Goal: Task Accomplishment & Management: Manage account settings

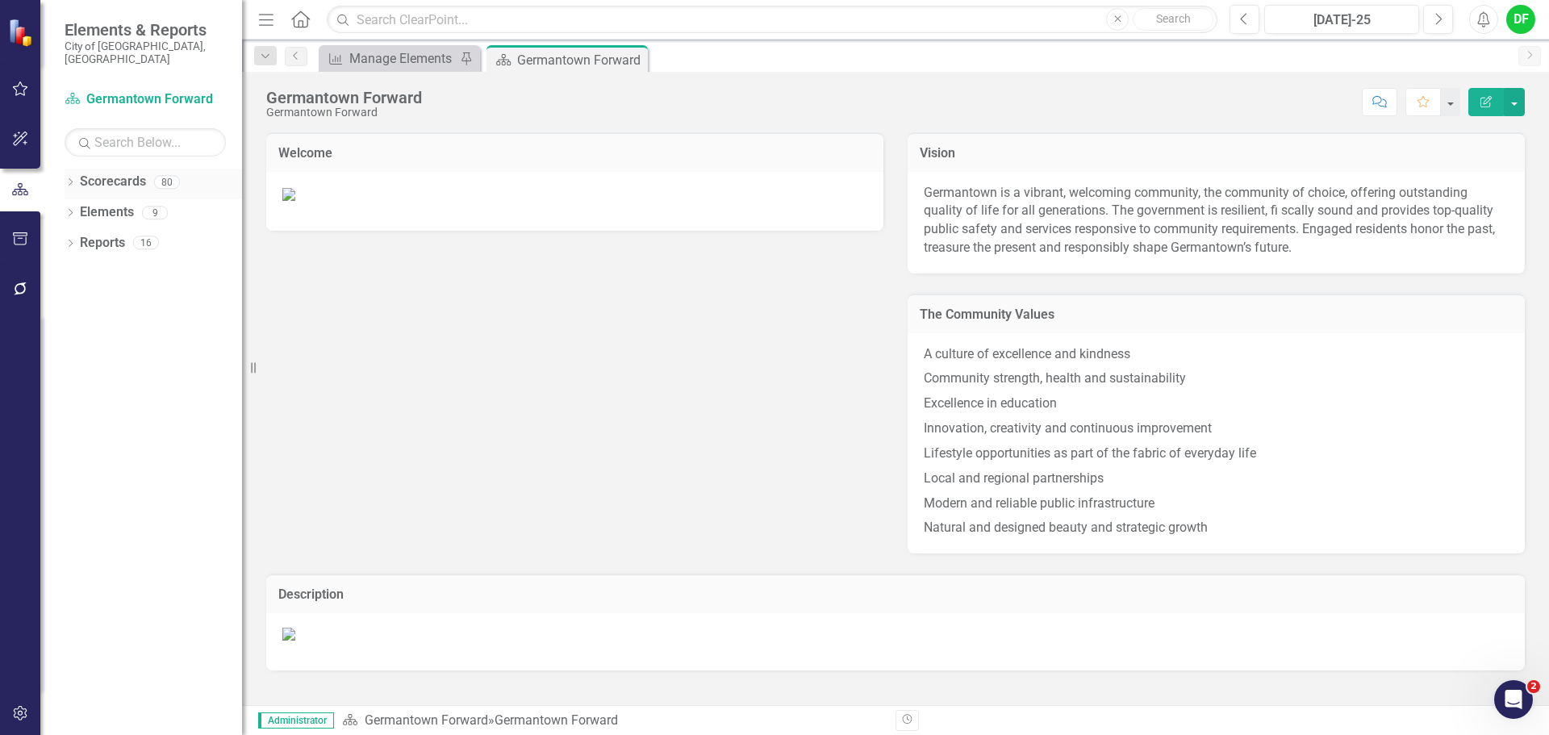
click at [71, 178] on icon at bounding box center [71, 181] width 4 height 7
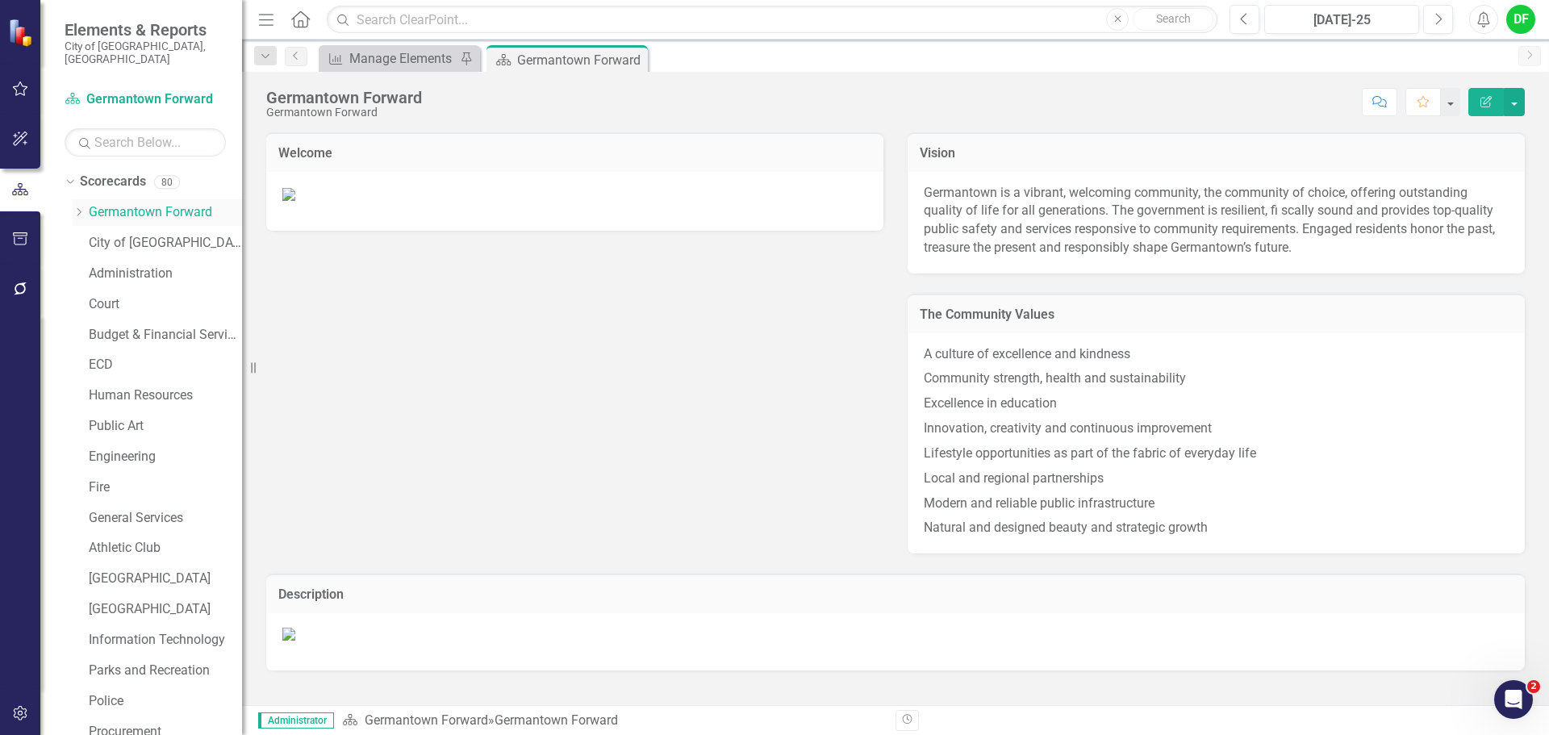
click at [79, 207] on icon "Dropdown" at bounding box center [79, 212] width 12 height 10
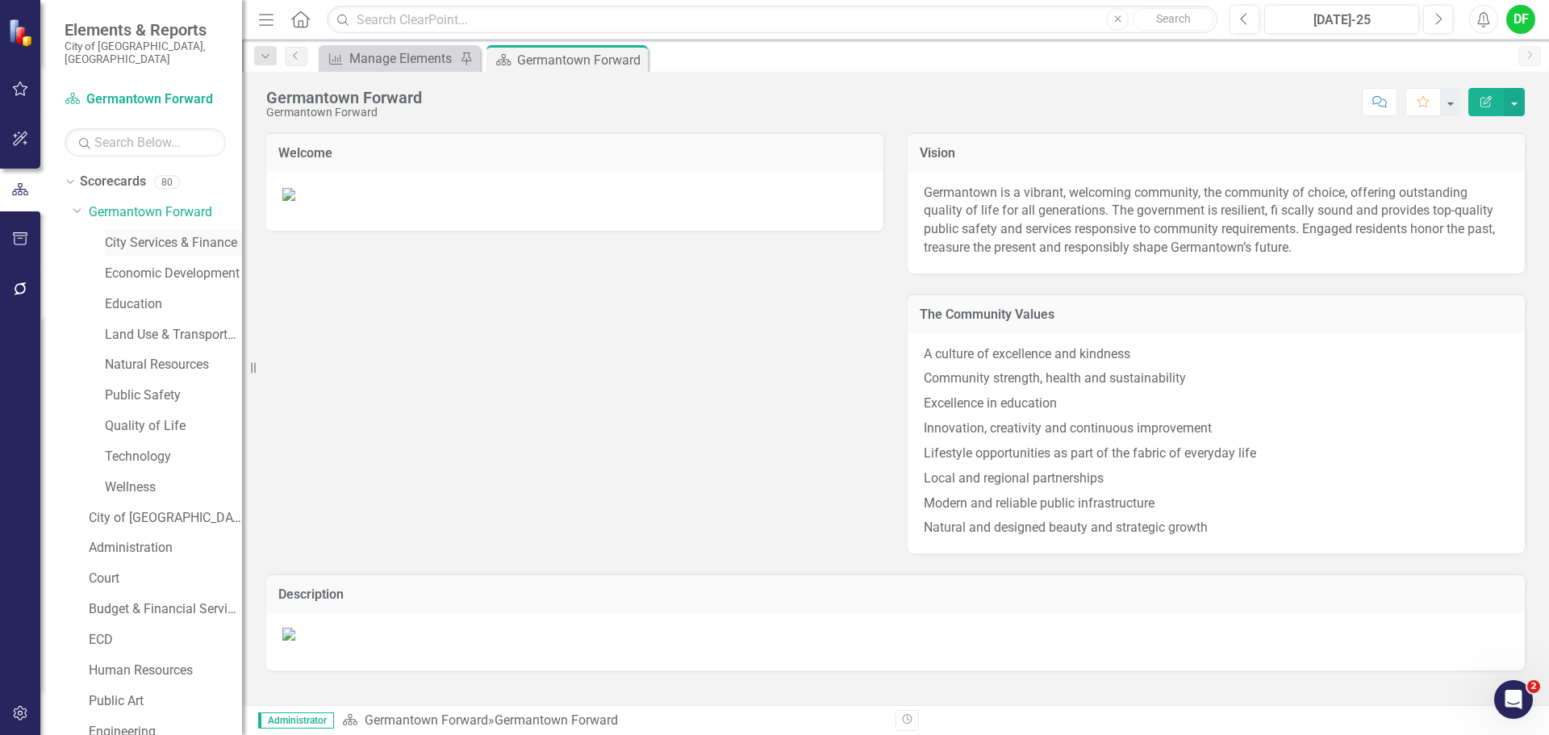
click at [126, 234] on link "City Services & Finance" at bounding box center [173, 243] width 137 height 19
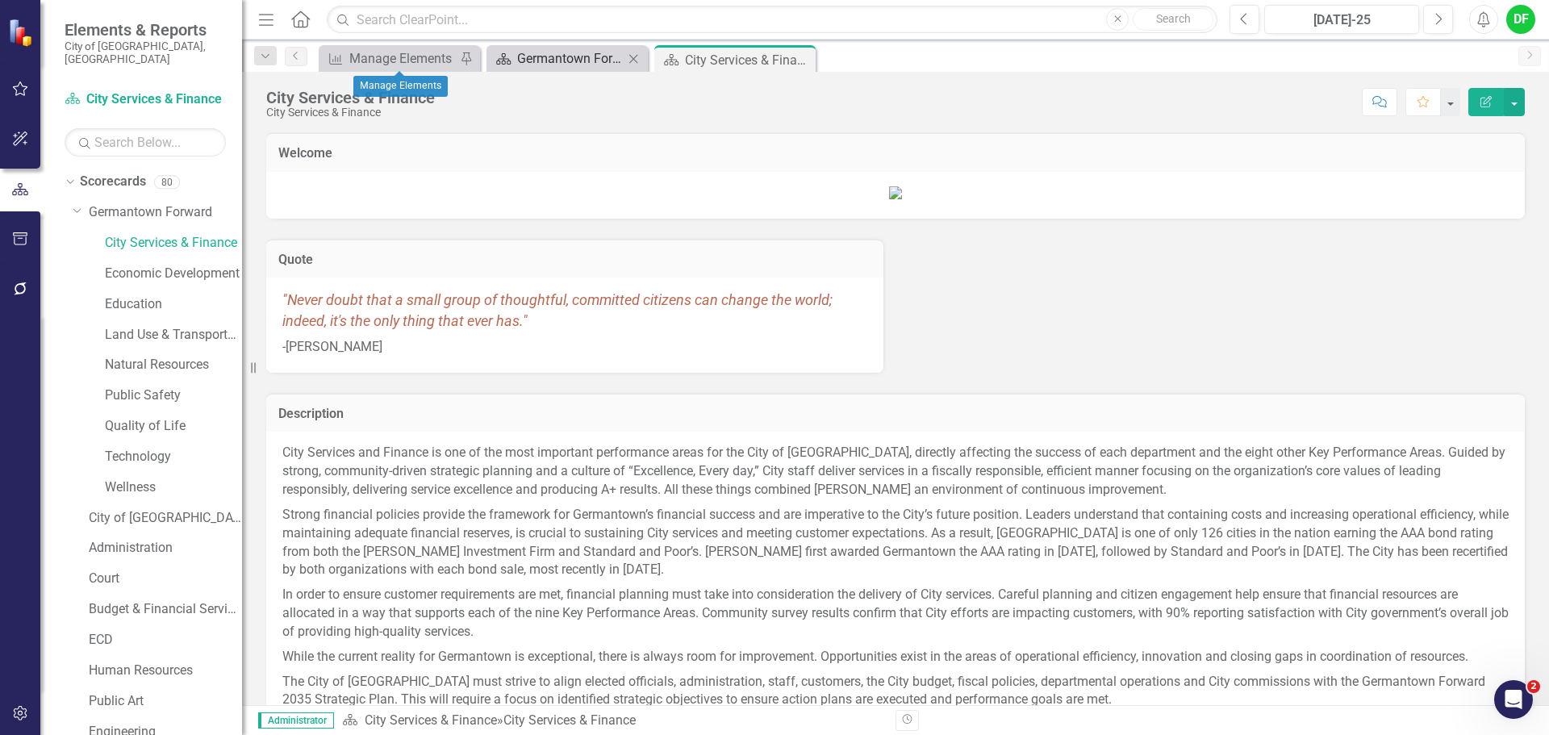
click at [543, 55] on div "Germantown Forward" at bounding box center [570, 58] width 106 height 20
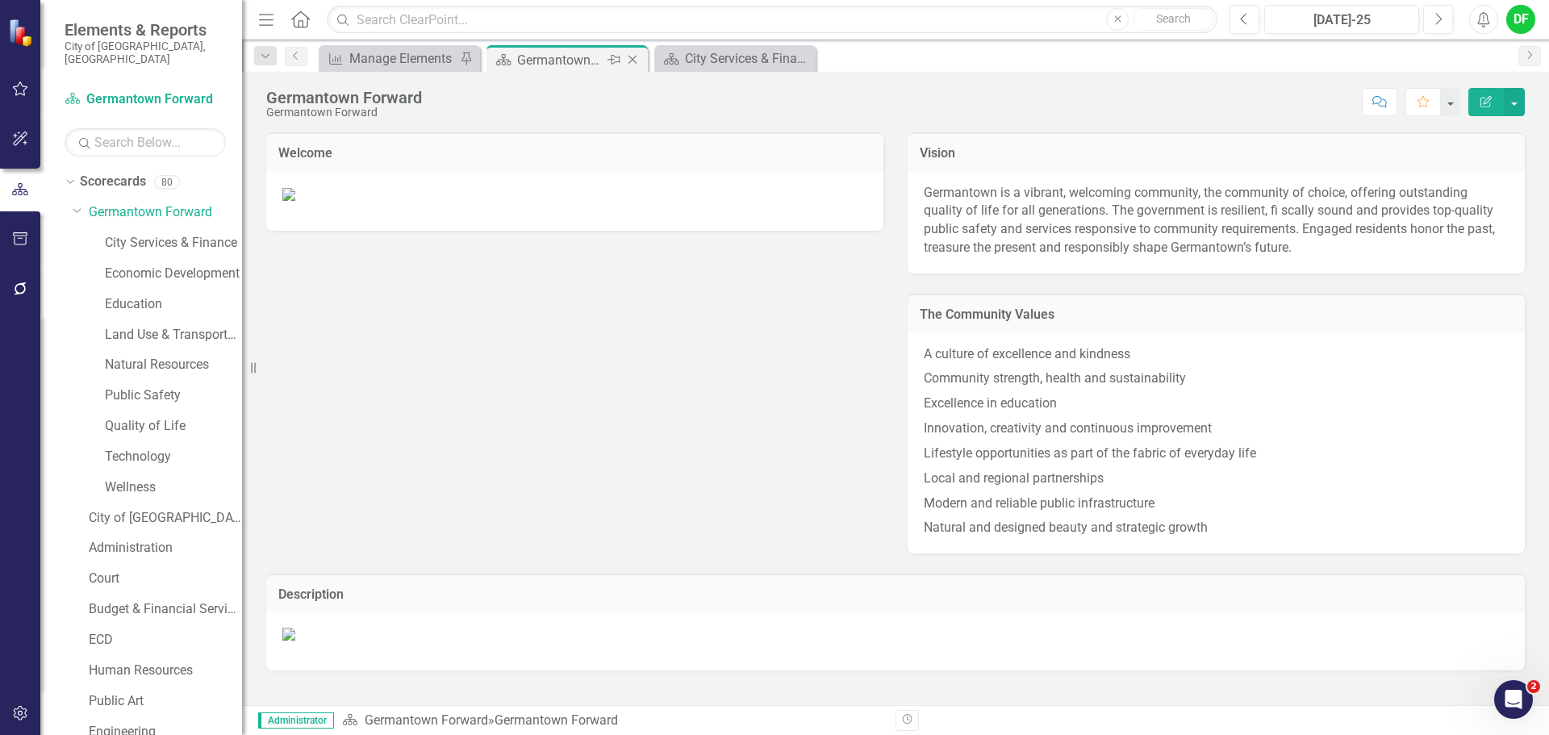
click at [635, 58] on icon "Close" at bounding box center [632, 59] width 16 height 13
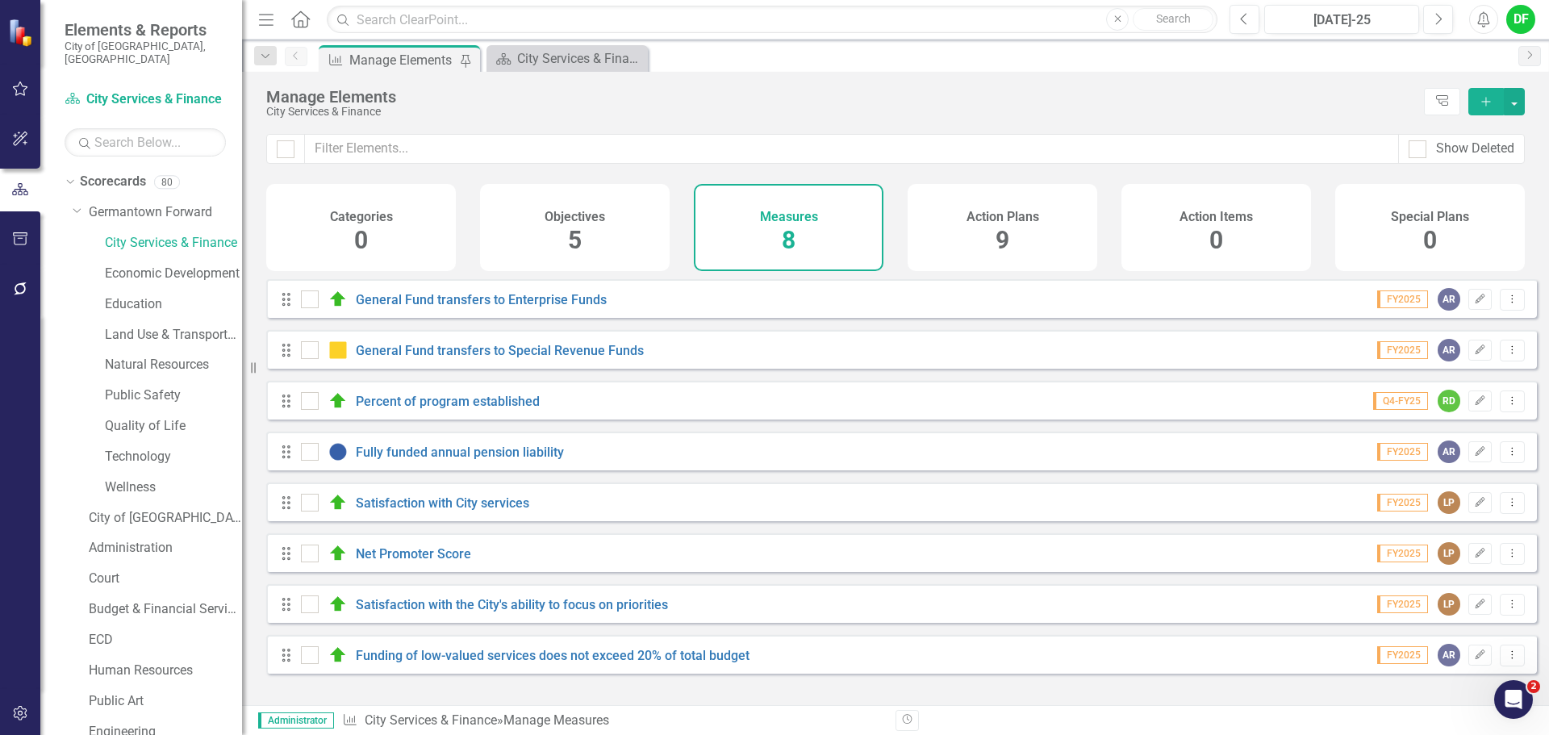
click at [391, 50] on div "Manage Elements" at bounding box center [402, 60] width 106 height 20
click at [419, 460] on link "Fully funded annual pension liability" at bounding box center [460, 451] width 208 height 15
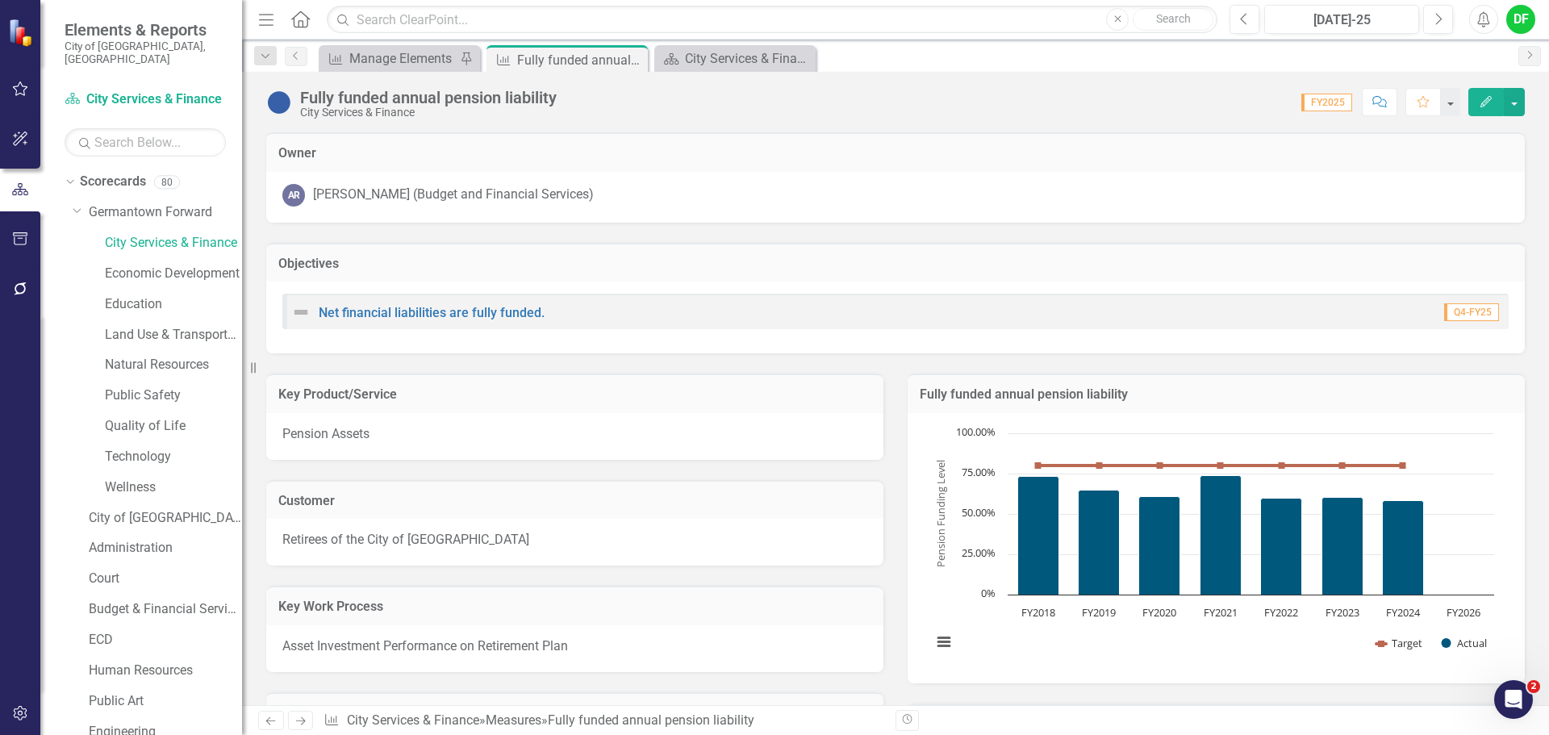
click at [1298, 401] on h3 "Fully funded annual pension liability" at bounding box center [1216, 394] width 593 height 15
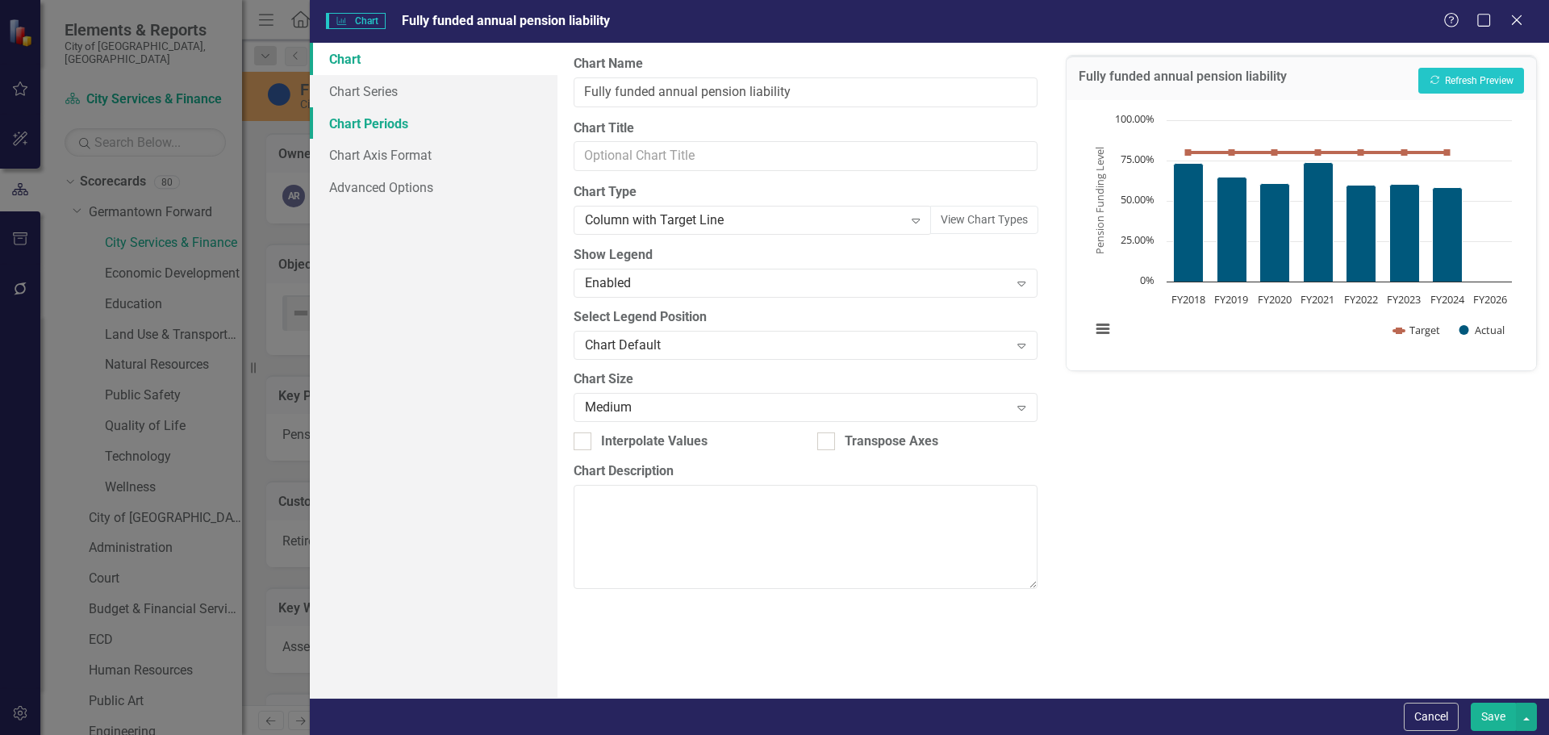
click at [408, 123] on link "Chart Periods" at bounding box center [434, 123] width 248 height 32
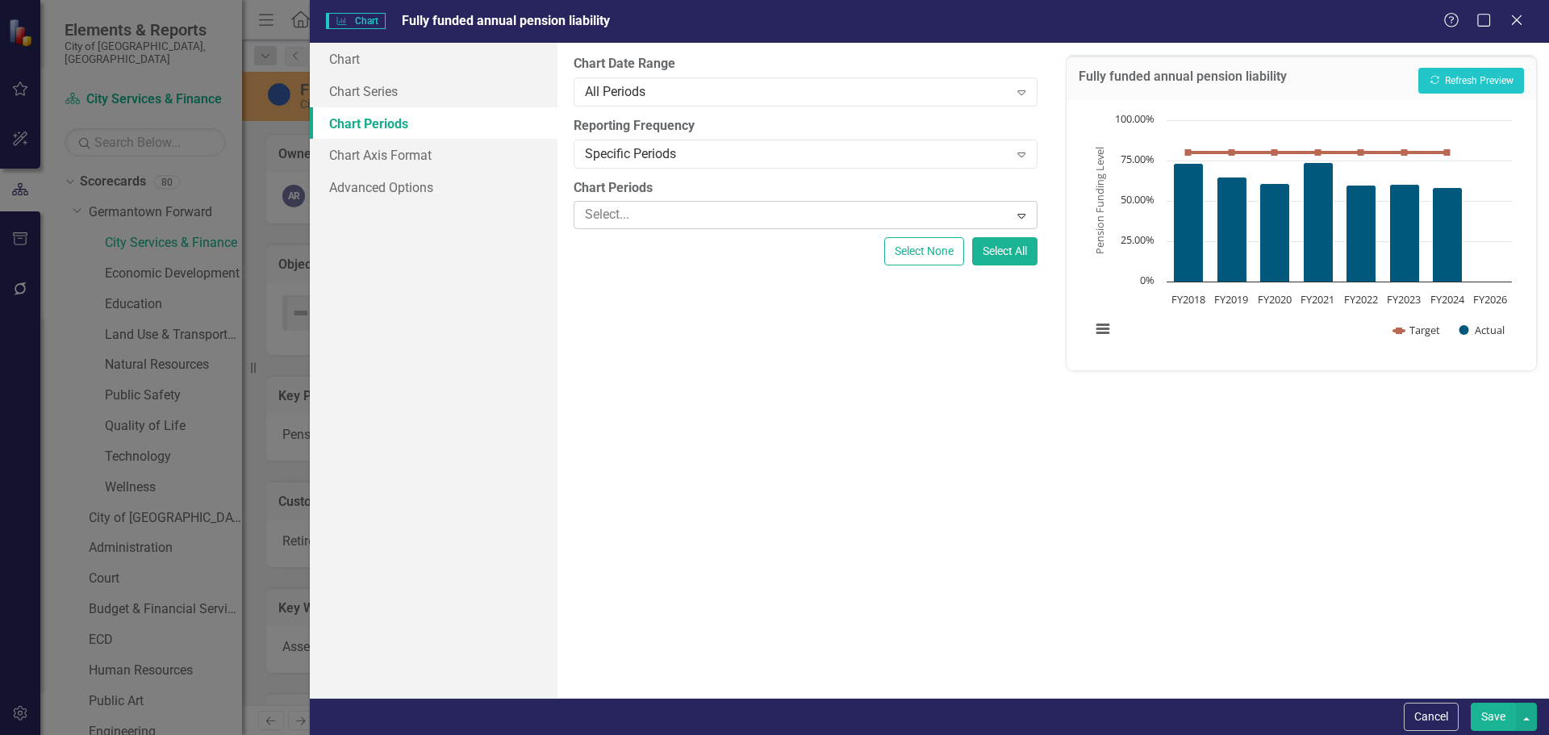
click at [661, 215] on div at bounding box center [793, 215] width 430 height 22
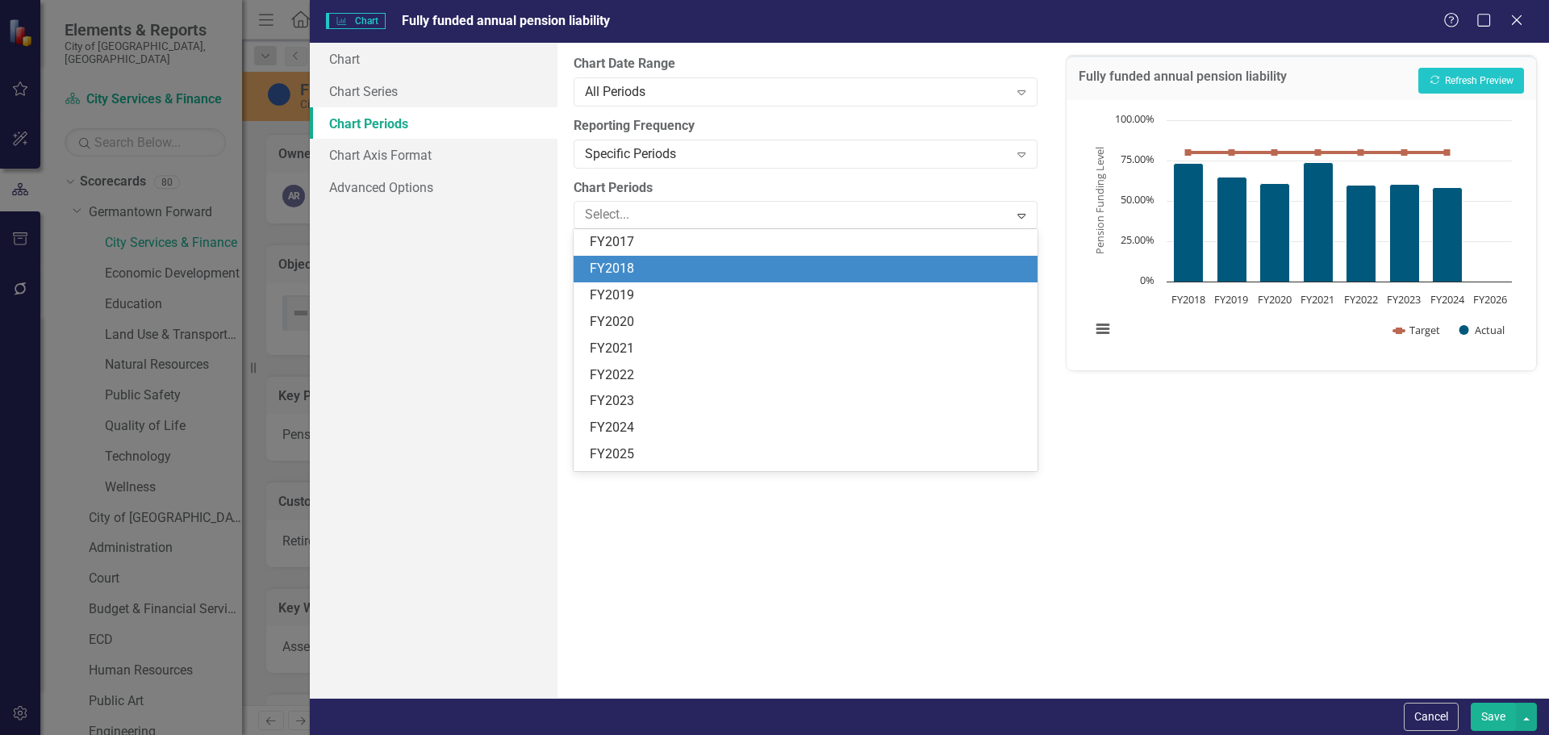
click at [632, 264] on div "FY2018" at bounding box center [808, 269] width 437 height 19
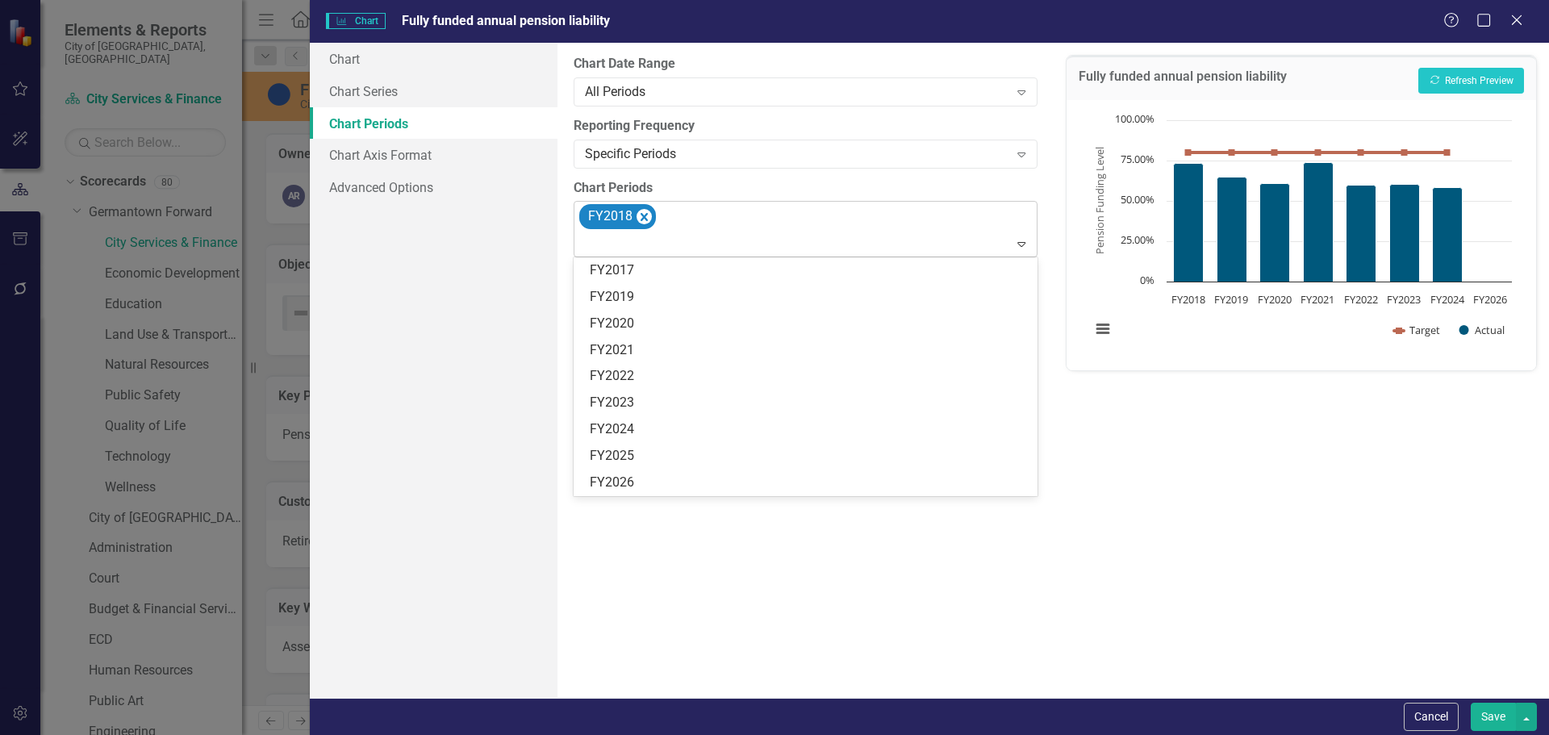
click at [676, 230] on div "FY2018" at bounding box center [806, 229] width 459 height 55
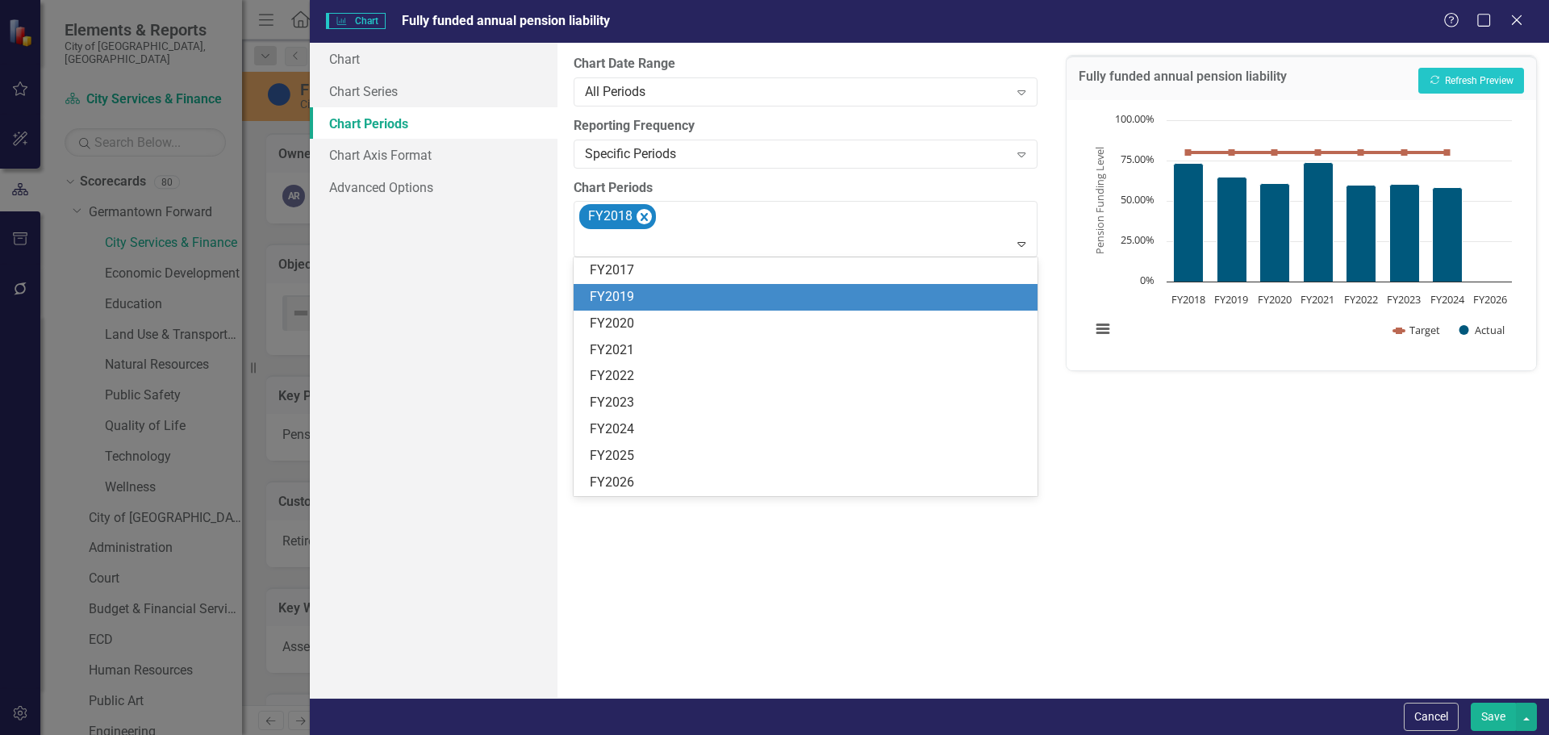
click at [629, 291] on div "FY2019" at bounding box center [808, 297] width 437 height 19
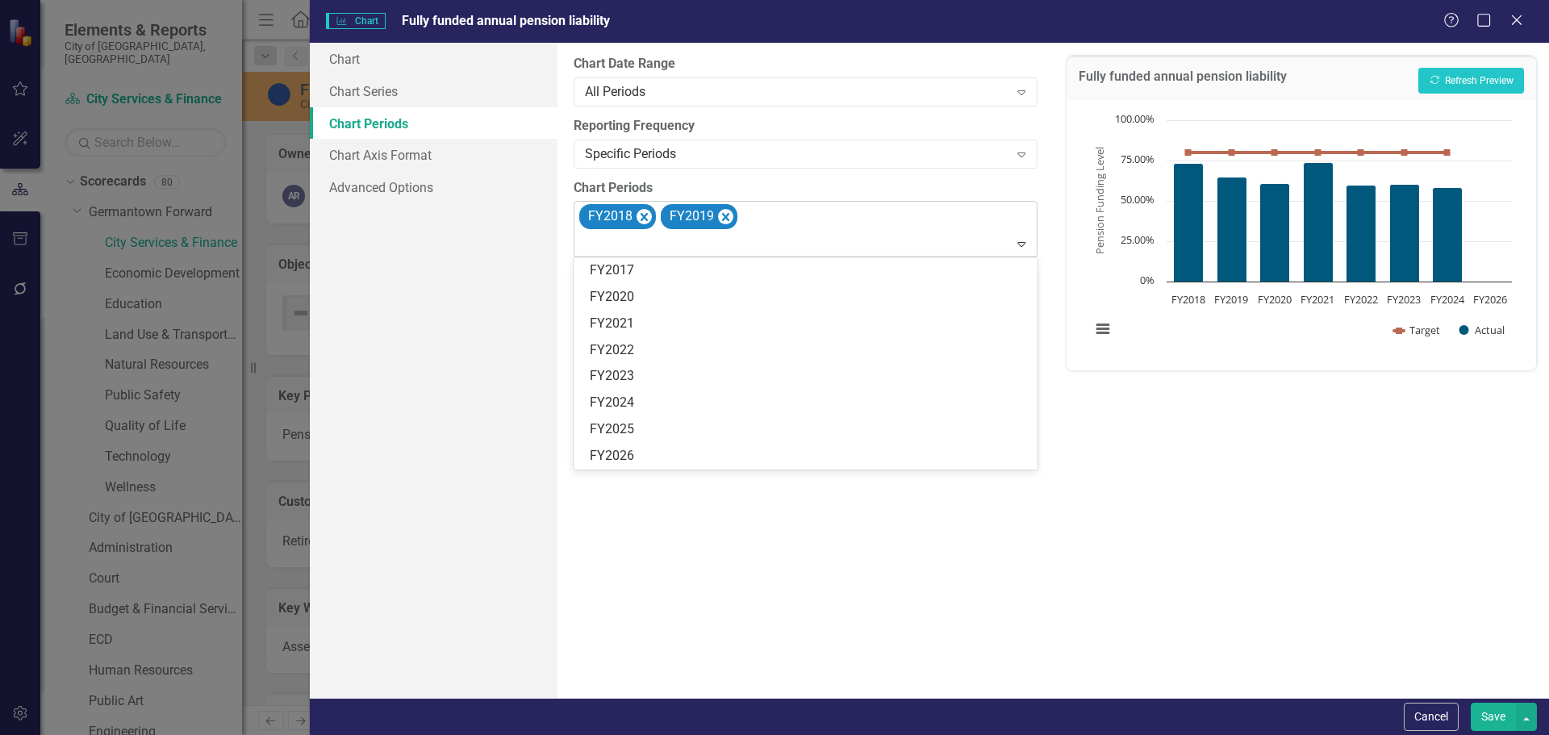
click at [670, 248] on div at bounding box center [806, 244] width 456 height 22
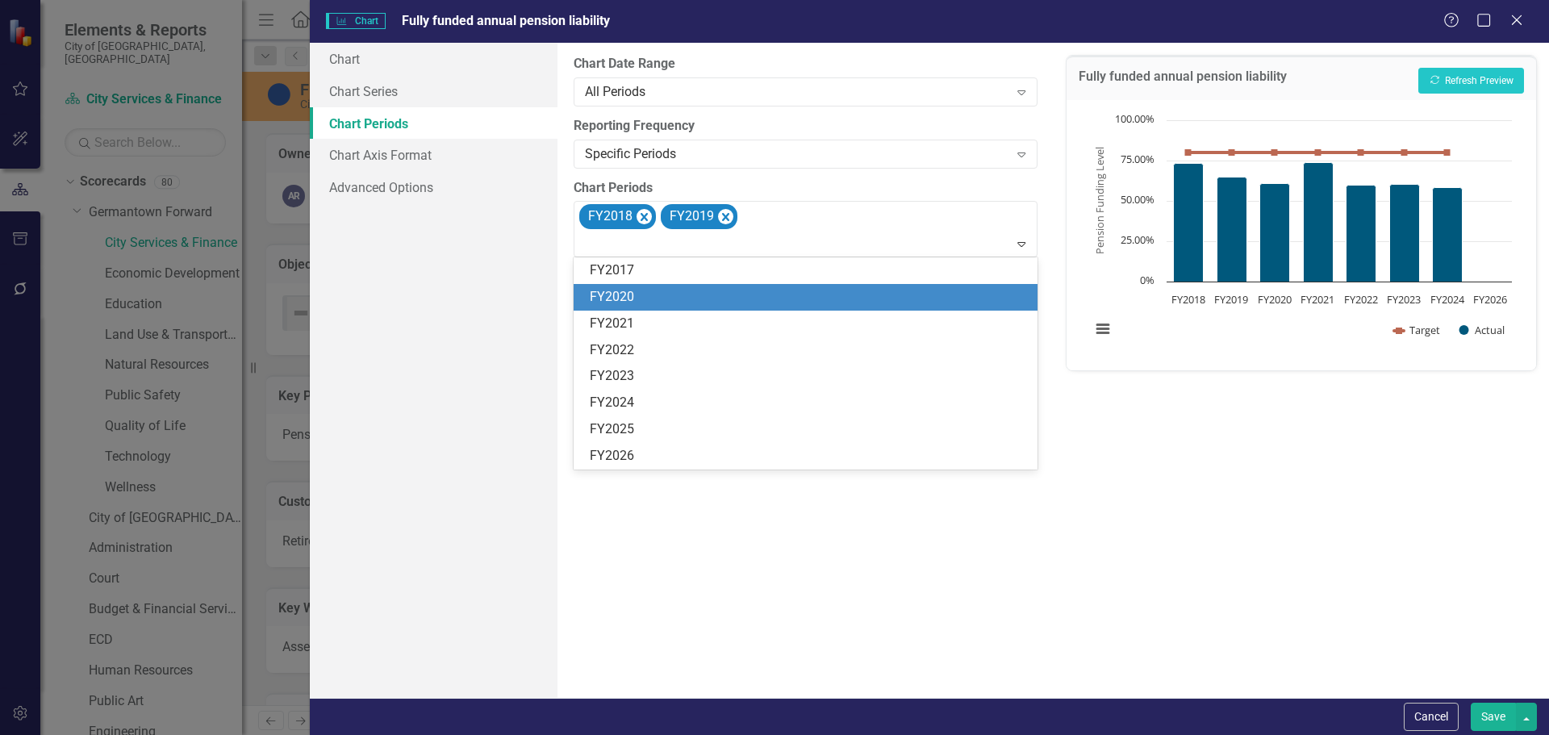
click at [640, 297] on div "FY2020" at bounding box center [808, 297] width 437 height 19
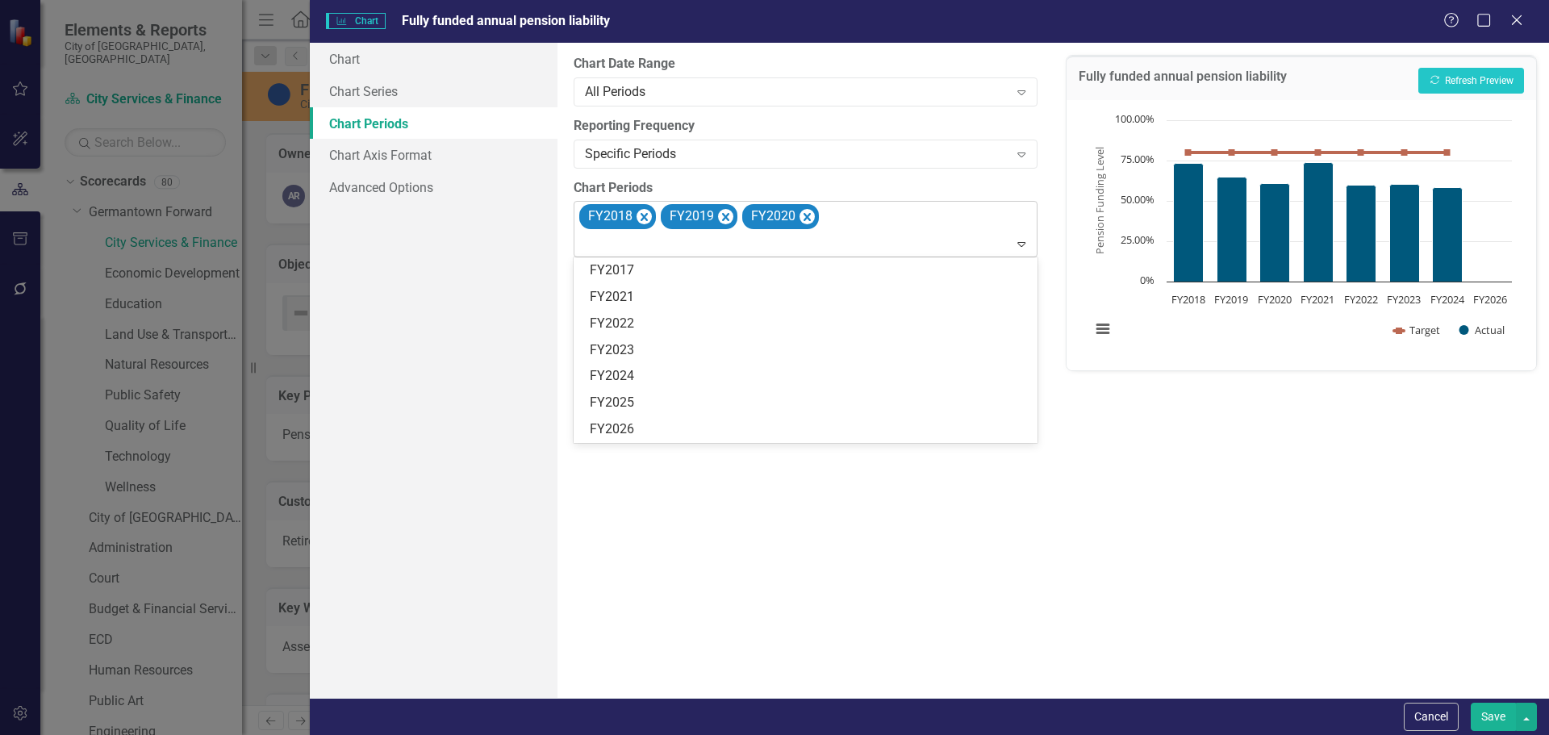
click at [664, 254] on div at bounding box center [806, 244] width 456 height 22
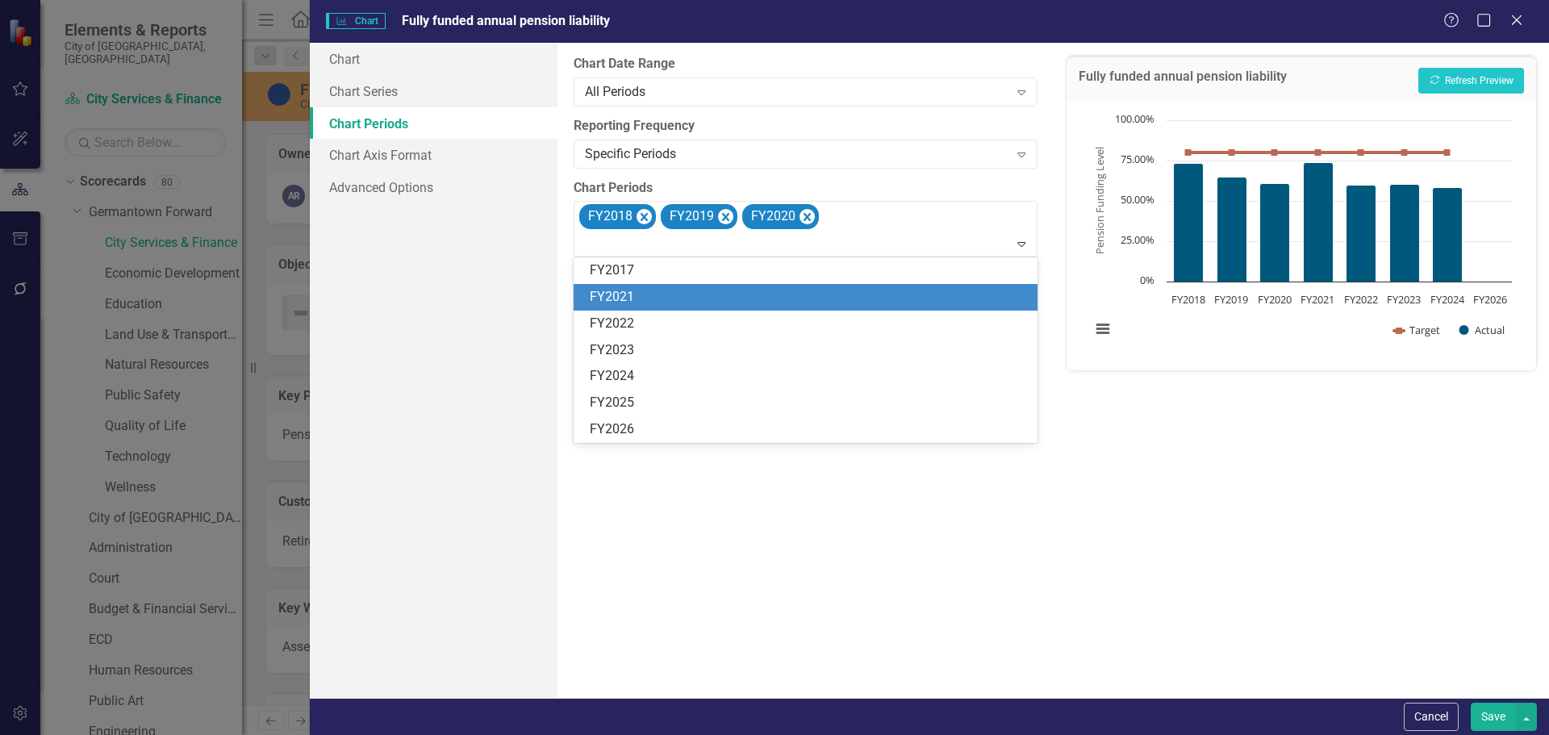
click at [651, 298] on div "FY2021" at bounding box center [808, 297] width 437 height 19
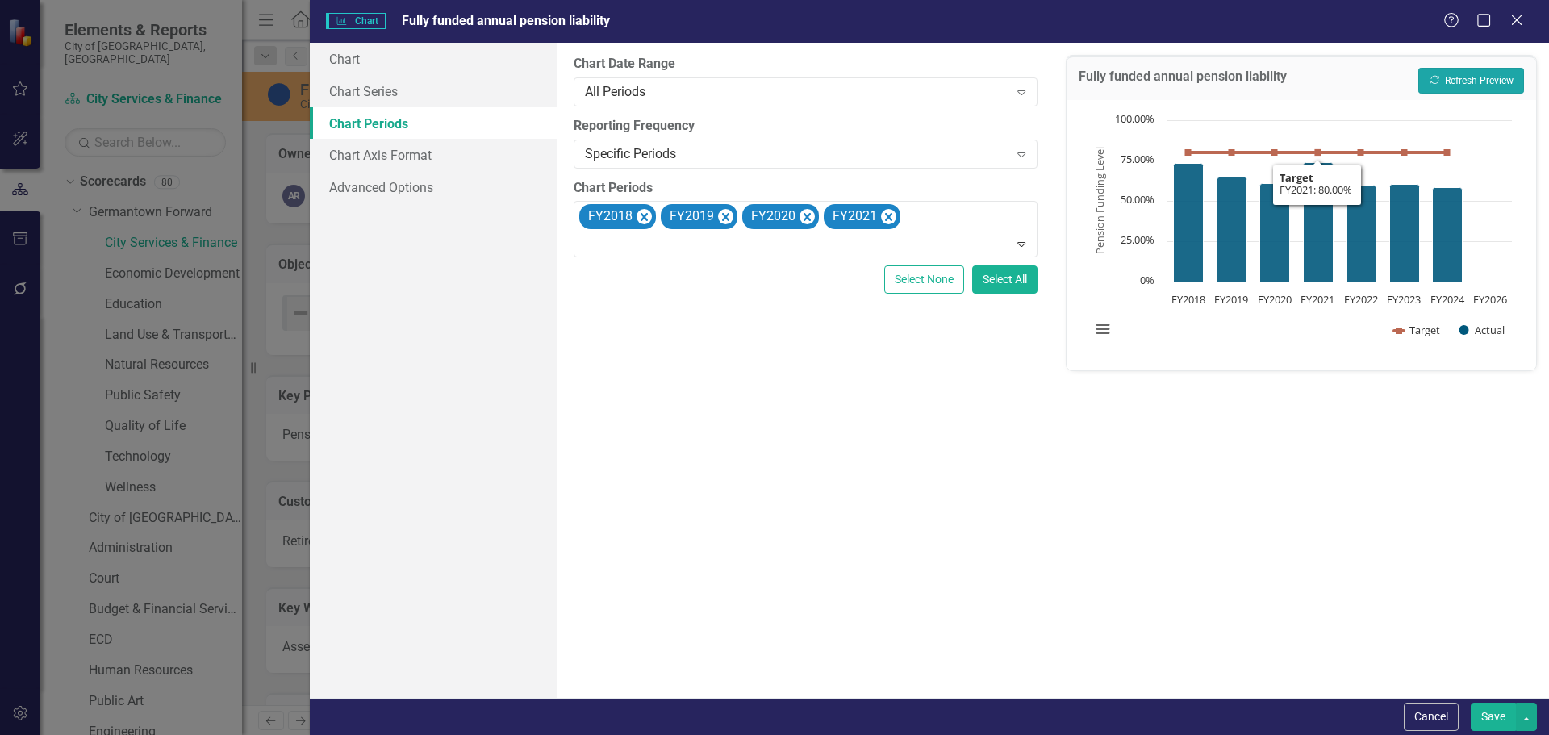
click at [1461, 77] on button "Recalculate Refresh Preview" at bounding box center [1471, 81] width 106 height 26
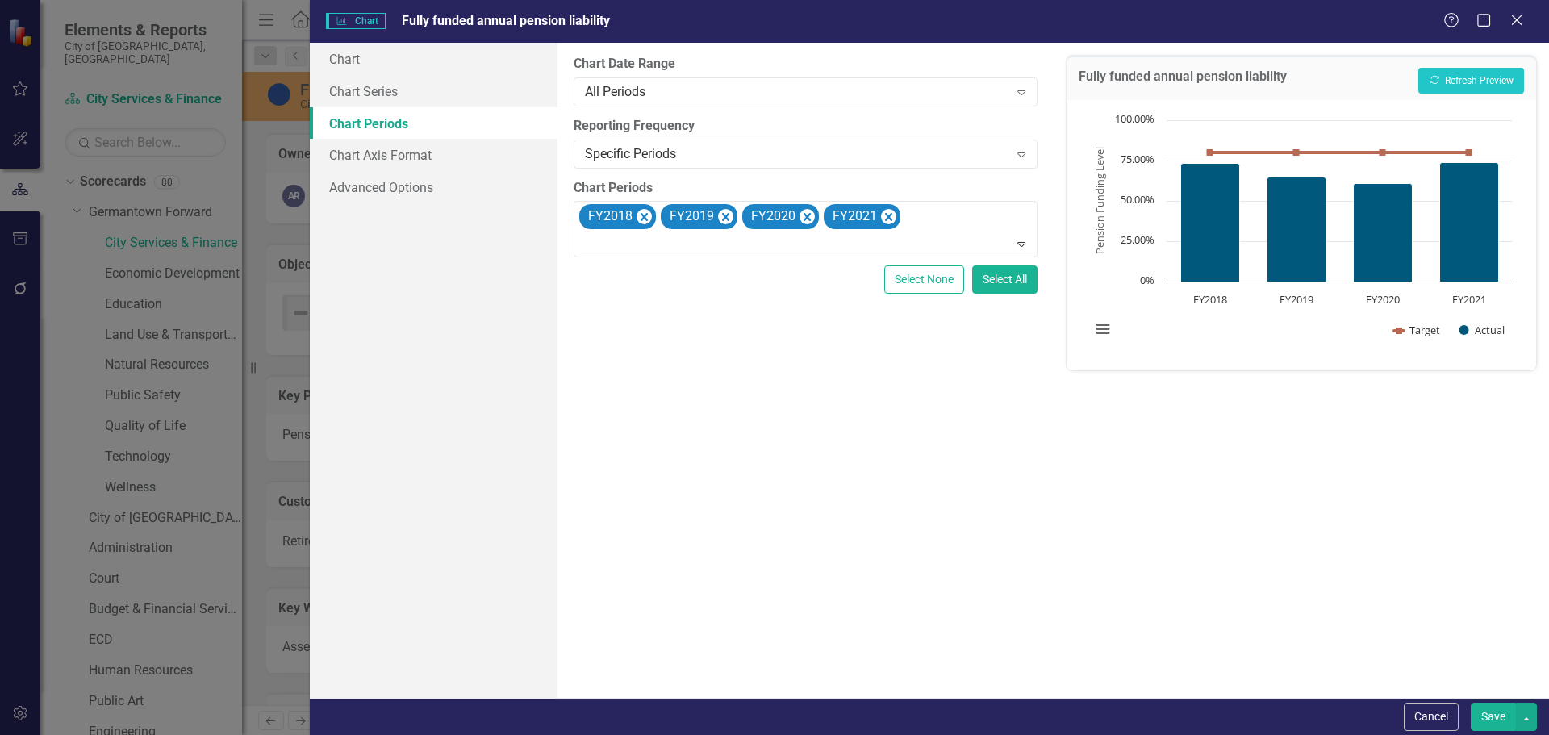
click at [1487, 717] on button "Save" at bounding box center [1493, 717] width 45 height 28
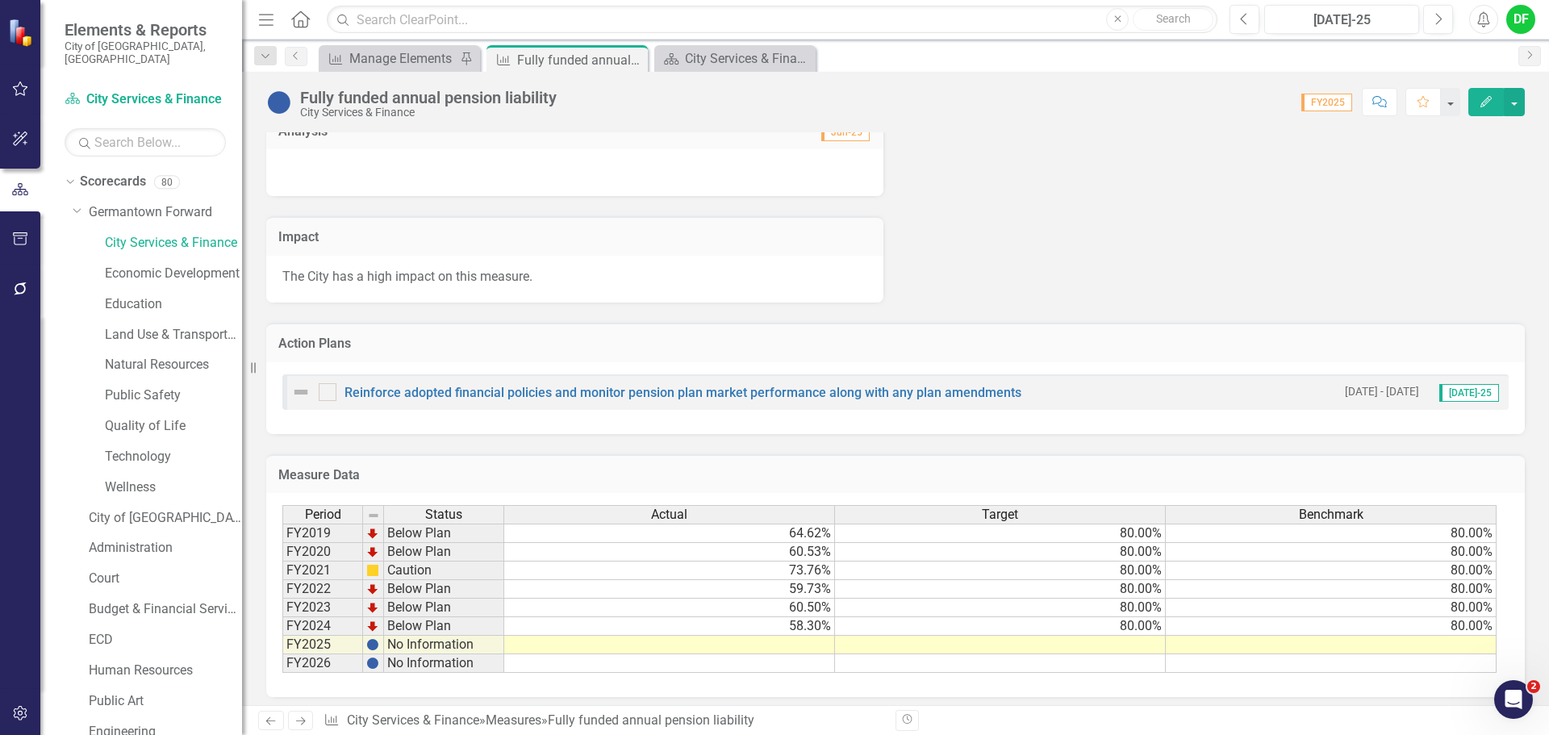
scroll to position [770, 0]
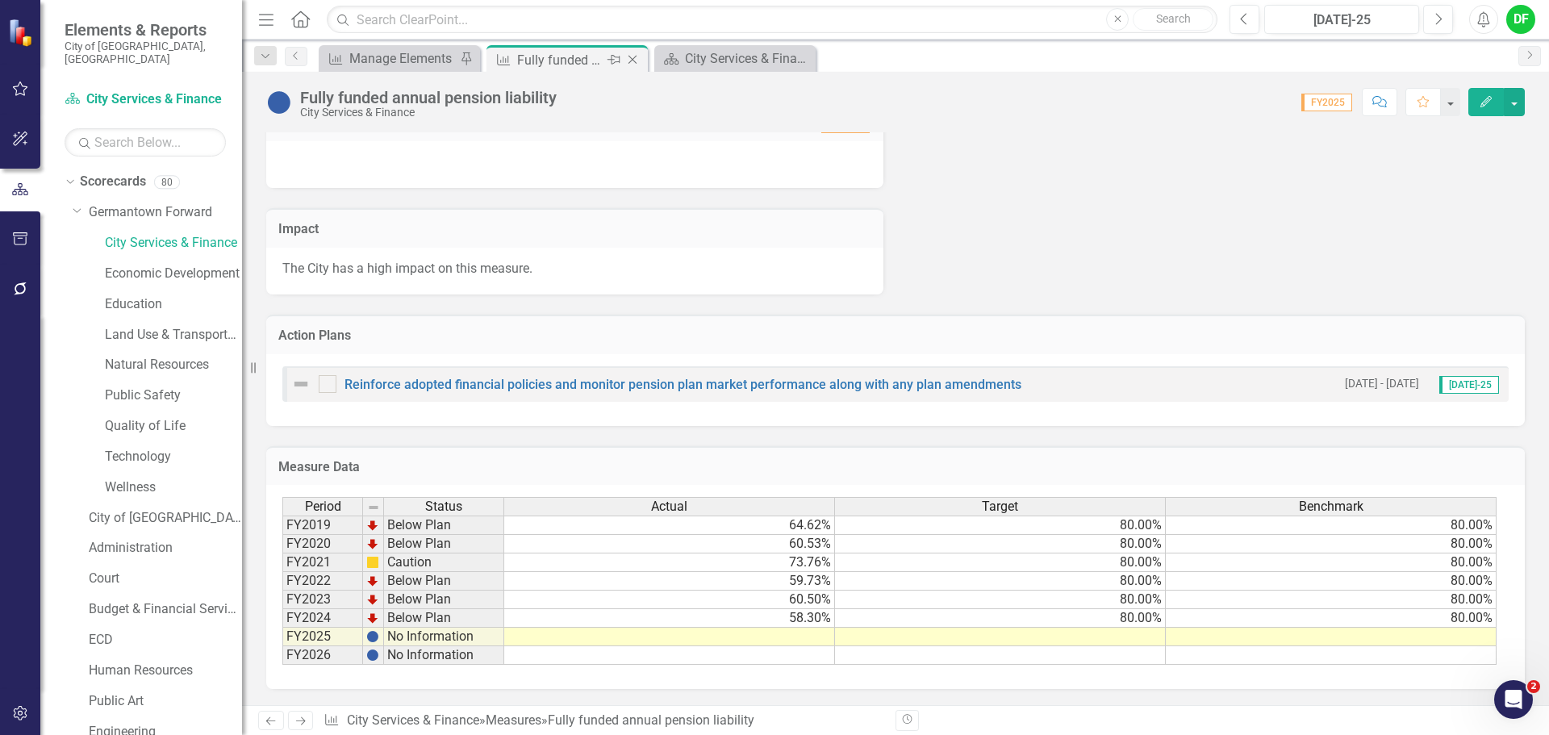
click at [636, 59] on icon "Close" at bounding box center [632, 59] width 16 height 13
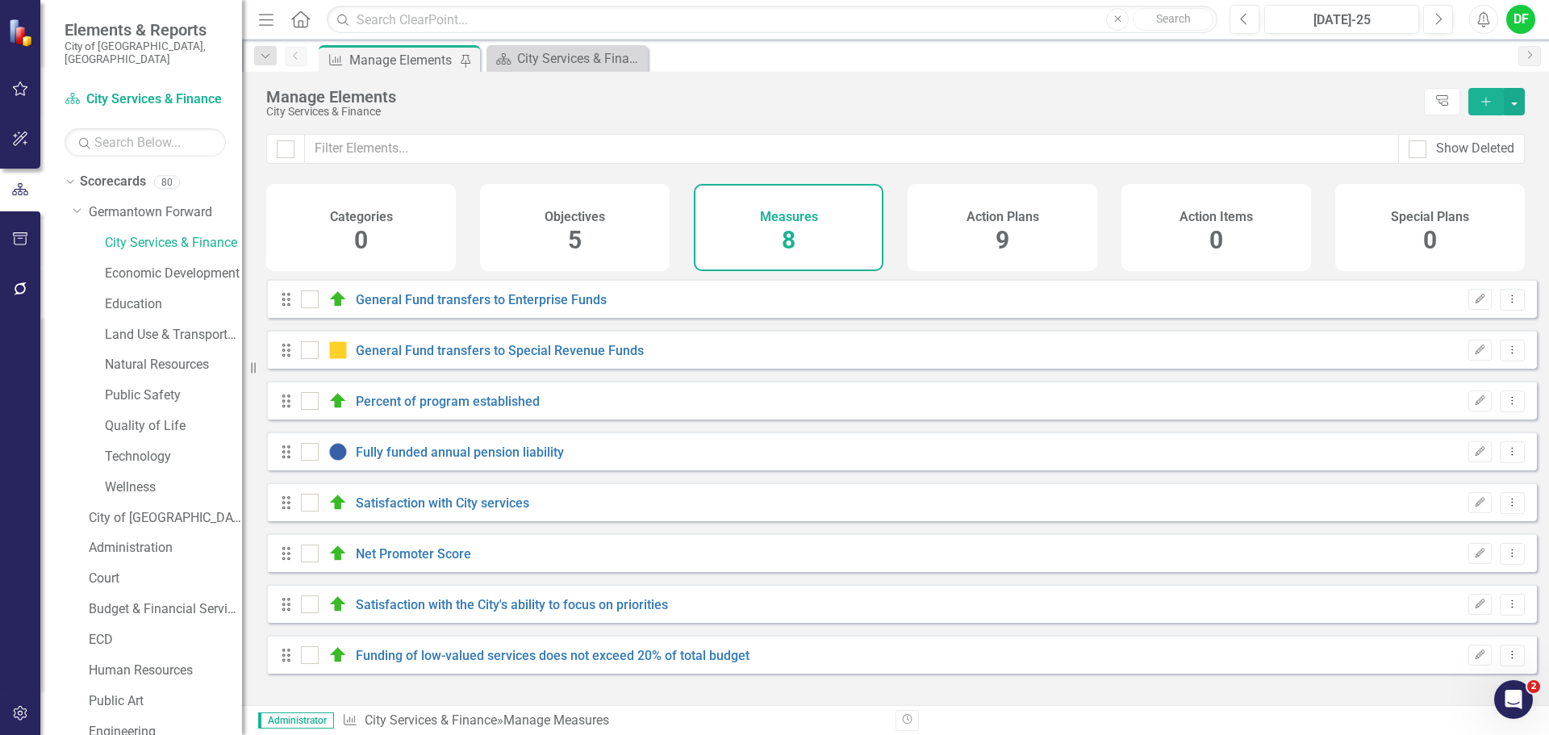
checkbox input "false"
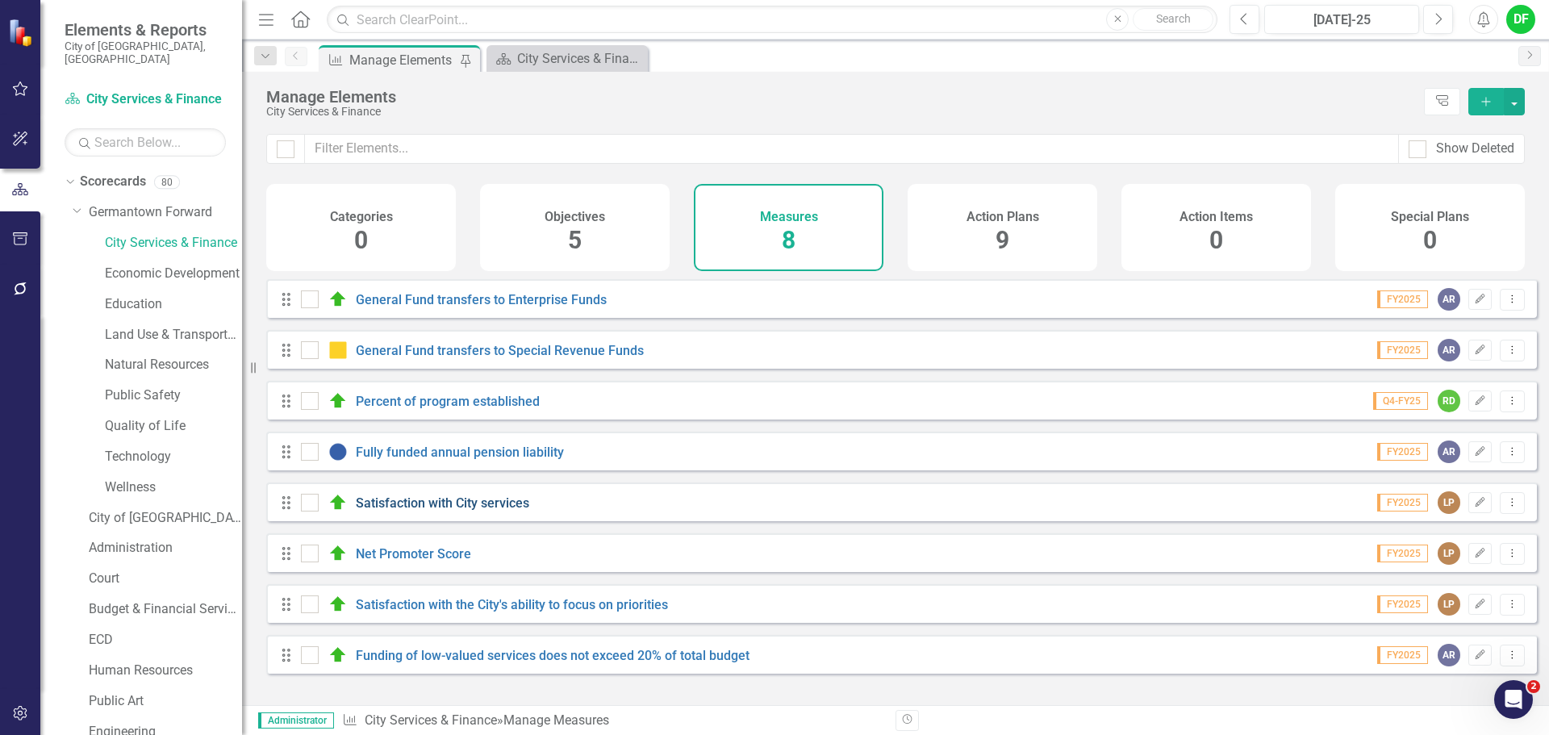
click at [444, 511] on link "Satisfaction with City services" at bounding box center [442, 502] width 173 height 15
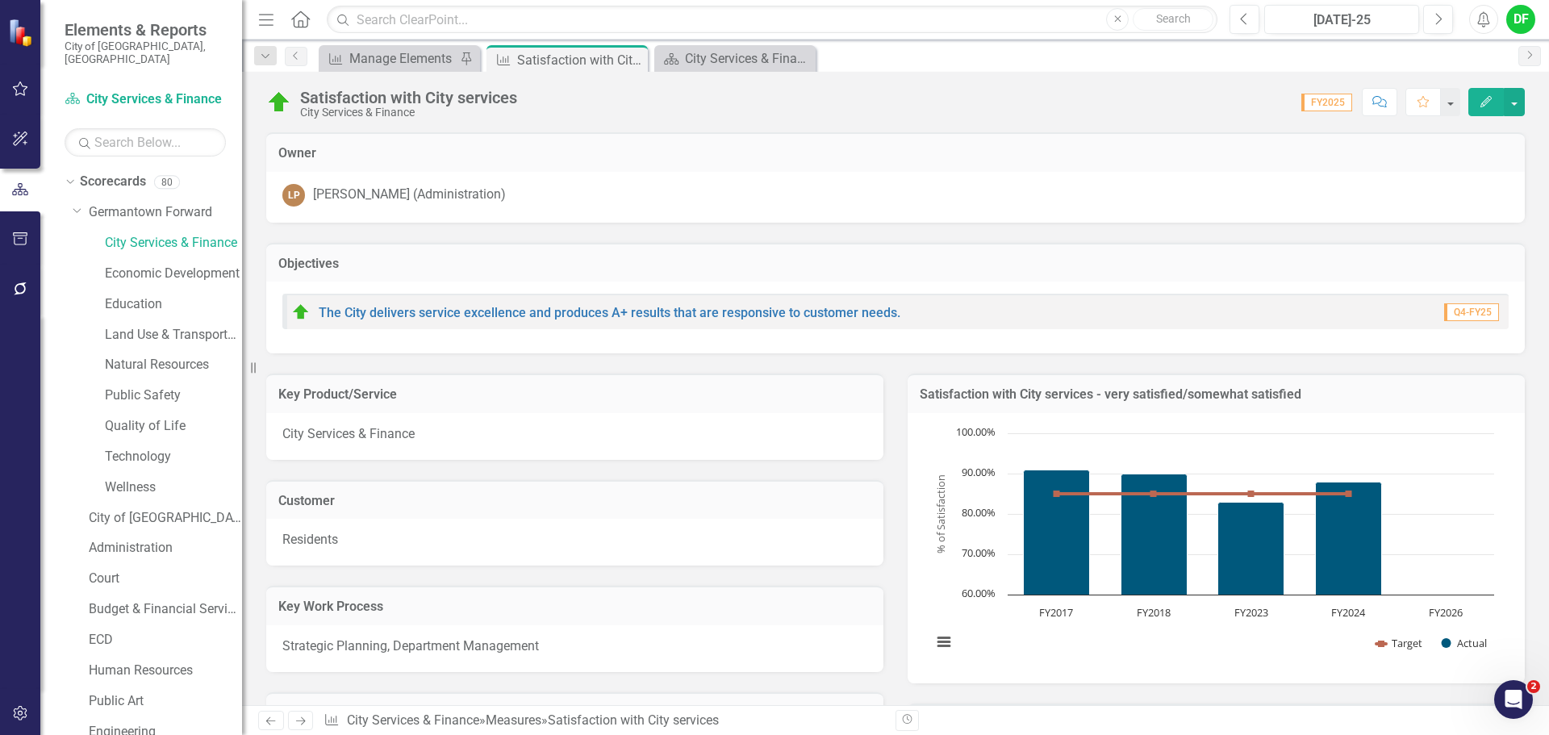
click at [1318, 394] on h3 "Satisfaction with City services - very satisfied/somewhat satisfied" at bounding box center [1216, 394] width 593 height 15
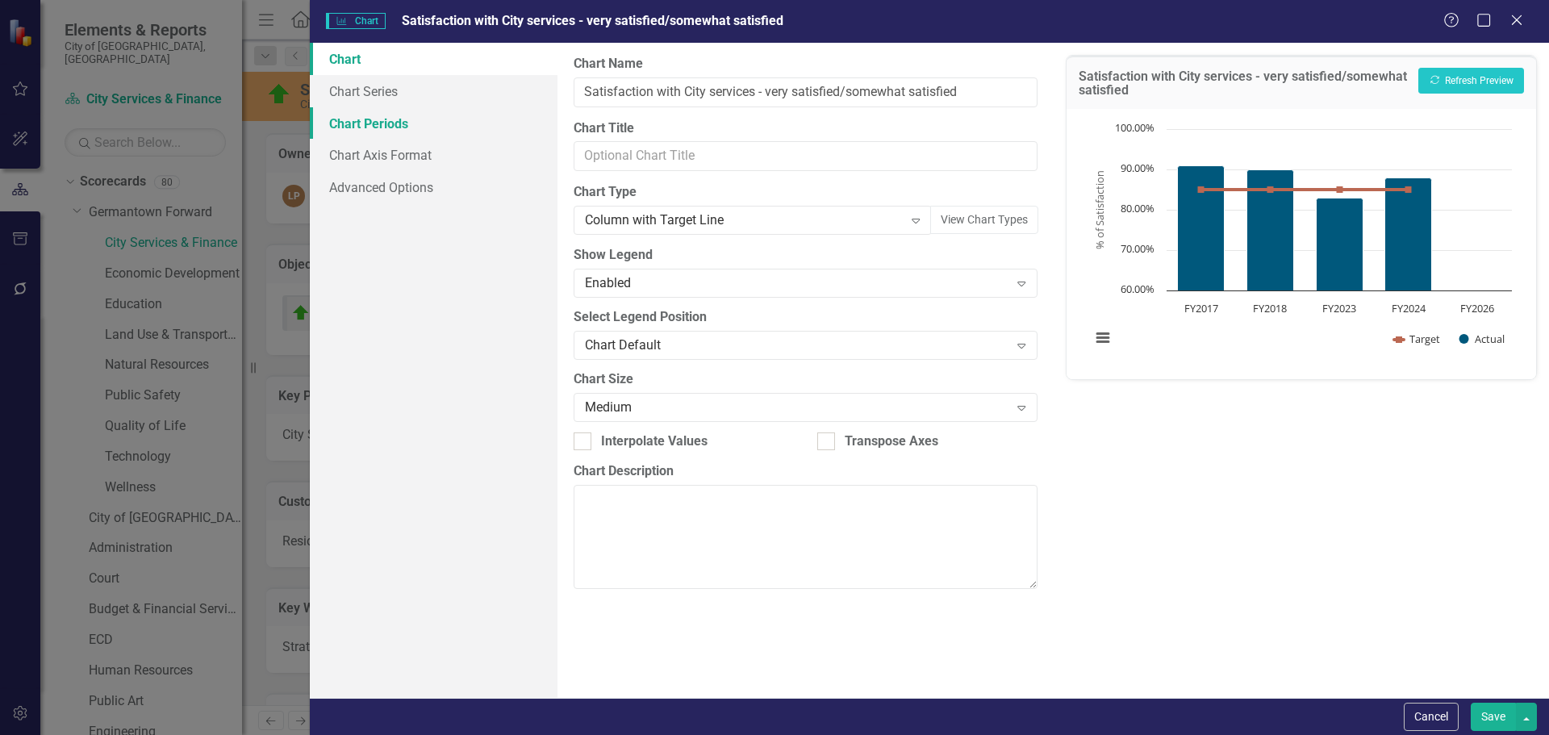
click at [359, 123] on link "Chart Periods" at bounding box center [434, 123] width 248 height 32
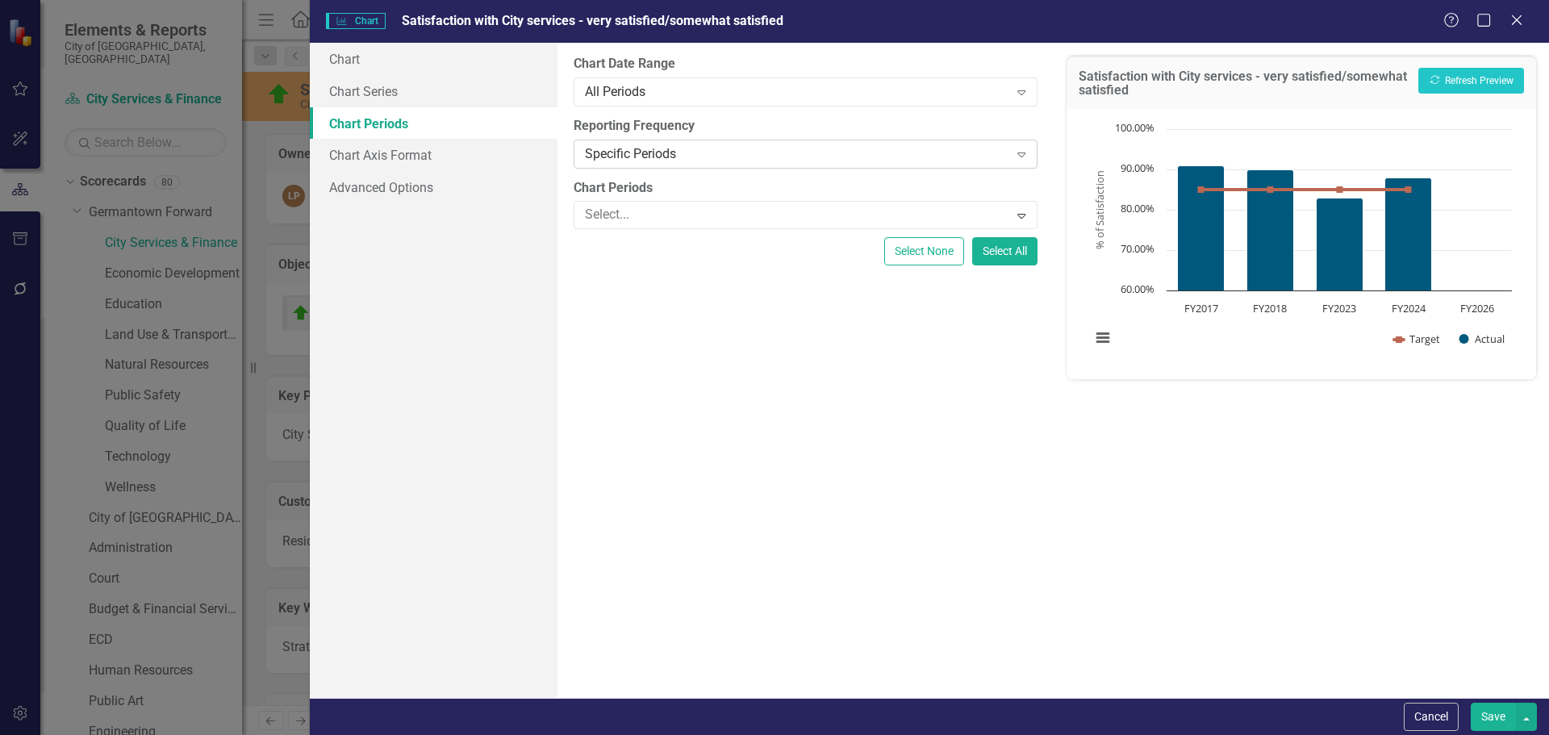
click at [1026, 155] on icon "Expand" at bounding box center [1021, 154] width 16 height 13
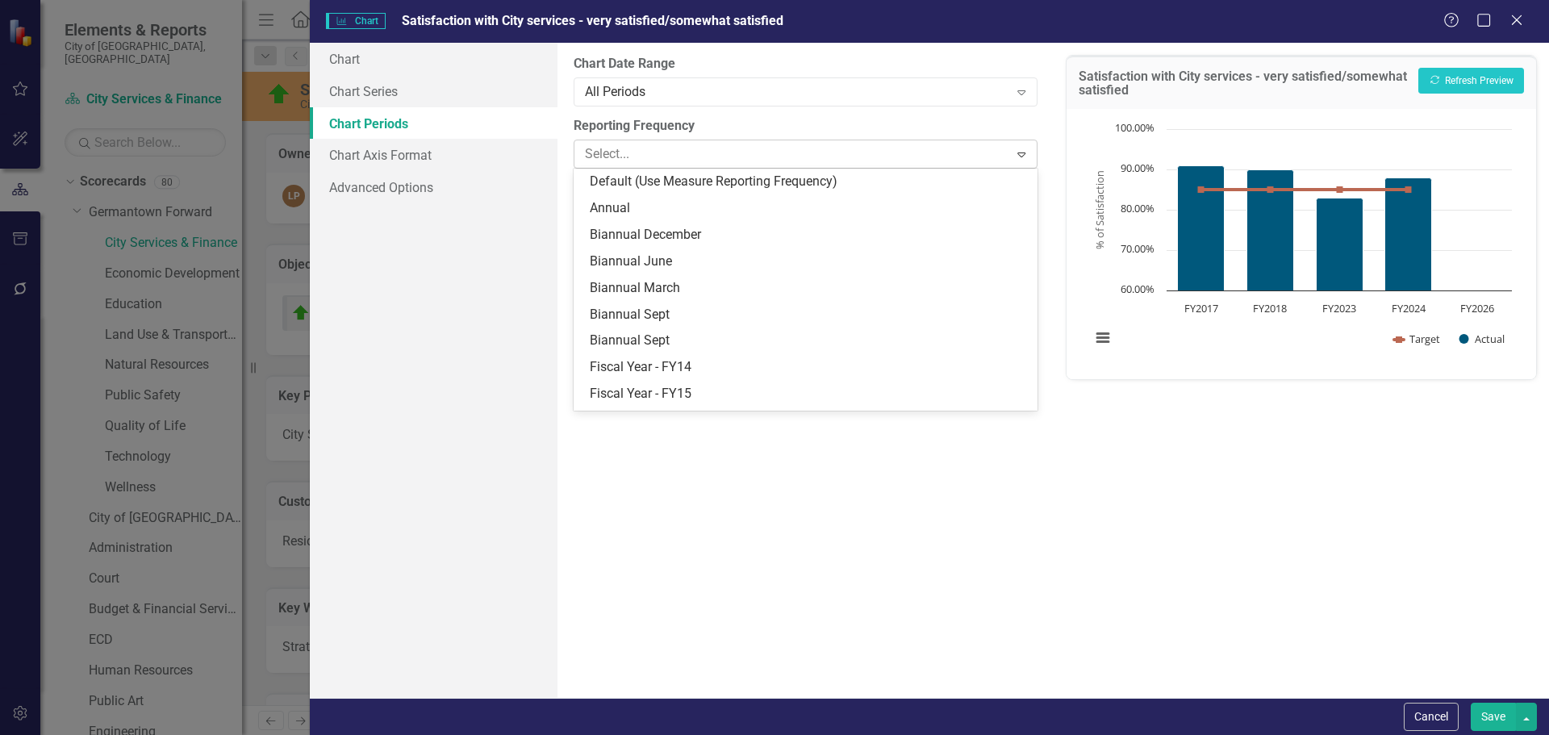
scroll to position [208, 0]
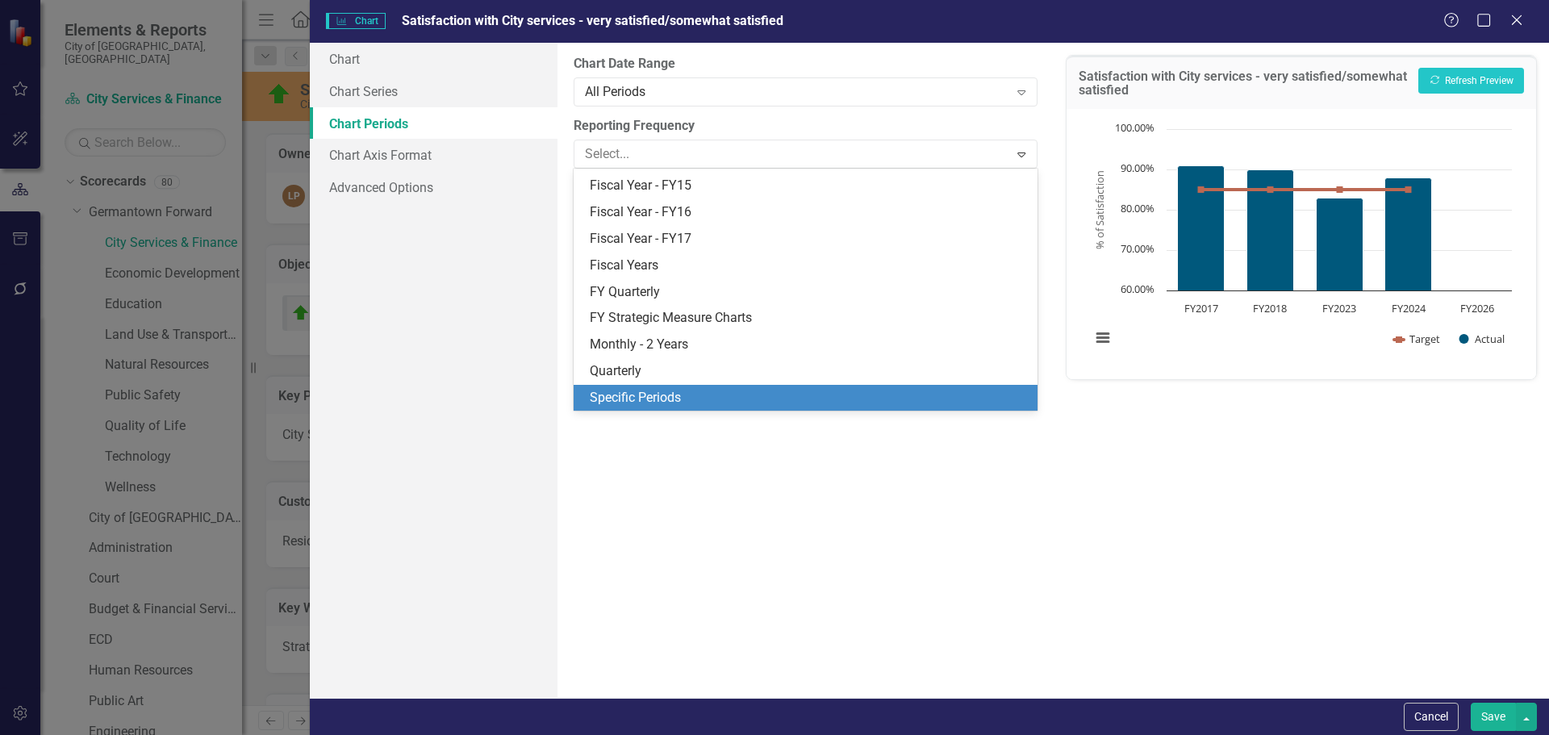
click at [649, 394] on div "Specific Periods" at bounding box center [808, 398] width 437 height 19
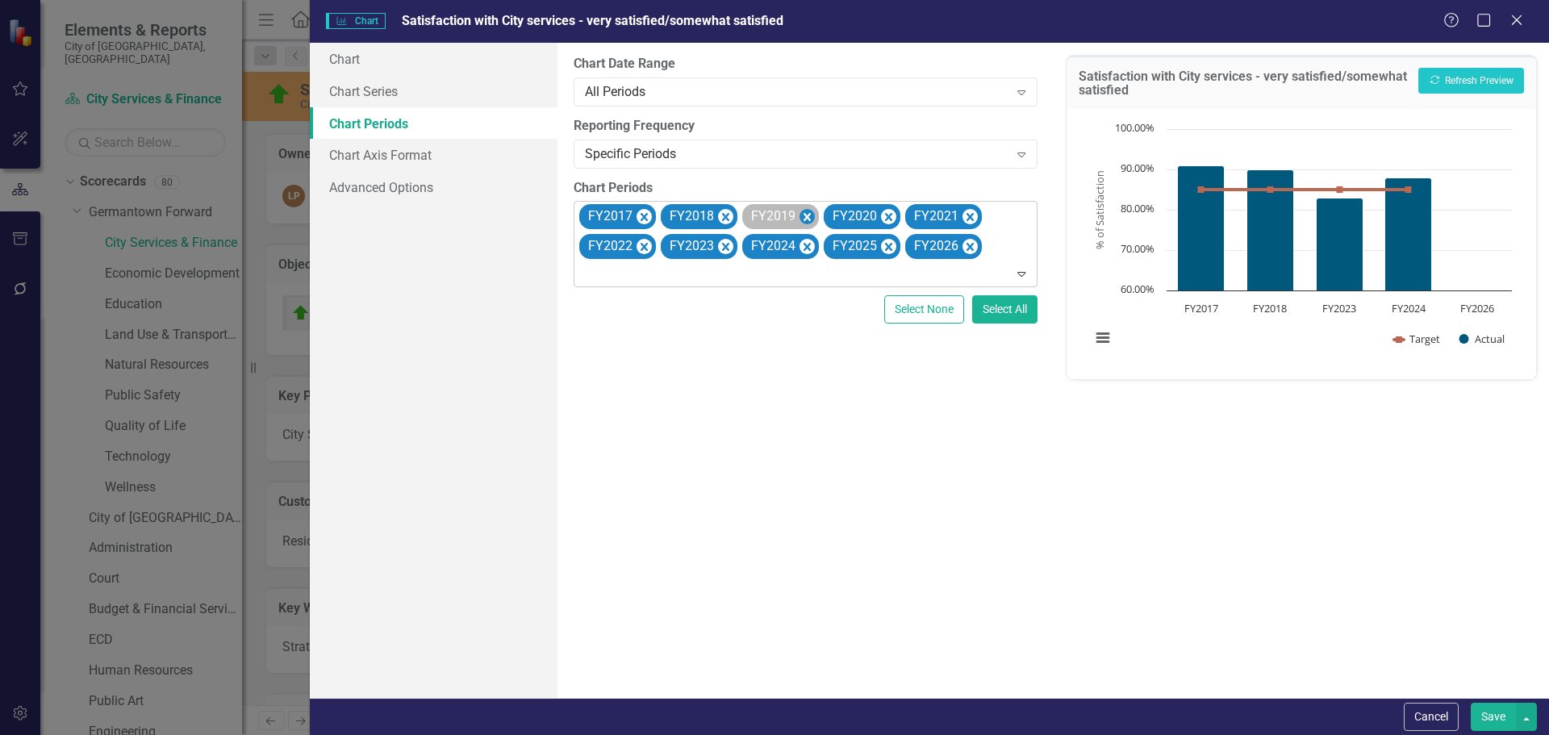
click at [807, 213] on icon "Remove FY2019" at bounding box center [806, 217] width 15 height 20
click at [807, 213] on icon "Remove FY2020" at bounding box center [806, 217] width 15 height 20
click at [807, 213] on icon "Remove FY2021" at bounding box center [806, 217] width 15 height 20
click at [807, 213] on icon "Remove FY2022" at bounding box center [806, 217] width 15 height 20
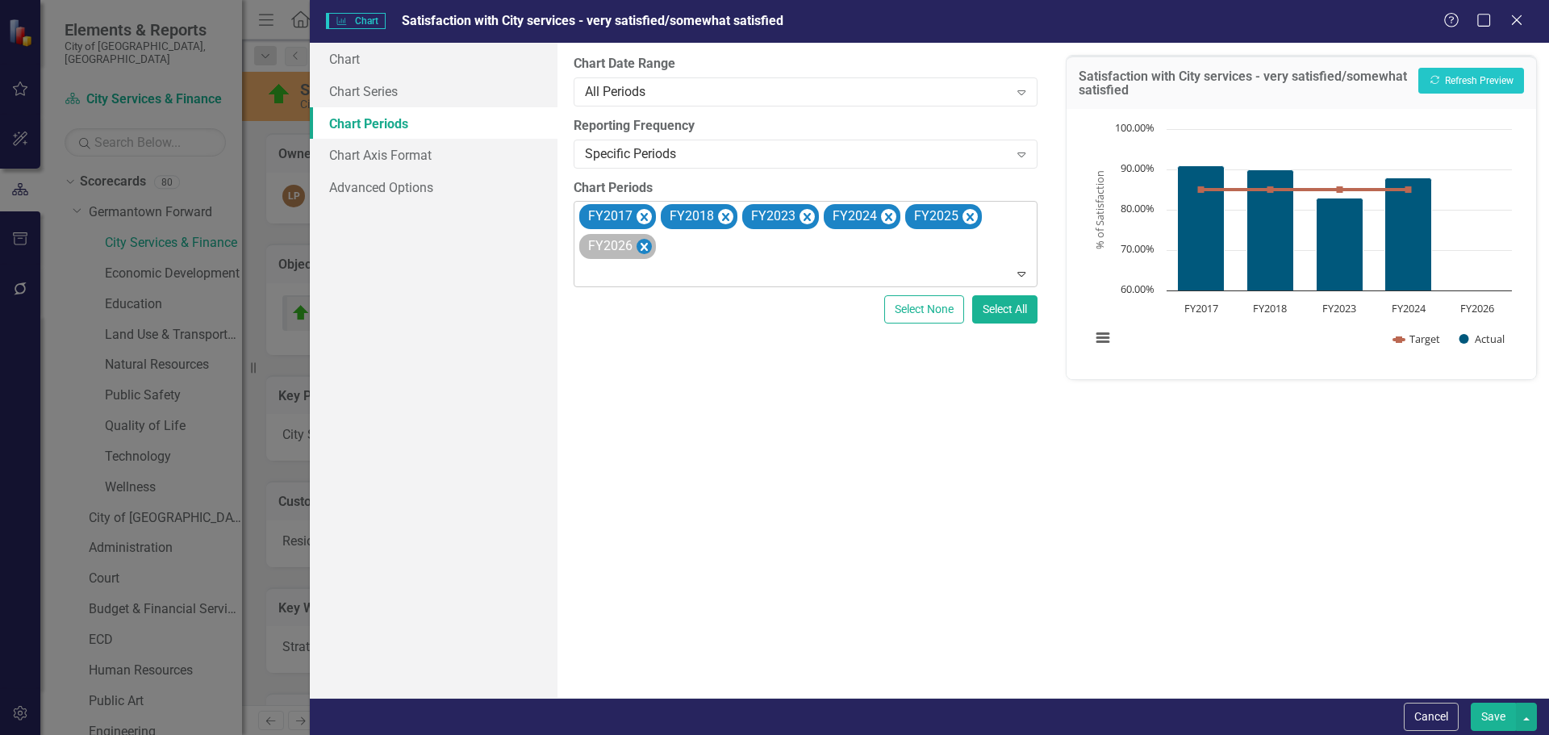
click at [649, 247] on icon "Remove FY2026" at bounding box center [643, 246] width 15 height 20
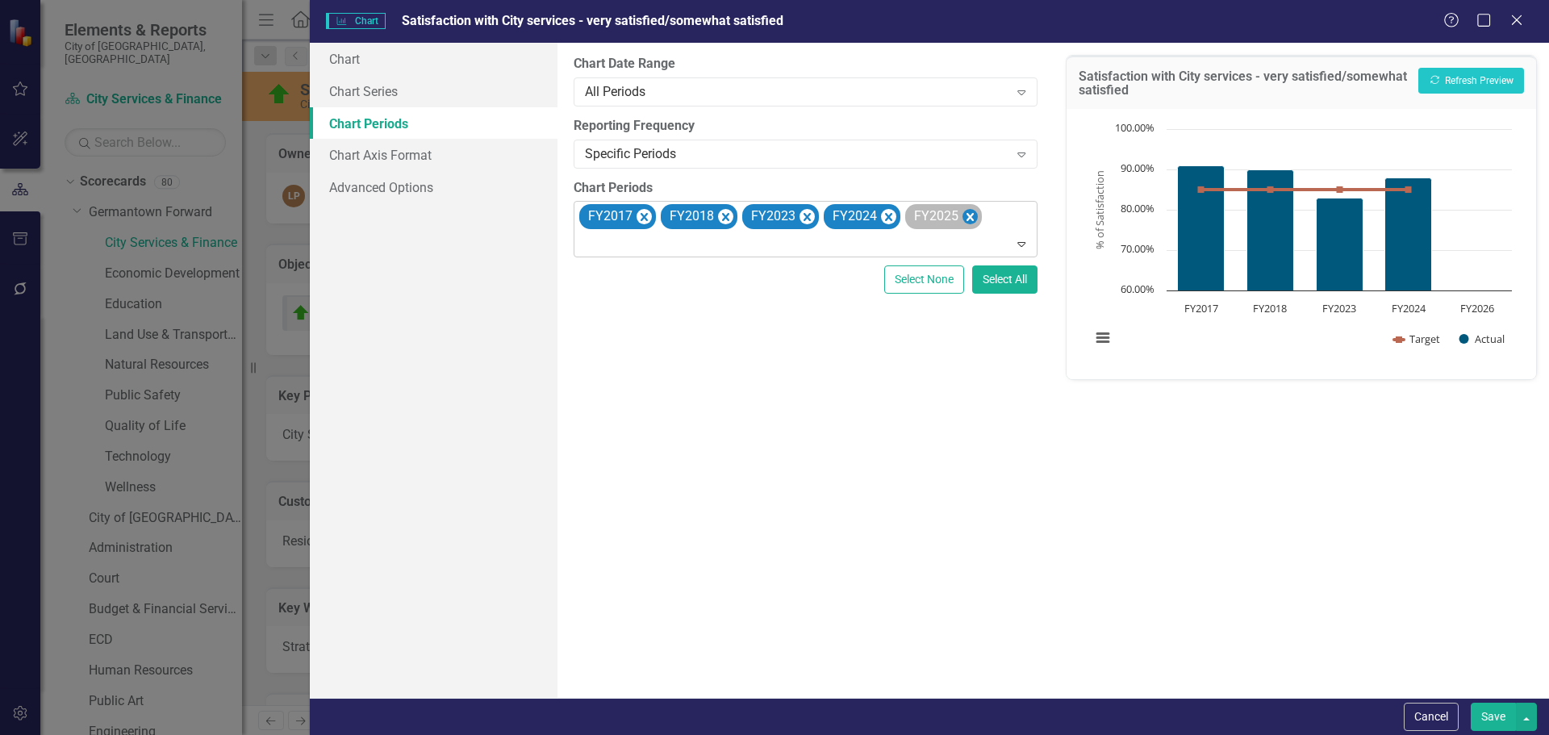
click at [963, 212] on icon "Remove FY2025" at bounding box center [969, 217] width 15 height 20
click at [1489, 77] on button "Recalculate Refresh Preview" at bounding box center [1471, 81] width 106 height 26
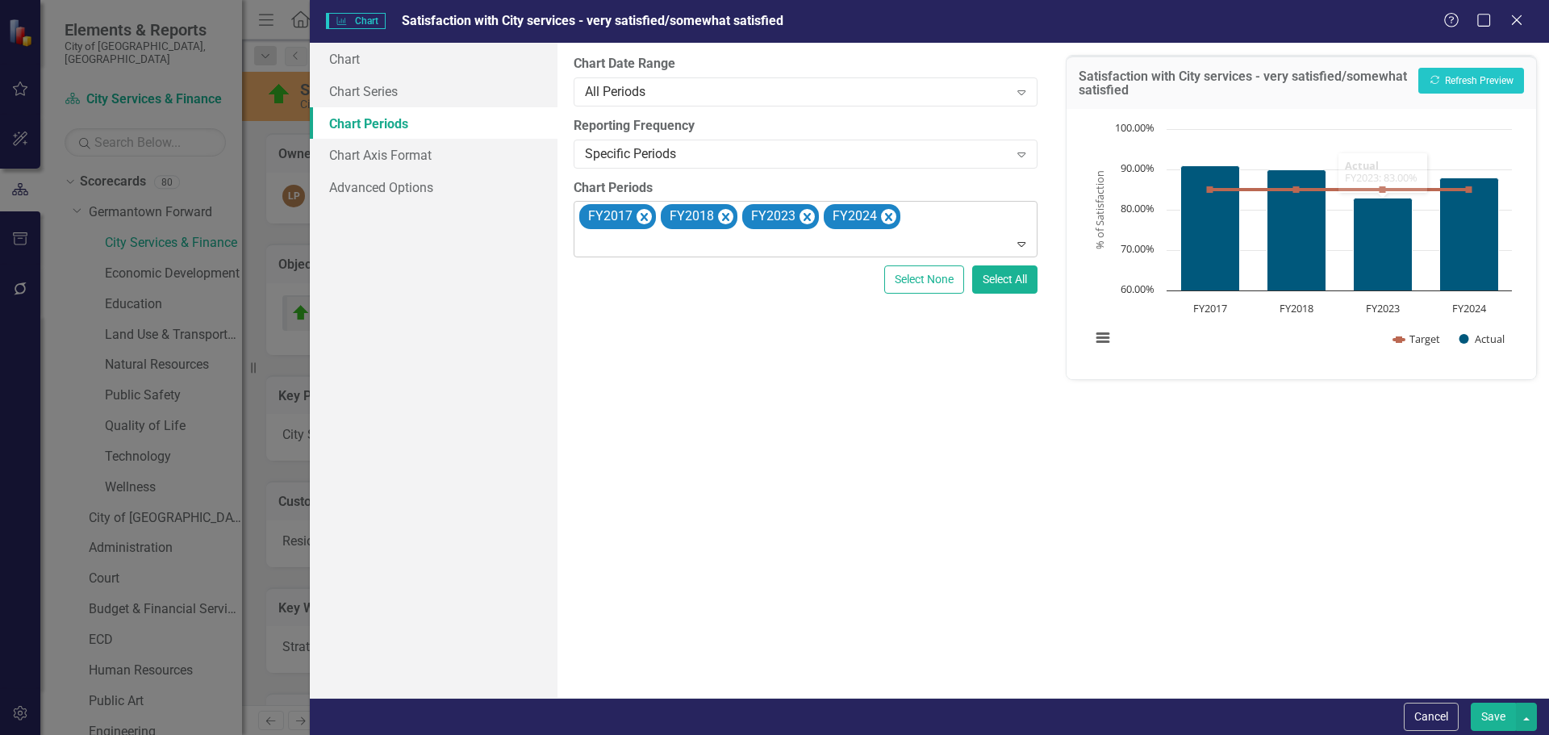
click at [1491, 718] on button "Save" at bounding box center [1493, 717] width 45 height 28
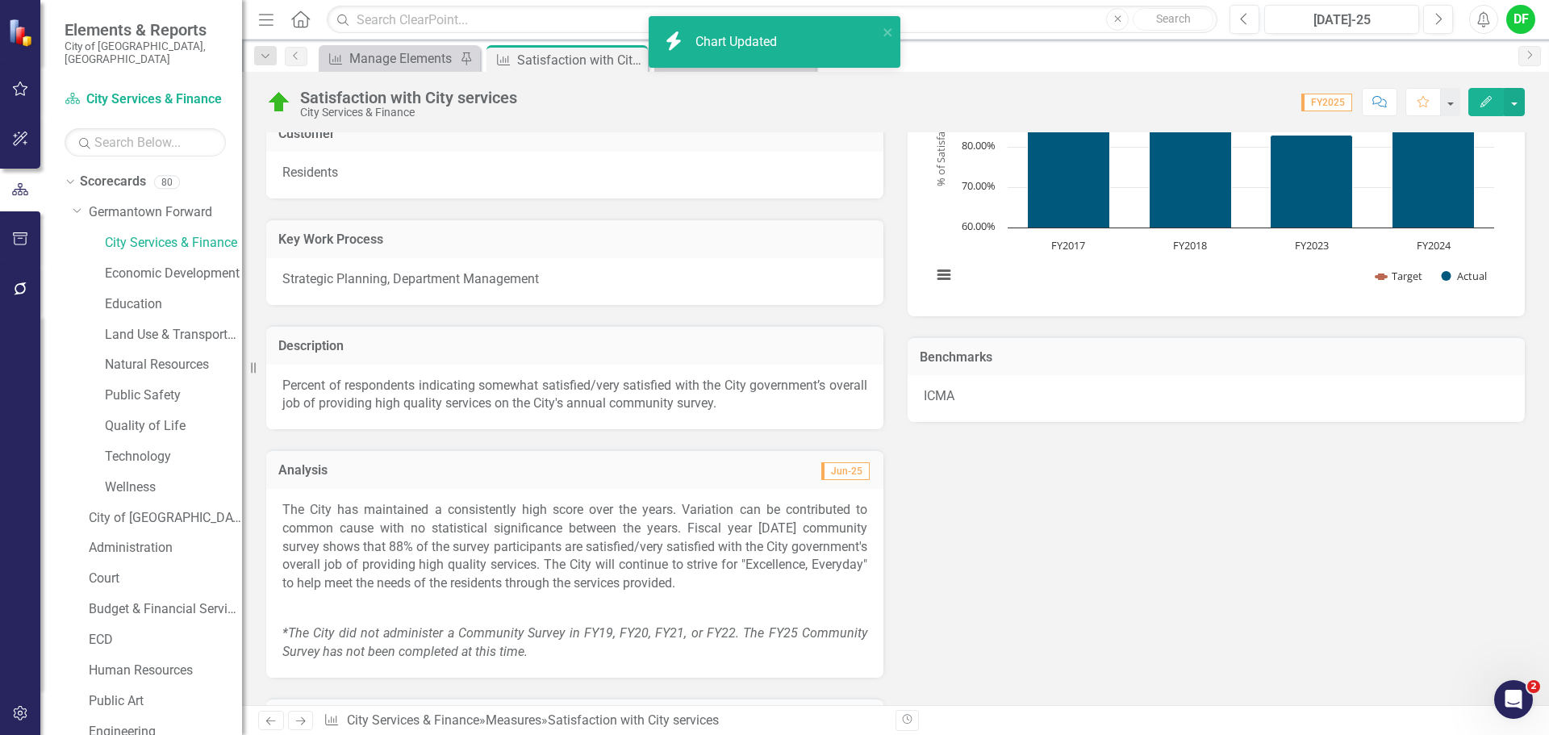
scroll to position [403, 0]
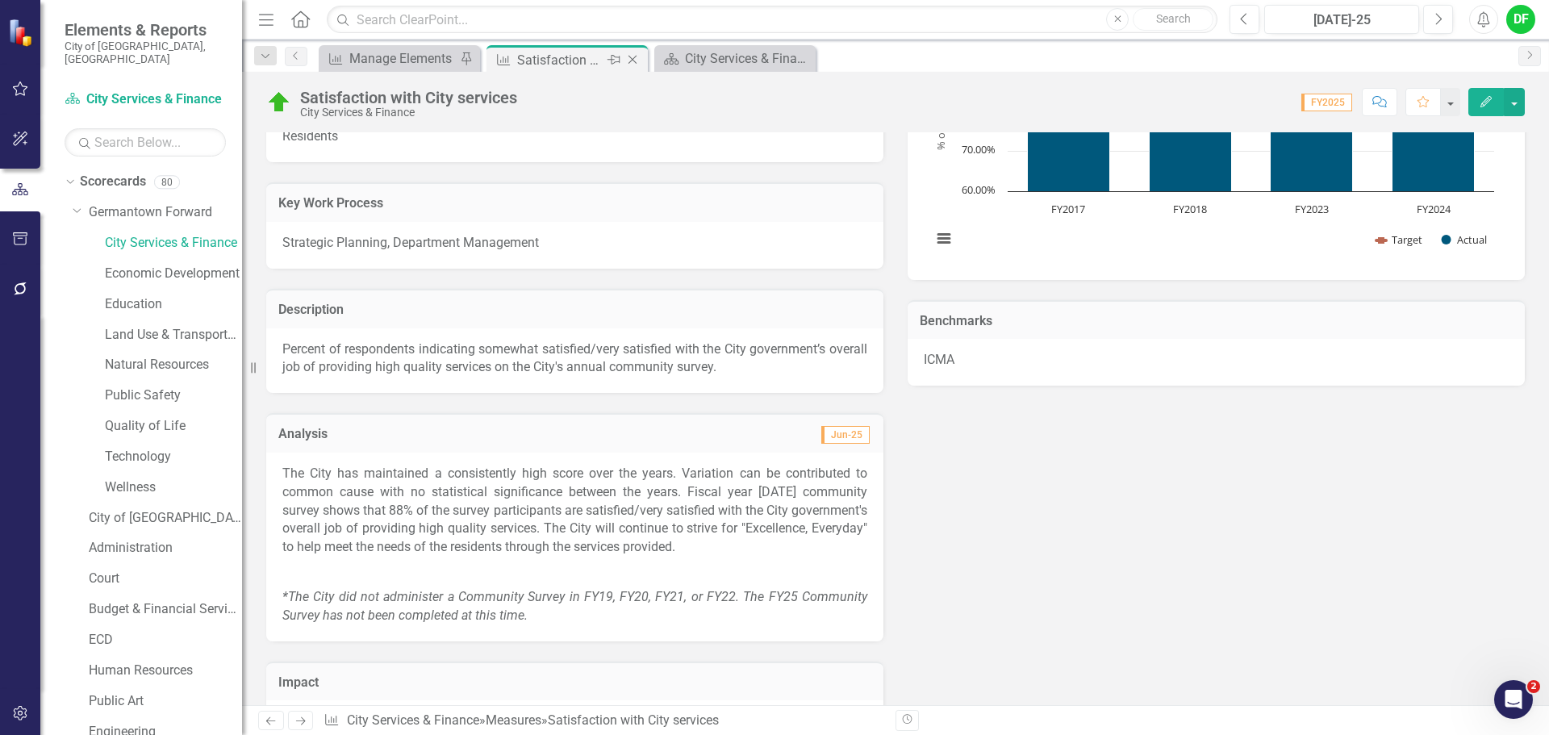
click at [636, 55] on icon "Close" at bounding box center [632, 59] width 16 height 13
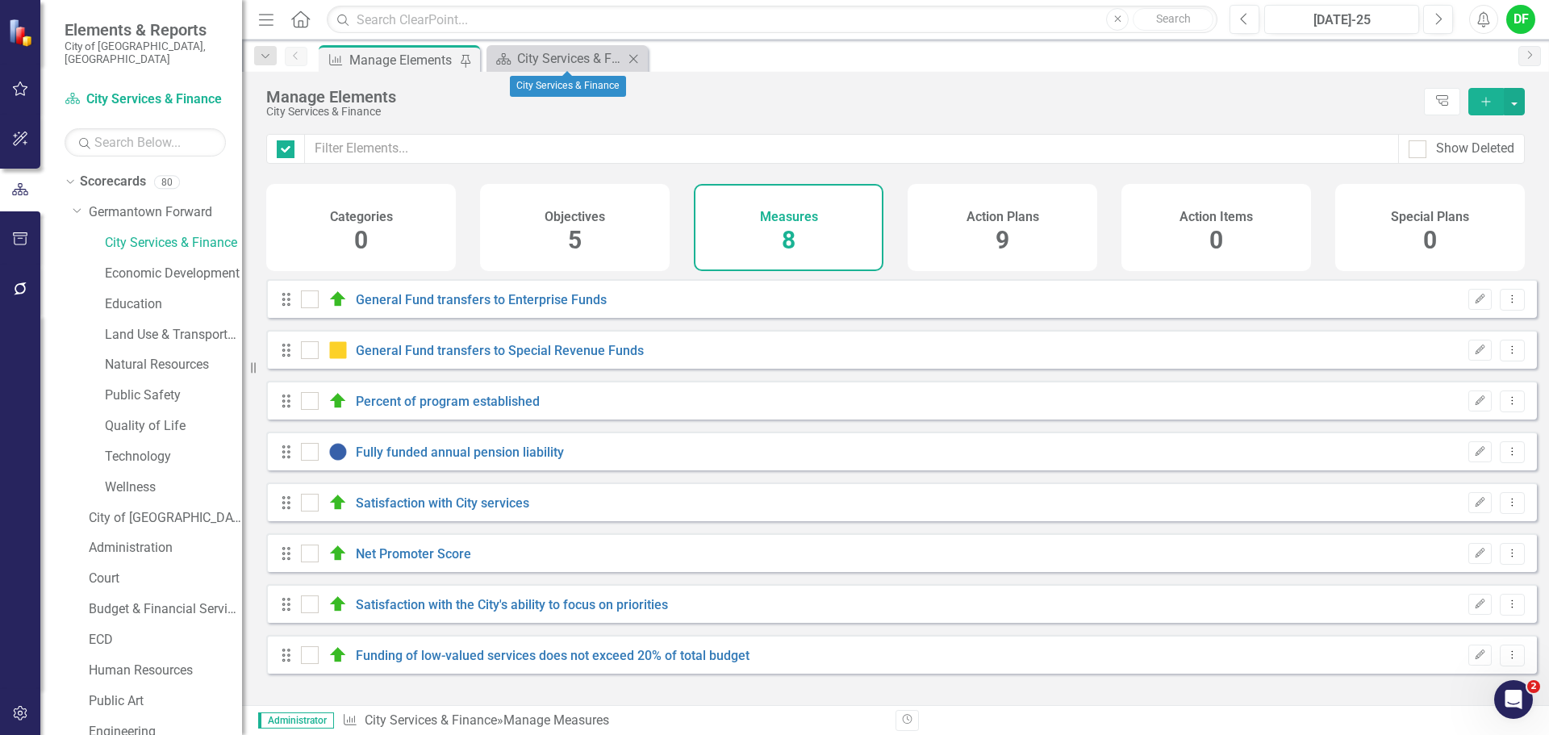
checkbox input "false"
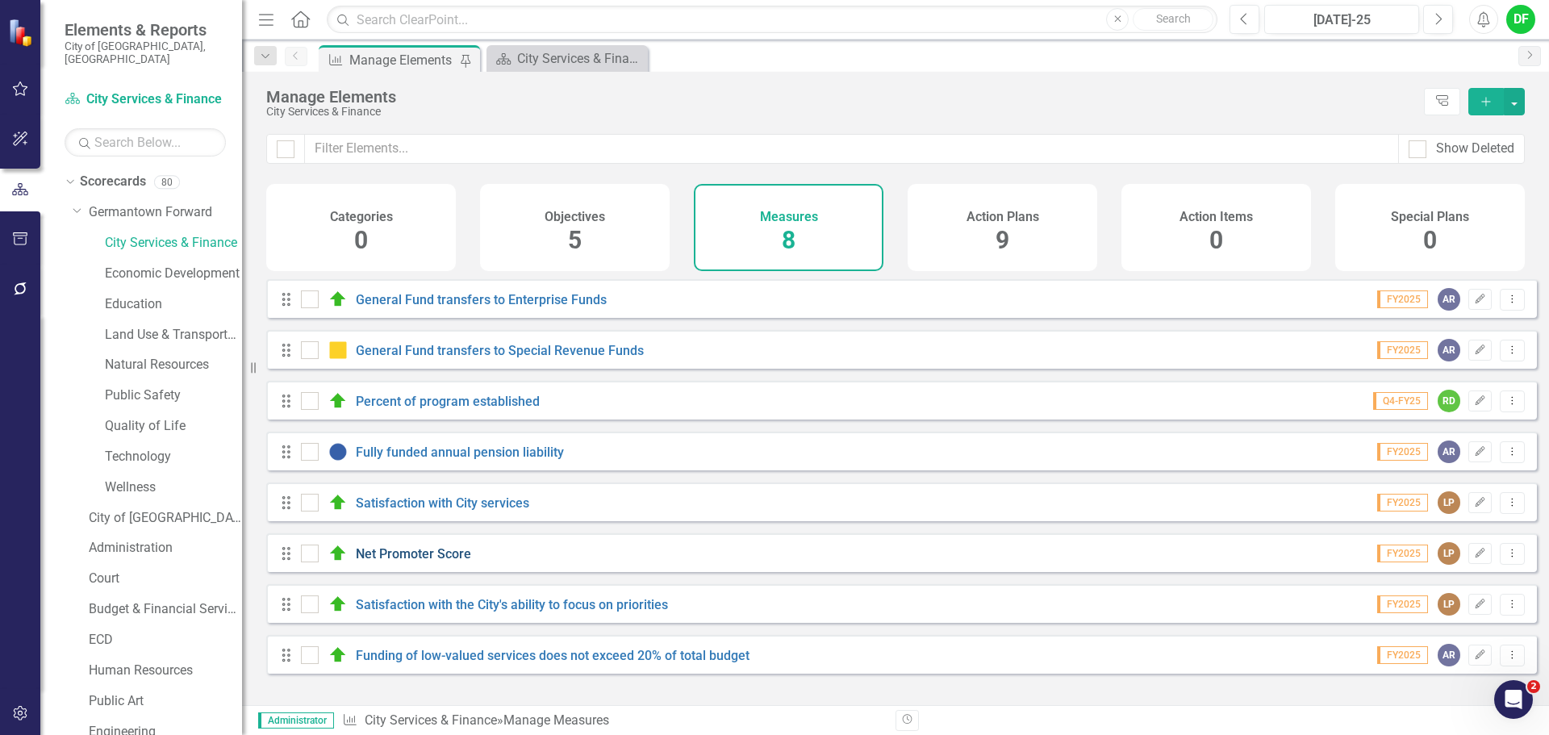
click at [403, 561] on link "Net Promoter Score" at bounding box center [413, 553] width 115 height 15
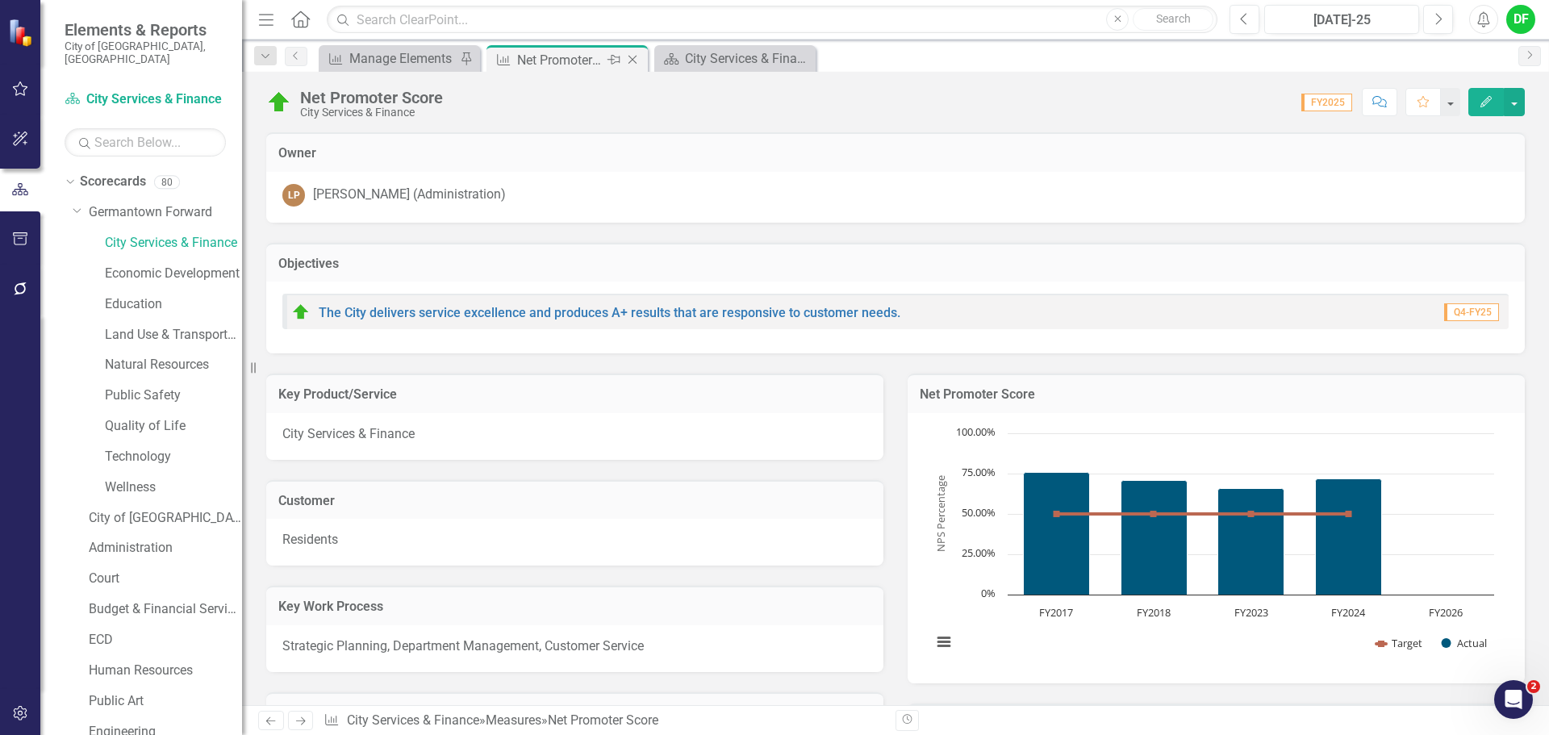
click at [638, 56] on icon "Close" at bounding box center [632, 59] width 16 height 13
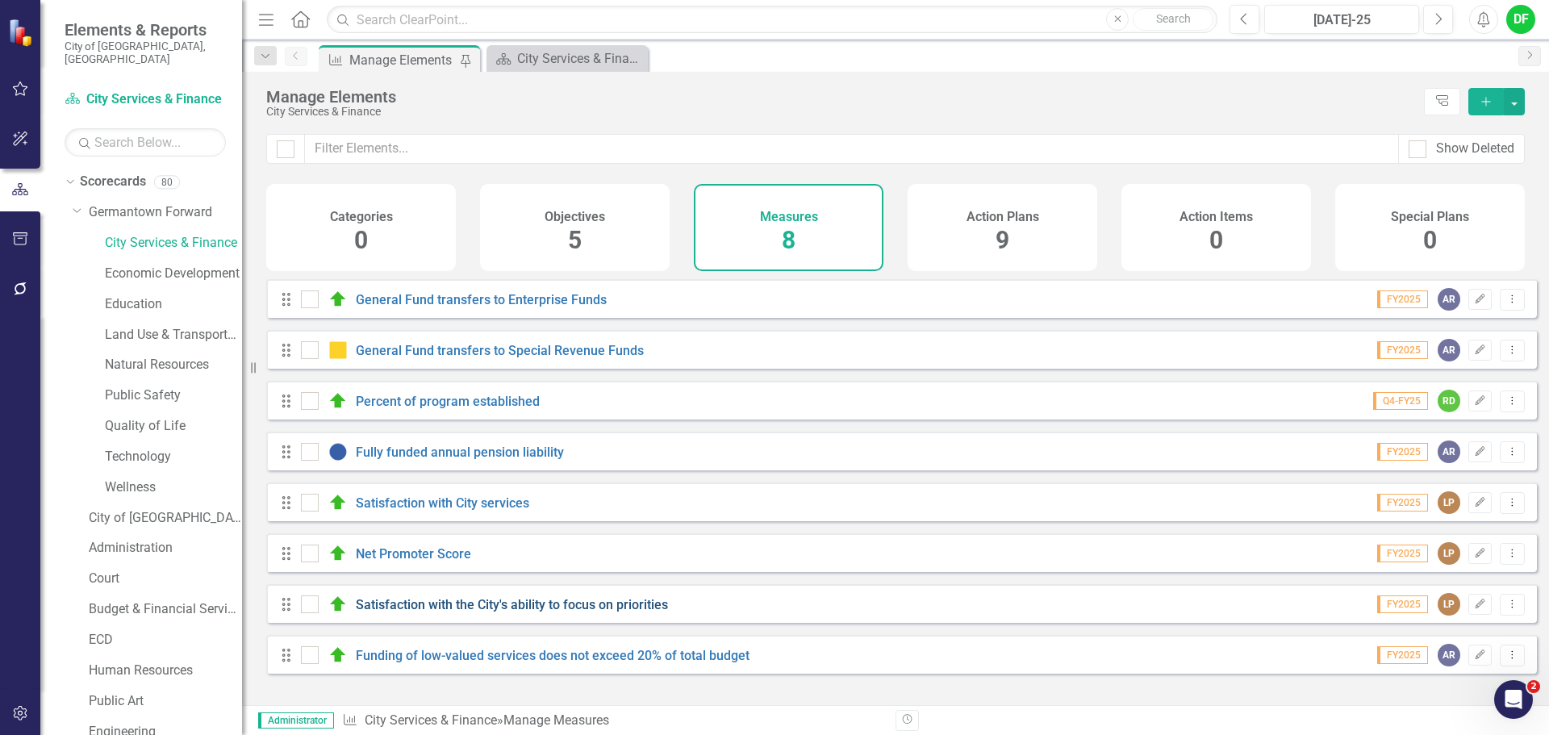
click at [426, 612] on link "Satisfaction with the City's ability to focus on priorities" at bounding box center [512, 604] width 312 height 15
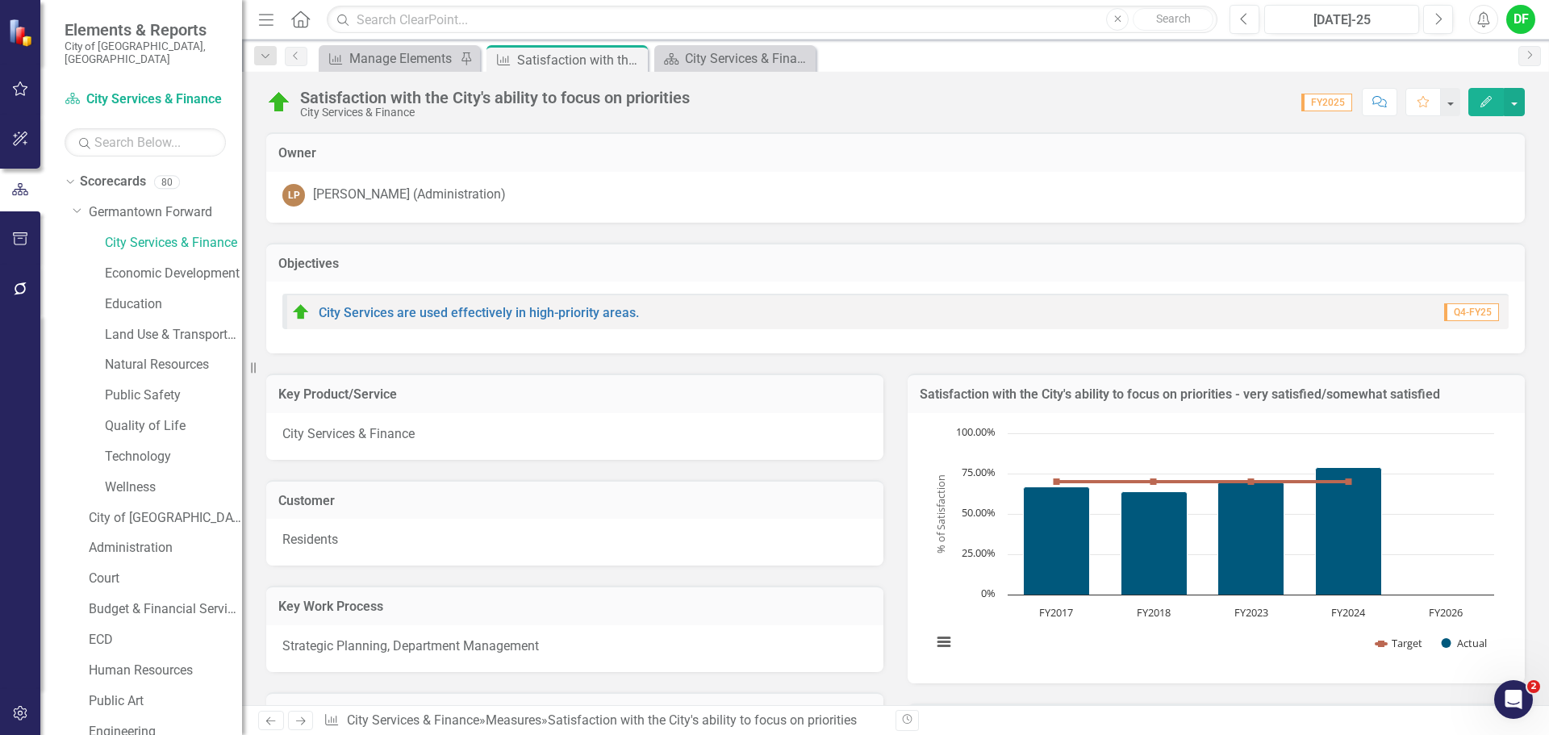
click at [1454, 382] on div "Satisfaction with the City's ability to focus on priorities - very satisfied/so…" at bounding box center [1215, 393] width 617 height 40
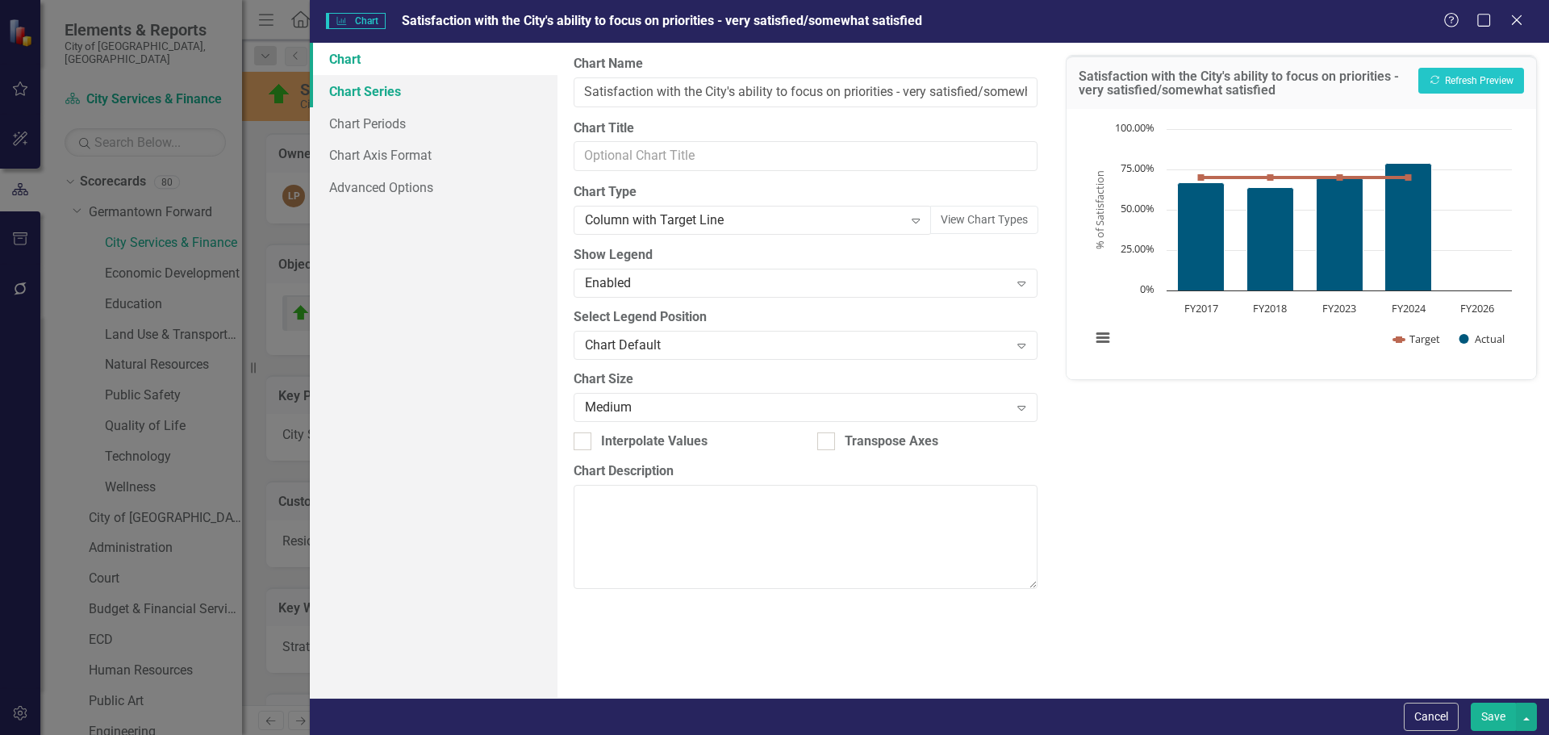
click at [366, 91] on link "Chart Series" at bounding box center [434, 91] width 248 height 32
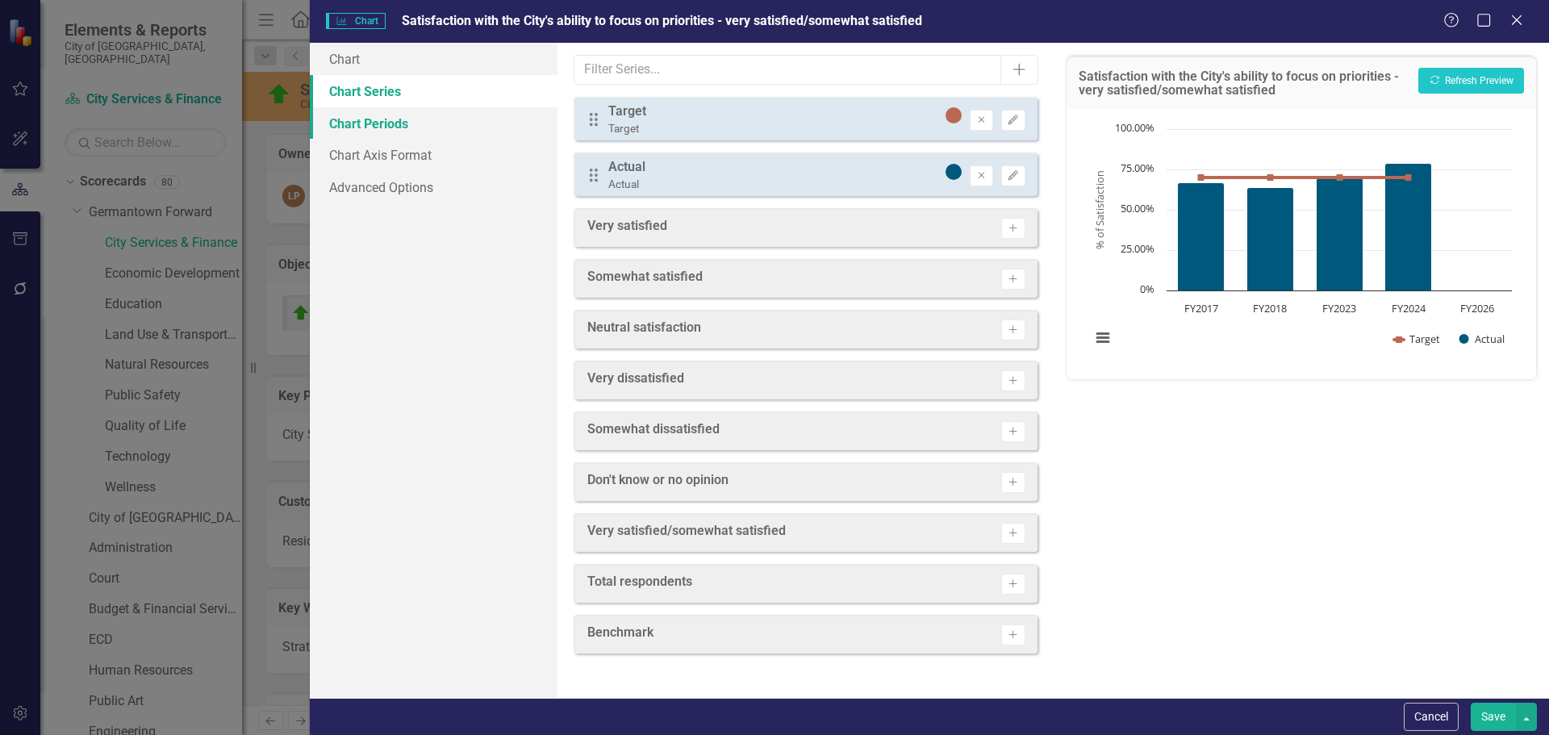
click at [358, 119] on link "Chart Periods" at bounding box center [434, 123] width 248 height 32
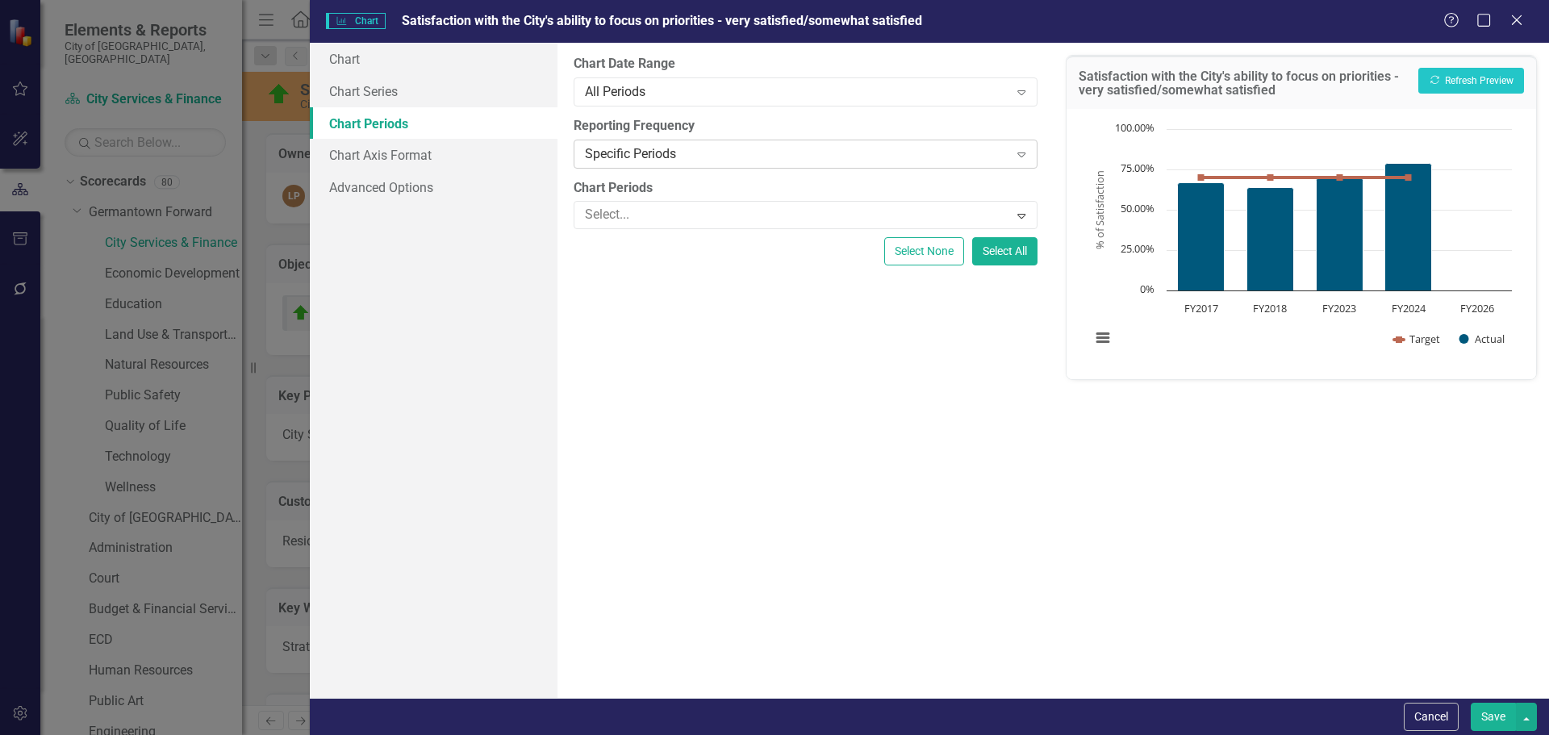
click at [649, 156] on div "Specific Periods" at bounding box center [796, 153] width 423 height 19
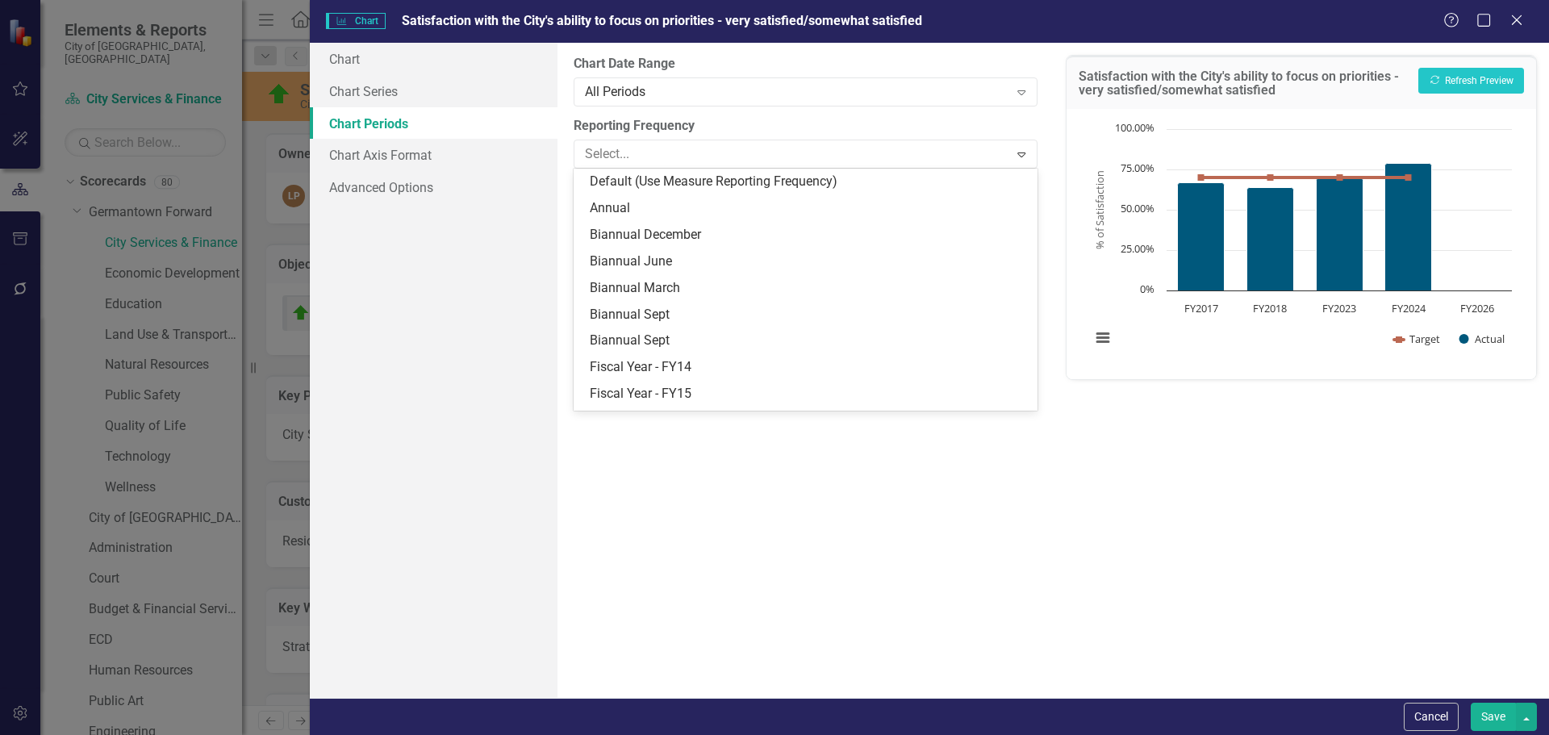
scroll to position [208, 0]
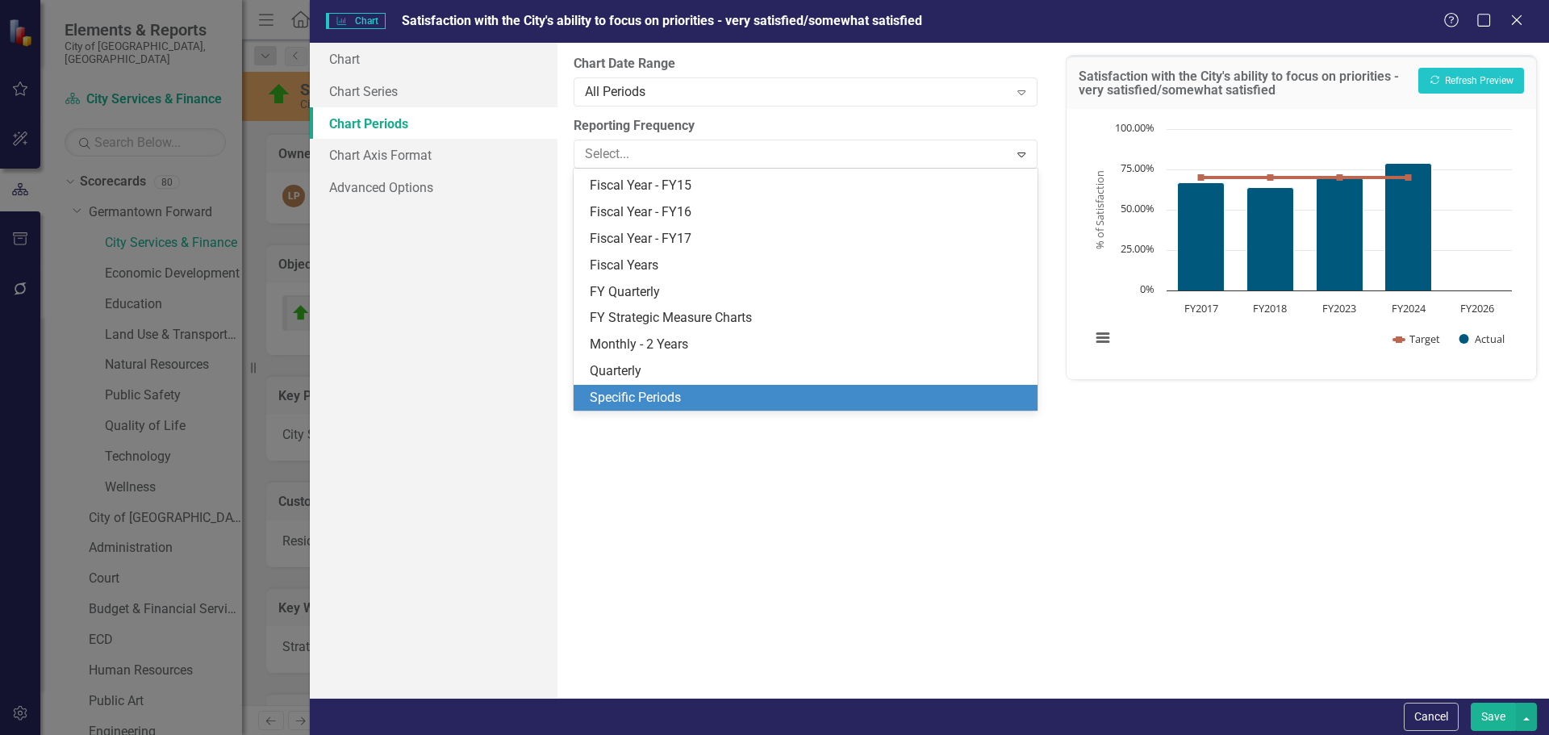
click at [664, 398] on div "Specific Periods" at bounding box center [808, 398] width 437 height 19
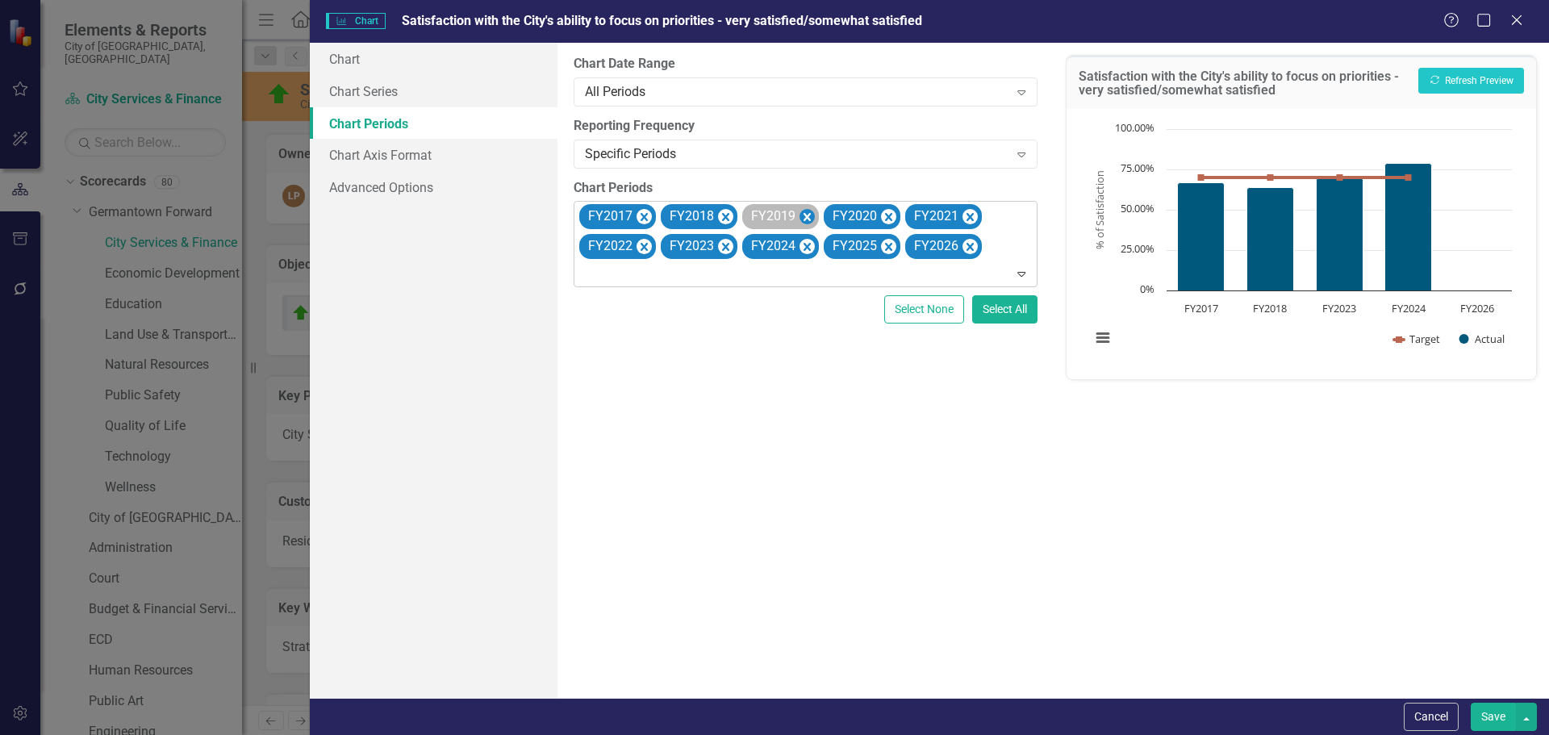
click at [810, 213] on icon "Remove FY2019" at bounding box center [806, 217] width 15 height 20
click at [810, 213] on icon "Remove FY2020" at bounding box center [806, 217] width 15 height 20
click at [810, 213] on icon "Remove FY2021" at bounding box center [806, 217] width 15 height 20
click at [810, 213] on icon "Remove FY2022" at bounding box center [806, 217] width 15 height 20
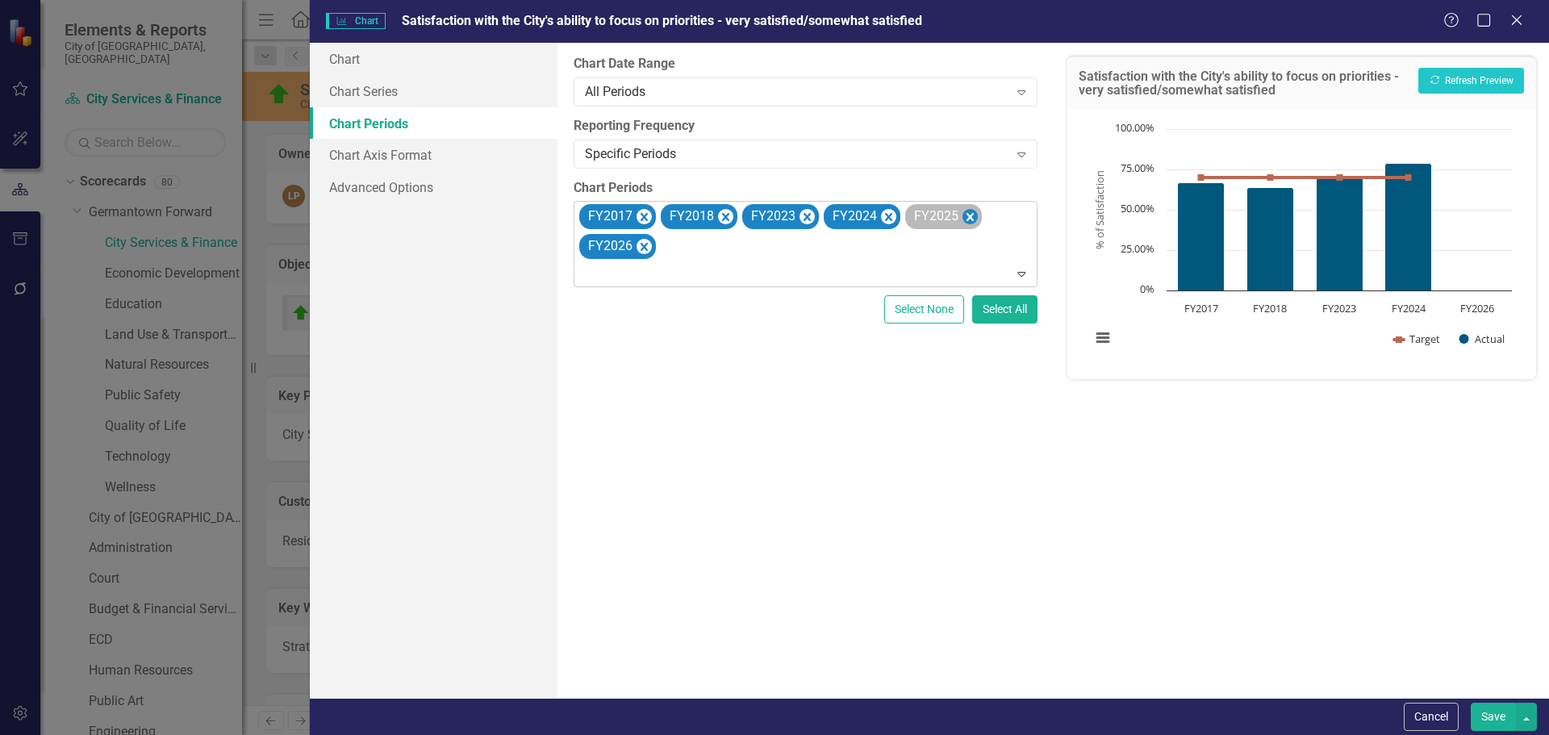
click at [962, 213] on icon "Remove FY2025" at bounding box center [969, 217] width 15 height 20
click at [963, 215] on icon "Remove FY2026" at bounding box center [969, 217] width 15 height 20
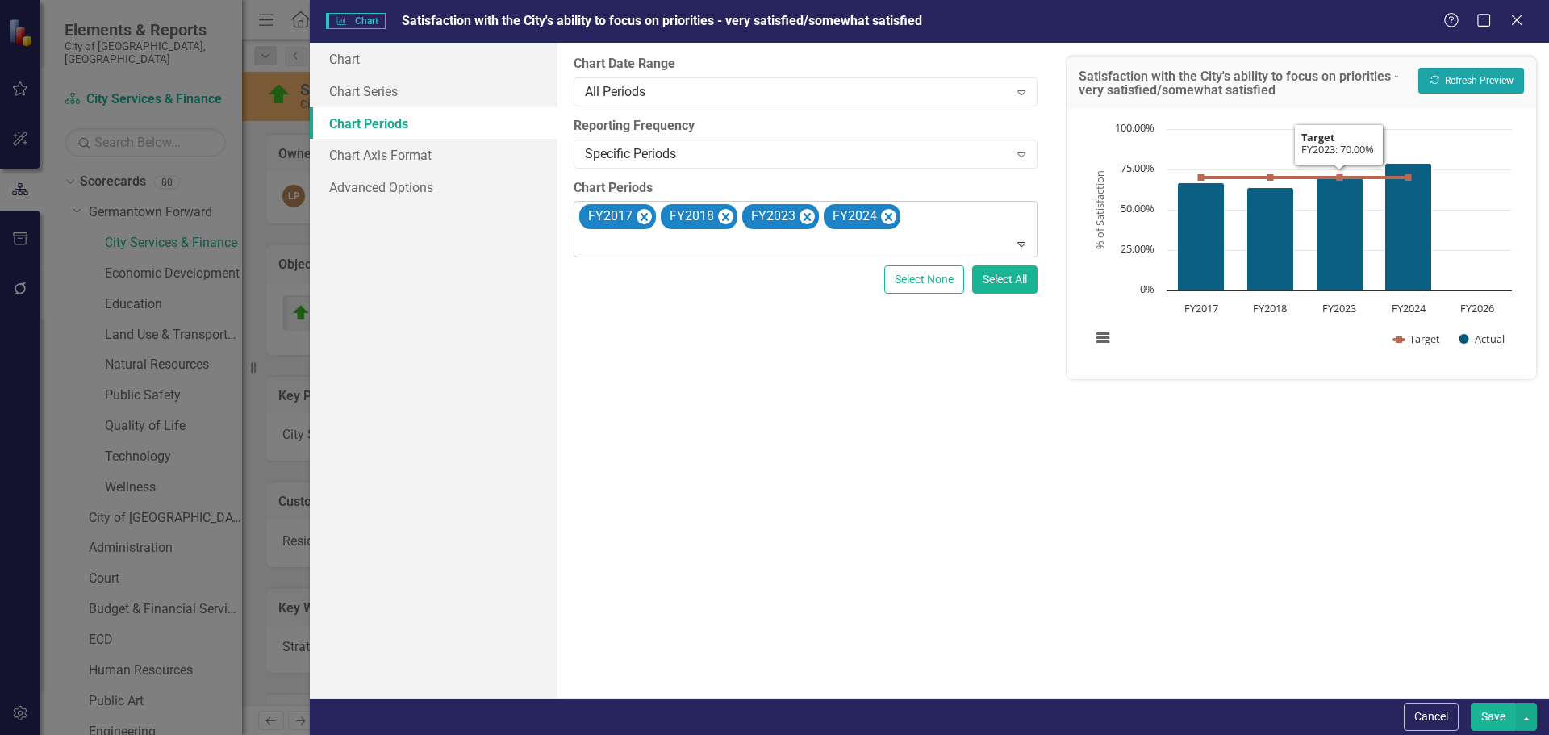
click at [1466, 82] on button "Recalculate Refresh Preview" at bounding box center [1471, 81] width 106 height 26
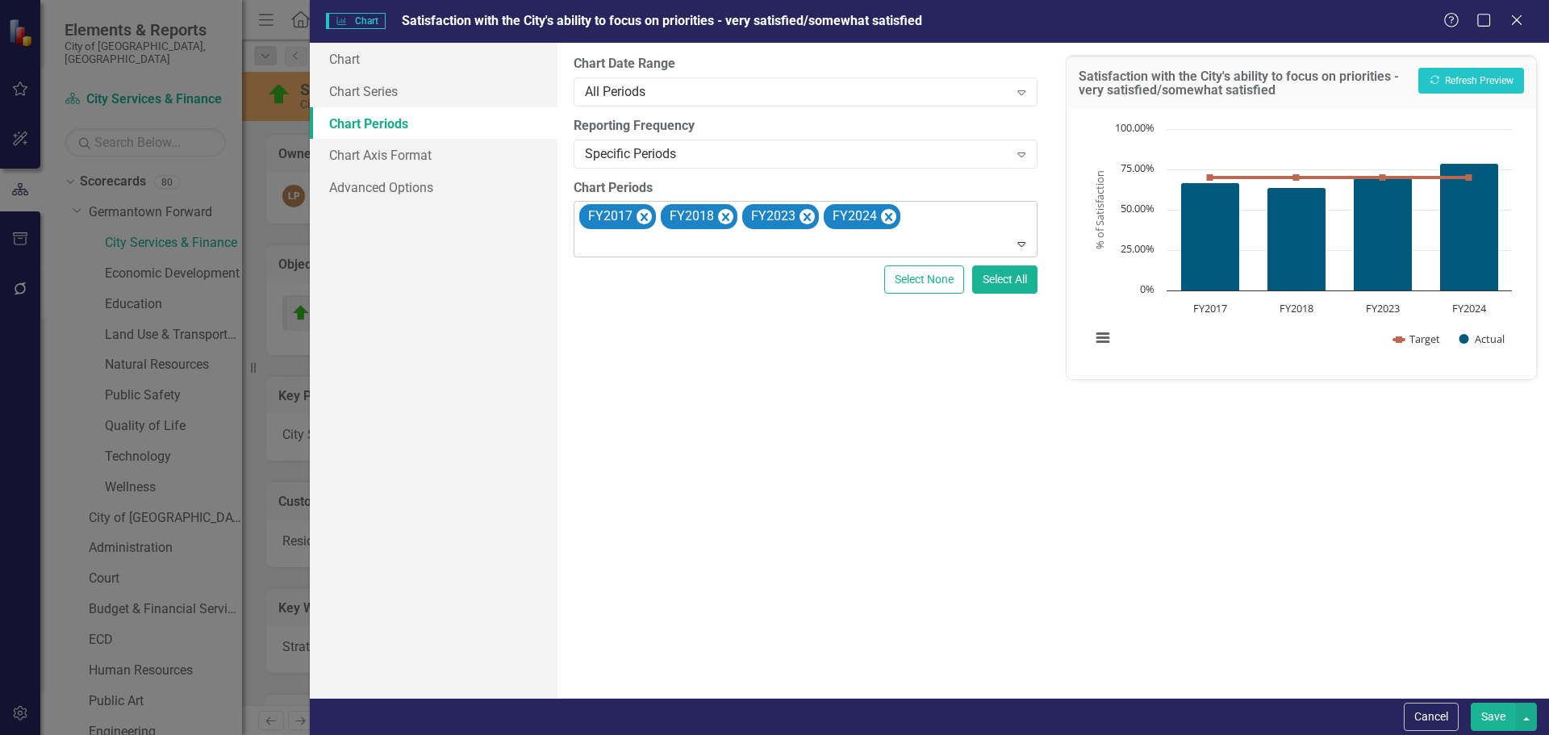
click at [1491, 712] on button "Save" at bounding box center [1493, 717] width 45 height 28
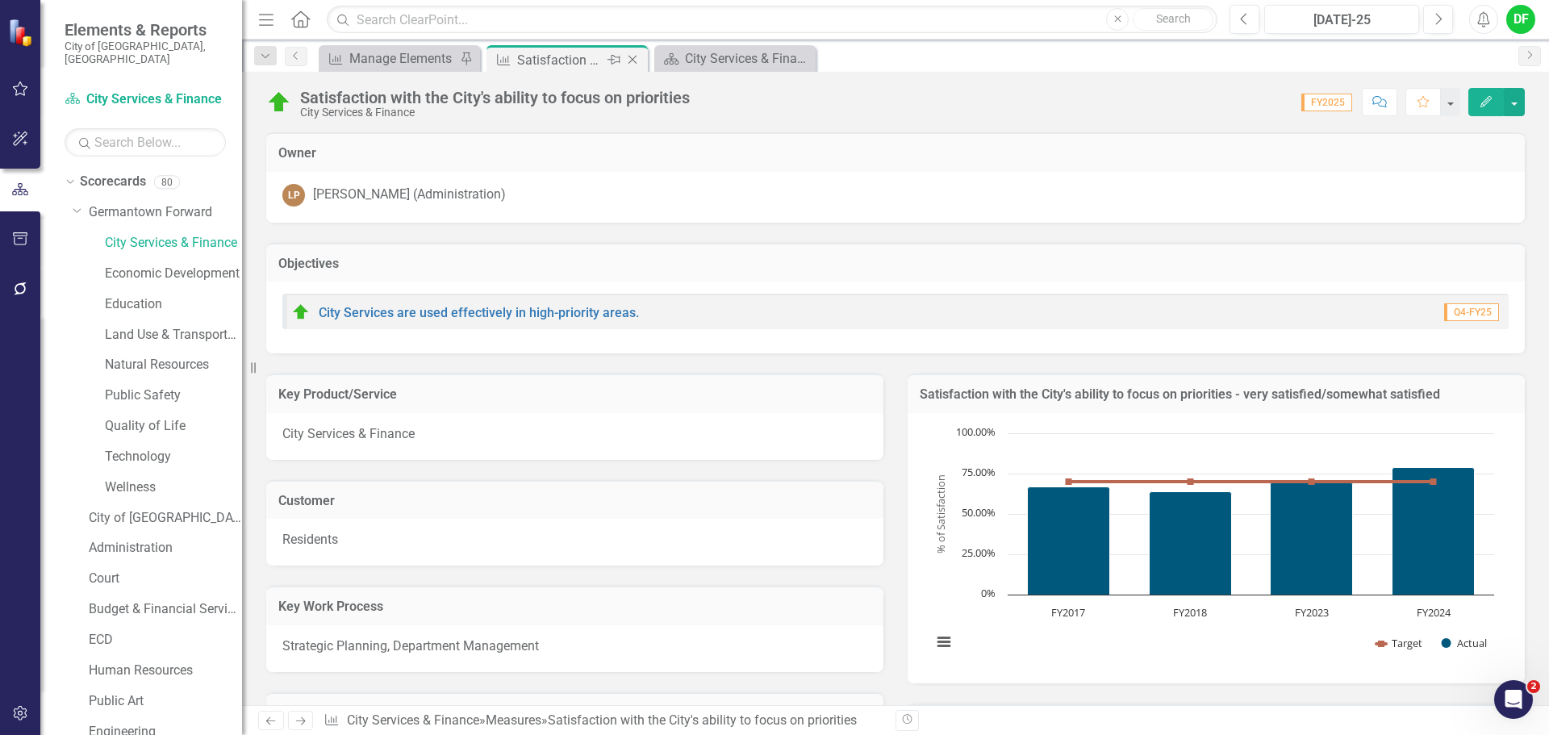
click at [636, 55] on icon "Close" at bounding box center [632, 59] width 16 height 13
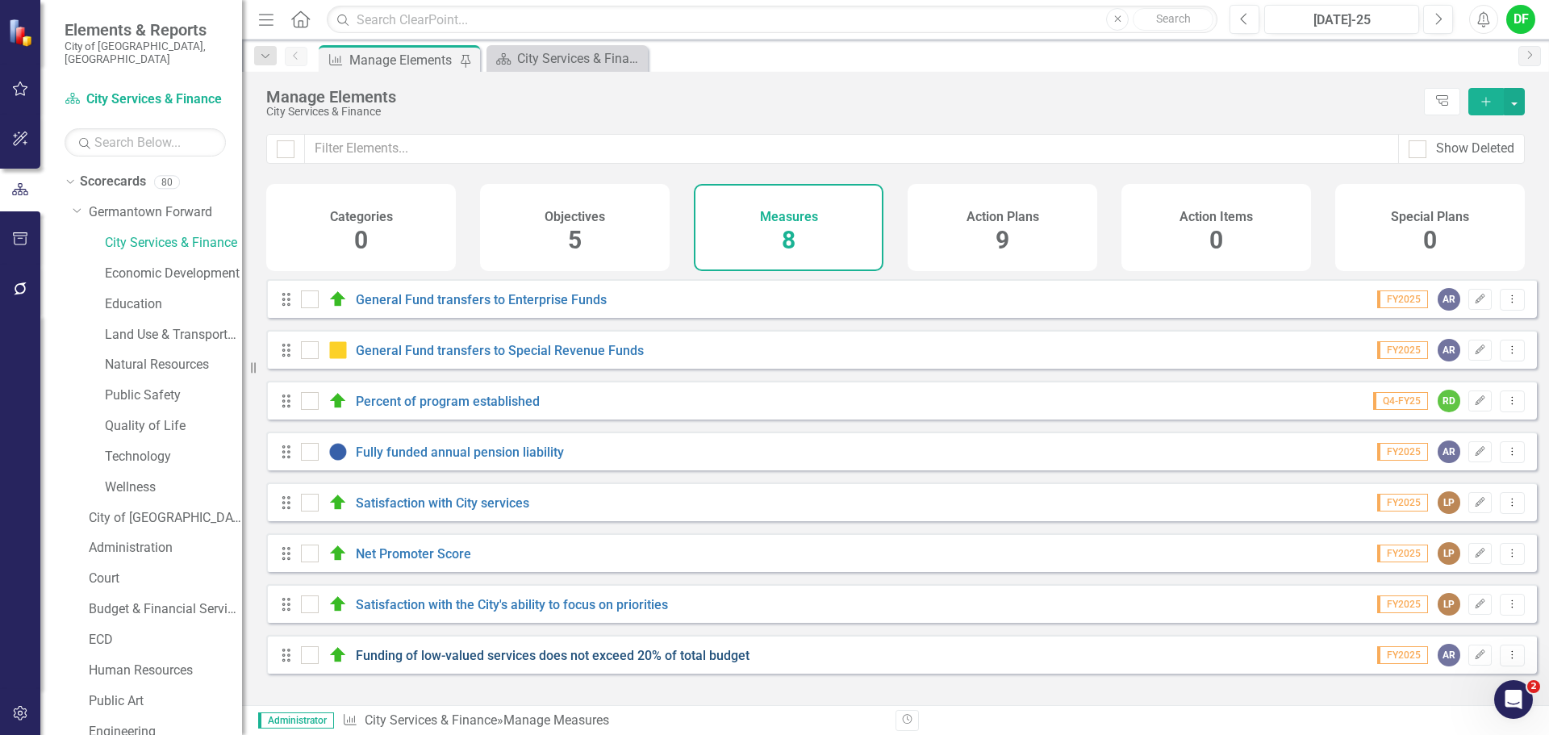
click at [467, 663] on link "Funding of low-valued services does not exceed 20% of total budget" at bounding box center [553, 655] width 394 height 15
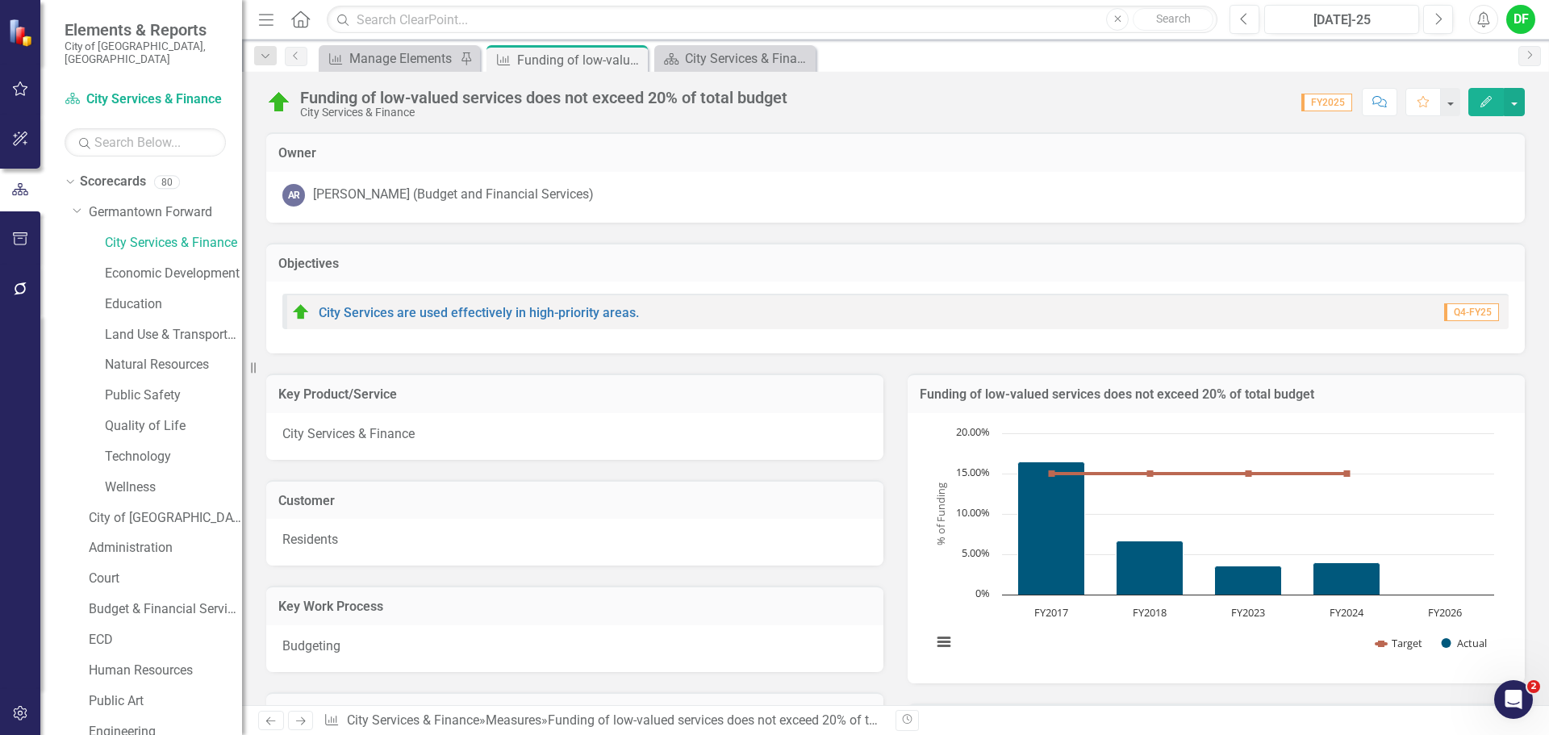
click at [1330, 389] on h3 "Funding of low-valued services does not exceed 20% of total budget" at bounding box center [1216, 394] width 593 height 15
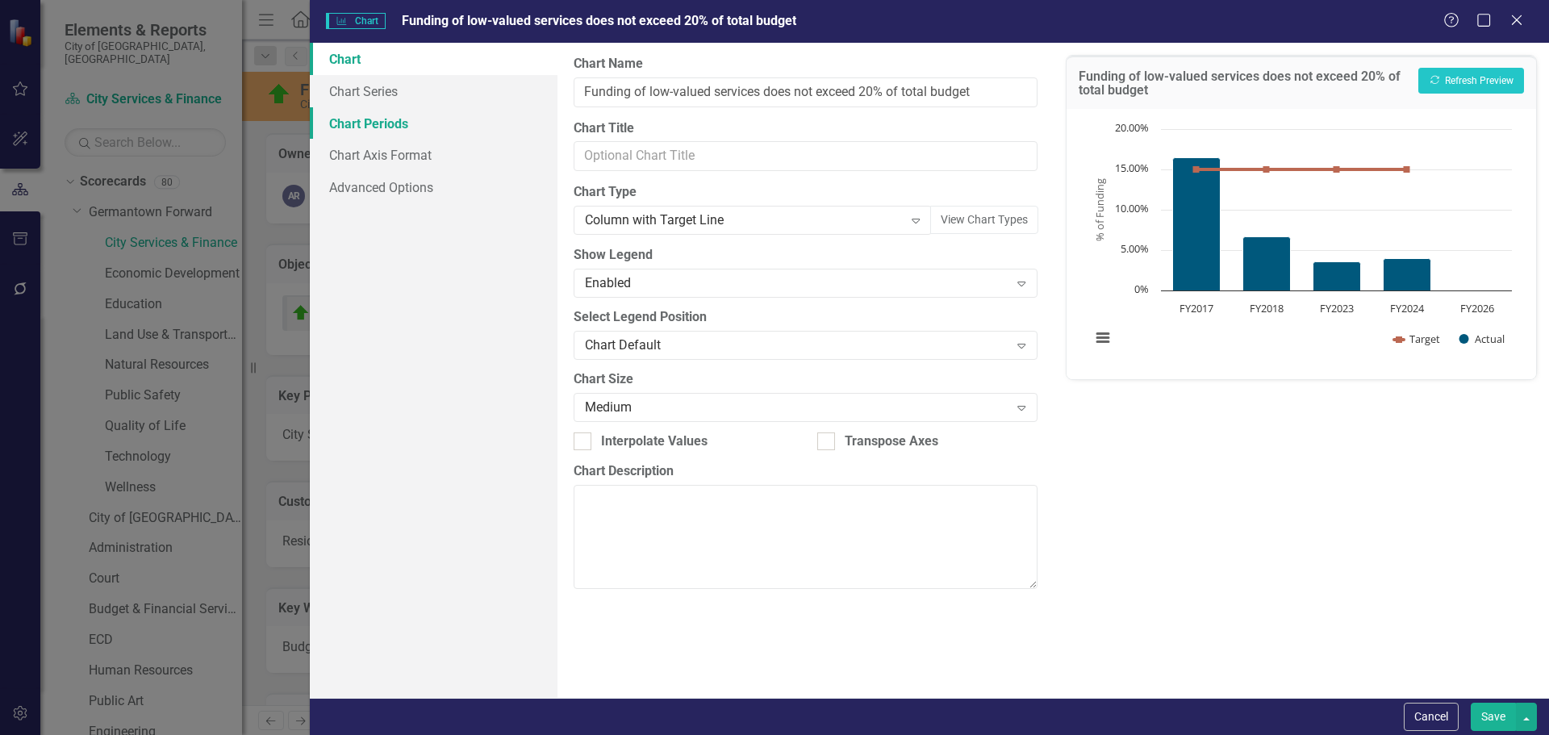
click at [381, 123] on link "Chart Periods" at bounding box center [434, 123] width 248 height 32
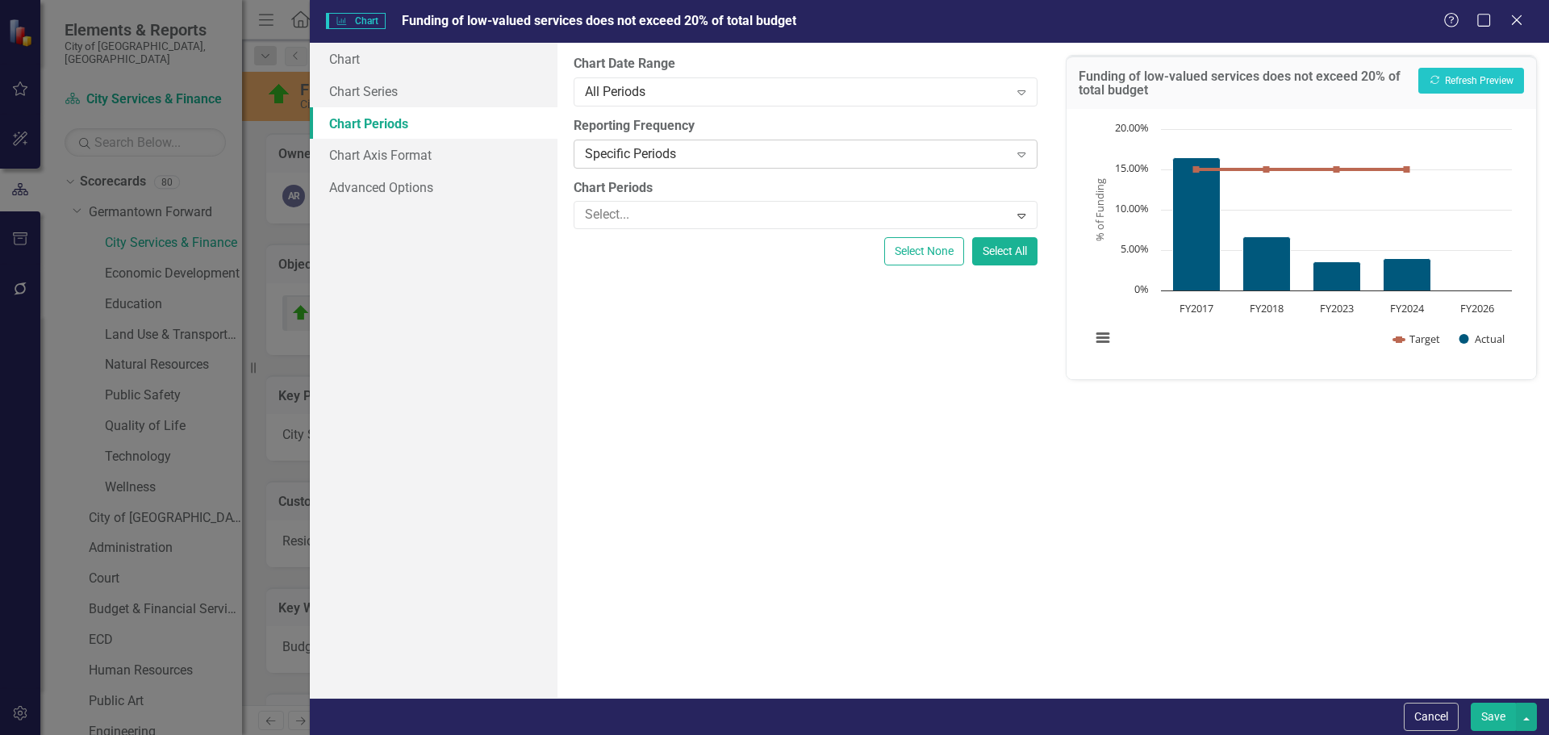
click at [666, 149] on div "Specific Periods" at bounding box center [796, 153] width 423 height 19
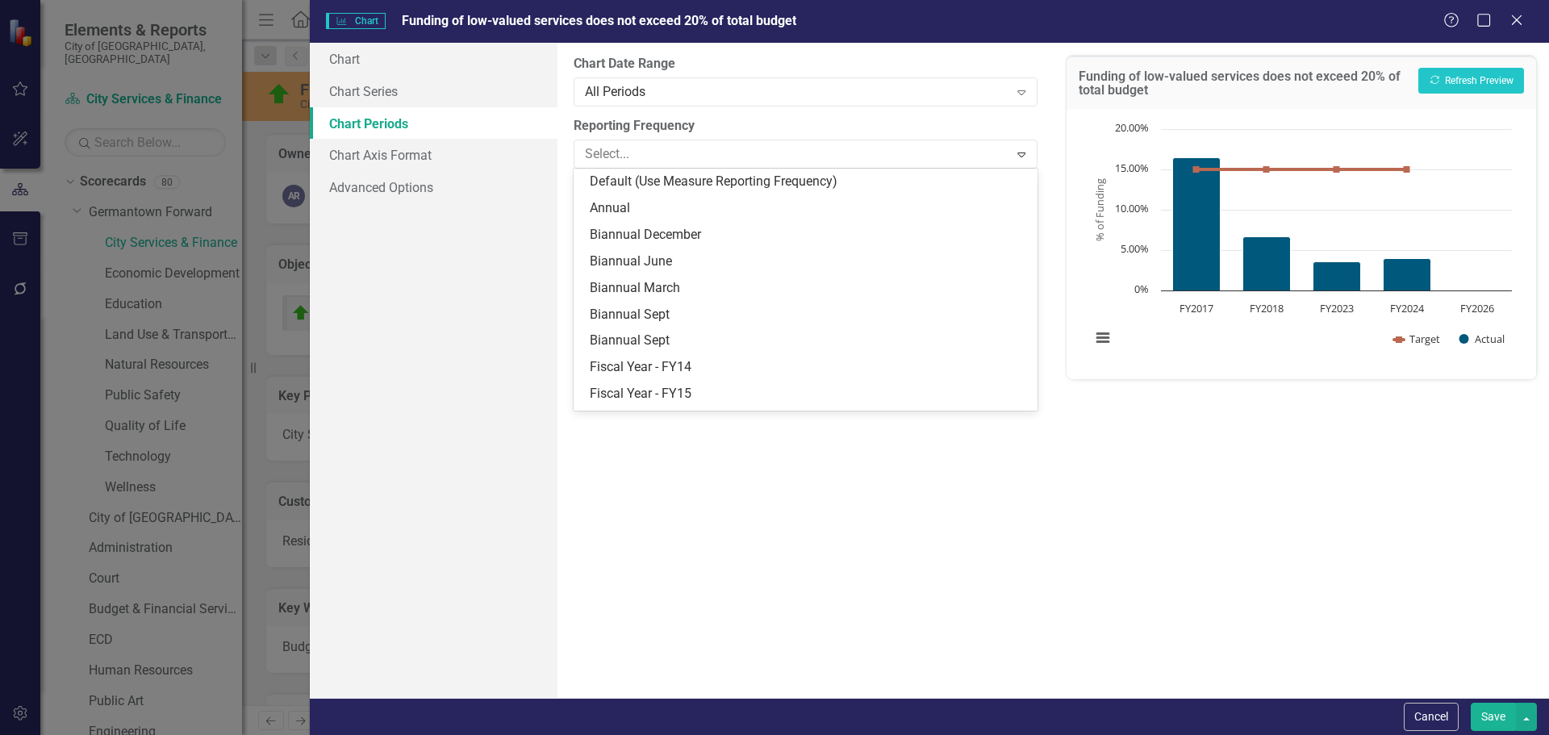
scroll to position [208, 0]
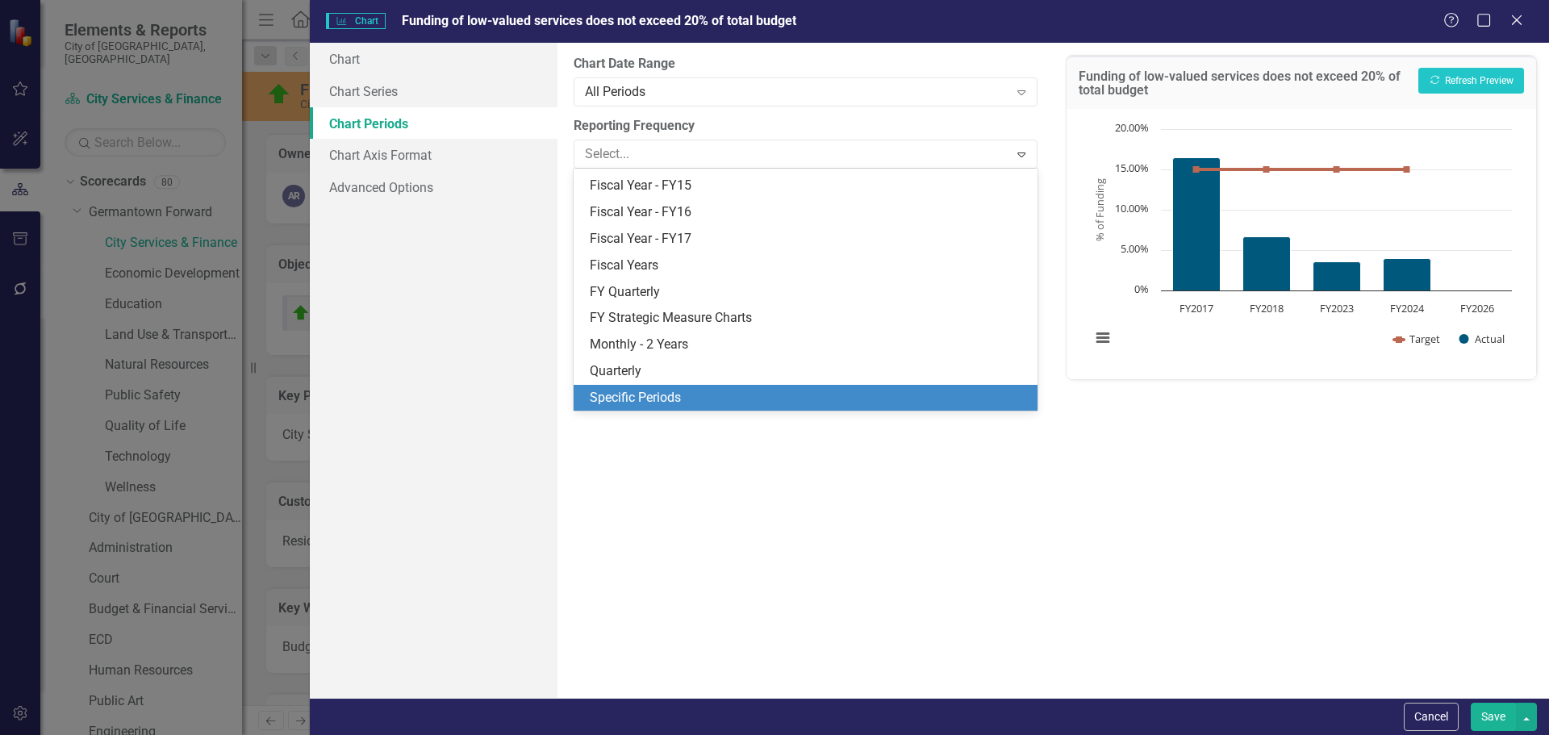
click at [649, 393] on div "Specific Periods" at bounding box center [808, 398] width 437 height 19
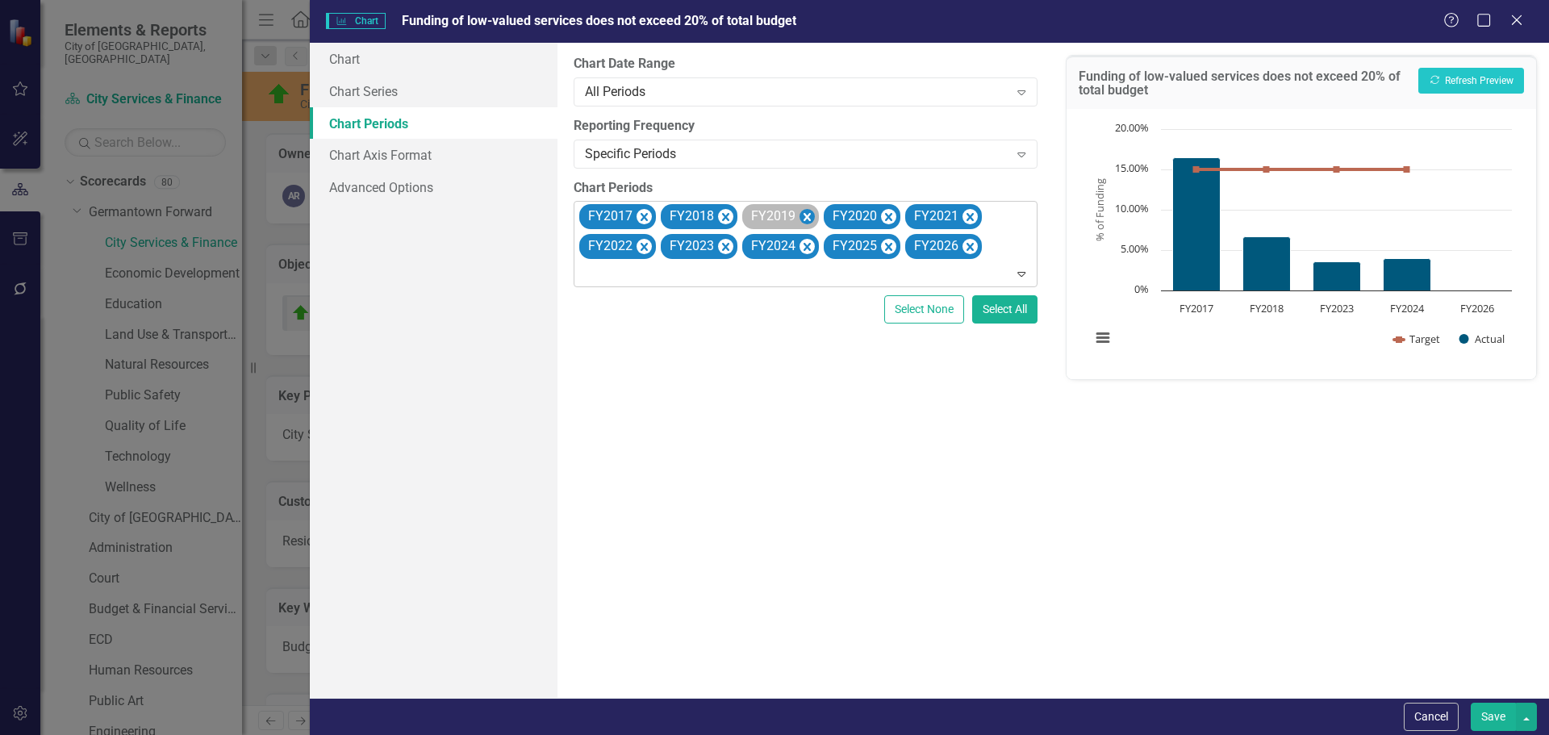
click at [803, 217] on icon "Remove FY2019" at bounding box center [806, 217] width 15 height 20
click at [803, 217] on icon "Remove FY2020" at bounding box center [806, 217] width 15 height 20
click at [803, 217] on icon "Remove FY2021" at bounding box center [806, 217] width 15 height 20
click at [803, 217] on icon "Remove FY2022" at bounding box center [806, 217] width 15 height 20
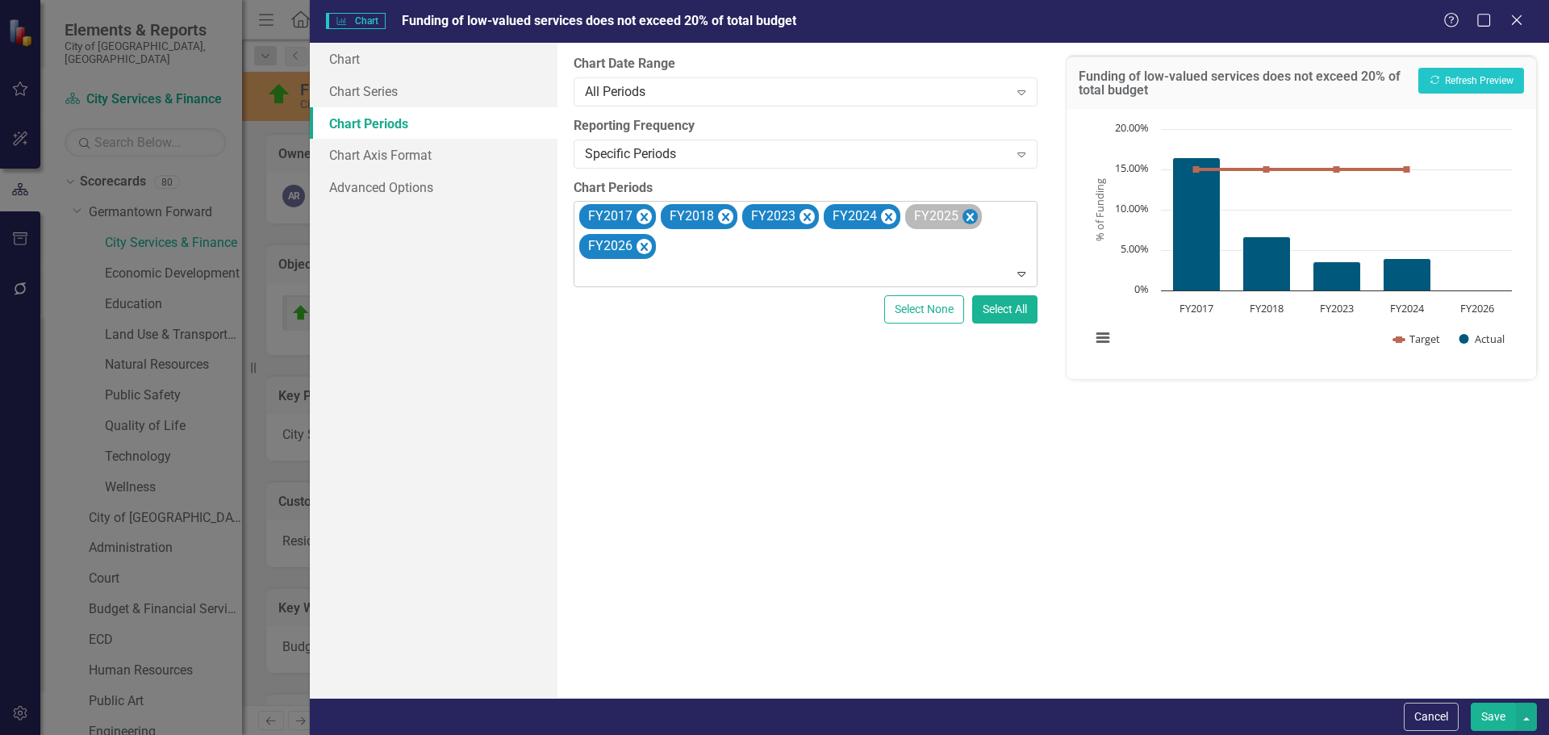
click at [967, 217] on icon "Remove FY2025" at bounding box center [969, 217] width 7 height 8
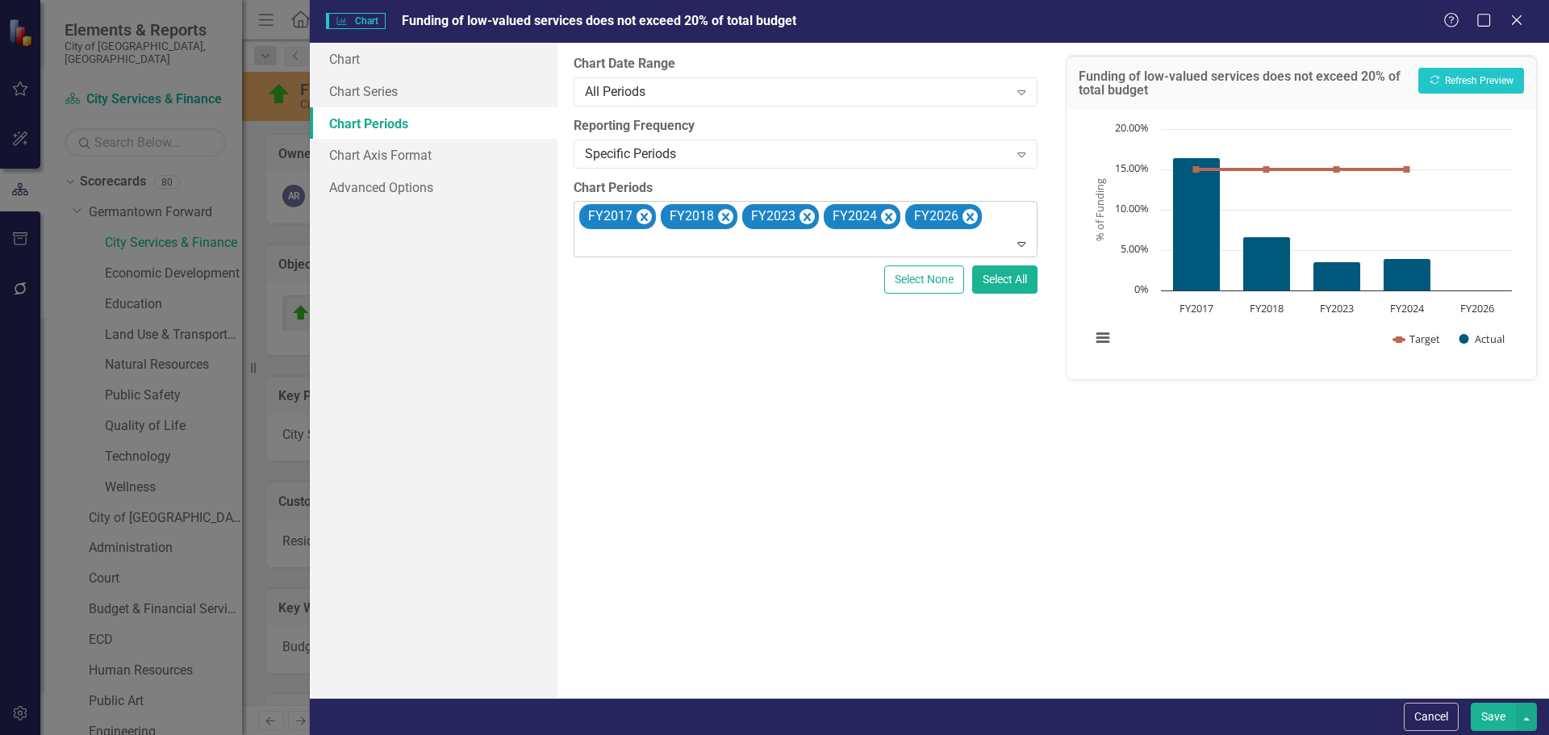
click at [967, 217] on icon "Remove FY2026" at bounding box center [969, 217] width 7 height 8
click at [1501, 73] on button "Recalculate Refresh Preview" at bounding box center [1471, 81] width 106 height 26
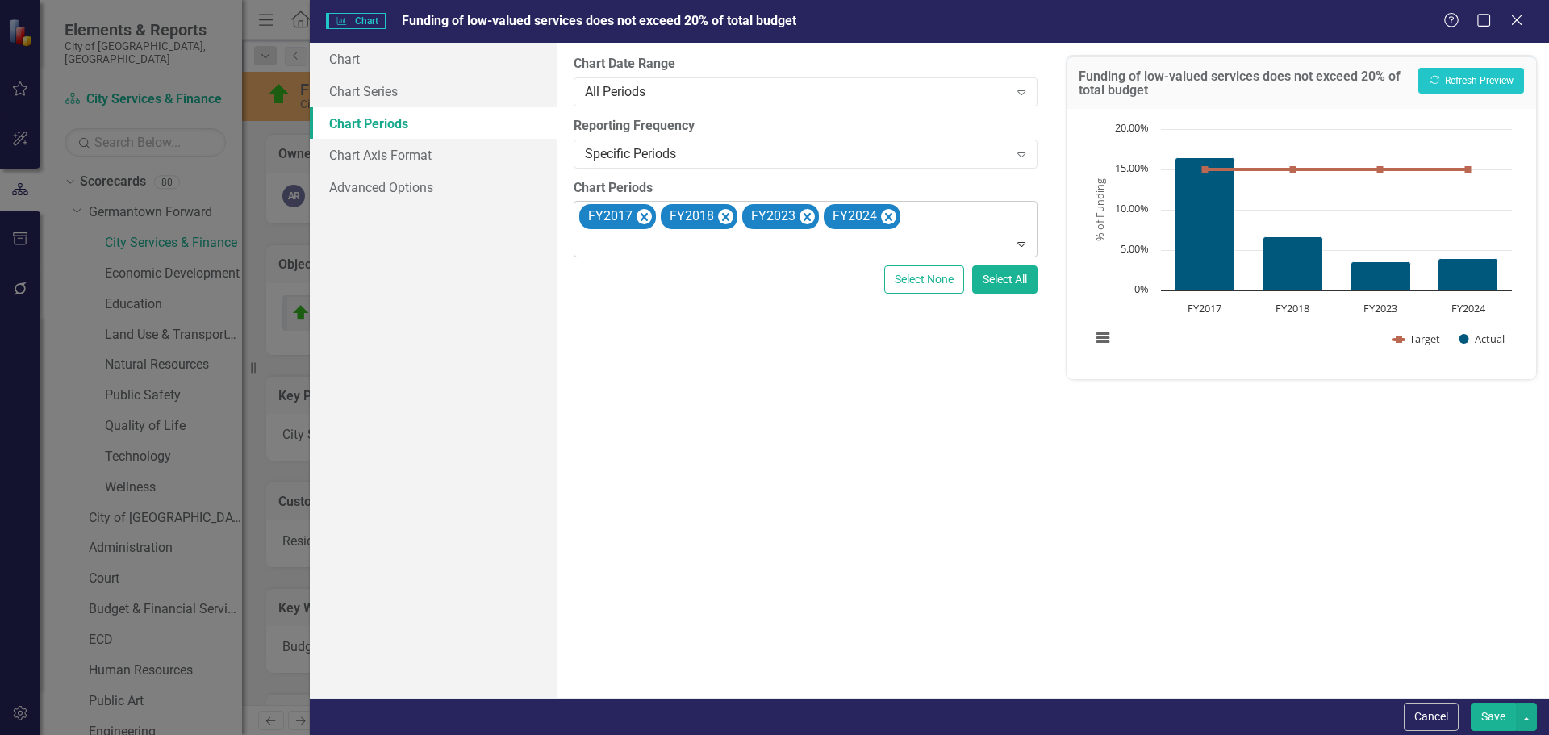
click at [1502, 722] on button "Save" at bounding box center [1493, 717] width 45 height 28
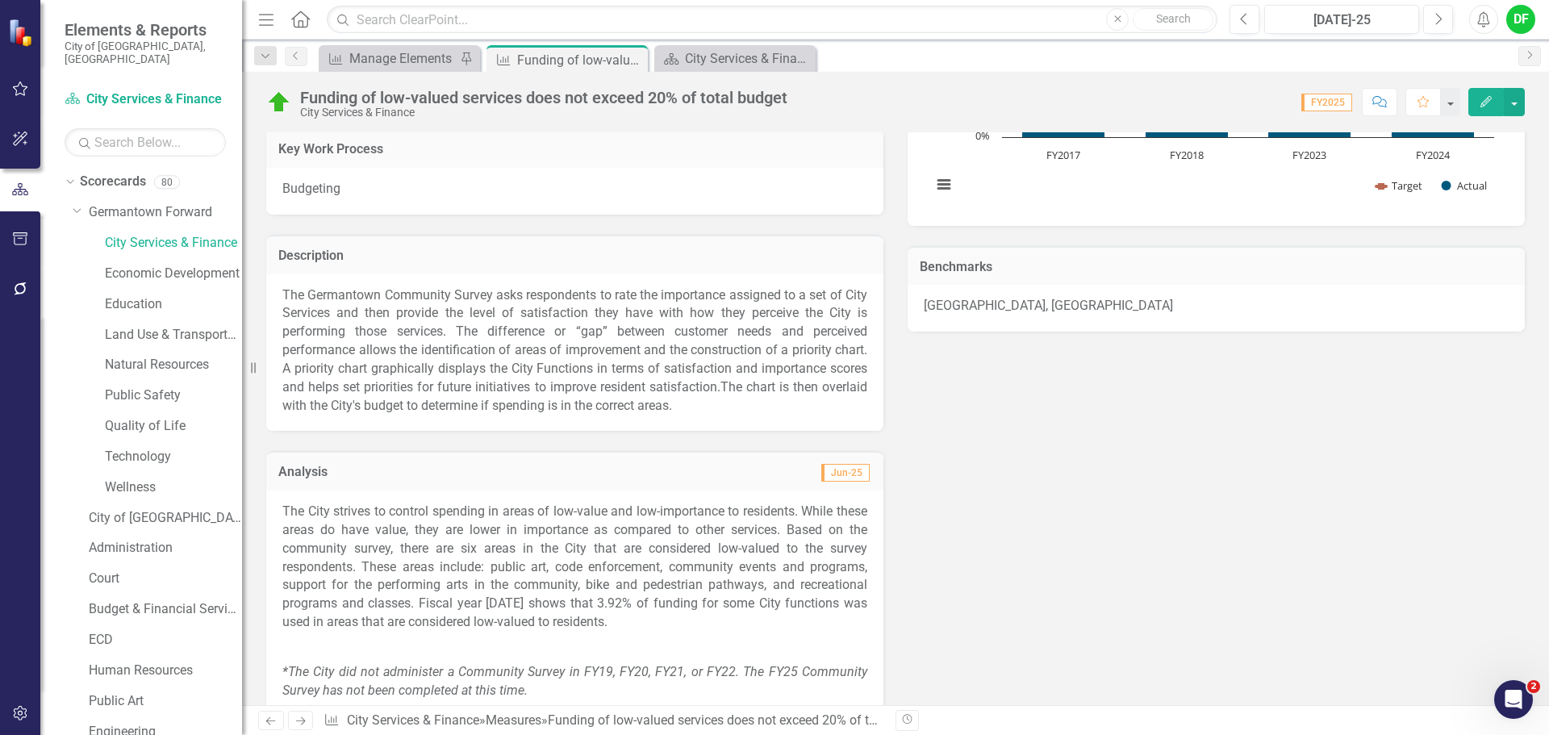
scroll to position [484, 0]
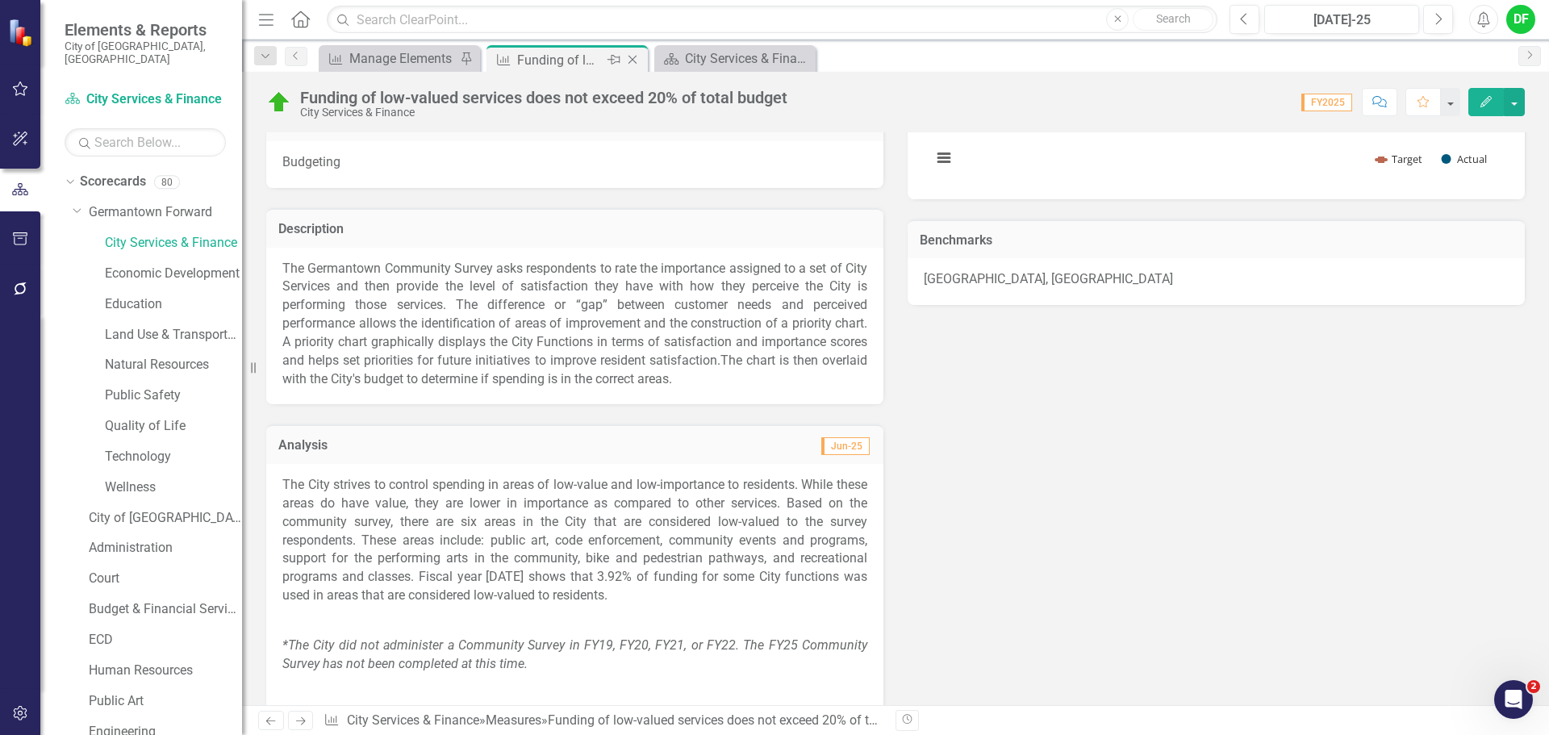
click at [634, 60] on icon "Close" at bounding box center [632, 59] width 16 height 13
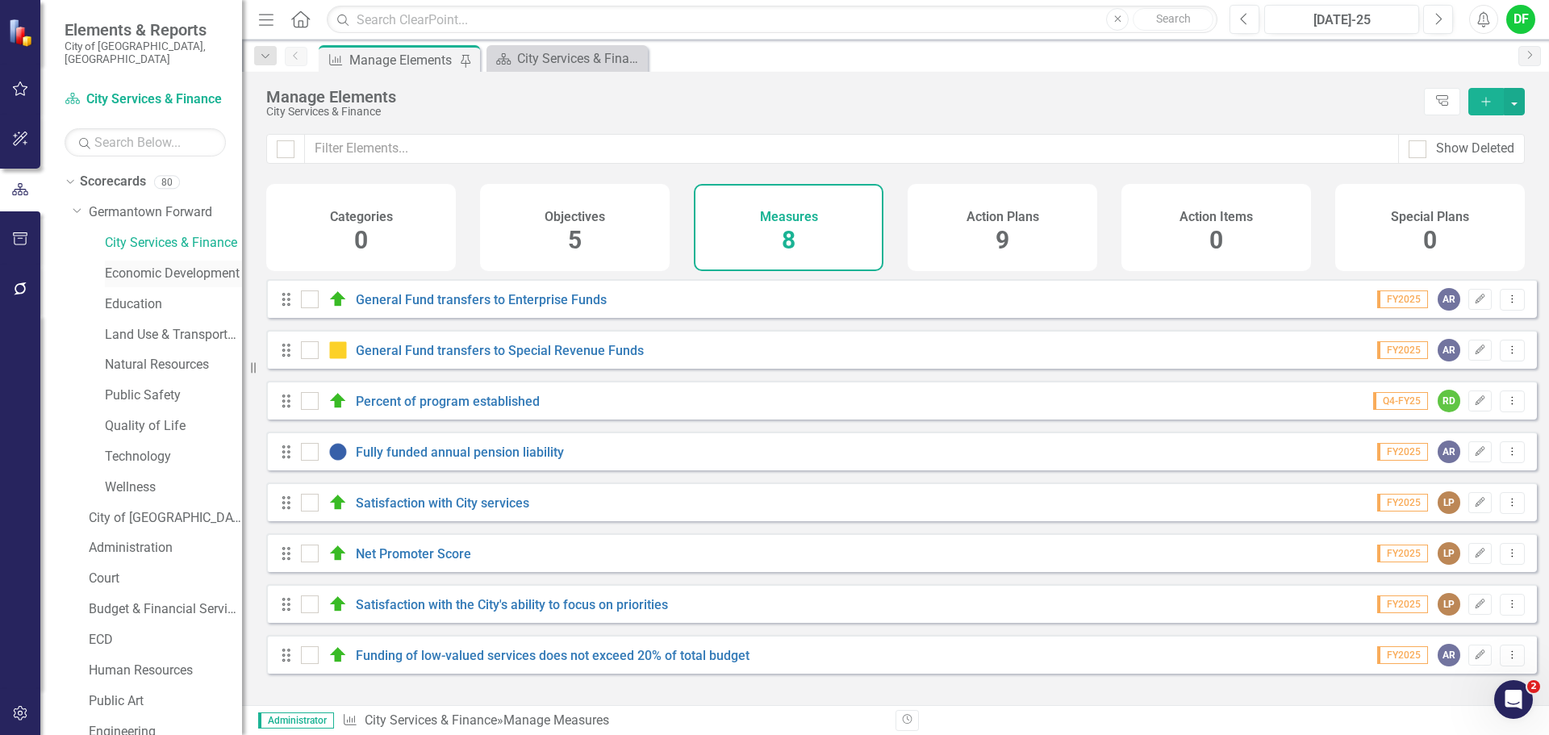
click at [131, 265] on link "Economic Development" at bounding box center [173, 274] width 137 height 19
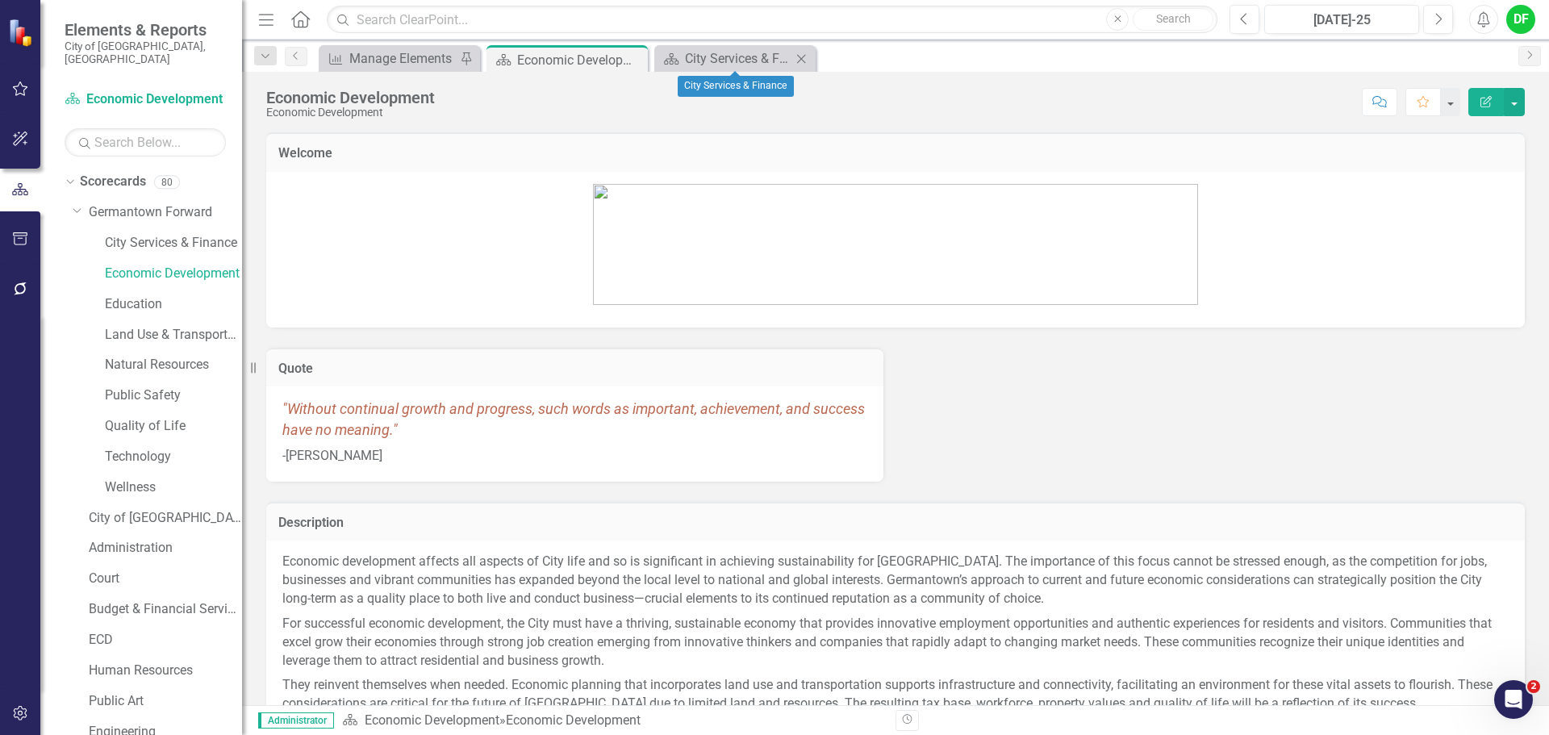
click at [802, 56] on icon "Close" at bounding box center [801, 58] width 16 height 13
click at [376, 54] on div "Manage Elements" at bounding box center [402, 58] width 106 height 20
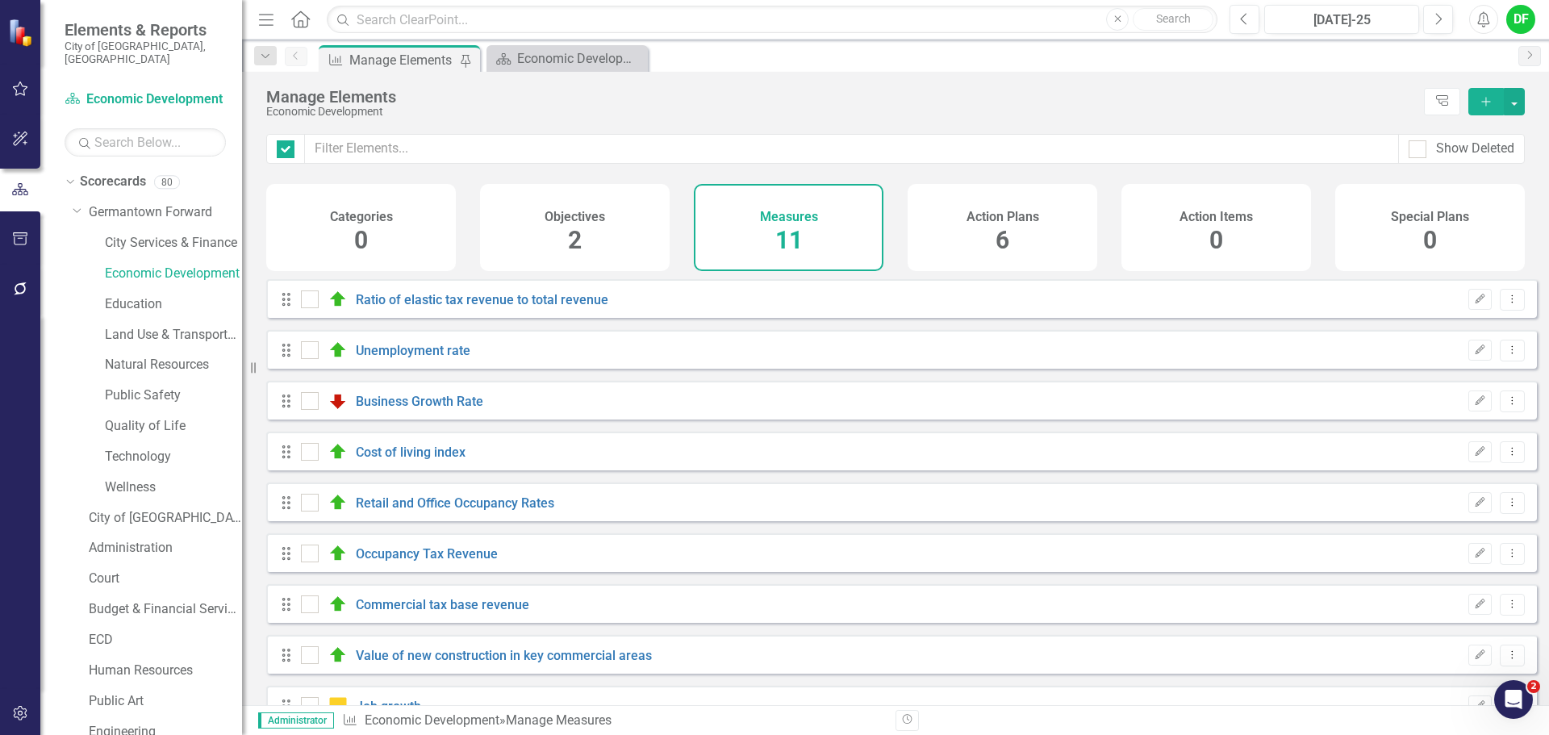
checkbox input "false"
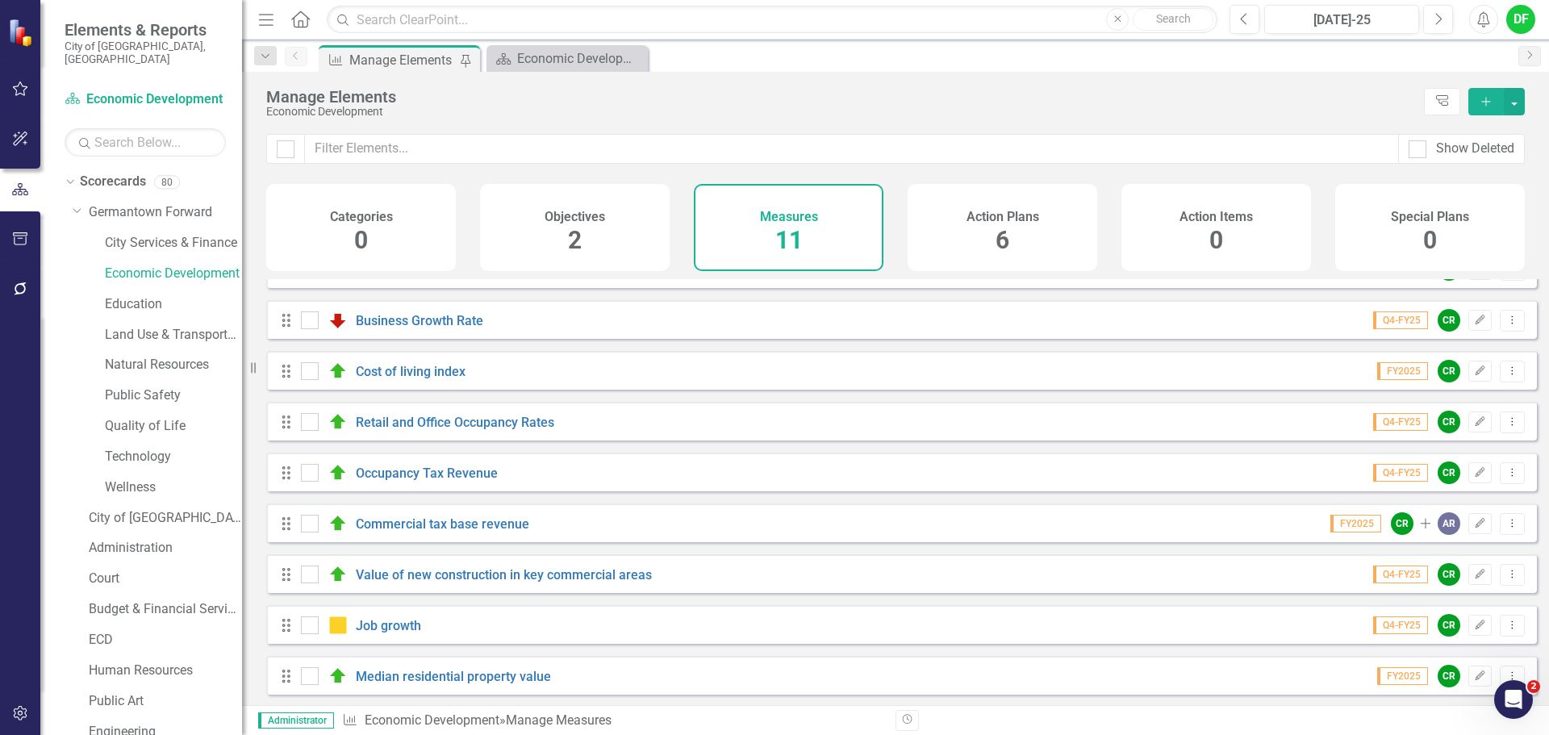
scroll to position [145, 0]
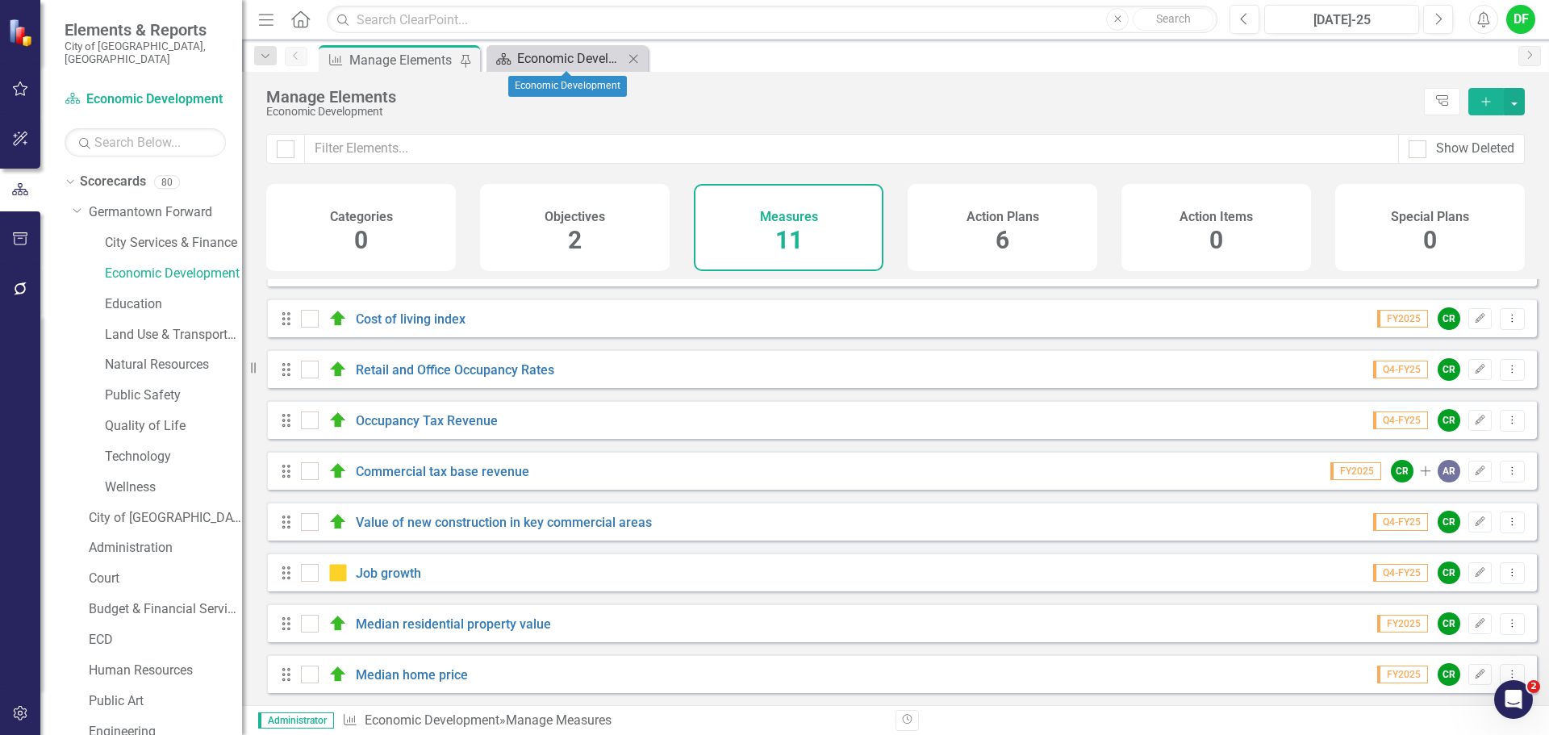
click at [583, 61] on div "Economic Development" at bounding box center [570, 58] width 106 height 20
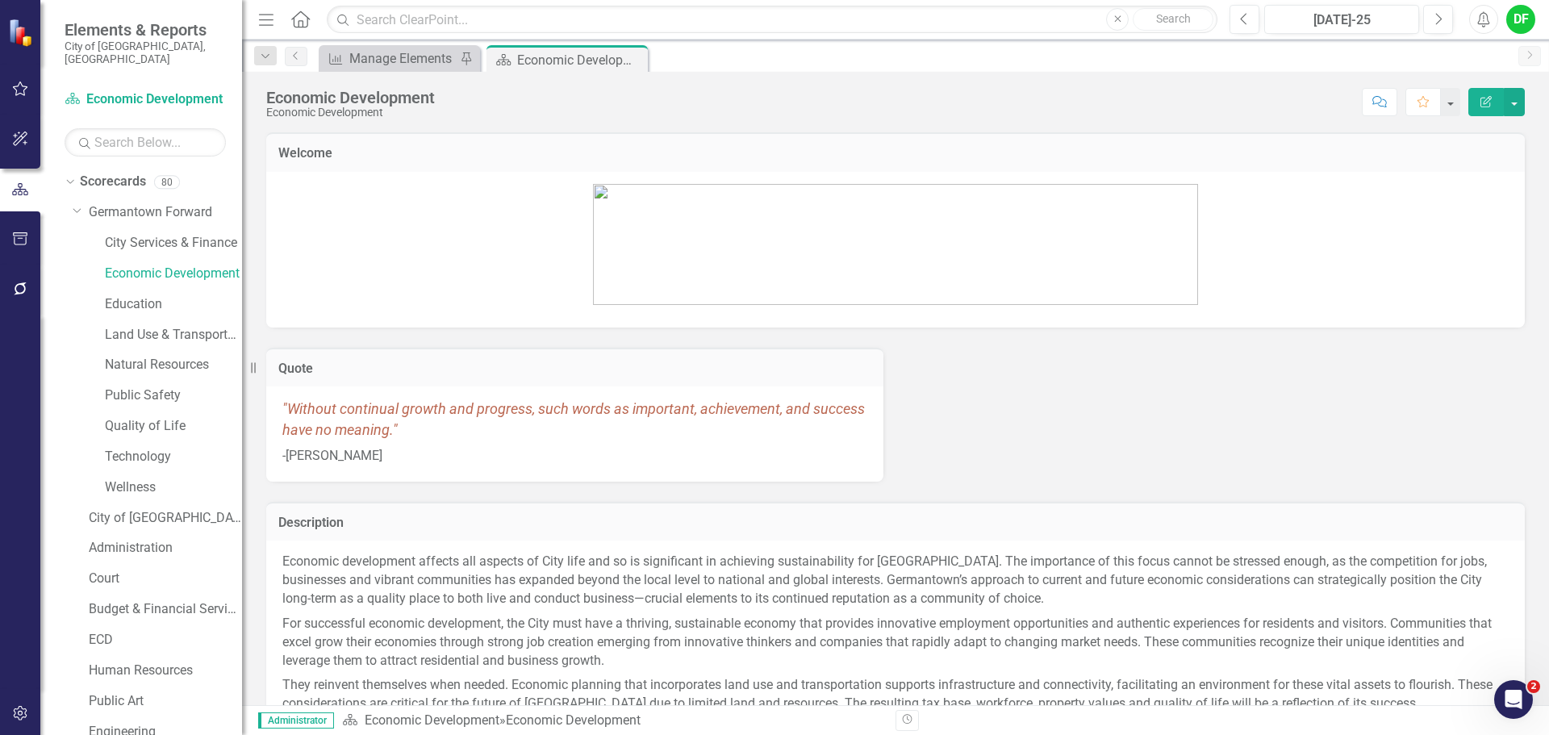
click at [0, 0] on icon "Close" at bounding box center [0, 0] width 0 height 0
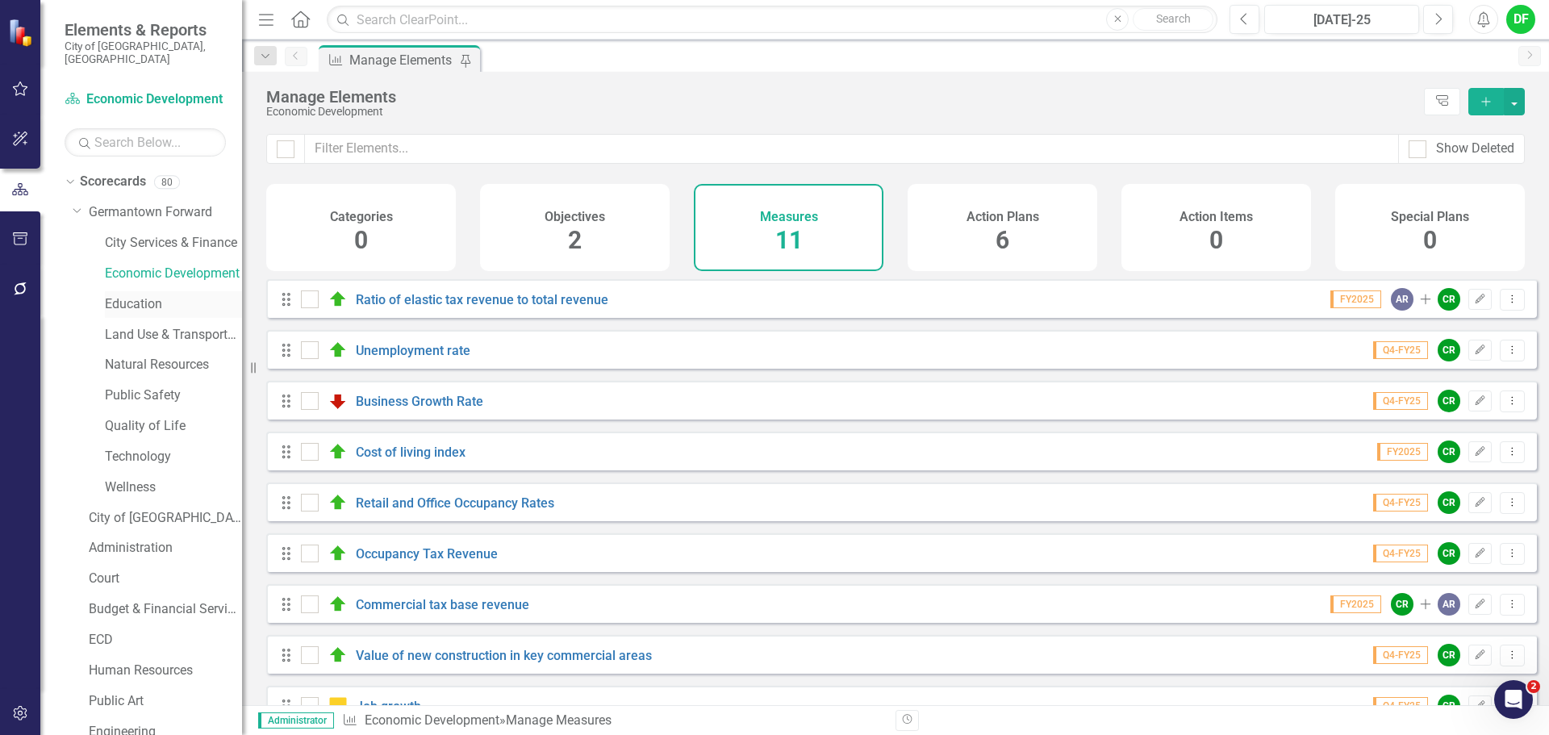
click at [144, 295] on link "Education" at bounding box center [173, 304] width 137 height 19
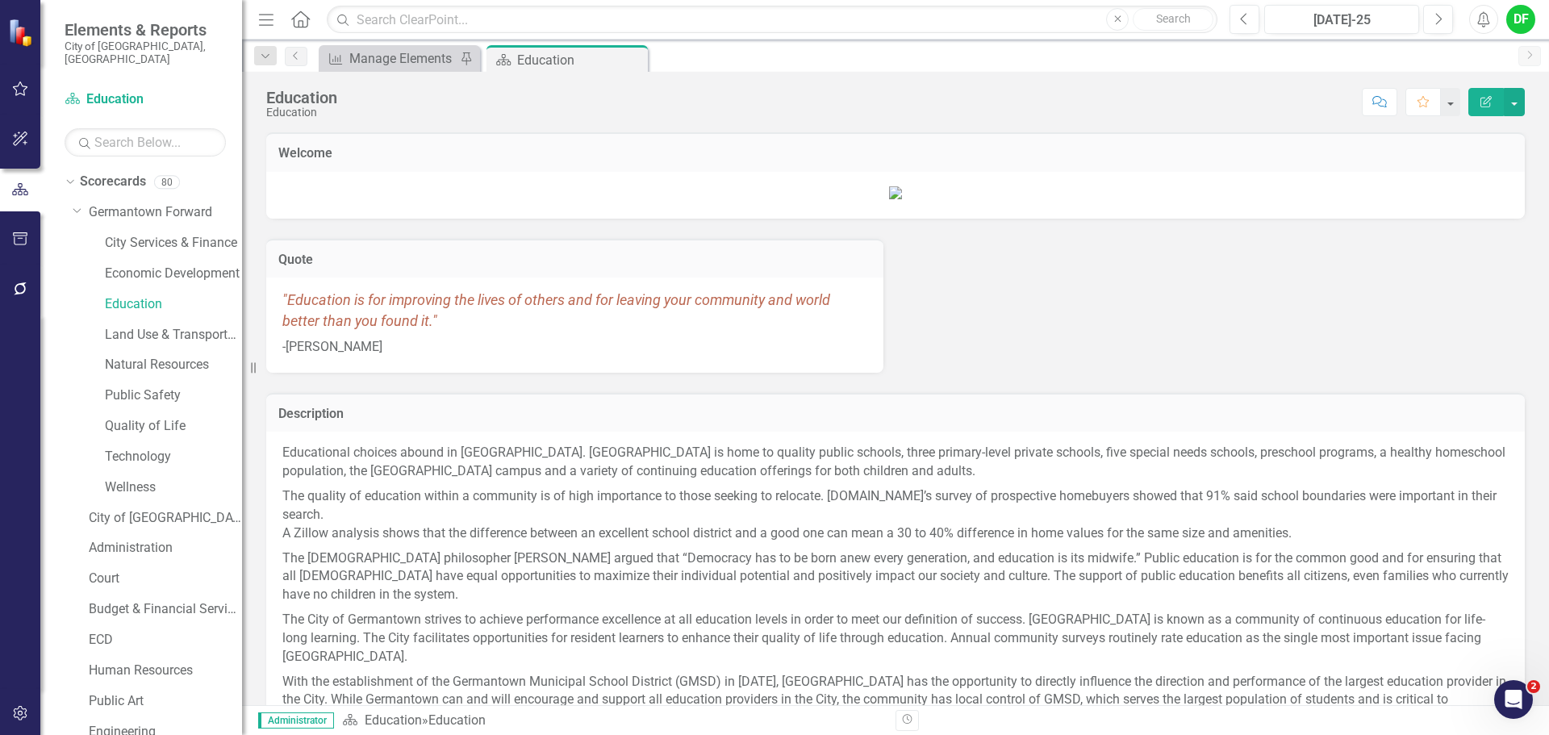
click at [428, 48] on div "Measure Manage Elements Pin" at bounding box center [399, 58] width 161 height 27
click at [427, 57] on div "Manage Elements" at bounding box center [402, 58] width 106 height 20
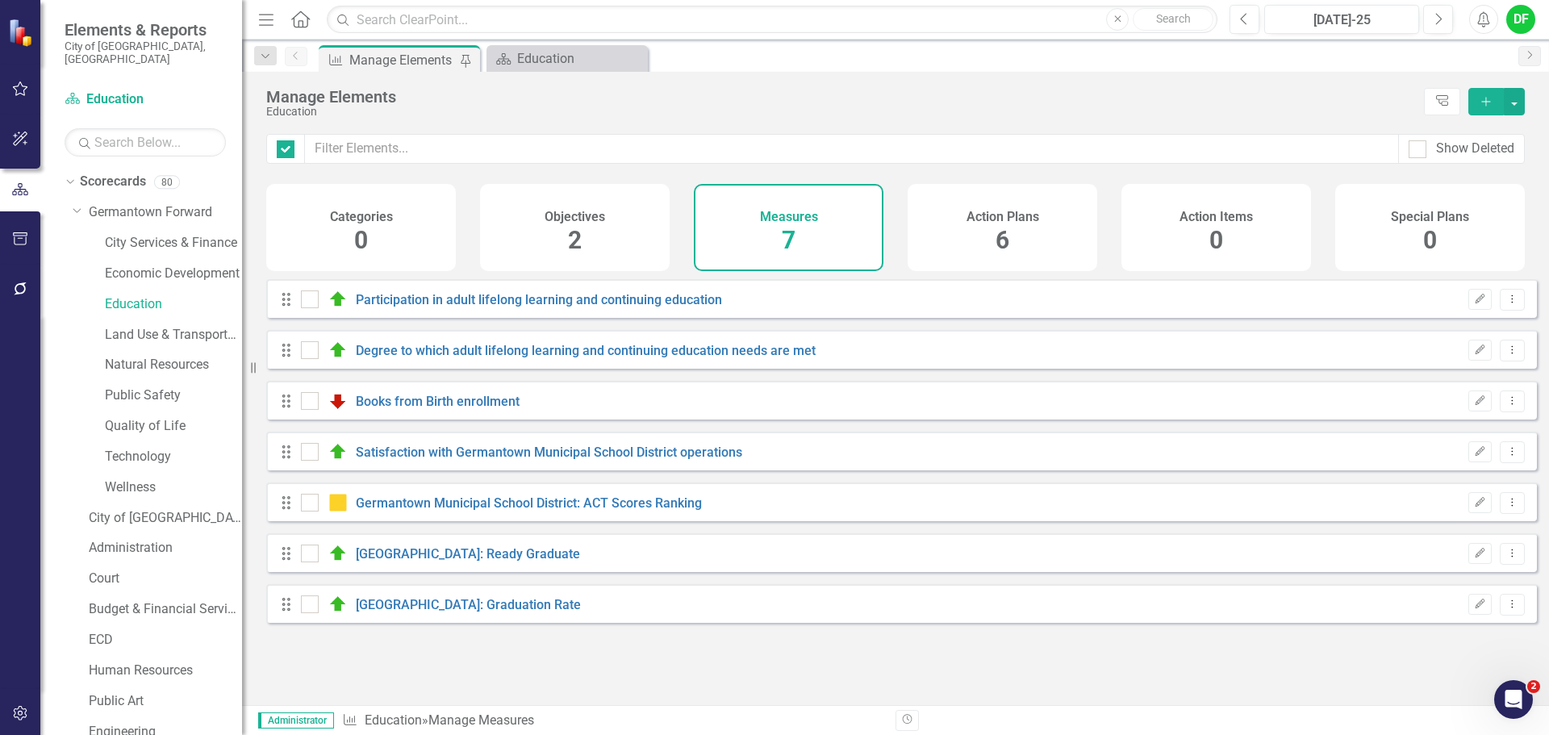
checkbox input "false"
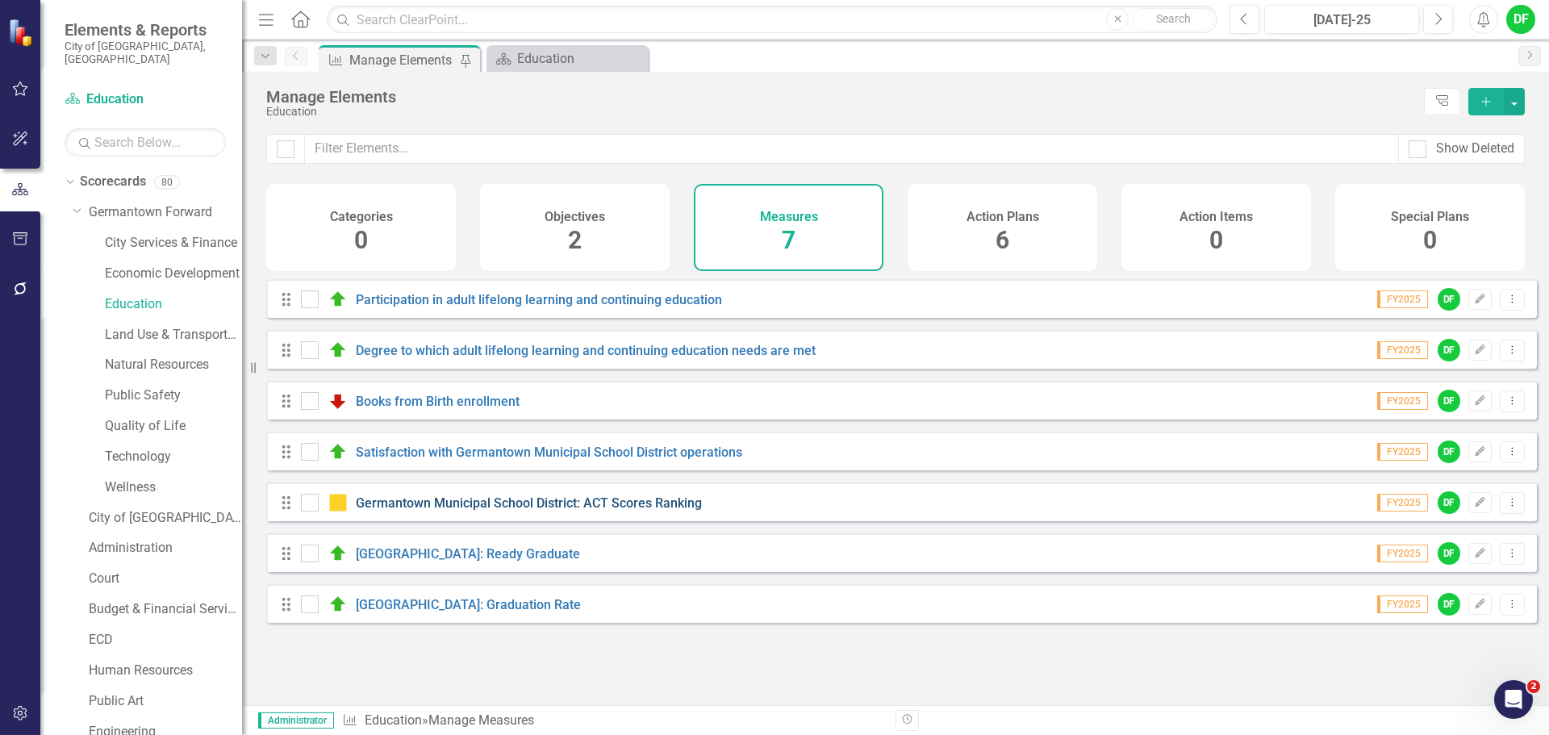
click at [473, 511] on link "Germantown Municipal School District: ACT Scores Ranking" at bounding box center [529, 502] width 346 height 15
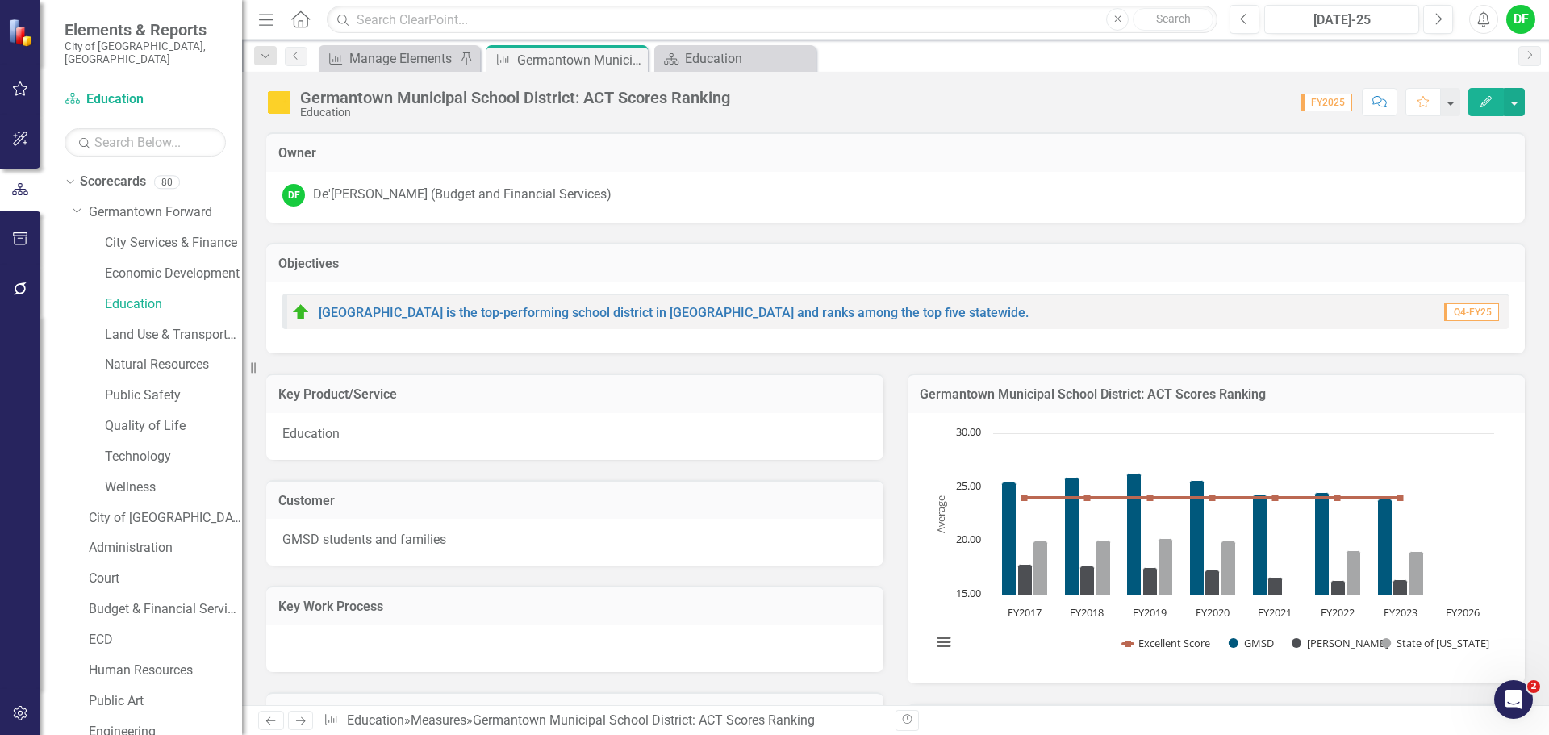
click at [1383, 400] on h3 "Germantown Municipal School District: ACT Scores Ranking" at bounding box center [1216, 394] width 593 height 15
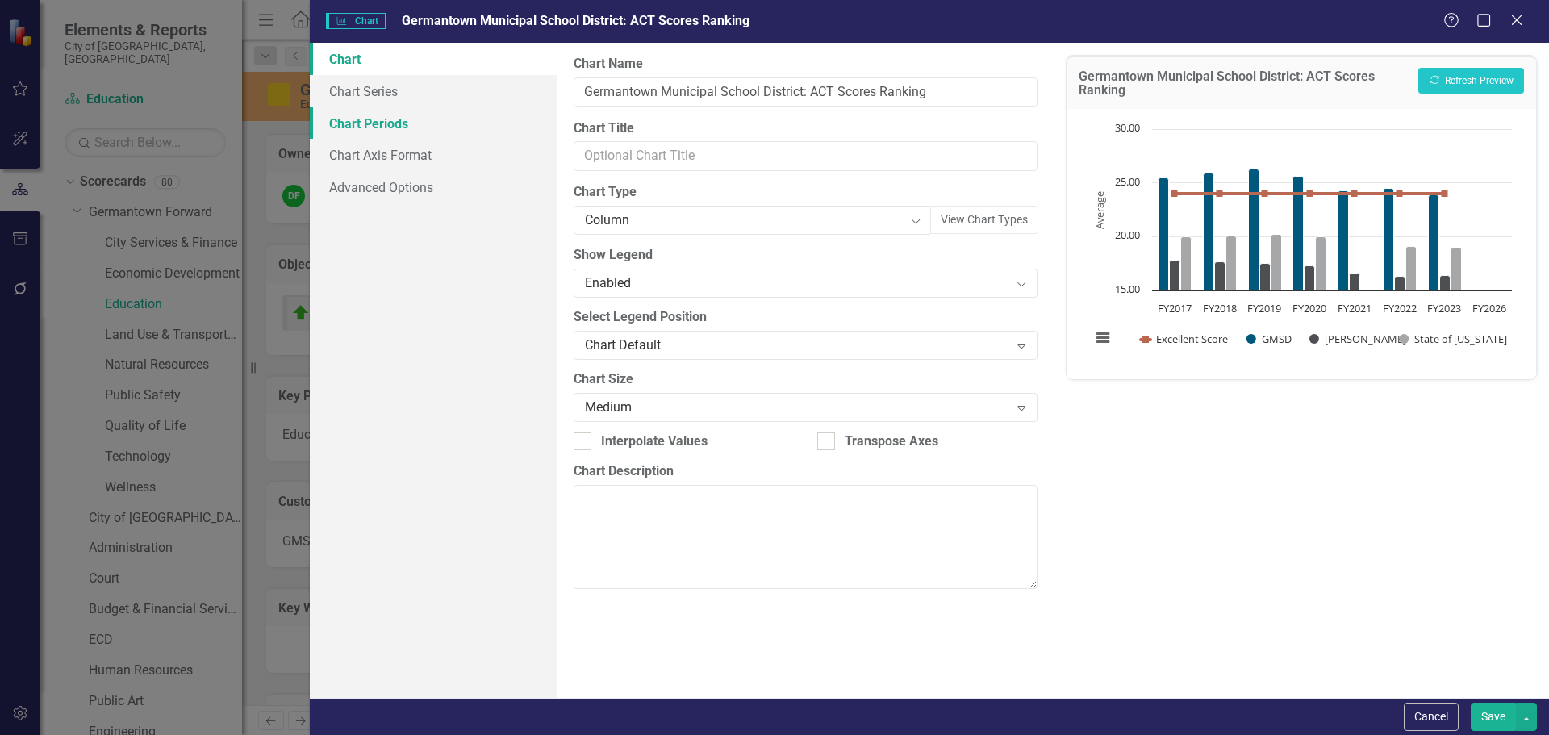
click at [375, 123] on link "Chart Periods" at bounding box center [434, 123] width 248 height 32
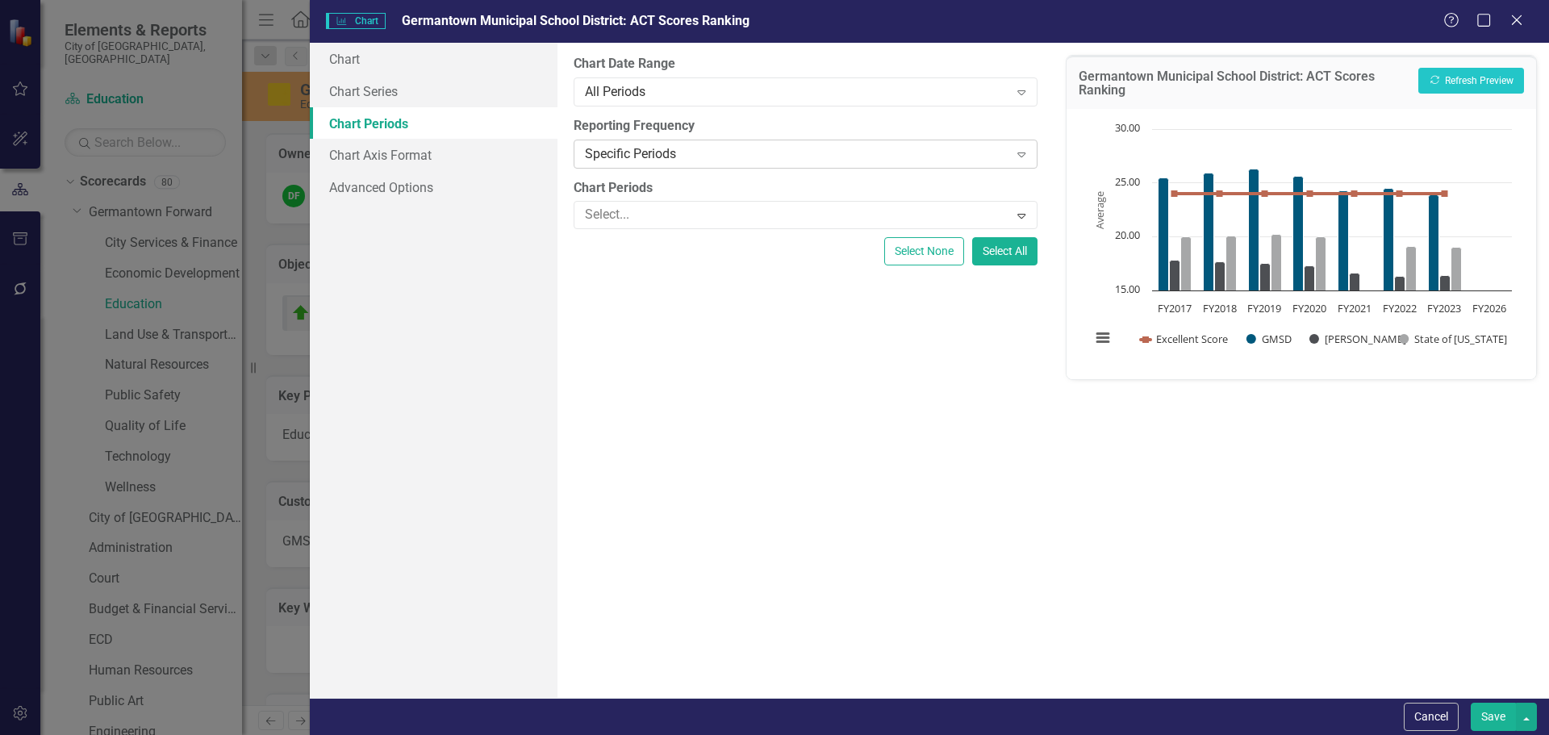
click at [637, 153] on div "Specific Periods" at bounding box center [796, 153] width 423 height 19
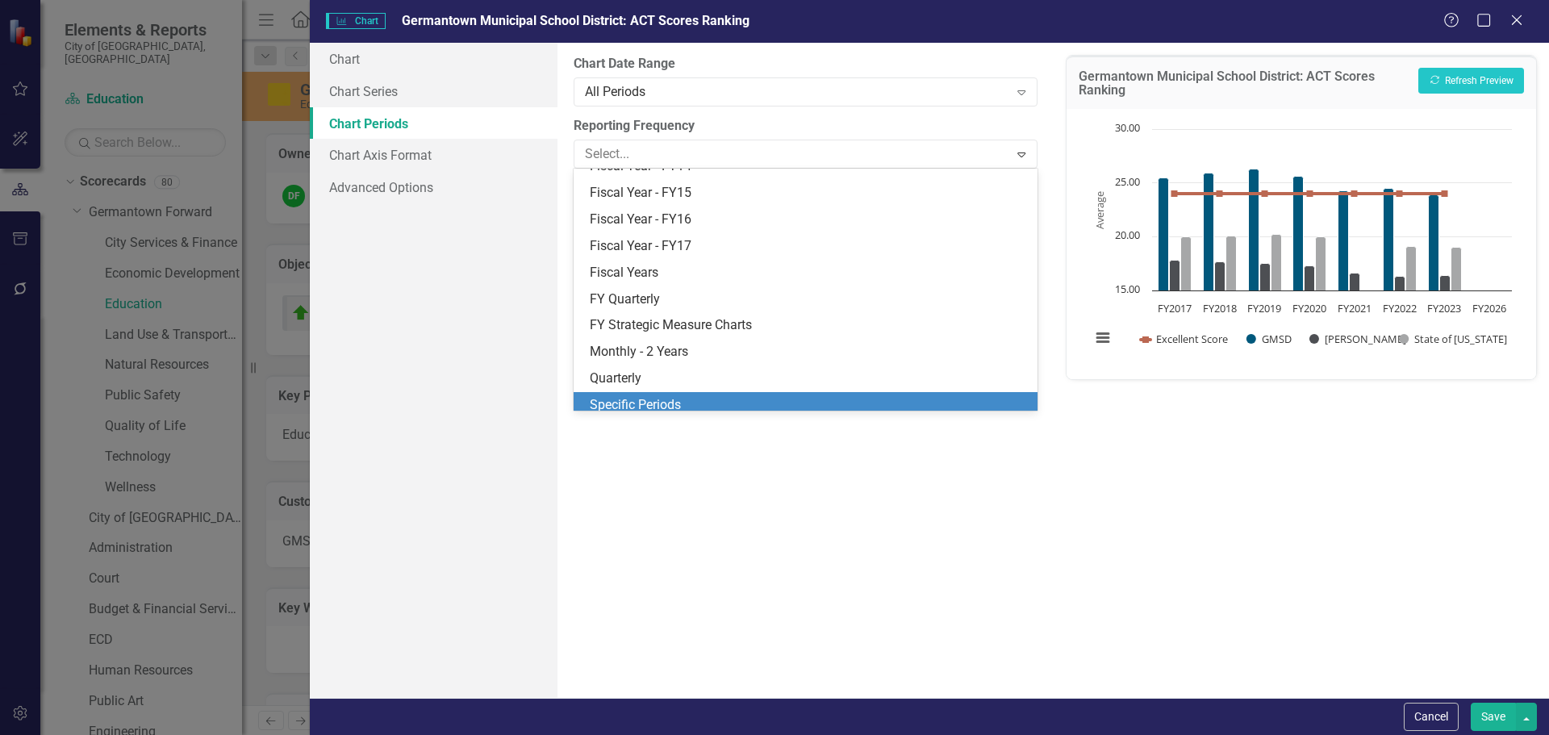
scroll to position [208, 0]
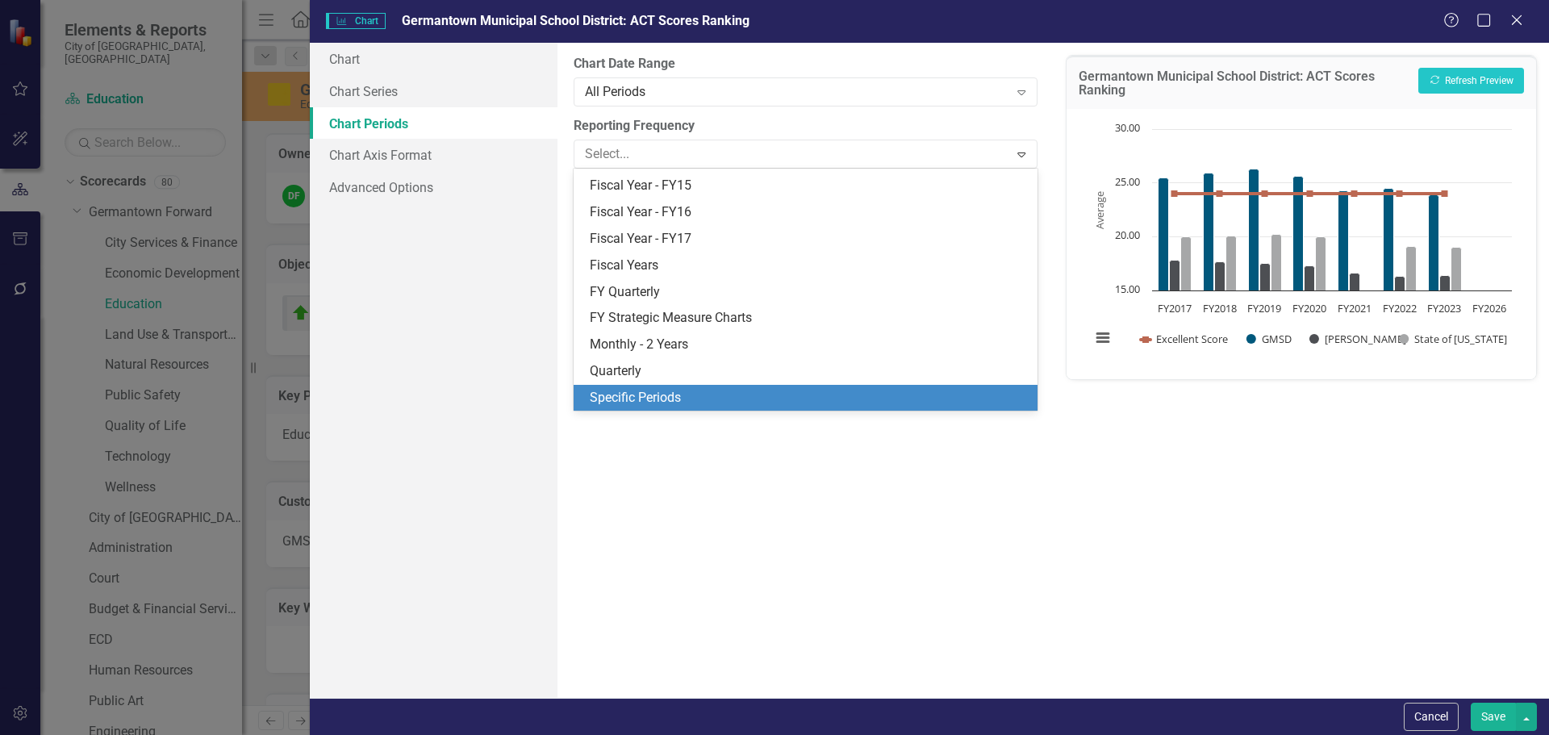
click at [640, 402] on div "Specific Periods" at bounding box center [808, 398] width 437 height 19
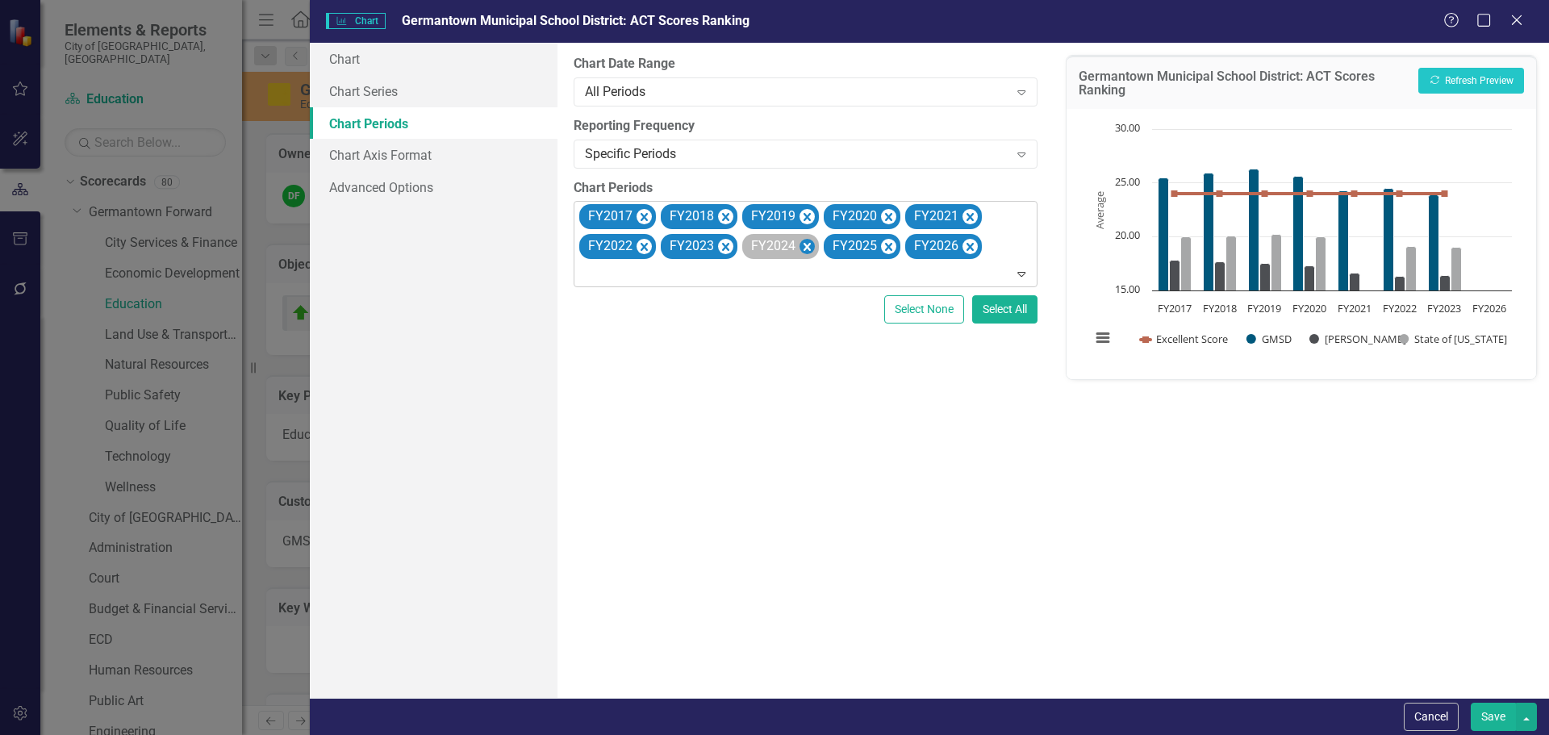
click at [807, 246] on icon "Remove FY2024" at bounding box center [806, 247] width 7 height 8
click at [807, 246] on icon "Remove FY2025" at bounding box center [806, 247] width 7 height 8
click at [807, 246] on icon "Remove FY2026" at bounding box center [806, 247] width 7 height 8
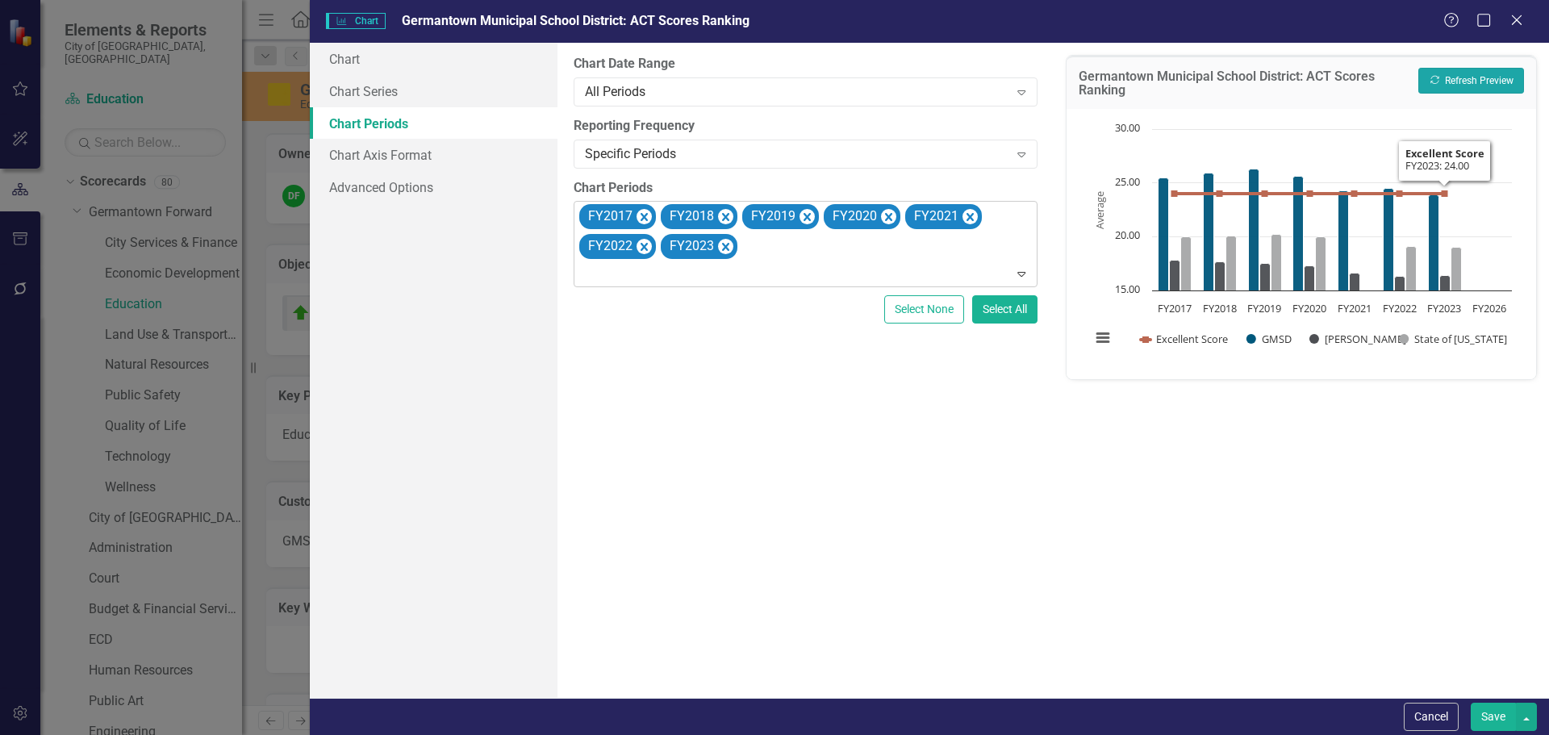
click at [1487, 78] on button "Recalculate Refresh Preview" at bounding box center [1471, 81] width 106 height 26
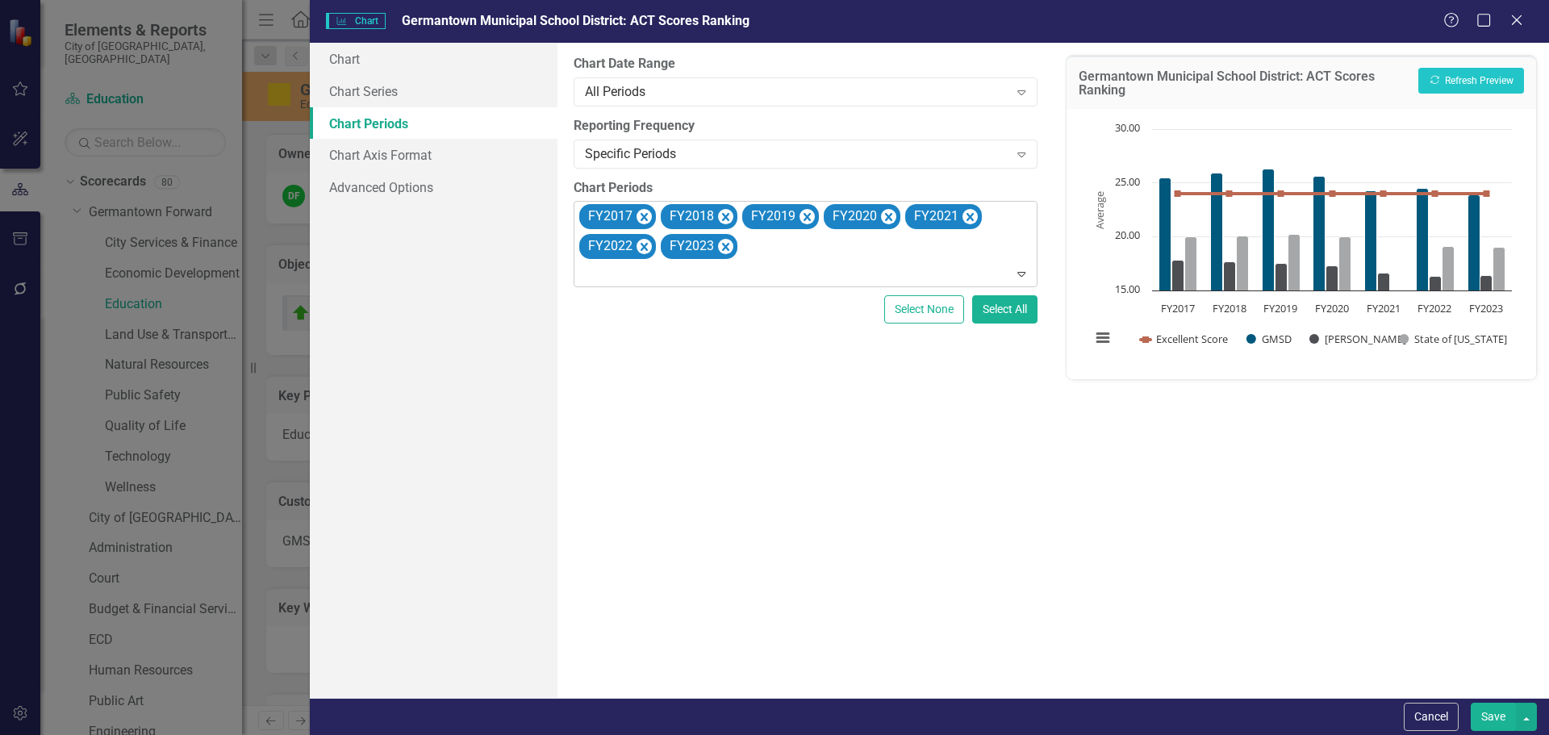
click at [1491, 715] on button "Save" at bounding box center [1493, 717] width 45 height 28
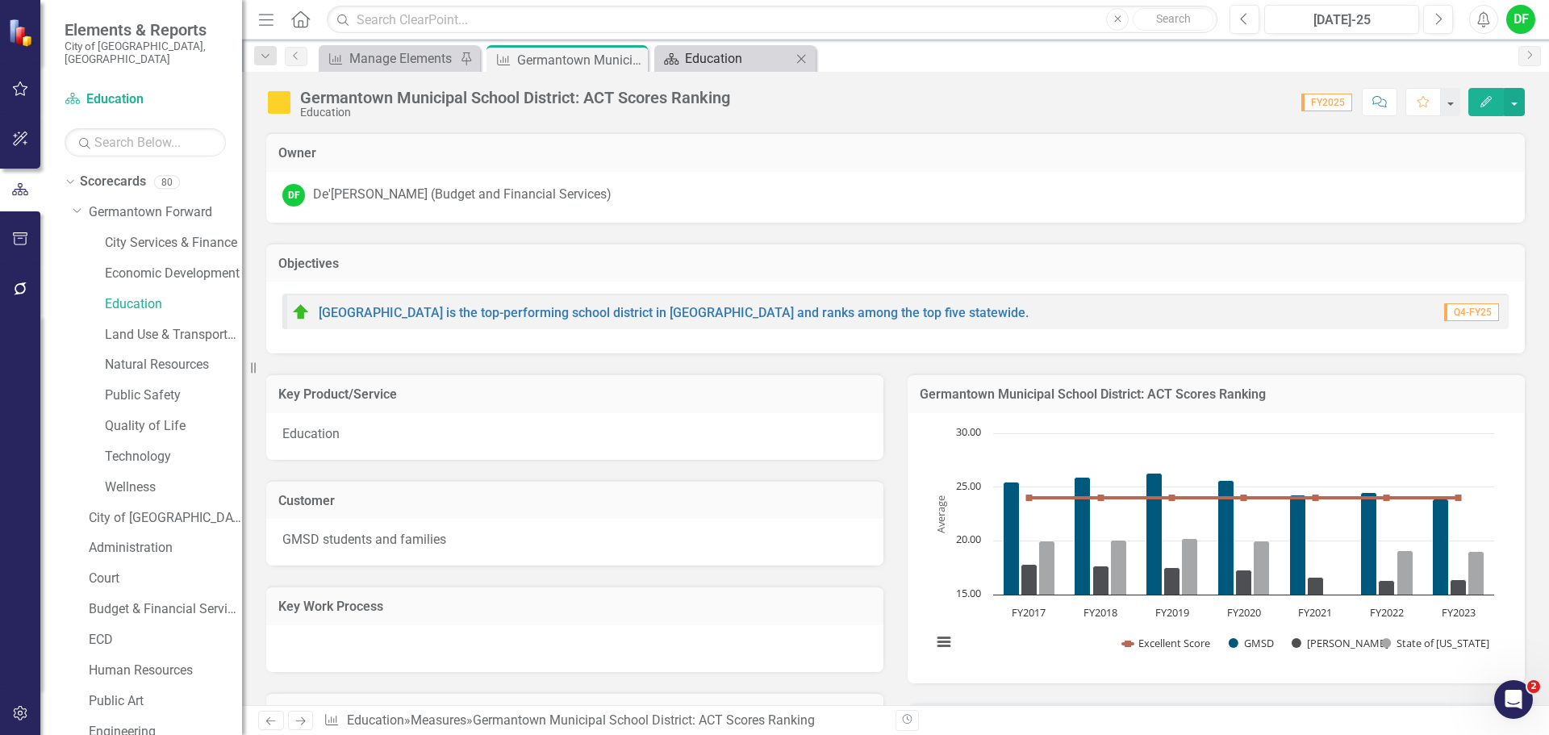
click at [707, 61] on div "Education" at bounding box center [738, 58] width 106 height 20
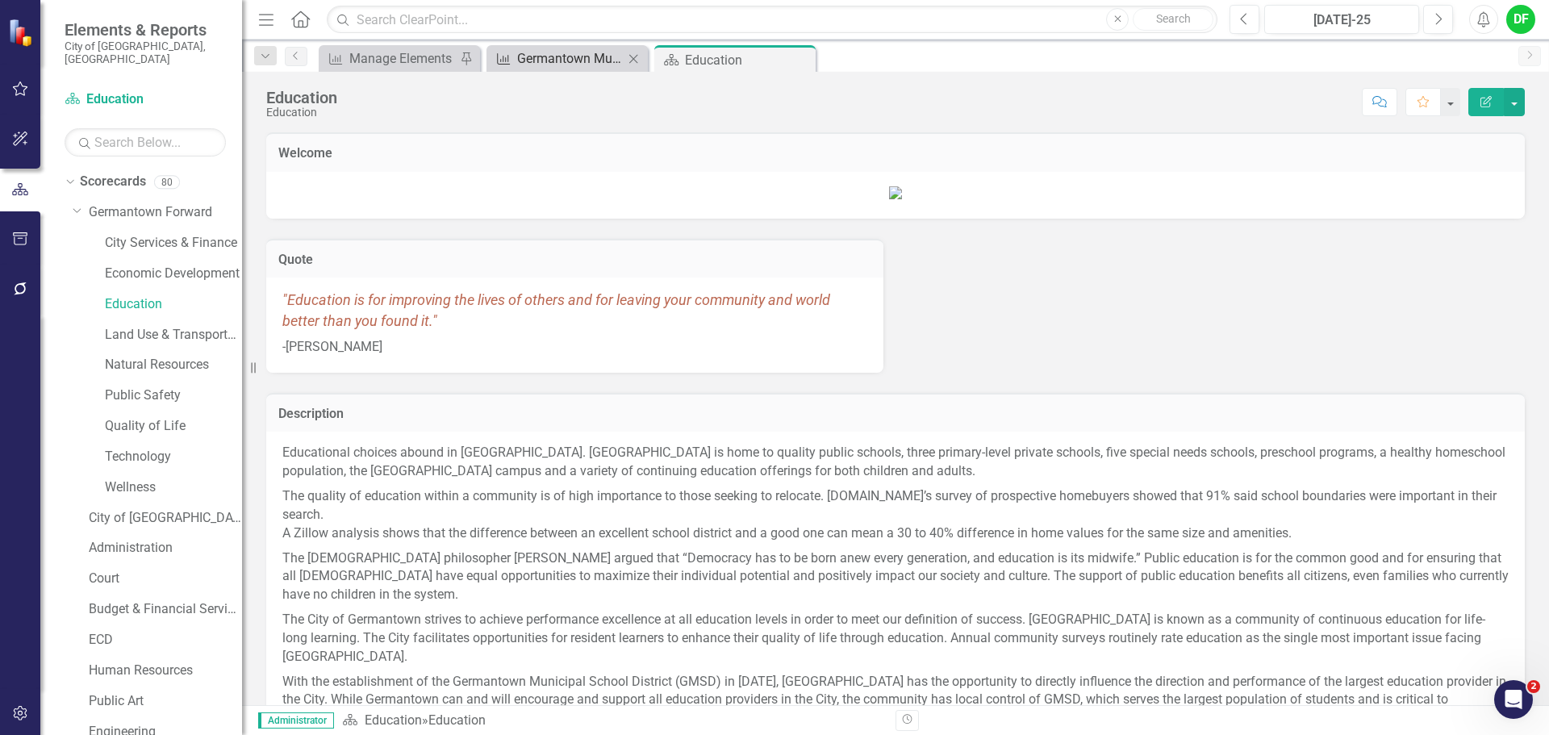
click at [613, 60] on div "Germantown Municipal School District: ACT Scores Ranking" at bounding box center [570, 58] width 106 height 20
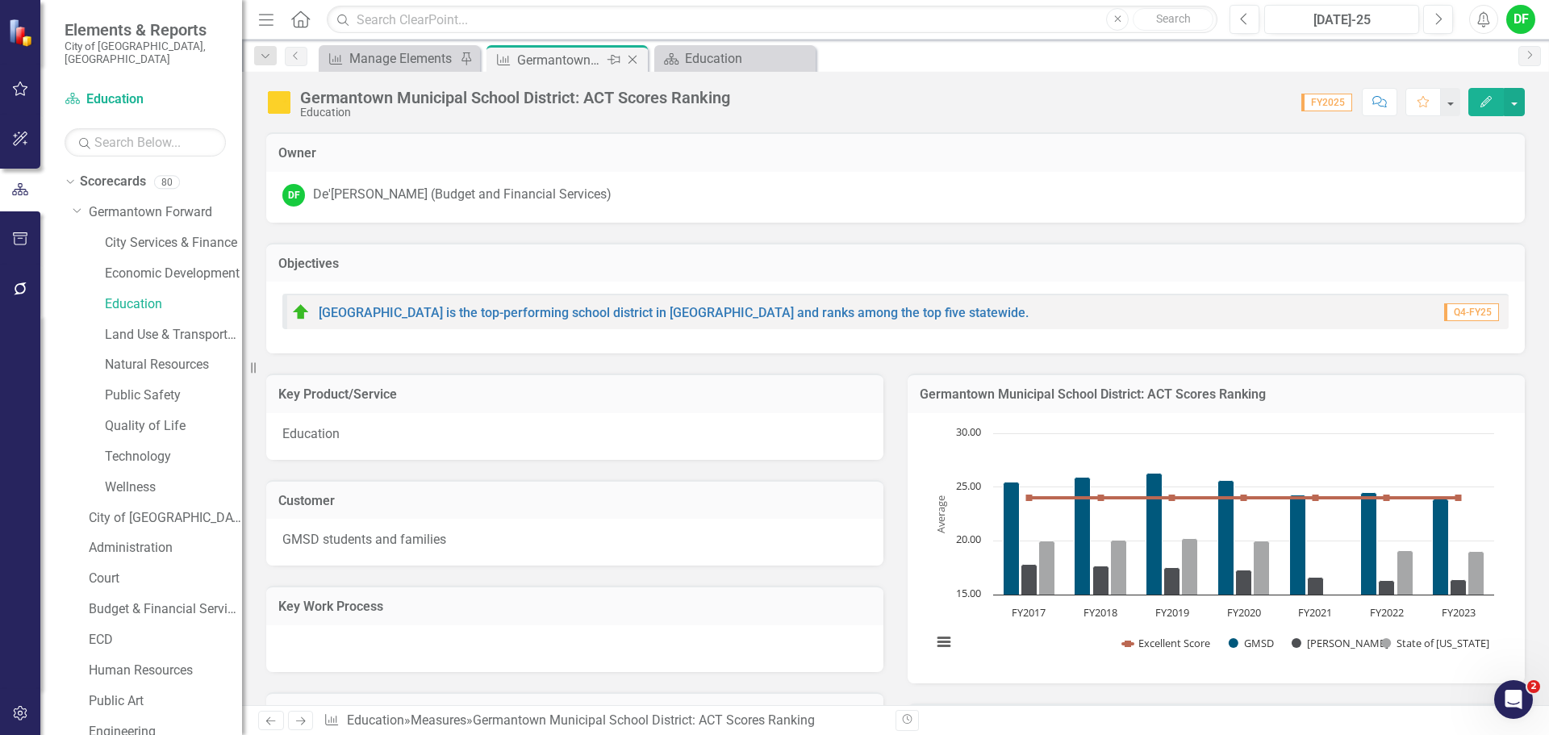
click at [633, 60] on icon at bounding box center [632, 60] width 9 height 9
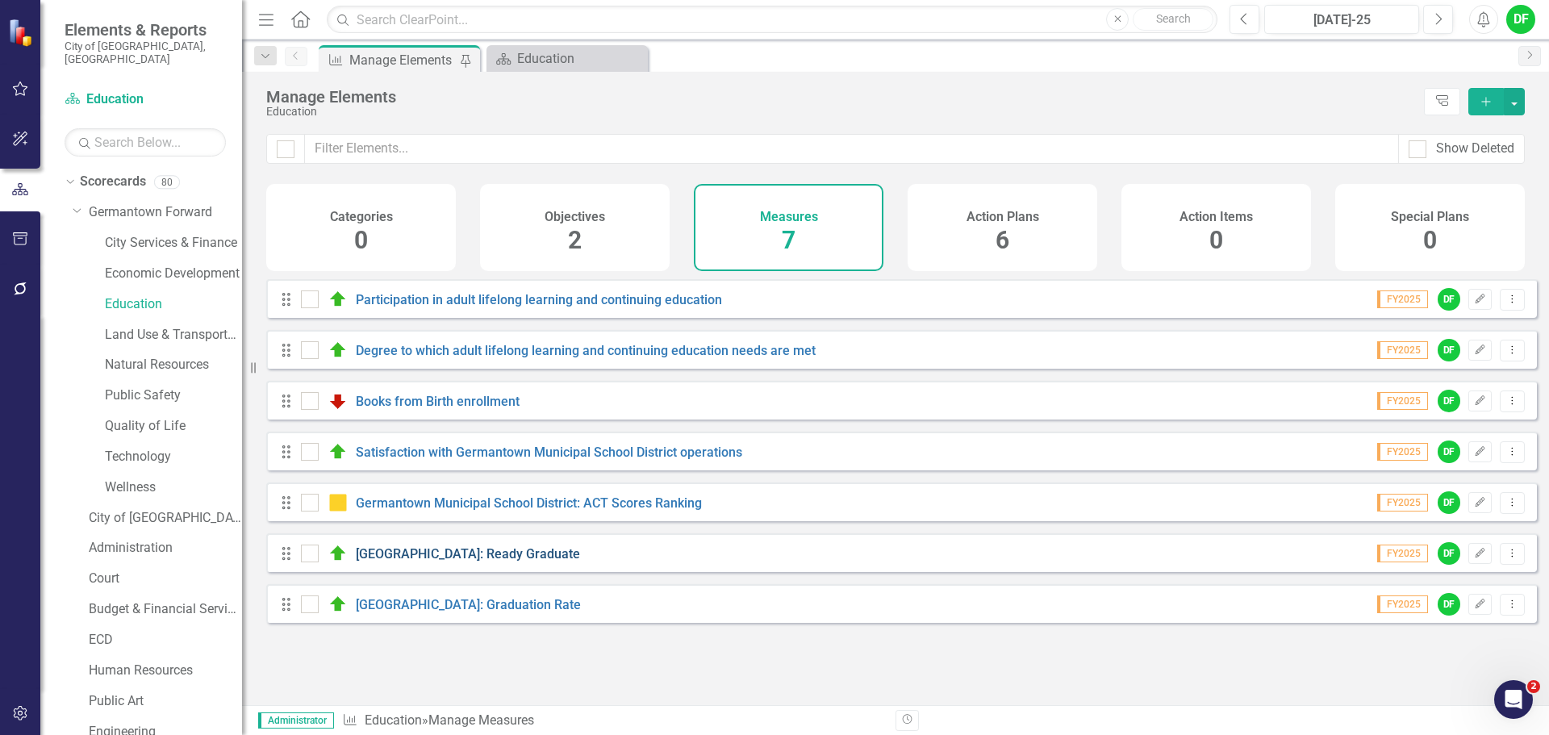
click at [407, 561] on link "Germantown Municipal School District: Ready Graduate" at bounding box center [468, 553] width 224 height 15
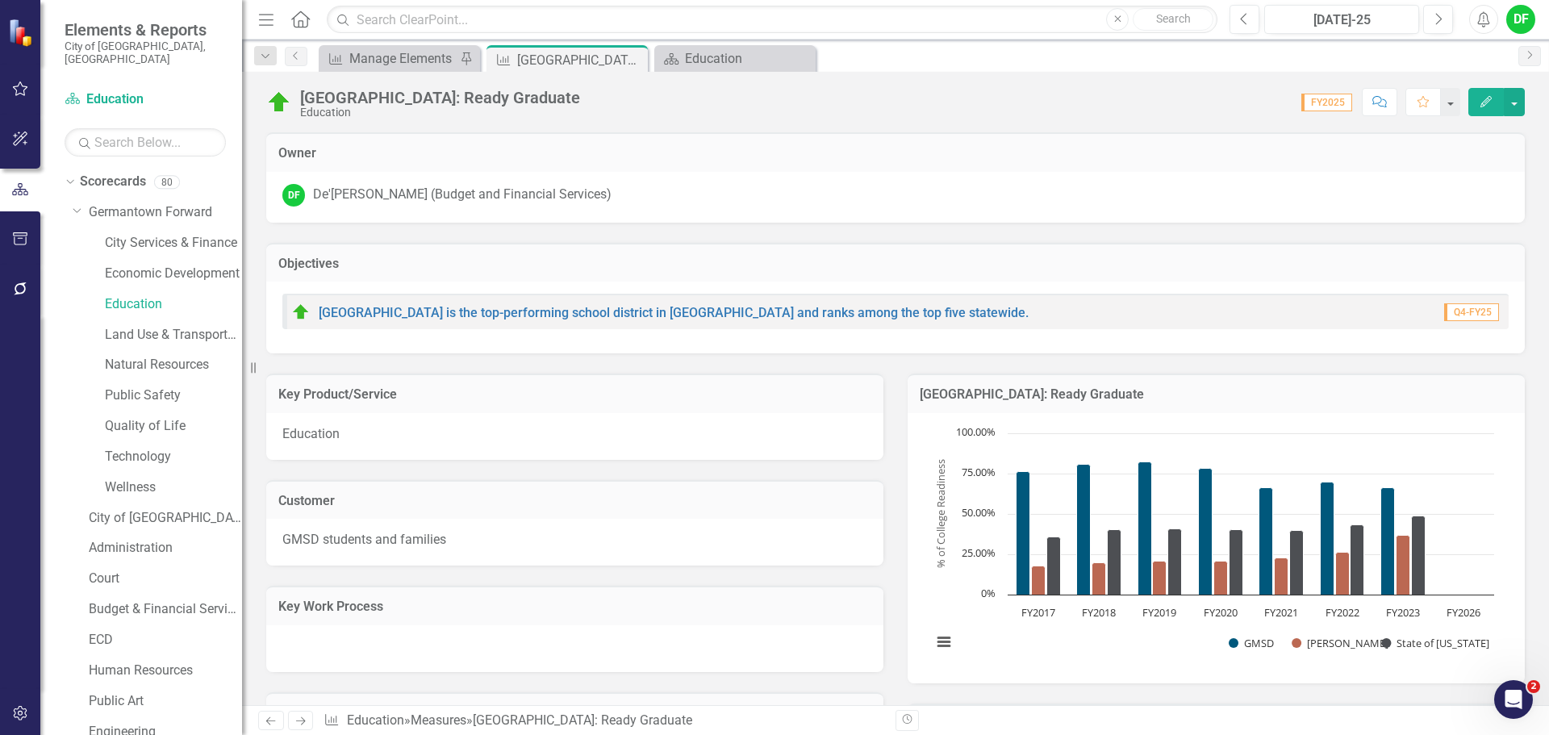
click at [1341, 394] on h3 "Germantown Municipal School District: Ready Graduate" at bounding box center [1216, 394] width 593 height 15
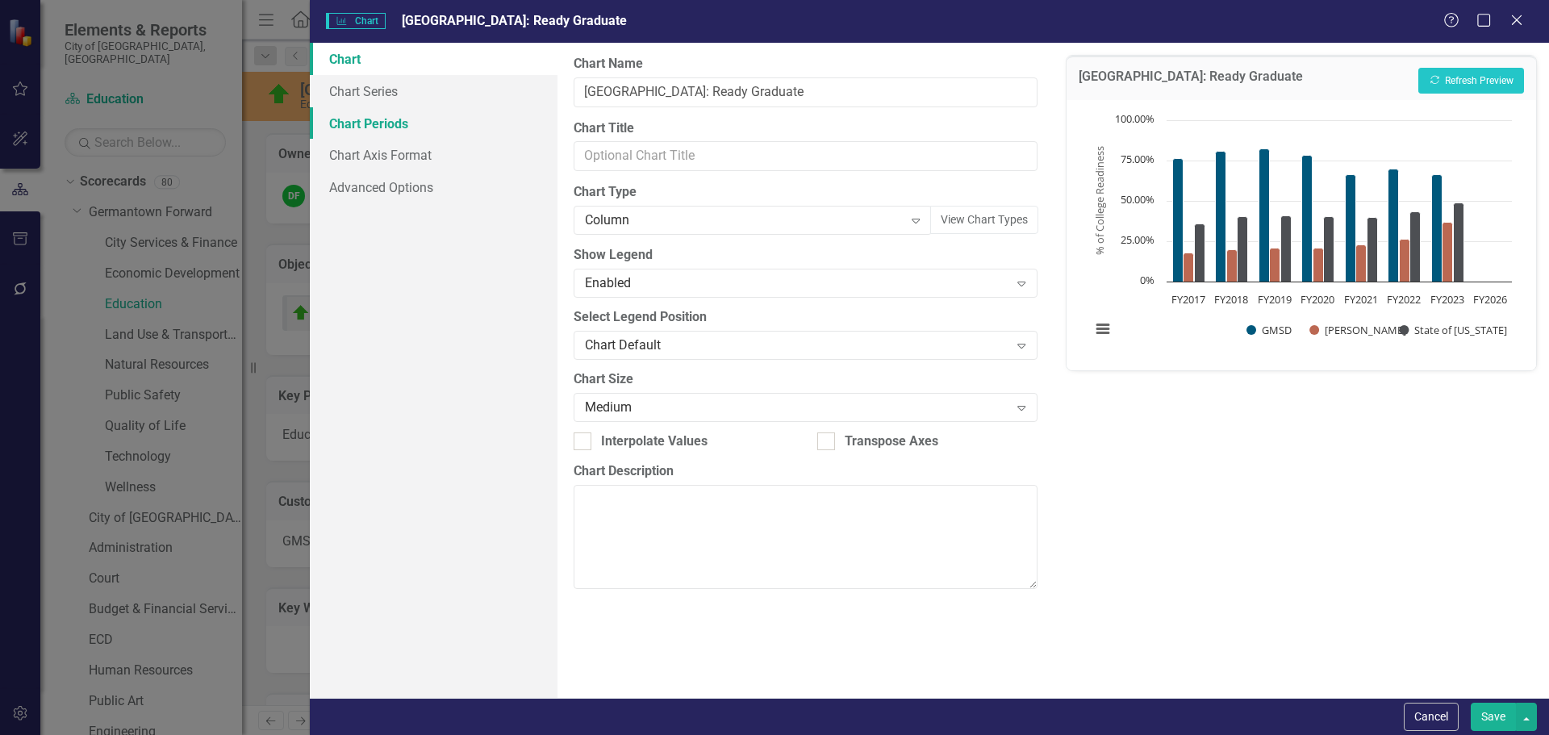
click at [373, 119] on link "Chart Periods" at bounding box center [434, 123] width 248 height 32
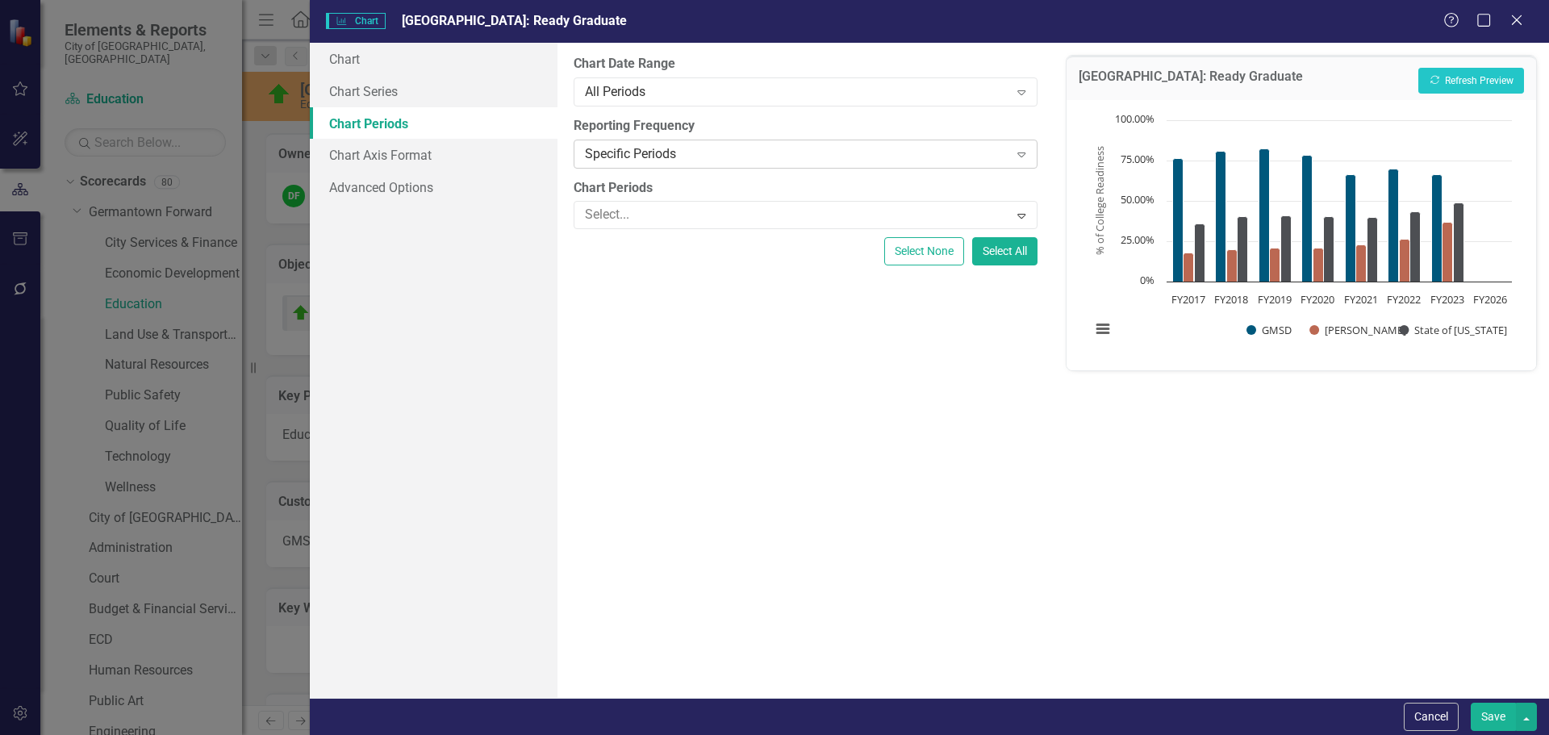
click at [663, 153] on div "Specific Periods" at bounding box center [796, 153] width 423 height 19
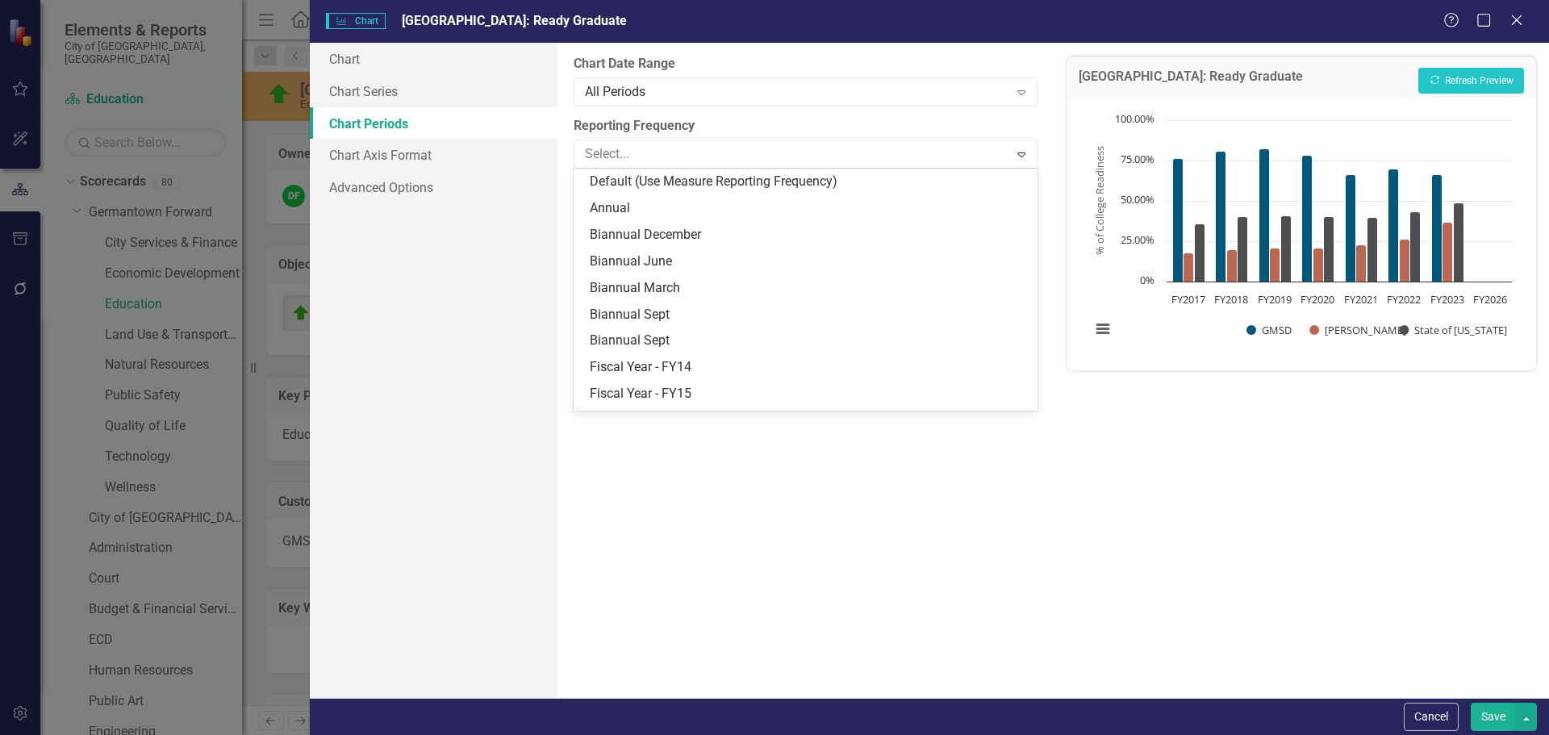
scroll to position [208, 0]
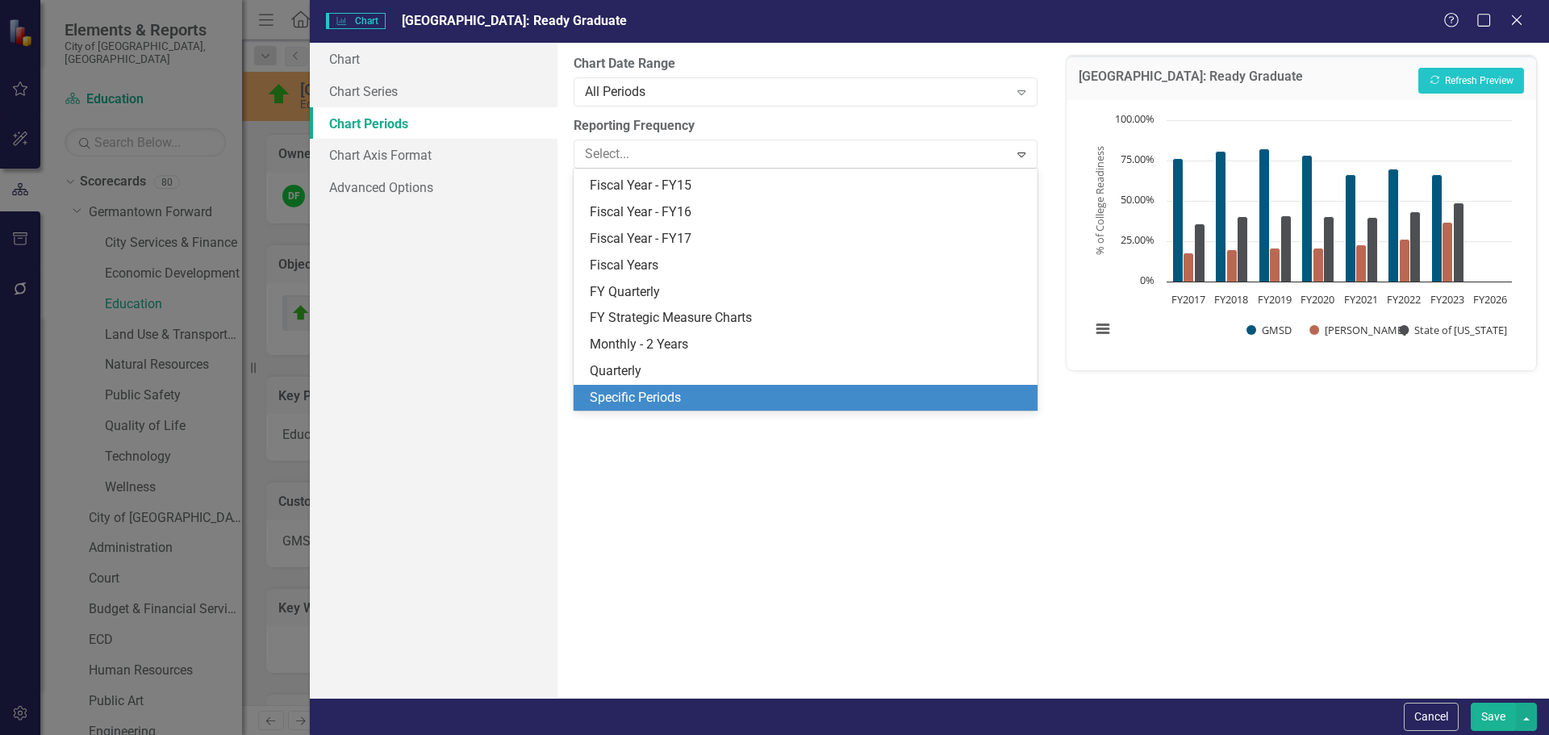
click at [670, 406] on div "Specific Periods" at bounding box center [808, 398] width 437 height 19
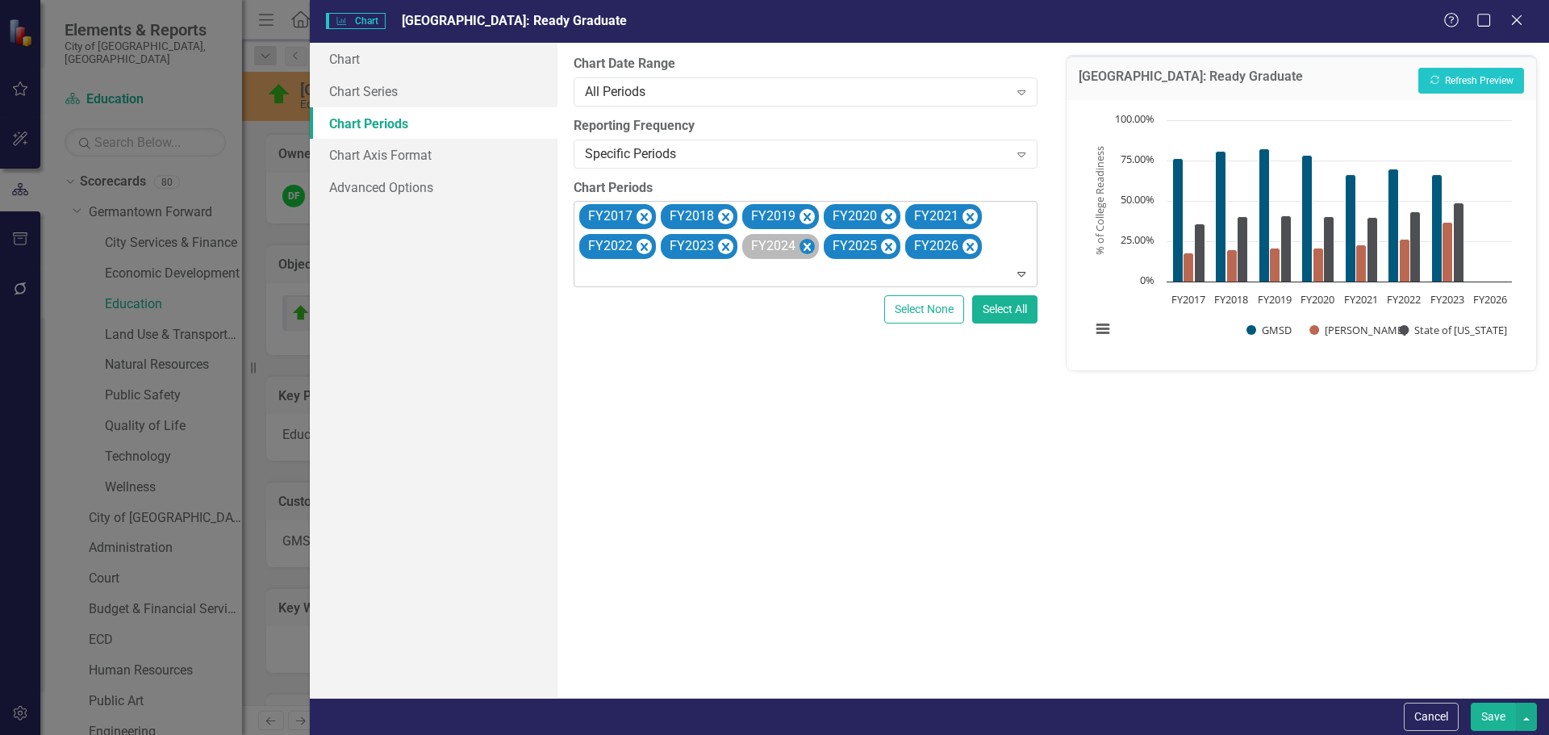
click at [802, 245] on icon "Remove FY2024" at bounding box center [806, 246] width 15 height 20
click at [802, 245] on icon "Remove FY2025" at bounding box center [806, 246] width 15 height 20
click at [809, 245] on icon "Remove FY2026" at bounding box center [806, 246] width 15 height 20
click at [1482, 83] on button "Recalculate Refresh Preview" at bounding box center [1471, 81] width 106 height 26
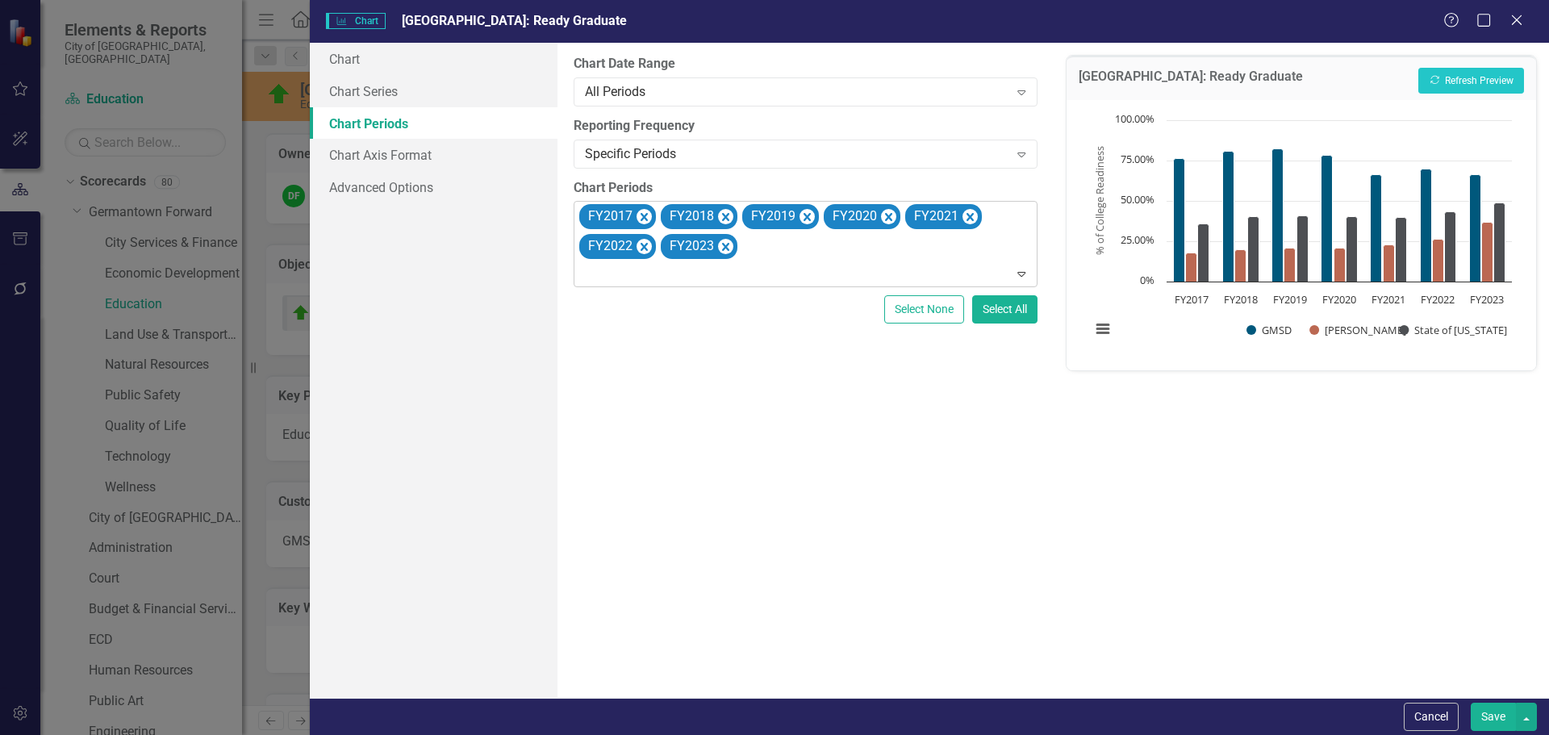
click at [1479, 719] on button "Save" at bounding box center [1493, 717] width 45 height 28
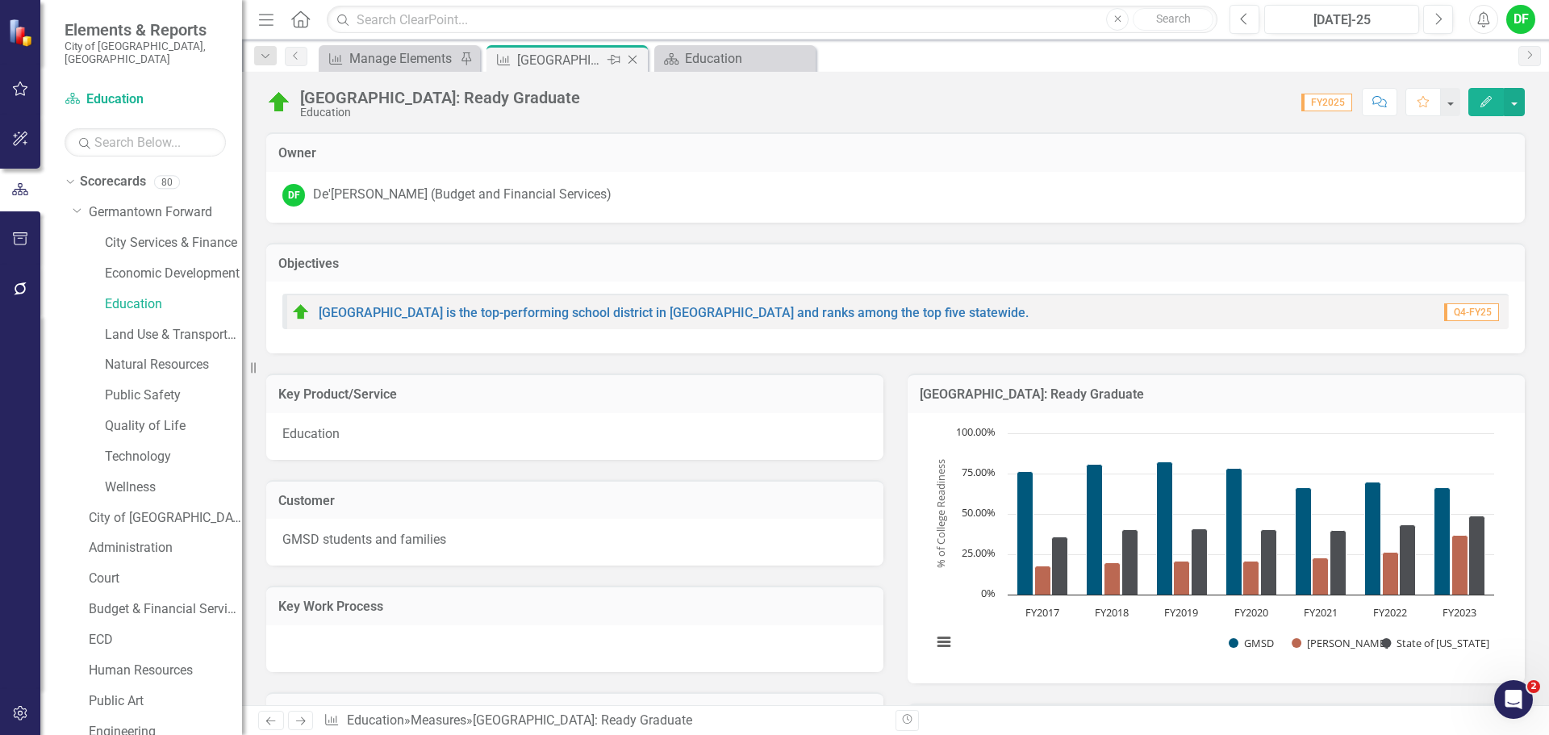
click at [638, 56] on icon "Close" at bounding box center [632, 59] width 16 height 13
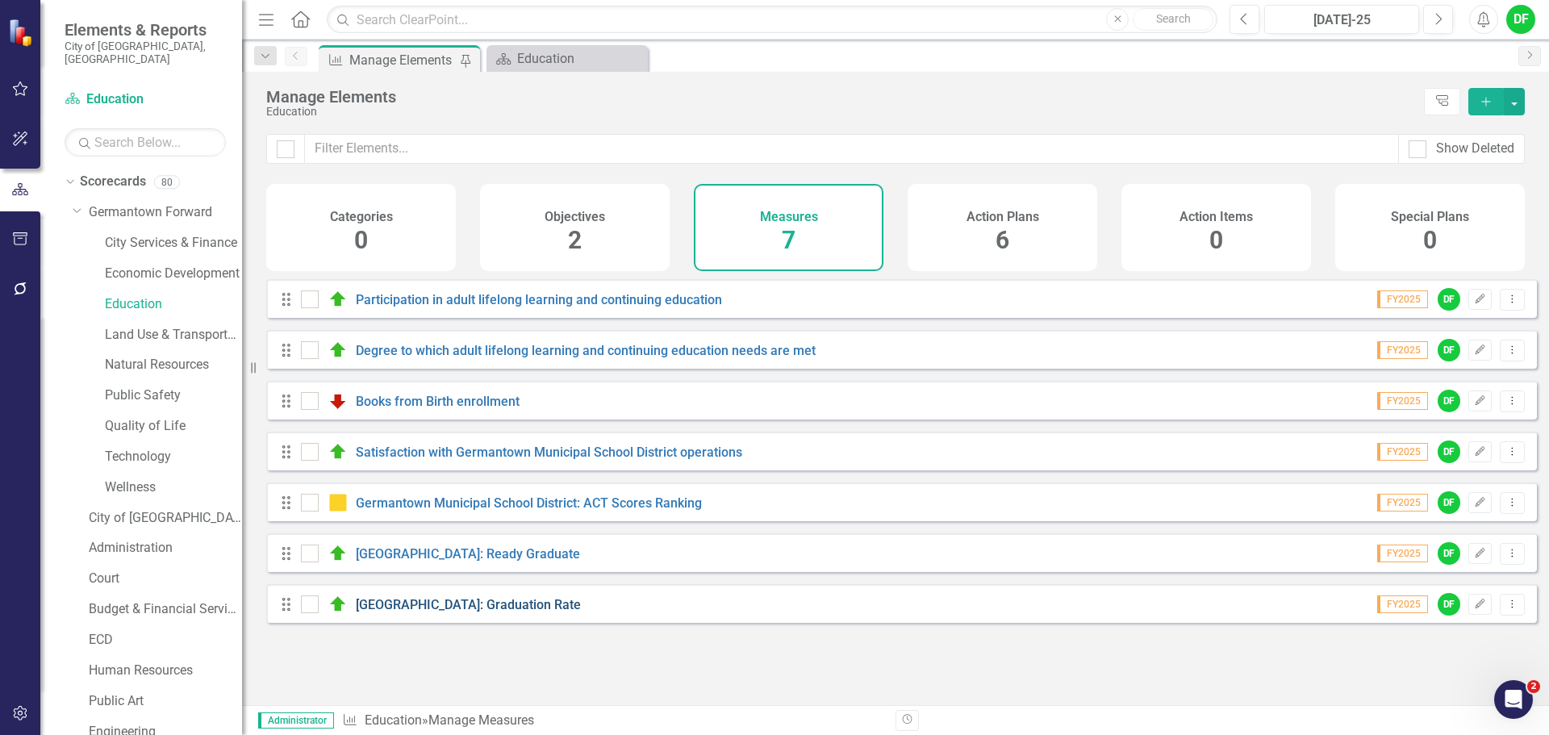
click at [428, 612] on link "Germantown Municipal School District: Graduation Rate" at bounding box center [468, 604] width 225 height 15
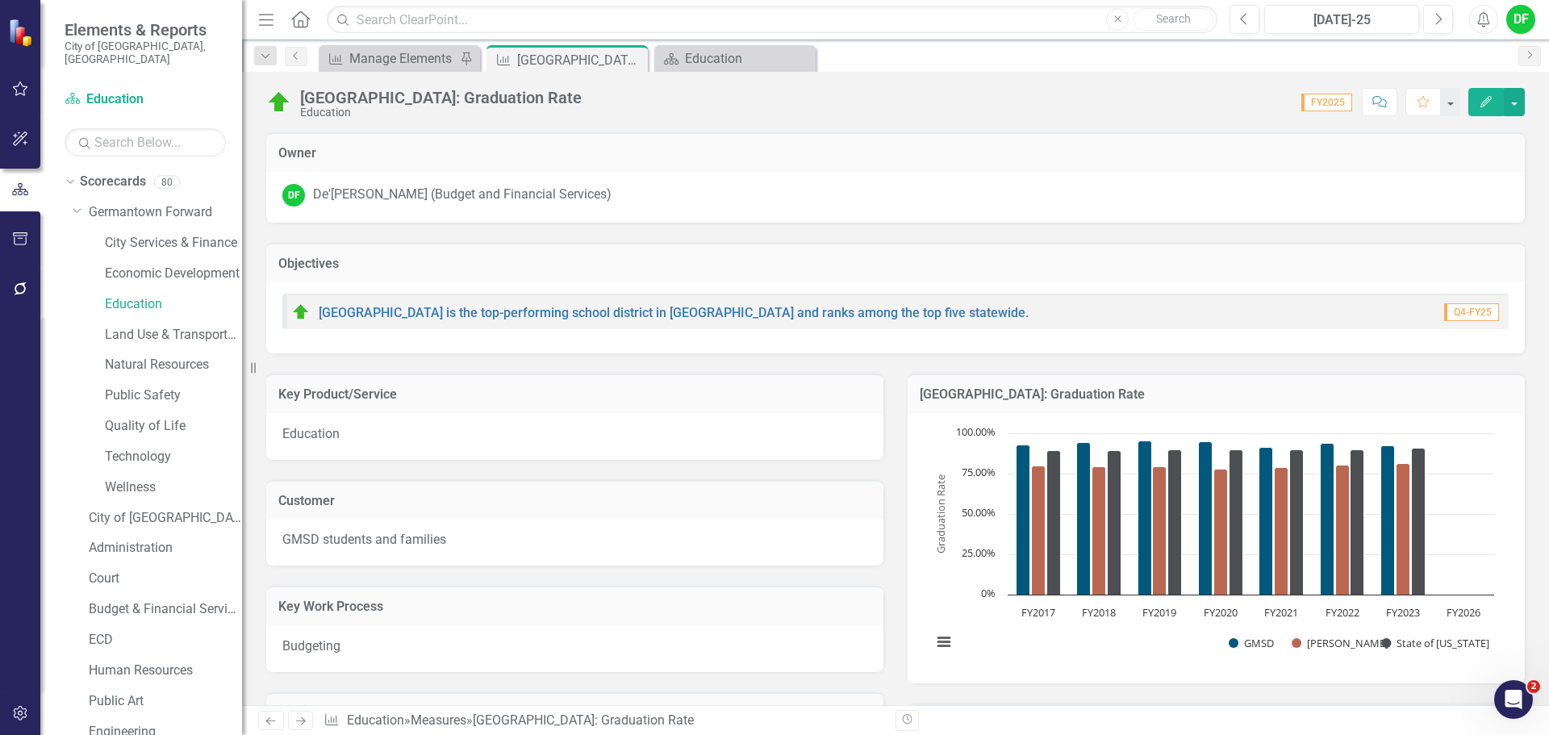
click at [1342, 401] on h3 "Germantown Municipal School District: Graduation Rate" at bounding box center [1216, 394] width 593 height 15
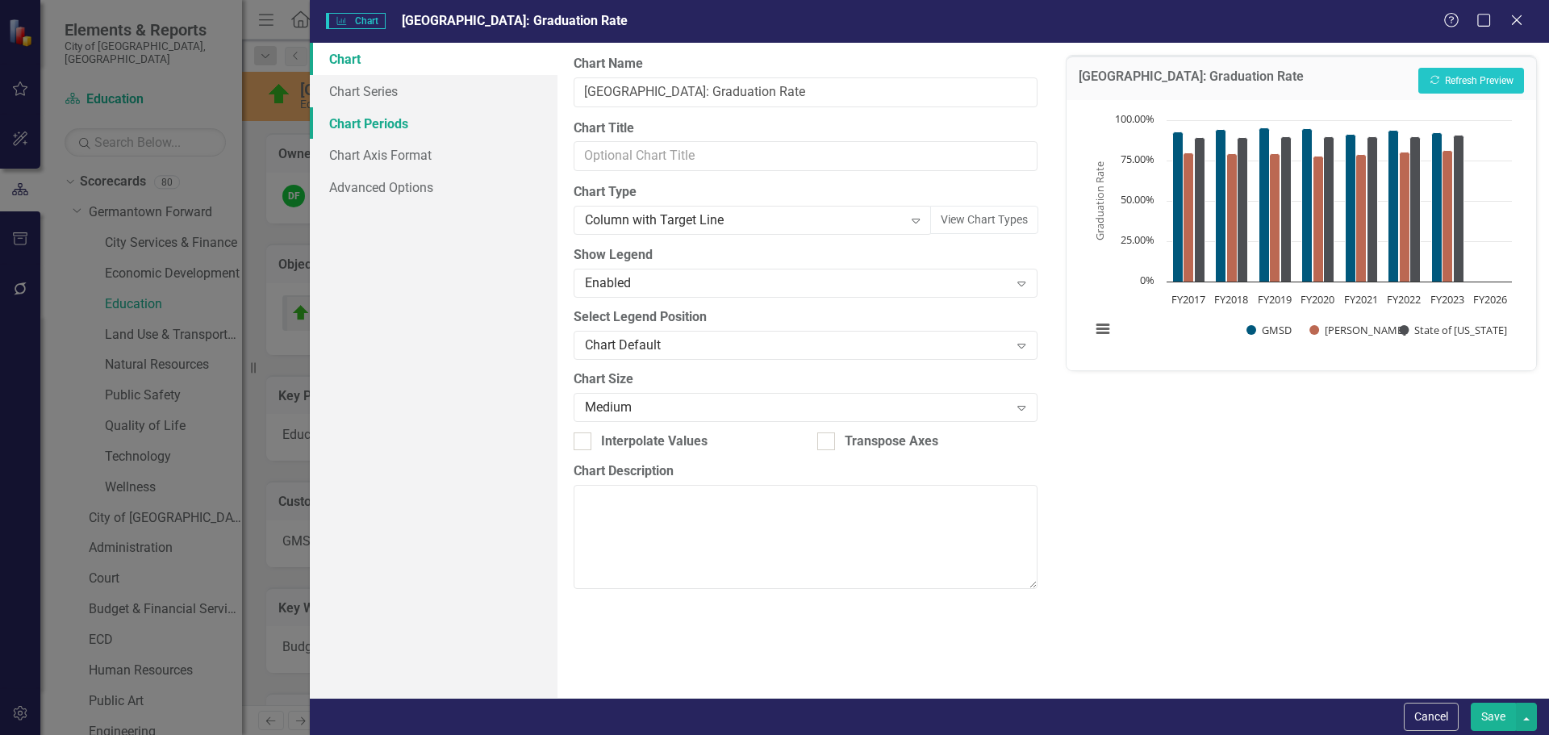
click at [387, 129] on link "Chart Periods" at bounding box center [434, 123] width 248 height 32
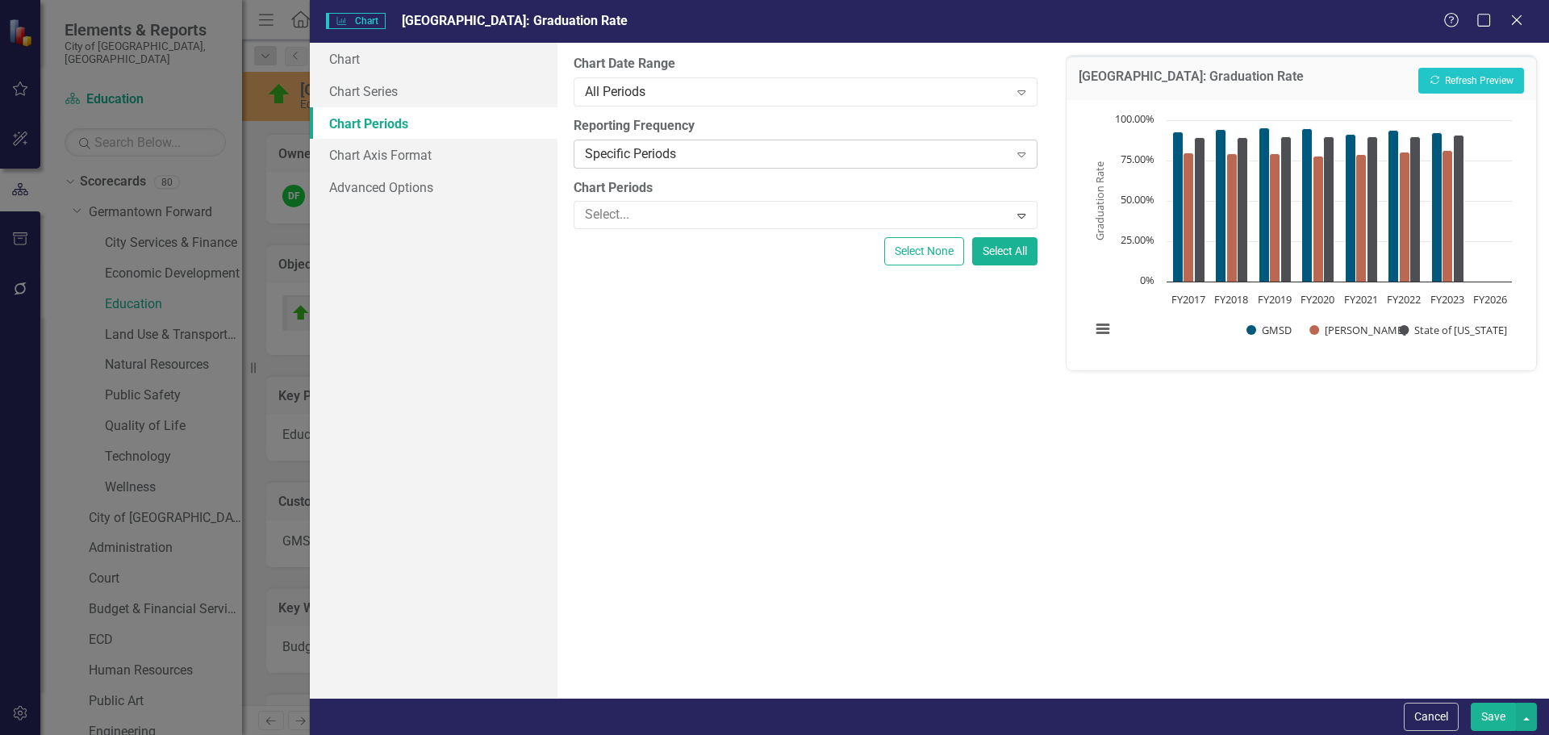
click at [729, 151] on div "Specific Periods" at bounding box center [796, 153] width 423 height 19
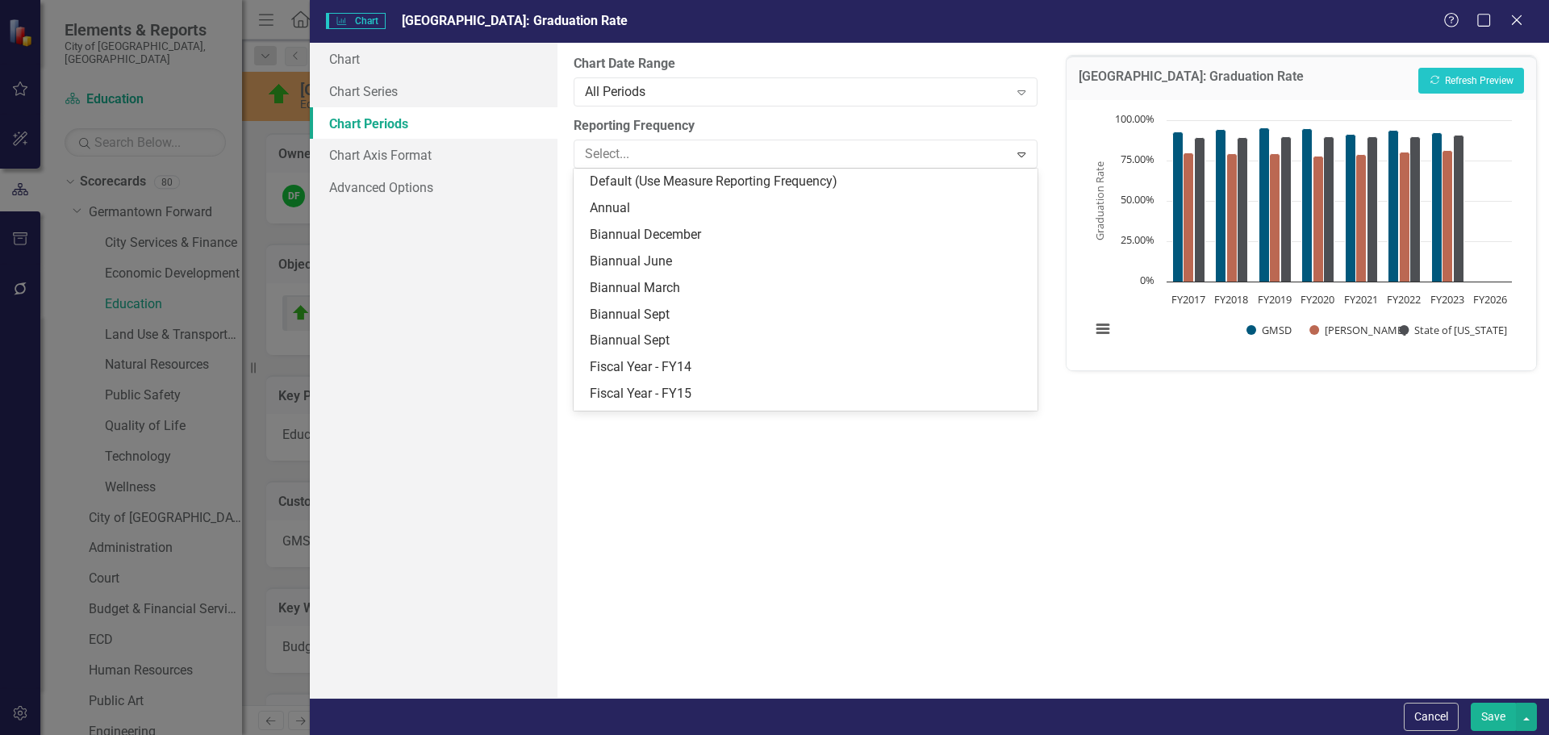
scroll to position [208, 0]
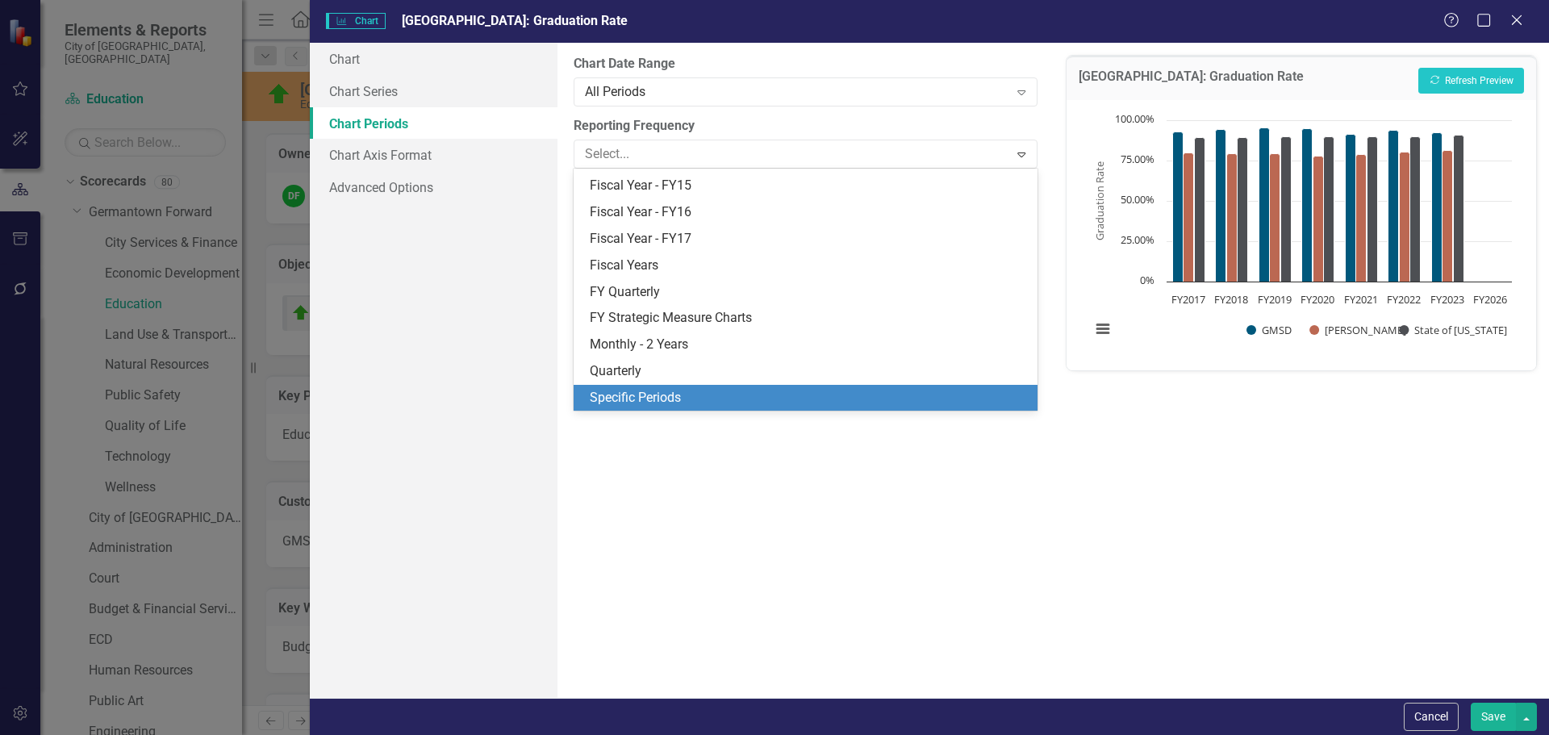
click at [659, 403] on div "Specific Periods" at bounding box center [808, 398] width 437 height 19
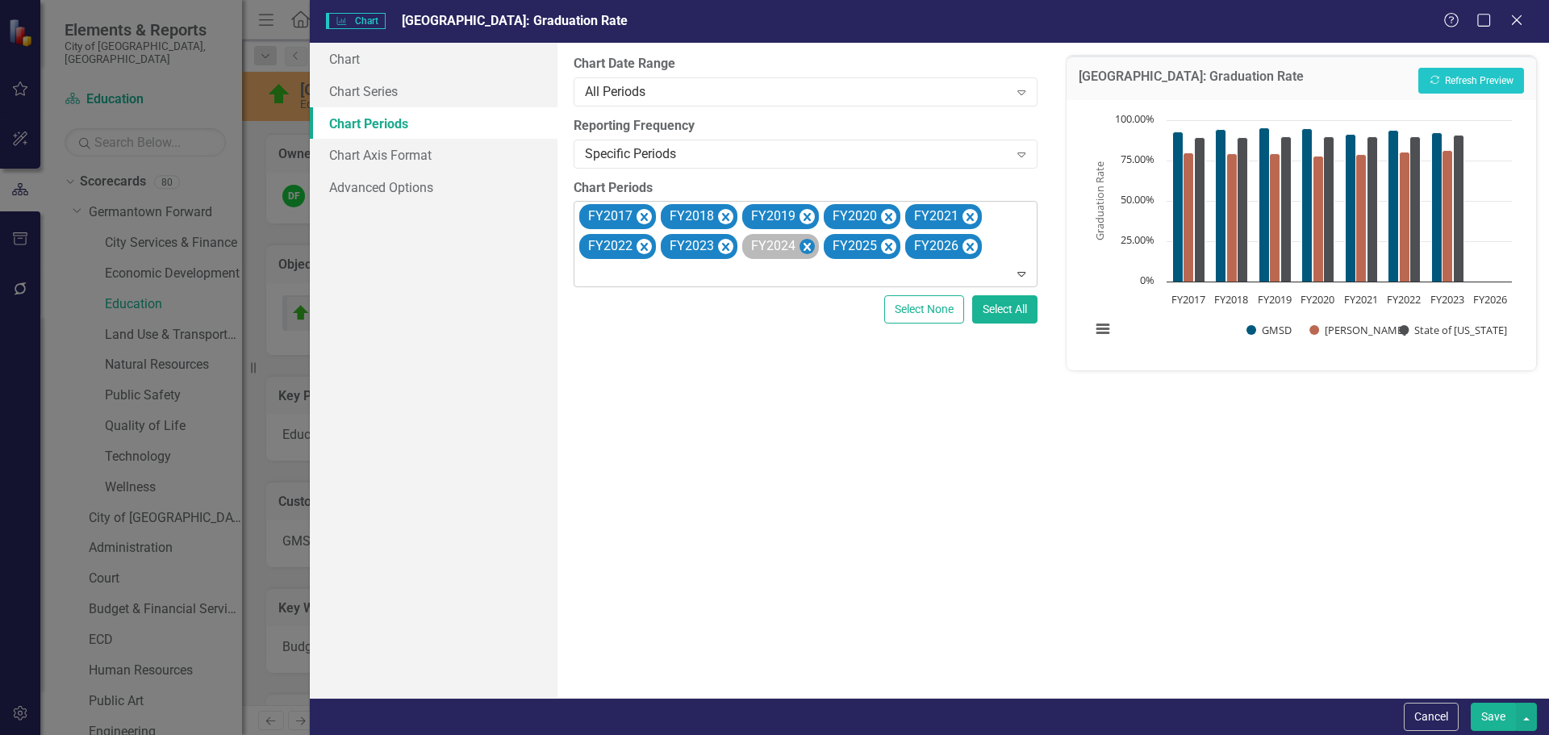
click at [811, 248] on icon "Remove FY2024" at bounding box center [806, 246] width 15 height 20
click at [811, 248] on icon "Remove FY2025" at bounding box center [806, 246] width 15 height 20
click at [817, 248] on div "FY2026" at bounding box center [780, 246] width 77 height 25
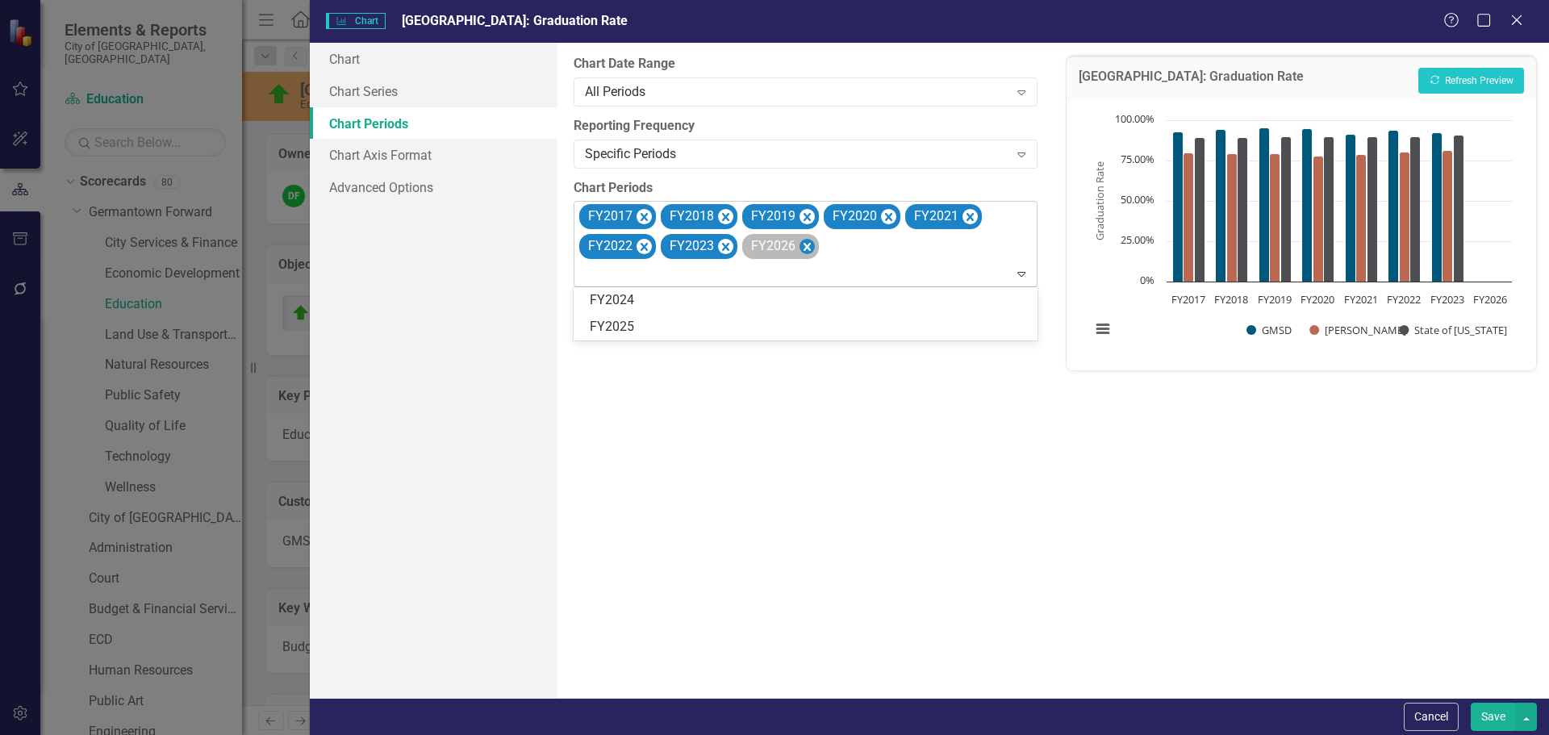
click at [804, 248] on icon "Remove FY2026" at bounding box center [806, 247] width 7 height 8
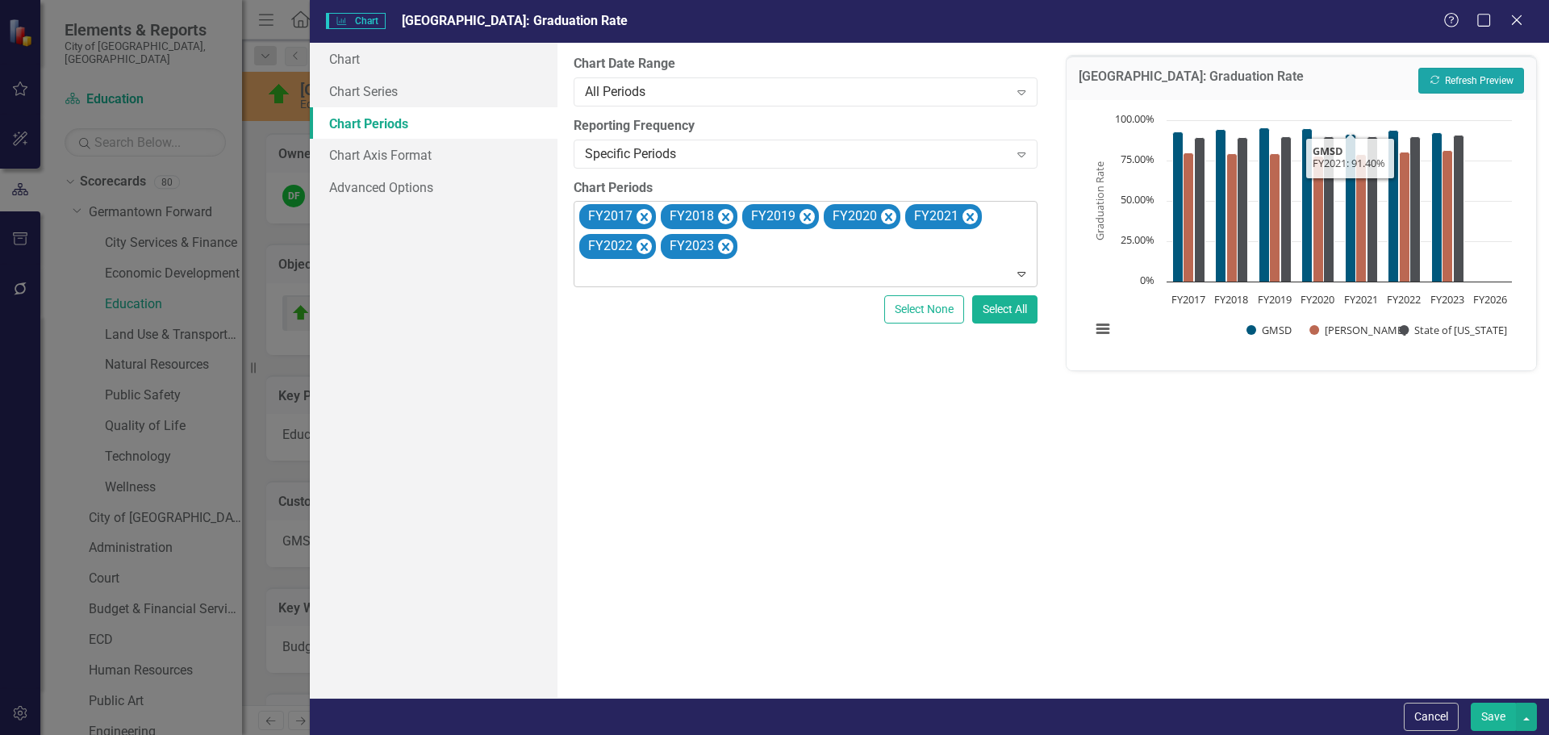
click at [1445, 80] on button "Recalculate Refresh Preview" at bounding box center [1471, 81] width 106 height 26
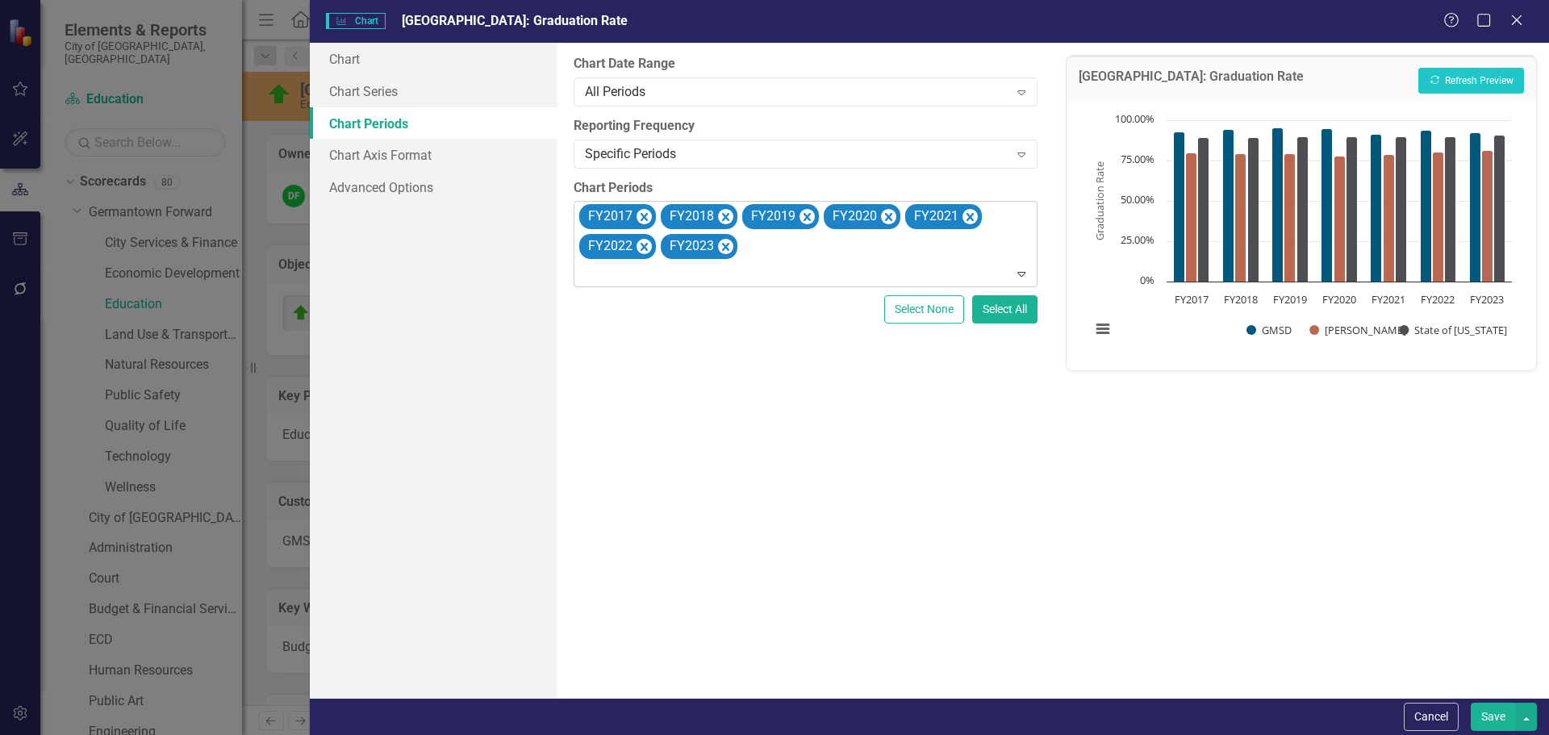
click at [1483, 713] on button "Save" at bounding box center [1493, 717] width 45 height 28
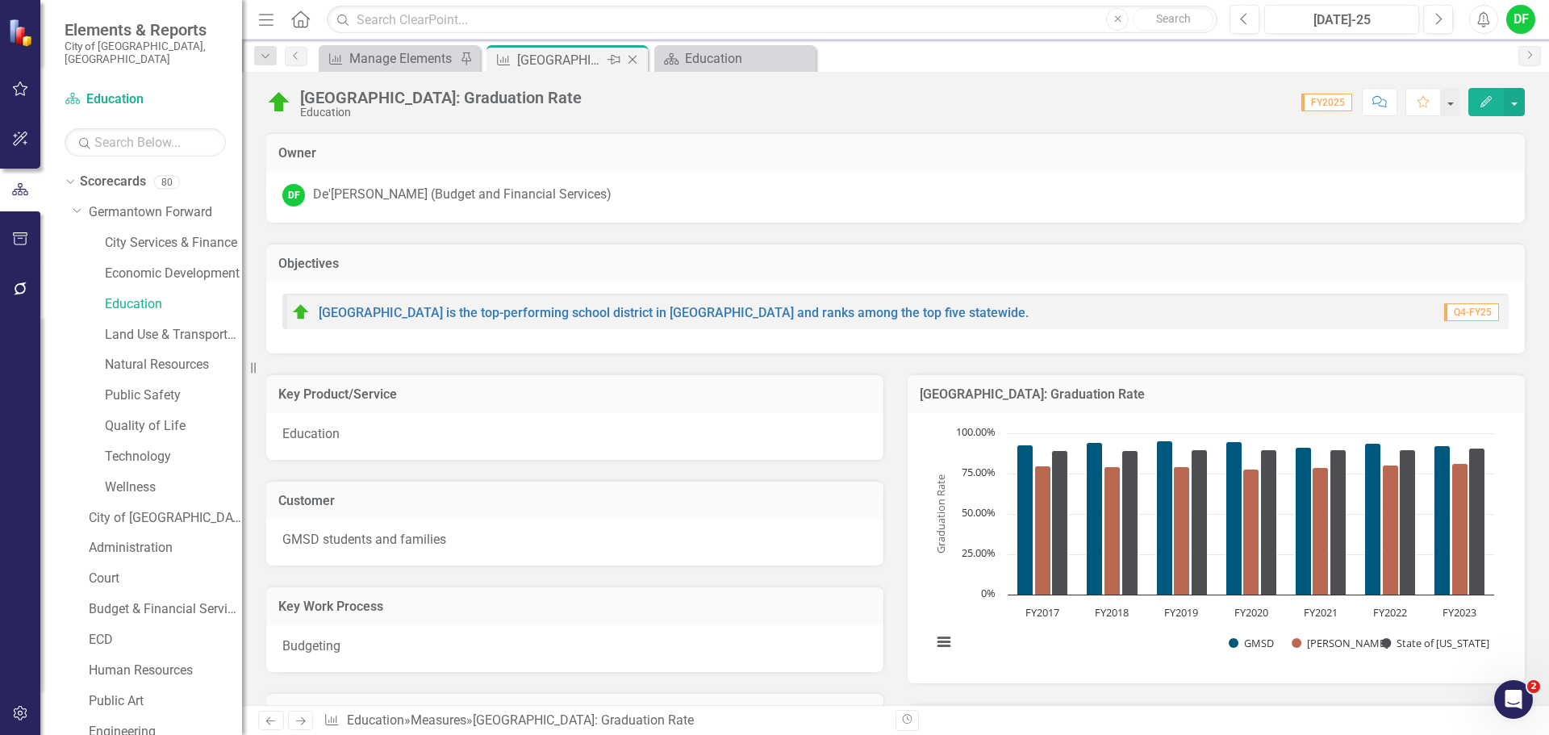
click at [636, 57] on icon "Close" at bounding box center [632, 59] width 16 height 13
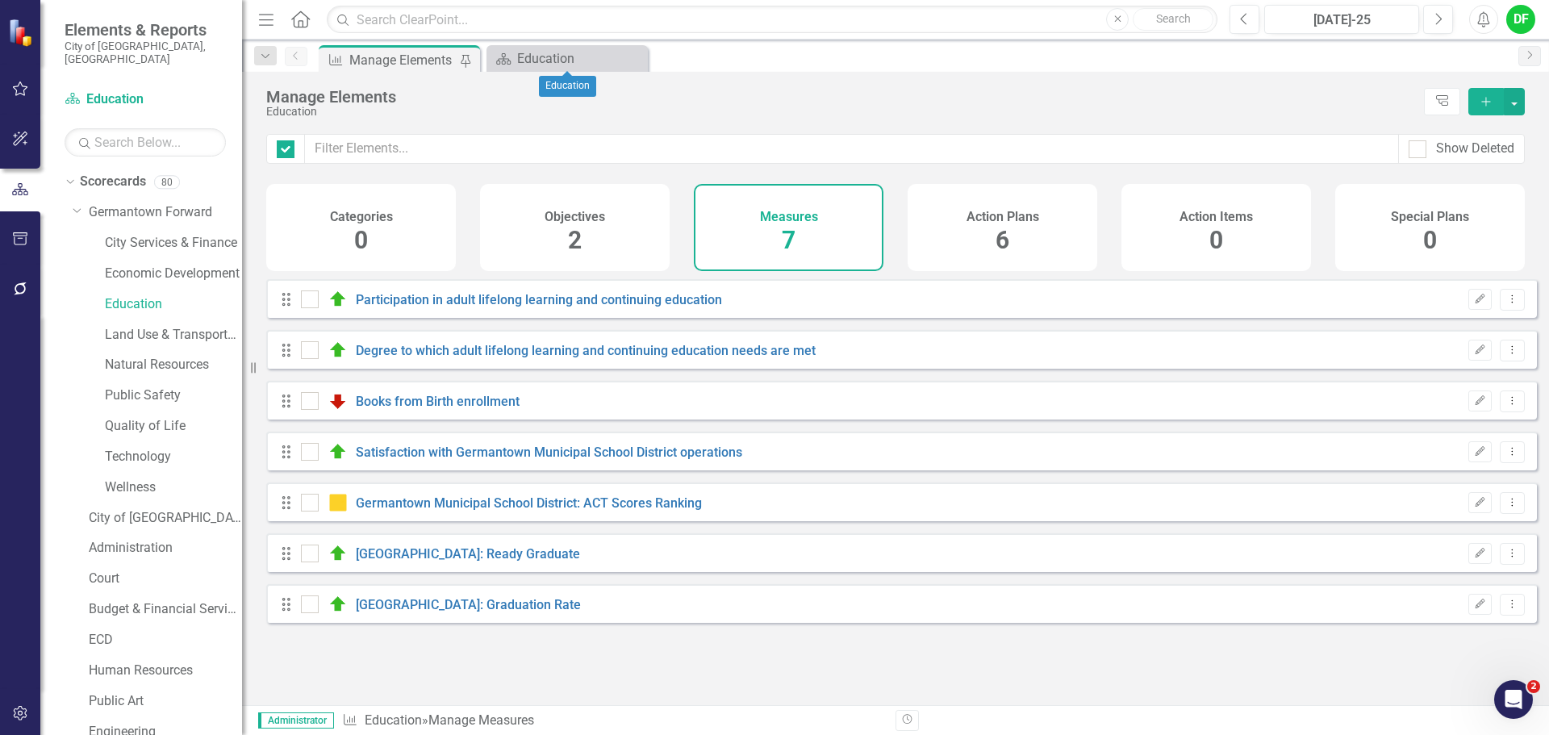
checkbox input "false"
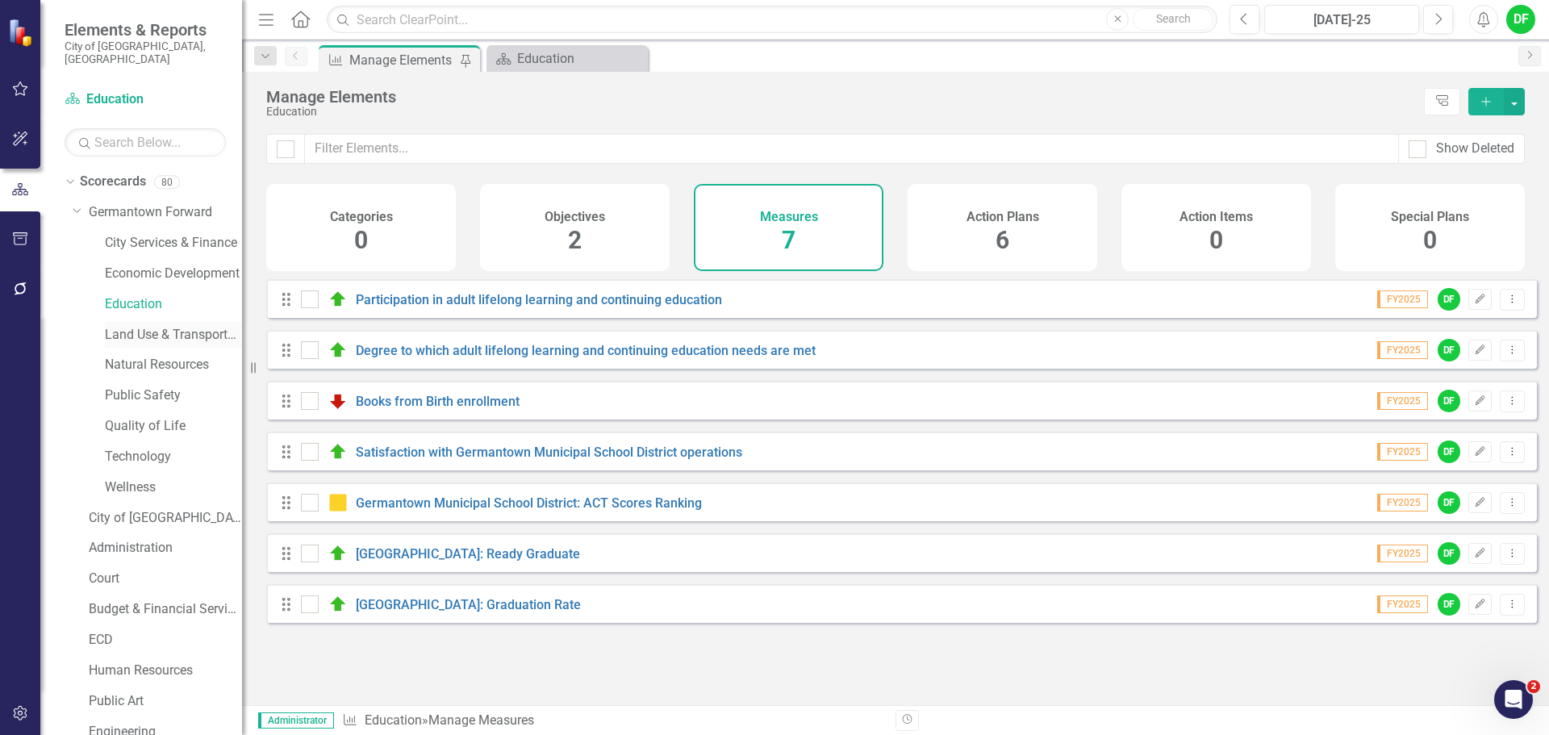
click at [120, 326] on link "Land Use & Transportation" at bounding box center [173, 335] width 137 height 19
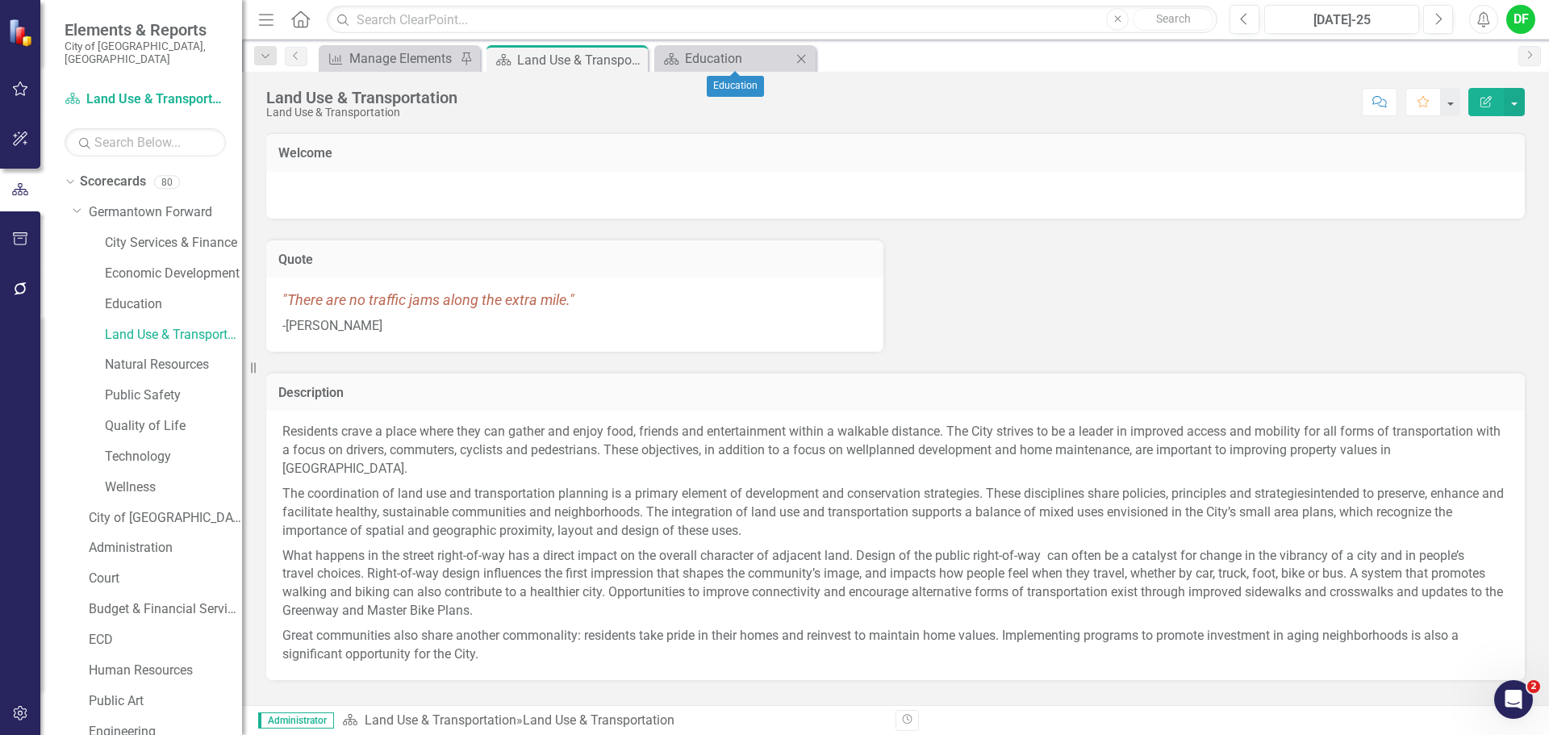
click at [801, 59] on icon at bounding box center [801, 58] width 9 height 9
click at [410, 66] on div "Manage Elements" at bounding box center [402, 58] width 106 height 20
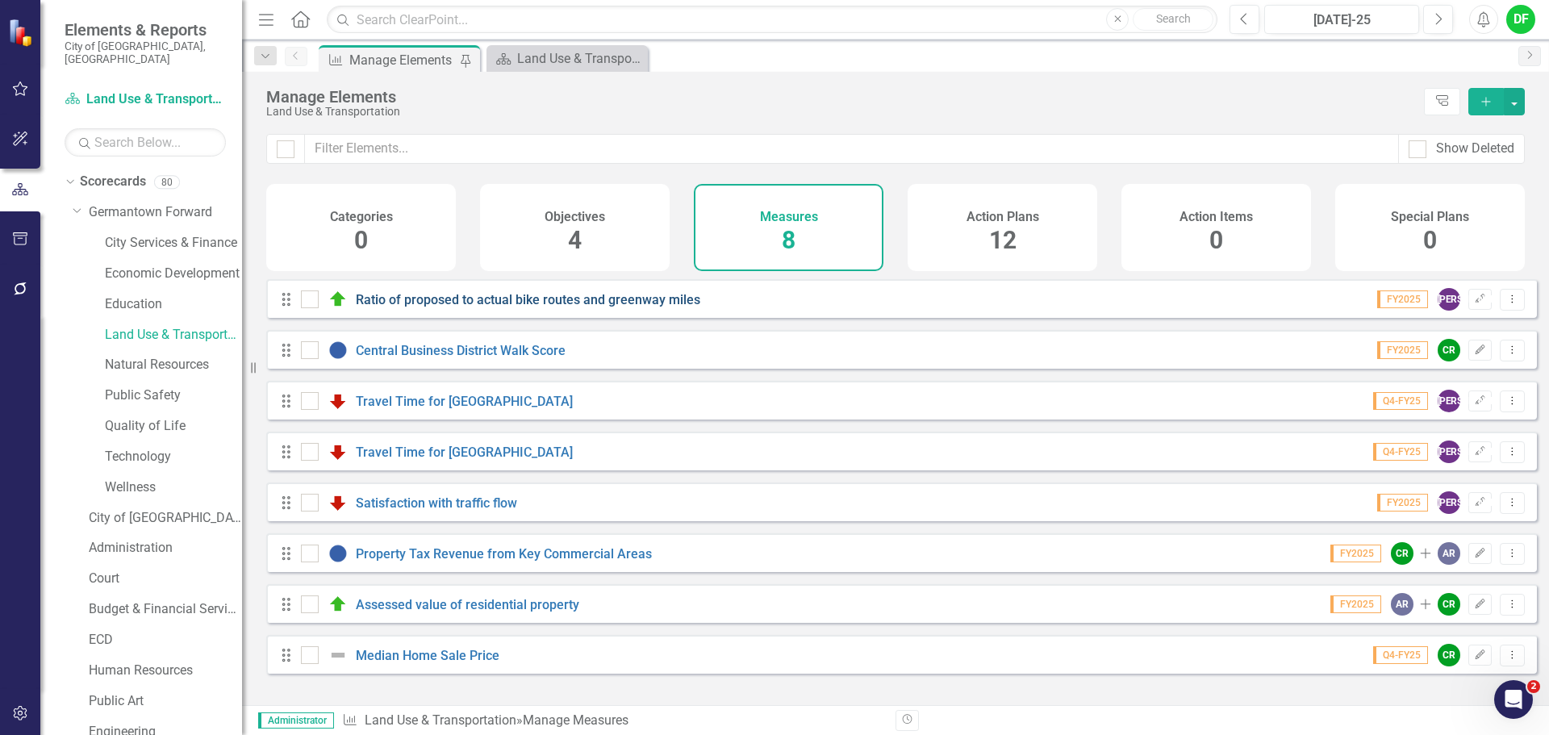
click at [480, 307] on link "Ratio of proposed to actual bike routes and greenway miles" at bounding box center [528, 299] width 344 height 15
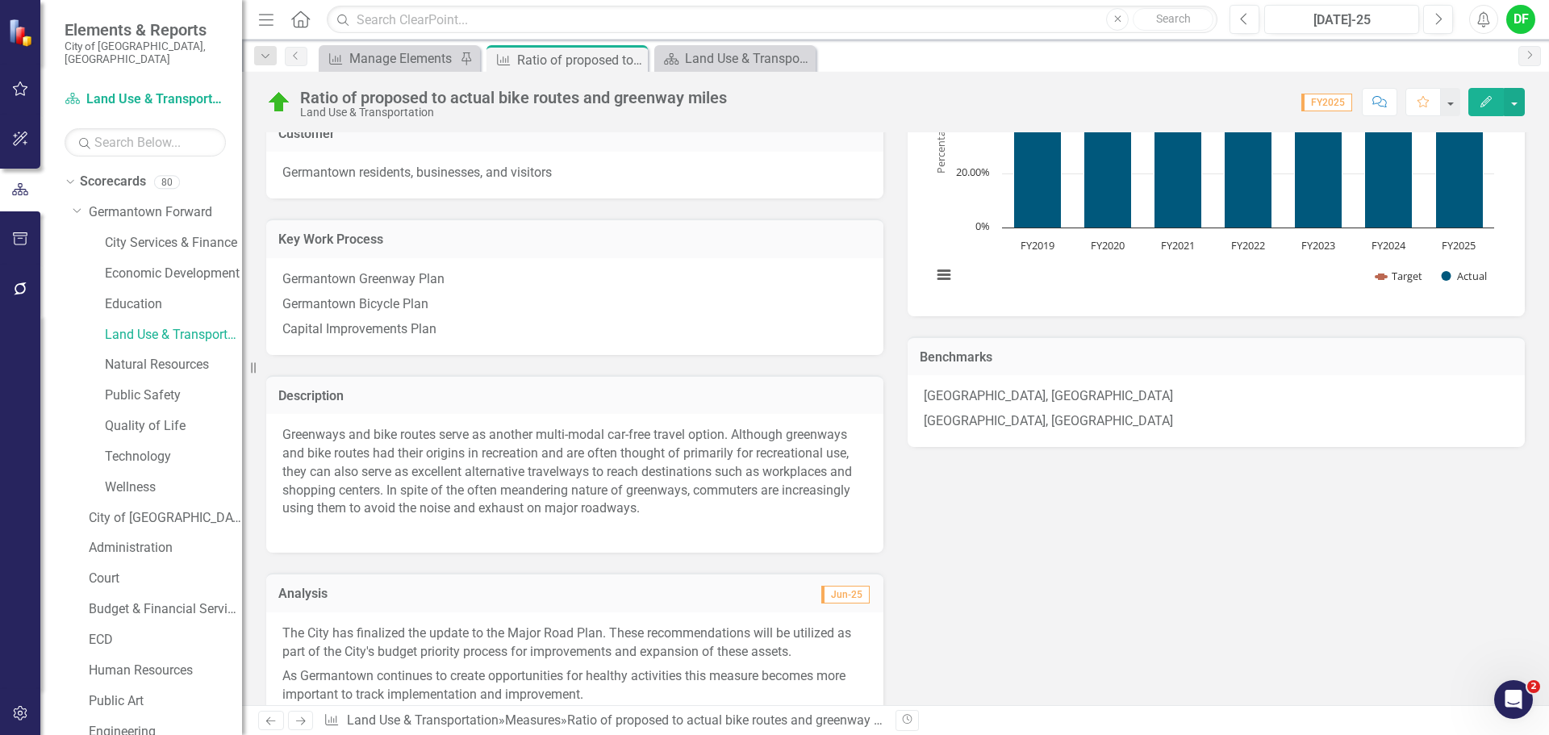
scroll to position [403, 0]
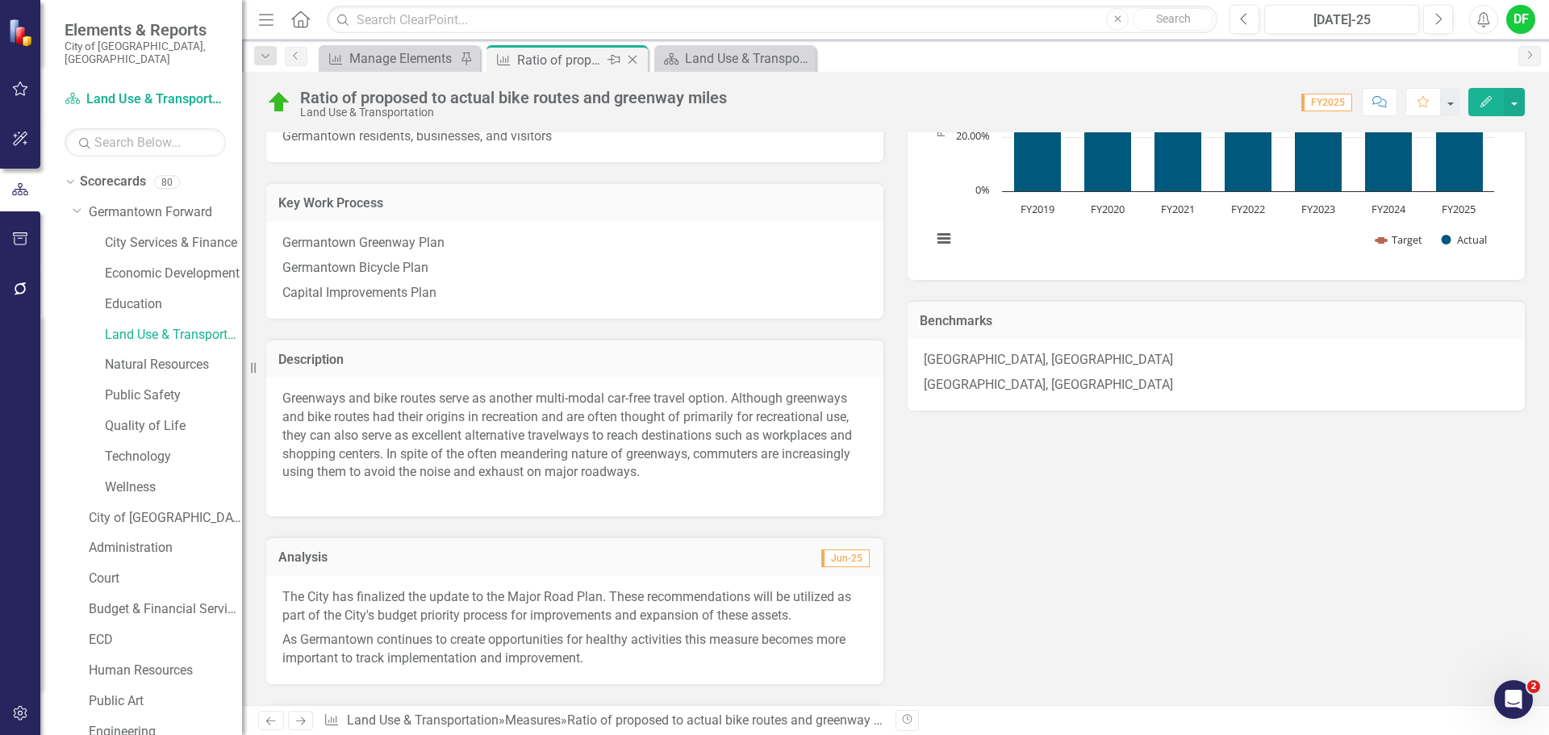
click at [632, 54] on icon "Close" at bounding box center [632, 59] width 16 height 13
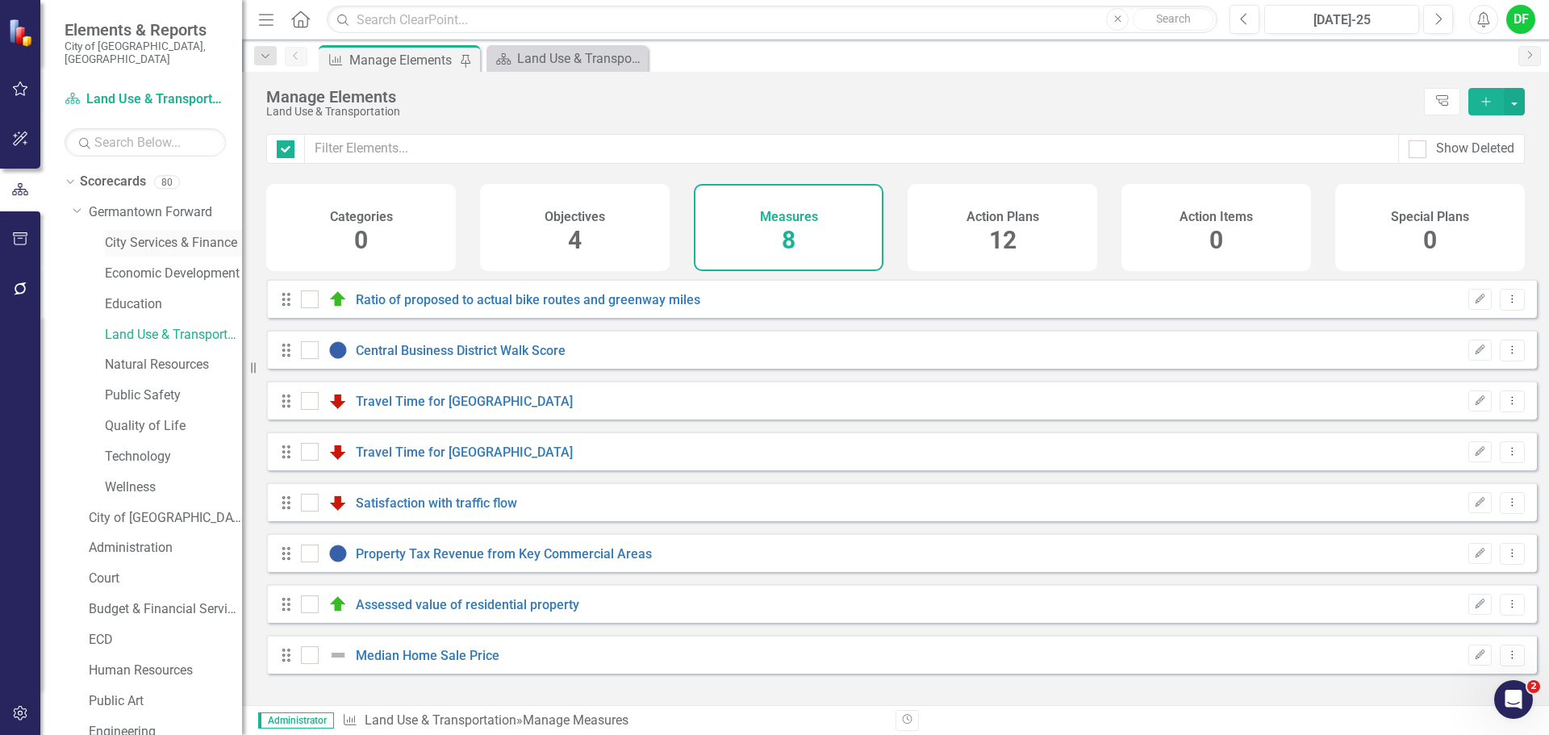
checkbox input "false"
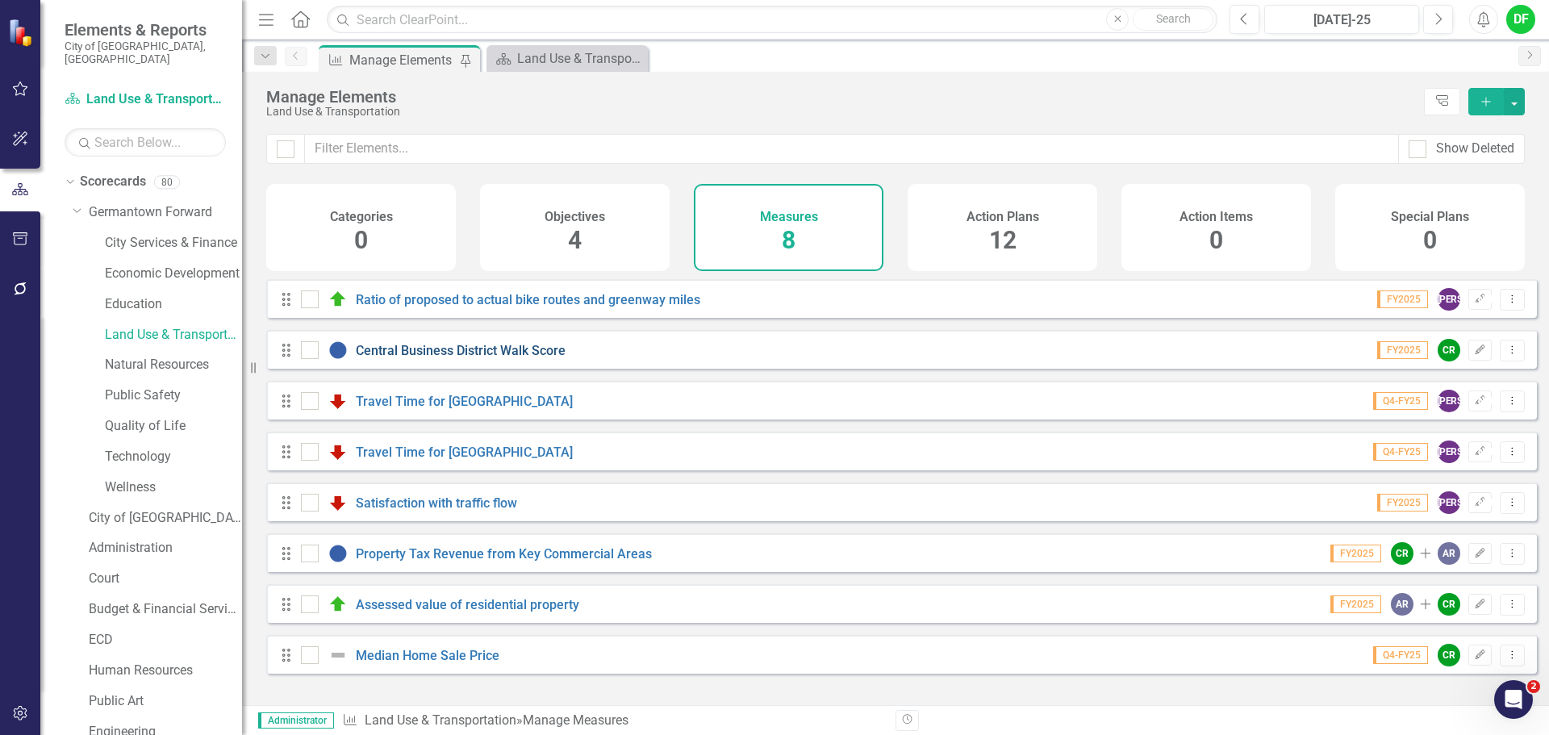
click at [493, 358] on link "Central Business District Walk Score" at bounding box center [461, 350] width 210 height 15
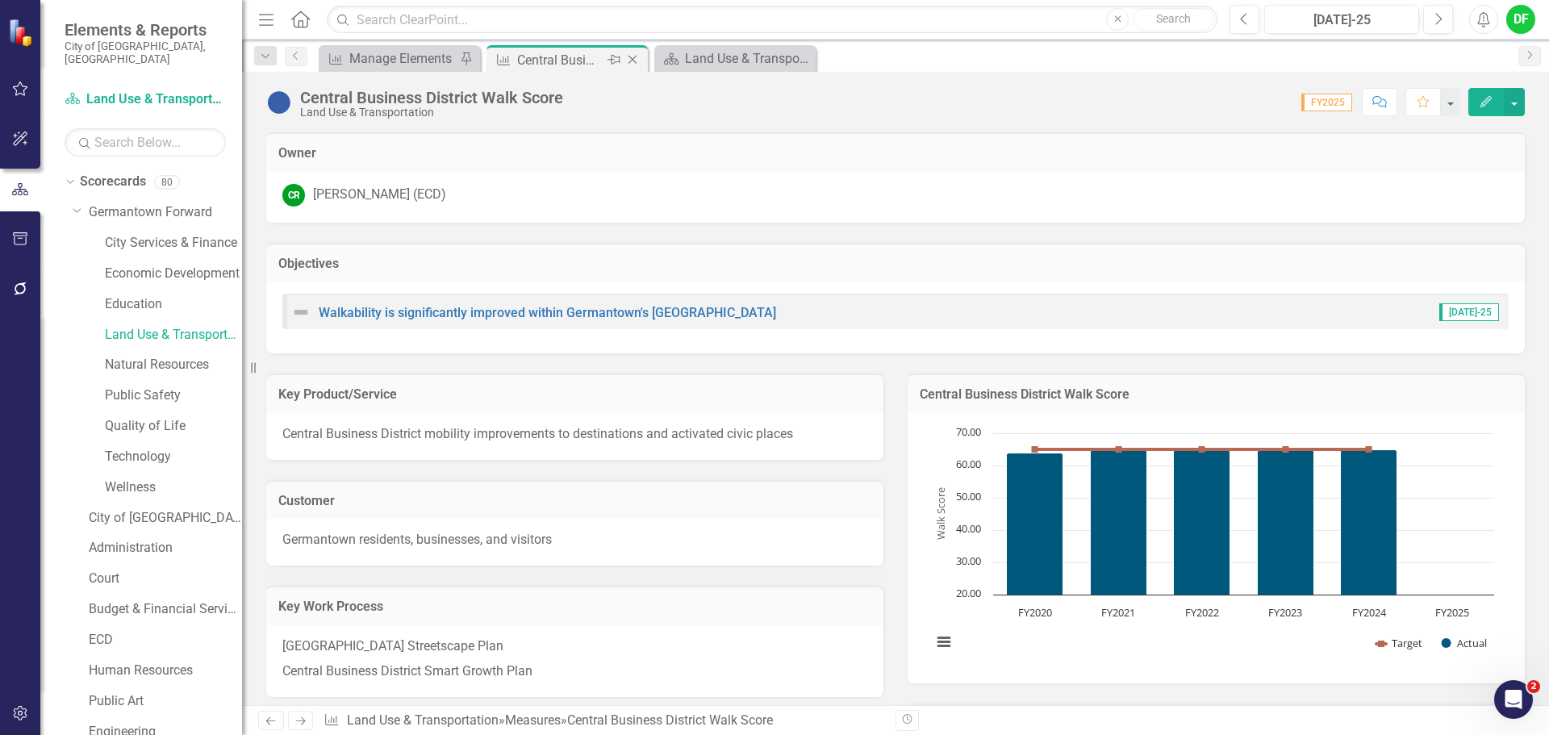
click at [632, 59] on icon "Close" at bounding box center [632, 59] width 16 height 13
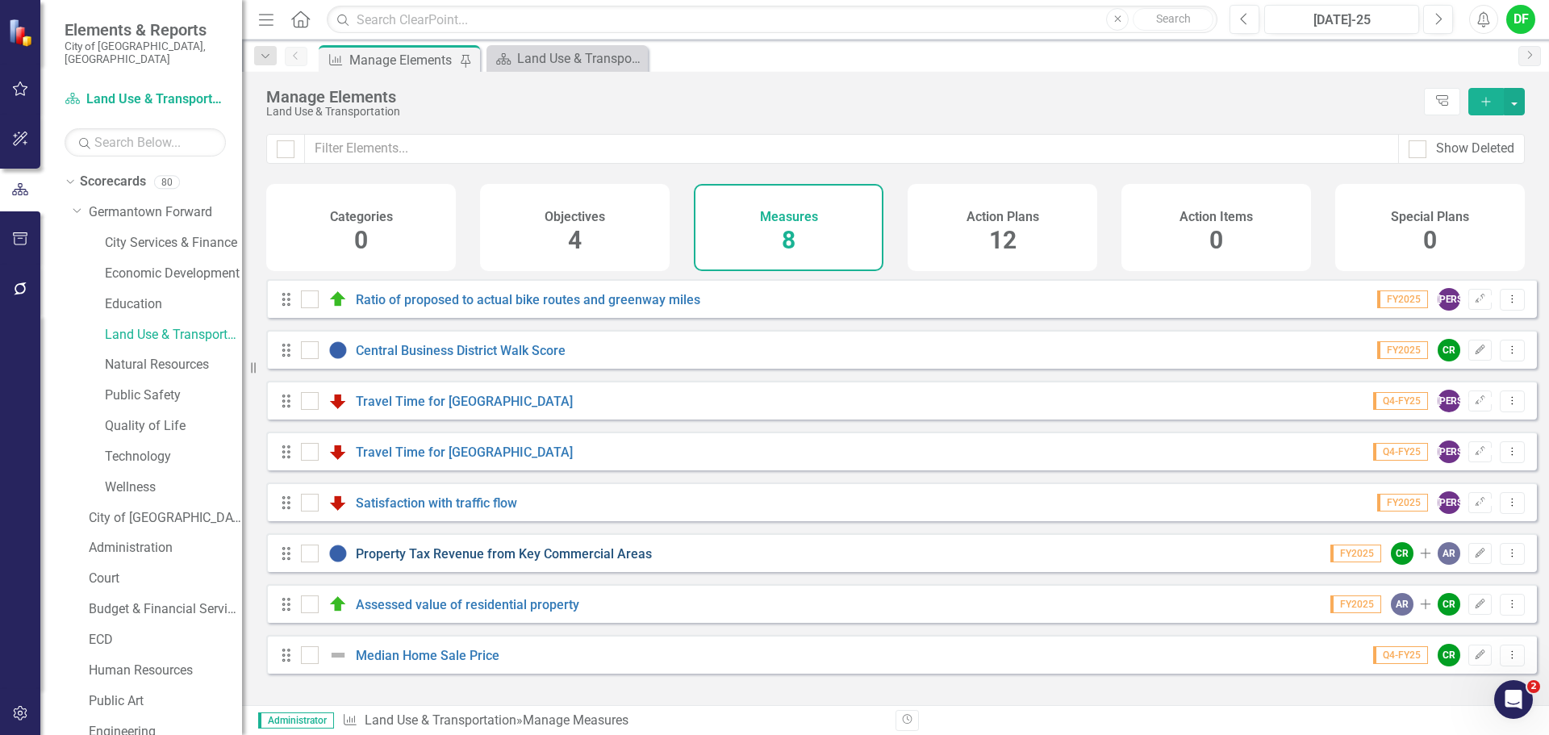
click at [451, 561] on link "Property Tax Revenue from Key Commercial Areas" at bounding box center [504, 553] width 296 height 15
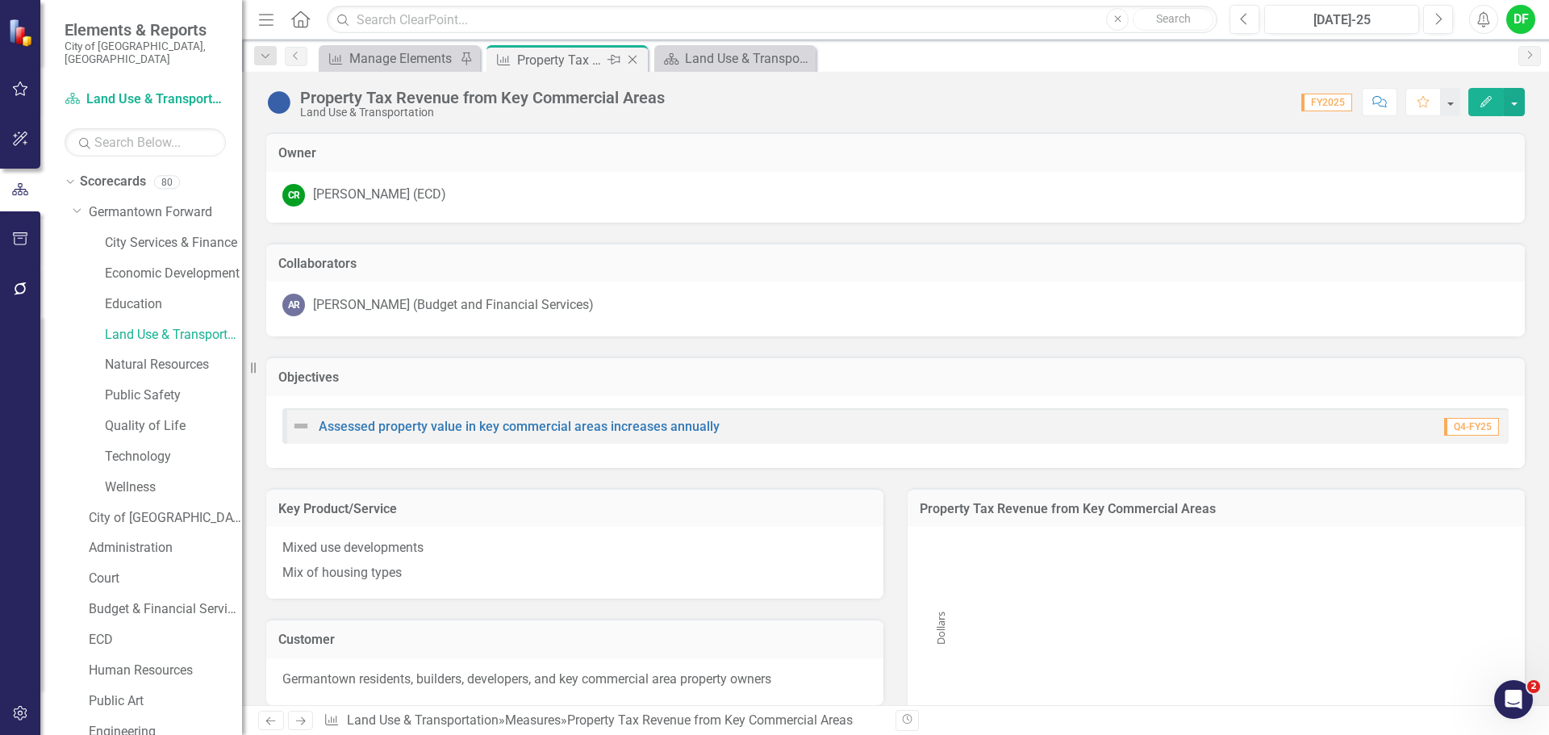
click at [635, 60] on icon "Close" at bounding box center [632, 59] width 16 height 13
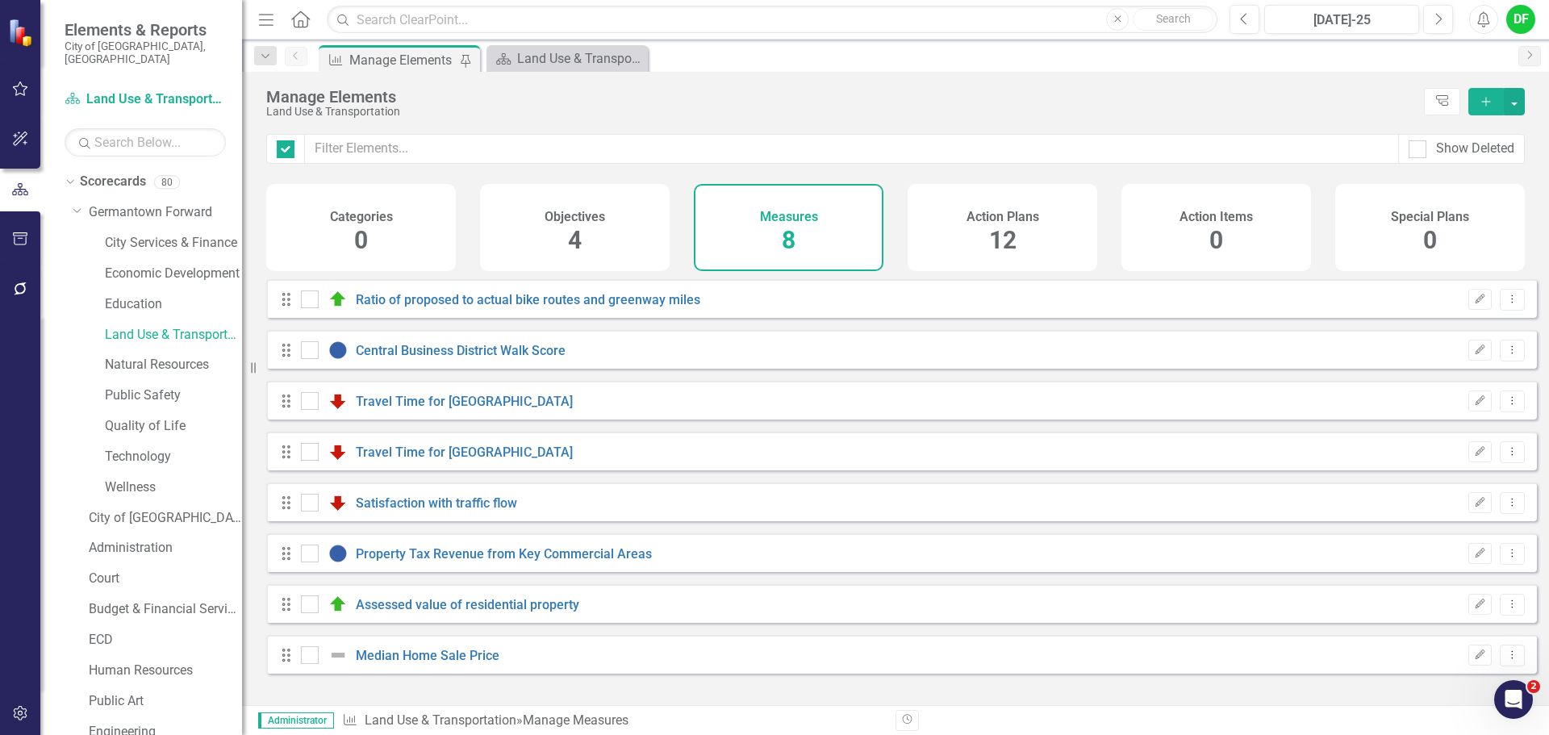
checkbox input "false"
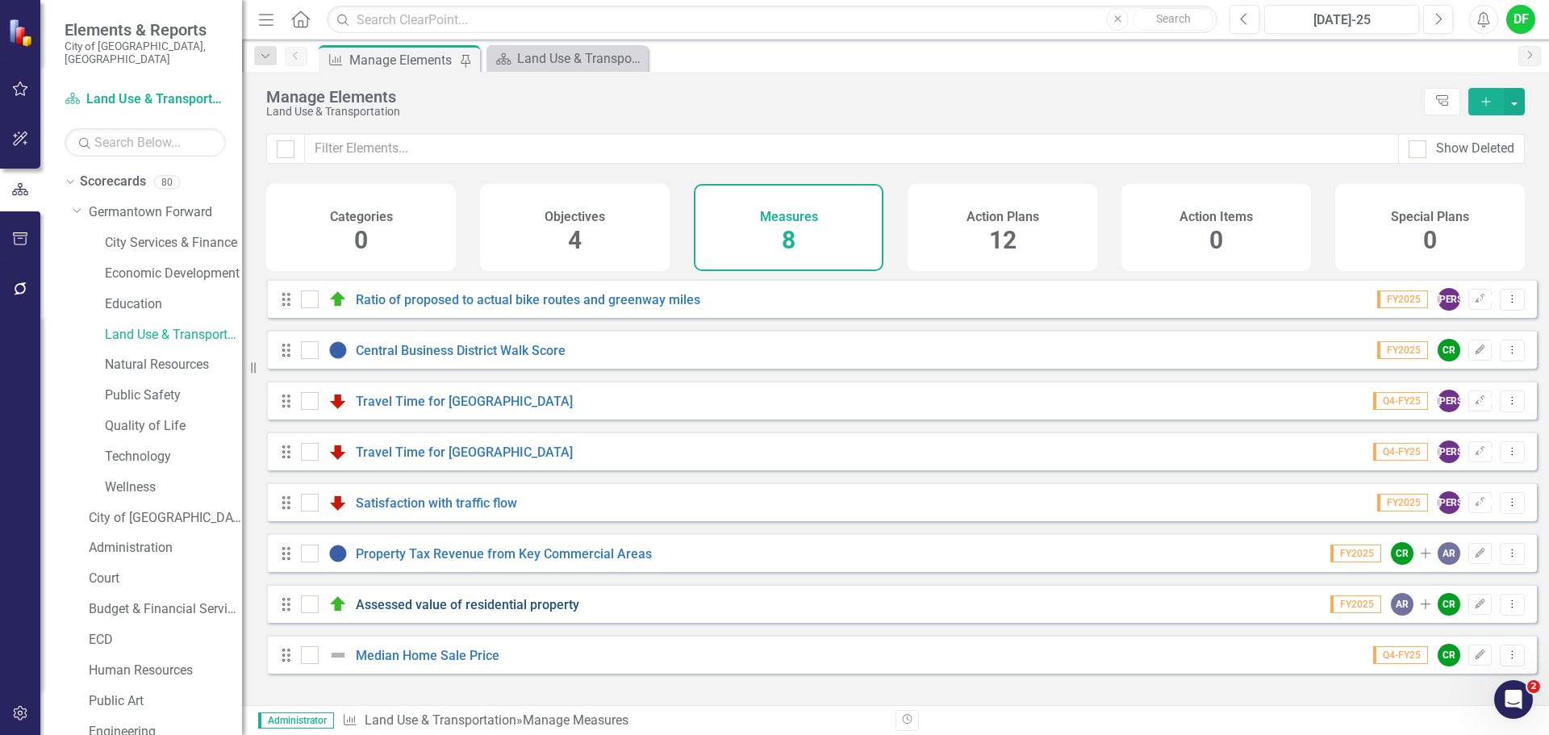
click at [461, 612] on link "Assessed value of residential property" at bounding box center [467, 604] width 223 height 15
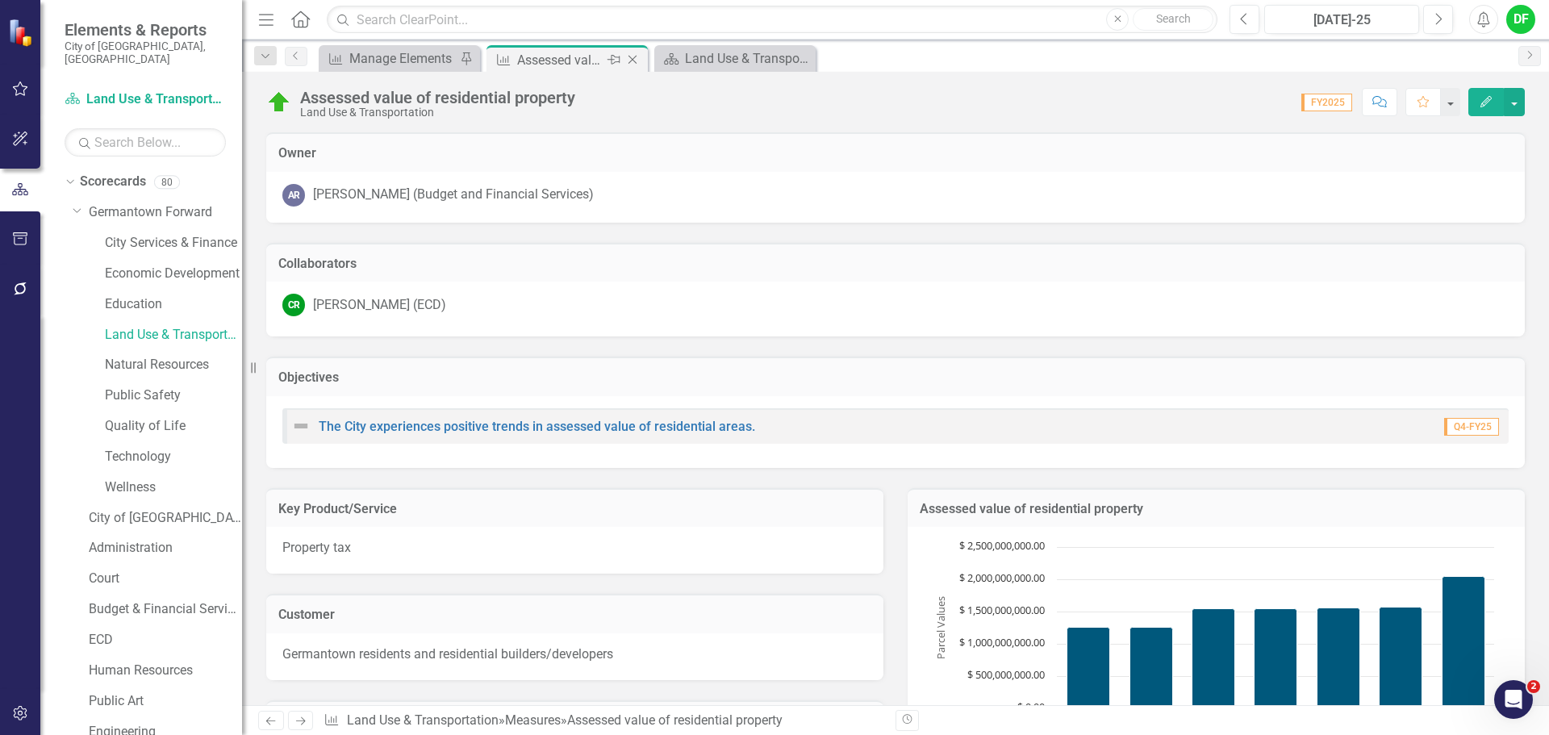
click at [636, 57] on icon "Close" at bounding box center [632, 59] width 16 height 13
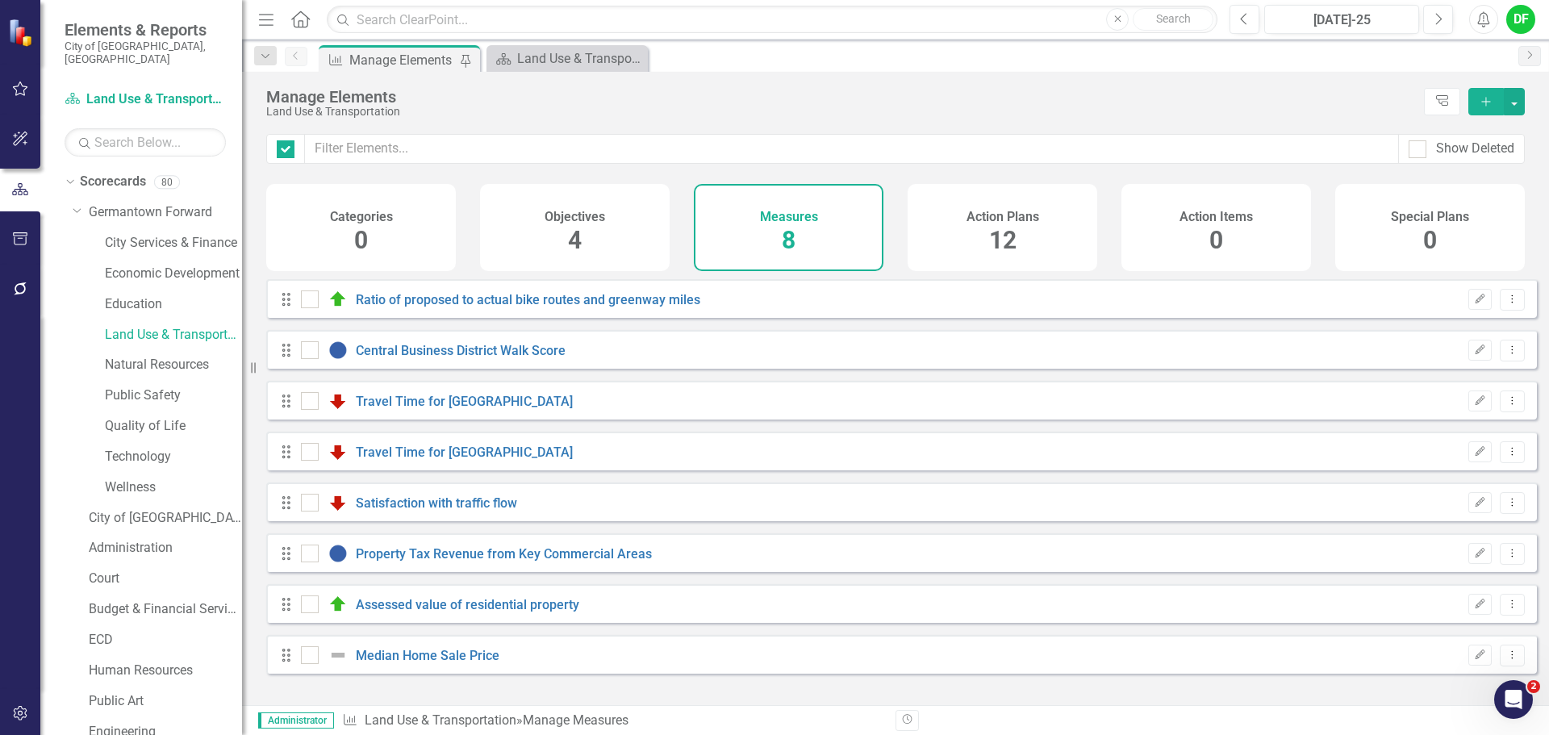
checkbox input "false"
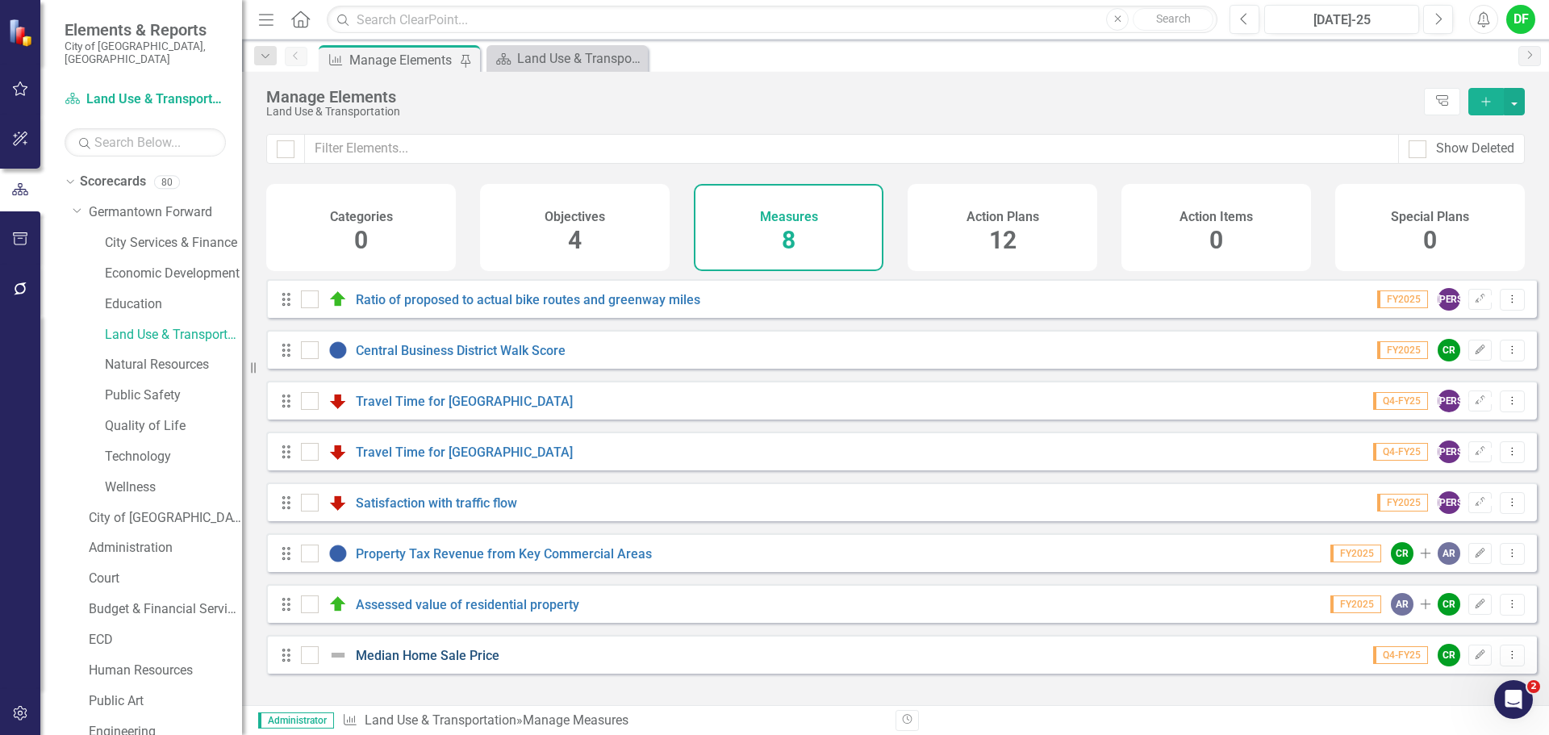
click at [453, 663] on link "Median Home Sale Price" at bounding box center [428, 655] width 144 height 15
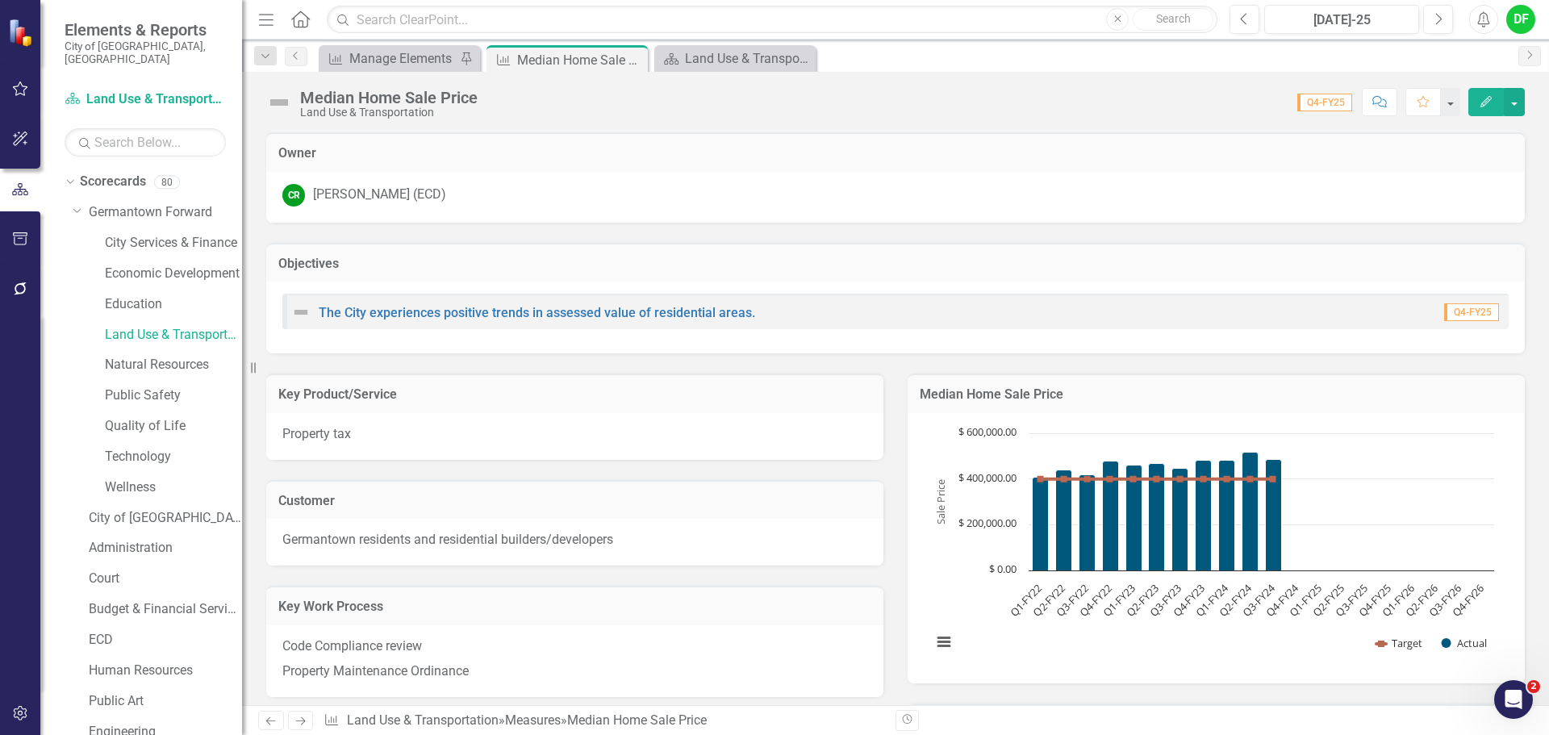
click at [1250, 395] on h3 "Median Home Sale Price" at bounding box center [1216, 394] width 593 height 15
click at [1251, 395] on h3 "Median Home Sale Price" at bounding box center [1216, 394] width 593 height 15
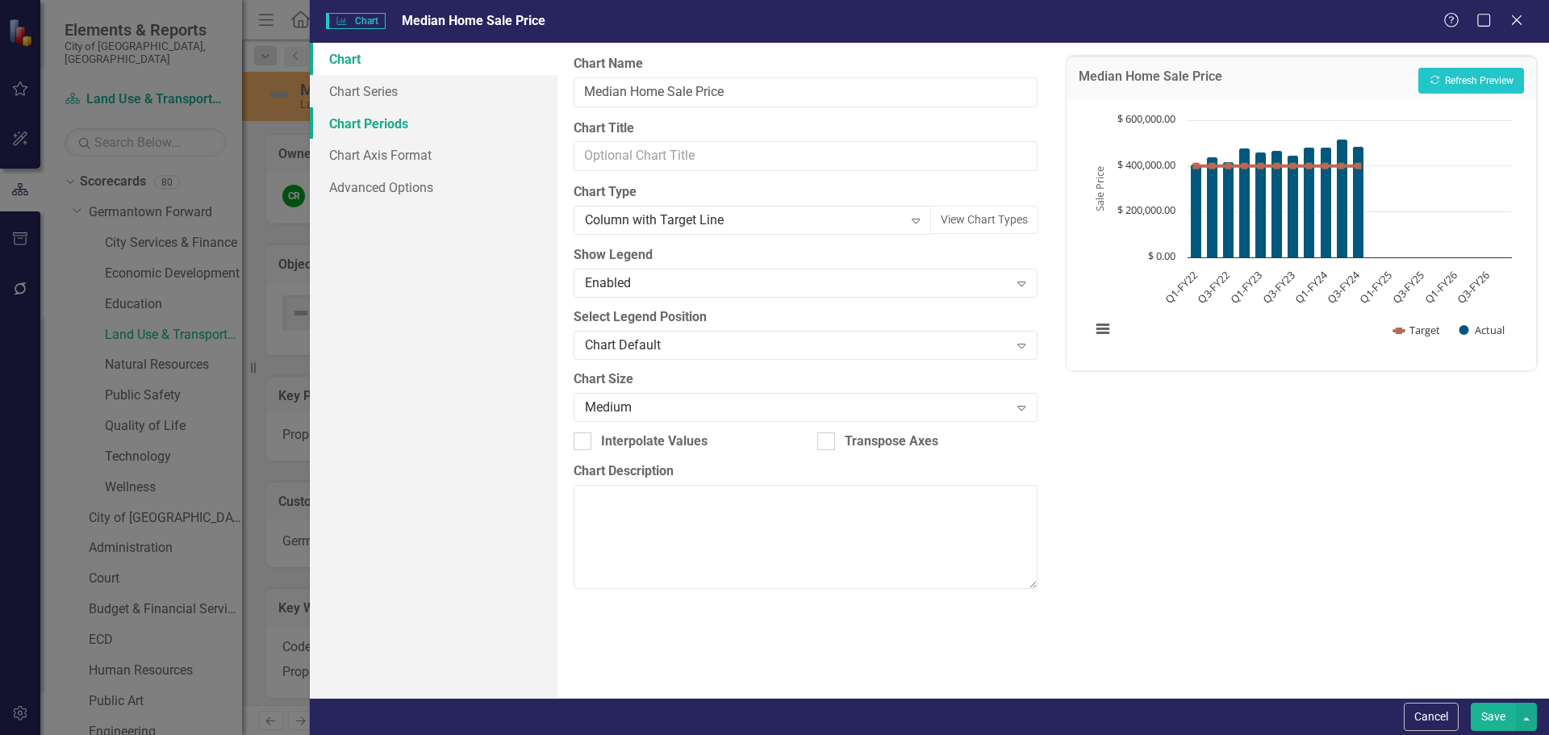
click at [373, 127] on link "Chart Periods" at bounding box center [434, 123] width 248 height 32
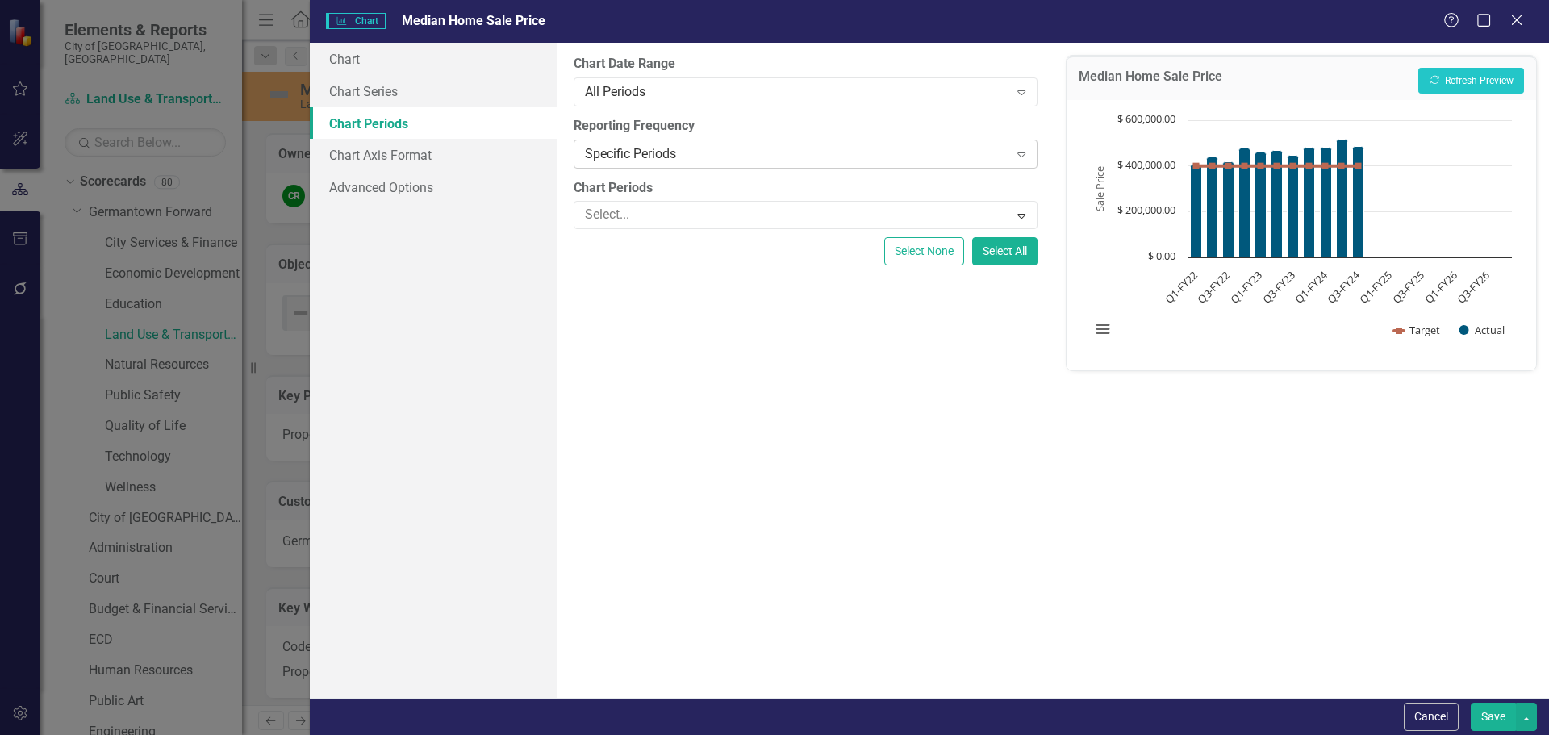
click at [659, 159] on div "Specific Periods" at bounding box center [796, 153] width 423 height 19
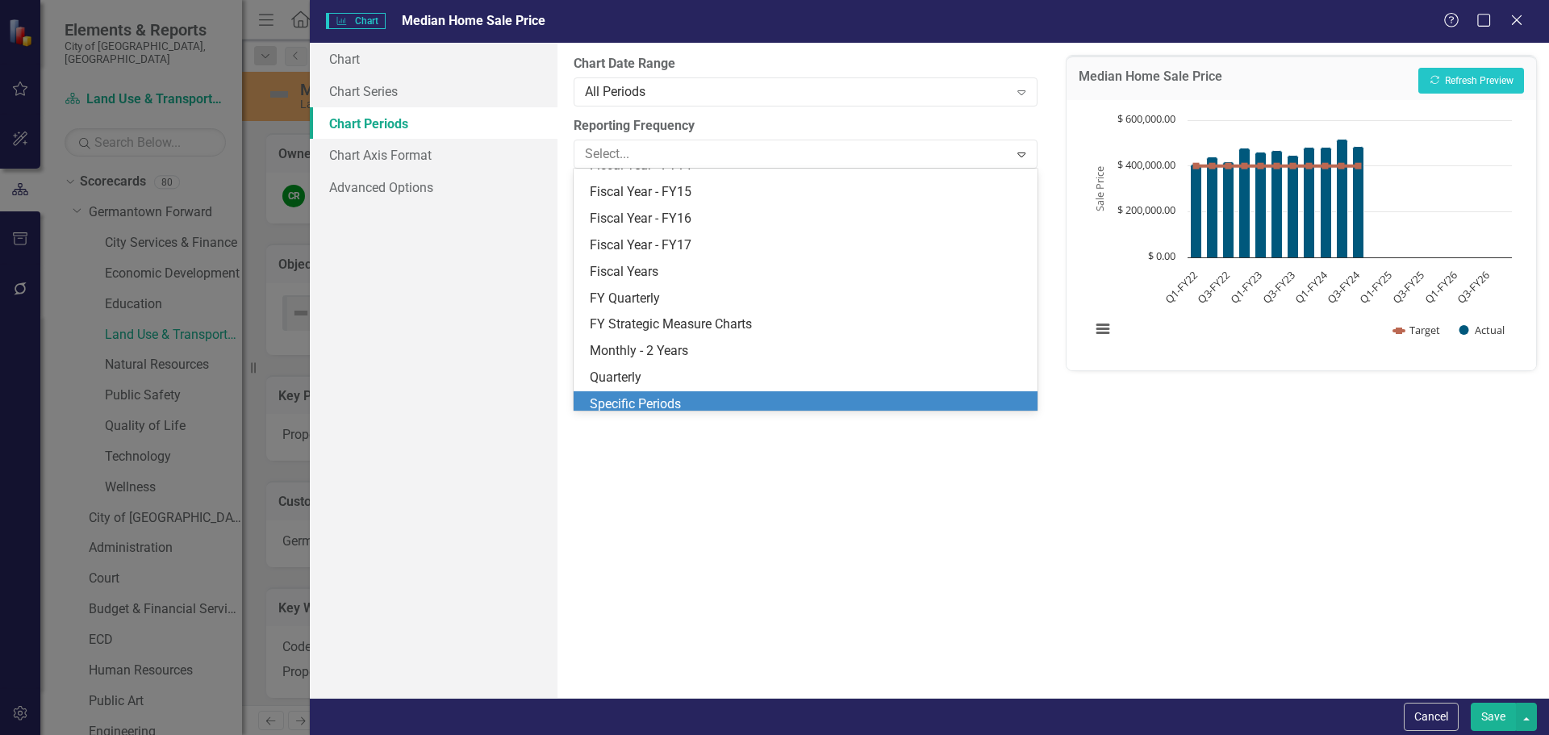
scroll to position [208, 0]
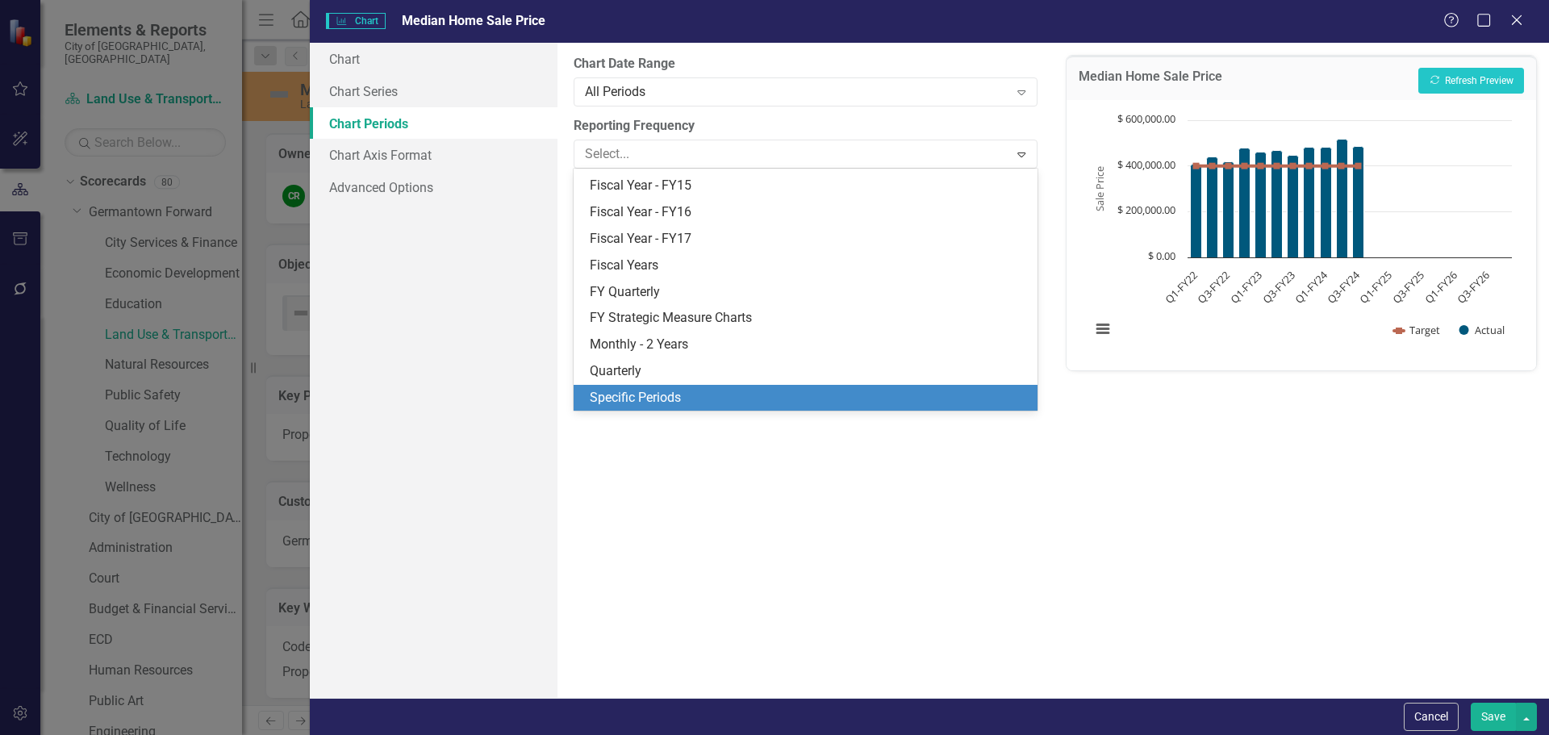
click at [645, 393] on div "Specific Periods" at bounding box center [808, 398] width 437 height 19
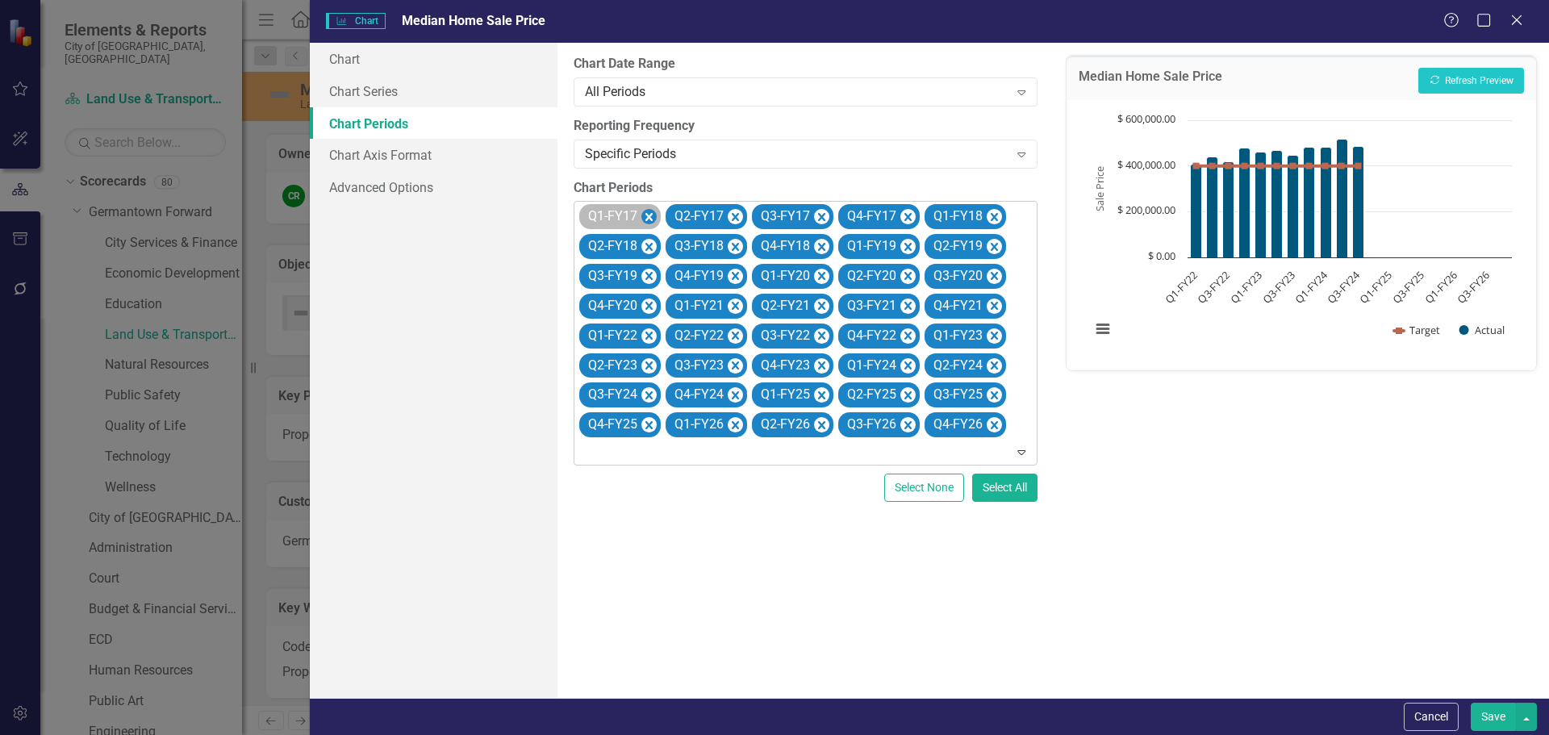
click at [652, 211] on icon "Remove Q1-FY17" at bounding box center [648, 217] width 15 height 20
click at [652, 211] on icon "Remove Q2-FY17" at bounding box center [648, 217] width 15 height 20
click at [728, 211] on icon "Remove Q3-FY17" at bounding box center [735, 217] width 15 height 20
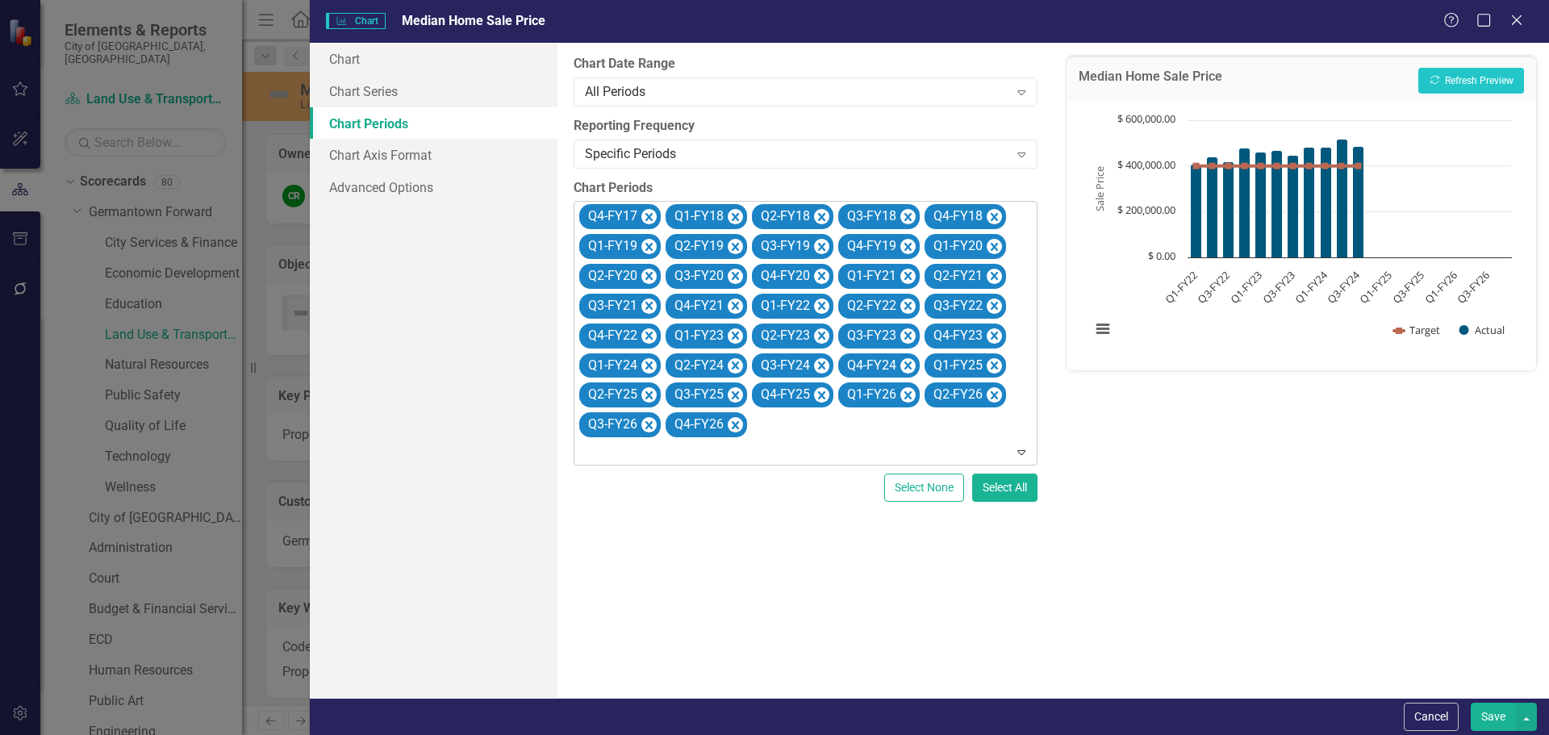
click at [652, 211] on icon "Remove Q4-FY17" at bounding box center [648, 217] width 15 height 20
click at [652, 211] on icon "Remove Q1-FY18" at bounding box center [648, 217] width 15 height 20
click at [728, 211] on icon "Remove Q2-FY18" at bounding box center [735, 217] width 15 height 20
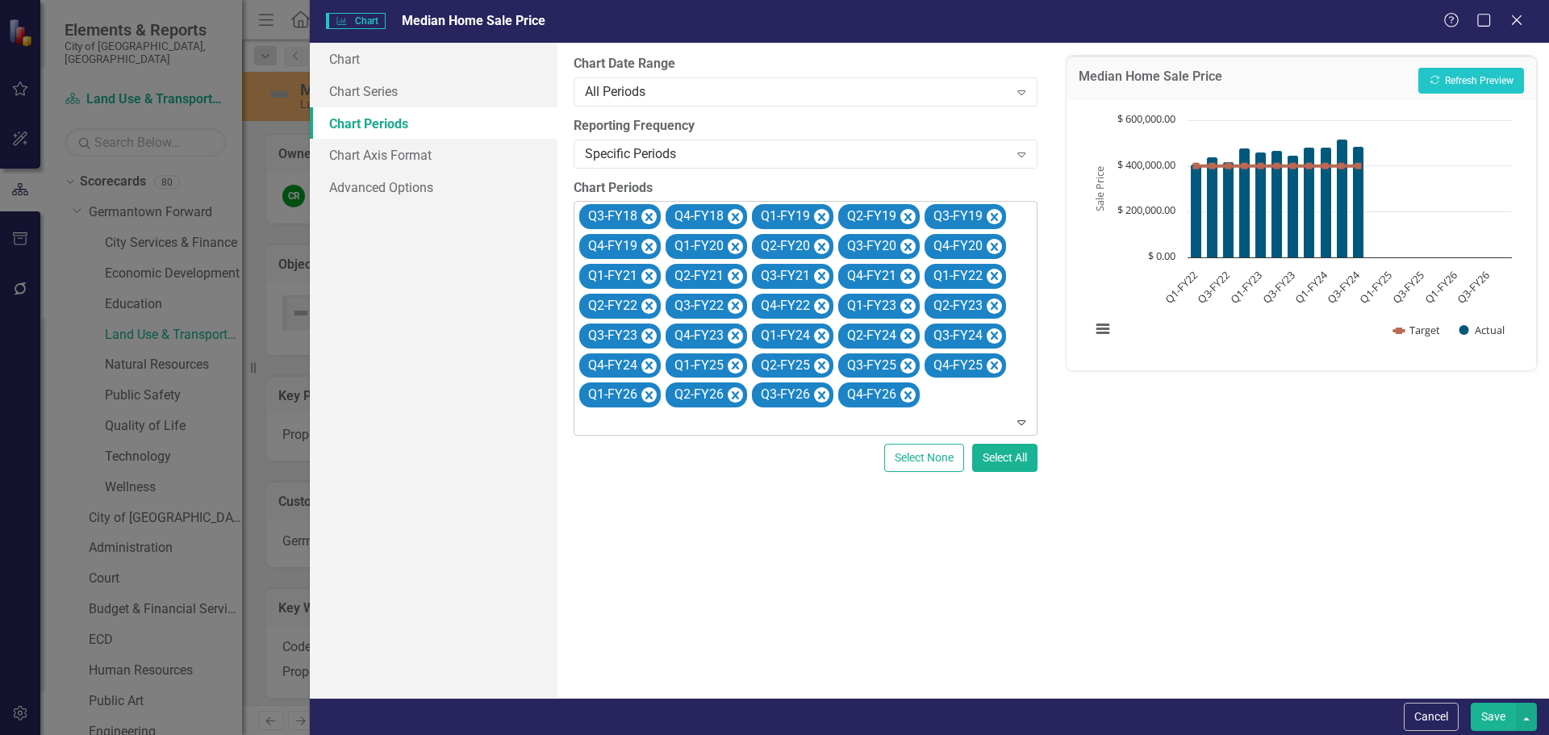
click at [652, 211] on icon "Remove Q3-FY18" at bounding box center [648, 217] width 15 height 20
click at [728, 211] on icon "Remove Q4-FY18" at bounding box center [735, 217] width 15 height 20
click at [652, 211] on icon "Remove Q1-FY19" at bounding box center [648, 217] width 15 height 20
click at [652, 211] on icon "Remove Q2-FY19" at bounding box center [648, 217] width 15 height 20
click at [728, 211] on icon "Remove Q3-FY19" at bounding box center [735, 217] width 15 height 20
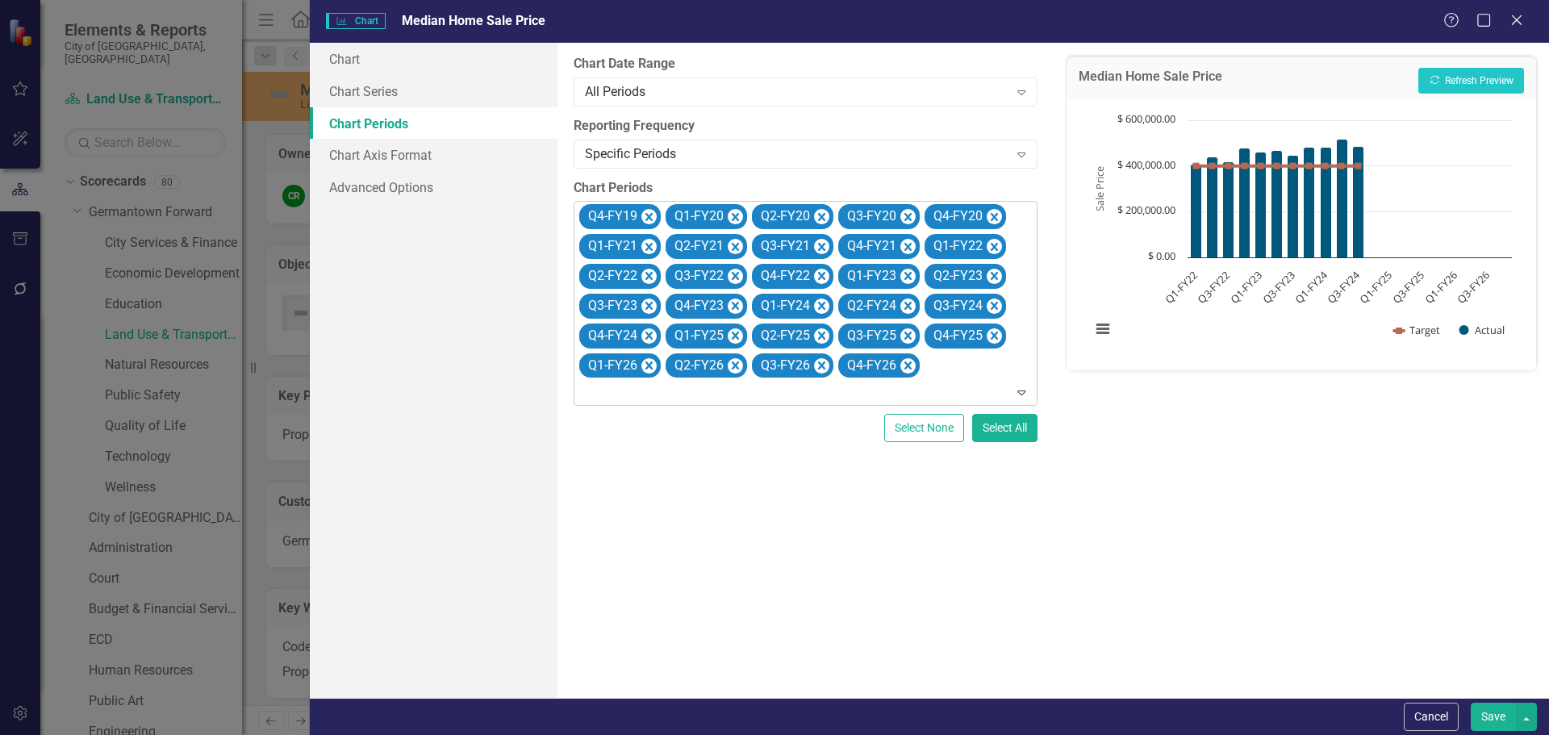
click at [652, 211] on icon "Remove Q4-FY19" at bounding box center [648, 217] width 15 height 20
click at [652, 211] on icon "Remove Q1-FY20" at bounding box center [648, 217] width 15 height 20
click at [728, 211] on icon "Remove Q2-FY20" at bounding box center [735, 217] width 15 height 20
click at [652, 211] on icon "Remove Q3-FY20" at bounding box center [648, 217] width 15 height 20
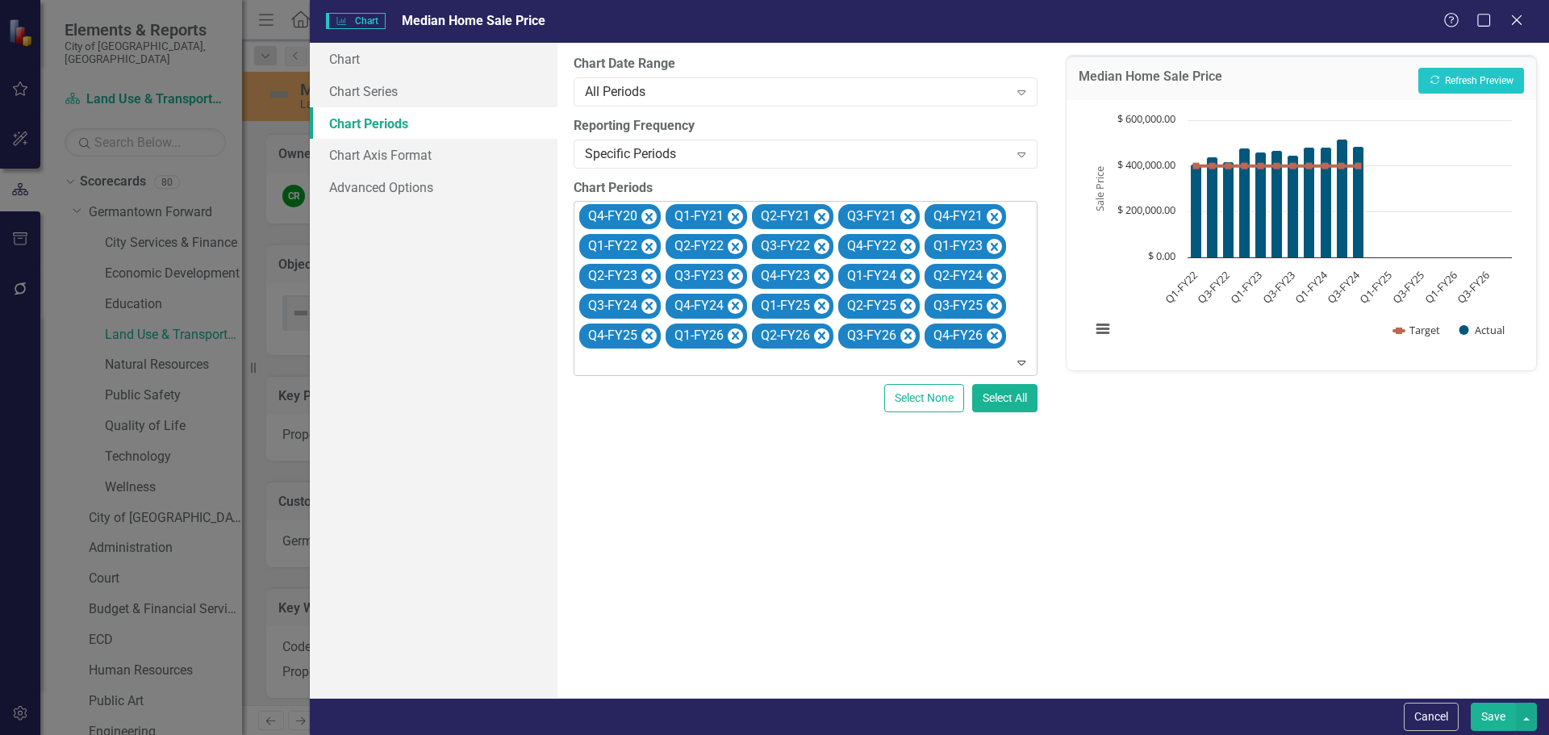
click at [652, 211] on icon "Remove Q4-FY20" at bounding box center [648, 217] width 15 height 20
click at [728, 211] on icon "Remove Q1-FY21" at bounding box center [735, 217] width 15 height 20
click at [652, 211] on icon "Remove Q2-FY21" at bounding box center [648, 217] width 15 height 20
click at [652, 211] on icon "Remove Q3-FY21" at bounding box center [648, 217] width 15 height 20
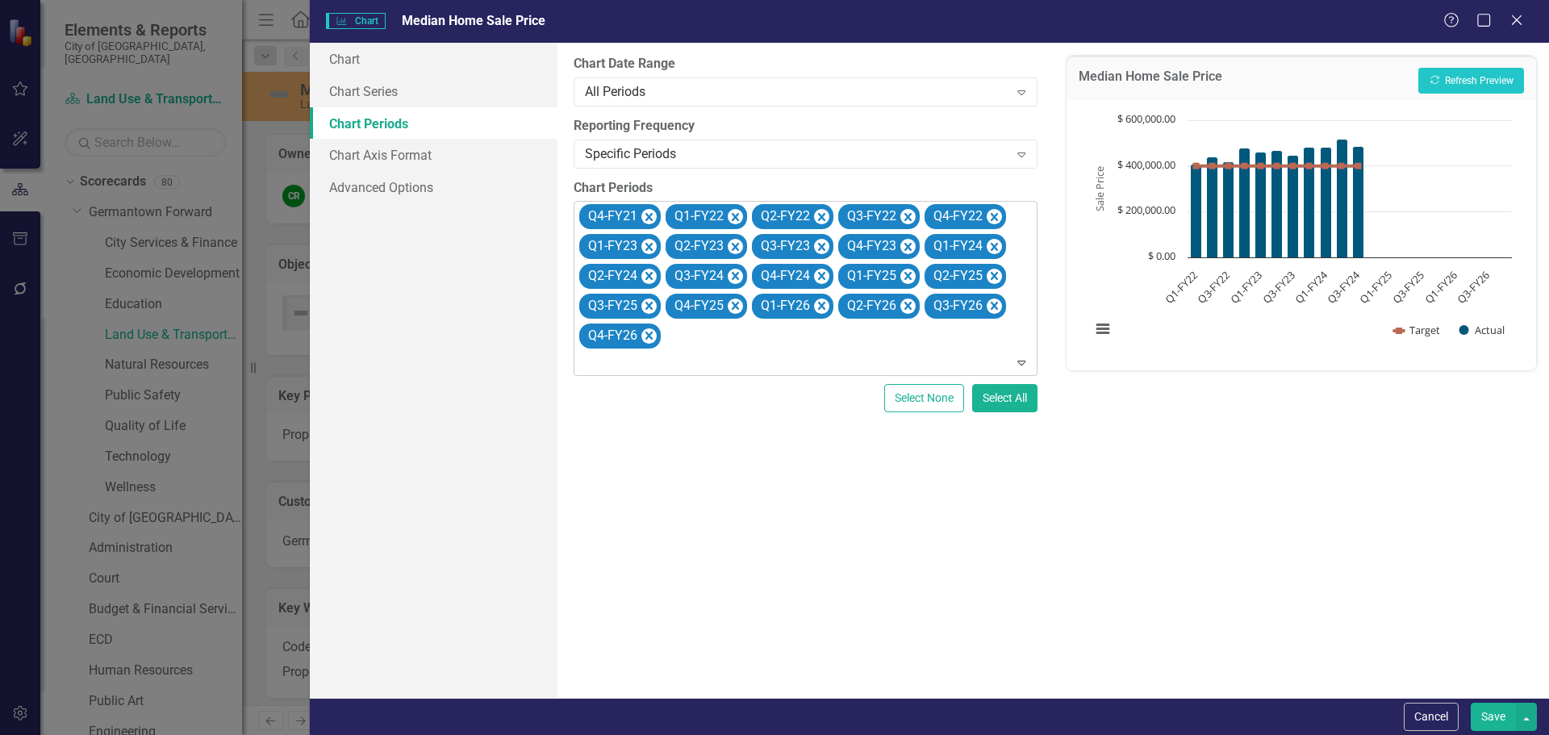
click at [652, 211] on icon "Remove Q4-FY21" at bounding box center [648, 217] width 15 height 20
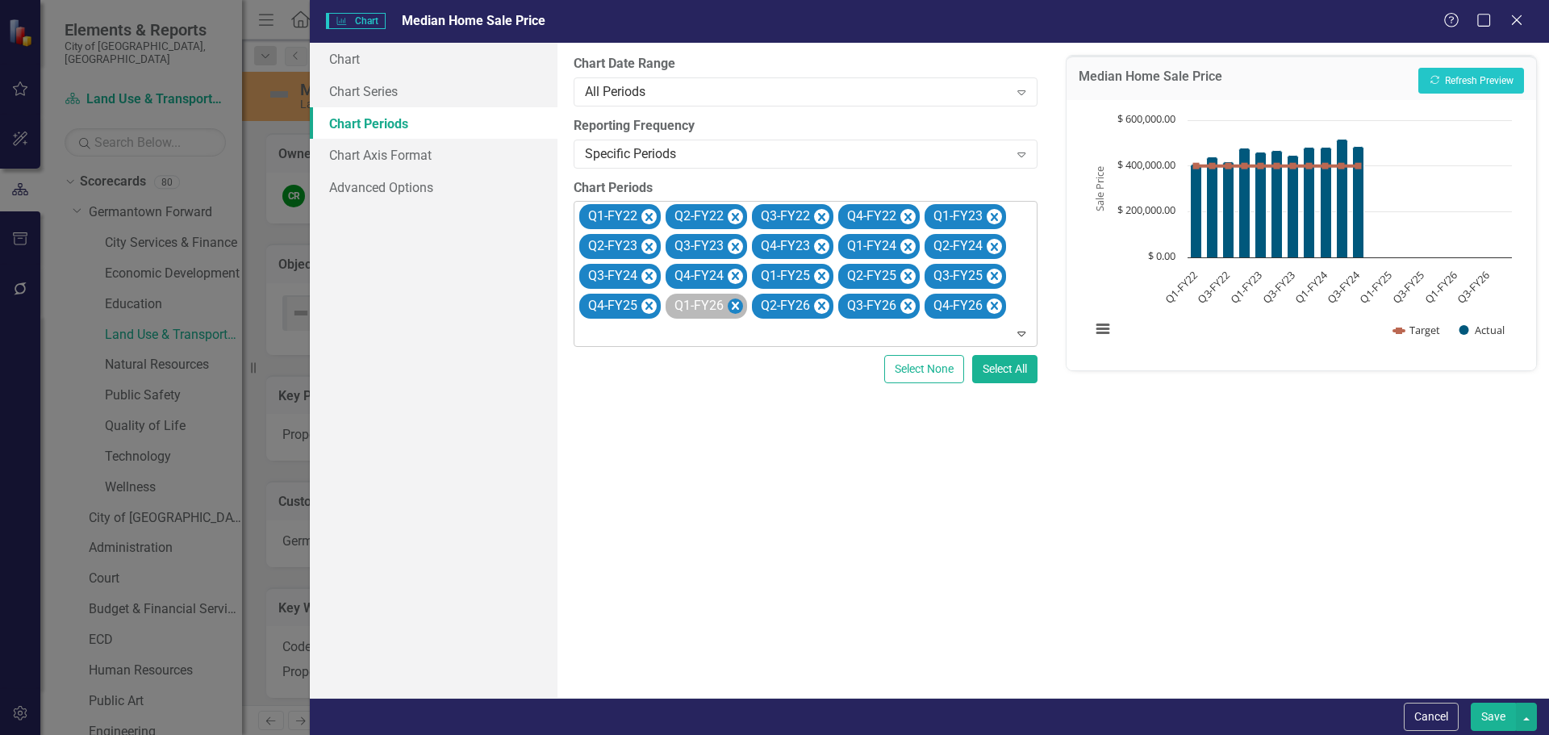
click at [737, 304] on icon "Remove Q1-FY26" at bounding box center [735, 306] width 7 height 8
click at [818, 304] on icon "Remove Q2-FY26" at bounding box center [821, 306] width 7 height 8
click at [737, 304] on icon "Remove Q3-FY26" at bounding box center [735, 306] width 7 height 8
click at [737, 304] on icon "Remove Q4-FY26" at bounding box center [735, 306] width 7 height 8
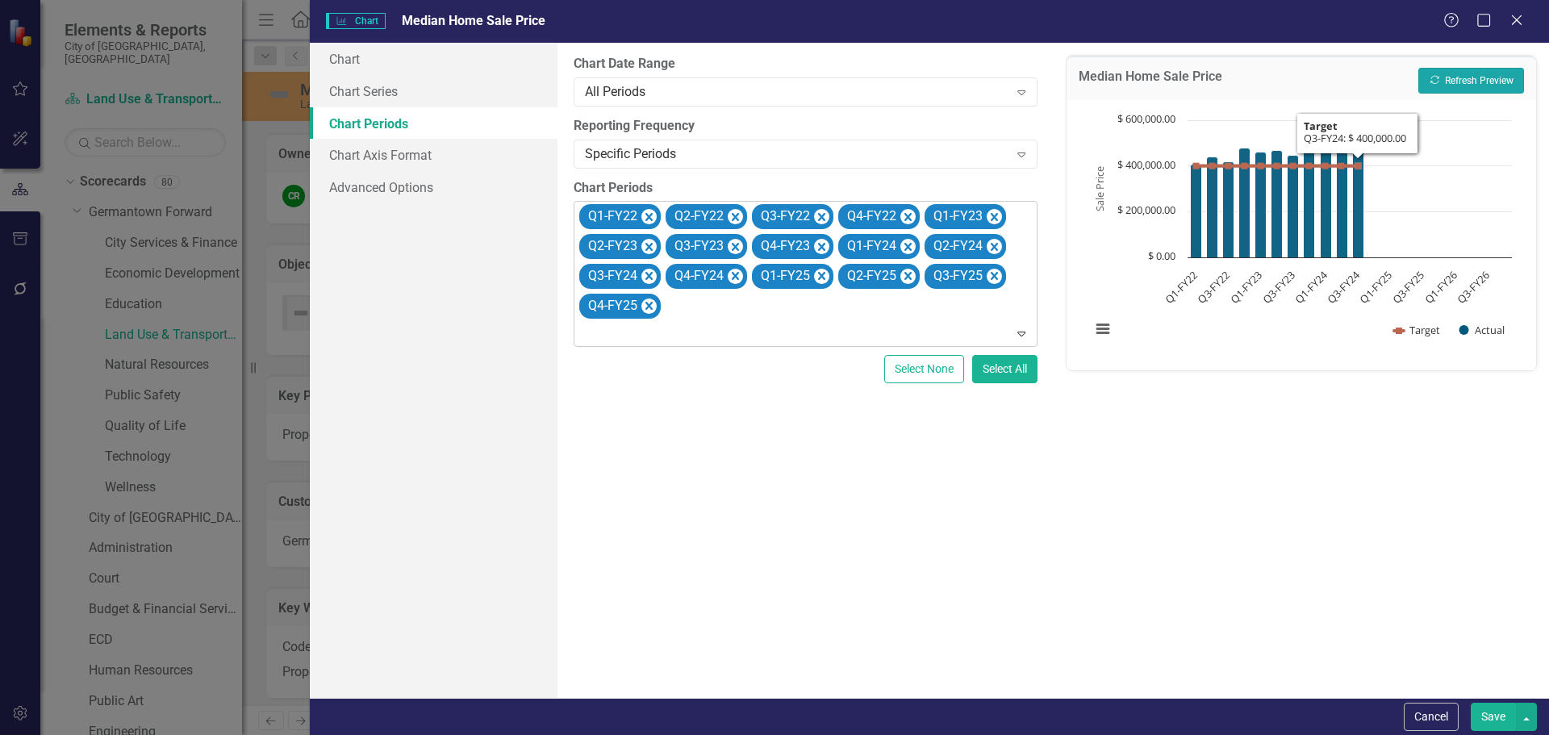
click at [1494, 80] on button "Recalculate Refresh Preview" at bounding box center [1471, 81] width 106 height 26
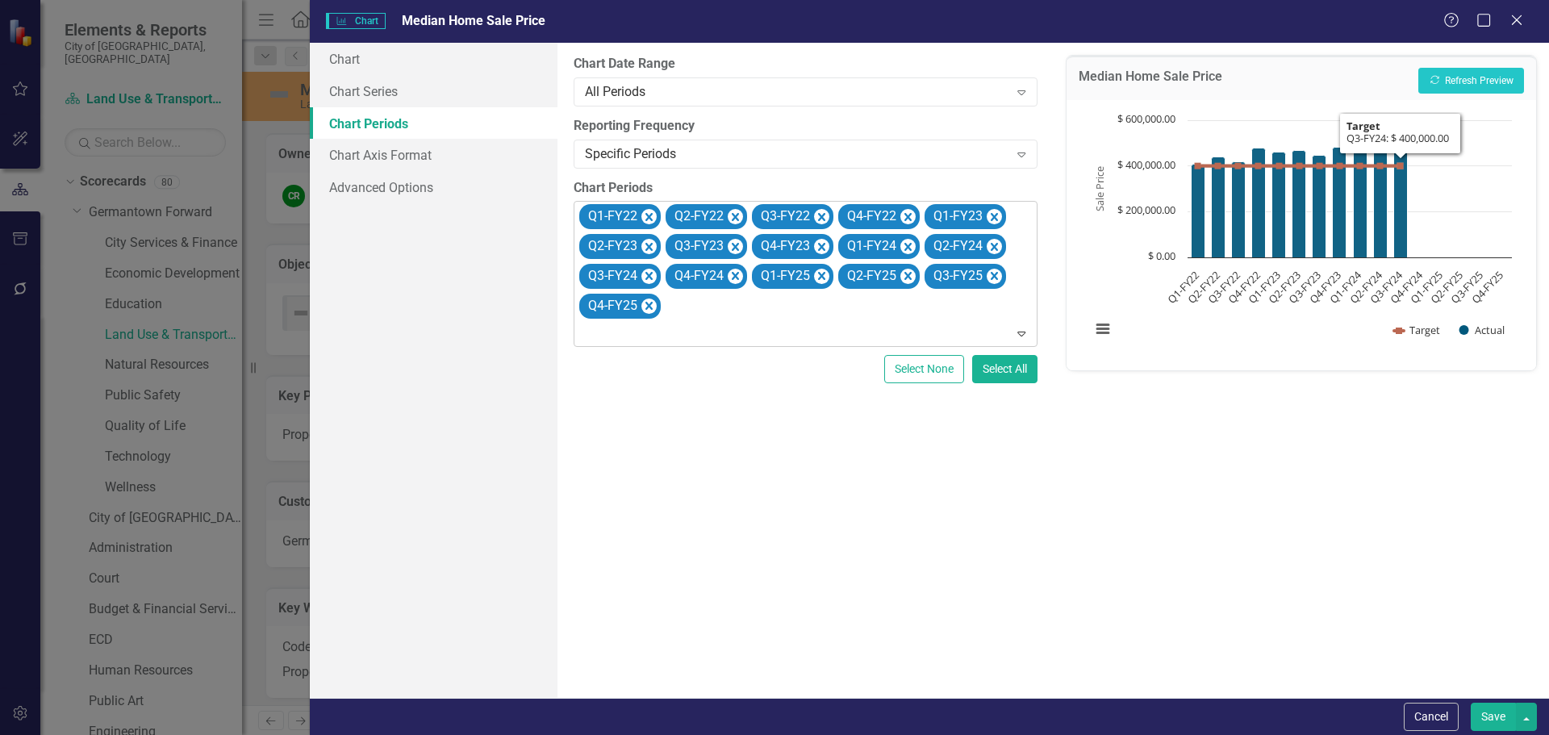
click at [1487, 712] on button "Save" at bounding box center [1493, 717] width 45 height 28
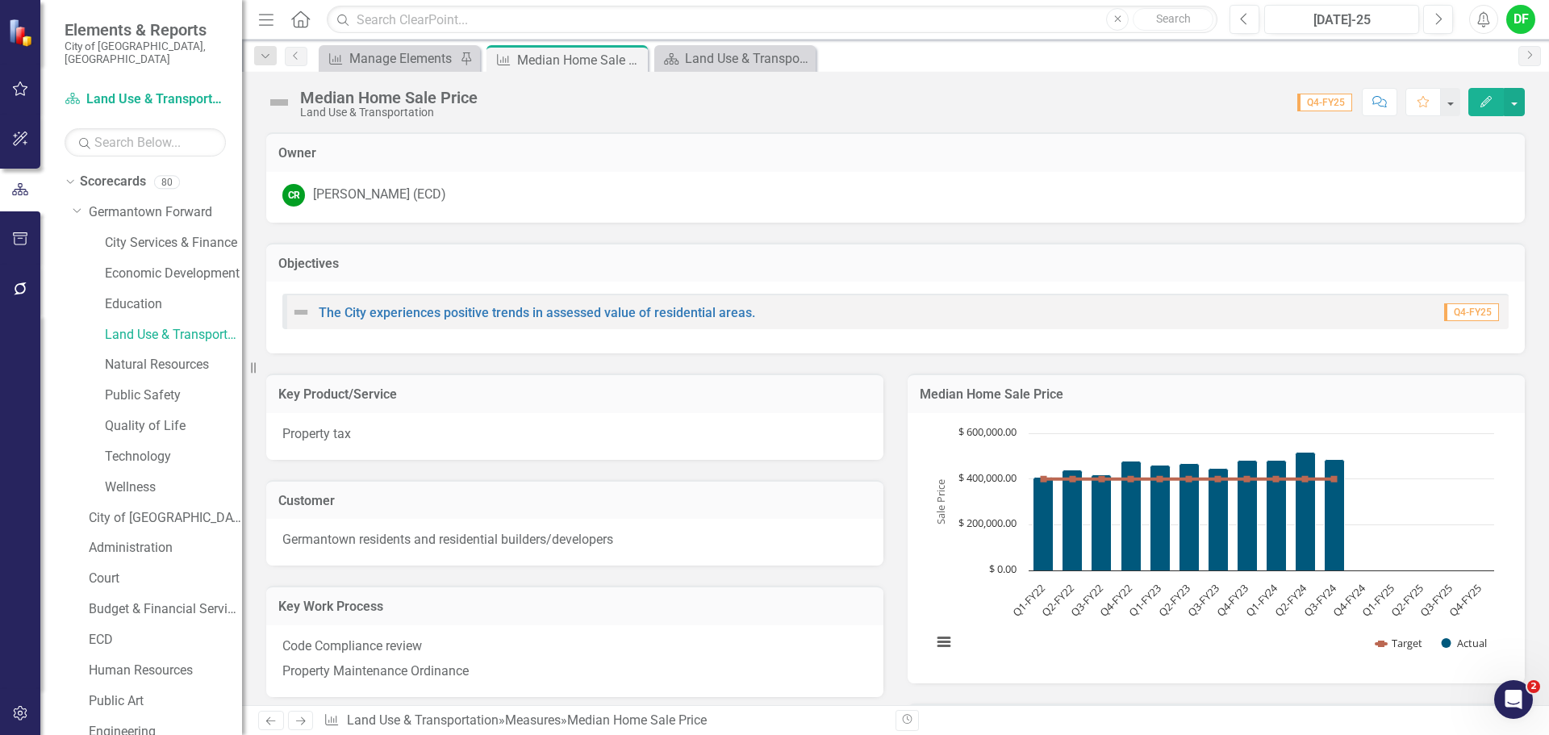
click at [1487, 99] on icon "Edit" at bounding box center [1486, 101] width 15 height 11
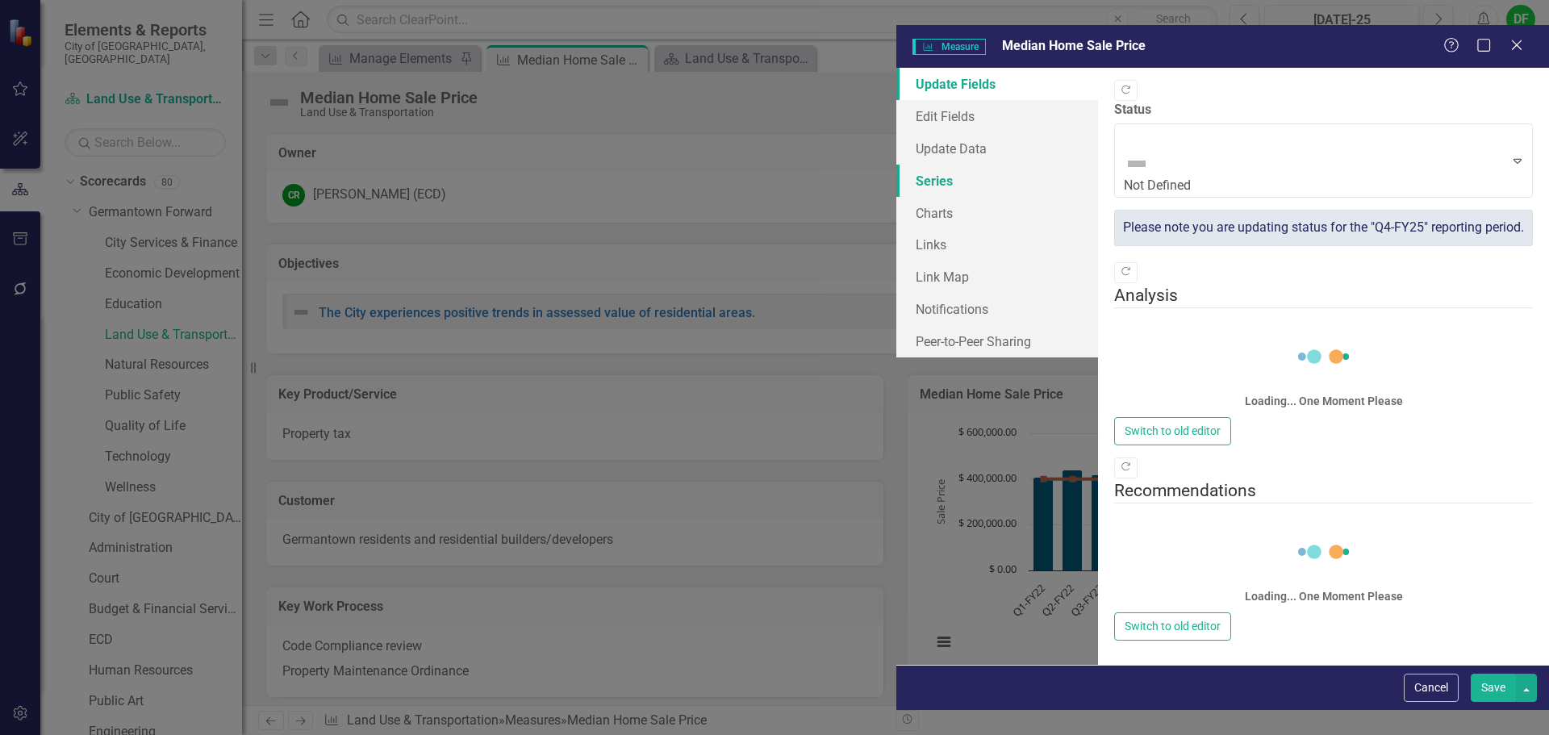
click at [896, 165] on link "Series" at bounding box center [997, 181] width 202 height 32
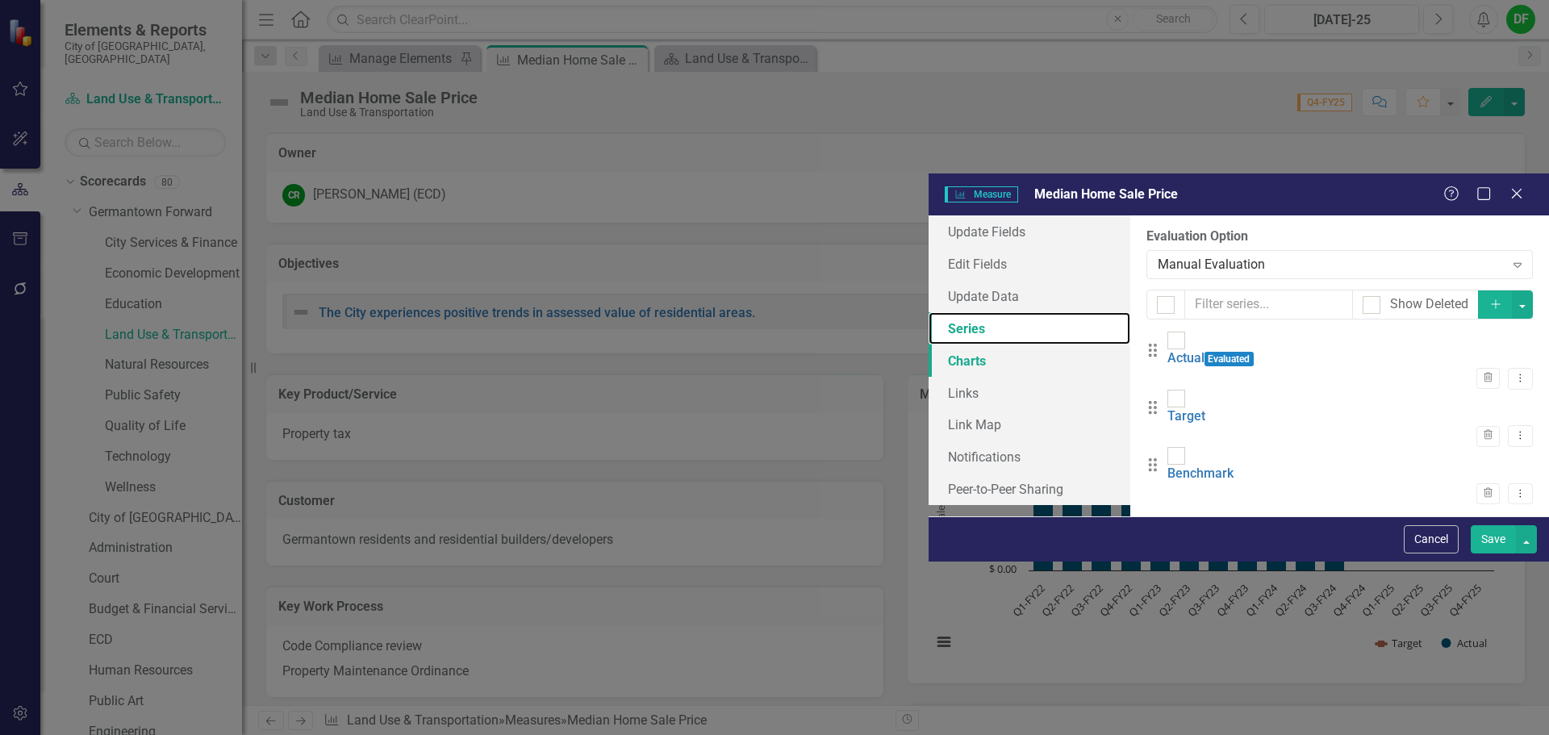
scroll to position [0, 0]
click at [1167, 350] on link "Actual" at bounding box center [1185, 357] width 37 height 15
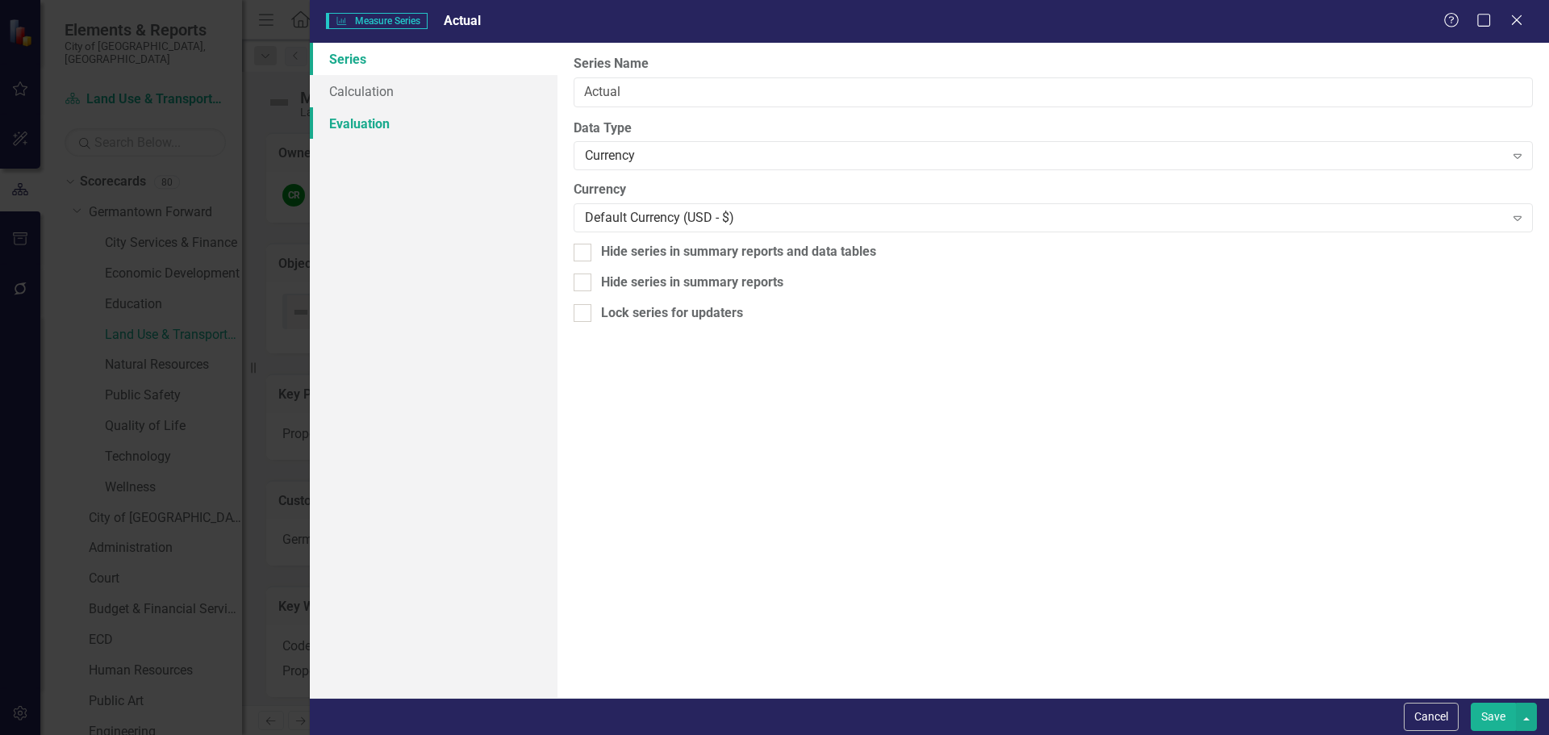
click at [378, 127] on link "Evaluation" at bounding box center [434, 123] width 248 height 32
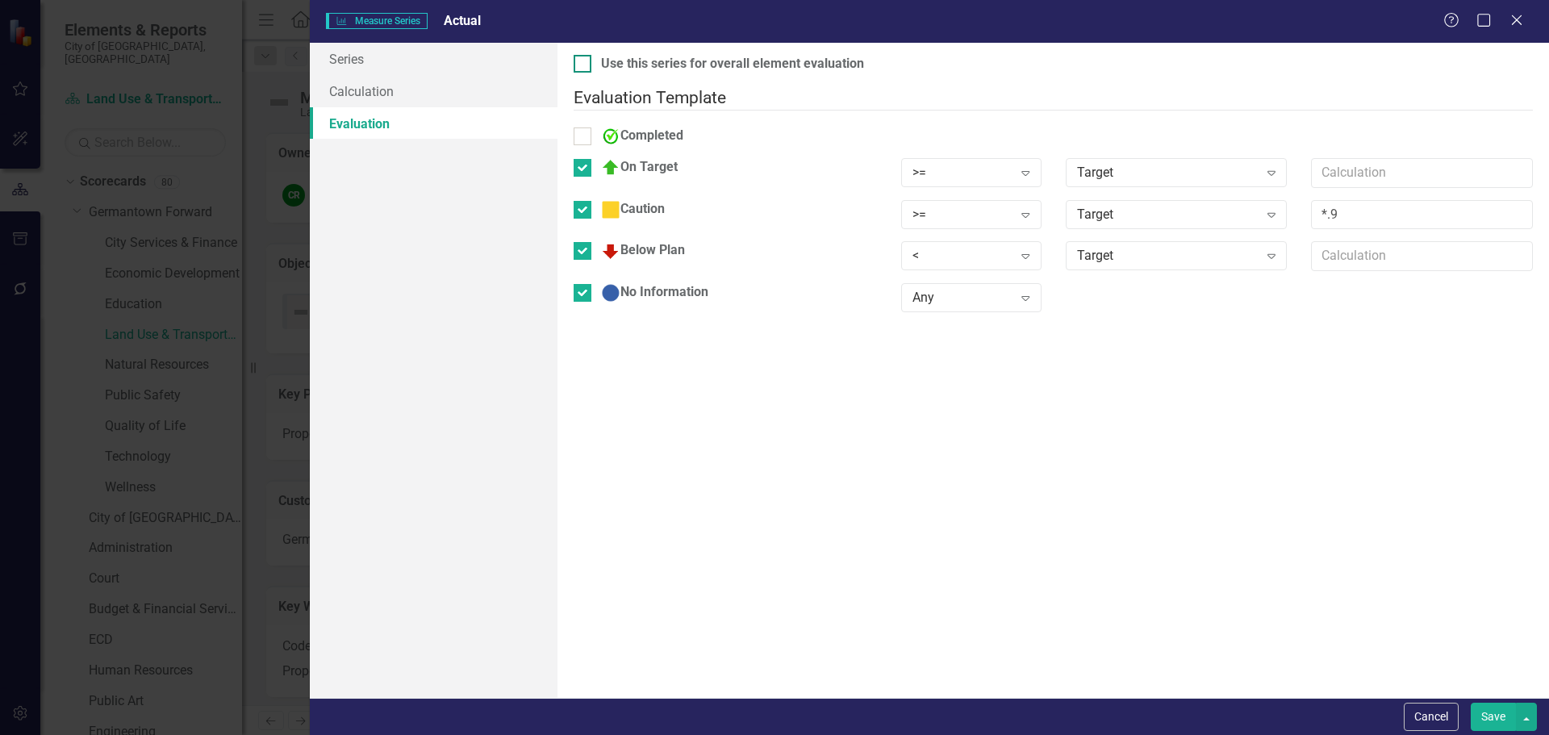
click at [576, 67] on div at bounding box center [583, 64] width 18 height 18
click at [576, 65] on input "Use this series for overall element evaluation" at bounding box center [579, 60] width 10 height 10
checkbox input "true"
click at [1494, 703] on button "Save" at bounding box center [1493, 717] width 45 height 28
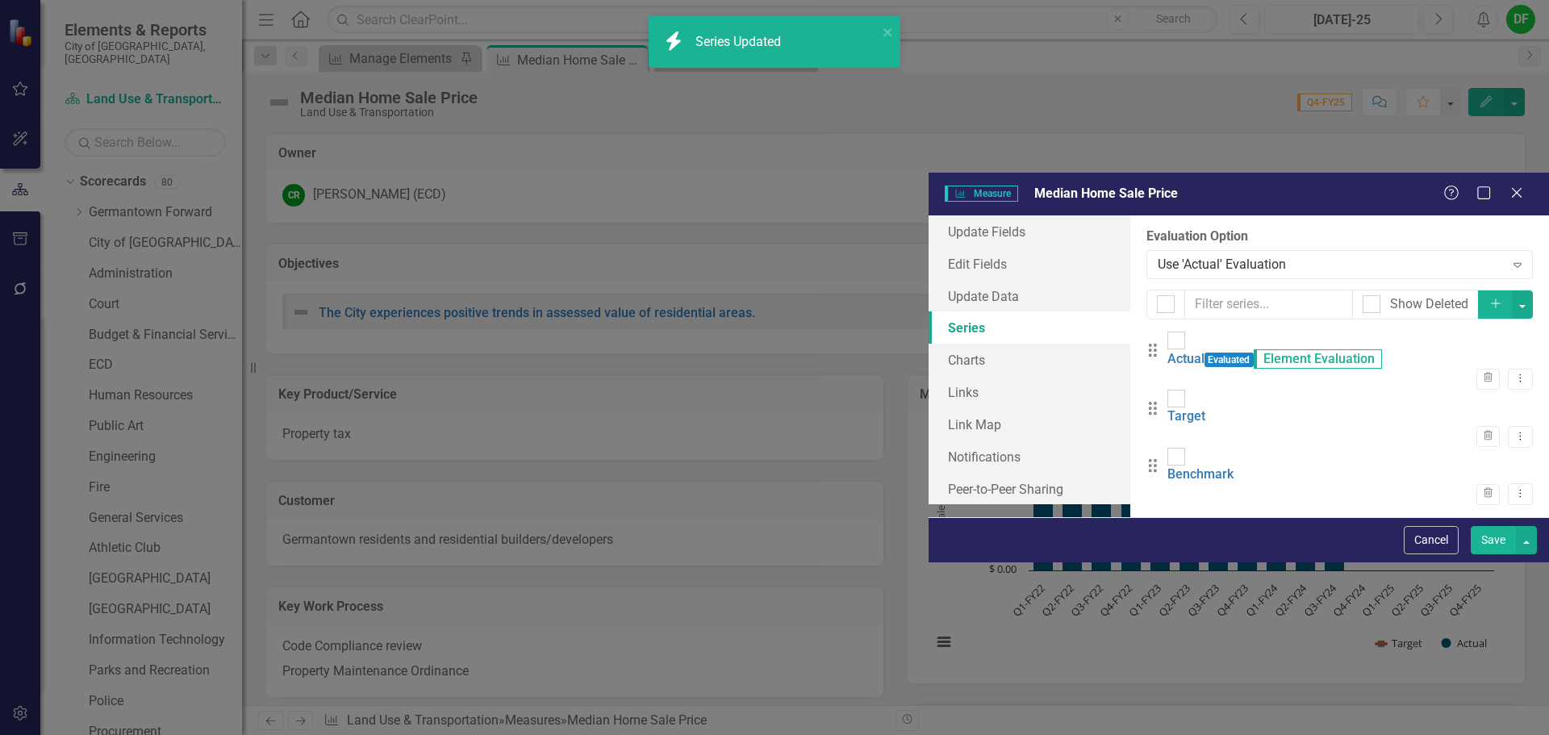
click at [1491, 554] on button "Save" at bounding box center [1493, 540] width 45 height 28
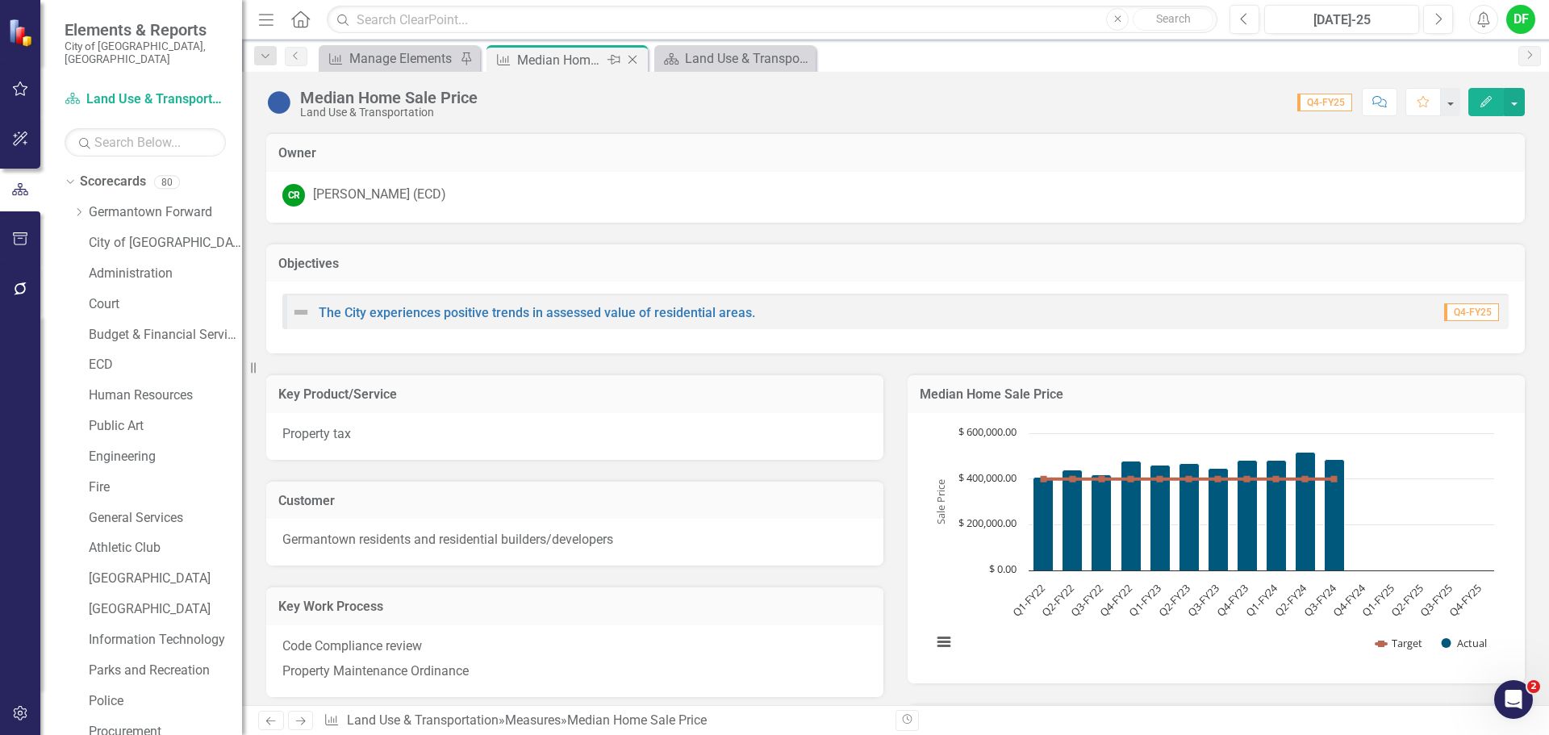
click at [632, 60] on icon at bounding box center [632, 60] width 9 height 9
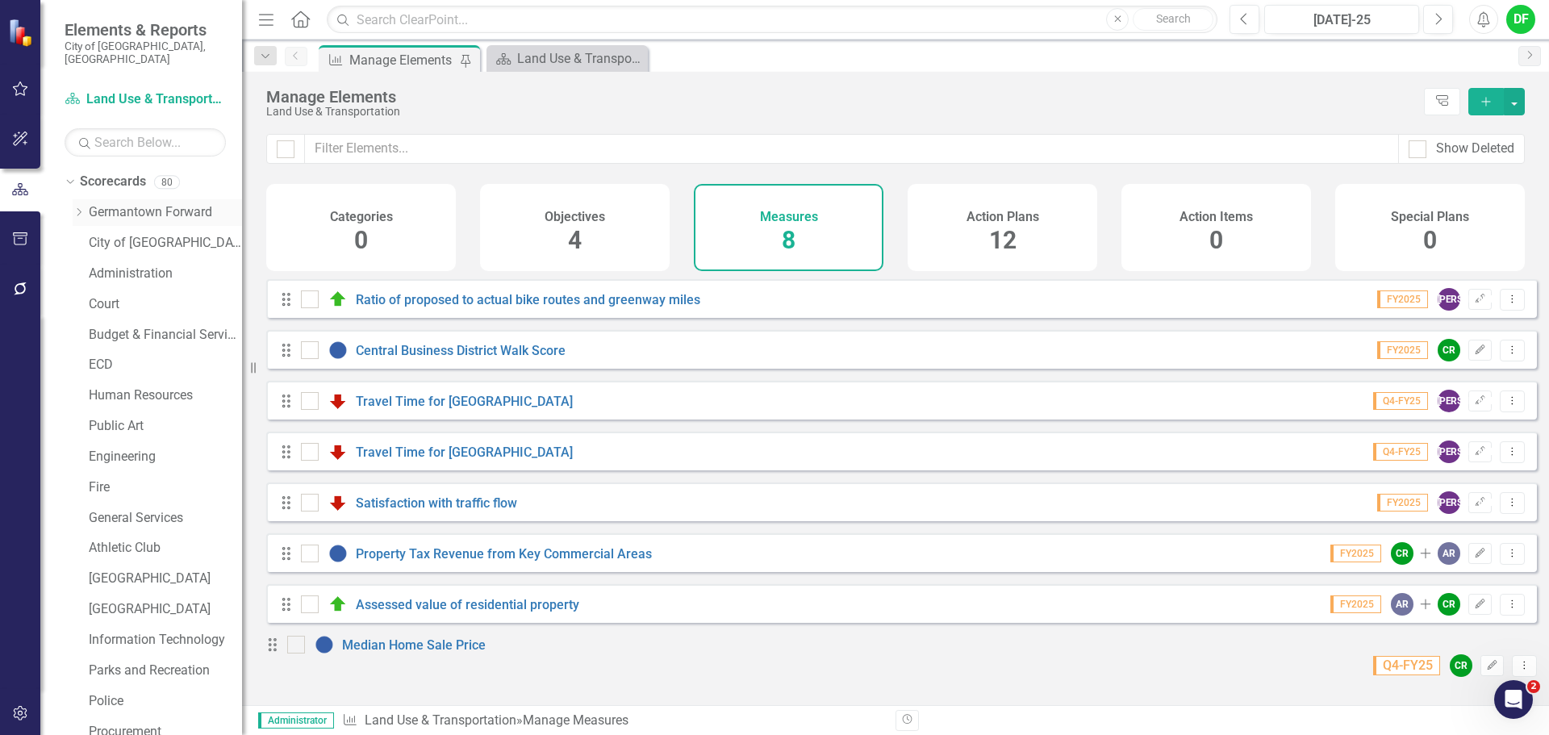
click at [77, 207] on icon "Dropdown" at bounding box center [79, 212] width 12 height 10
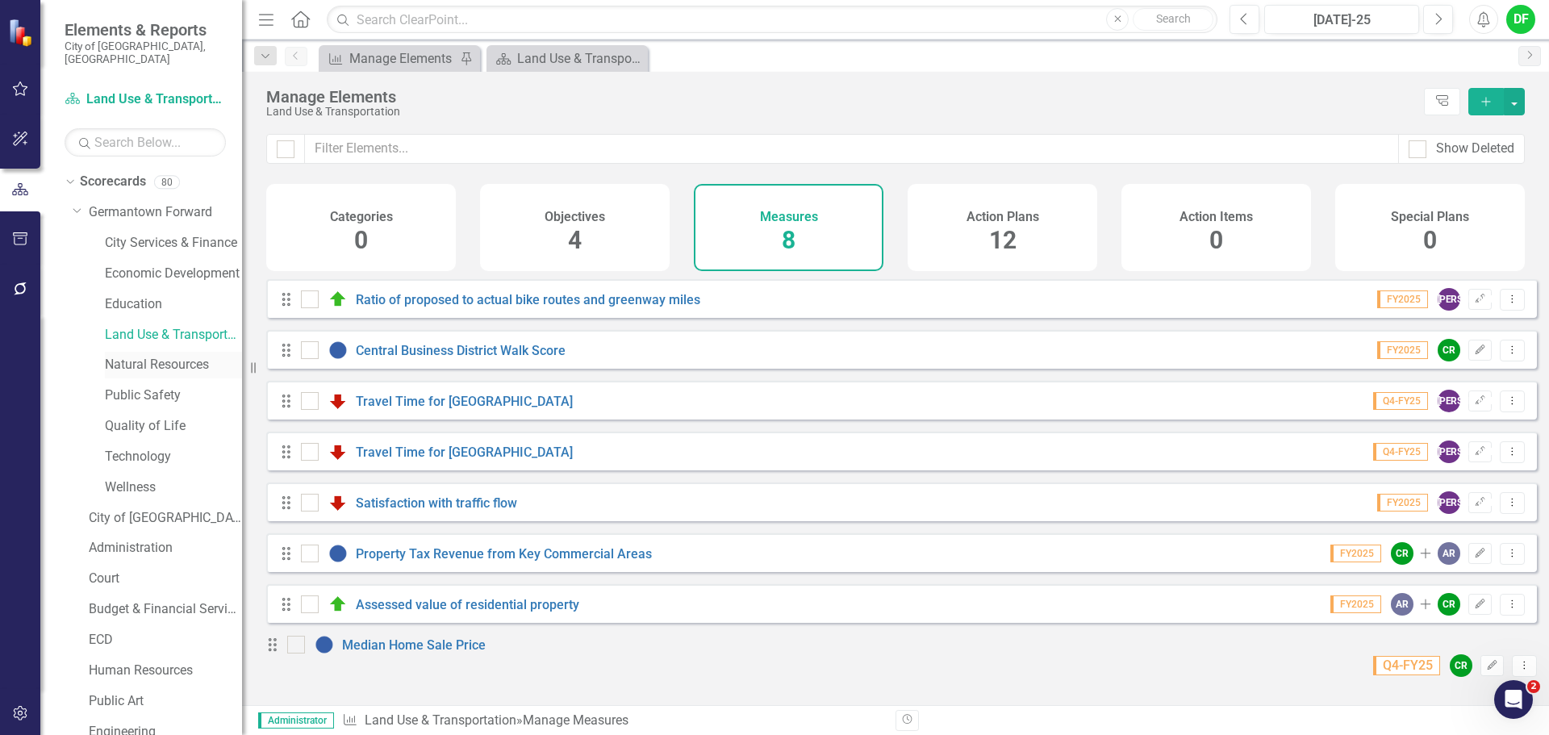
click at [134, 356] on link "Natural Resources" at bounding box center [173, 365] width 137 height 19
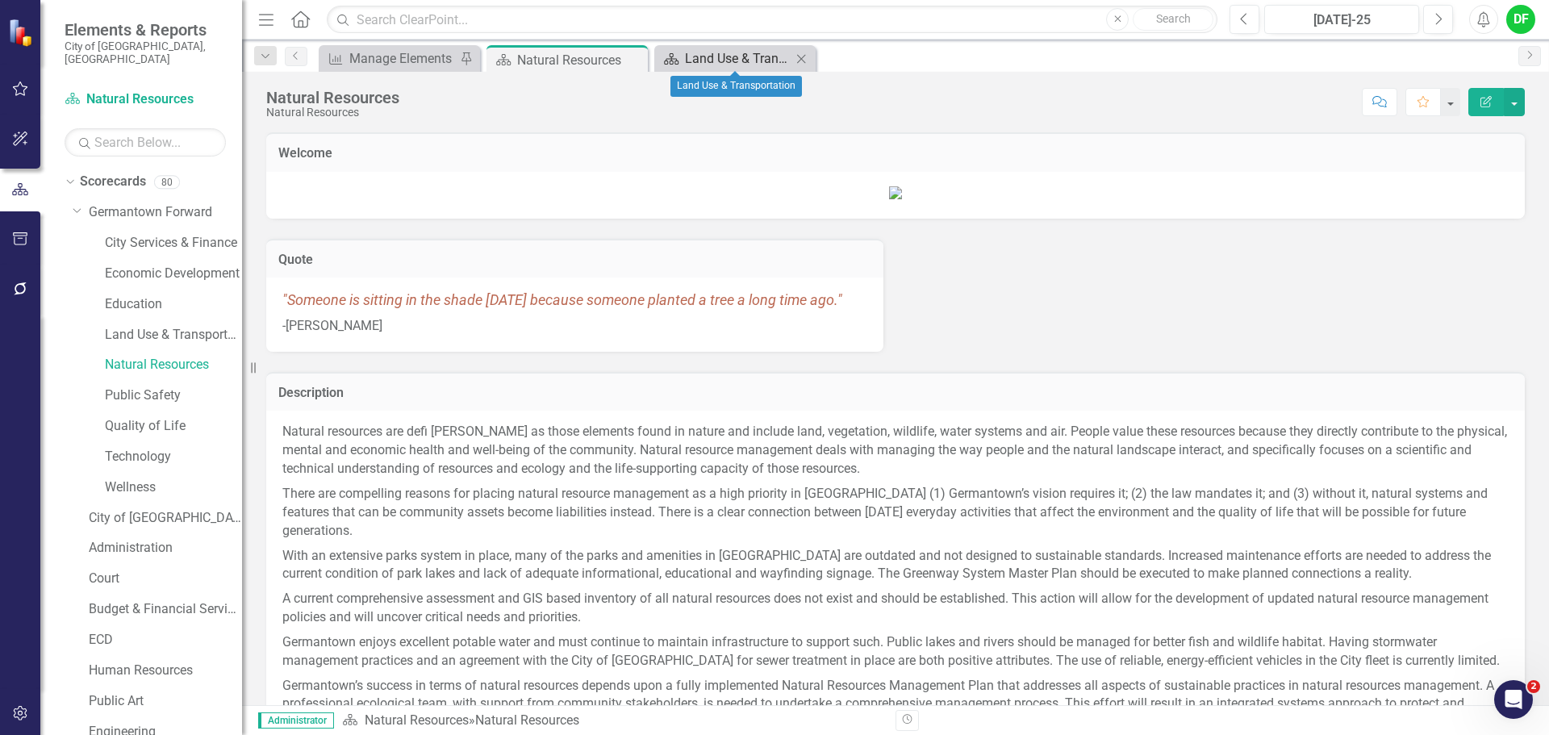
click at [703, 54] on div "Land Use & Transportation" at bounding box center [738, 58] width 106 height 20
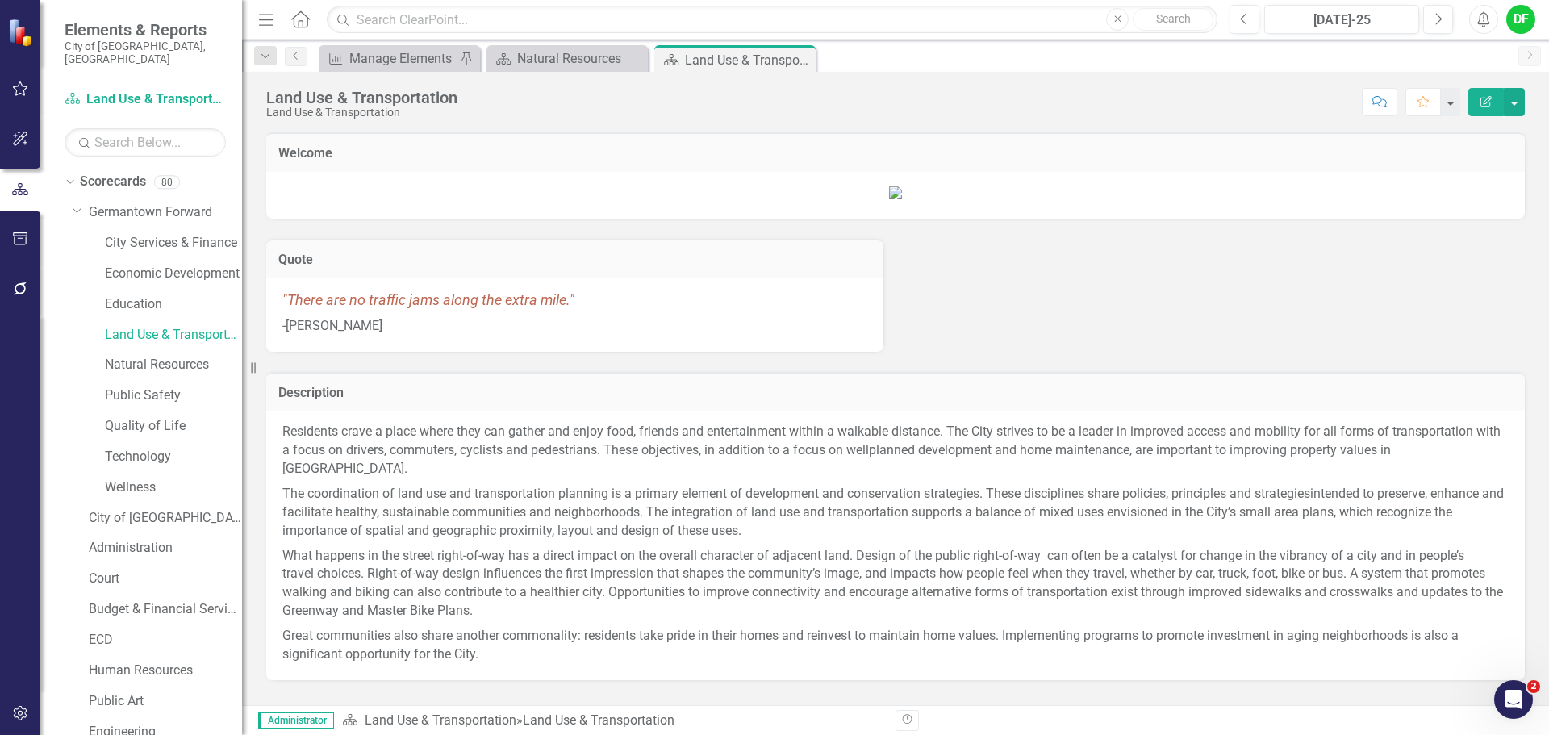
drag, startPoint x: 802, startPoint y: 56, endPoint x: 670, endPoint y: 45, distance: 132.8
click at [0, 0] on icon "Close" at bounding box center [0, 0] width 0 height 0
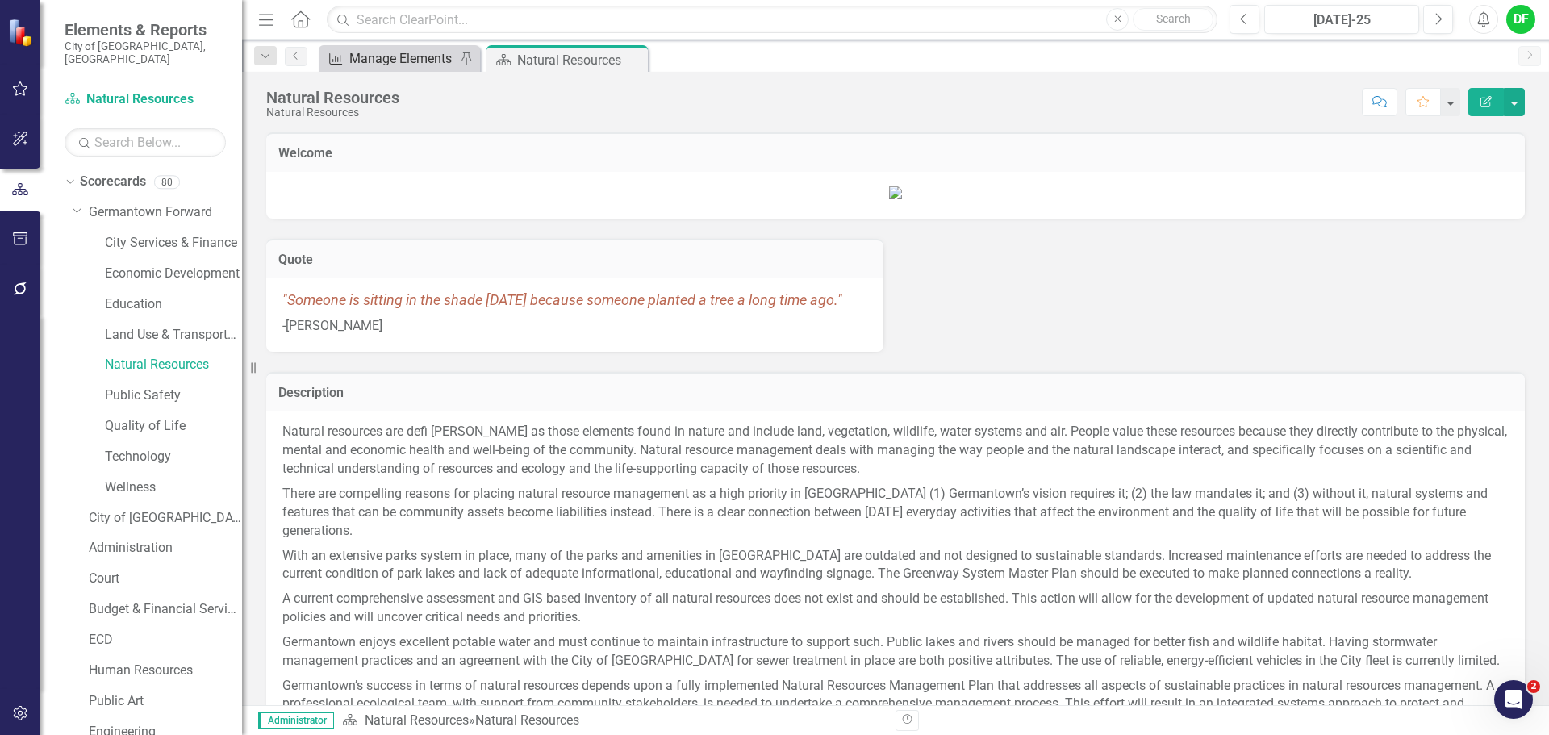
click at [384, 54] on div "Manage Elements" at bounding box center [402, 58] width 106 height 20
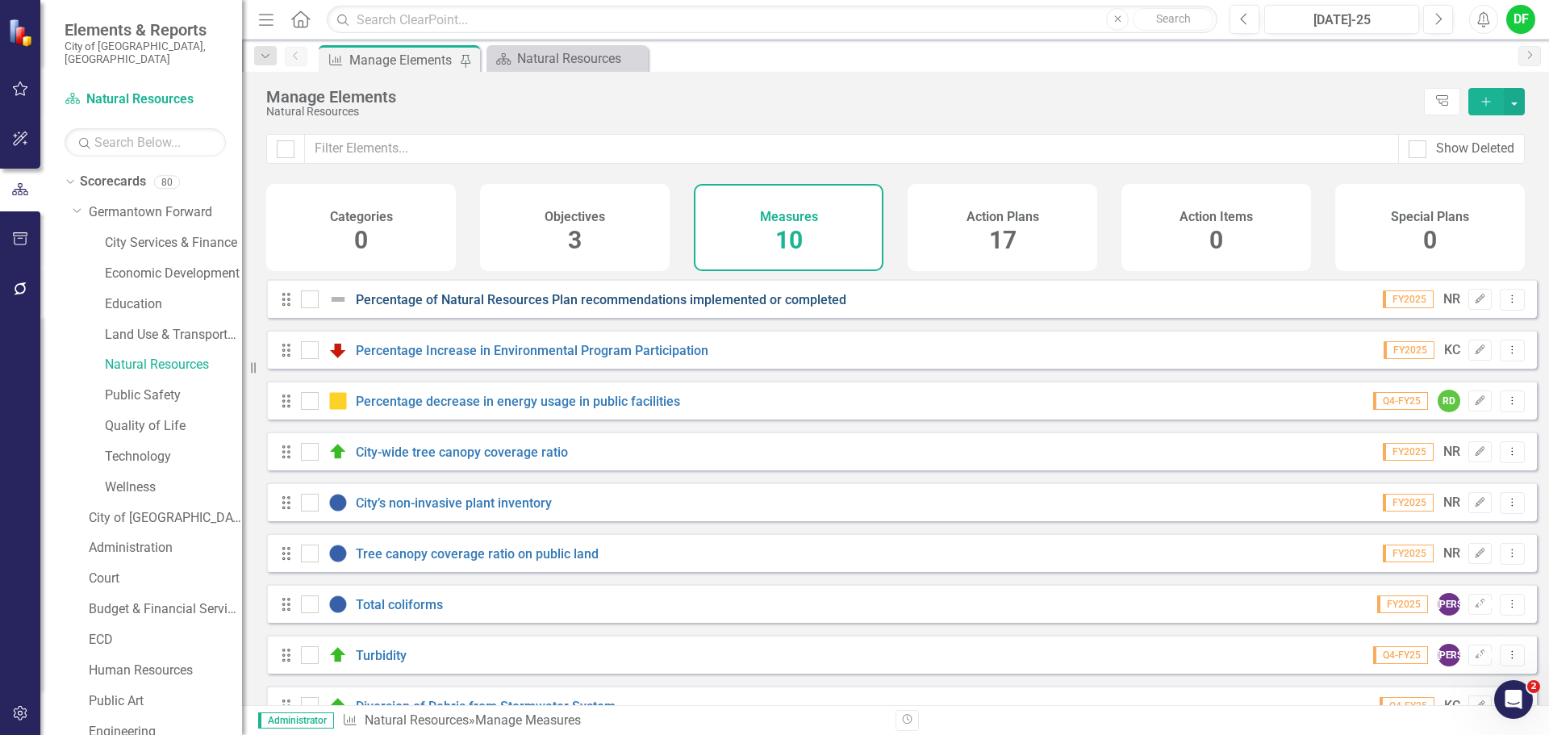
click at [582, 307] on link "Percentage of Natural Resources Plan recommendations implemented or completed" at bounding box center [601, 299] width 490 height 15
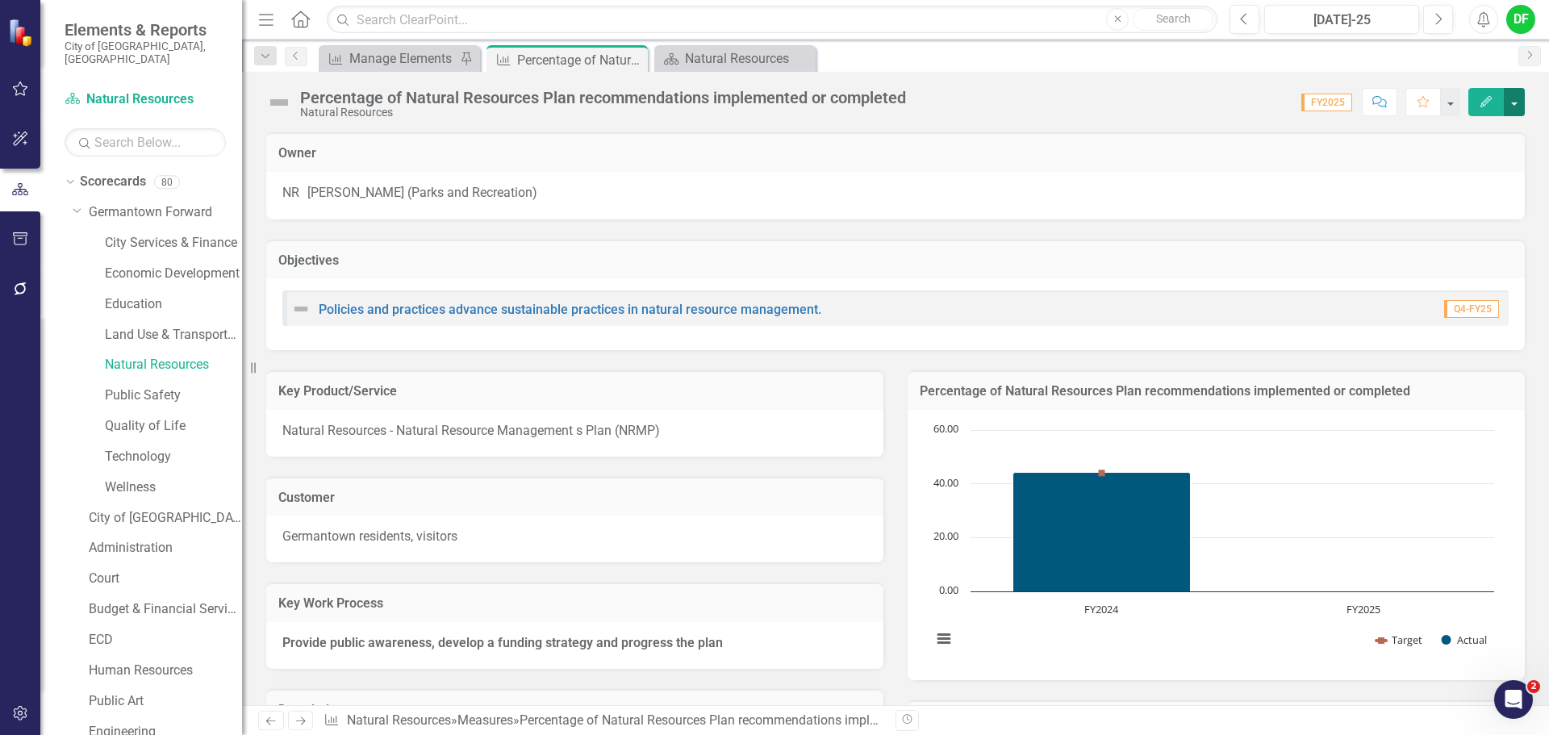
click at [1508, 101] on button "button" at bounding box center [1514, 102] width 21 height 28
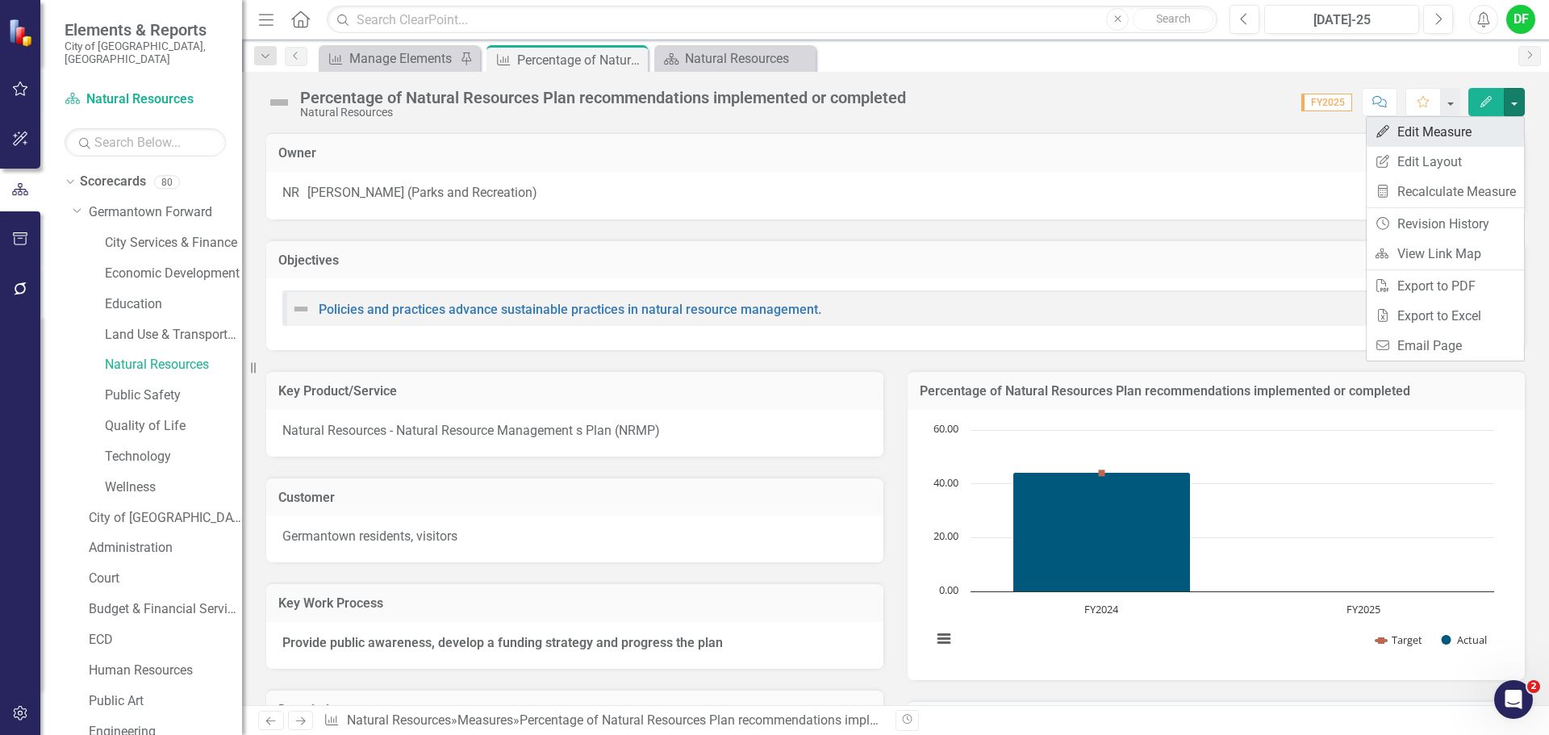
click at [1465, 127] on link "Edit Edit Measure" at bounding box center [1444, 132] width 157 height 30
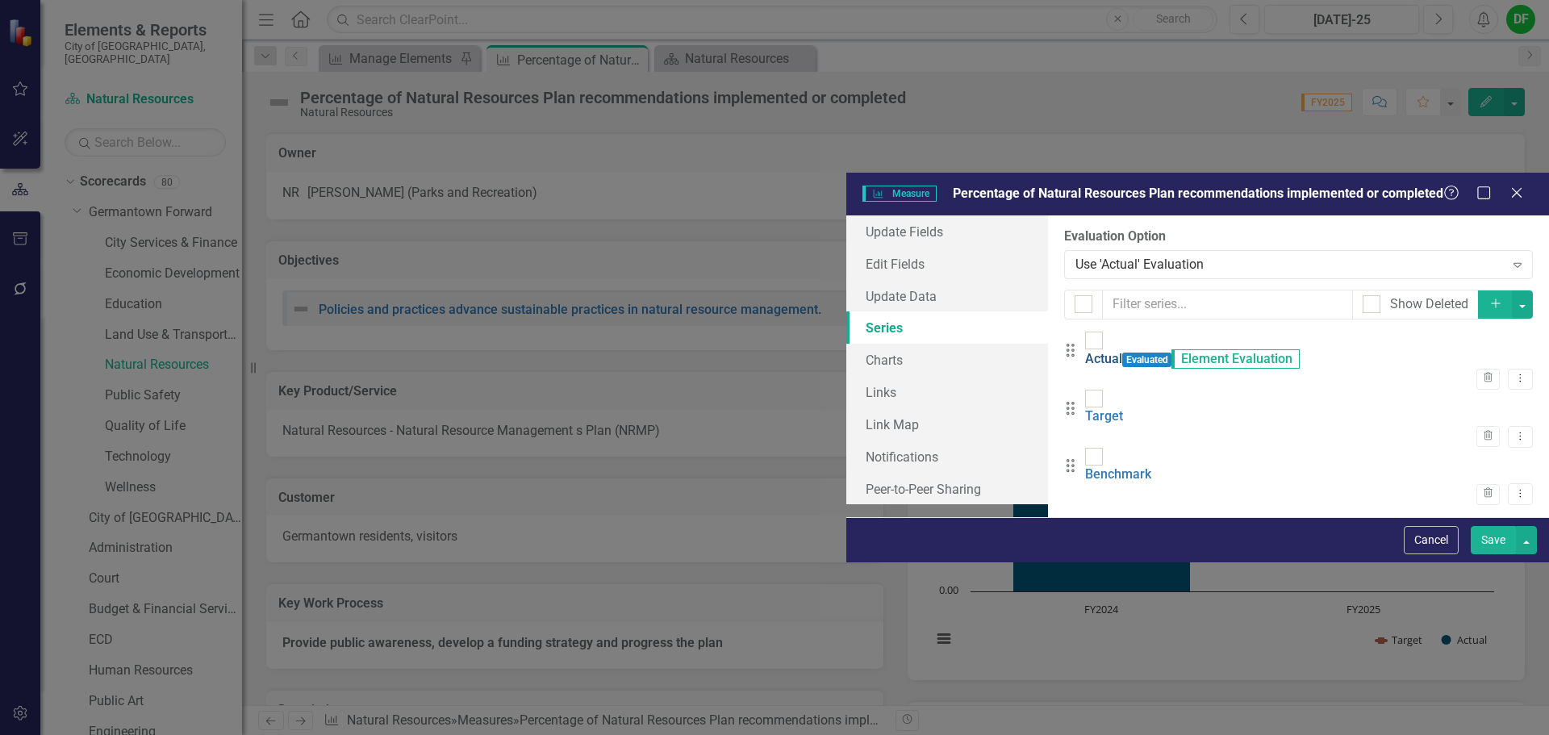
click at [1085, 351] on link "Actual" at bounding box center [1103, 358] width 37 height 15
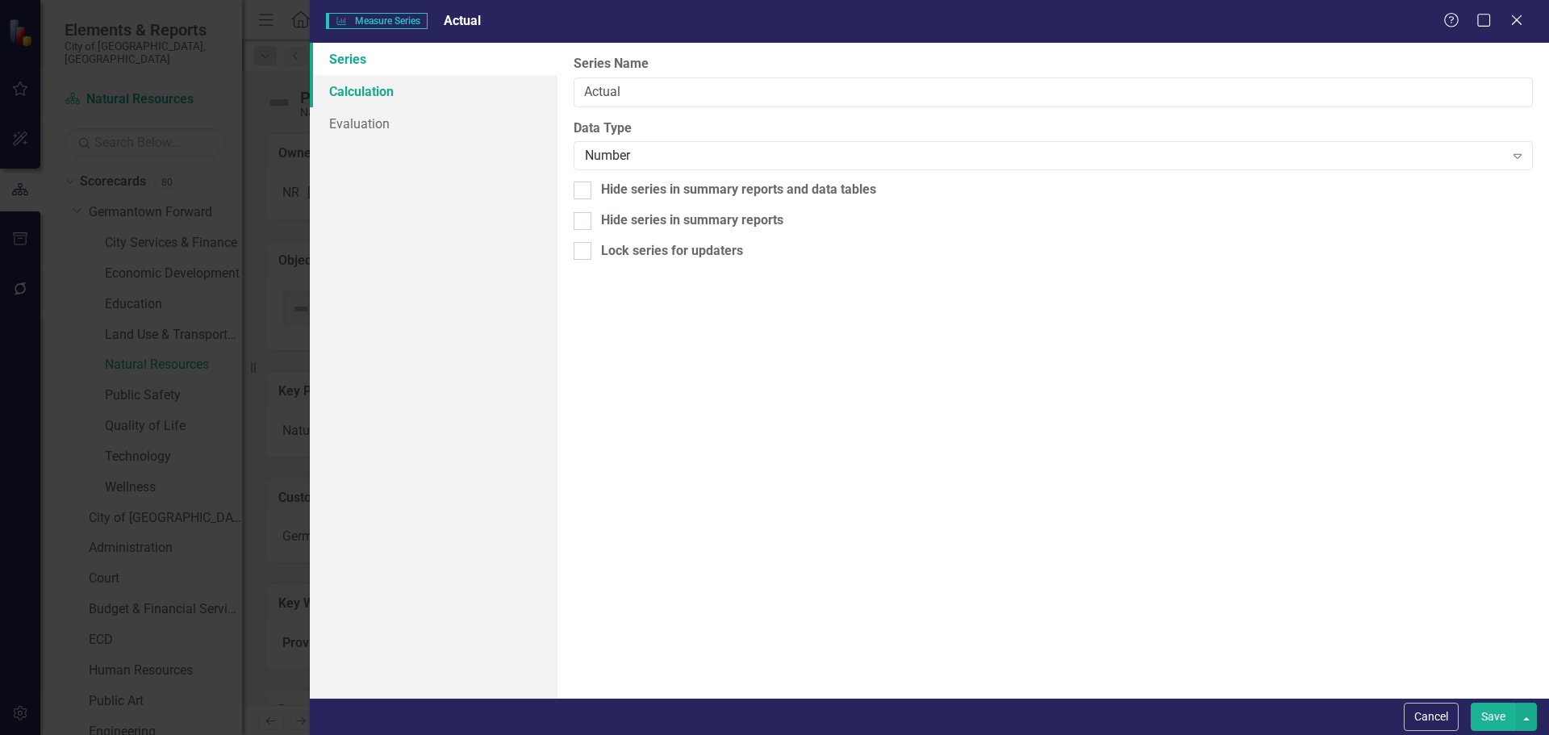
click at [373, 93] on link "Calculation" at bounding box center [434, 91] width 248 height 32
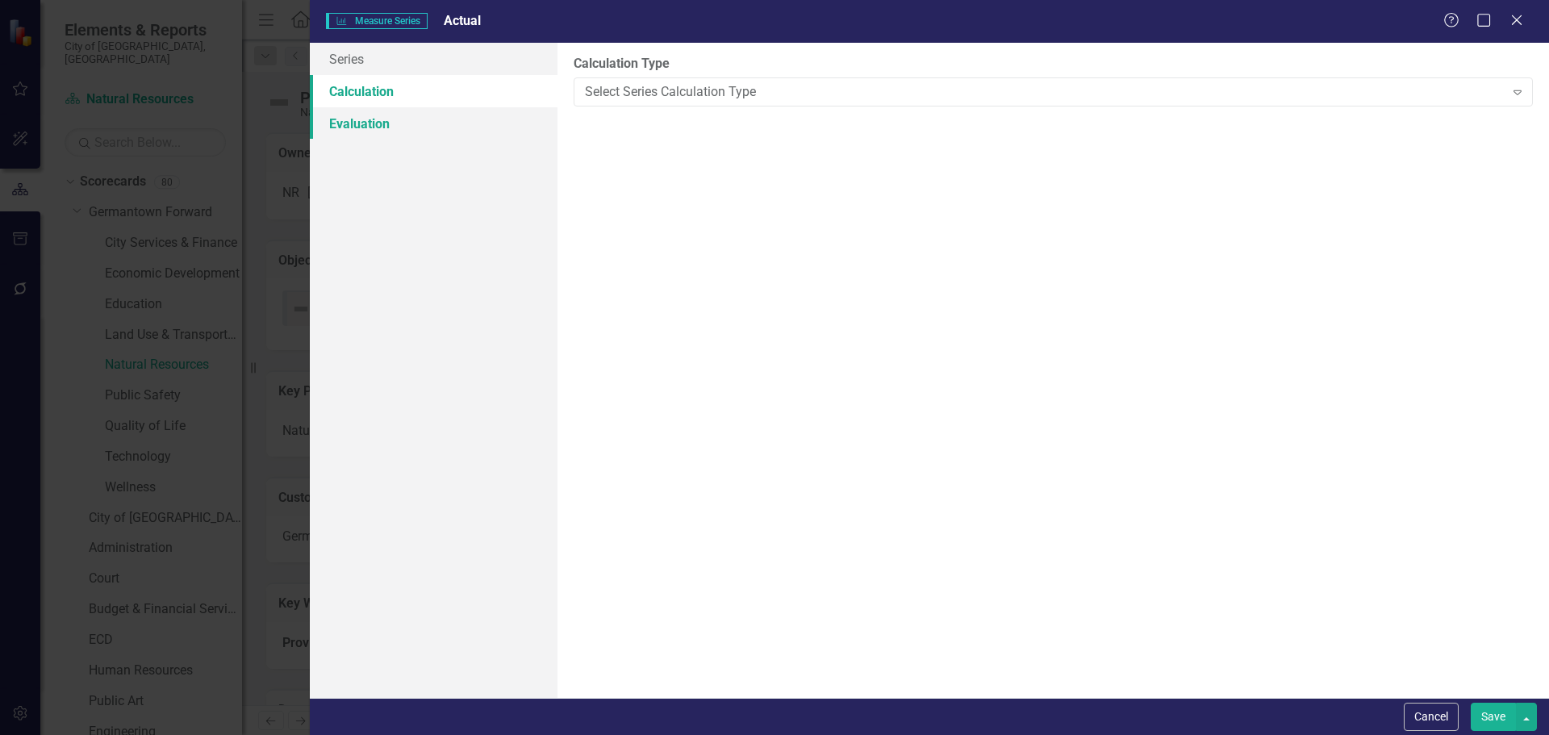
click at [375, 133] on link "Evaluation" at bounding box center [434, 123] width 248 height 32
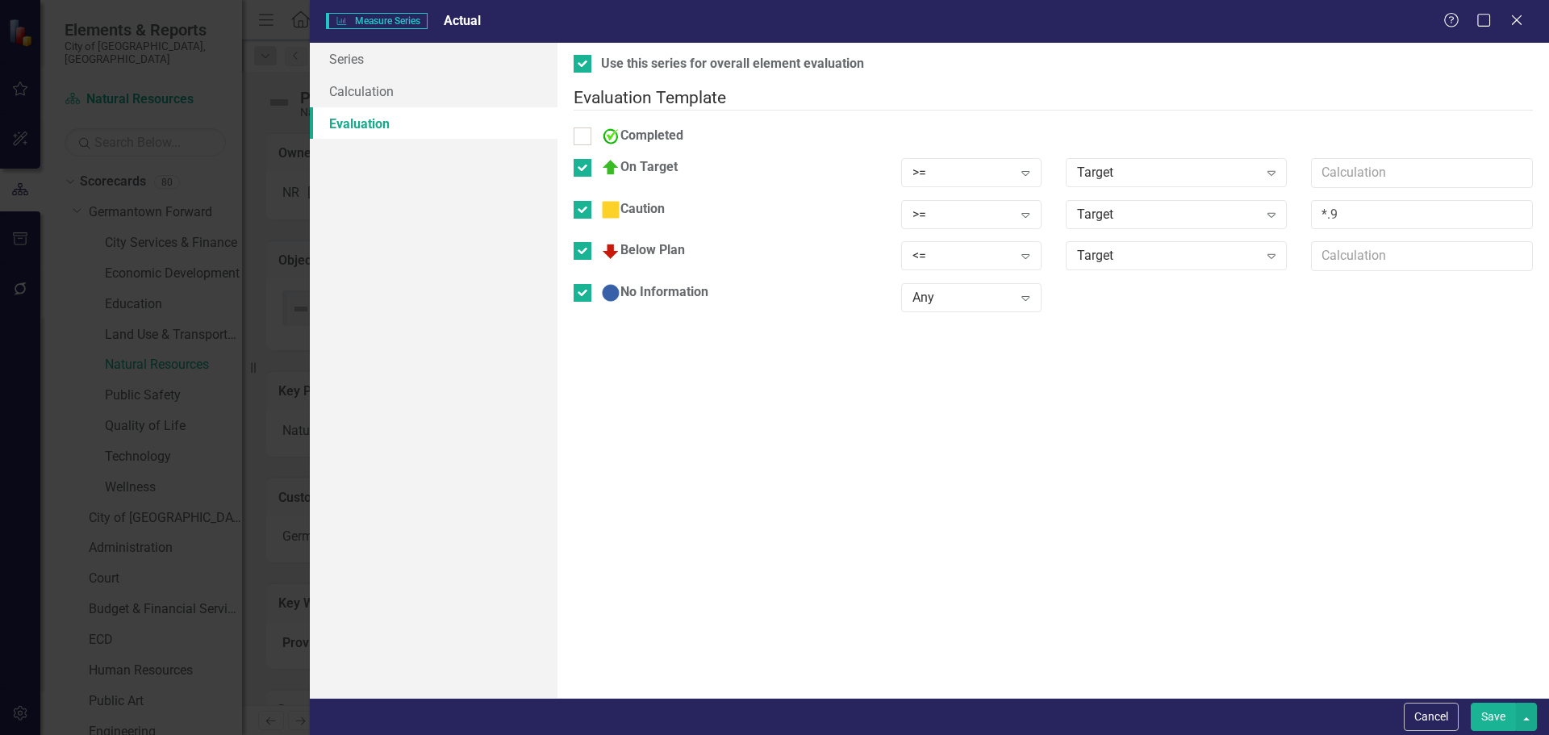
click at [1490, 712] on button "Save" at bounding box center [1493, 717] width 45 height 28
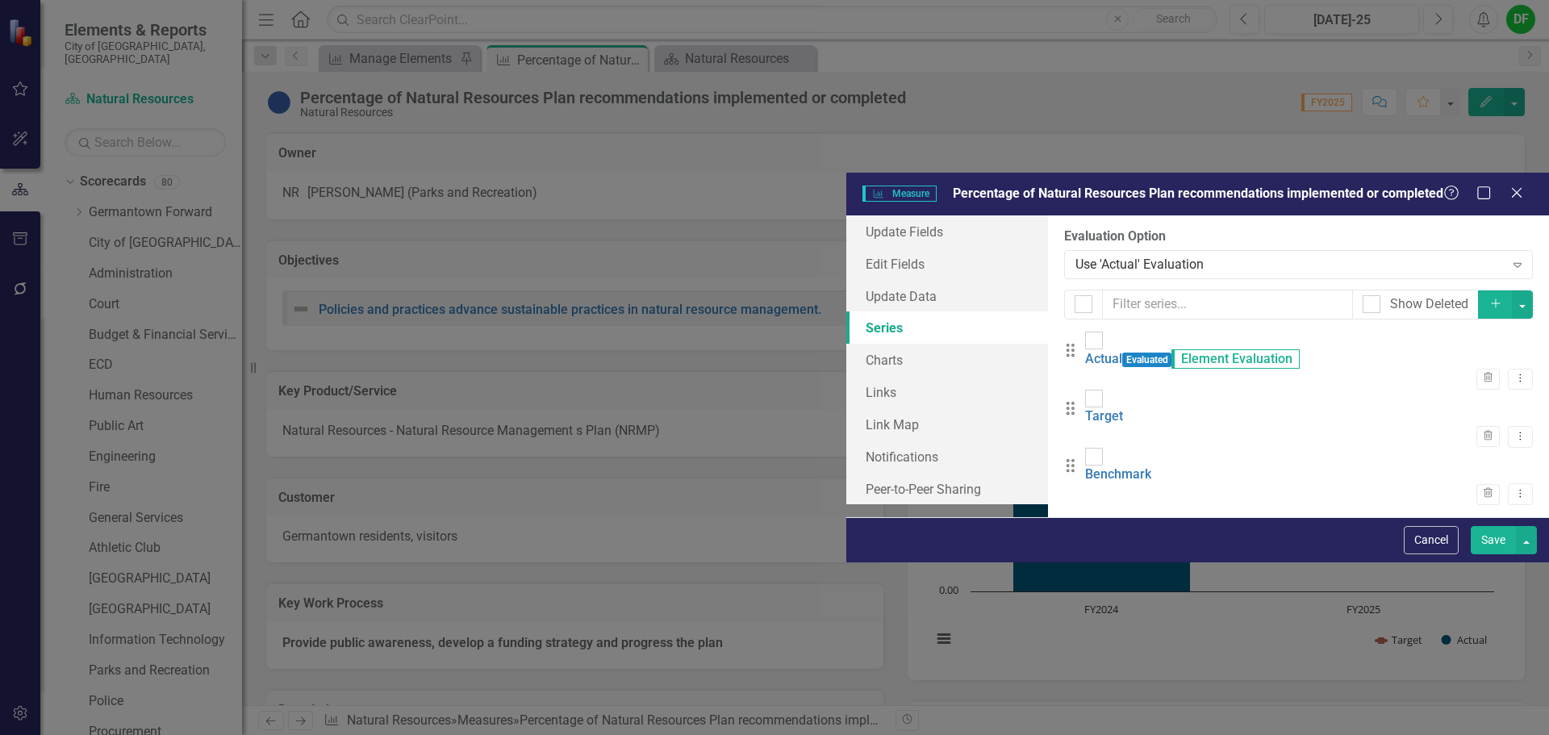
click at [1492, 554] on button "Save" at bounding box center [1493, 540] width 45 height 28
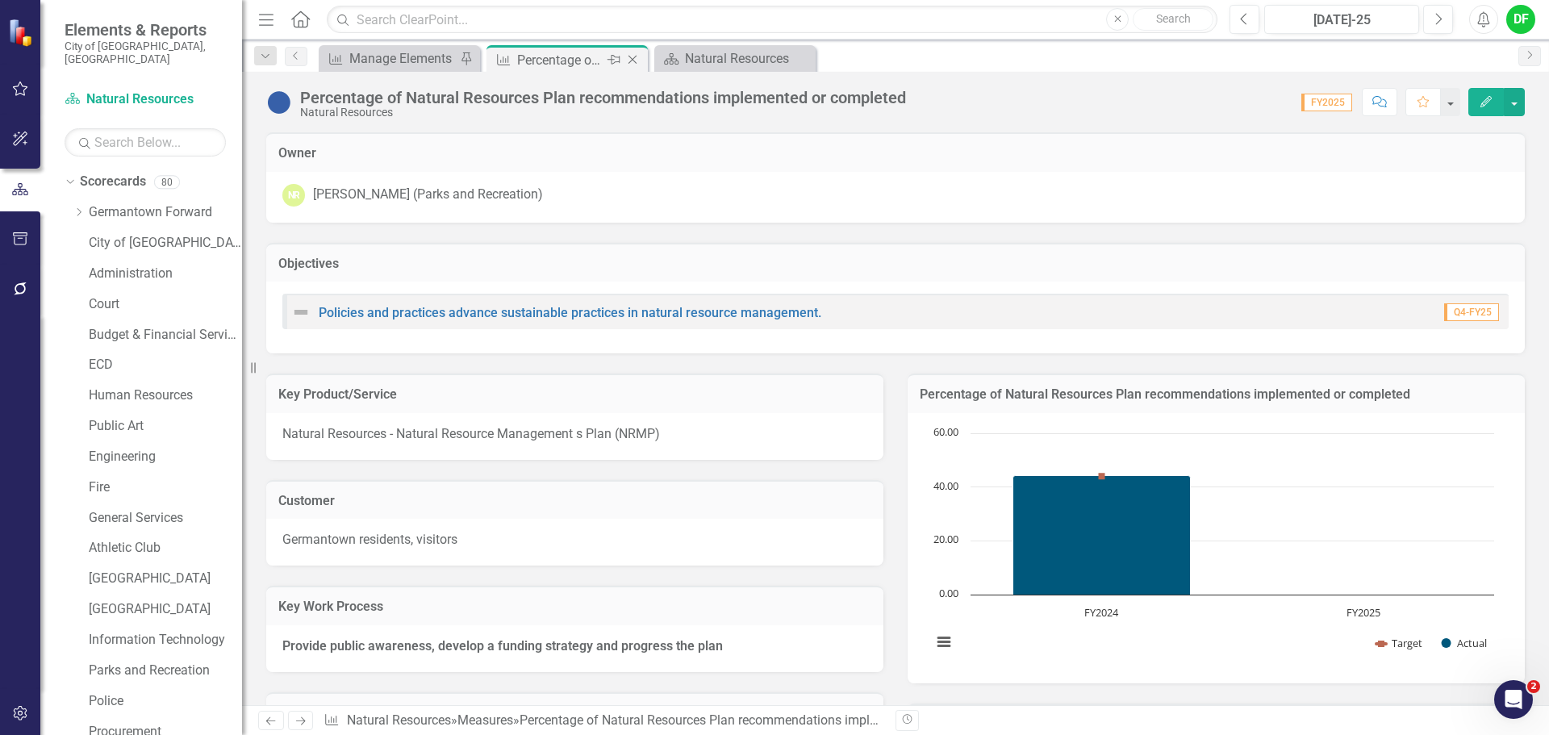
click at [633, 54] on icon "Close" at bounding box center [632, 59] width 16 height 13
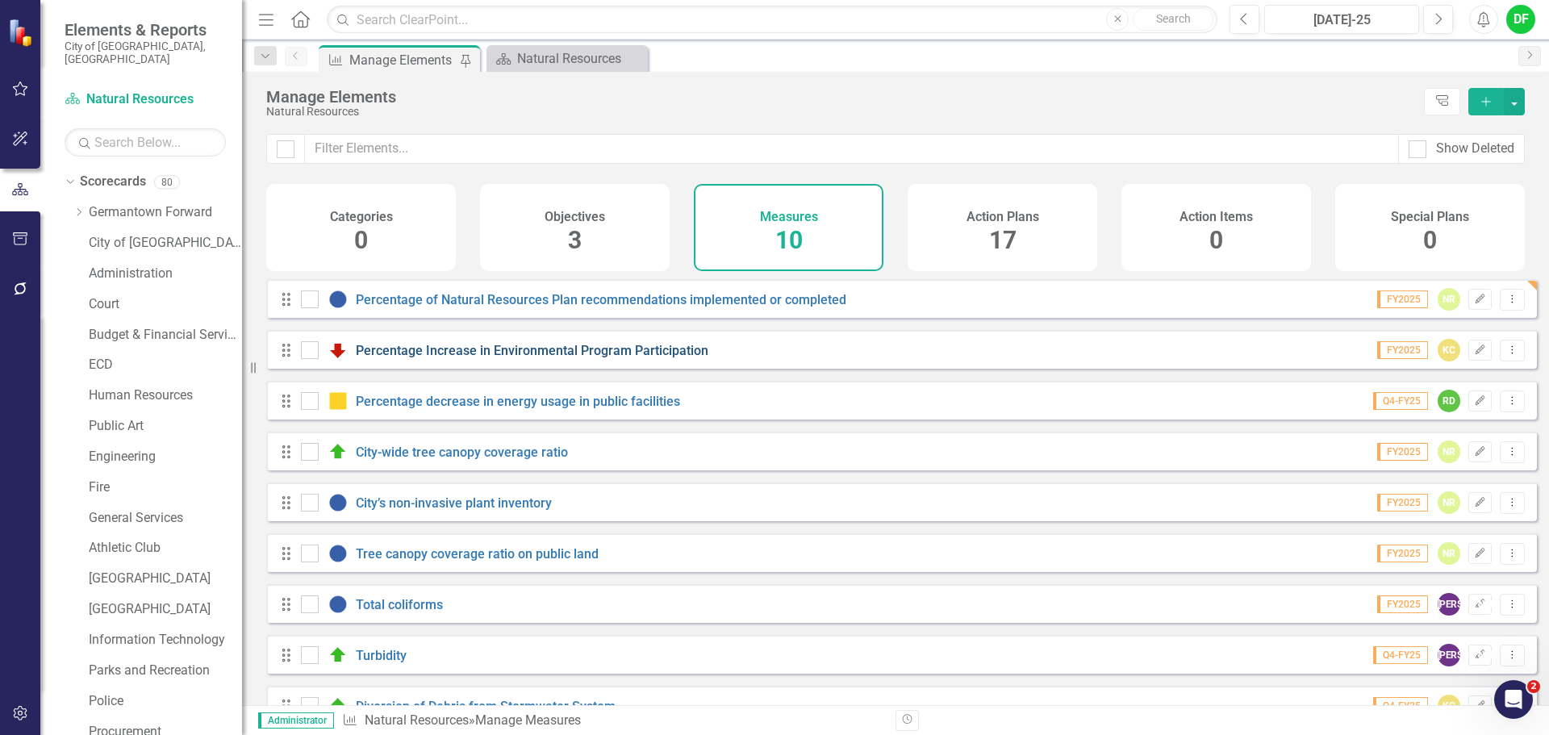
click at [496, 358] on link "Percentage Increase in Environmental Program Participation" at bounding box center [532, 350] width 353 height 15
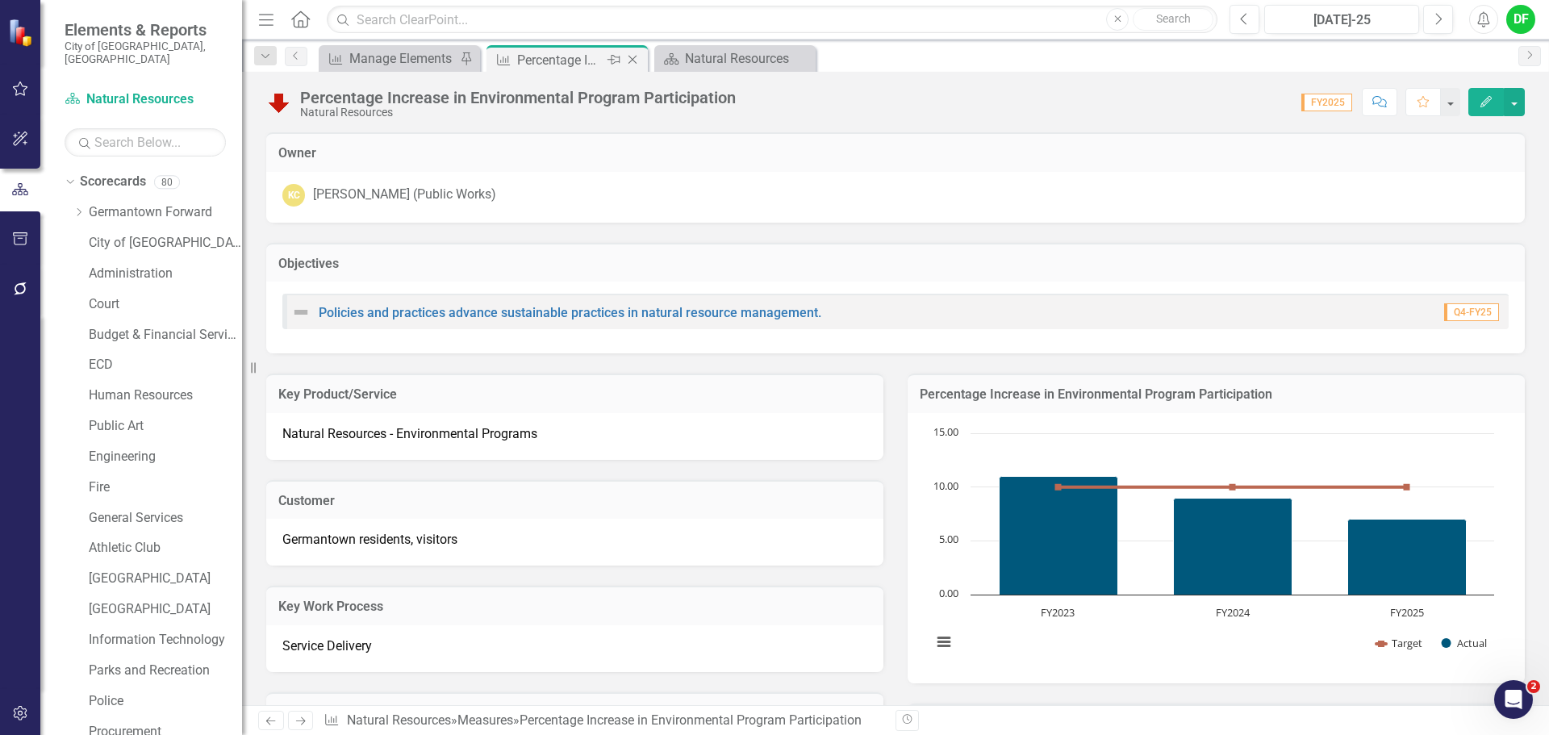
click at [632, 59] on icon at bounding box center [632, 60] width 9 height 9
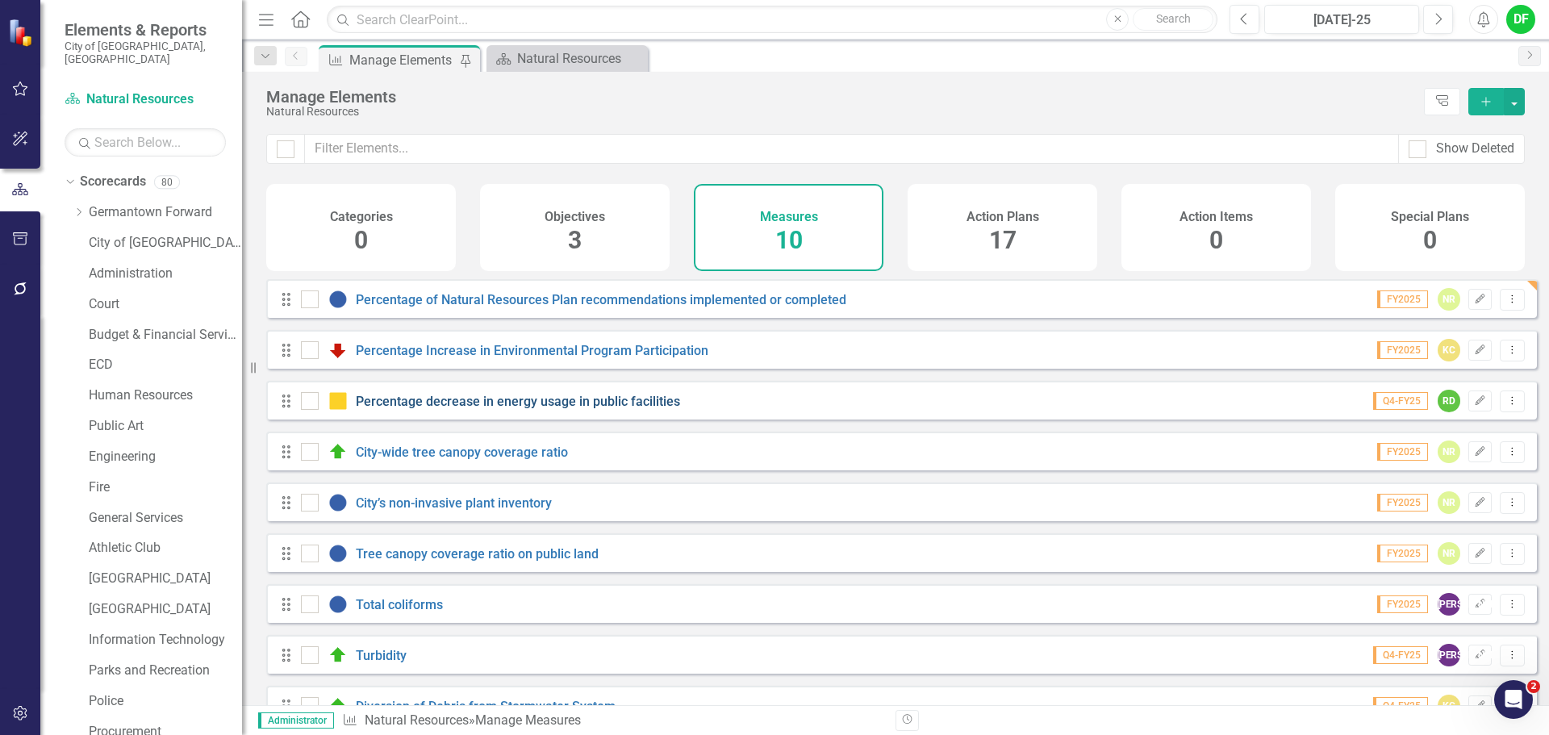
click at [474, 409] on link "Percentage decrease in energy usage in public facilities" at bounding box center [518, 401] width 324 height 15
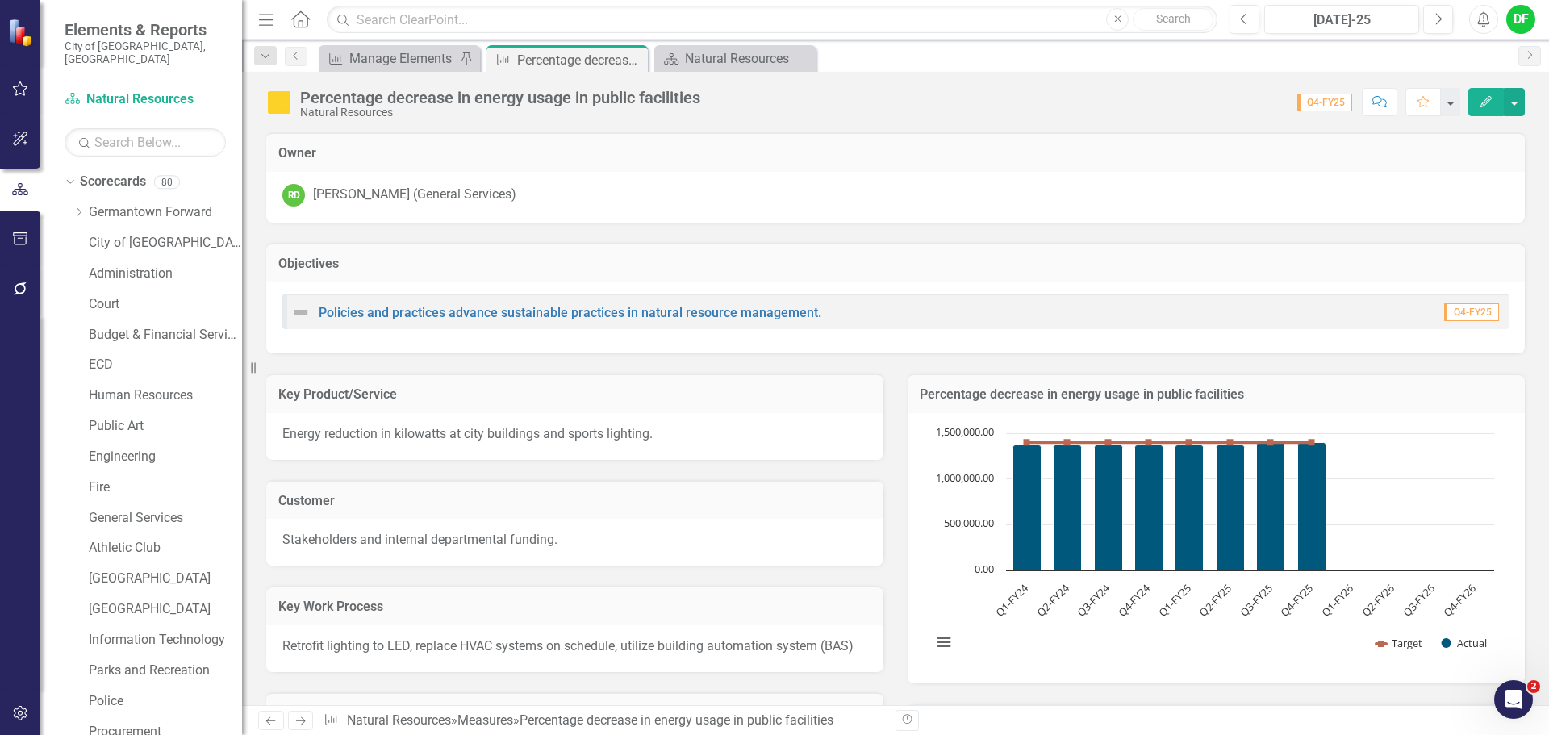
click at [1262, 392] on h3 "Percentage decrease in energy usage in public facilities" at bounding box center [1216, 394] width 593 height 15
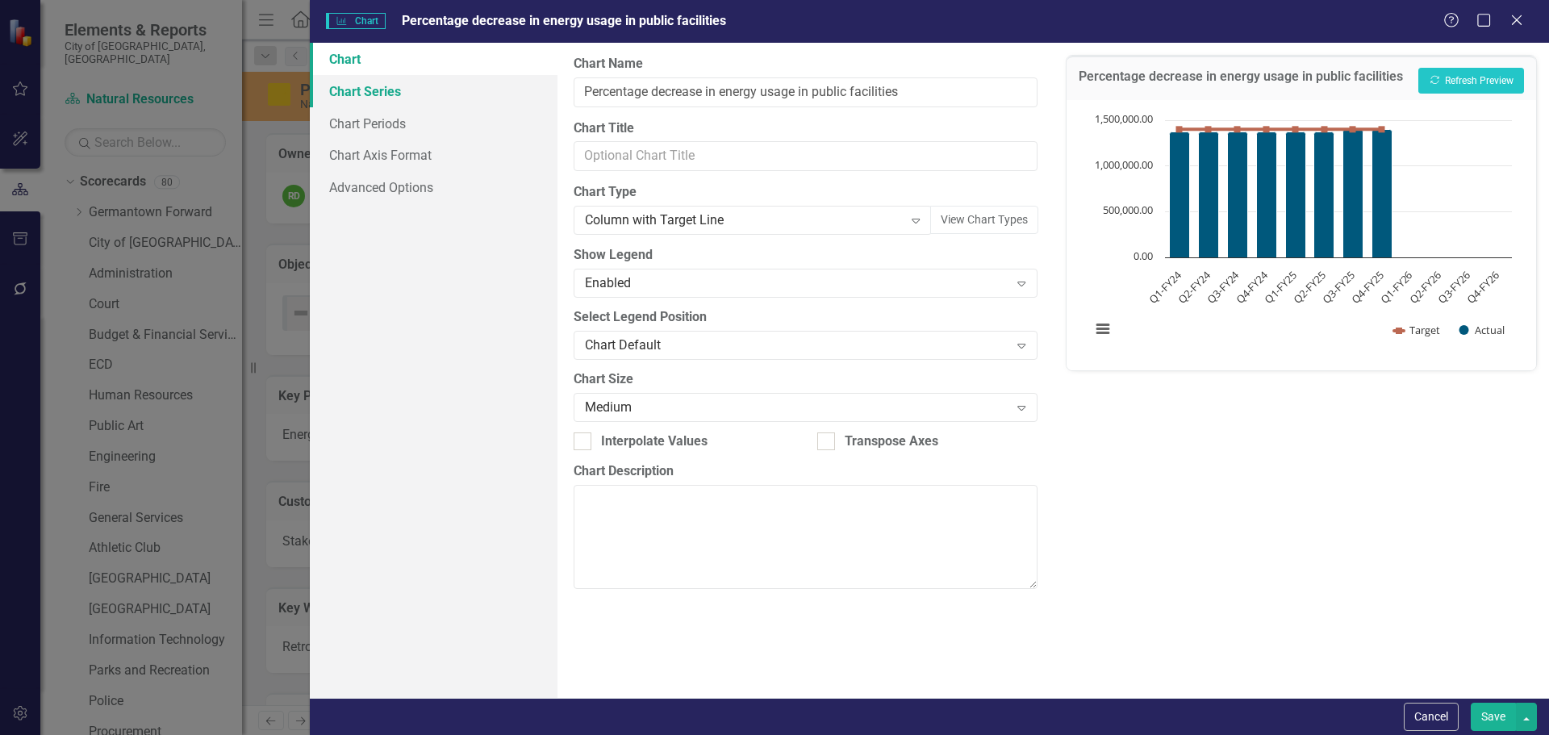
click at [409, 87] on link "Chart Series" at bounding box center [434, 91] width 248 height 32
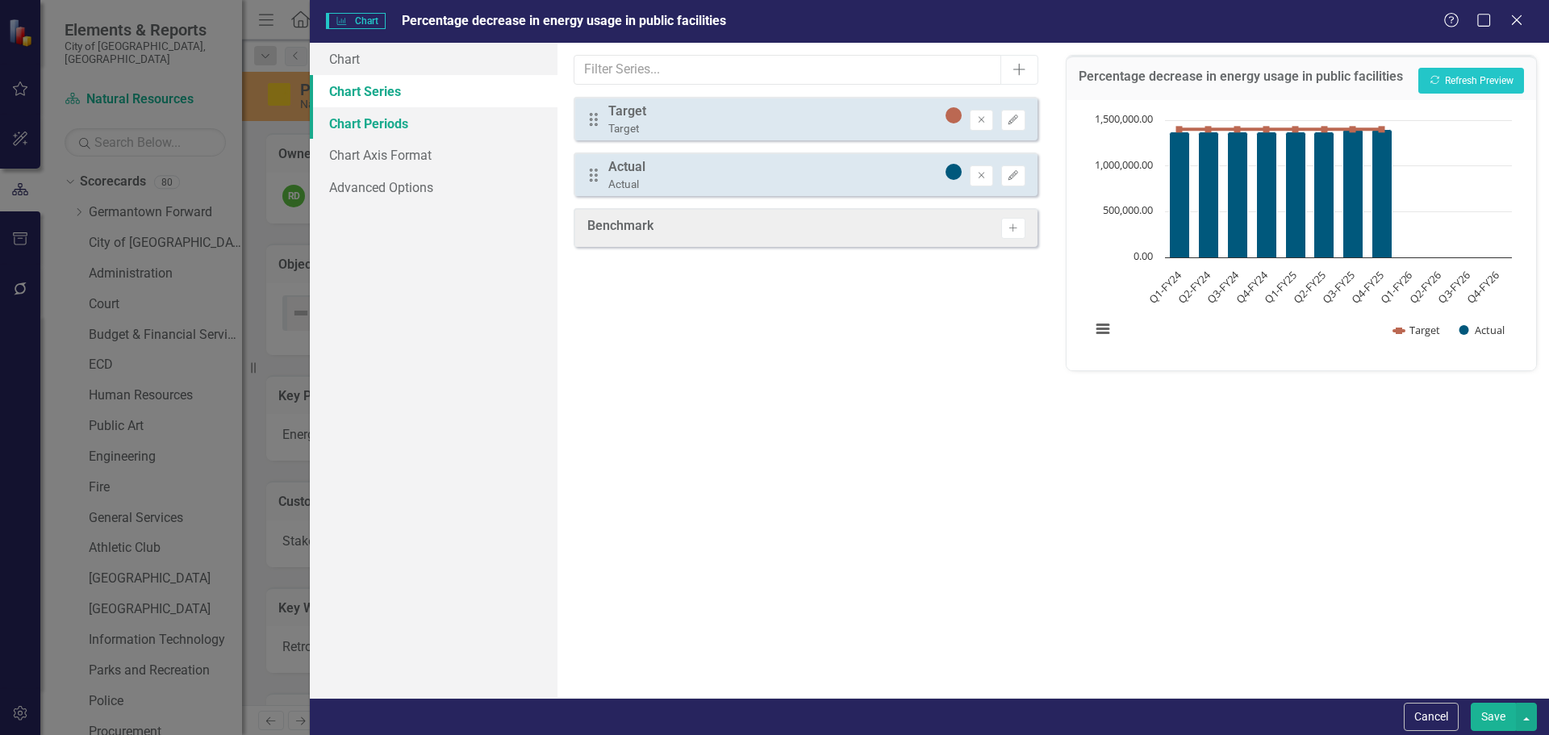
click at [384, 126] on link "Chart Periods" at bounding box center [434, 123] width 248 height 32
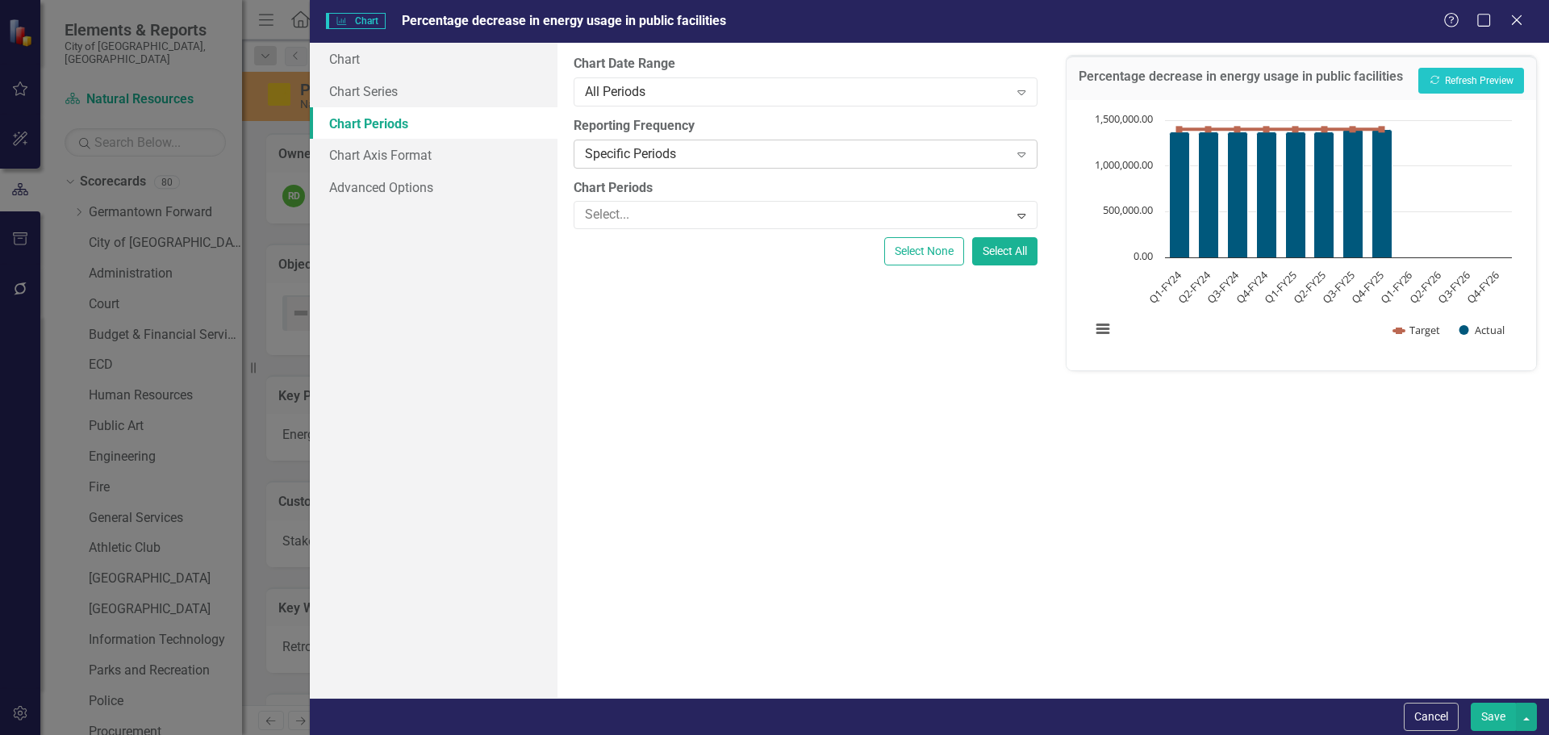
click at [682, 156] on div "Specific Periods" at bounding box center [796, 153] width 423 height 19
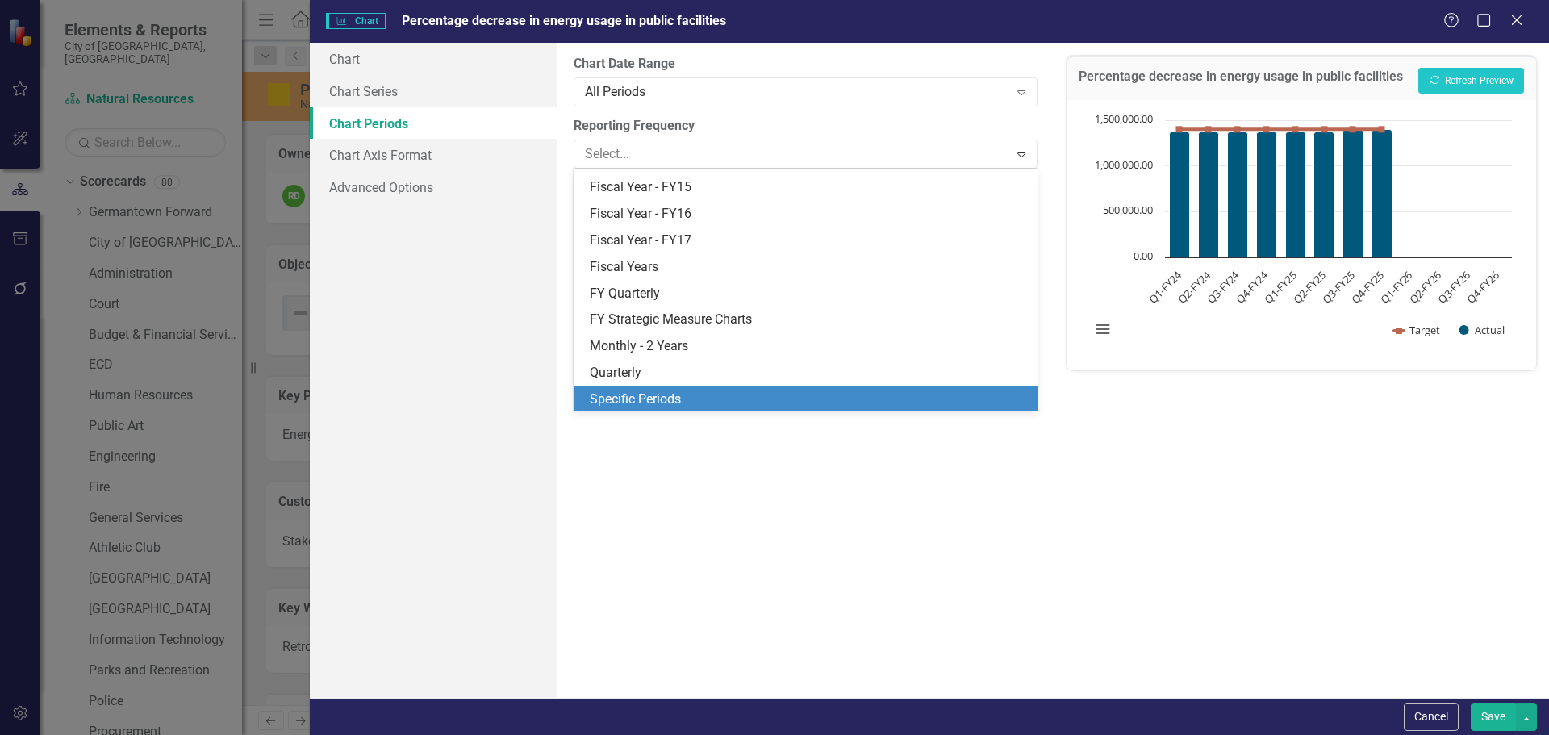
scroll to position [208, 0]
click at [632, 394] on div "Specific Periods" at bounding box center [808, 398] width 437 height 19
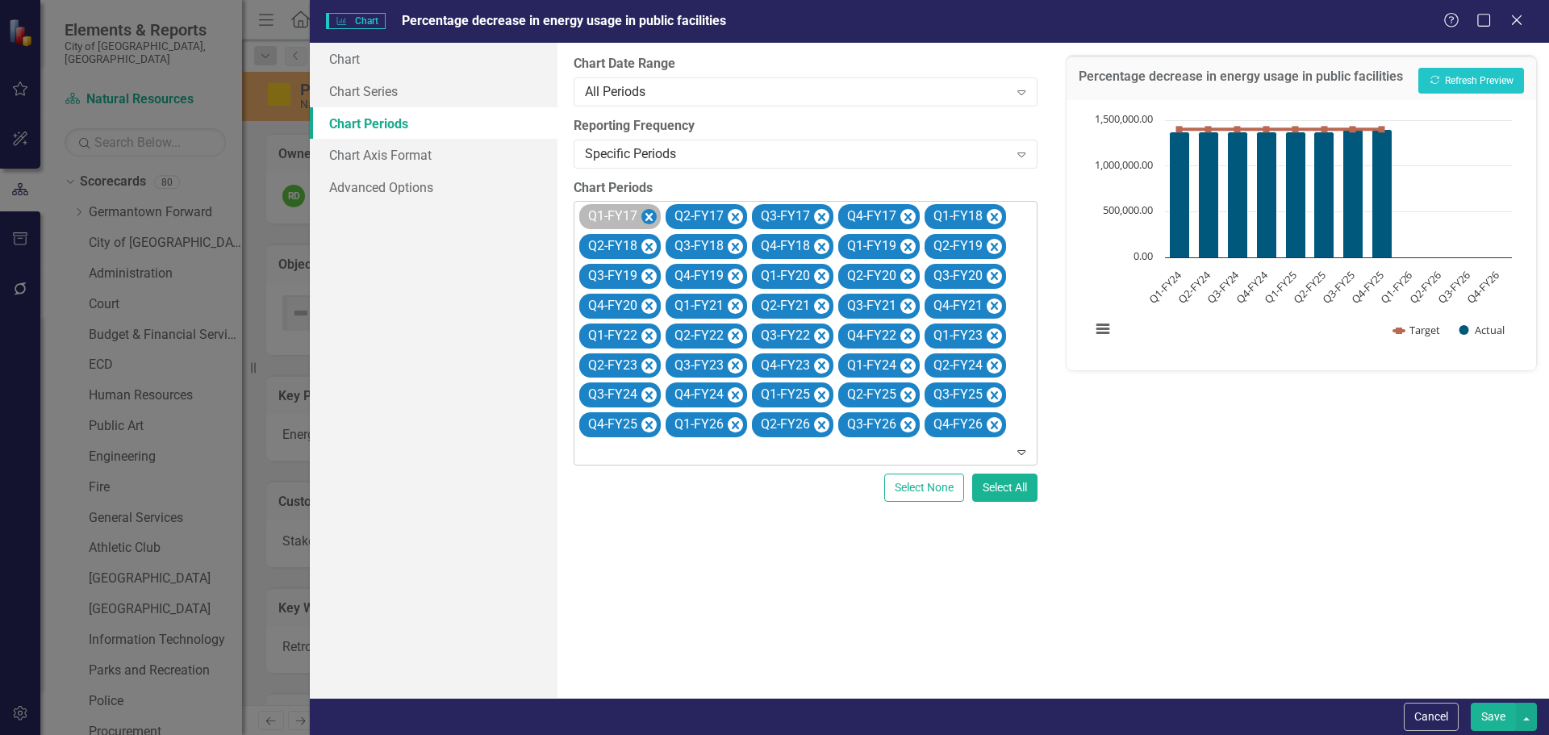
click at [644, 216] on icon "Remove Q1-FY17" at bounding box center [648, 217] width 15 height 20
click at [644, 216] on icon "Remove Q2-FY17" at bounding box center [648, 217] width 15 height 20
click at [728, 216] on icon "Remove Q3-FY17" at bounding box center [735, 217] width 15 height 20
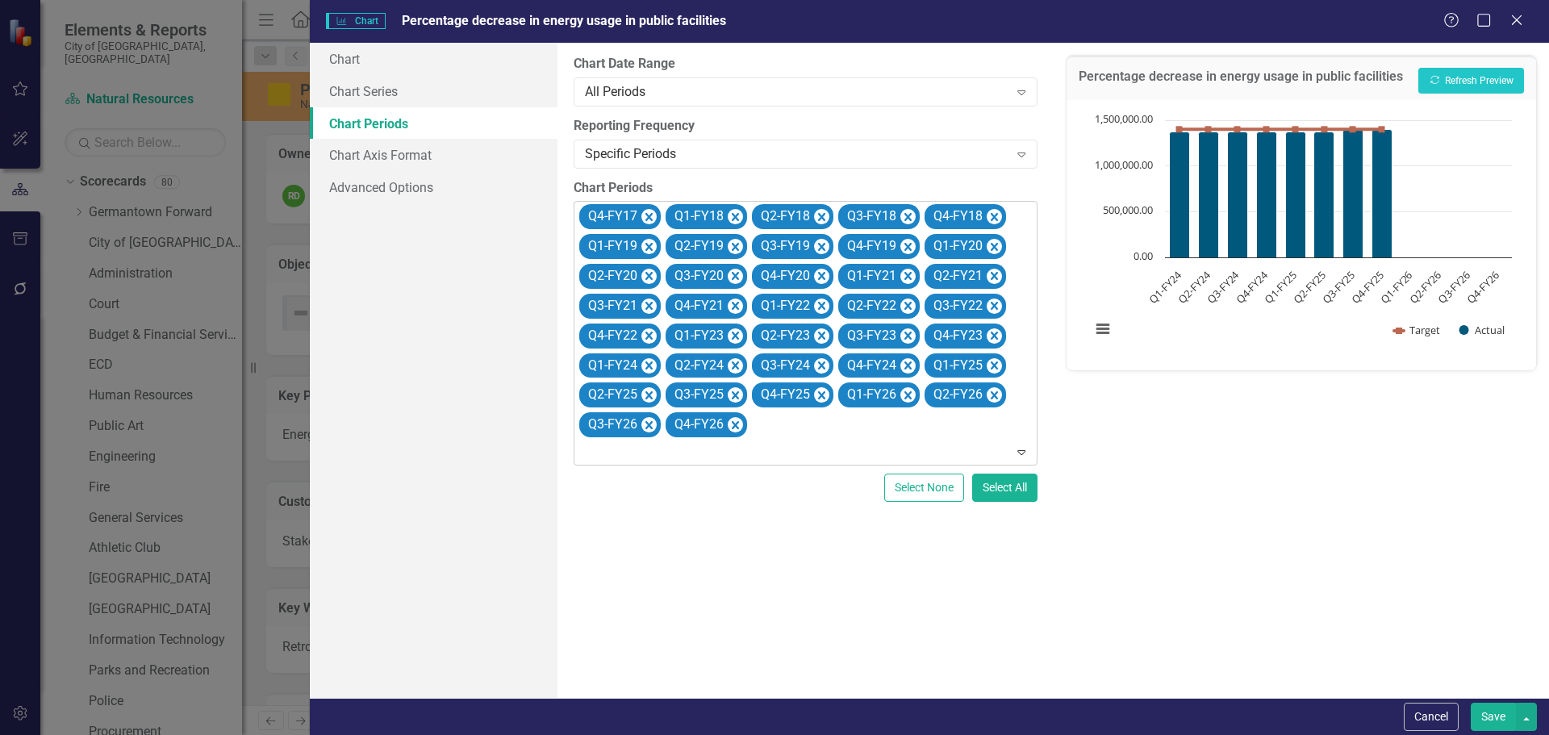
click at [644, 216] on icon "Remove Q4-FY17" at bounding box center [648, 217] width 15 height 20
click at [644, 216] on icon "Remove Q1-FY18" at bounding box center [648, 217] width 15 height 20
click at [728, 216] on icon "Remove Q2-FY18" at bounding box center [735, 217] width 15 height 20
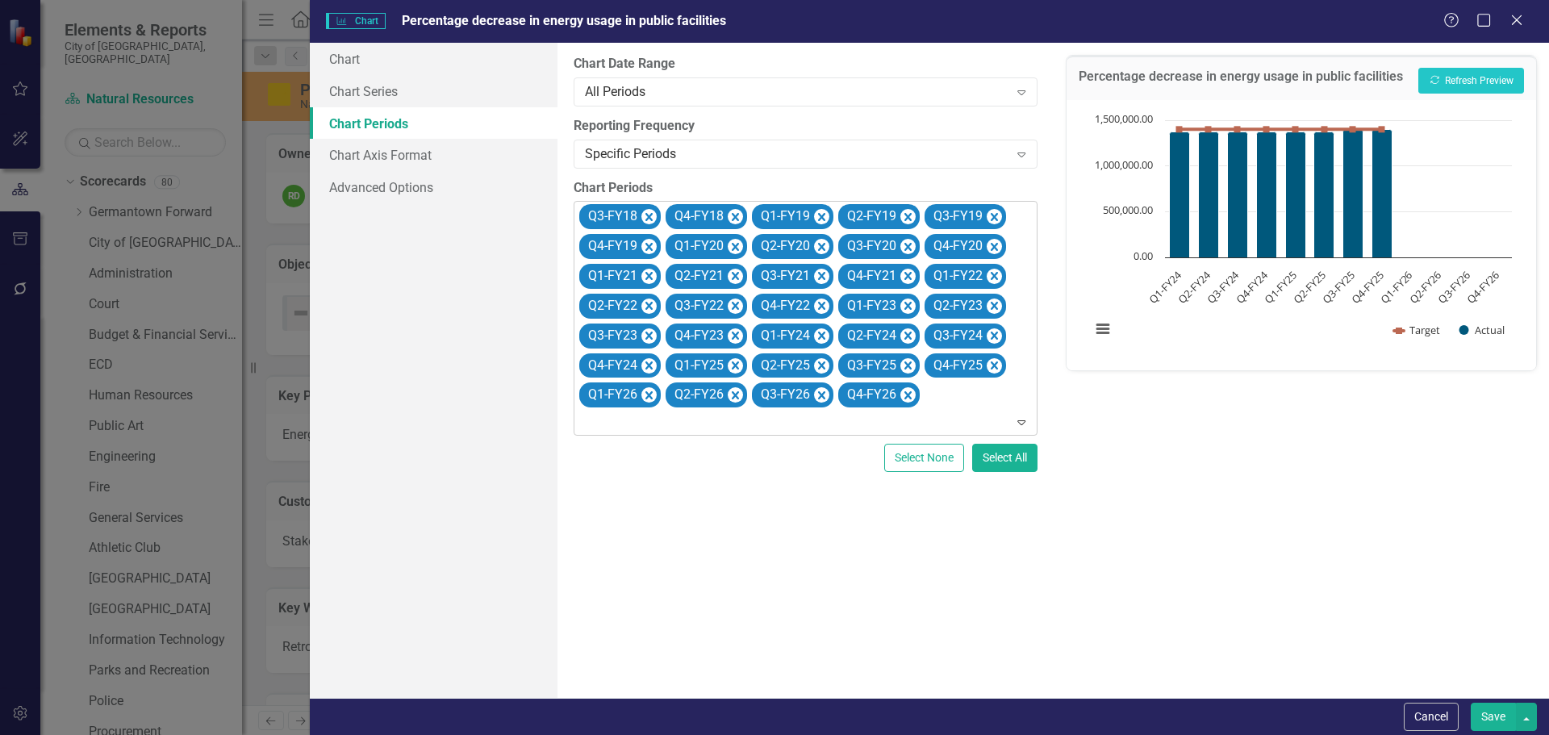
click at [644, 216] on icon "Remove Q3-FY18" at bounding box center [648, 217] width 15 height 20
click at [728, 216] on icon "Remove Q4-FY18" at bounding box center [735, 217] width 15 height 20
click at [644, 216] on icon "Remove Q1-FY19" at bounding box center [648, 217] width 15 height 20
click at [644, 216] on icon "Remove Q2-FY19" at bounding box center [648, 217] width 15 height 20
click at [728, 216] on icon "Remove Q3-FY19" at bounding box center [735, 217] width 15 height 20
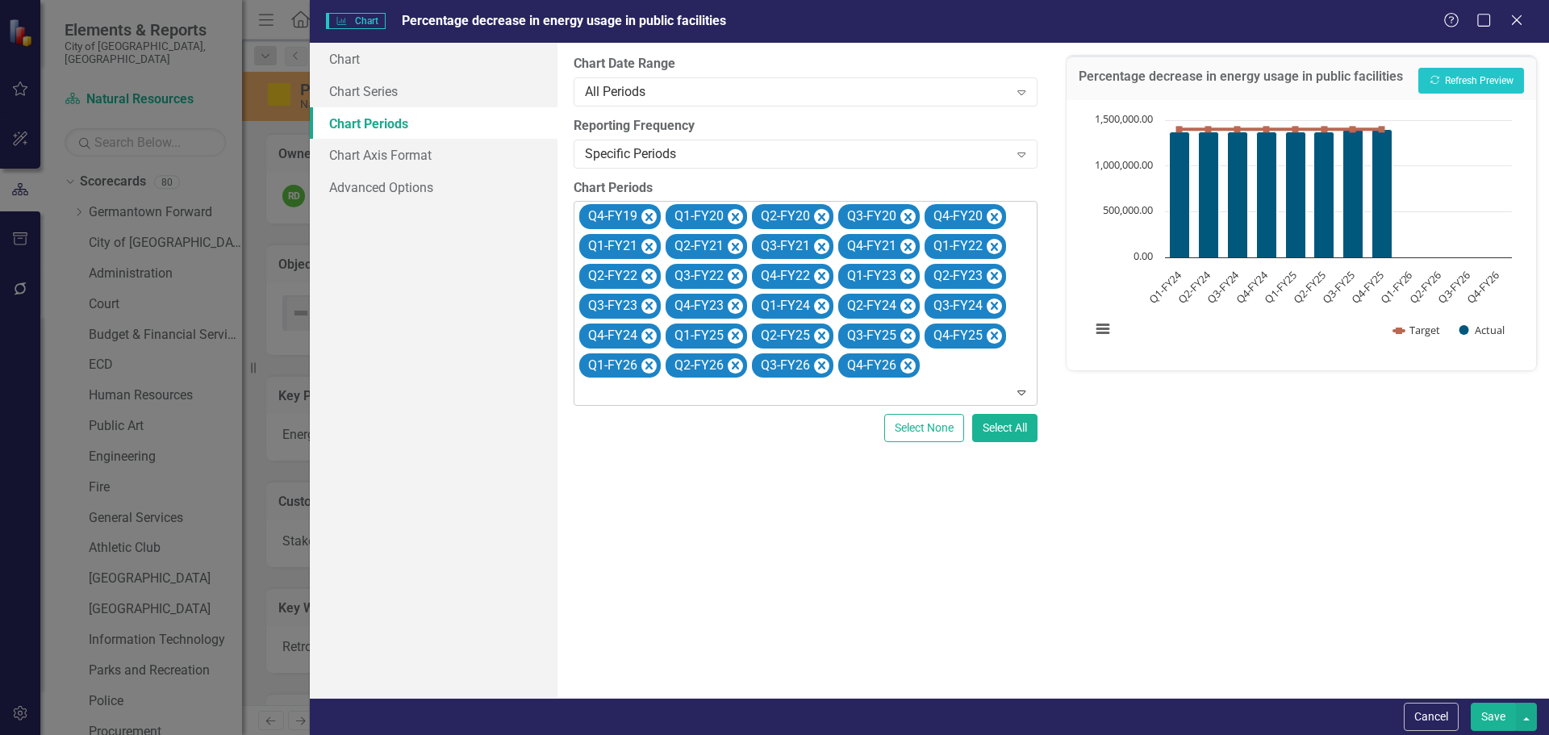
click at [644, 216] on icon "Remove Q4-FY19" at bounding box center [648, 217] width 15 height 20
click at [644, 216] on icon "Remove Q1-FY20" at bounding box center [648, 217] width 15 height 20
click at [728, 216] on icon "Remove Q2-FY20" at bounding box center [735, 217] width 15 height 20
click at [644, 216] on icon "Remove Q3-FY20" at bounding box center [648, 217] width 15 height 20
click at [728, 216] on icon "Remove Q4-FY20" at bounding box center [735, 217] width 15 height 20
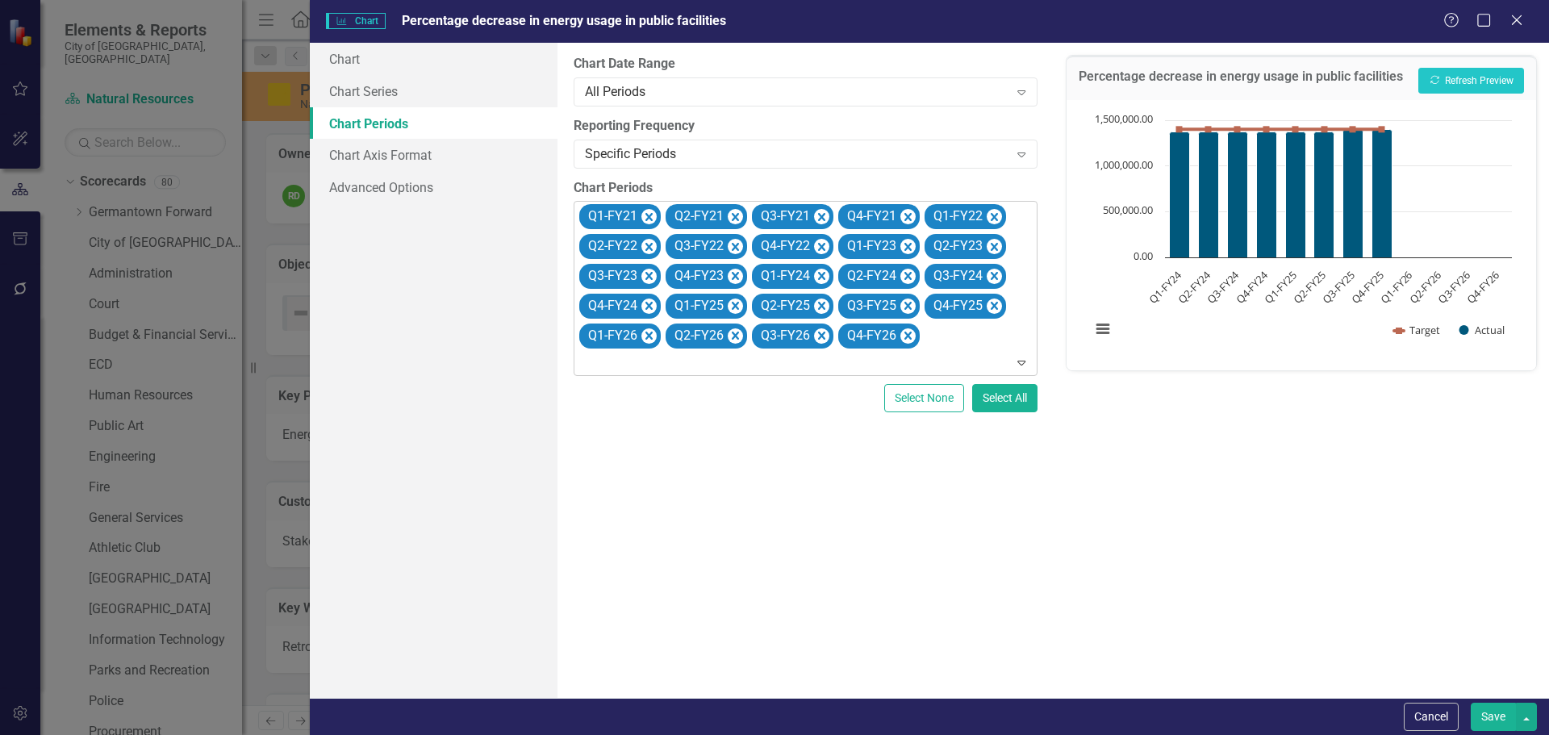
click at [644, 216] on icon "Remove Q1-FY21" at bounding box center [648, 217] width 15 height 20
click at [644, 216] on icon "Remove Q2-FY21" at bounding box center [648, 217] width 15 height 20
click at [728, 216] on icon "Remove Q3-FY21" at bounding box center [735, 217] width 15 height 20
click at [644, 216] on icon "Remove Q4-FY21" at bounding box center [648, 217] width 15 height 20
click at [728, 216] on icon "Remove Q1-FY22" at bounding box center [735, 217] width 15 height 20
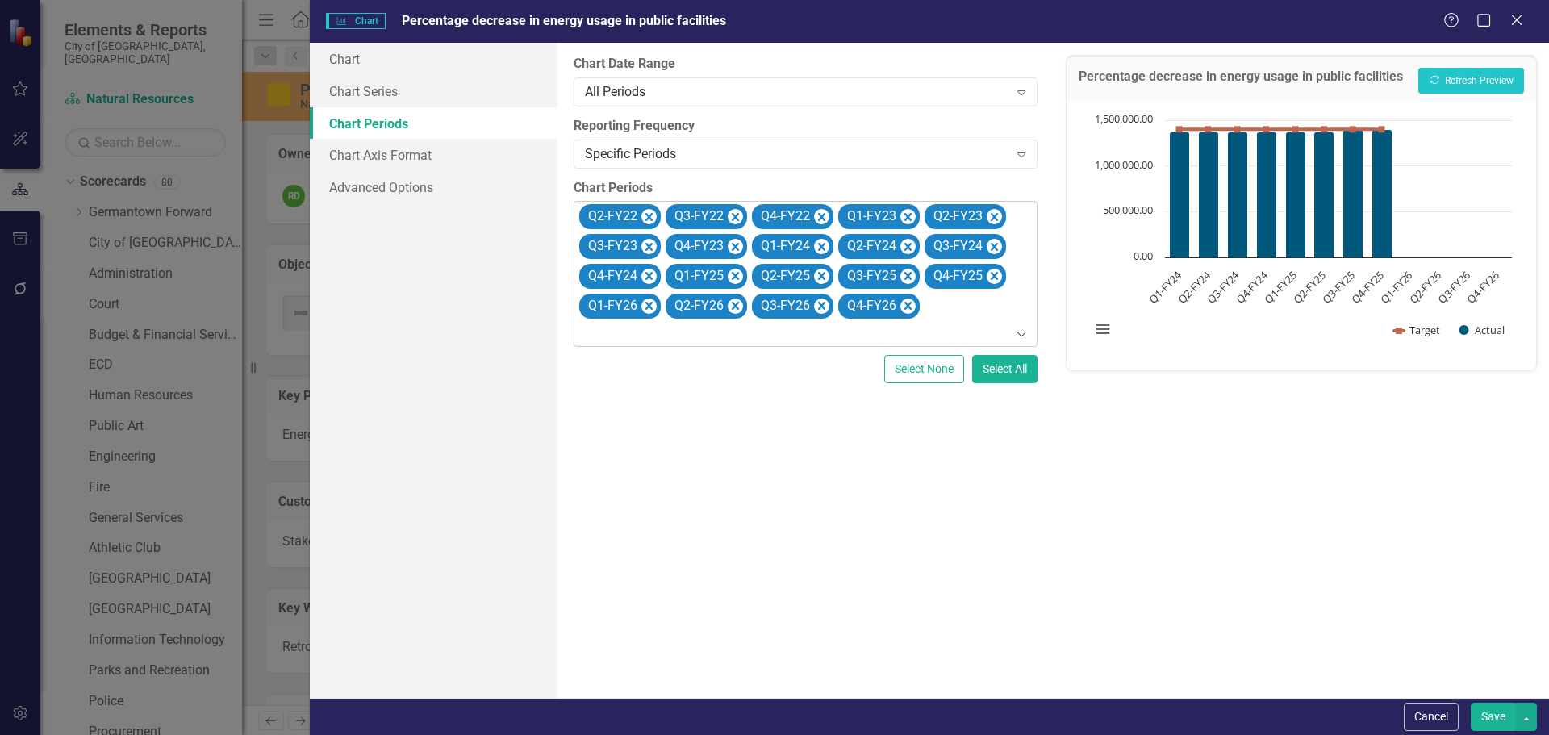
click at [644, 216] on icon "Remove Q2-FY22" at bounding box center [648, 217] width 15 height 20
click at [644, 216] on icon "Remove Q3-FY22" at bounding box center [648, 217] width 15 height 20
click at [728, 216] on icon "Remove Q4-FY22" at bounding box center [735, 217] width 15 height 20
click at [644, 216] on icon "Remove Q1-FY23" at bounding box center [648, 217] width 15 height 20
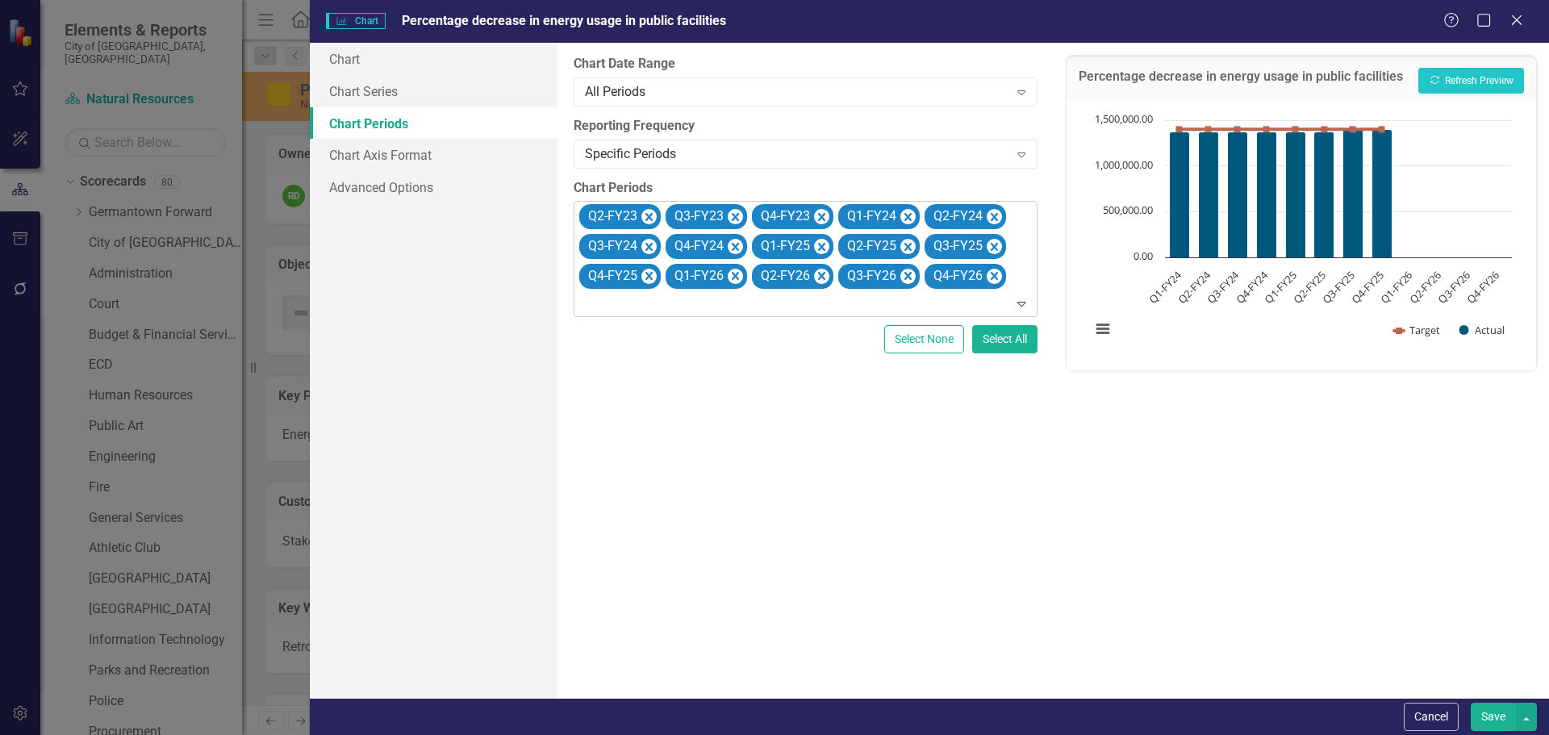
click at [644, 216] on icon "Remove Q2-FY23" at bounding box center [648, 217] width 15 height 20
click at [644, 216] on icon "Remove Q3-FY23" at bounding box center [648, 217] width 15 height 20
click at [644, 216] on icon "Remove Q4-FY23" at bounding box center [648, 217] width 15 height 20
click at [910, 248] on icon "Remove Q1-FY26" at bounding box center [907, 246] width 15 height 20
click at [910, 248] on icon "Remove Q2-FY26" at bounding box center [907, 246] width 15 height 20
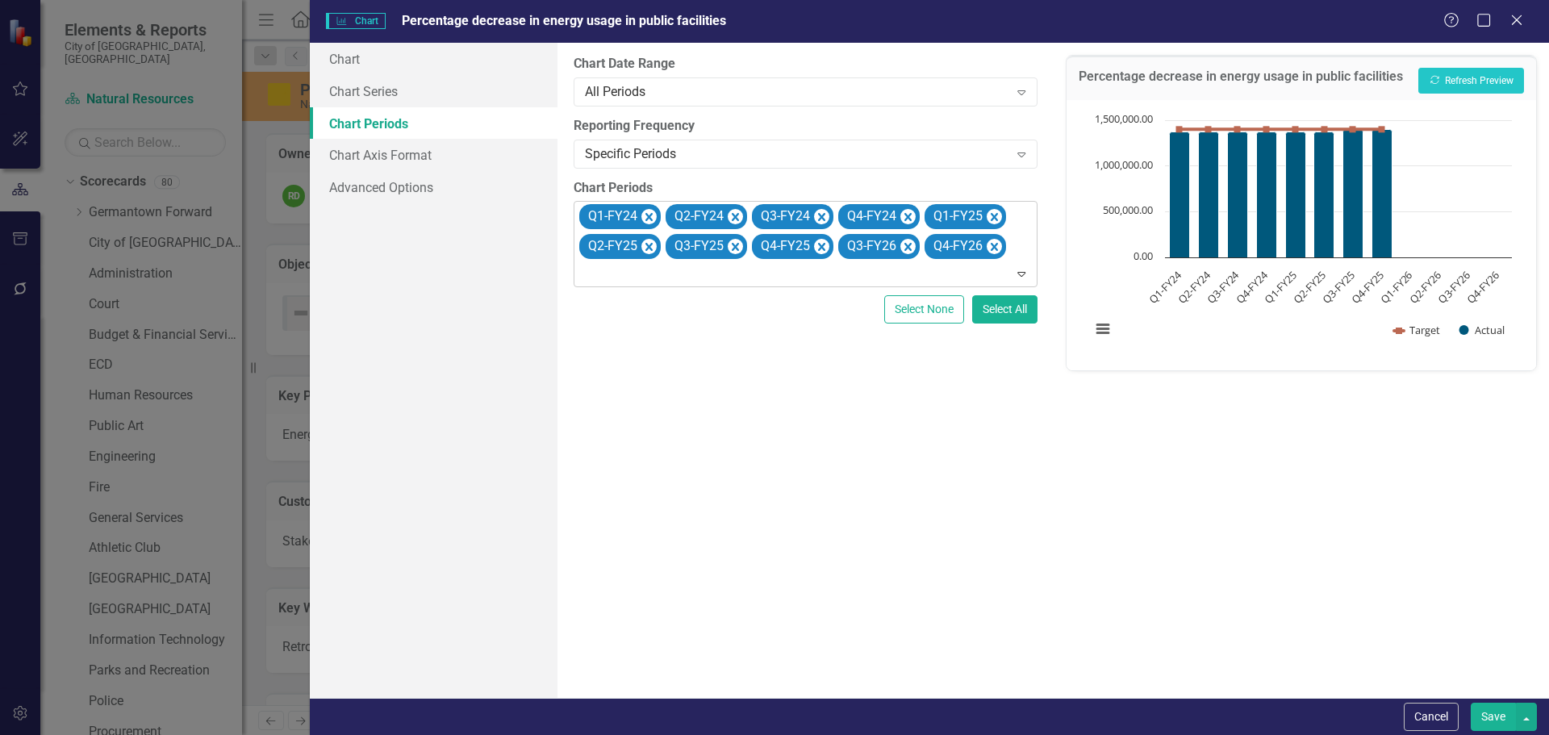
click at [910, 248] on icon "Remove Q3-FY26" at bounding box center [907, 246] width 15 height 20
click at [910, 248] on icon "Remove Q4-FY26" at bounding box center [907, 246] width 15 height 20
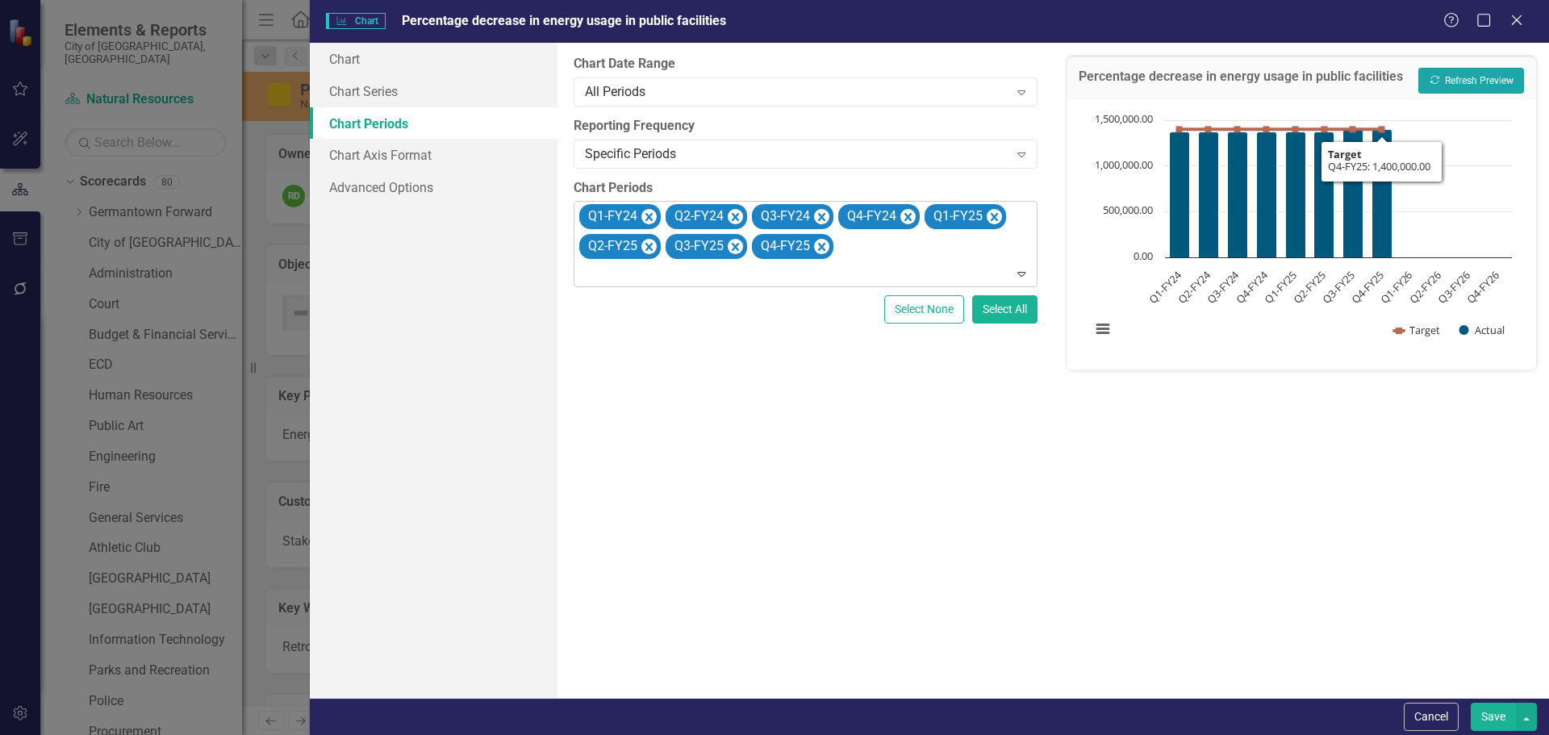
click at [1466, 86] on button "Recalculate Refresh Preview" at bounding box center [1471, 81] width 106 height 26
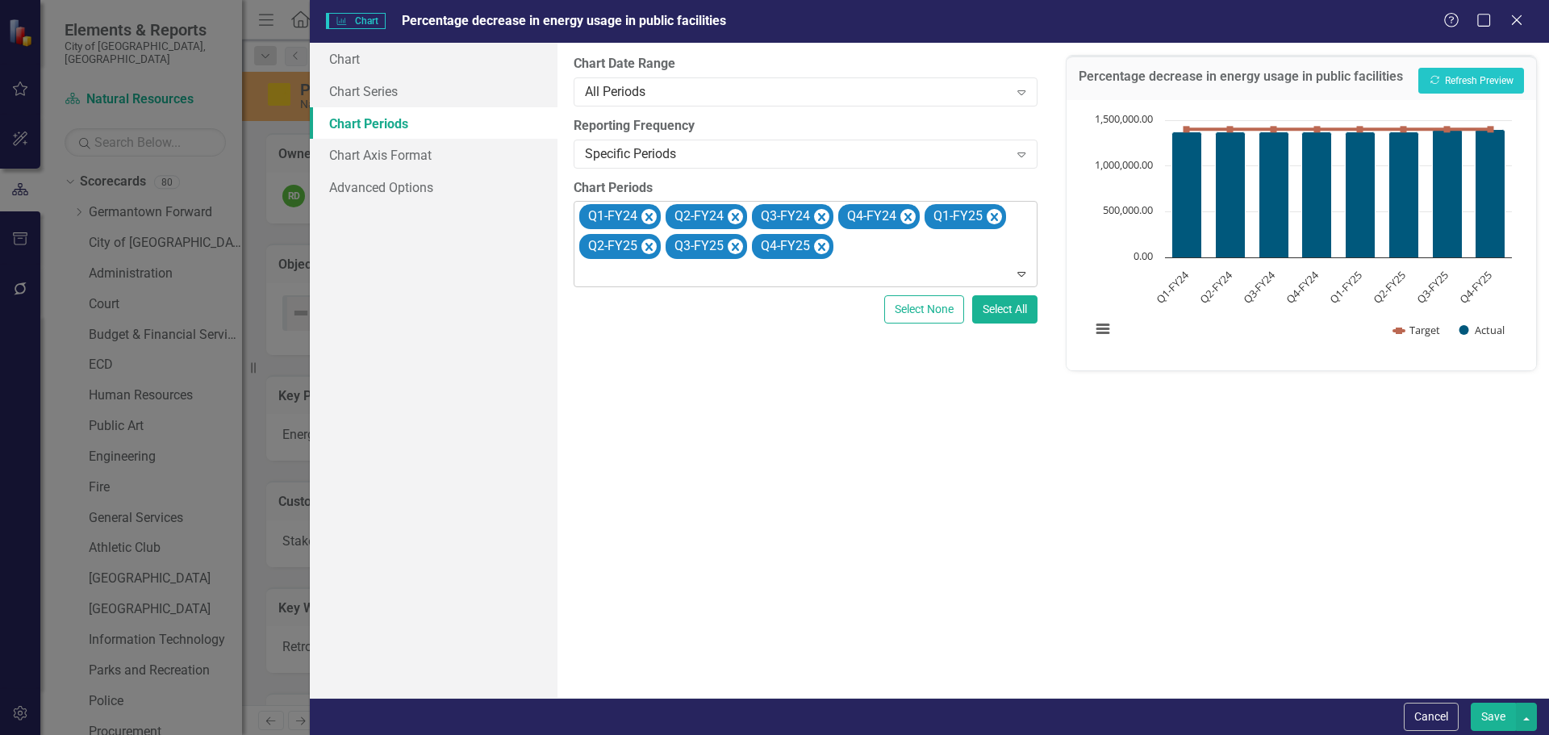
click at [1505, 711] on button "Save" at bounding box center [1493, 717] width 45 height 28
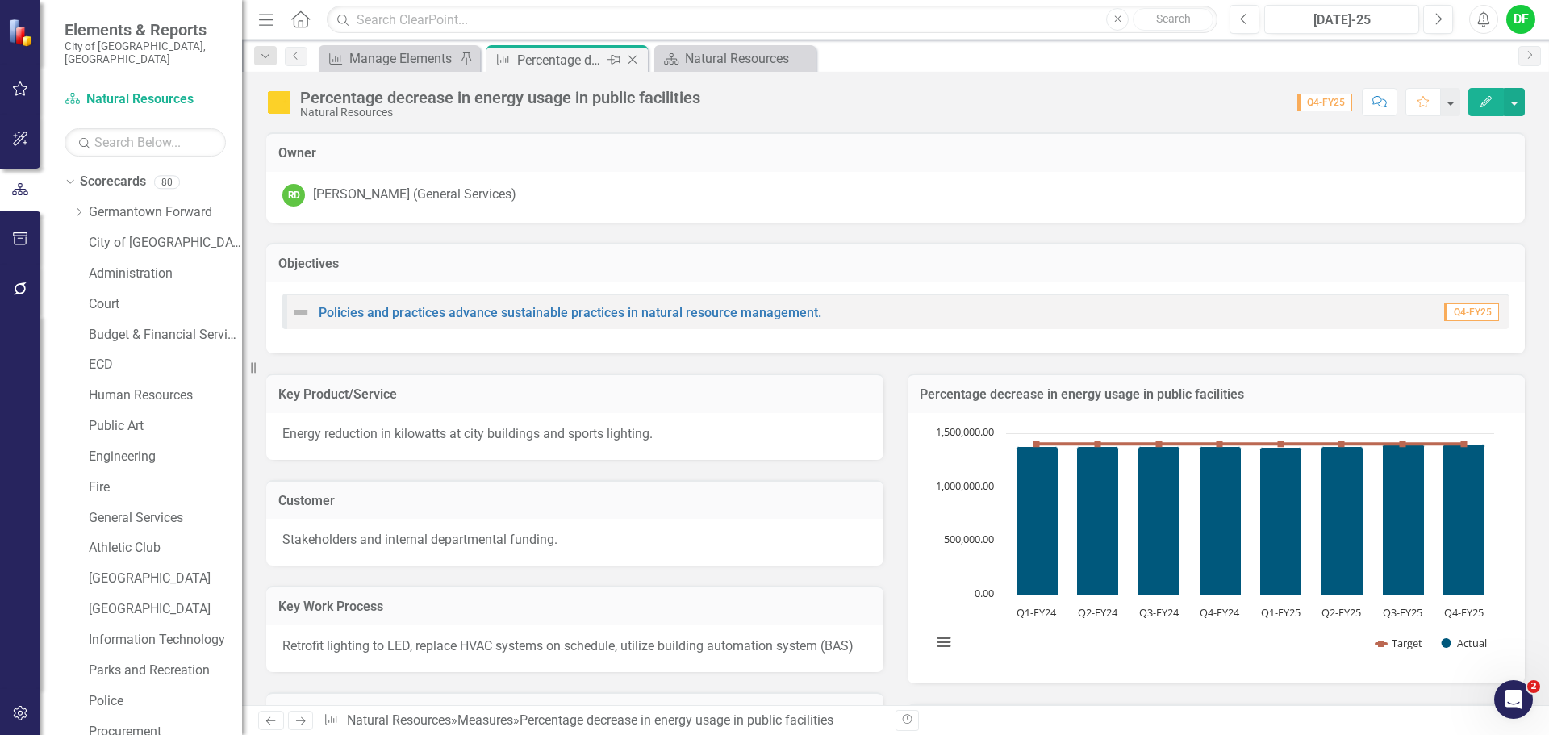
click at [631, 56] on icon "Close" at bounding box center [632, 59] width 16 height 13
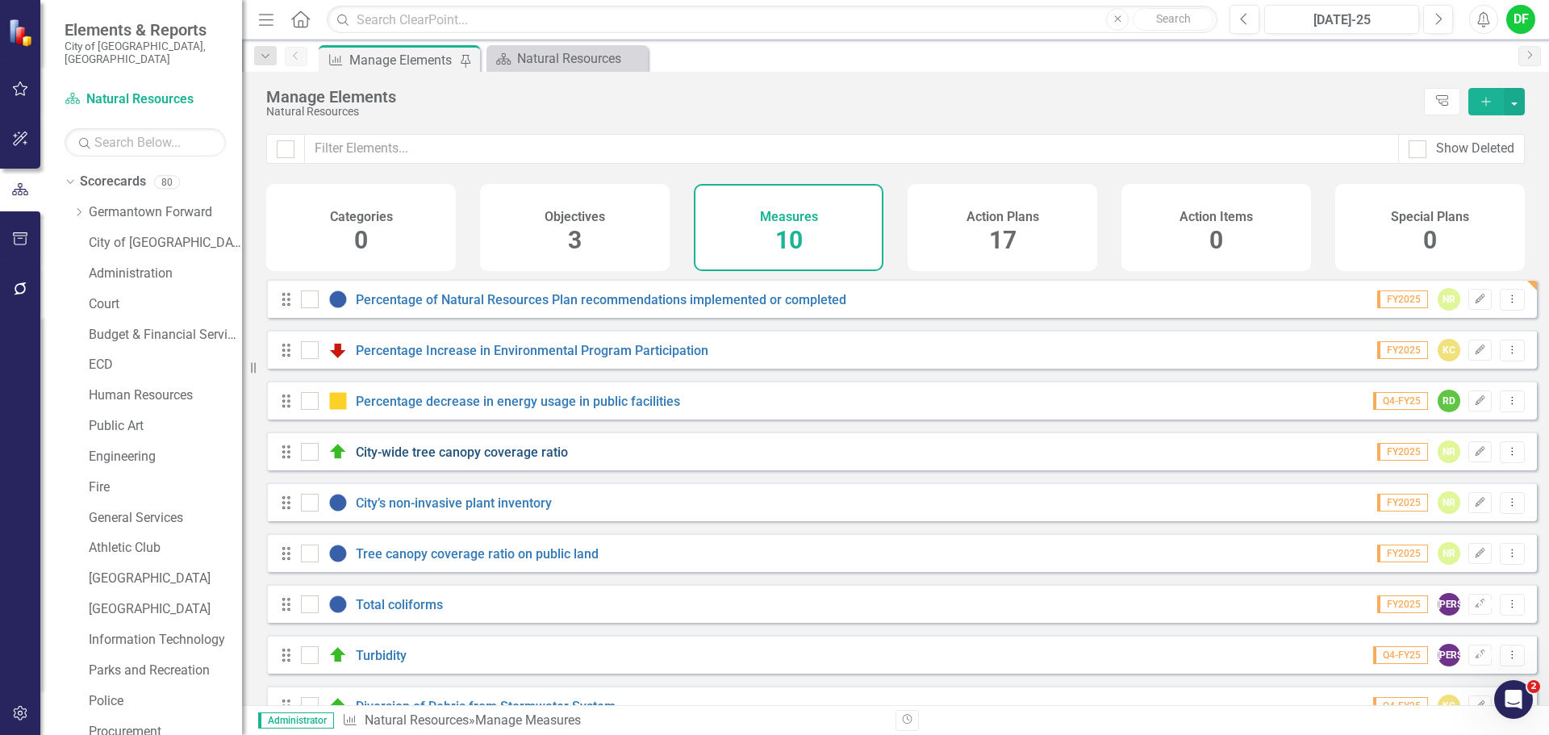
click at [427, 460] on link "City-wide tree canopy coverage ratio" at bounding box center [462, 451] width 212 height 15
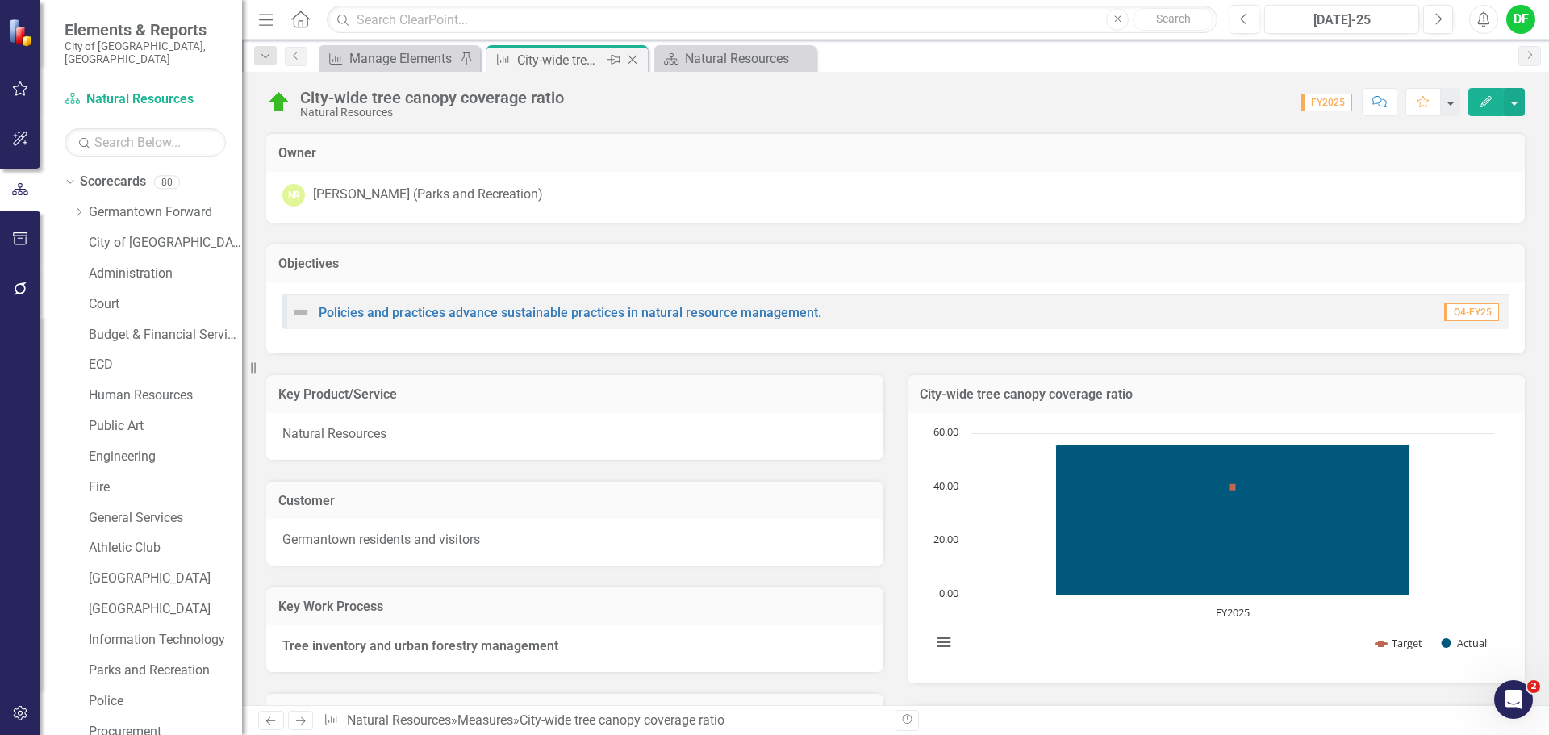
click at [636, 59] on icon "Close" at bounding box center [632, 59] width 16 height 13
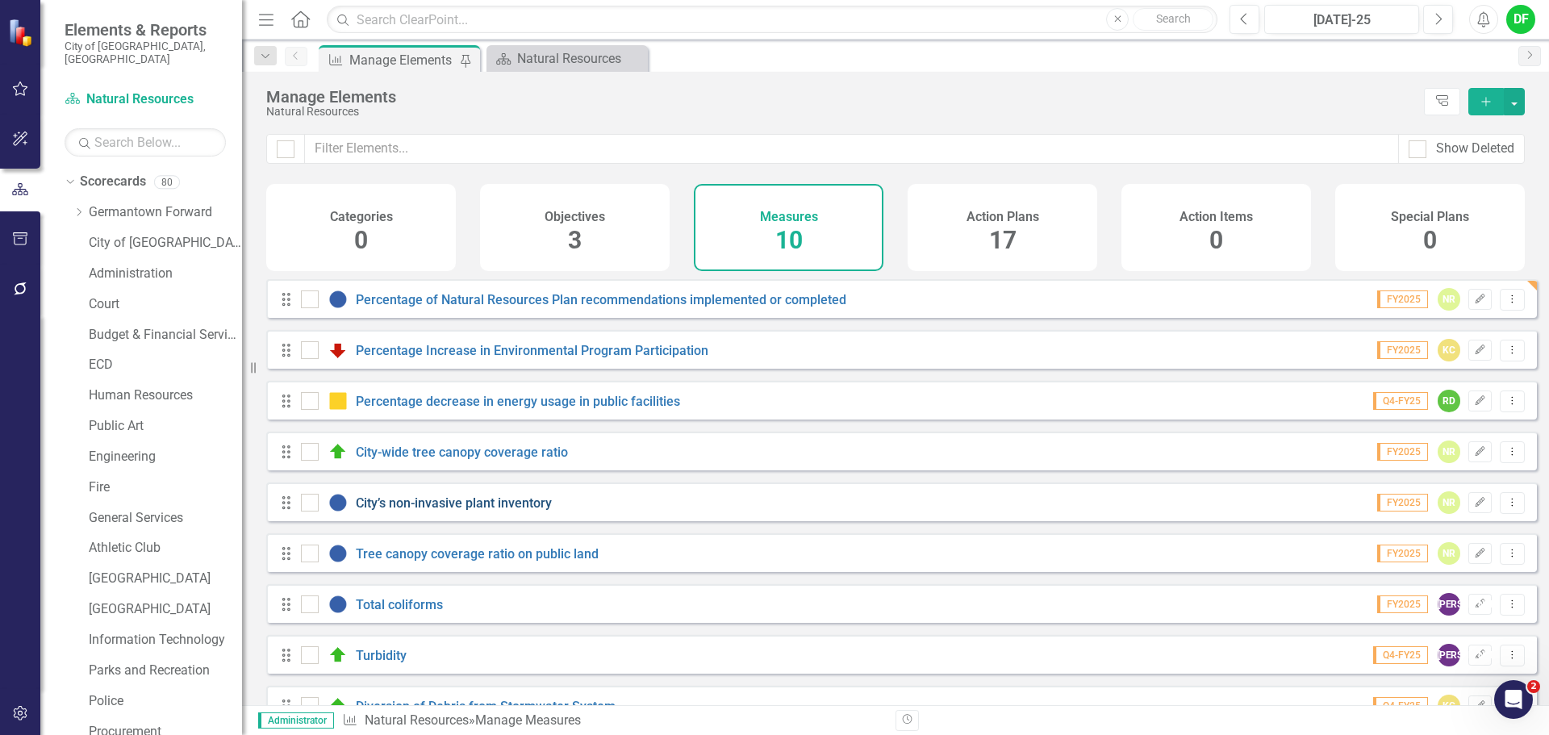
click at [451, 511] on link "City’s non-invasive plant inventory" at bounding box center [454, 502] width 196 height 15
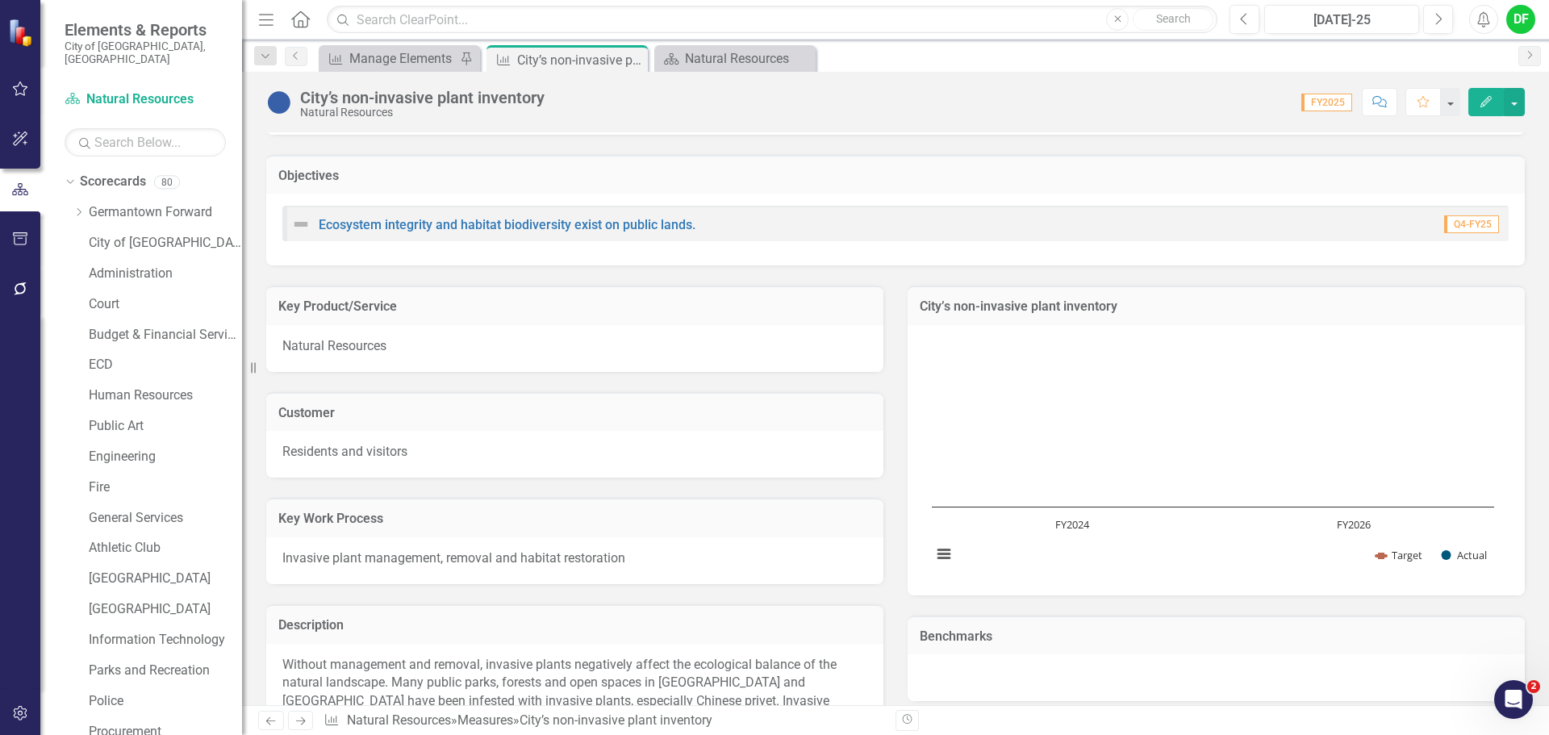
scroll to position [80, 0]
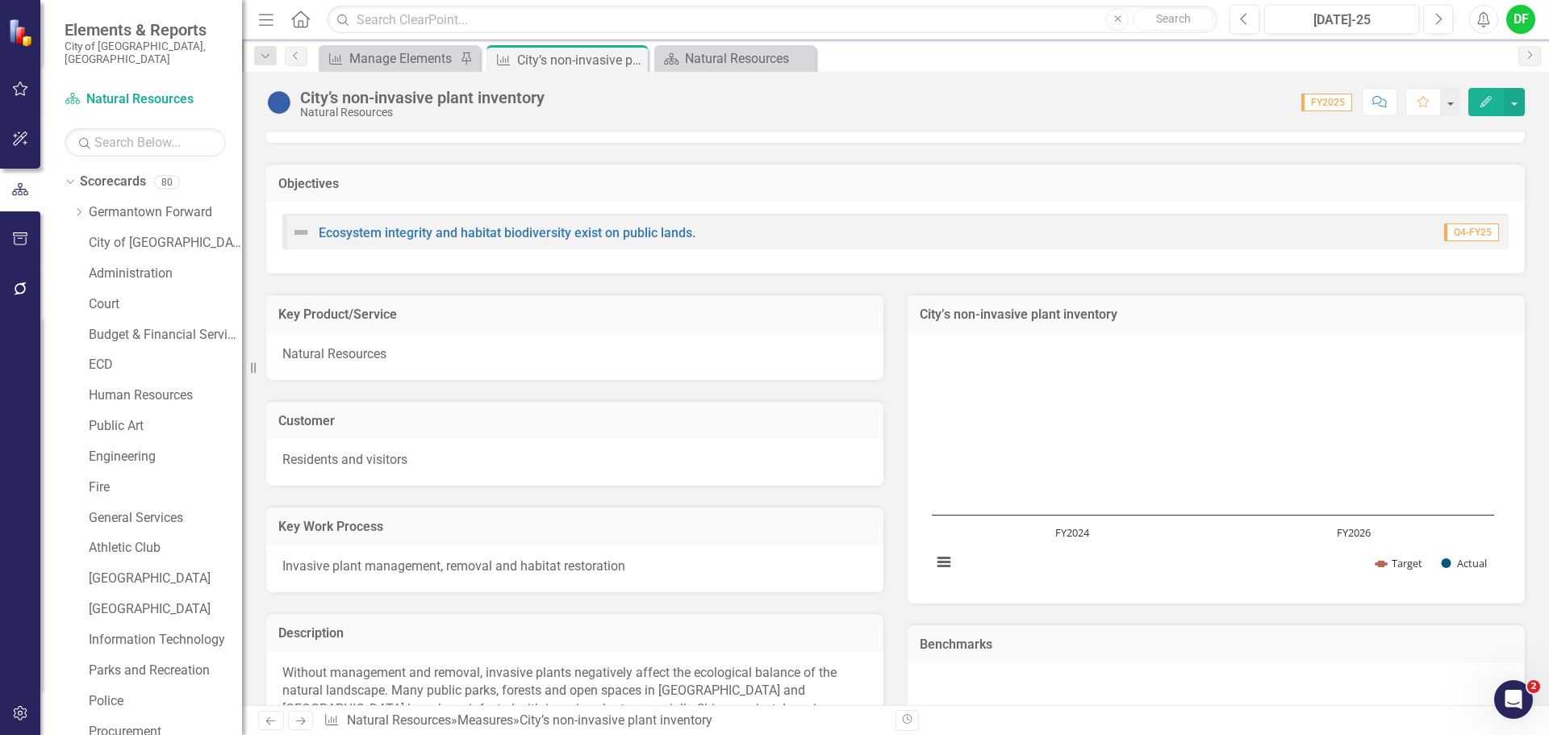
click at [1181, 323] on td "City’s non-invasive plant inventory" at bounding box center [1216, 316] width 593 height 21
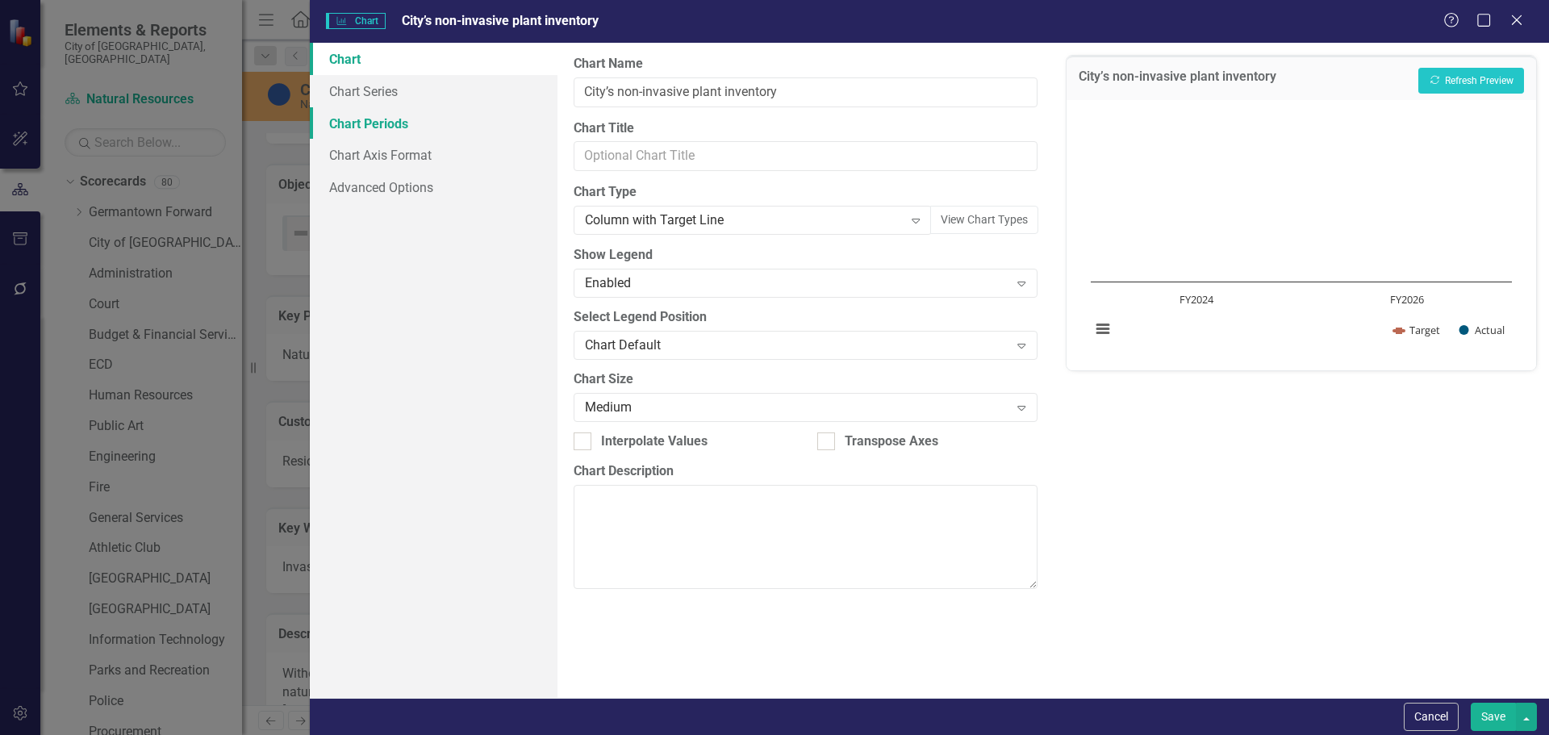
click at [382, 116] on link "Chart Periods" at bounding box center [434, 123] width 248 height 32
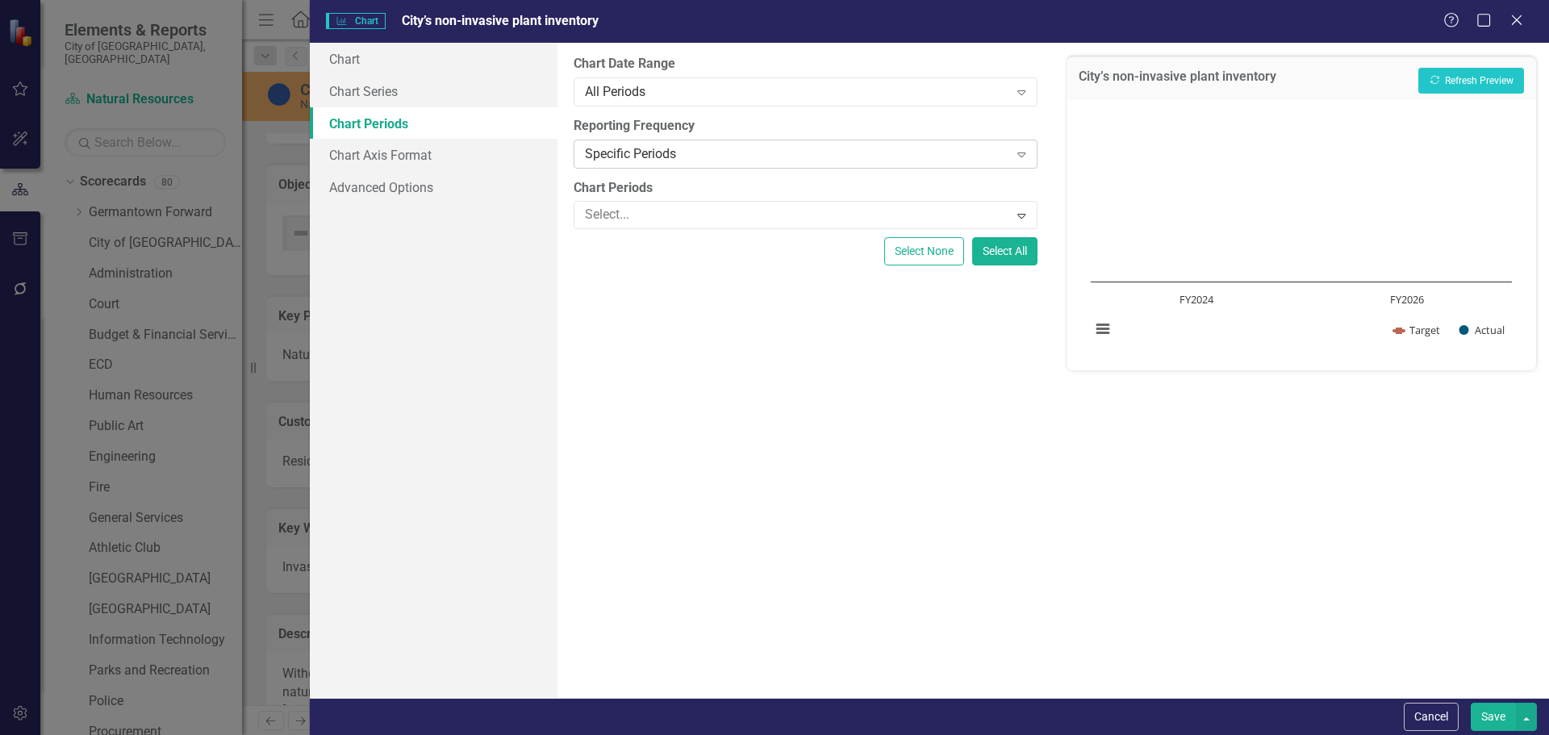
click at [659, 153] on div "Specific Periods" at bounding box center [796, 153] width 423 height 19
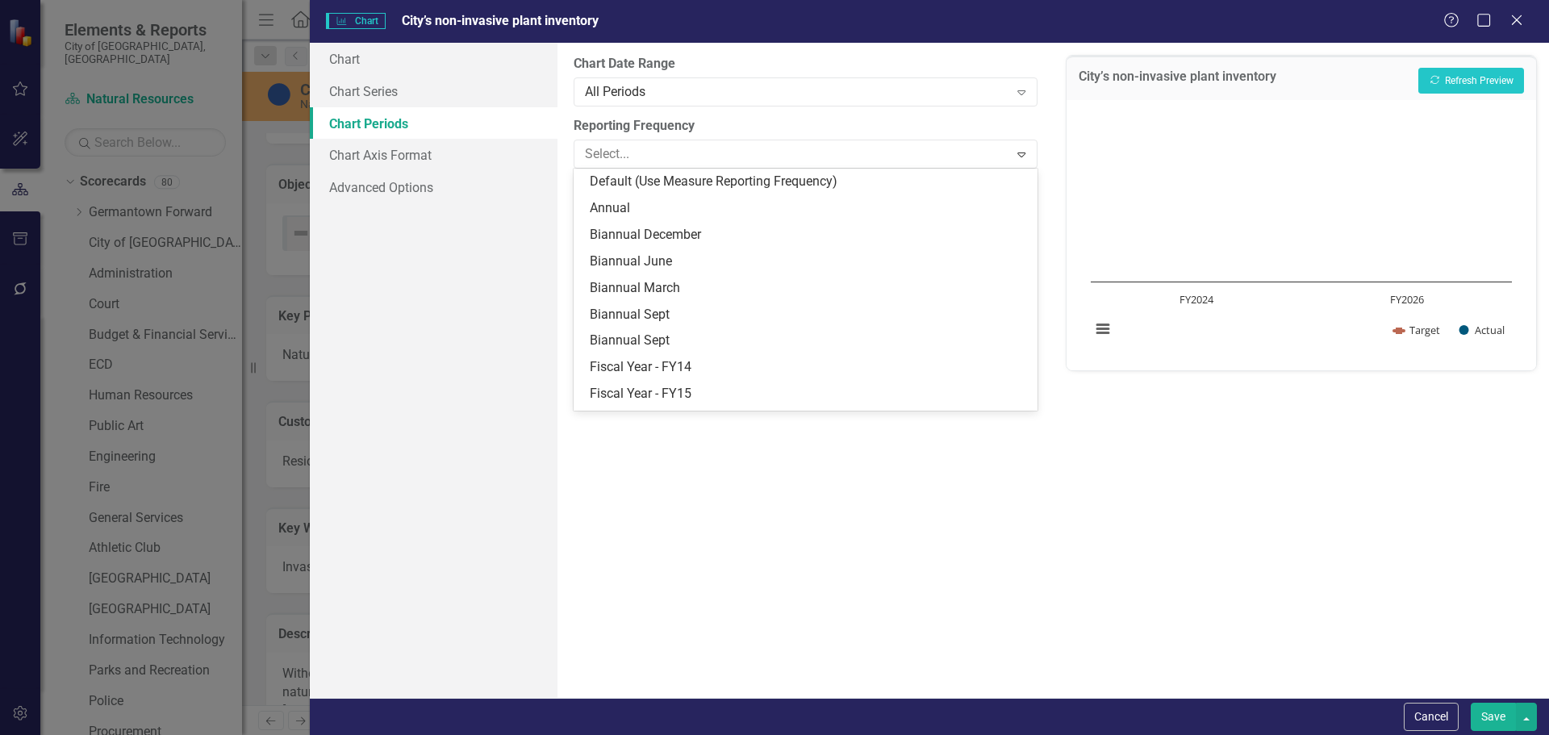
scroll to position [208, 0]
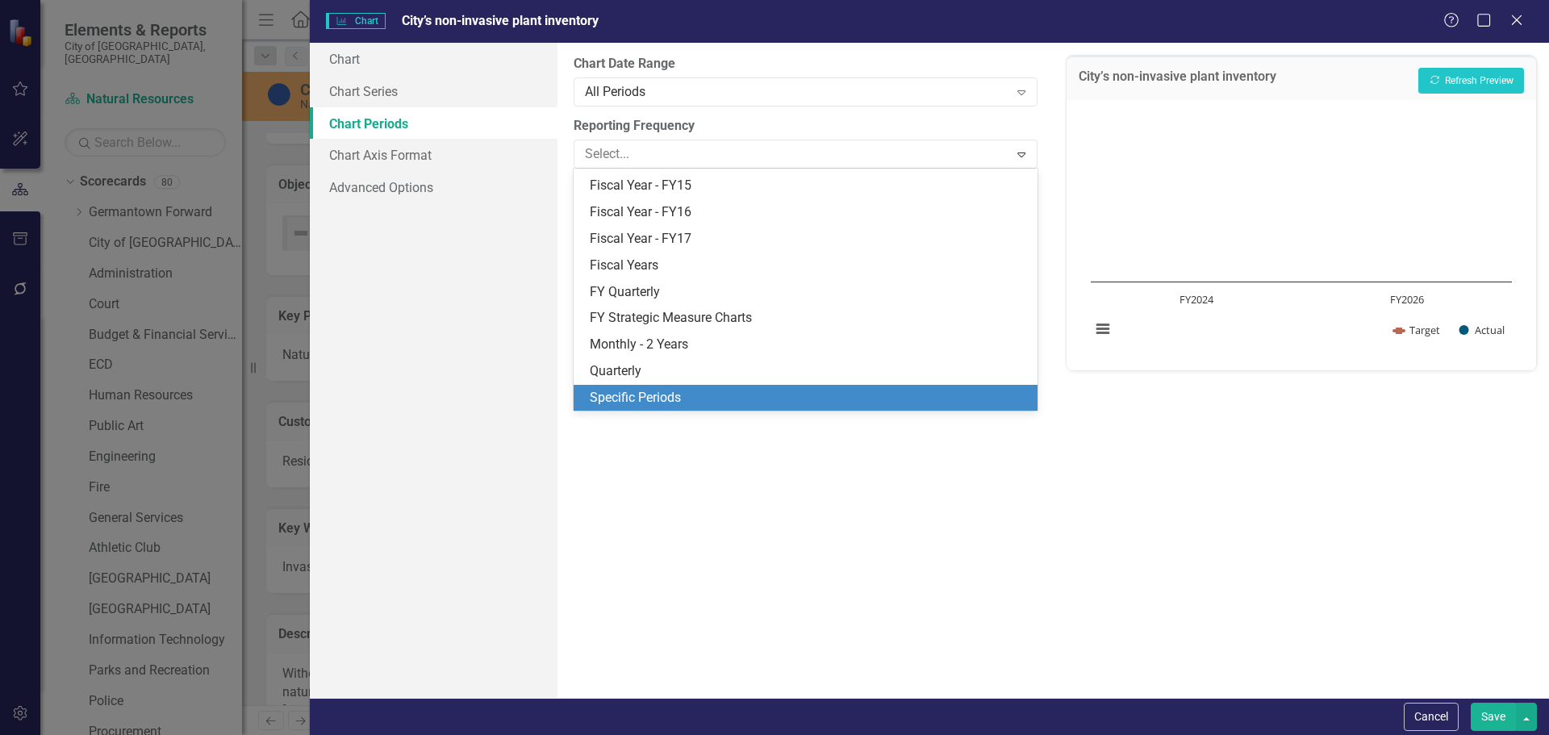
click at [653, 390] on div "Specific Periods" at bounding box center [808, 398] width 437 height 19
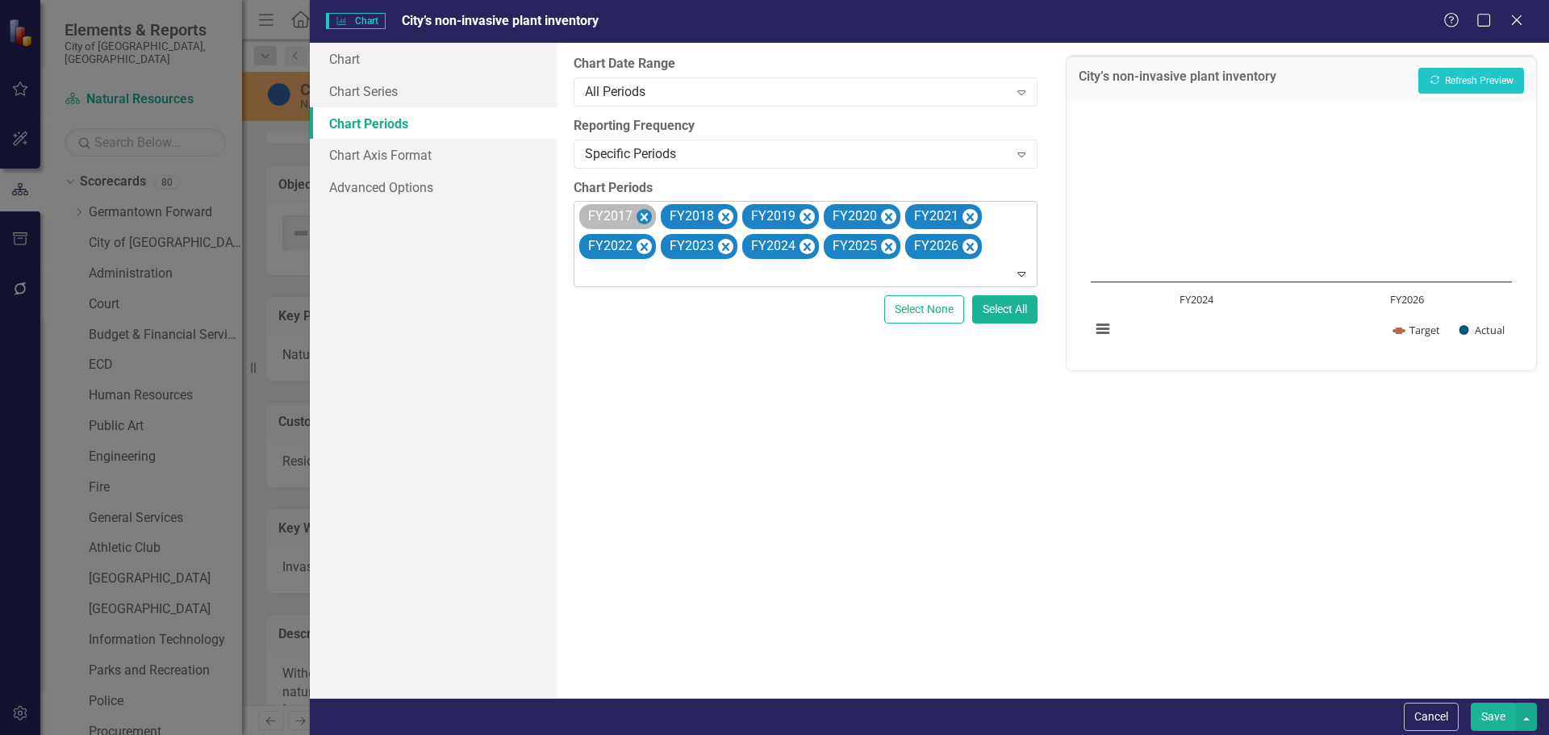
click at [644, 225] on icon "Remove FY2017" at bounding box center [643, 217] width 15 height 20
click at [644, 225] on icon "Remove FY2018" at bounding box center [643, 217] width 15 height 20
click at [644, 225] on icon "Remove FY2019" at bounding box center [643, 217] width 15 height 20
click at [644, 225] on icon "Remove FY2020" at bounding box center [643, 217] width 15 height 20
click at [644, 219] on icon "Remove FY2021" at bounding box center [643, 217] width 7 height 8
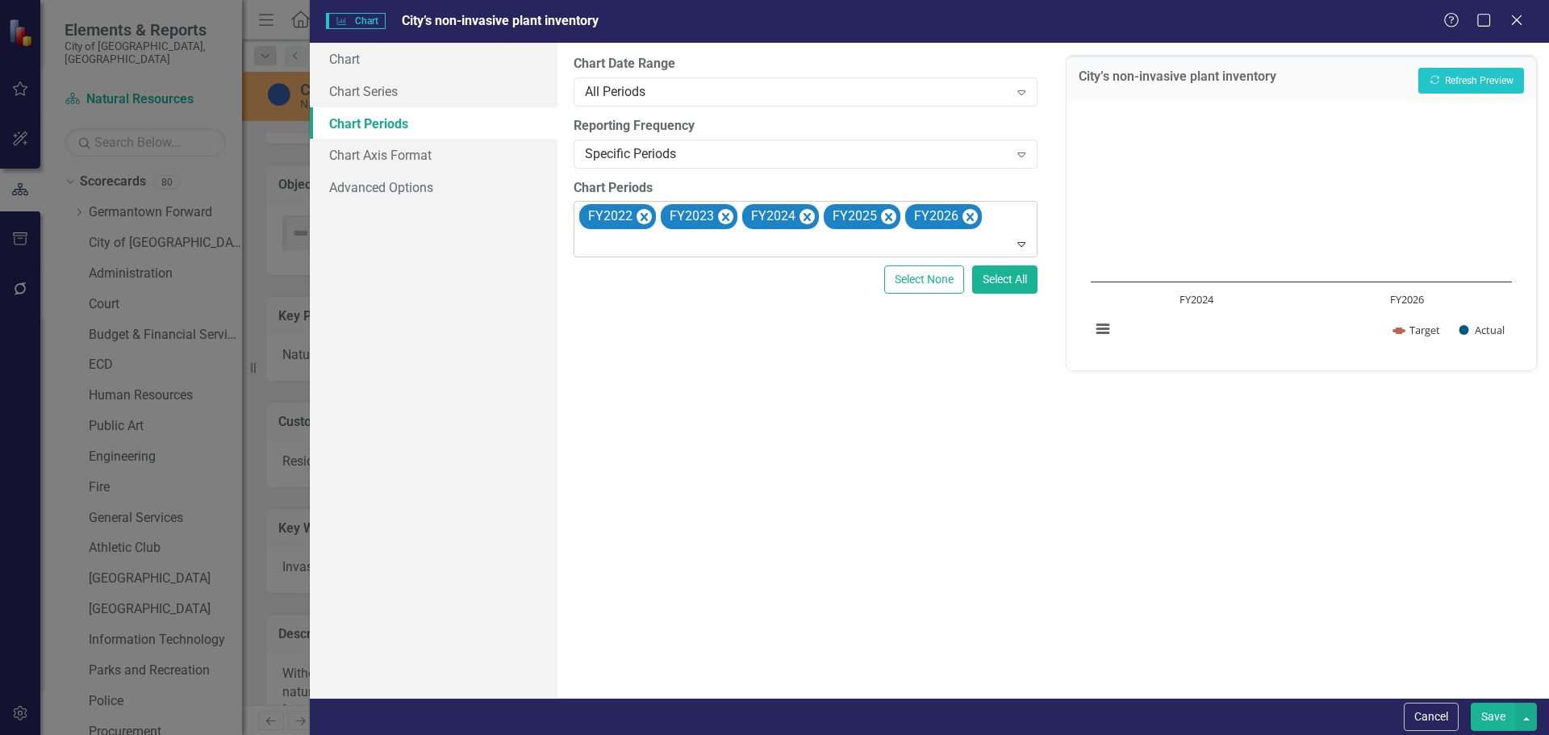
click at [644, 219] on icon "Remove FY2022" at bounding box center [643, 217] width 7 height 8
click at [644, 219] on icon "Remove FY2023" at bounding box center [643, 217] width 7 height 8
click at [644, 219] on icon "Remove FY2024" at bounding box center [643, 217] width 7 height 8
click at [728, 215] on icon "Remove FY2026" at bounding box center [725, 217] width 15 height 20
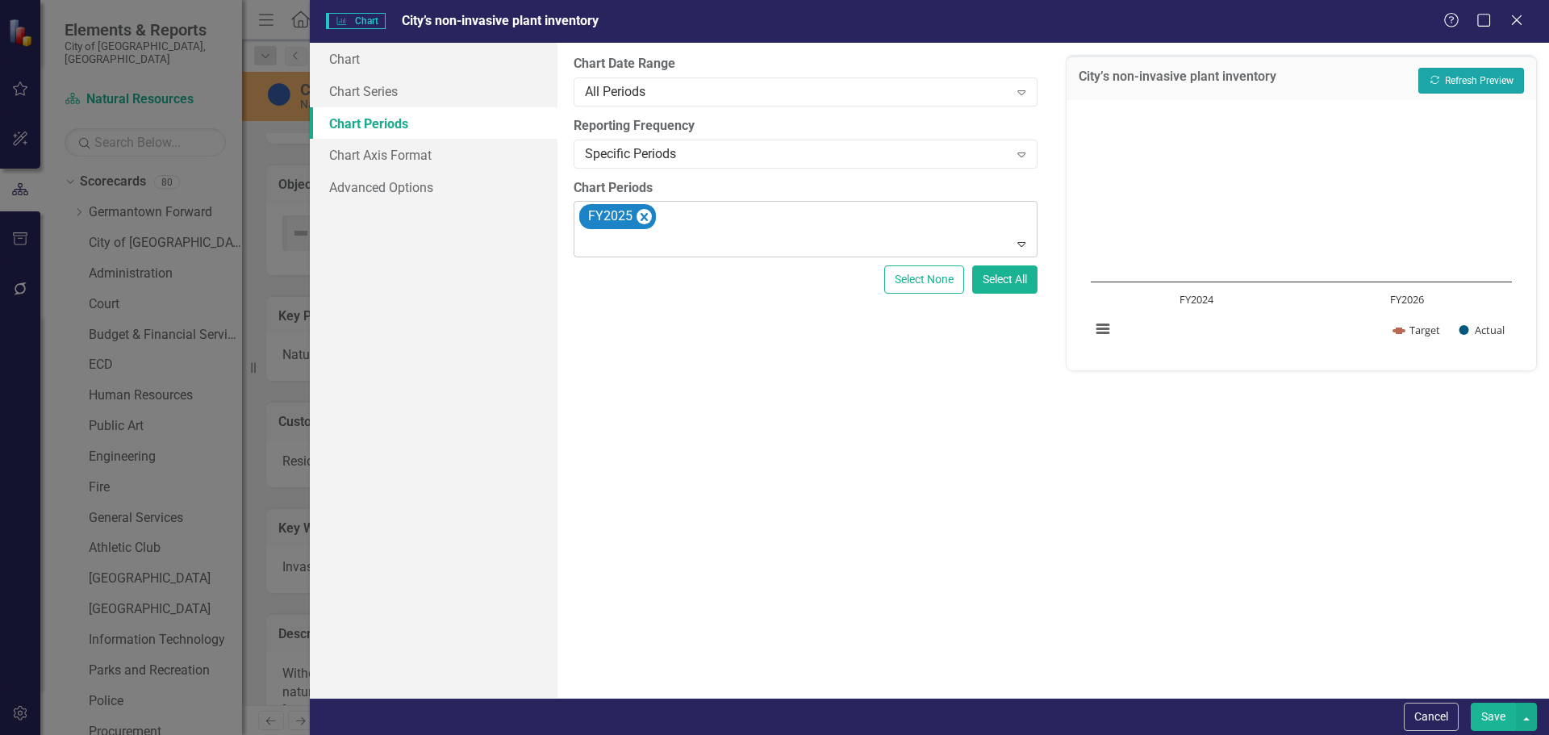
click at [1488, 82] on button "Recalculate Refresh Preview" at bounding box center [1471, 81] width 106 height 26
click at [1486, 706] on button "Save" at bounding box center [1493, 717] width 45 height 28
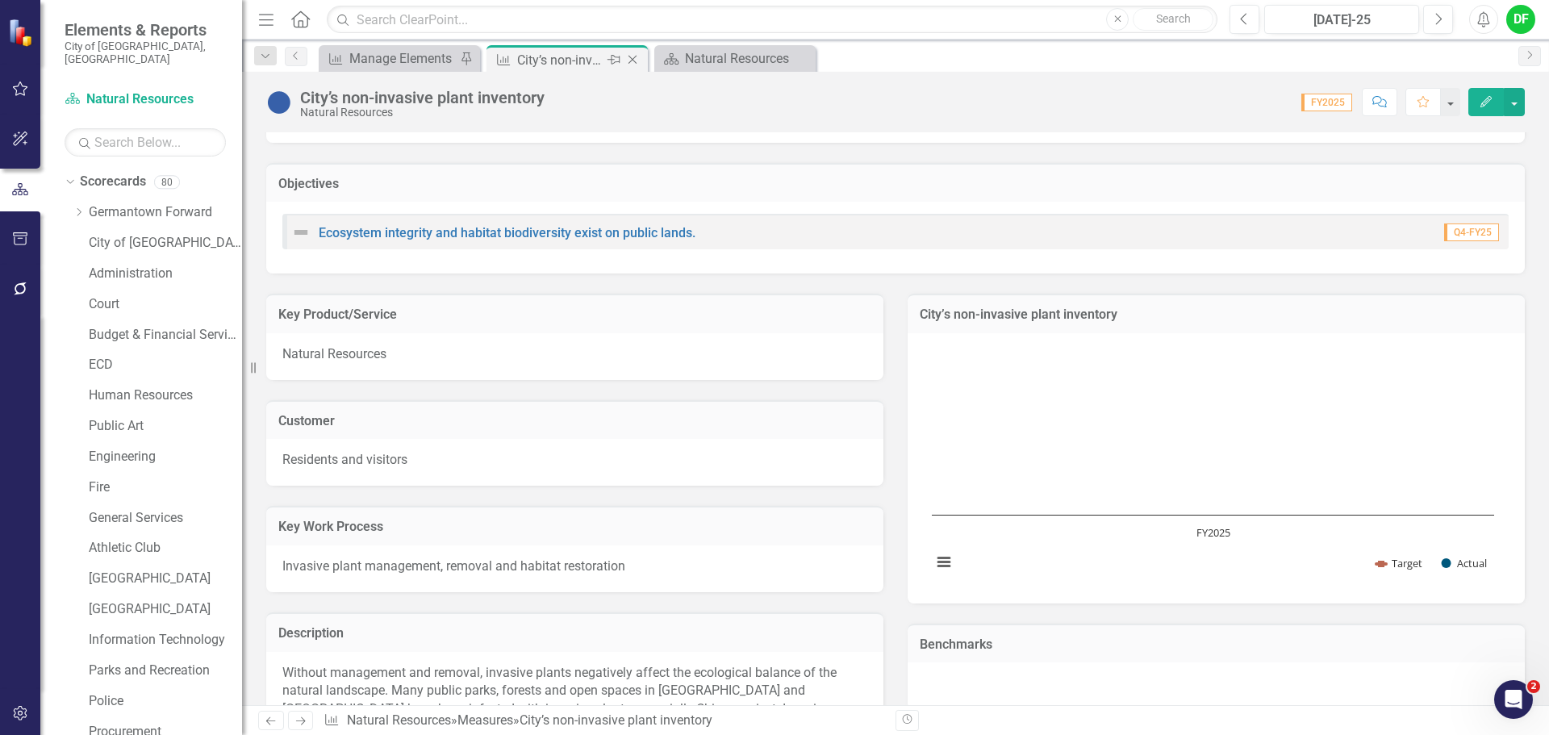
click at [634, 56] on icon "Close" at bounding box center [632, 59] width 16 height 13
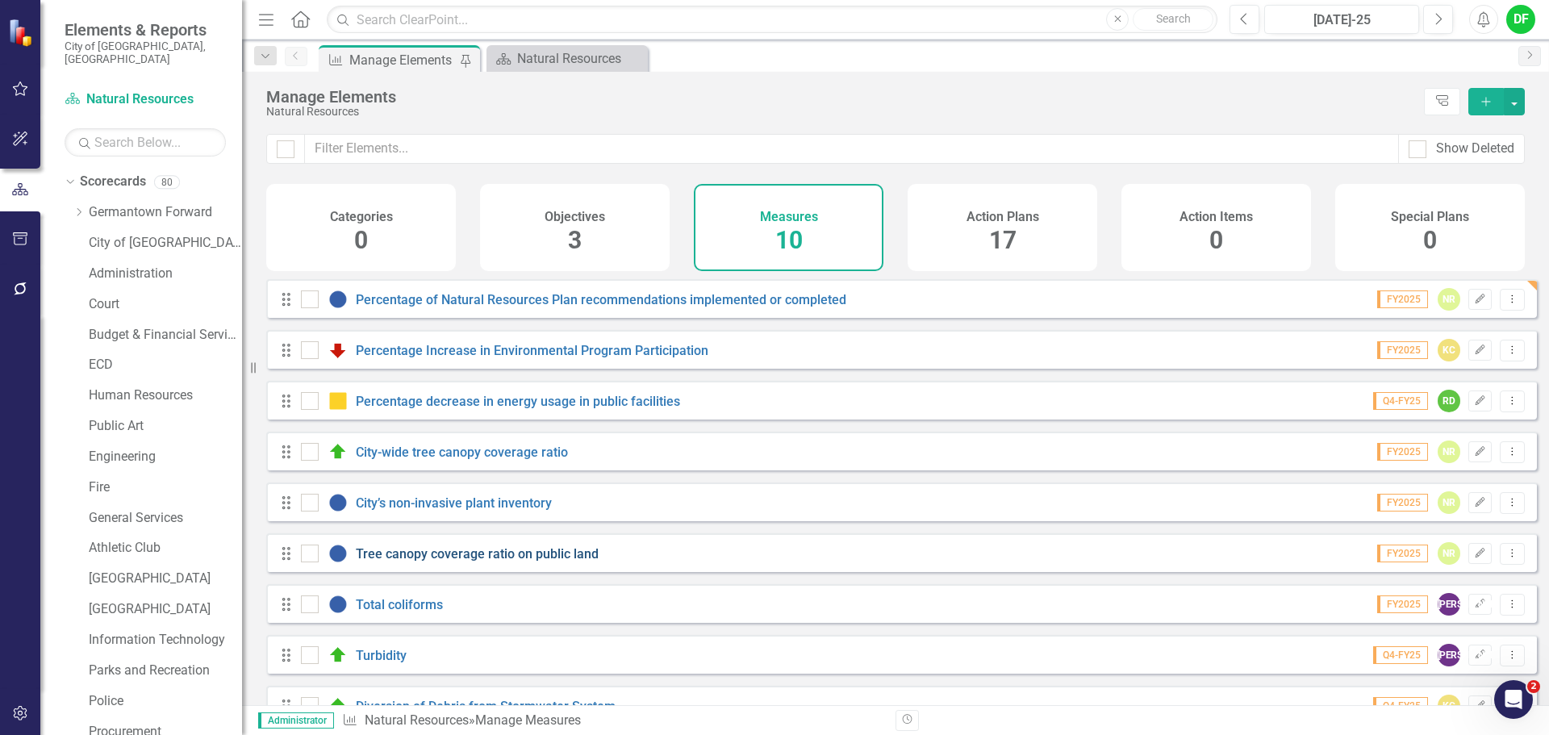
click at [419, 561] on link "Tree canopy coverage ratio on public land" at bounding box center [477, 553] width 243 height 15
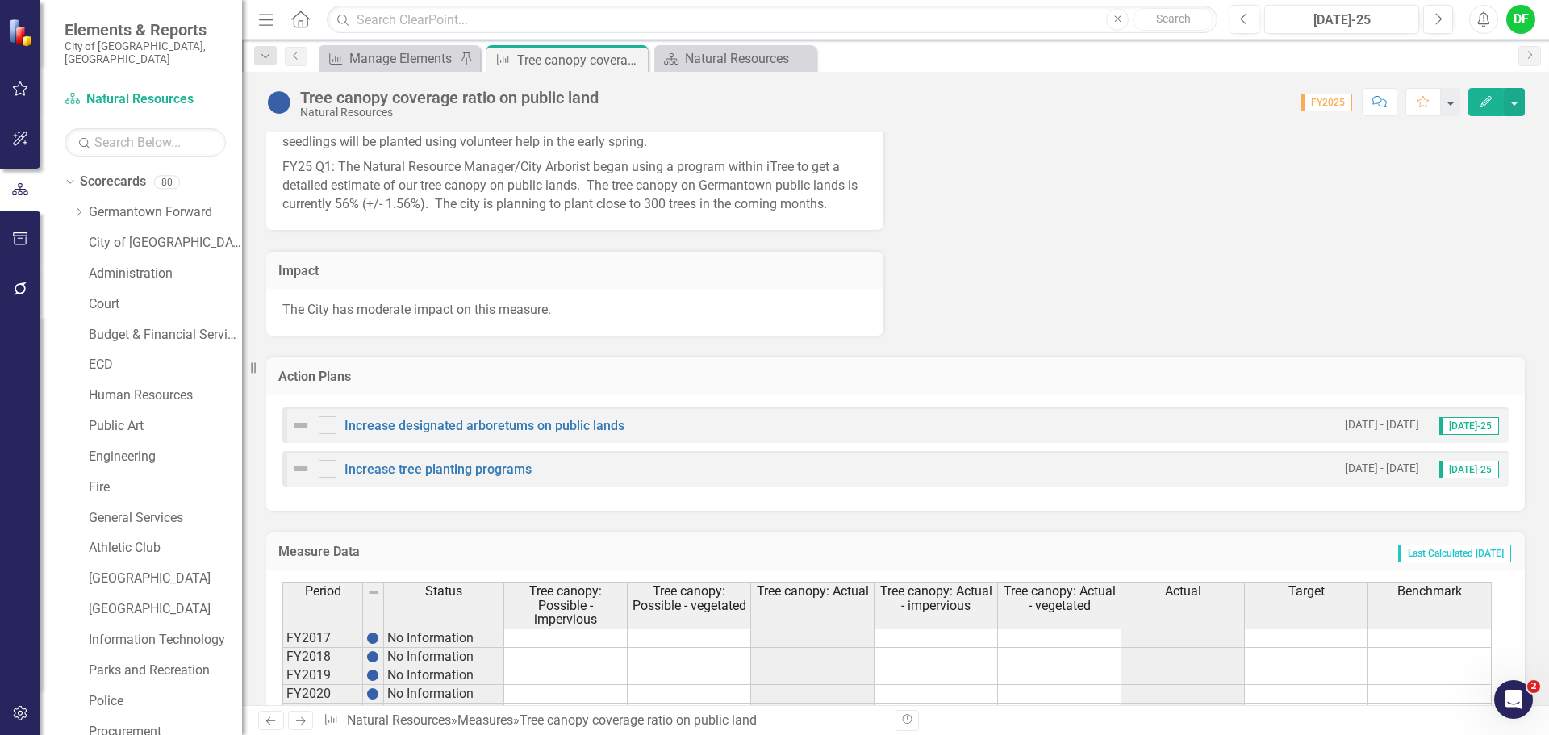
scroll to position [1099, 0]
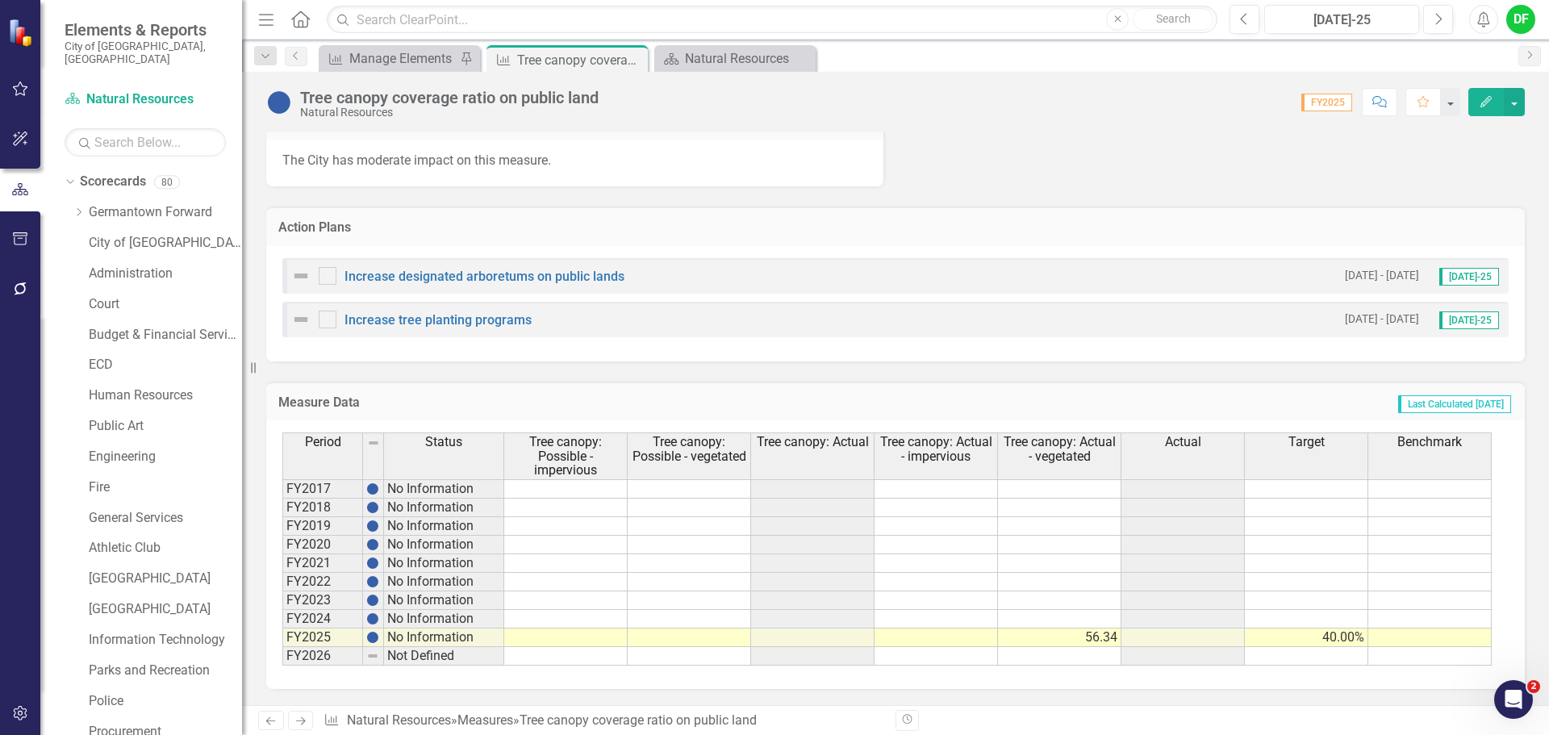
click at [1473, 95] on button "Edit" at bounding box center [1485, 102] width 35 height 28
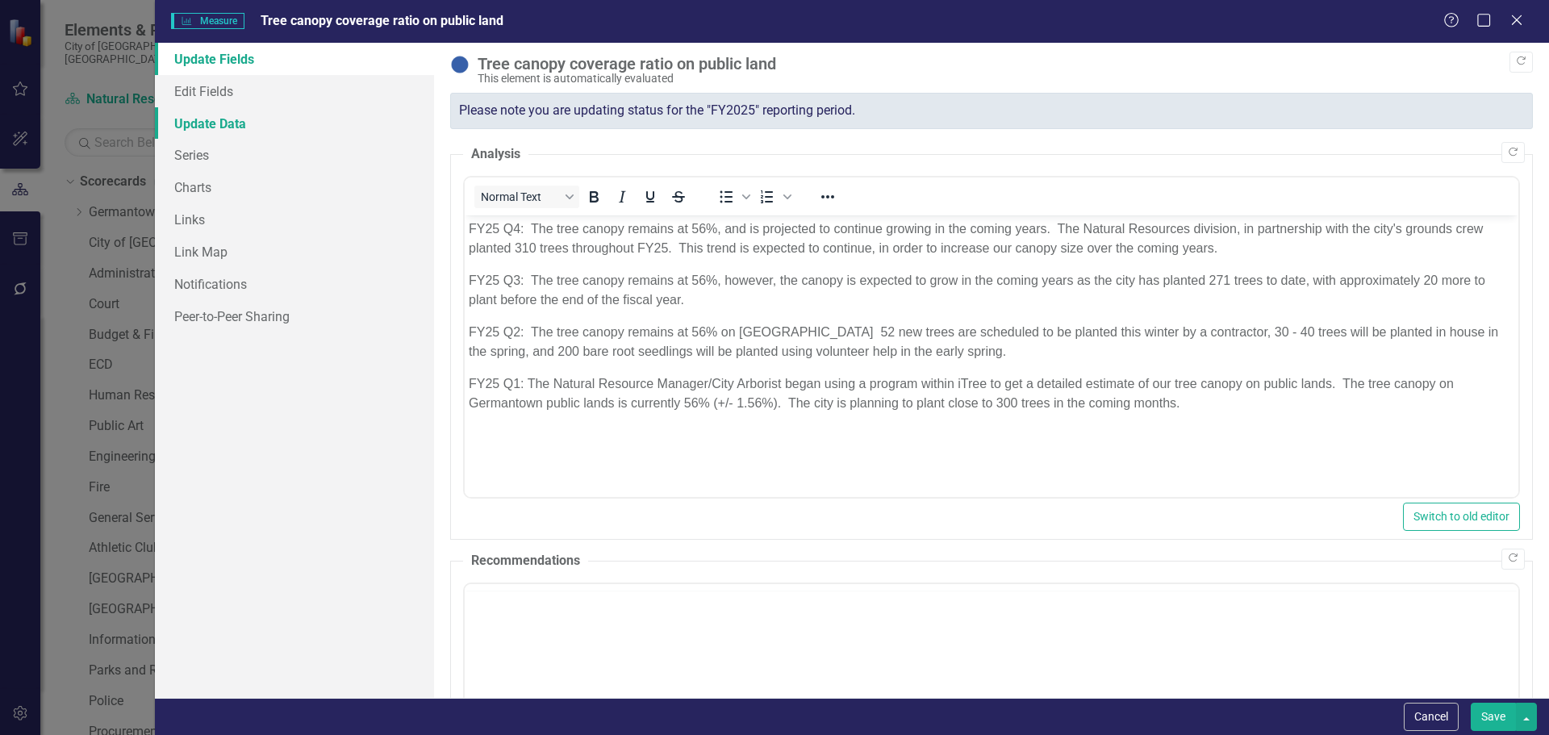
scroll to position [0, 0]
drag, startPoint x: 190, startPoint y: 156, endPoint x: 271, endPoint y: 156, distance: 80.7
click at [190, 156] on link "Series" at bounding box center [294, 155] width 279 height 32
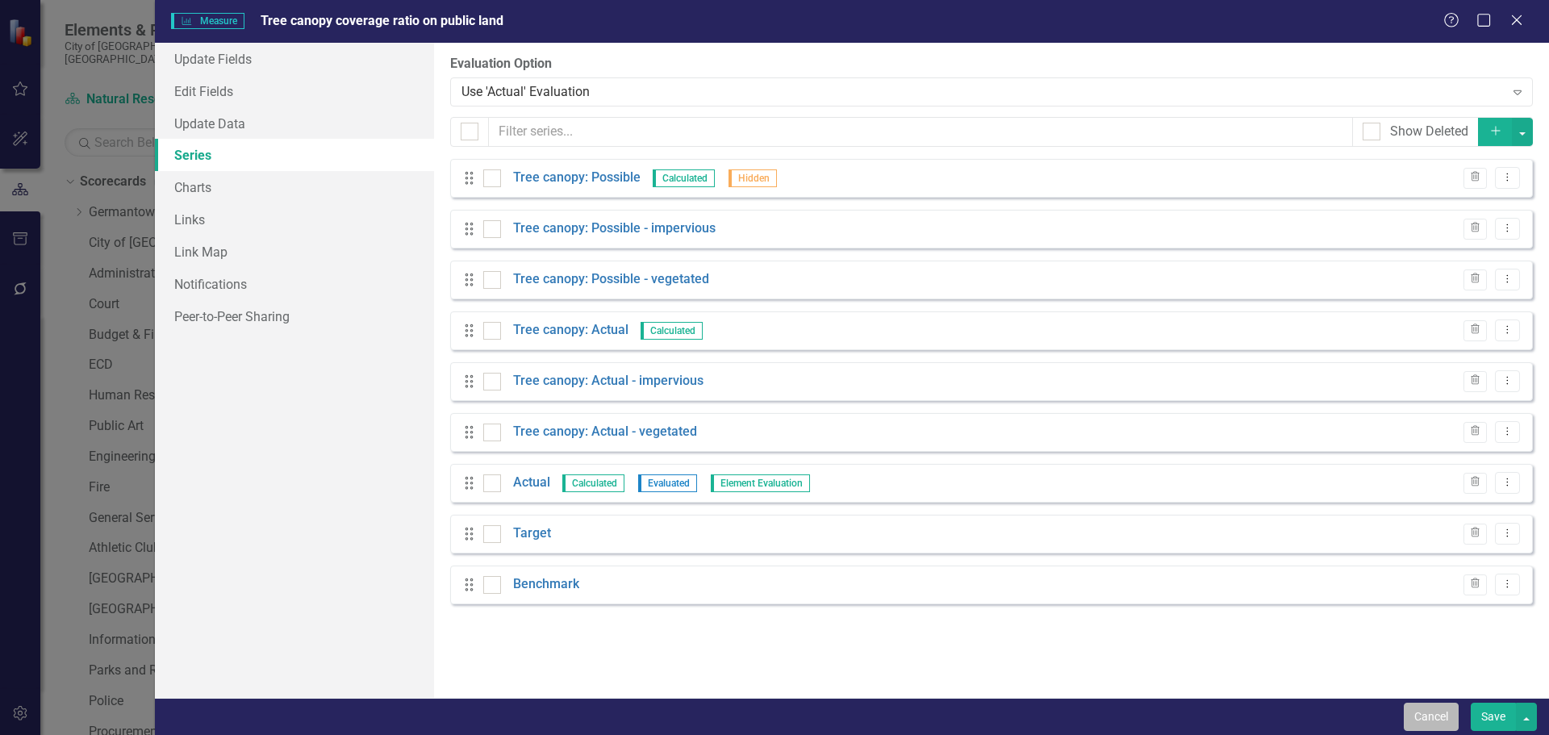
click at [1418, 715] on button "Cancel" at bounding box center [1431, 717] width 55 height 28
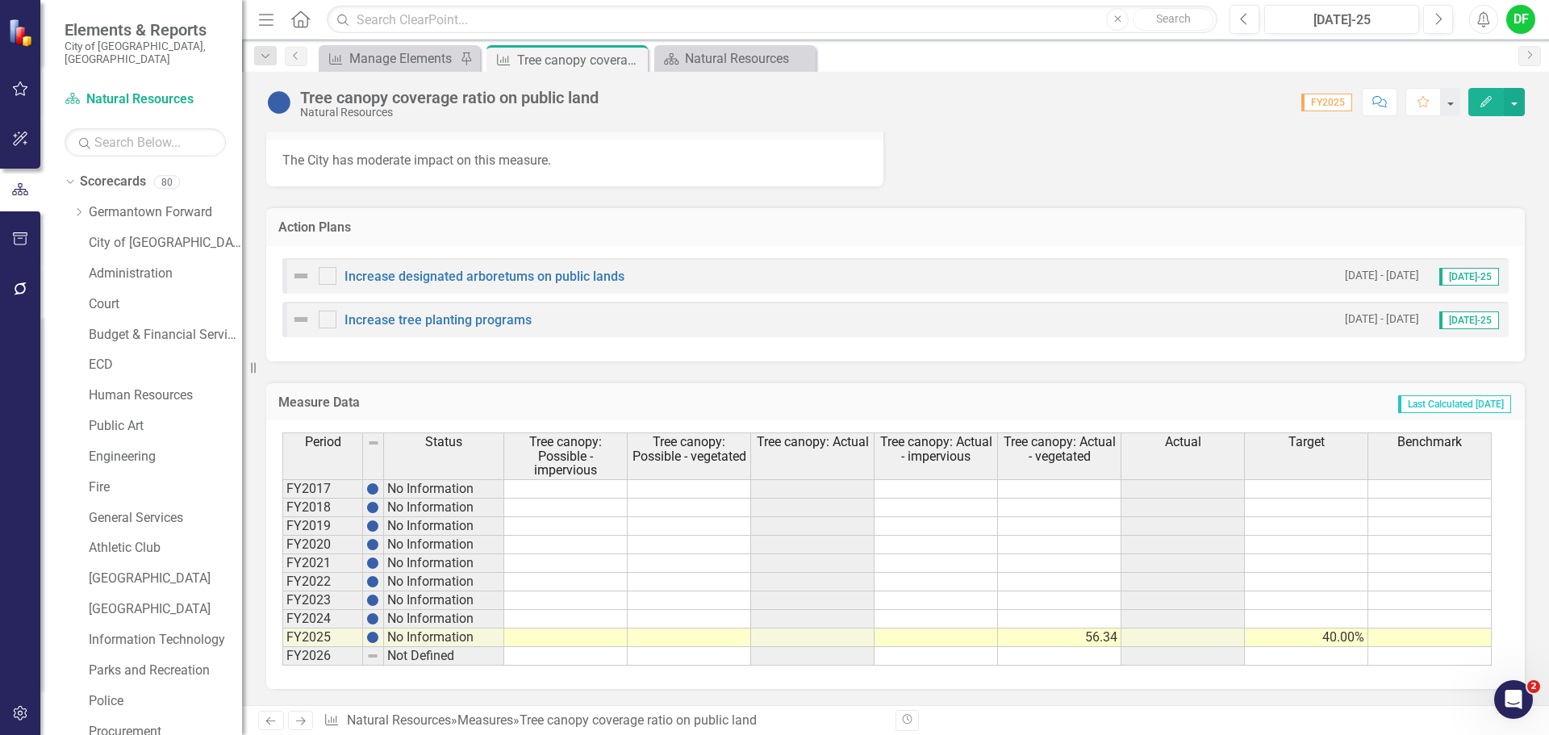
click at [1490, 98] on icon "Edit" at bounding box center [1486, 101] width 15 height 11
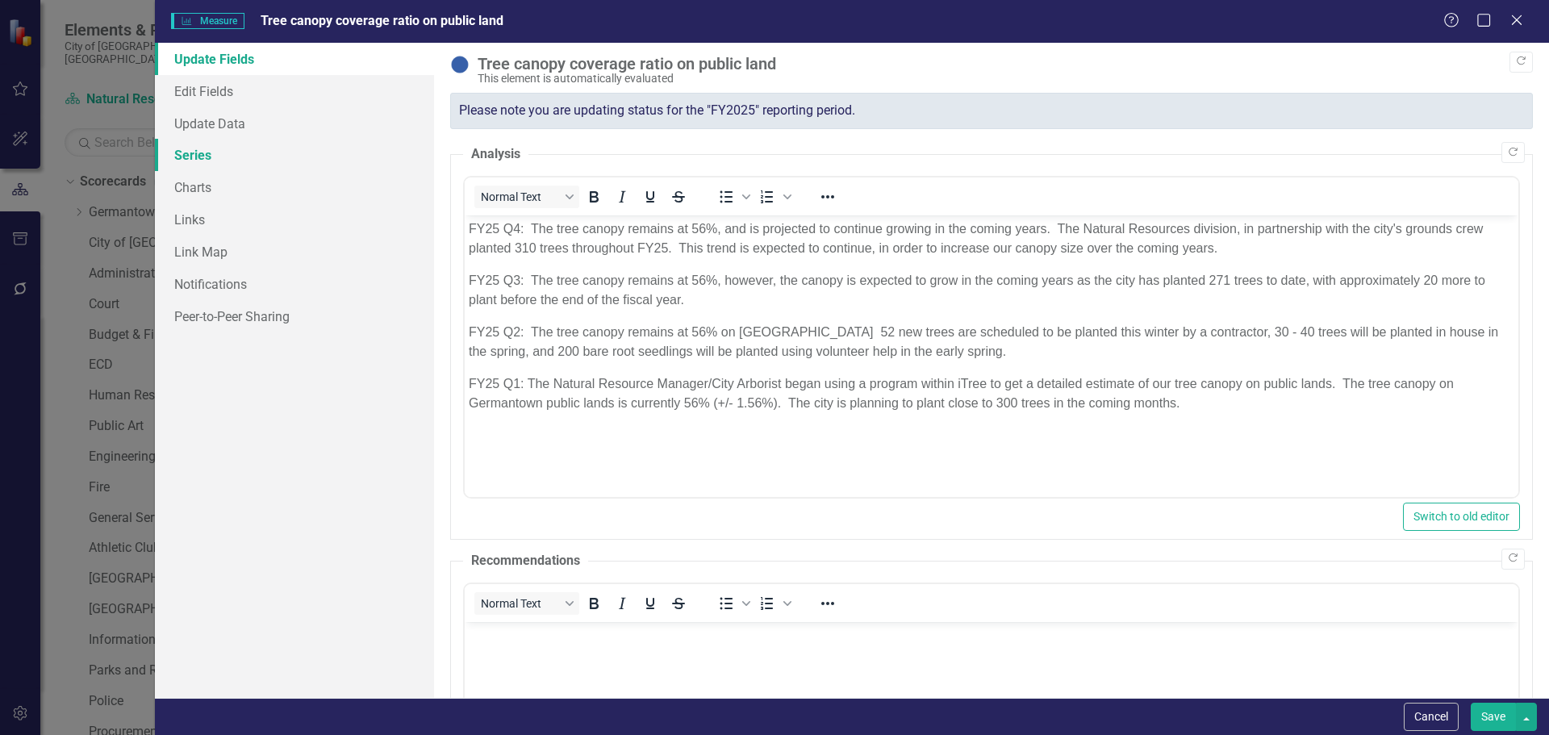
click at [191, 152] on link "Series" at bounding box center [294, 155] width 279 height 32
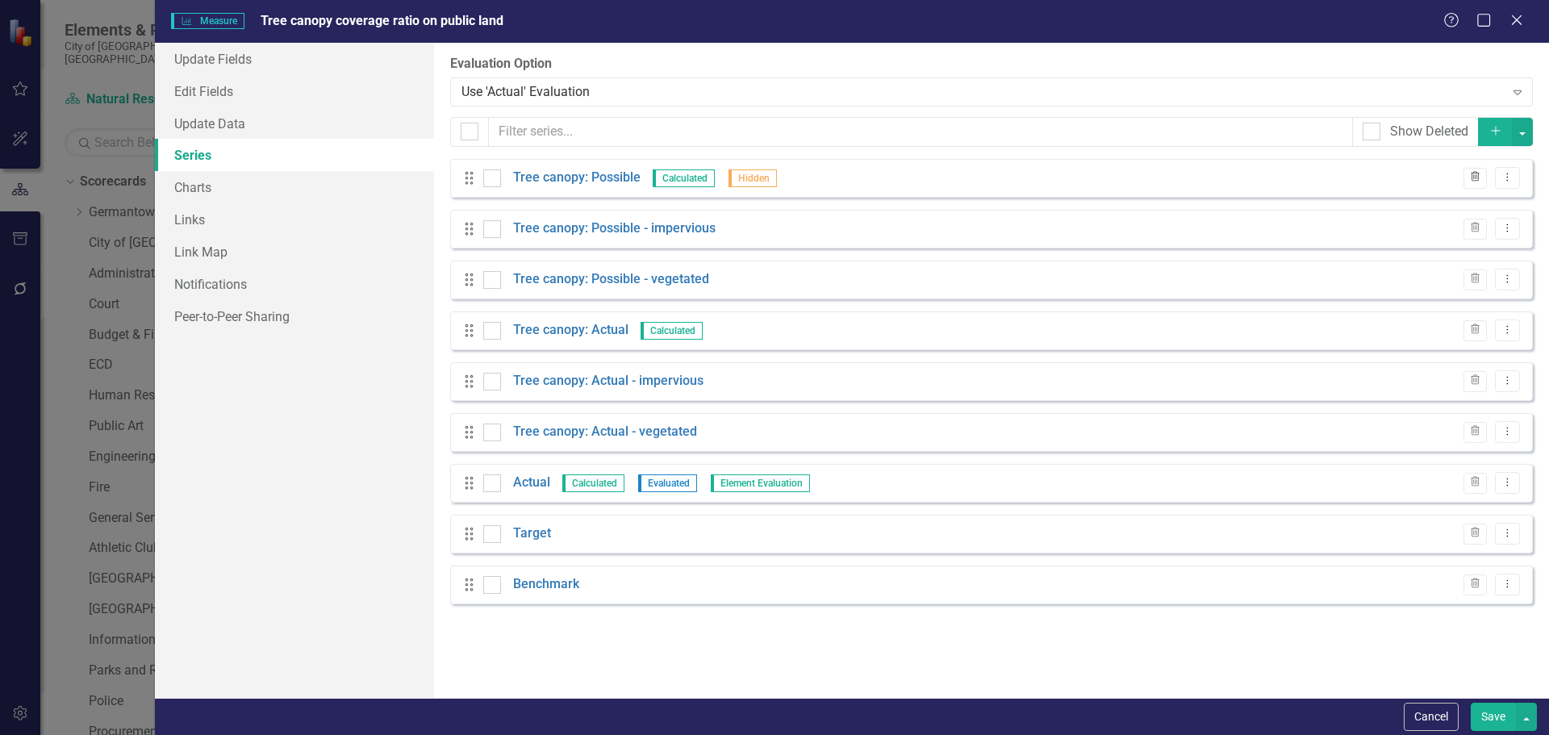
click at [1484, 173] on button "Trash" at bounding box center [1474, 178] width 23 height 21
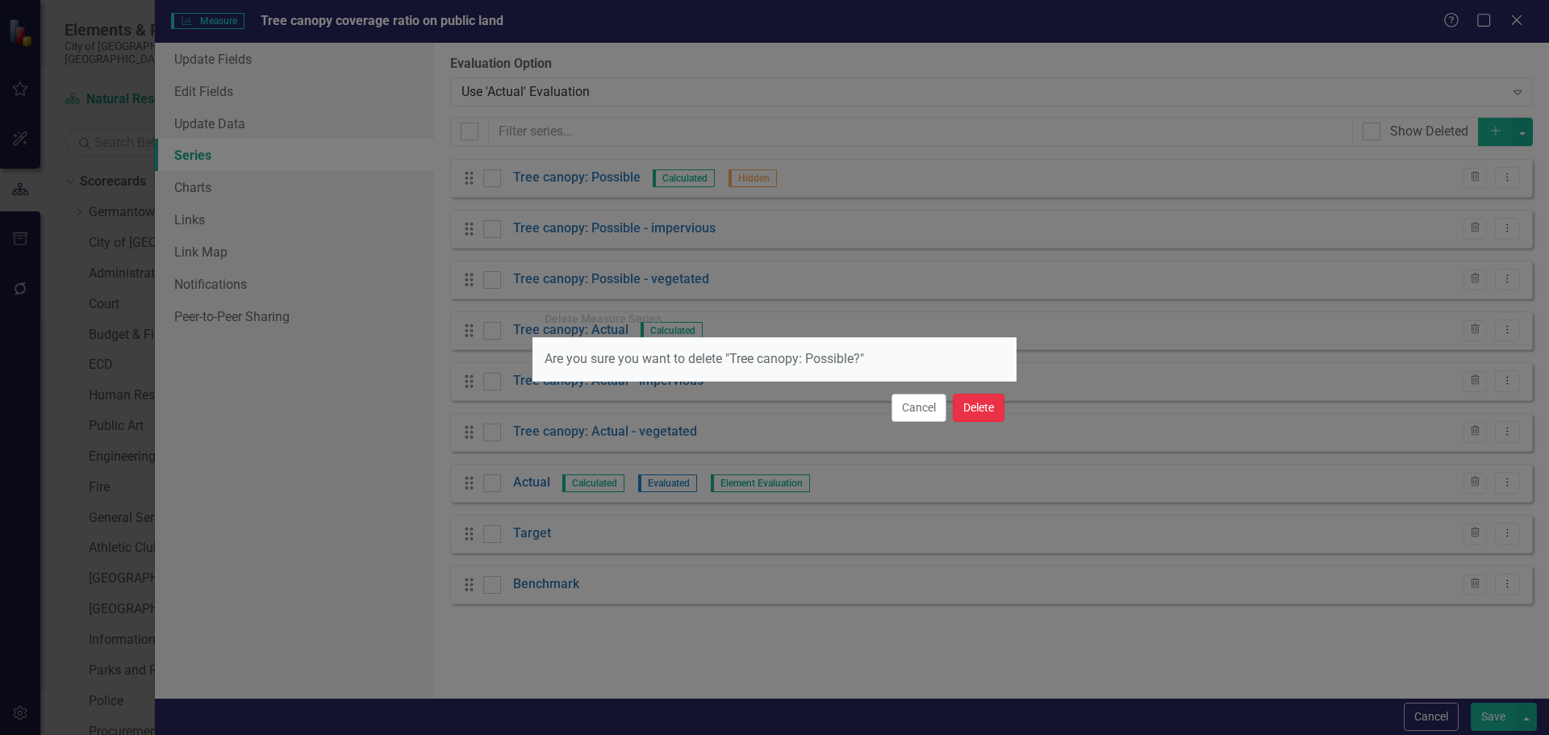
click at [985, 410] on button "Delete" at bounding box center [979, 408] width 52 height 28
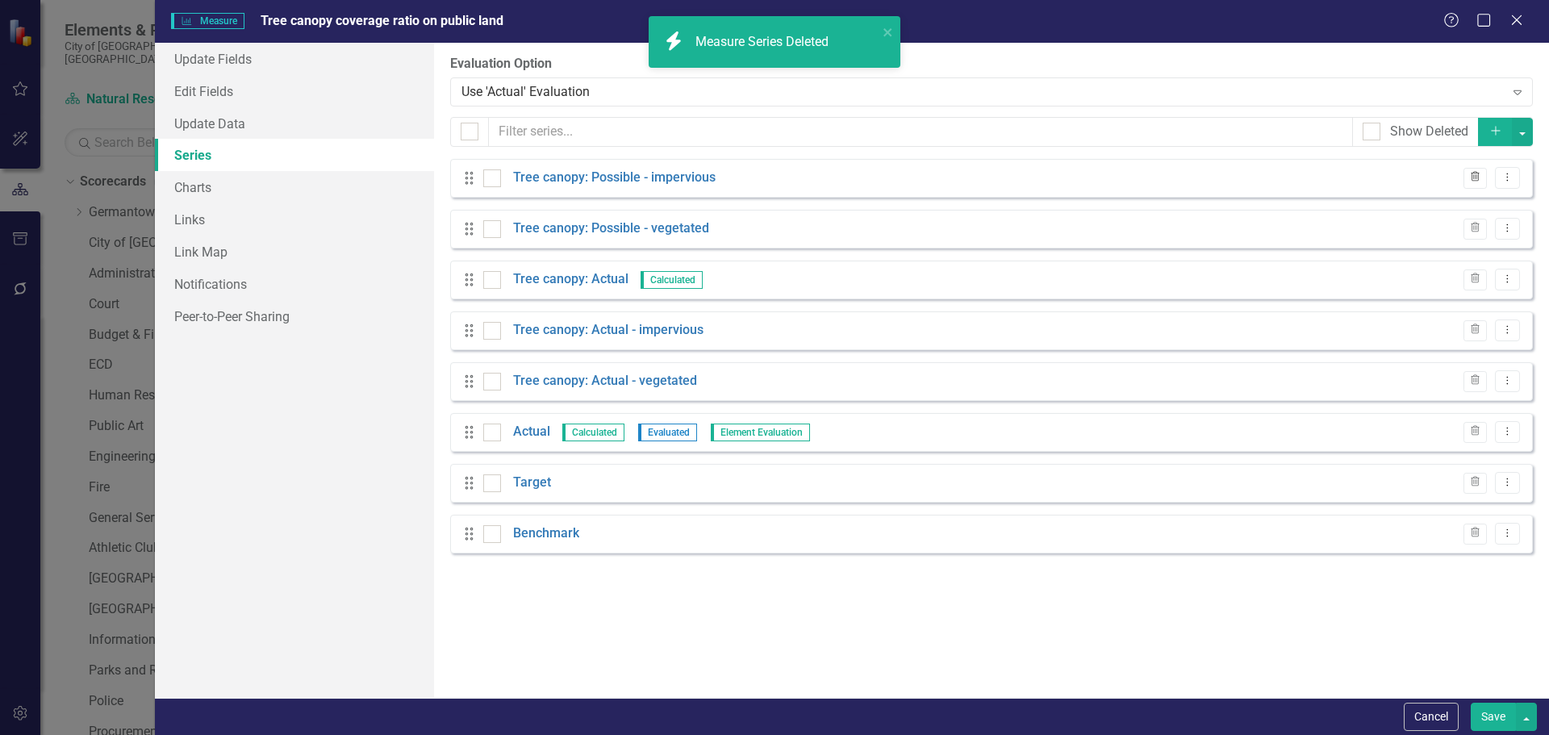
click at [1479, 174] on icon "Trash" at bounding box center [1475, 178] width 12 height 10
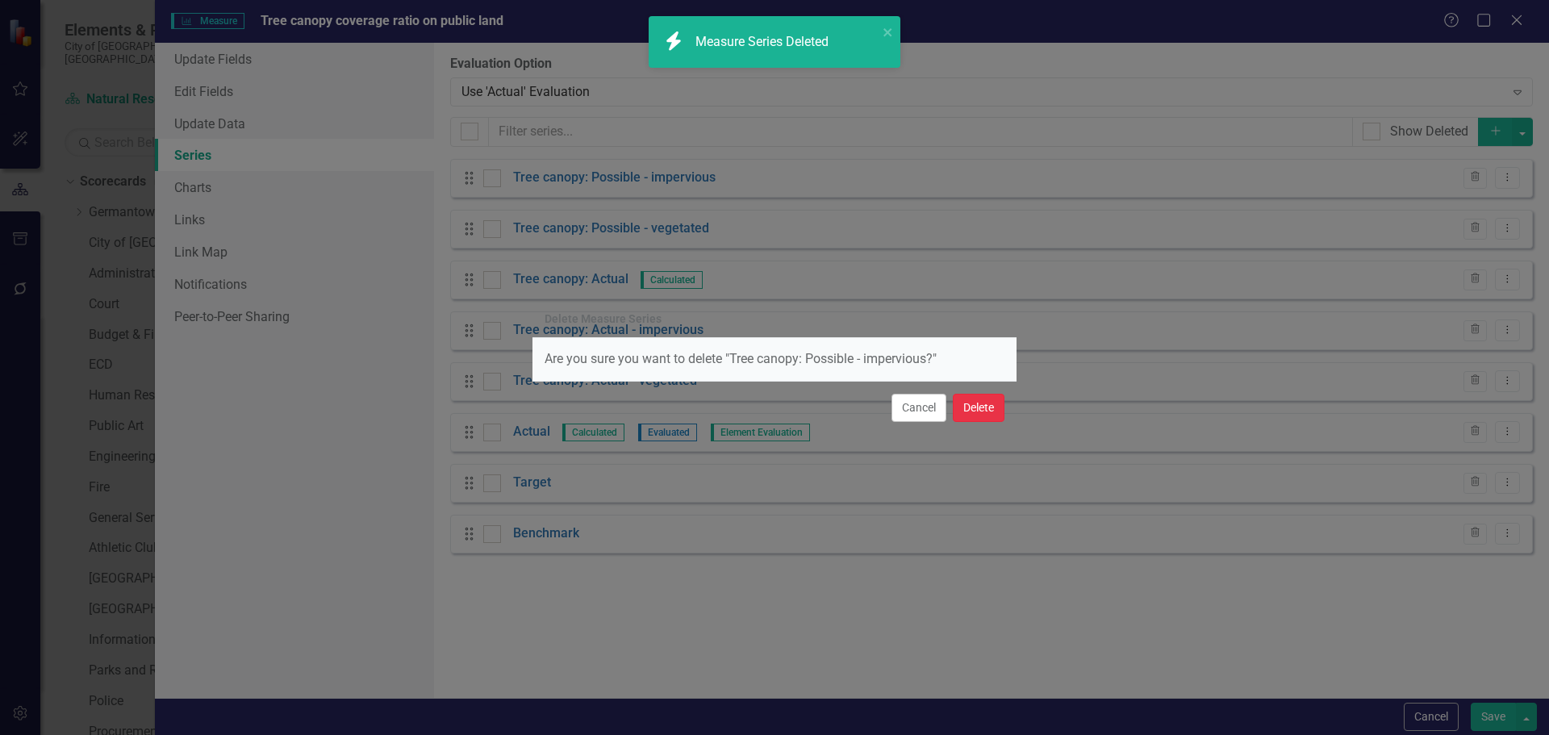
click at [974, 414] on button "Delete" at bounding box center [979, 408] width 52 height 28
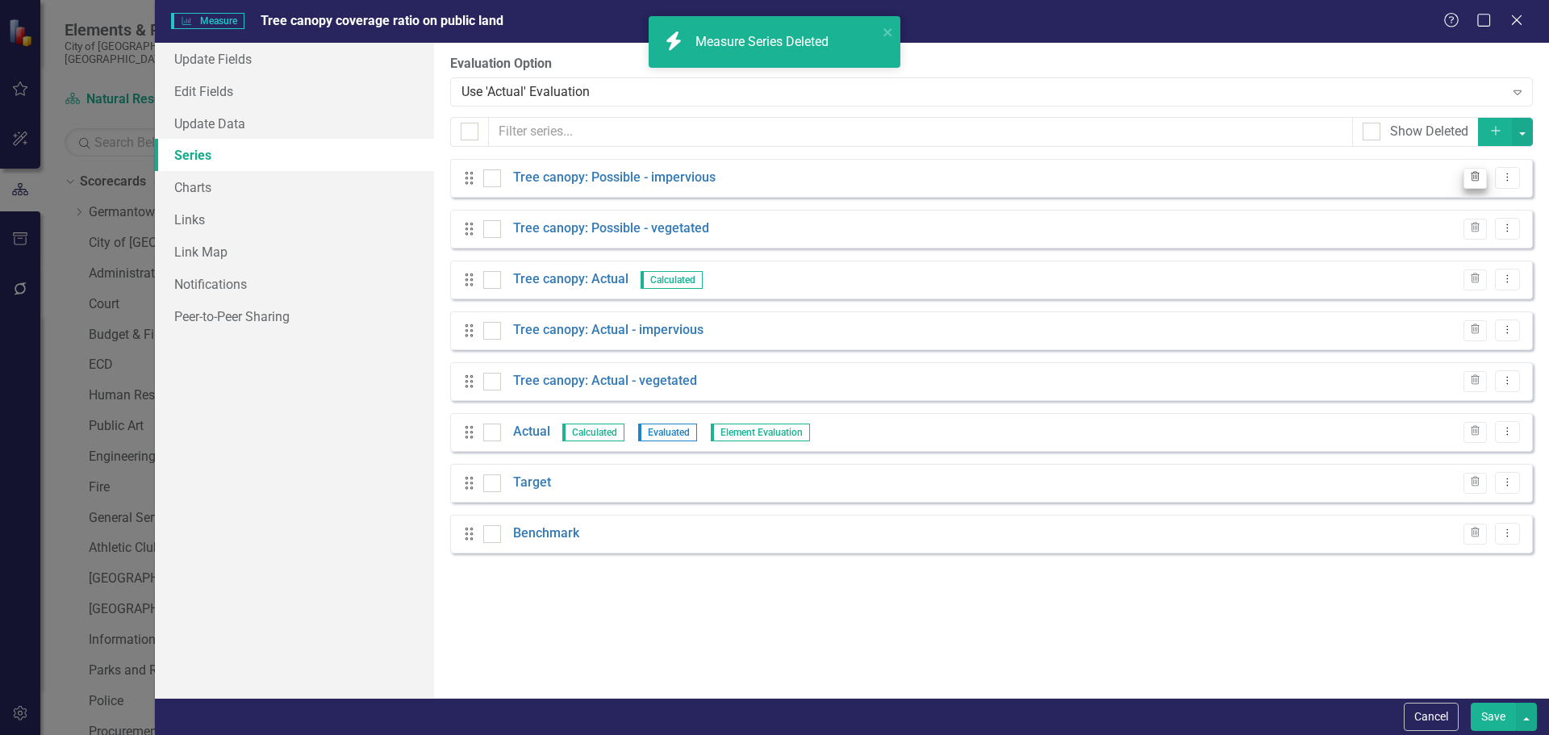
click at [1477, 223] on icon "Trash" at bounding box center [1475, 228] width 12 height 10
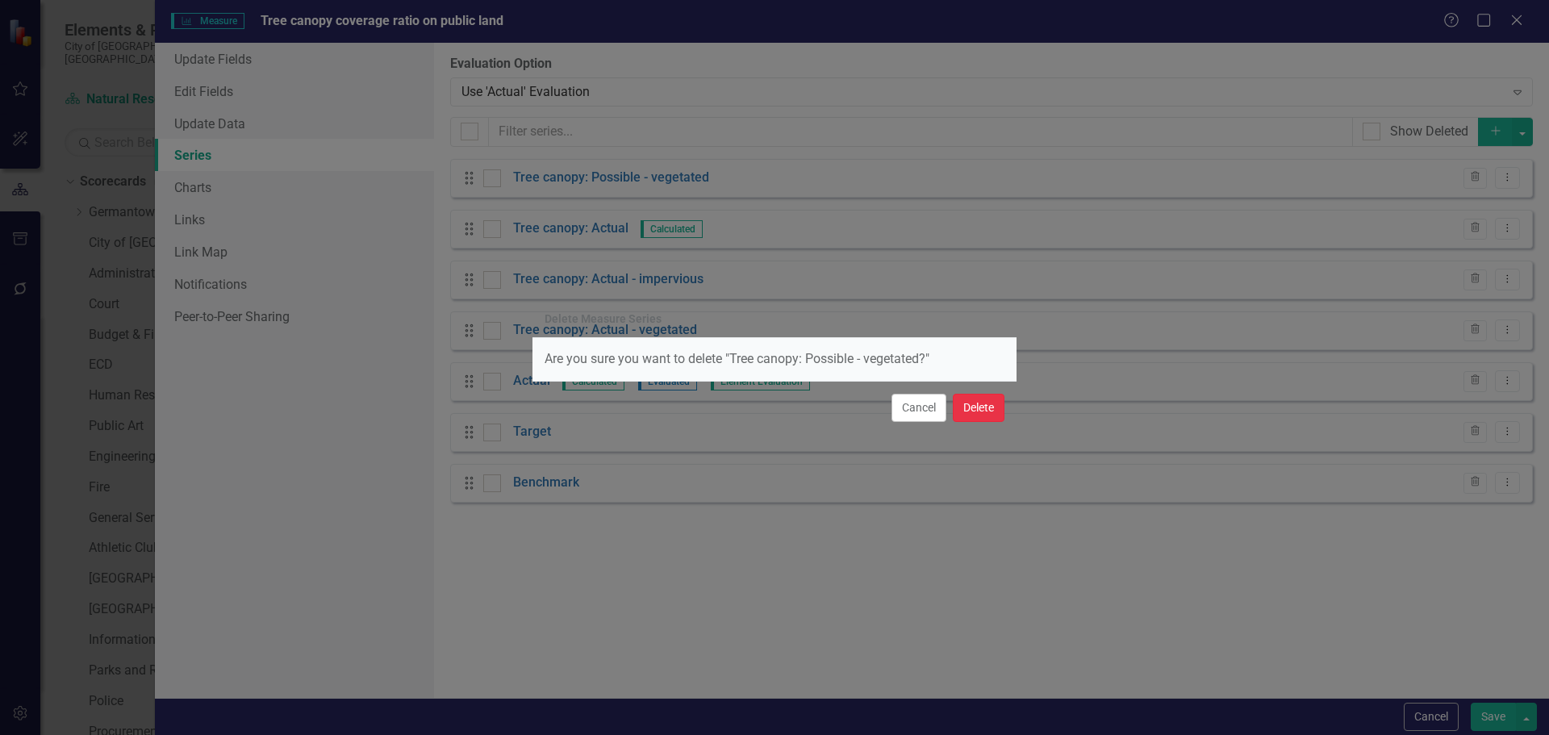
click at [982, 414] on button "Delete" at bounding box center [979, 408] width 52 height 28
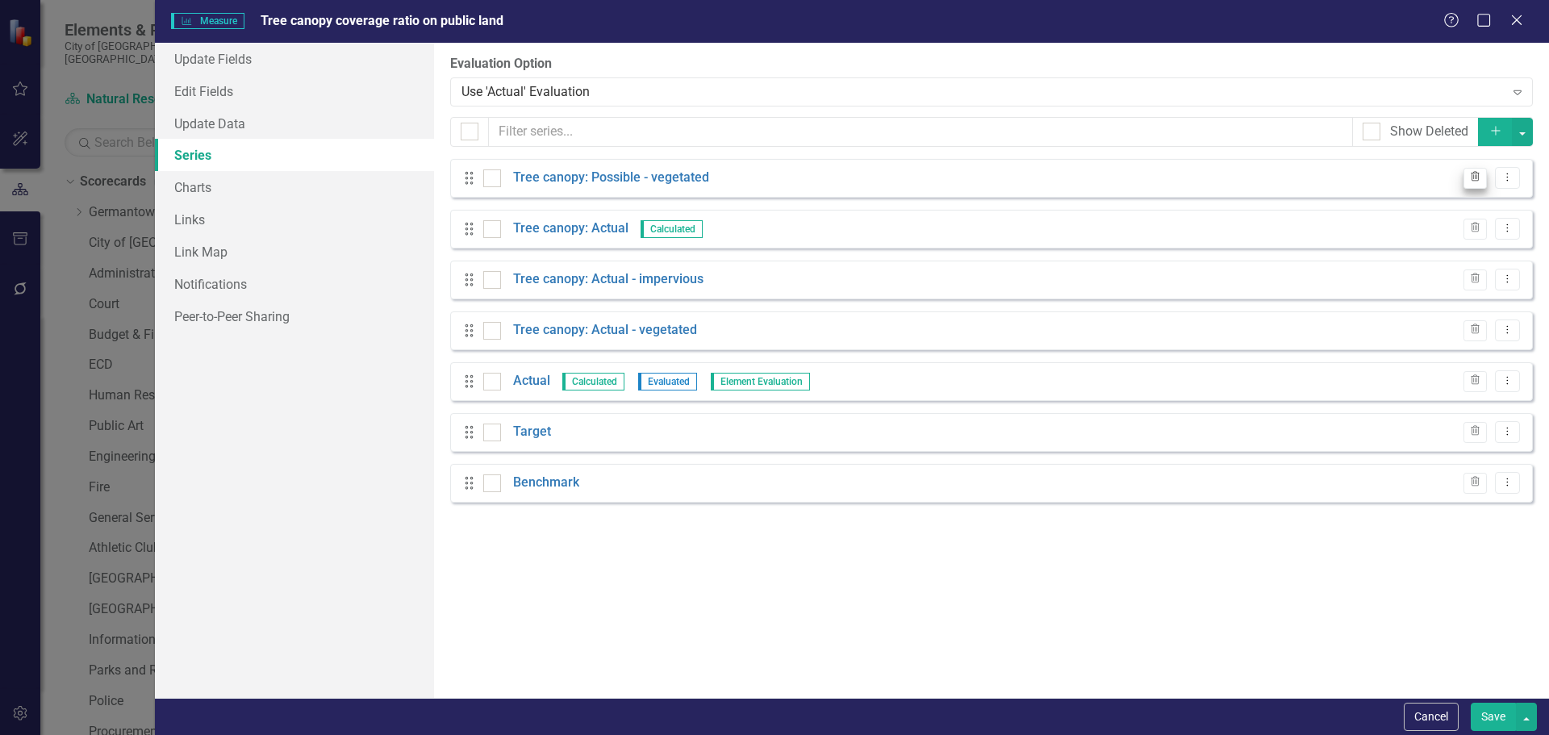
click at [1473, 223] on icon "Trash" at bounding box center [1475, 228] width 12 height 10
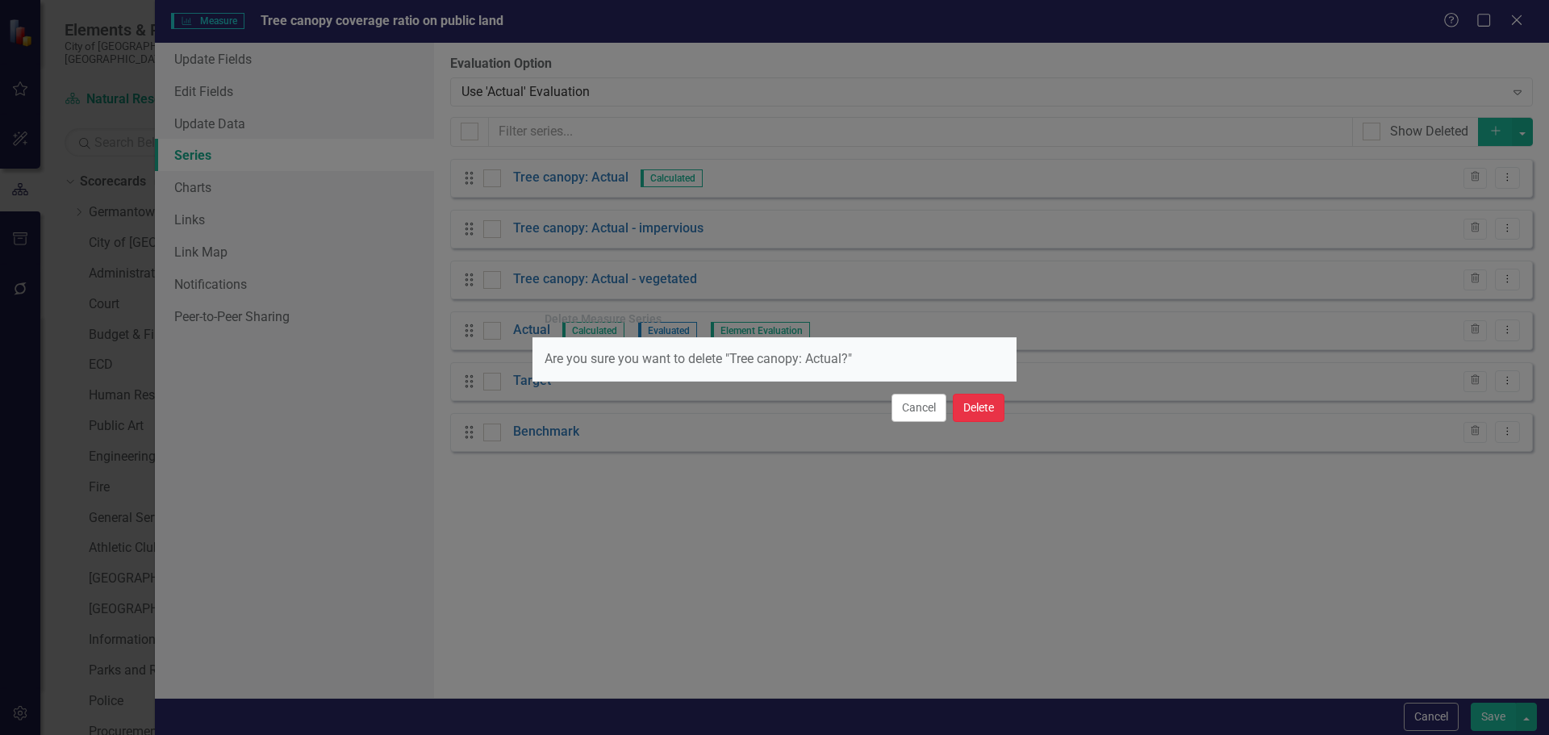
click at [981, 403] on button "Delete" at bounding box center [979, 408] width 52 height 28
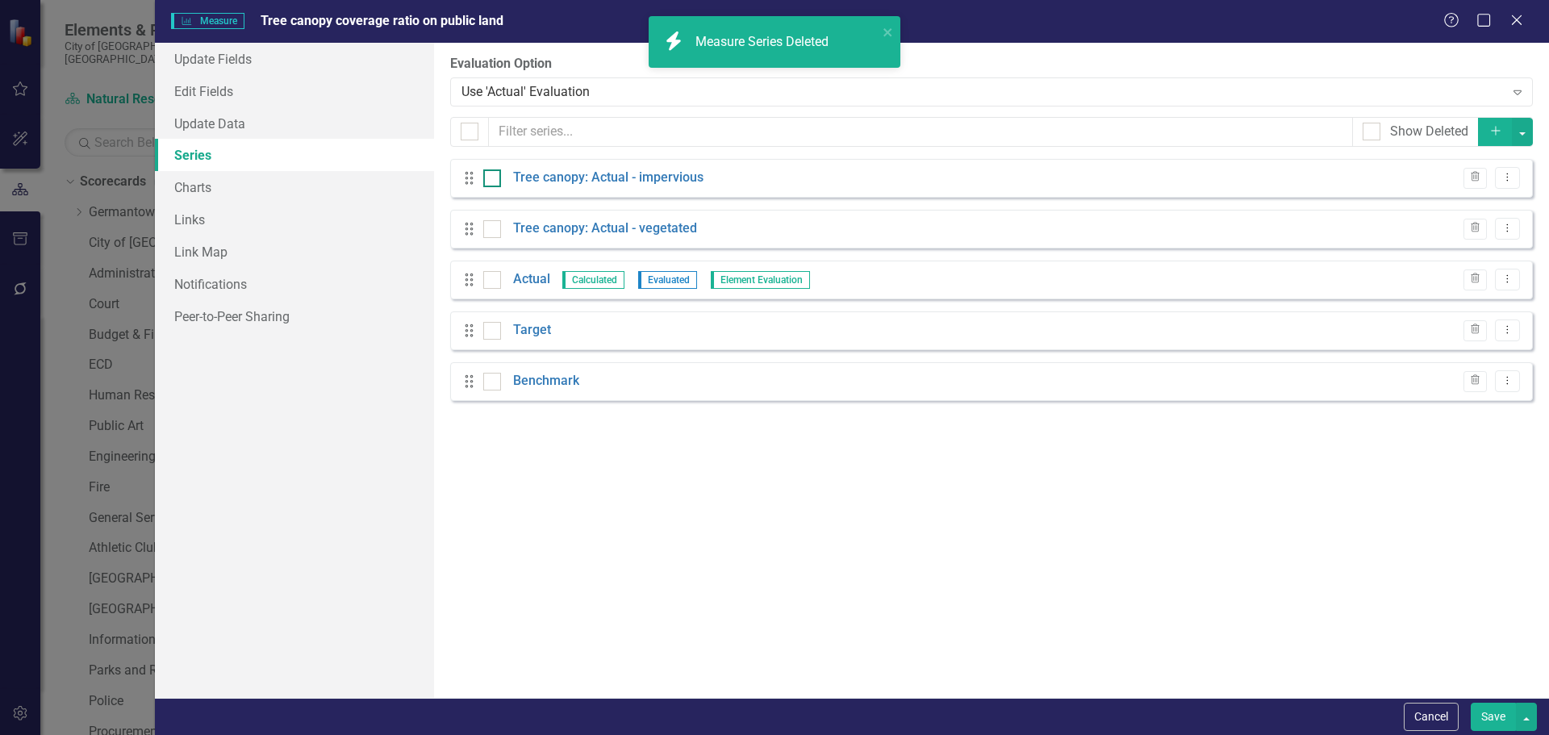
click at [494, 174] on input "checkbox" at bounding box center [488, 174] width 10 height 10
checkbox input "true"
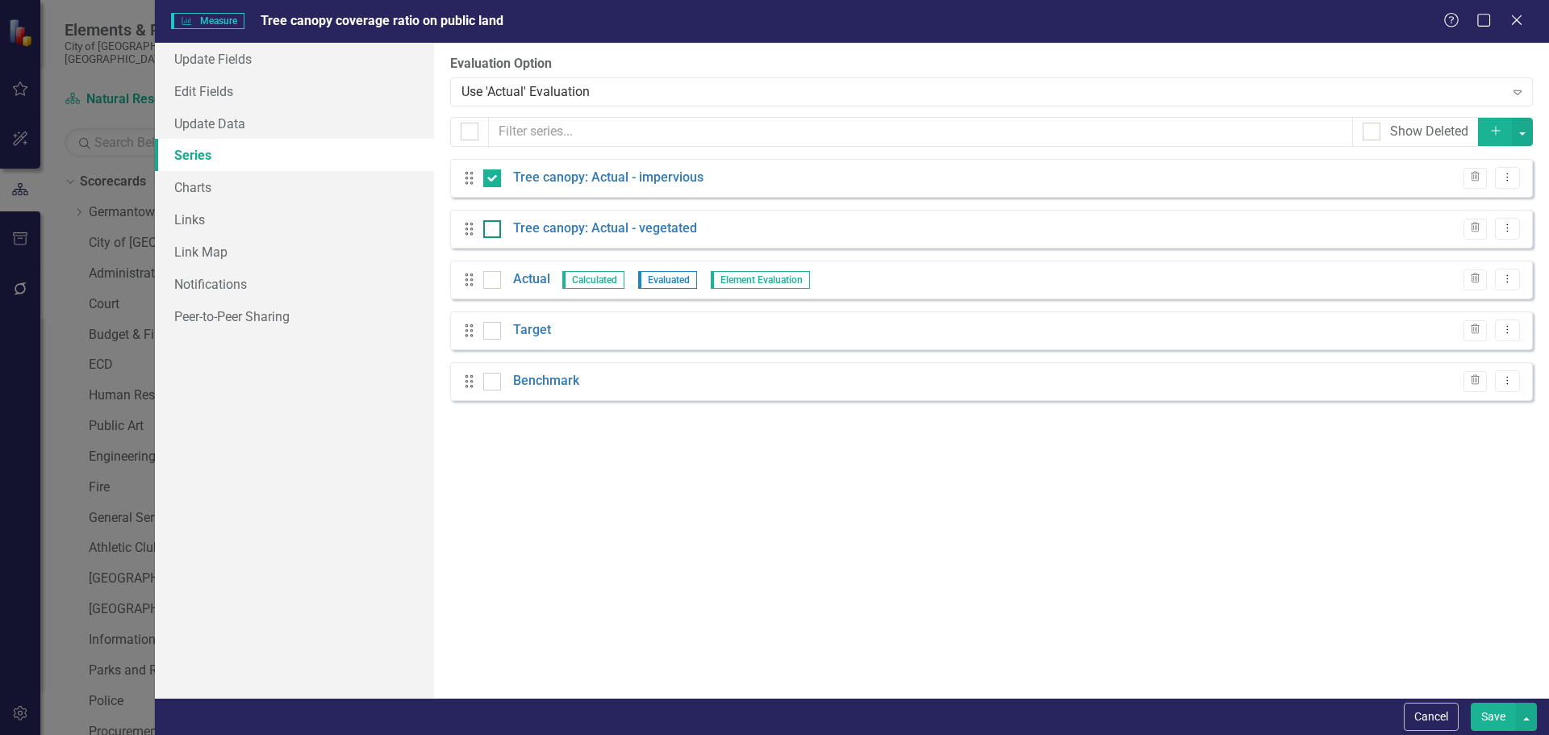
click at [485, 230] on input "checkbox" at bounding box center [488, 225] width 10 height 10
checkbox input "true"
click at [1476, 178] on icon "Trash" at bounding box center [1475, 178] width 12 height 10
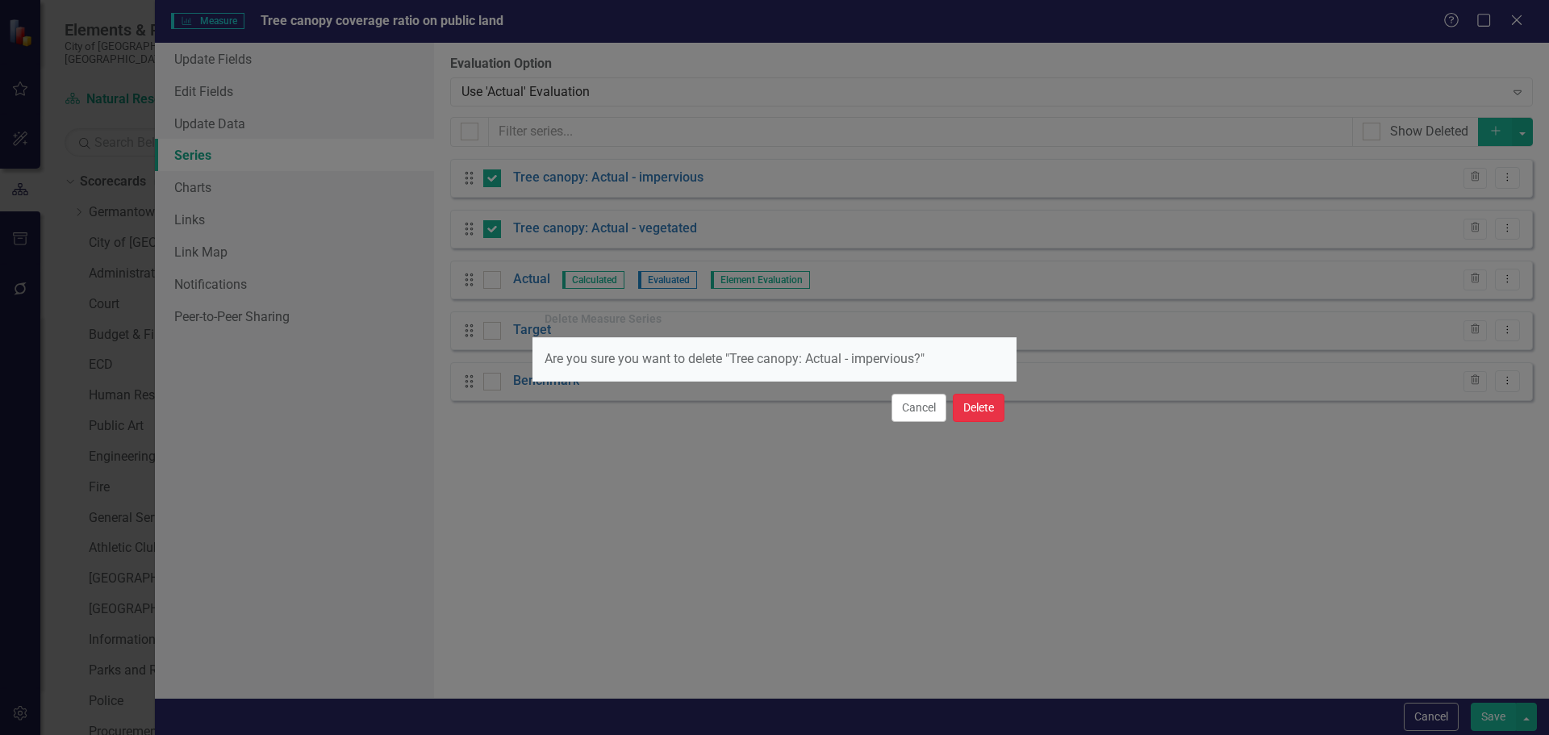
click at [991, 404] on button "Delete" at bounding box center [979, 408] width 52 height 28
checkbox input "false"
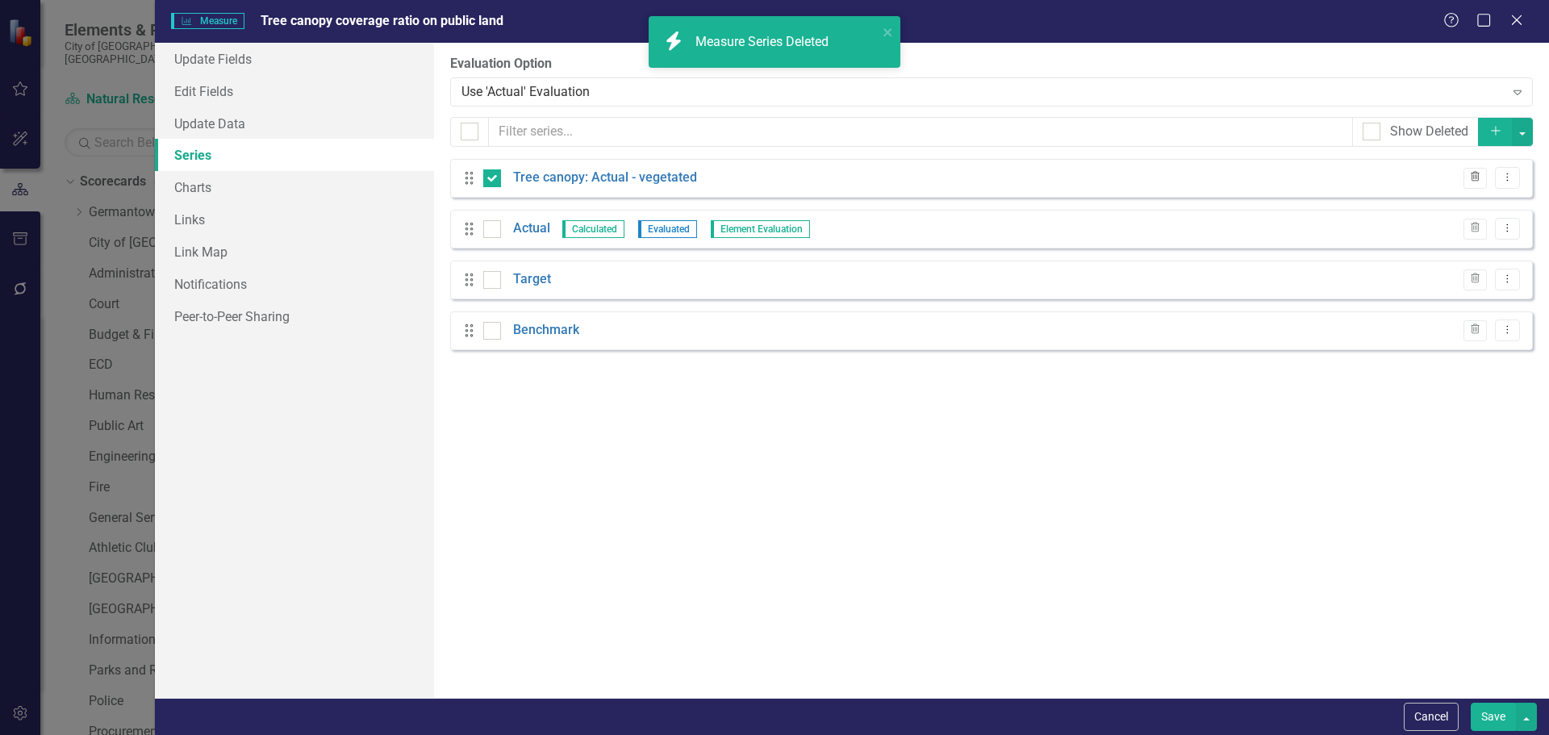
click at [1466, 179] on button "Trash" at bounding box center [1474, 178] width 23 height 21
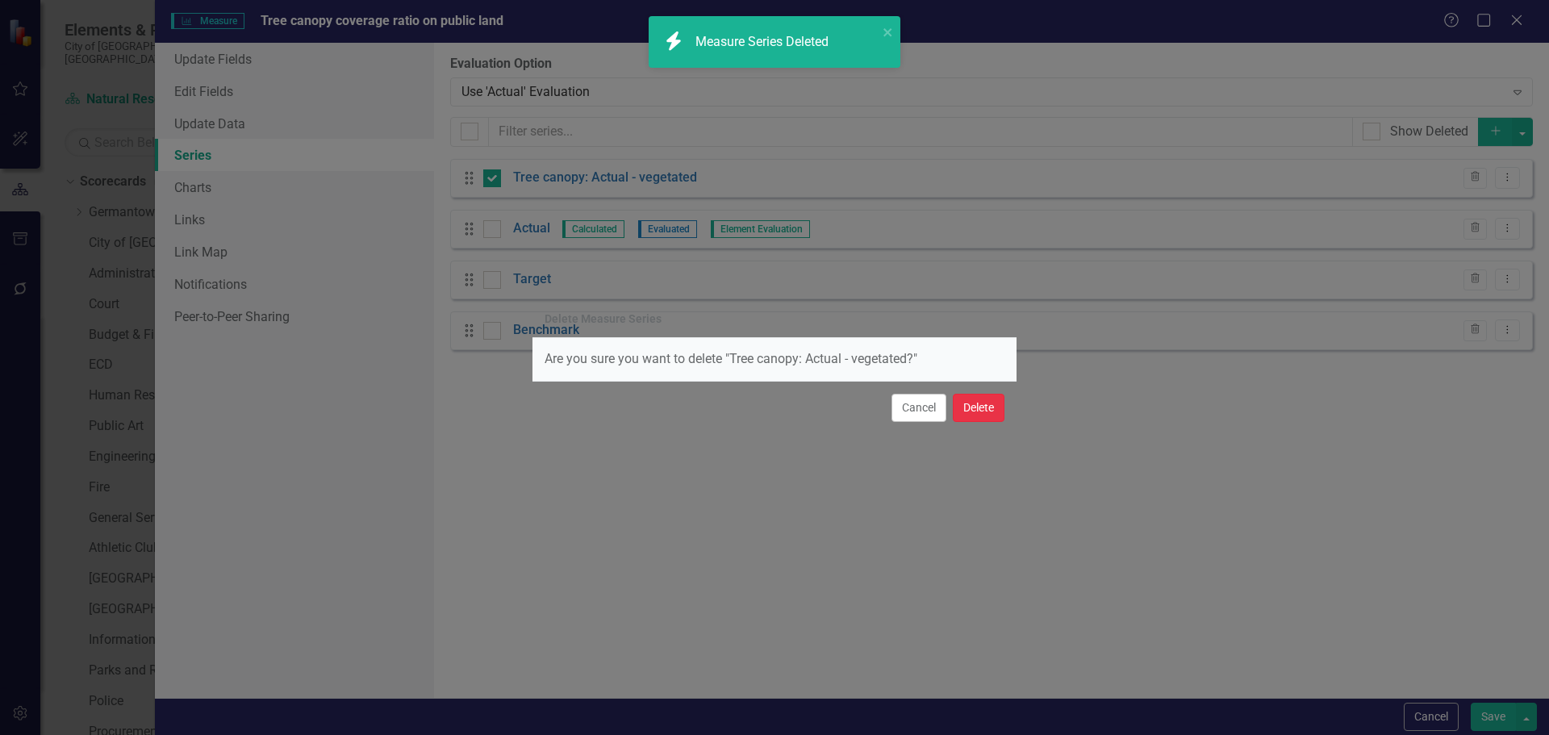
click at [953, 398] on button "Delete" at bounding box center [979, 408] width 52 height 28
checkbox input "false"
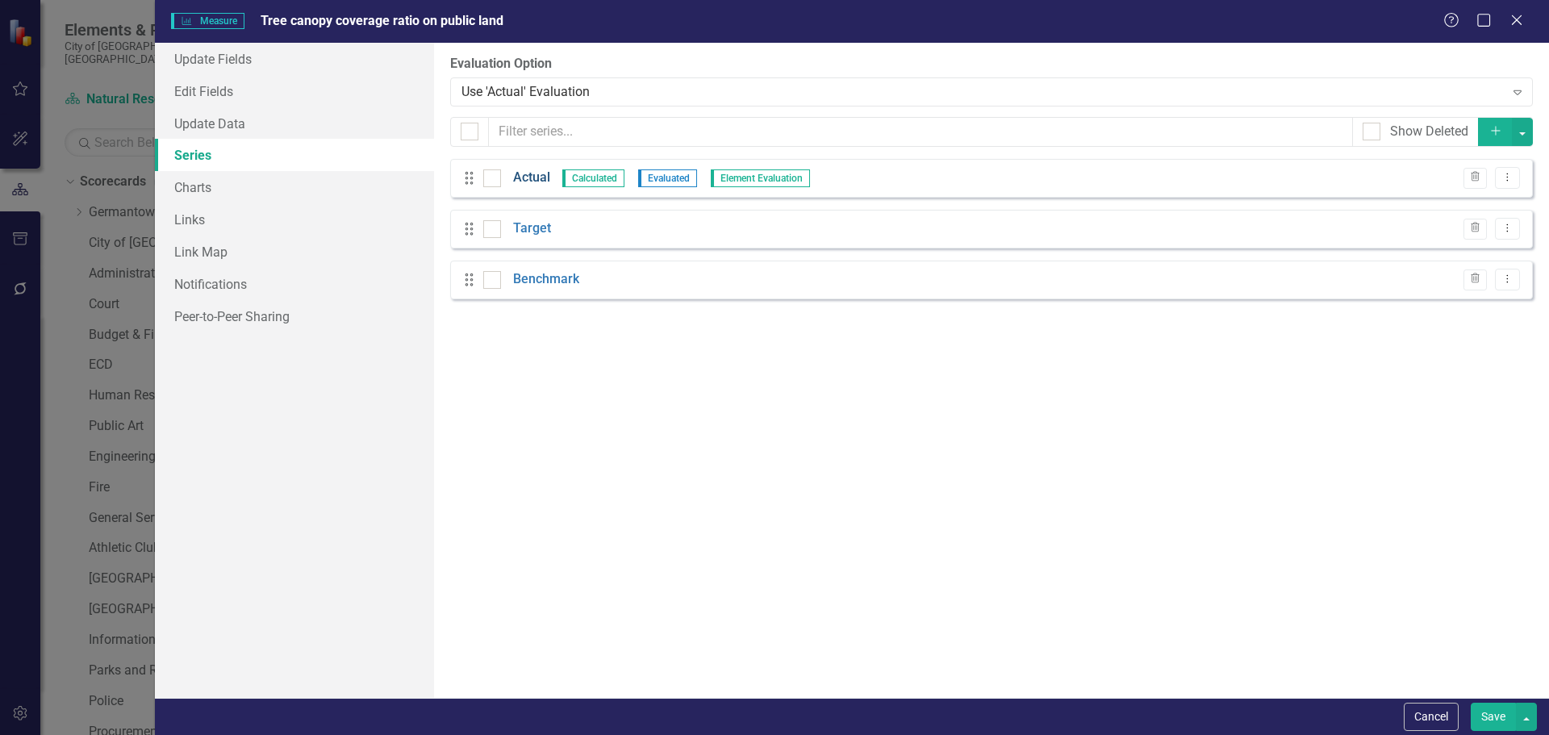
click at [538, 173] on link "Actual" at bounding box center [531, 178] width 37 height 19
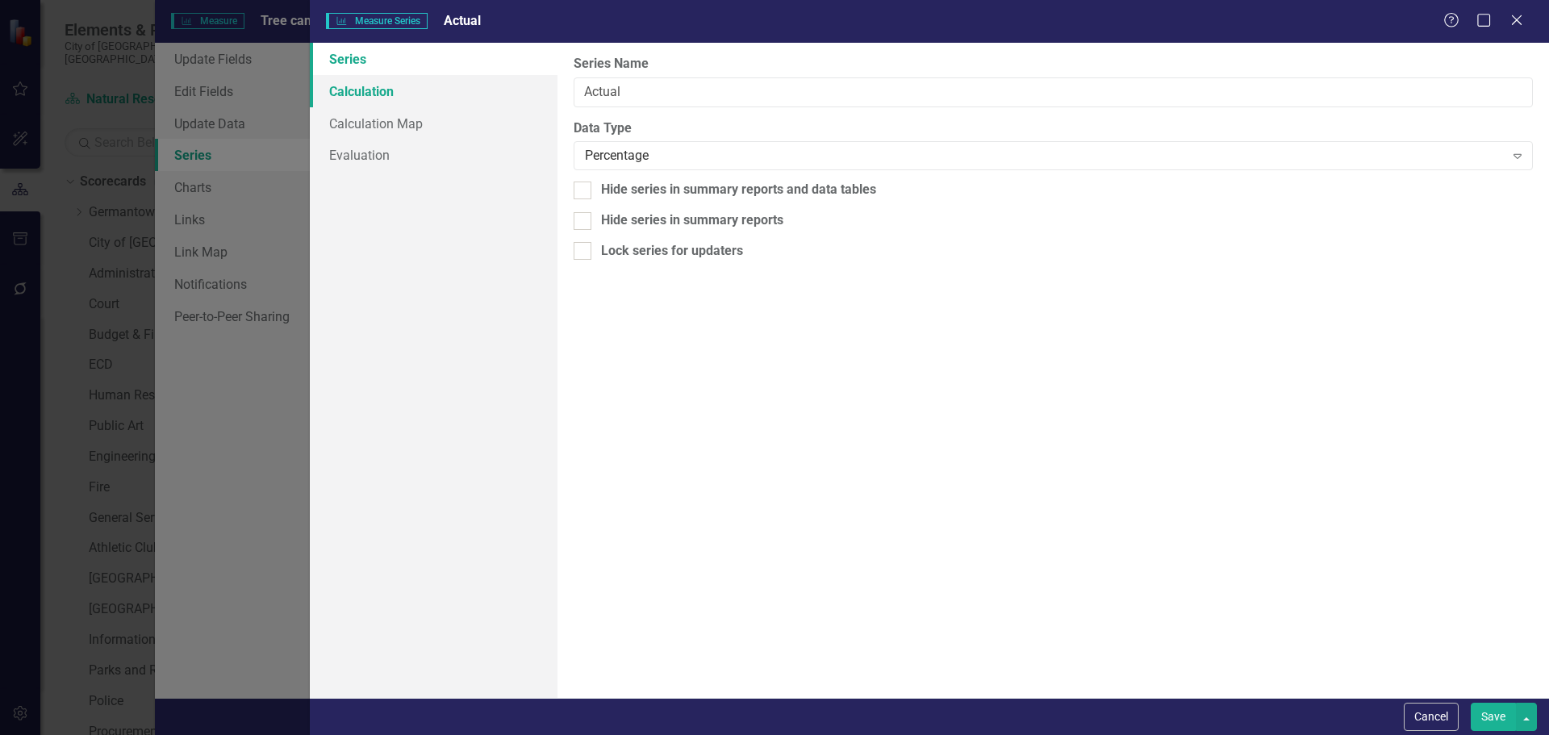
click at [370, 95] on link "Calculation" at bounding box center [434, 91] width 248 height 32
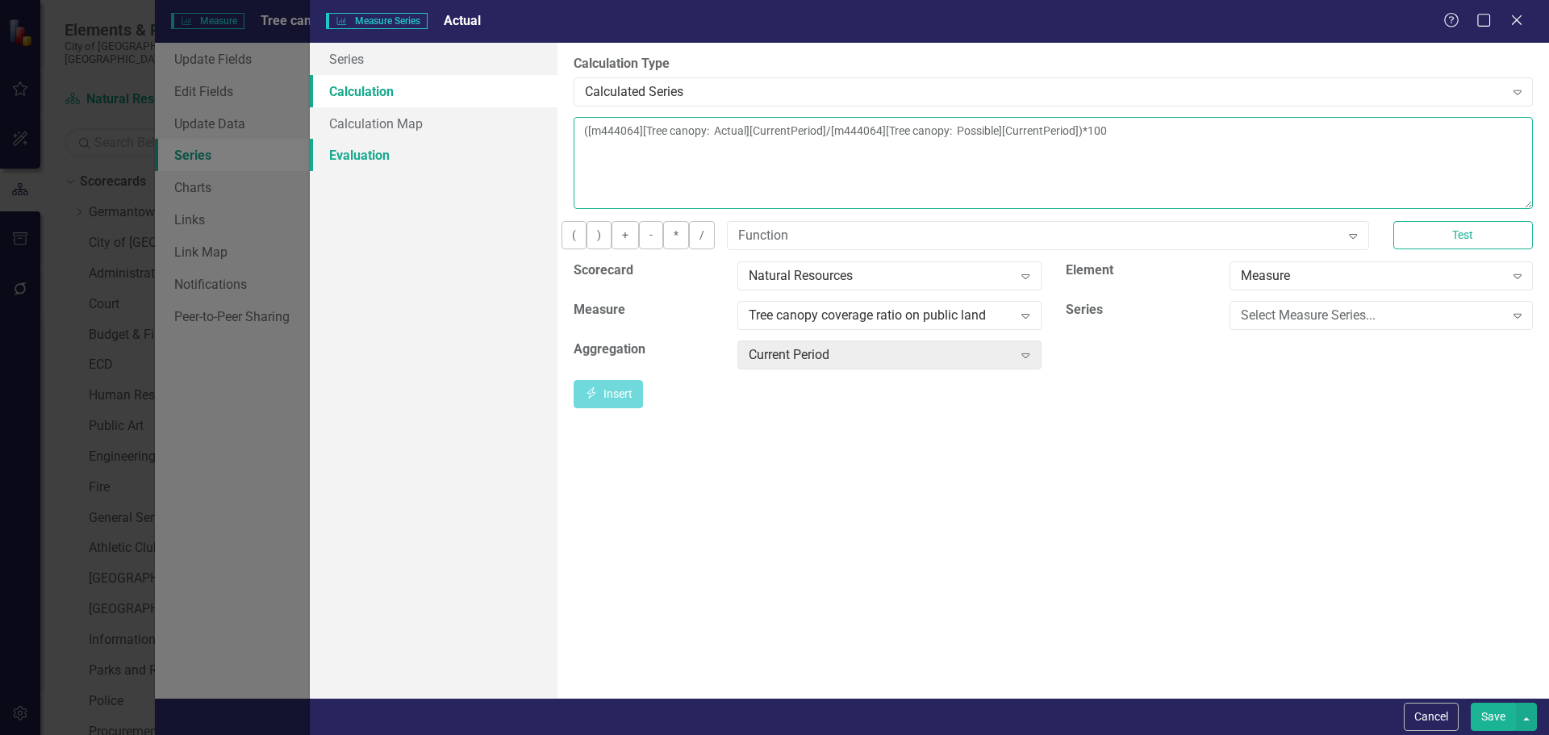
drag, startPoint x: 1341, startPoint y: 134, endPoint x: 511, endPoint y: 144, distance: 830.9
click at [511, 144] on div "Series Calculation Calculation Map Evaluation From this page, you can edit the …" at bounding box center [929, 370] width 1239 height 655
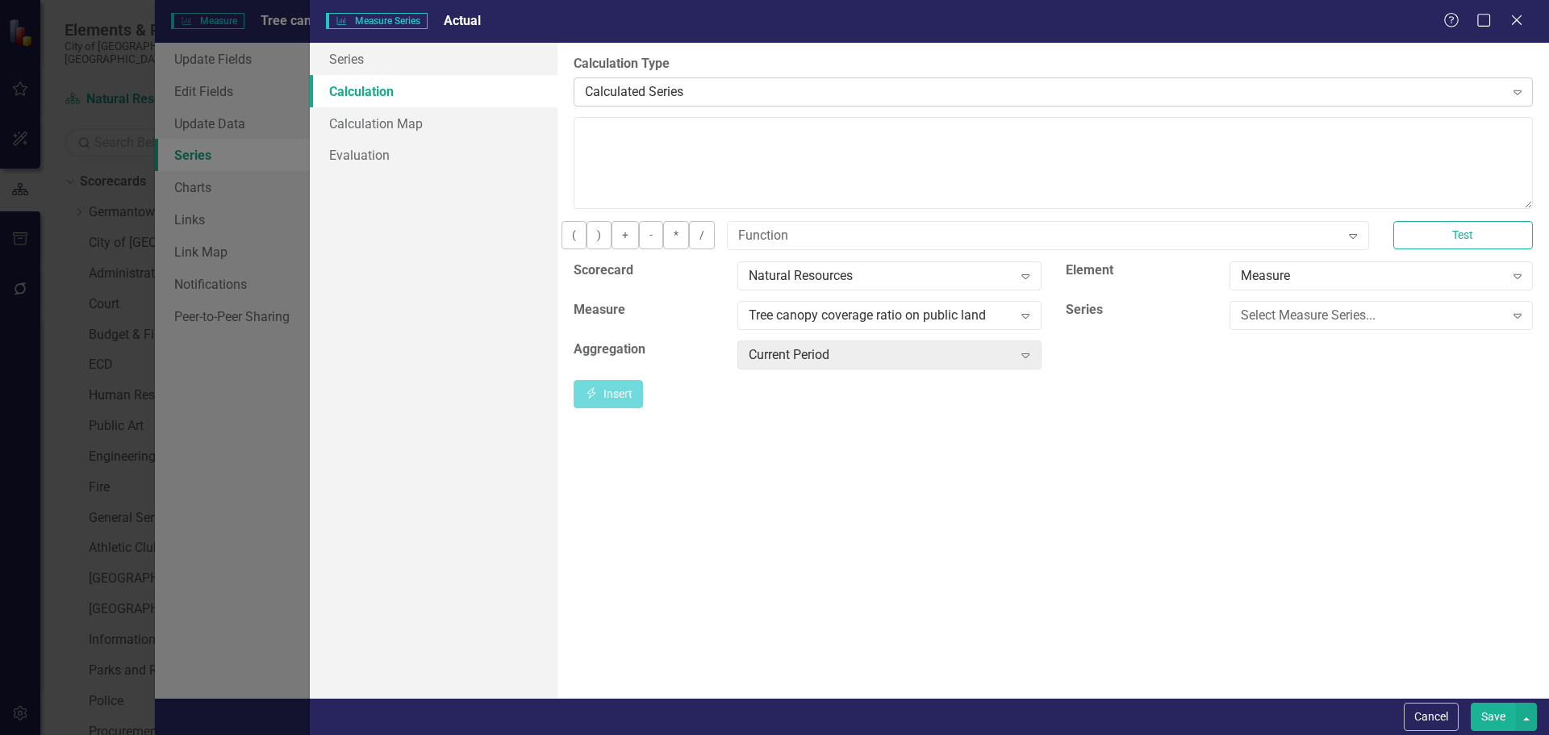
click at [735, 91] on div "Calculated Series" at bounding box center [1044, 91] width 919 height 19
click at [714, 734] on div "Default (No Calculation)" at bounding box center [777, 748] width 1523 height 19
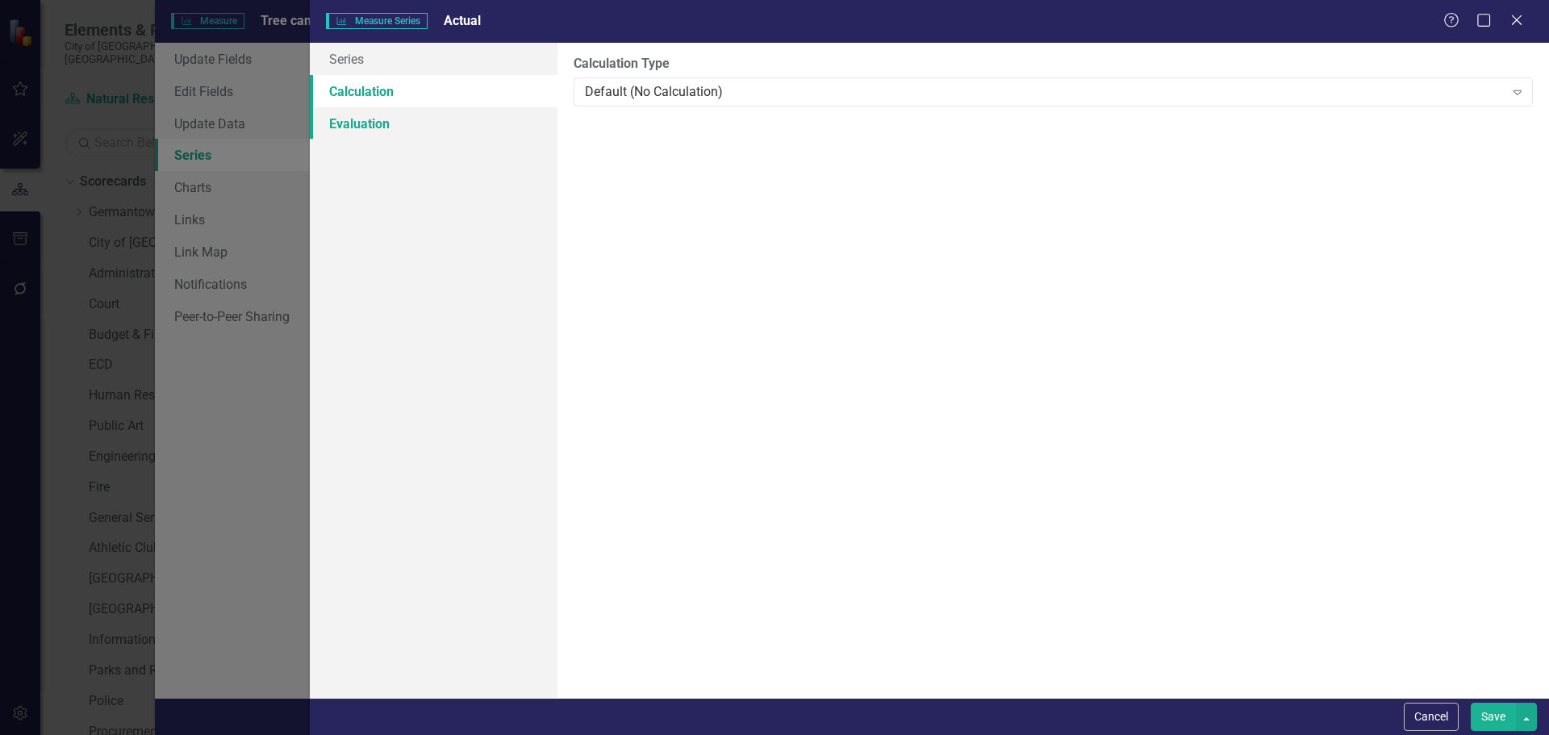
click at [410, 123] on link "Evaluation" at bounding box center [434, 123] width 248 height 32
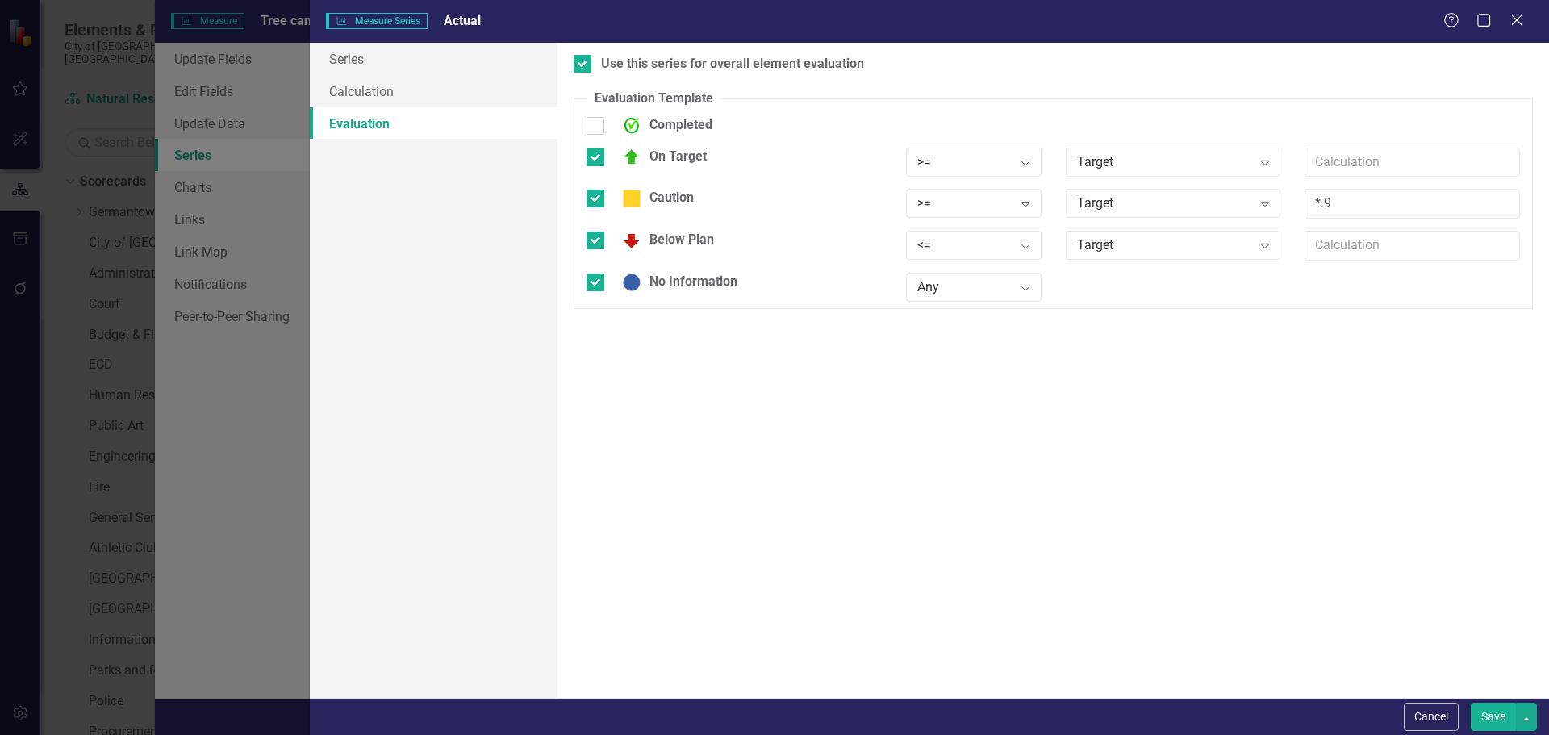
click at [1504, 720] on button "Save" at bounding box center [1493, 717] width 45 height 28
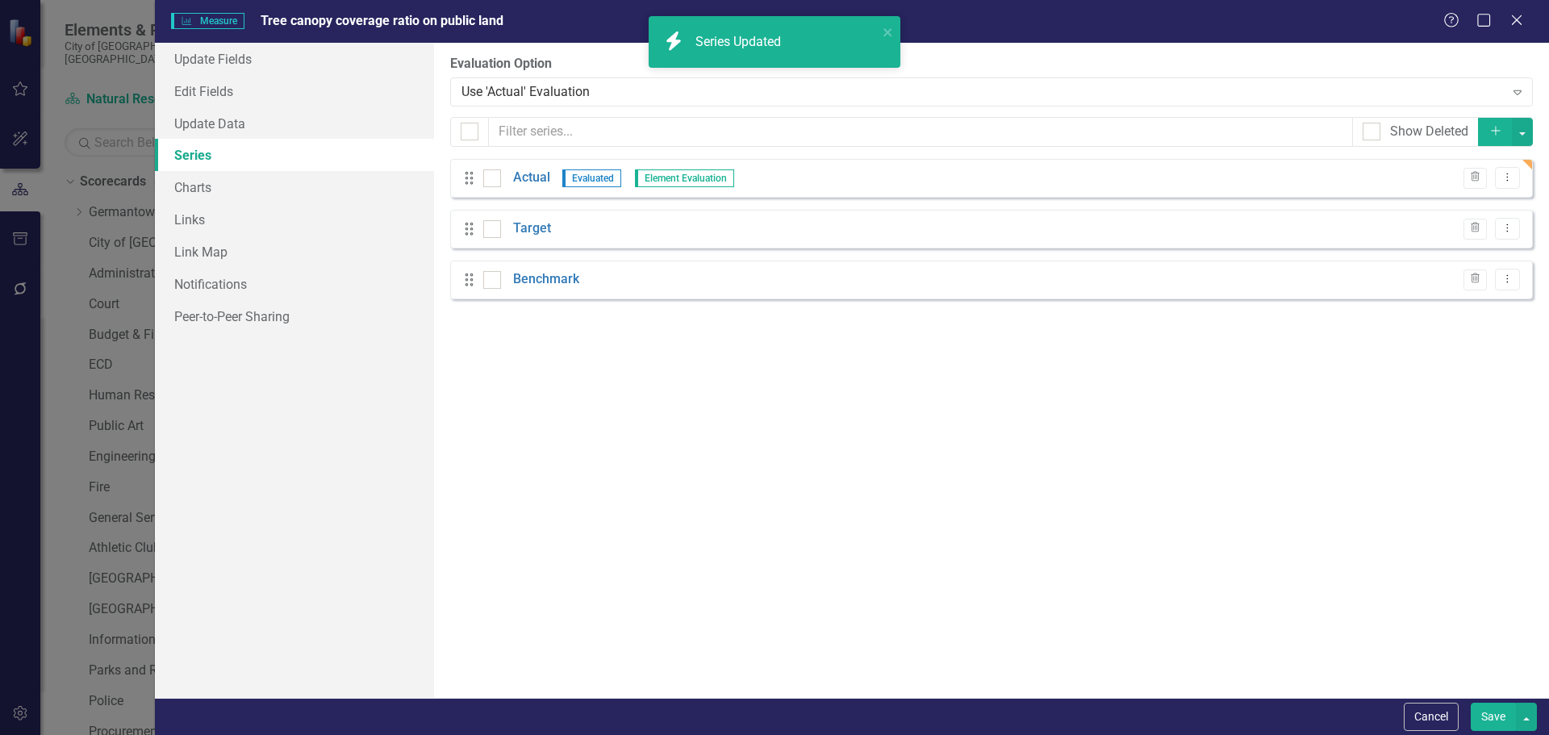
click at [1494, 712] on button "Save" at bounding box center [1493, 717] width 45 height 28
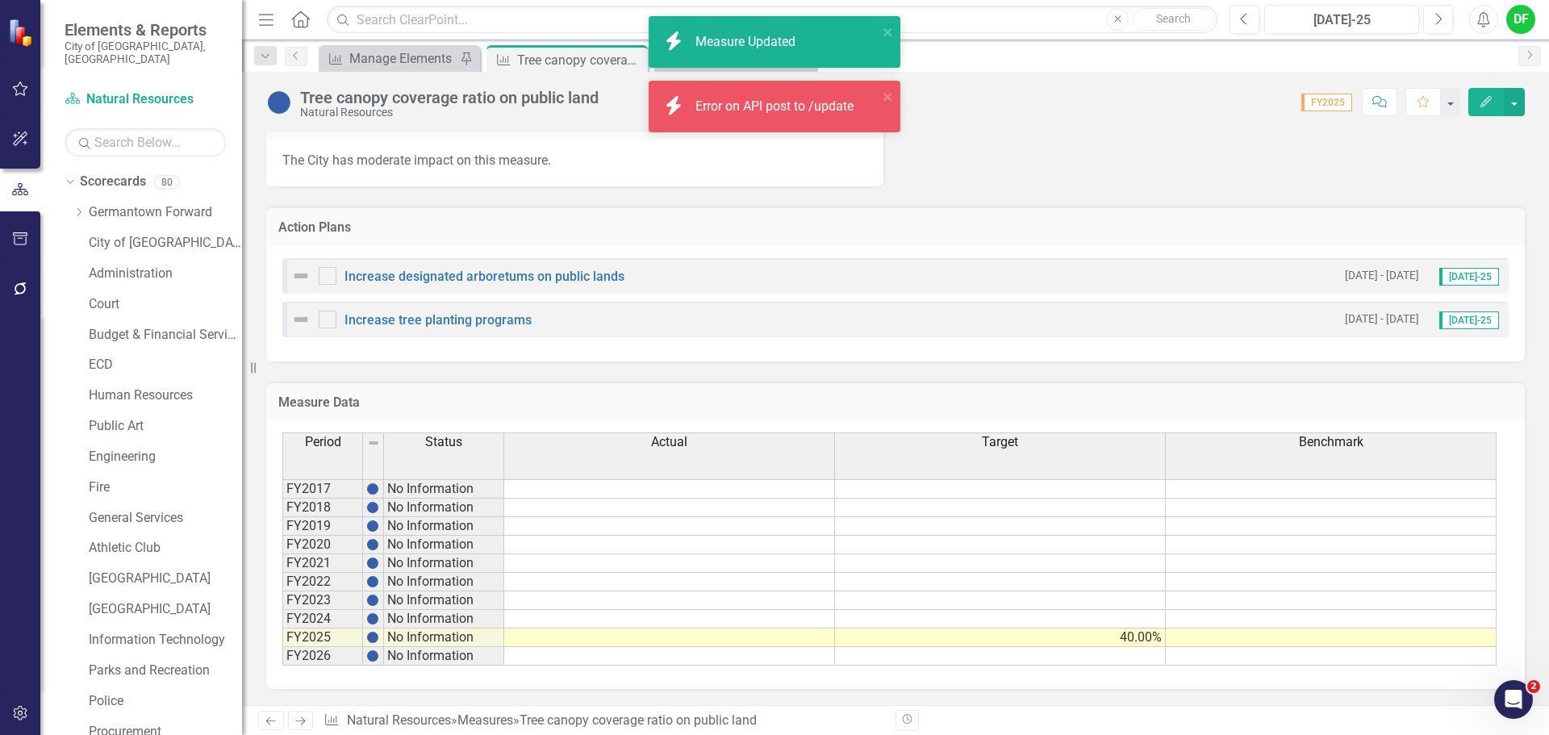
click at [761, 635] on td at bounding box center [669, 637] width 331 height 19
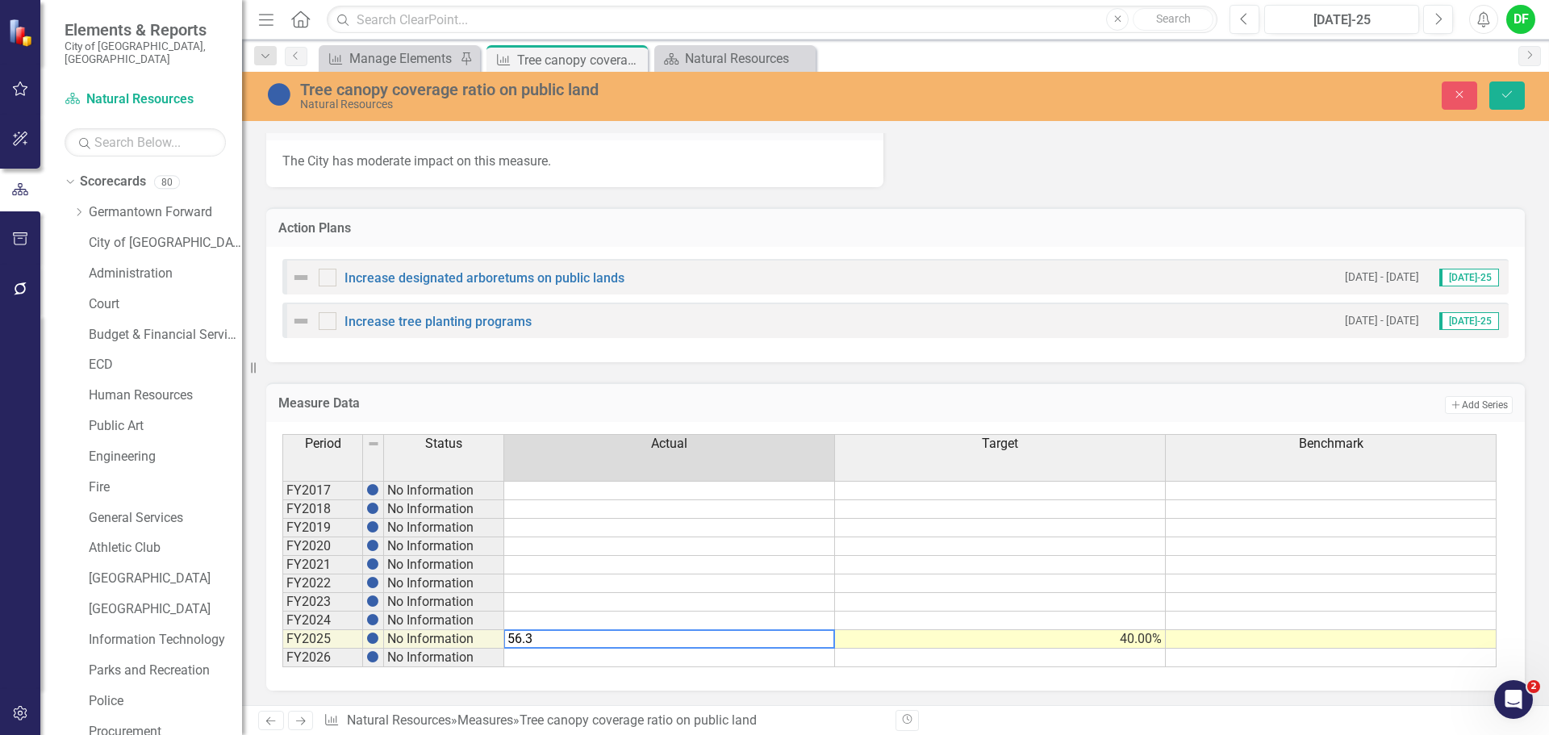
type textarea "56.34"
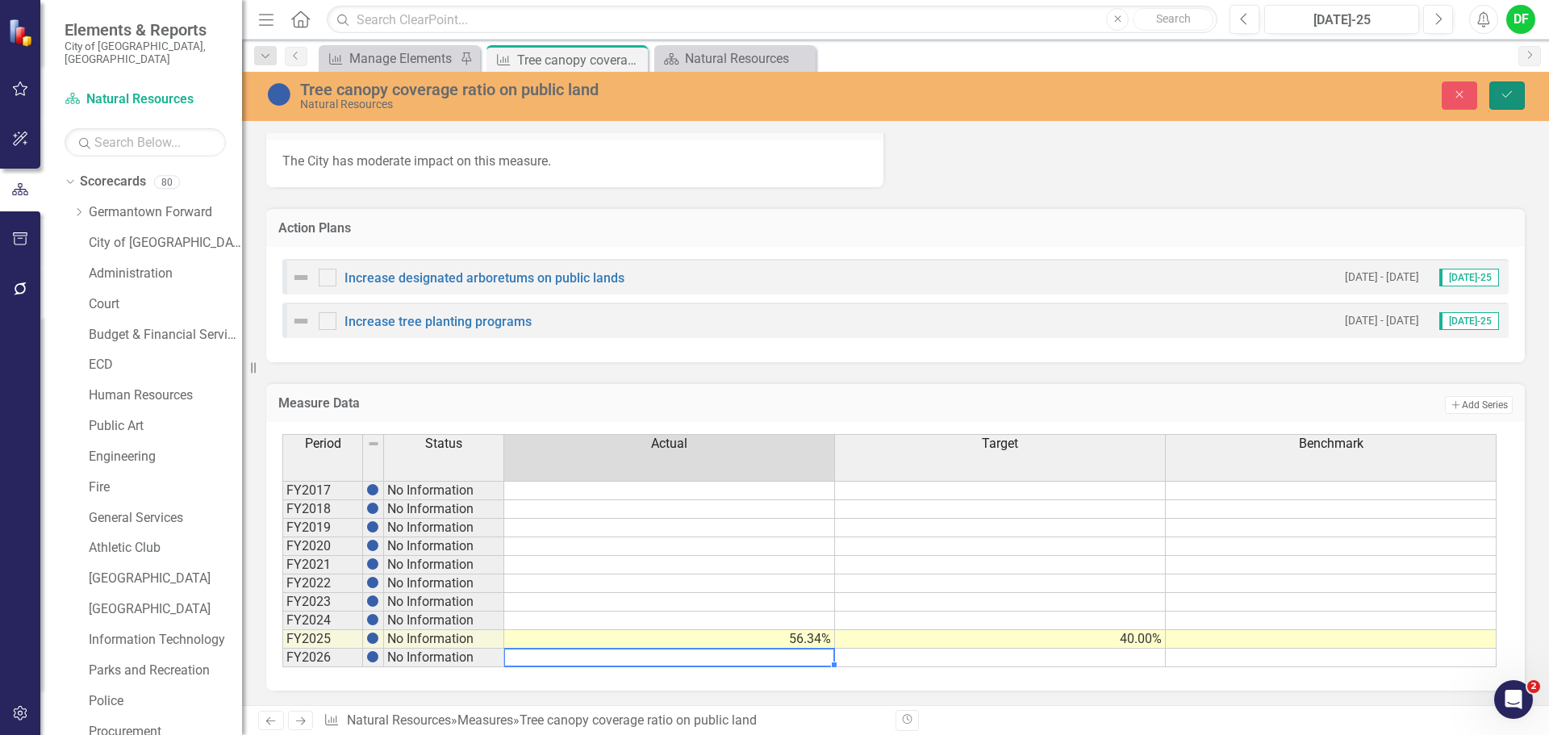
click at [1510, 83] on button "Save" at bounding box center [1506, 95] width 35 height 28
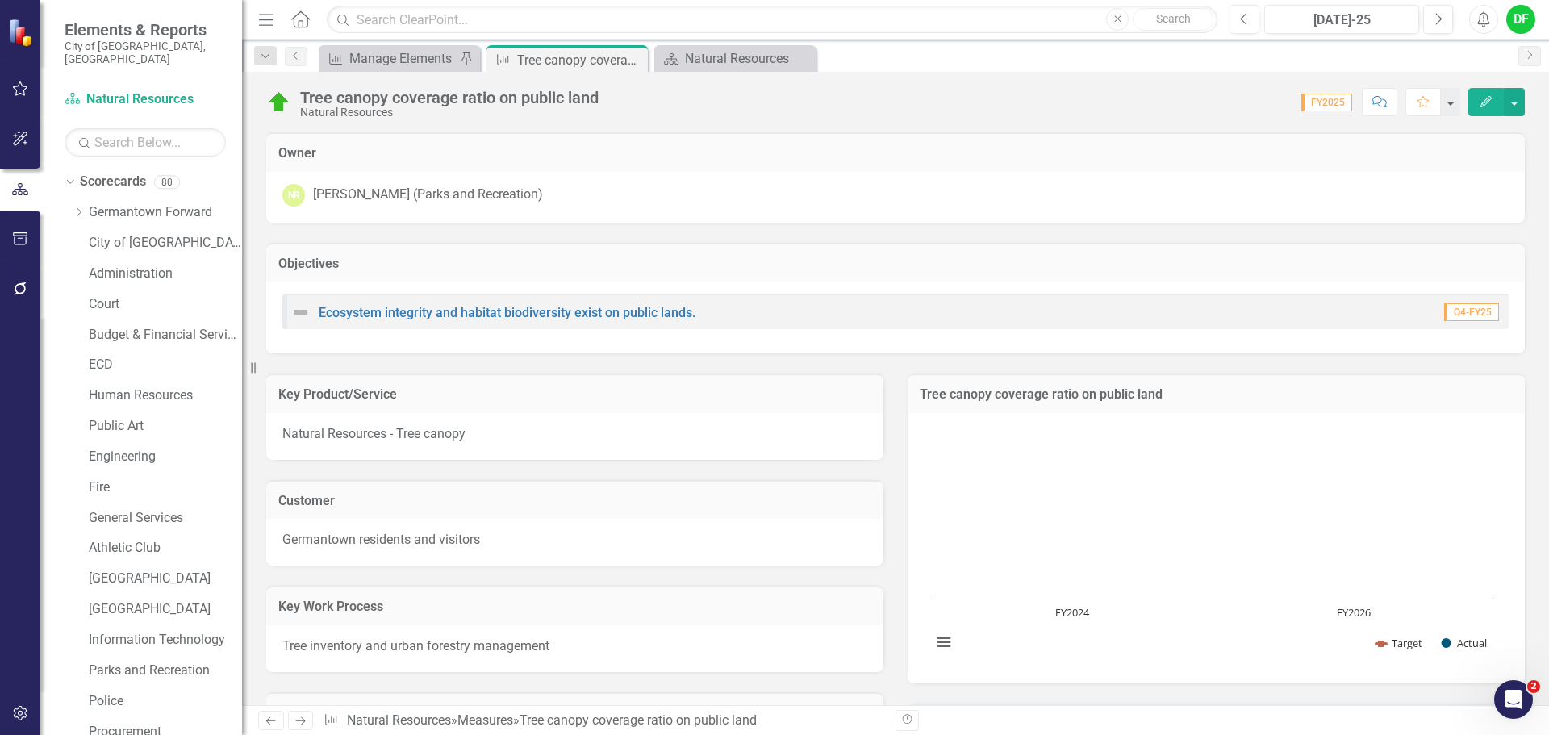
click at [1287, 411] on div "Tree canopy coverage ratio on public land" at bounding box center [1215, 393] width 617 height 40
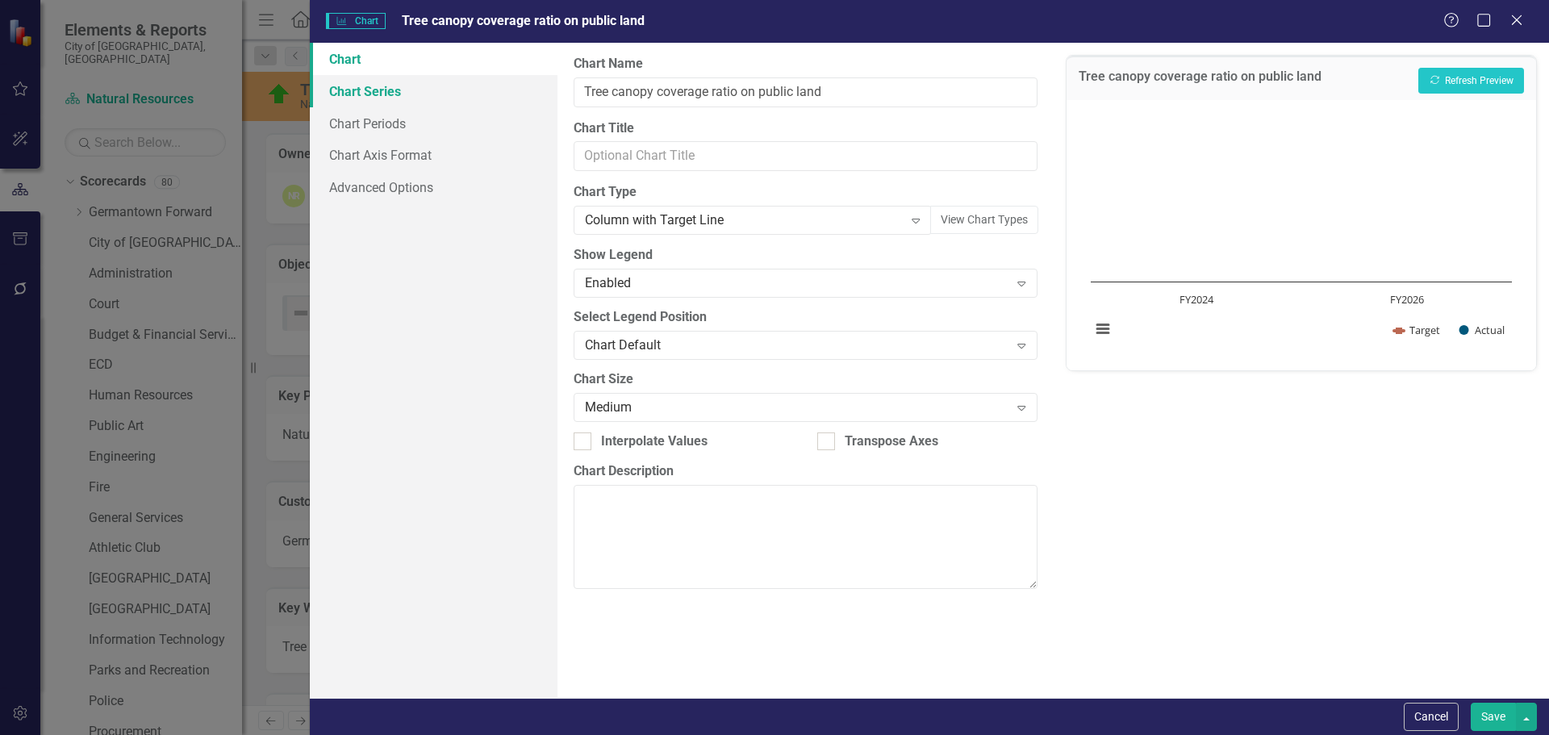
click at [372, 89] on link "Chart Series" at bounding box center [434, 91] width 248 height 32
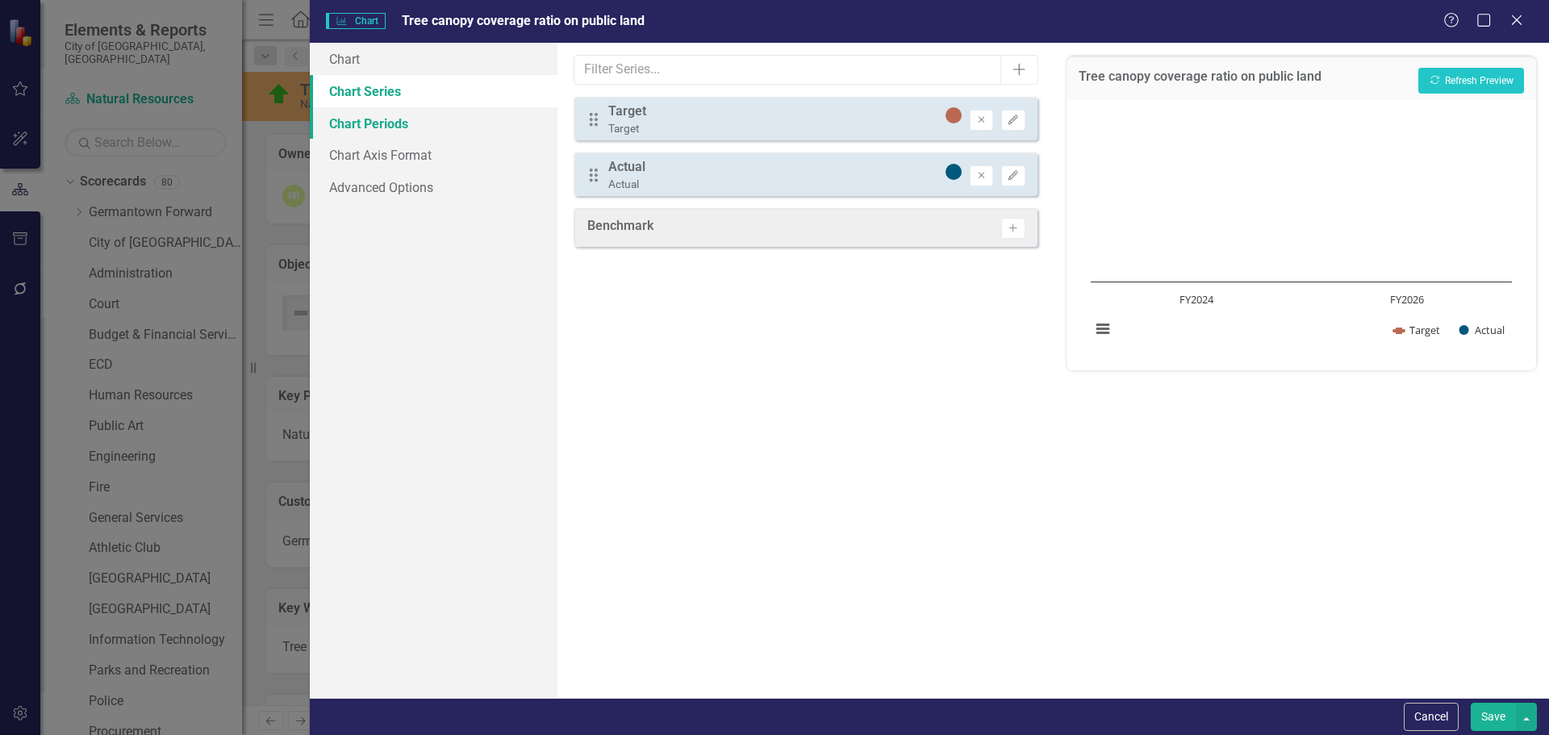
click at [372, 116] on link "Chart Periods" at bounding box center [434, 123] width 248 height 32
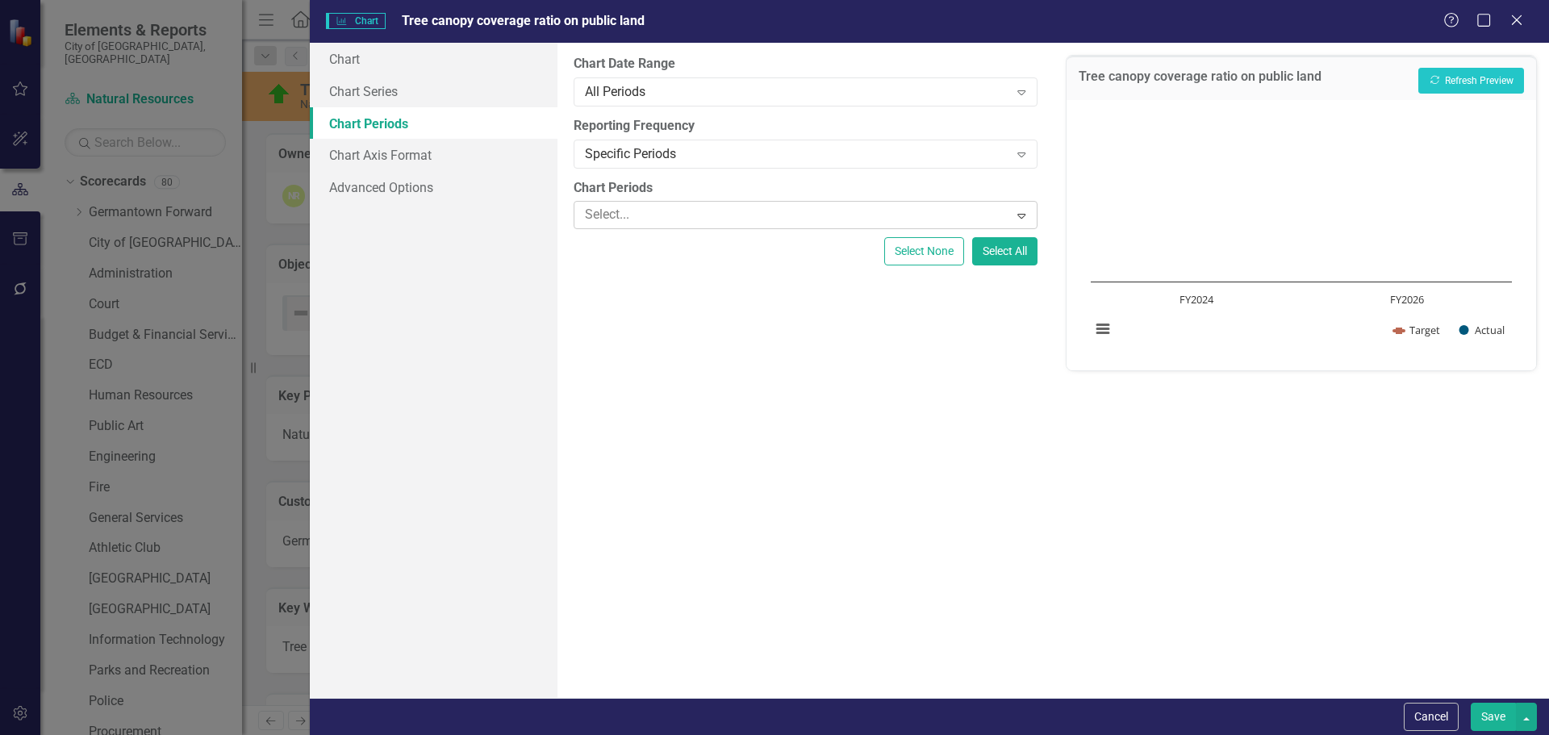
click at [639, 211] on div at bounding box center [793, 215] width 430 height 22
click at [657, 156] on div "Specific Periods" at bounding box center [796, 153] width 423 height 19
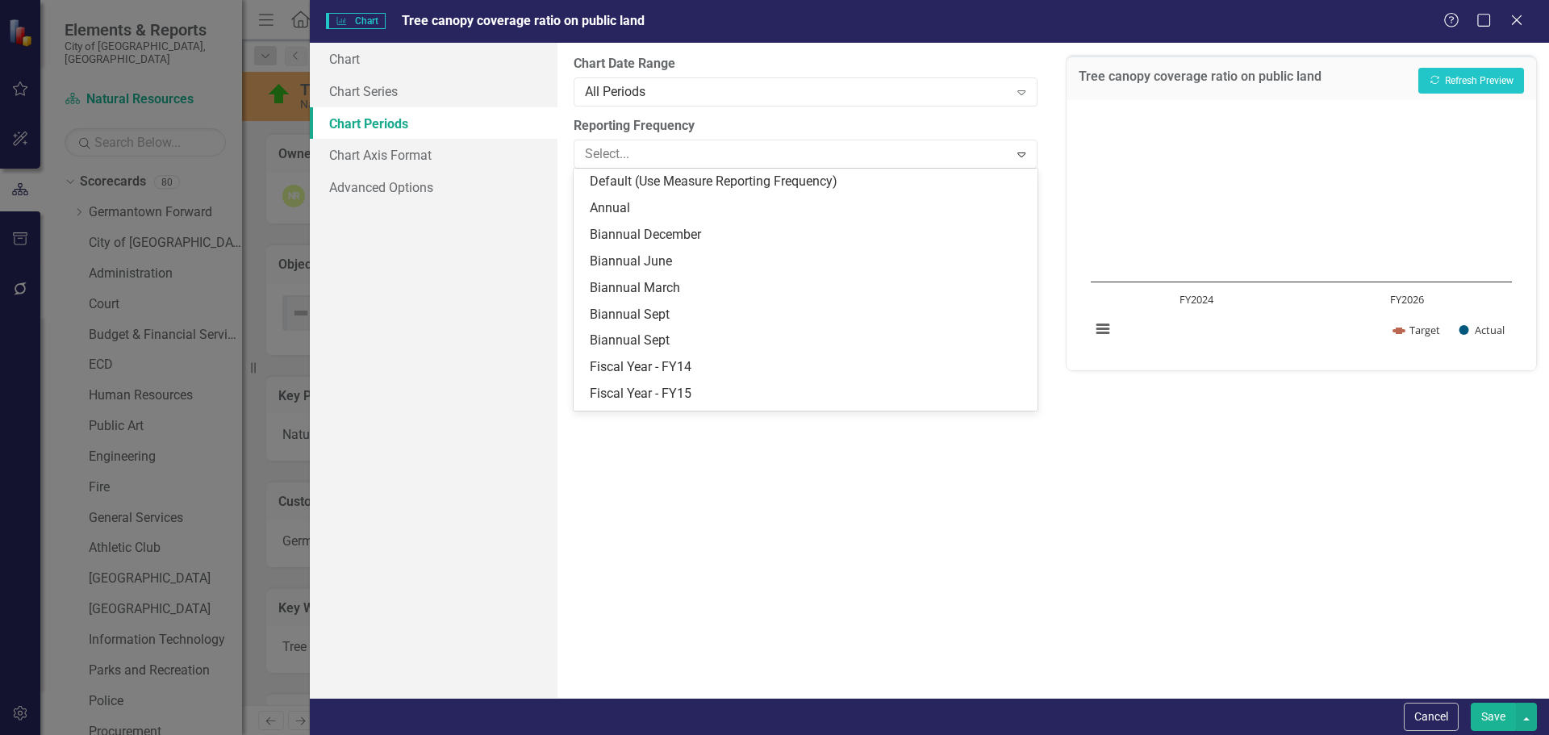
scroll to position [208, 0]
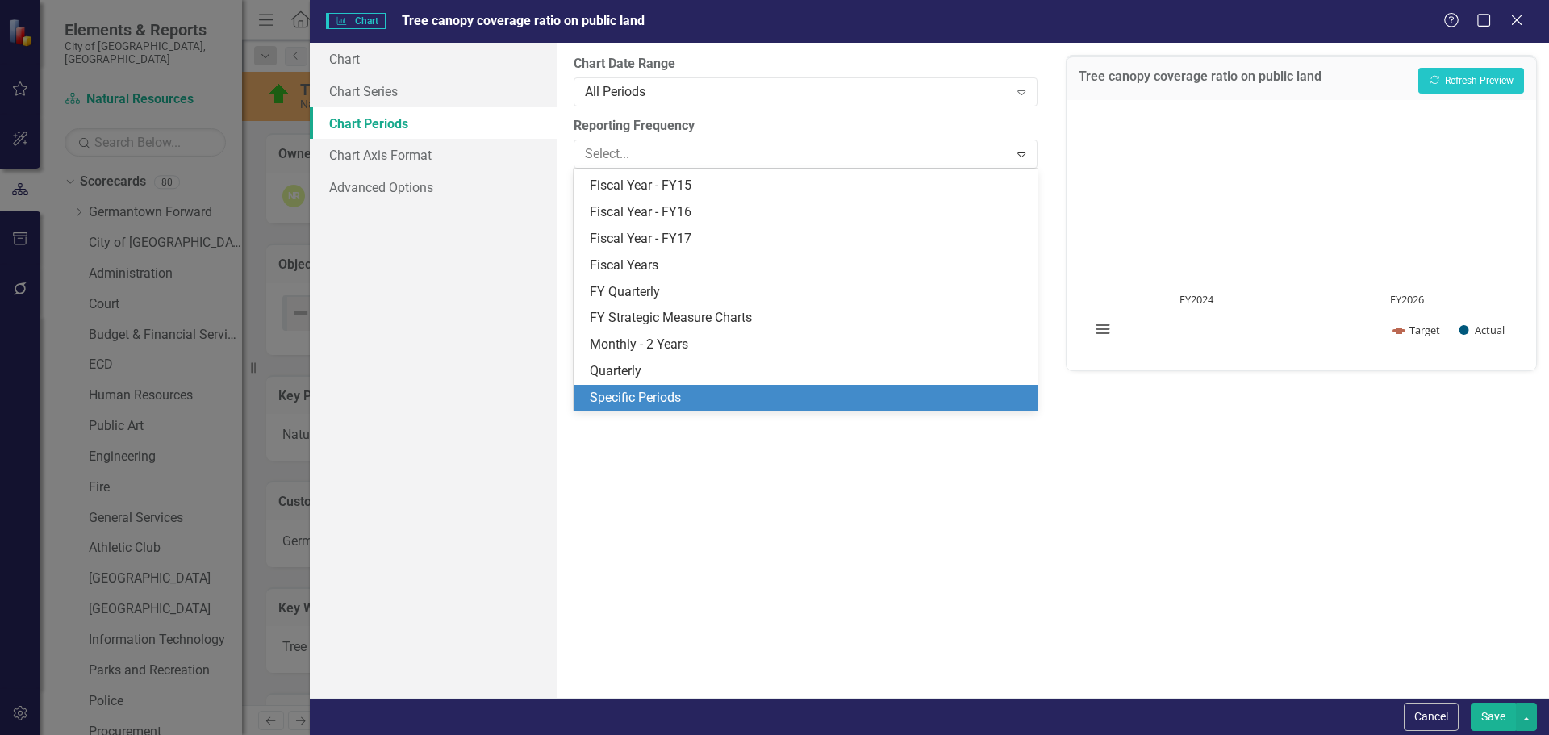
click at [639, 394] on div "Specific Periods" at bounding box center [808, 398] width 437 height 19
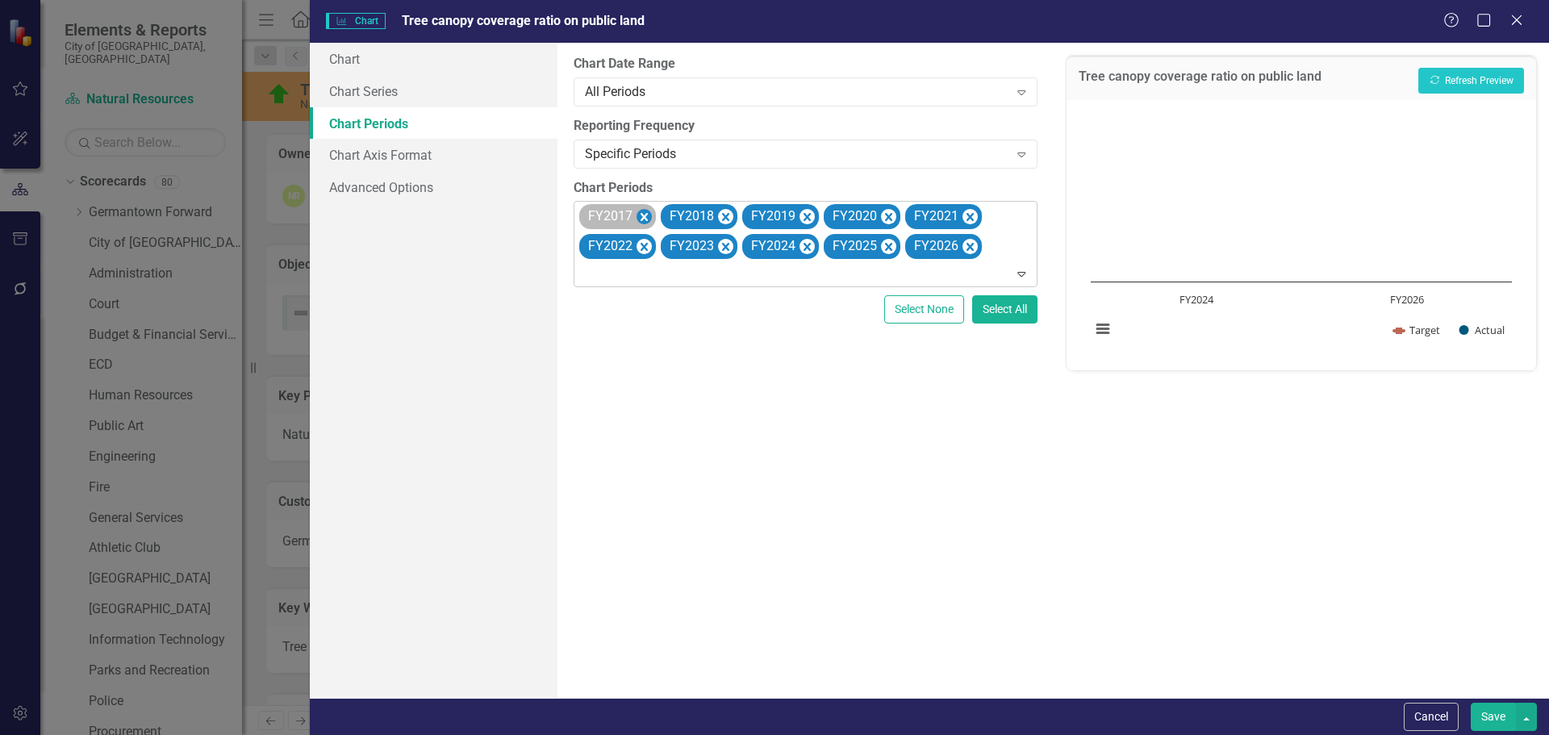
click at [644, 211] on icon "Remove FY2017" at bounding box center [643, 217] width 15 height 20
click at [644, 211] on icon "Remove FY2018" at bounding box center [643, 217] width 15 height 20
click at [718, 211] on icon "Remove FY2019" at bounding box center [725, 217] width 15 height 20
click at [644, 211] on icon "Remove FY2020" at bounding box center [643, 217] width 15 height 20
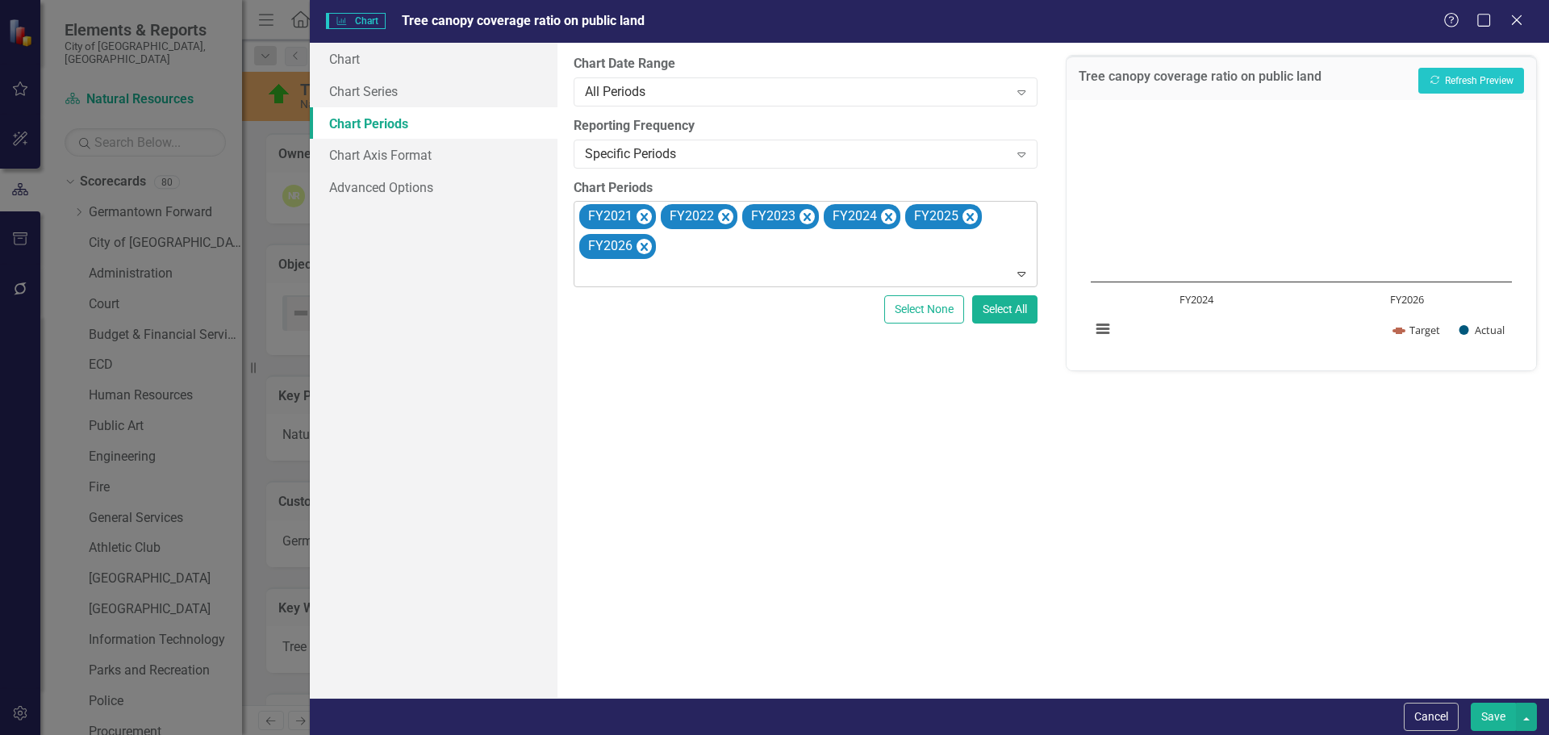
click at [644, 211] on icon "Remove FY2021" at bounding box center [643, 217] width 15 height 20
click at [718, 211] on icon "Remove FY2022" at bounding box center [725, 217] width 15 height 20
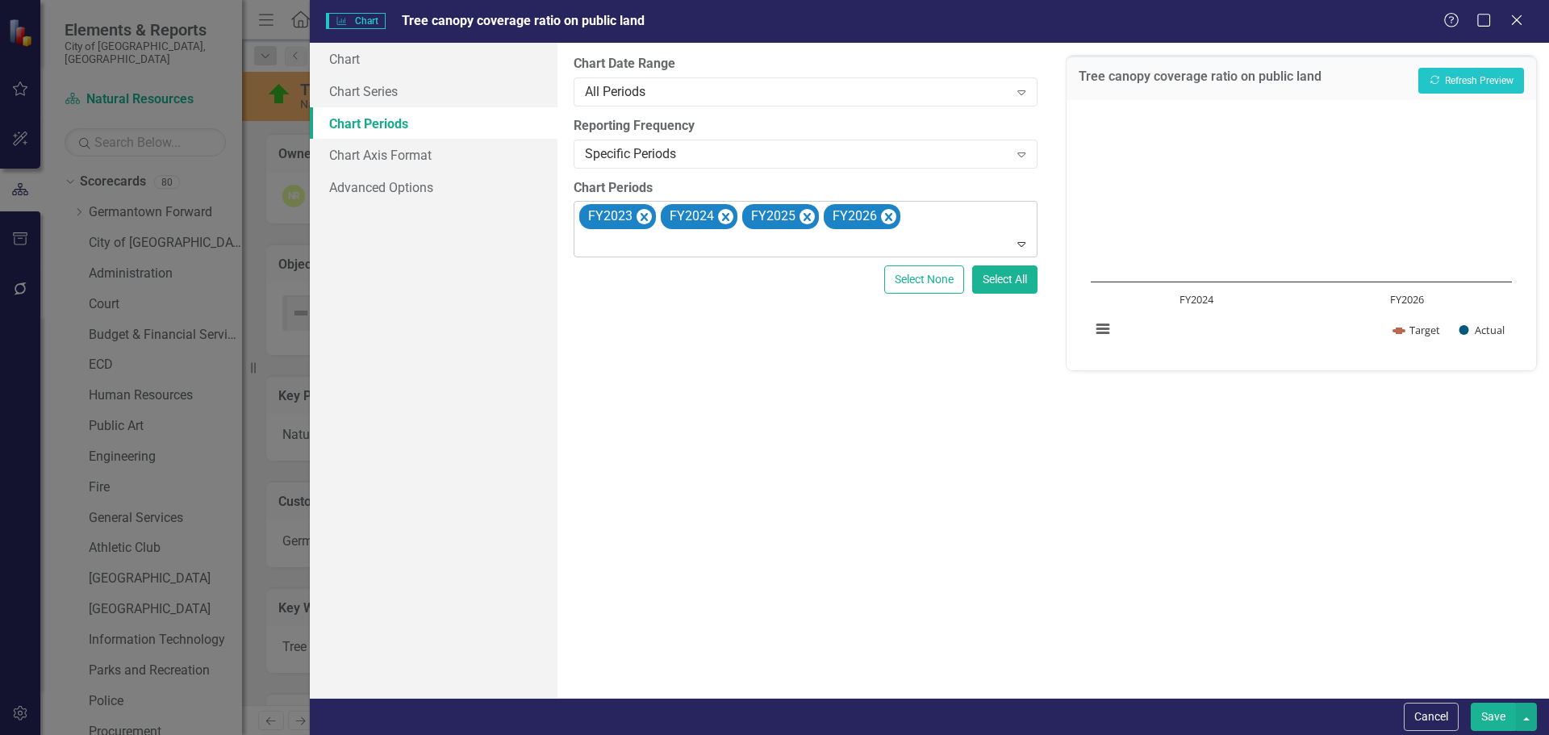
click at [644, 211] on icon "Remove FY2023" at bounding box center [643, 217] width 15 height 20
click at [644, 211] on icon "Remove FY2024" at bounding box center [643, 217] width 15 height 20
click at [724, 215] on icon "Remove FY2026" at bounding box center [725, 217] width 7 height 8
click at [1453, 88] on button "Recalculate Refresh Preview" at bounding box center [1471, 81] width 106 height 26
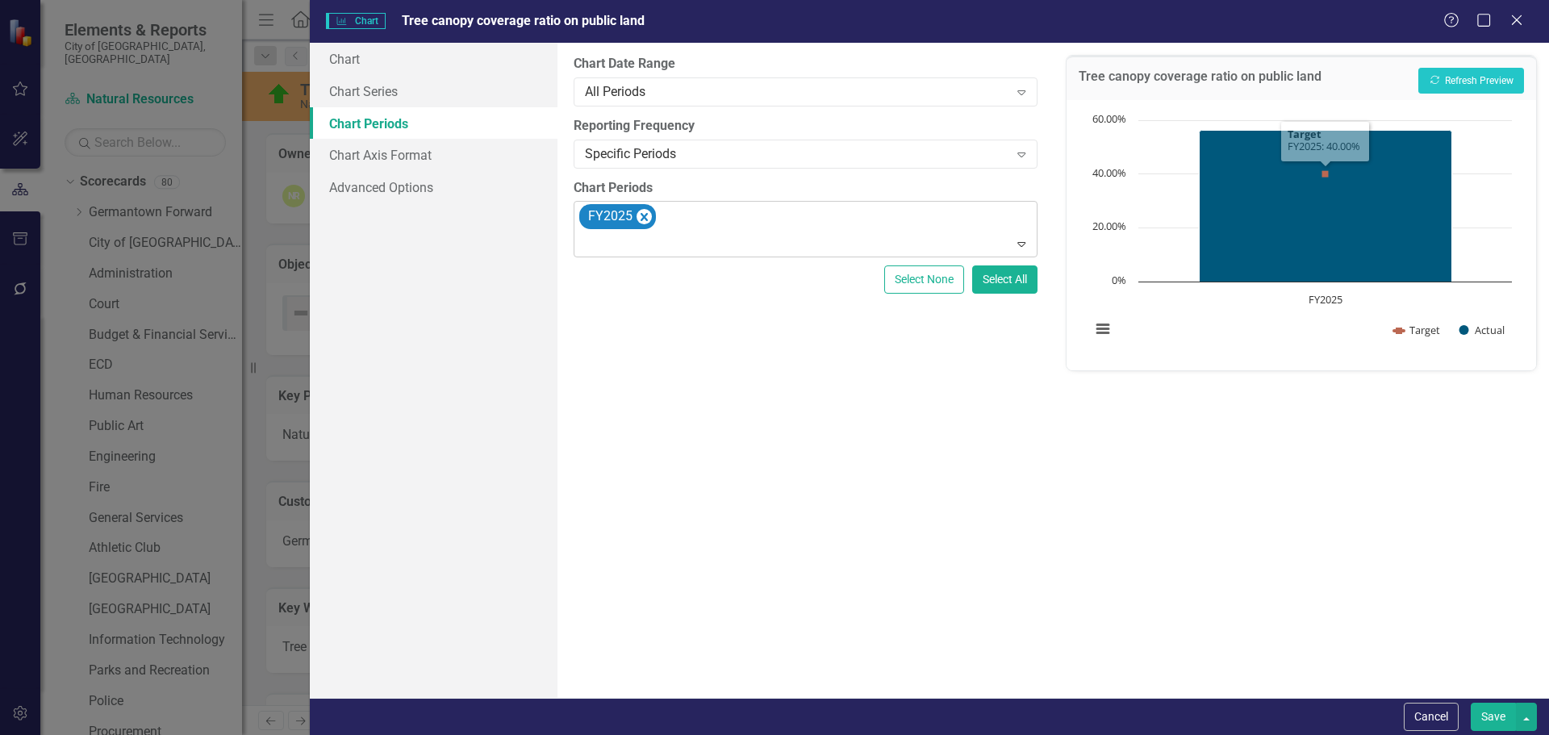
click at [1492, 712] on button "Save" at bounding box center [1493, 717] width 45 height 28
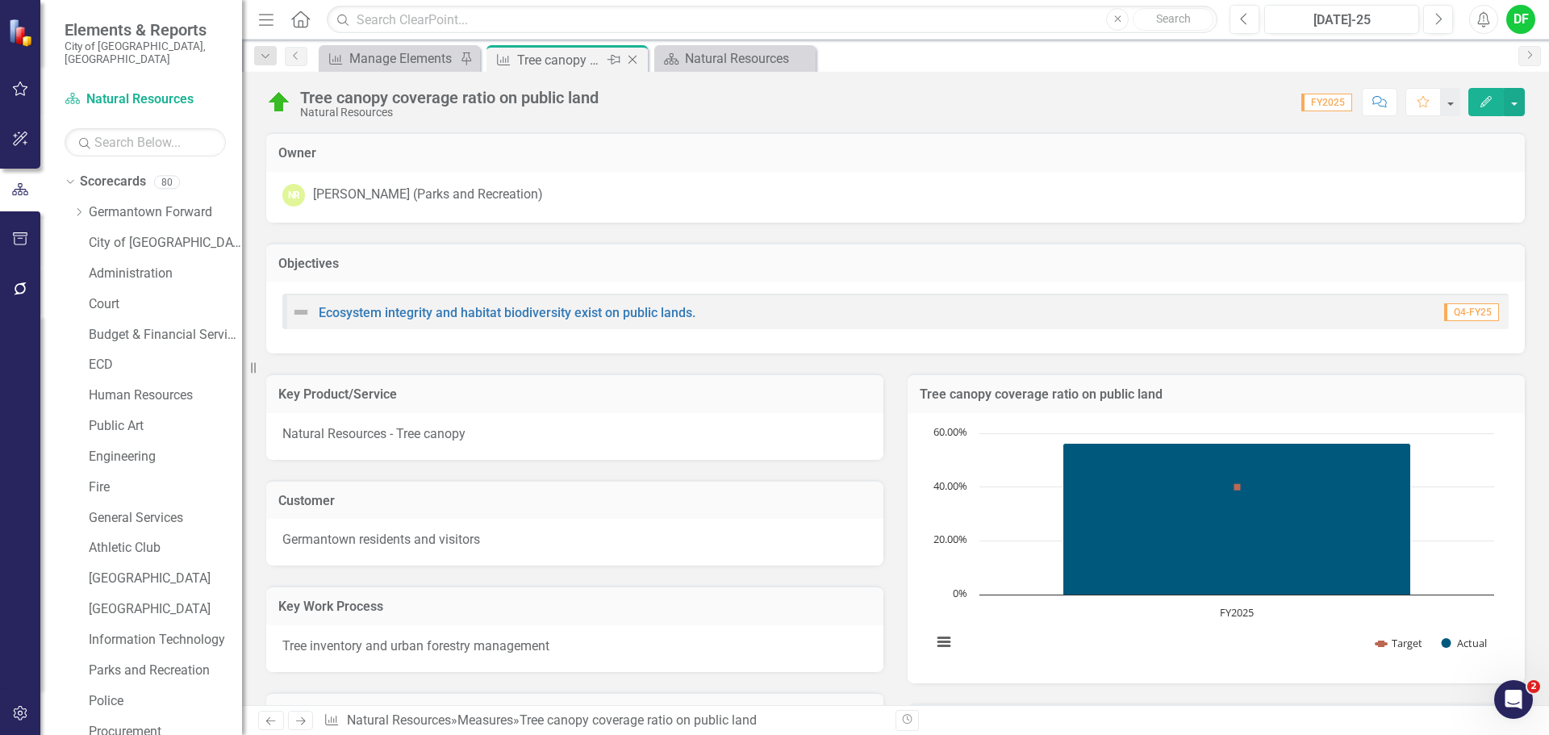
click at [637, 59] on icon "Close" at bounding box center [632, 59] width 16 height 13
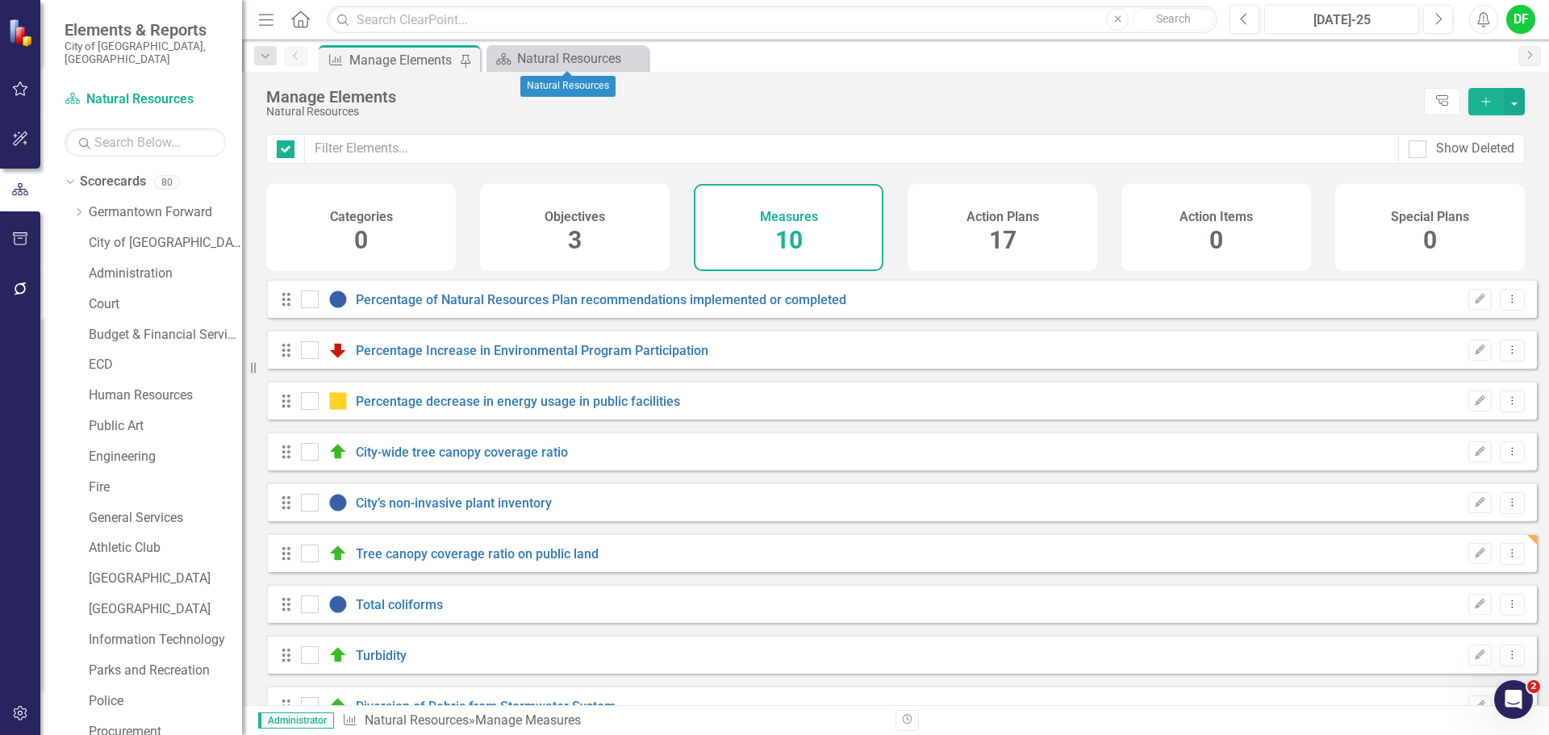
checkbox input "false"
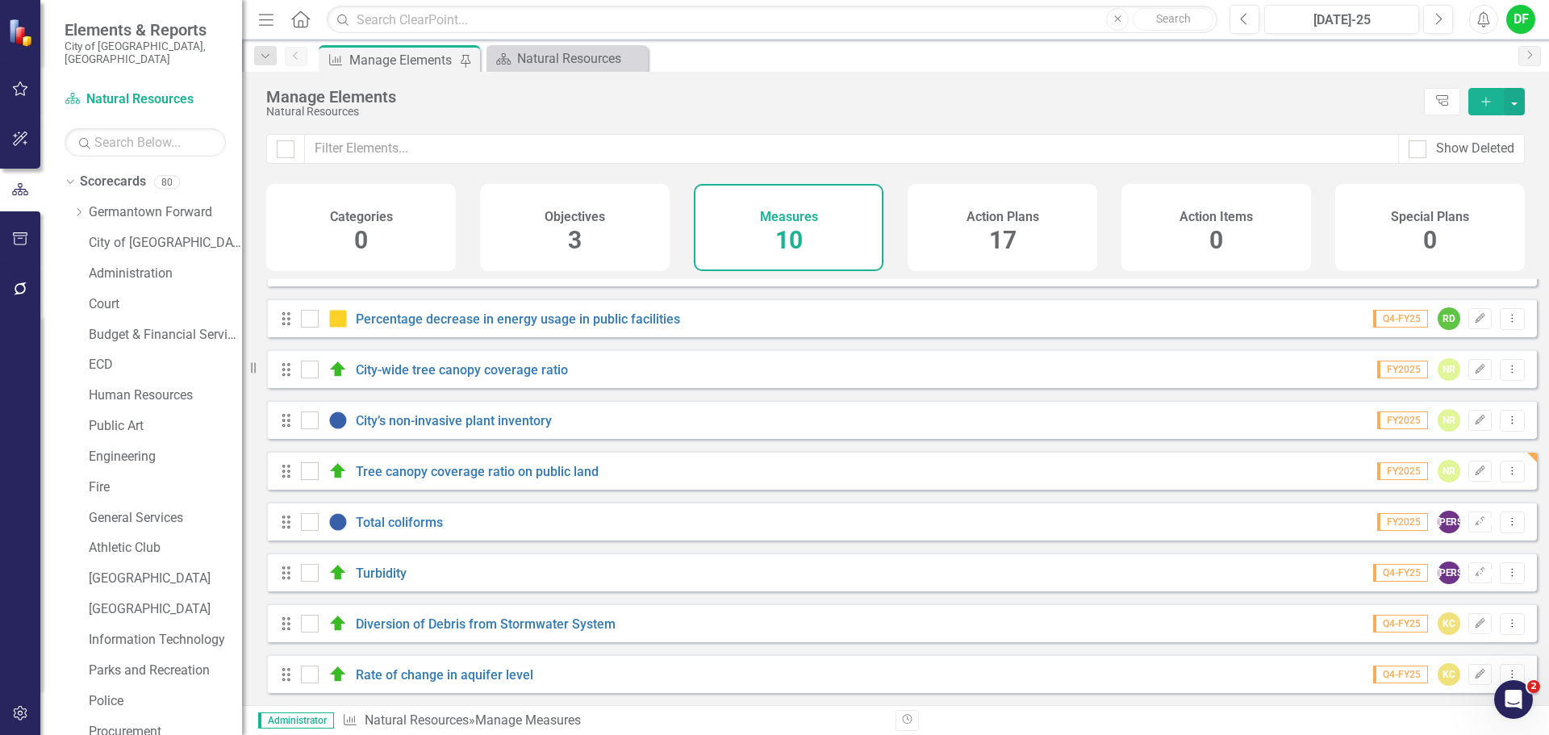
scroll to position [94, 0]
click at [429, 522] on link "Total coliforms" at bounding box center [399, 522] width 87 height 15
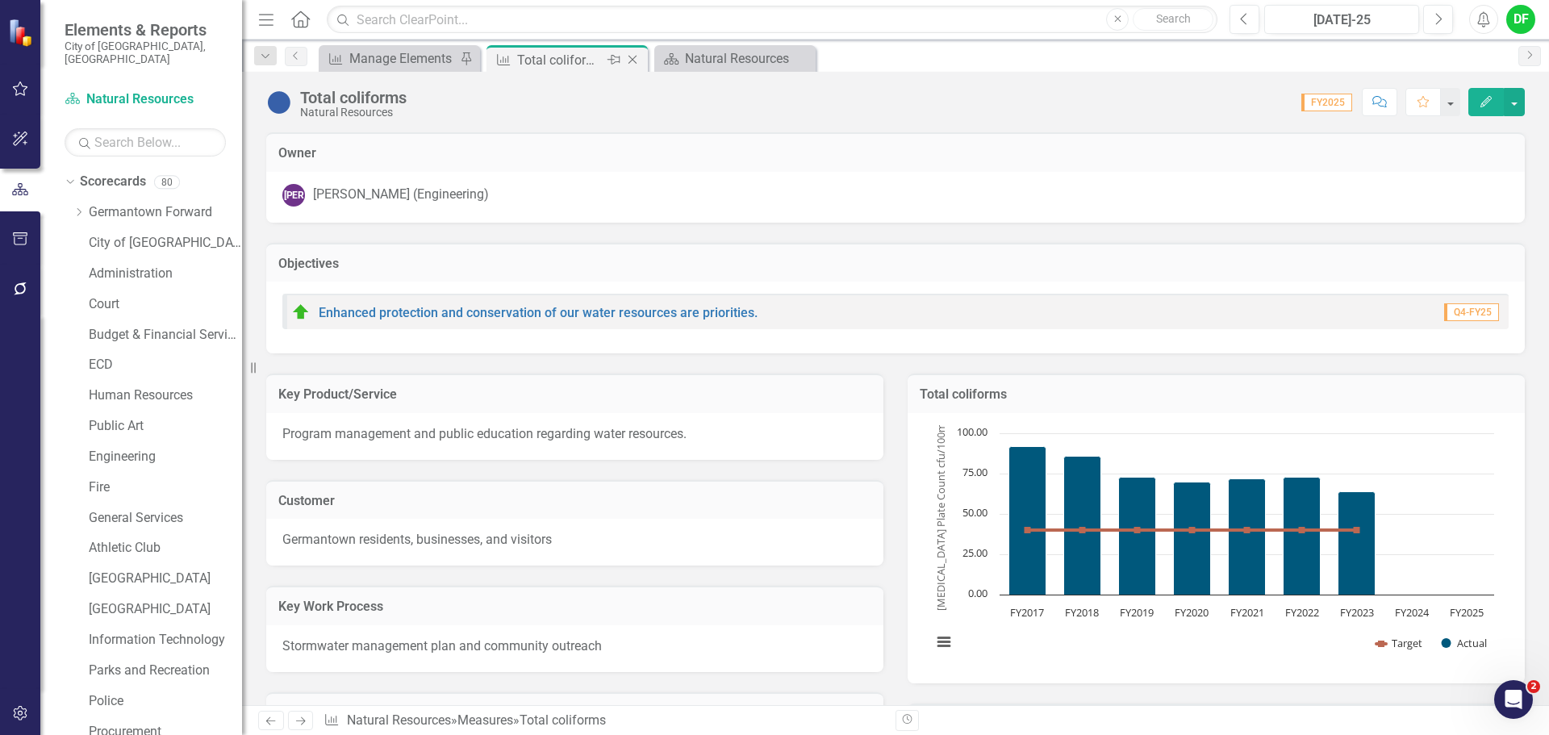
click at [636, 60] on icon "Close" at bounding box center [632, 59] width 16 height 13
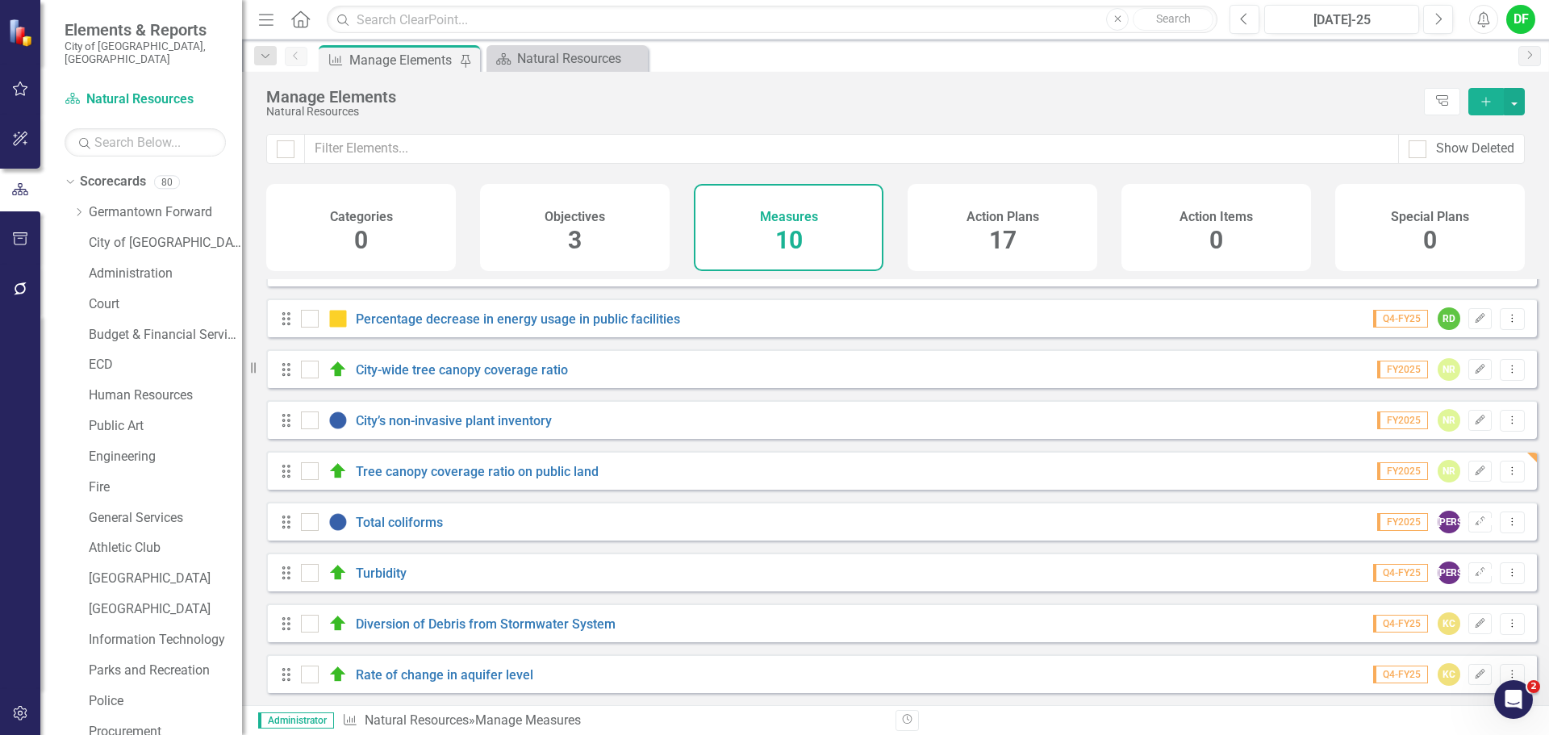
scroll to position [94, 0]
click at [396, 577] on link "Turbidity" at bounding box center [381, 572] width 51 height 15
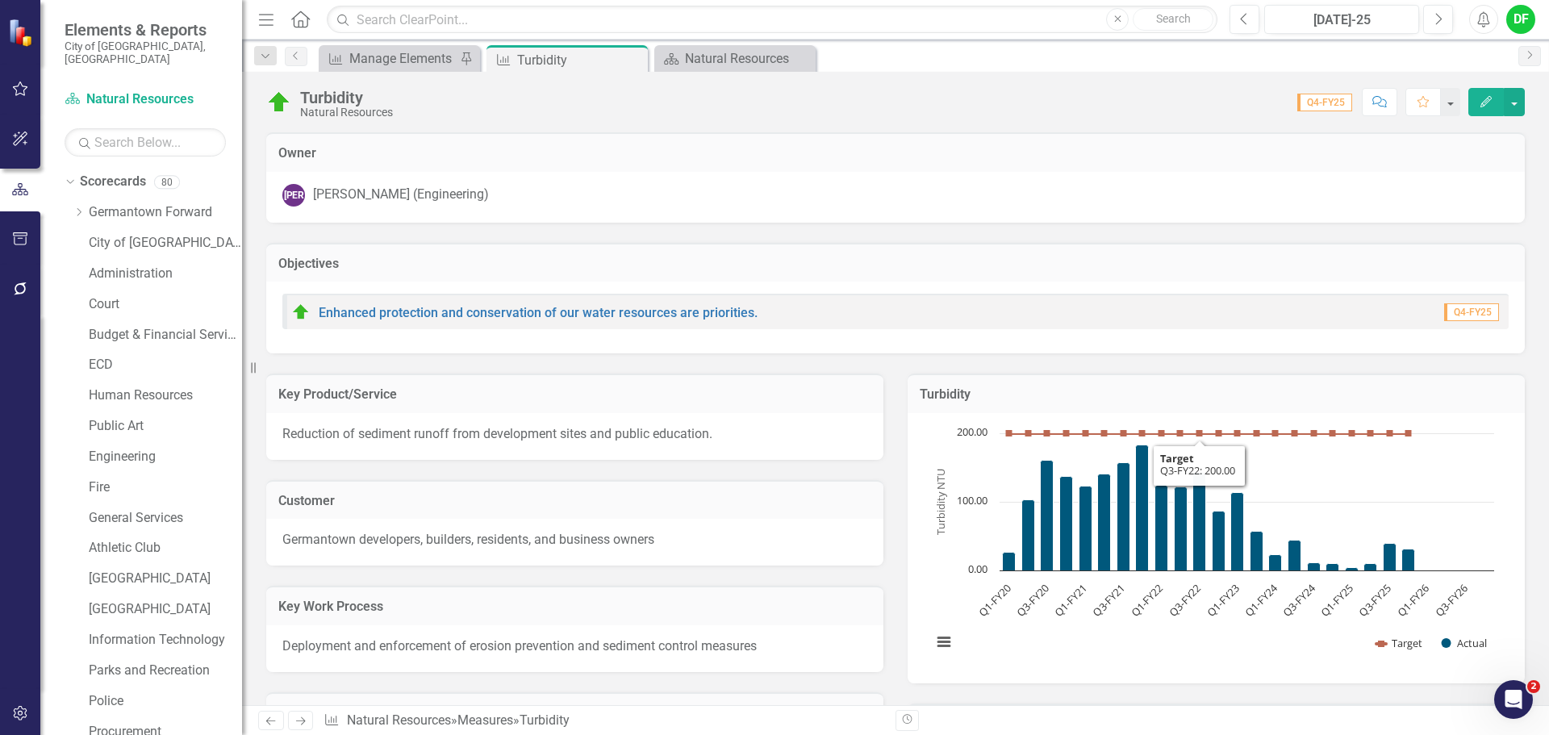
click at [1348, 388] on h3 "Turbidity" at bounding box center [1216, 394] width 593 height 15
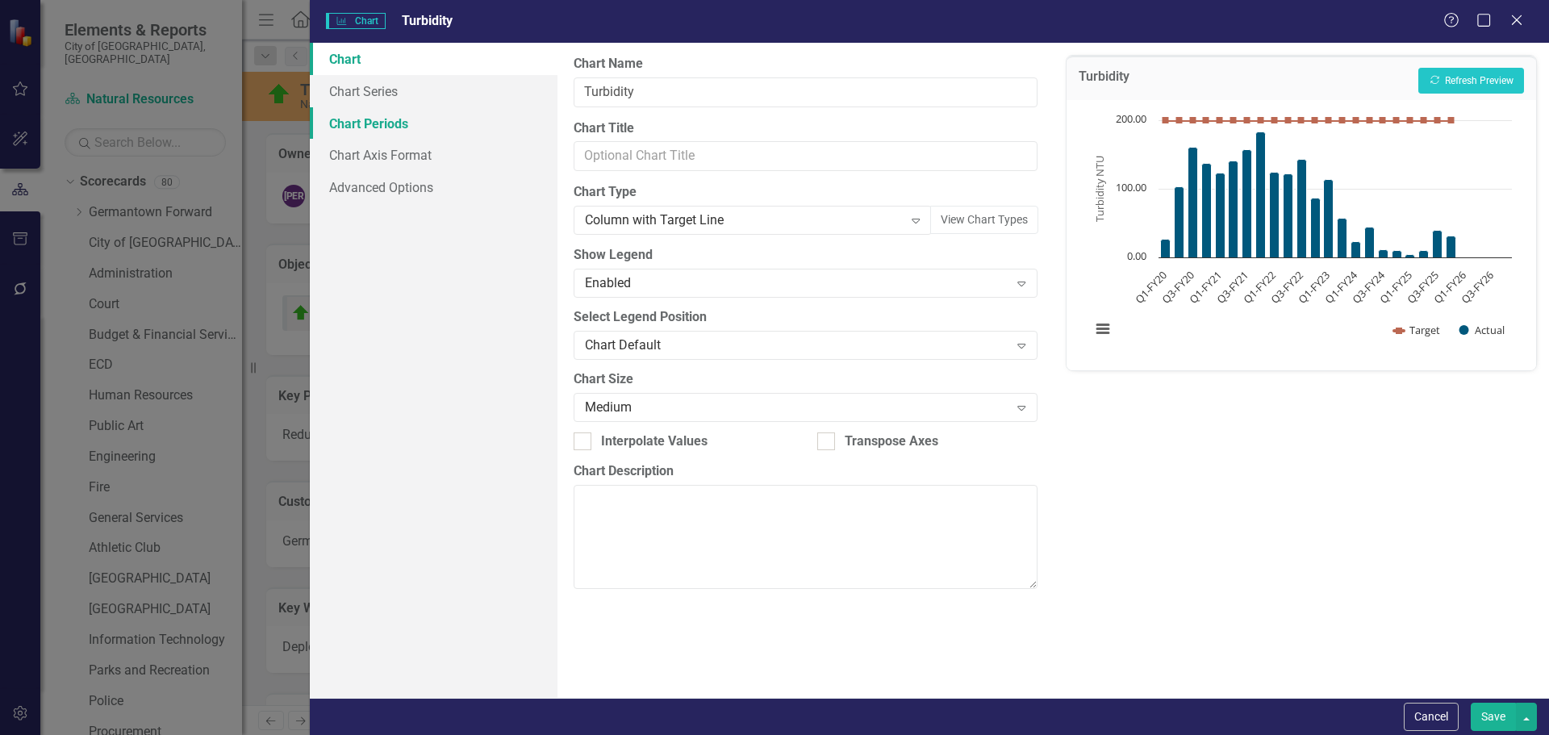
click at [381, 120] on link "Chart Periods" at bounding box center [434, 123] width 248 height 32
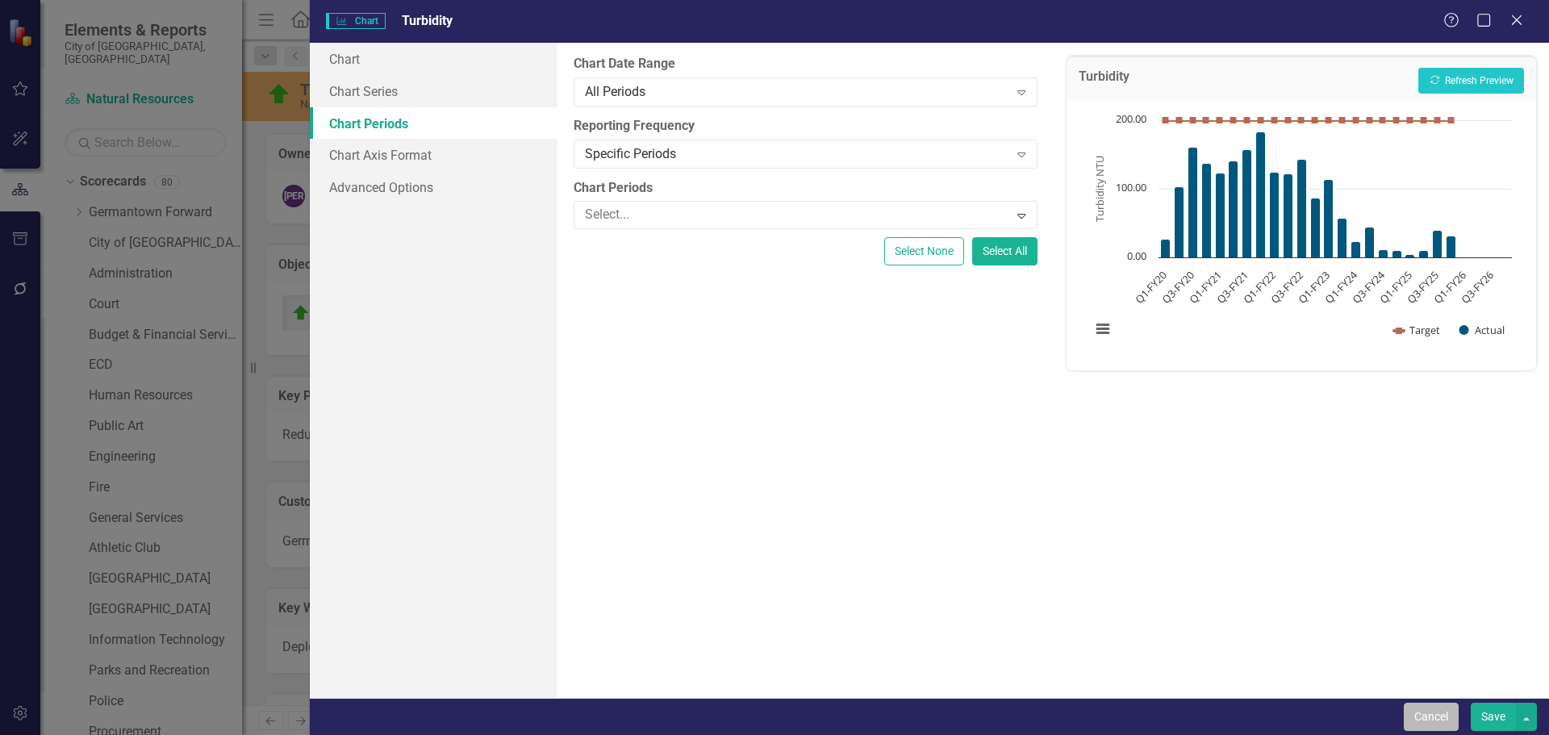
click at [1429, 723] on button "Cancel" at bounding box center [1431, 717] width 55 height 28
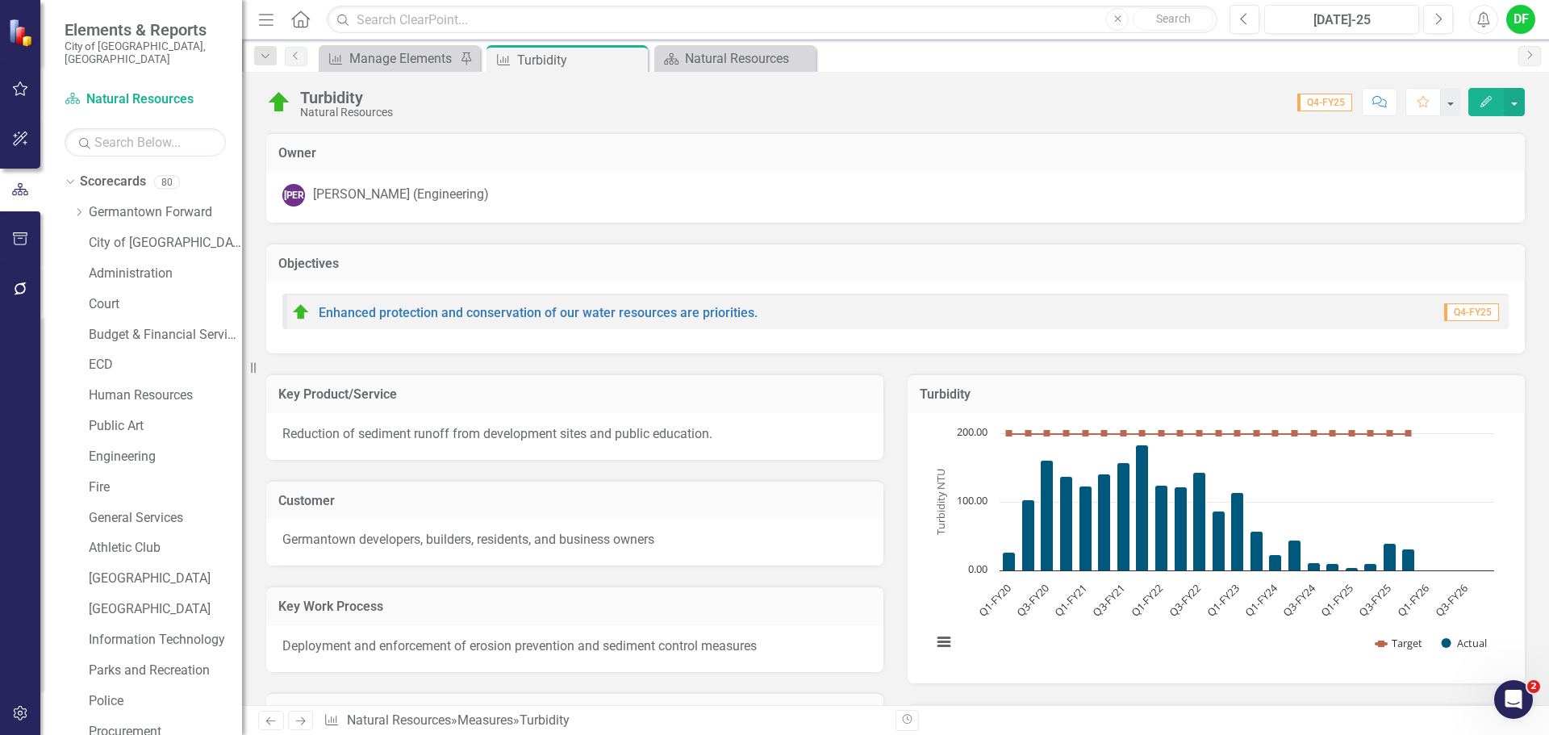
click at [1175, 388] on h3 "Turbidity" at bounding box center [1216, 394] width 593 height 15
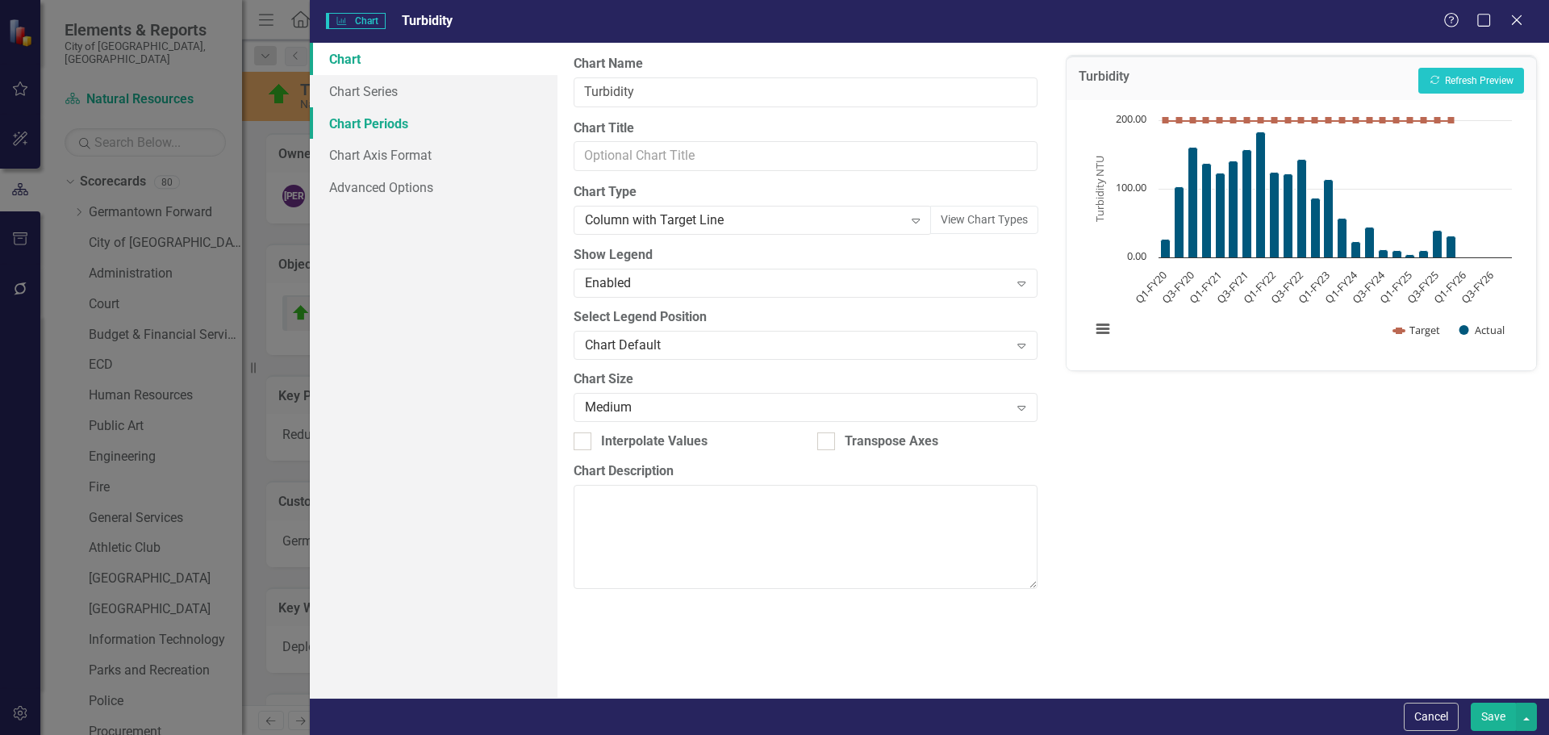
click at [365, 123] on link "Chart Periods" at bounding box center [434, 123] width 248 height 32
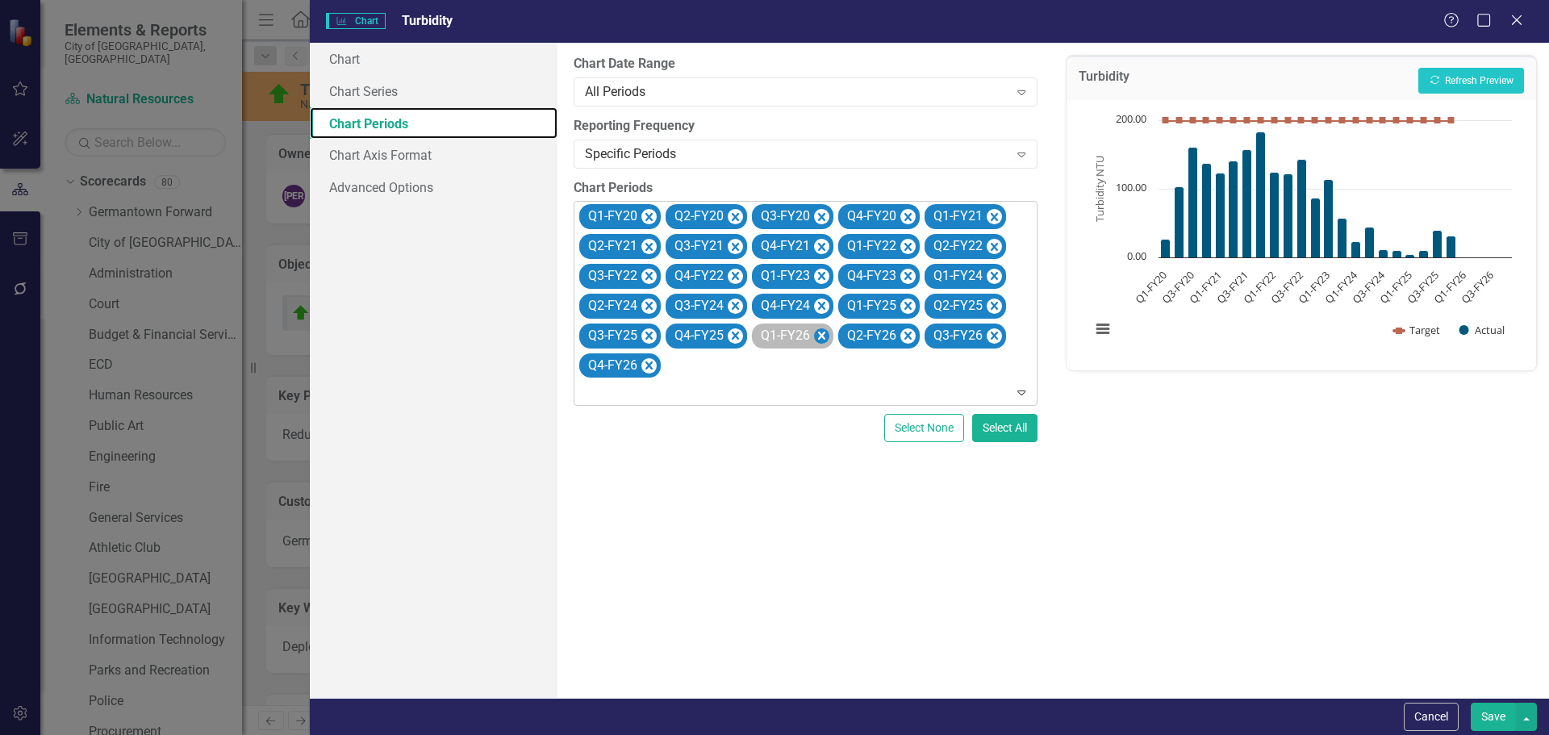
click at [818, 339] on icon "Remove Q1-FY26" at bounding box center [821, 336] width 7 height 8
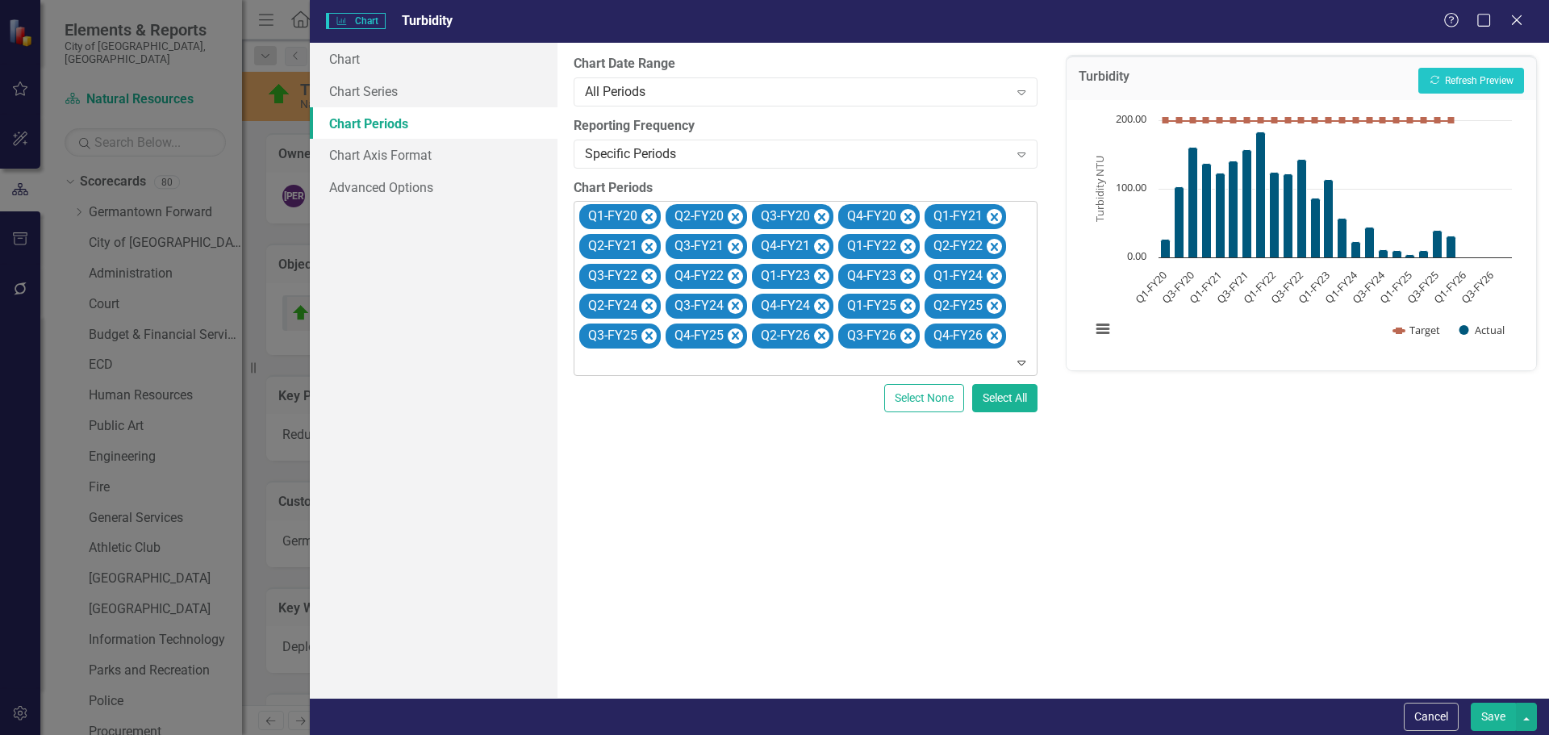
click at [818, 339] on icon "Remove Q2-FY26" at bounding box center [821, 336] width 7 height 8
click at [818, 339] on icon "Remove Q3-FY26" at bounding box center [821, 336] width 7 height 8
click at [818, 339] on icon "Remove Q4-FY26" at bounding box center [821, 336] width 7 height 8
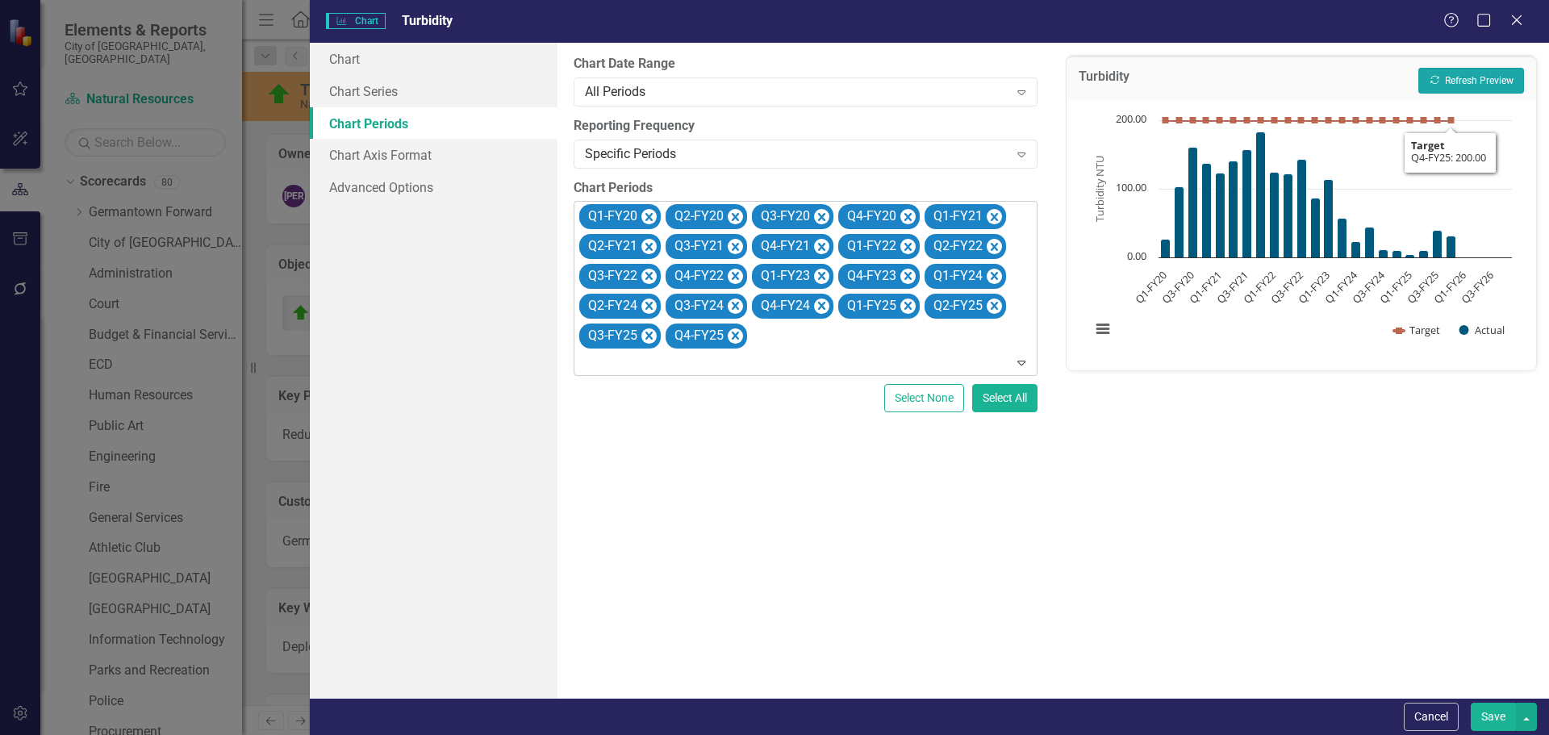
click at [1477, 80] on button "Recalculate Refresh Preview" at bounding box center [1471, 81] width 106 height 26
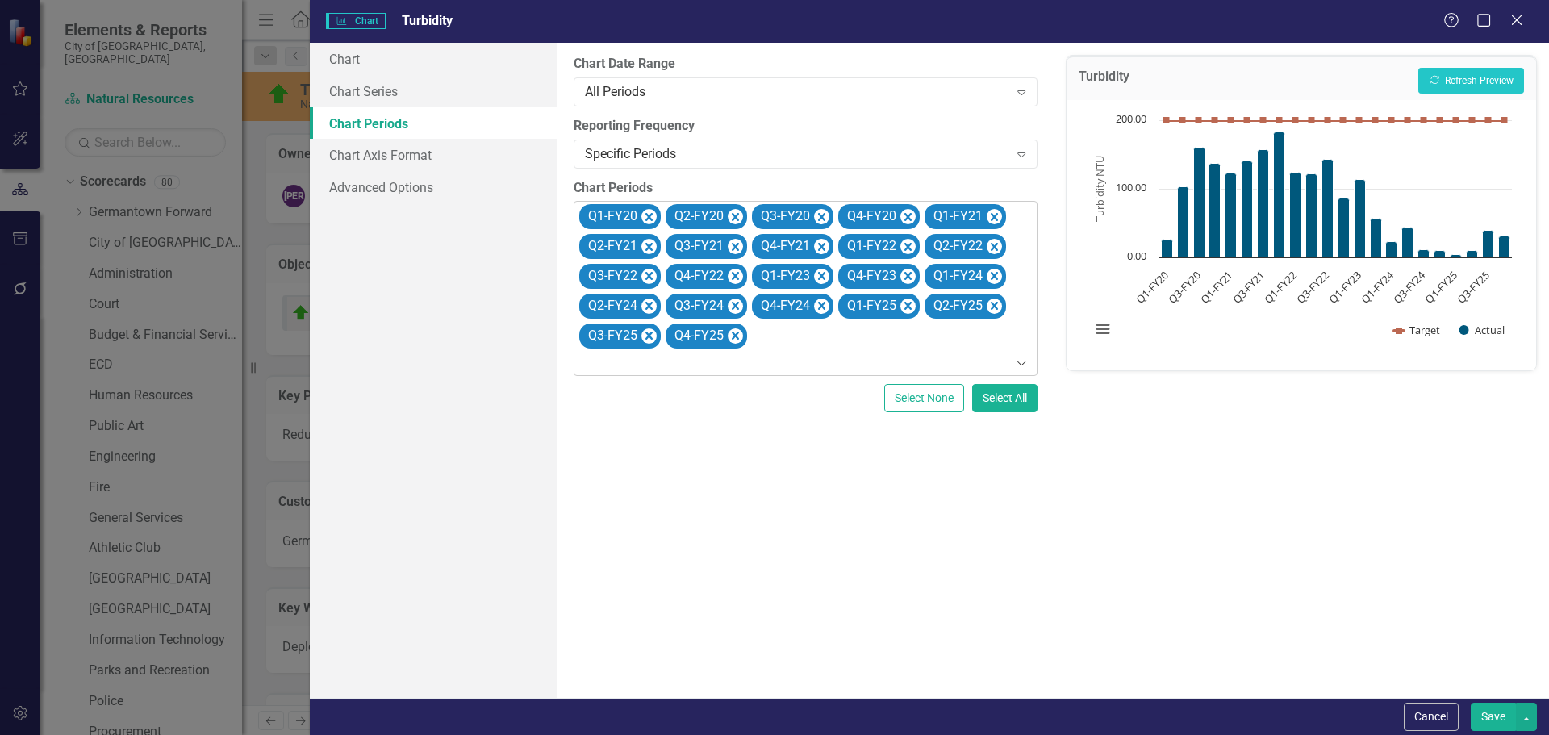
click at [1487, 715] on button "Save" at bounding box center [1493, 717] width 45 height 28
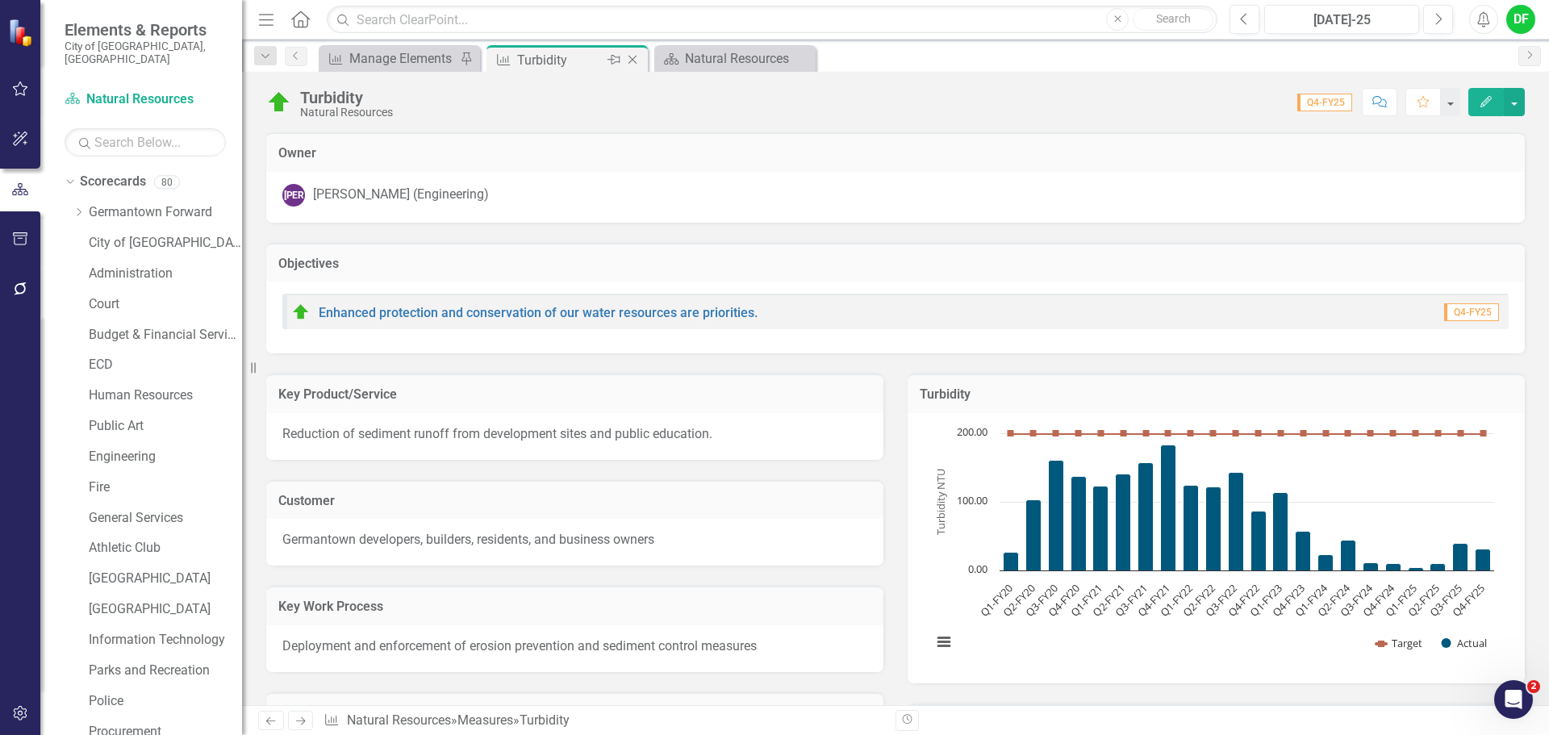
click at [633, 60] on icon "Close" at bounding box center [632, 59] width 16 height 13
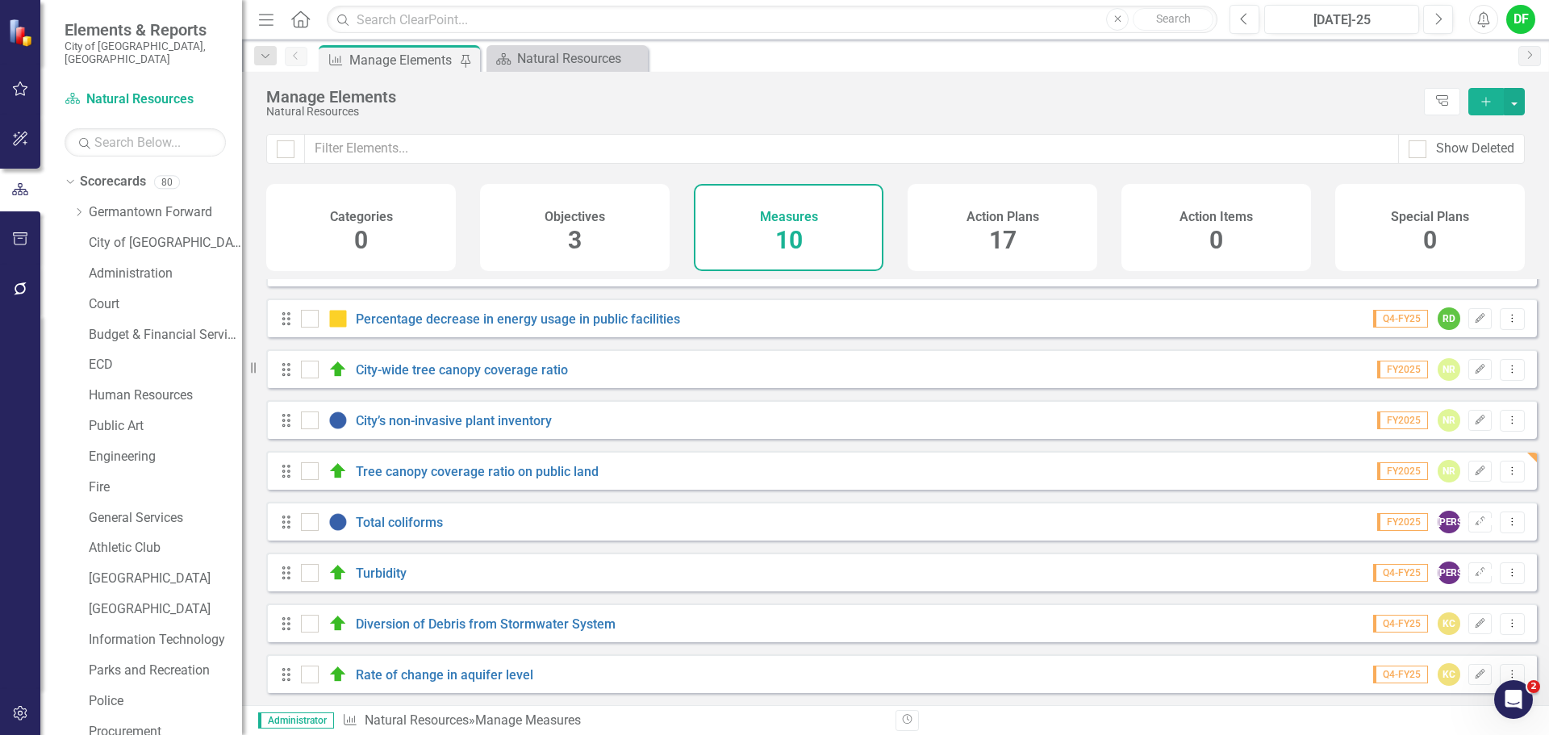
scroll to position [94, 0]
click at [480, 620] on link "Diversion of Debris from Stormwater System" at bounding box center [486, 623] width 260 height 15
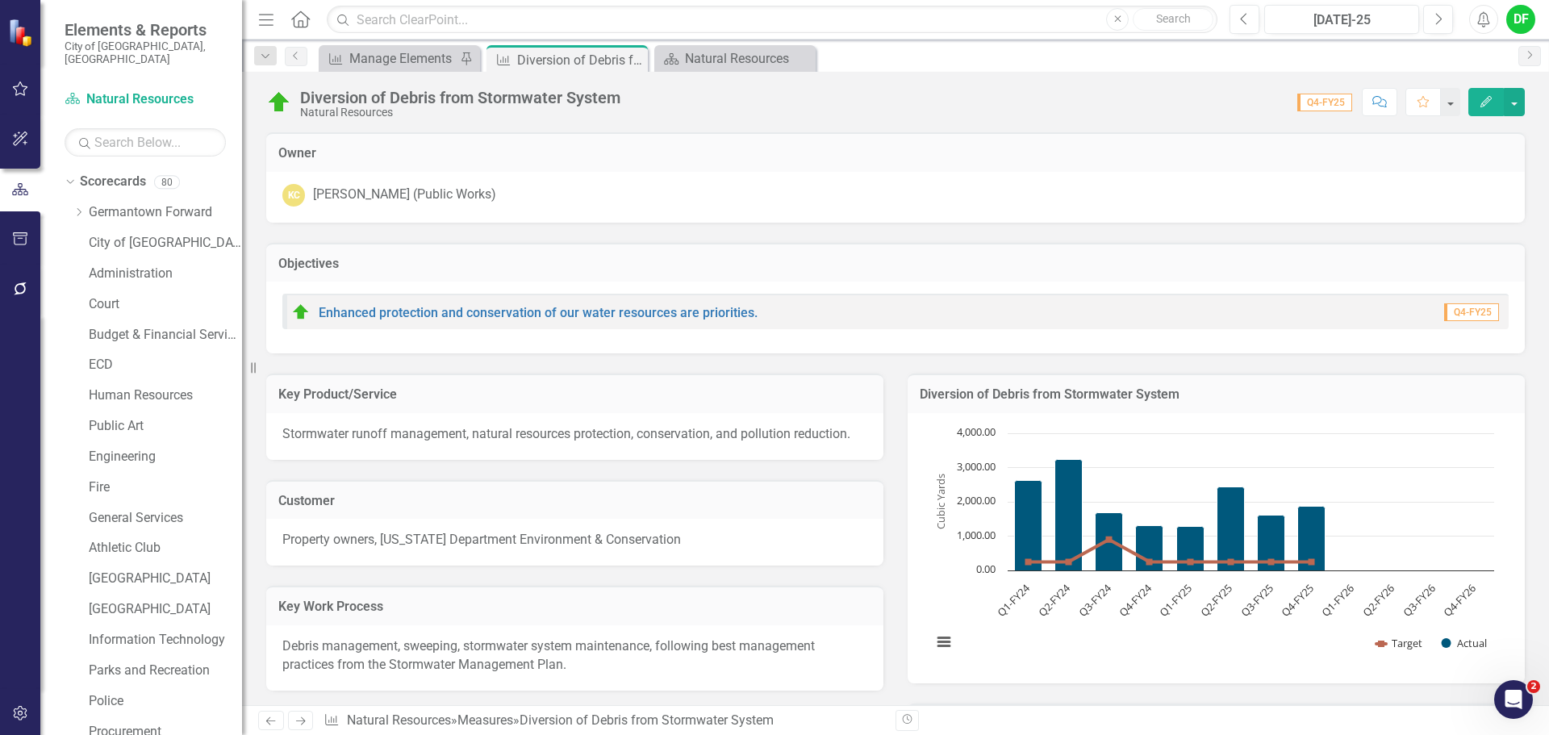
click at [1222, 411] on div "Diversion of Debris from Stormwater System" at bounding box center [1215, 393] width 617 height 40
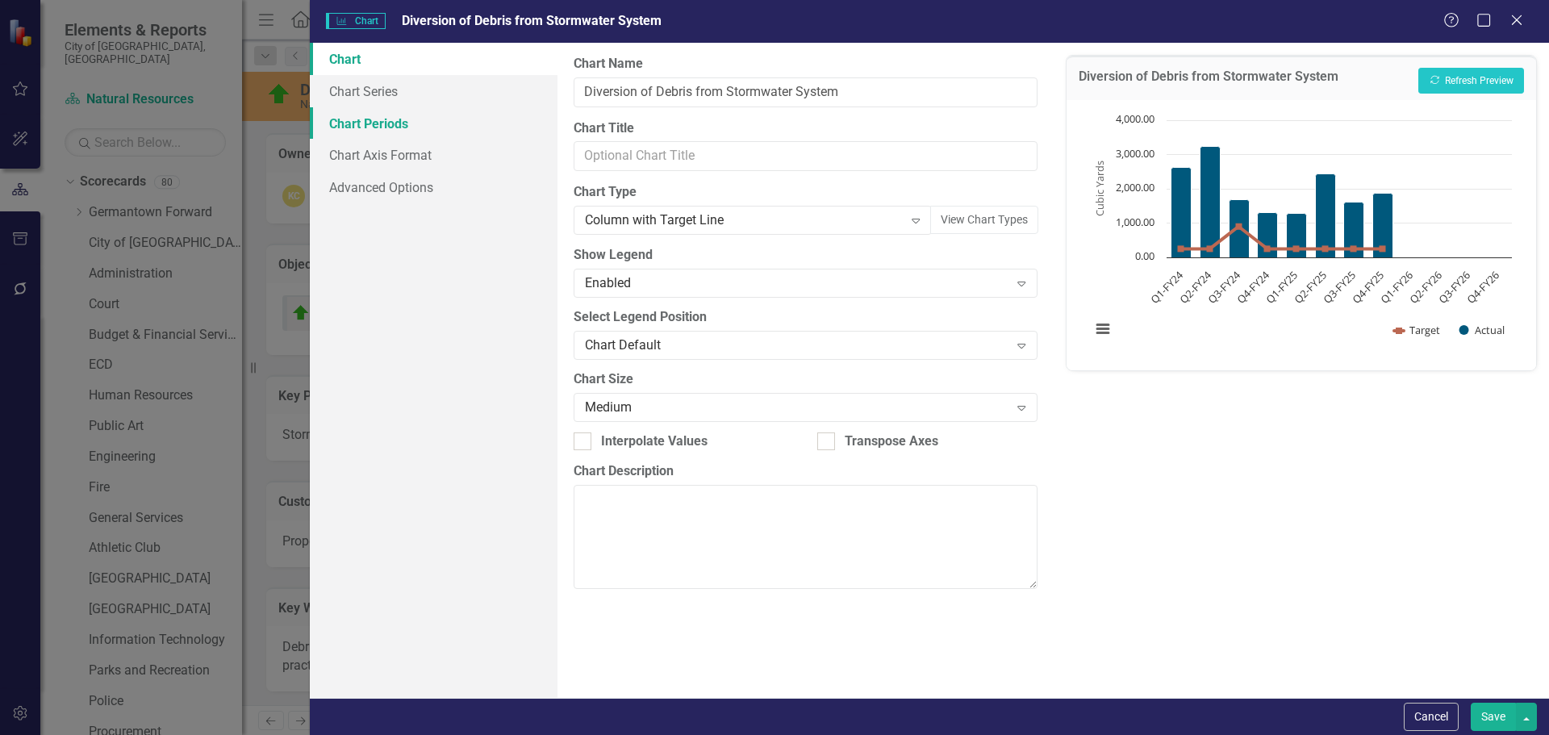
click at [402, 113] on link "Chart Periods" at bounding box center [434, 123] width 248 height 32
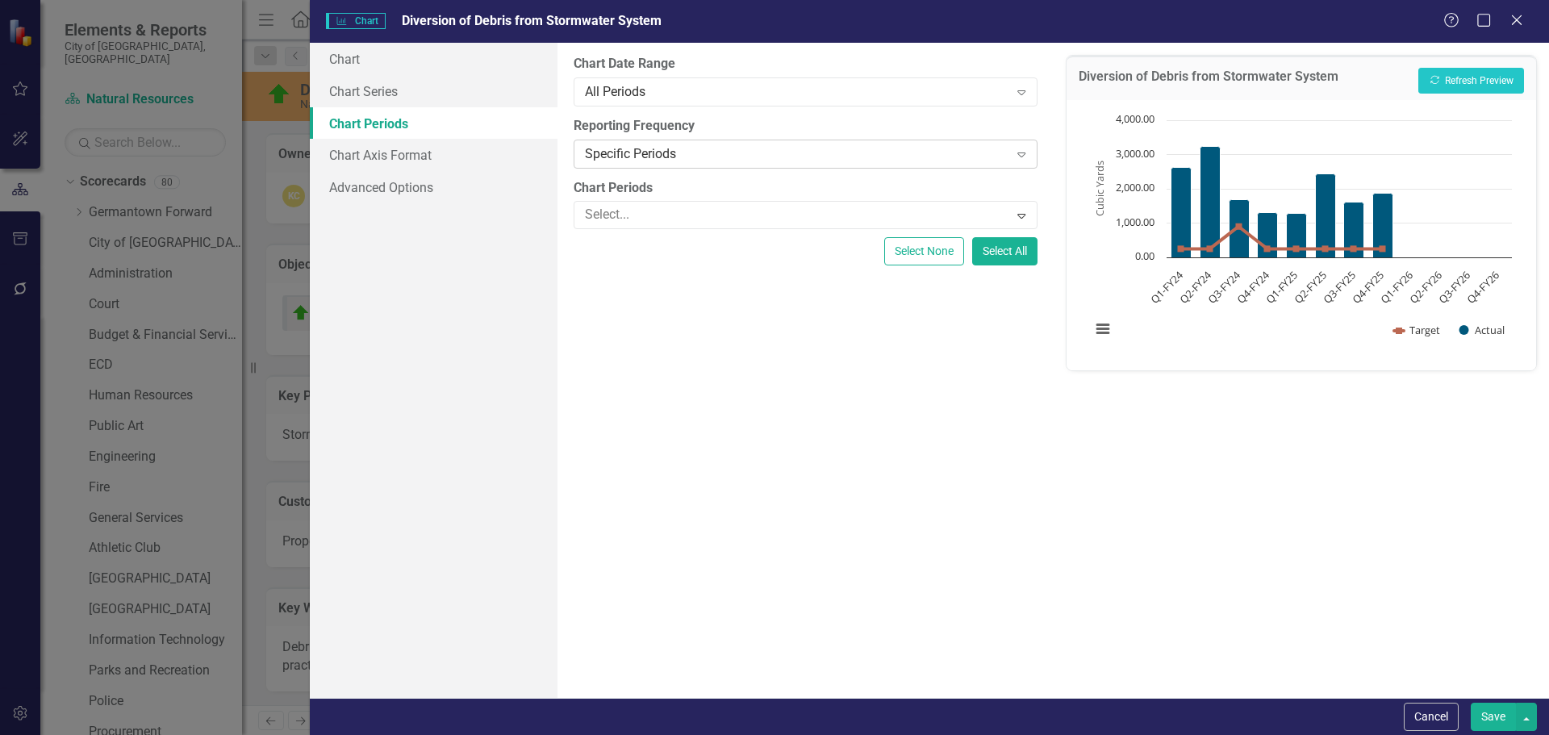
click at [823, 154] on div "Specific Periods" at bounding box center [796, 153] width 423 height 19
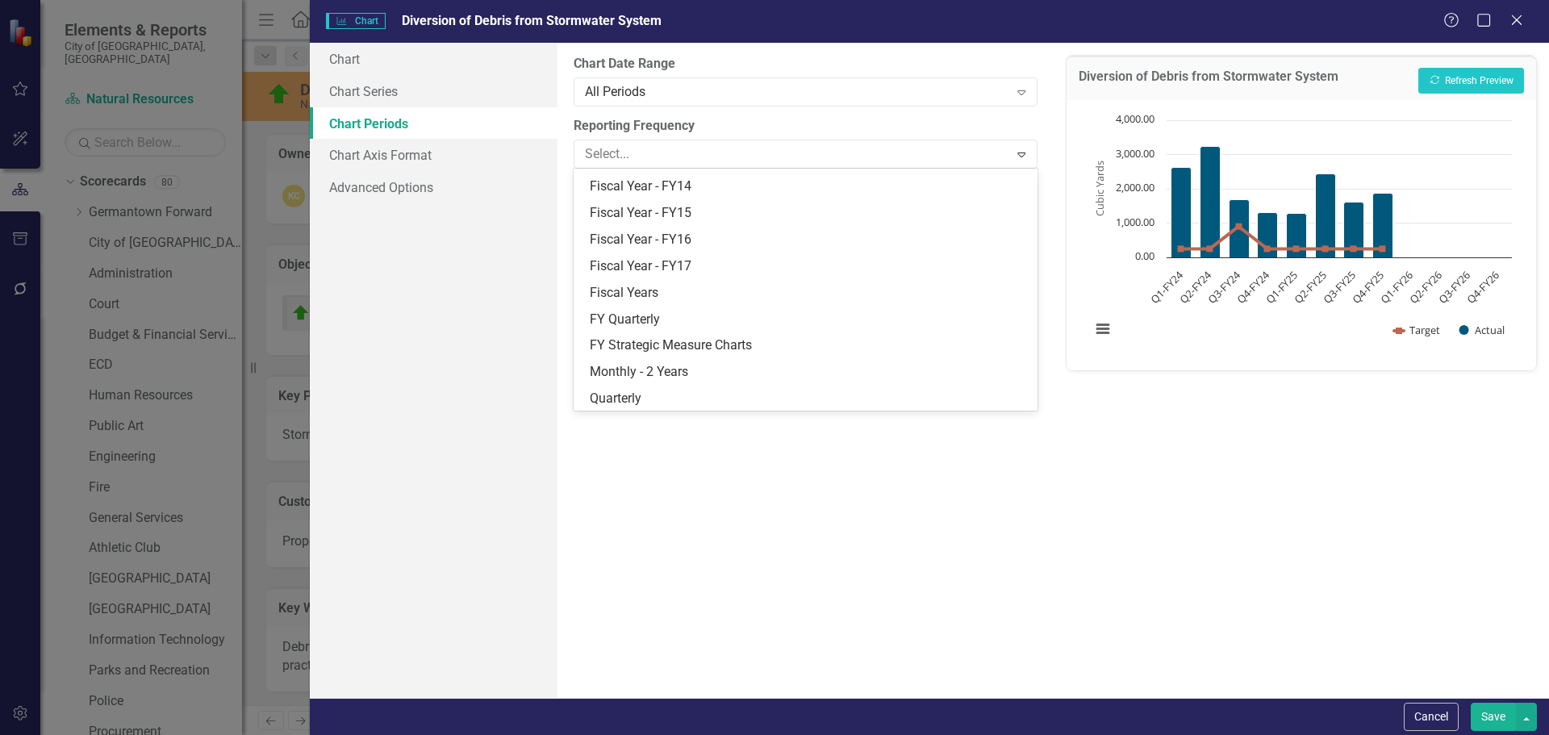
scroll to position [208, 0]
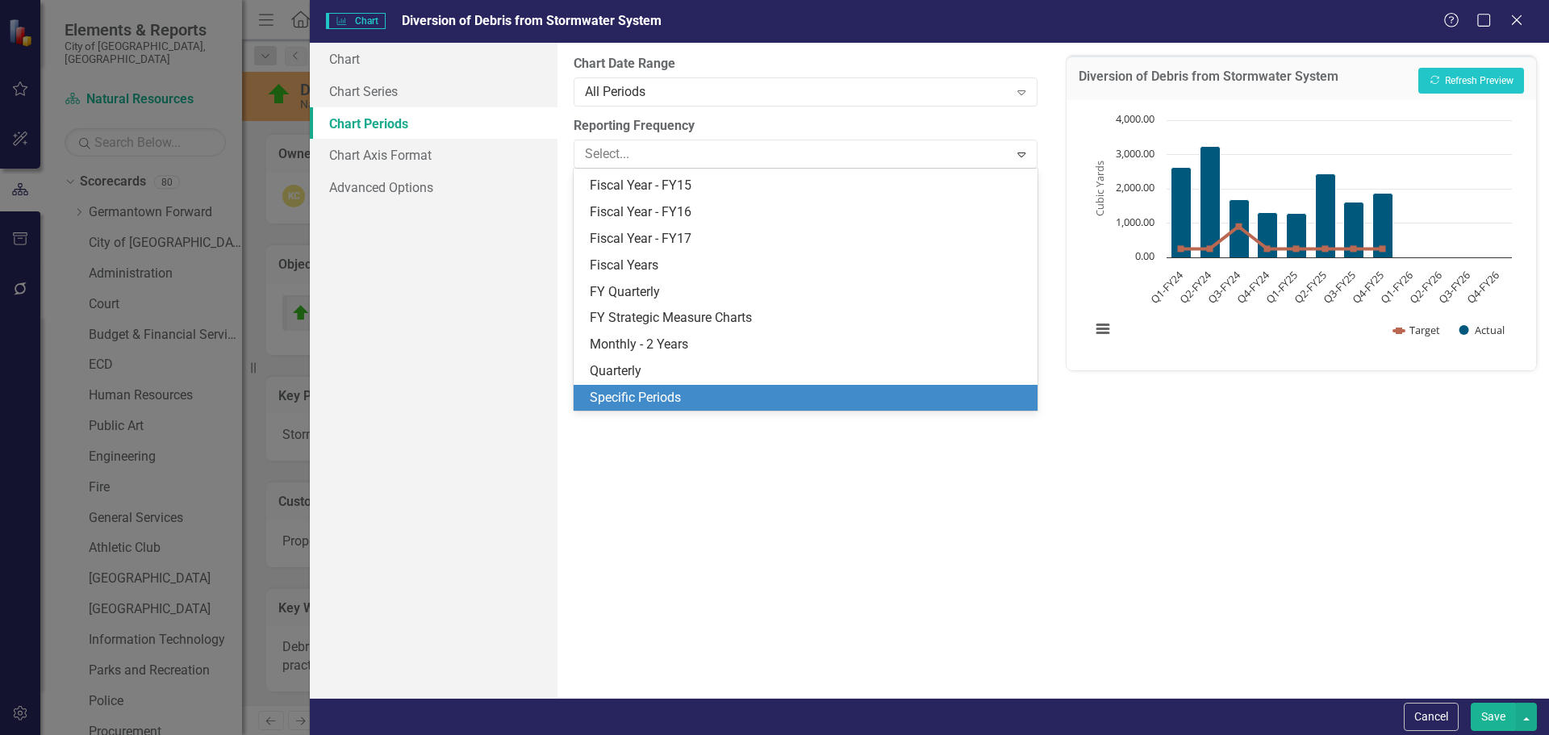
click at [629, 393] on div "Specific Periods" at bounding box center [808, 398] width 437 height 19
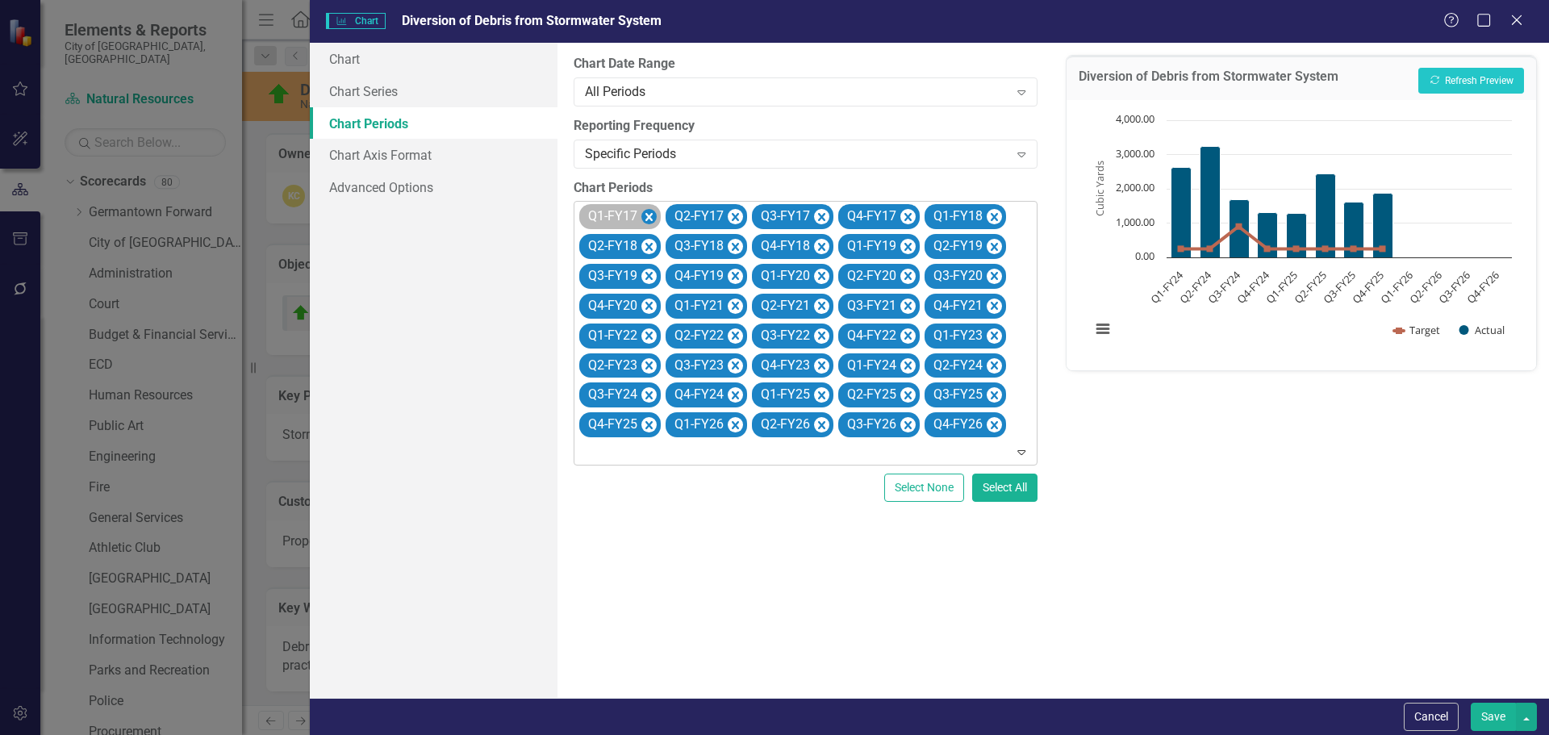
click at [649, 211] on icon "Remove Q1-FY17" at bounding box center [648, 217] width 15 height 20
click at [728, 211] on icon "Remove Q2-FY17" at bounding box center [735, 217] width 15 height 20
click at [649, 211] on icon "Remove Q3-FY17" at bounding box center [648, 217] width 15 height 20
click at [728, 211] on icon "Remove Q4-FY17" at bounding box center [735, 217] width 15 height 20
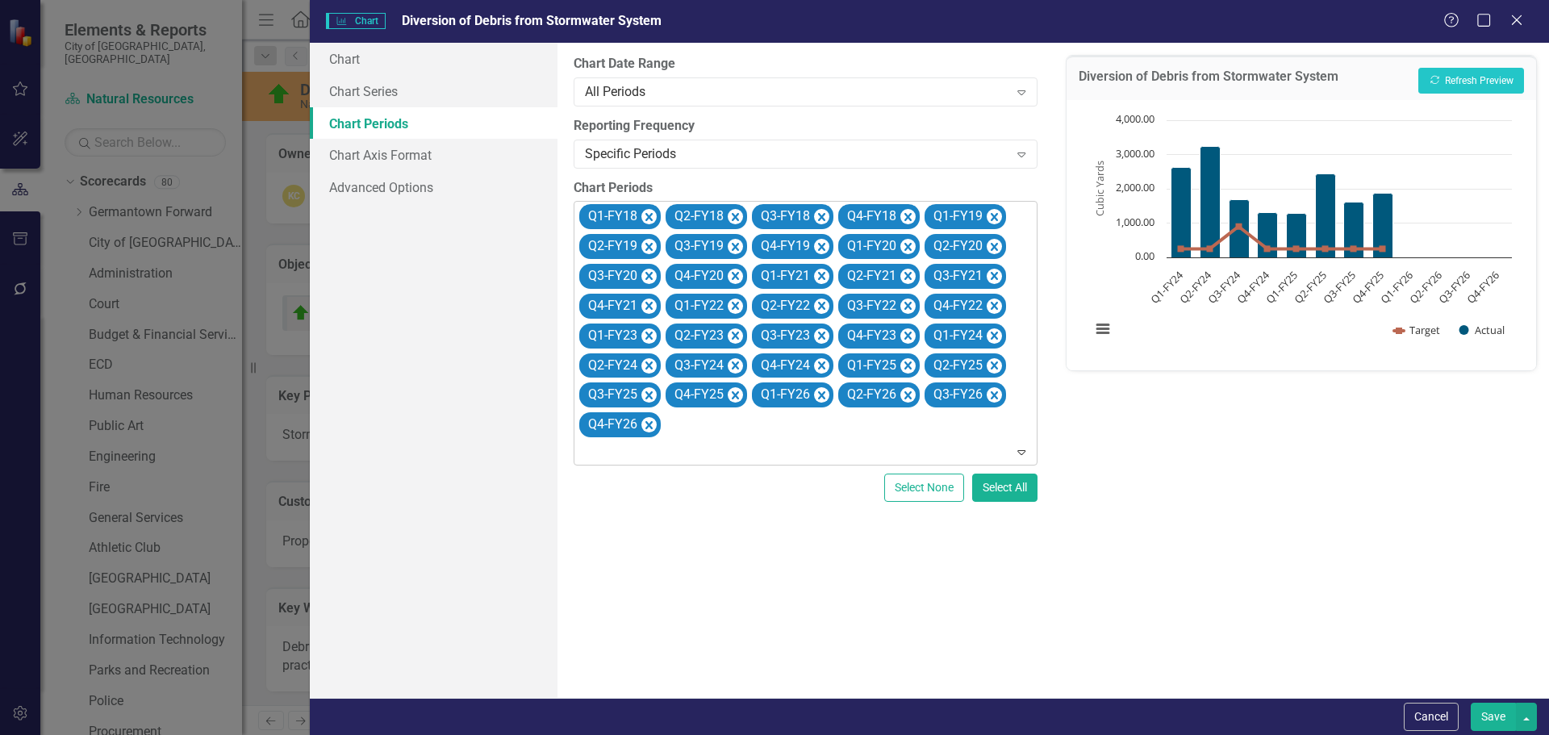
click at [649, 211] on icon "Remove Q1-FY18" at bounding box center [648, 217] width 15 height 20
click at [649, 211] on icon "Remove Q2-FY18" at bounding box center [648, 217] width 15 height 20
click at [728, 211] on icon "Remove Q3-FY18" at bounding box center [735, 217] width 15 height 20
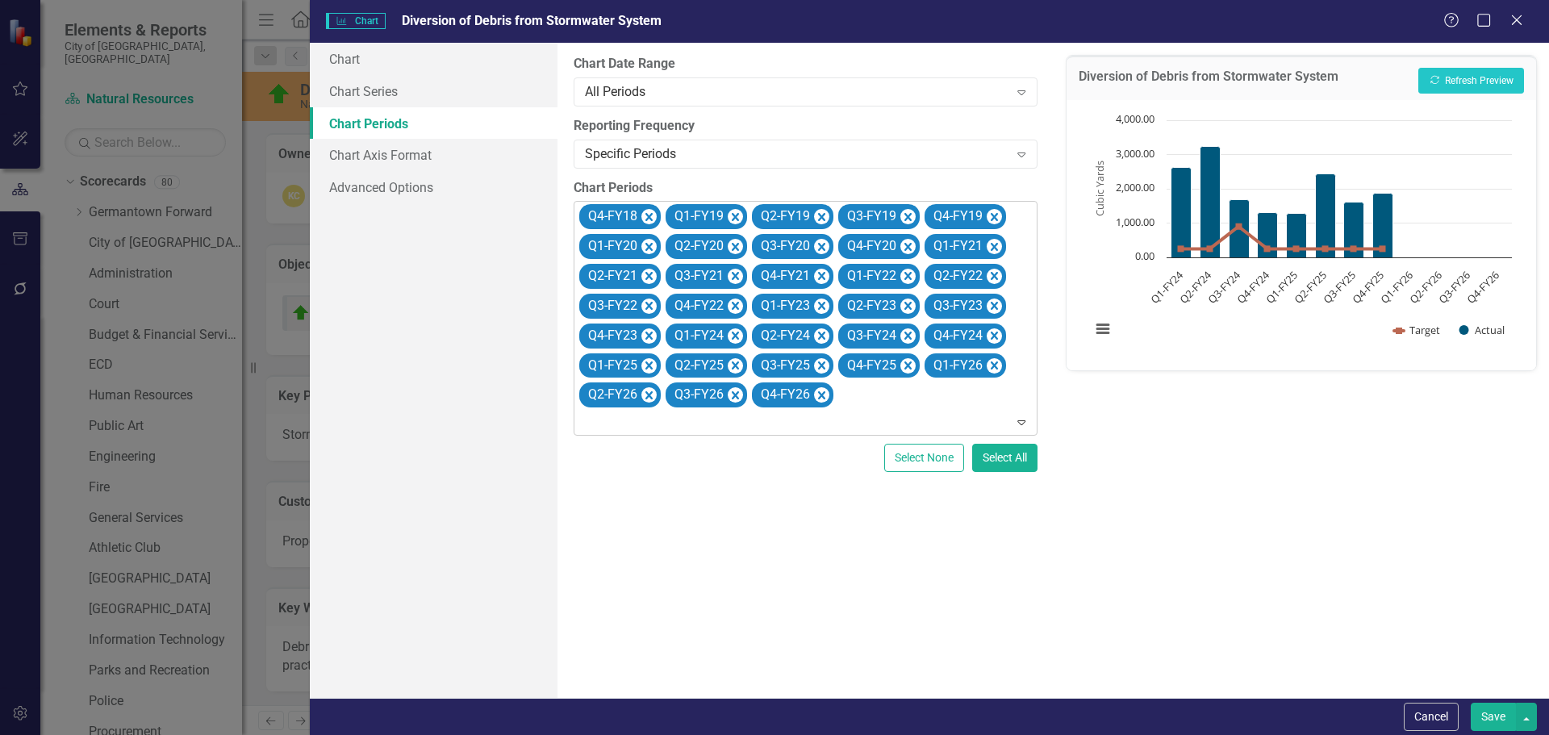
click at [649, 211] on icon "Remove Q4-FY18" at bounding box center [648, 217] width 15 height 20
click at [728, 211] on icon "Remove Q1-FY19" at bounding box center [735, 217] width 15 height 20
click at [649, 211] on icon "Remove Q2-FY19" at bounding box center [648, 217] width 15 height 20
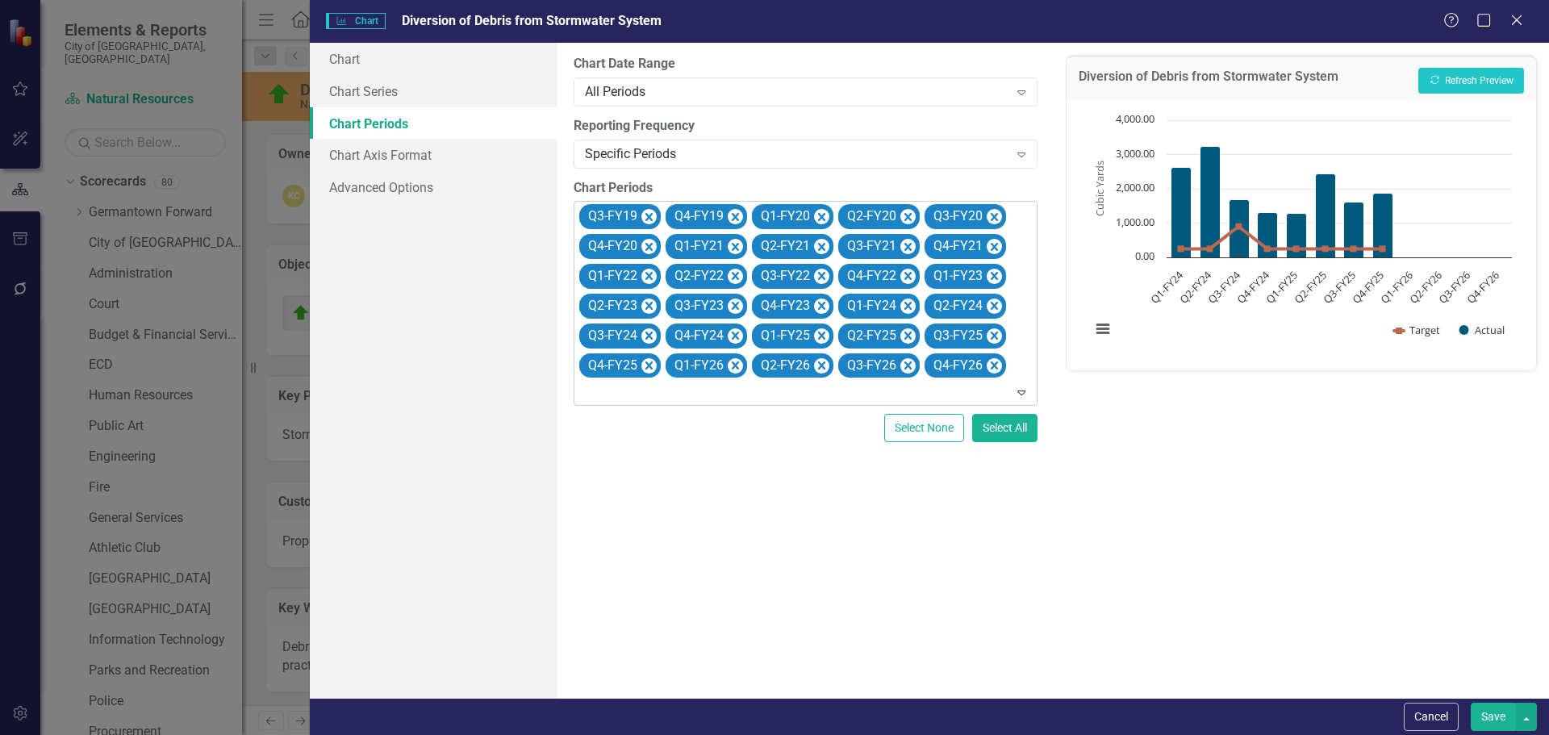
click at [649, 211] on icon "Remove Q3-FY19" at bounding box center [648, 217] width 15 height 20
click at [728, 211] on icon "Remove Q4-FY19" at bounding box center [735, 217] width 15 height 20
click at [649, 211] on icon "Remove Q1-FY20" at bounding box center [648, 217] width 15 height 20
click at [649, 211] on icon "Remove Q2-FY20" at bounding box center [648, 217] width 15 height 20
click at [728, 211] on icon "Remove Q3-FY20" at bounding box center [735, 217] width 15 height 20
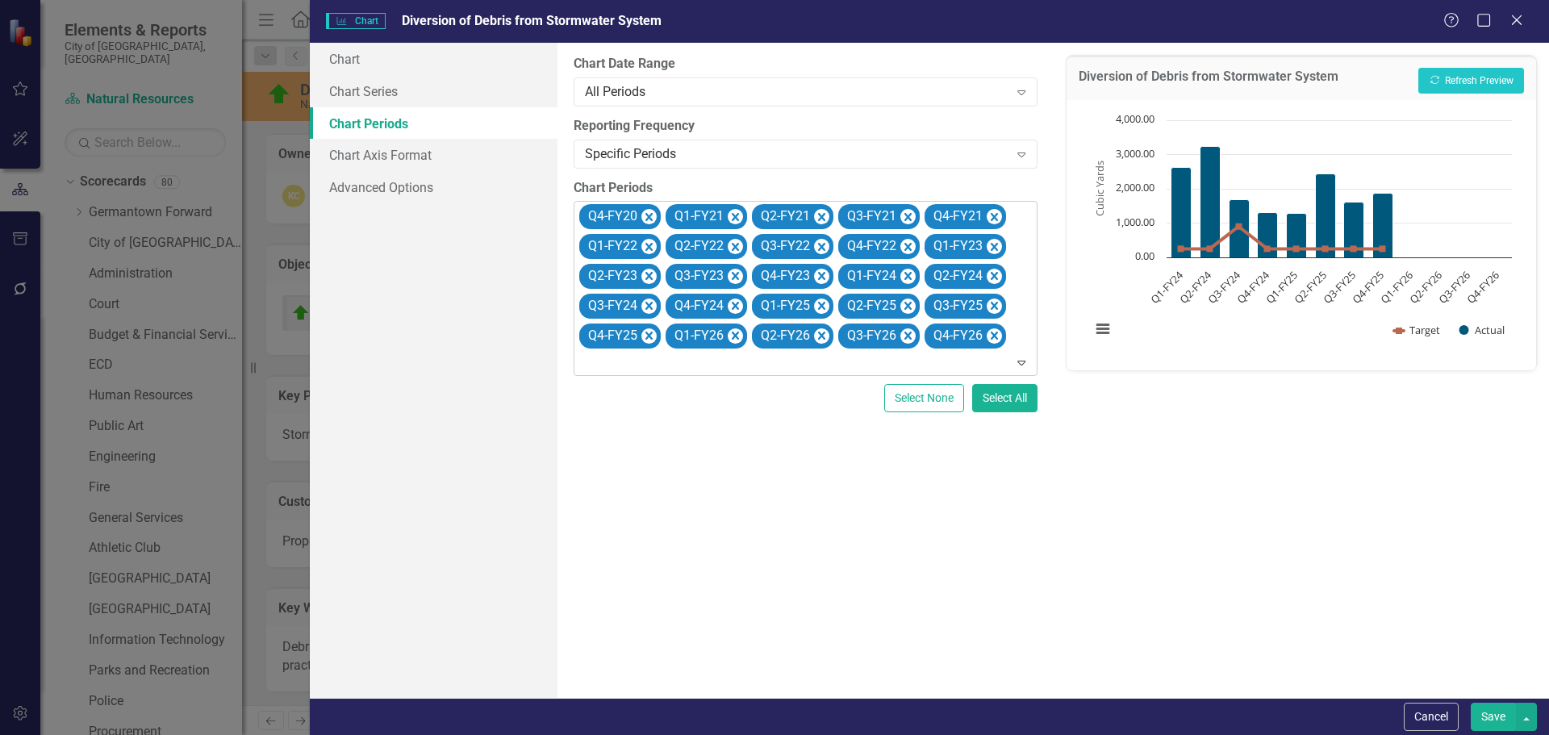
click at [649, 211] on icon "Remove Q4-FY20" at bounding box center [648, 217] width 15 height 20
click at [728, 211] on icon "Remove Q1-FY21" at bounding box center [735, 217] width 15 height 20
click at [649, 211] on icon "Remove Q2-FY21" at bounding box center [648, 217] width 15 height 20
click at [649, 211] on icon "Remove Q3-FY21" at bounding box center [648, 217] width 15 height 20
click at [728, 211] on icon "Remove Q4-FY21" at bounding box center [735, 217] width 15 height 20
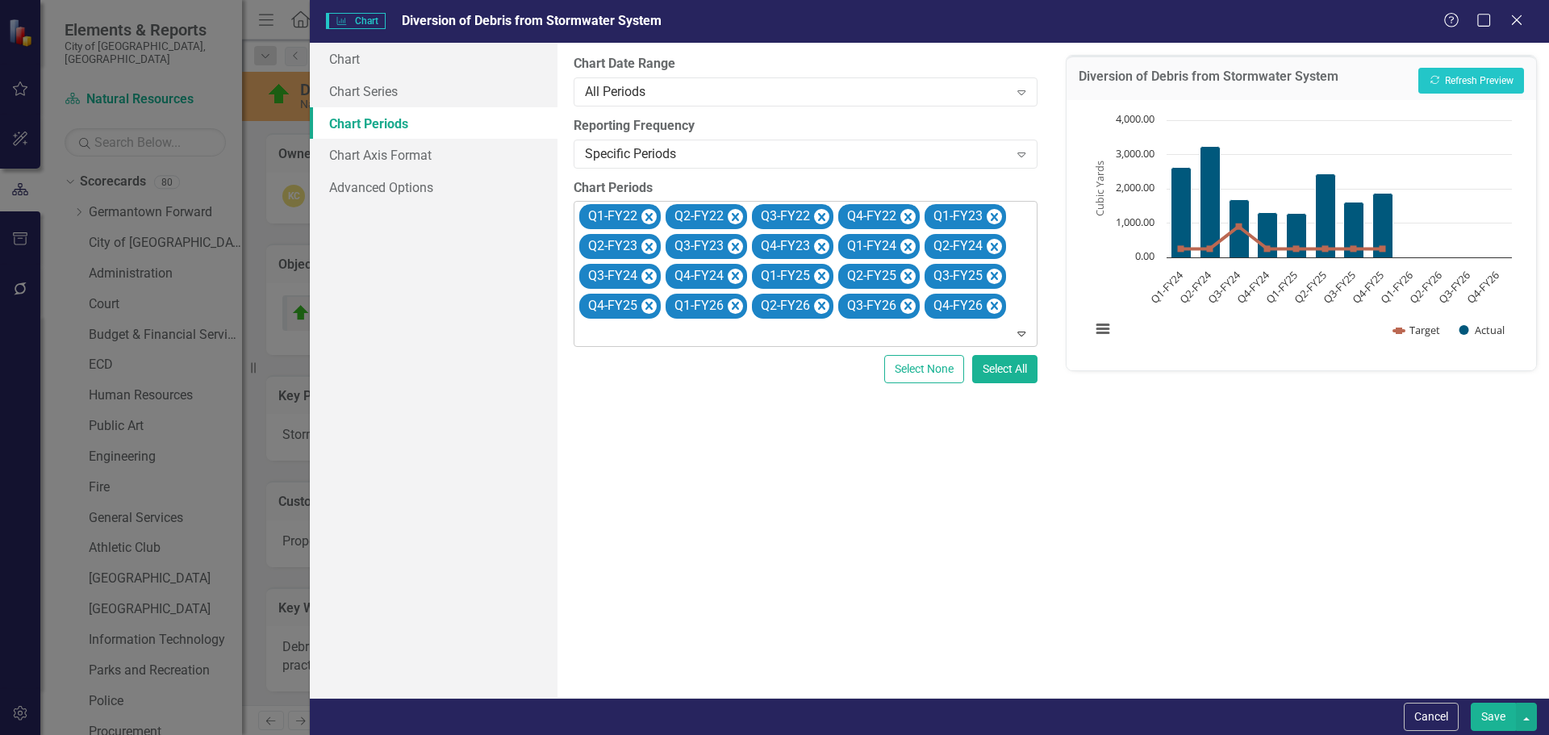
click at [649, 211] on icon "Remove Q1-FY22" at bounding box center [648, 217] width 15 height 20
click at [649, 211] on icon "Remove Q2-FY22" at bounding box center [648, 217] width 15 height 20
click at [728, 211] on icon "Remove Q3-FY22" at bounding box center [735, 217] width 15 height 20
click at [649, 211] on icon "Remove Q4-FY22" at bounding box center [648, 217] width 15 height 20
click at [649, 211] on icon "Remove Q1-FY23" at bounding box center [648, 217] width 15 height 20
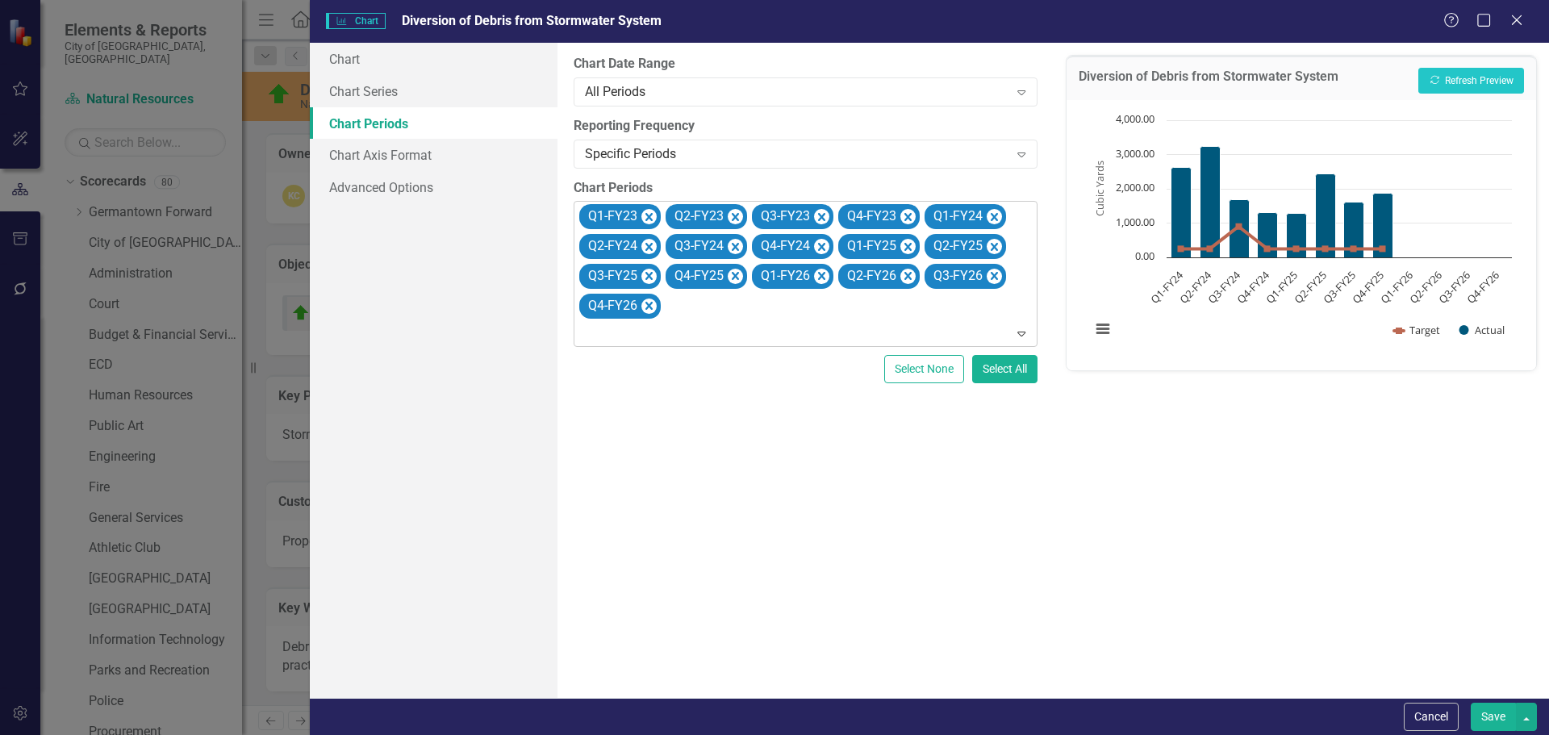
click at [728, 211] on icon "Remove Q2-FY23" at bounding box center [735, 217] width 15 height 20
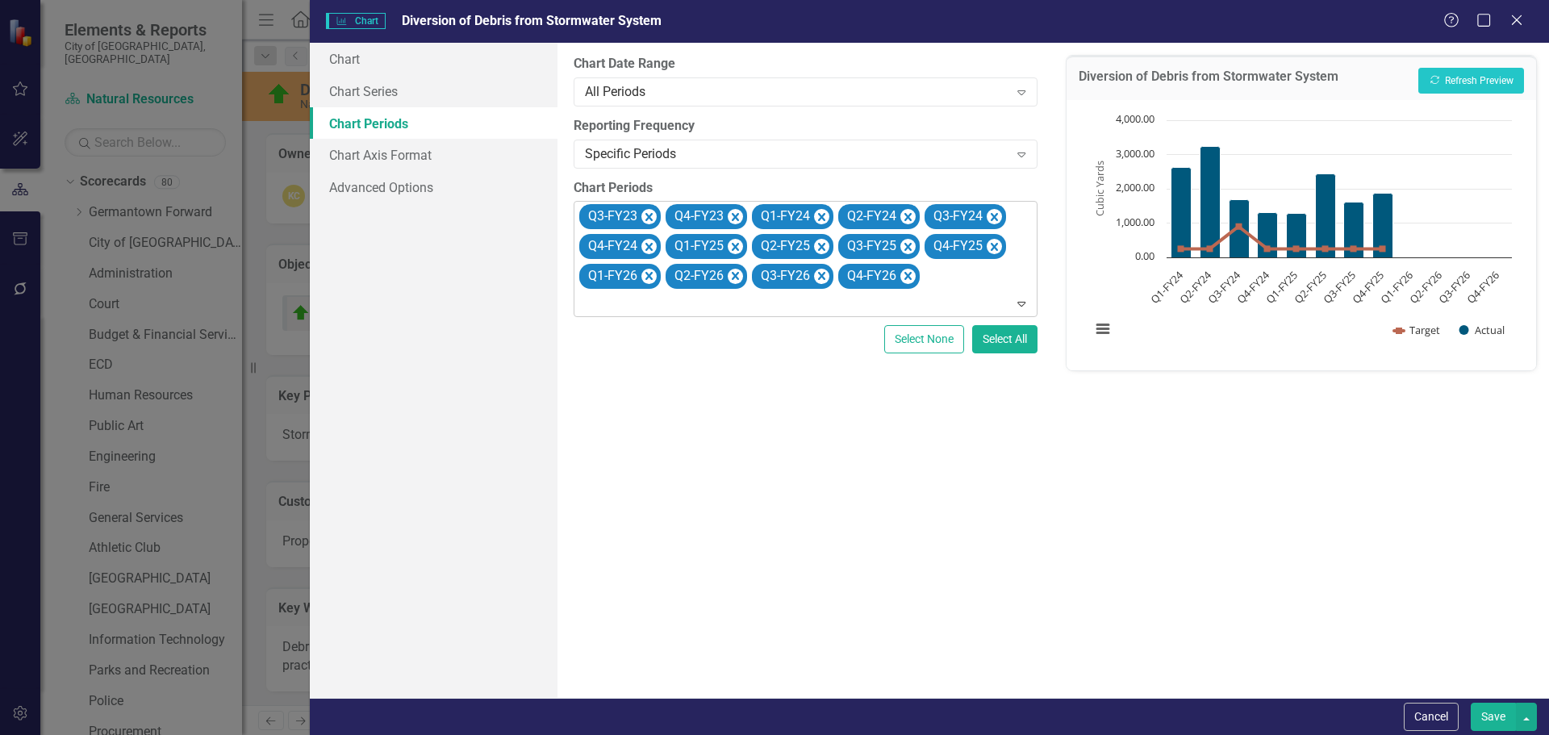
click at [649, 211] on icon "Remove Q3-FY23" at bounding box center [648, 217] width 15 height 20
click at [649, 211] on icon "Remove Q4-FY23" at bounding box center [648, 217] width 15 height 20
click at [910, 243] on icon "Remove Q1-FY26" at bounding box center [907, 246] width 15 height 20
click at [910, 243] on icon "Remove Q2-FY26" at bounding box center [907, 246] width 15 height 20
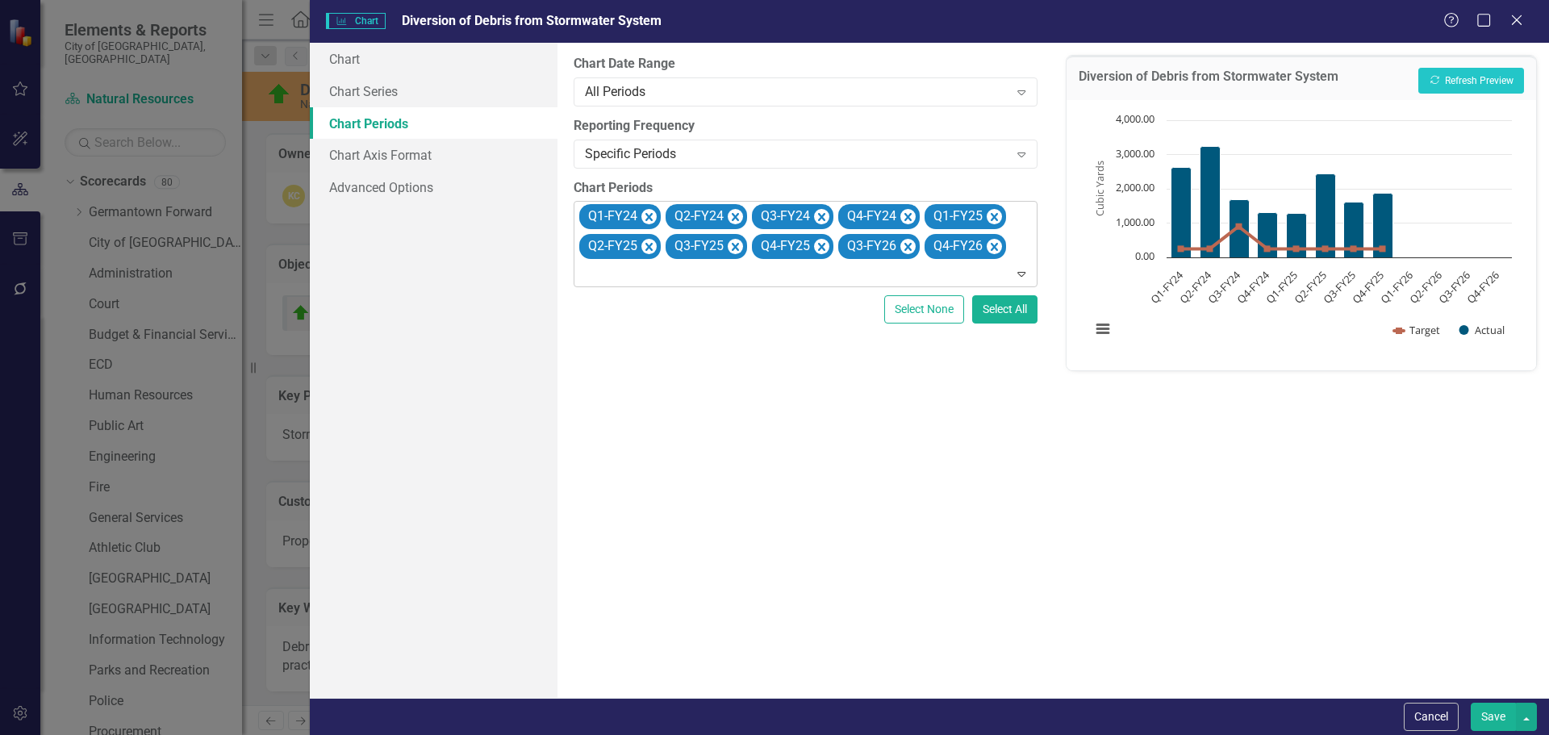
click at [910, 243] on icon "Remove Q3-FY26" at bounding box center [907, 246] width 15 height 20
click at [910, 243] on icon "Remove Q4-FY26" at bounding box center [907, 246] width 15 height 20
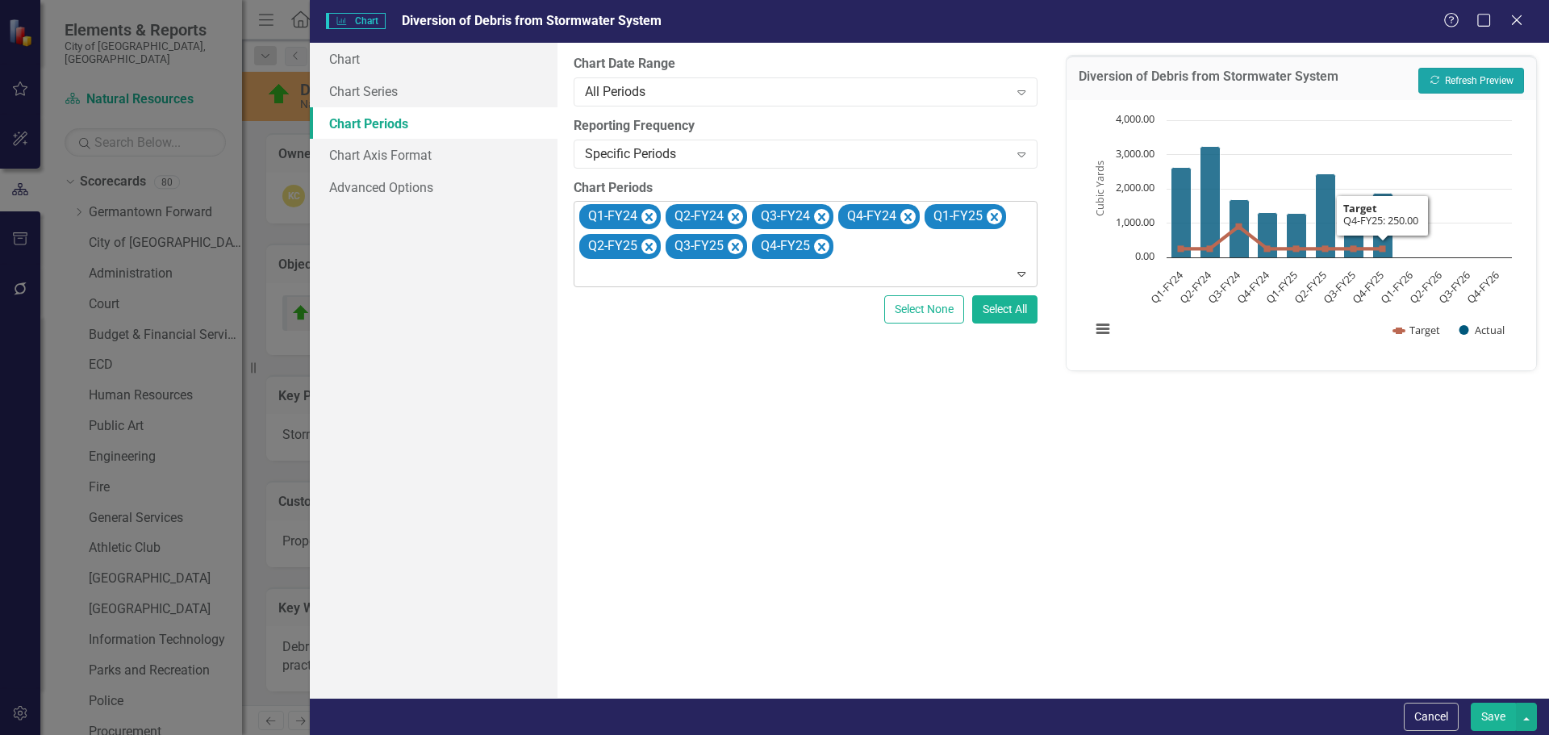
click at [1513, 73] on button "Recalculate Refresh Preview" at bounding box center [1471, 81] width 106 height 26
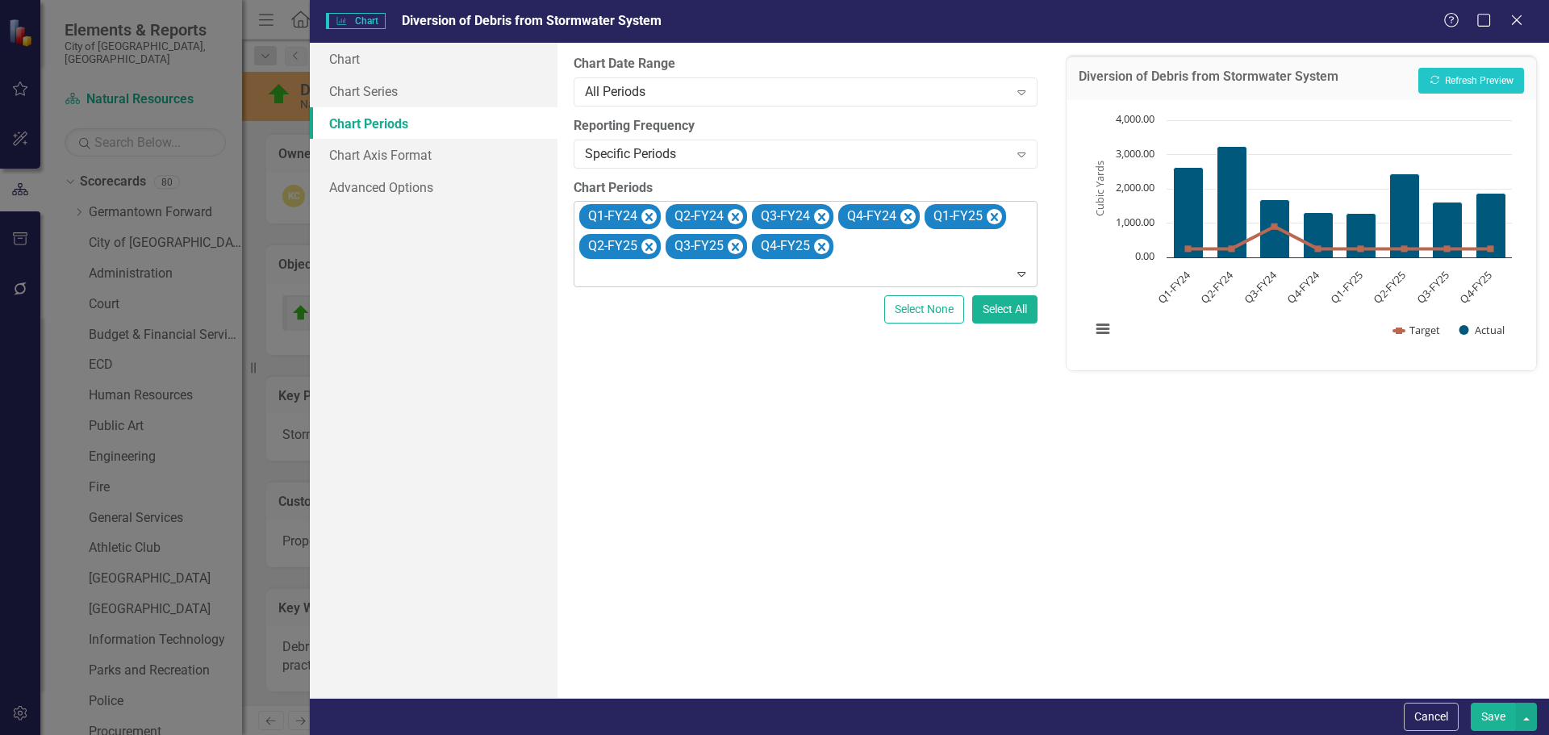
click at [1488, 714] on button "Save" at bounding box center [1493, 717] width 45 height 28
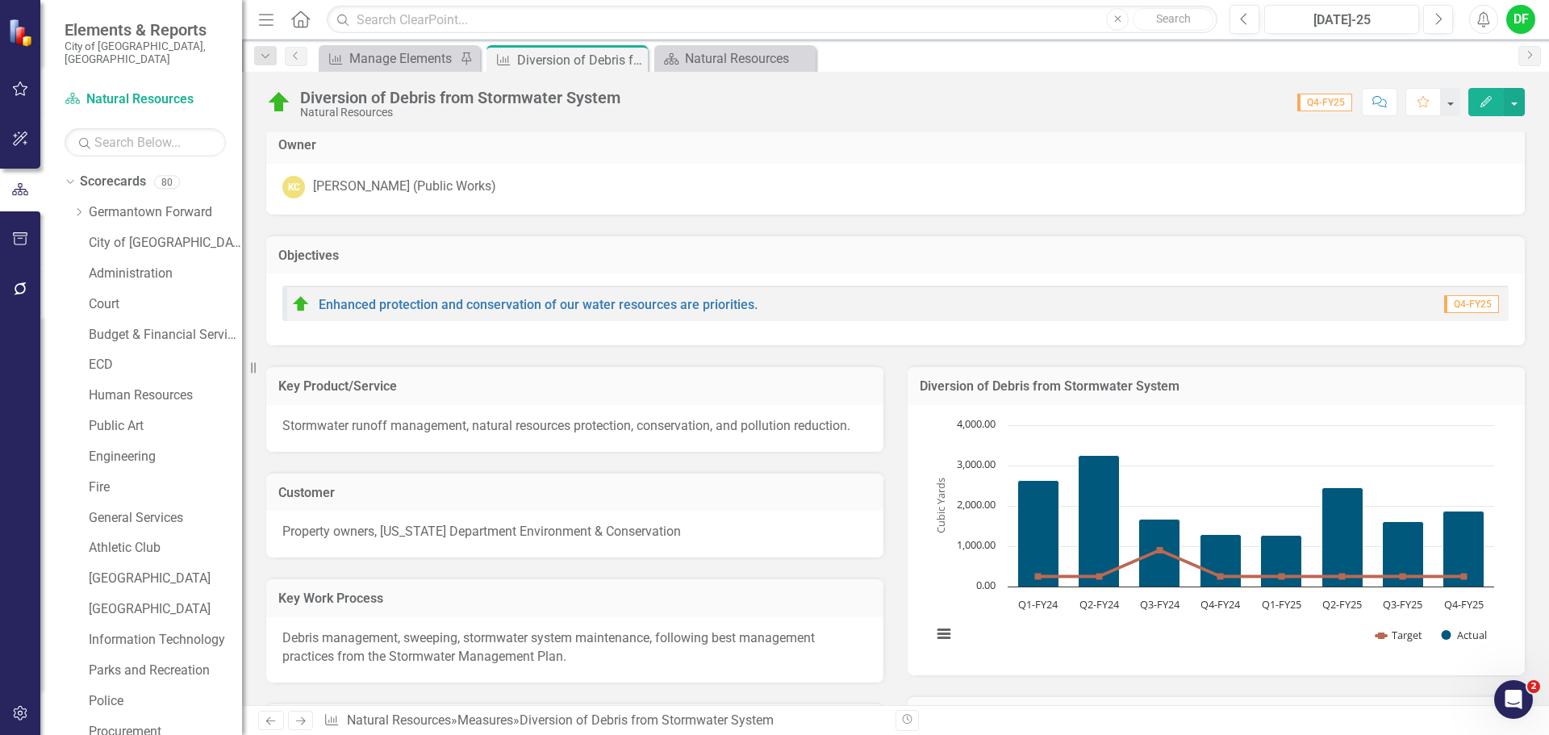
scroll to position [0, 0]
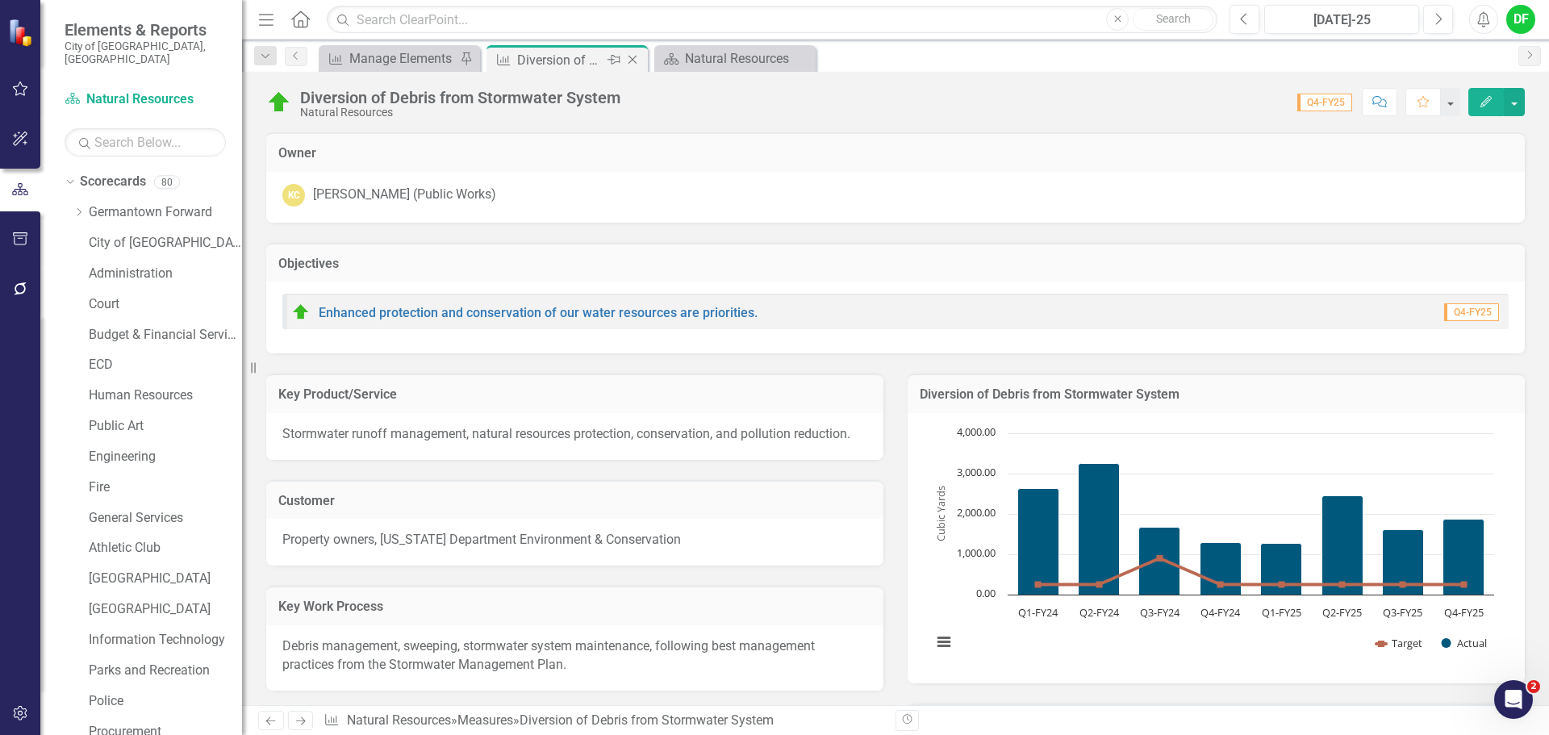
click at [630, 58] on icon "Close" at bounding box center [632, 59] width 16 height 13
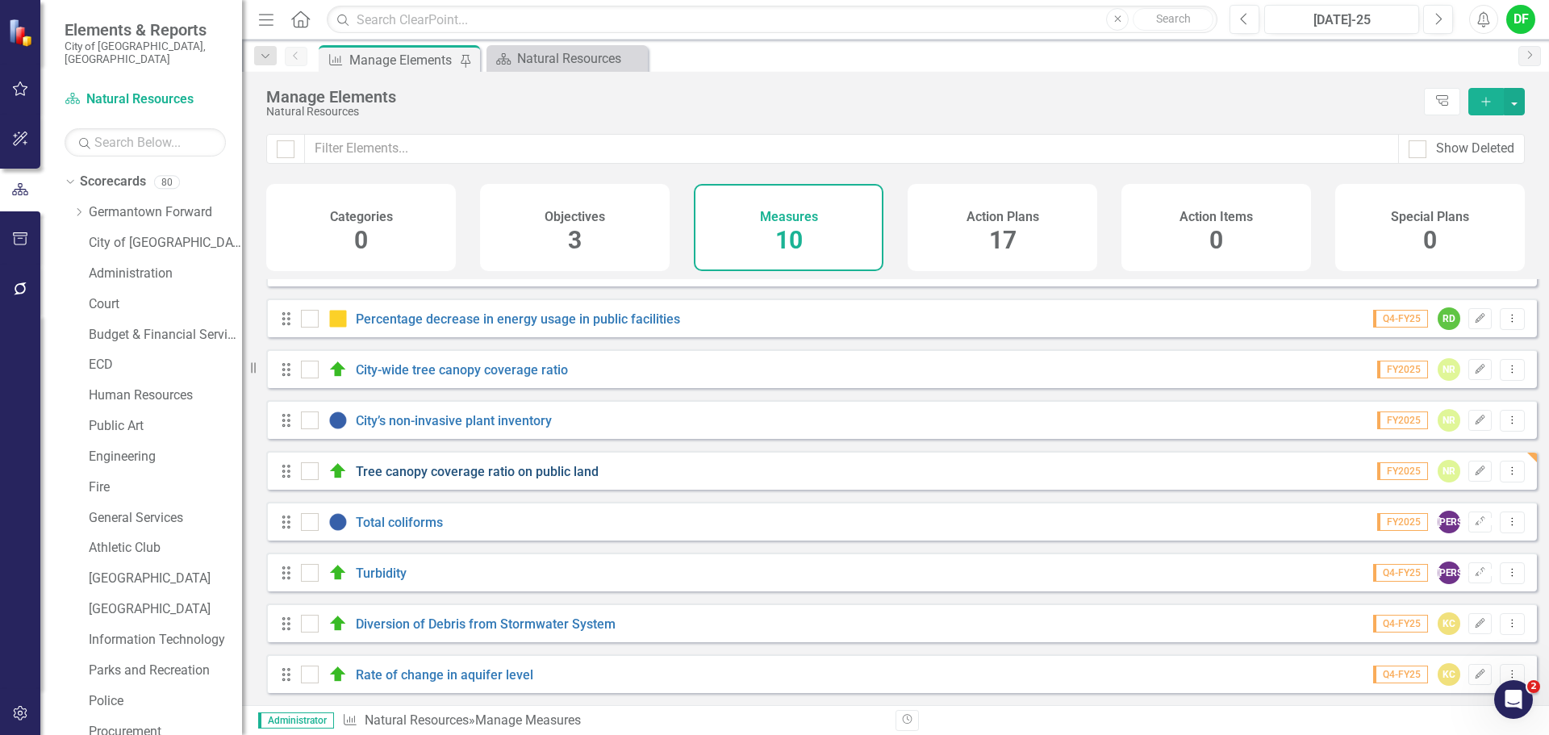
scroll to position [94, 0]
click at [418, 671] on link "Rate of change in aquifer level" at bounding box center [444, 674] width 177 height 15
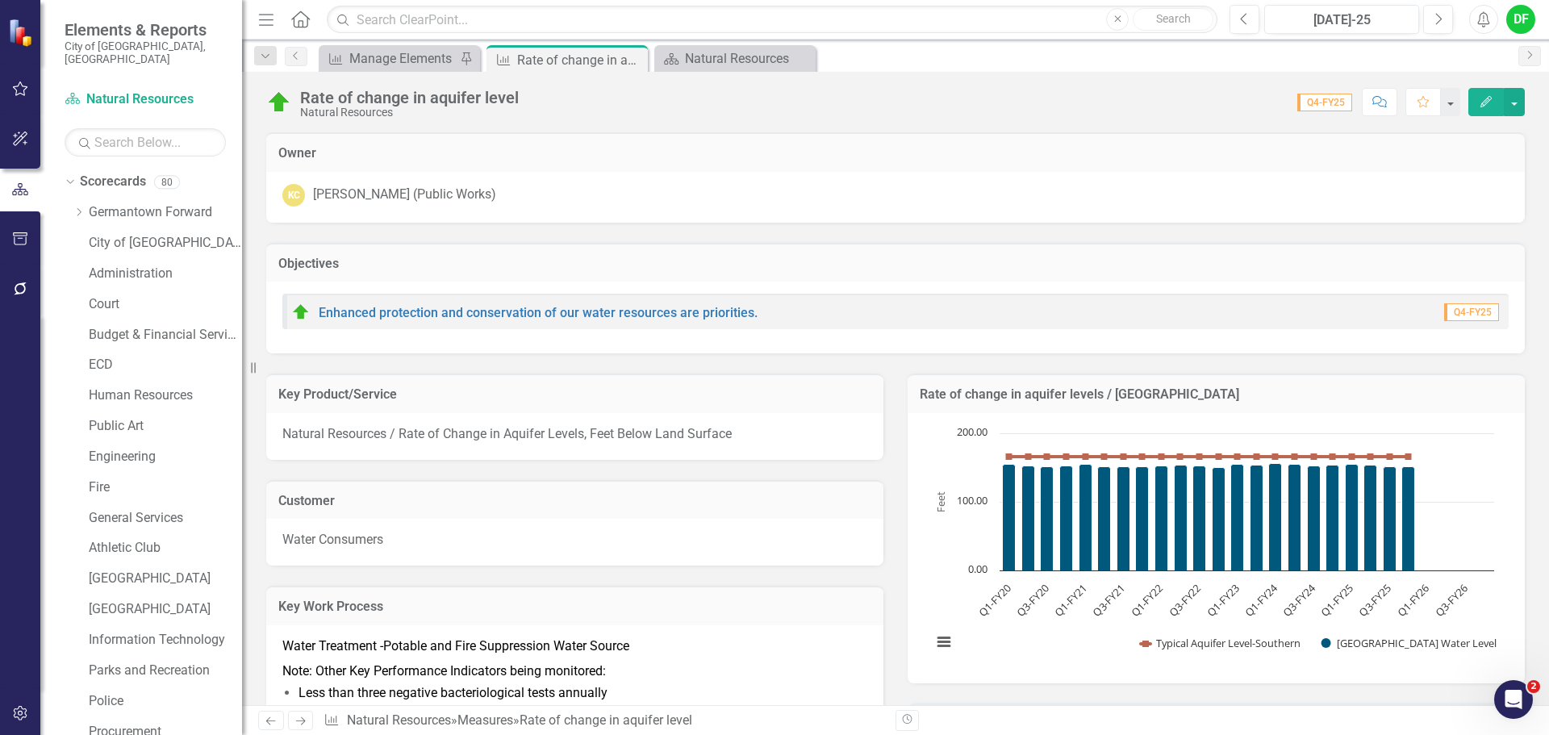
click at [1343, 365] on div "Rate of change in aquifer levels / Southern Ave Chart Combination chart with 2 …" at bounding box center [1215, 518] width 641 height 330
click at [1344, 388] on h3 "Rate of change in aquifer levels / Southern Ave" at bounding box center [1216, 394] width 593 height 15
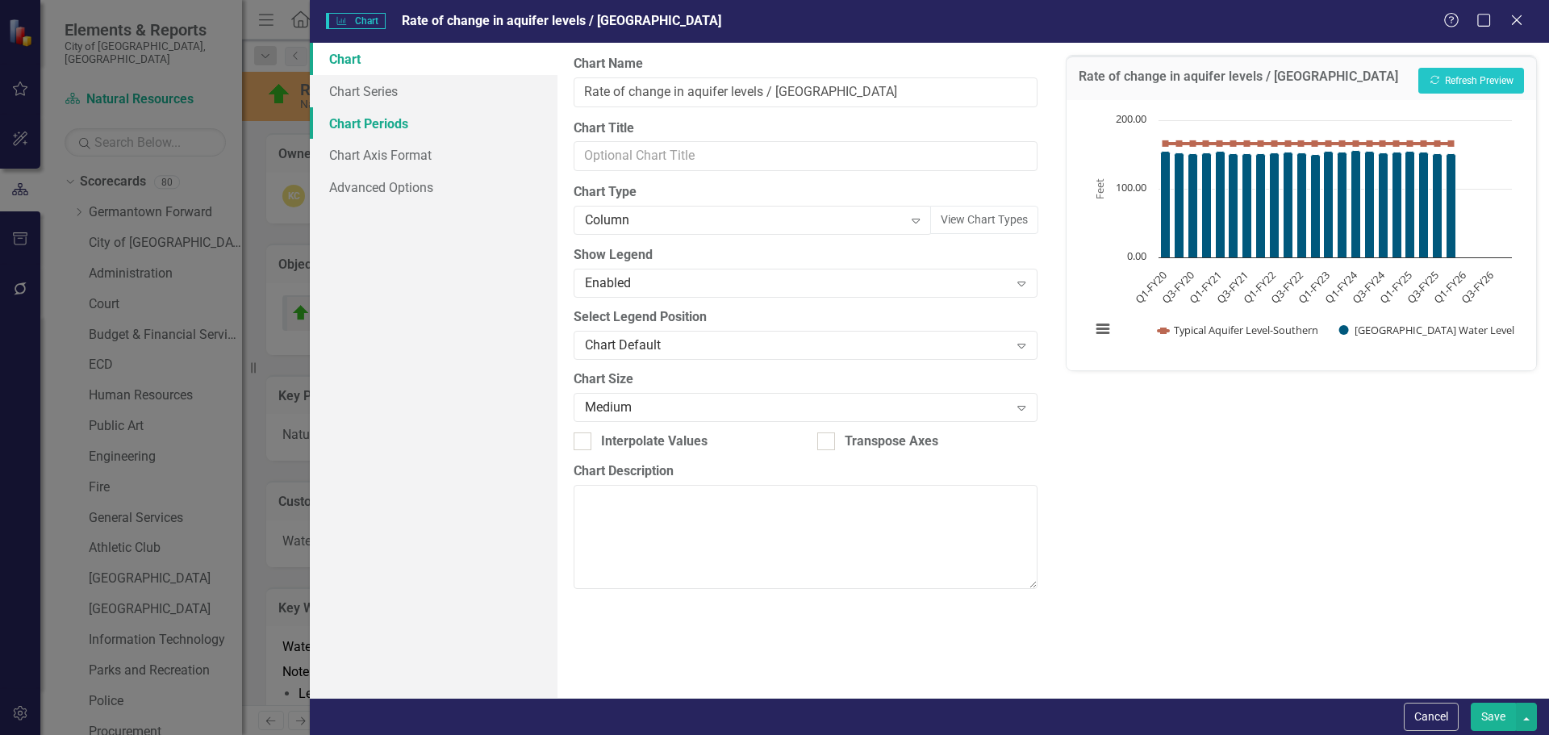
click at [401, 124] on link "Chart Periods" at bounding box center [434, 123] width 248 height 32
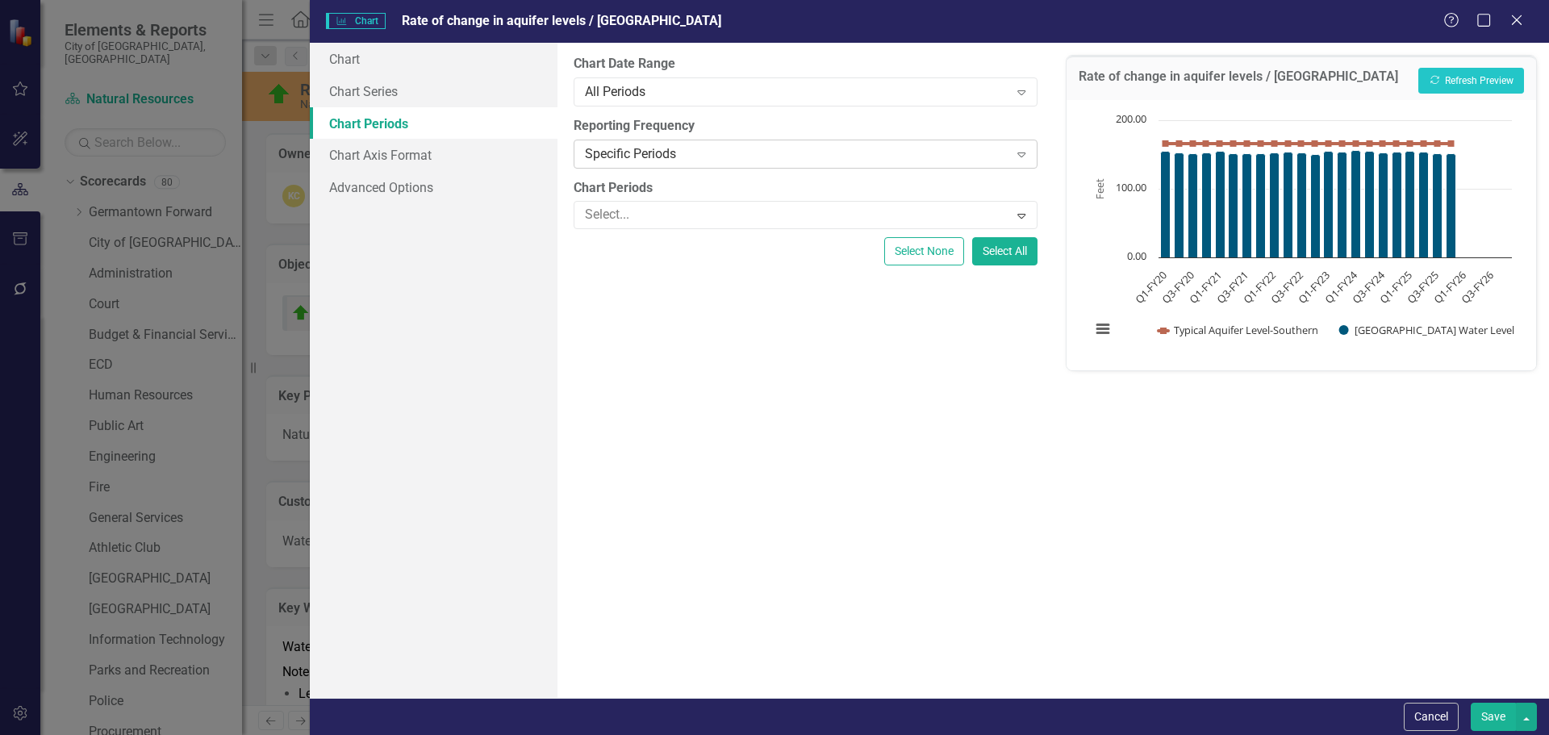
click at [780, 152] on div "Specific Periods" at bounding box center [796, 153] width 423 height 19
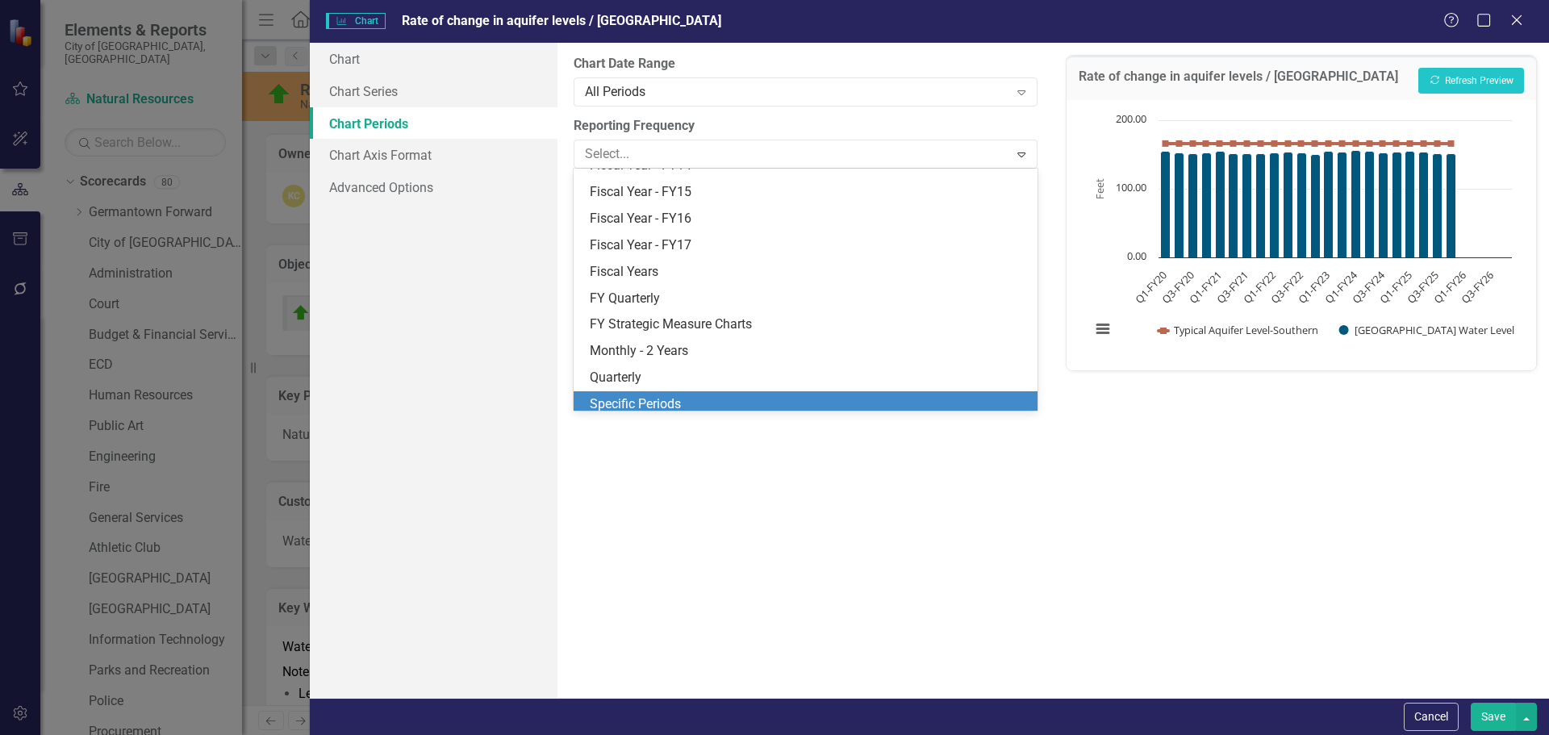
scroll to position [208, 0]
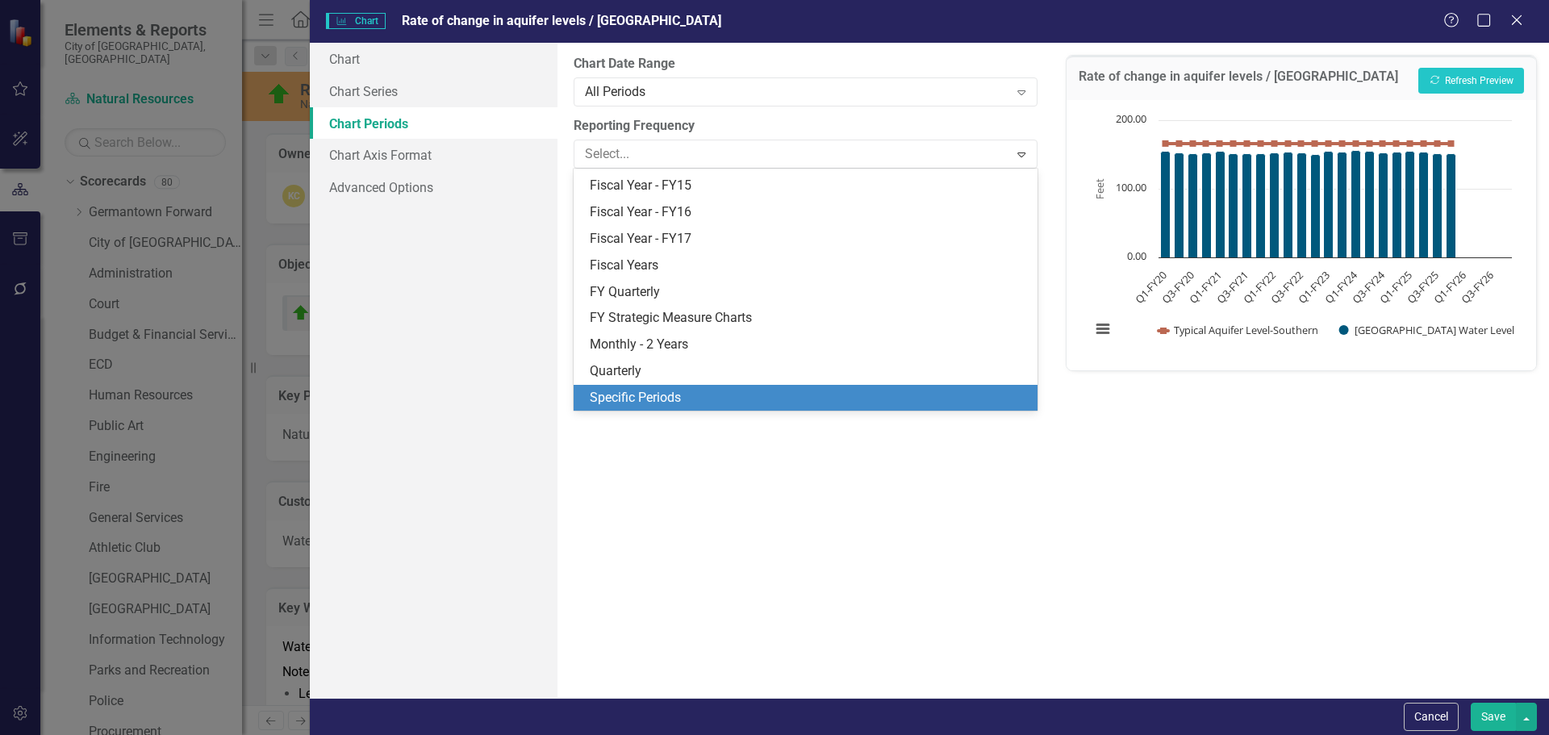
click at [657, 397] on div "Specific Periods" at bounding box center [808, 398] width 437 height 19
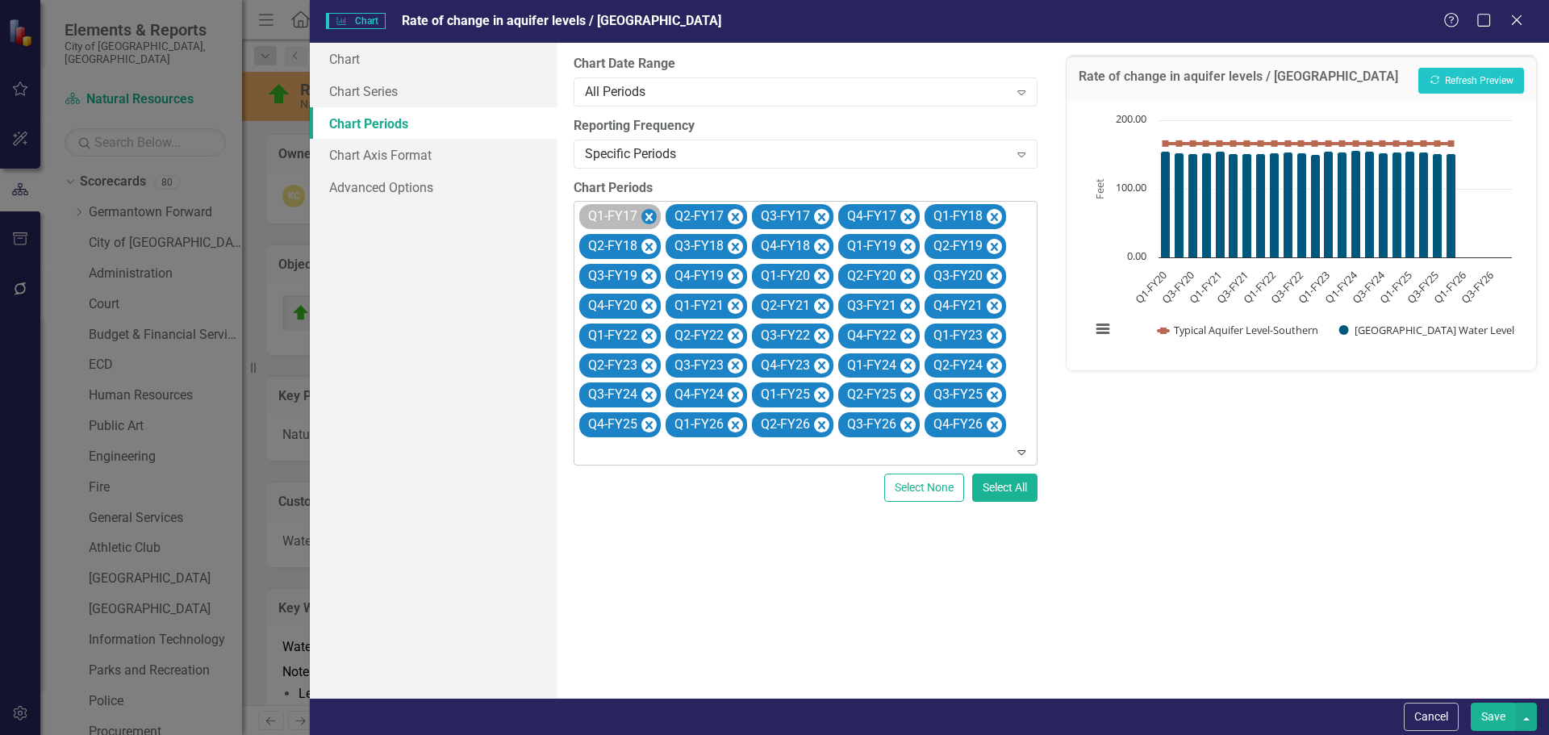
click at [650, 215] on icon "Remove Q1-FY17" at bounding box center [648, 217] width 7 height 8
click at [650, 215] on icon "Remove Q2-FY17" at bounding box center [648, 217] width 7 height 8
click at [732, 215] on icon "Remove Q3-FY17" at bounding box center [735, 217] width 7 height 8
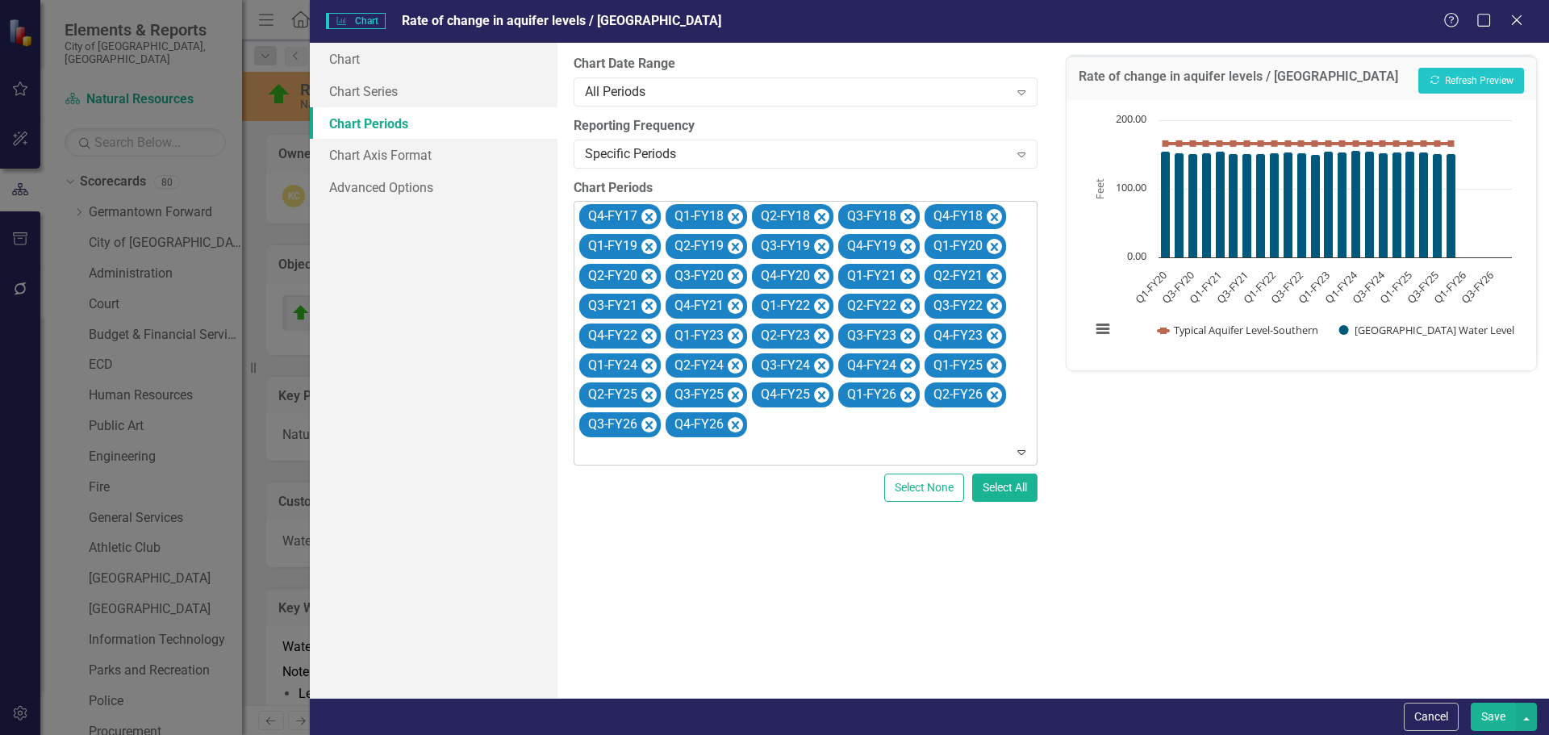
click at [650, 215] on icon "Remove Q4-FY17" at bounding box center [648, 217] width 7 height 8
click at [650, 215] on icon "Remove Q1-FY18" at bounding box center [648, 217] width 7 height 8
click at [732, 215] on icon "Remove Q2-FY18" at bounding box center [735, 217] width 7 height 8
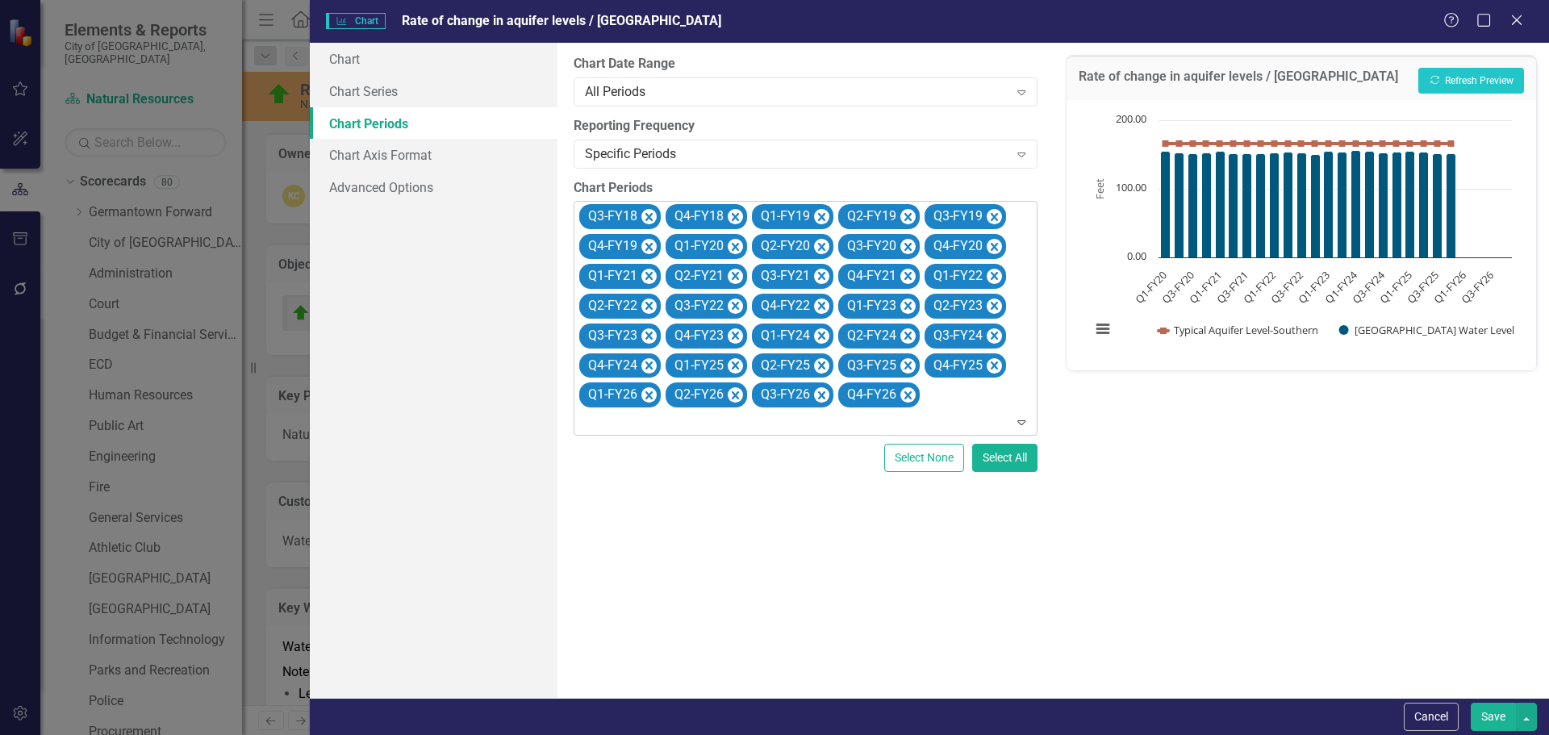
click at [650, 215] on icon "Remove Q3-FY18" at bounding box center [648, 217] width 7 height 8
click at [650, 215] on icon "Remove Q4-FY18" at bounding box center [648, 217] width 7 height 8
click at [732, 215] on icon "Remove Q1-FY19" at bounding box center [735, 217] width 7 height 8
click at [650, 215] on icon "Remove Q2-FY19" at bounding box center [648, 217] width 7 height 8
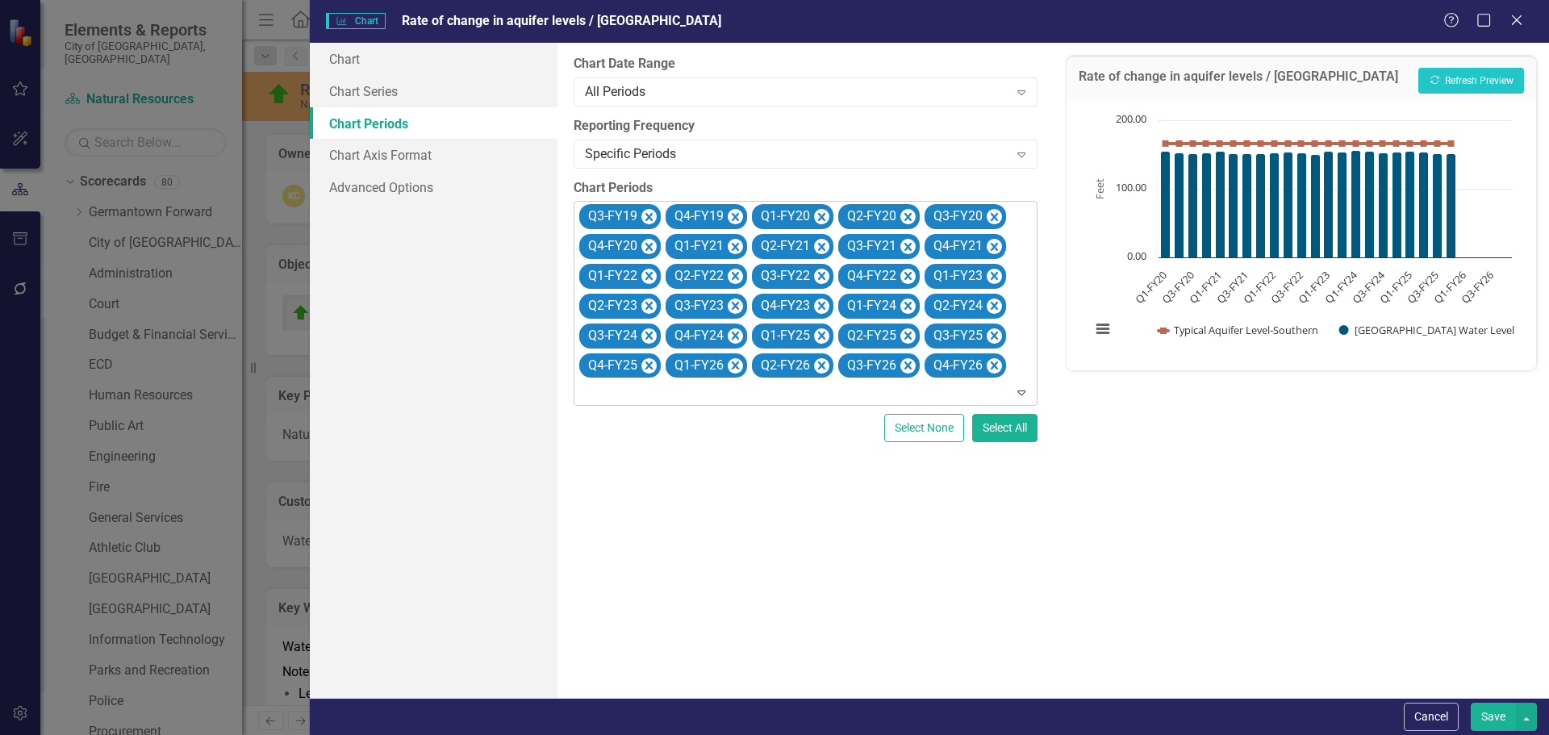
click at [650, 215] on icon "Remove Q3-FY19" at bounding box center [648, 217] width 7 height 8
click at [650, 215] on icon "Remove Q4-FY19" at bounding box center [648, 217] width 7 height 8
click at [989, 335] on icon "Remove Q1-FY26" at bounding box center [994, 336] width 15 height 20
click at [989, 335] on icon "Remove Q2-FY26" at bounding box center [994, 336] width 15 height 20
click at [989, 335] on icon "Remove Q3-FY26" at bounding box center [994, 336] width 15 height 20
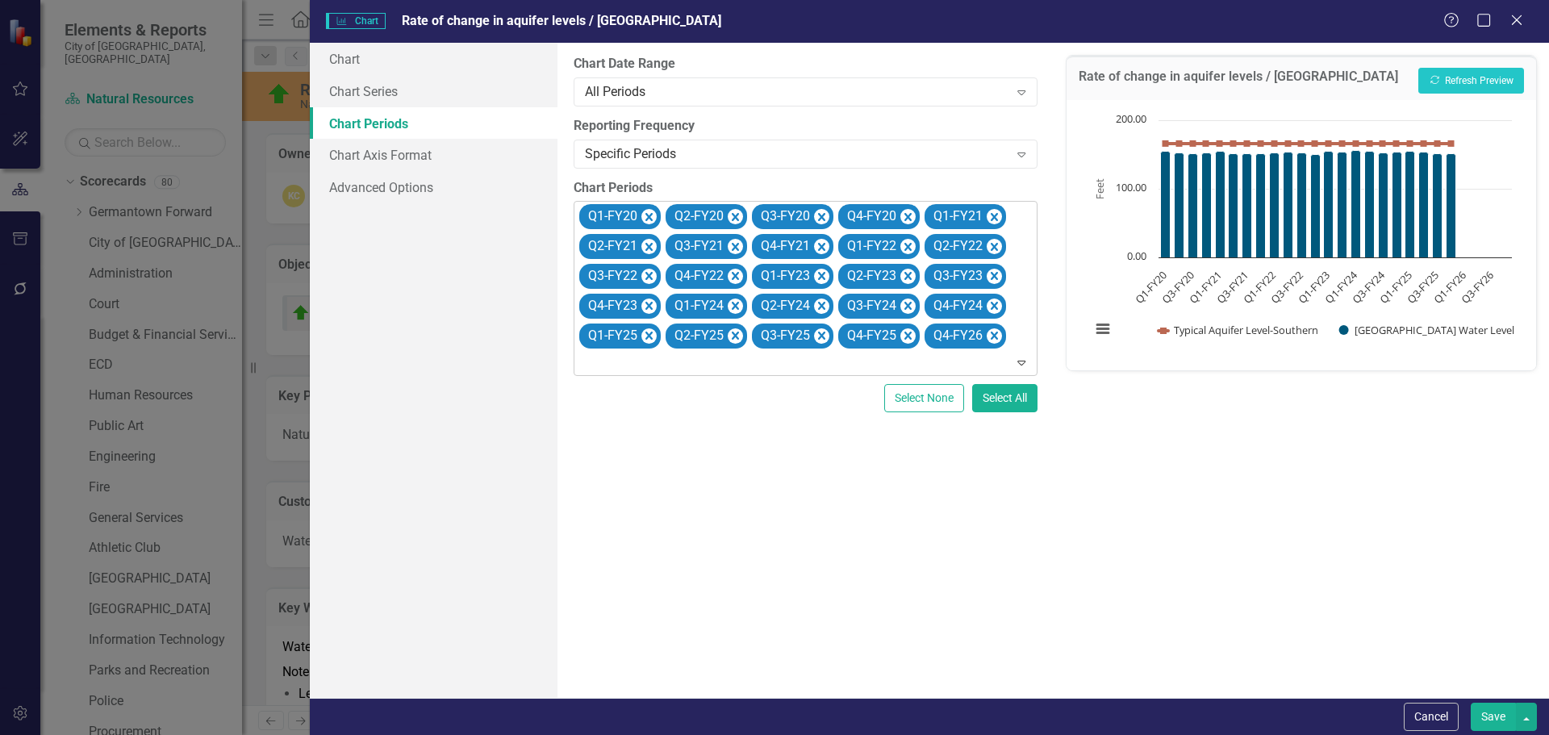
click at [989, 335] on icon "Remove Q4-FY26" at bounding box center [994, 336] width 15 height 20
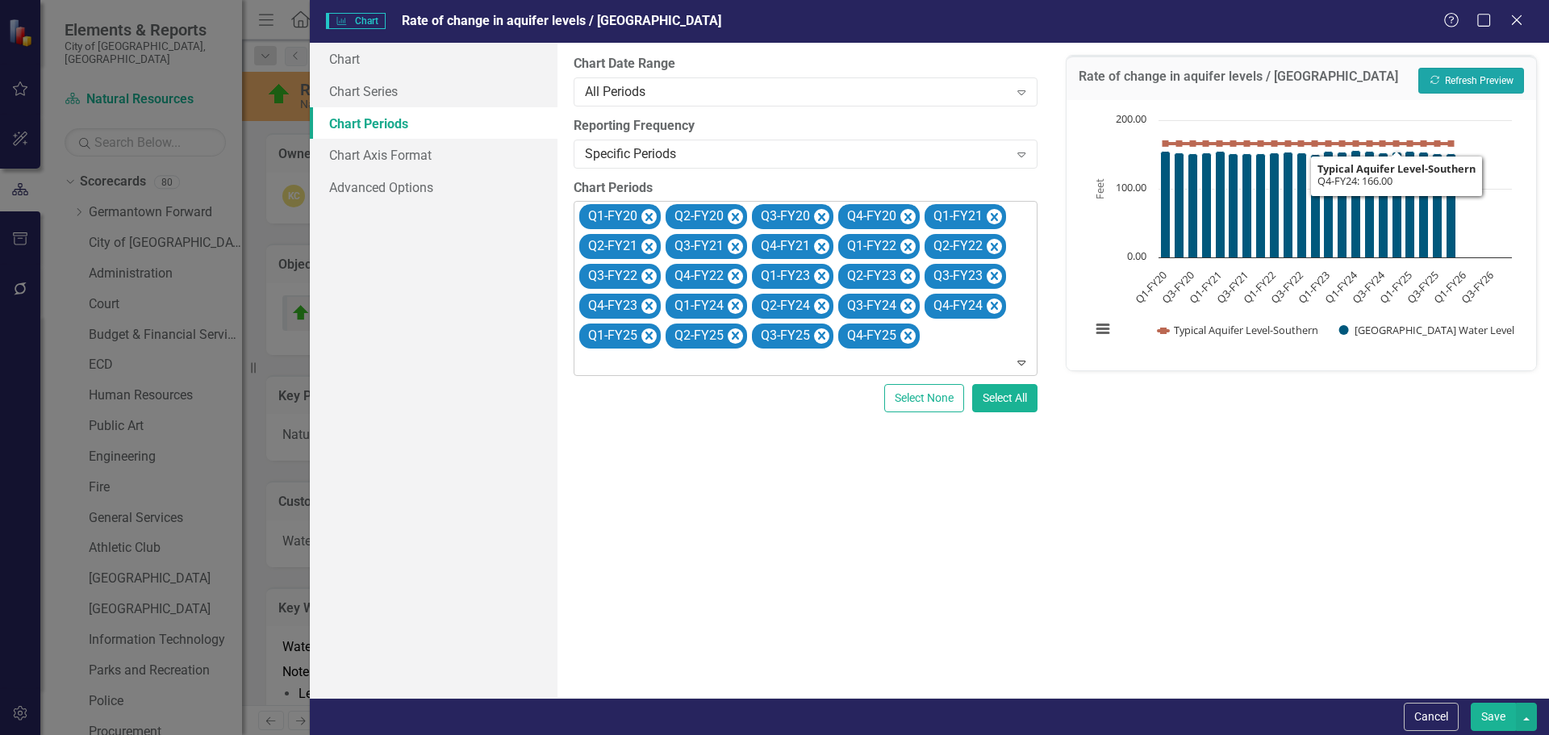
click at [1489, 77] on button "Recalculate Refresh Preview" at bounding box center [1471, 81] width 106 height 26
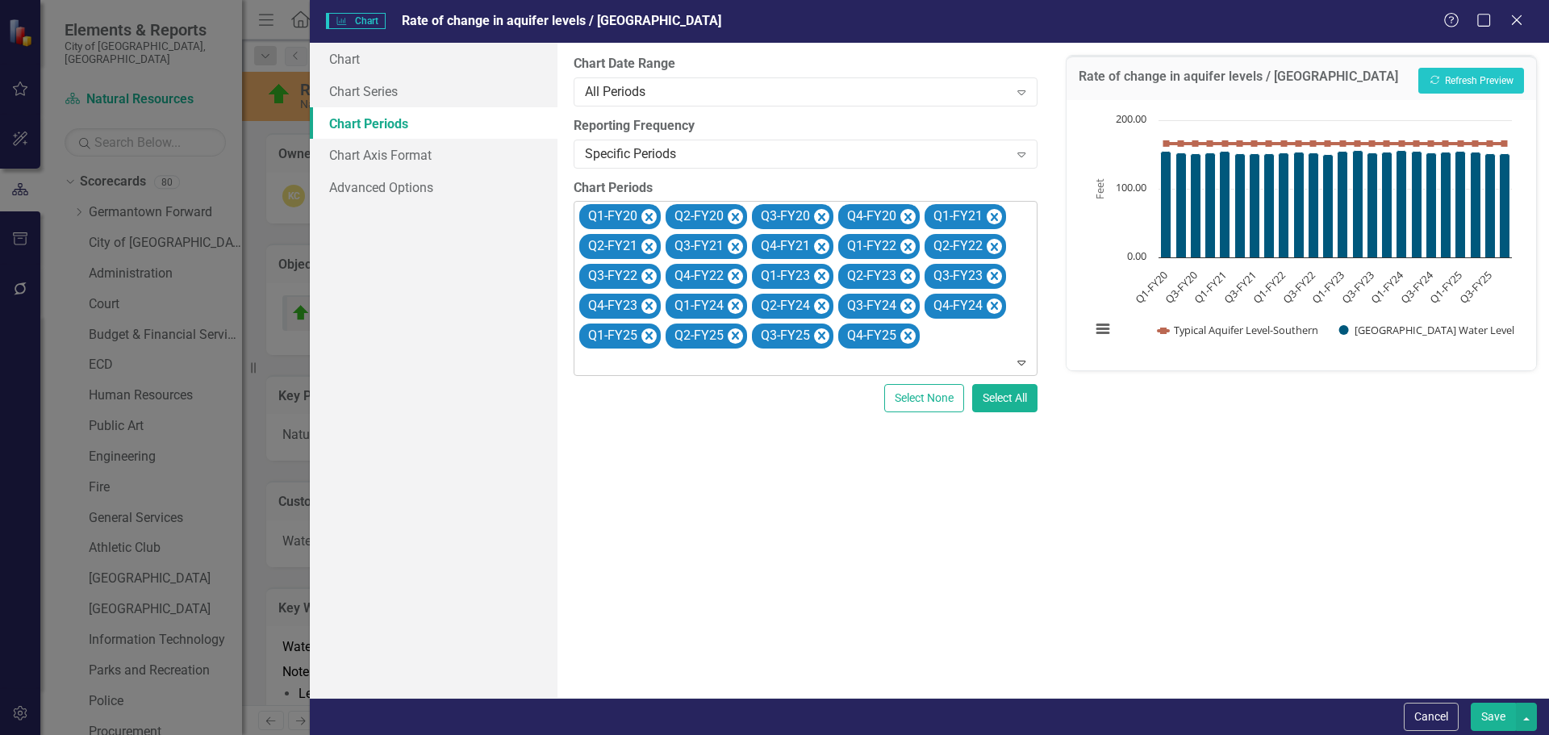
click at [1490, 716] on button "Save" at bounding box center [1493, 717] width 45 height 28
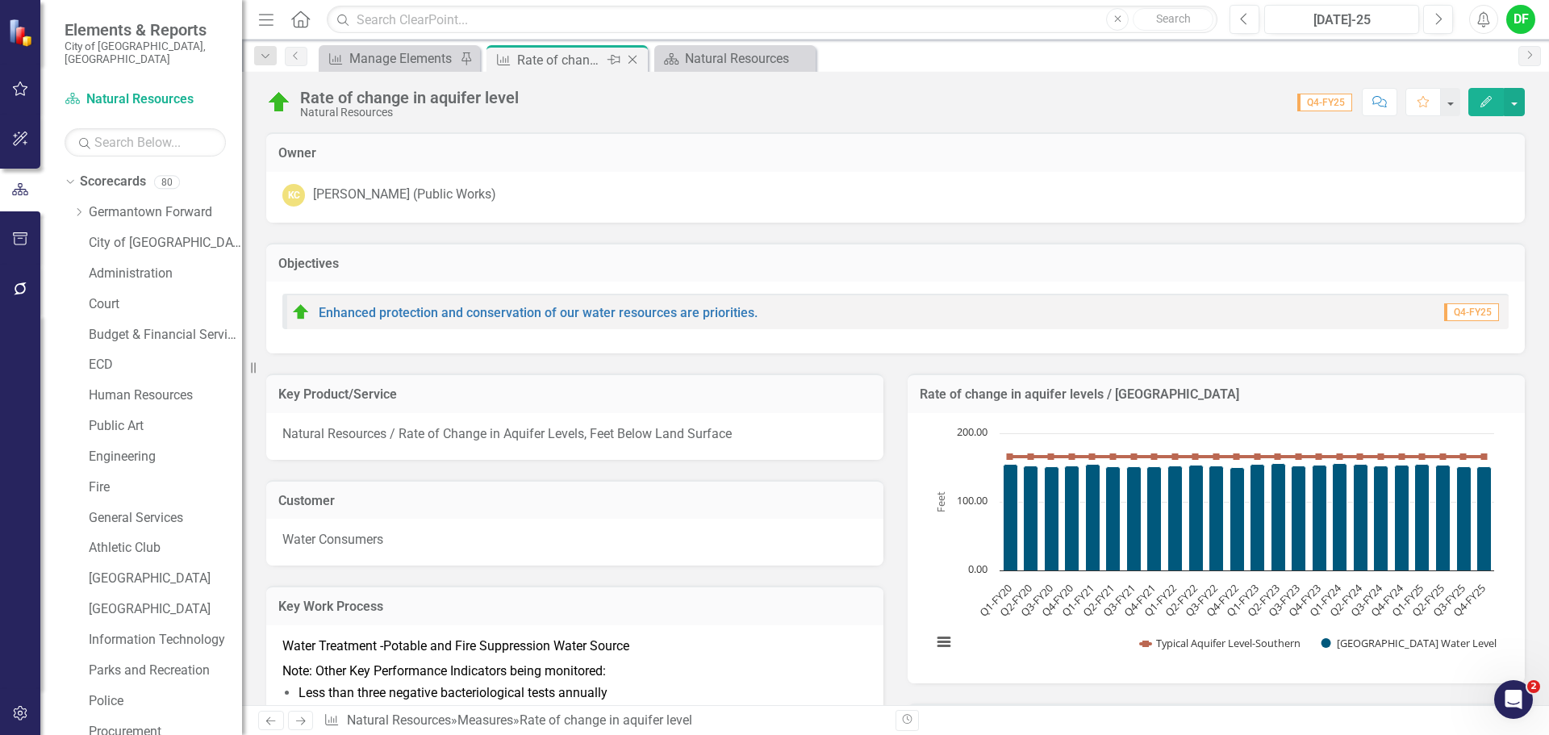
click at [632, 56] on icon "Close" at bounding box center [632, 59] width 16 height 13
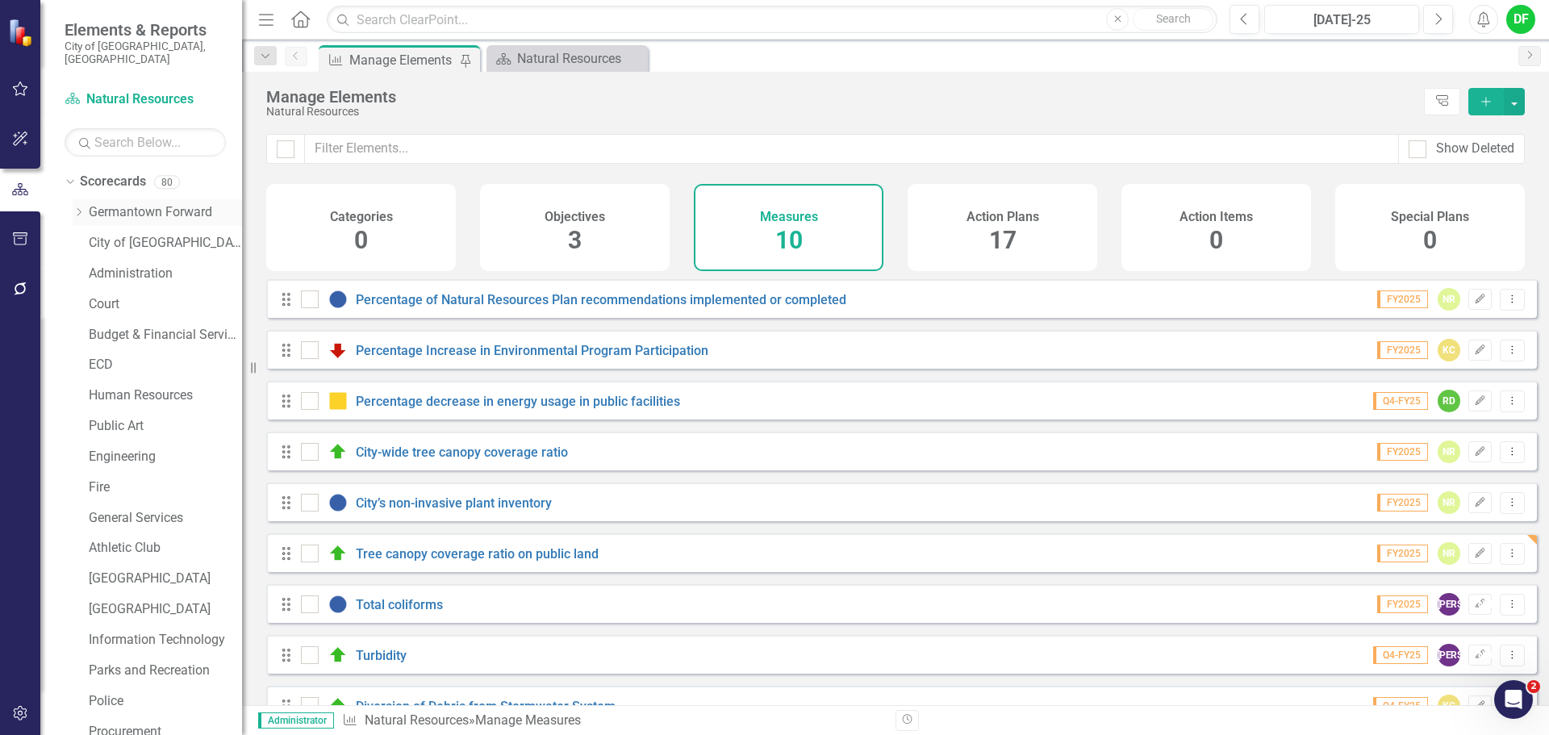
click at [77, 199] on div "Dropdown Germantown Forward" at bounding box center [157, 212] width 169 height 27
click at [81, 208] on icon at bounding box center [79, 212] width 4 height 8
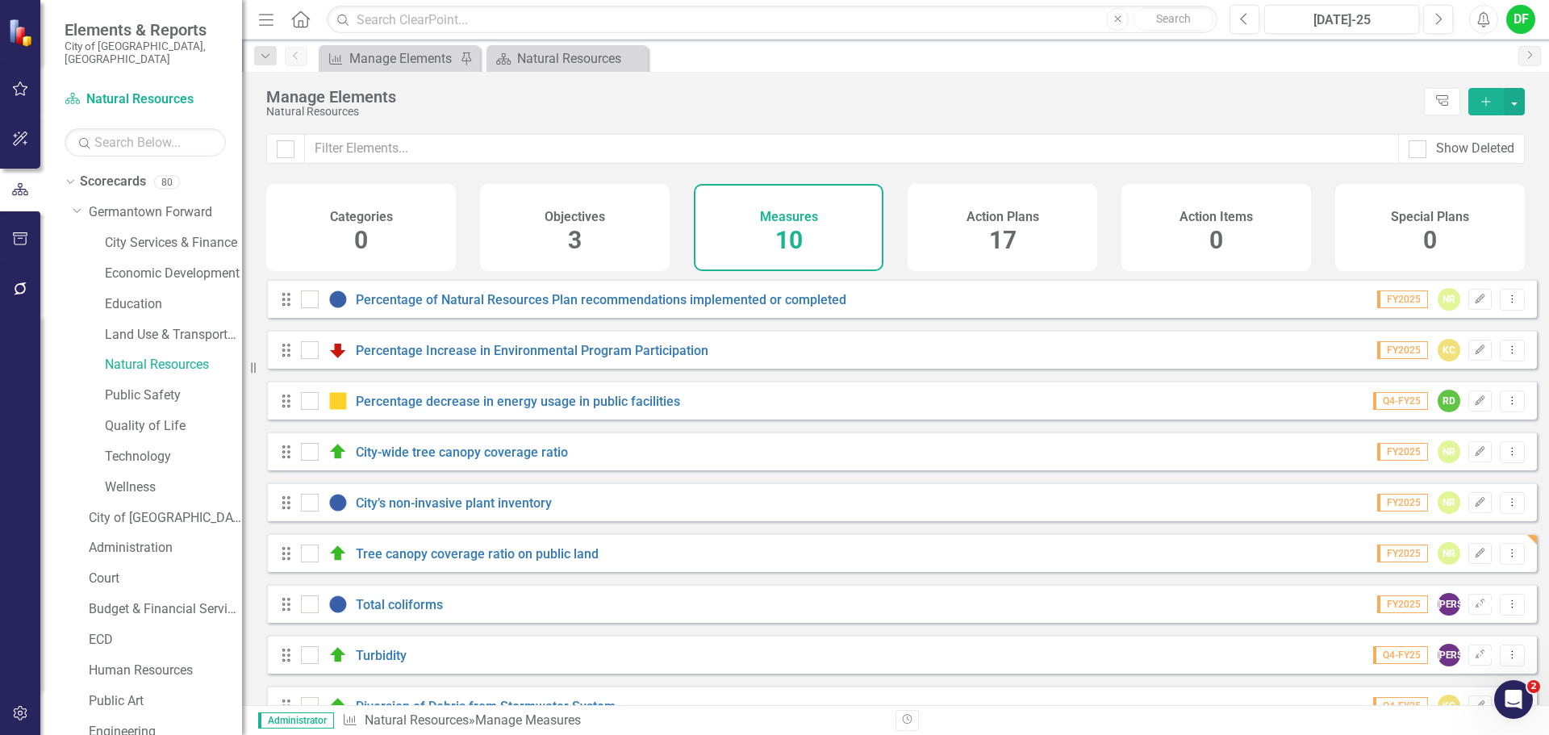
click at [145, 396] on div "Public Safety" at bounding box center [165, 397] width 153 height 31
click at [149, 386] on link "Public Safety" at bounding box center [173, 395] width 137 height 19
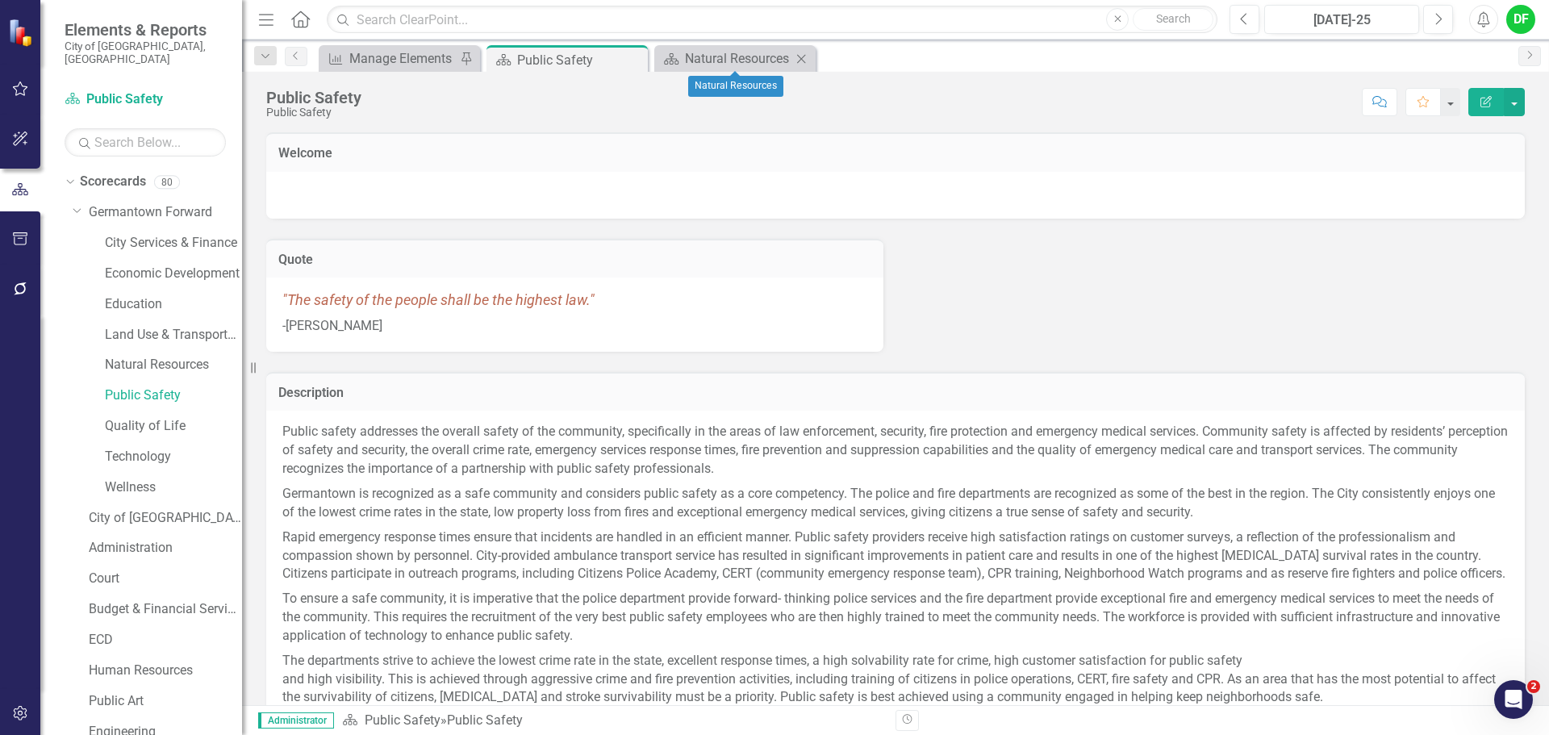
click at [801, 56] on icon "Close" at bounding box center [801, 58] width 16 height 13
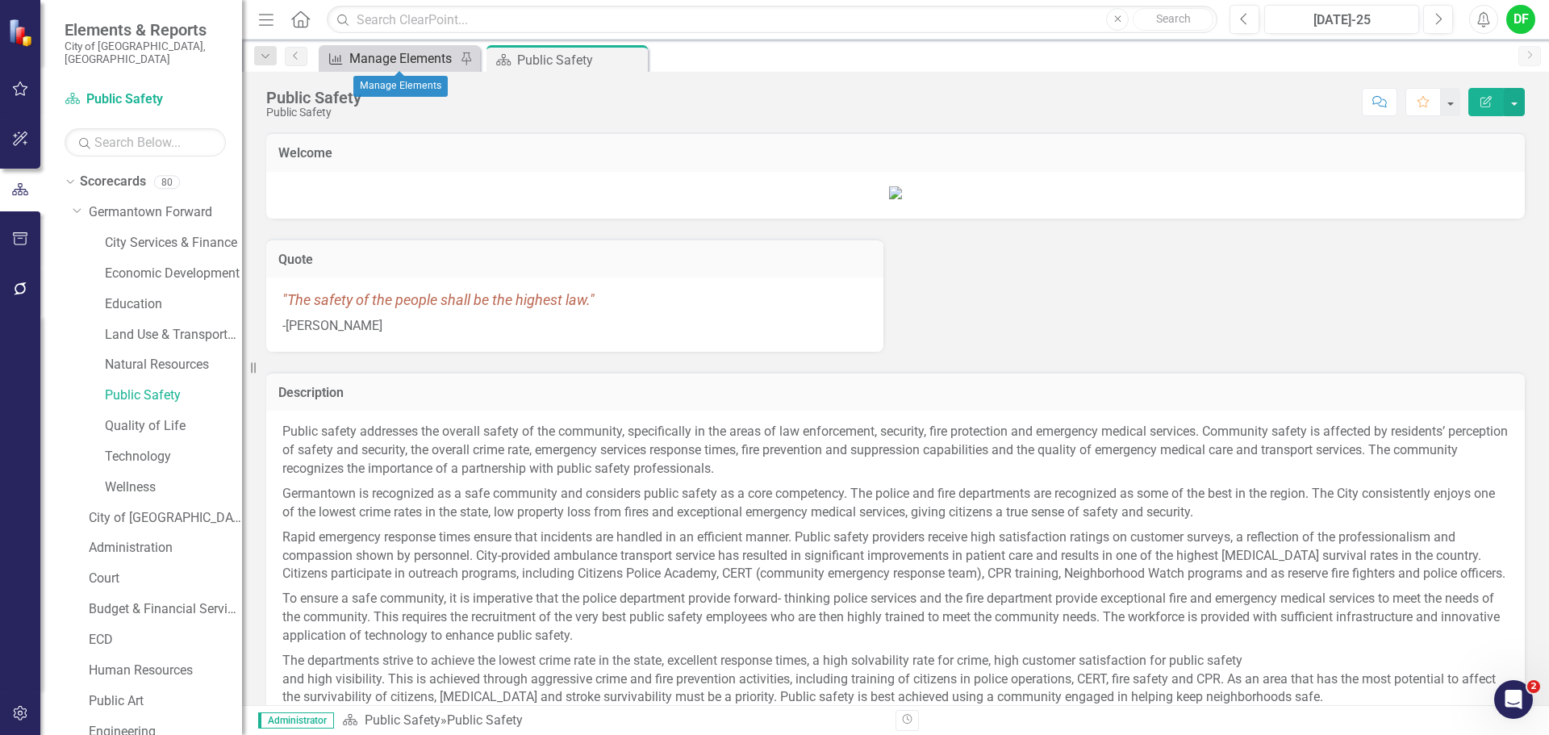
click at [383, 60] on div "Manage Elements" at bounding box center [402, 58] width 106 height 20
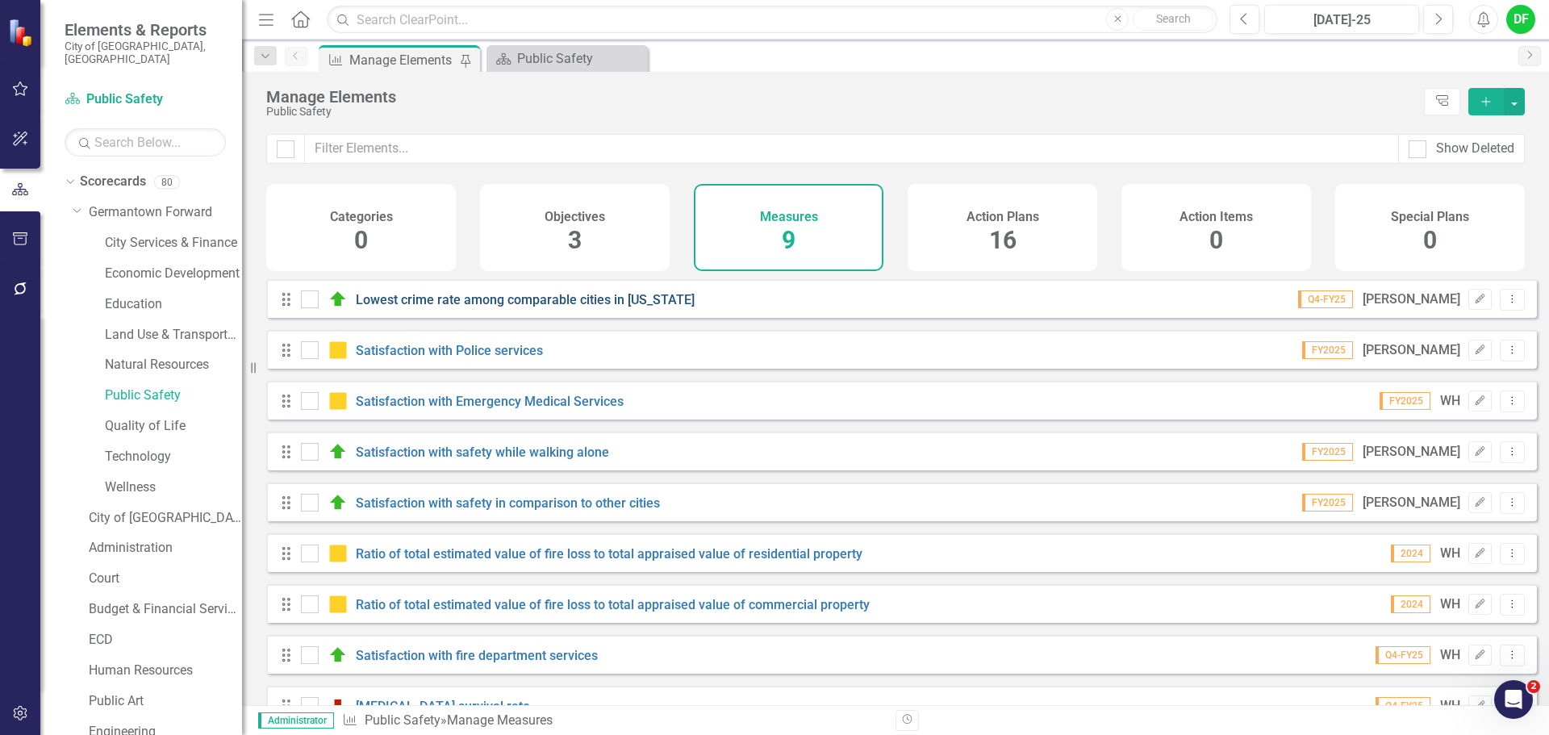
click at [494, 307] on link "Lowest crime rate among comparable cities in [US_STATE]" at bounding box center [525, 299] width 339 height 15
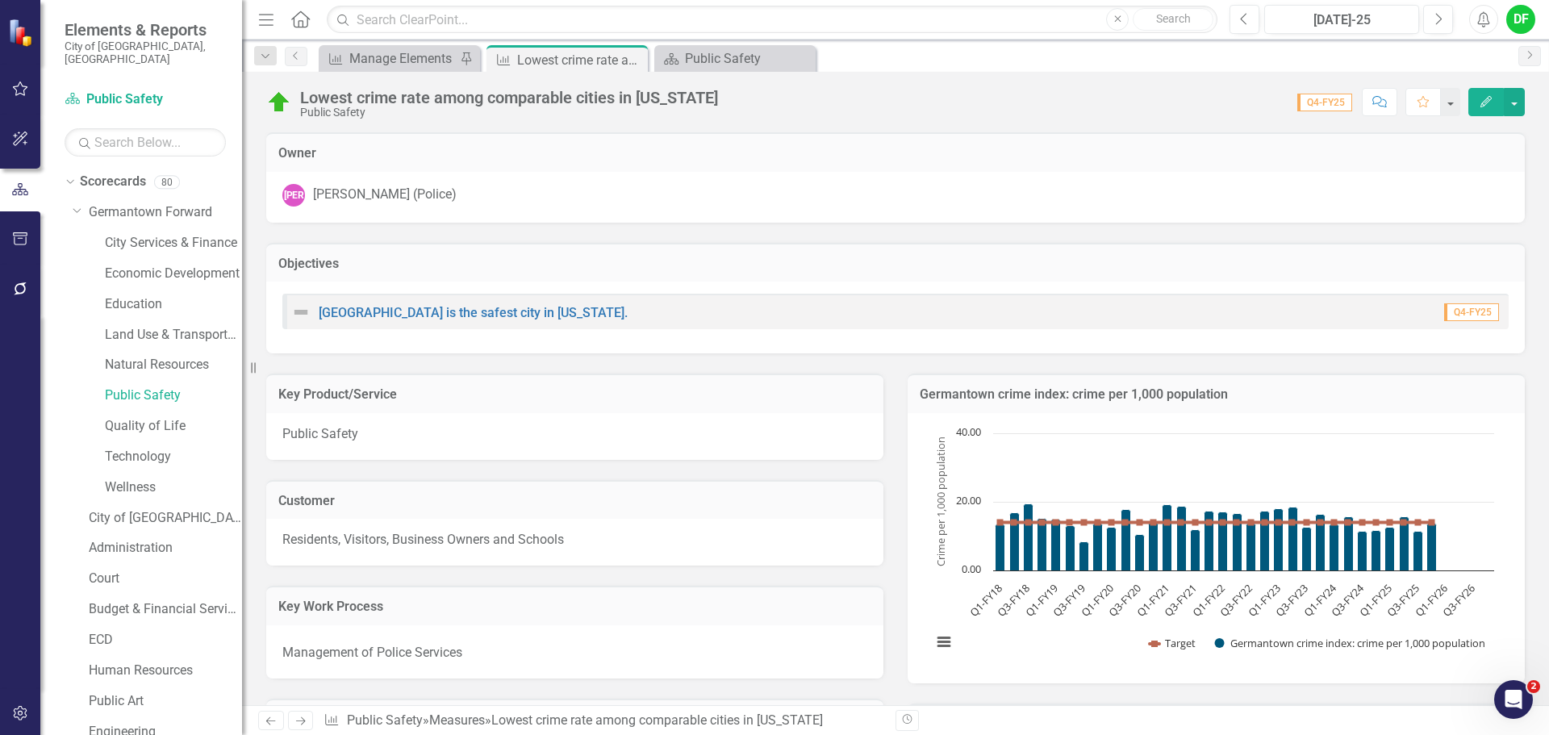
click at [1296, 396] on h3 "Germantown crime index: crime per 1,000 population" at bounding box center [1216, 394] width 593 height 15
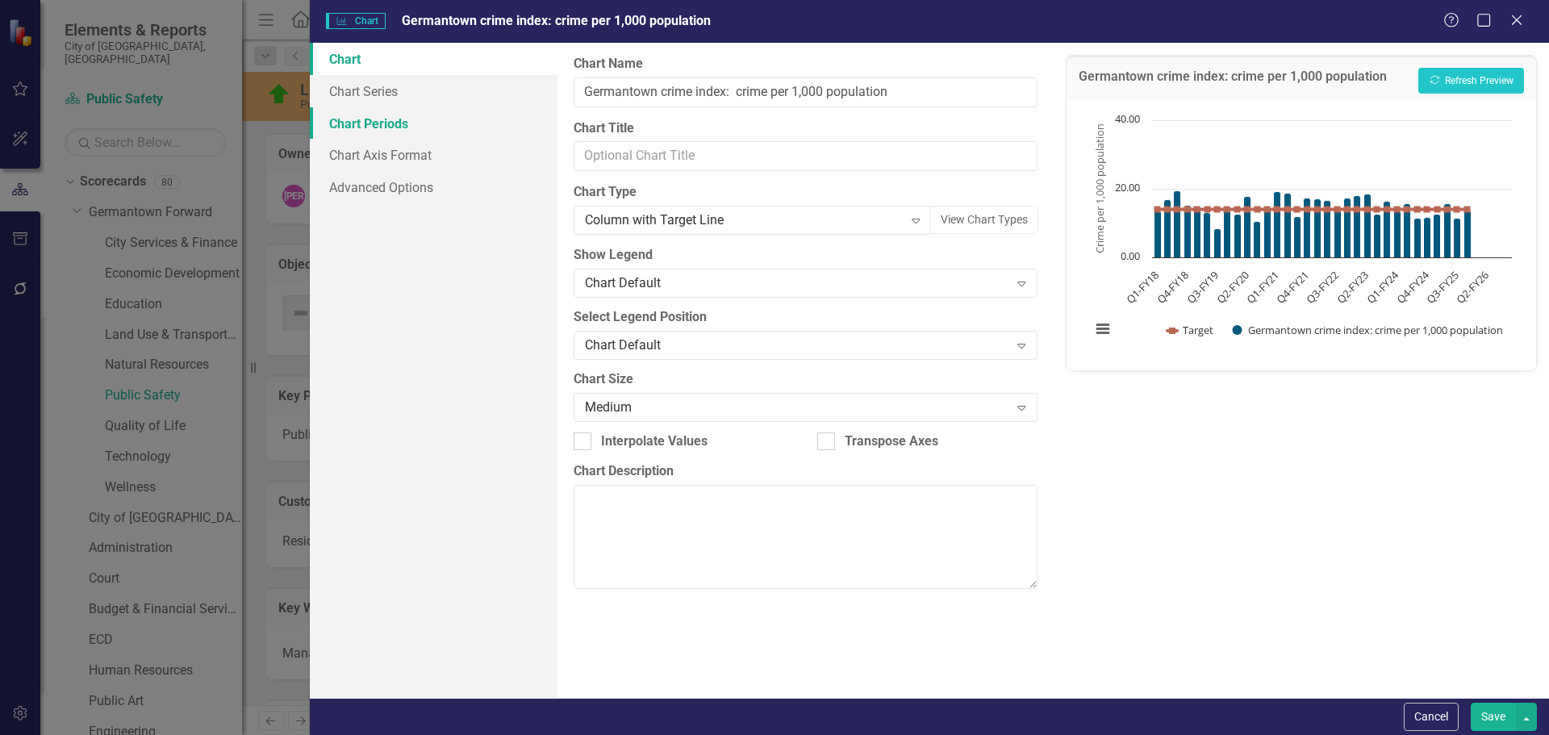
click at [377, 119] on link "Chart Periods" at bounding box center [434, 123] width 248 height 32
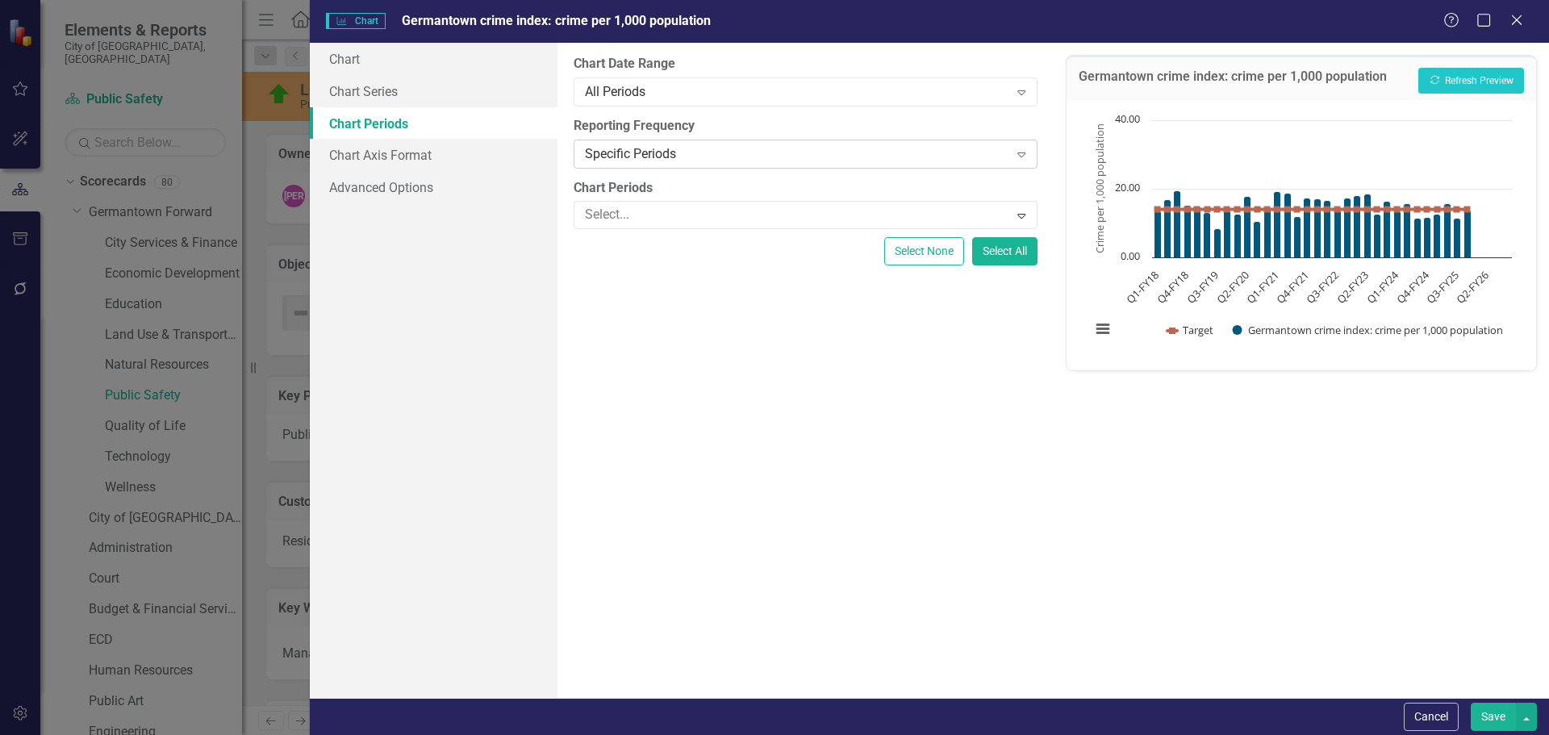
click at [649, 148] on div "Specific Periods" at bounding box center [796, 153] width 423 height 19
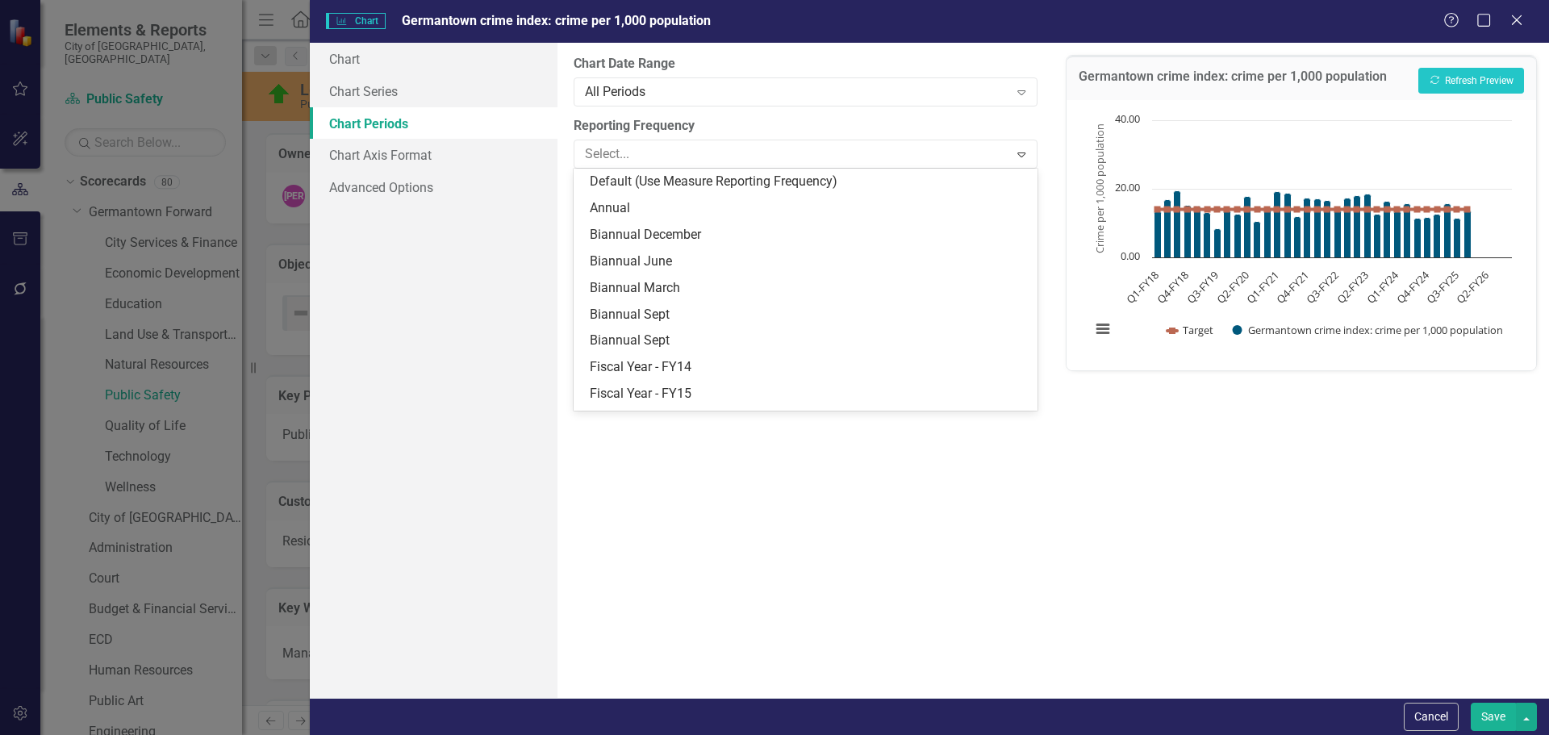
scroll to position [208, 0]
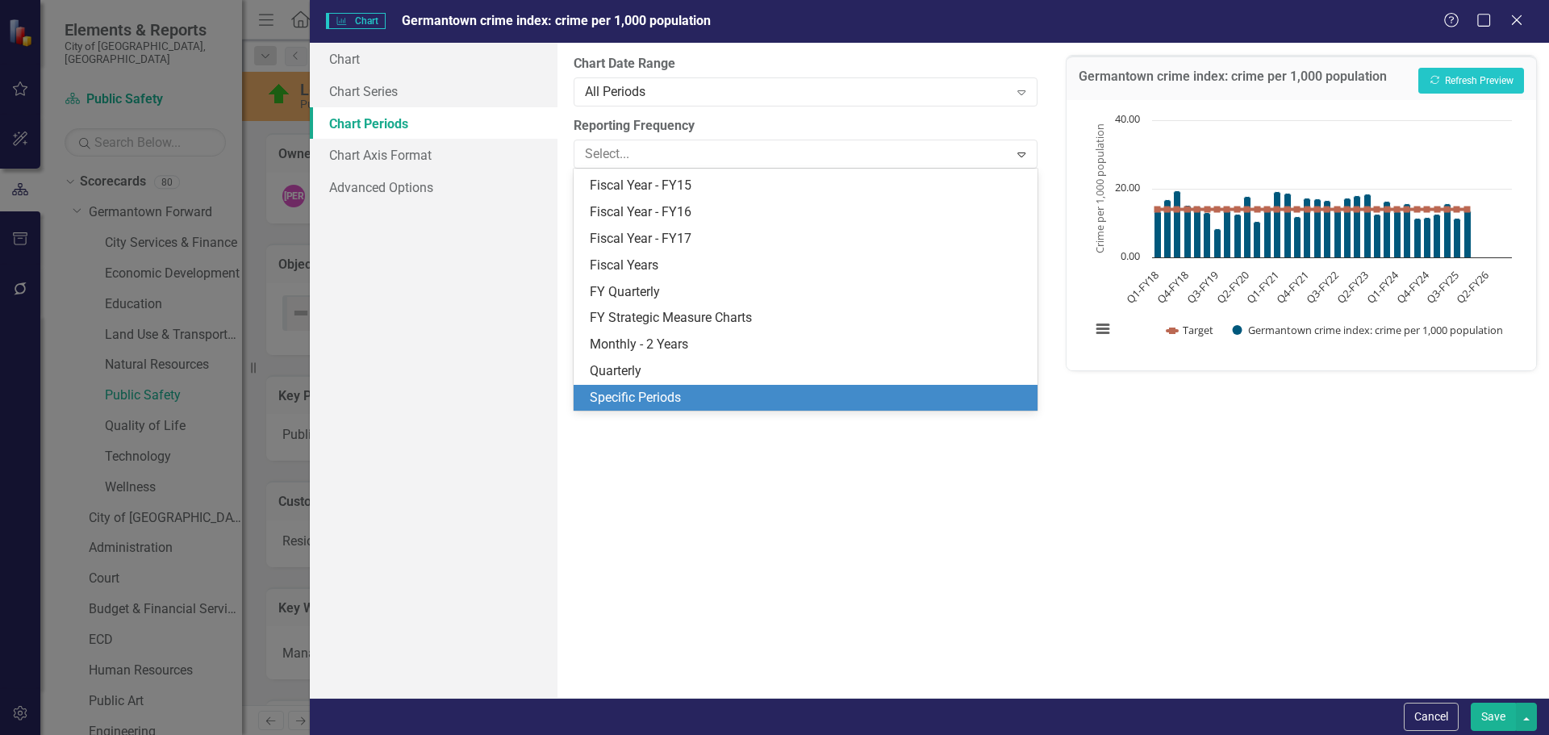
click at [636, 393] on div "Specific Periods" at bounding box center [808, 398] width 437 height 19
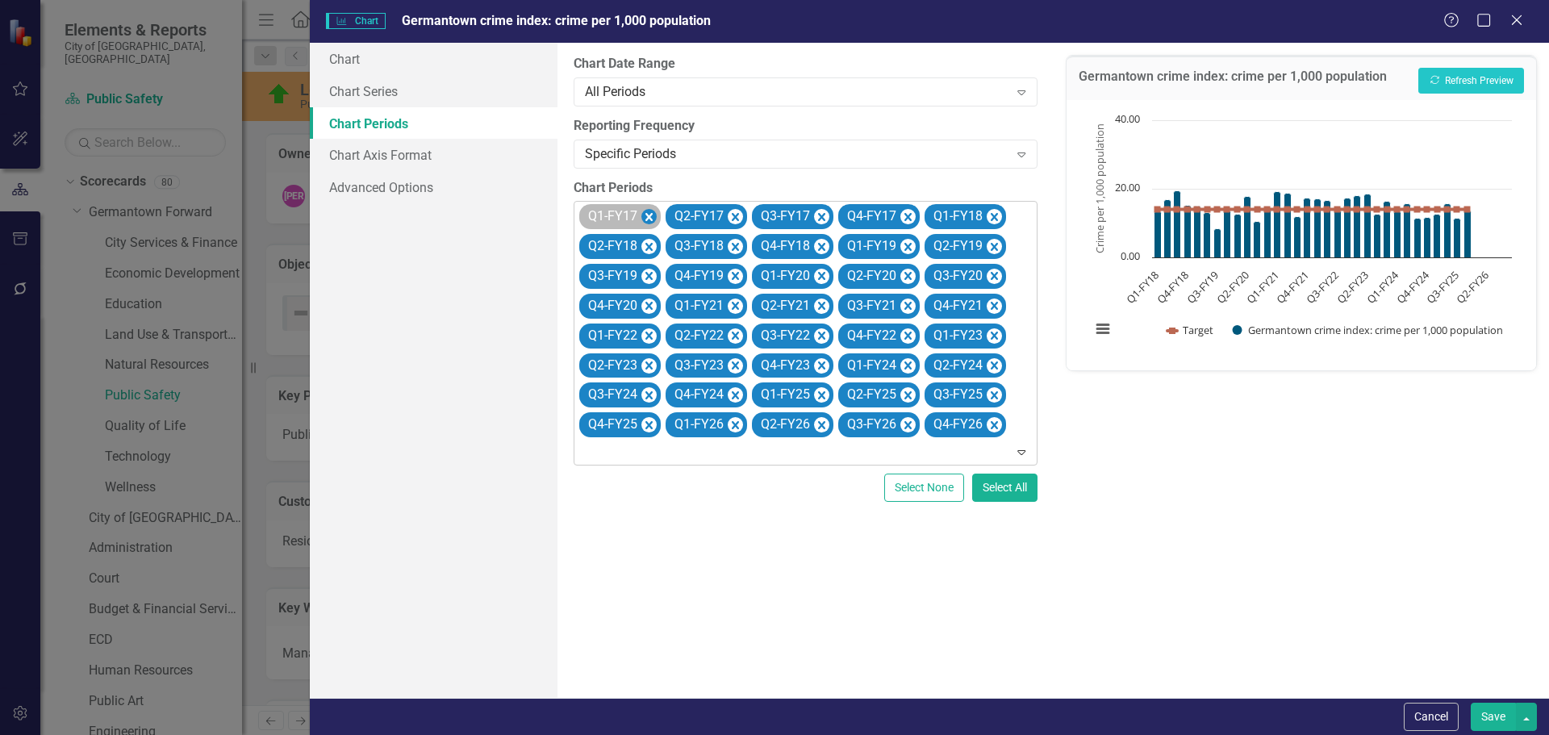
click at [644, 215] on icon "Remove Q1-FY17" at bounding box center [648, 217] width 15 height 20
click at [646, 214] on icon "Remove Q2-FY17" at bounding box center [648, 217] width 7 height 8
click at [732, 214] on icon "Remove Q3-FY17" at bounding box center [735, 217] width 7 height 8
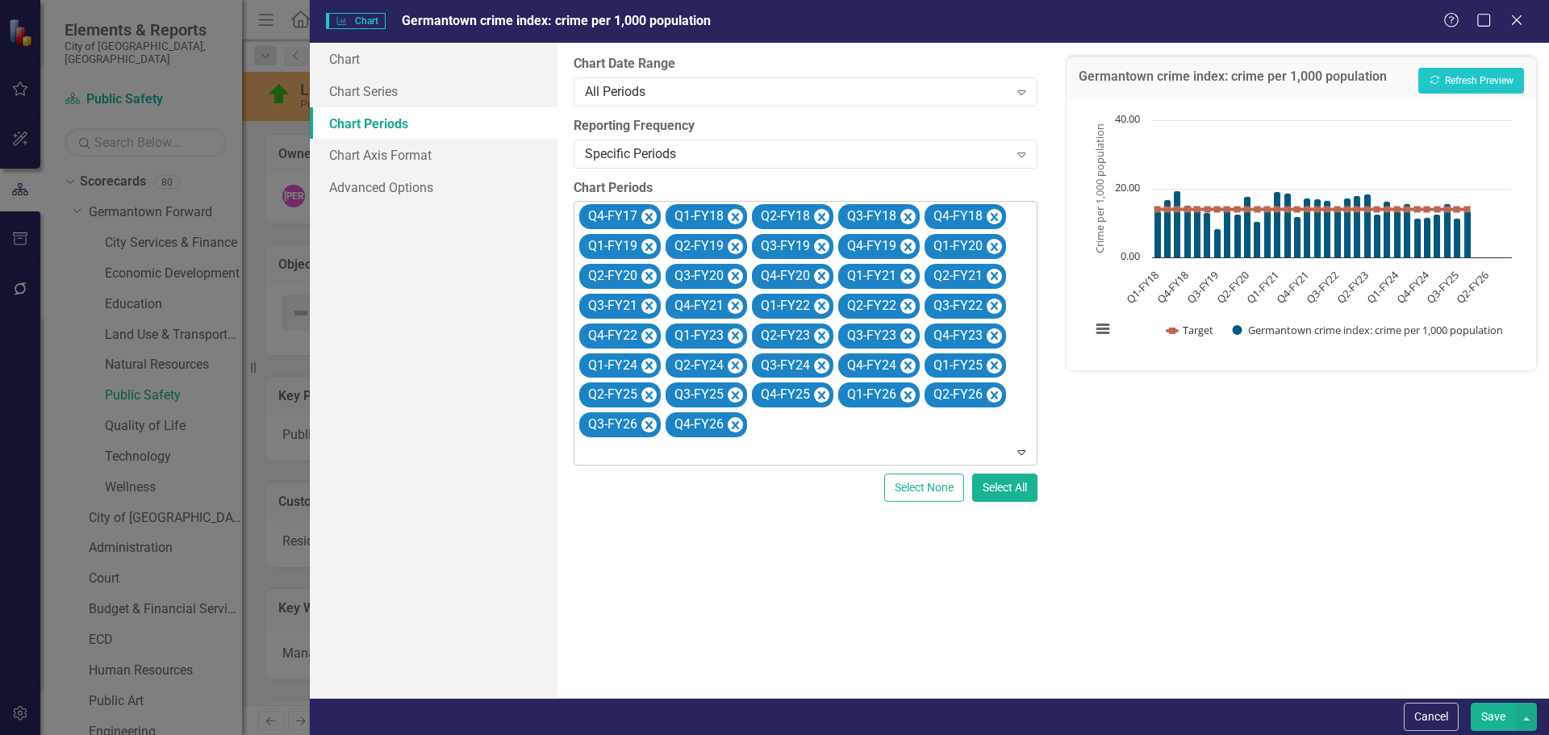
click at [646, 214] on icon "Remove Q4-FY17" at bounding box center [648, 217] width 7 height 8
click at [822, 396] on icon "Remove Q1-FY26" at bounding box center [821, 395] width 7 height 8
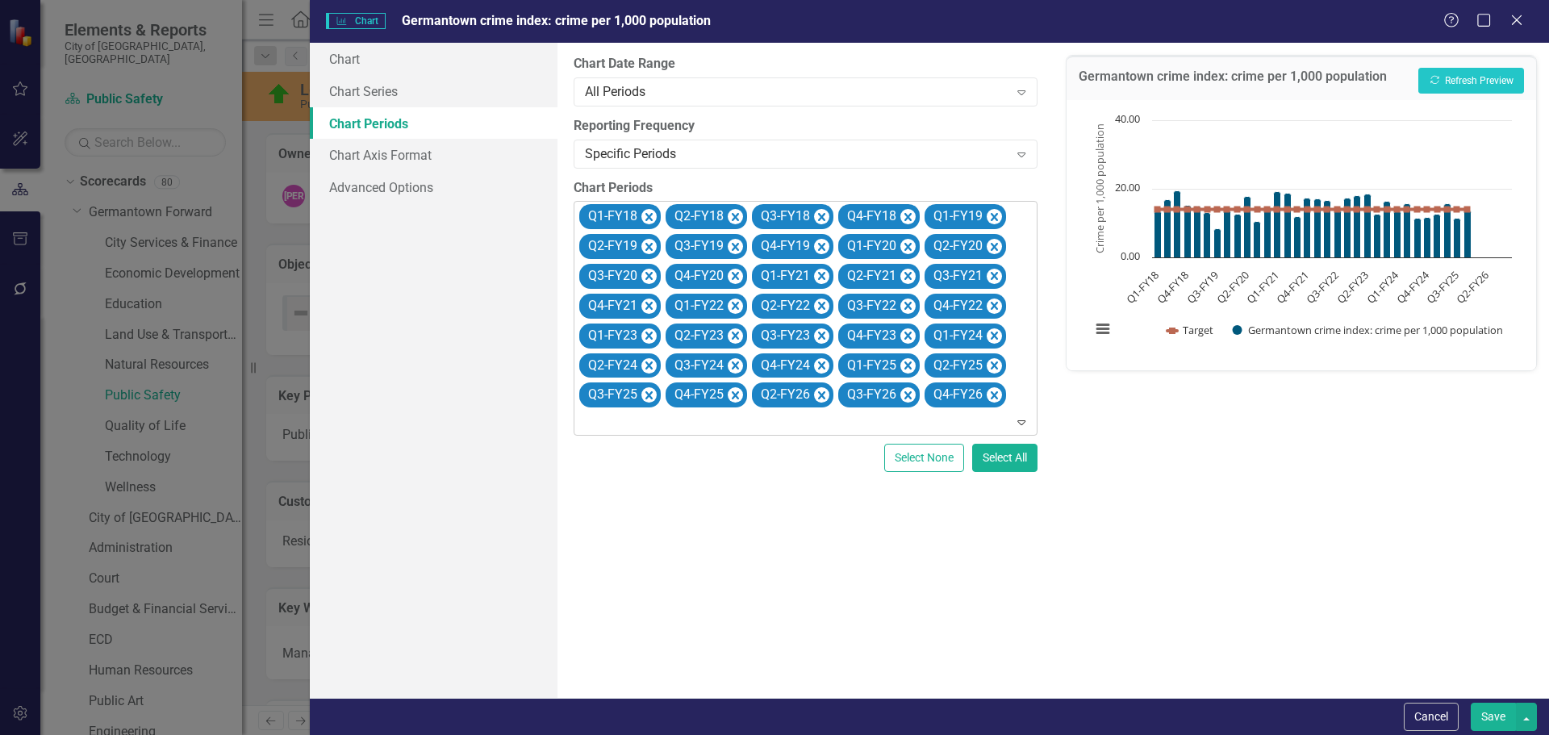
click at [822, 396] on icon "Remove Q2-FY26" at bounding box center [821, 395] width 7 height 8
click at [822, 396] on icon "Remove Q3-FY26" at bounding box center [821, 395] width 7 height 8
click at [822, 396] on icon "Remove Q4-FY26" at bounding box center [821, 395] width 7 height 8
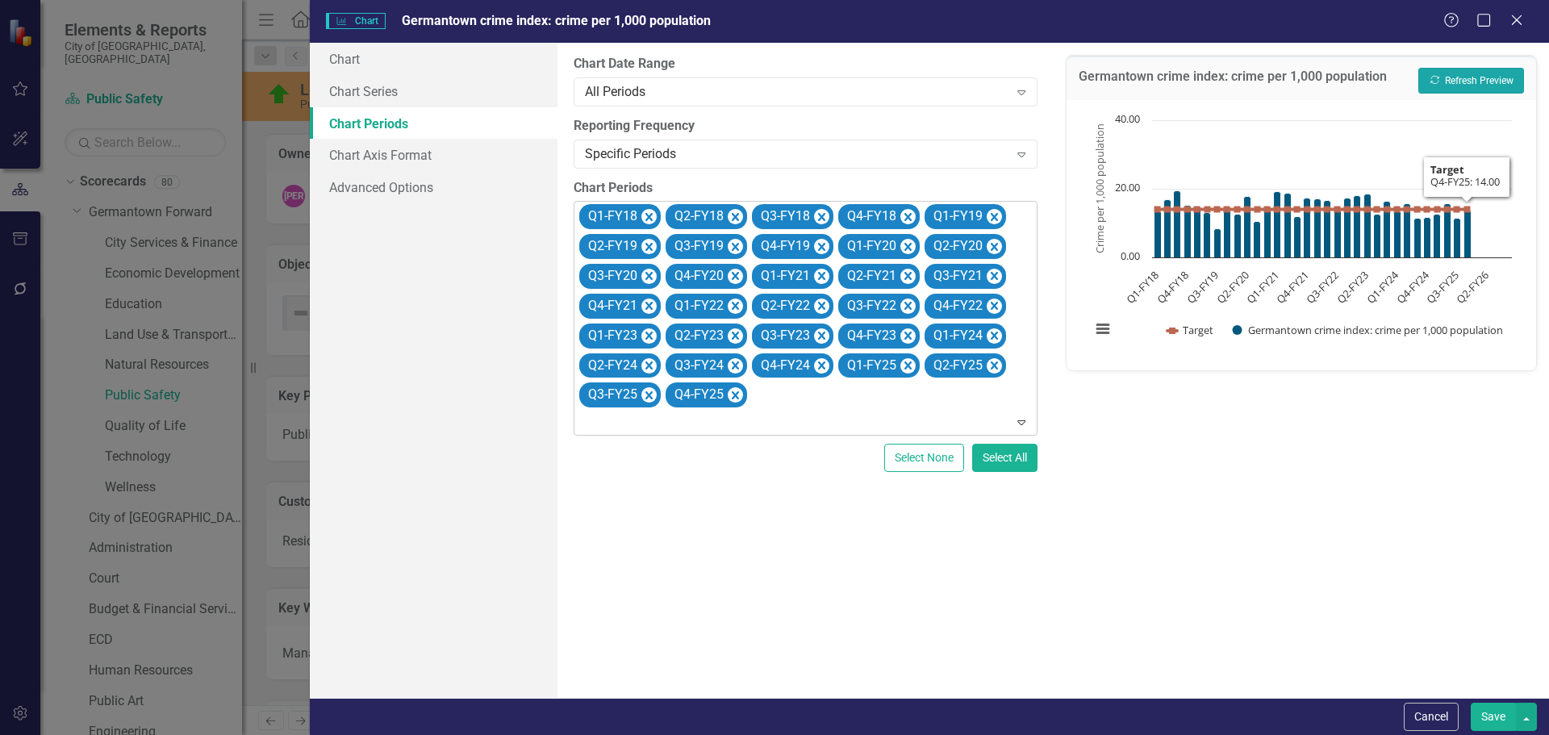
click at [1467, 73] on button "Recalculate Refresh Preview" at bounding box center [1471, 81] width 106 height 26
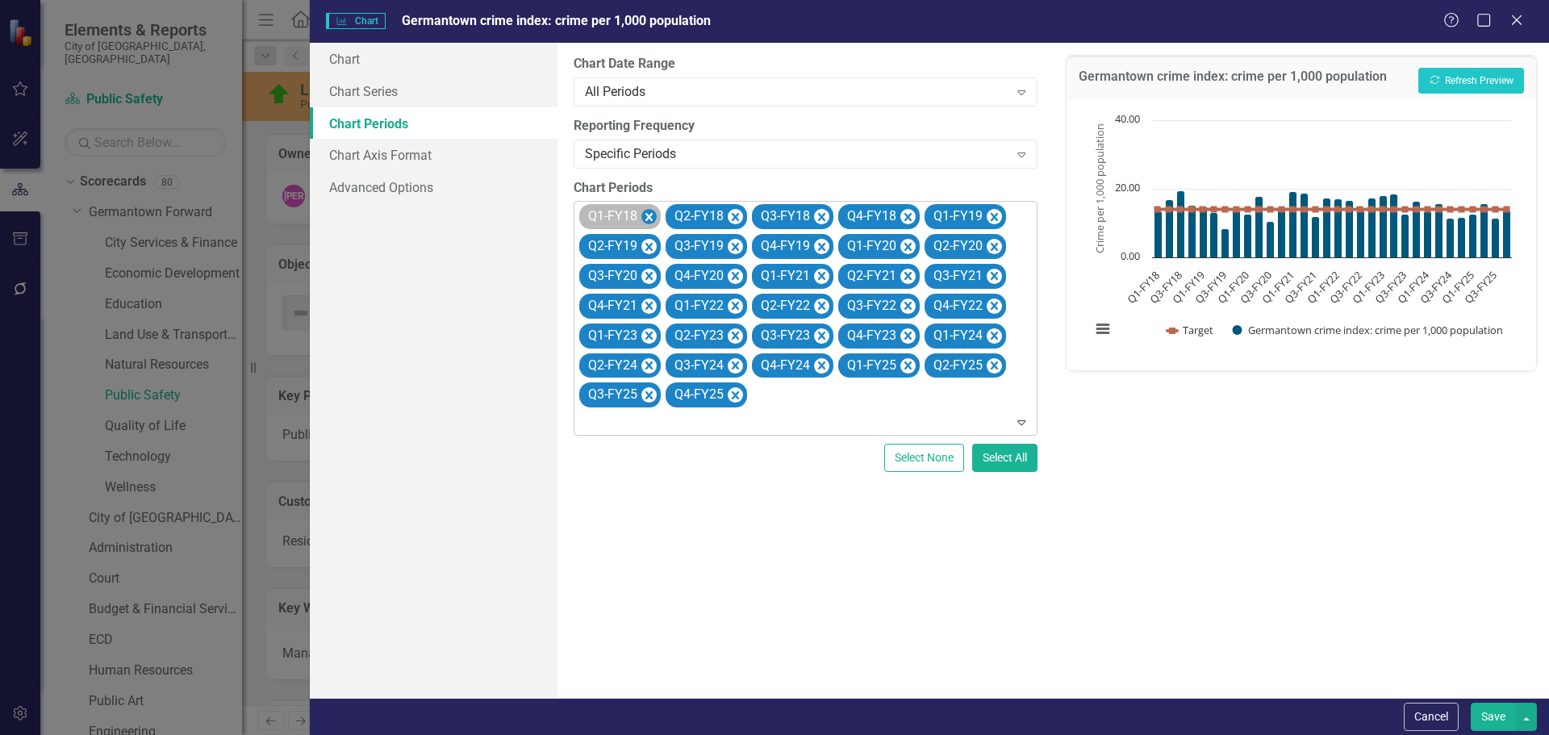
click at [647, 214] on icon "Remove Q1-FY18" at bounding box center [648, 217] width 7 height 8
click at [732, 214] on icon "Remove Q2-FY18" at bounding box center [735, 217] width 7 height 8
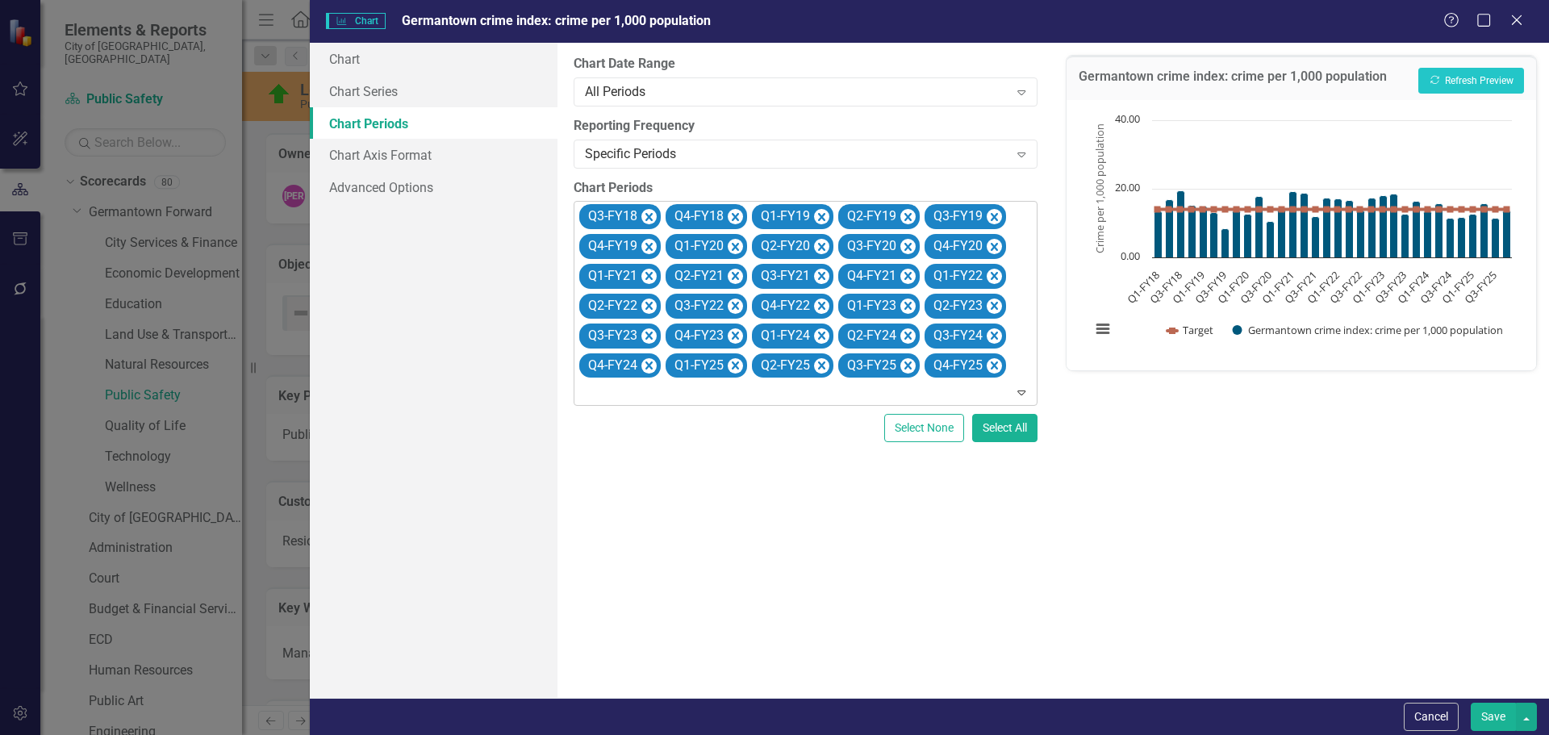
click at [647, 214] on icon "Remove Q3-FY18" at bounding box center [648, 217] width 7 height 8
click at [732, 214] on icon "Remove Q4-FY18" at bounding box center [735, 217] width 7 height 8
click at [647, 214] on icon "Remove Q1-FY19" at bounding box center [648, 217] width 7 height 8
click at [647, 214] on icon "Remove Q2-FY19" at bounding box center [648, 217] width 7 height 8
click at [732, 214] on icon "Remove Q3-FY19" at bounding box center [735, 217] width 7 height 8
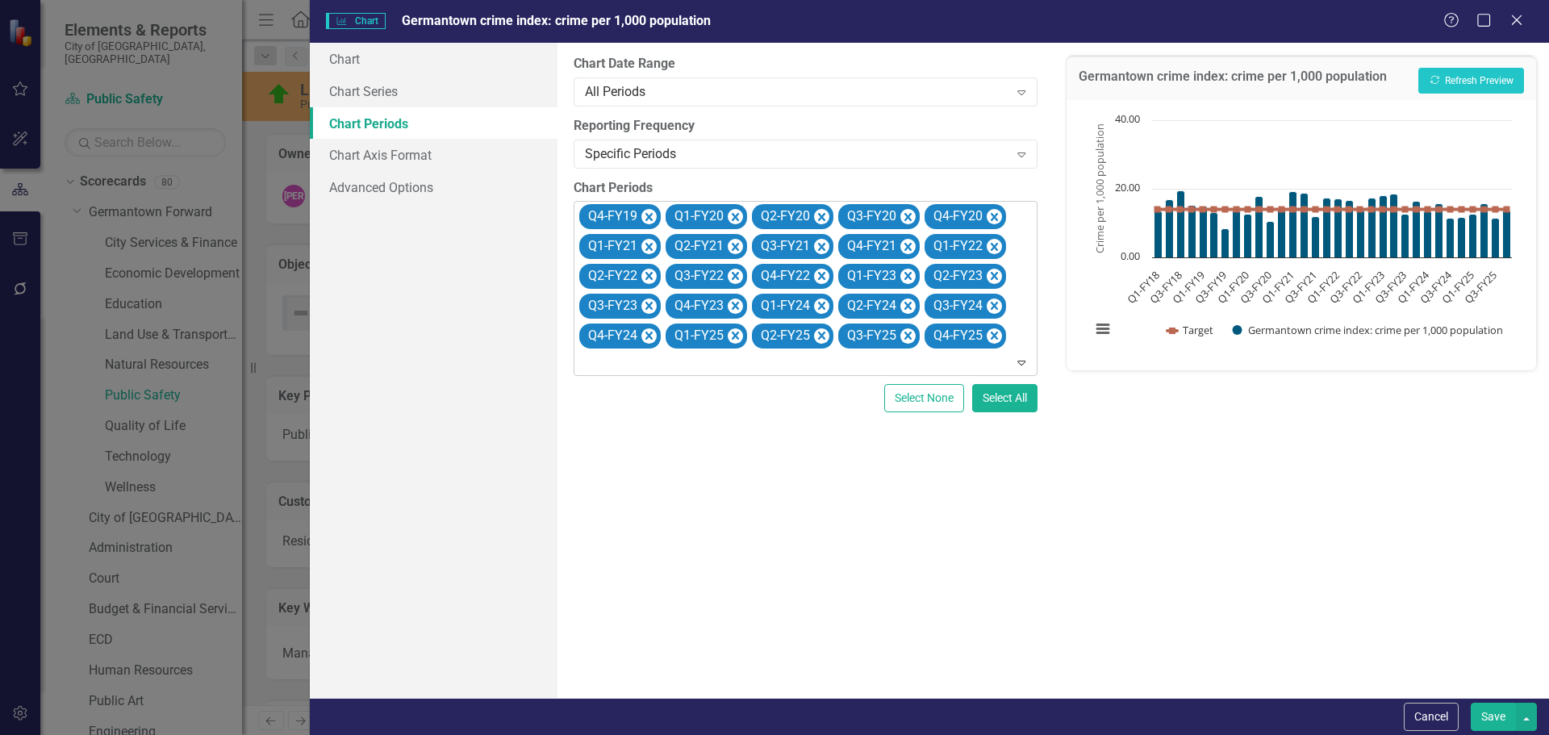
click at [647, 214] on icon "Remove Q4-FY19" at bounding box center [648, 217] width 7 height 8
click at [1448, 69] on button "Recalculate Refresh Preview" at bounding box center [1471, 81] width 106 height 26
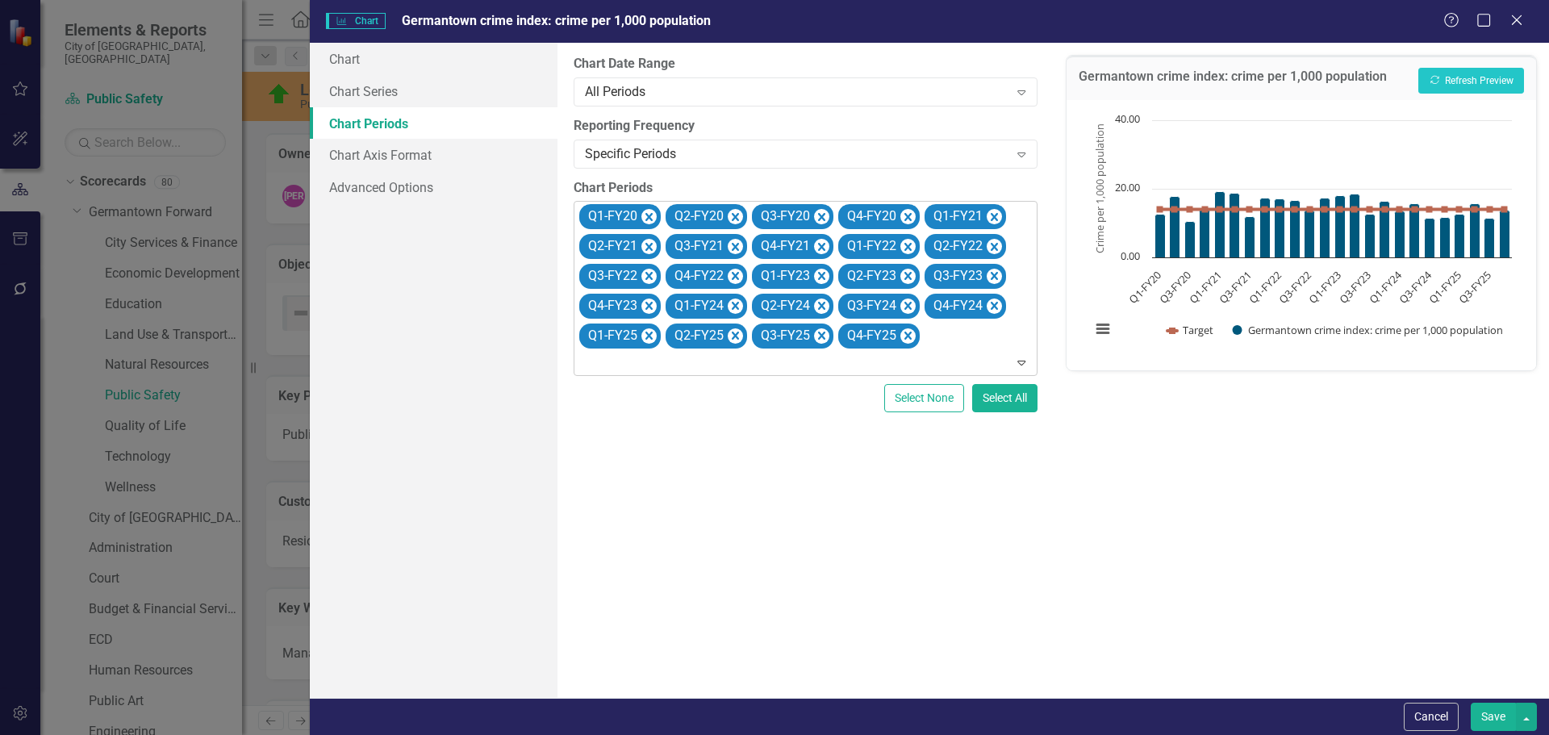
click at [1490, 720] on button "Save" at bounding box center [1493, 717] width 45 height 28
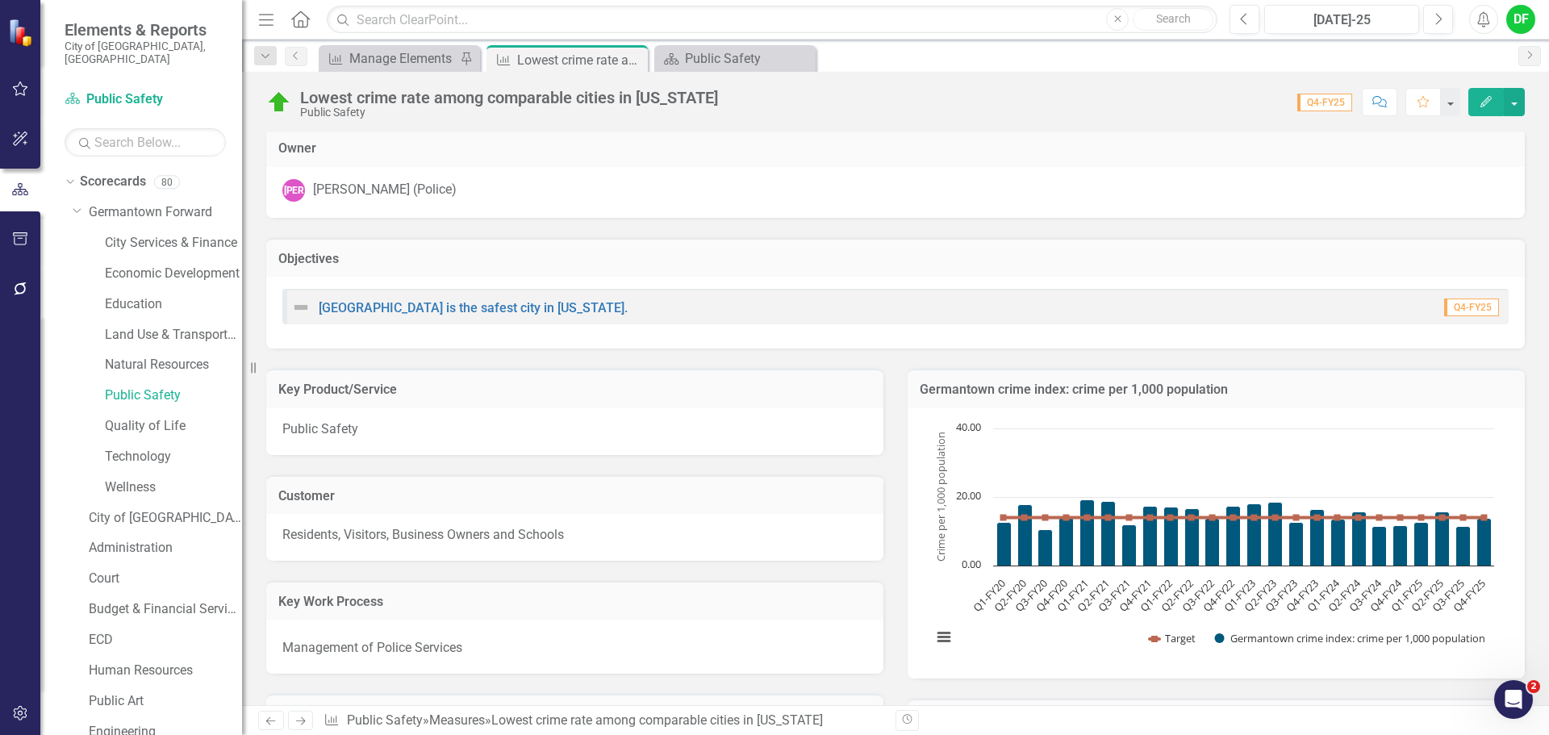
scroll to position [0, 0]
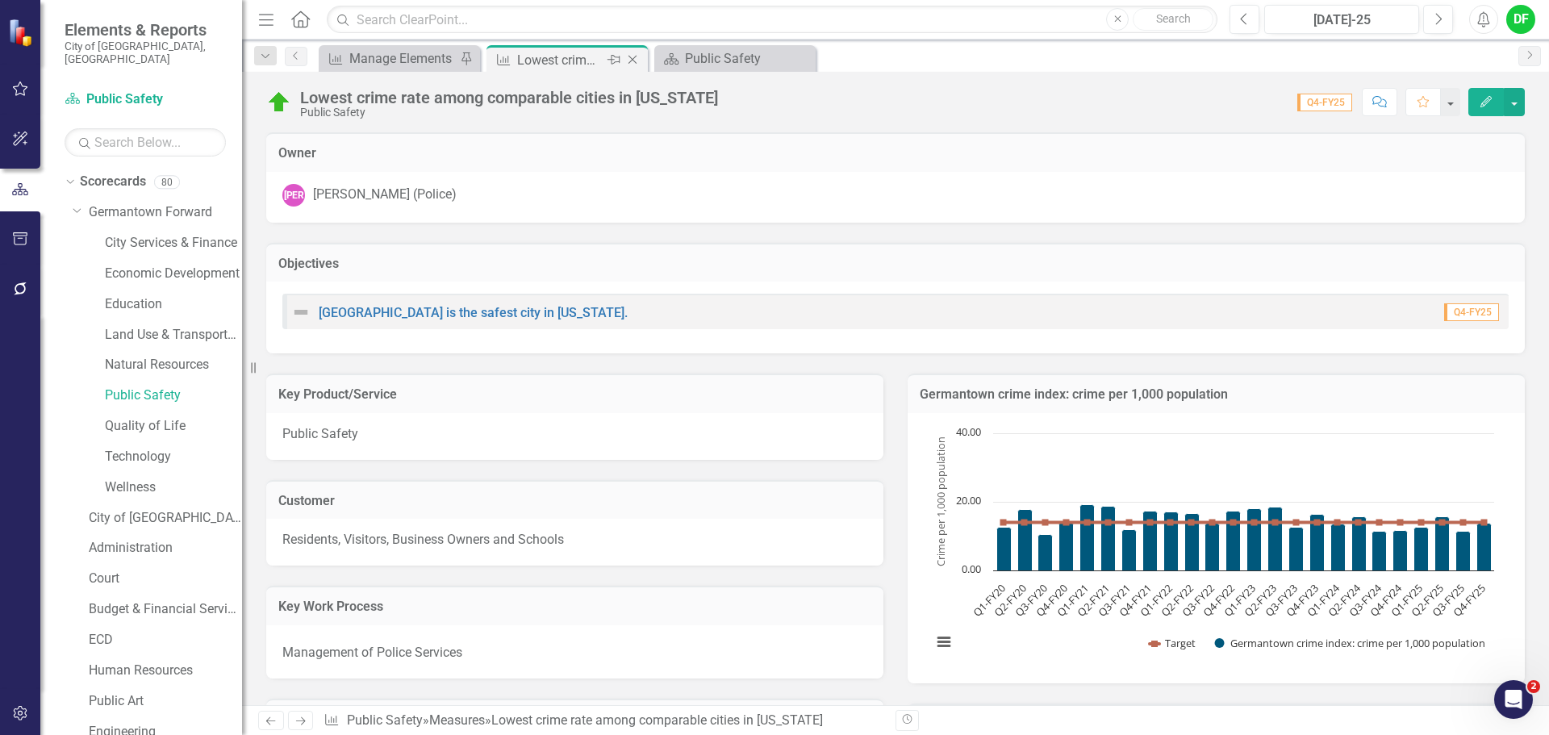
click at [632, 56] on icon "Close" at bounding box center [632, 59] width 16 height 13
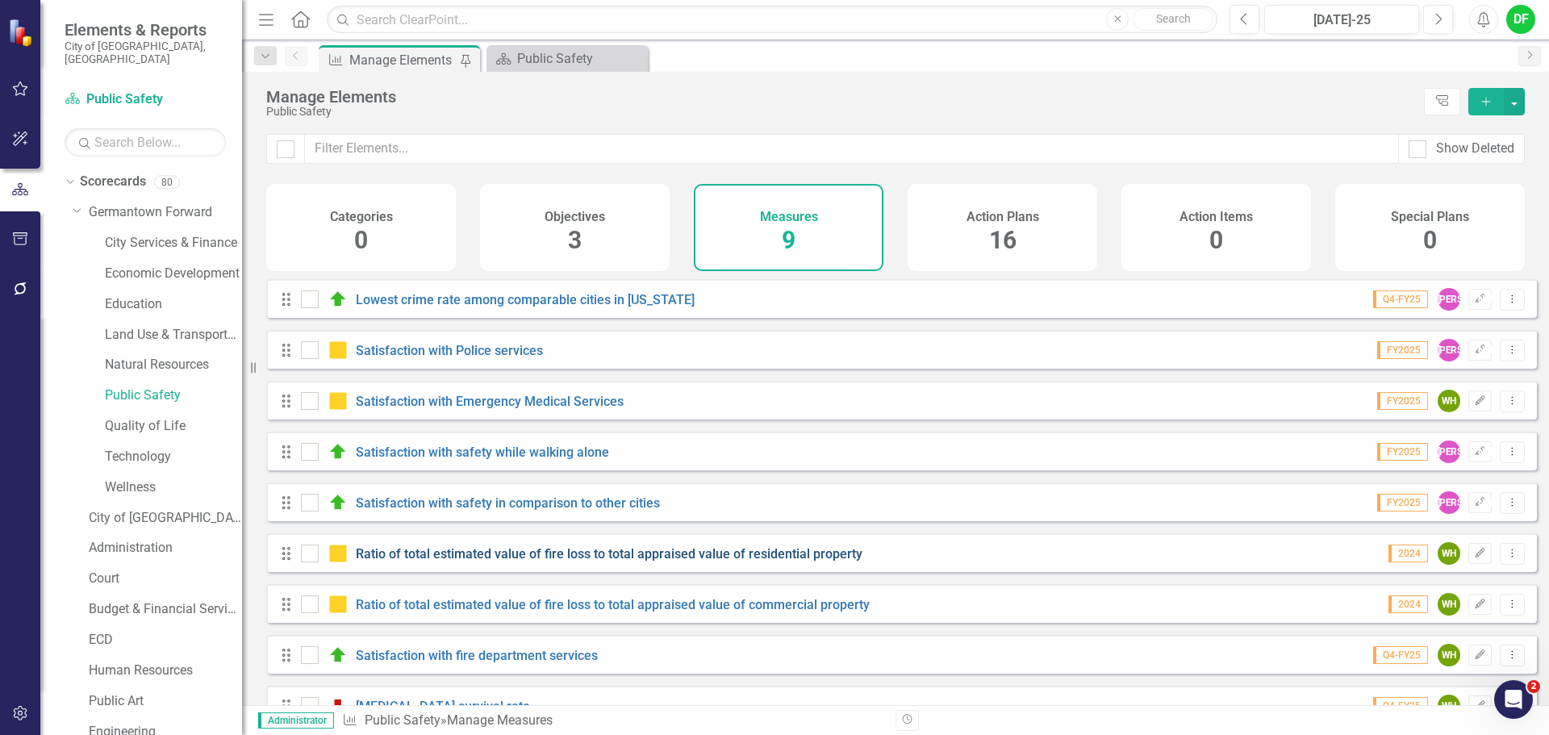
click at [386, 561] on link "Ratio of total estimated value of fire loss to total appraised value of residen…" at bounding box center [609, 553] width 507 height 15
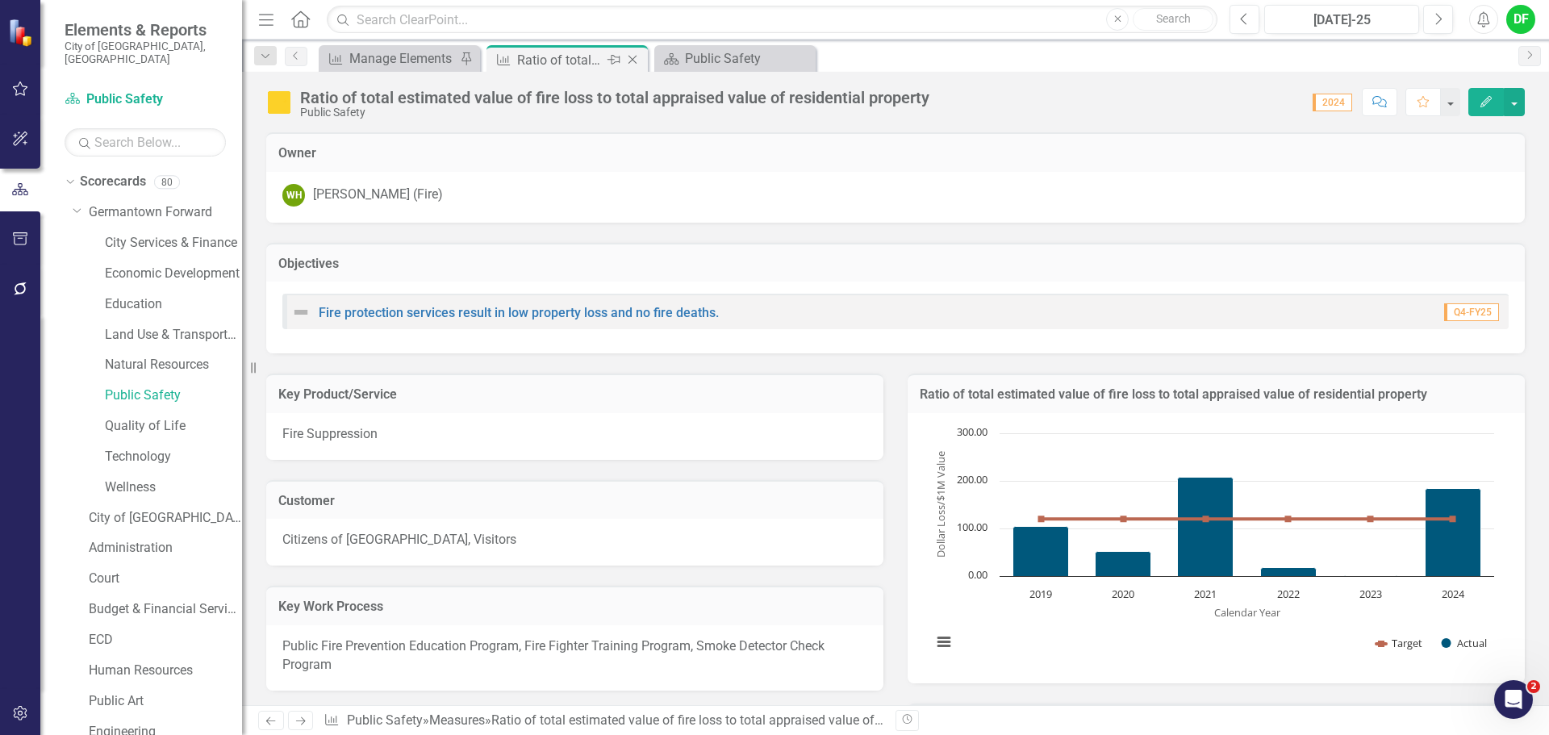
click at [628, 58] on icon "Close" at bounding box center [632, 59] width 16 height 13
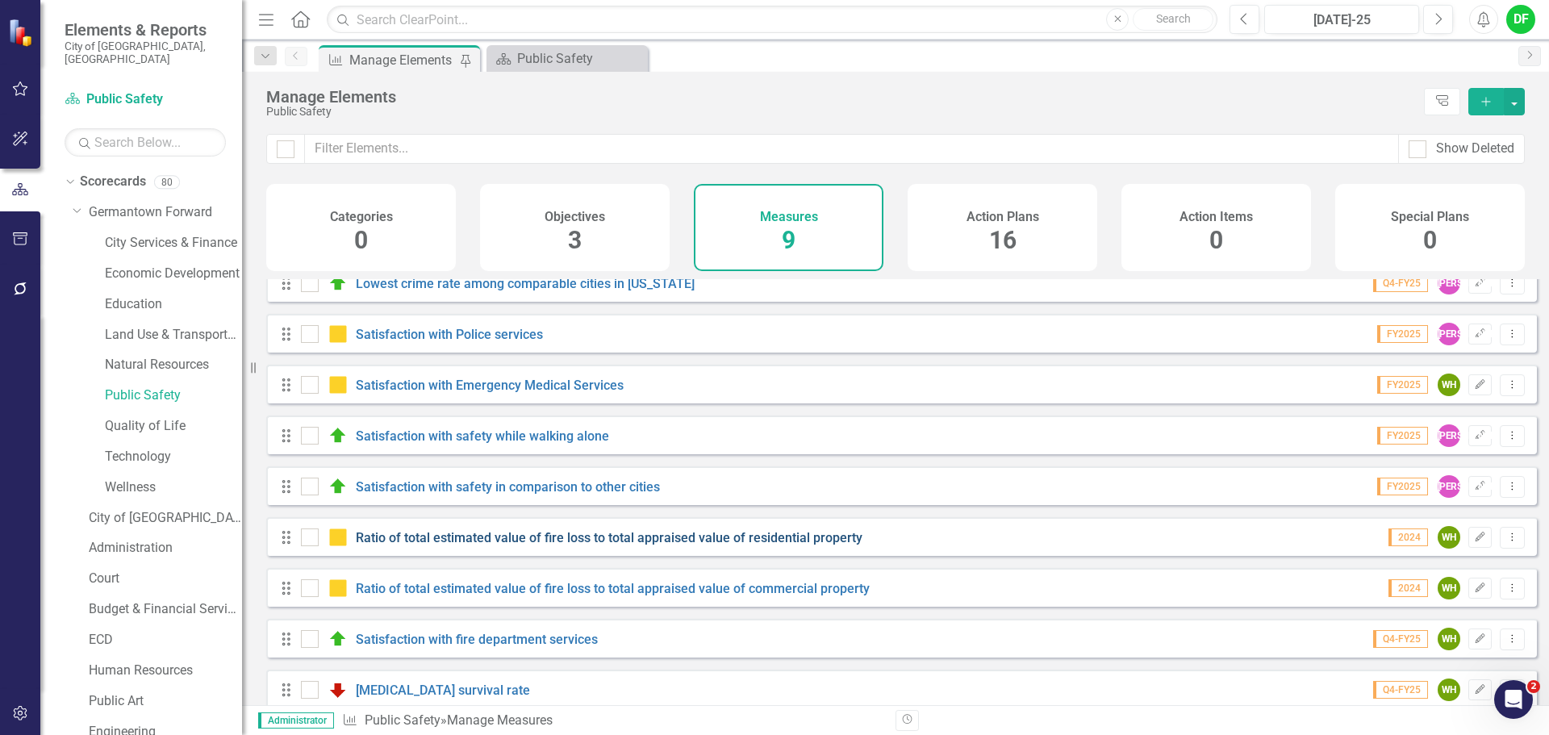
scroll to position [44, 0]
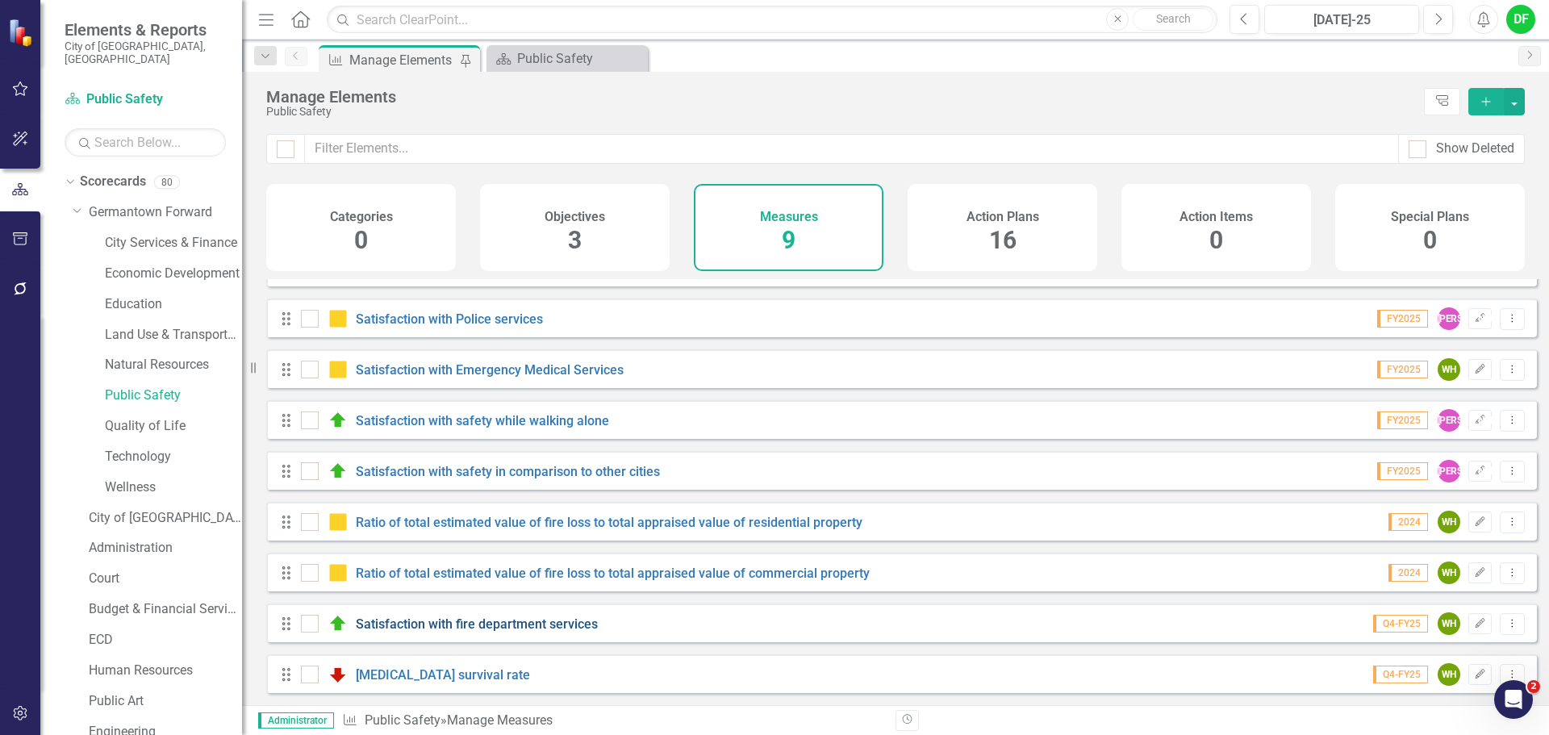
click at [449, 620] on link "Satisfaction with fire department services" at bounding box center [477, 623] width 242 height 15
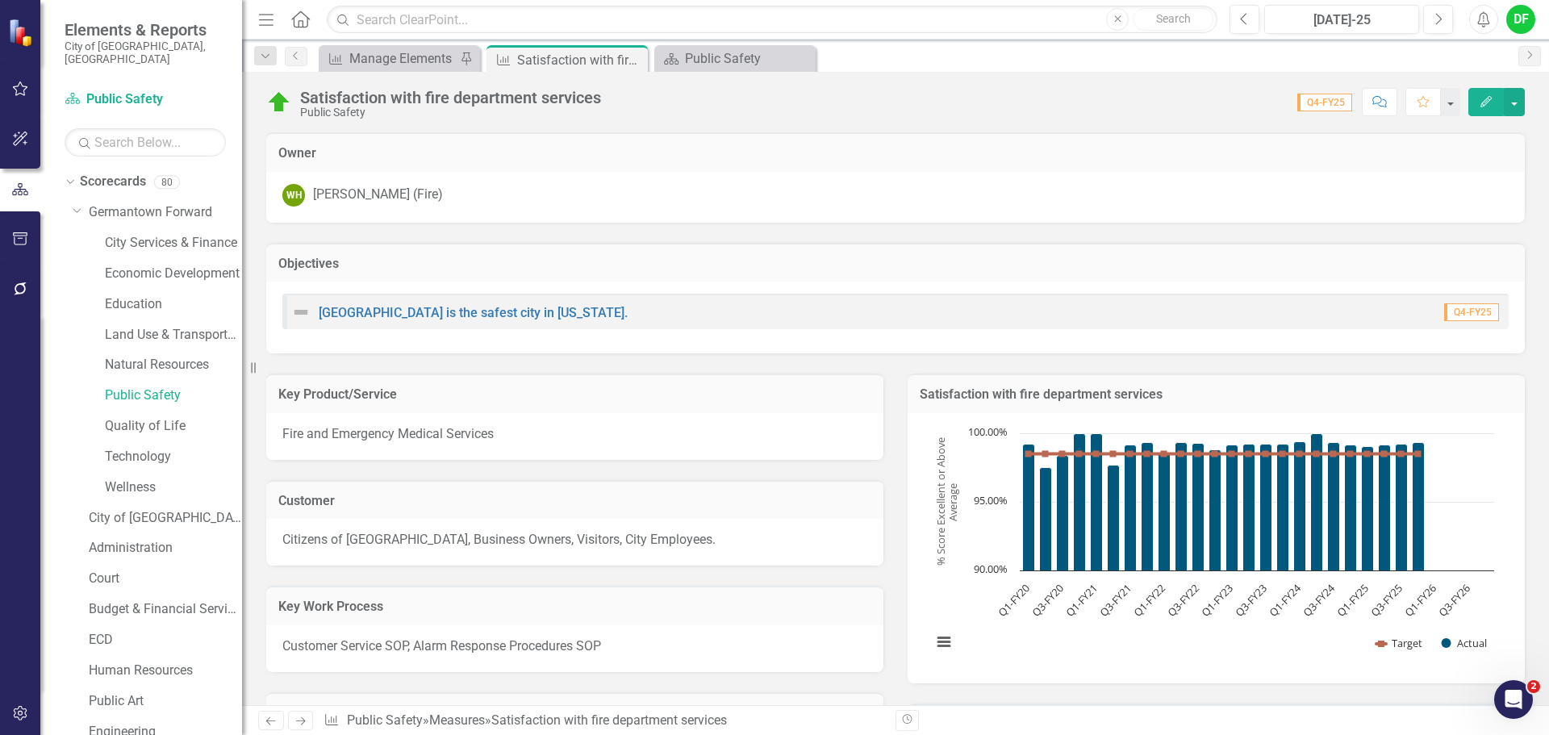
click at [1214, 403] on td "Satisfaction with fire department services" at bounding box center [1216, 396] width 593 height 21
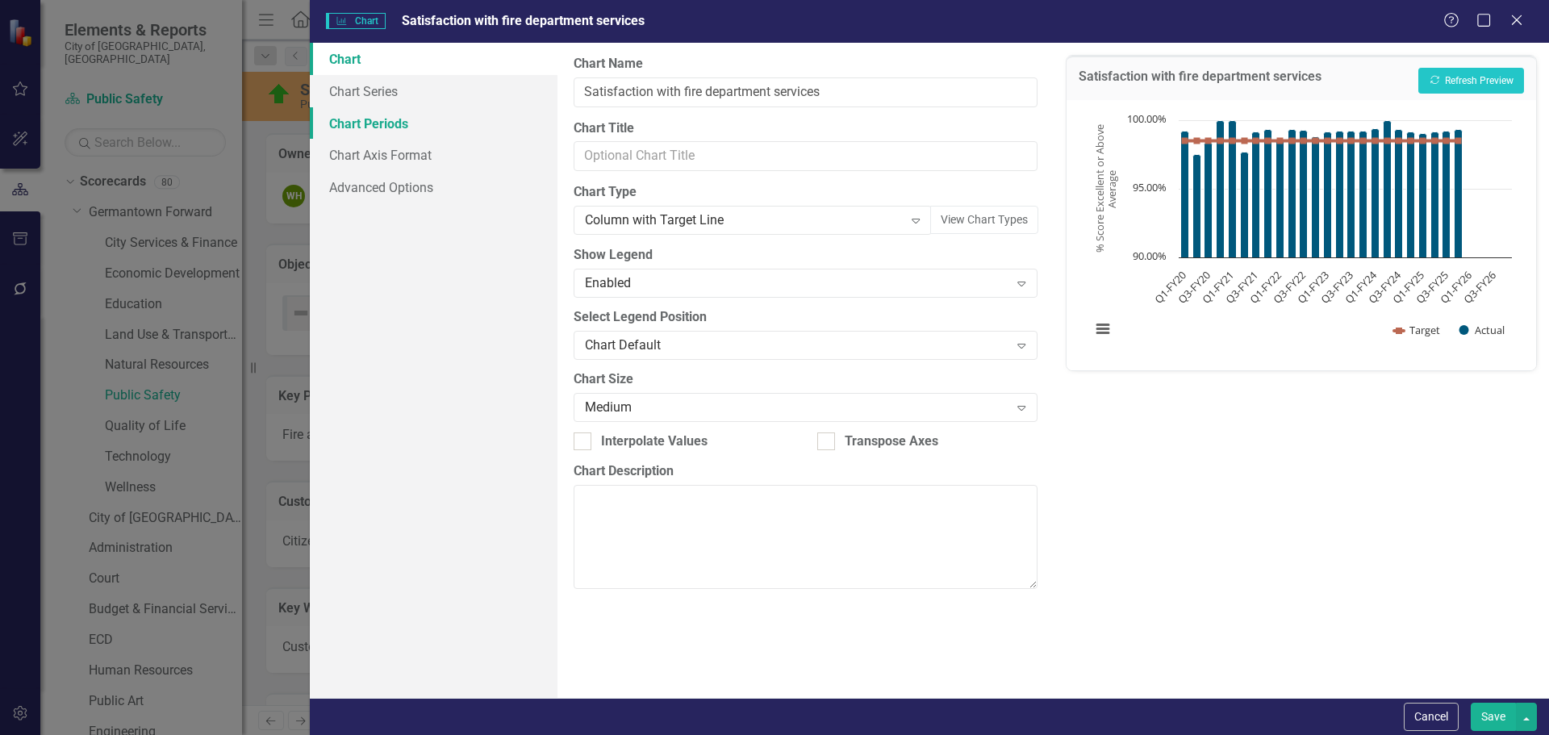
click at [394, 131] on link "Chart Periods" at bounding box center [434, 123] width 248 height 32
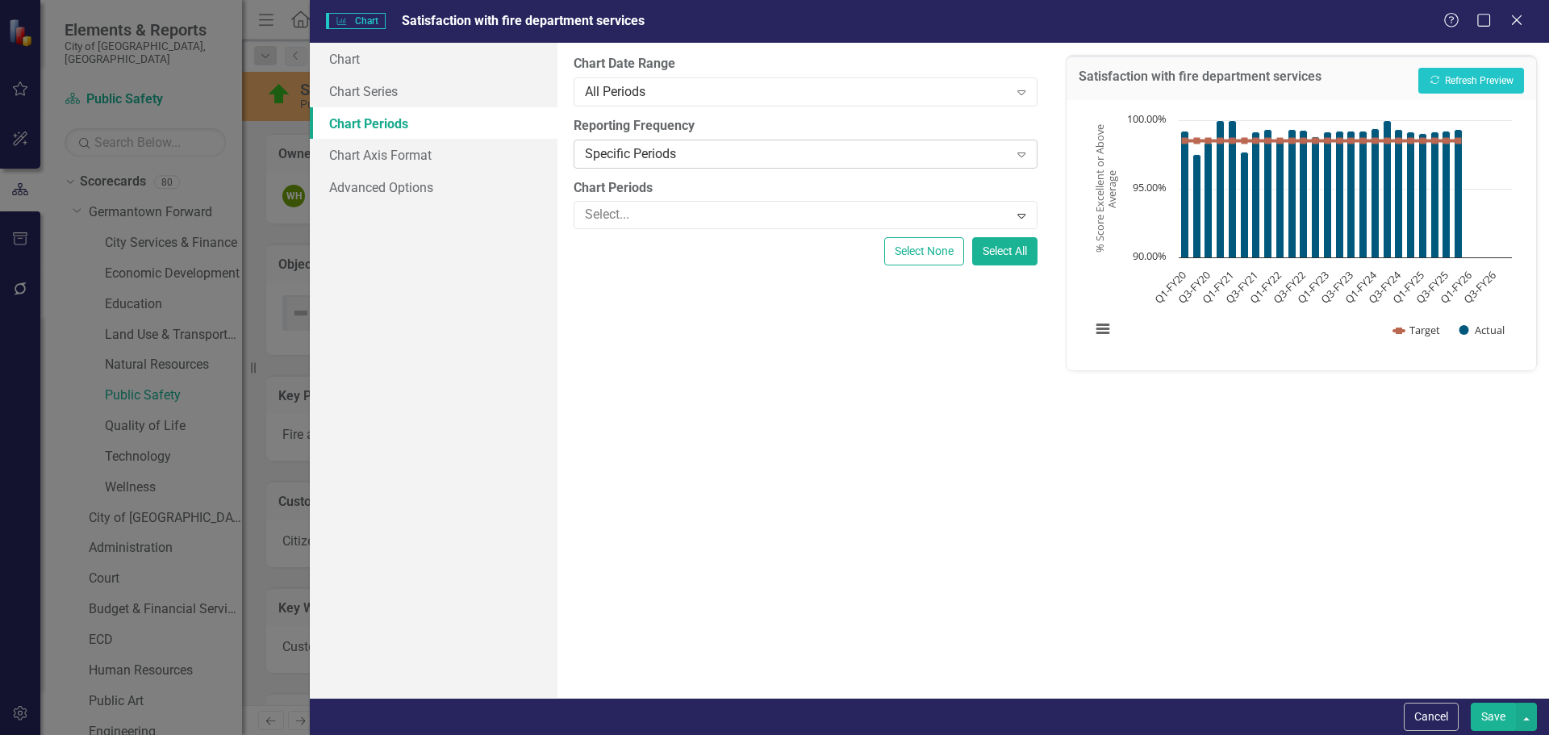
click at [674, 149] on div "Specific Periods" at bounding box center [796, 153] width 423 height 19
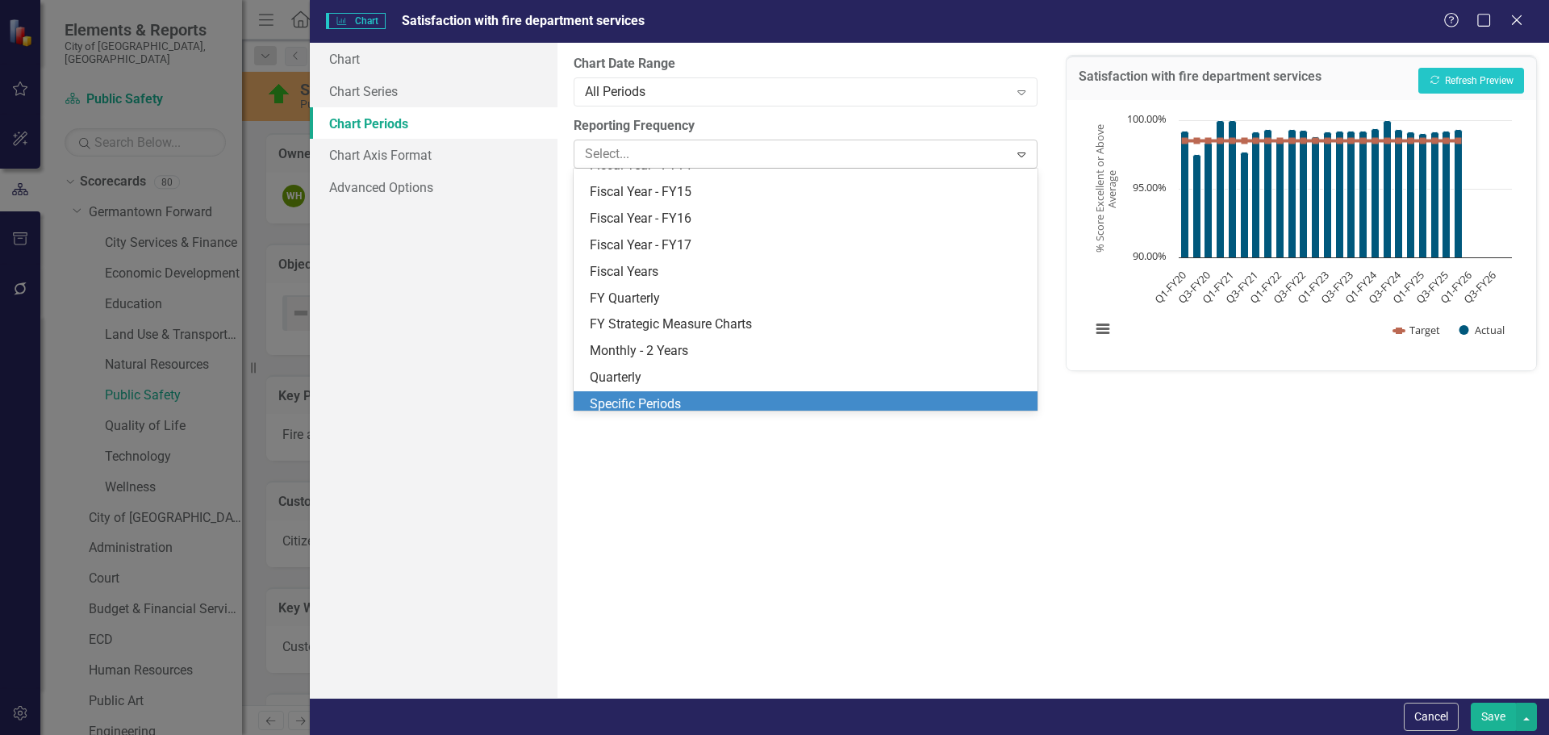
scroll to position [208, 0]
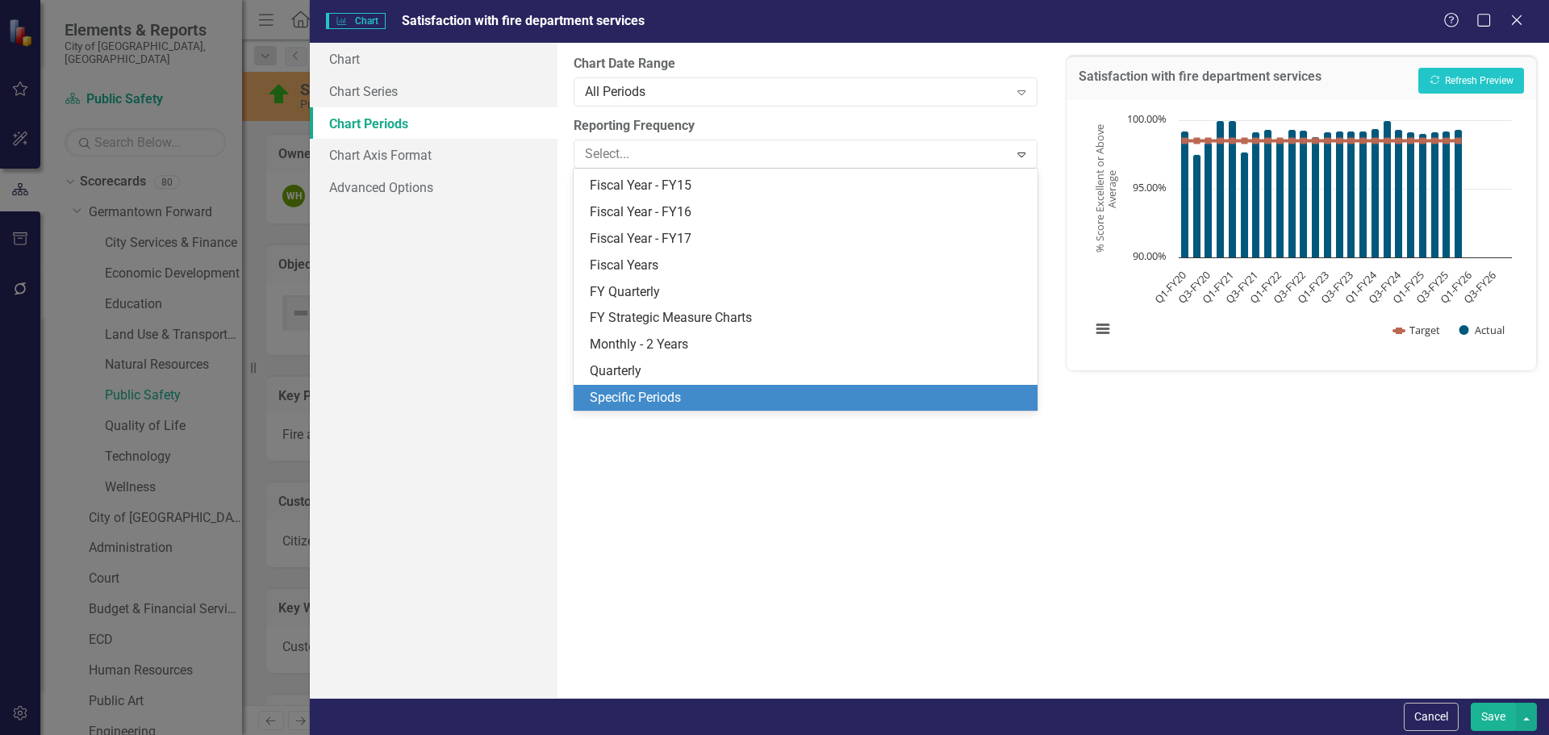
click at [661, 387] on div "Specific Periods" at bounding box center [805, 398] width 463 height 27
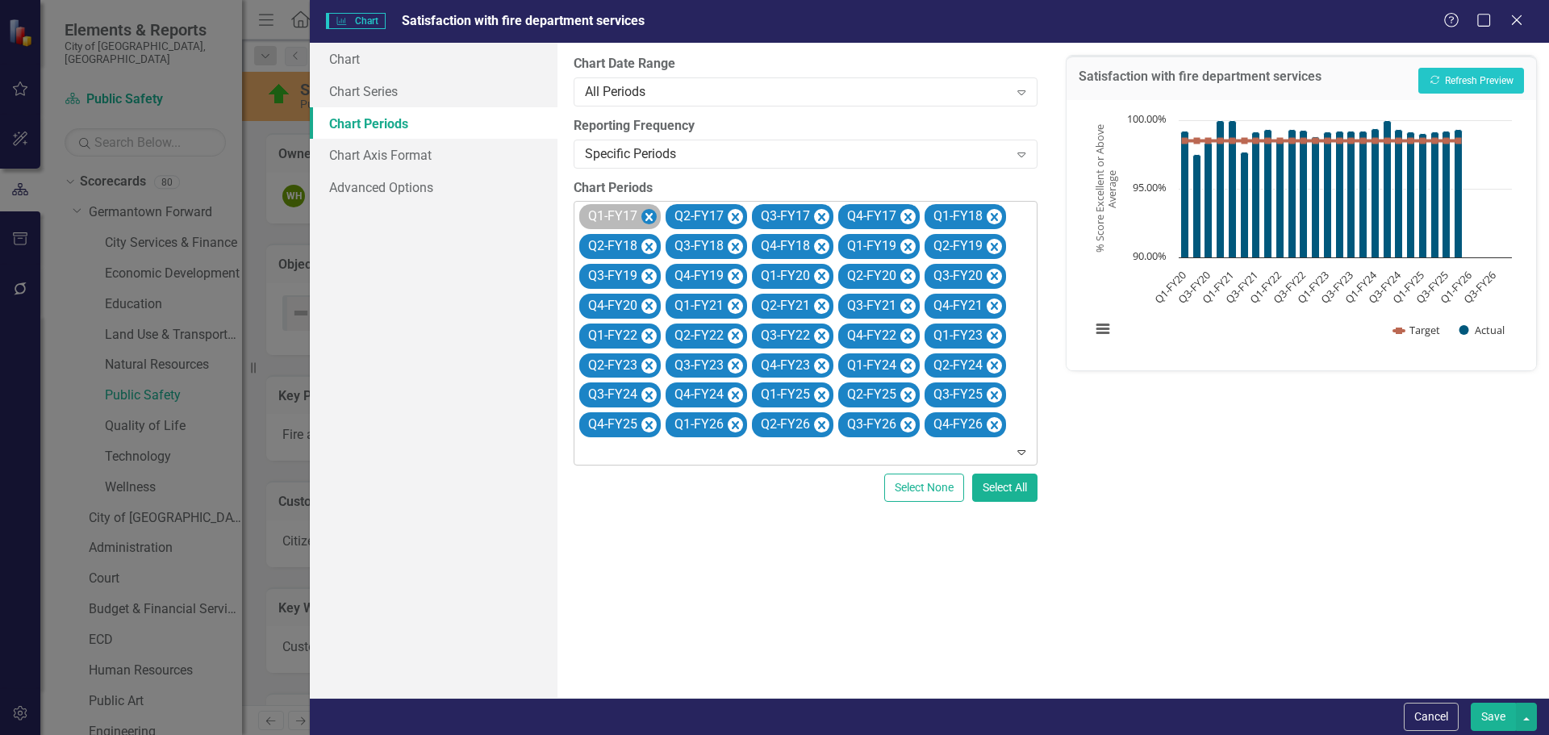
click at [646, 213] on icon "Remove Q1-FY17" at bounding box center [648, 217] width 15 height 20
click at [646, 213] on icon "Remove Q2-FY17" at bounding box center [648, 217] width 15 height 20
click at [728, 213] on icon "Remove Q3-FY17" at bounding box center [735, 217] width 15 height 20
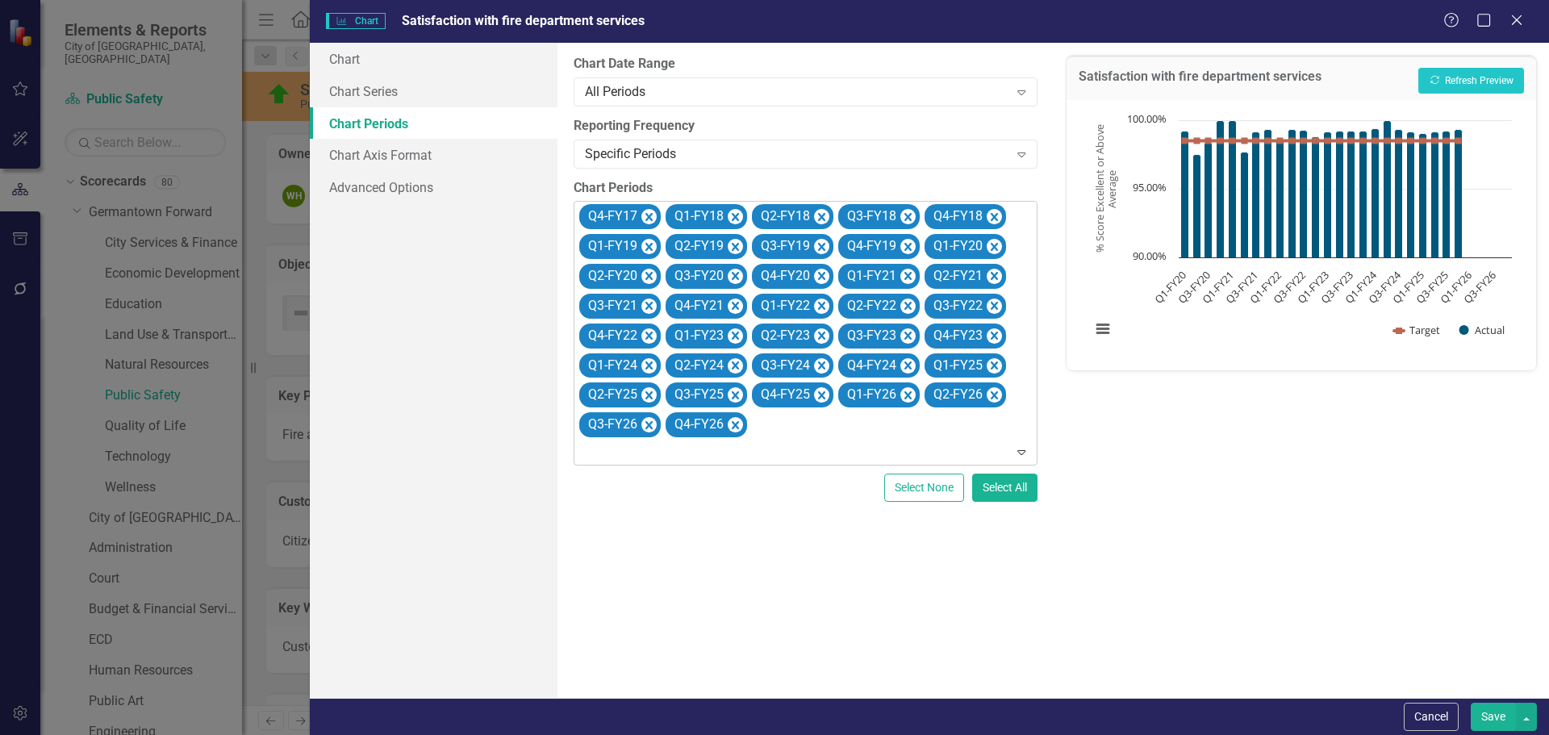
click at [646, 213] on icon "Remove Q4-FY17" at bounding box center [648, 217] width 15 height 20
click at [728, 213] on icon "Remove Q1-FY18" at bounding box center [735, 217] width 15 height 20
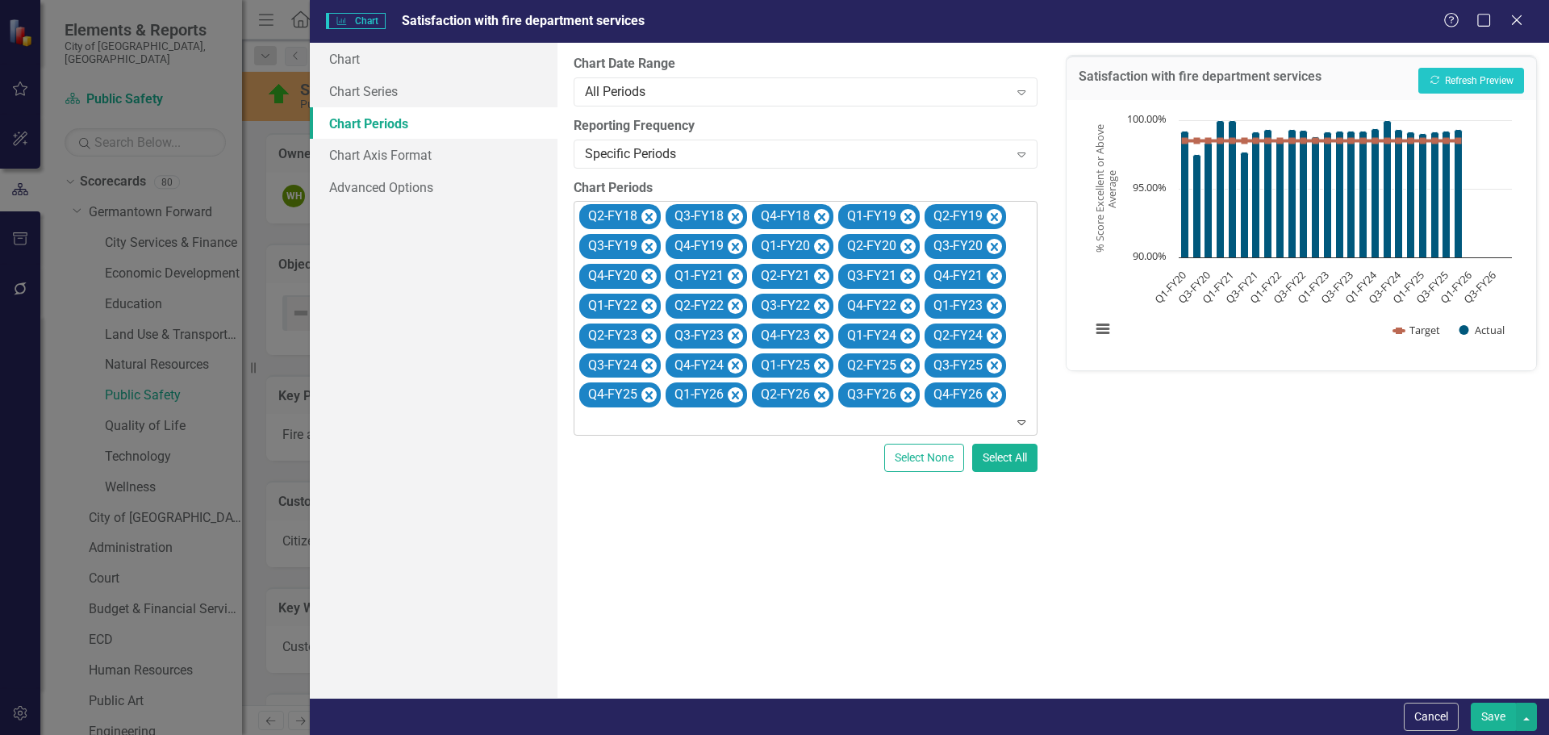
click at [646, 213] on icon "Remove Q2-FY18" at bounding box center [648, 217] width 15 height 20
click at [646, 213] on icon "Remove Q3-FY18" at bounding box center [648, 217] width 15 height 20
click at [728, 213] on icon "Remove Q4-FY18" at bounding box center [735, 217] width 15 height 20
click at [646, 213] on icon "Remove Q1-FY19" at bounding box center [648, 217] width 15 height 20
click at [646, 213] on icon "Remove Q2-FY19" at bounding box center [648, 217] width 15 height 20
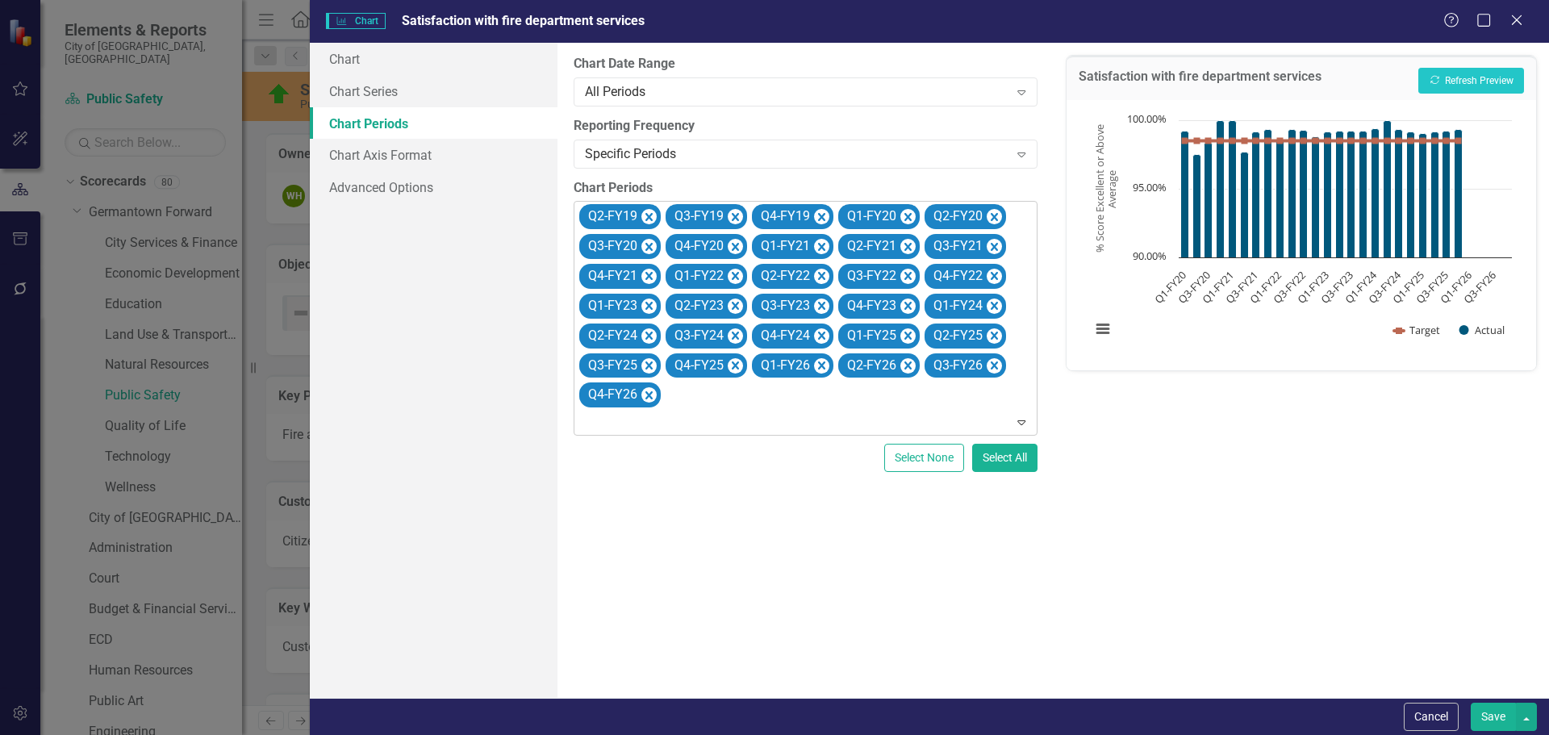
click at [728, 213] on icon "Remove Q3-FY19" at bounding box center [735, 217] width 15 height 20
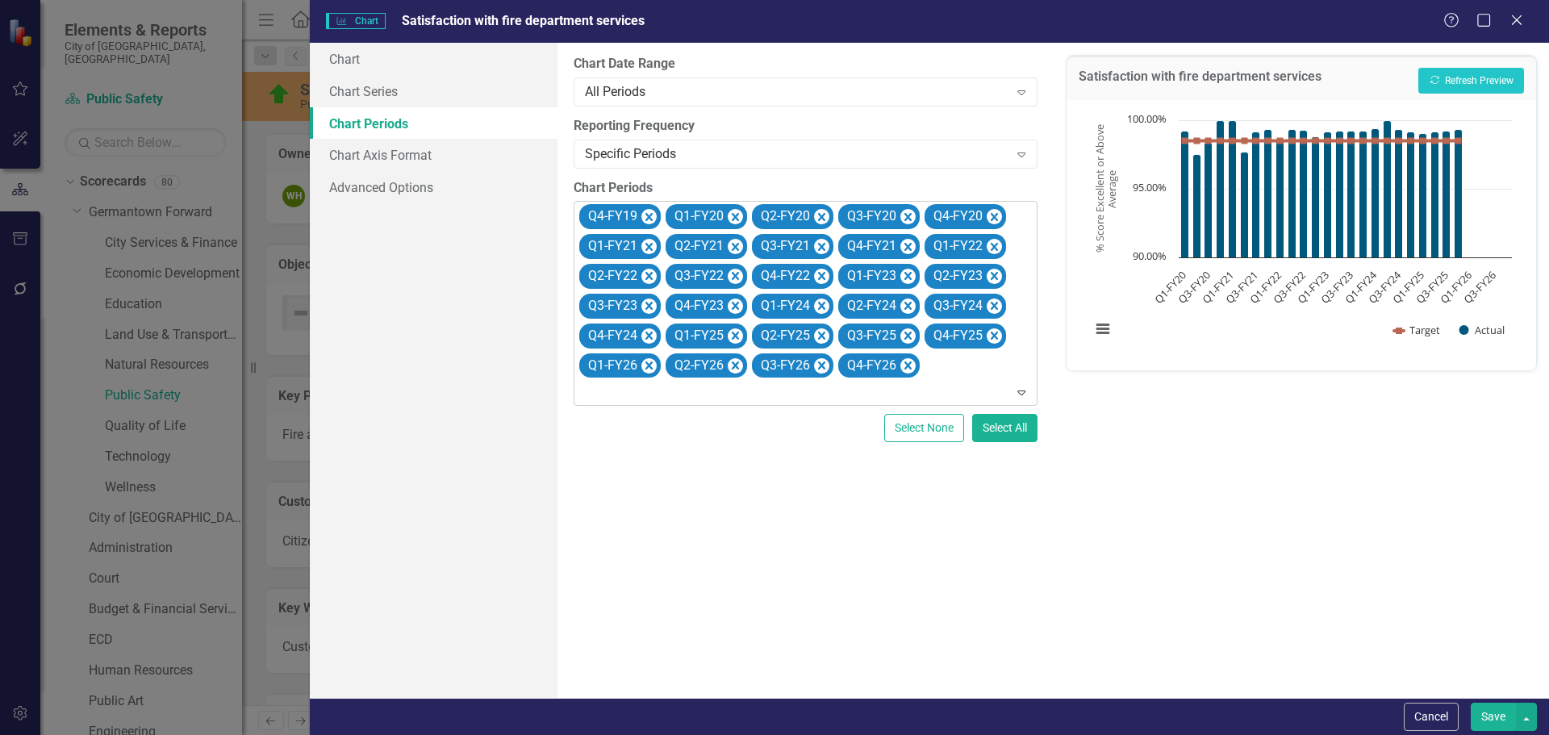
click at [646, 213] on icon "Remove Q4-FY19" at bounding box center [648, 217] width 15 height 20
click at [995, 337] on icon "Remove Q1-FY26" at bounding box center [994, 336] width 7 height 8
click at [995, 337] on icon "Remove Q2-FY26" at bounding box center [994, 336] width 7 height 8
click at [995, 337] on icon "Remove Q3-FY26" at bounding box center [994, 336] width 7 height 8
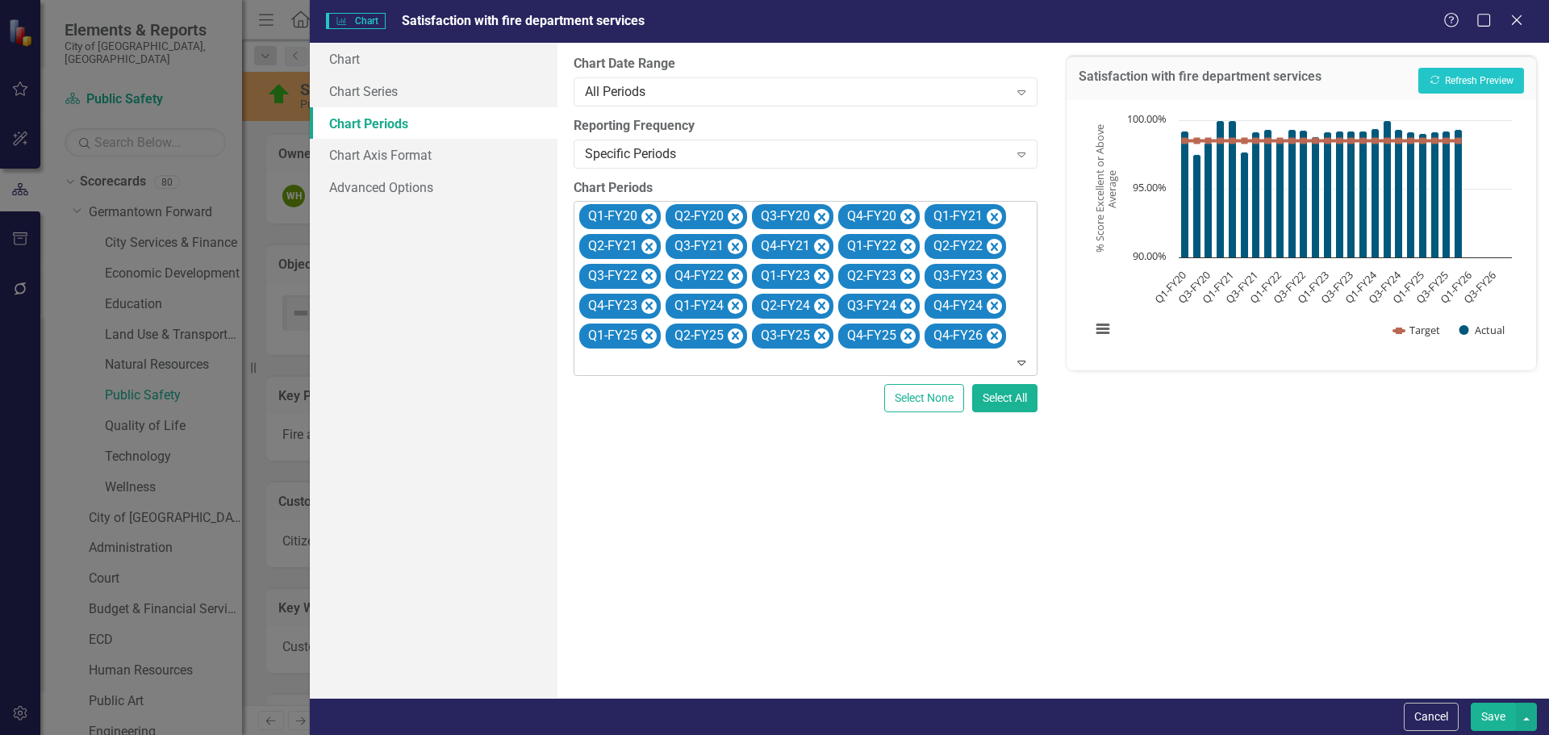
click at [995, 337] on icon "Remove Q4-FY26" at bounding box center [994, 336] width 7 height 8
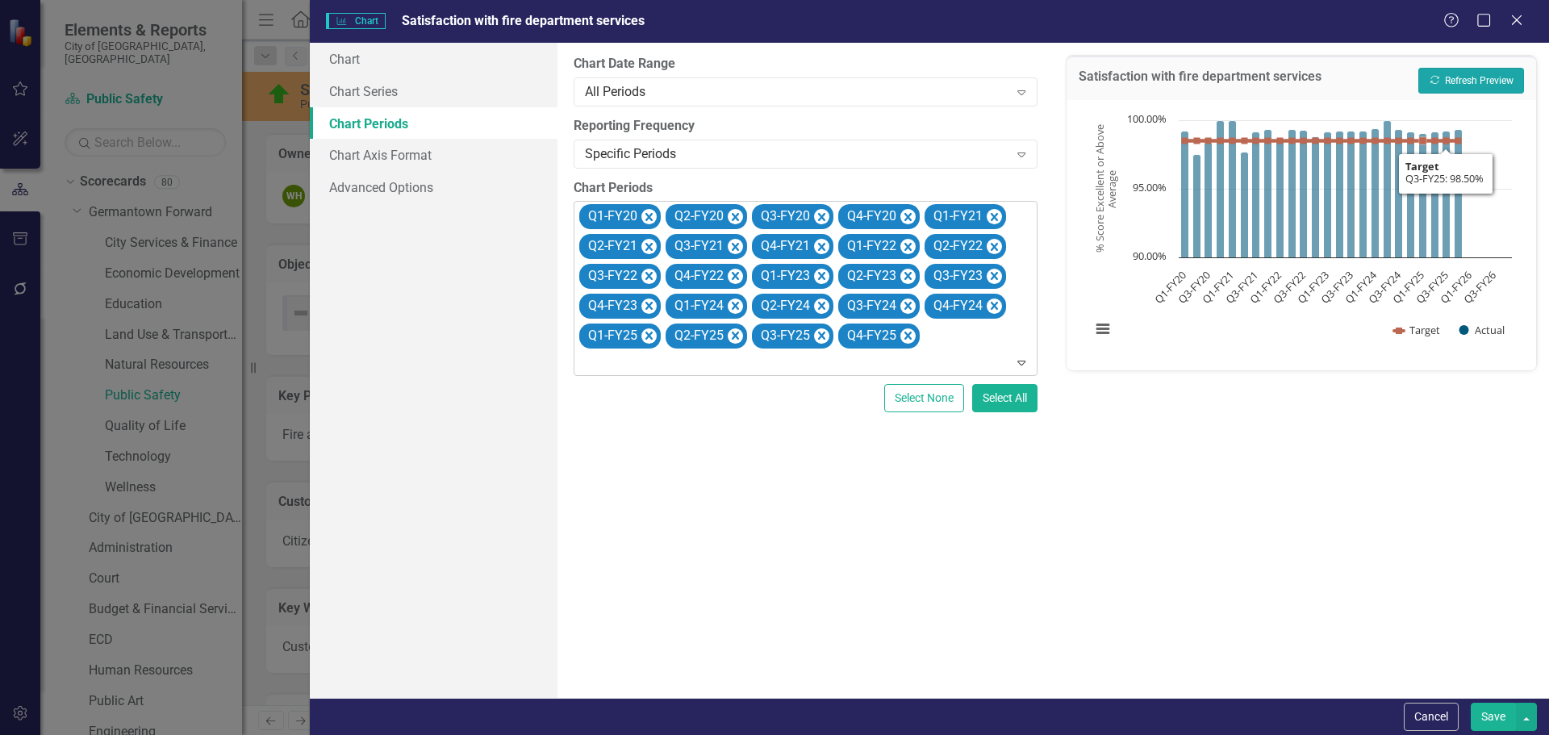
click at [1475, 83] on button "Recalculate Refresh Preview" at bounding box center [1471, 81] width 106 height 26
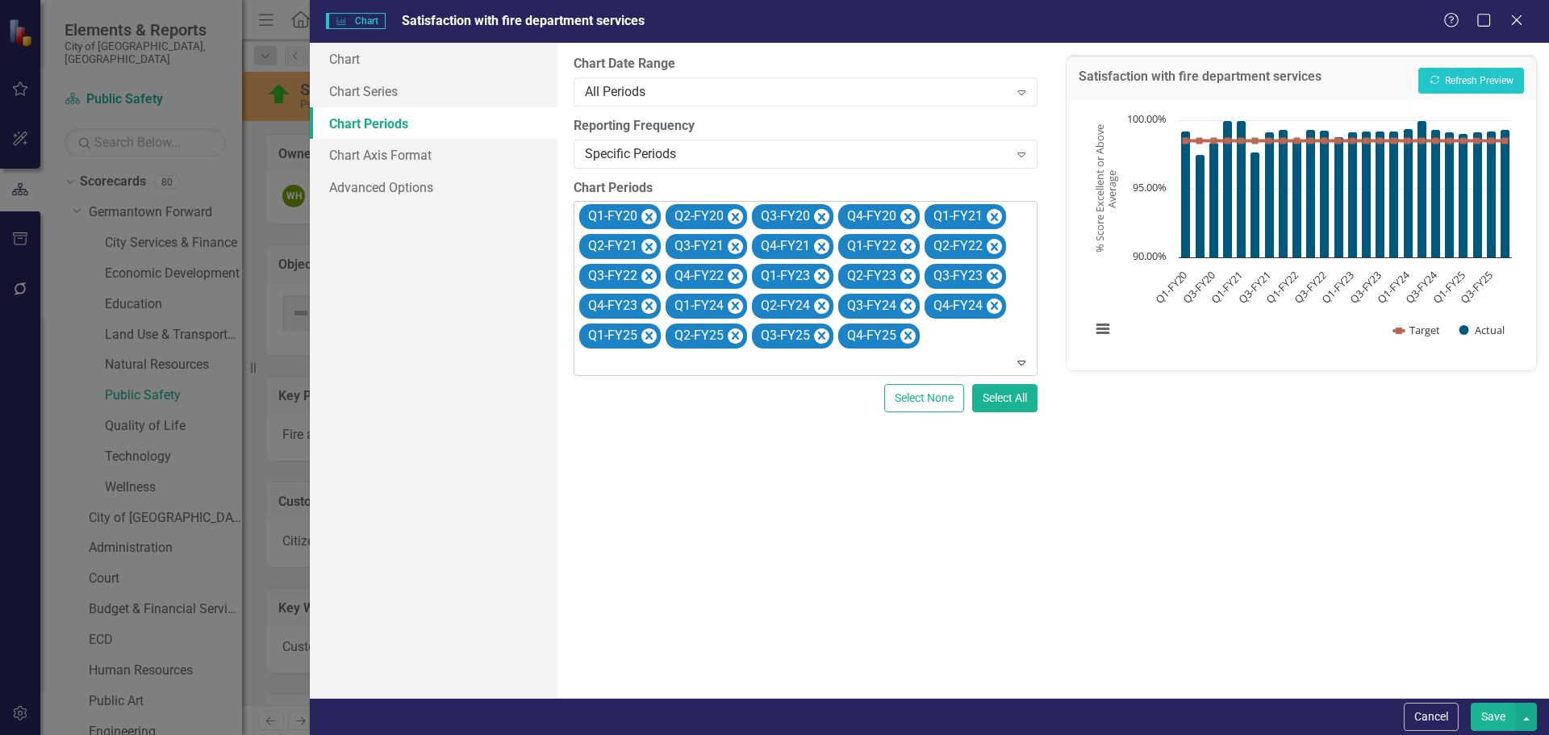
click at [1505, 715] on button "Save" at bounding box center [1493, 717] width 45 height 28
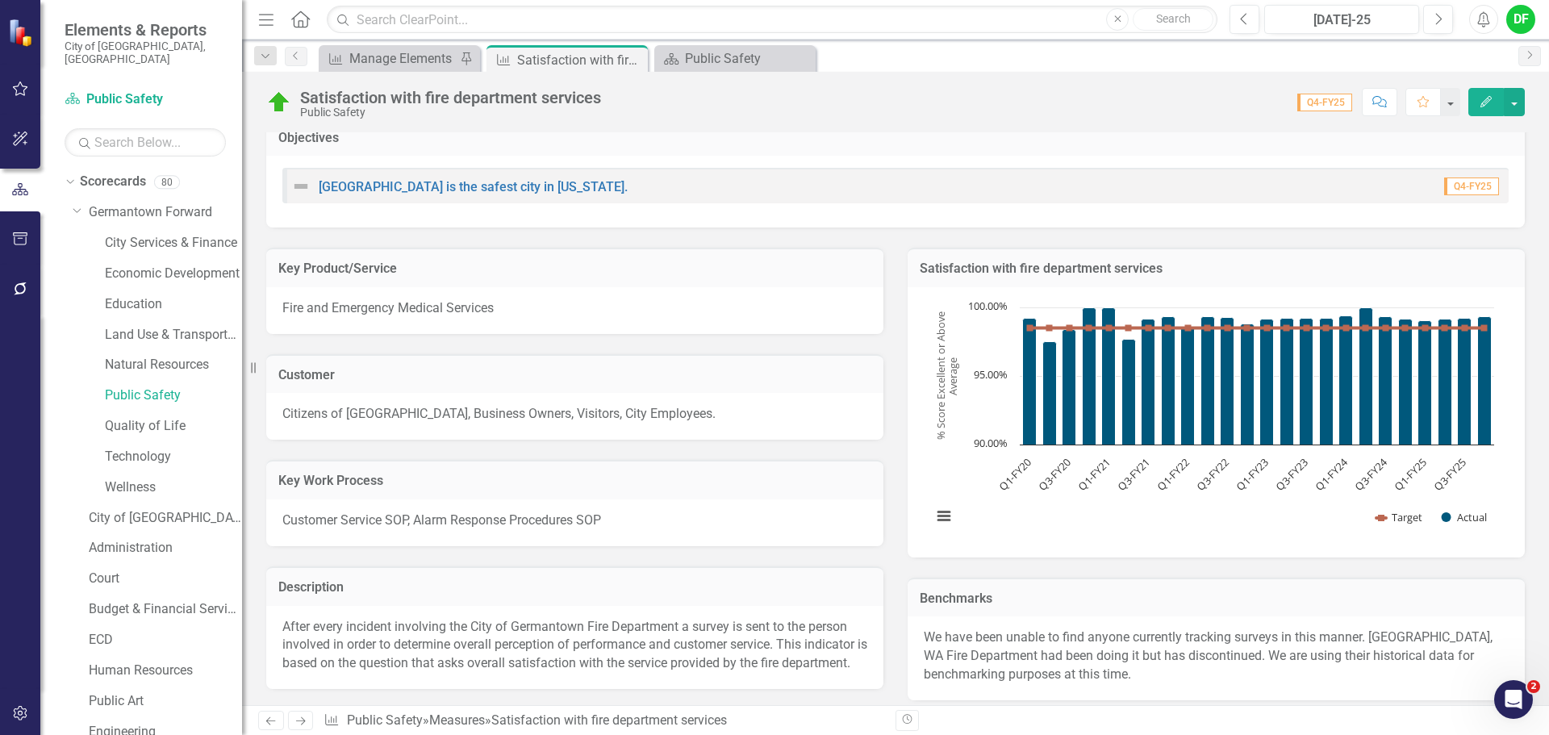
scroll to position [0, 0]
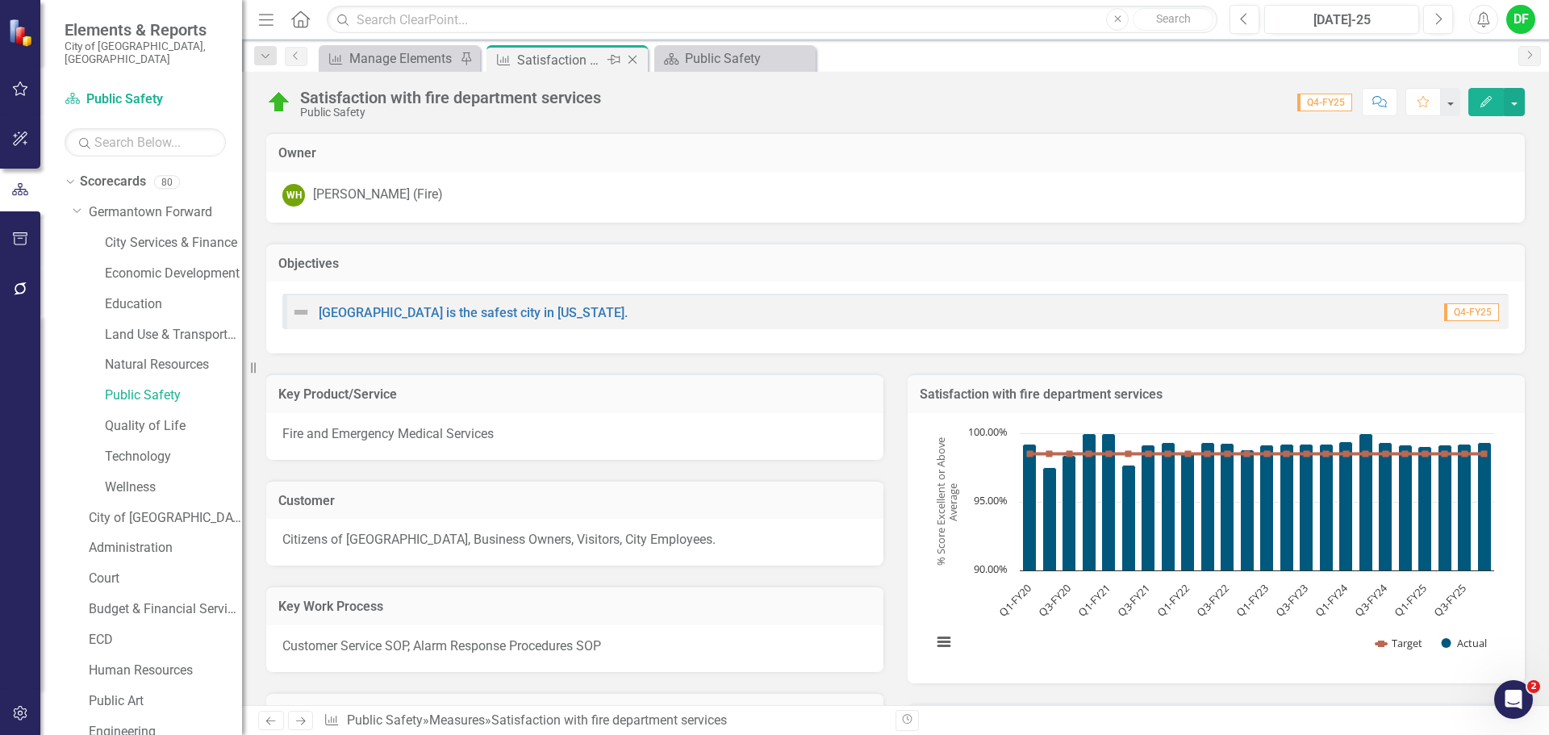
click at [635, 56] on icon "Close" at bounding box center [632, 59] width 16 height 13
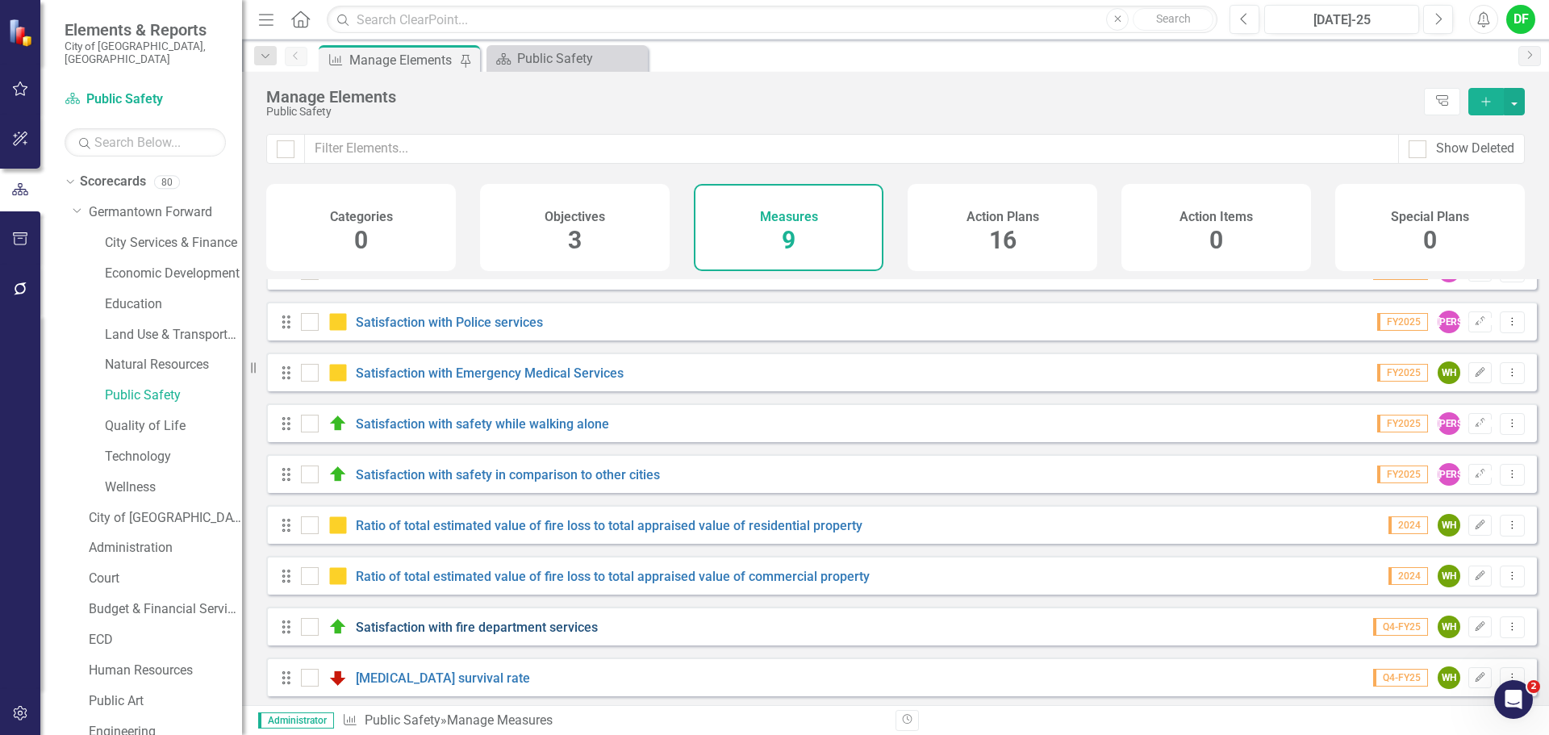
scroll to position [44, 0]
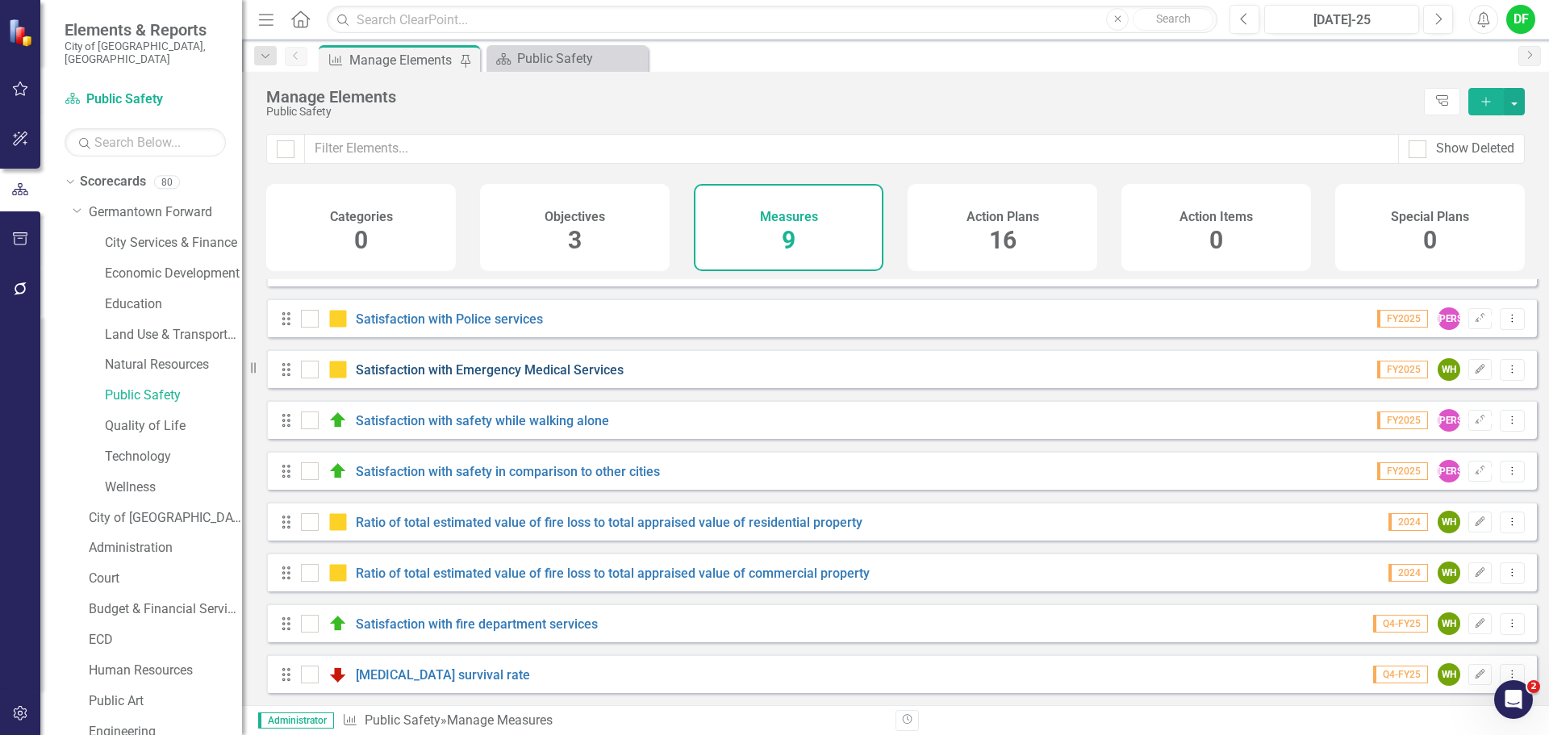
click at [419, 372] on link "Satisfaction with Emergency Medical Services" at bounding box center [490, 369] width 268 height 15
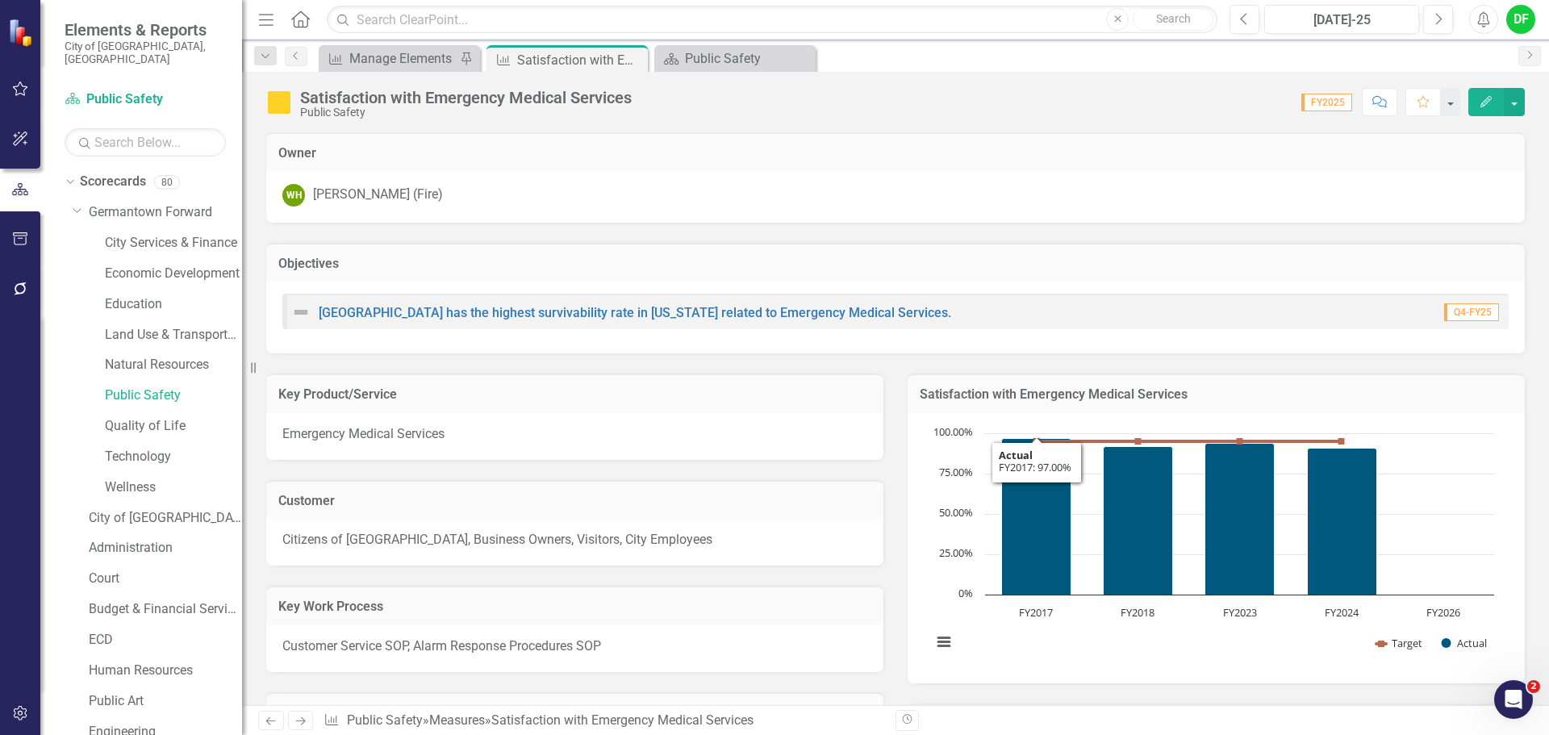
click at [1325, 390] on h3 "Satisfaction with Emergency Medical Services" at bounding box center [1216, 394] width 593 height 15
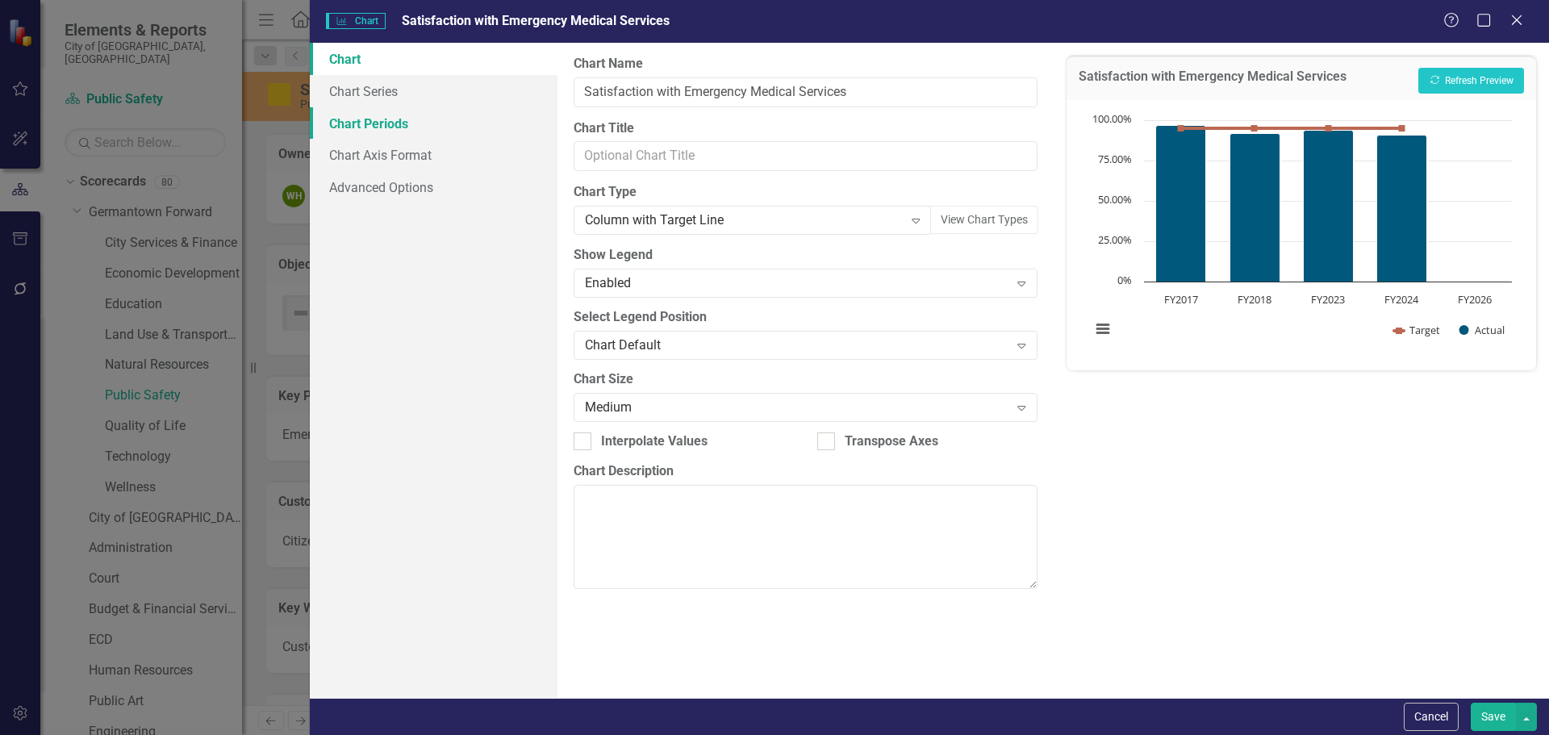
click at [419, 128] on link "Chart Periods" at bounding box center [434, 123] width 248 height 32
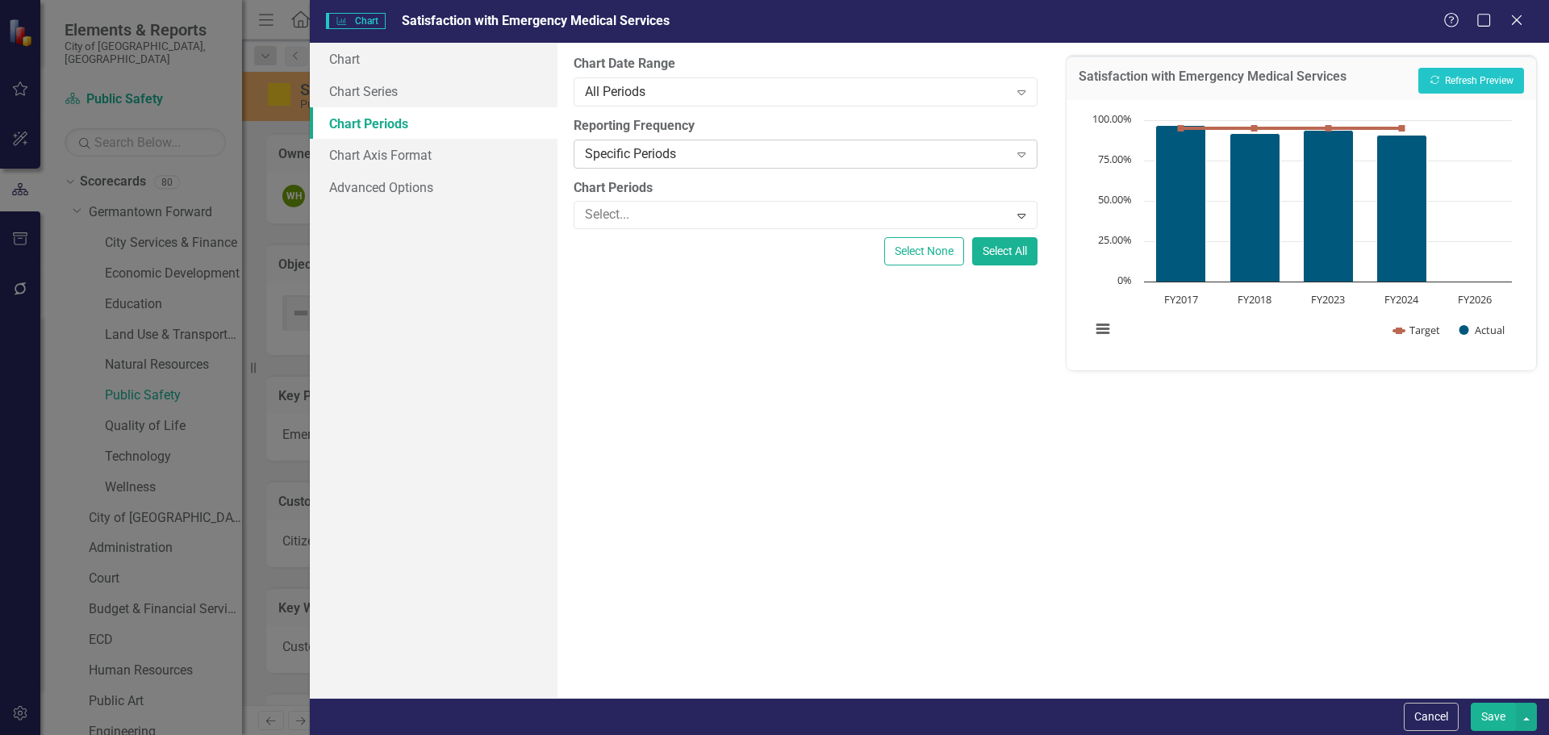
click at [692, 154] on div "Specific Periods" at bounding box center [796, 153] width 423 height 19
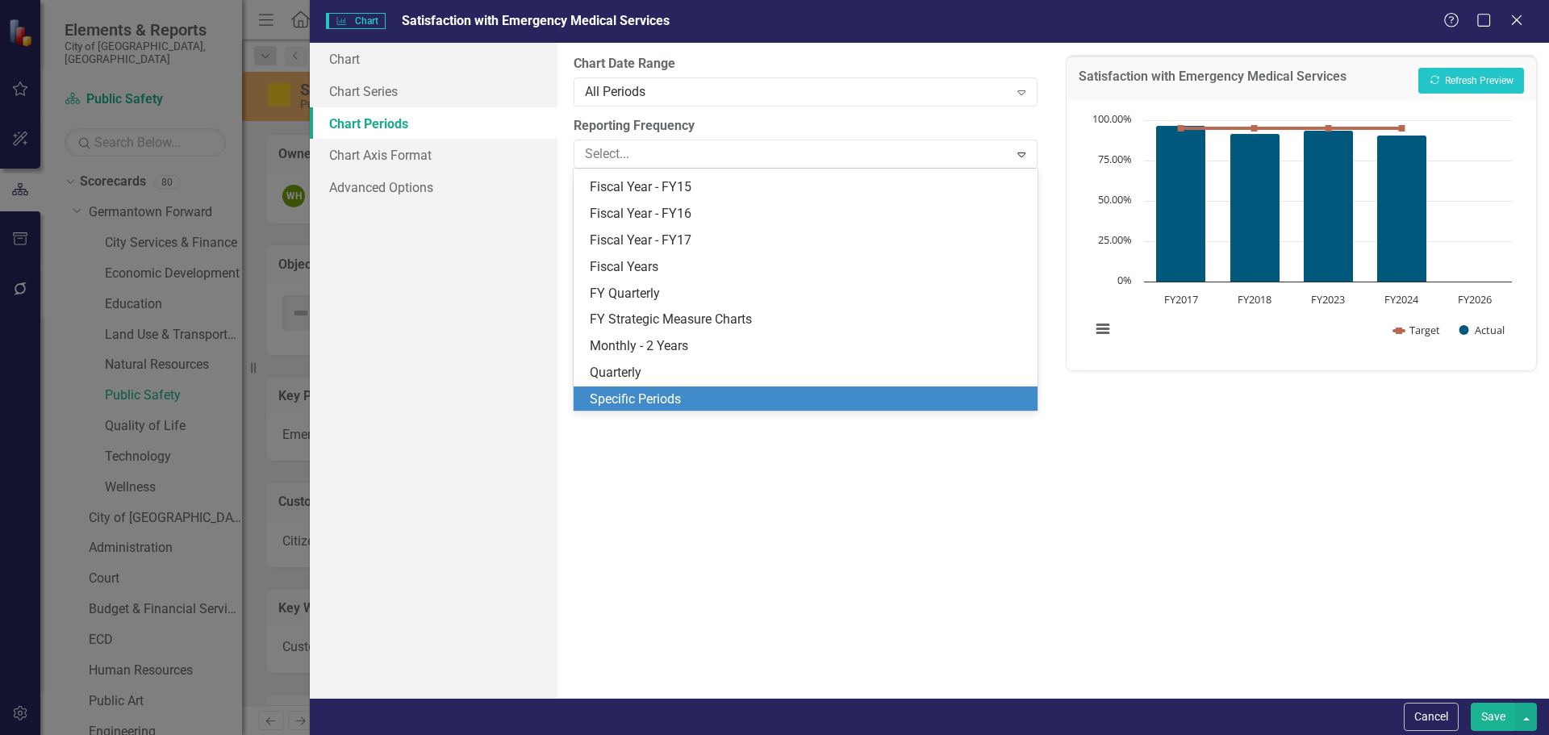
scroll to position [208, 0]
click at [647, 403] on div "Specific Periods" at bounding box center [808, 398] width 437 height 19
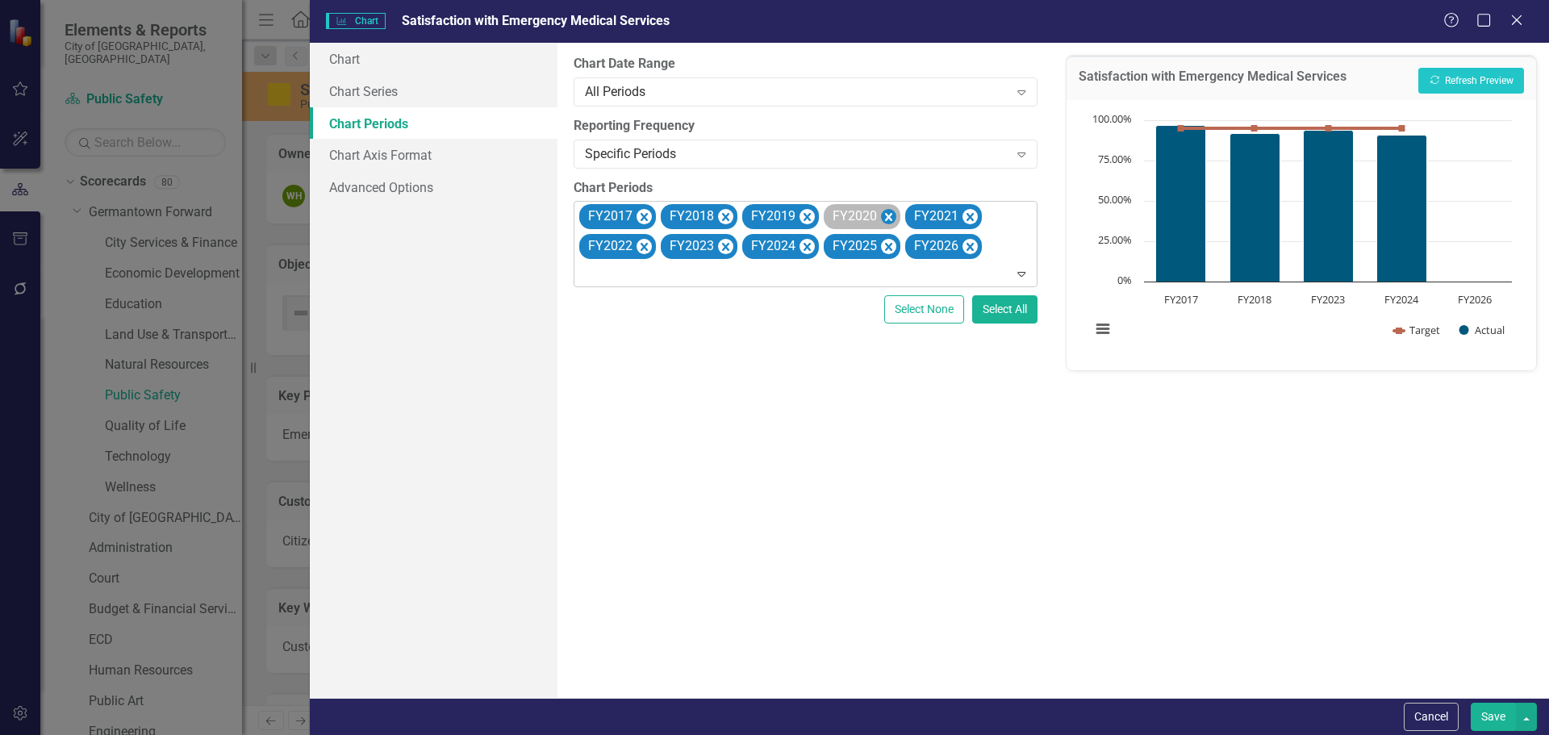
click at [885, 214] on icon "Remove FY2020" at bounding box center [888, 217] width 7 height 8
click at [885, 214] on icon "Remove FY2021" at bounding box center [888, 217] width 7 height 8
click at [885, 214] on icon "Remove FY2022" at bounding box center [888, 217] width 7 height 8
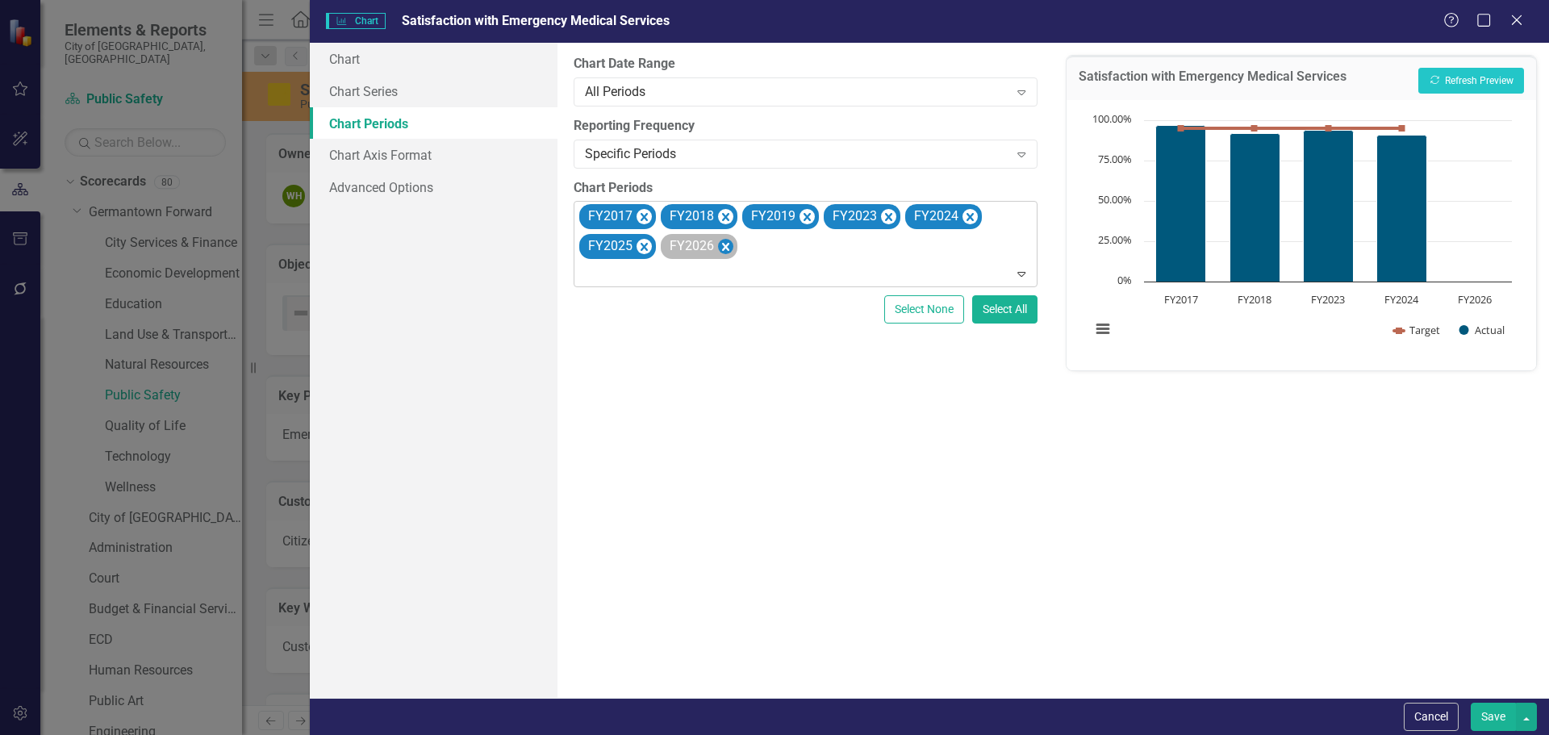
click at [728, 245] on icon "Remove FY2026" at bounding box center [725, 246] width 15 height 20
click at [638, 250] on icon "Remove FY2025" at bounding box center [643, 246] width 15 height 20
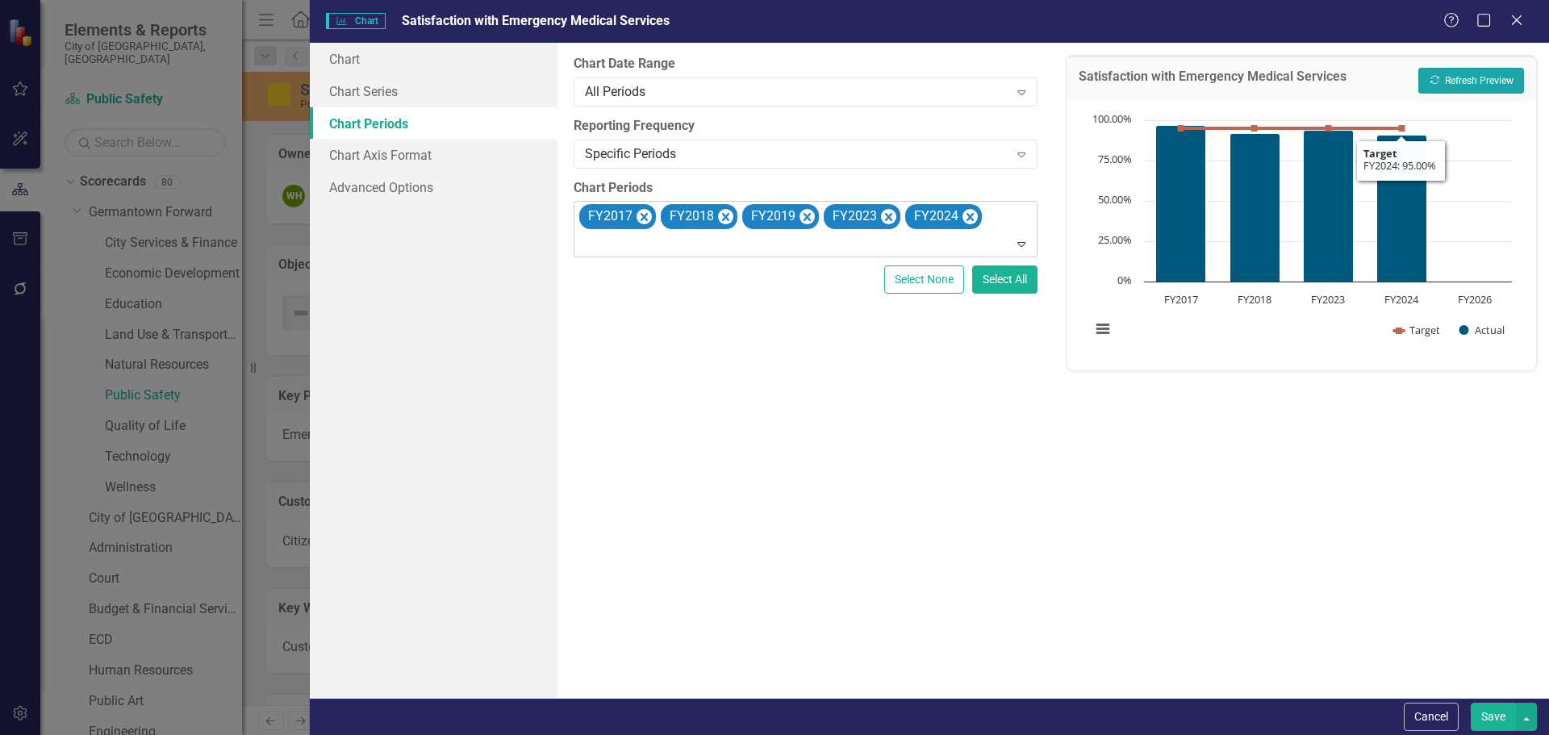
click at [1487, 76] on button "Recalculate Refresh Preview" at bounding box center [1471, 81] width 106 height 26
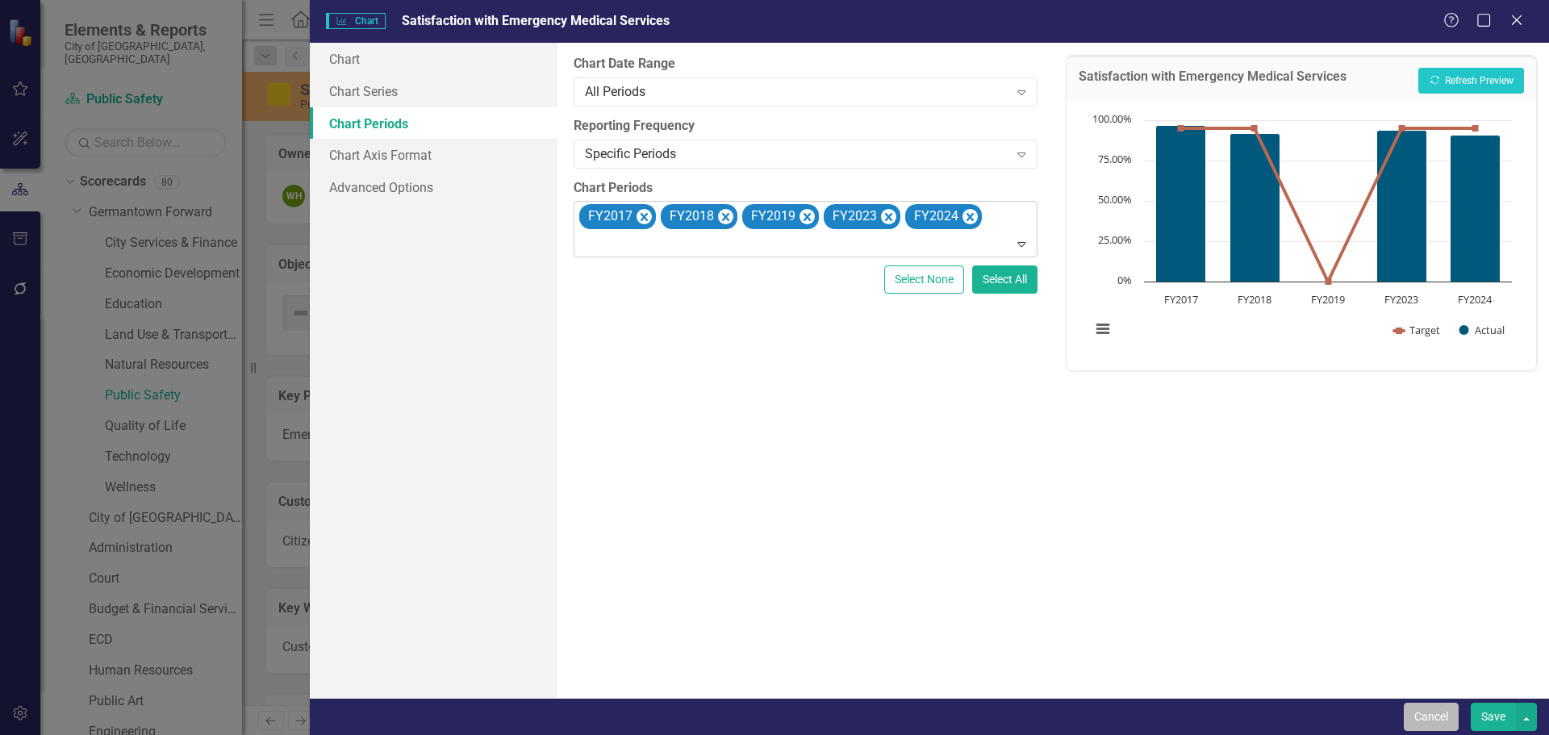
click at [1431, 708] on button "Cancel" at bounding box center [1431, 717] width 55 height 28
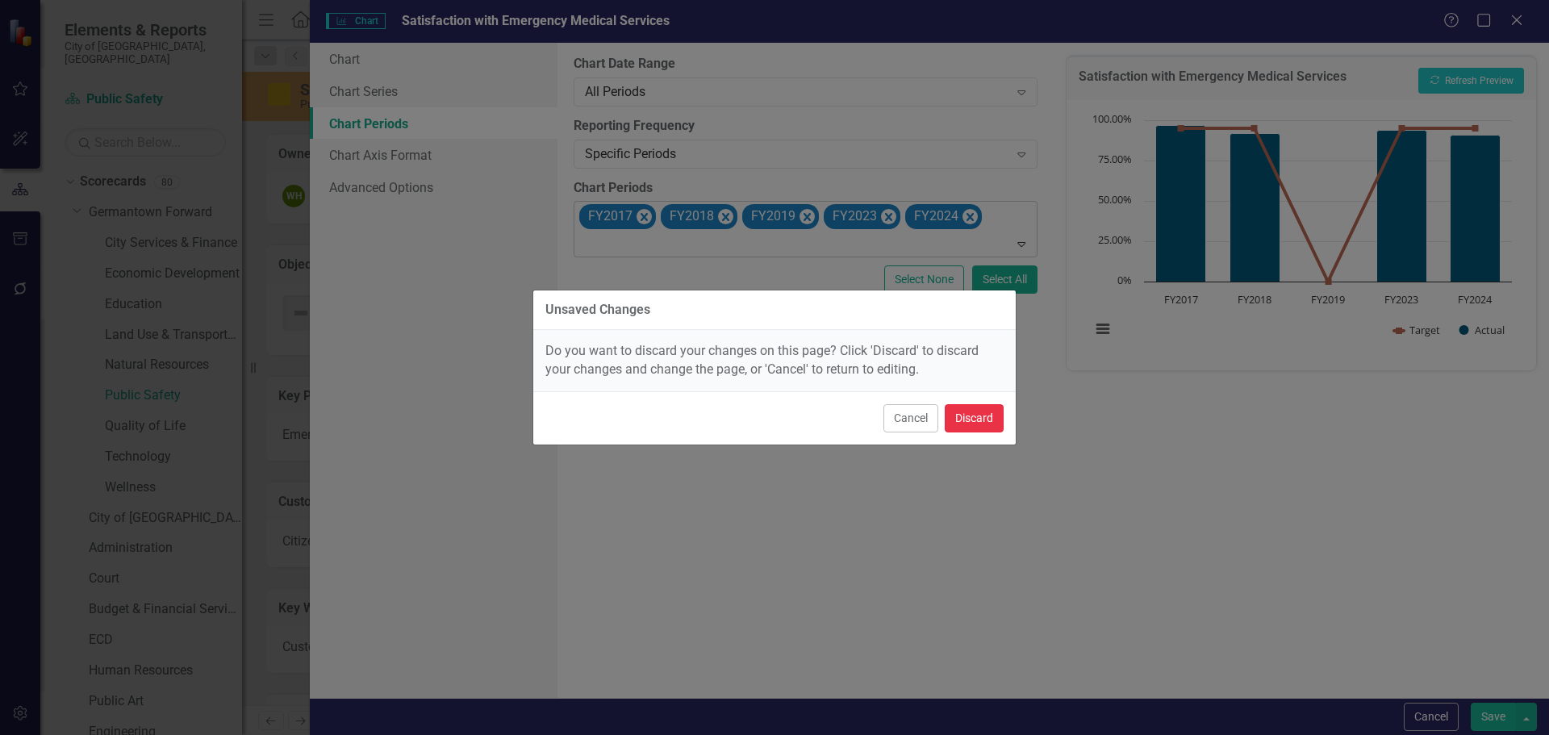
click at [988, 411] on button "Discard" at bounding box center [974, 418] width 59 height 28
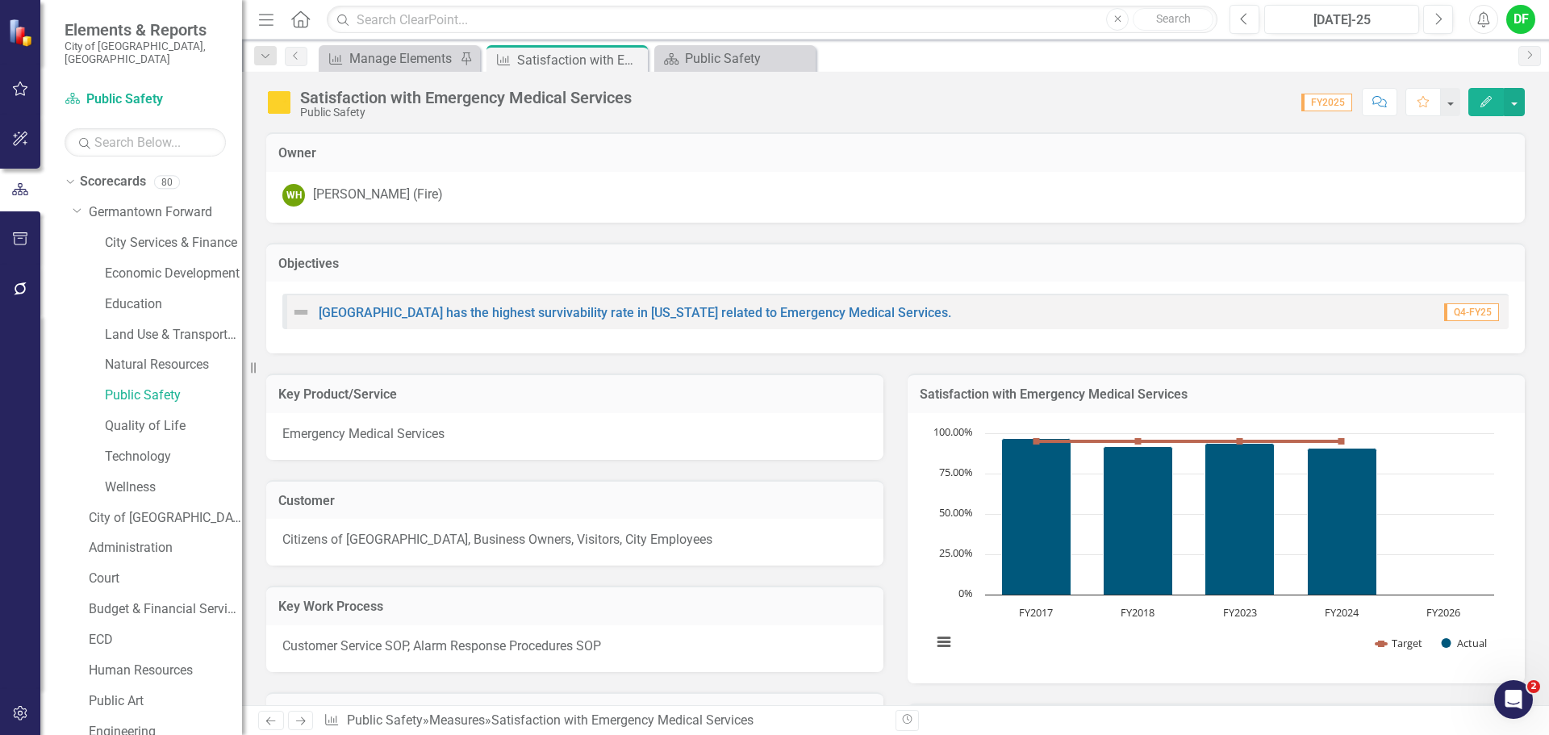
click at [1240, 404] on td "Satisfaction with Emergency Medical Services" at bounding box center [1216, 396] width 593 height 21
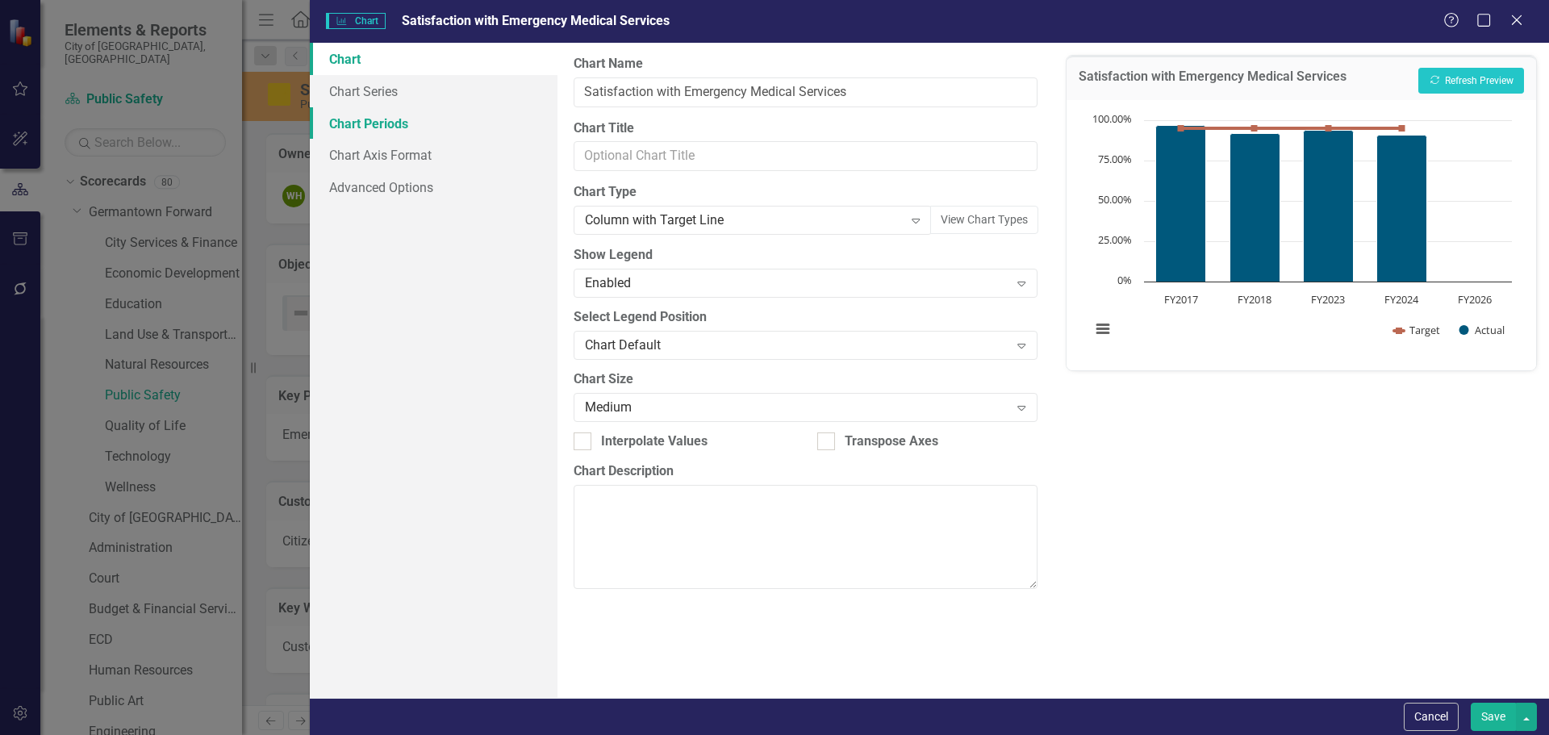
click at [392, 123] on link "Chart Periods" at bounding box center [434, 123] width 248 height 32
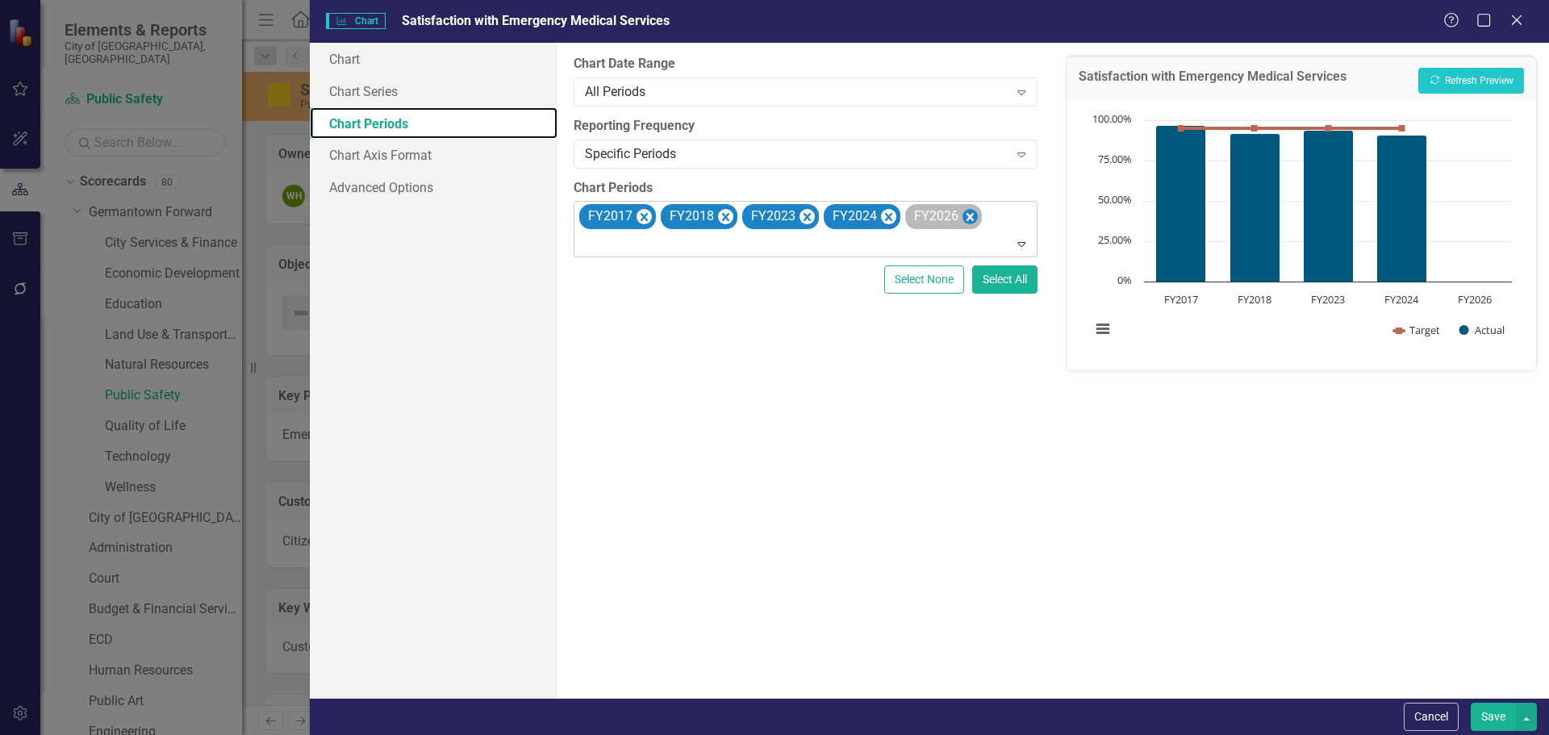
click at [966, 211] on icon "Remove FY2026" at bounding box center [969, 217] width 15 height 20
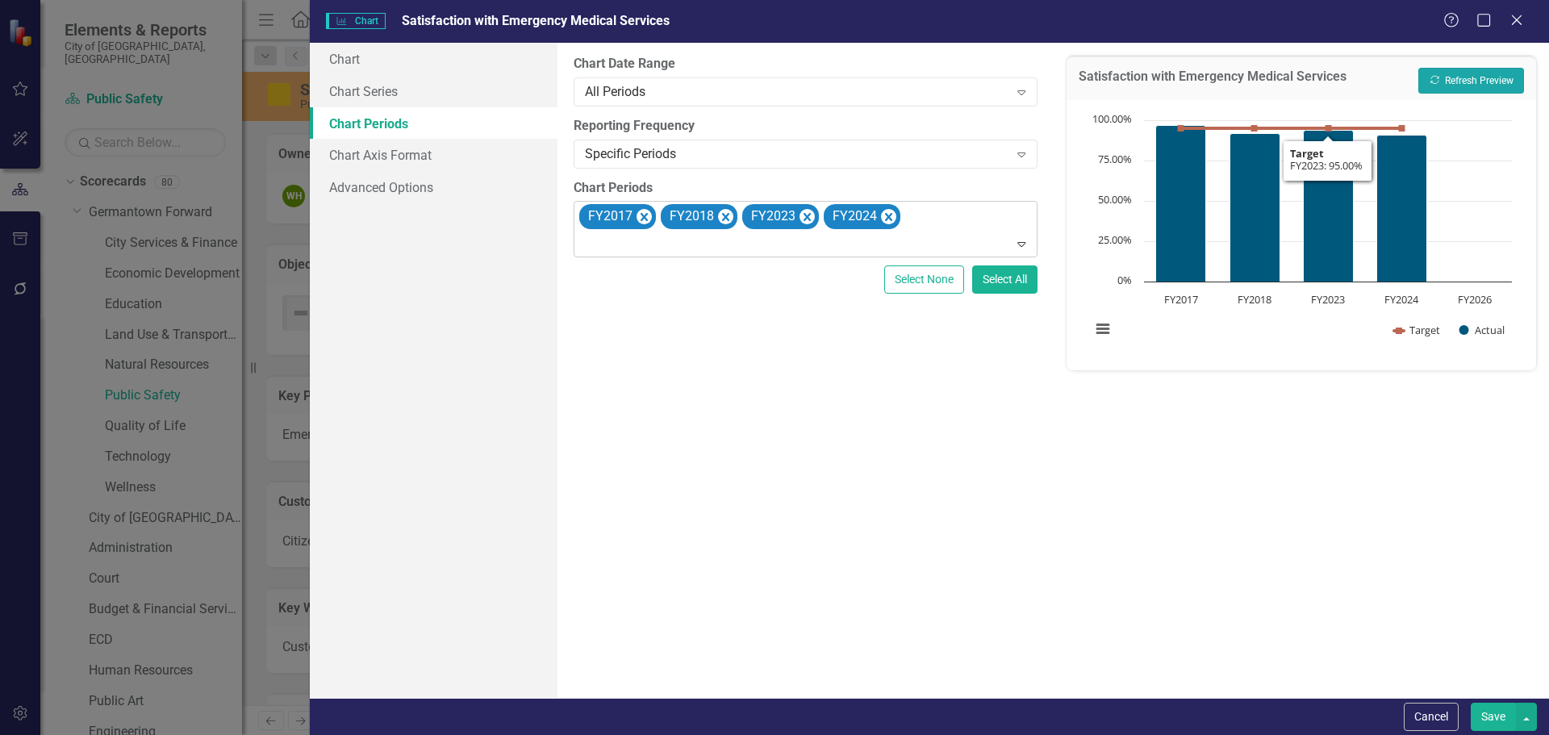
click at [1499, 77] on button "Recalculate Refresh Preview" at bounding box center [1471, 81] width 106 height 26
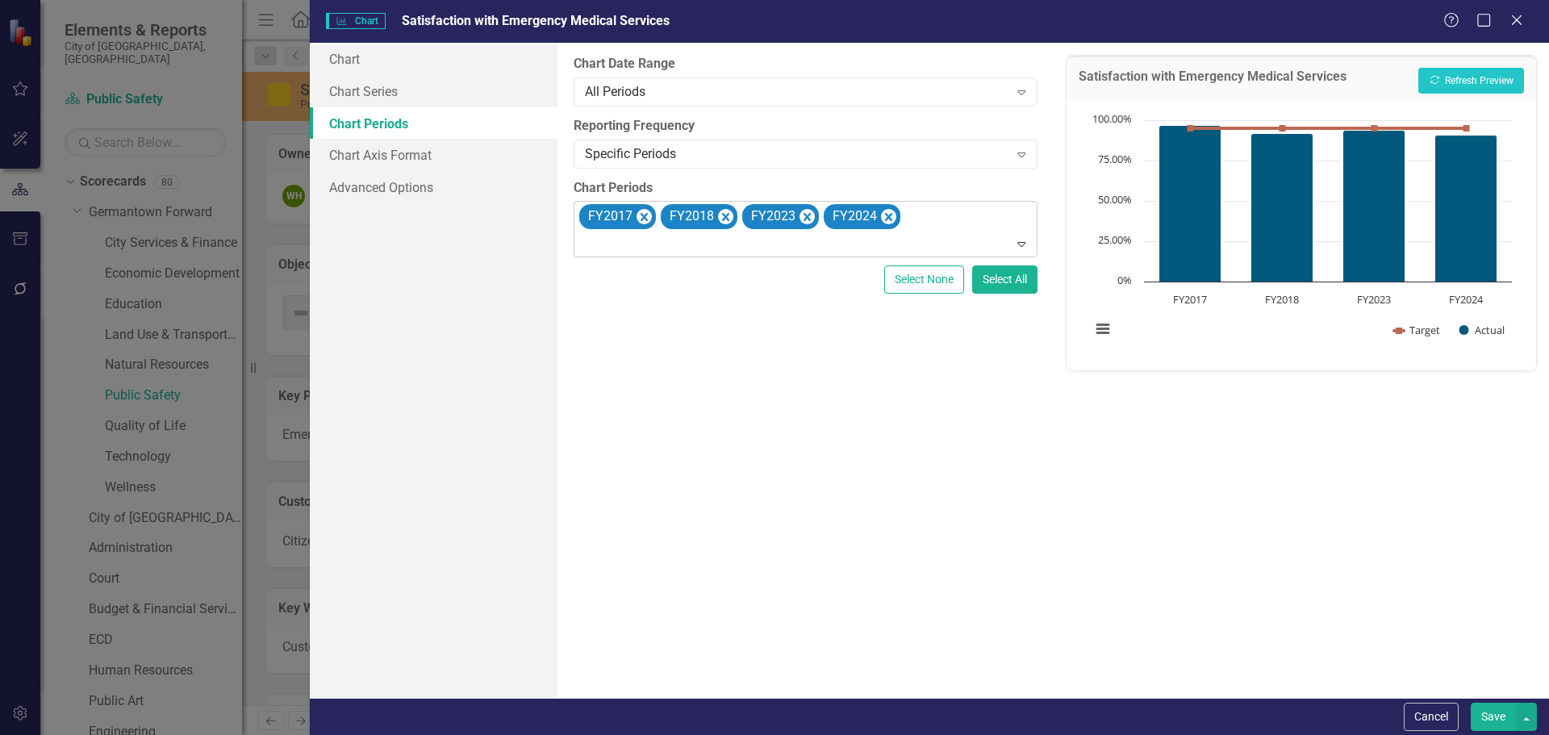
click at [1496, 710] on button "Save" at bounding box center [1493, 717] width 45 height 28
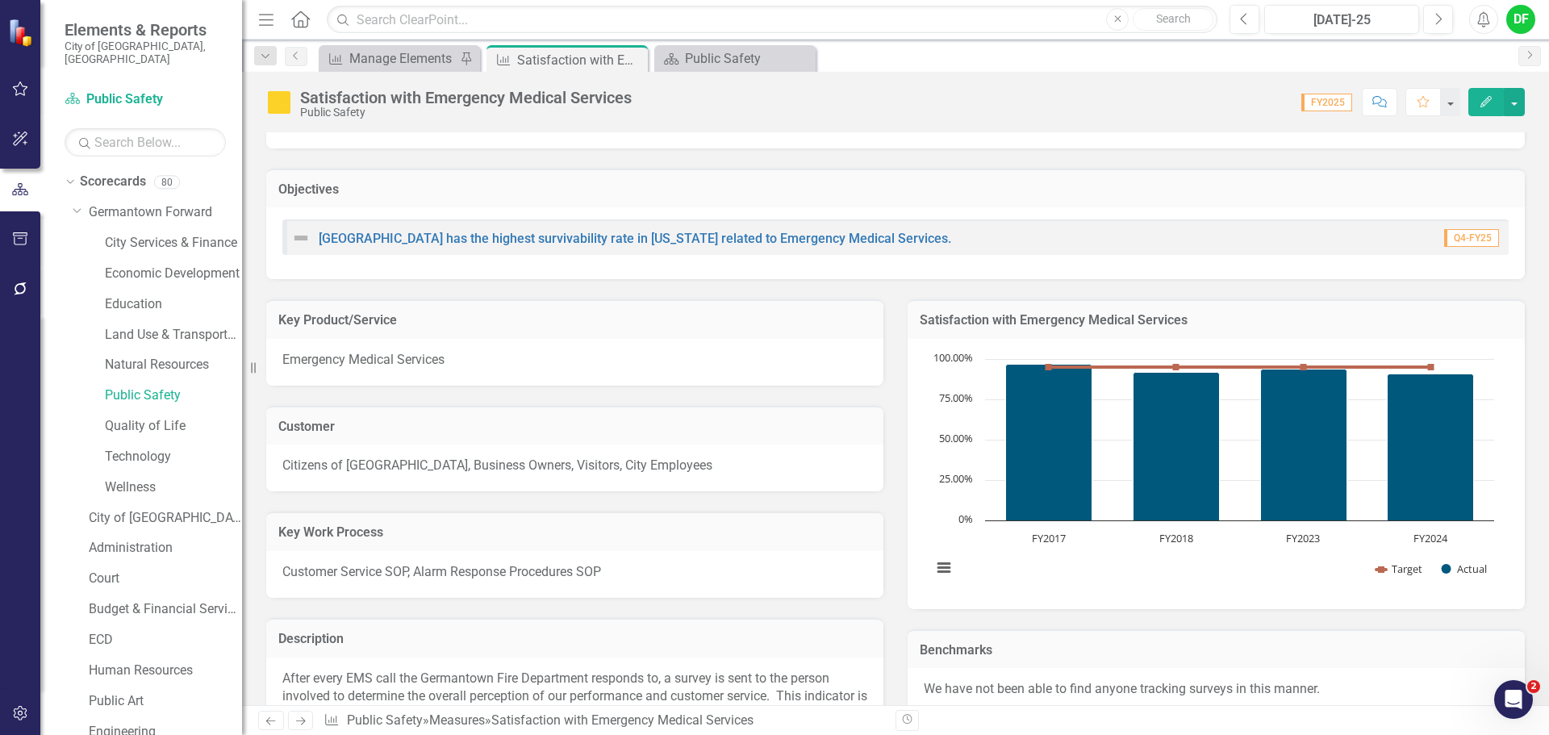
scroll to position [0, 0]
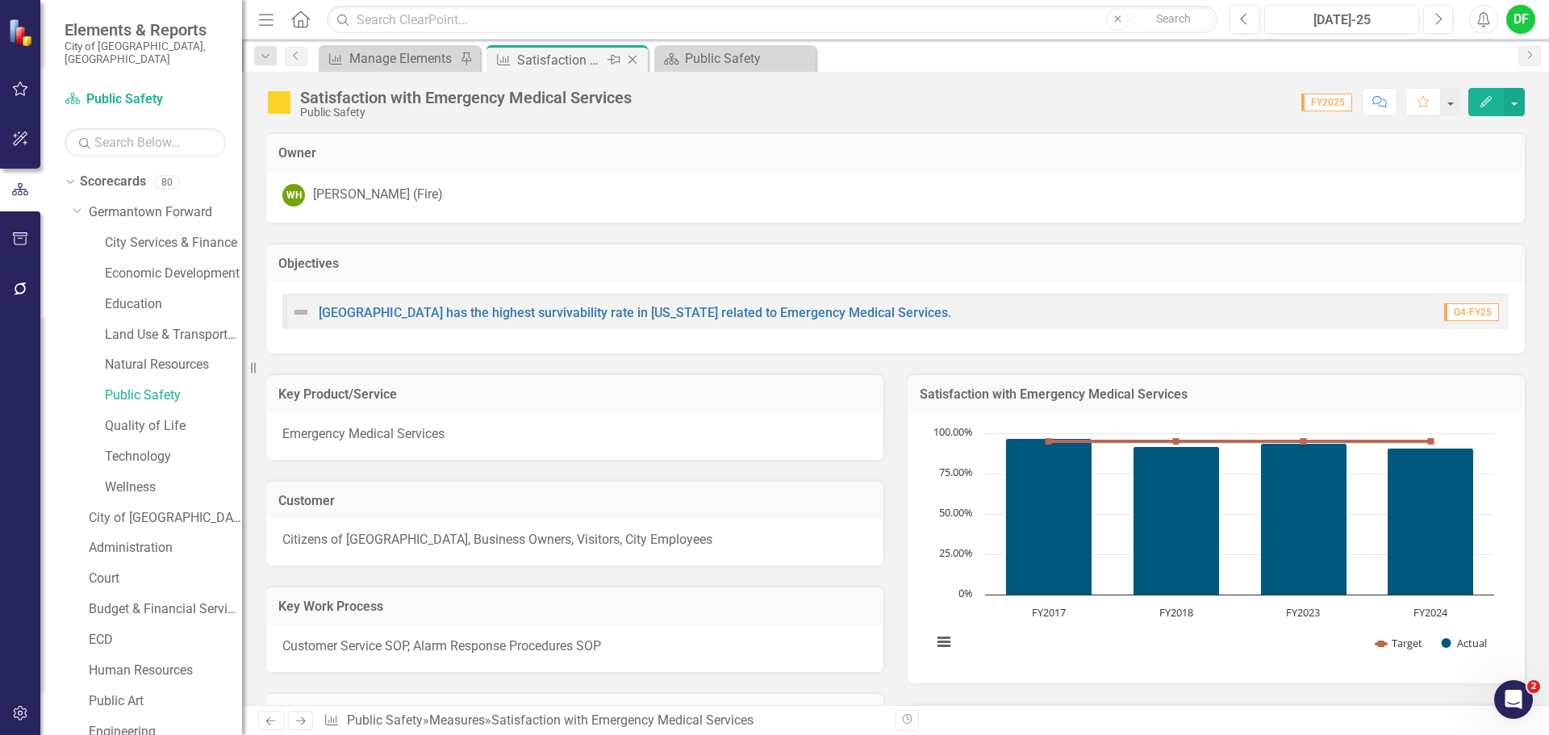
click at [632, 56] on icon "Close" at bounding box center [632, 59] width 16 height 13
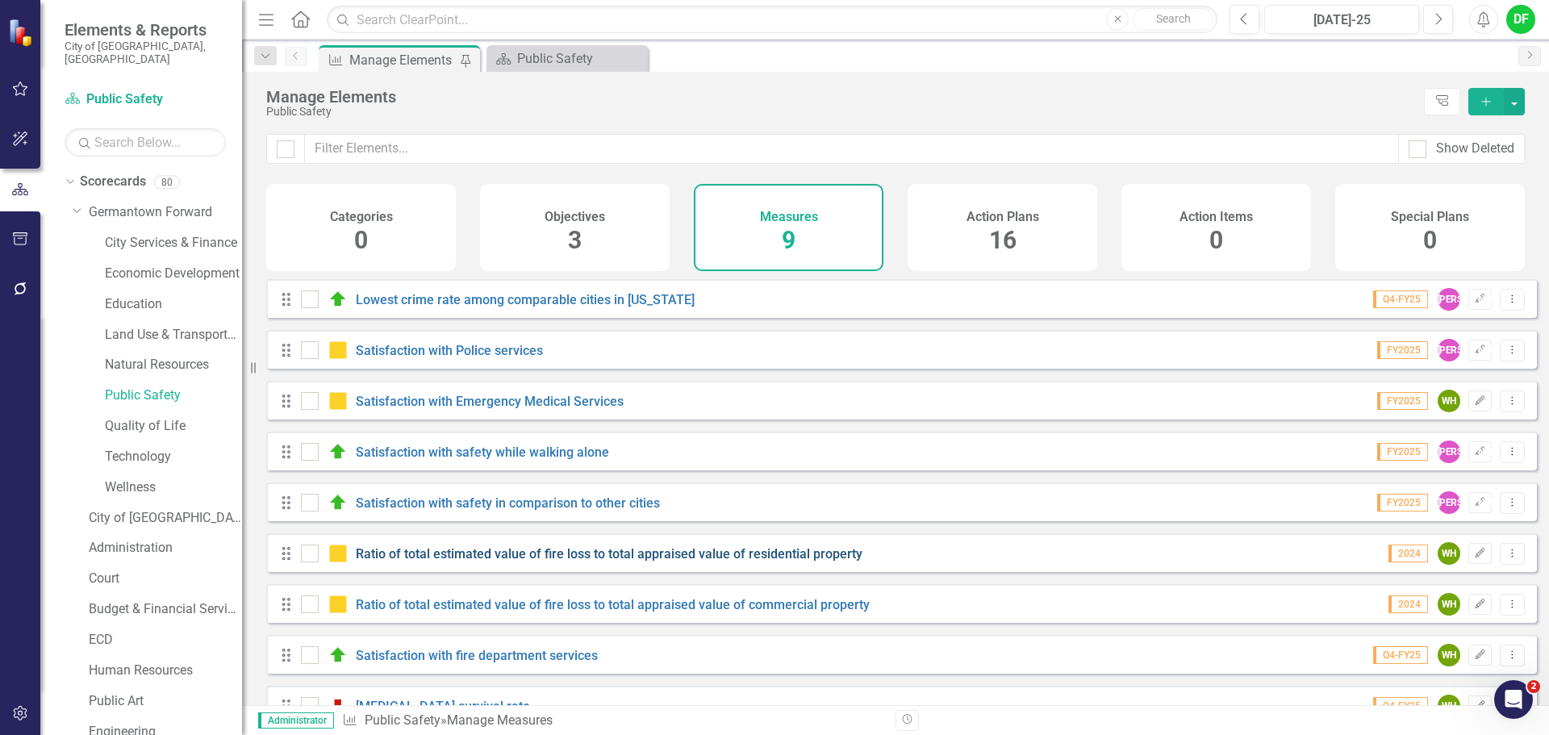
scroll to position [44, 0]
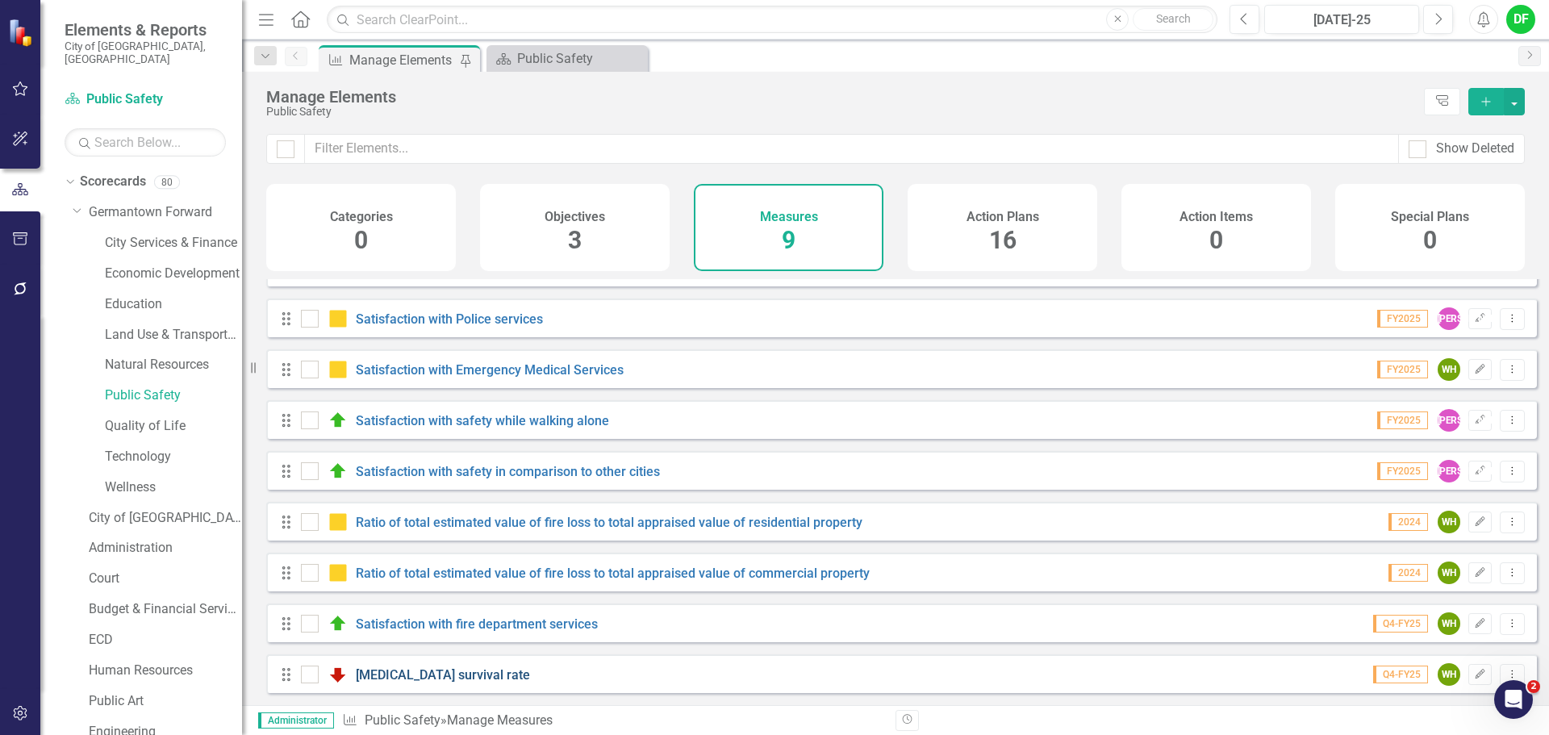
click at [440, 675] on link "[MEDICAL_DATA] survival rate" at bounding box center [443, 674] width 174 height 15
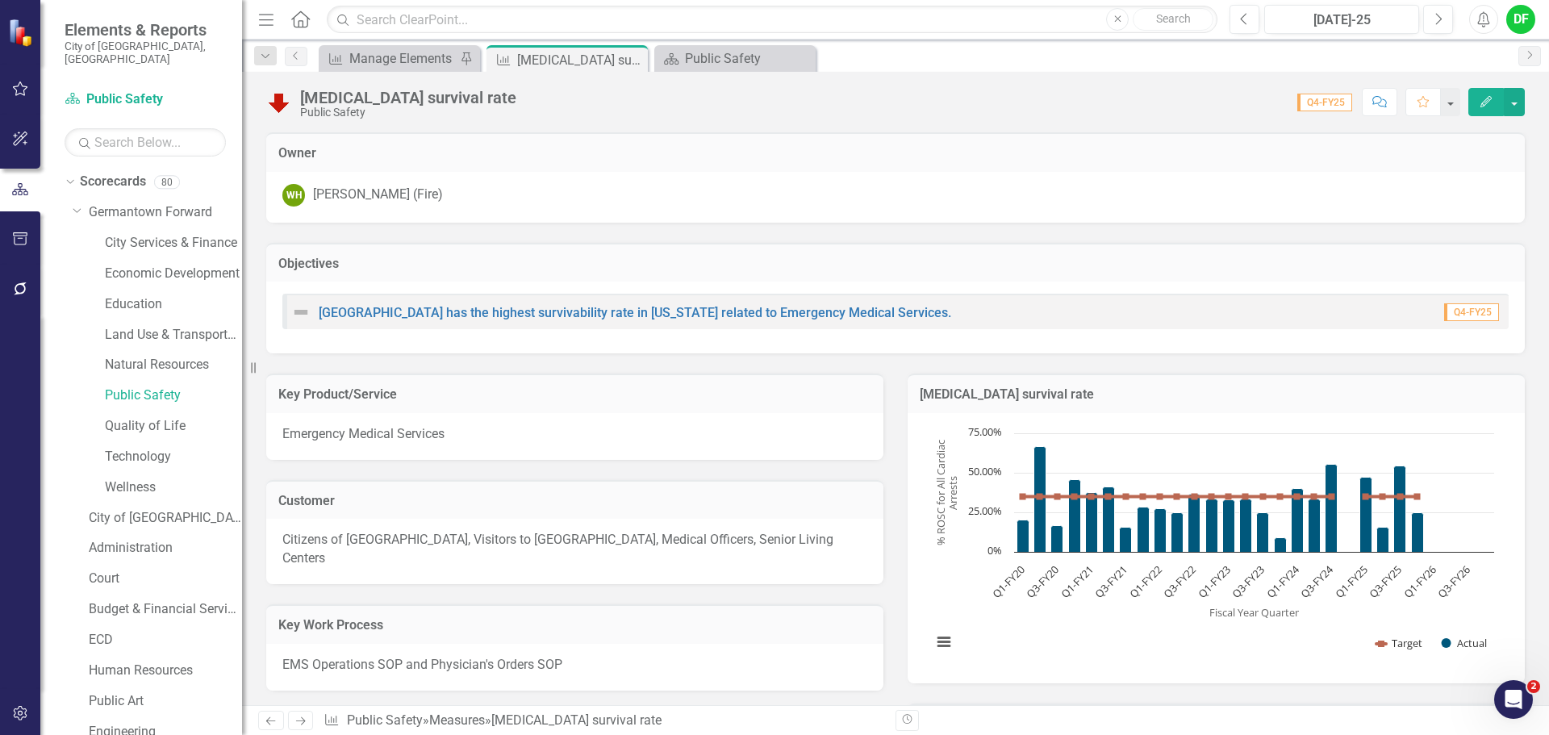
click at [1183, 410] on div "[MEDICAL_DATA] survival rate" at bounding box center [1215, 393] width 617 height 40
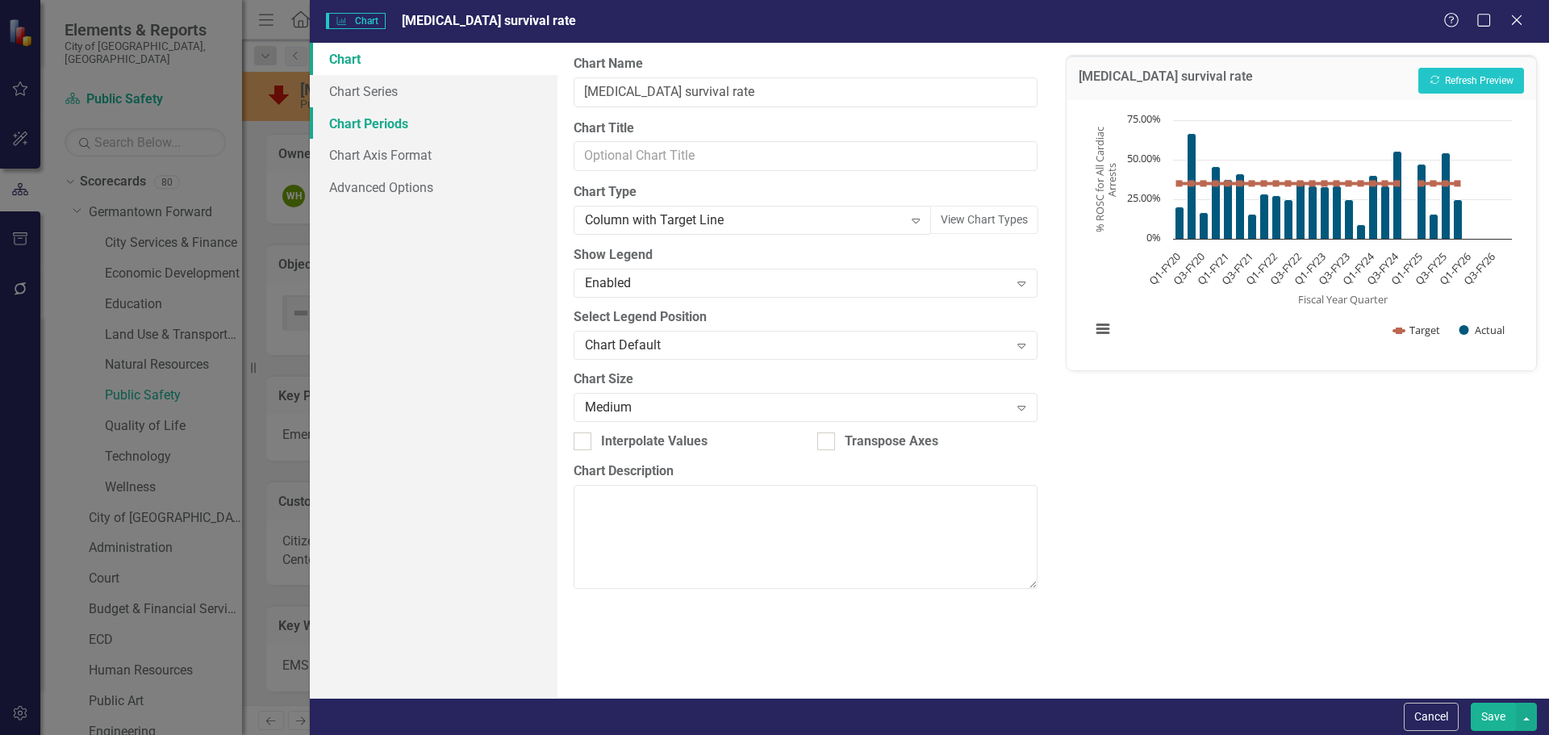
click at [391, 121] on link "Chart Periods" at bounding box center [434, 123] width 248 height 32
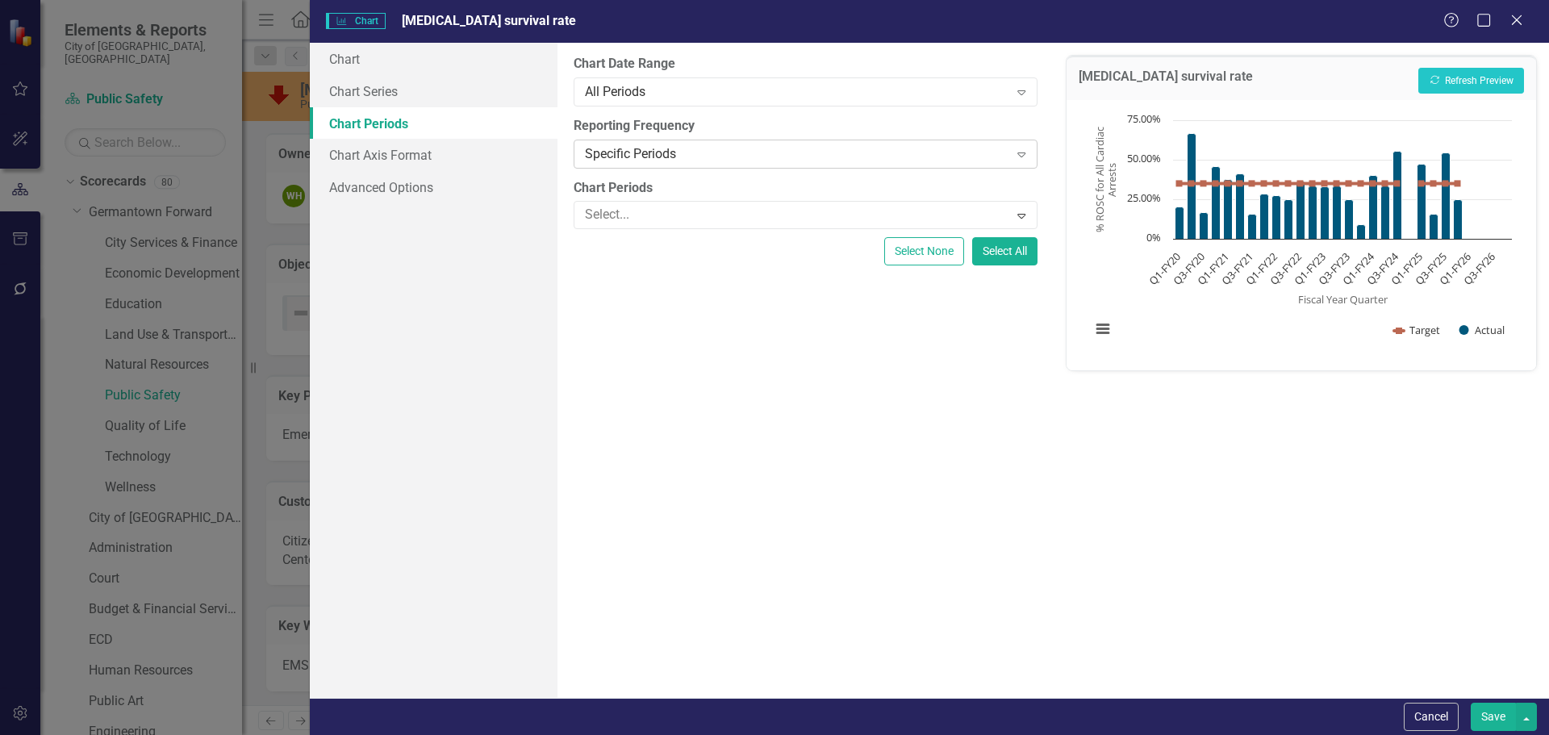
click at [682, 156] on div "Specific Periods" at bounding box center [796, 153] width 423 height 19
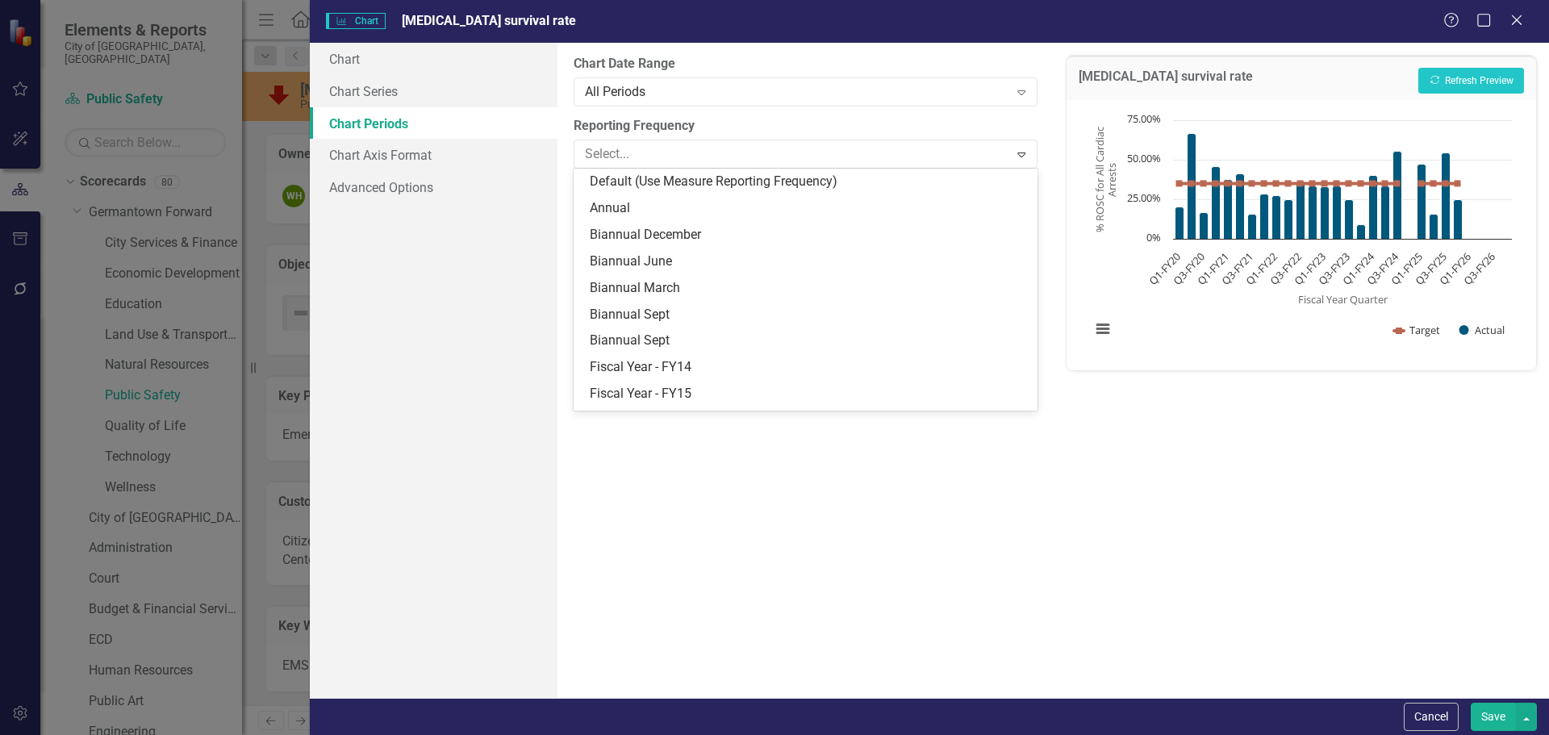
scroll to position [208, 0]
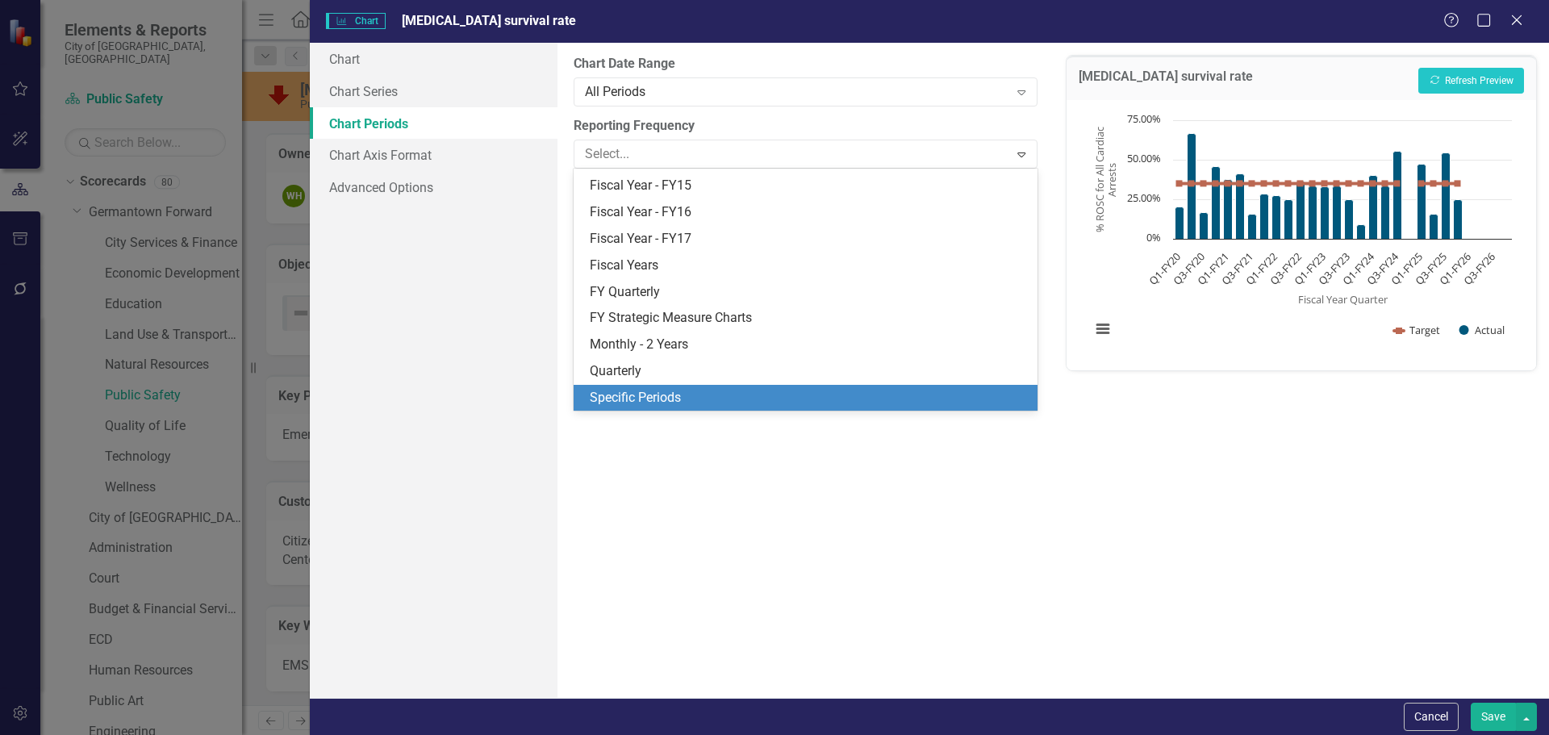
click at [654, 394] on div "Specific Periods" at bounding box center [808, 398] width 437 height 19
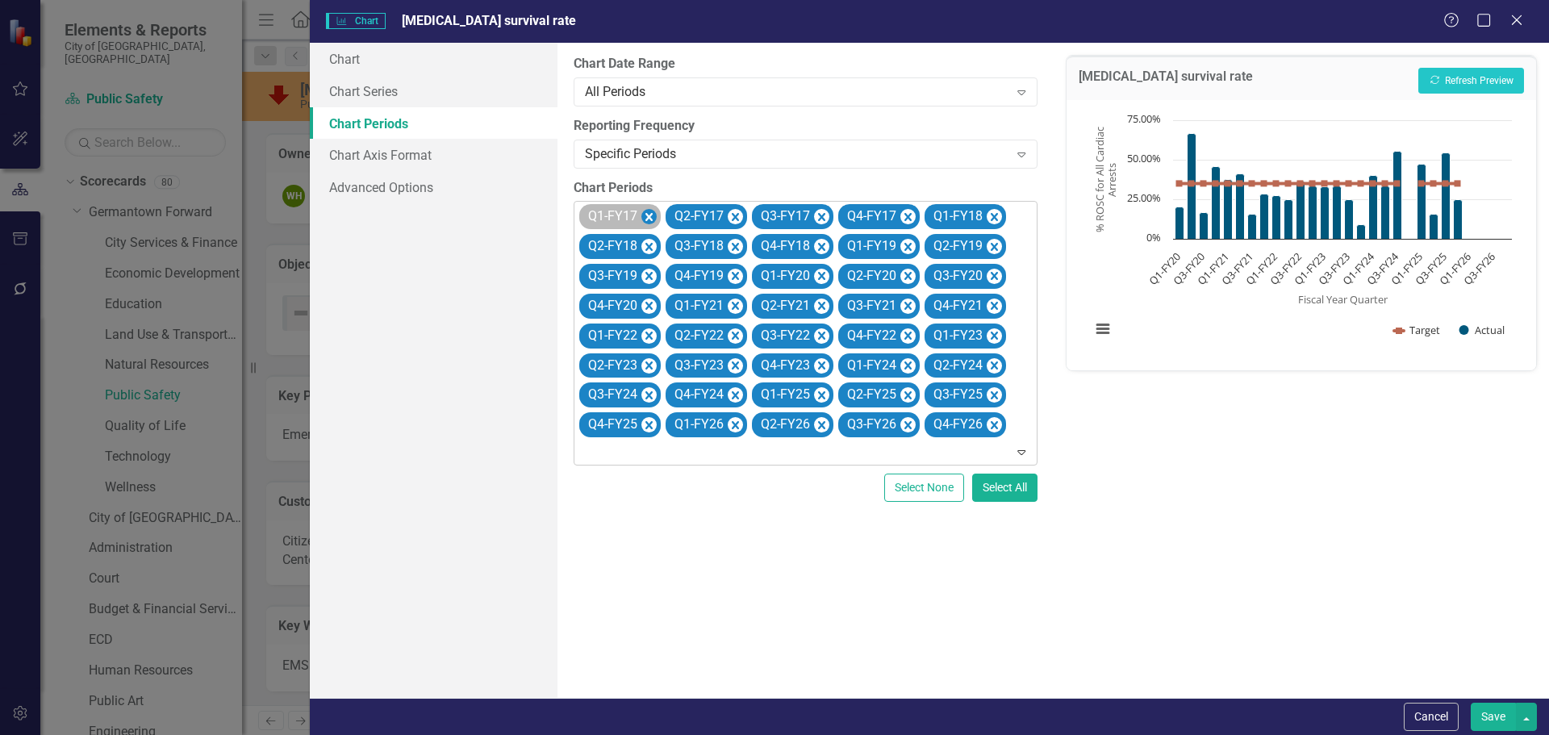
click at [653, 220] on icon "Remove Q1-FY17" at bounding box center [648, 217] width 15 height 20
click at [653, 220] on icon "Remove Q2-FY17" at bounding box center [648, 217] width 15 height 20
click at [728, 220] on icon "Remove Q3-FY17" at bounding box center [735, 217] width 15 height 20
click at [653, 219] on icon "Remove Q4-FY17" at bounding box center [648, 217] width 15 height 20
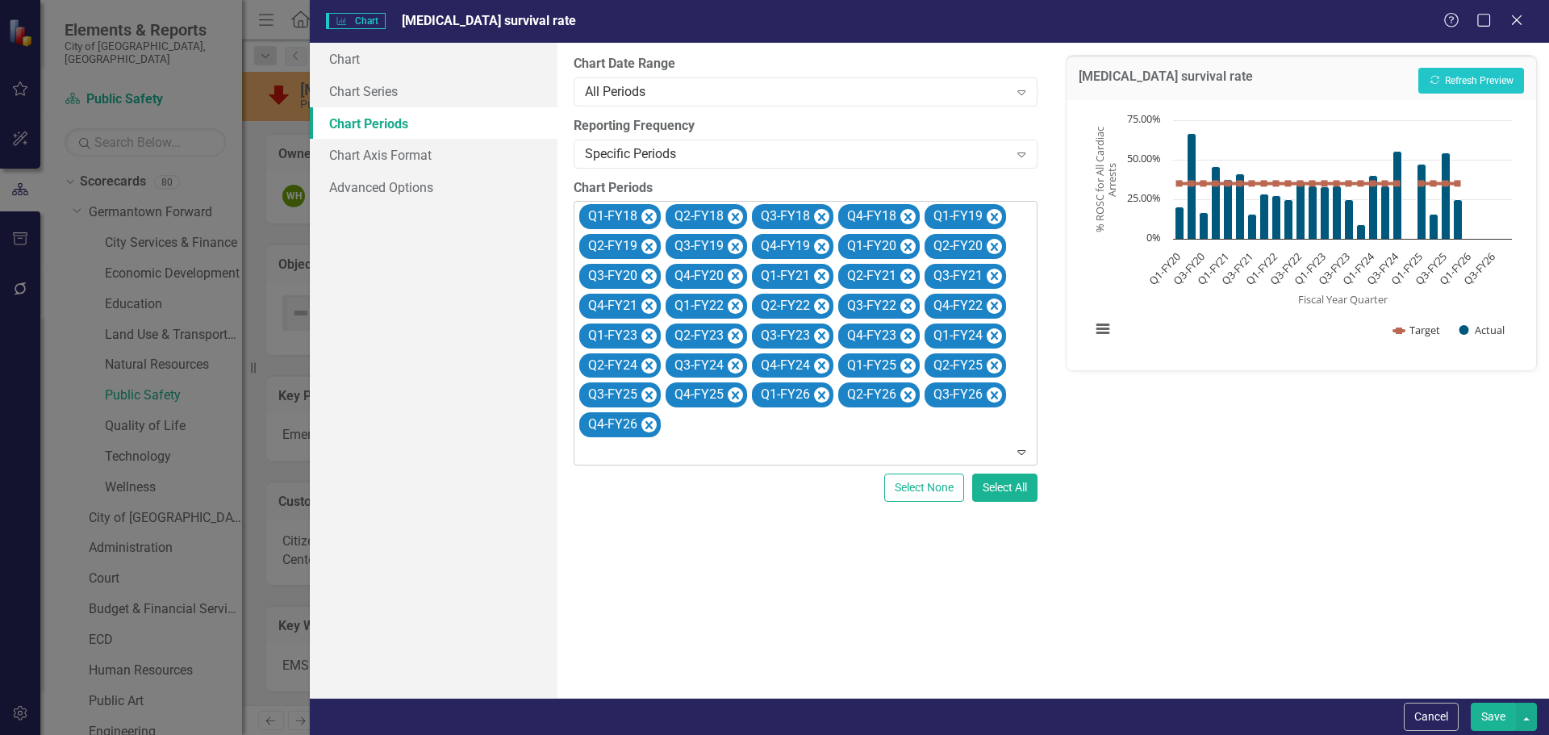
click at [653, 219] on icon "Remove Q1-FY18" at bounding box center [648, 217] width 15 height 20
click at [653, 219] on icon "Remove Q2-FY18" at bounding box center [648, 217] width 15 height 20
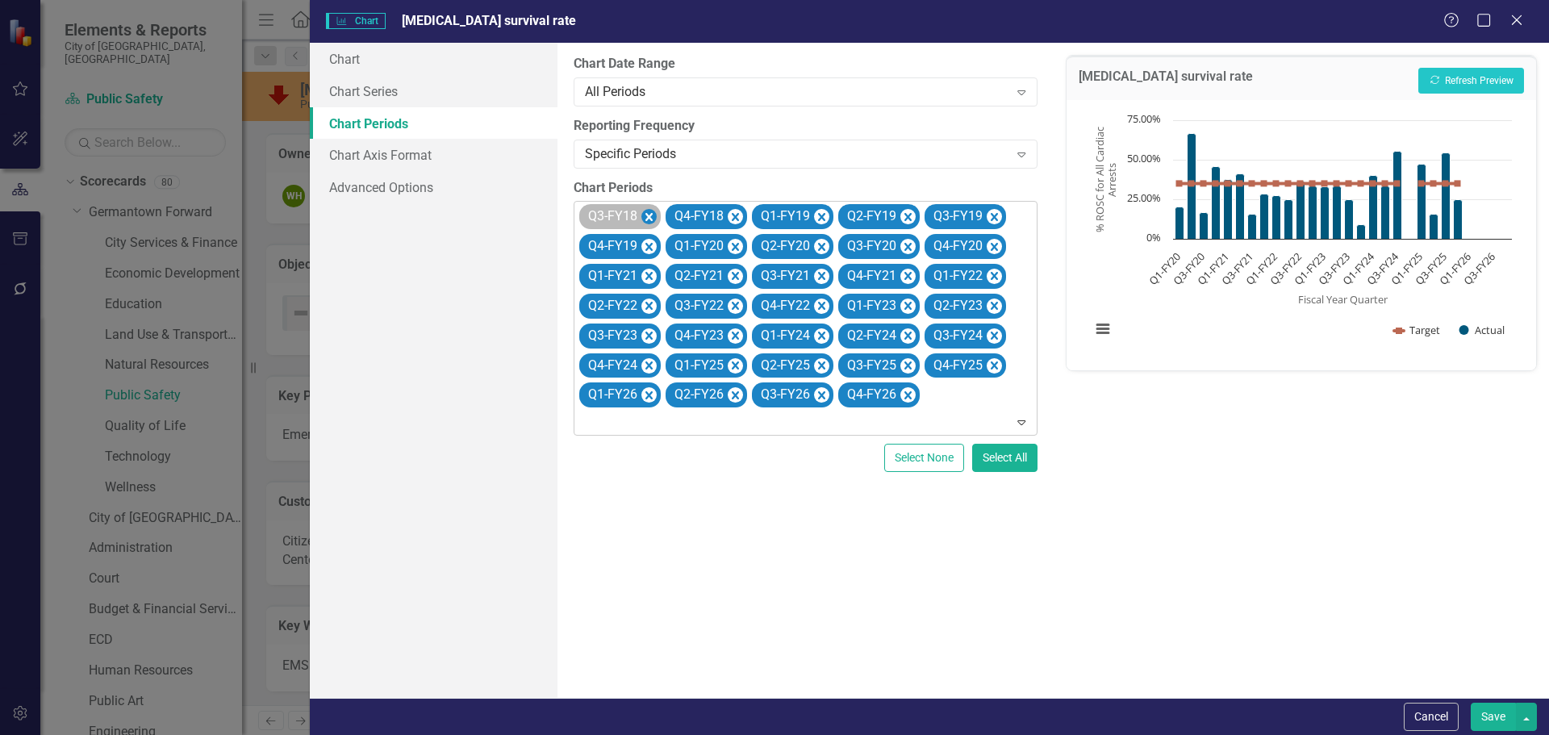
click at [652, 217] on icon "Remove Q3-FY18" at bounding box center [648, 217] width 15 height 20
click at [652, 217] on icon "Remove Q4-FY18" at bounding box center [648, 217] width 15 height 20
click at [728, 217] on icon "Remove Q1-FY19" at bounding box center [735, 217] width 15 height 20
click at [652, 217] on icon "Remove Q2-FY19" at bounding box center [648, 217] width 15 height 20
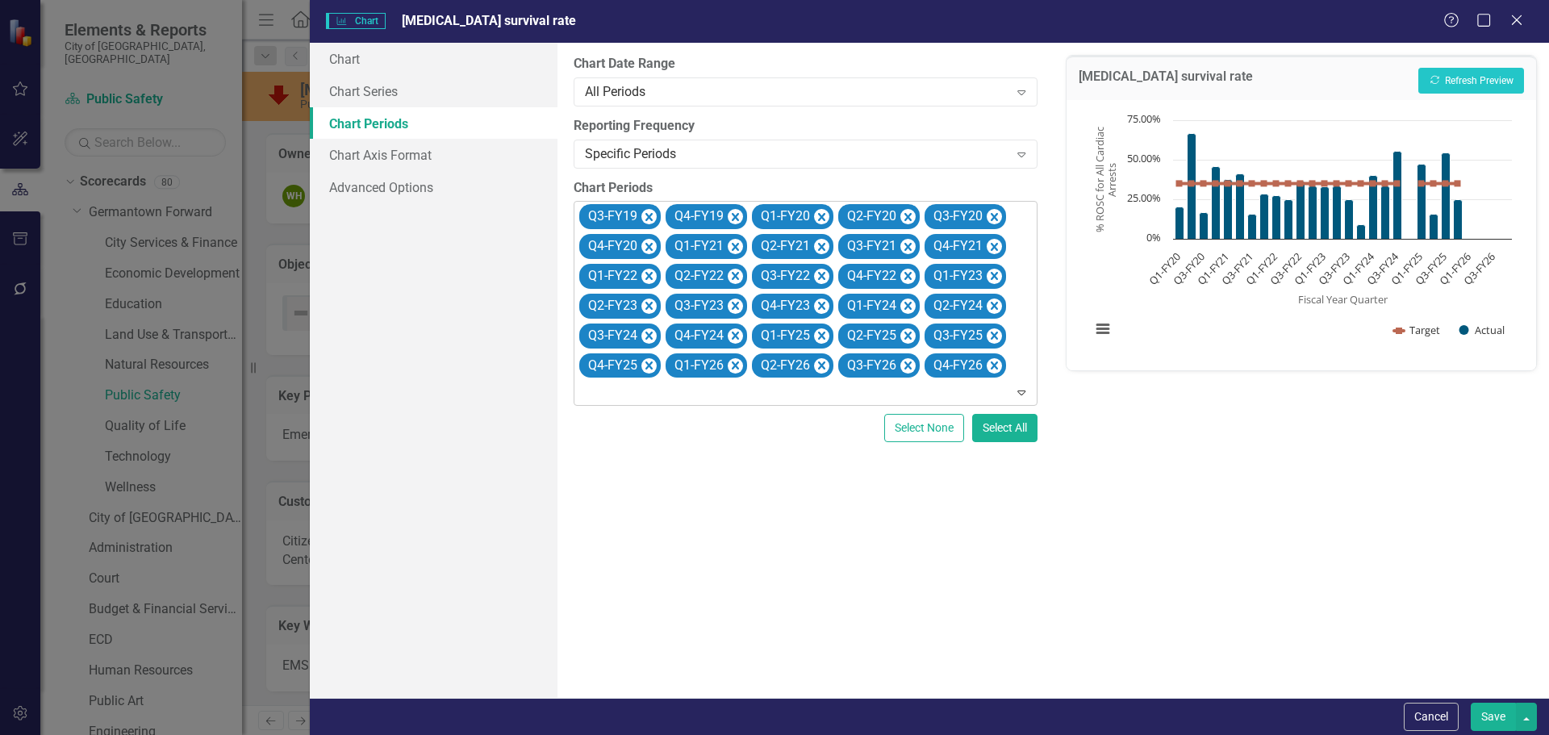
click at [652, 217] on icon "Remove Q3-FY19" at bounding box center [648, 217] width 15 height 20
click at [728, 217] on icon "Remove Q4-FY19" at bounding box center [735, 217] width 15 height 20
click at [991, 338] on icon "Remove Q1-FY26" at bounding box center [994, 336] width 7 height 8
click at [991, 338] on icon "Remove Q2-FY26" at bounding box center [994, 336] width 7 height 8
click at [991, 338] on icon "Remove Q3-FY26" at bounding box center [994, 336] width 7 height 8
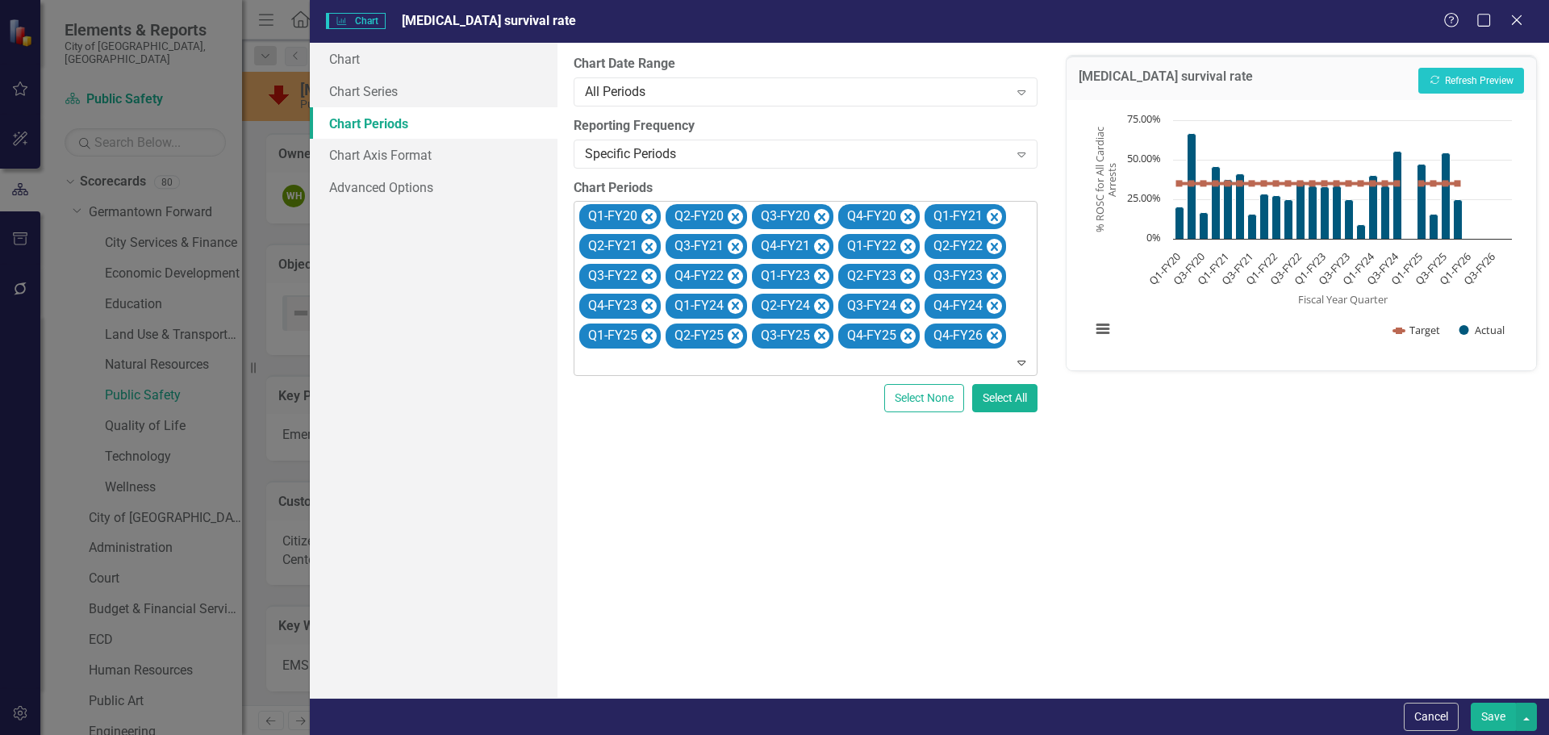
click at [991, 338] on icon "Remove Q4-FY26" at bounding box center [994, 336] width 7 height 8
click at [1489, 60] on div "Cardiac arrest survival rate Recalculate Refresh Preview" at bounding box center [1300, 78] width 469 height 44
click at [1480, 78] on button "Recalculate Refresh Preview" at bounding box center [1471, 81] width 106 height 26
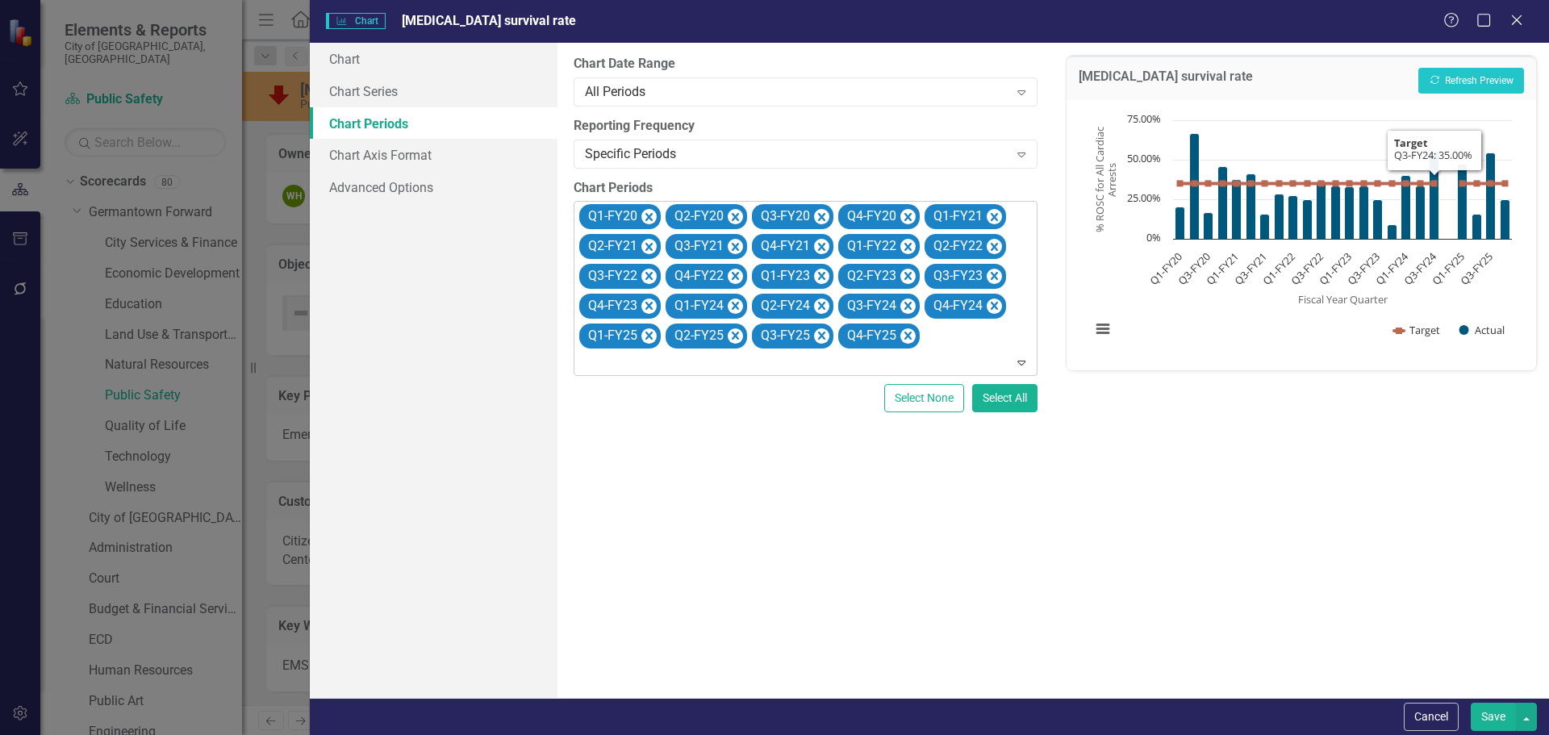
click at [1485, 709] on button "Save" at bounding box center [1493, 717] width 45 height 28
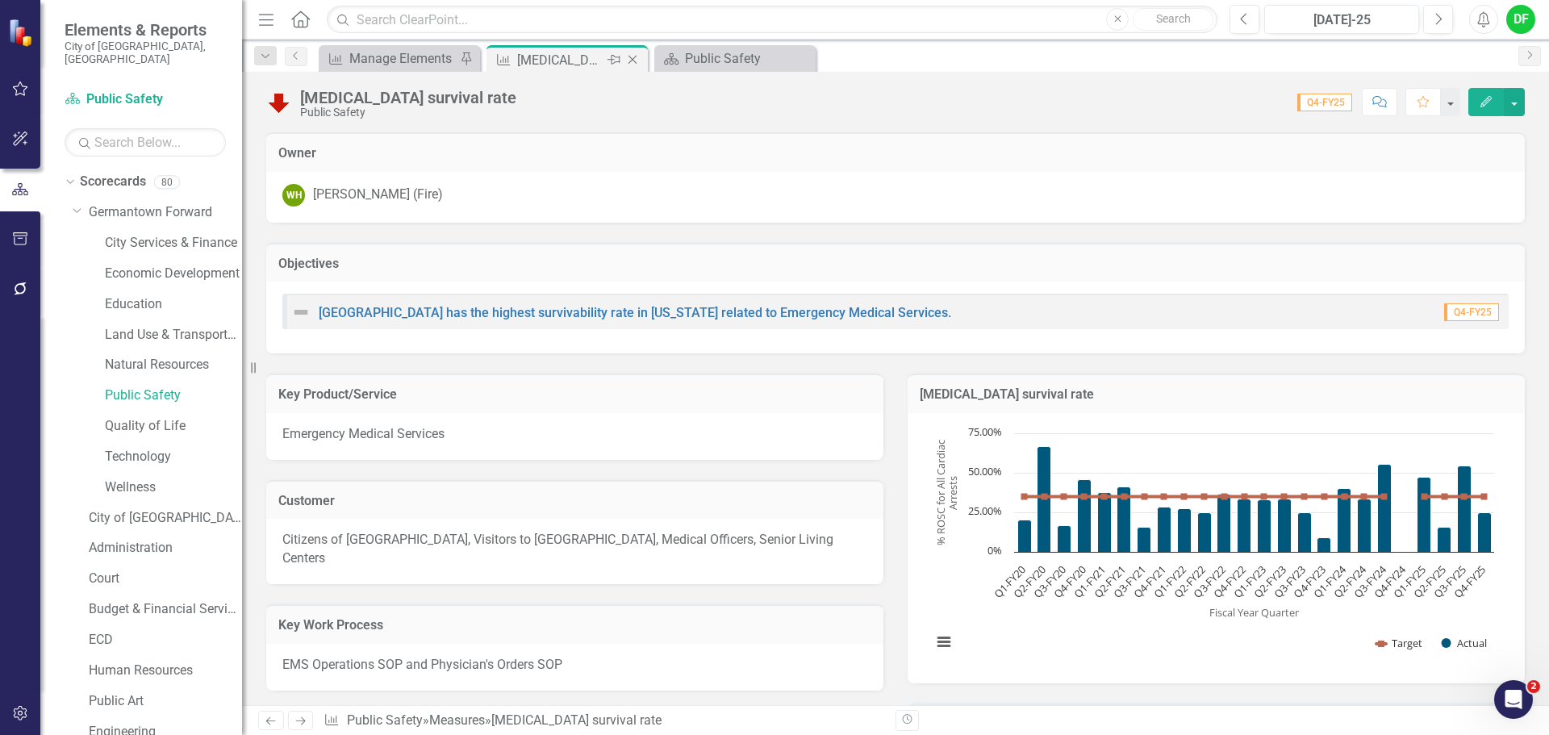
click at [636, 56] on icon "Close" at bounding box center [632, 59] width 16 height 13
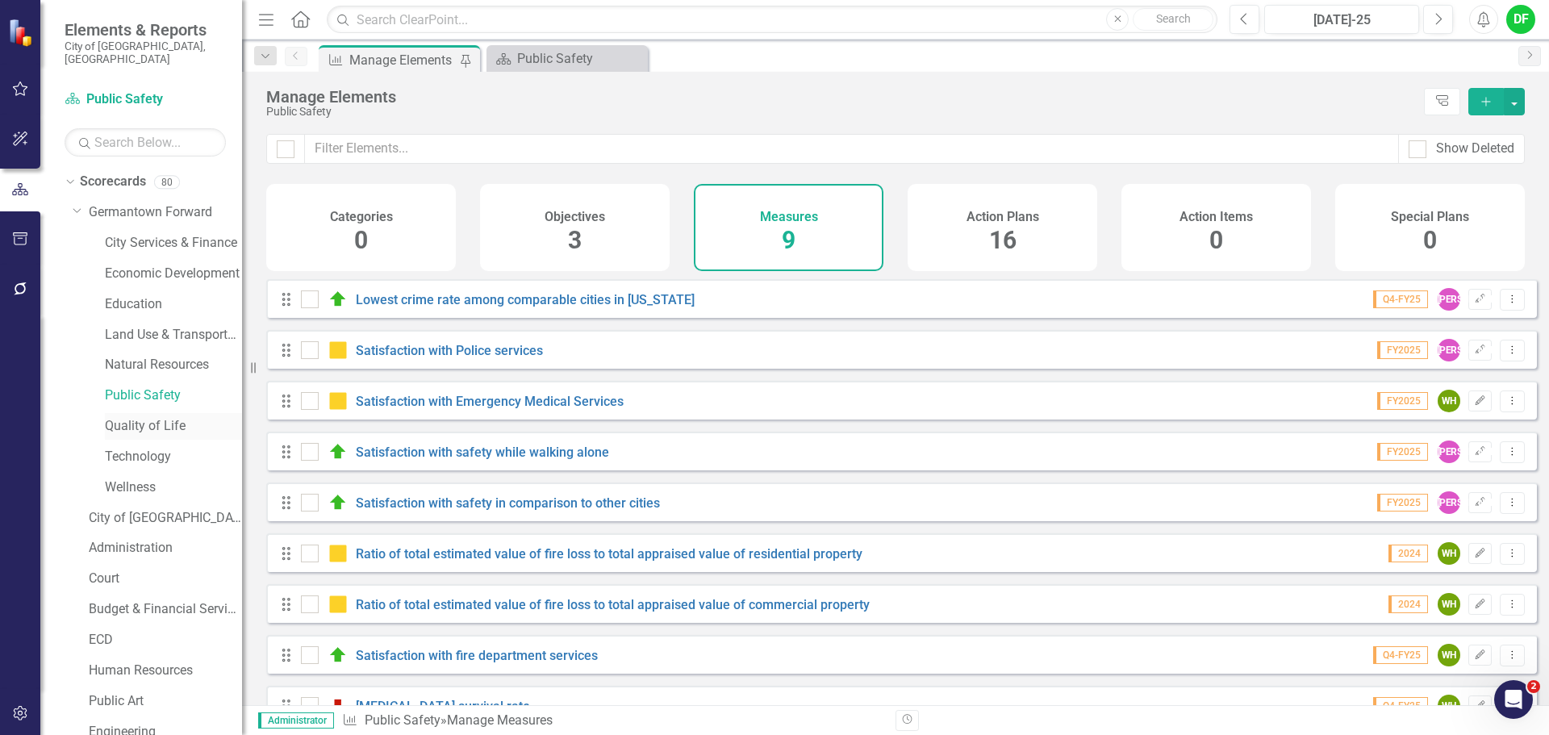
click at [148, 417] on link "Quality of Life" at bounding box center [173, 426] width 137 height 19
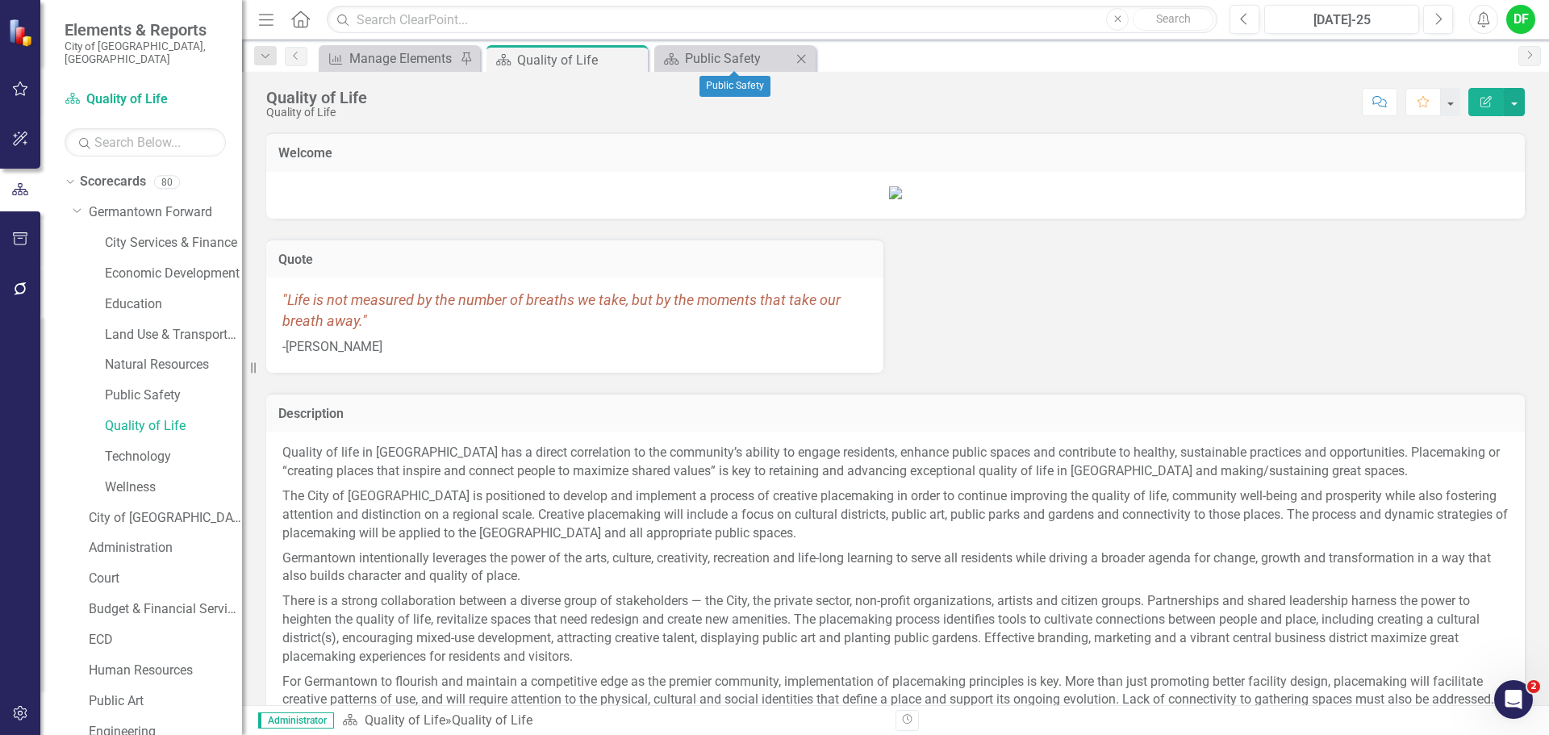
click at [806, 58] on icon "Close" at bounding box center [801, 58] width 16 height 13
click at [420, 56] on div "Manage Elements" at bounding box center [402, 58] width 106 height 20
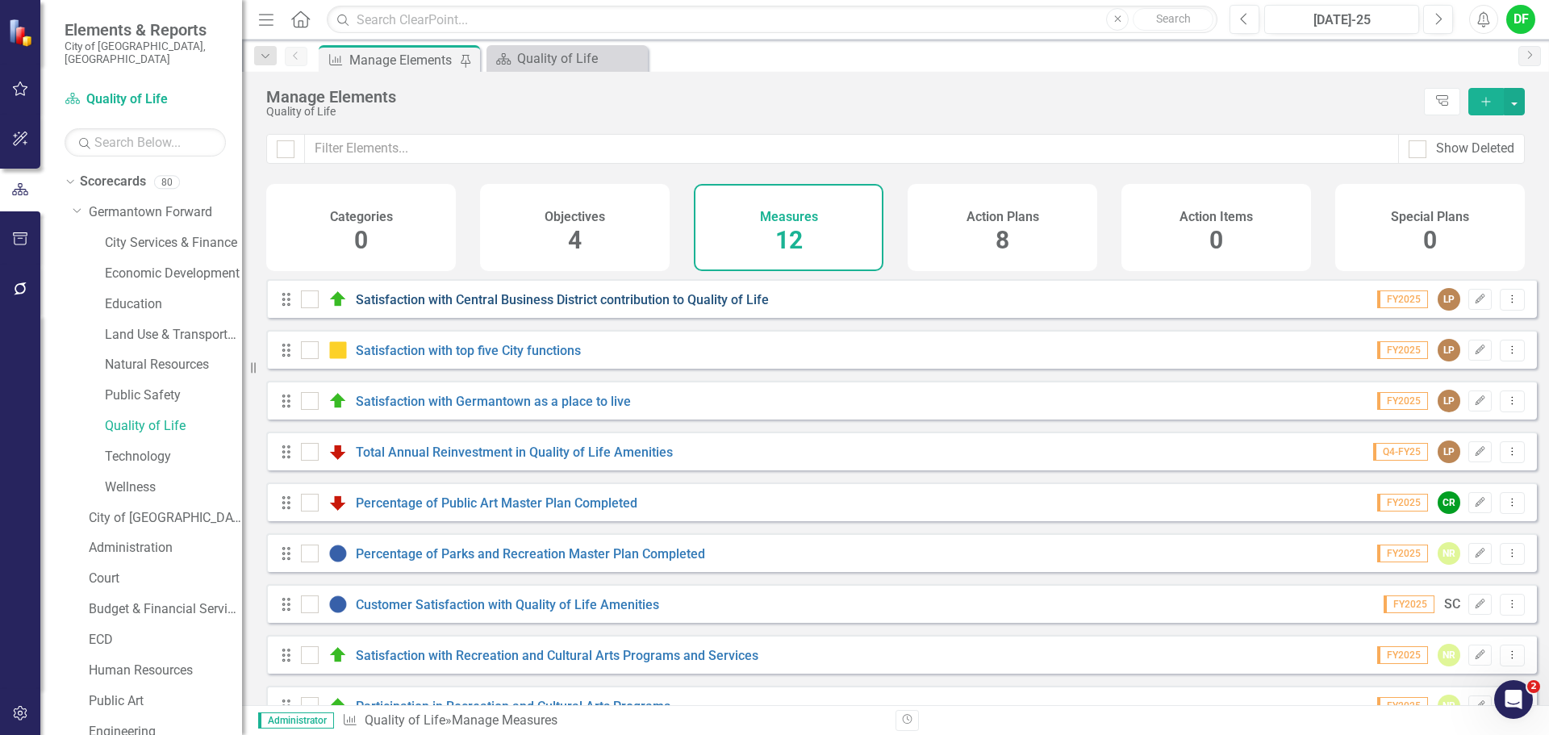
click at [575, 307] on link "Satisfaction with Central Business District contribution to Quality of Life" at bounding box center [562, 299] width 413 height 15
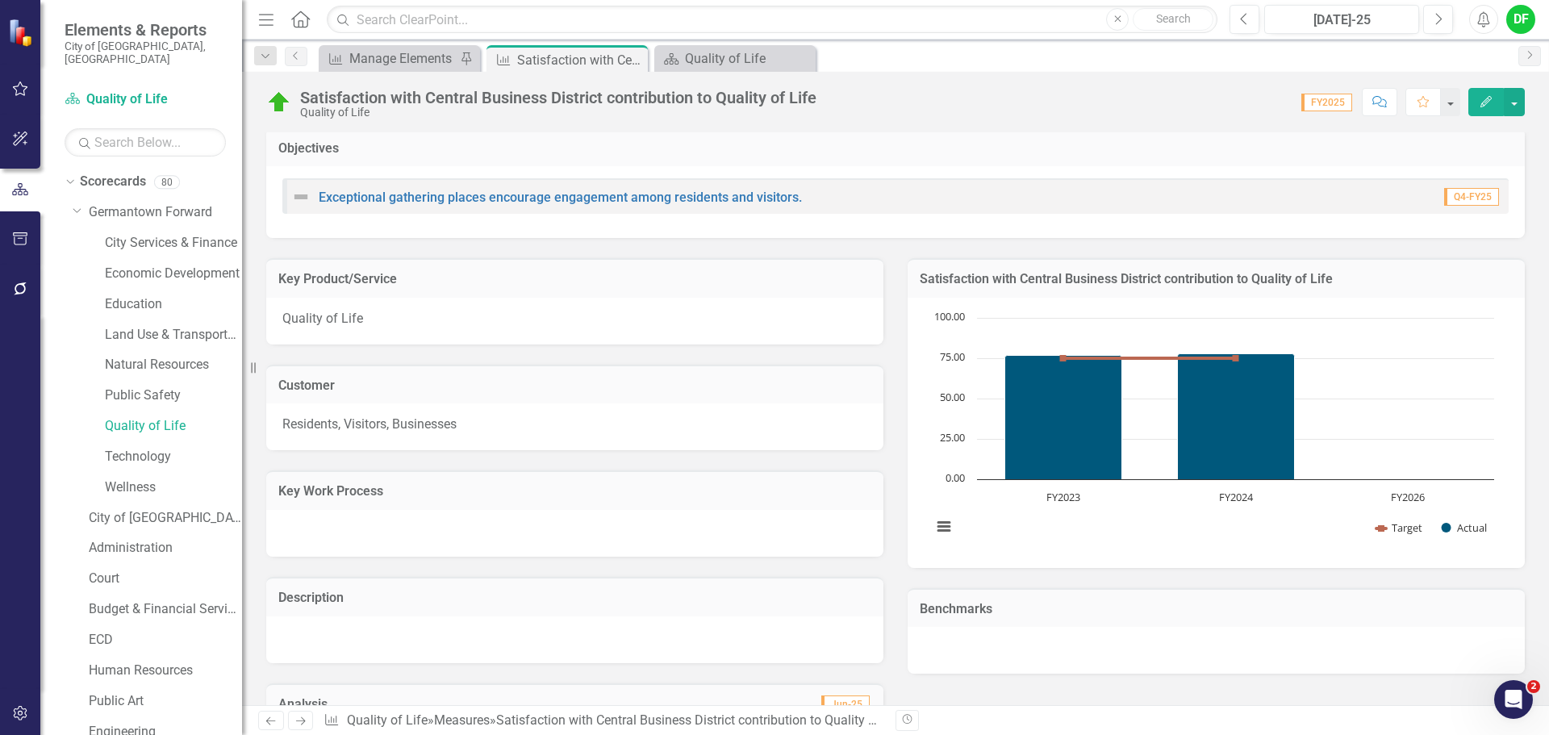
scroll to position [94, 0]
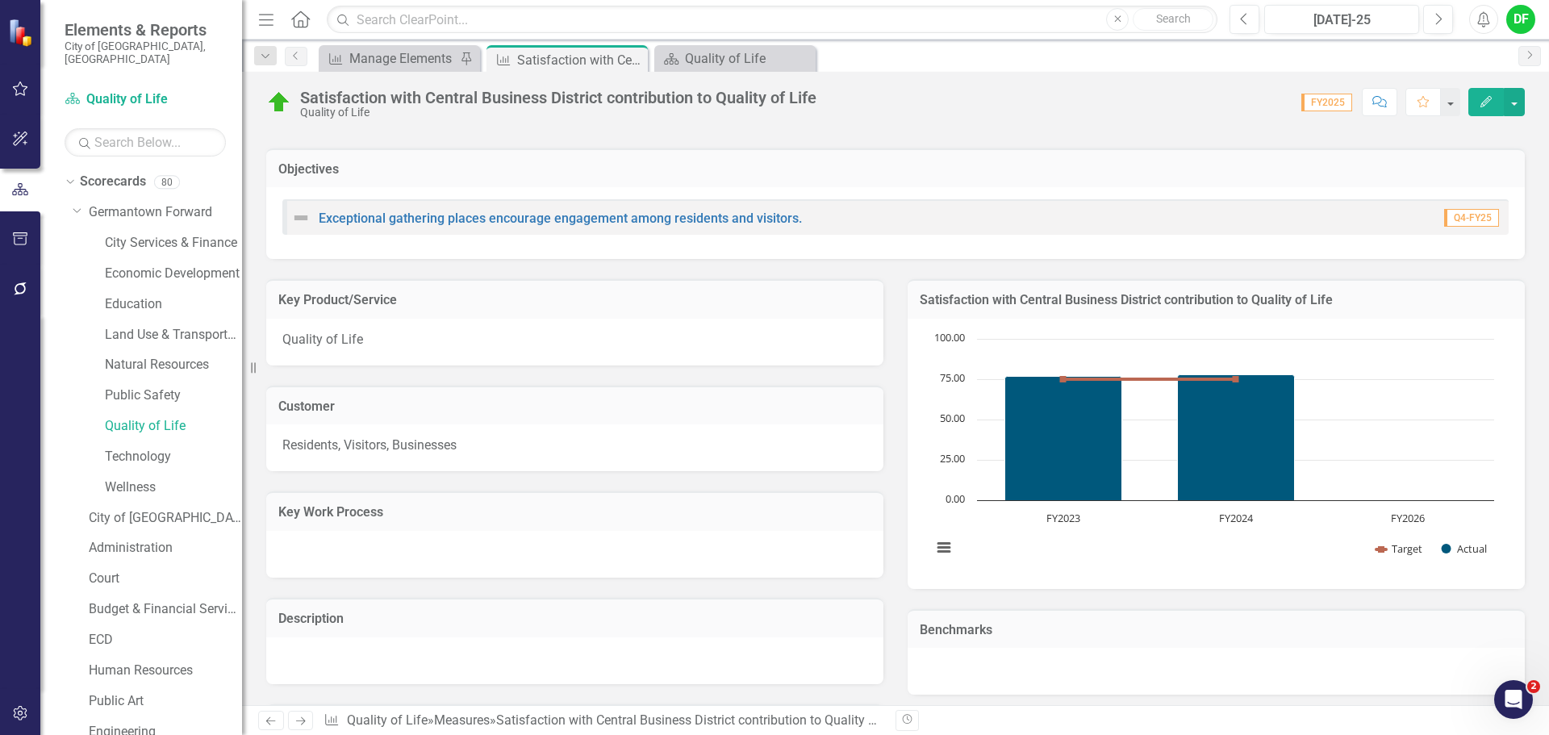
click at [1380, 297] on h3 "Satisfaction with Central Business District contribution to Quality of Life" at bounding box center [1216, 300] width 593 height 15
click at [1381, 297] on h3 "Satisfaction with Central Business District contribution to Quality of Life" at bounding box center [1216, 300] width 593 height 15
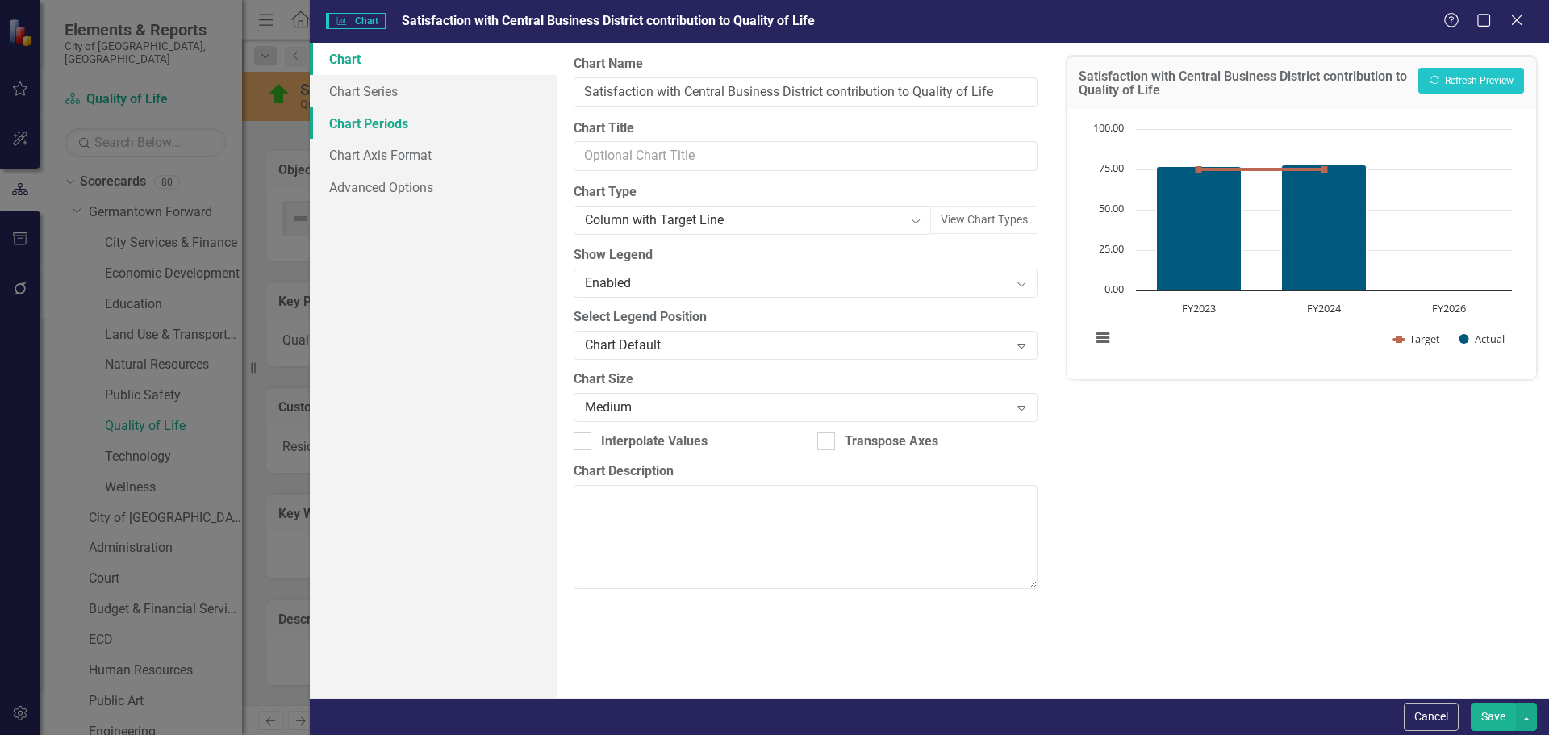
click at [380, 128] on link "Chart Periods" at bounding box center [434, 123] width 248 height 32
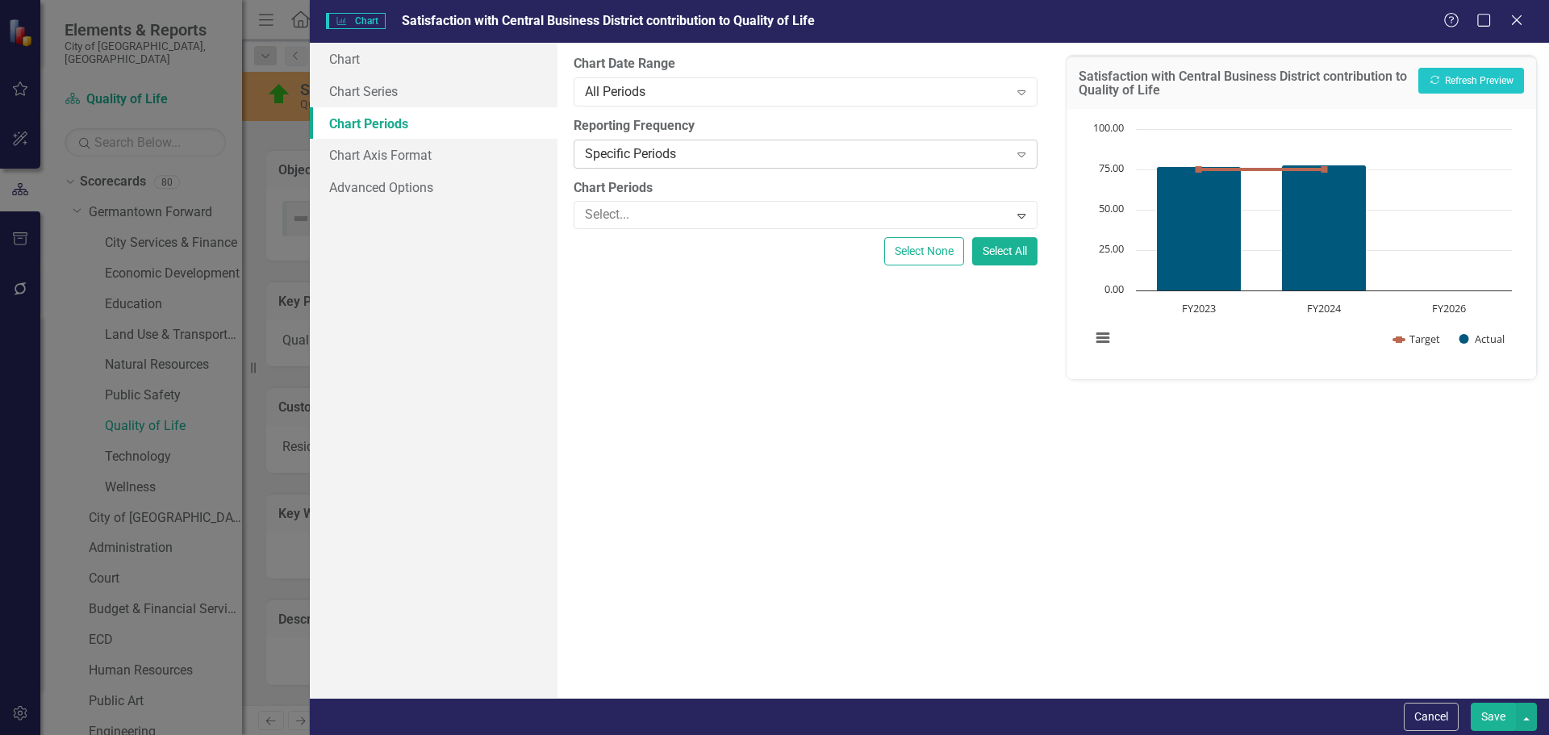
click at [652, 160] on div "Specific Periods" at bounding box center [796, 153] width 423 height 19
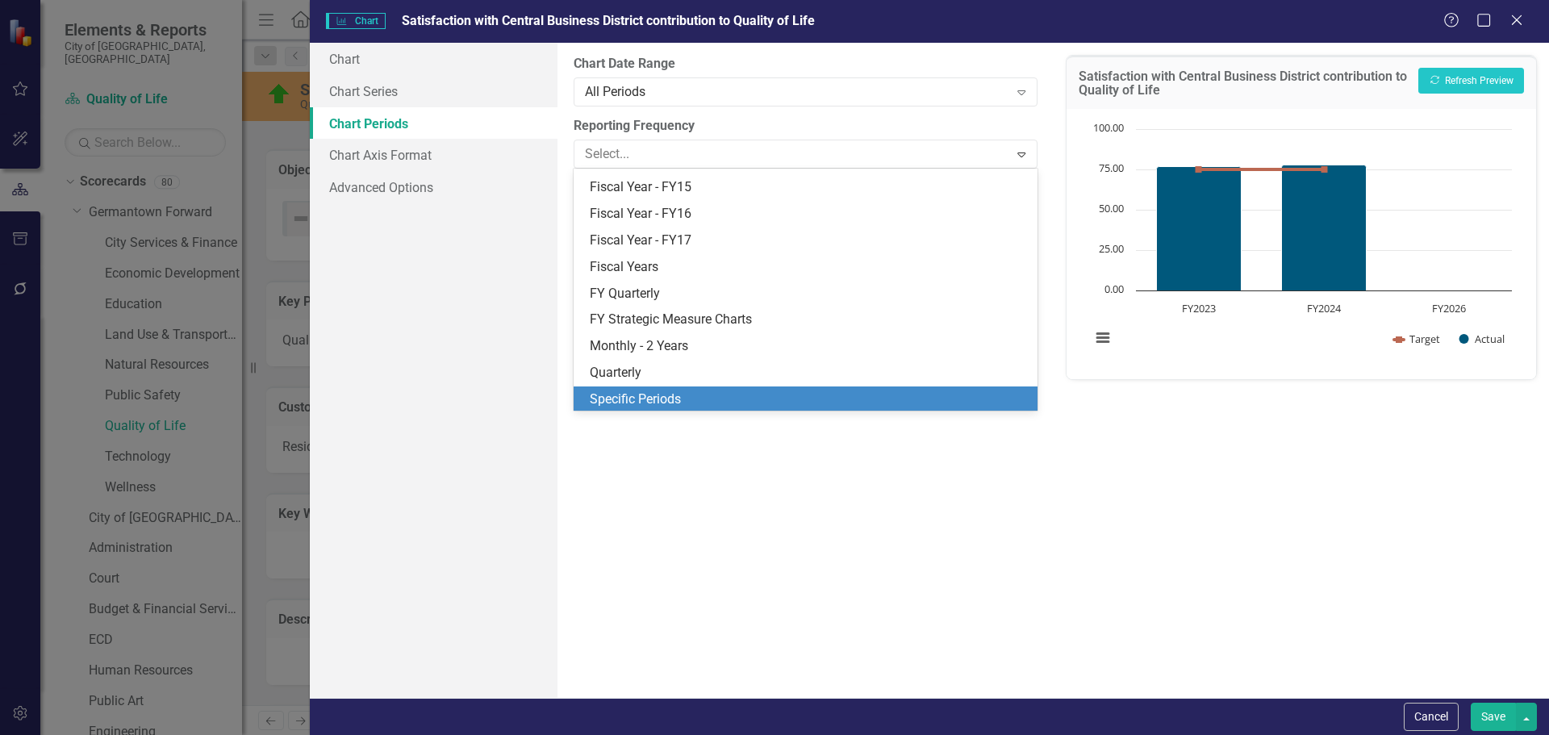
scroll to position [208, 0]
click at [648, 398] on div "Specific Periods" at bounding box center [808, 398] width 437 height 19
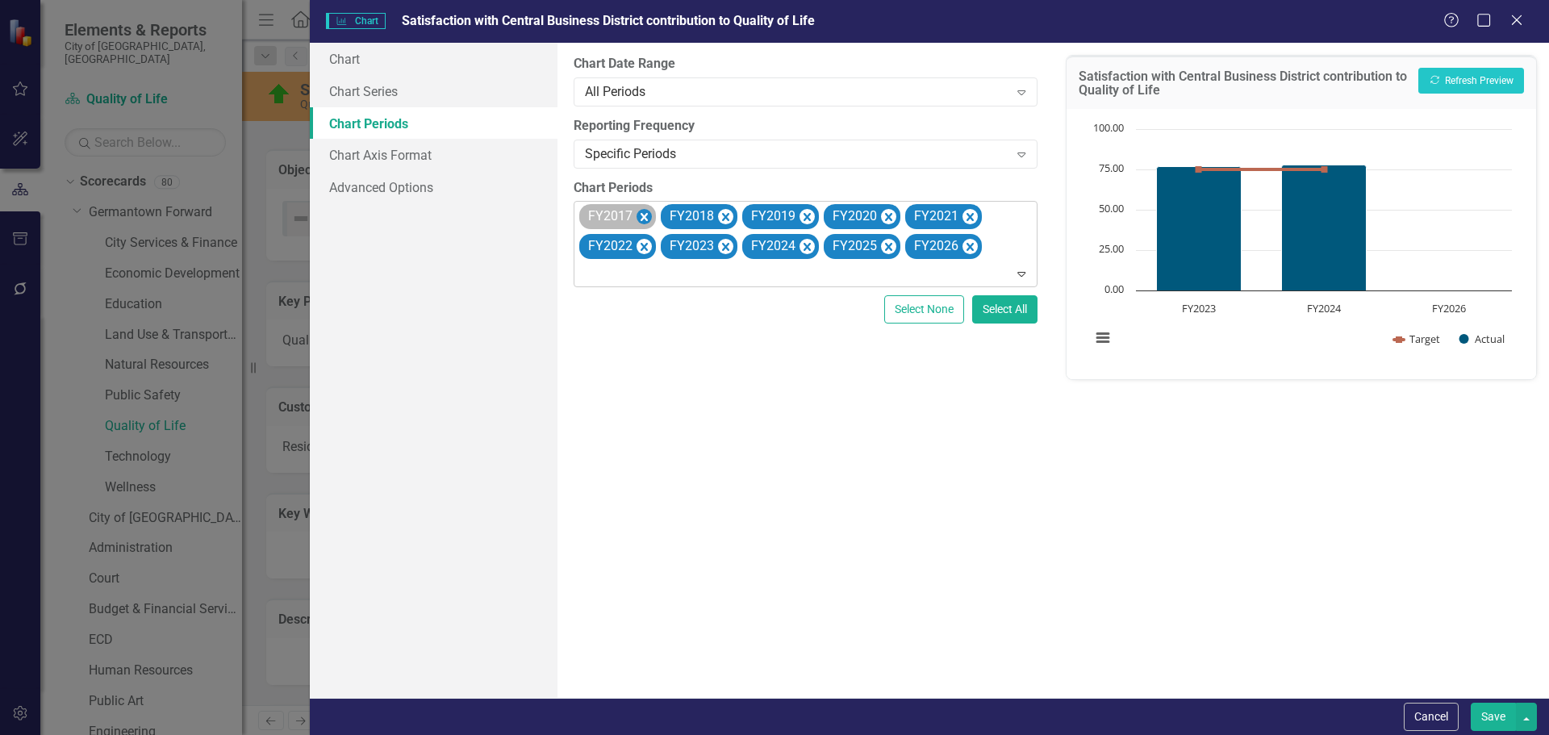
click at [642, 218] on icon "Remove FY2017" at bounding box center [643, 217] width 15 height 20
click at [642, 218] on icon "Remove FY2018" at bounding box center [643, 217] width 15 height 20
click at [718, 218] on icon "Remove FY2019" at bounding box center [725, 217] width 15 height 20
click at [642, 218] on icon "Remove FY2020" at bounding box center [643, 217] width 15 height 20
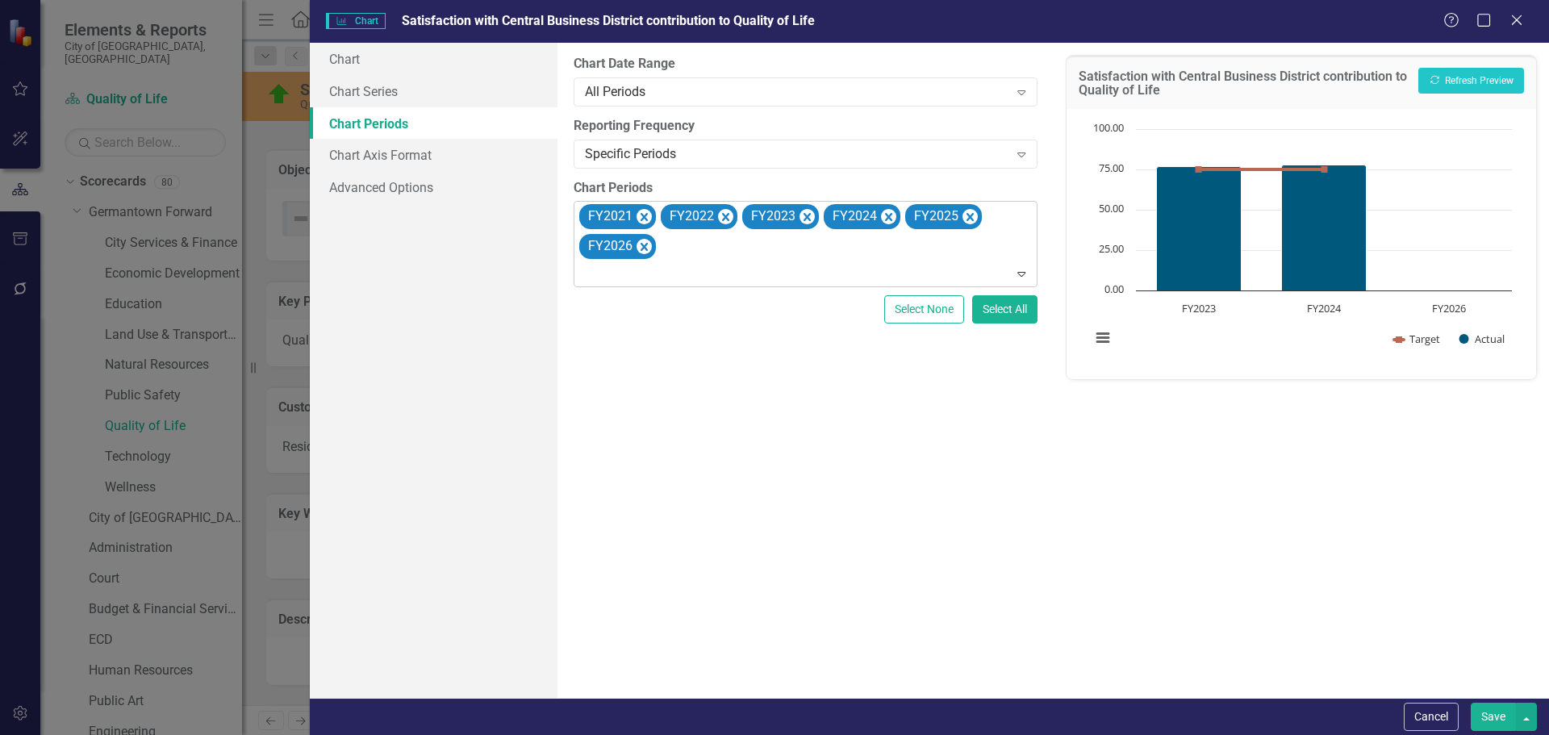
click at [642, 218] on icon "Remove FY2021" at bounding box center [643, 217] width 15 height 20
click at [642, 218] on icon "Remove FY2022" at bounding box center [643, 217] width 15 height 20
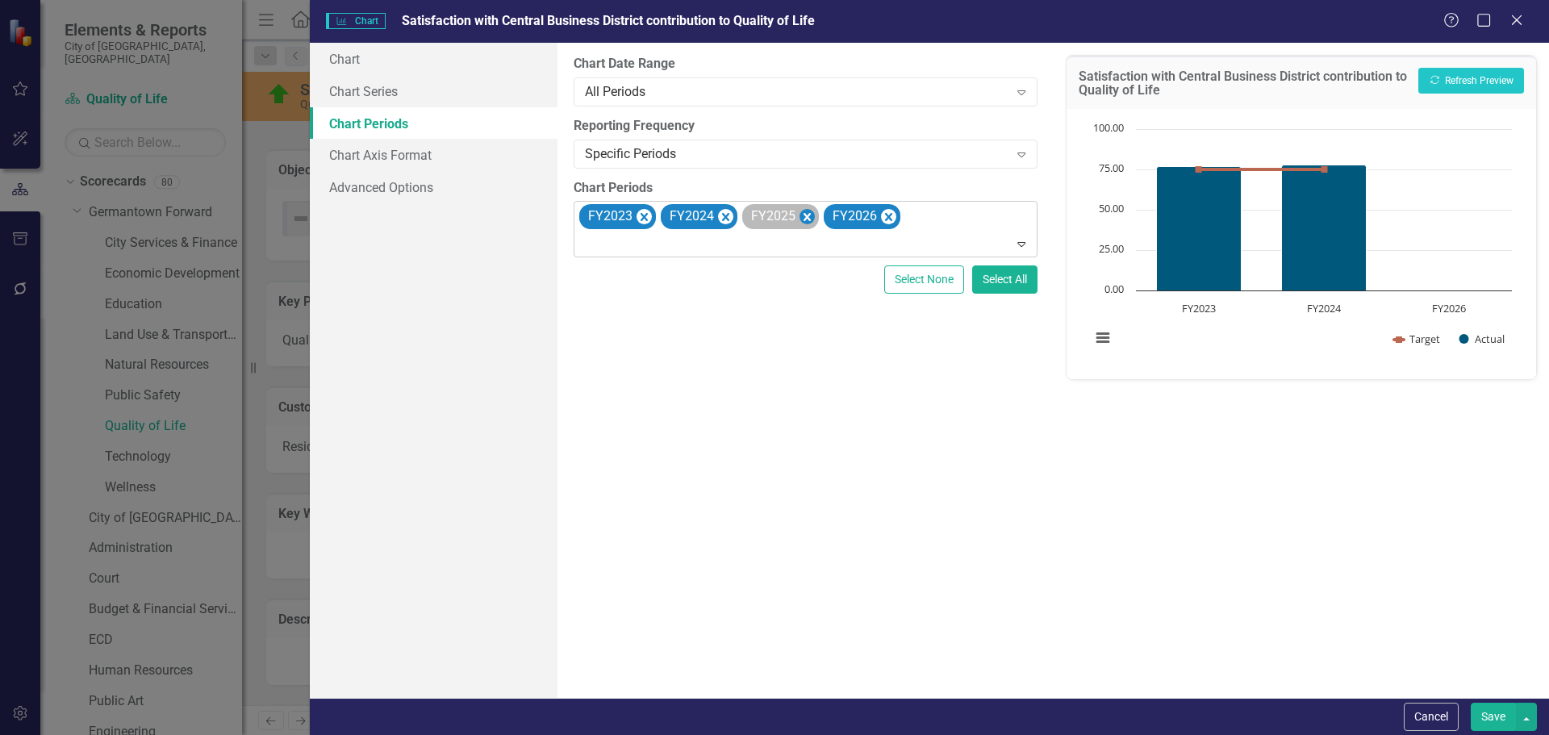
click at [803, 217] on icon "Remove FY2025" at bounding box center [806, 217] width 15 height 20
click at [813, 213] on icon "Remove FY2026" at bounding box center [806, 217] width 15 height 20
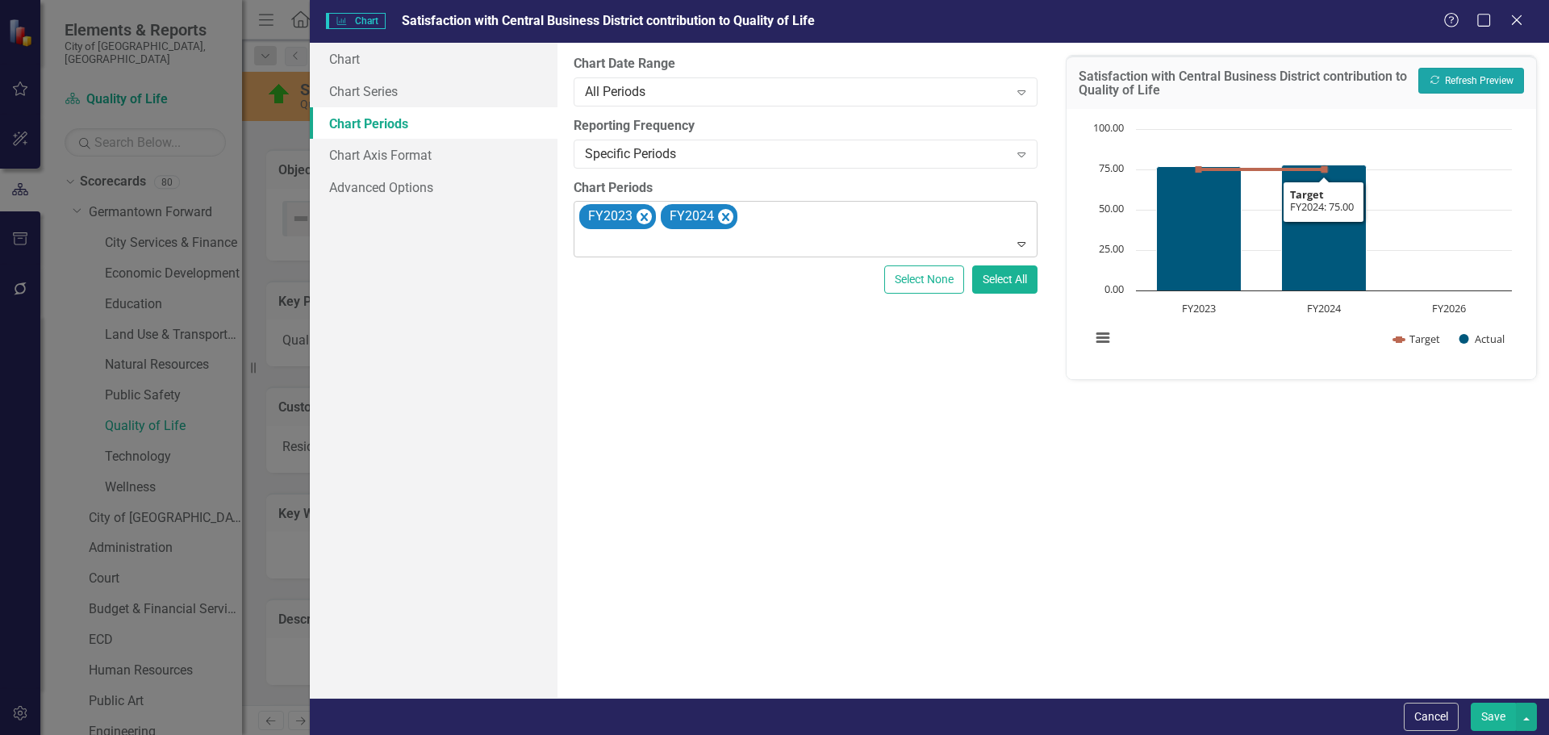
click at [1501, 81] on button "Recalculate Refresh Preview" at bounding box center [1471, 81] width 106 height 26
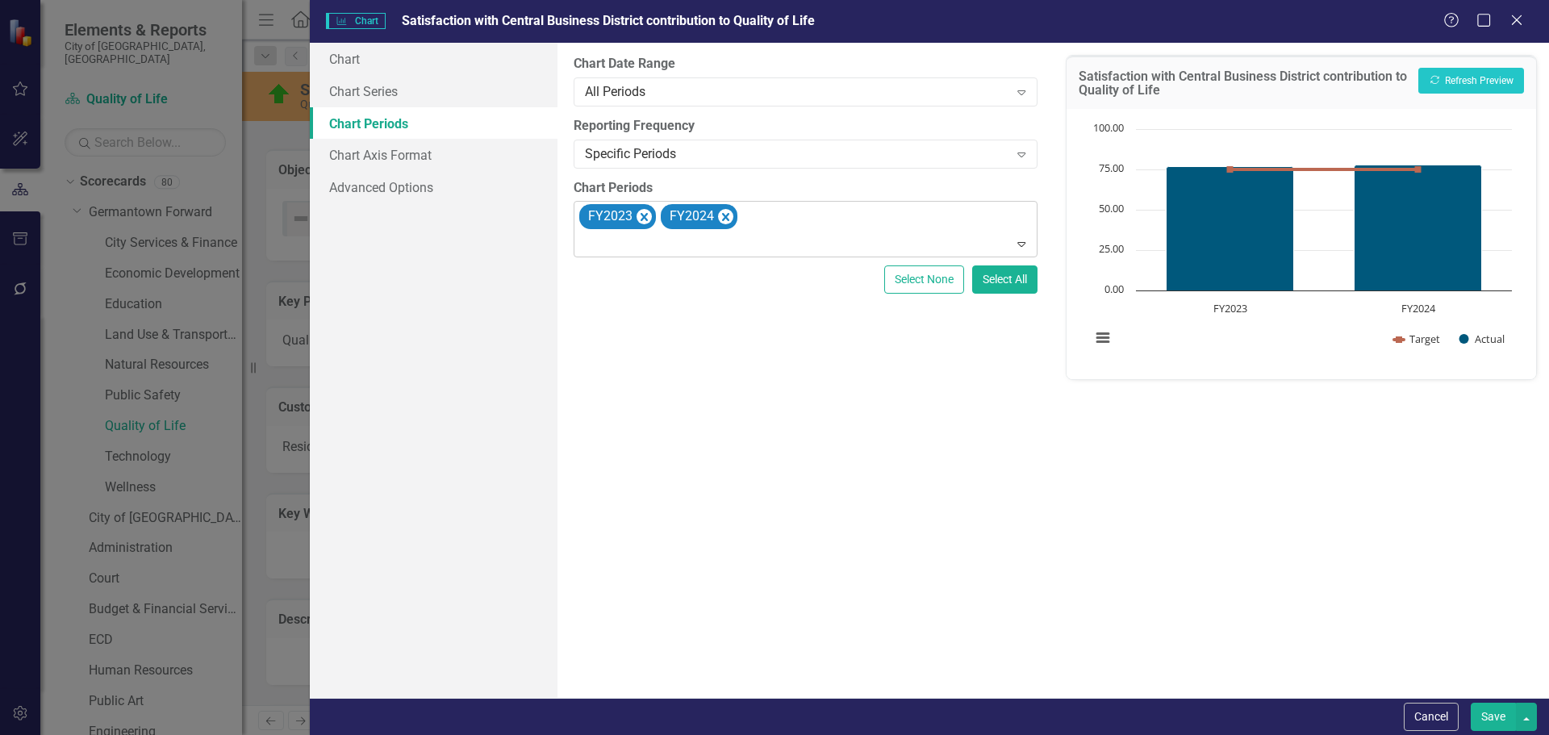
click at [1487, 707] on button "Save" at bounding box center [1493, 717] width 45 height 28
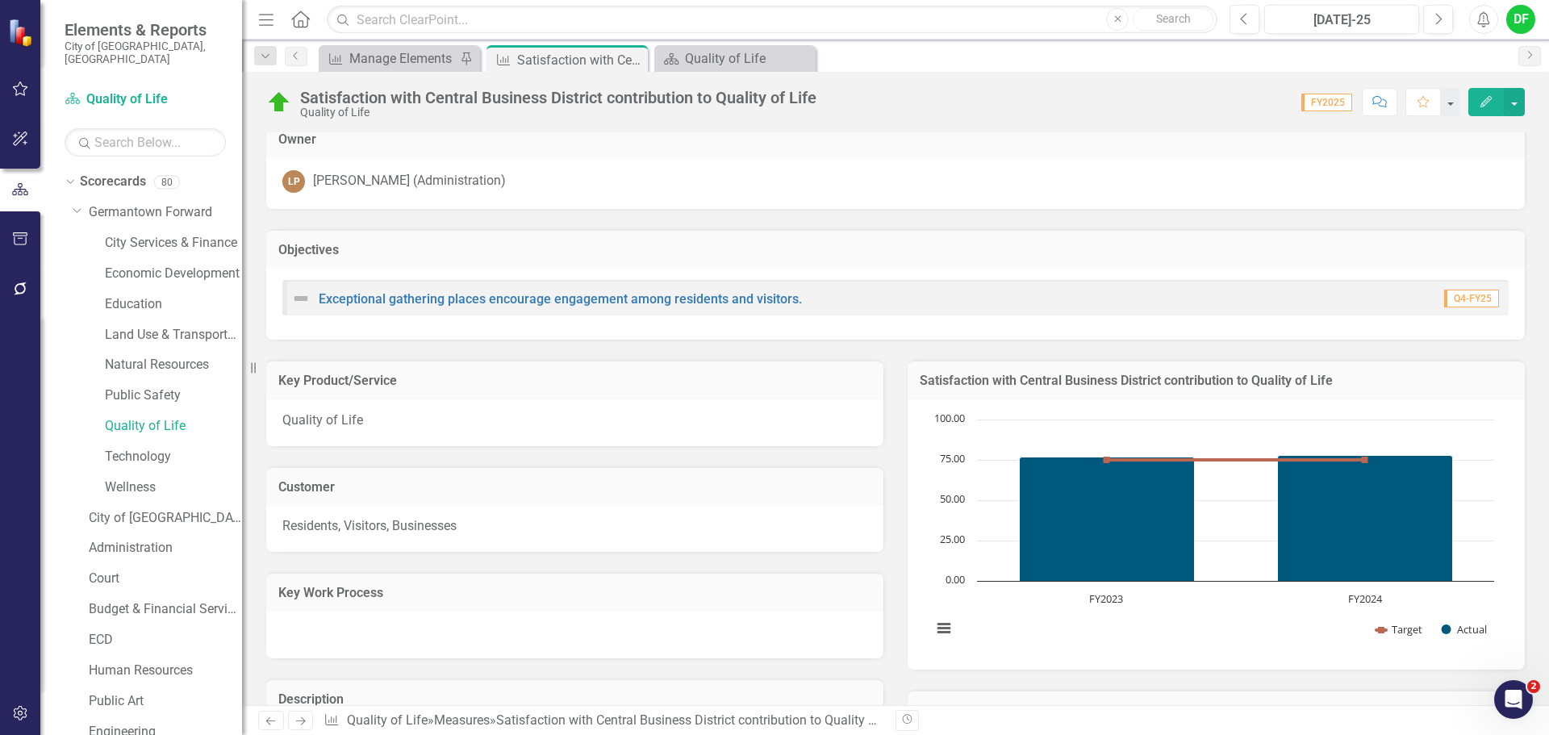
scroll to position [0, 0]
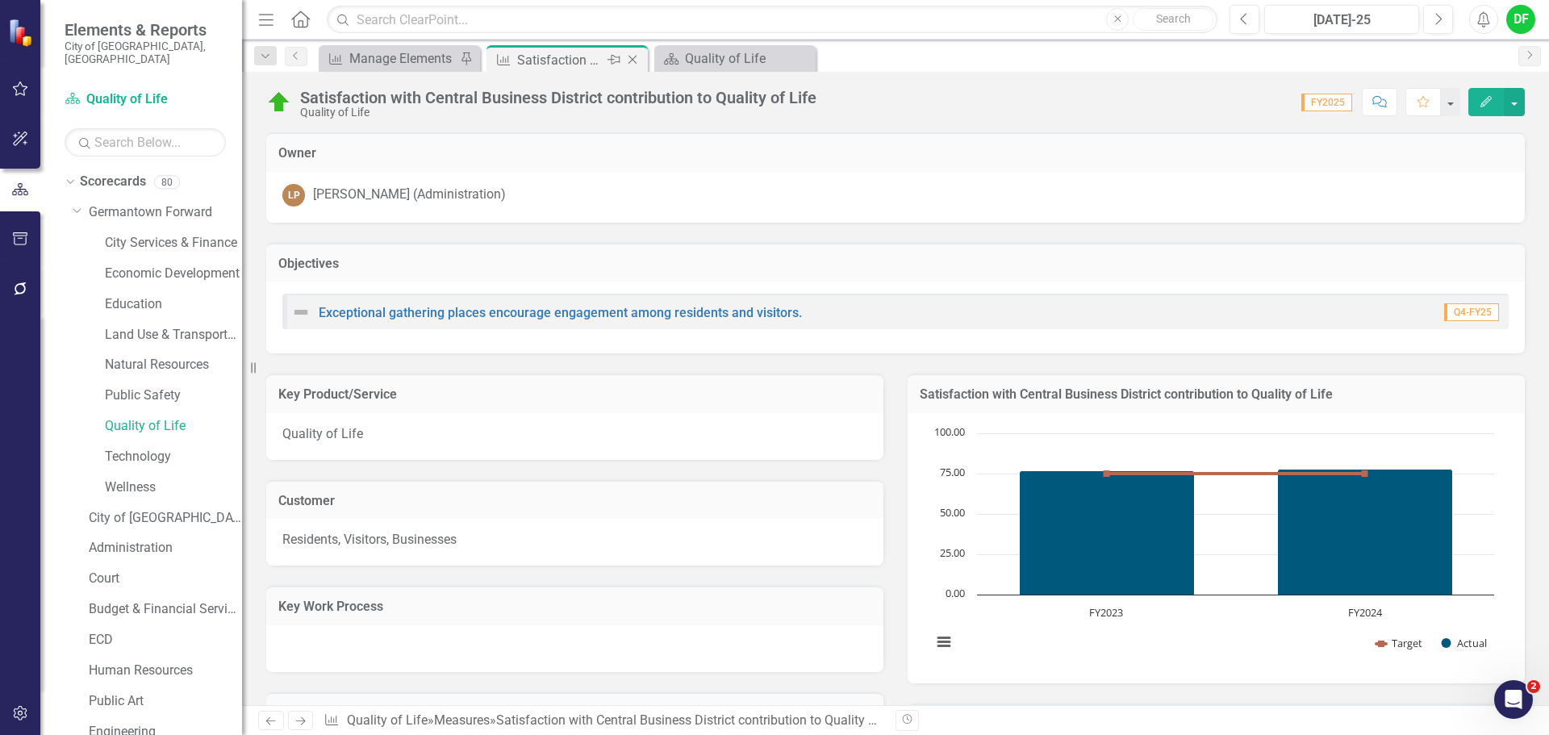
click at [636, 58] on icon "Close" at bounding box center [632, 59] width 16 height 13
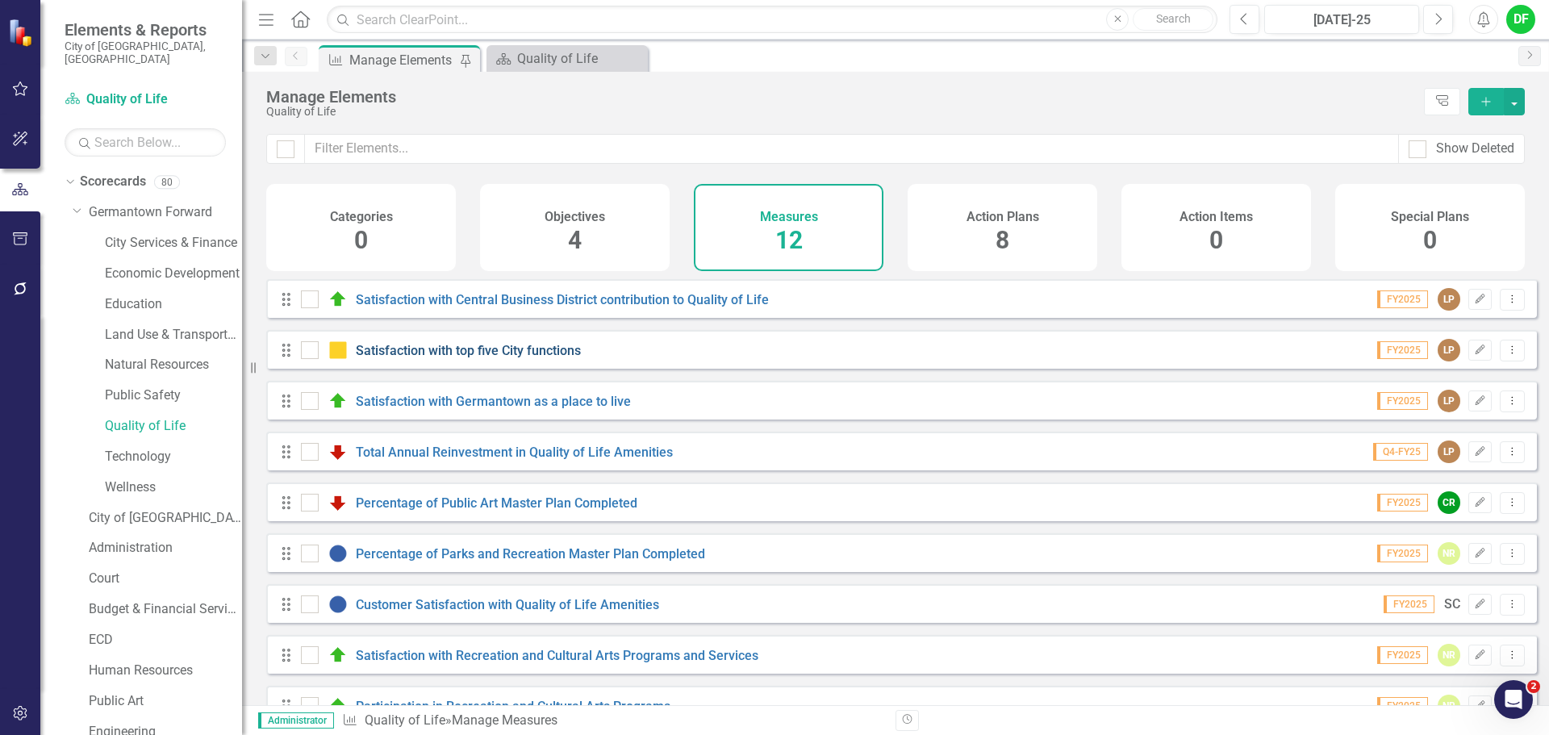
click at [486, 358] on link "Satisfaction with top five City functions" at bounding box center [468, 350] width 225 height 15
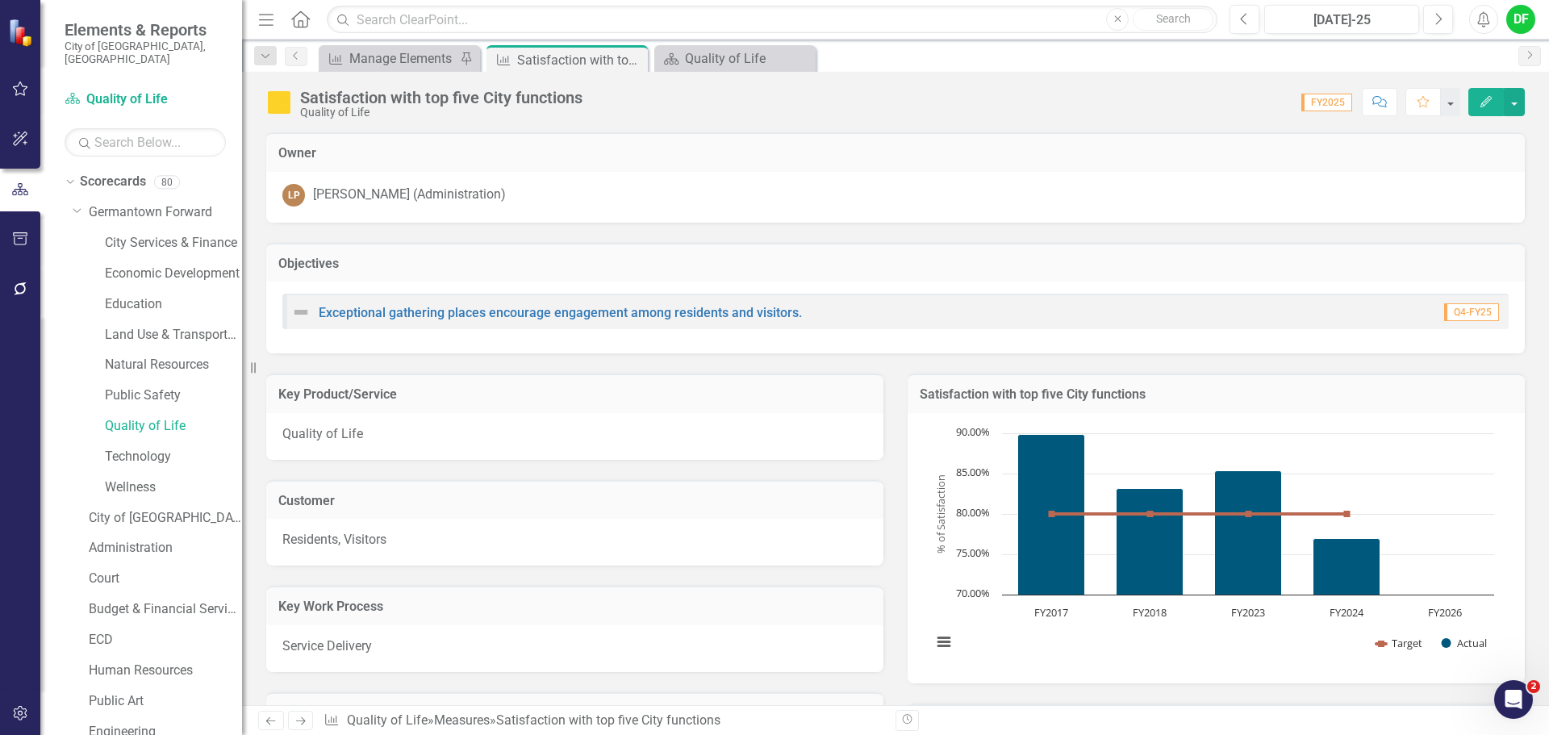
click at [1176, 404] on td "Satisfaction with top five City functions" at bounding box center [1216, 396] width 593 height 21
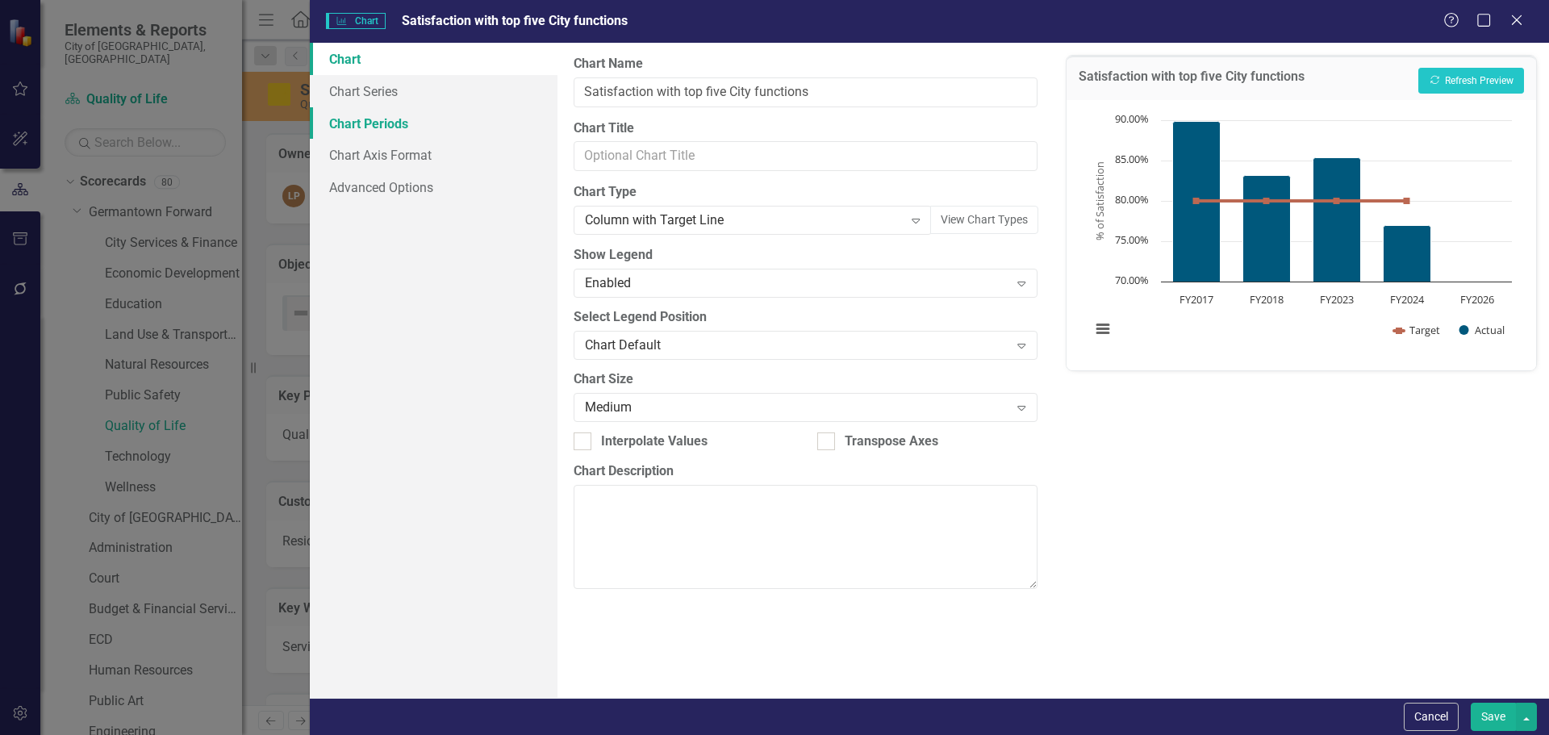
click at [371, 122] on link "Chart Periods" at bounding box center [434, 123] width 248 height 32
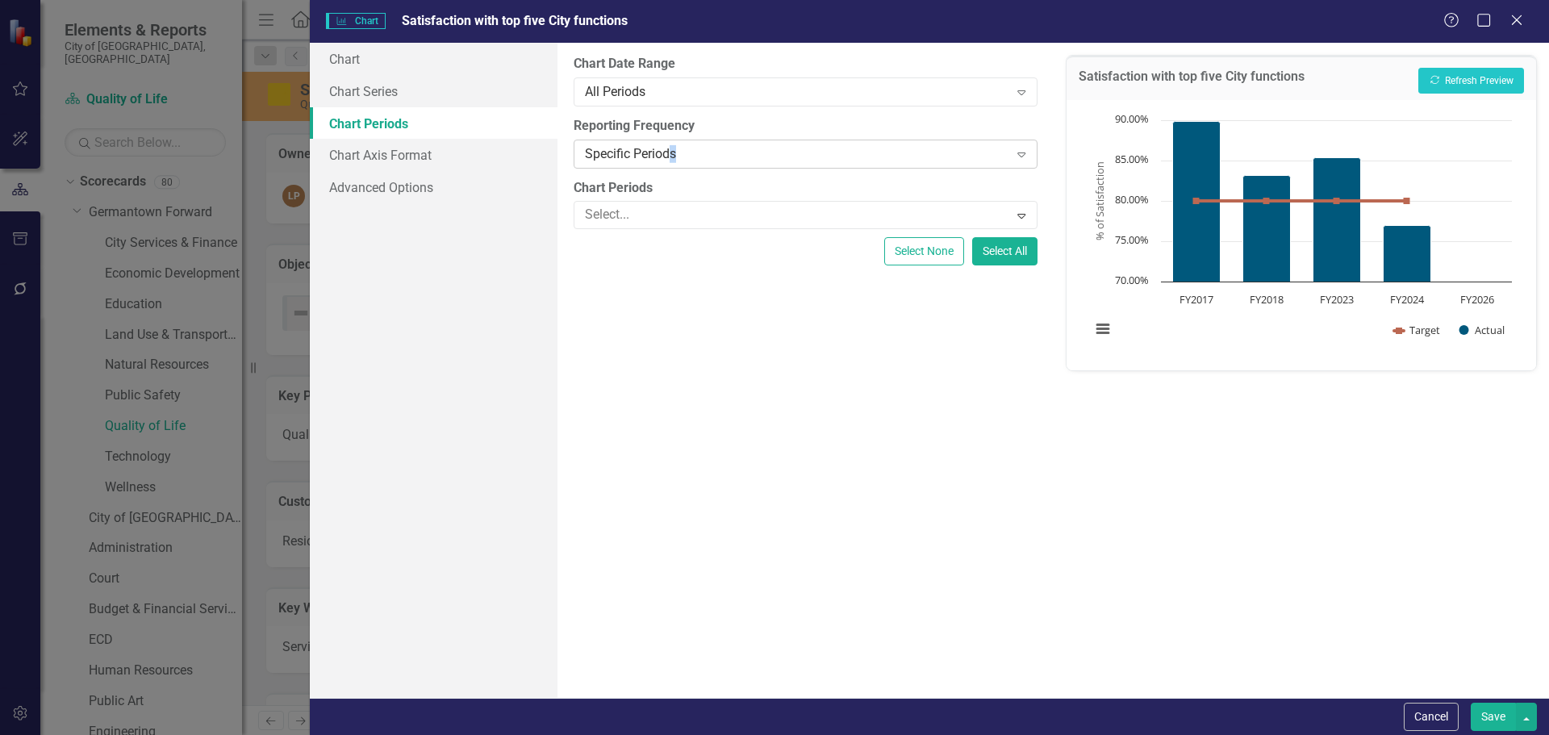
click at [674, 156] on div "Specific Periods" at bounding box center [796, 153] width 423 height 19
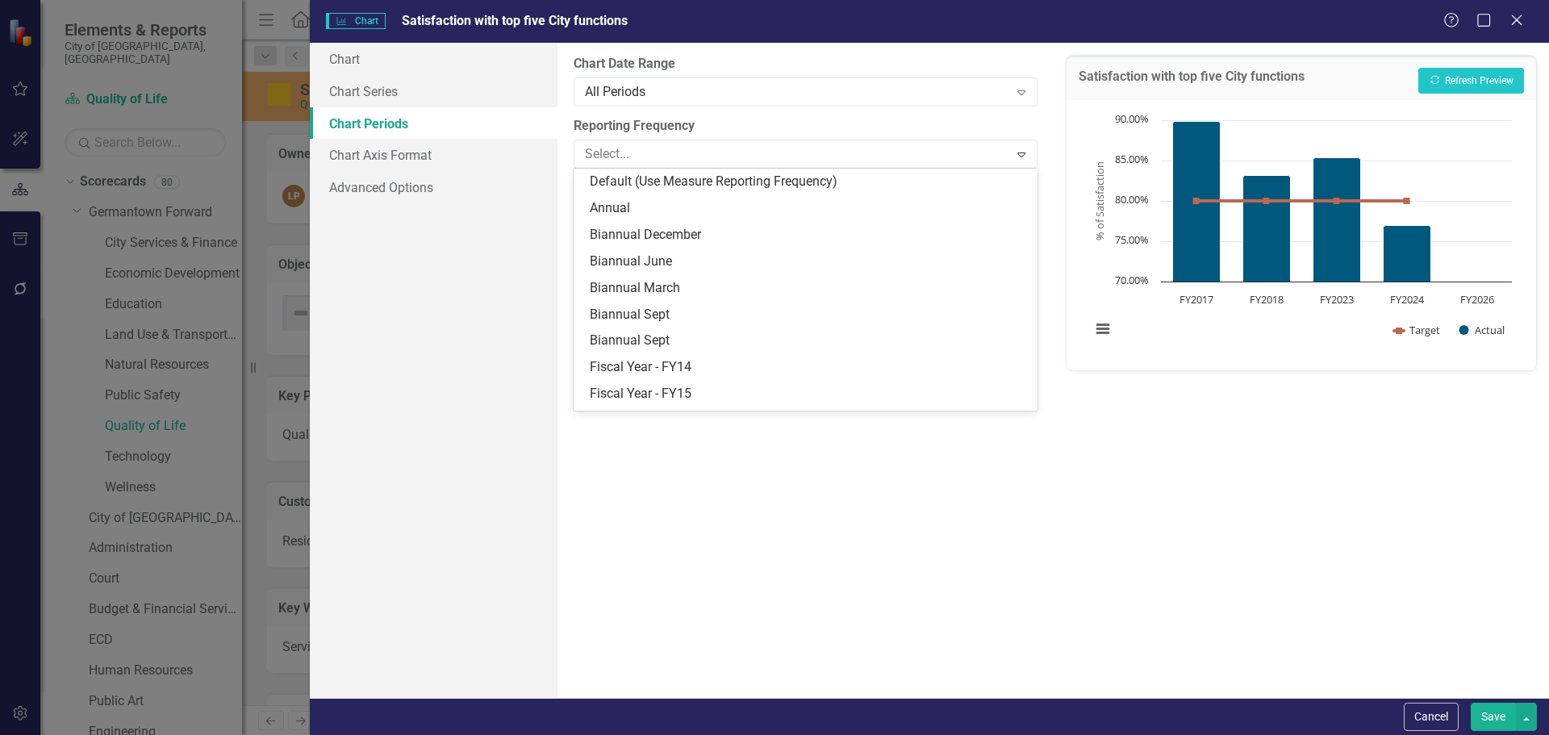
scroll to position [208, 0]
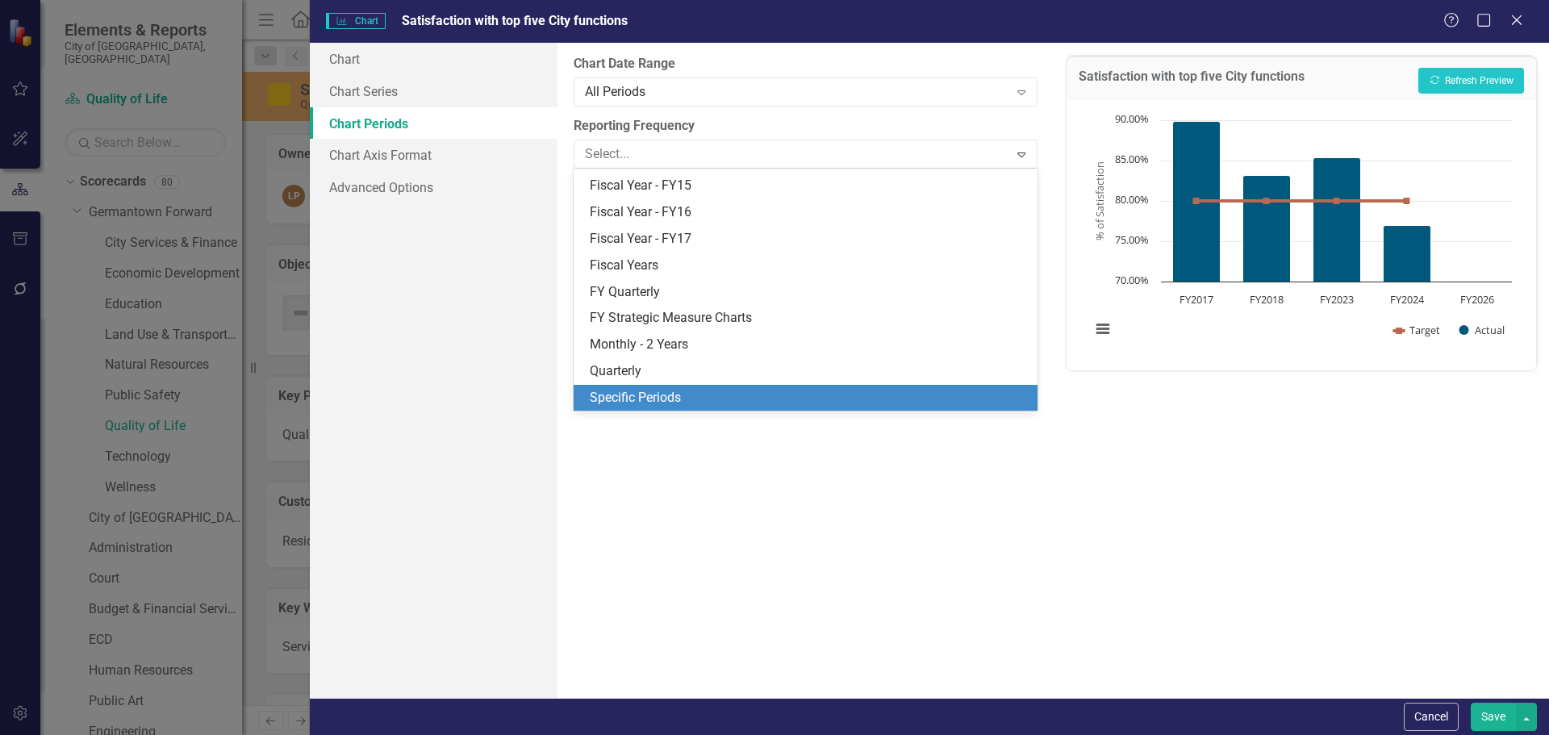
click at [658, 395] on div "Specific Periods" at bounding box center [808, 398] width 437 height 19
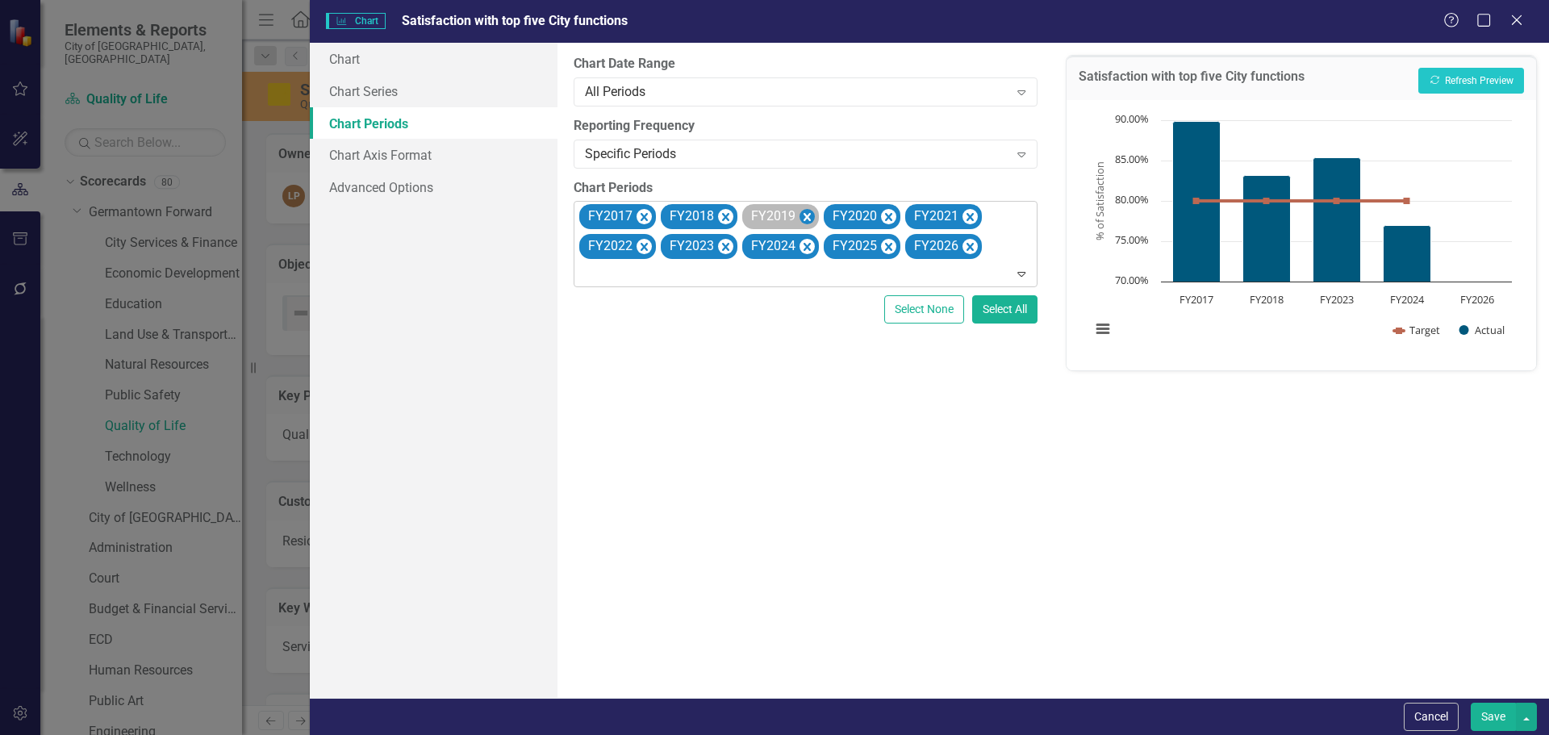
click at [805, 219] on icon "Remove FY2019" at bounding box center [806, 217] width 15 height 20
click at [805, 219] on icon "Remove FY2020" at bounding box center [806, 217] width 15 height 20
click at [805, 219] on icon "Remove FY2021" at bounding box center [806, 217] width 15 height 20
click at [805, 219] on icon "Remove FY2022" at bounding box center [806, 217] width 15 height 20
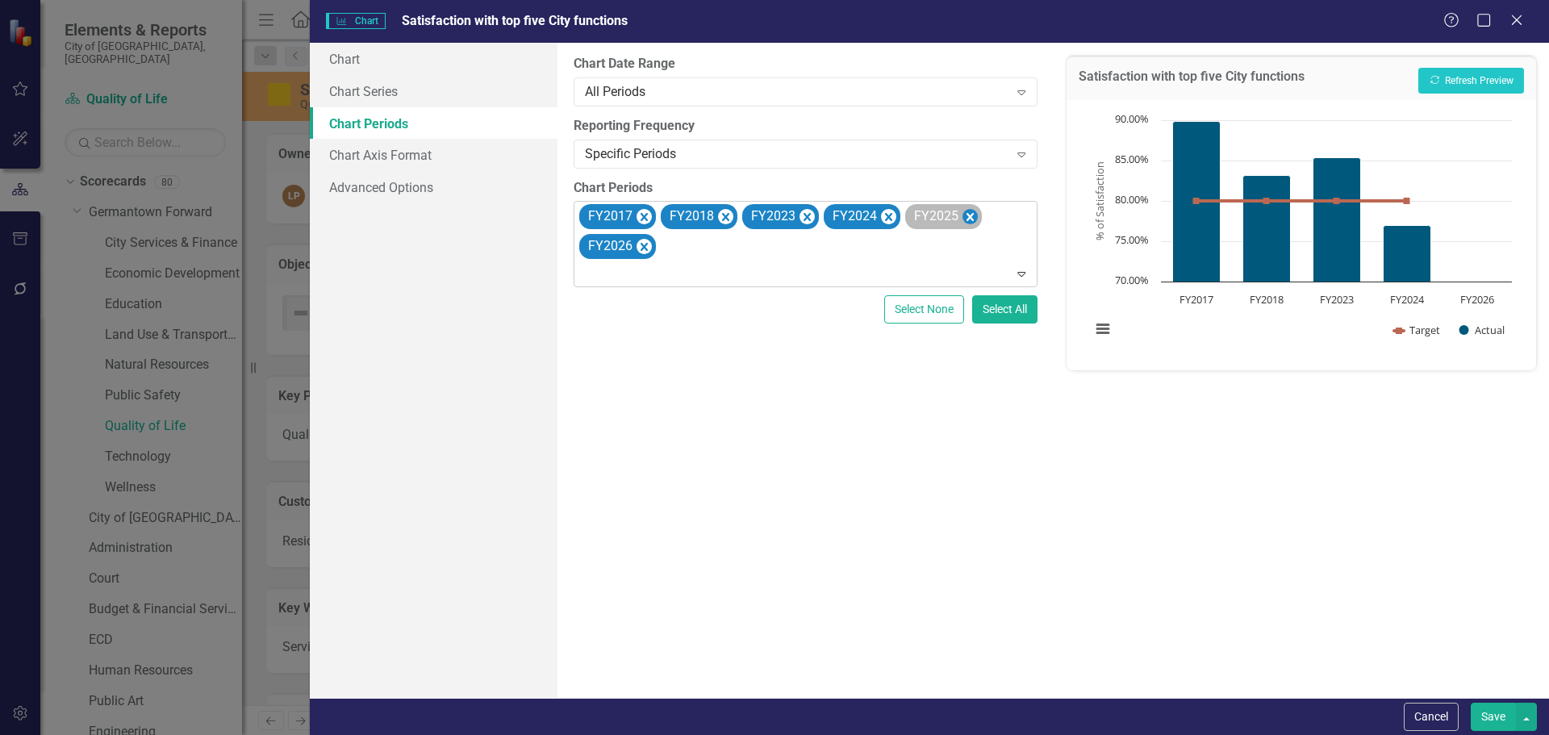
click at [969, 218] on icon "Remove FY2025" at bounding box center [969, 217] width 7 height 8
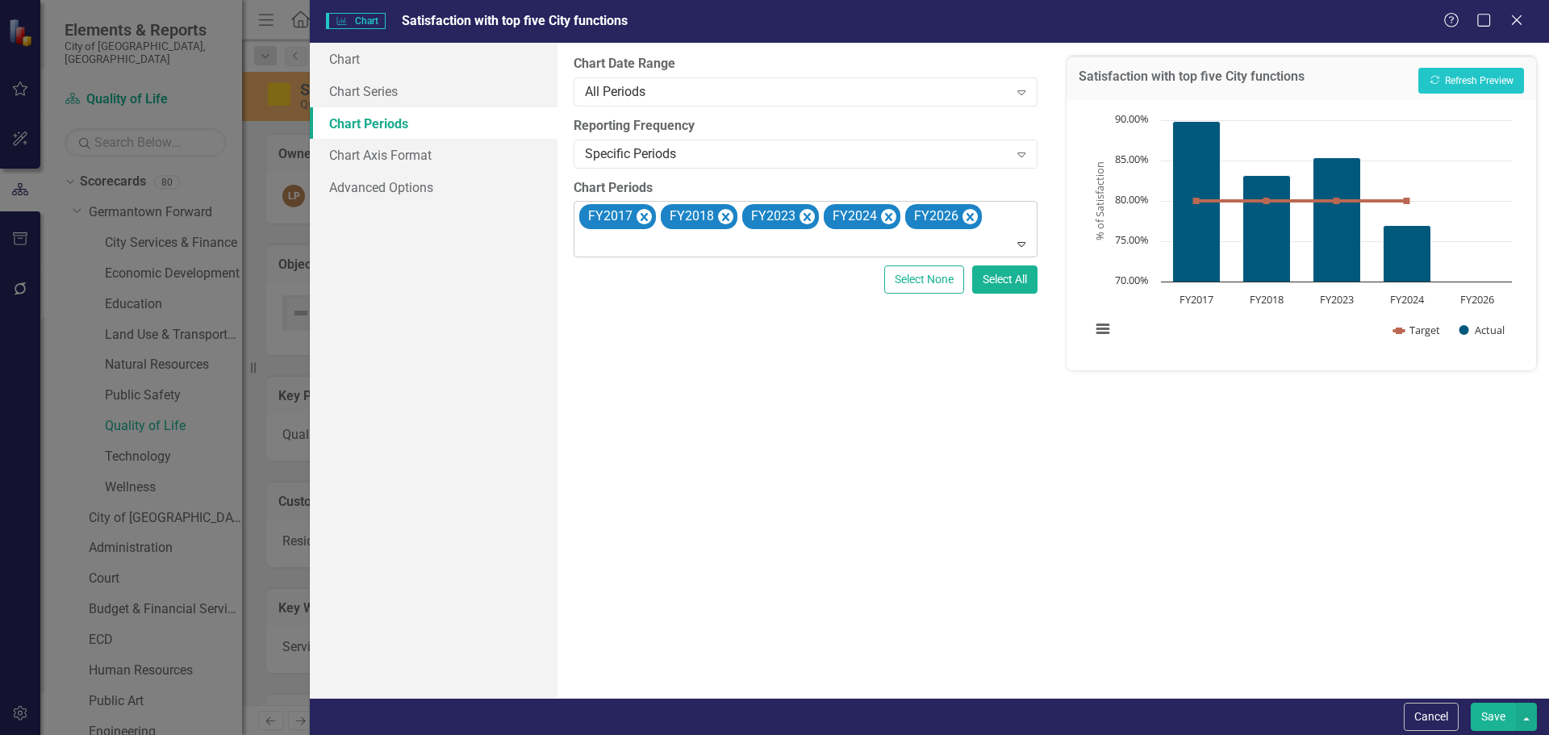
click at [969, 218] on icon "Remove FY2026" at bounding box center [969, 217] width 7 height 8
click at [1510, 84] on button "Recalculate Refresh Preview" at bounding box center [1471, 81] width 106 height 26
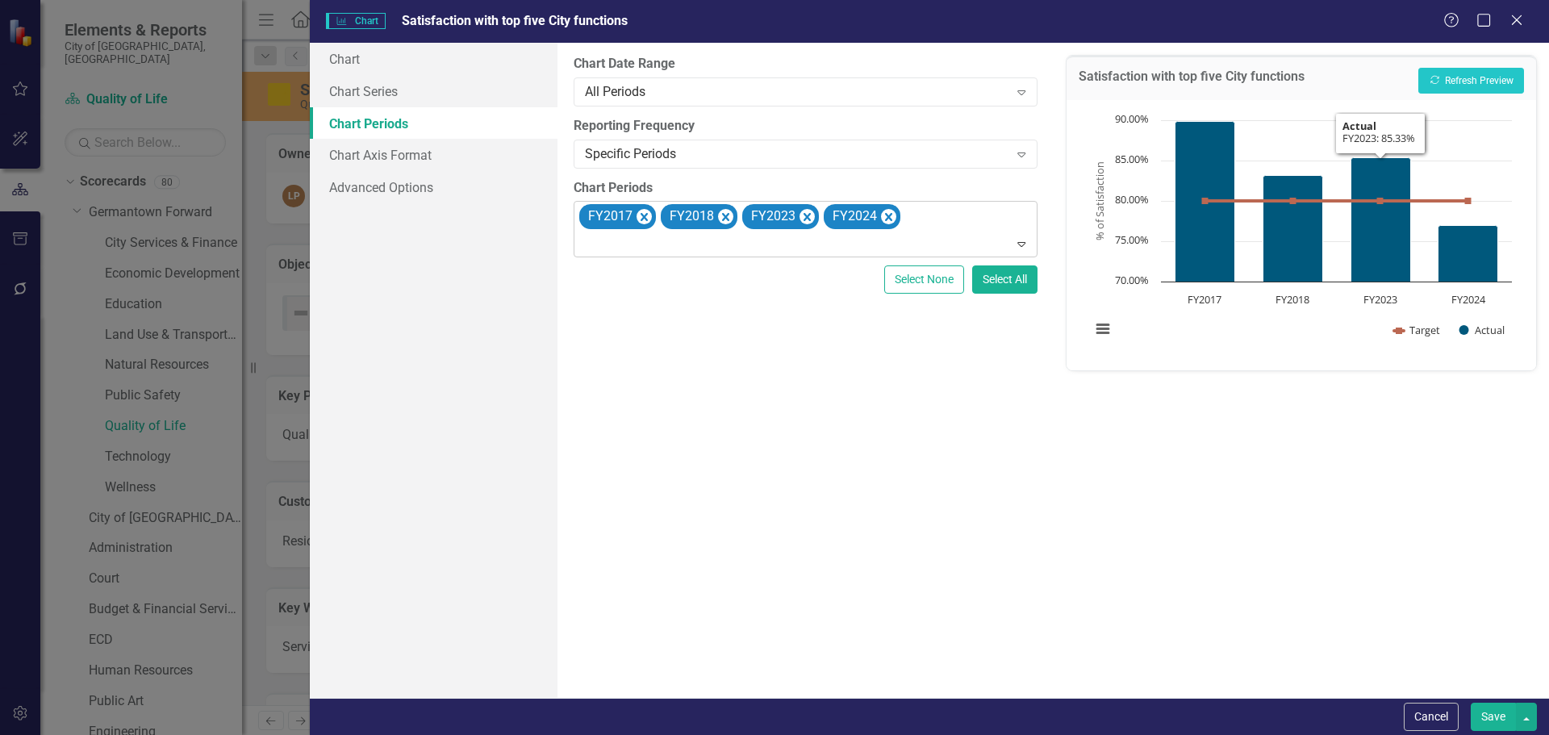
click at [1489, 714] on button "Save" at bounding box center [1493, 717] width 45 height 28
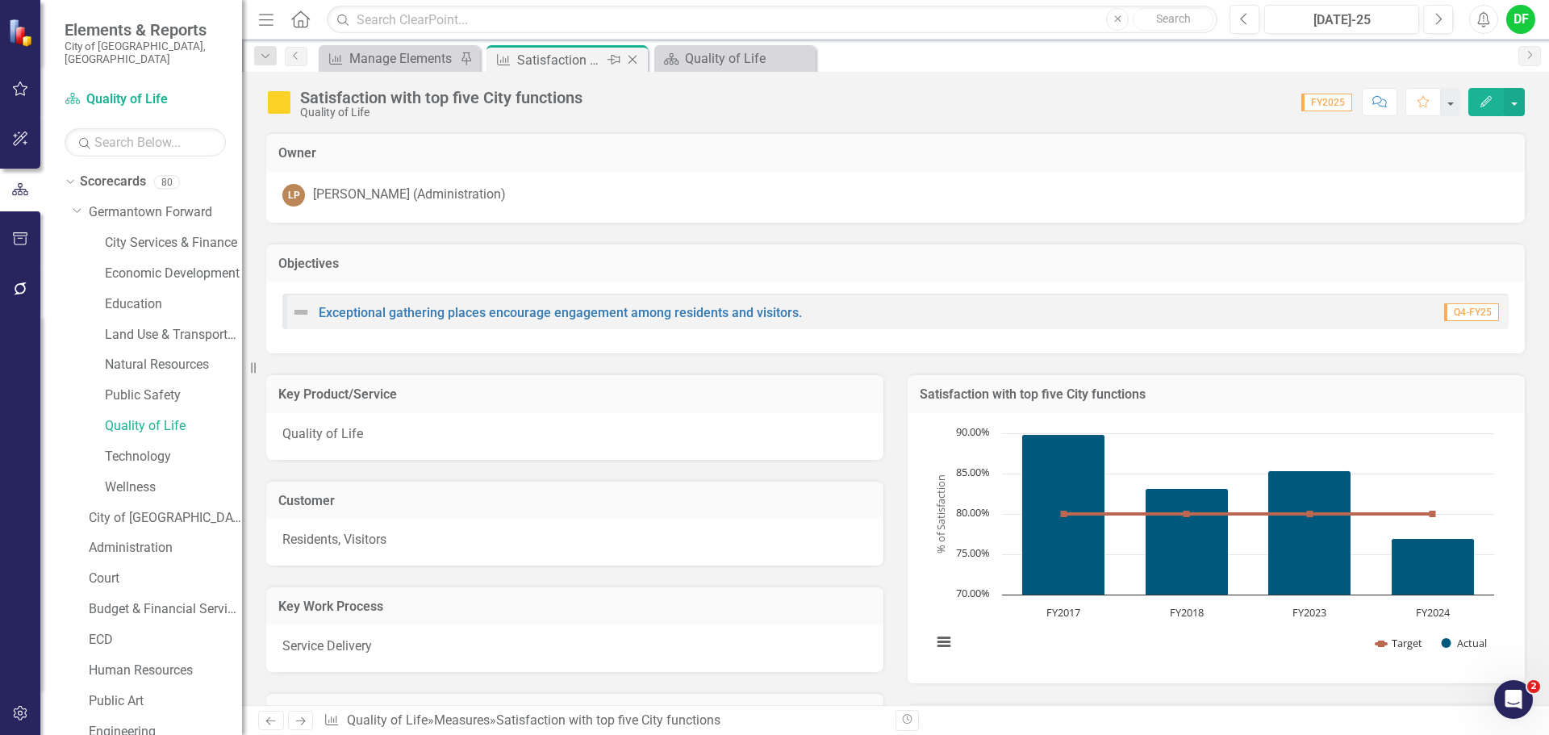
click at [630, 56] on icon "Close" at bounding box center [632, 59] width 16 height 13
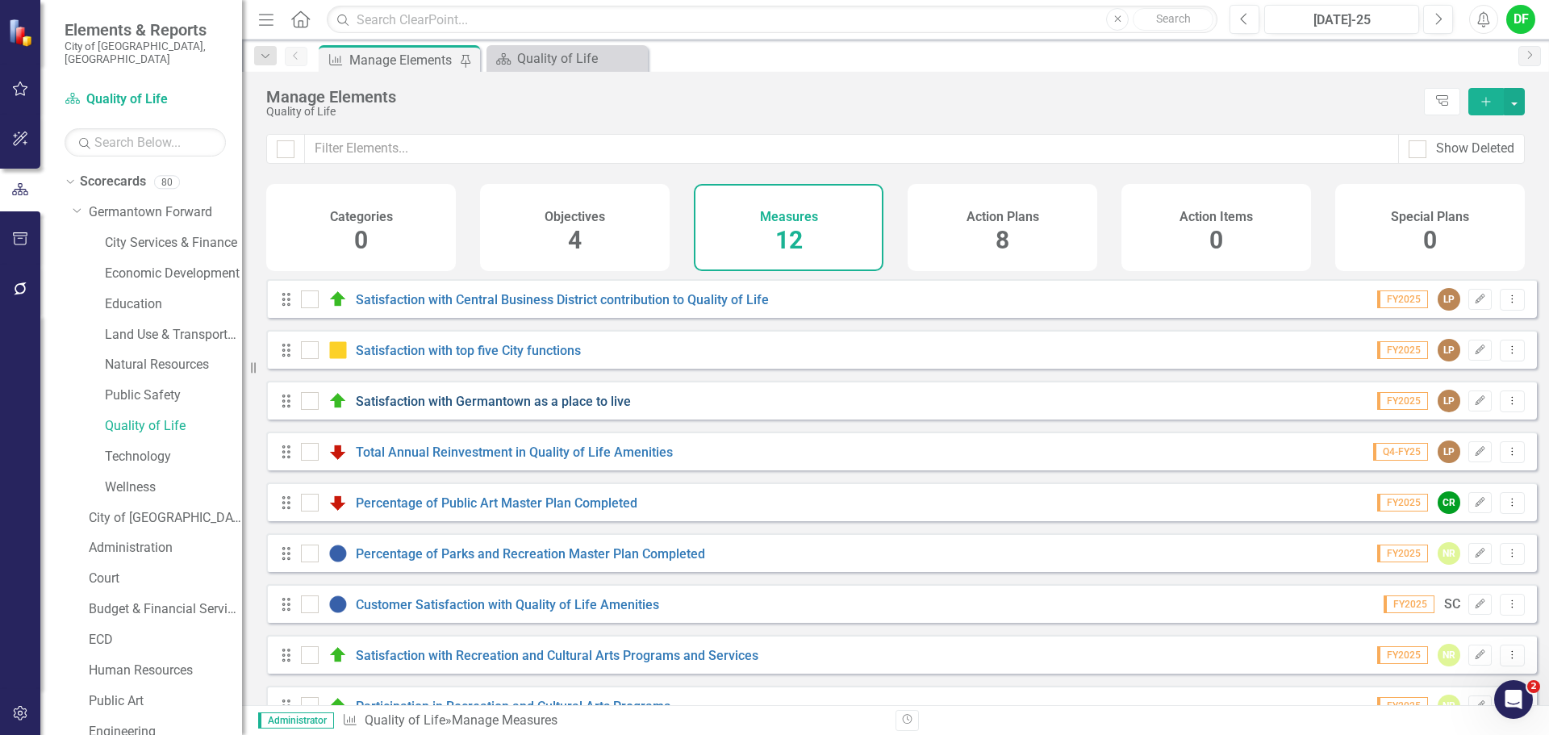
click at [452, 408] on link "Satisfaction with Germantown as a place to live" at bounding box center [493, 401] width 275 height 15
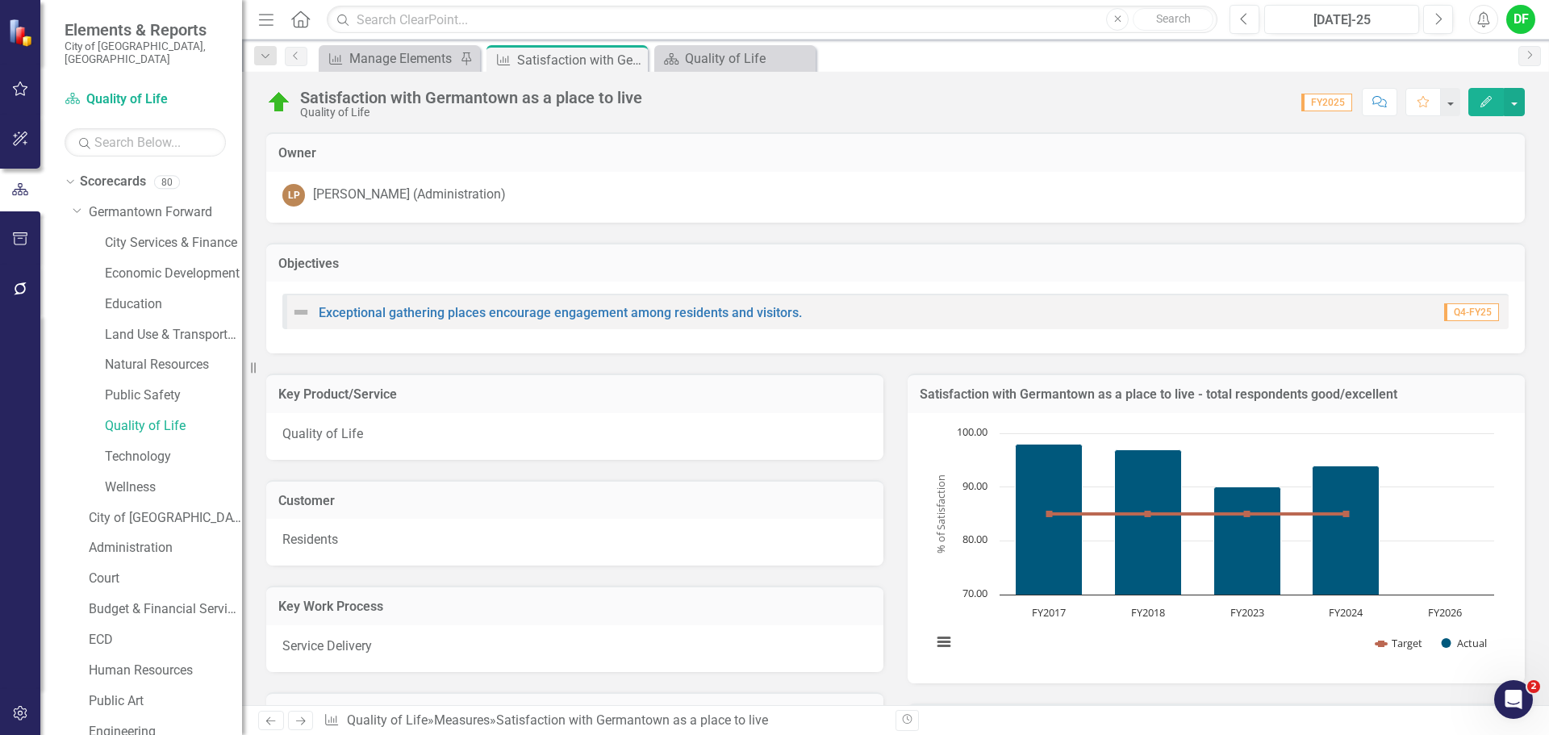
click at [1429, 403] on td "Satisfaction with Germantown as a place to live - total respondents good/excell…" at bounding box center [1216, 396] width 593 height 21
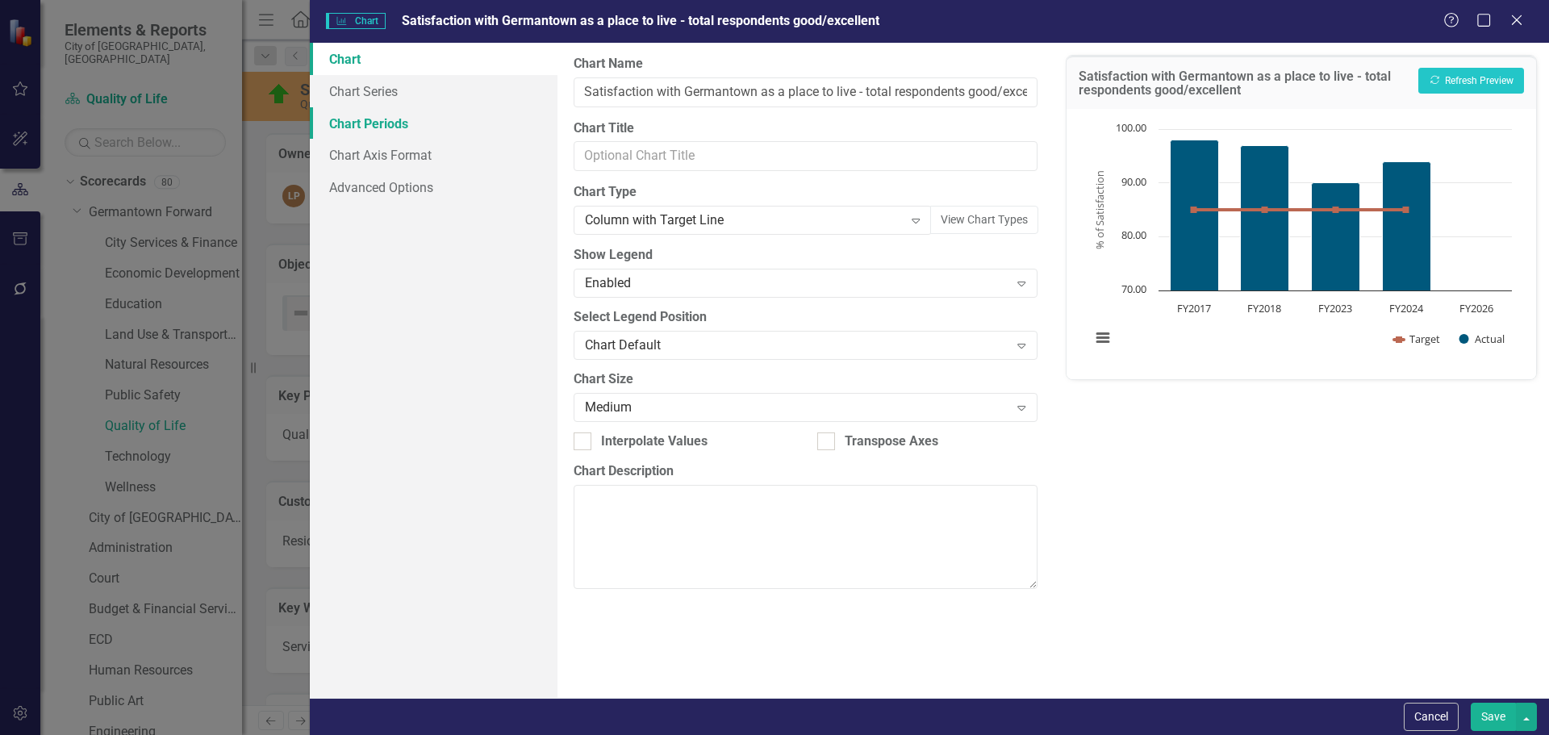
click at [386, 123] on link "Chart Periods" at bounding box center [434, 123] width 248 height 32
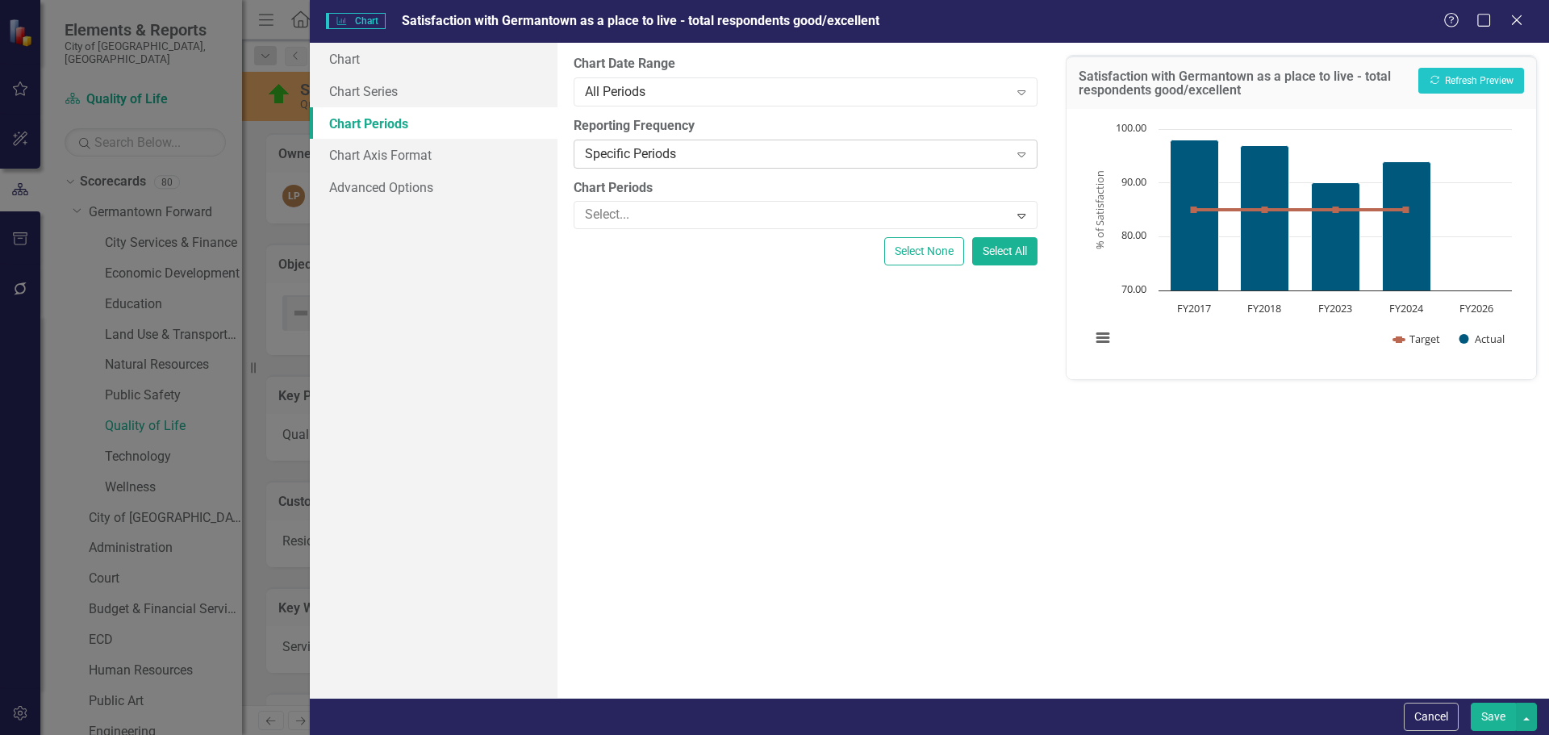
click at [599, 157] on div "Specific Periods" at bounding box center [796, 153] width 423 height 19
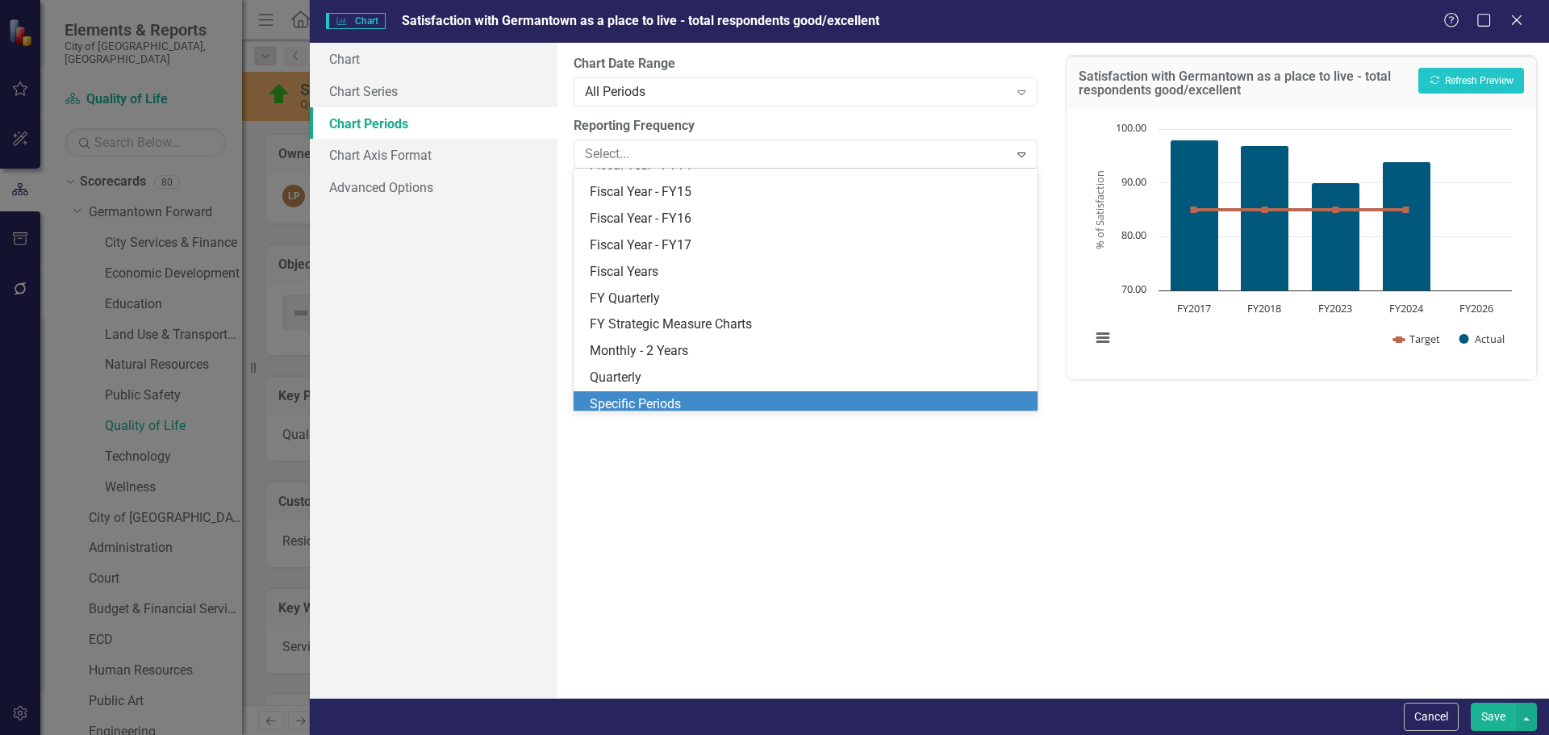
scroll to position [208, 0]
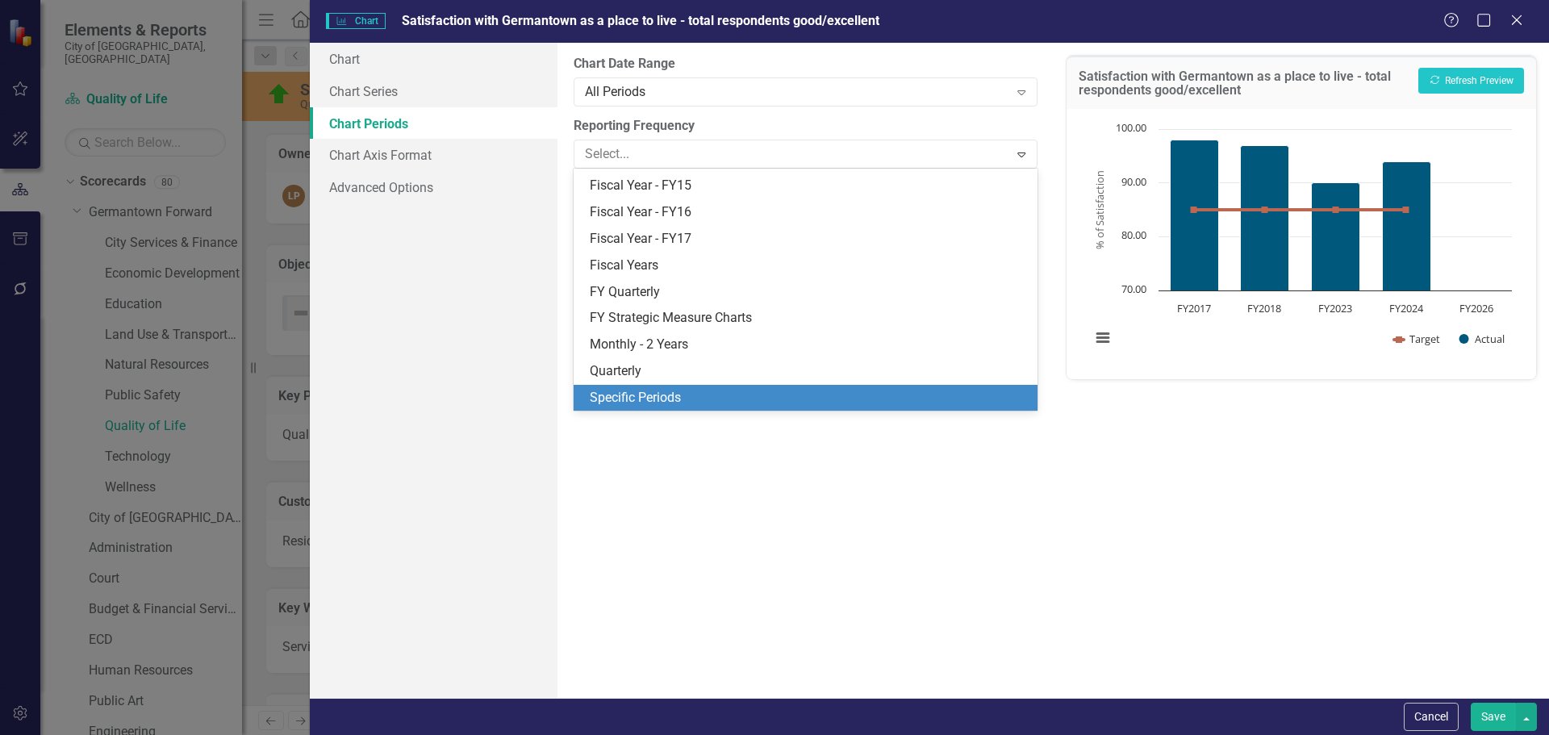
click at [625, 397] on div "Specific Periods" at bounding box center [808, 398] width 437 height 19
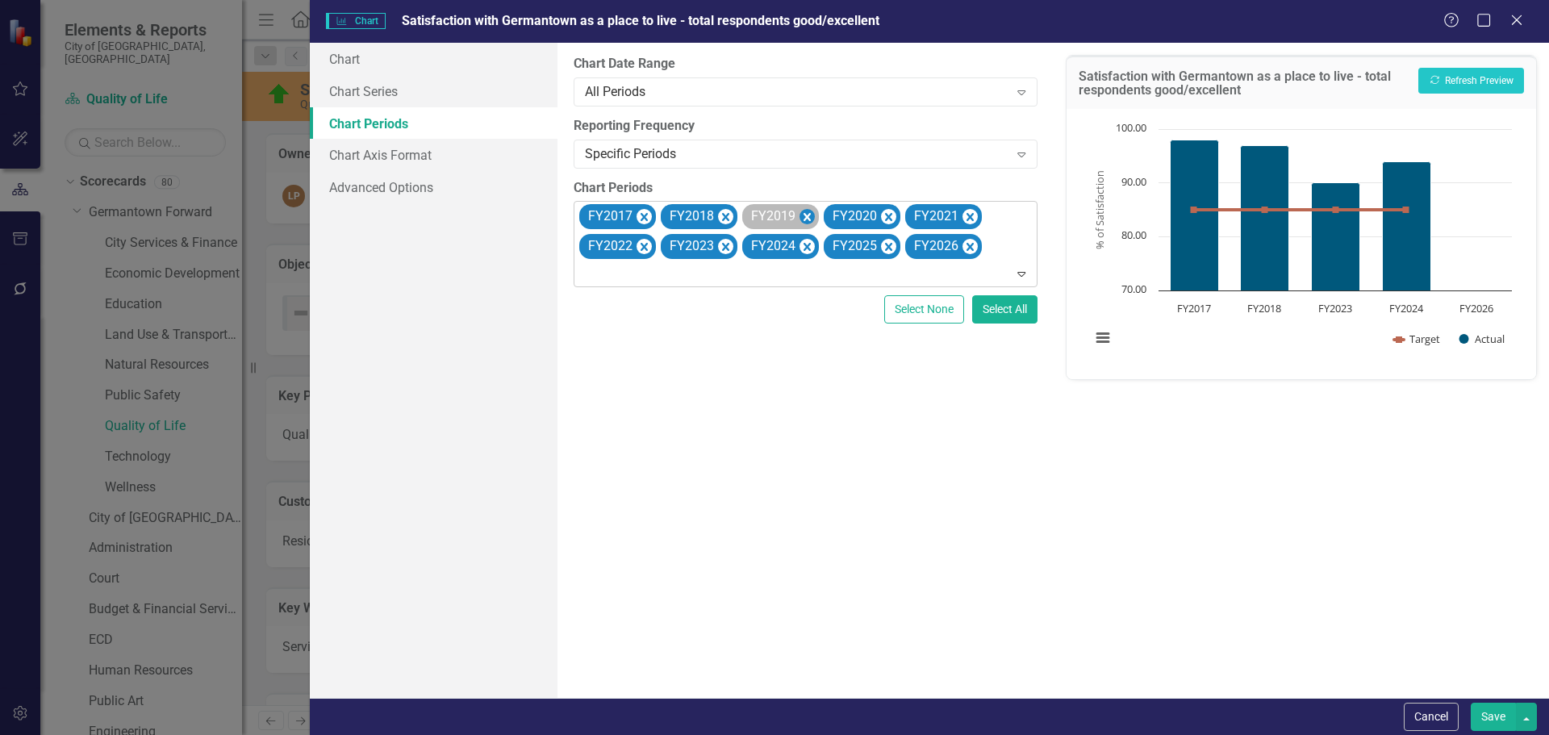
click at [801, 216] on icon "Remove FY2019" at bounding box center [806, 217] width 15 height 20
click at [801, 216] on icon "Remove FY2020" at bounding box center [806, 217] width 15 height 20
click at [801, 216] on icon "Remove FY2021" at bounding box center [806, 217] width 15 height 20
click at [801, 216] on icon "Remove FY2022" at bounding box center [806, 217] width 15 height 20
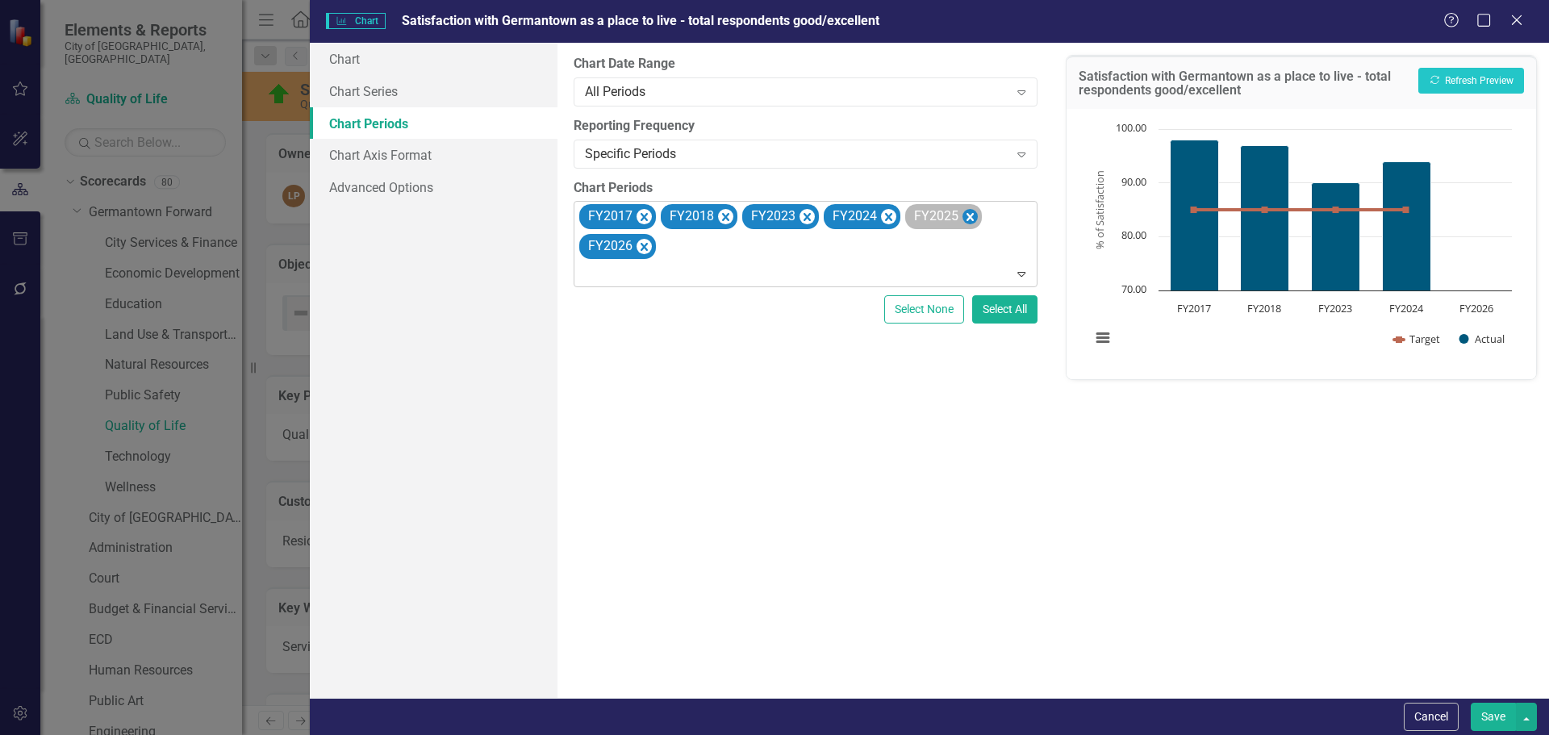
click at [962, 216] on icon "Remove FY2025" at bounding box center [969, 217] width 15 height 20
click at [965, 216] on icon "Remove FY2026" at bounding box center [969, 217] width 15 height 20
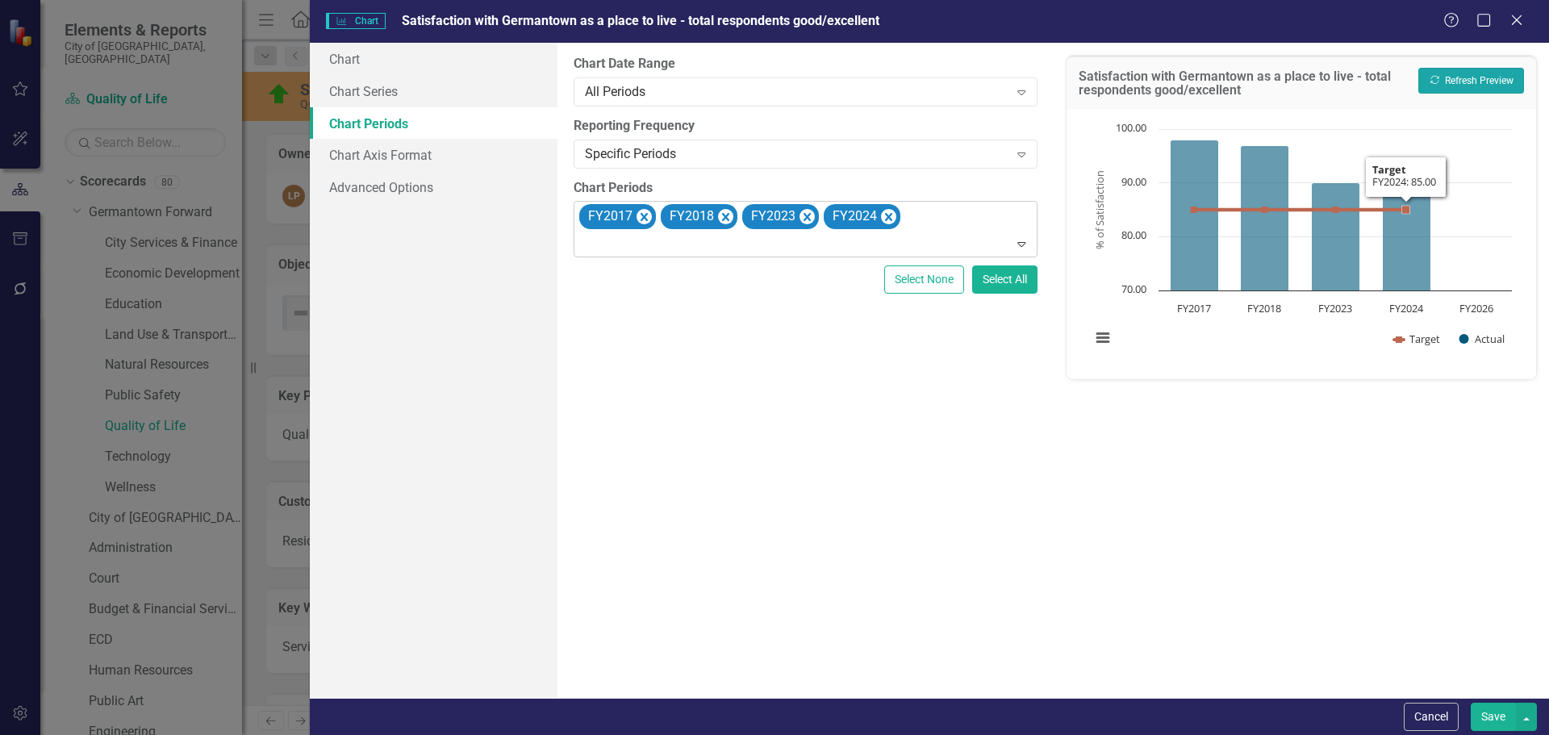
click at [1471, 86] on button "Recalculate Refresh Preview" at bounding box center [1471, 81] width 106 height 26
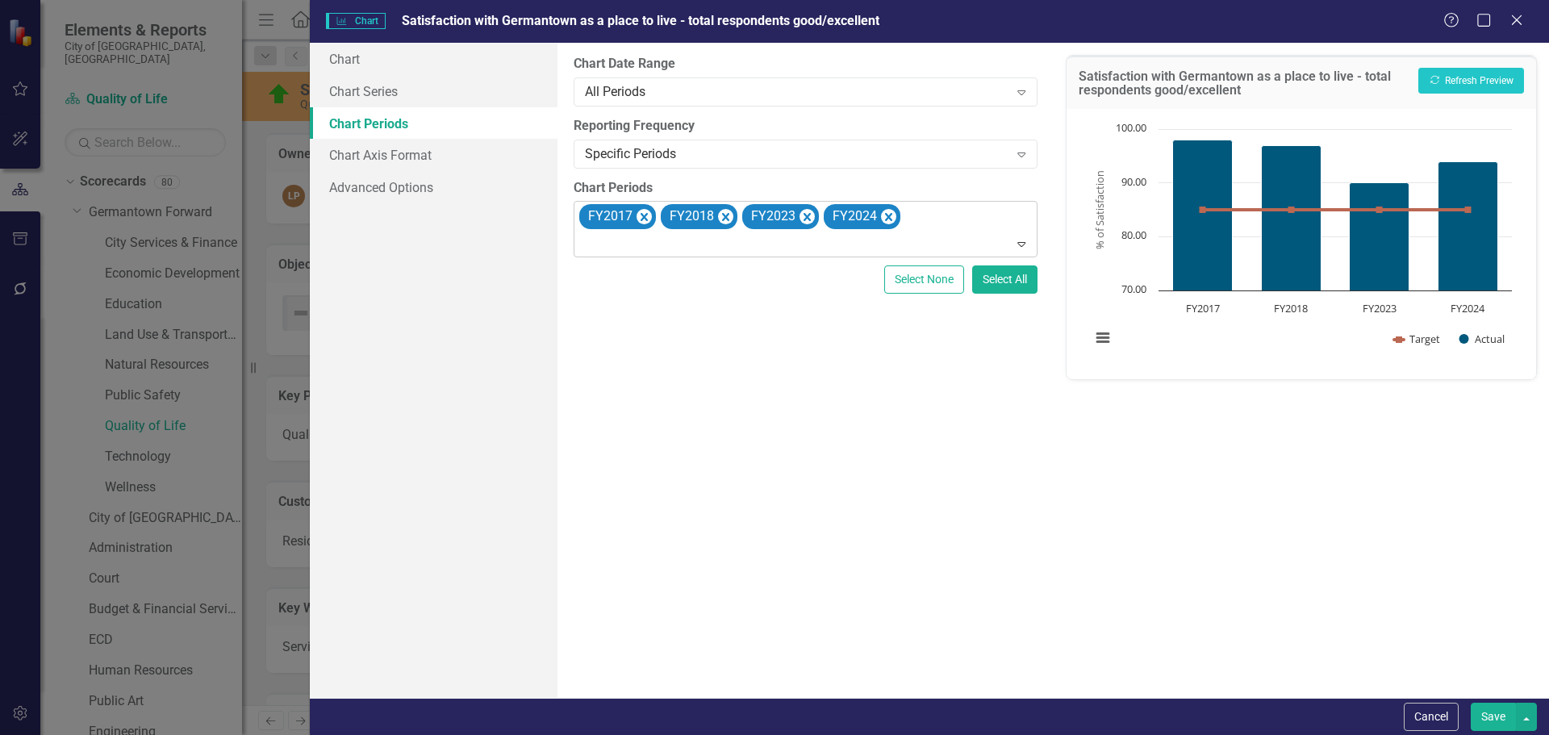
click at [1504, 714] on button "Save" at bounding box center [1493, 717] width 45 height 28
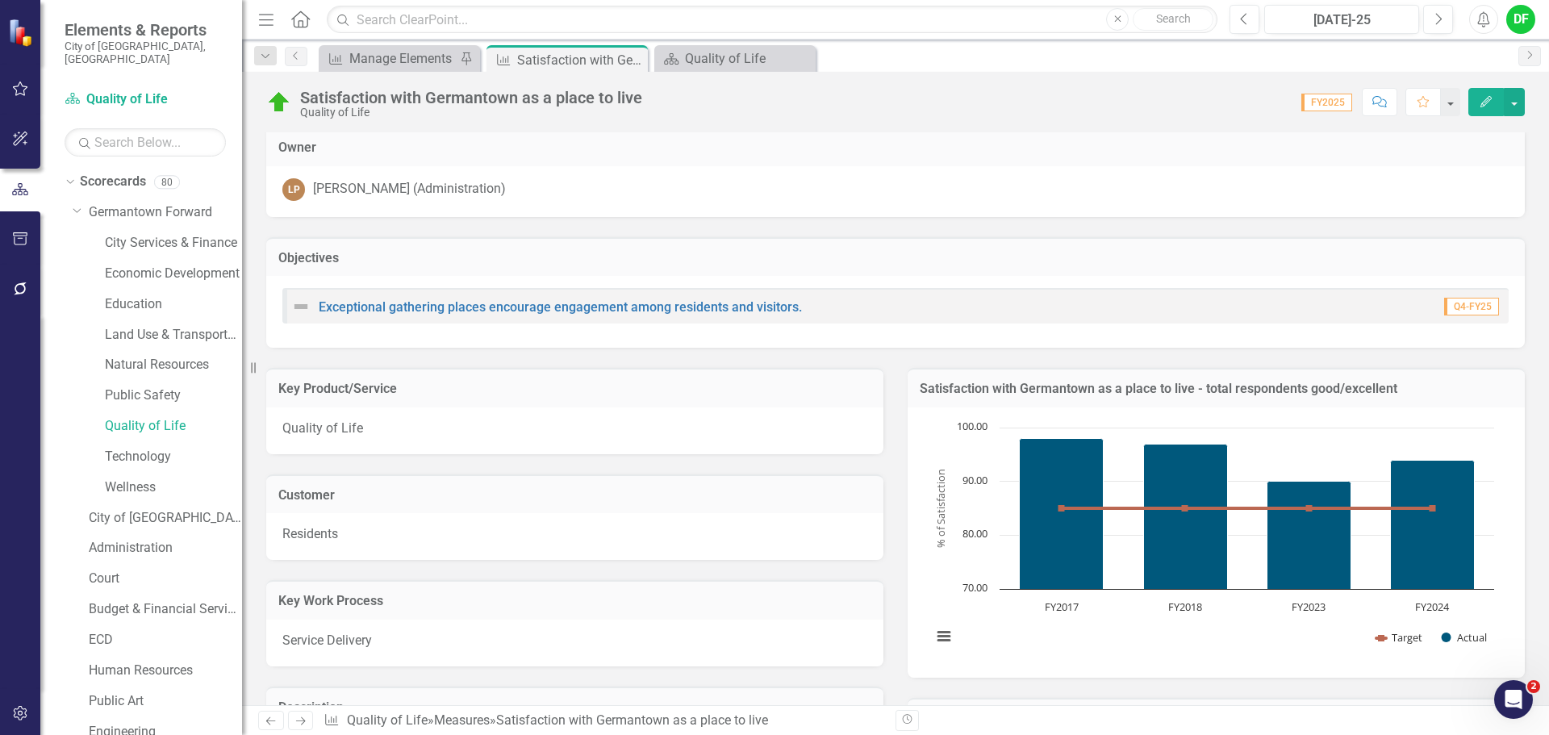
scroll to position [0, 0]
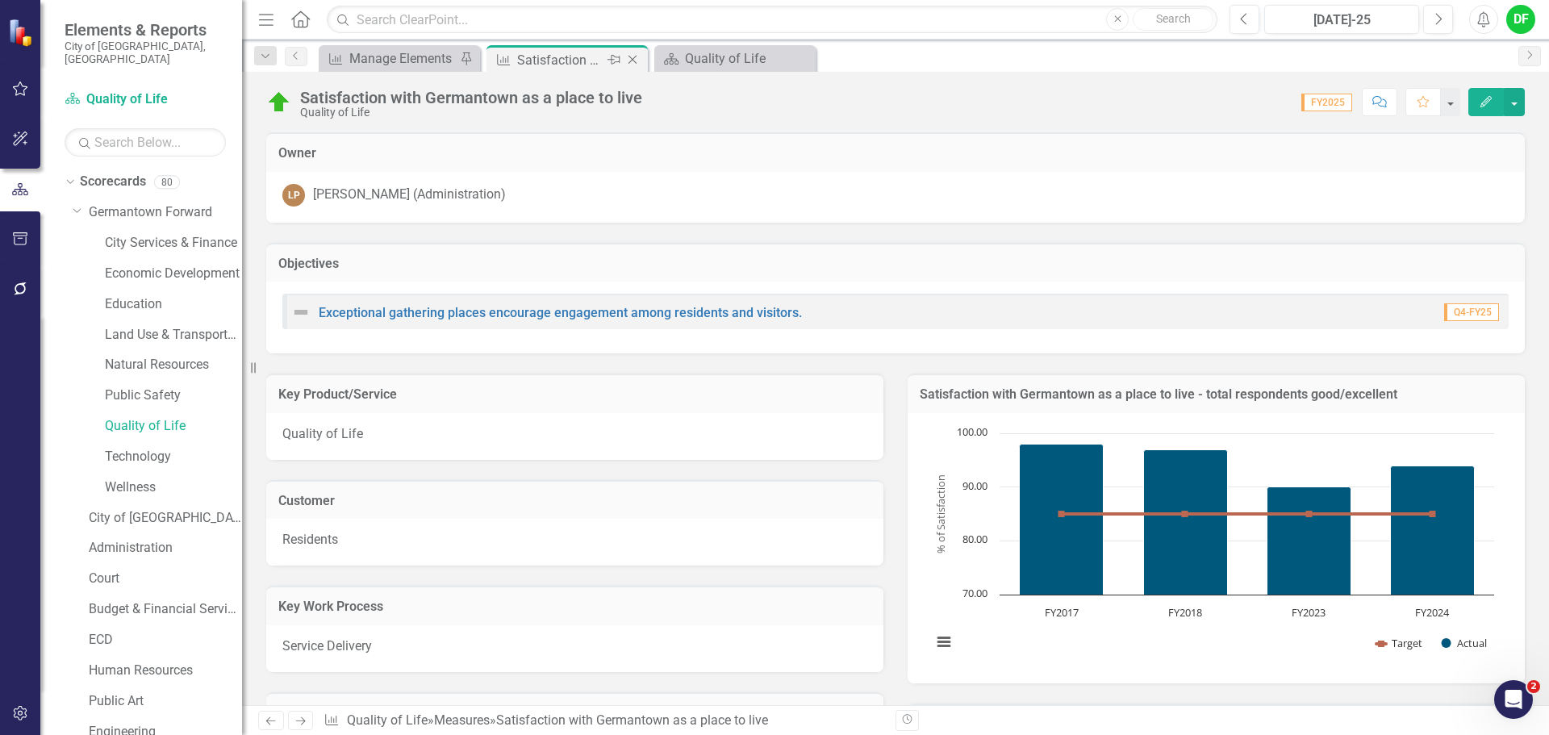
click at [630, 59] on icon "Close" at bounding box center [632, 59] width 16 height 13
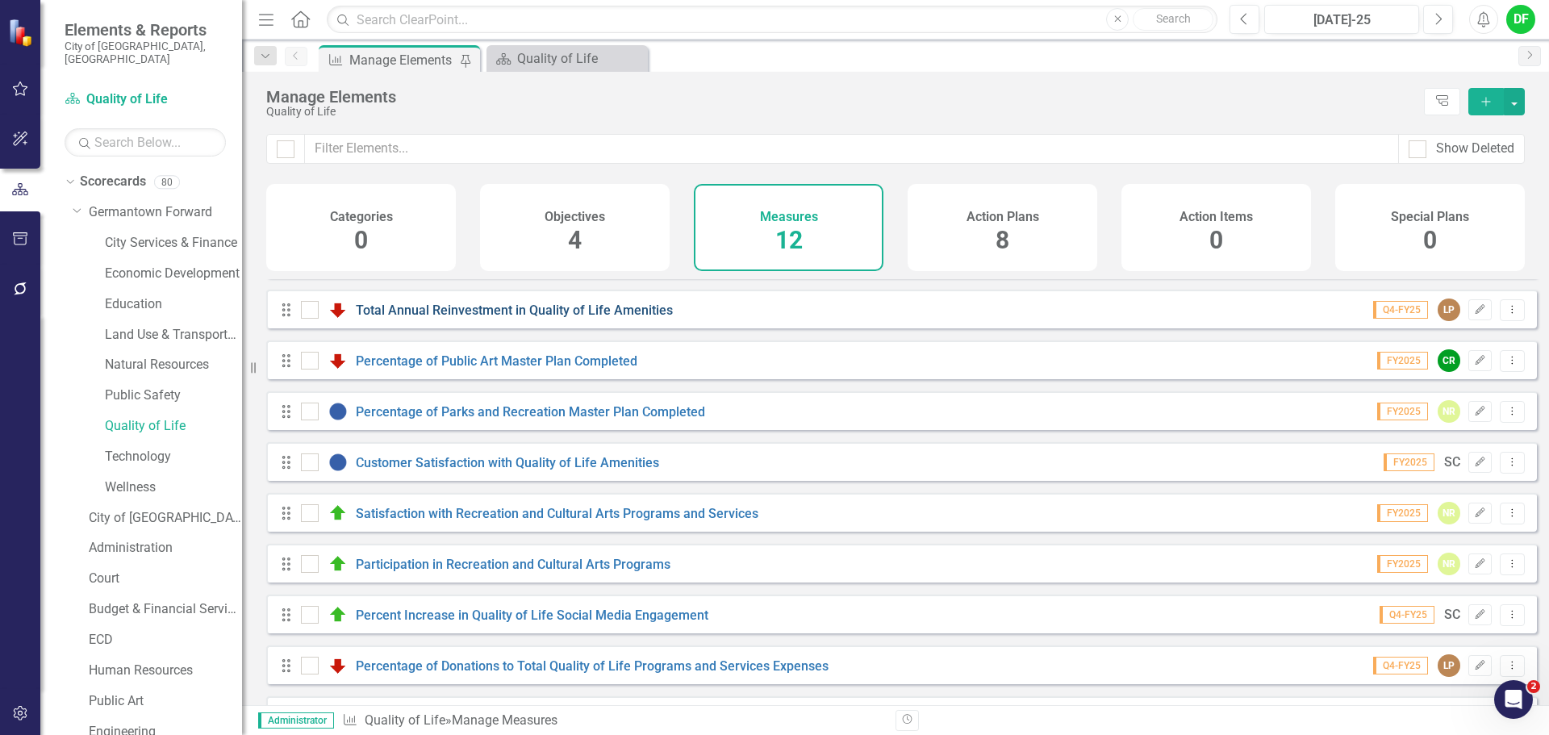
scroll to position [115, 0]
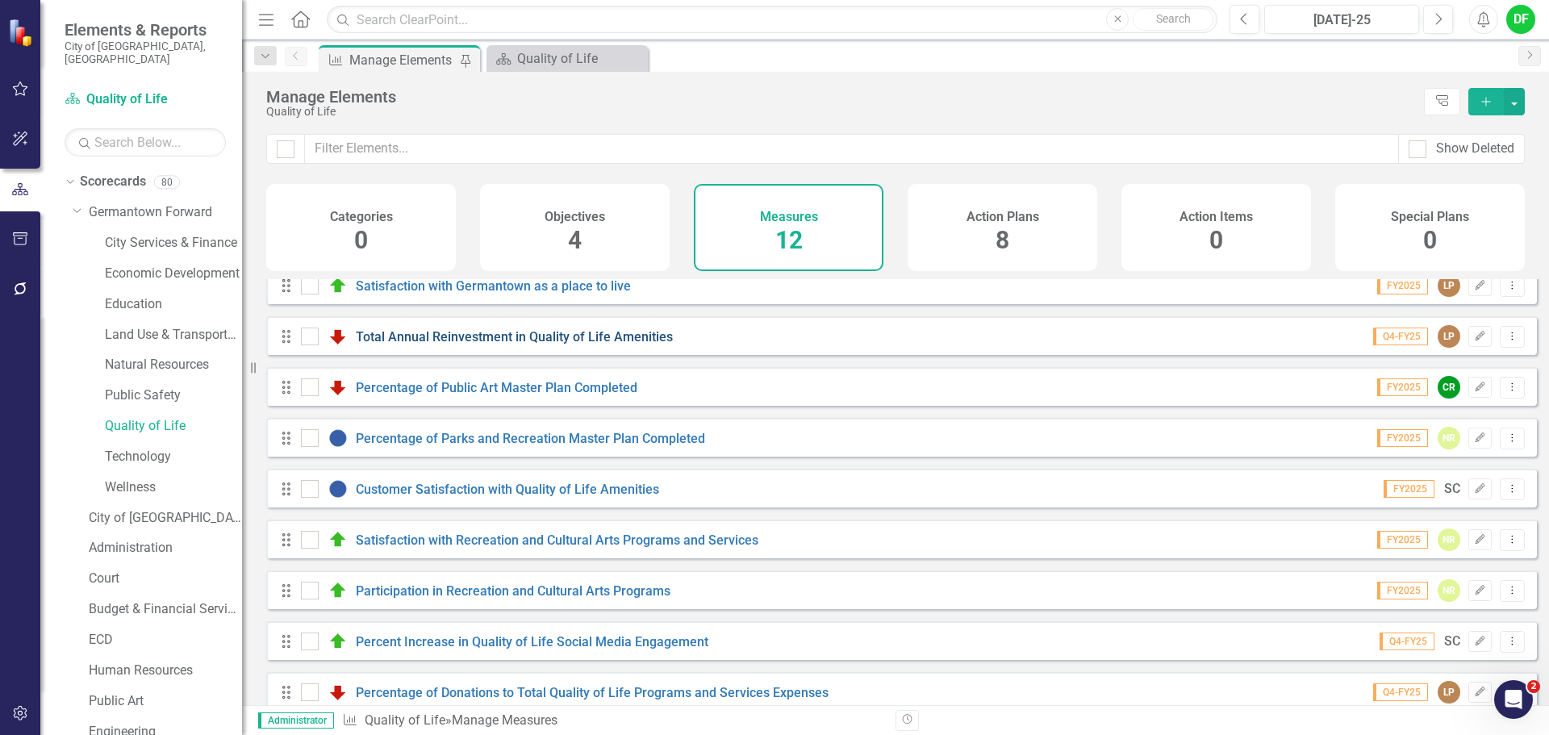
click at [482, 344] on link "Total Annual Reinvestment in Quality of Life Amenities" at bounding box center [514, 336] width 317 height 15
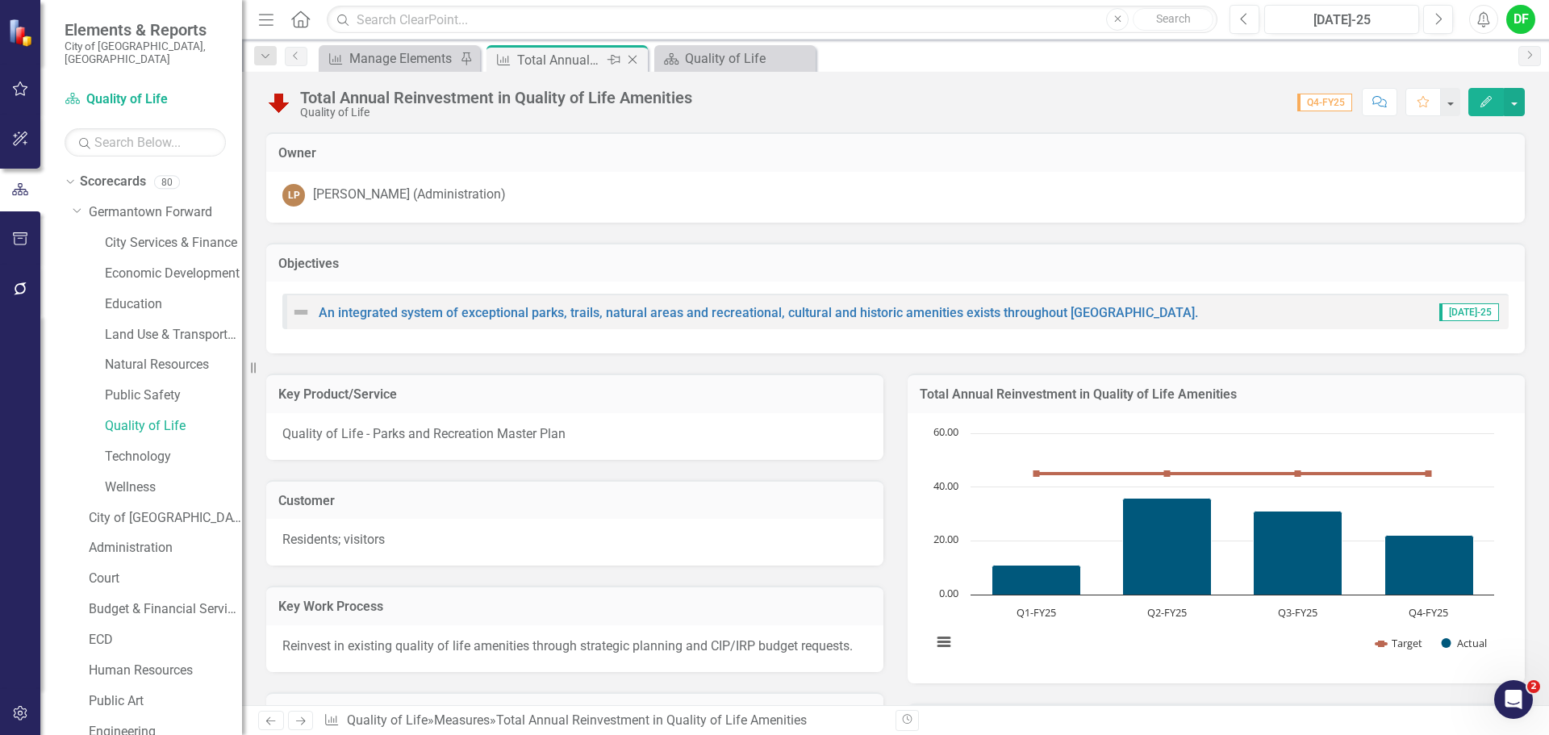
click at [632, 57] on icon "Close" at bounding box center [632, 59] width 16 height 13
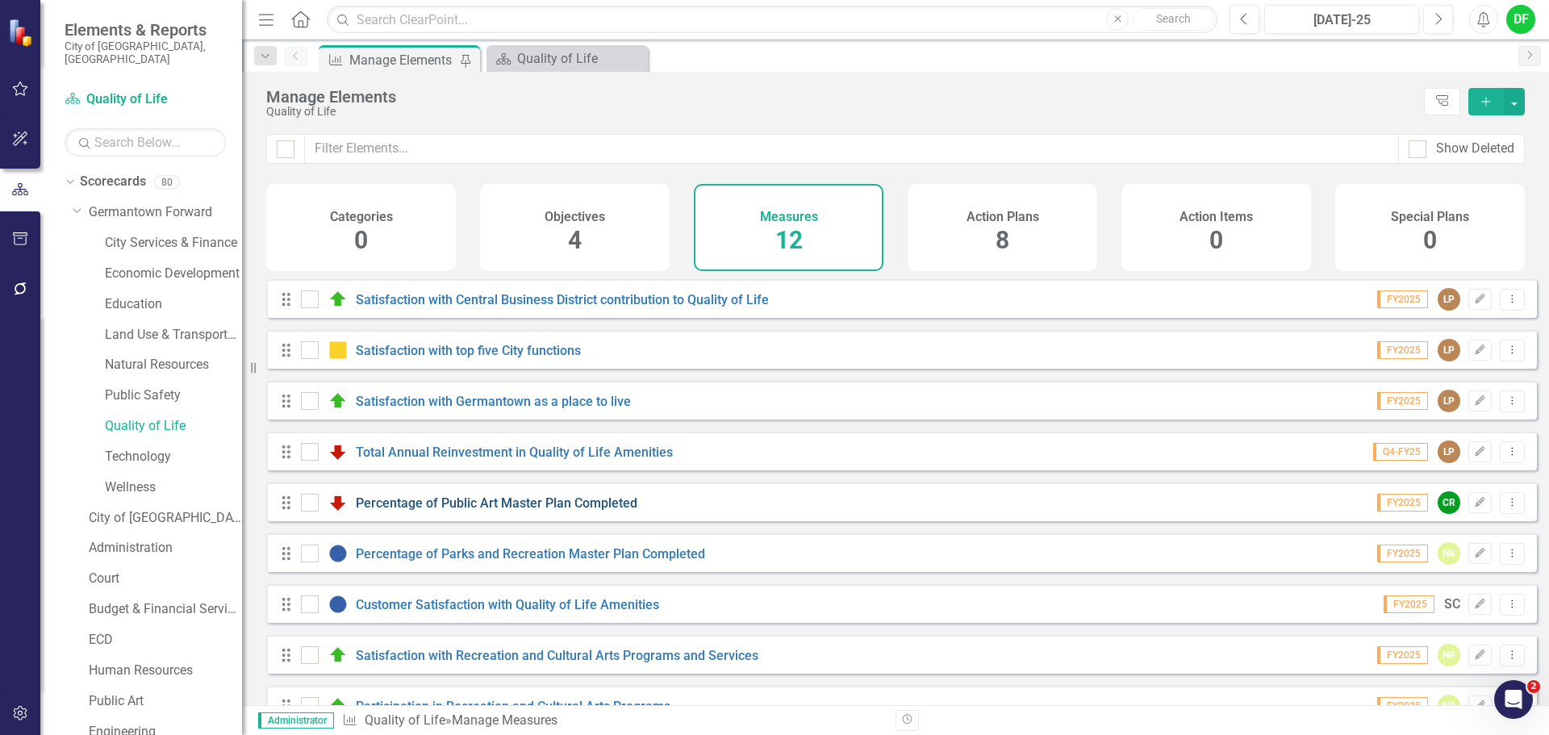
click at [438, 511] on link "Percentage of Public Art Master Plan Completed" at bounding box center [497, 502] width 282 height 15
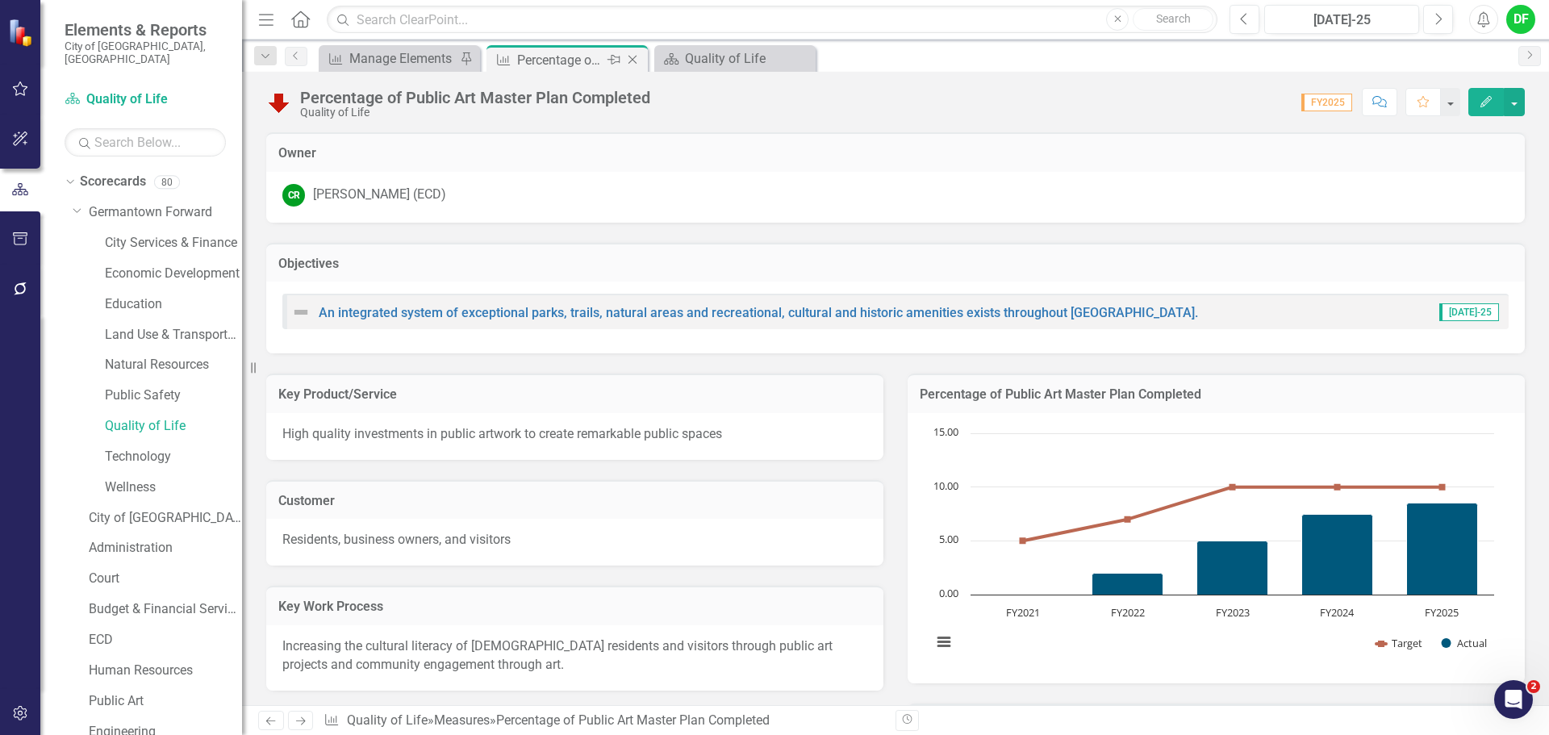
click at [632, 56] on icon "Close" at bounding box center [632, 59] width 16 height 13
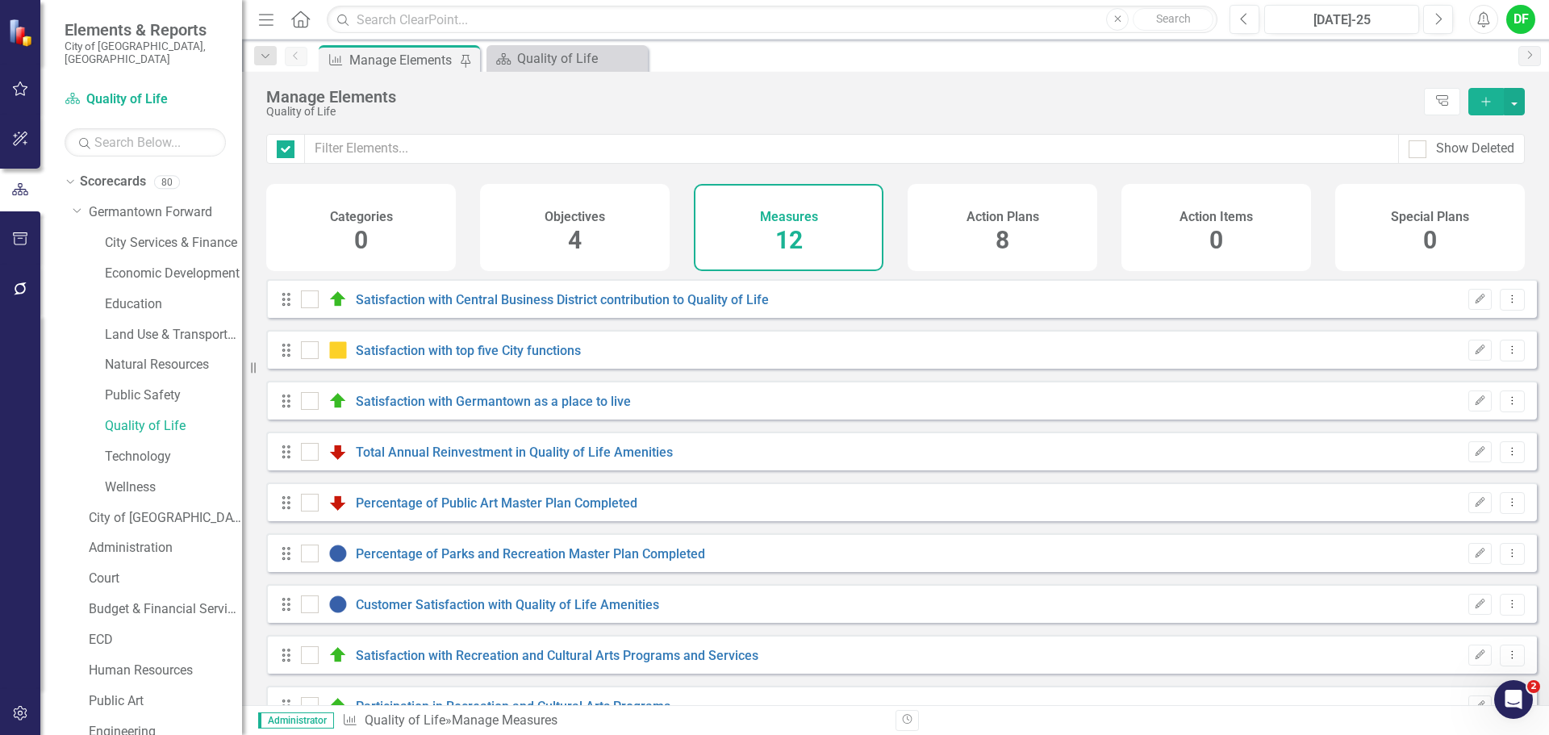
checkbox input "false"
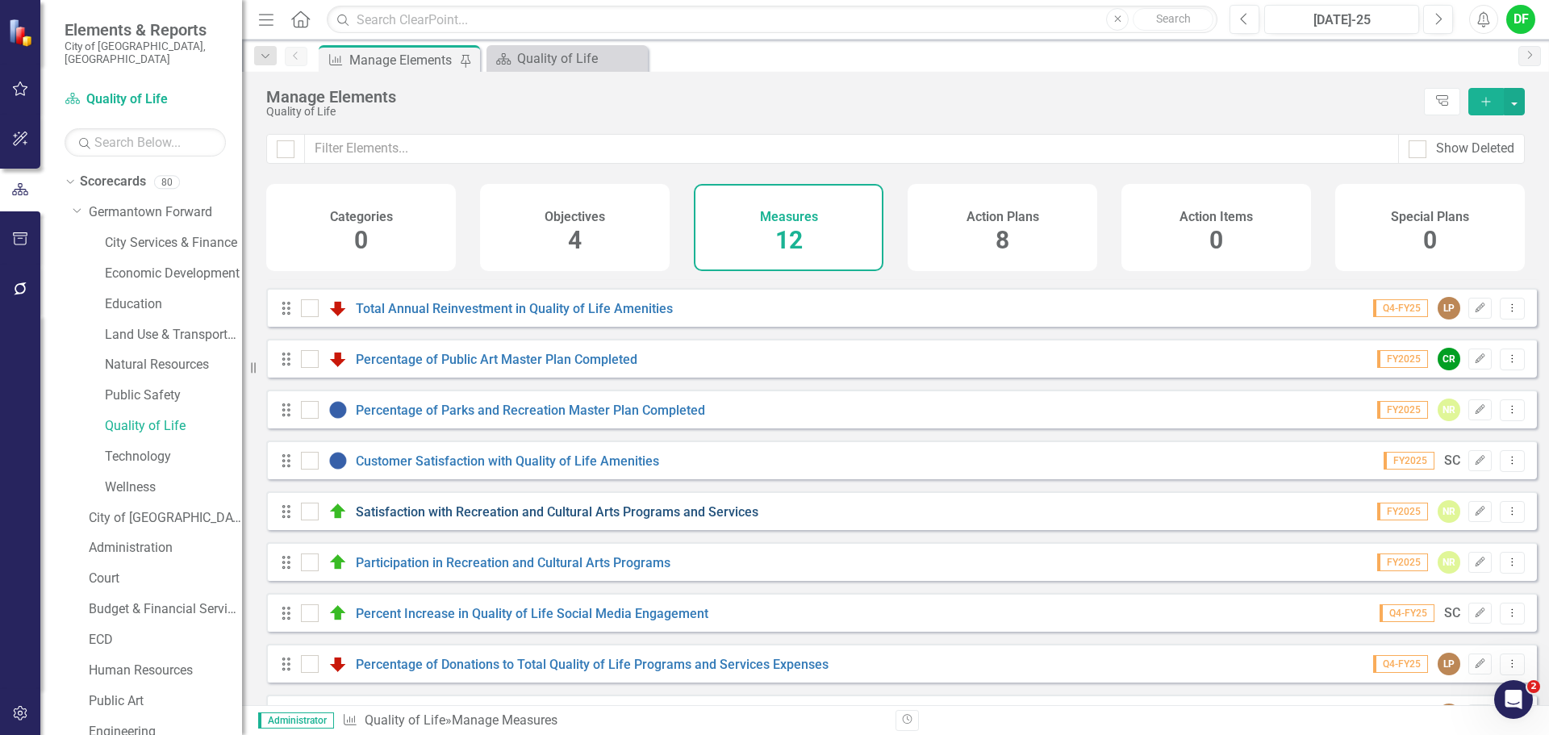
scroll to position [115, 0]
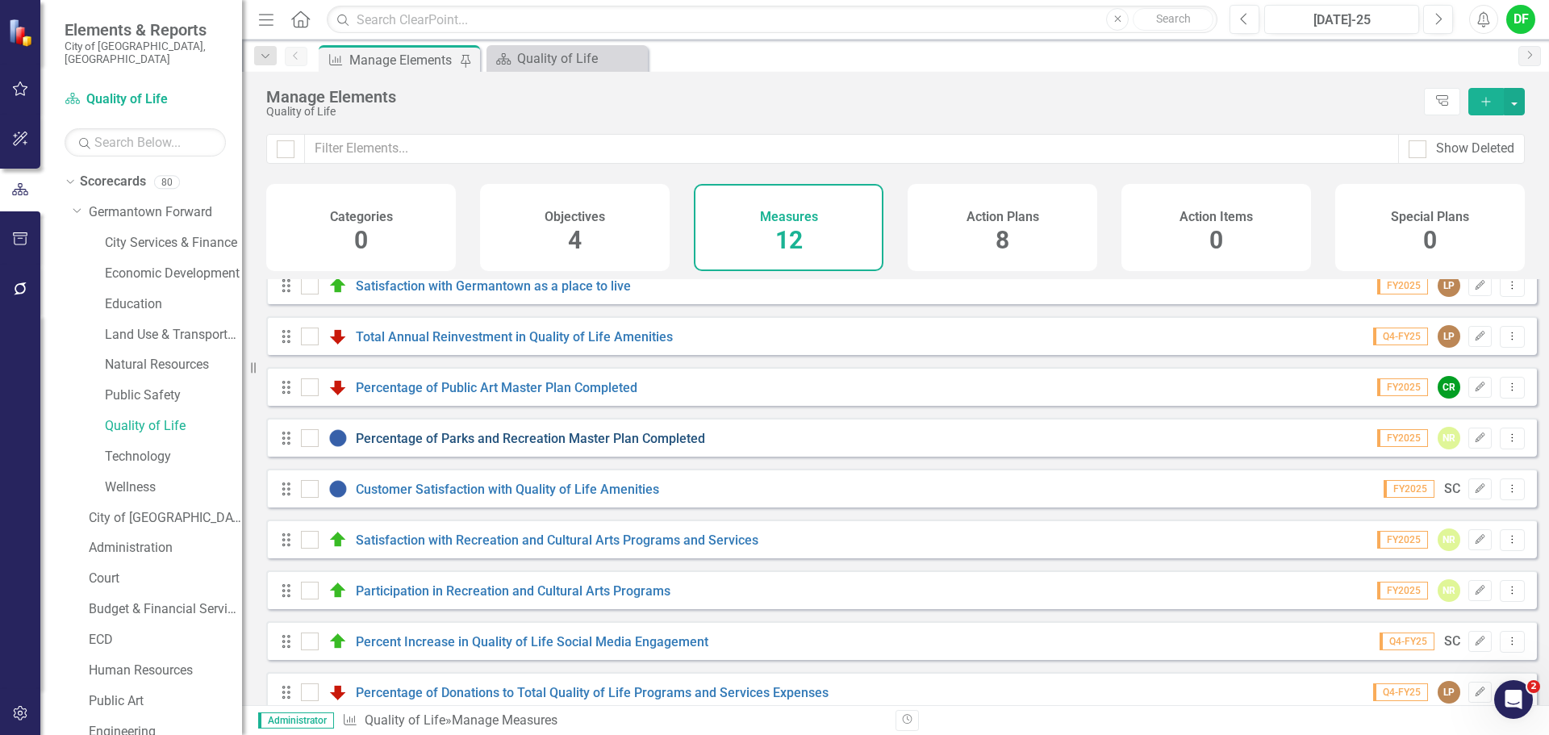
click at [447, 446] on link "Percentage of Parks and Recreation Master Plan Completed" at bounding box center [530, 438] width 349 height 15
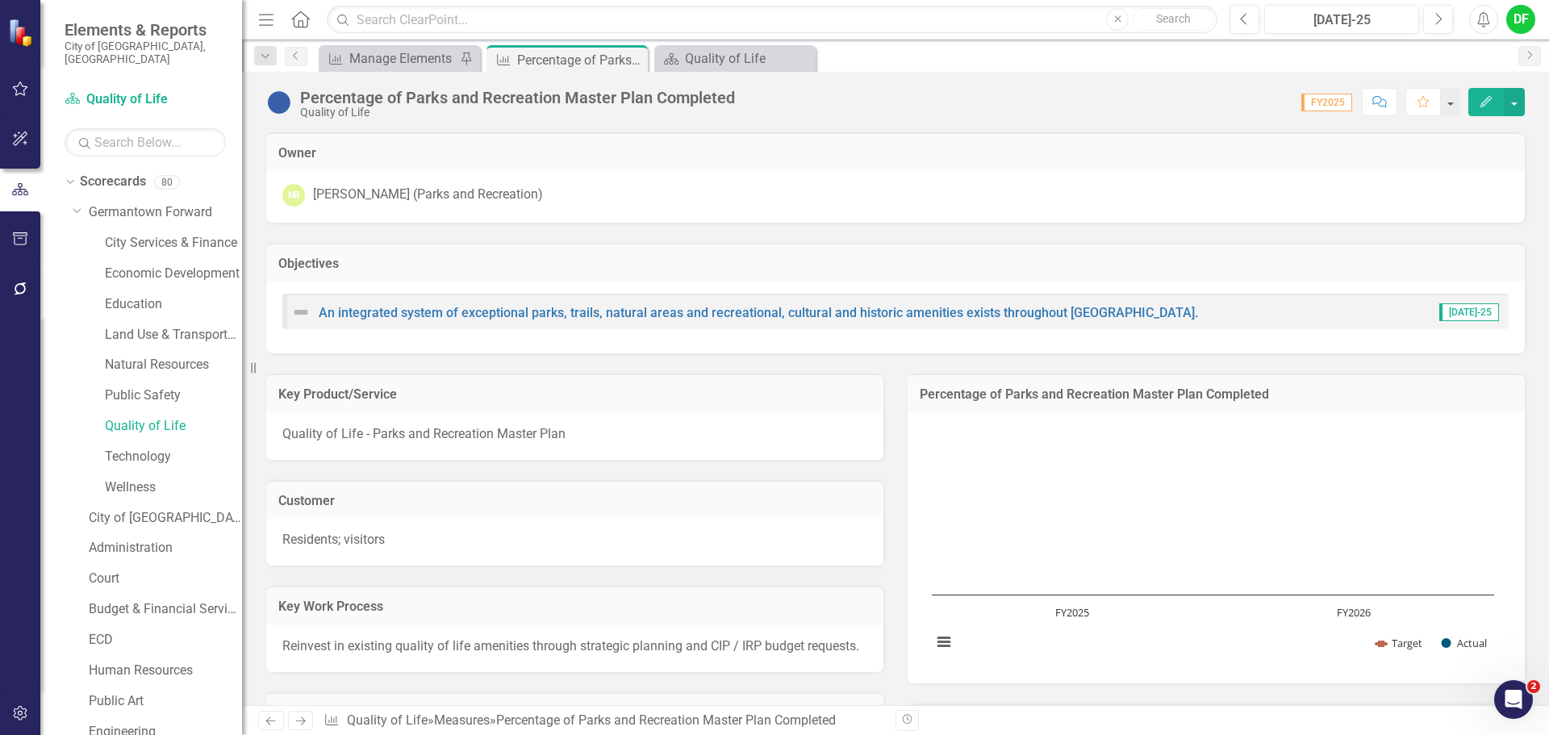
click at [1343, 407] on div "Percentage of Parks and Recreation Master Plan Completed" at bounding box center [1215, 393] width 617 height 40
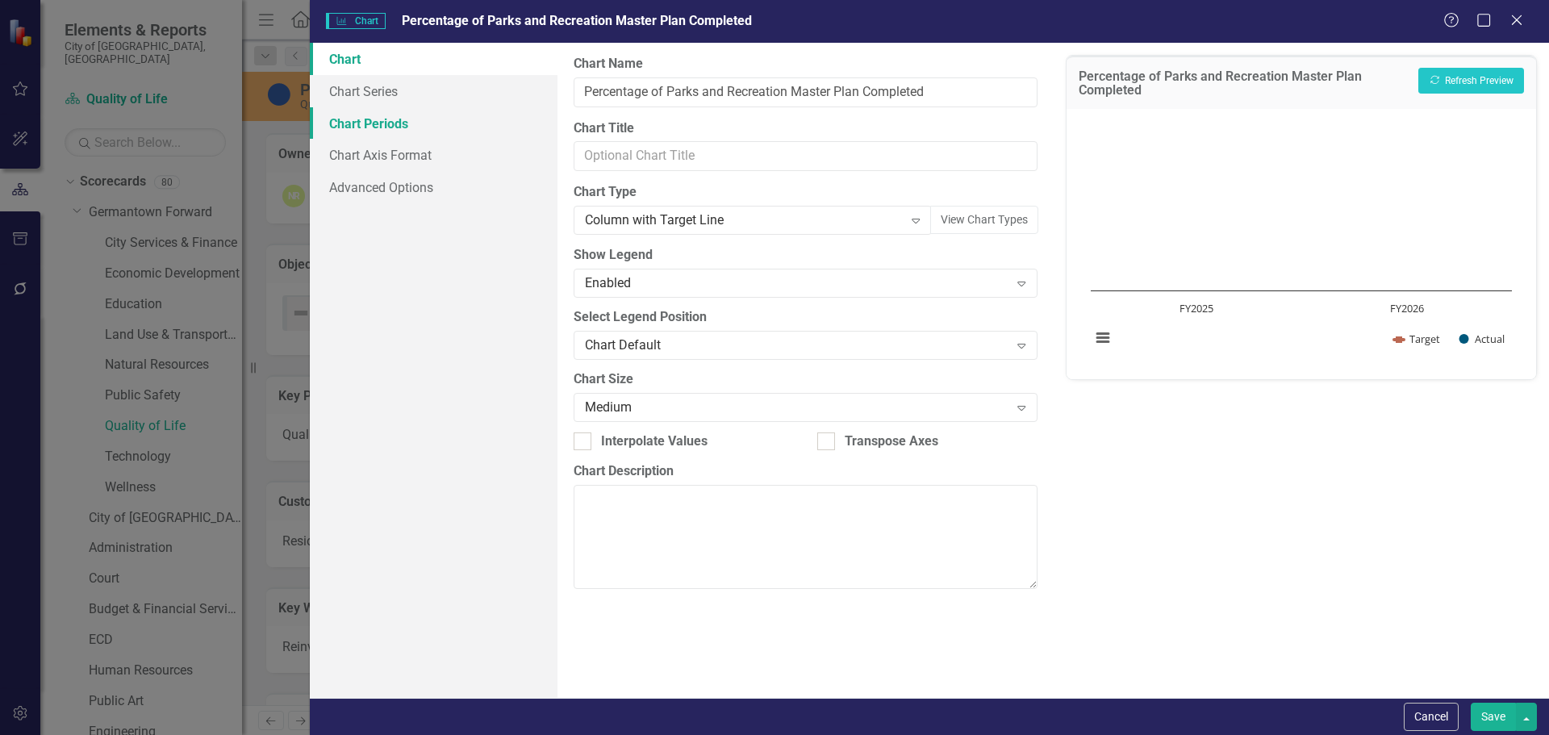
click at [392, 117] on link "Chart Periods" at bounding box center [434, 123] width 248 height 32
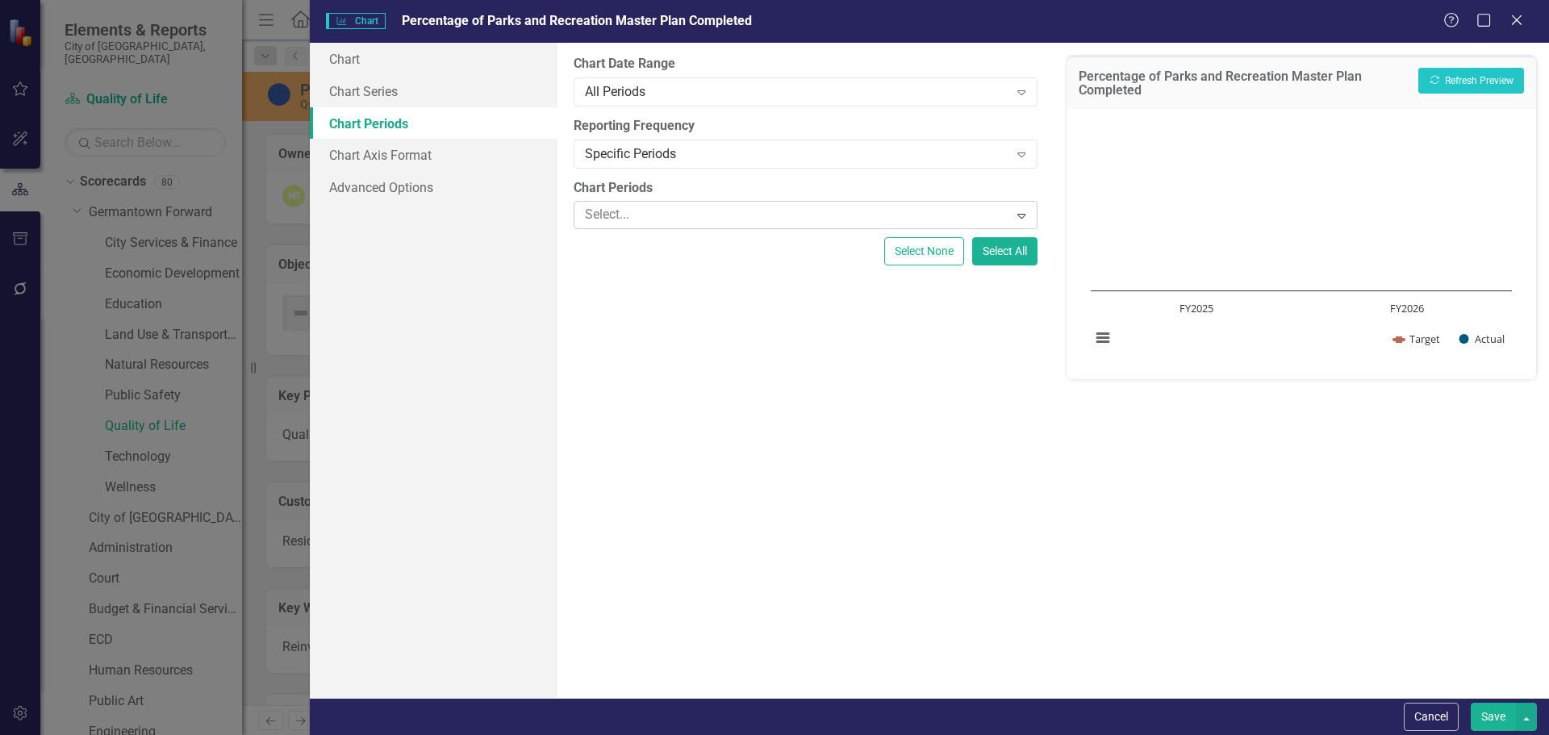
click at [636, 216] on div at bounding box center [793, 215] width 430 height 22
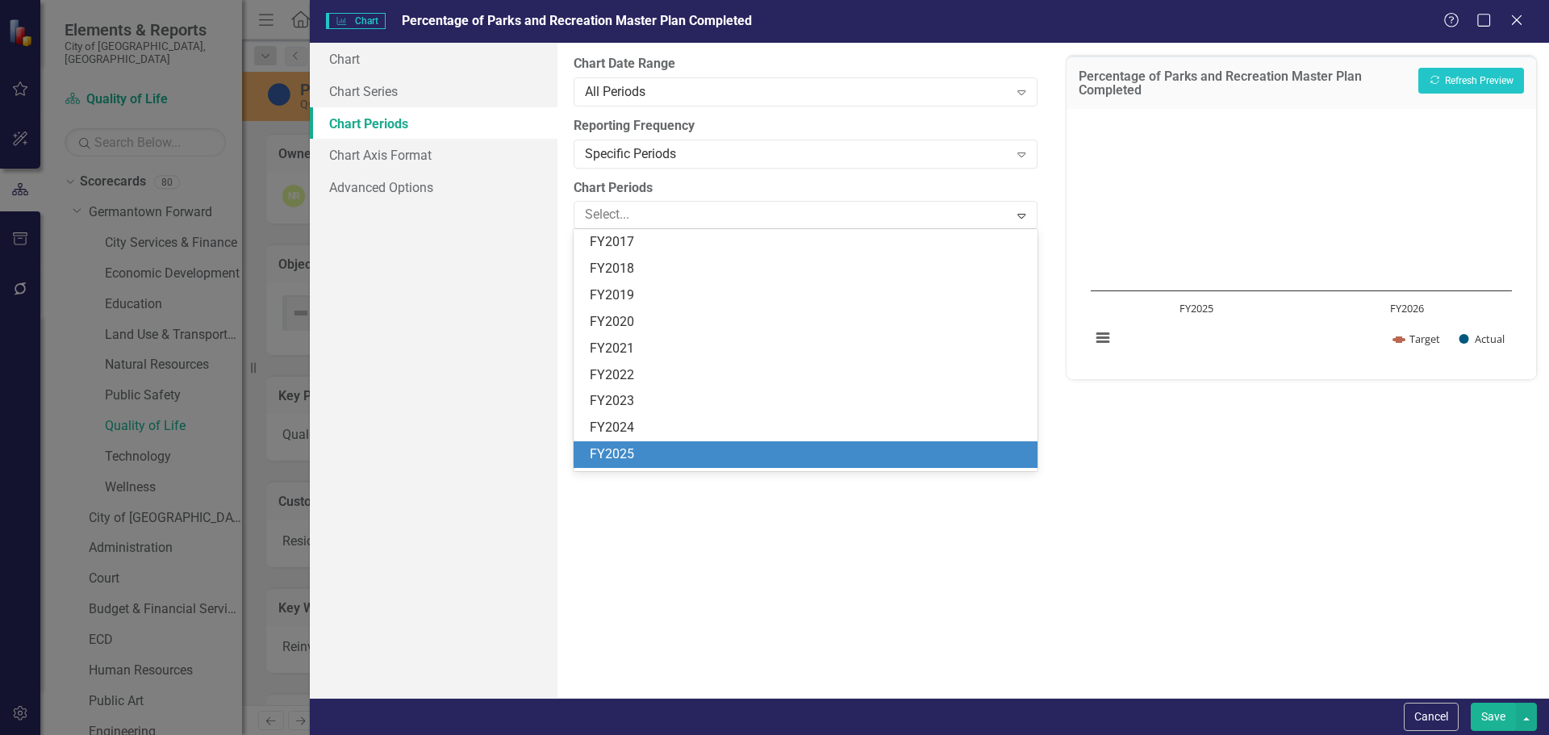
click at [636, 444] on div "FY2025" at bounding box center [805, 454] width 463 height 27
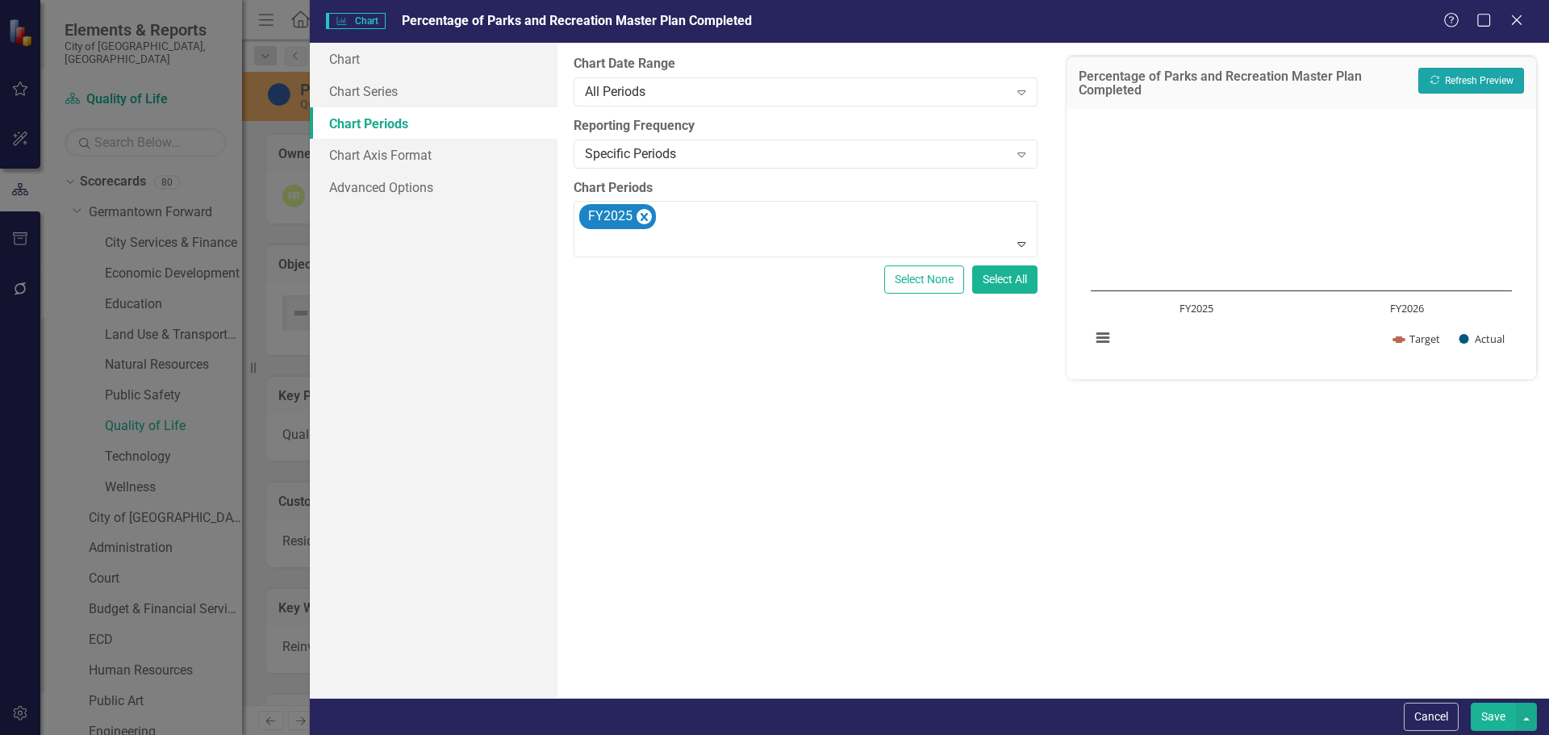
click at [1449, 80] on button "Recalculate Refresh Preview" at bounding box center [1471, 81] width 106 height 26
click at [1495, 709] on button "Save" at bounding box center [1493, 717] width 45 height 28
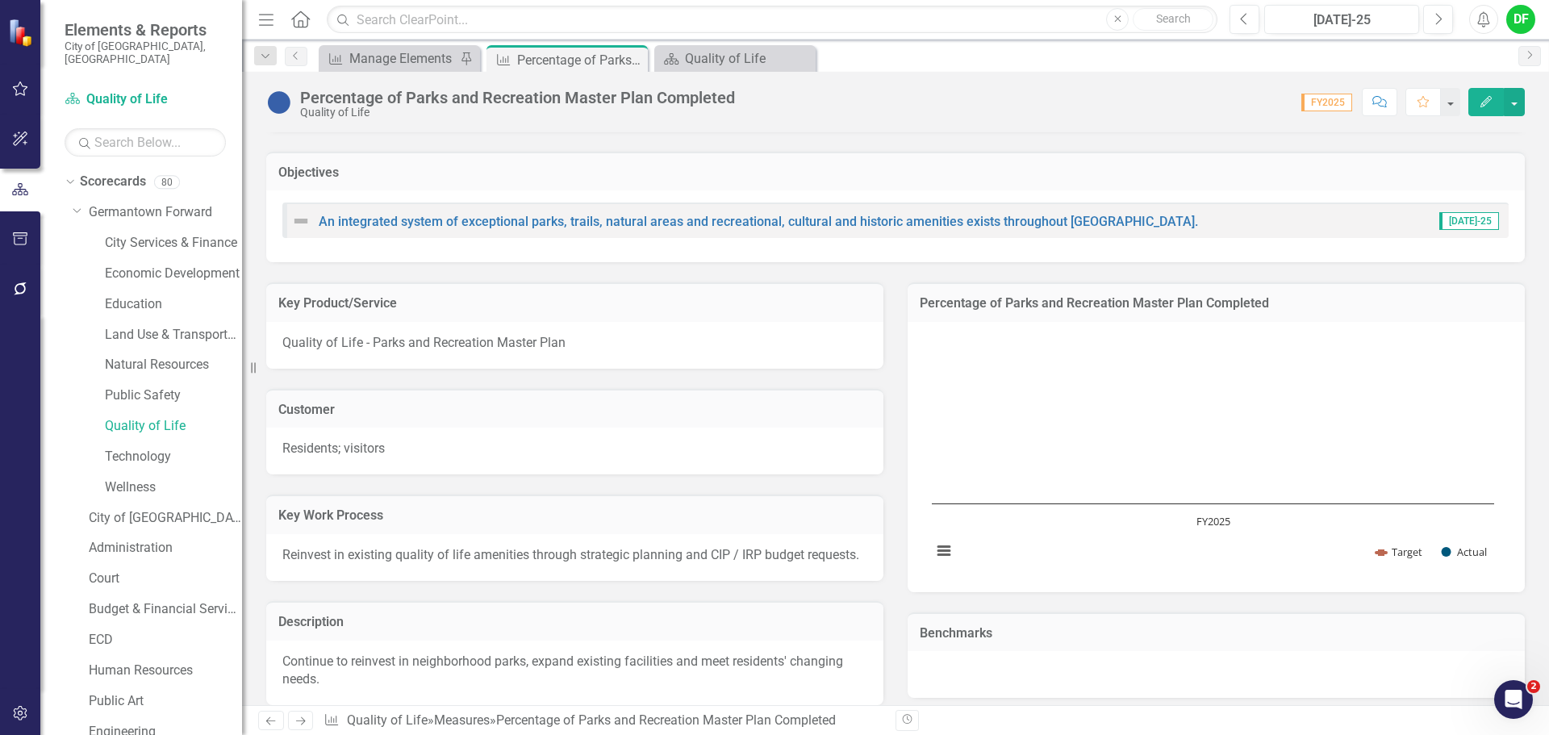
scroll to position [90, 0]
click at [635, 56] on icon "Close" at bounding box center [632, 59] width 16 height 13
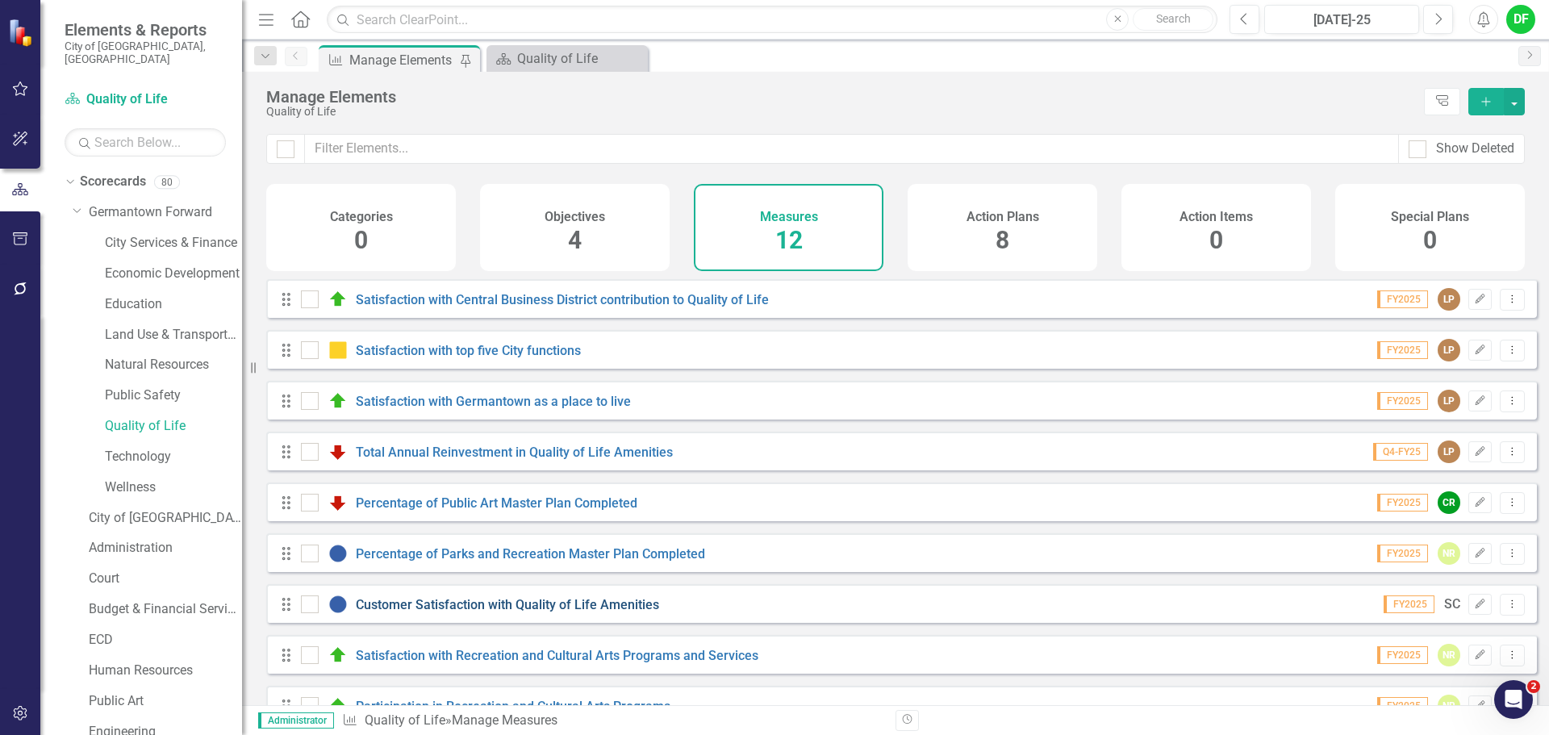
click at [469, 612] on link "Customer Satisfaction with Quality of Life Amenities" at bounding box center [507, 604] width 303 height 15
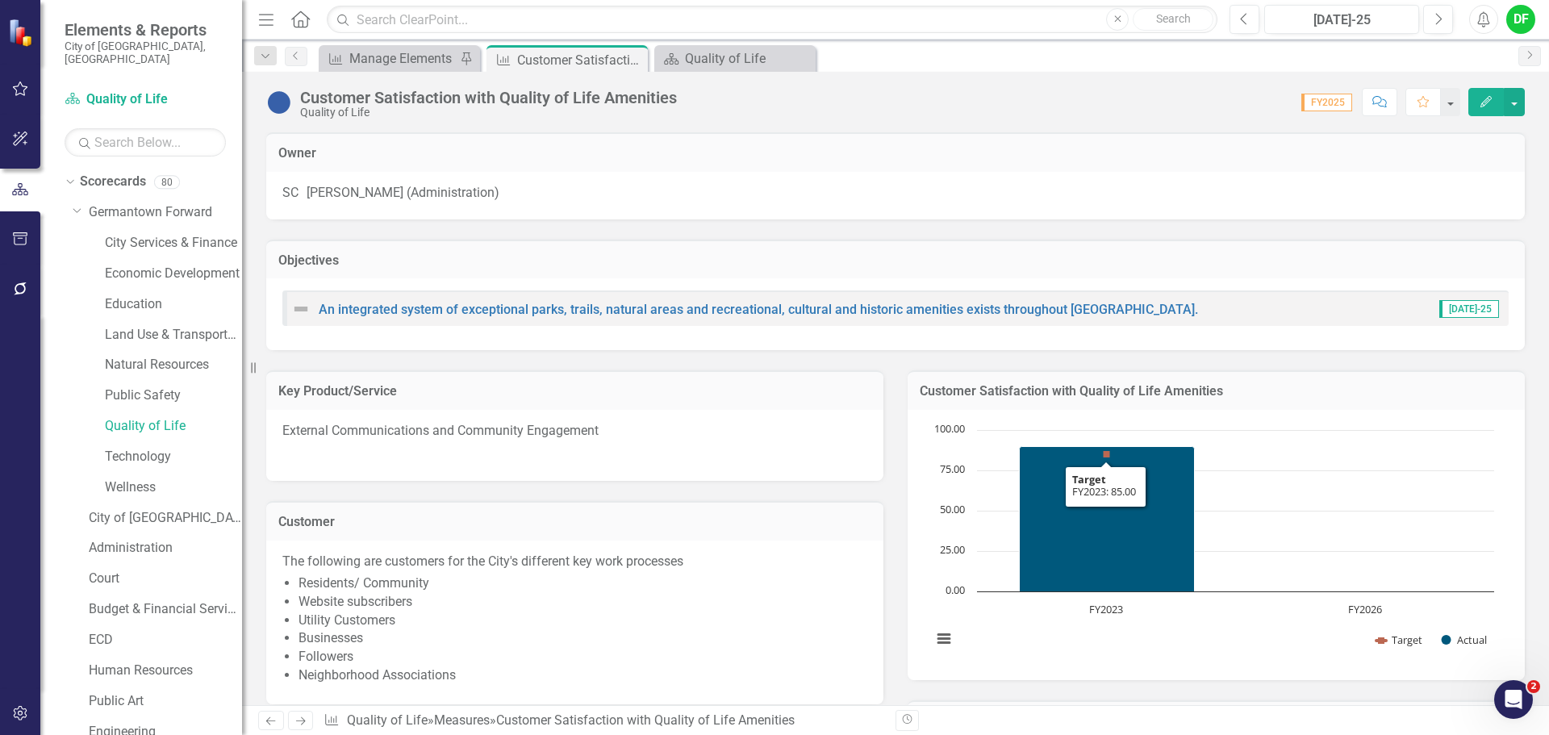
click at [1325, 403] on td "Customer Satisfaction with Quality of Life Amenities" at bounding box center [1216, 392] width 593 height 21
click at [1326, 403] on td "Customer Satisfaction with Quality of Life Amenities" at bounding box center [1216, 392] width 593 height 21
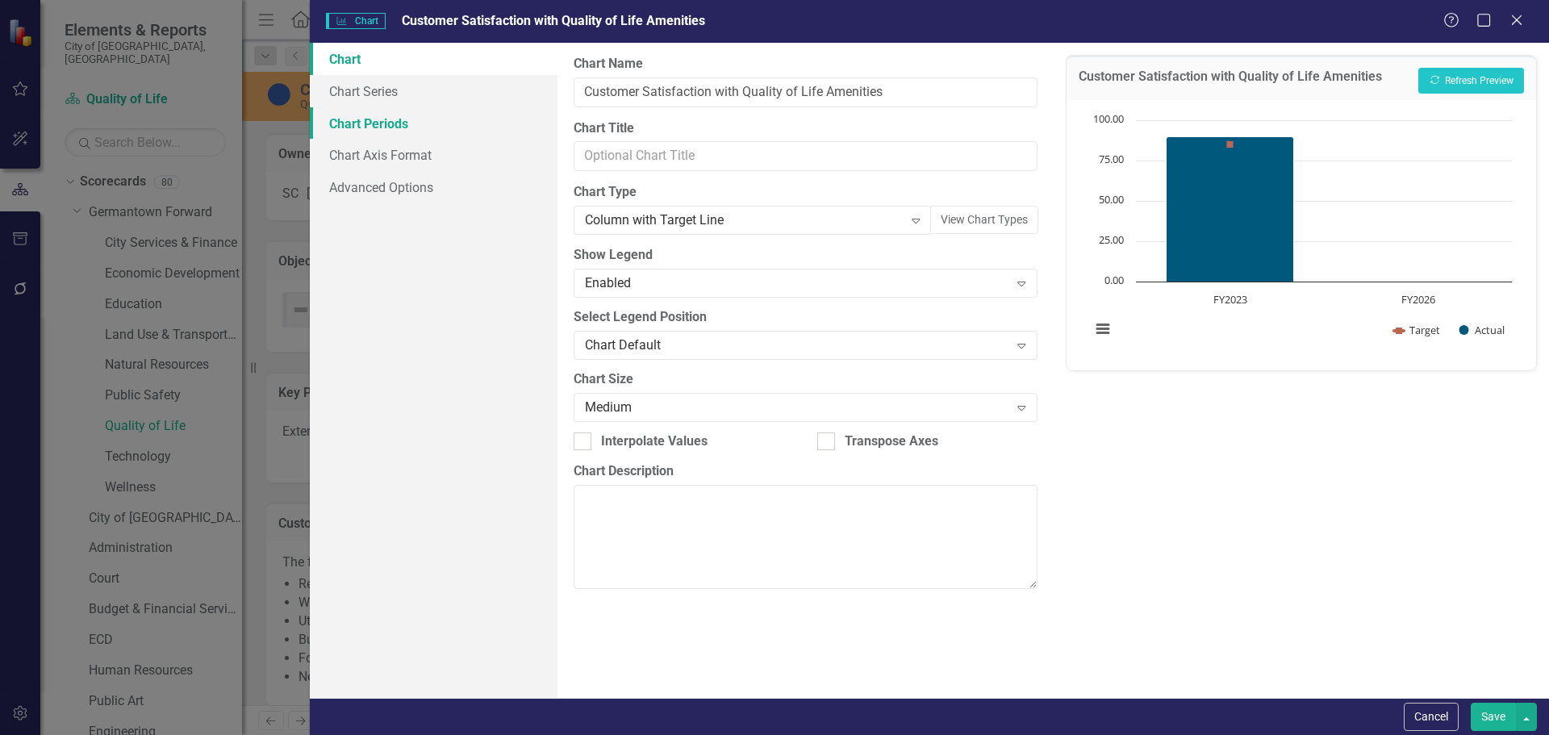
click at [384, 118] on link "Chart Periods" at bounding box center [434, 123] width 248 height 32
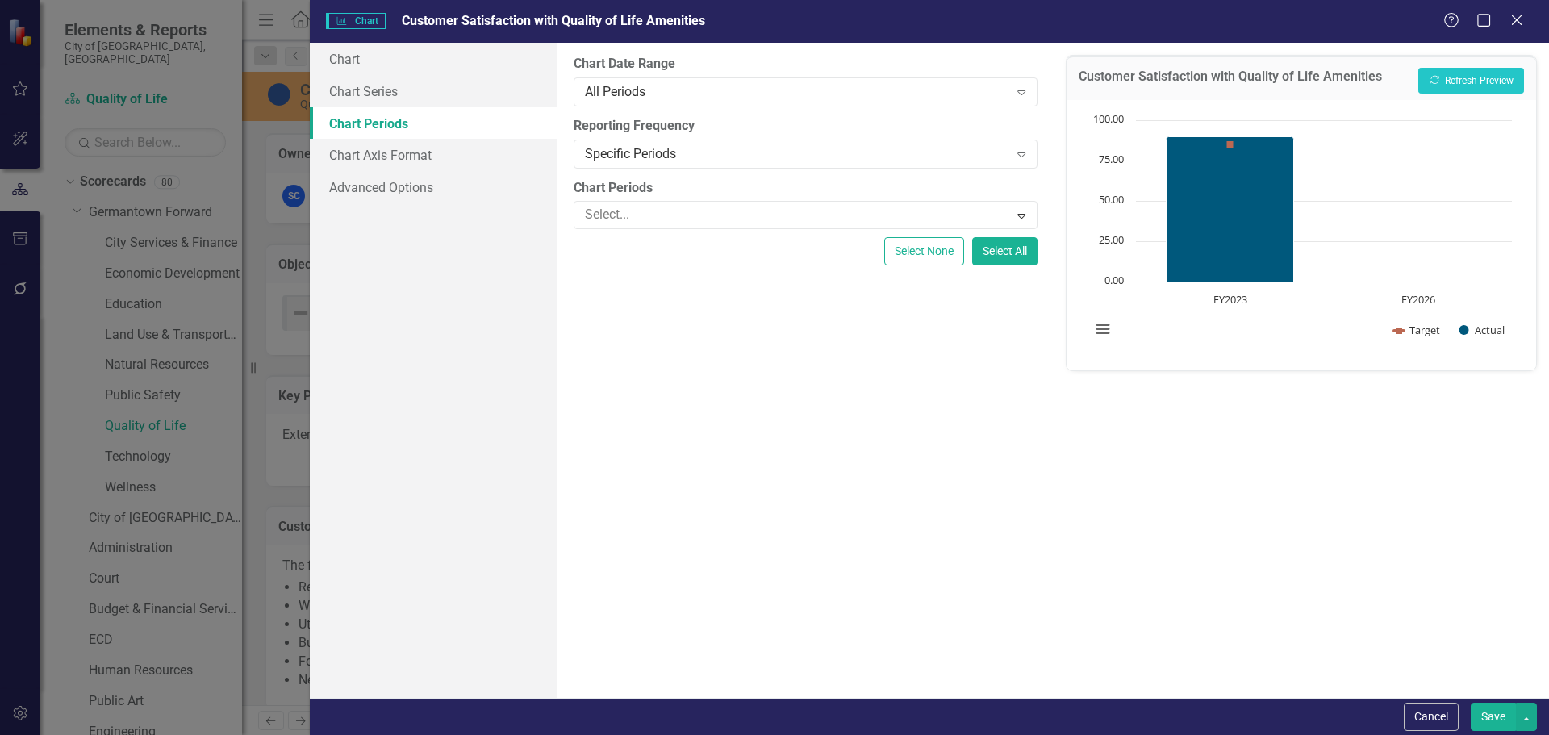
click at [1438, 714] on button "Cancel" at bounding box center [1431, 717] width 55 height 28
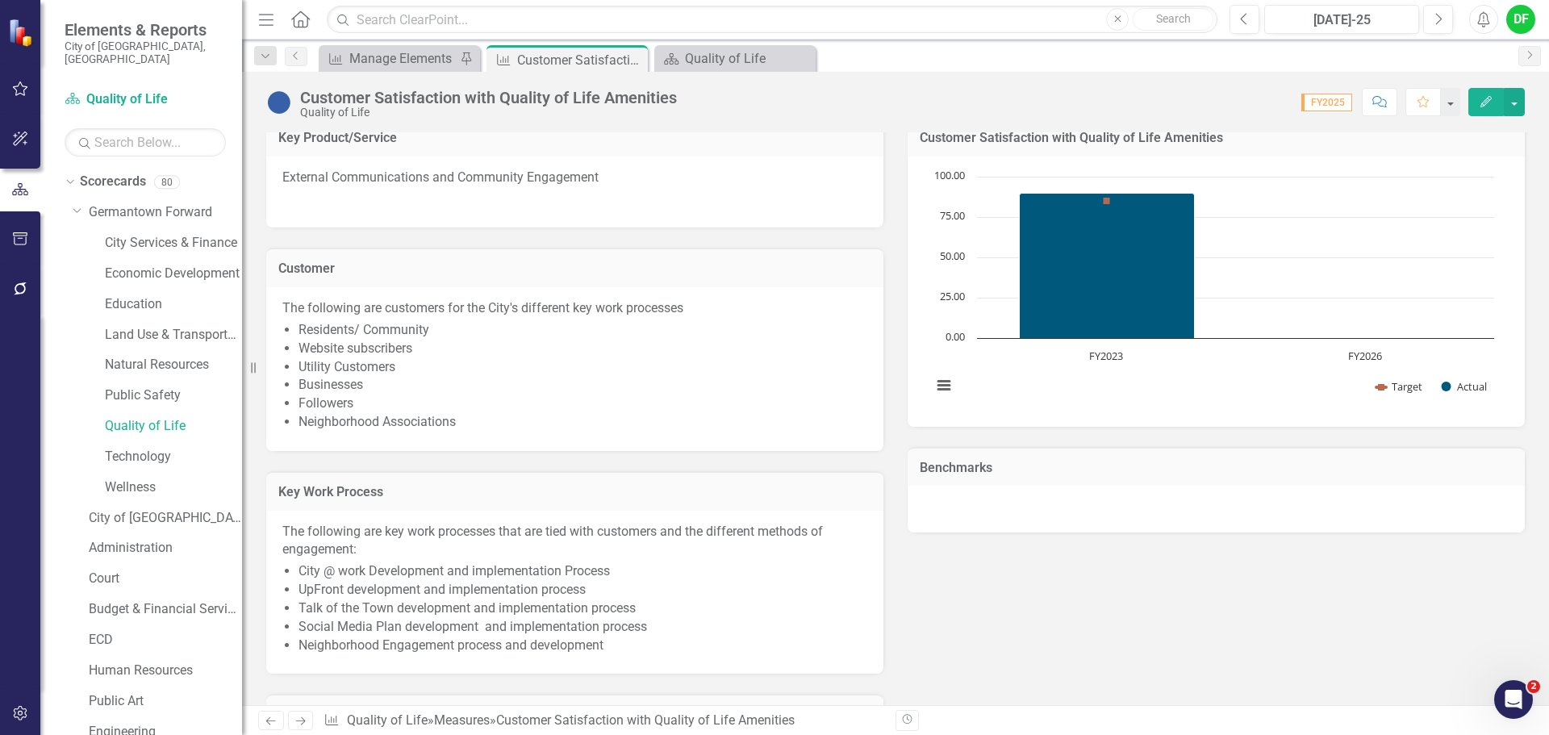
scroll to position [240, 0]
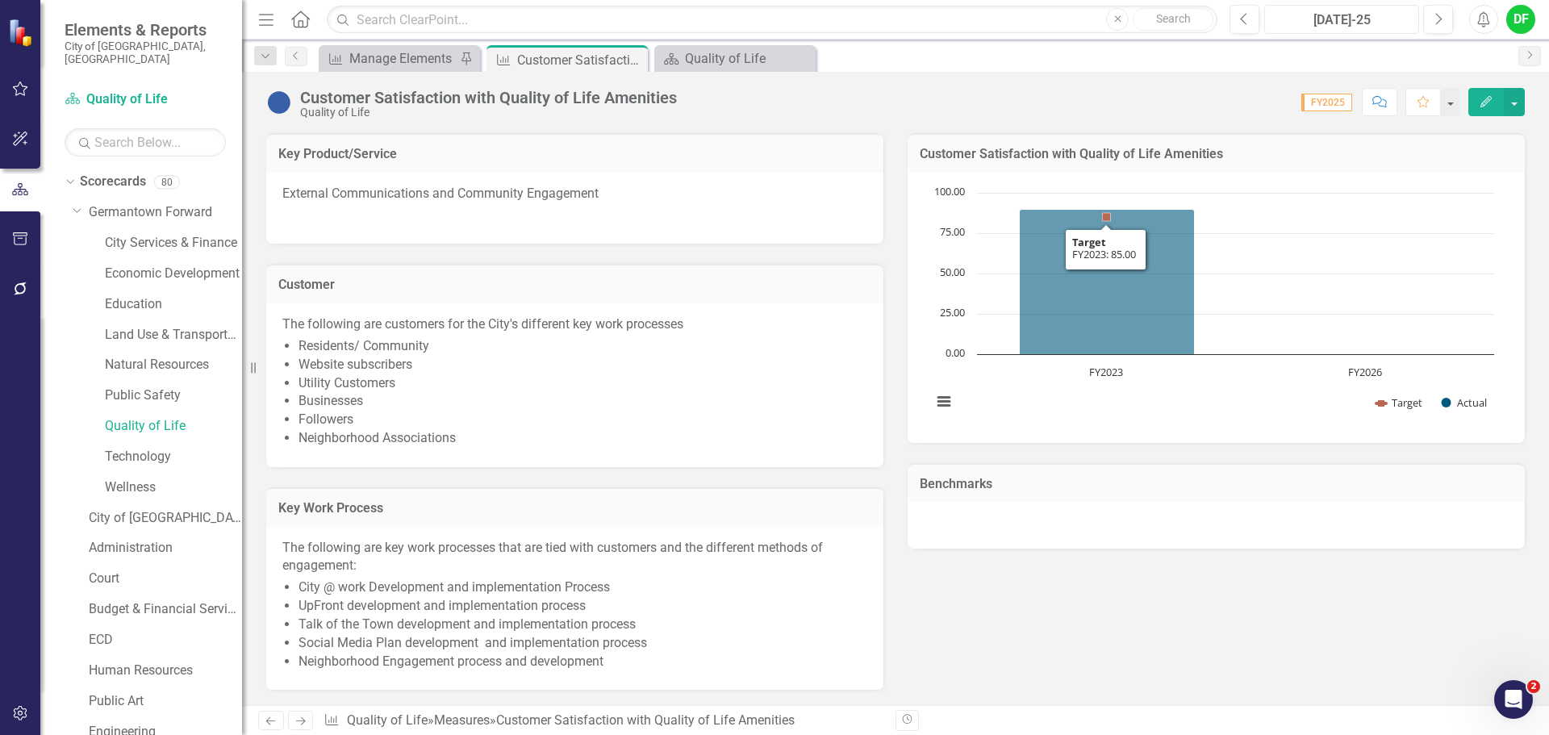
click at [1361, 9] on button "[DATE]-25" at bounding box center [1341, 19] width 155 height 29
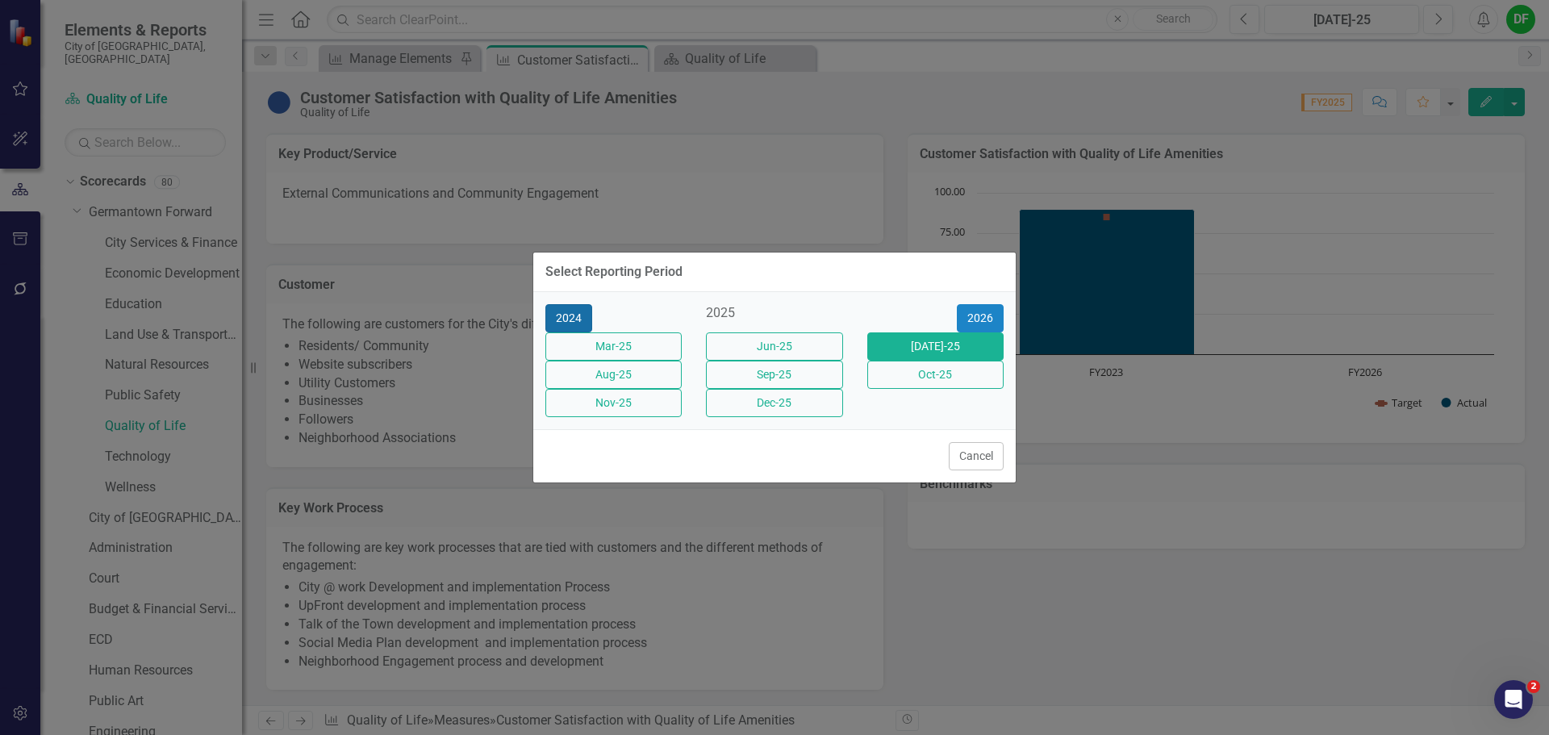
click at [575, 304] on button "2024" at bounding box center [568, 318] width 47 height 28
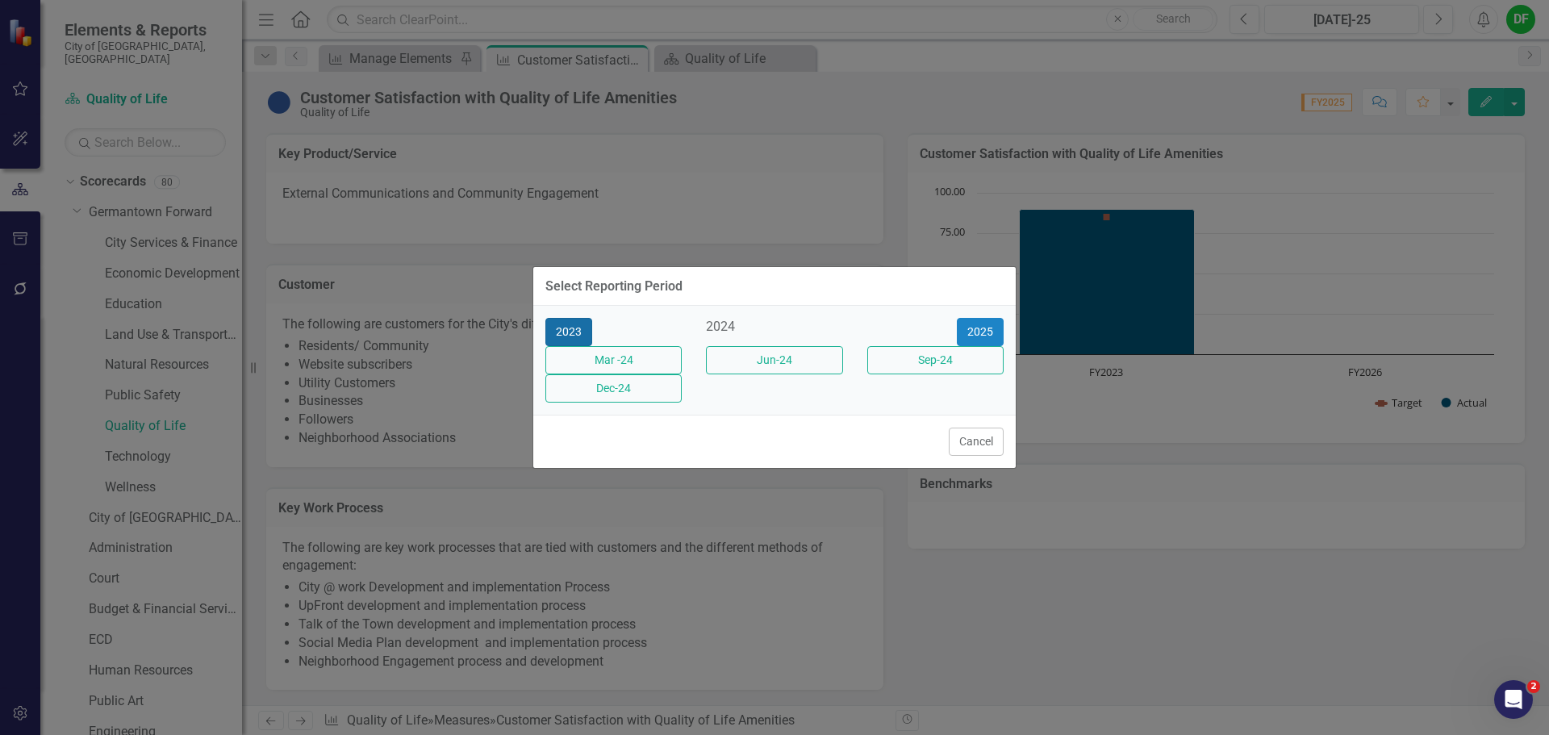
click at [577, 319] on button "2023" at bounding box center [568, 332] width 47 height 28
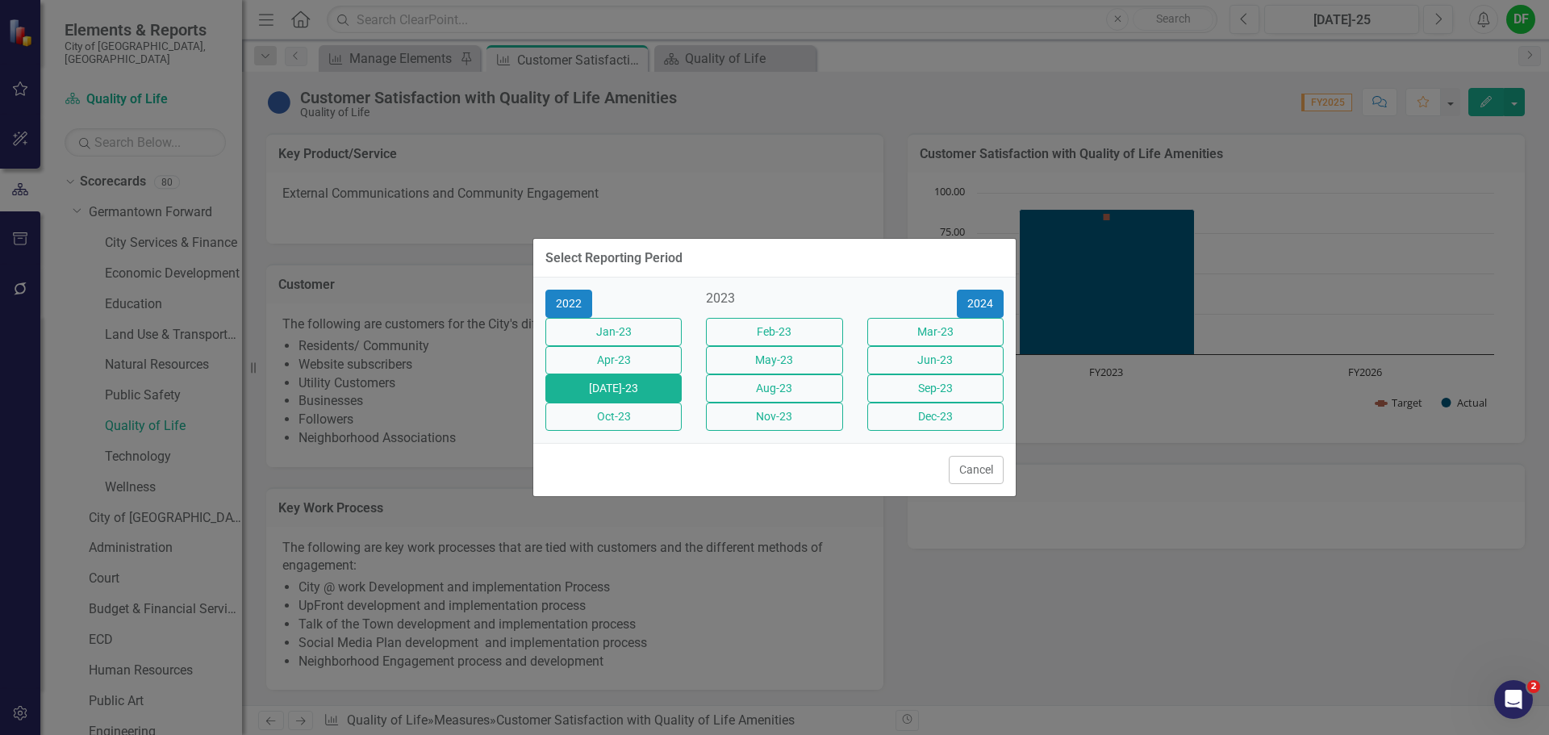
click at [664, 395] on button "Jul-23" at bounding box center [613, 388] width 136 height 28
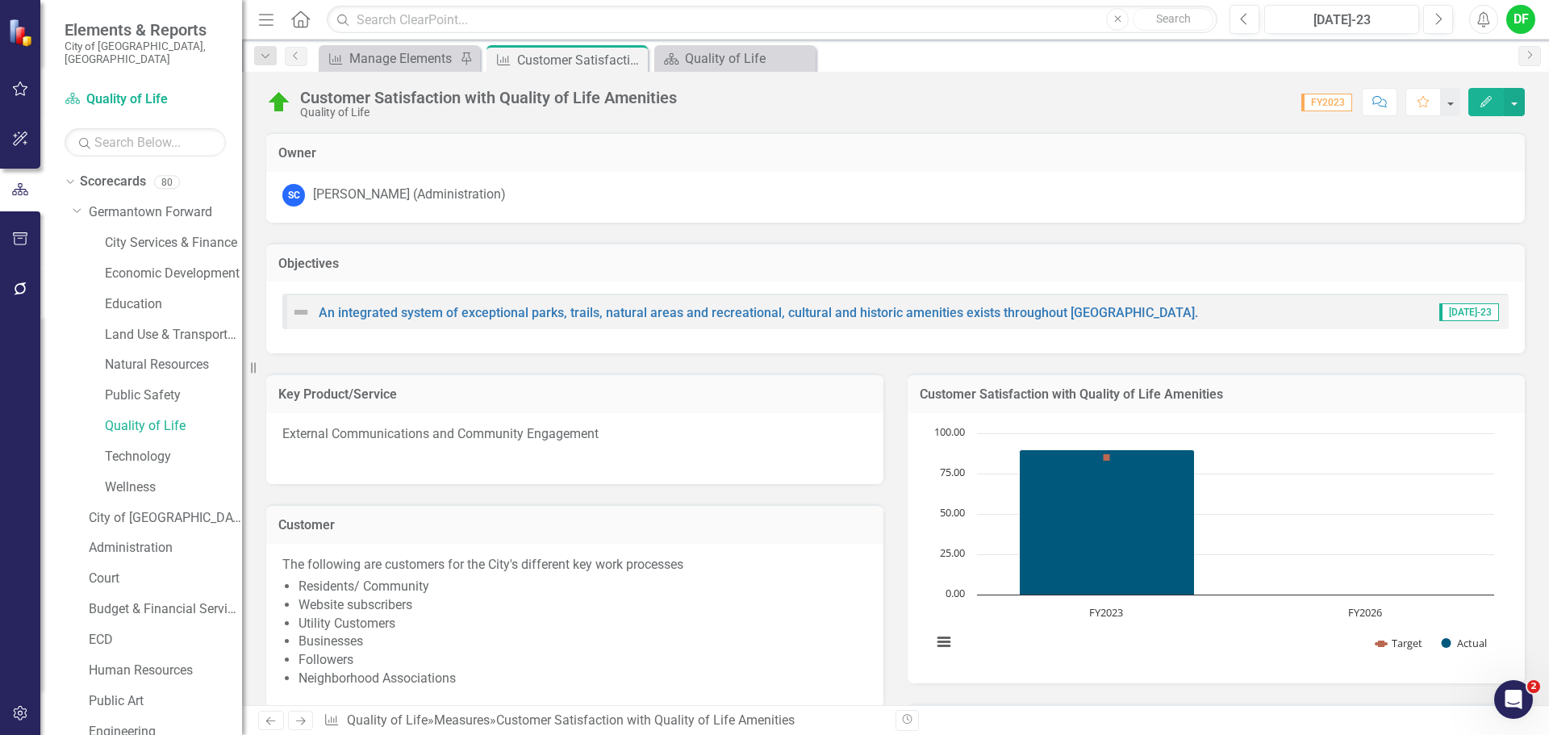
click at [535, 198] on div "SC Stacey Crockett (Administration)" at bounding box center [895, 195] width 1226 height 23
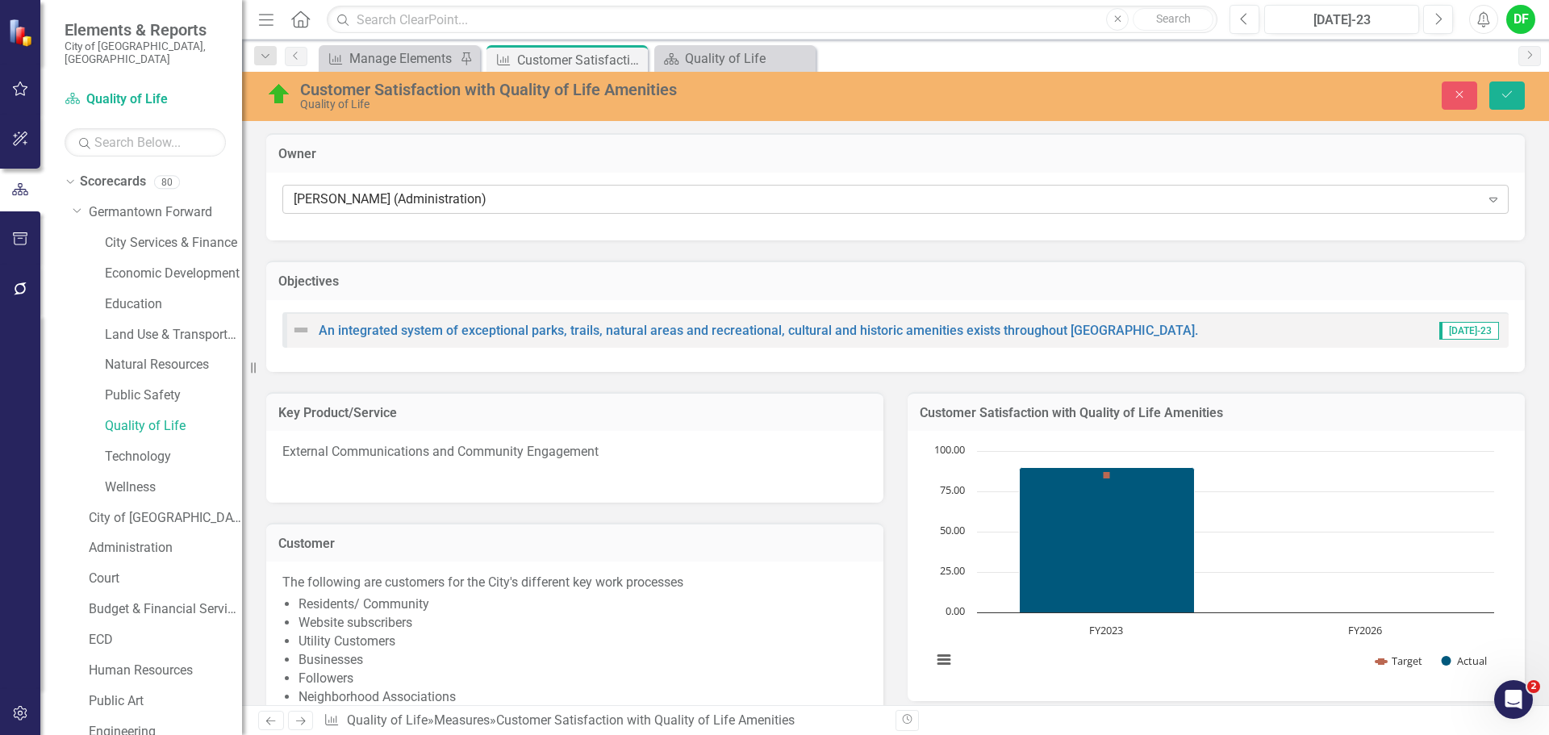
click at [533, 199] on div "Stacey Crockett (Administration)" at bounding box center [887, 199] width 1187 height 19
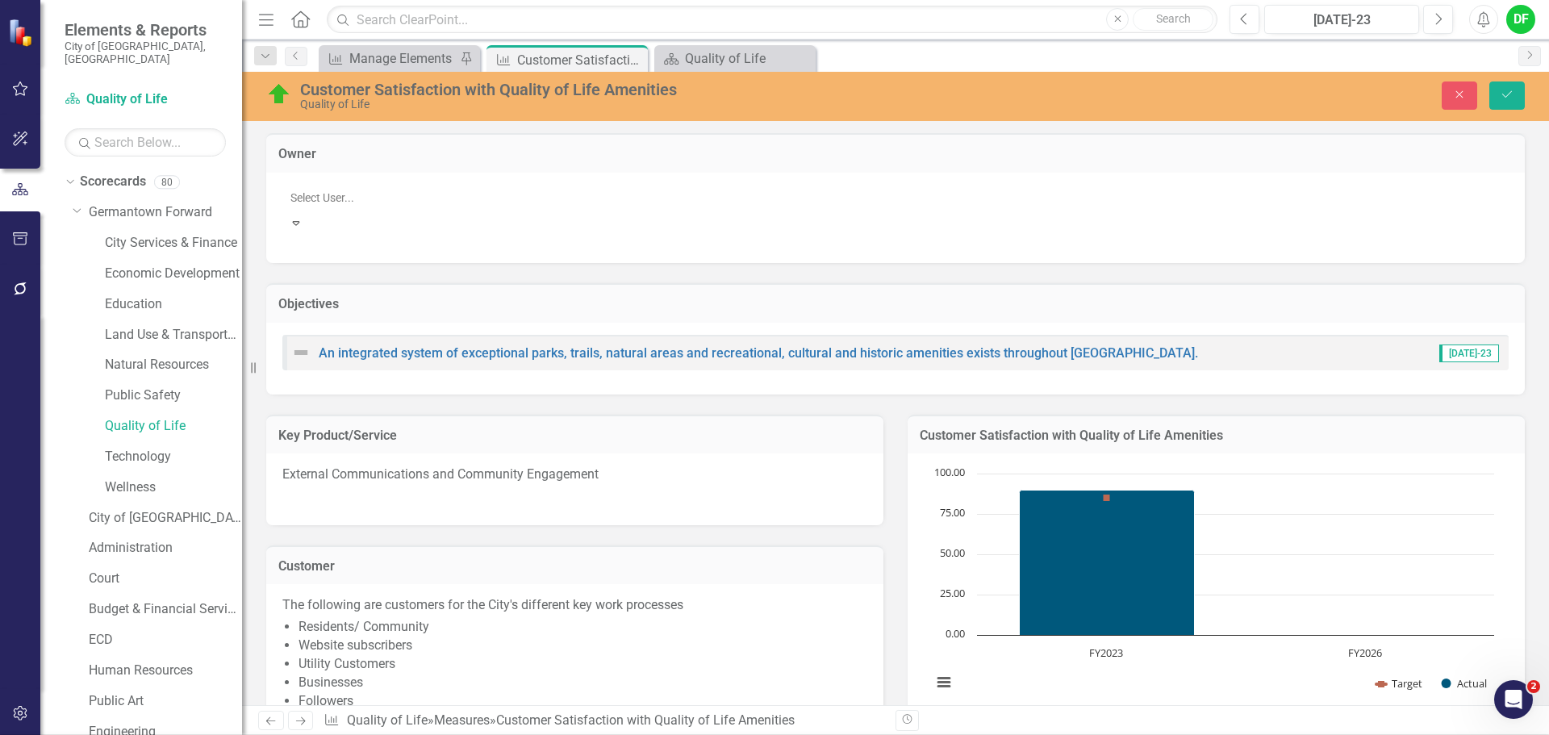
scroll to position [565, 0]
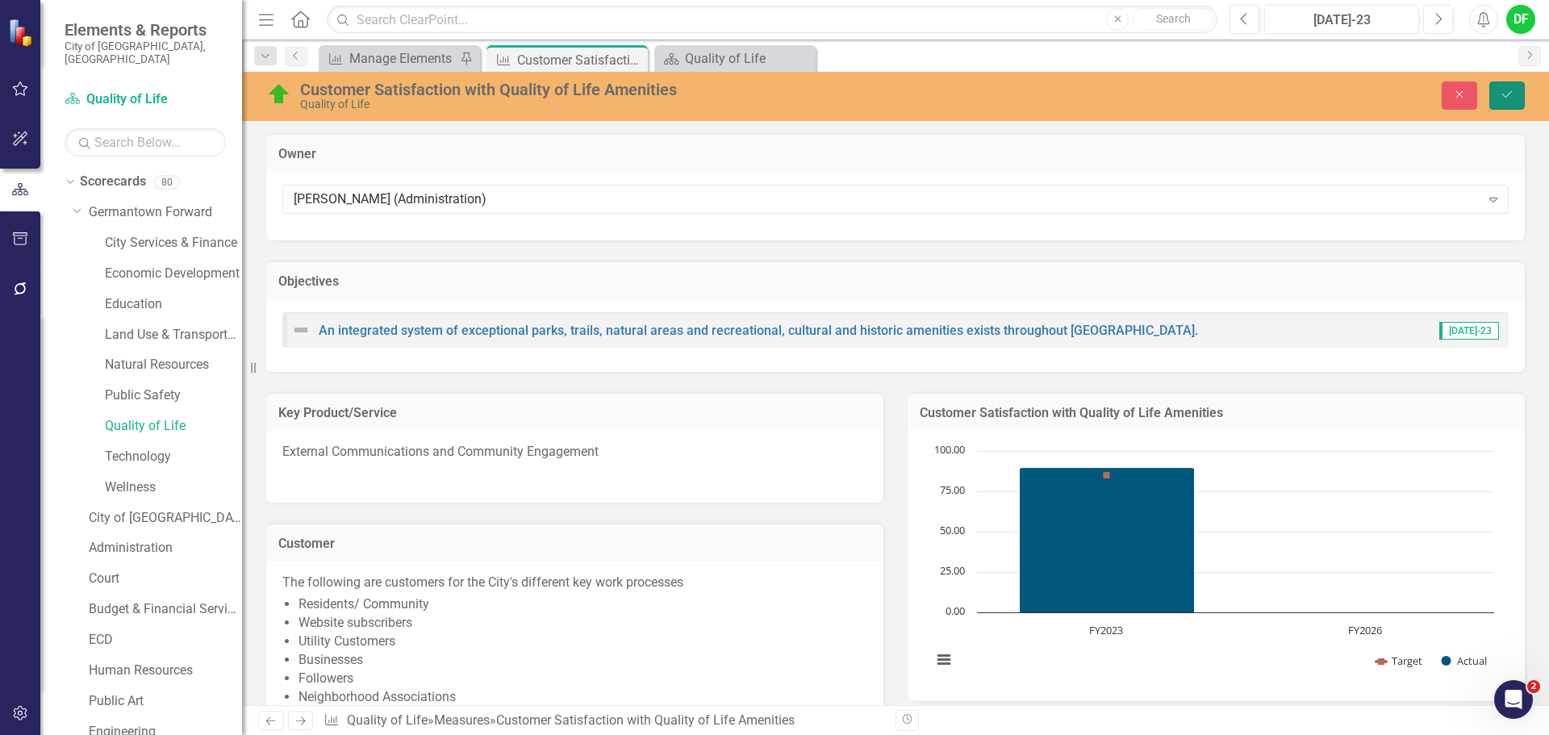
click at [1494, 101] on button "Save" at bounding box center [1506, 95] width 35 height 28
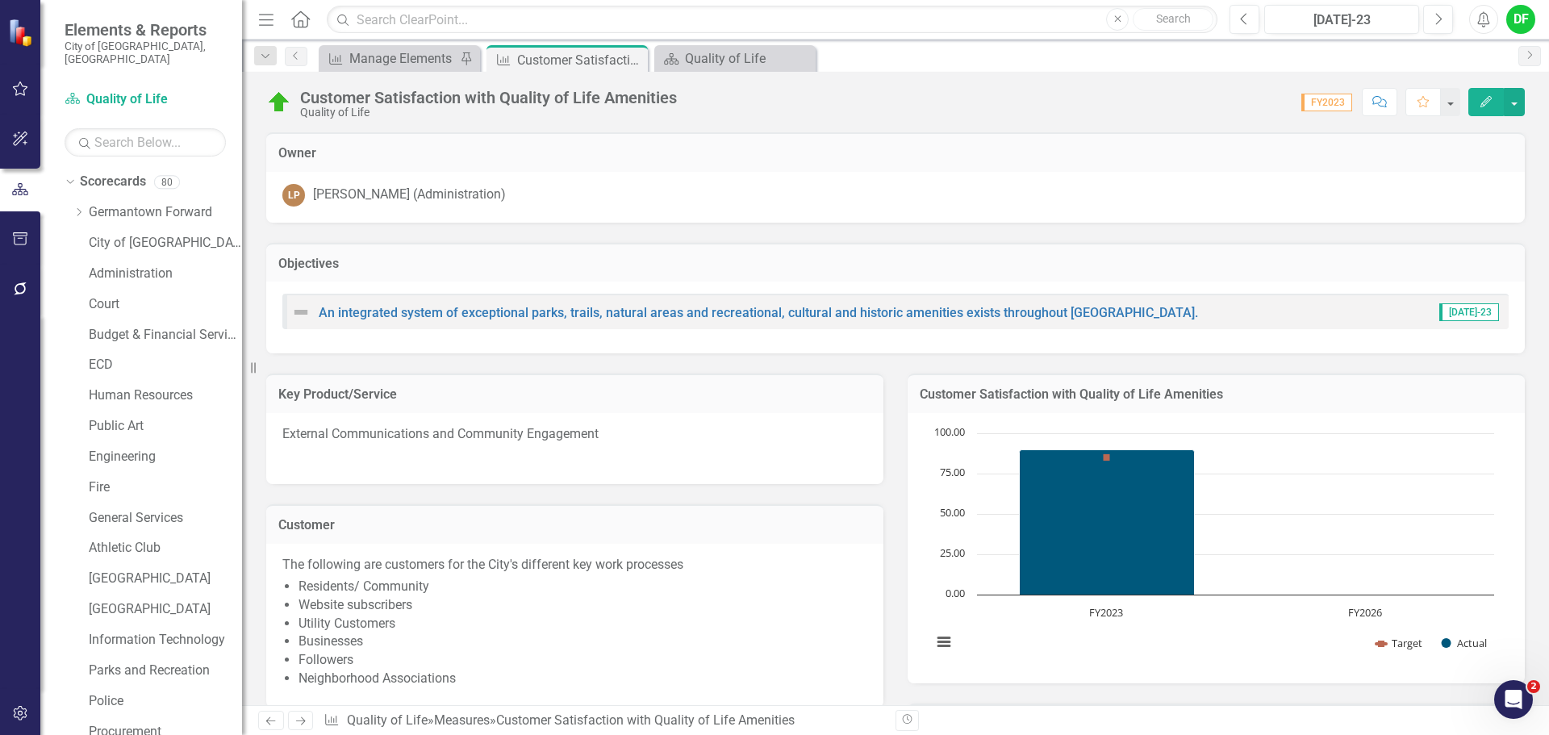
click at [621, 194] on div "LP Lisa Piefer (Administration)" at bounding box center [895, 195] width 1226 height 23
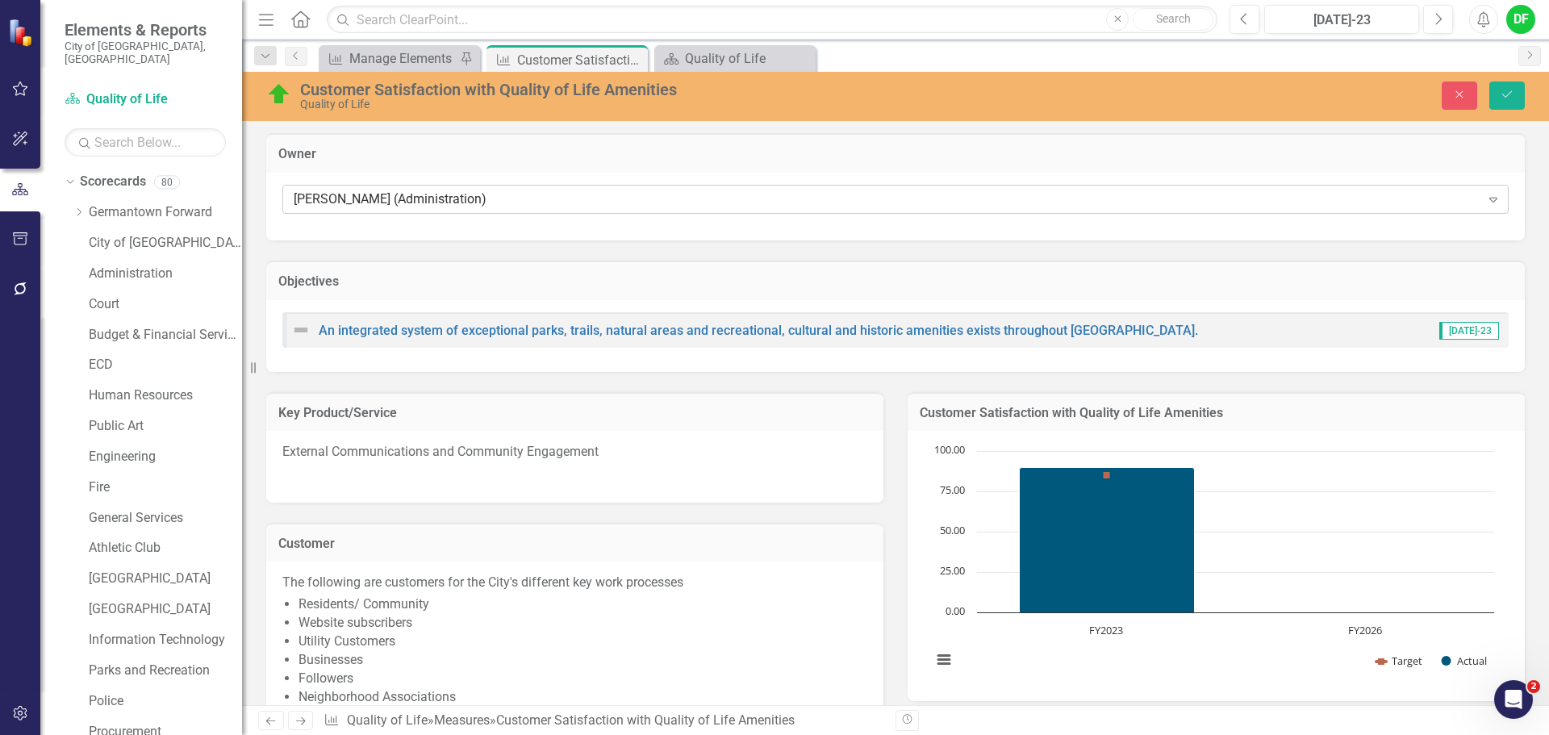
click at [620, 199] on div "Lisa Piefer (Administration)" at bounding box center [887, 199] width 1187 height 19
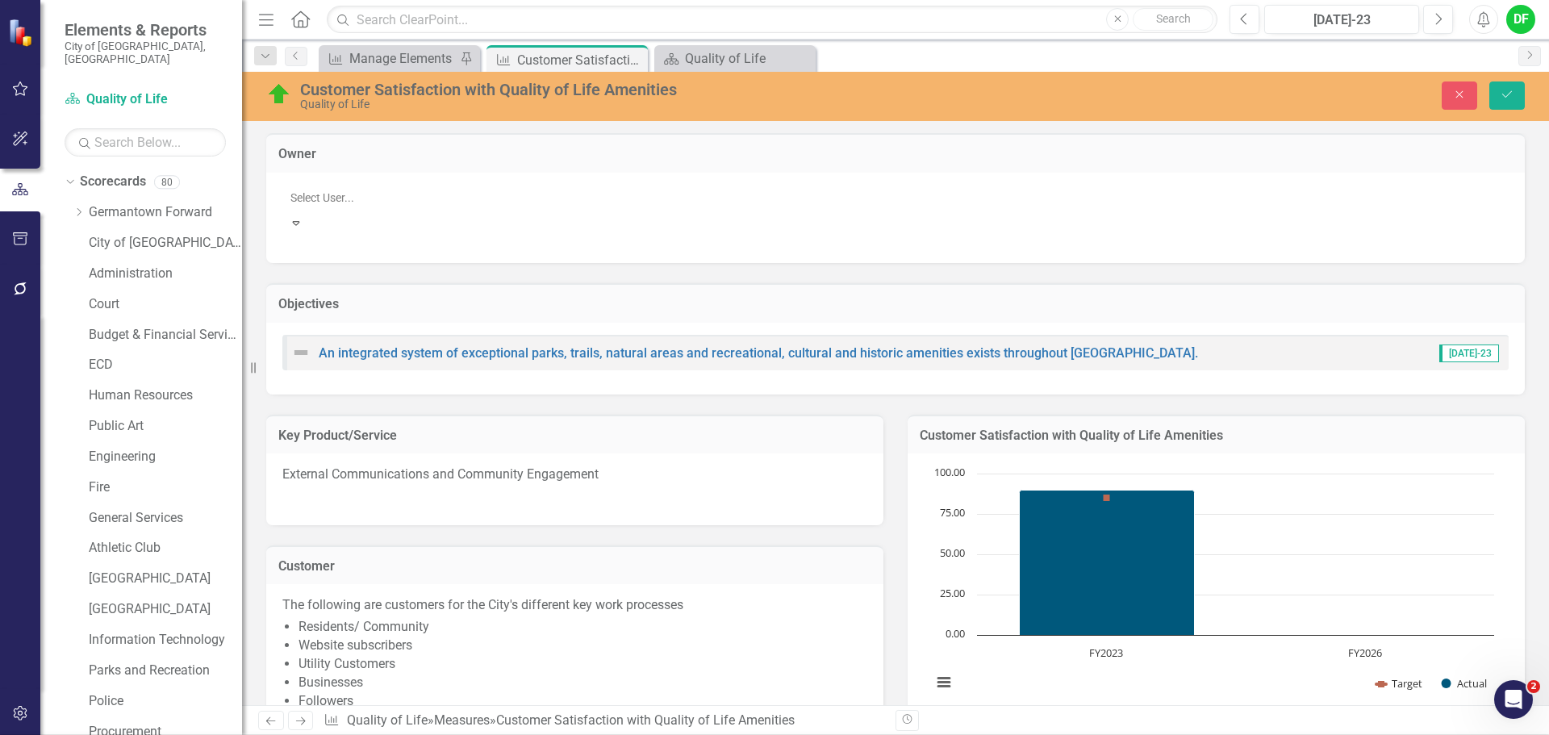
scroll to position [119, 0]
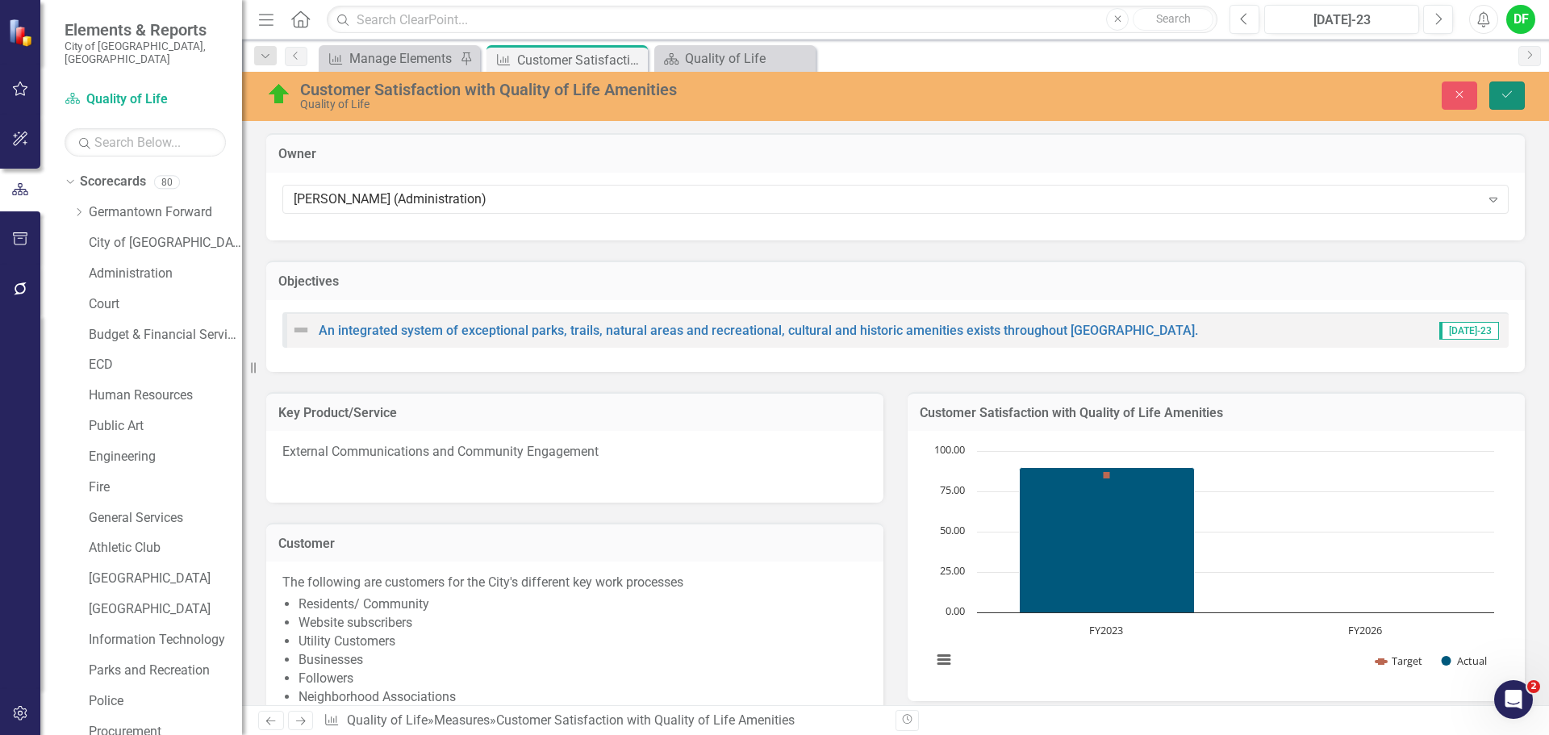
click at [1514, 94] on button "Save" at bounding box center [1506, 95] width 35 height 28
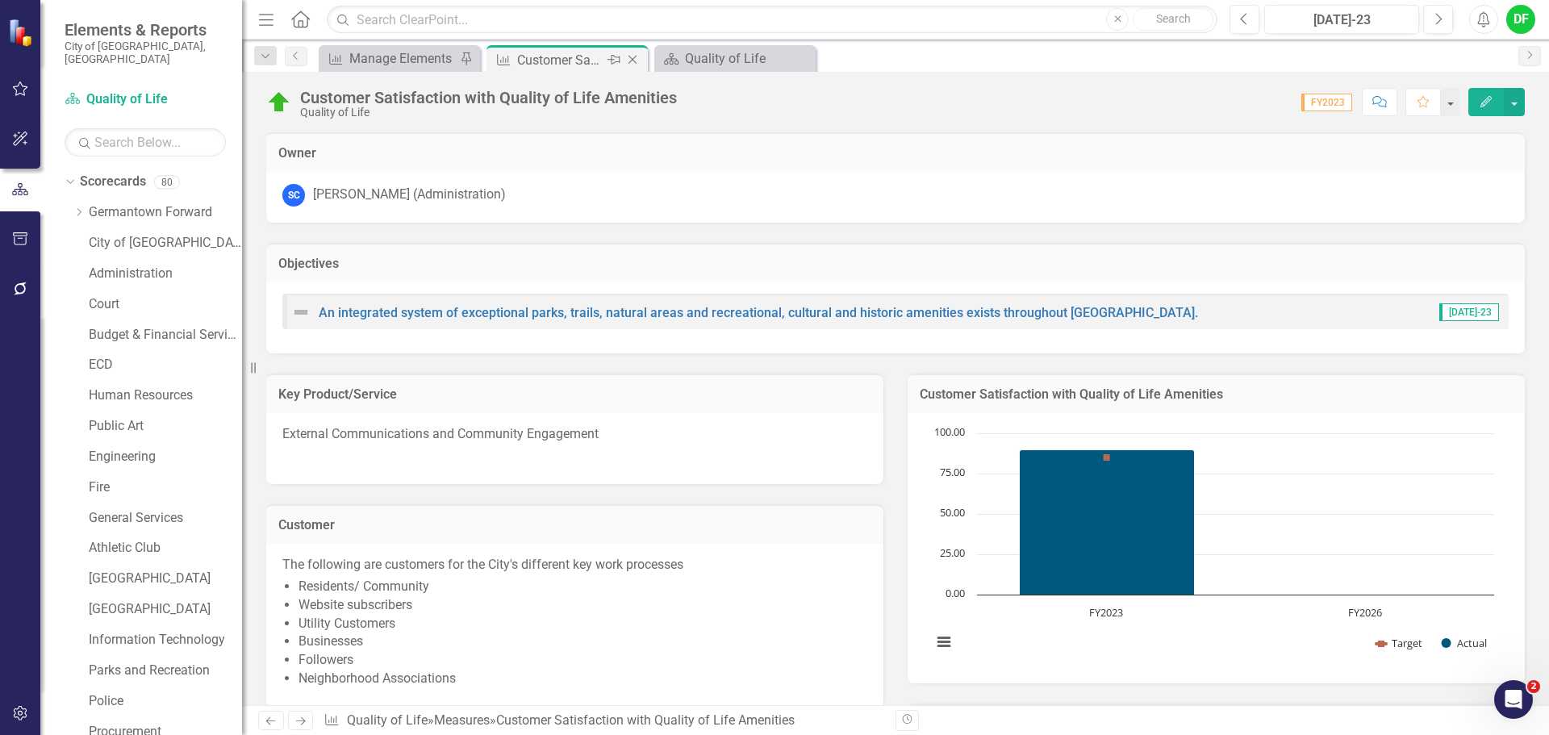
click at [636, 65] on icon "Close" at bounding box center [632, 59] width 16 height 13
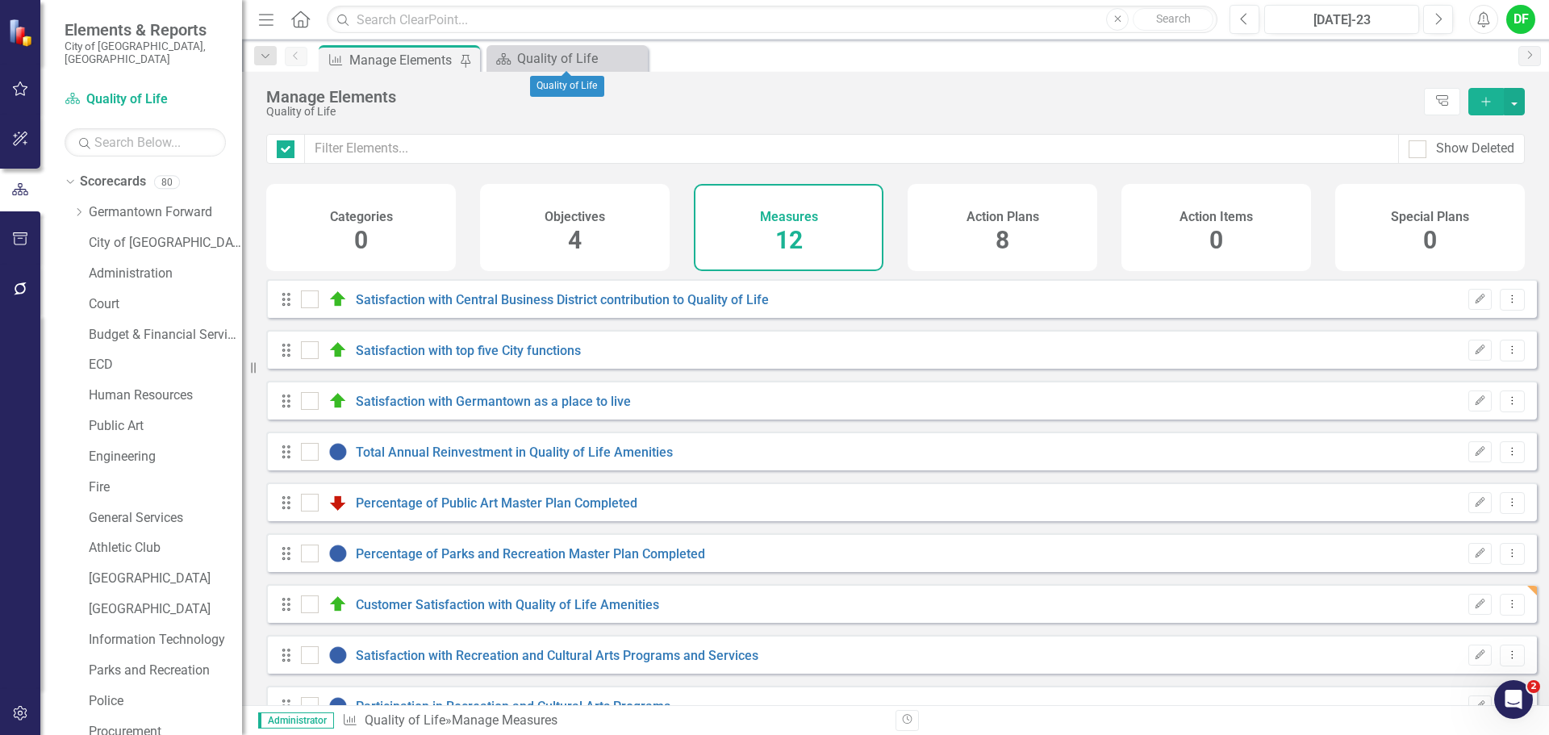
checkbox input "false"
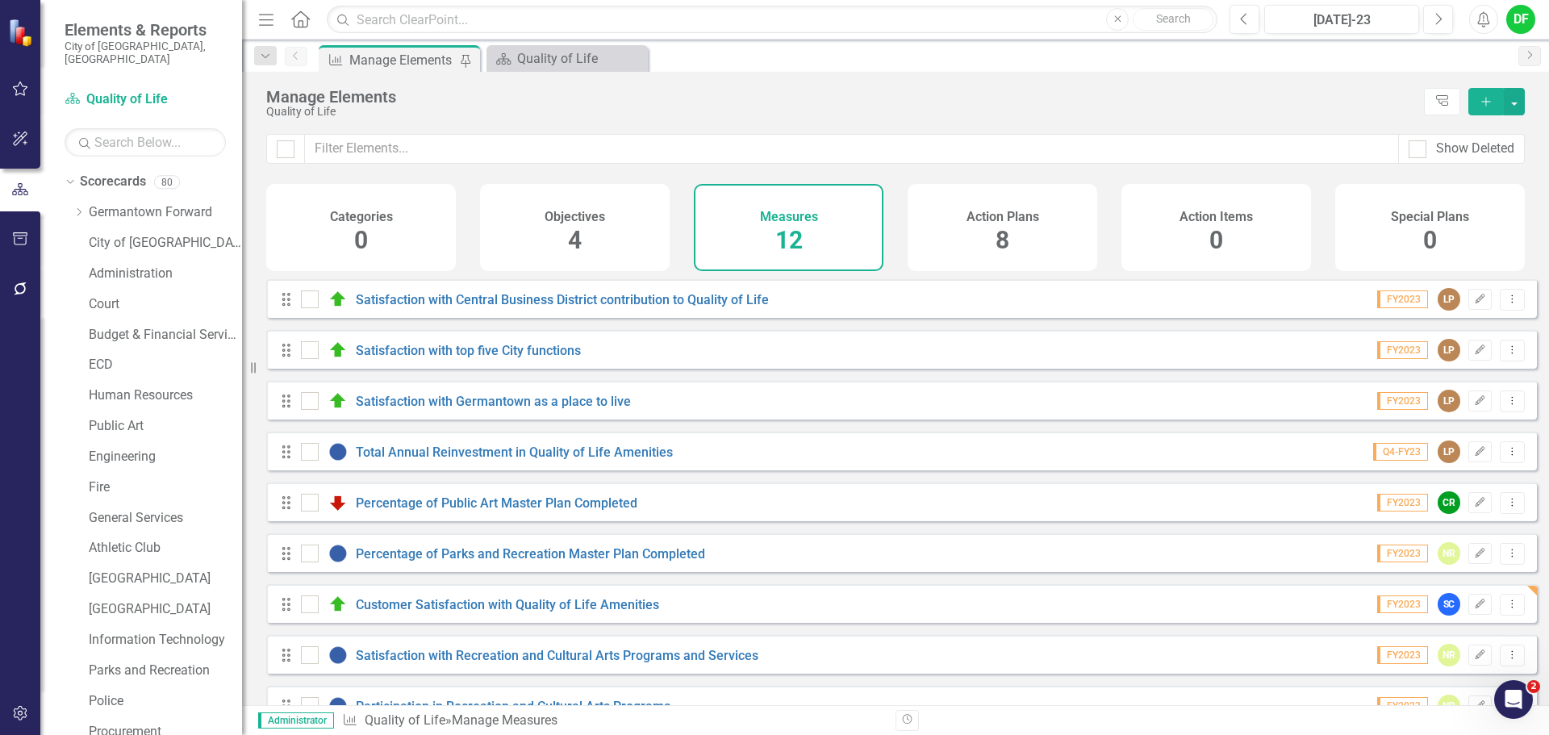
scroll to position [81, 0]
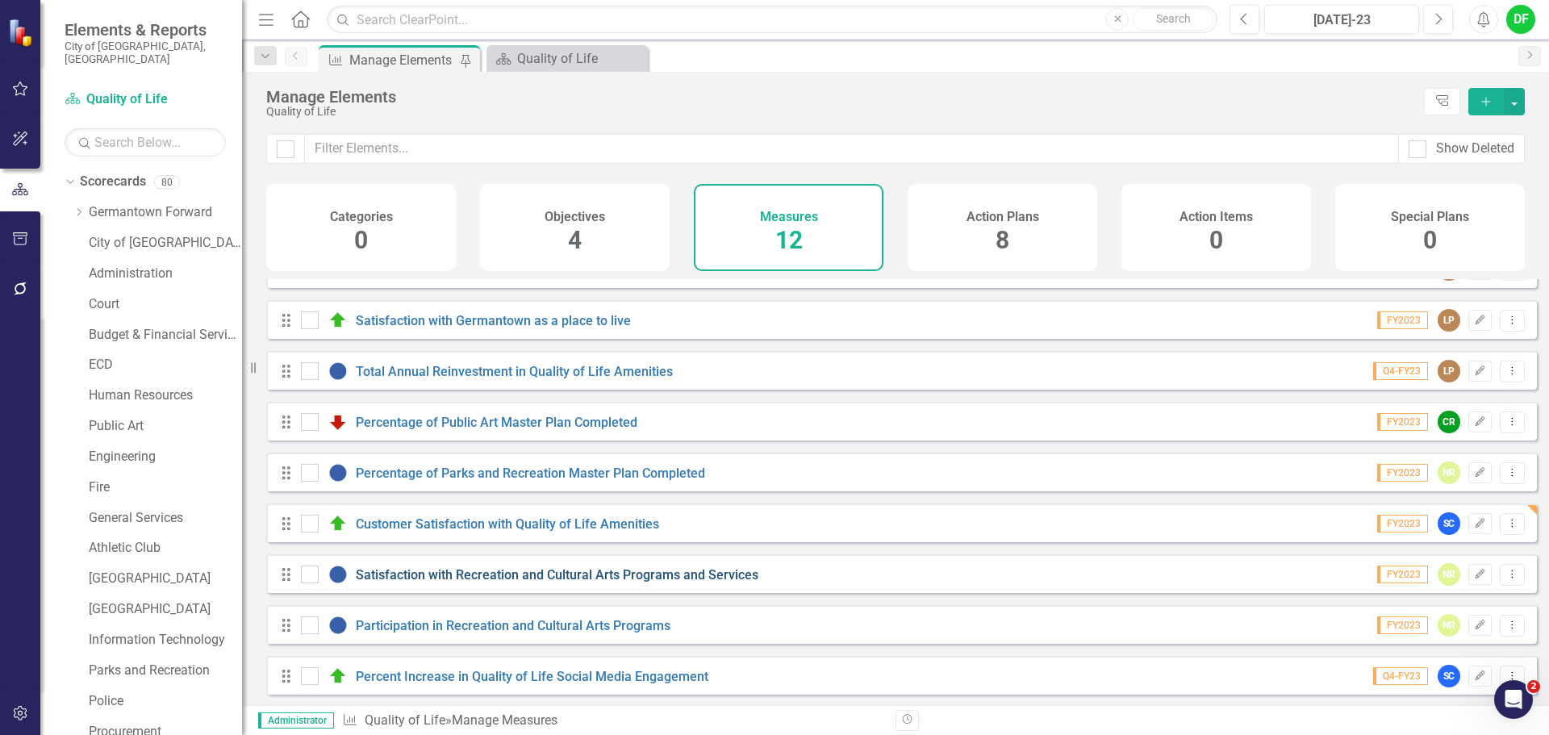
click at [491, 582] on link "Satisfaction with Recreation and Cultural Arts Programs and Services" at bounding box center [557, 574] width 403 height 15
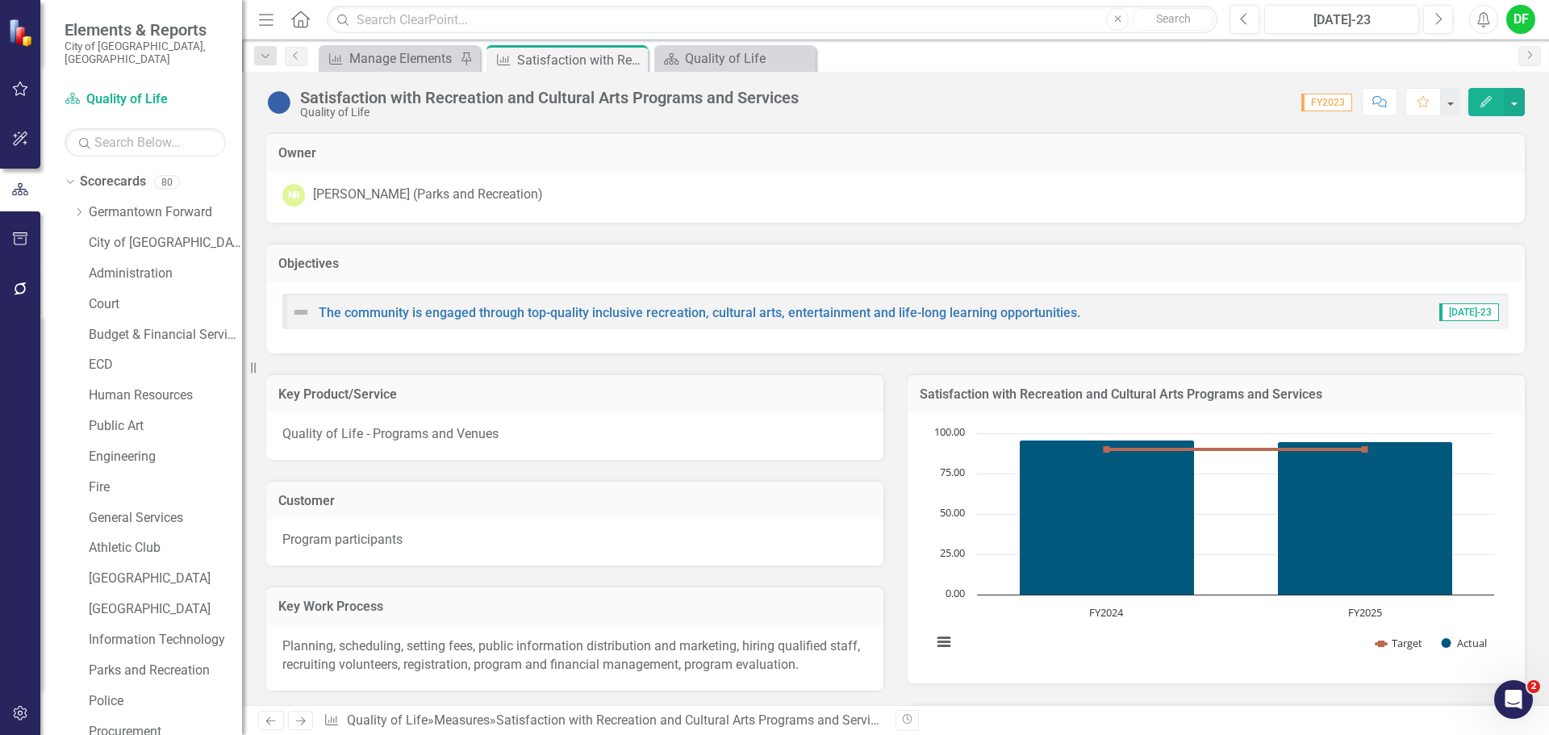
click at [1349, 0] on div "Menu Home Search Close Search Previous Jul-23 Next Alerts DF User Edit Profile …" at bounding box center [895, 20] width 1307 height 40
click at [1354, 15] on div "Jul-23" at bounding box center [1342, 19] width 144 height 19
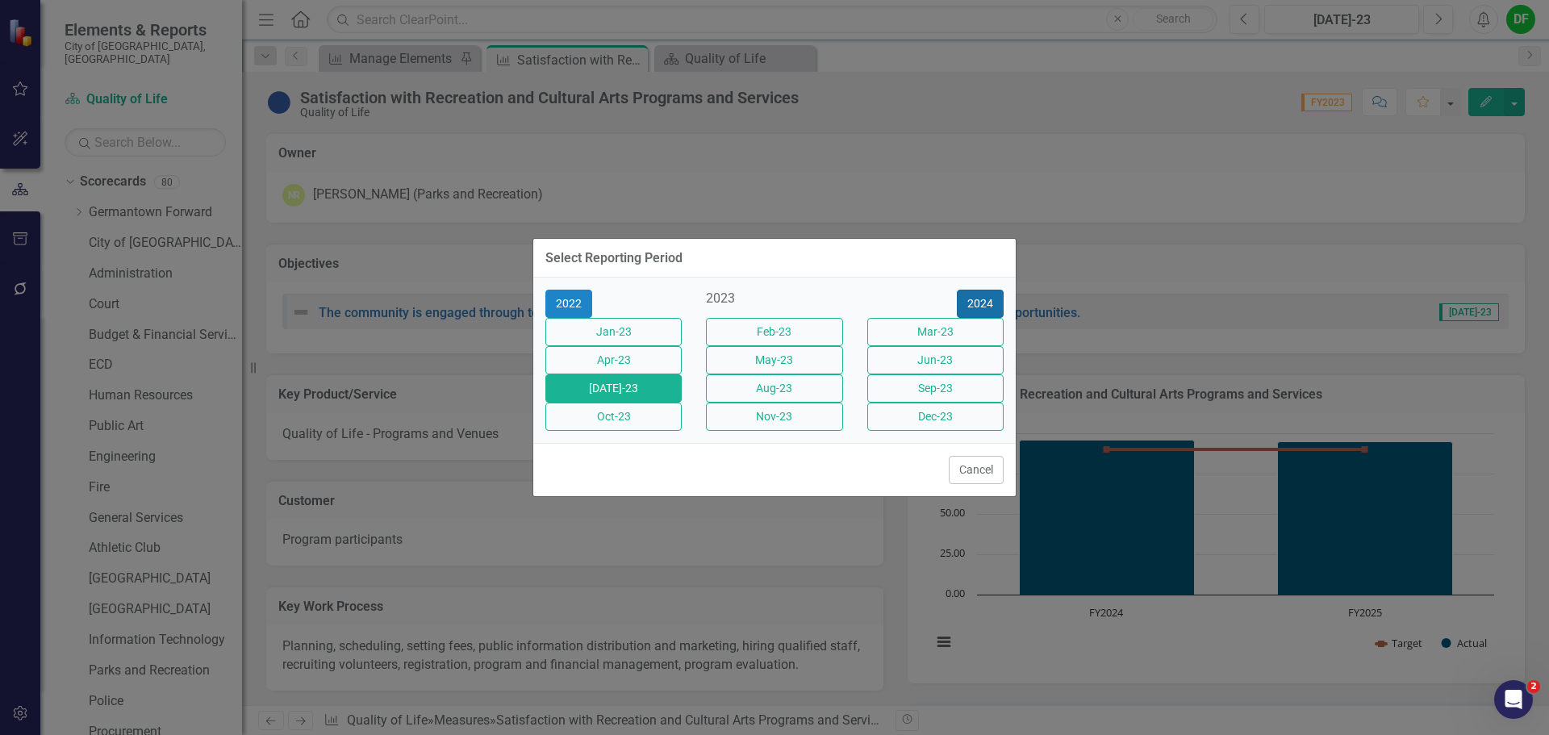
click at [994, 290] on button "2024" at bounding box center [980, 304] width 47 height 28
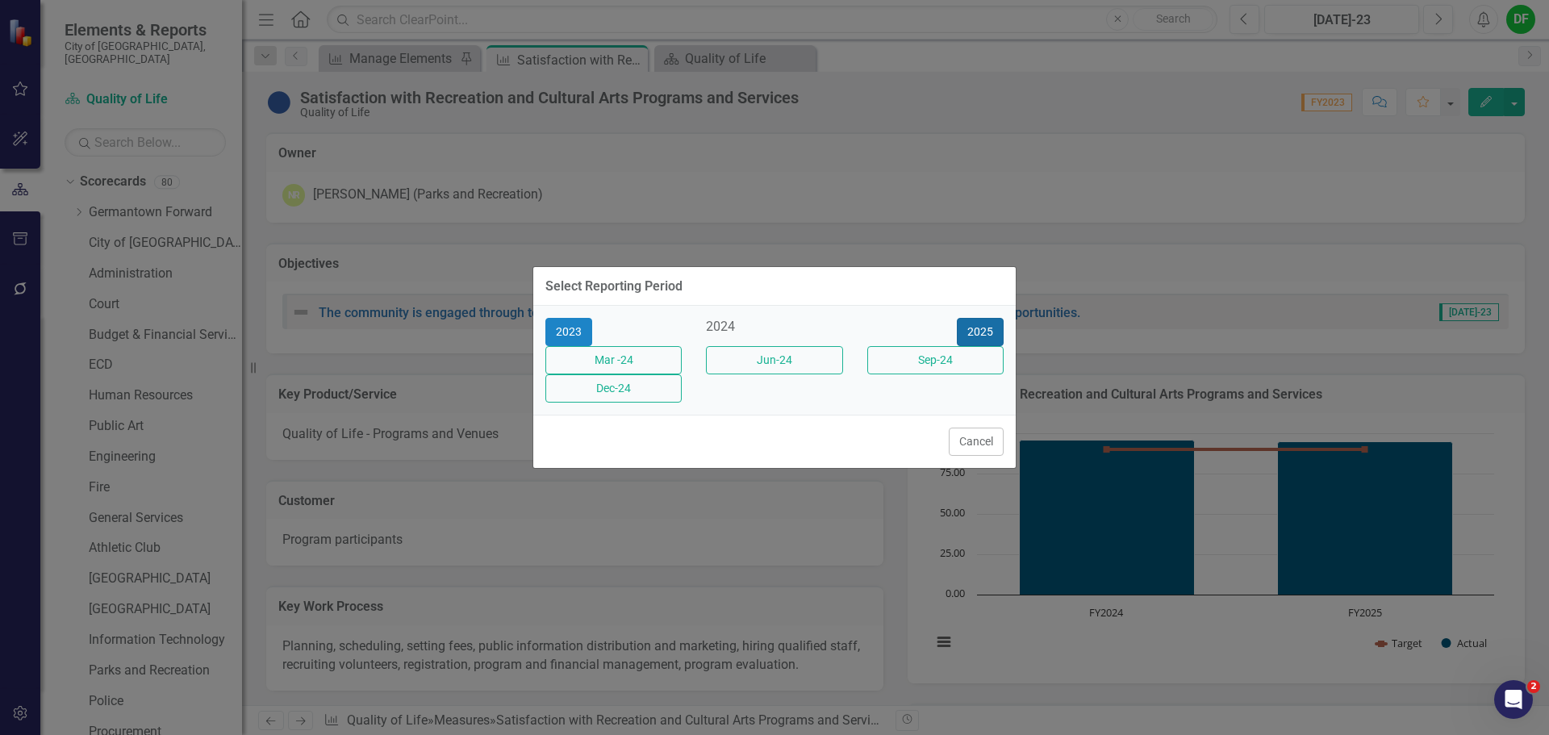
click at [988, 318] on button "2025" at bounding box center [980, 332] width 47 height 28
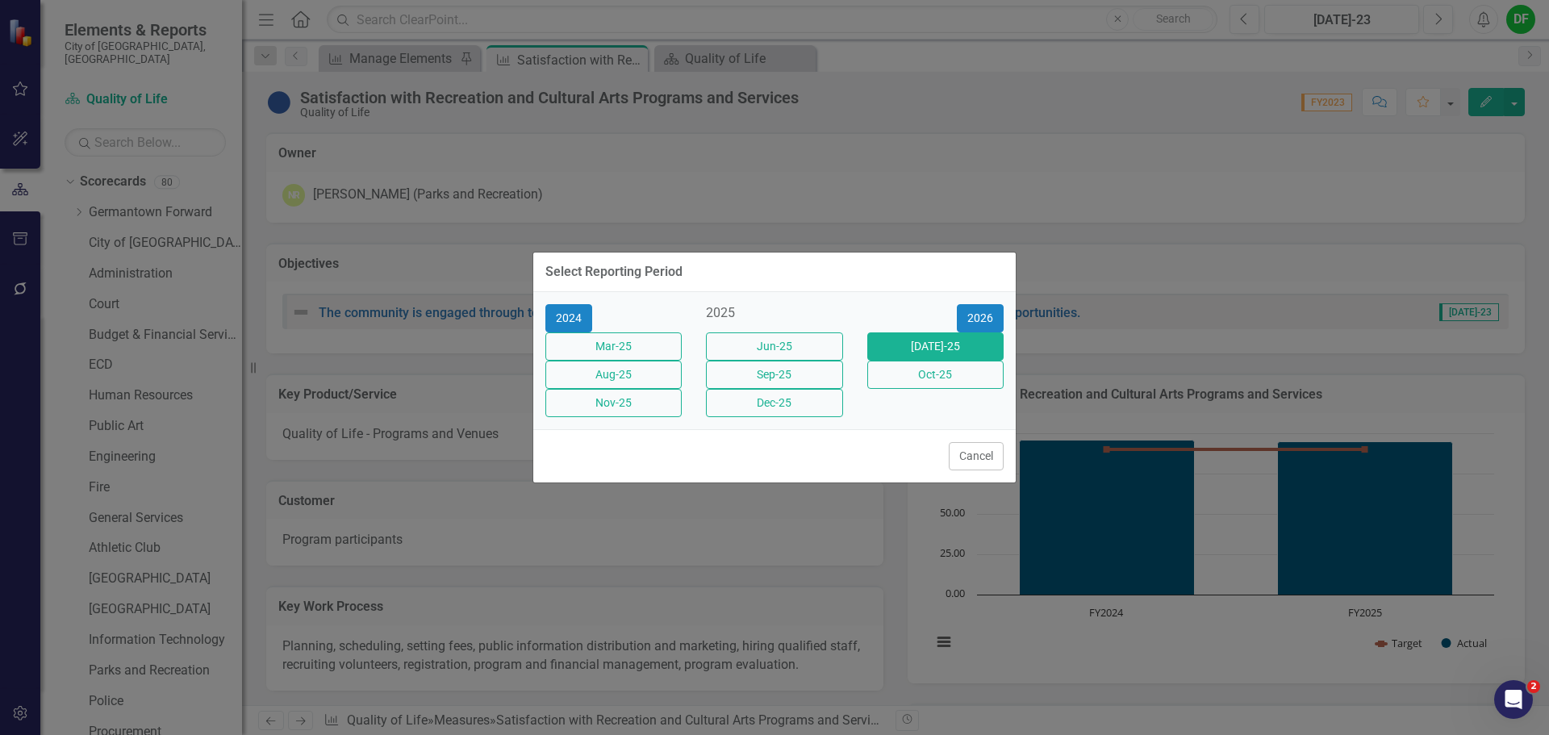
click at [903, 339] on button "[DATE]-25" at bounding box center [935, 346] width 136 height 28
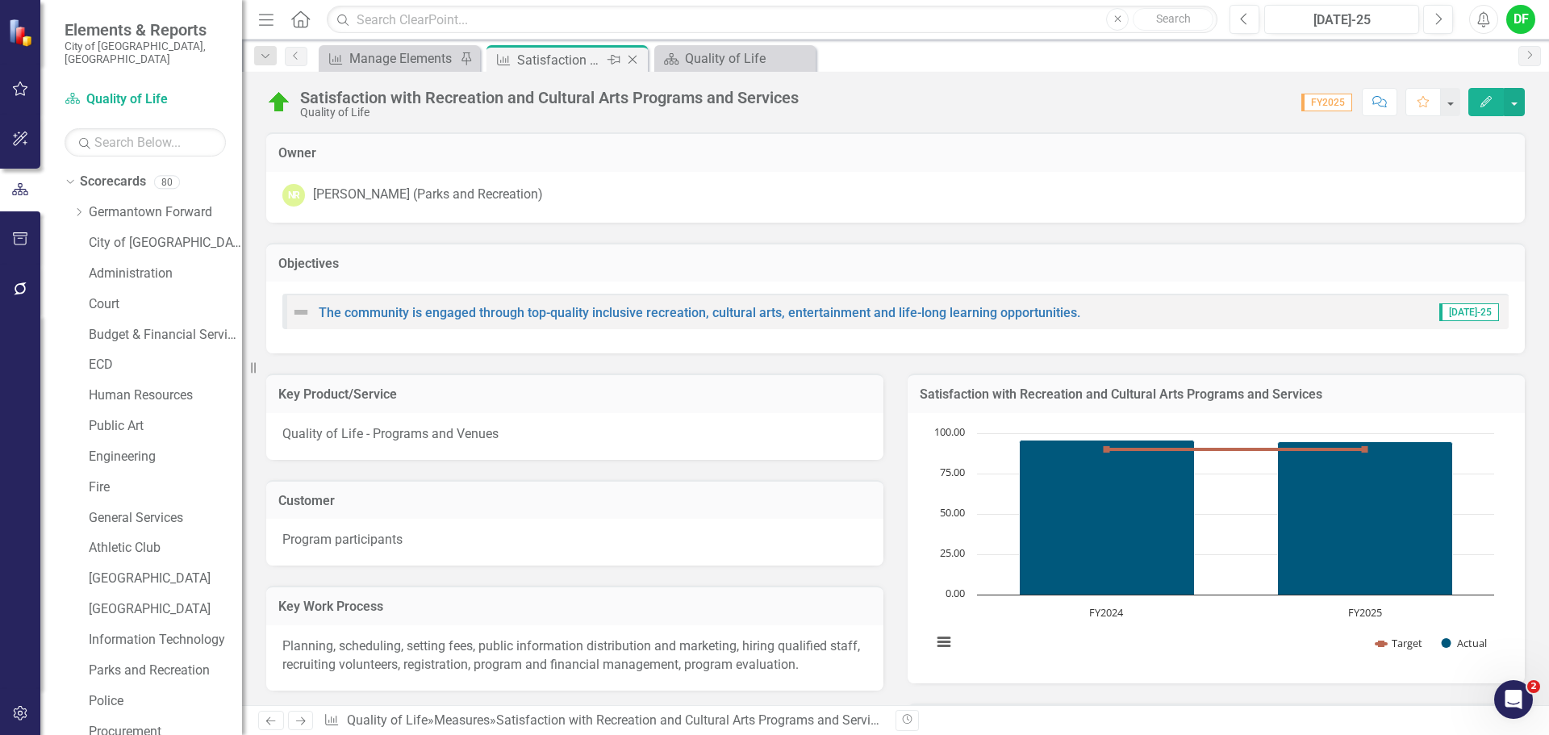
click at [632, 57] on icon "Close" at bounding box center [632, 59] width 16 height 13
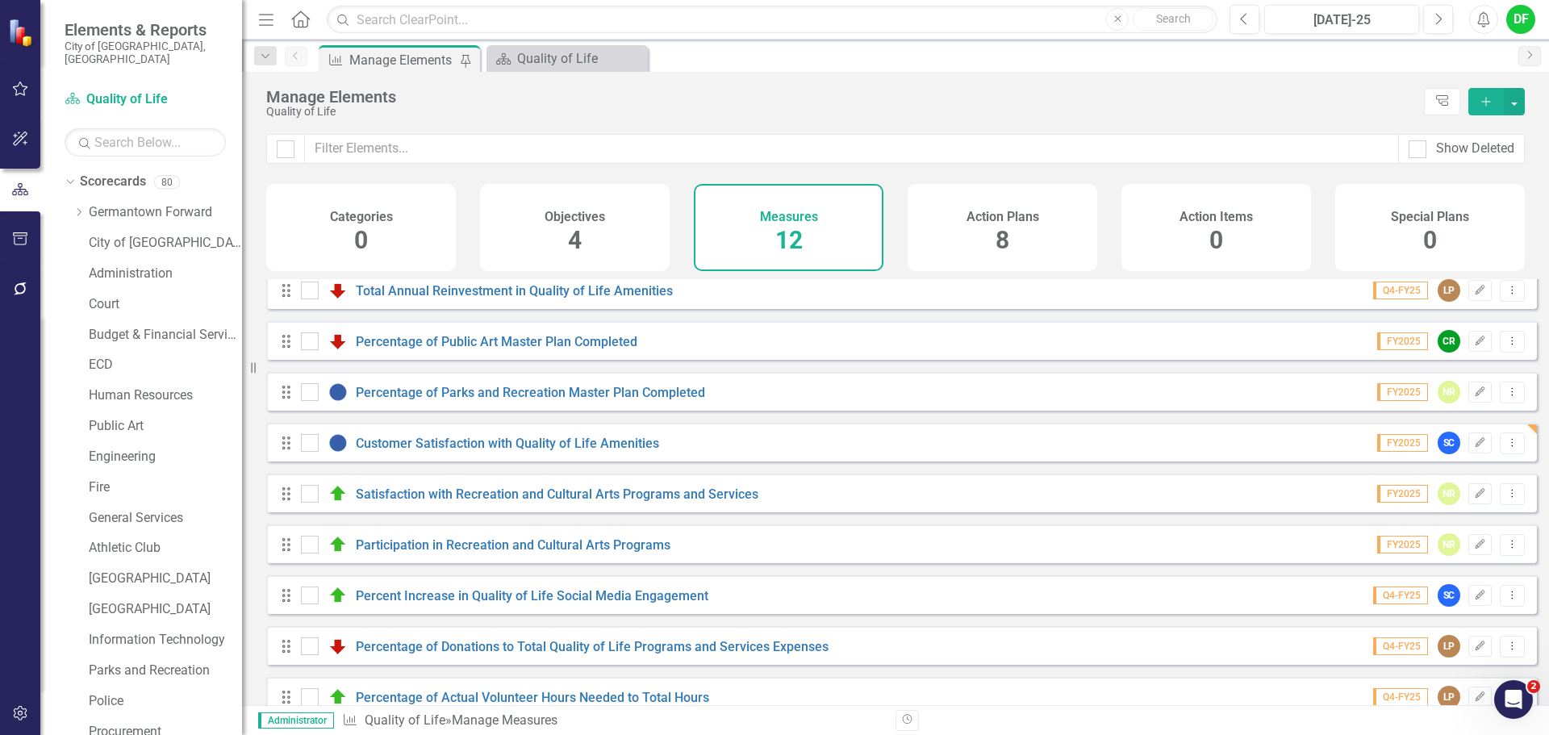
scroll to position [196, 0]
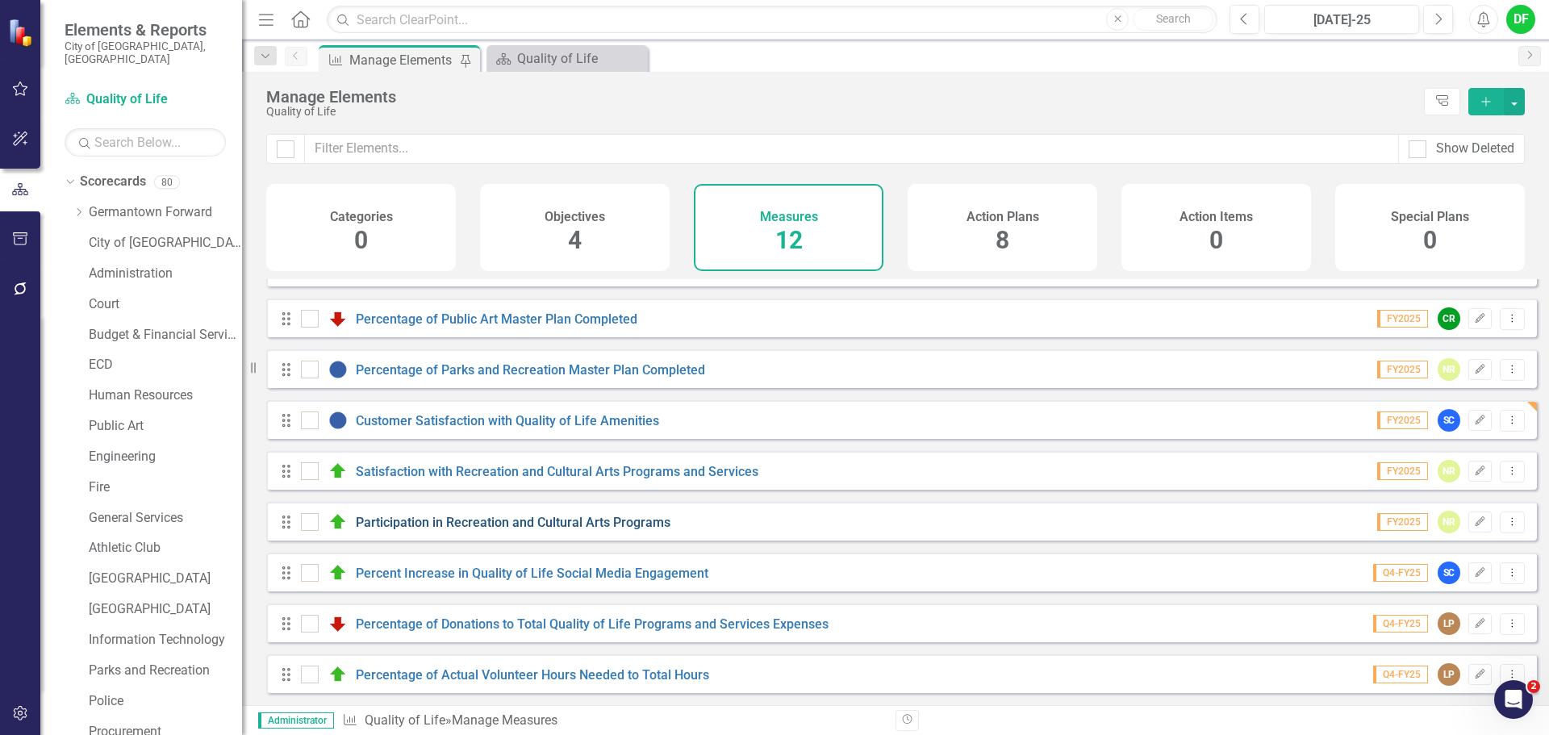
click at [544, 519] on link "Participation in Recreation and Cultural Arts Programs" at bounding box center [513, 522] width 315 height 15
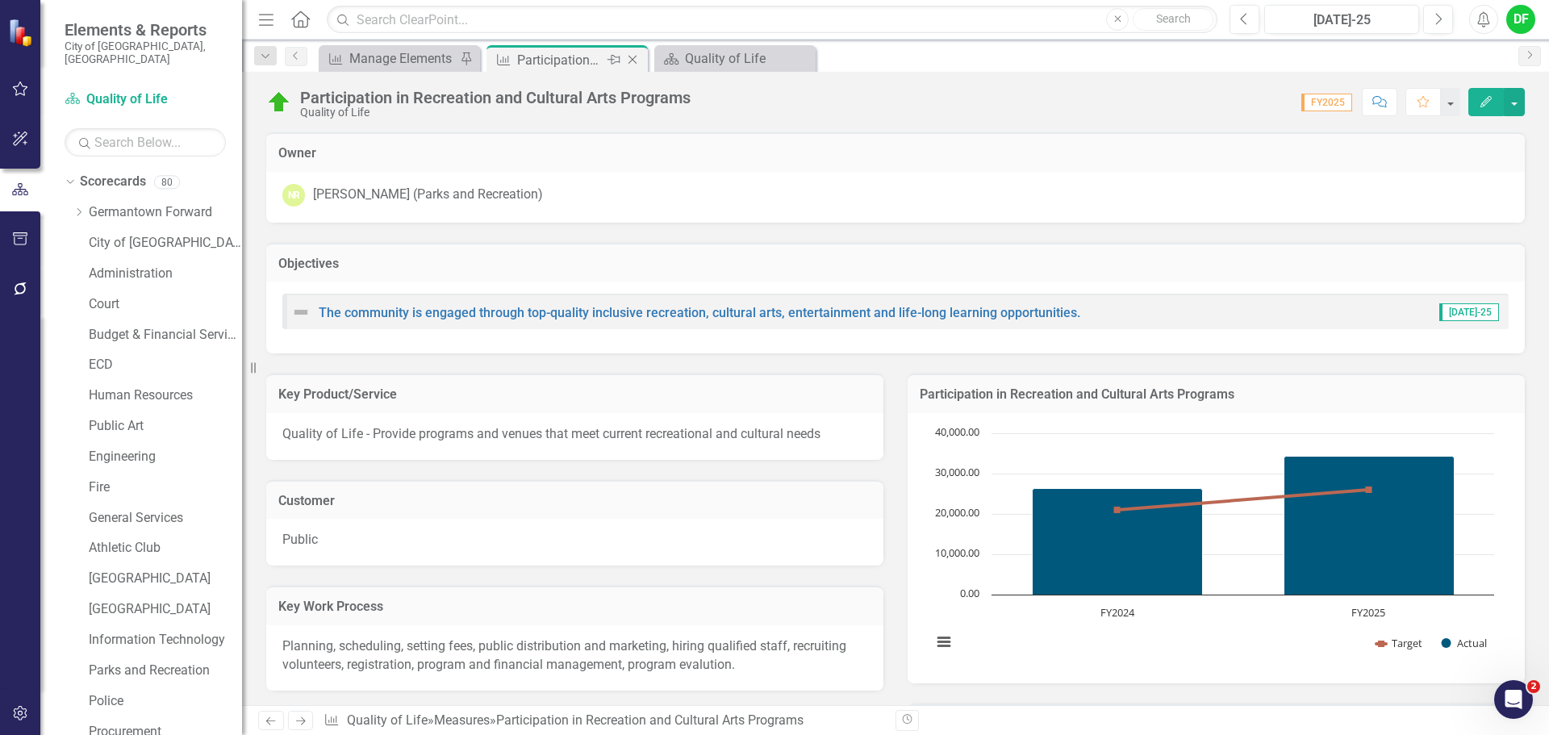
click at [632, 64] on icon "Close" at bounding box center [632, 59] width 16 height 13
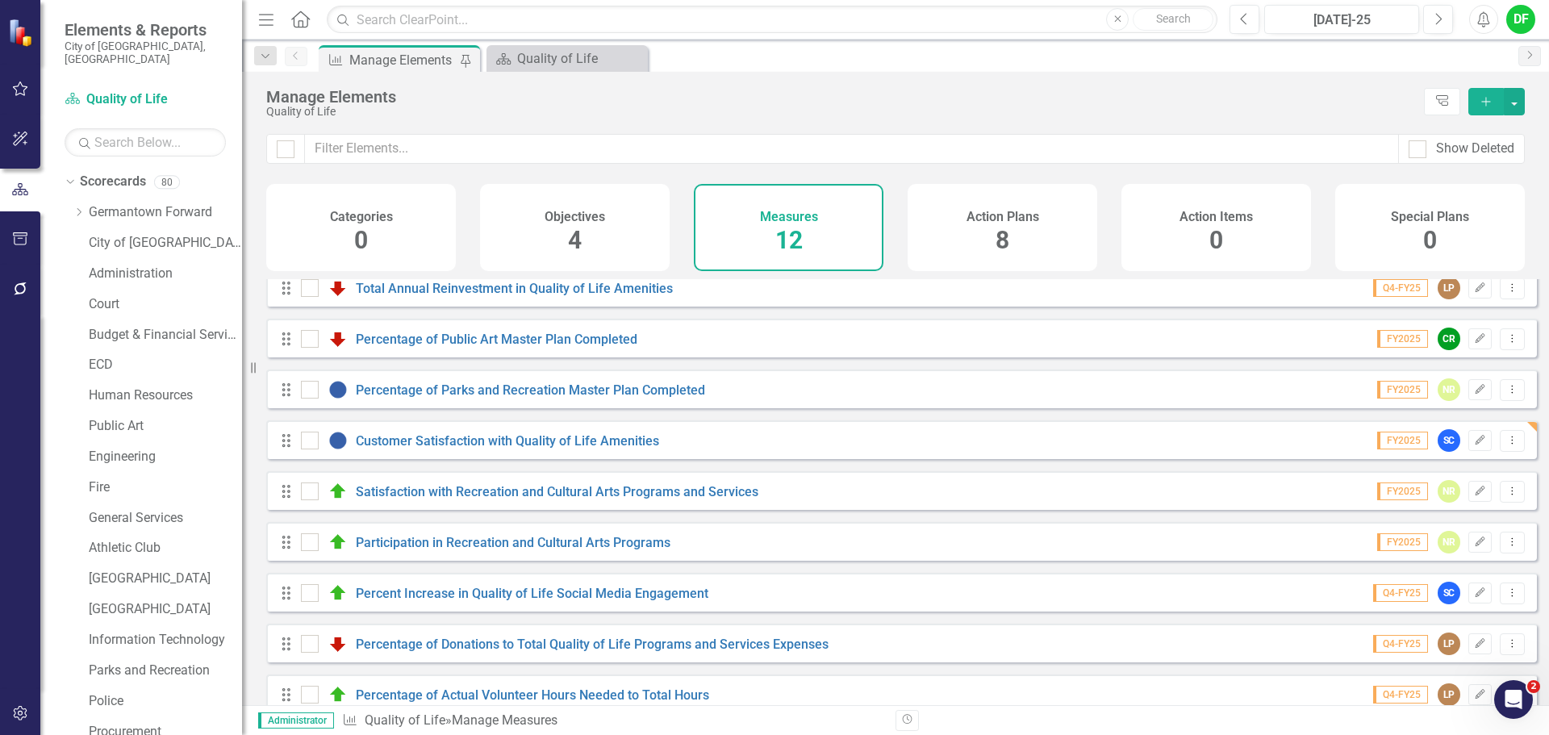
scroll to position [196, 0]
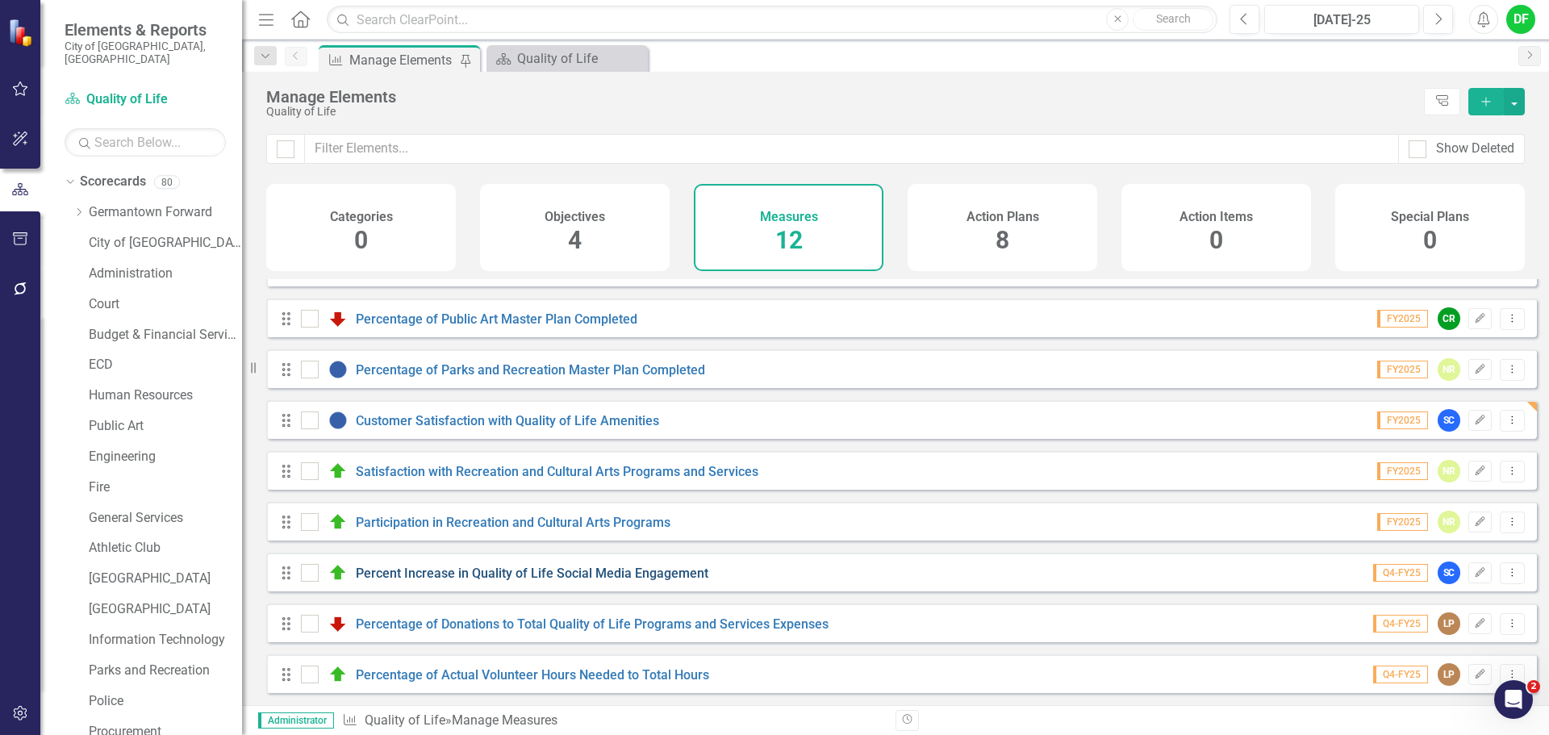
click at [475, 572] on link "Percent Increase in Quality of Life Social Media Engagement" at bounding box center [532, 572] width 353 height 15
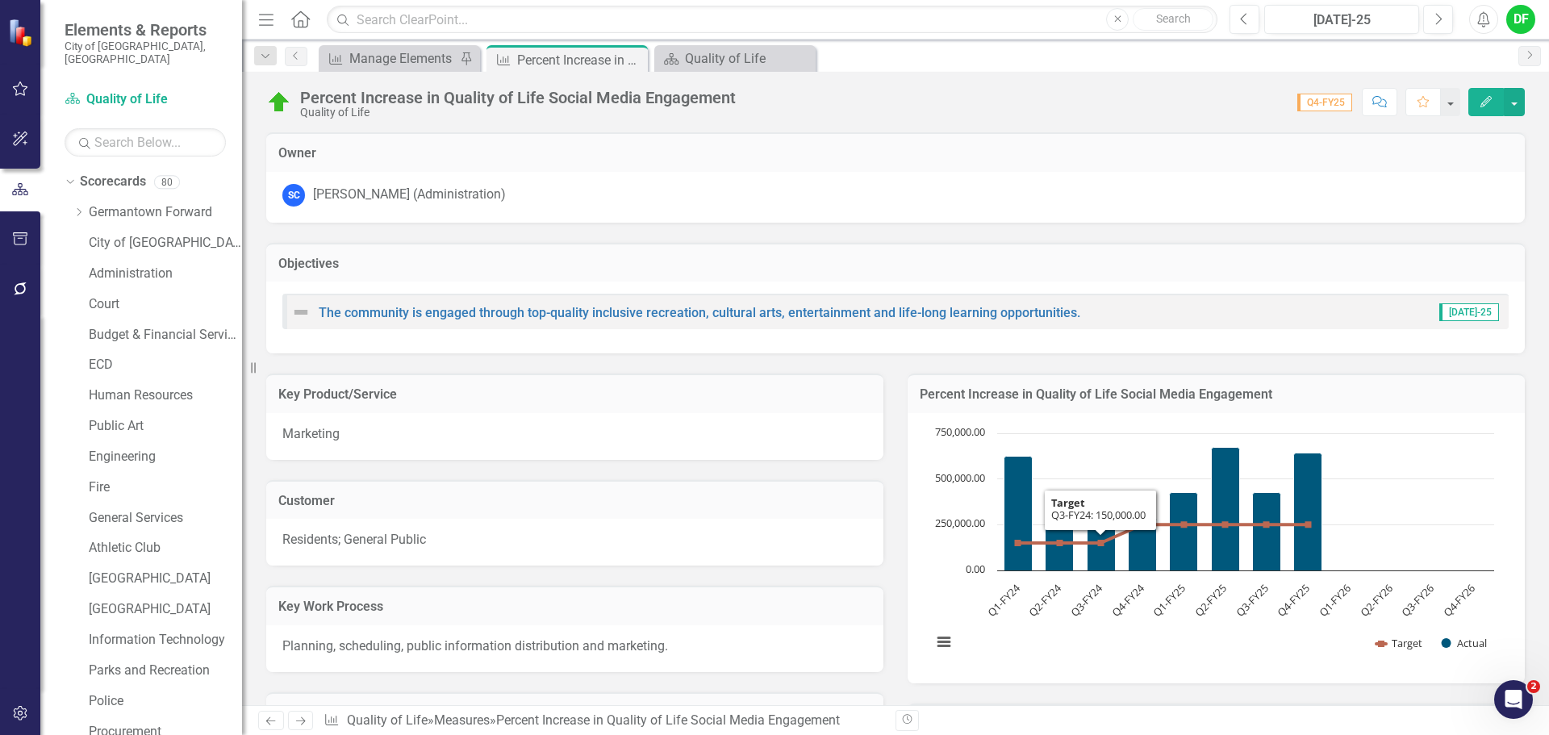
click at [1356, 398] on h3 "Percent Increase in Quality of Life Social Media Engagement" at bounding box center [1216, 394] width 593 height 15
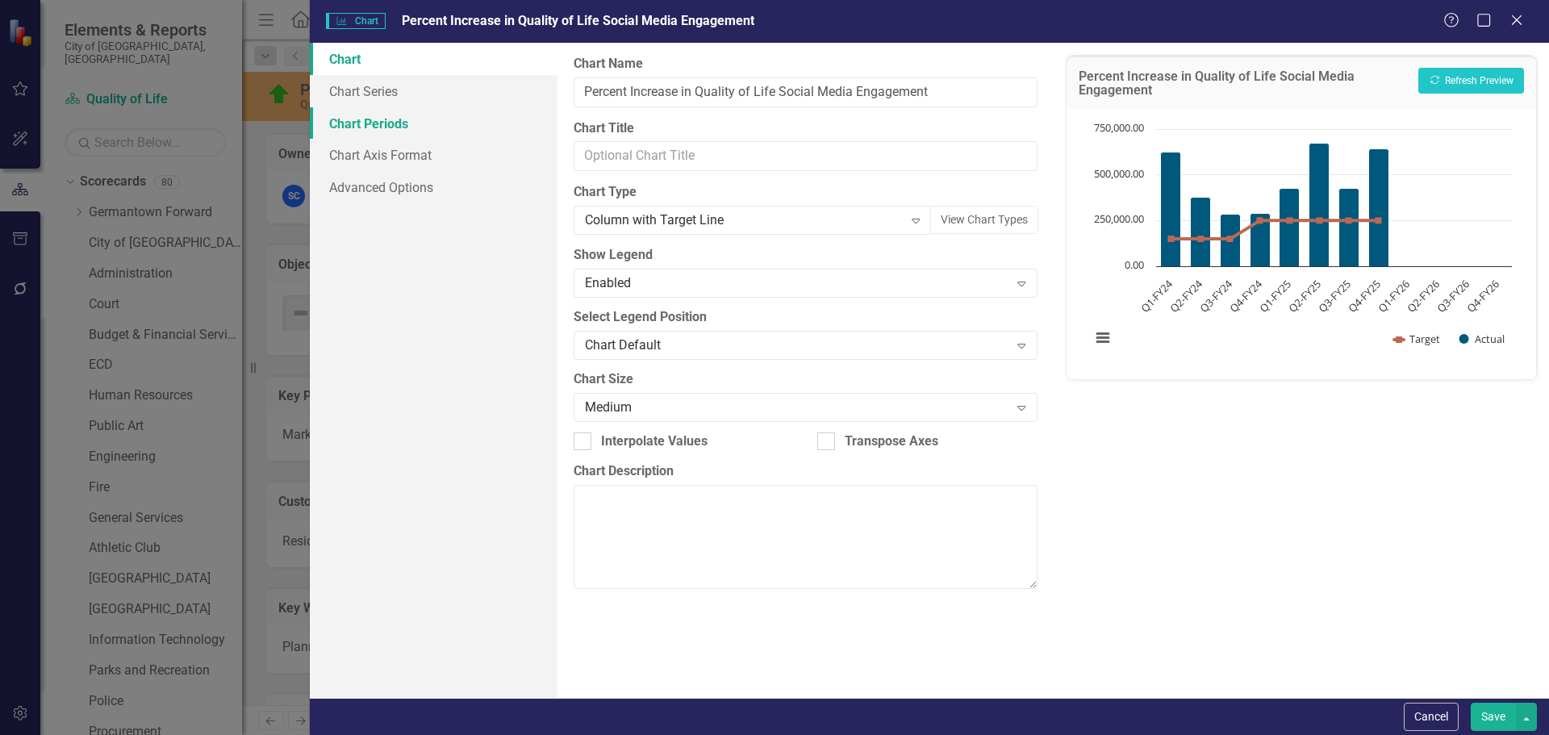
click at [407, 122] on link "Chart Periods" at bounding box center [434, 123] width 248 height 32
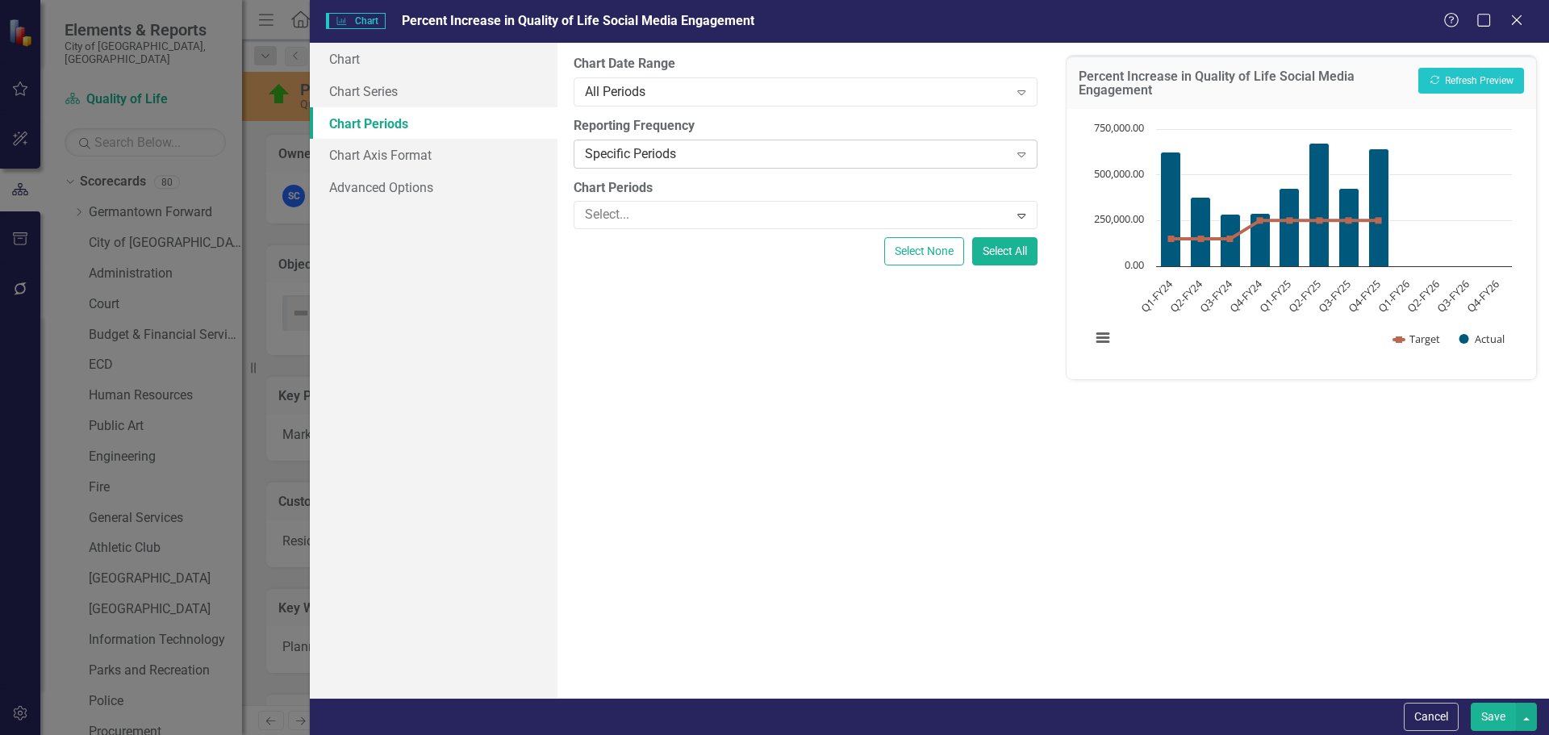
click at [704, 153] on div "Specific Periods" at bounding box center [796, 153] width 423 height 19
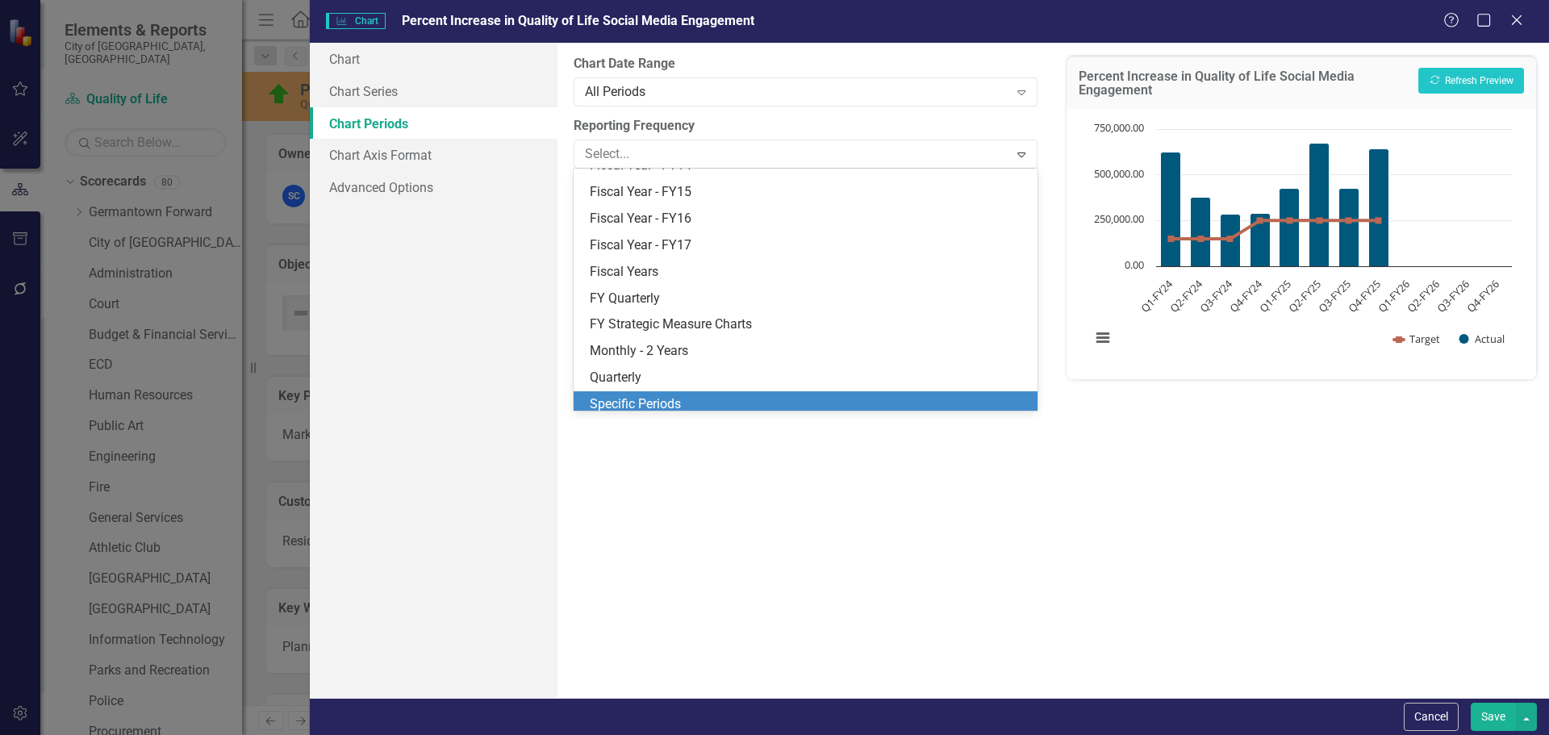
scroll to position [208, 0]
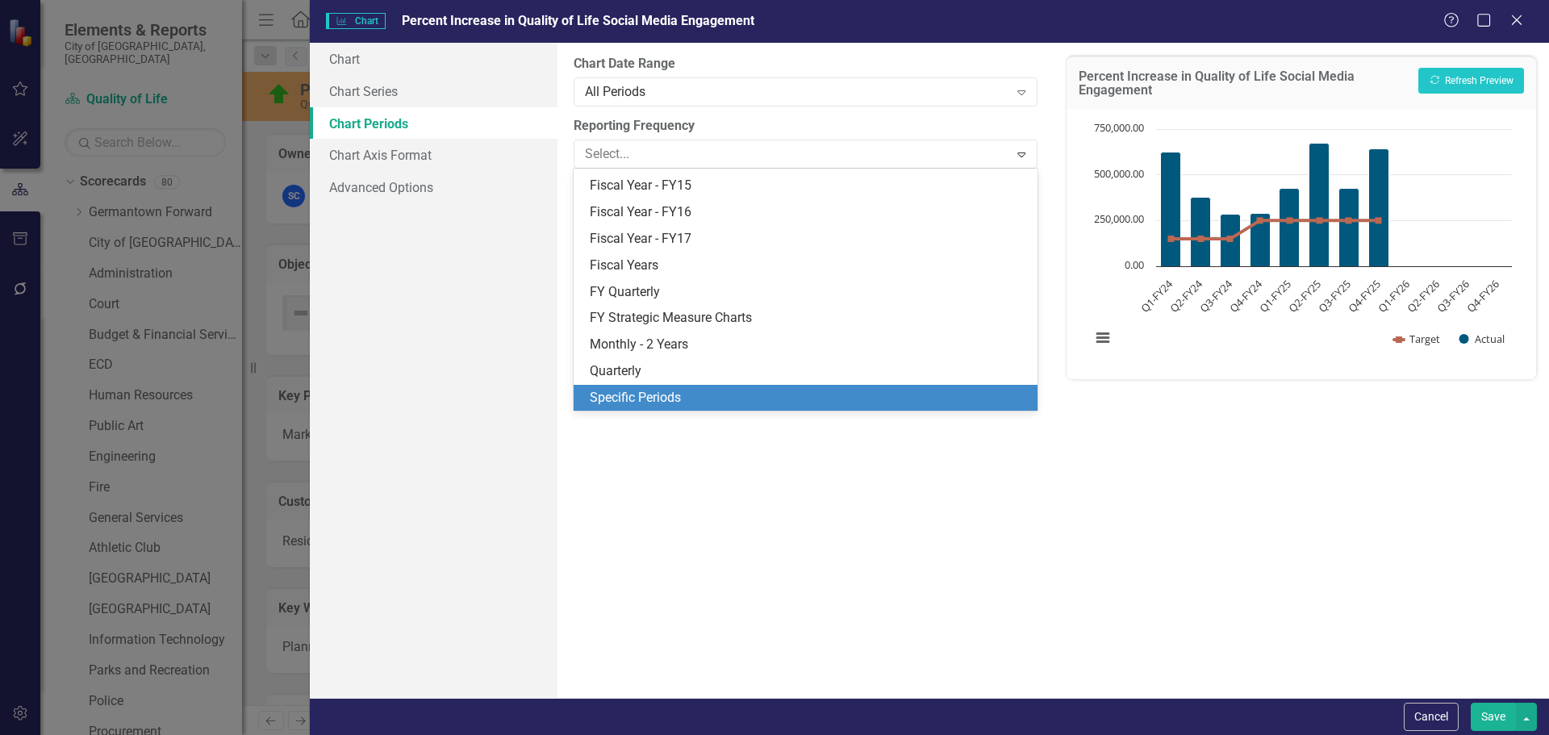
click at [642, 395] on div "Specific Periods" at bounding box center [808, 398] width 437 height 19
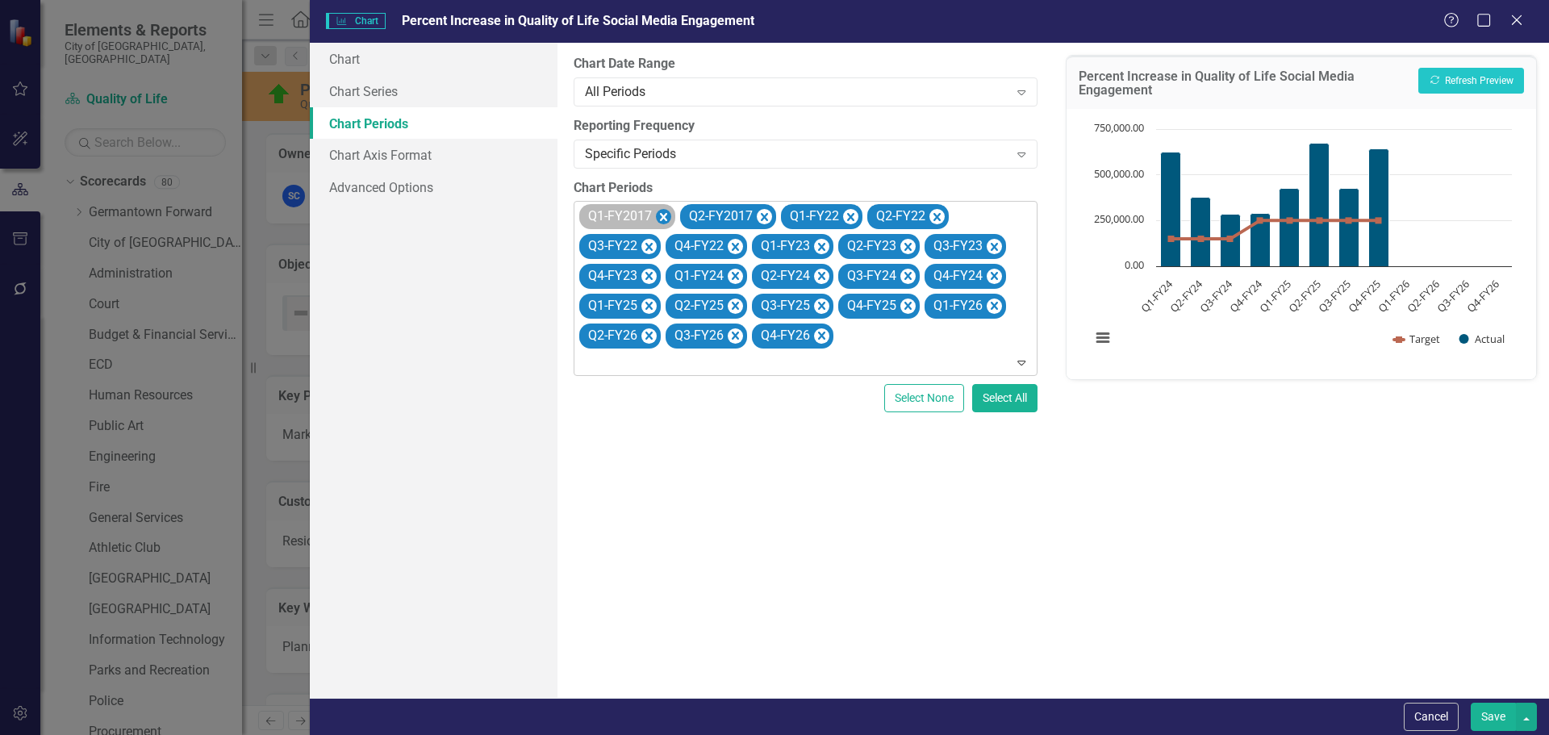
click at [664, 213] on icon "Remove Q1-FY2017" at bounding box center [663, 217] width 15 height 20
click at [757, 213] on icon "Remove Q2-FY2017" at bounding box center [764, 217] width 15 height 20
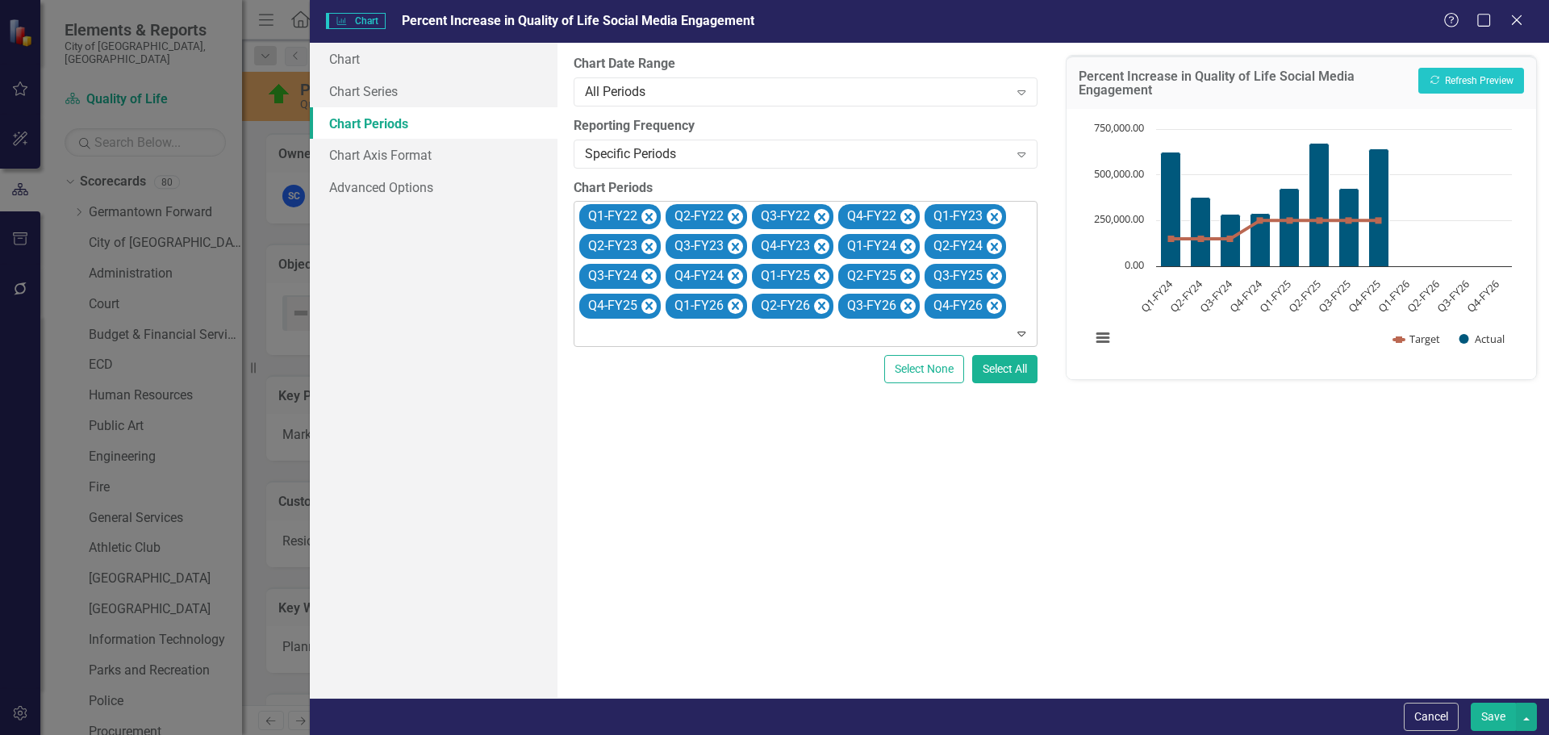
click at [664, 213] on div "Q1-FY22 Q2-FY22 Q3-FY22 Q4-FY22 Q1-FY23 Q2-FY23 Q3-FY23 Q4-FY23 Q1-FY24 Q2-FY24…" at bounding box center [806, 274] width 459 height 144
click at [648, 217] on icon "Remove Q1-FY22" at bounding box center [648, 217] width 7 height 8
click at [648, 217] on icon "Remove Q2-FY22" at bounding box center [648, 217] width 7 height 8
click at [648, 217] on icon "Remove Q3-FY22" at bounding box center [648, 217] width 7 height 8
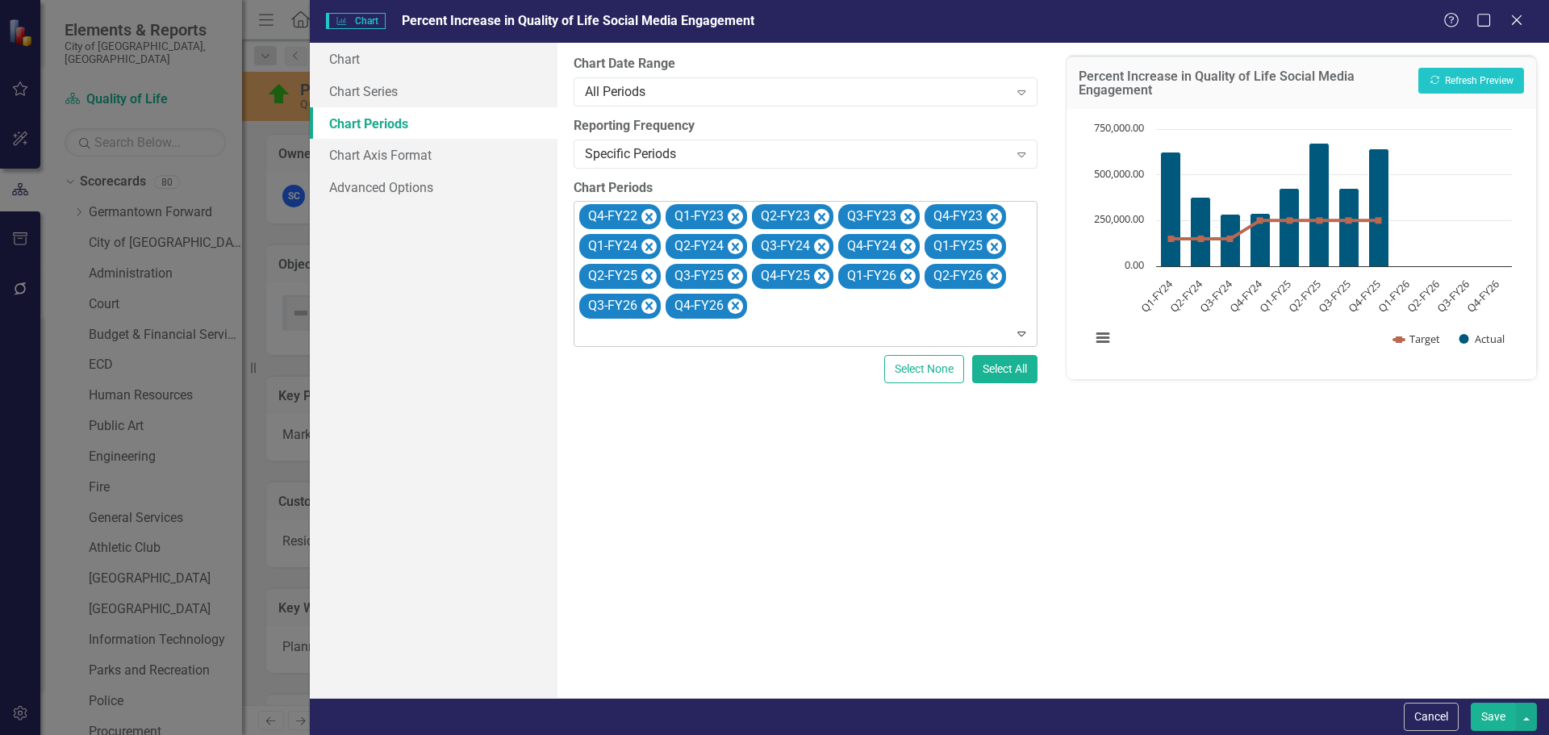
click at [648, 217] on icon "Remove Q4-FY22" at bounding box center [648, 217] width 7 height 8
click at [648, 217] on icon "Remove Q1-FY23" at bounding box center [648, 217] width 7 height 8
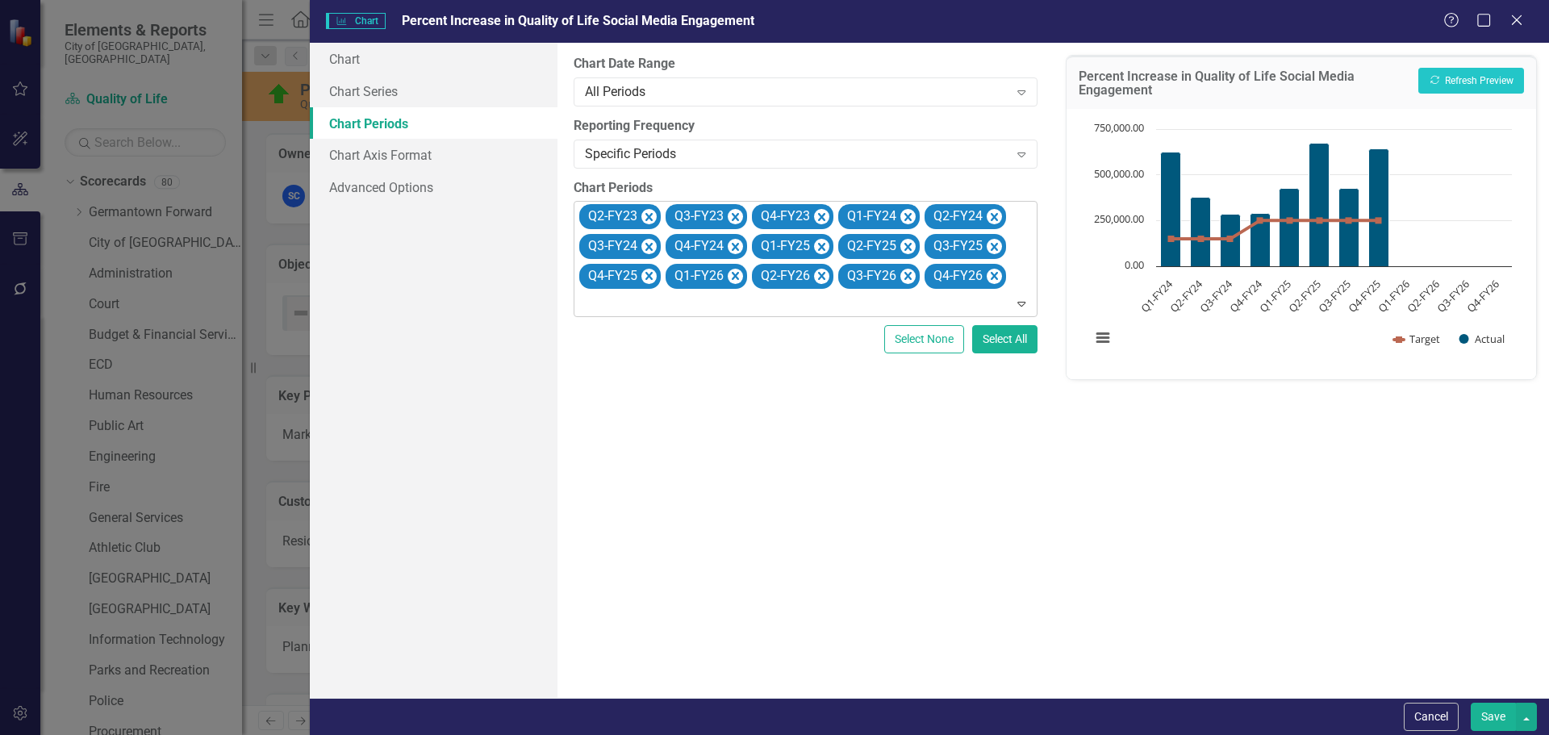
click at [648, 217] on icon "Remove Q2-FY23" at bounding box center [648, 217] width 7 height 8
click at [648, 217] on icon "Remove Q3-FY23" at bounding box center [648, 217] width 7 height 8
click at [648, 217] on icon "Remove Q4-FY23" at bounding box center [648, 217] width 7 height 8
click at [906, 244] on icon "Remove Q1-FY26" at bounding box center [907, 247] width 7 height 8
click at [906, 244] on icon "Remove Q2-FY26" at bounding box center [907, 247] width 7 height 8
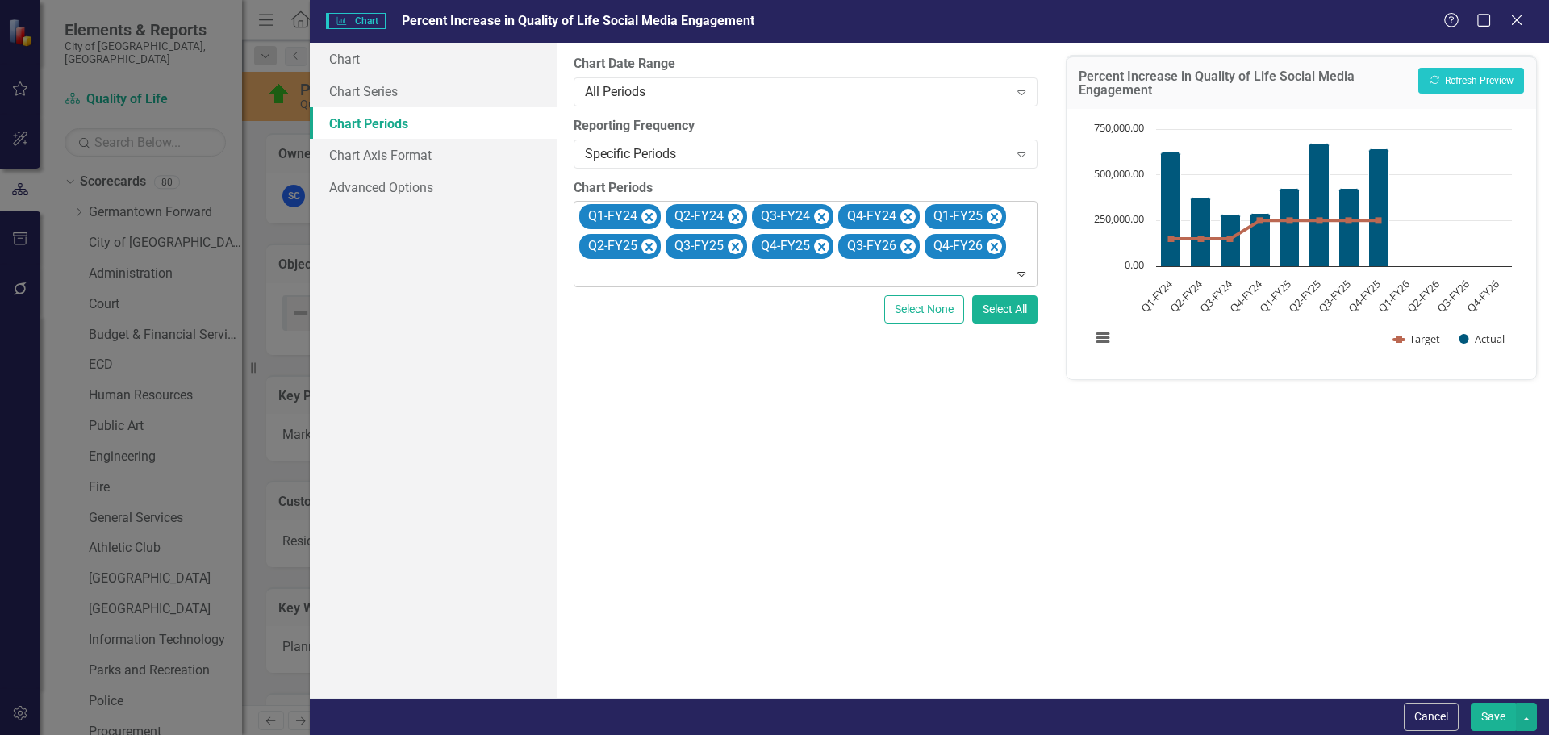
click at [906, 244] on icon "Remove Q3-FY26" at bounding box center [907, 247] width 7 height 8
click at [906, 244] on icon "Remove Q4-FY26" at bounding box center [907, 247] width 7 height 8
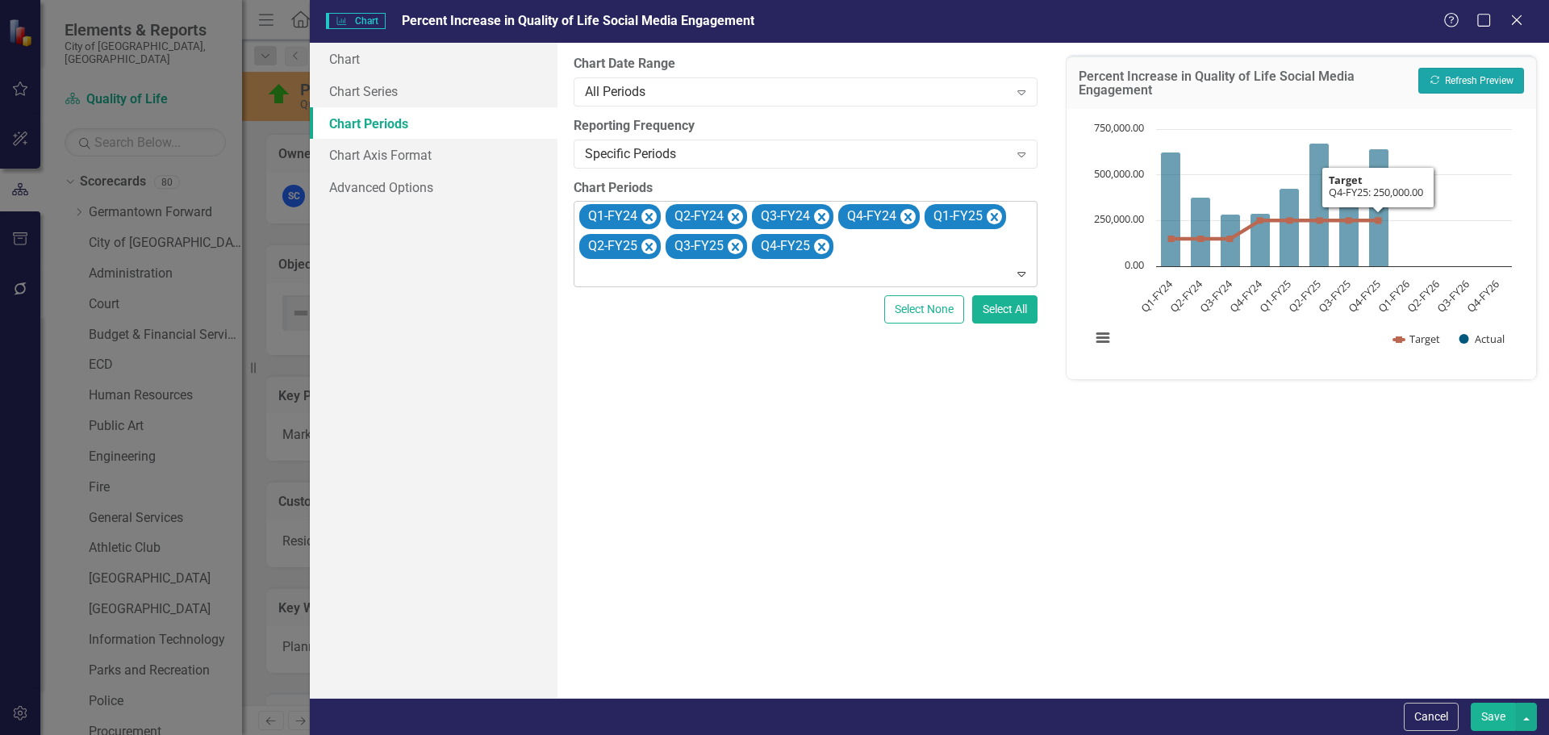
click at [1481, 76] on button "Recalculate Refresh Preview" at bounding box center [1471, 81] width 106 height 26
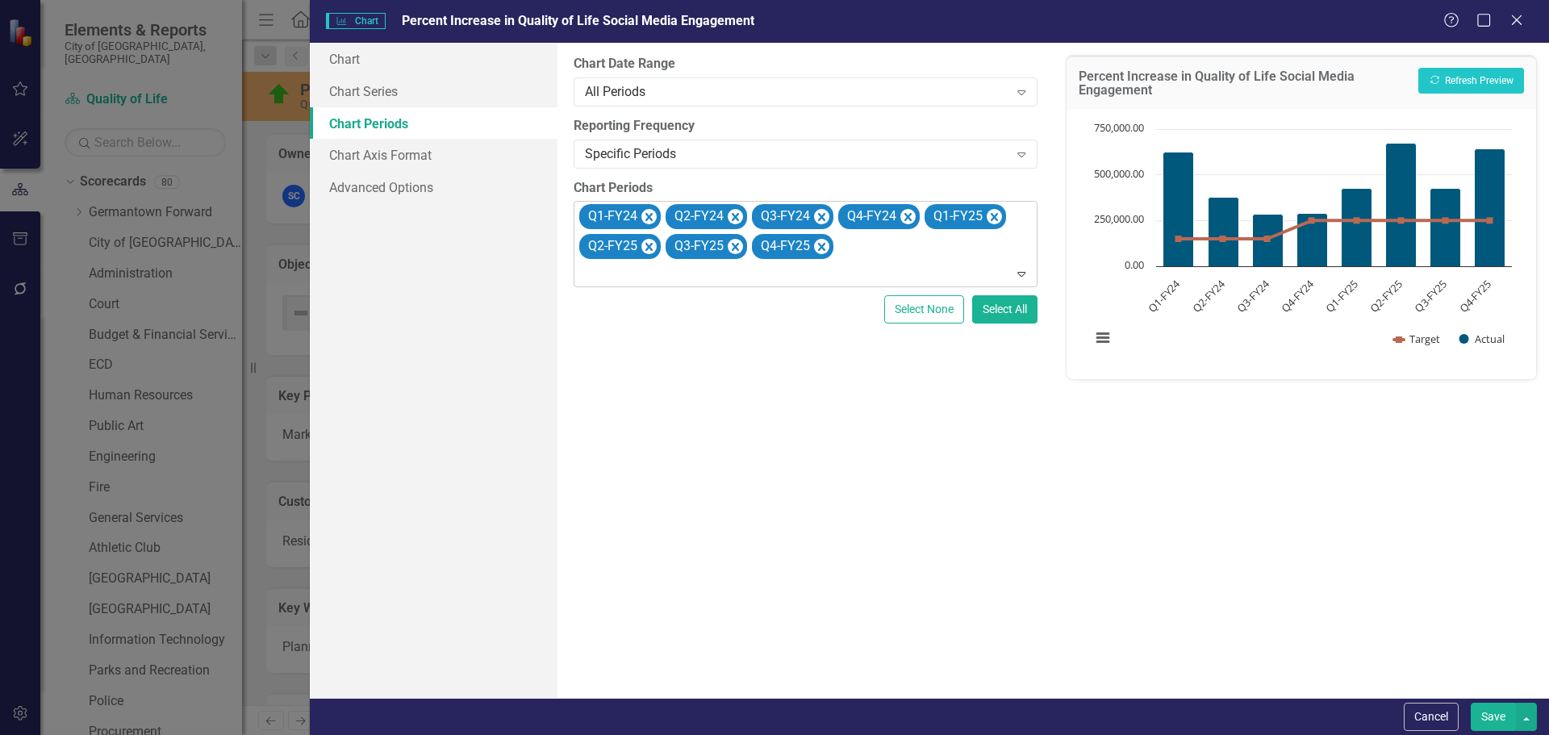
click at [1494, 715] on button "Save" at bounding box center [1493, 717] width 45 height 28
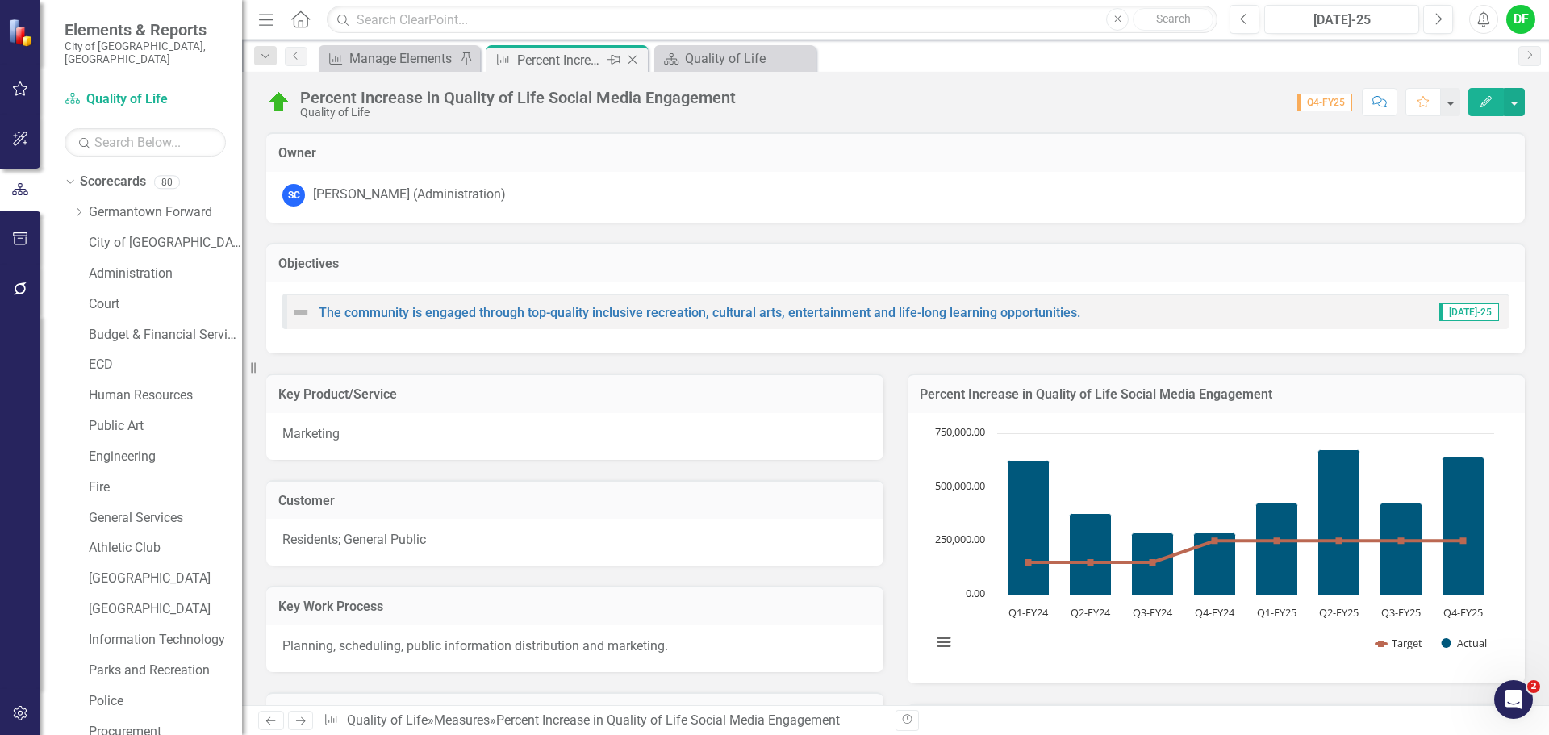
click at [635, 58] on icon "Close" at bounding box center [632, 59] width 16 height 13
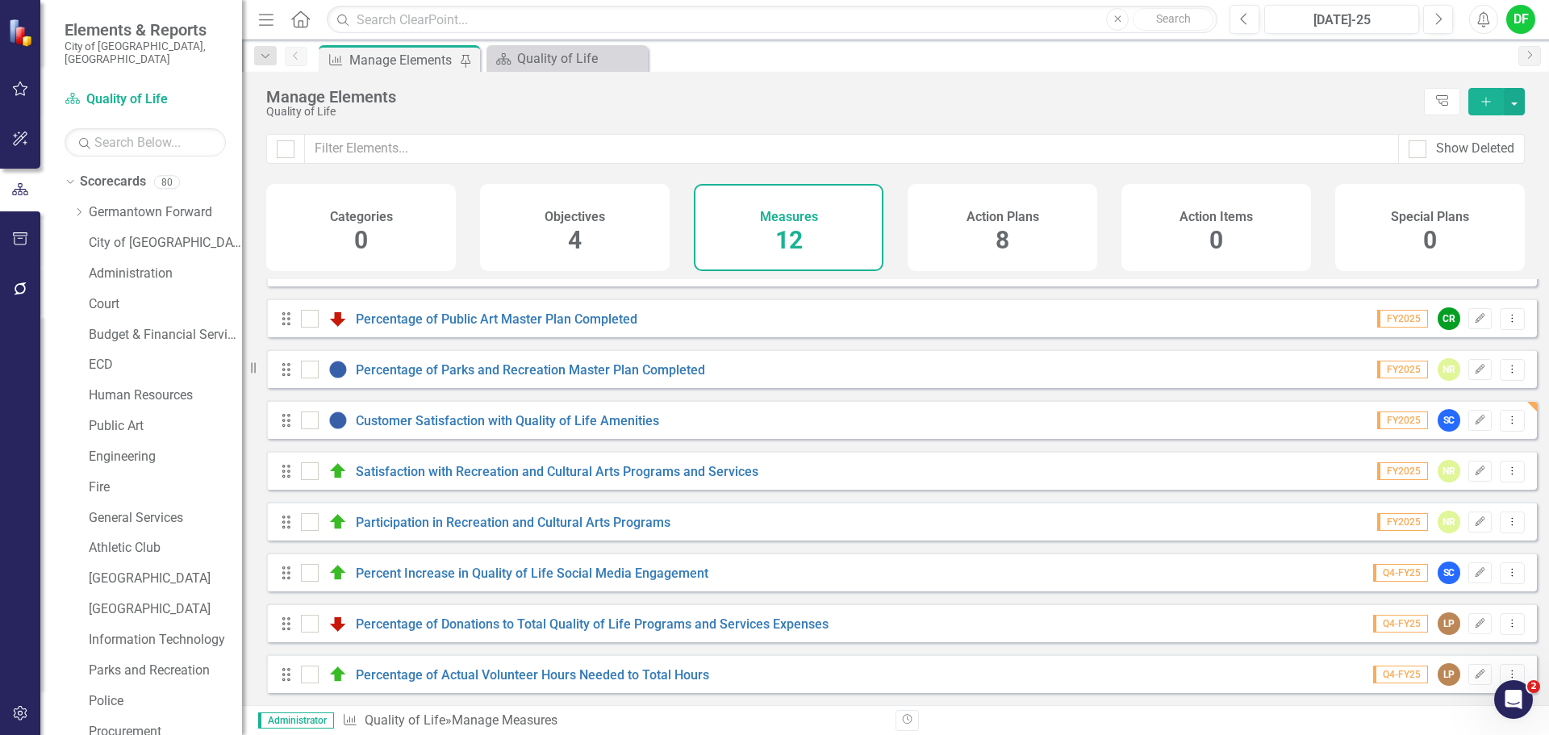
scroll to position [196, 0]
click at [557, 623] on link "Percentage of Donations to Total Quality of Life Programs and Services Expenses" at bounding box center [592, 623] width 473 height 15
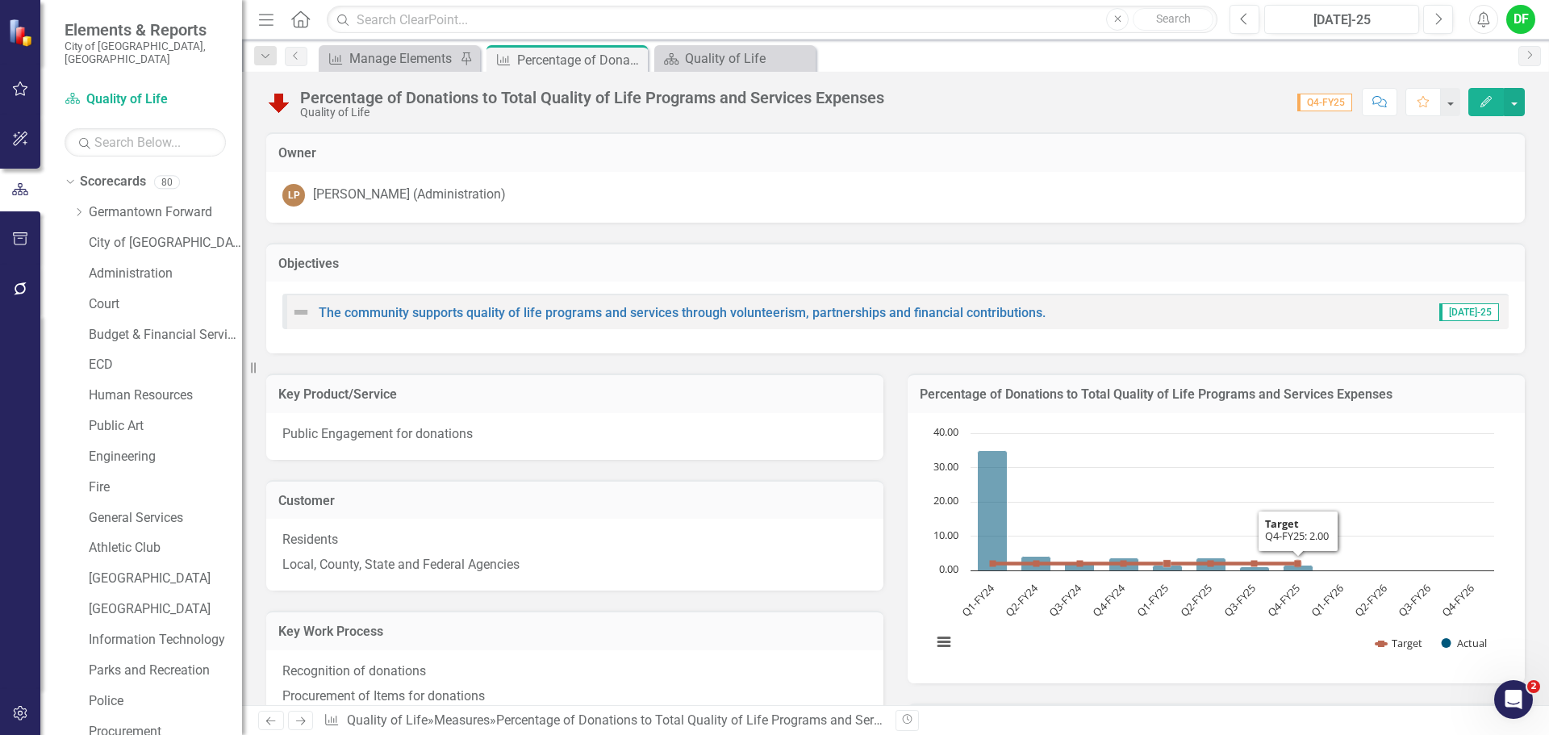
click at [1453, 401] on h3 "Percentage of Donations to Total Quality of Life Programs and Services Expenses" at bounding box center [1216, 394] width 593 height 15
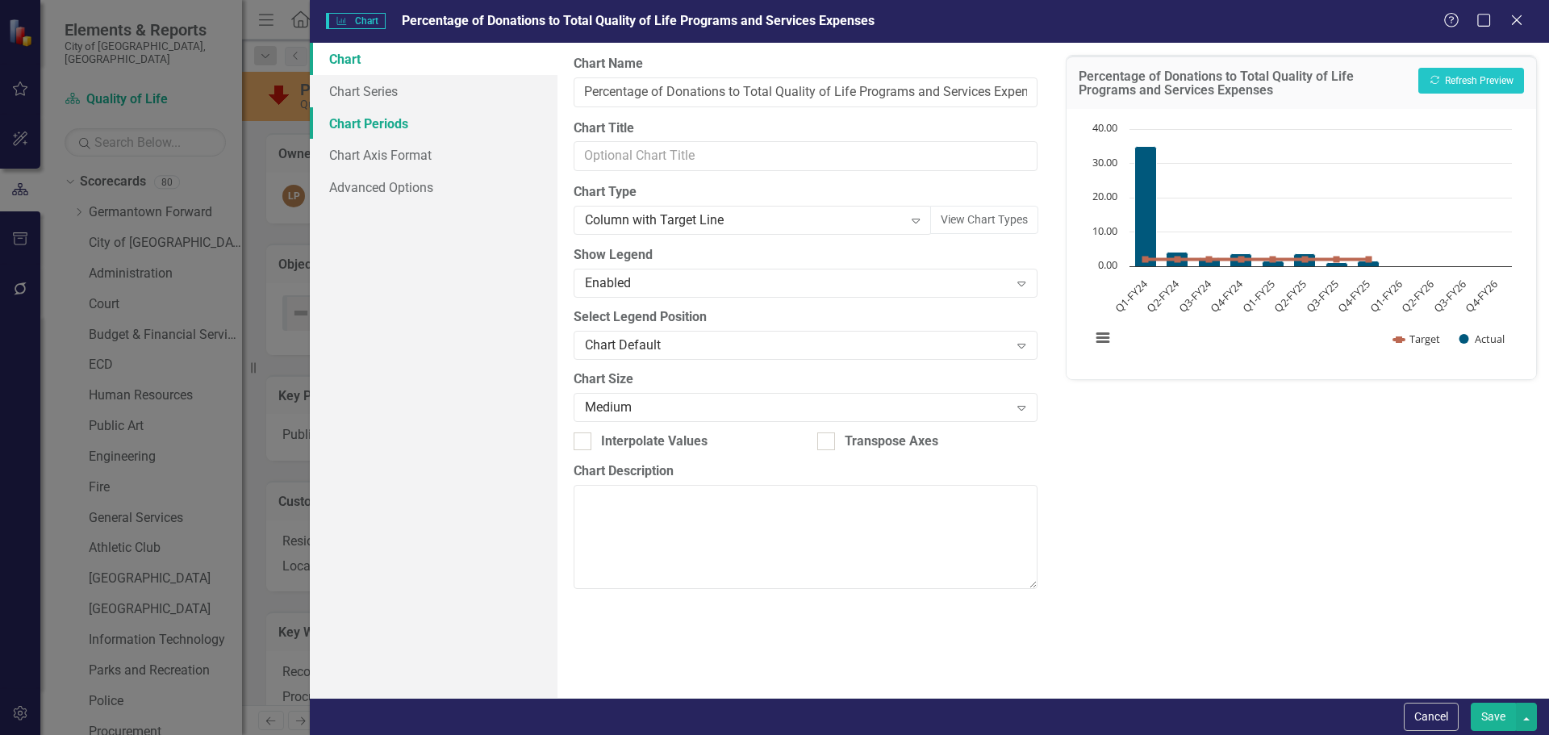
click at [376, 121] on link "Chart Periods" at bounding box center [434, 123] width 248 height 32
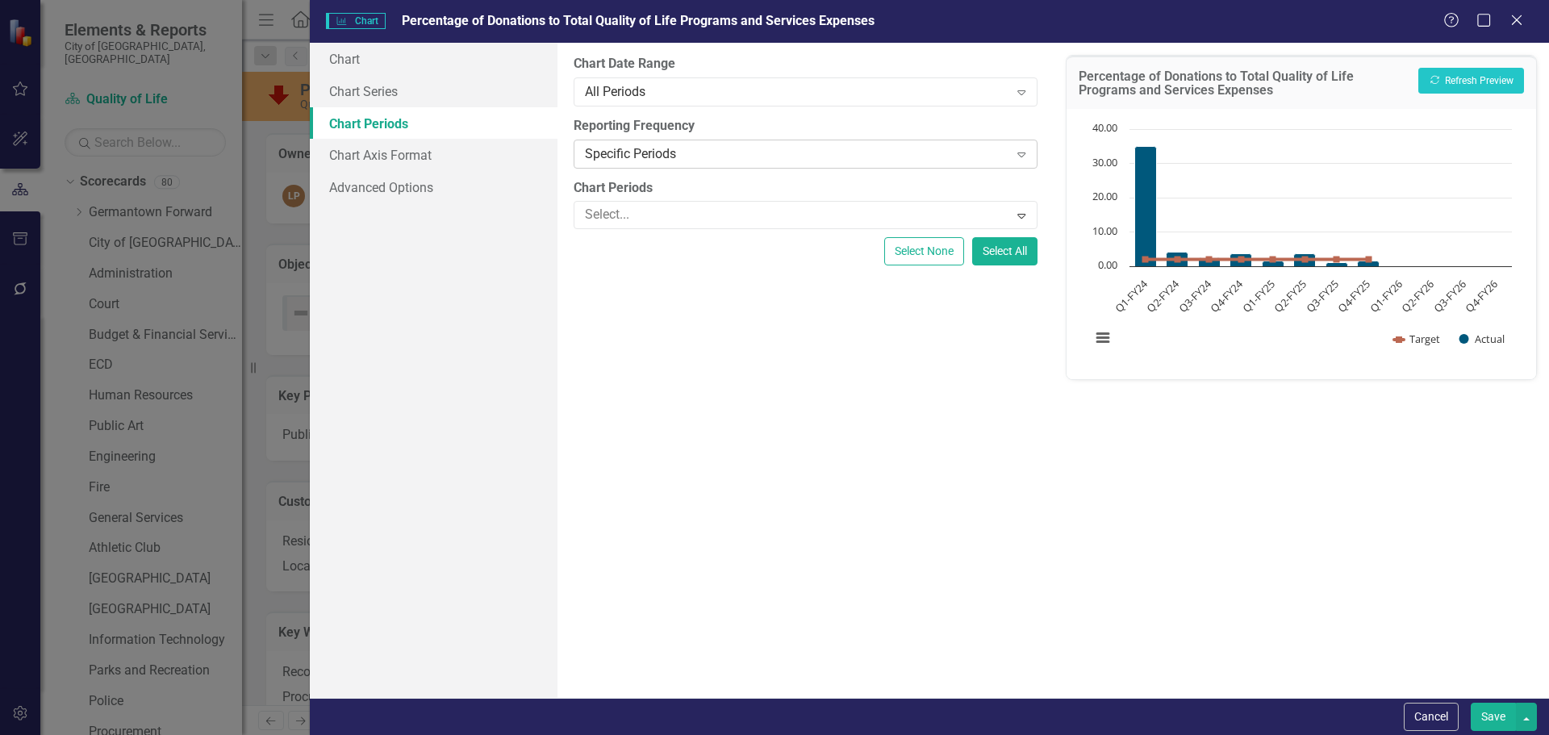
click at [682, 160] on div "Specific Periods" at bounding box center [796, 153] width 423 height 19
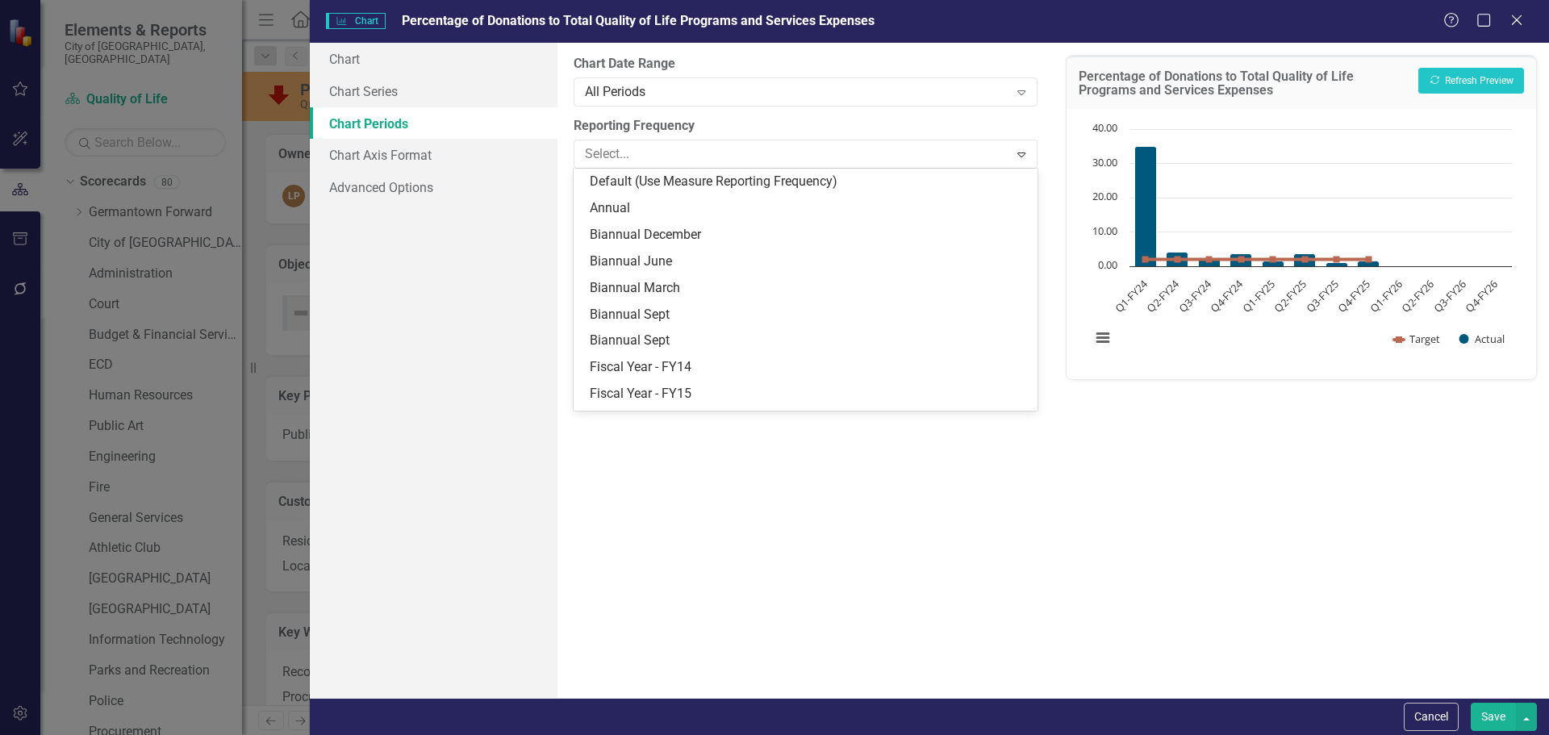
scroll to position [208, 0]
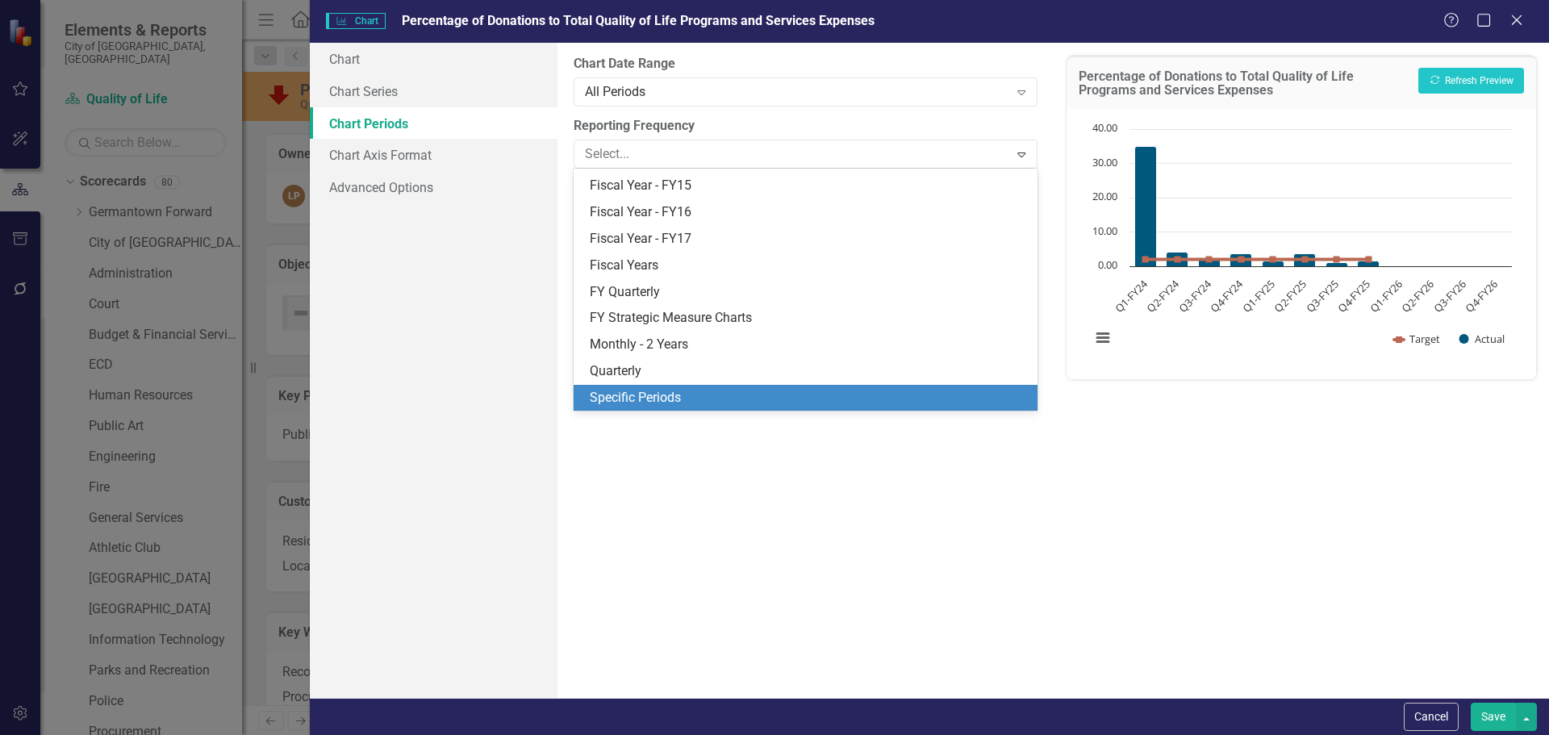
click at [625, 396] on div "Specific Periods" at bounding box center [808, 398] width 437 height 19
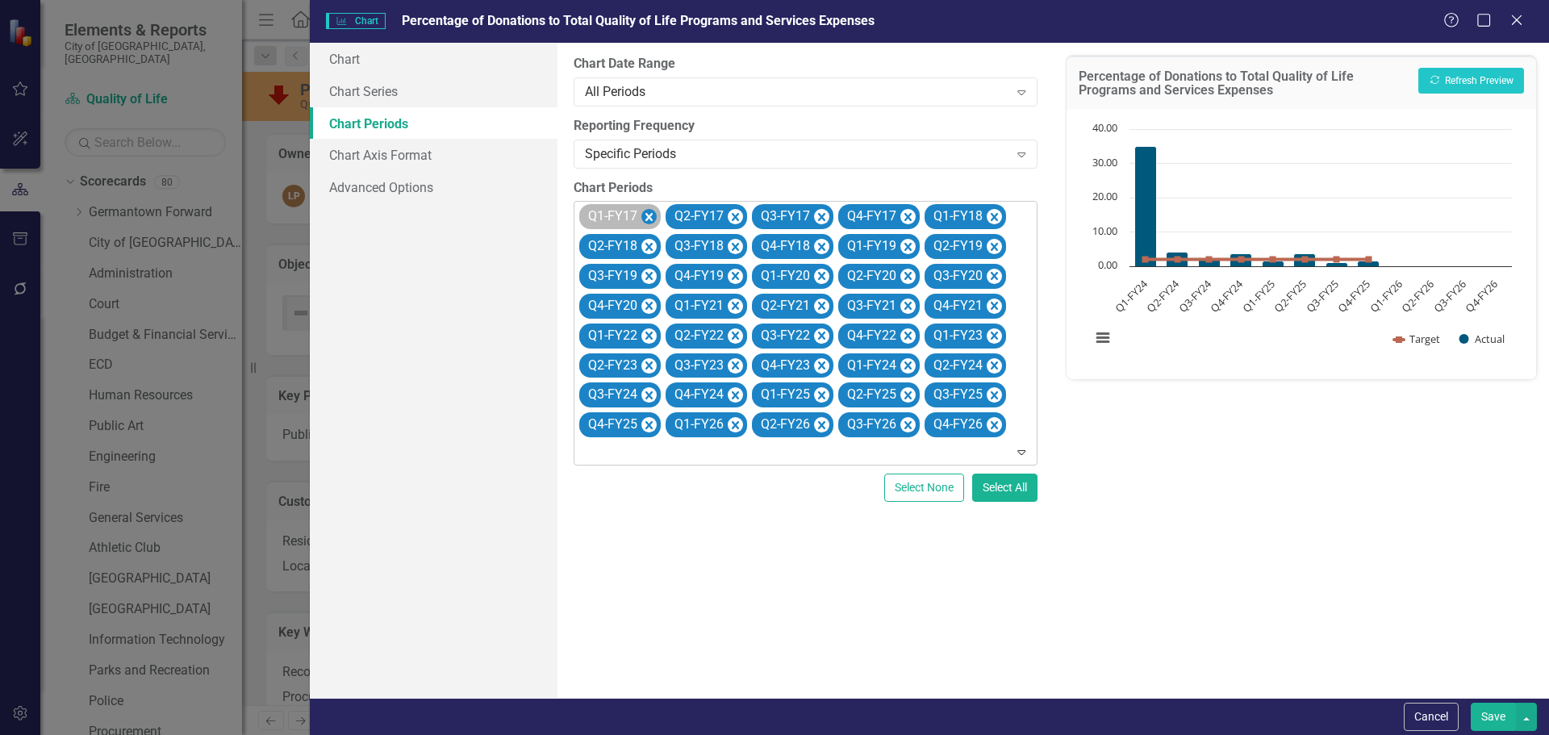
click at [647, 219] on icon "Remove Q1-FY17" at bounding box center [648, 217] width 7 height 8
click at [647, 219] on icon "Remove Q2-FY17" at bounding box center [648, 217] width 7 height 8
click at [647, 219] on icon "Remove Q3-FY17" at bounding box center [648, 217] width 7 height 8
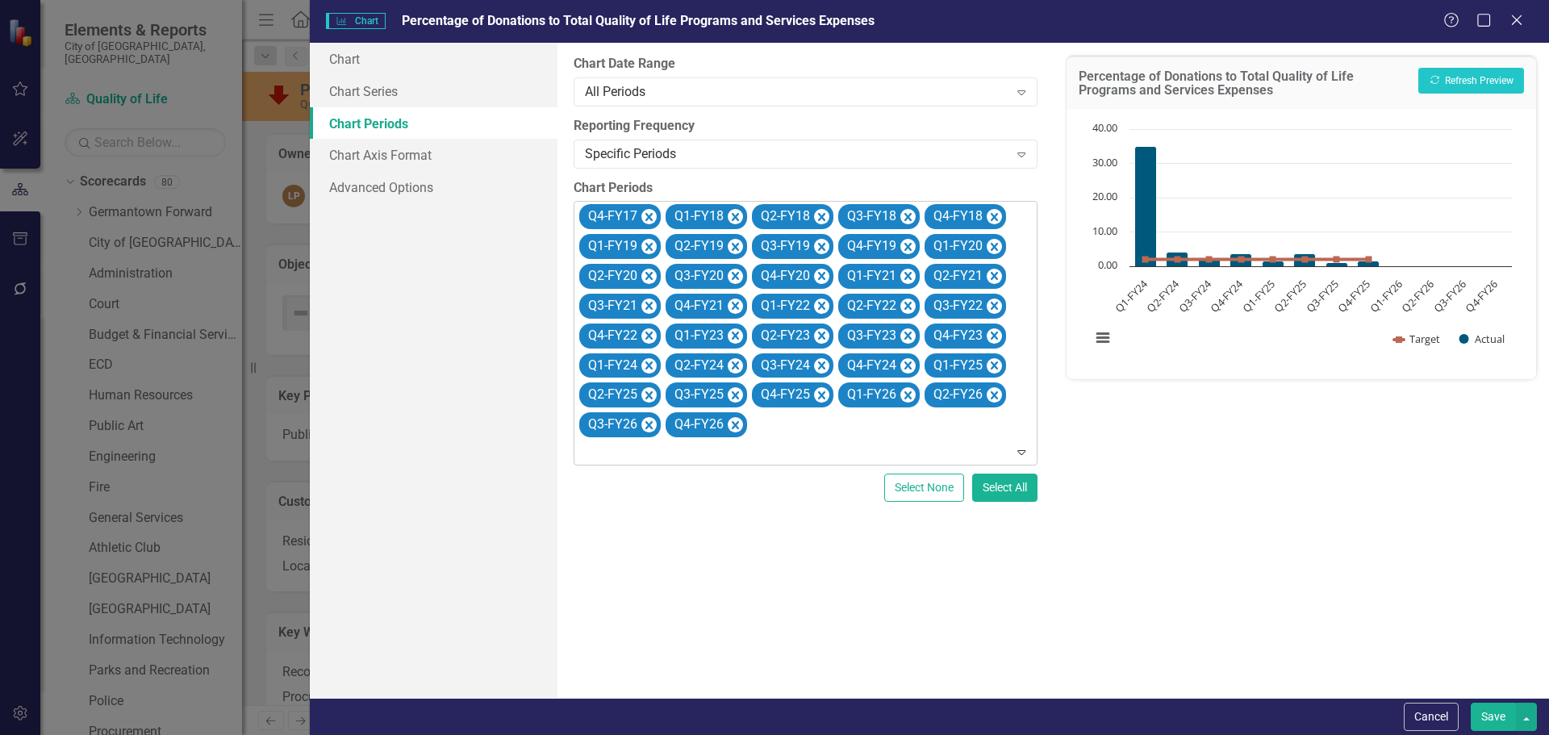
click at [647, 219] on icon "Remove Q4-FY17" at bounding box center [648, 217] width 7 height 8
click at [732, 219] on icon "Remove Q1-FY18" at bounding box center [735, 217] width 7 height 8
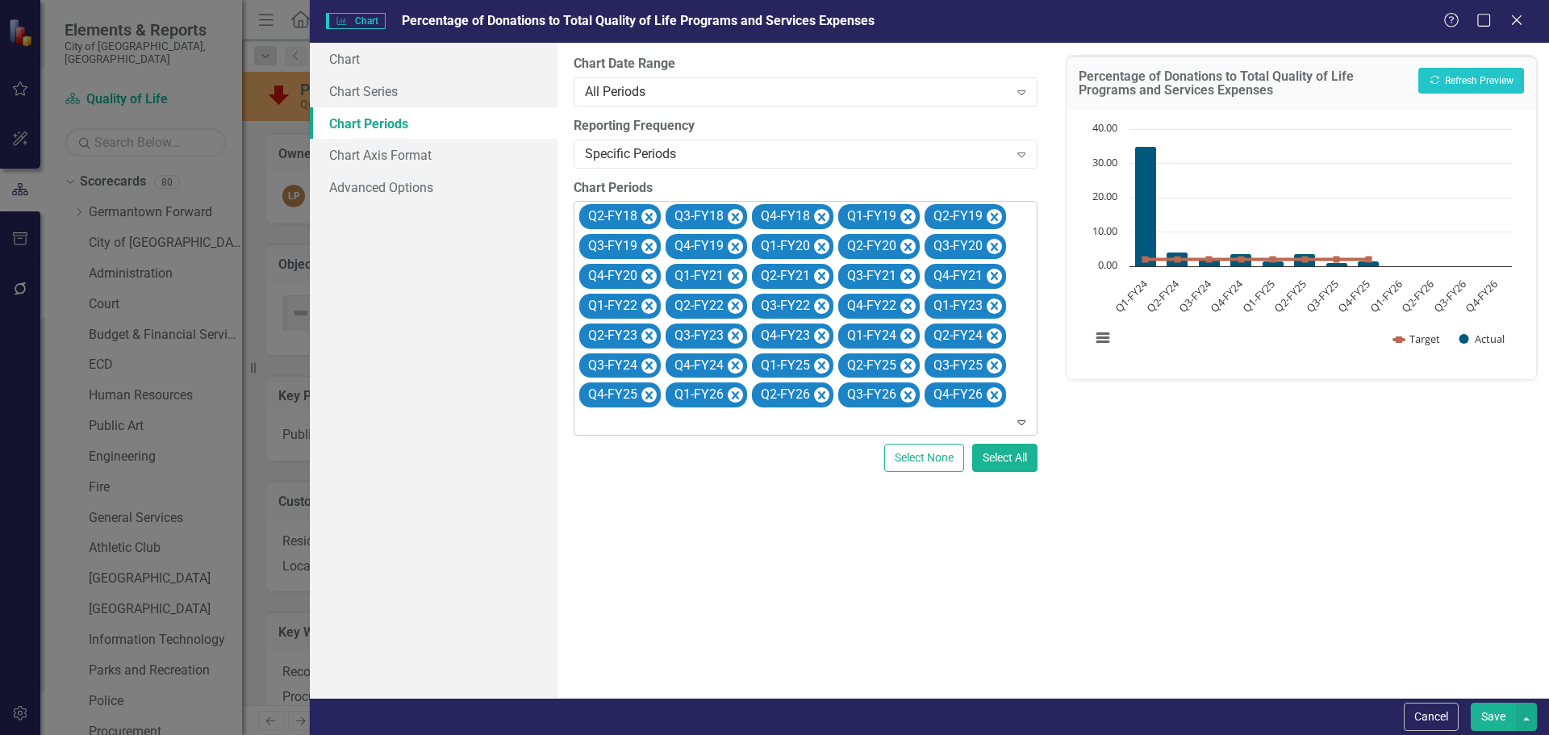
click at [647, 219] on icon "Remove Q2-FY18" at bounding box center [648, 217] width 7 height 8
click at [732, 219] on icon "Remove Q3-FY18" at bounding box center [735, 217] width 7 height 8
click at [647, 219] on icon "Remove Q4-FY18" at bounding box center [648, 217] width 7 height 8
click at [647, 219] on icon "Remove Q1-FY19" at bounding box center [648, 217] width 7 height 8
click at [732, 219] on icon "Remove Q2-FY19" at bounding box center [735, 217] width 7 height 8
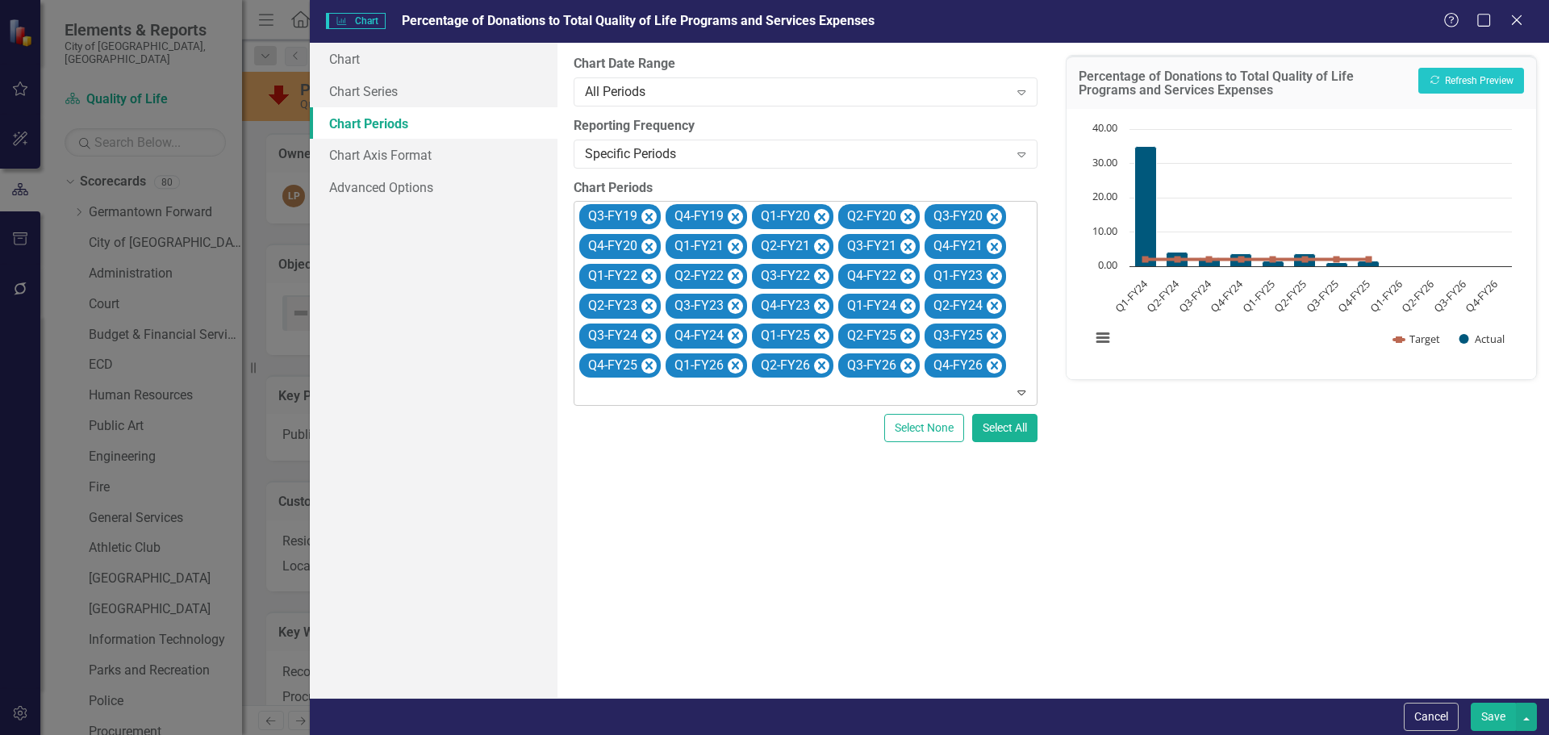
click at [647, 219] on icon "Remove Q3-FY19" at bounding box center [648, 217] width 7 height 8
click at [647, 219] on icon "Remove Q4-FY19" at bounding box center [648, 217] width 7 height 8
click at [732, 219] on icon "Remove Q1-FY20" at bounding box center [735, 217] width 7 height 8
click at [647, 219] on icon "Remove Q2-FY20" at bounding box center [648, 217] width 7 height 8
click at [647, 219] on icon "Remove Q3-FY20" at bounding box center [648, 217] width 7 height 8
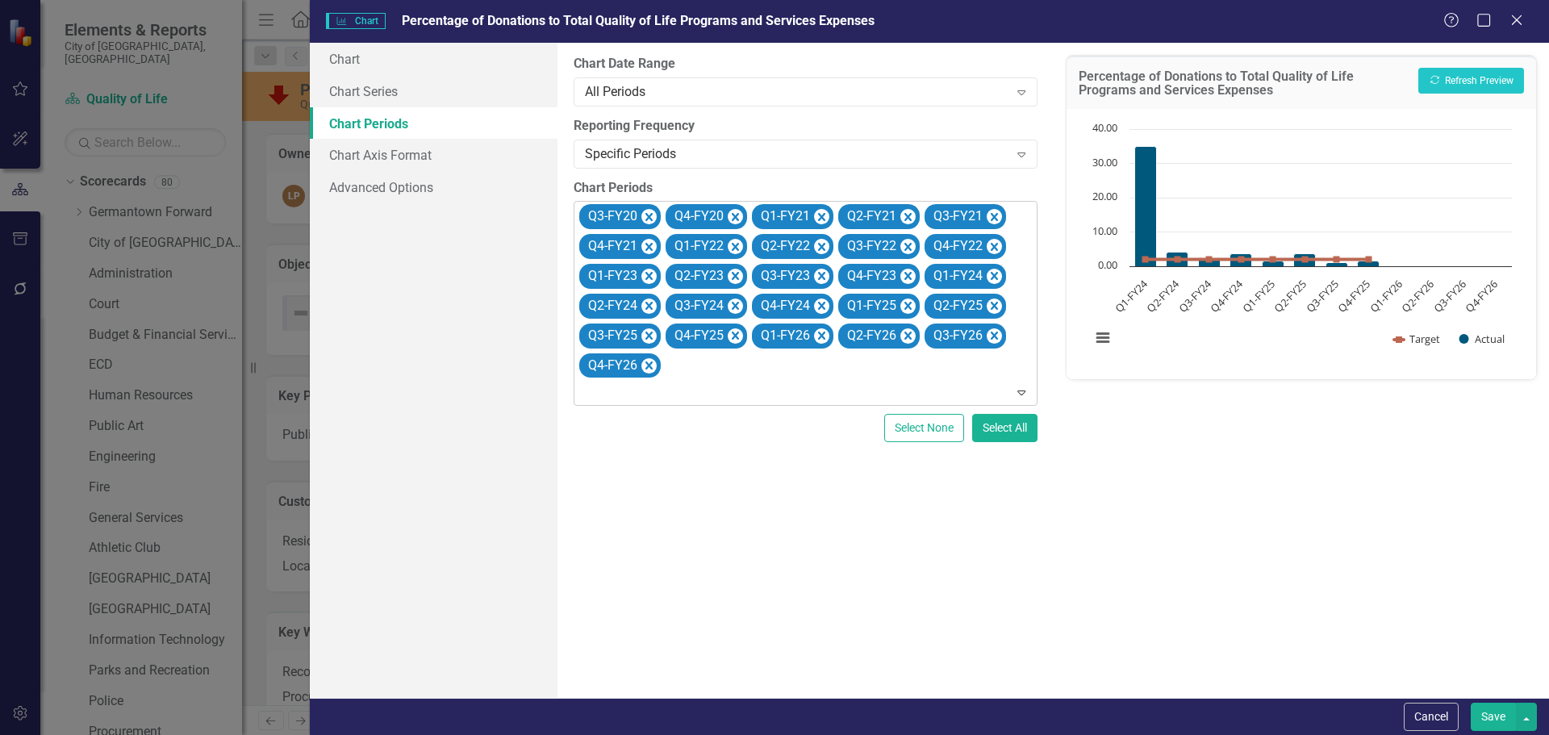
click at [732, 219] on icon "Remove Q4-FY20" at bounding box center [735, 217] width 7 height 8
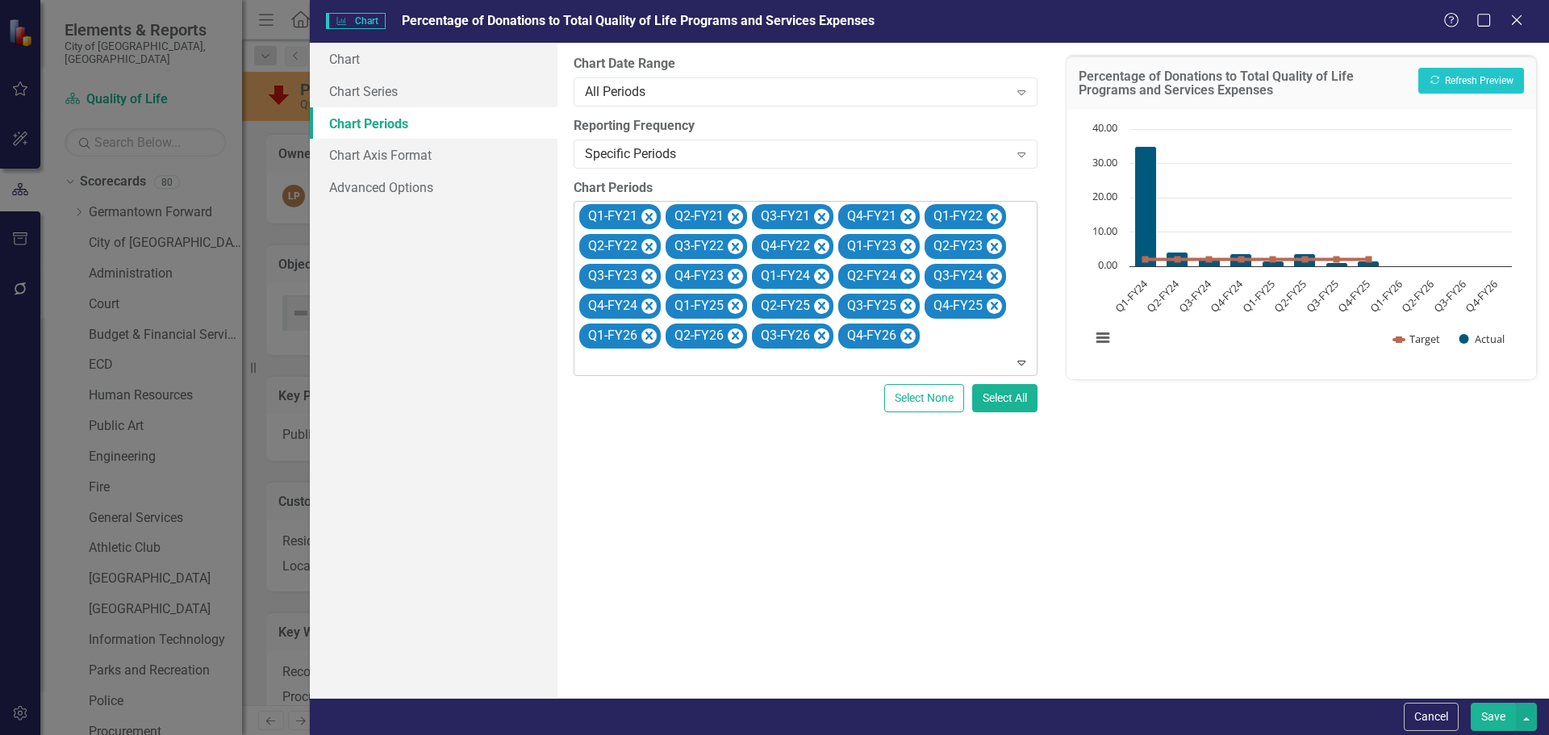
click at [647, 219] on icon "Remove Q1-FY21" at bounding box center [648, 217] width 7 height 8
click at [647, 219] on icon "Remove Q2-FY21" at bounding box center [648, 217] width 7 height 8
click at [732, 219] on icon "Remove Q3-FY21" at bounding box center [735, 217] width 7 height 8
click at [647, 219] on icon "Remove Q4-FY21" at bounding box center [648, 217] width 7 height 8
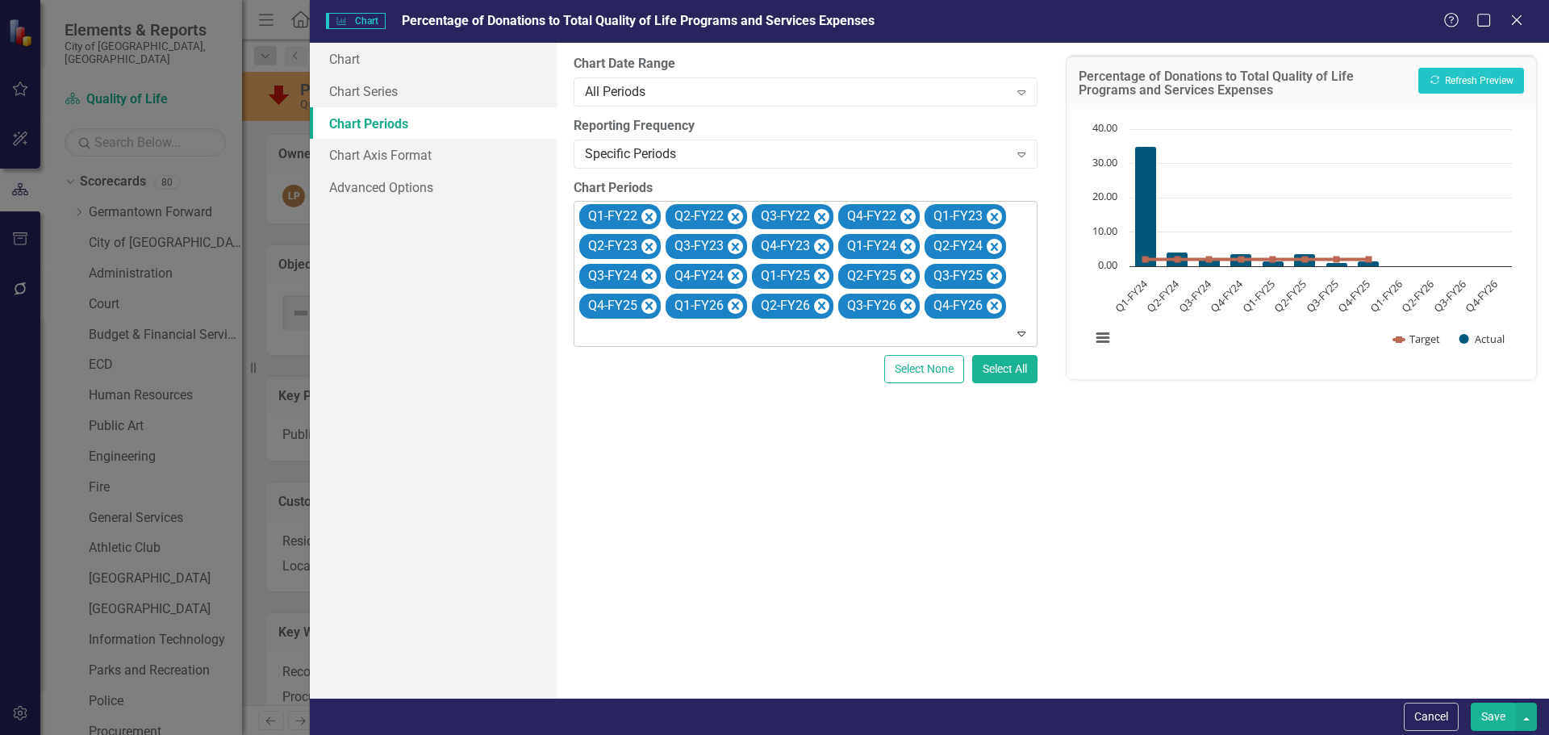
click at [647, 219] on icon "Remove Q1-FY22" at bounding box center [648, 217] width 7 height 8
click at [647, 219] on icon "Remove Q2-FY22" at bounding box center [648, 217] width 7 height 8
click at [647, 219] on icon "Remove Q3-FY22" at bounding box center [648, 217] width 7 height 8
click at [647, 219] on icon "Remove Q4-FY22" at bounding box center [648, 217] width 7 height 8
click at [647, 219] on icon "Remove Q1-FY23" at bounding box center [648, 217] width 7 height 8
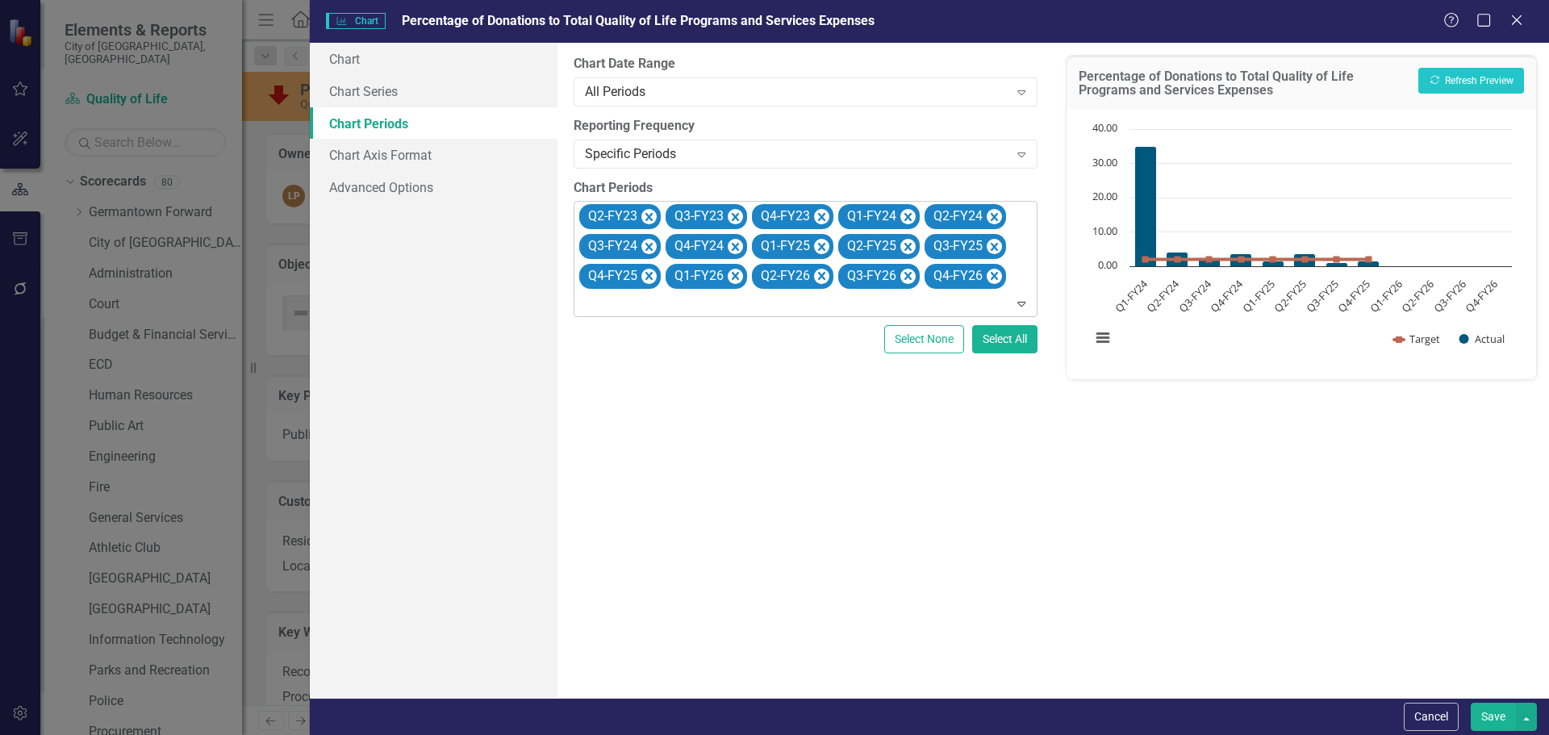
click at [647, 219] on icon "Remove Q2-FY23" at bounding box center [648, 217] width 7 height 8
click at [647, 219] on icon "Remove Q3-FY23" at bounding box center [648, 217] width 7 height 8
click at [647, 219] on icon "Remove Q4-FY23" at bounding box center [648, 217] width 7 height 8
click at [910, 249] on icon "Remove Q1-FY26" at bounding box center [907, 247] width 7 height 8
click at [991, 249] on icon "Remove Q2-FY26" at bounding box center [994, 247] width 7 height 8
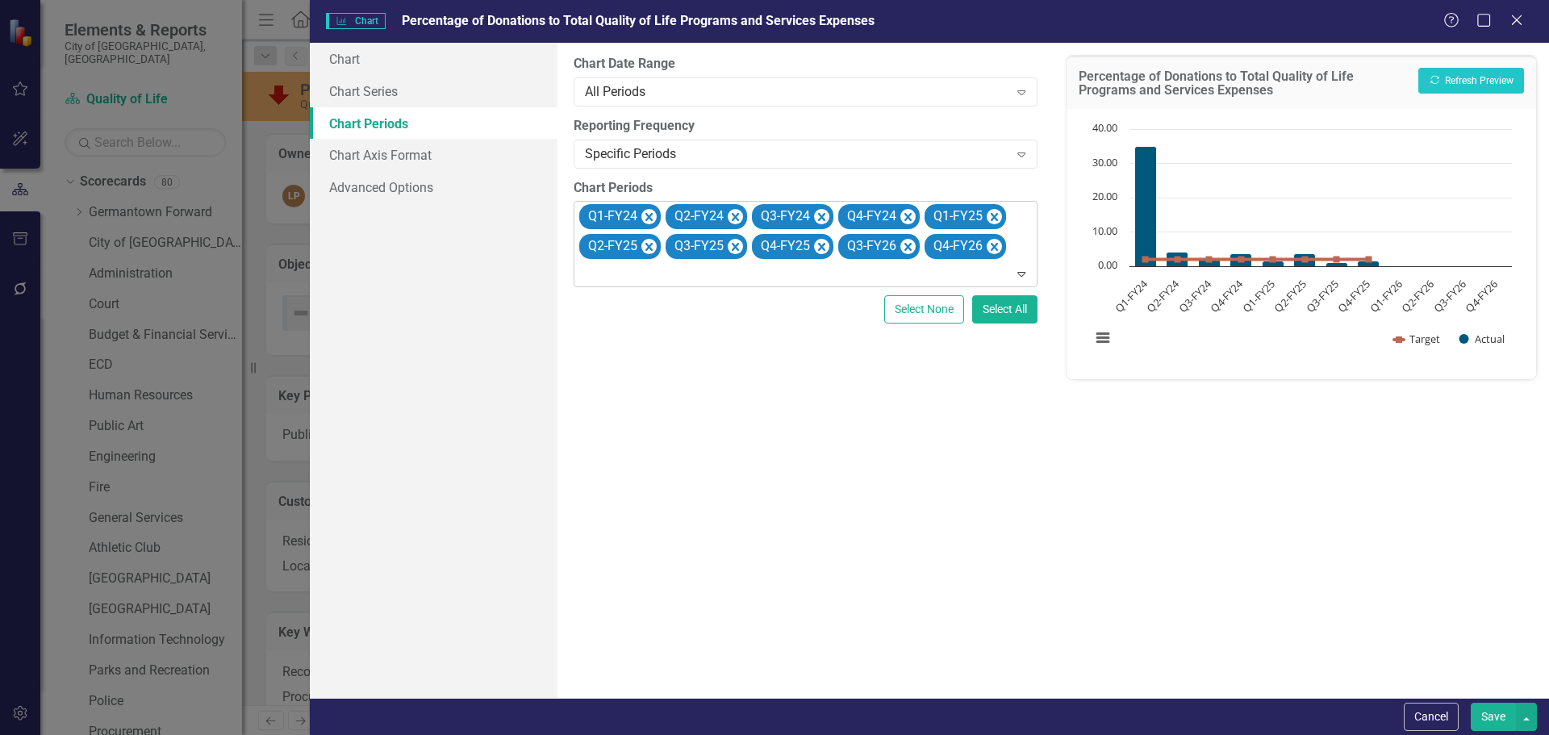
click at [910, 249] on icon "Remove Q3-FY26" at bounding box center [907, 247] width 7 height 8
click at [910, 249] on icon "Remove Q4-FY26" at bounding box center [907, 247] width 7 height 8
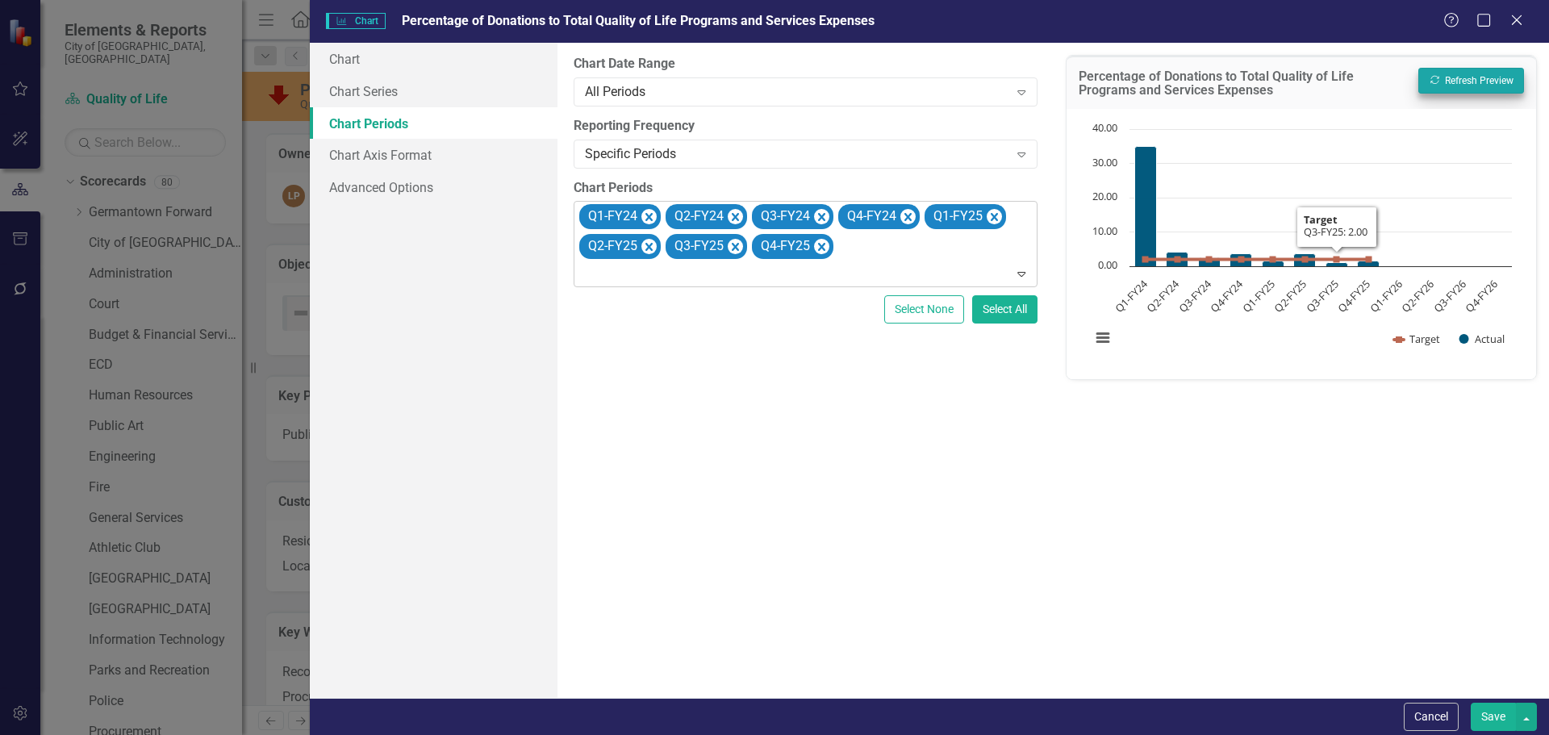
click at [1479, 67] on div "Percentage of Donations to Total Quality of Life Programs and Services Expenses…" at bounding box center [1300, 82] width 469 height 53
click at [1462, 79] on button "Recalculate Refresh Preview" at bounding box center [1471, 81] width 106 height 26
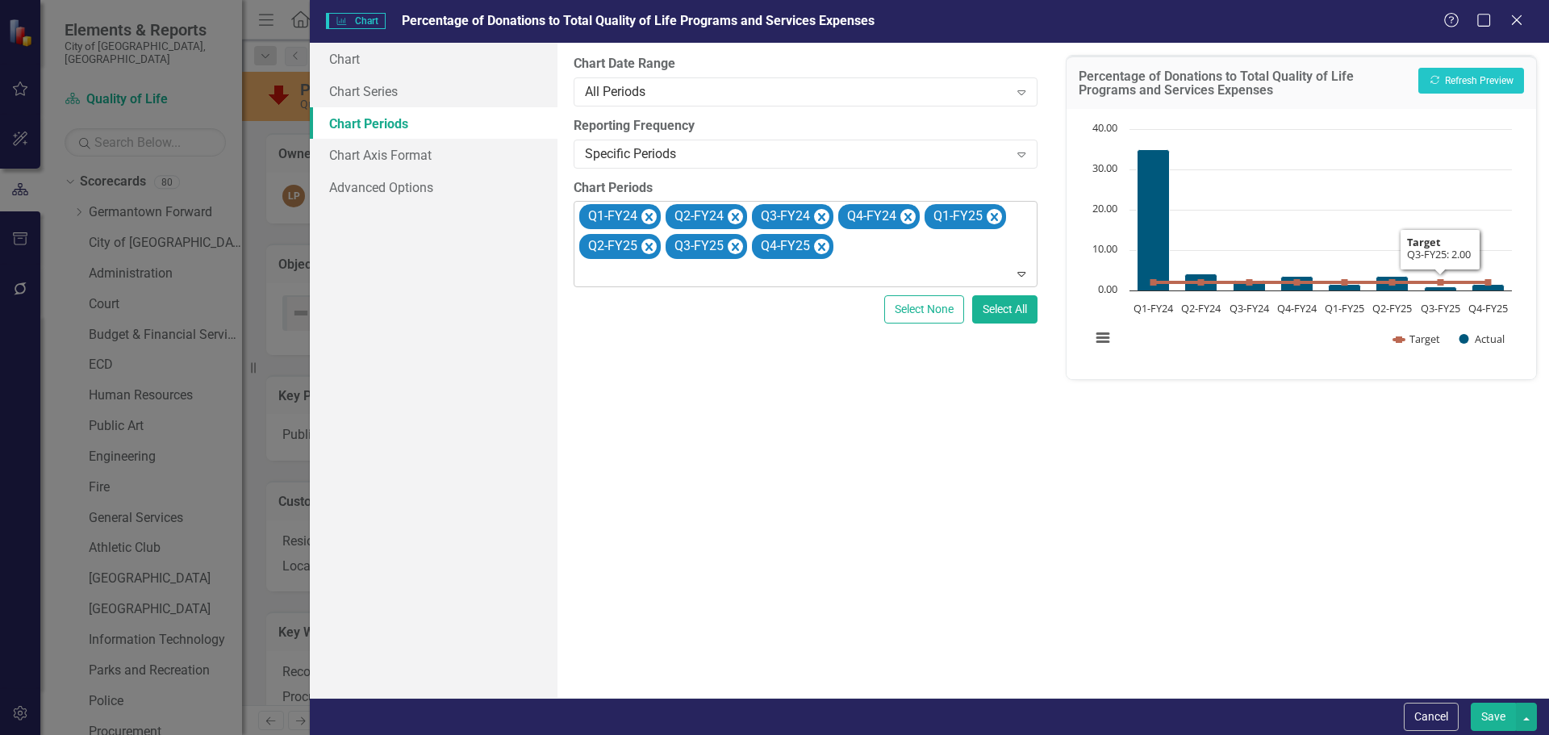
click at [1483, 720] on button "Save" at bounding box center [1493, 717] width 45 height 28
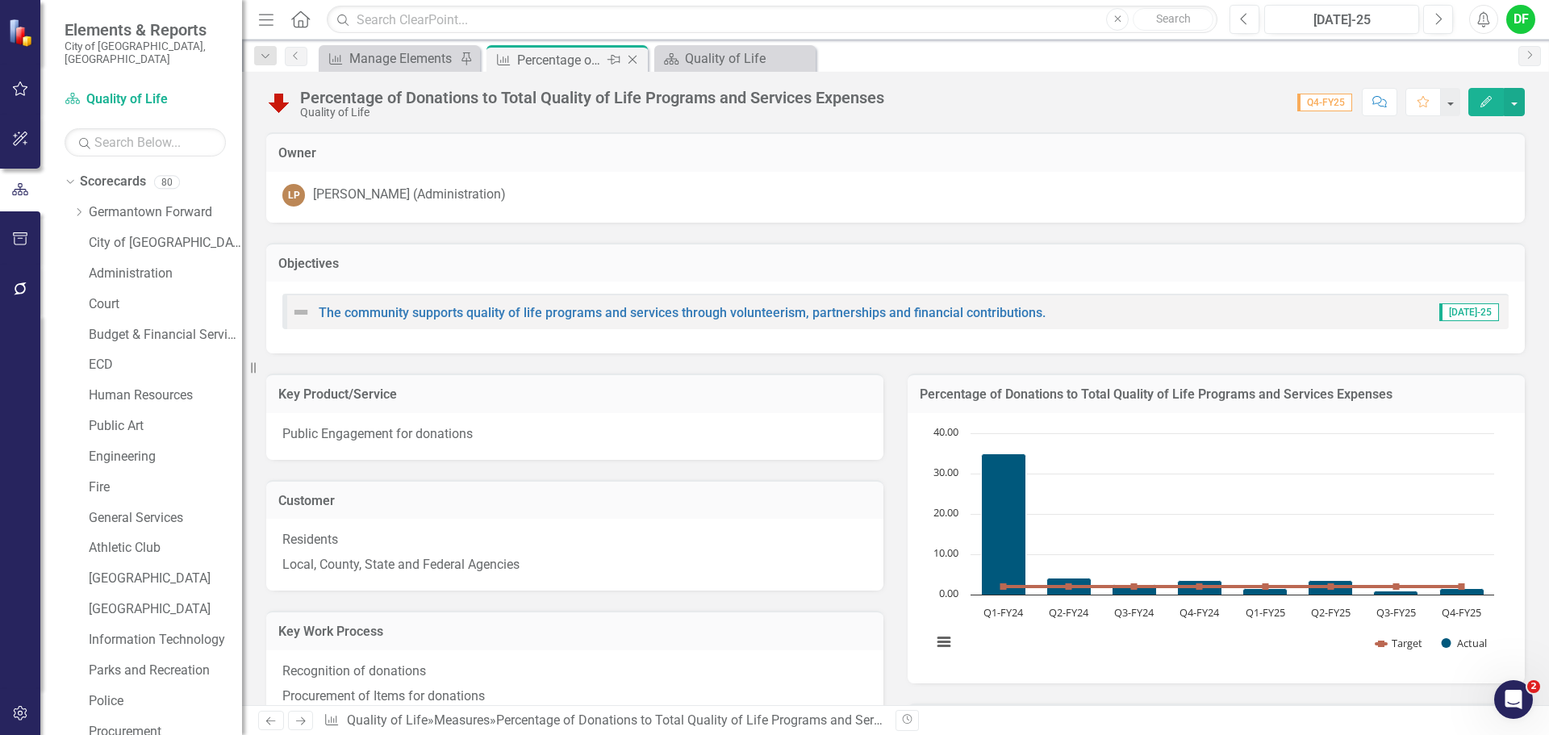
click at [632, 52] on div "Close" at bounding box center [634, 60] width 20 height 20
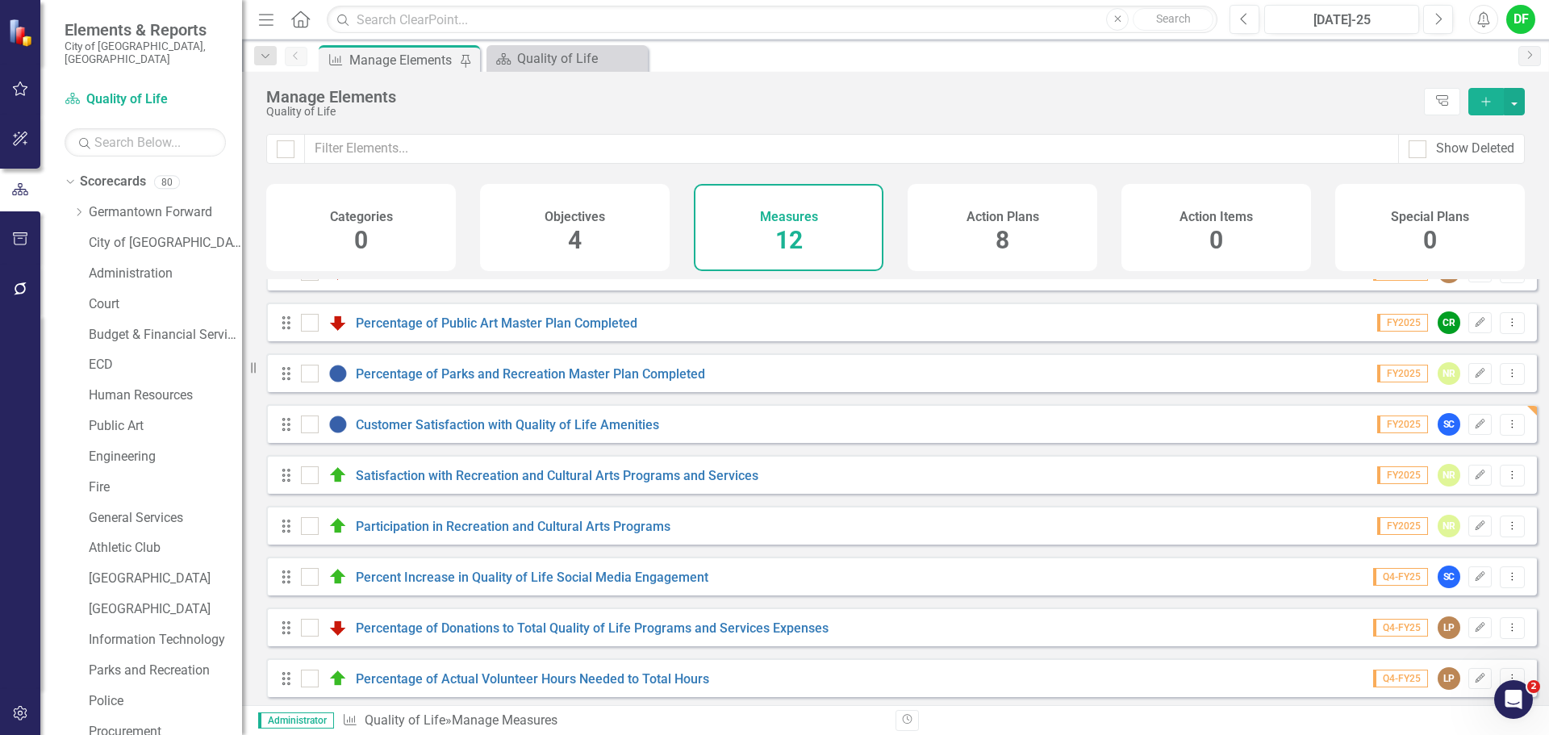
scroll to position [196, 0]
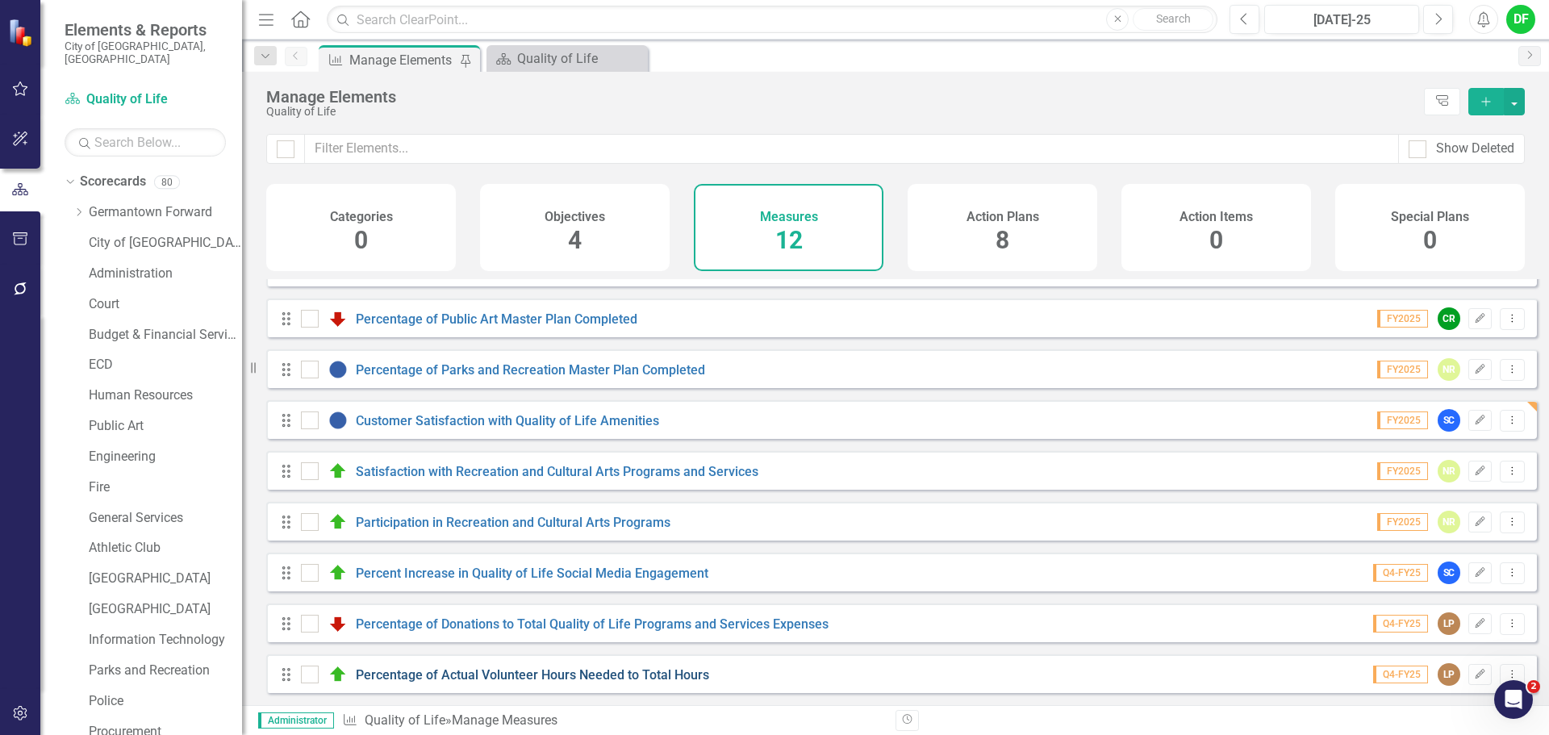
click at [452, 674] on link "Percentage of Actual Volunteer Hours Needed to Total Hours" at bounding box center [532, 674] width 353 height 15
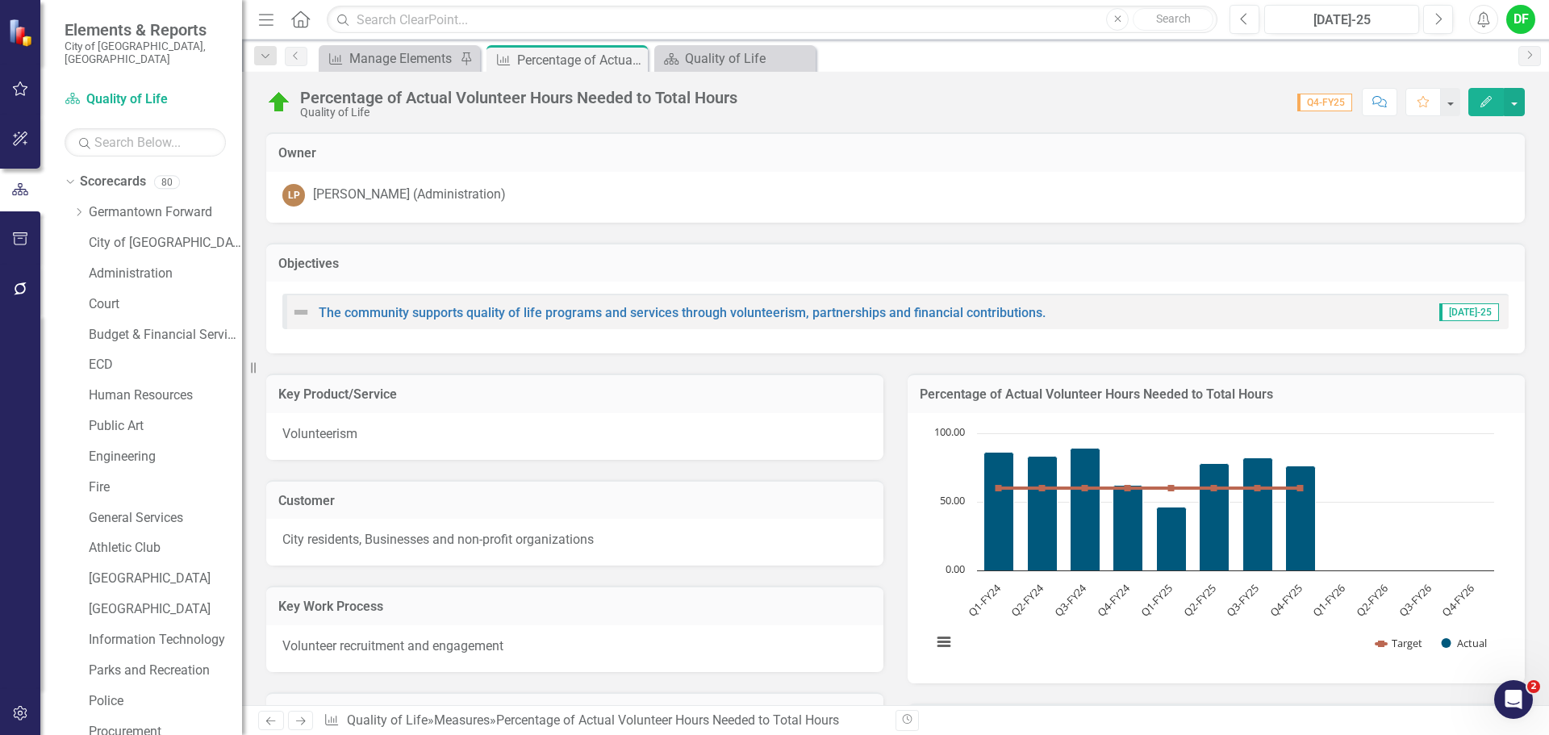
click at [1312, 403] on td "Percentage of Actual Volunteer Hours Needed to Total Hours" at bounding box center [1216, 396] width 593 height 21
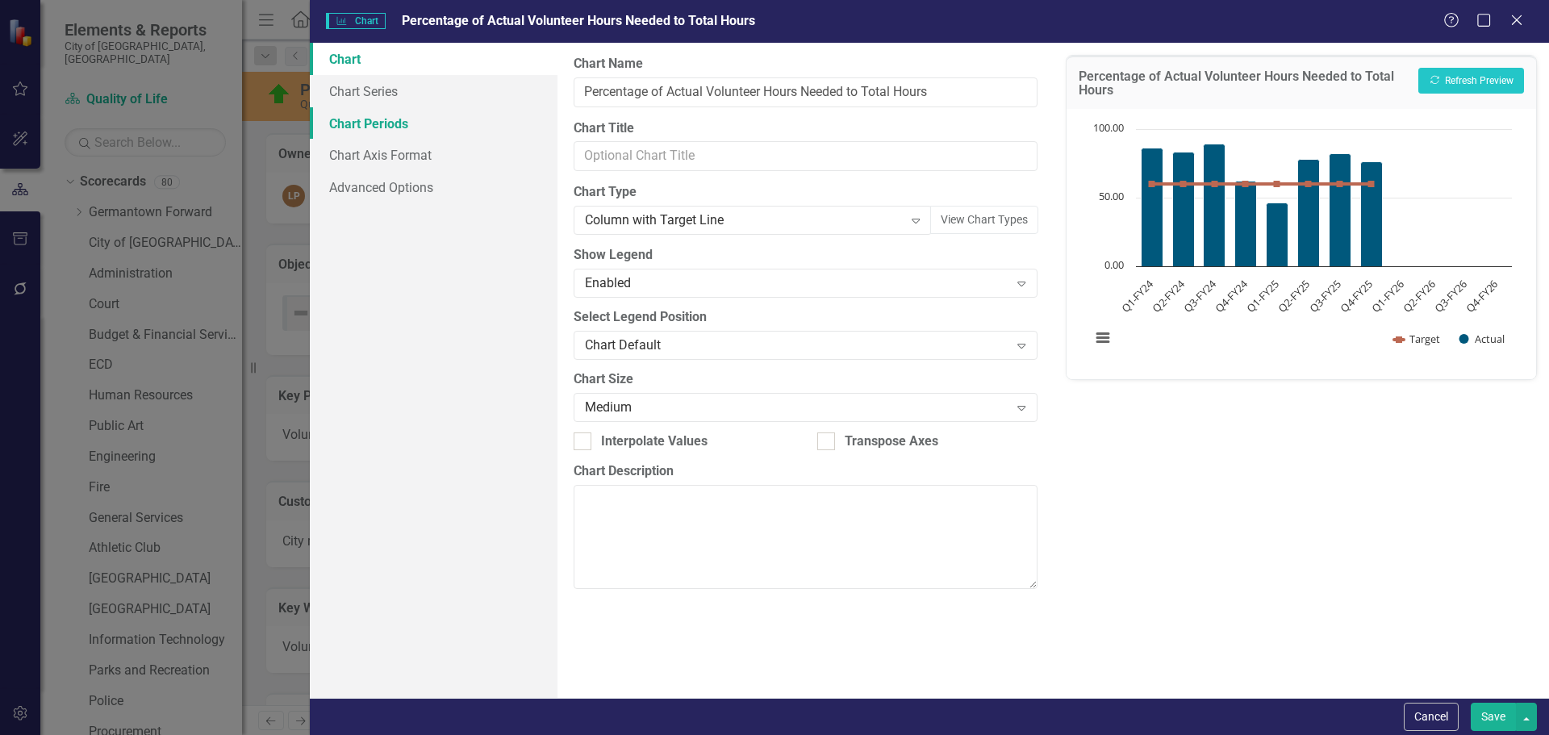
click at [385, 120] on link "Chart Periods" at bounding box center [434, 123] width 248 height 32
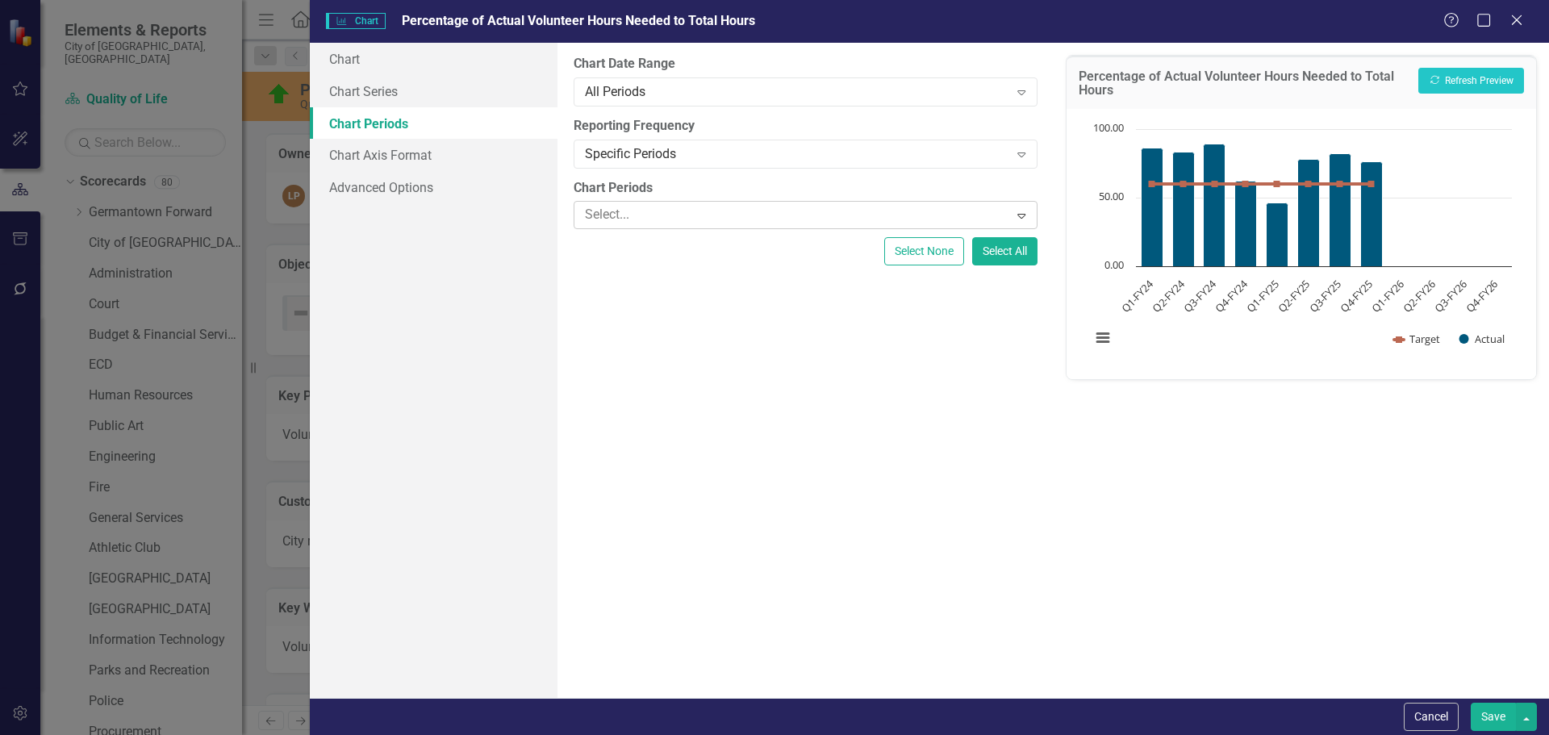
click at [637, 212] on div at bounding box center [793, 215] width 430 height 22
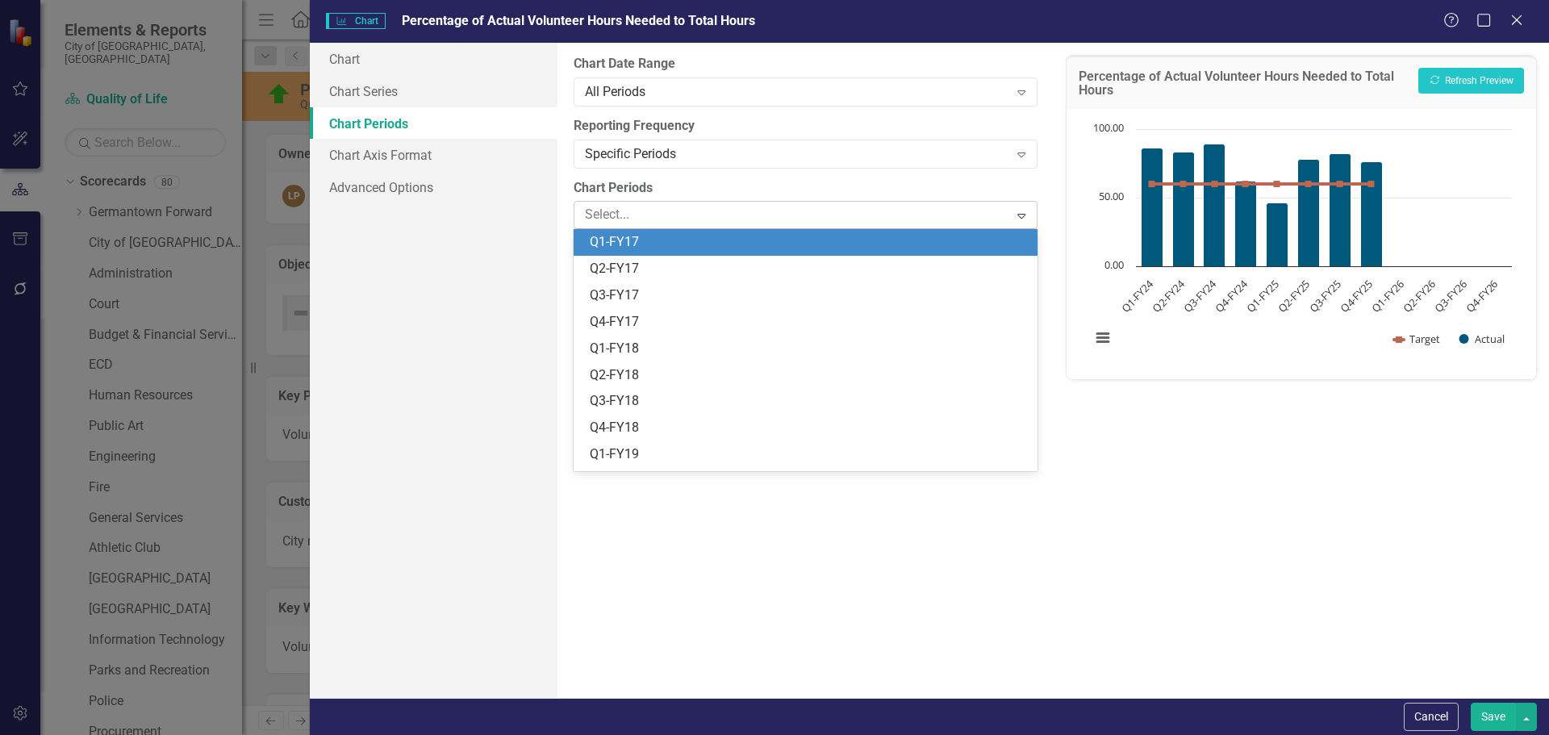
click at [633, 212] on div at bounding box center [793, 215] width 430 height 22
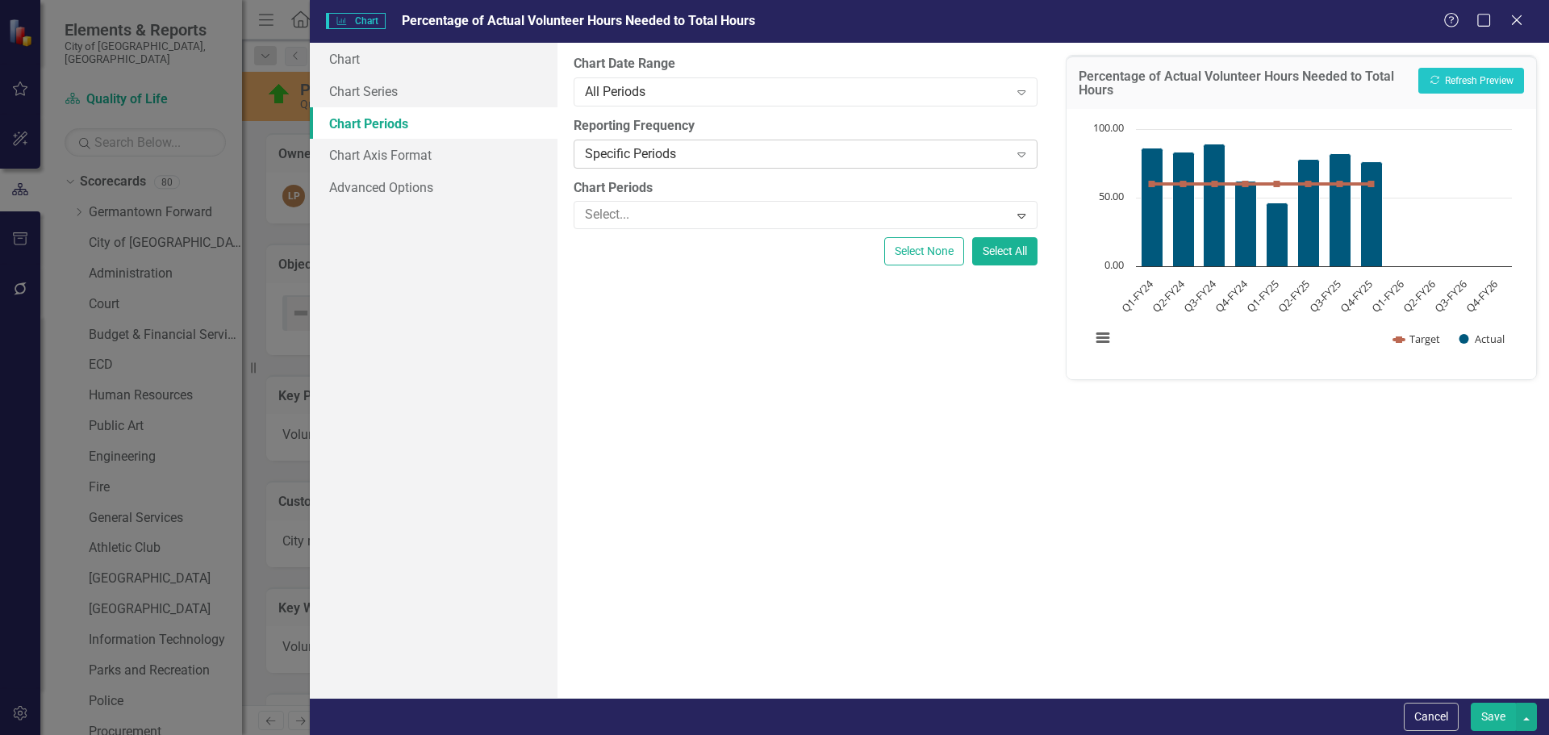
click at [647, 144] on div "Specific Periods Expand" at bounding box center [805, 154] width 463 height 29
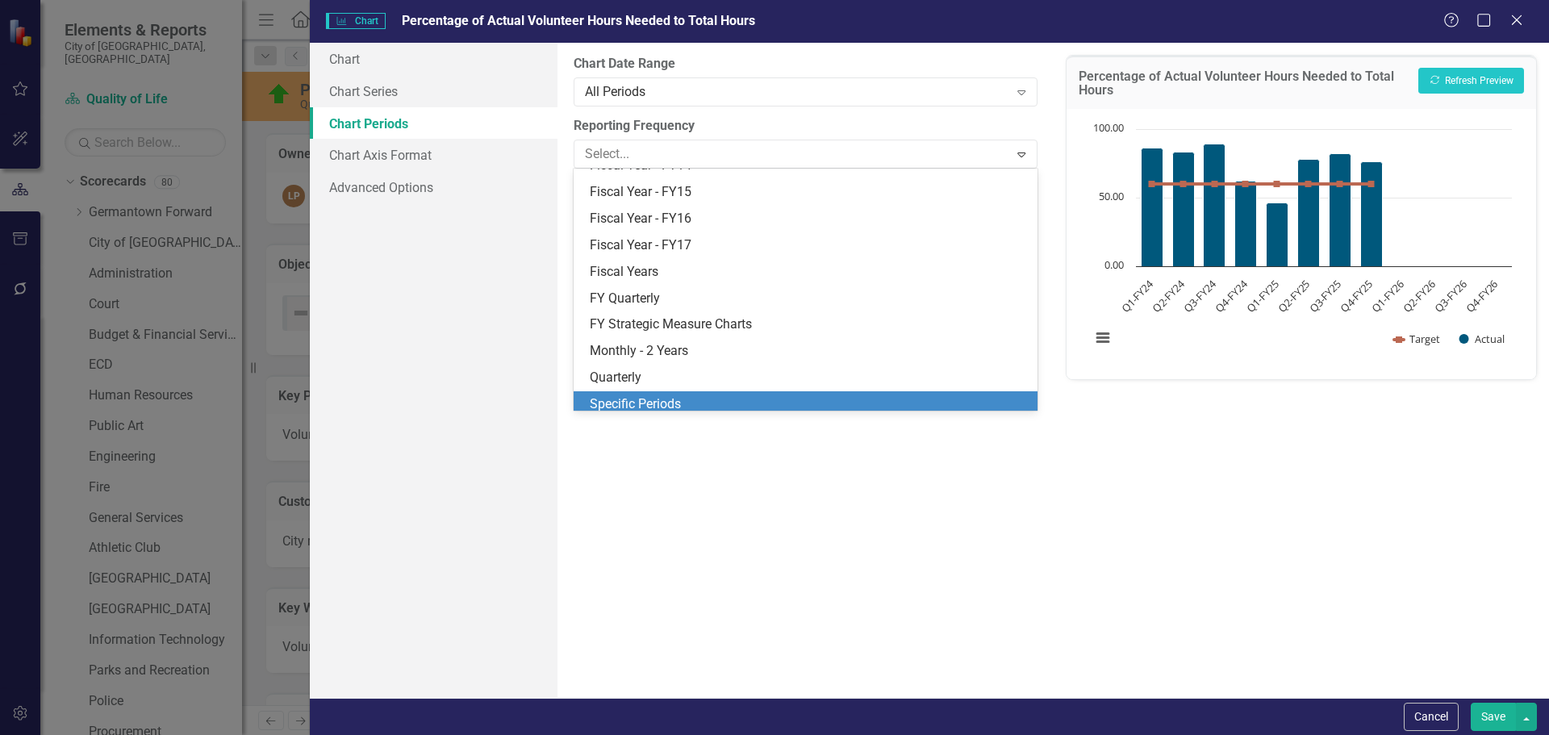
scroll to position [208, 0]
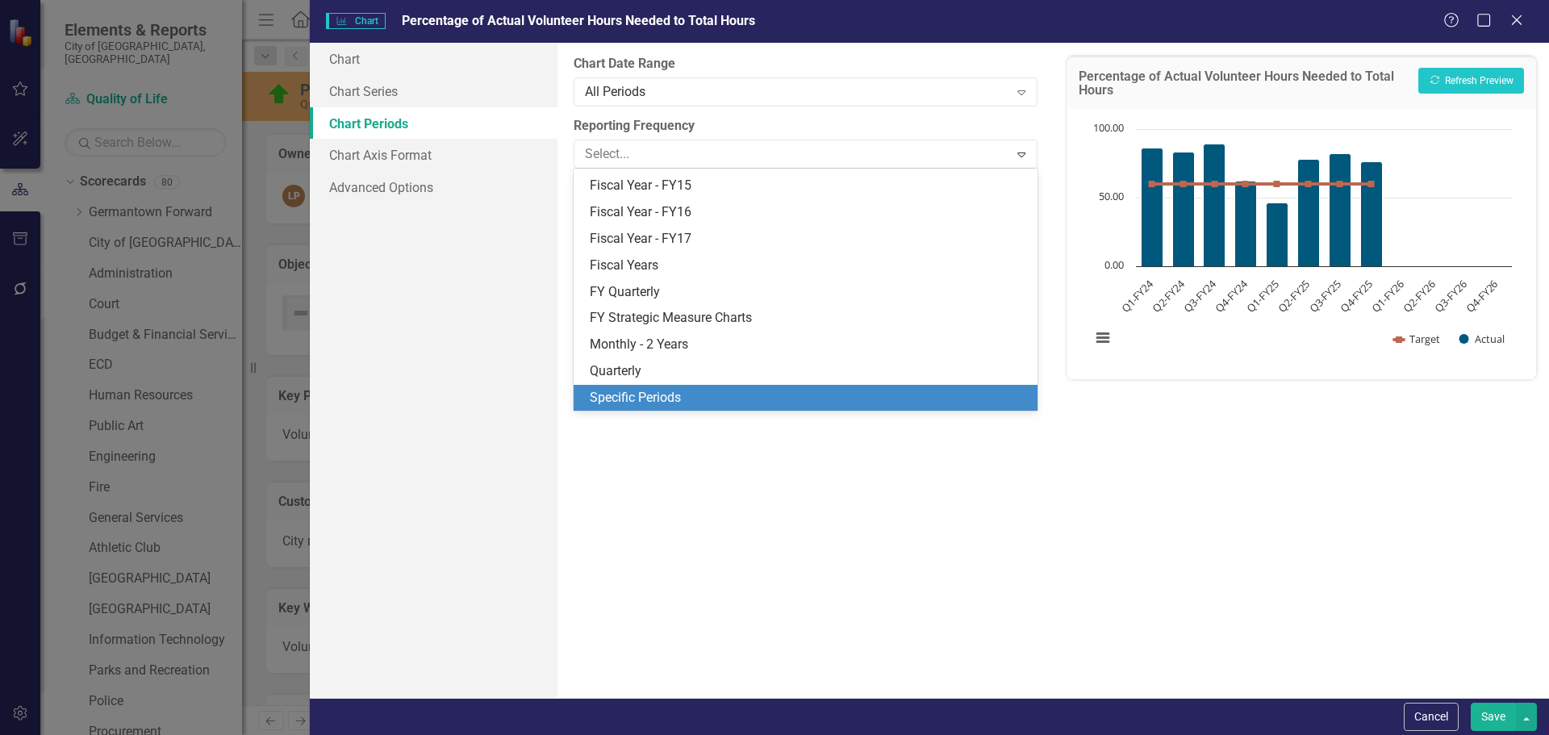
click at [619, 397] on div "Specific Periods" at bounding box center [808, 398] width 437 height 19
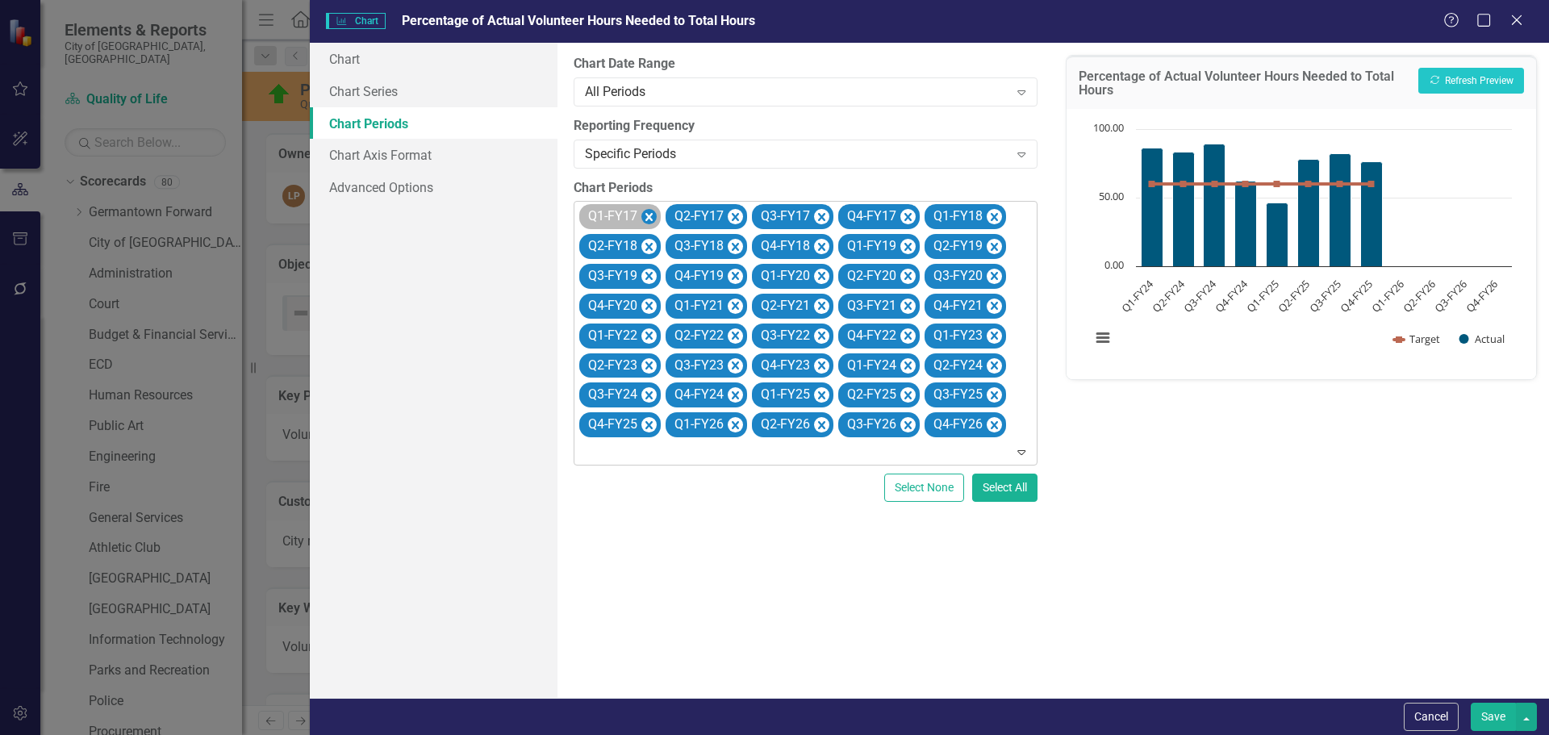
click at [649, 218] on icon "Remove Q1-FY17" at bounding box center [648, 217] width 7 height 8
click at [649, 218] on icon "Remove Q2-FY17" at bounding box center [648, 217] width 7 height 8
click at [649, 218] on icon "Remove Q3-FY17" at bounding box center [648, 217] width 7 height 8
click at [732, 218] on icon "Remove Q4-FY17" at bounding box center [735, 217] width 7 height 8
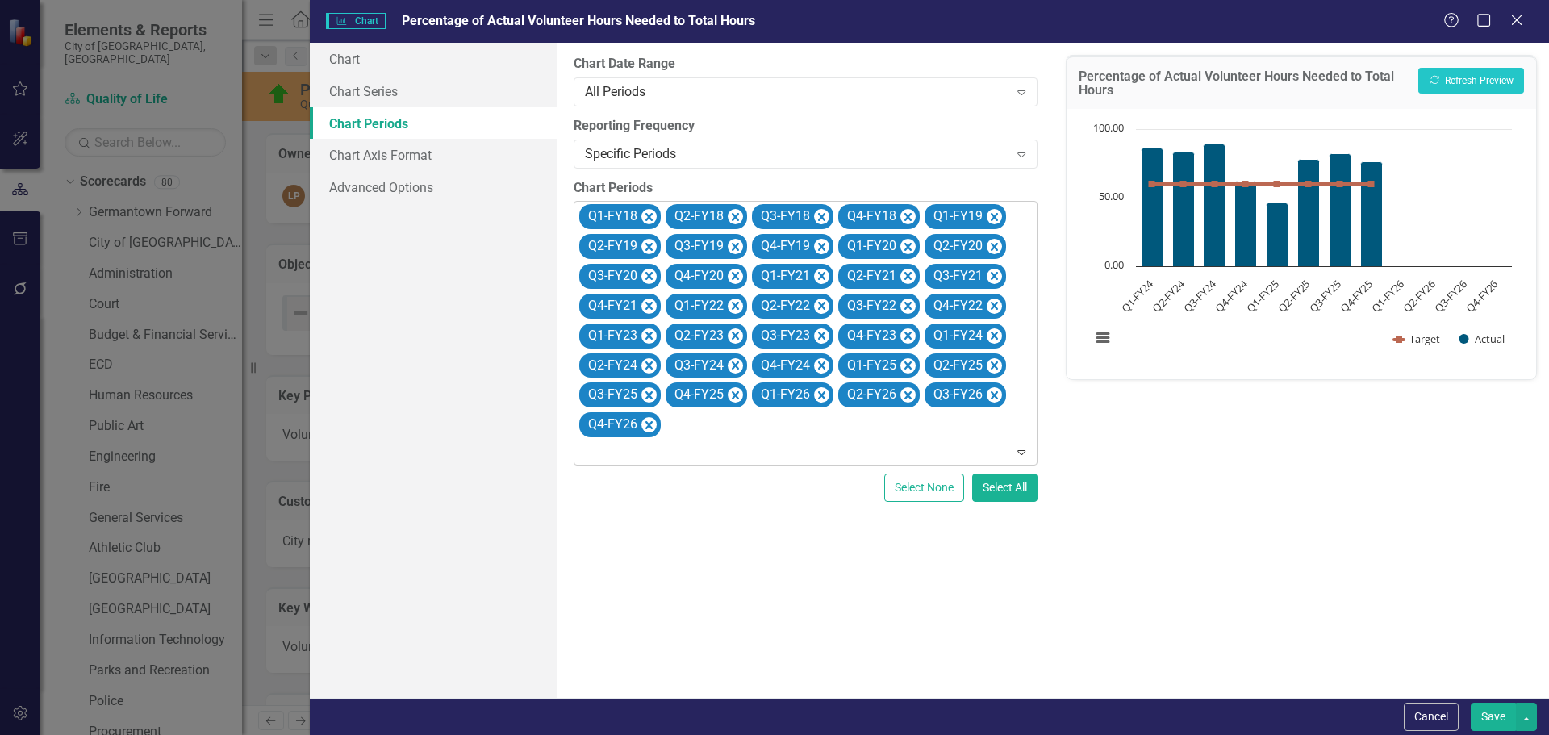
click at [649, 218] on icon "Remove Q1-FY18" at bounding box center [648, 217] width 7 height 8
click at [649, 218] on icon "Remove Q2-FY18" at bounding box center [648, 217] width 7 height 8
click at [732, 218] on icon "Remove Q3-FY18" at bounding box center [735, 217] width 7 height 8
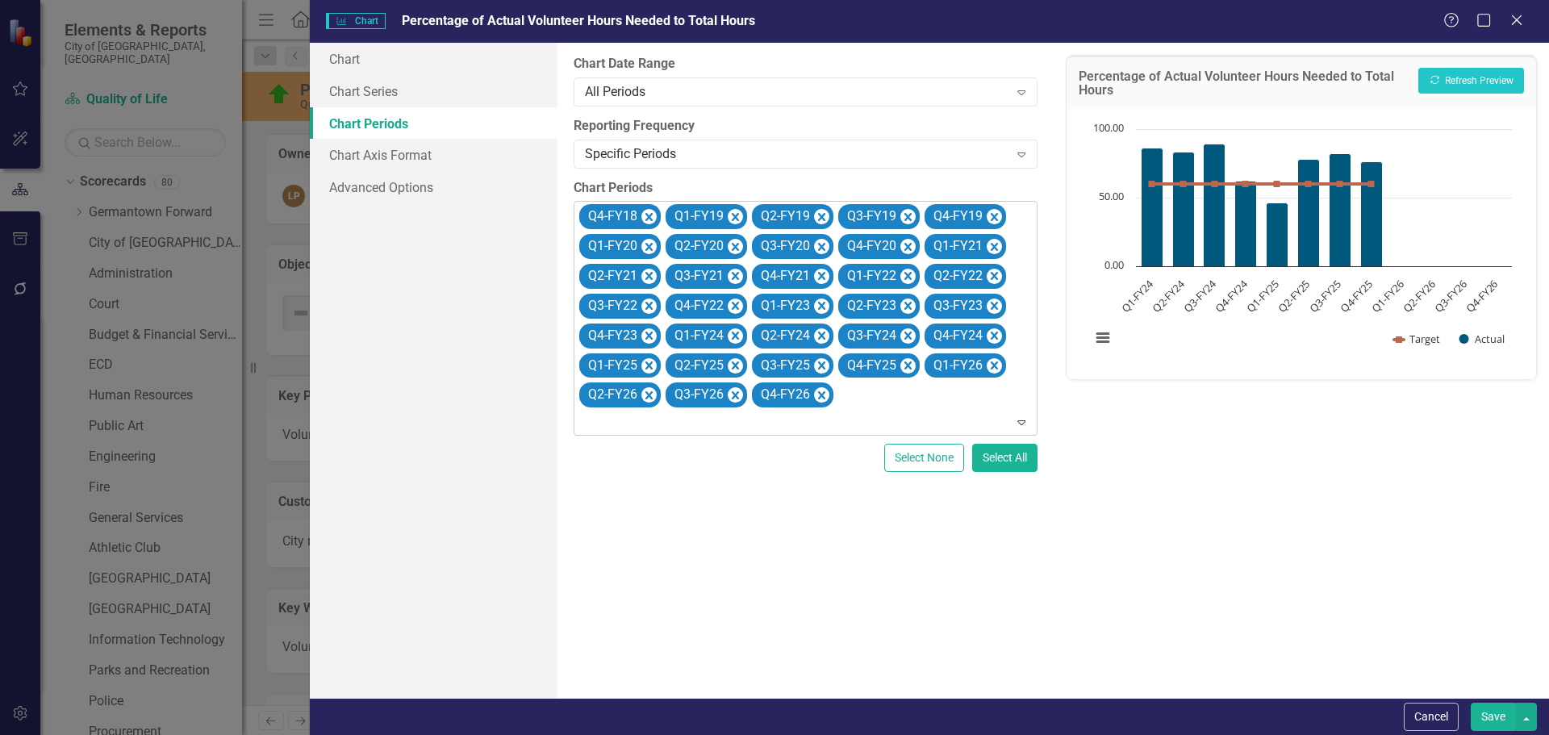
click at [649, 218] on icon "Remove Q4-FY18" at bounding box center [648, 217] width 7 height 8
click at [732, 218] on icon "Remove Q1-FY19" at bounding box center [735, 217] width 7 height 8
click at [649, 218] on icon "Remove Q2-FY19" at bounding box center [648, 217] width 7 height 8
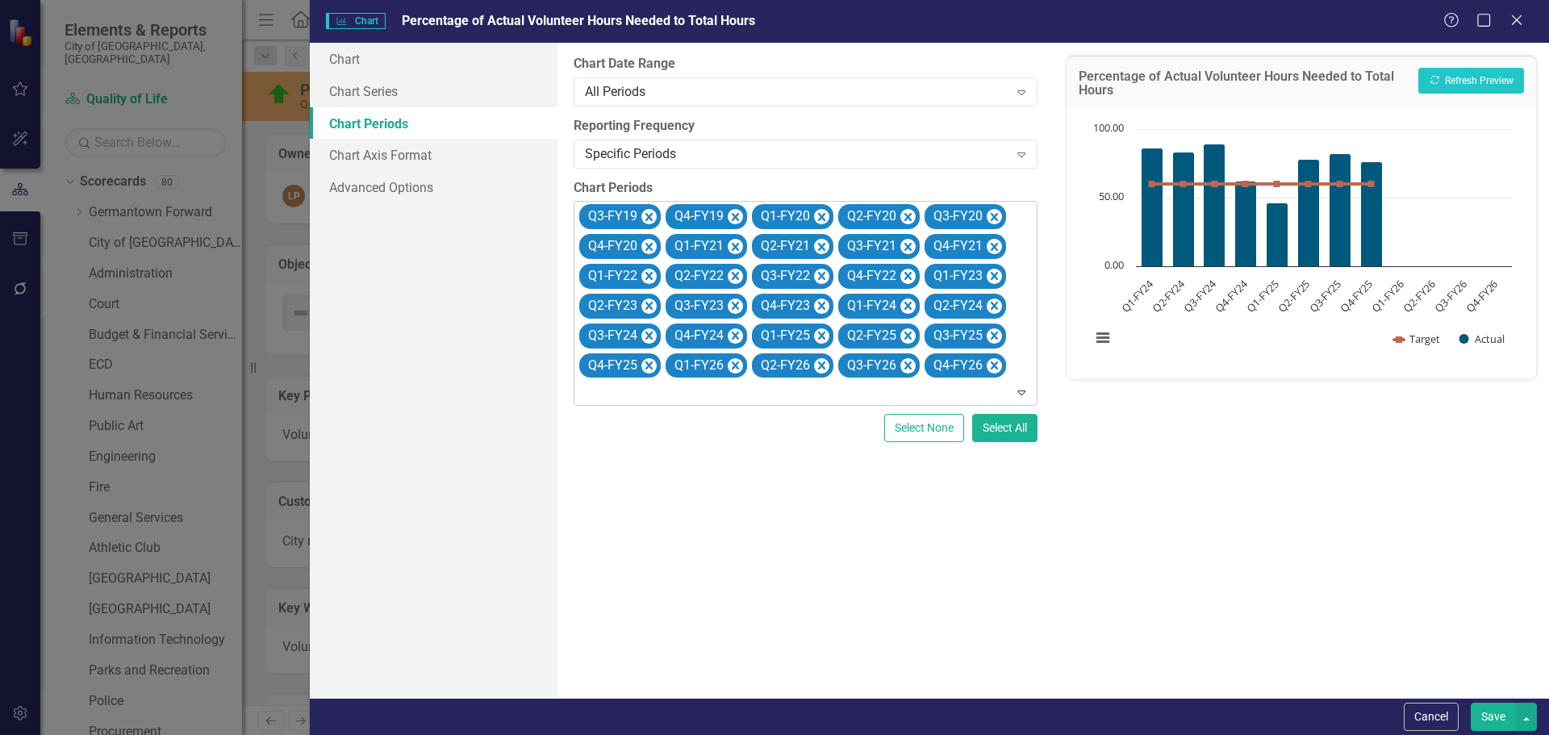
click at [649, 218] on icon "Remove Q3-FY19" at bounding box center [648, 217] width 7 height 8
click at [732, 218] on icon "Remove Q4-FY19" at bounding box center [735, 217] width 7 height 8
click at [649, 218] on icon "Remove Q1-FY20" at bounding box center [648, 217] width 7 height 8
click at [649, 218] on icon "Remove Q2-FY20" at bounding box center [648, 217] width 7 height 8
click at [732, 218] on icon "Remove Q3-FY20" at bounding box center [735, 217] width 7 height 8
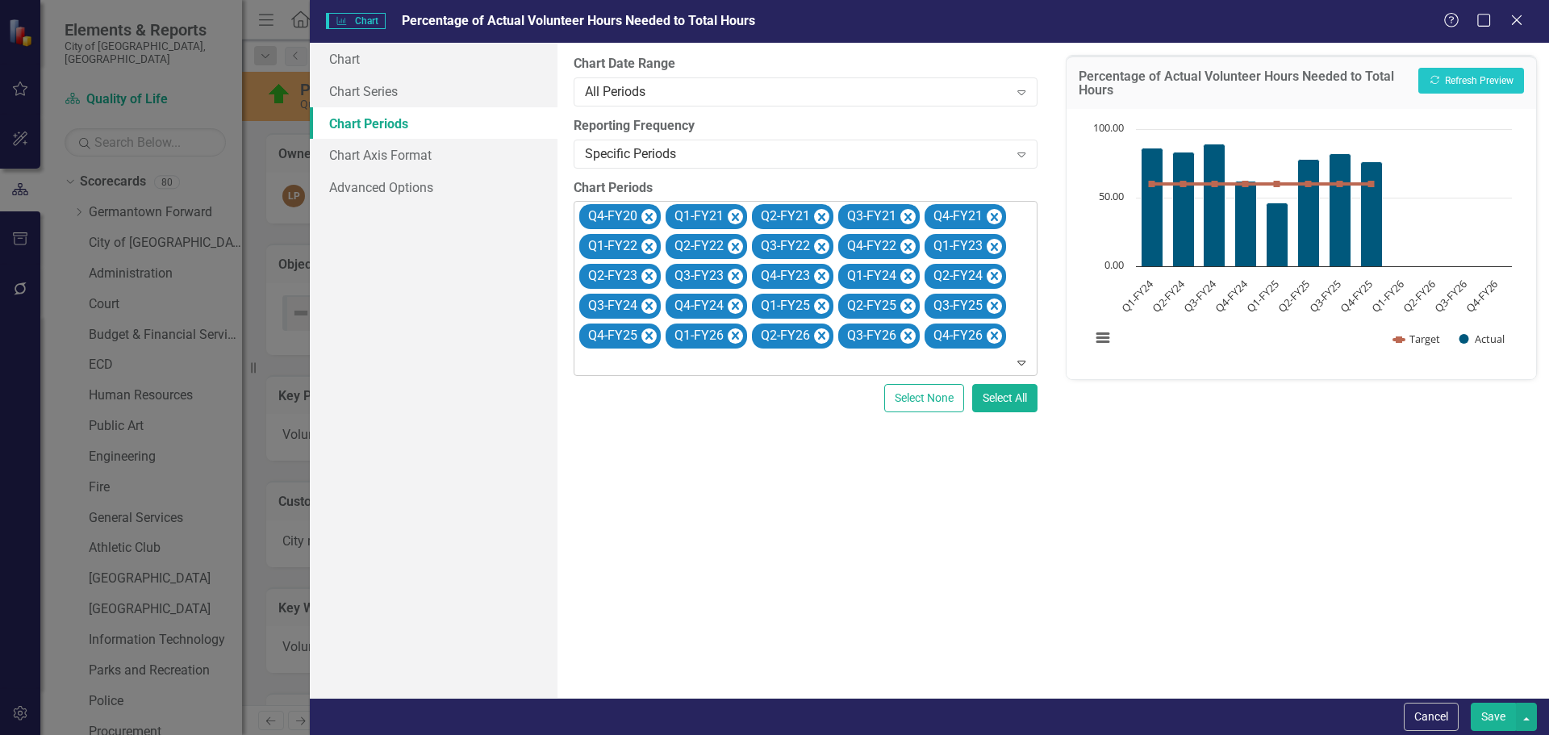
click at [649, 218] on icon "Remove Q4-FY20" at bounding box center [648, 217] width 7 height 8
click at [649, 218] on icon "Remove Q1-FY21" at bounding box center [648, 217] width 7 height 8
click at [732, 218] on icon "Remove Q2-FY21" at bounding box center [735, 217] width 7 height 8
click at [649, 218] on icon "Remove Q3-FY21" at bounding box center [648, 217] width 7 height 8
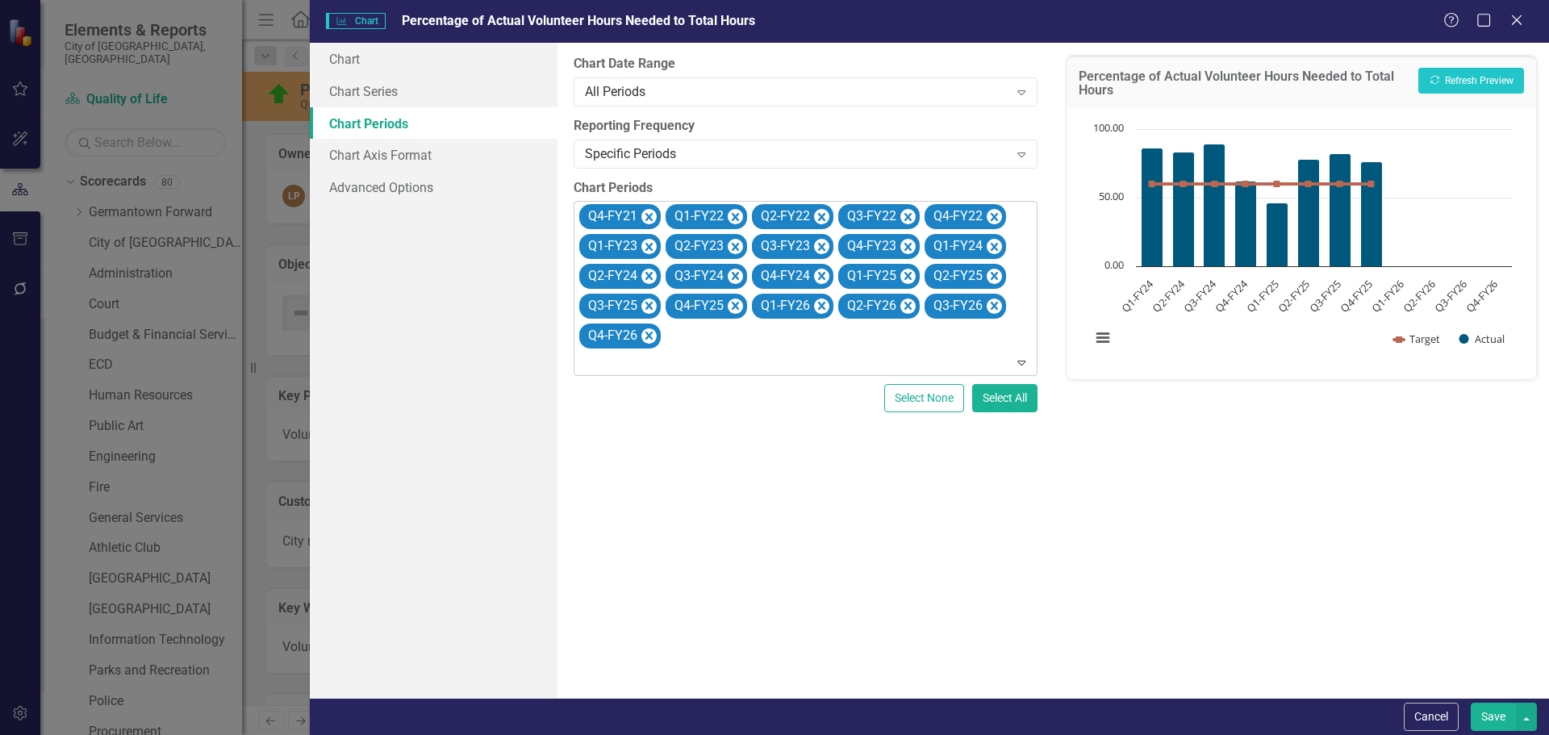
click at [649, 218] on icon "Remove Q4-FY21" at bounding box center [648, 217] width 7 height 8
click at [649, 218] on icon "Remove Q1-FY22" at bounding box center [648, 217] width 7 height 8
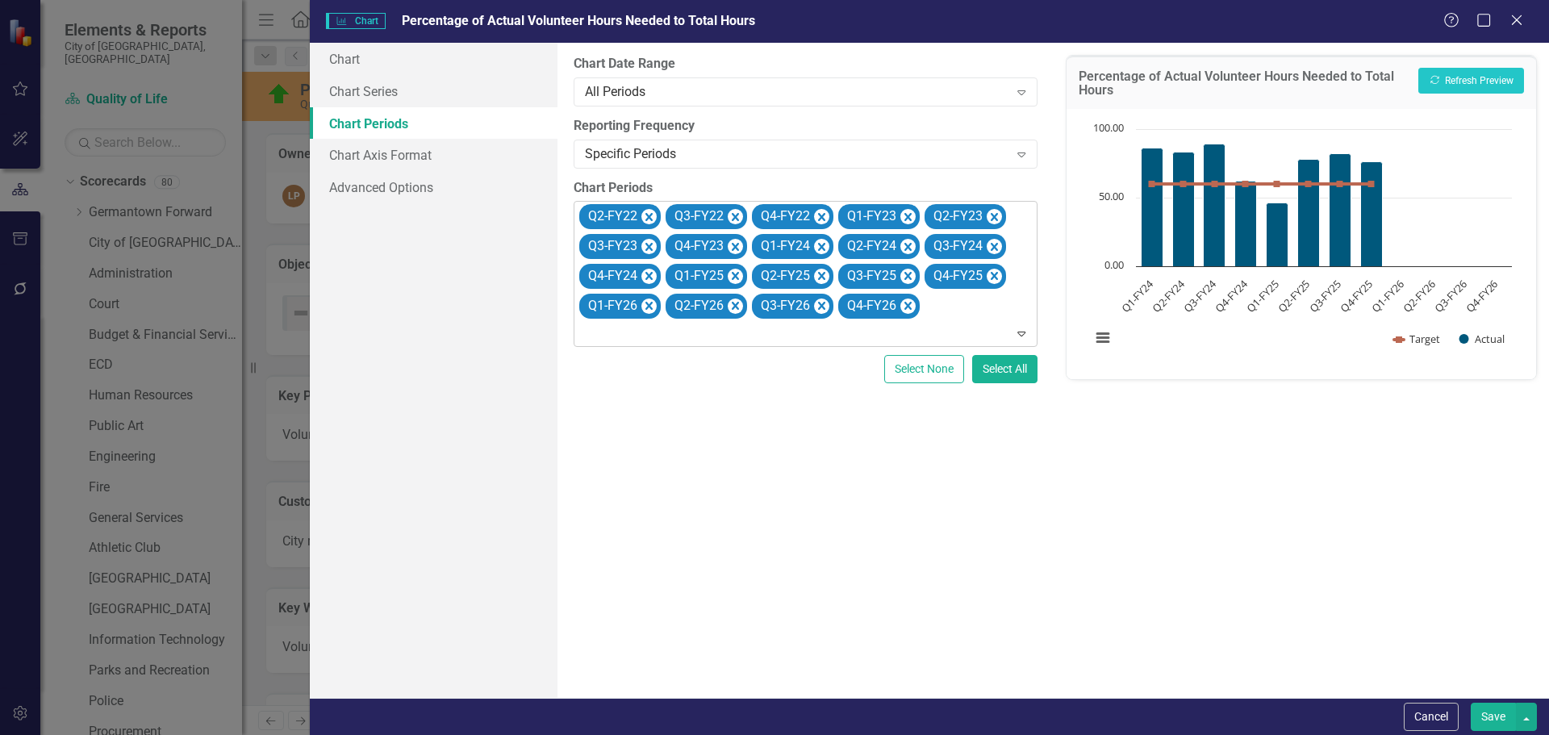
click at [649, 218] on icon "Remove Q2-FY22" at bounding box center [648, 217] width 7 height 8
click at [649, 218] on icon "Remove Q3-FY22" at bounding box center [648, 217] width 7 height 8
click at [649, 218] on icon "Remove Q4-FY22" at bounding box center [648, 217] width 7 height 8
click at [649, 218] on icon "Remove Q1-FY23" at bounding box center [648, 217] width 7 height 8
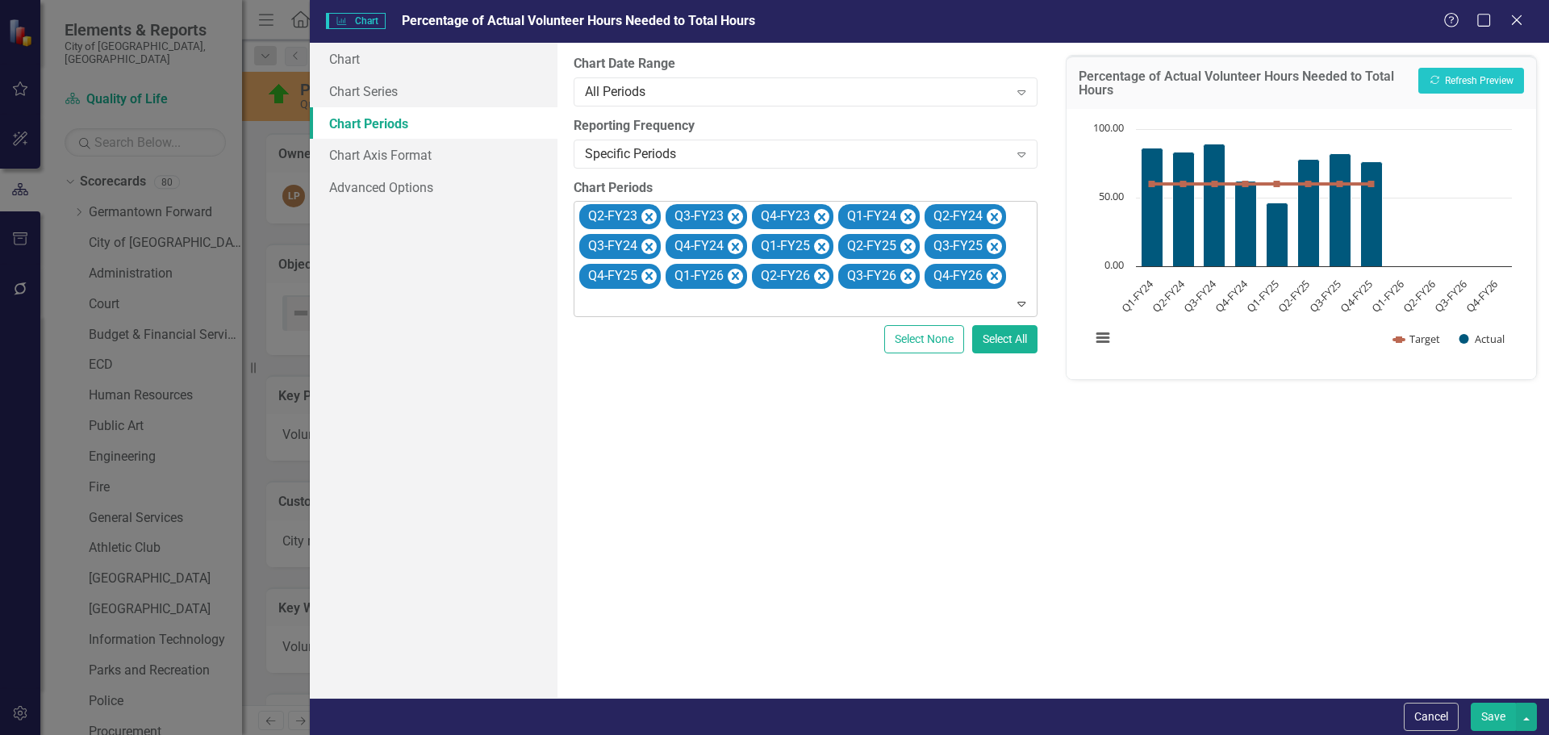
click at [649, 218] on icon "Remove Q2-FY23" at bounding box center [648, 217] width 7 height 8
click at [649, 218] on icon "Remove Q3-FY23" at bounding box center [648, 217] width 7 height 8
click at [649, 218] on icon "Remove Q4-FY23" at bounding box center [648, 217] width 7 height 8
click at [907, 244] on icon "Remove Q1-FY26" at bounding box center [907, 246] width 15 height 20
click at [907, 244] on icon "Remove Q2-FY26" at bounding box center [907, 246] width 15 height 20
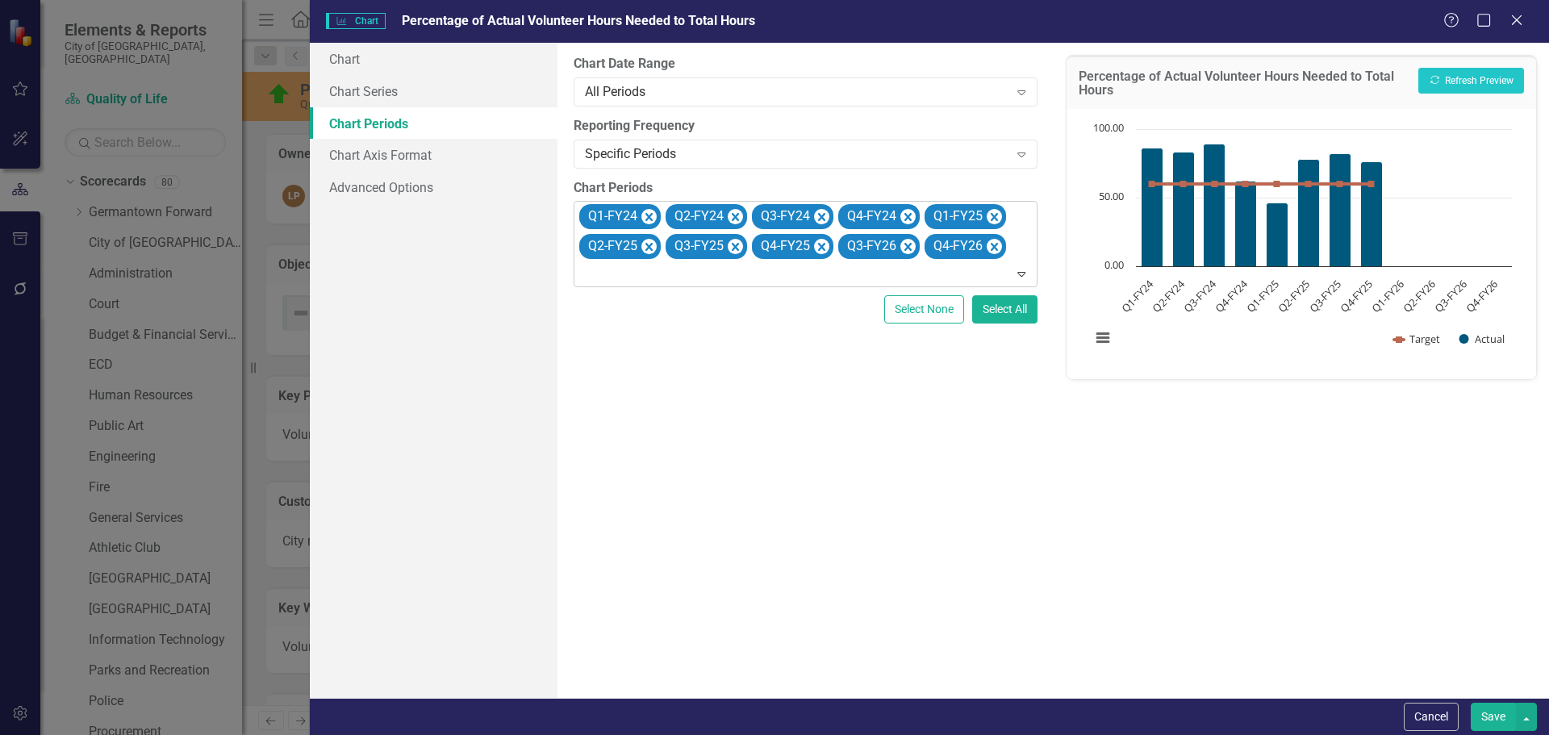
click at [907, 244] on icon "Remove Q3-FY26" at bounding box center [907, 246] width 15 height 20
click at [907, 244] on icon "Remove Q4-FY26" at bounding box center [907, 246] width 15 height 20
click at [1460, 76] on button "Recalculate Refresh Preview" at bounding box center [1471, 81] width 106 height 26
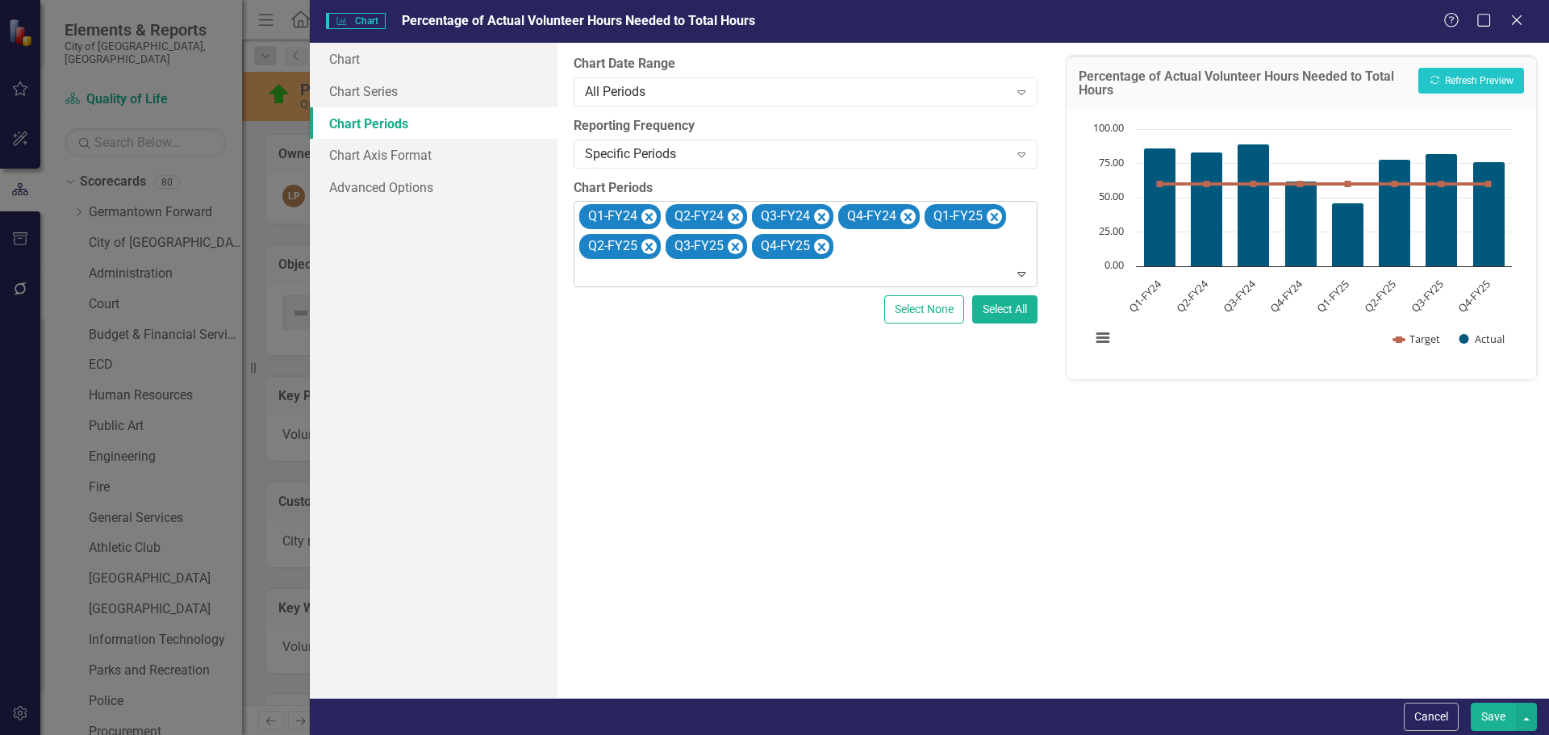
click at [1483, 715] on button "Save" at bounding box center [1493, 717] width 45 height 28
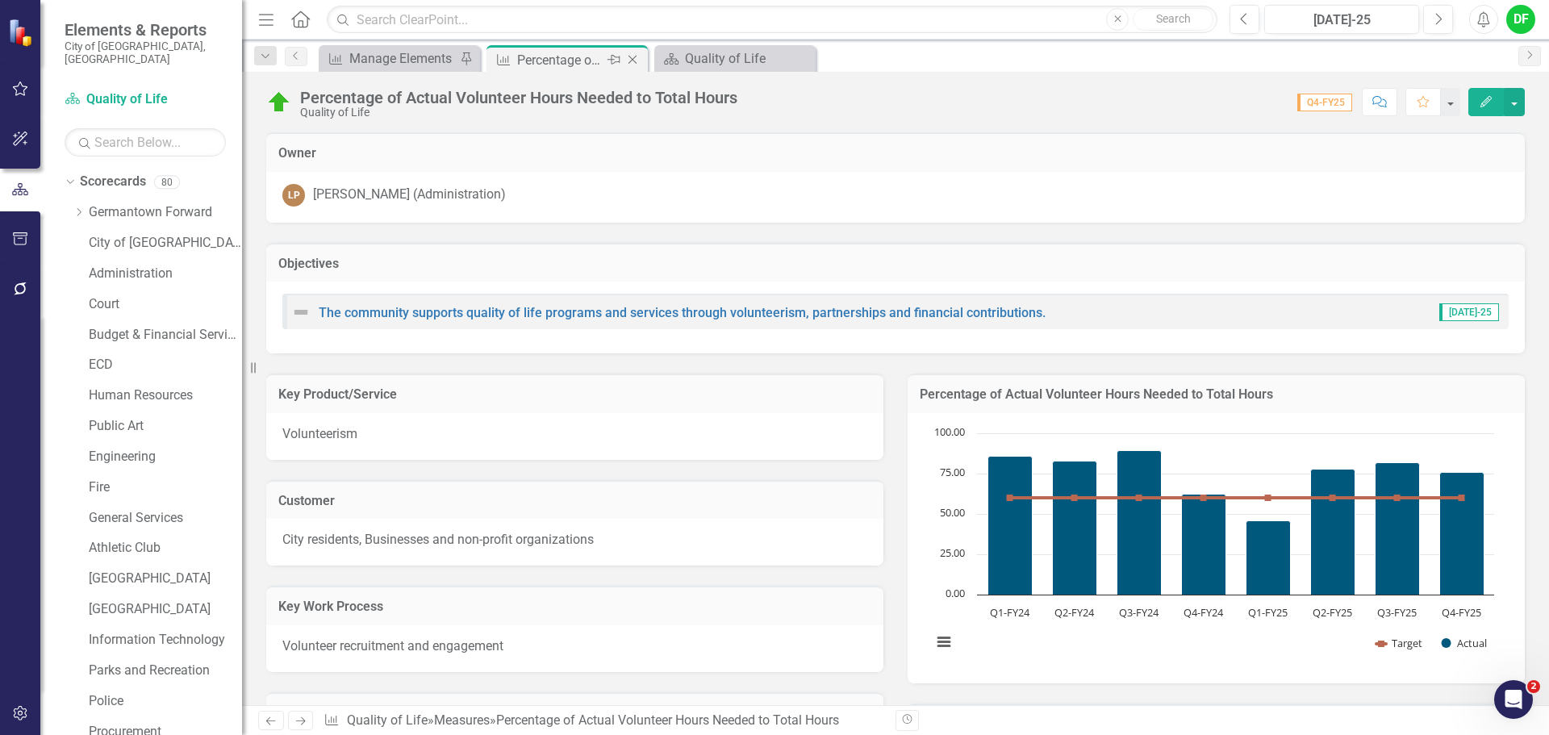
click at [633, 57] on icon "Close" at bounding box center [632, 59] width 16 height 13
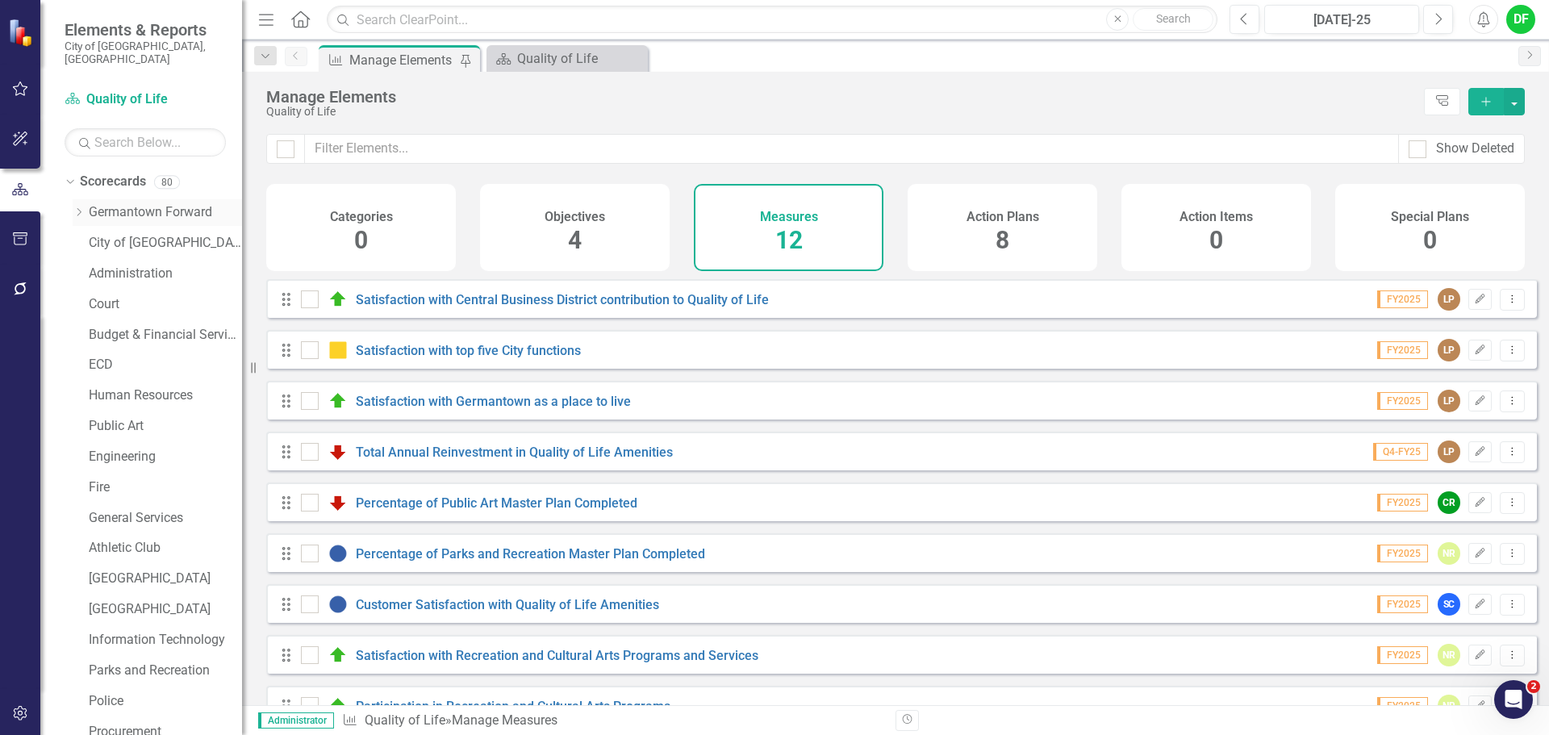
click at [76, 207] on icon "Dropdown" at bounding box center [79, 212] width 12 height 10
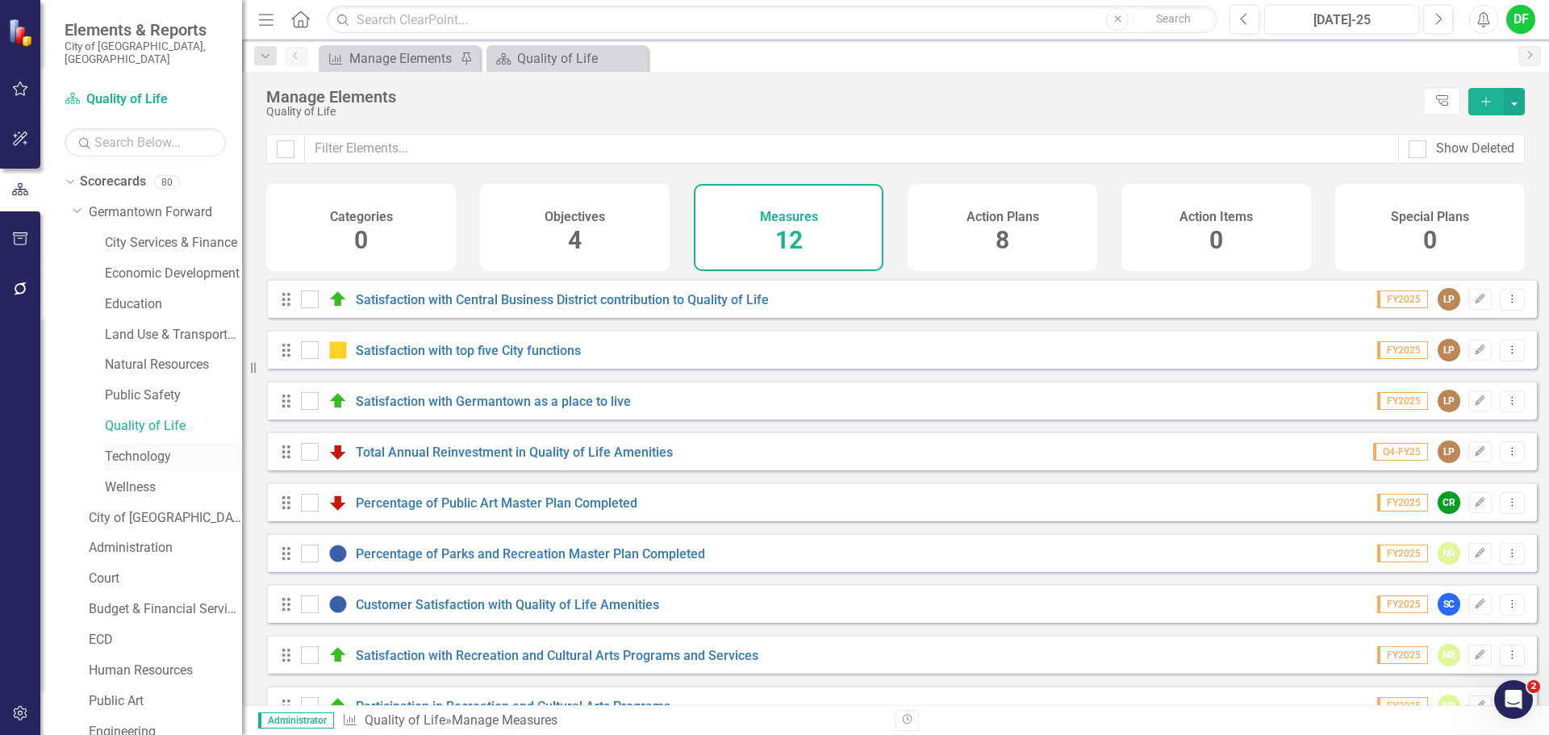
click at [134, 448] on link "Technology" at bounding box center [173, 457] width 137 height 19
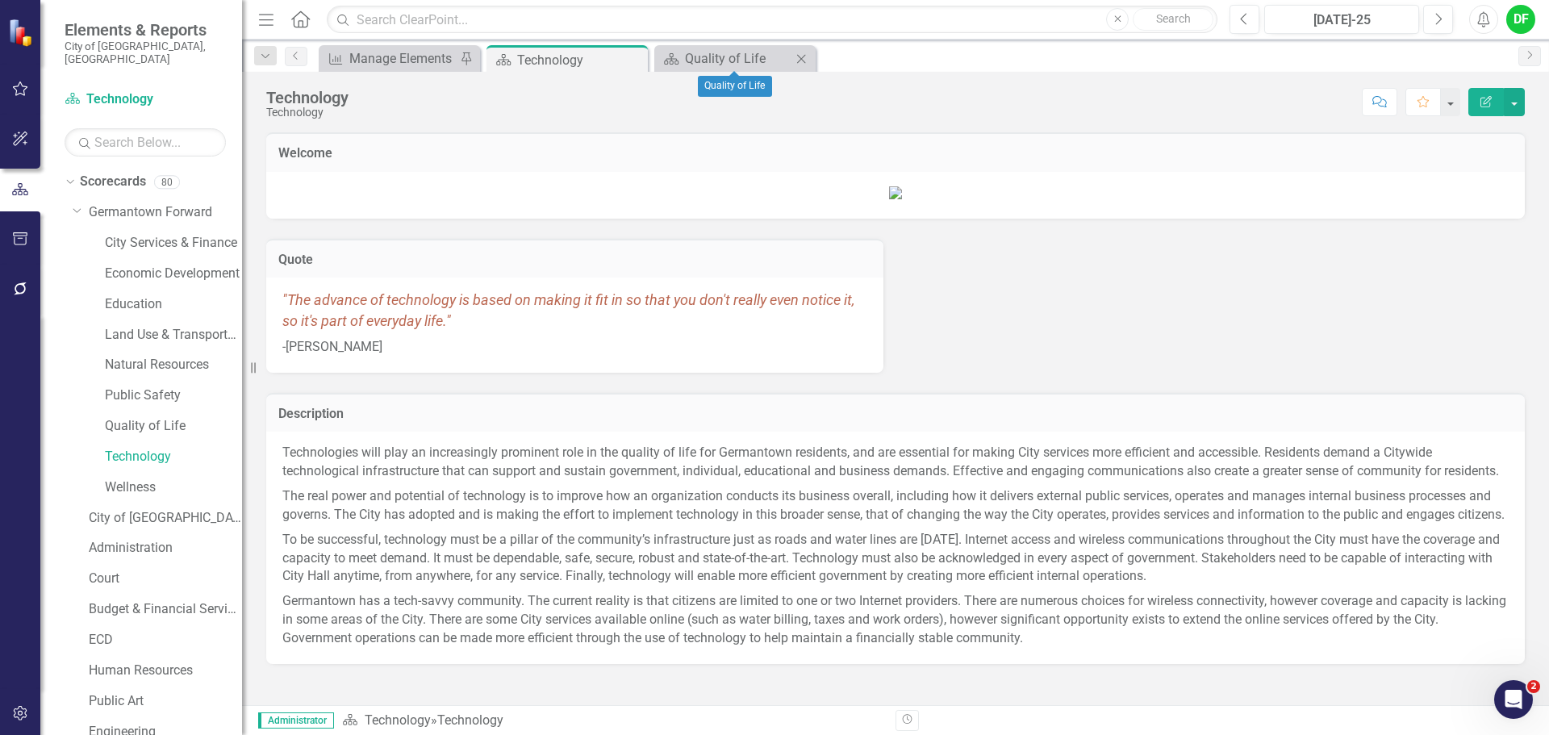
click at [801, 59] on icon at bounding box center [801, 58] width 9 height 9
click at [388, 61] on div "Manage Elements" at bounding box center [402, 58] width 106 height 20
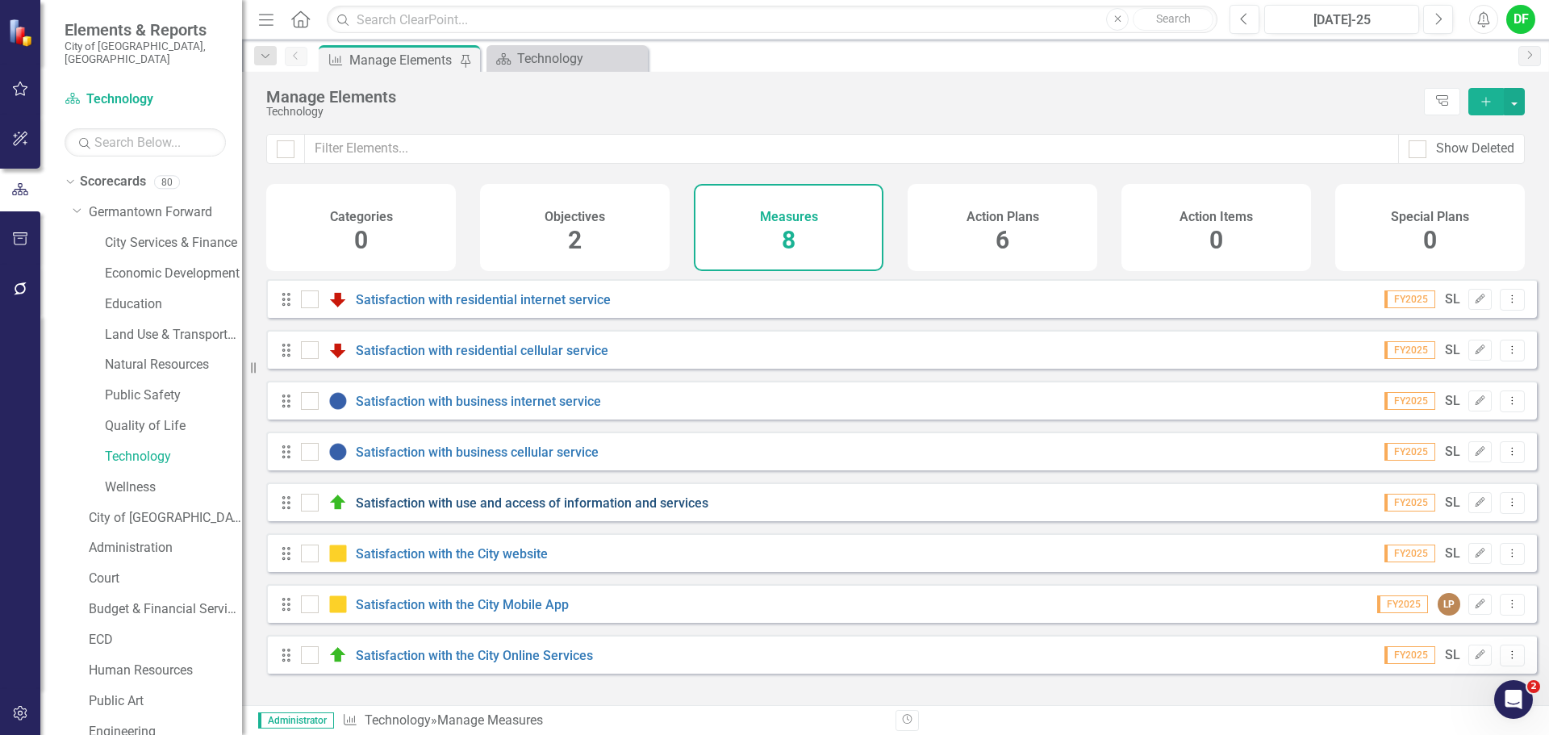
click at [510, 511] on link "Satisfaction with use and access of information and services" at bounding box center [532, 502] width 353 height 15
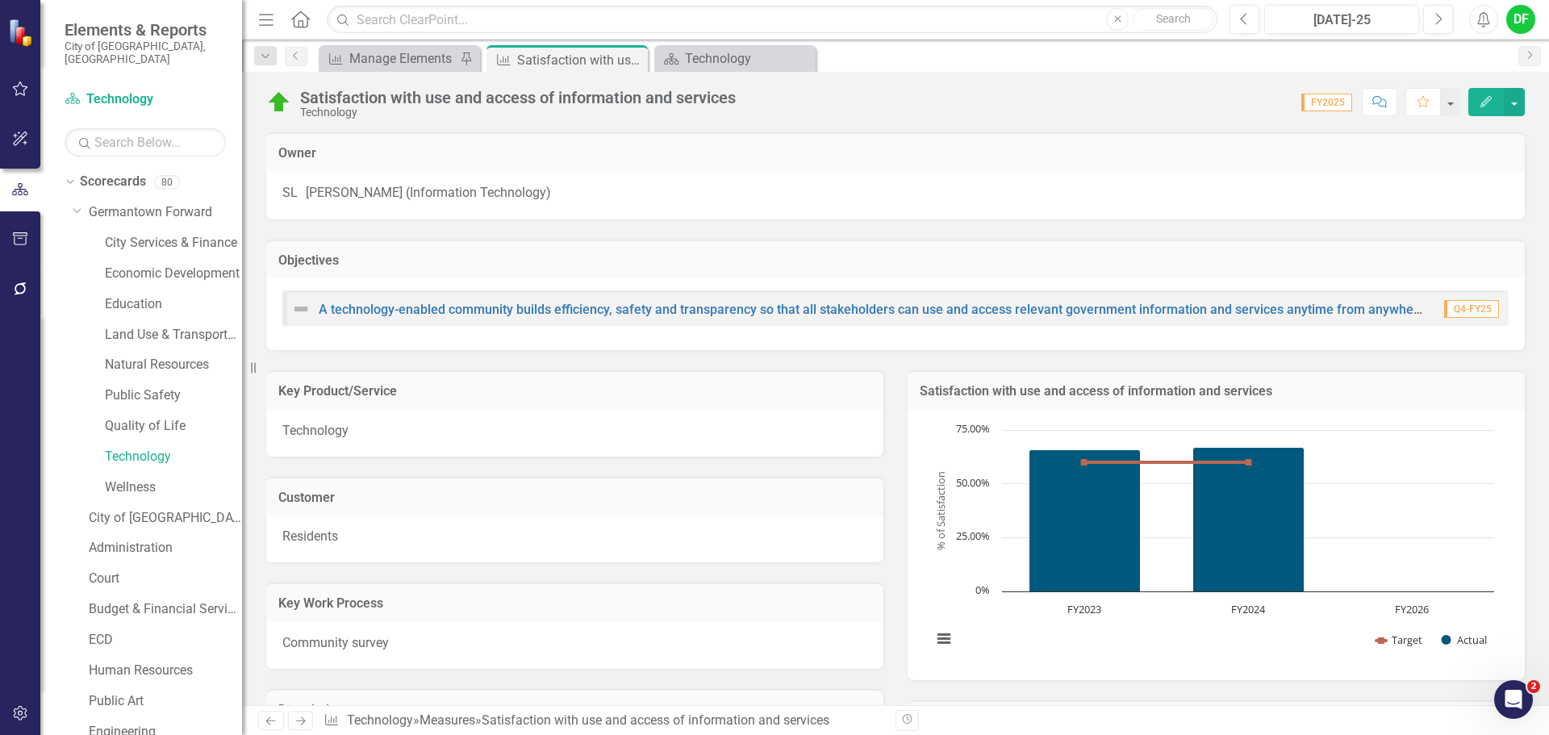
click at [1356, 407] on div "Satisfaction with use and access of information and services" at bounding box center [1215, 390] width 617 height 40
click at [1355, 407] on div "Satisfaction with use and access of information and services" at bounding box center [1215, 390] width 617 height 40
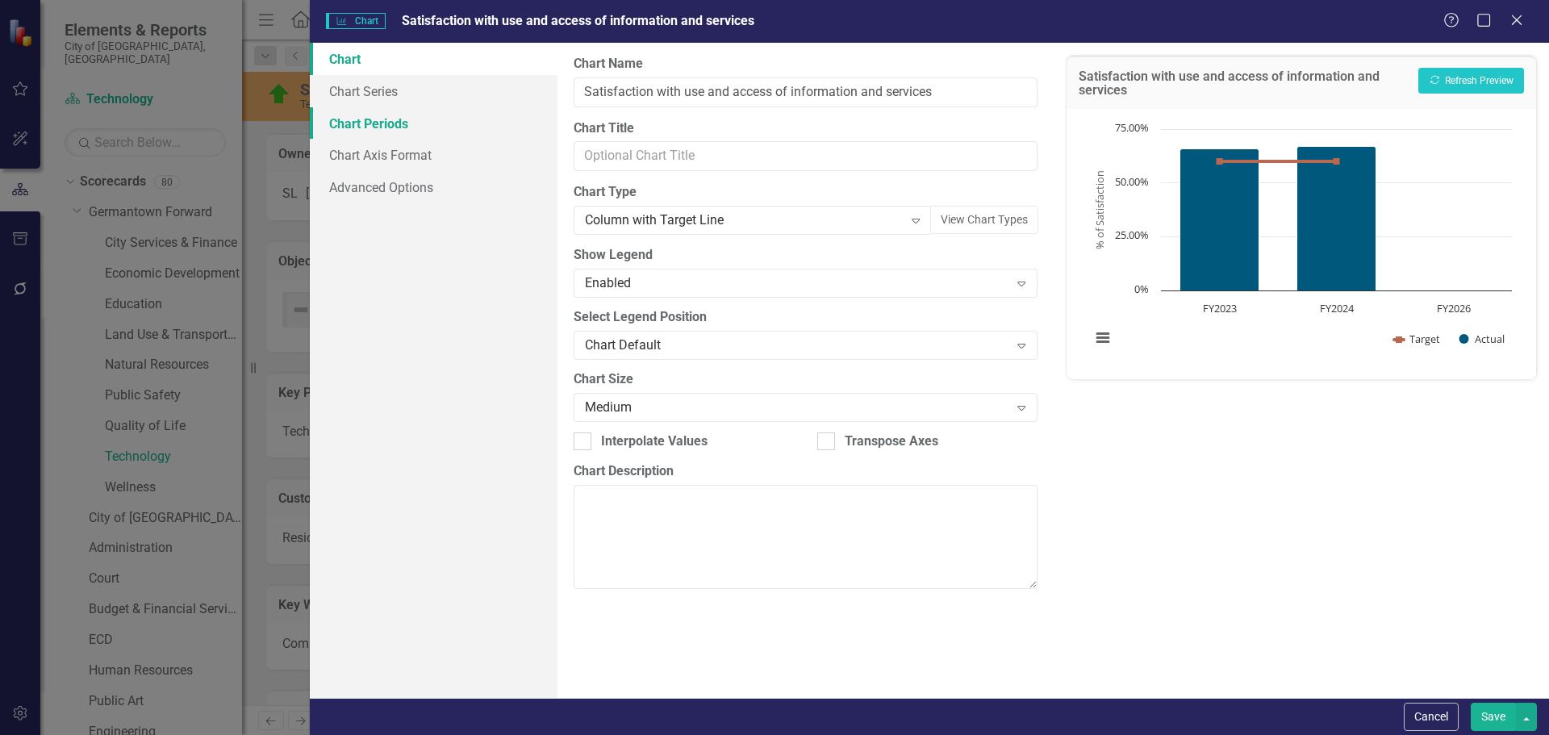
click at [370, 122] on link "Chart Periods" at bounding box center [434, 123] width 248 height 32
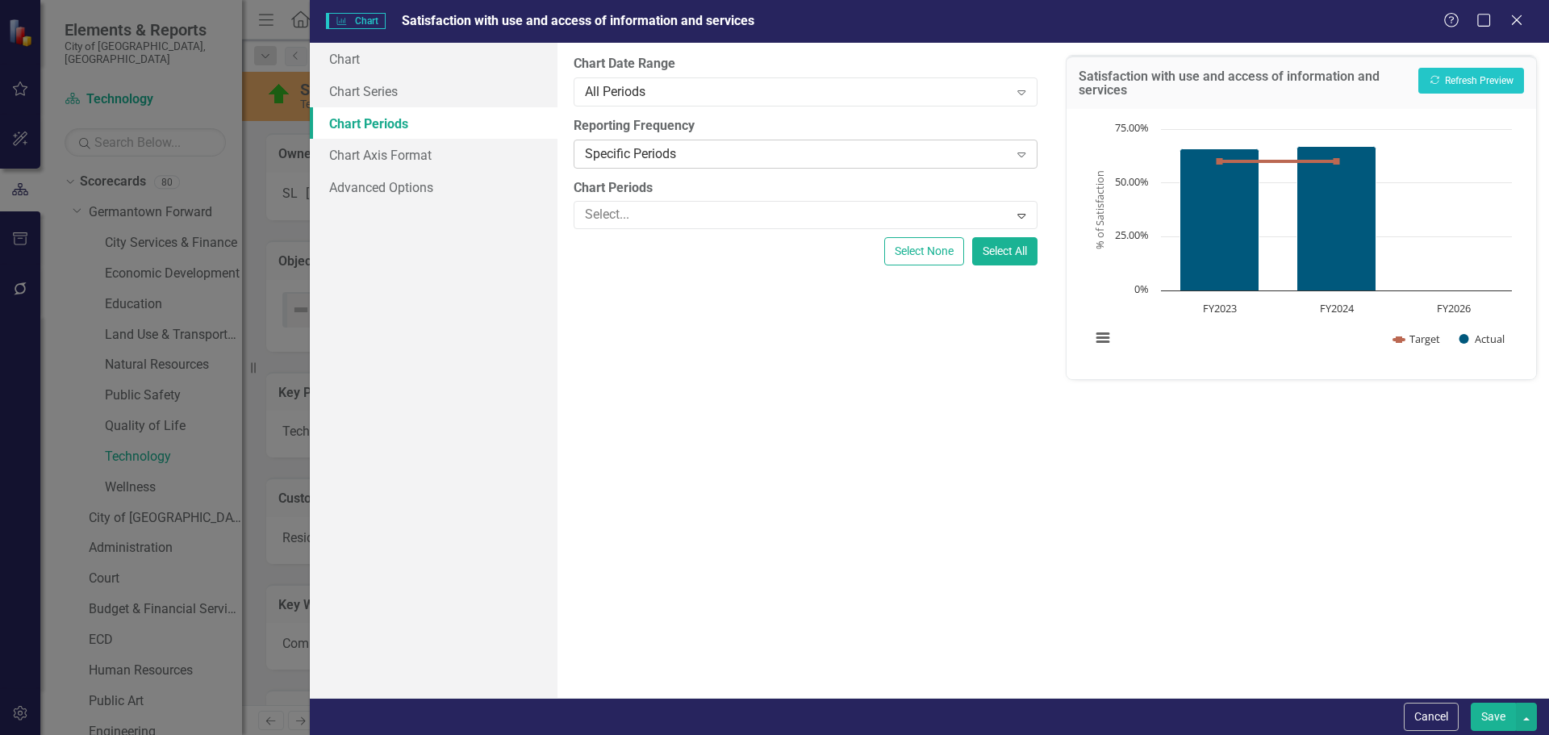
click at [640, 160] on div "Specific Periods" at bounding box center [796, 153] width 423 height 19
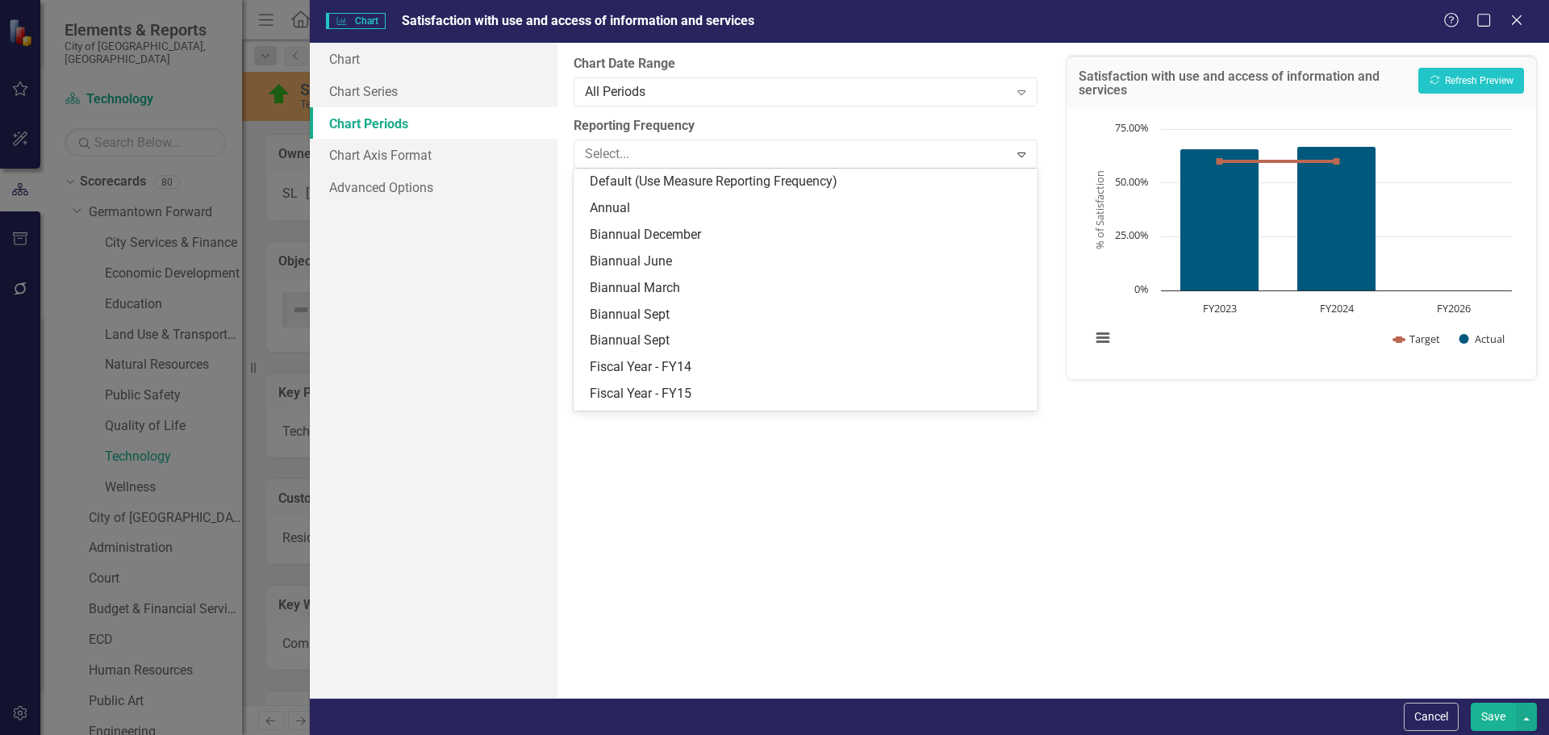
scroll to position [208, 0]
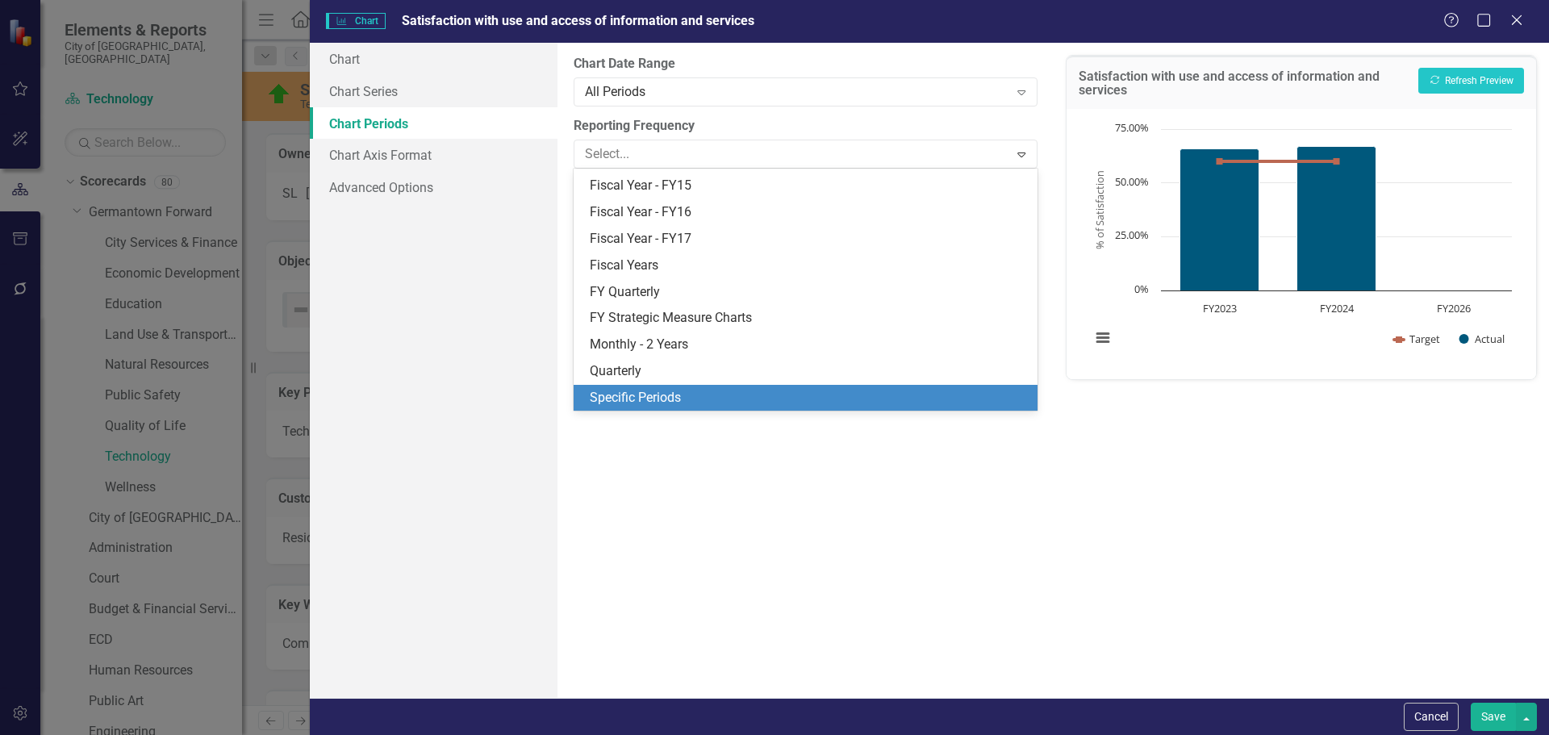
click at [626, 398] on div "Specific Periods" at bounding box center [808, 398] width 437 height 19
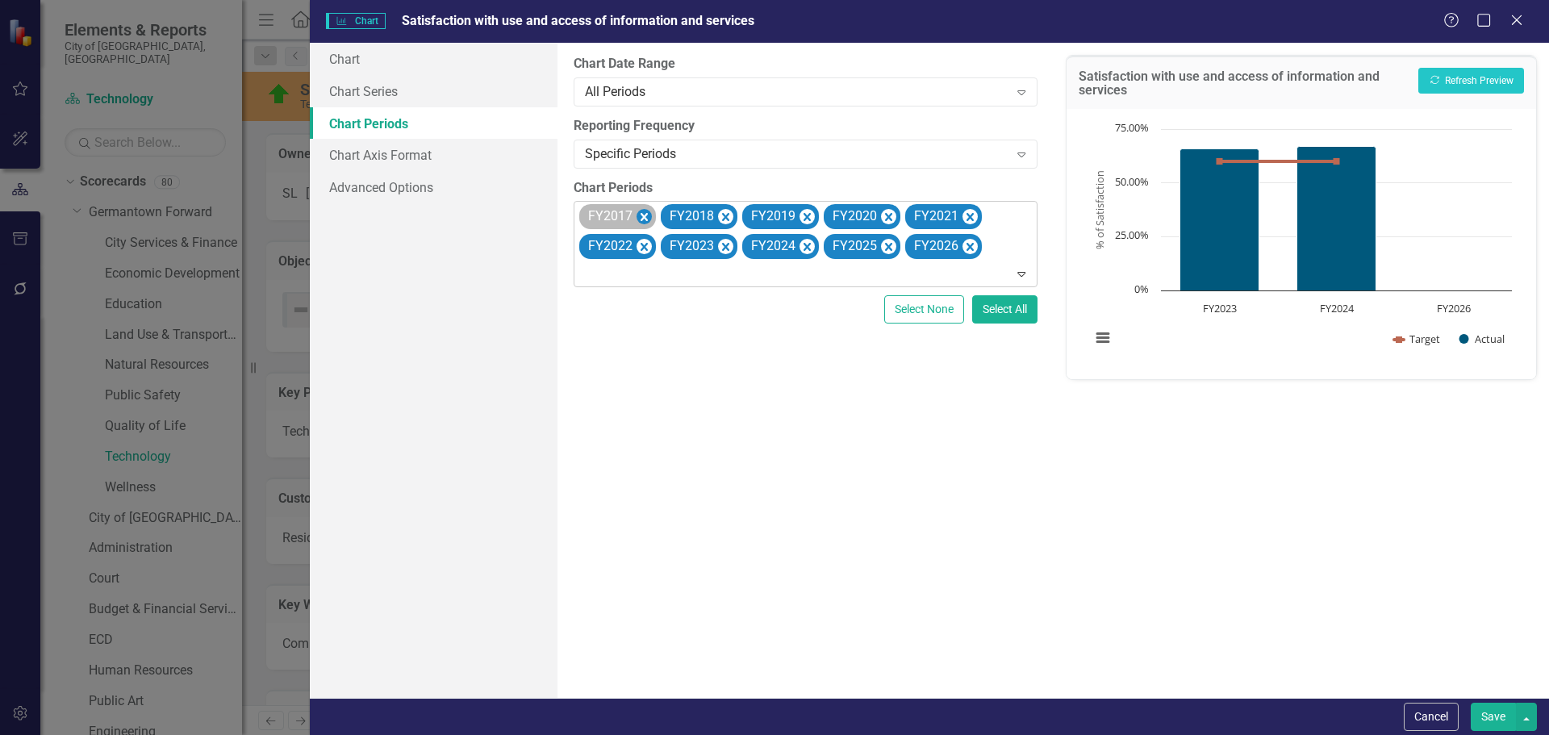
click at [641, 214] on icon "Remove FY2017" at bounding box center [643, 217] width 7 height 8
click at [641, 214] on icon "Remove FY2018" at bounding box center [643, 217] width 7 height 8
click at [641, 214] on icon "Remove FY2019" at bounding box center [643, 217] width 7 height 8
click at [722, 214] on icon "Remove FY2020" at bounding box center [725, 217] width 7 height 8
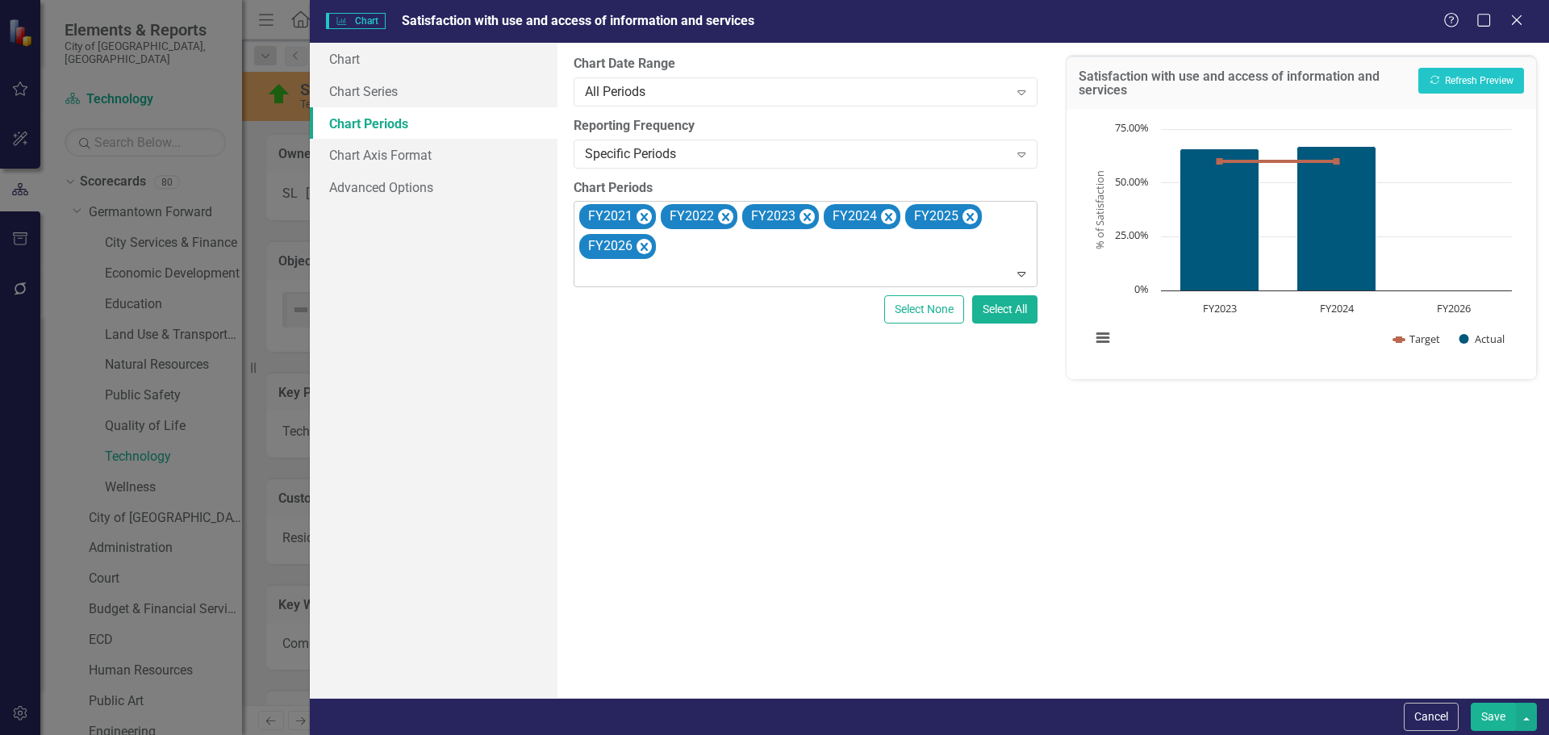
click at [641, 214] on icon "Remove FY2021" at bounding box center [643, 217] width 7 height 8
click at [641, 214] on icon "Remove FY2022" at bounding box center [643, 217] width 7 height 8
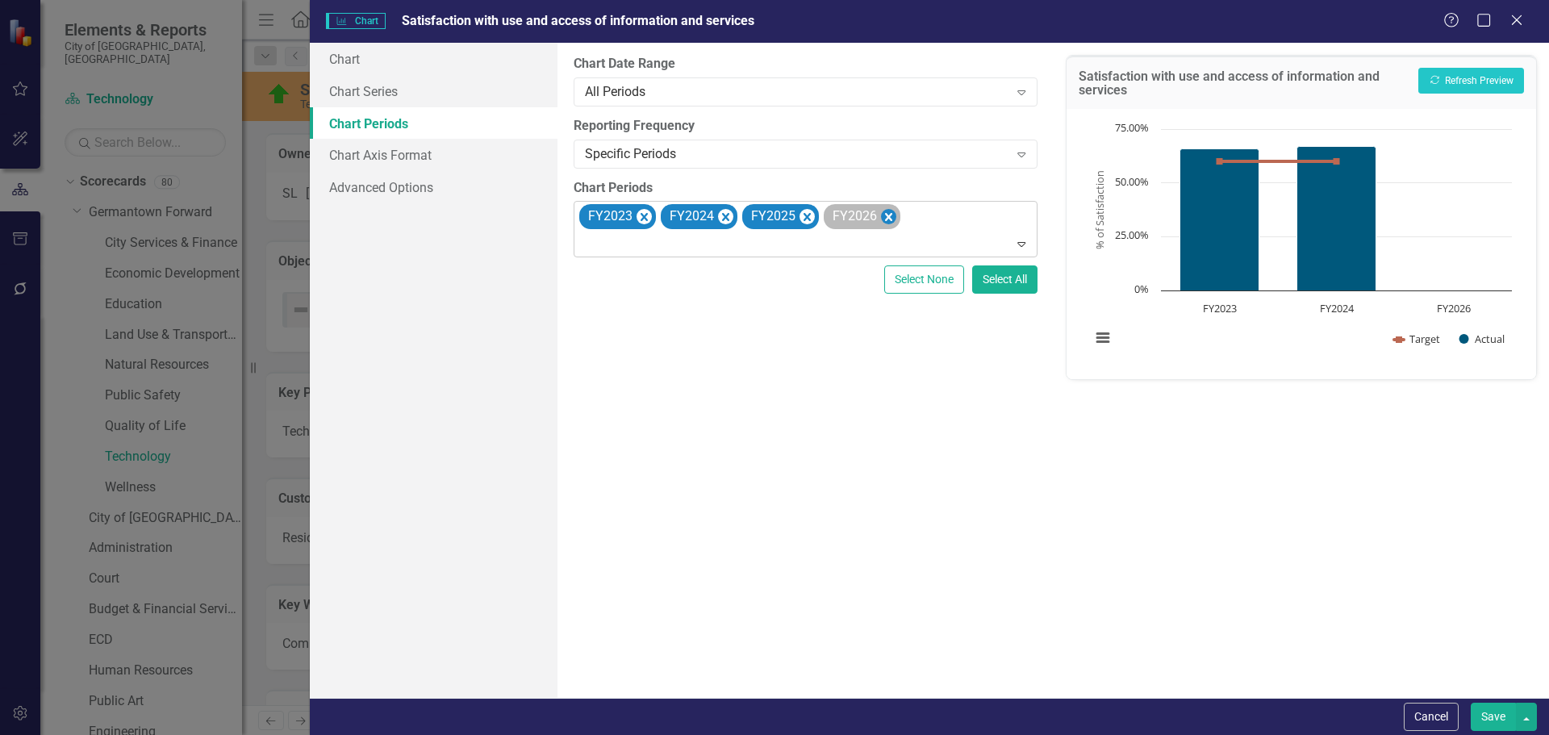
click at [805, 216] on icon "Remove FY2025" at bounding box center [806, 217] width 7 height 8
click at [805, 216] on icon "Remove FY2026" at bounding box center [806, 217] width 7 height 8
click at [1456, 81] on button "Recalculate Refresh Preview" at bounding box center [1471, 81] width 106 height 26
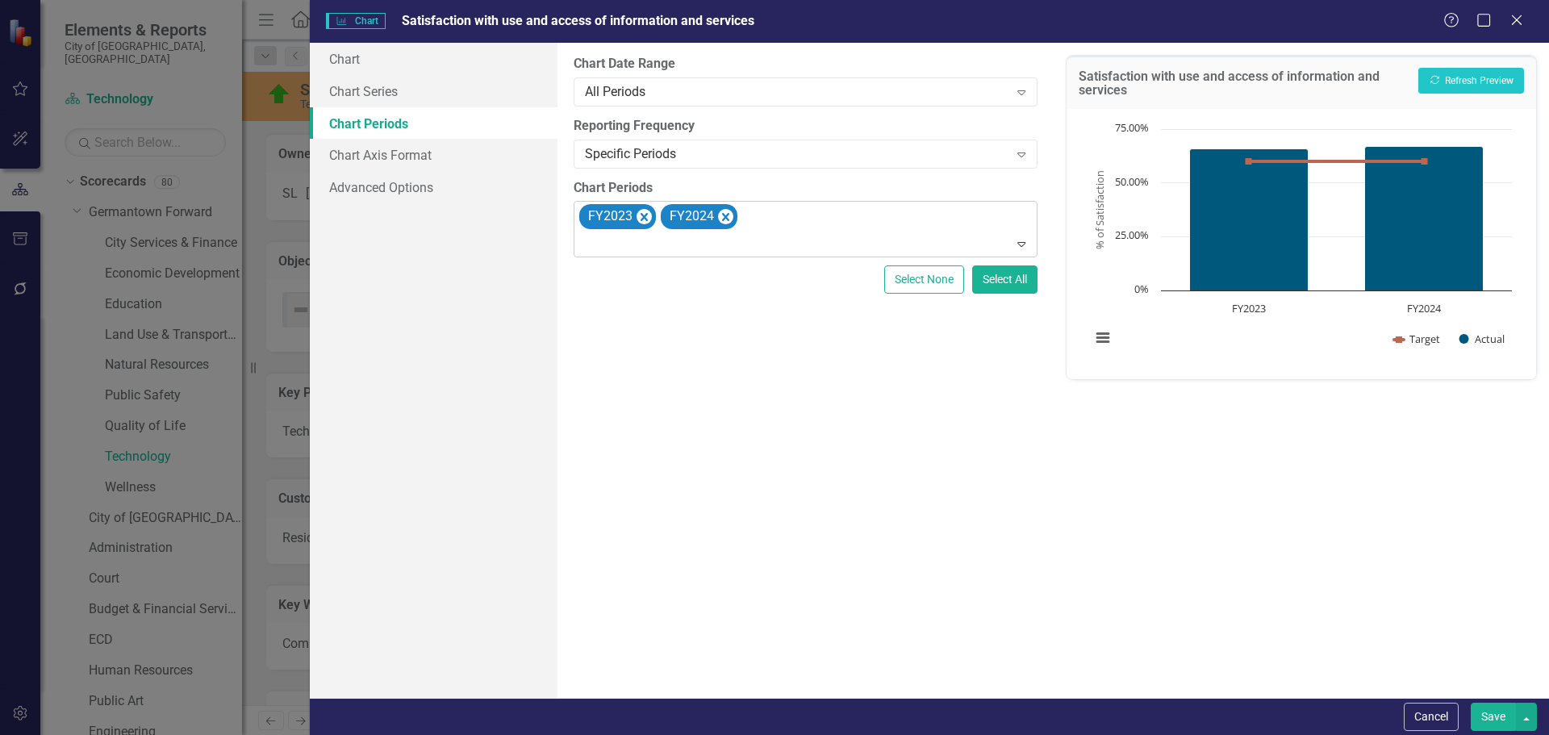
click at [1487, 714] on button "Save" at bounding box center [1493, 717] width 45 height 28
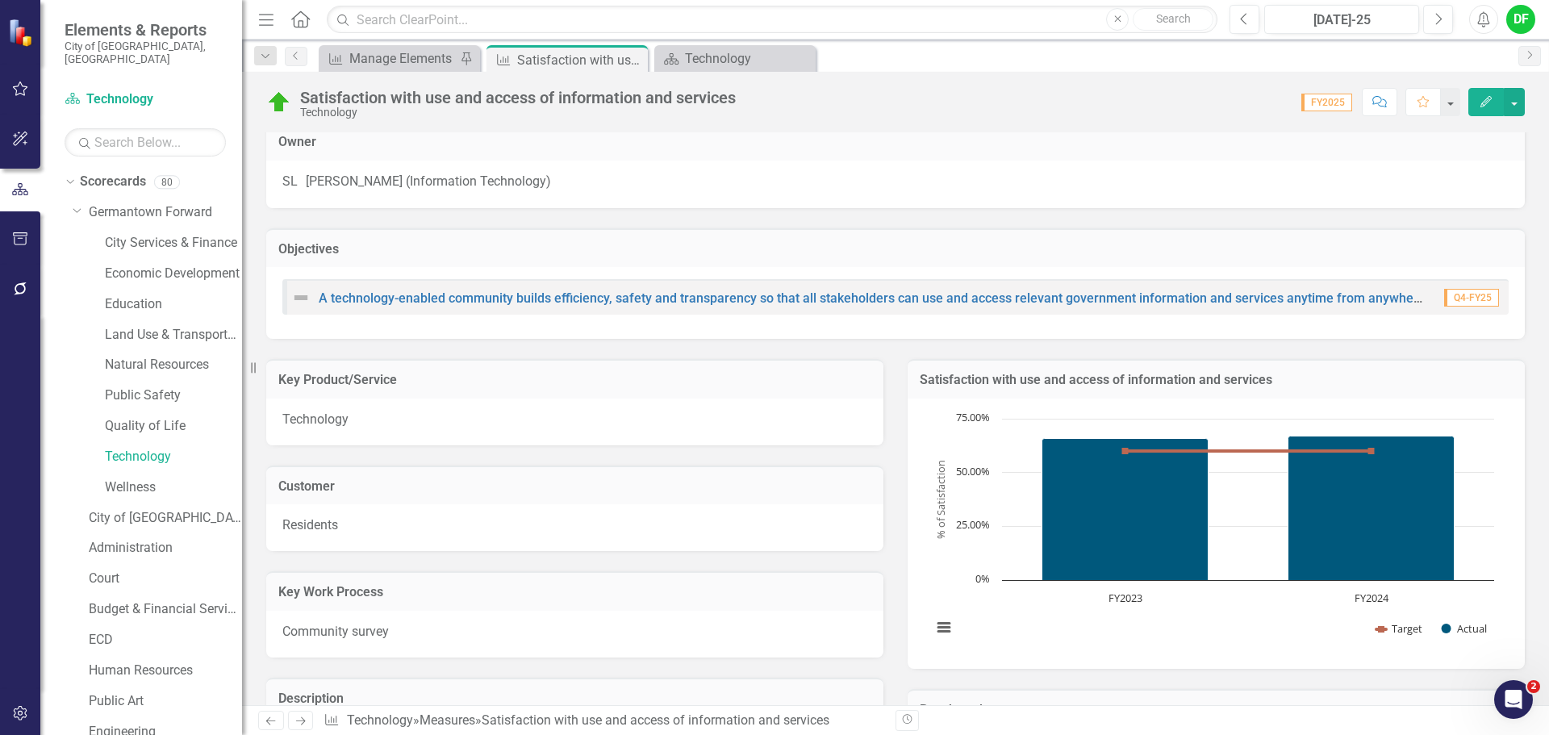
scroll to position [0, 0]
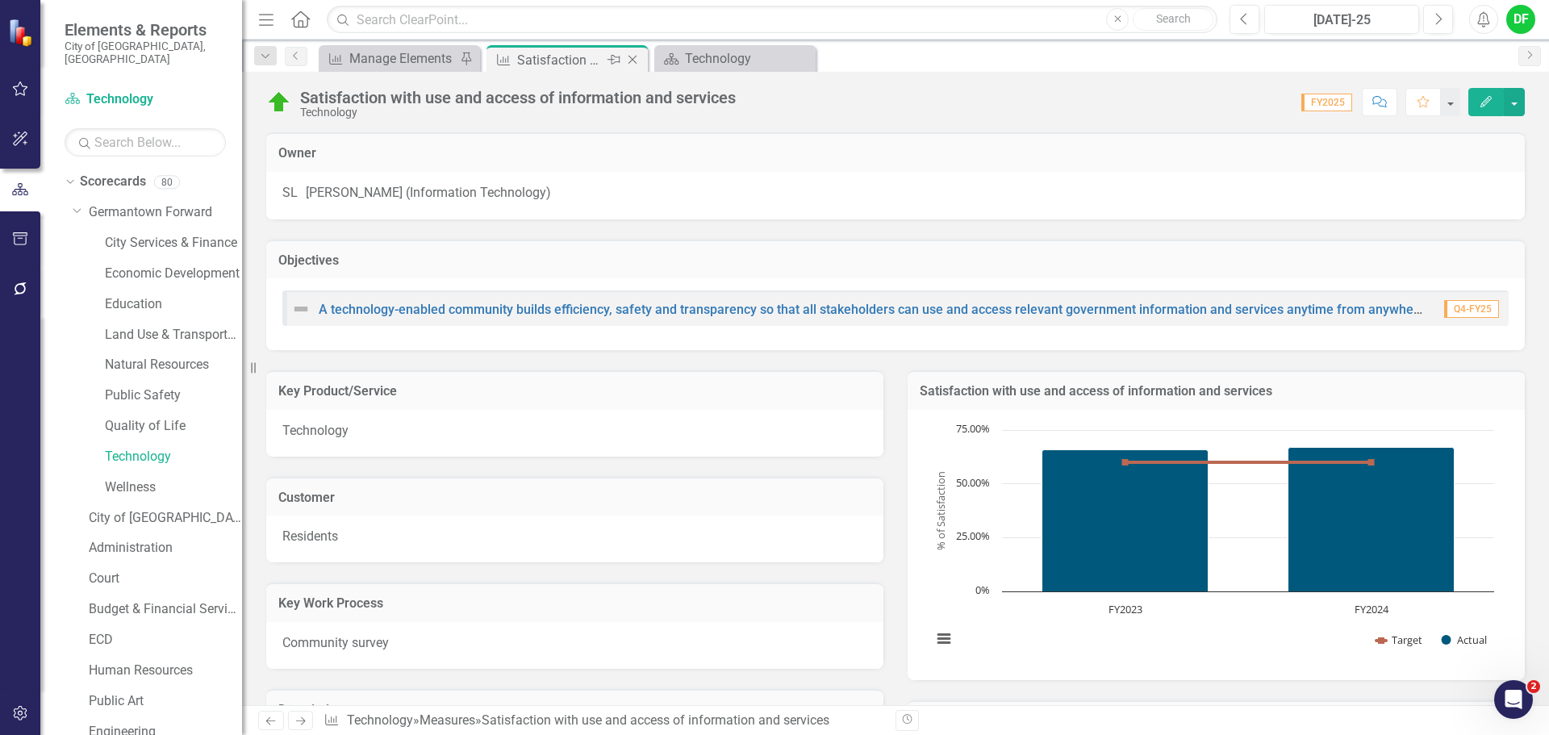
click at [634, 56] on icon "Close" at bounding box center [632, 59] width 16 height 13
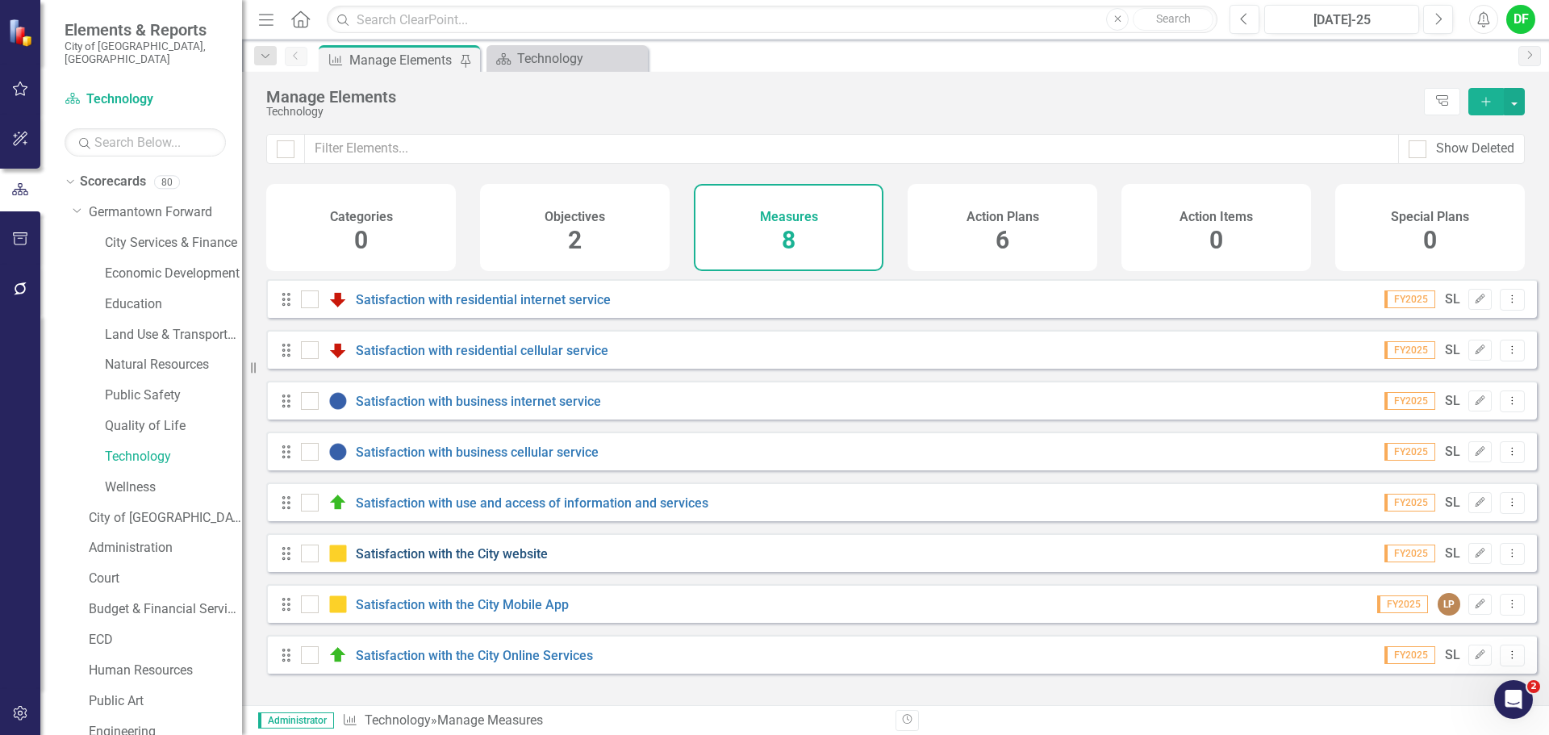
click at [515, 561] on link "Satisfaction with the City website" at bounding box center [452, 553] width 192 height 15
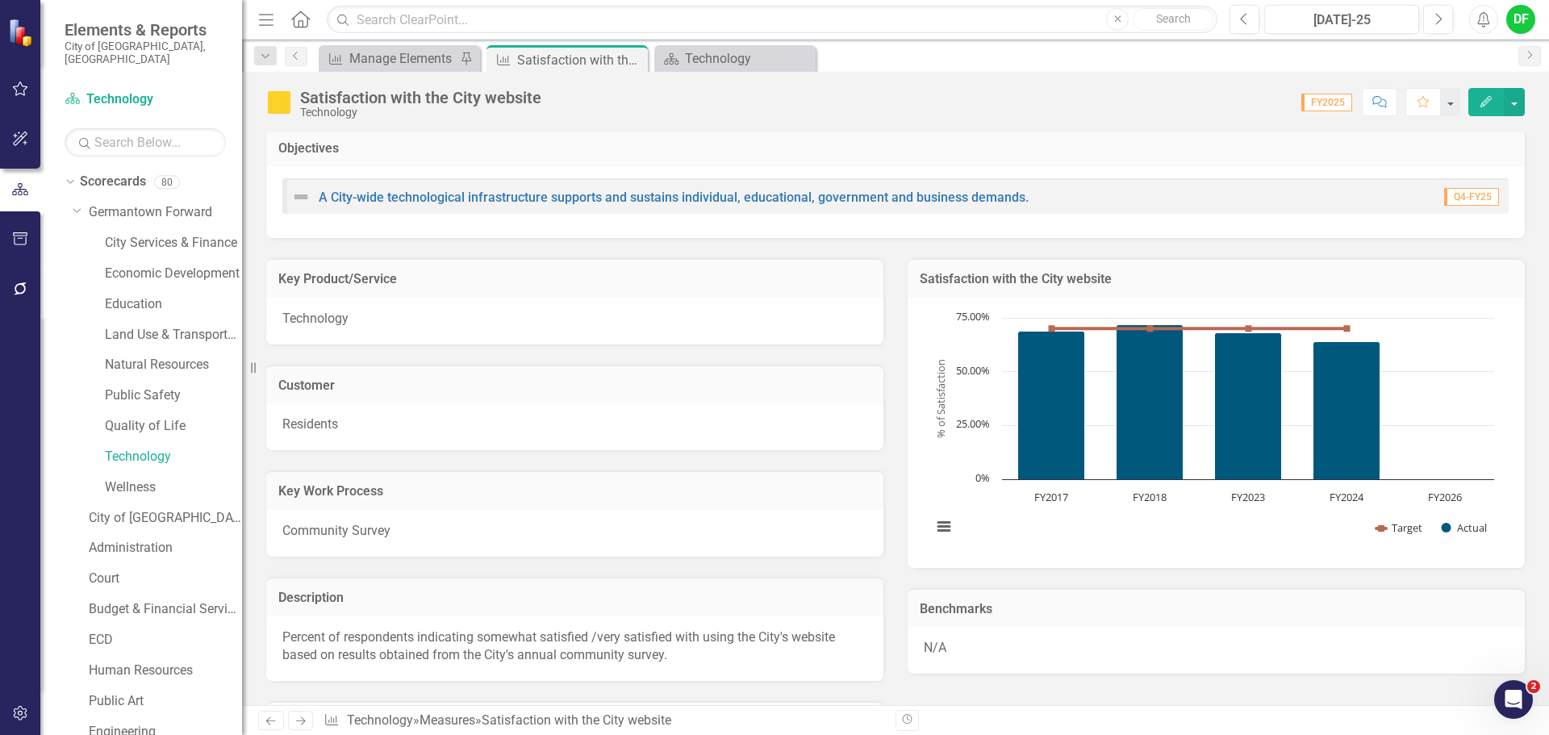
scroll to position [31, 0]
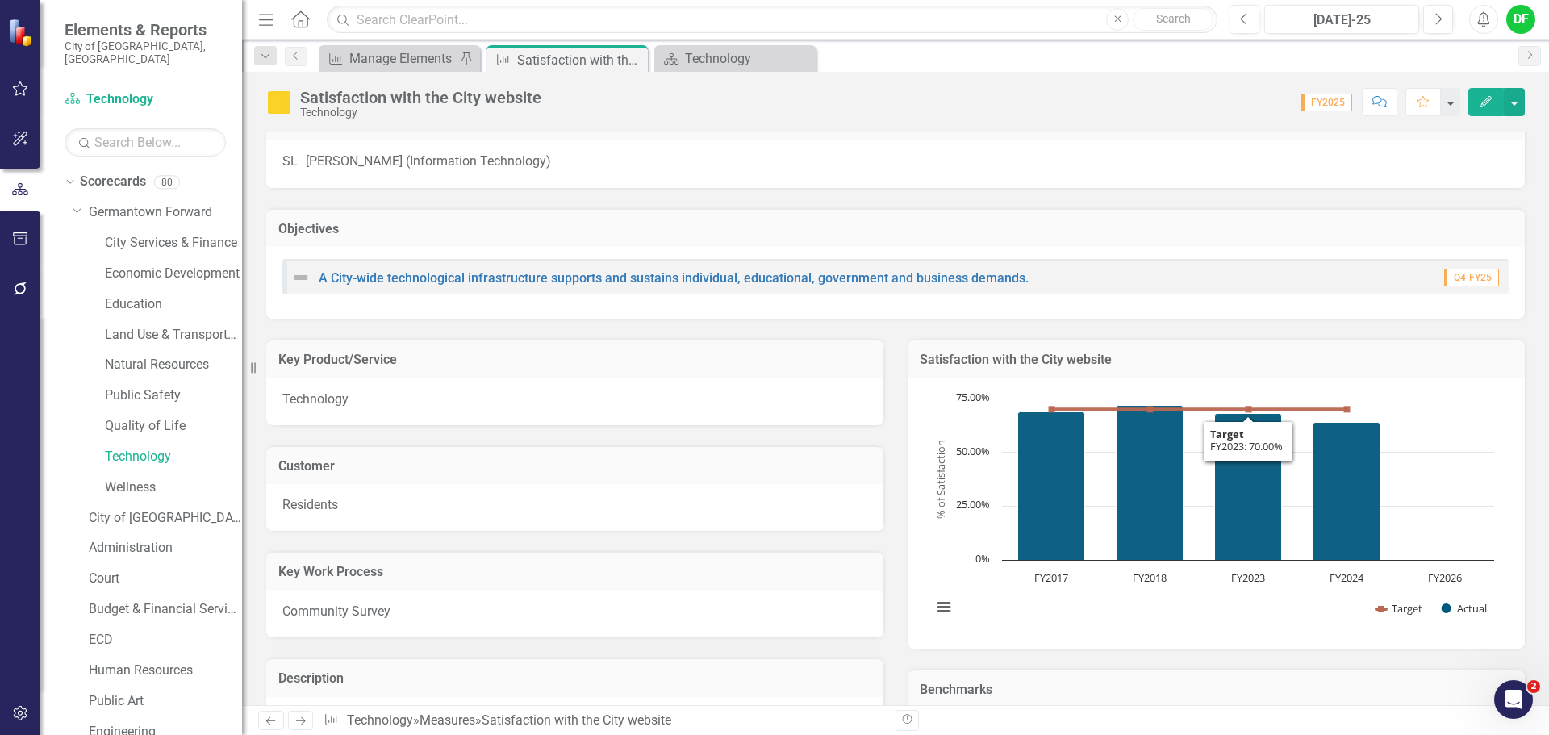
click at [1248, 367] on h3 "Satisfaction with the City website" at bounding box center [1216, 360] width 593 height 15
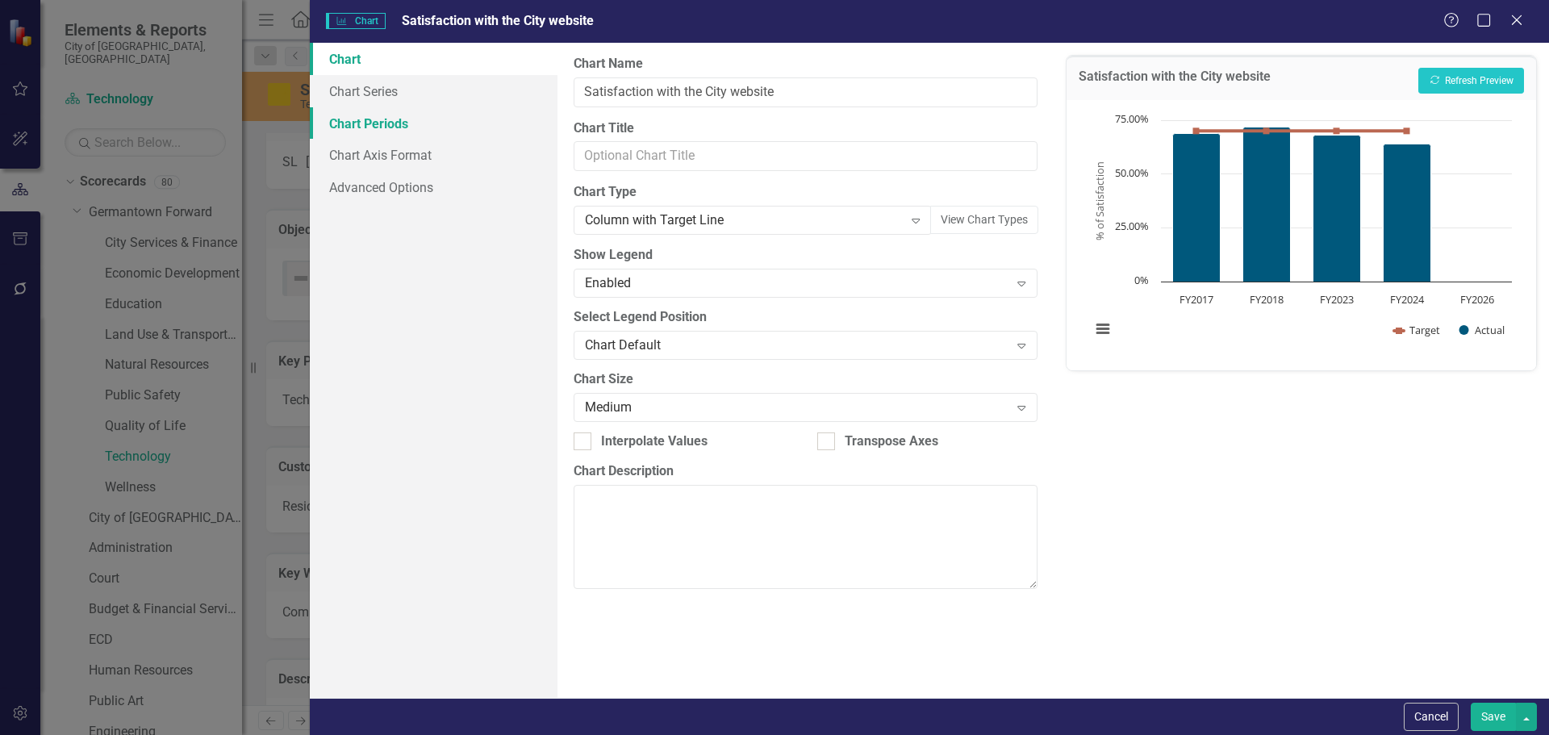
click at [349, 123] on link "Chart Periods" at bounding box center [434, 123] width 248 height 32
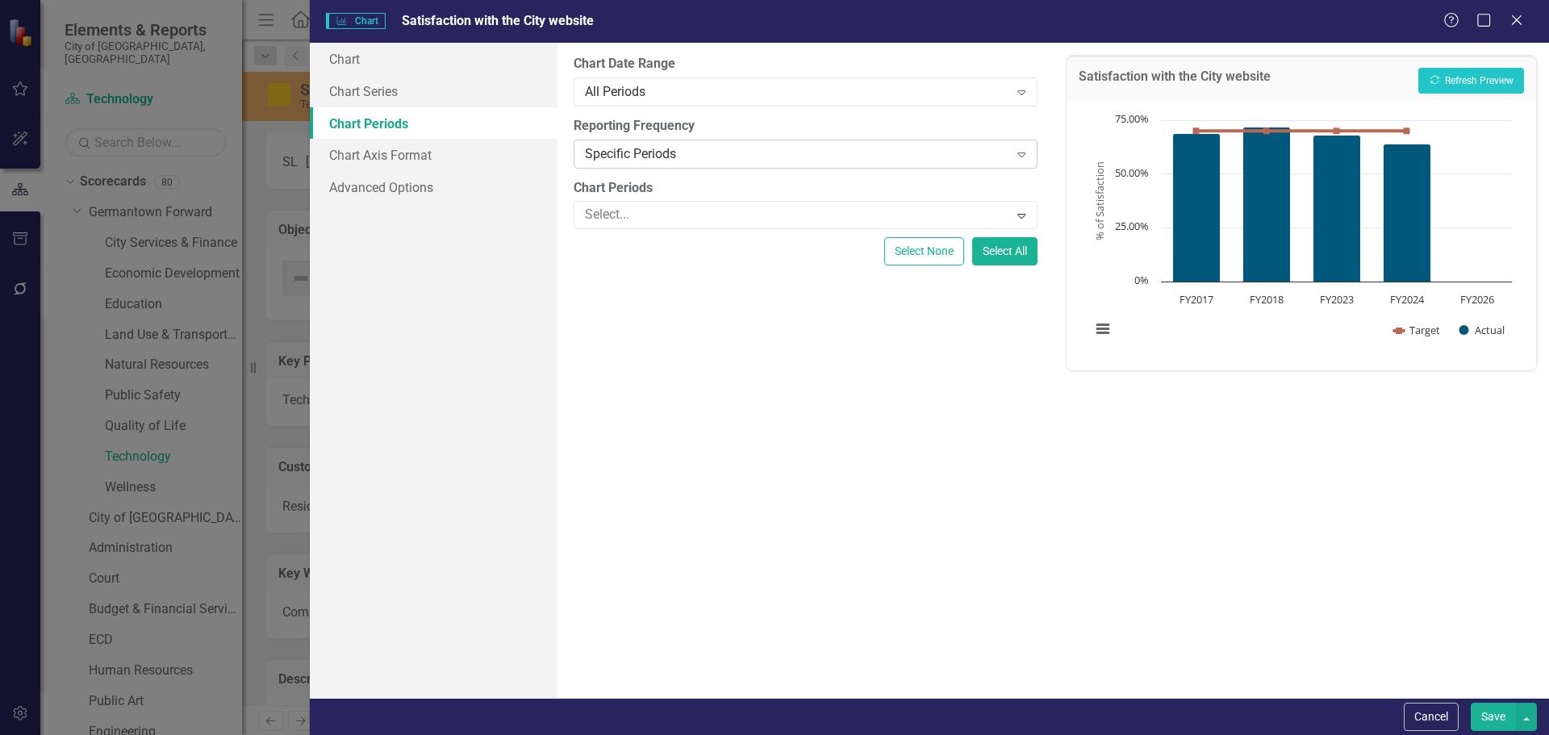
click at [599, 156] on div "Specific Periods" at bounding box center [796, 153] width 423 height 19
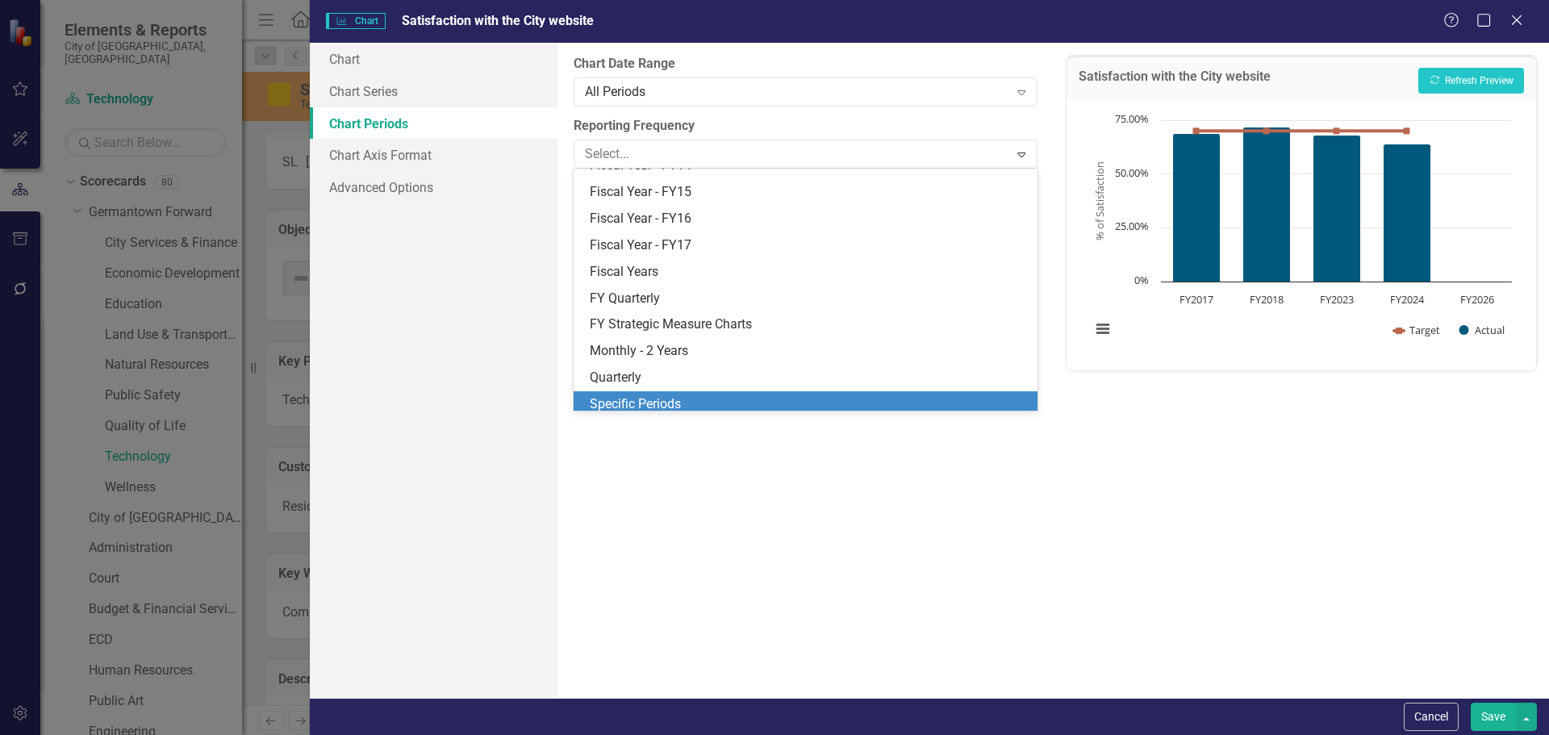
scroll to position [208, 0]
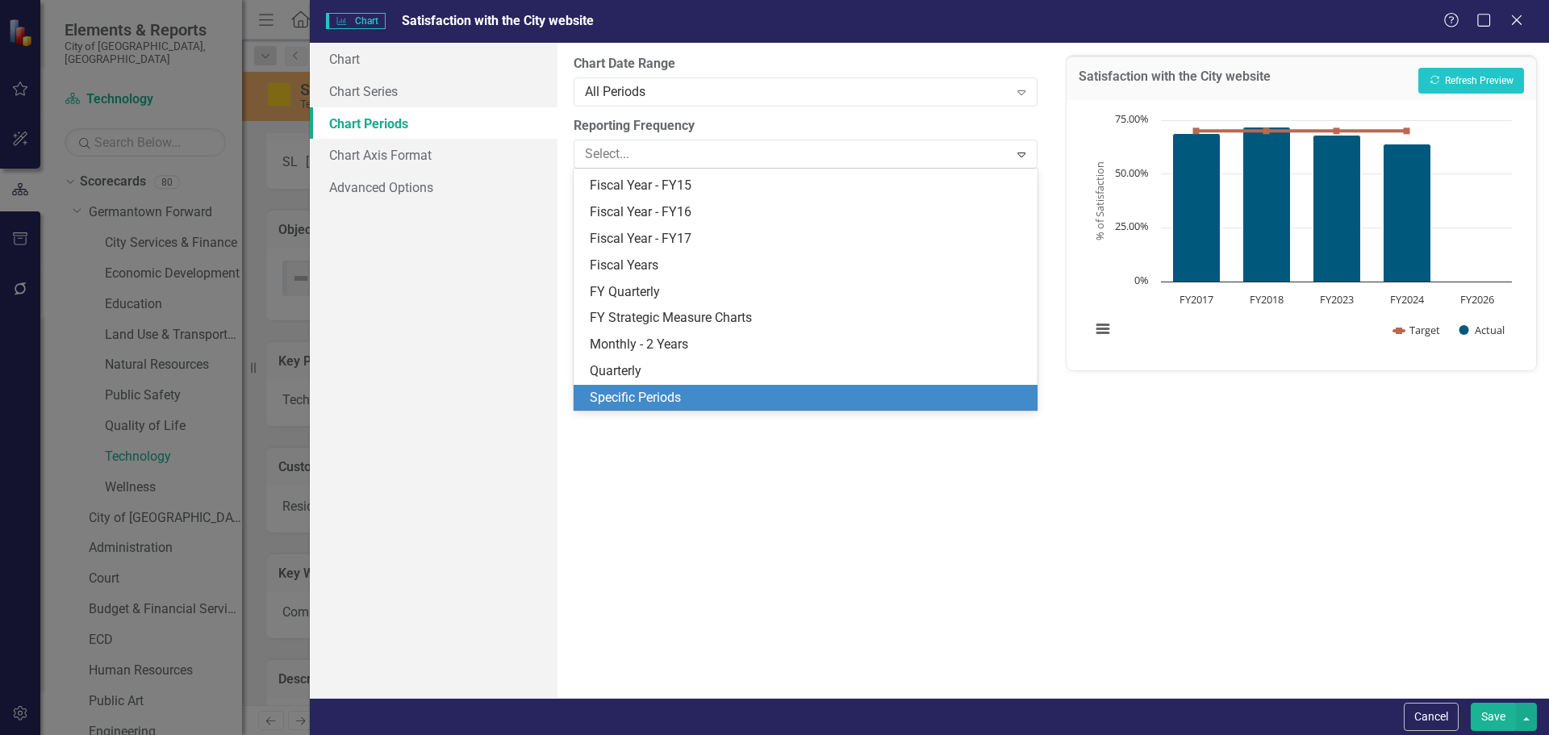
click at [608, 403] on div "Specific Periods" at bounding box center [808, 398] width 437 height 19
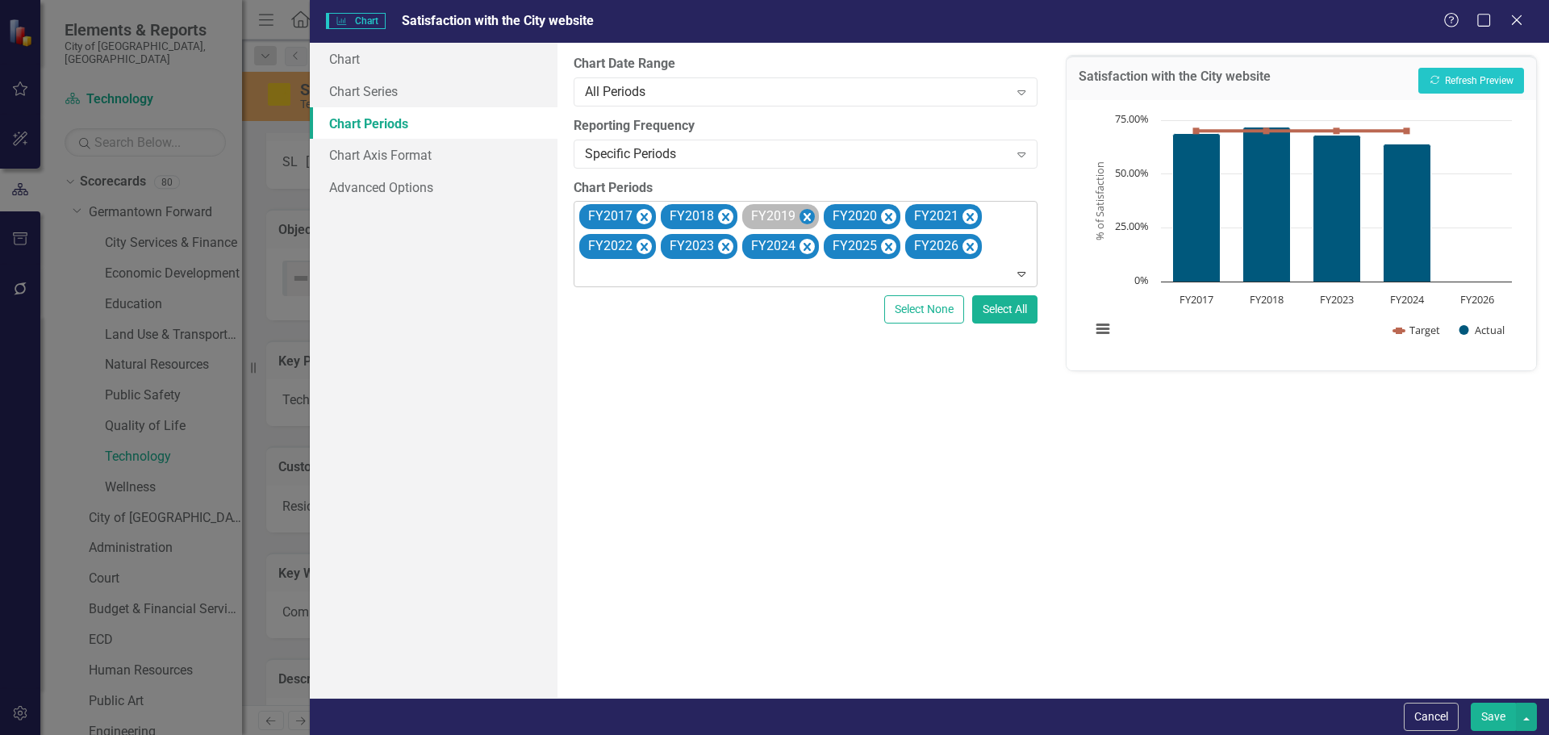
click at [801, 215] on icon "Remove FY2019" at bounding box center [806, 217] width 15 height 20
click at [881, 215] on icon "Remove FY2020" at bounding box center [888, 217] width 15 height 20
click at [801, 215] on icon "Remove FY2021" at bounding box center [806, 217] width 15 height 20
click at [801, 215] on icon "Remove FY2022" at bounding box center [806, 217] width 15 height 20
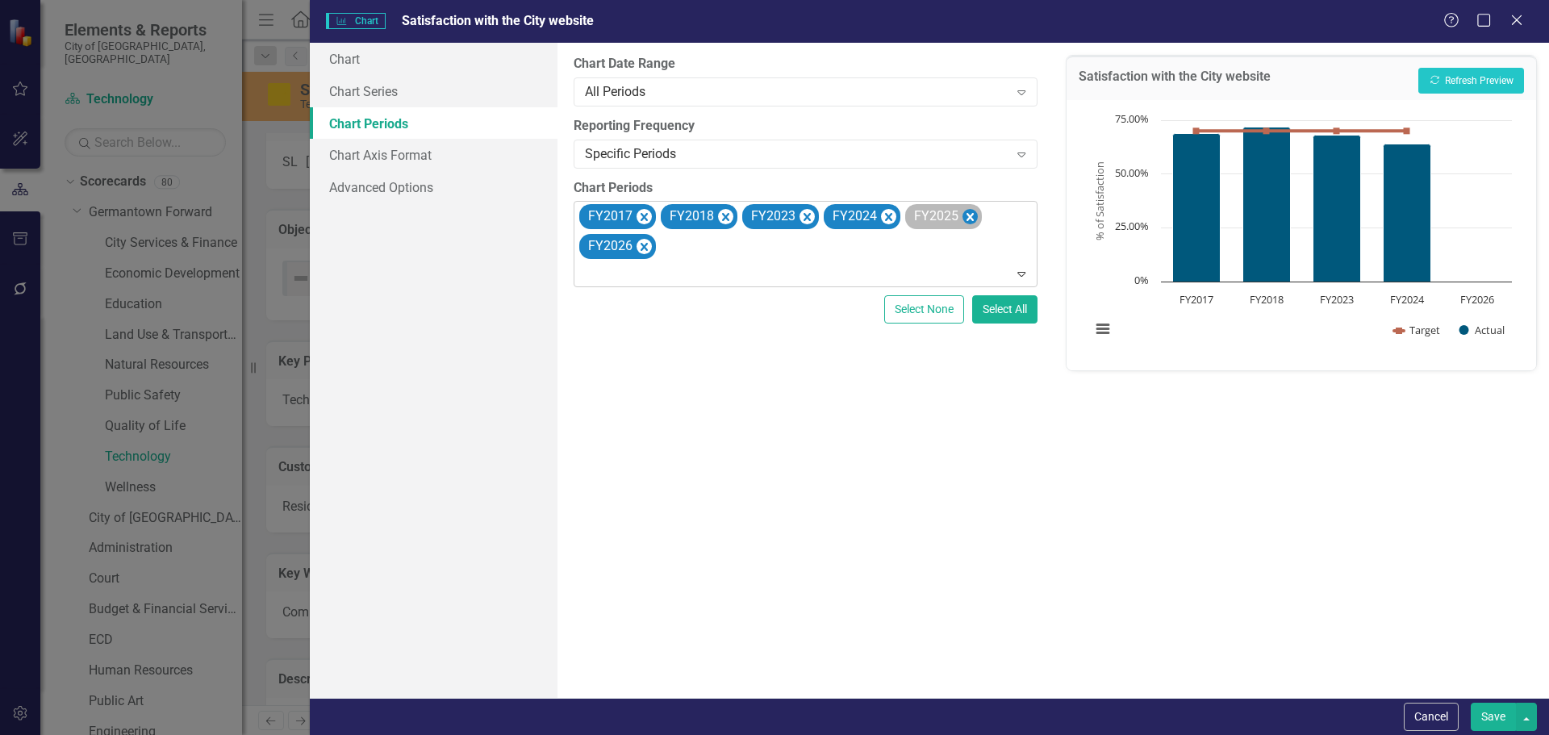
click at [966, 215] on icon "Remove FY2025" at bounding box center [969, 217] width 7 height 8
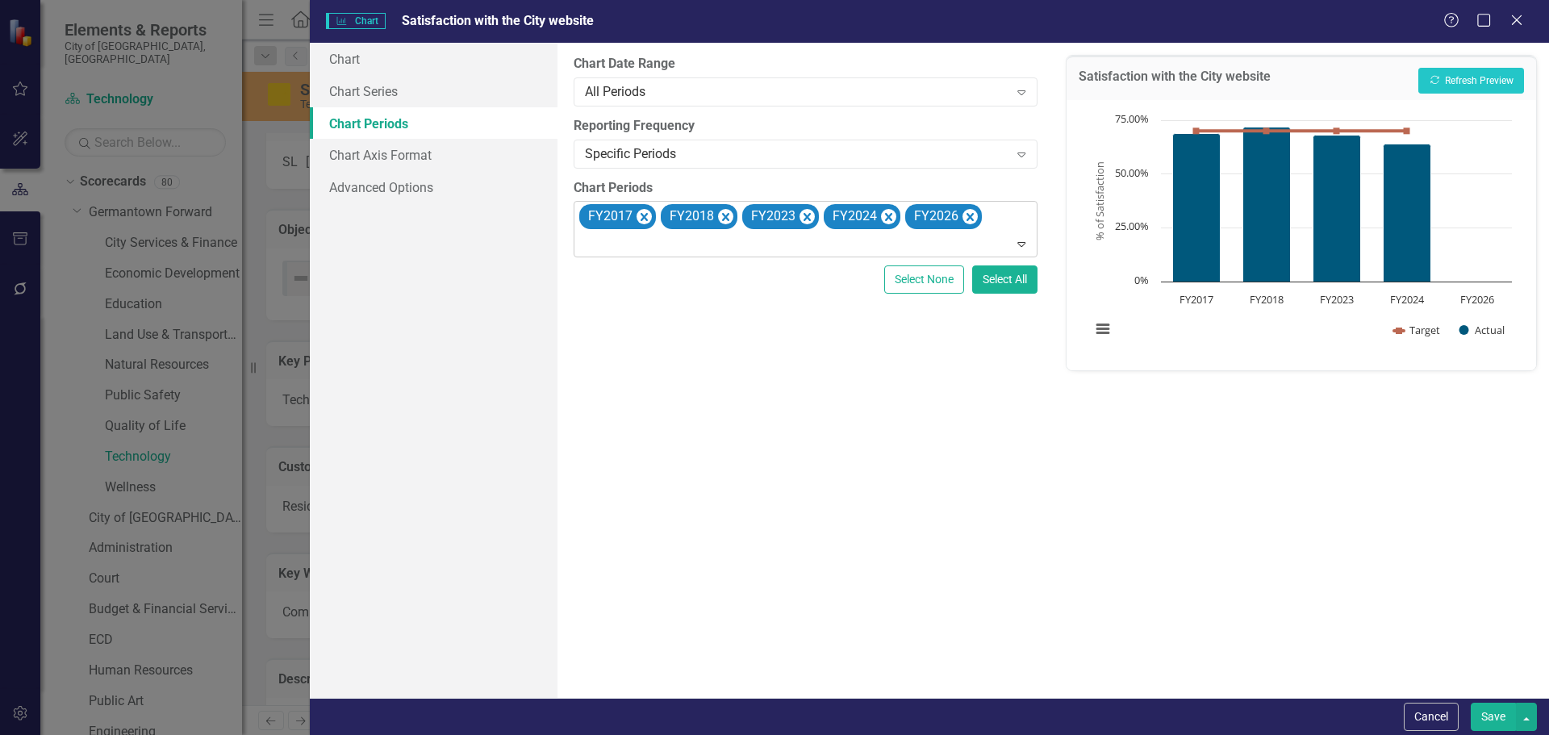
click at [966, 215] on icon "Remove FY2026" at bounding box center [969, 217] width 7 height 8
click at [1487, 73] on button "Recalculate Refresh Preview" at bounding box center [1471, 81] width 106 height 26
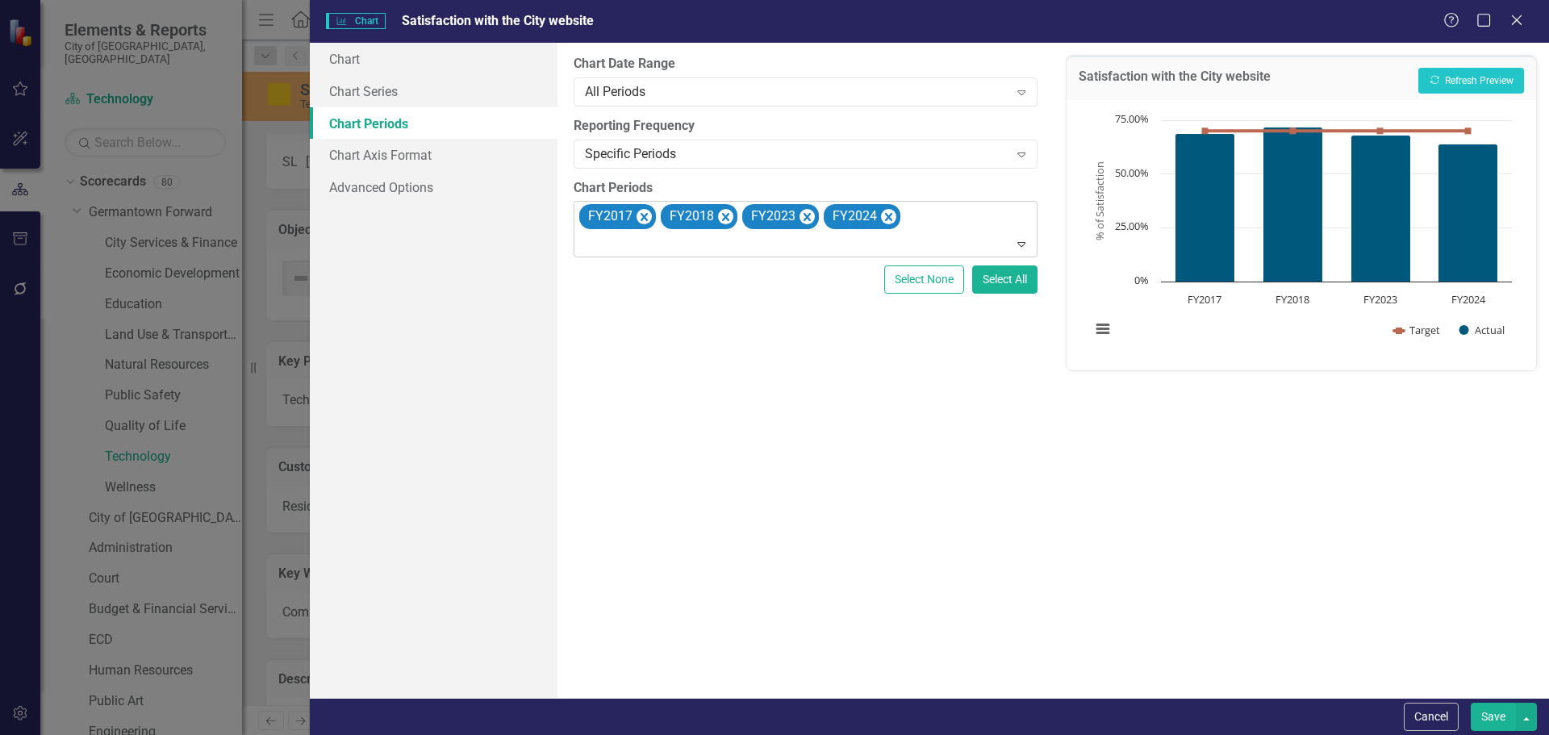
click at [1503, 719] on button "Save" at bounding box center [1493, 717] width 45 height 28
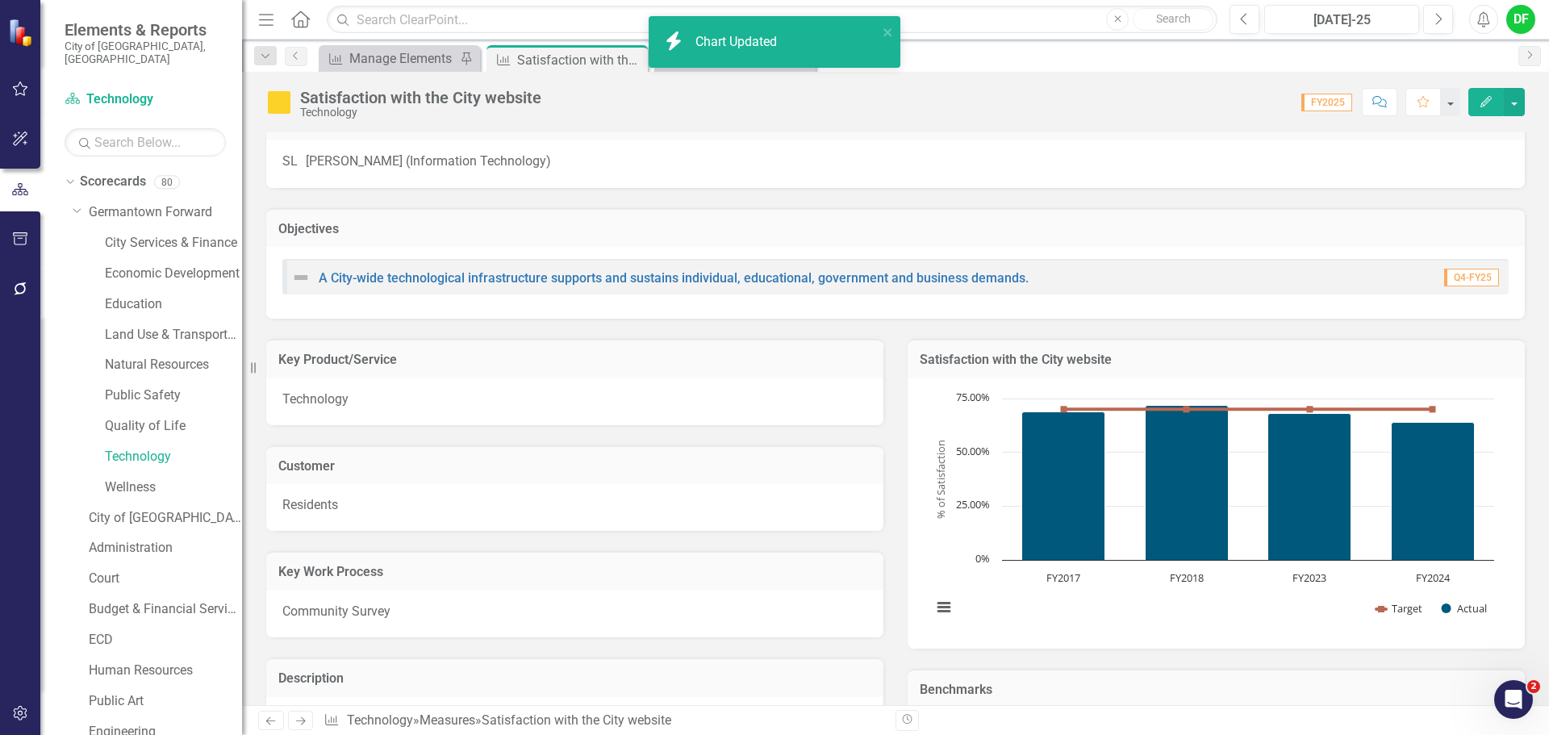
click at [693, 112] on div "Score: 0.00 FY2025 Completed Comment Favorite Edit" at bounding box center [1036, 101] width 975 height 27
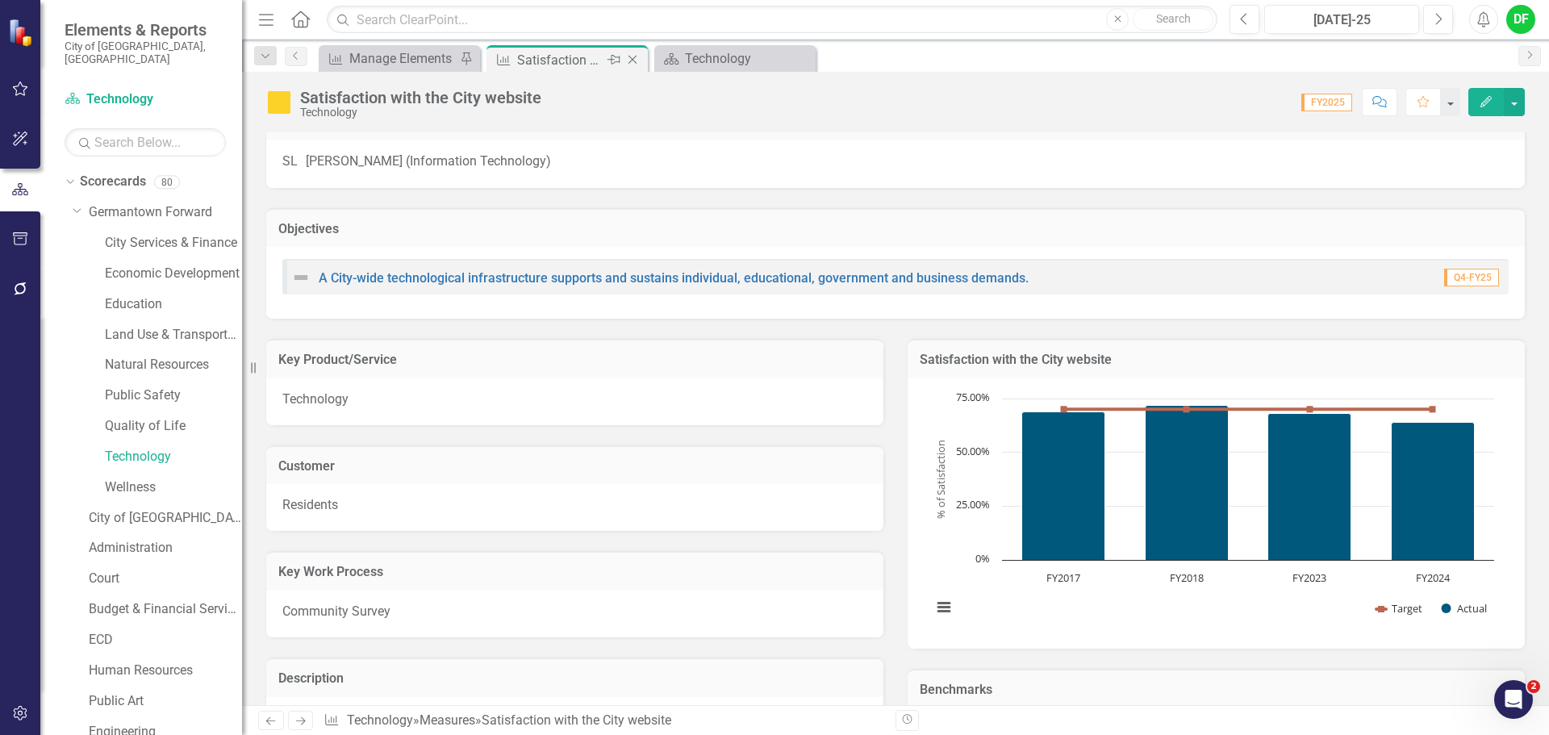
click at [635, 56] on icon "Close" at bounding box center [632, 59] width 16 height 13
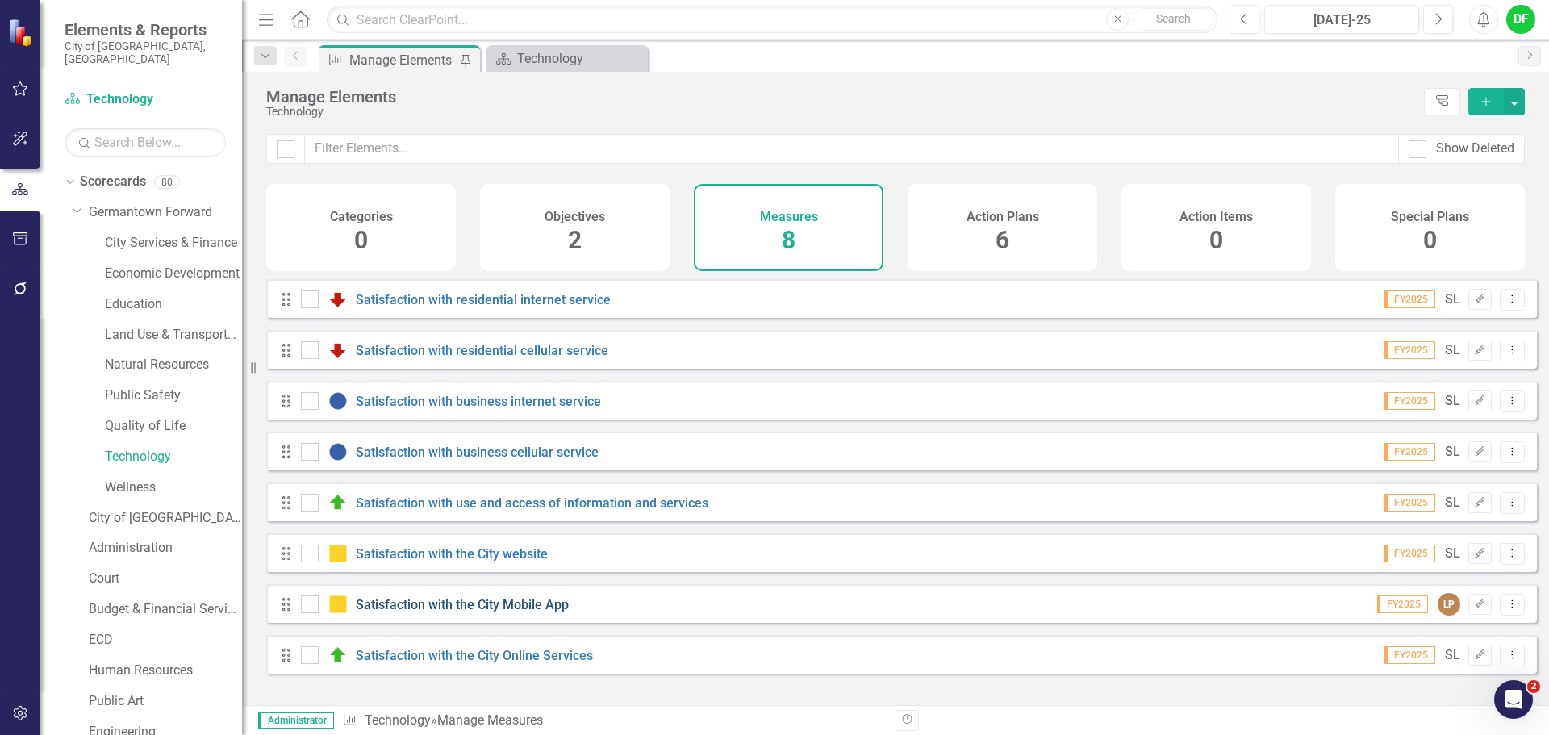
click at [484, 612] on link "Satisfaction with the City Mobile App" at bounding box center [462, 604] width 213 height 15
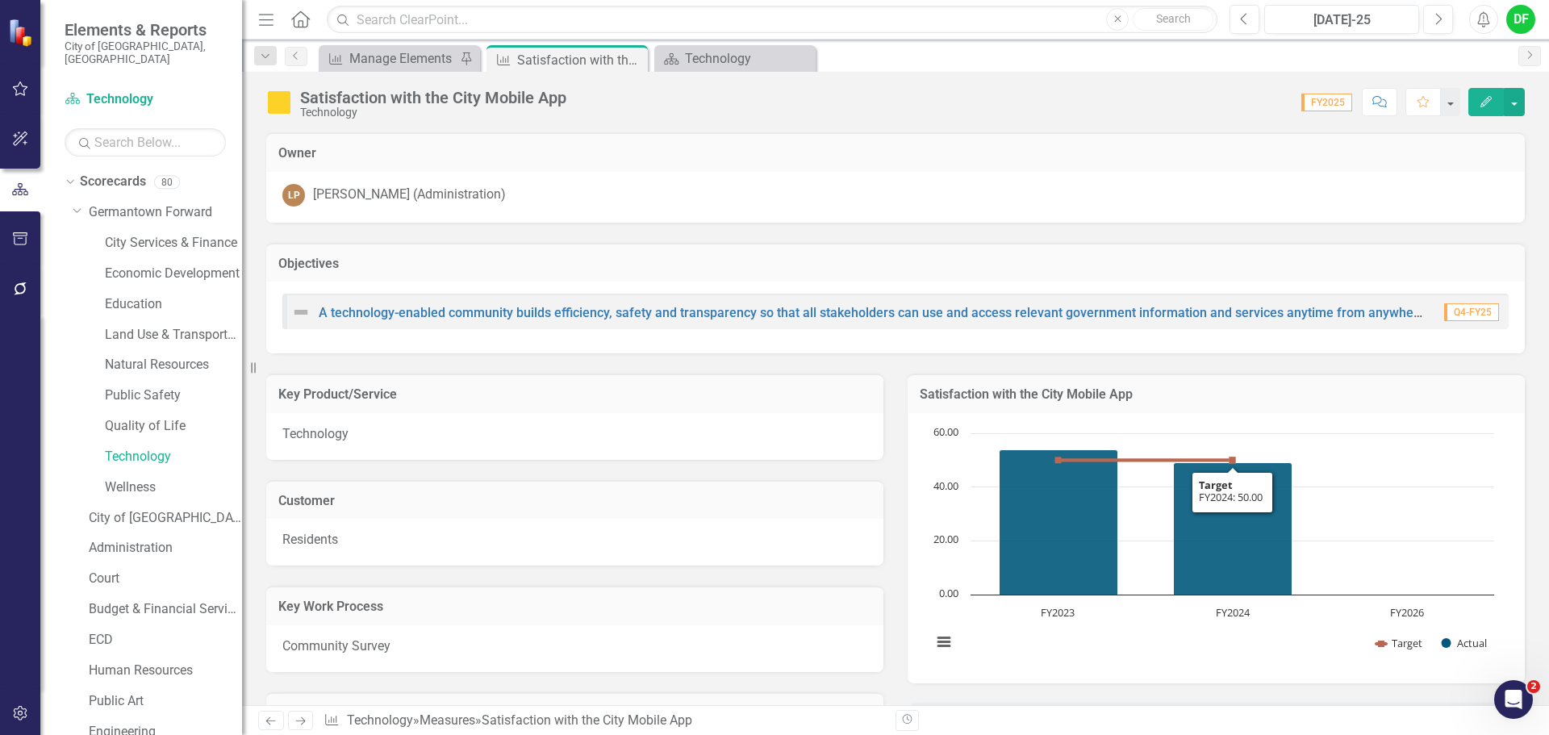
click at [1231, 411] on div "Satisfaction with the City Mobile App" at bounding box center [1215, 393] width 617 height 40
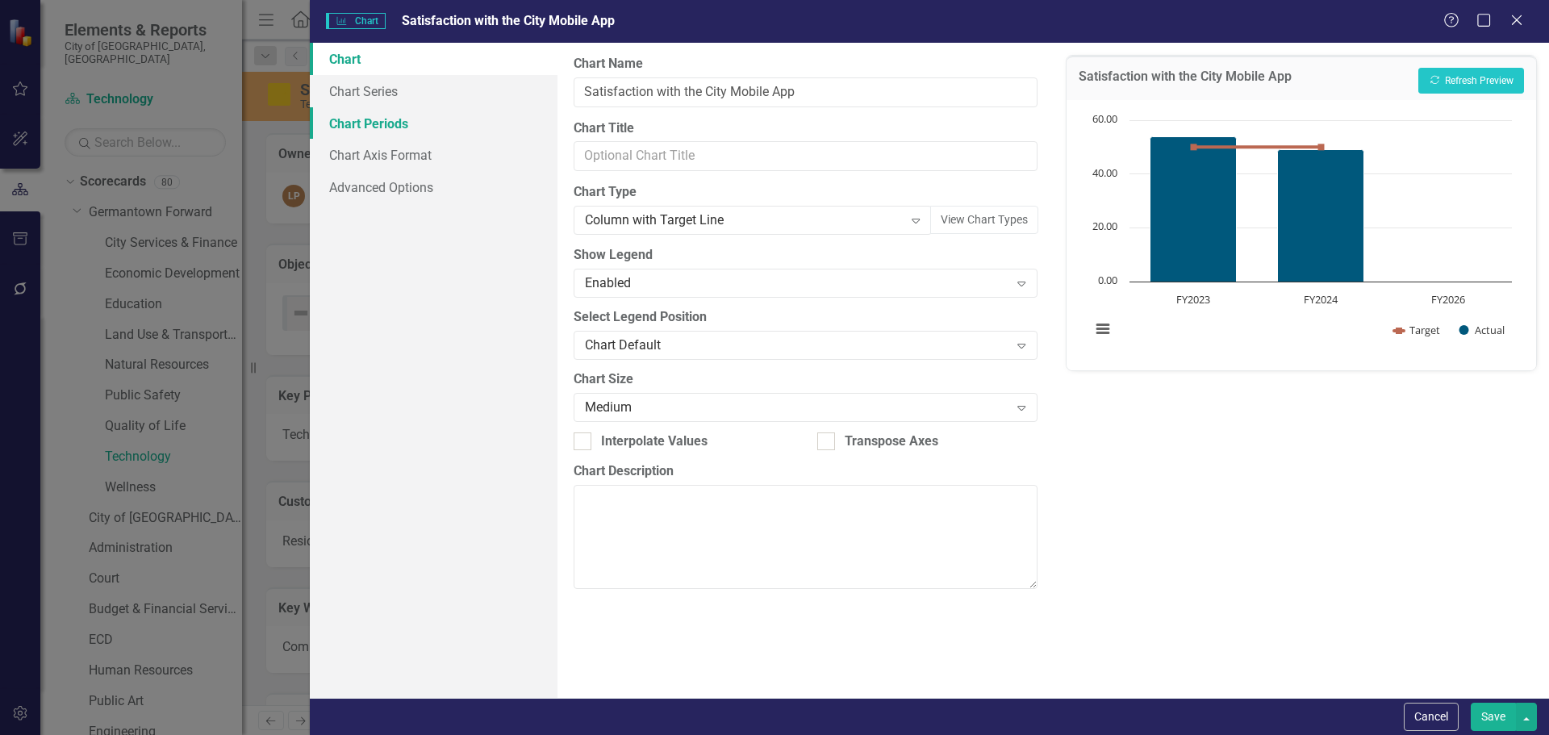
click at [398, 123] on link "Chart Periods" at bounding box center [434, 123] width 248 height 32
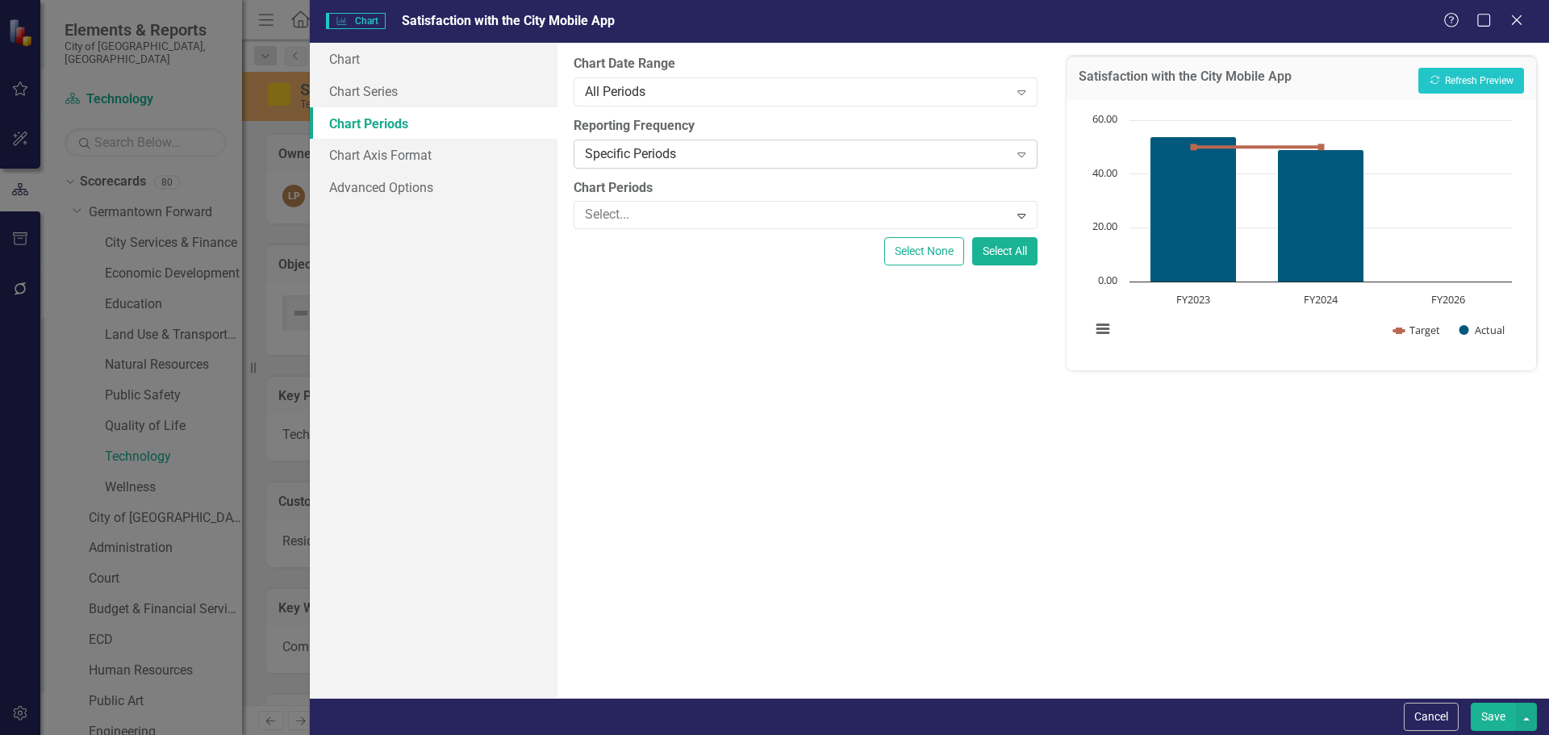
click at [632, 159] on div "Specific Periods" at bounding box center [796, 153] width 423 height 19
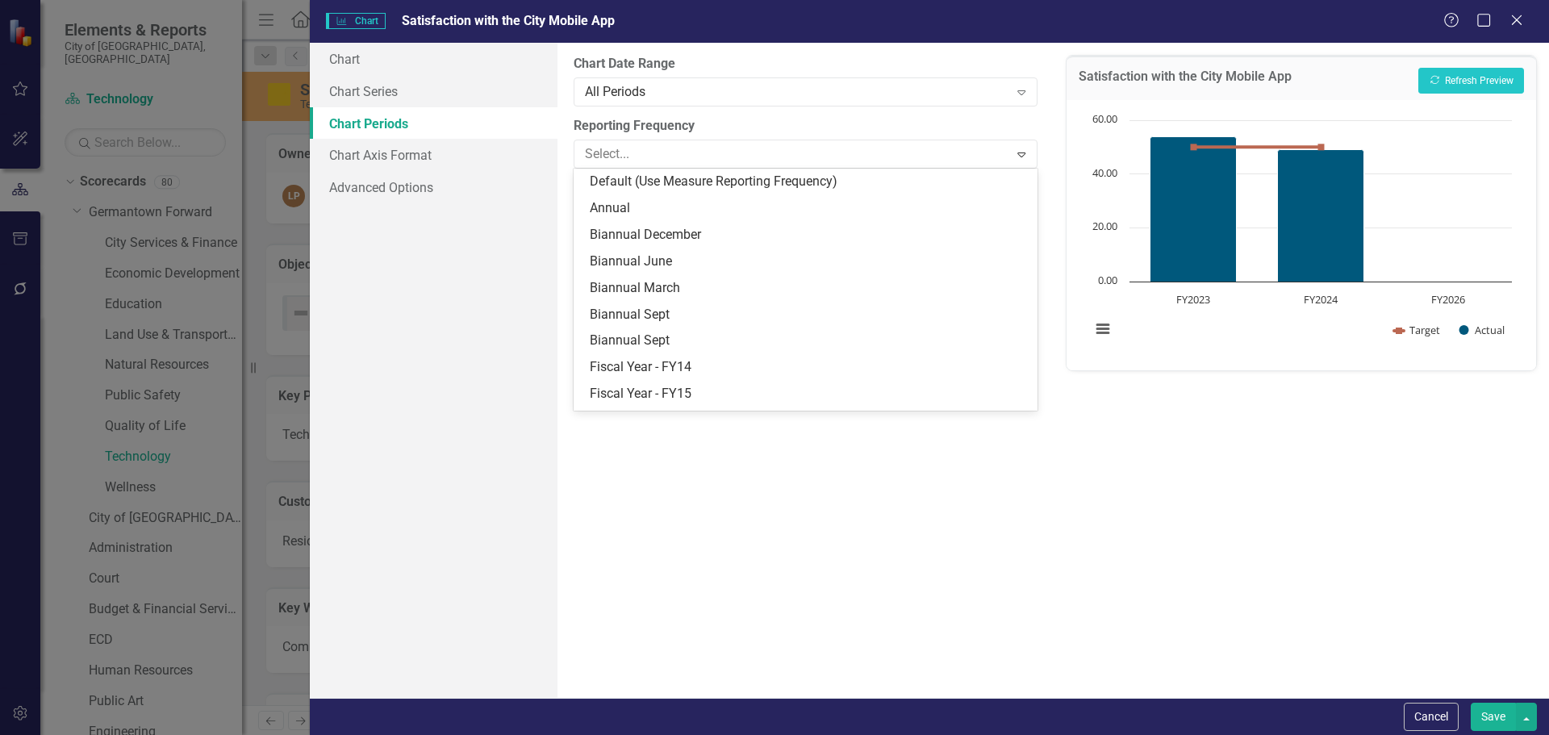
scroll to position [208, 0]
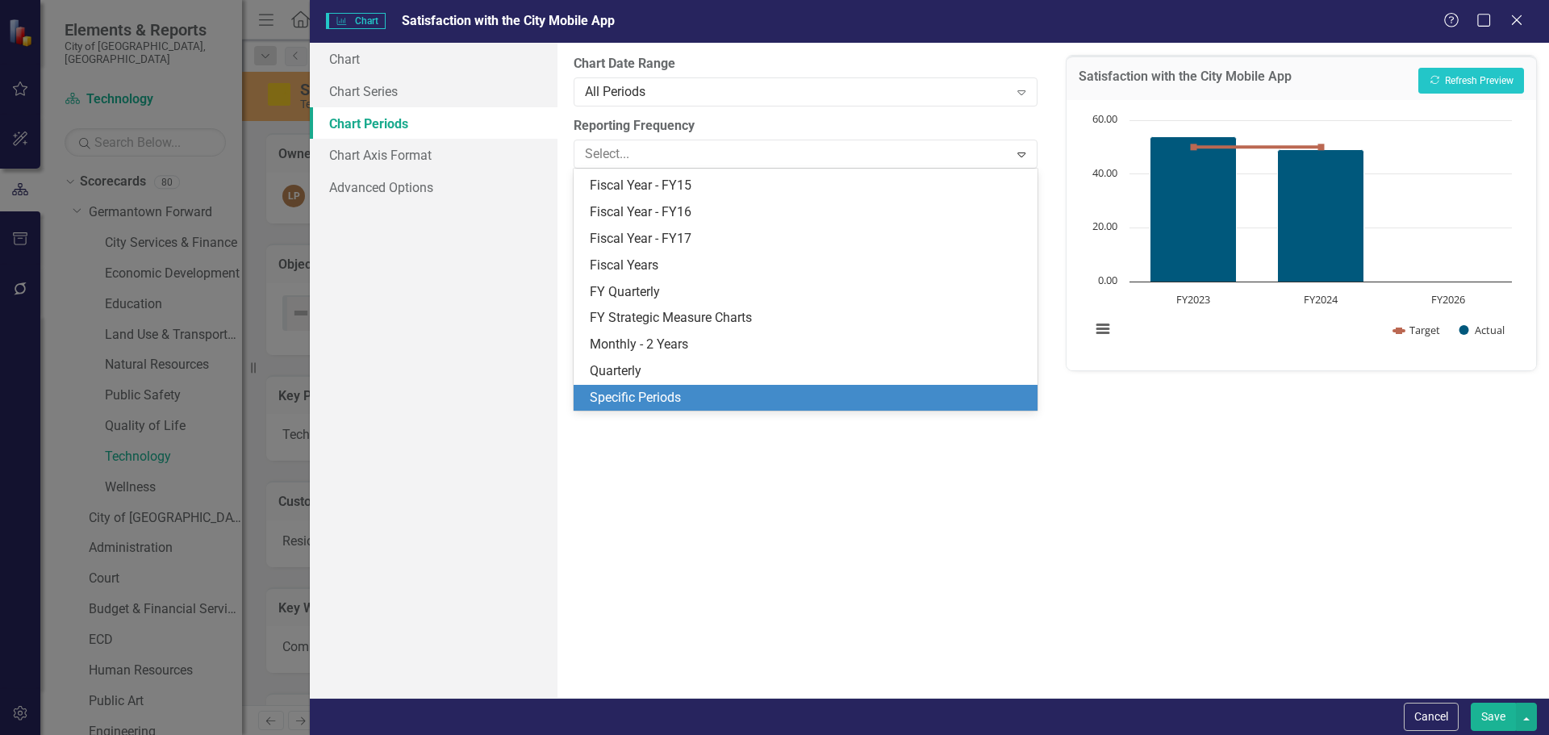
click at [619, 396] on div "Specific Periods" at bounding box center [808, 398] width 437 height 19
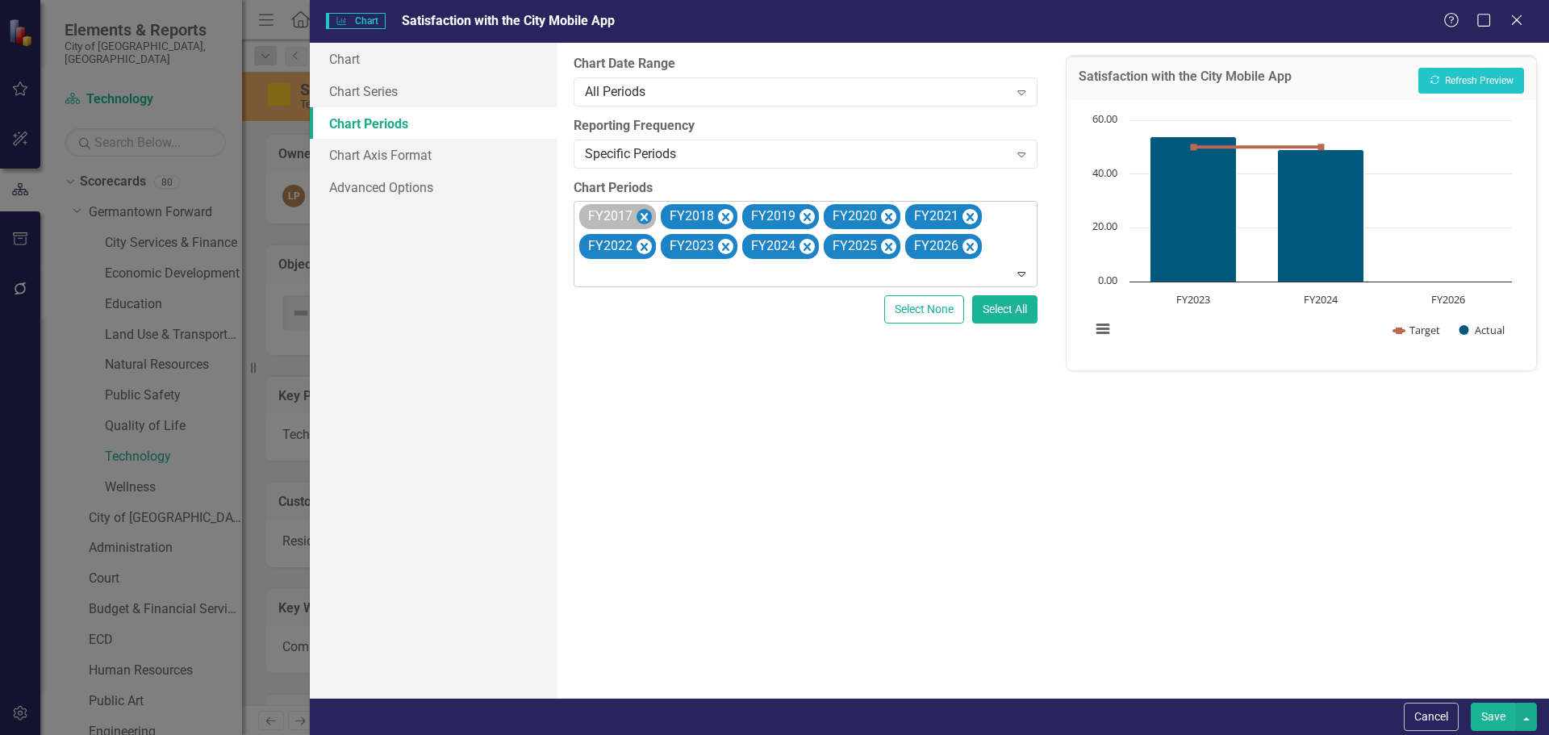
click at [645, 213] on icon "Remove FY2017" at bounding box center [643, 217] width 15 height 20
click at [645, 213] on icon "Remove FY2018" at bounding box center [643, 217] width 15 height 20
click at [645, 213] on icon "Remove FY2019" at bounding box center [643, 217] width 15 height 20
click at [645, 213] on icon "Remove FY2020" at bounding box center [643, 217] width 15 height 20
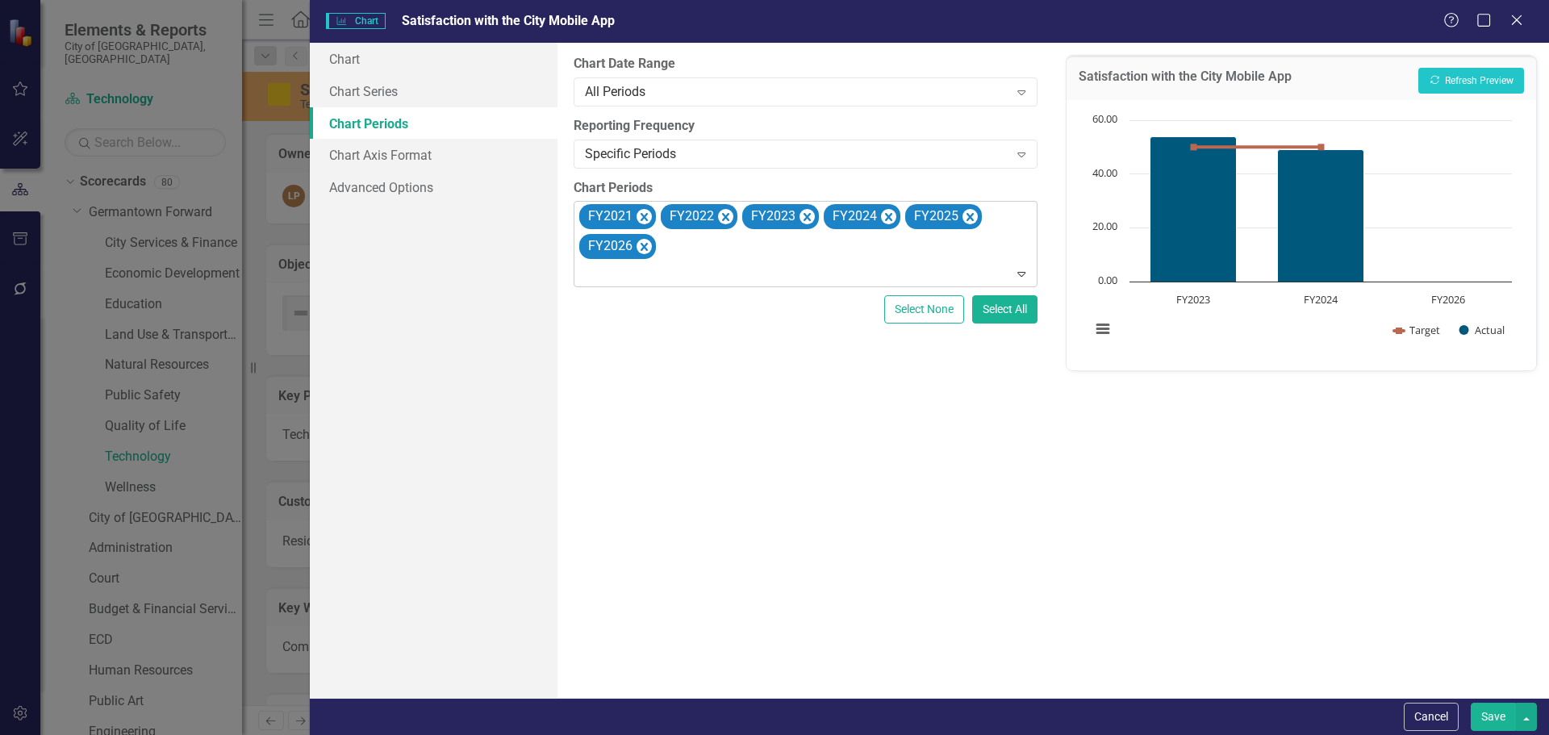
click at [645, 213] on icon "Remove FY2021" at bounding box center [643, 217] width 15 height 20
click at [645, 213] on icon "Remove FY2022" at bounding box center [643, 217] width 15 height 20
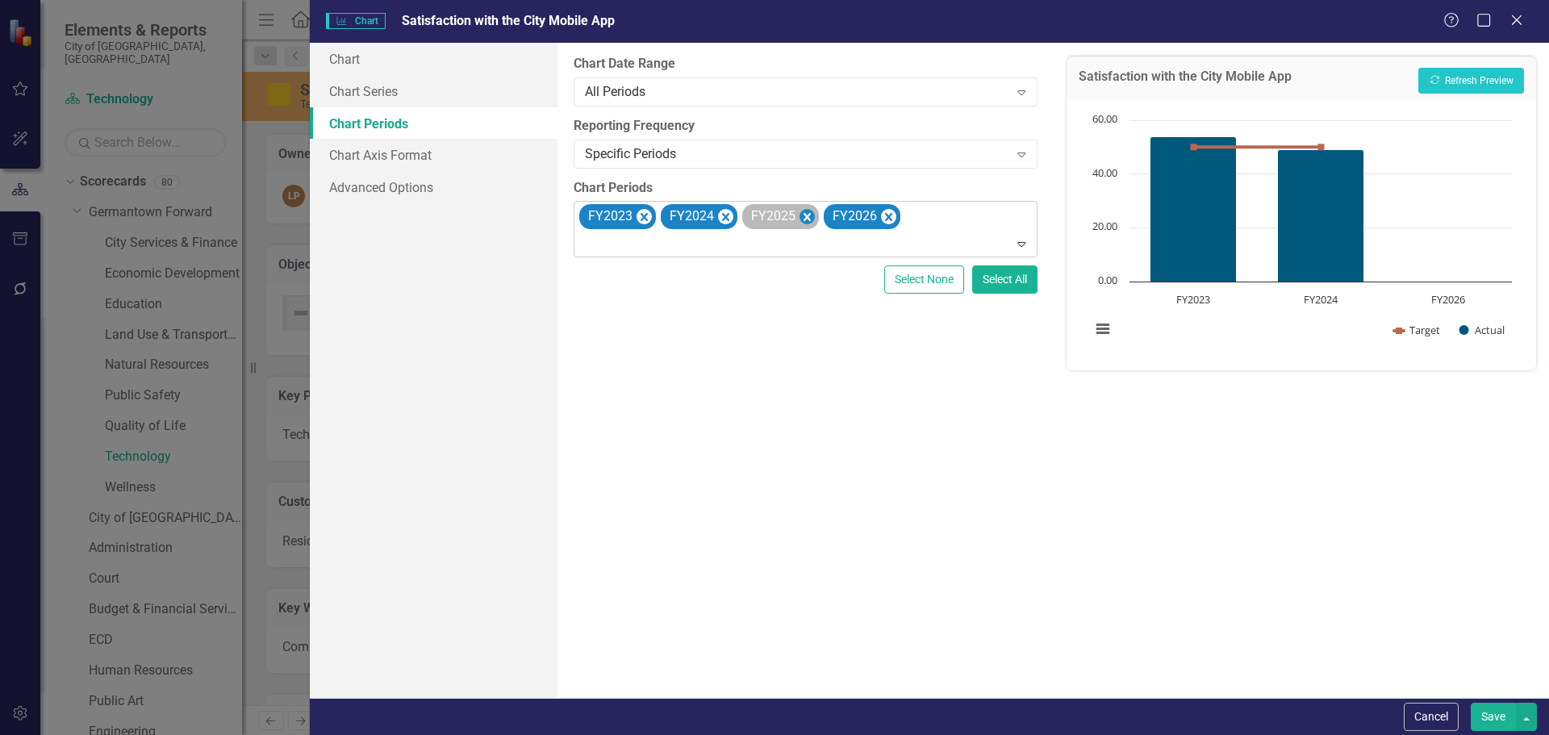
click at [805, 216] on icon "Remove FY2025" at bounding box center [806, 217] width 7 height 8
click at [811, 215] on icon "Remove FY2026" at bounding box center [806, 217] width 15 height 20
click at [1447, 73] on button "Recalculate Refresh Preview" at bounding box center [1471, 81] width 106 height 26
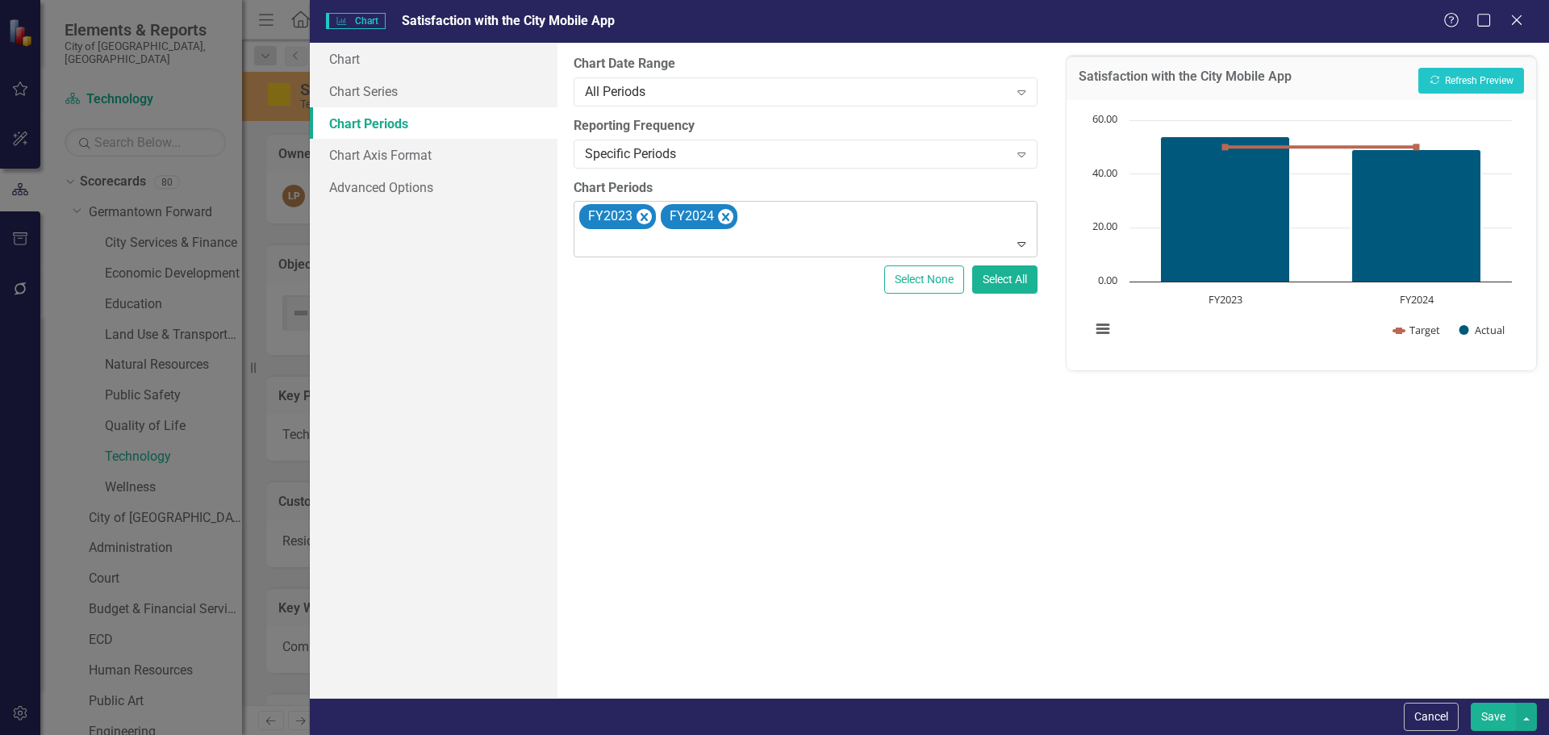
click at [1486, 713] on button "Save" at bounding box center [1493, 717] width 45 height 28
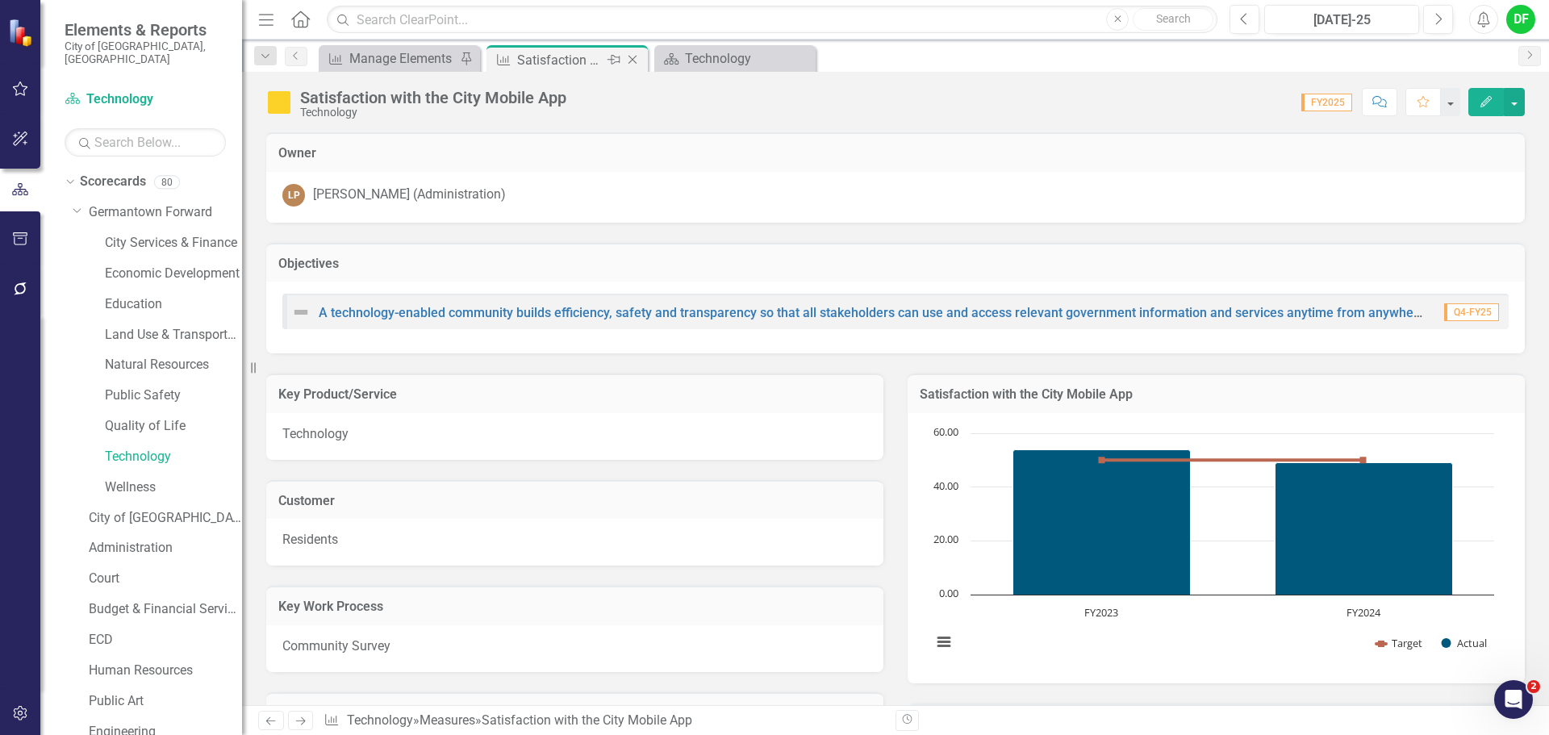
click at [632, 58] on icon "Close" at bounding box center [632, 59] width 16 height 13
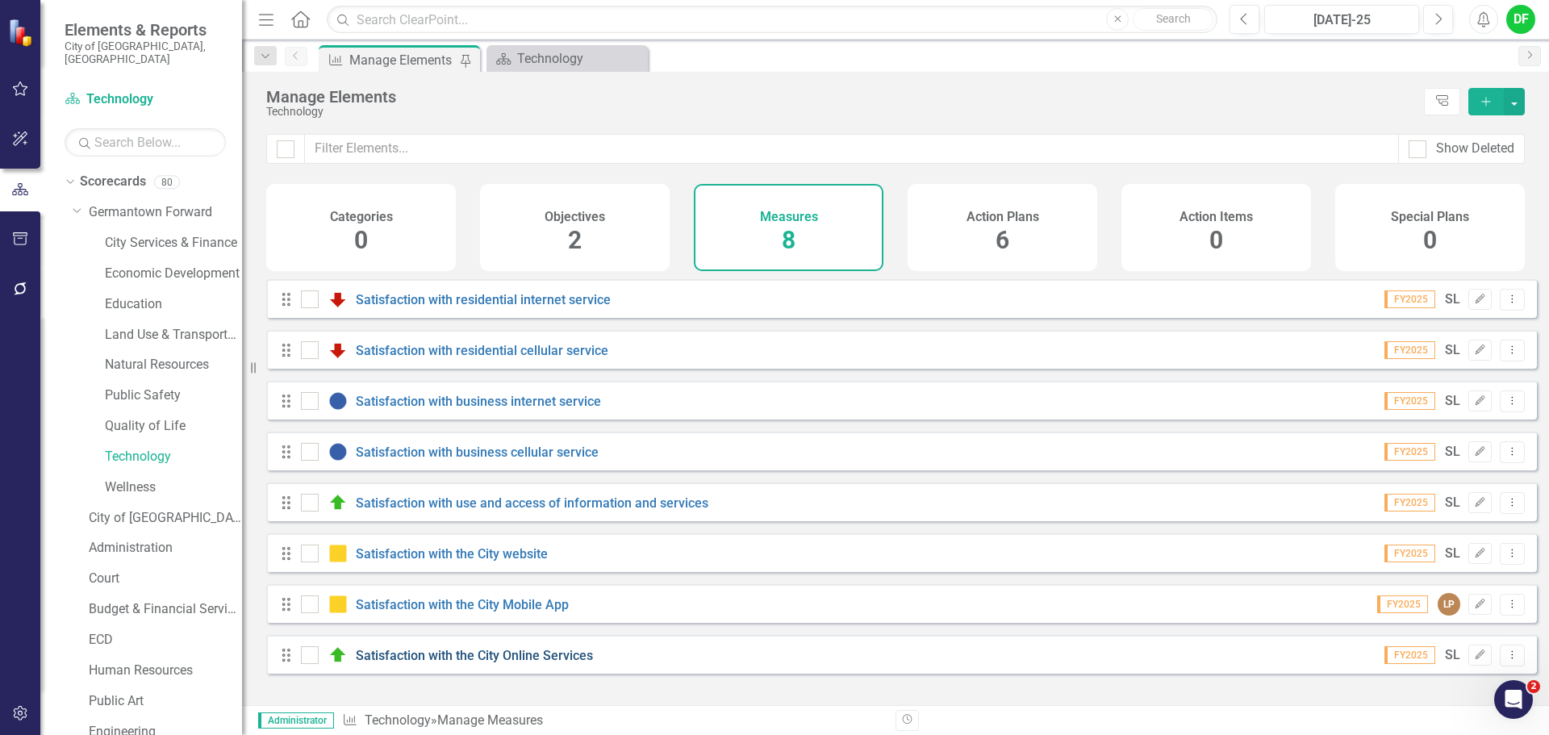
click at [385, 663] on link "Satisfaction with the City Online Services" at bounding box center [474, 655] width 237 height 15
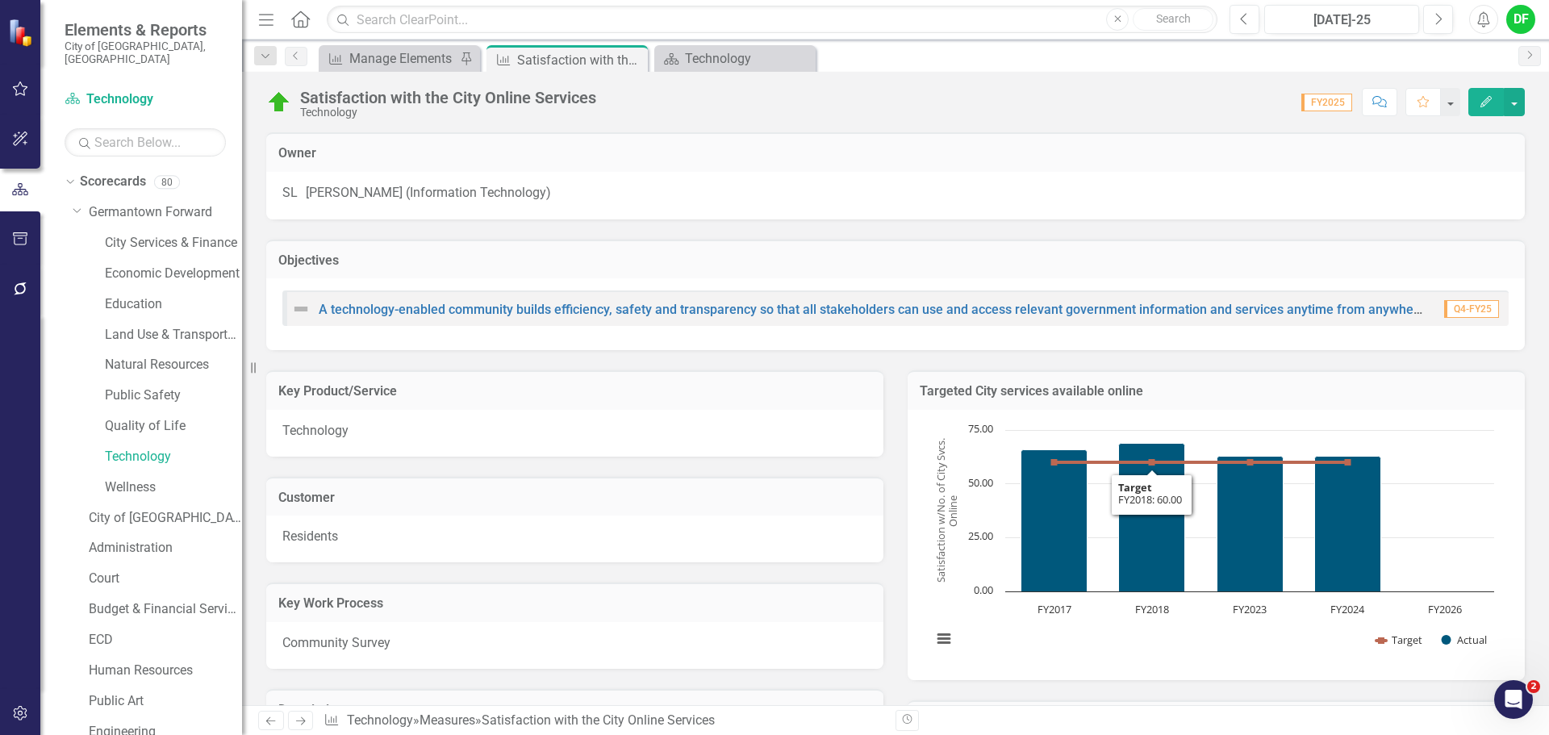
click at [1304, 394] on h3 "Targeted City services available online" at bounding box center [1216, 391] width 593 height 15
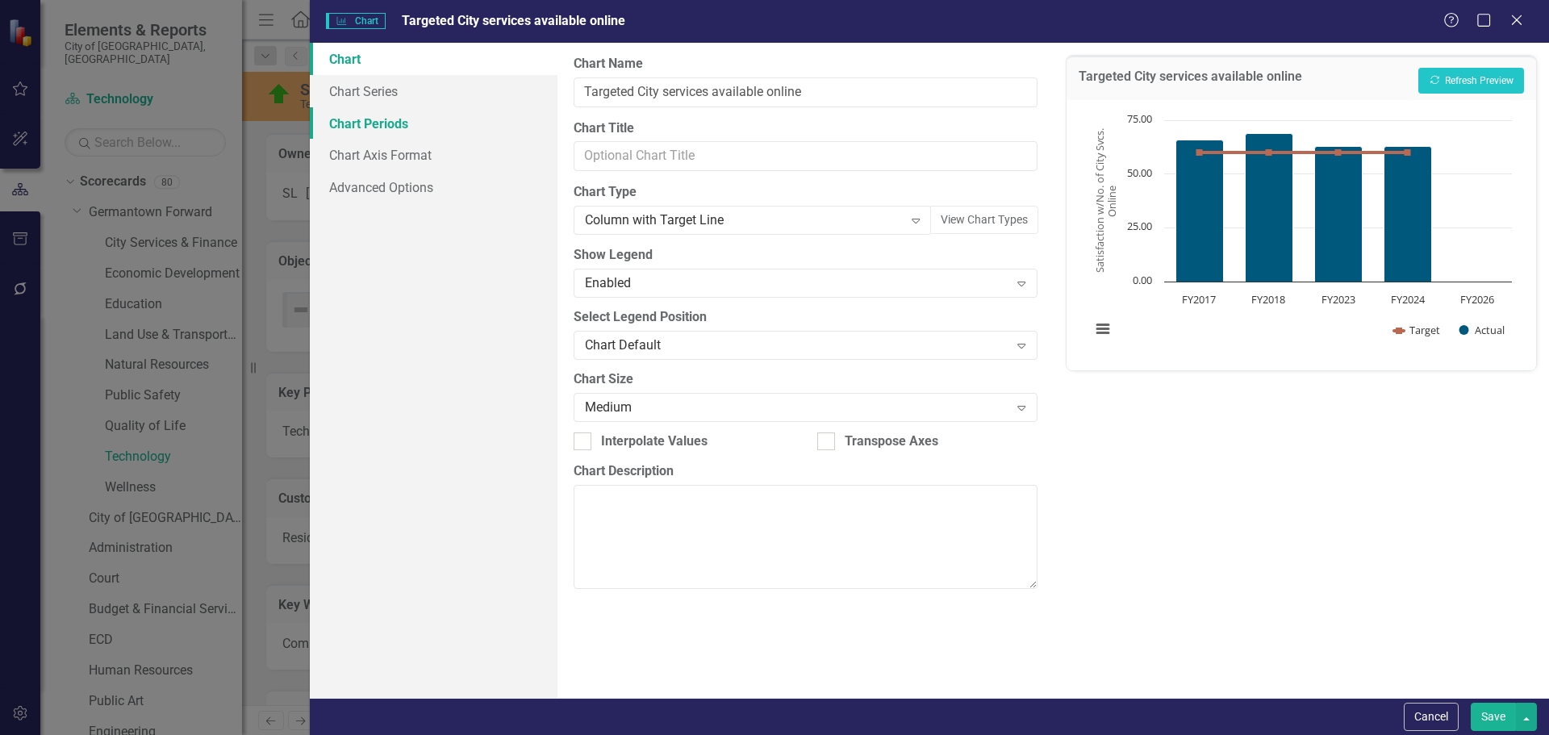
click at [377, 123] on link "Chart Periods" at bounding box center [434, 123] width 248 height 32
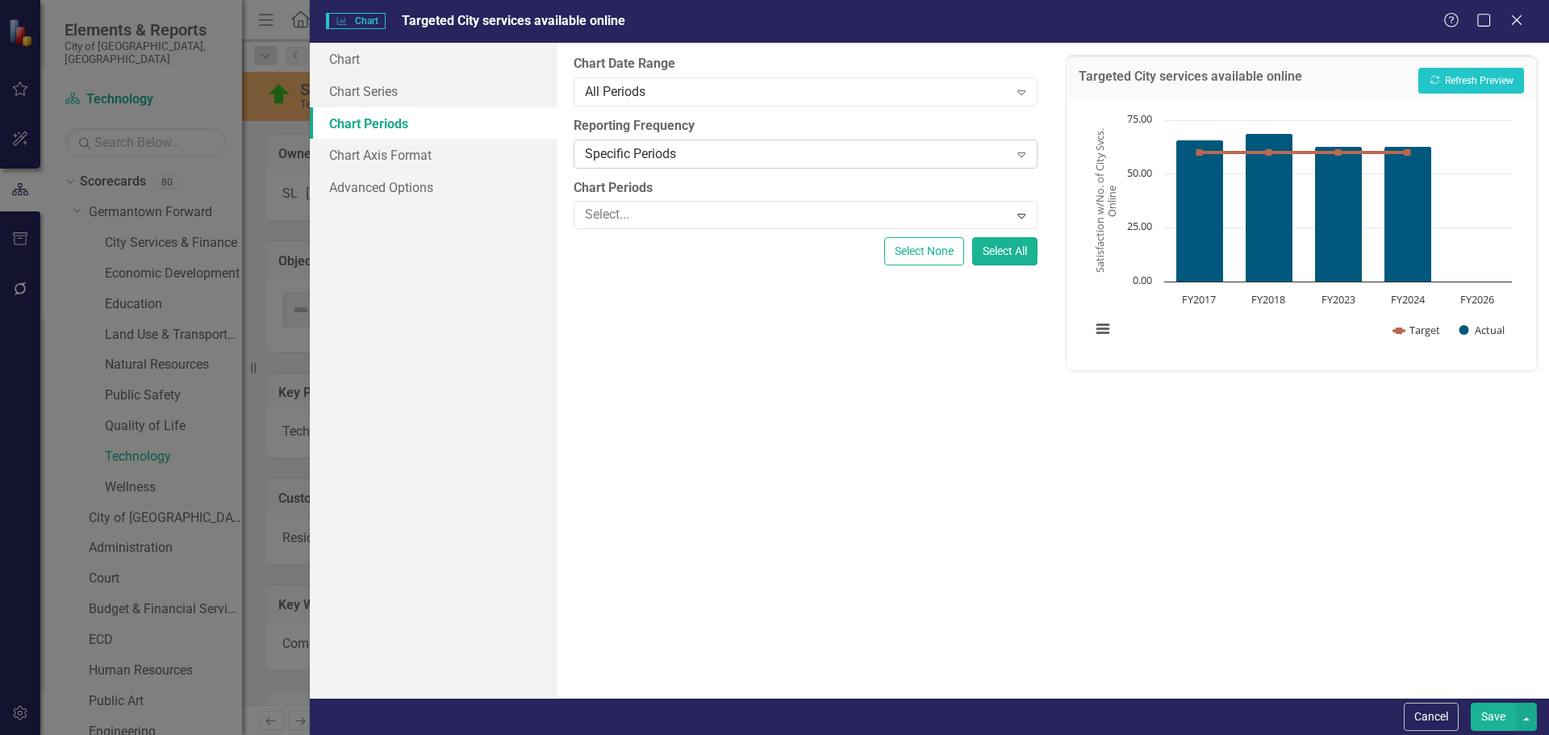
click at [636, 152] on div "Specific Periods" at bounding box center [796, 153] width 423 height 19
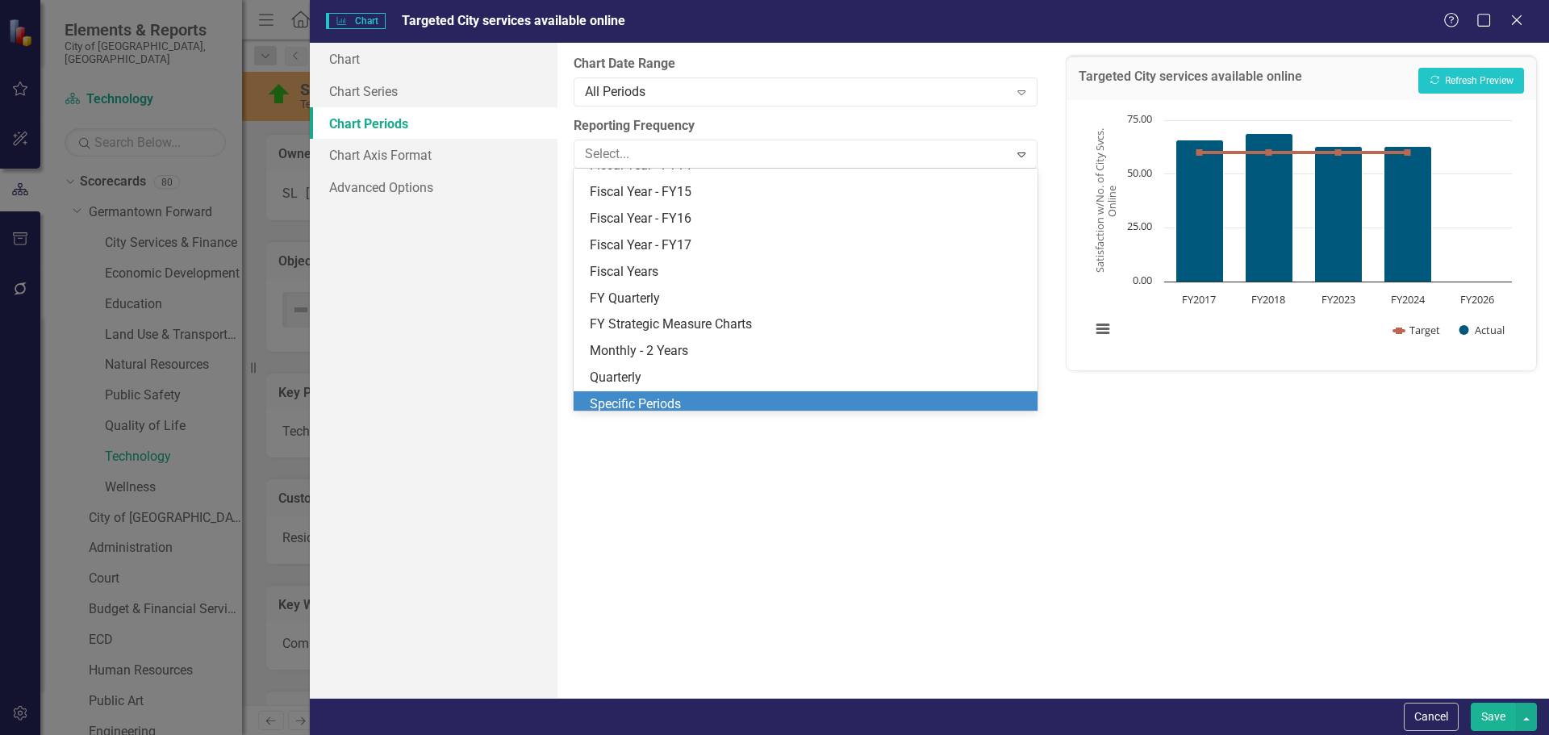
scroll to position [208, 0]
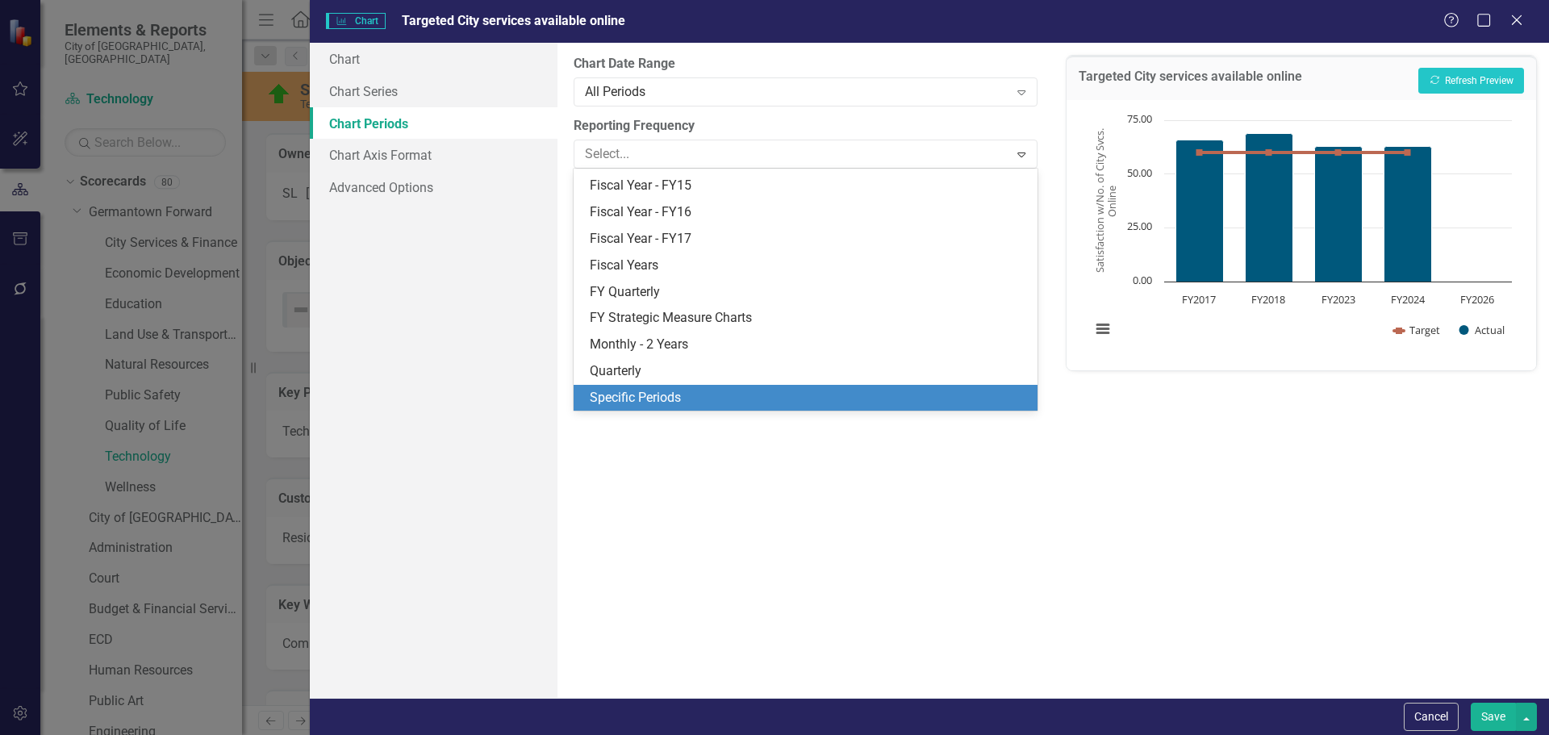
click at [626, 397] on div "Specific Periods" at bounding box center [808, 398] width 437 height 19
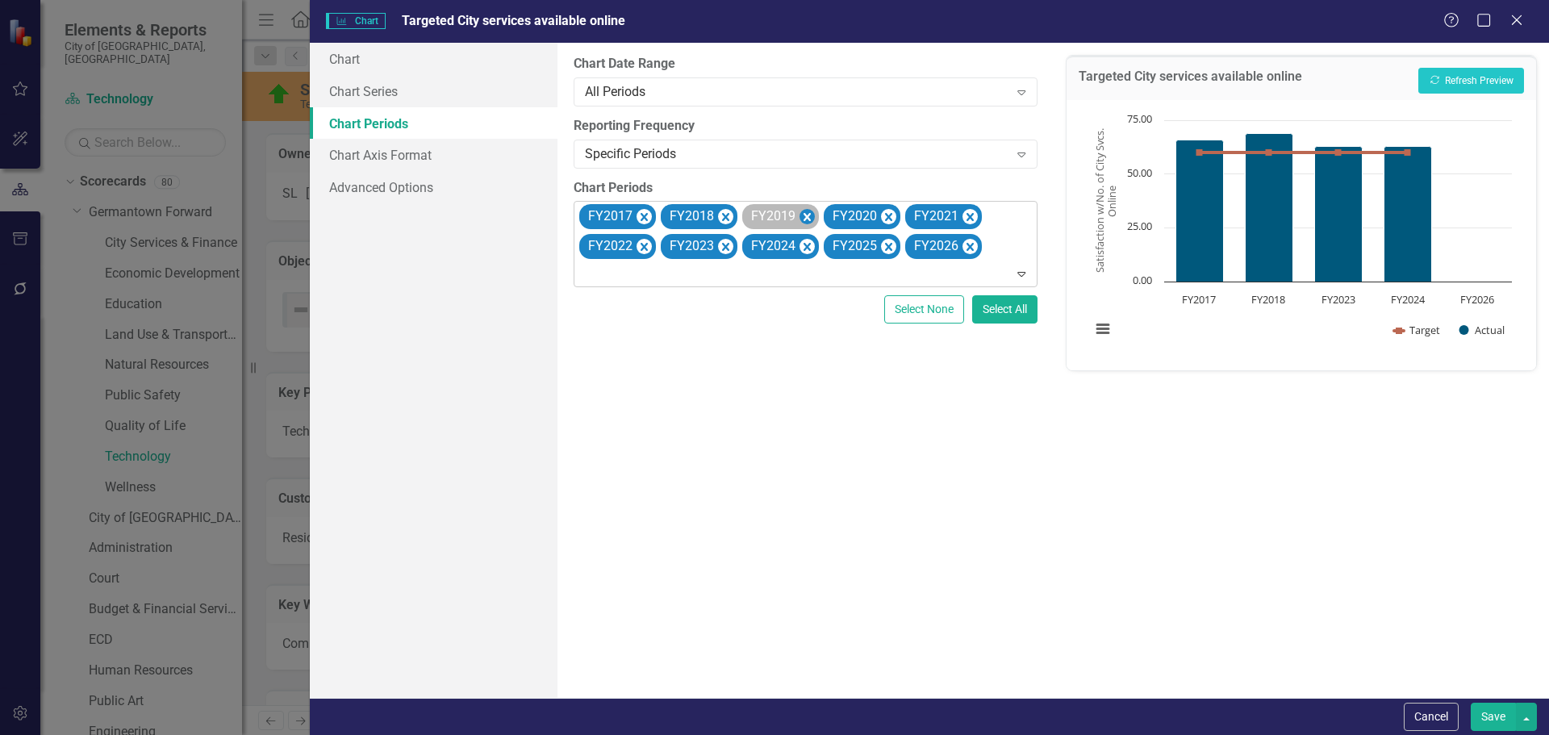
click at [799, 215] on icon "Remove FY2019" at bounding box center [806, 217] width 15 height 20
click at [799, 215] on icon "Remove FY2020" at bounding box center [806, 217] width 15 height 20
click at [799, 215] on icon "Remove FY2021" at bounding box center [806, 217] width 15 height 20
click at [799, 215] on icon "Remove FY2022" at bounding box center [806, 217] width 15 height 20
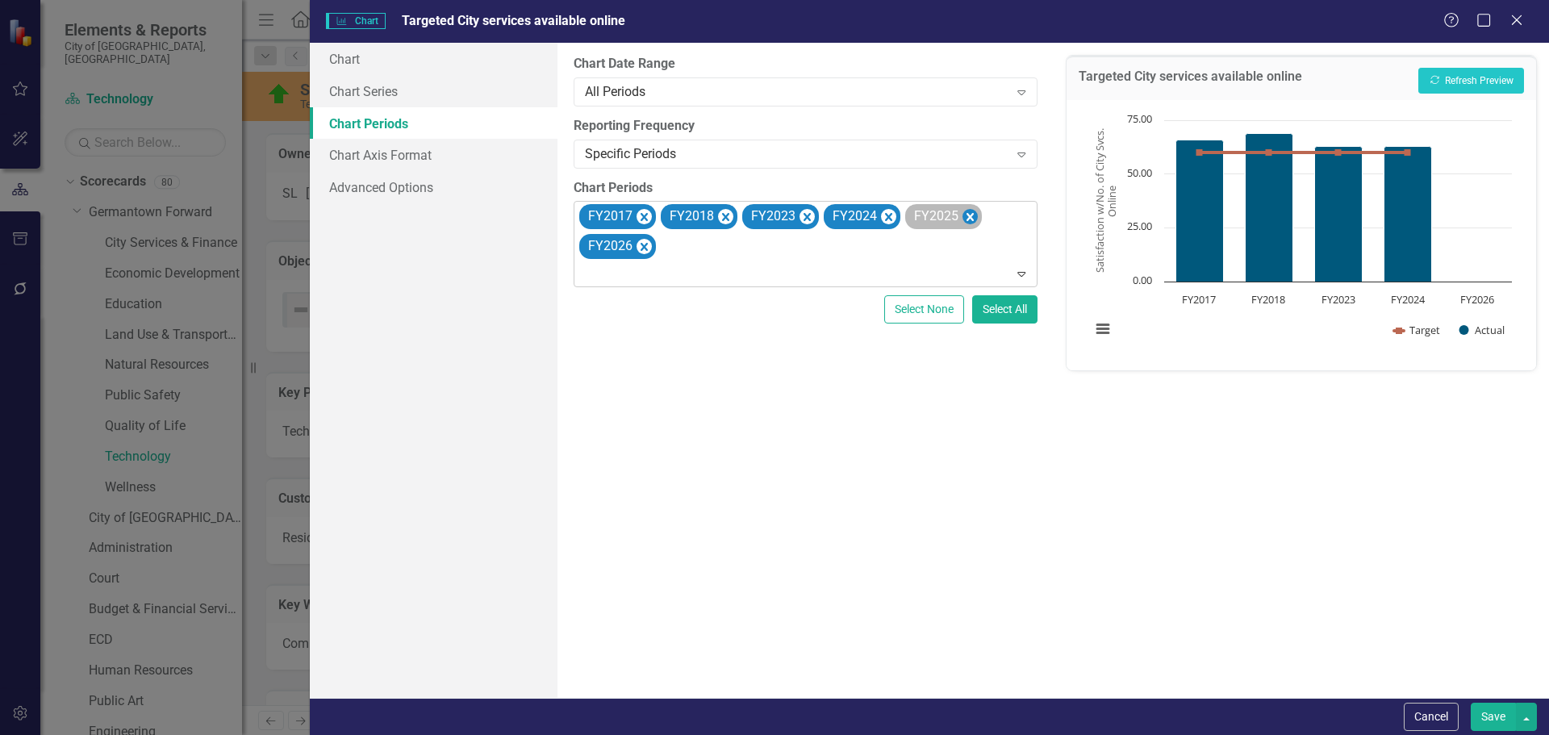
click at [972, 214] on icon "Remove FY2025" at bounding box center [969, 217] width 15 height 20
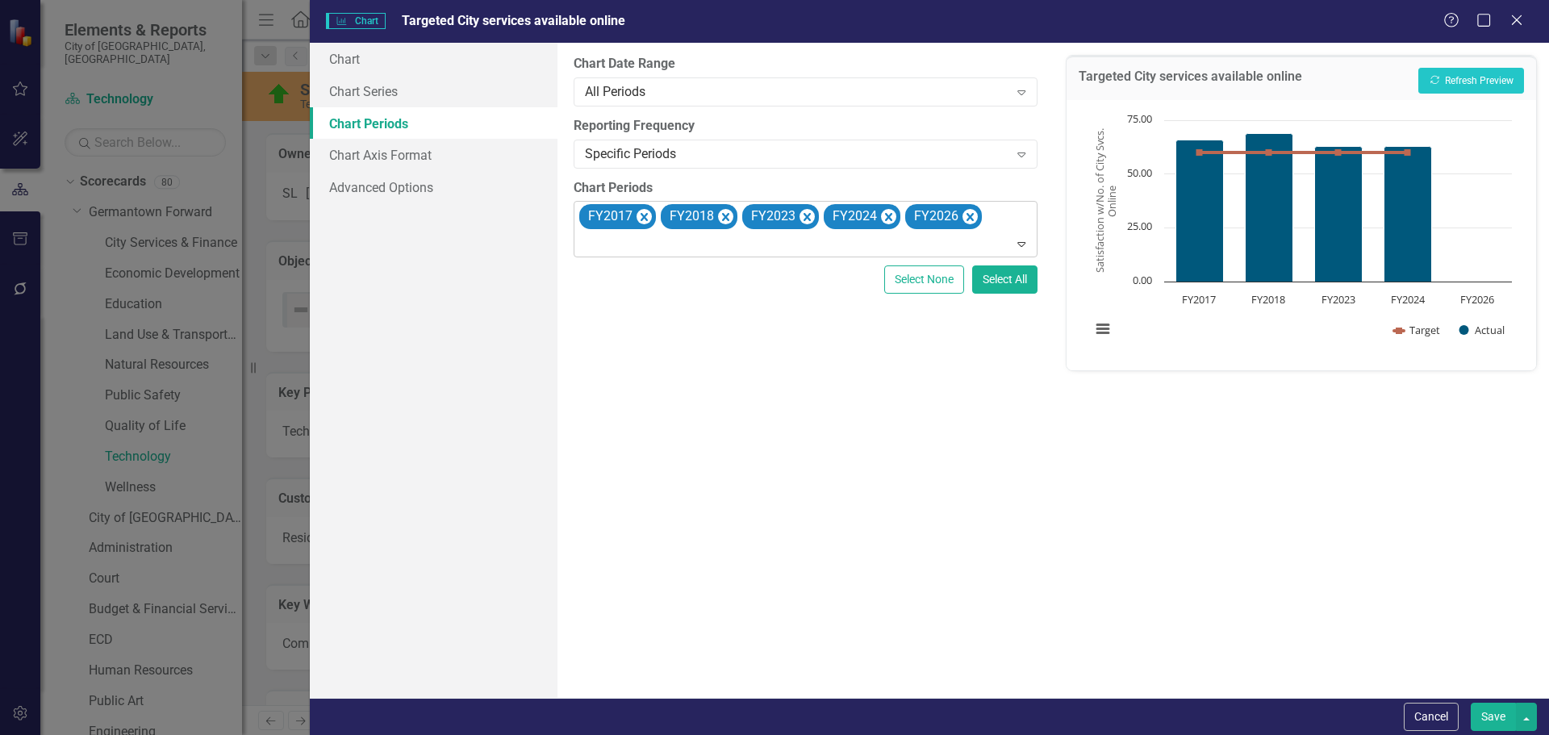
click at [972, 214] on icon "Remove FY2026" at bounding box center [969, 217] width 15 height 20
click at [1504, 77] on button "Recalculate Refresh Preview" at bounding box center [1471, 81] width 106 height 26
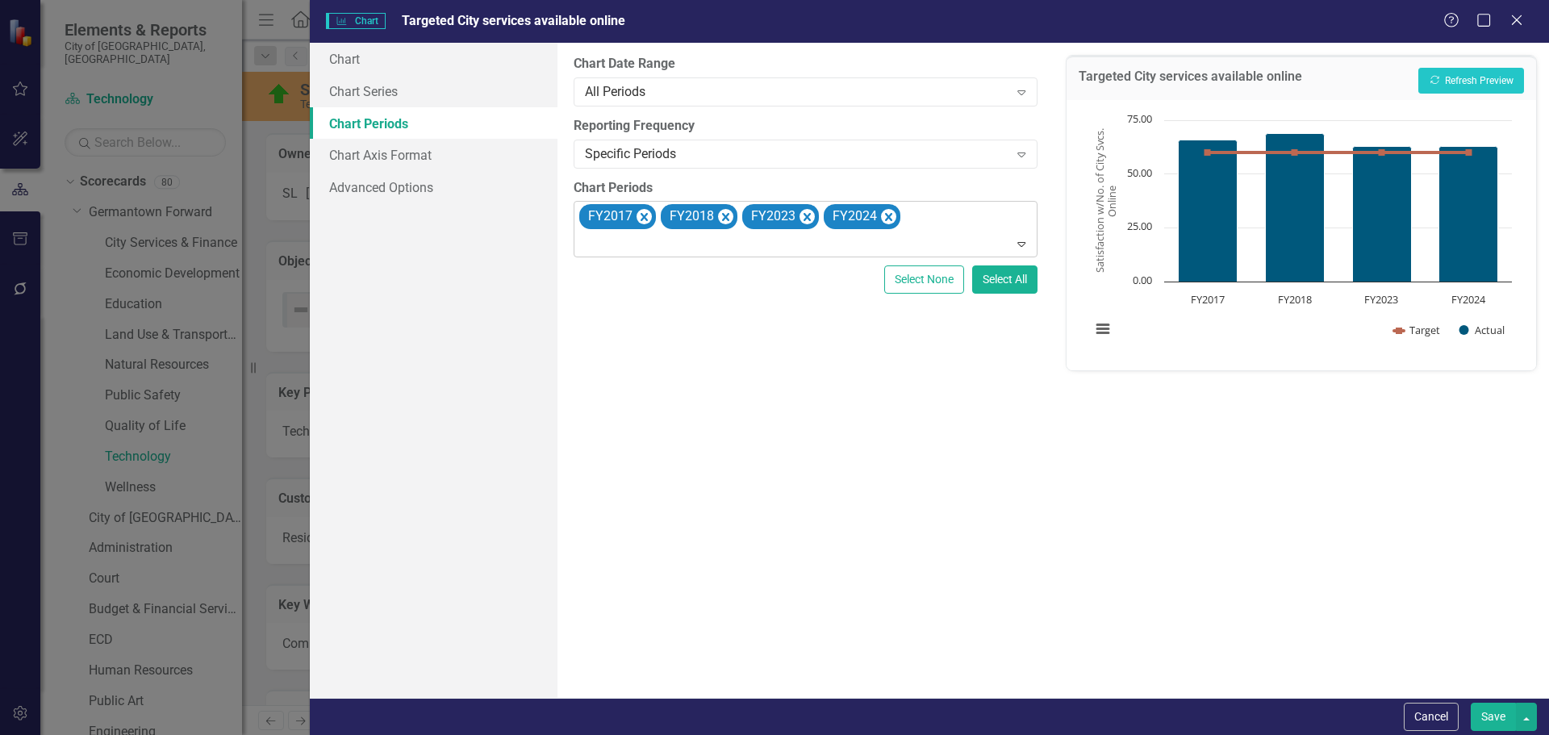
click at [1481, 713] on button "Save" at bounding box center [1493, 717] width 45 height 28
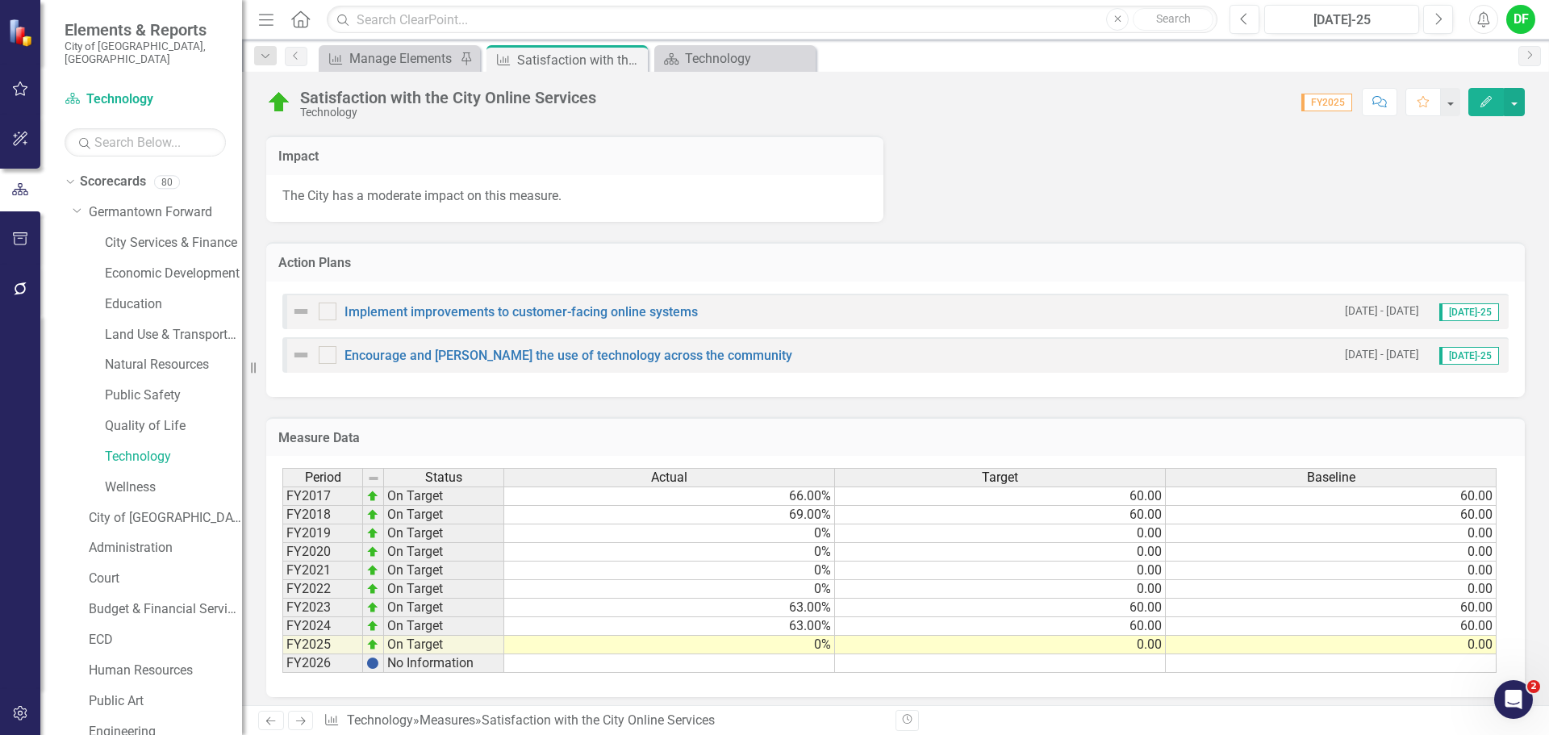
scroll to position [962, 0]
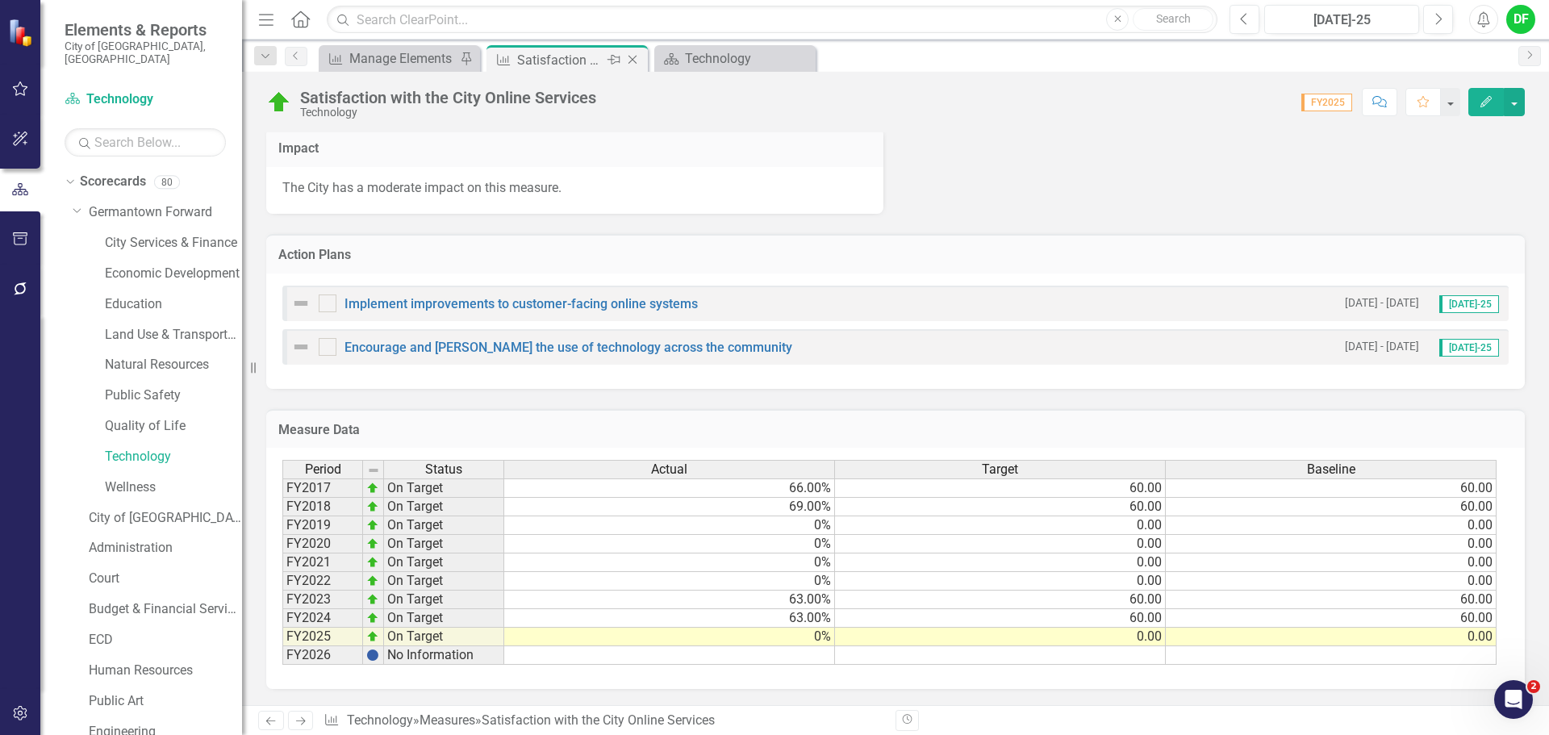
click at [632, 57] on icon "Close" at bounding box center [632, 59] width 16 height 13
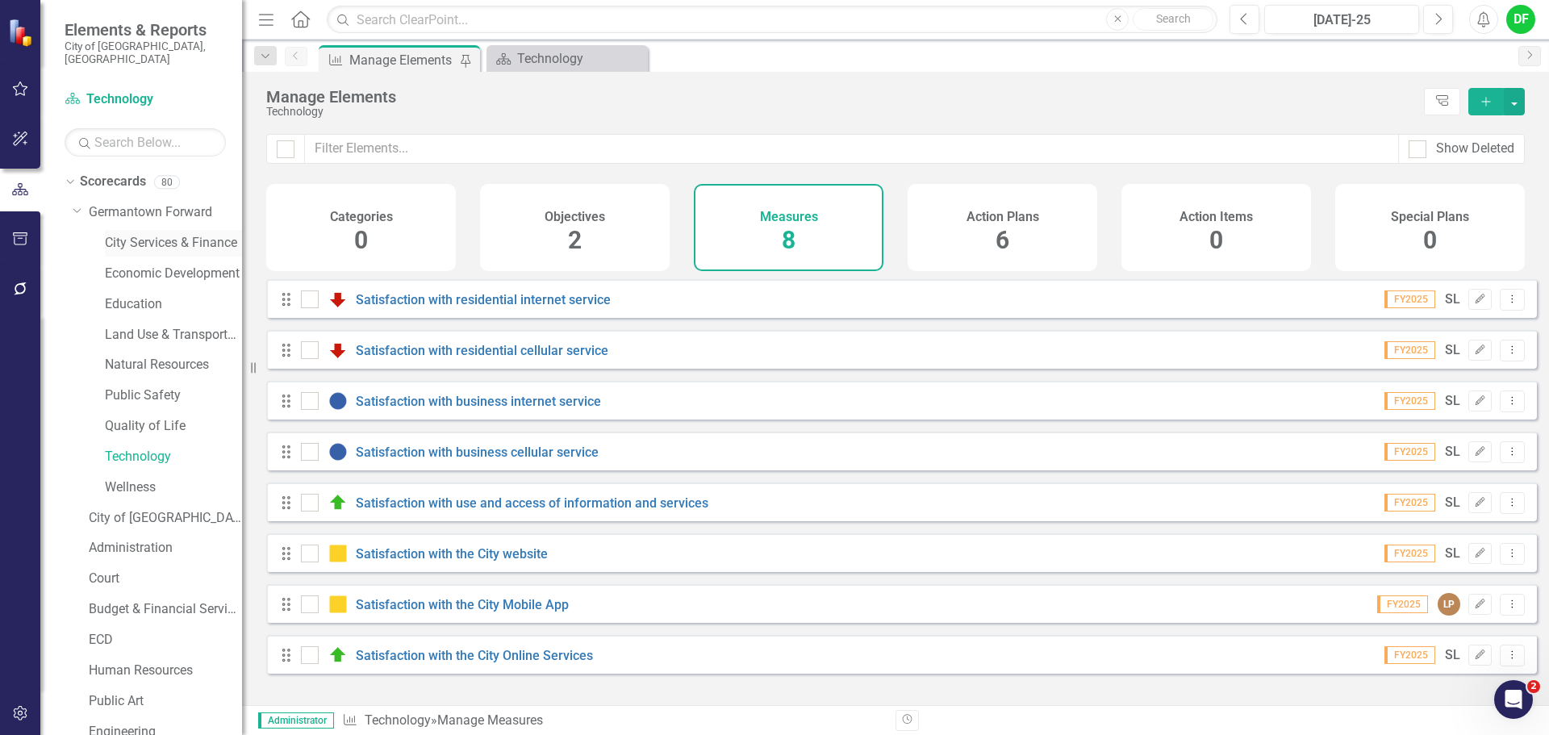
click at [149, 234] on link "City Services & Finance" at bounding box center [173, 243] width 137 height 19
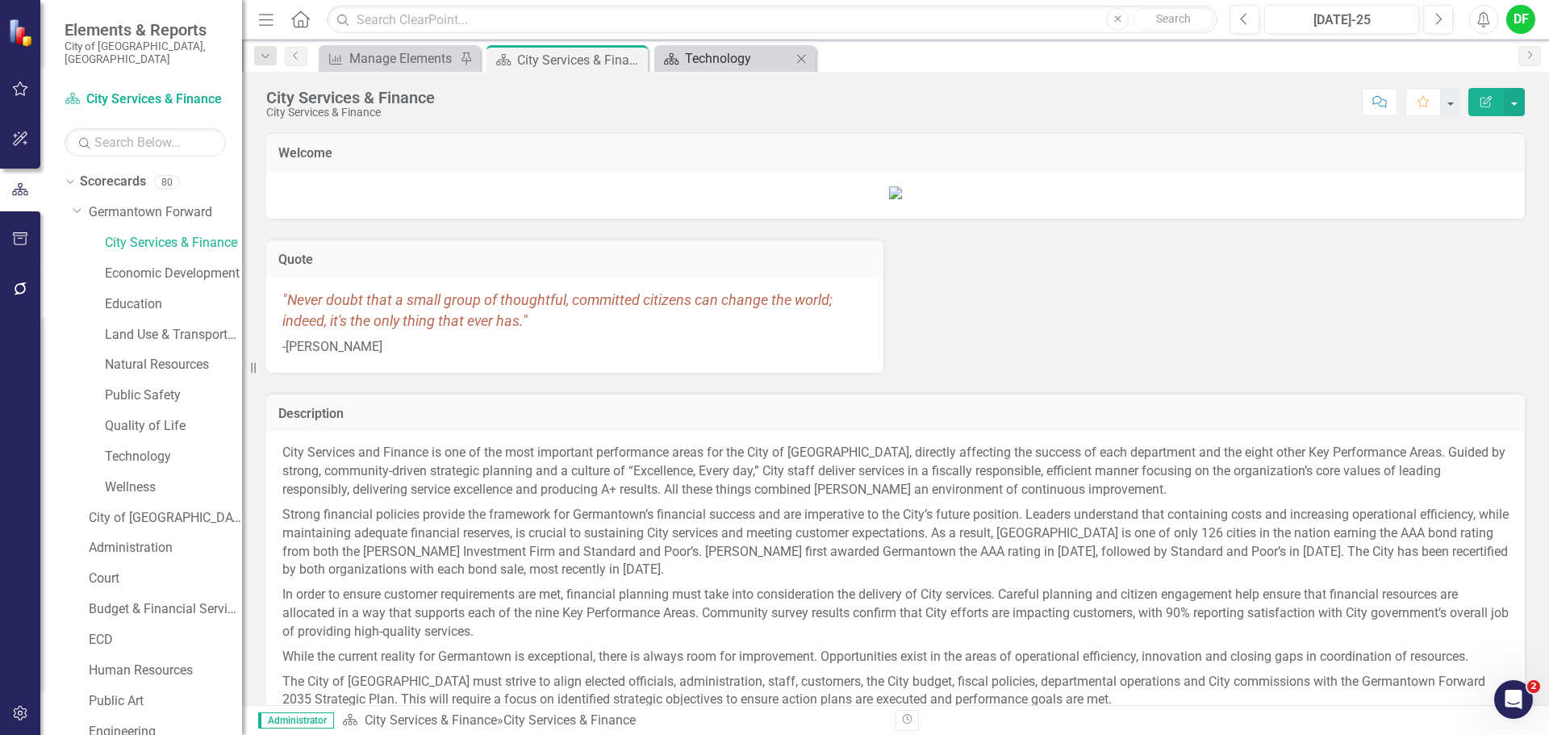
click at [701, 65] on div "Technology" at bounding box center [738, 58] width 106 height 20
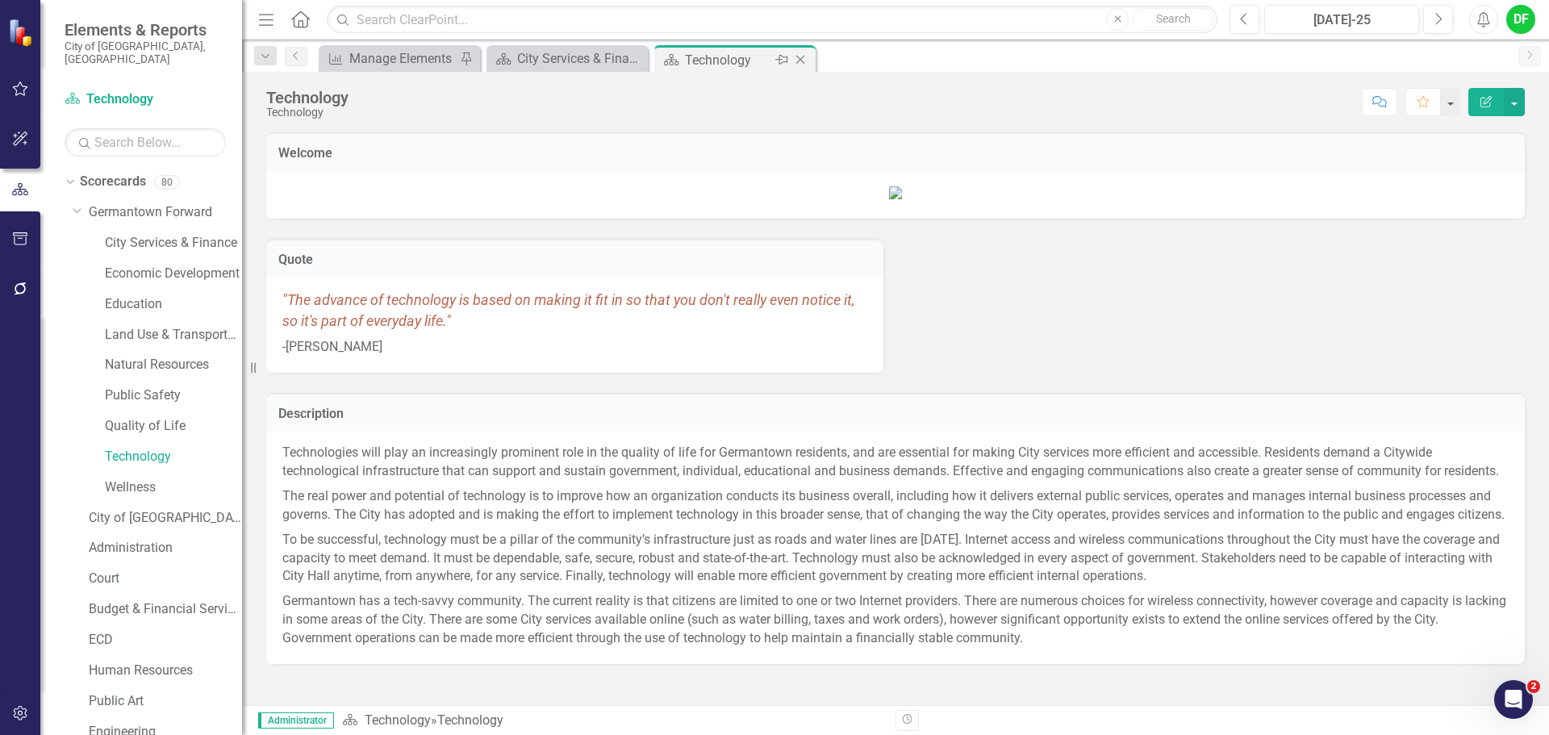
click at [802, 57] on icon "Close" at bounding box center [800, 59] width 16 height 13
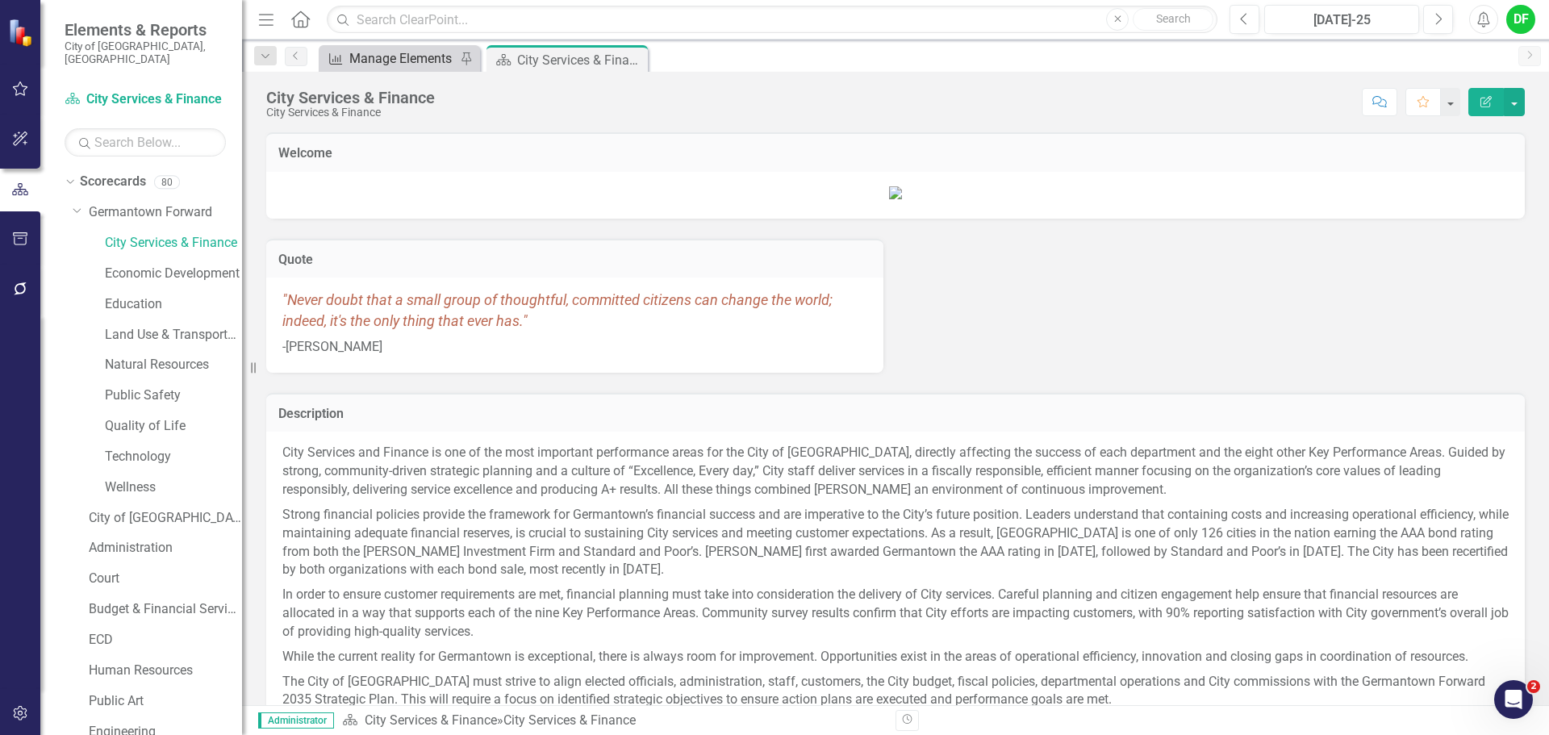
click at [408, 63] on div "Manage Elements" at bounding box center [402, 58] width 106 height 20
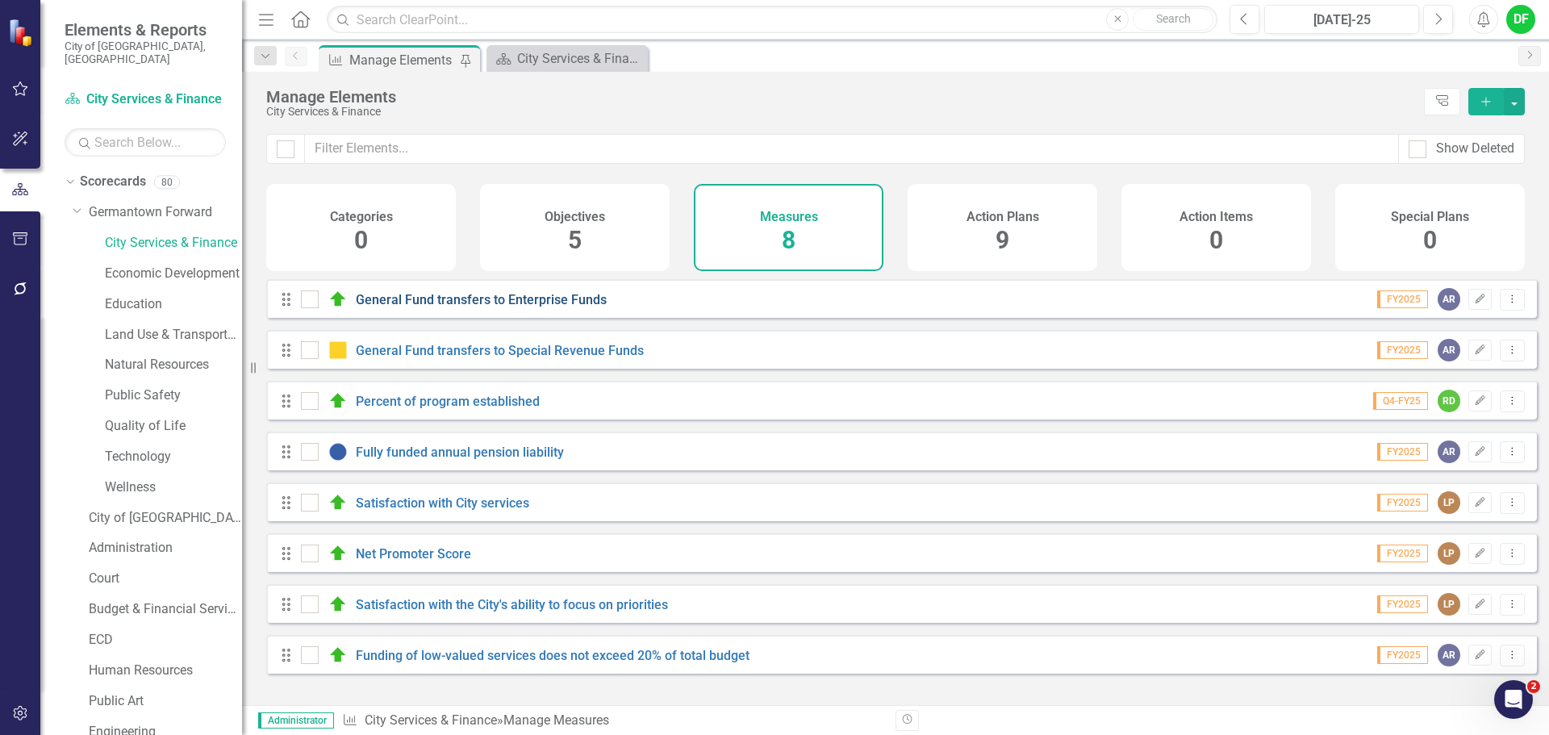
click at [454, 307] on link "General Fund transfers to Enterprise Funds" at bounding box center [481, 299] width 251 height 15
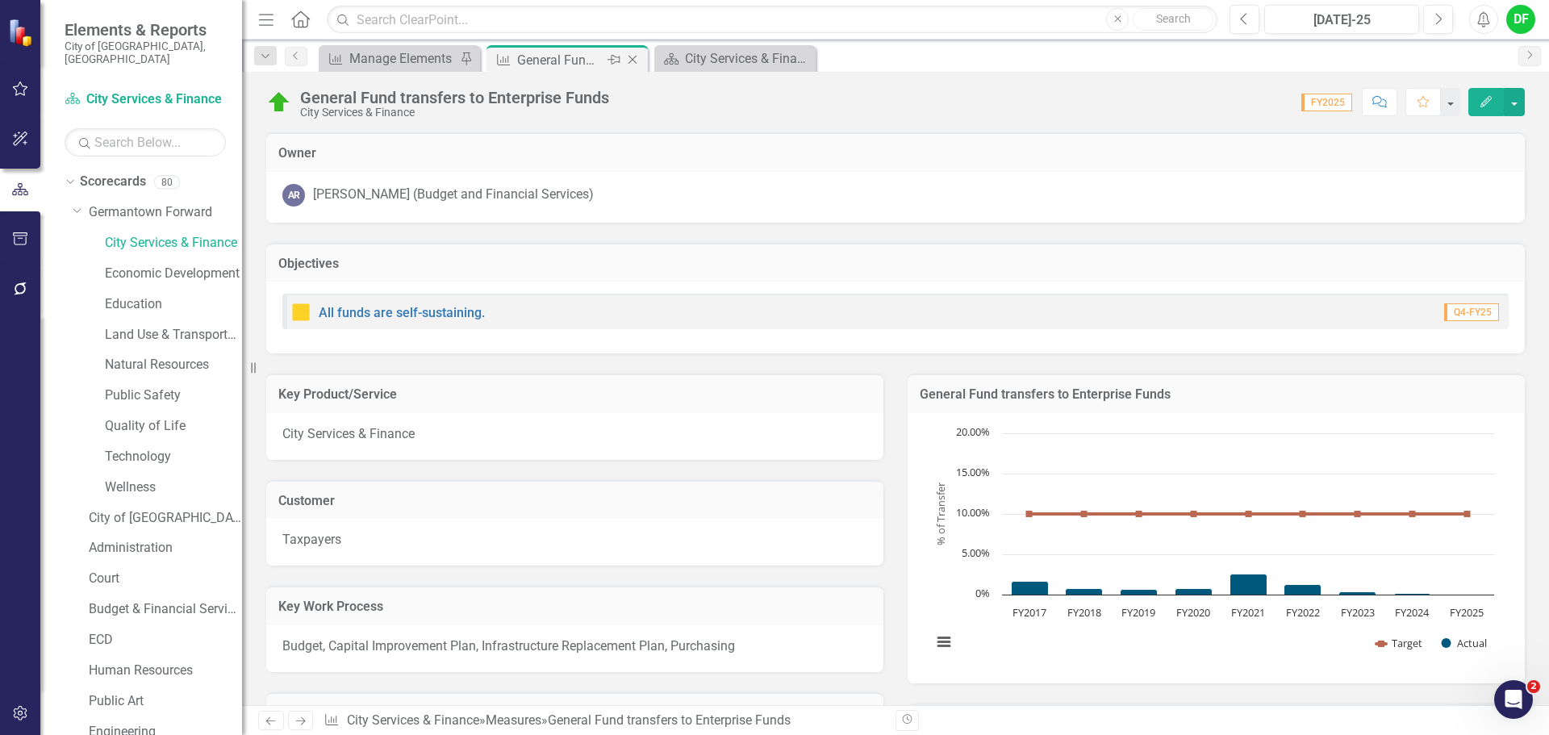
click at [634, 60] on icon "Close" at bounding box center [632, 59] width 16 height 13
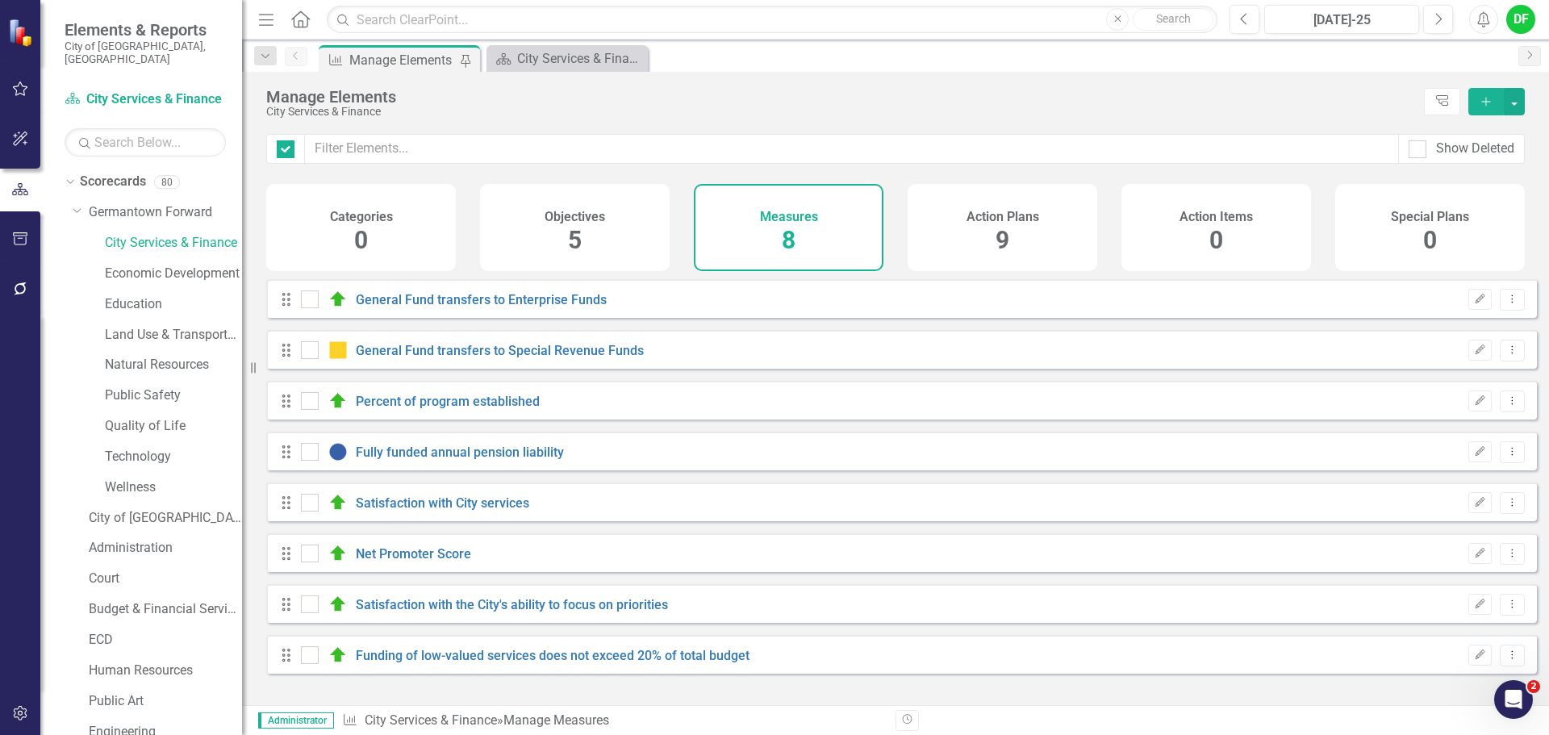
checkbox input "false"
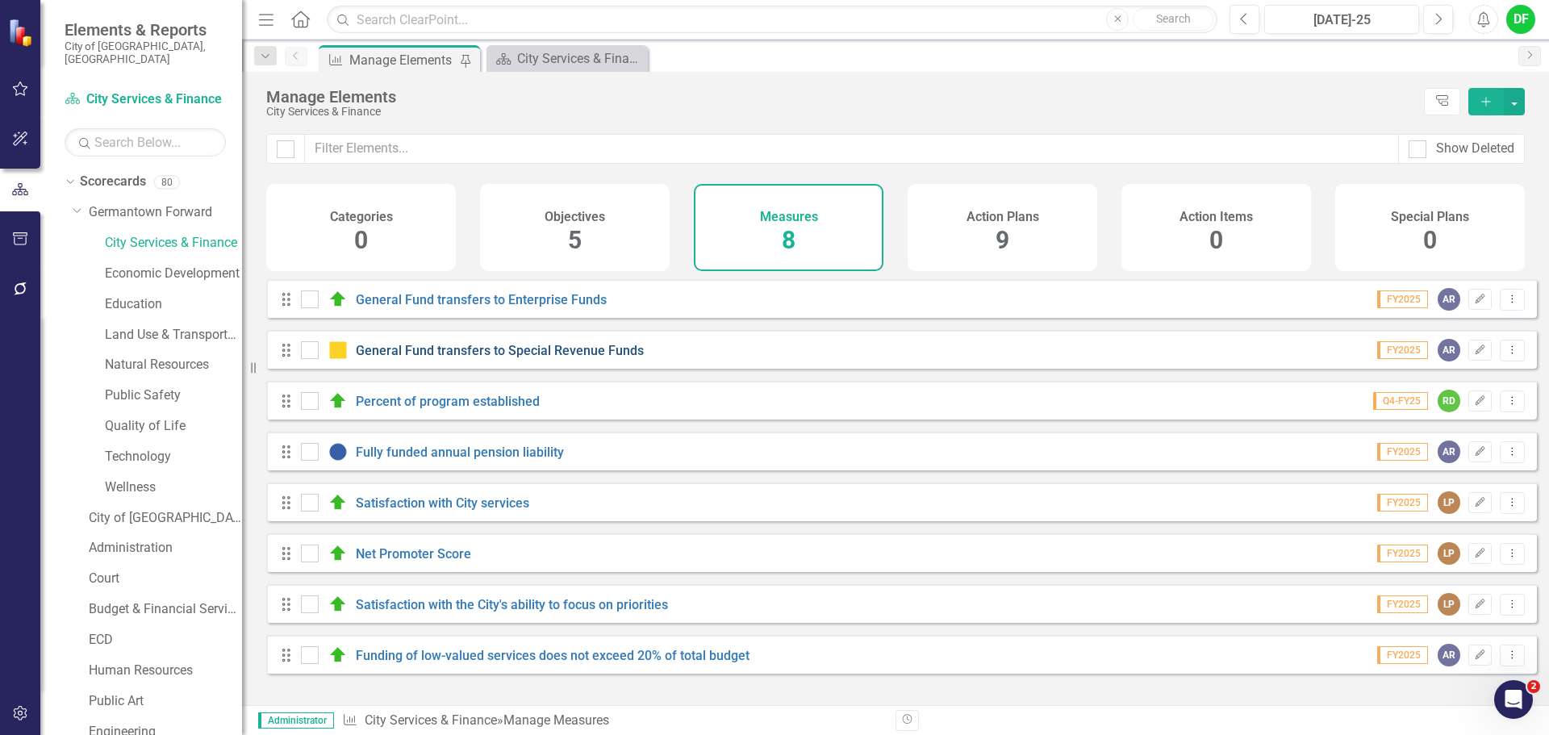
click at [390, 355] on link "General Fund transfers to Special Revenue Funds" at bounding box center [500, 350] width 288 height 15
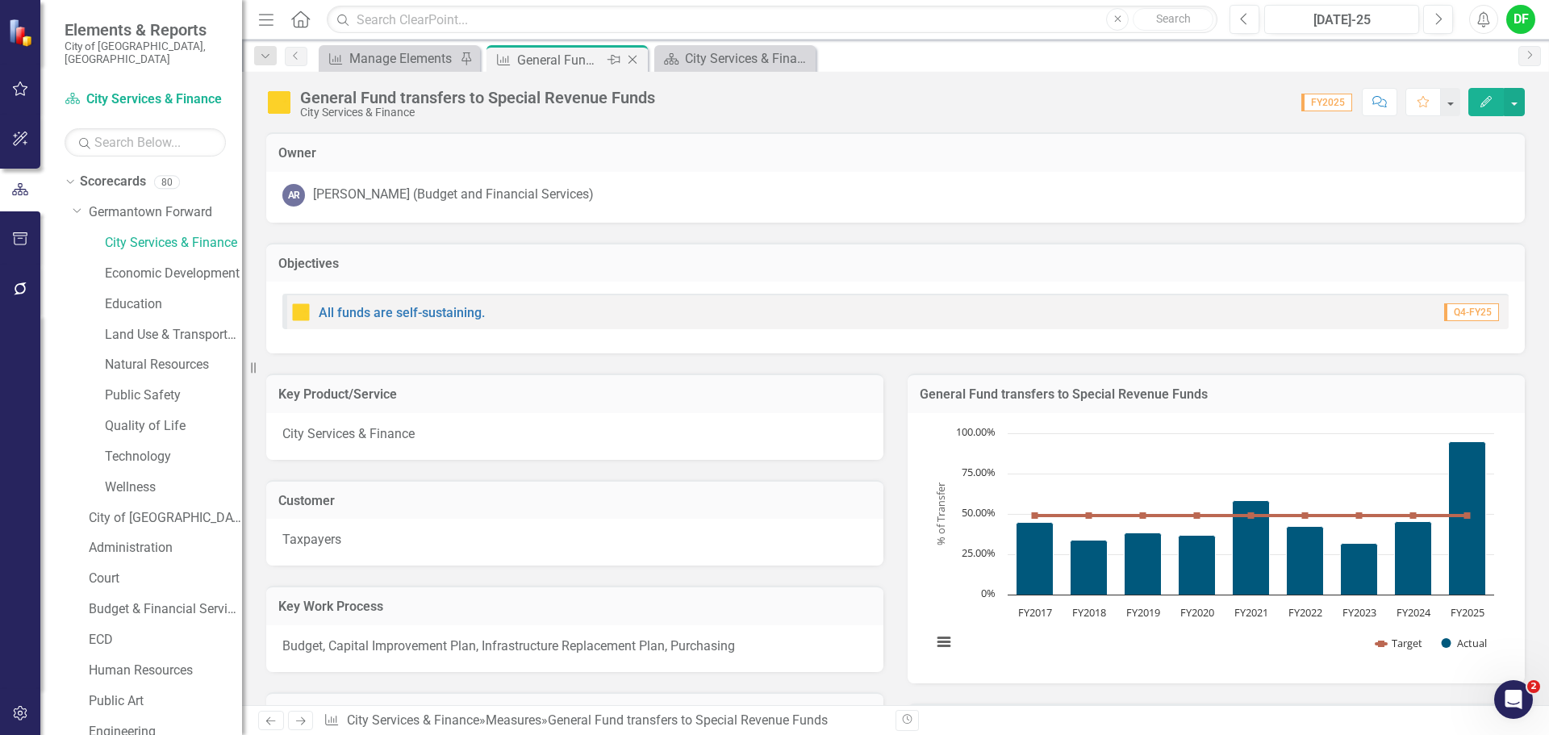
click at [632, 58] on icon "Close" at bounding box center [632, 59] width 16 height 13
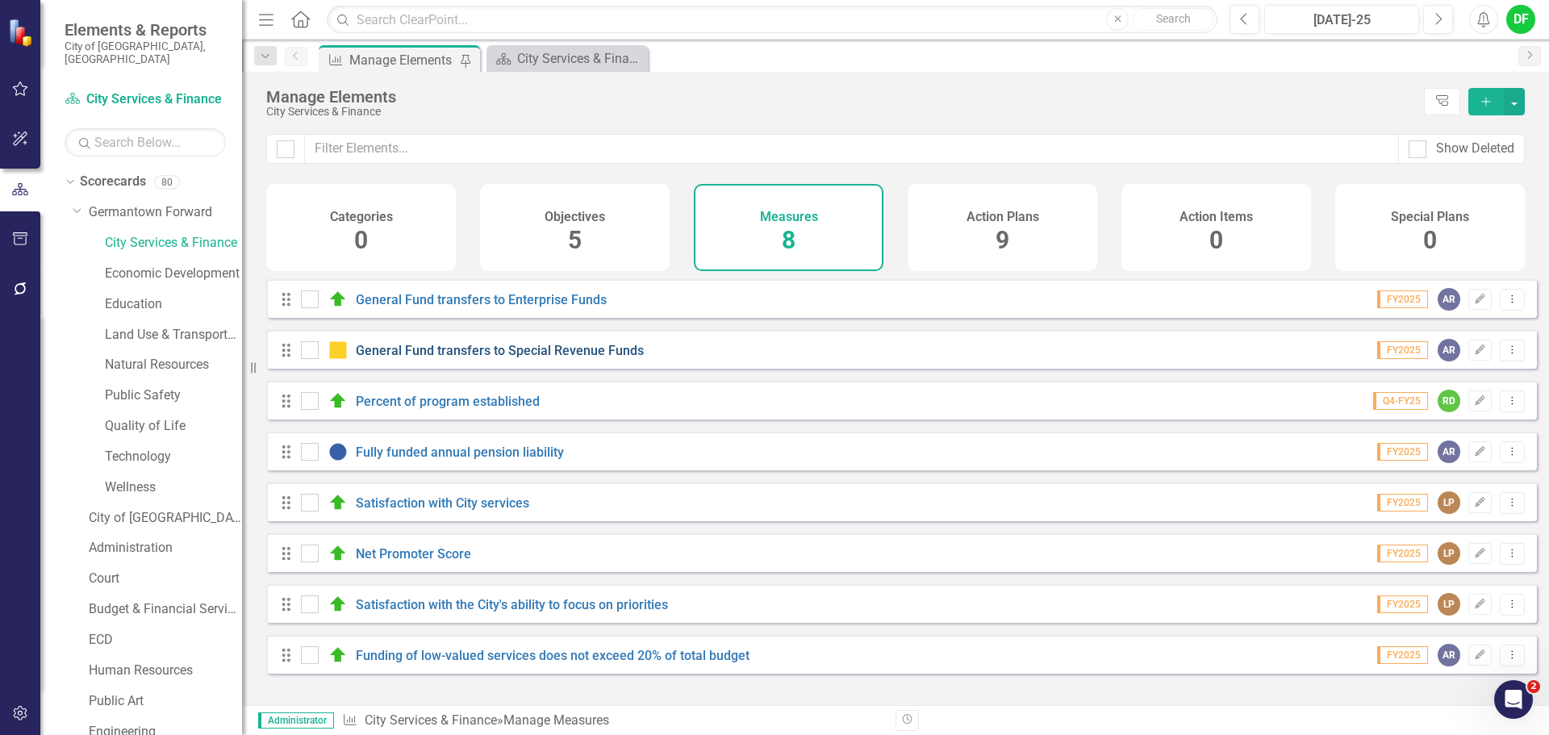
click at [491, 356] on link "General Fund transfers to Special Revenue Funds" at bounding box center [500, 350] width 288 height 15
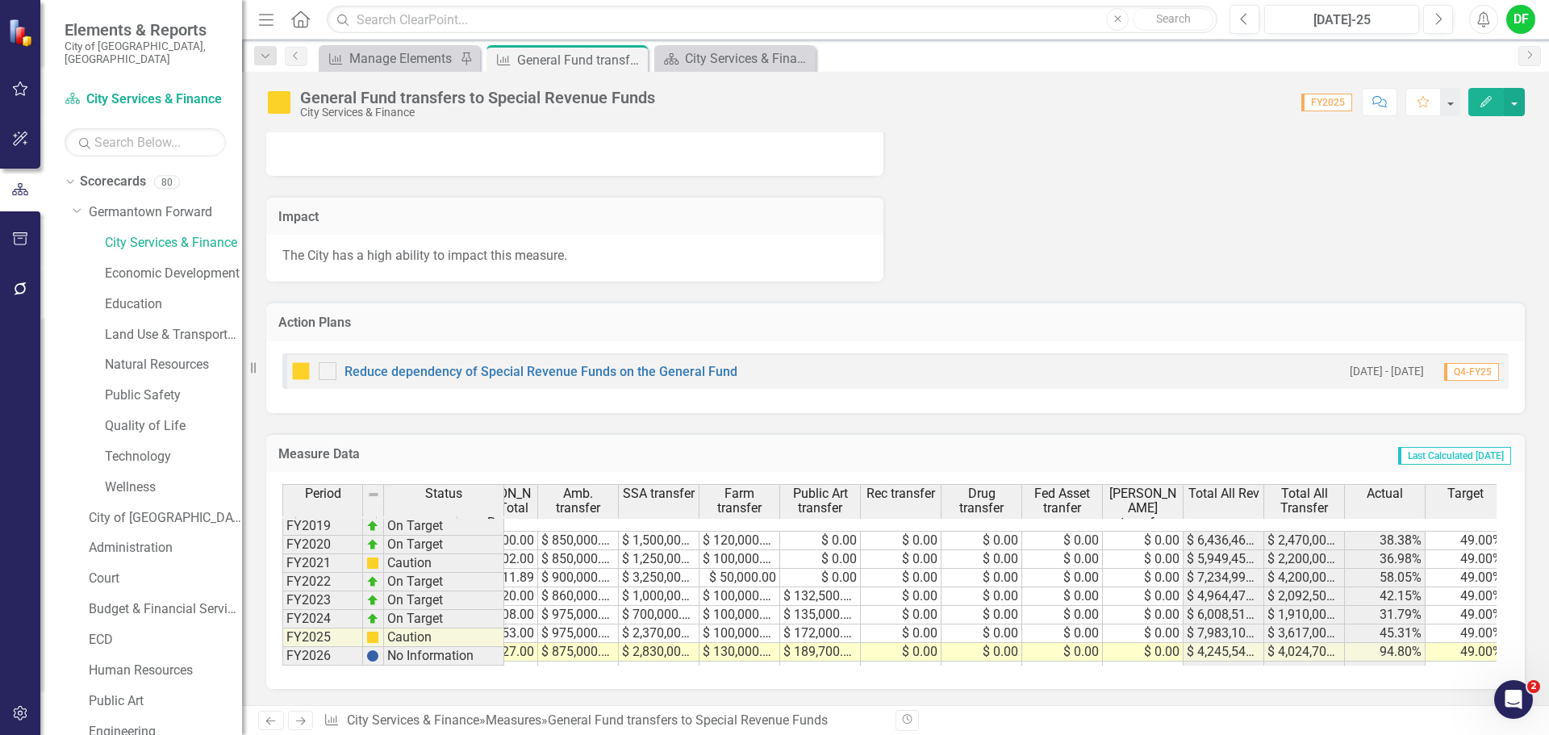
scroll to position [0, 621]
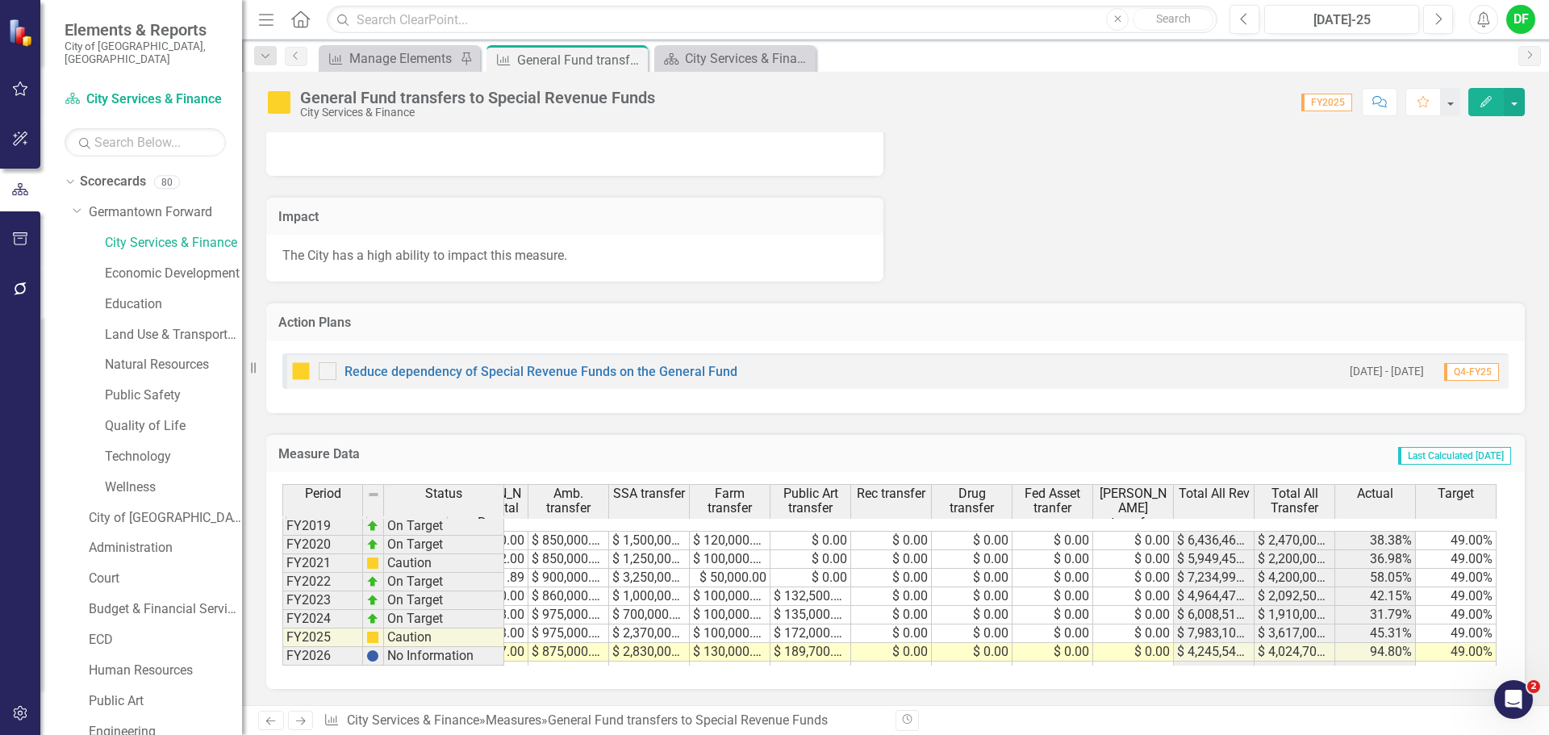
click at [825, 643] on td "$ 189,700.00" at bounding box center [810, 652] width 81 height 19
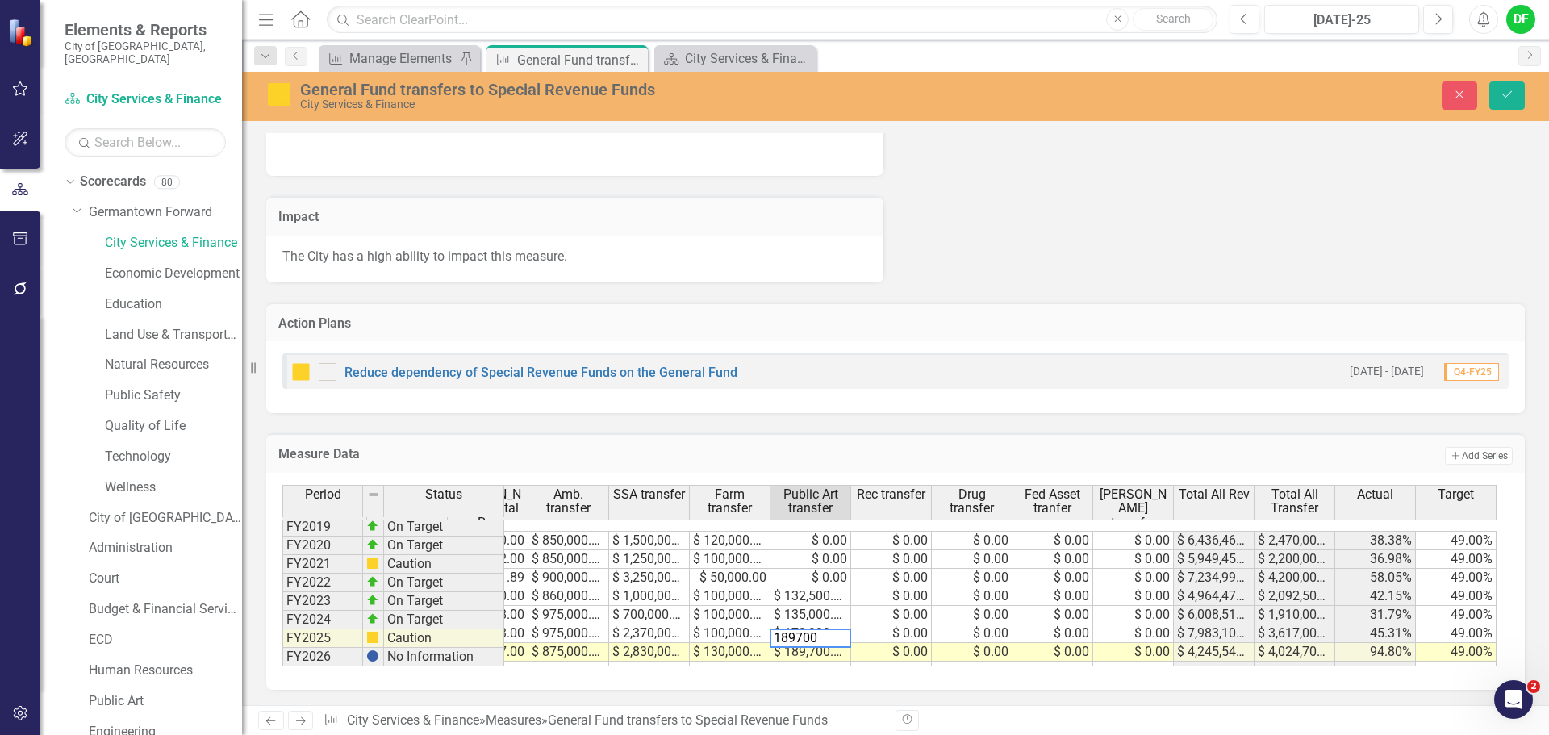
click at [825, 630] on textarea "189700" at bounding box center [810, 637] width 81 height 19
type textarea "139600"
click at [1501, 93] on icon "Save" at bounding box center [1507, 94] width 15 height 11
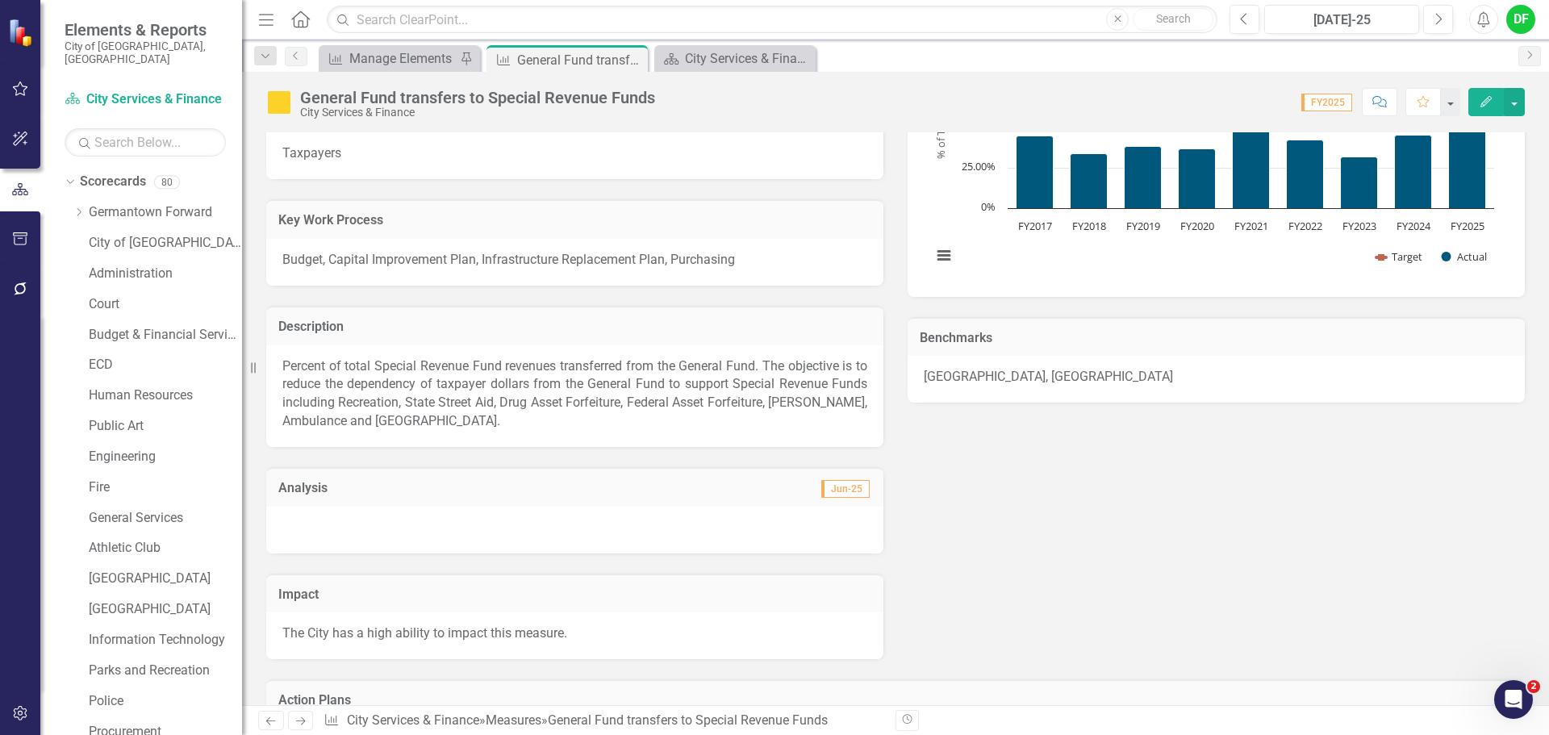
scroll to position [726, 0]
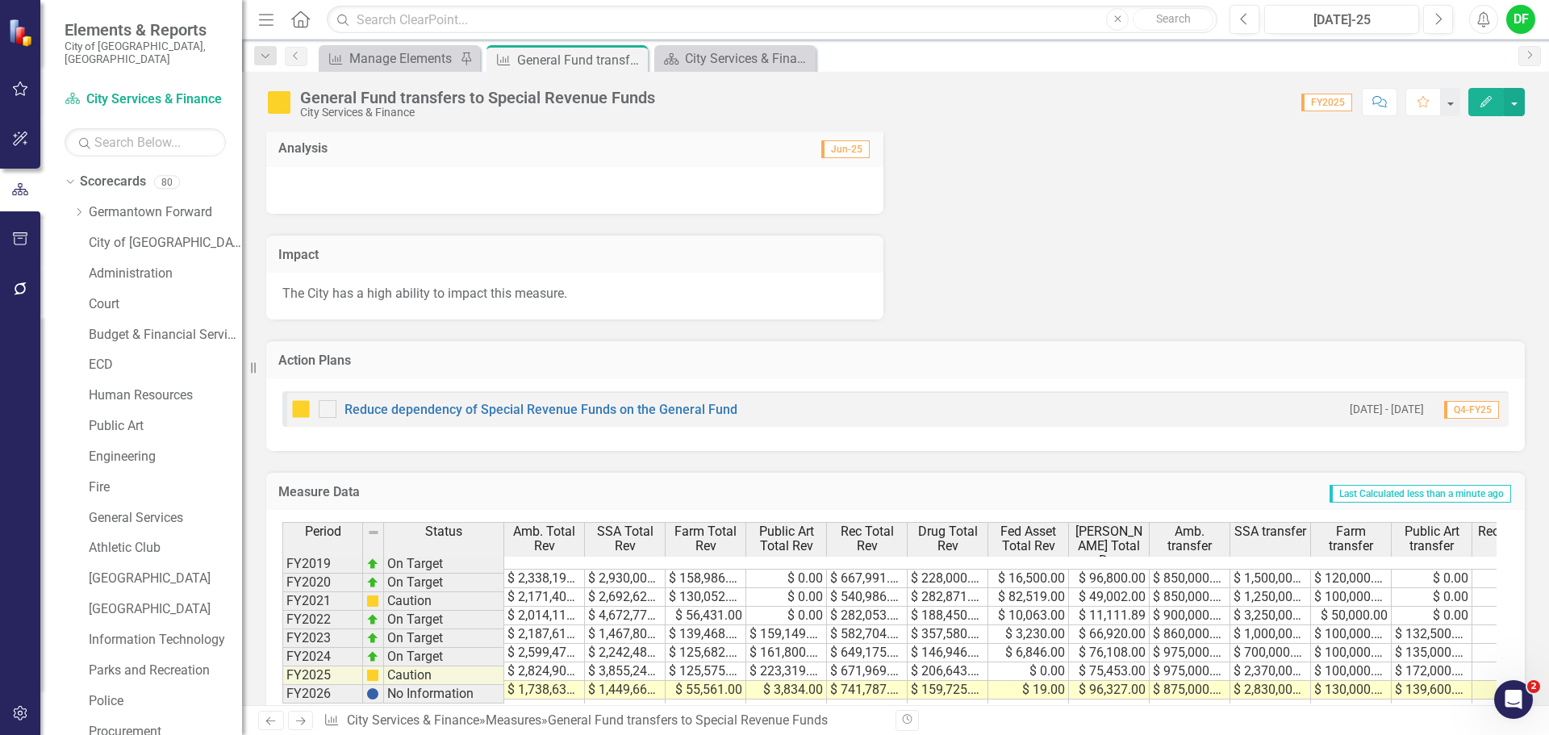
click at [877, 461] on div "Measure Data Last Calculated less than a minute ago Period Status Amb. Total Re…" at bounding box center [895, 589] width 1283 height 277
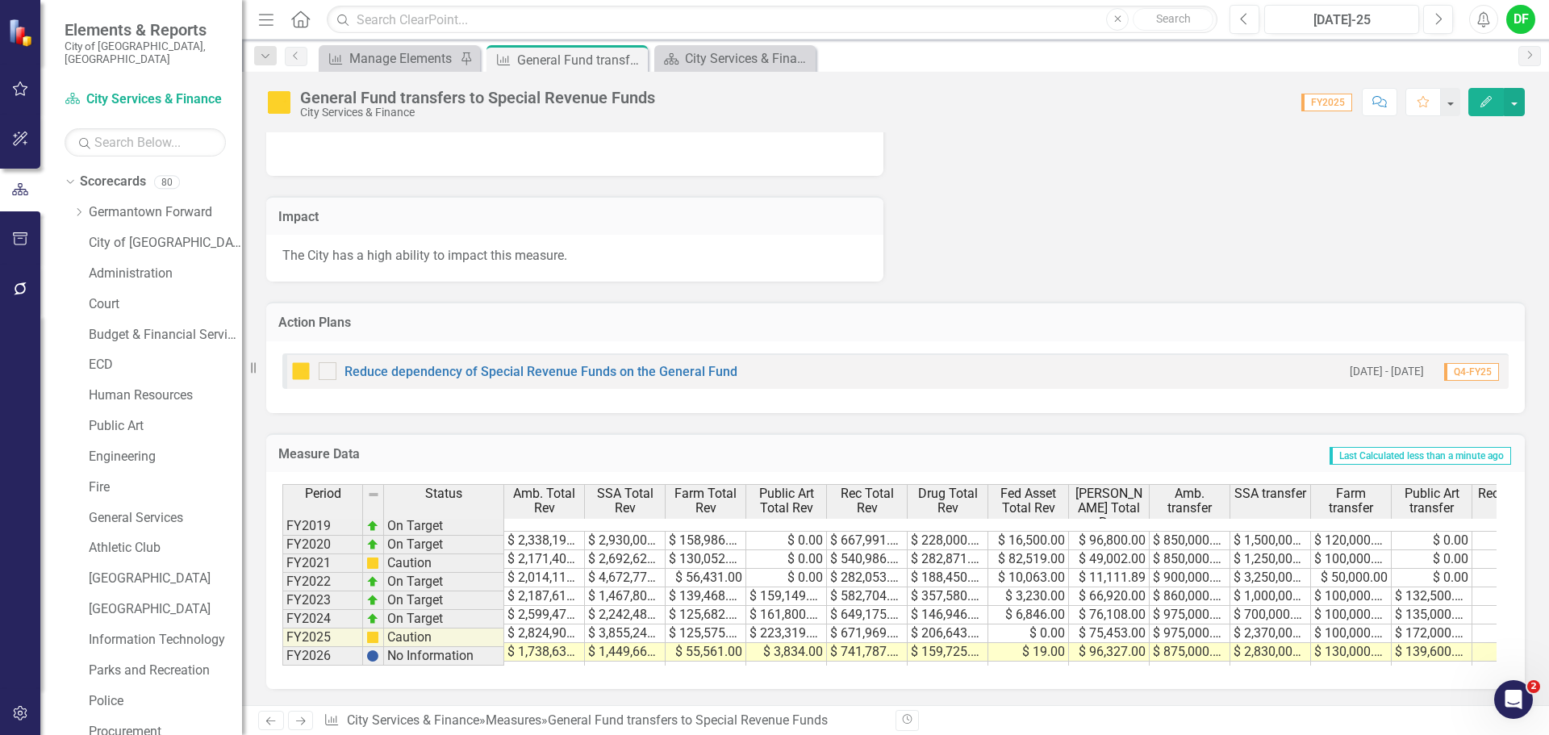
scroll to position [0, 39]
click at [634, 643] on td "$ 1,449,663.00" at bounding box center [625, 652] width 81 height 19
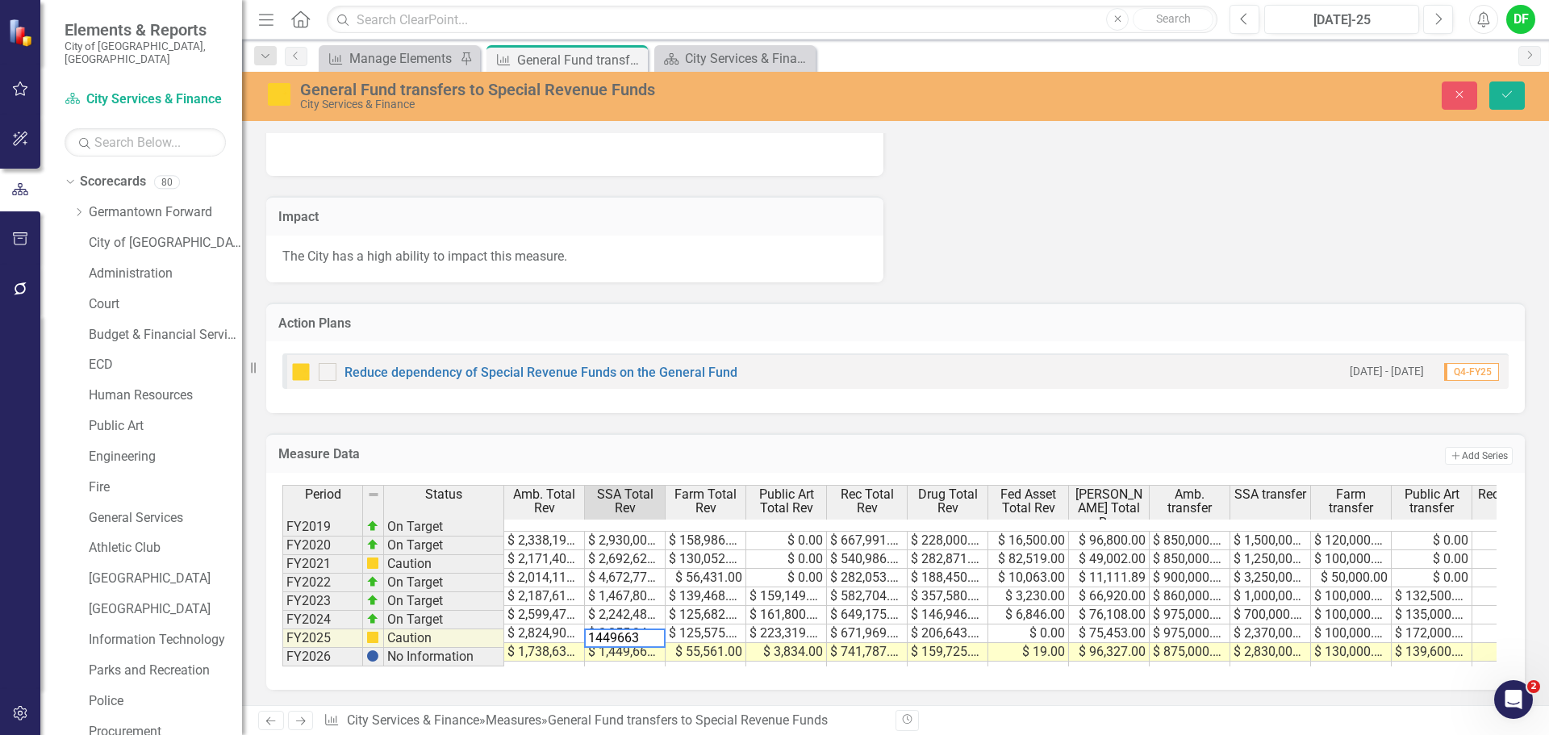
click at [628, 628] on textarea "1449663" at bounding box center [624, 637] width 81 height 19
type textarea "1459480"
click at [607, 643] on td "$ 1,459,480.00" at bounding box center [625, 652] width 81 height 19
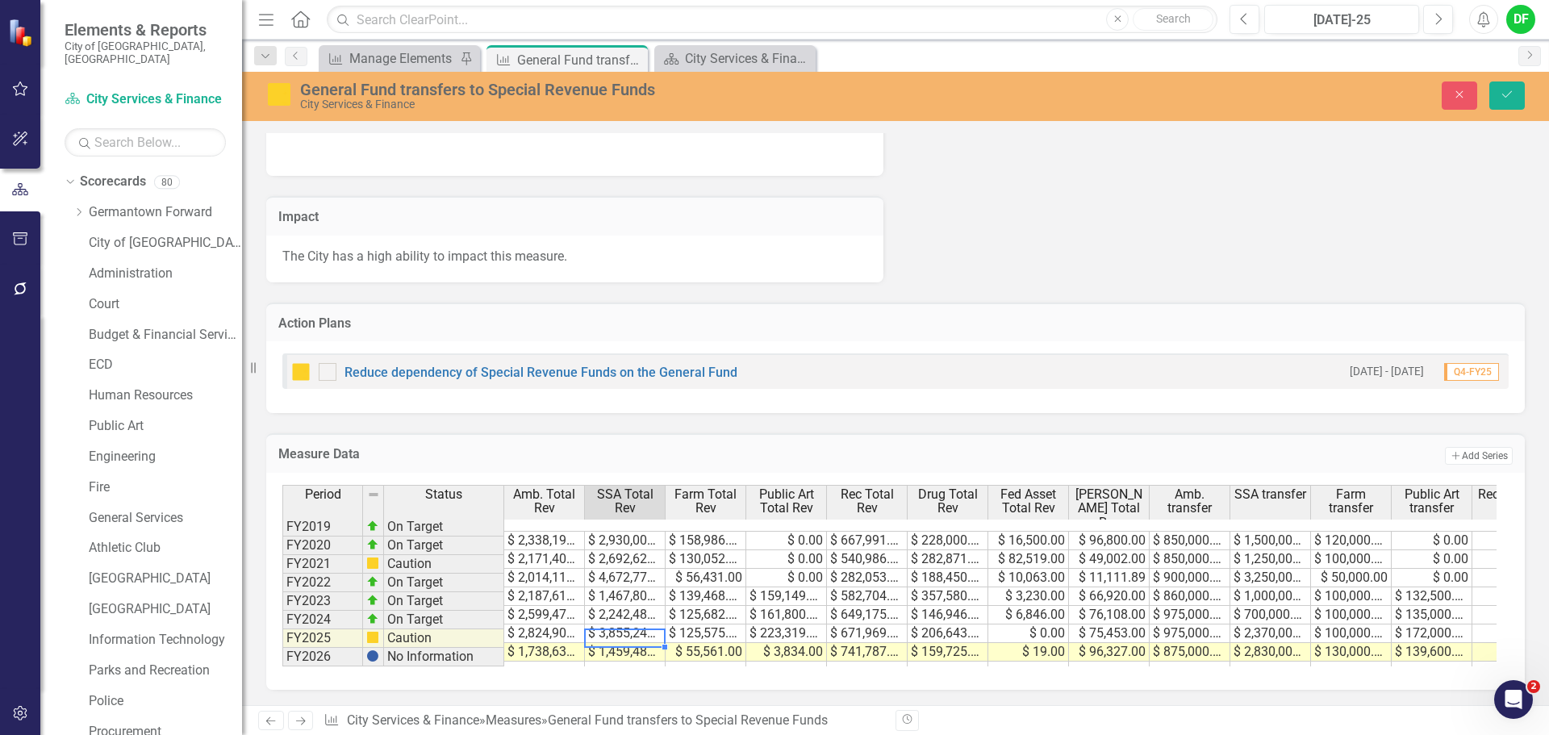
click at [607, 643] on td "$ 1,459,480.00" at bounding box center [625, 652] width 81 height 19
type textarea "1459490"
click at [682, 661] on td at bounding box center [705, 670] width 81 height 19
click at [1500, 94] on icon "Save" at bounding box center [1507, 94] width 15 height 11
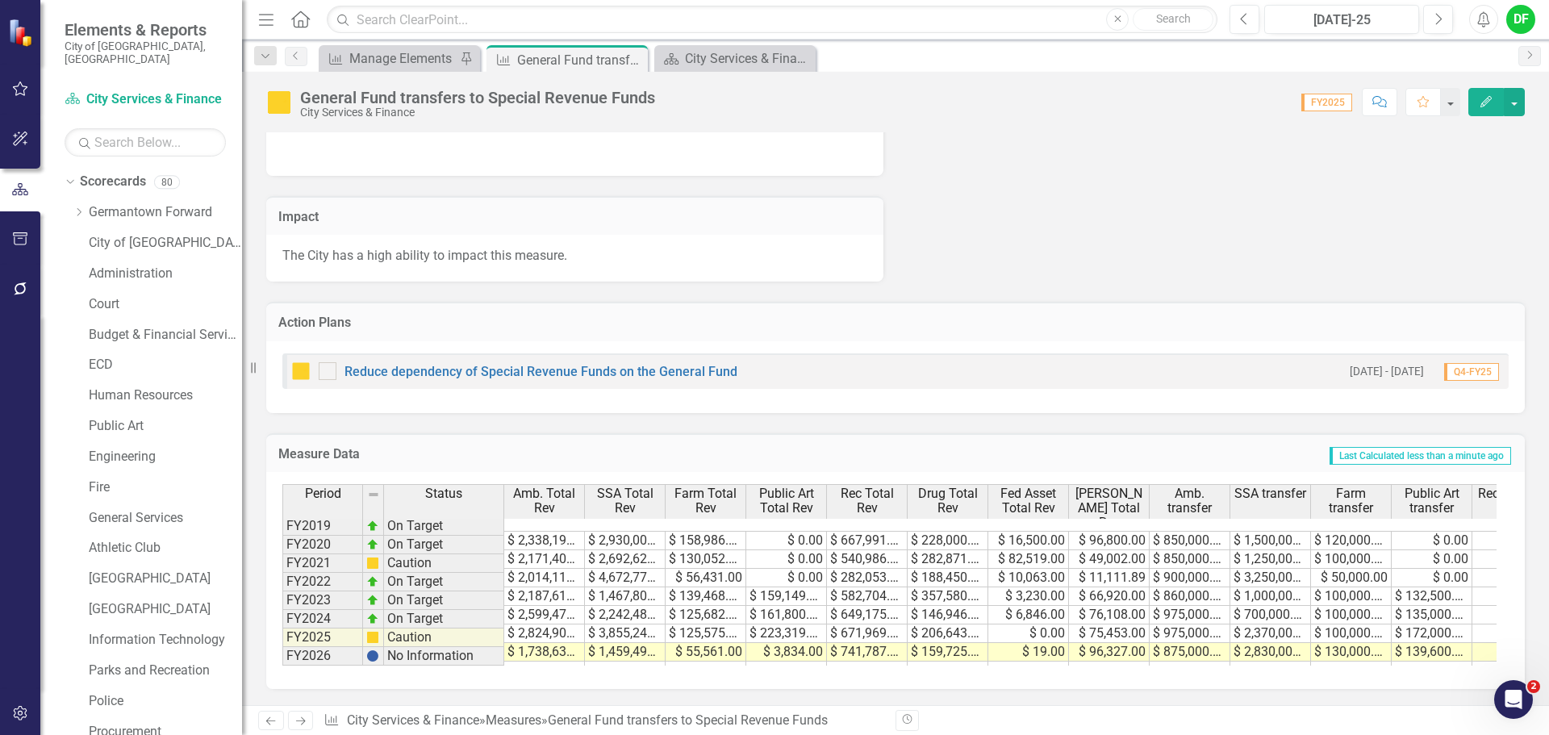
click at [282, 633] on div "Period Status Amb. Total Rev SSA Total Rev Farm Total Rev Public Art Total Rev …" at bounding box center [282, 582] width 0 height 196
click at [959, 645] on div at bounding box center [947, 646] width 81 height 2
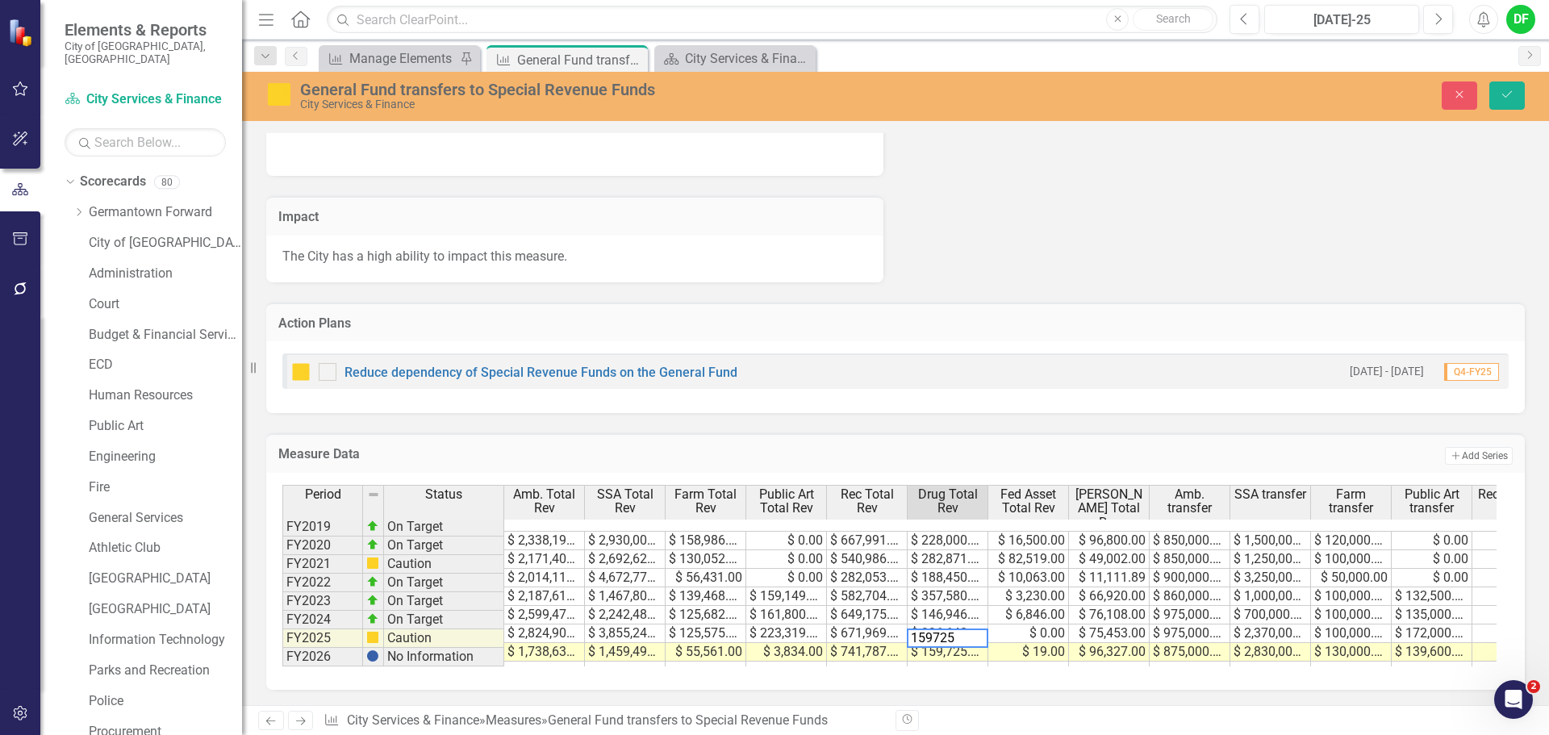
click at [959, 633] on textarea "159725" at bounding box center [947, 637] width 81 height 19
type textarea "157406"
click at [957, 643] on td "$ 157,406.00" at bounding box center [947, 652] width 81 height 19
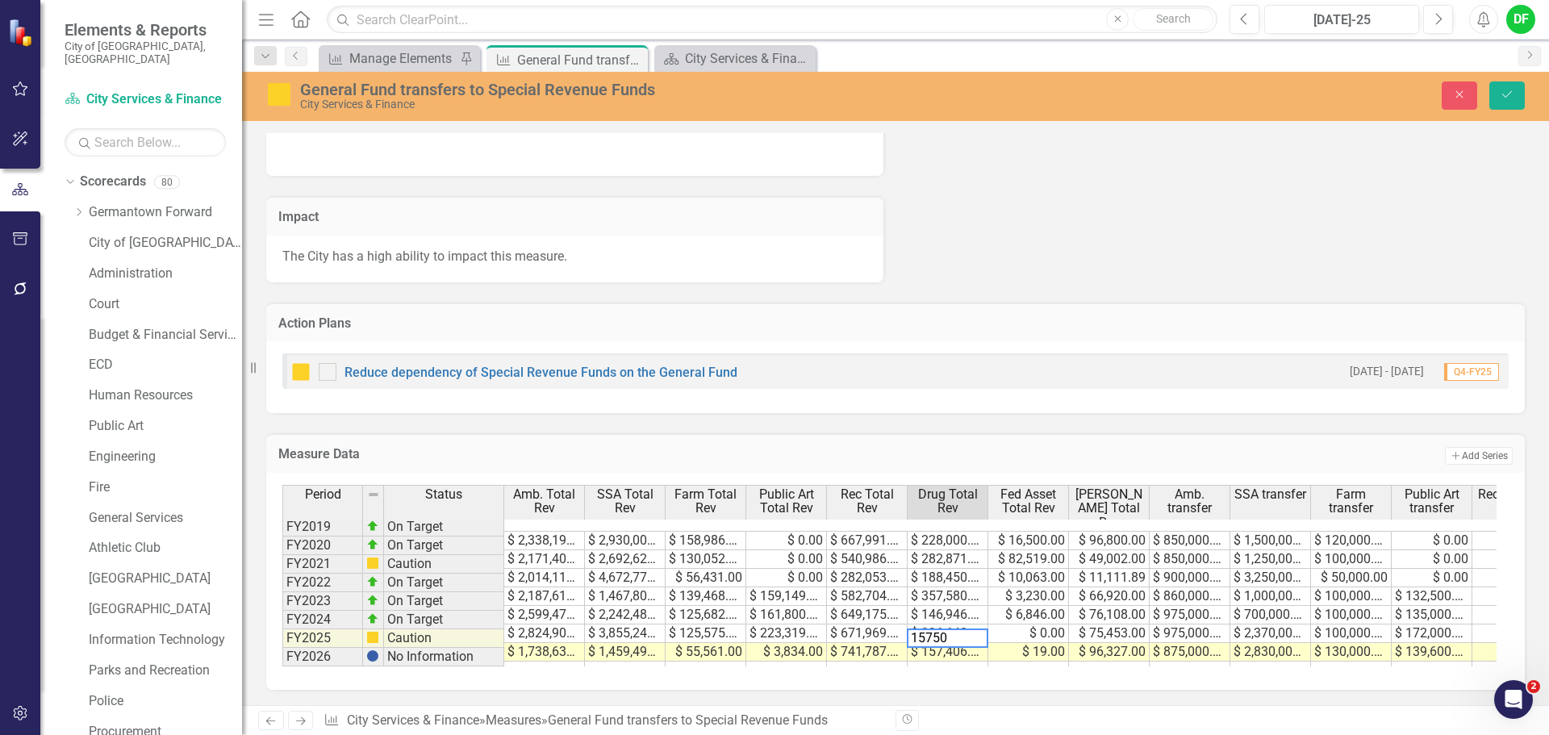
type textarea "157506"
click at [1521, 103] on button "Save" at bounding box center [1506, 95] width 35 height 28
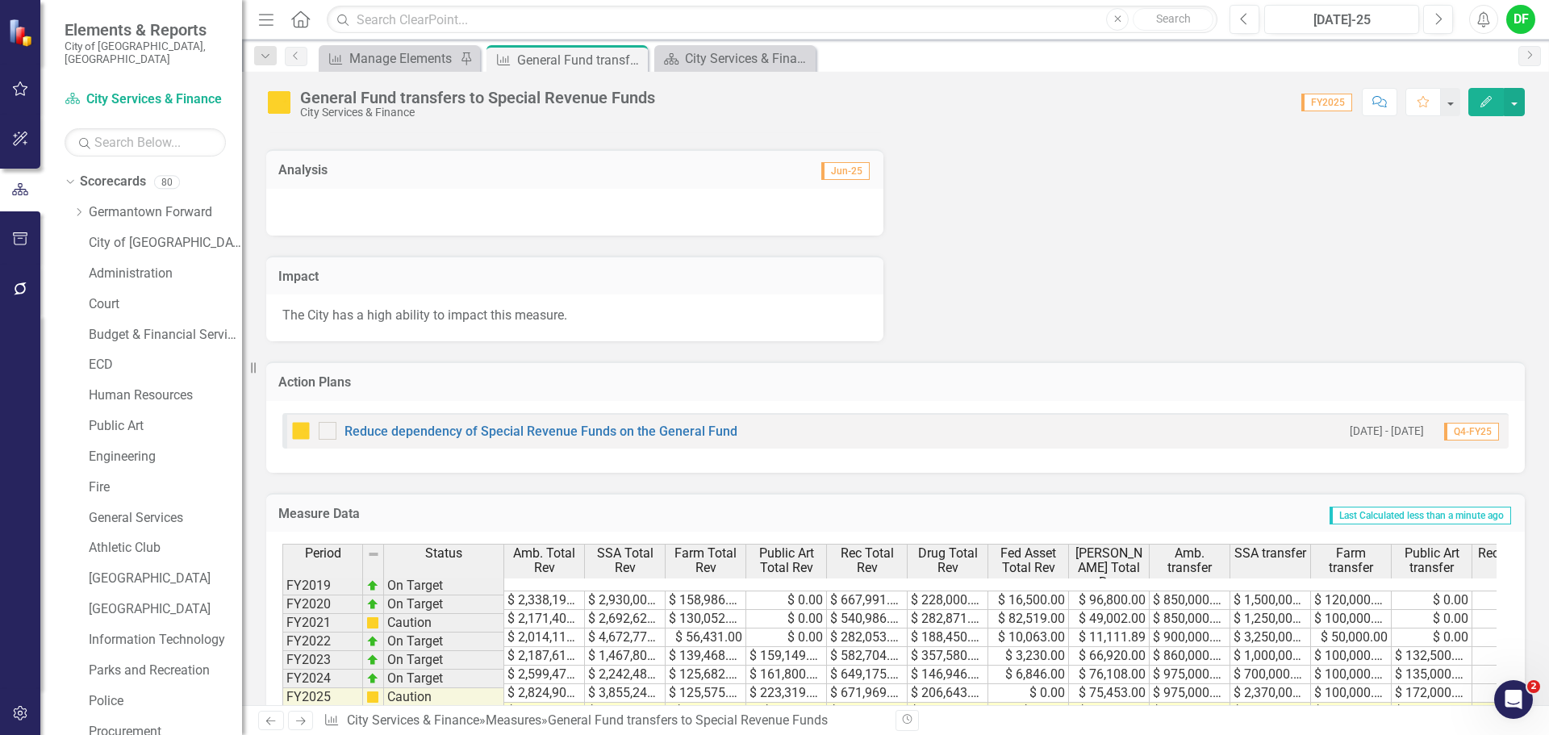
scroll to position [776, 0]
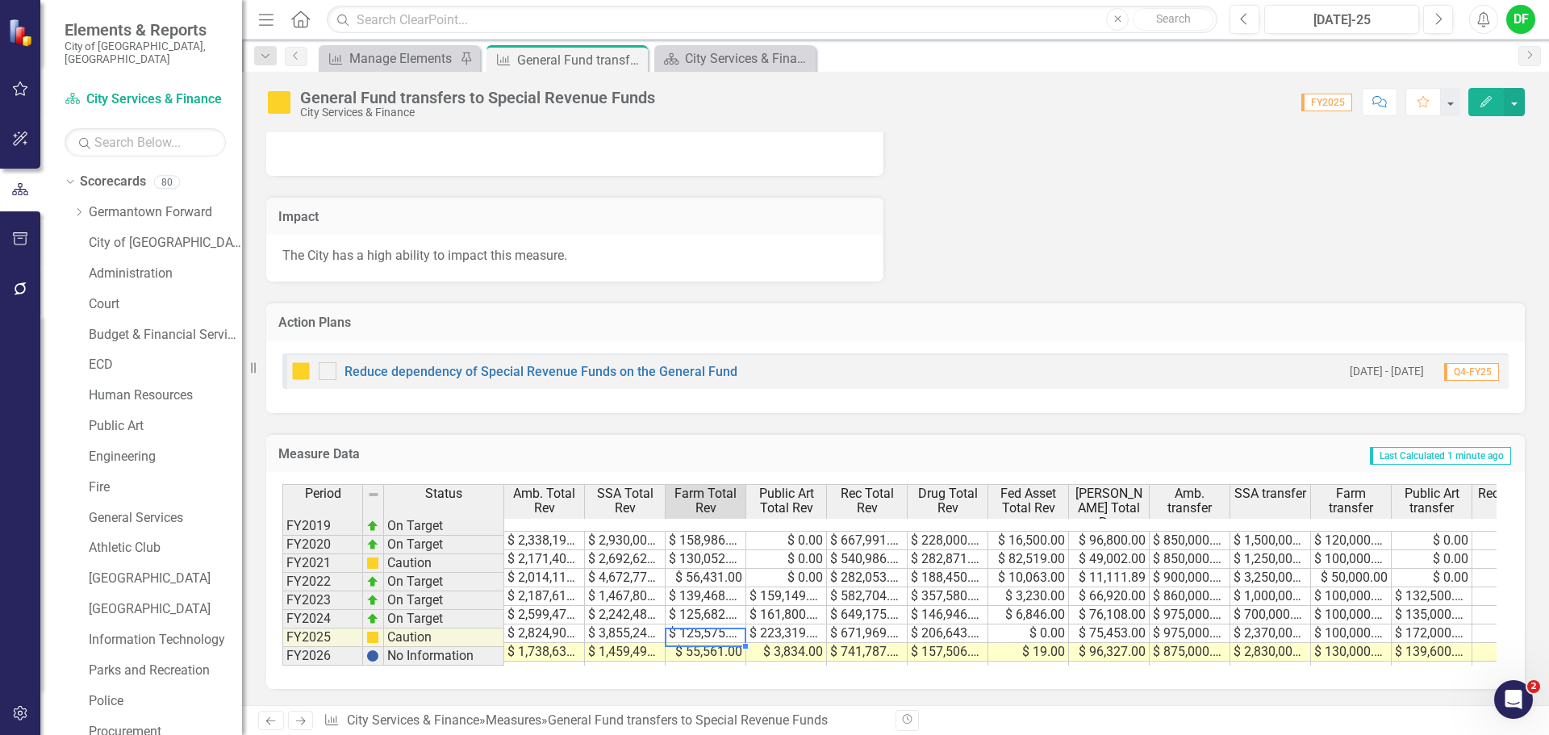
click at [722, 643] on td "$ 55,561.00" at bounding box center [705, 652] width 81 height 19
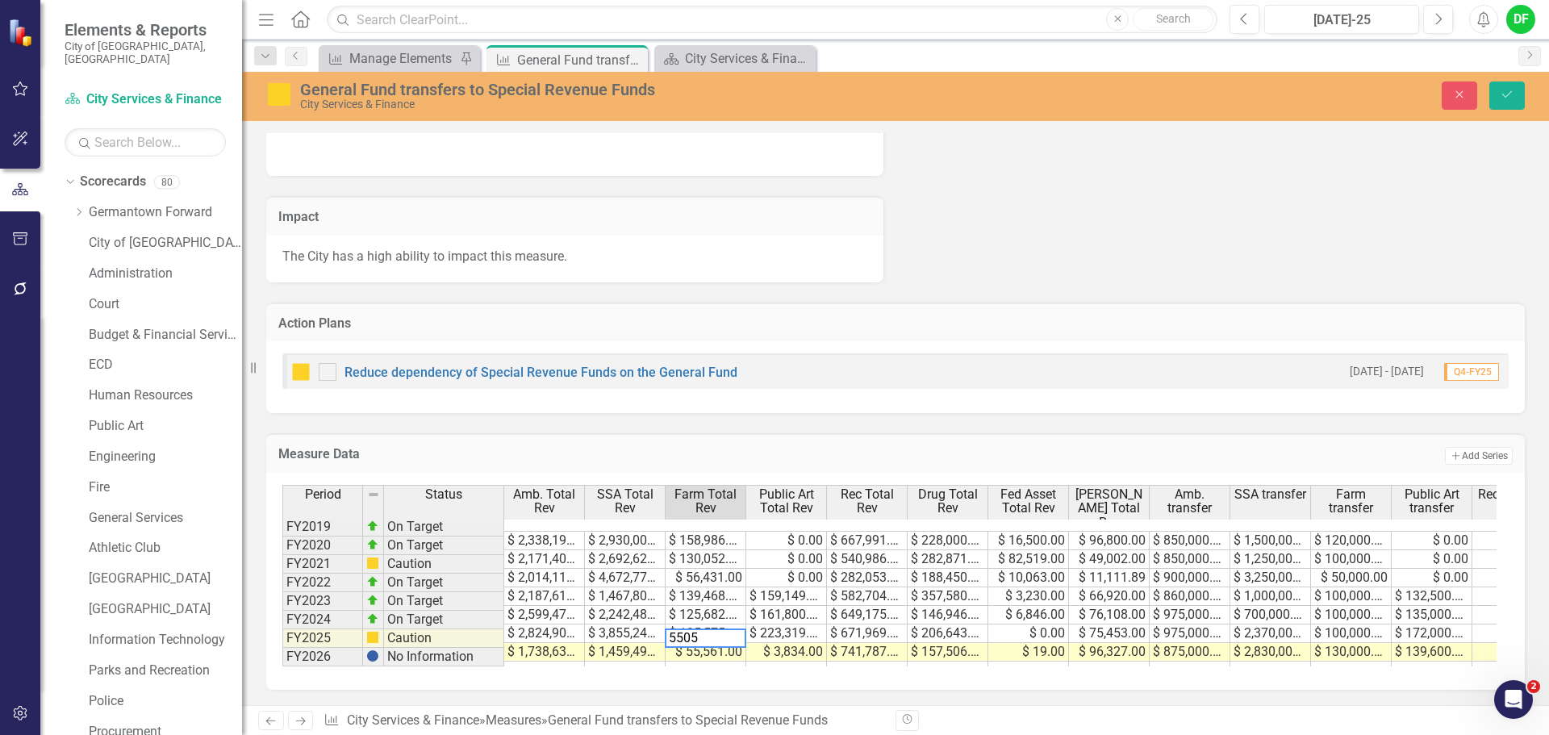
type textarea "55057"
click at [1515, 97] on button "Save" at bounding box center [1506, 95] width 35 height 28
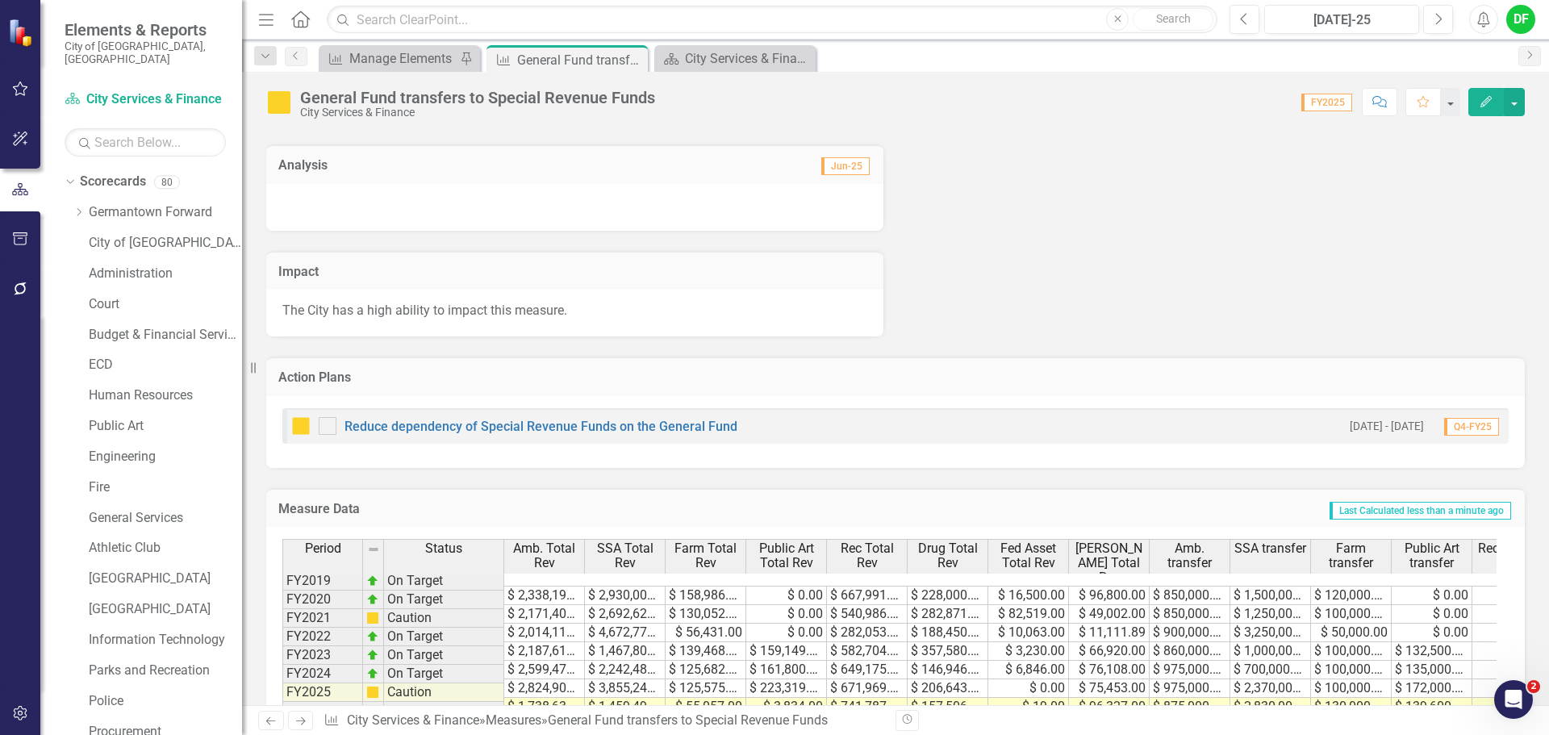
scroll to position [776, 0]
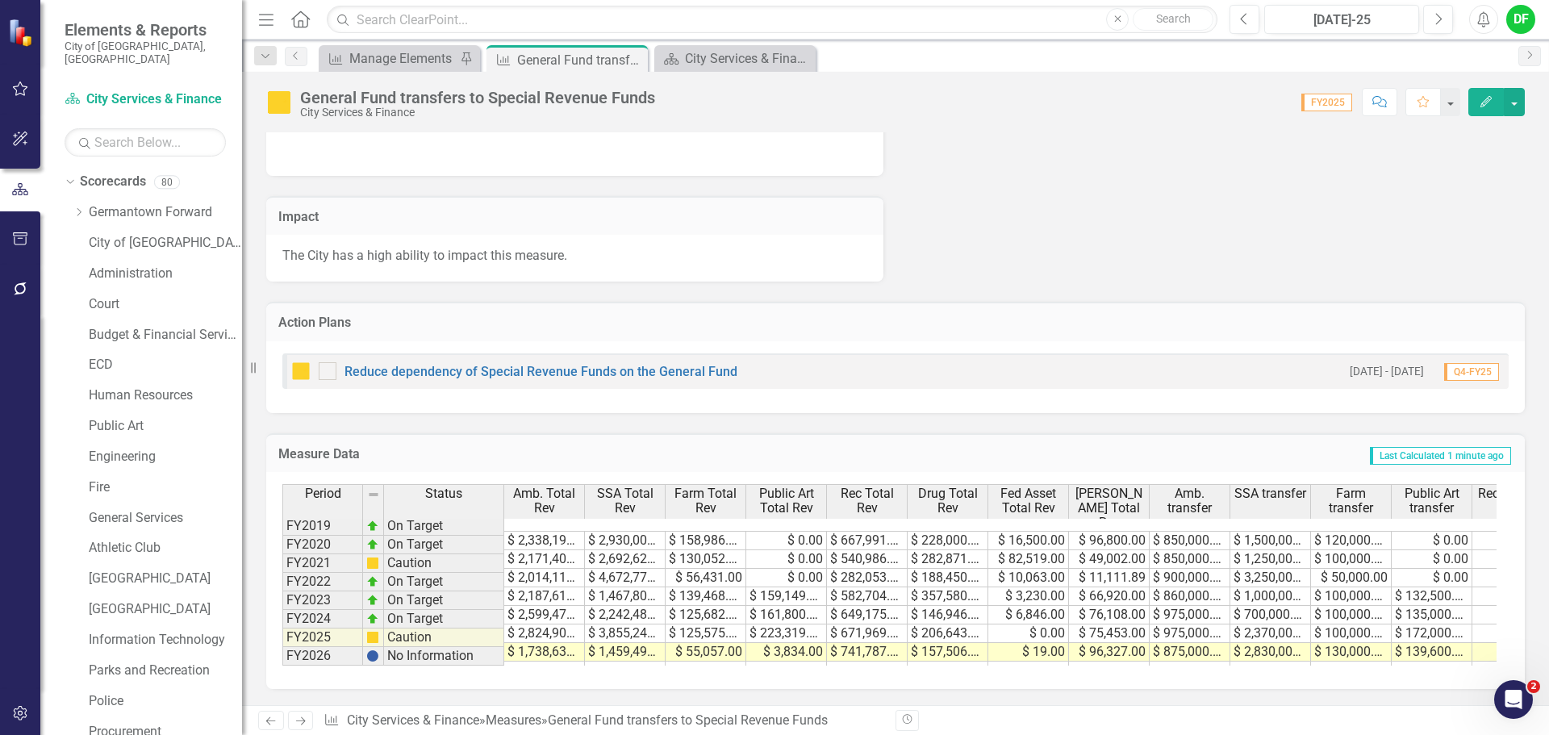
click at [893, 643] on td "$ 741,787.00" at bounding box center [867, 652] width 81 height 19
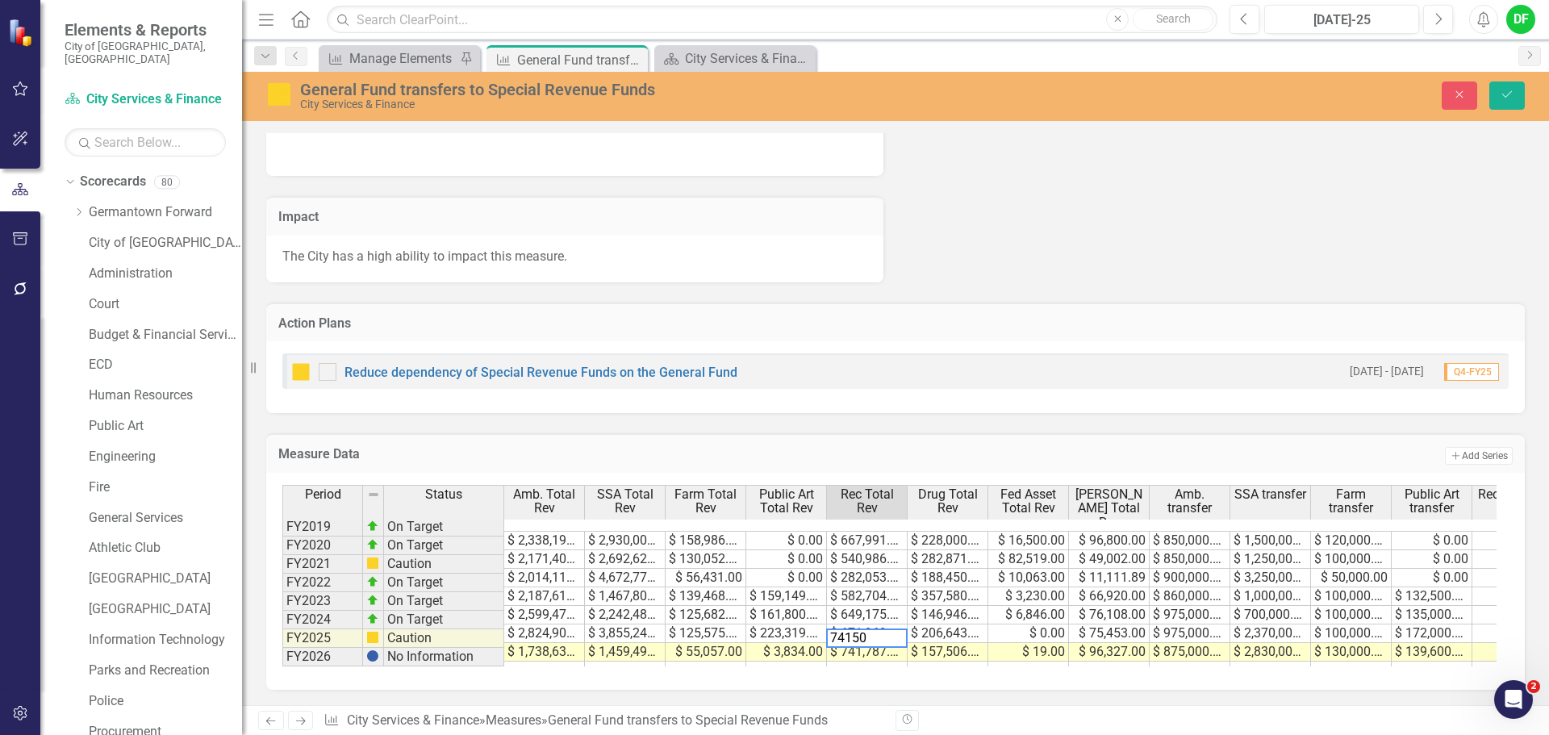
type textarea "741509"
click at [1517, 95] on button "Save" at bounding box center [1506, 95] width 35 height 28
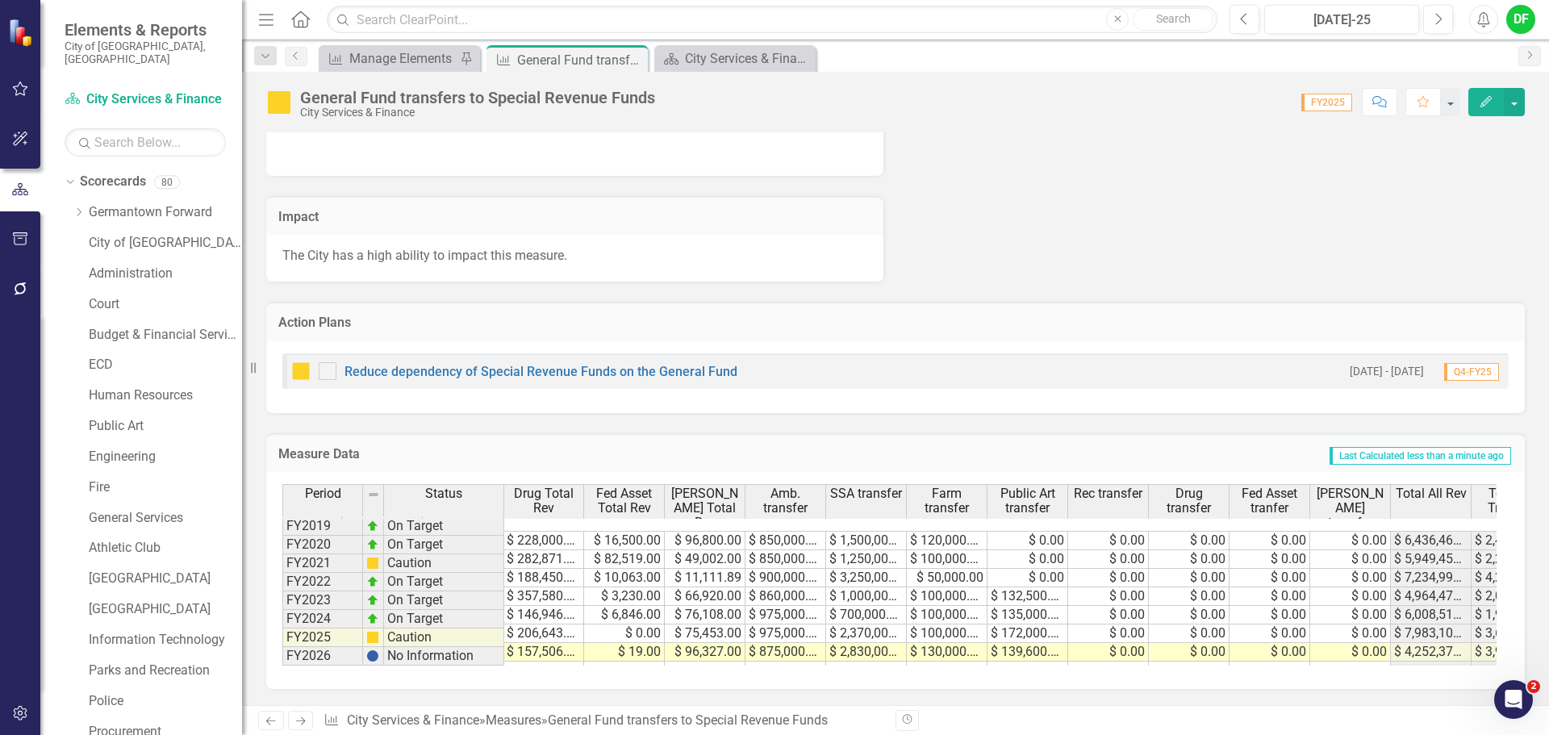
scroll to position [0, 426]
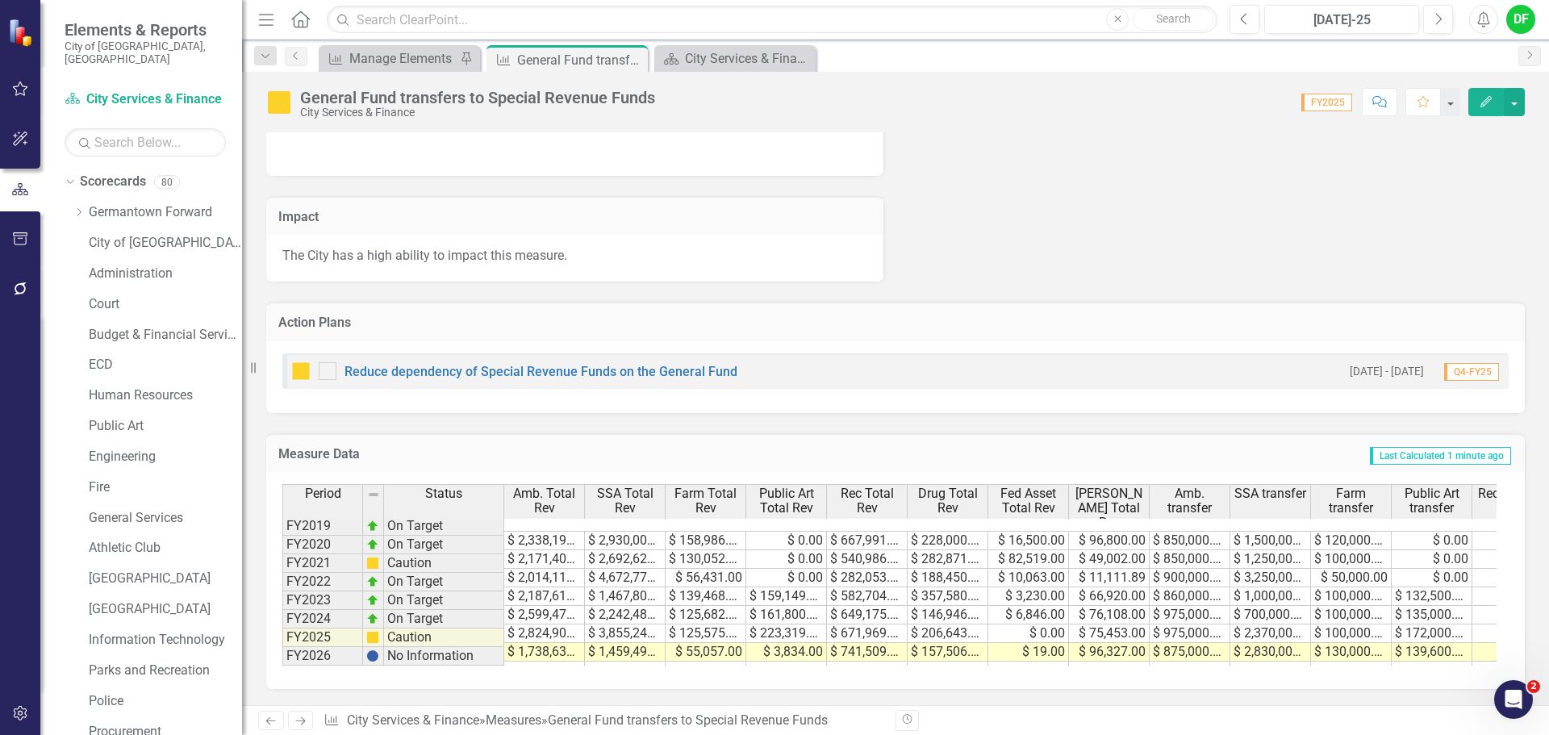
click at [282, 636] on div "Period Status Amb. Total Rev SSA Total Rev Farm Total Rev Public Art Total Rev …" at bounding box center [282, 582] width 0 height 196
click at [575, 643] on td "$ 1,738,633.00" at bounding box center [544, 652] width 81 height 19
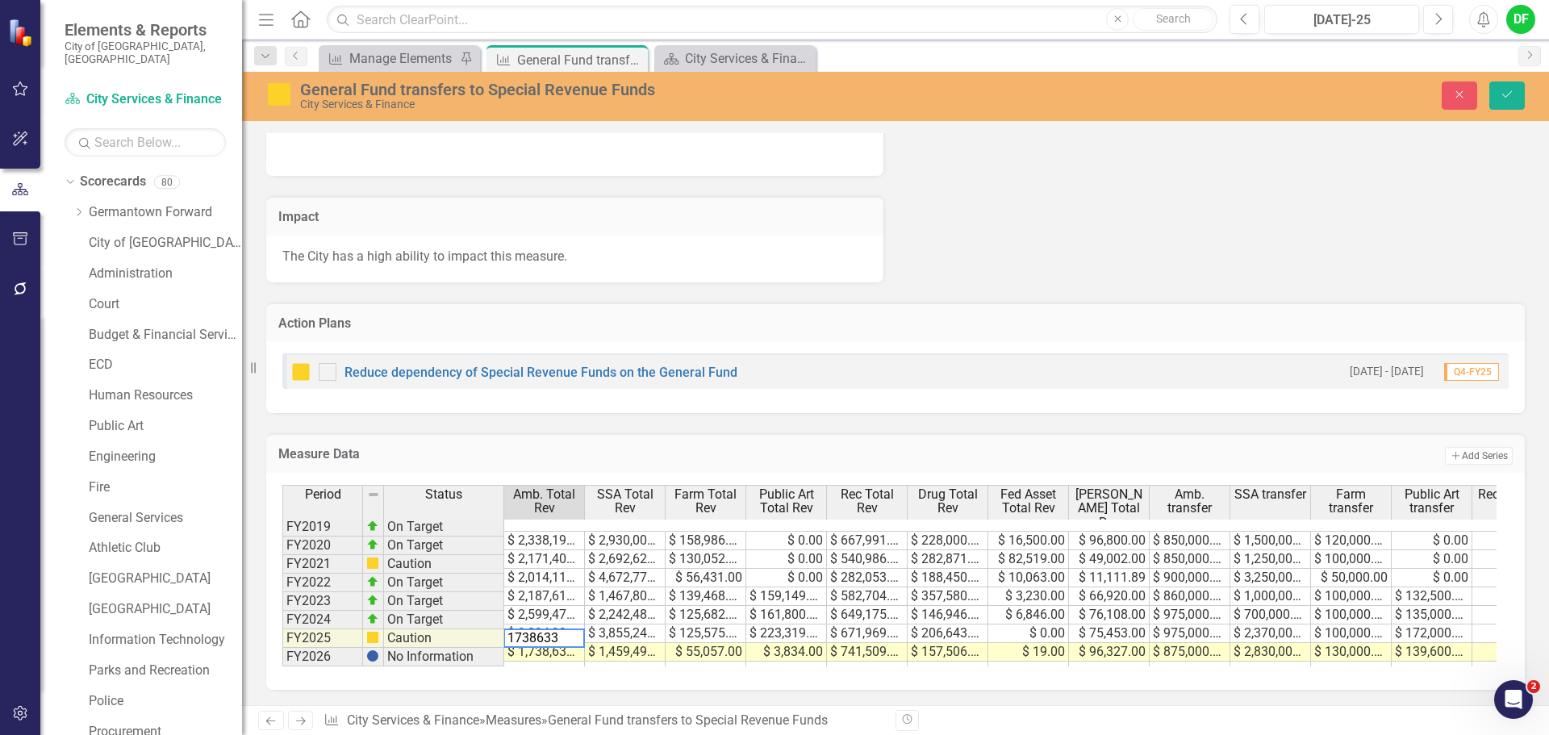
drag, startPoint x: 575, startPoint y: 622, endPoint x: 544, endPoint y: 630, distance: 32.5
click at [541, 628] on textarea "1738633" at bounding box center [543, 637] width 81 height 19
click at [553, 628] on textarea "1738633" at bounding box center [543, 637] width 81 height 19
click at [563, 628] on textarea "1738633" at bounding box center [543, 637] width 81 height 19
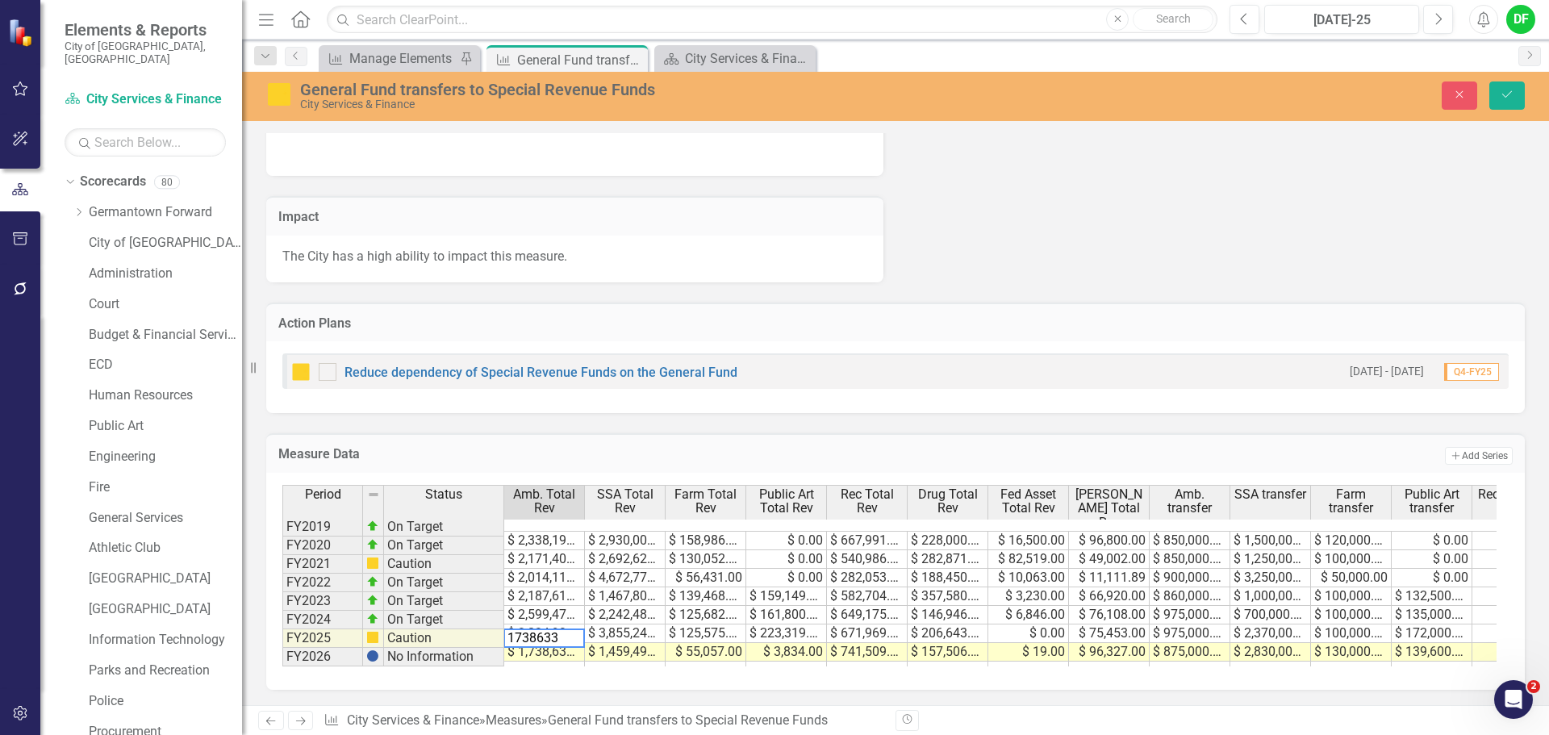
click at [563, 628] on textarea "1738633" at bounding box center [543, 637] width 81 height 19
type textarea "2613633"
click at [646, 643] on td "$ 1,459,490.00" at bounding box center [625, 652] width 81 height 19
click at [653, 643] on td "$ 1,459,490.00" at bounding box center [625, 652] width 81 height 19
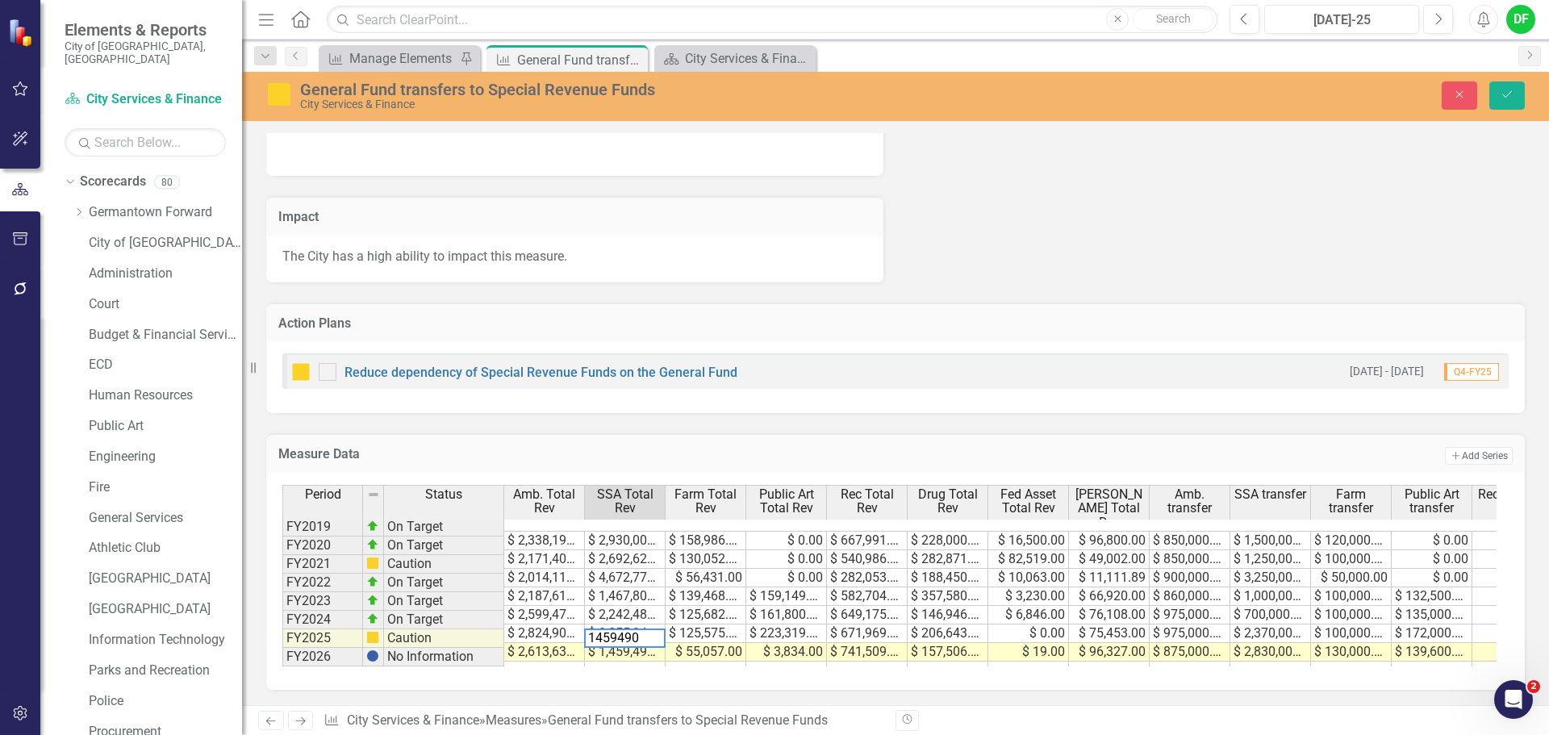
drag, startPoint x: 653, startPoint y: 630, endPoint x: 553, endPoint y: 637, distance: 101.1
click at [553, 637] on div "Period Status Amb. Total Rev SSA Total Rev Farm Total Rev Public Art Total Rev …" at bounding box center [889, 575] width 1214 height 181
click at [702, 643] on td "$ 55,057.00" at bounding box center [705, 652] width 81 height 19
click at [720, 643] on td "$ 55,057.00" at bounding box center [705, 652] width 81 height 19
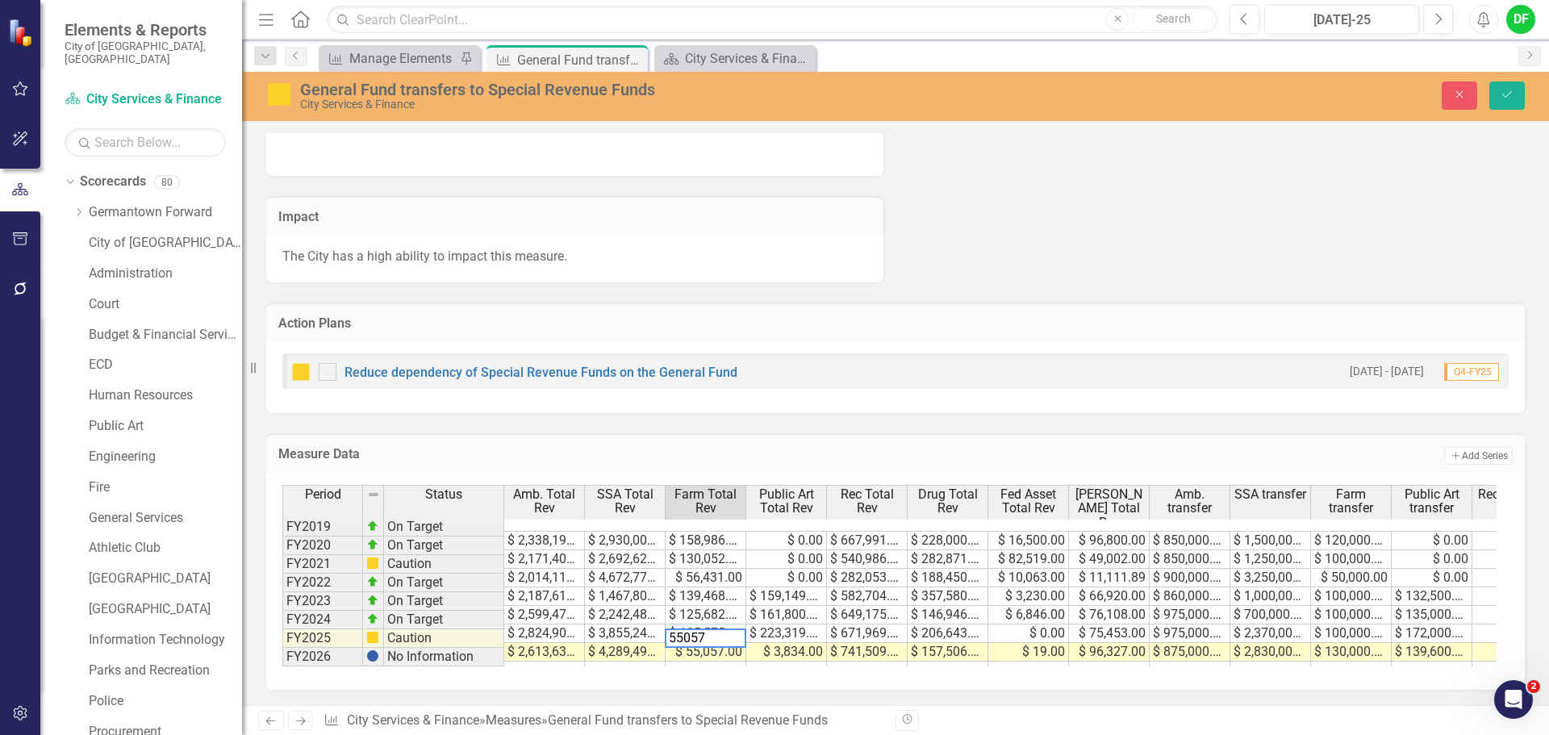
click at [724, 634] on textarea "55057" at bounding box center [705, 637] width 81 height 19
type textarea "185057"
click at [795, 643] on td "$ 3,834.00" at bounding box center [786, 652] width 81 height 19
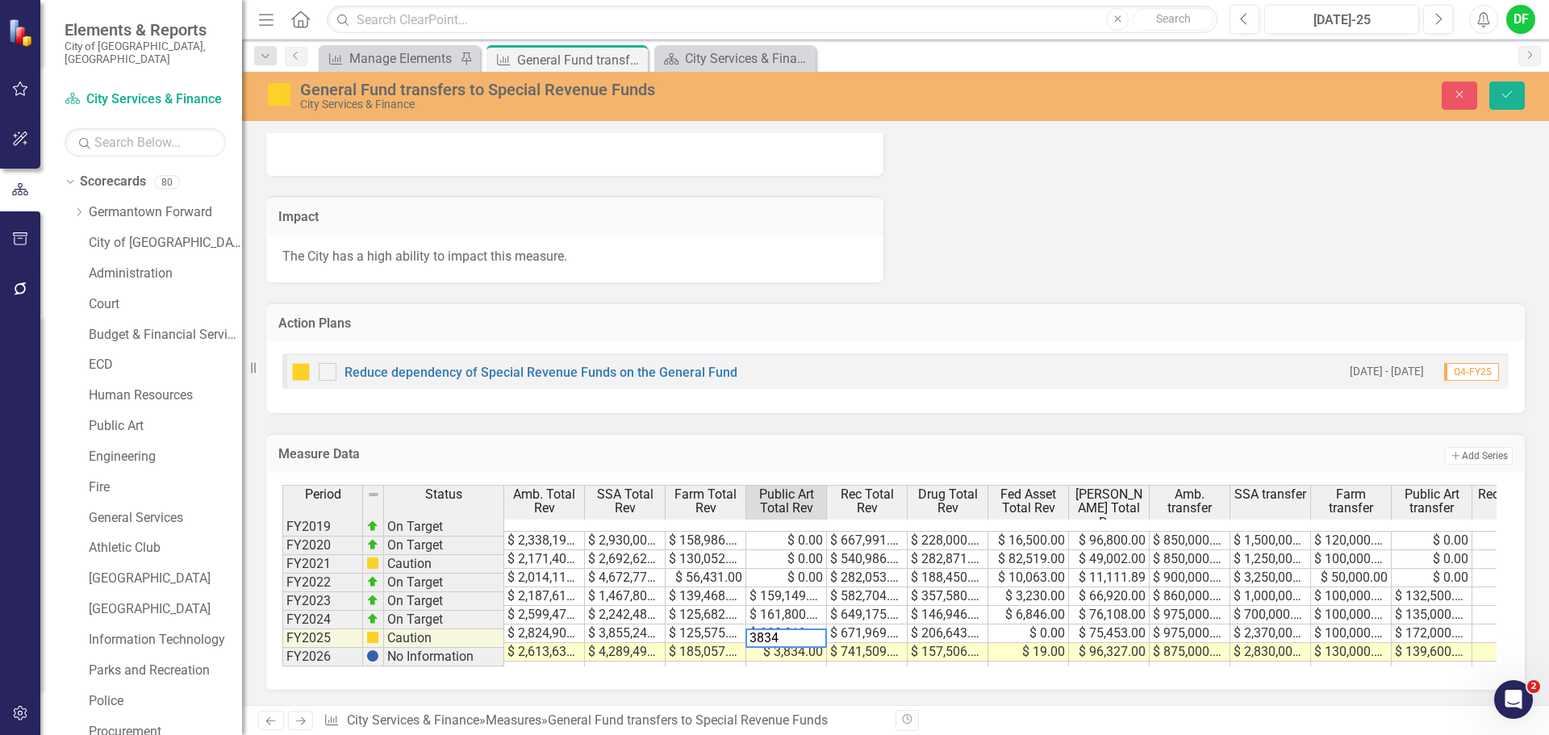
click at [795, 633] on textarea "3834" at bounding box center [785, 637] width 81 height 19
type textarea "143434"
click at [1498, 95] on button "Save" at bounding box center [1506, 95] width 35 height 28
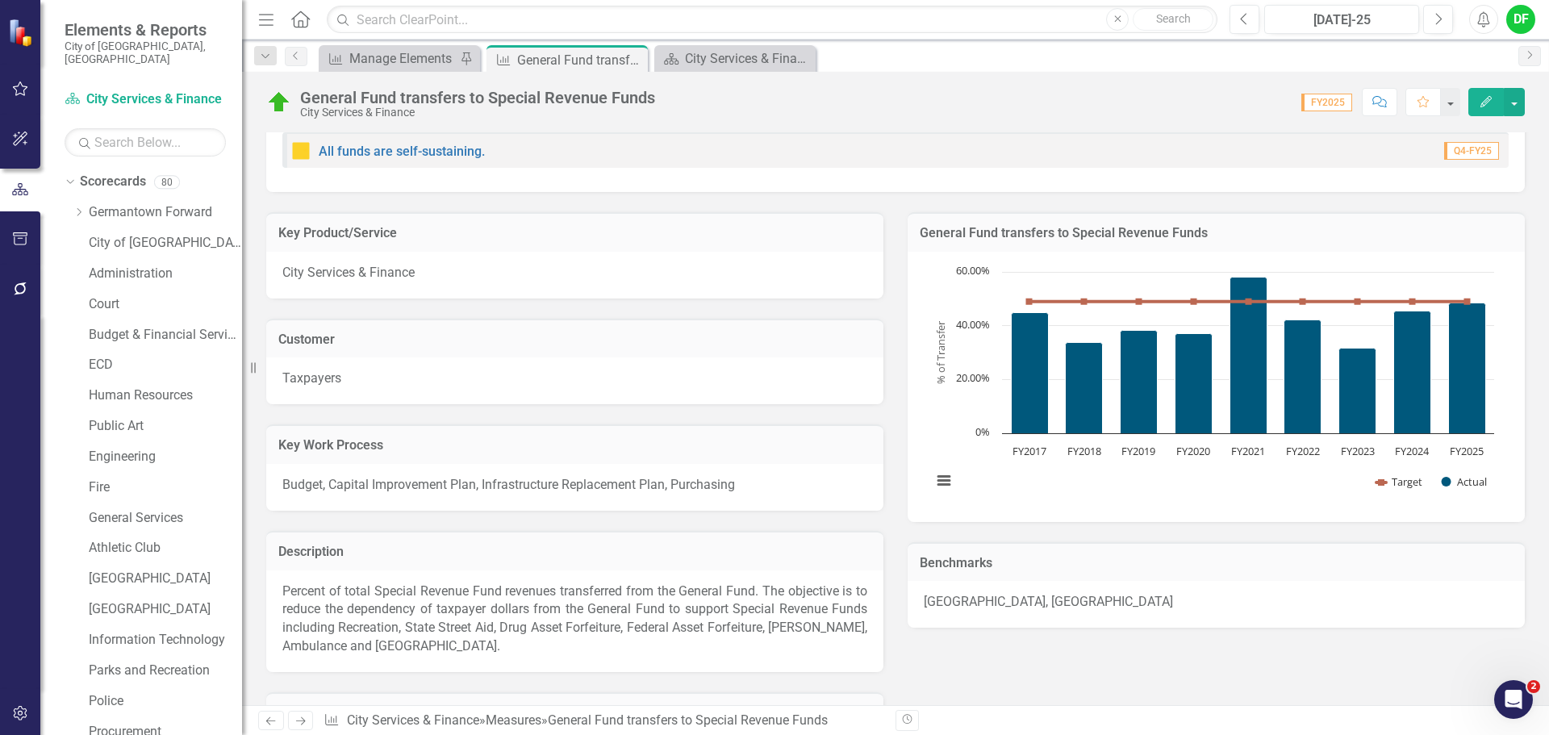
scroll to position [81, 0]
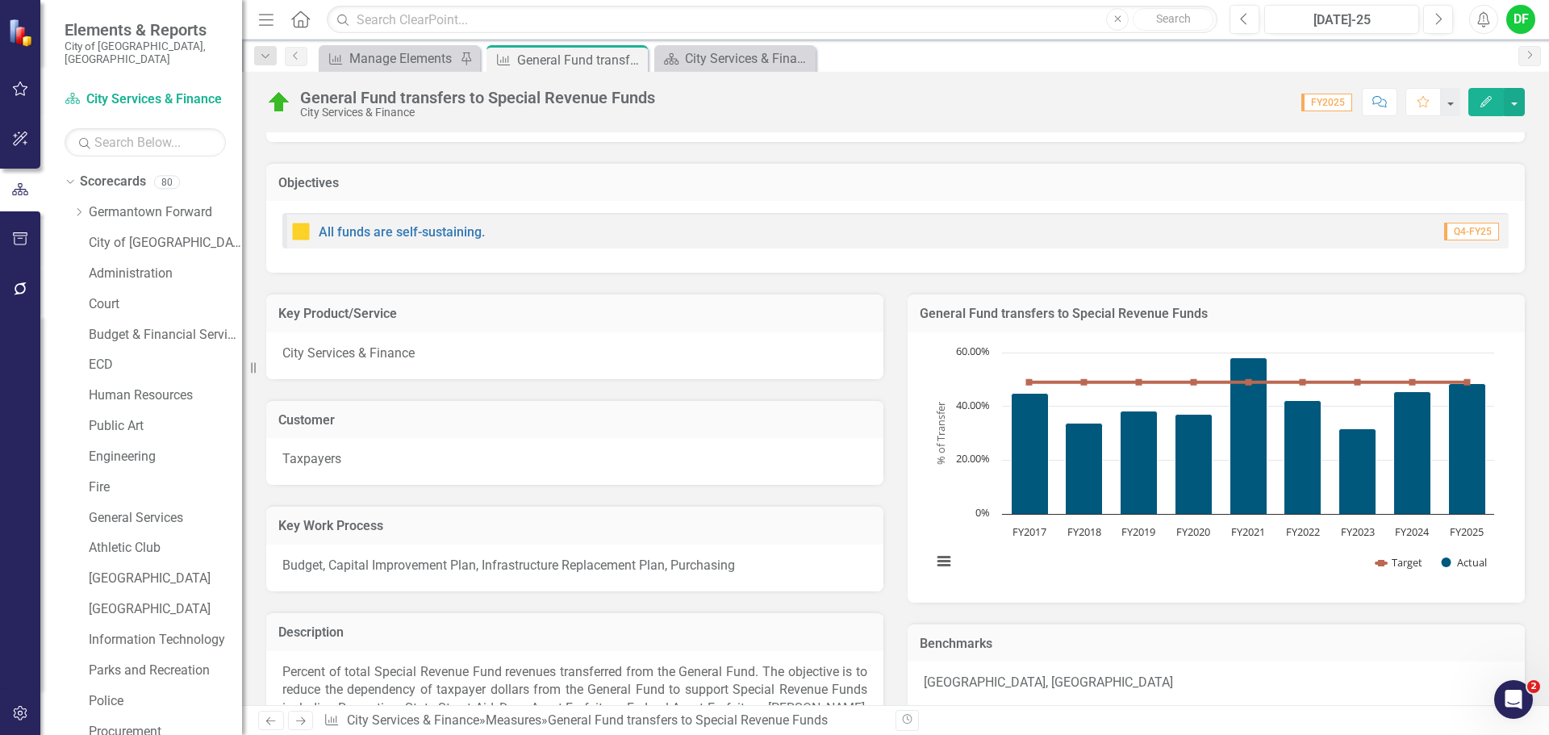
click at [308, 232] on img at bounding box center [300, 231] width 19 height 19
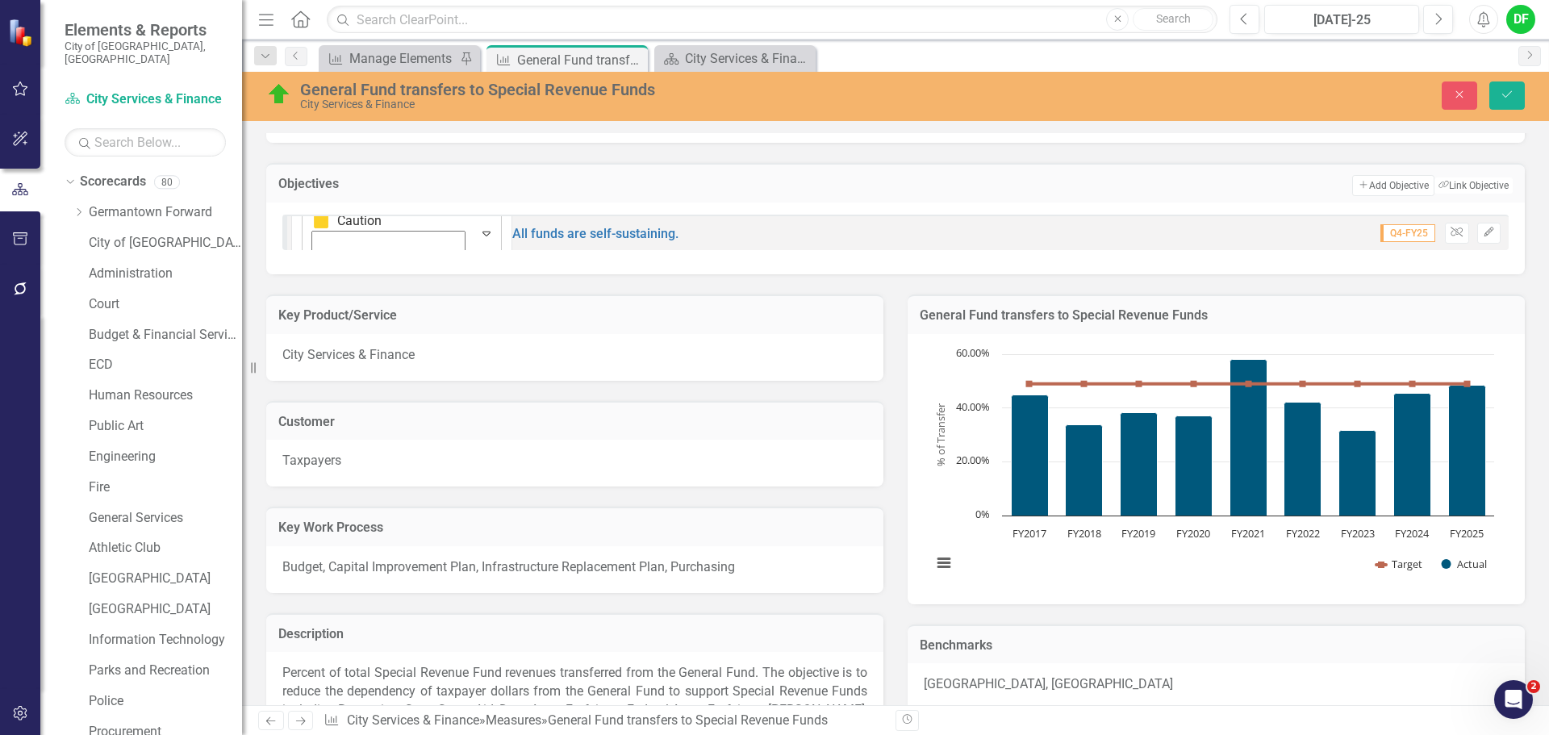
click at [482, 233] on icon at bounding box center [486, 234] width 8 height 5
click at [1515, 95] on button "Save" at bounding box center [1506, 95] width 35 height 28
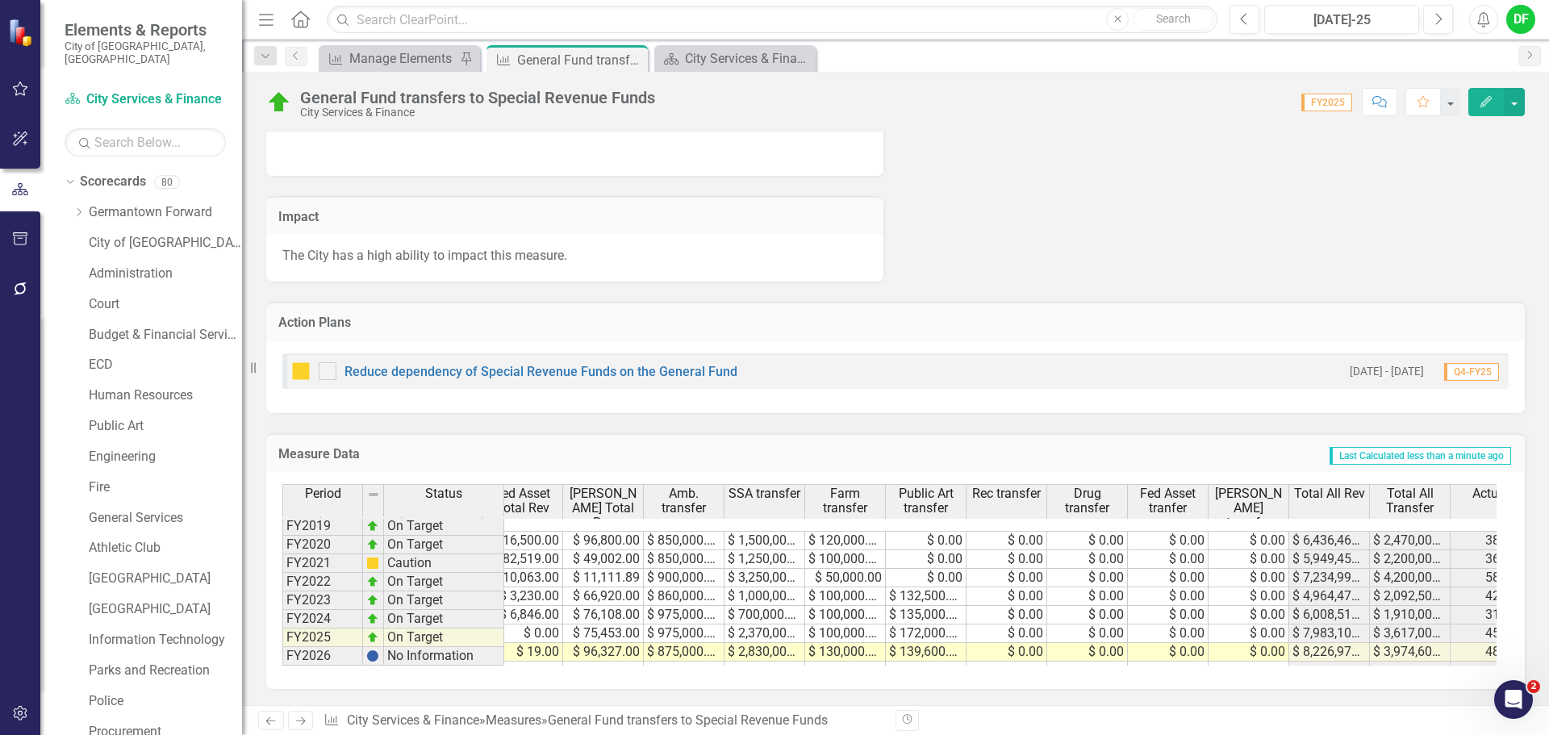
scroll to position [0, 537]
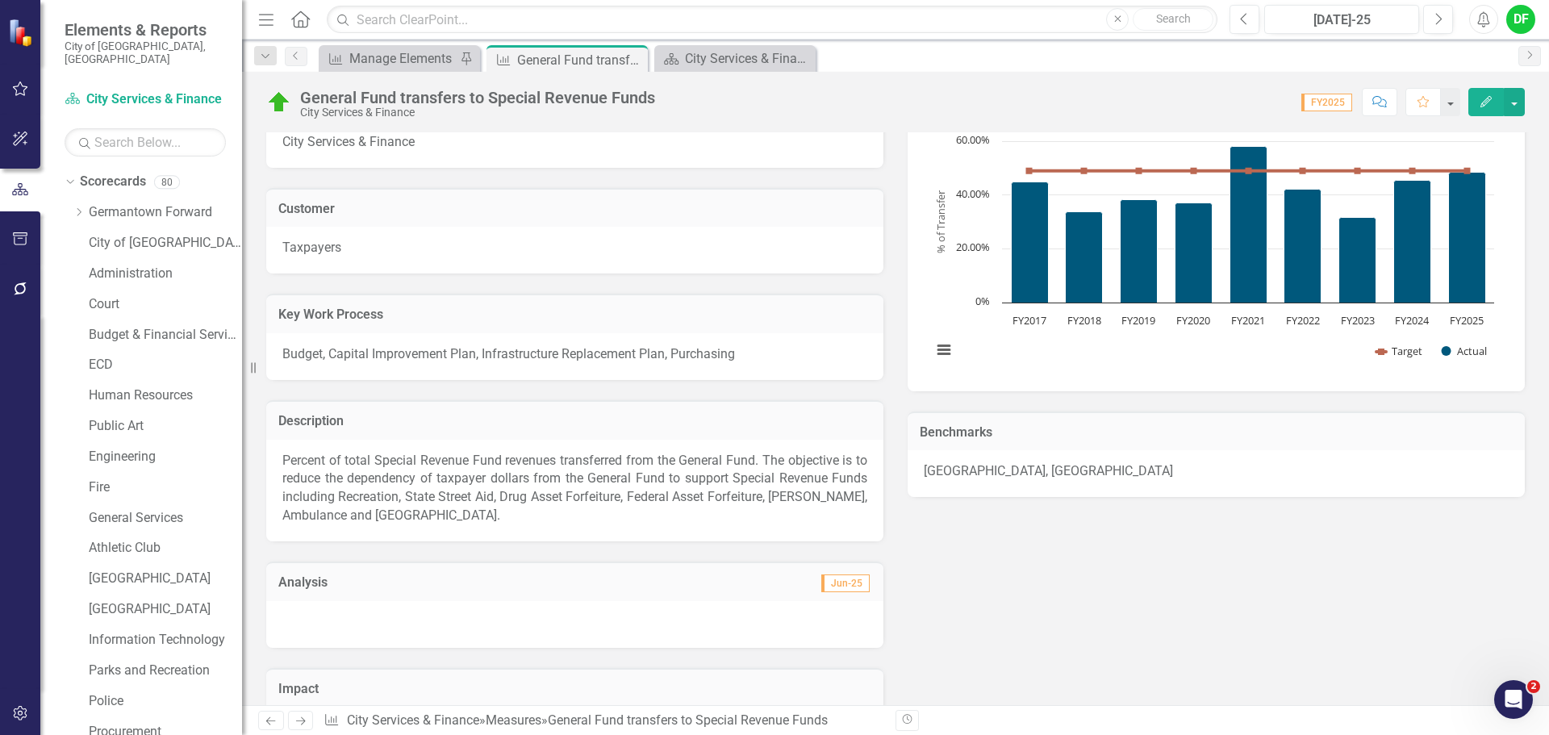
click at [397, 626] on div at bounding box center [574, 624] width 617 height 47
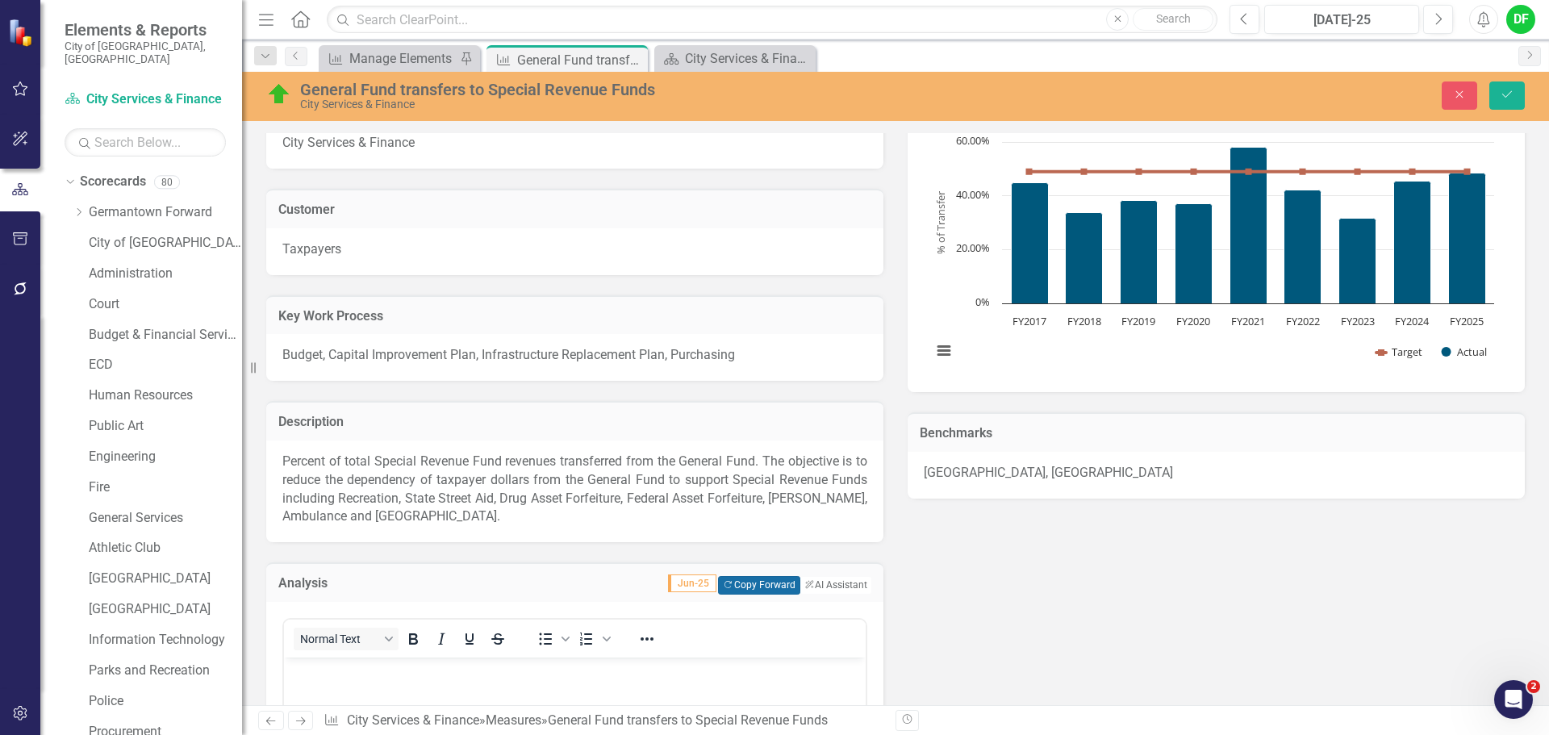
click at [746, 578] on button "Copy Forward Copy Forward" at bounding box center [758, 585] width 81 height 18
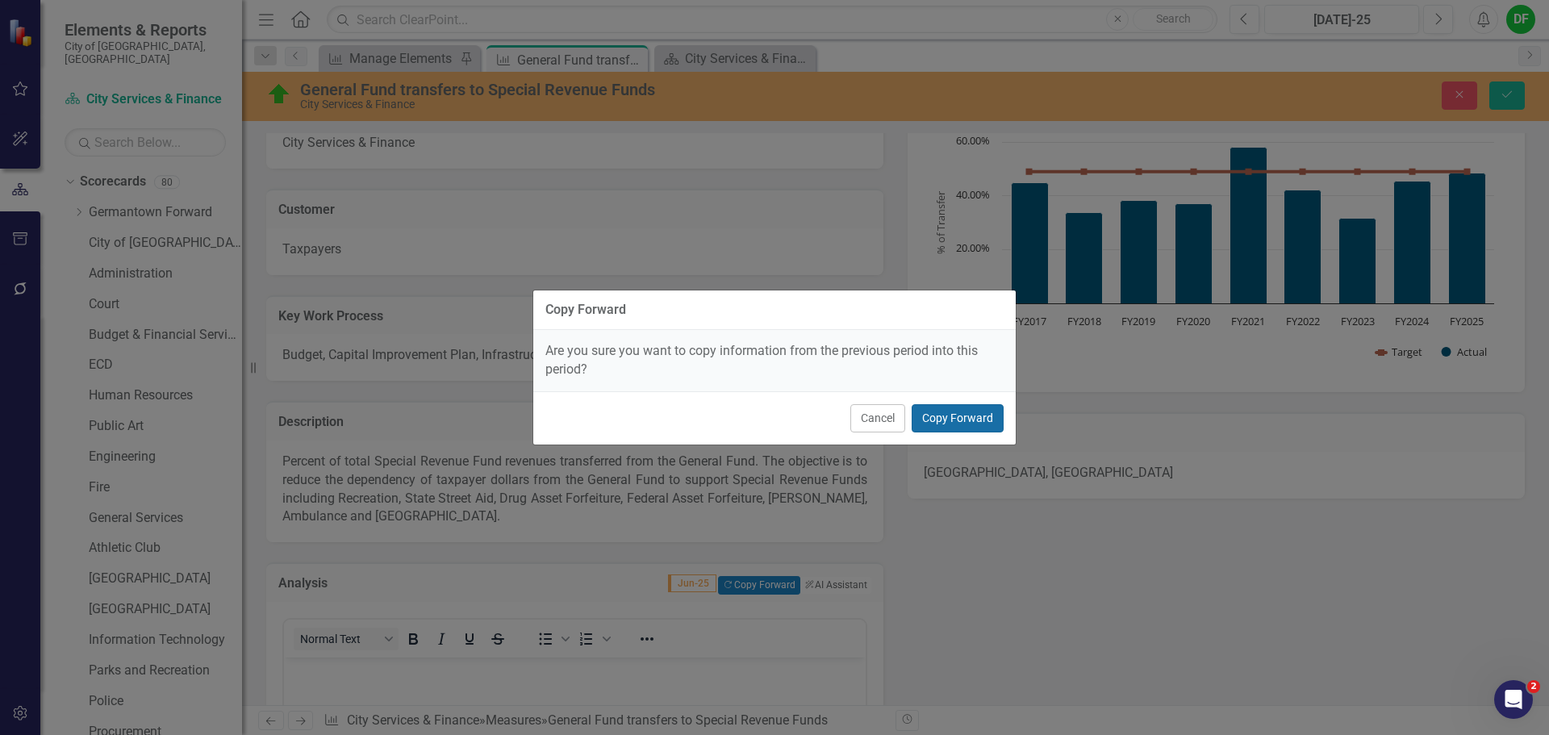
click at [973, 420] on button "Copy Forward" at bounding box center [958, 418] width 92 height 28
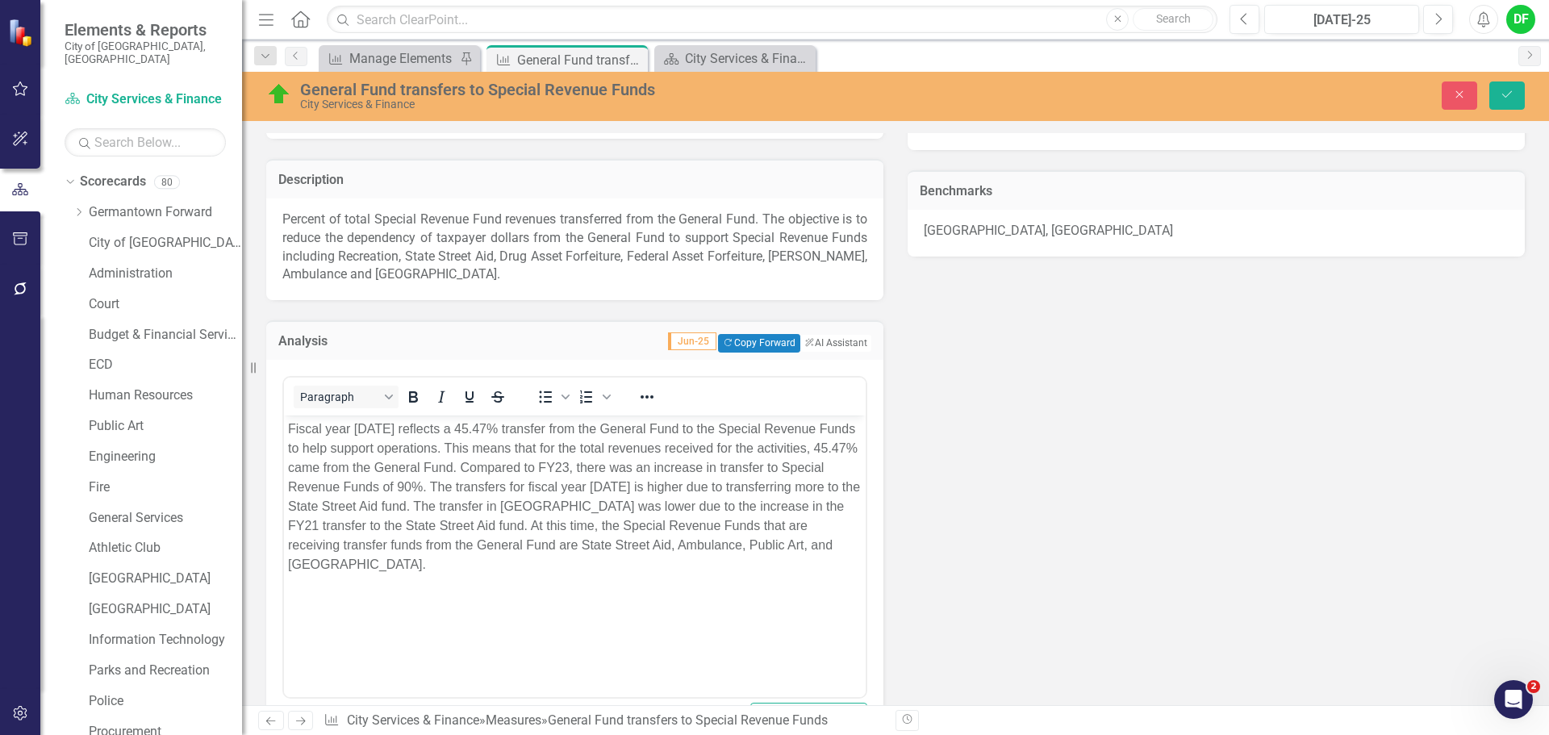
click at [380, 429] on p "Fiscal year [DATE] reflects a 45.47% transfer from the General Fund to the Spec…" at bounding box center [575, 496] width 574 height 155
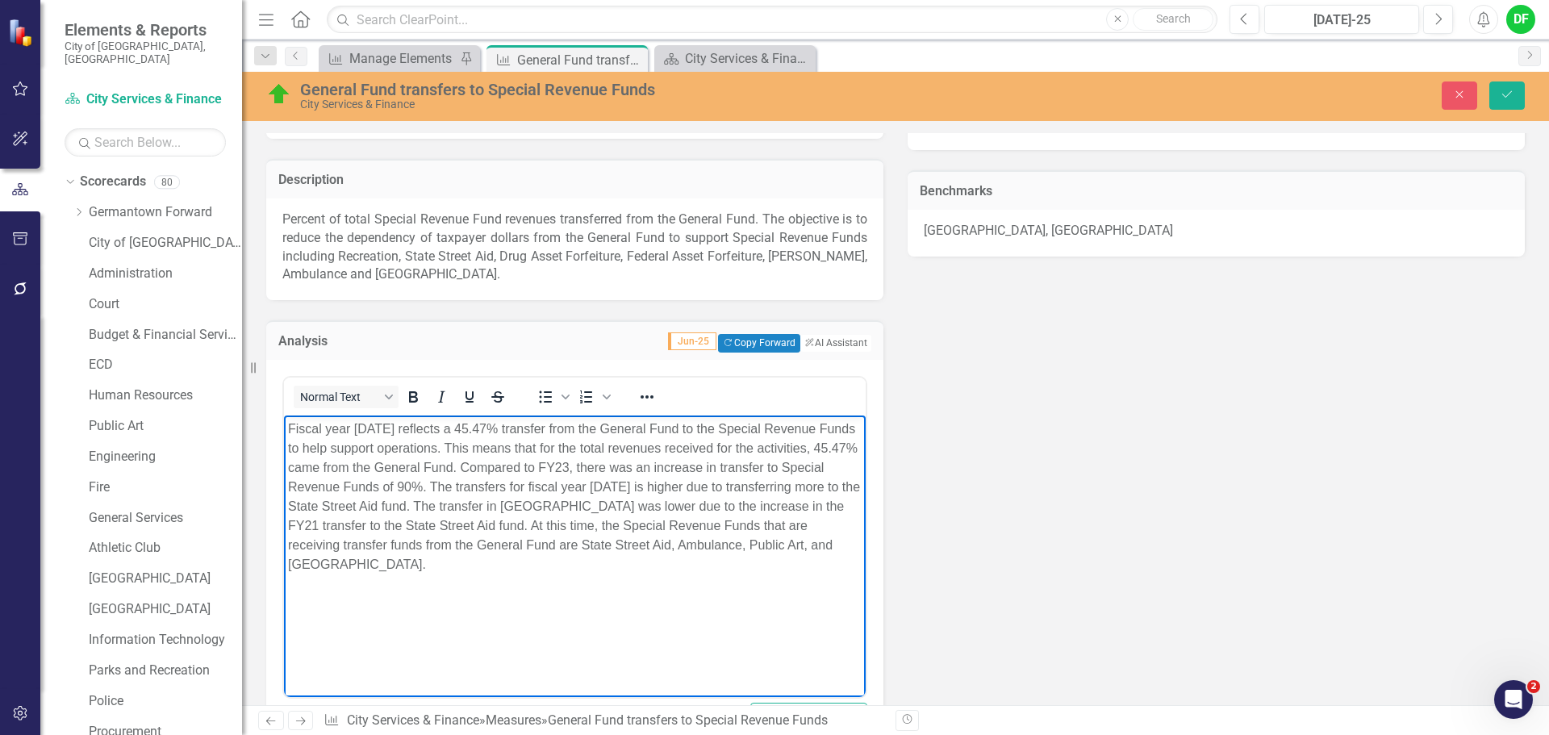
click at [475, 429] on p "Fiscal year [DATE] reflects a 45.47% transfer from the General Fund to the Spec…" at bounding box center [575, 496] width 574 height 155
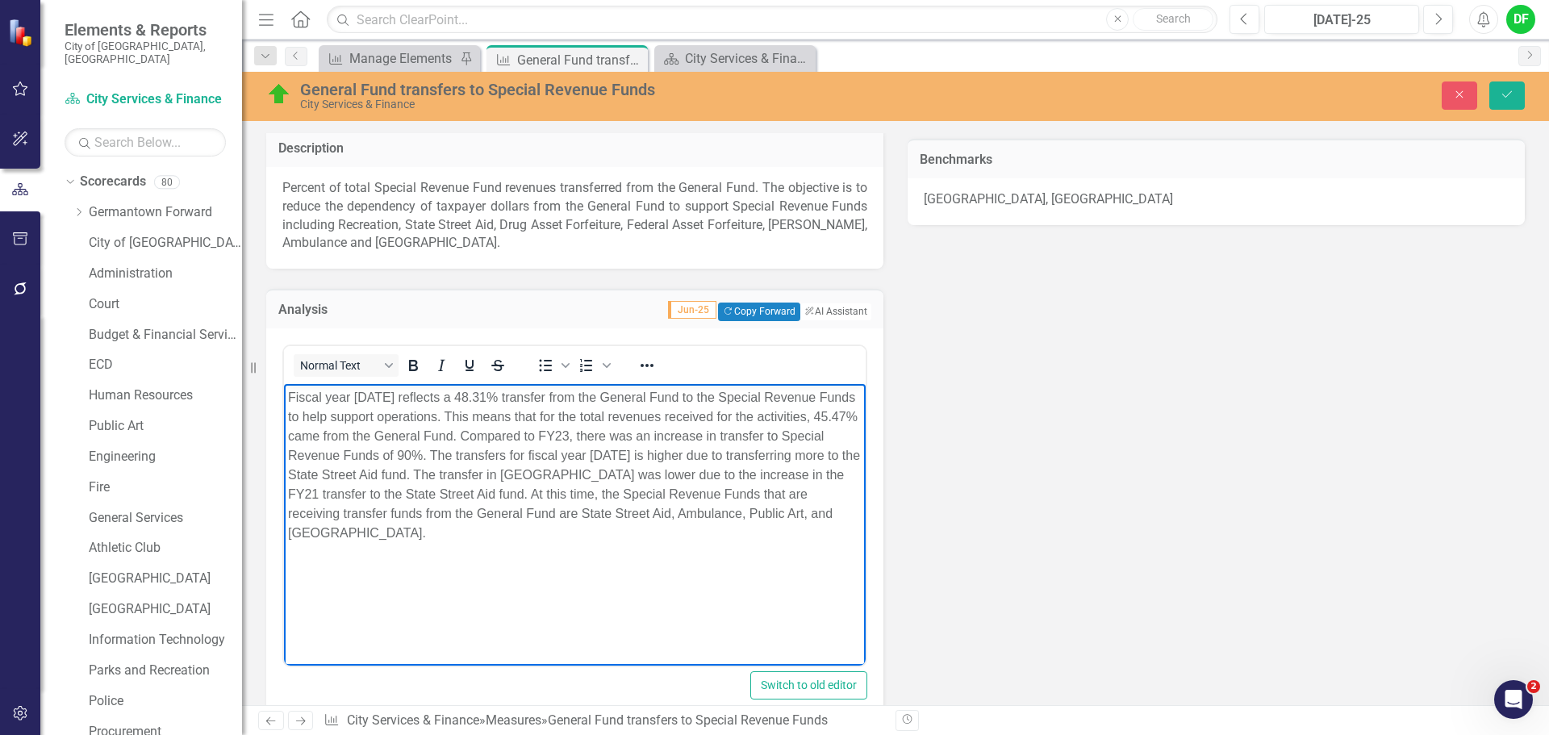
click at [321, 435] on p "Fiscal year [DATE] reflects a 48.31% transfer from the General Fund to the Spec…" at bounding box center [575, 464] width 574 height 155
click at [614, 436] on p "Fiscal year [DATE] reflects a 48.31% transfer from the General Fund to the Spec…" at bounding box center [575, 464] width 574 height 155
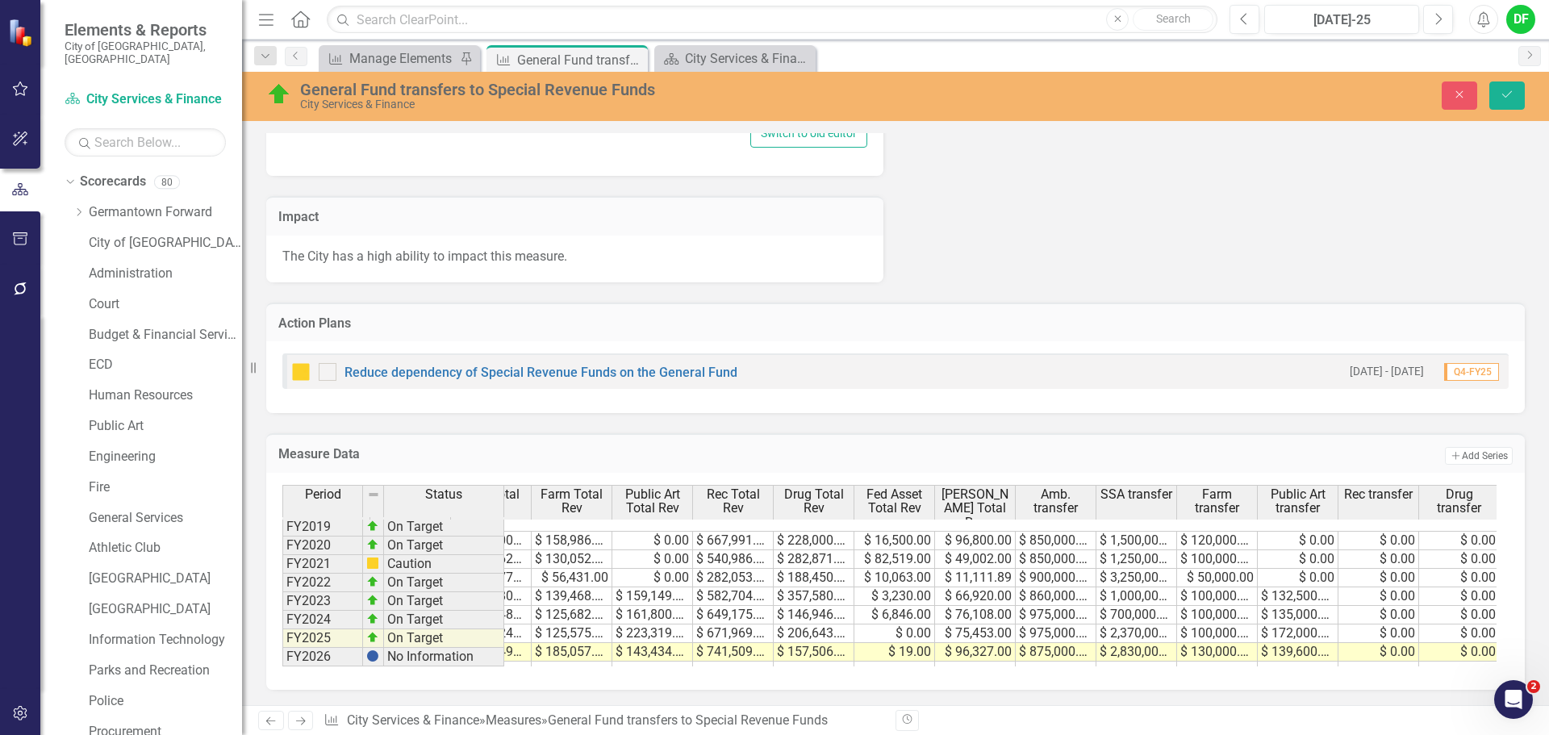
scroll to position [0, 148]
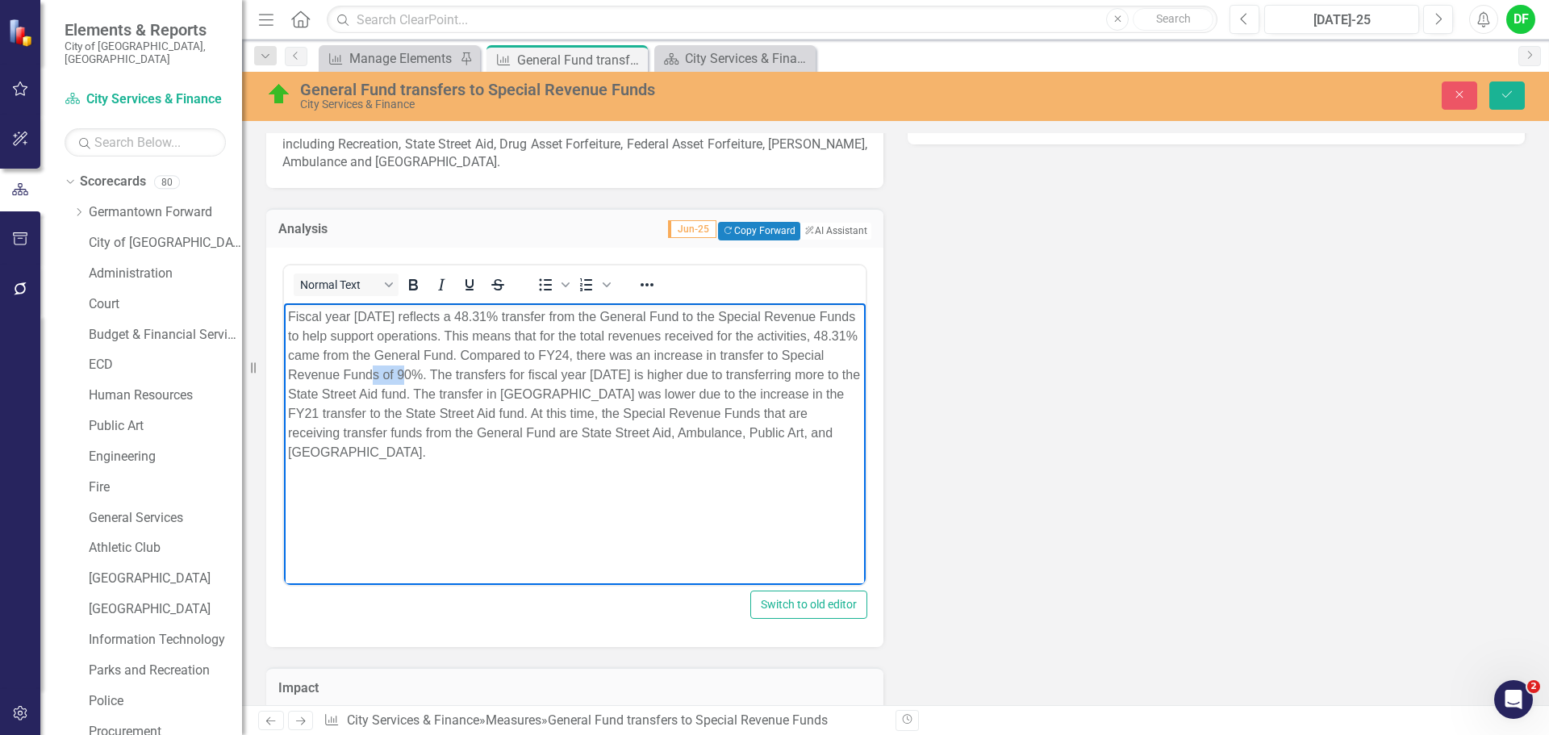
drag, startPoint x: 466, startPoint y: 373, endPoint x: 429, endPoint y: 368, distance: 37.5
click at [429, 368] on p "Fiscal year [DATE] reflects a 48.31% transfer from the General Fund to the Spec…" at bounding box center [575, 384] width 574 height 155
click at [620, 372] on p "Fiscal year [DATE] reflects a 48.31% transfer from the General Fund to the Spec…" at bounding box center [575, 384] width 574 height 155
click at [407, 392] on p "Fiscal year [DATE] reflects a 48.31% transfer from the General Fund to the Spec…" at bounding box center [575, 384] width 574 height 155
drag, startPoint x: 506, startPoint y: 391, endPoint x: 562, endPoint y: 398, distance: 56.9
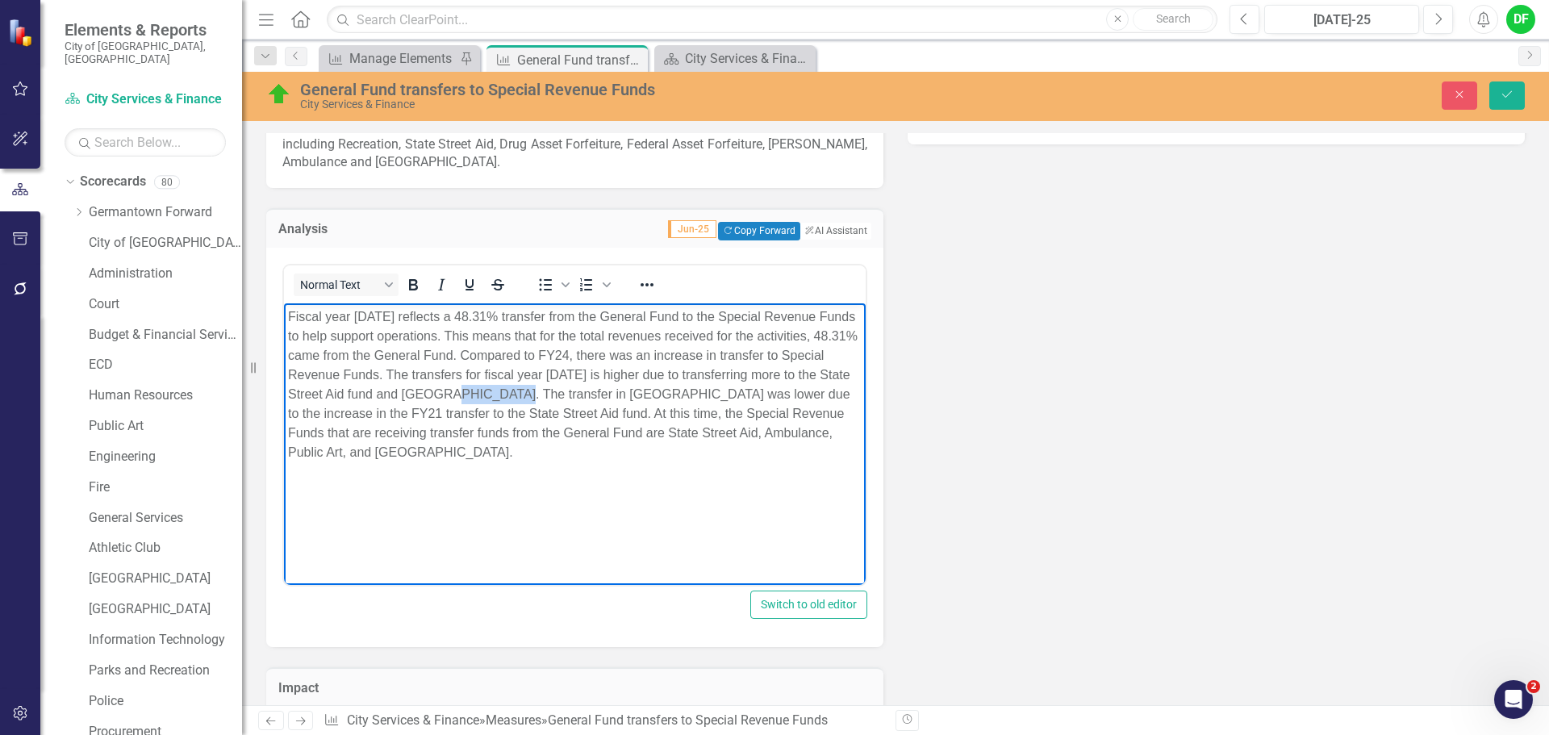
click at [562, 398] on p "Fiscal year [DATE] reflects a 48.31% transfer from the General Fund to the Spec…" at bounding box center [575, 384] width 574 height 155
click at [519, 394] on p "Fiscal year [DATE] reflects a 48.31% transfer from the General Fund to the Spec…" at bounding box center [575, 384] width 574 height 155
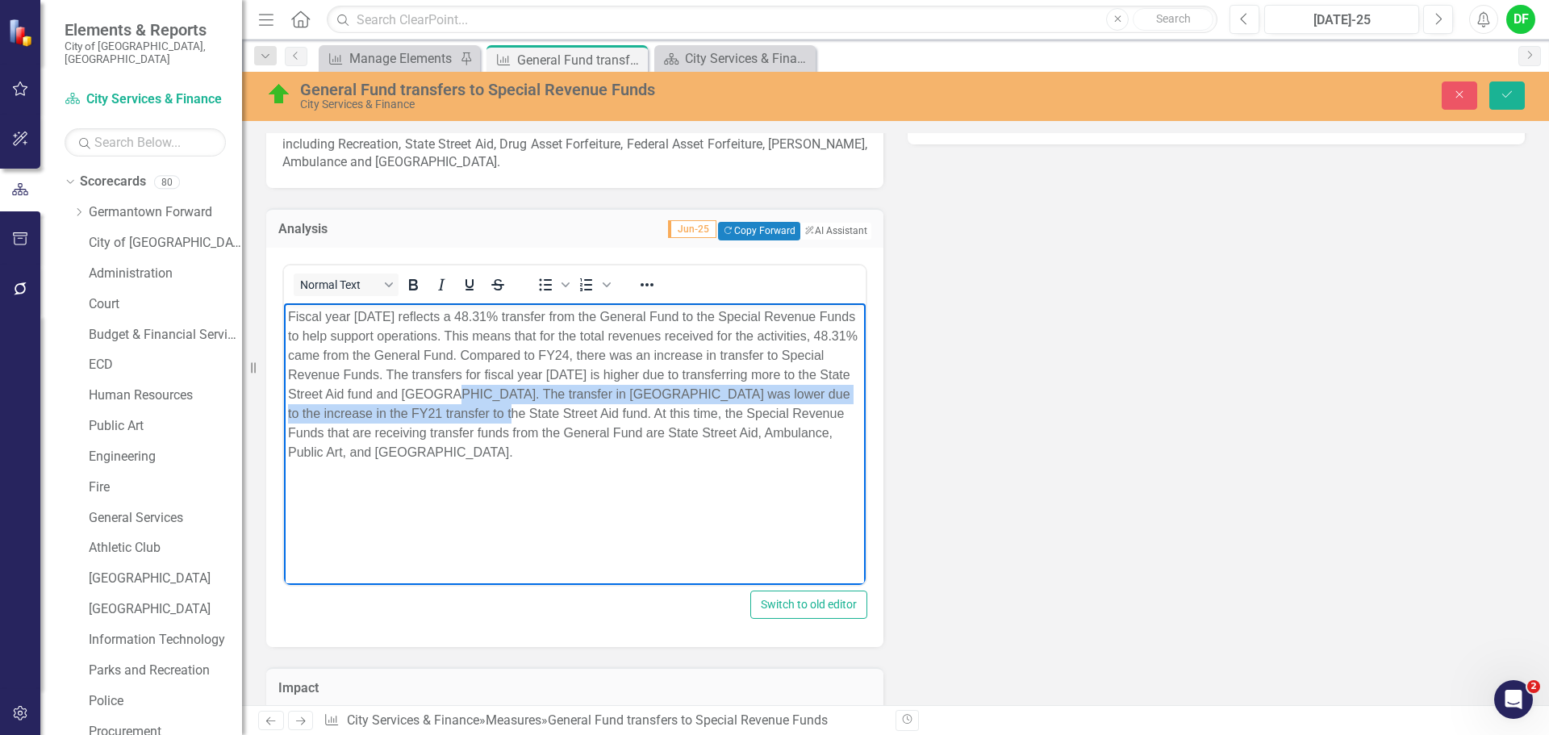
drag, startPoint x: 504, startPoint y: 391, endPoint x: 528, endPoint y: 412, distance: 32.0
click at [528, 412] on p "Fiscal year [DATE] reflects a 48.31% transfer from the General Fund to the Spec…" at bounding box center [575, 384] width 574 height 155
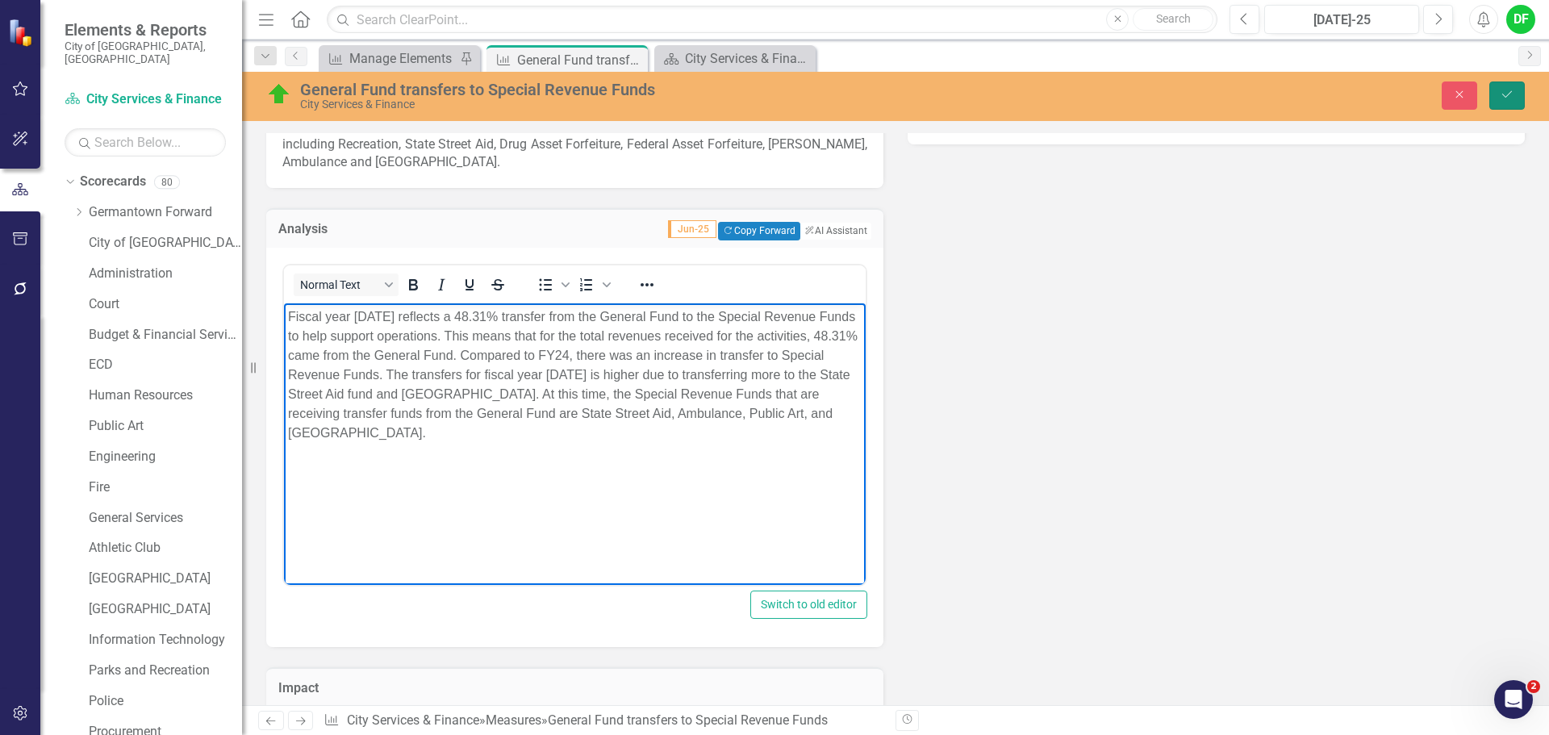
click at [1506, 81] on button "Save" at bounding box center [1506, 95] width 35 height 28
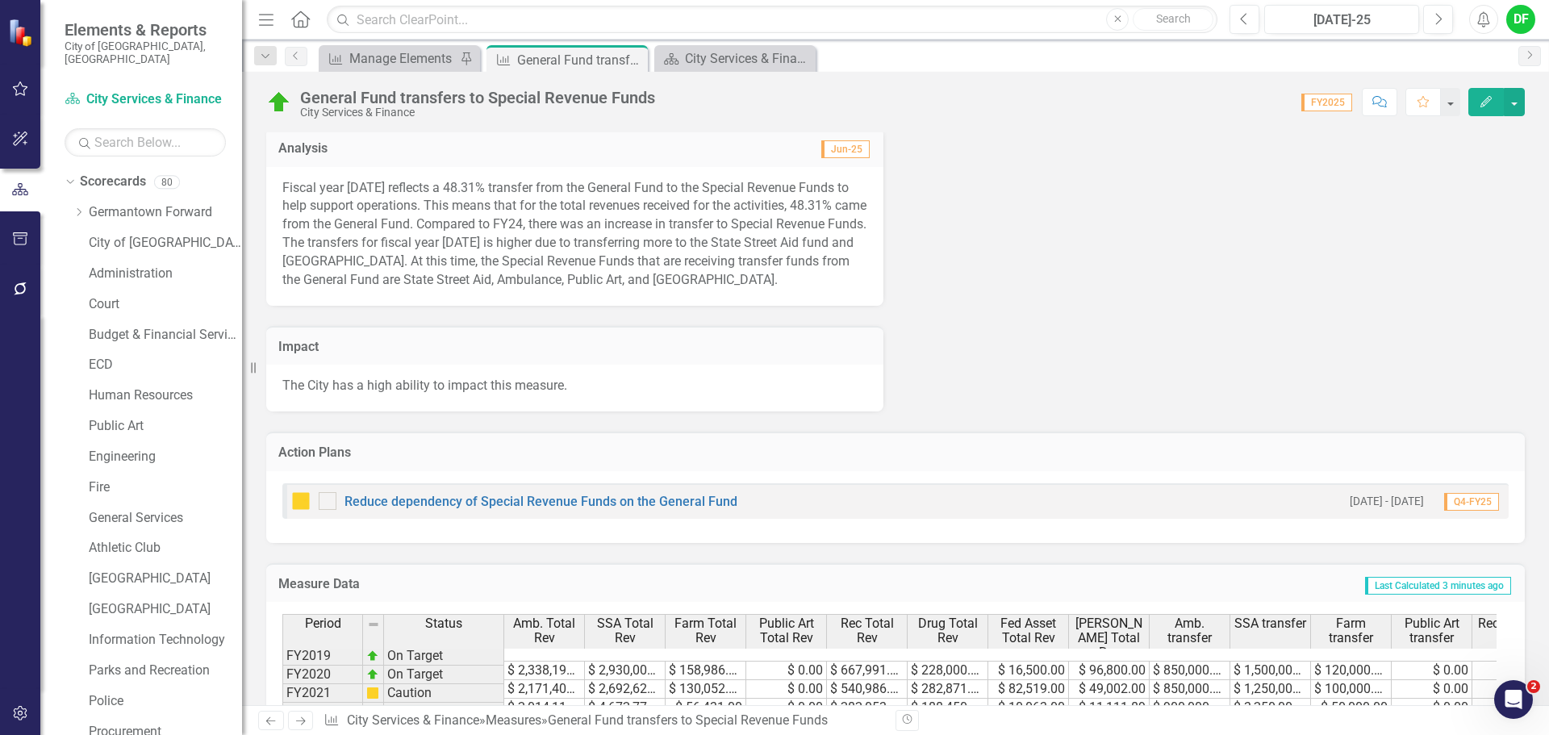
click at [799, 279] on p "Fiscal year [DATE] reflects a 48.31% transfer from the General Fund to the Spec…" at bounding box center [574, 234] width 585 height 111
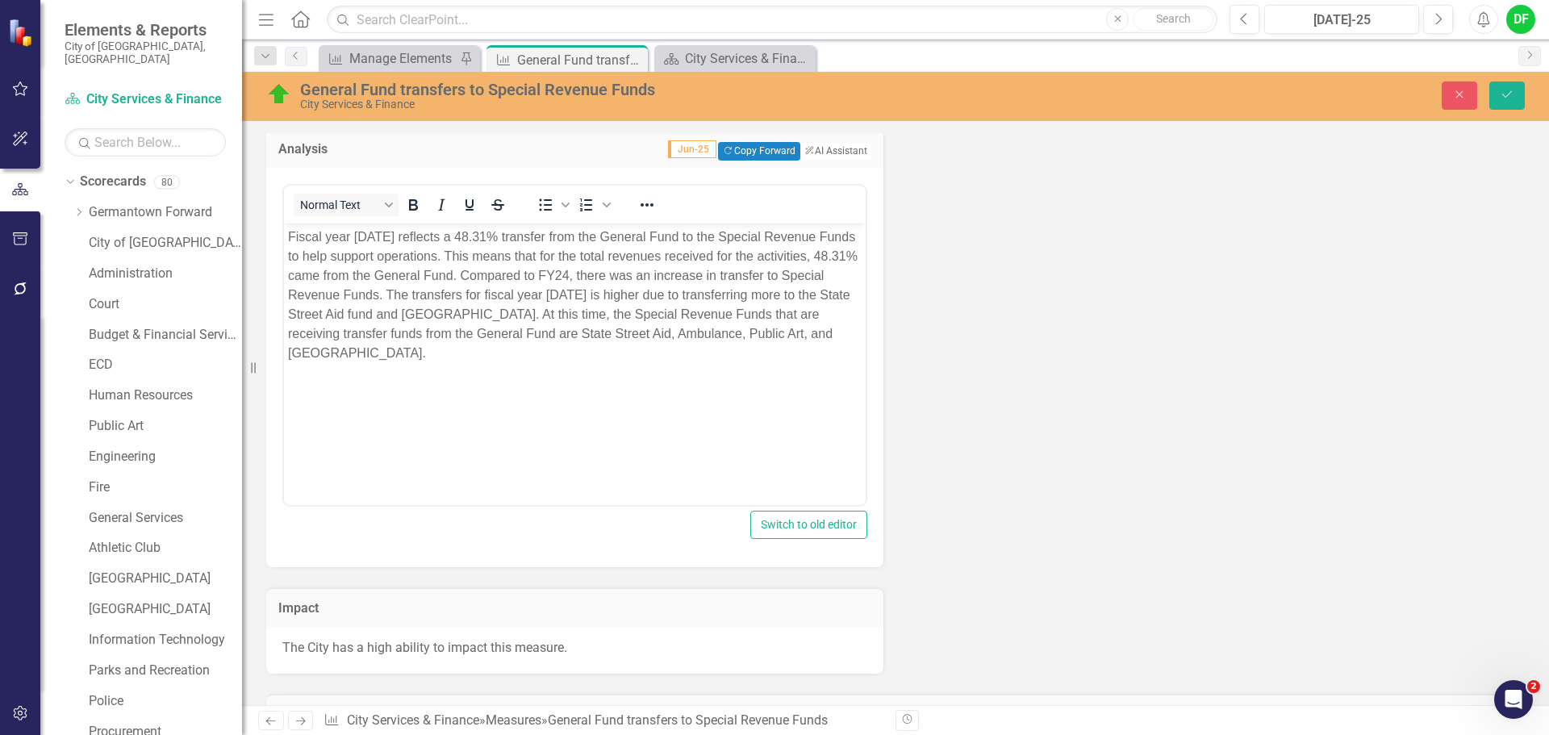
click at [846, 331] on p "Fiscal year [DATE] reflects a 48.31% transfer from the General Fund to the Spec…" at bounding box center [575, 295] width 574 height 136
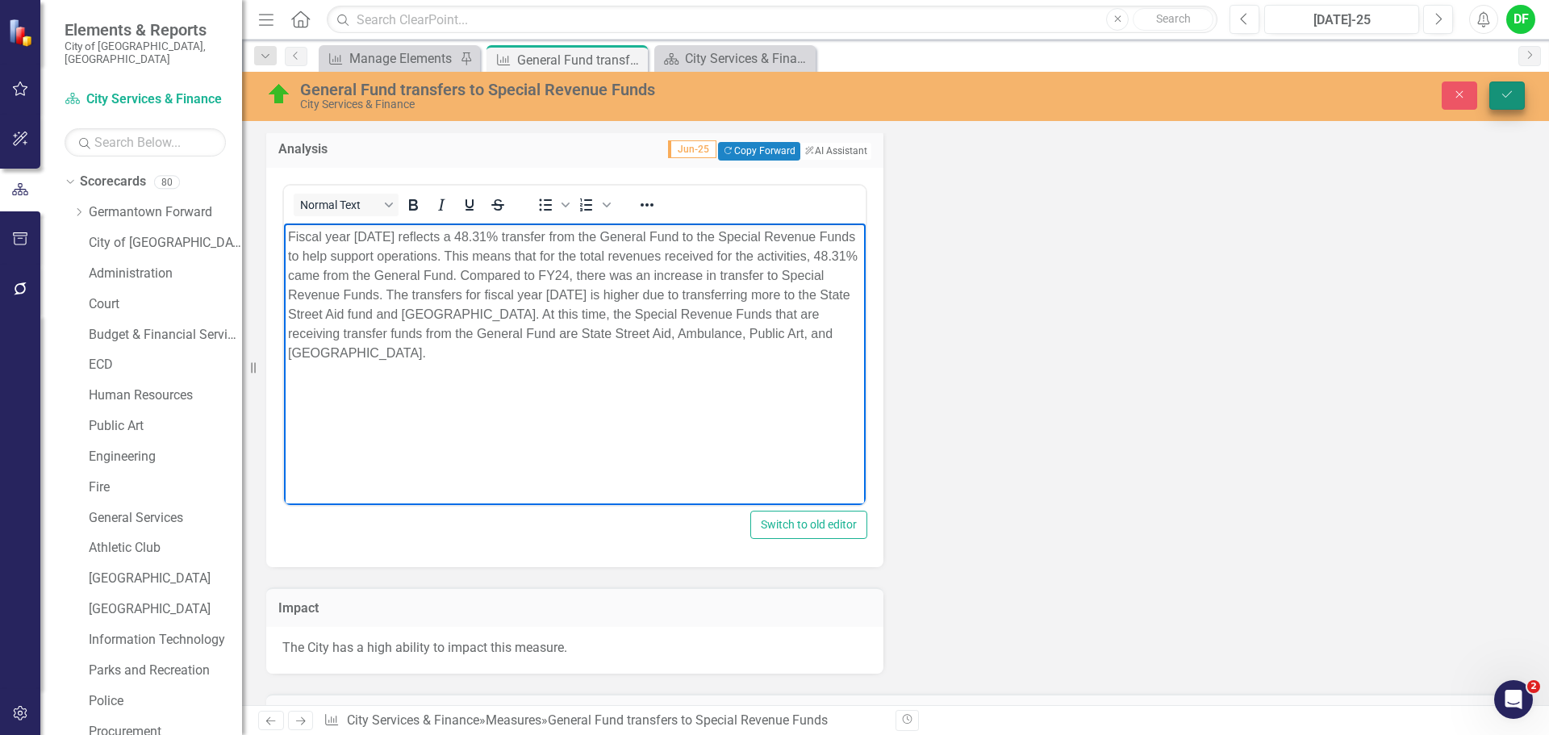
click at [1520, 100] on button "Save" at bounding box center [1506, 95] width 35 height 28
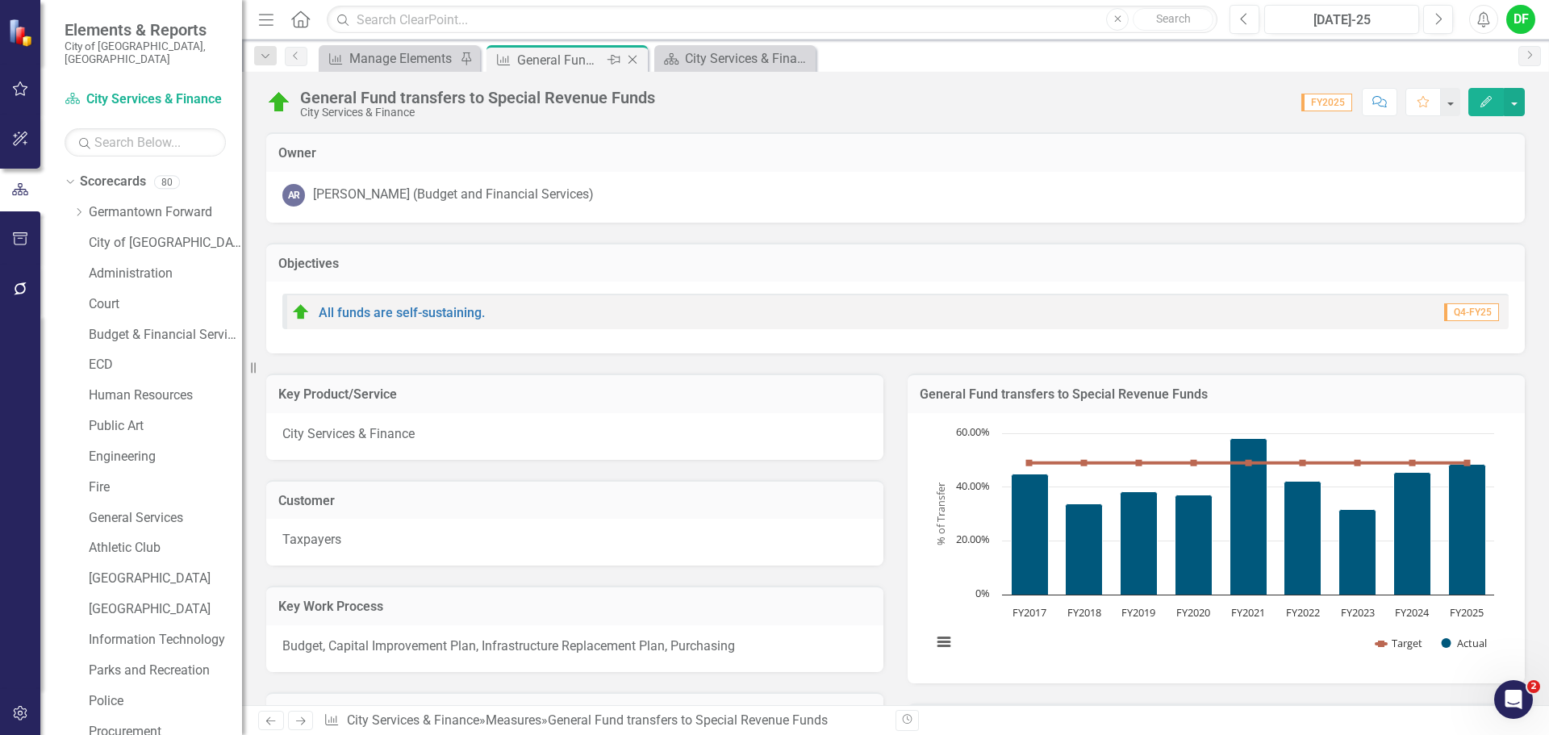
click at [633, 60] on icon at bounding box center [632, 60] width 9 height 9
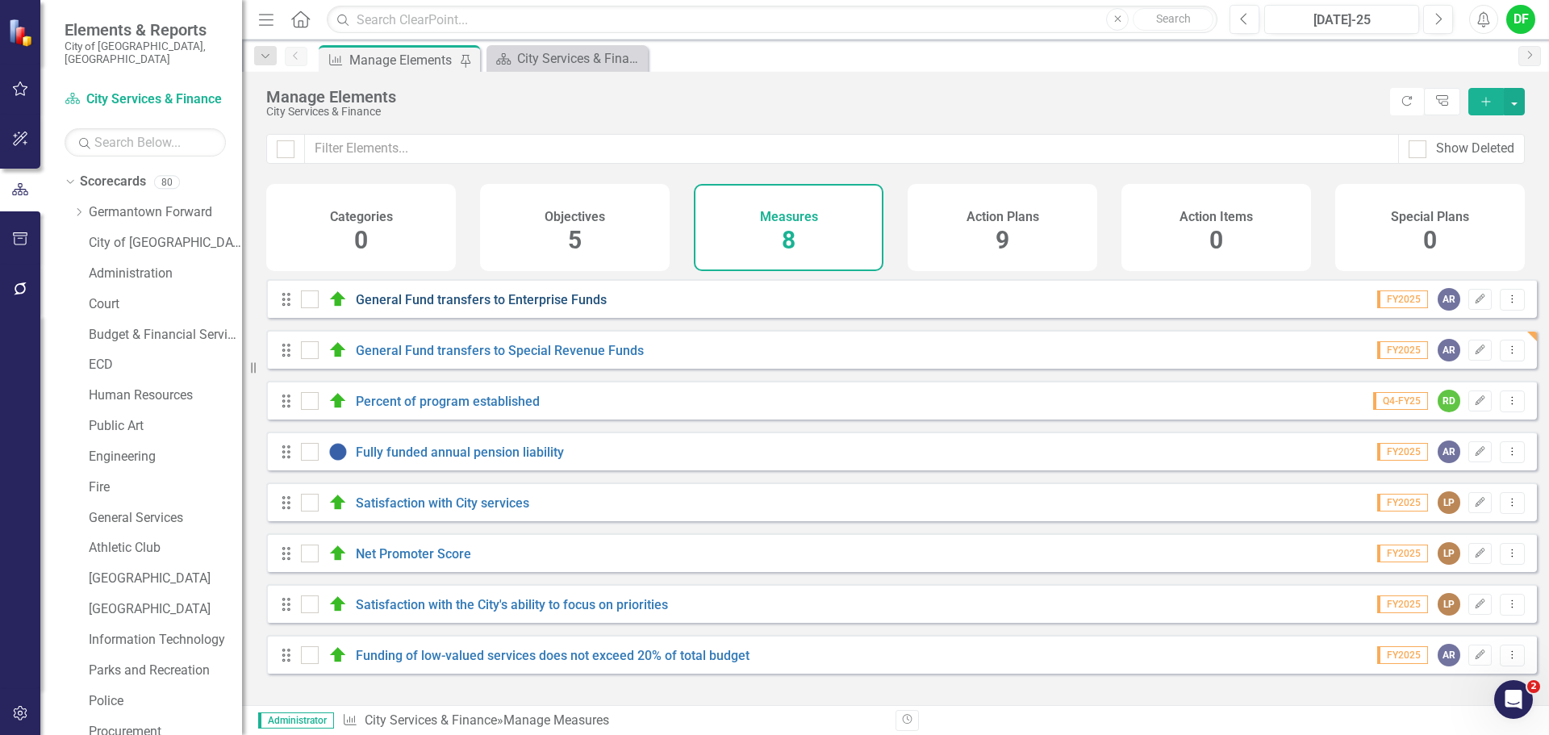
click at [489, 307] on link "General Fund transfers to Enterprise Funds" at bounding box center [481, 299] width 251 height 15
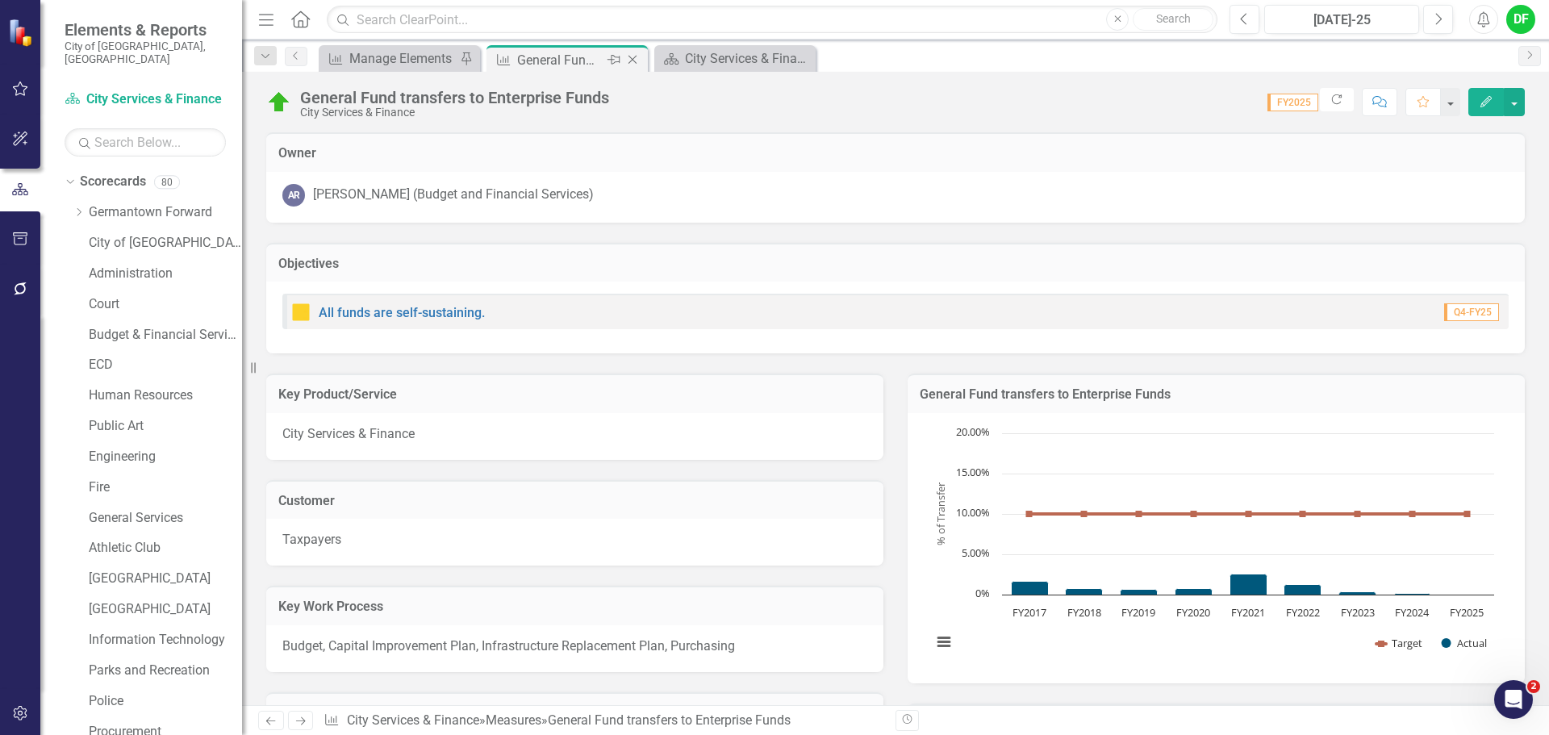
click at [632, 60] on icon at bounding box center [632, 60] width 9 height 9
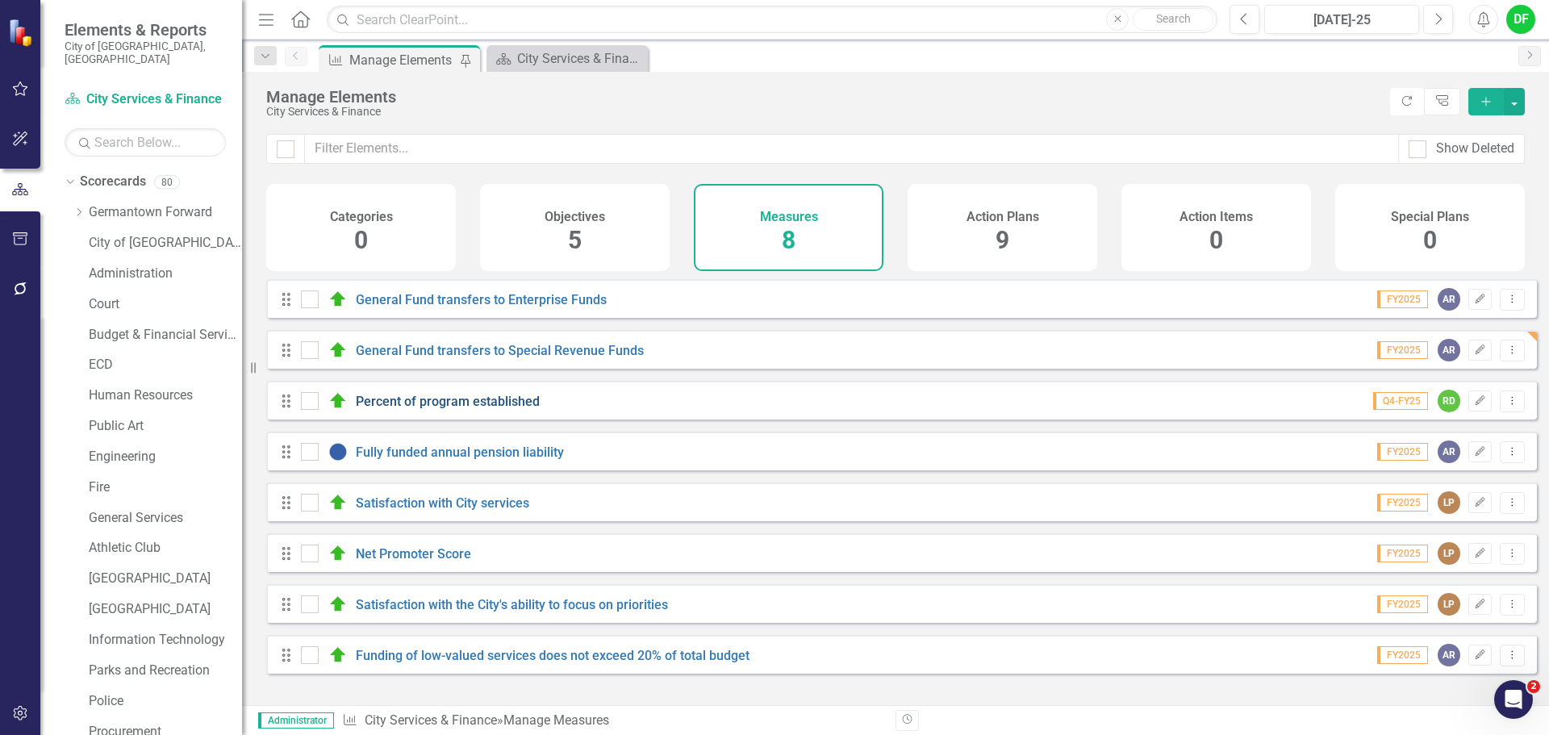
click at [420, 409] on link "Percent of program established" at bounding box center [448, 401] width 184 height 15
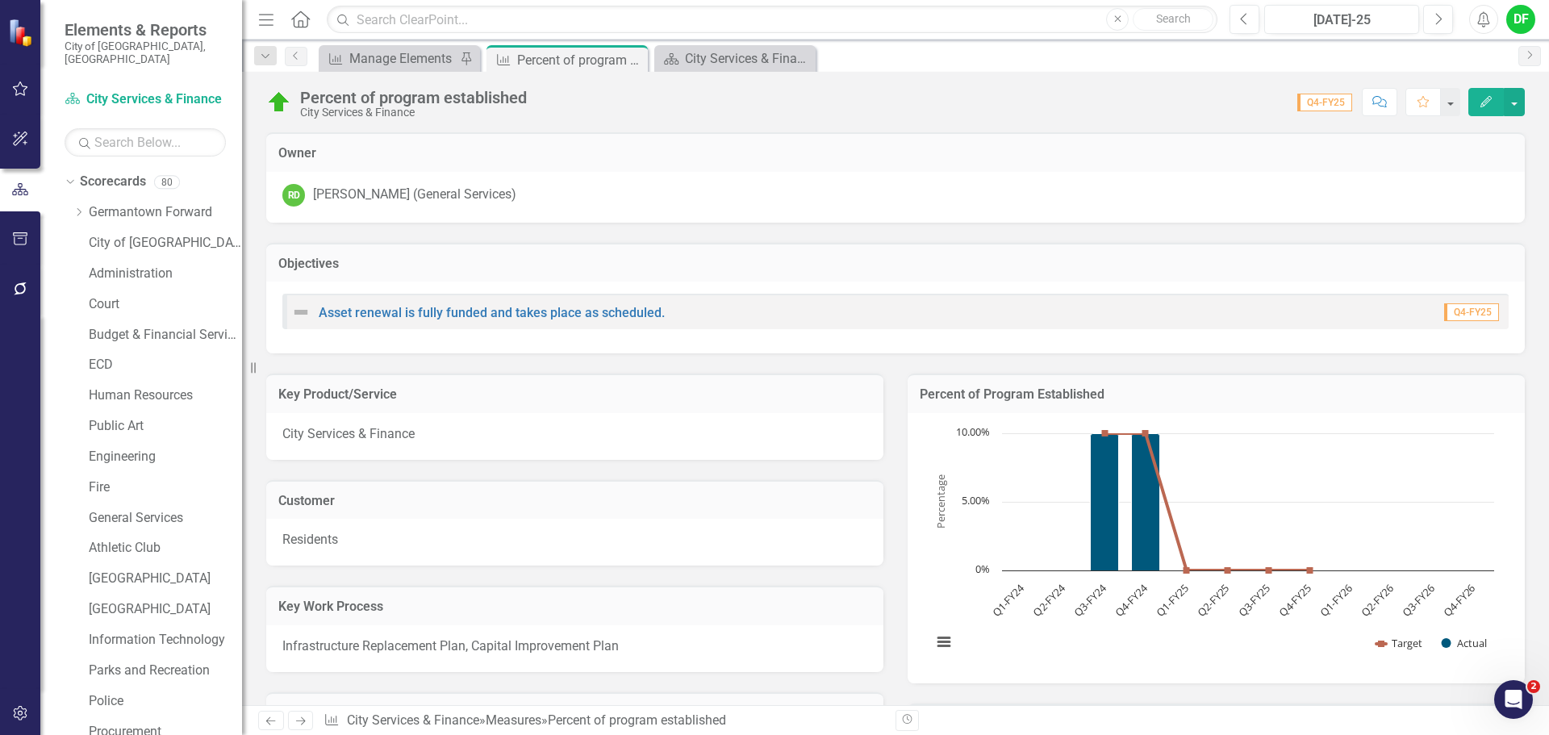
click at [1191, 398] on h3 "Percent of Program Established" at bounding box center [1216, 394] width 593 height 15
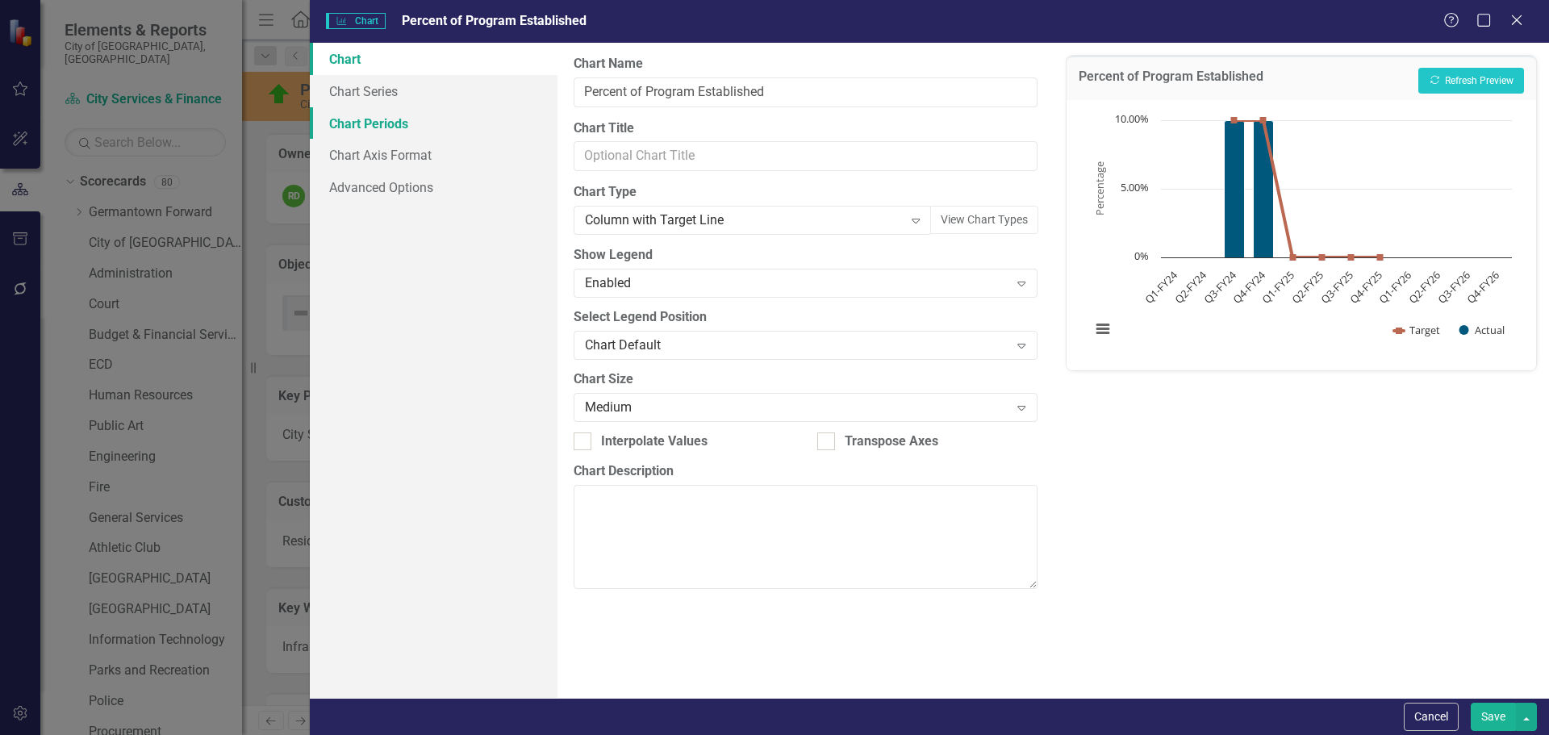
click at [376, 121] on link "Chart Periods" at bounding box center [434, 123] width 248 height 32
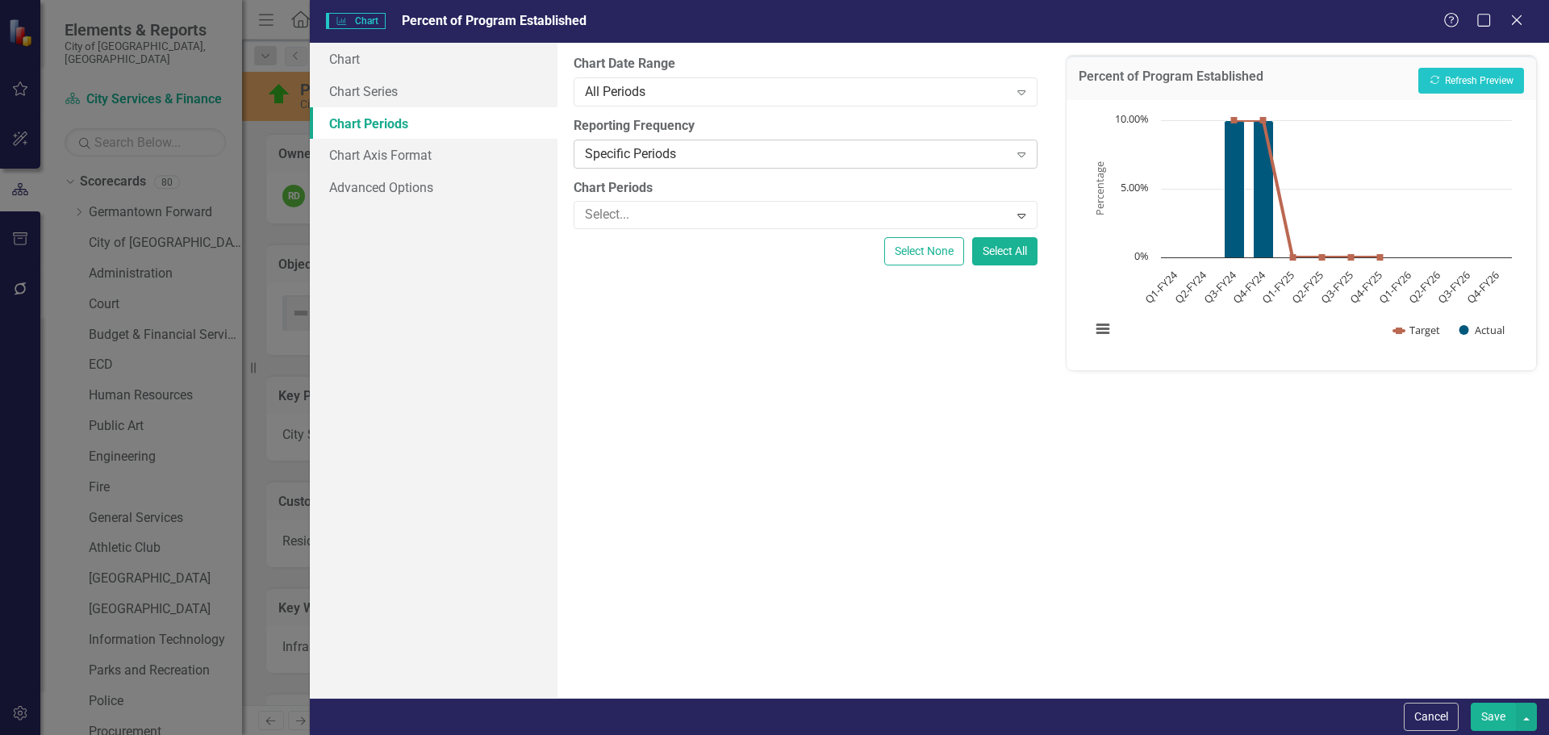
click at [640, 147] on div "Specific Periods" at bounding box center [796, 153] width 423 height 19
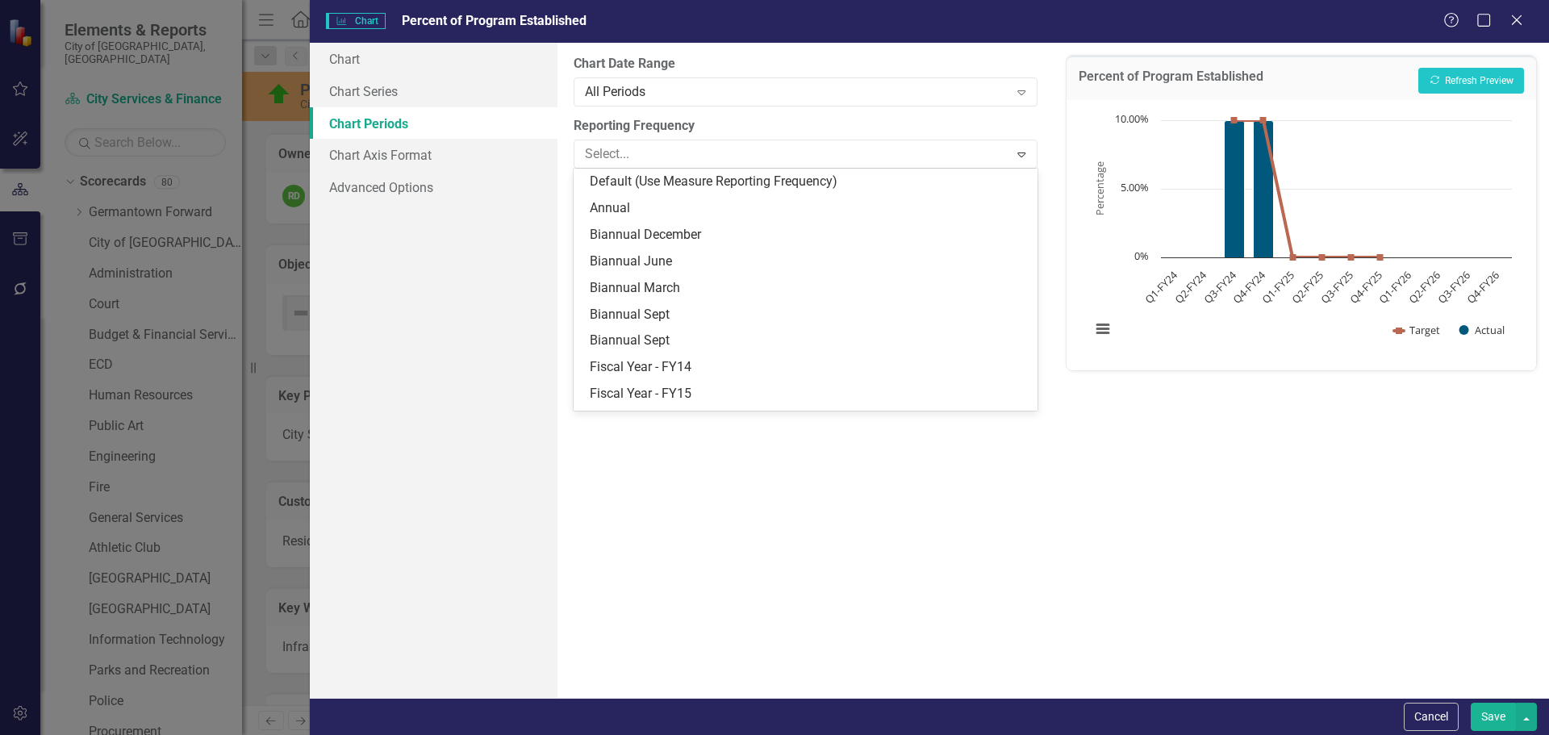
scroll to position [208, 0]
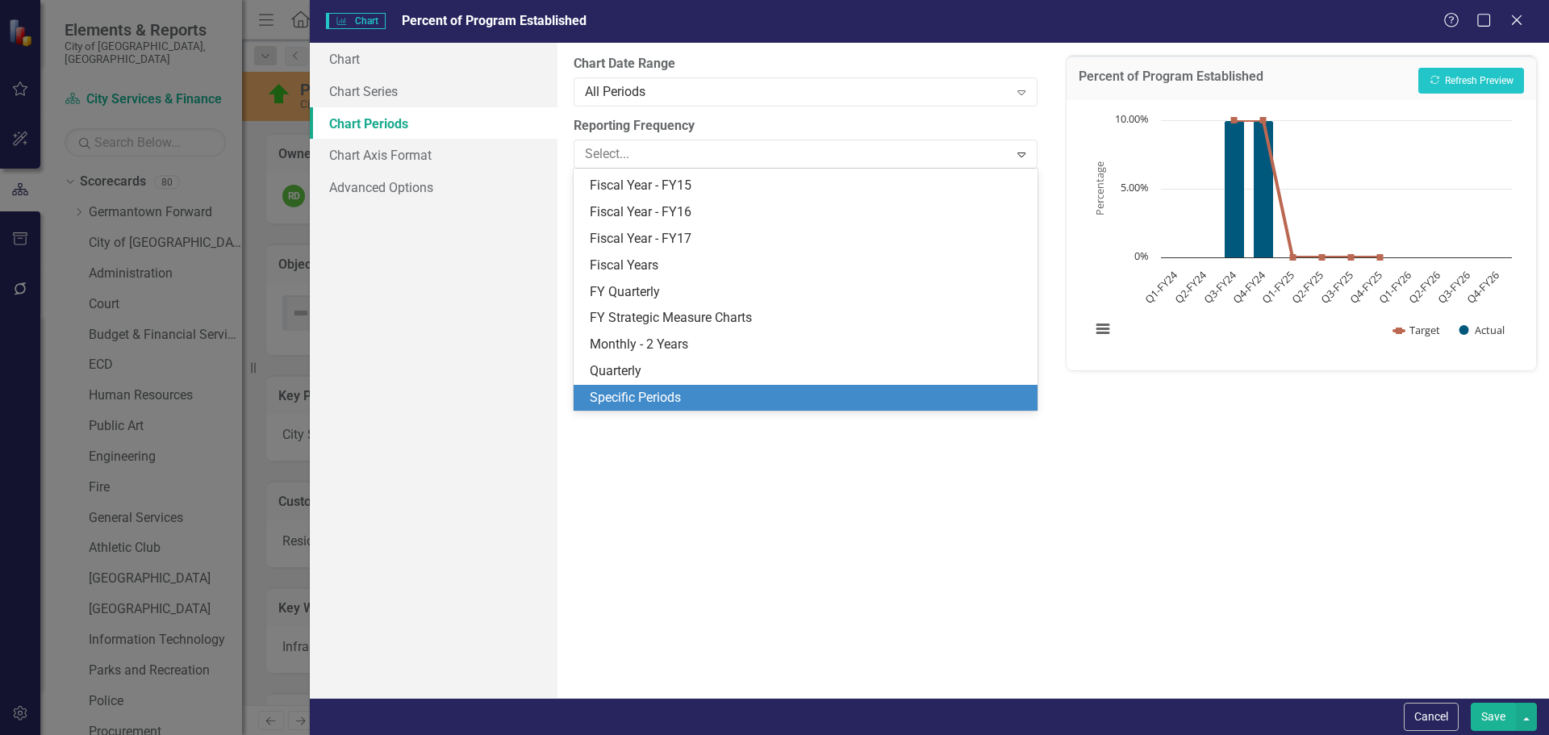
click at [627, 403] on div "Specific Periods" at bounding box center [808, 398] width 437 height 19
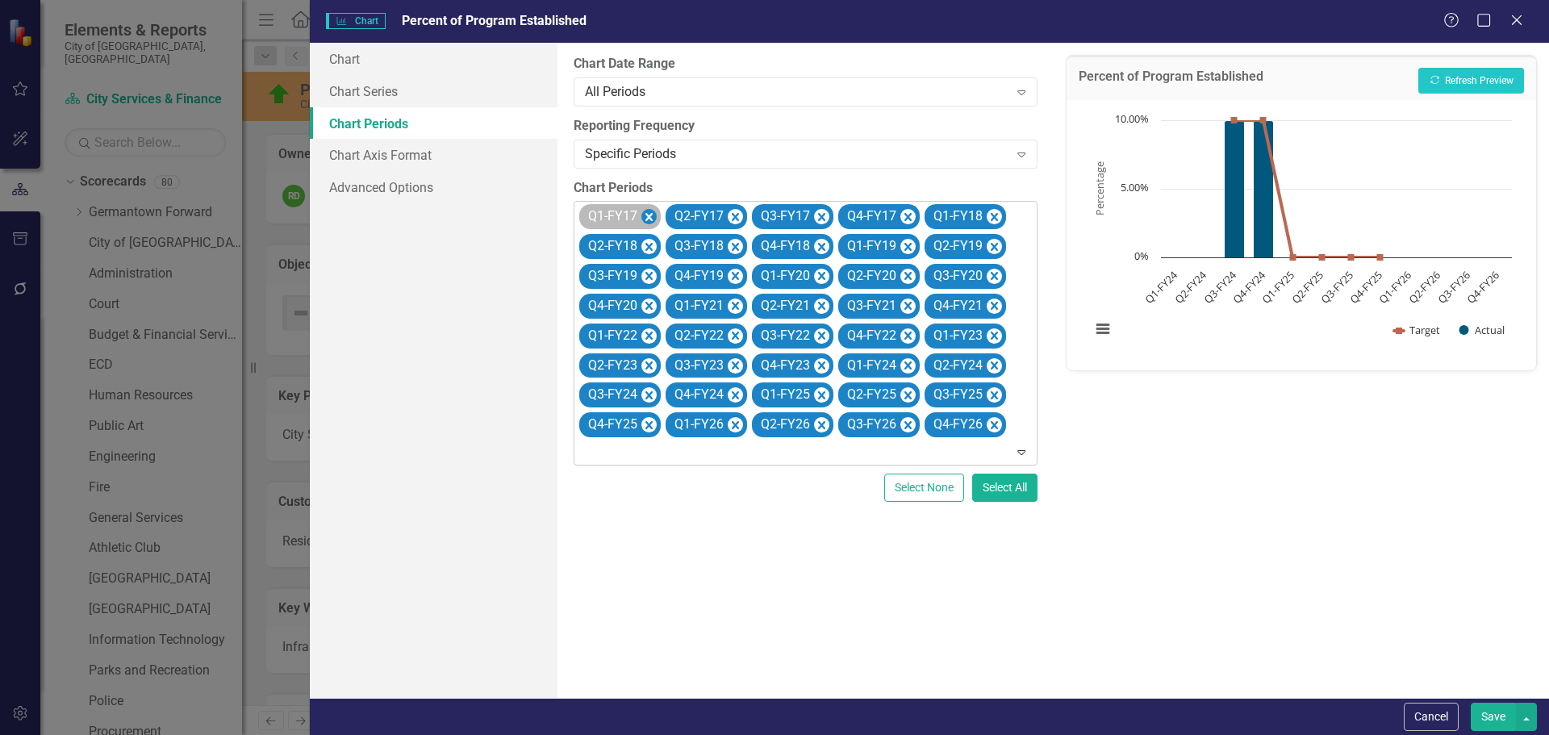
click at [654, 215] on icon "Remove Q1-FY17" at bounding box center [648, 217] width 15 height 20
click at [728, 215] on icon "Remove Q2-FY17" at bounding box center [735, 217] width 15 height 20
click at [654, 215] on icon "Remove Q3-FY17" at bounding box center [648, 217] width 15 height 20
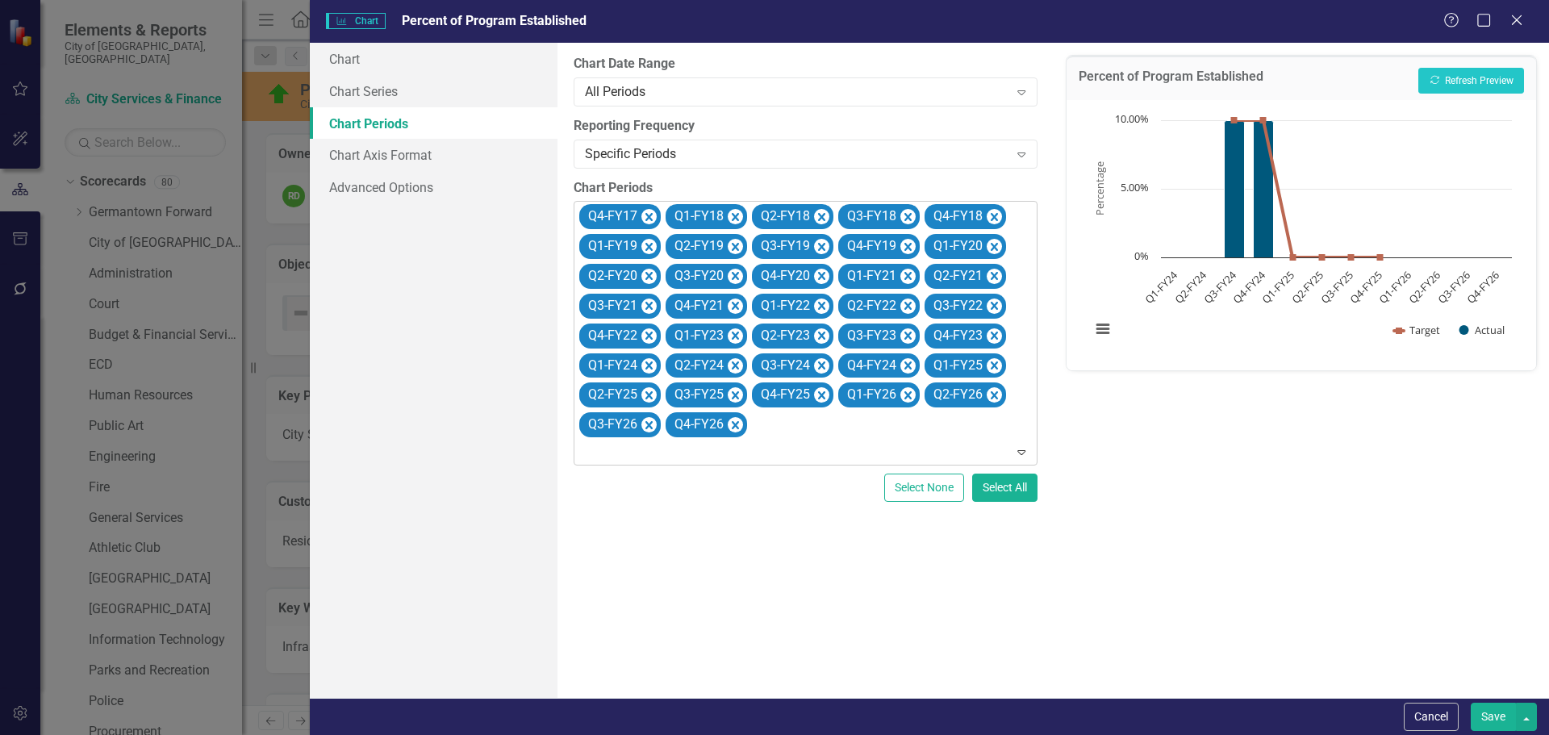
click at [654, 215] on icon "Remove Q4-FY17" at bounding box center [648, 217] width 15 height 20
click at [728, 215] on icon "Remove Q1-FY18" at bounding box center [735, 217] width 15 height 20
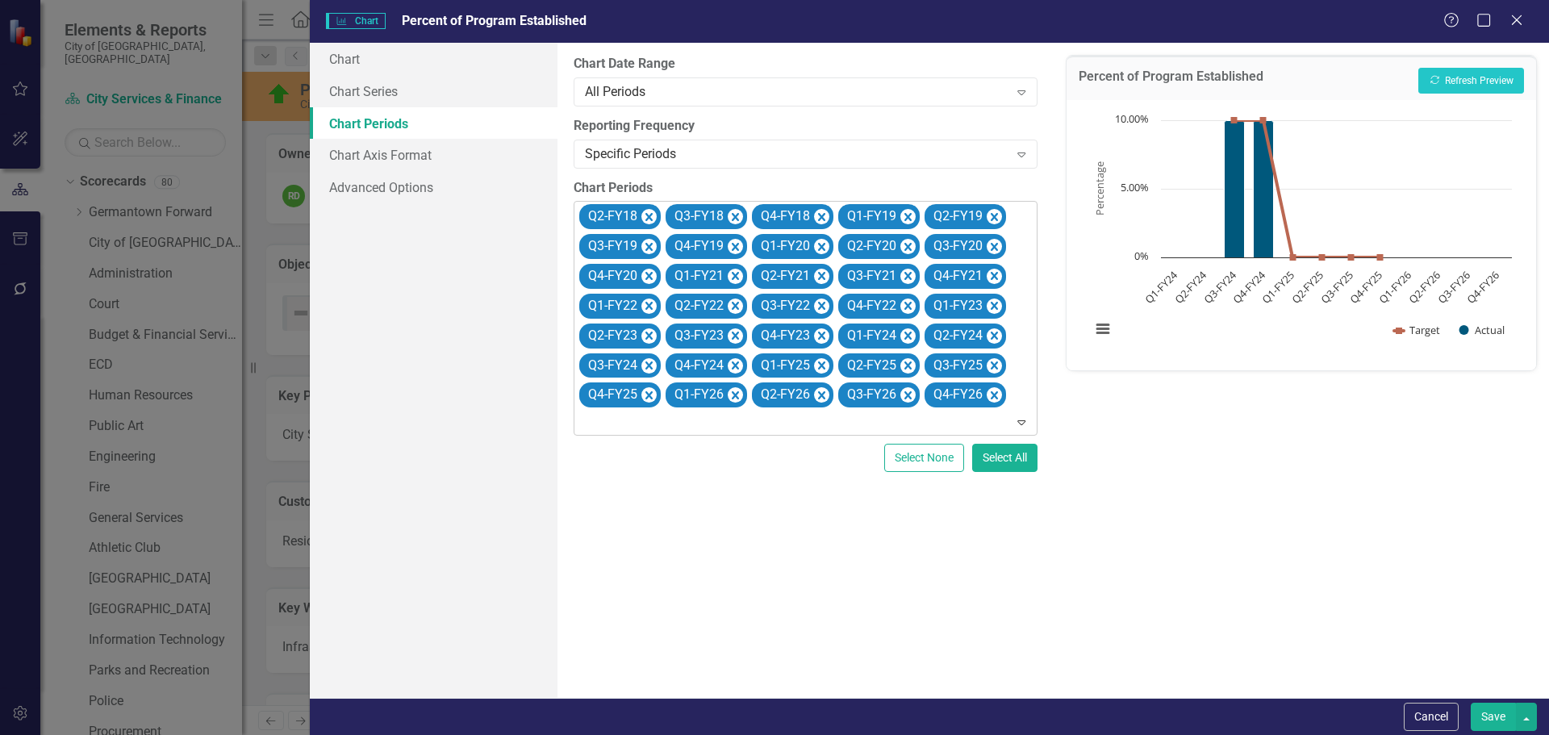
click at [654, 215] on icon "Remove Q2-FY18" at bounding box center [648, 217] width 15 height 20
click at [728, 215] on icon "Remove Q3-FY18" at bounding box center [735, 217] width 15 height 20
click at [654, 215] on icon "Remove Q4-FY18" at bounding box center [648, 217] width 15 height 20
click at [654, 215] on icon "Remove Q1-FY19" at bounding box center [648, 217] width 15 height 20
click at [728, 215] on icon "Remove Q2-FY19" at bounding box center [735, 217] width 15 height 20
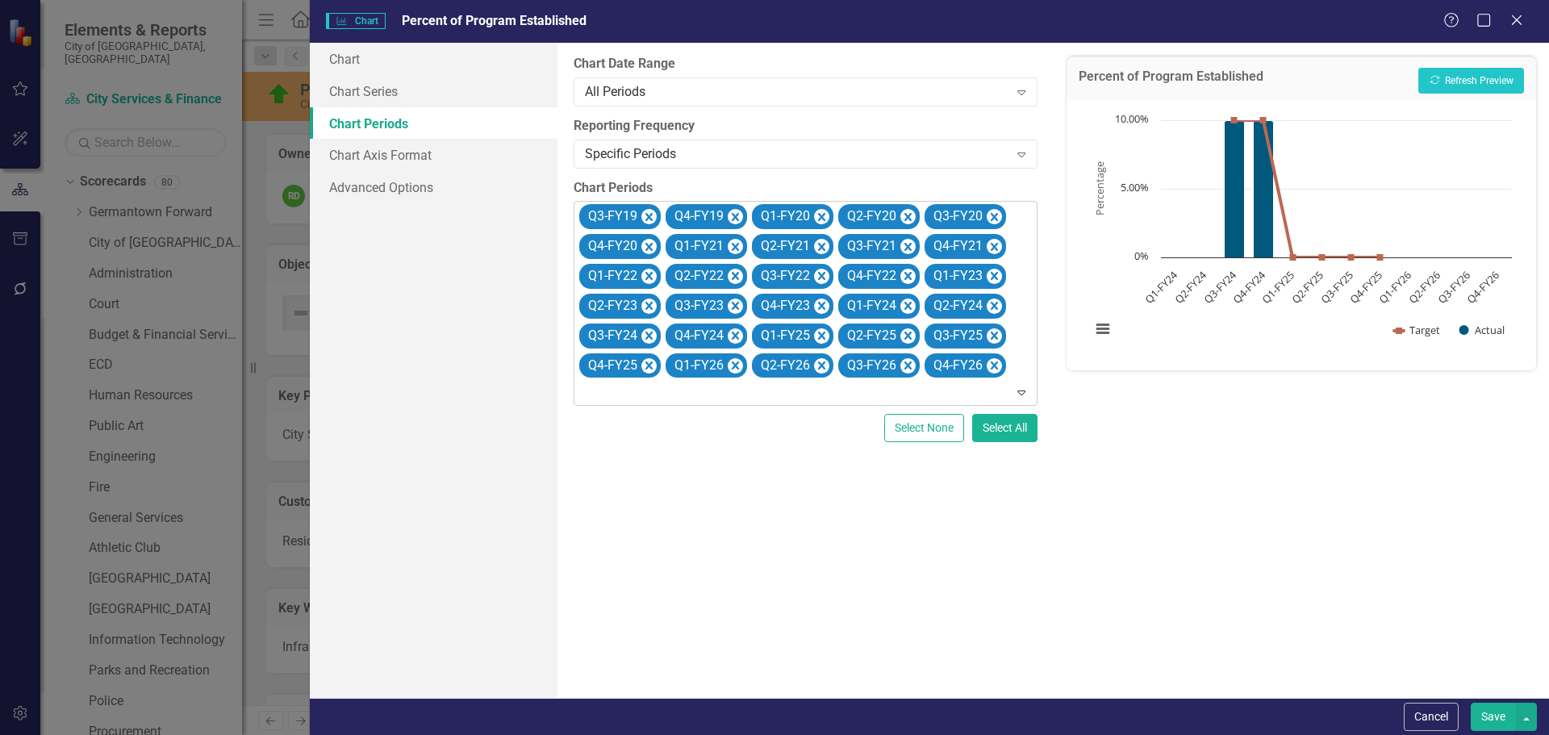
click at [654, 215] on icon "Remove Q3-FY19" at bounding box center [648, 217] width 15 height 20
click at [654, 215] on icon "Remove Q4-FY19" at bounding box center [648, 217] width 15 height 20
click at [728, 215] on icon "Remove Q1-FY20" at bounding box center [735, 217] width 15 height 20
click at [654, 215] on icon "Remove Q2-FY20" at bounding box center [648, 217] width 15 height 20
click at [654, 215] on icon "Remove Q3-FY20" at bounding box center [648, 217] width 15 height 20
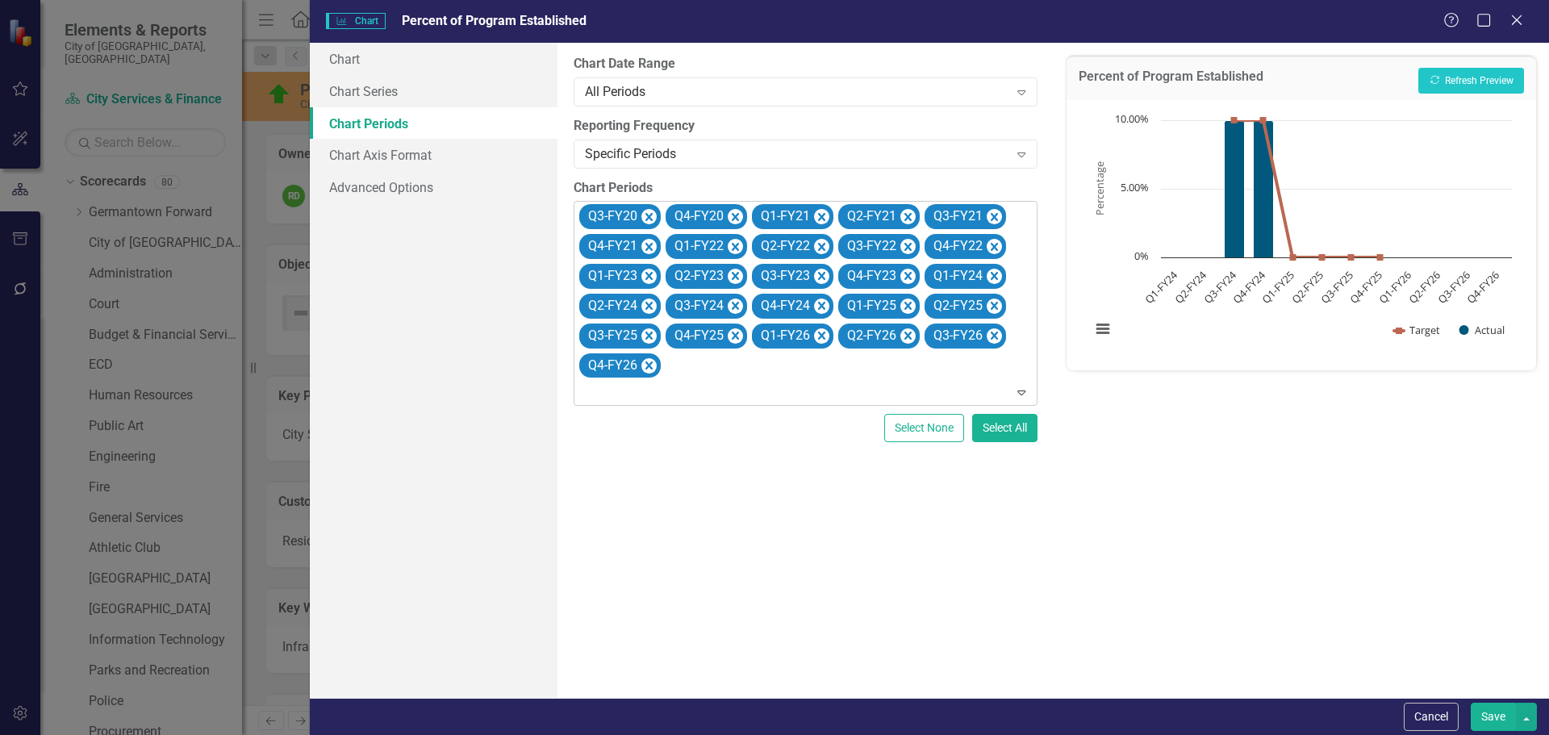
click at [728, 215] on icon "Remove Q4-FY20" at bounding box center [735, 217] width 15 height 20
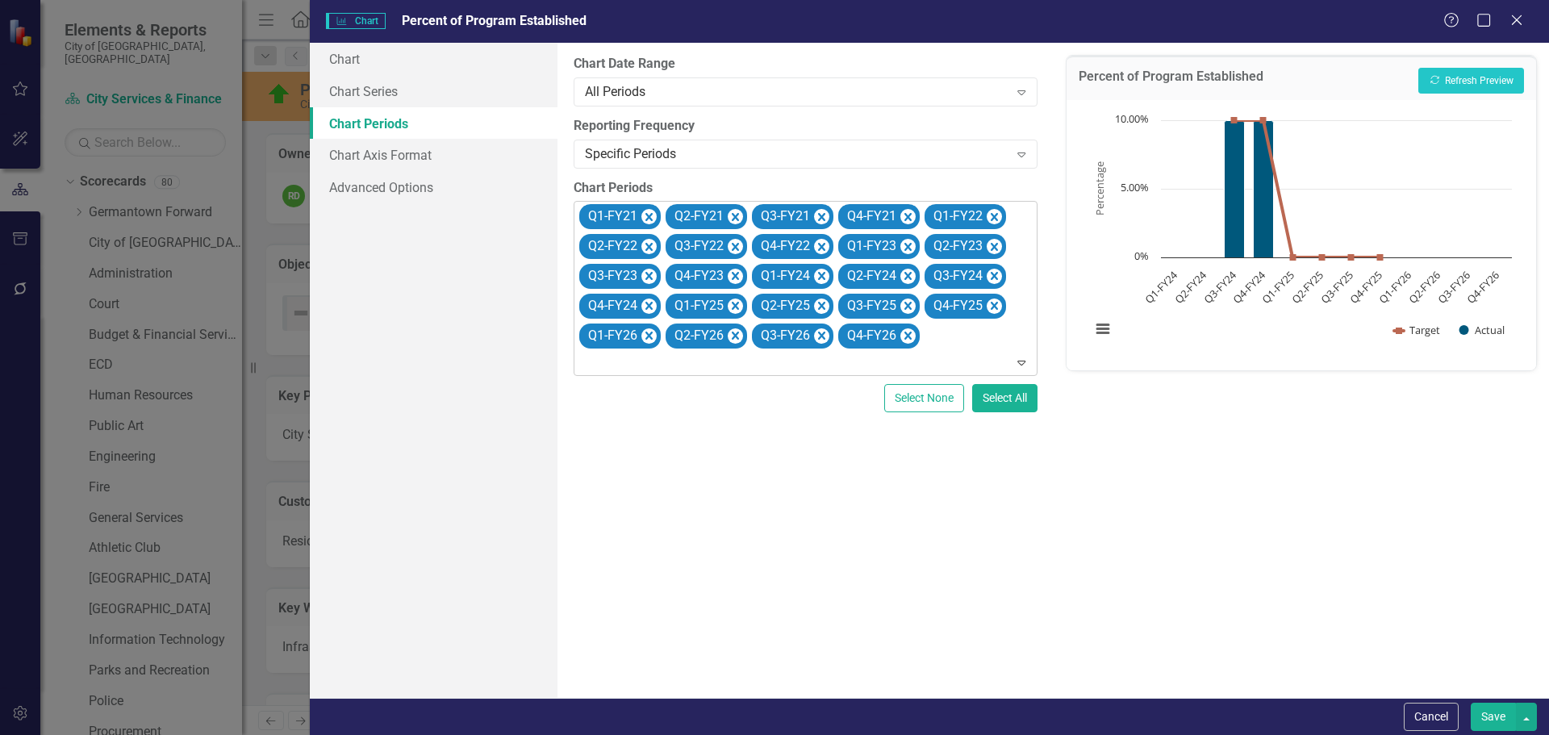
click at [654, 215] on icon "Remove Q1-FY21" at bounding box center [648, 217] width 15 height 20
click at [654, 215] on icon "Remove Q2-FY21" at bounding box center [648, 217] width 15 height 20
click at [728, 215] on icon "Remove Q3-FY21" at bounding box center [735, 217] width 15 height 20
click at [654, 215] on icon "Remove Q4-FY21" at bounding box center [648, 217] width 15 height 20
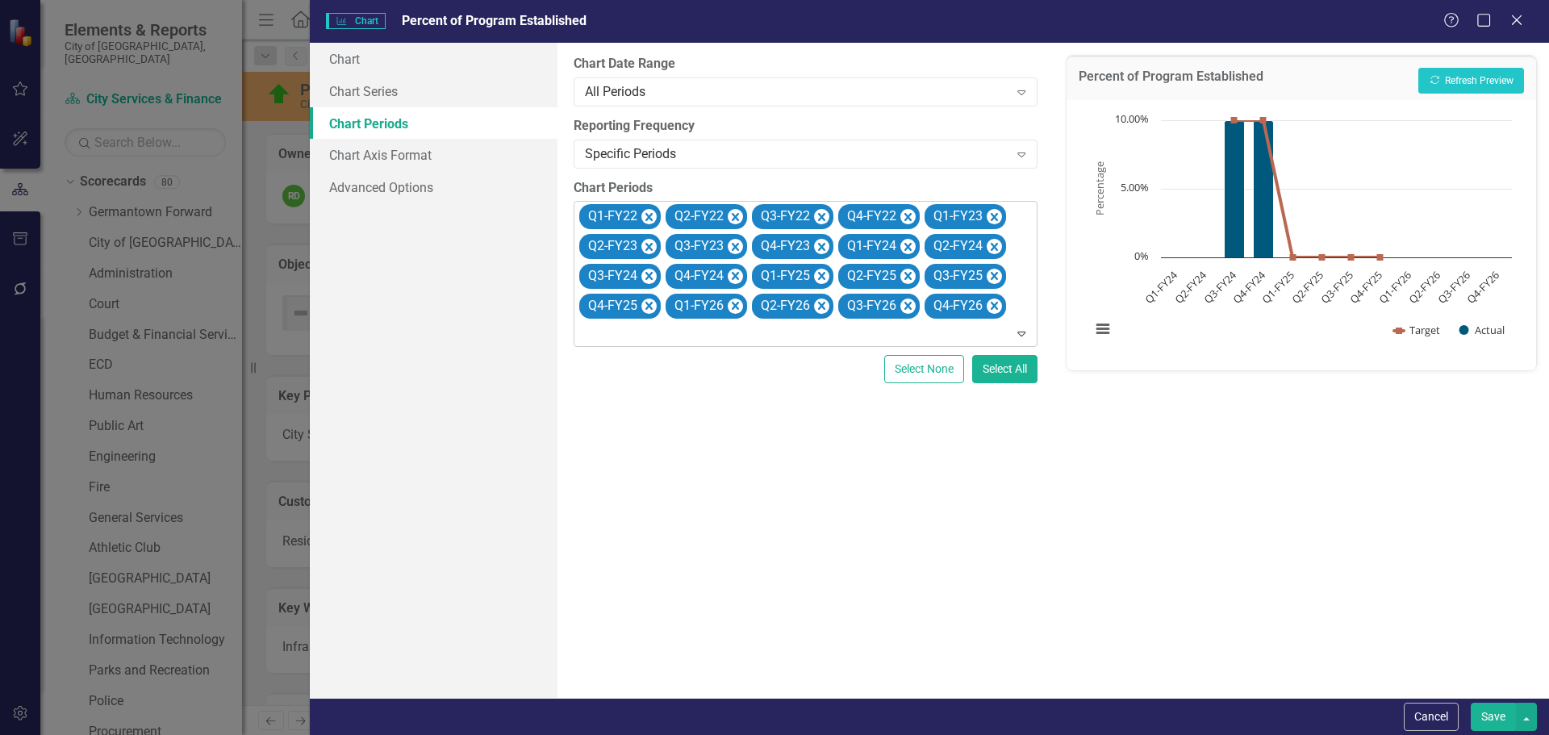
click at [654, 215] on icon "Remove Q1-FY22" at bounding box center [648, 217] width 15 height 20
click at [654, 215] on icon "Remove Q2-FY22" at bounding box center [648, 217] width 15 height 20
click at [654, 215] on icon "Remove Q3-FY22" at bounding box center [648, 217] width 15 height 20
click at [654, 215] on icon "Remove Q4-FY22" at bounding box center [648, 217] width 15 height 20
click at [654, 215] on icon "Remove Q1-FY23" at bounding box center [648, 217] width 15 height 20
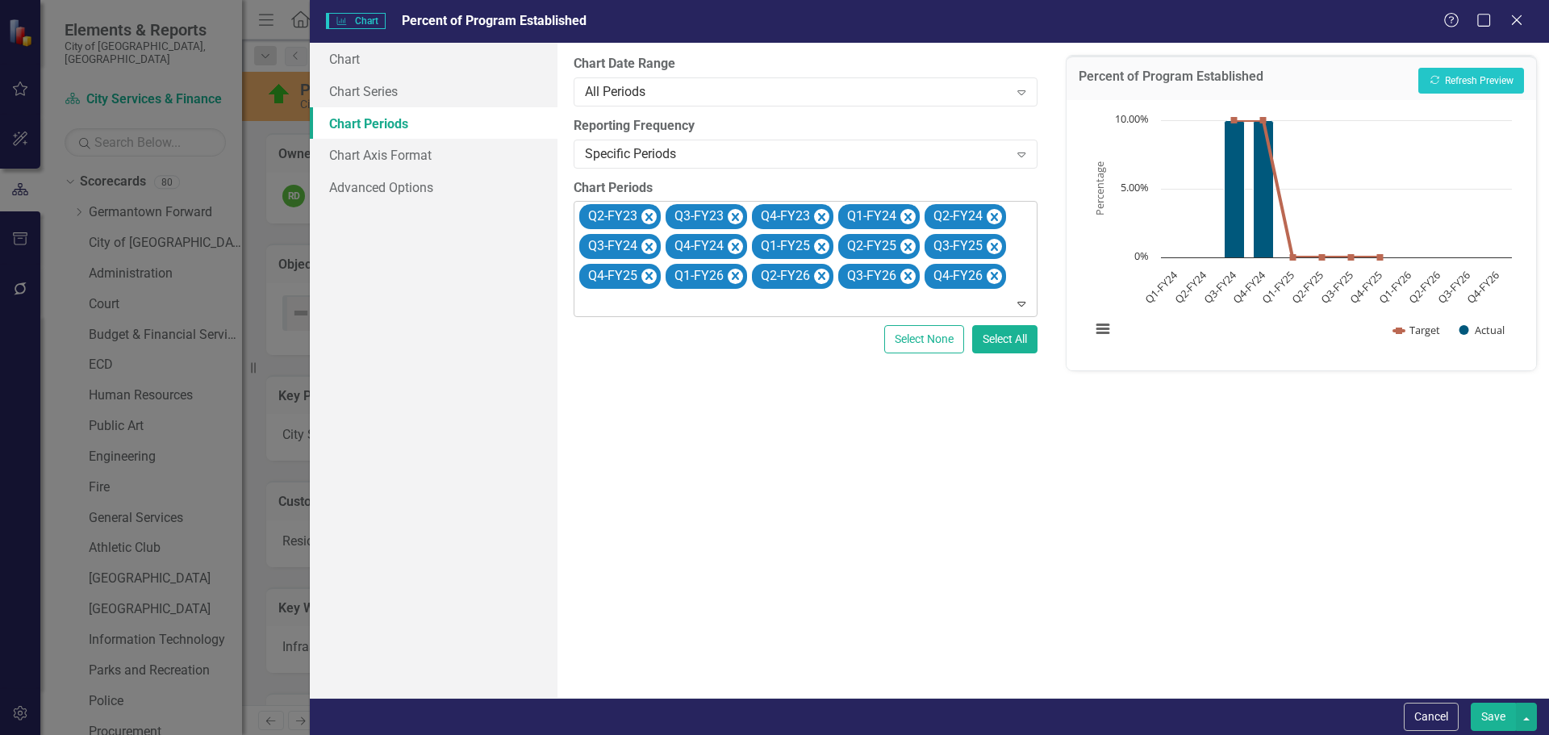
click at [654, 215] on icon "Remove Q2-FY23" at bounding box center [648, 217] width 15 height 20
click at [654, 215] on icon "Remove Q3-FY23" at bounding box center [648, 217] width 15 height 20
click at [654, 215] on icon "Remove Q4-FY23" at bounding box center [648, 217] width 15 height 20
click at [913, 248] on icon "Remove Q1-FY26" at bounding box center [907, 246] width 15 height 20
click at [913, 248] on icon "Remove Q2-FY26" at bounding box center [907, 246] width 15 height 20
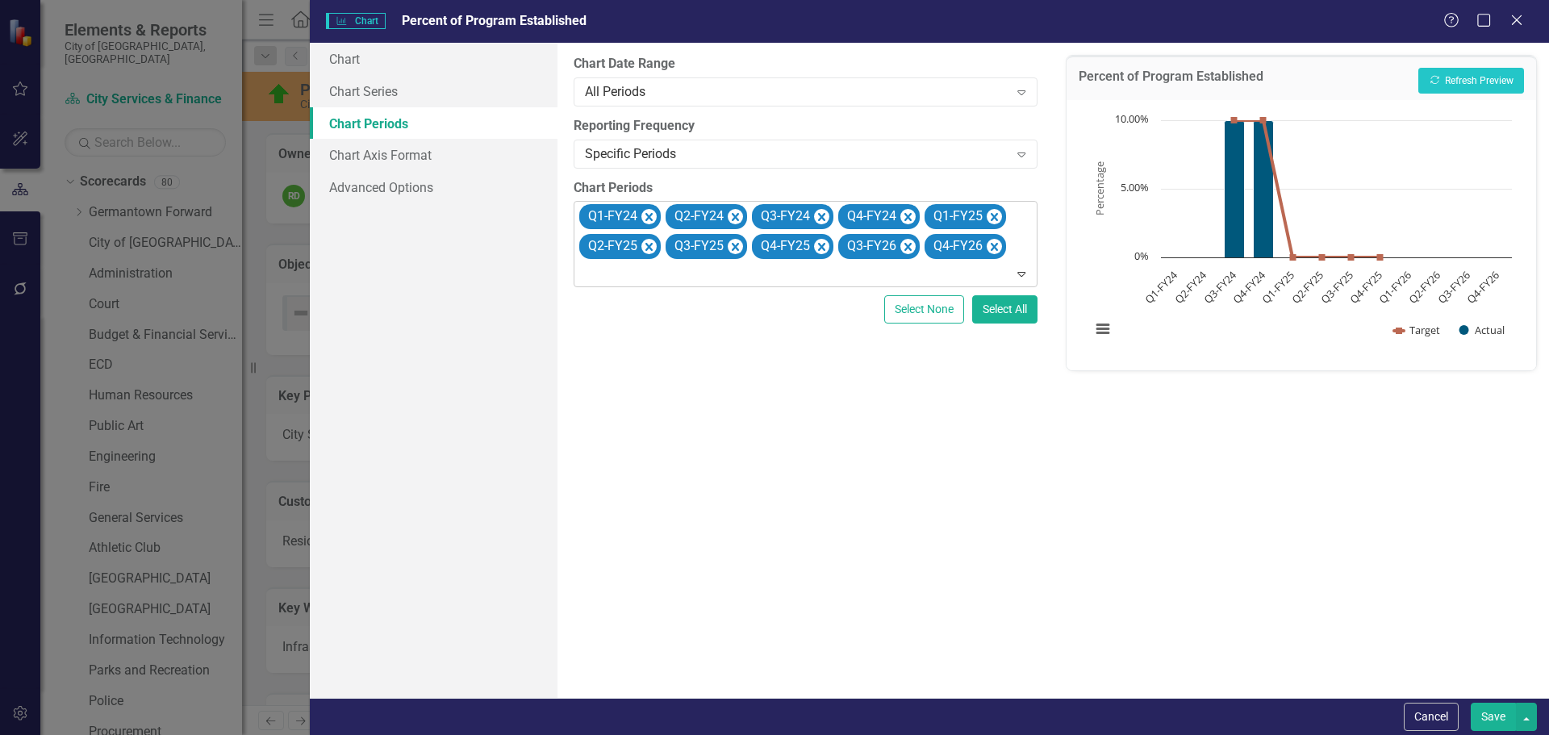
click at [913, 248] on icon "Remove Q3-FY26" at bounding box center [907, 246] width 15 height 20
click at [913, 248] on icon "Remove Q4-FY26" at bounding box center [907, 246] width 15 height 20
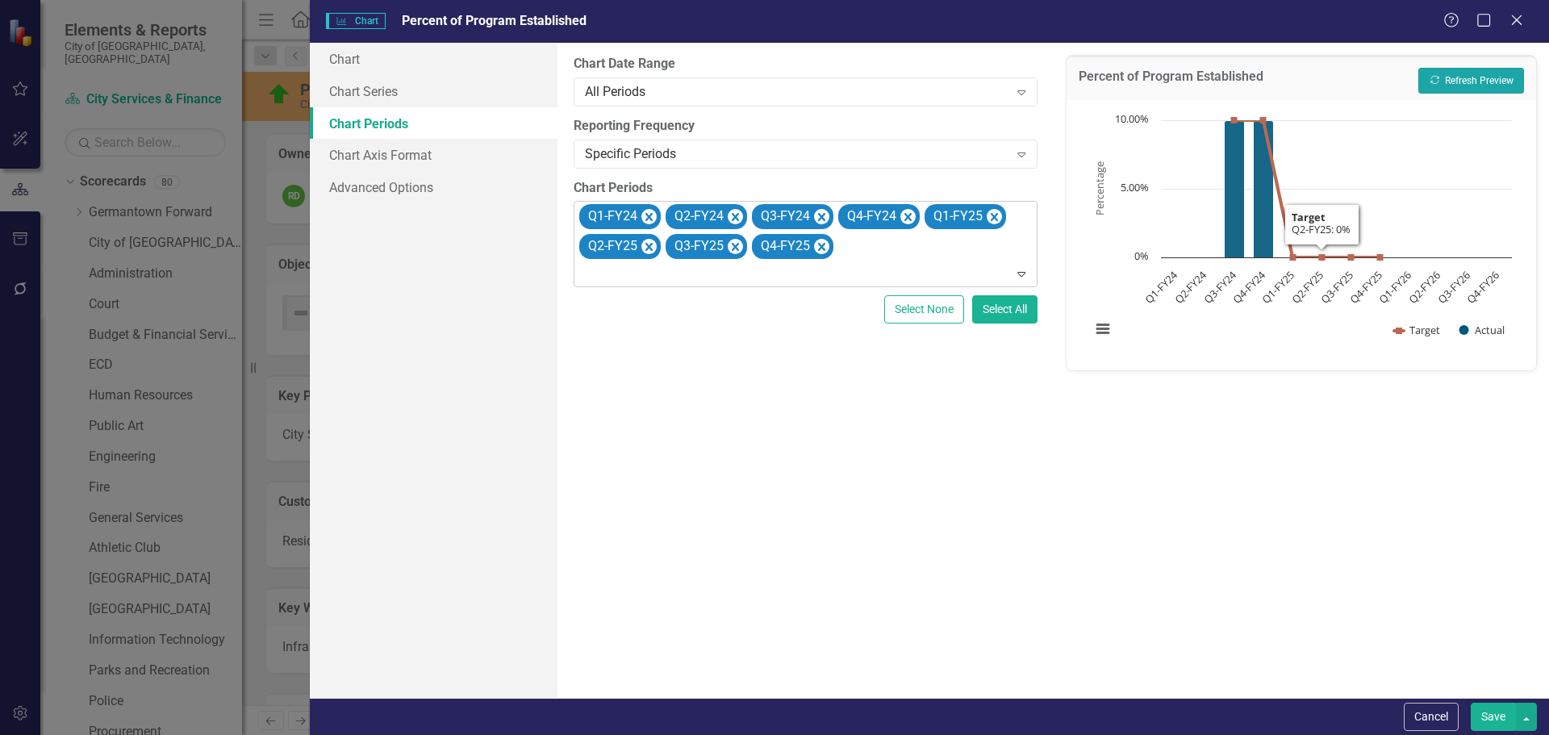
click at [1464, 79] on button "Recalculate Refresh Preview" at bounding box center [1471, 81] width 106 height 26
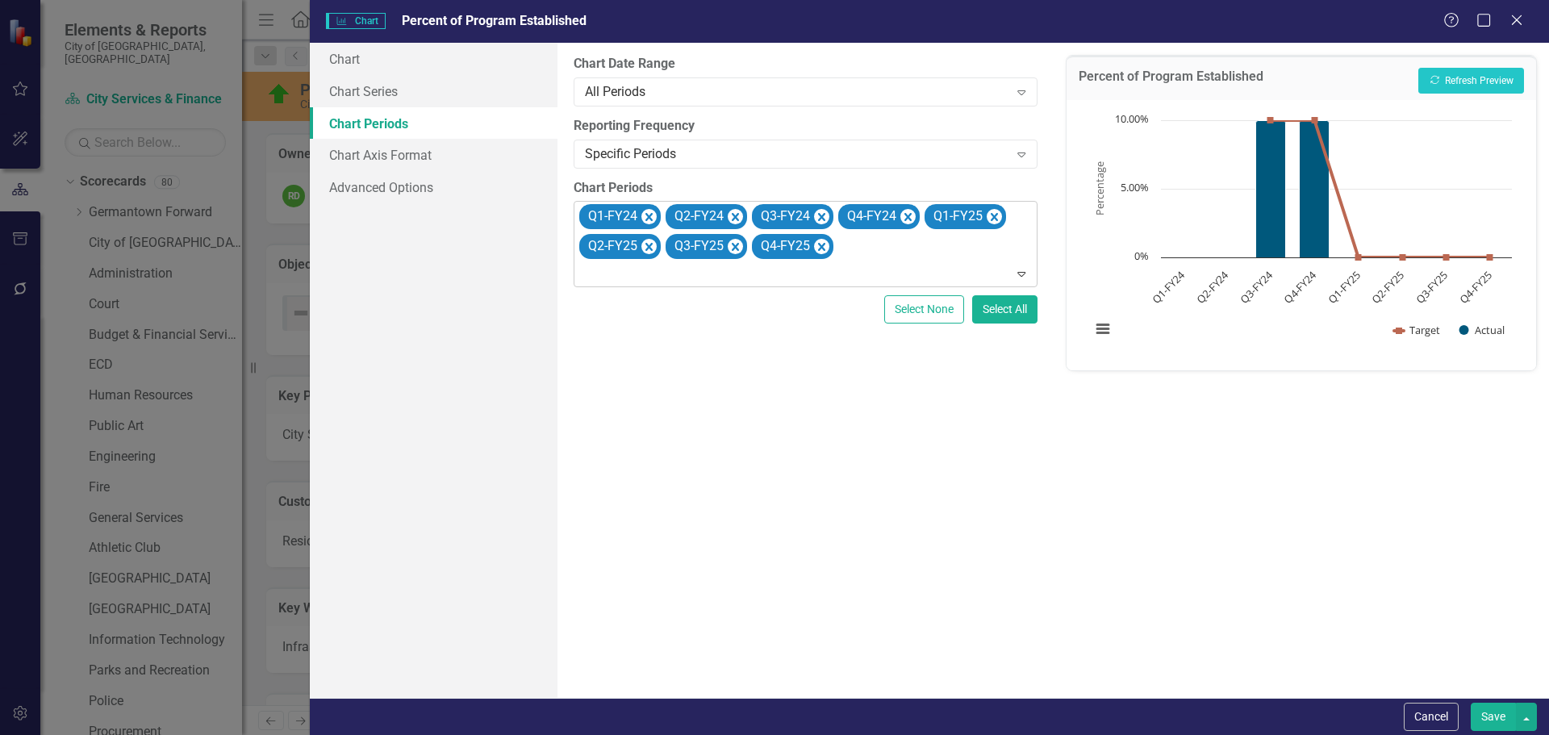
click at [1491, 712] on button "Save" at bounding box center [1493, 717] width 45 height 28
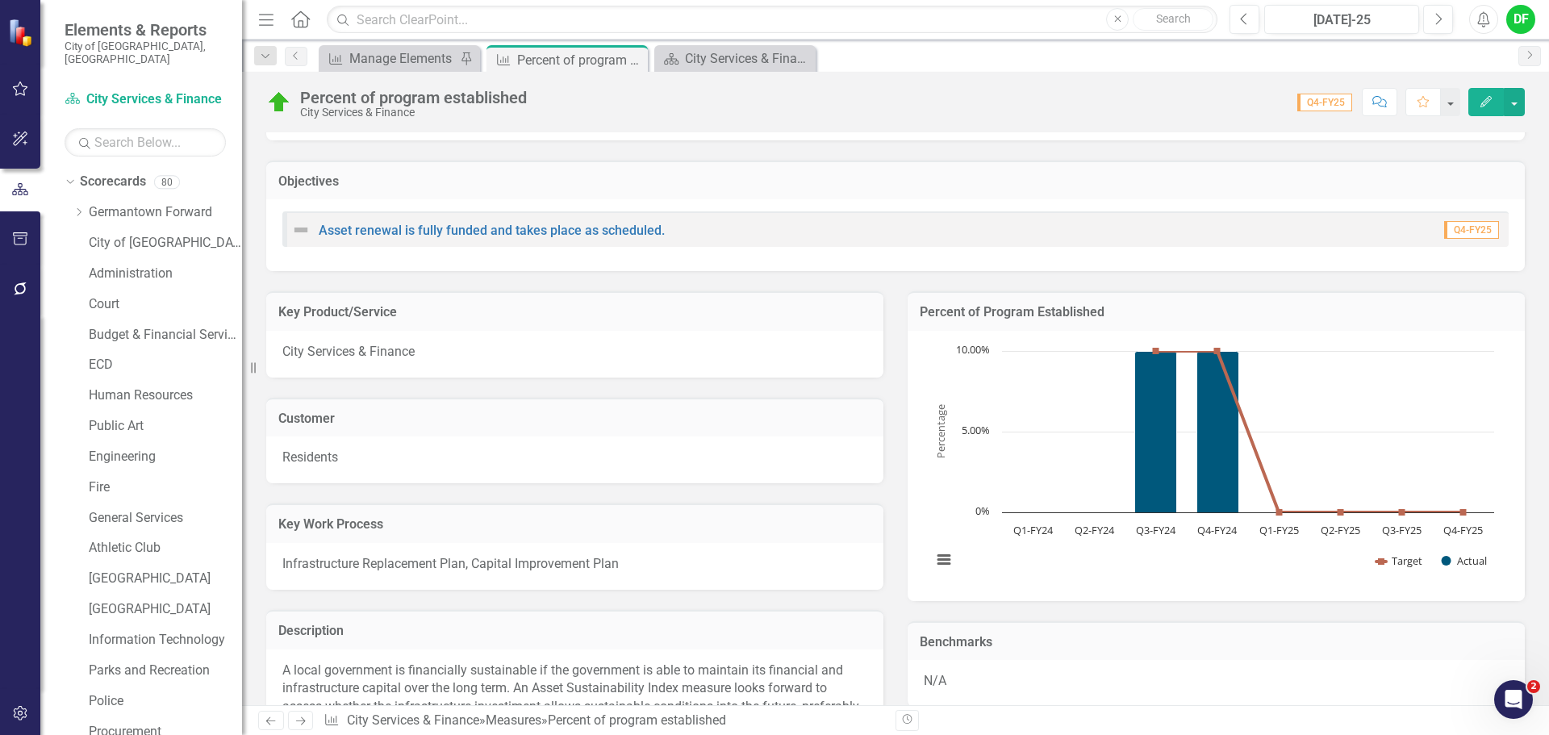
scroll to position [0, 0]
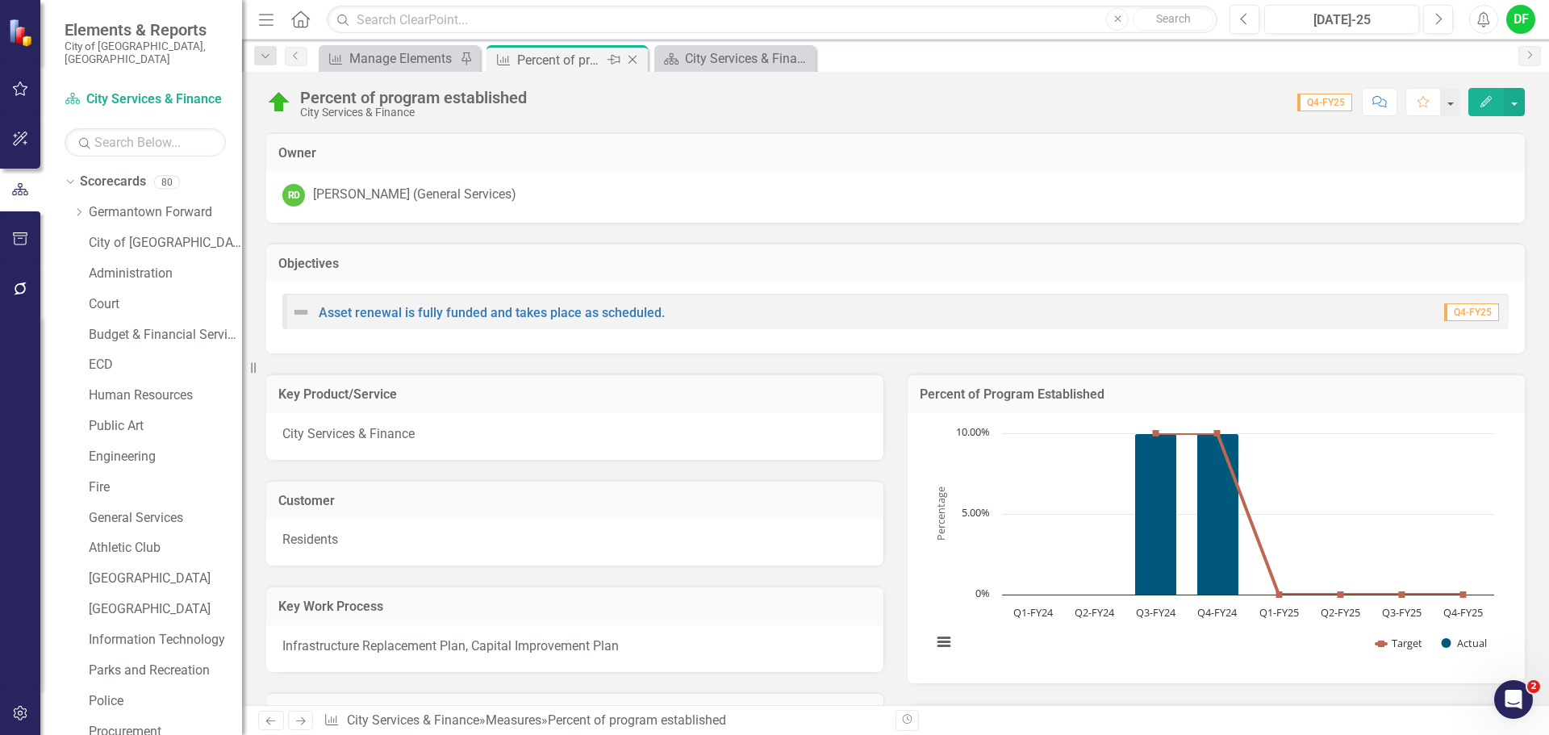
click at [633, 57] on icon "Close" at bounding box center [632, 59] width 16 height 13
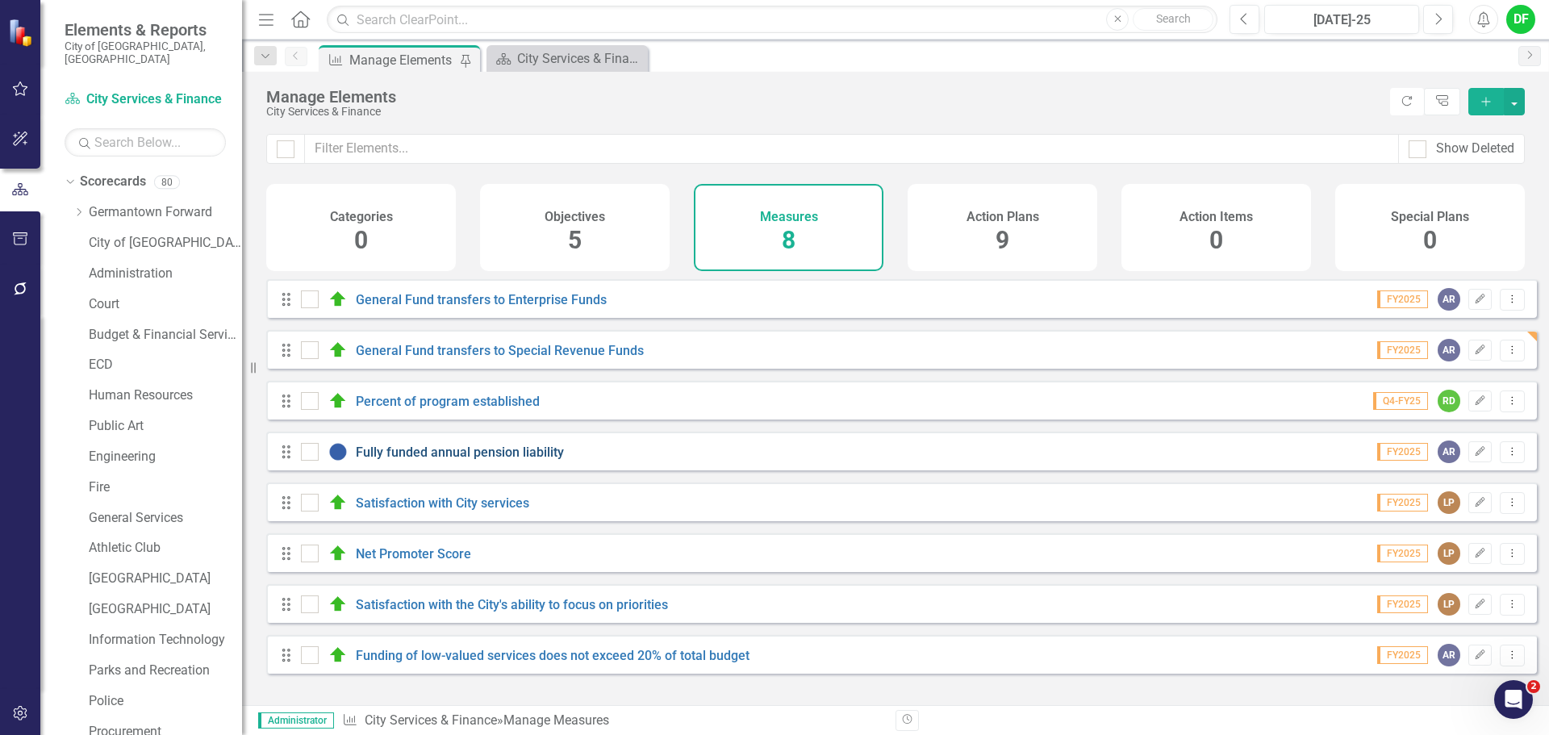
click at [423, 460] on link "Fully funded annual pension liability" at bounding box center [460, 451] width 208 height 15
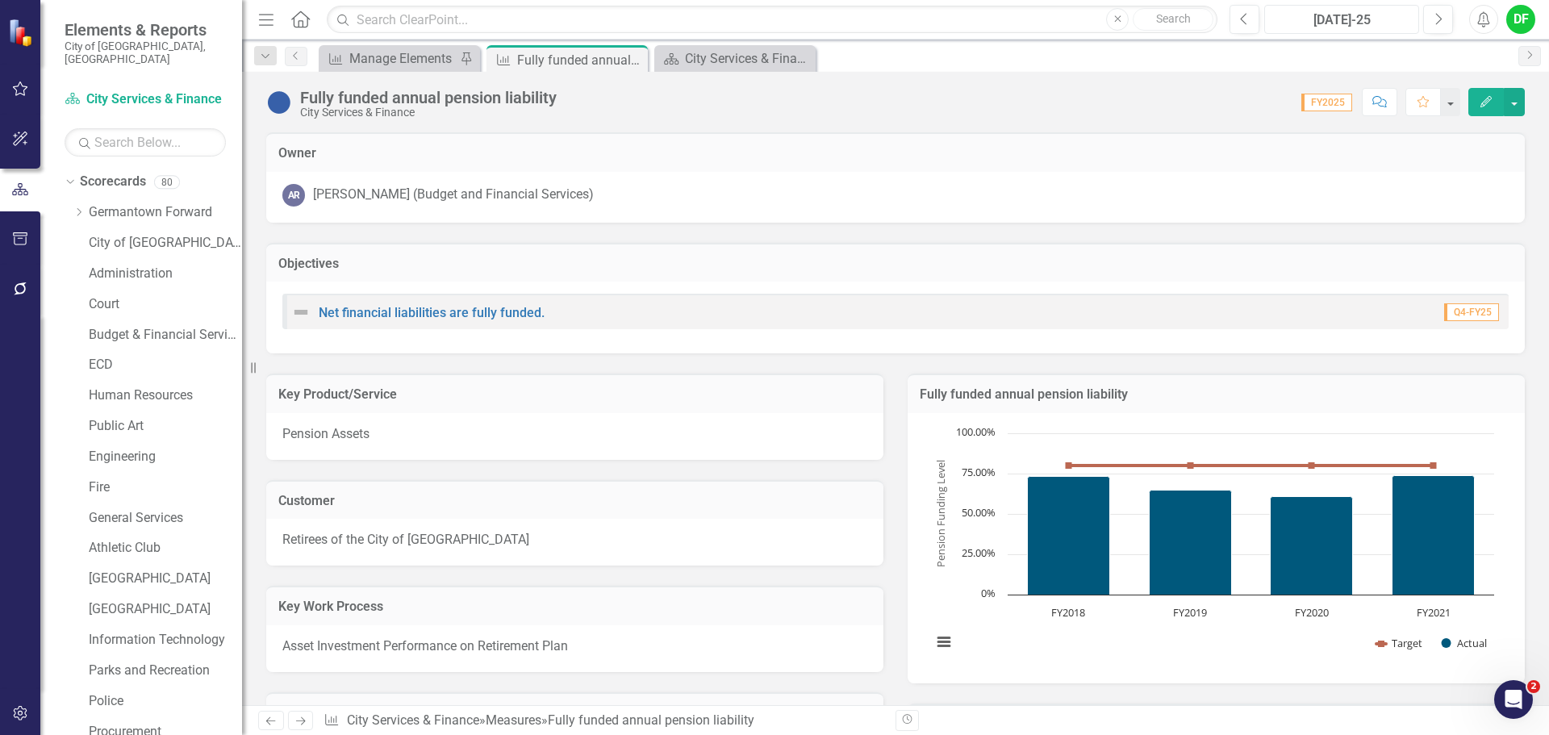
click at [1320, 25] on div "[DATE]-25" at bounding box center [1342, 19] width 144 height 19
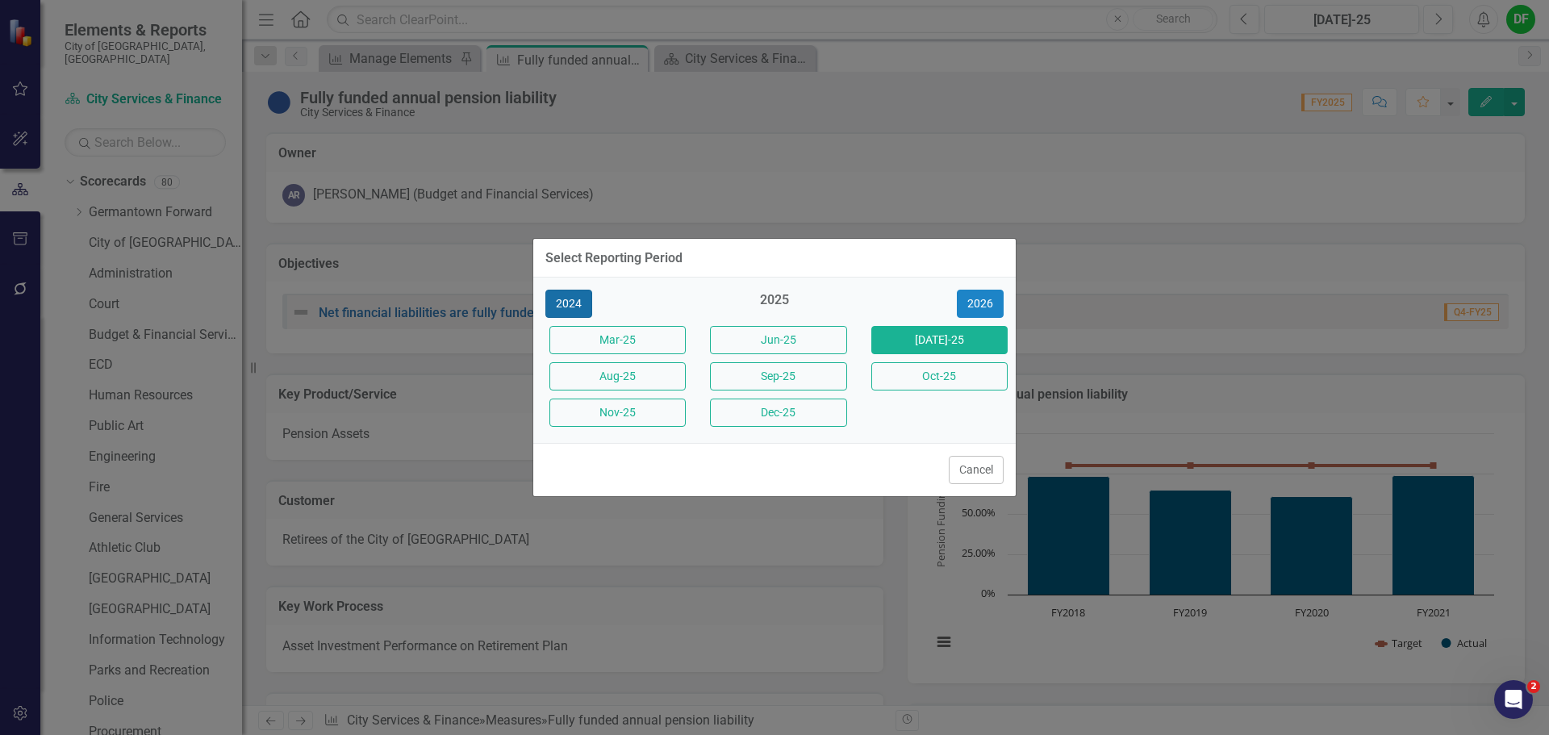
click at [574, 304] on button "2024" at bounding box center [568, 304] width 47 height 28
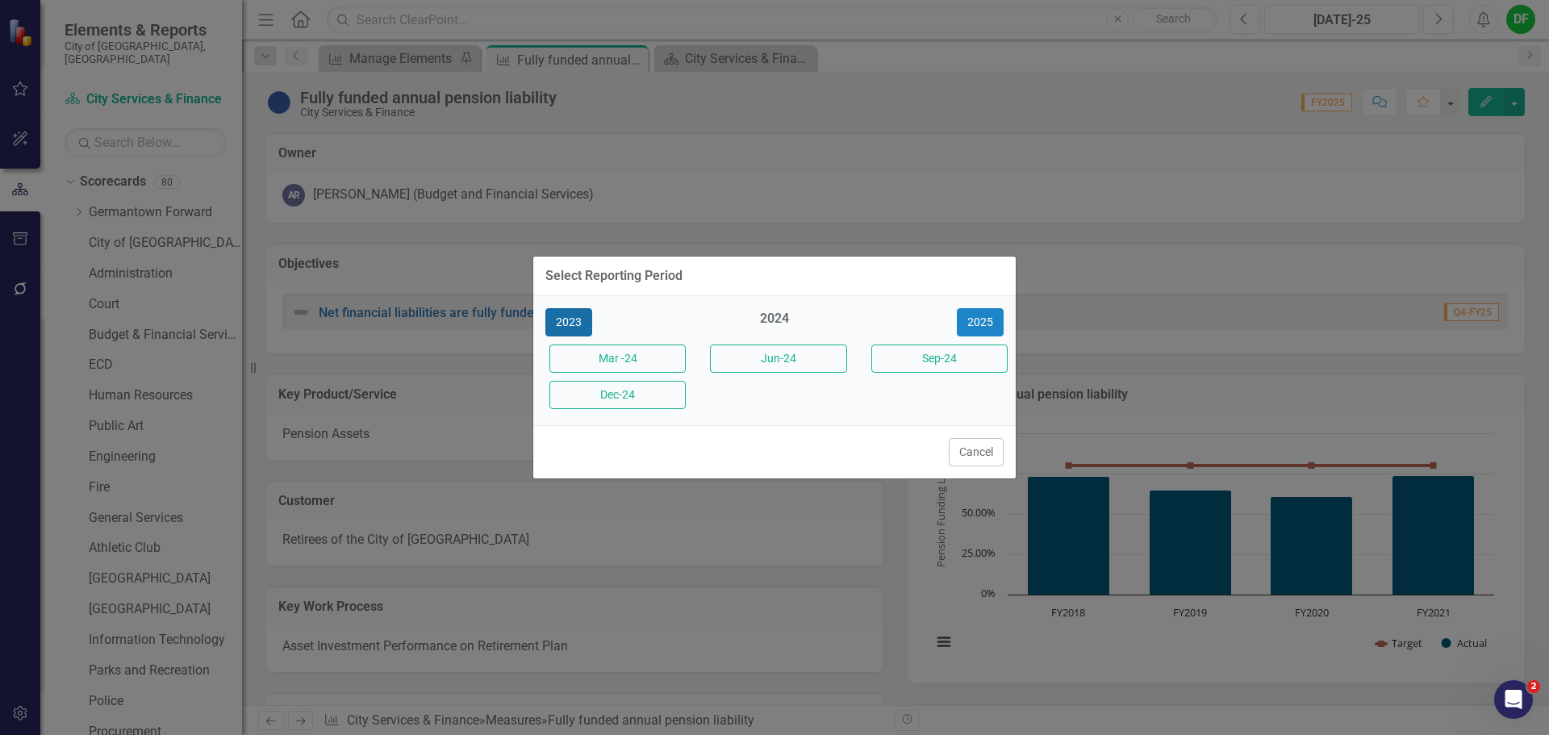
click at [573, 321] on button "2023" at bounding box center [568, 322] width 47 height 28
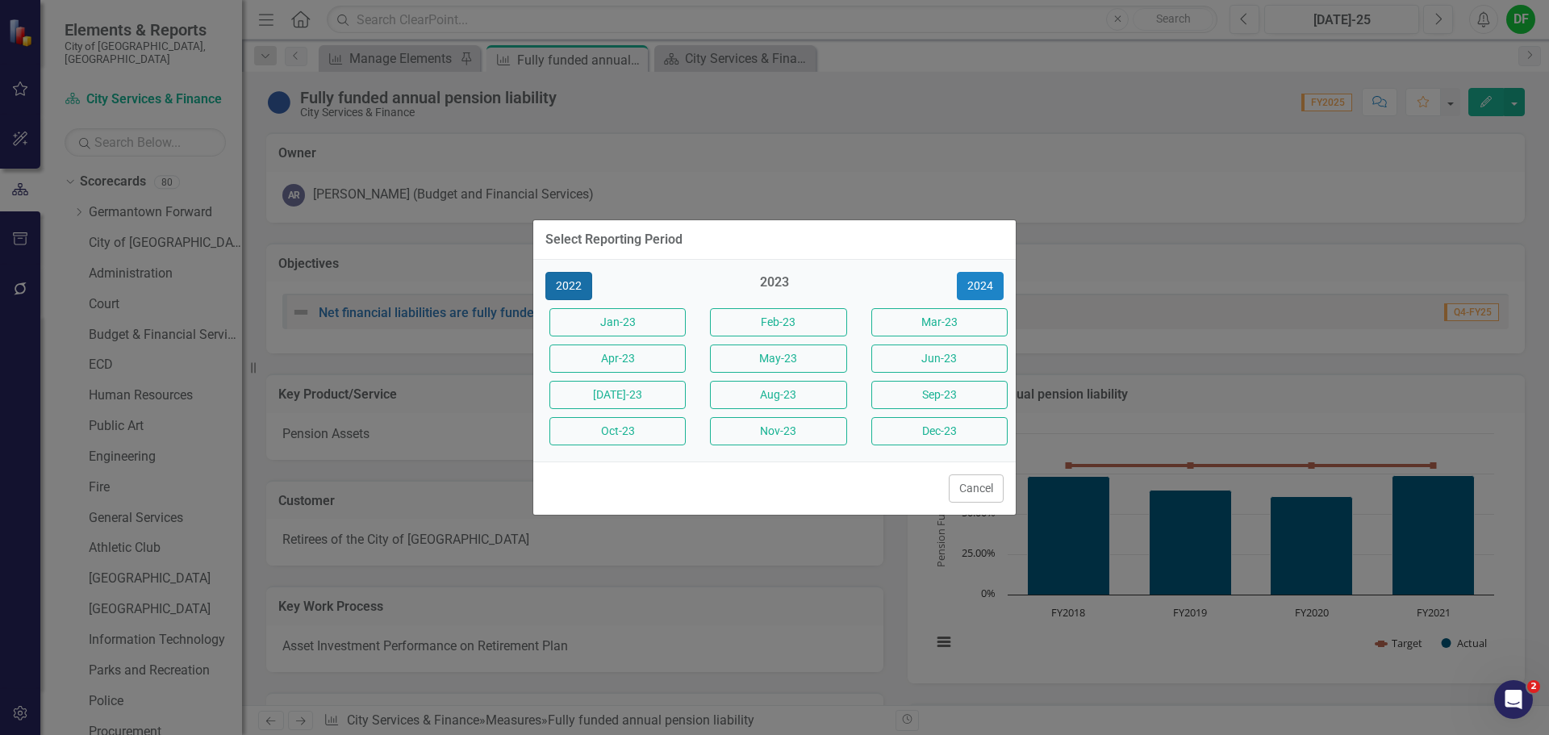
click at [563, 290] on button "2022" at bounding box center [568, 286] width 47 height 28
click at [578, 286] on button "2021" at bounding box center [568, 286] width 47 height 28
click at [778, 282] on div "2021" at bounding box center [774, 286] width 136 height 27
click at [992, 292] on button "2022" at bounding box center [980, 286] width 47 height 28
click at [964, 488] on button "Cancel" at bounding box center [976, 488] width 55 height 28
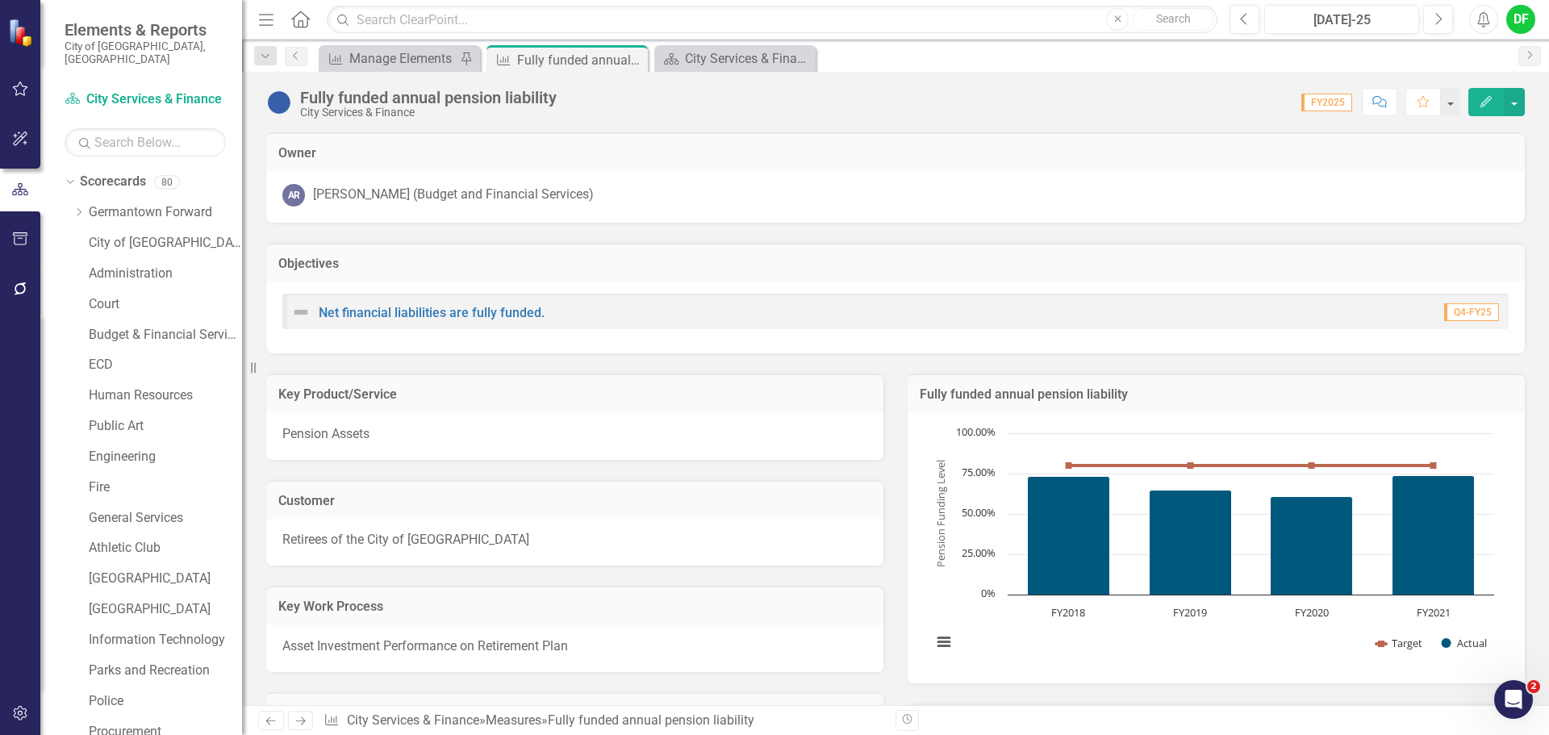
click at [1179, 403] on td "Fully funded annual pension liability" at bounding box center [1216, 396] width 593 height 21
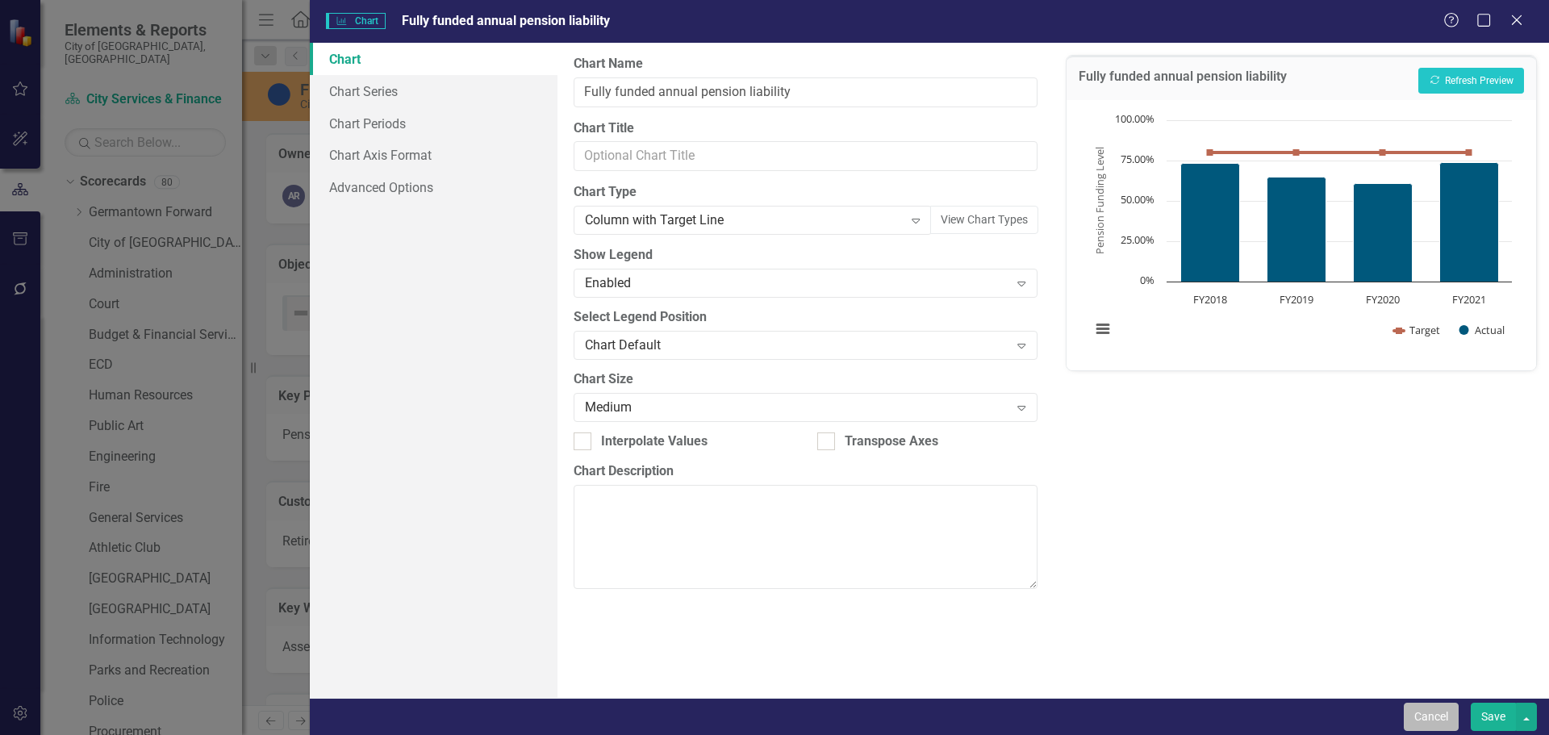
click at [1437, 718] on button "Cancel" at bounding box center [1431, 717] width 55 height 28
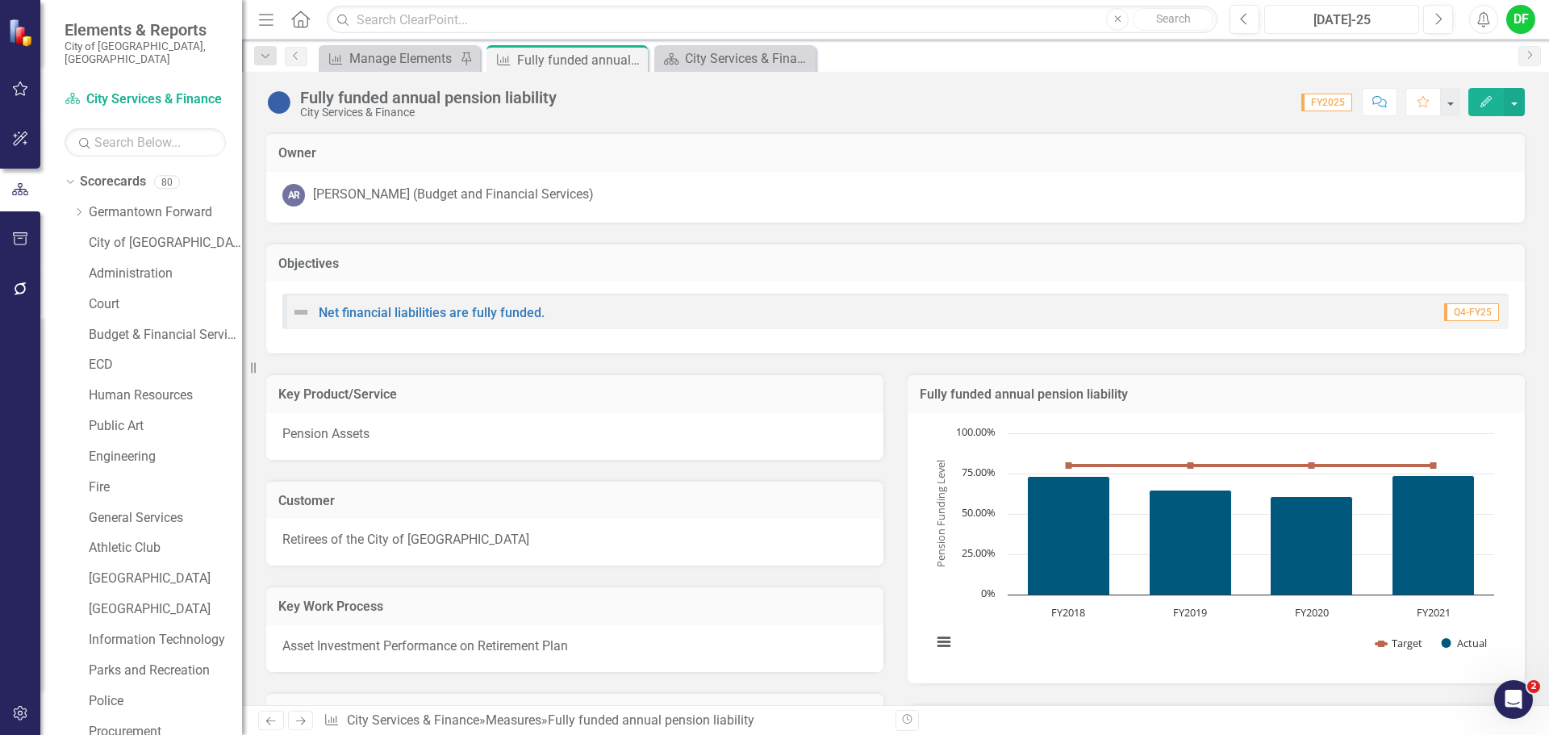
click at [1362, 23] on div "[DATE]-25" at bounding box center [1342, 19] width 144 height 19
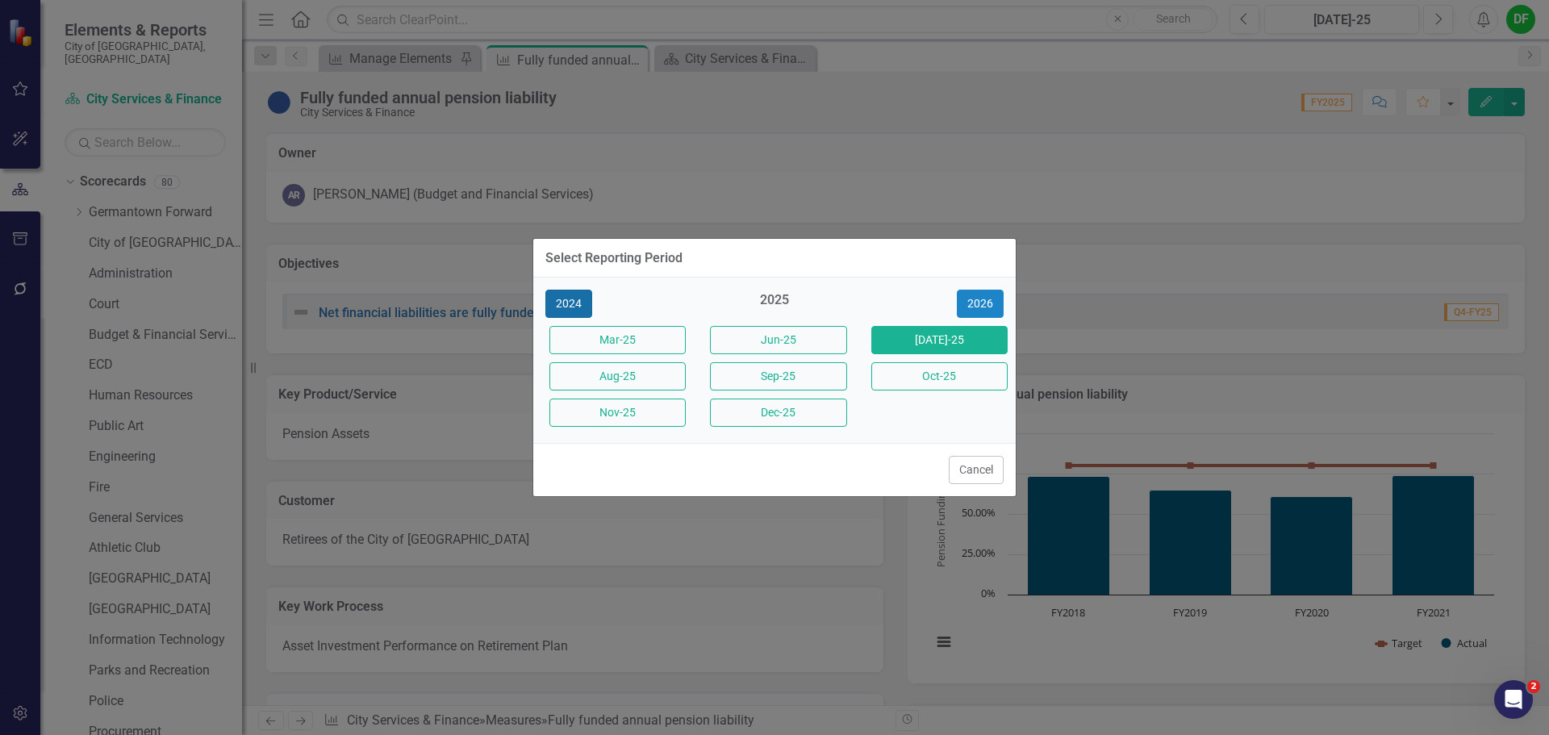
click at [574, 312] on button "2024" at bounding box center [568, 304] width 47 height 28
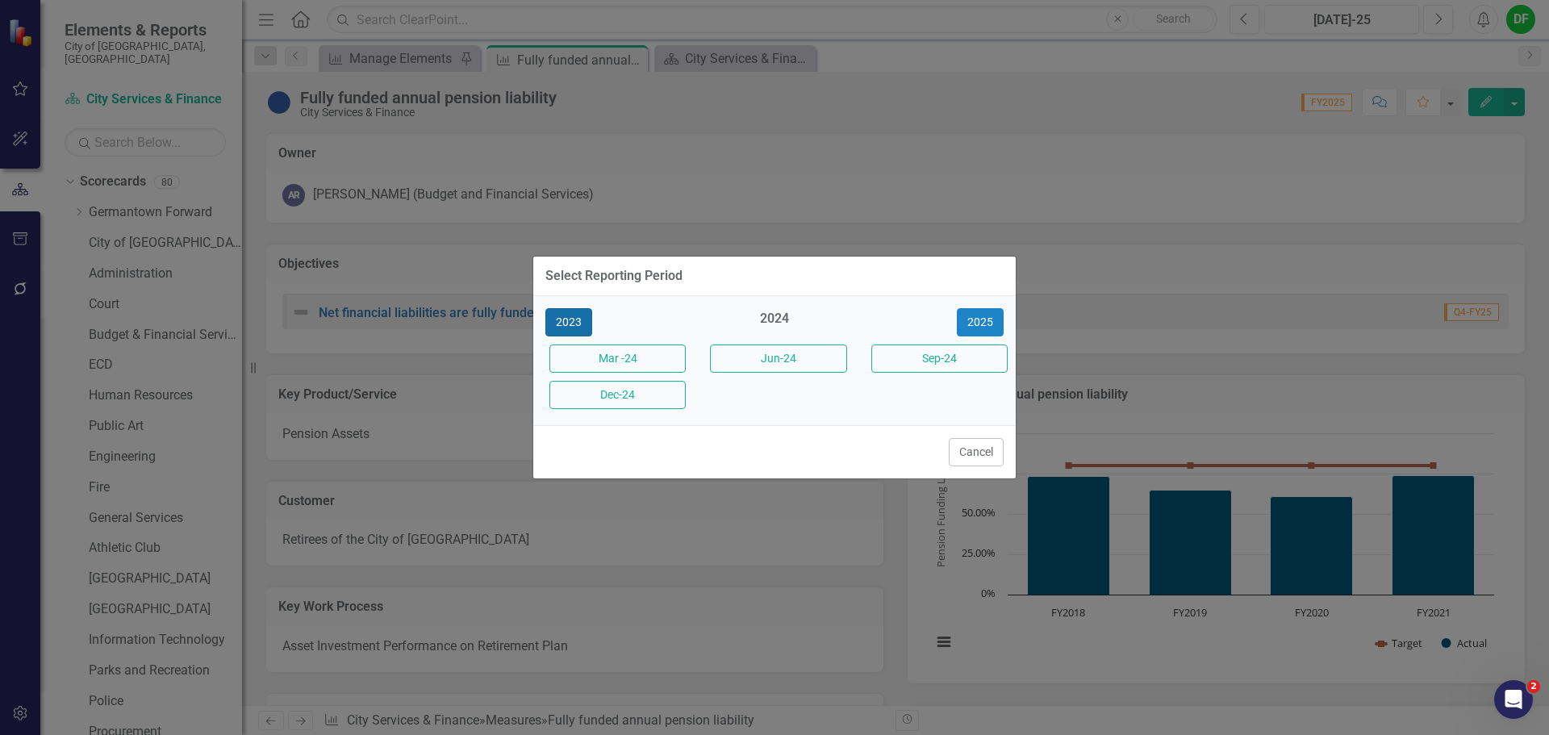
click at [574, 312] on button "2023" at bounding box center [568, 322] width 47 height 28
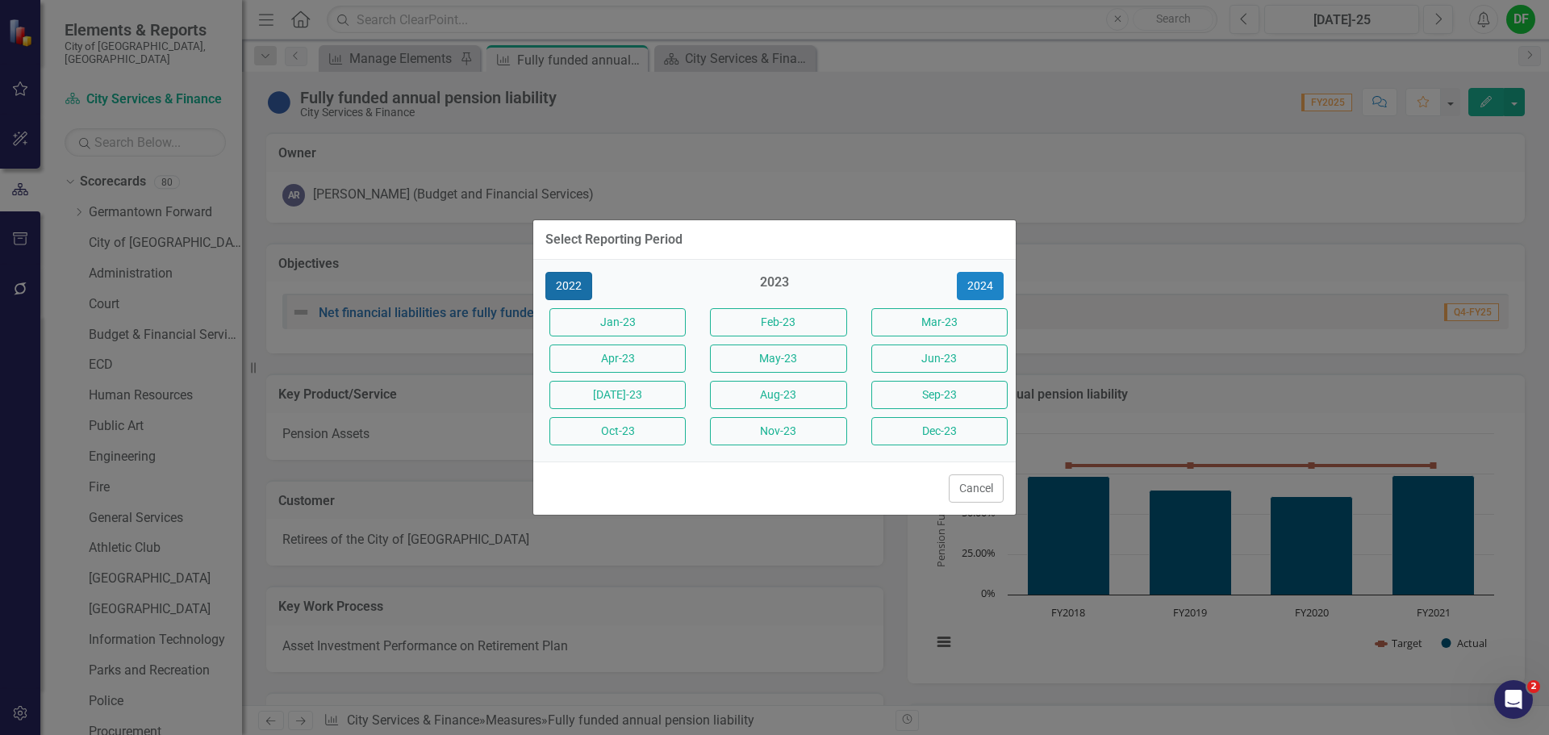
click at [569, 287] on button "2022" at bounding box center [568, 286] width 47 height 28
click at [578, 287] on button "2021" at bounding box center [568, 286] width 47 height 28
click at [657, 388] on button "[DATE]-21" at bounding box center [617, 395] width 136 height 28
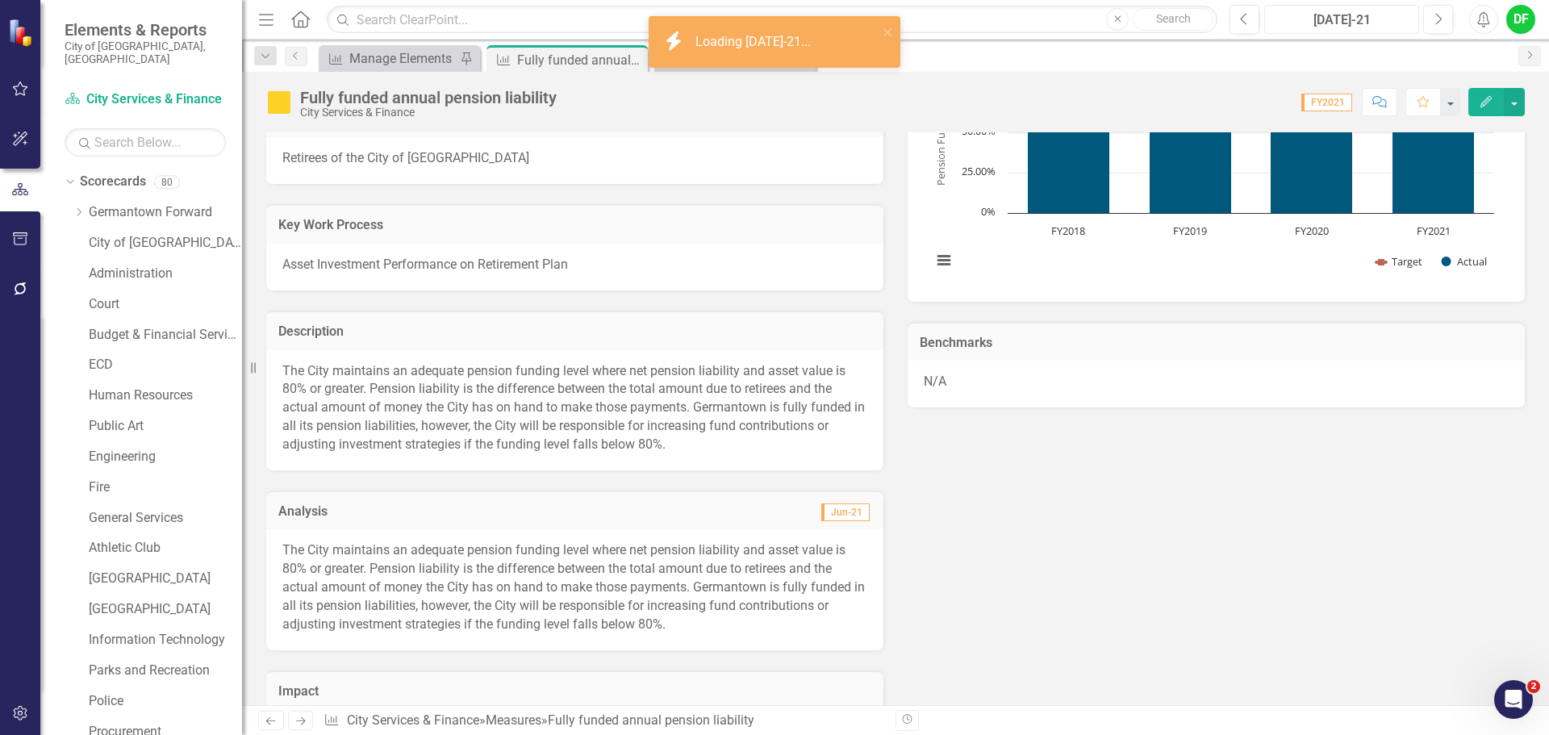
scroll to position [484, 0]
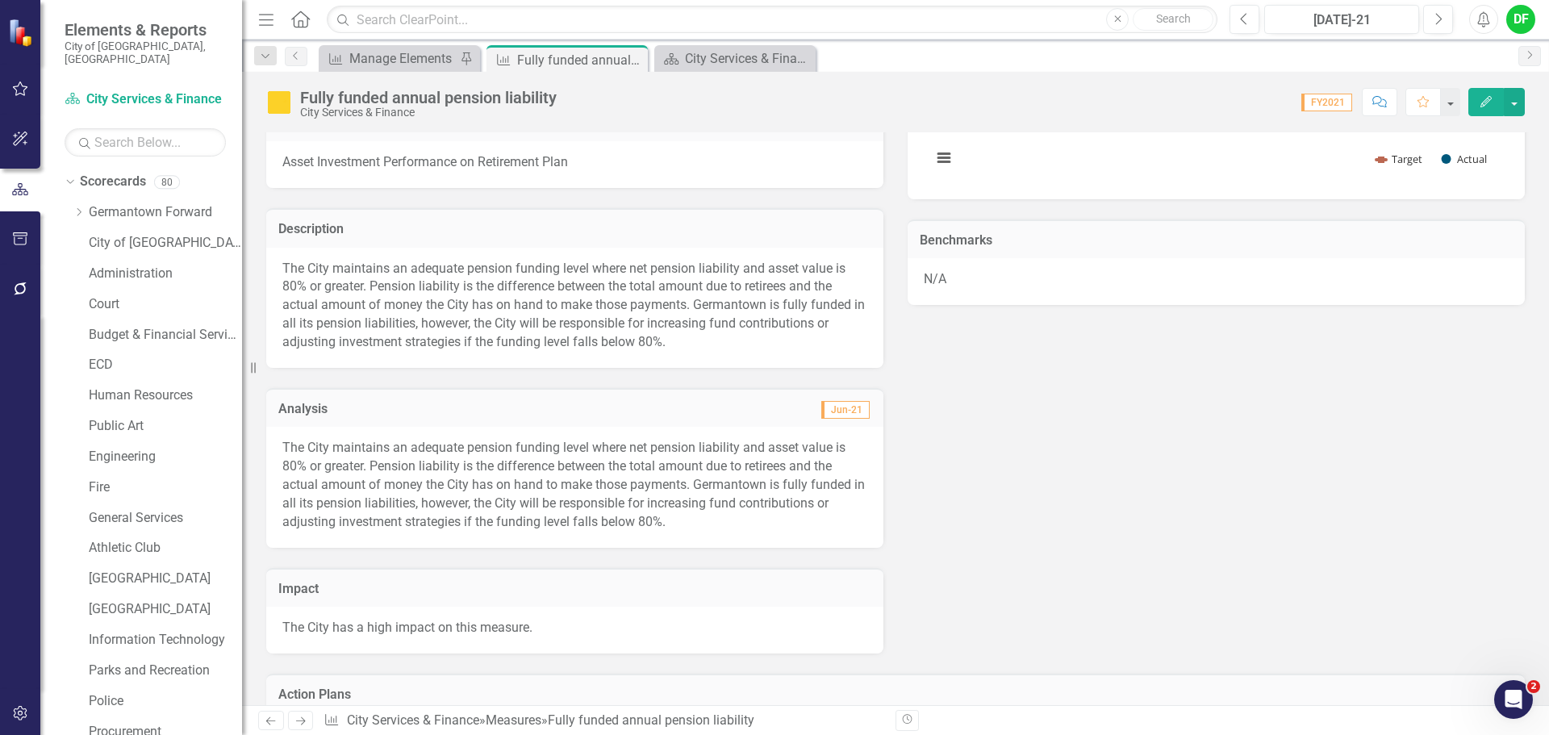
click at [661, 500] on p "The City maintains an adequate pension funding level where net pension liabilit…" at bounding box center [574, 485] width 585 height 92
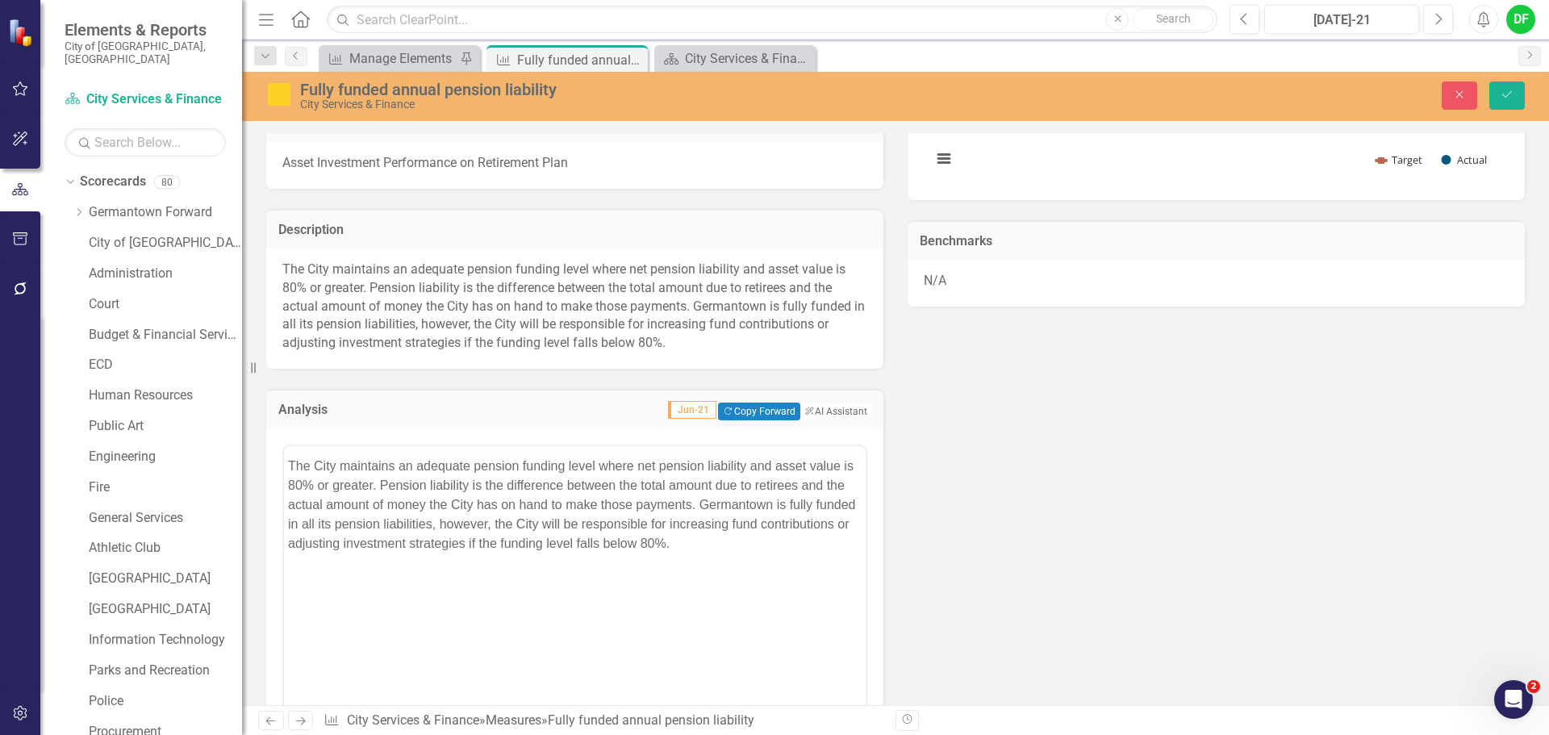
scroll to position [0, 0]
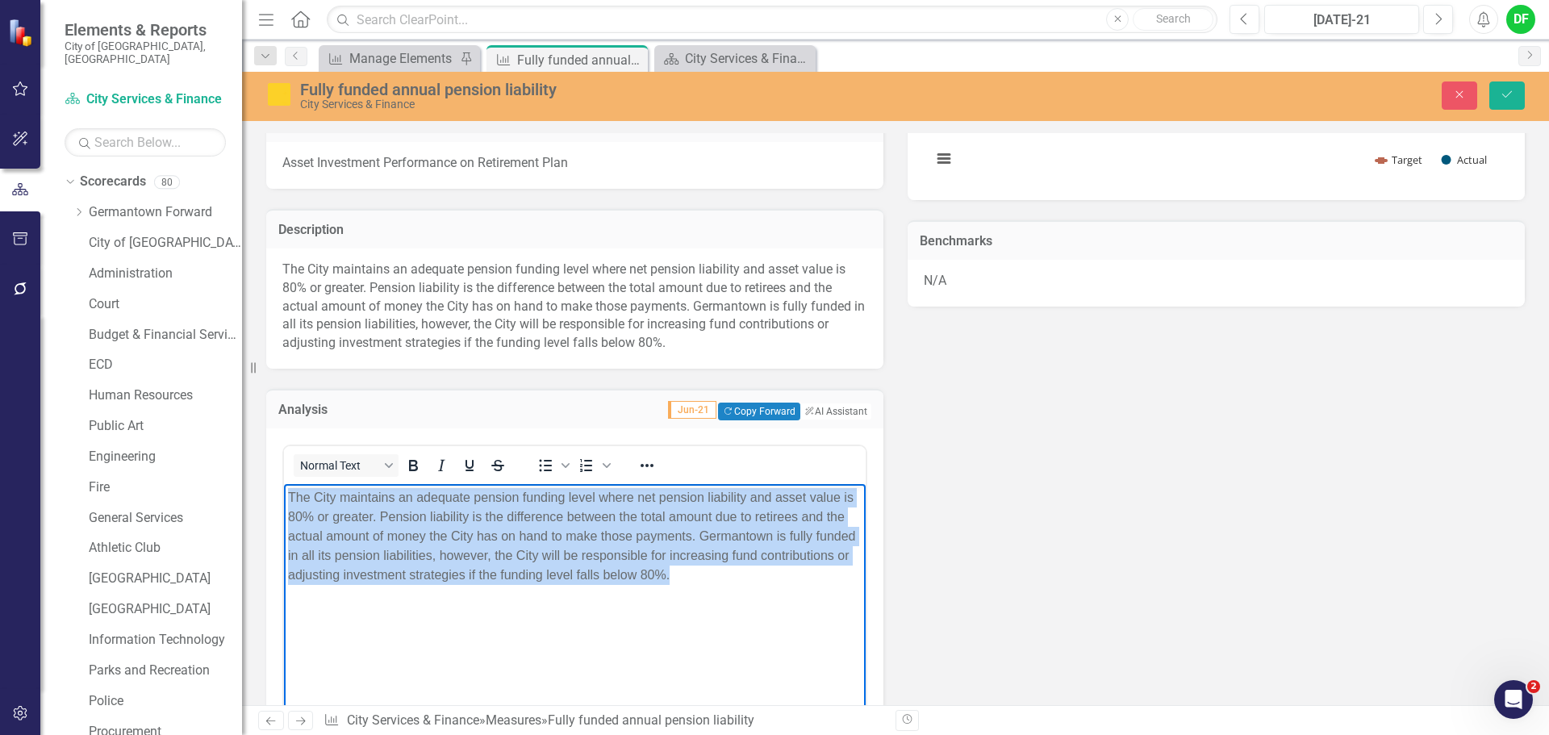
drag, startPoint x: 688, startPoint y: 573, endPoint x: 567, endPoint y: 978, distance: 423.4
click at [284, 494] on html "The City maintains an adequate pension funding level where net pension liabilit…" at bounding box center [575, 604] width 582 height 242
copy p "The City maintains an adequate pension funding level where net pension liabilit…"
click at [676, 573] on p "The City maintains an adequate pension funding level where net pension liabilit…" at bounding box center [575, 535] width 574 height 97
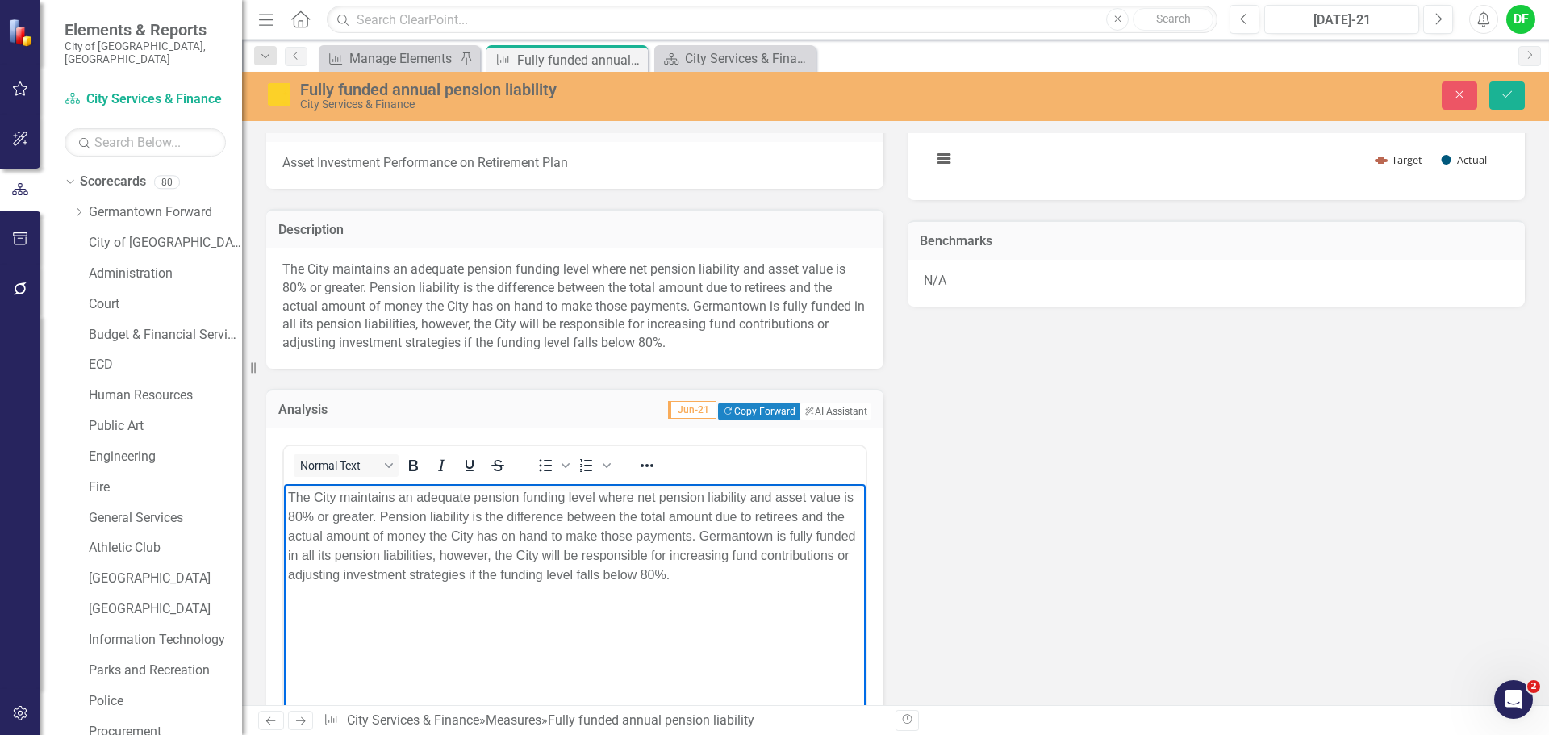
click at [1449, 110] on div "Fully funded annual pension liability City Services & Finance Close Save" at bounding box center [895, 95] width 1307 height 31
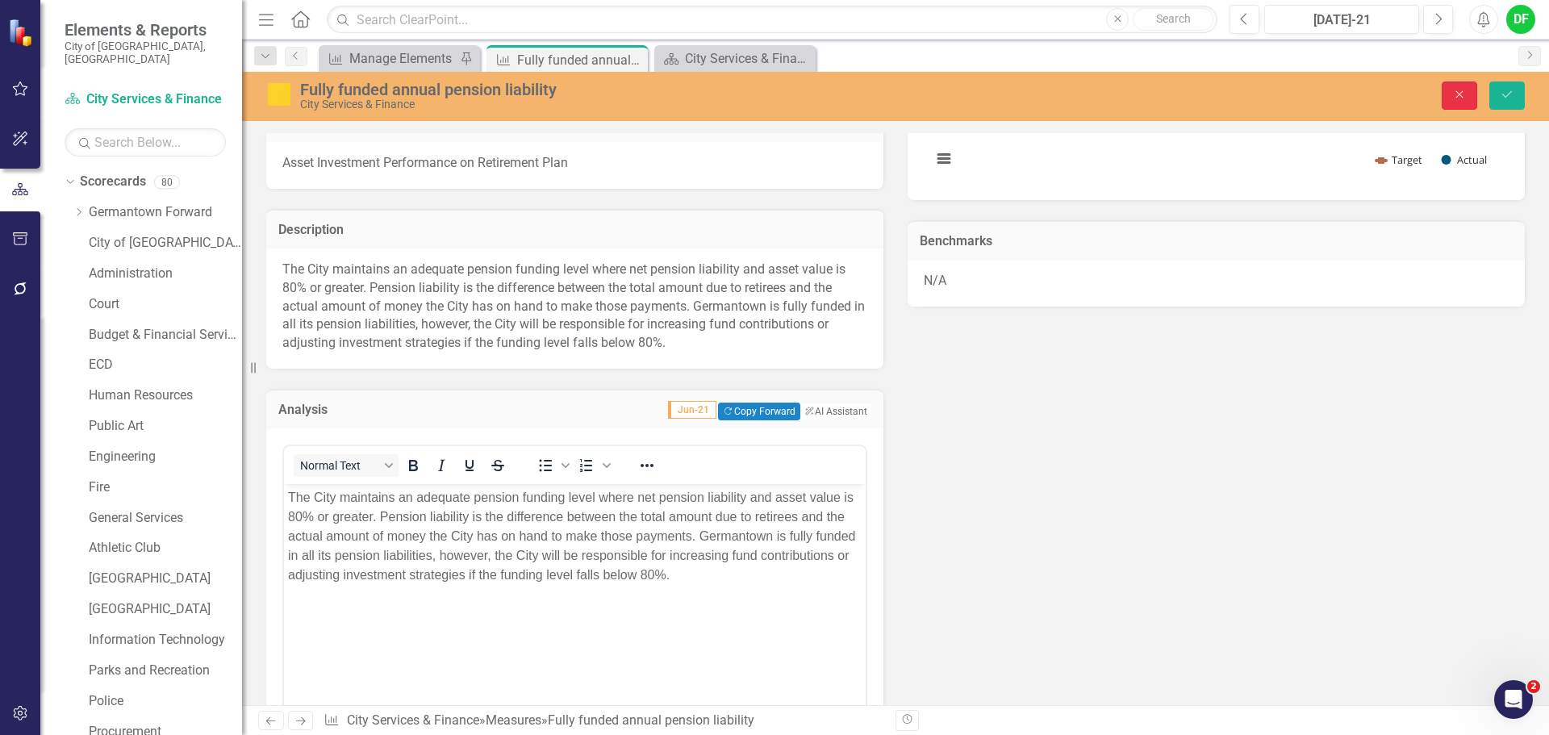
click at [1458, 102] on button "Close" at bounding box center [1458, 95] width 35 height 28
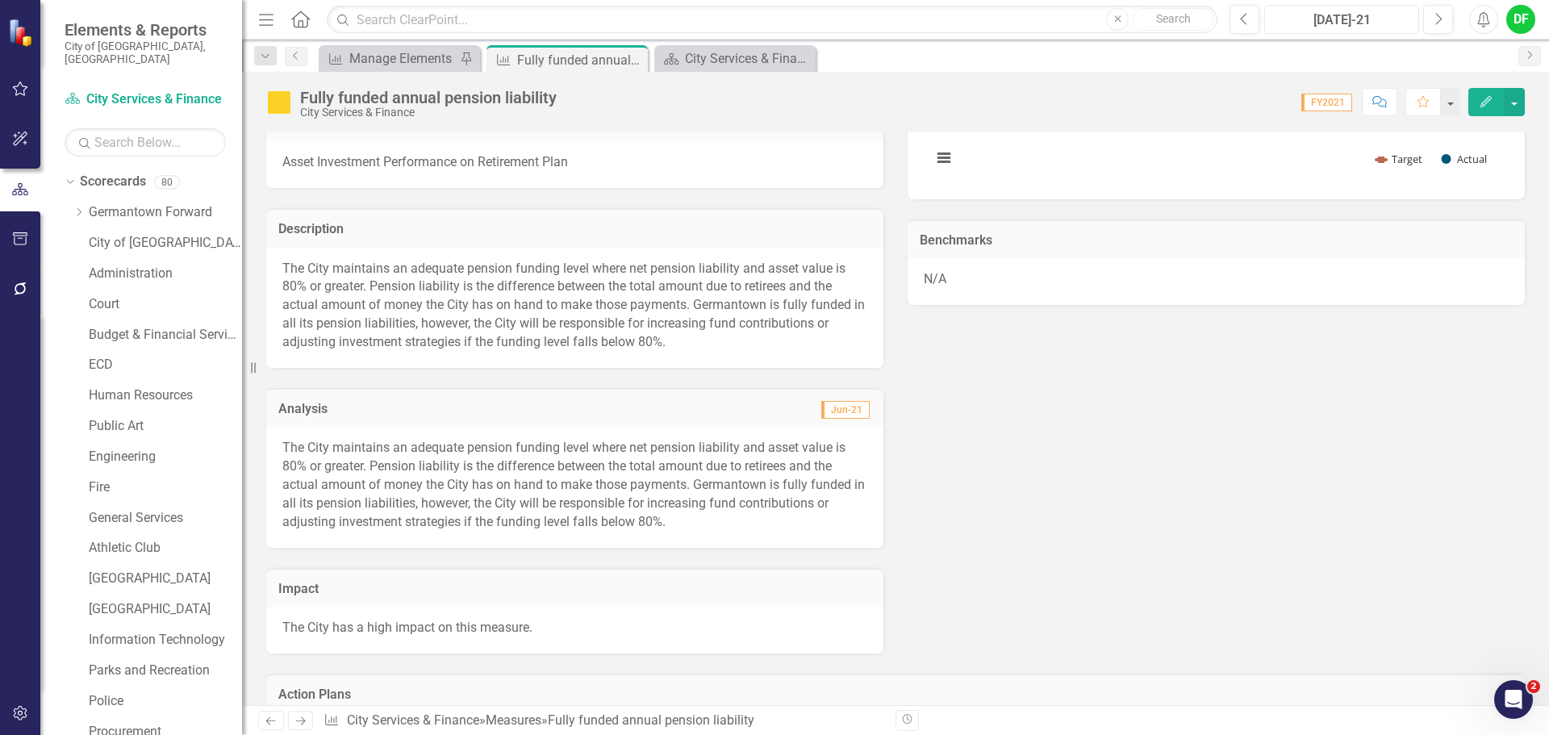
click at [1374, 15] on div "[DATE]-21" at bounding box center [1342, 19] width 144 height 19
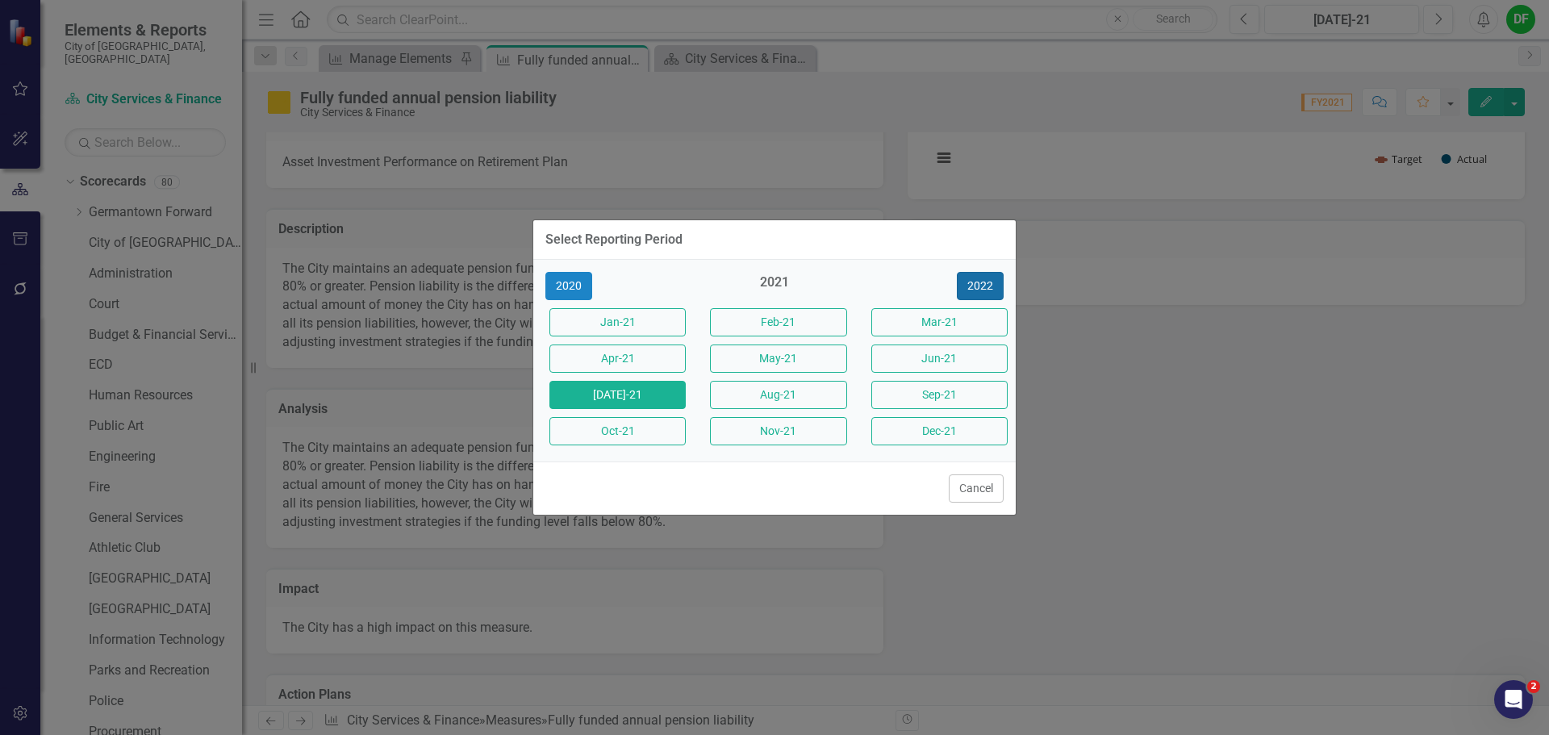
click at [979, 284] on button "2022" at bounding box center [980, 286] width 47 height 28
click at [979, 284] on button "2023" at bounding box center [980, 286] width 47 height 28
click at [979, 284] on button "2024" at bounding box center [980, 286] width 47 height 28
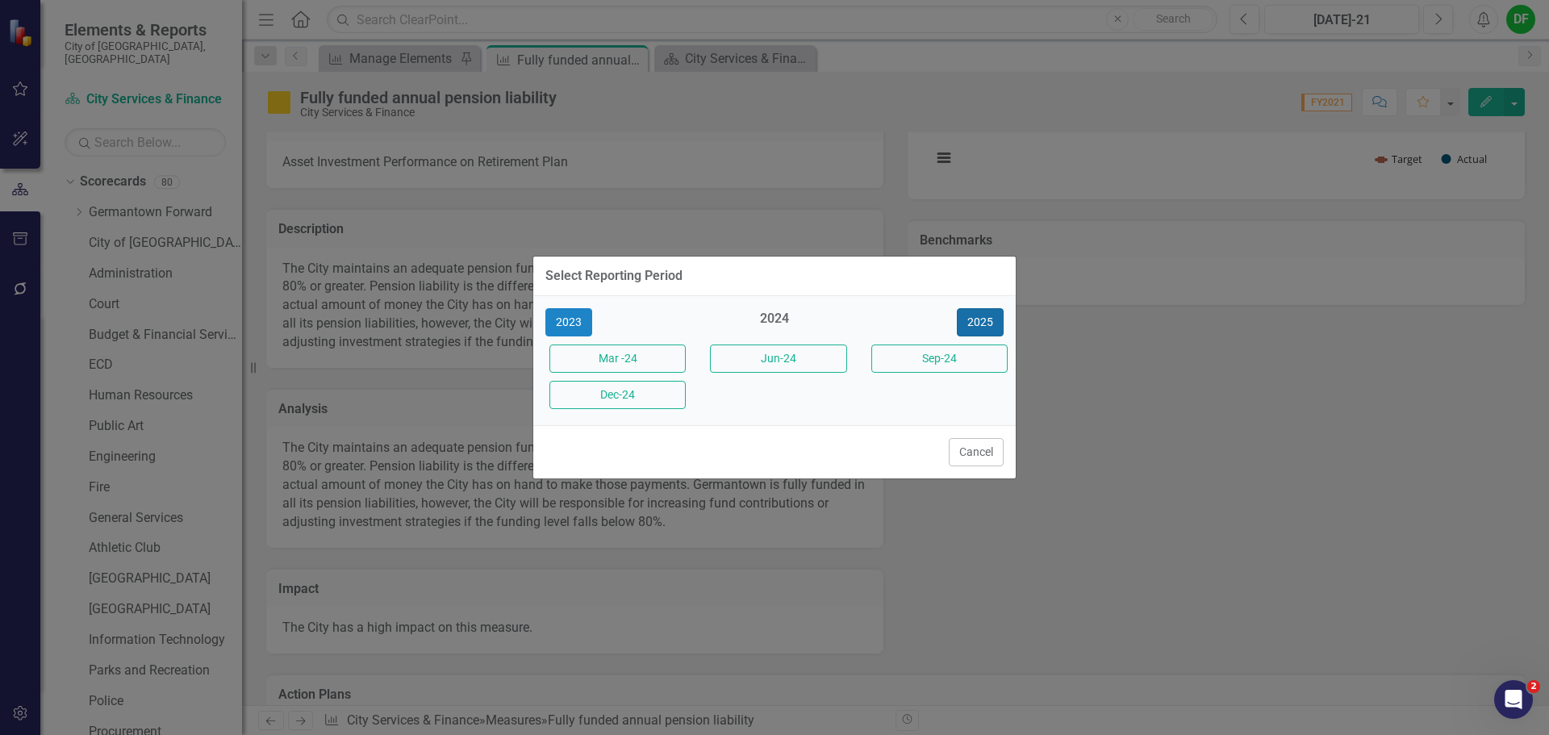
click at [970, 322] on button "2025" at bounding box center [980, 322] width 47 height 28
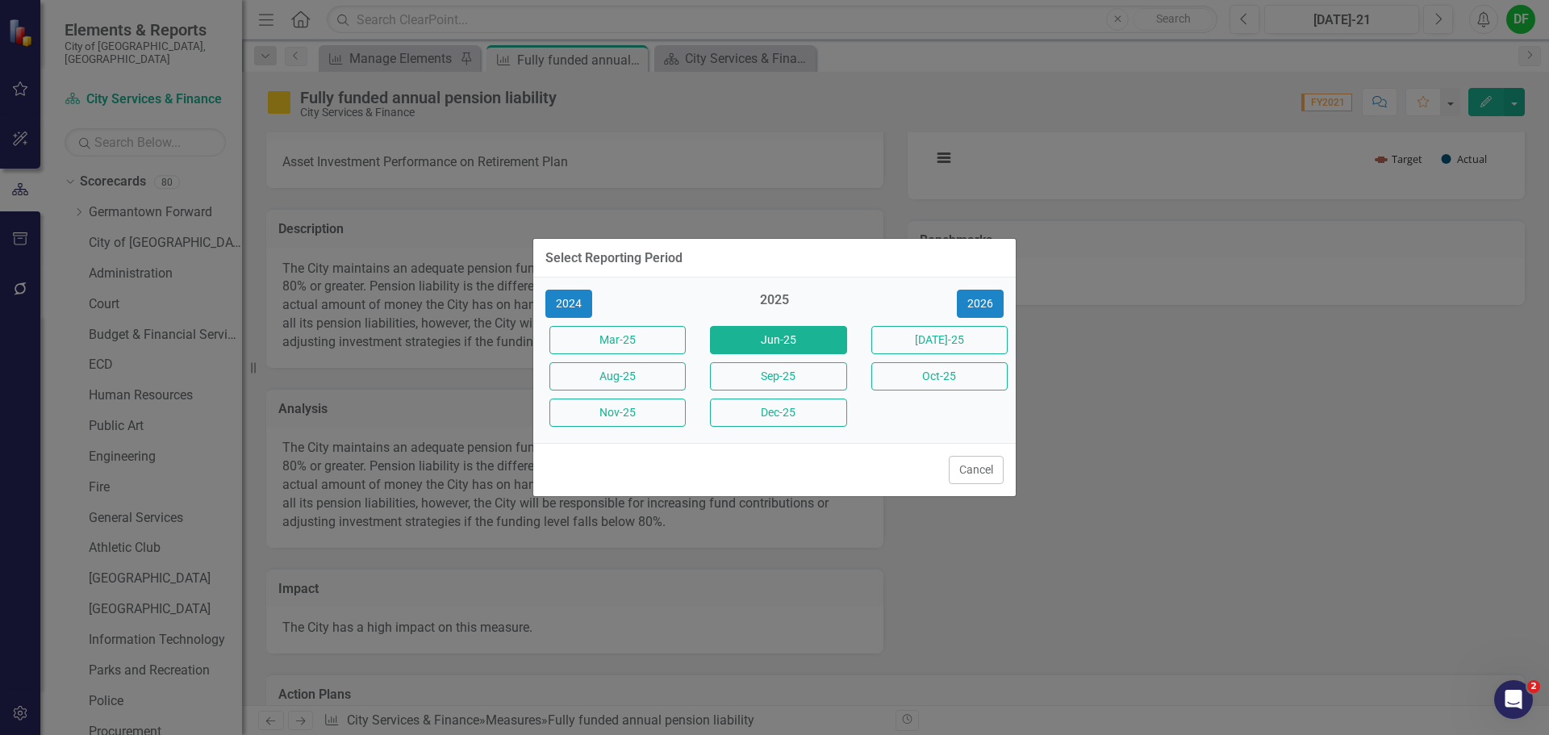
click at [808, 341] on button "Jun-25" at bounding box center [778, 340] width 136 height 28
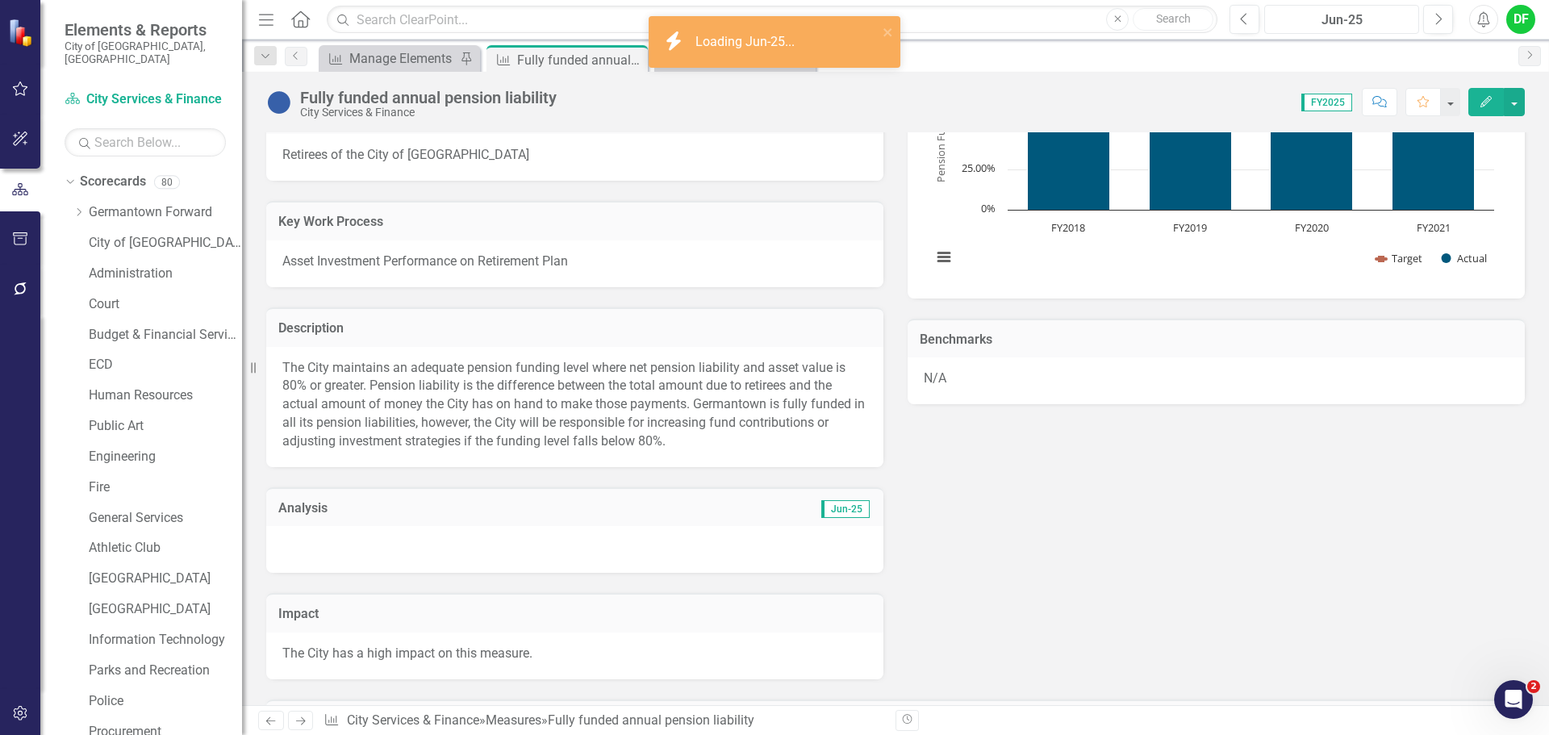
scroll to position [403, 0]
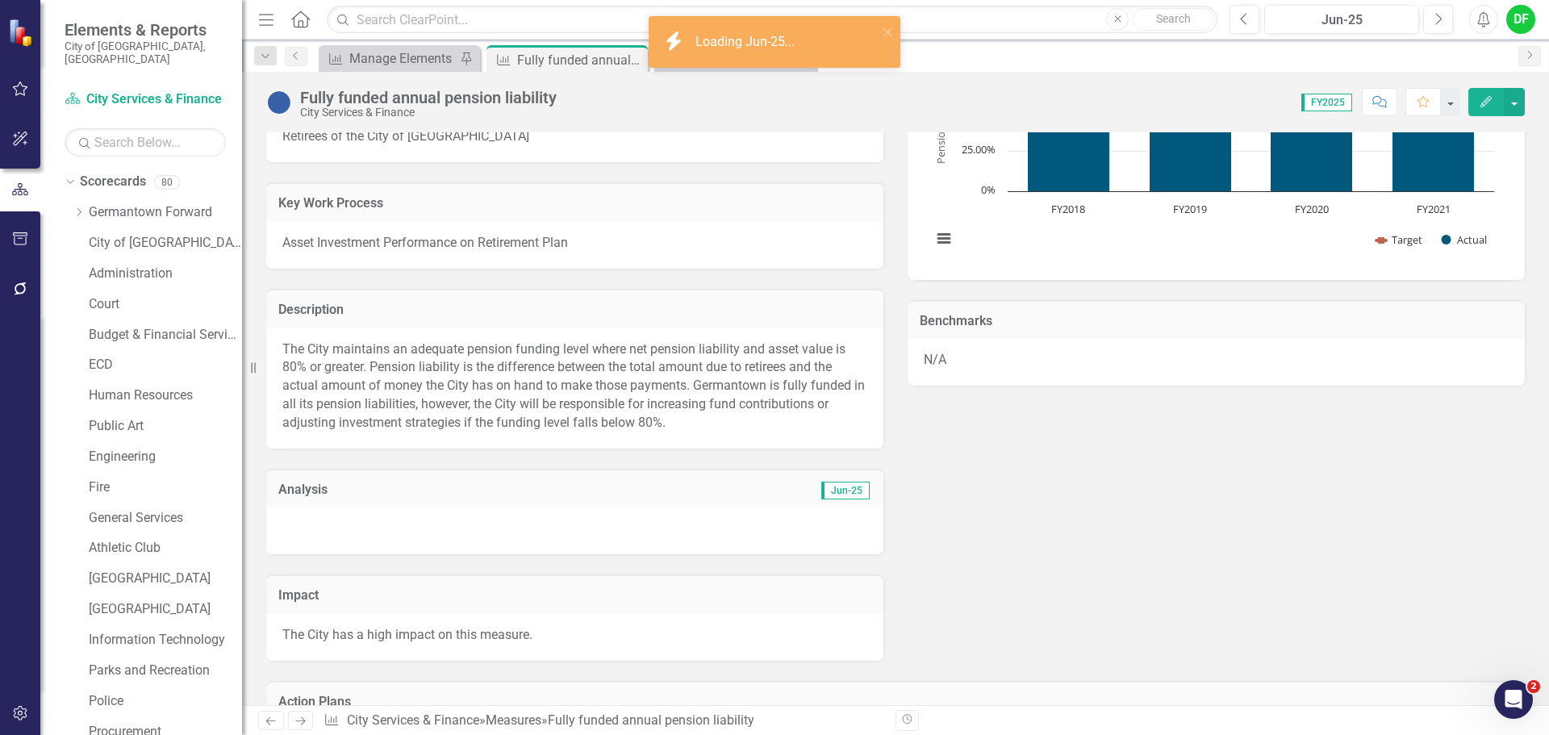
click at [357, 524] on div at bounding box center [574, 530] width 617 height 47
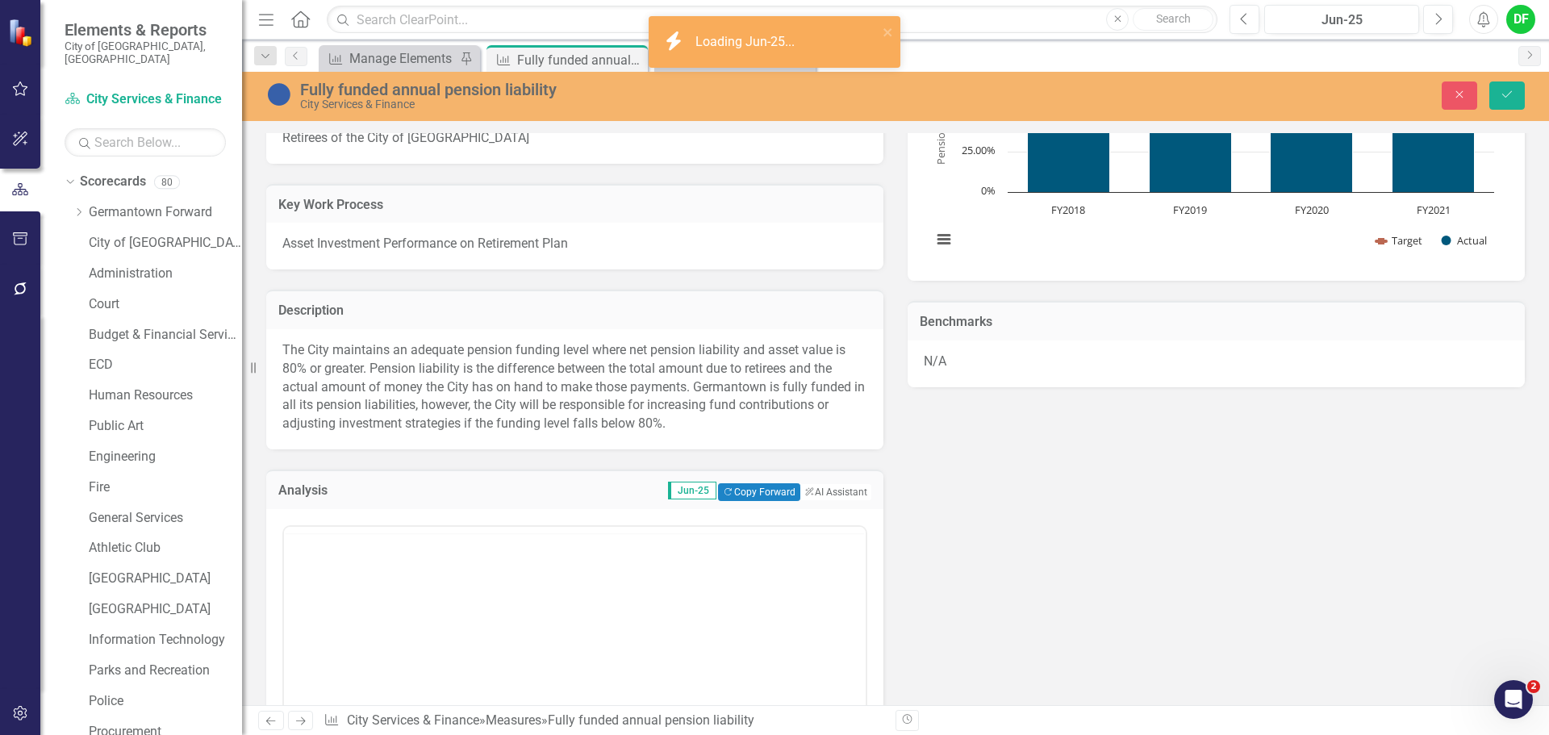
scroll to position [0, 0]
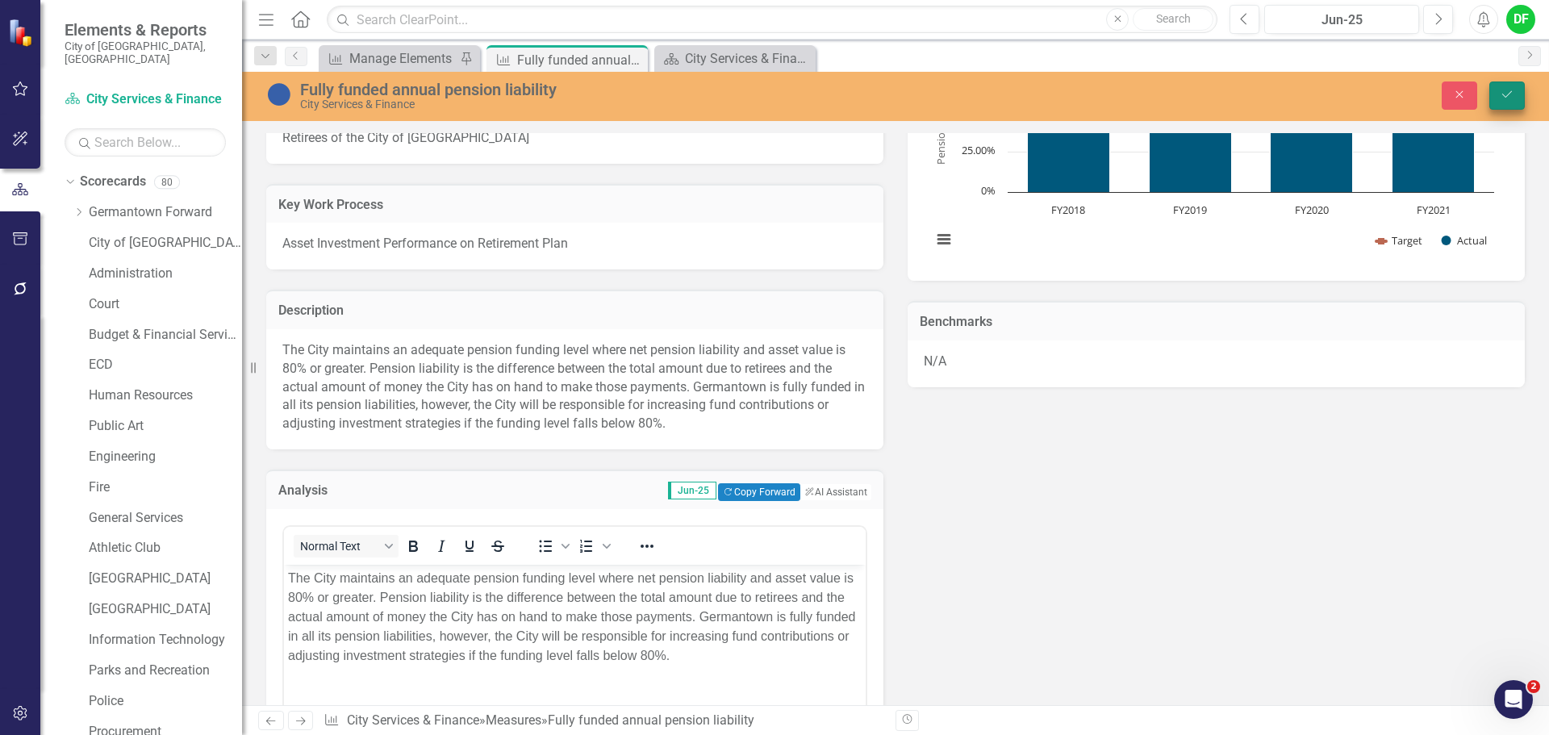
click at [1502, 102] on button "Save" at bounding box center [1506, 95] width 35 height 28
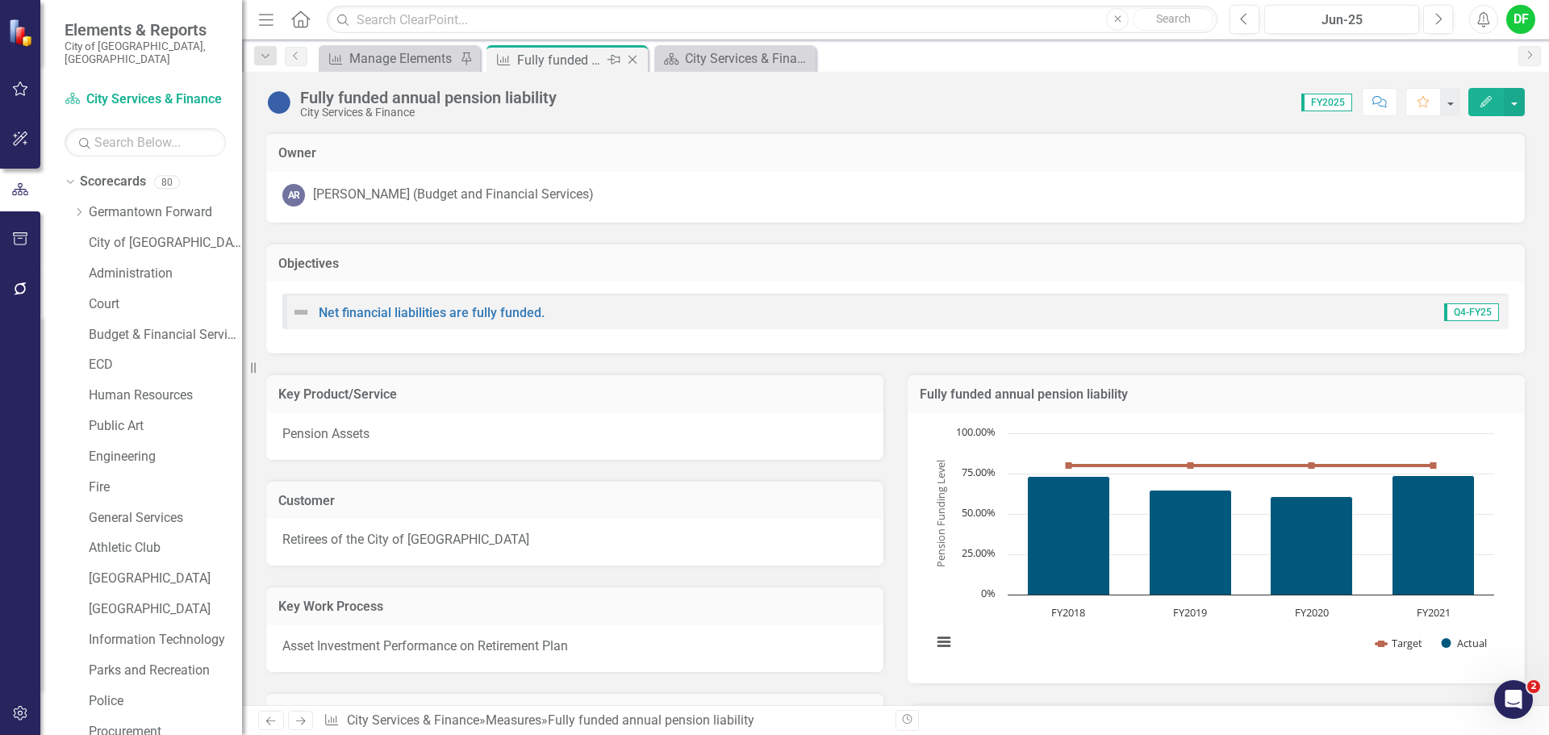
click at [634, 58] on icon at bounding box center [632, 60] width 9 height 9
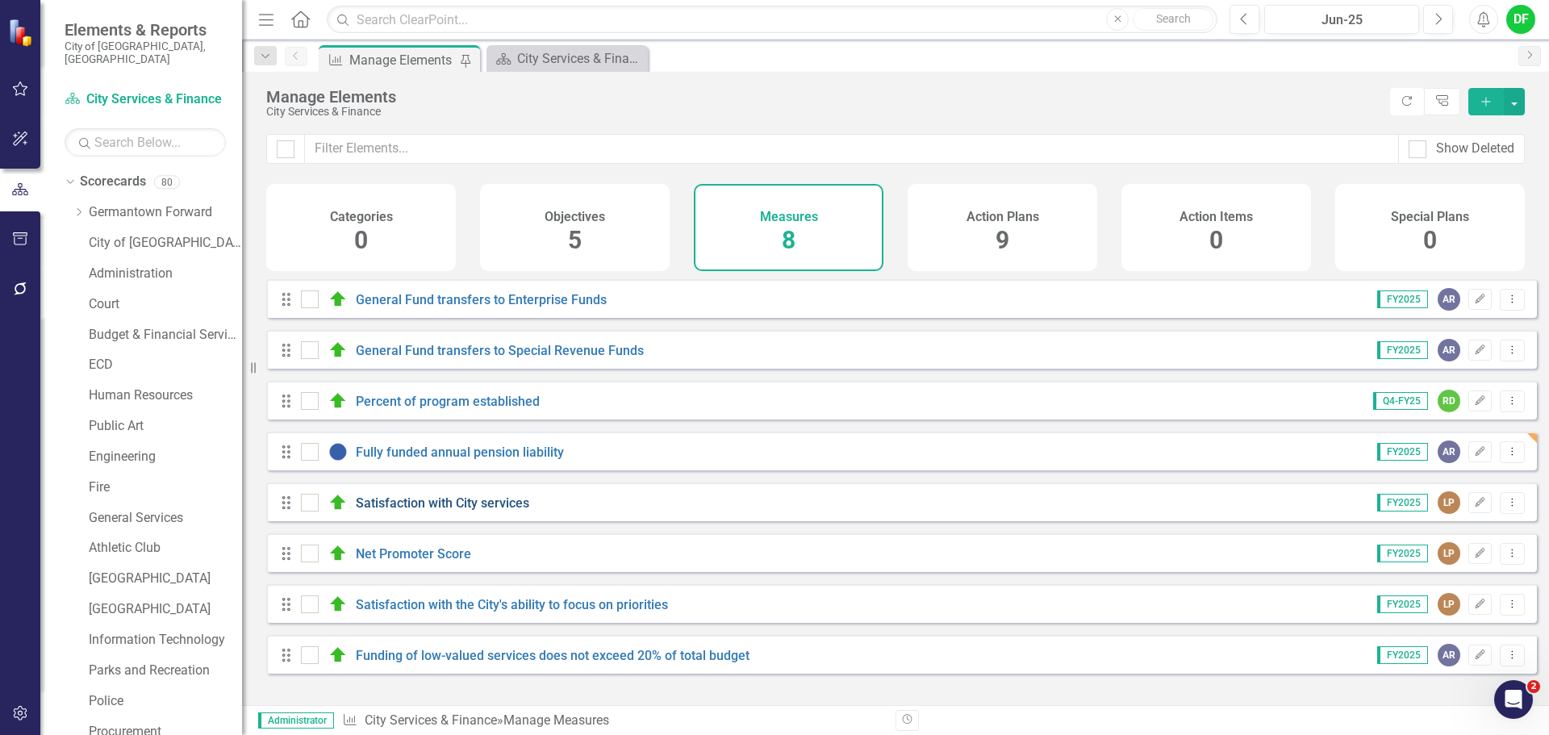
click at [427, 511] on link "Satisfaction with City services" at bounding box center [442, 502] width 173 height 15
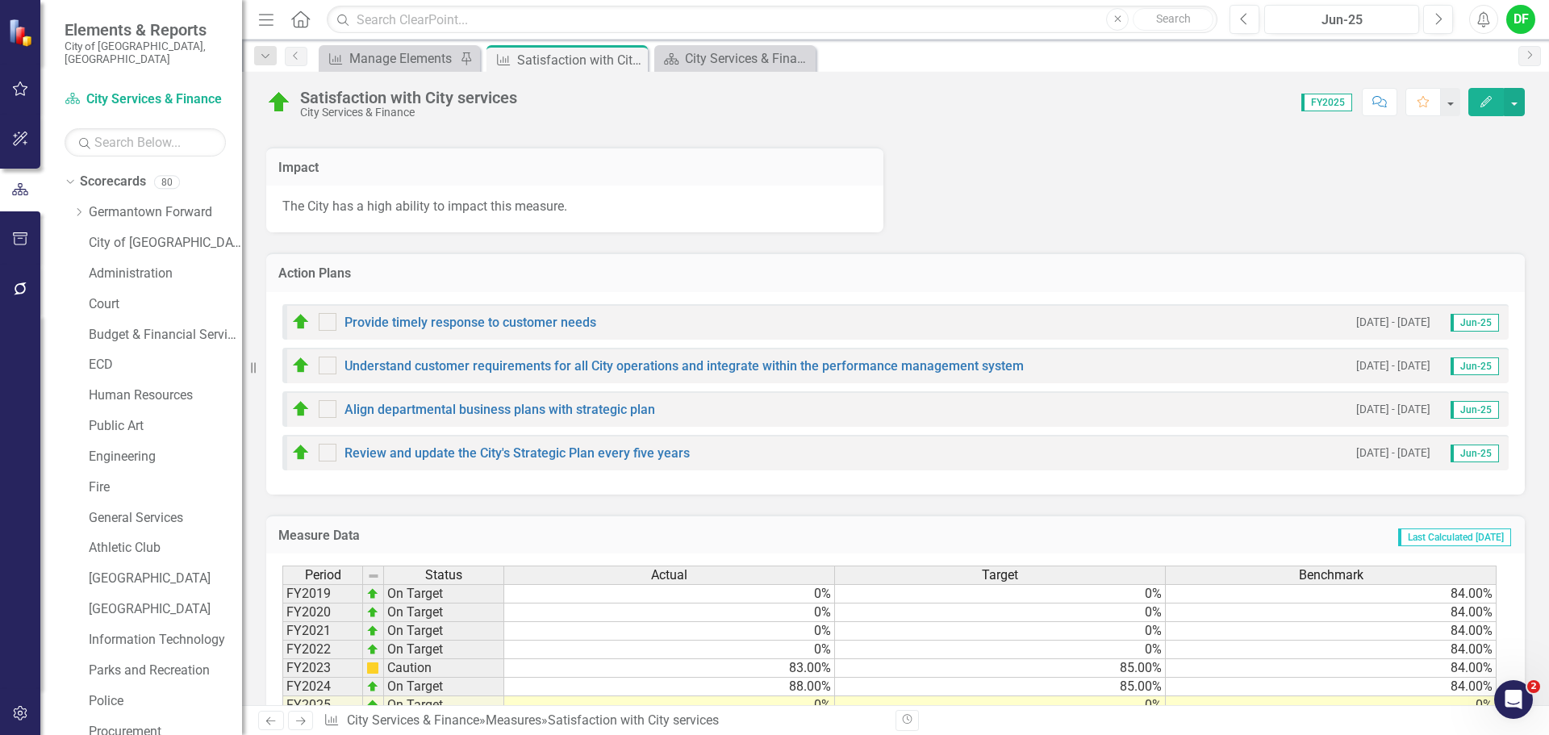
scroll to position [987, 0]
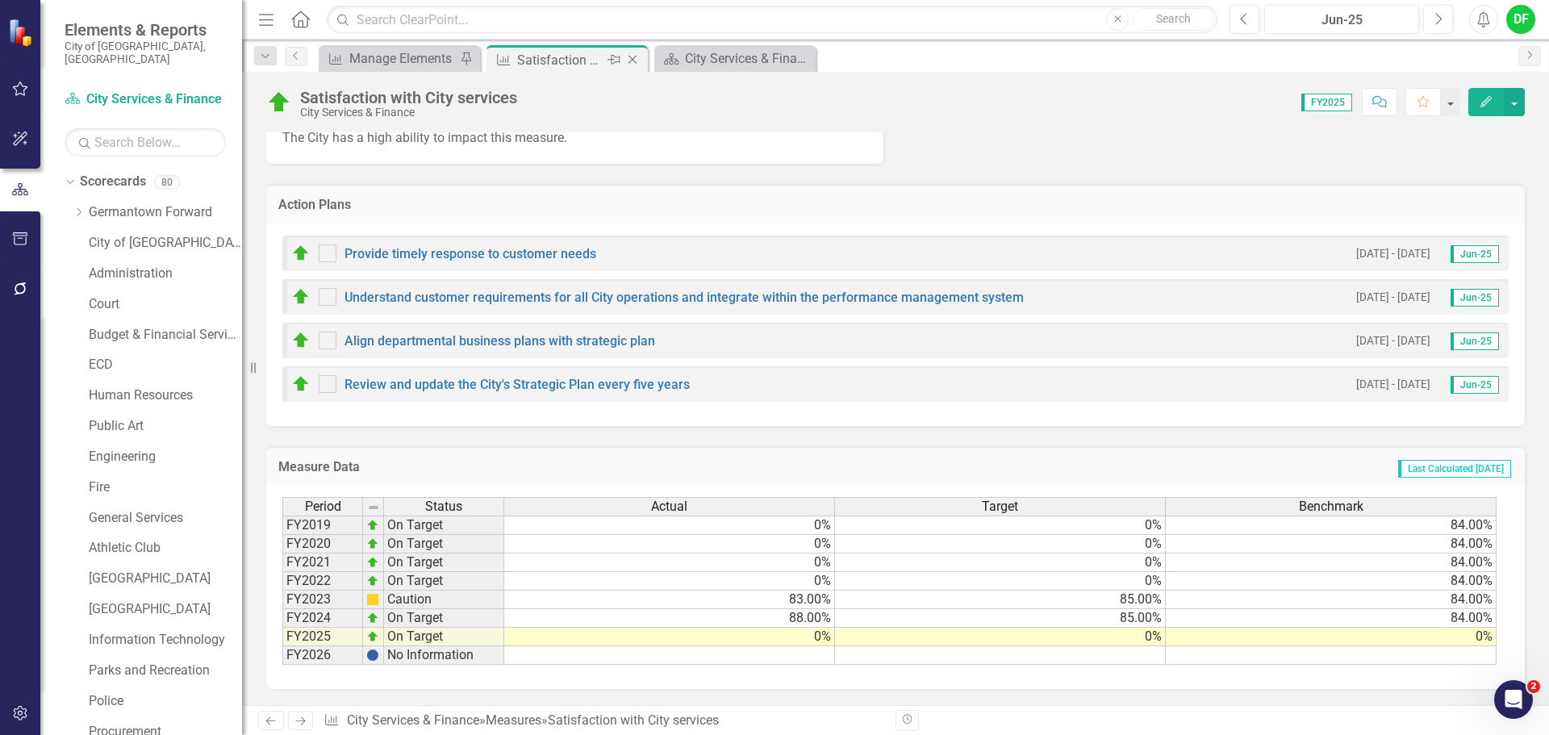
click at [635, 58] on icon "Close" at bounding box center [632, 59] width 16 height 13
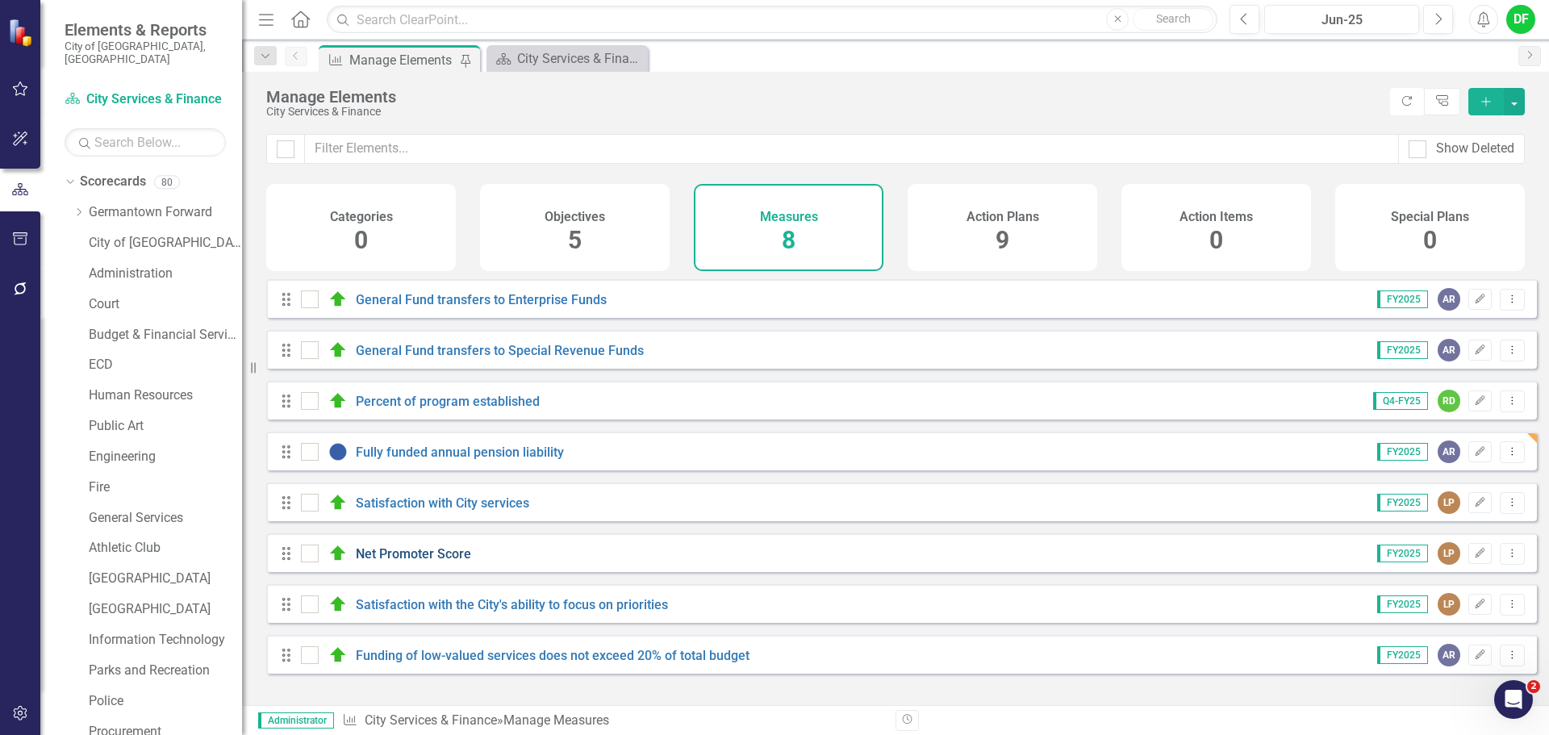
click at [400, 561] on link "Net Promoter Score" at bounding box center [413, 553] width 115 height 15
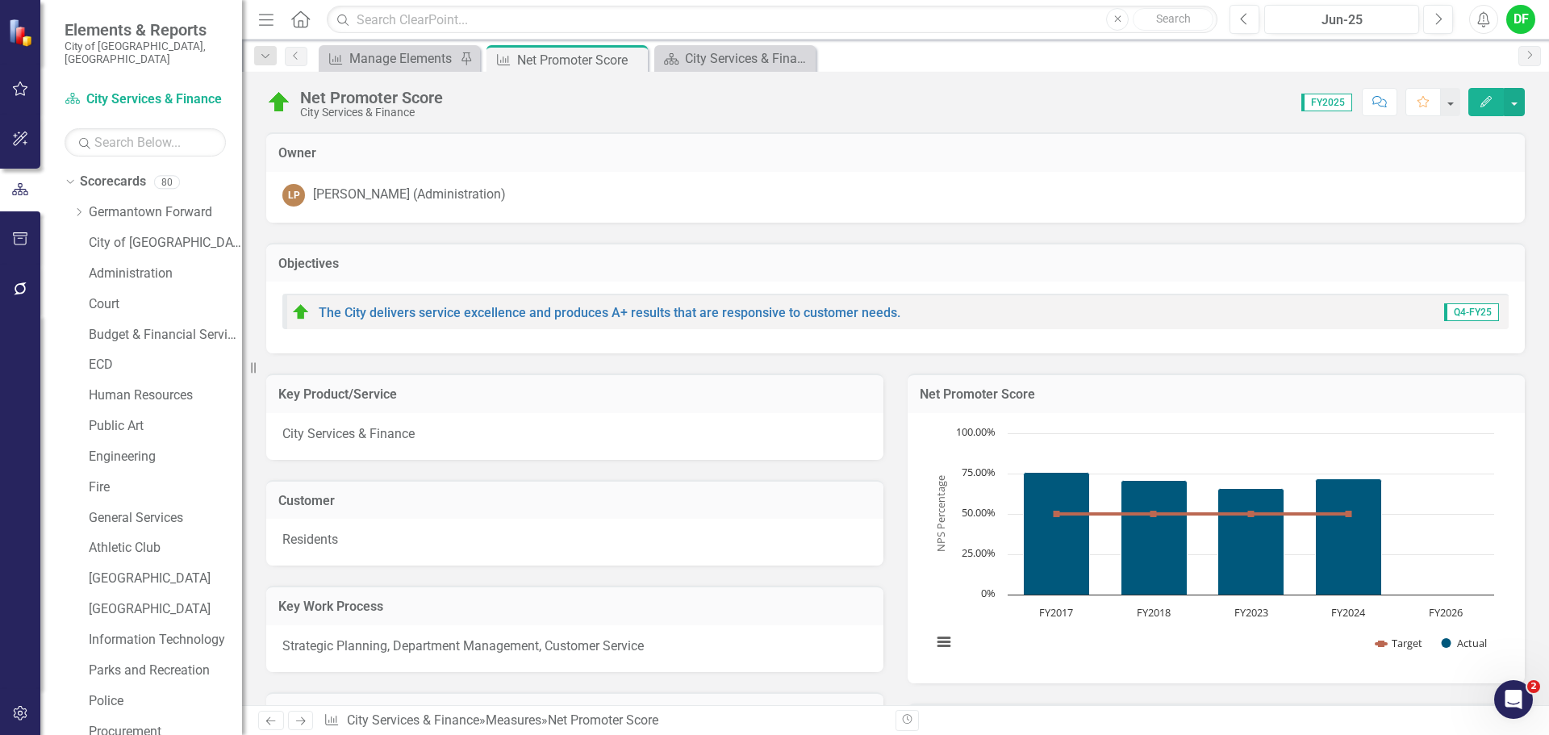
click at [1159, 402] on td "Net Promoter Score" at bounding box center [1216, 396] width 593 height 21
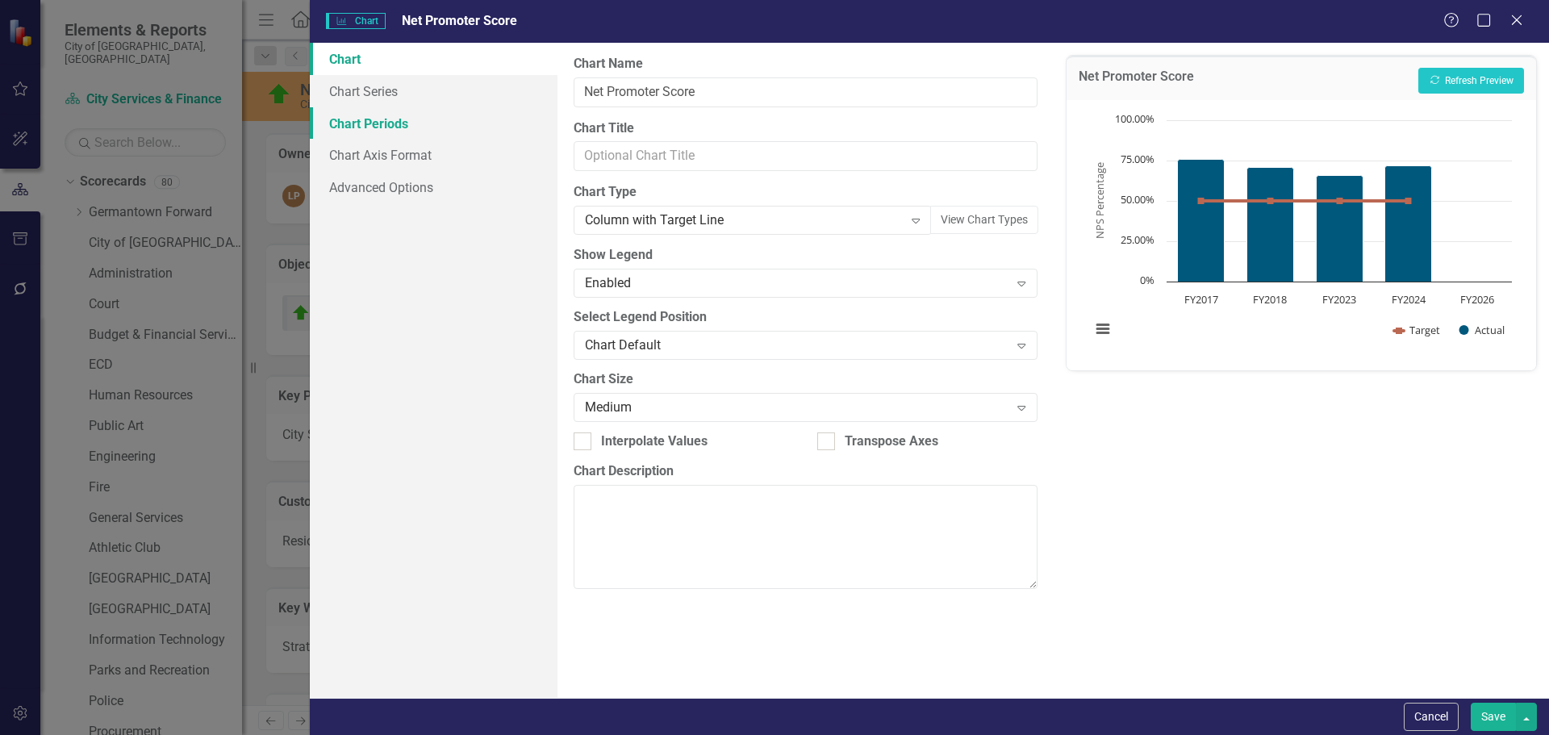
click at [402, 126] on link "Chart Periods" at bounding box center [434, 123] width 248 height 32
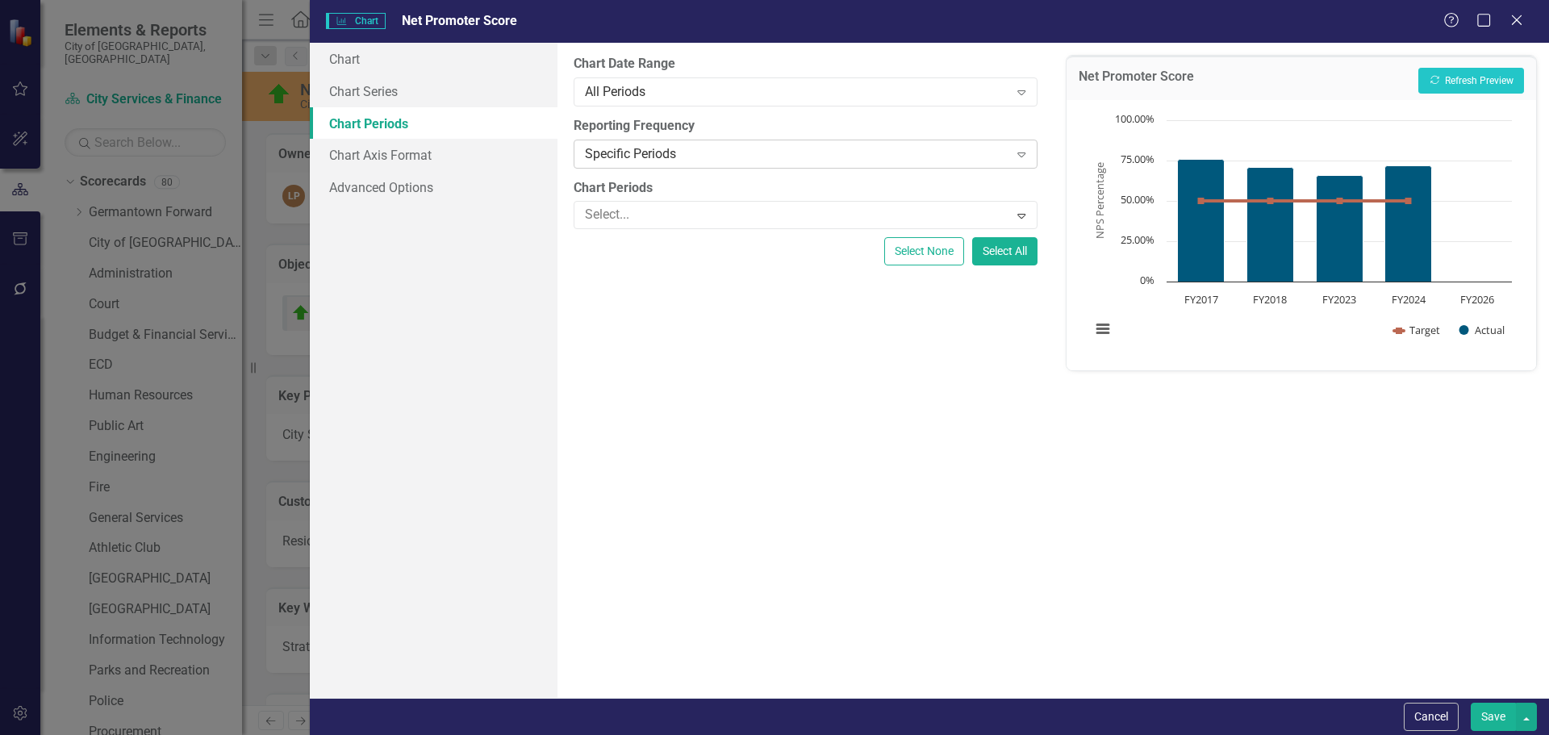
click at [644, 161] on div "Specific Periods" at bounding box center [796, 153] width 423 height 19
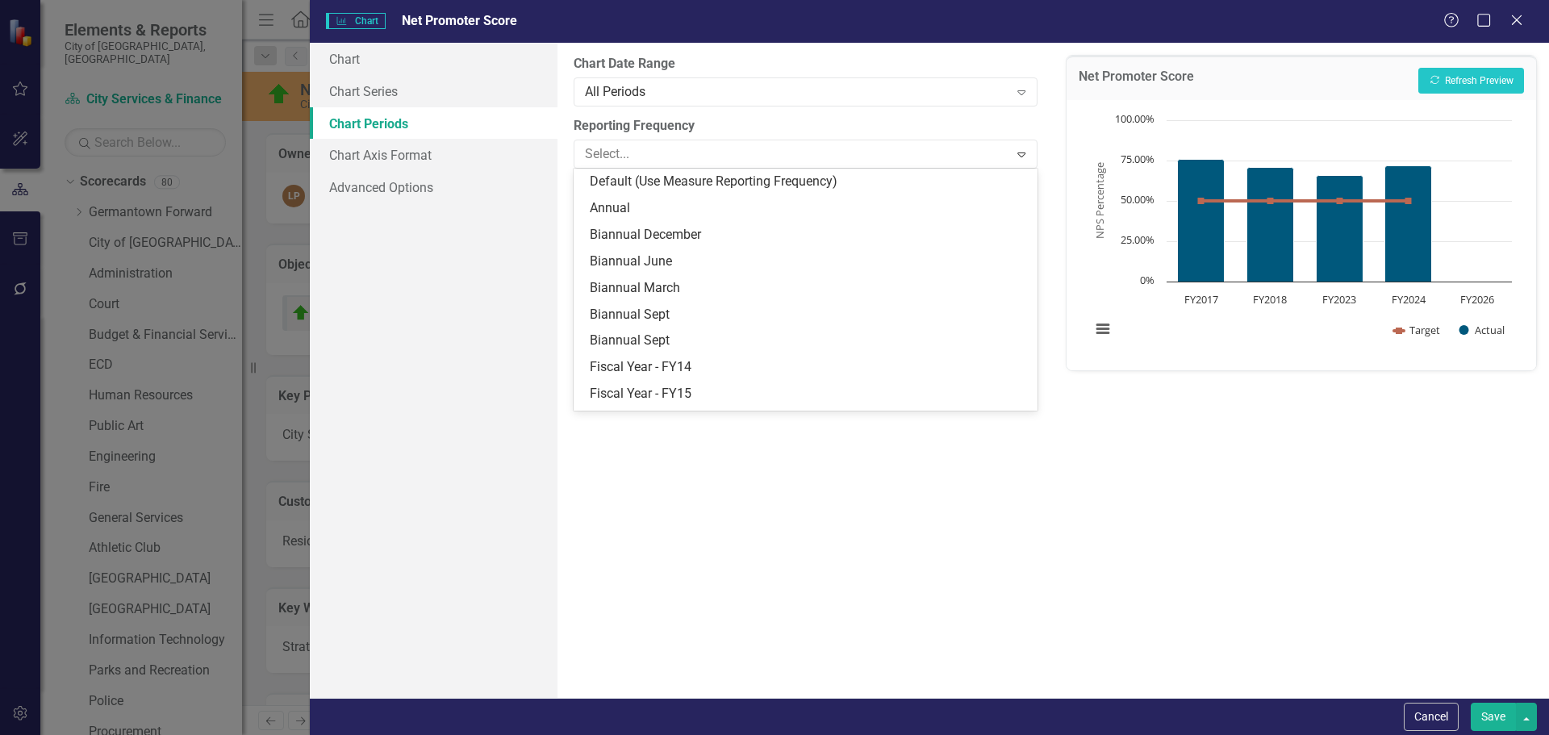
scroll to position [208, 0]
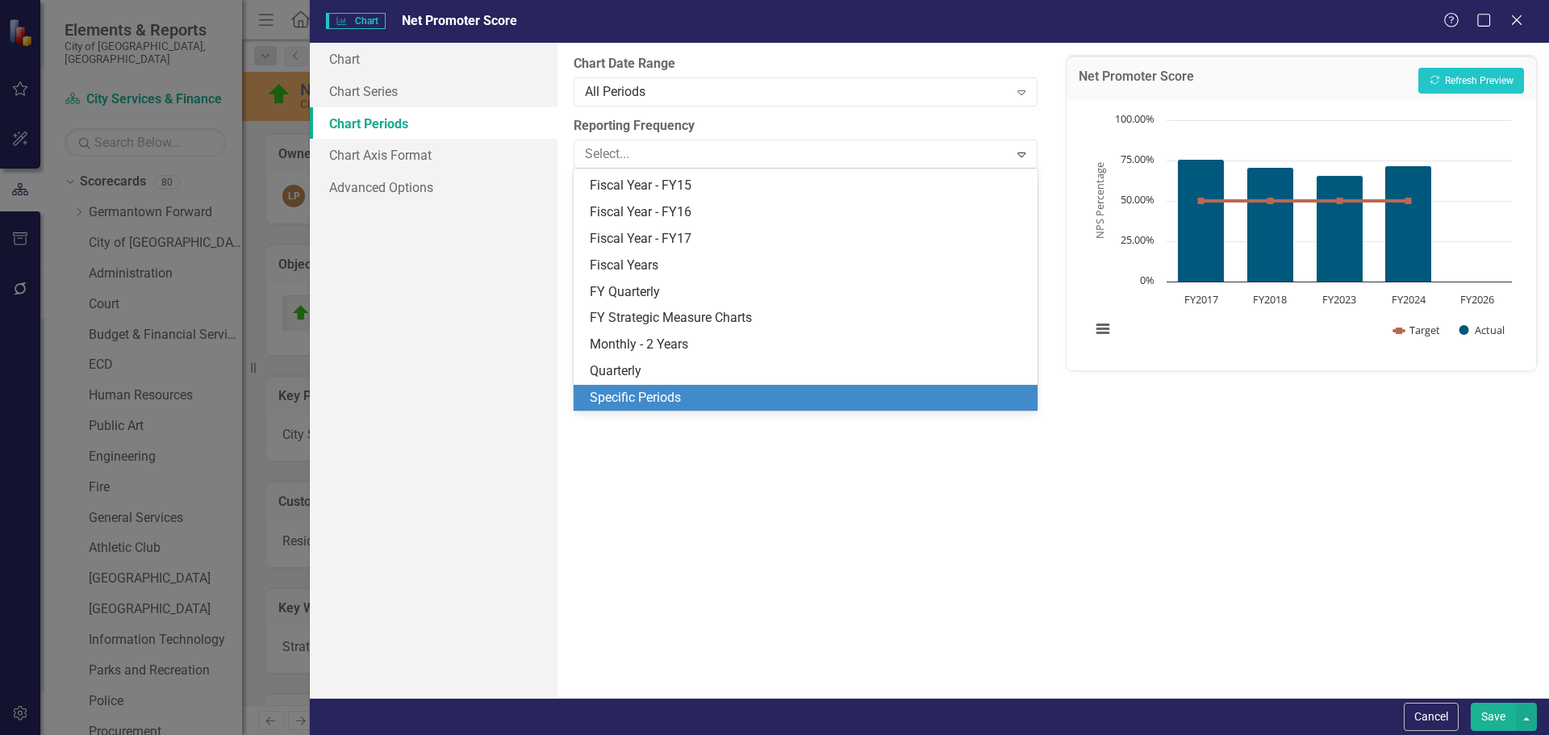
click at [622, 400] on div "Specific Periods" at bounding box center [808, 398] width 437 height 19
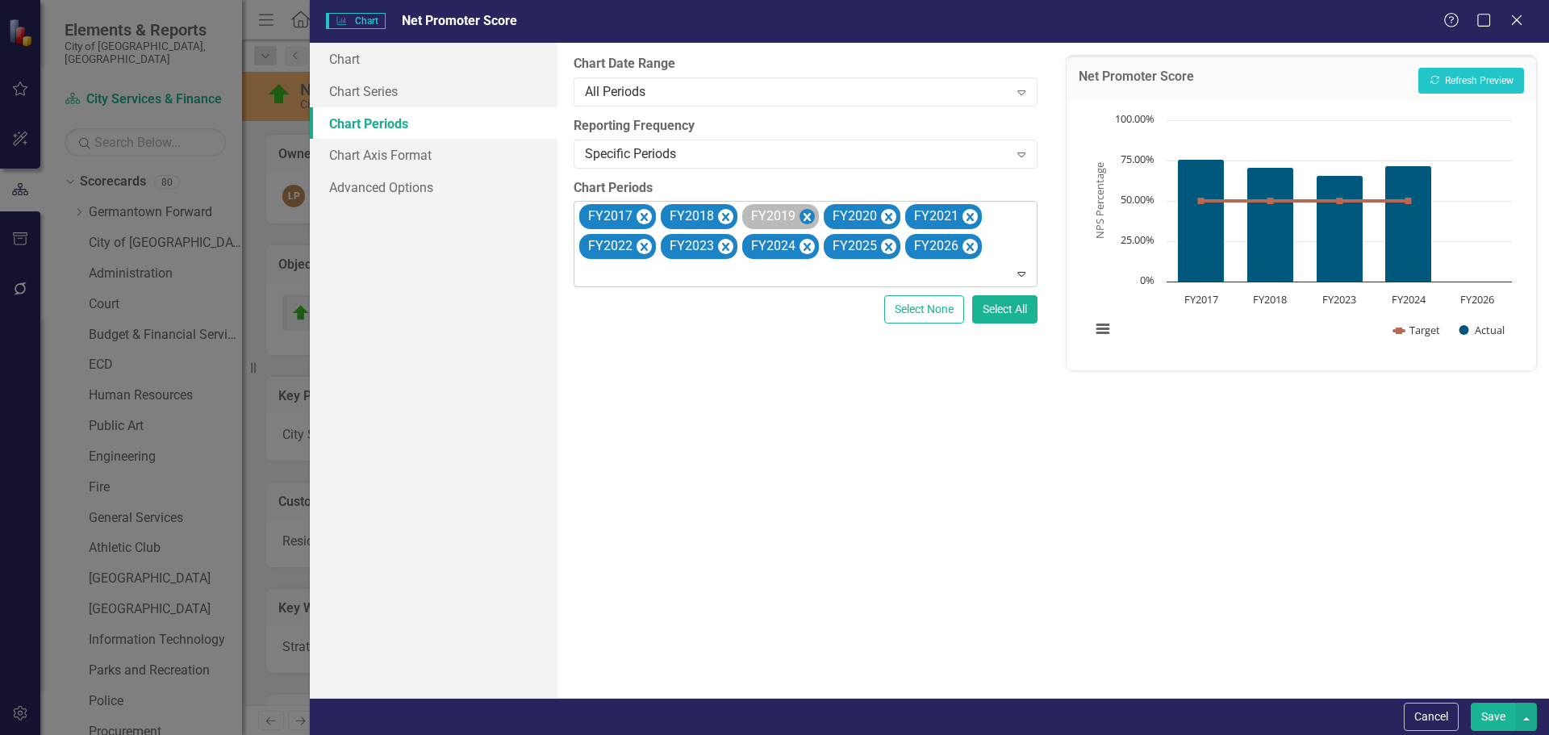
click at [803, 215] on icon "Remove FY2019" at bounding box center [806, 217] width 15 height 20
click at [803, 215] on icon "Remove FY2020" at bounding box center [806, 217] width 15 height 20
click at [803, 215] on icon "Remove FY2021" at bounding box center [806, 217] width 15 height 20
click at [803, 215] on icon "Remove FY2022" at bounding box center [806, 217] width 15 height 20
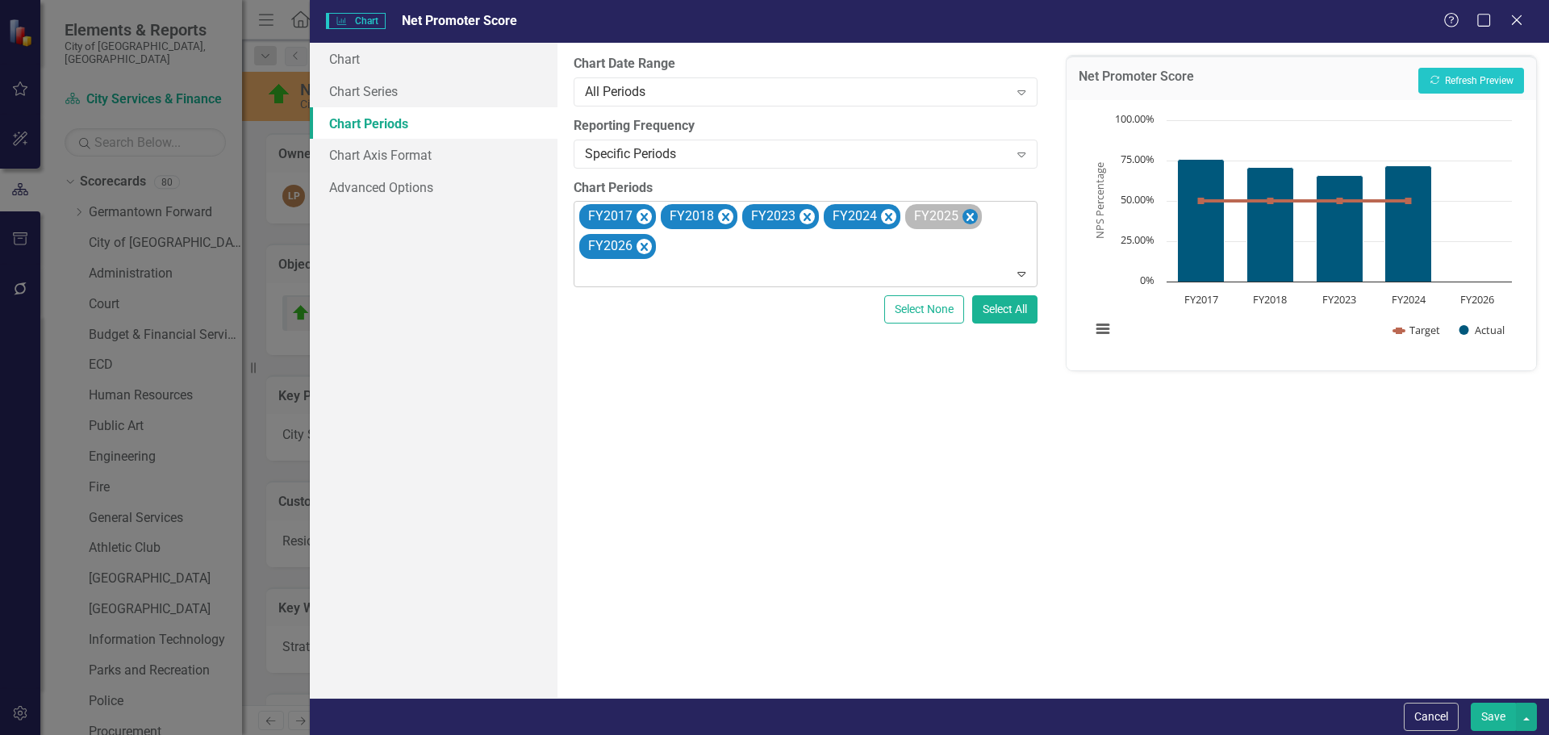
click at [969, 211] on icon "Remove FY2025" at bounding box center [969, 217] width 15 height 20
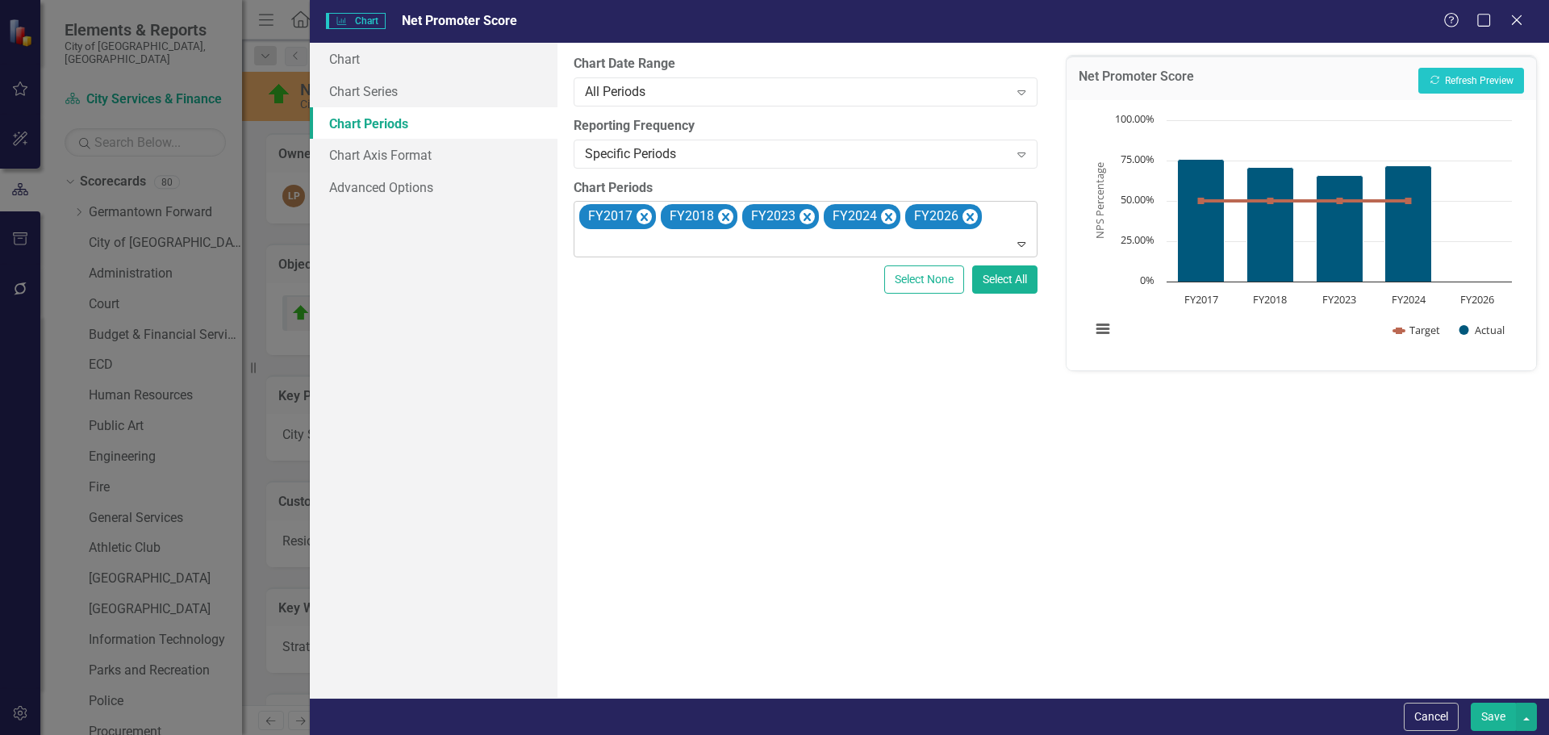
click at [969, 211] on icon "Remove FY2026" at bounding box center [969, 217] width 15 height 20
click at [1465, 66] on div "Net Promoter Score Recalculate Refresh Preview" at bounding box center [1300, 78] width 469 height 44
click at [1471, 82] on button "Recalculate Refresh Preview" at bounding box center [1471, 81] width 106 height 26
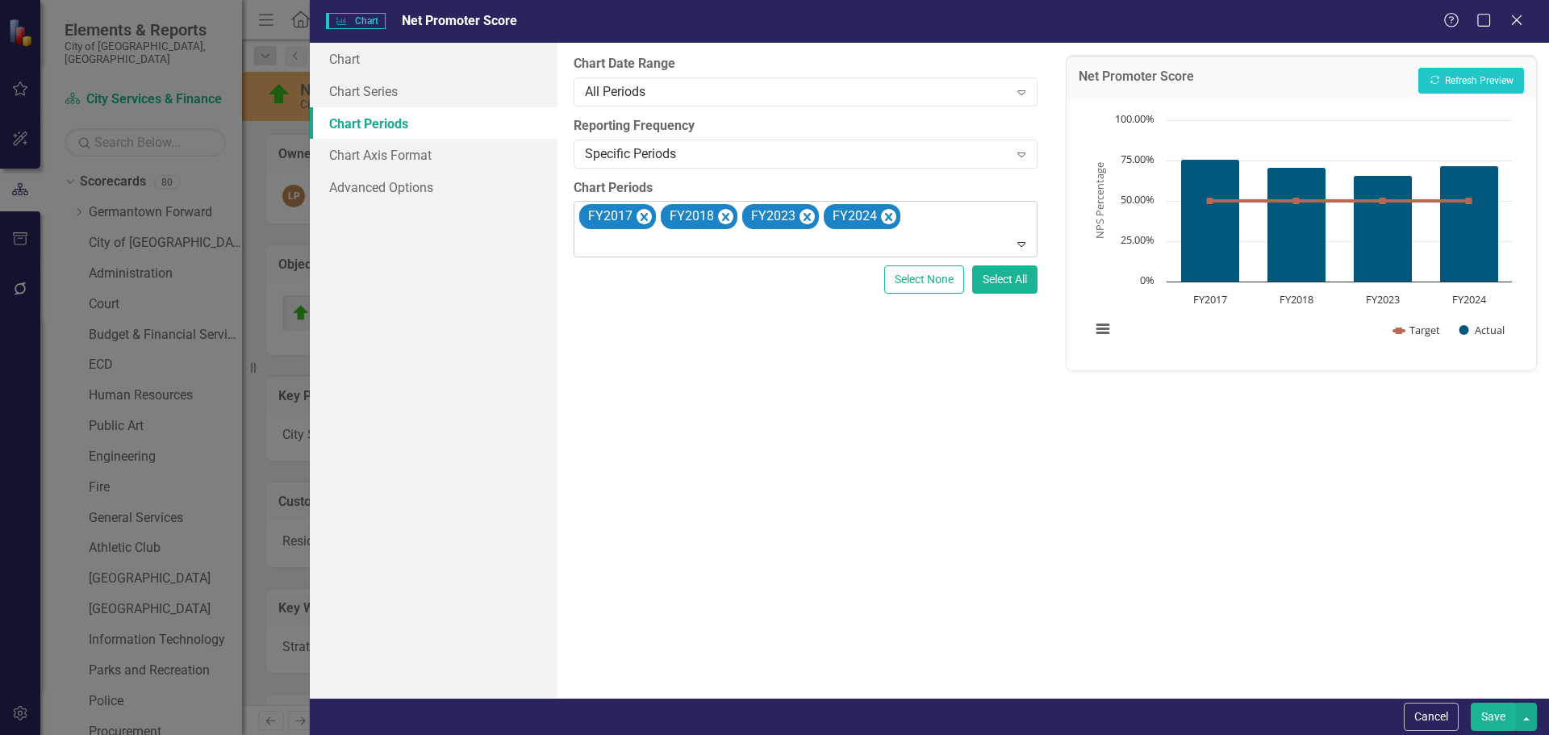
click at [1500, 718] on button "Save" at bounding box center [1493, 717] width 45 height 28
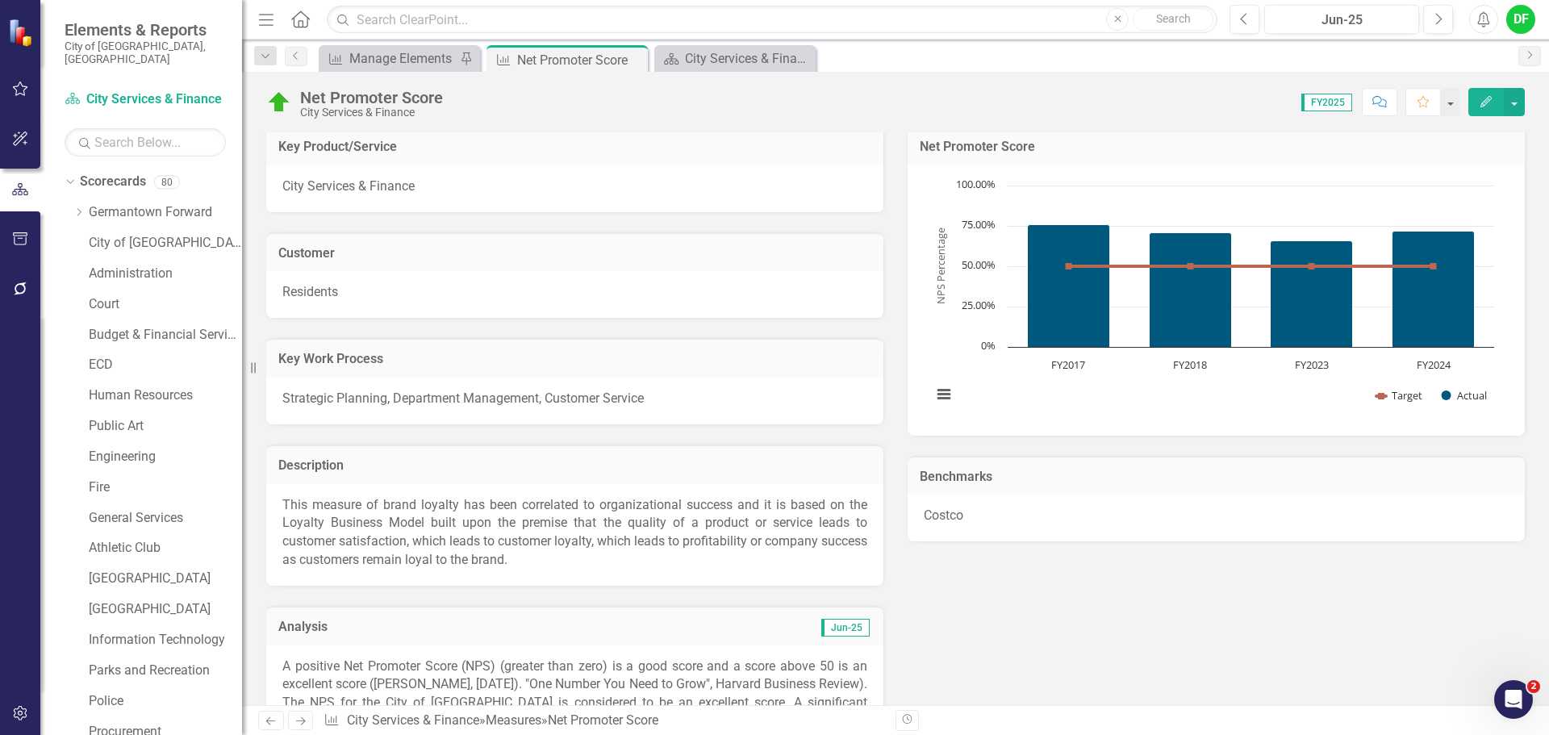
scroll to position [0, 0]
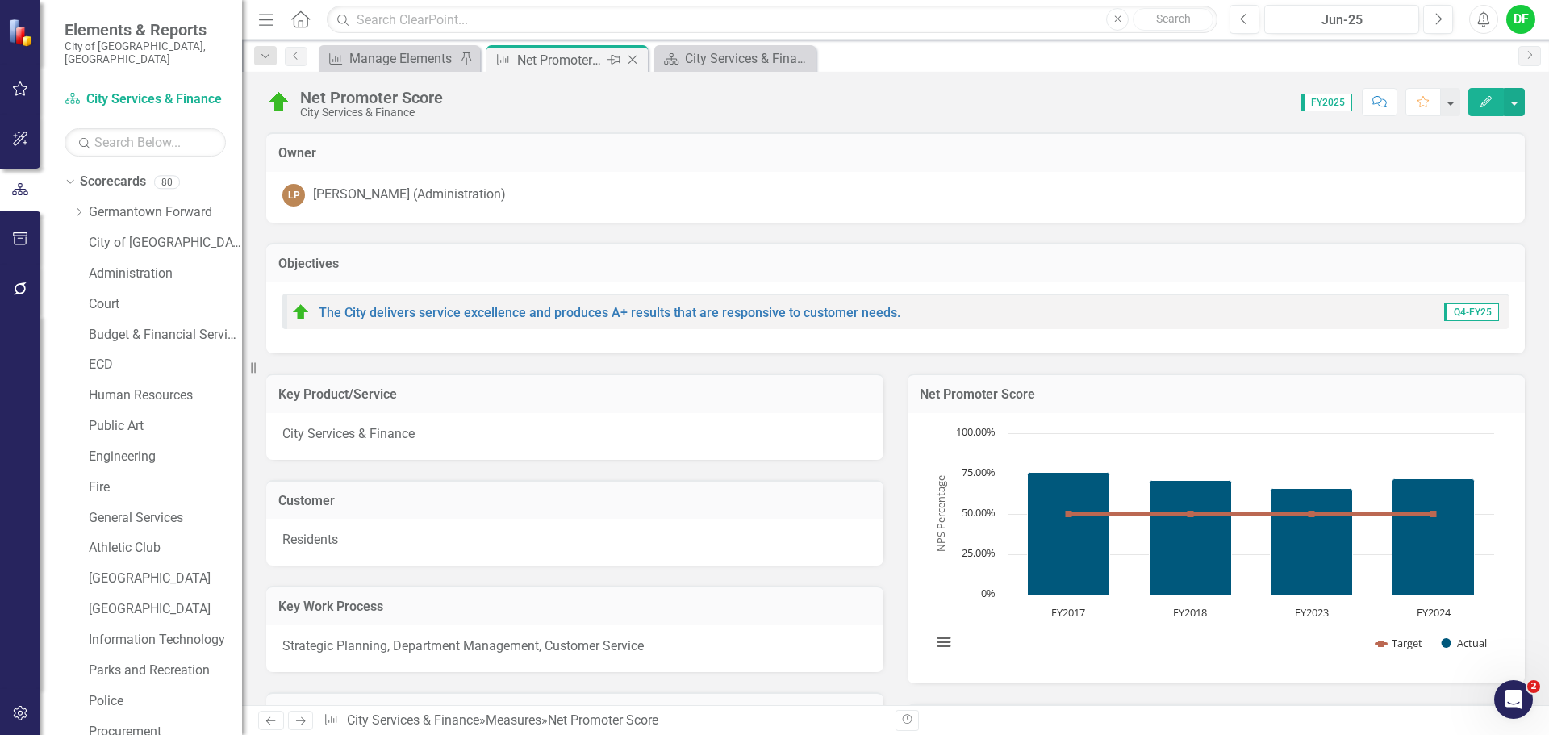
click at [635, 58] on icon "Close" at bounding box center [632, 59] width 16 height 13
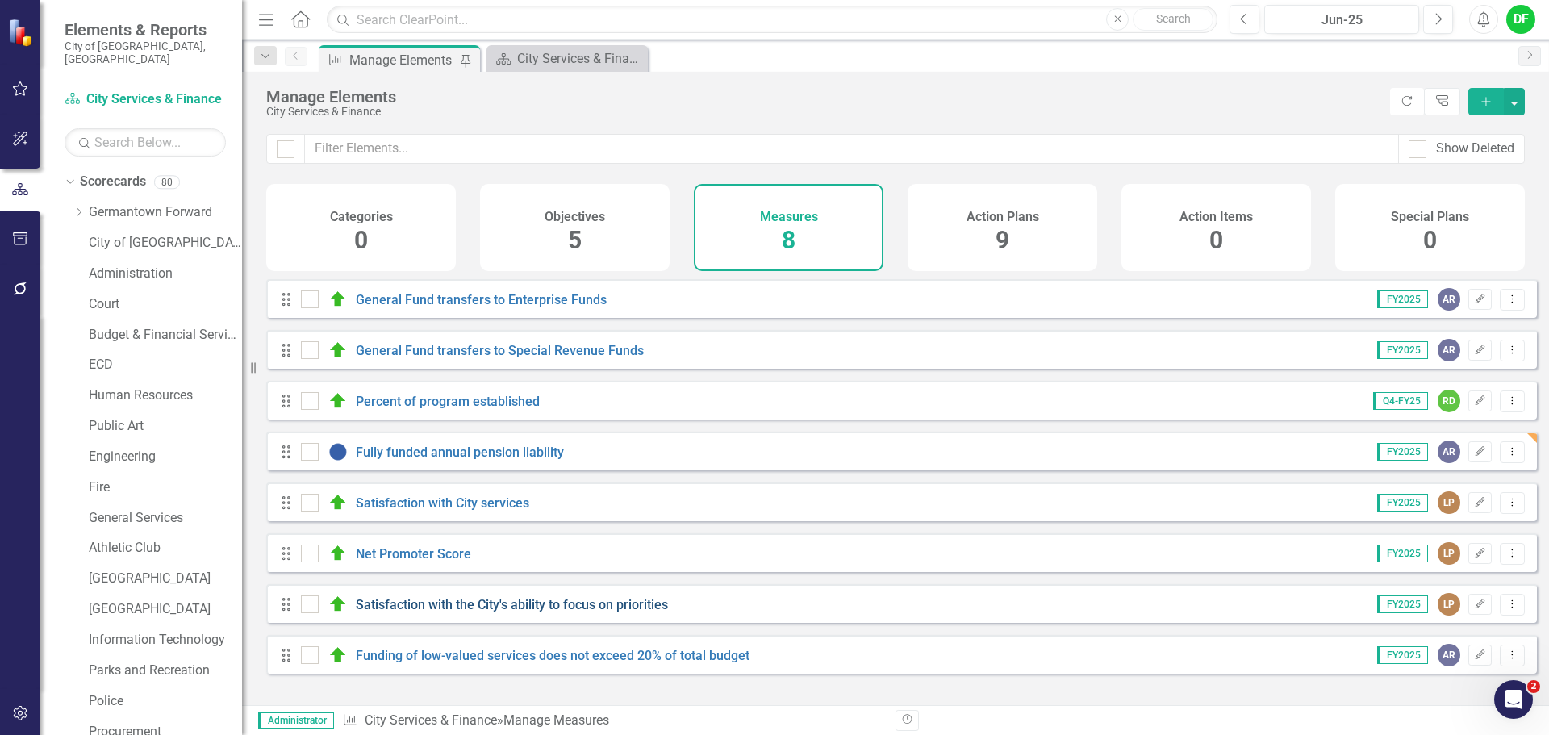
click at [428, 612] on link "Satisfaction with the City's ability to focus on priorities" at bounding box center [512, 604] width 312 height 15
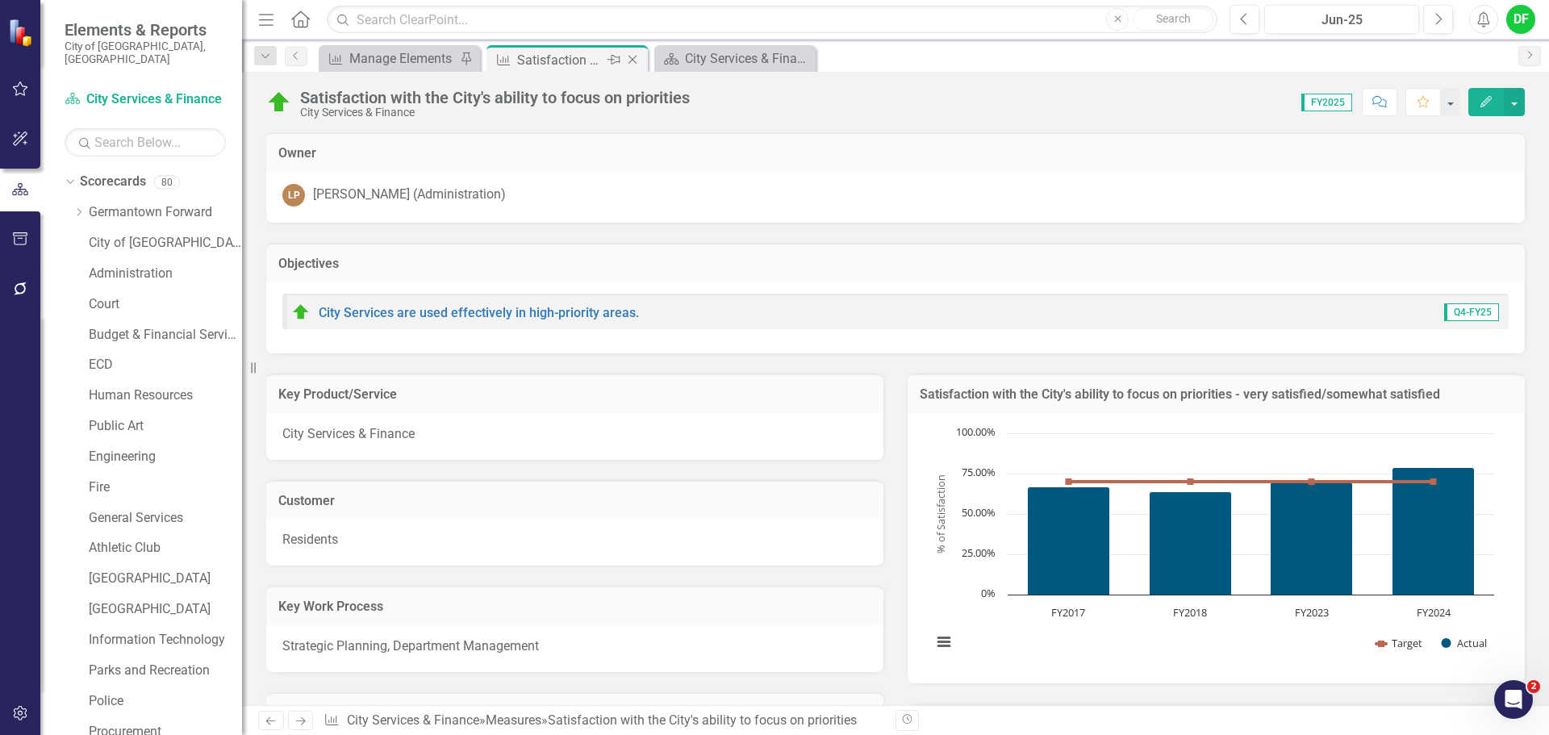
click at [636, 56] on icon at bounding box center [632, 60] width 9 height 9
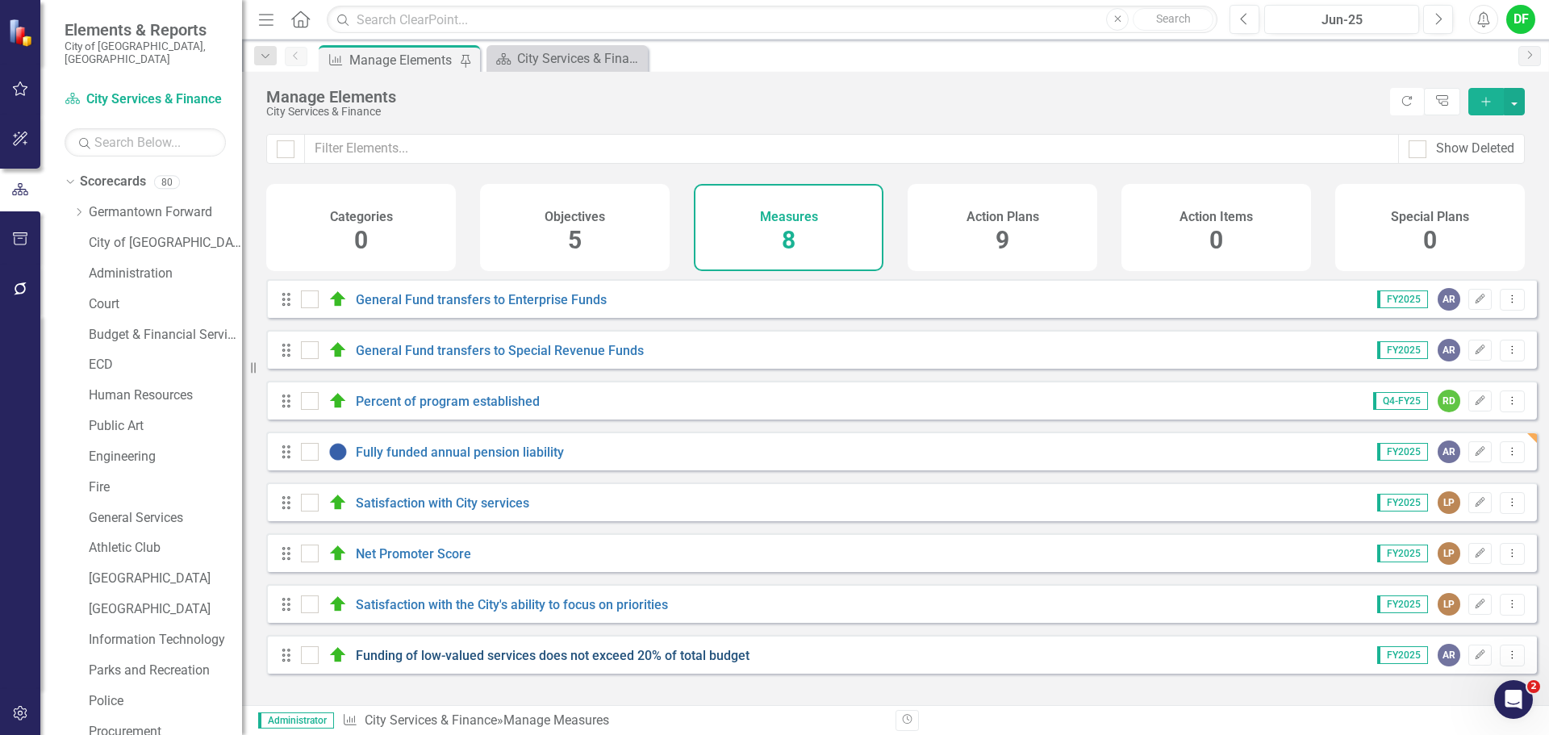
click at [471, 663] on link "Funding of low-valued services does not exceed 20% of total budget" at bounding box center [553, 655] width 394 height 15
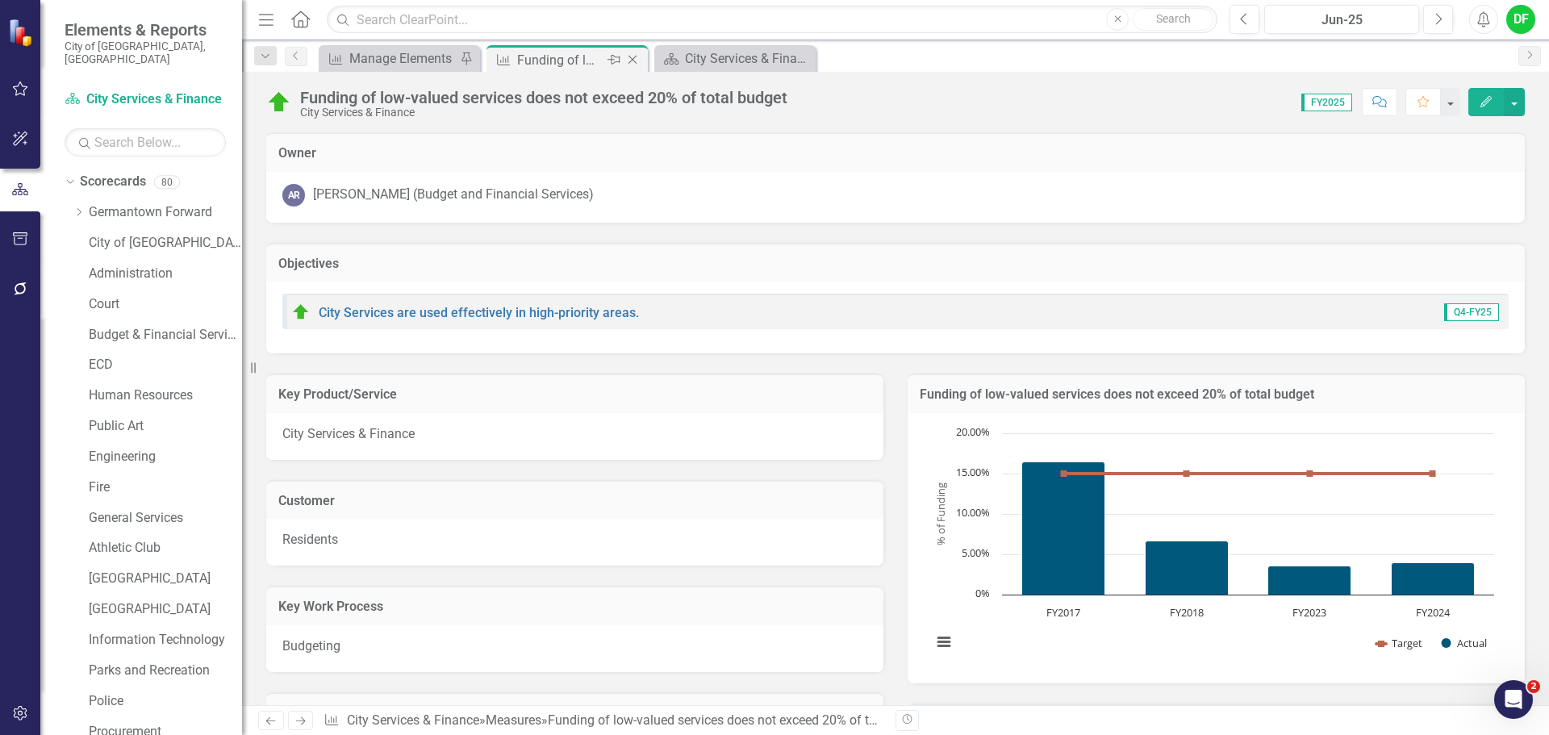
click at [632, 61] on icon "Close" at bounding box center [632, 59] width 16 height 13
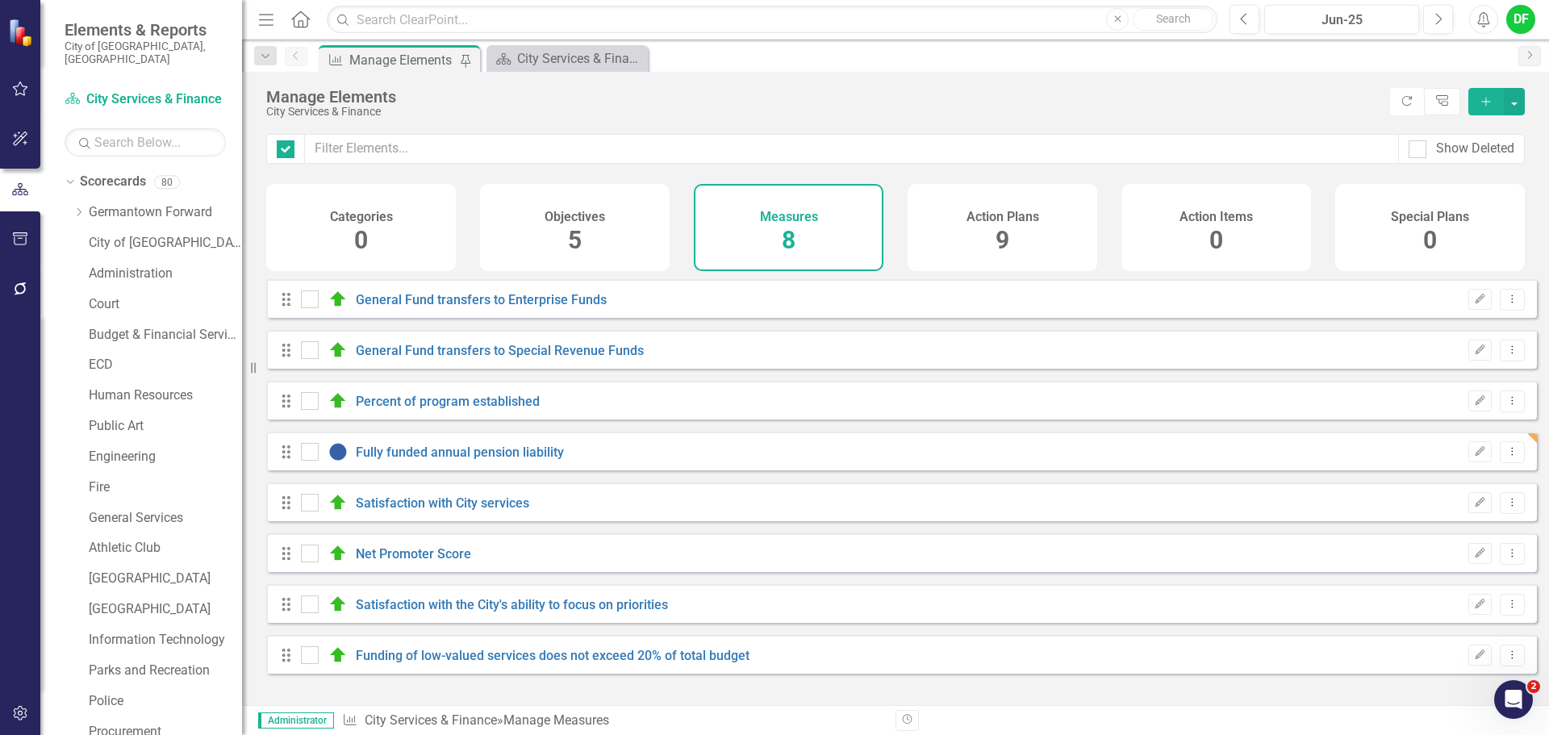
checkbox input "false"
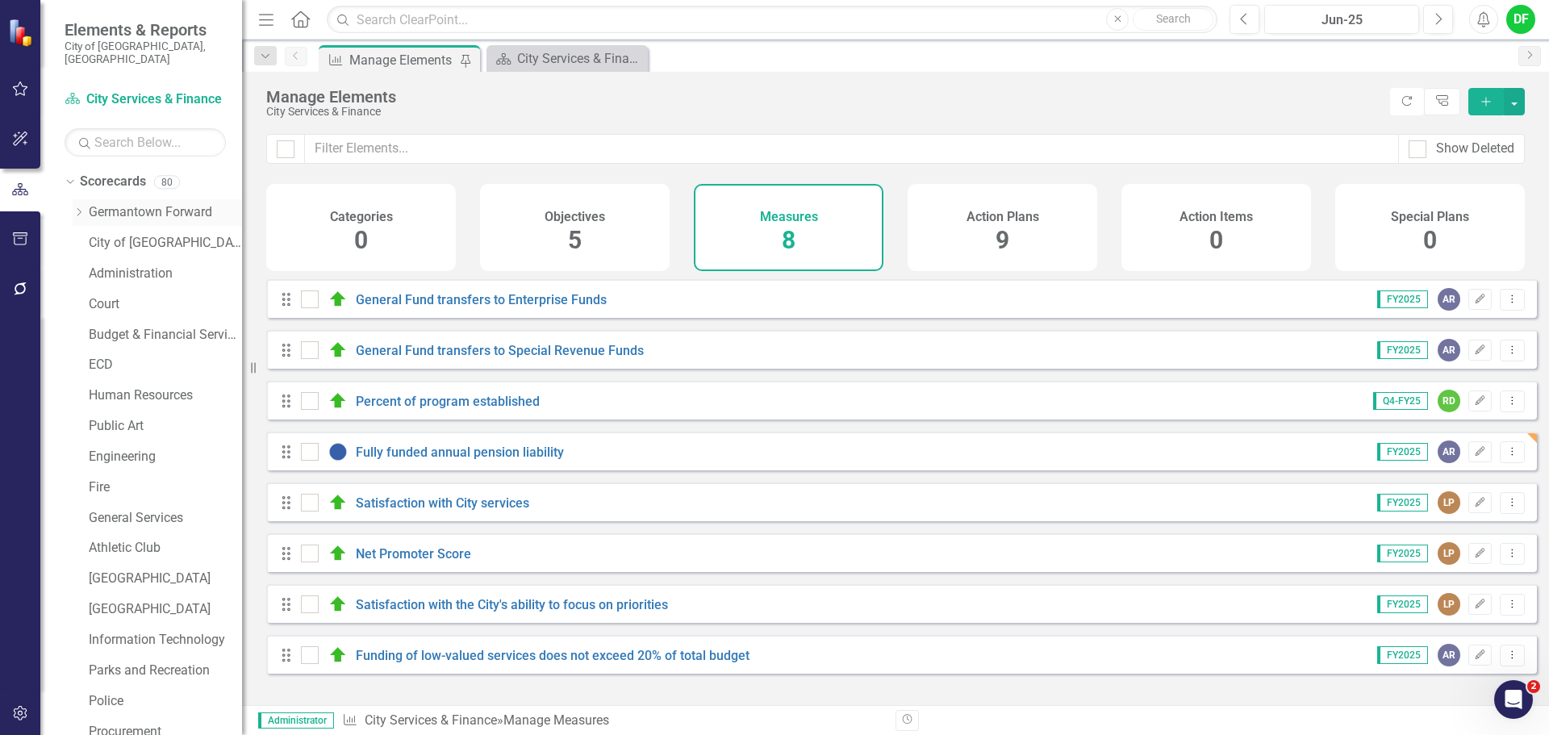
click at [86, 206] on div "Dropdown" at bounding box center [81, 213] width 16 height 14
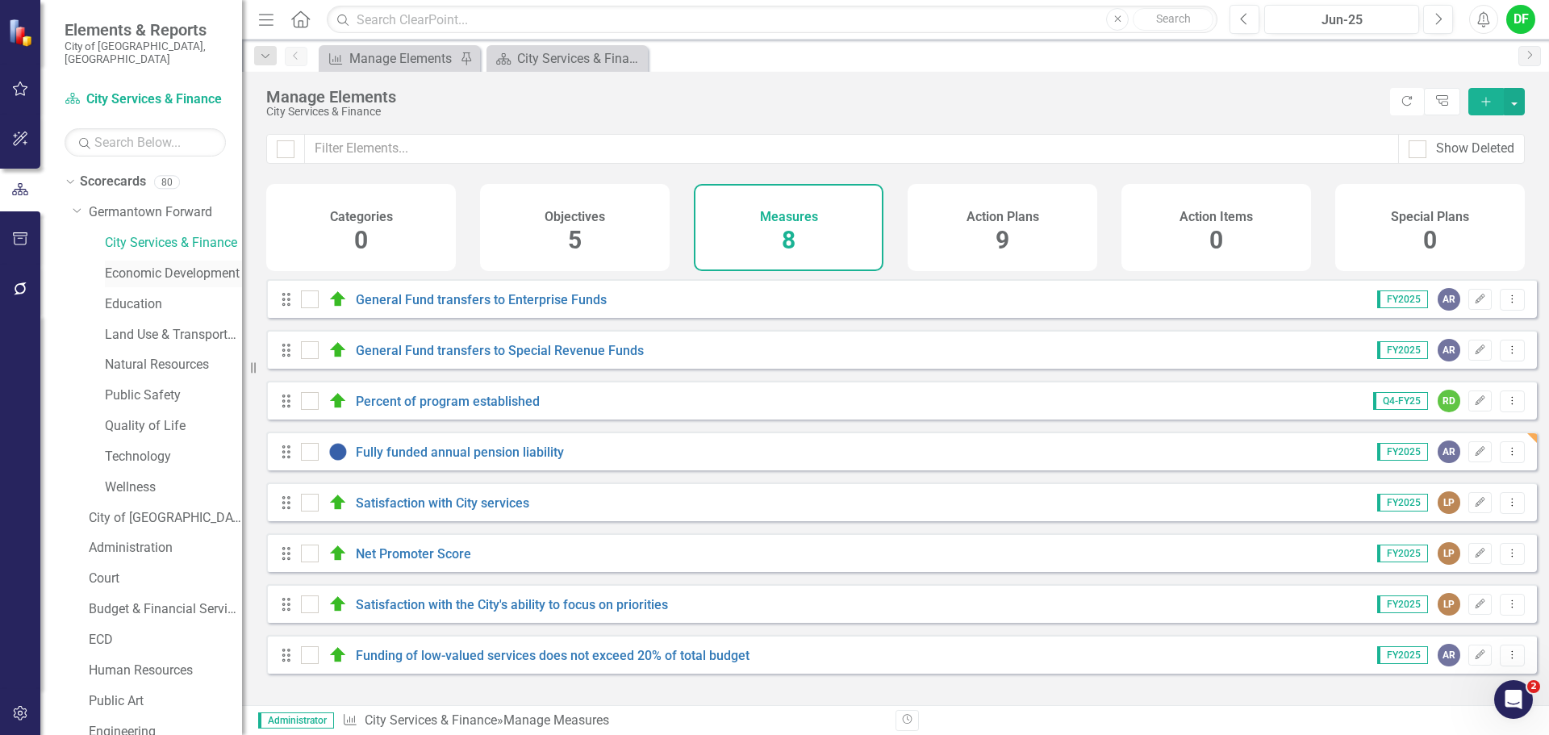
click at [139, 265] on link "Economic Development" at bounding box center [173, 274] width 137 height 19
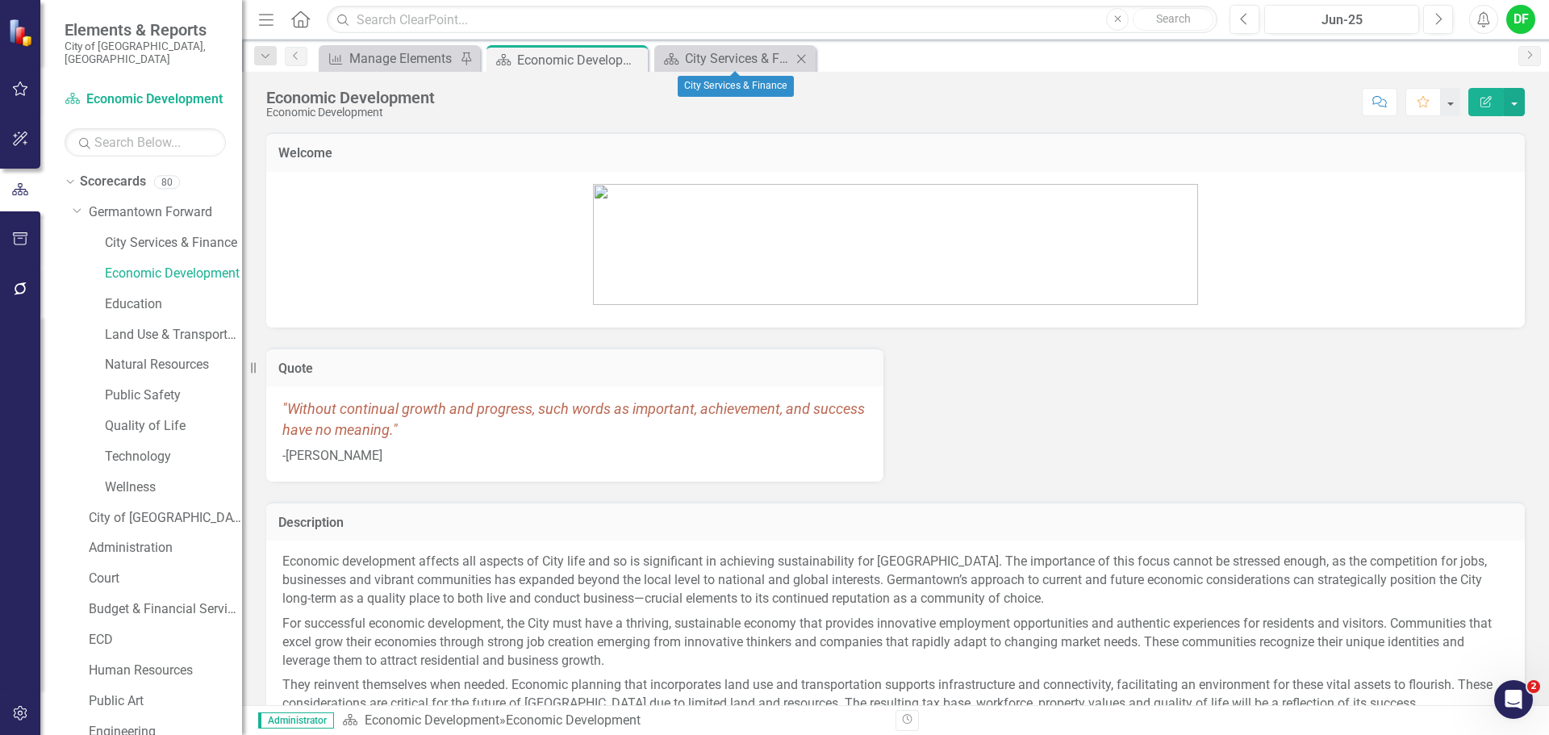
click at [799, 59] on icon "Close" at bounding box center [801, 58] width 16 height 13
click at [392, 63] on div "Manage Elements" at bounding box center [402, 58] width 106 height 20
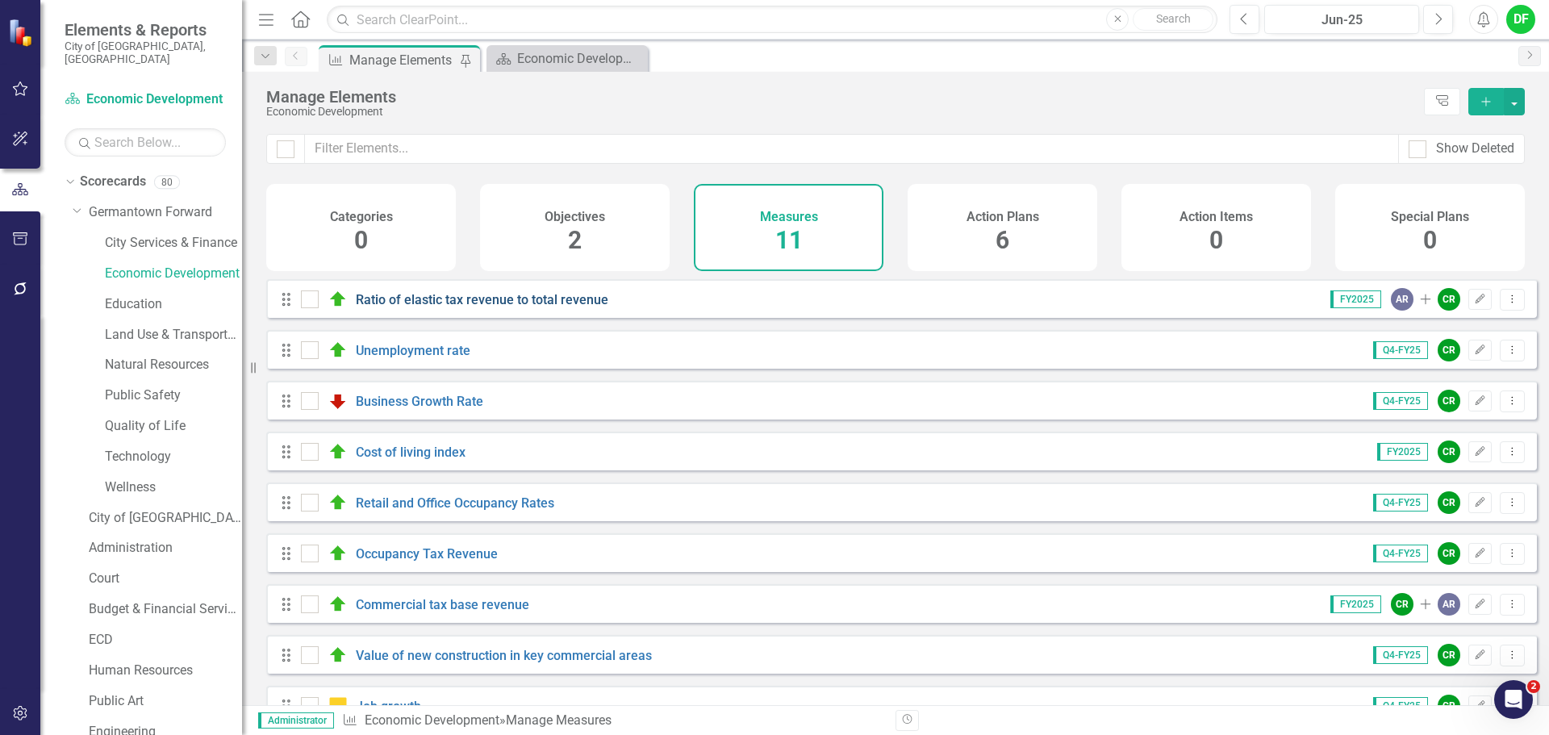
click at [438, 307] on link "Ratio of elastic tax revenue to total revenue" at bounding box center [482, 299] width 252 height 15
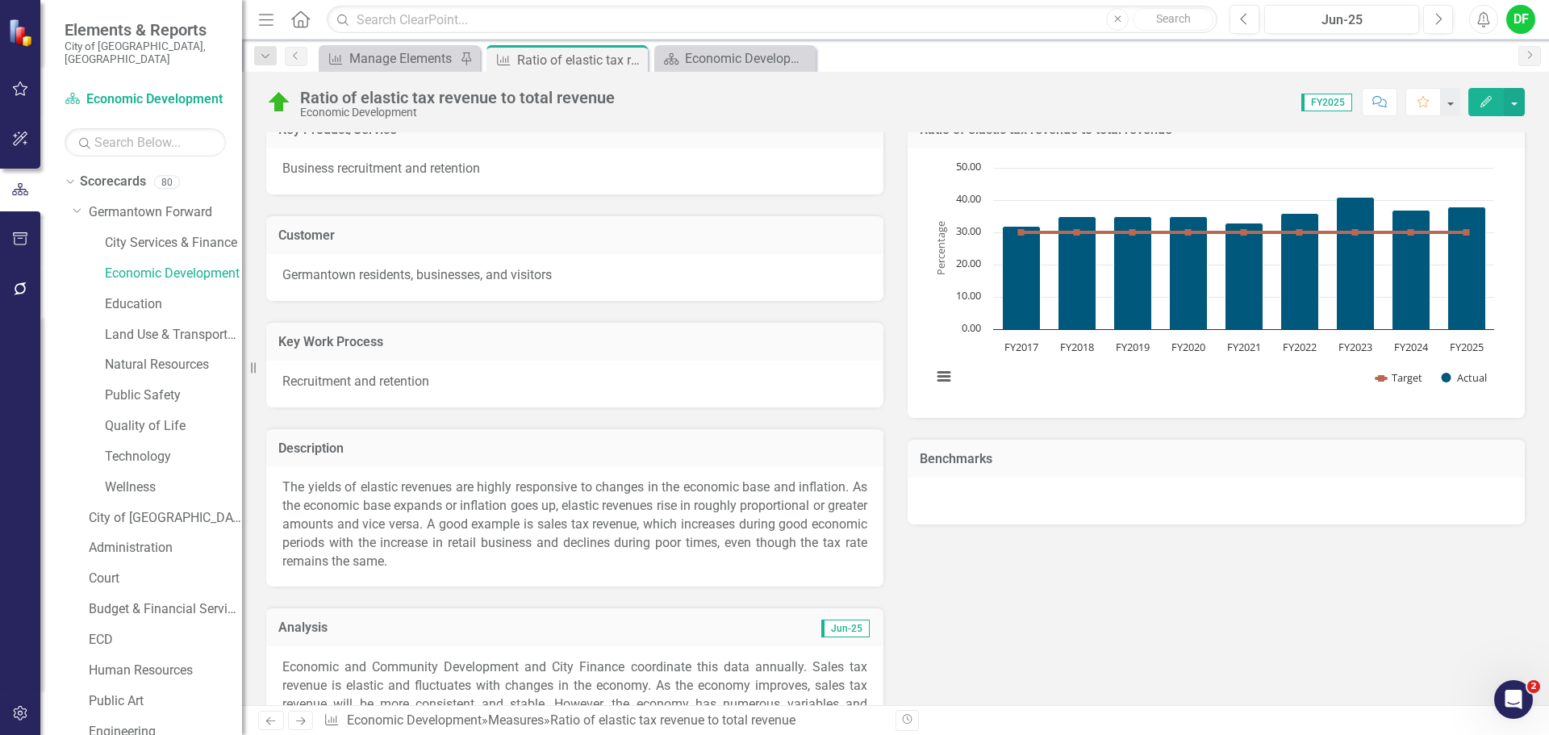
scroll to position [403, 0]
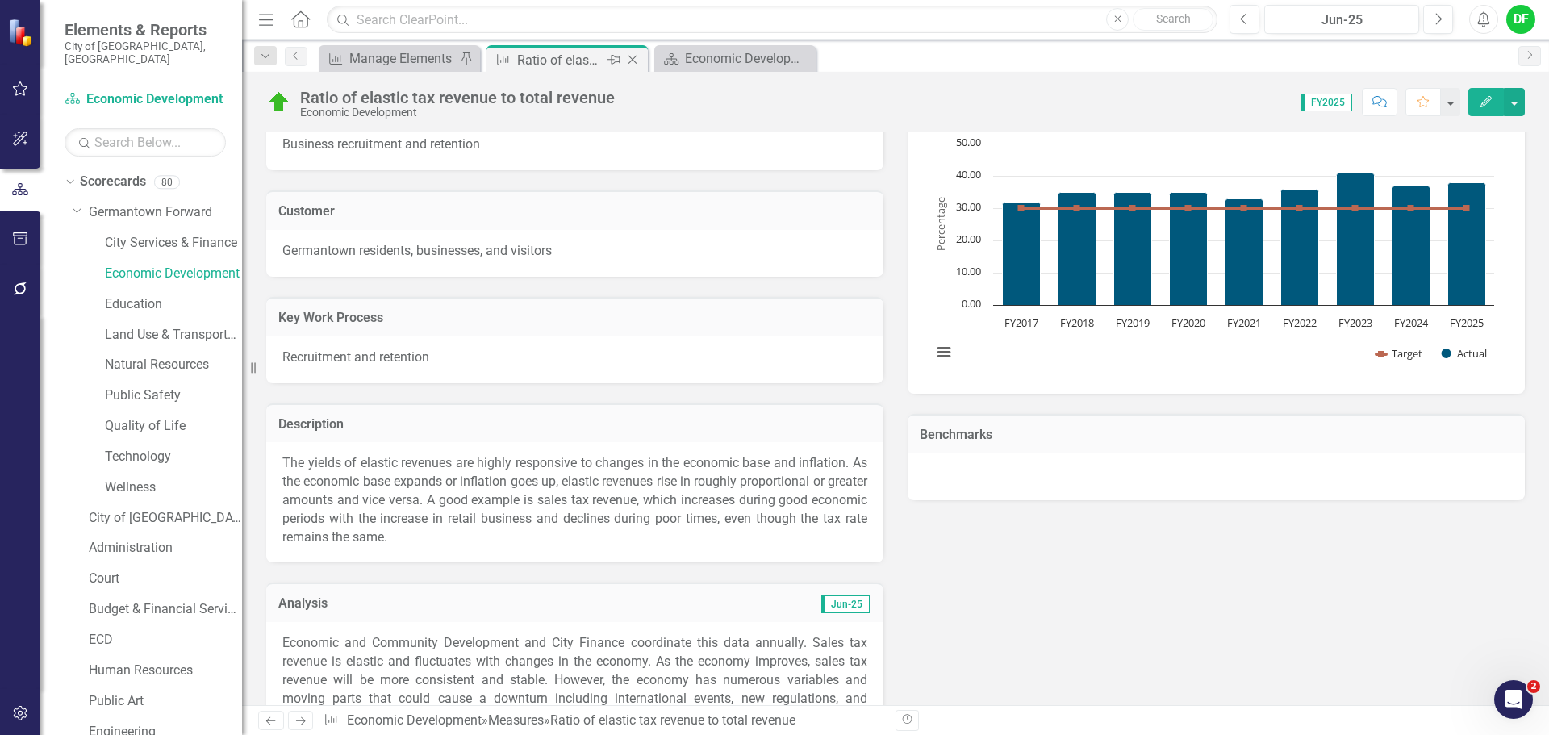
click at [633, 61] on icon "Close" at bounding box center [632, 59] width 16 height 13
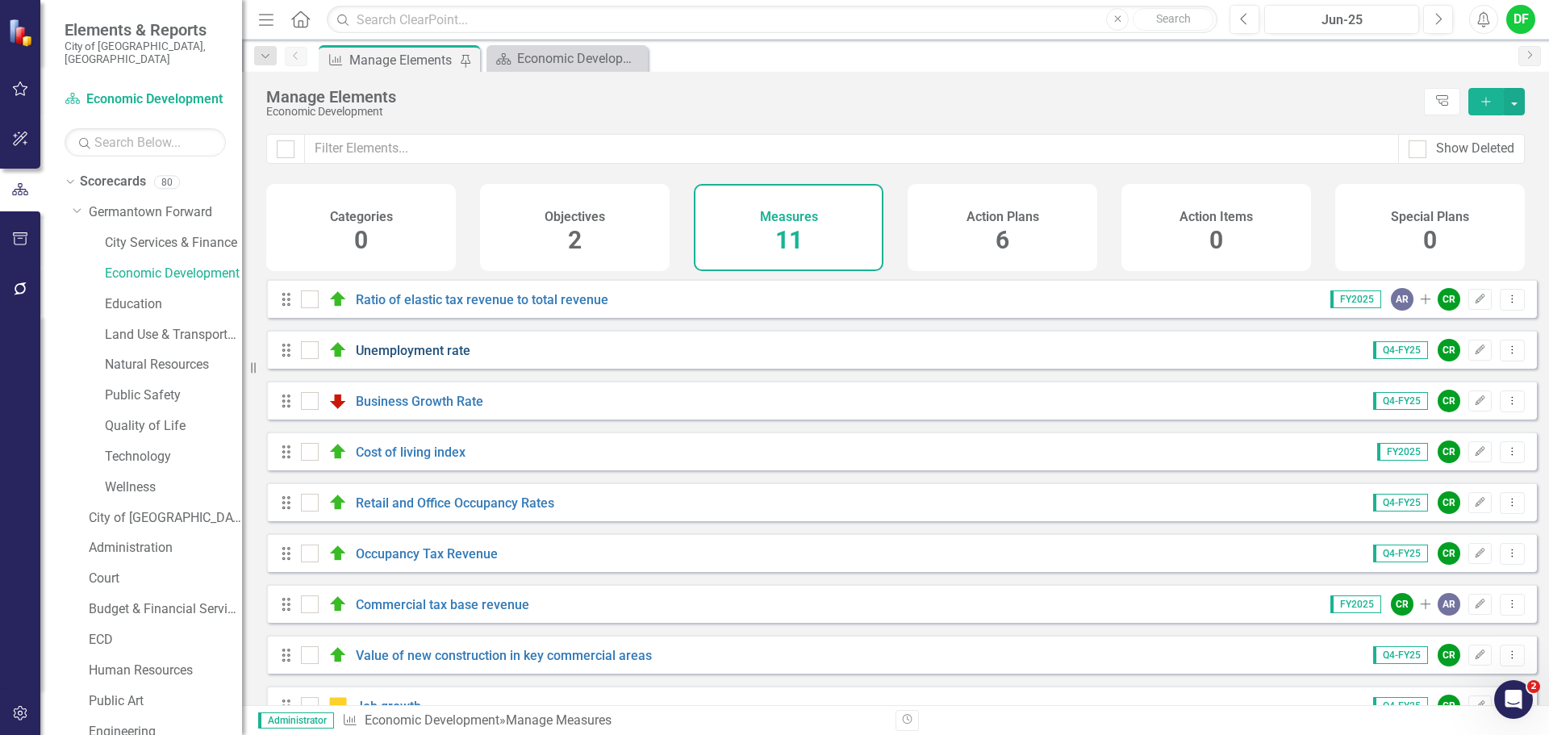
click at [385, 358] on link "Unemployment rate" at bounding box center [413, 350] width 115 height 15
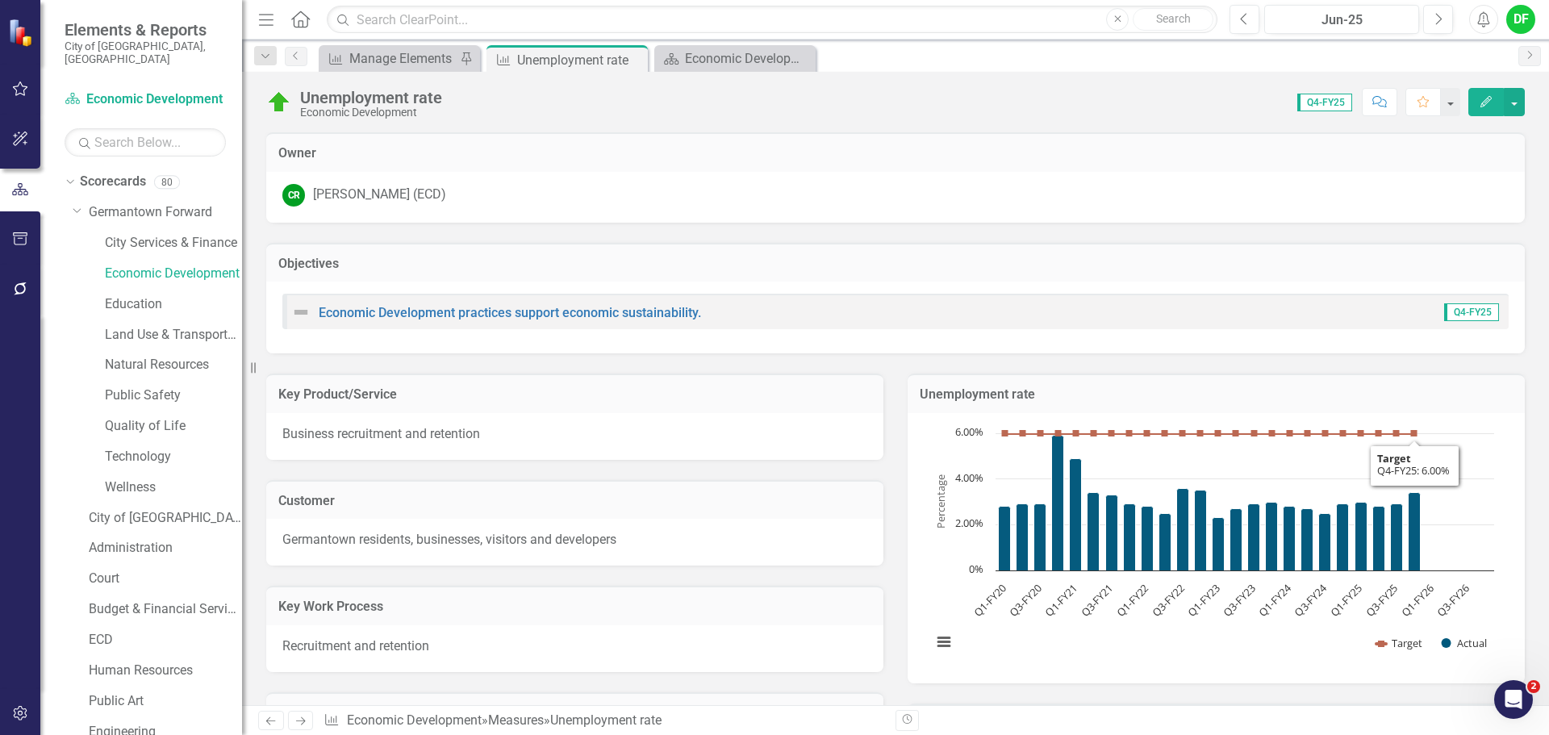
click at [1454, 413] on div "Chart Combination chart with 2 data series. The chart has 1 X axis displaying c…" at bounding box center [1215, 548] width 617 height 270
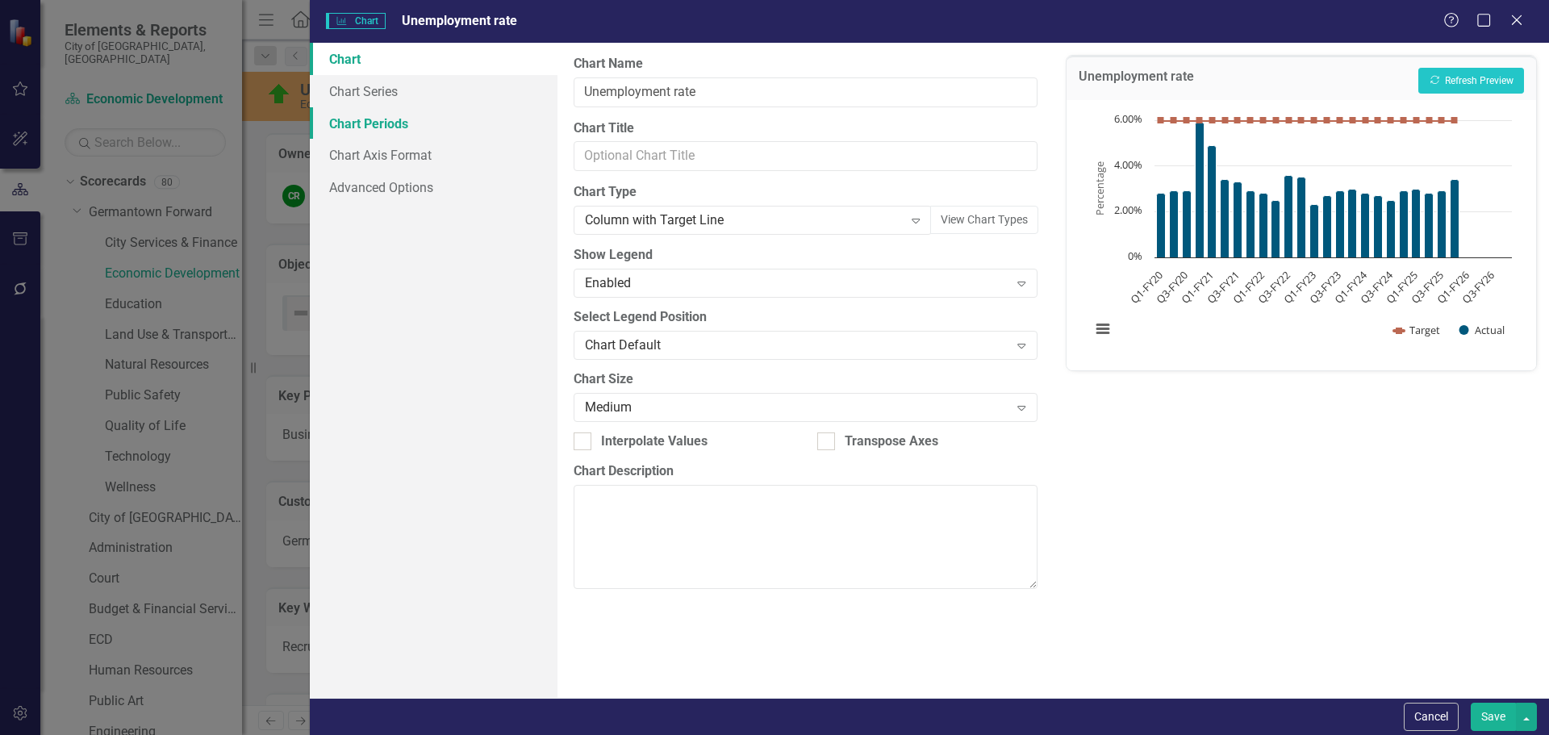
click at [377, 120] on link "Chart Periods" at bounding box center [434, 123] width 248 height 32
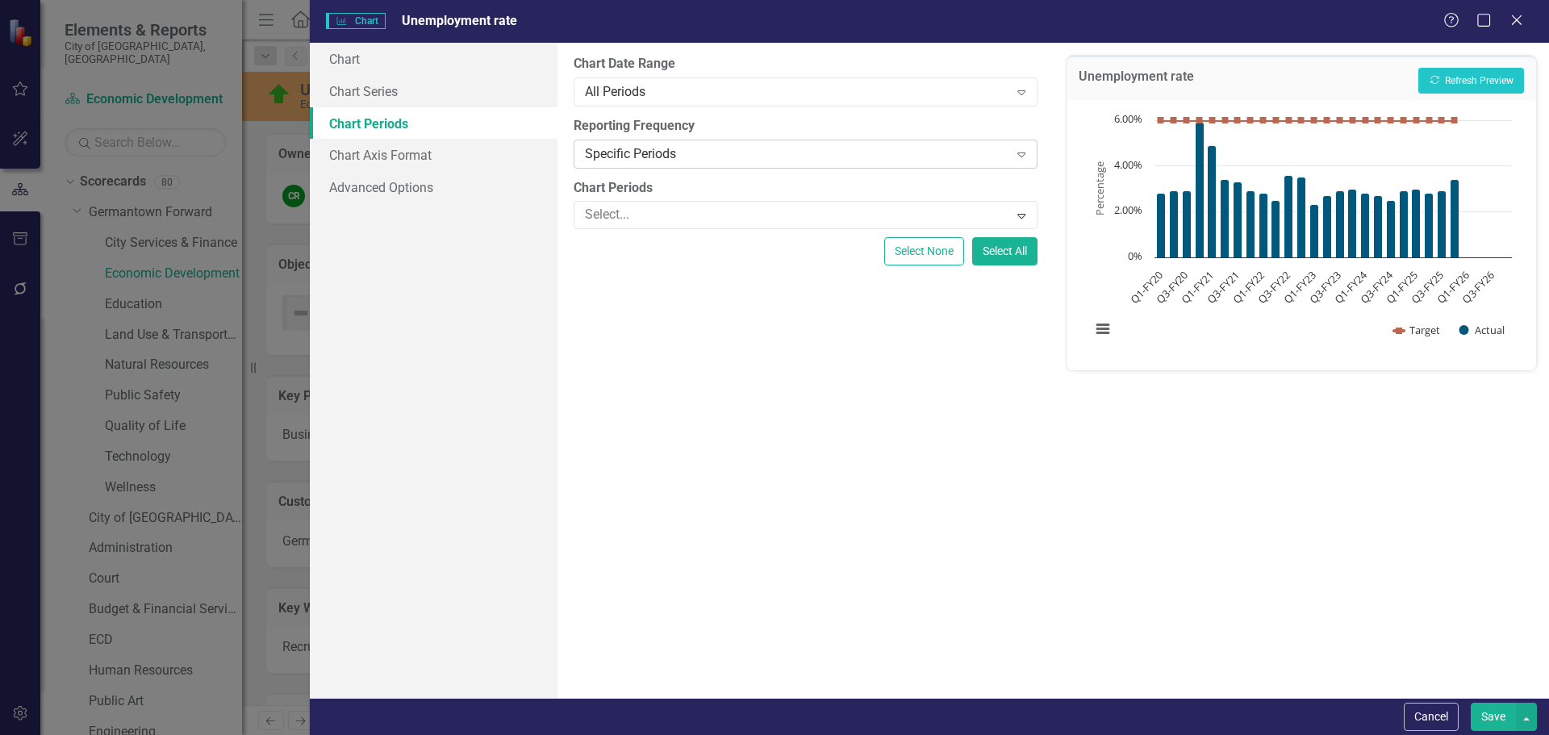
click at [668, 153] on div "Specific Periods" at bounding box center [796, 153] width 423 height 19
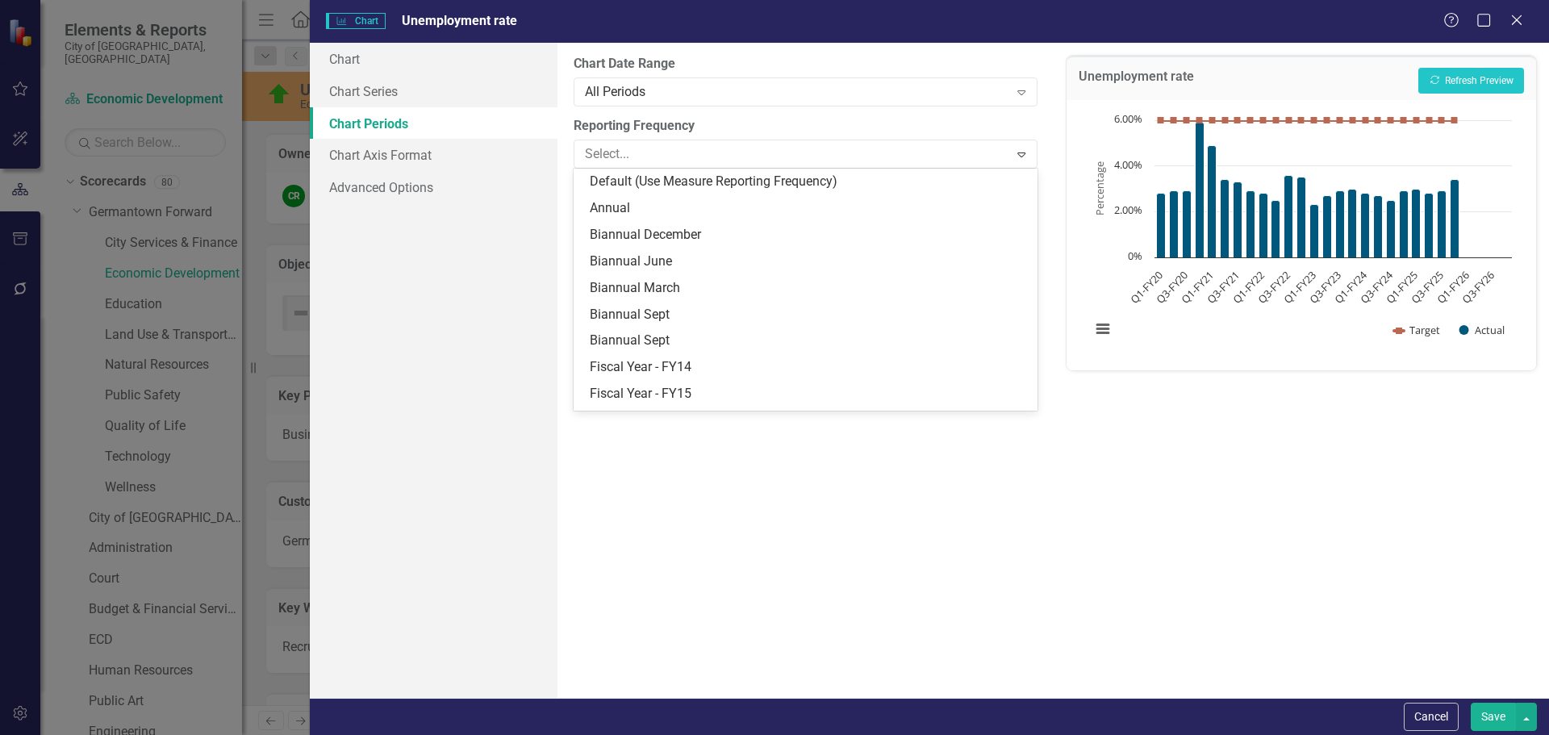
scroll to position [208, 0]
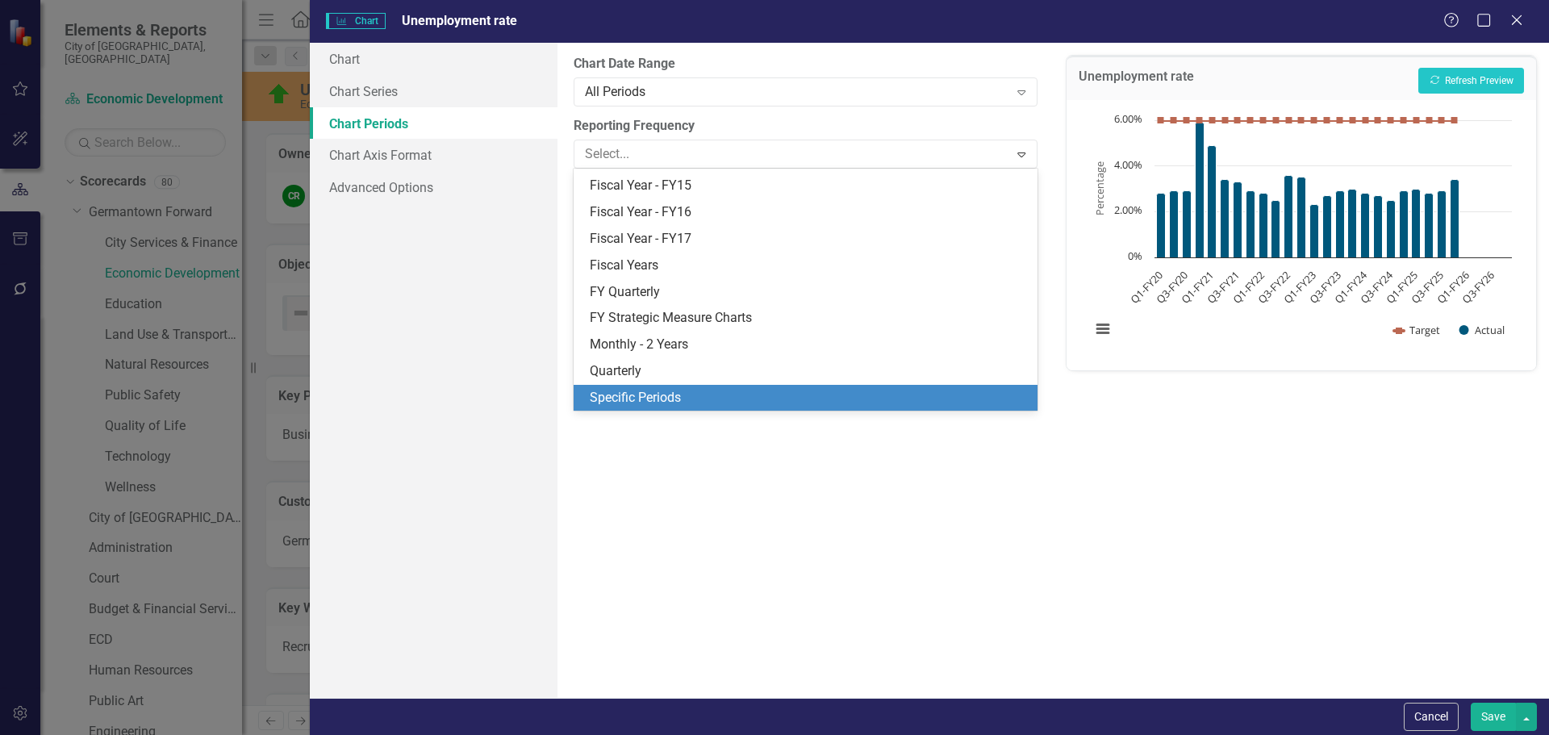
click at [636, 395] on div "Specific Periods" at bounding box center [808, 398] width 437 height 19
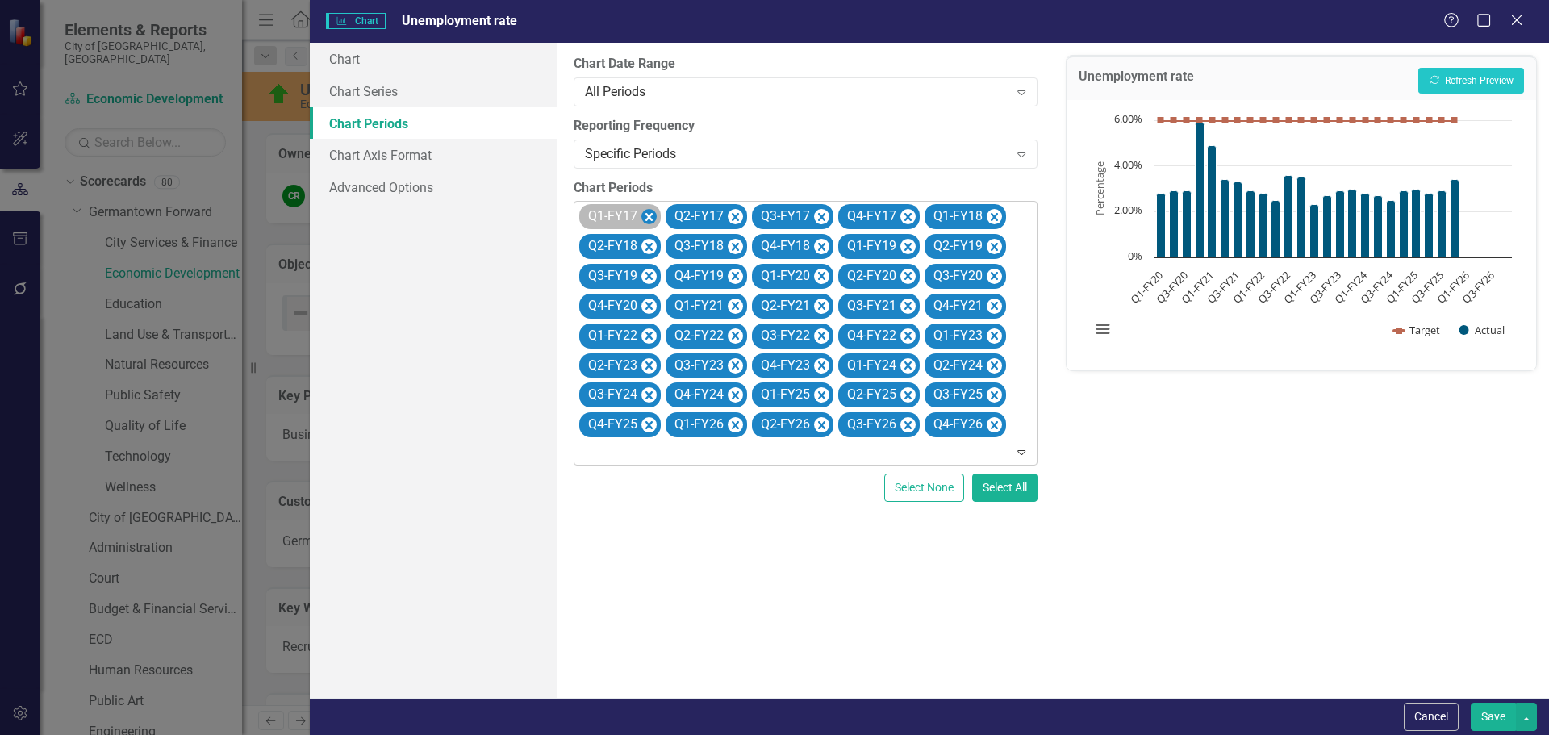
click at [652, 215] on icon "Remove Q1-FY17" at bounding box center [648, 217] width 7 height 8
click at [732, 215] on icon "Remove Q2-FY17" at bounding box center [735, 217] width 7 height 8
click at [652, 215] on icon "Remove Q3-FY17" at bounding box center [648, 217] width 7 height 8
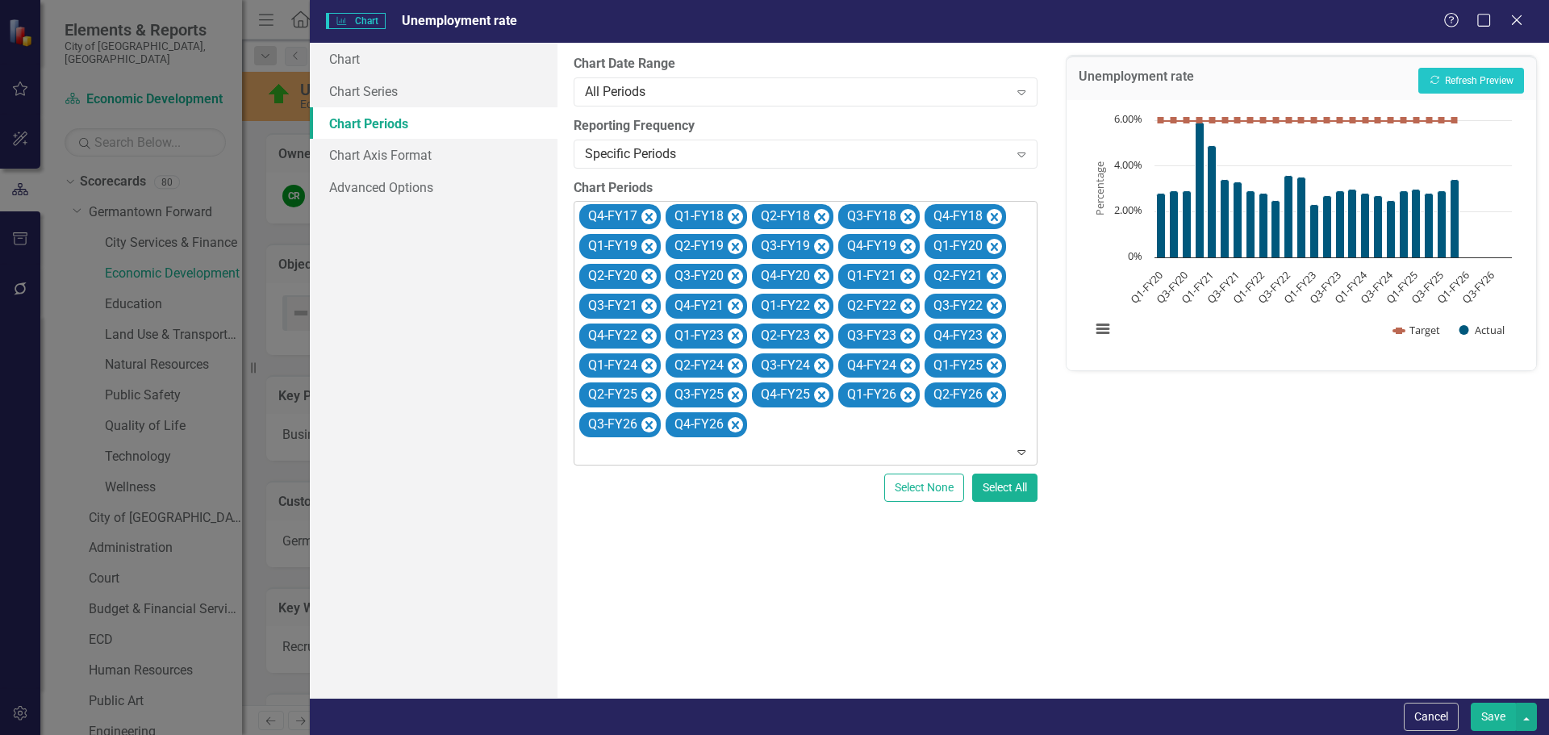
click at [652, 215] on icon "Remove Q4-FY17" at bounding box center [648, 217] width 7 height 8
click at [652, 215] on icon "Remove Q1-FY18" at bounding box center [648, 217] width 7 height 8
click at [732, 215] on icon "Remove Q2-FY18" at bounding box center [735, 217] width 7 height 8
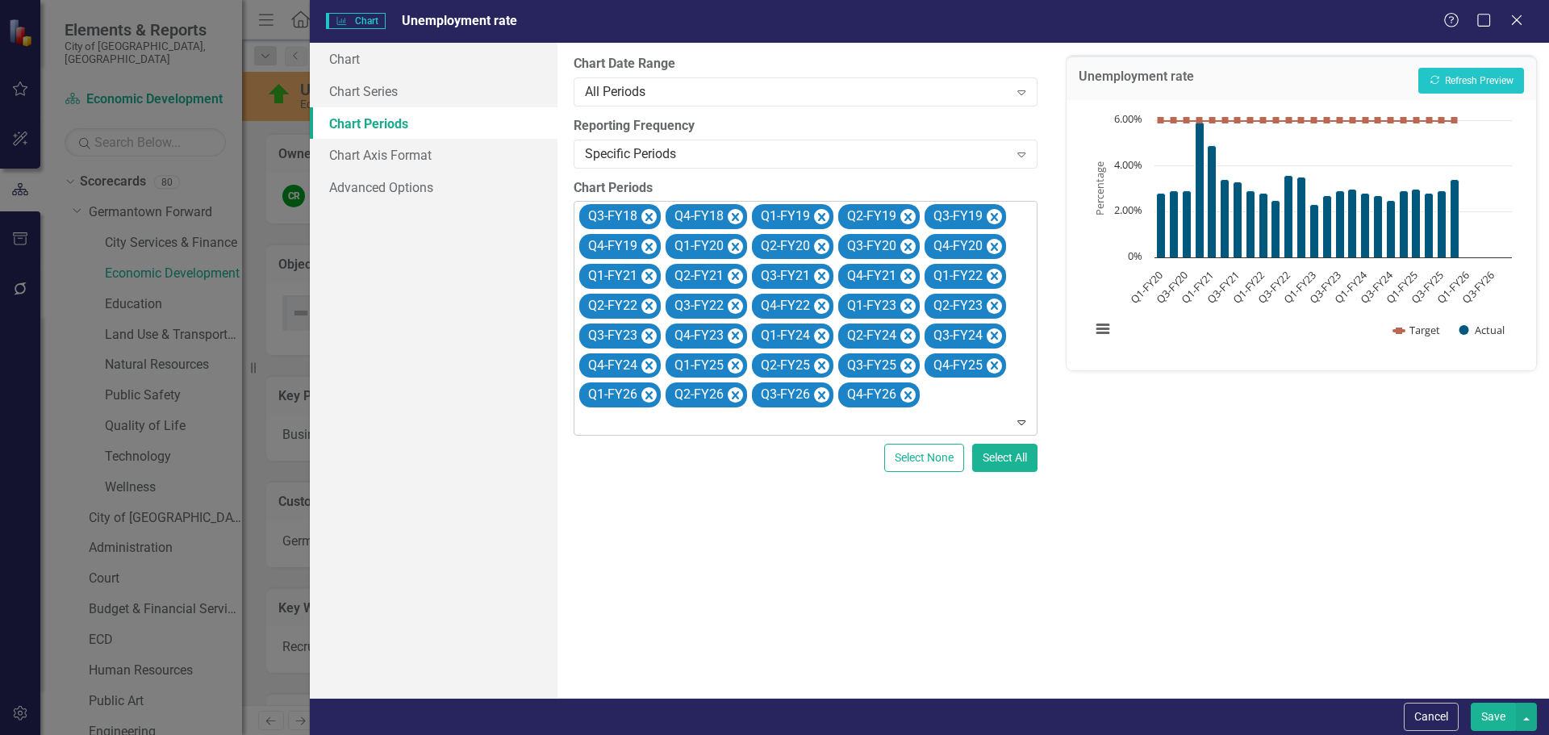
click at [652, 215] on icon "Remove Q3-FY18" at bounding box center [648, 217] width 7 height 8
click at [652, 215] on icon "Remove Q4-FY18" at bounding box center [648, 217] width 7 height 8
click at [732, 215] on icon "Remove Q1-FY19" at bounding box center [735, 217] width 7 height 8
click at [652, 215] on icon "Remove Q2-FY19" at bounding box center [648, 217] width 7 height 8
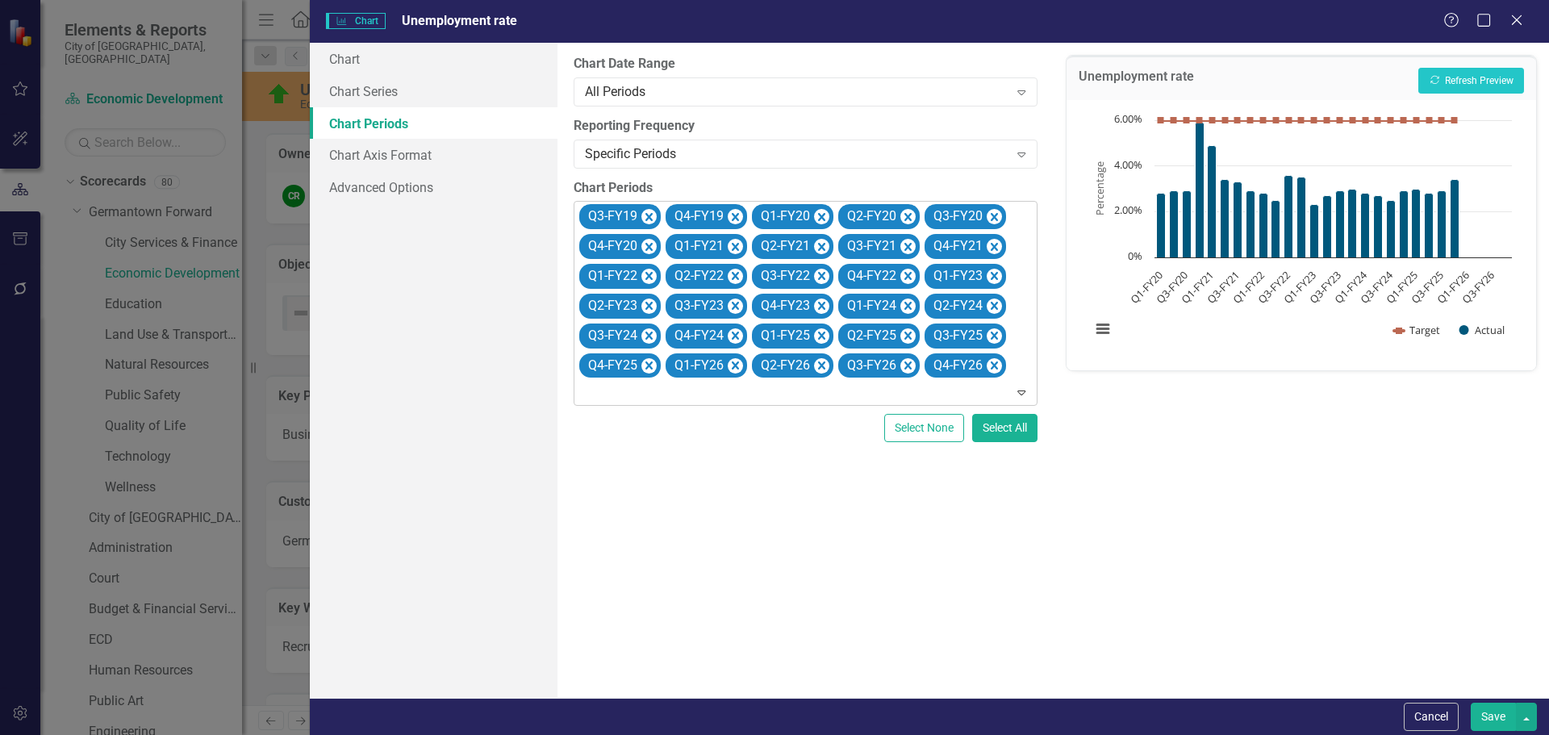
click at [652, 215] on icon "Remove Q3-FY19" at bounding box center [648, 217] width 7 height 8
click at [652, 215] on icon "Remove Q4-FY19" at bounding box center [648, 217] width 7 height 8
click at [989, 335] on icon "Remove Q1-FY26" at bounding box center [994, 336] width 15 height 20
click at [989, 335] on icon "Remove Q2-FY26" at bounding box center [994, 336] width 15 height 20
click at [989, 335] on icon "Remove Q3-FY26" at bounding box center [994, 336] width 15 height 20
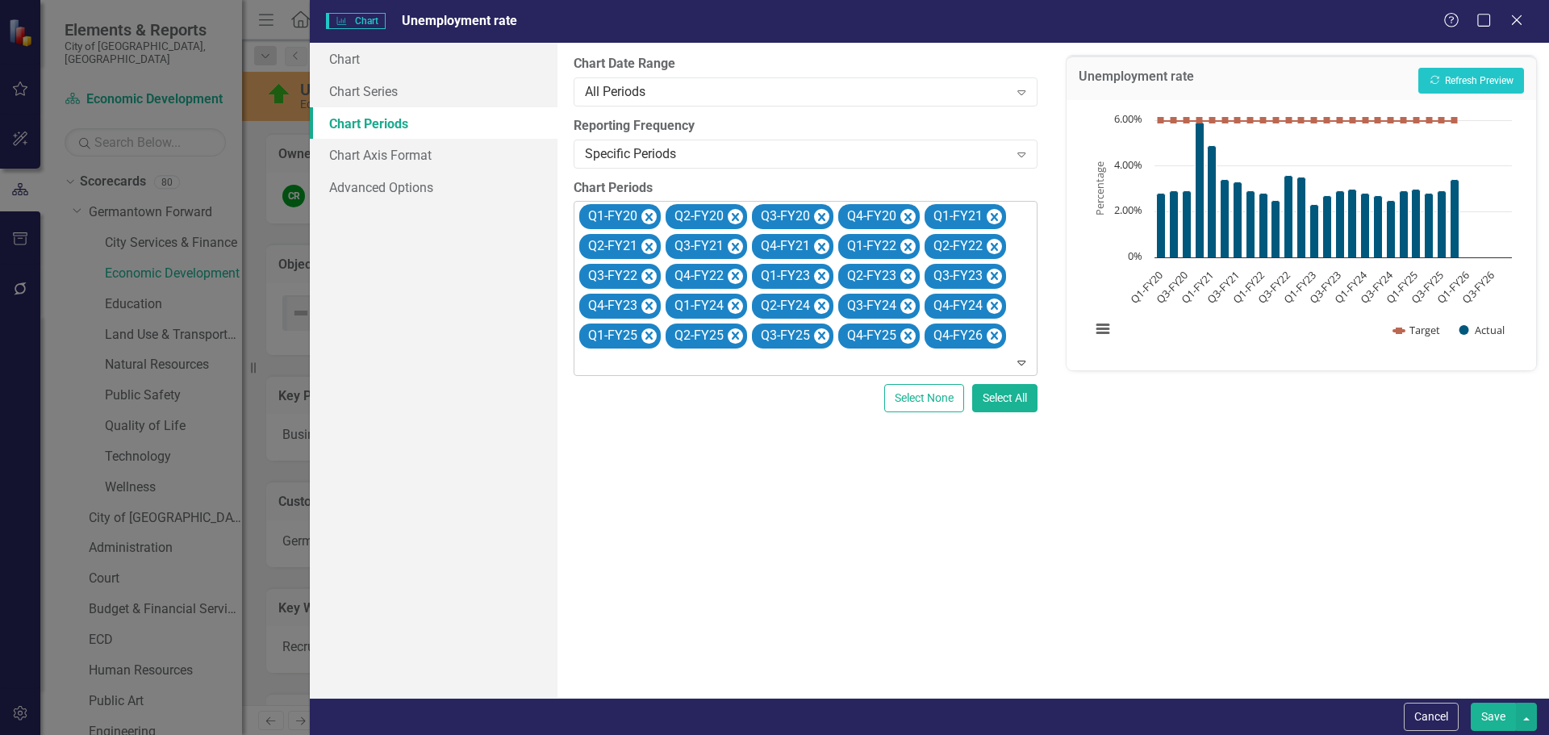
click at [989, 335] on icon "Remove Q4-FY26" at bounding box center [994, 336] width 15 height 20
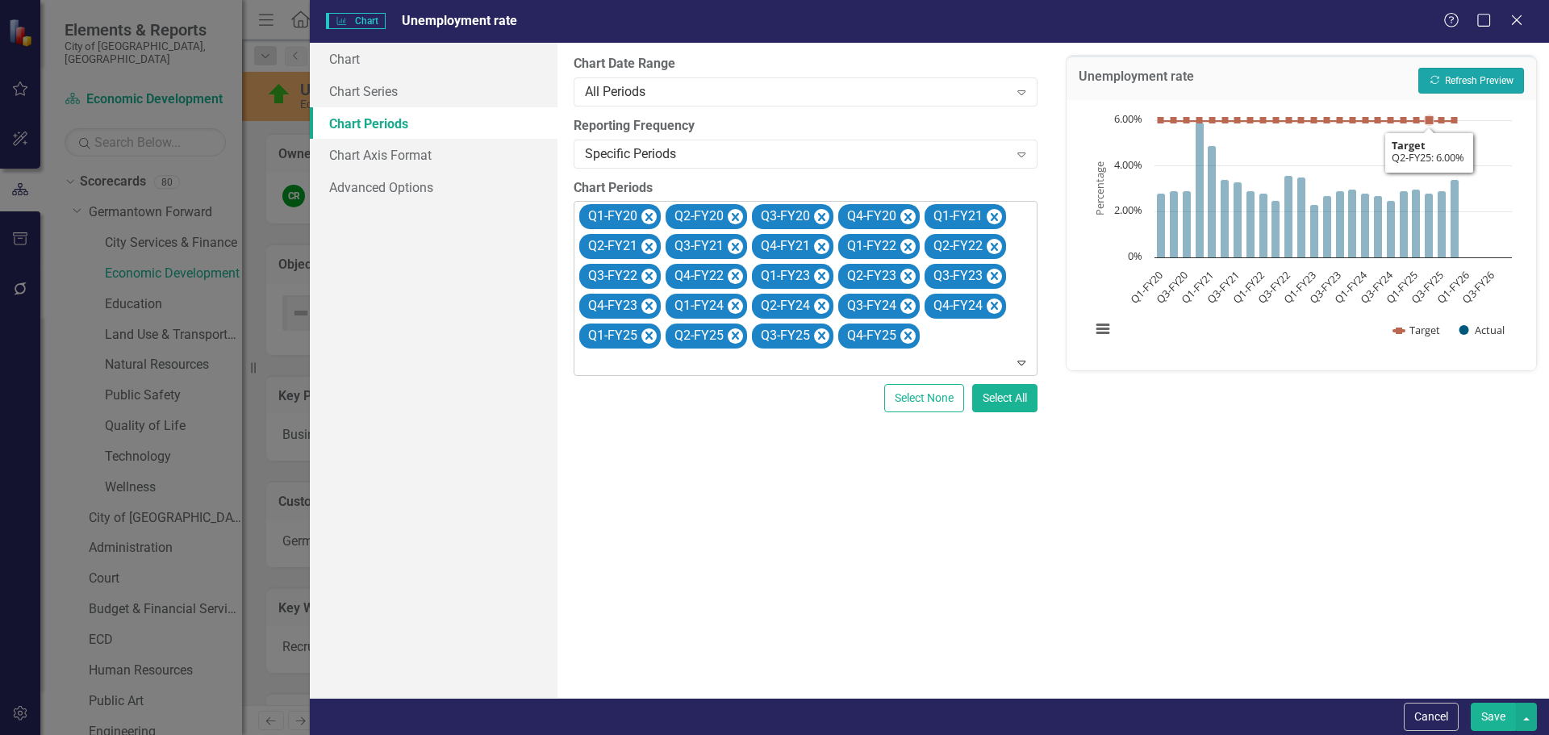
click at [1464, 82] on button "Recalculate Refresh Preview" at bounding box center [1471, 81] width 106 height 26
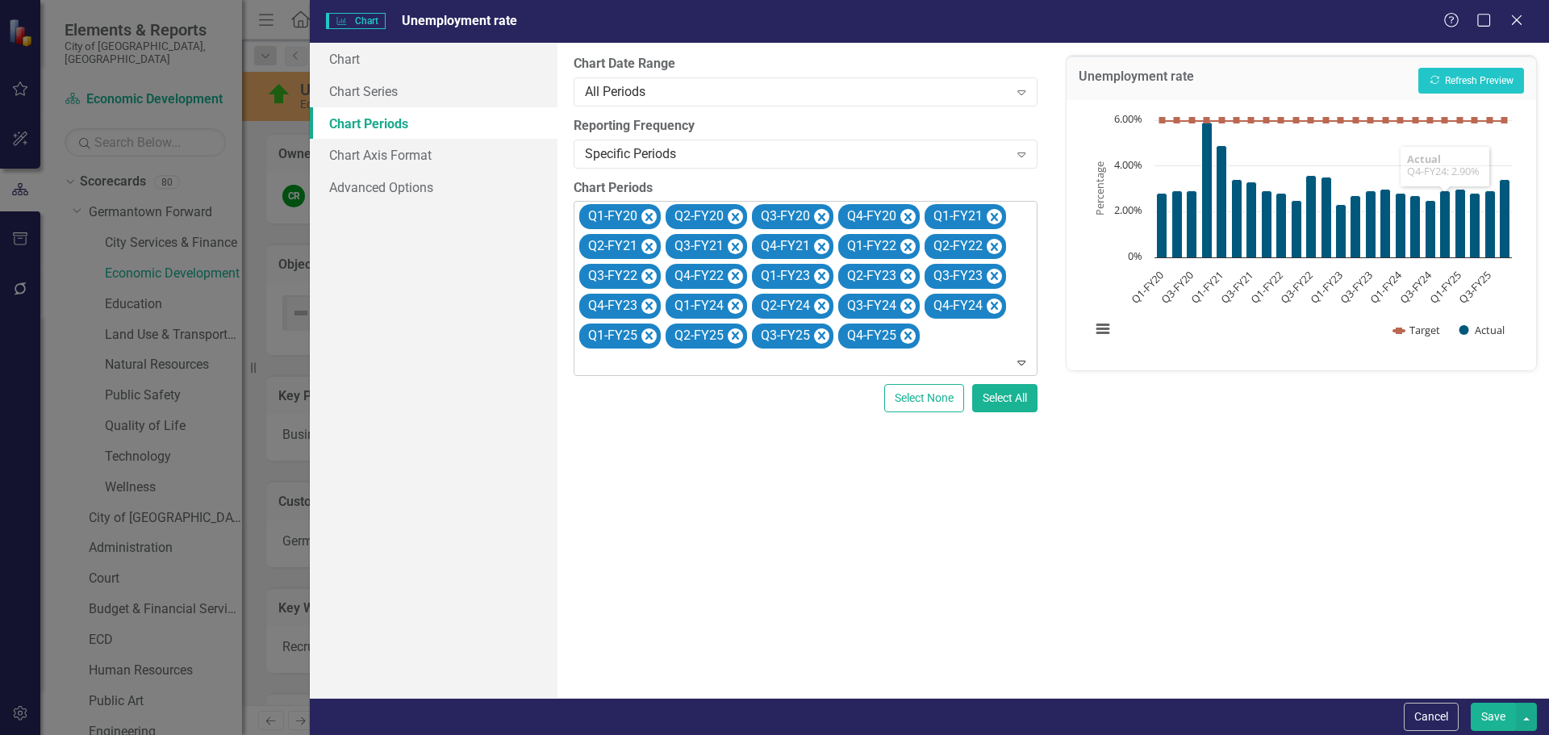
click at [1483, 710] on button "Save" at bounding box center [1493, 717] width 45 height 28
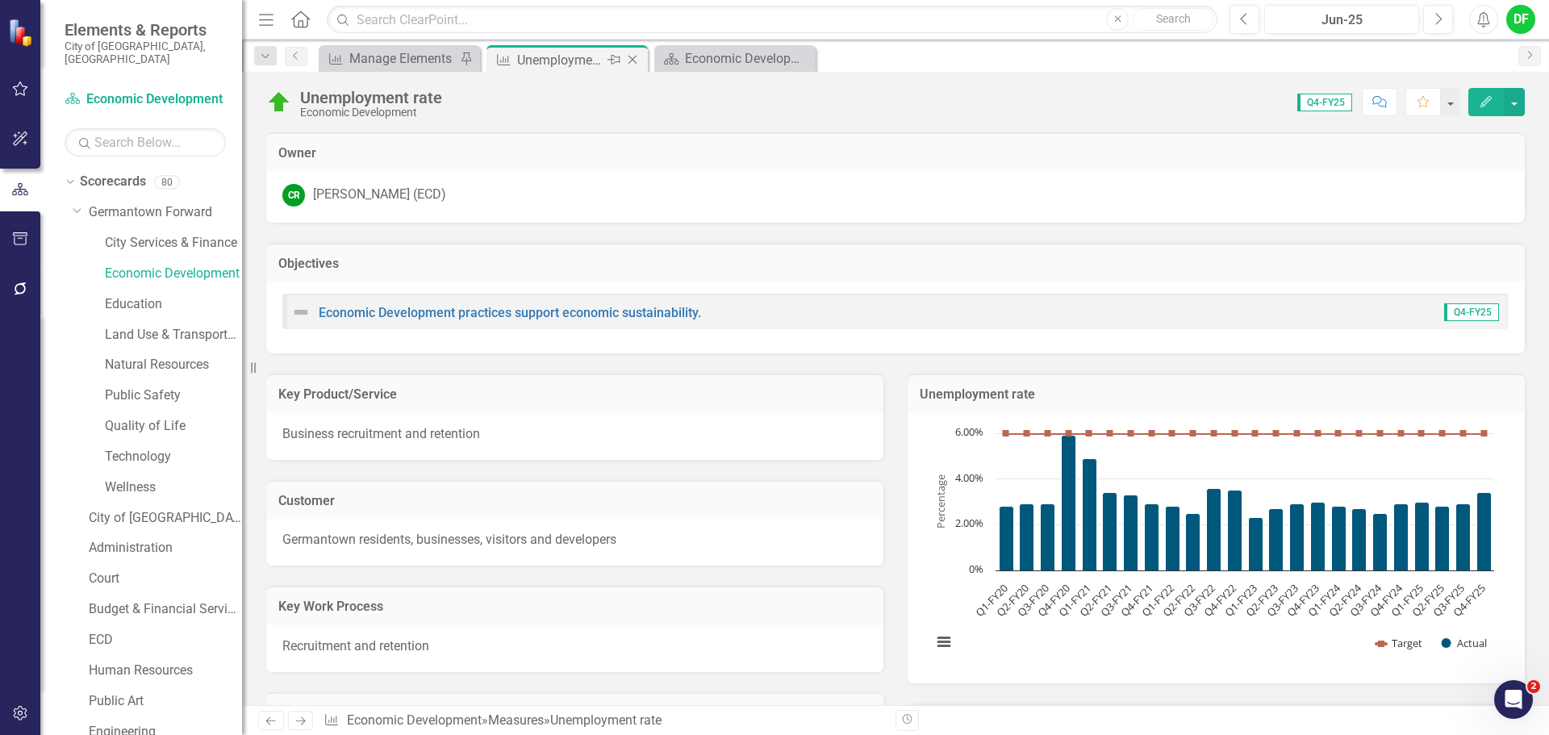
click at [628, 57] on icon "Close" at bounding box center [632, 59] width 16 height 13
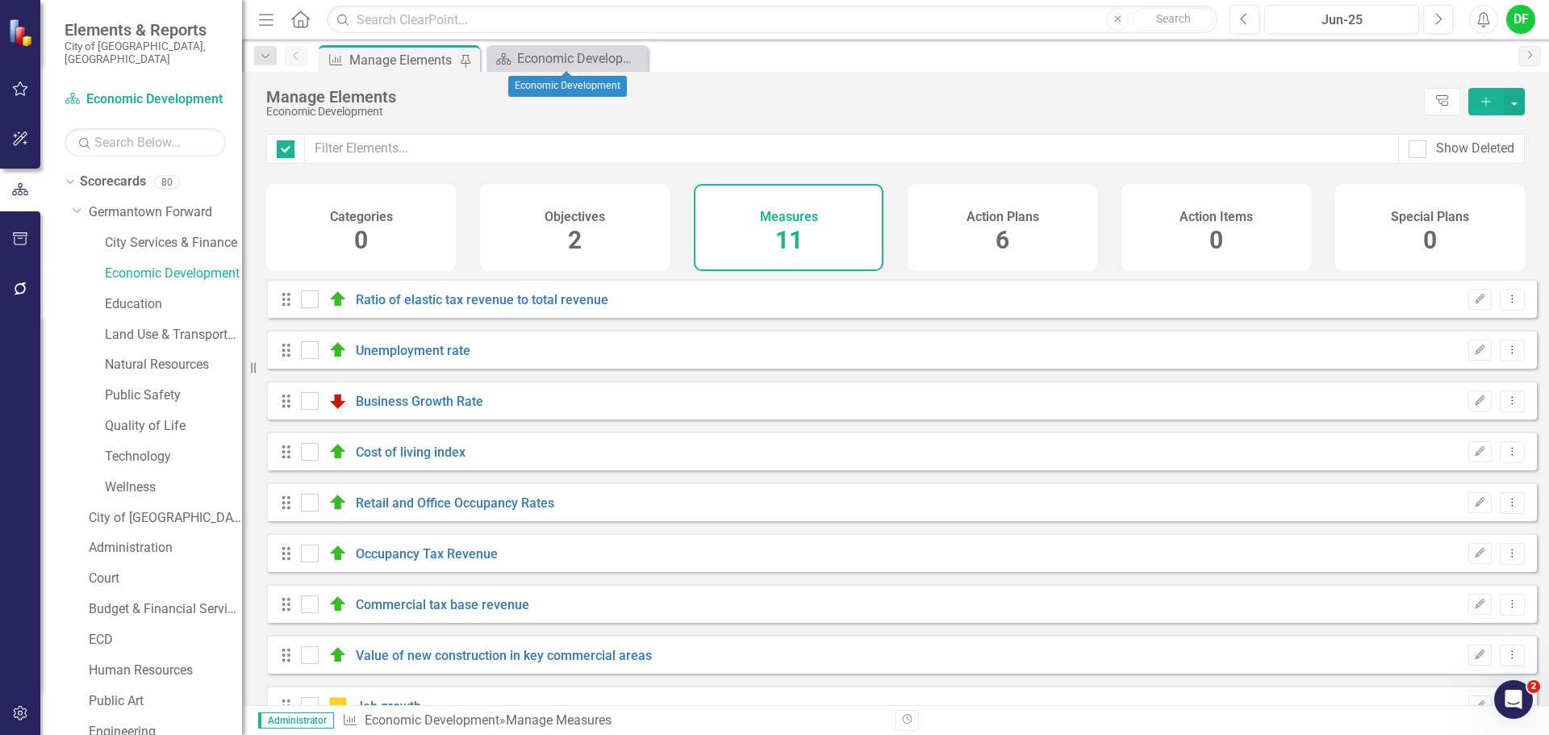
checkbox input "false"
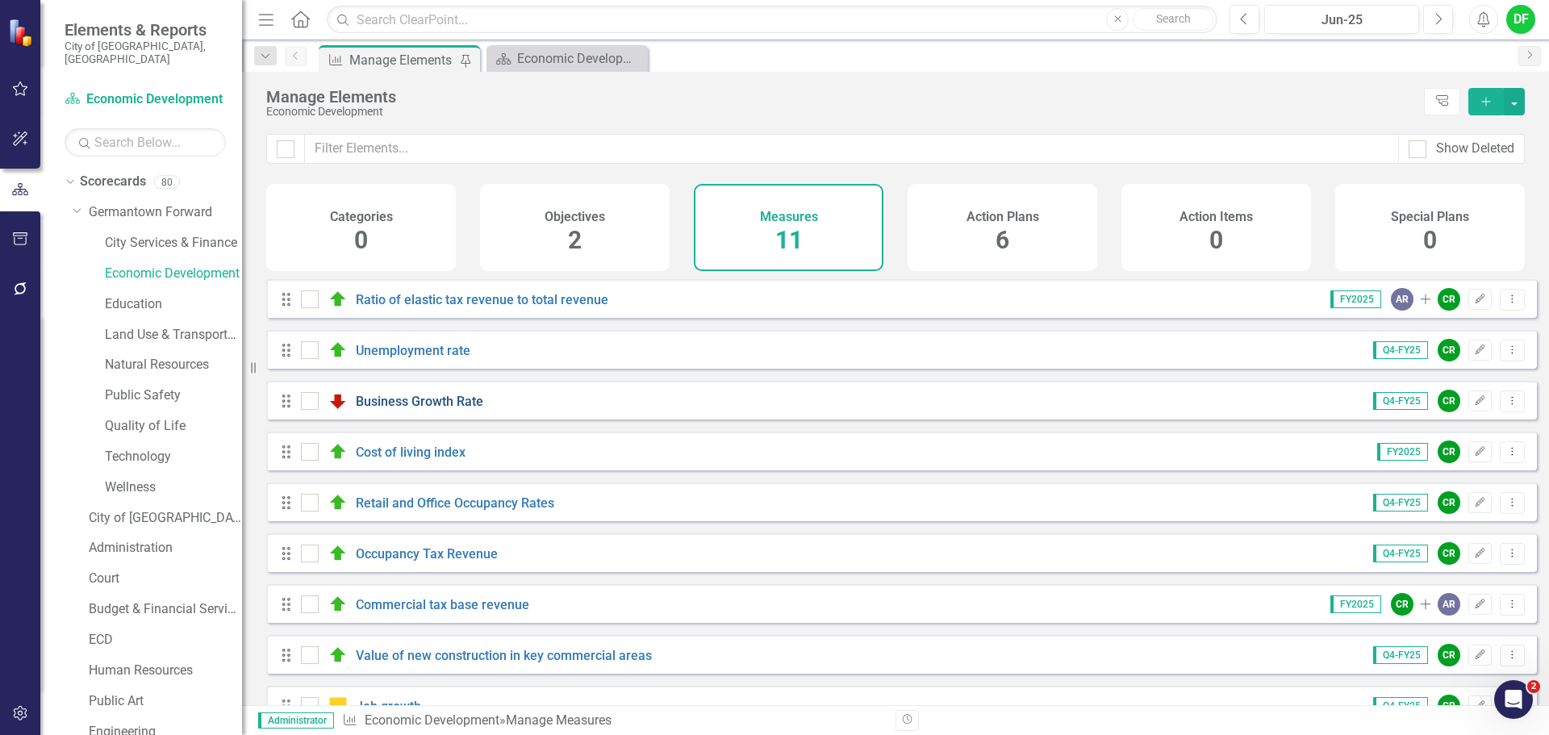
click at [390, 409] on link "Business Growth Rate" at bounding box center [419, 401] width 127 height 15
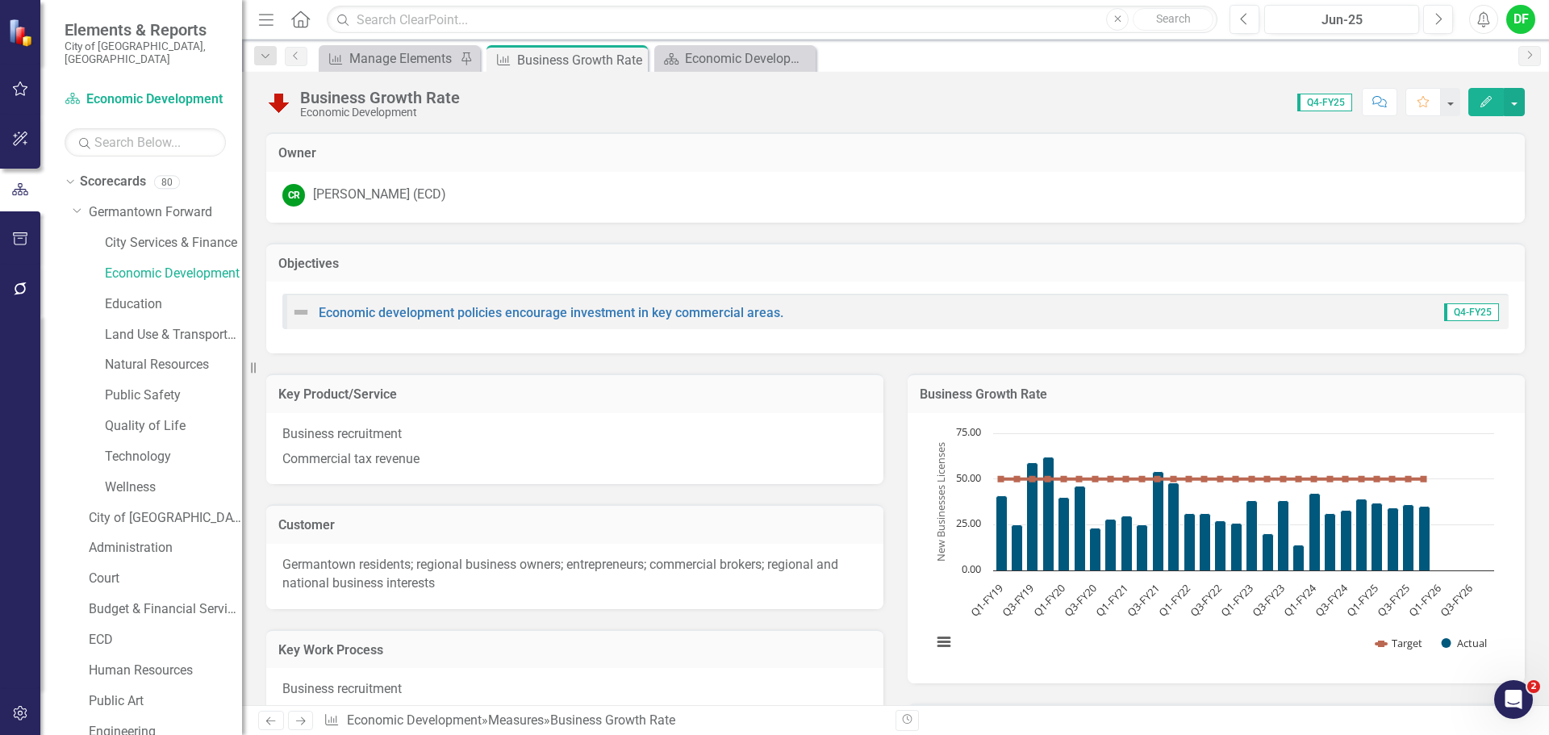
click at [1270, 415] on div "Chart Combination chart with 2 data series. The chart has 1 X axis displaying c…" at bounding box center [1215, 548] width 617 height 270
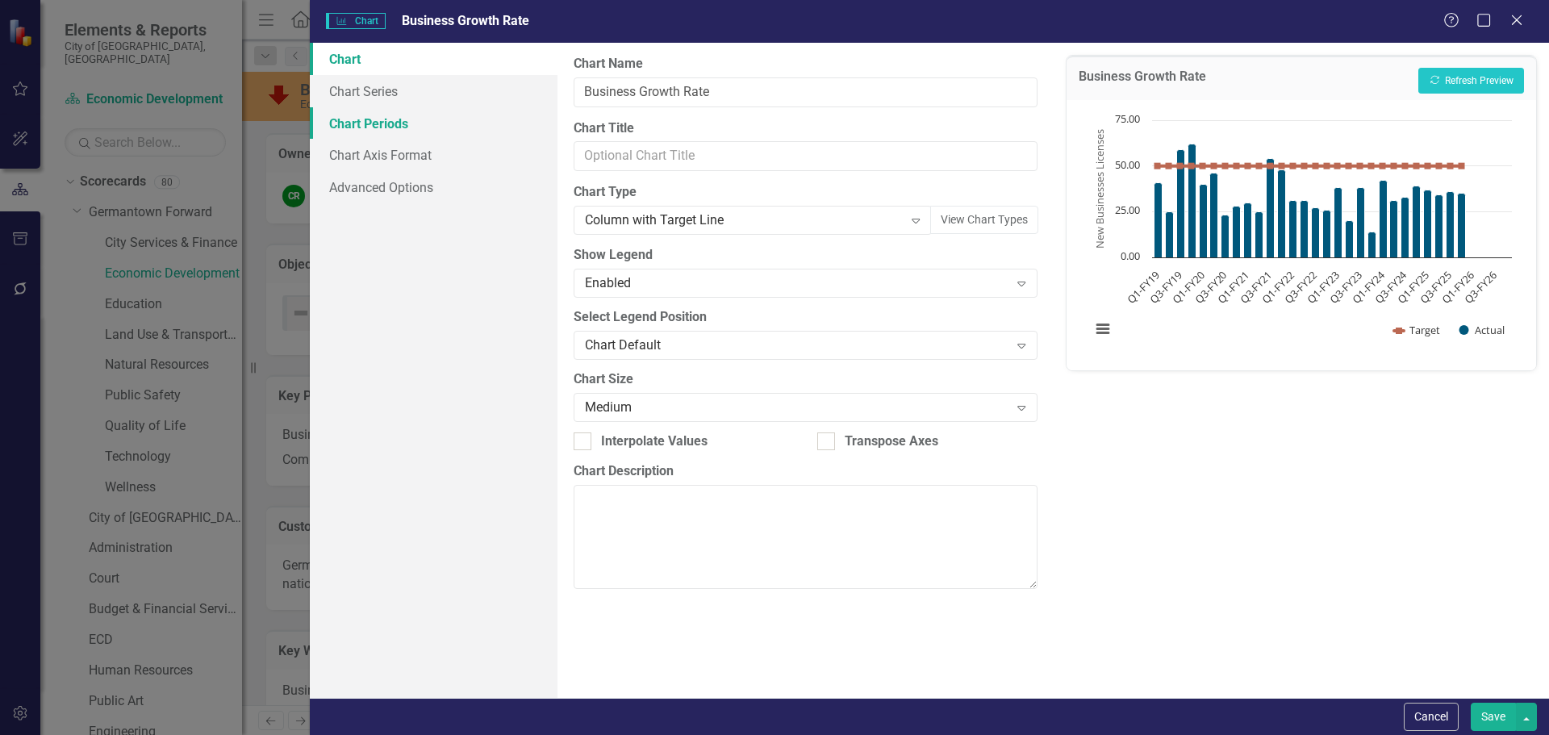
click at [396, 123] on link "Chart Periods" at bounding box center [434, 123] width 248 height 32
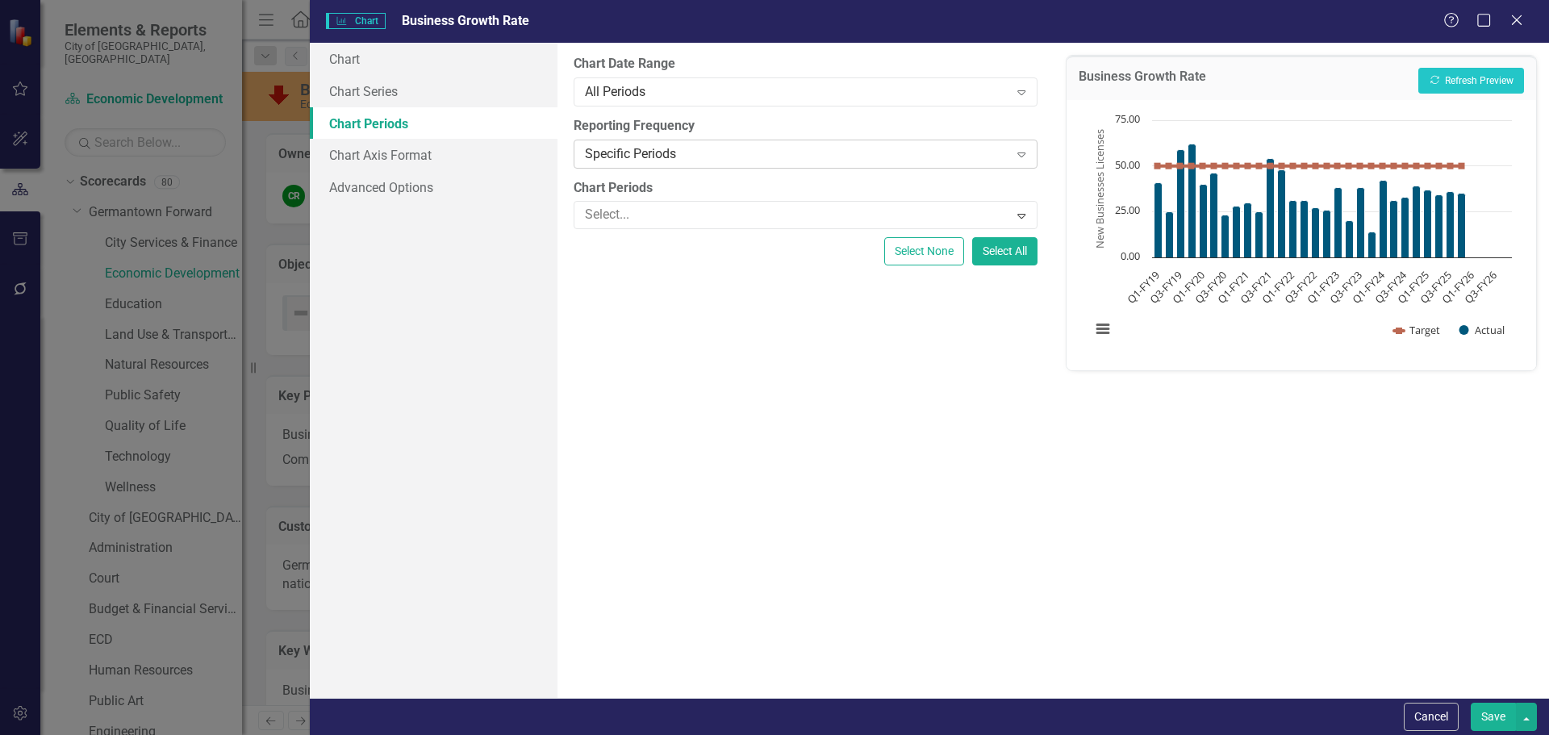
click at [608, 156] on div "Specific Periods" at bounding box center [796, 153] width 423 height 19
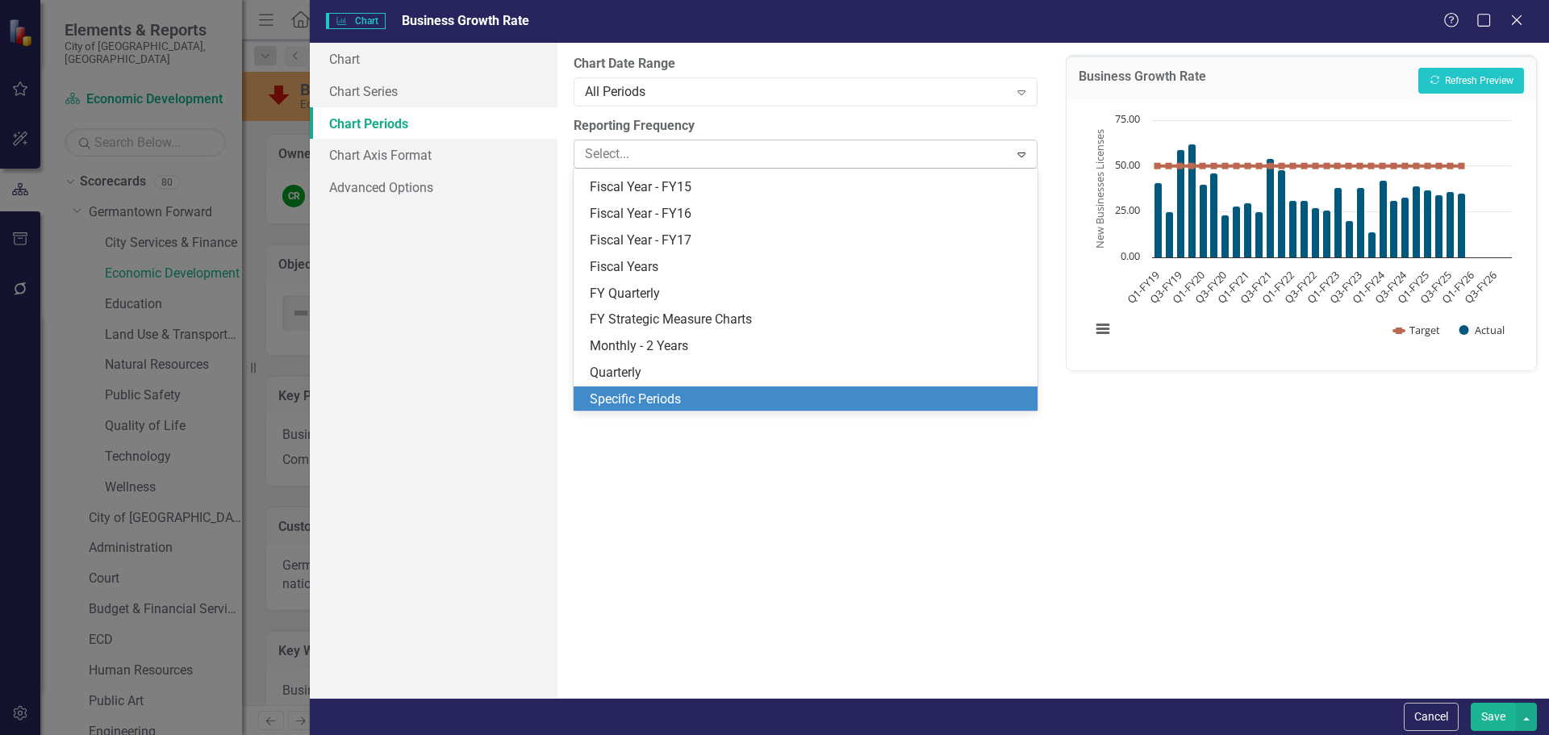
scroll to position [208, 0]
click at [628, 390] on div "Specific Periods" at bounding box center [808, 398] width 437 height 19
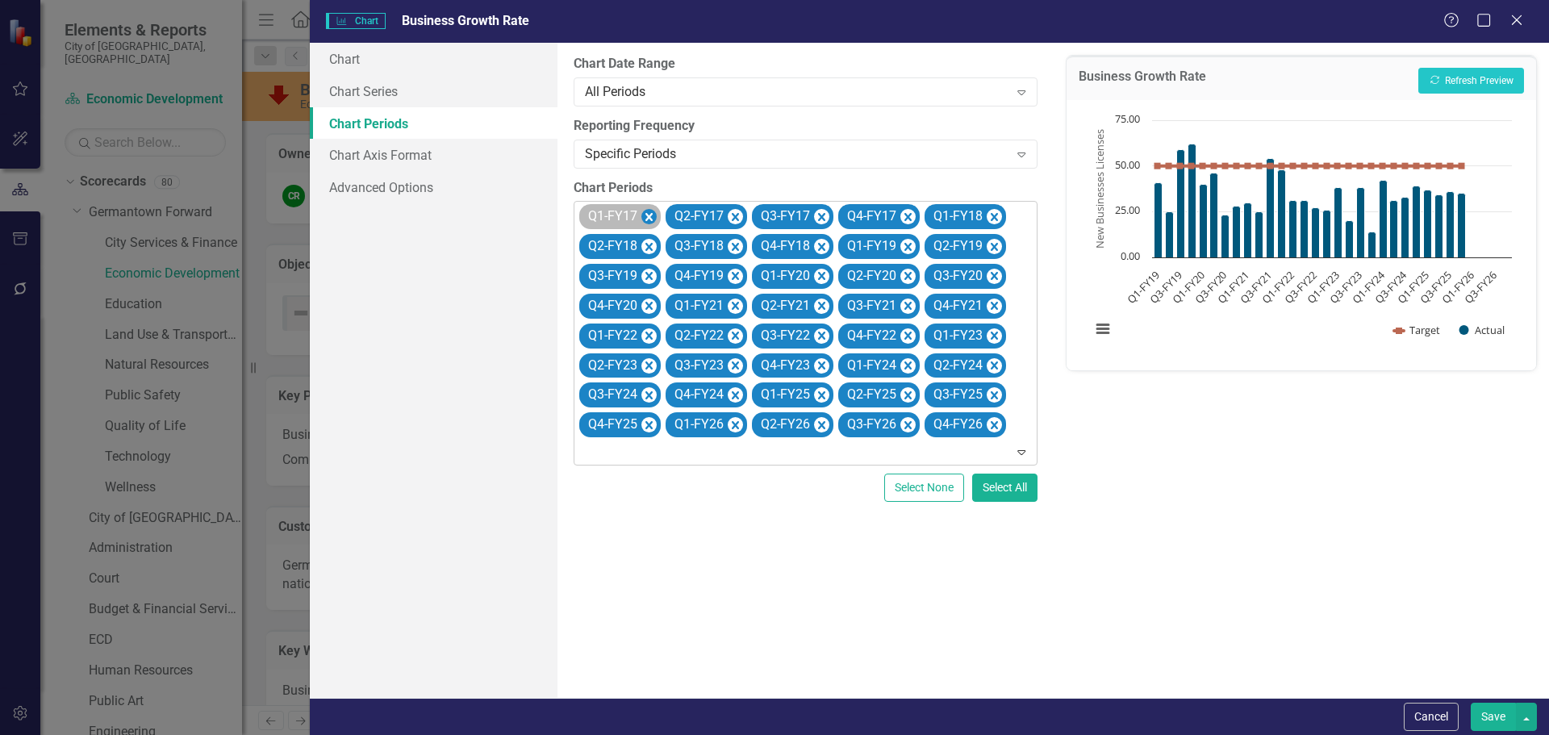
click at [647, 215] on icon "Remove Q1-FY17" at bounding box center [648, 217] width 7 height 8
click at [647, 215] on icon "Remove Q2-FY17" at bounding box center [648, 217] width 7 height 8
click at [647, 215] on icon "Remove Q3-FY17" at bounding box center [648, 217] width 7 height 8
click at [732, 215] on icon "Remove Q4-FY17" at bounding box center [735, 217] width 7 height 8
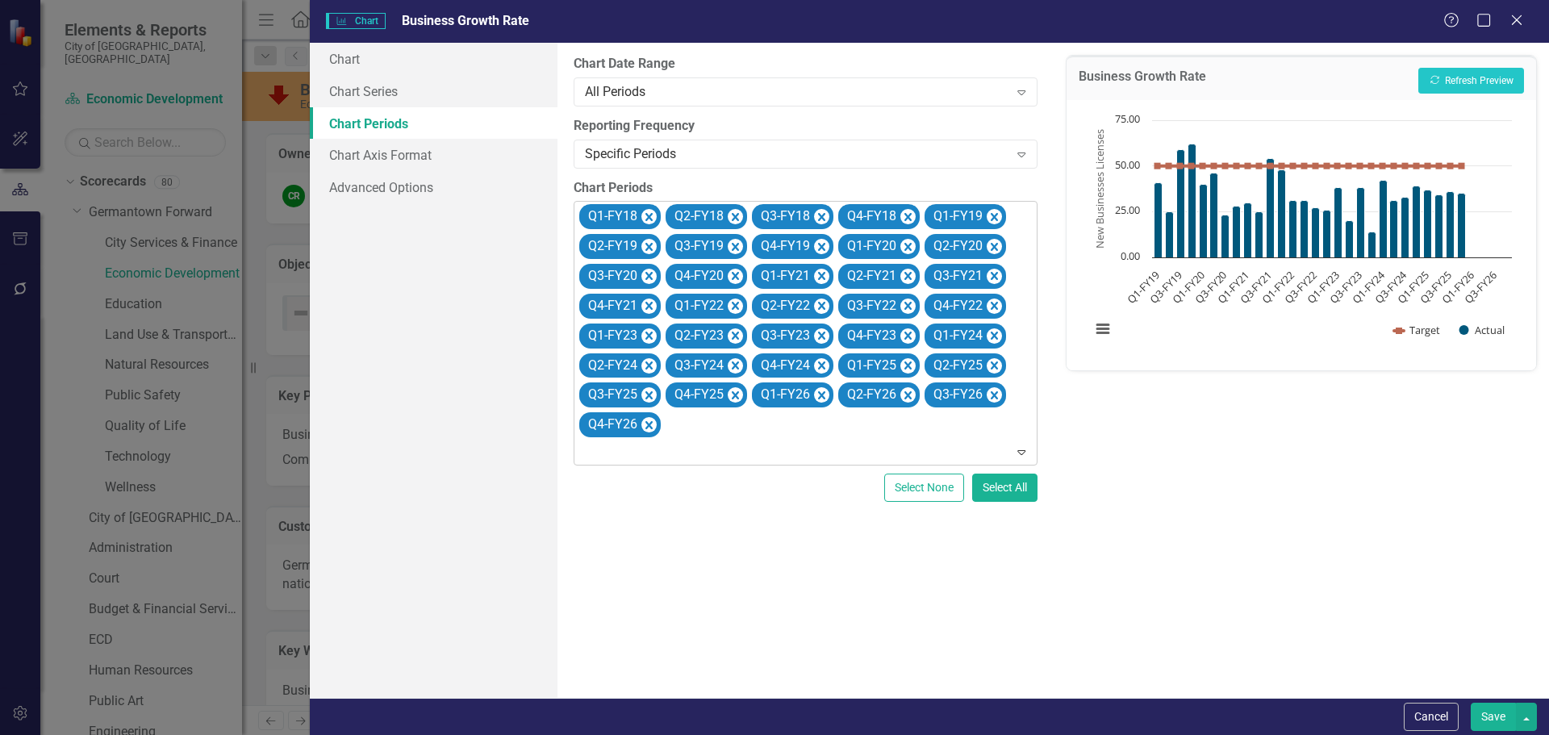
click at [647, 215] on icon "Remove Q1-FY18" at bounding box center [648, 217] width 7 height 8
click at [732, 215] on icon "Remove Q2-FY18" at bounding box center [735, 217] width 7 height 8
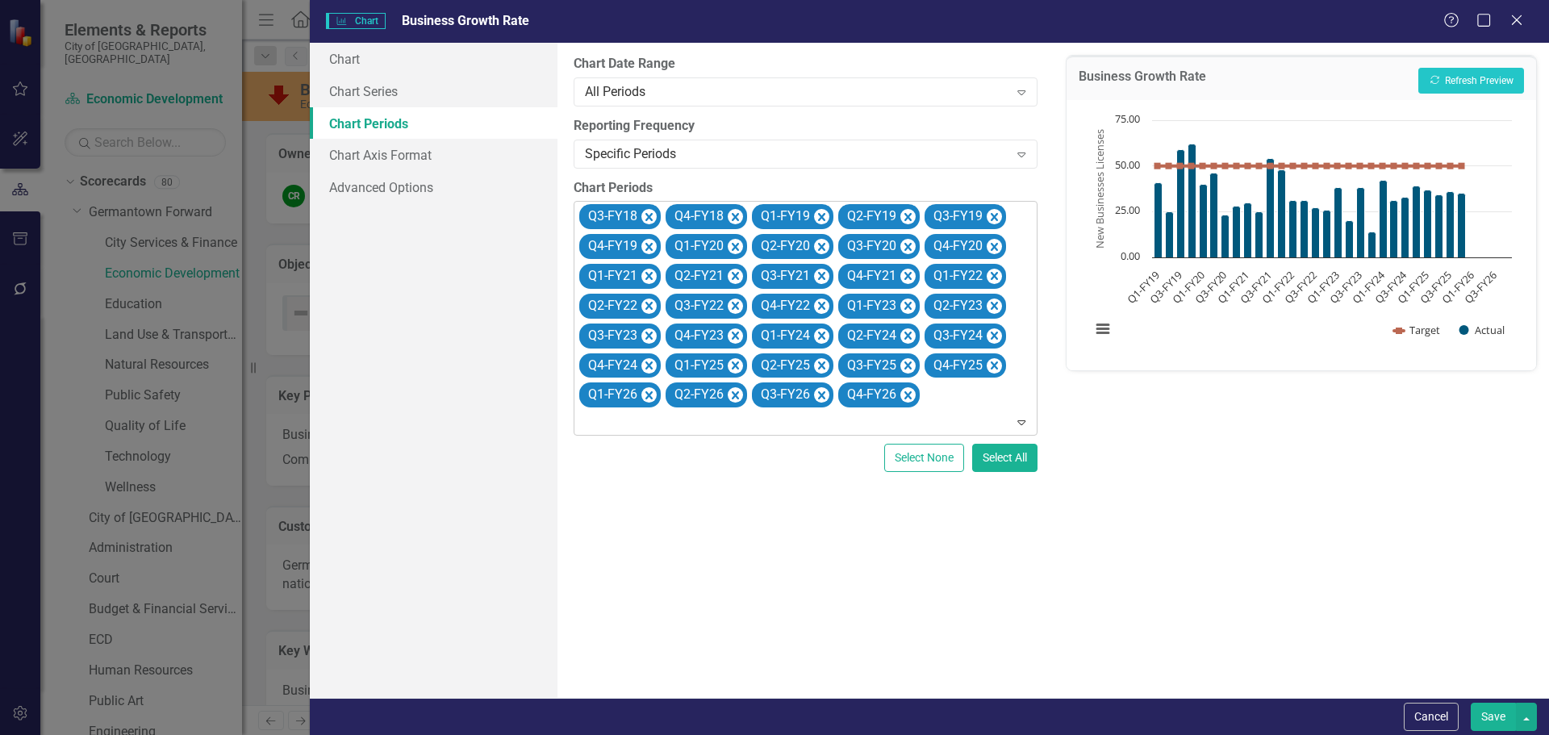
click at [647, 215] on icon "Remove Q3-FY18" at bounding box center [648, 217] width 7 height 8
click at [647, 215] on icon "Remove Q4-FY18" at bounding box center [648, 217] width 7 height 8
click at [647, 215] on icon "Remove Q1-FY19" at bounding box center [648, 217] width 7 height 8
click at [647, 215] on icon "Remove Q2-FY19" at bounding box center [648, 217] width 7 height 8
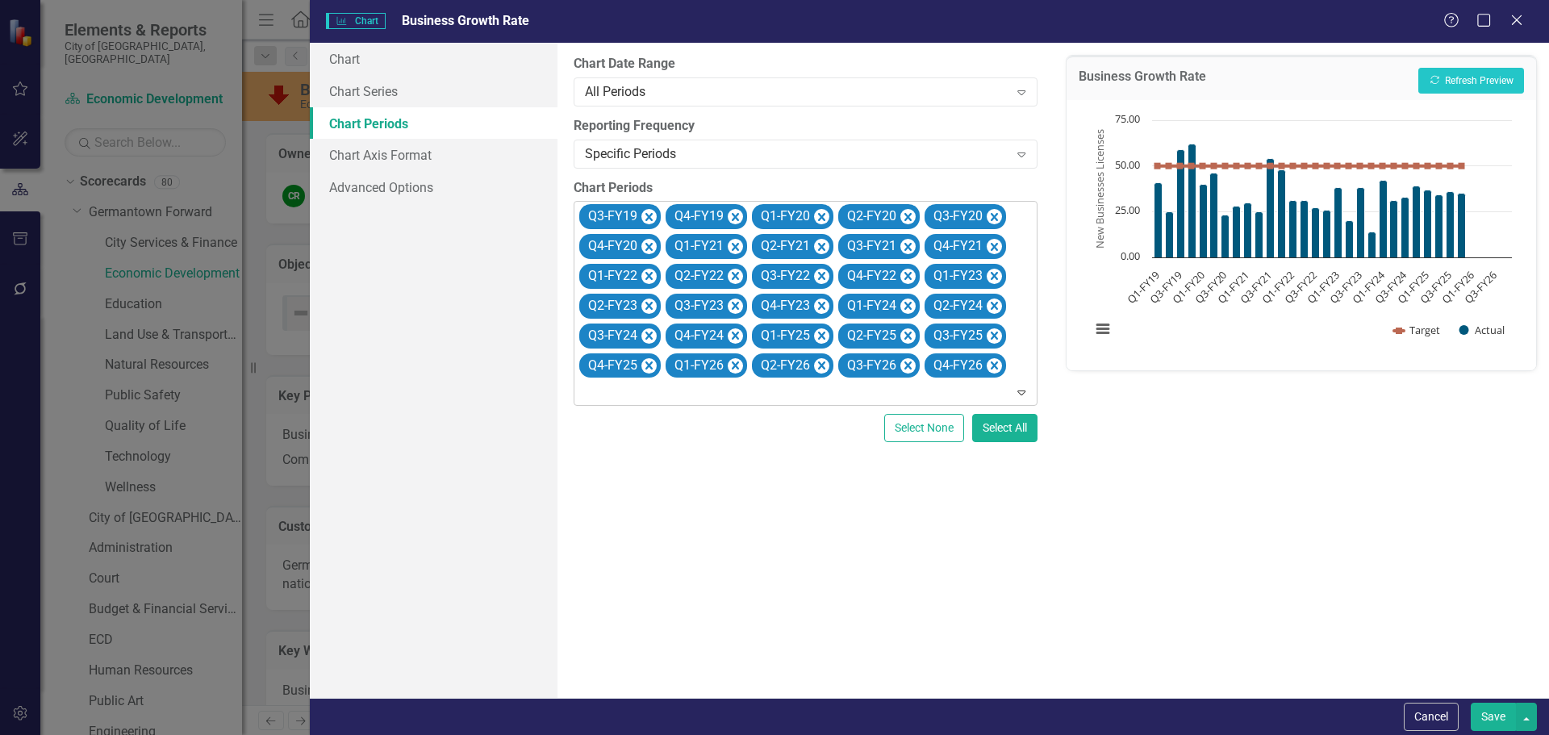
click at [647, 215] on icon "Remove Q3-FY19" at bounding box center [648, 217] width 7 height 8
click at [647, 215] on icon "Remove Q4-FY19" at bounding box center [648, 217] width 7 height 8
click at [999, 337] on icon "Remove Q1-FY26" at bounding box center [994, 336] width 15 height 20
click at [657, 356] on icon "Remove Q2-FY26" at bounding box center [648, 366] width 15 height 20
click at [999, 337] on icon "Remove Q3-FY26" at bounding box center [994, 336] width 15 height 20
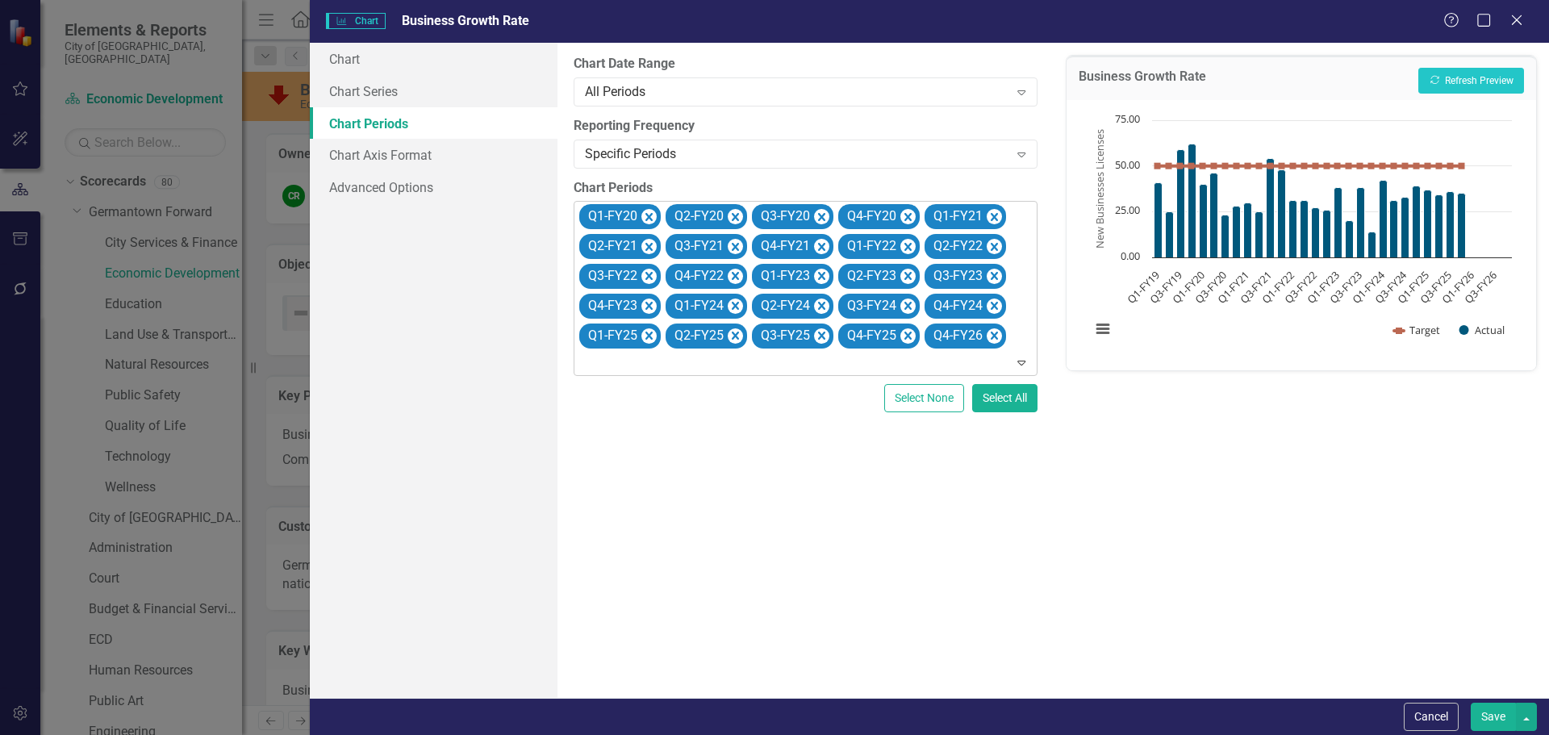
click at [999, 337] on icon "Remove Q4-FY26" at bounding box center [994, 336] width 15 height 20
click at [1523, 65] on div "Business Growth Rate Recalculate Refresh Preview" at bounding box center [1300, 78] width 469 height 44
click at [1504, 78] on button "Recalculate Refresh Preview" at bounding box center [1471, 81] width 106 height 26
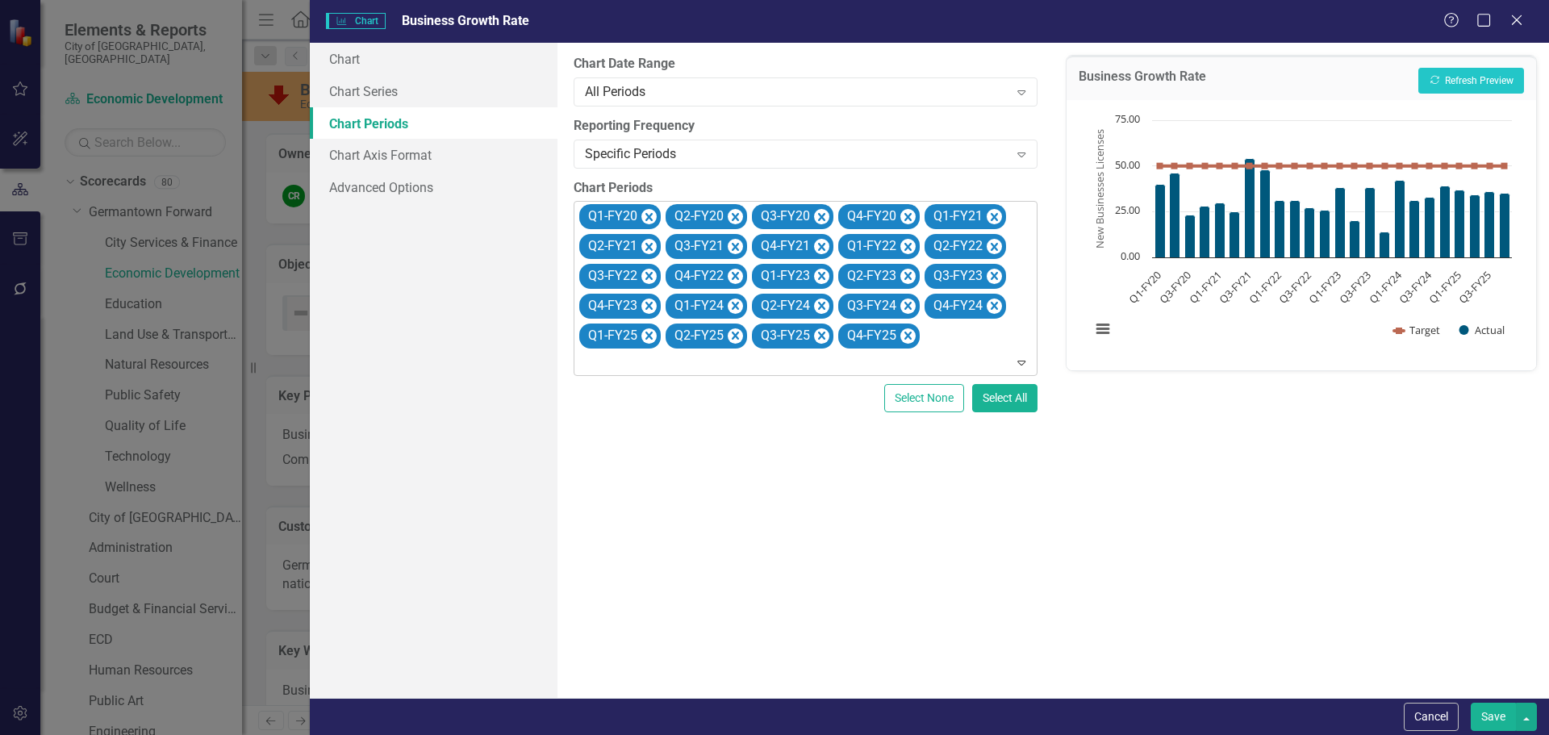
drag, startPoint x: 1484, startPoint y: 329, endPoint x: 1467, endPoint y: 423, distance: 95.9
click at [1471, 413] on div "Business Growth Rate Recalculate Refresh Preview Chart Combination chart with 2…" at bounding box center [1300, 370] width 495 height 655
click at [1507, 705] on button "Save" at bounding box center [1493, 717] width 45 height 28
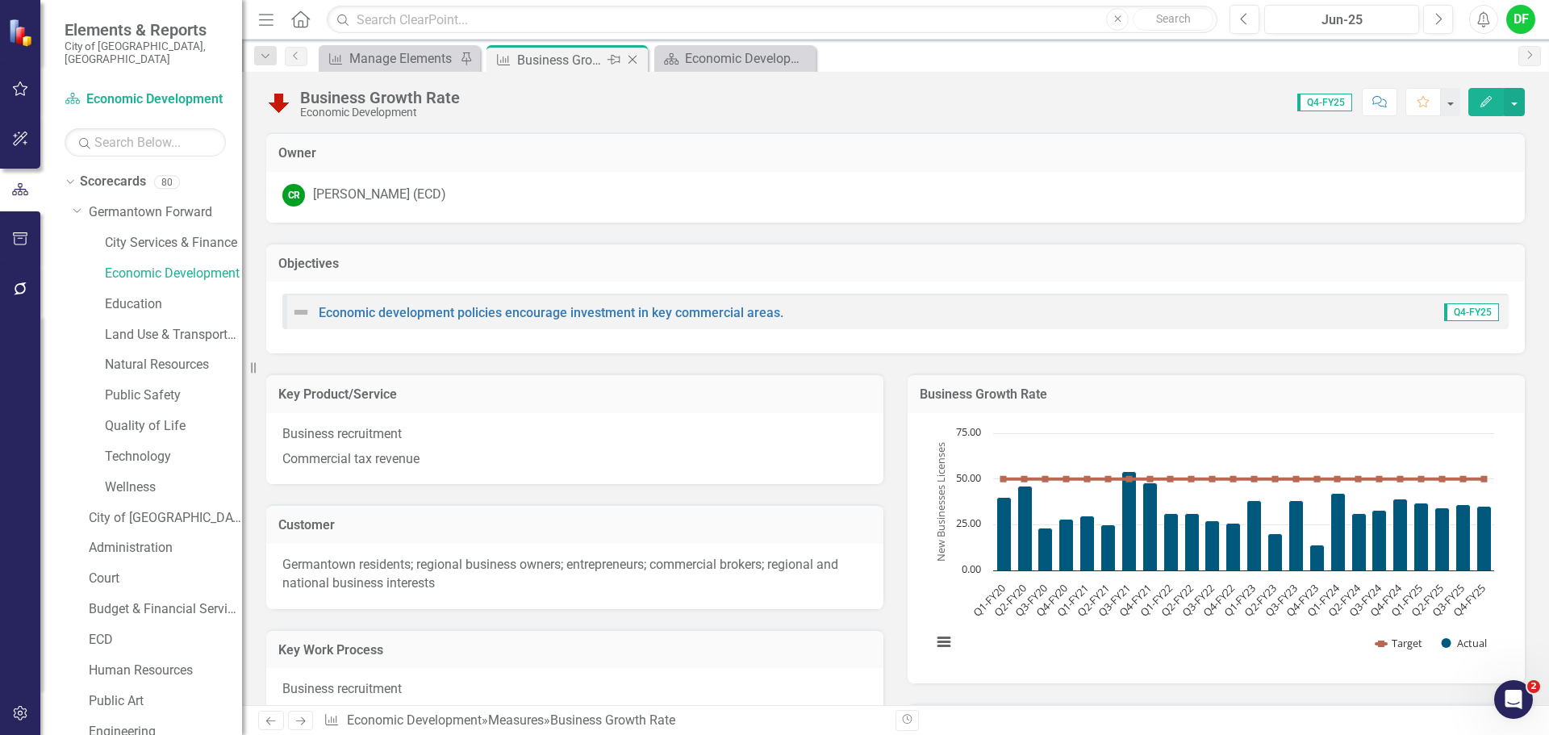
click at [636, 60] on icon "Close" at bounding box center [632, 59] width 16 height 13
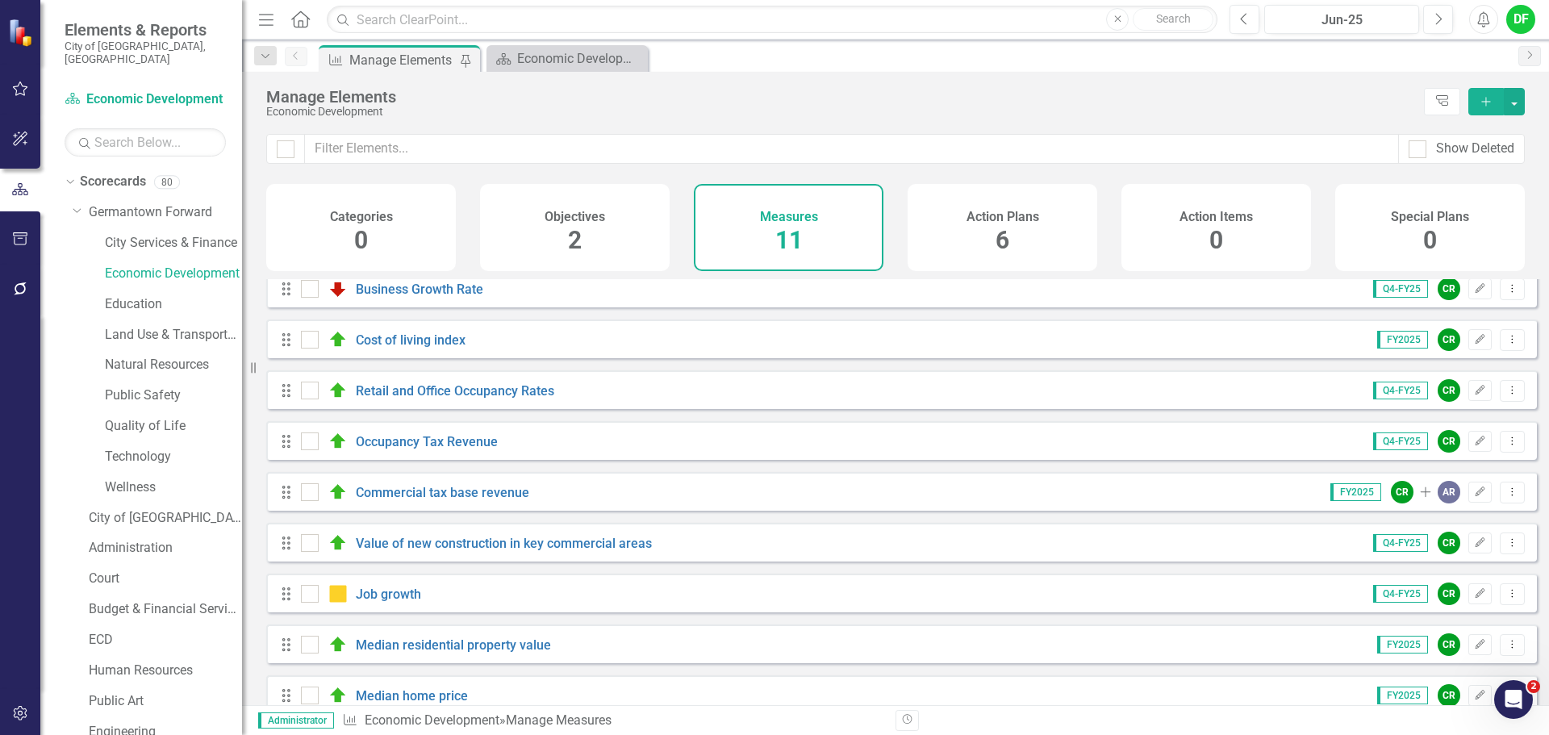
scroll to position [145, 0]
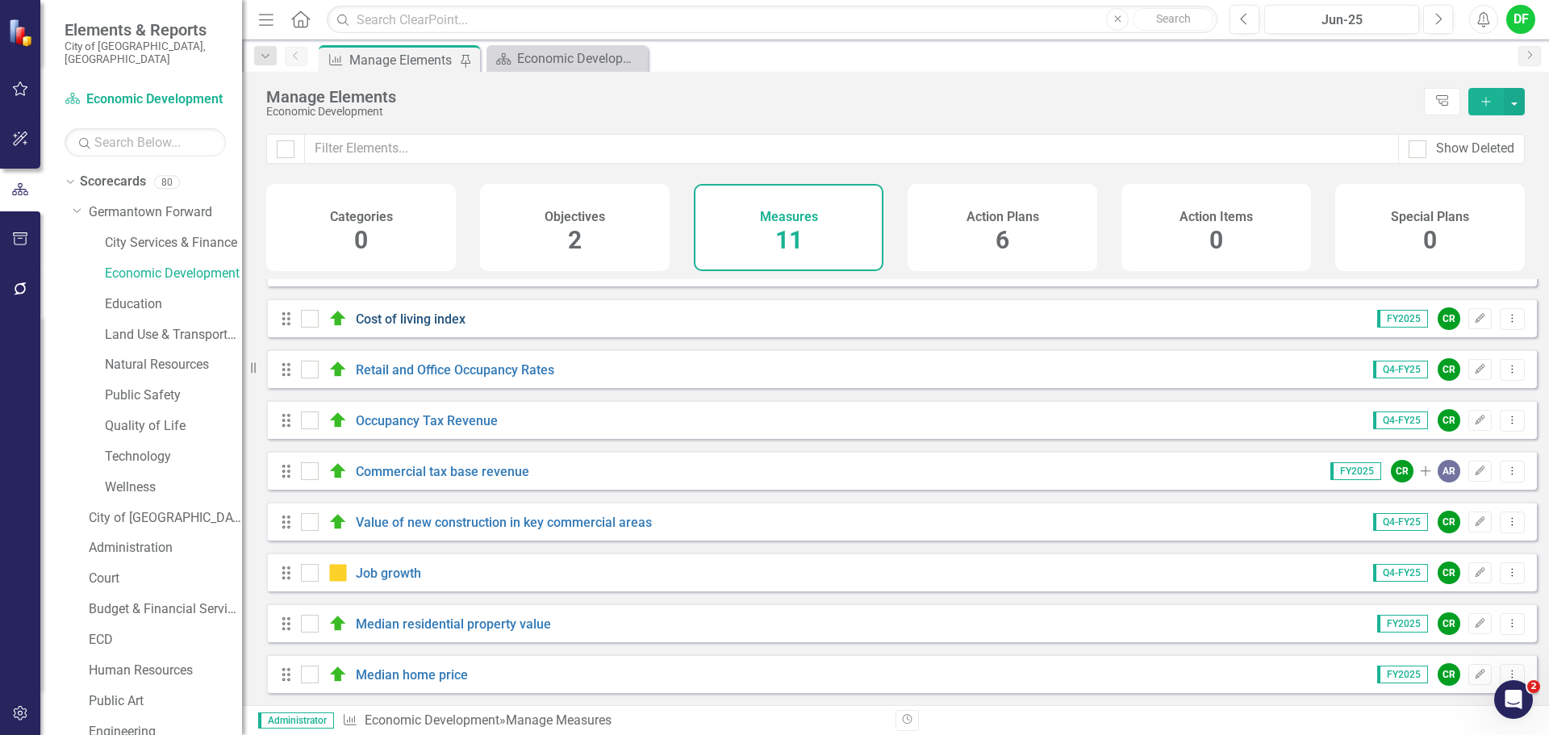
click at [432, 316] on link "Cost of living index" at bounding box center [411, 318] width 110 height 15
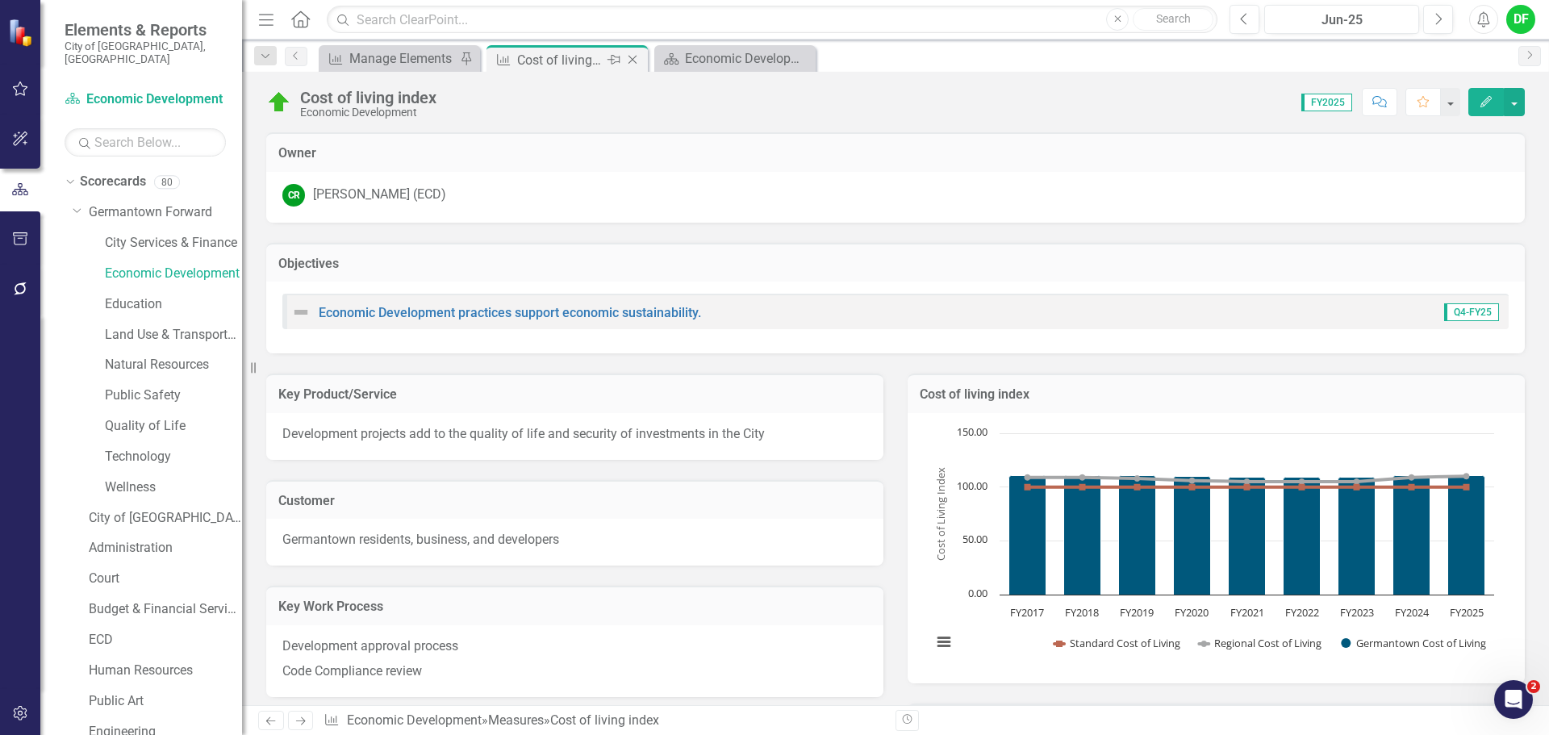
click at [633, 60] on icon at bounding box center [632, 60] width 9 height 9
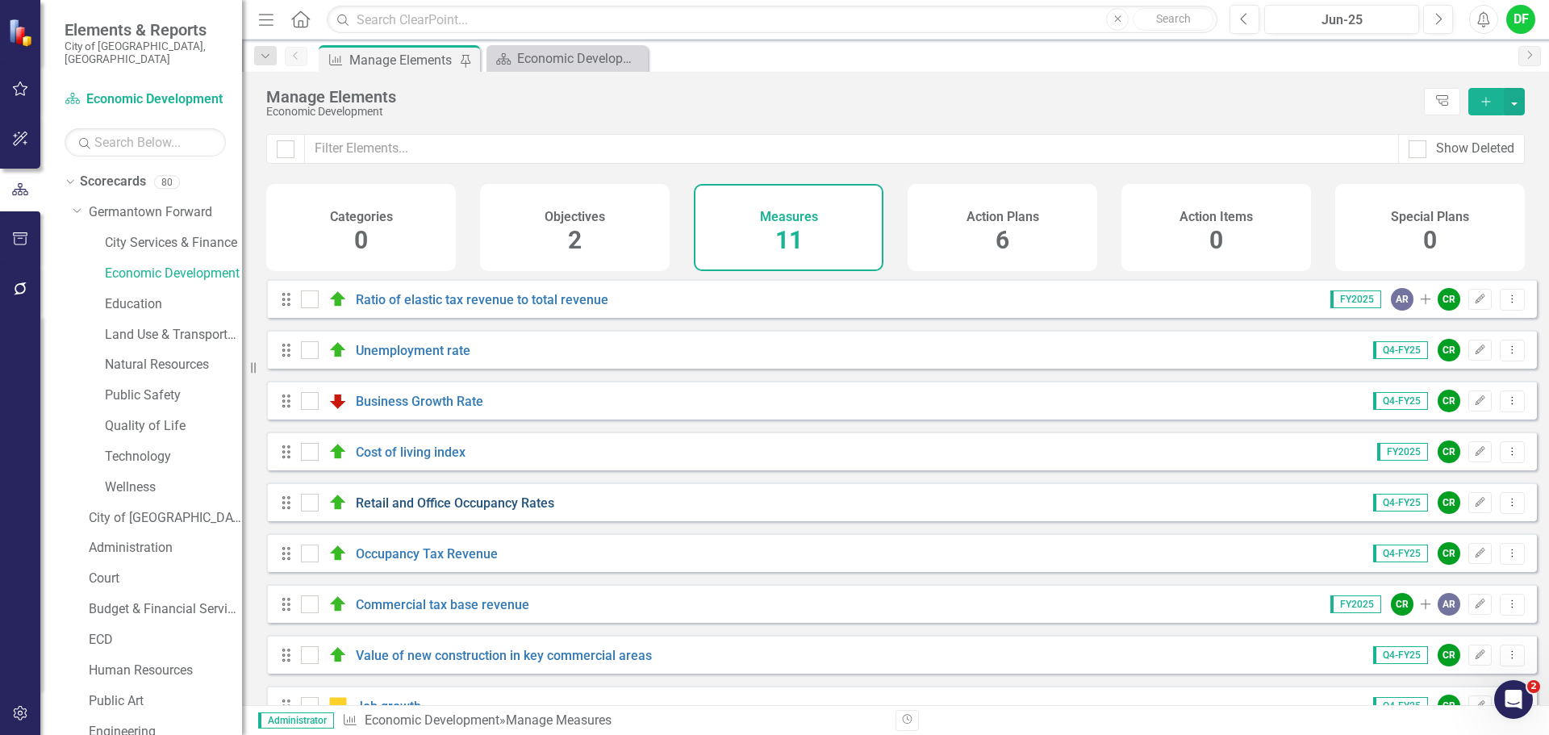
click at [399, 511] on link "Retail and Office Occupancy Rates" at bounding box center [455, 502] width 198 height 15
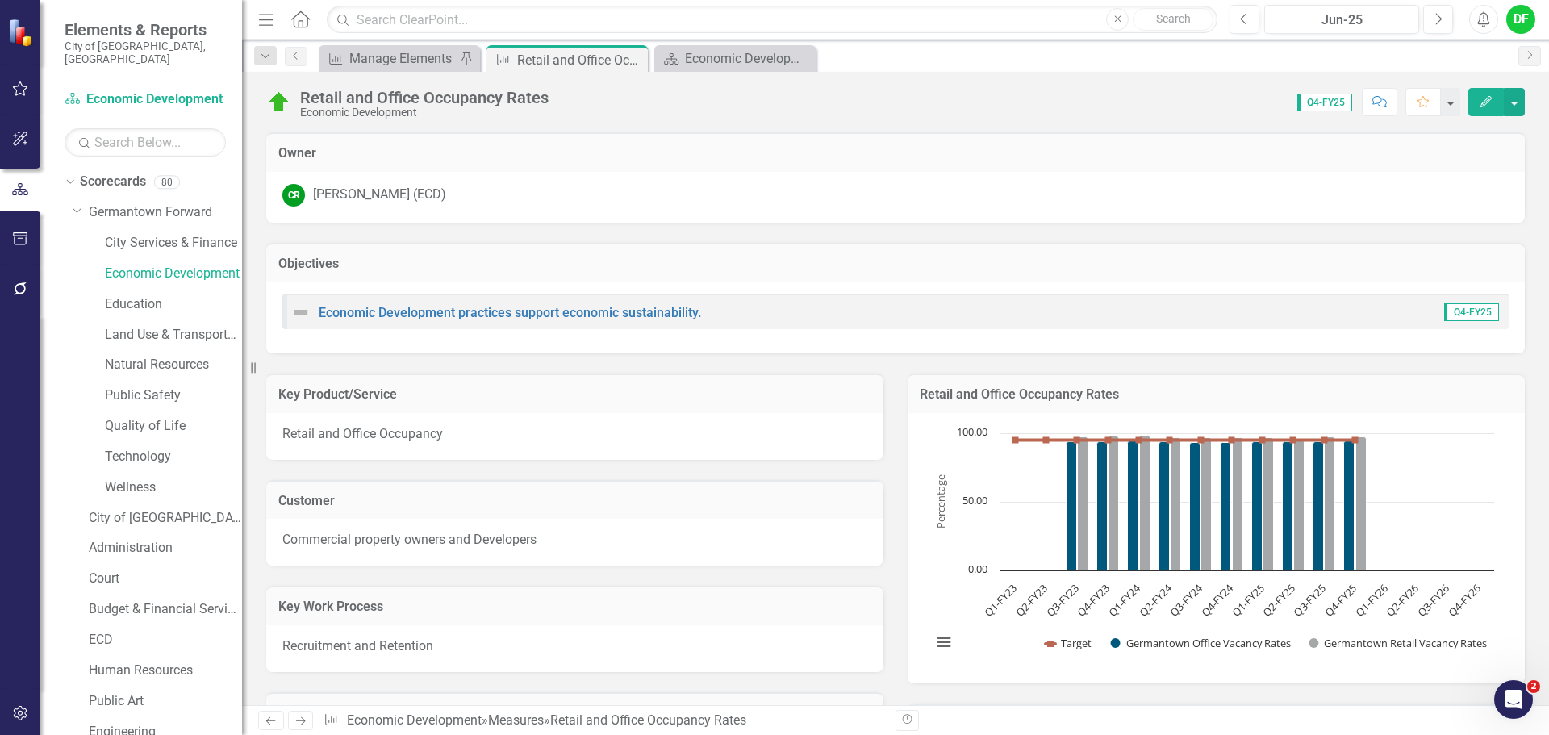
click at [1220, 393] on h3 "Retail and Office Occupancy Rates" at bounding box center [1216, 394] width 593 height 15
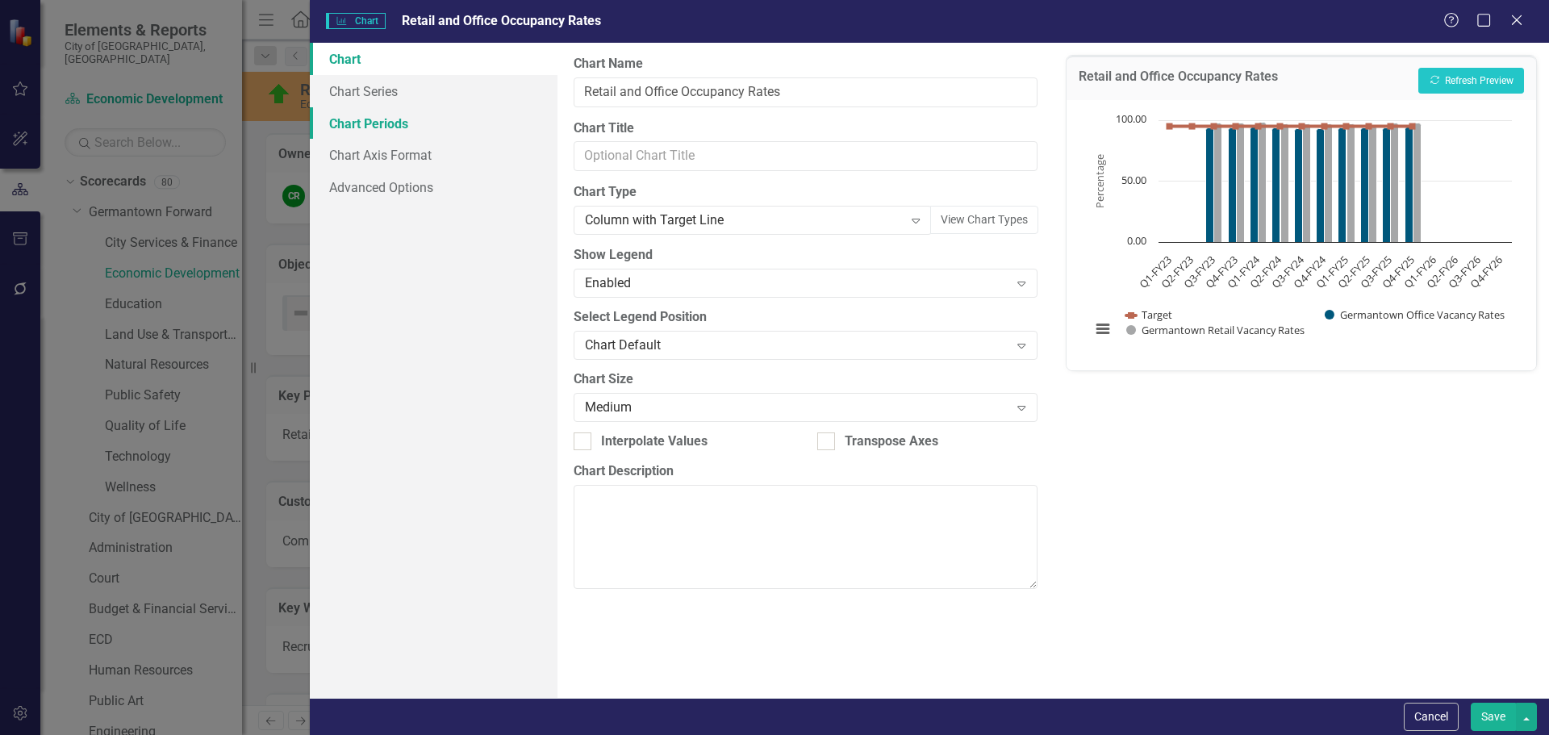
click at [366, 120] on link "Chart Periods" at bounding box center [434, 123] width 248 height 32
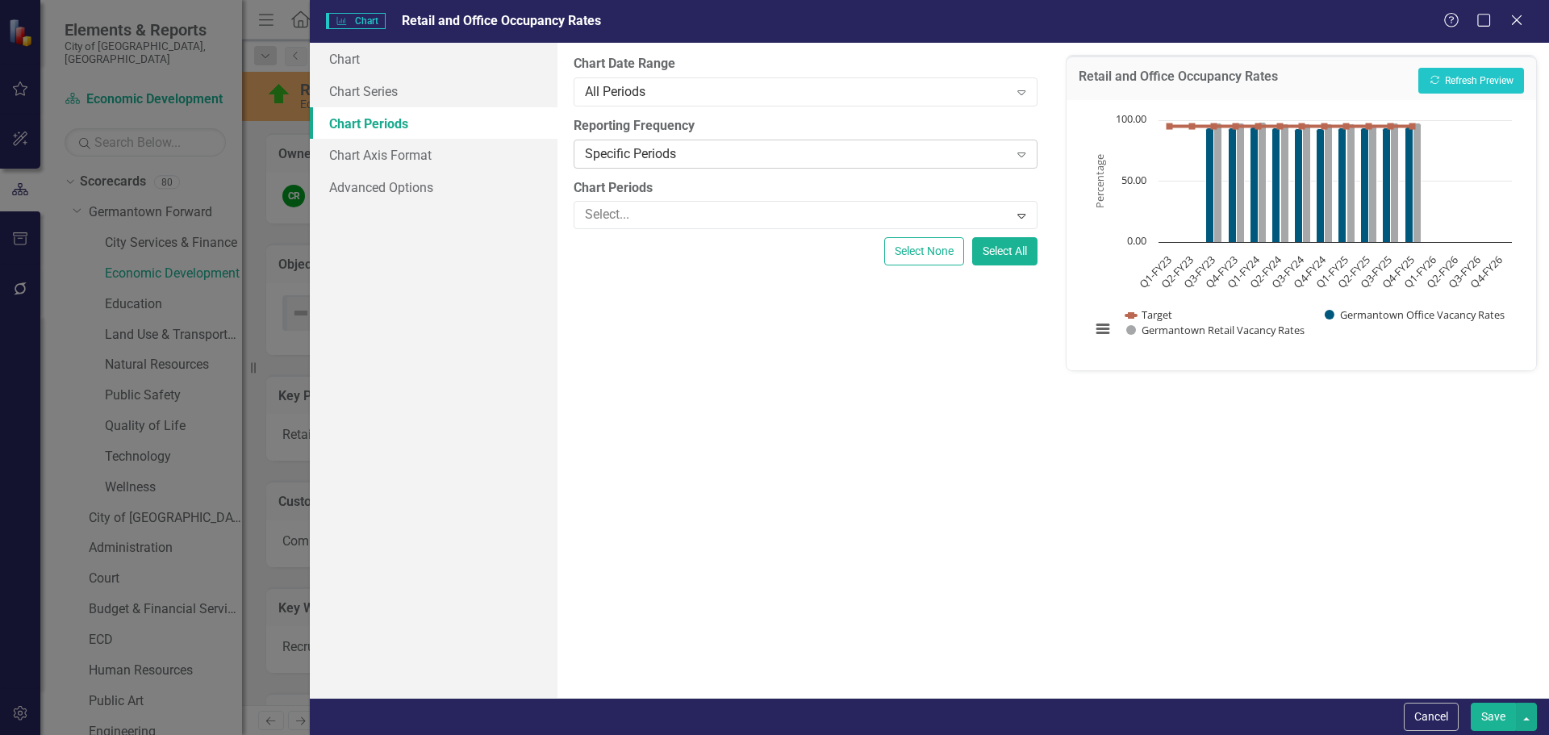
click at [647, 153] on div "Specific Periods" at bounding box center [796, 153] width 423 height 19
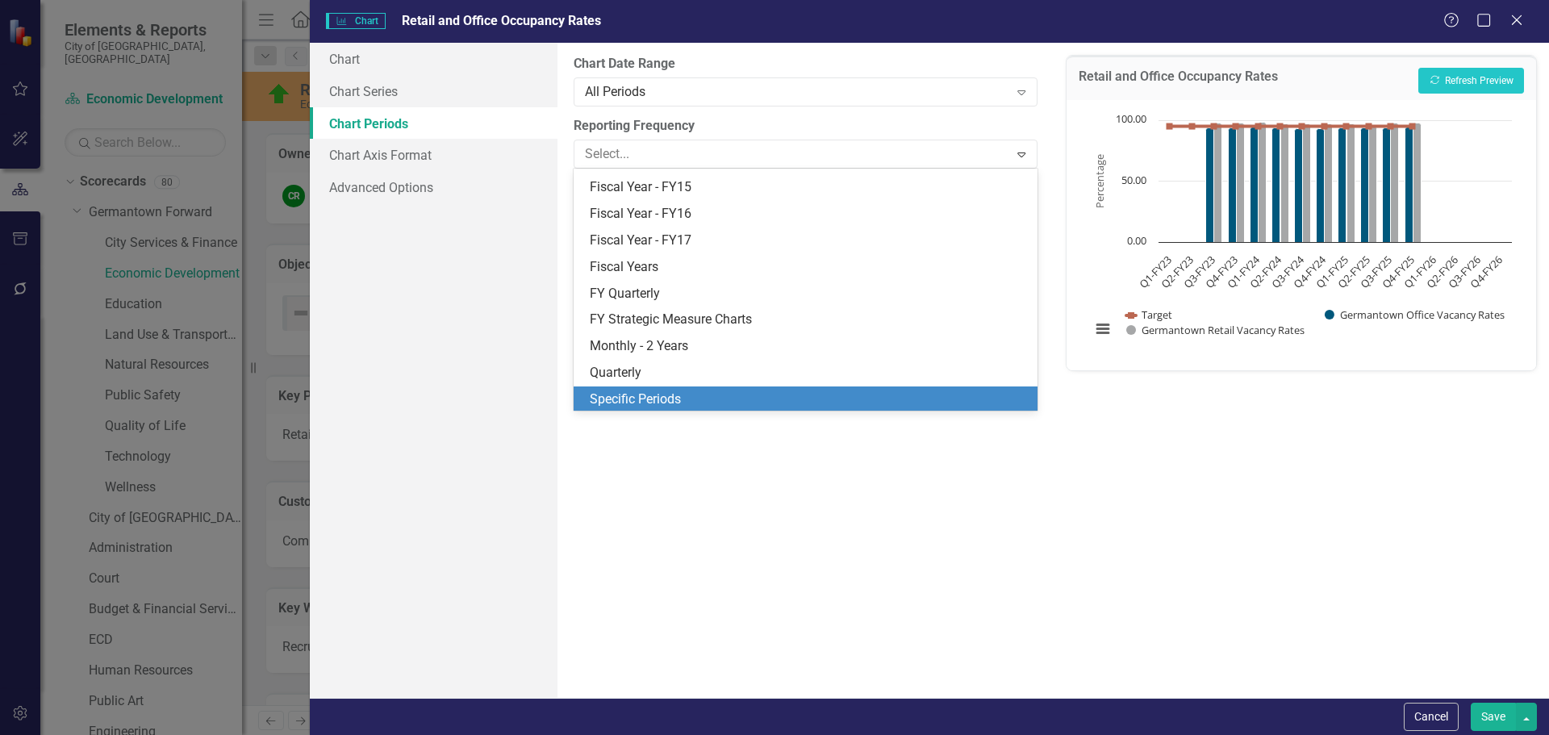
scroll to position [208, 0]
click at [639, 396] on div "Specific Periods" at bounding box center [808, 398] width 437 height 19
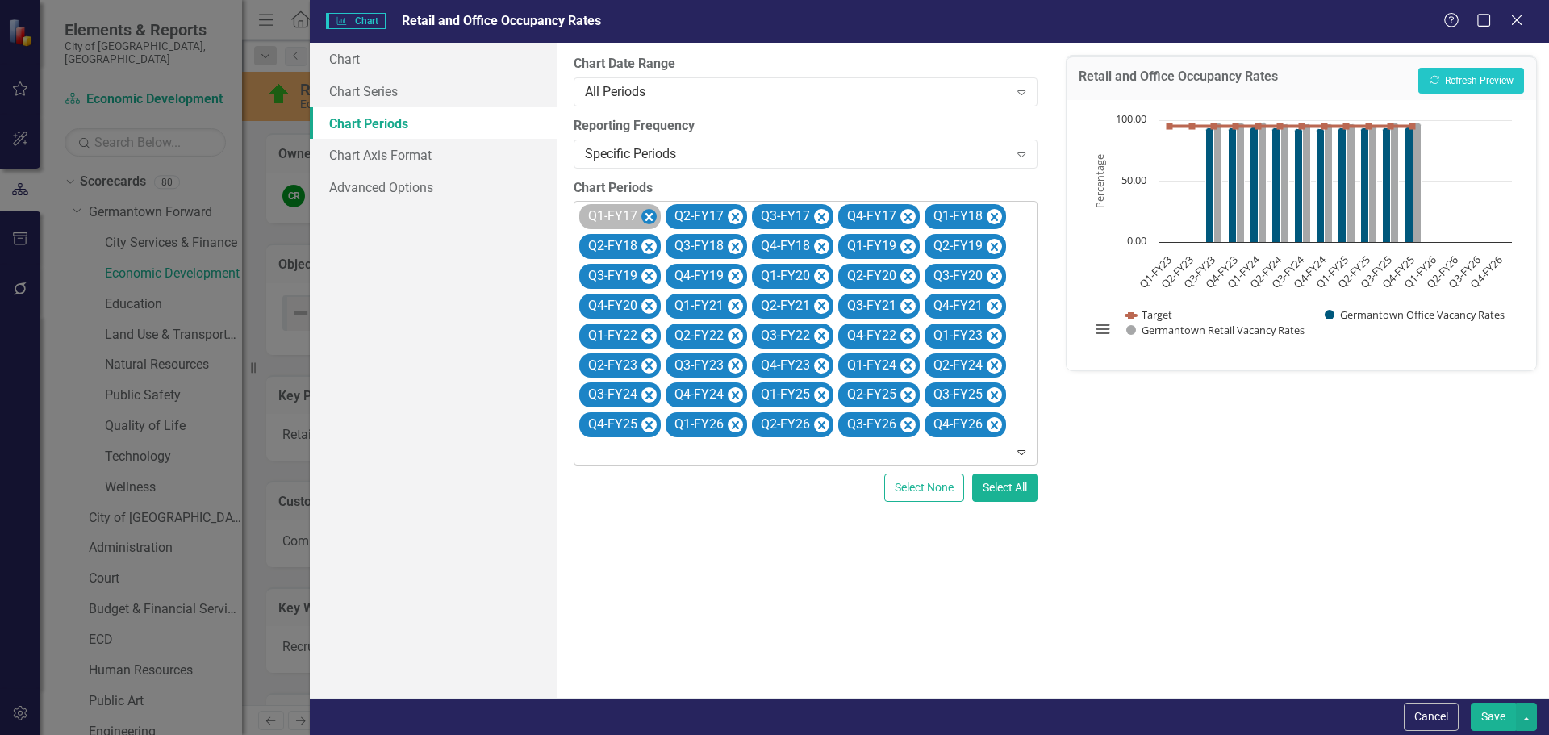
click at [650, 213] on icon "Remove Q1-FY17" at bounding box center [648, 217] width 15 height 20
click at [650, 213] on icon "Remove Q2-FY17" at bounding box center [648, 217] width 15 height 20
click at [728, 213] on icon "Remove Q3-FY17" at bounding box center [735, 217] width 15 height 20
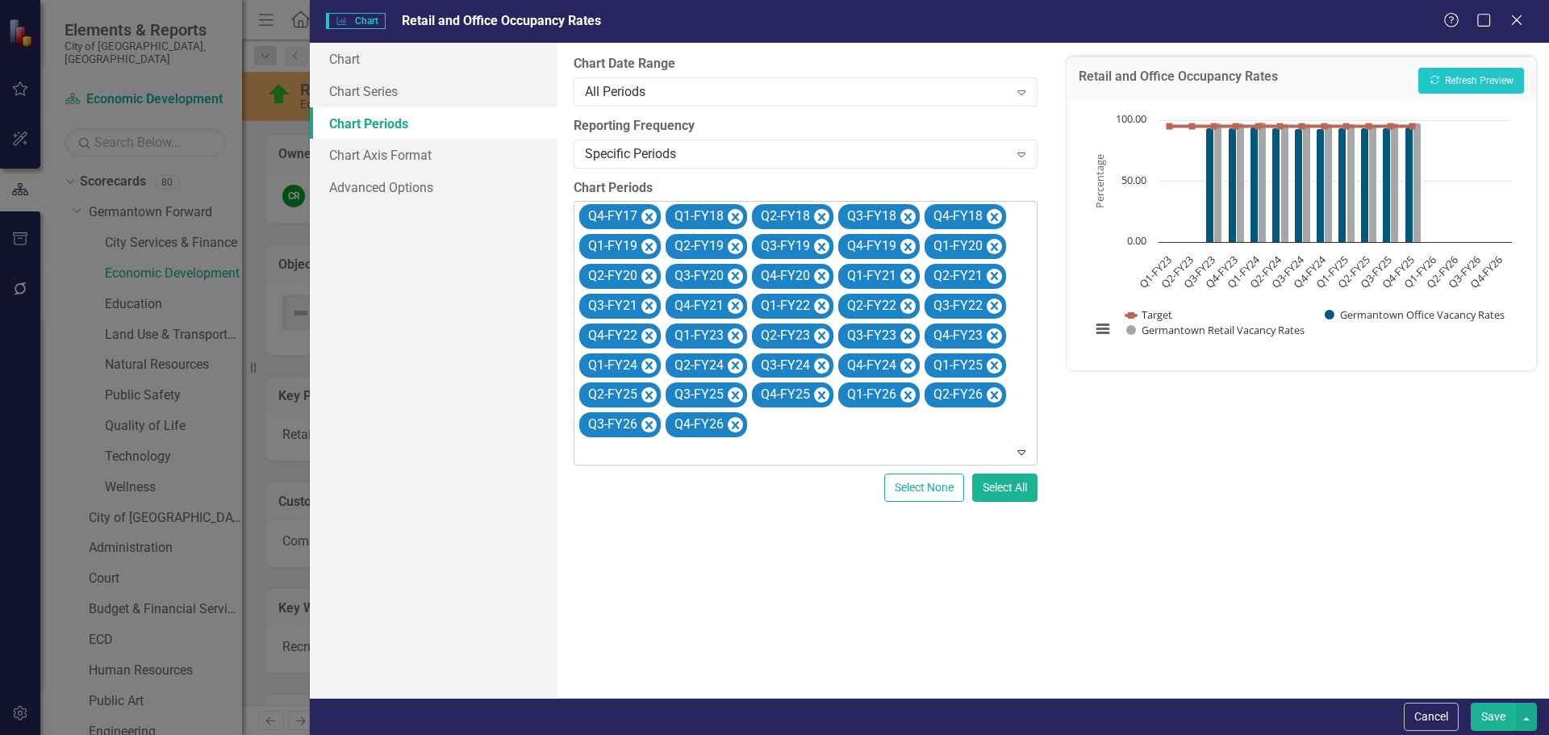
click at [650, 213] on icon "Remove Q4-FY17" at bounding box center [648, 217] width 15 height 20
click at [650, 213] on icon "Remove Q1-FY18" at bounding box center [648, 217] width 15 height 20
click at [728, 213] on icon "Remove Q2-FY18" at bounding box center [735, 217] width 15 height 20
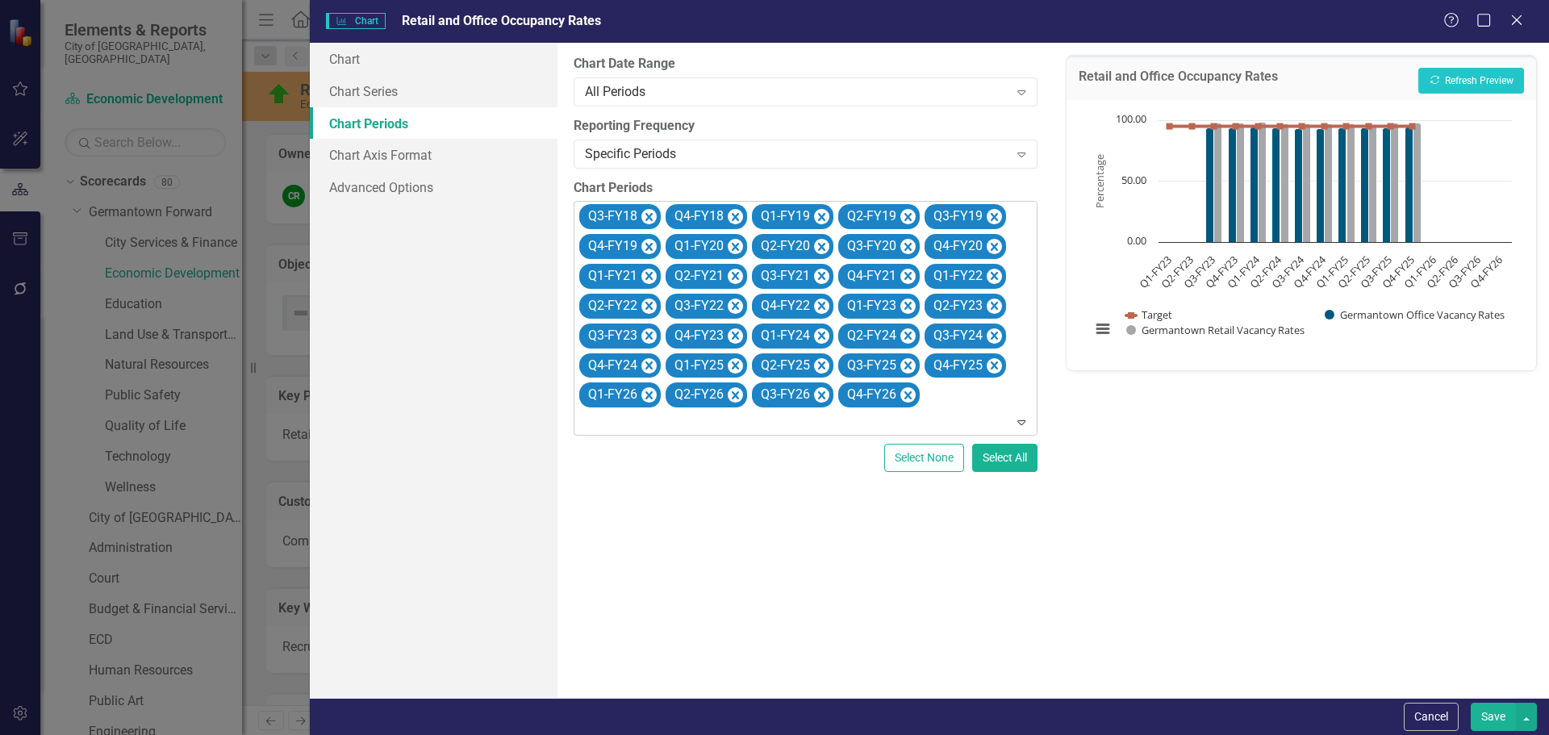
click at [650, 213] on icon "Remove Q3-FY18" at bounding box center [648, 217] width 15 height 20
click at [650, 213] on icon "Remove Q4-FY18" at bounding box center [648, 217] width 15 height 20
click at [728, 213] on icon "Remove Q1-FY19" at bounding box center [735, 217] width 15 height 20
click at [650, 213] on icon "Remove Q2-FY19" at bounding box center [648, 217] width 15 height 20
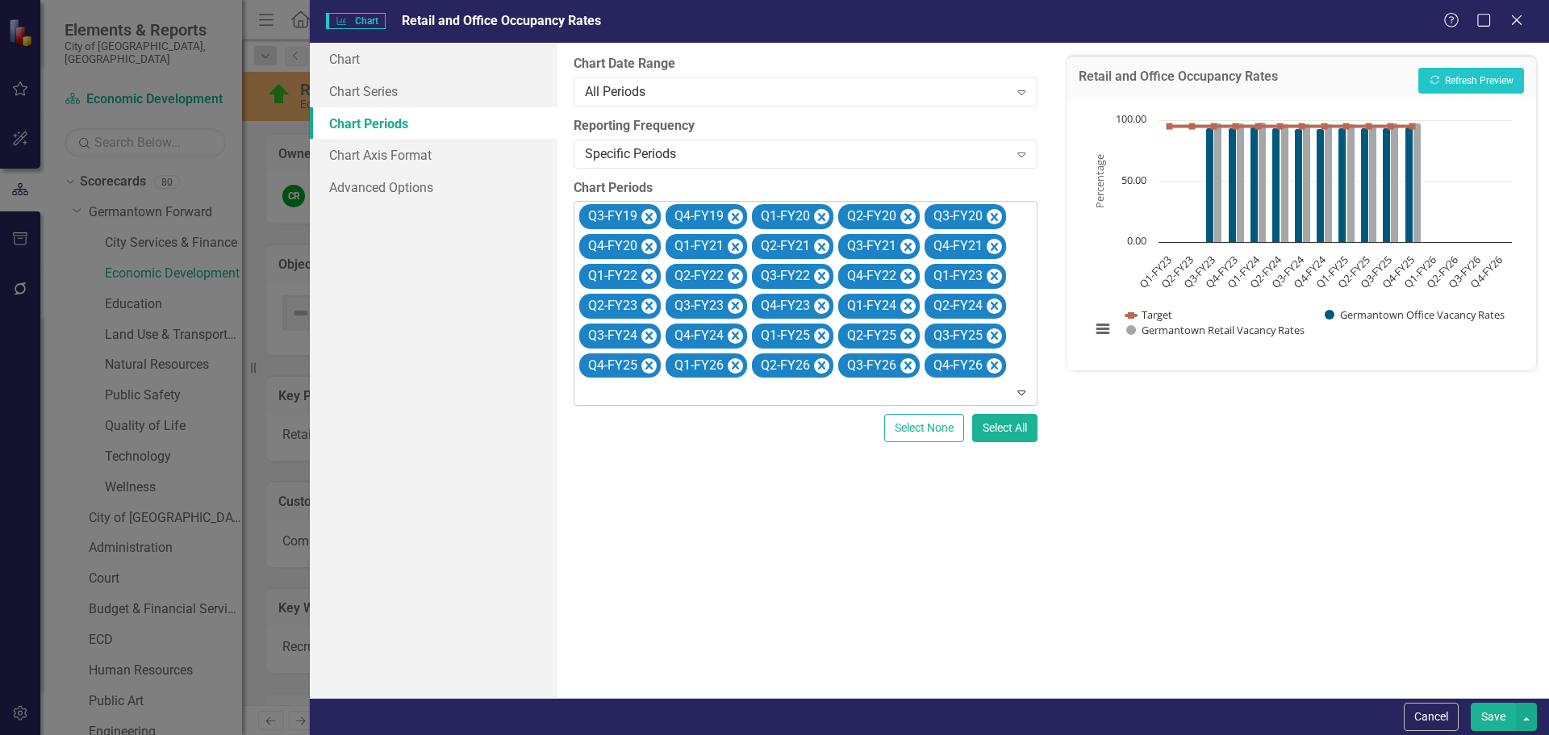
click at [650, 213] on icon "Remove Q3-FY19" at bounding box center [648, 217] width 15 height 20
click at [728, 213] on icon "Remove Q4-FY19" at bounding box center [735, 217] width 15 height 20
click at [650, 213] on icon "Remove Q1-FY20" at bounding box center [648, 217] width 15 height 20
click at [650, 213] on icon "Remove Q2-FY20" at bounding box center [648, 217] width 15 height 20
click at [650, 213] on icon "Remove Q3-FY20" at bounding box center [648, 217] width 15 height 20
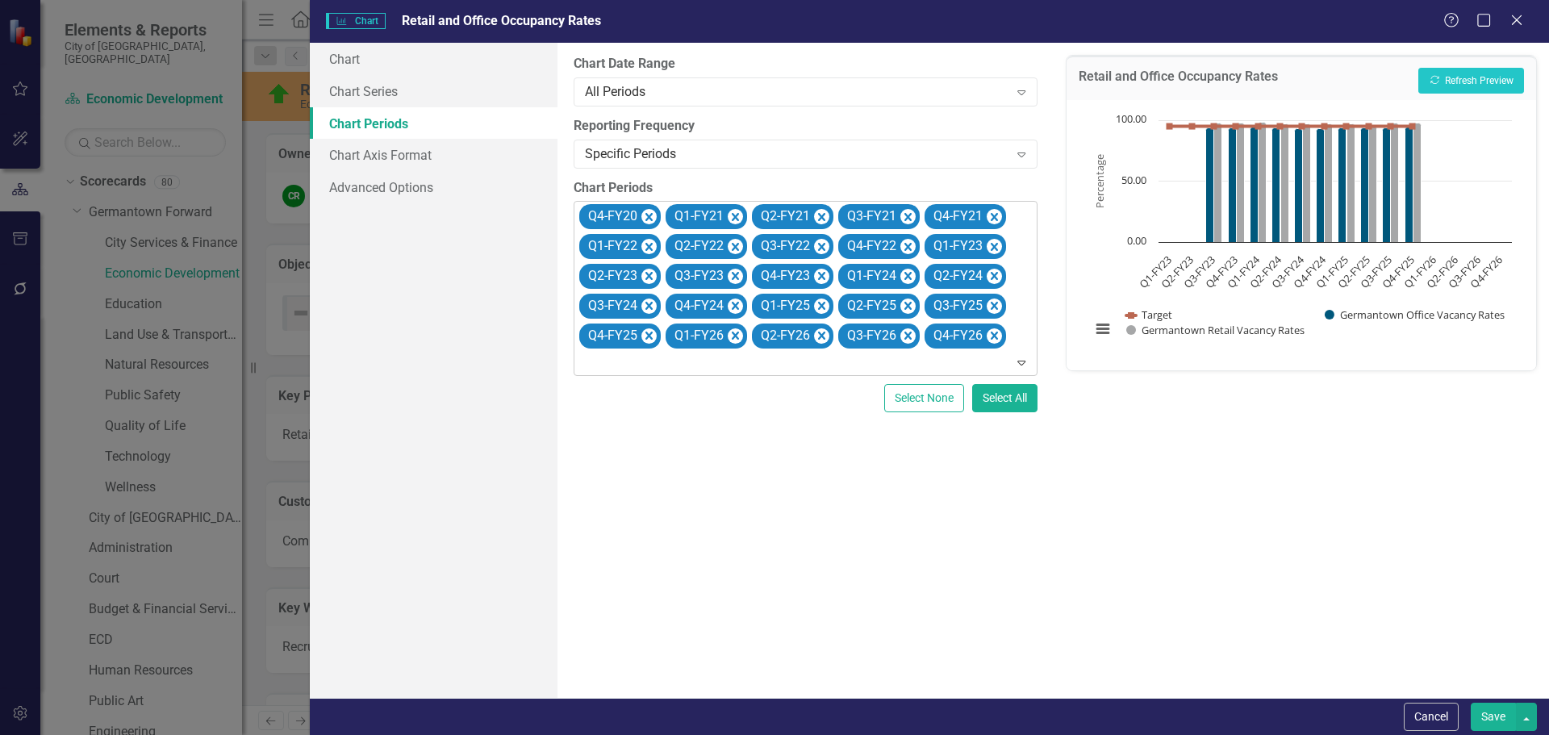
click at [650, 213] on icon "Remove Q4-FY20" at bounding box center [648, 217] width 15 height 20
click at [650, 213] on icon "Remove Q1-FY21" at bounding box center [648, 217] width 15 height 20
click at [650, 213] on icon "Remove Q2-FY21" at bounding box center [648, 217] width 15 height 20
click at [650, 213] on icon "Remove Q3-FY21" at bounding box center [648, 217] width 15 height 20
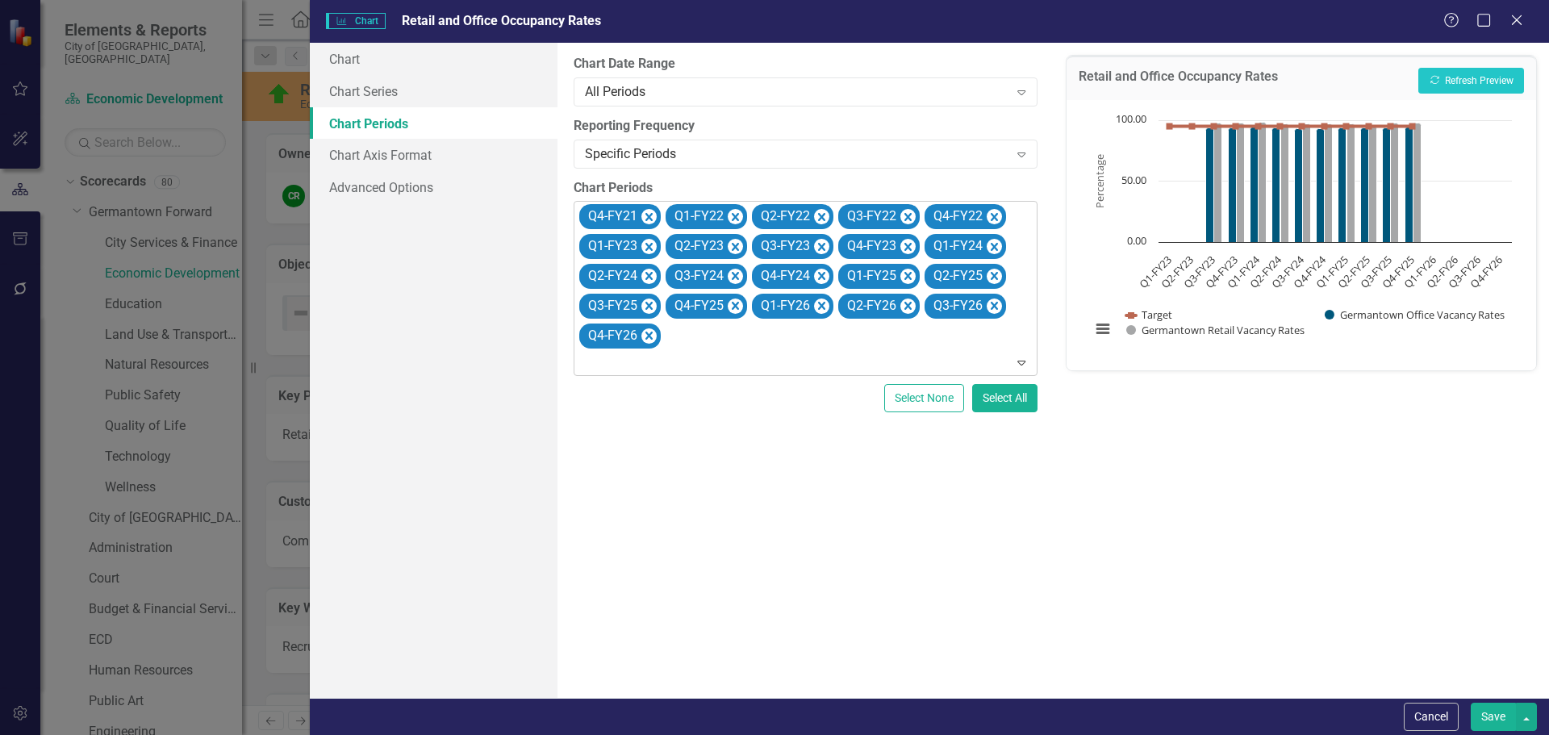
click at [650, 213] on icon "Remove Q4-FY21" at bounding box center [648, 217] width 15 height 20
click at [650, 213] on icon "Remove Q1-FY22" at bounding box center [648, 217] width 15 height 20
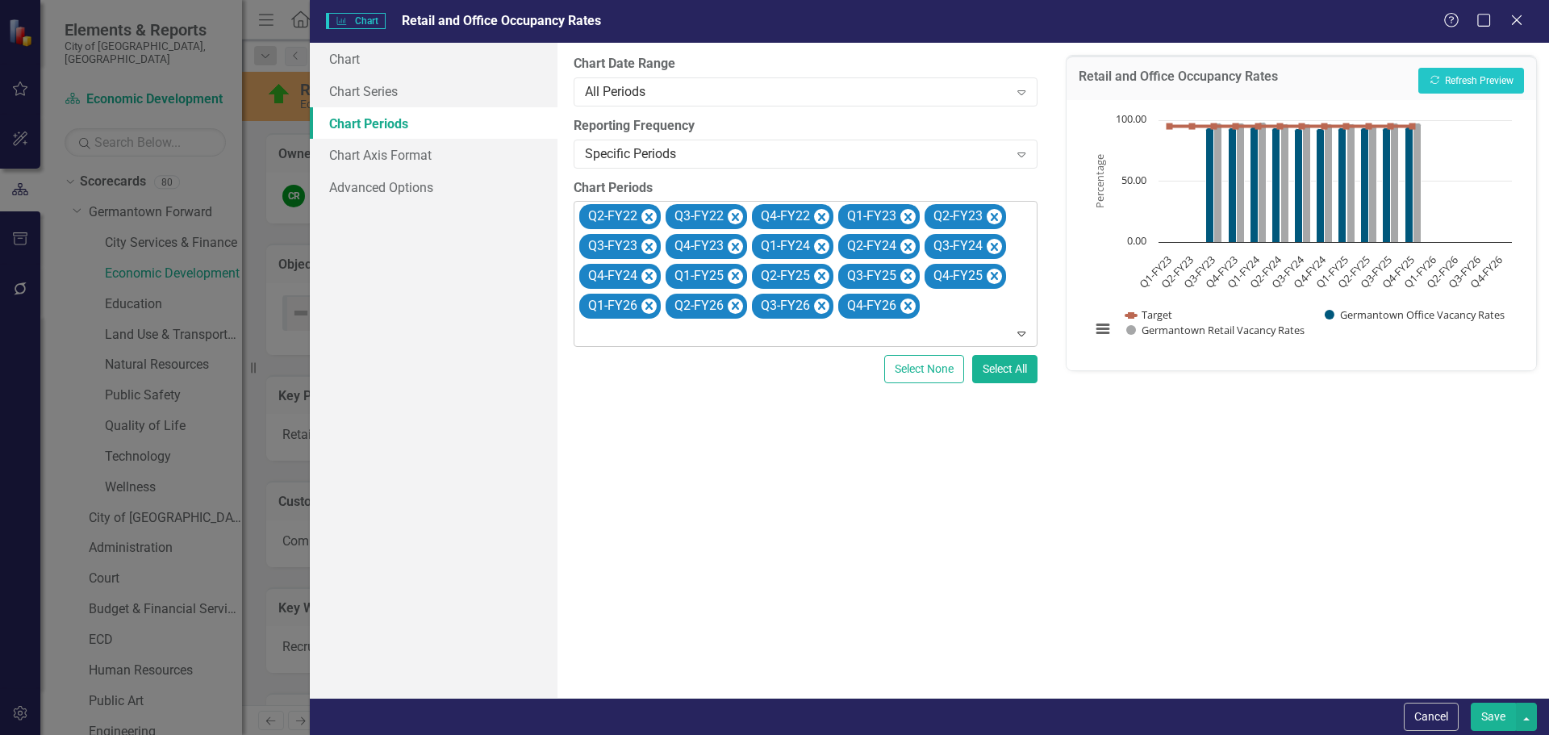
click at [650, 213] on icon "Remove Q2-FY22" at bounding box center [648, 217] width 15 height 20
click at [650, 213] on icon "Remove Q3-FY22" at bounding box center [648, 217] width 15 height 20
click at [650, 213] on icon "Remove Q4-FY22" at bounding box center [648, 217] width 15 height 20
click at [821, 275] on icon "Remove Q1-FY26" at bounding box center [821, 276] width 7 height 8
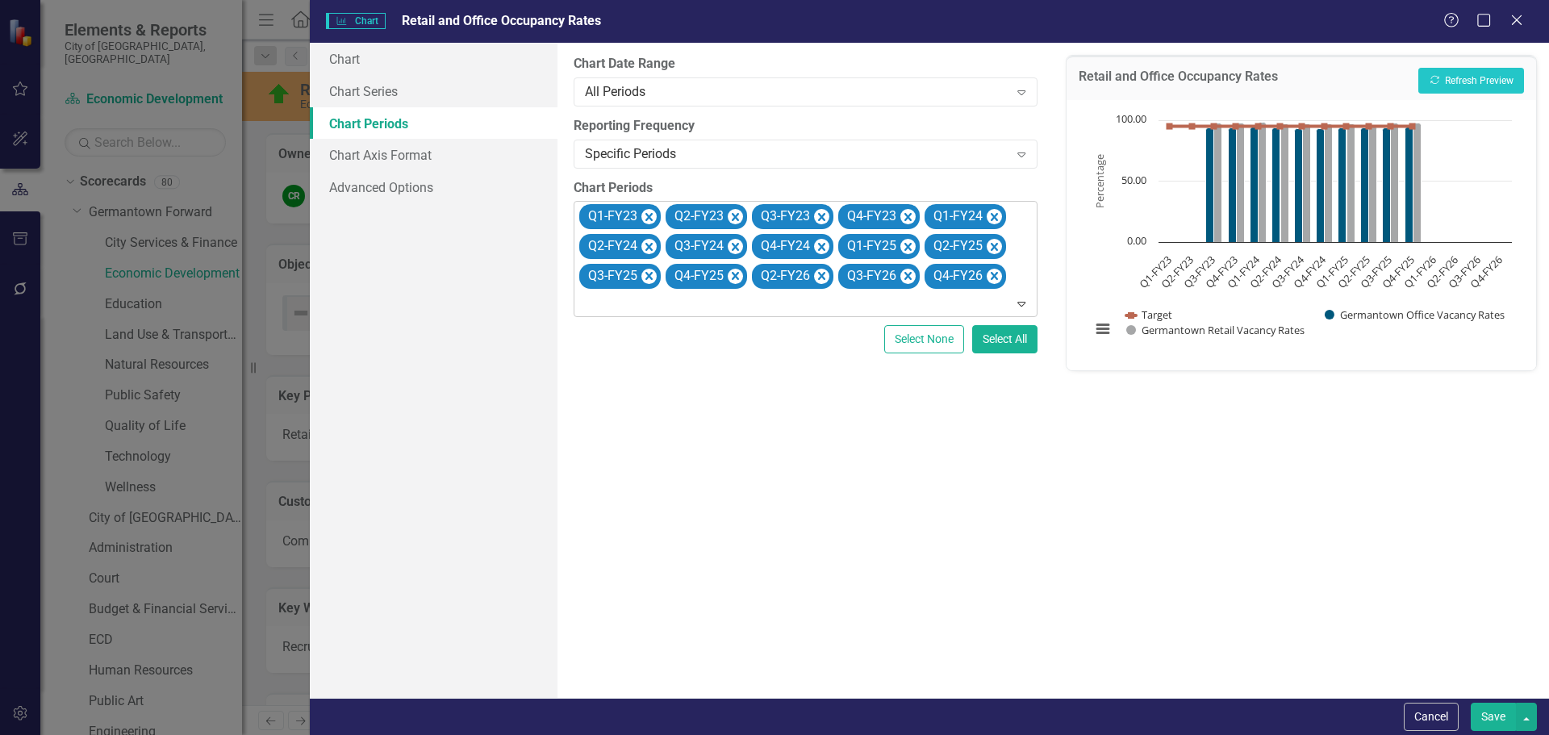
click at [821, 275] on icon "Remove Q2-FY26" at bounding box center [821, 276] width 7 height 8
click at [904, 275] on icon "Remove Q3-FY26" at bounding box center [907, 276] width 7 height 8
click at [821, 275] on icon "Remove Q4-FY26" at bounding box center [821, 276] width 7 height 8
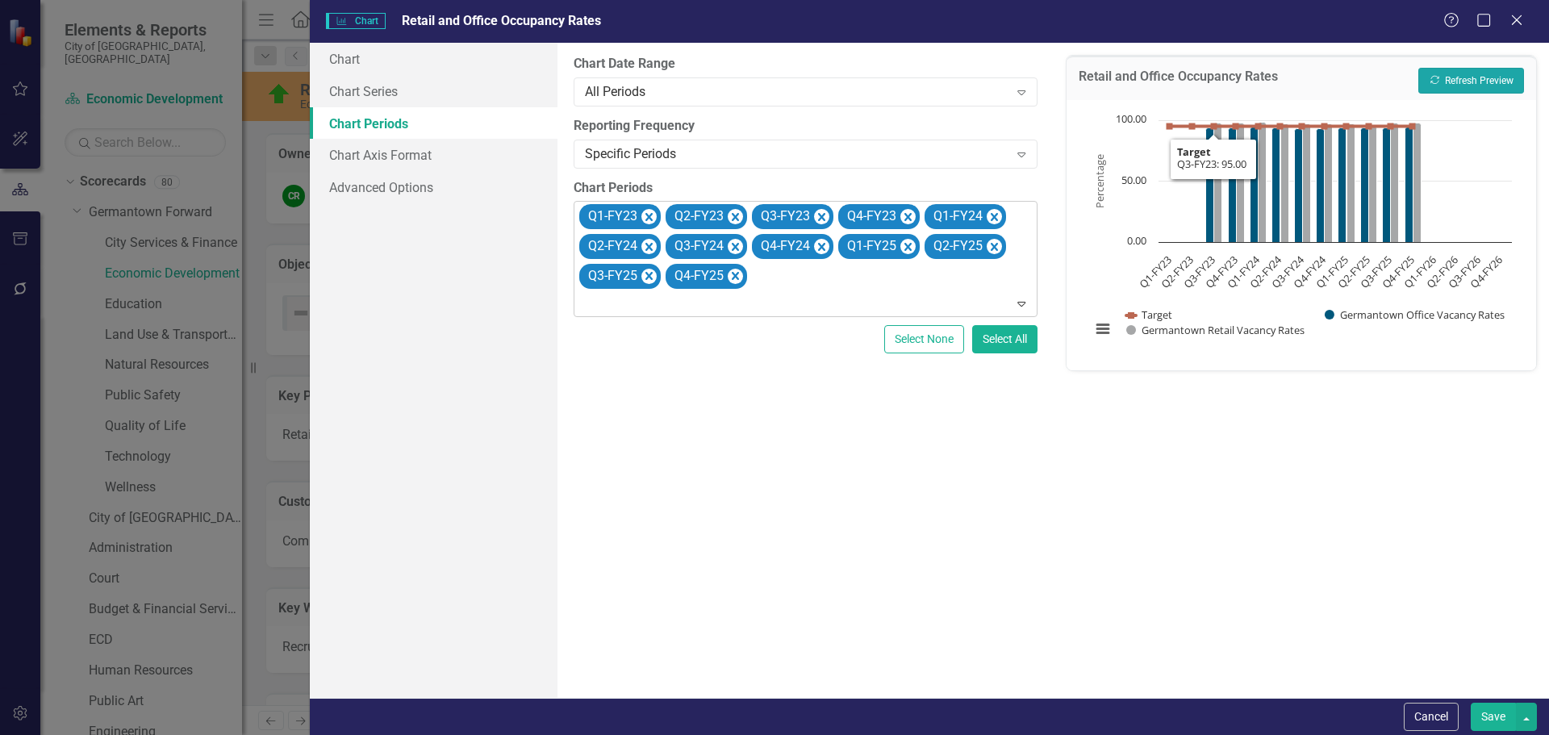
click at [1450, 79] on button "Recalculate Refresh Preview" at bounding box center [1471, 81] width 106 height 26
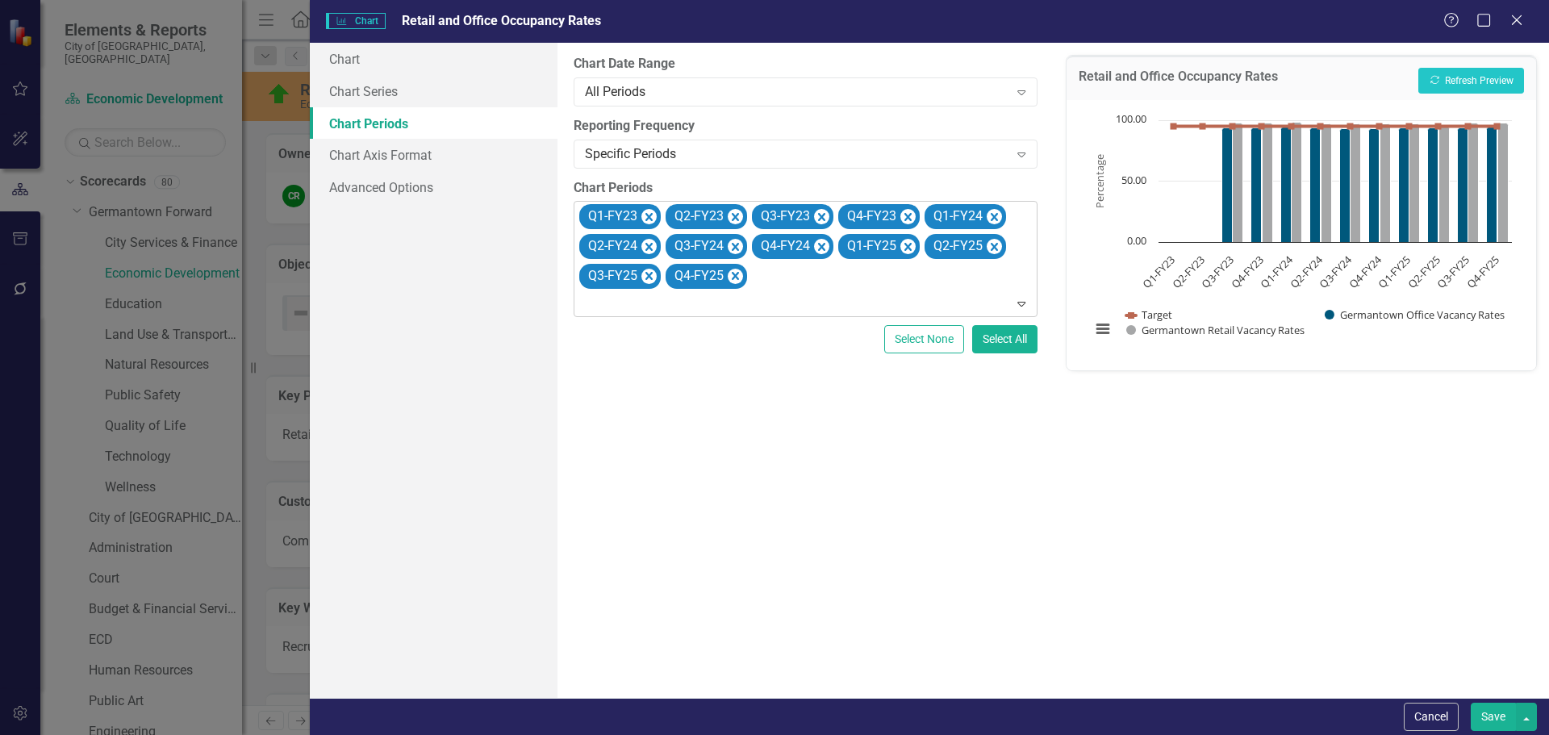
click at [1483, 720] on button "Save" at bounding box center [1493, 717] width 45 height 28
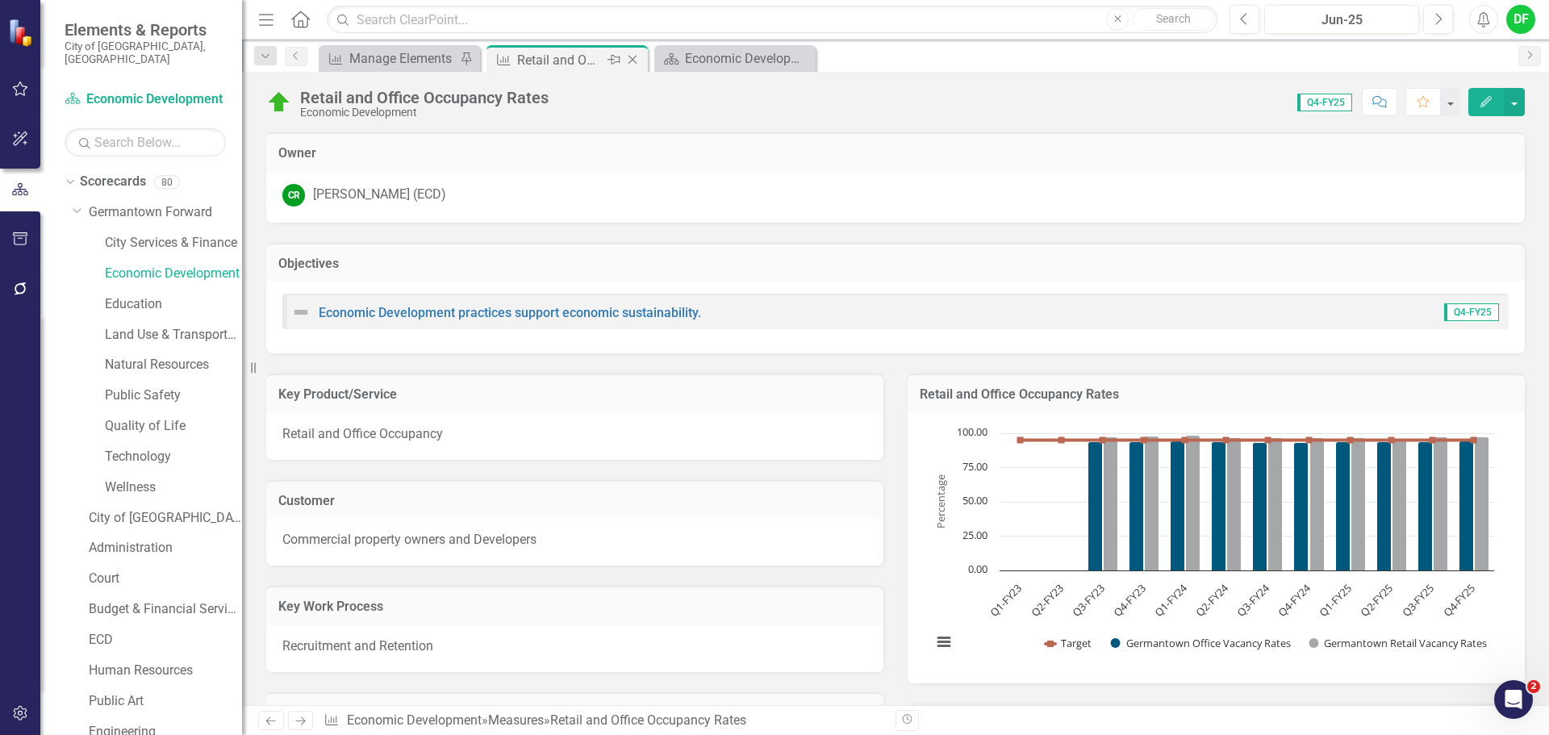
click at [634, 57] on icon "Close" at bounding box center [632, 59] width 16 height 13
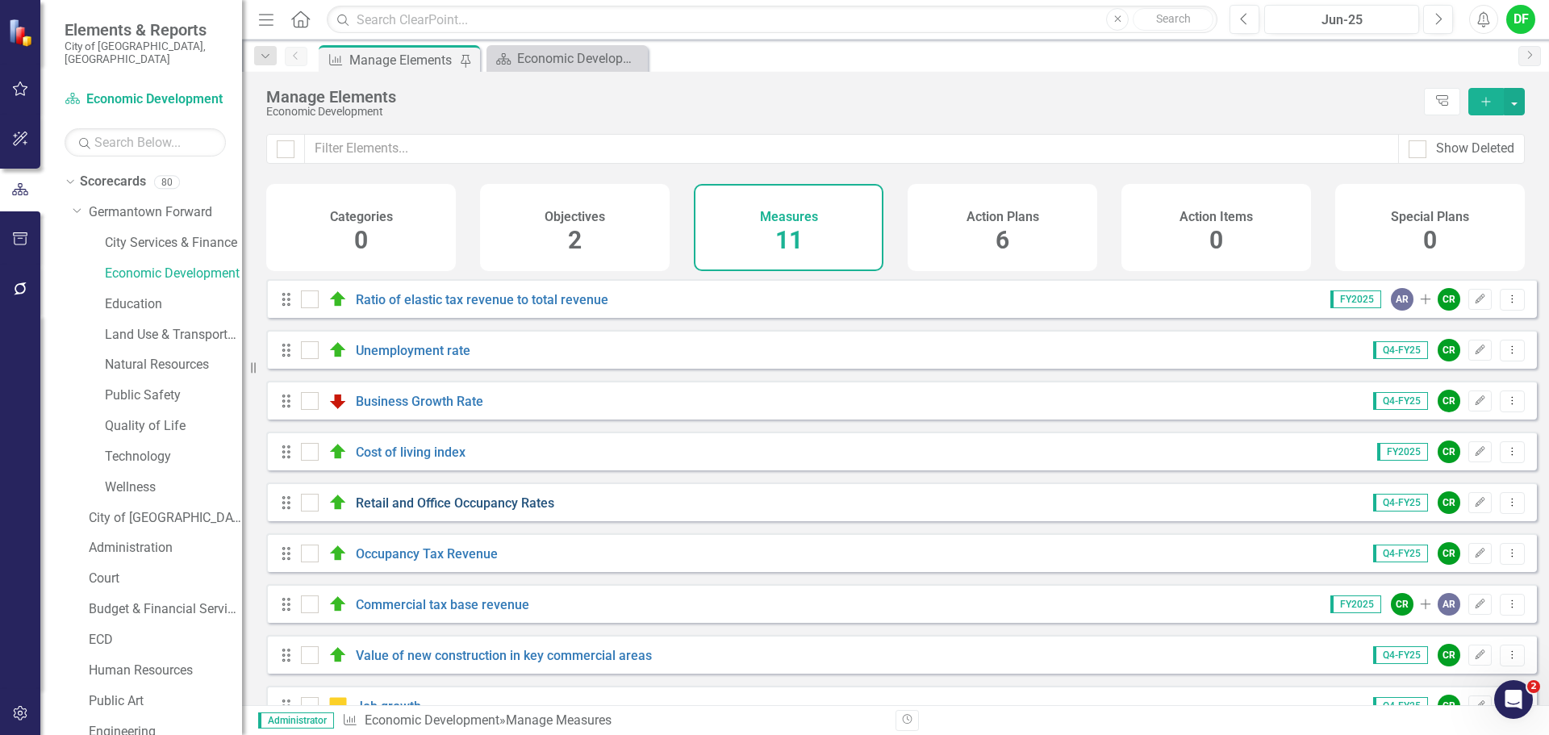
click at [414, 511] on link "Retail and Office Occupancy Rates" at bounding box center [455, 502] width 198 height 15
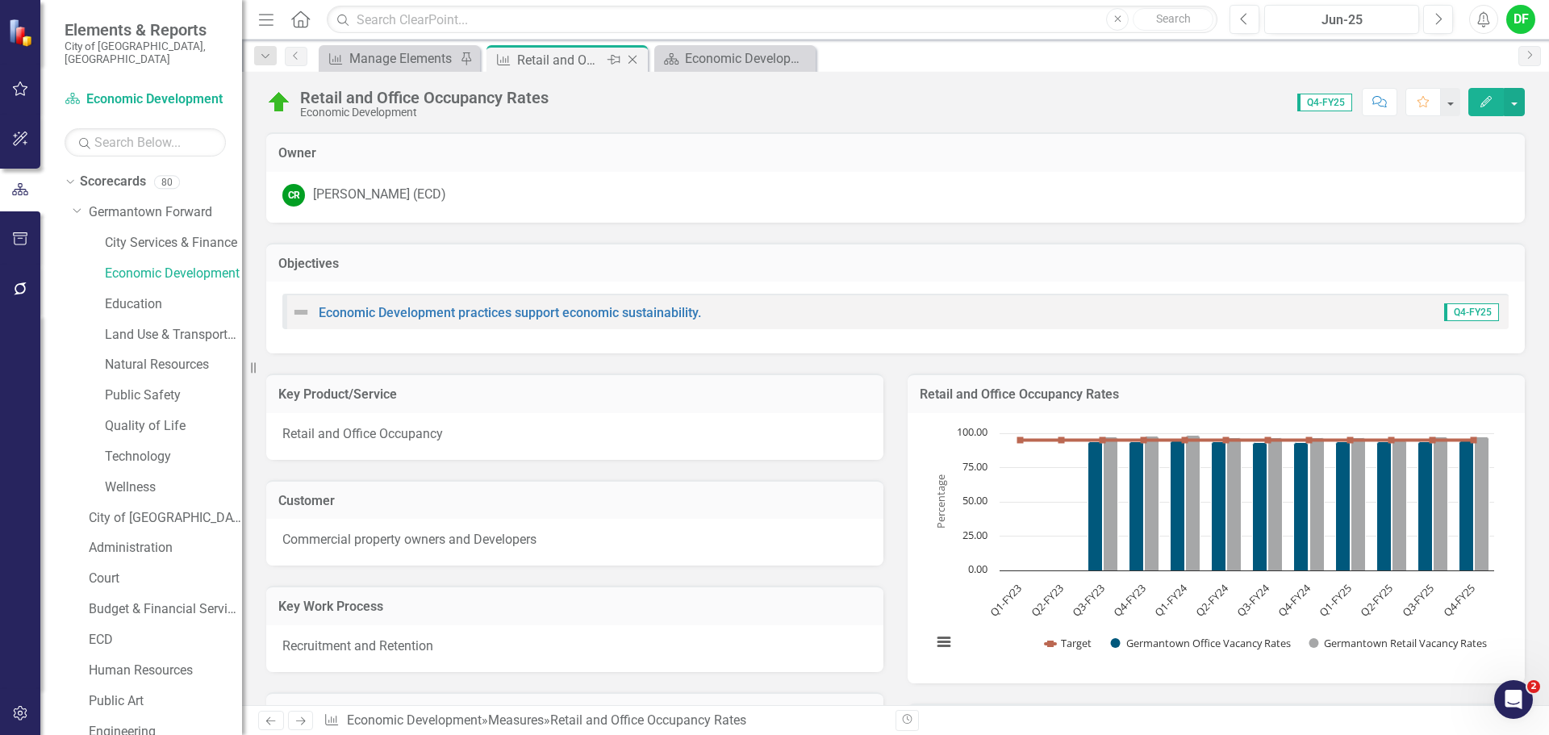
click at [634, 60] on icon "Close" at bounding box center [632, 59] width 16 height 13
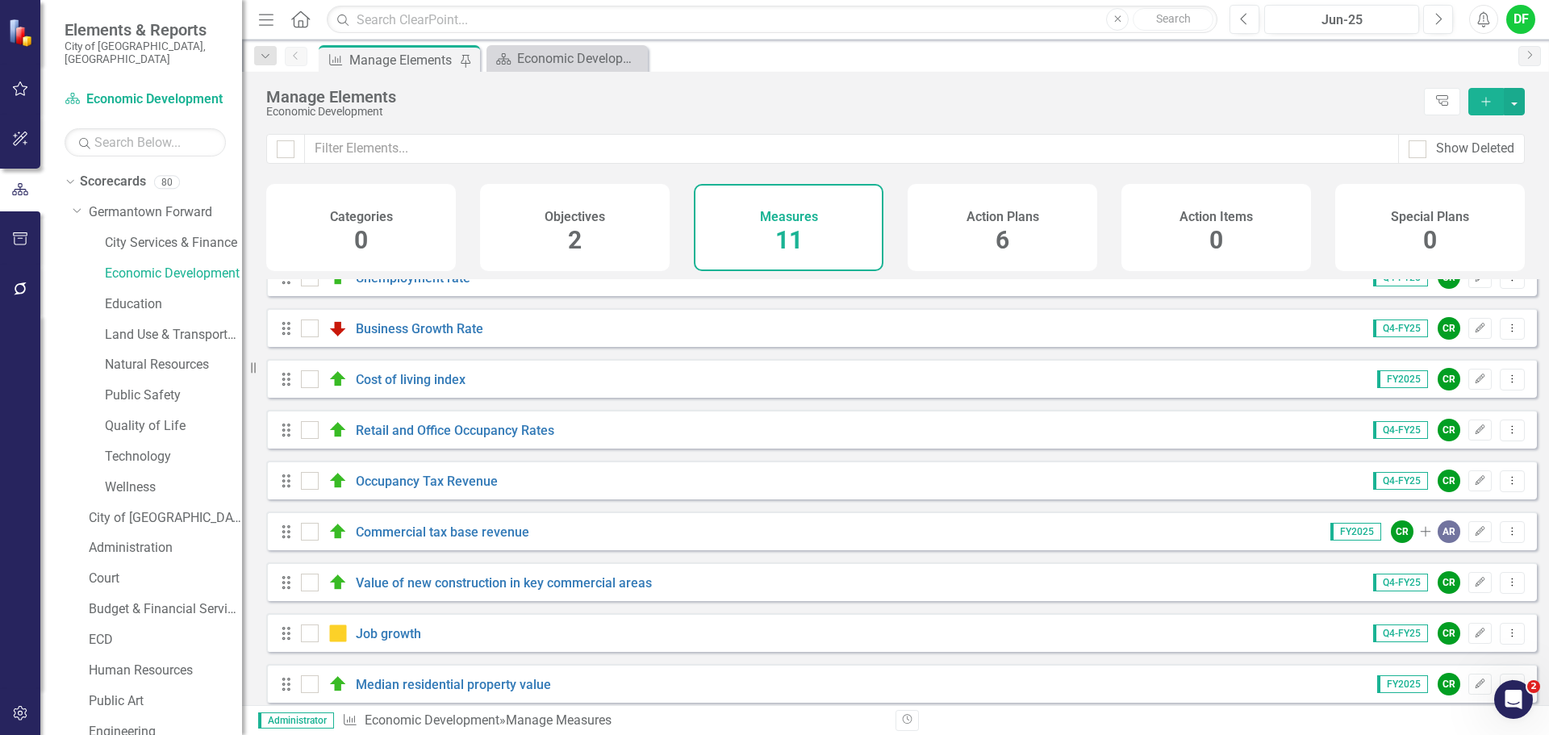
scroll to position [145, 0]
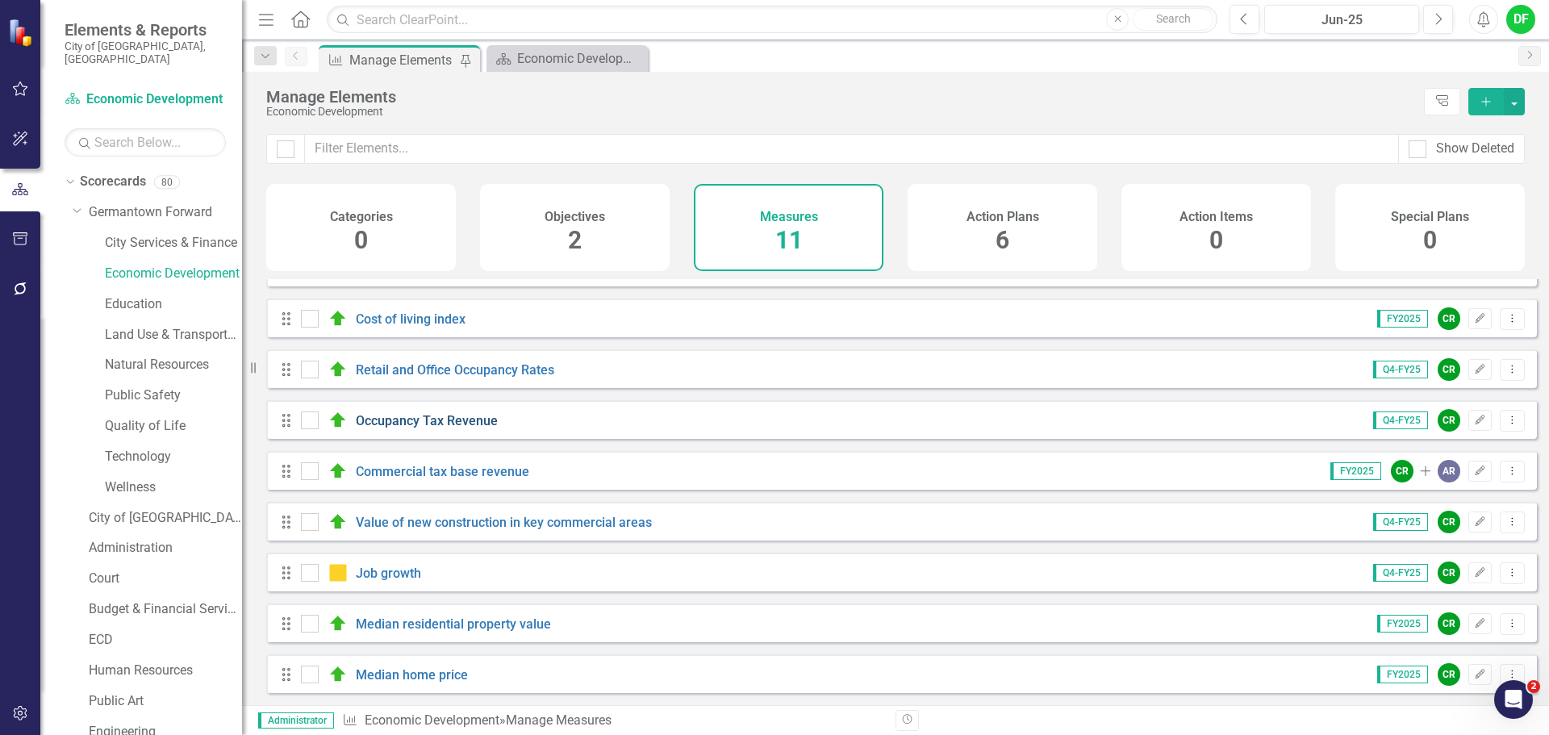
click at [428, 423] on link "Occupancy Tax Revenue" at bounding box center [427, 420] width 142 height 15
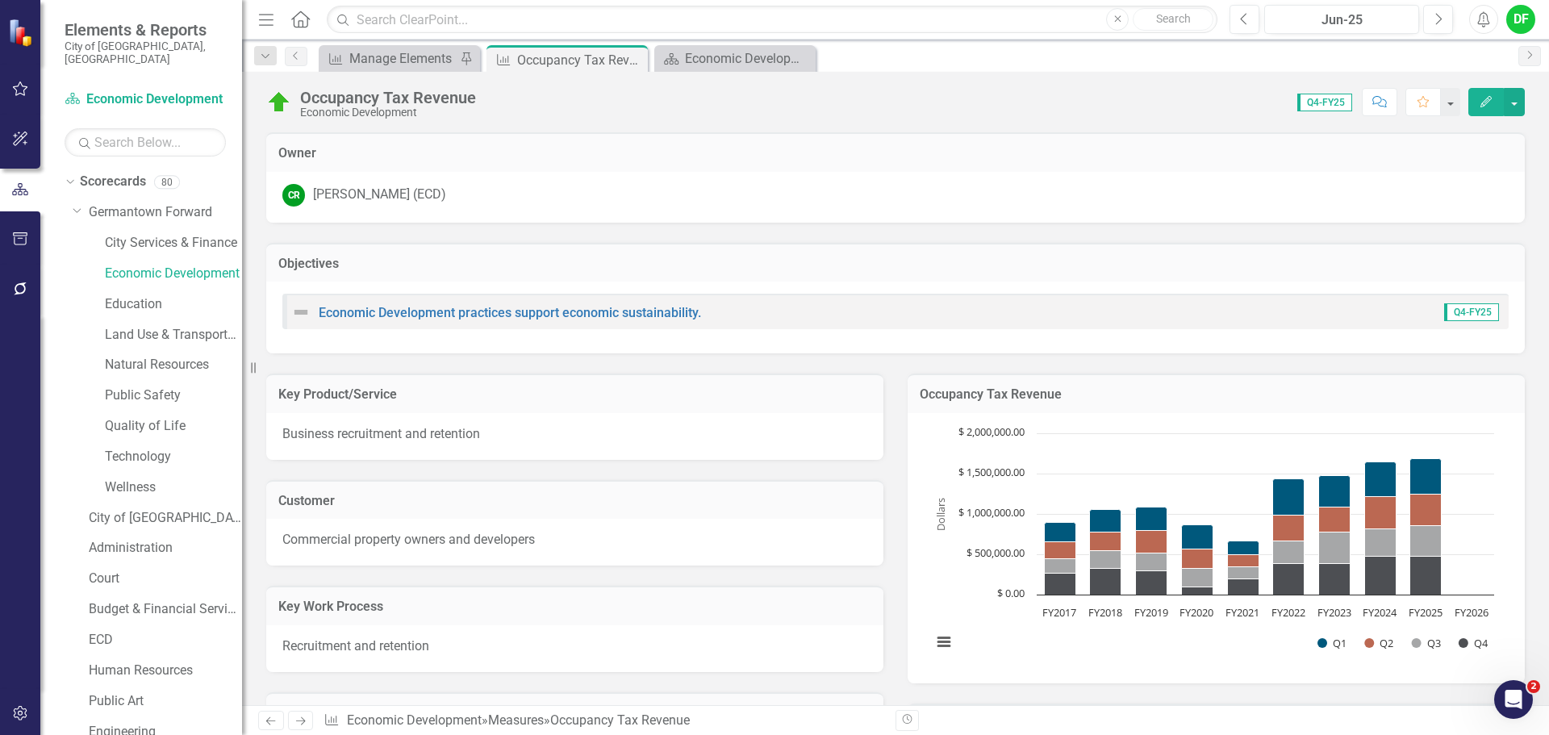
click at [1218, 394] on h3 "Occupancy Tax Revenue" at bounding box center [1216, 394] width 593 height 15
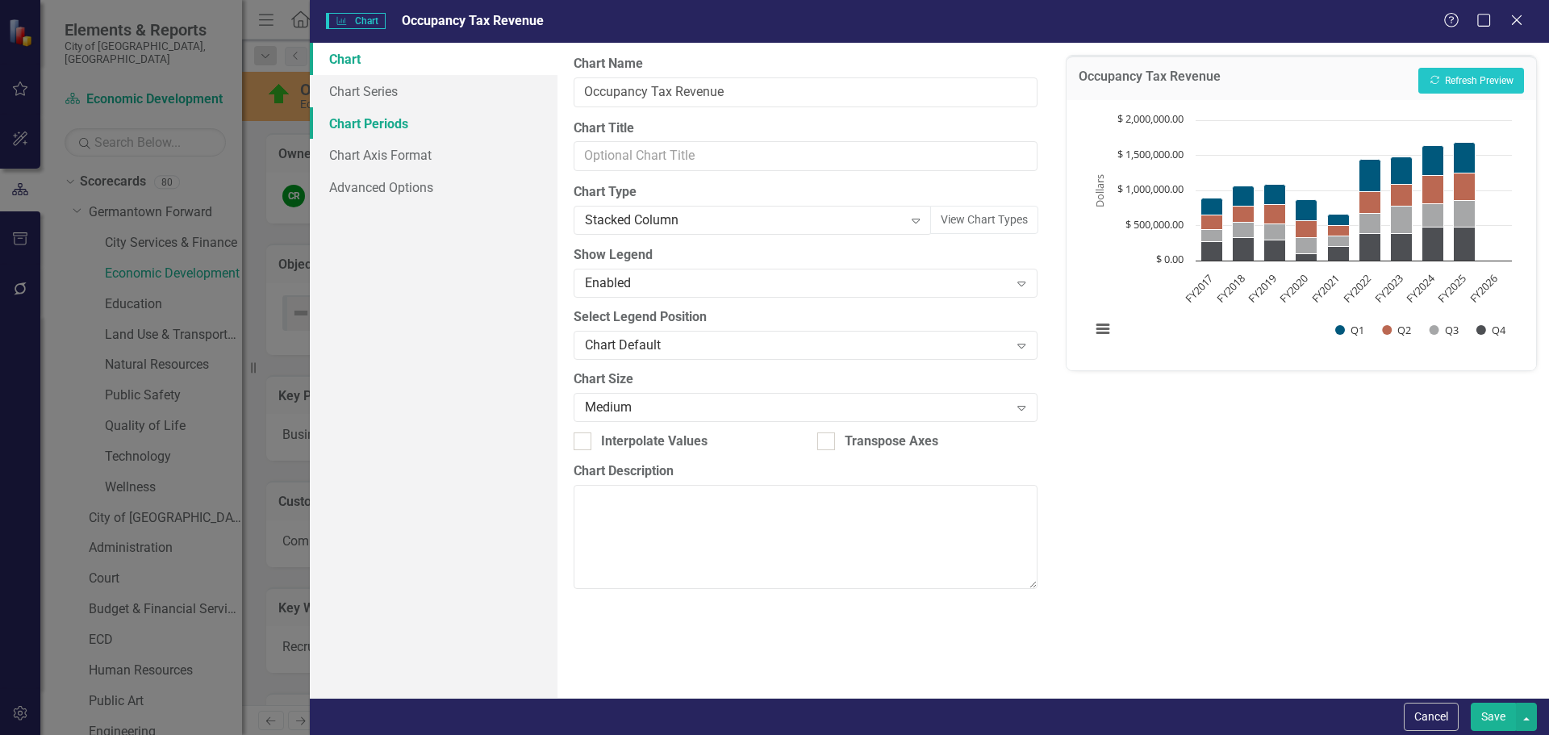
click at [394, 117] on link "Chart Periods" at bounding box center [434, 123] width 248 height 32
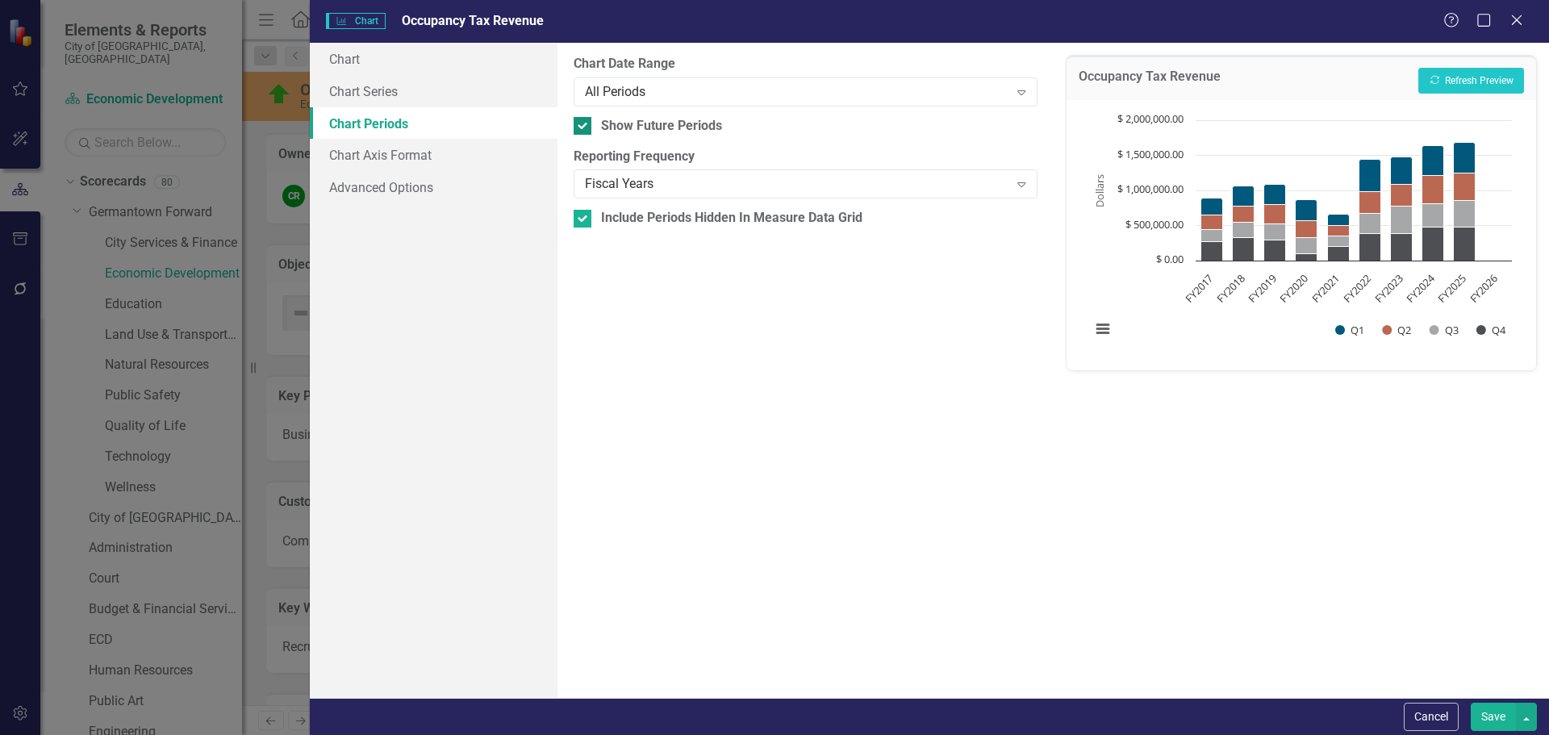
click at [584, 123] on input "Show Future Periods" at bounding box center [579, 122] width 10 height 10
checkbox input "false"
click at [1466, 77] on button "Recalculate Refresh Preview" at bounding box center [1471, 81] width 106 height 26
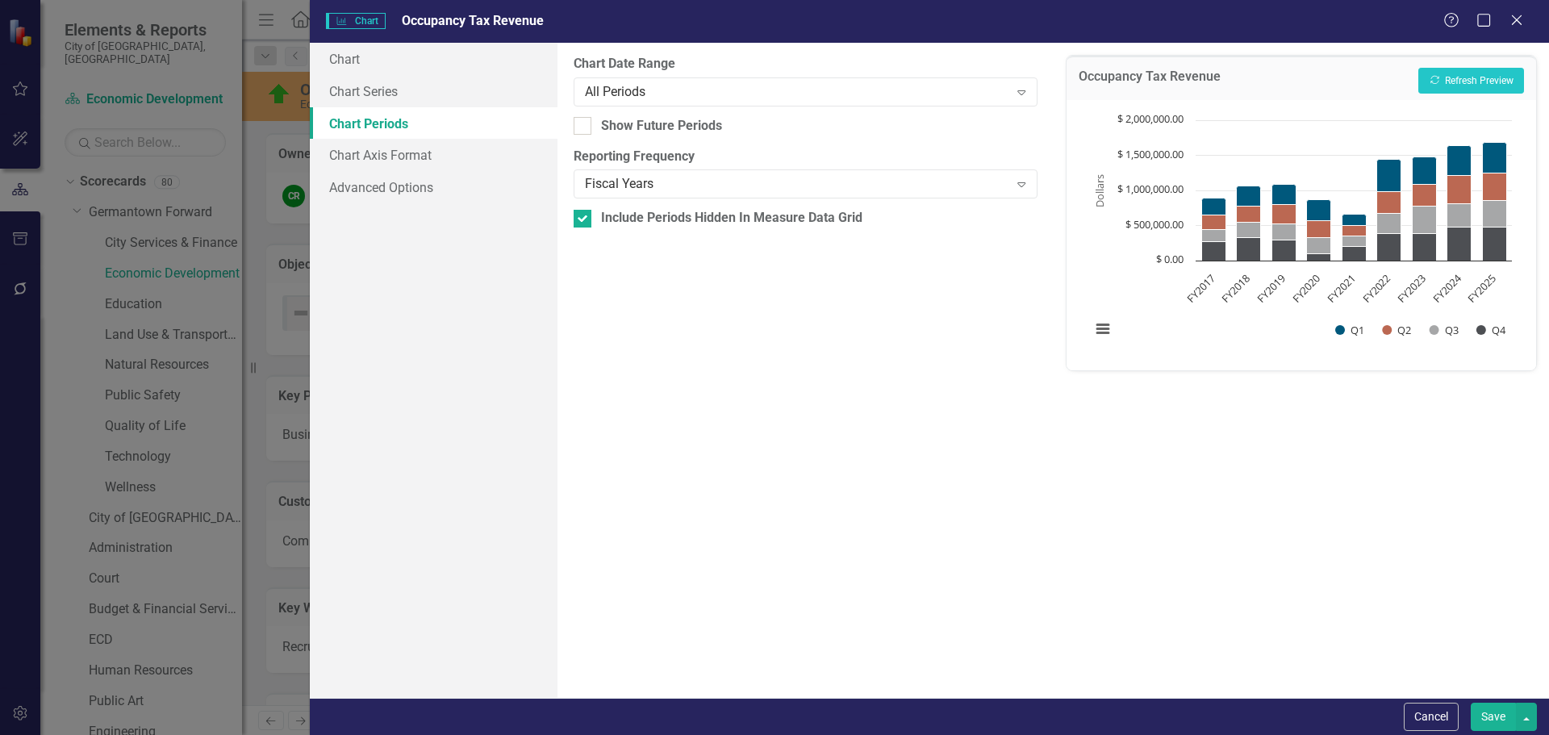
click at [1500, 717] on button "Save" at bounding box center [1493, 717] width 45 height 28
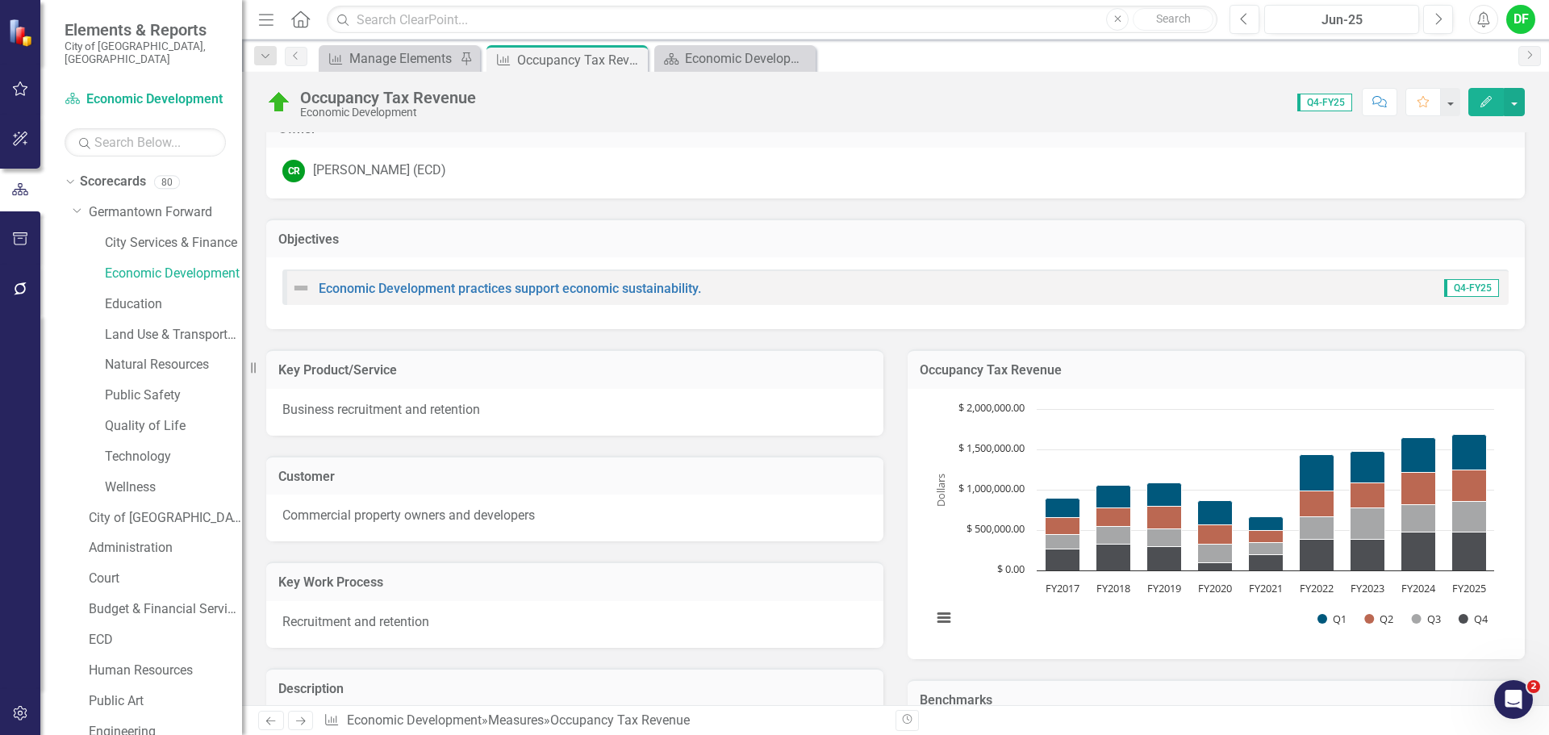
scroll to position [23, 0]
click at [636, 59] on icon "Close" at bounding box center [632, 59] width 16 height 13
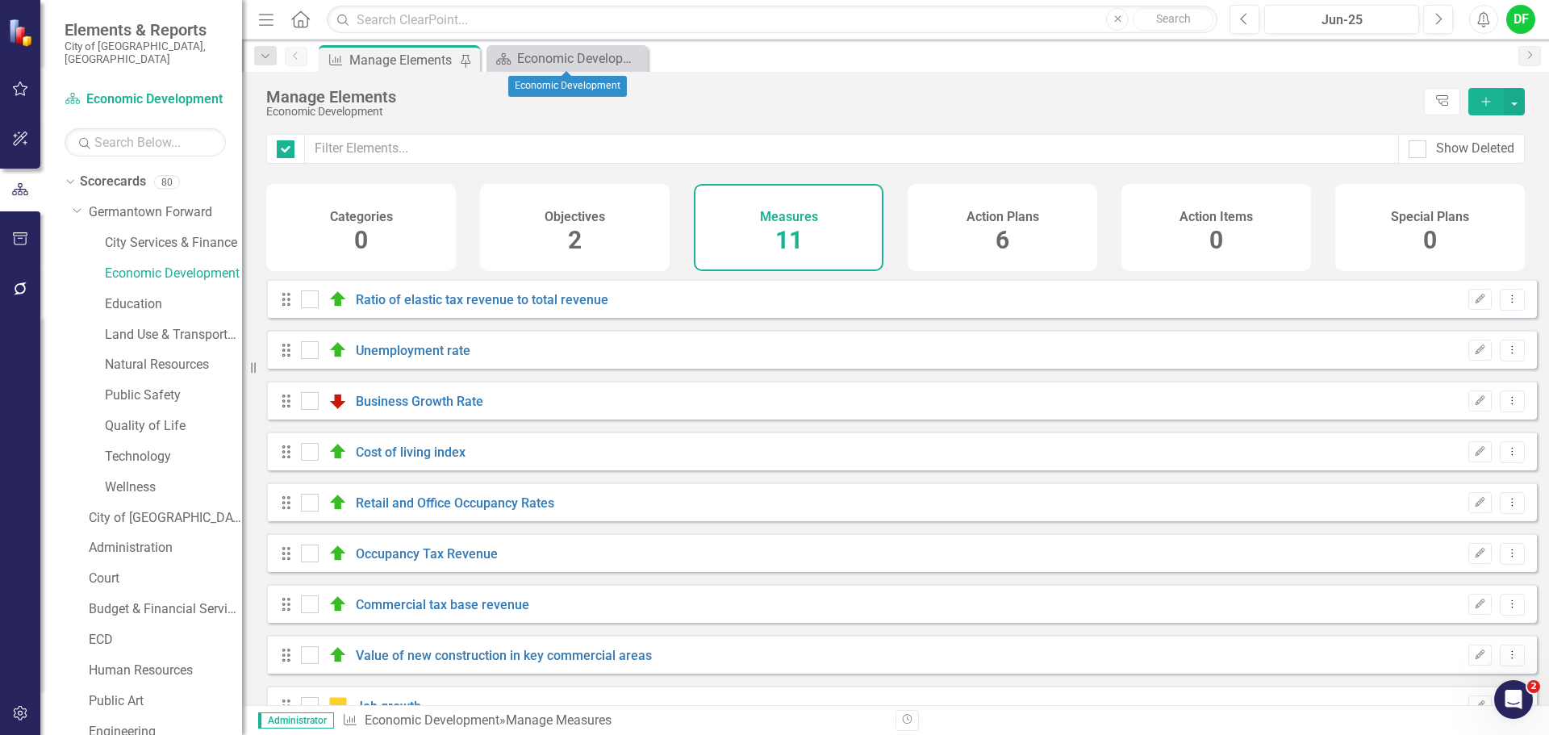
checkbox input "false"
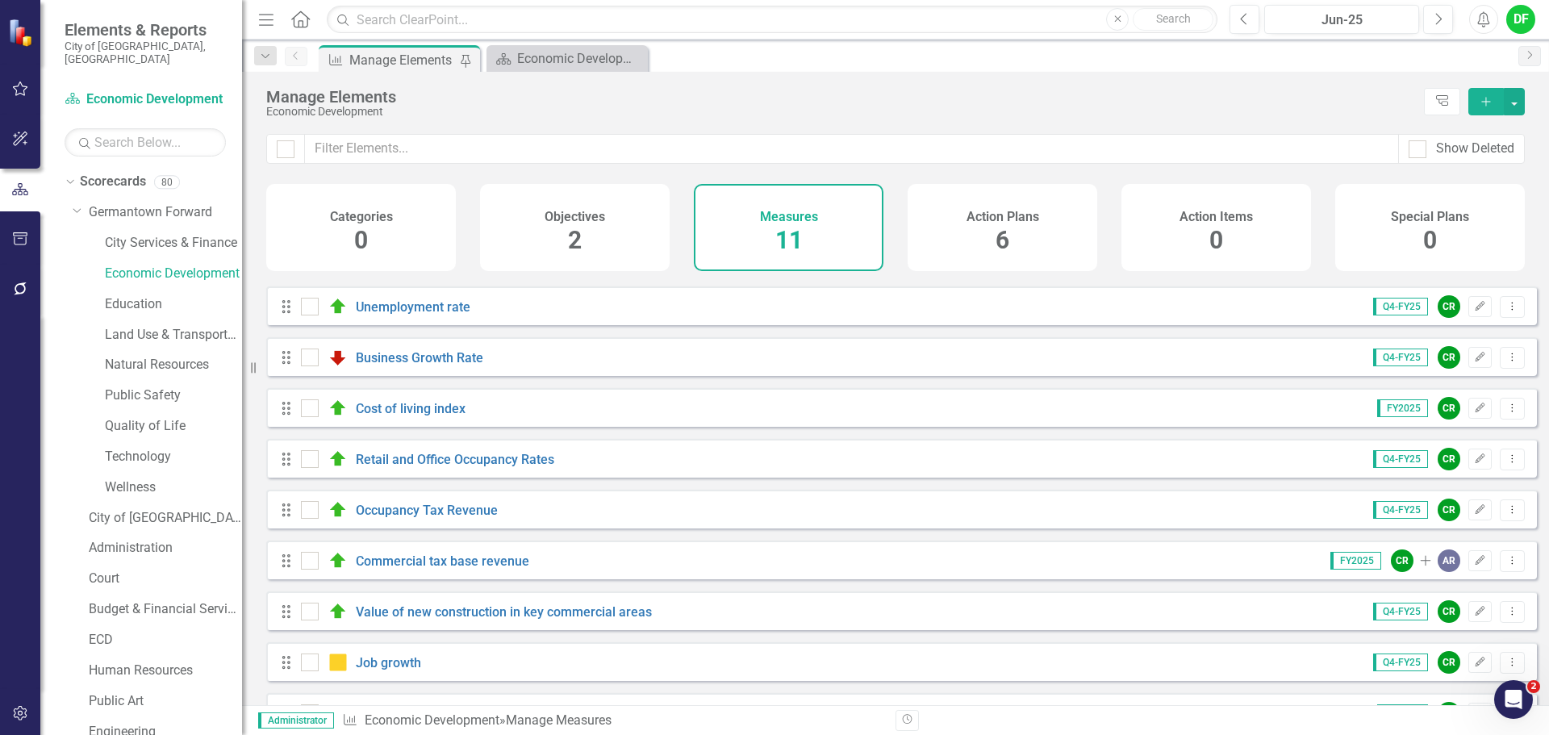
scroll to position [81, 0]
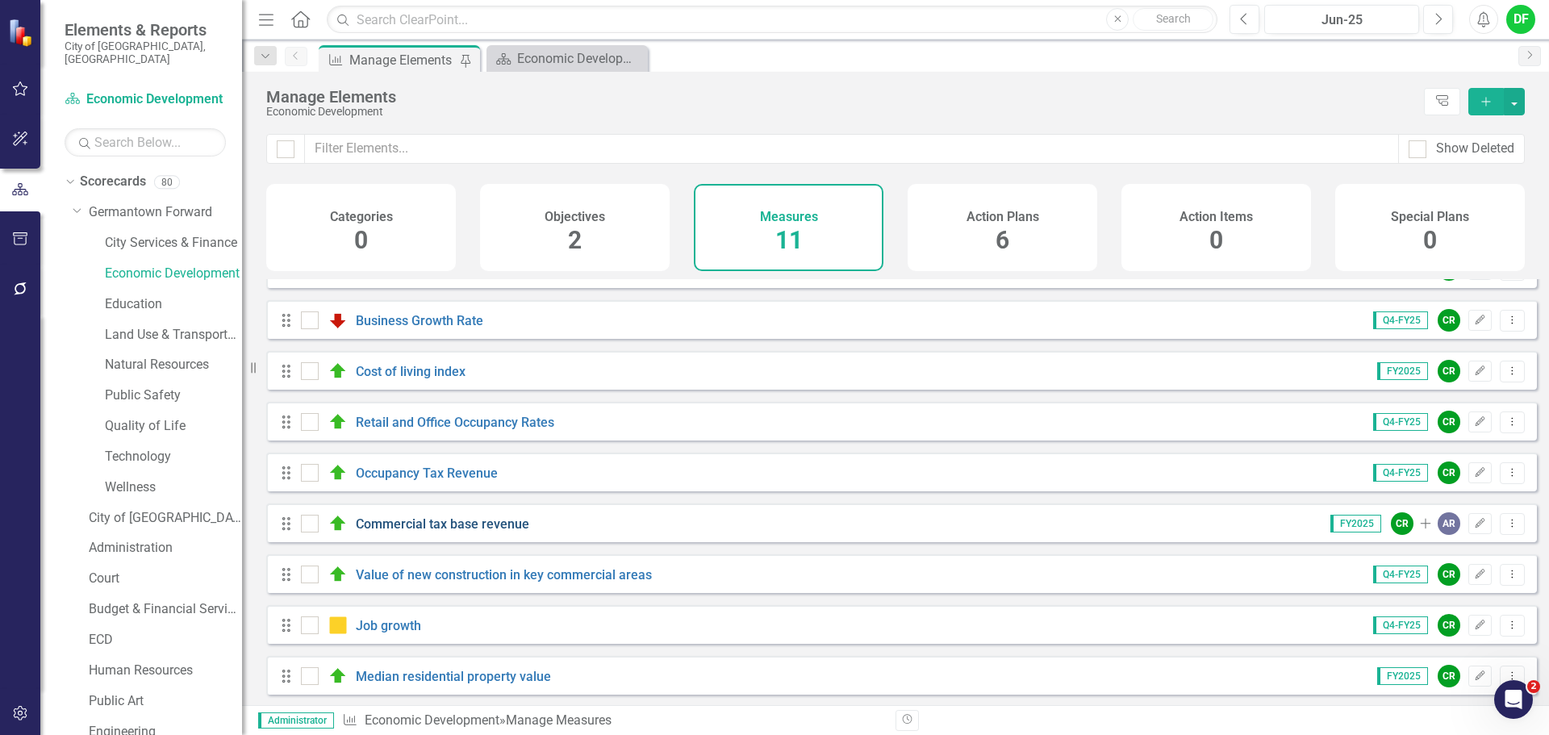
click at [409, 532] on link "Commercial tax base revenue" at bounding box center [442, 523] width 173 height 15
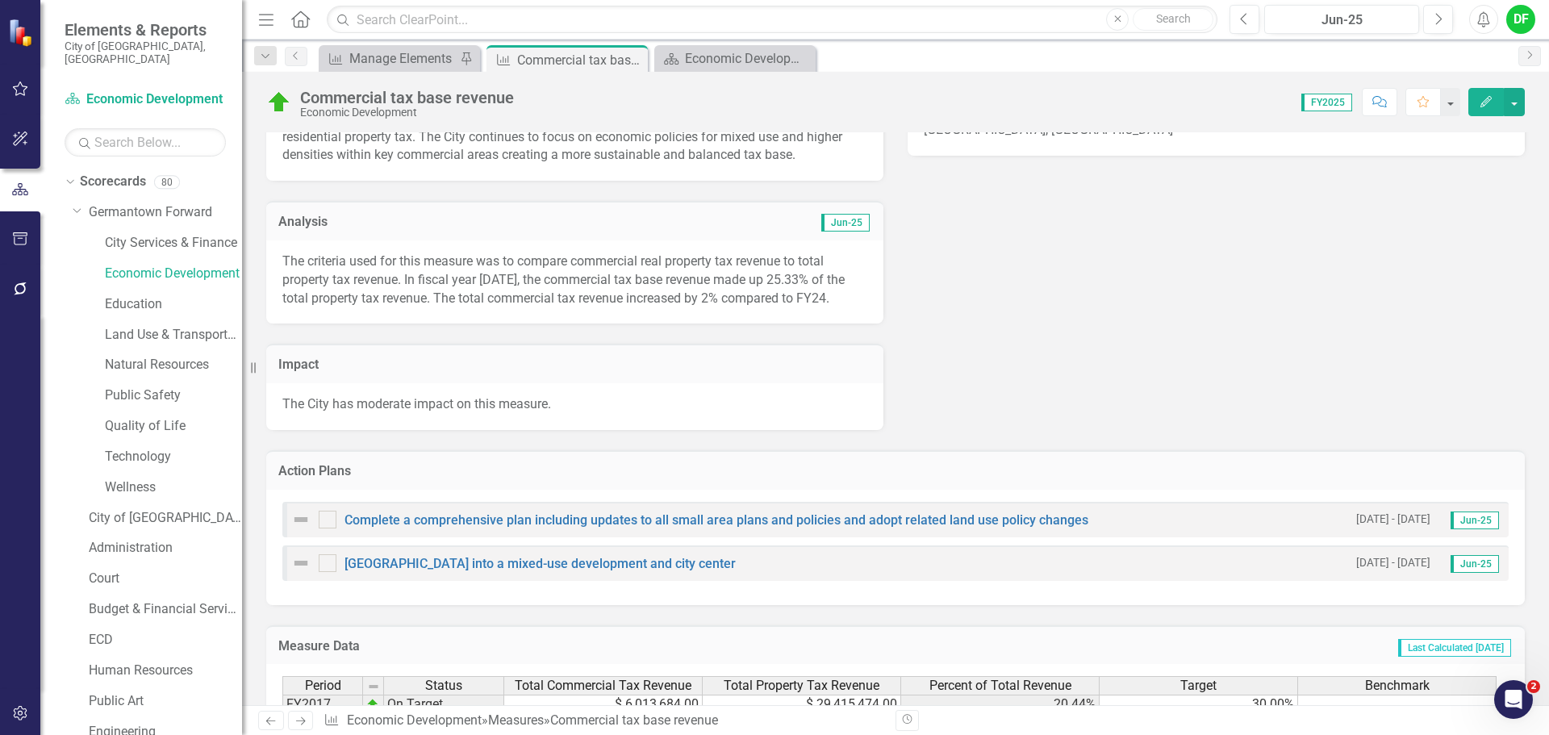
scroll to position [691, 0]
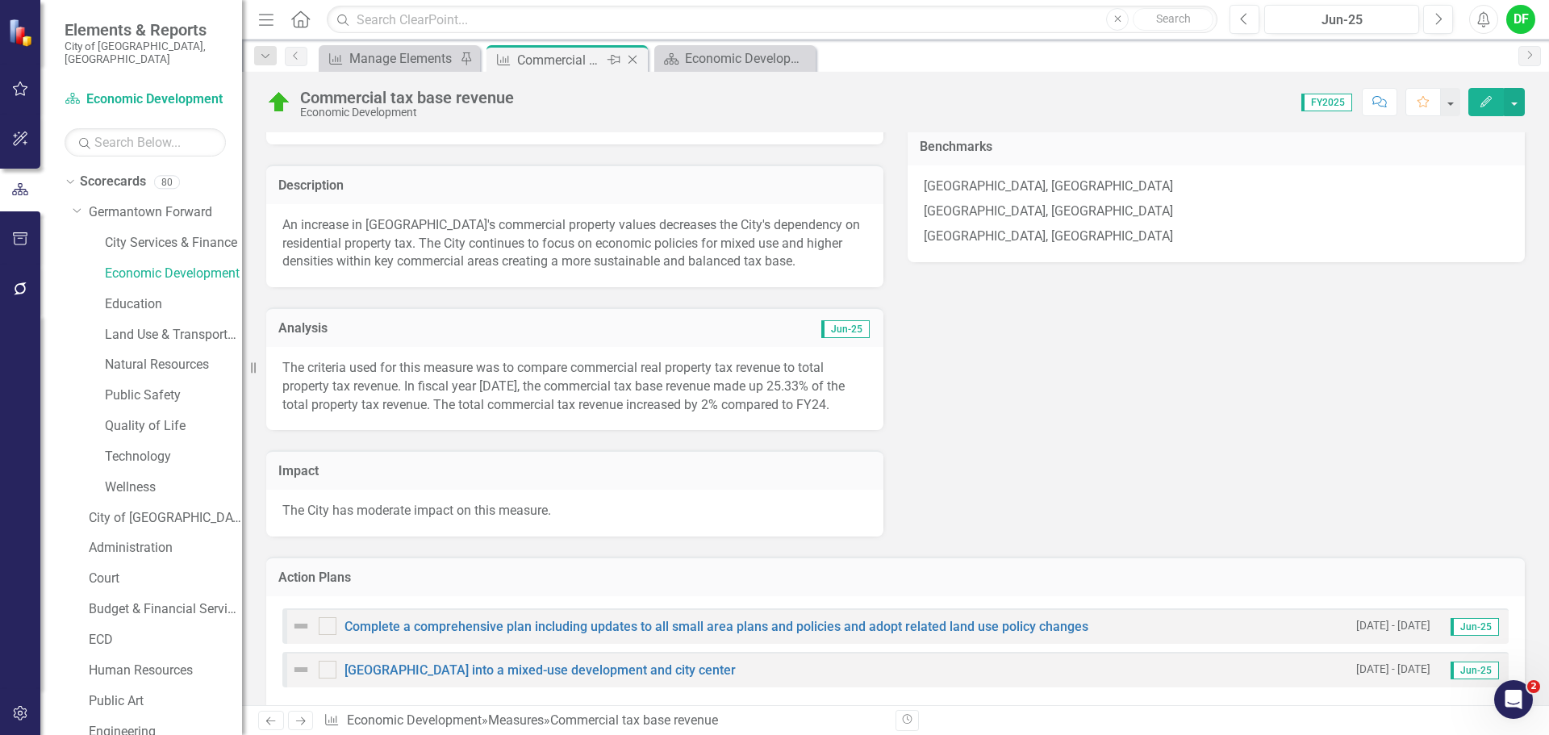
click at [638, 59] on icon "Close" at bounding box center [632, 59] width 16 height 13
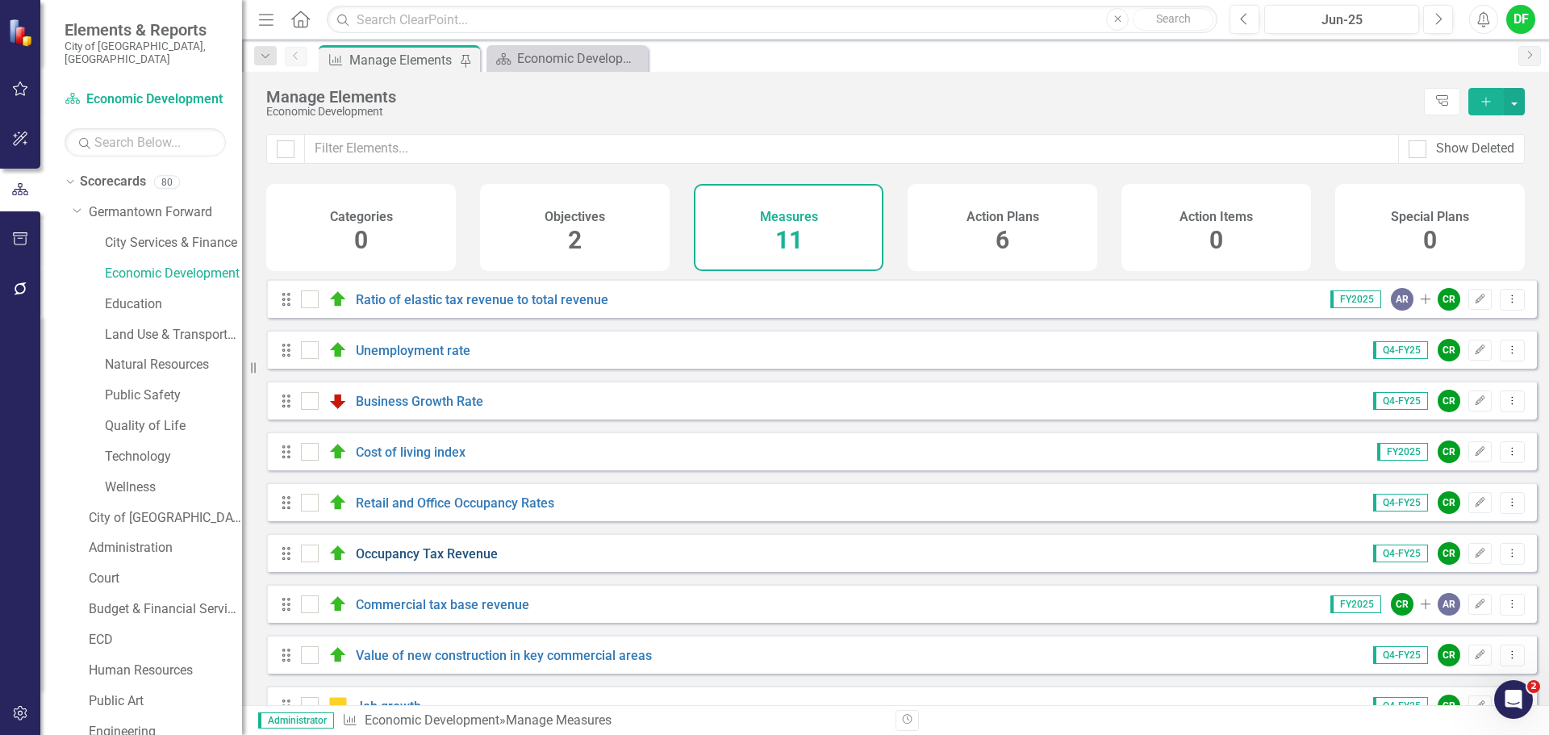
click at [419, 558] on link "Occupancy Tax Revenue" at bounding box center [427, 553] width 142 height 15
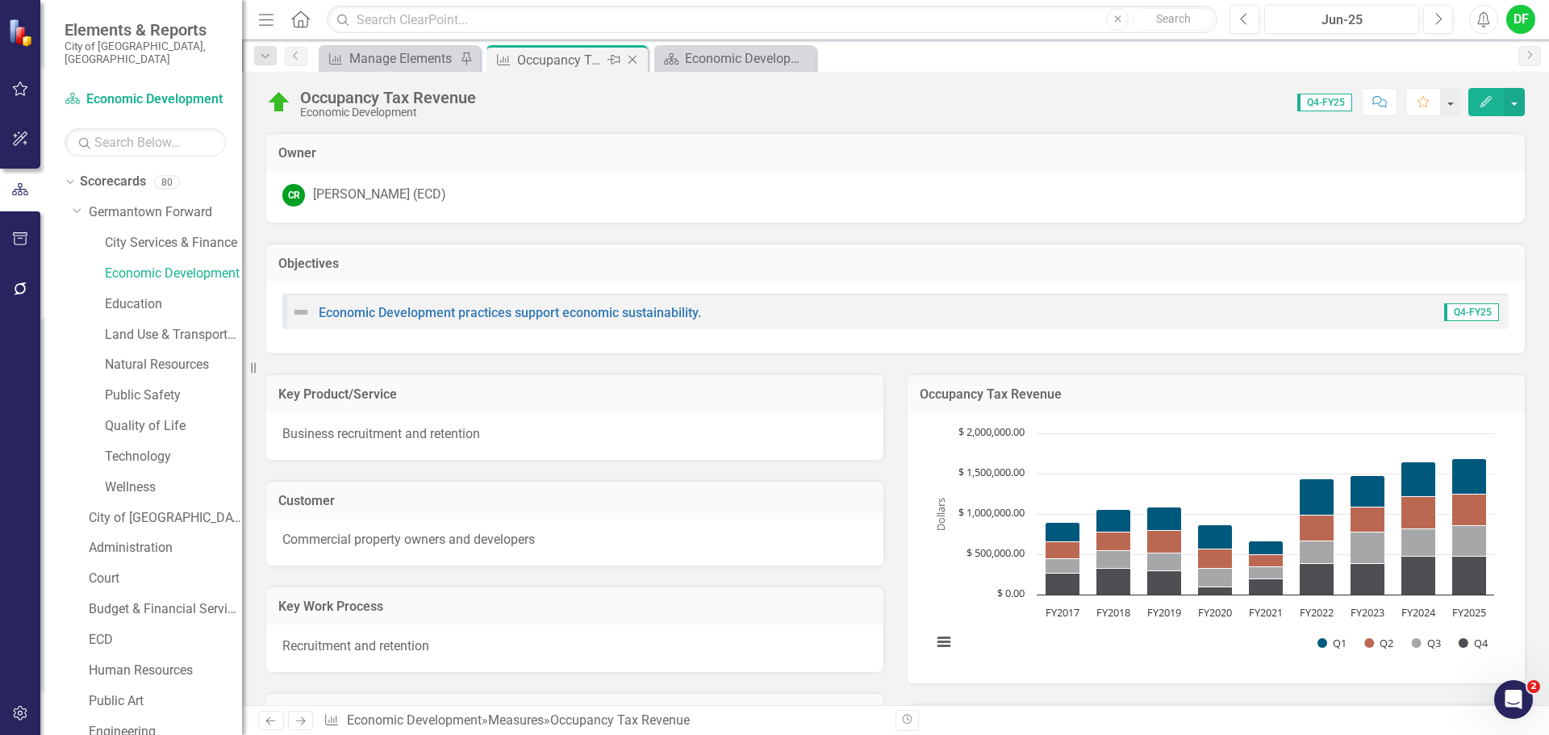
click at [633, 58] on icon "Close" at bounding box center [632, 59] width 16 height 13
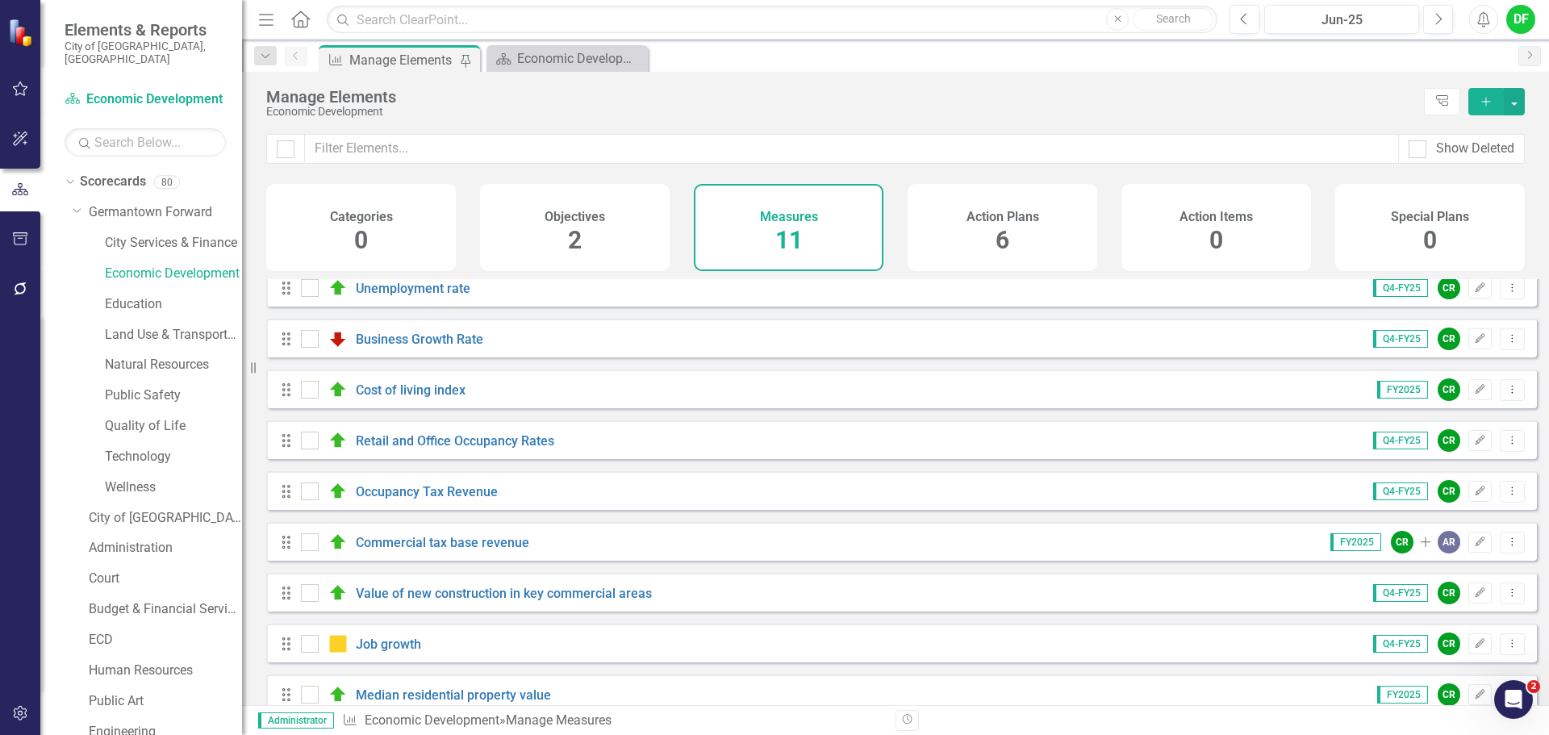
scroll to position [145, 0]
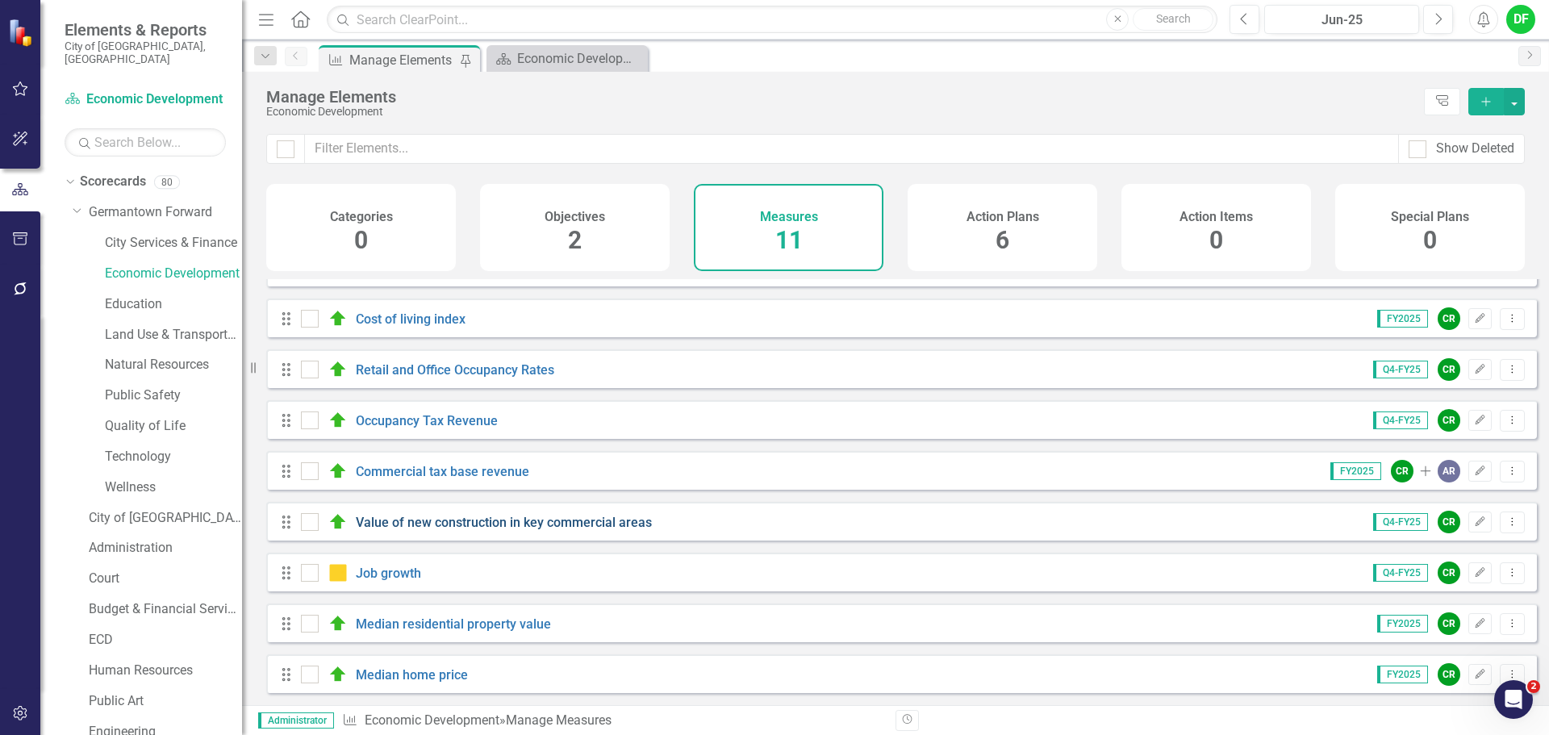
click at [403, 524] on link "Value of new construction in key commercial areas" at bounding box center [504, 522] width 296 height 15
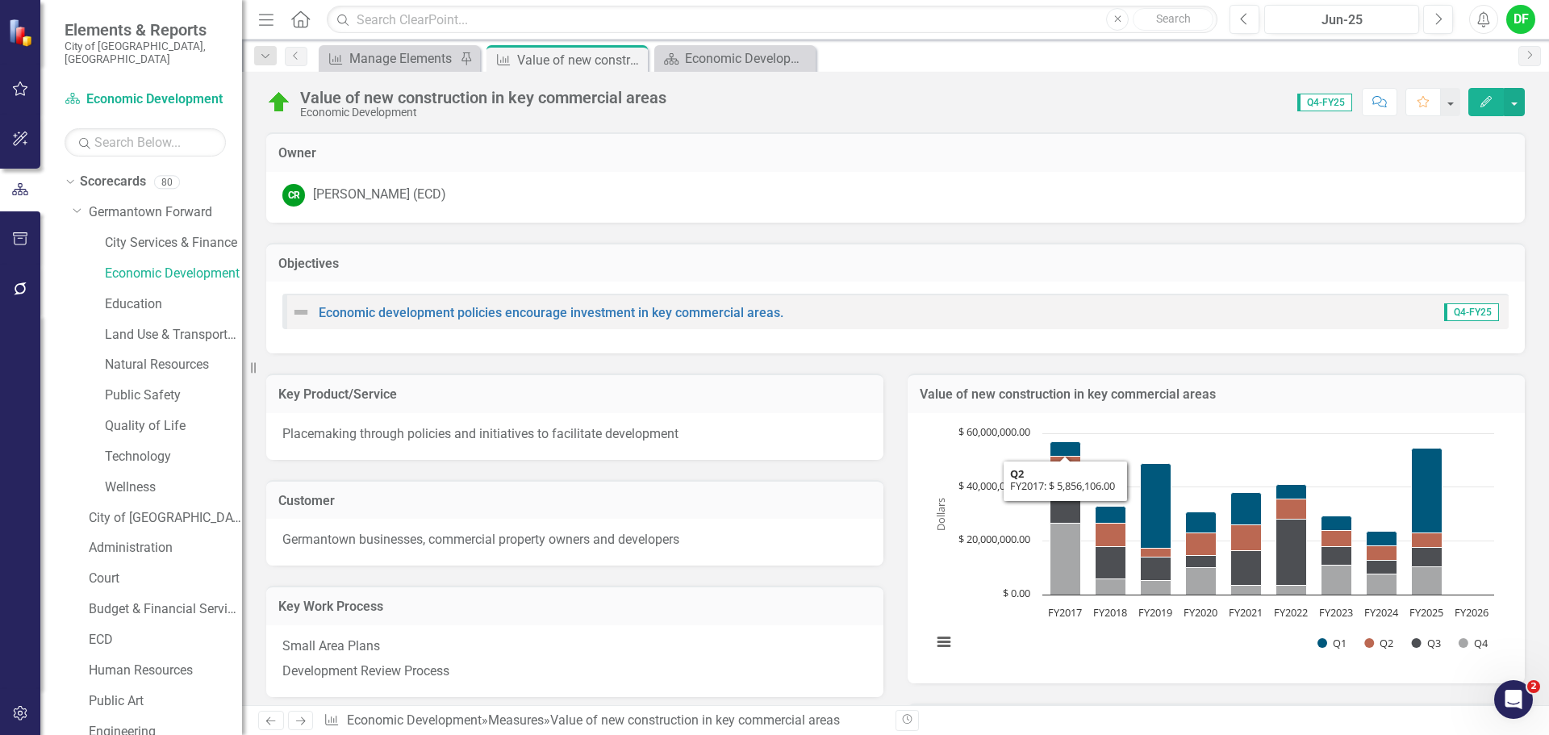
click at [1329, 405] on td "Value of new construction in key commercial areas" at bounding box center [1216, 396] width 593 height 21
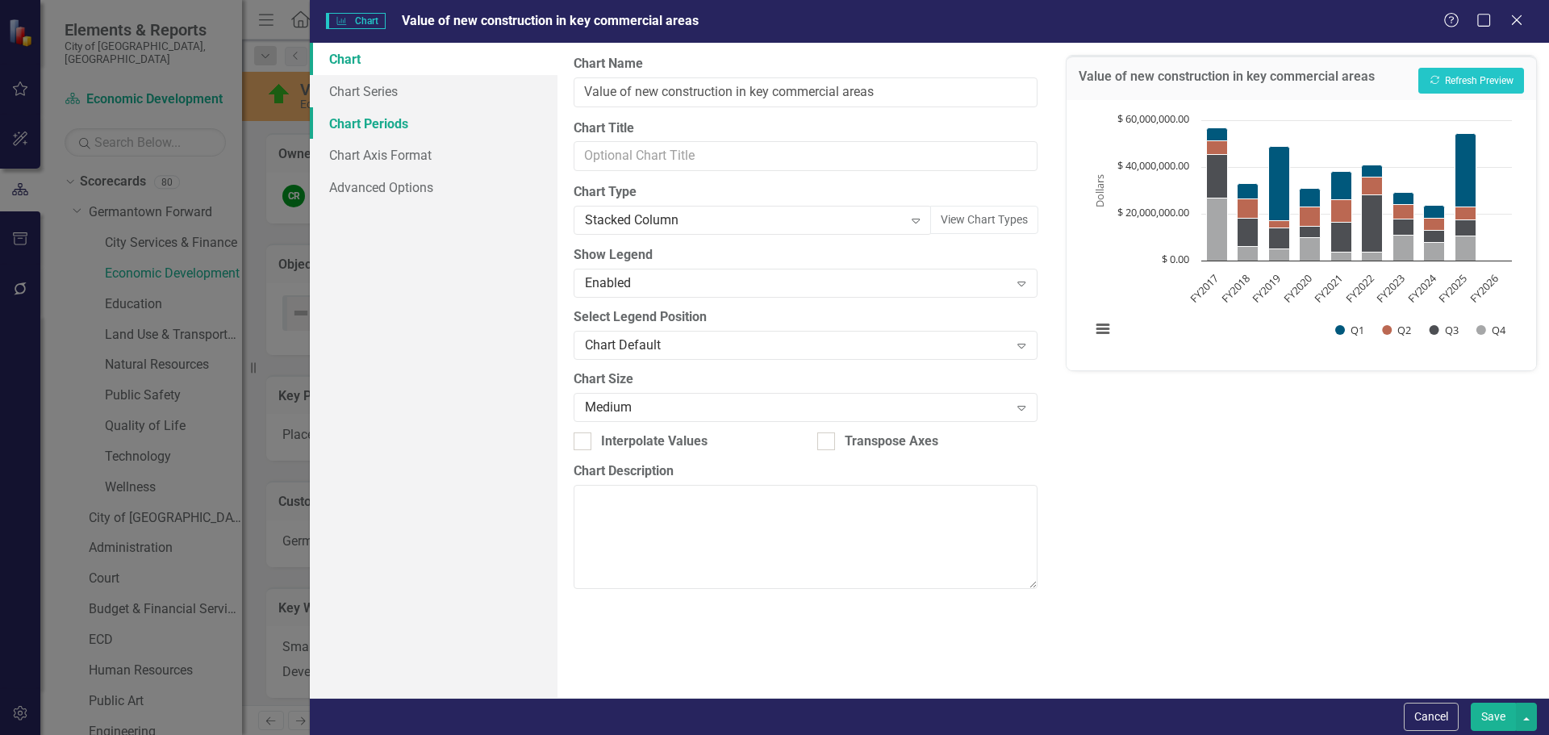
click at [390, 123] on link "Chart Periods" at bounding box center [434, 123] width 248 height 32
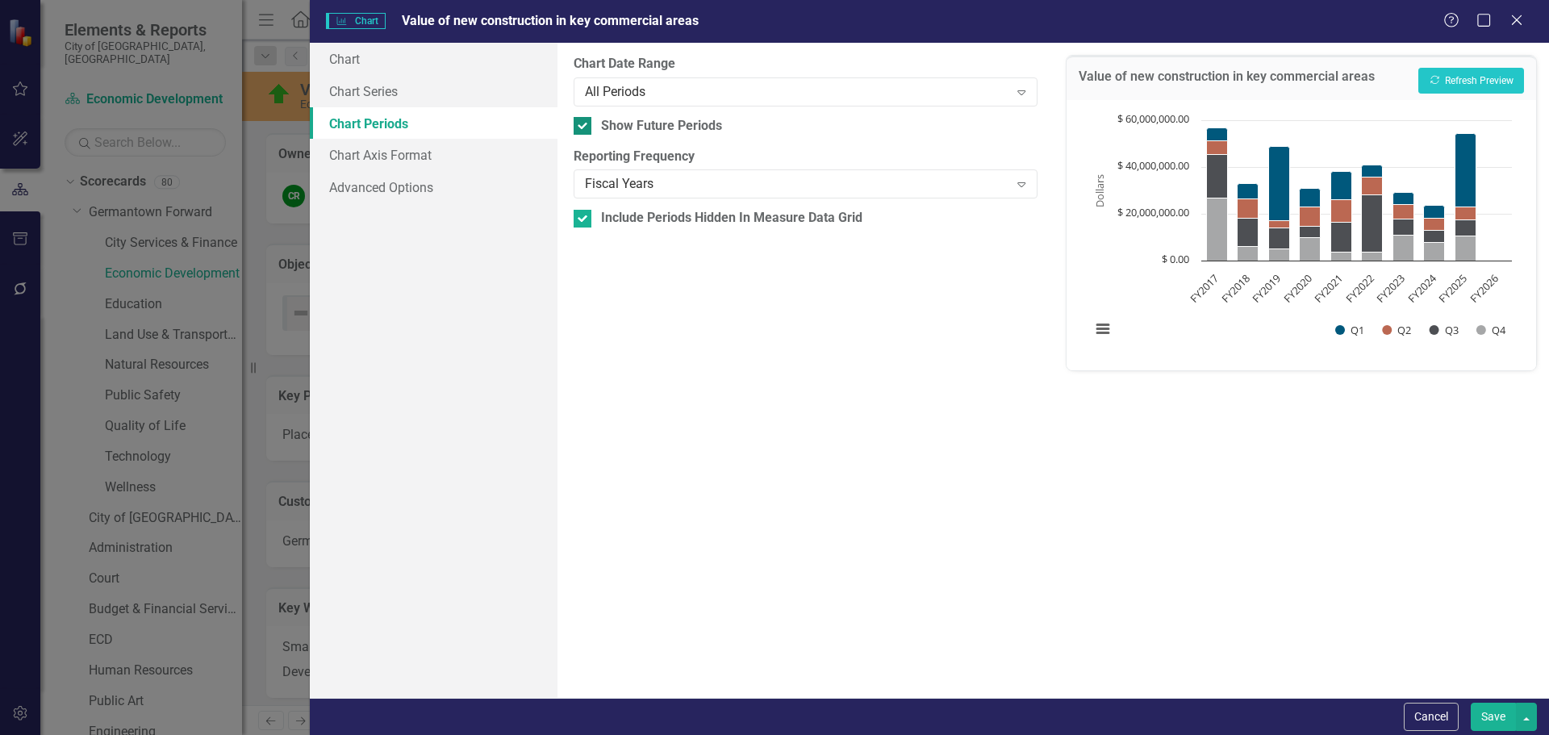
click at [579, 126] on input "Show Future Periods" at bounding box center [579, 122] width 10 height 10
checkbox input "false"
click at [1509, 90] on button "Recalculate Refresh Preview" at bounding box center [1471, 81] width 106 height 26
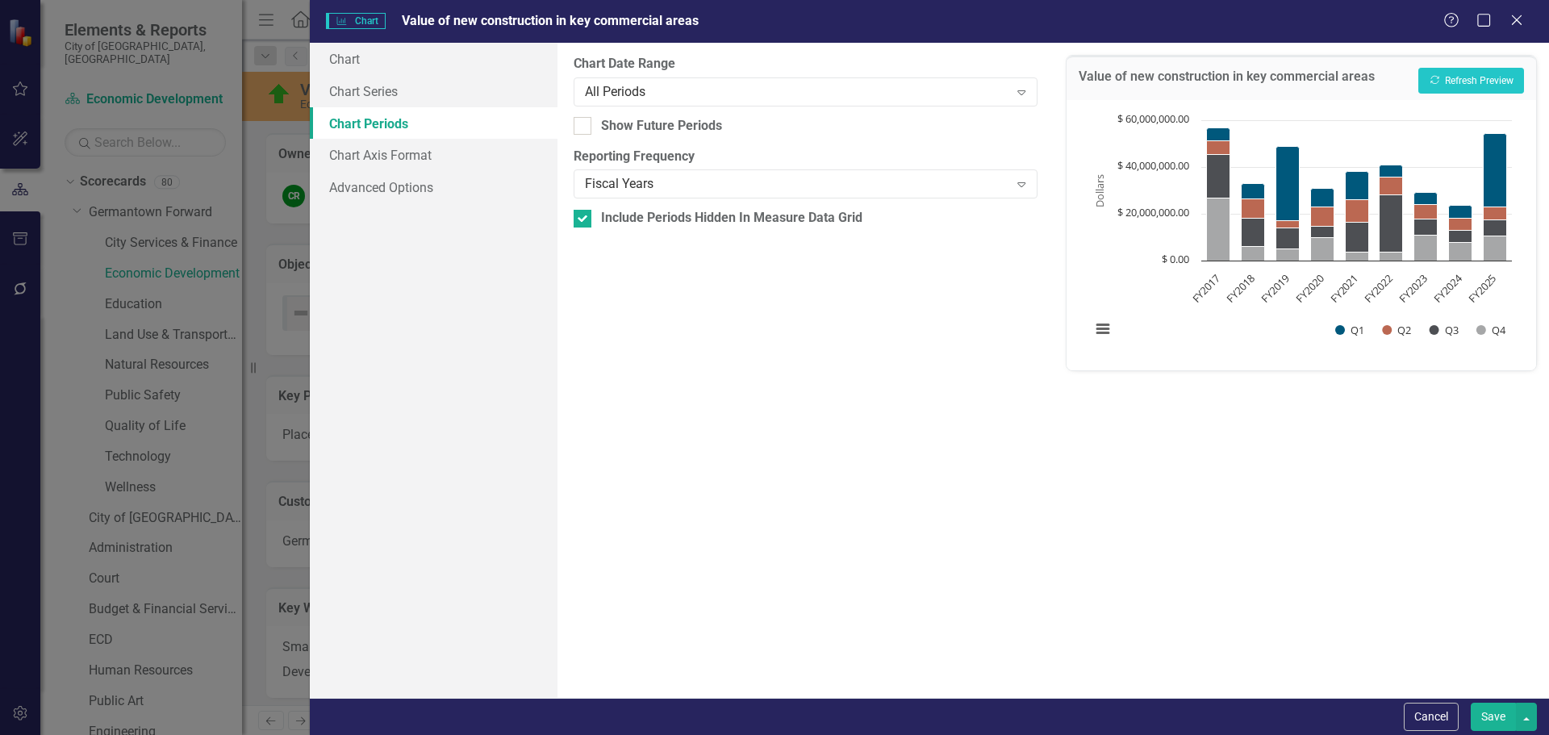
click at [1486, 707] on button "Save" at bounding box center [1493, 717] width 45 height 28
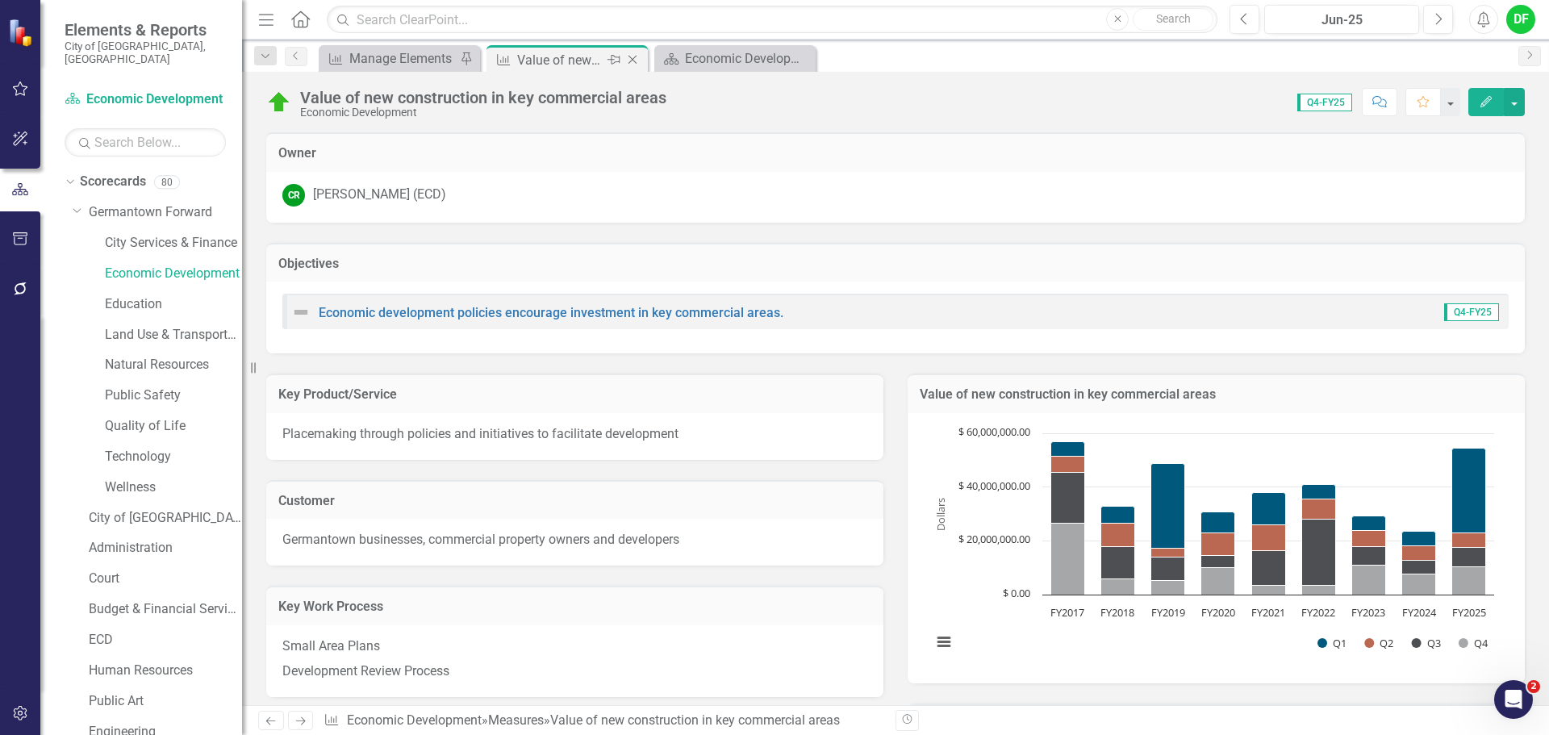
click at [628, 60] on icon "Close" at bounding box center [632, 59] width 16 height 13
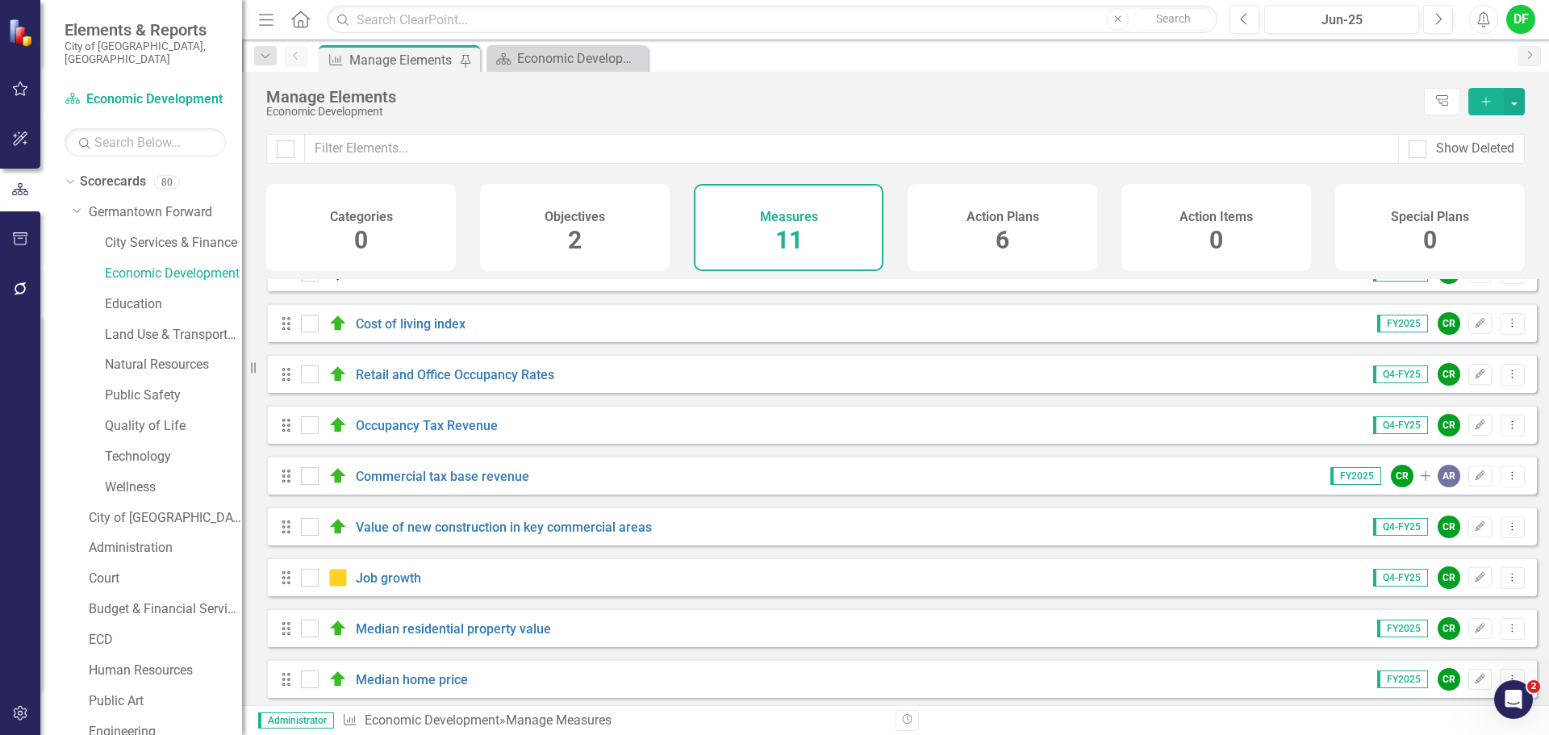
scroll to position [145, 0]
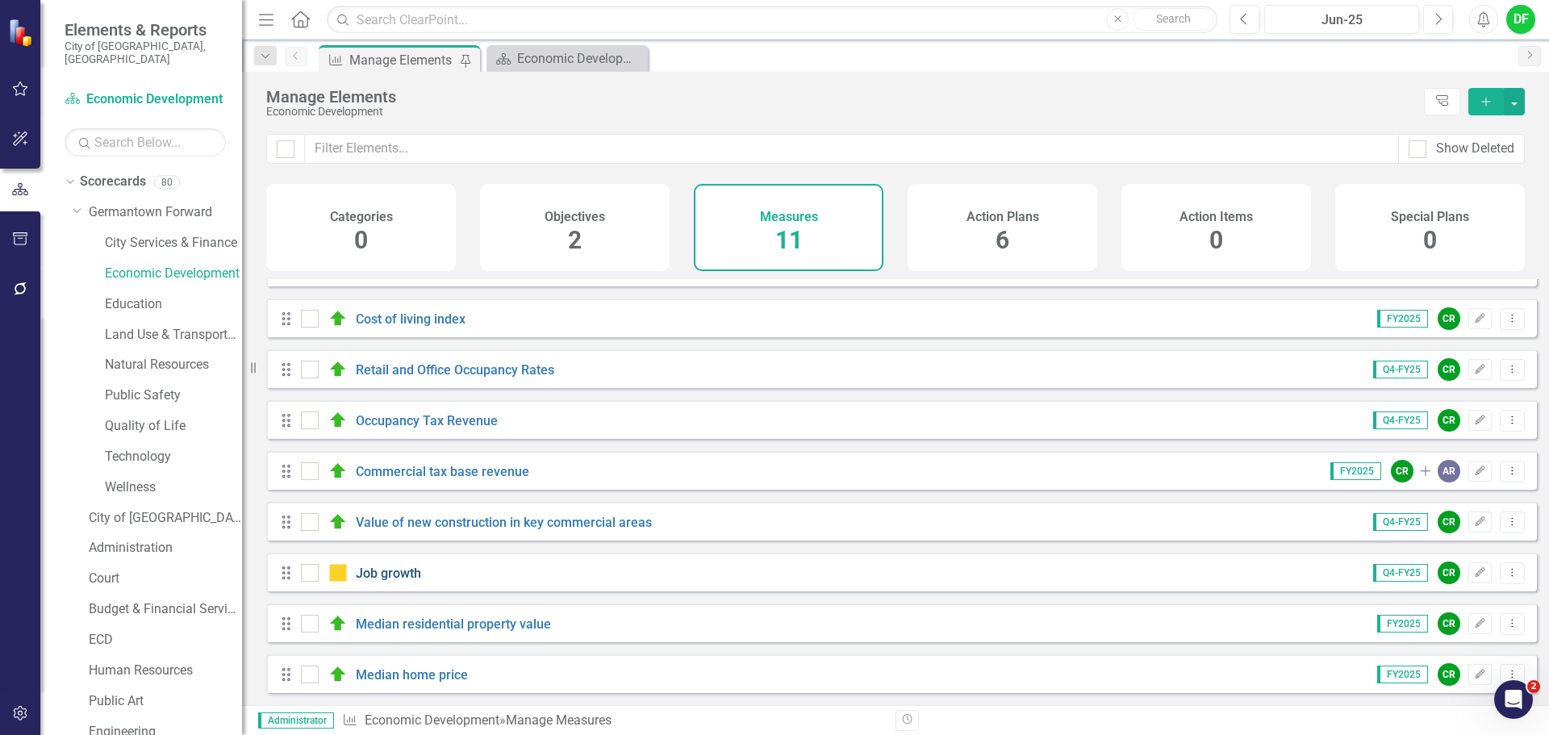
click at [403, 572] on link "Job growth" at bounding box center [388, 572] width 65 height 15
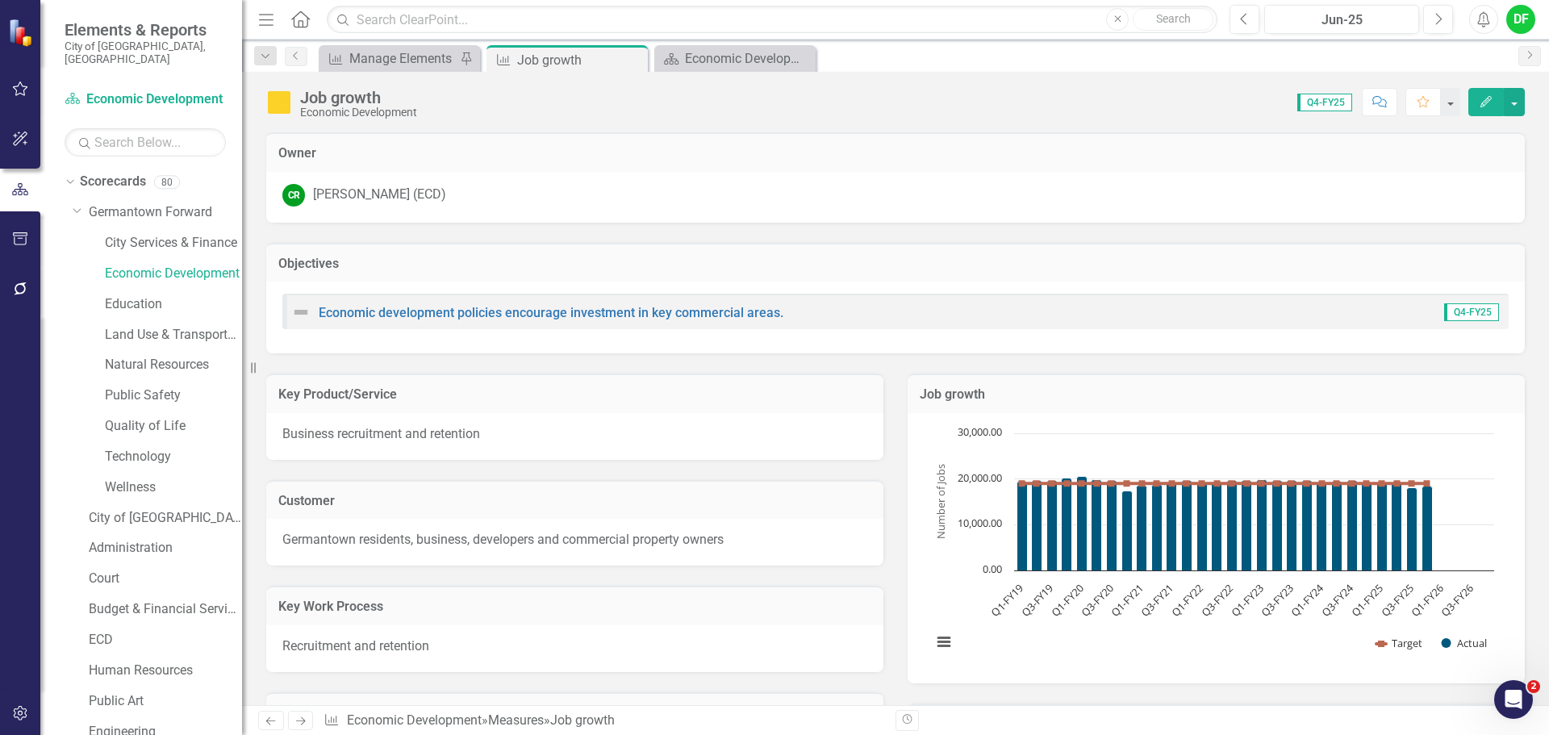
click at [1069, 407] on div "Job growth" at bounding box center [1215, 393] width 617 height 40
click at [1068, 408] on div "Job growth" at bounding box center [1215, 393] width 617 height 40
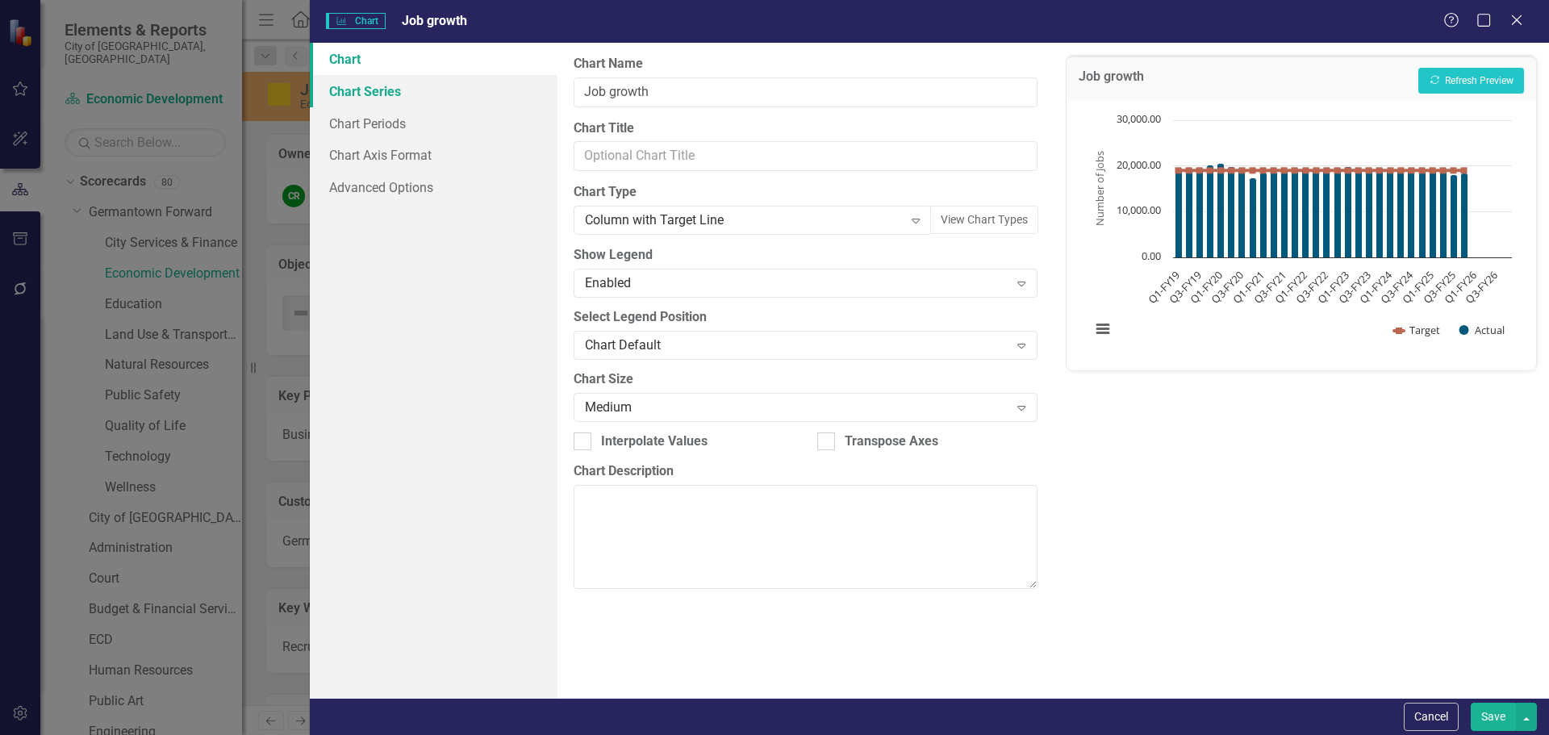
click at [385, 94] on link "Chart Series" at bounding box center [434, 91] width 248 height 32
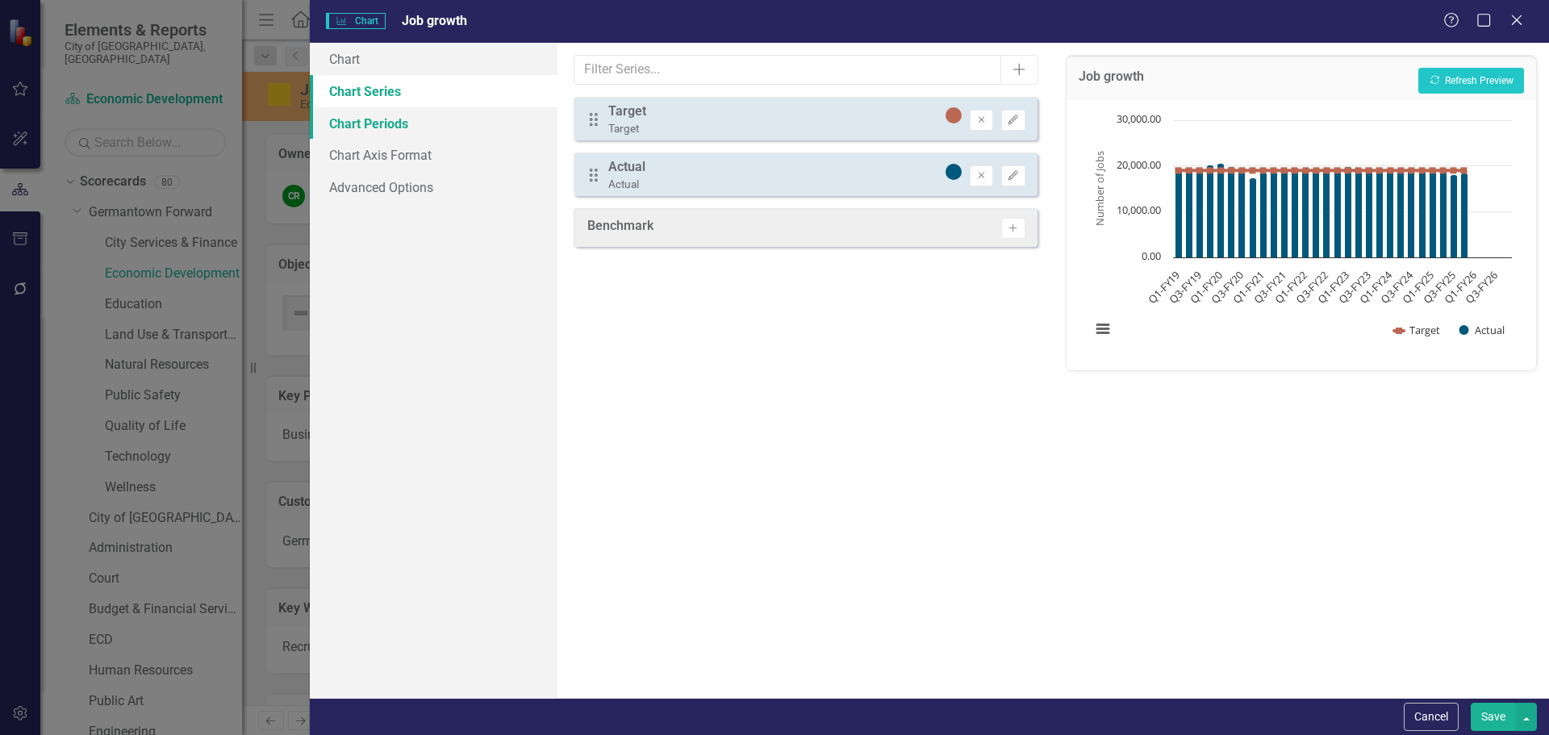
click at [392, 118] on link "Chart Periods" at bounding box center [434, 123] width 248 height 32
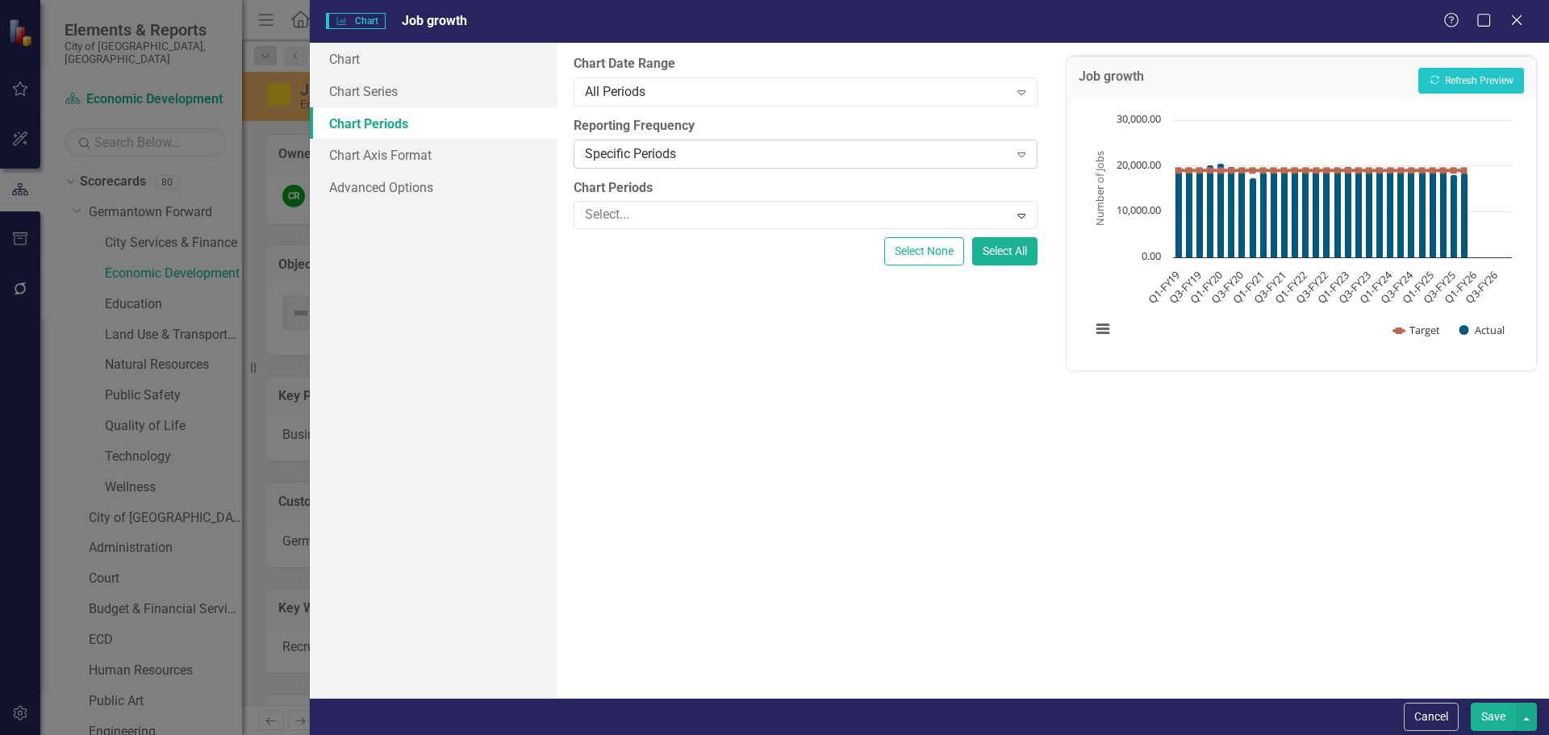
click at [657, 148] on div "Specific Periods" at bounding box center [796, 153] width 423 height 19
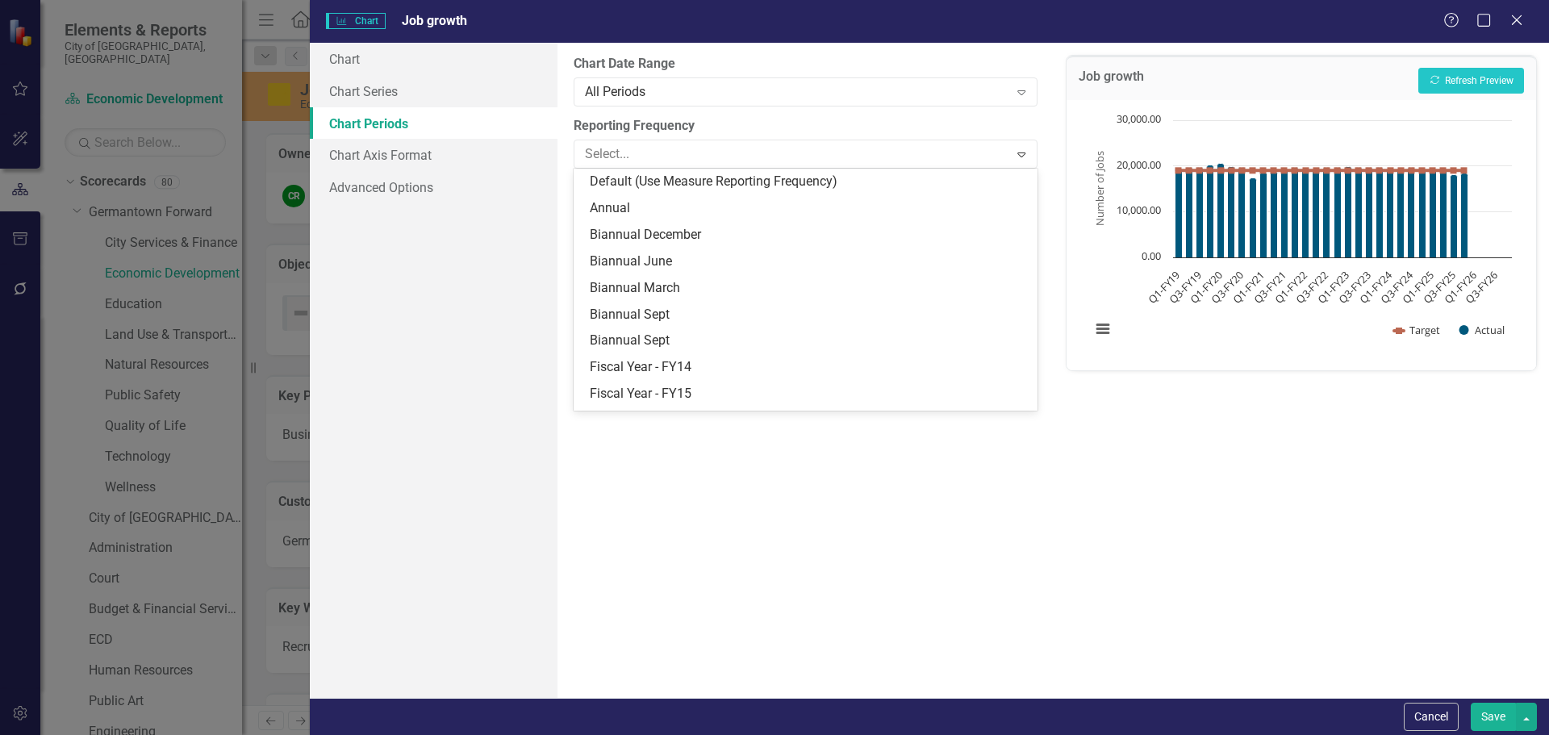
scroll to position [208, 0]
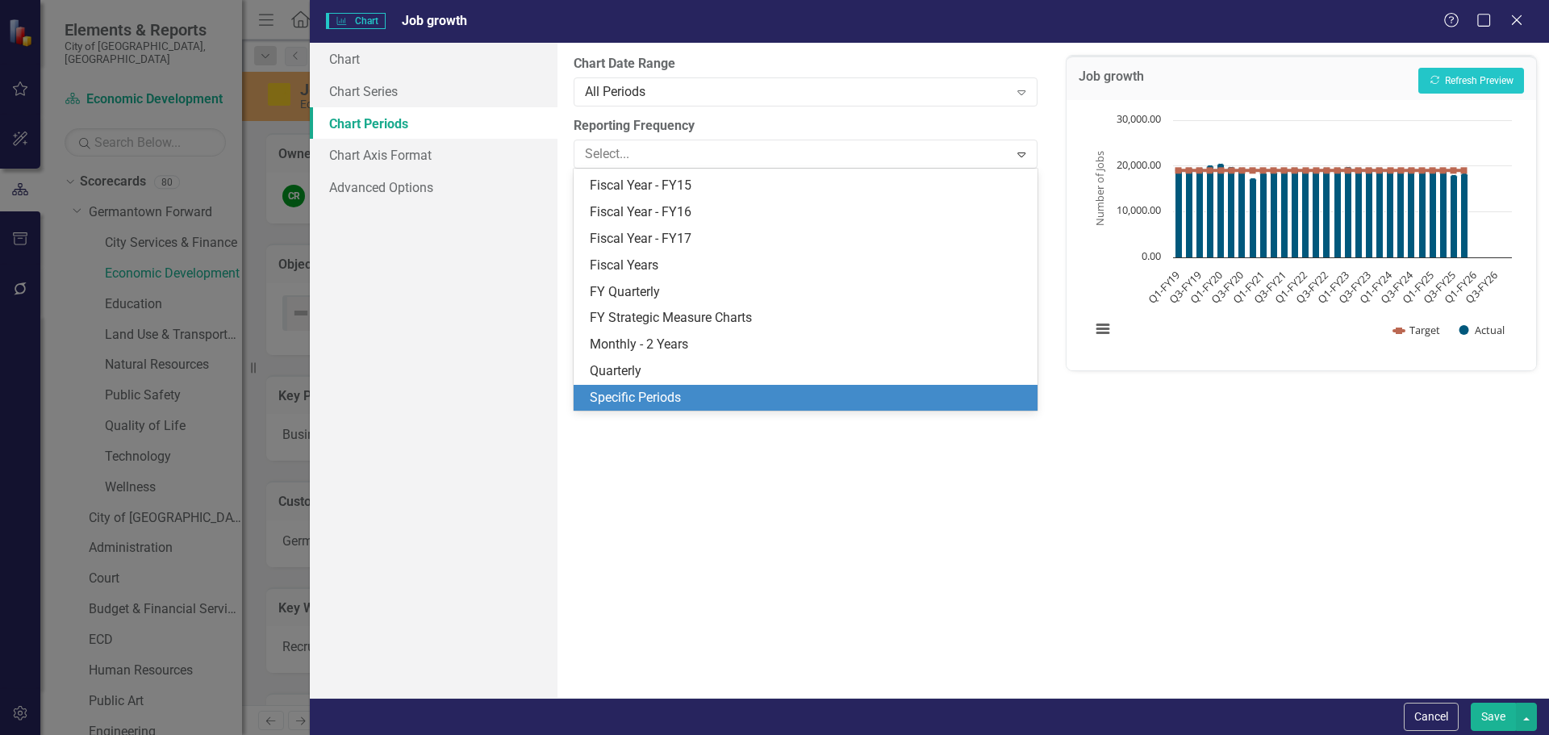
click at [645, 396] on div "Specific Periods" at bounding box center [808, 398] width 437 height 19
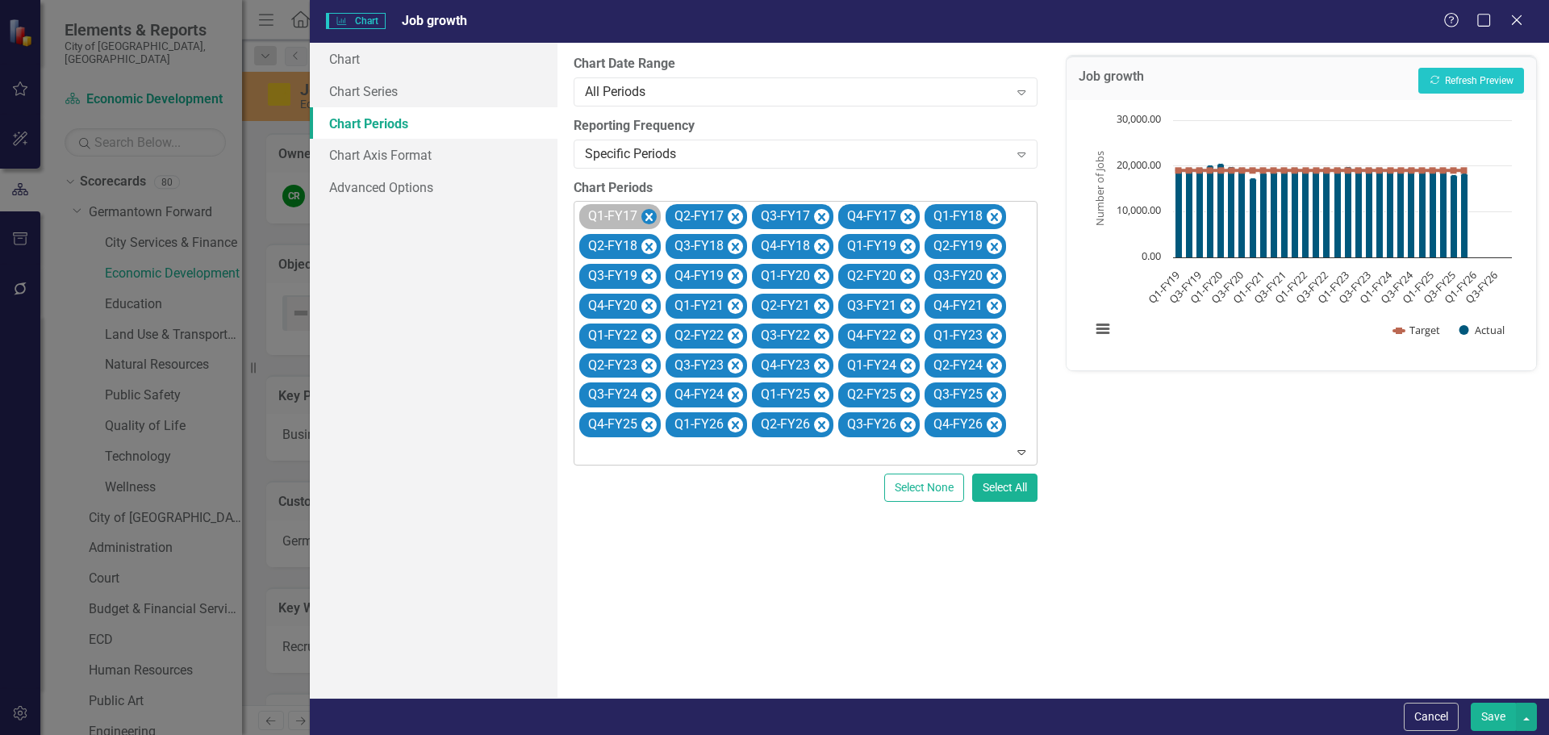
click at [652, 218] on icon "Remove Q1-FY17" at bounding box center [648, 217] width 15 height 20
click at [652, 218] on icon "Remove Q2-FY17" at bounding box center [648, 217] width 15 height 20
click at [728, 218] on icon "Remove Q3-FY17" at bounding box center [735, 217] width 15 height 20
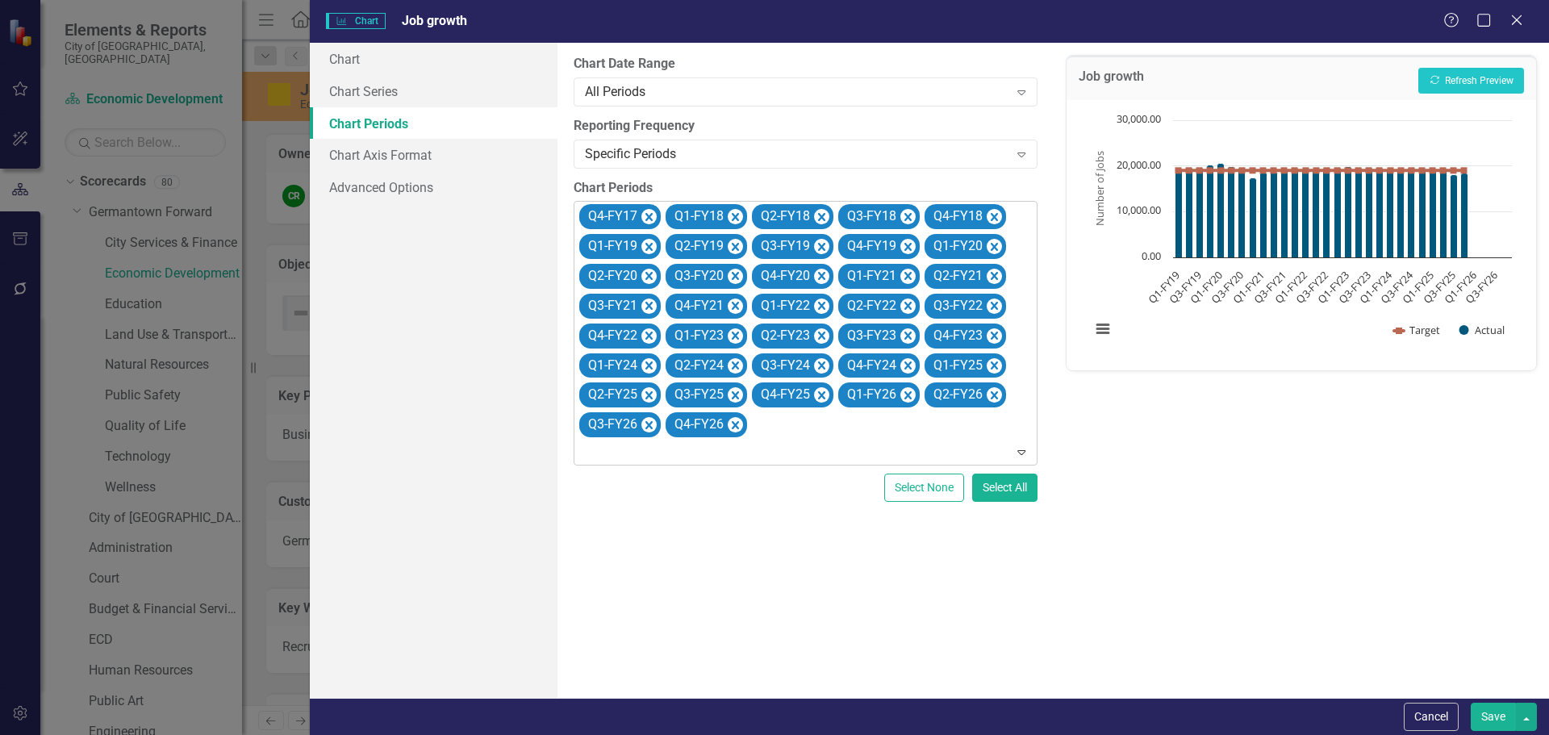
click at [652, 218] on icon "Remove Q4-FY17" at bounding box center [648, 217] width 15 height 20
click at [728, 218] on icon "Remove Q1-FY18" at bounding box center [735, 217] width 15 height 20
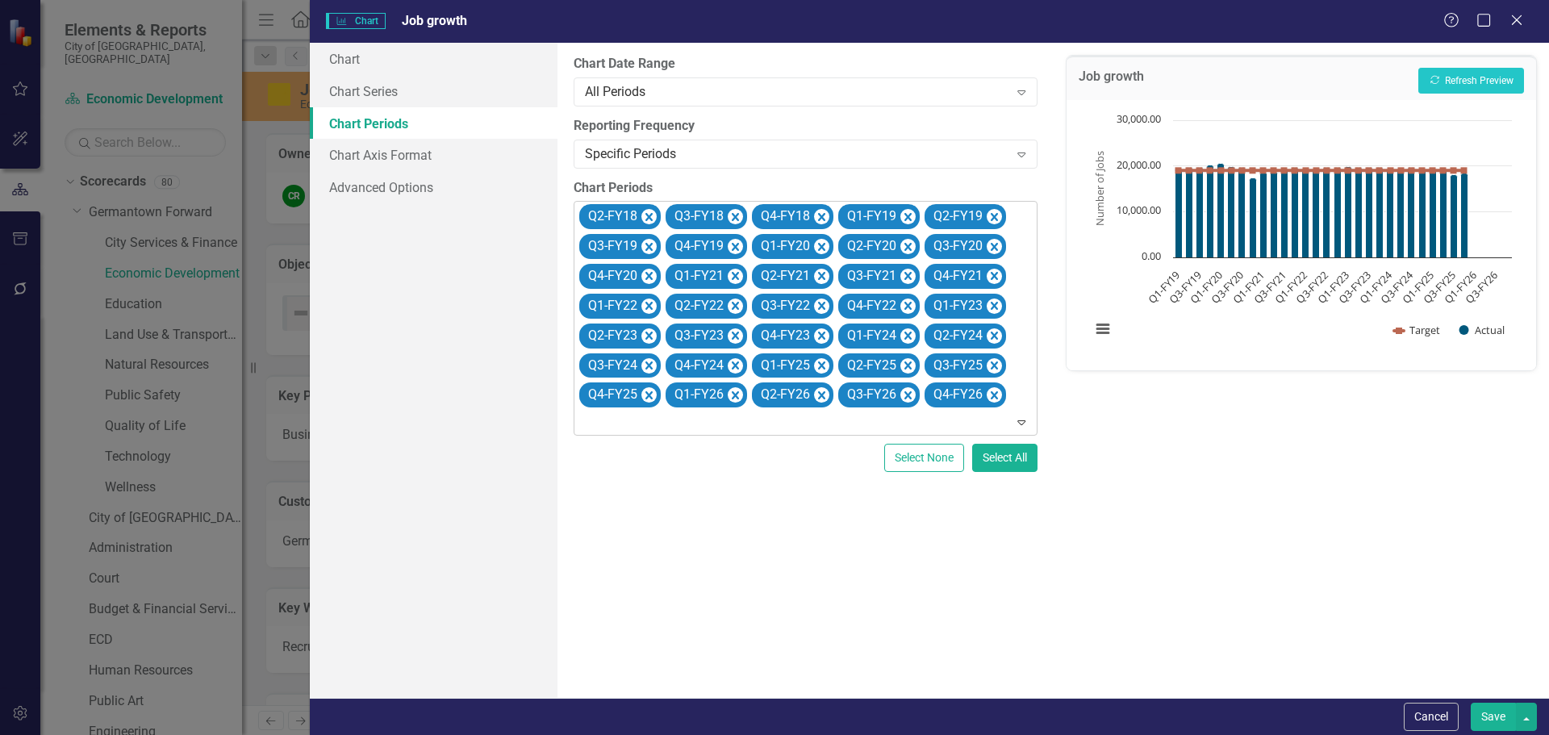
click at [652, 218] on icon "Remove Q2-FY18" at bounding box center [648, 217] width 15 height 20
click at [652, 218] on icon "Remove Q3-FY18" at bounding box center [648, 217] width 15 height 20
click at [728, 218] on icon "Remove Q4-FY18" at bounding box center [735, 217] width 15 height 20
click at [652, 218] on icon "Remove Q1-FY19" at bounding box center [648, 217] width 15 height 20
click at [652, 218] on icon "Remove Q2-FY19" at bounding box center [648, 217] width 15 height 20
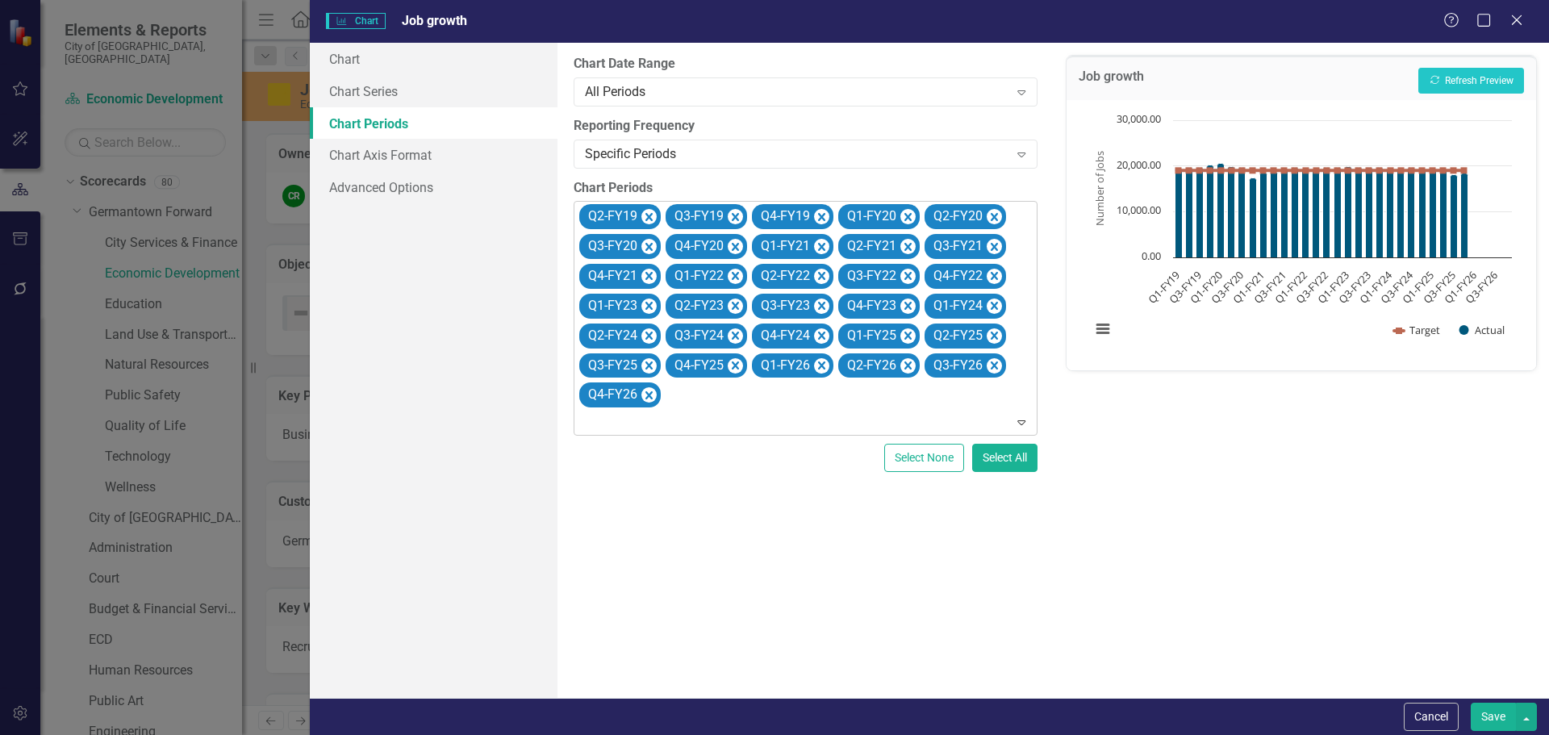
click at [728, 218] on icon "Remove Q3-FY19" at bounding box center [735, 217] width 15 height 20
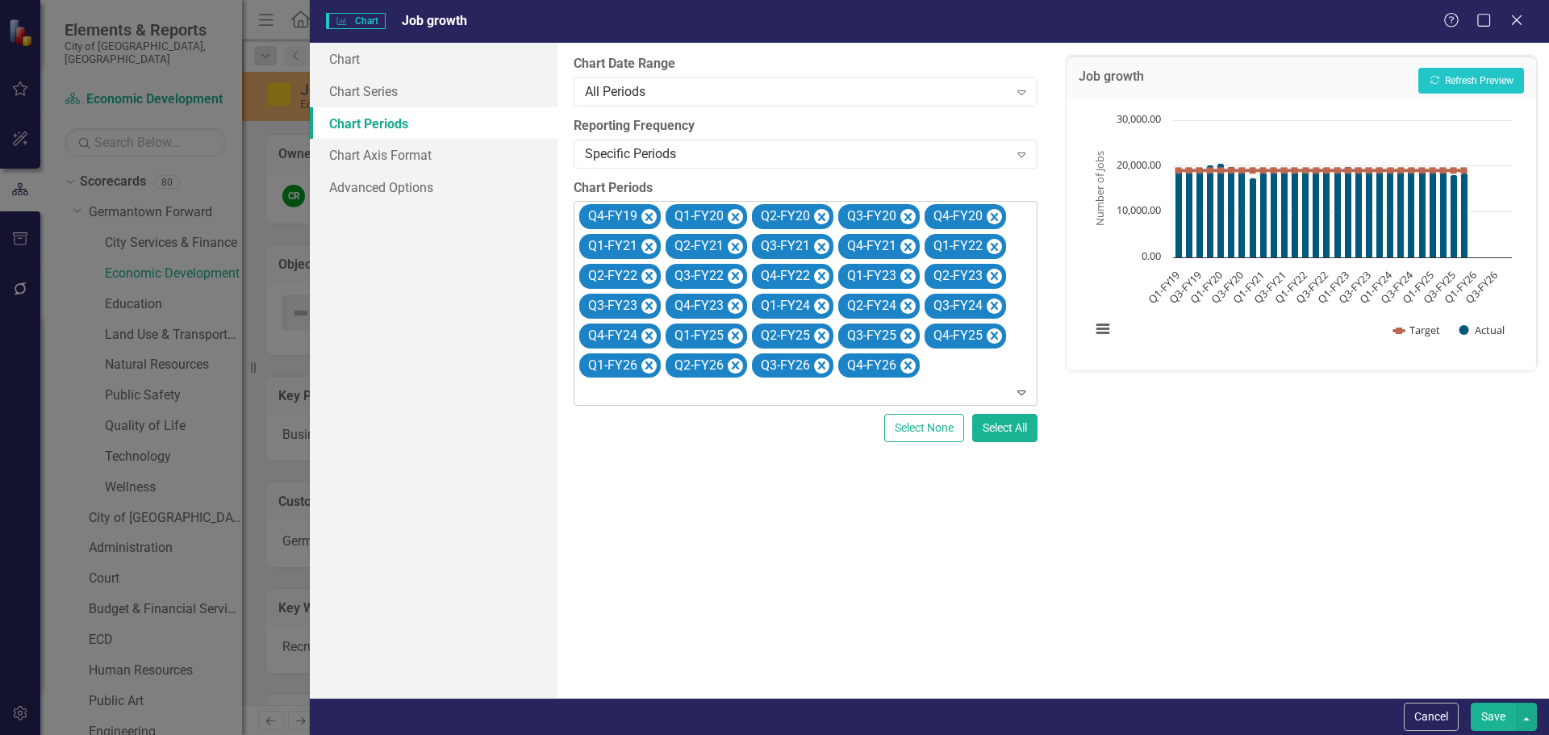
click at [652, 218] on icon "Remove Q4-FY19" at bounding box center [648, 217] width 15 height 20
click at [993, 332] on icon "Remove Q1-FY26" at bounding box center [994, 336] width 15 height 20
click at [993, 332] on icon "Remove Q2-FY26" at bounding box center [994, 336] width 15 height 20
click at [657, 356] on icon "Remove Q3-FY26" at bounding box center [648, 366] width 15 height 20
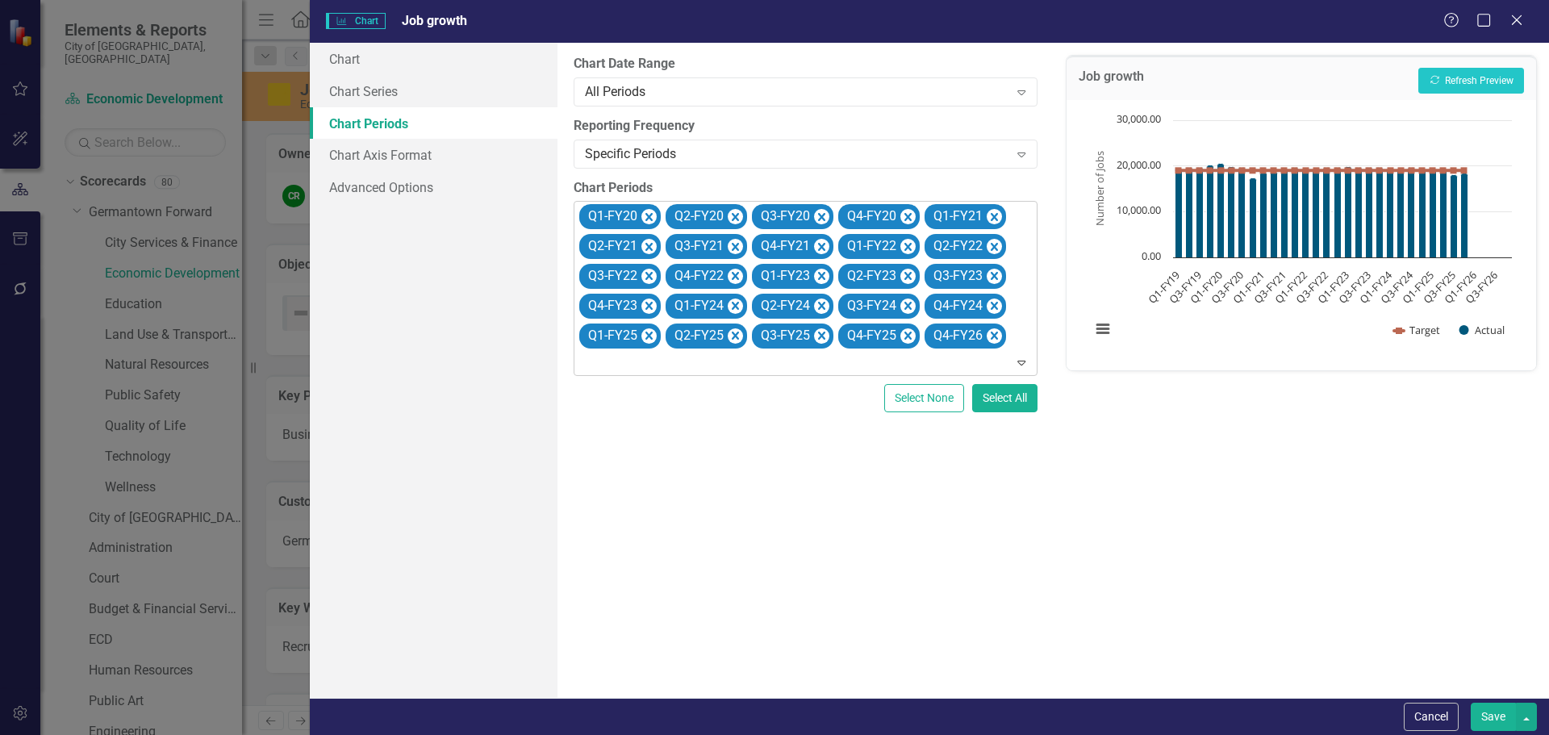
click at [993, 332] on icon "Remove Q4-FY26" at bounding box center [994, 336] width 15 height 20
click at [1476, 80] on button "Recalculate Refresh Preview" at bounding box center [1471, 81] width 106 height 26
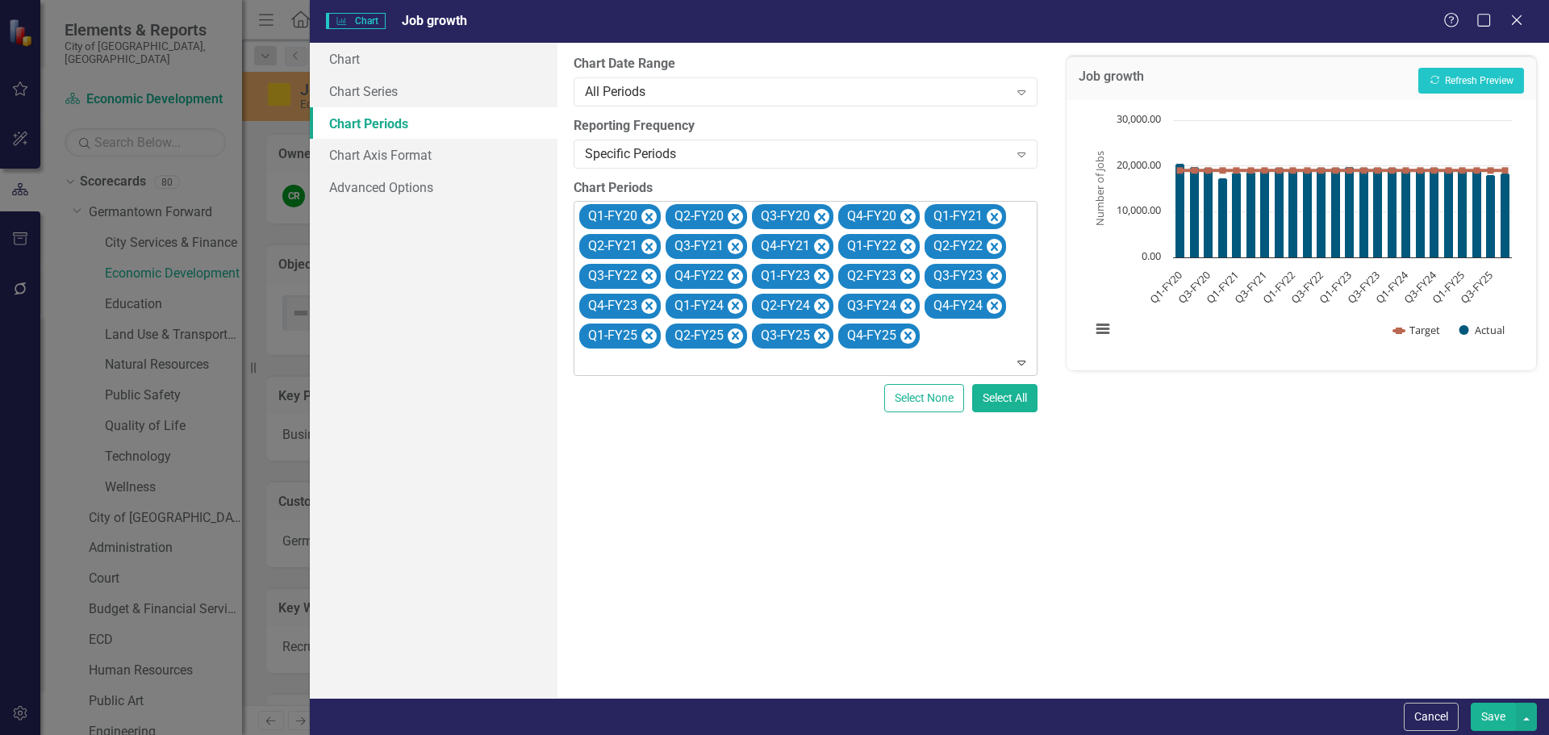
click at [1502, 715] on button "Save" at bounding box center [1493, 717] width 45 height 28
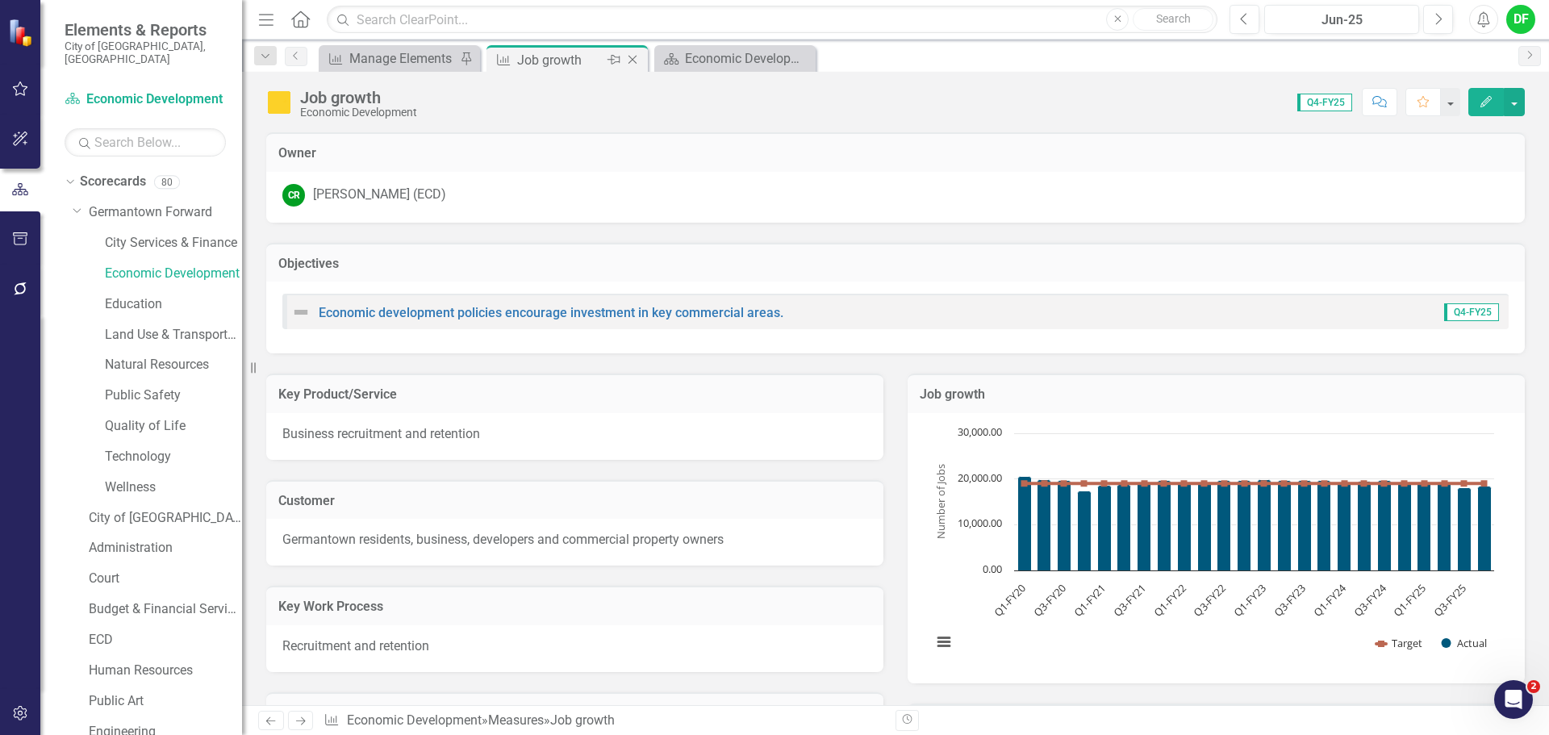
click at [632, 59] on icon at bounding box center [632, 60] width 9 height 9
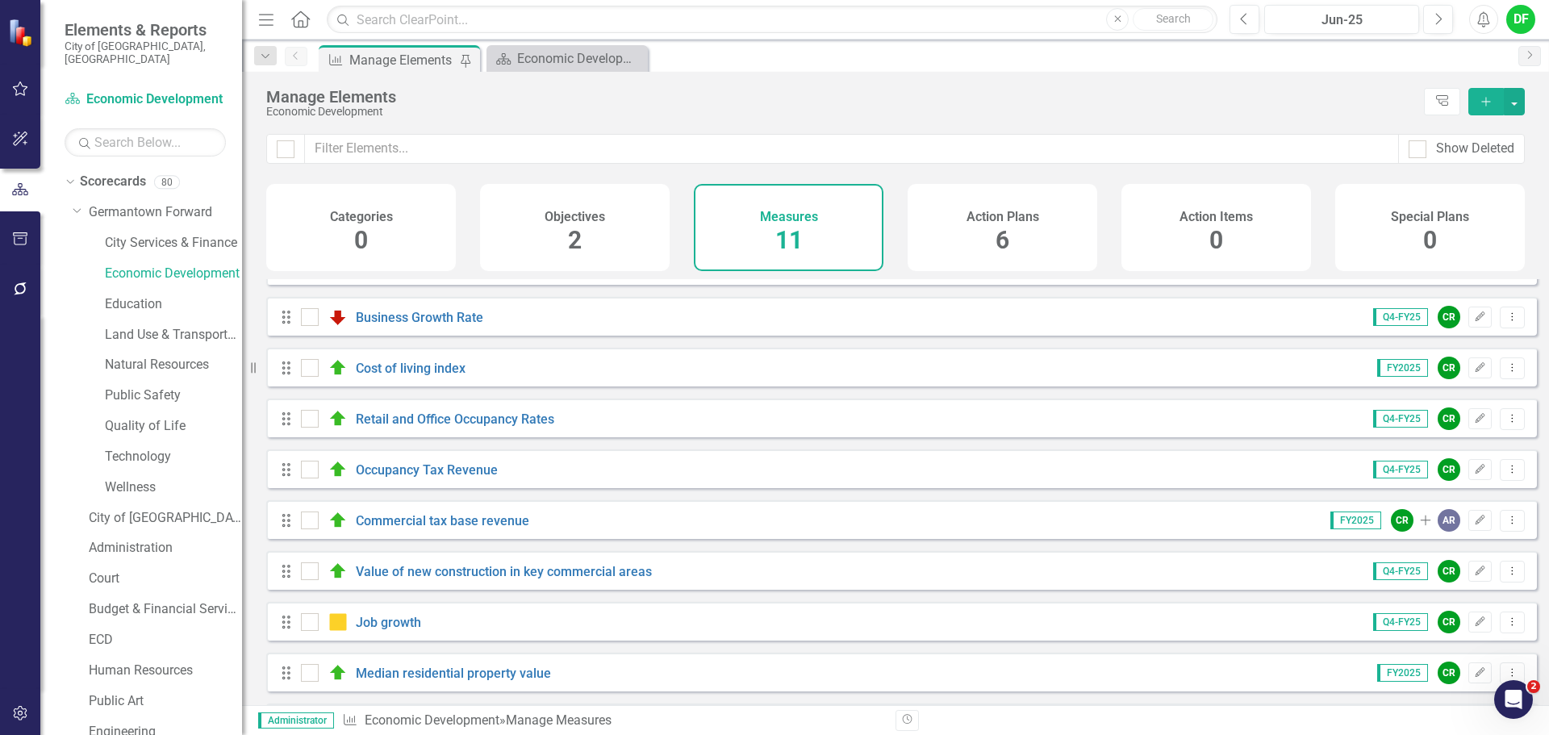
scroll to position [145, 0]
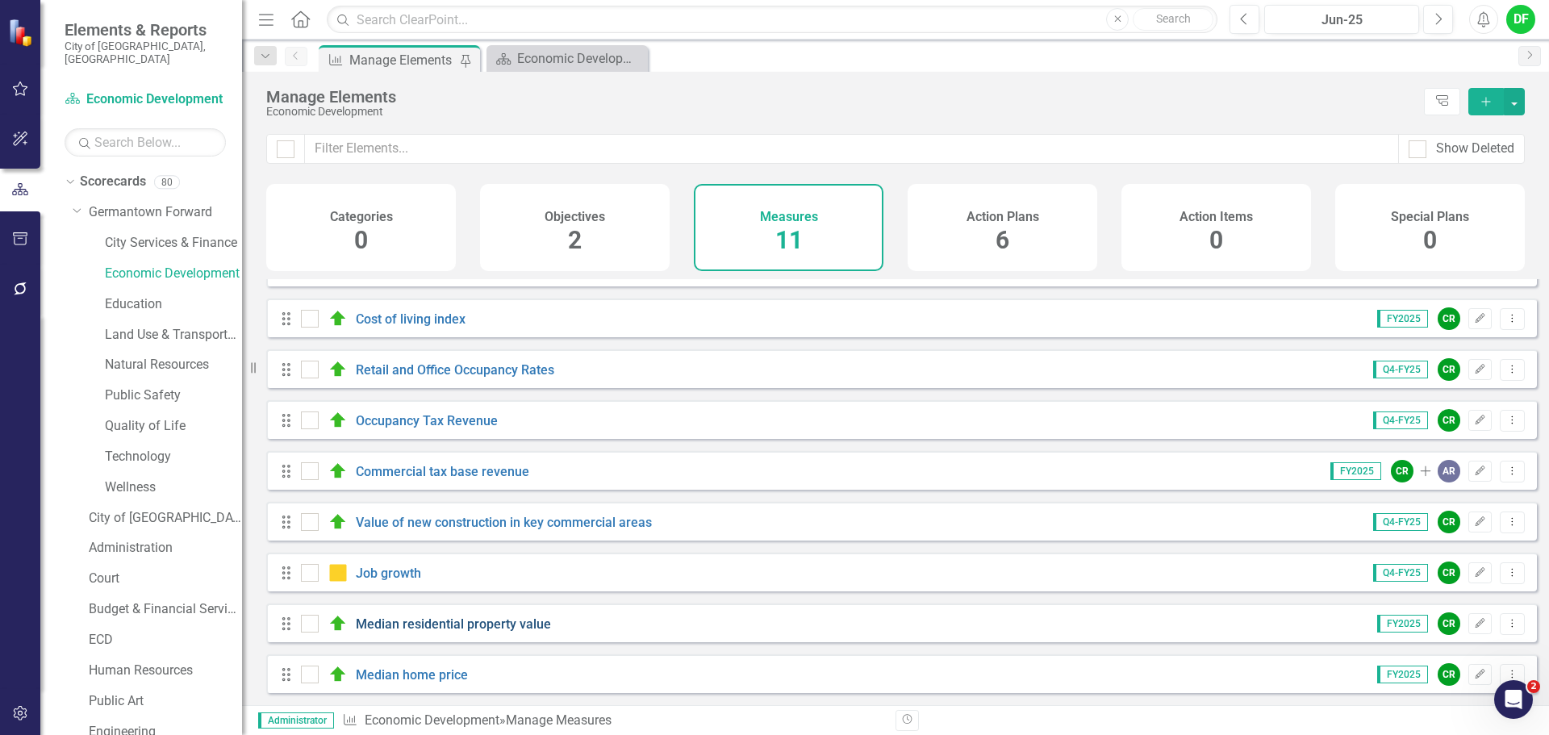
click at [455, 623] on link "Median residential property value" at bounding box center [453, 623] width 195 height 15
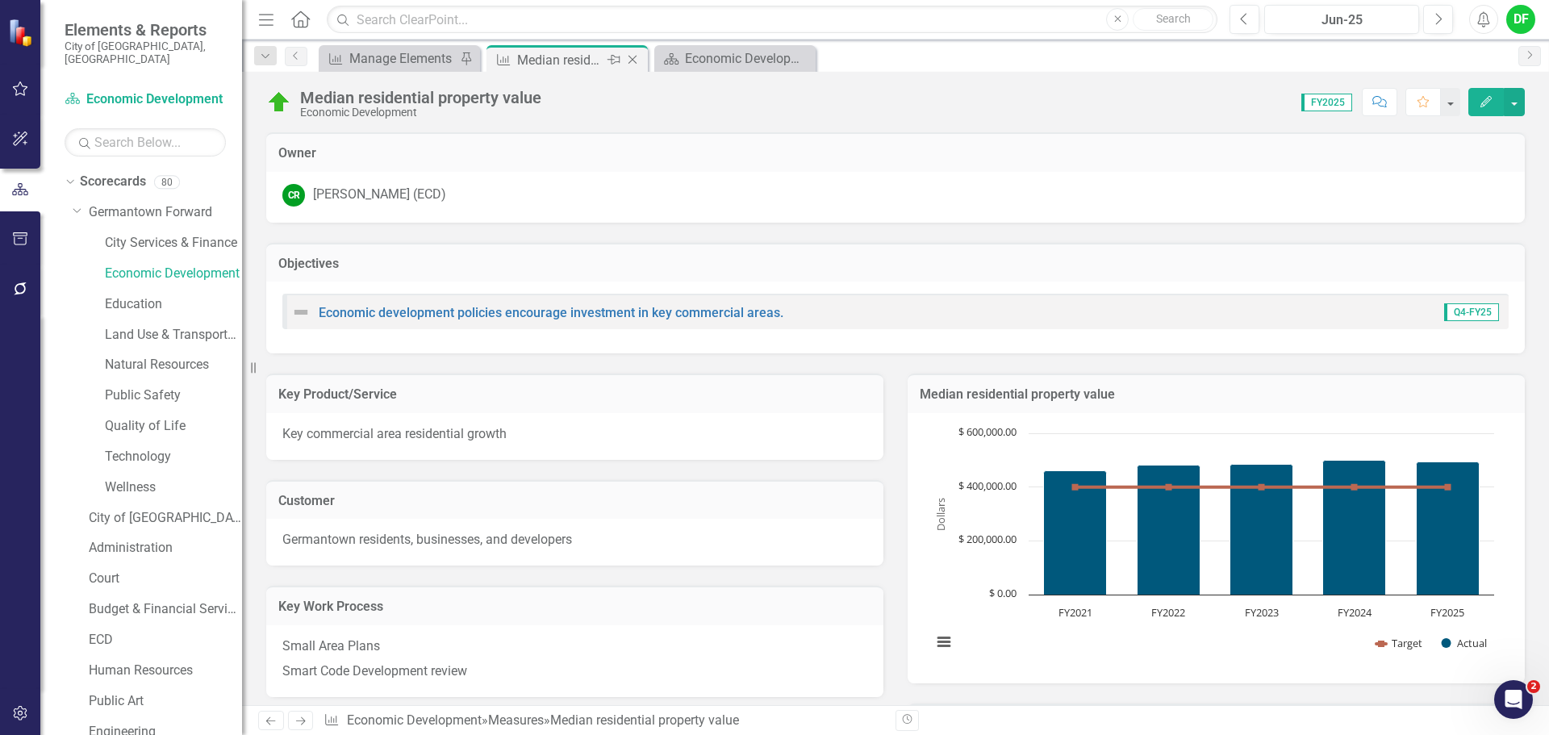
click at [633, 61] on icon "Close" at bounding box center [632, 59] width 16 height 13
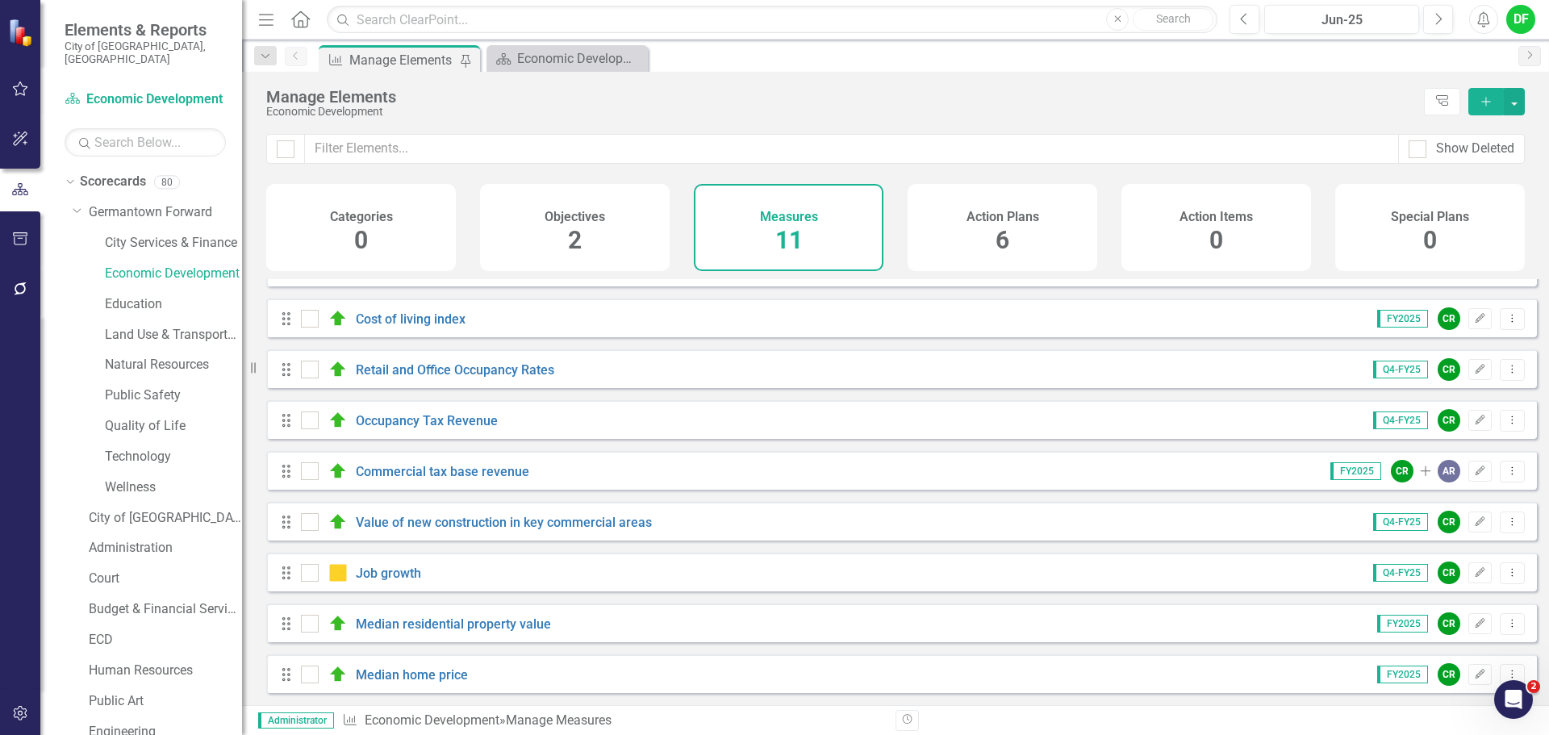
scroll to position [145, 0]
click at [415, 675] on link "Median home price" at bounding box center [412, 674] width 112 height 15
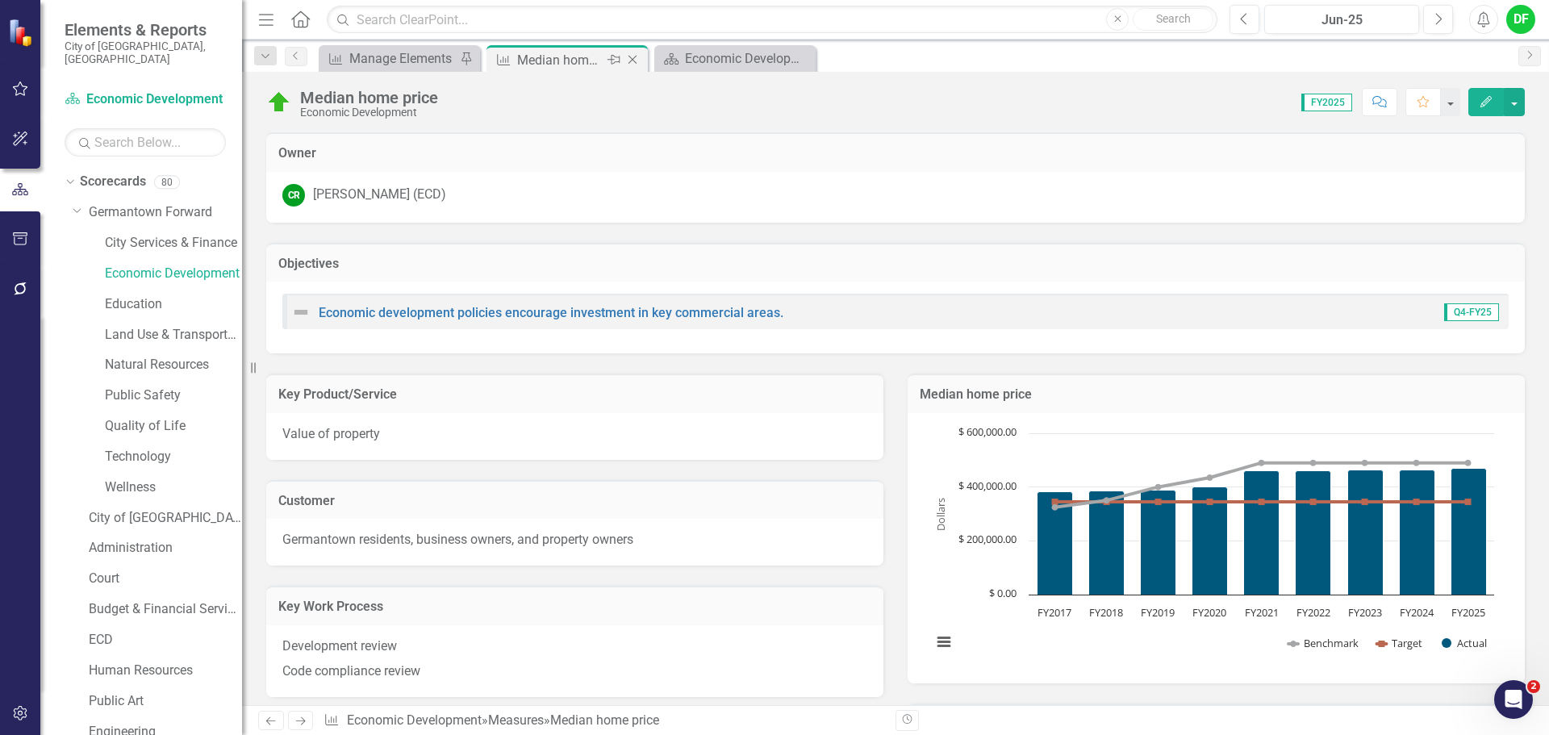
click at [630, 60] on icon "Close" at bounding box center [632, 59] width 16 height 13
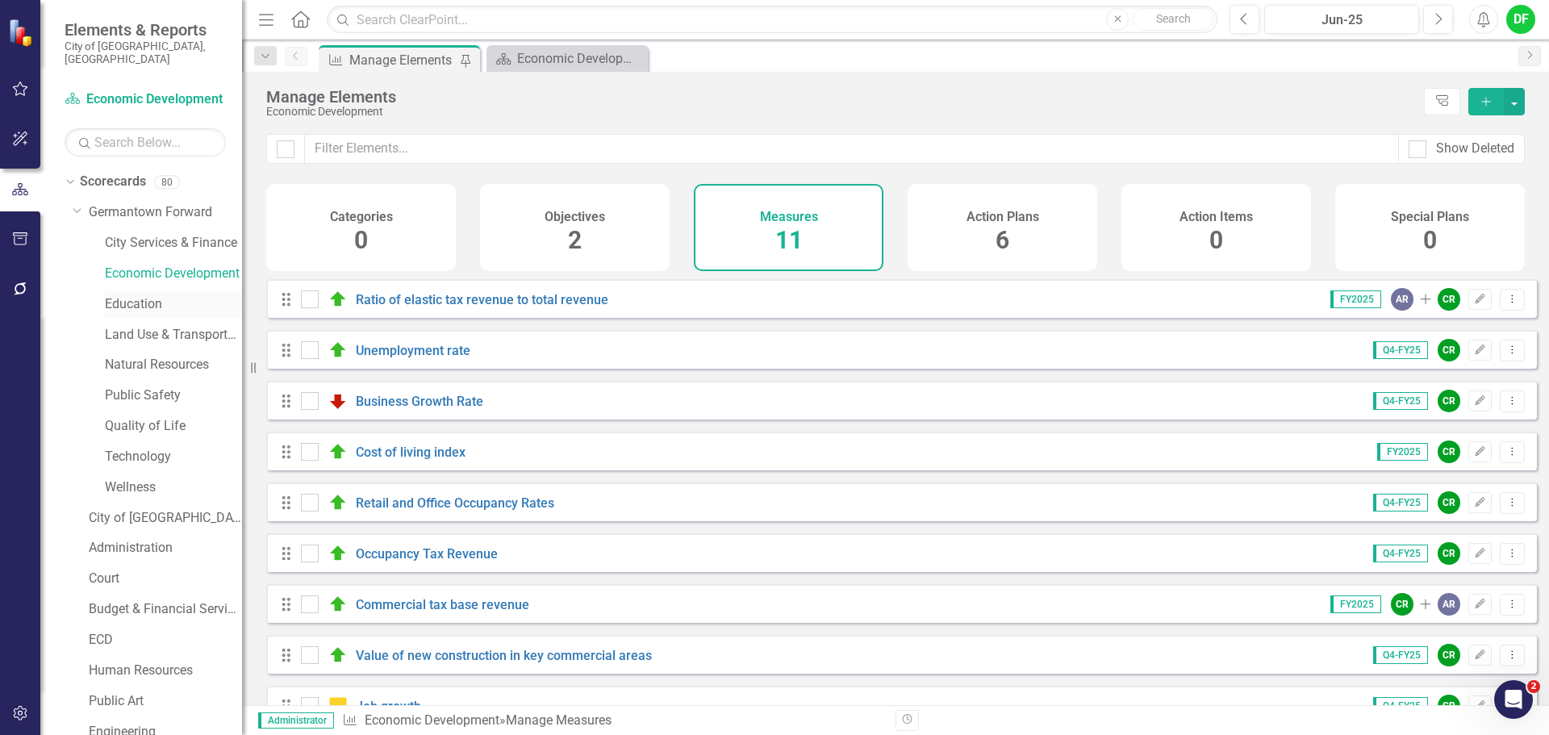
click at [115, 295] on link "Education" at bounding box center [173, 304] width 137 height 19
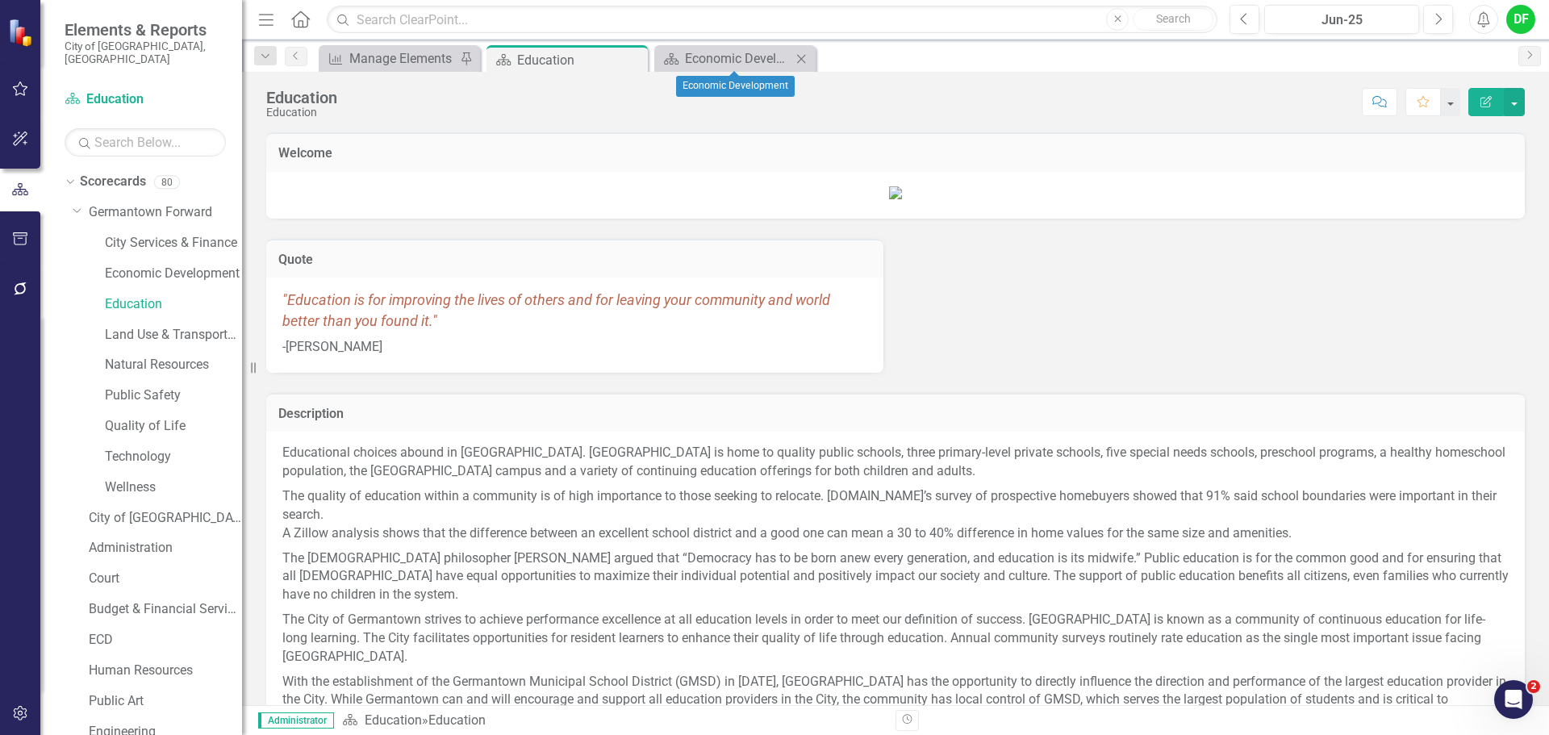
click at [802, 56] on icon "Close" at bounding box center [801, 58] width 16 height 13
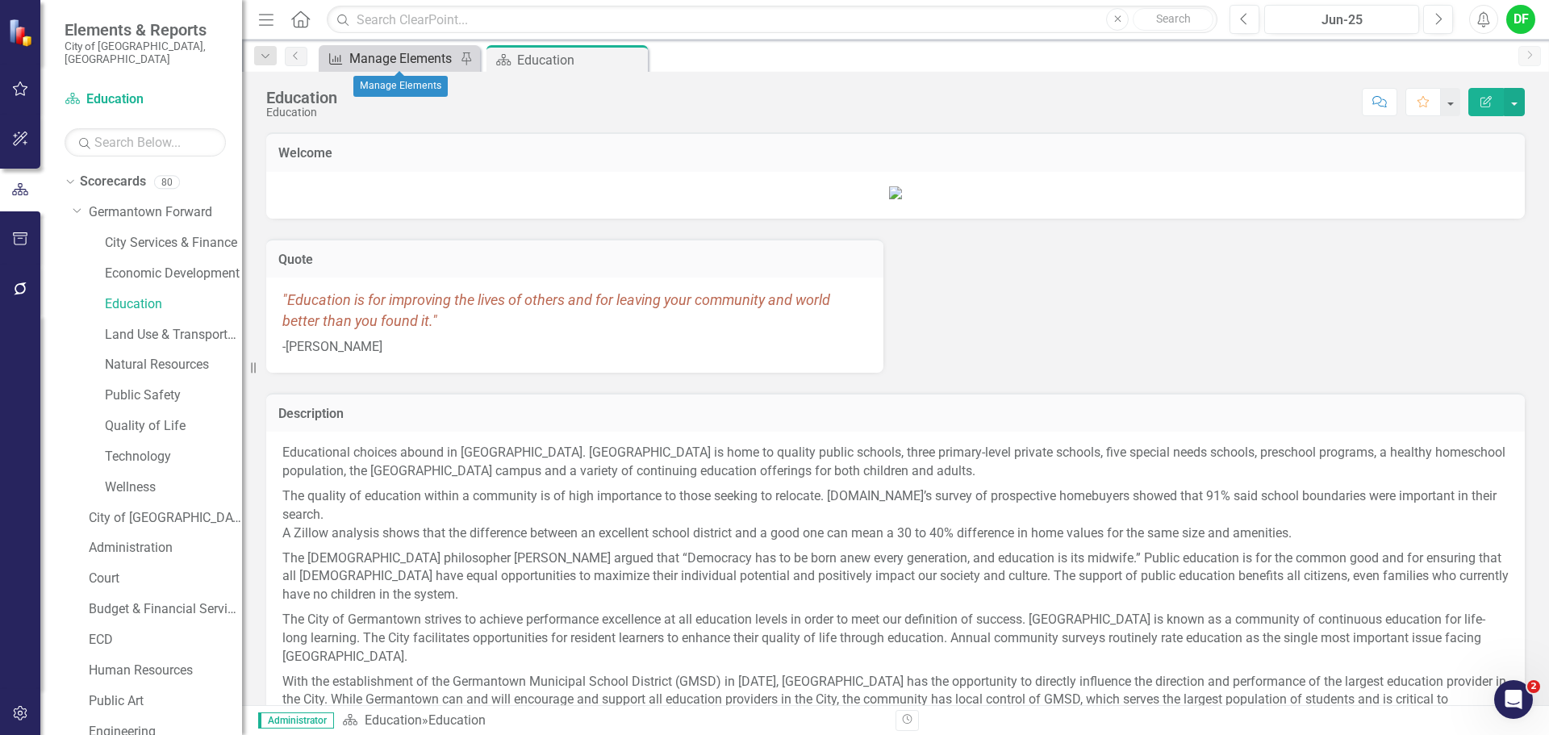
click at [390, 55] on div "Manage Elements" at bounding box center [402, 58] width 106 height 20
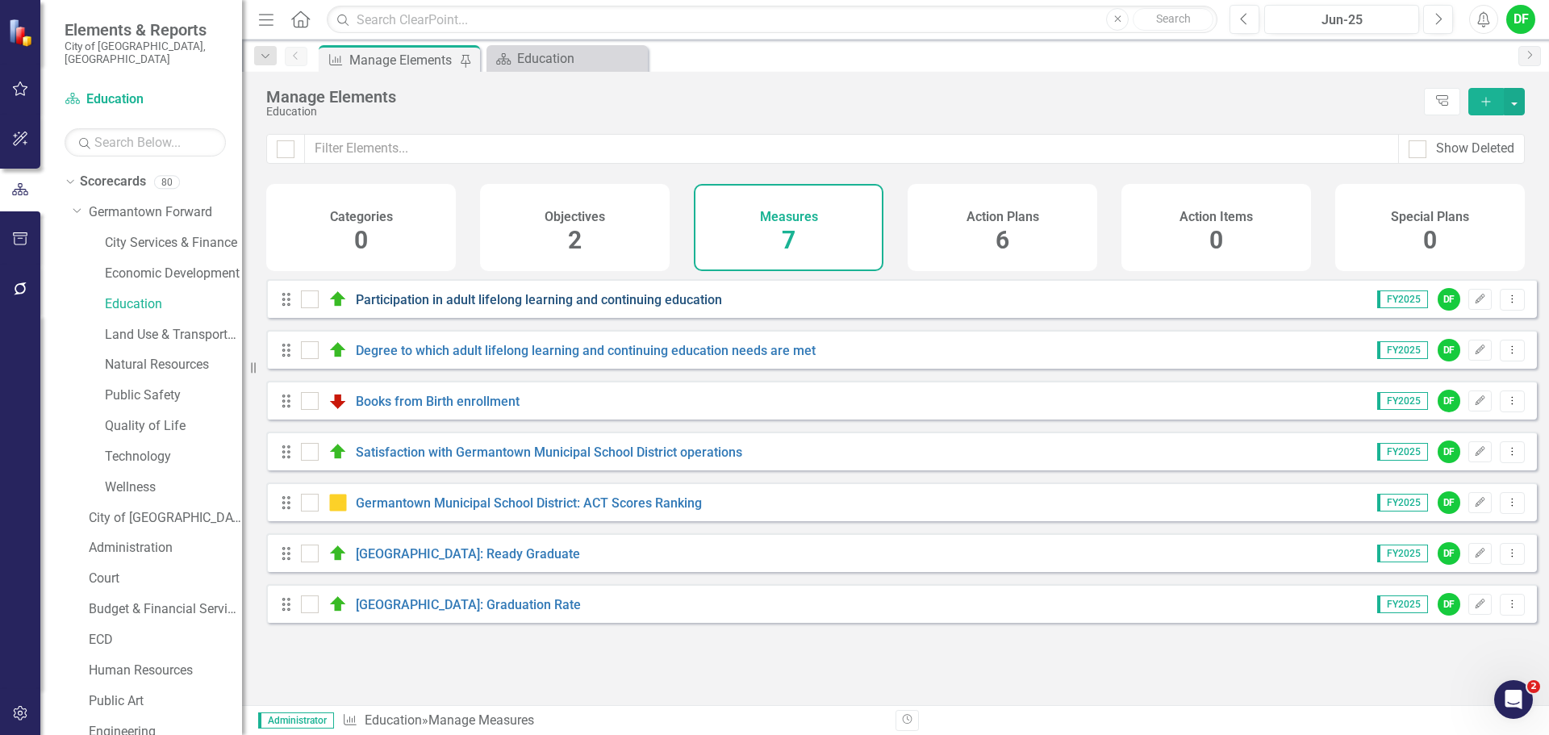
click at [589, 307] on link "Participation in adult lifelong learning and continuing education" at bounding box center [539, 299] width 366 height 15
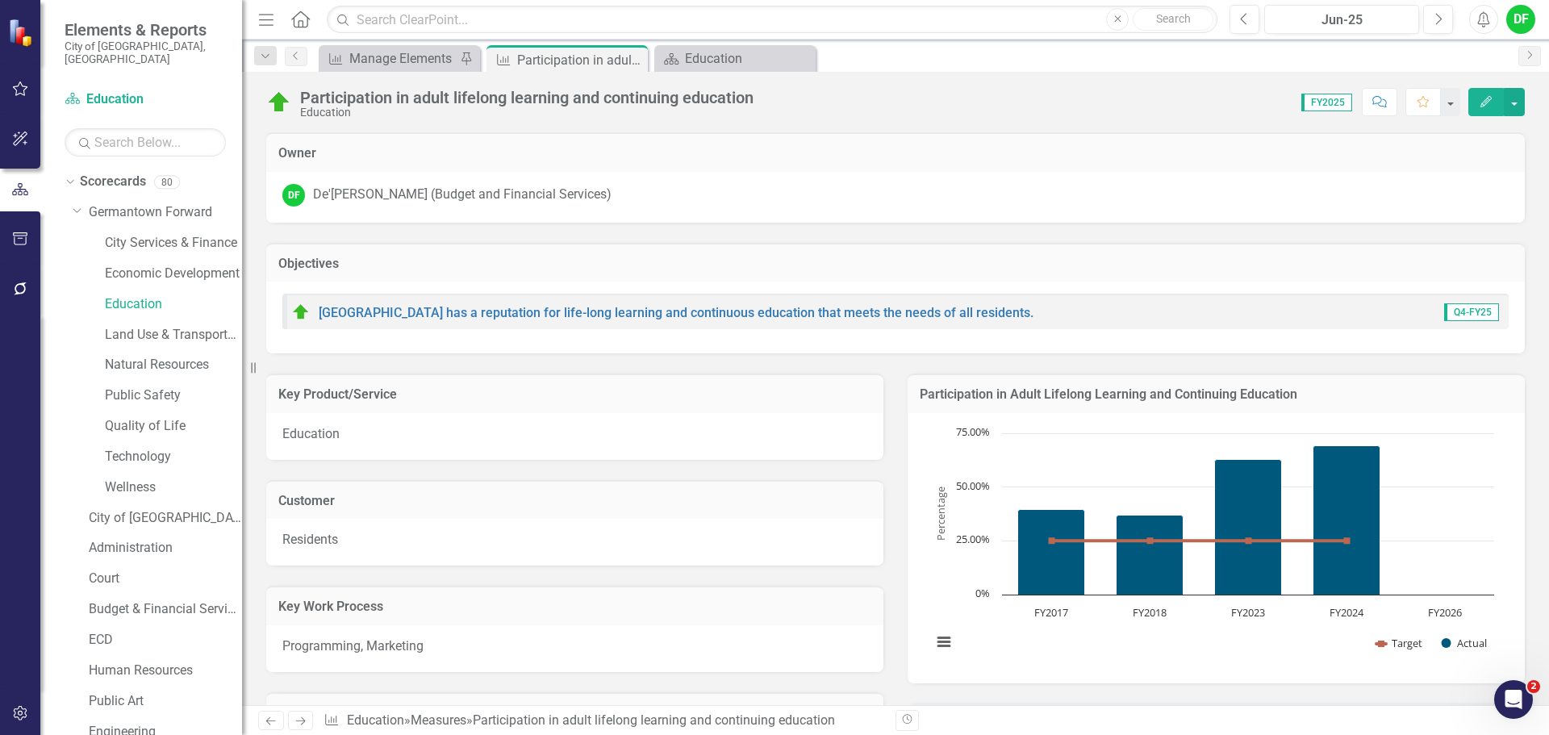
click at [1321, 380] on div "Participation in Adult Lifelong Learning and Continuing Education" at bounding box center [1215, 393] width 617 height 40
click at [1323, 382] on div "Participation in Adult Lifelong Learning and Continuing Education" at bounding box center [1215, 393] width 617 height 40
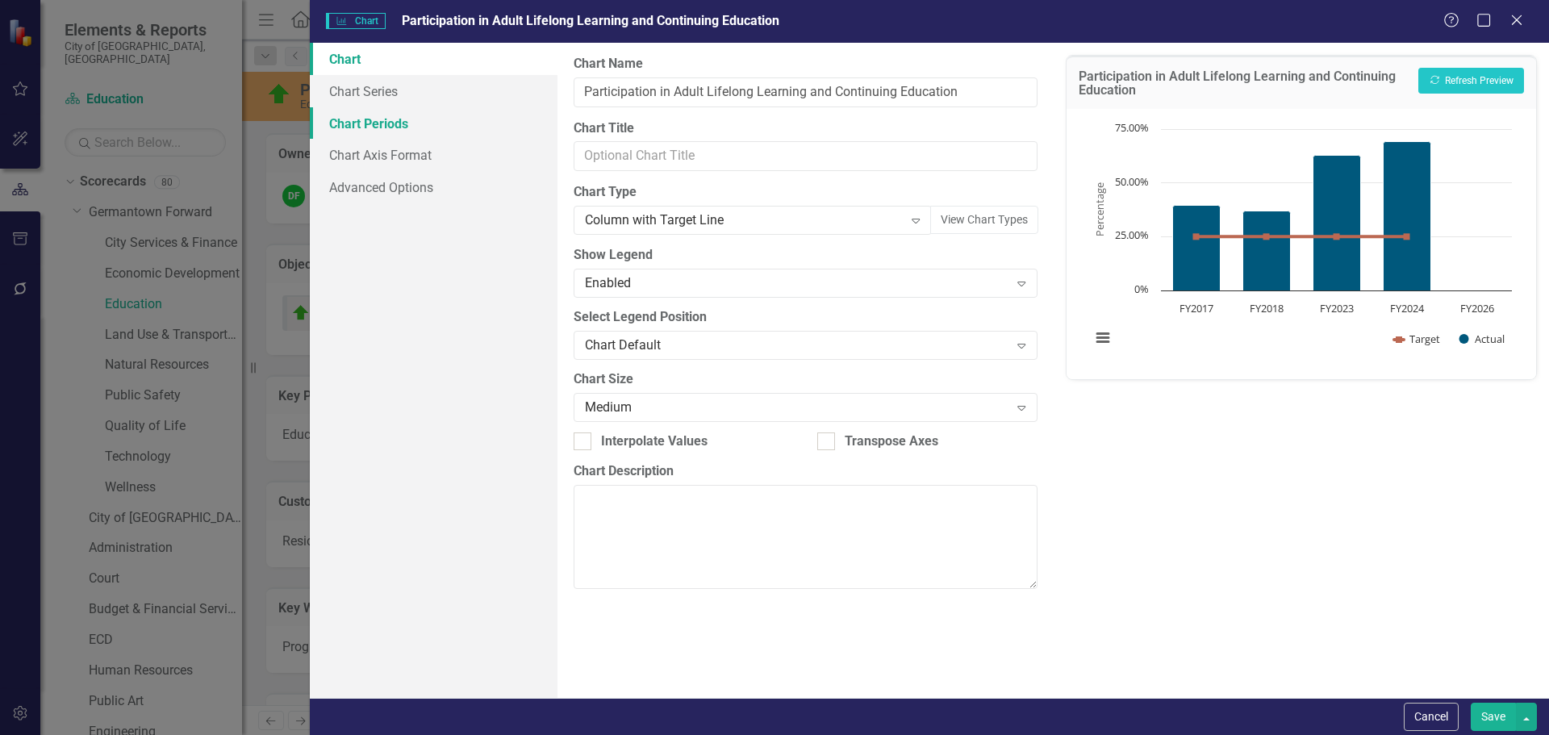
click at [364, 123] on link "Chart Periods" at bounding box center [434, 123] width 248 height 32
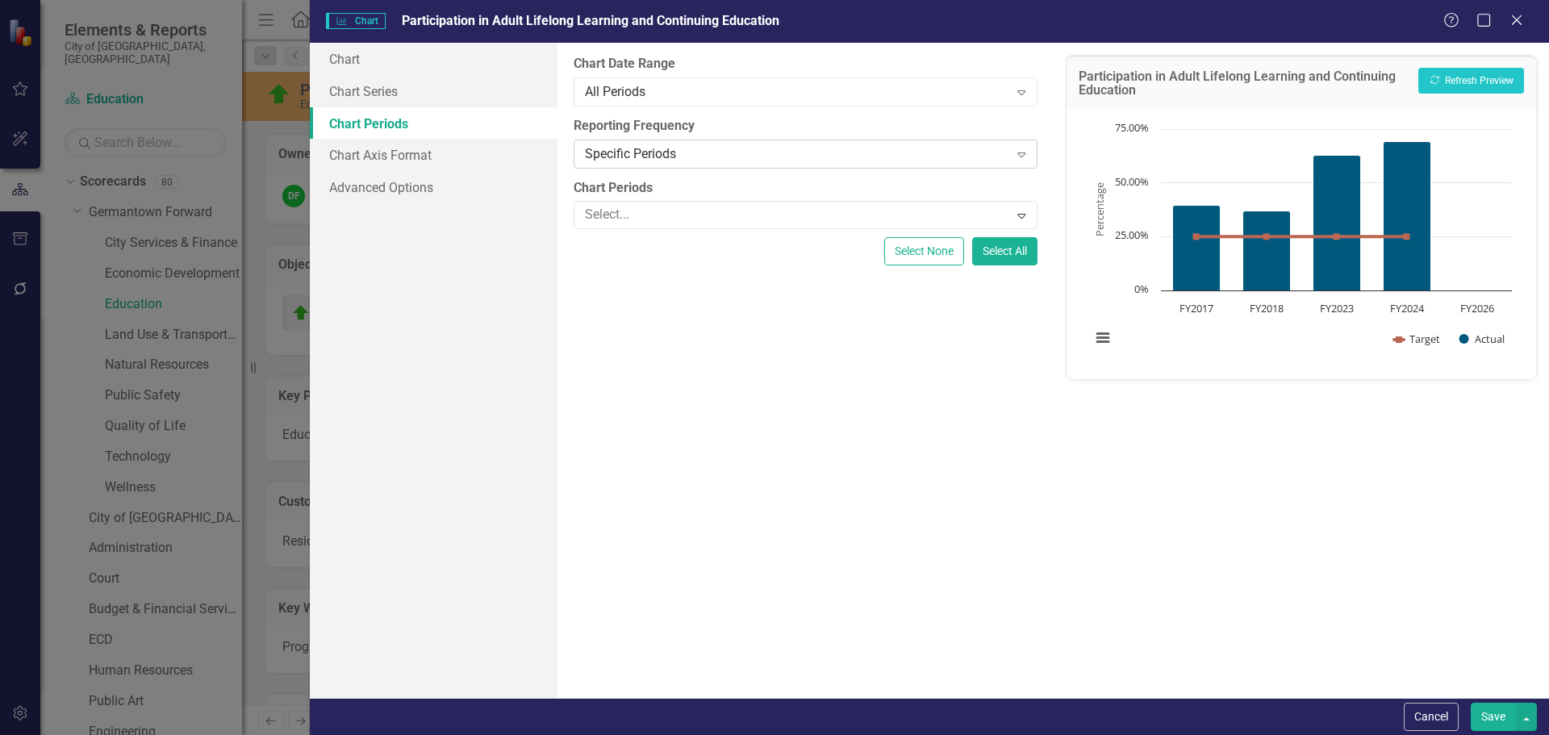
click at [666, 149] on div "Specific Periods" at bounding box center [796, 153] width 423 height 19
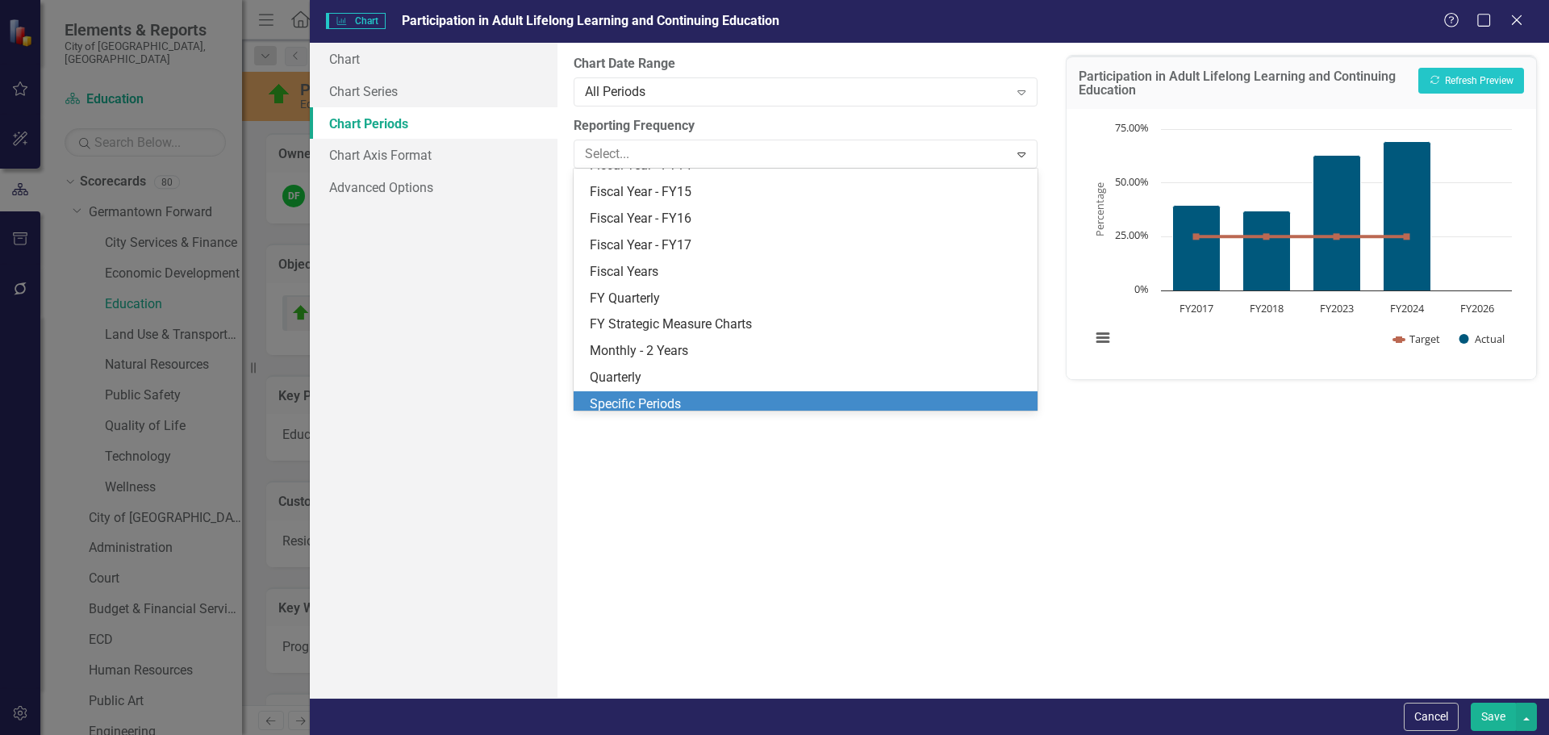
scroll to position [208, 0]
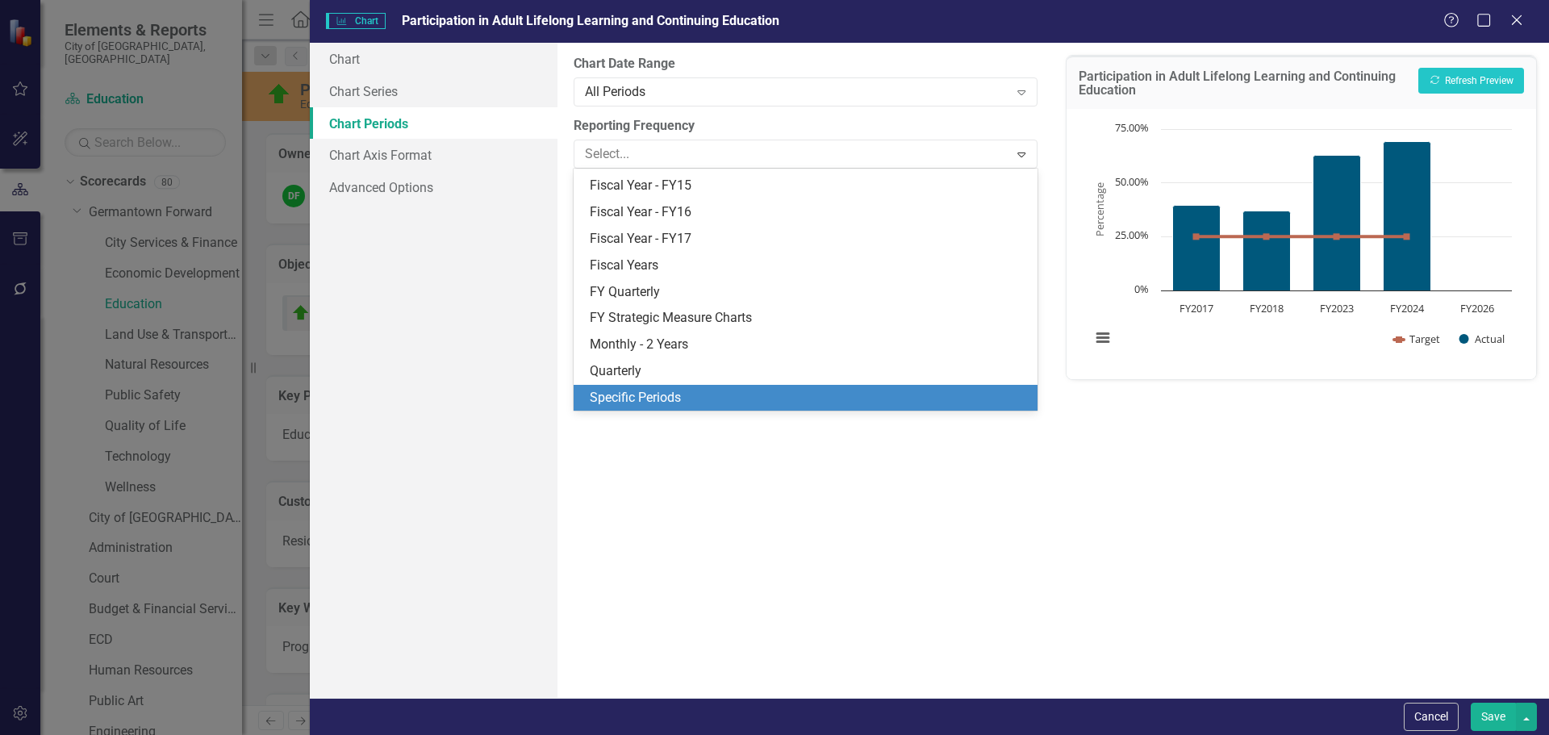
click at [624, 399] on div "Specific Periods" at bounding box center [808, 398] width 437 height 19
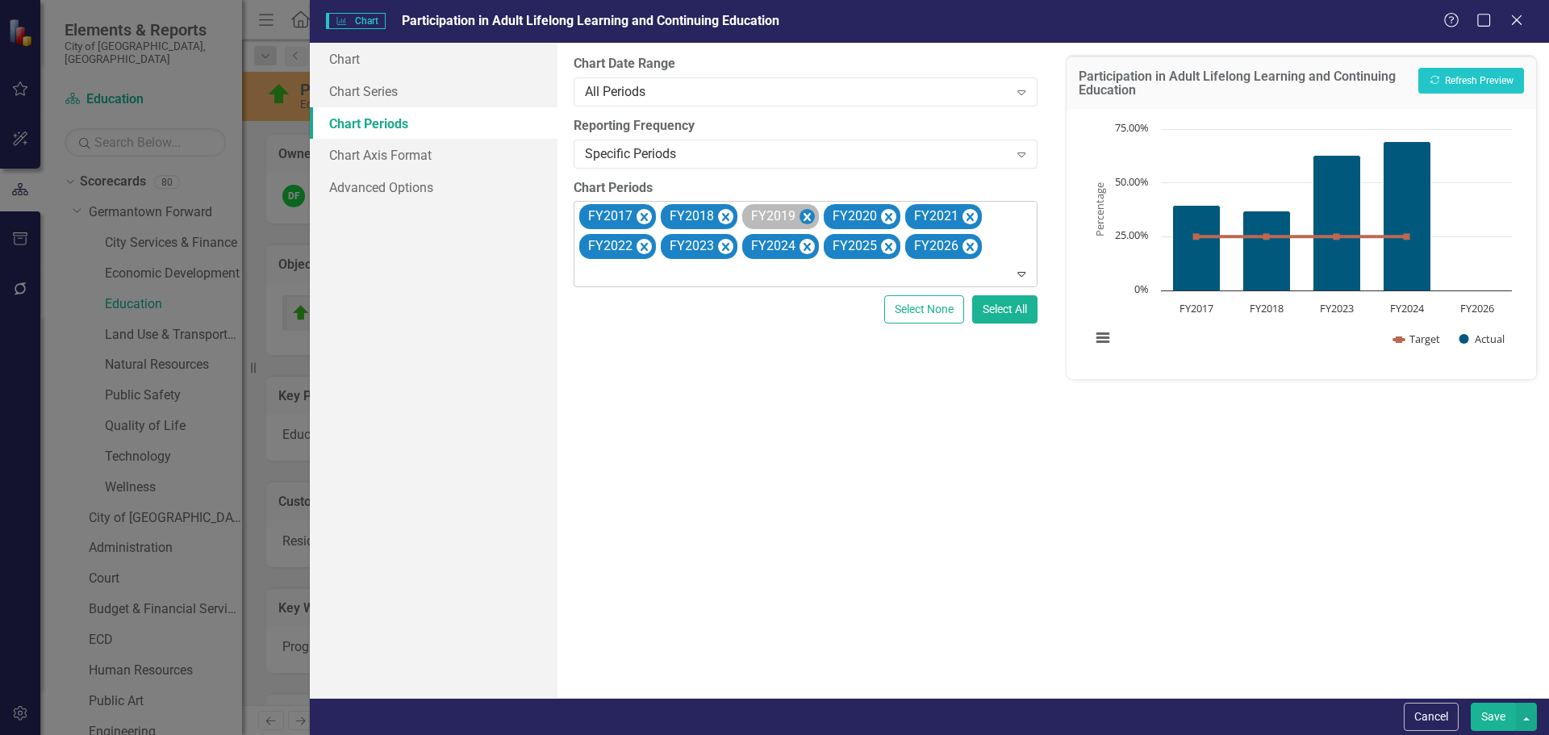
click at [800, 210] on icon "Remove FY2019" at bounding box center [806, 217] width 15 height 20
click at [800, 210] on icon "Remove FY2020" at bounding box center [806, 217] width 15 height 20
click at [800, 210] on icon "Remove FY2021" at bounding box center [806, 217] width 15 height 20
click at [800, 210] on icon "Remove FY2022" at bounding box center [806, 217] width 15 height 20
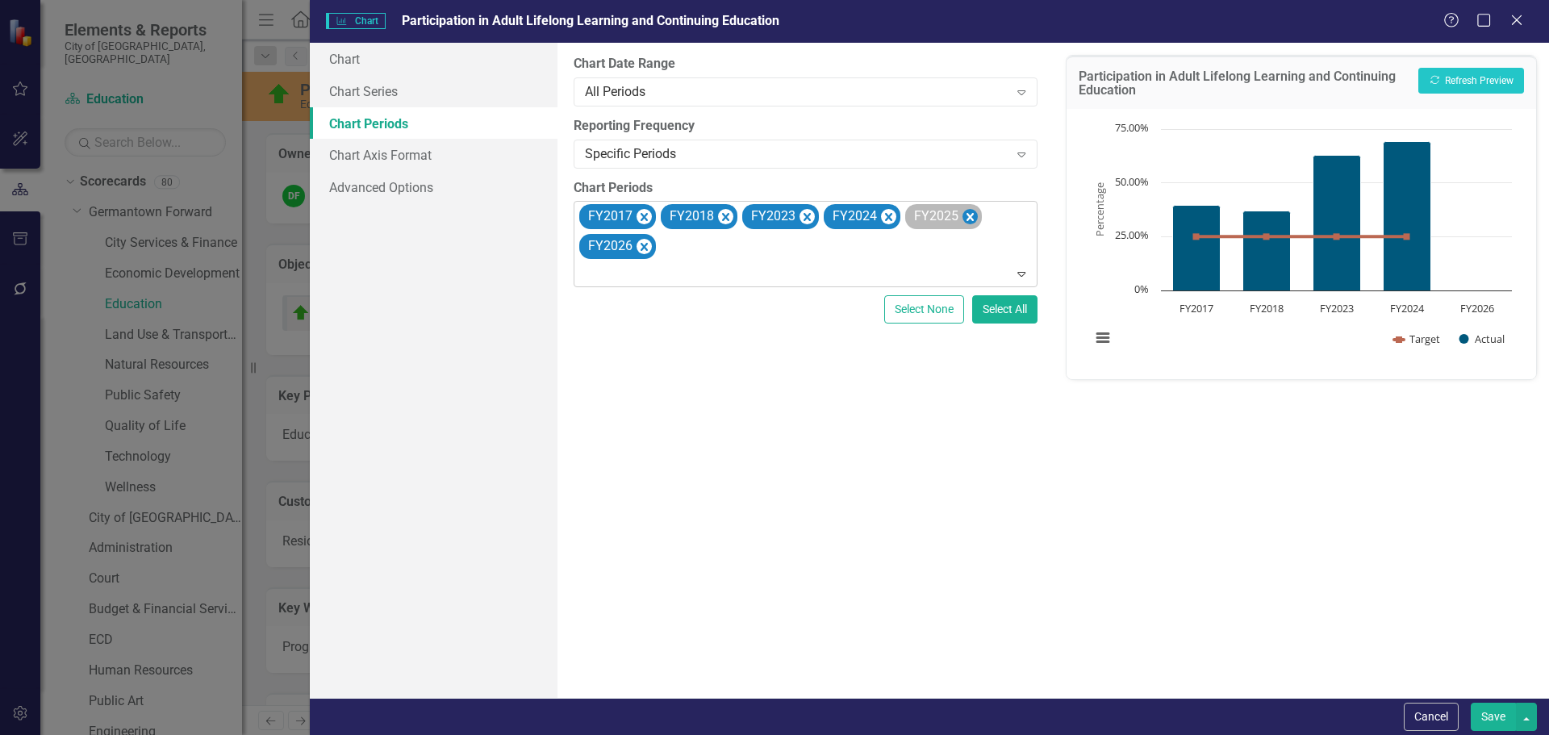
click at [970, 215] on icon "Remove FY2025" at bounding box center [969, 217] width 7 height 8
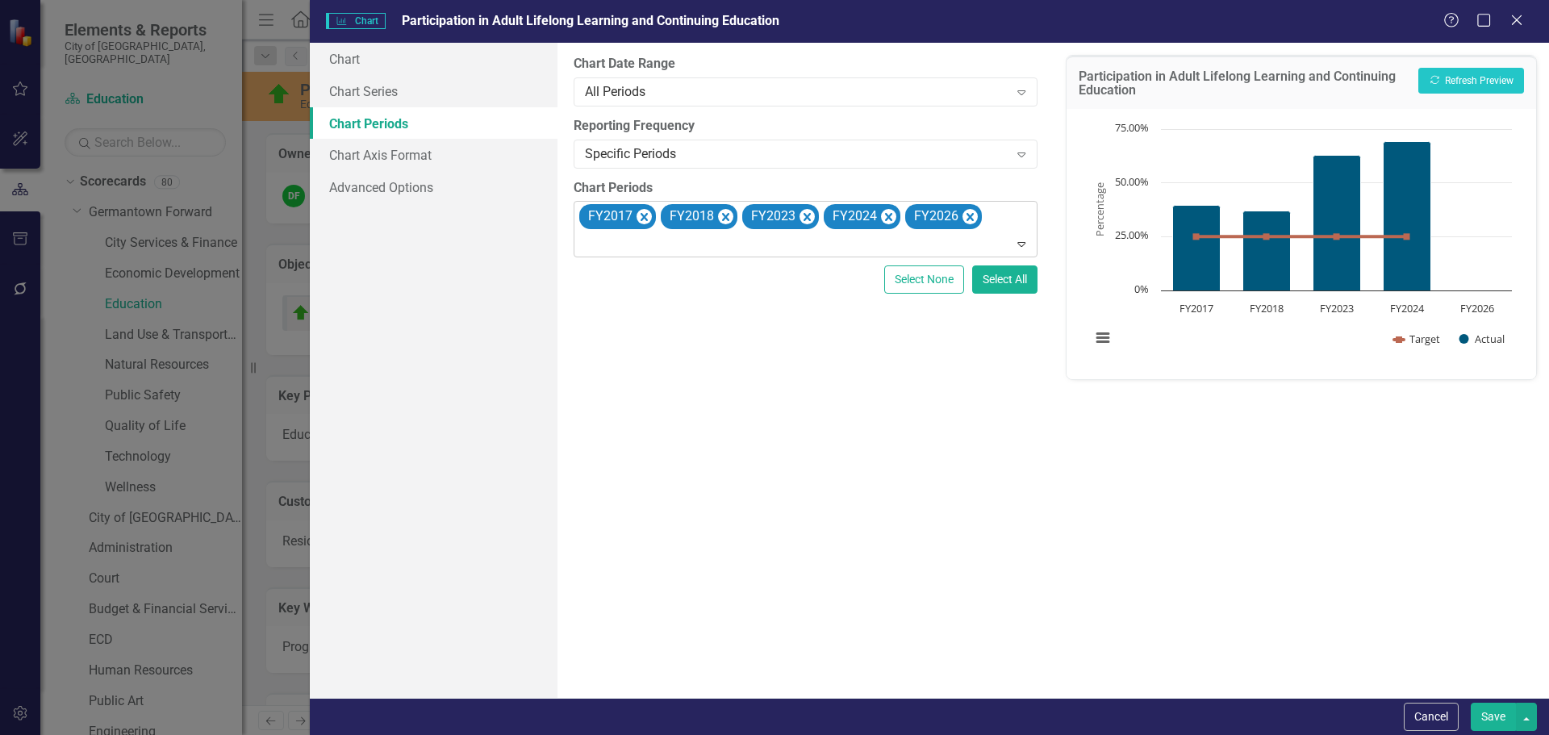
click at [970, 215] on icon "Remove FY2026" at bounding box center [969, 217] width 7 height 8
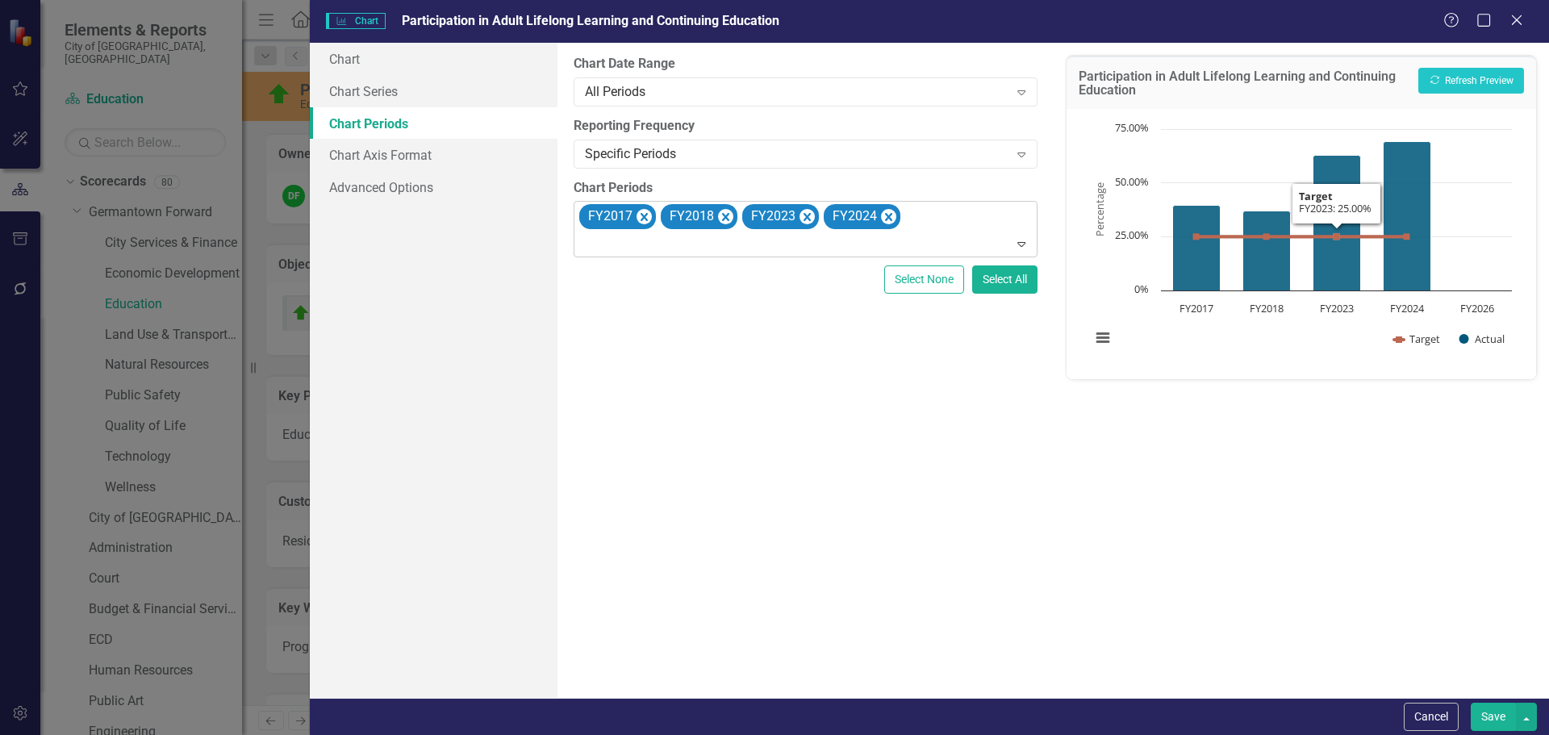
click at [1476, 48] on div "Participation in Adult Lifelong Learning and Continuing Education Recalculate R…" at bounding box center [1300, 370] width 495 height 655
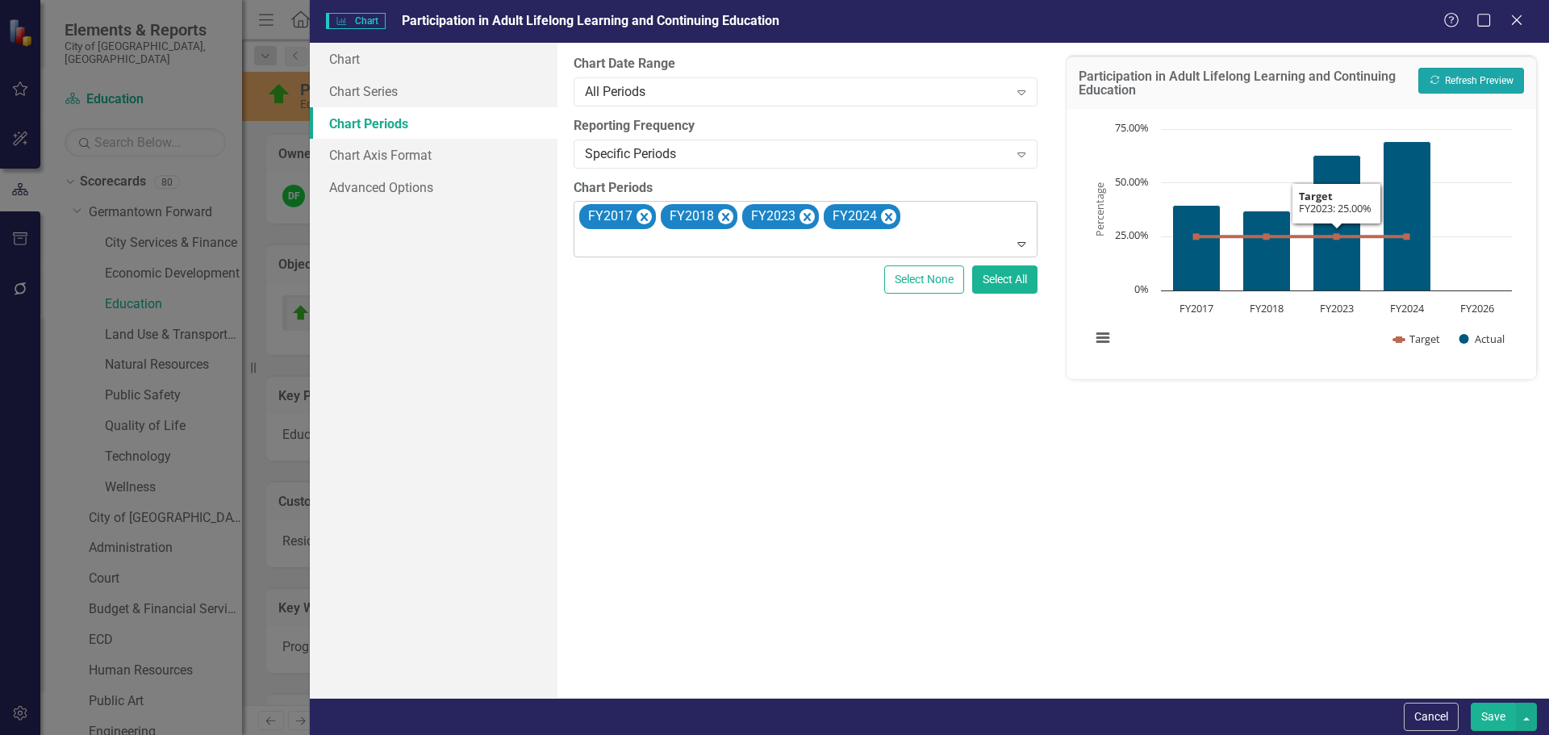
click at [1466, 77] on button "Recalculate Refresh Preview" at bounding box center [1471, 81] width 106 height 26
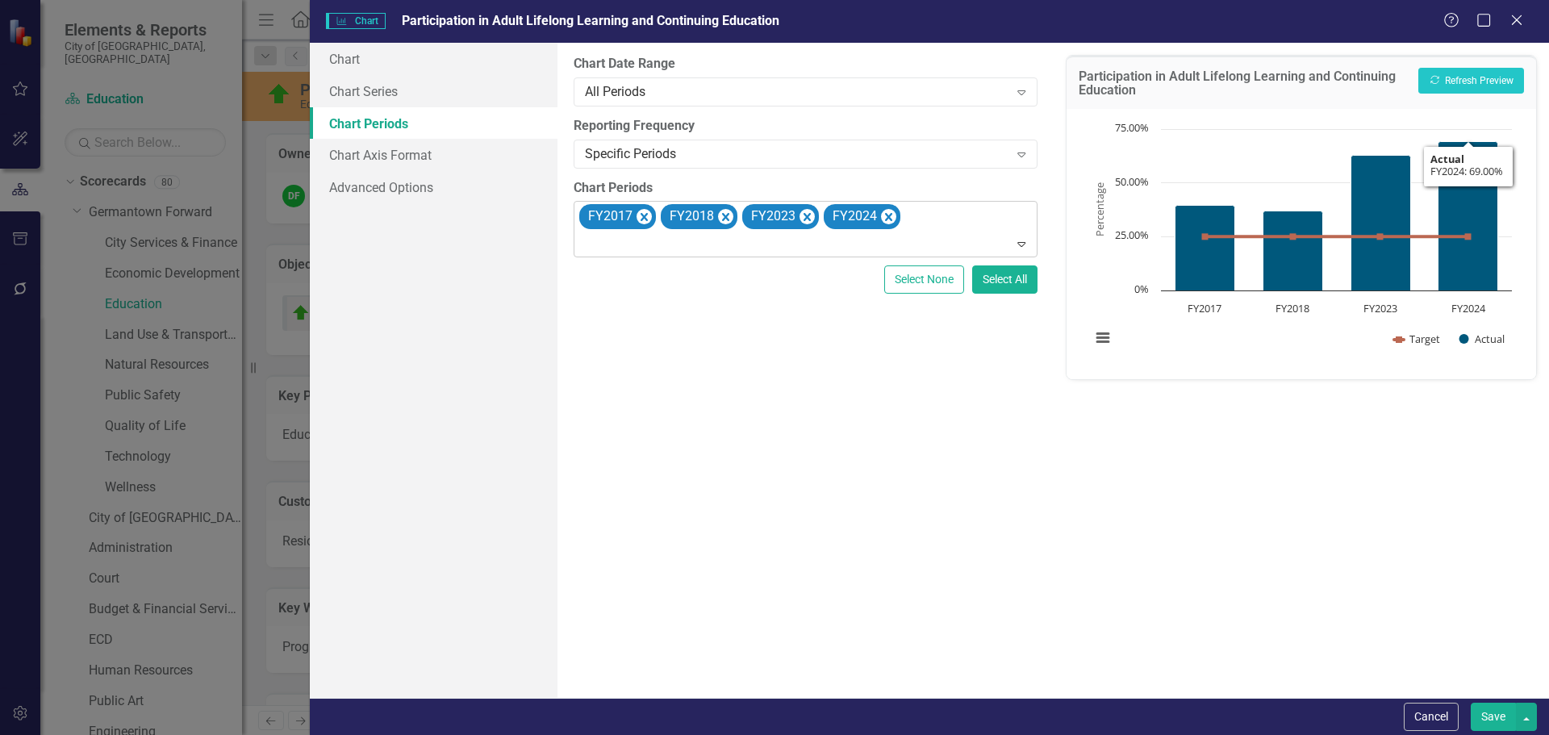
click at [1502, 715] on button "Save" at bounding box center [1493, 717] width 45 height 28
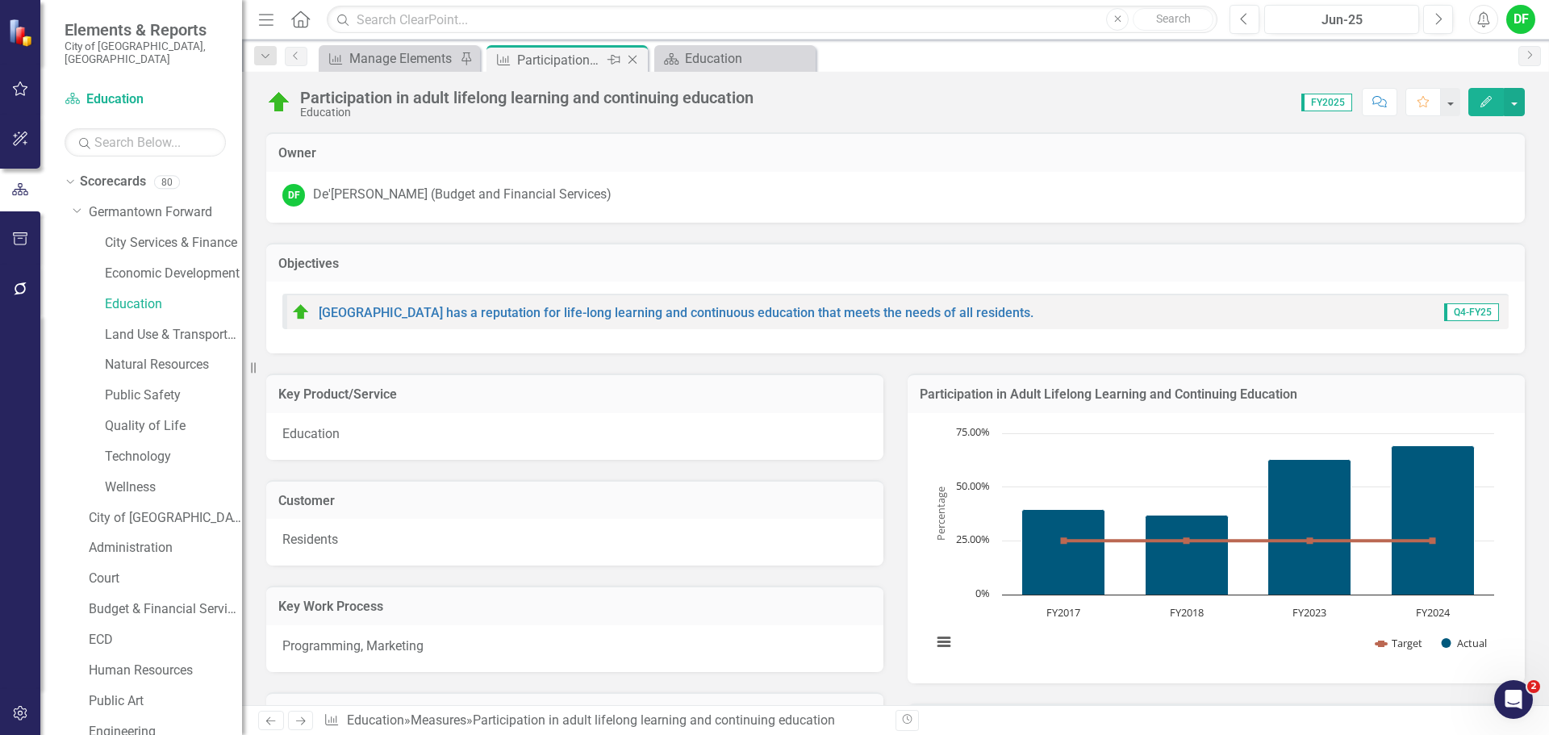
click at [635, 58] on icon "Close" at bounding box center [632, 59] width 16 height 13
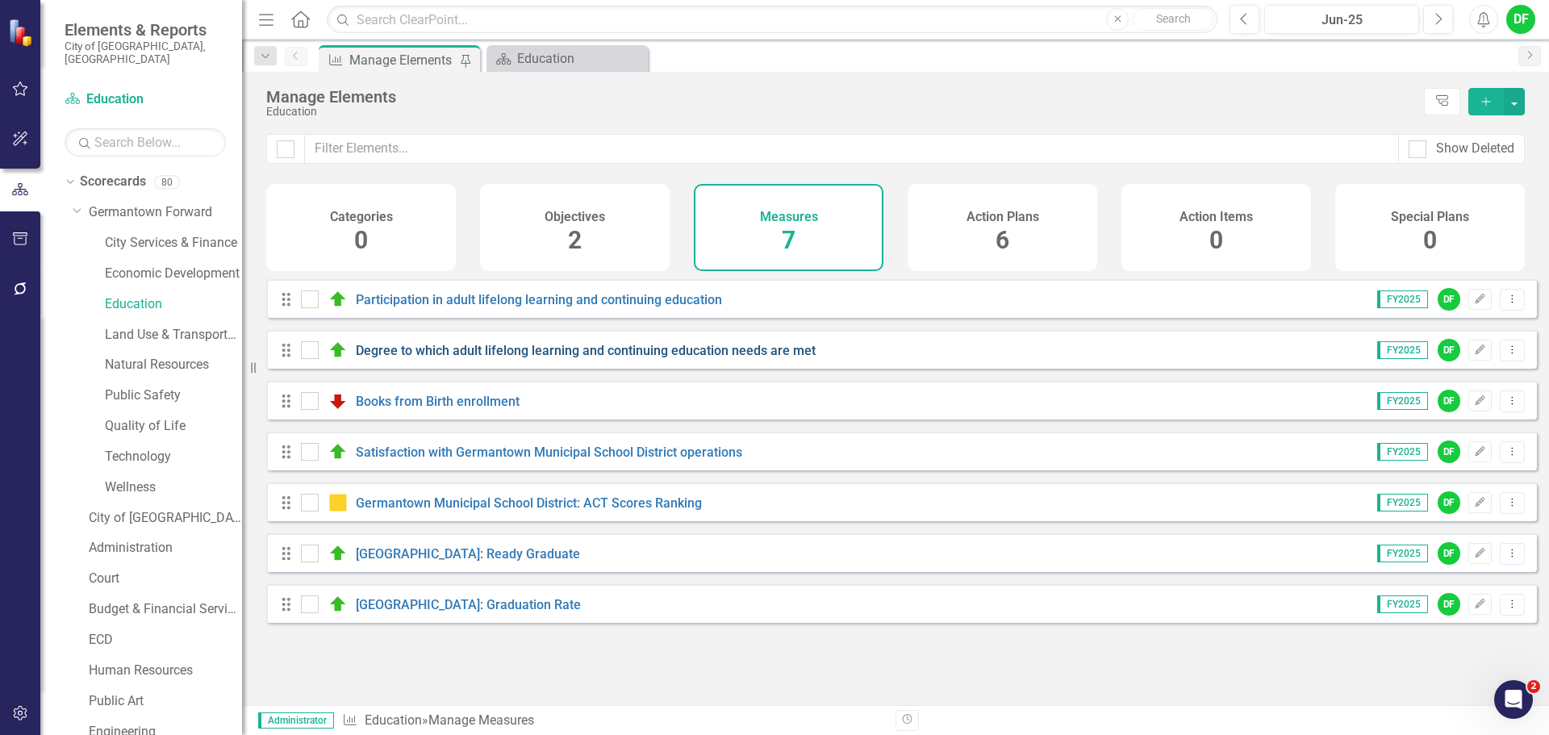
click at [478, 358] on link "Degree to which adult lifelong learning and continuing education needs are met" at bounding box center [586, 350] width 460 height 15
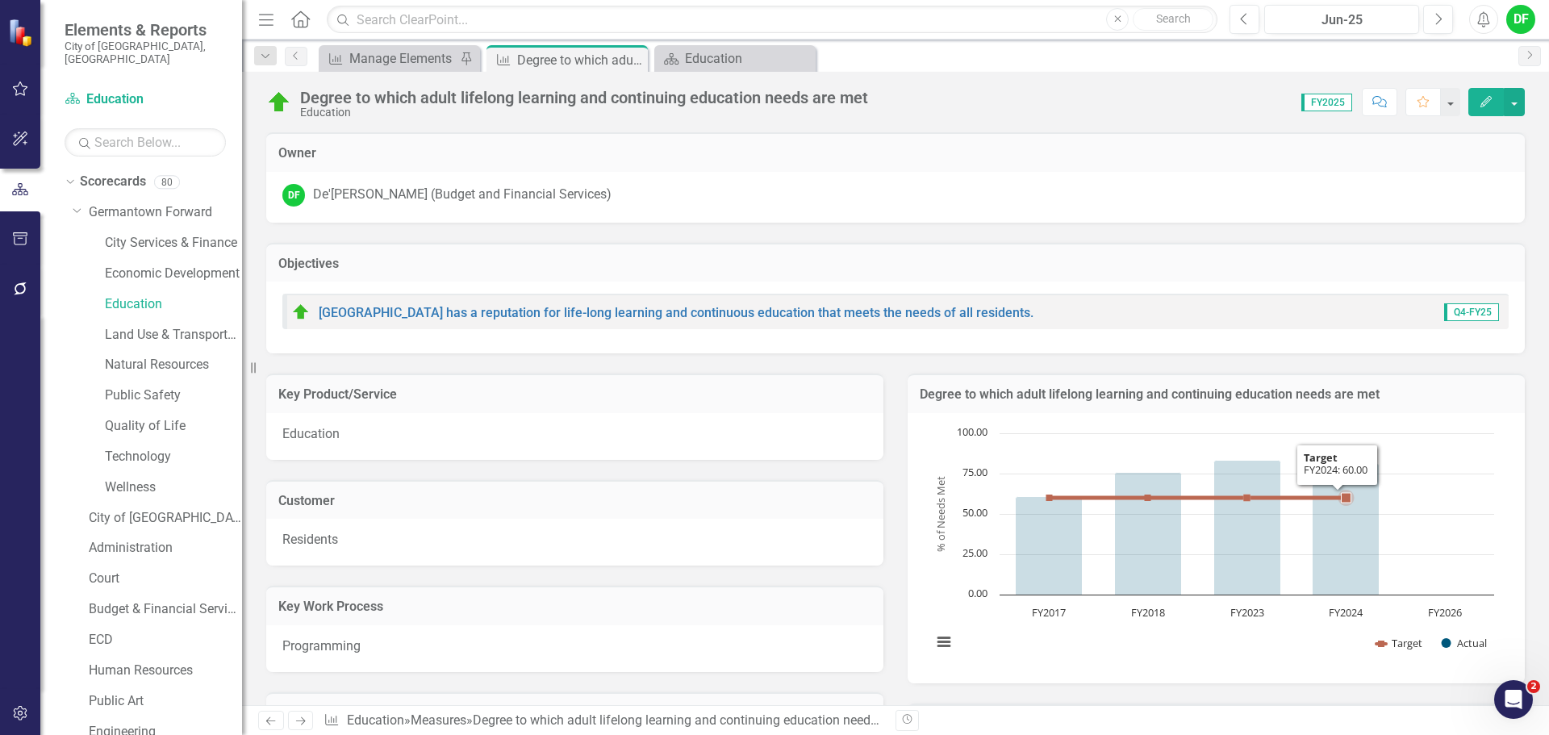
click at [1425, 411] on div "Degree to which adult lifelong learning and continuing education needs are met" at bounding box center [1215, 393] width 617 height 40
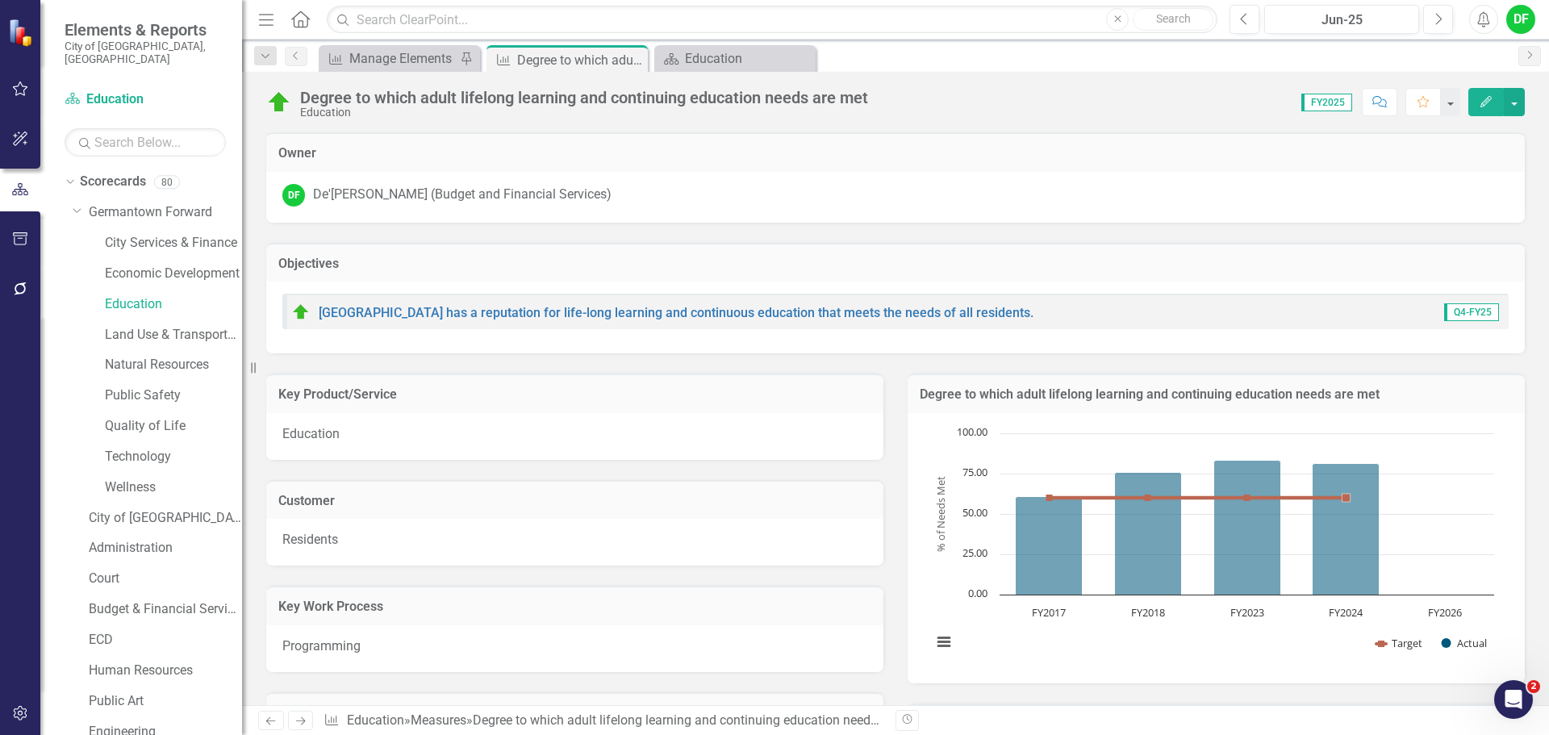
click at [1425, 411] on div "Degree to which adult lifelong learning and continuing education needs are met" at bounding box center [1215, 393] width 617 height 40
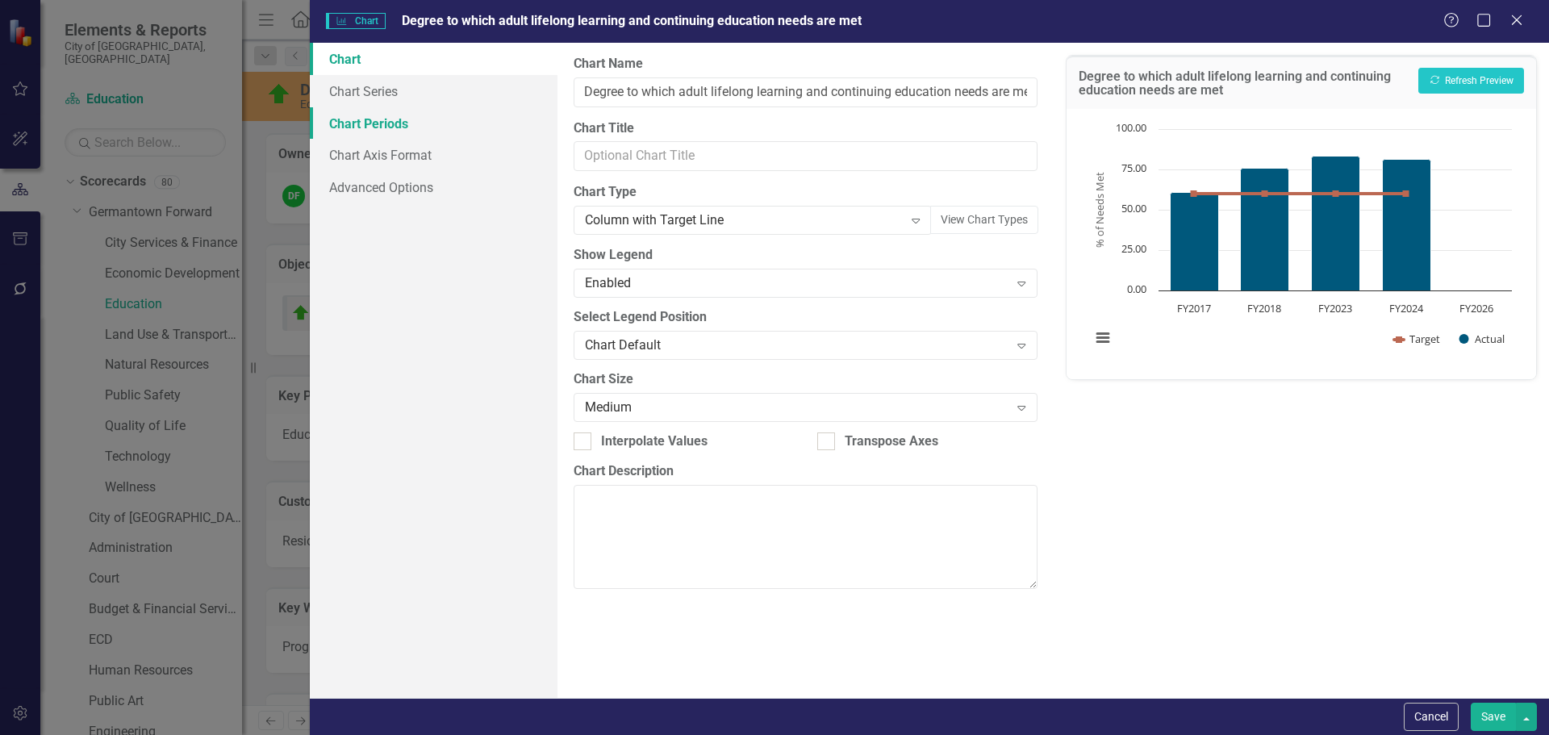
click at [375, 118] on link "Chart Periods" at bounding box center [434, 123] width 248 height 32
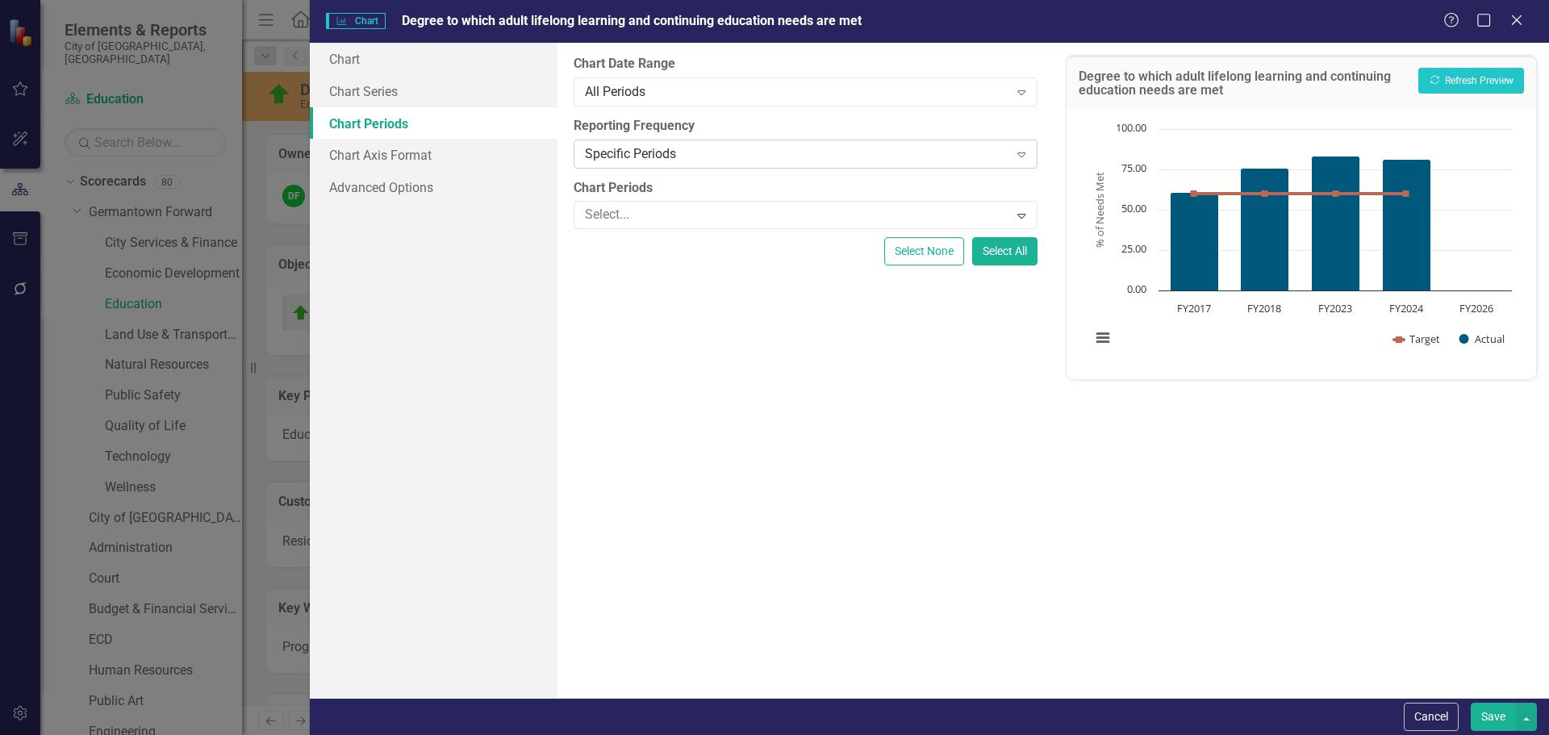
click at [631, 154] on div "Specific Periods" at bounding box center [796, 153] width 423 height 19
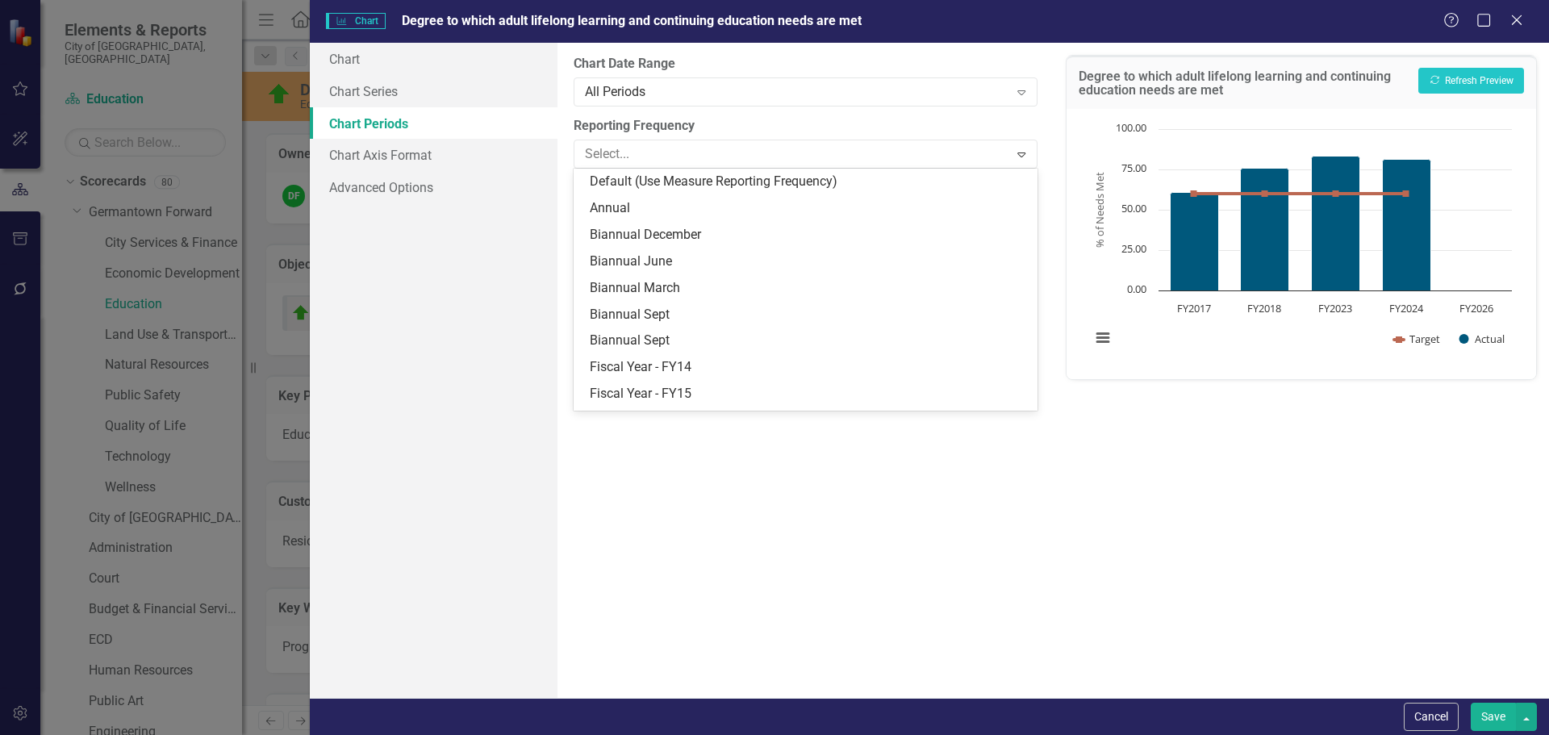
scroll to position [208, 0]
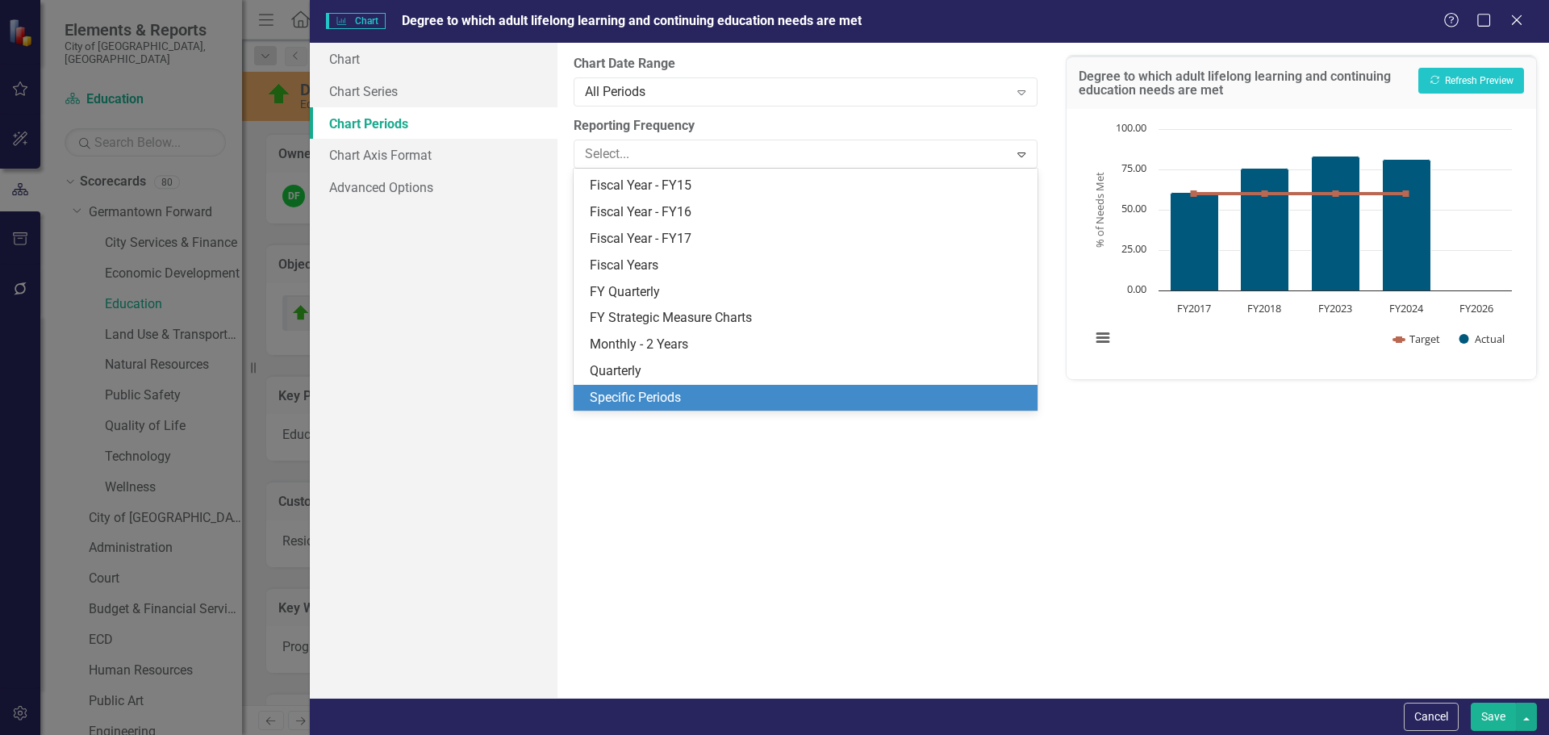
click at [615, 394] on div "Specific Periods" at bounding box center [808, 398] width 437 height 19
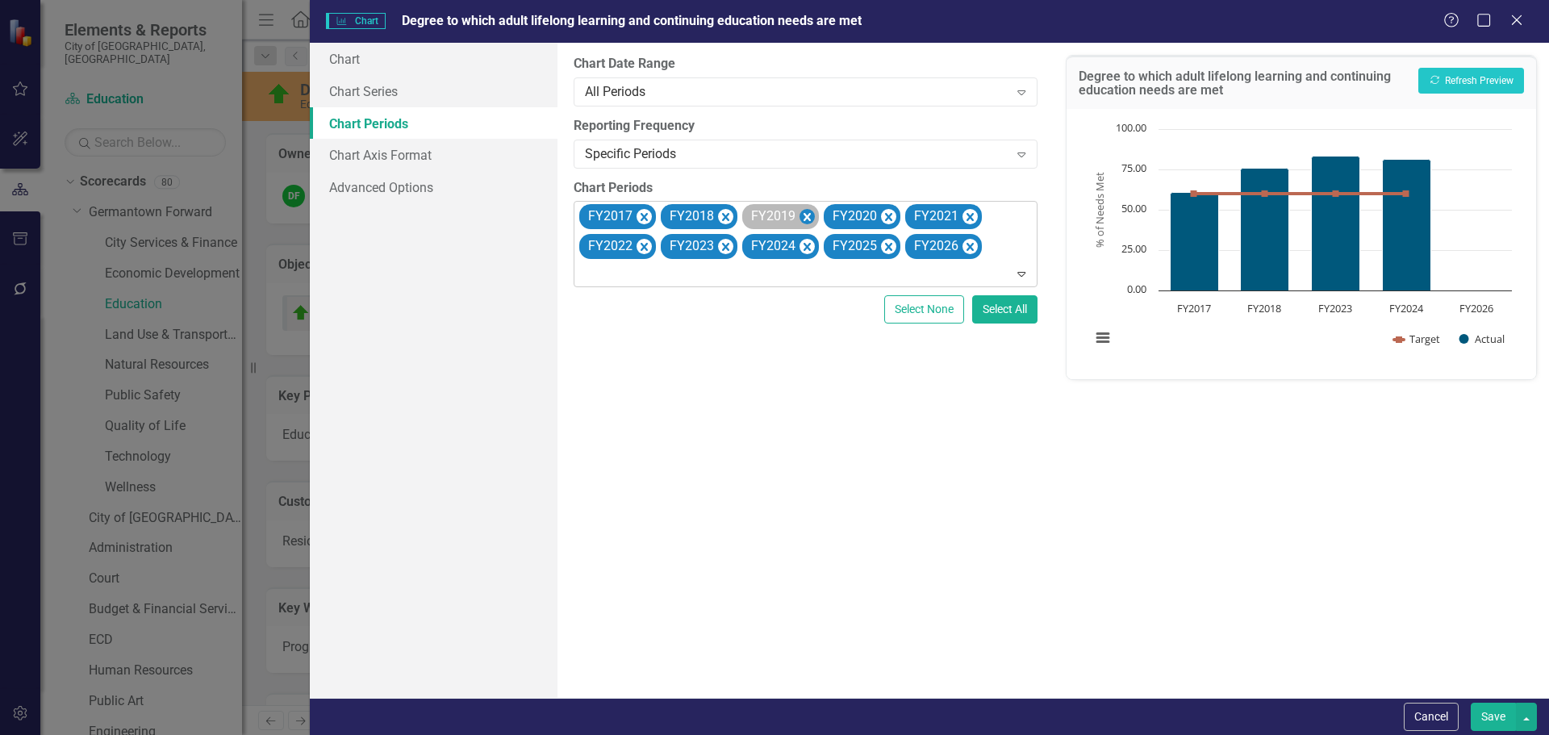
click at [808, 215] on icon "Remove FY2019" at bounding box center [806, 217] width 15 height 20
click at [808, 215] on icon "Remove FY2020" at bounding box center [806, 217] width 15 height 20
click at [808, 215] on icon "Remove FY2021" at bounding box center [806, 217] width 15 height 20
click at [808, 215] on icon "Remove FY2022" at bounding box center [806, 217] width 15 height 20
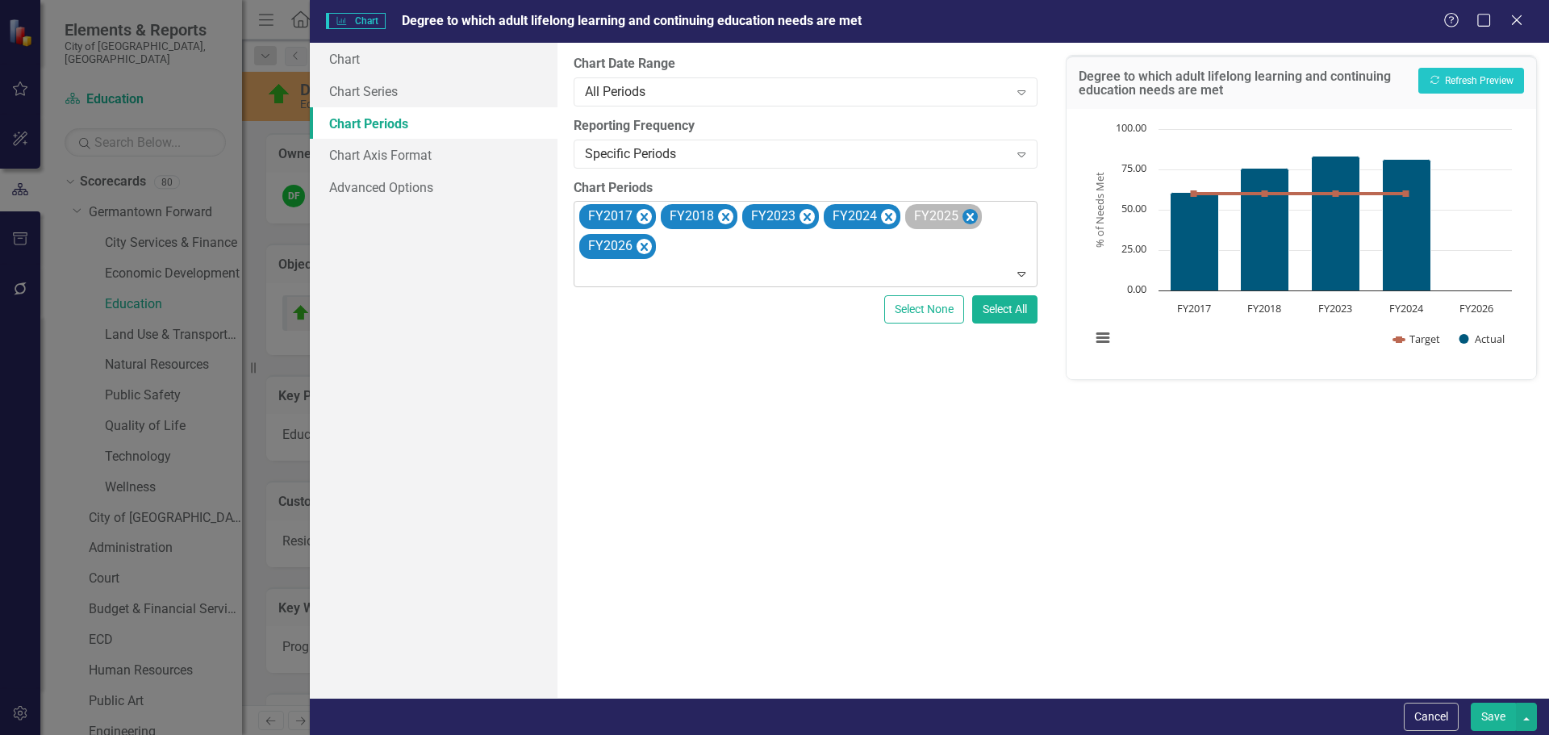
click at [969, 214] on icon "Remove FY2025" at bounding box center [969, 217] width 15 height 20
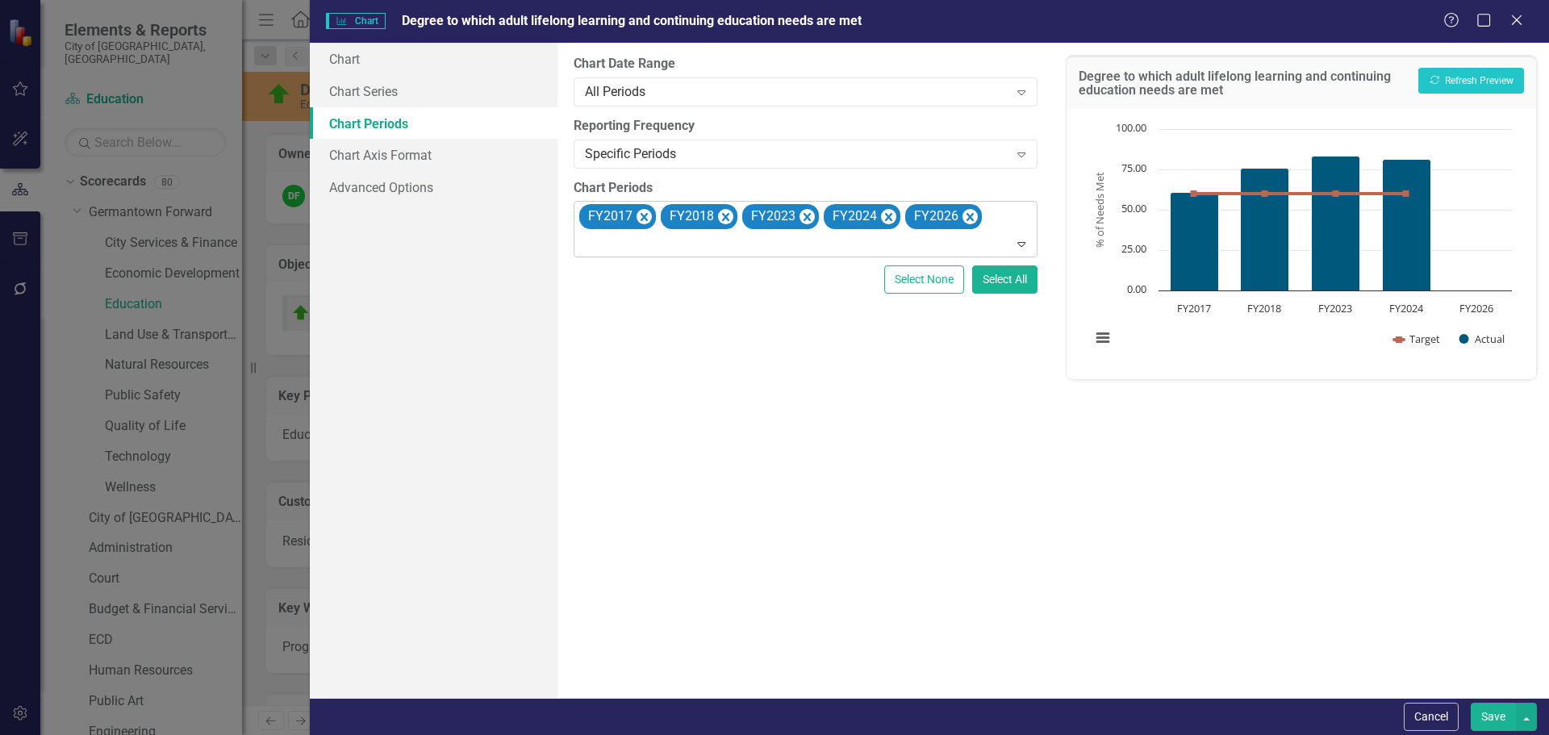
click at [969, 214] on icon "Remove FY2026" at bounding box center [969, 217] width 15 height 20
click at [1465, 77] on button "Recalculate Refresh Preview" at bounding box center [1471, 81] width 106 height 26
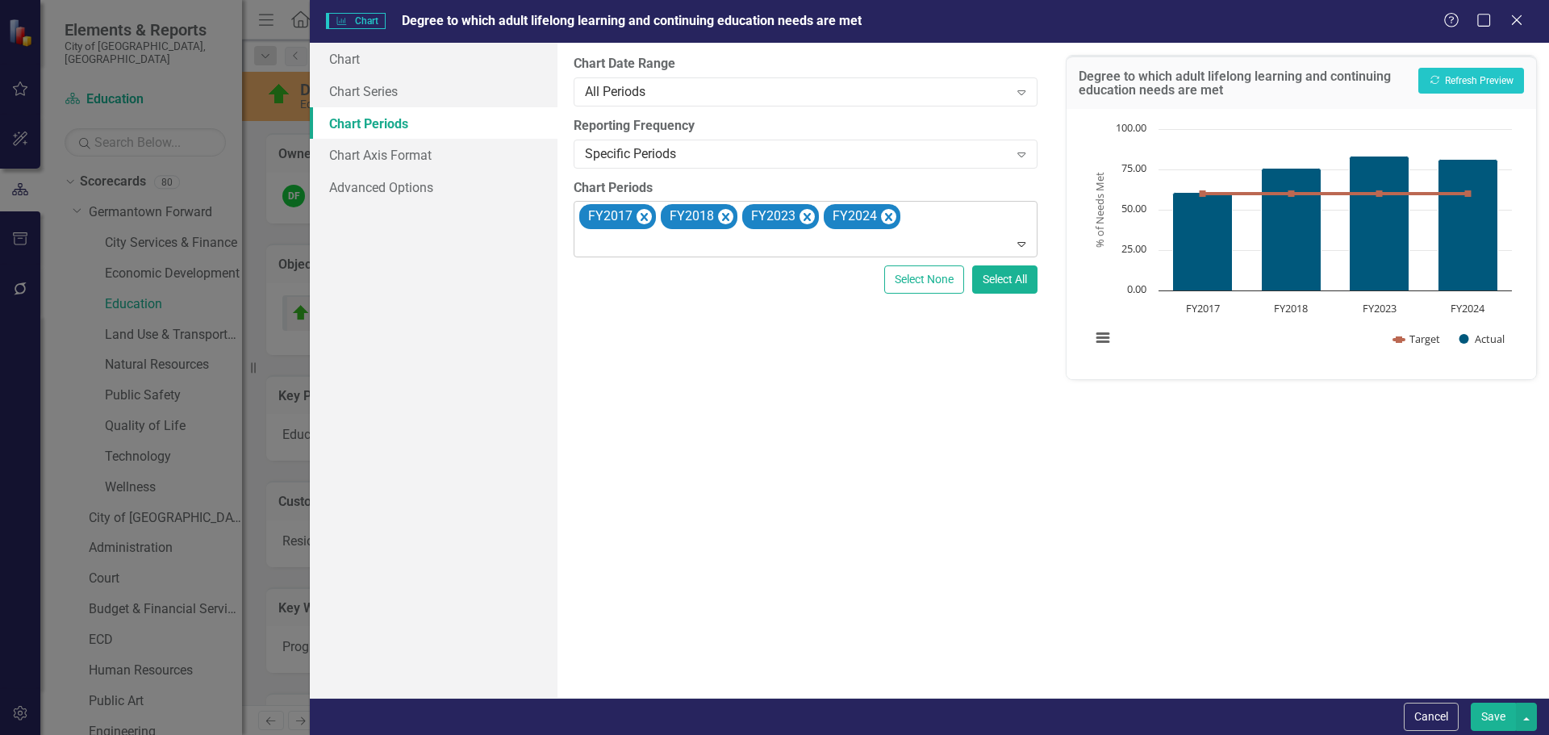
click at [1483, 725] on button "Save" at bounding box center [1493, 717] width 45 height 28
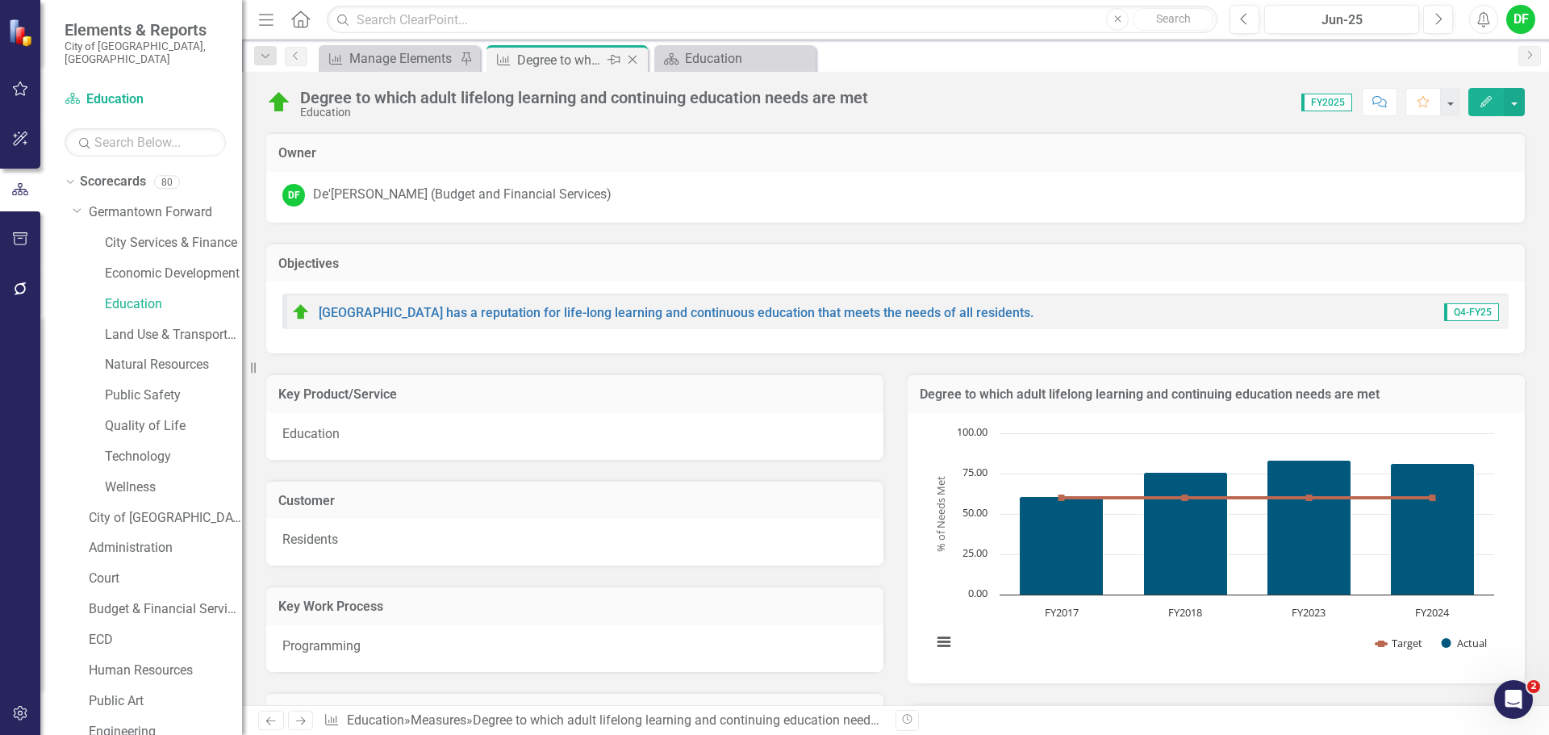
click at [630, 60] on icon "Close" at bounding box center [632, 59] width 16 height 13
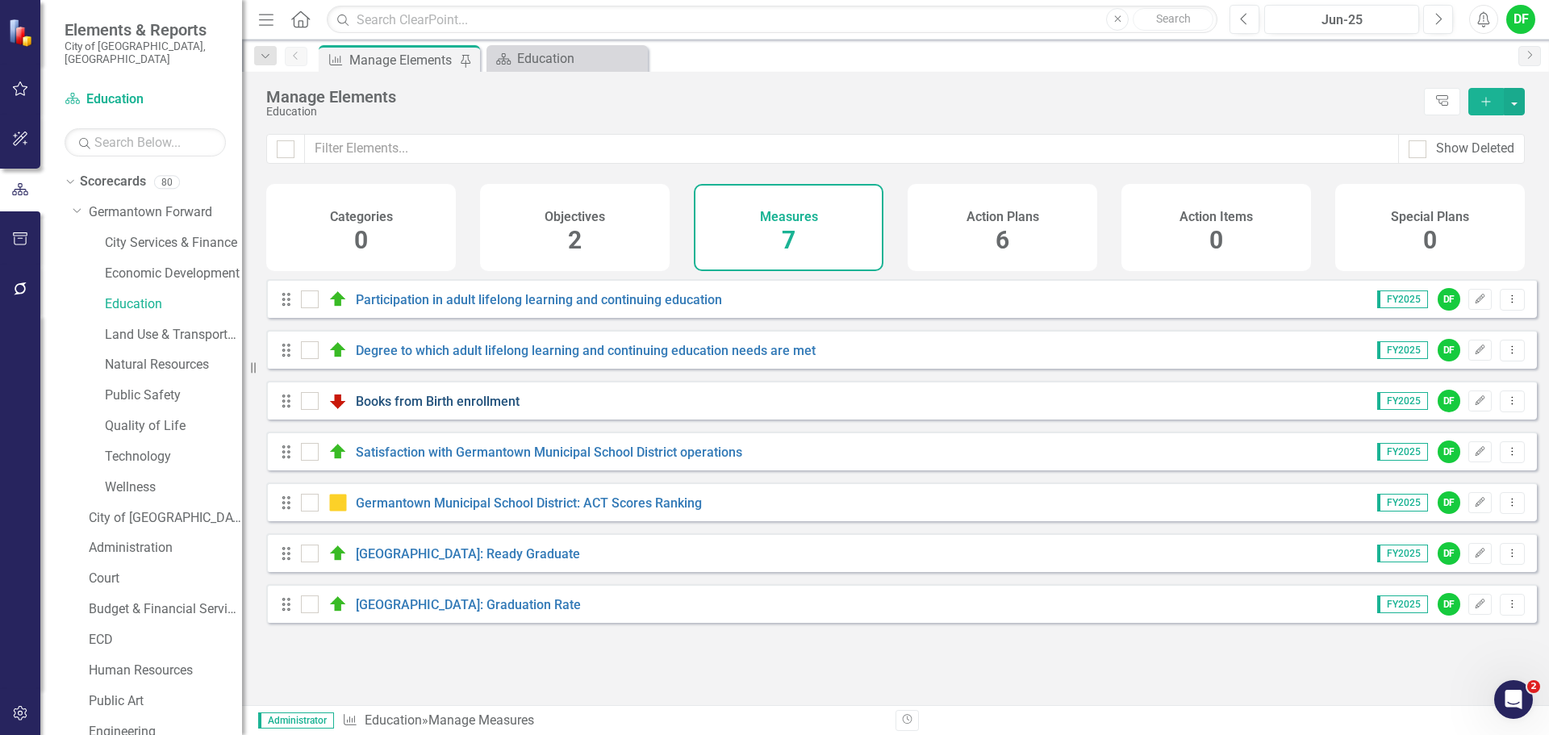
click at [441, 409] on link "Books from Birth enrollment" at bounding box center [438, 401] width 164 height 15
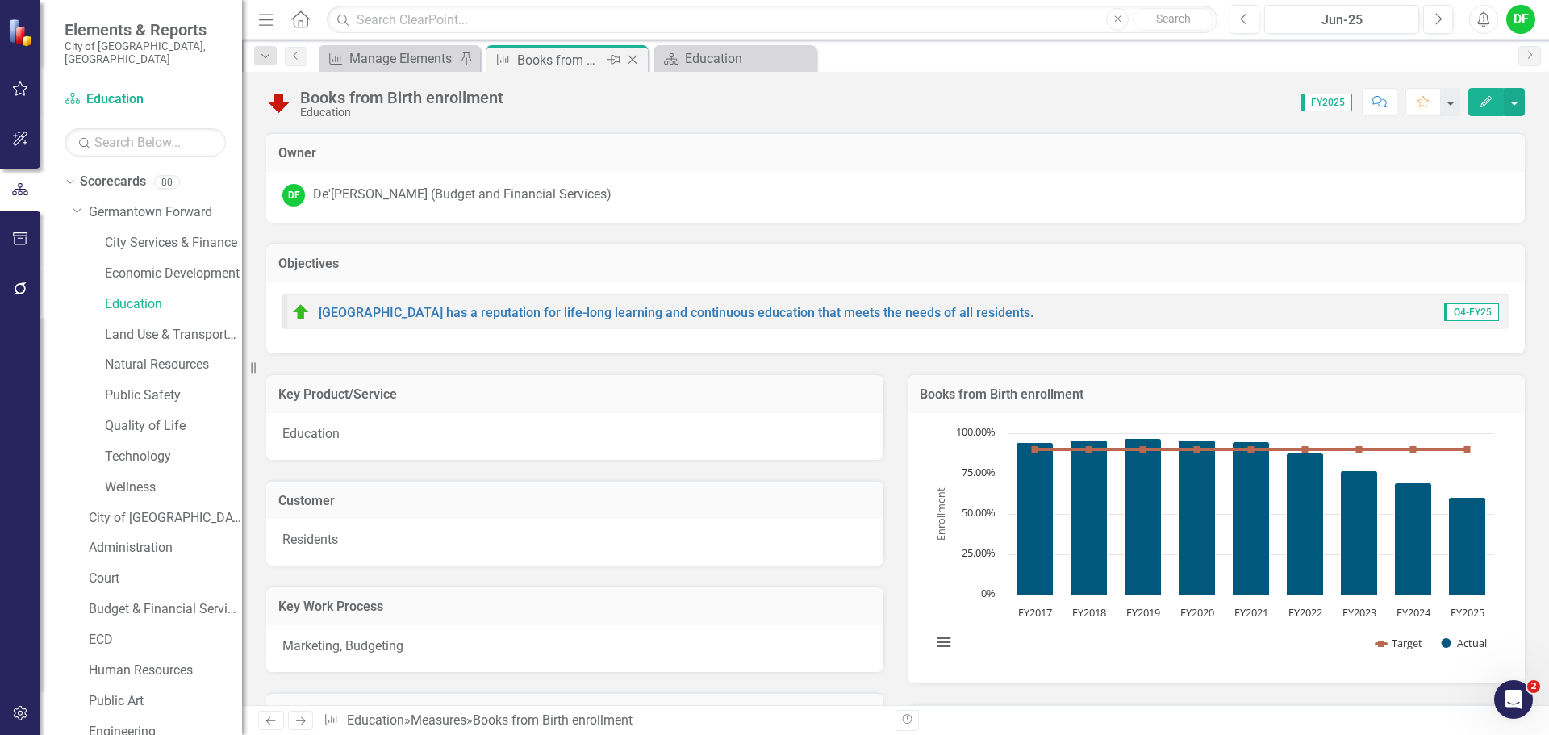
click at [636, 58] on icon "Close" at bounding box center [632, 59] width 16 height 13
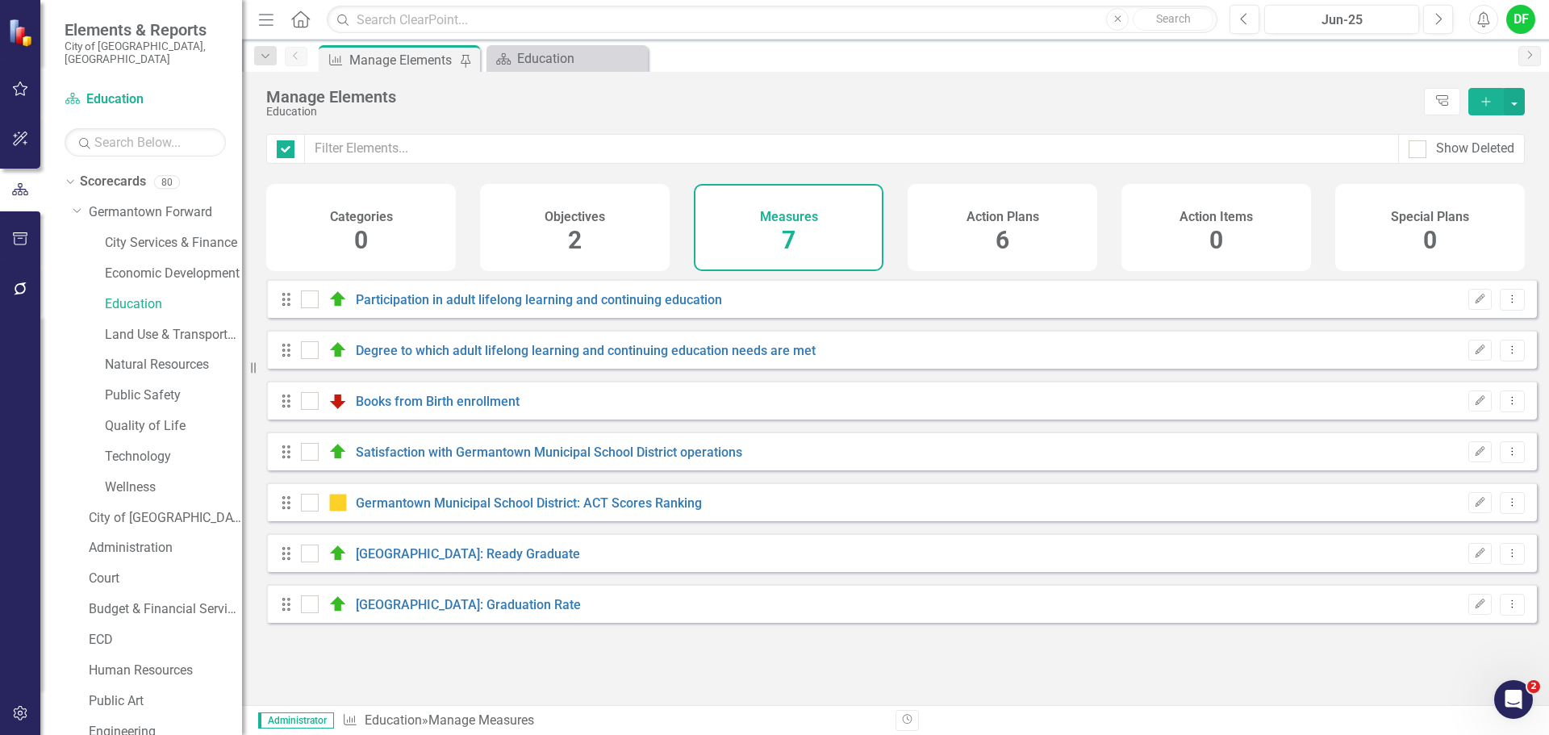
checkbox input "false"
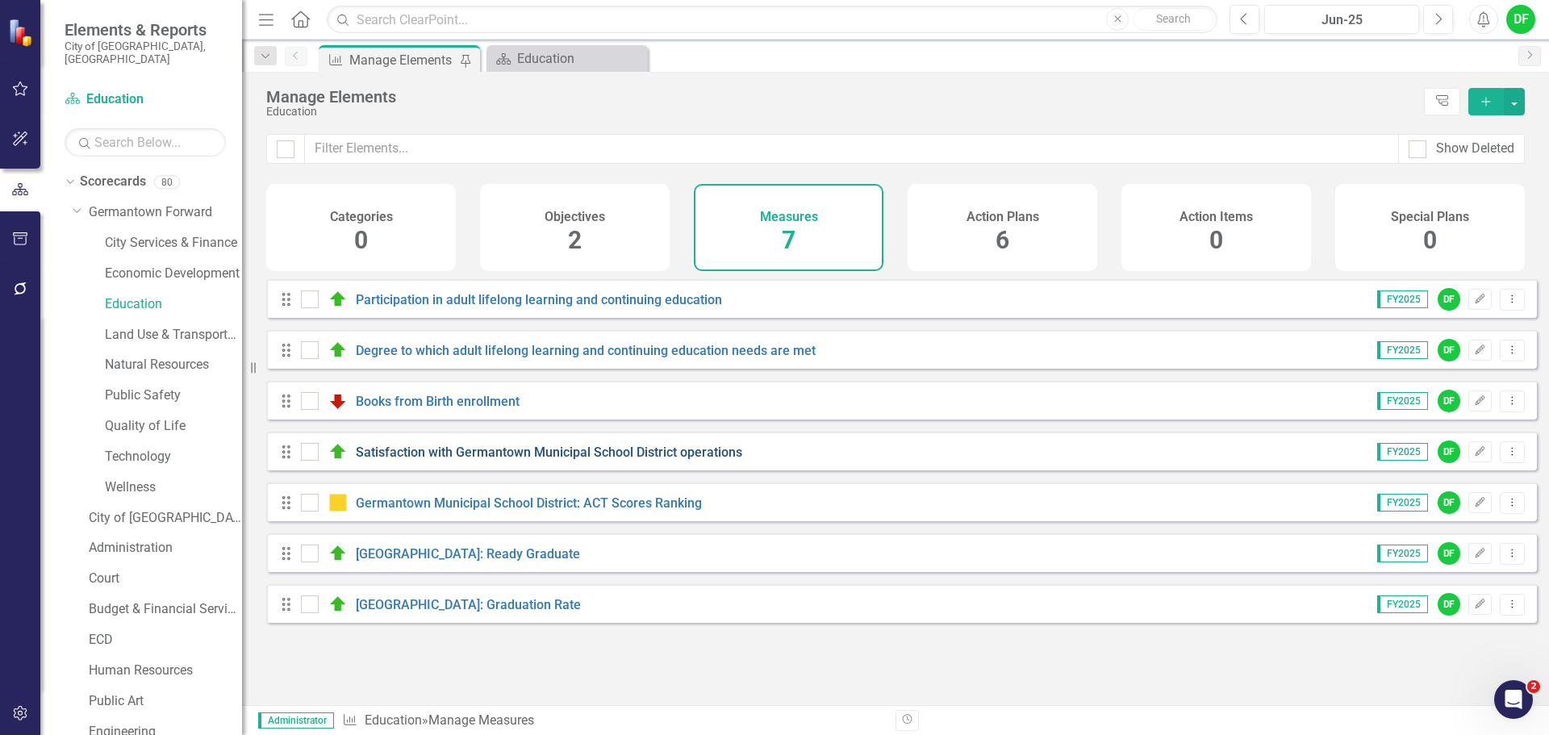
click at [465, 459] on link "Satisfaction with Germantown Municipal School District operations" at bounding box center [549, 451] width 386 height 15
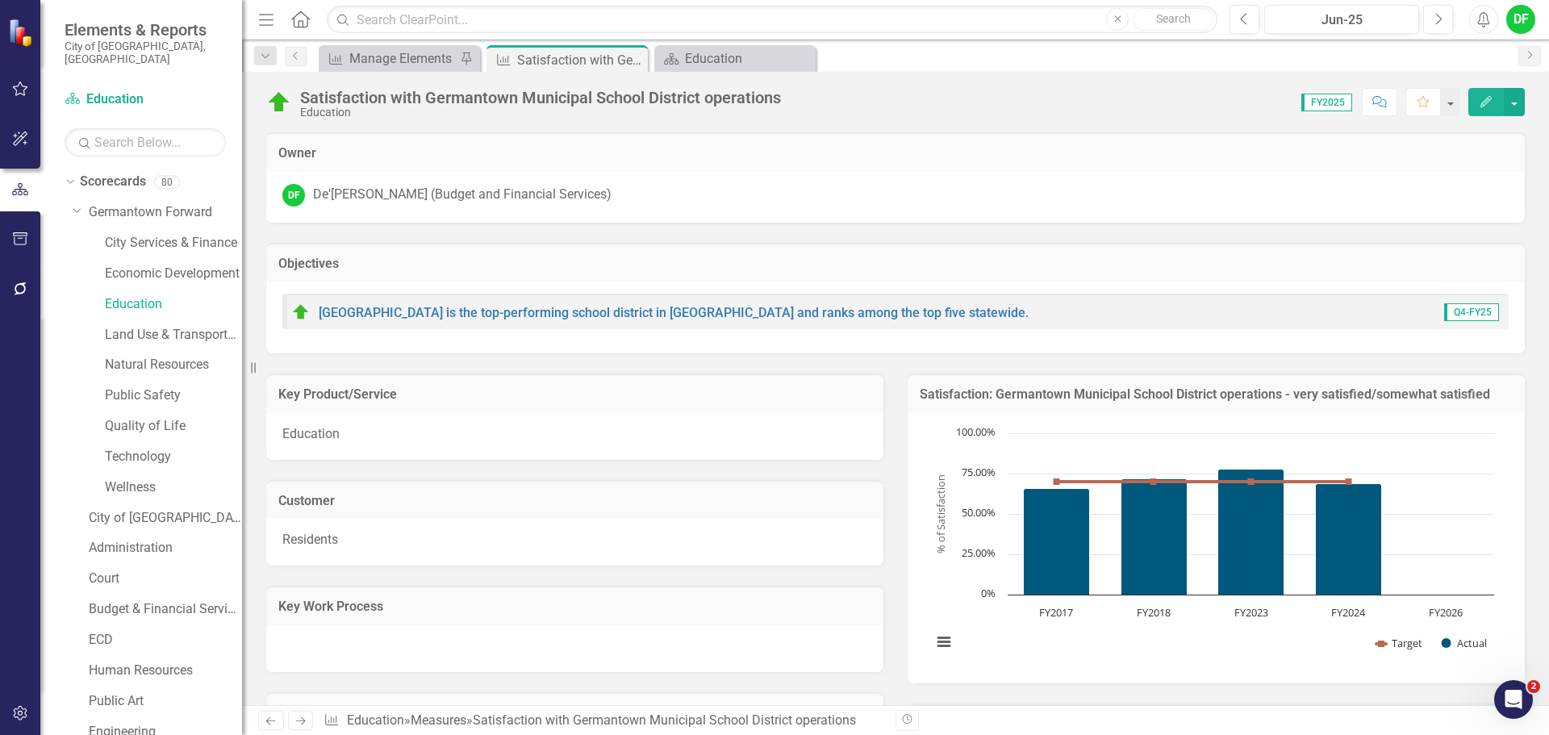
click at [1070, 396] on h3 "Satisfaction: Germantown Municipal School District operations - very satisfied/…" at bounding box center [1216, 394] width 593 height 15
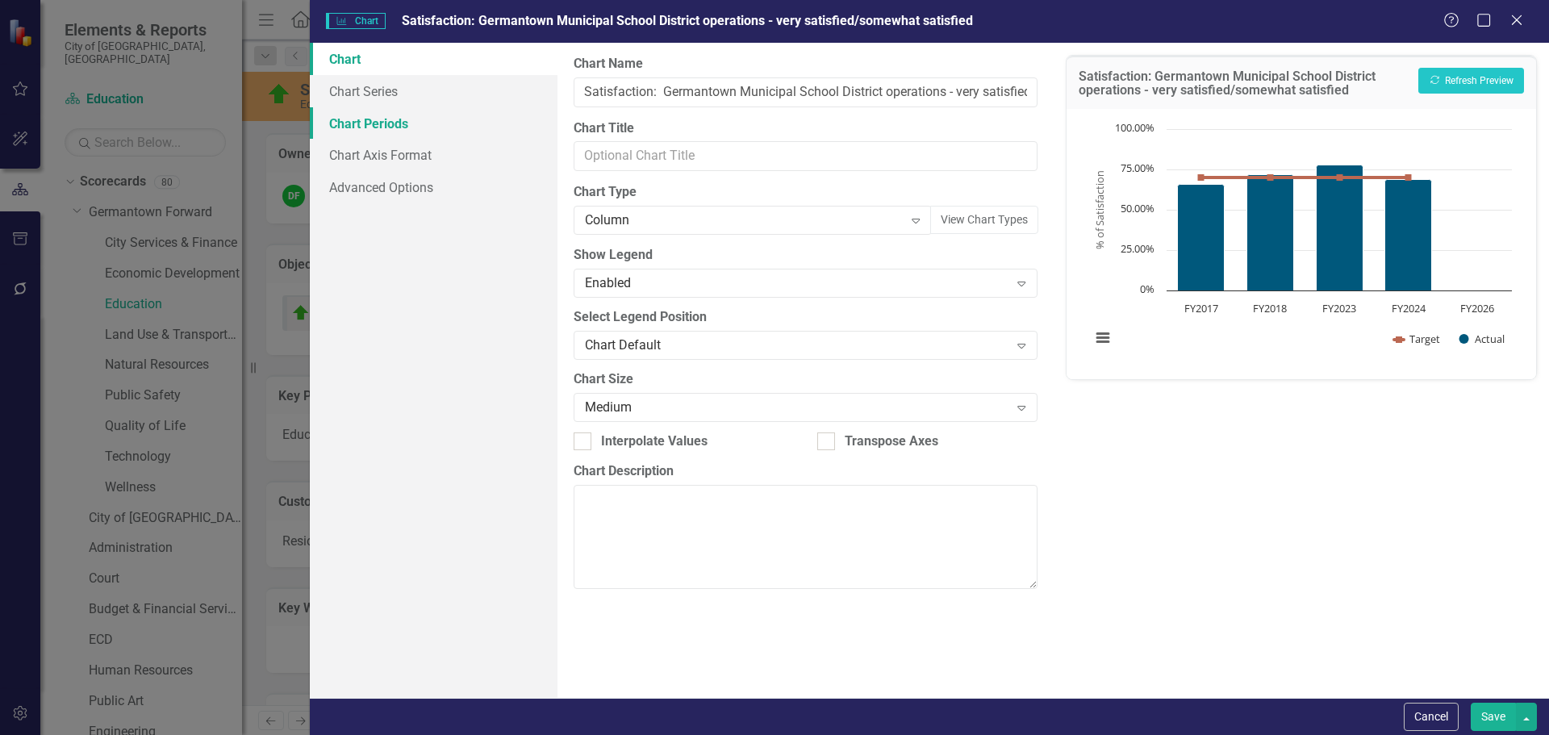
click at [340, 114] on link "Chart Periods" at bounding box center [434, 123] width 248 height 32
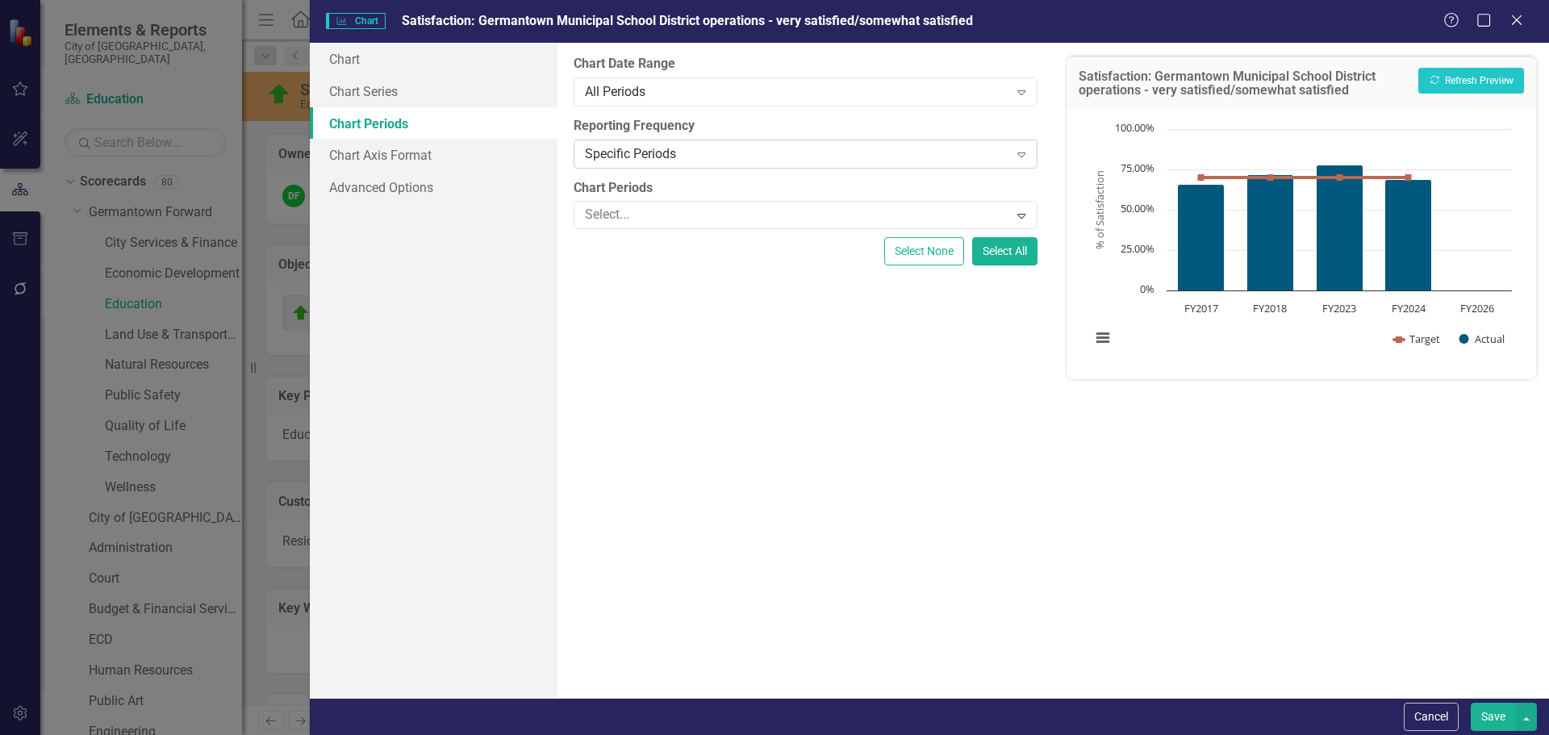
click at [700, 156] on div "Specific Periods" at bounding box center [796, 153] width 423 height 19
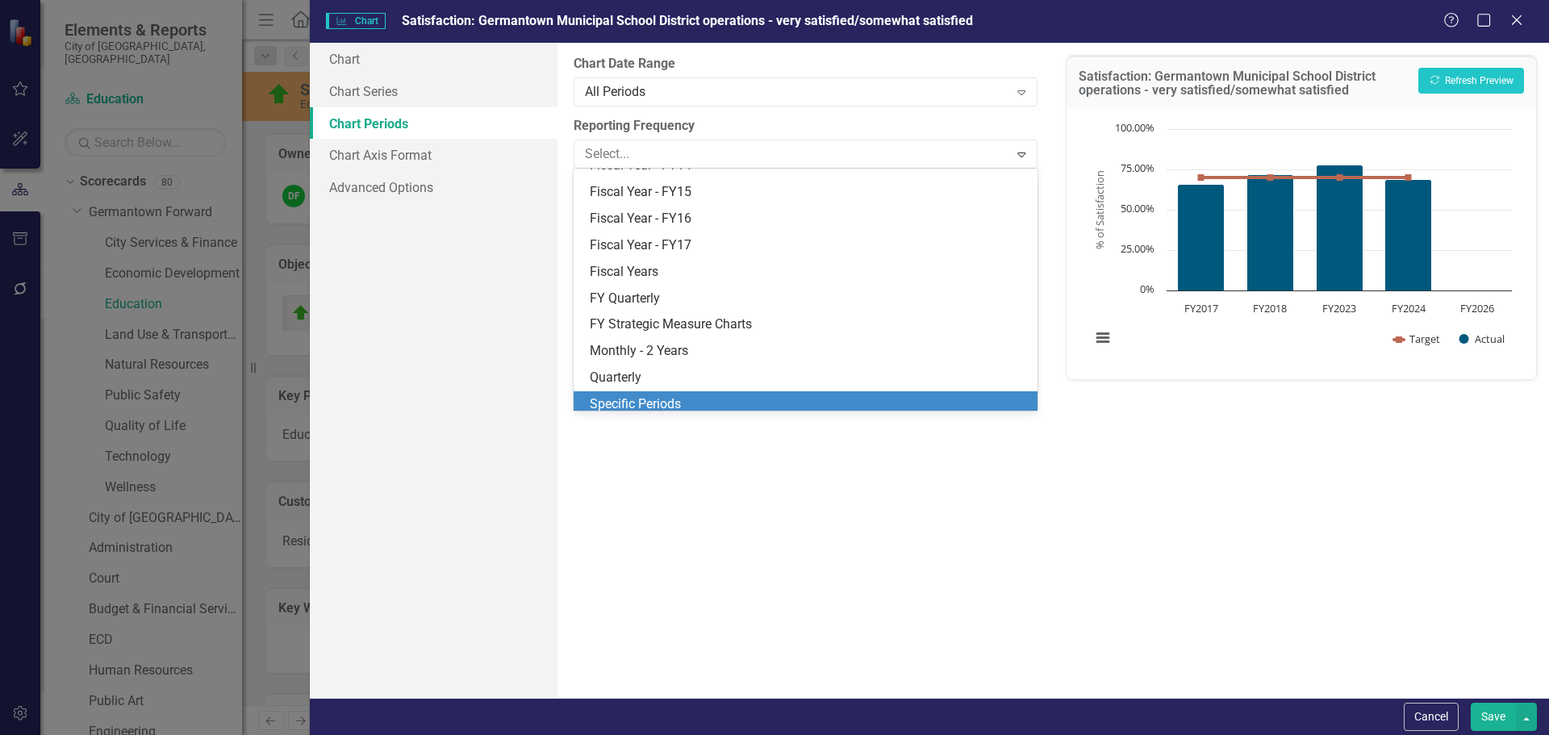
scroll to position [208, 0]
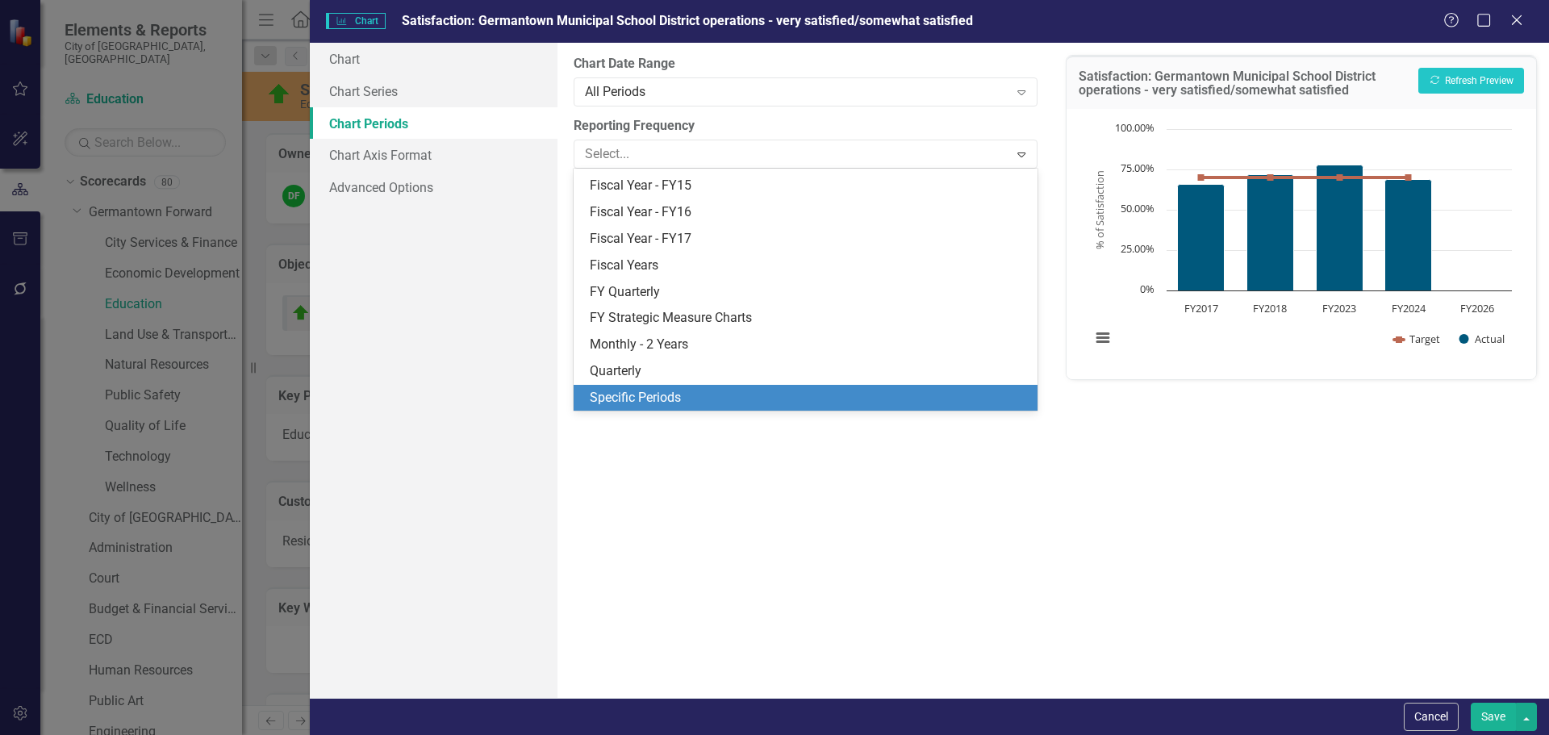
click at [631, 396] on div "Specific Periods" at bounding box center [808, 398] width 437 height 19
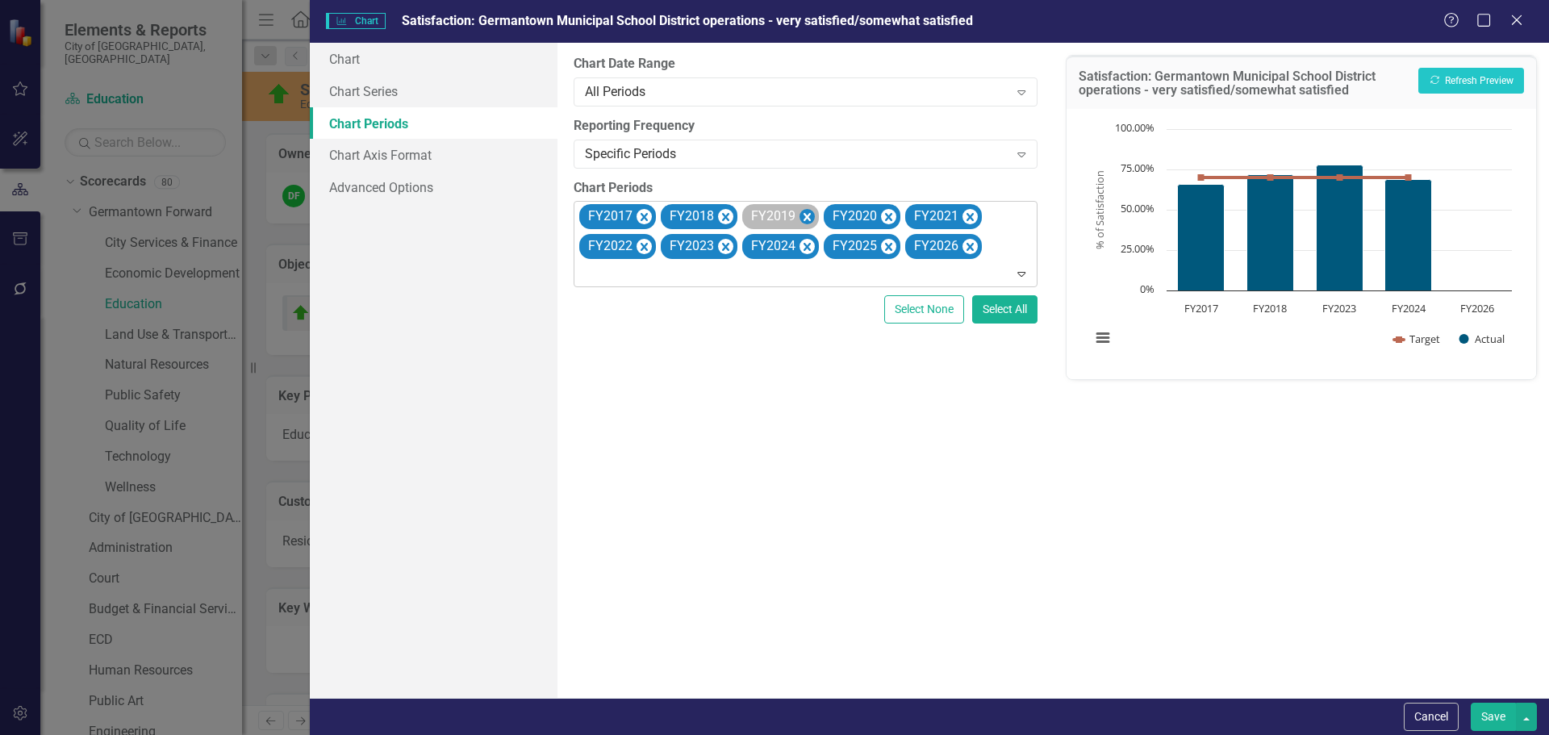
click at [804, 215] on icon "Remove FY2019" at bounding box center [806, 217] width 7 height 8
click at [804, 215] on icon "Remove FY2020" at bounding box center [806, 217] width 7 height 8
click at [804, 215] on icon "Remove FY2021" at bounding box center [806, 217] width 7 height 8
click at [804, 215] on icon "Remove FY2022" at bounding box center [806, 217] width 7 height 8
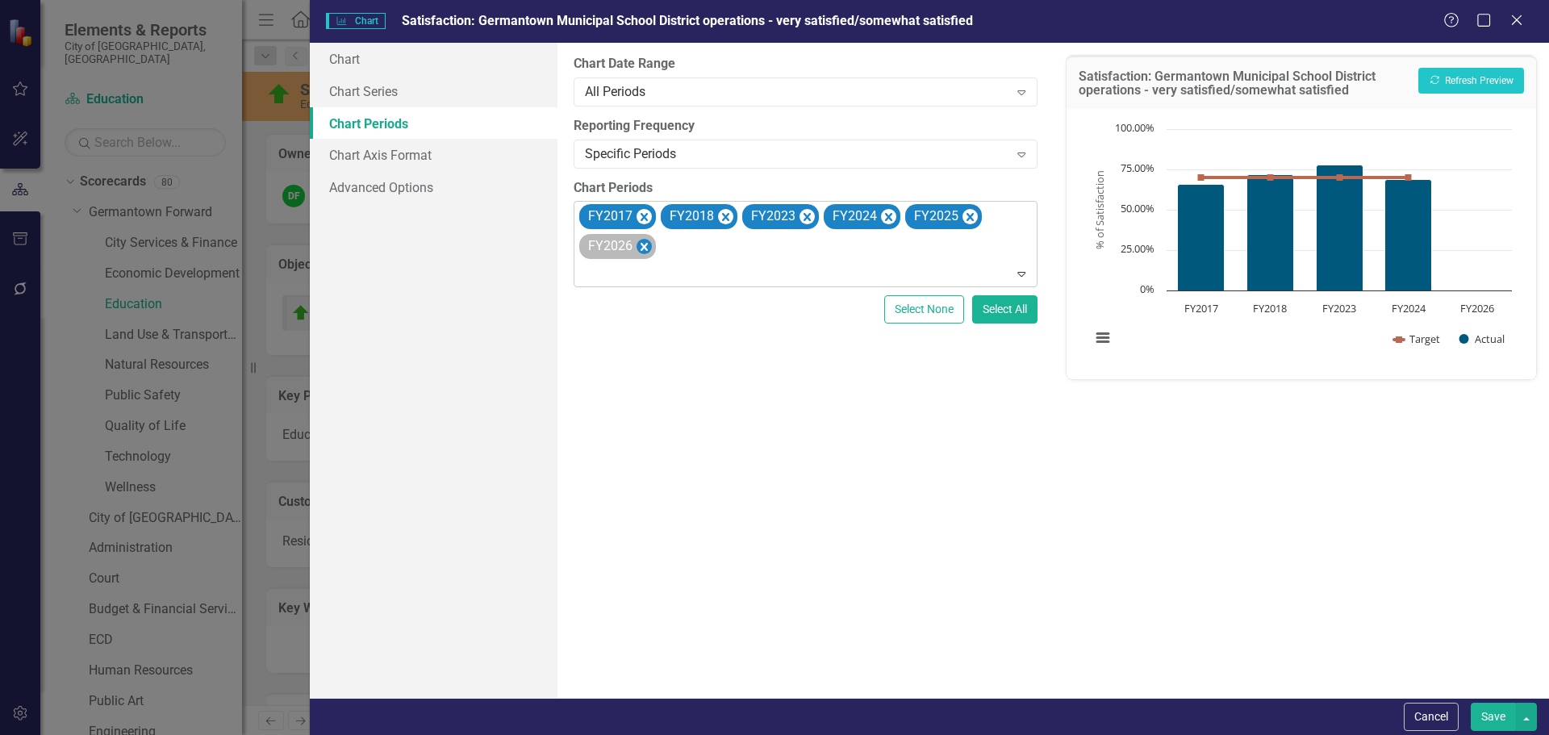
click at [966, 214] on icon "Remove FY2025" at bounding box center [969, 217] width 7 height 8
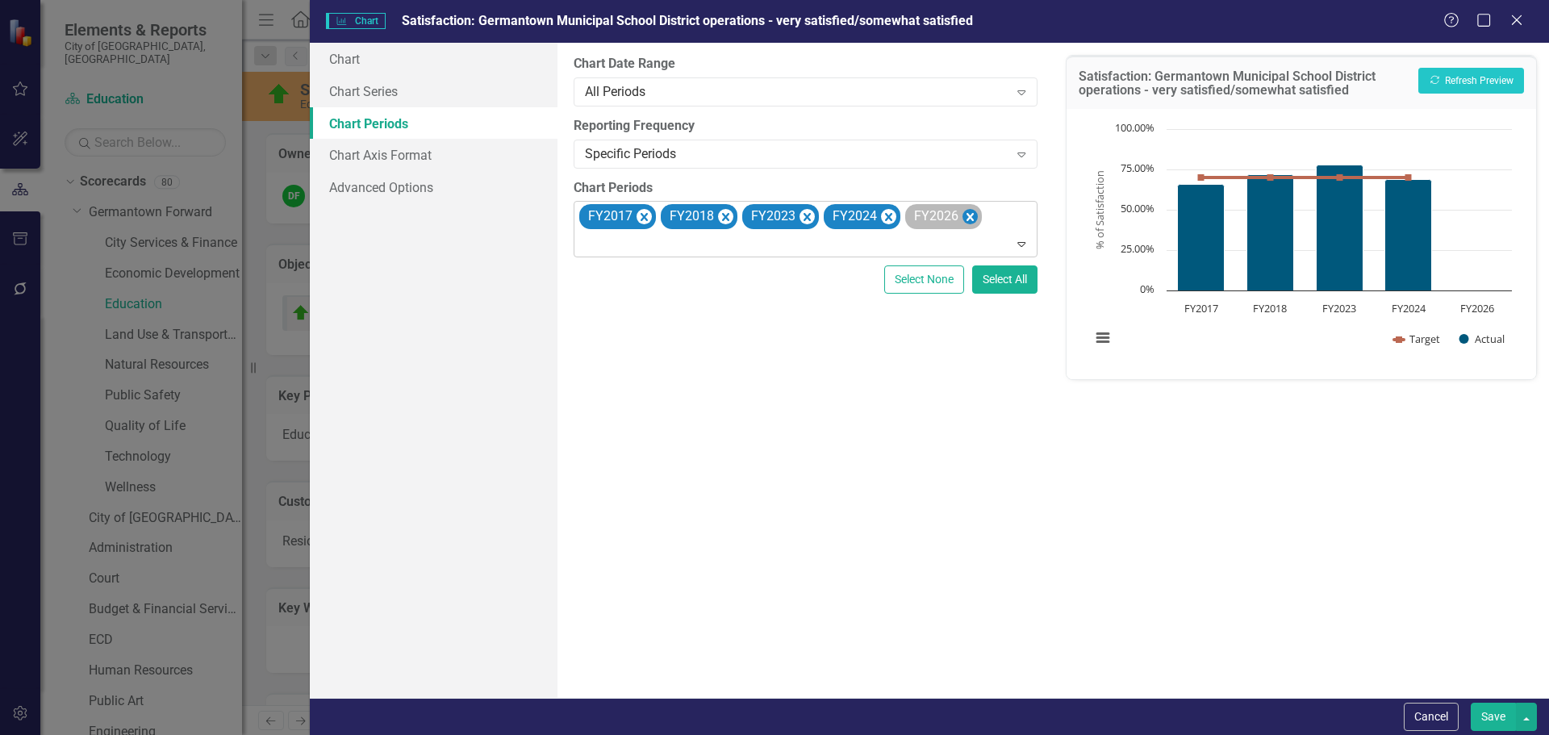
click at [966, 214] on icon "Remove FY2026" at bounding box center [969, 217] width 7 height 8
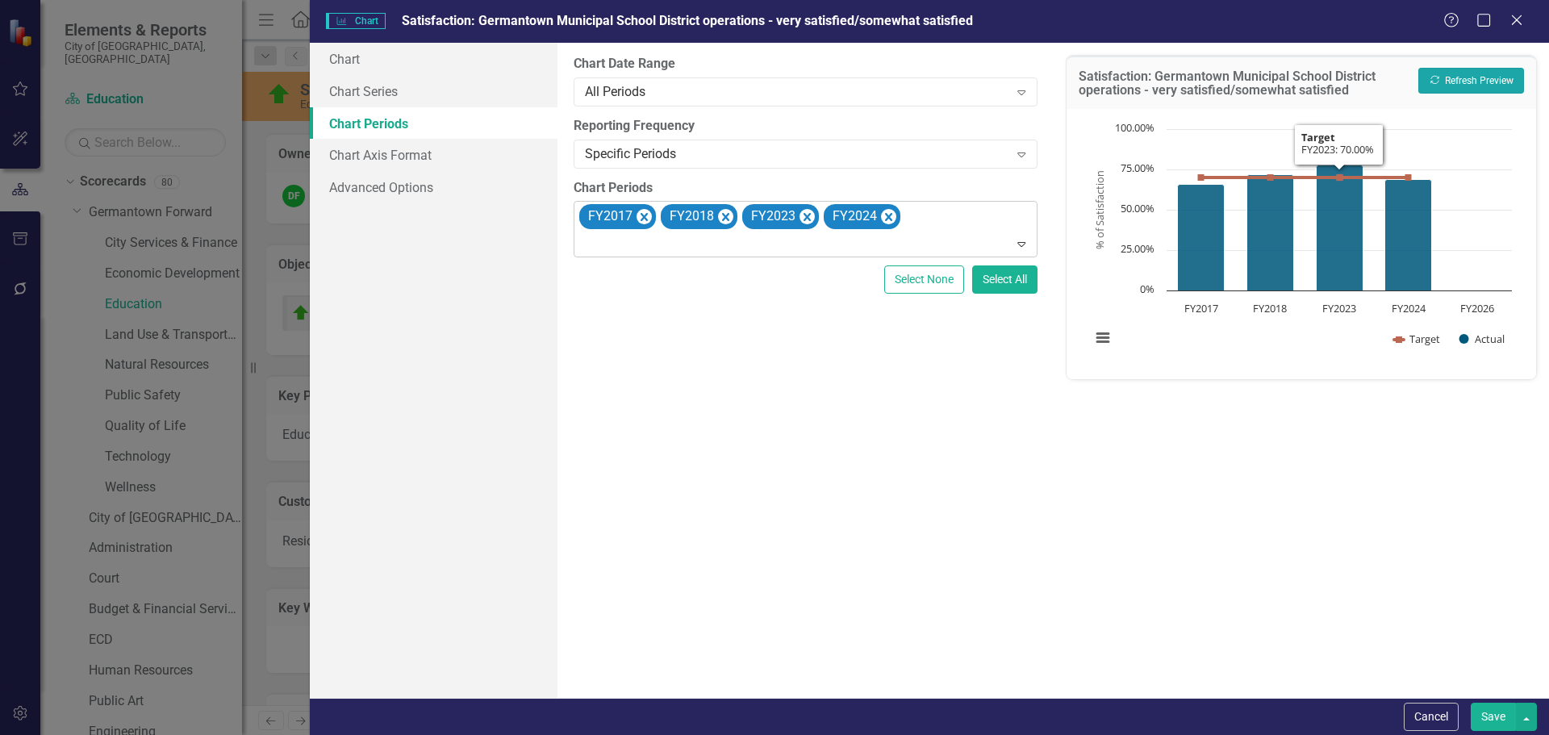
click at [1466, 75] on button "Recalculate Refresh Preview" at bounding box center [1471, 81] width 106 height 26
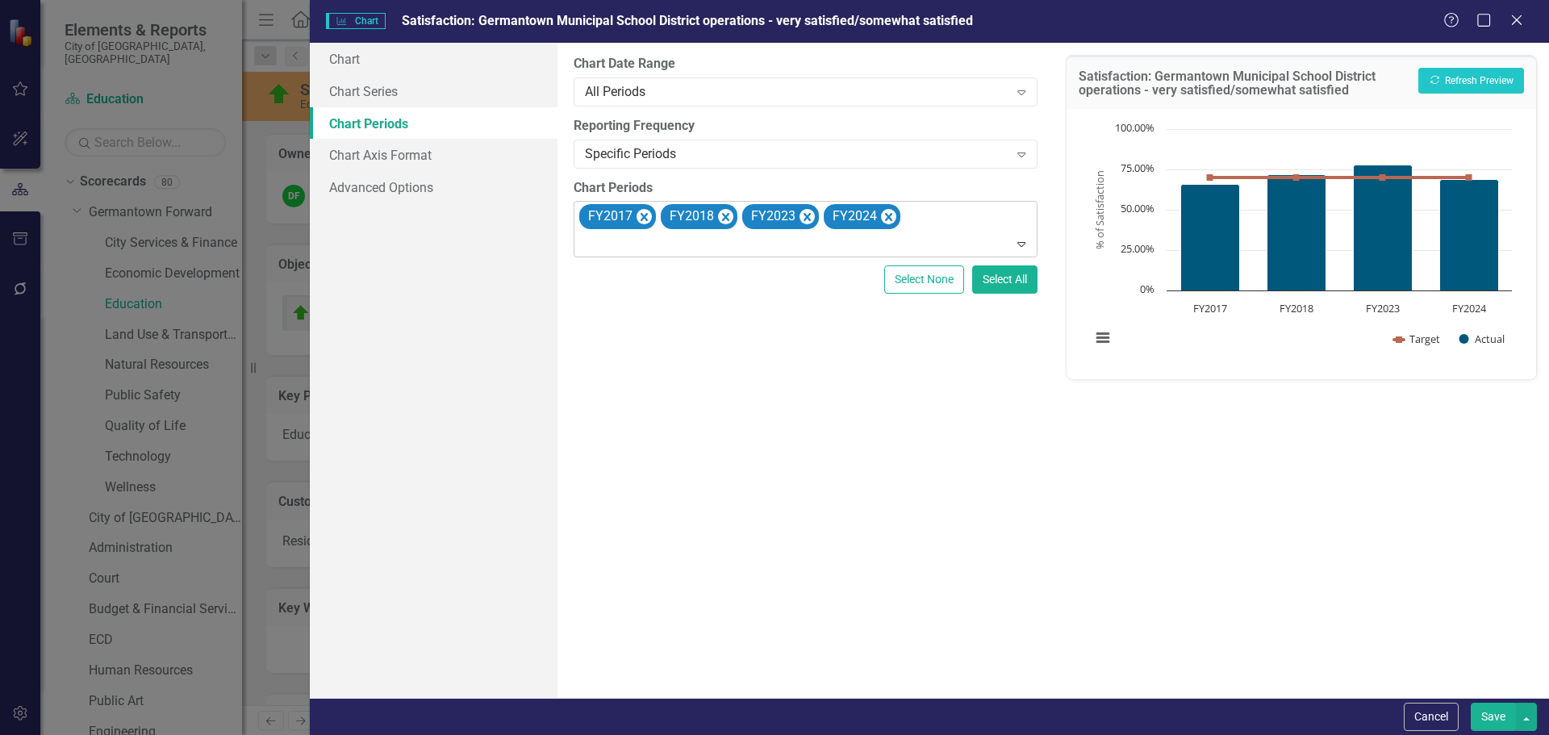
click at [1497, 723] on button "Save" at bounding box center [1493, 717] width 45 height 28
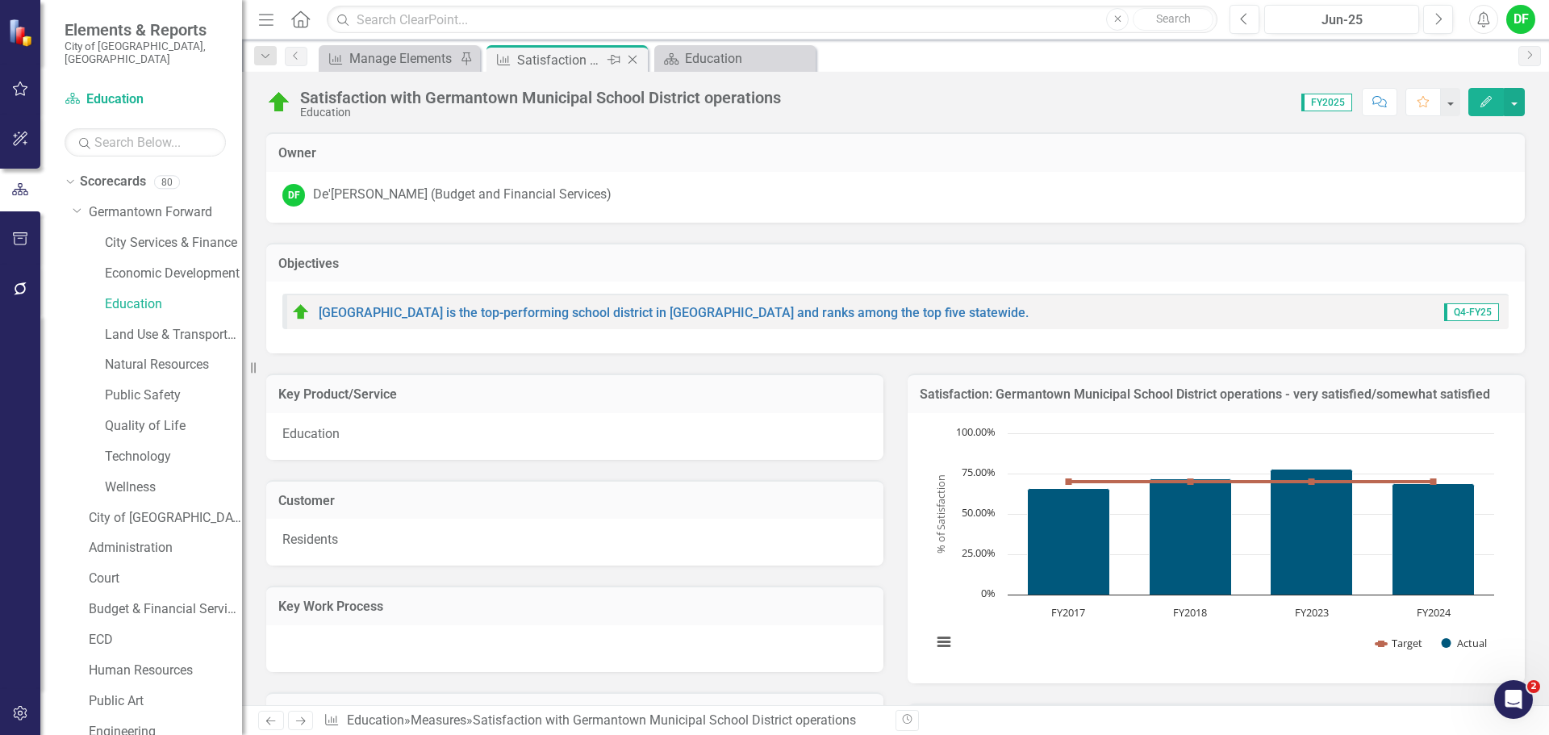
click at [632, 60] on icon at bounding box center [632, 60] width 9 height 9
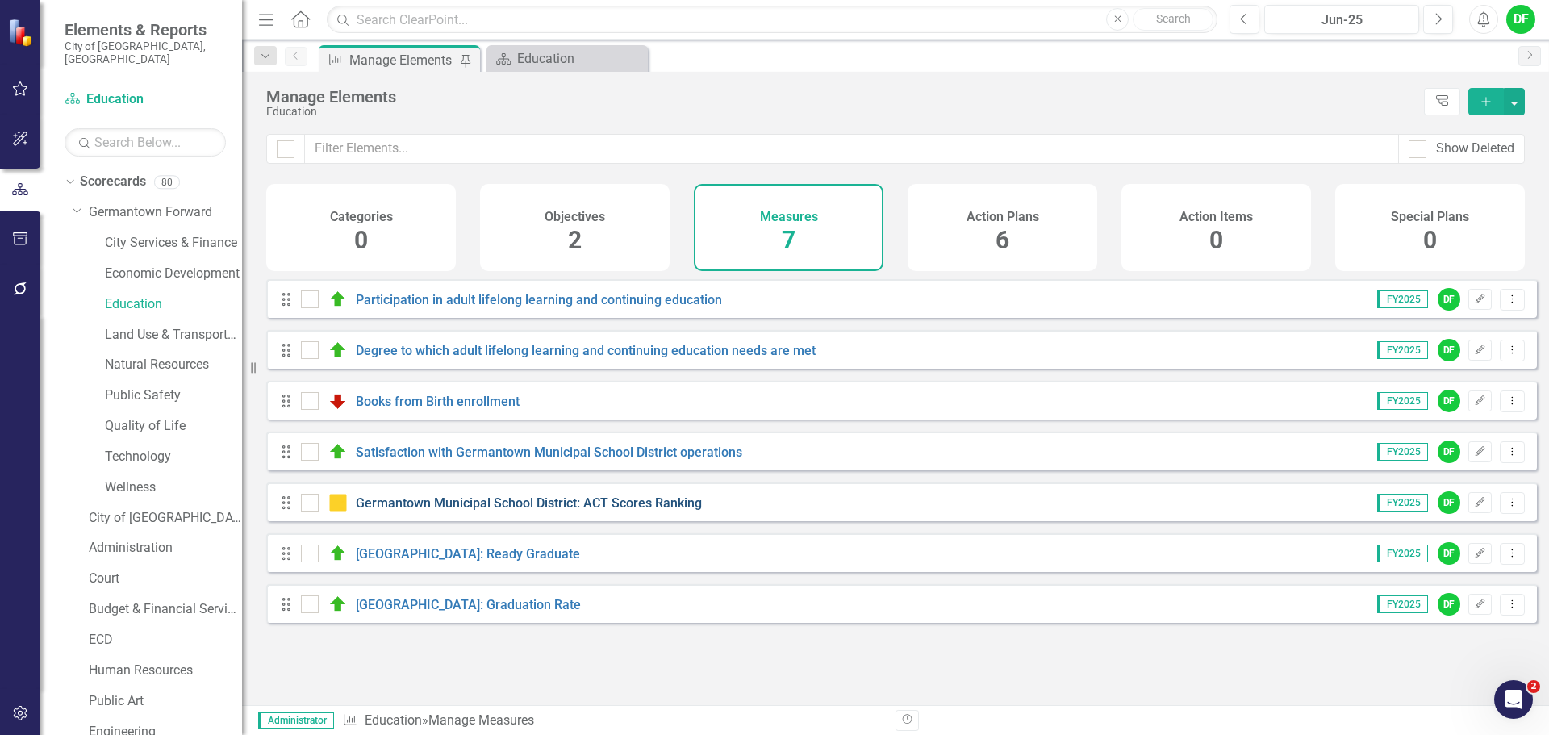
click at [448, 511] on link "Germantown Municipal School District: ACT Scores Ranking" at bounding box center [529, 502] width 346 height 15
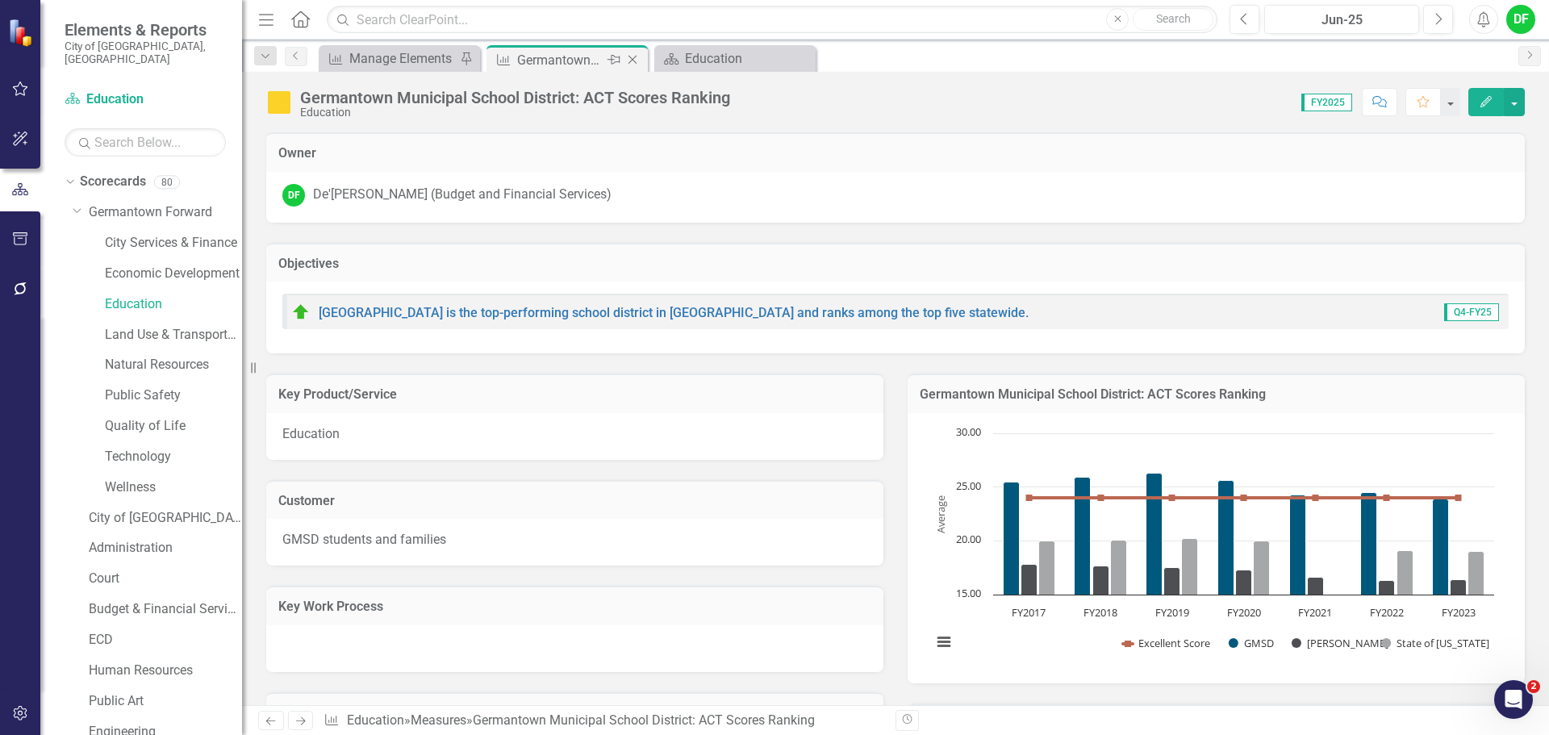
click at [636, 60] on icon "Close" at bounding box center [632, 59] width 16 height 13
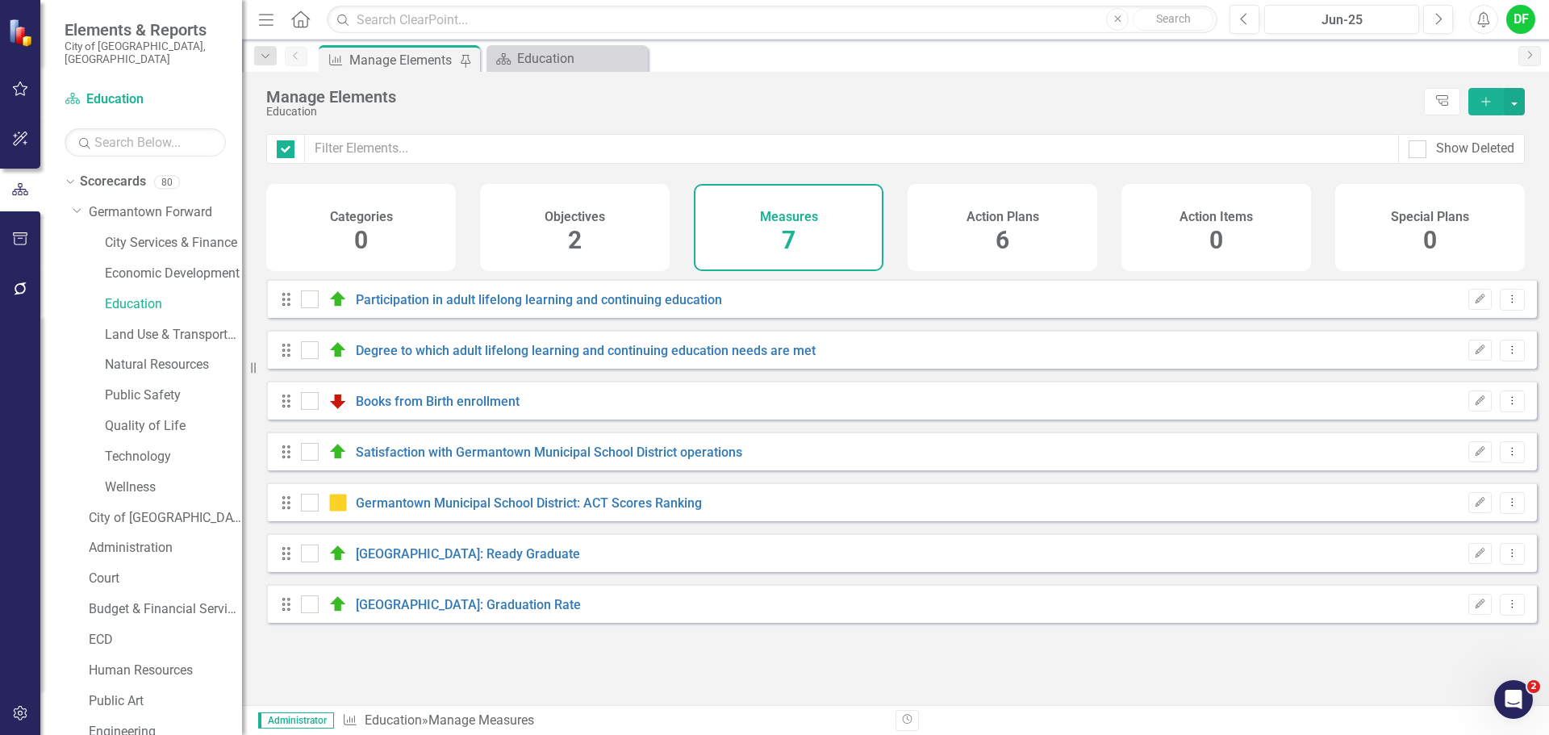
checkbox input "false"
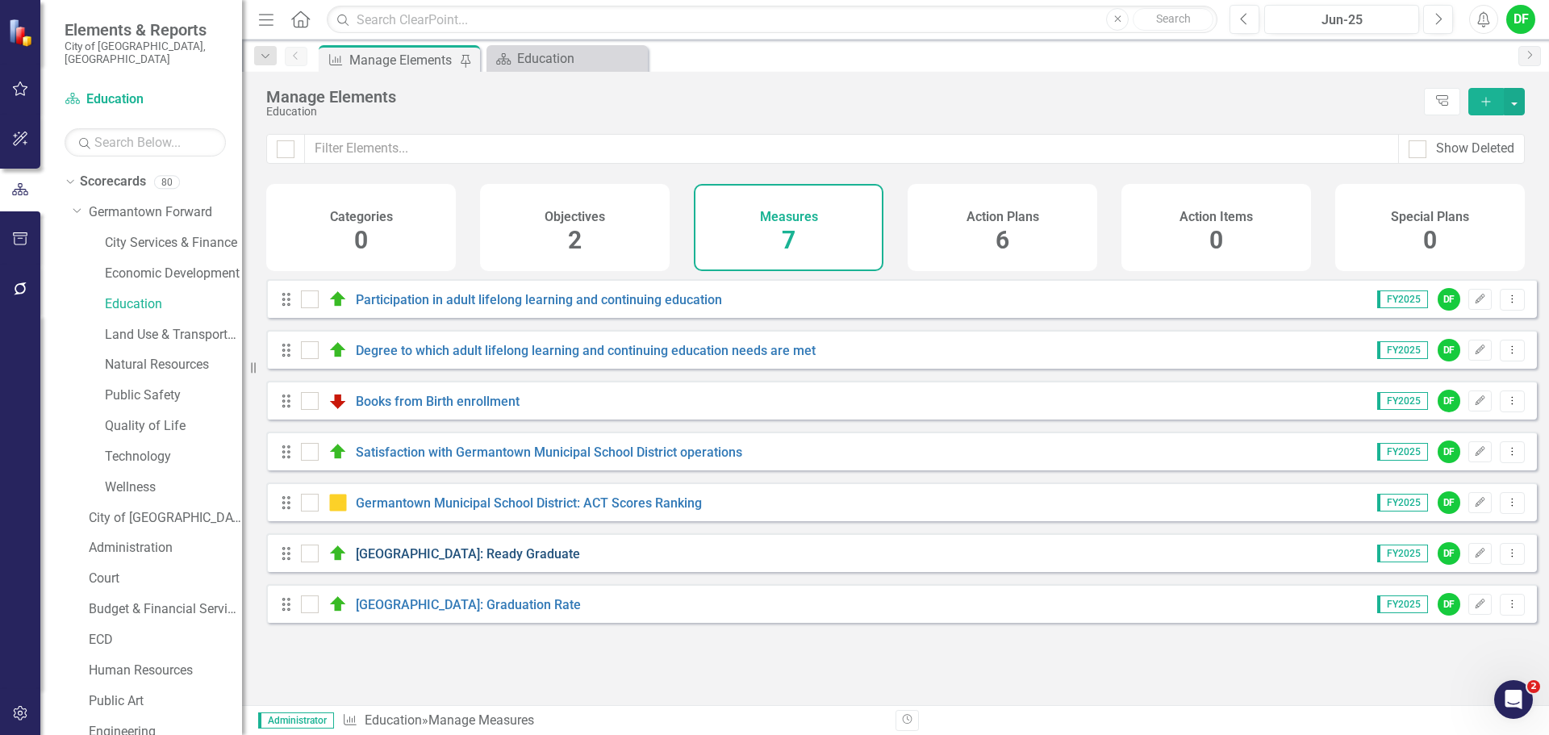
click at [441, 561] on link "[GEOGRAPHIC_DATA]: Ready Graduate" at bounding box center [468, 553] width 224 height 15
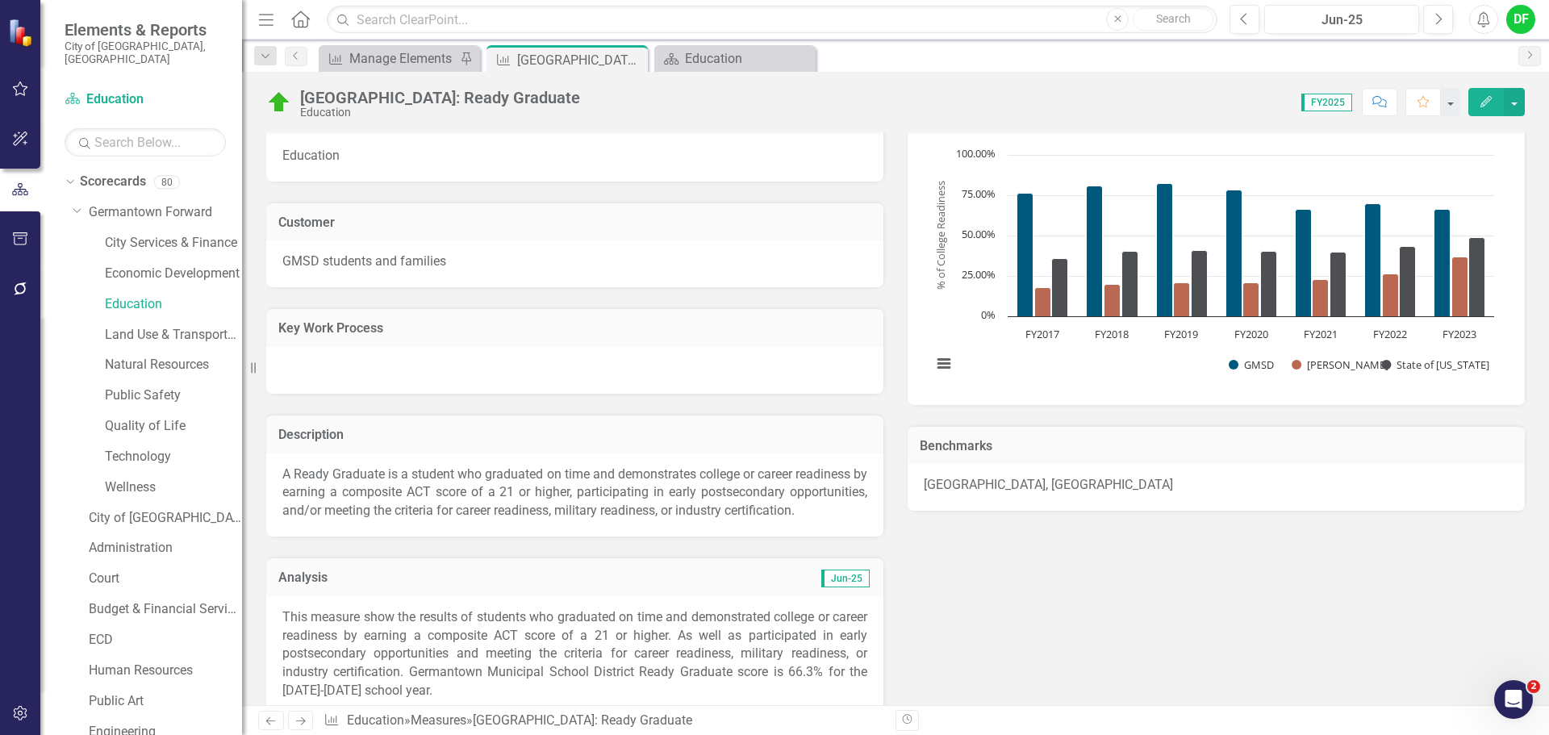
scroll to position [242, 0]
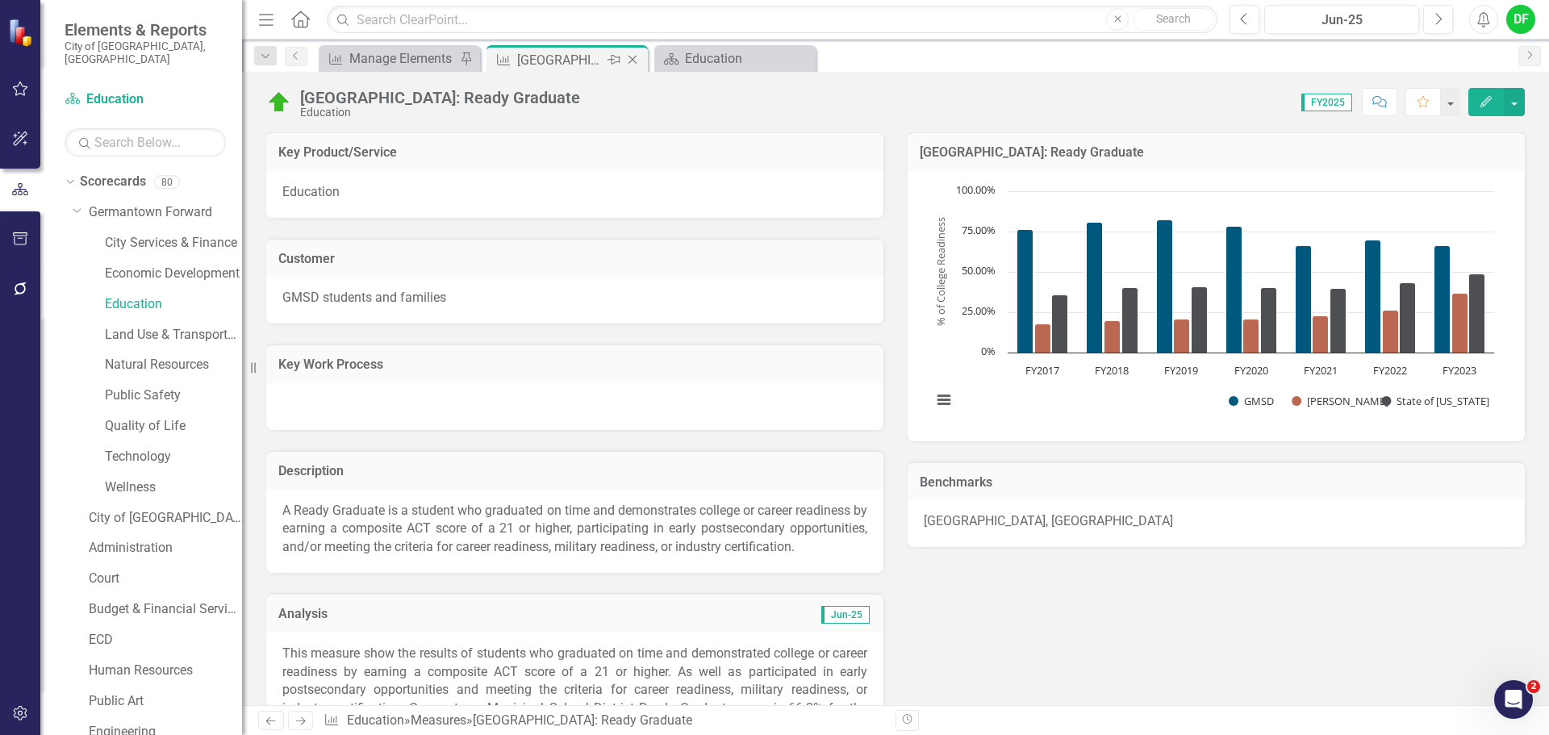
click at [630, 57] on icon at bounding box center [632, 60] width 9 height 9
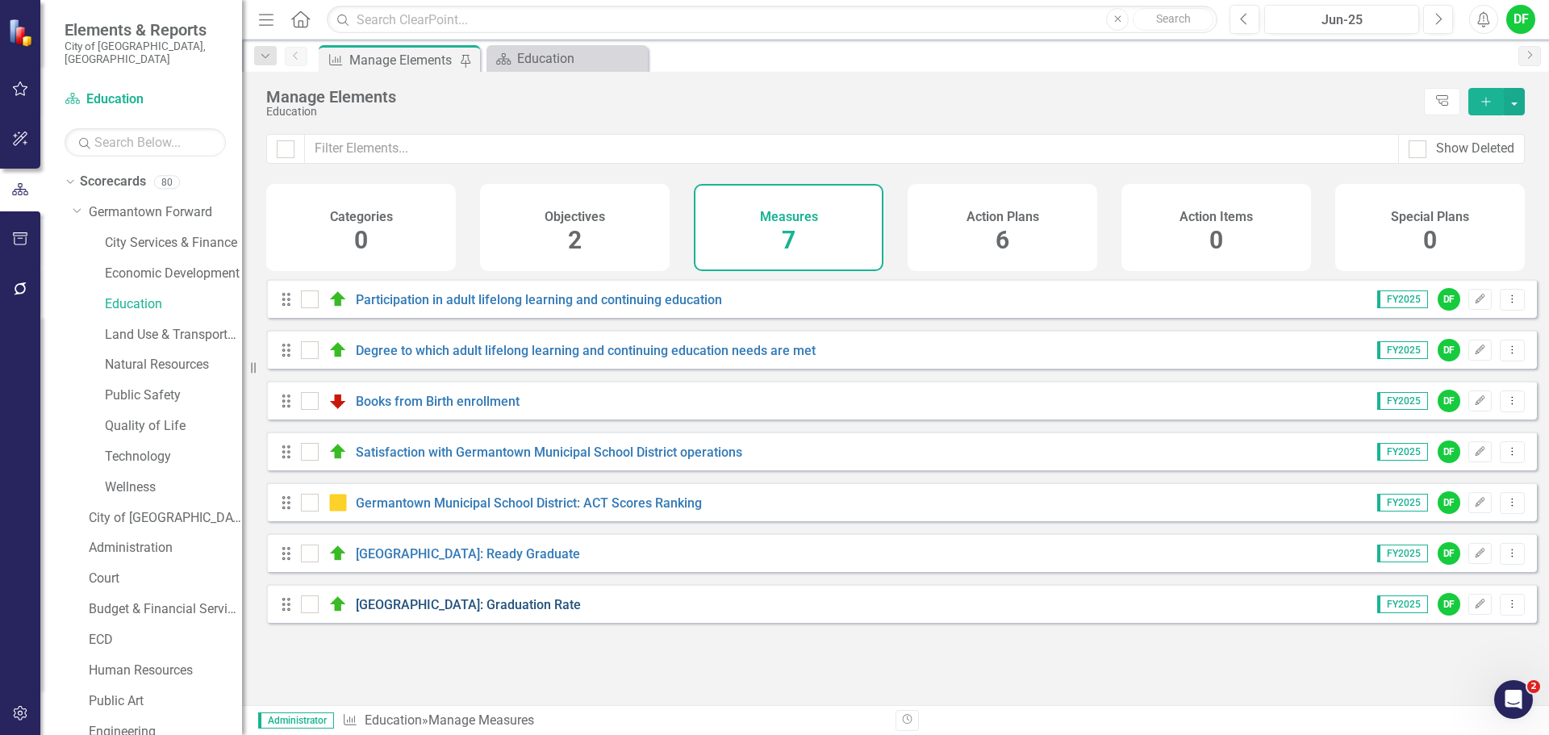
click at [445, 609] on link "[GEOGRAPHIC_DATA]: Graduation Rate" at bounding box center [468, 604] width 225 height 15
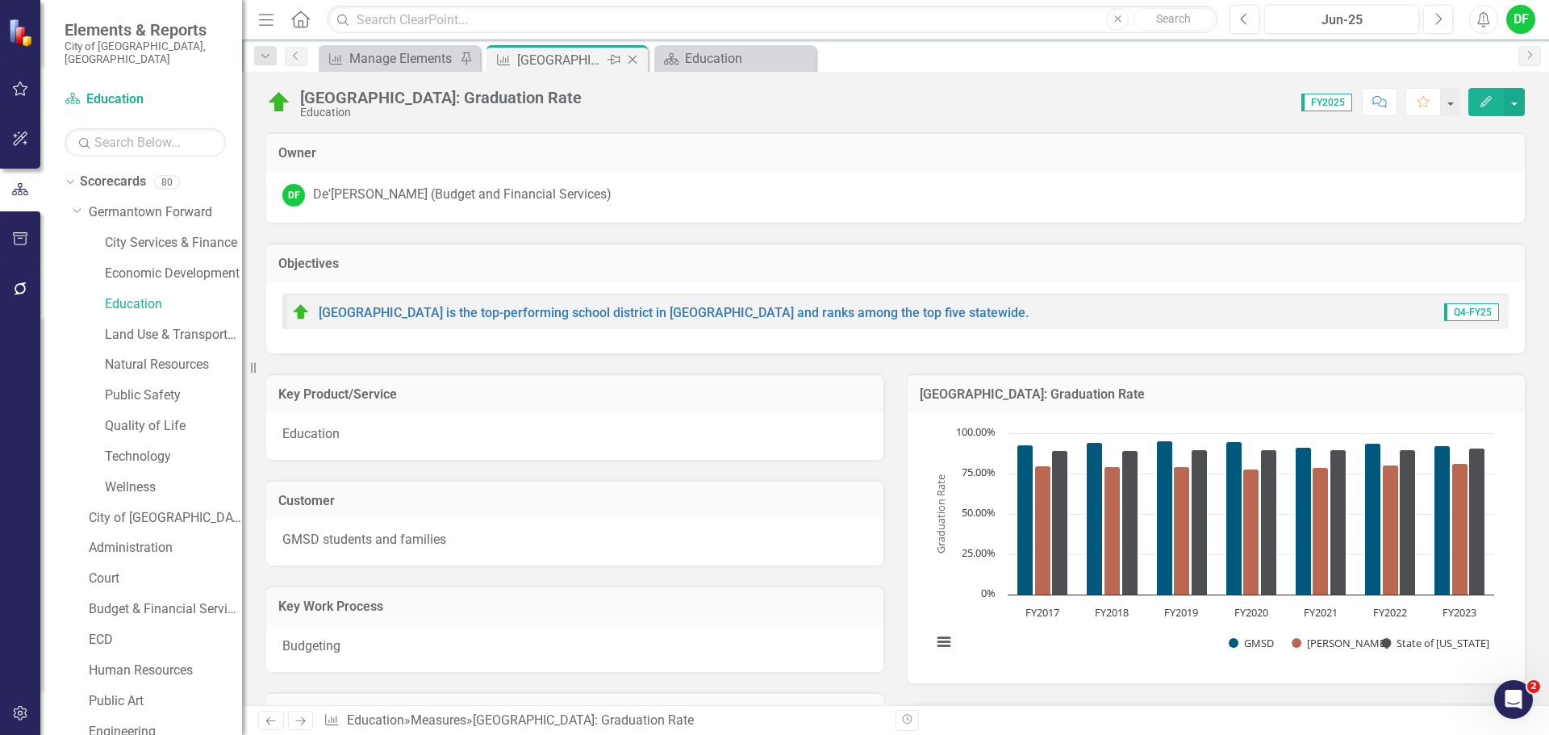
click at [634, 59] on icon "Close" at bounding box center [632, 59] width 16 height 13
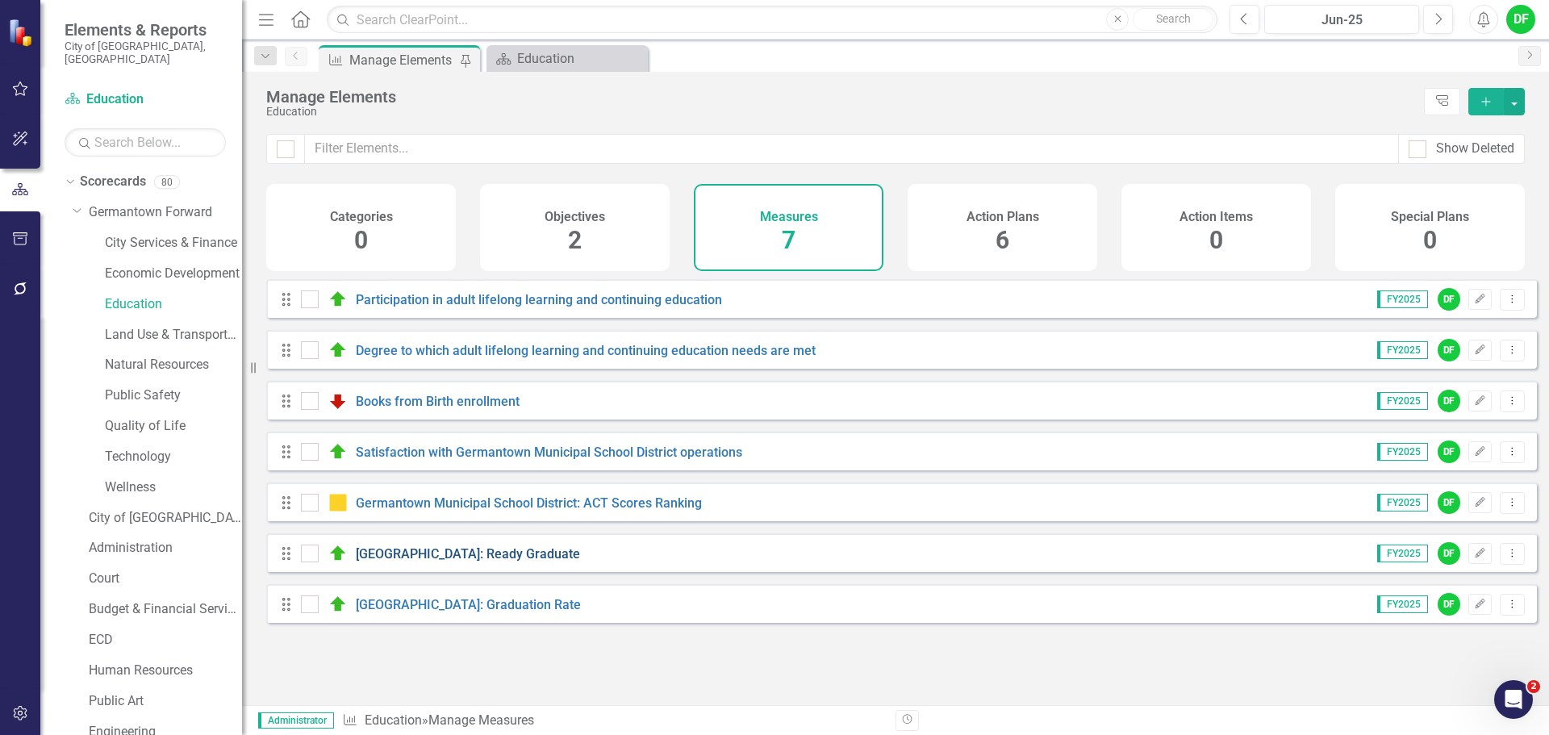
click at [410, 561] on link "[GEOGRAPHIC_DATA]: Ready Graduate" at bounding box center [468, 553] width 224 height 15
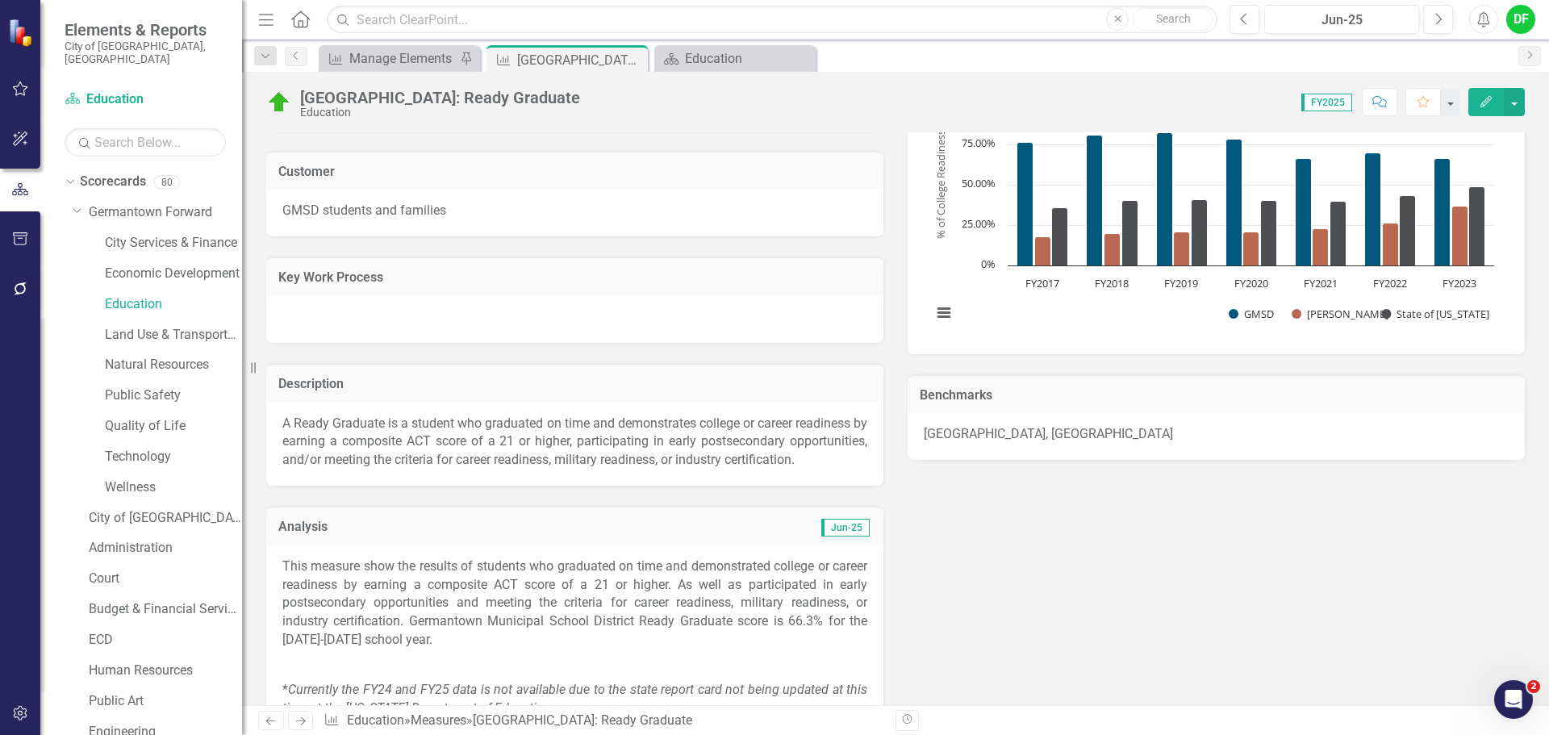
scroll to position [323, 0]
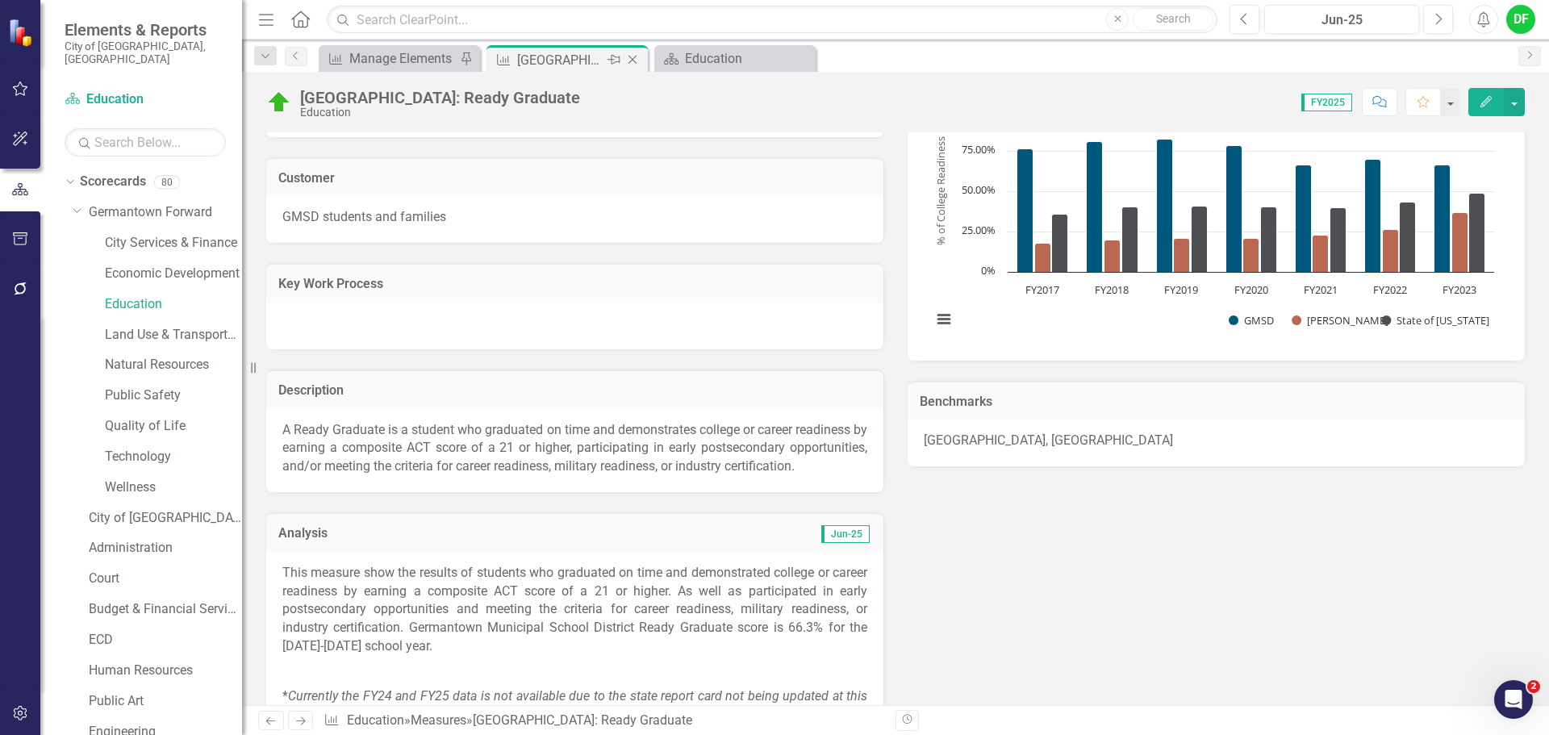
click at [631, 53] on icon "Close" at bounding box center [632, 59] width 16 height 13
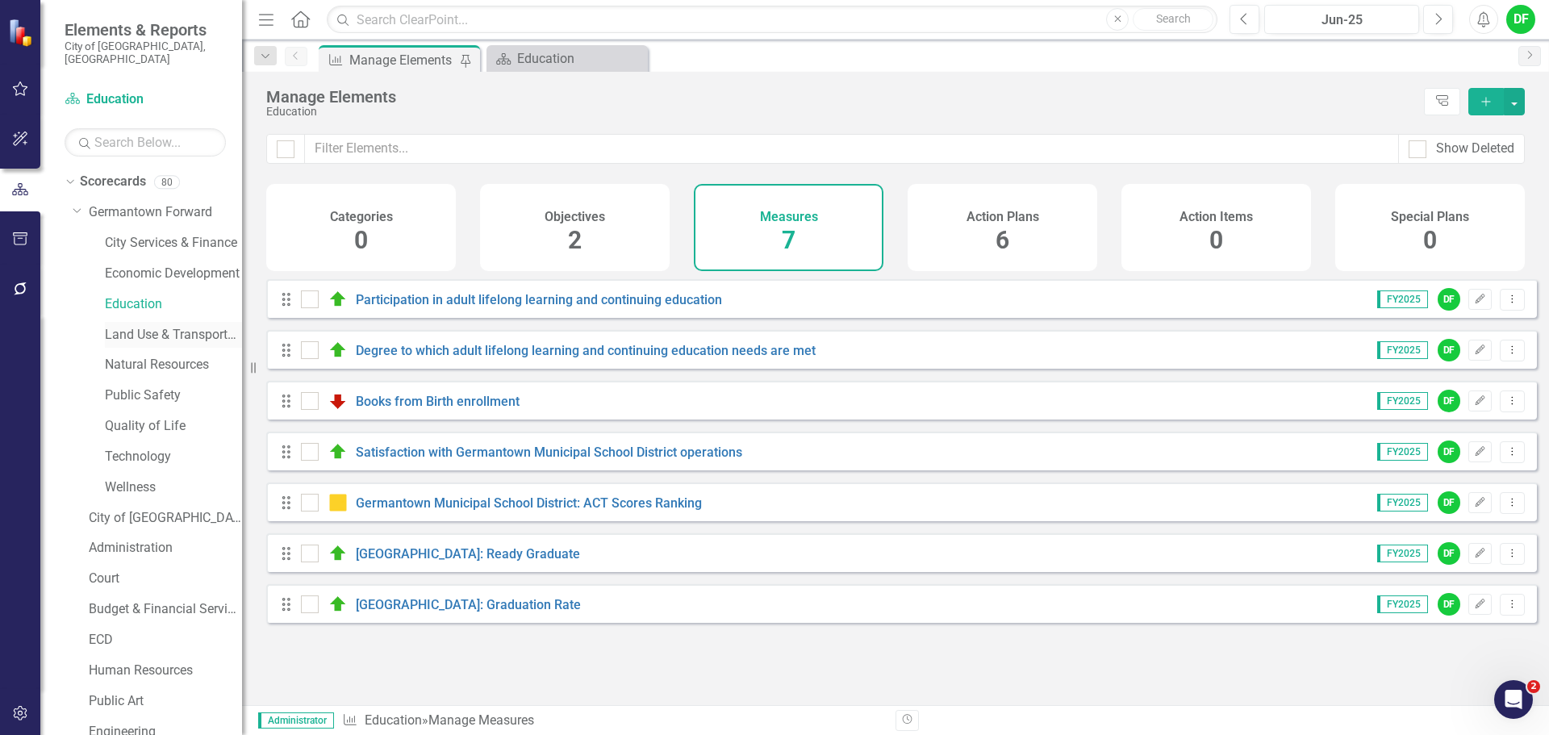
click at [150, 326] on link "Land Use & Transportation" at bounding box center [173, 335] width 137 height 19
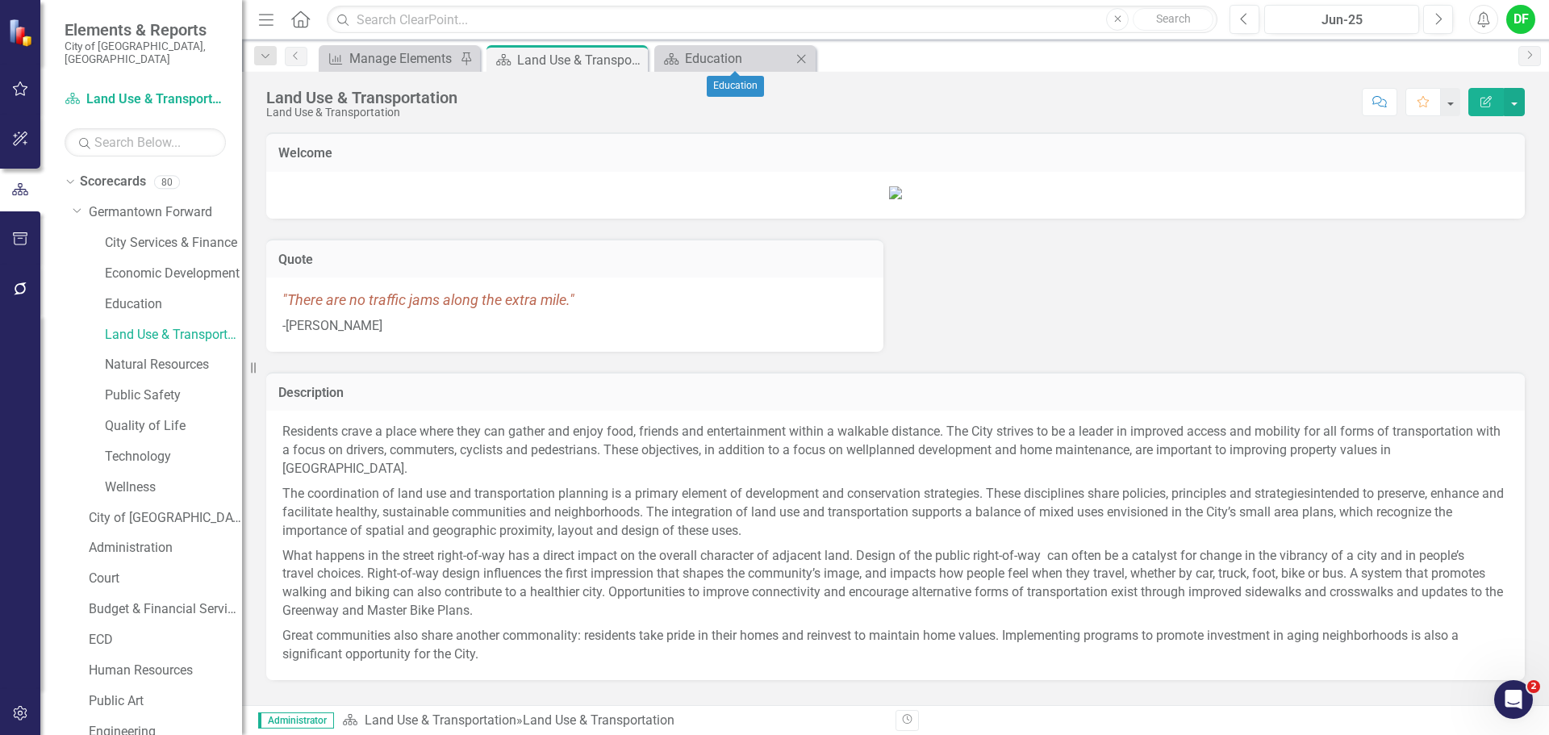
click at [806, 59] on icon "Close" at bounding box center [801, 58] width 16 height 13
click at [396, 58] on div "Manage Elements" at bounding box center [402, 58] width 106 height 20
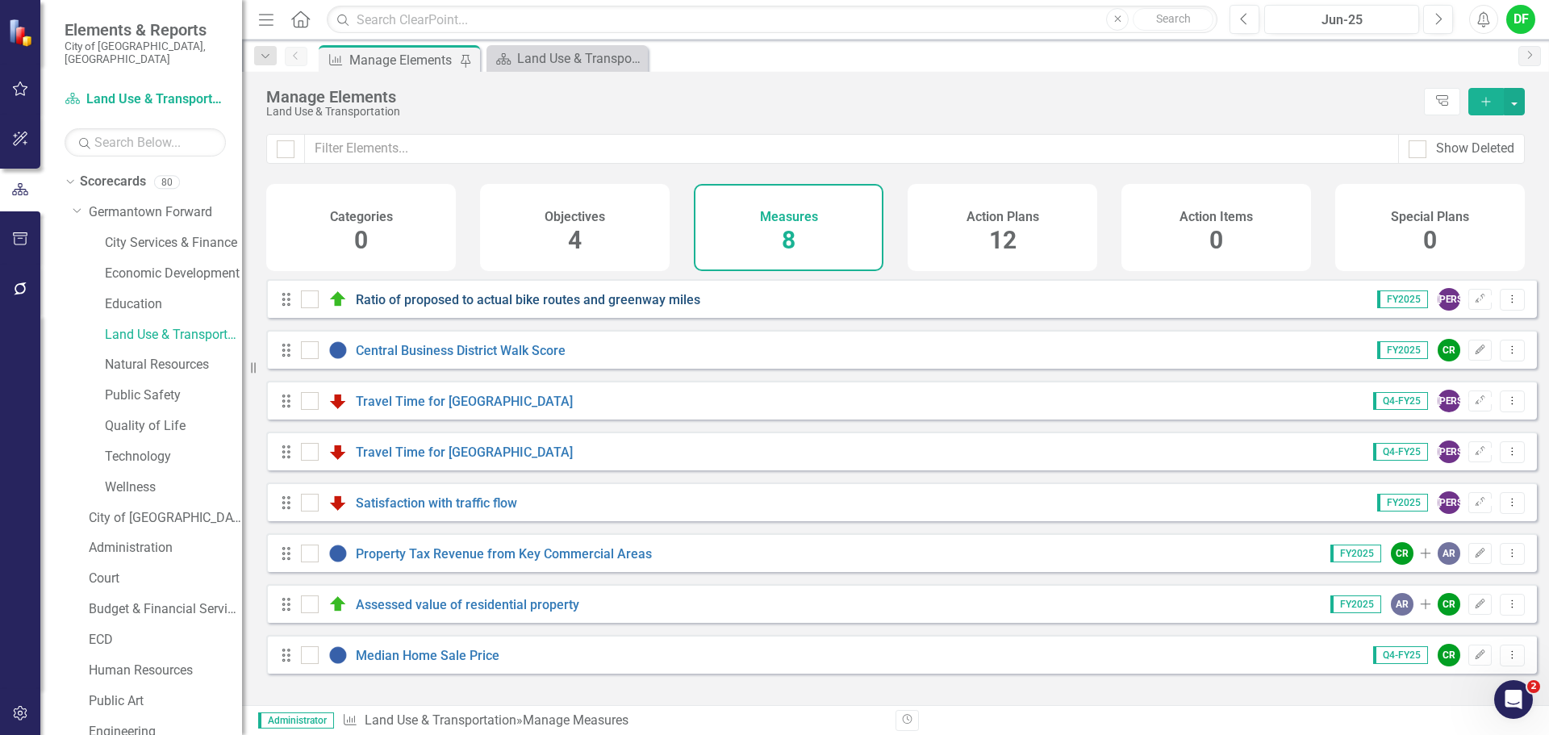
click at [465, 307] on link "Ratio of proposed to actual bike routes and greenway miles" at bounding box center [528, 299] width 344 height 15
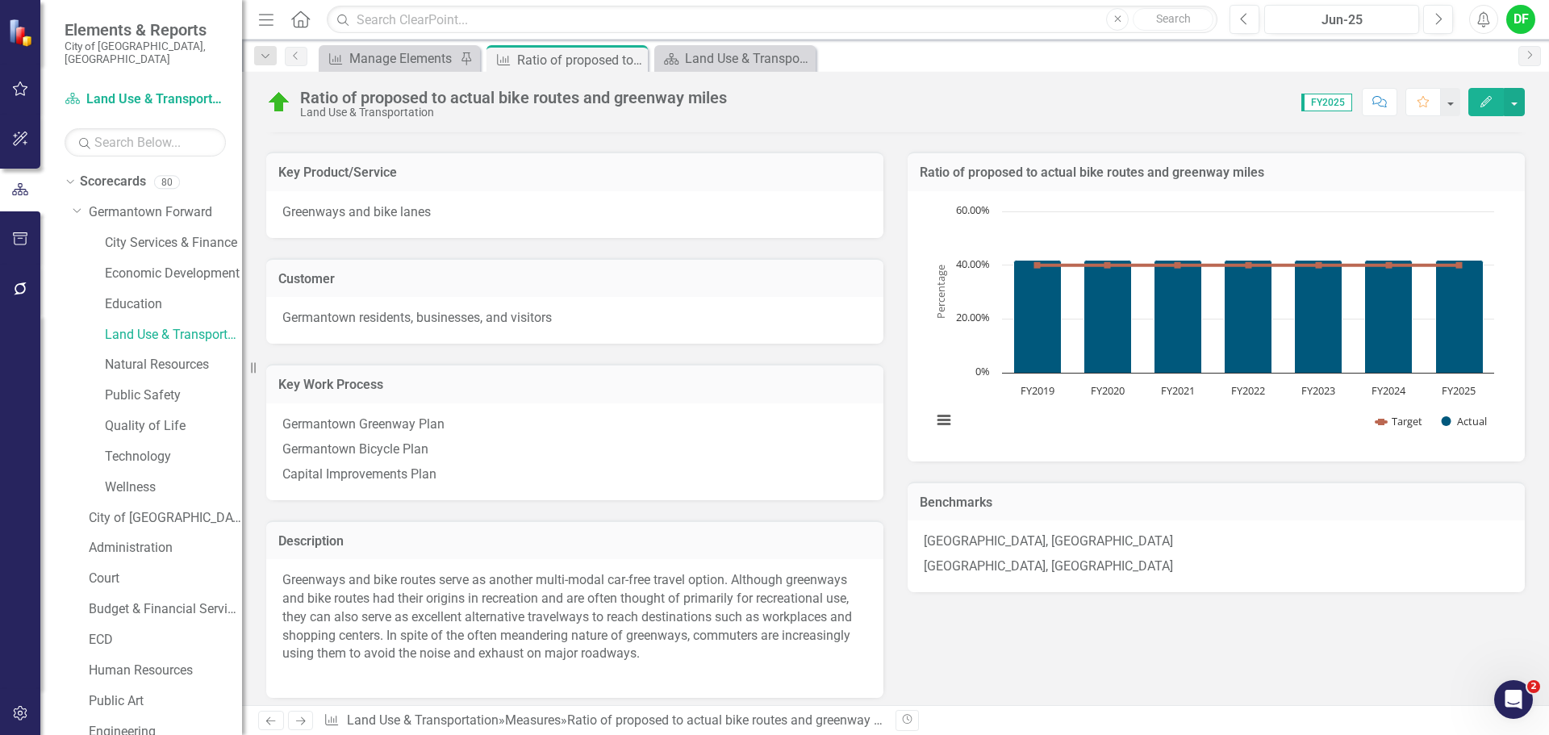
scroll to position [161, 0]
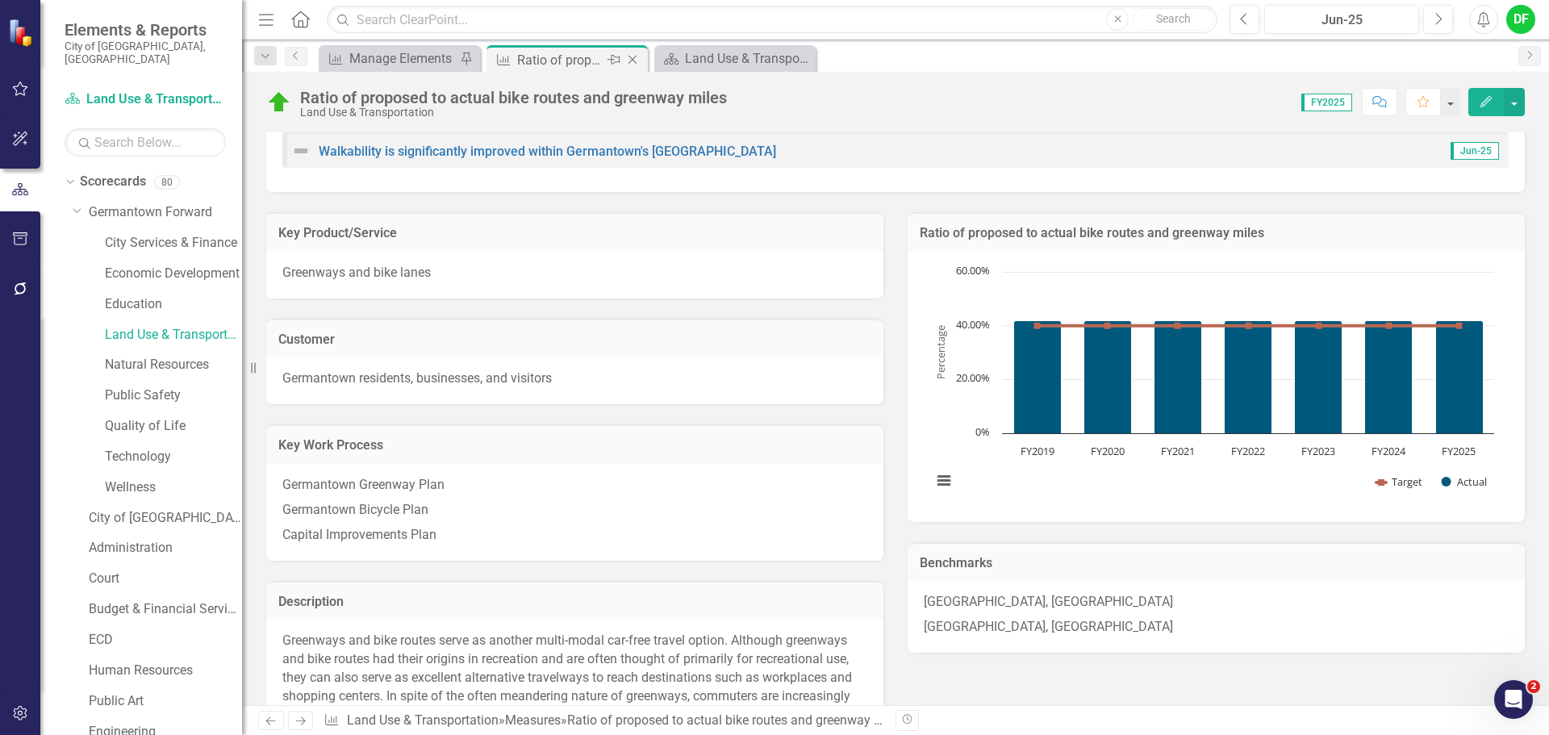
click at [636, 56] on icon "Close" at bounding box center [632, 59] width 16 height 13
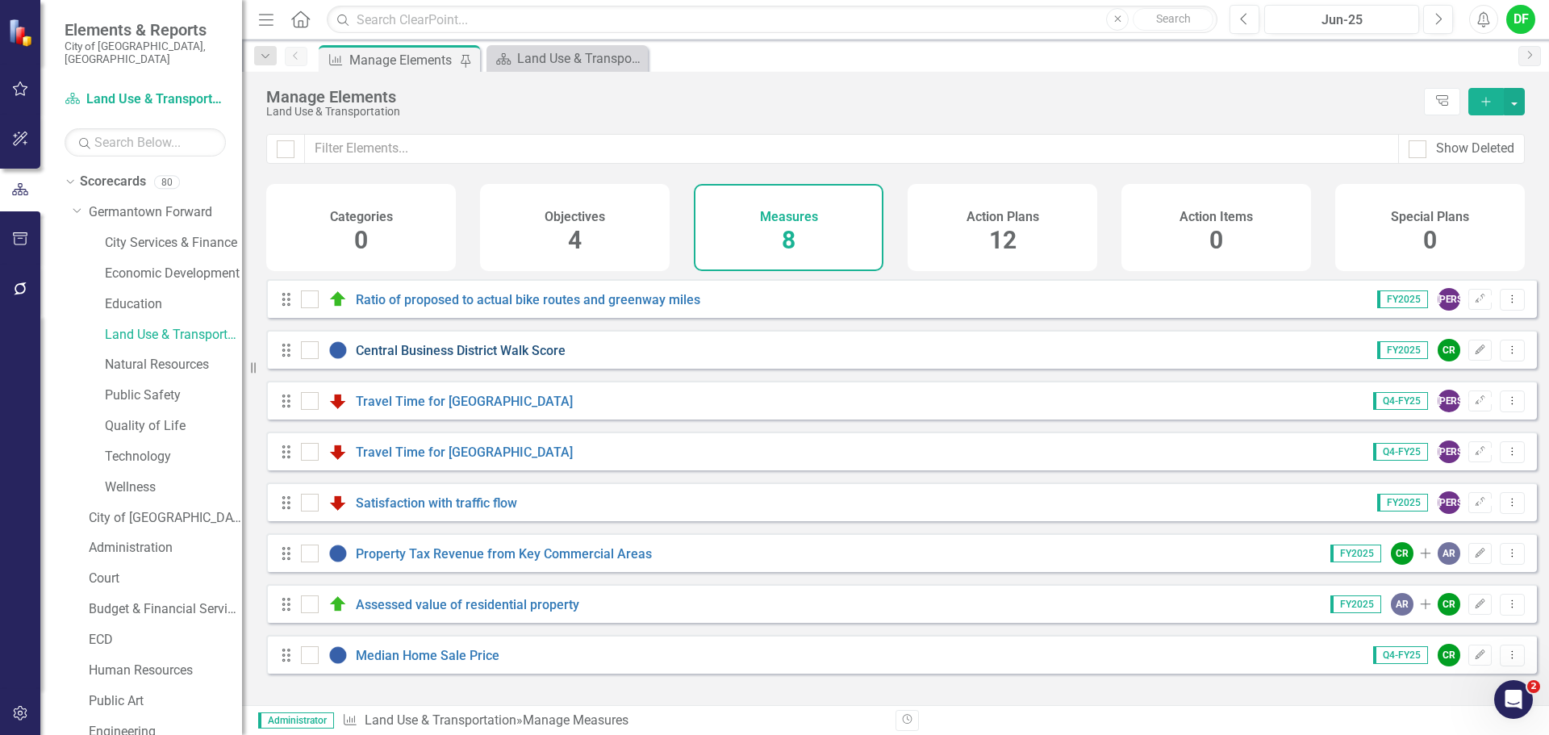
click at [432, 358] on link "Central Business District Walk Score" at bounding box center [461, 350] width 210 height 15
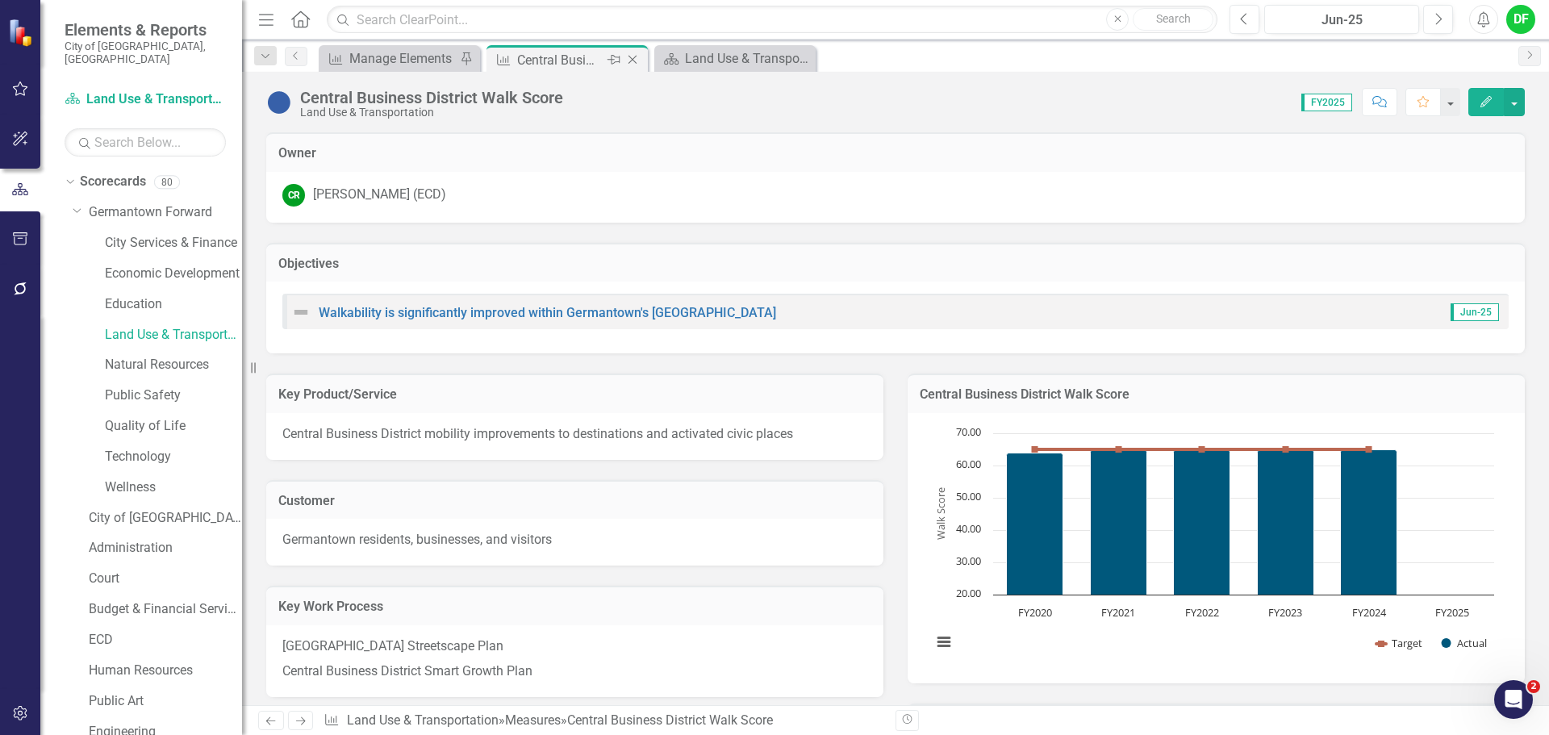
click at [630, 59] on icon "Close" at bounding box center [632, 59] width 16 height 13
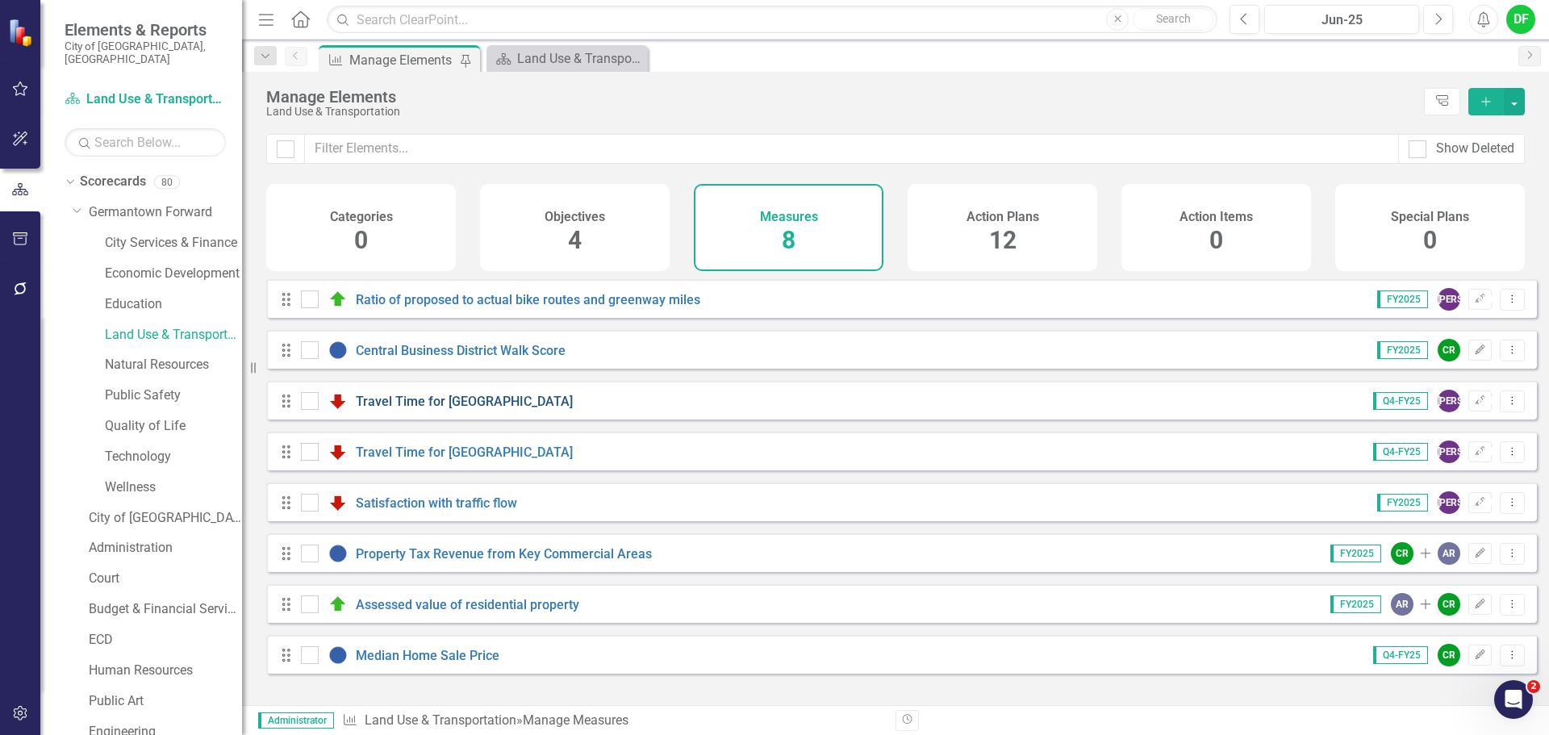
click at [386, 409] on link "Travel Time for [GEOGRAPHIC_DATA]" at bounding box center [464, 401] width 217 height 15
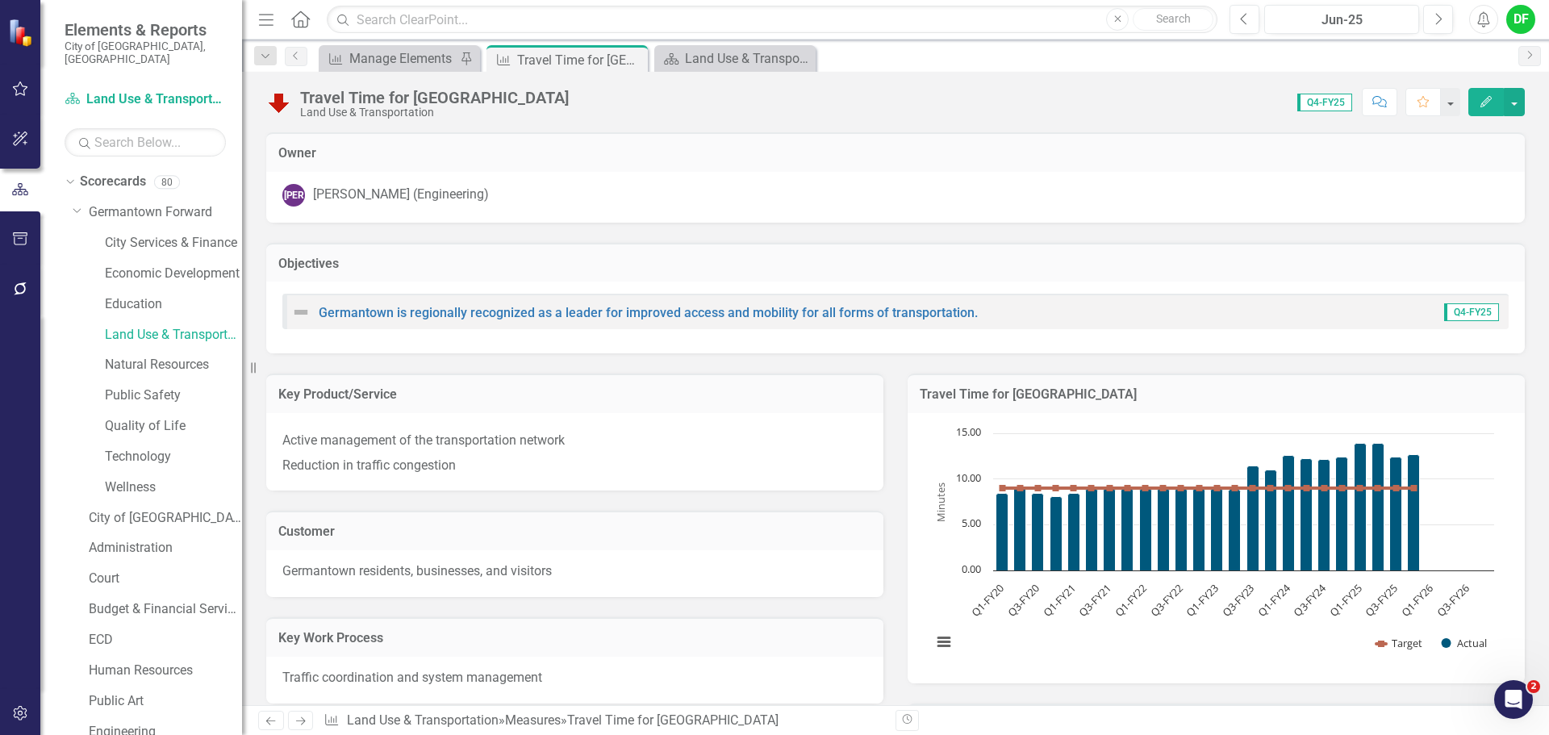
click at [1180, 389] on h3 "Travel Time for [GEOGRAPHIC_DATA]" at bounding box center [1216, 394] width 593 height 15
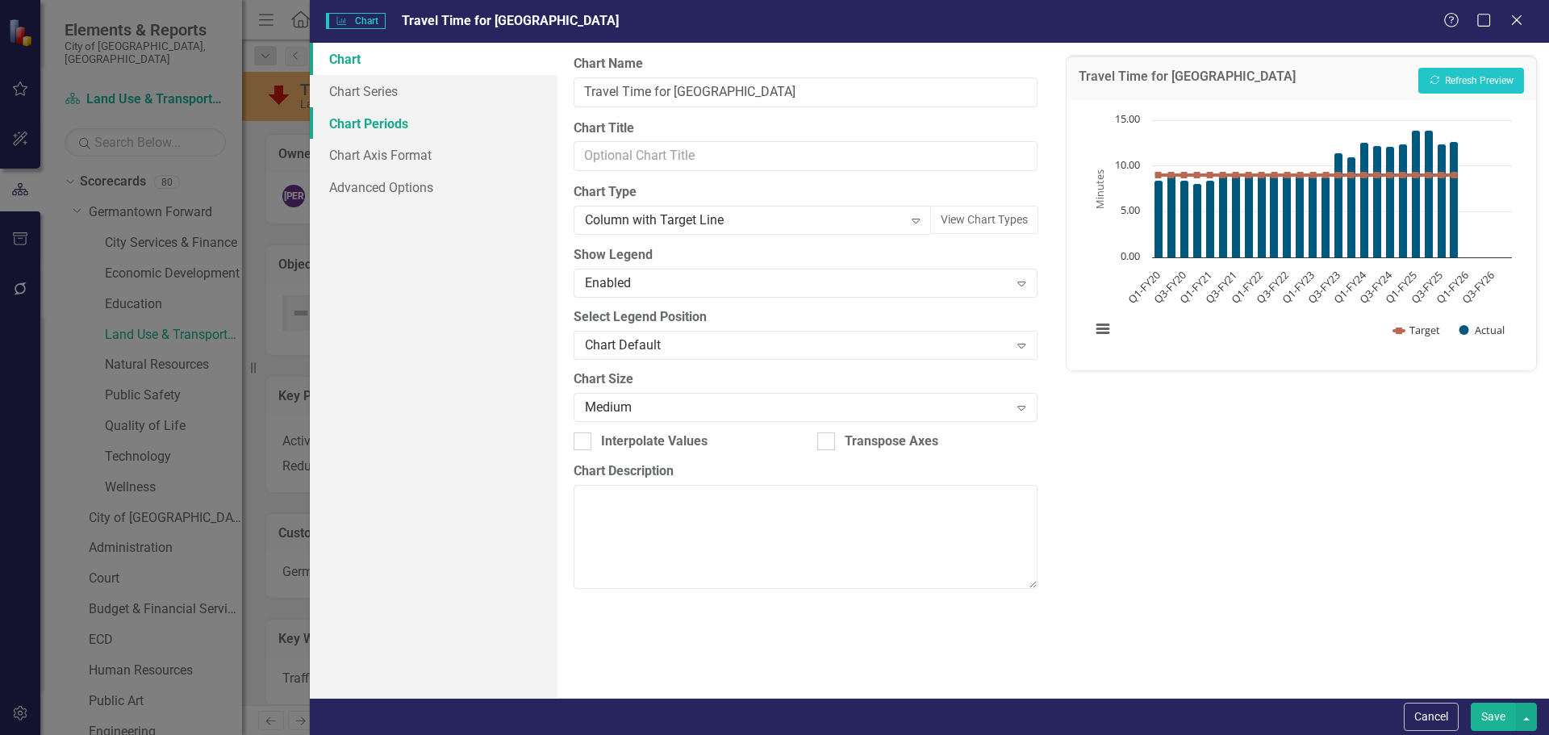
click at [387, 127] on link "Chart Periods" at bounding box center [434, 123] width 248 height 32
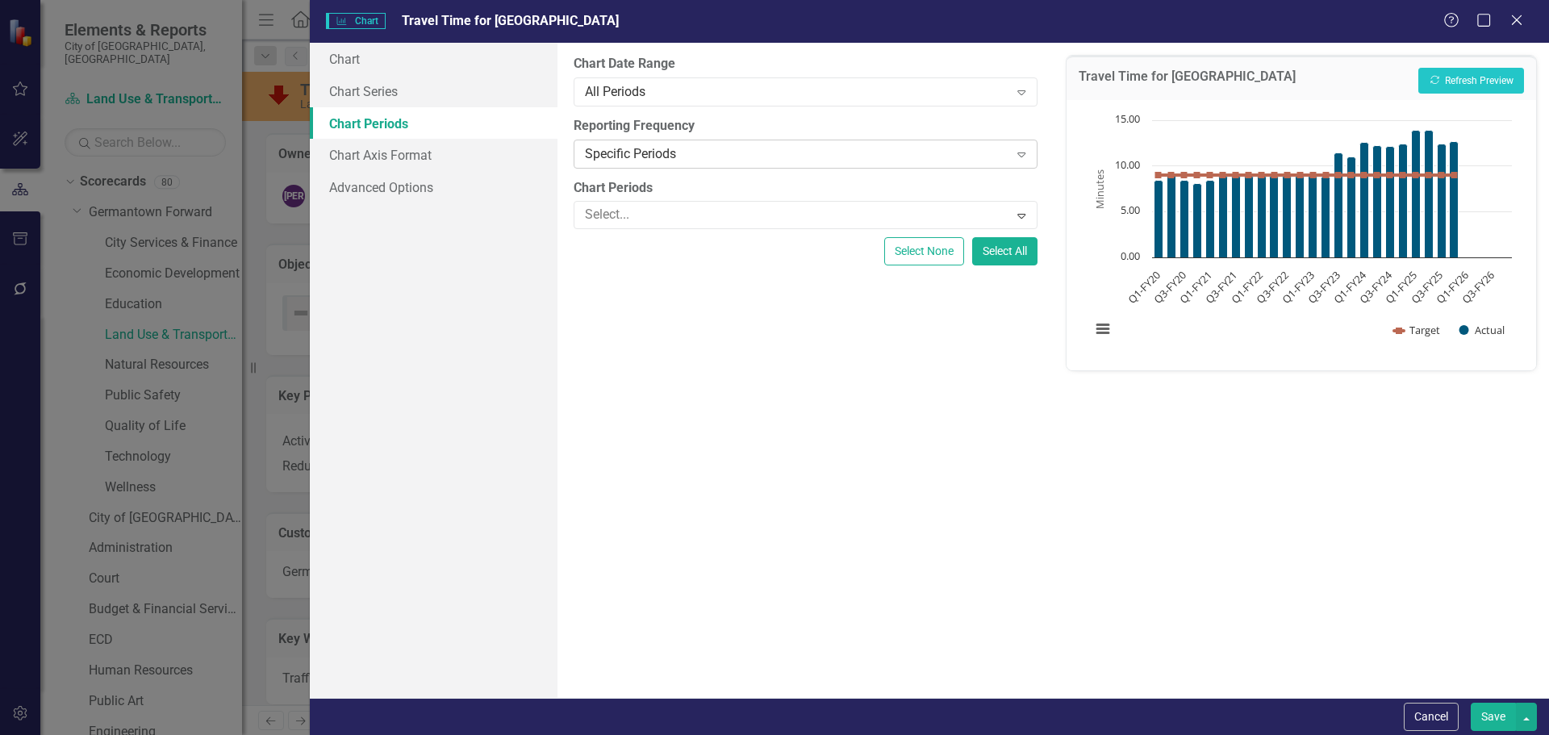
click at [667, 149] on div "Specific Periods" at bounding box center [796, 153] width 423 height 19
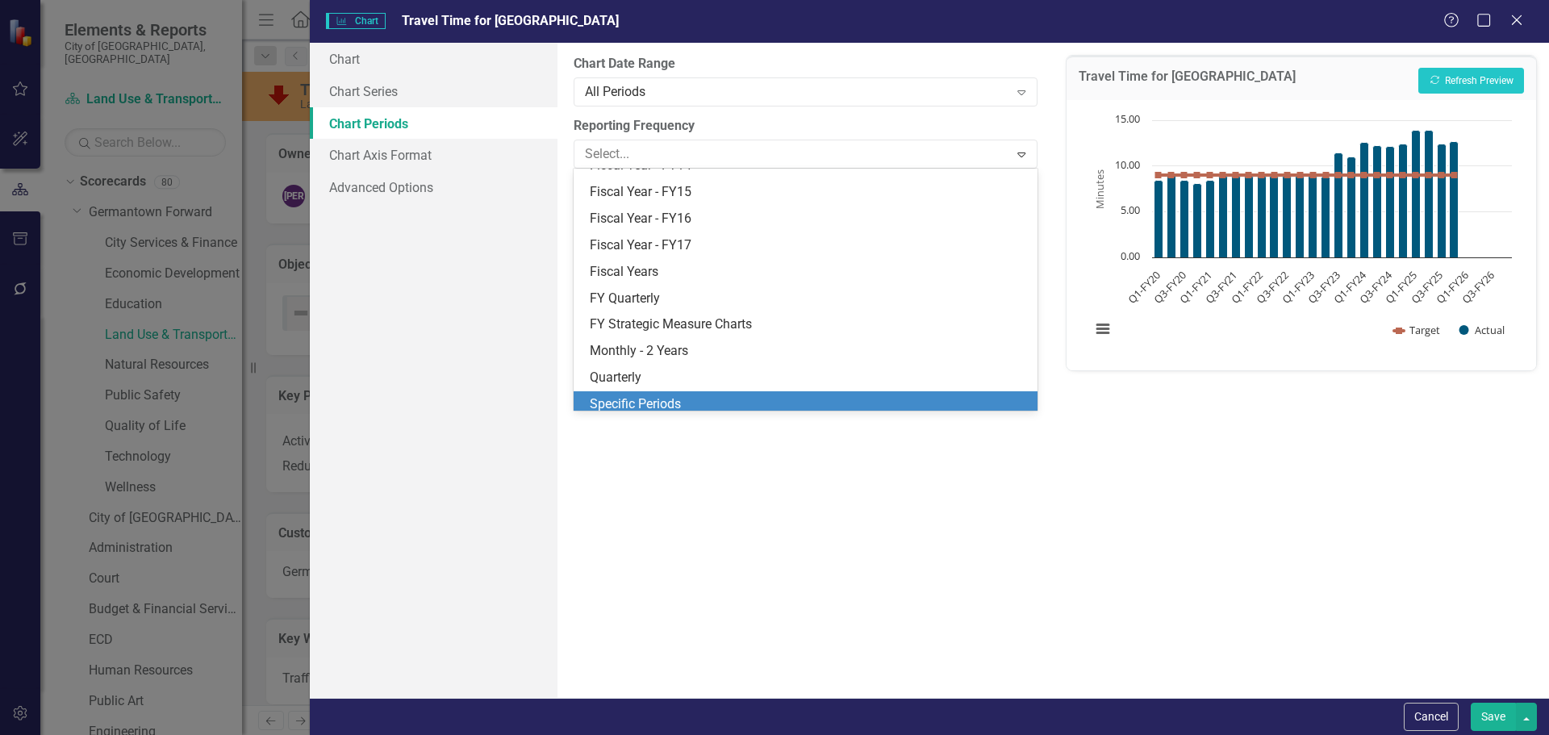
scroll to position [208, 0]
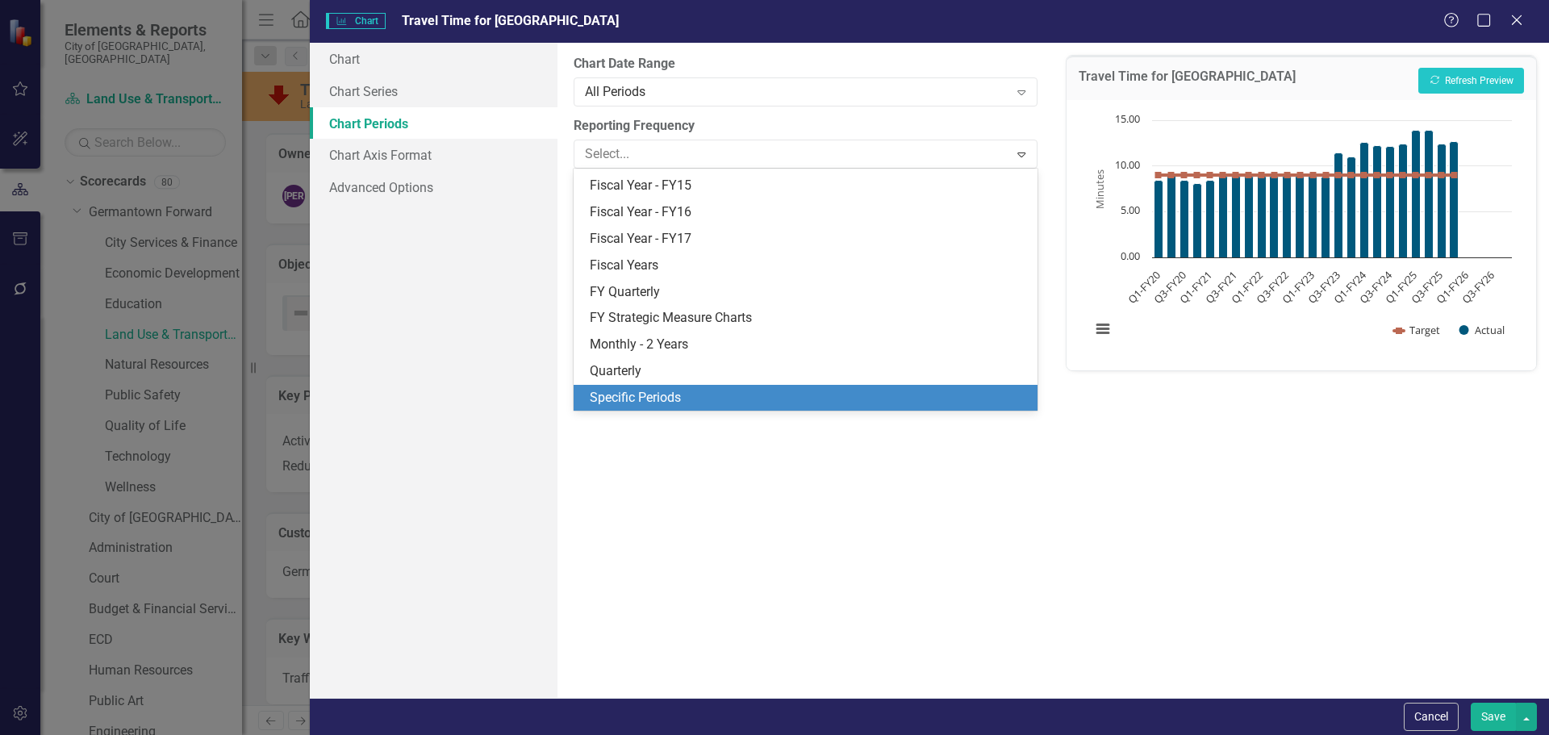
click at [645, 390] on div "Specific Periods" at bounding box center [808, 398] width 437 height 19
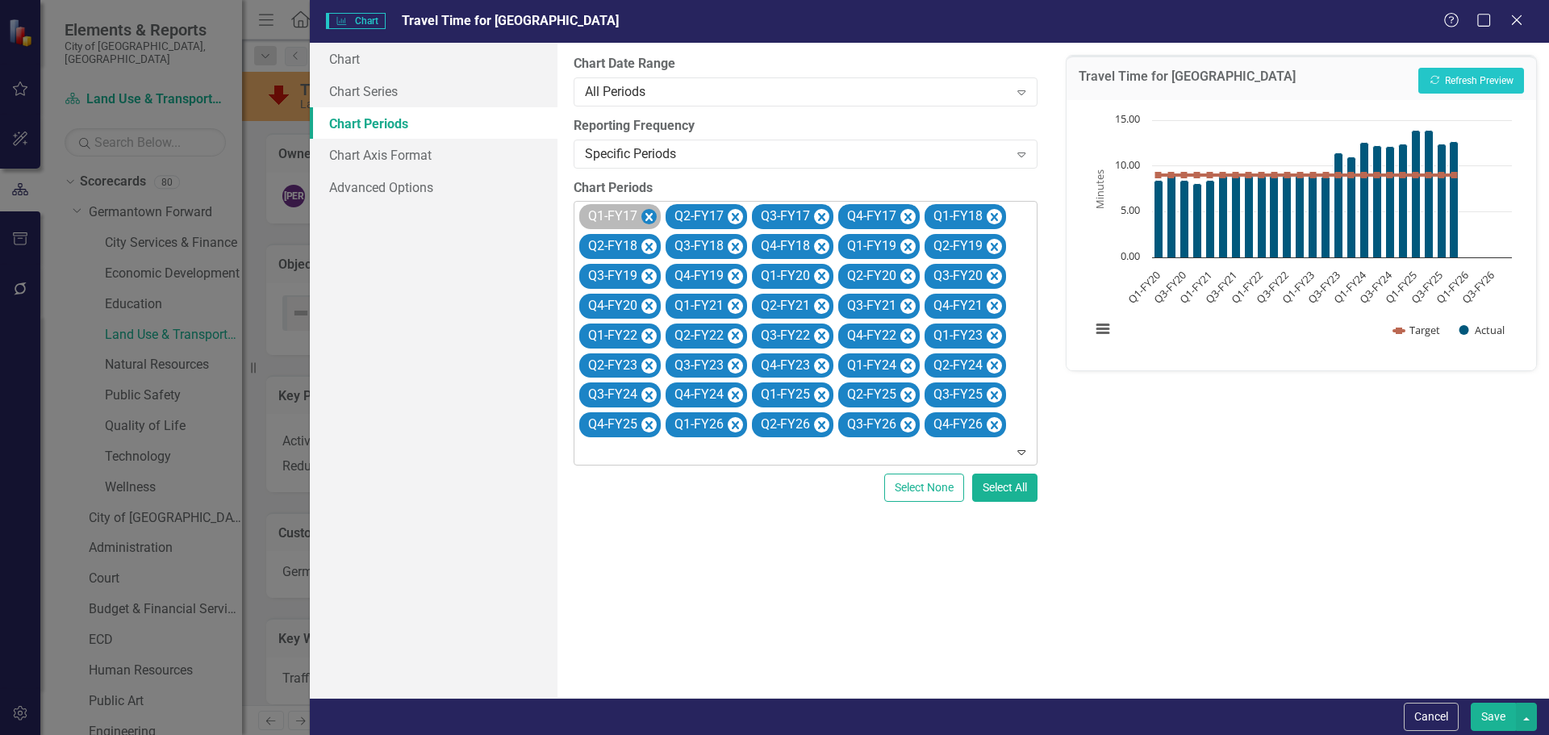
click at [651, 211] on icon "Remove Q1-FY17" at bounding box center [648, 217] width 15 height 20
click at [728, 211] on icon "Remove Q2-FY17" at bounding box center [735, 217] width 15 height 20
click at [651, 211] on icon "Remove Q3-FY17" at bounding box center [648, 217] width 15 height 20
click at [728, 211] on icon "Remove Q4-FY17" at bounding box center [735, 217] width 15 height 20
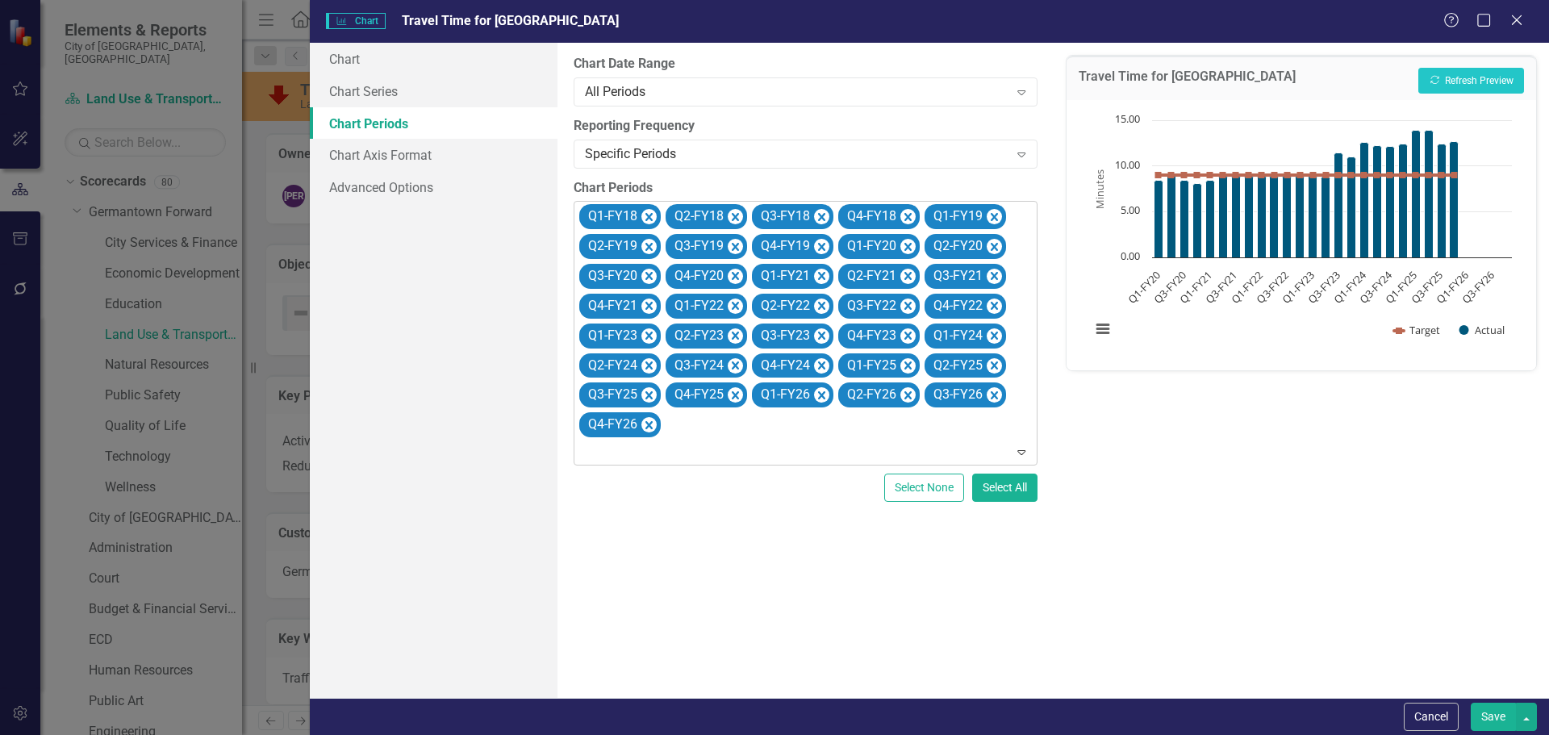
click at [651, 211] on icon "Remove Q1-FY18" at bounding box center [648, 217] width 15 height 20
click at [651, 211] on icon "Remove Q2-FY18" at bounding box center [648, 217] width 15 height 20
click at [728, 211] on icon "Remove Q3-FY18" at bounding box center [735, 217] width 15 height 20
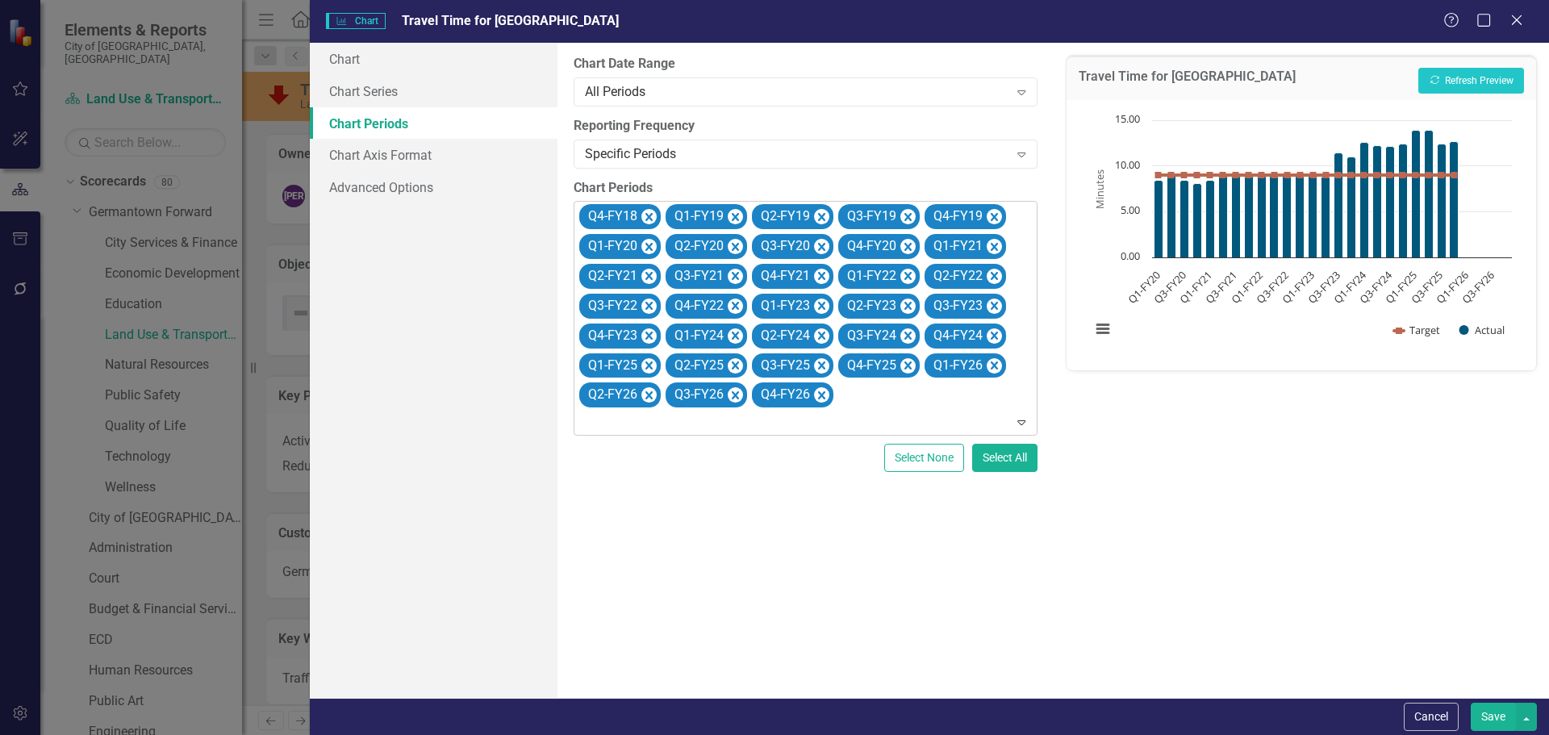
click at [651, 211] on icon "Remove Q4-FY18" at bounding box center [648, 217] width 15 height 20
click at [651, 211] on icon "Remove Q1-FY19" at bounding box center [648, 217] width 15 height 20
click at [728, 211] on icon "Remove Q2-FY19" at bounding box center [735, 217] width 15 height 20
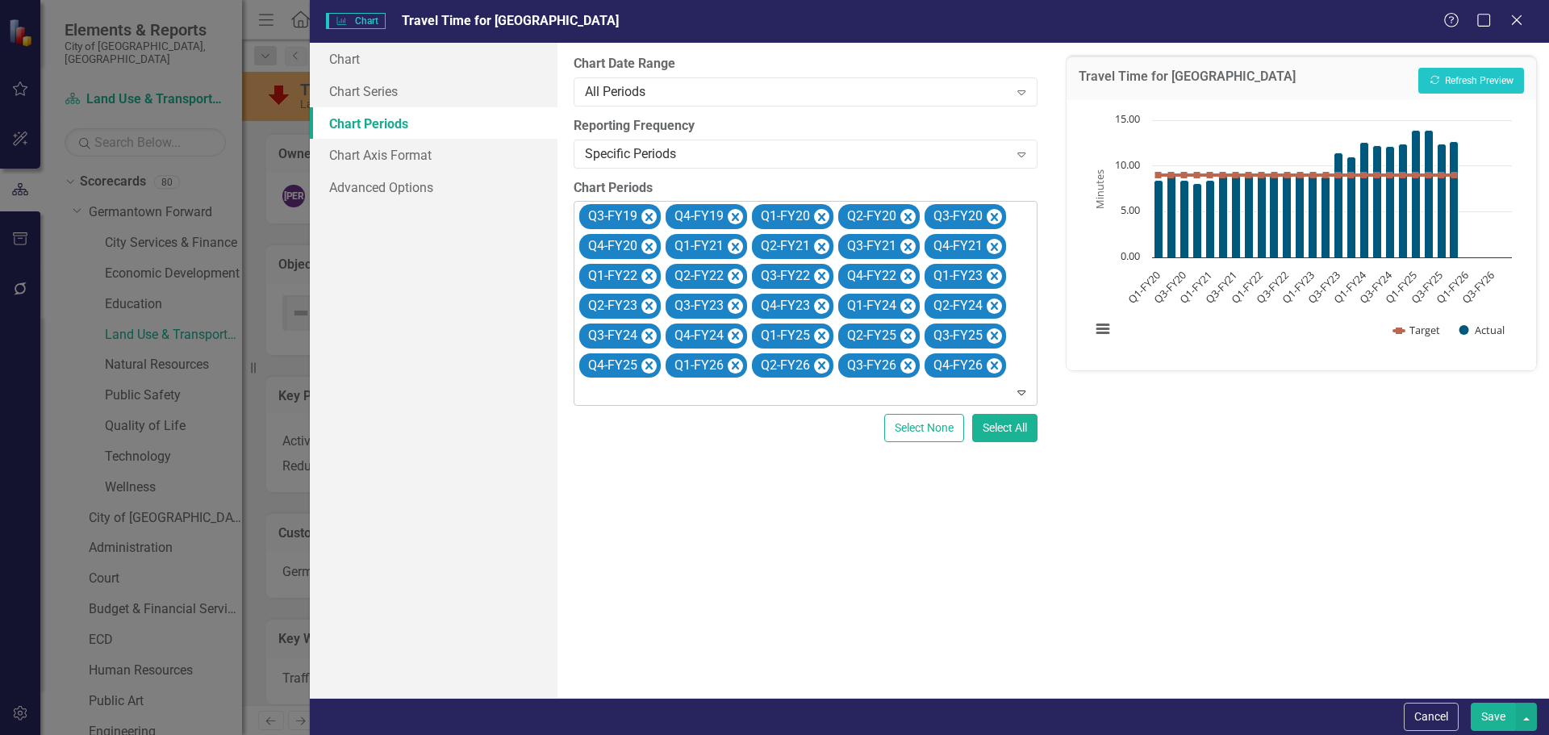
click at [651, 211] on icon "Remove Q3-FY19" at bounding box center [648, 217] width 15 height 20
click at [652, 211] on icon "Remove Q4-FY19" at bounding box center [648, 217] width 15 height 20
click at [994, 338] on icon "Remove Q1-FY26" at bounding box center [994, 336] width 15 height 20
click at [994, 338] on icon "Remove Q2-FY26" at bounding box center [994, 336] width 15 height 20
click at [994, 338] on icon "Remove Q3-FY26" at bounding box center [994, 336] width 15 height 20
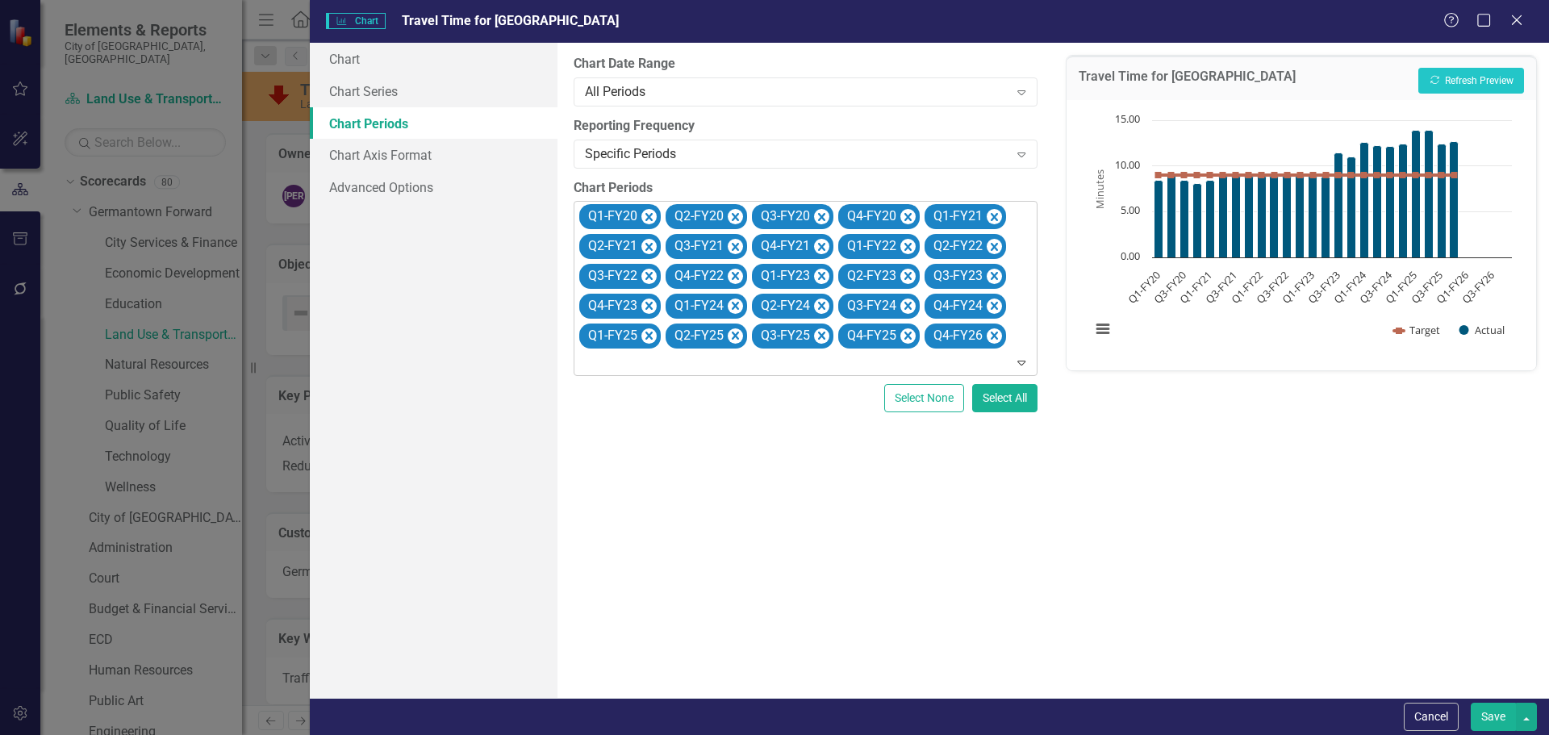
click at [994, 338] on icon "Remove Q4-FY26" at bounding box center [994, 336] width 15 height 20
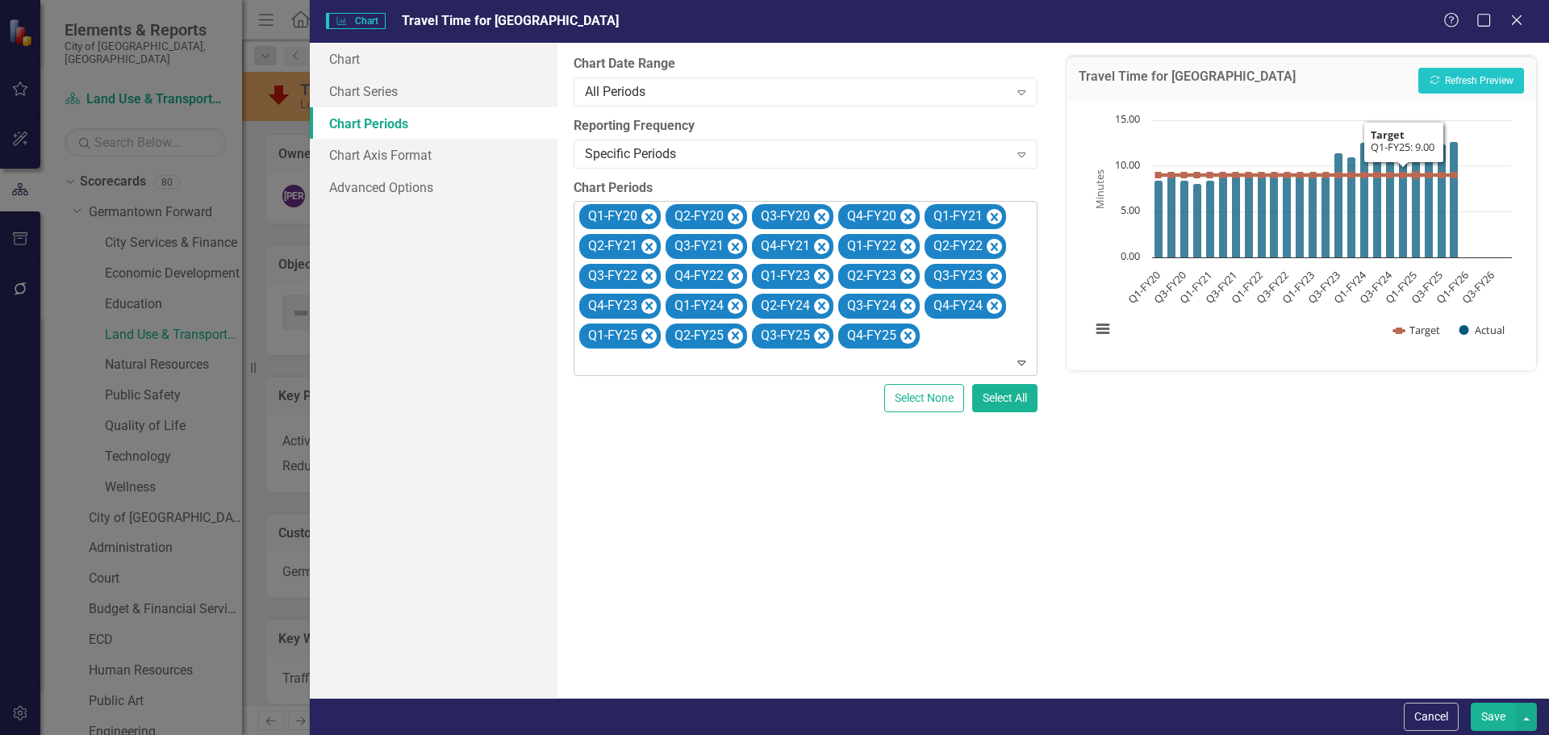
click at [1490, 63] on div "Travel Time for [GEOGRAPHIC_DATA] Recalculate Refresh Preview" at bounding box center [1300, 78] width 469 height 44
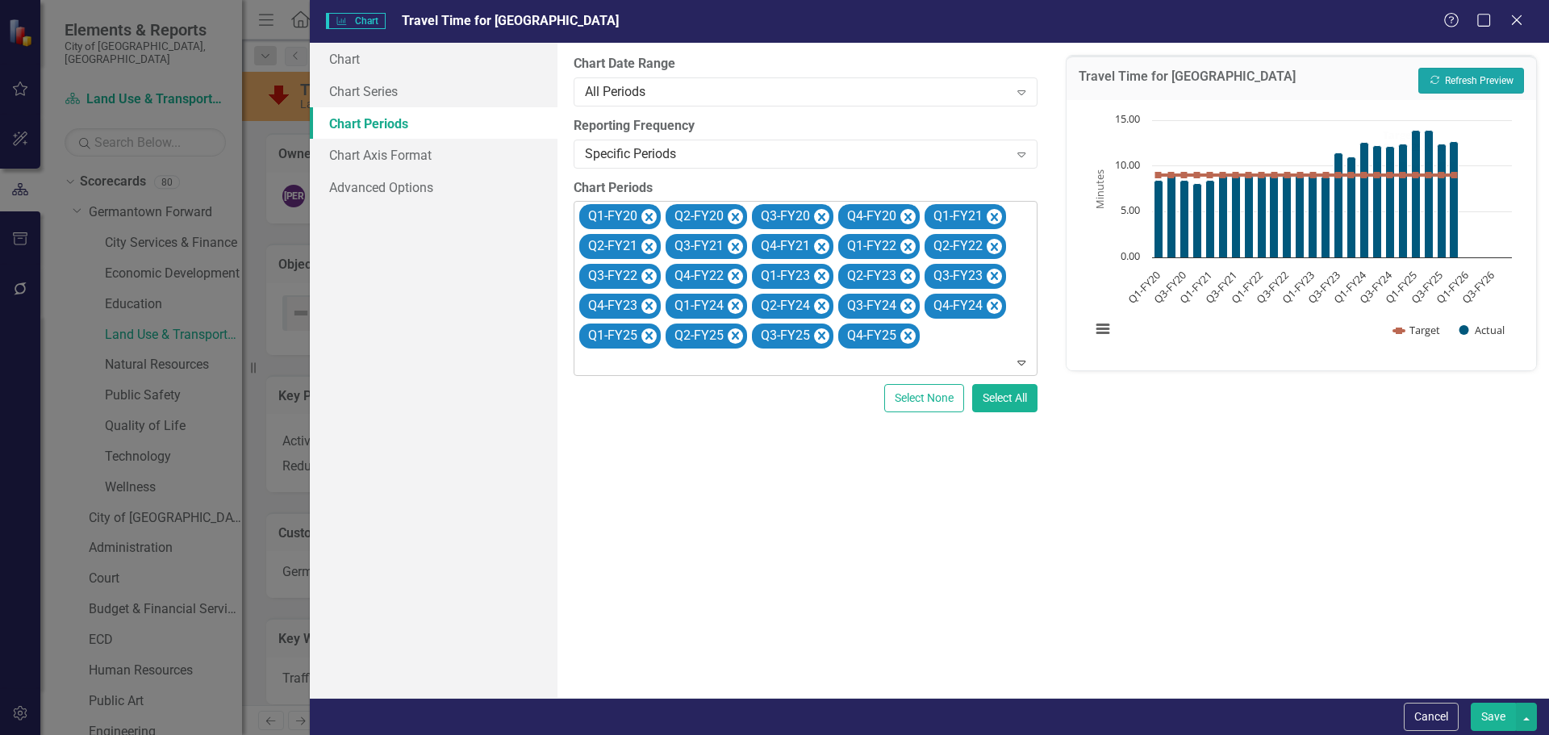
click at [1474, 94] on div "Travel Time for [GEOGRAPHIC_DATA] Recalculate Refresh Preview" at bounding box center [1300, 78] width 469 height 44
click at [1482, 86] on button "Recalculate Refresh Preview" at bounding box center [1471, 81] width 106 height 26
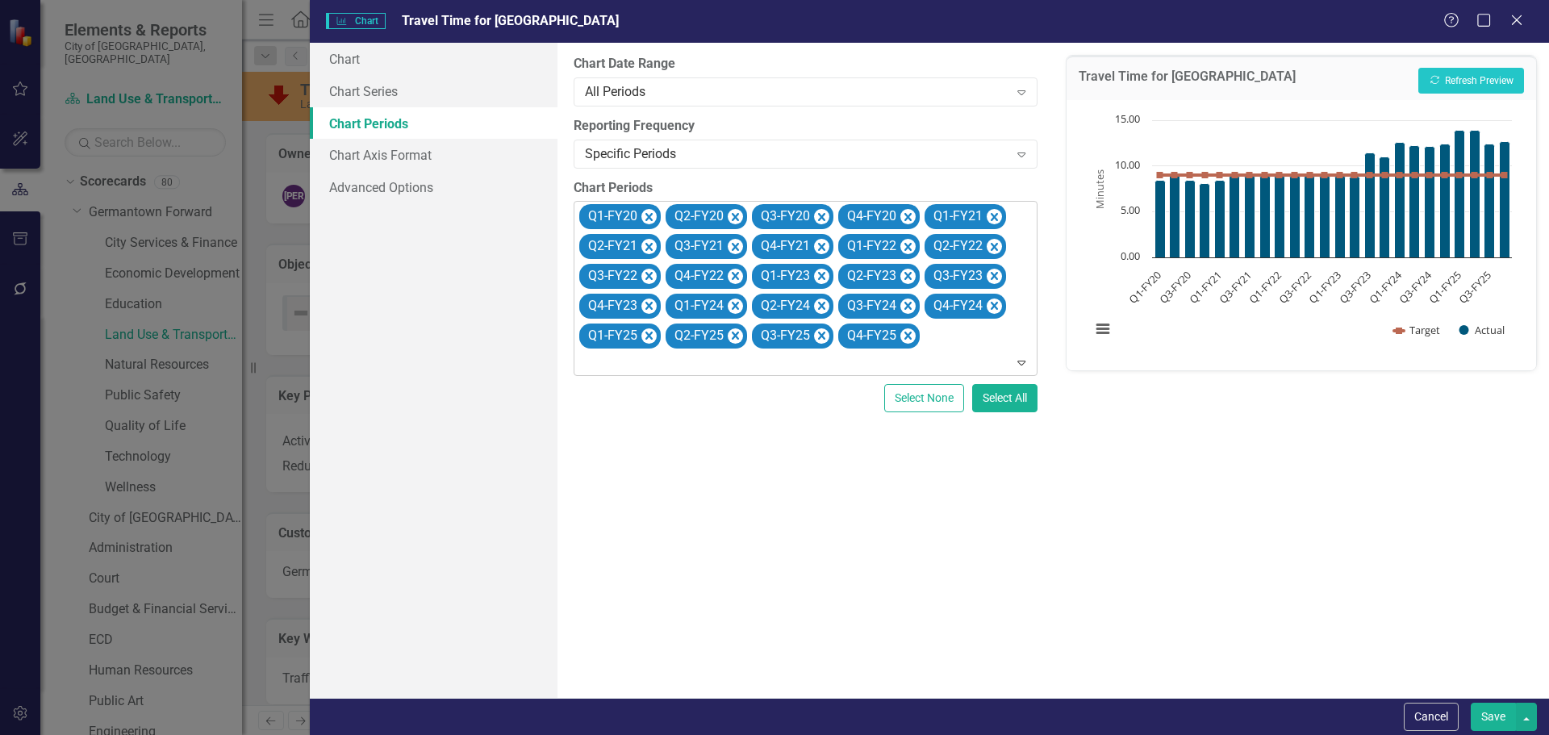
click at [1497, 707] on button "Save" at bounding box center [1493, 717] width 45 height 28
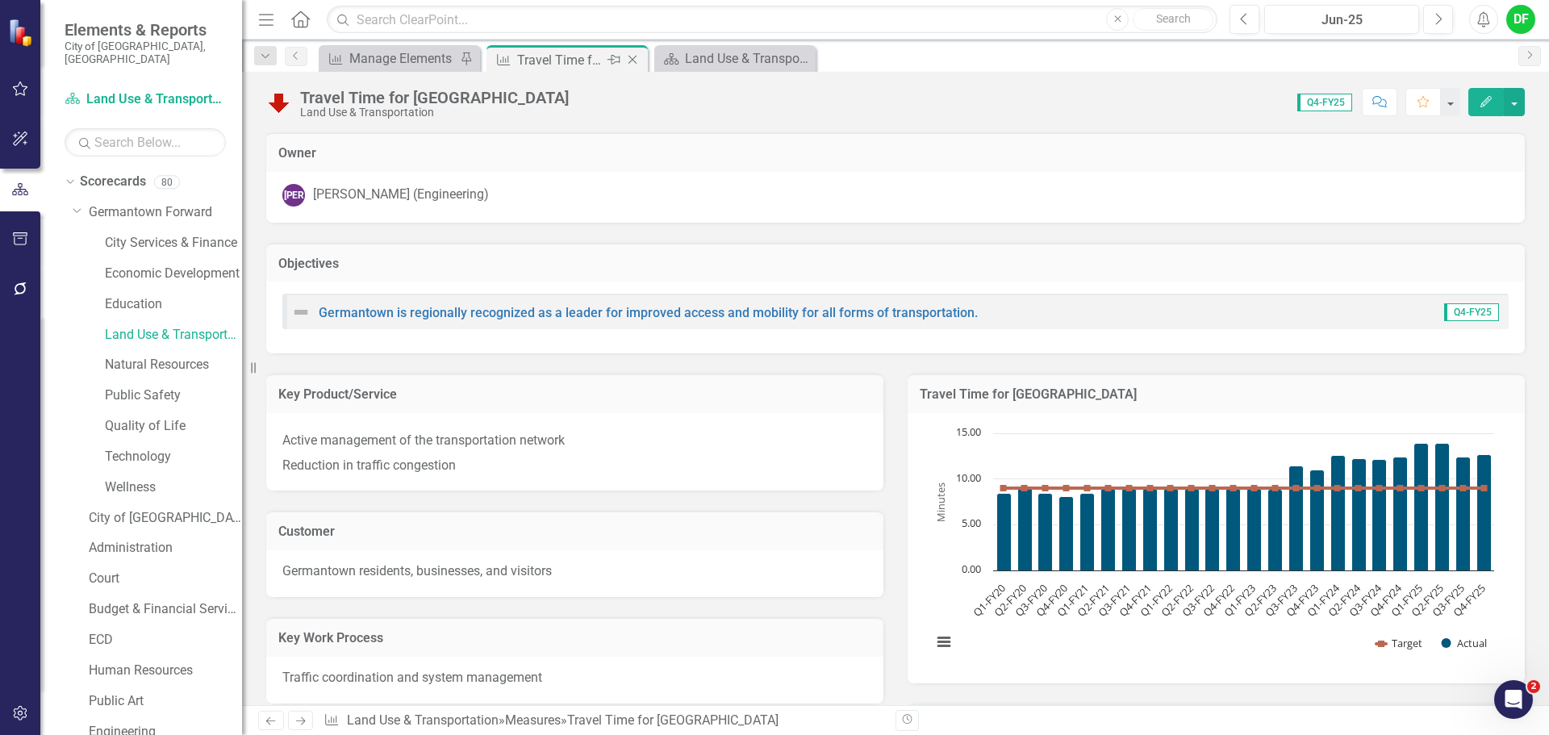
click at [632, 59] on icon at bounding box center [632, 60] width 9 height 9
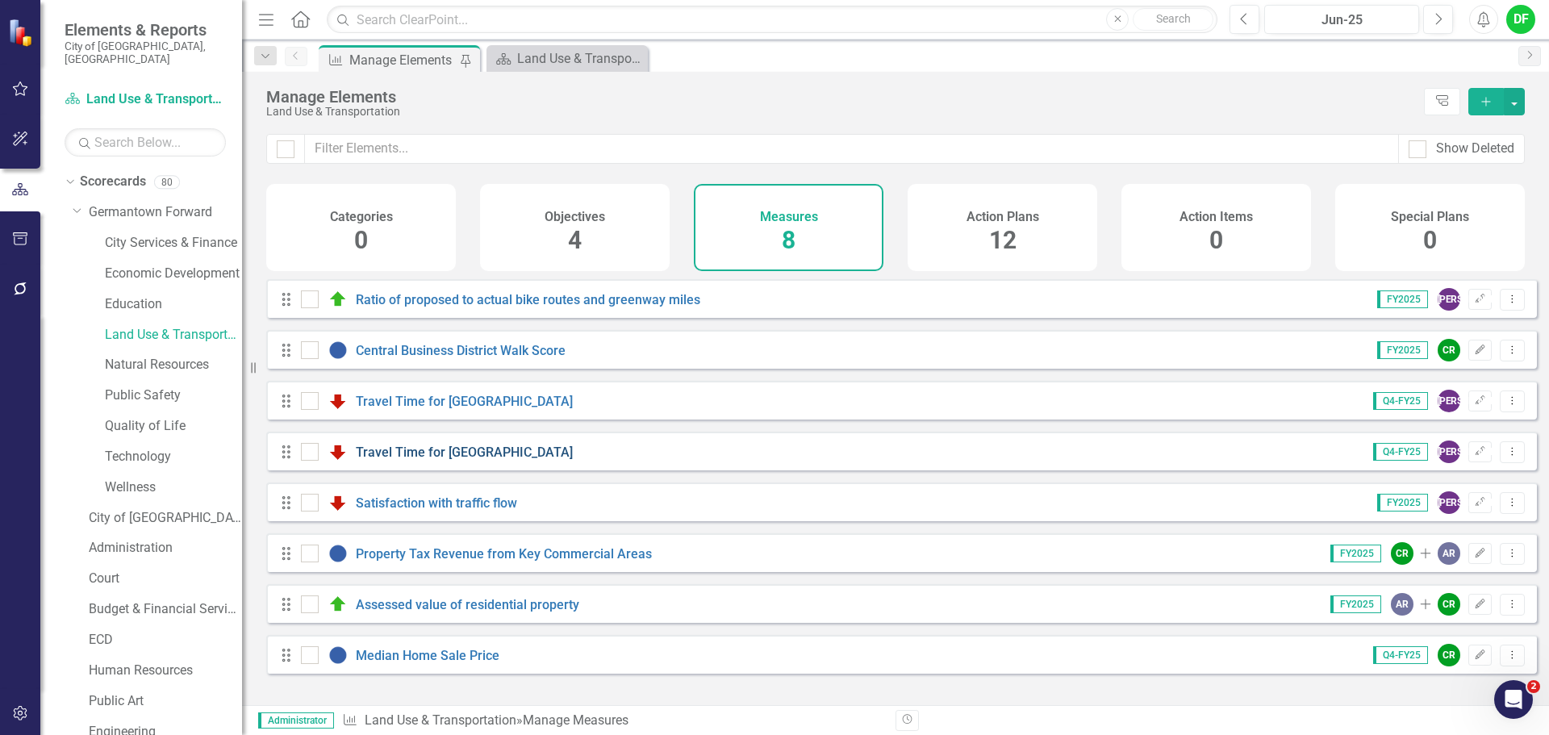
click at [439, 460] on link "Travel Time for [GEOGRAPHIC_DATA]" at bounding box center [464, 451] width 217 height 15
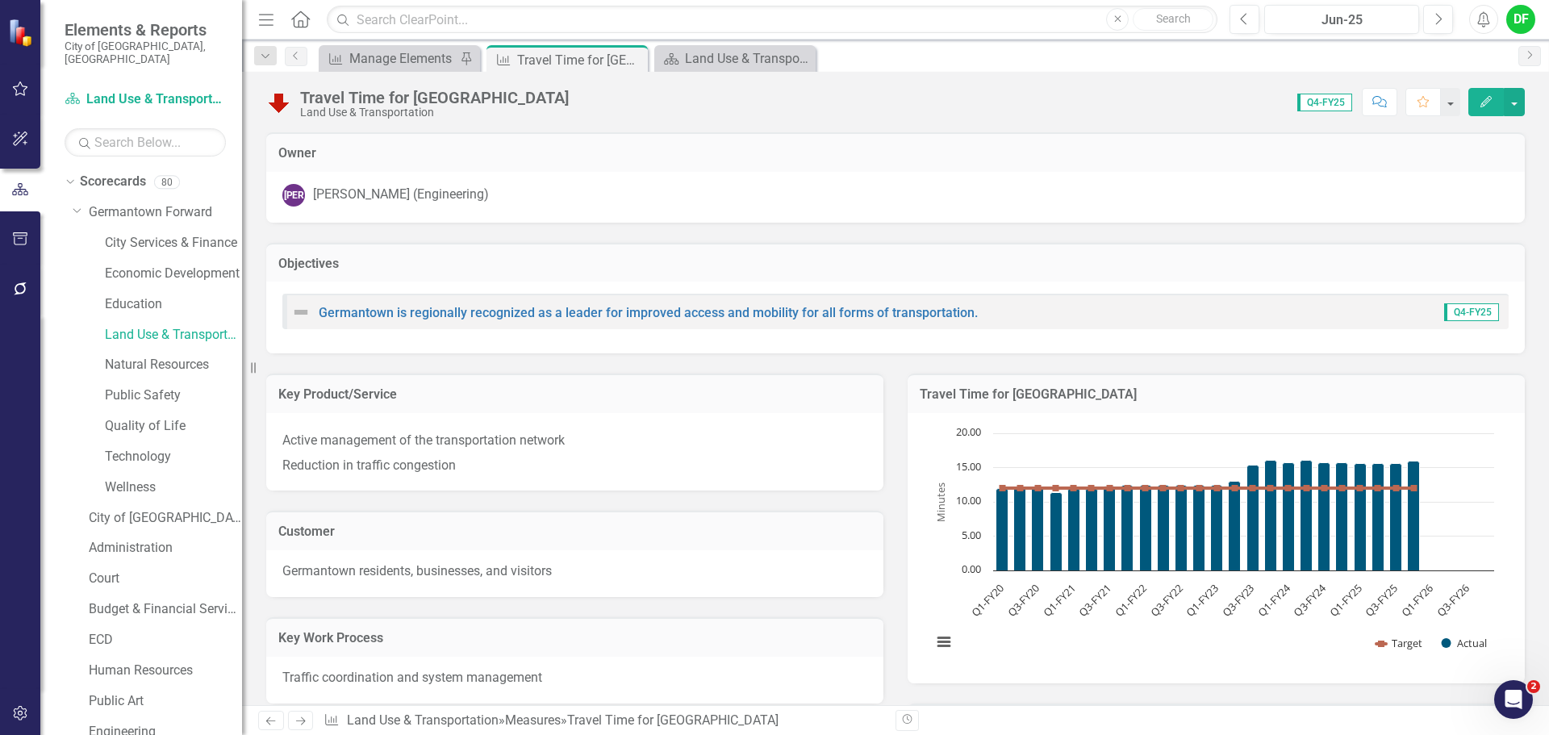
click at [1145, 399] on h3 "Travel Time for [GEOGRAPHIC_DATA]" at bounding box center [1216, 394] width 593 height 15
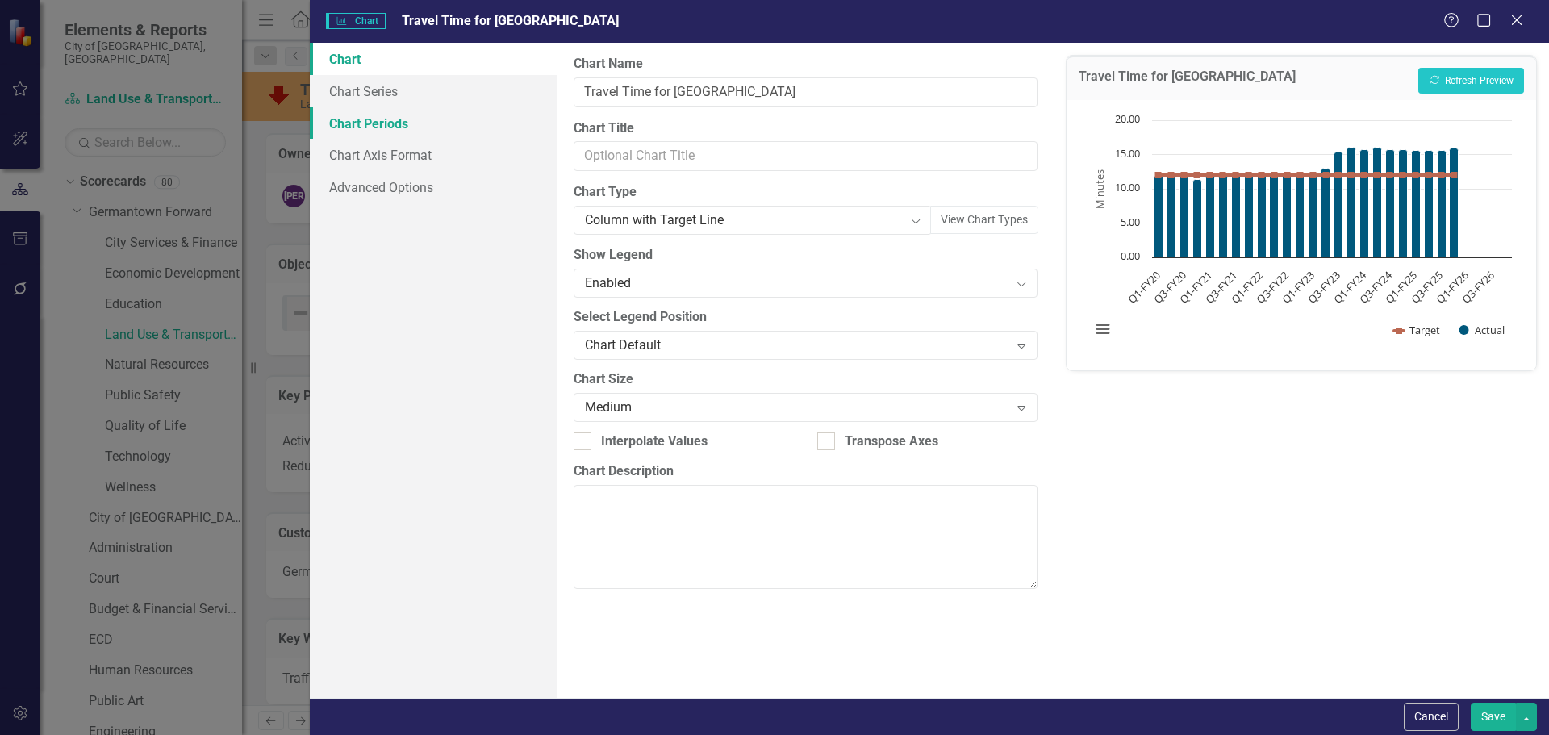
click at [378, 117] on link "Chart Periods" at bounding box center [434, 123] width 248 height 32
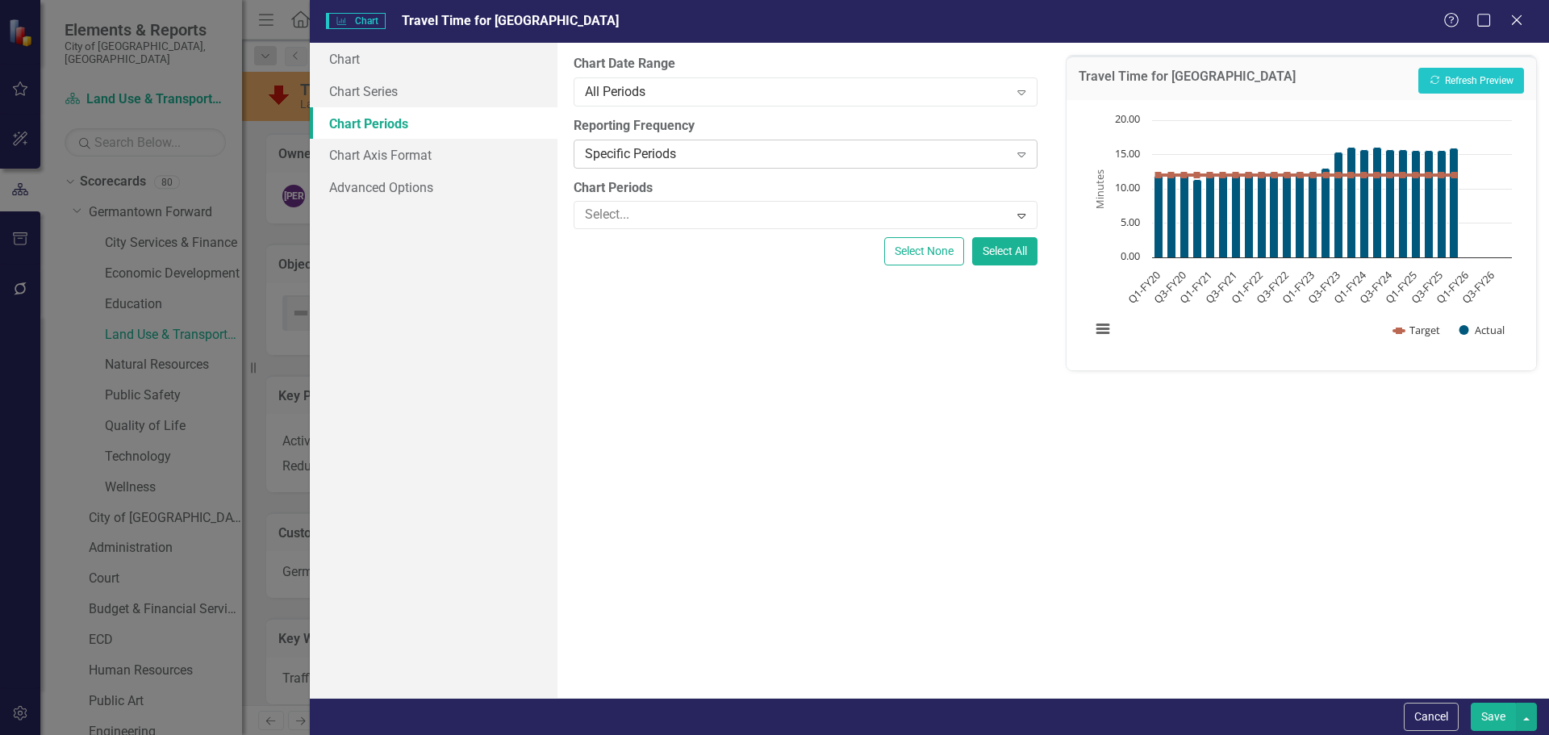
click at [670, 156] on div "Specific Periods" at bounding box center [796, 153] width 423 height 19
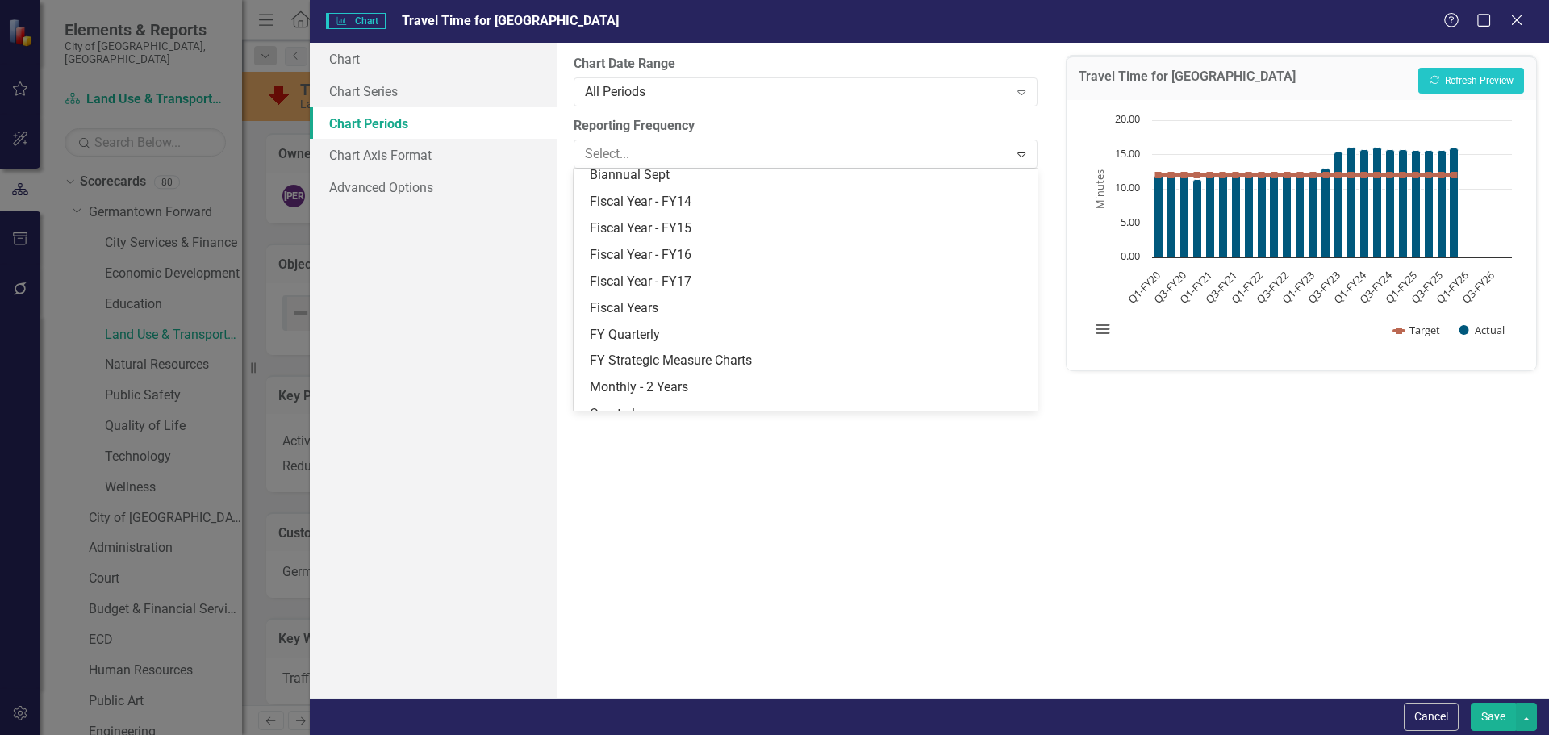
scroll to position [208, 0]
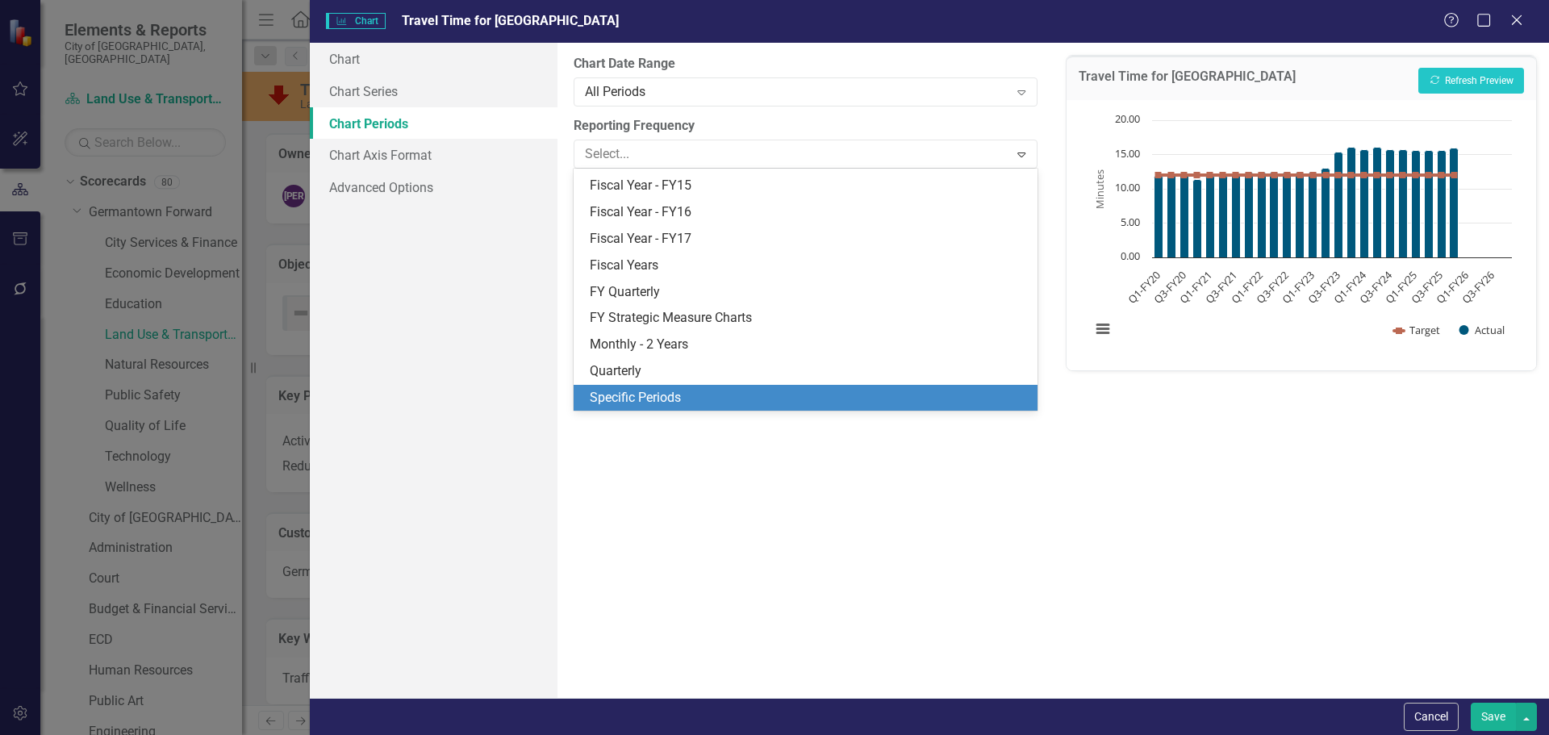
click at [615, 390] on div "Specific Periods" at bounding box center [808, 398] width 437 height 19
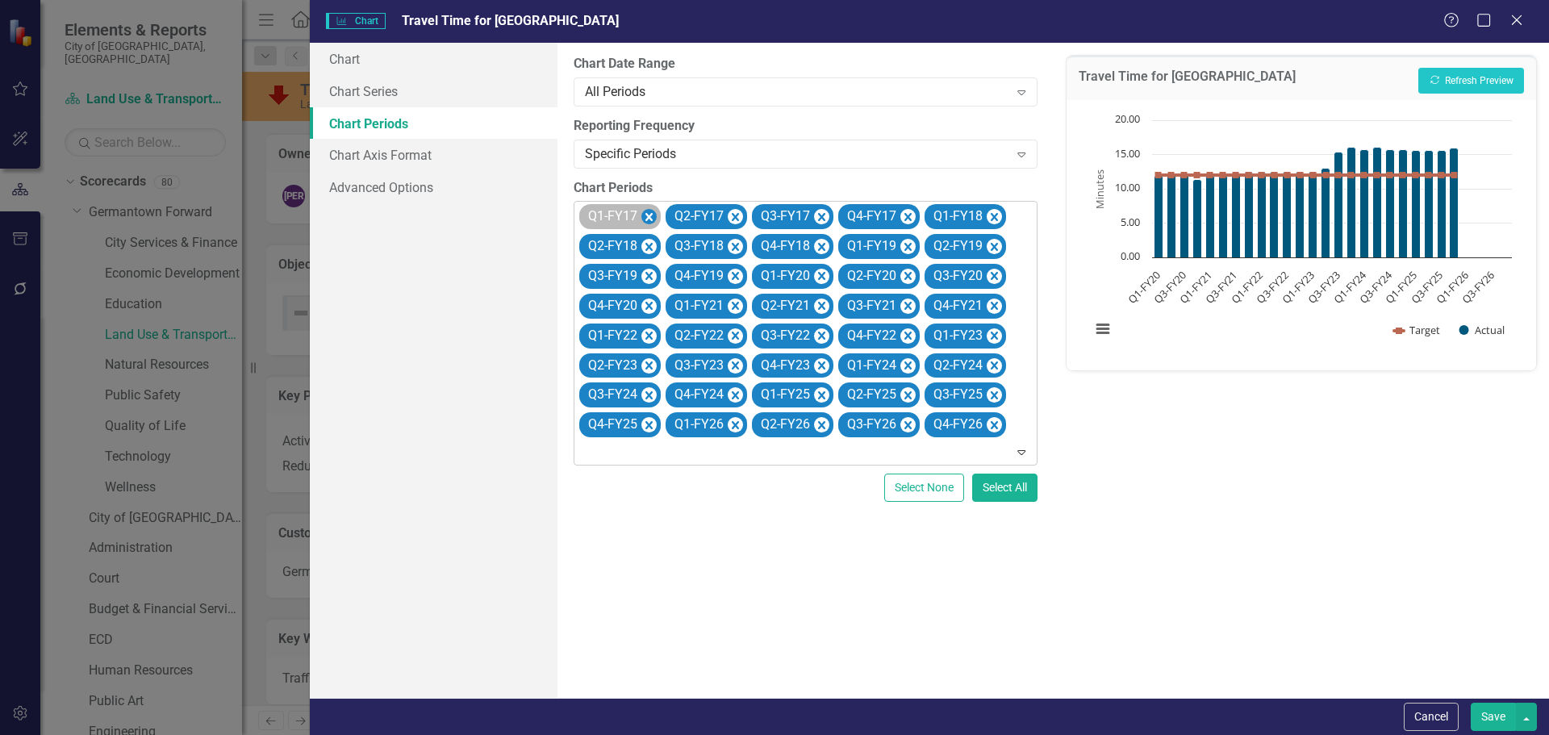
click at [646, 220] on icon "Remove Q1-FY17" at bounding box center [648, 217] width 7 height 8
click at [646, 220] on icon "Remove Q2-FY17" at bounding box center [648, 217] width 7 height 8
click at [646, 220] on icon "Remove Q3-FY17" at bounding box center [648, 217] width 7 height 8
click at [732, 220] on icon "Remove Q4-FY17" at bounding box center [735, 217] width 7 height 8
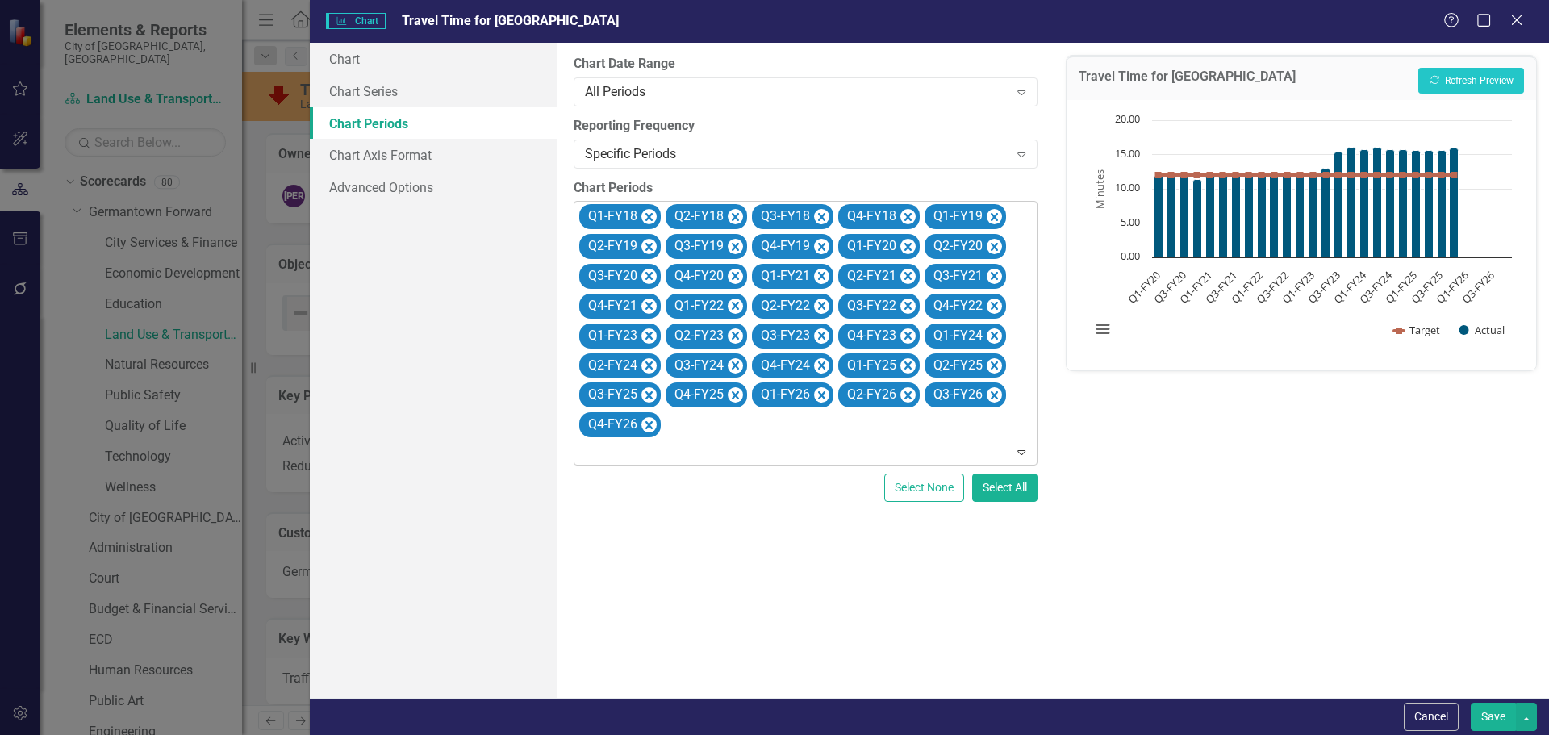
click at [646, 220] on icon "Remove Q1-FY18" at bounding box center [648, 217] width 7 height 8
click at [732, 220] on icon "Remove Q2-FY18" at bounding box center [735, 217] width 7 height 8
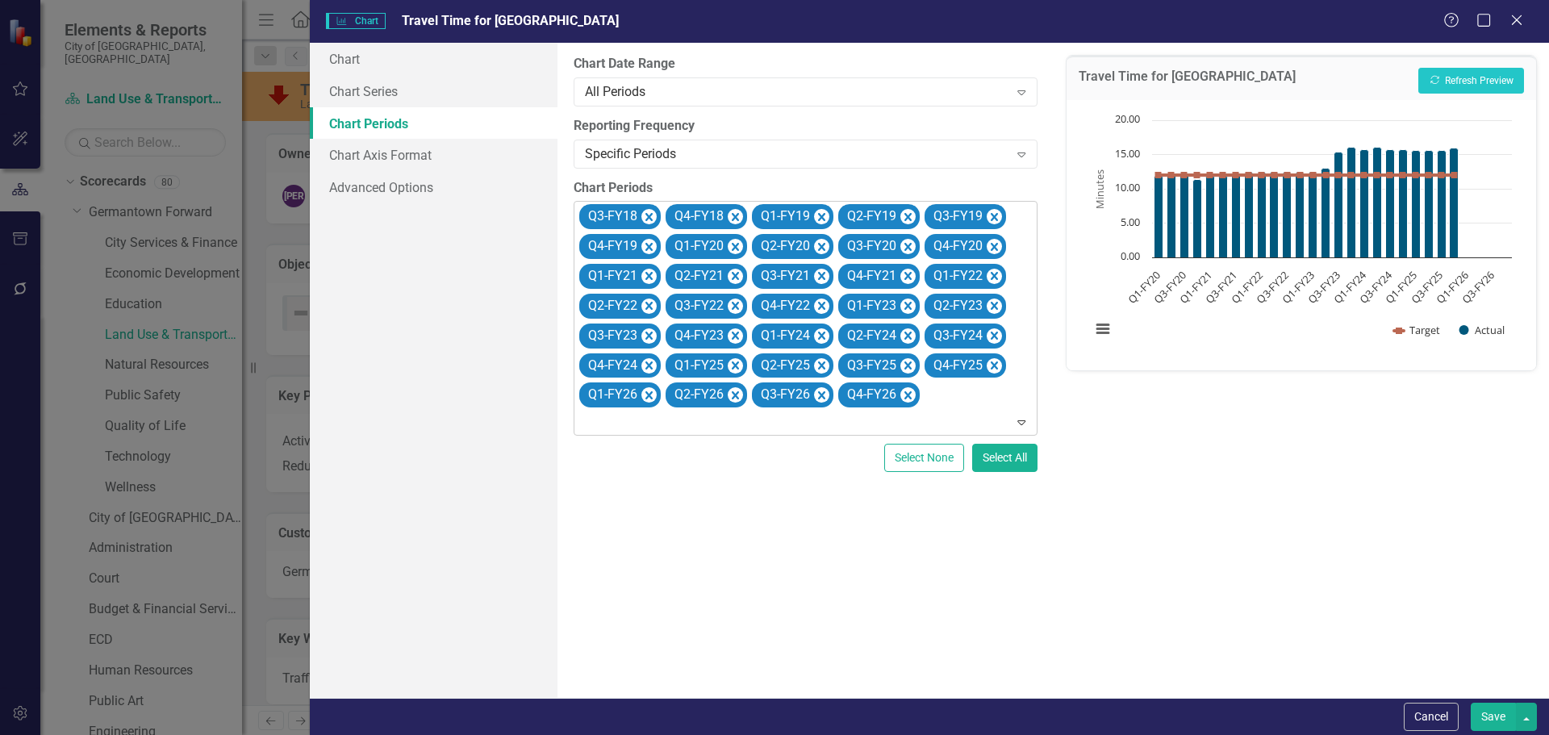
click at [646, 220] on icon "Remove Q3-FY18" at bounding box center [648, 217] width 7 height 8
click at [646, 220] on icon "Remove Q4-FY18" at bounding box center [648, 217] width 7 height 8
click at [646, 220] on icon "Remove Q1-FY19" at bounding box center [648, 217] width 7 height 8
click at [646, 220] on icon "Remove Q2-FY19" at bounding box center [648, 217] width 7 height 8
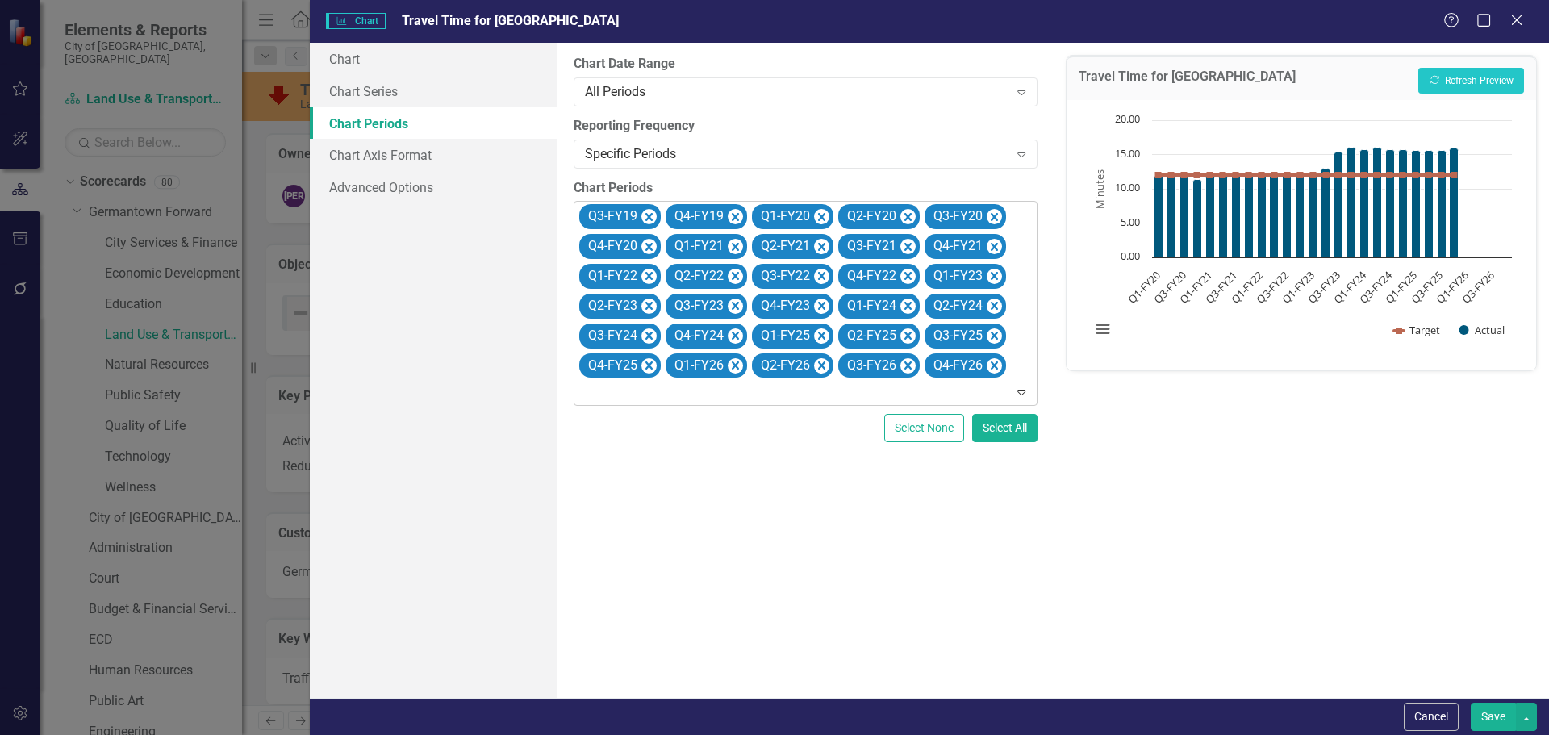
click at [646, 220] on icon "Remove Q3-FY19" at bounding box center [648, 217] width 7 height 8
click at [646, 220] on icon "Remove Q4-FY19" at bounding box center [648, 217] width 7 height 8
click at [988, 333] on icon "Remove Q1-FY26" at bounding box center [994, 336] width 15 height 20
click at [988, 333] on icon "Remove Q2-FY26" at bounding box center [994, 336] width 15 height 20
click at [988, 333] on icon "Remove Q3-FY26" at bounding box center [994, 336] width 15 height 20
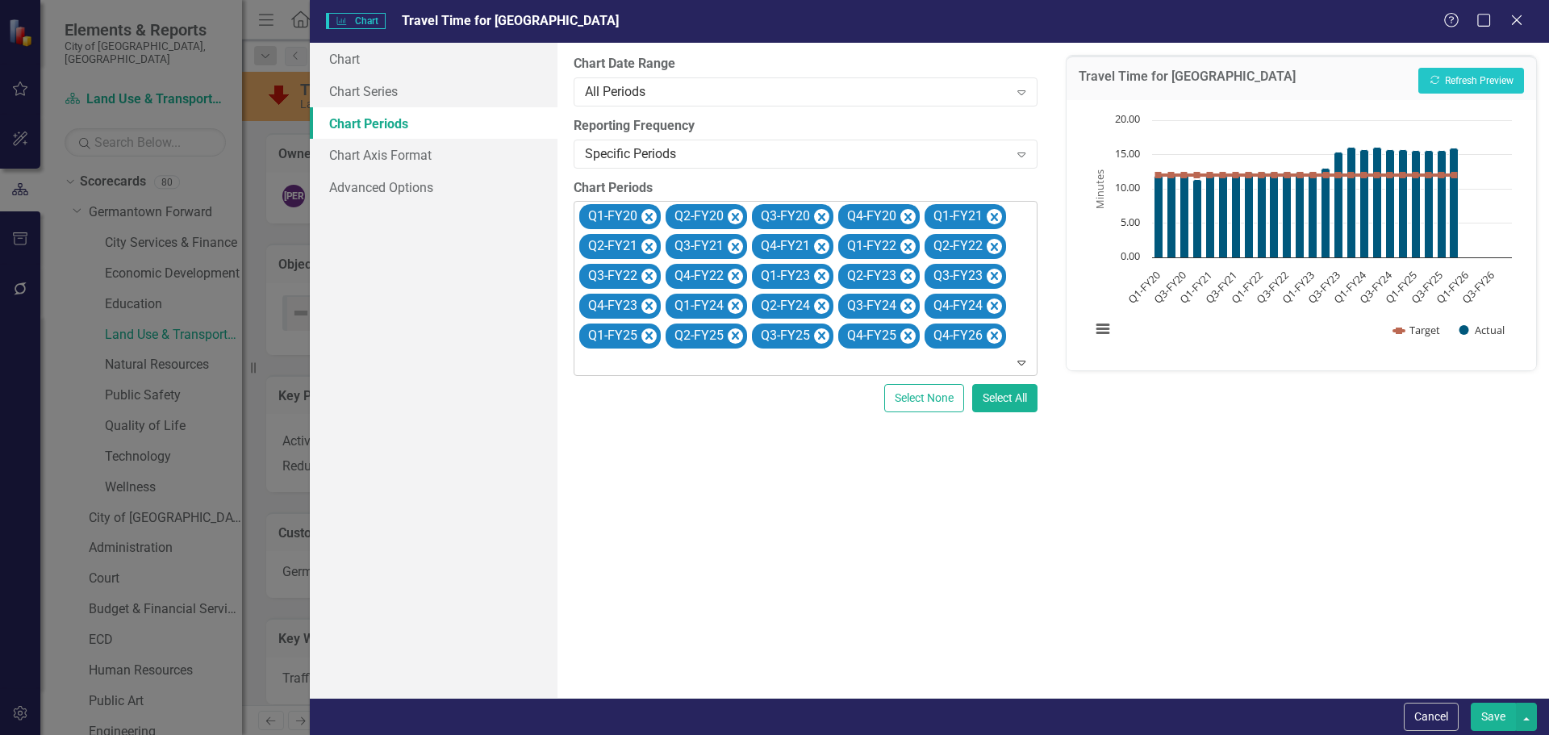
click at [988, 333] on icon "Remove Q4-FY26" at bounding box center [994, 336] width 15 height 20
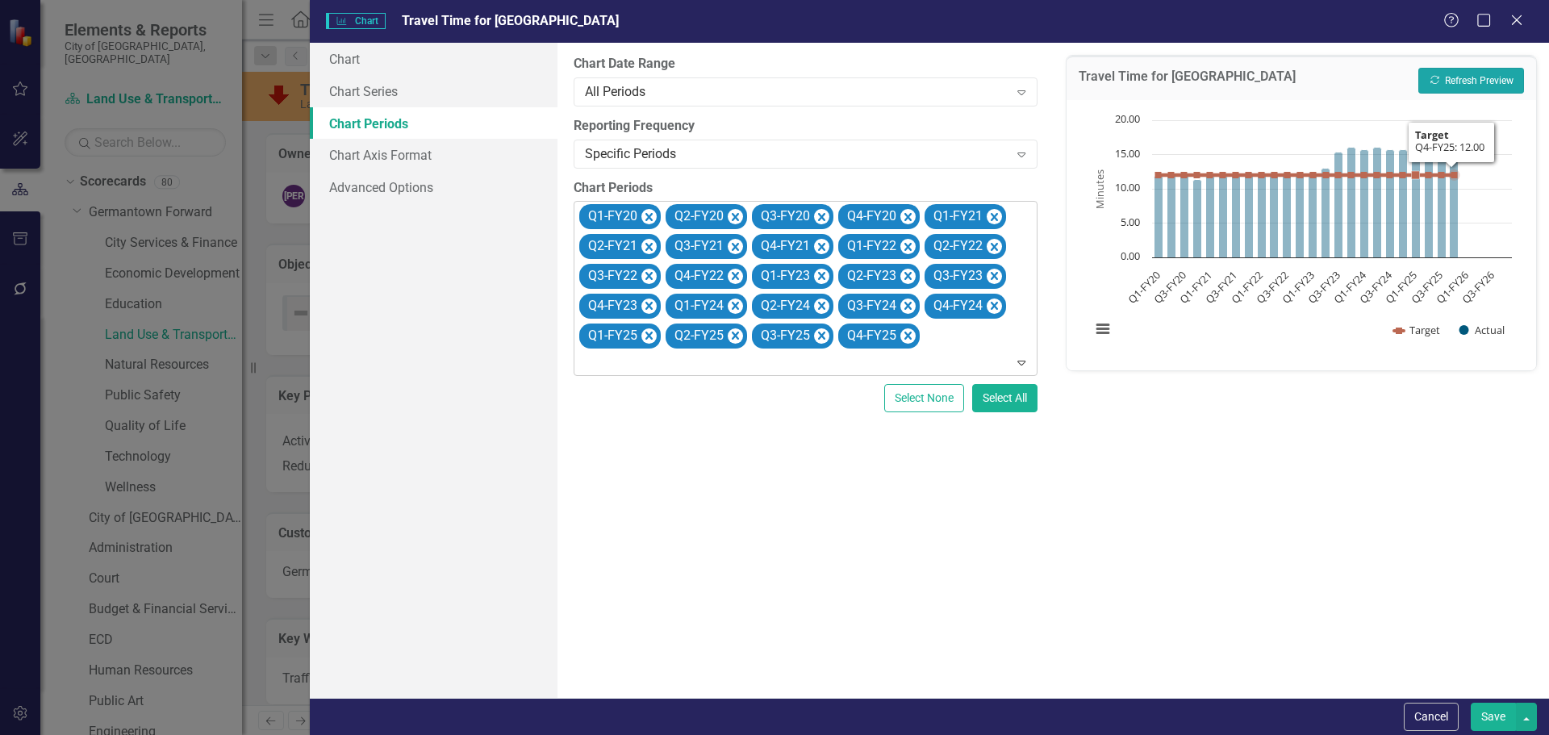
click at [1508, 72] on button "Recalculate Refresh Preview" at bounding box center [1471, 81] width 106 height 26
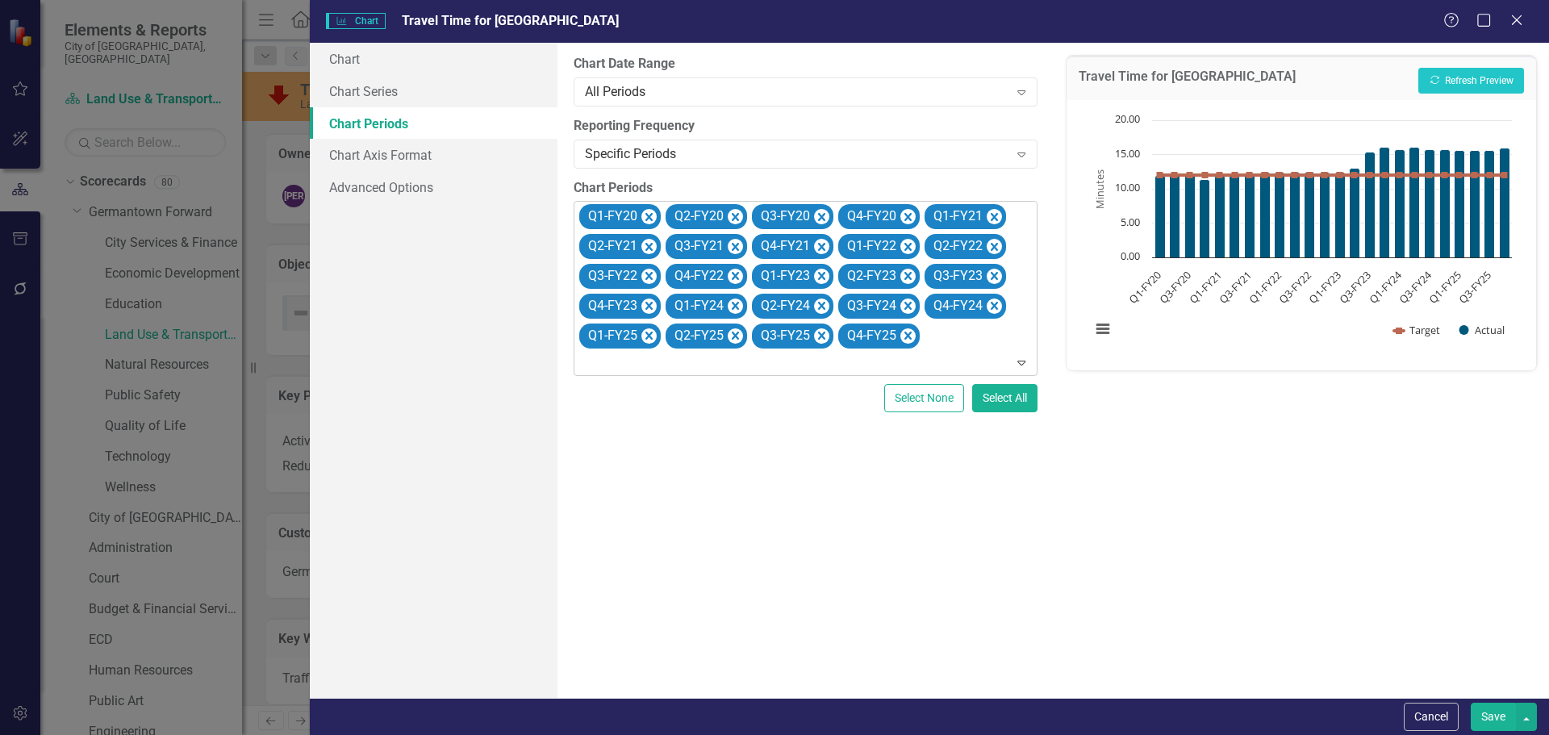
click at [1491, 712] on button "Save" at bounding box center [1493, 717] width 45 height 28
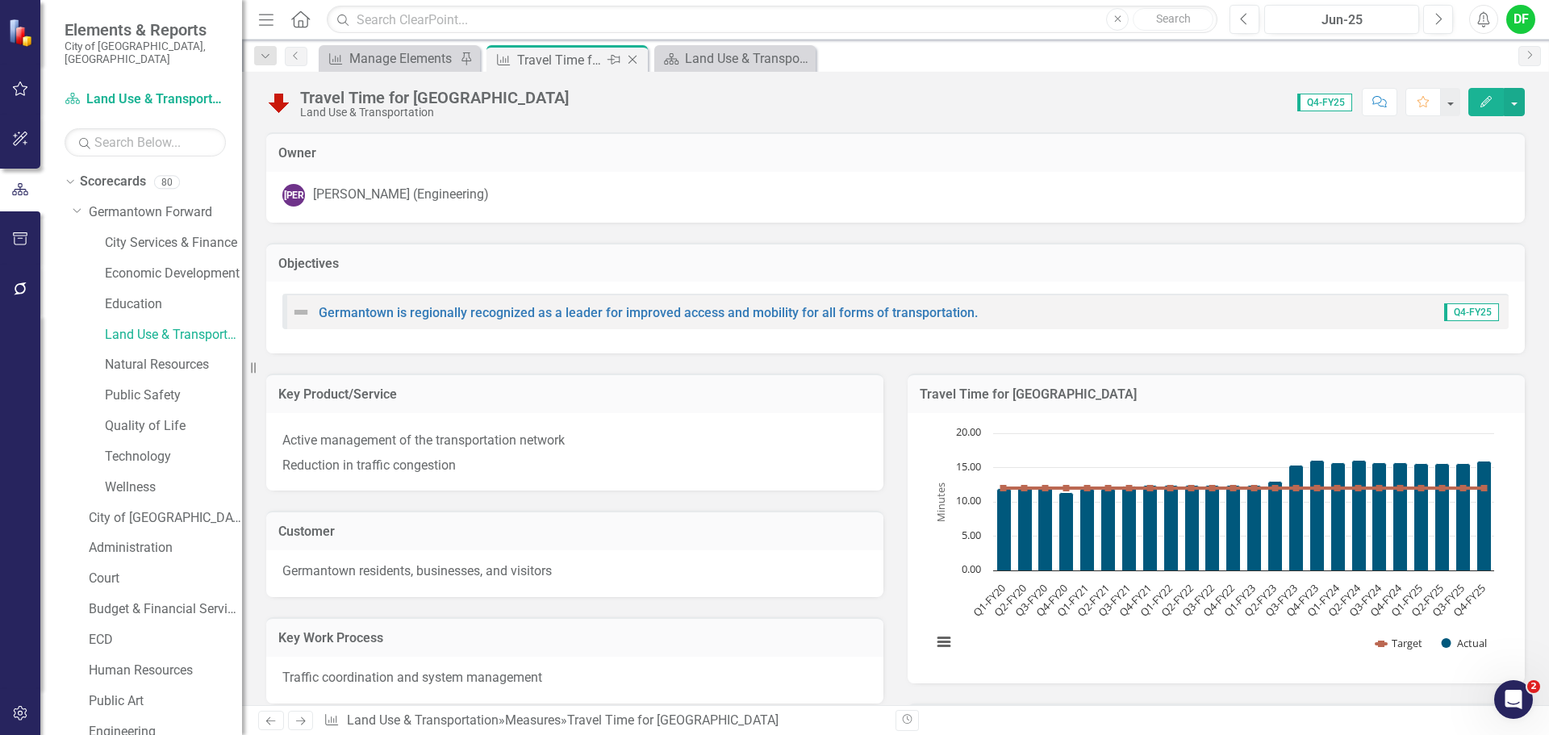
click at [633, 58] on icon "Close" at bounding box center [632, 59] width 16 height 13
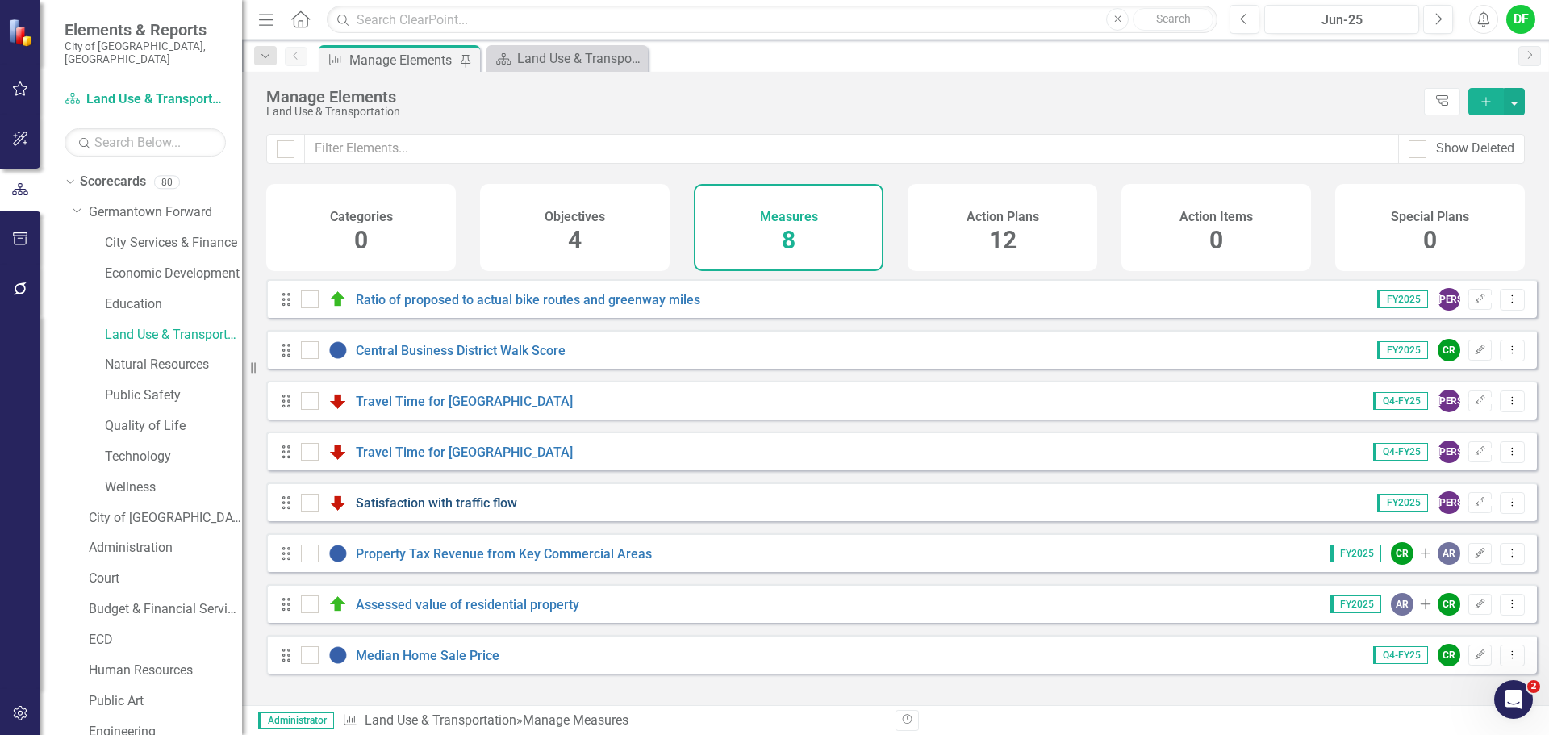
click at [422, 511] on link "Satisfaction with traffic flow" at bounding box center [436, 502] width 161 height 15
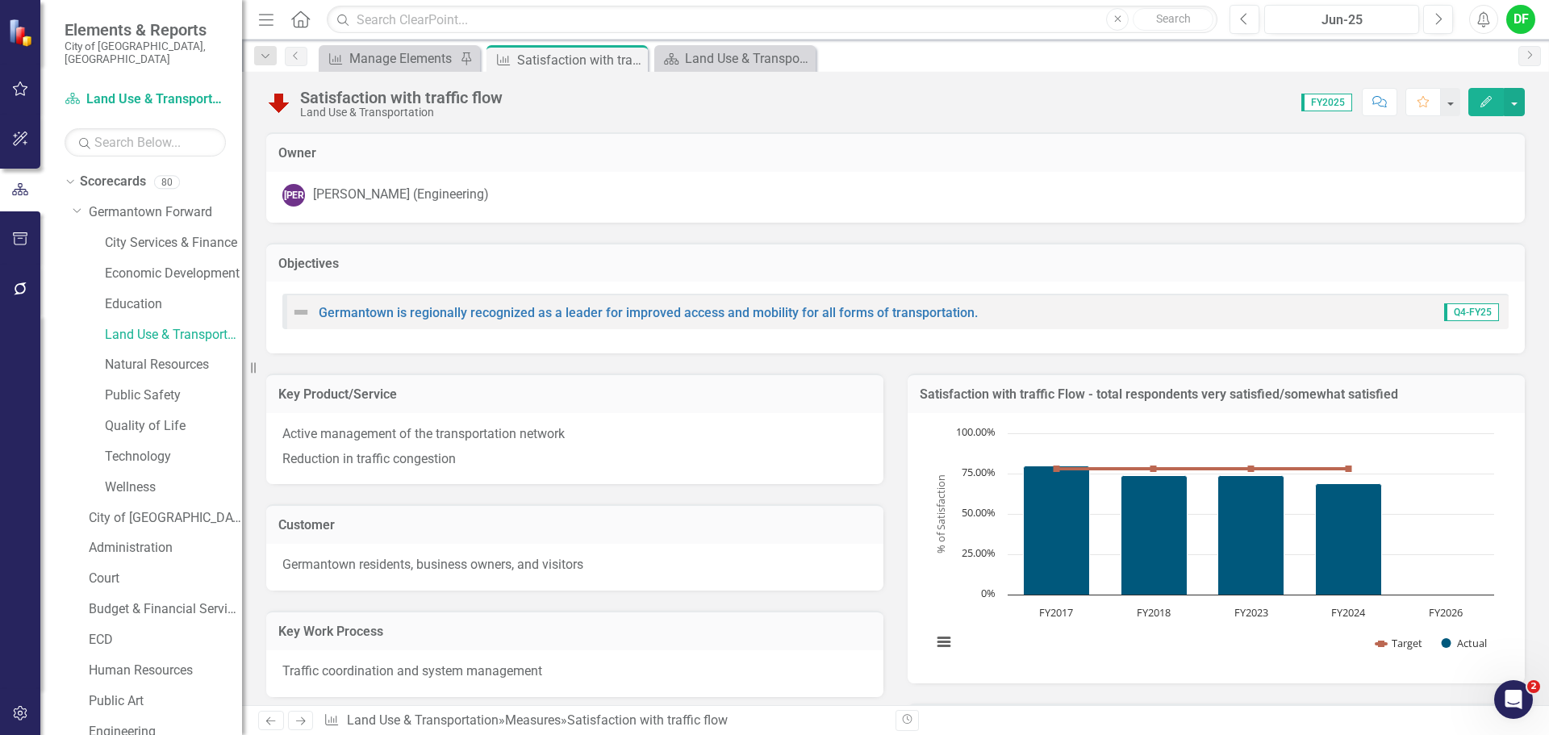
click at [1215, 400] on h3 "Satisfaction with traffic Flow - total respondents very satisfied/somewhat sati…" at bounding box center [1216, 394] width 593 height 15
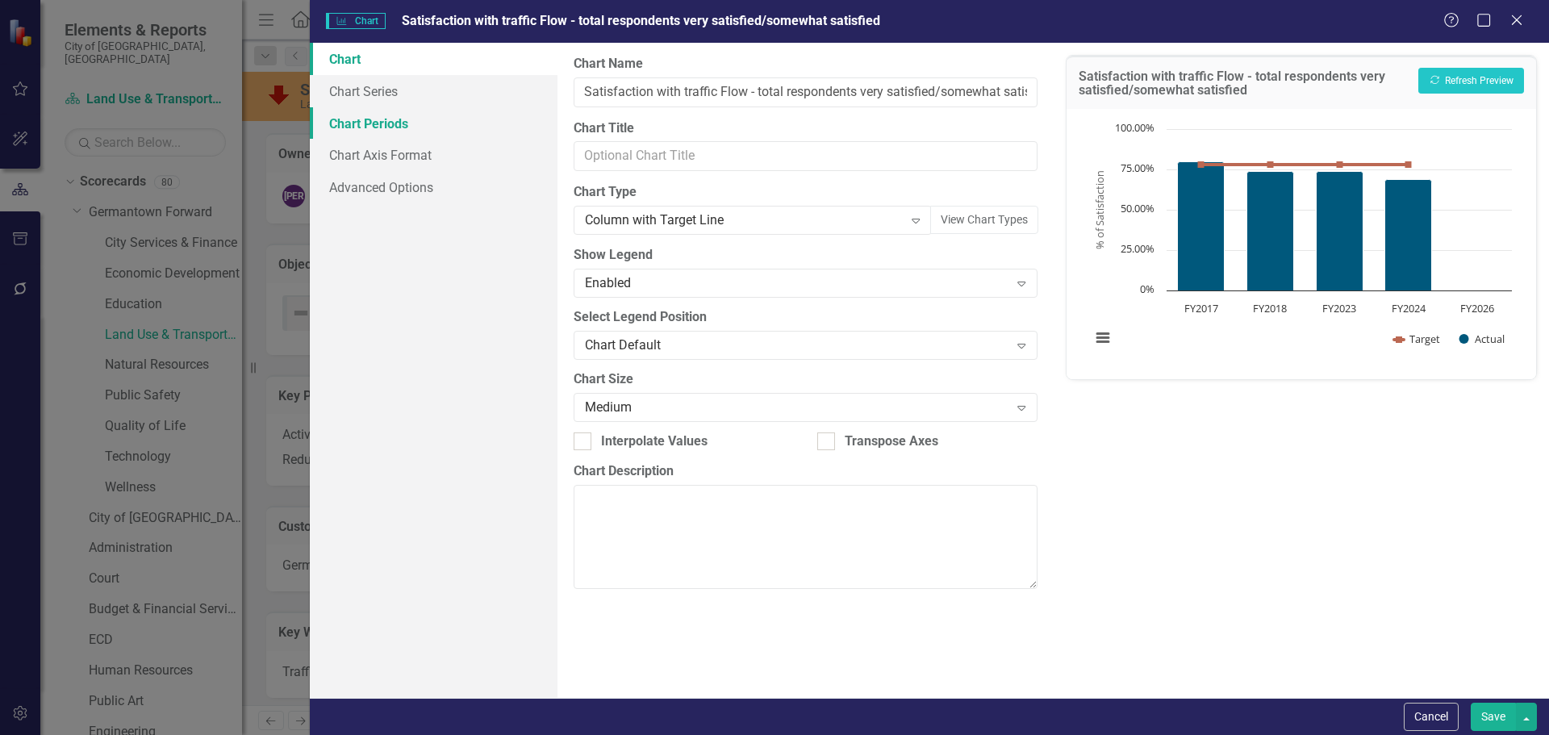
click at [388, 127] on link "Chart Periods" at bounding box center [434, 123] width 248 height 32
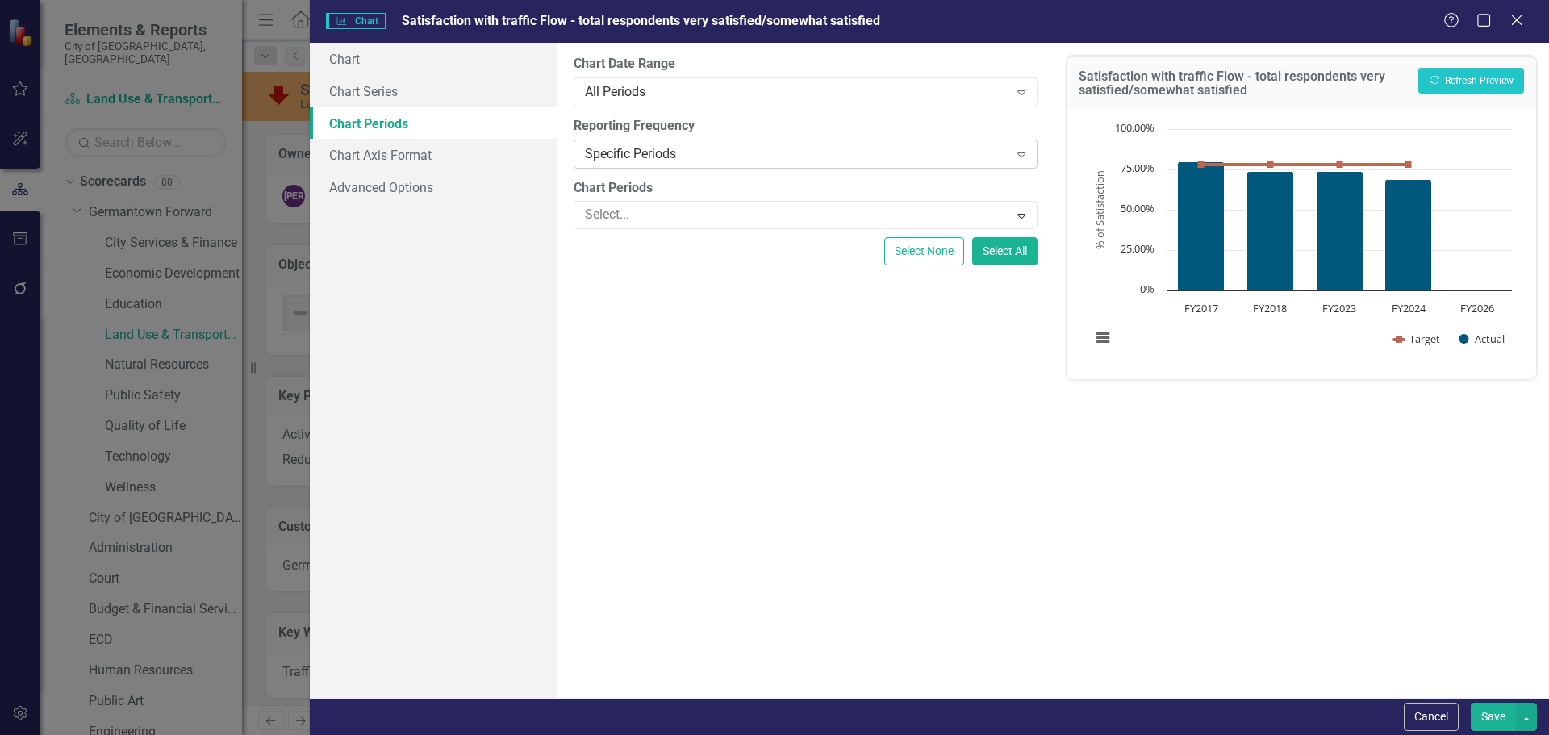
click at [622, 154] on div "Specific Periods" at bounding box center [796, 153] width 423 height 19
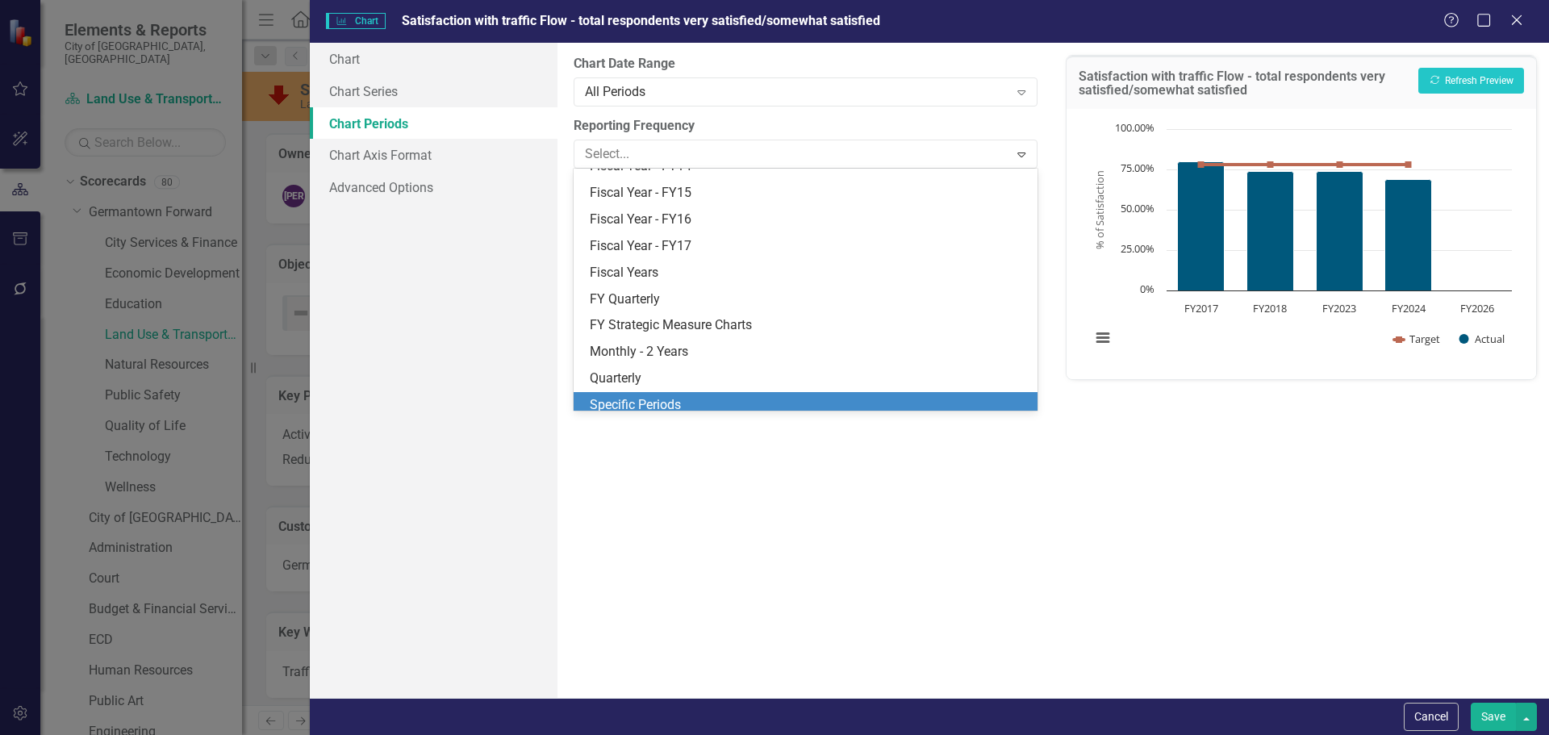
scroll to position [208, 0]
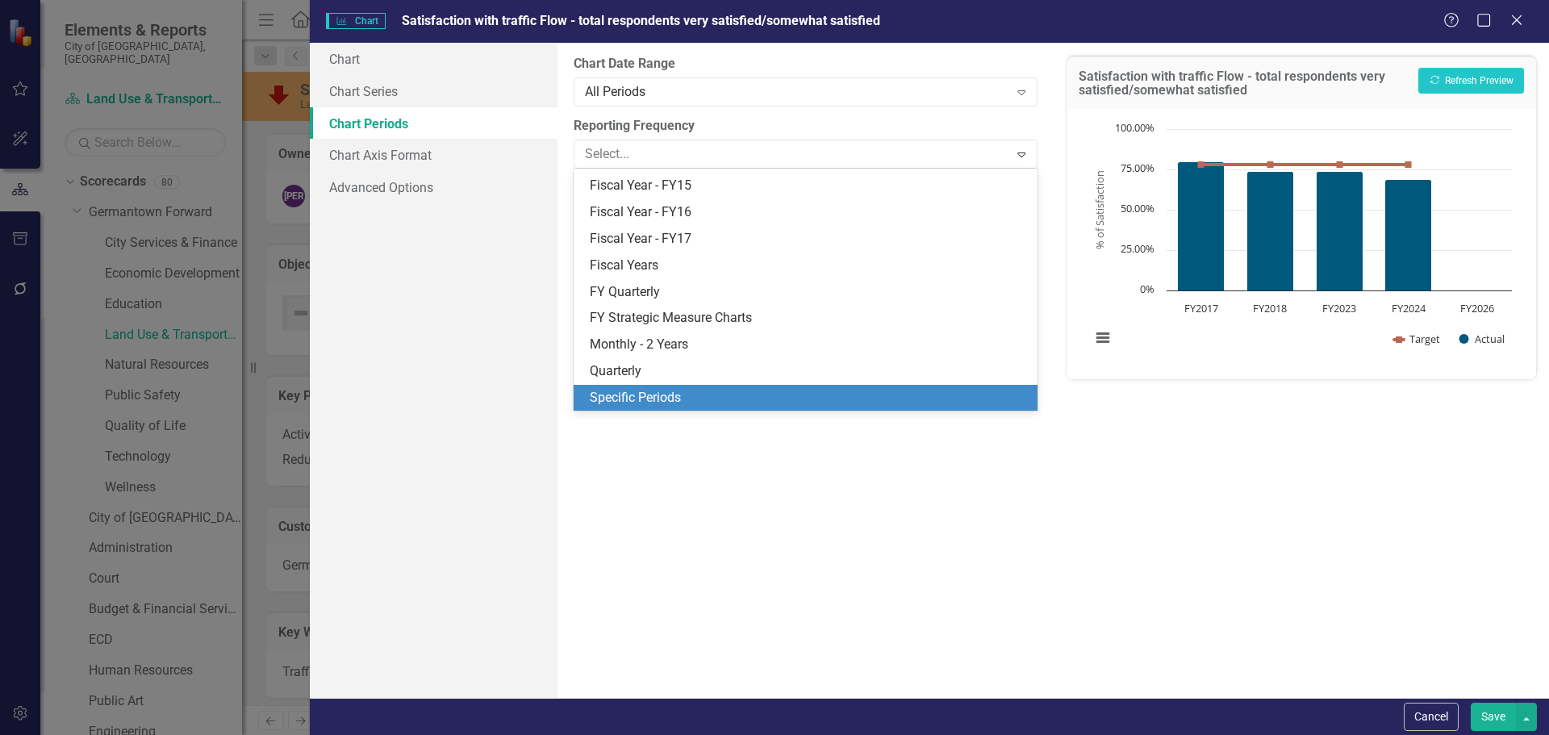
click at [624, 394] on div "Specific Periods" at bounding box center [808, 398] width 437 height 19
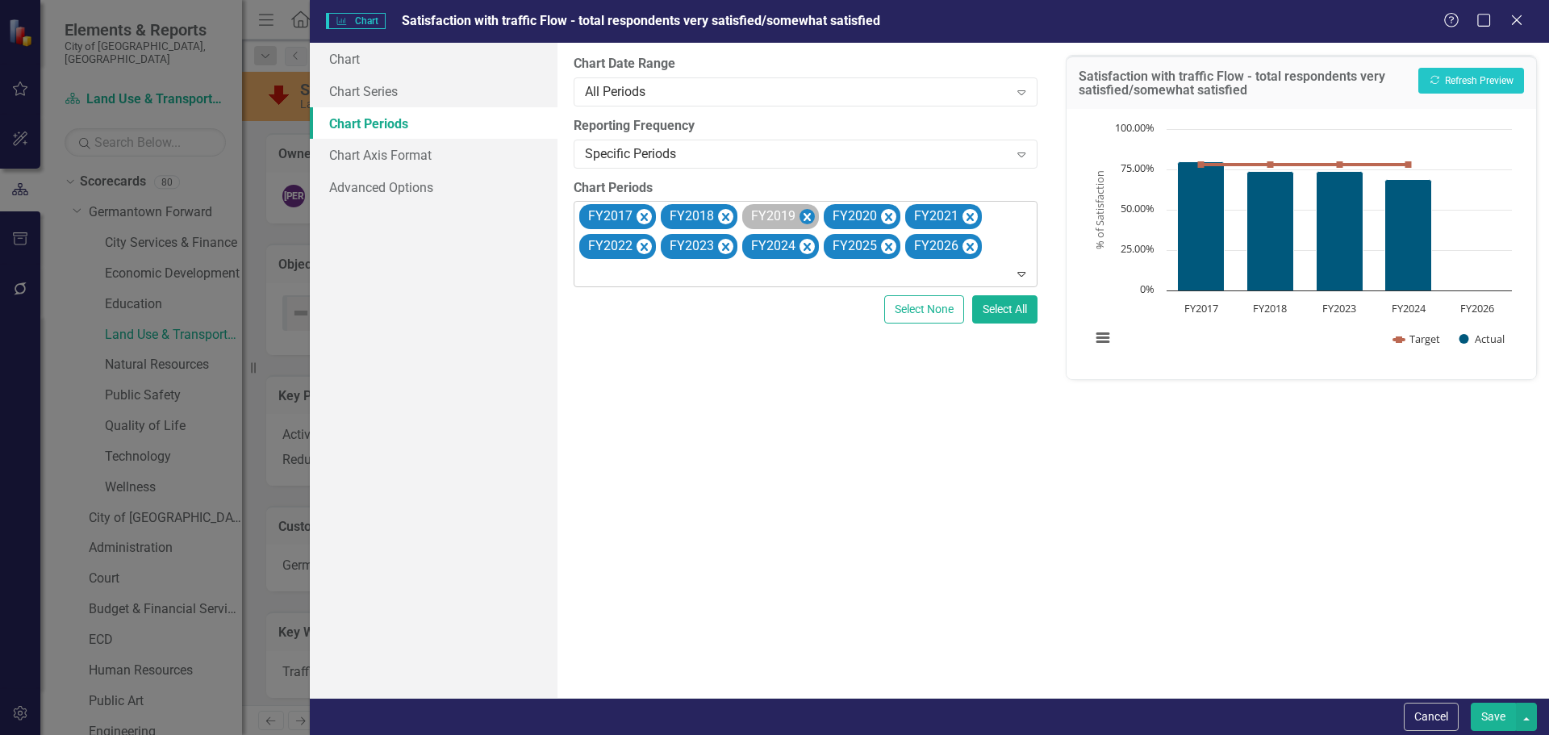
click at [804, 215] on icon "Remove FY2019" at bounding box center [806, 217] width 7 height 8
click at [885, 215] on icon "Remove FY2020" at bounding box center [888, 217] width 7 height 8
click at [804, 215] on icon "Remove FY2021" at bounding box center [806, 217] width 7 height 8
click at [804, 215] on icon "Remove FY2022" at bounding box center [806, 217] width 7 height 8
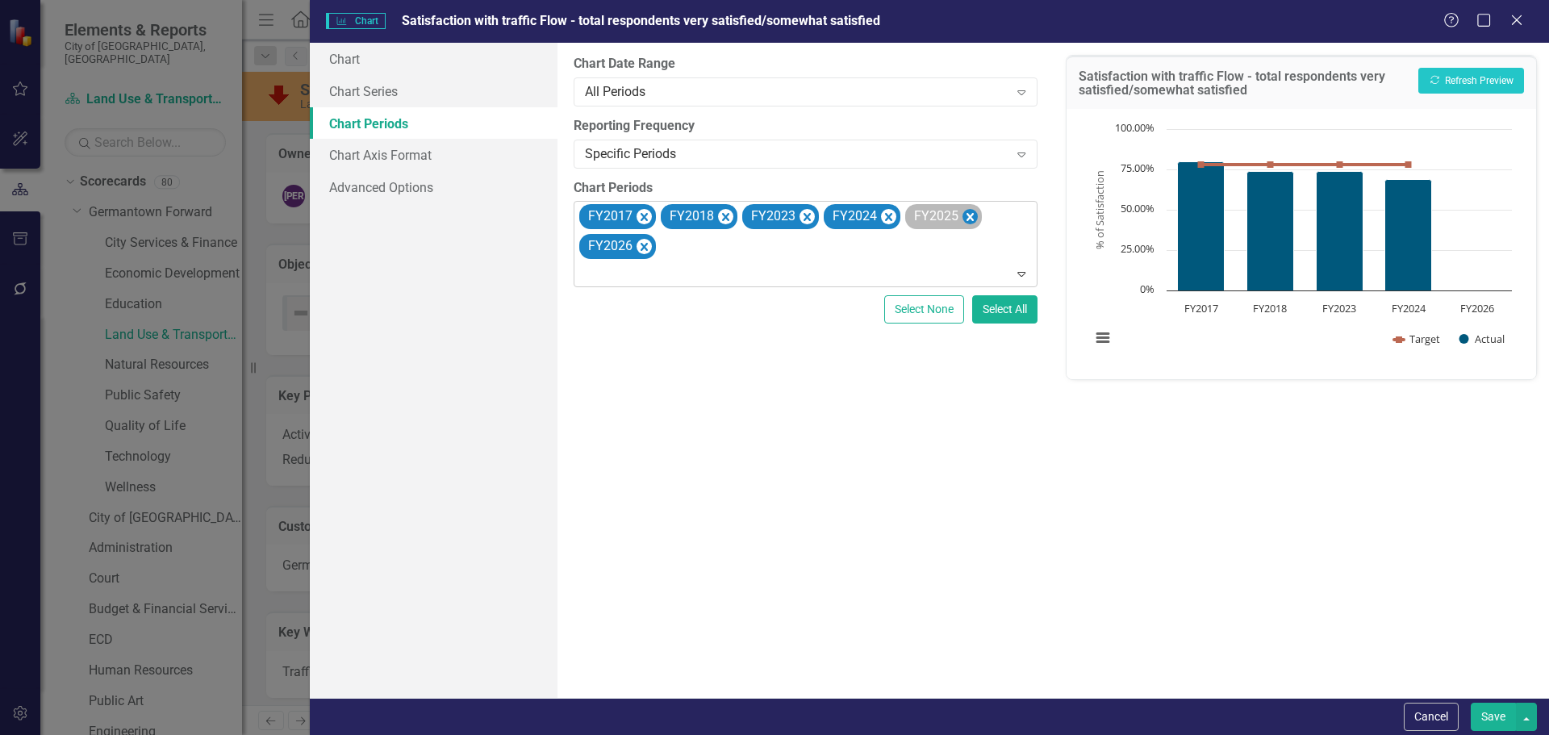
click at [971, 215] on icon "Remove FY2025" at bounding box center [969, 217] width 15 height 20
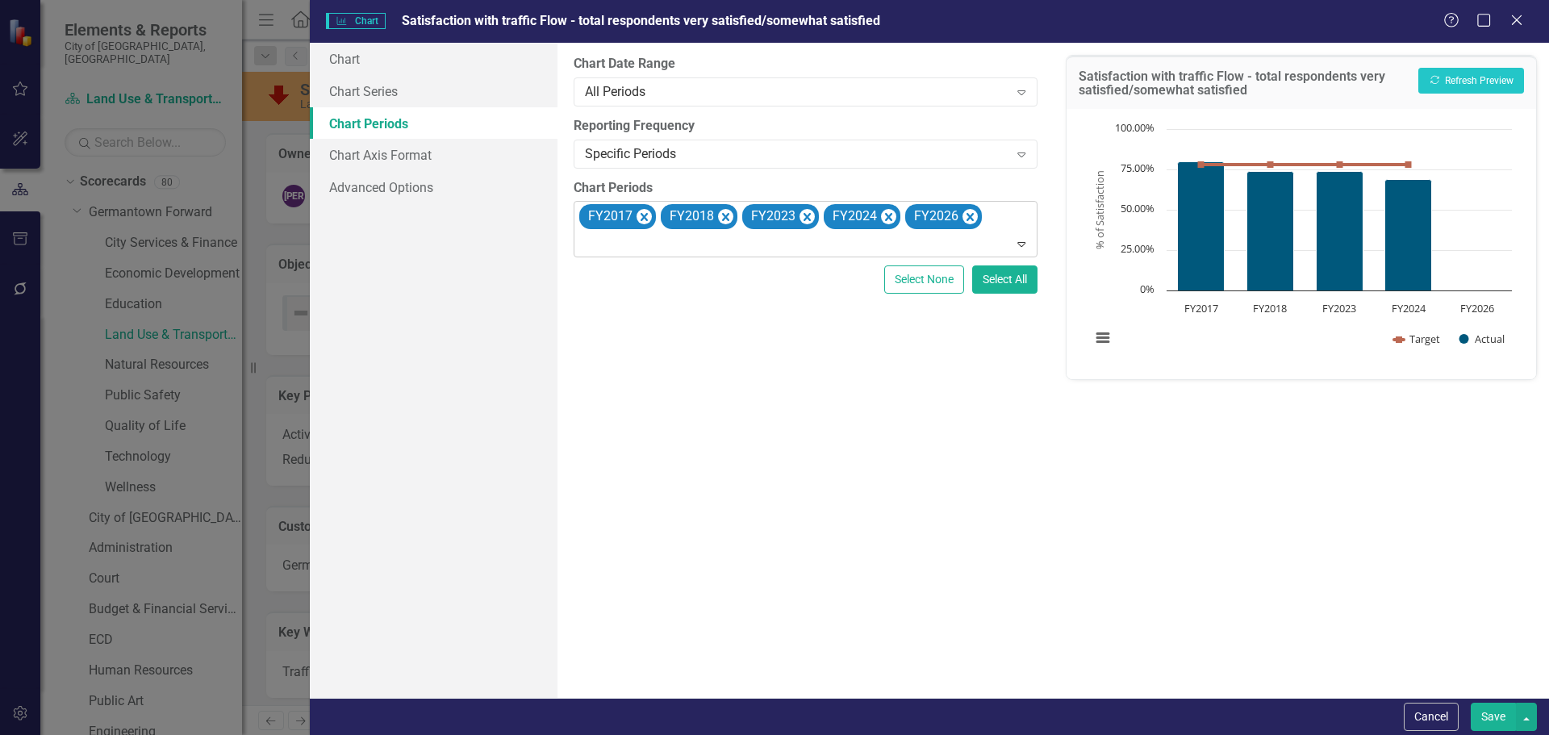
click at [971, 215] on icon "Remove FY2026" at bounding box center [969, 217] width 15 height 20
click at [1436, 85] on icon "Recalculate" at bounding box center [1435, 80] width 12 height 10
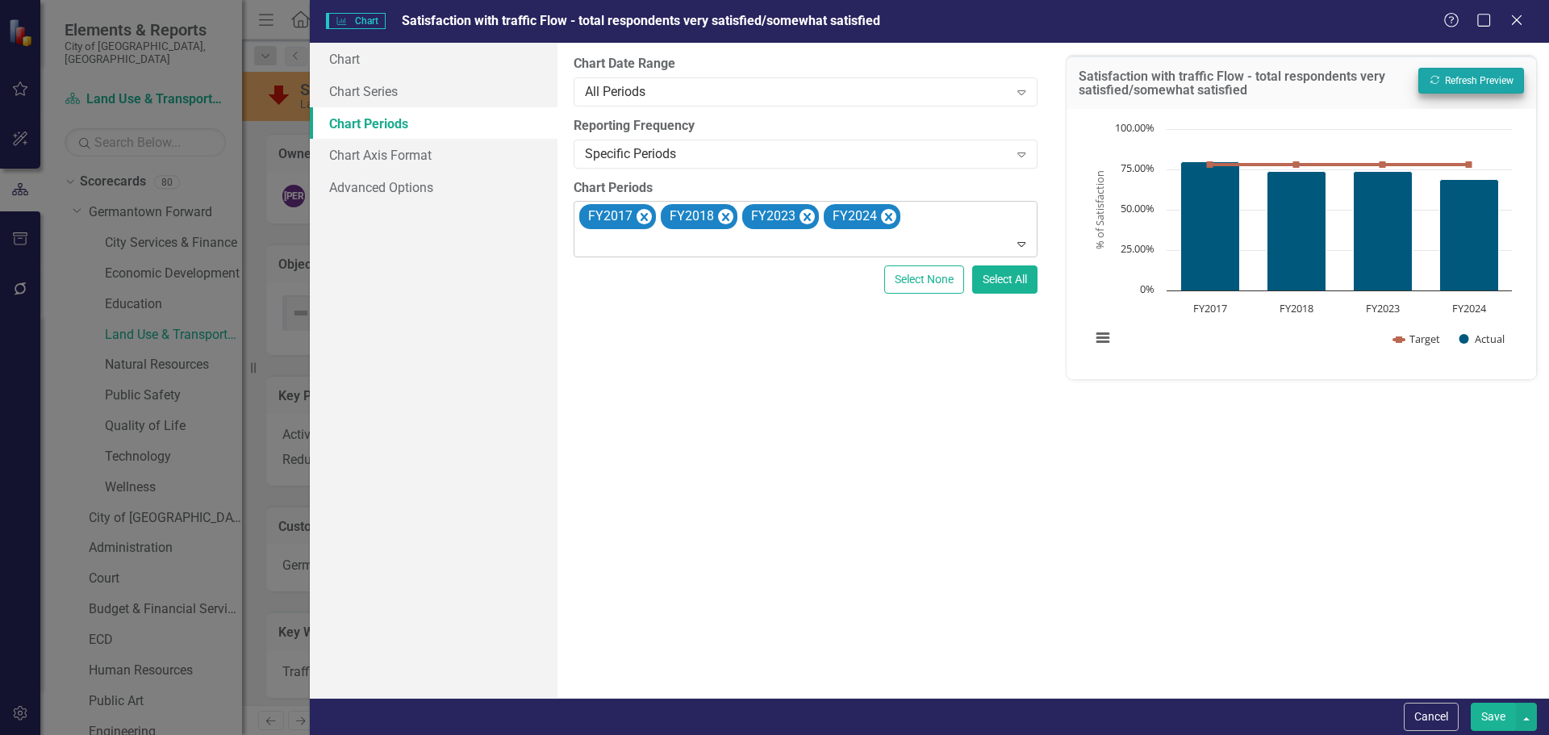
click at [1484, 711] on button "Save" at bounding box center [1493, 717] width 45 height 28
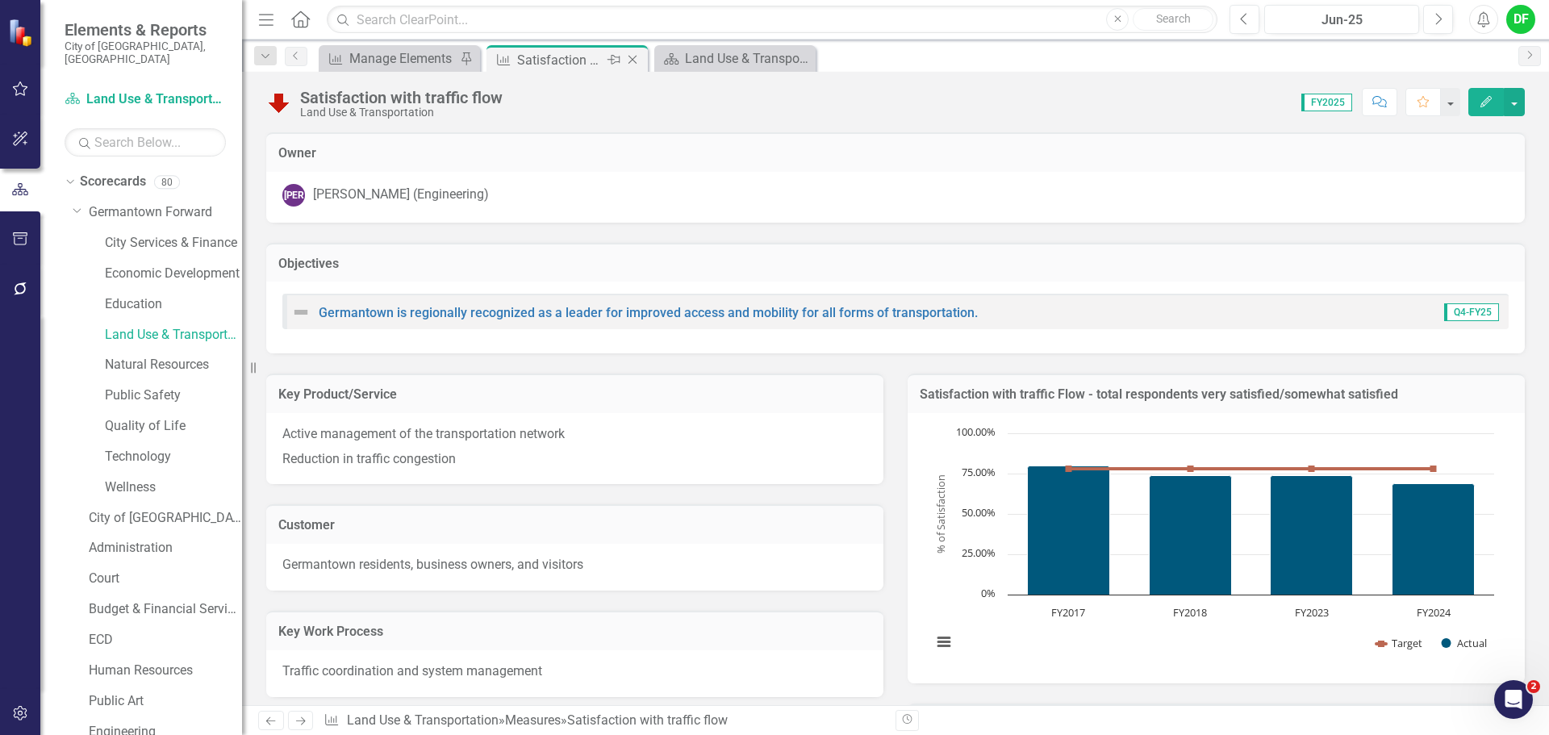
click at [632, 57] on icon "Close" at bounding box center [632, 59] width 16 height 13
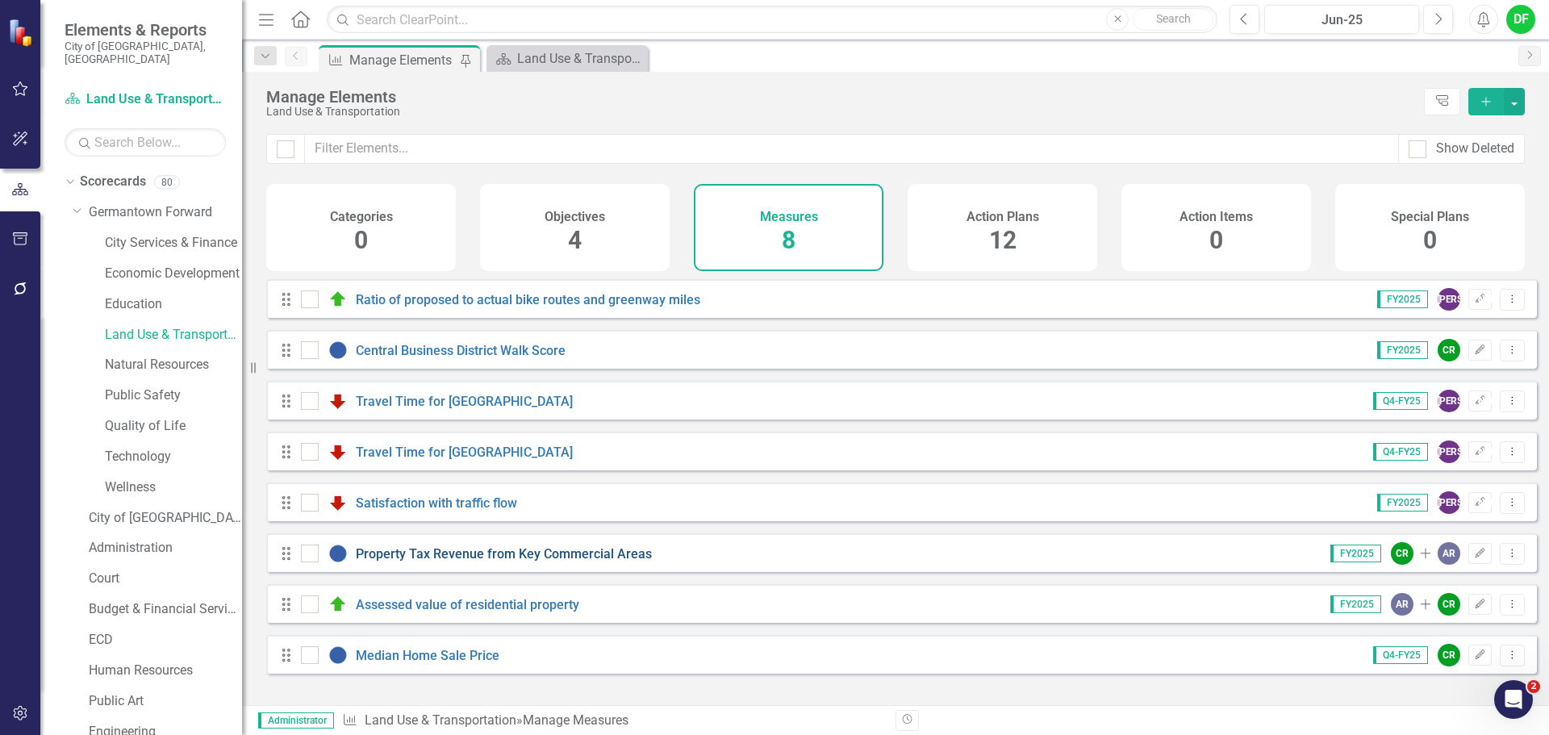
click at [417, 561] on link "Property Tax Revenue from Key Commercial Areas" at bounding box center [504, 553] width 296 height 15
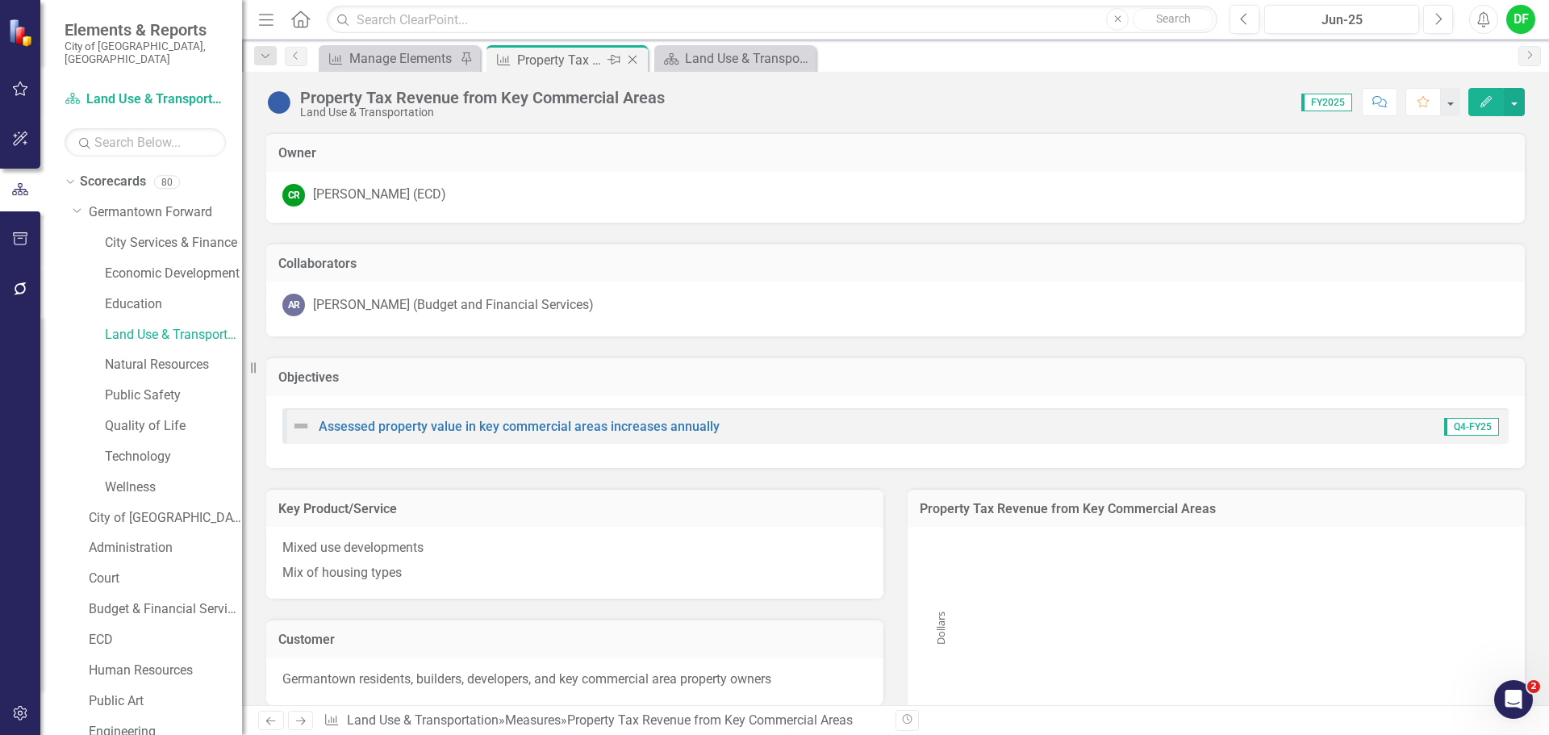
click at [633, 58] on icon "Close" at bounding box center [632, 59] width 16 height 13
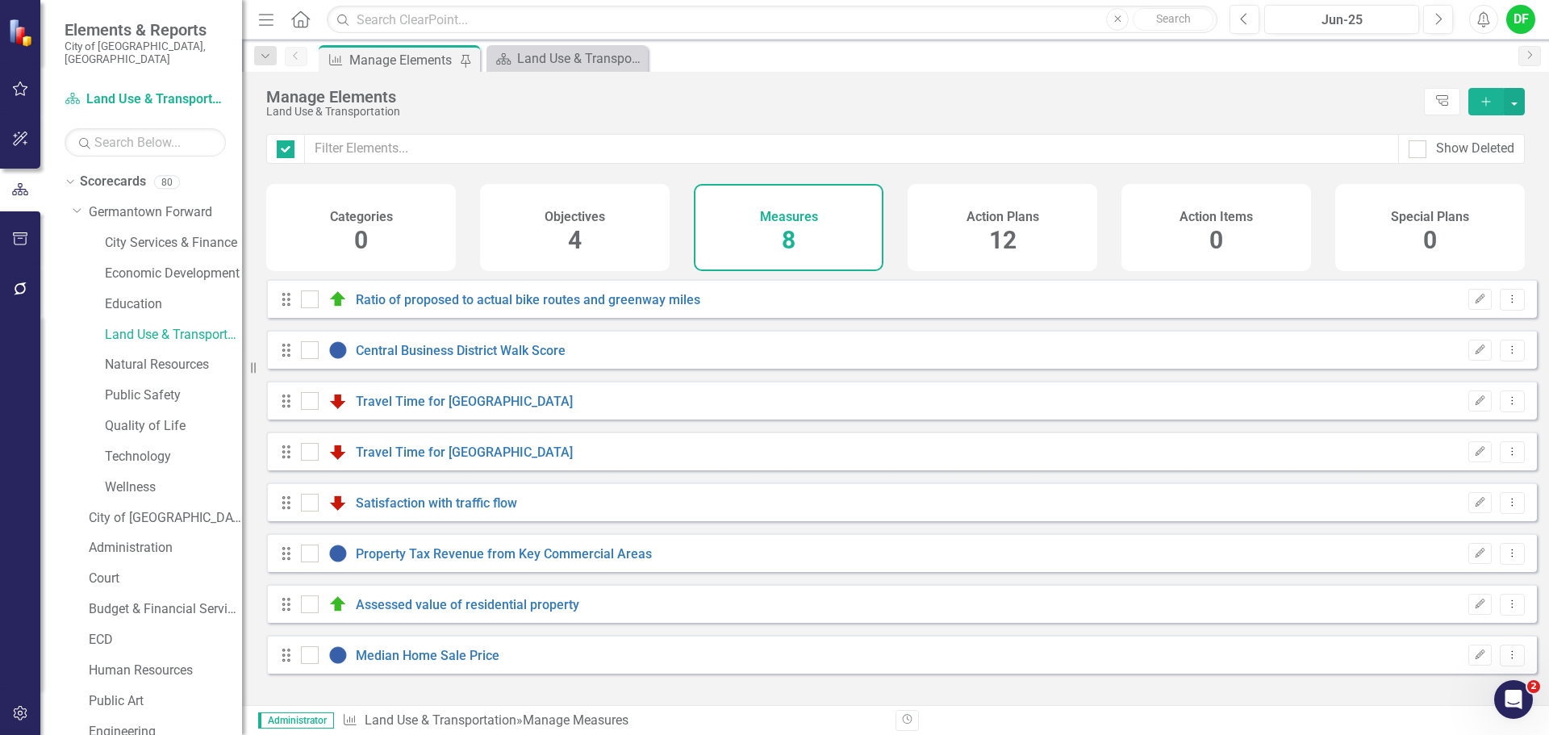
checkbox input "false"
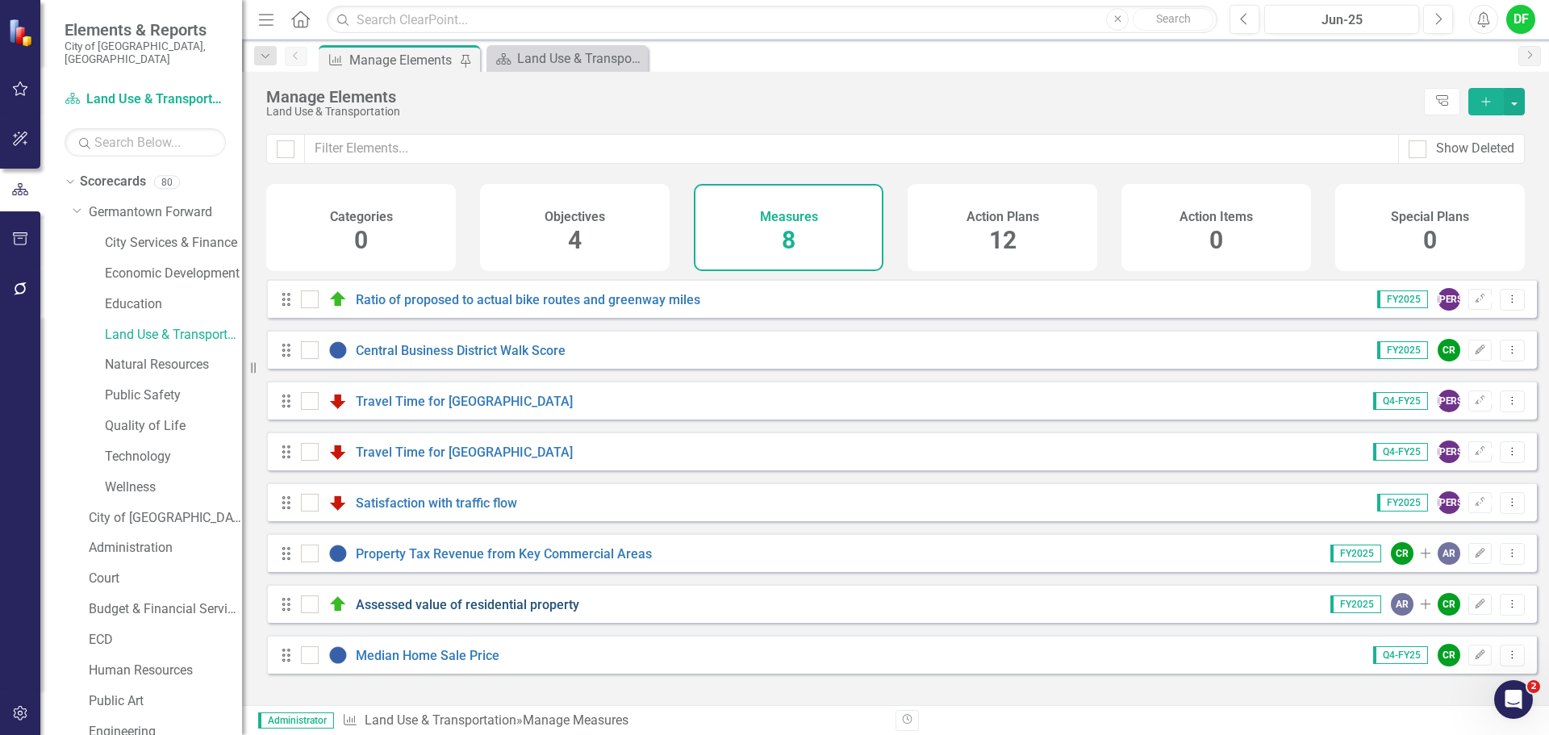
click at [426, 612] on link "Assessed value of residential property" at bounding box center [467, 604] width 223 height 15
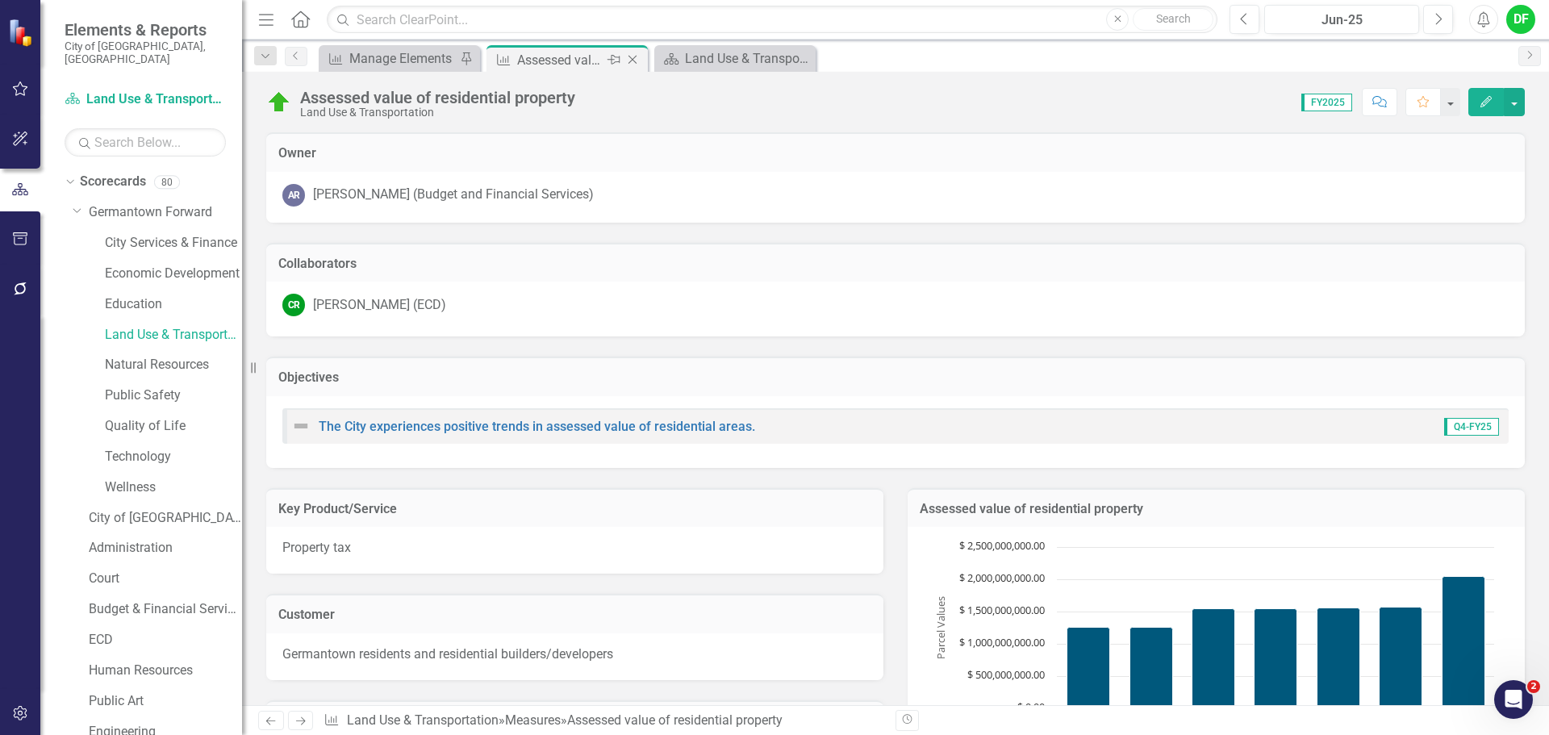
click at [626, 59] on icon "Close" at bounding box center [632, 59] width 16 height 13
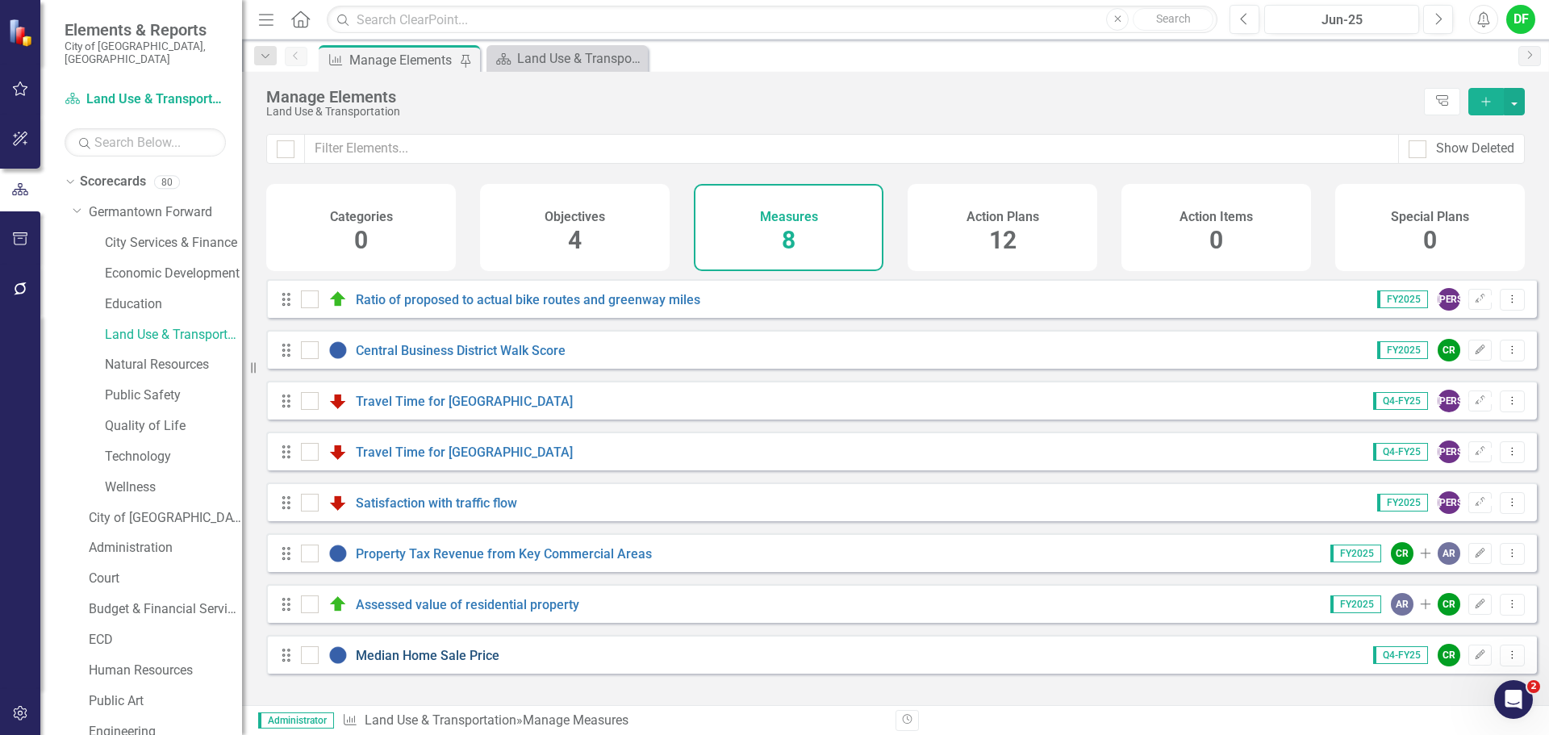
click at [425, 663] on link "Median Home Sale Price" at bounding box center [428, 655] width 144 height 15
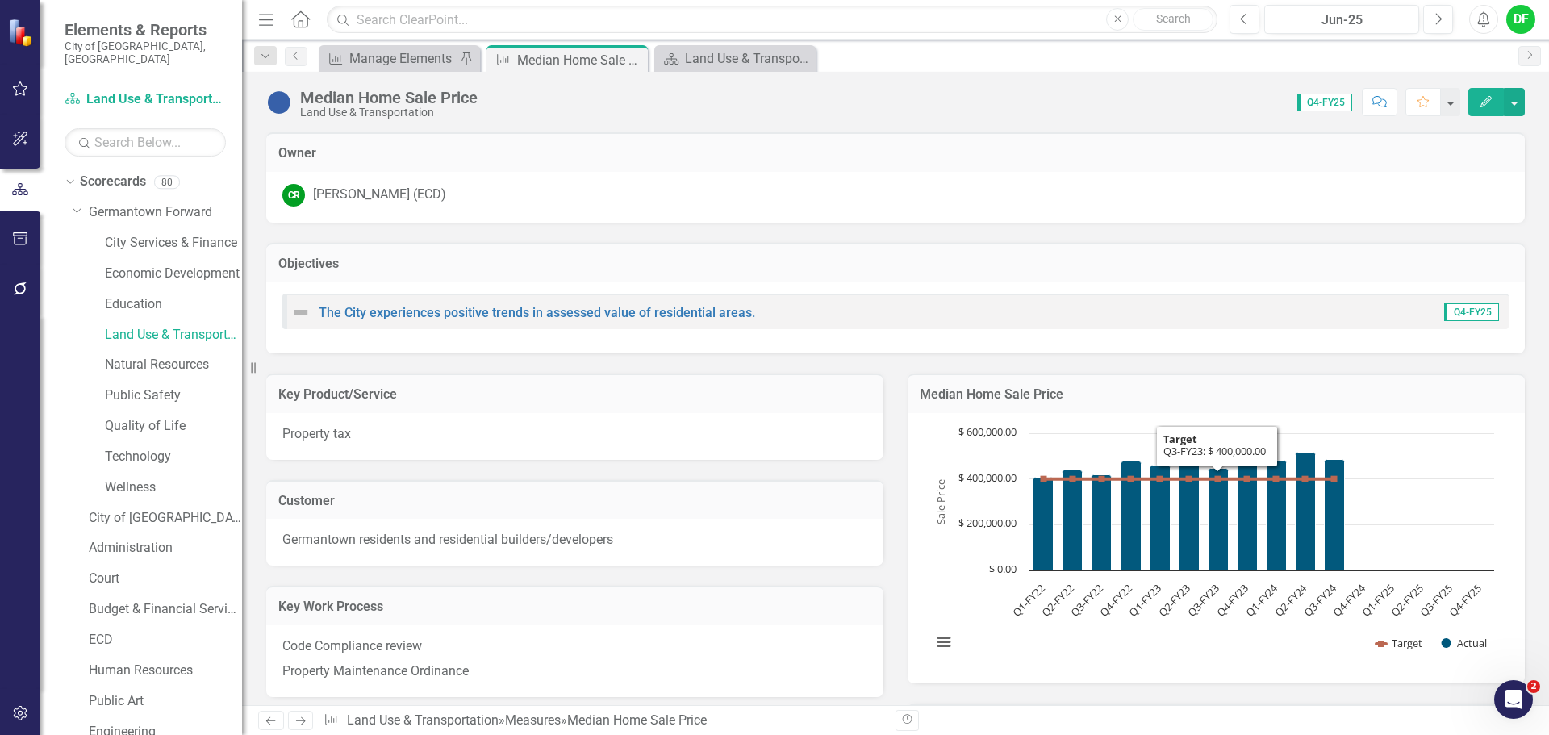
click at [1226, 396] on h3 "Median Home Sale Price" at bounding box center [1216, 394] width 593 height 15
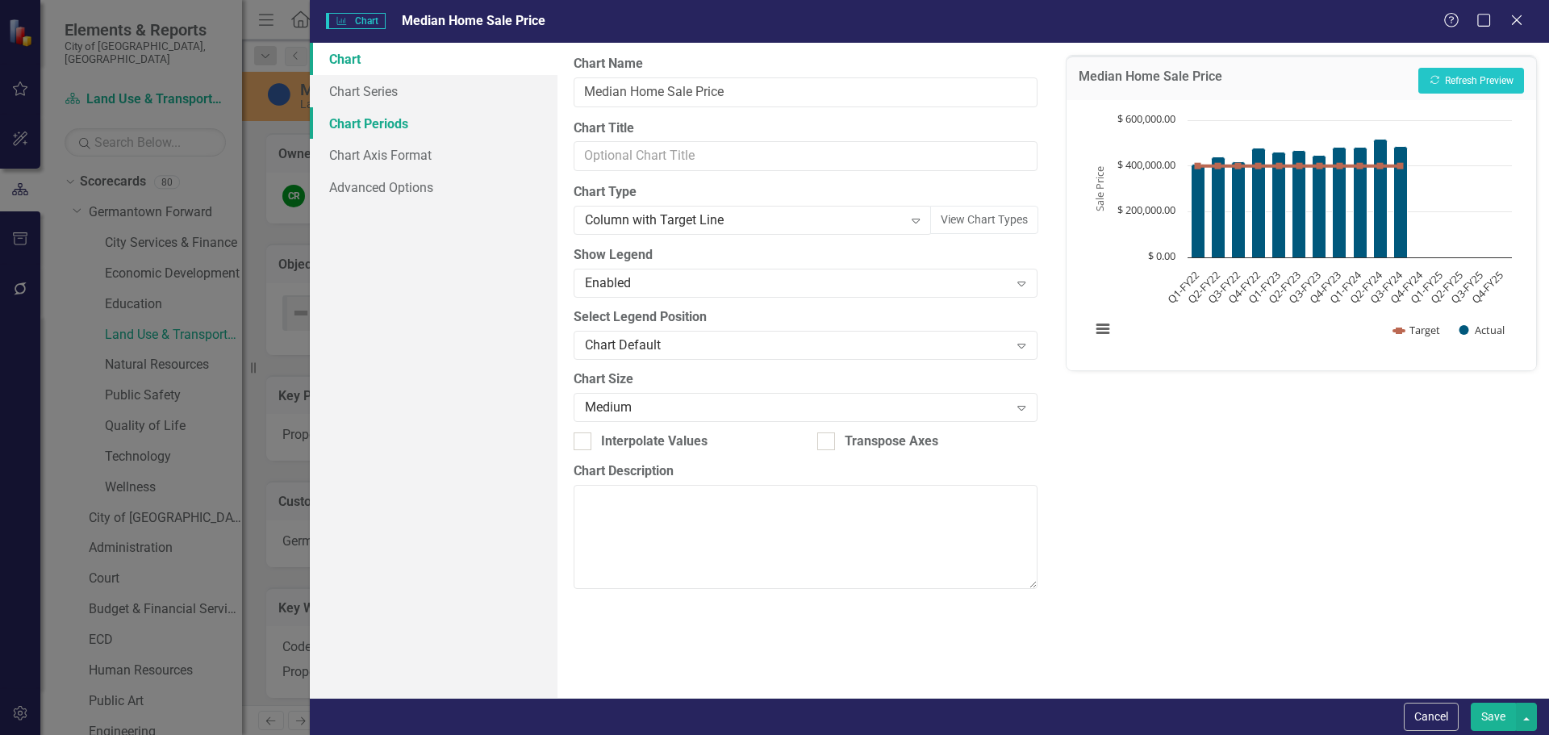
click at [389, 129] on link "Chart Periods" at bounding box center [434, 123] width 248 height 32
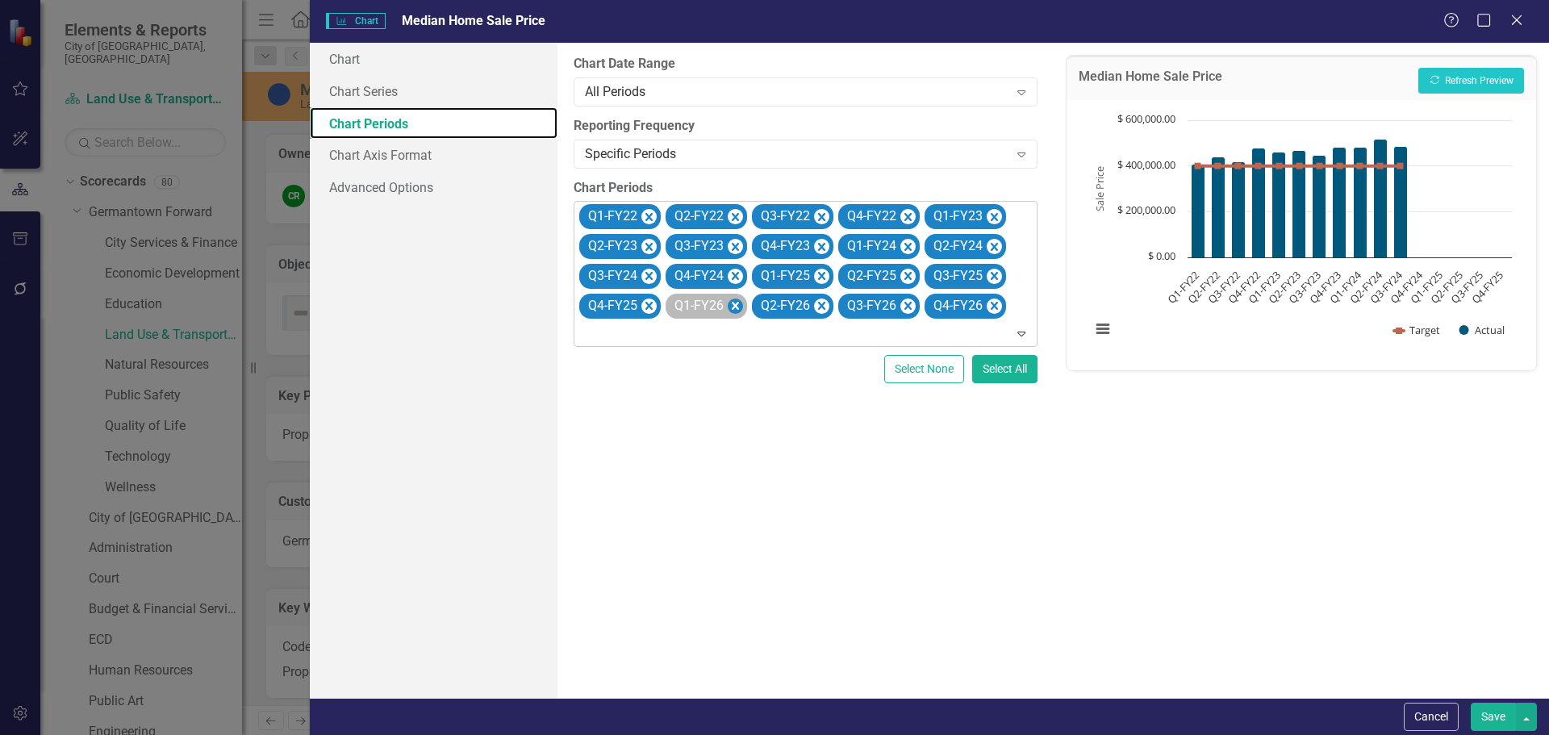
click at [736, 306] on icon "Remove Q1-FY26" at bounding box center [735, 306] width 7 height 8
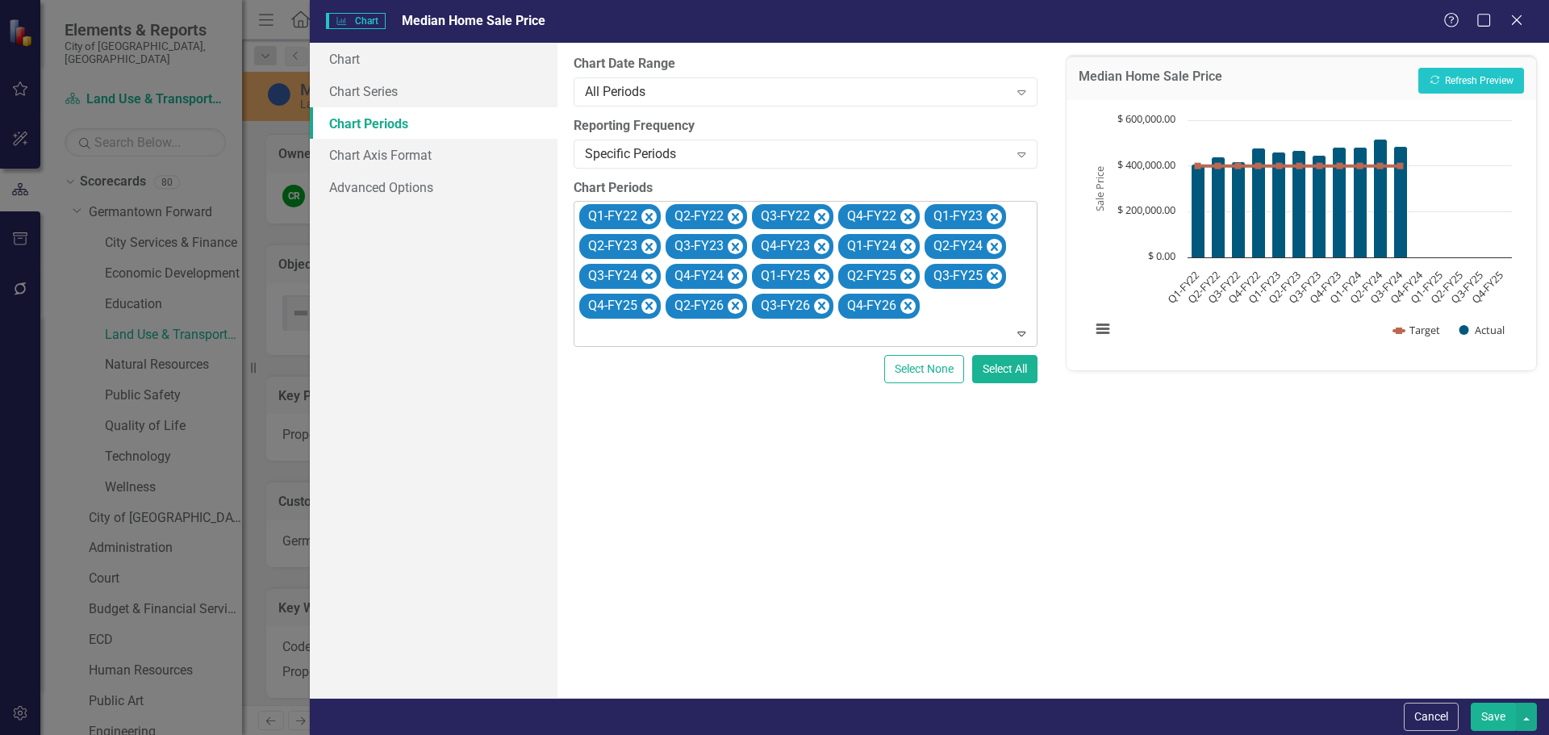
click at [736, 306] on icon "Remove Q2-FY26" at bounding box center [735, 306] width 7 height 8
click at [736, 306] on icon "Remove Q3-FY26" at bounding box center [735, 306] width 7 height 8
click at [736, 306] on icon "Remove Q4-FY26" at bounding box center [735, 306] width 7 height 8
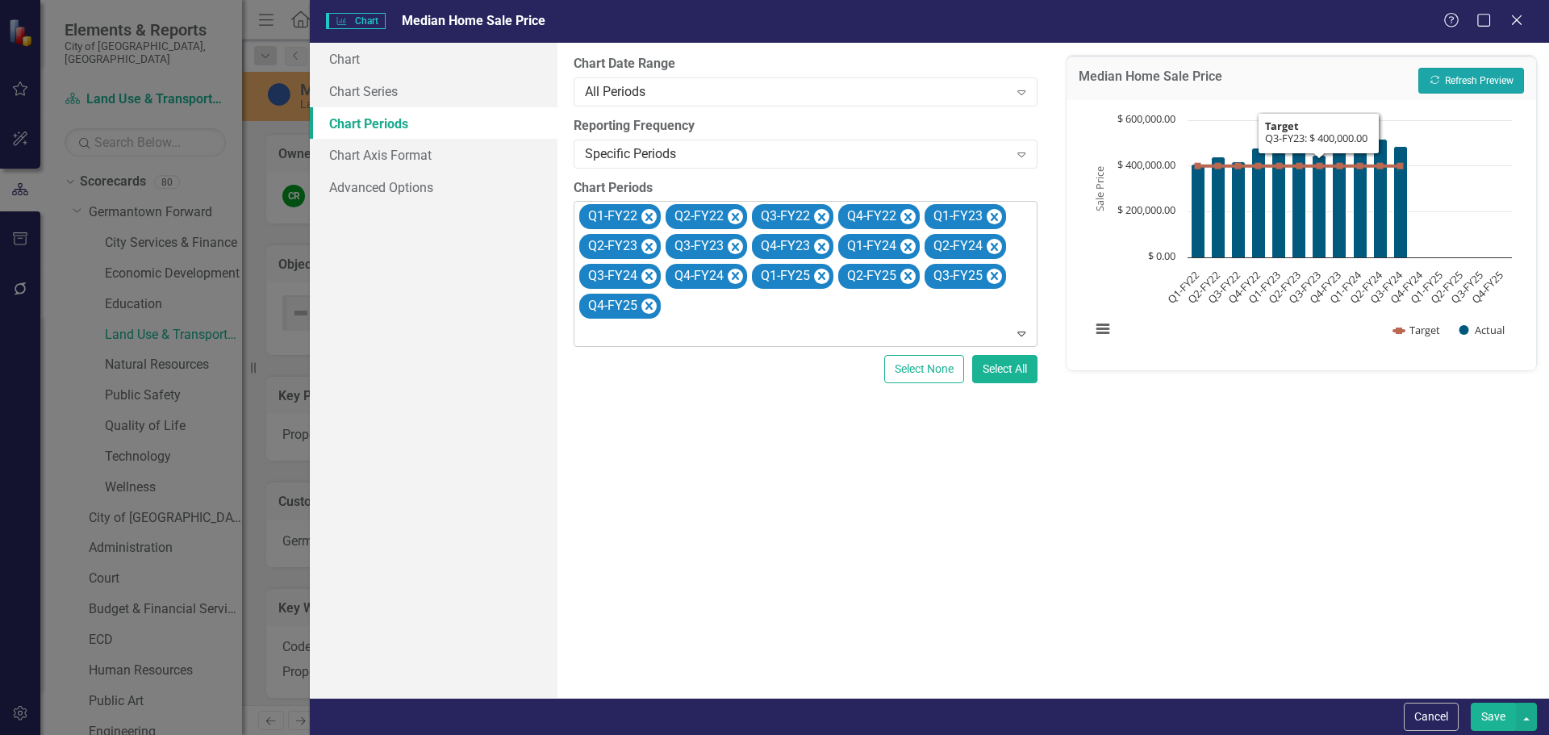
click at [1483, 78] on button "Recalculate Refresh Preview" at bounding box center [1471, 81] width 106 height 26
click at [1487, 705] on button "Save" at bounding box center [1493, 717] width 45 height 28
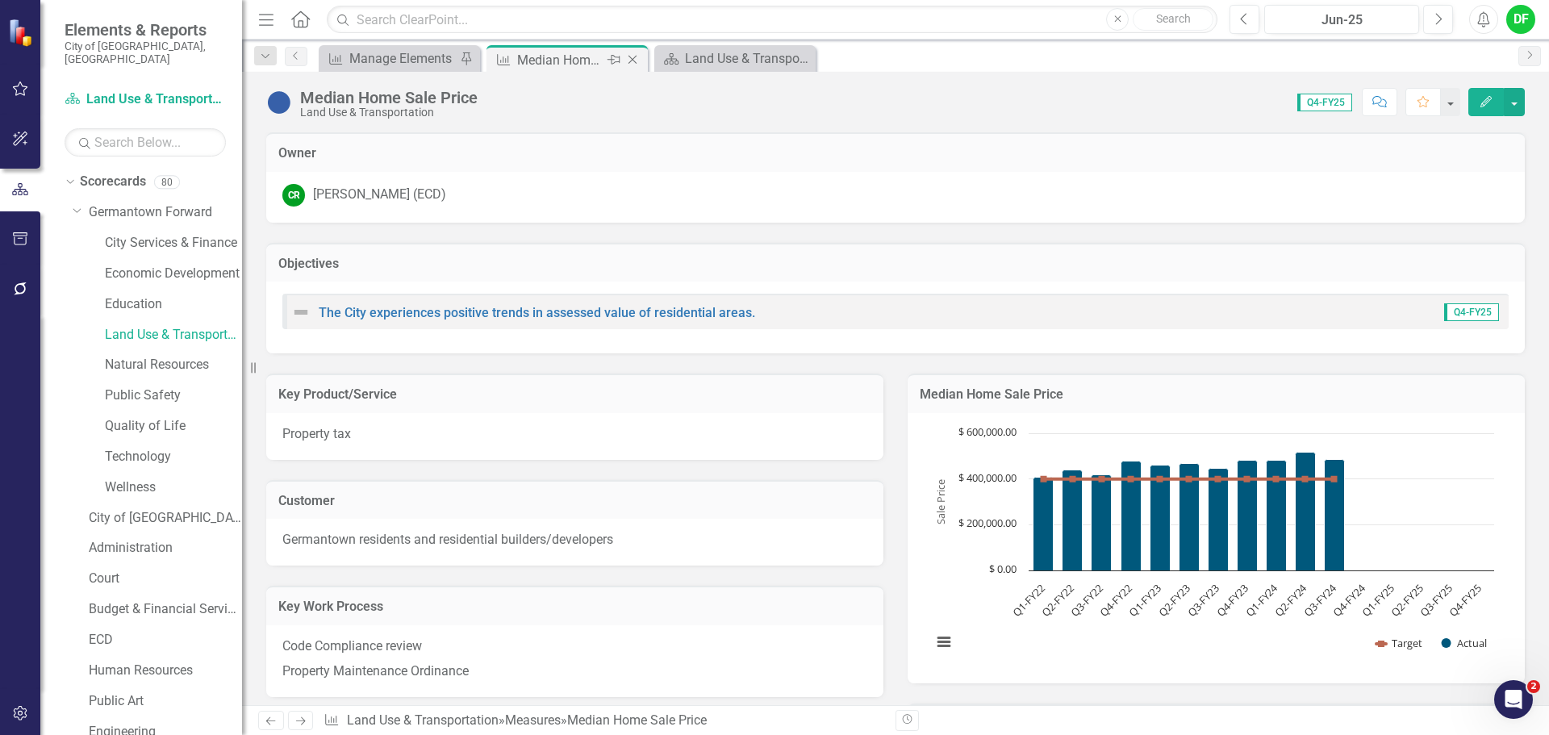
click at [632, 60] on icon "Close" at bounding box center [632, 59] width 16 height 13
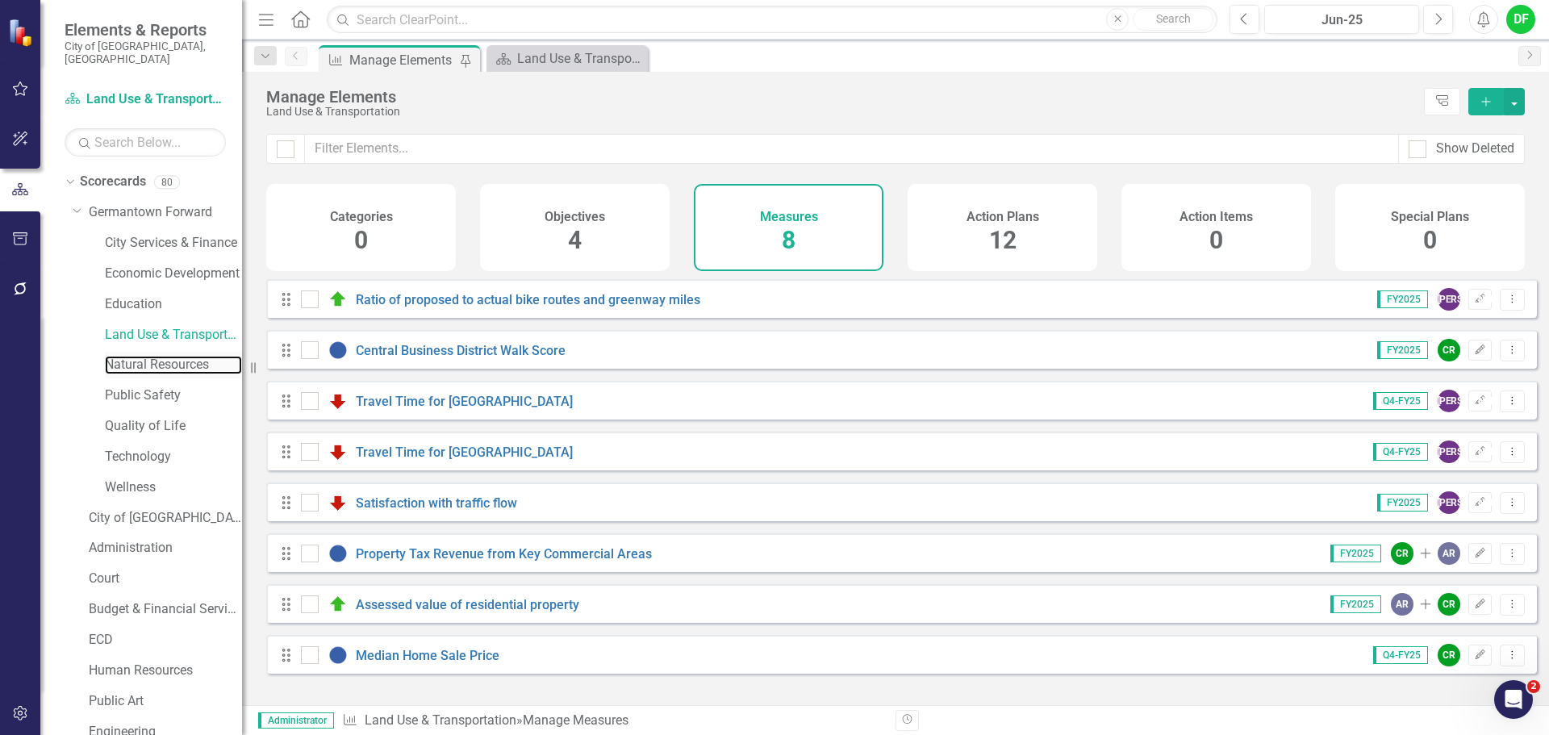
drag, startPoint x: 186, startPoint y: 348, endPoint x: 201, endPoint y: 340, distance: 17.0
click at [186, 356] on link "Natural Resources" at bounding box center [173, 365] width 137 height 19
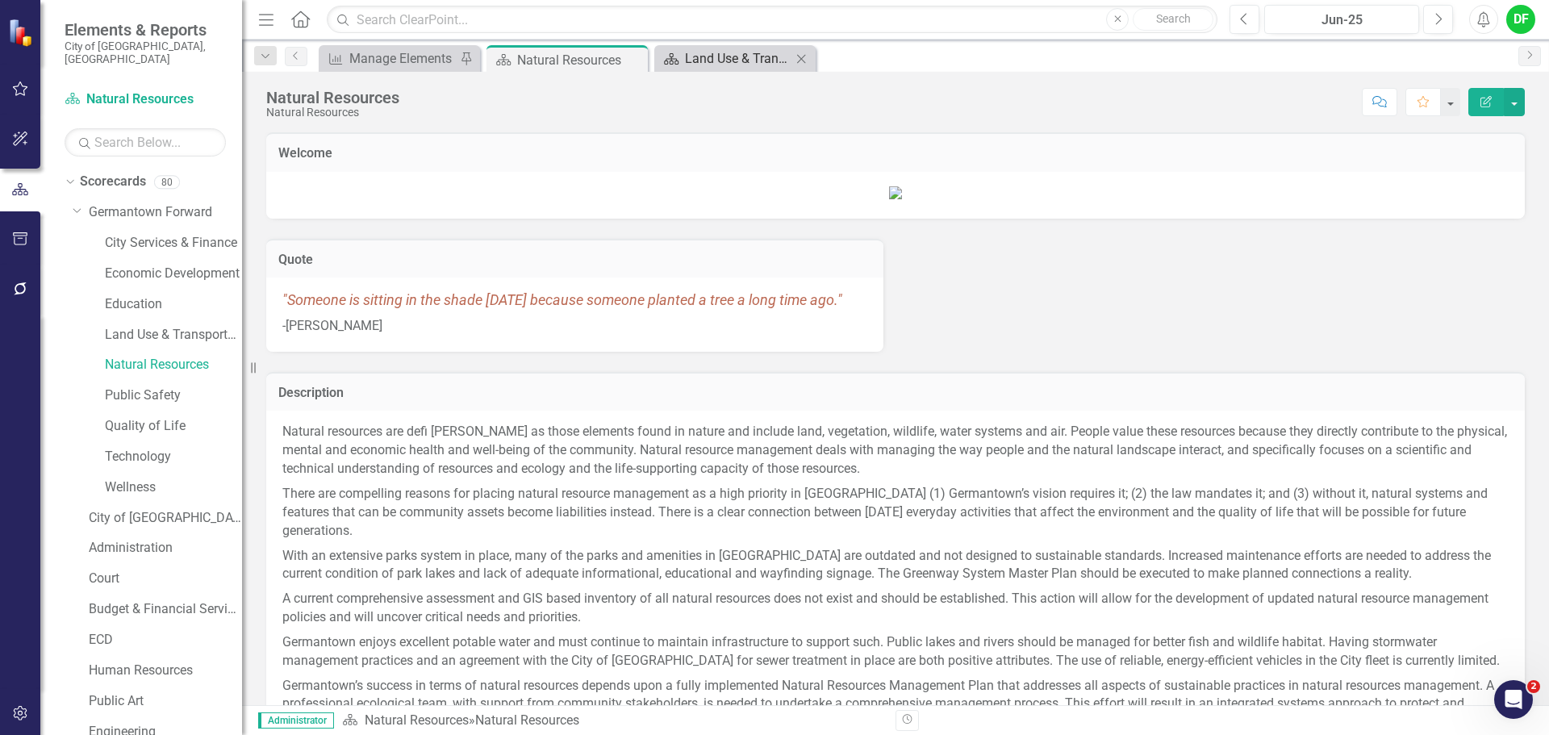
click at [702, 57] on div "Land Use & Transportation" at bounding box center [738, 58] width 106 height 20
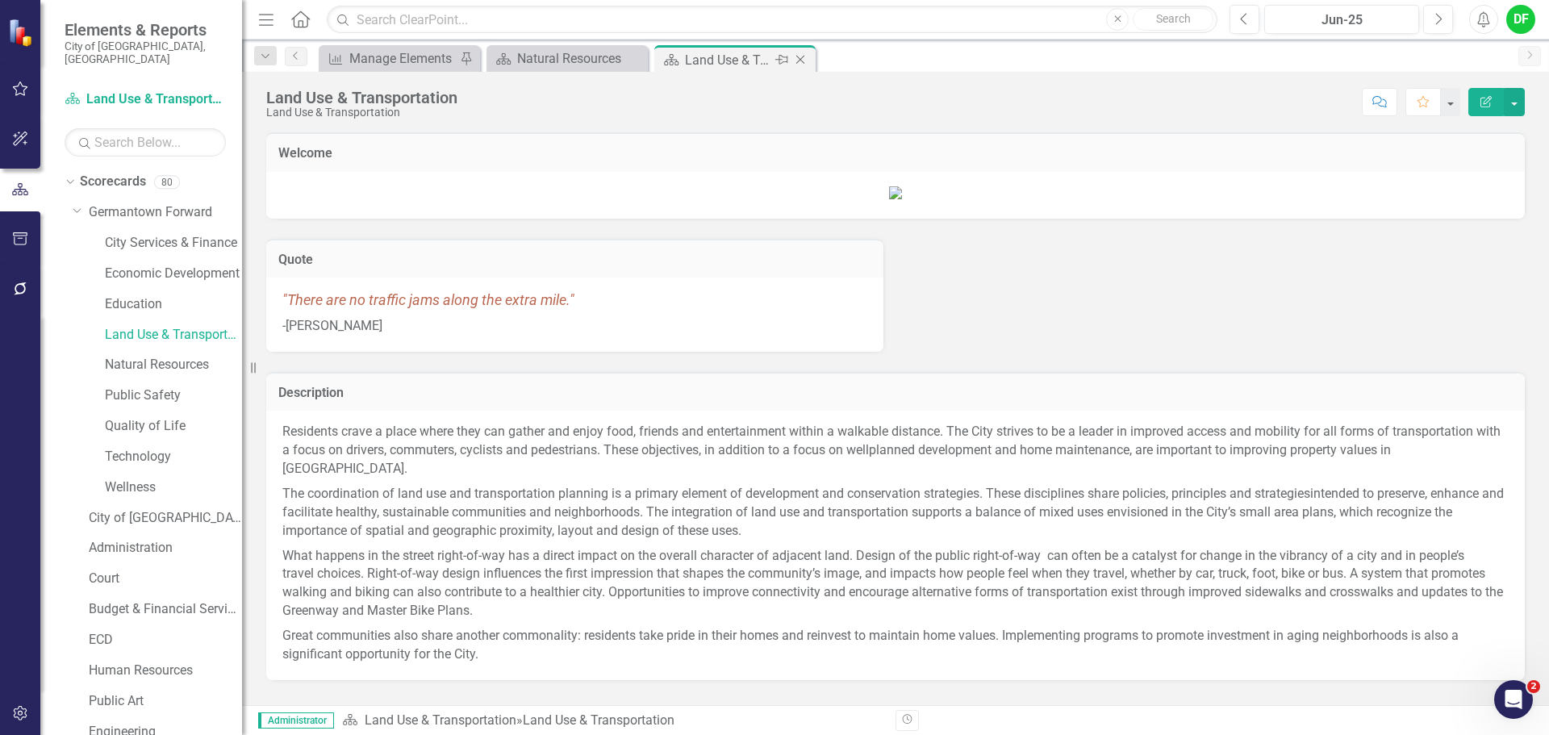
click at [796, 59] on icon "Close" at bounding box center [800, 59] width 16 height 13
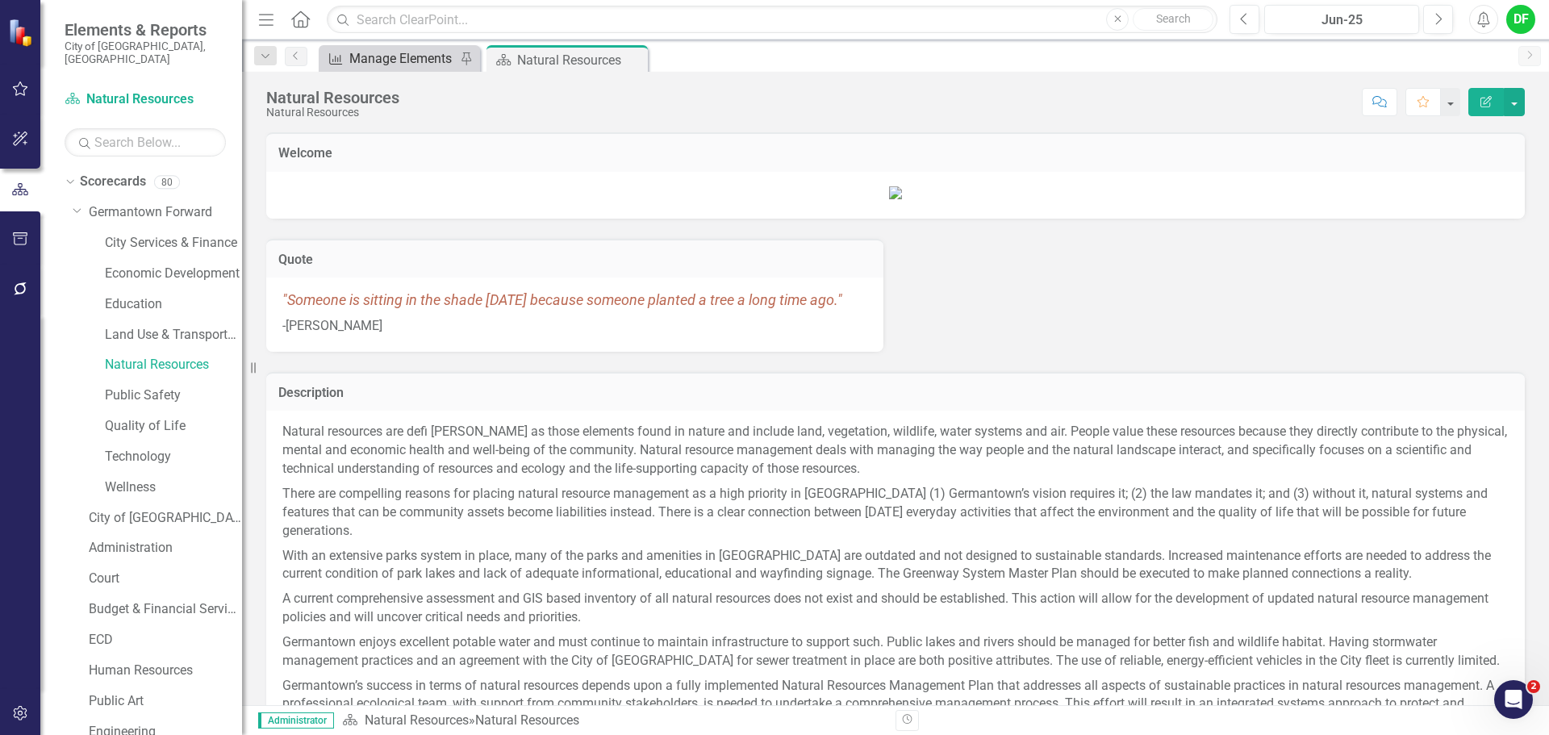
click at [401, 58] on div "Manage Elements" at bounding box center [402, 58] width 106 height 20
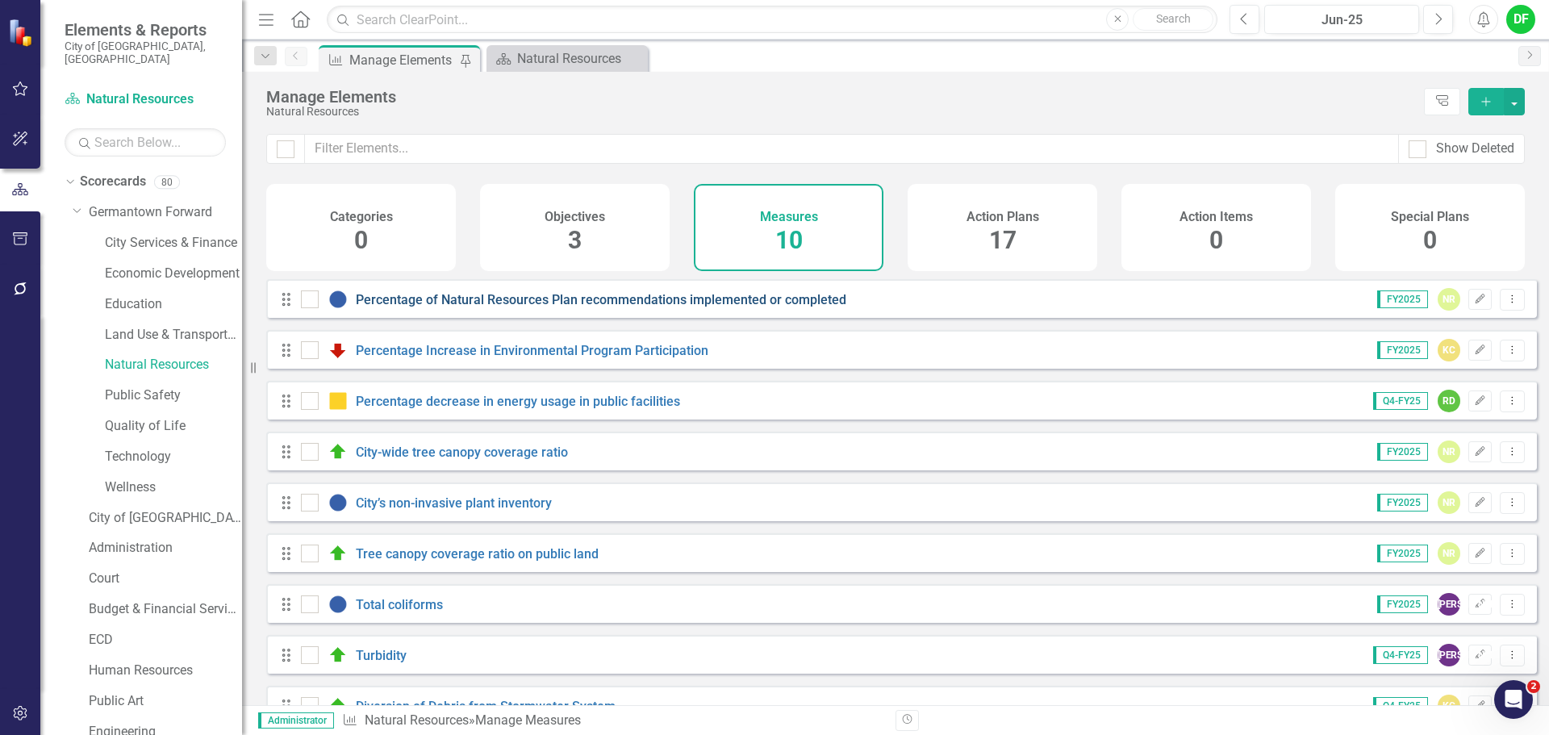
click at [440, 307] on link "Percentage of Natural Resources Plan recommendations implemented or completed" at bounding box center [601, 299] width 490 height 15
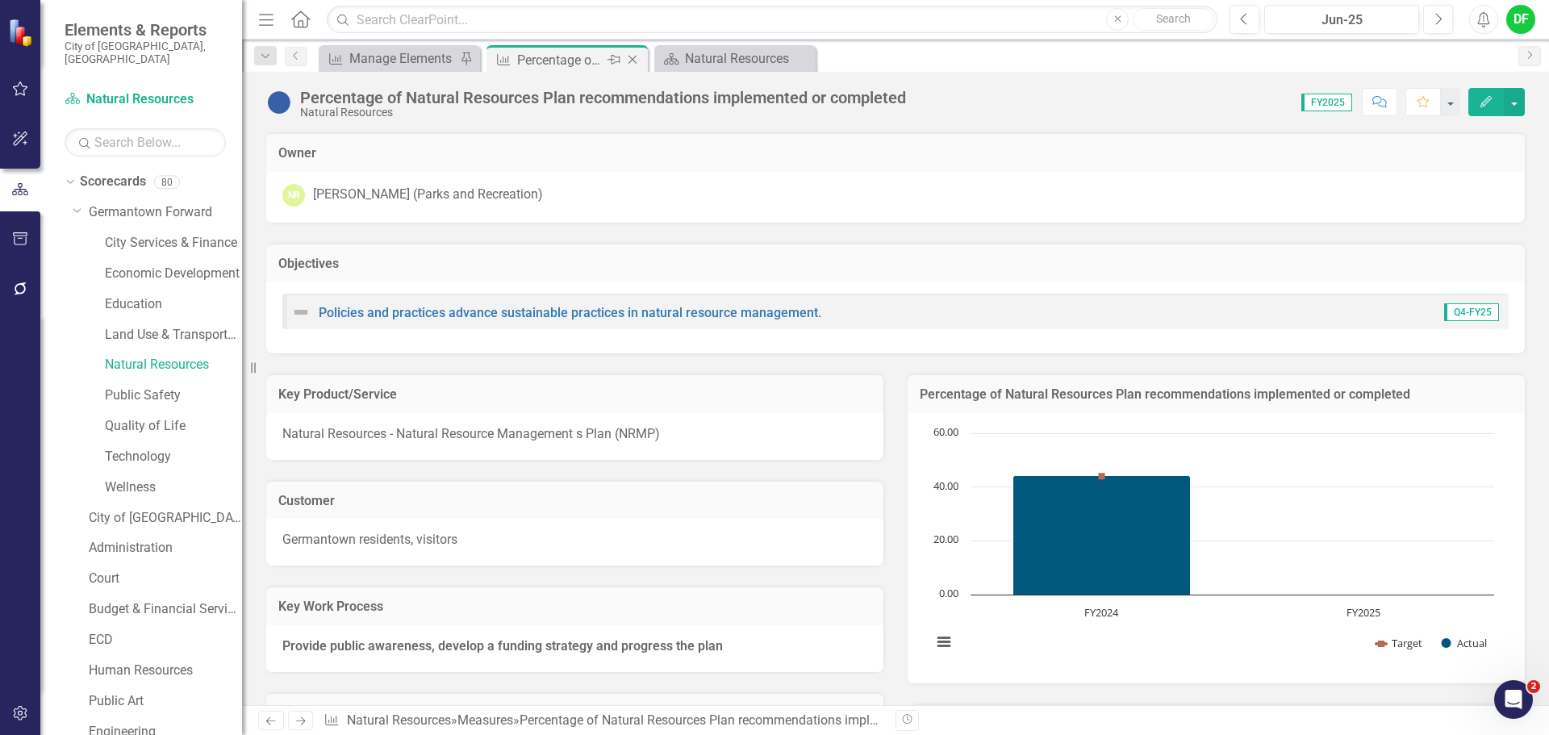
click at [634, 57] on icon "Close" at bounding box center [632, 59] width 16 height 13
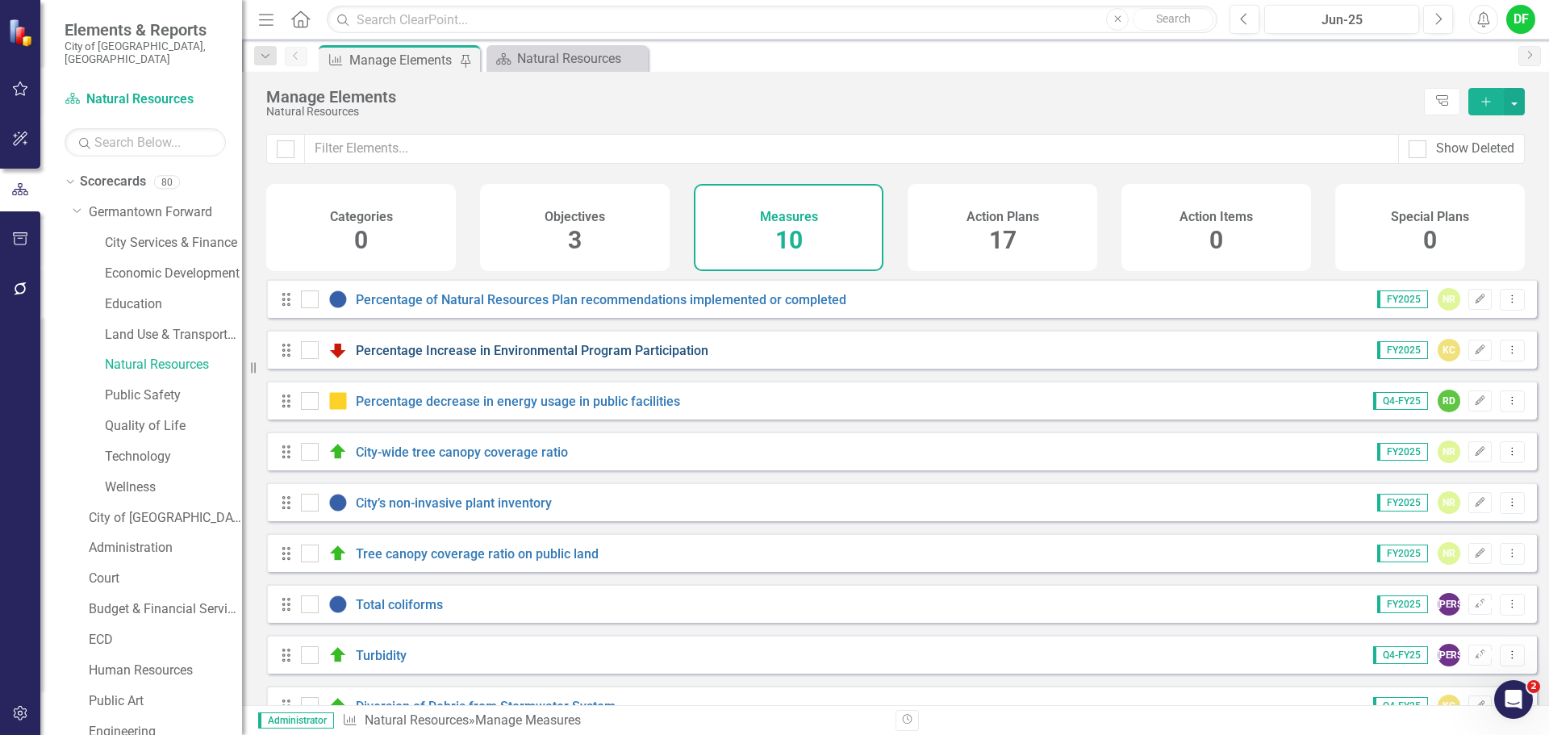
click at [419, 358] on link "Percentage Increase in Environmental Program Participation" at bounding box center [532, 350] width 353 height 15
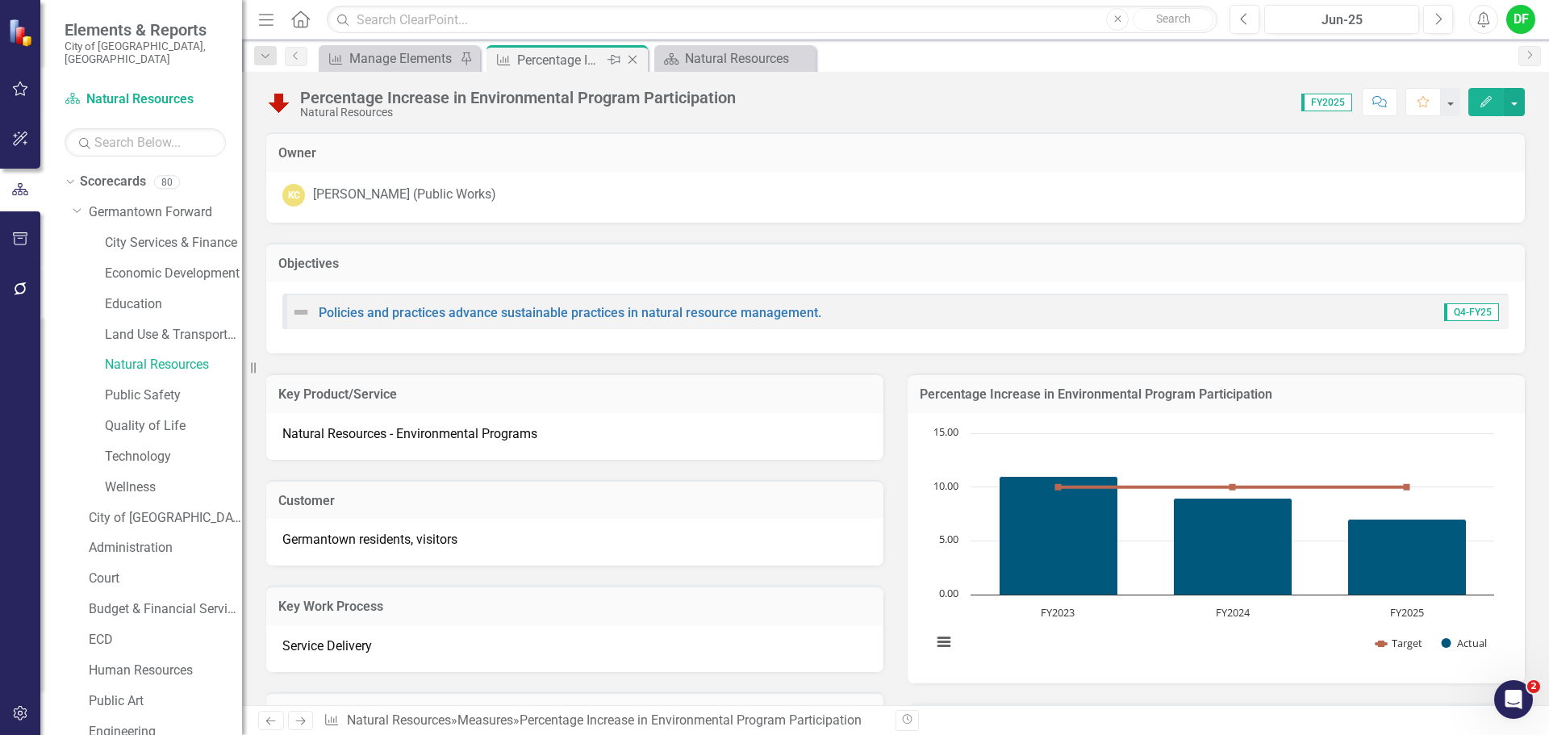
click at [635, 60] on icon "Close" at bounding box center [632, 59] width 16 height 13
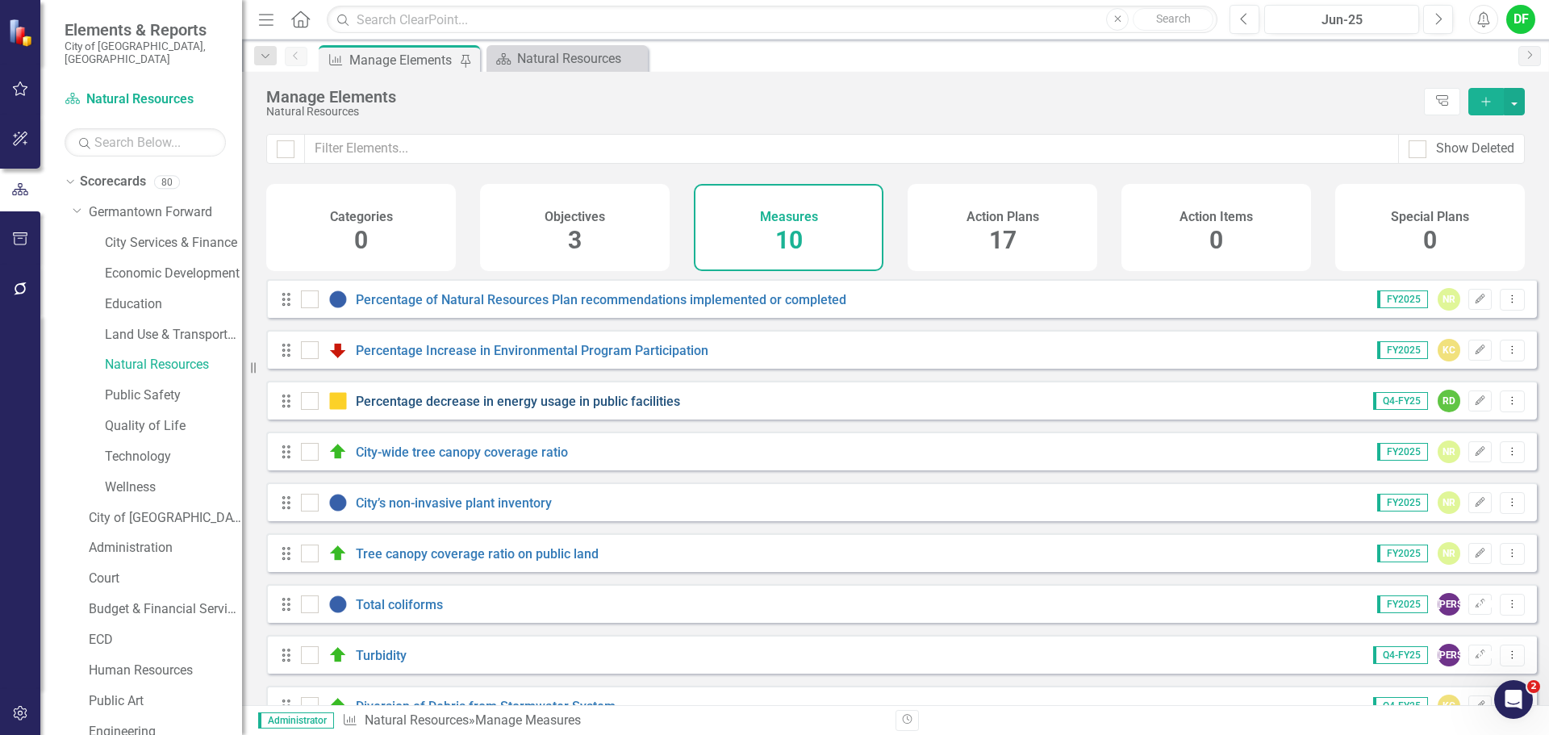
click at [410, 409] on link "Percentage decrease in energy usage in public facilities" at bounding box center [518, 401] width 324 height 15
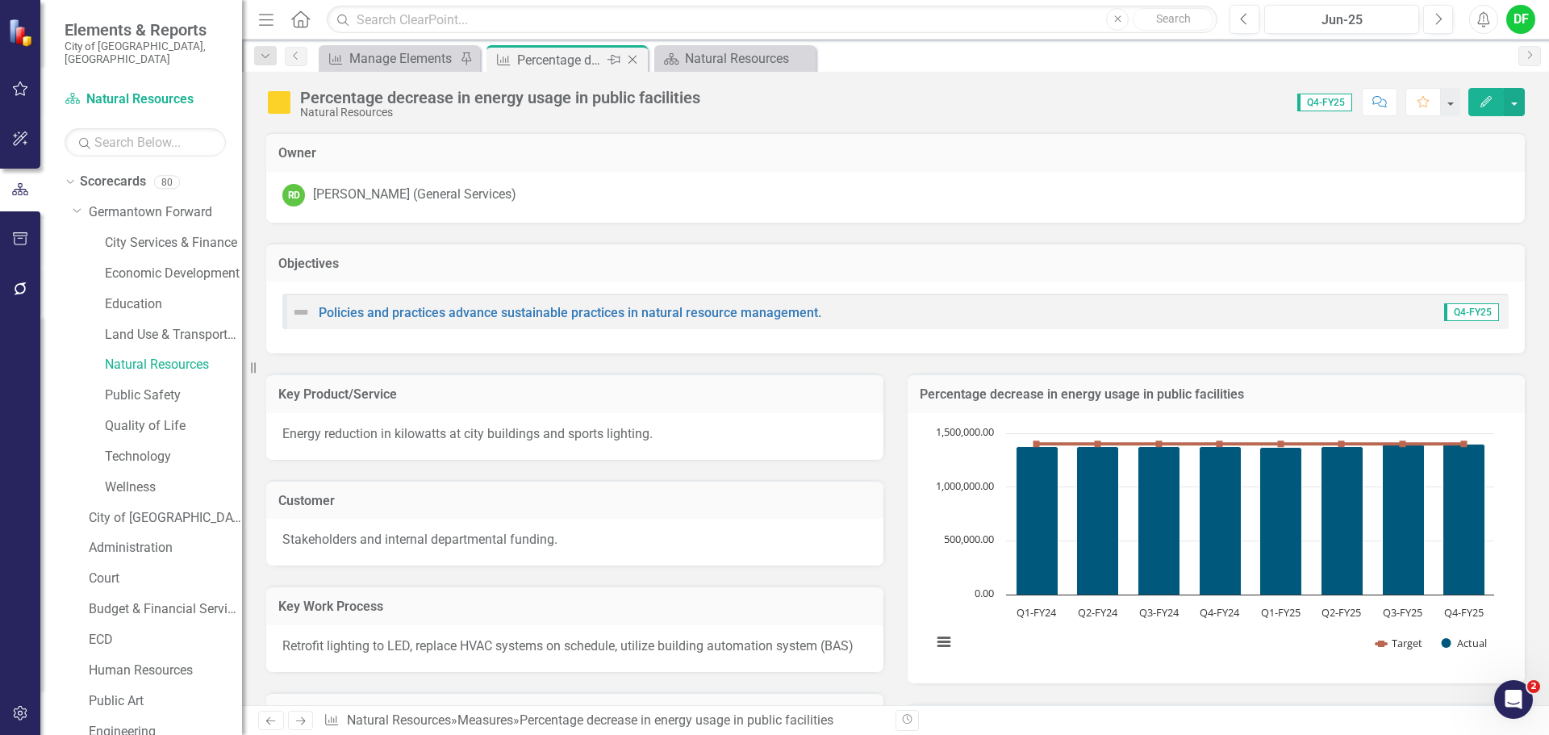
click at [635, 62] on icon at bounding box center [632, 60] width 9 height 9
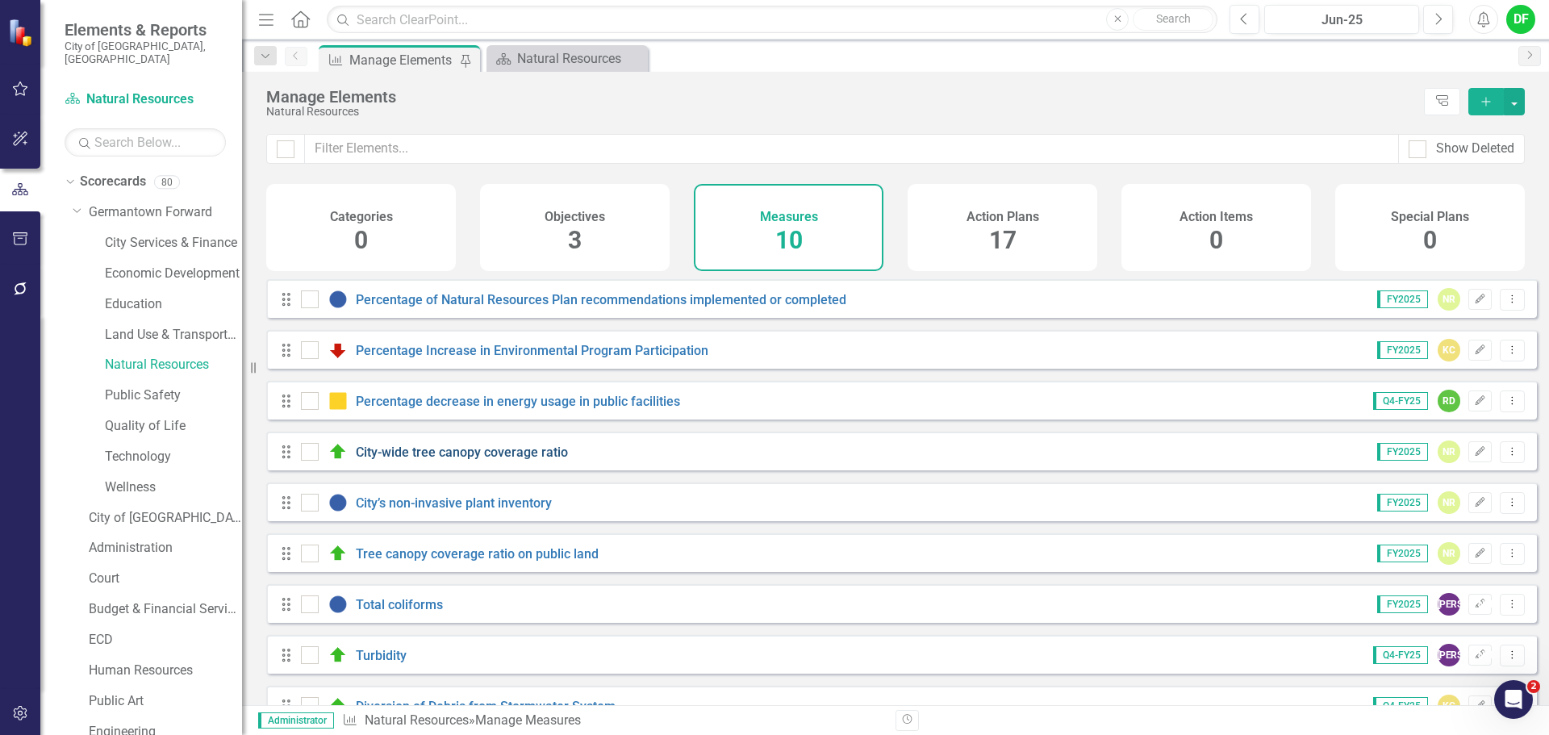
click at [415, 460] on link "City-wide tree canopy coverage ratio" at bounding box center [462, 451] width 212 height 15
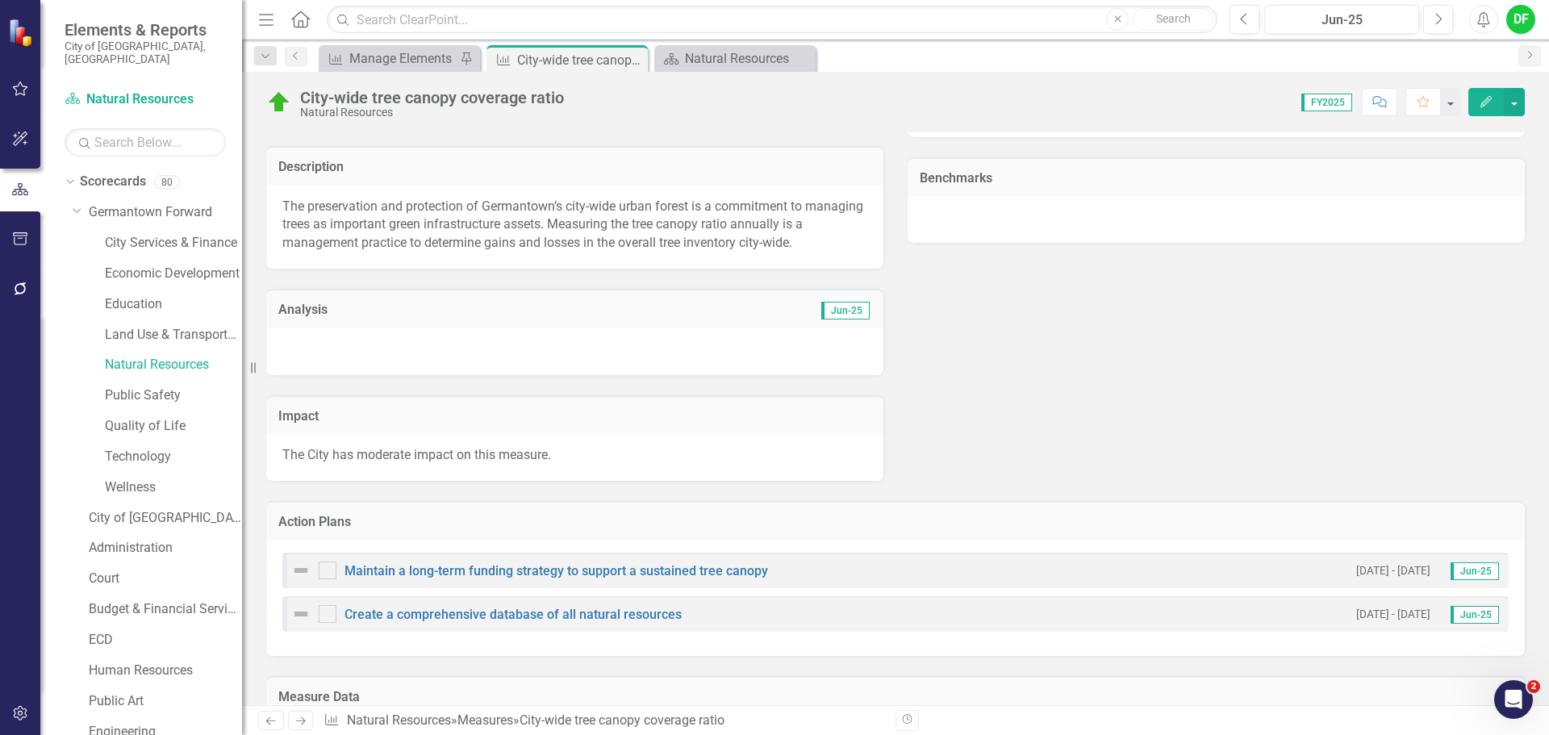
scroll to position [490, 0]
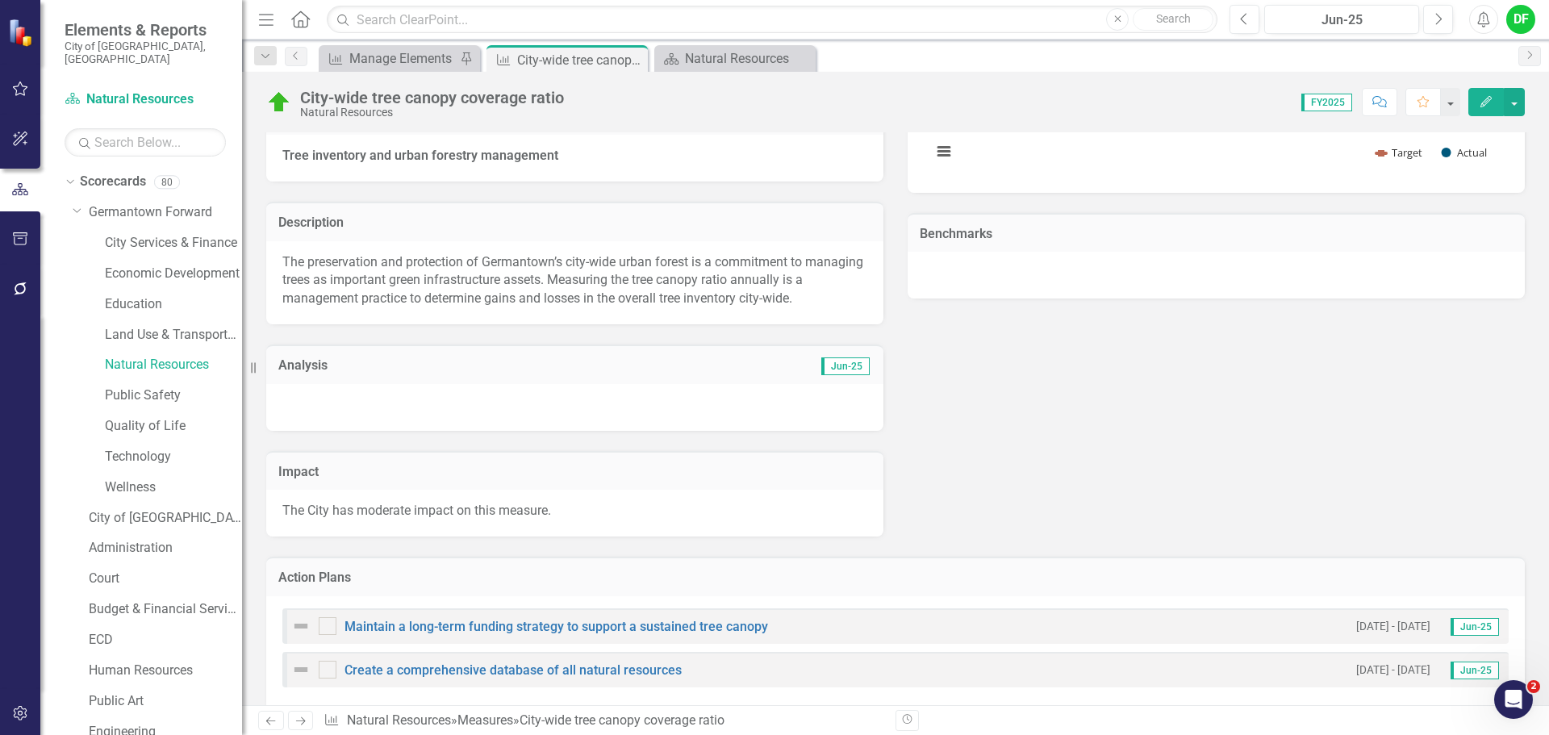
click at [488, 407] on div at bounding box center [574, 407] width 617 height 47
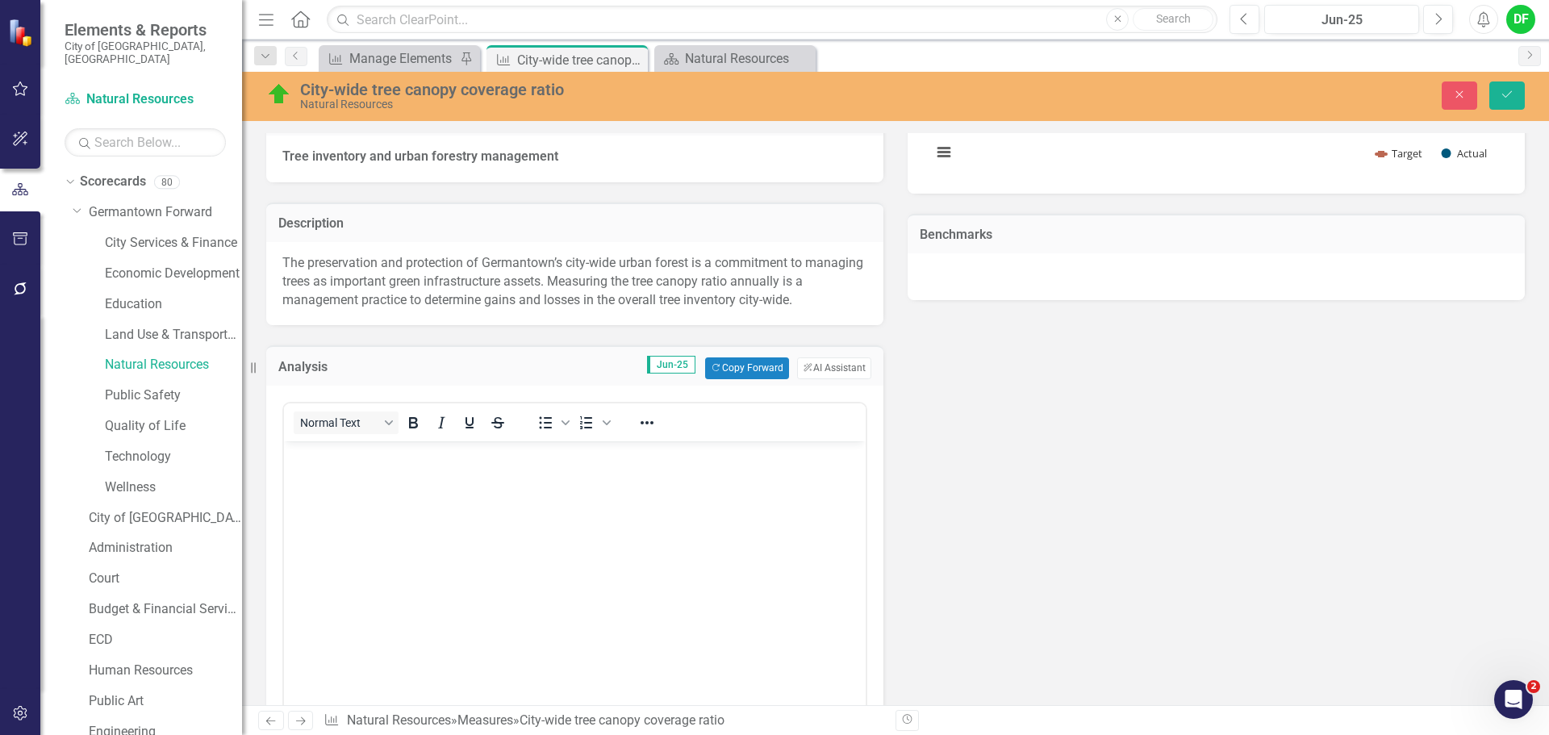
scroll to position [0, 0]
click at [727, 378] on button "Copy Forward Copy Forward" at bounding box center [746, 367] width 83 height 21
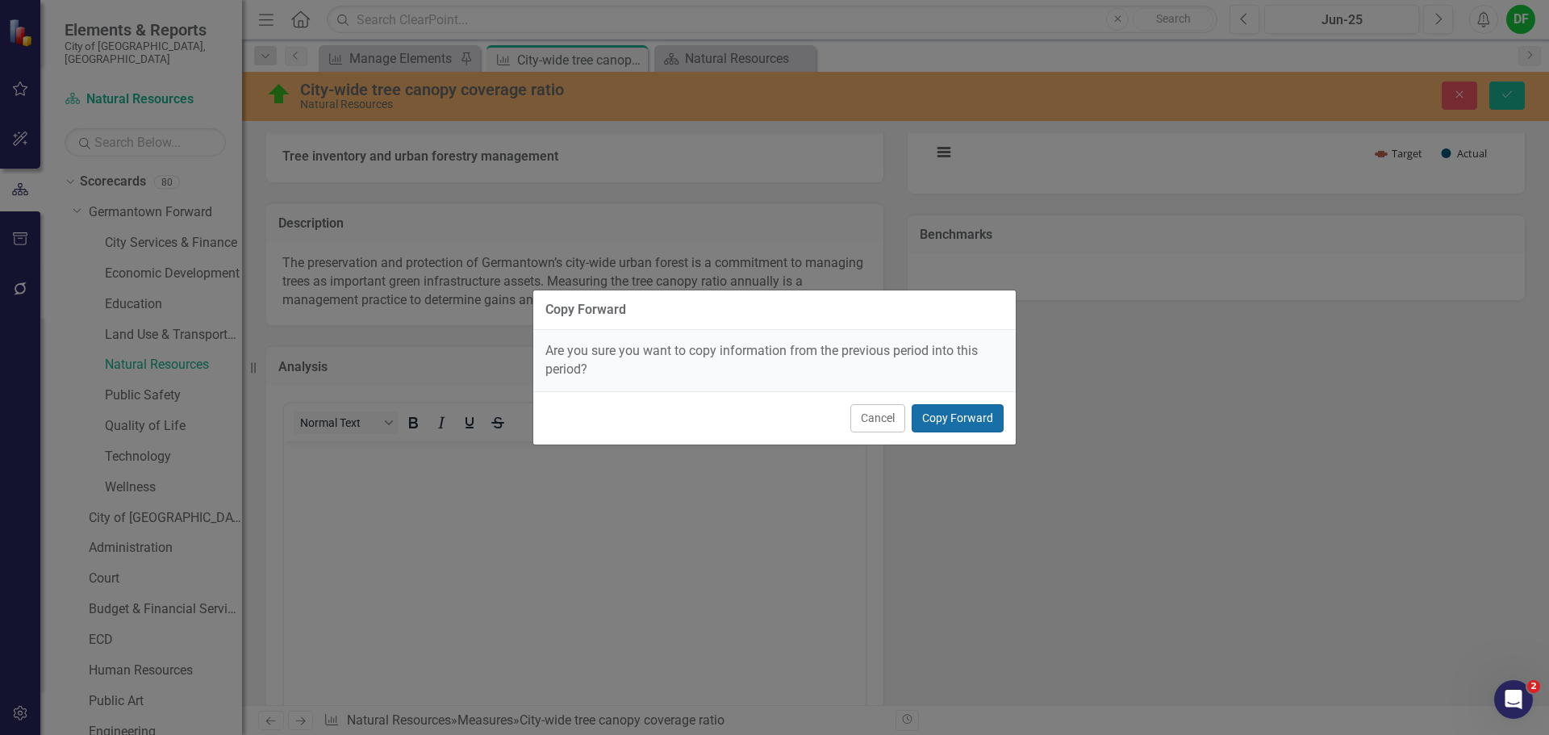
click at [959, 416] on button "Copy Forward" at bounding box center [958, 418] width 92 height 28
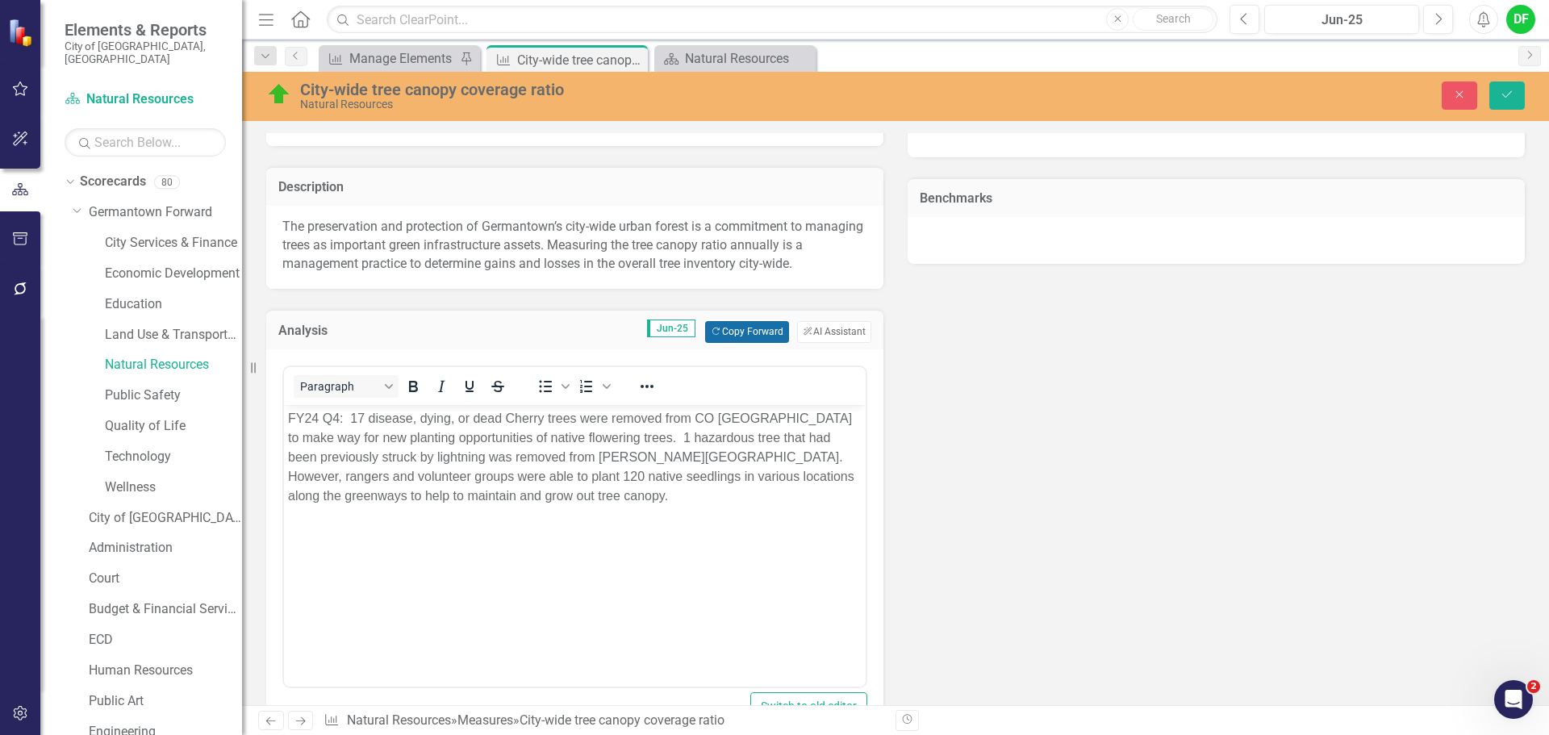
scroll to position [522, 0]
click at [1451, 100] on button "Close" at bounding box center [1458, 95] width 35 height 28
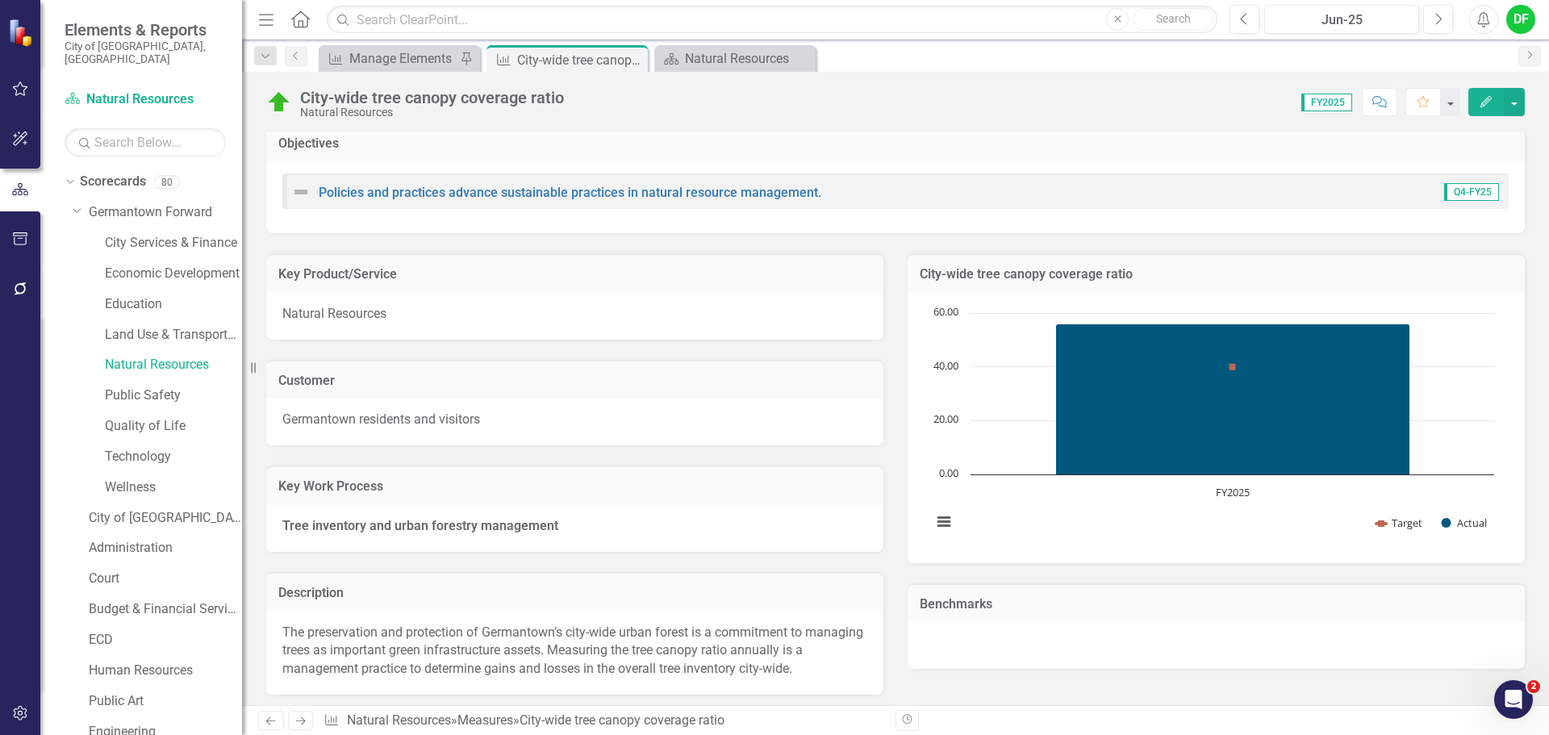
scroll to position [0, 0]
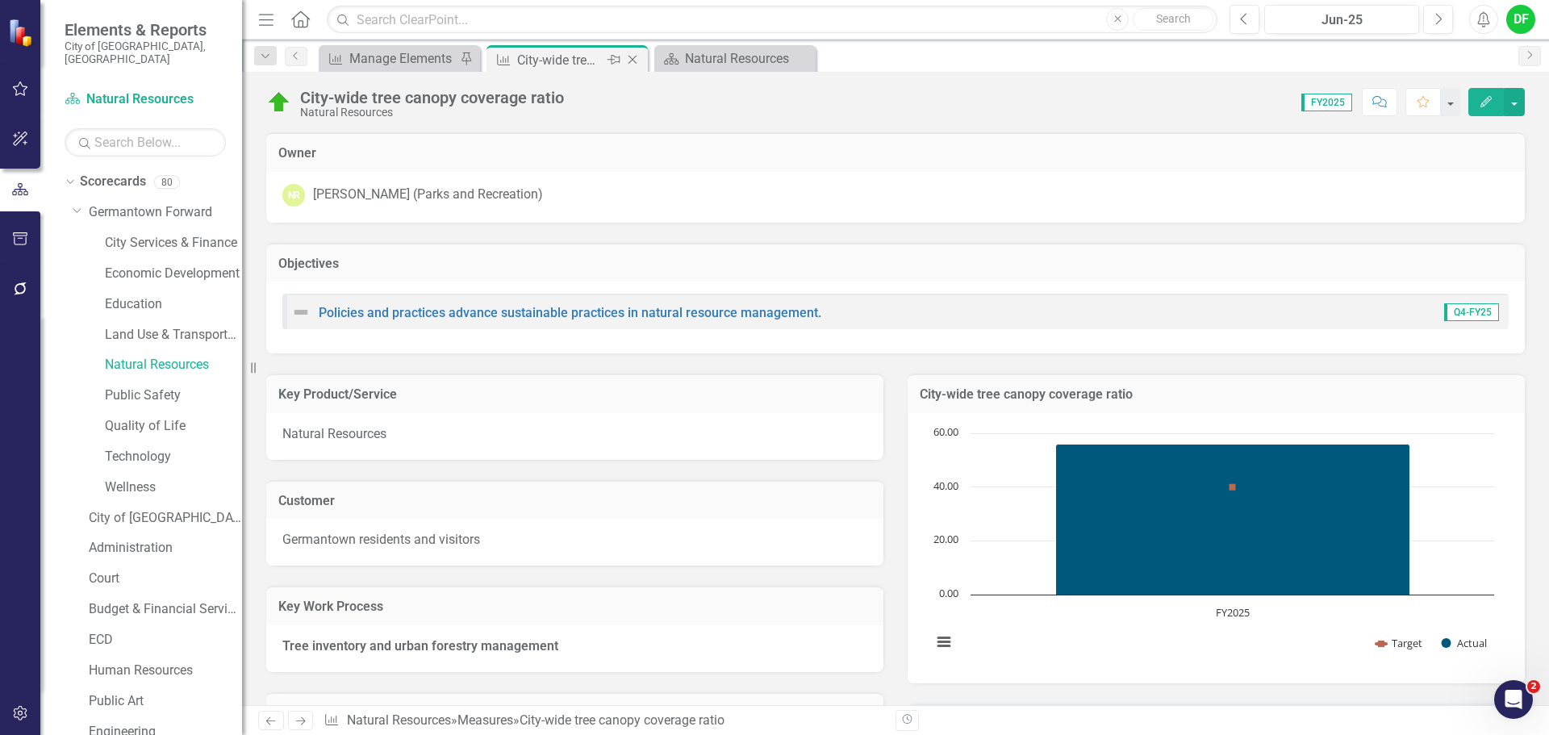
click at [632, 58] on icon "Close" at bounding box center [632, 59] width 16 height 13
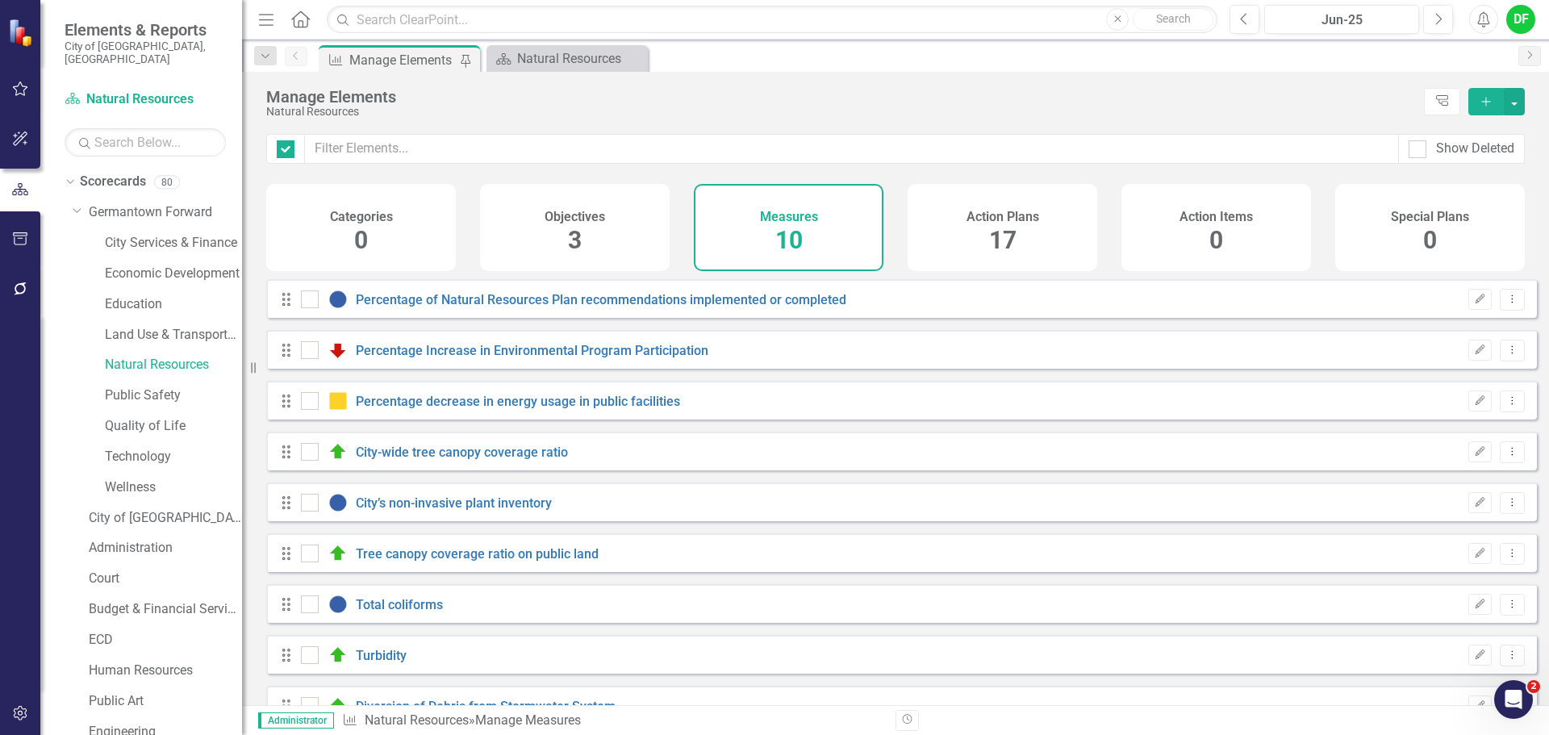
checkbox input "false"
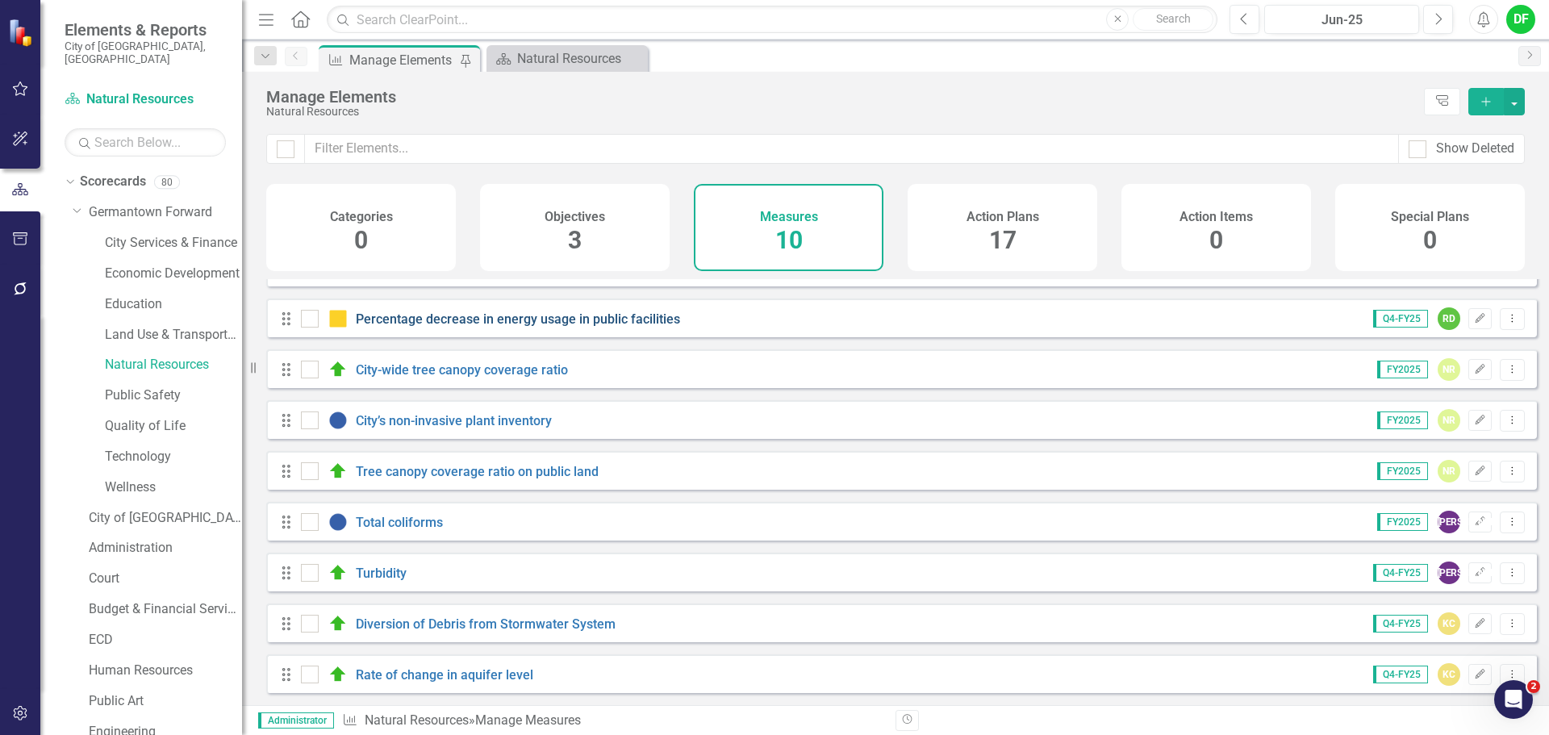
scroll to position [94, 0]
click at [423, 423] on link "City’s non-invasive plant inventory" at bounding box center [454, 420] width 196 height 15
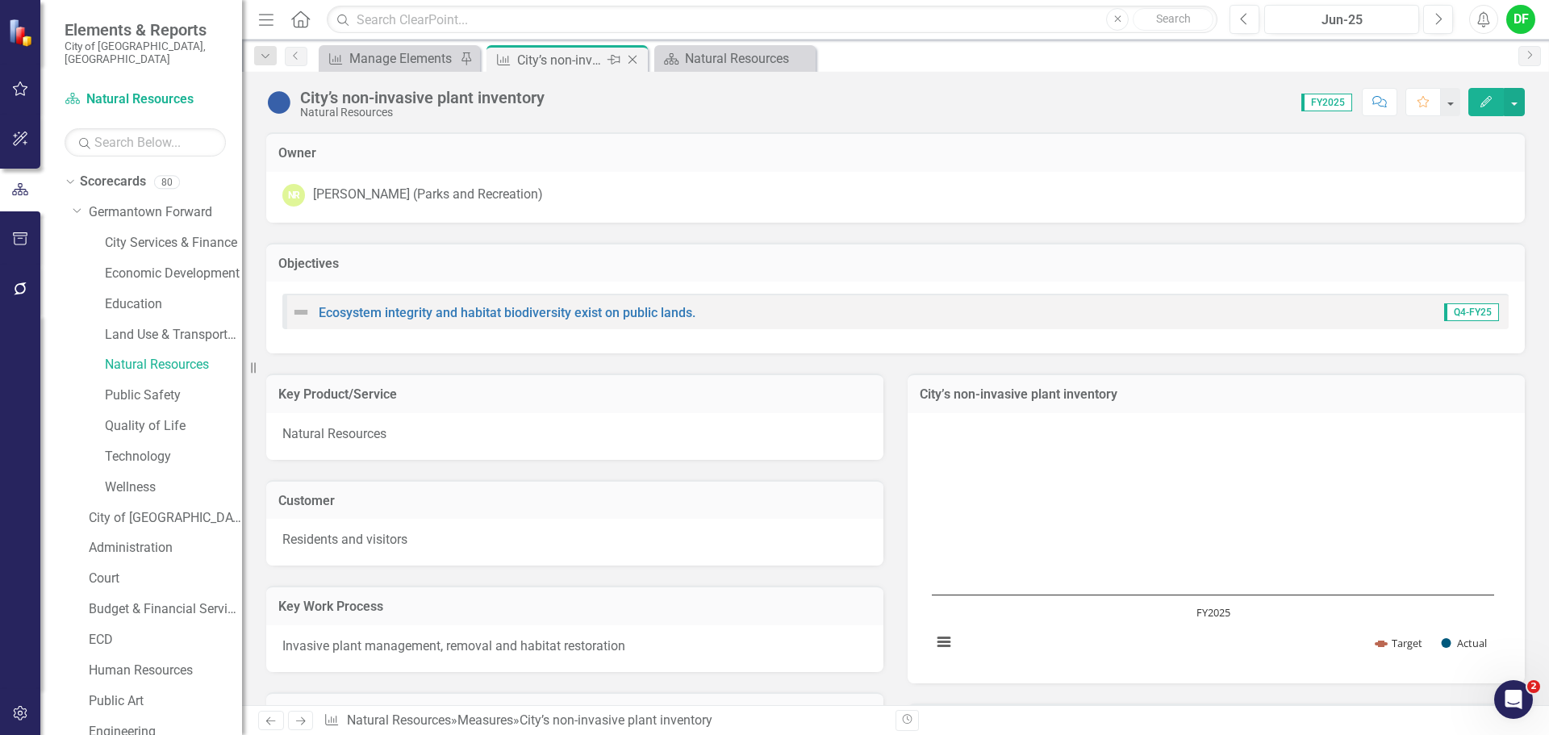
click at [632, 60] on icon "Close" at bounding box center [632, 59] width 16 height 13
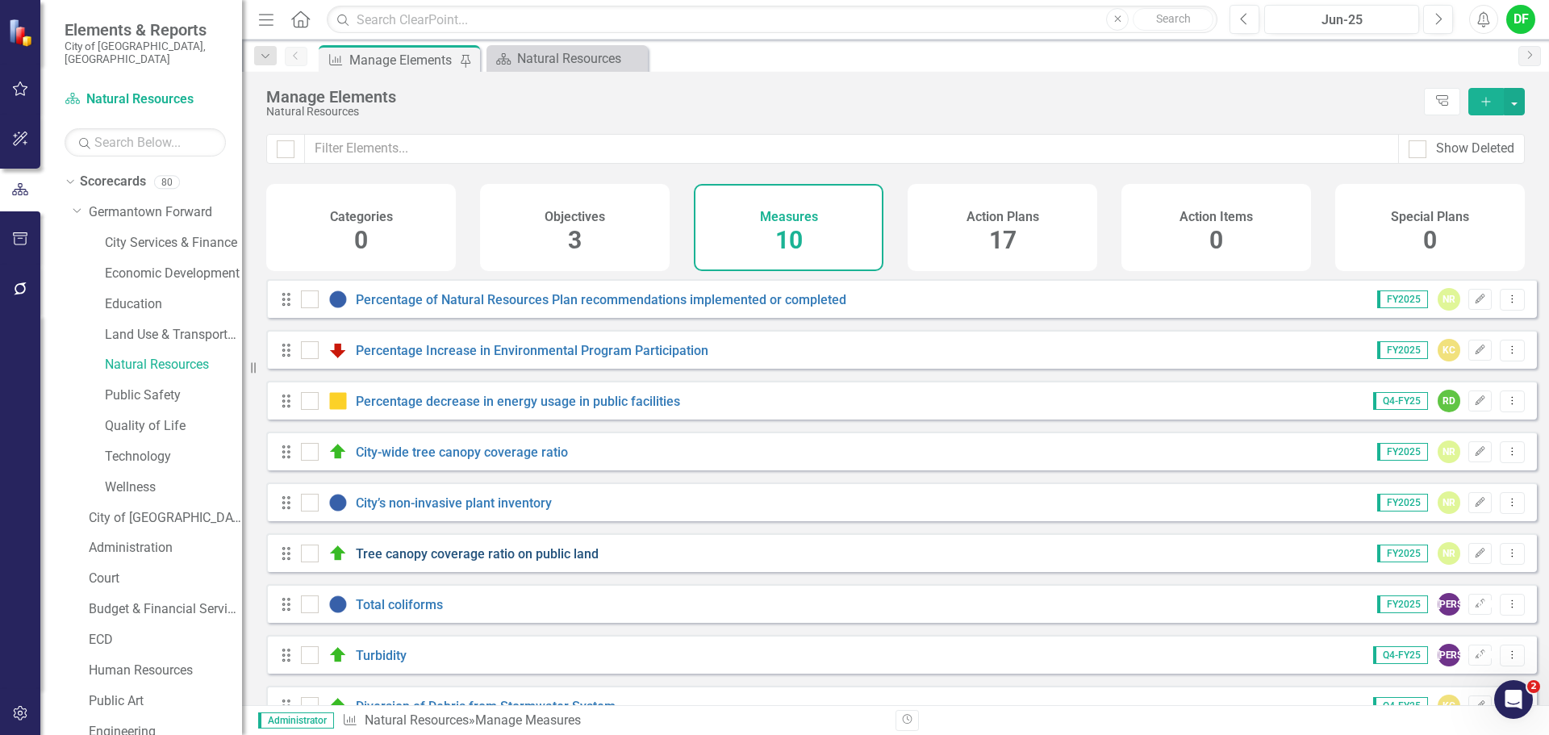
click at [425, 561] on link "Tree canopy coverage ratio on public land" at bounding box center [477, 553] width 243 height 15
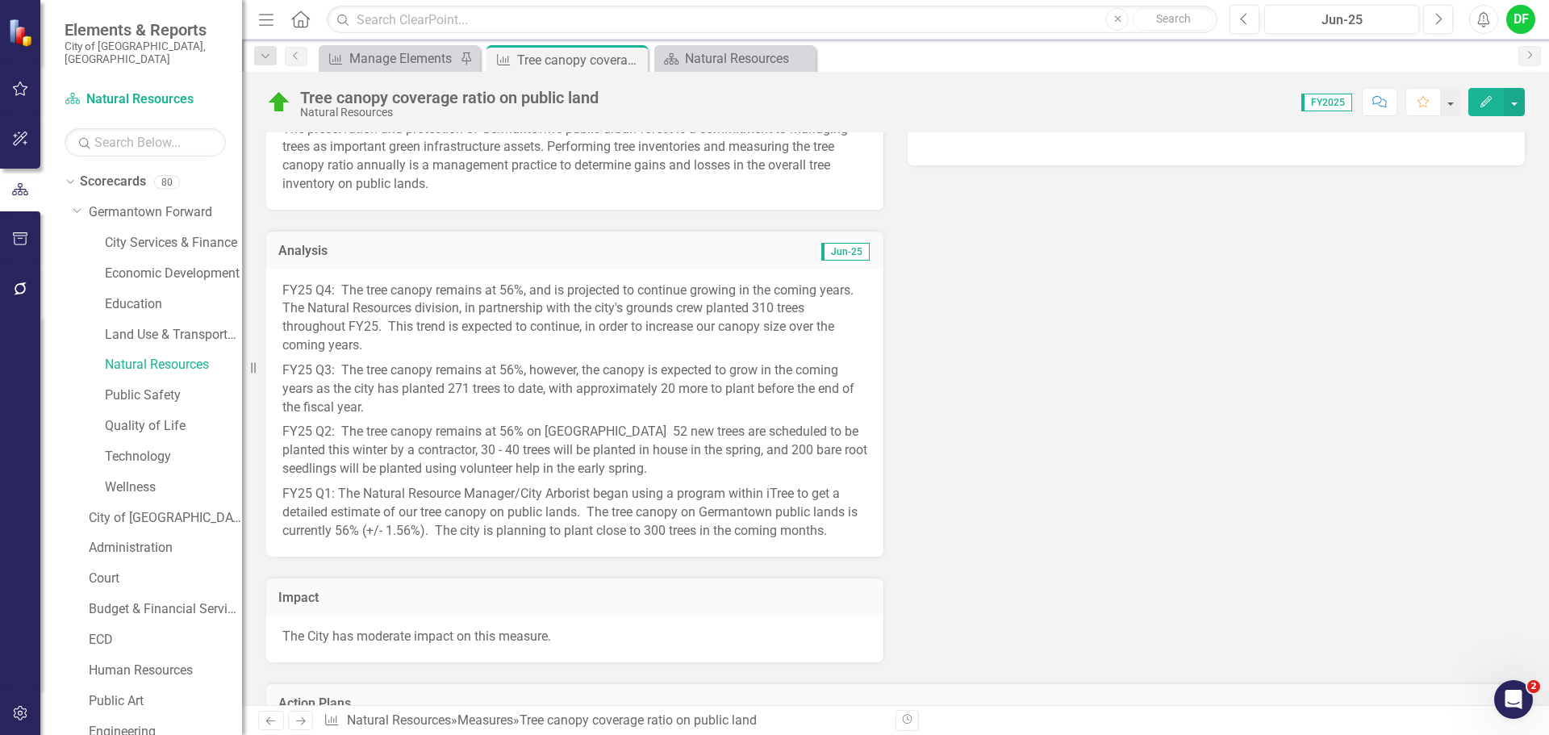
scroll to position [588, 0]
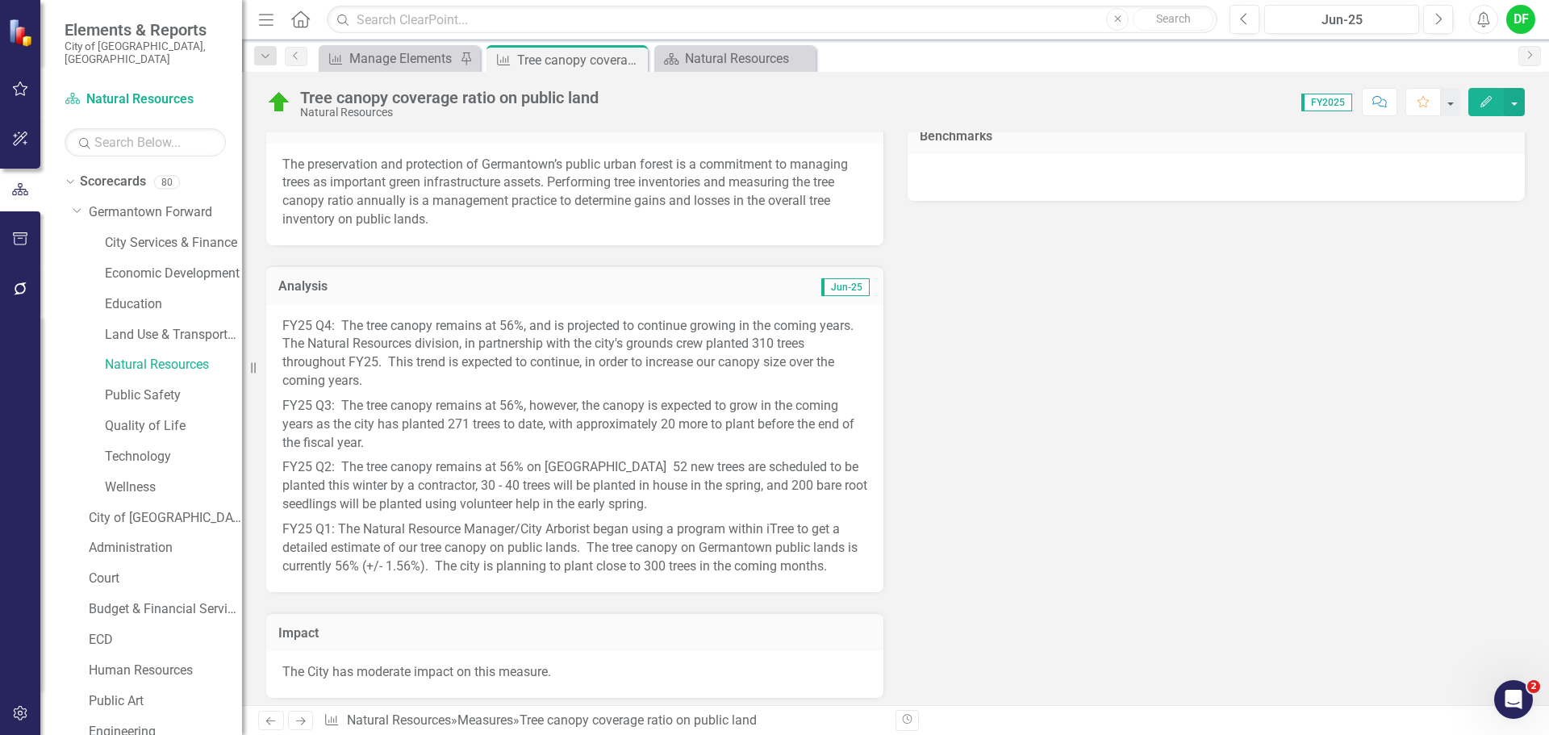
click at [292, 325] on p "FY25 Q4: The tree canopy remains at 56%, and is projected to continue growing i…" at bounding box center [574, 355] width 585 height 77
click at [286, 327] on p "FY25 Q4: The tree canopy remains at 56%, and is projected to continue growing i…" at bounding box center [574, 355] width 585 height 77
click at [294, 326] on p "FY25 Q4: The tree canopy remains at 56%, and is projected to continue growing i…" at bounding box center [574, 355] width 585 height 77
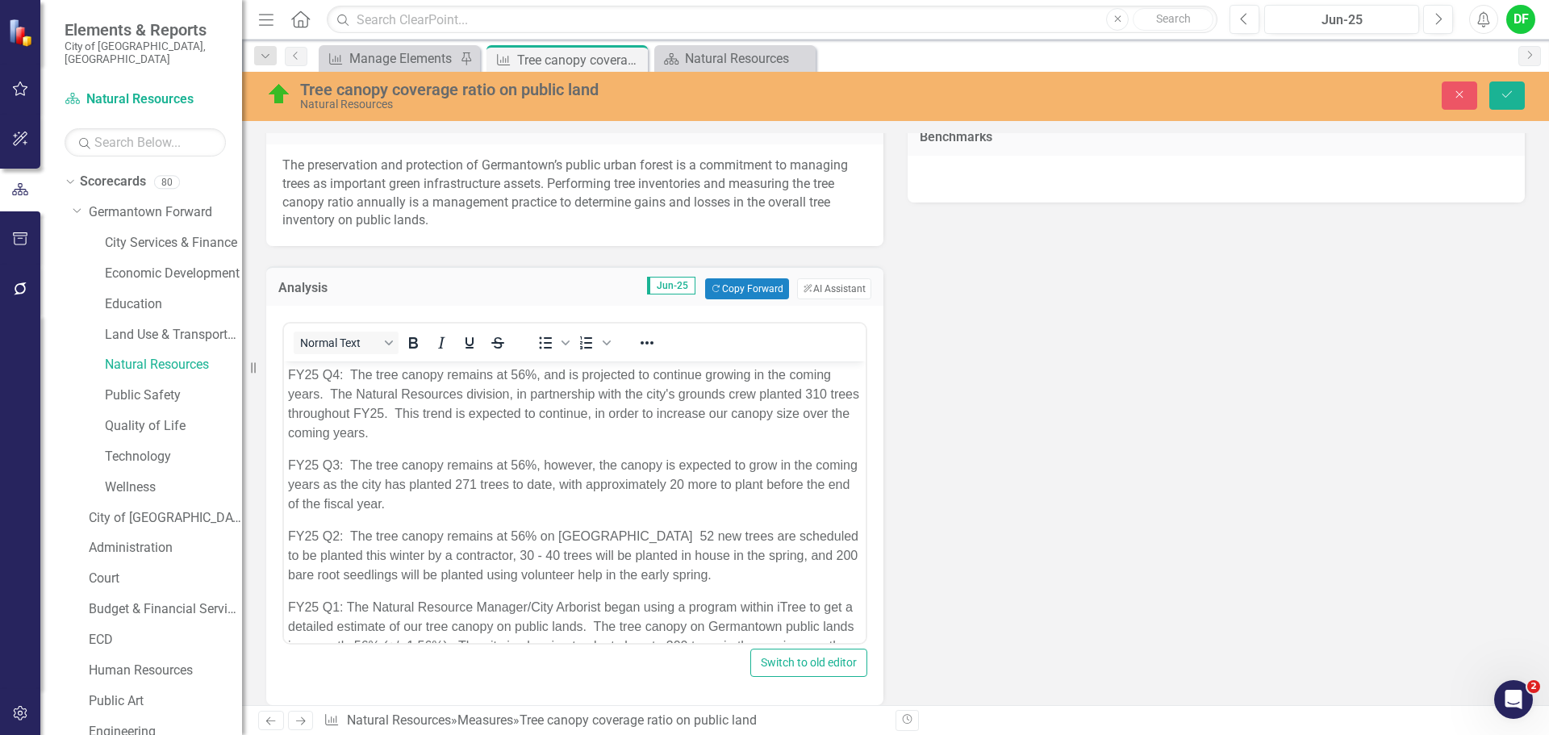
scroll to position [0, 0]
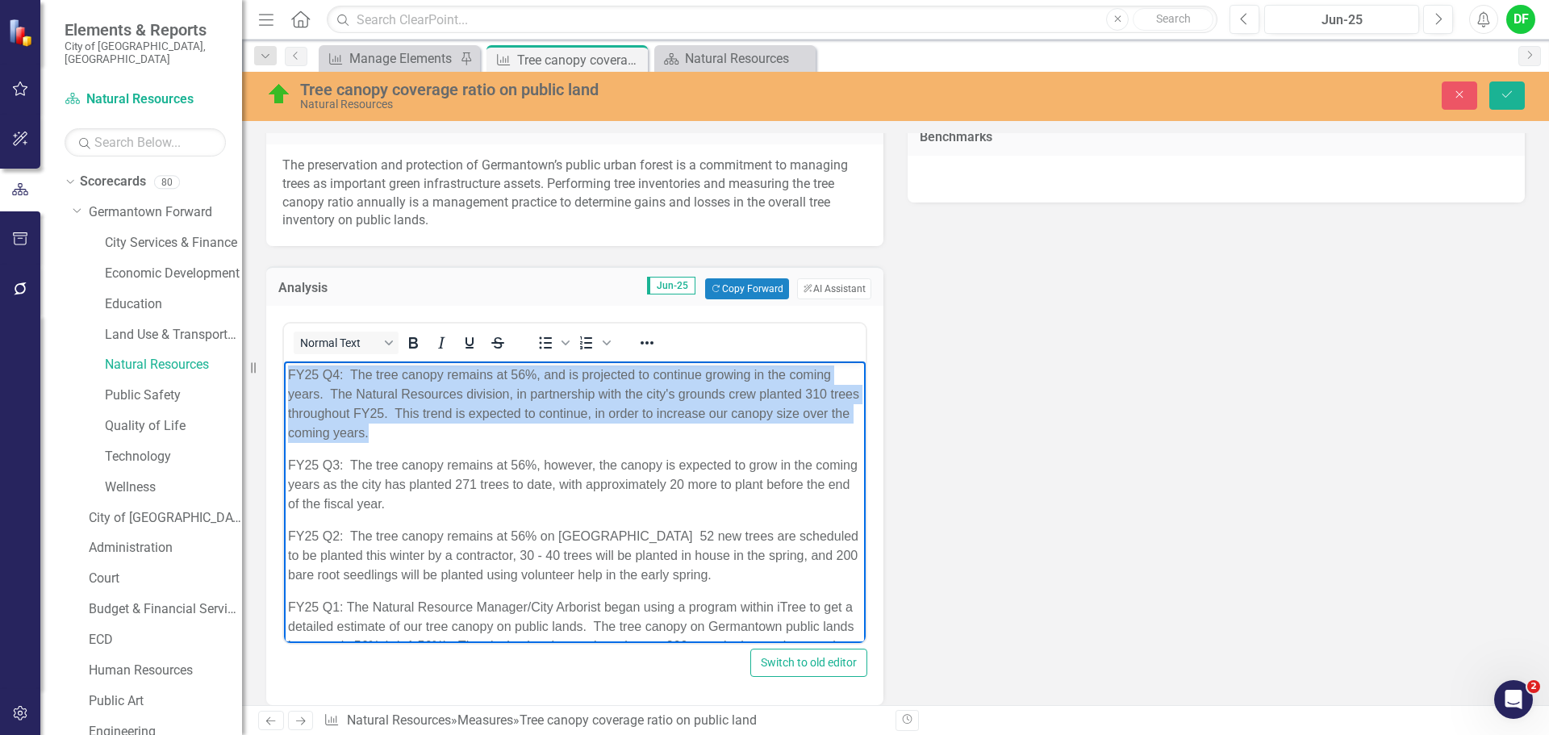
drag, startPoint x: 436, startPoint y: 433, endPoint x: 284, endPoint y: 373, distance: 163.3
click at [284, 373] on body "FY25 Q4: The tree canopy remains at 56%, and is projected to continue growing i…" at bounding box center [575, 516] width 582 height 311
copy p "FY25 Q4: The tree canopy remains at 56%, and is projected to continue growing i…"
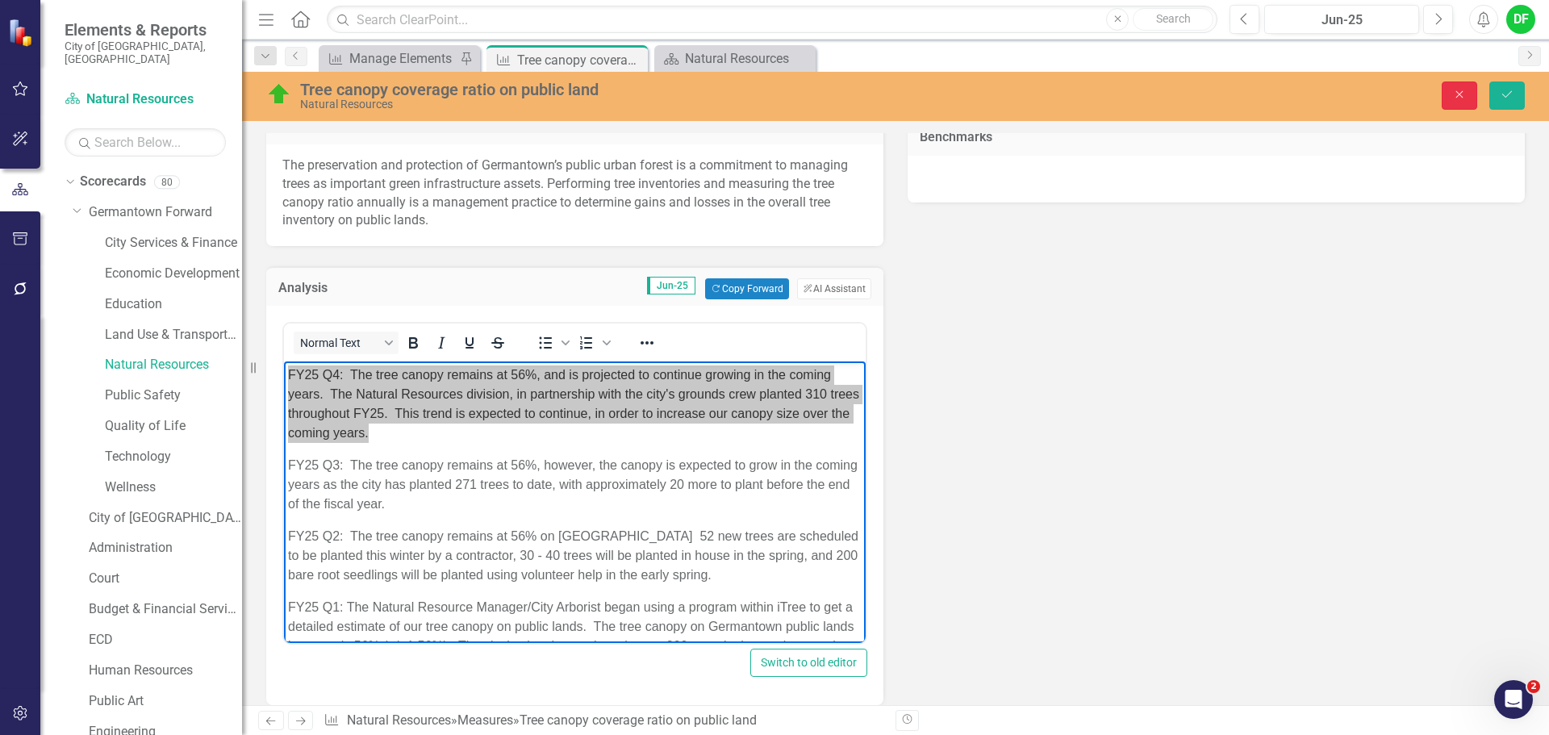
click at [1452, 94] on icon "Close" at bounding box center [1459, 94] width 15 height 11
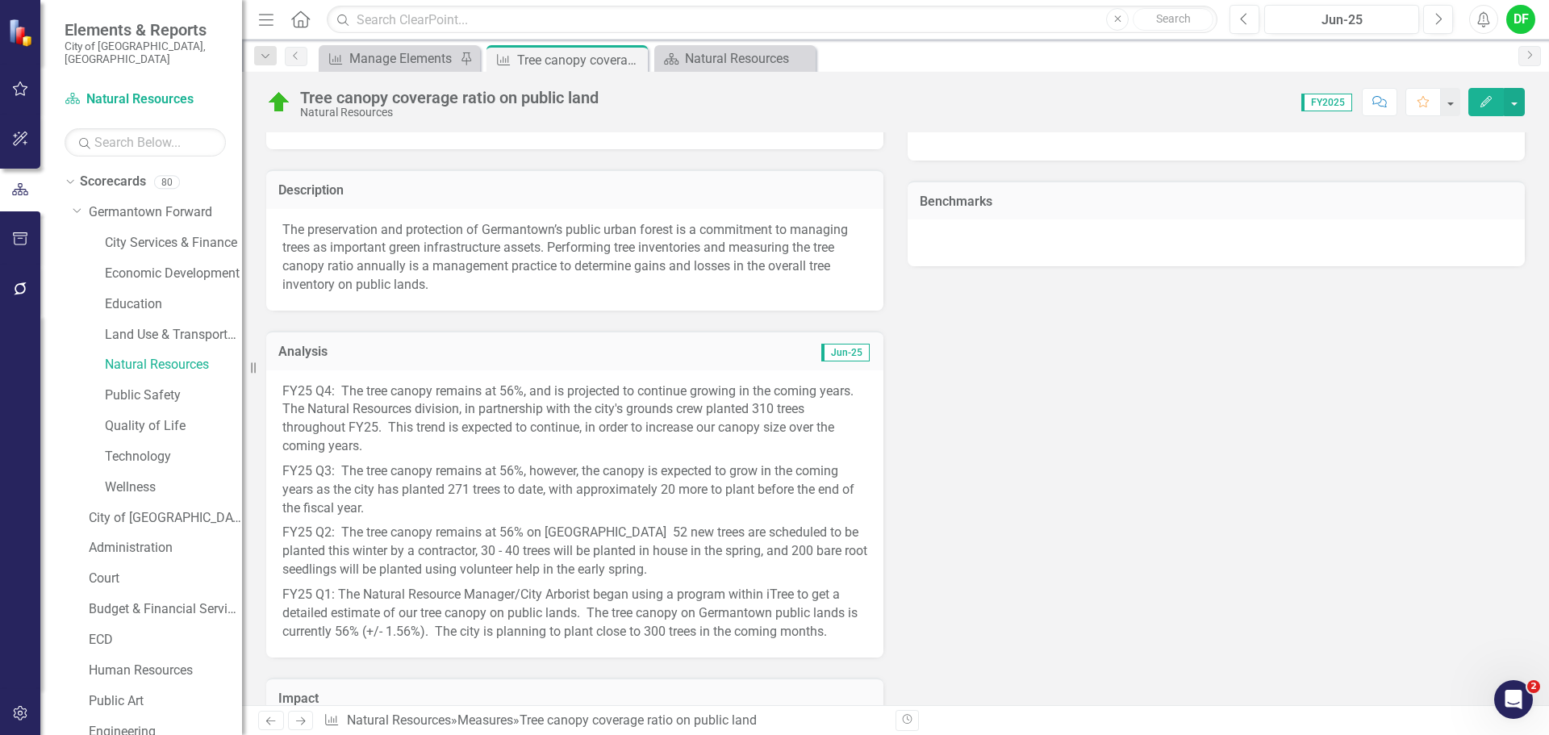
scroll to position [346, 0]
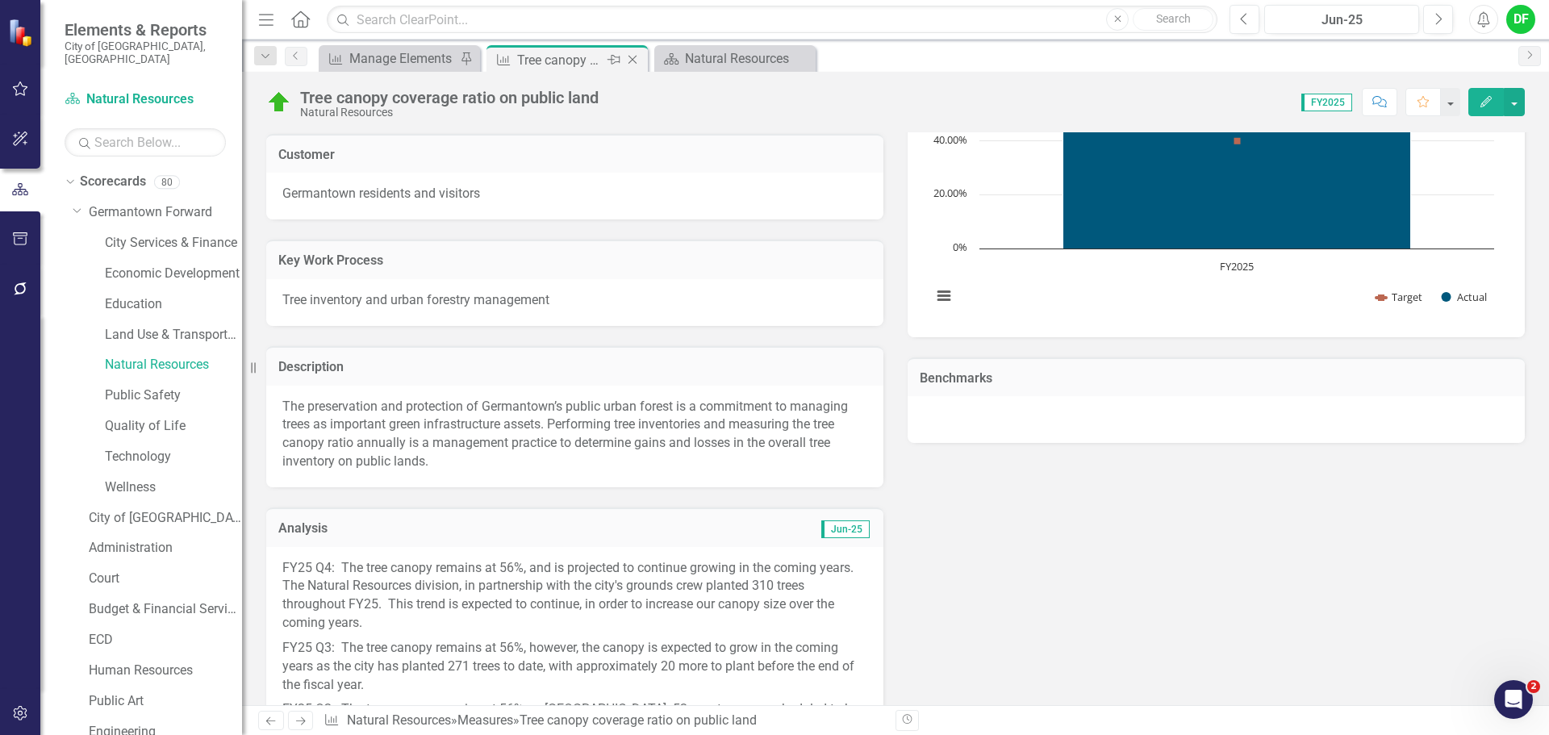
click at [632, 60] on icon at bounding box center [632, 60] width 9 height 9
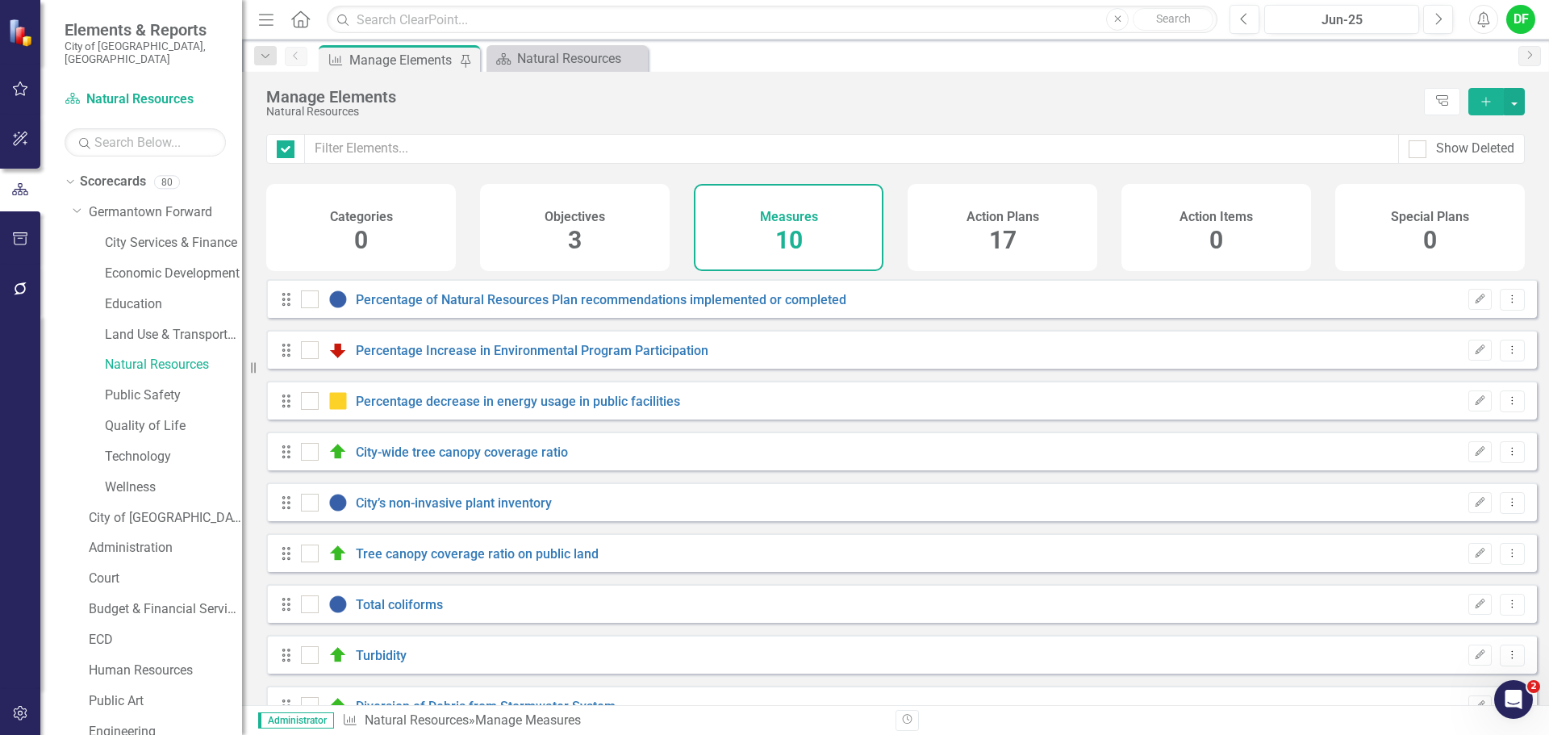
checkbox input "false"
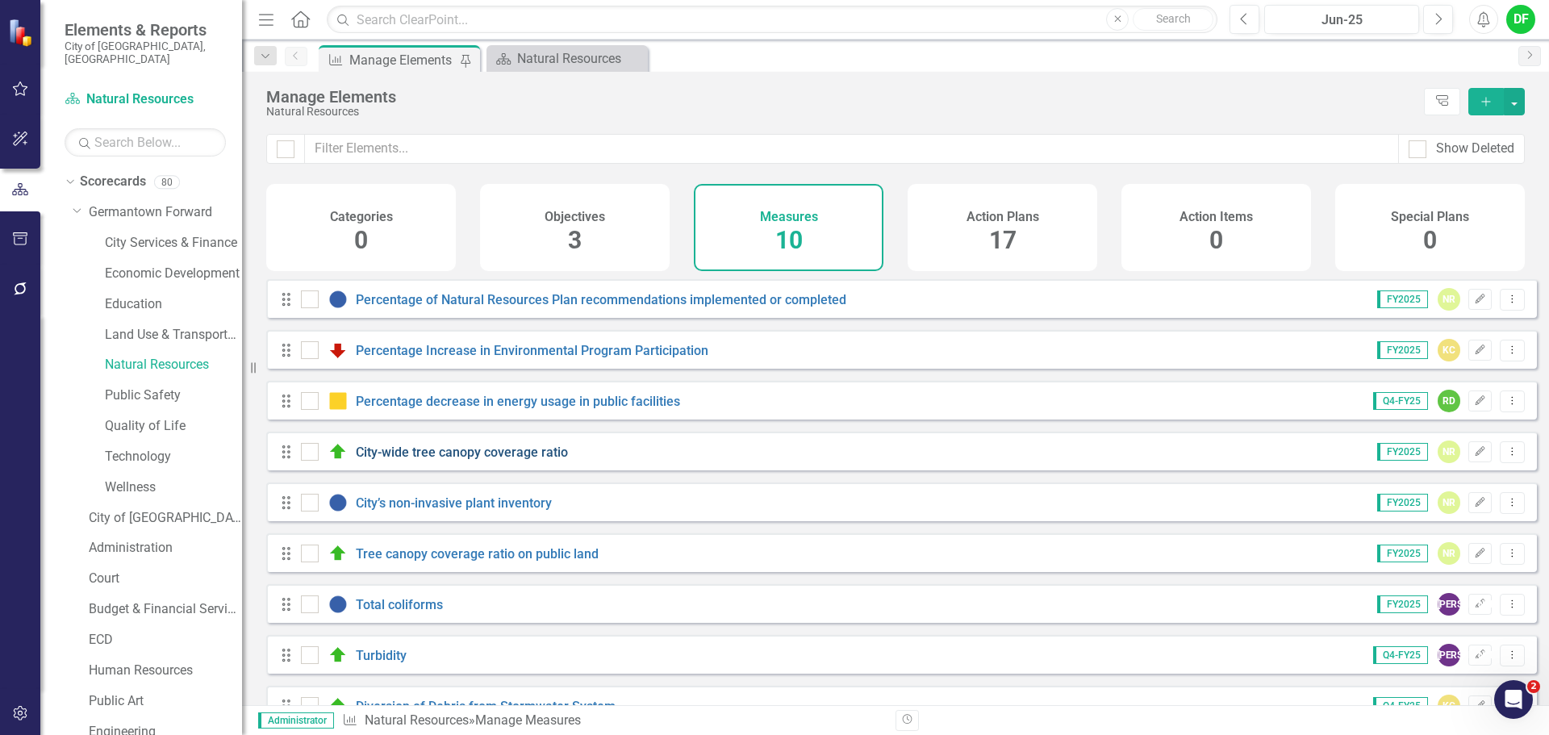
click at [419, 460] on link "City-wide tree canopy coverage ratio" at bounding box center [462, 451] width 212 height 15
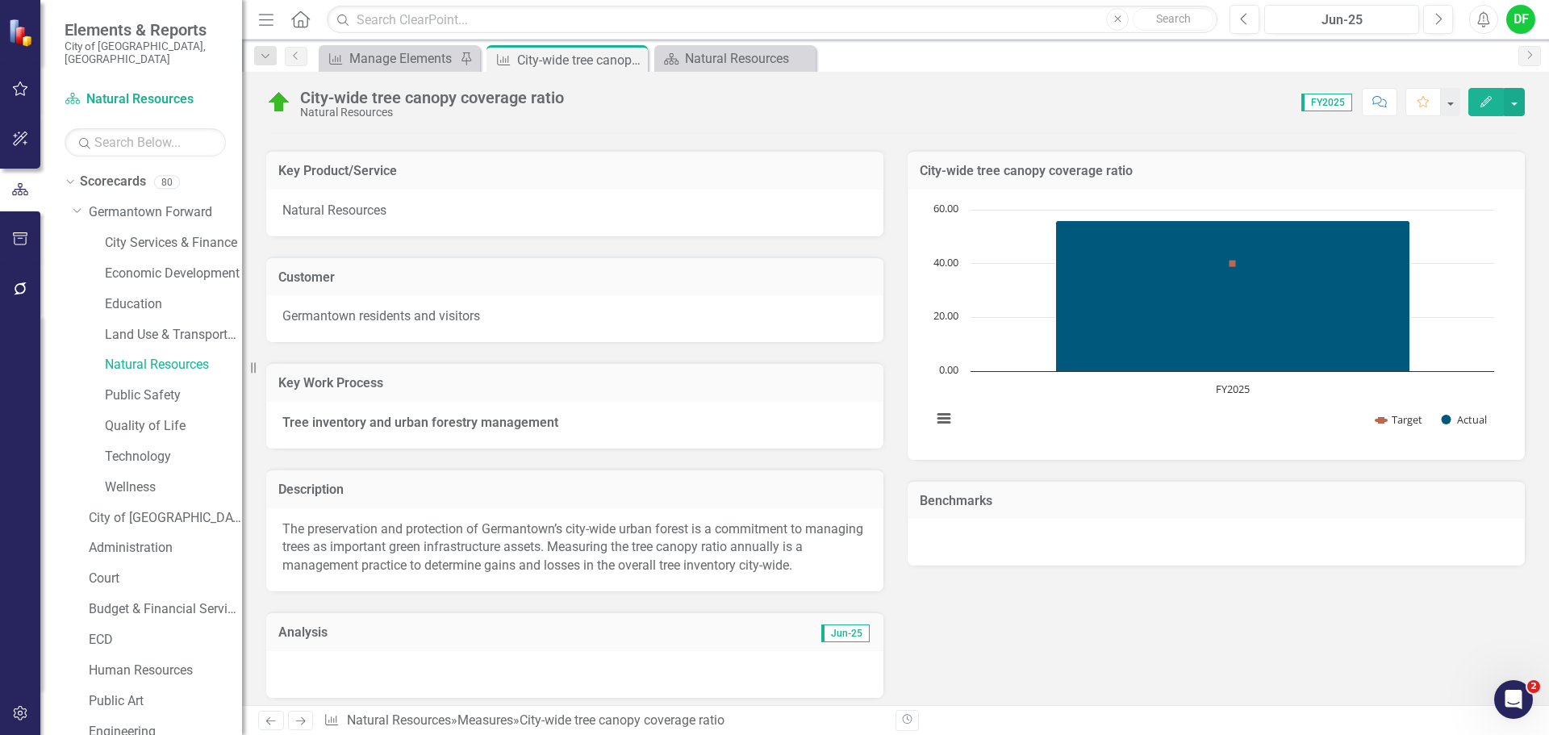
scroll to position [323, 0]
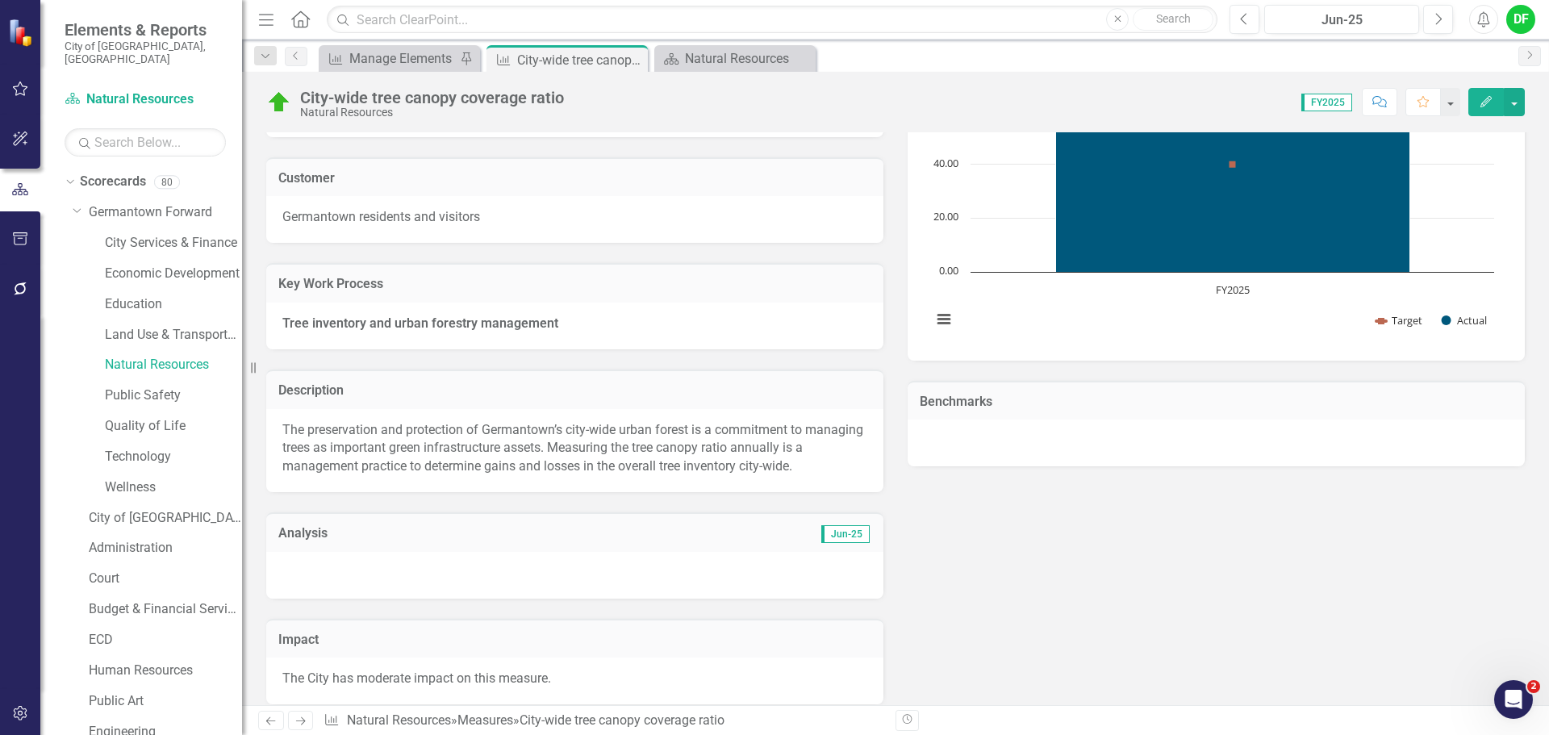
click at [351, 574] on div at bounding box center [574, 575] width 617 height 47
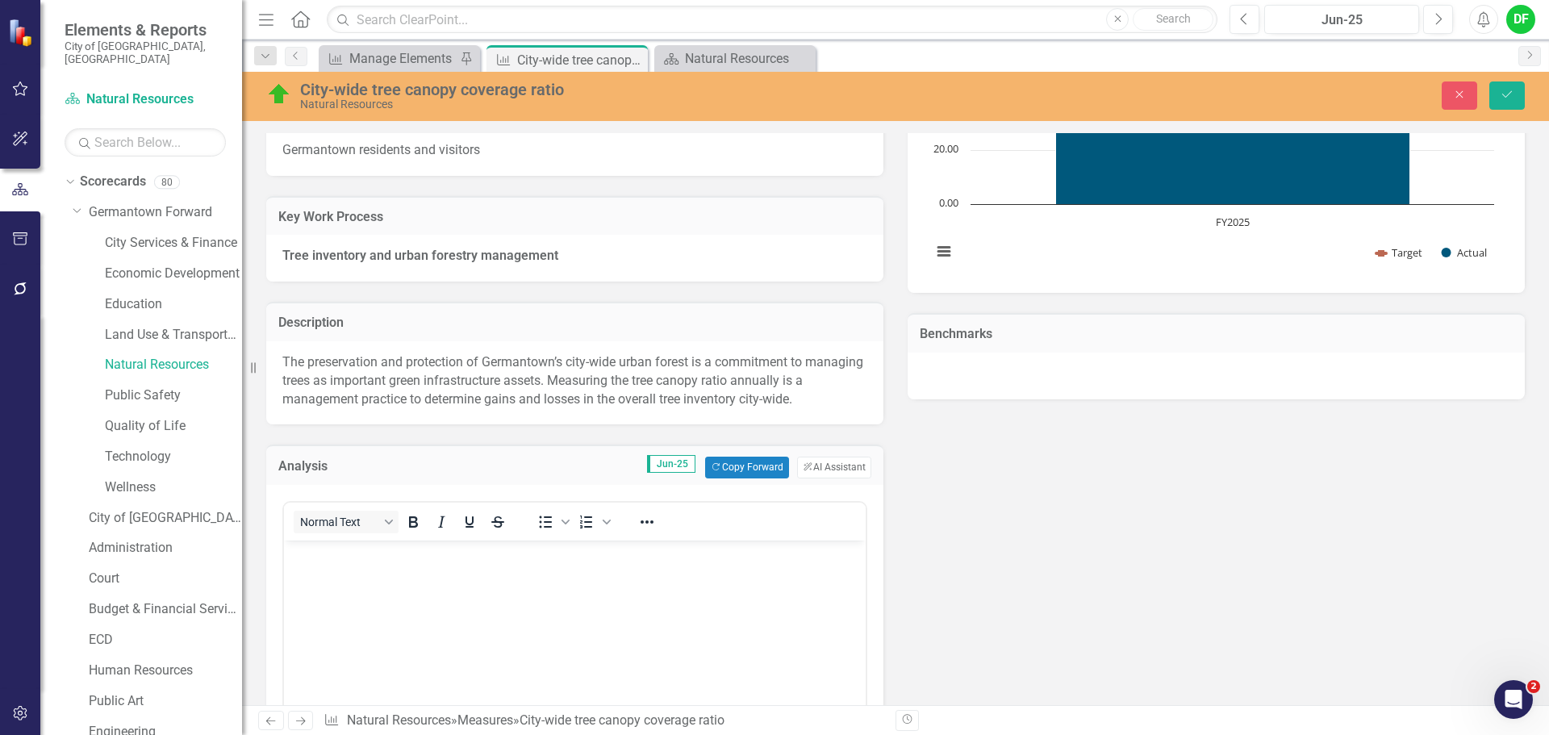
scroll to position [484, 0]
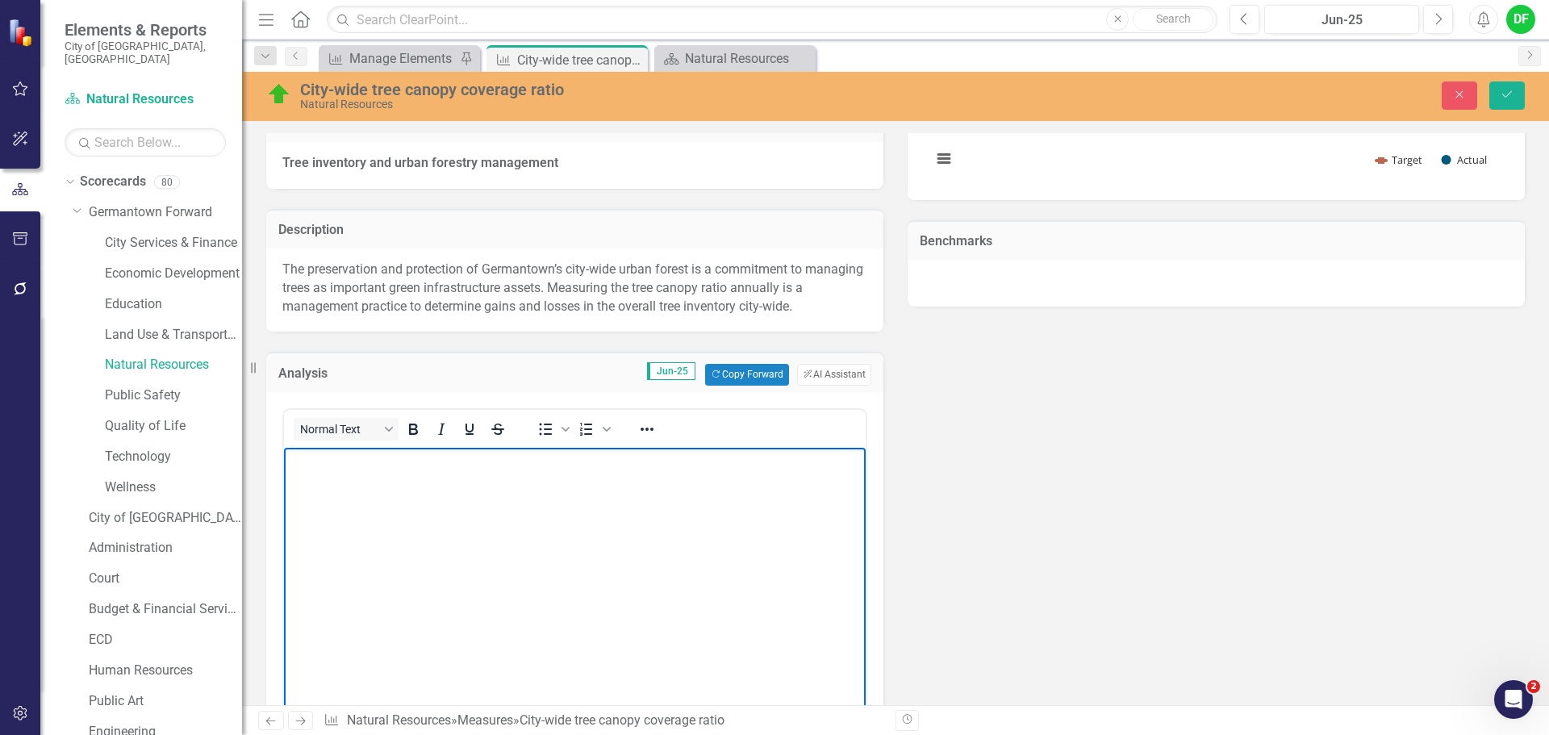
click at [359, 488] on body "Rich Text Area. Press ALT-0 for help." at bounding box center [575, 568] width 582 height 242
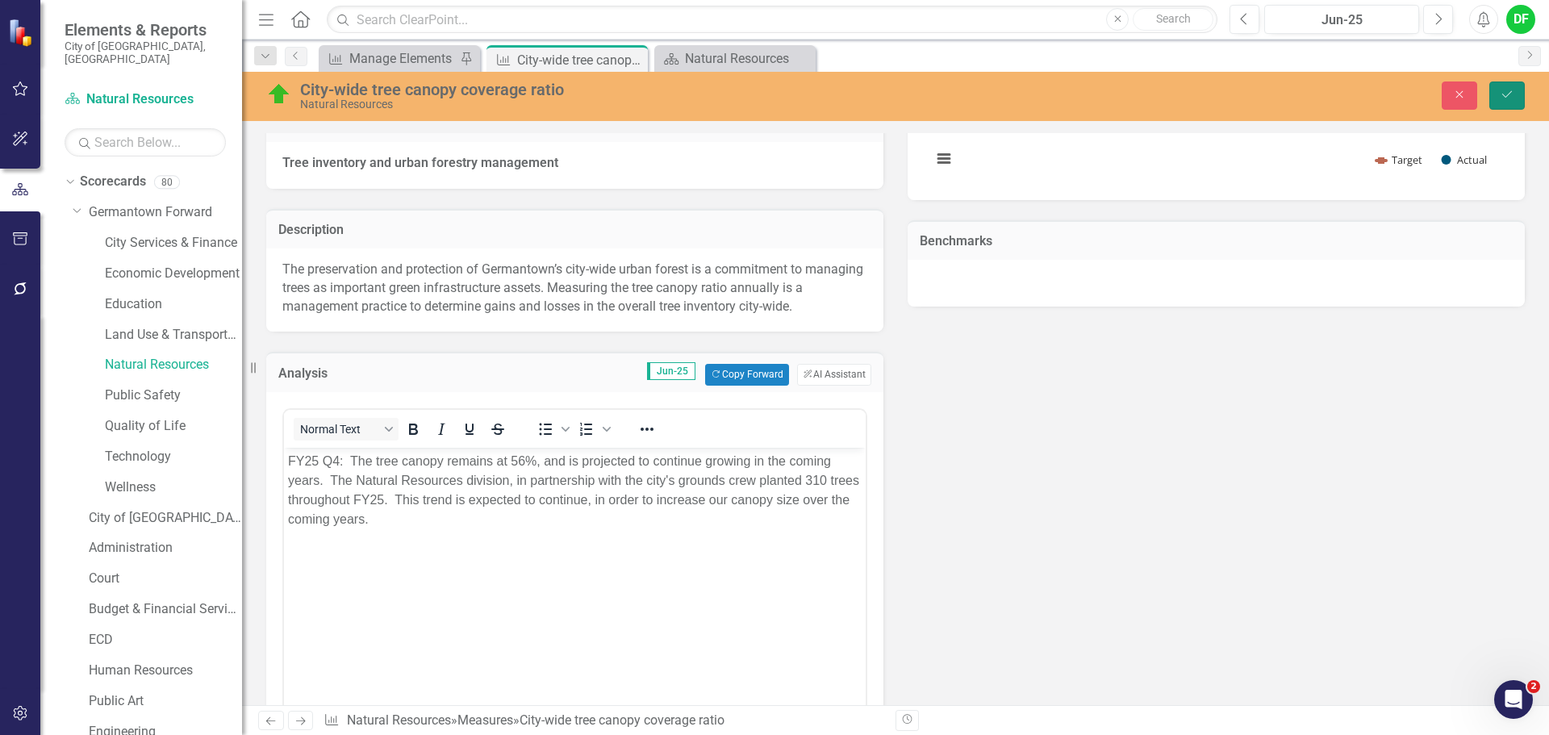
click at [1505, 93] on icon "Save" at bounding box center [1507, 94] width 15 height 11
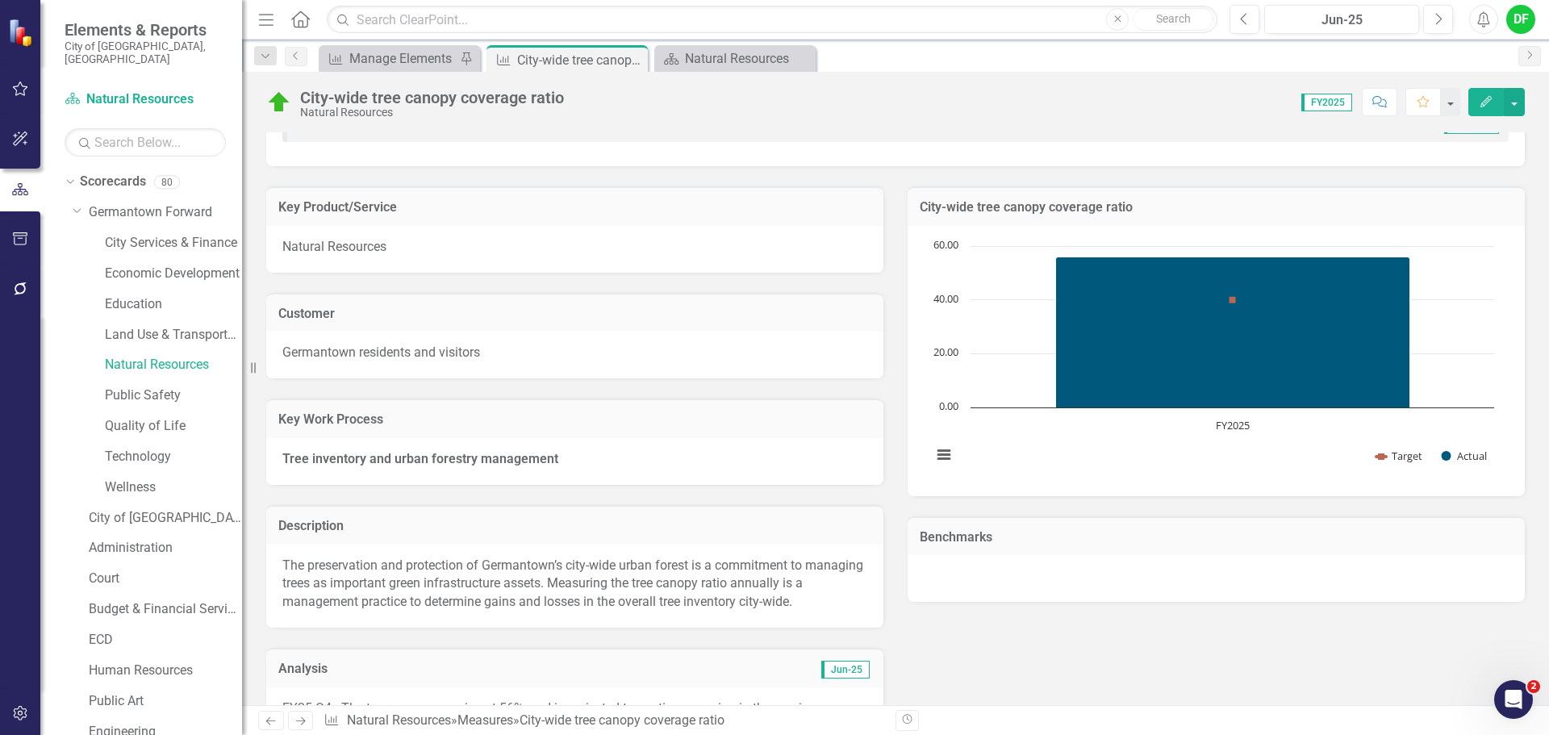
scroll to position [242, 0]
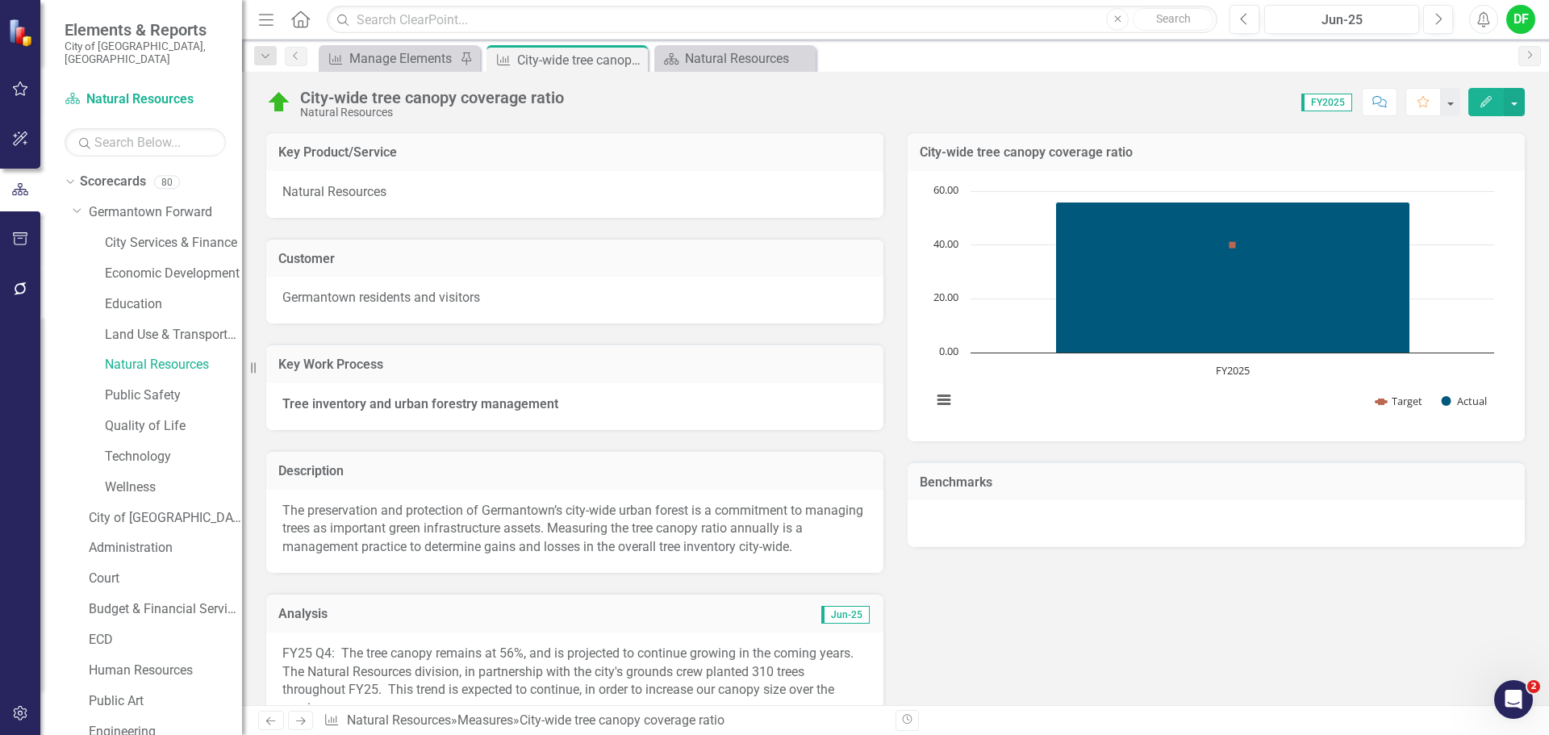
click at [558, 399] on p "Tree inventory and urban forestry management" at bounding box center [574, 404] width 585 height 19
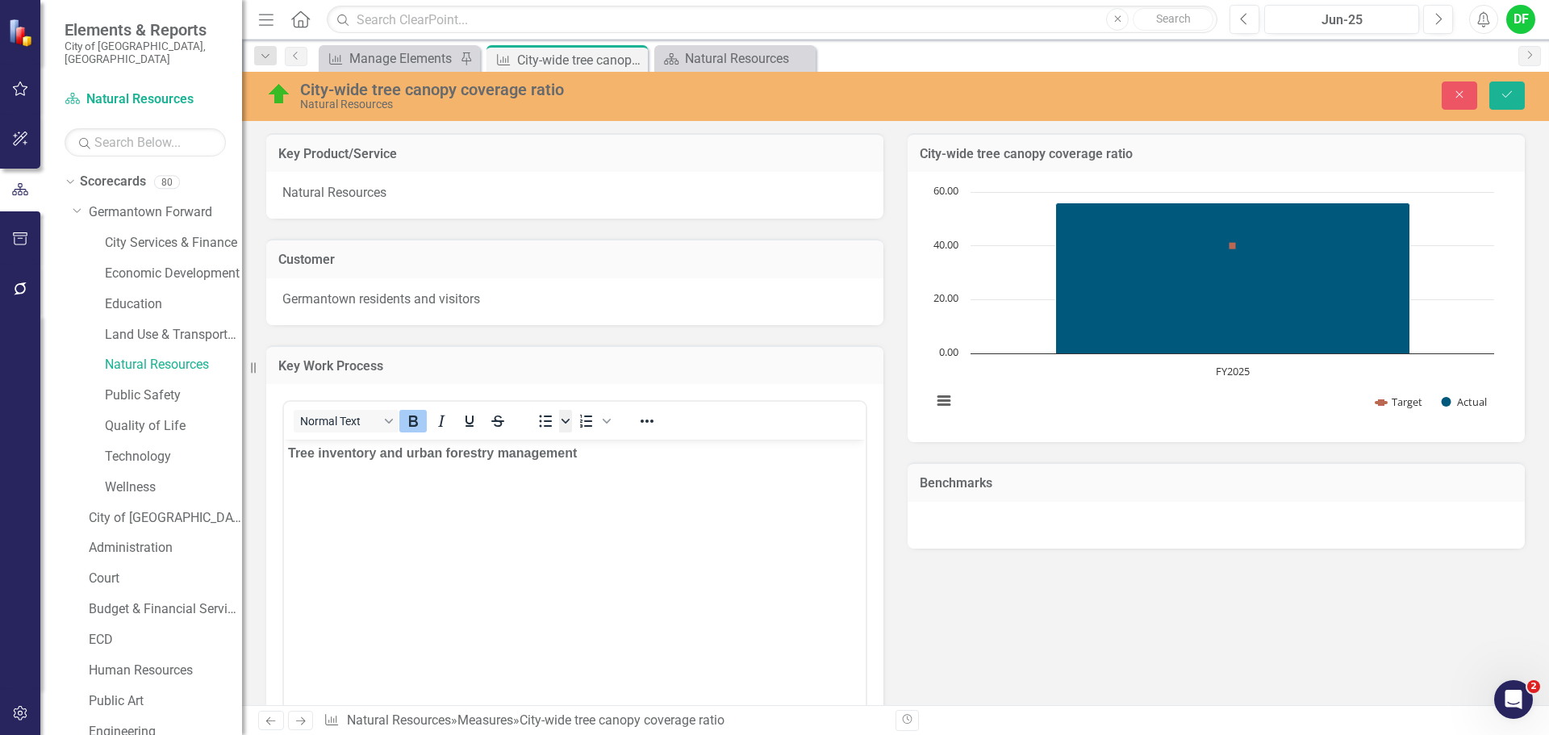
scroll to position [0, 0]
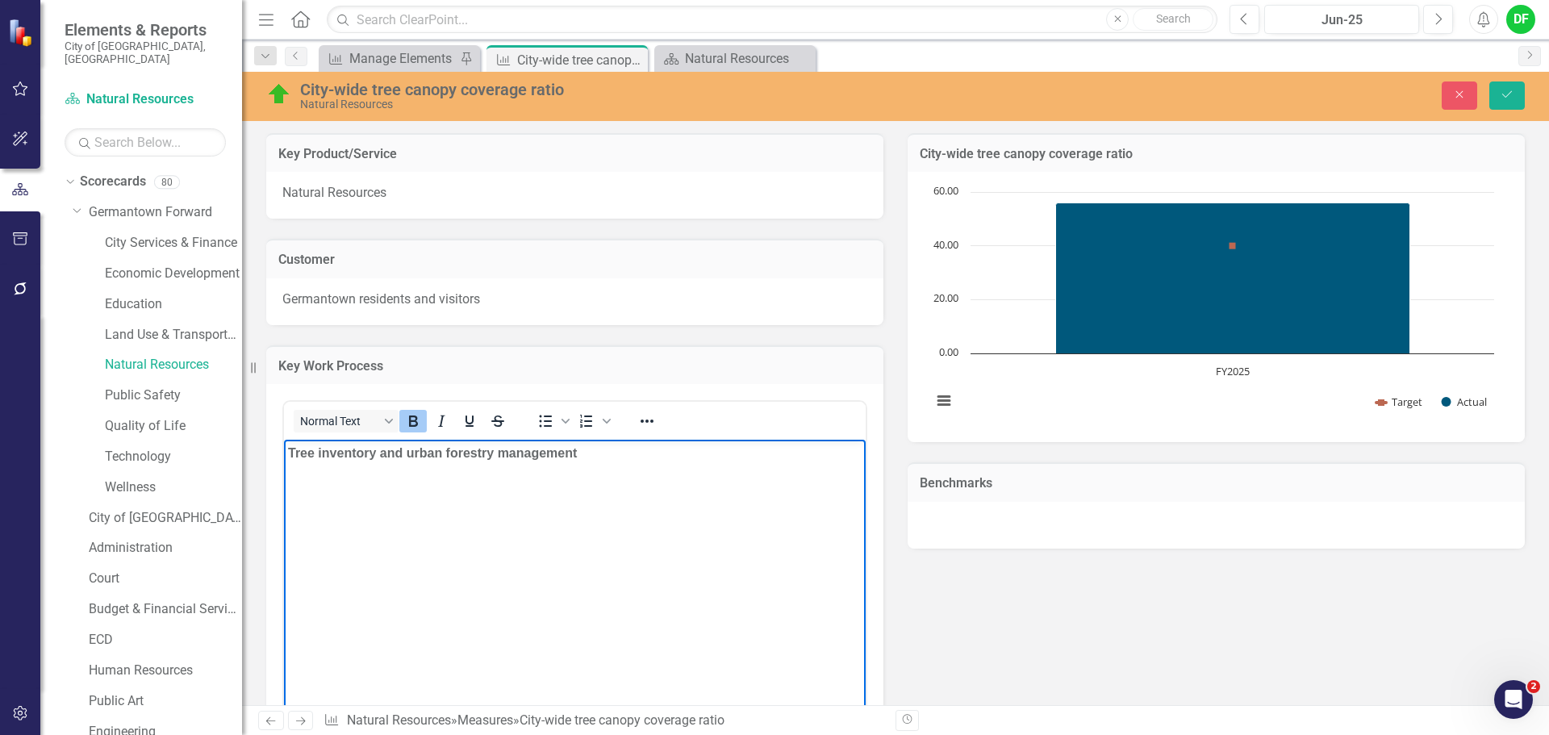
drag, startPoint x: 616, startPoint y: 461, endPoint x: 260, endPoint y: 459, distance: 356.5
click at [284, 459] on html "Tree inventory and urban forestry management" at bounding box center [575, 561] width 582 height 242
click at [418, 422] on icon "Bold" at bounding box center [412, 420] width 19 height 19
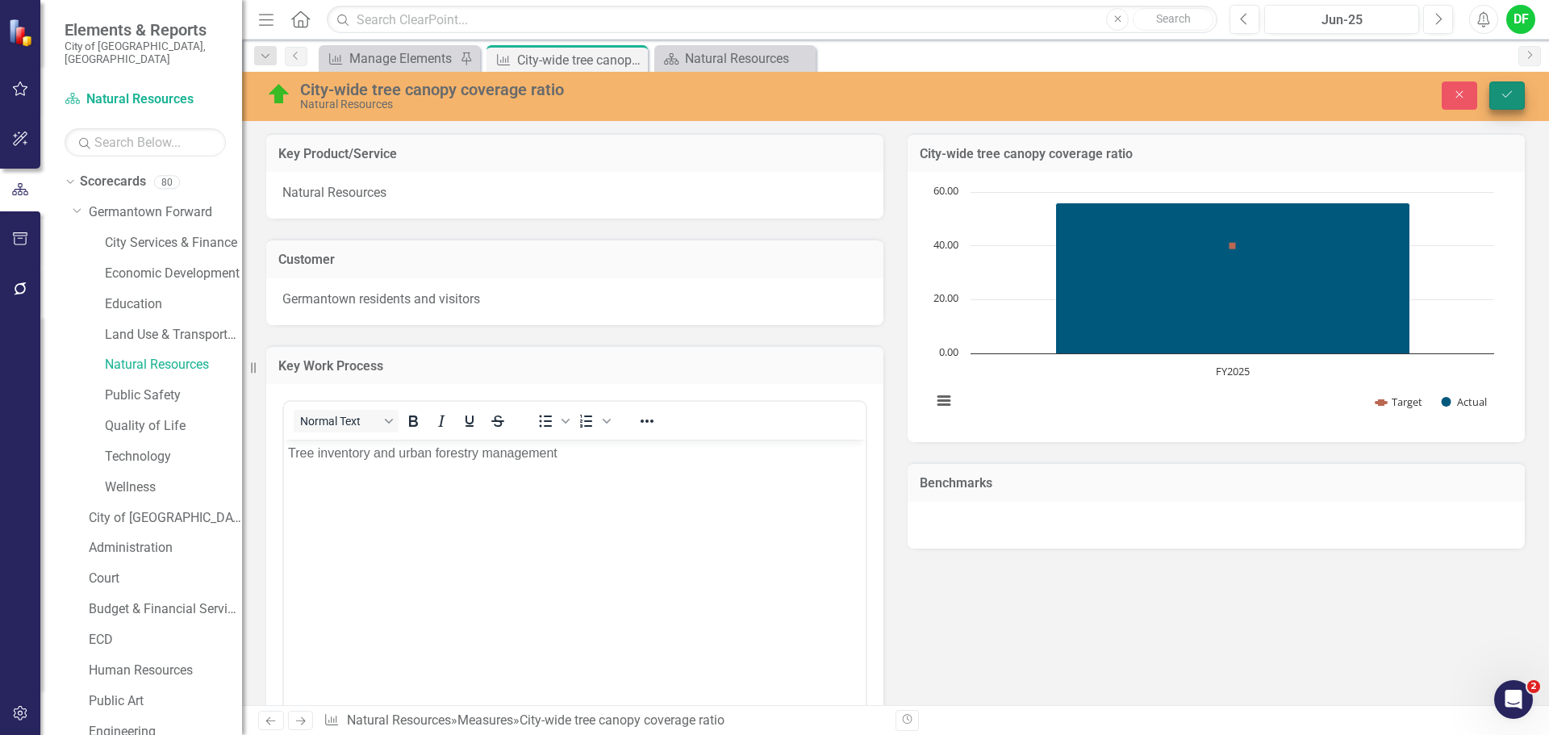
click at [1499, 94] on button "Save" at bounding box center [1506, 95] width 35 height 28
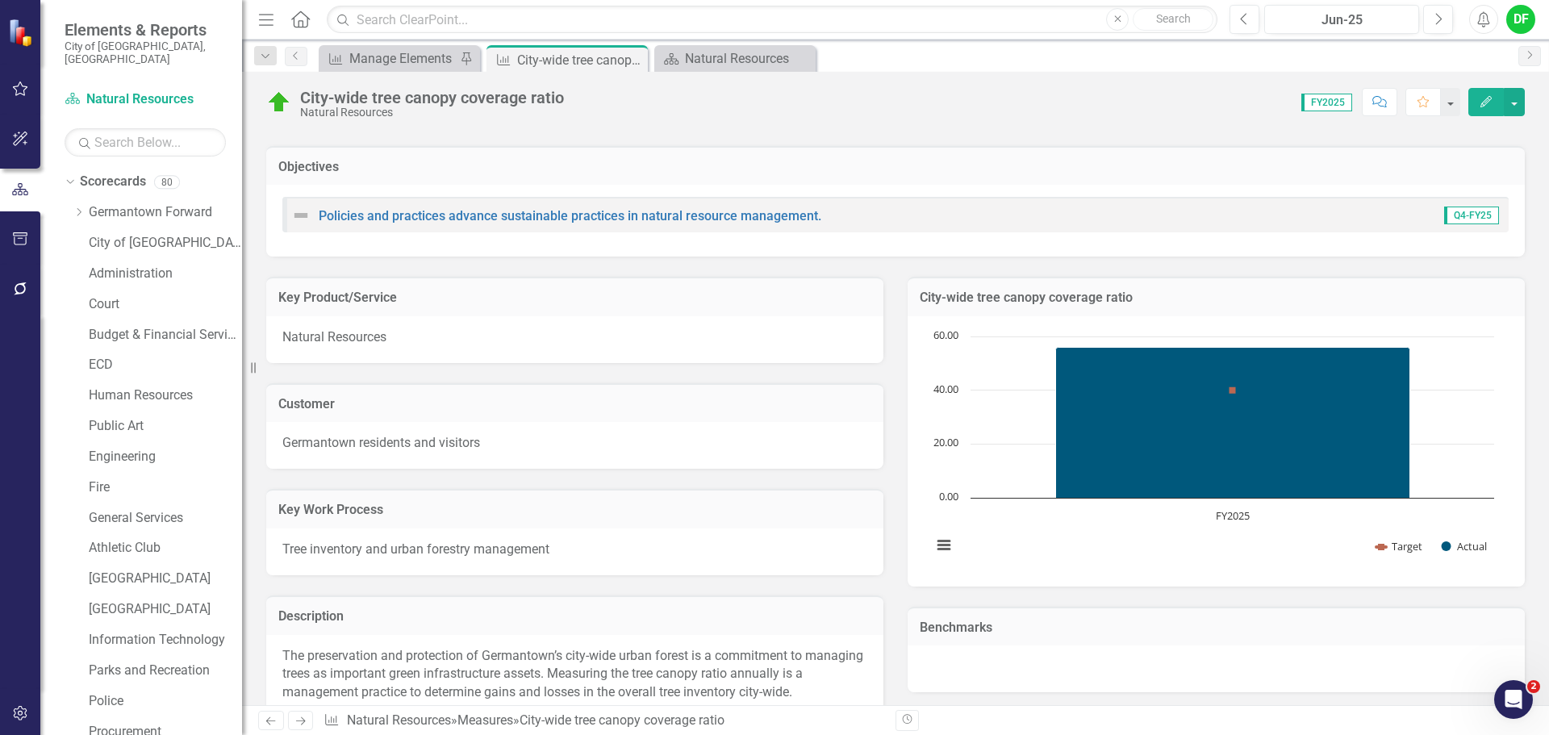
scroll to position [403, 0]
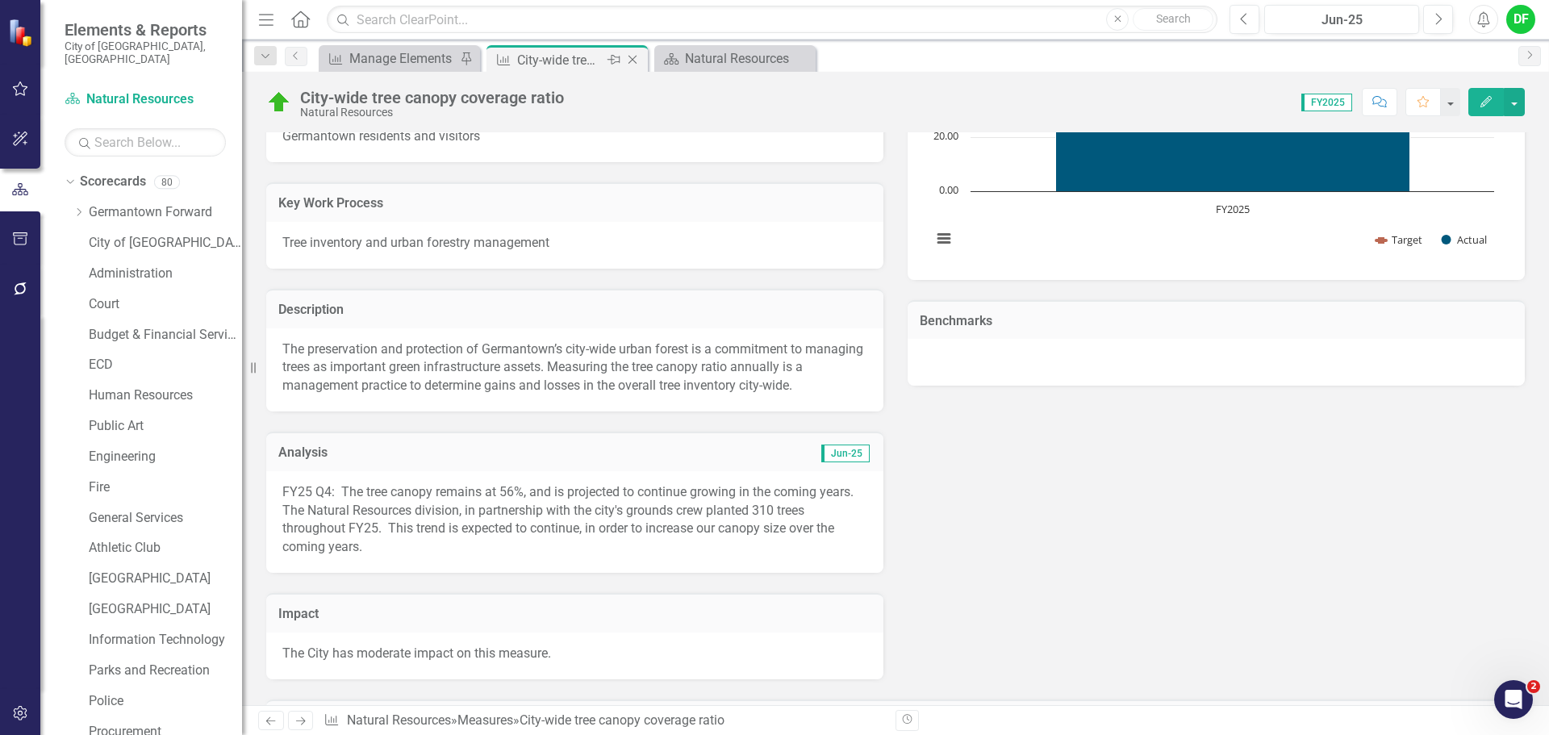
click at [632, 61] on icon "Close" at bounding box center [632, 59] width 16 height 13
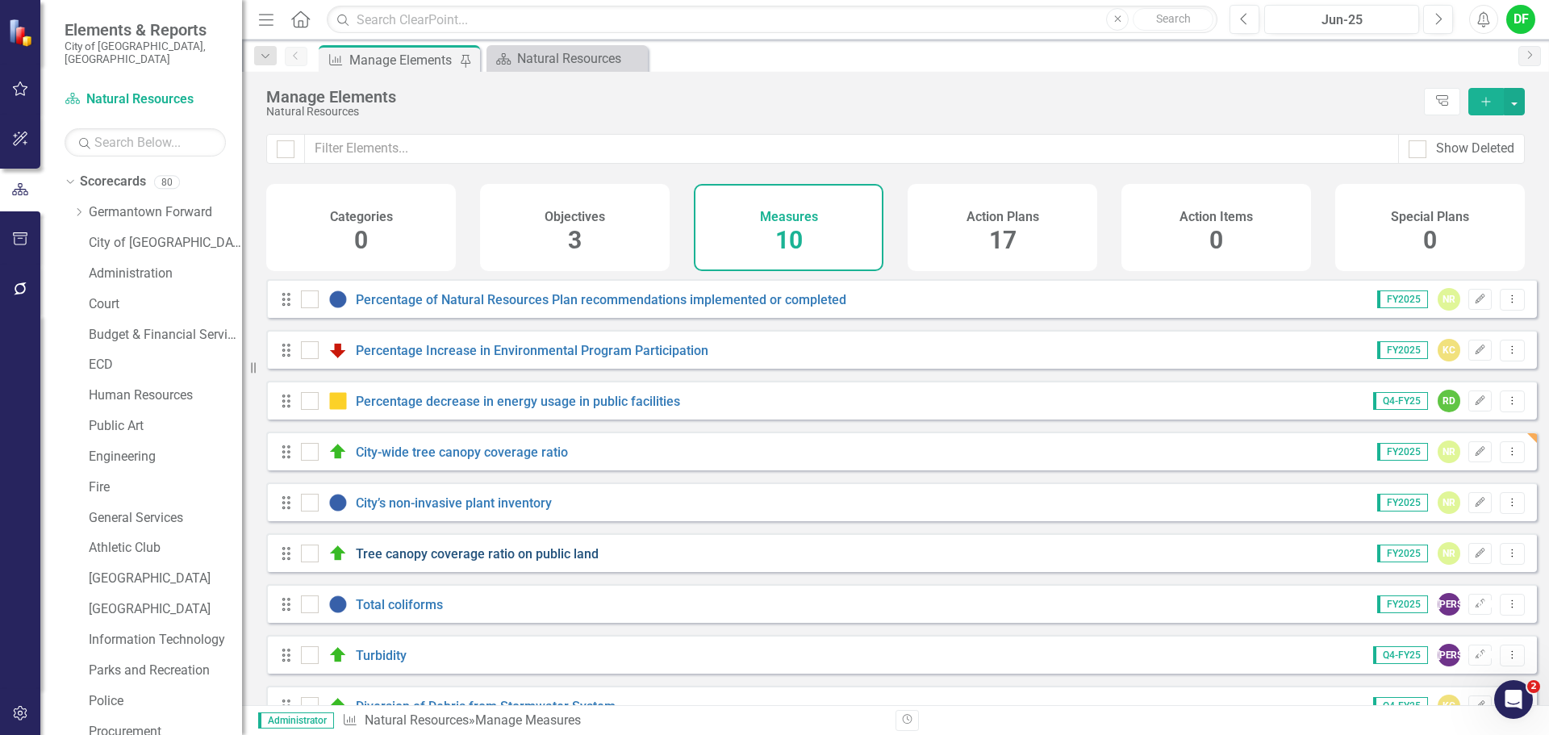
click at [393, 561] on link "Tree canopy coverage ratio on public land" at bounding box center [477, 553] width 243 height 15
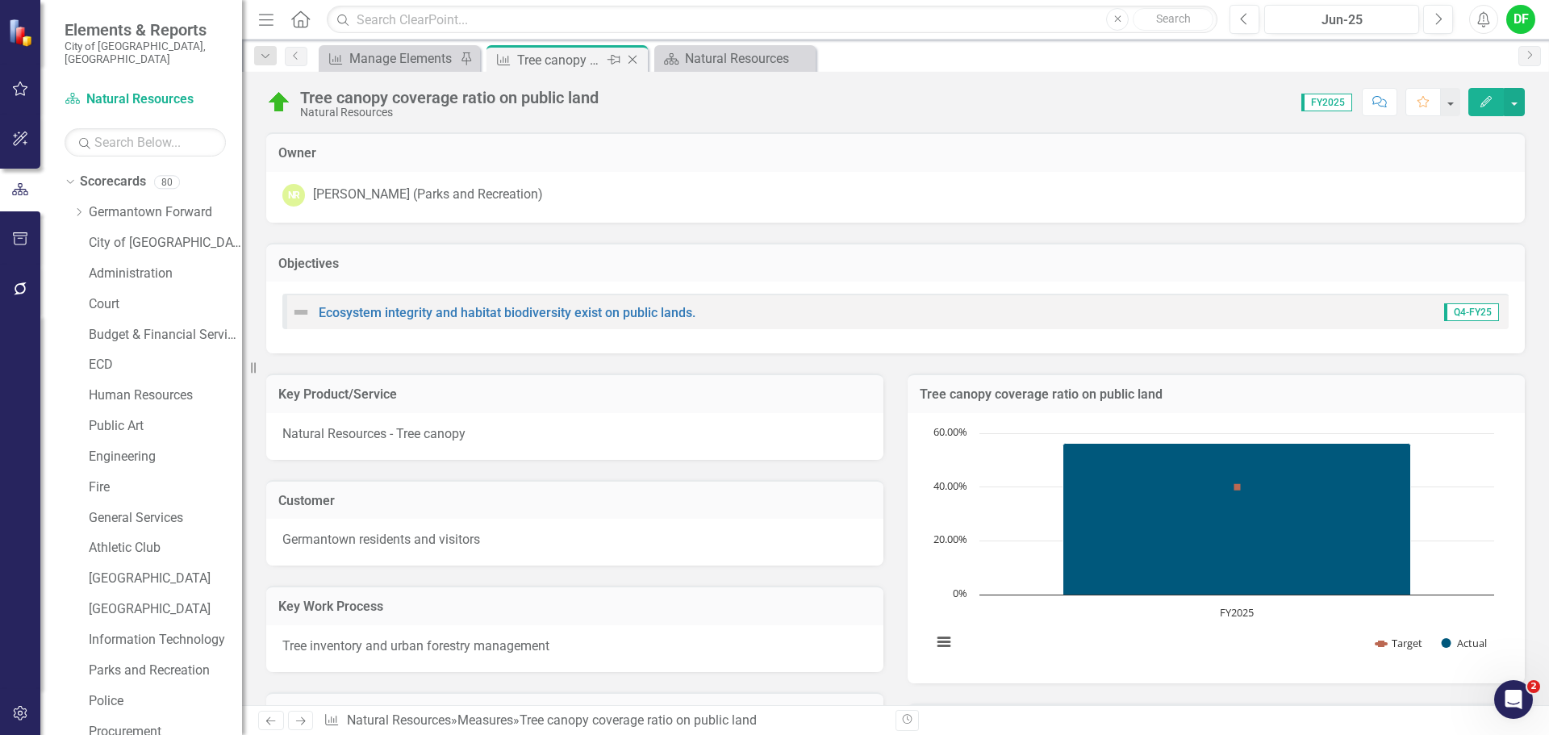
click at [629, 57] on icon "Close" at bounding box center [632, 59] width 16 height 13
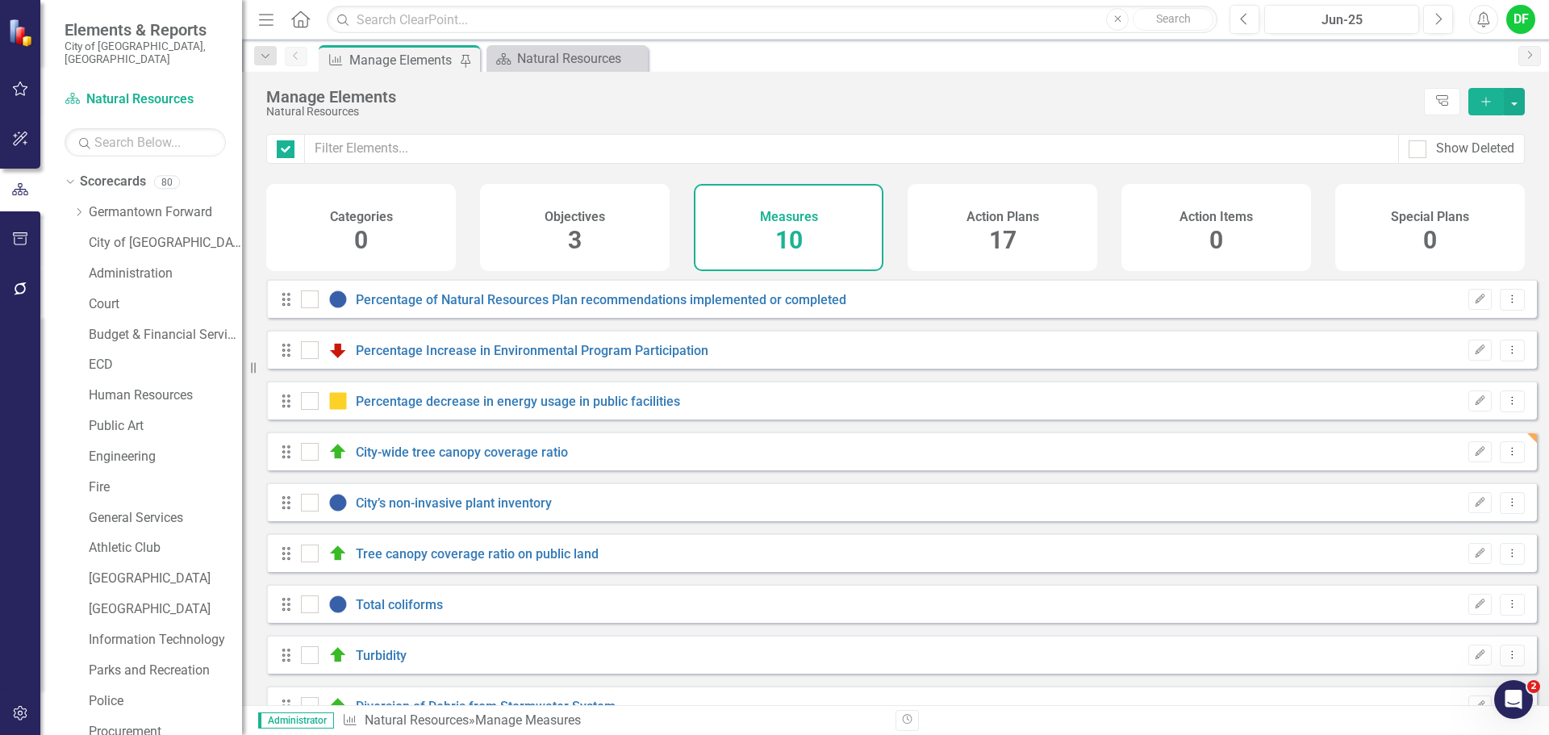
checkbox input "false"
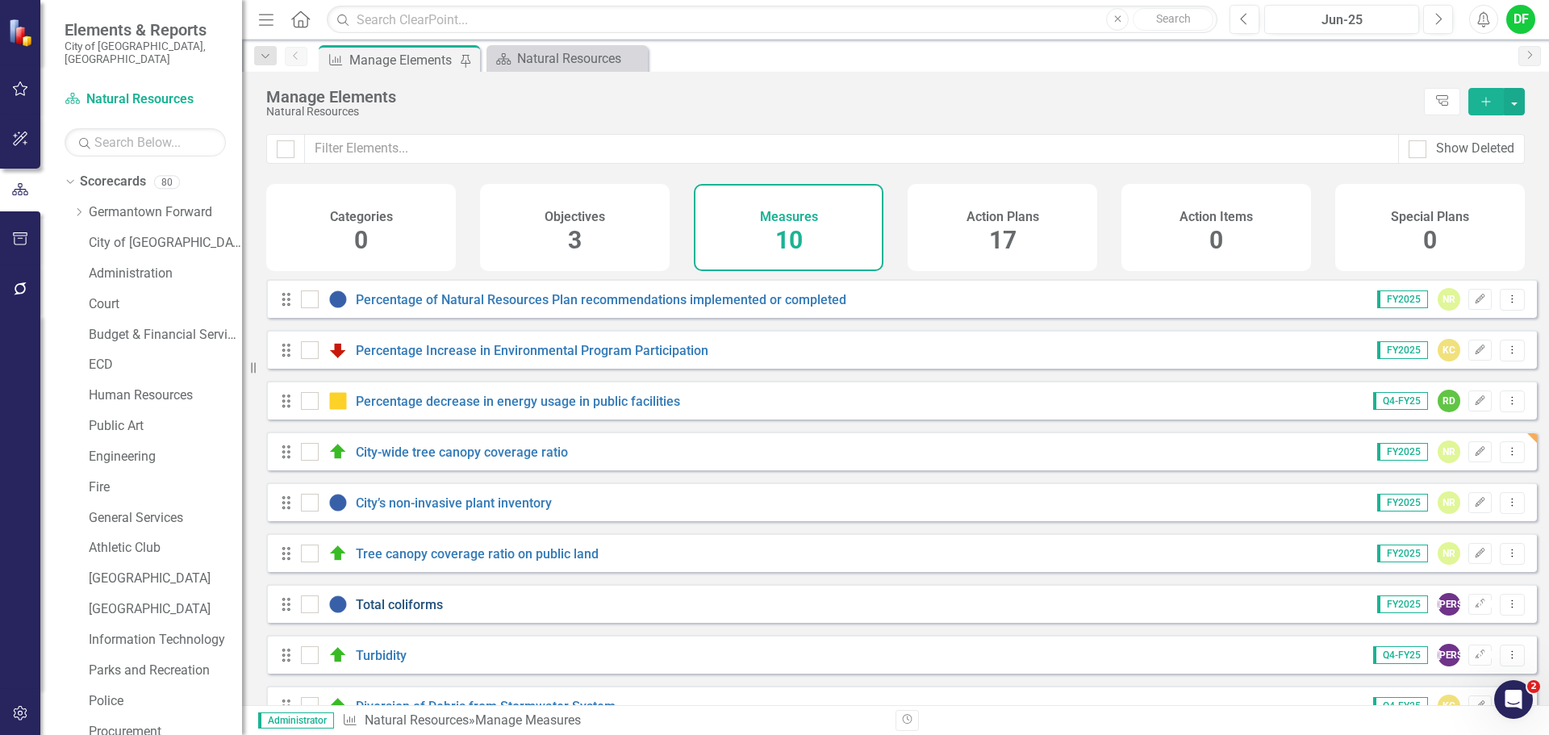
click at [385, 612] on link "Total coliforms" at bounding box center [399, 604] width 87 height 15
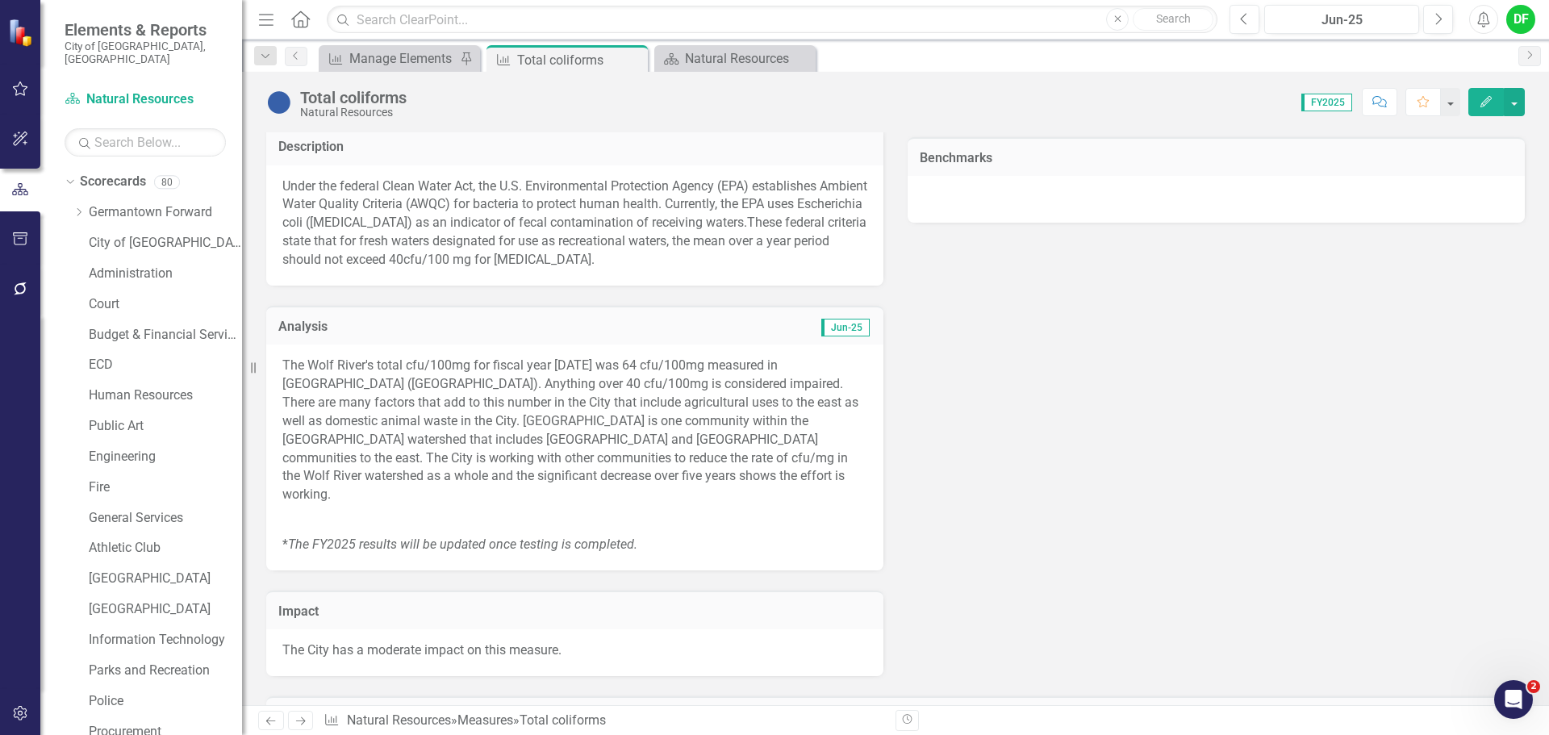
scroll to position [807, 0]
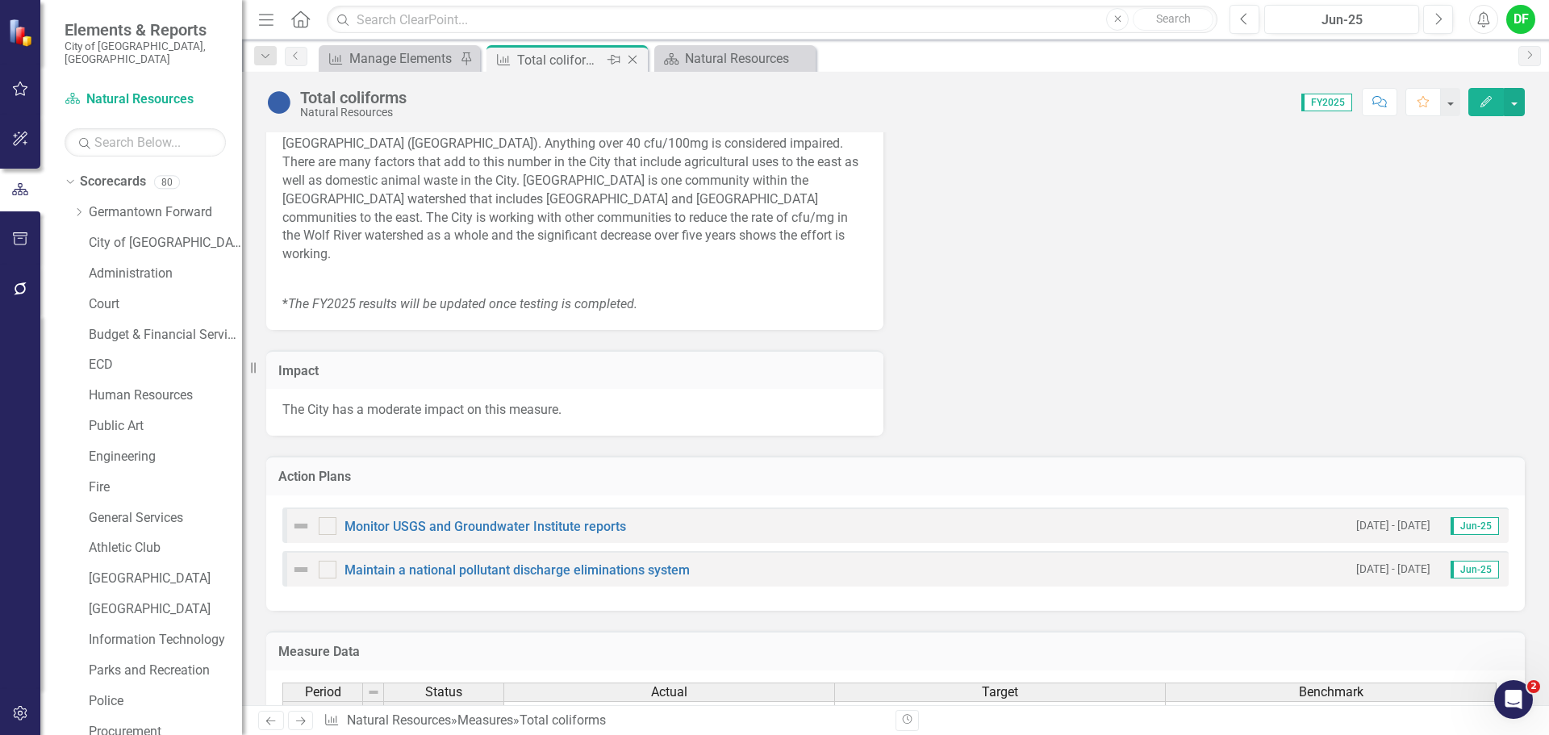
click at [634, 60] on icon "Close" at bounding box center [632, 59] width 16 height 13
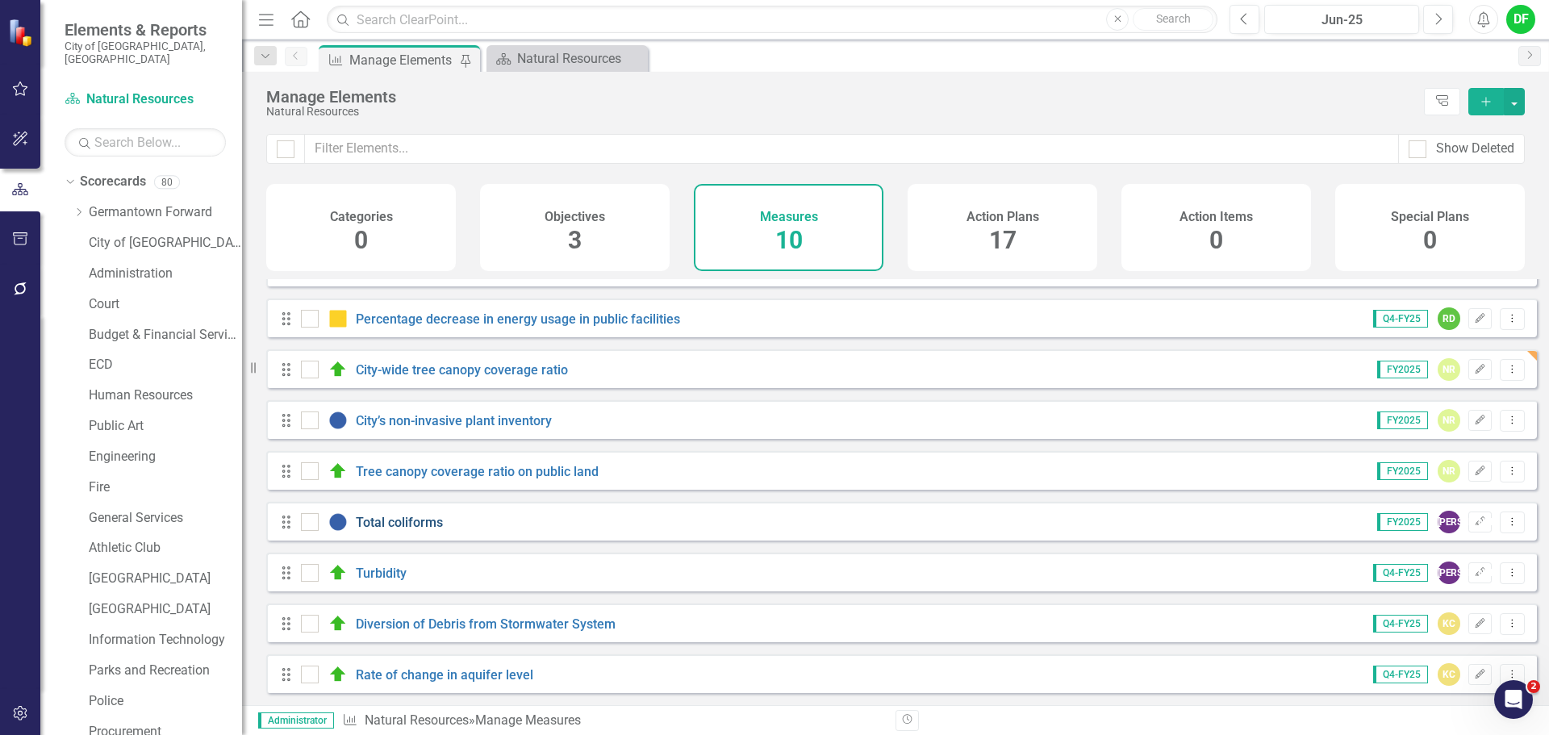
scroll to position [94, 0]
click at [386, 568] on link "Turbidity" at bounding box center [381, 572] width 51 height 15
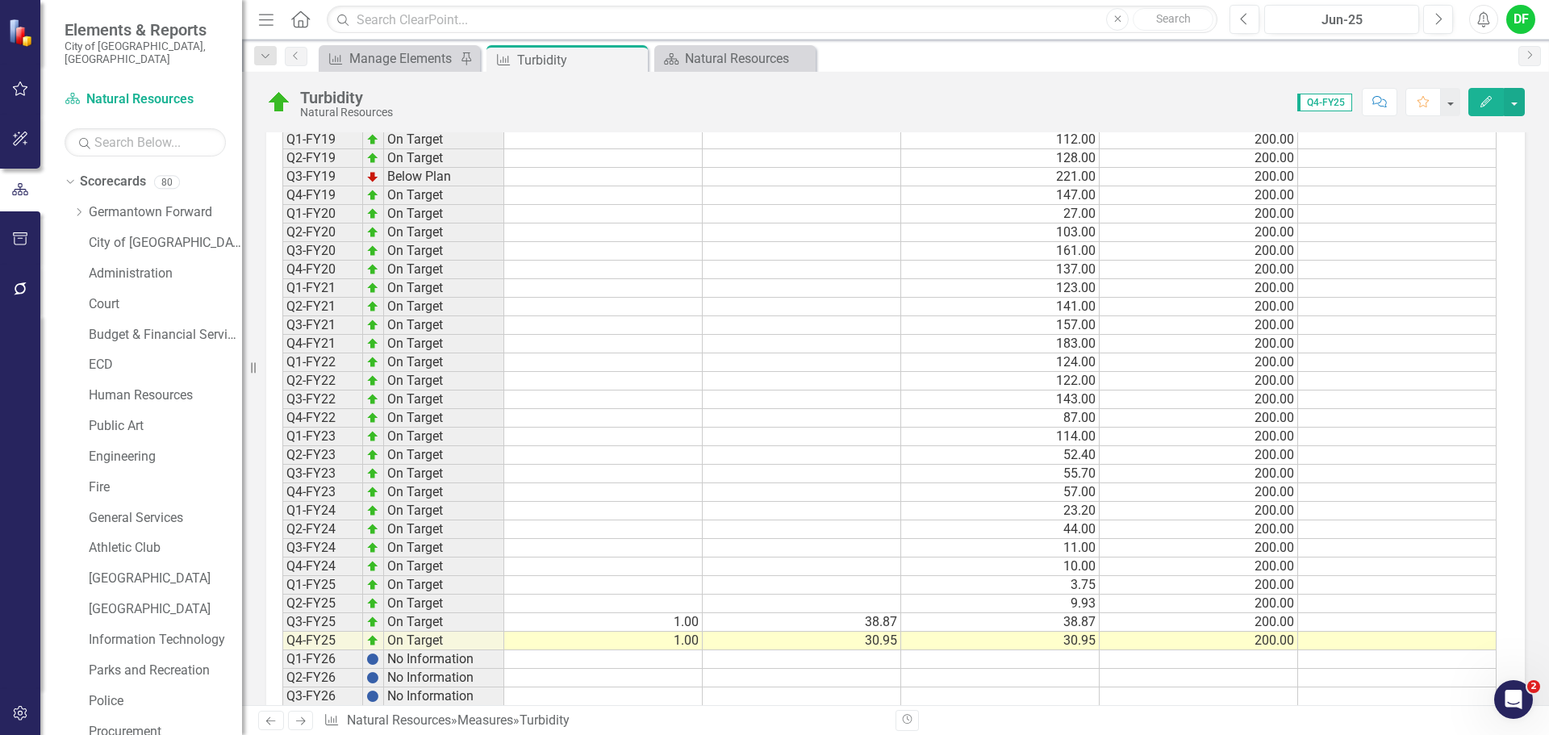
scroll to position [1567, 0]
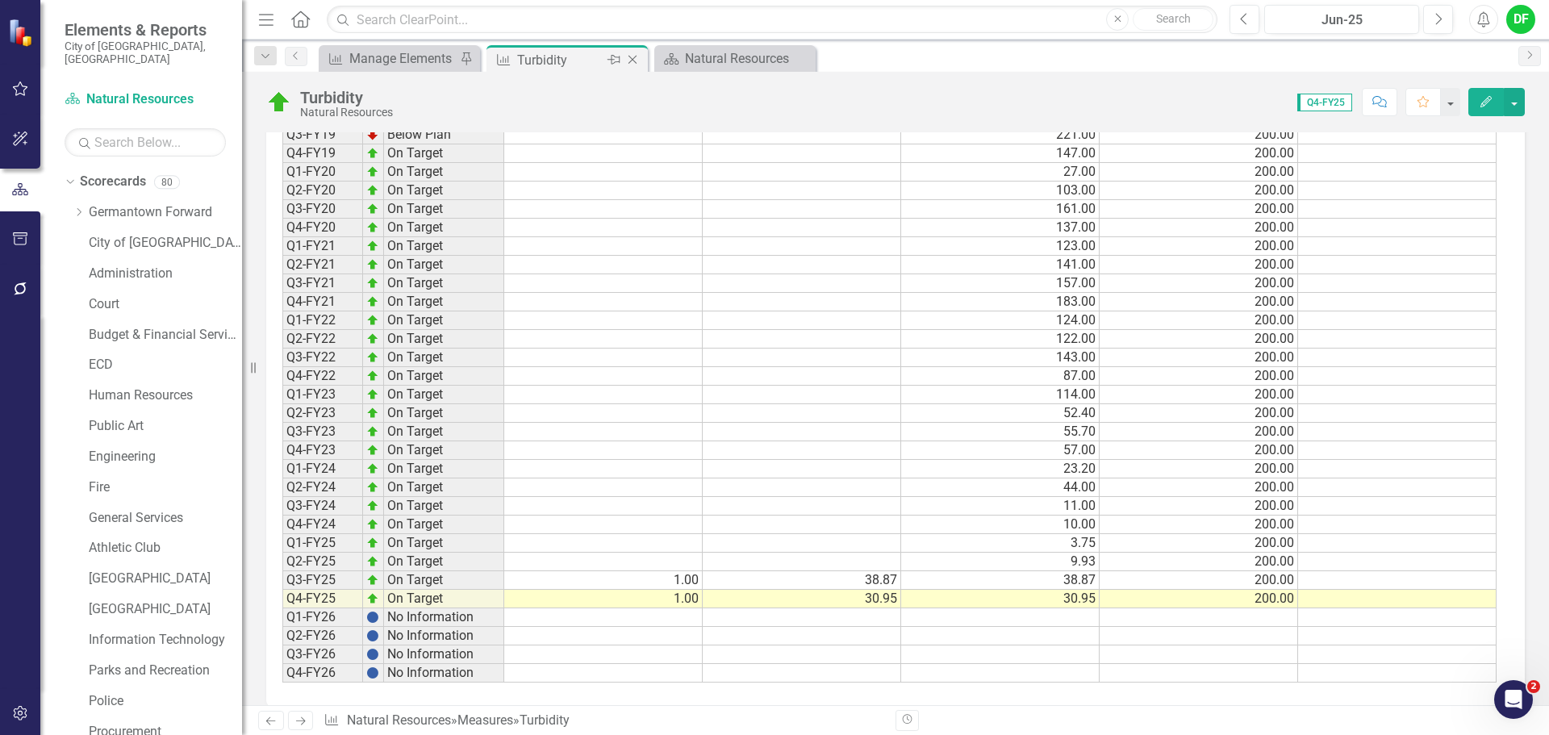
click at [635, 57] on icon at bounding box center [632, 60] width 9 height 9
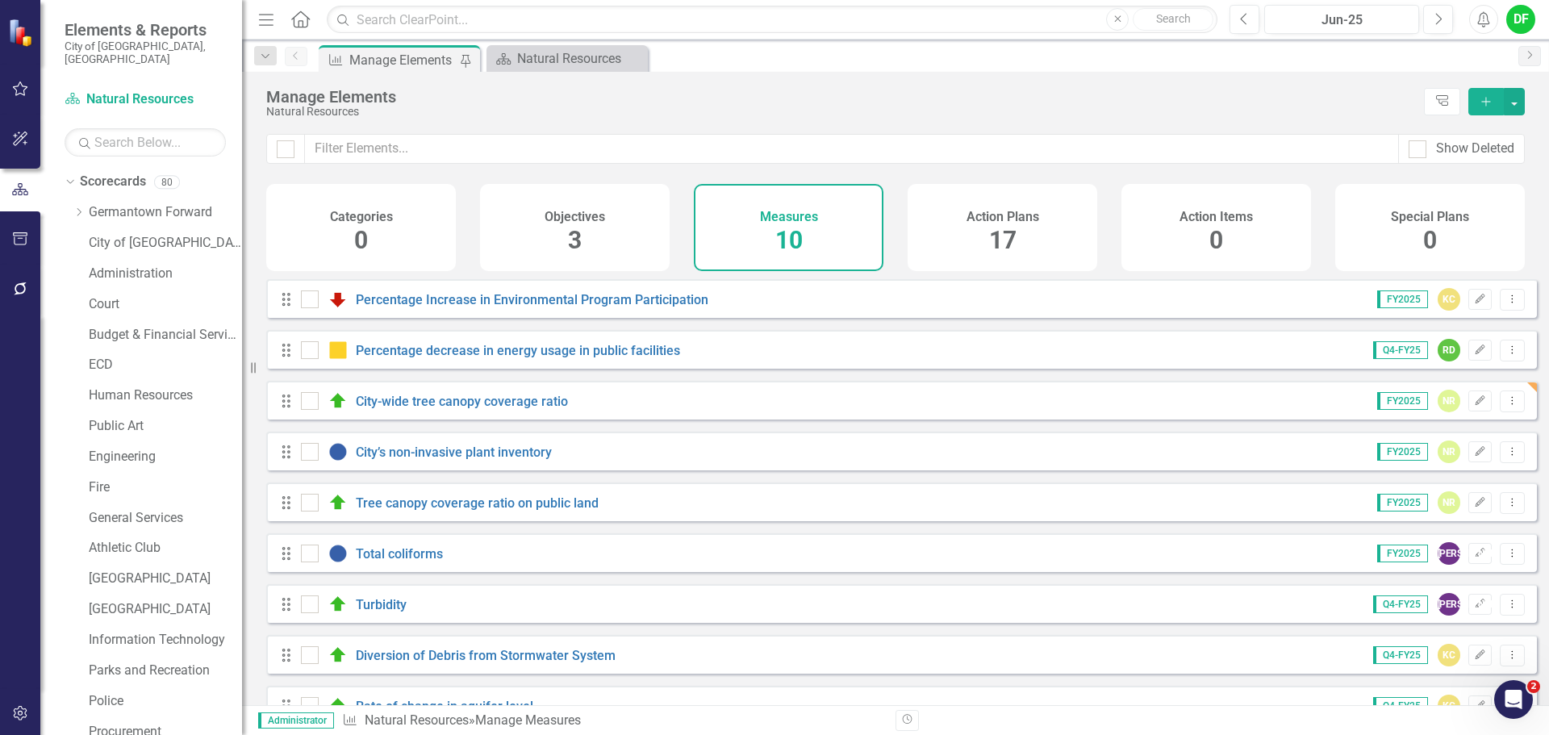
scroll to position [94, 0]
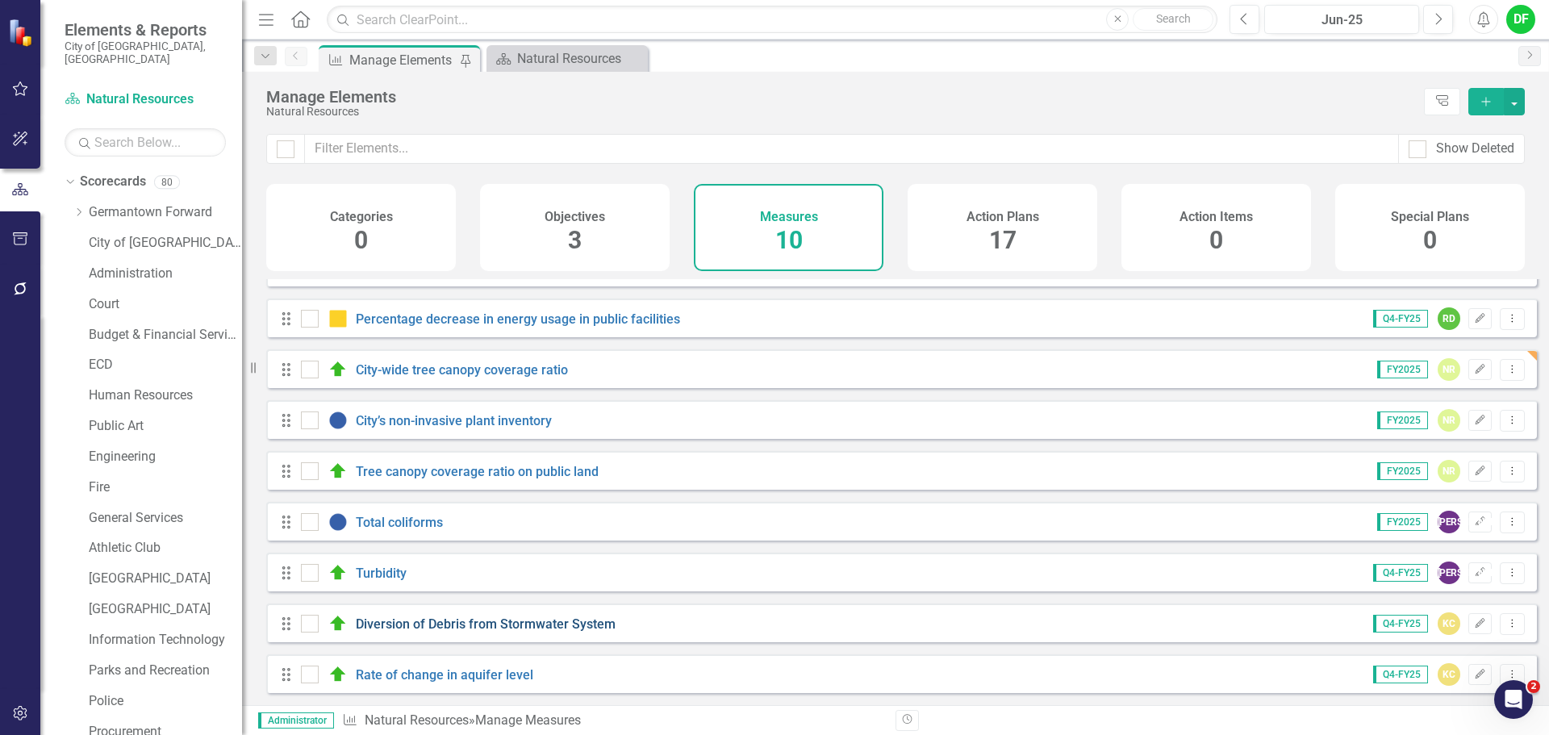
click at [441, 624] on link "Diversion of Debris from Stormwater System" at bounding box center [486, 623] width 260 height 15
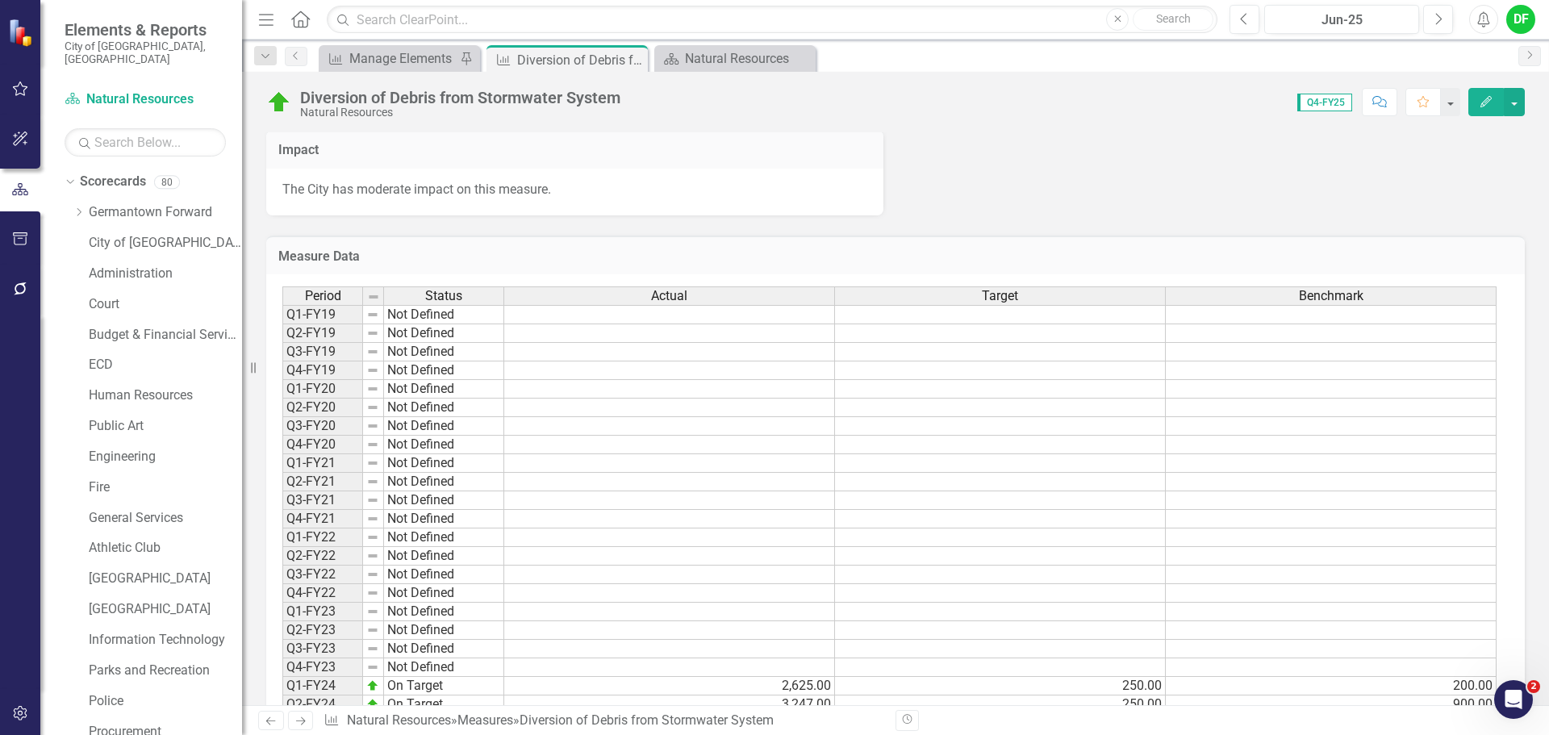
scroll to position [1445, 0]
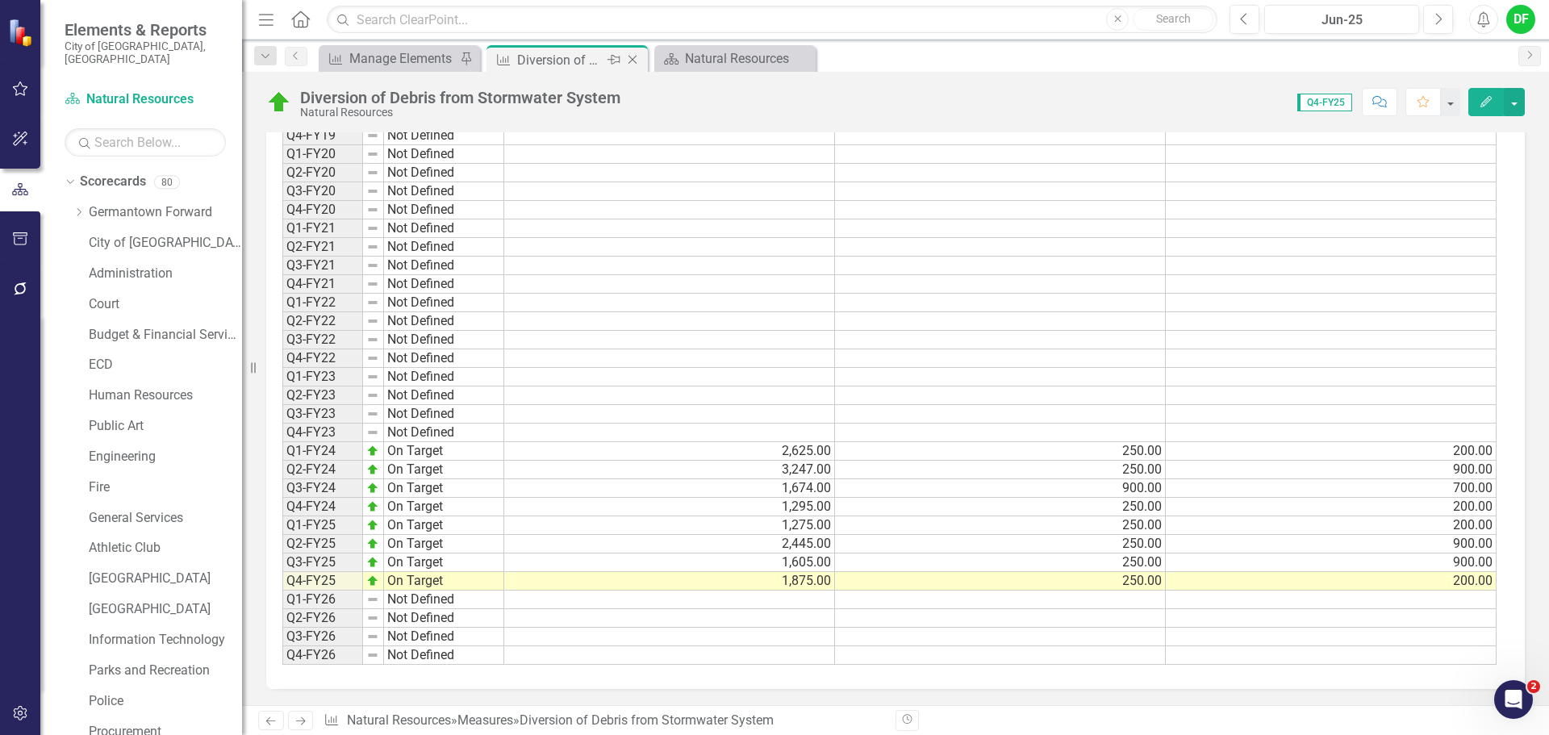
click at [628, 57] on icon "Close" at bounding box center [632, 59] width 16 height 13
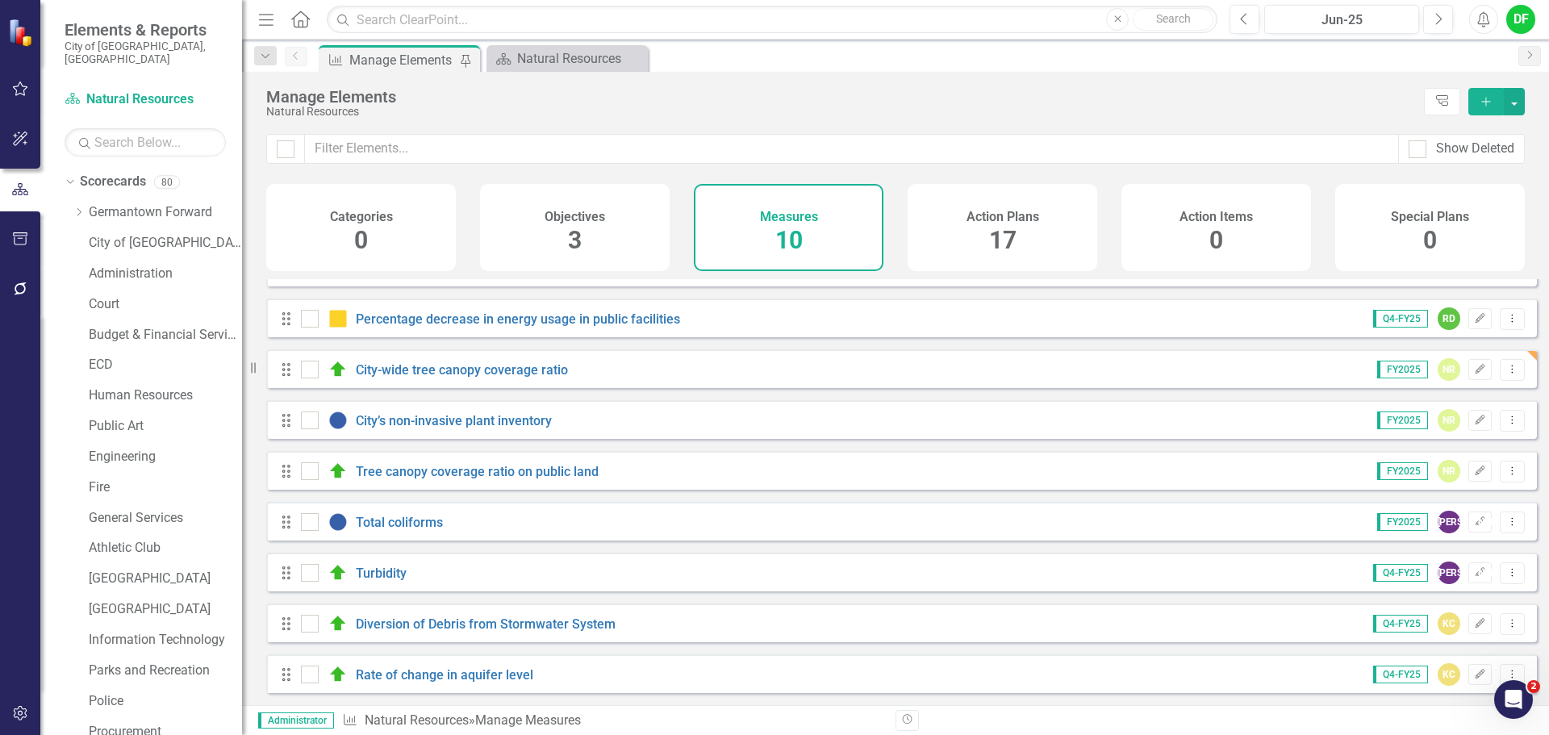
scroll to position [94, 0]
click at [424, 674] on link "Rate of change in aquifer level" at bounding box center [444, 674] width 177 height 15
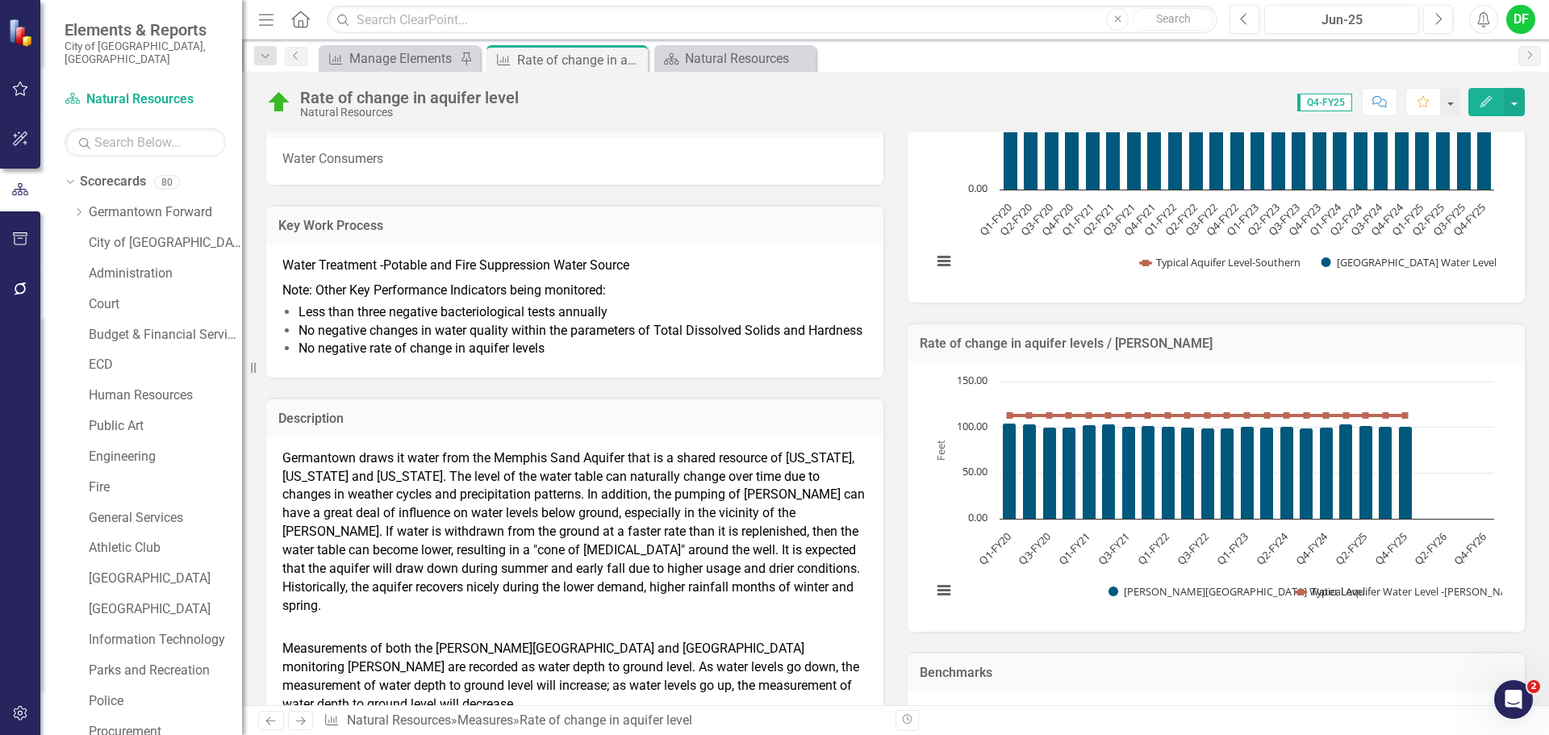
scroll to position [461, 0]
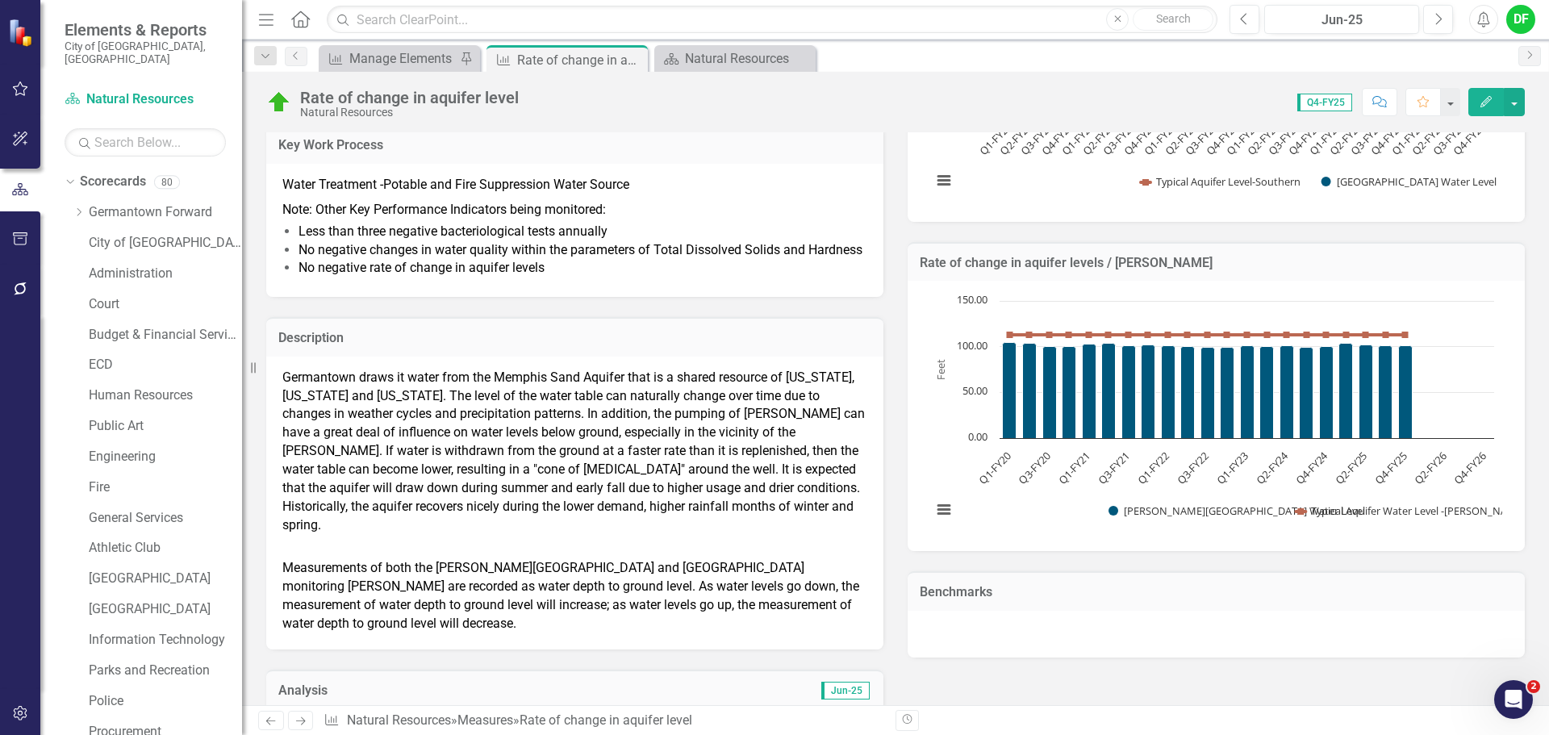
click at [462, 494] on span "Germantown draws it water from the Memphis Sand Aquifer that is a shared resour…" at bounding box center [573, 450] width 582 height 163
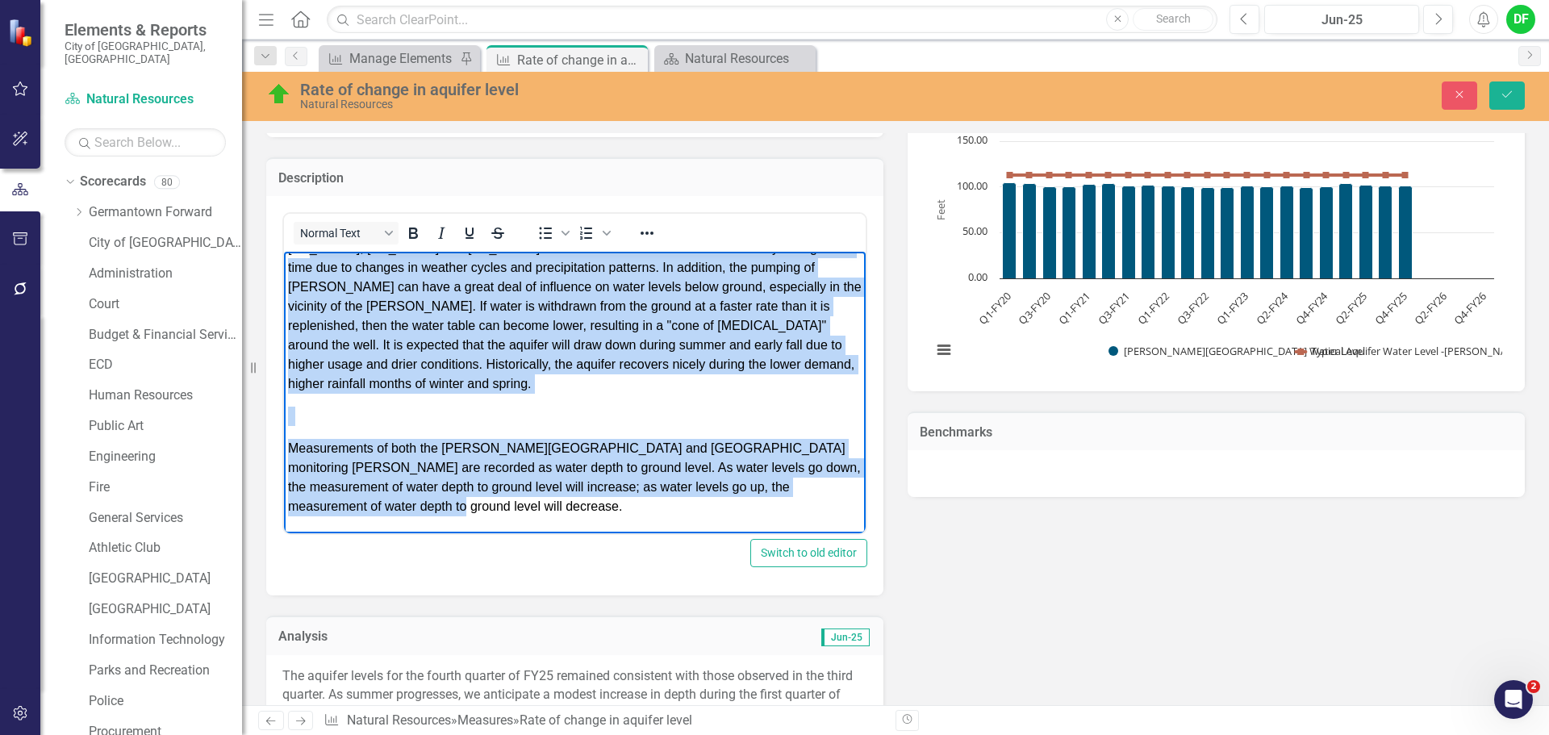
scroll to position [0, 0]
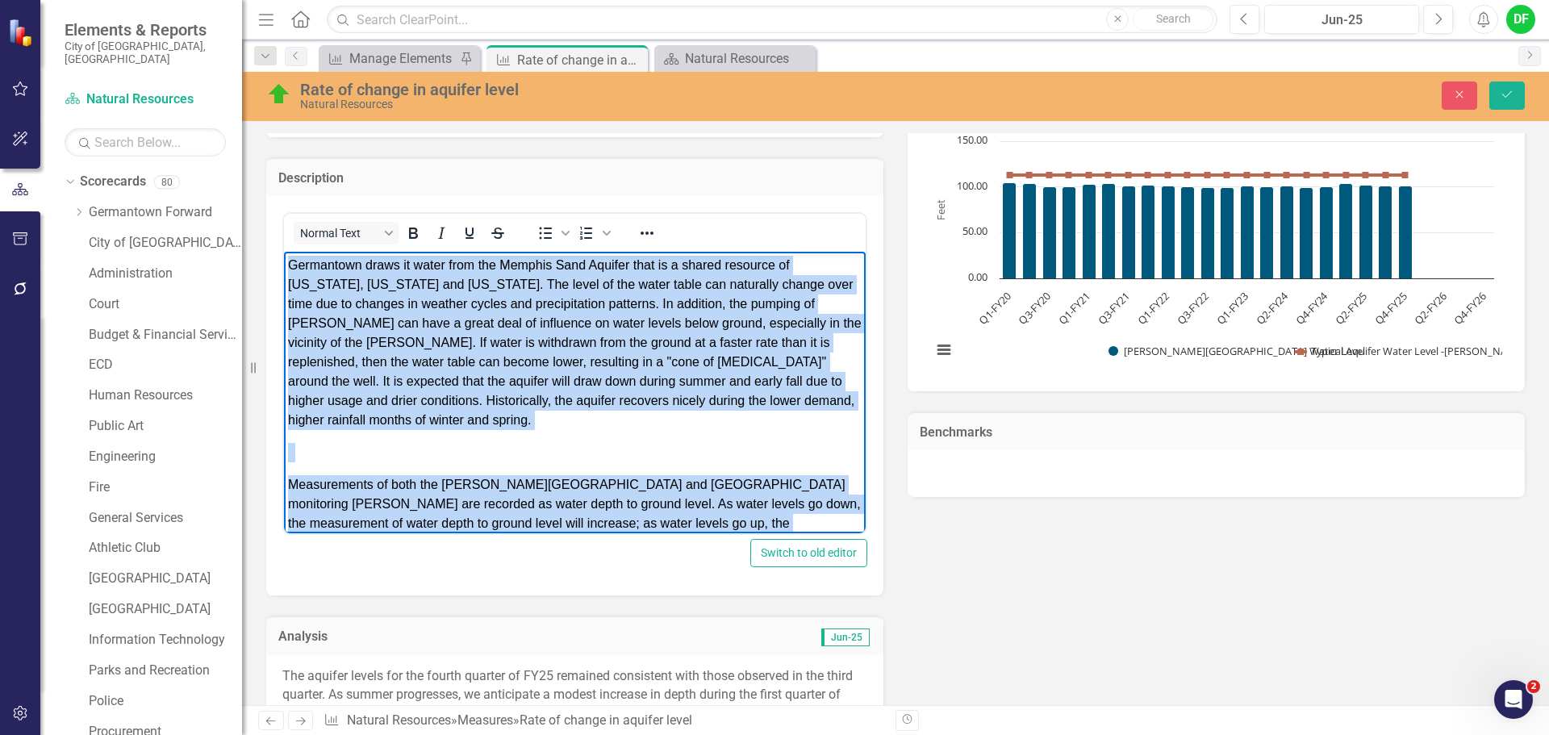
drag, startPoint x: 370, startPoint y: 517, endPoint x: 292, endPoint y: 261, distance: 268.2
click at [292, 261] on body "Germantown draws it water from the Memphis Sand Aquifer that is a shared resour…" at bounding box center [575, 411] width 582 height 318
click at [648, 243] on icon "Reveal or hide additional toolbar items" at bounding box center [646, 232] width 19 height 19
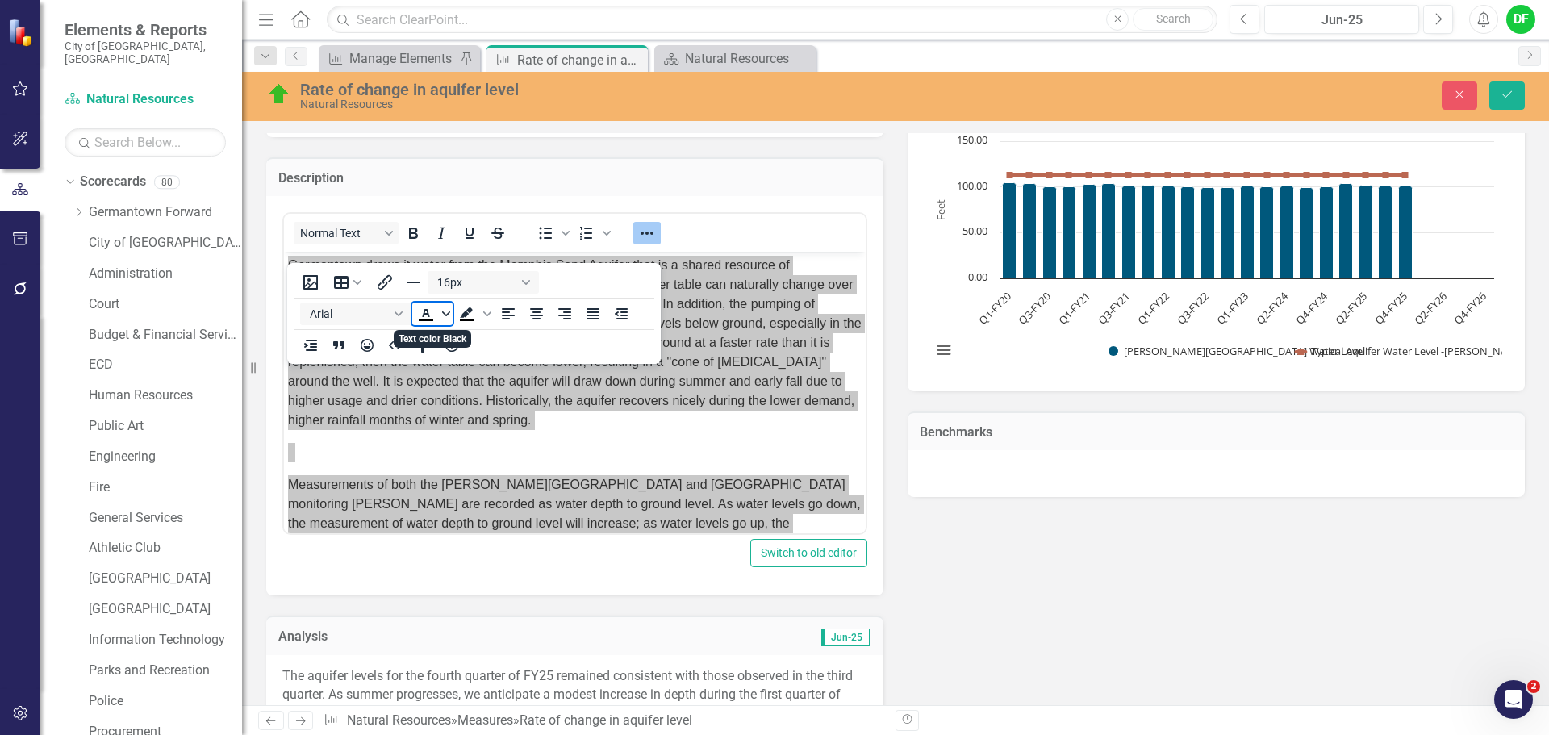
click at [440, 315] on span "Text color Black" at bounding box center [446, 313] width 13 height 23
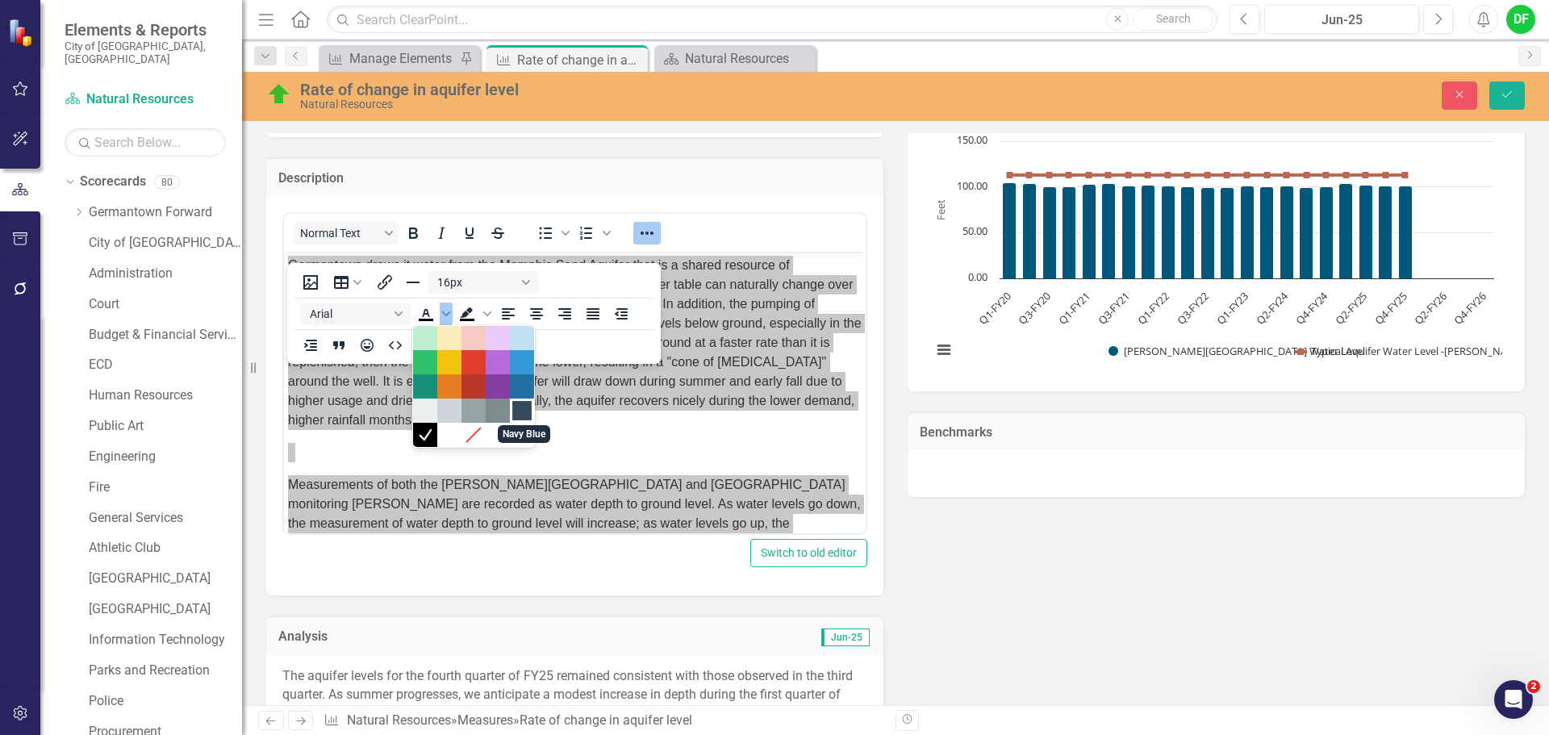
click at [520, 408] on div "Navy Blue" at bounding box center [521, 410] width 19 height 19
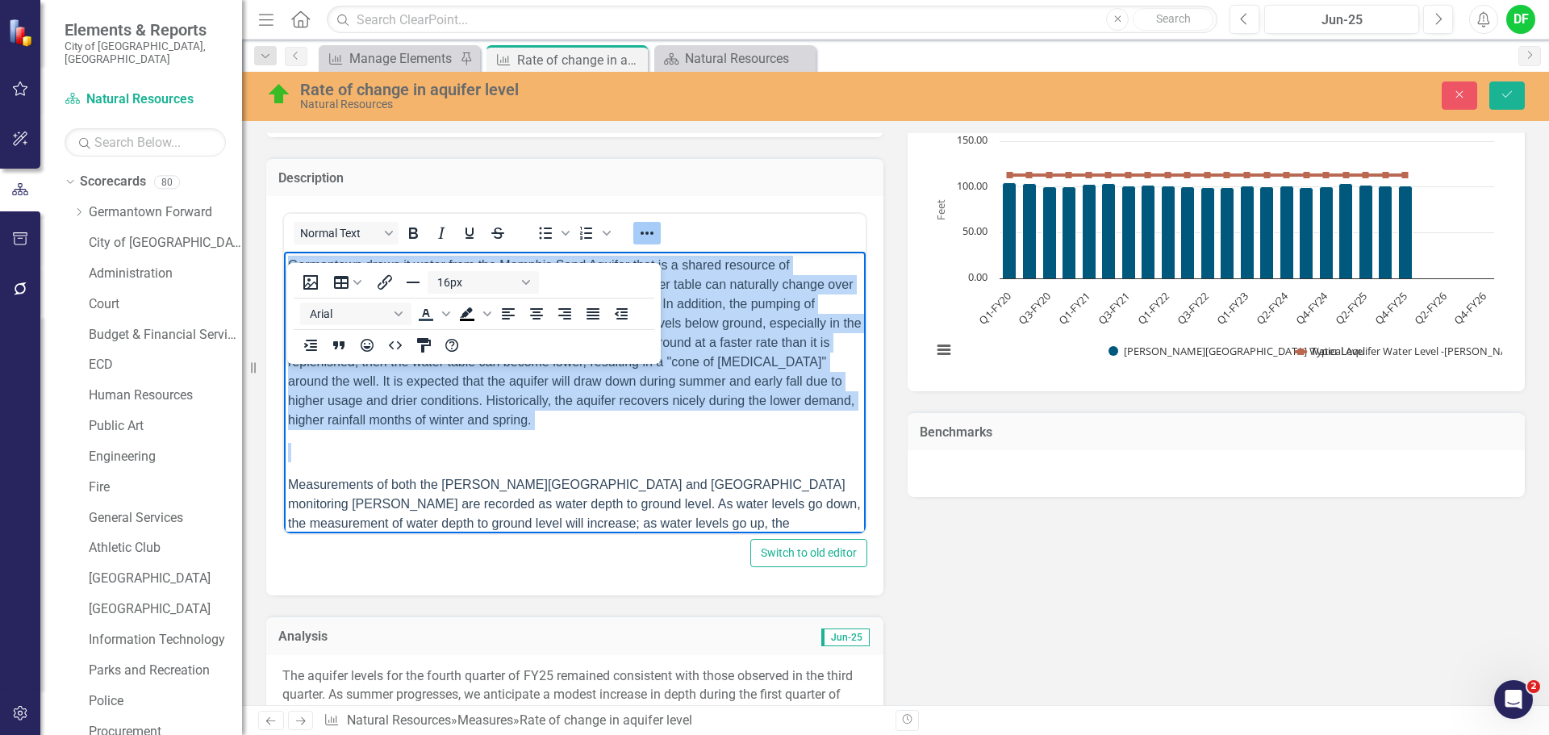
scroll to position [4, 0]
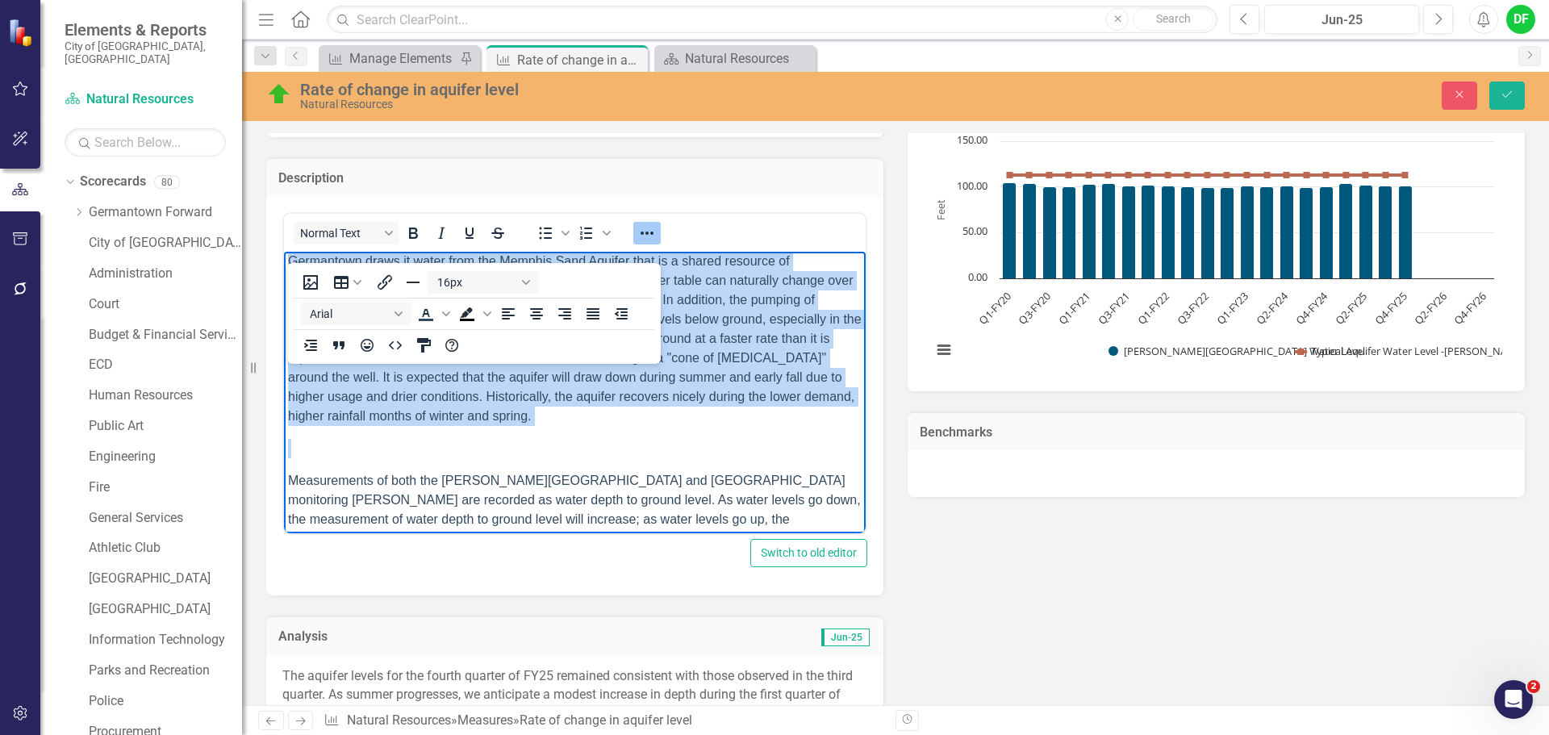
click at [536, 452] on p "Rich Text Area. Press ALT-0 for help." at bounding box center [575, 448] width 574 height 19
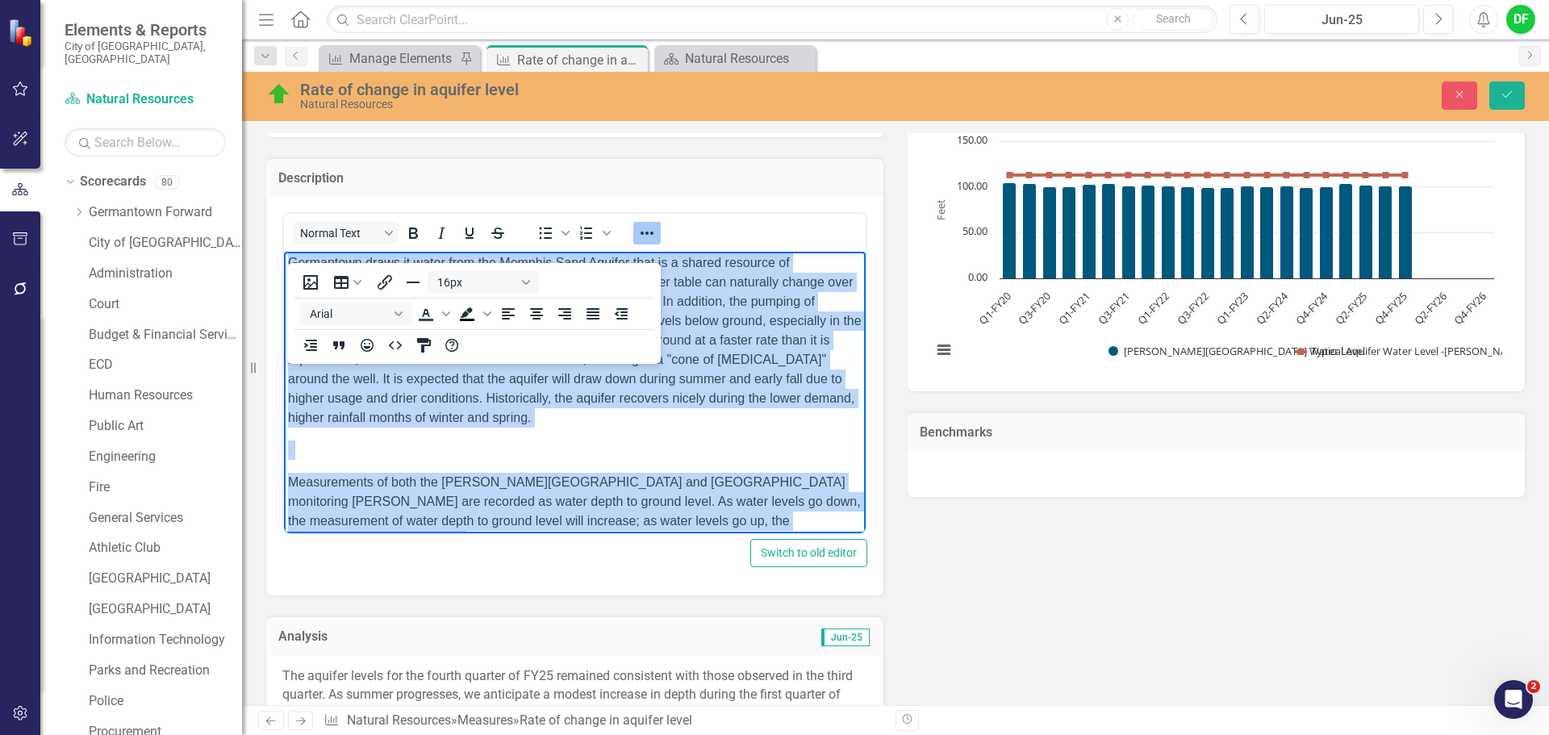
scroll to position [0, 0]
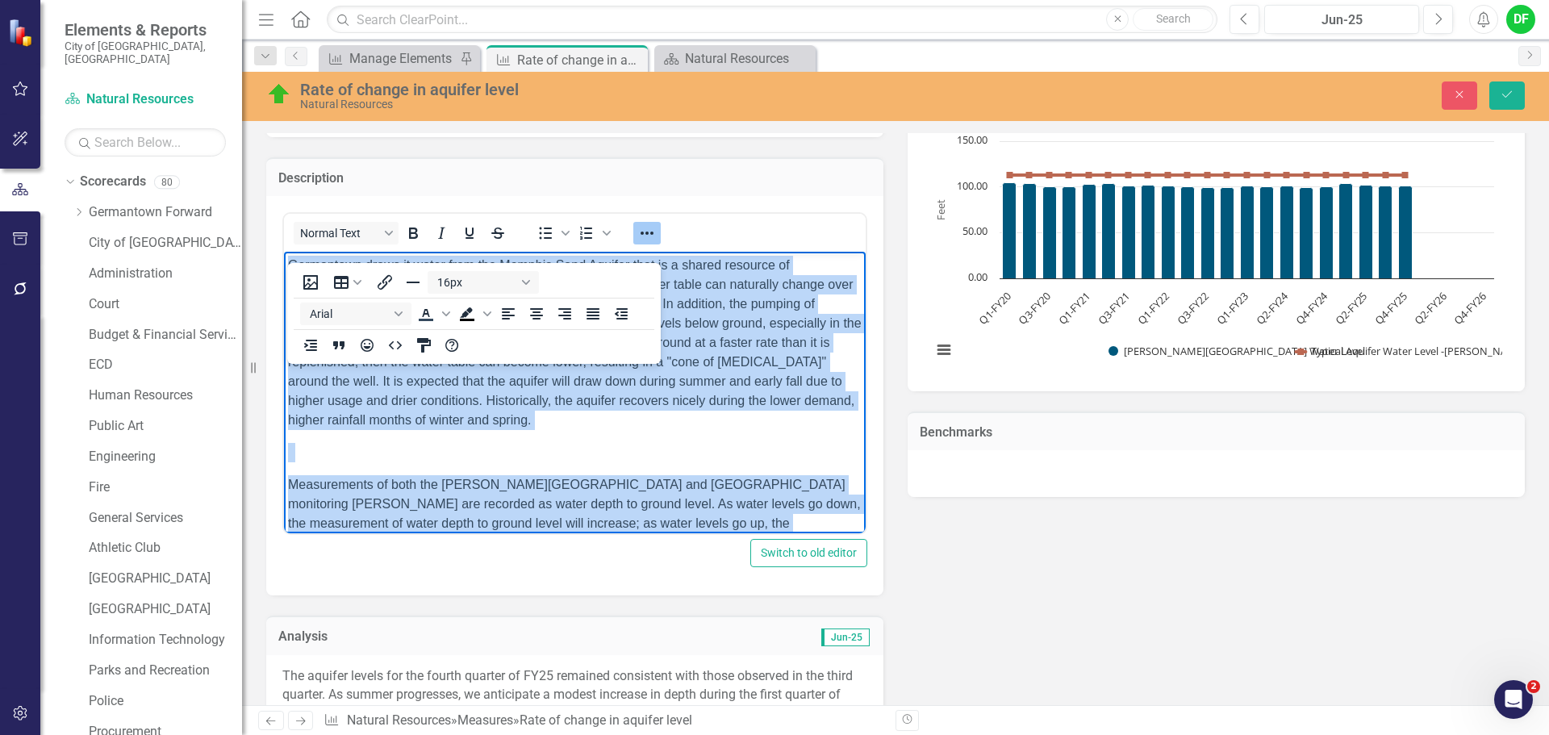
drag, startPoint x: 340, startPoint y: 507, endPoint x: 565, endPoint y: 522, distance: 225.6
click at [284, 252] on html "Germantown draws it water from the Memphis Sand Aquifer that is a shared resour…" at bounding box center [575, 411] width 582 height 318
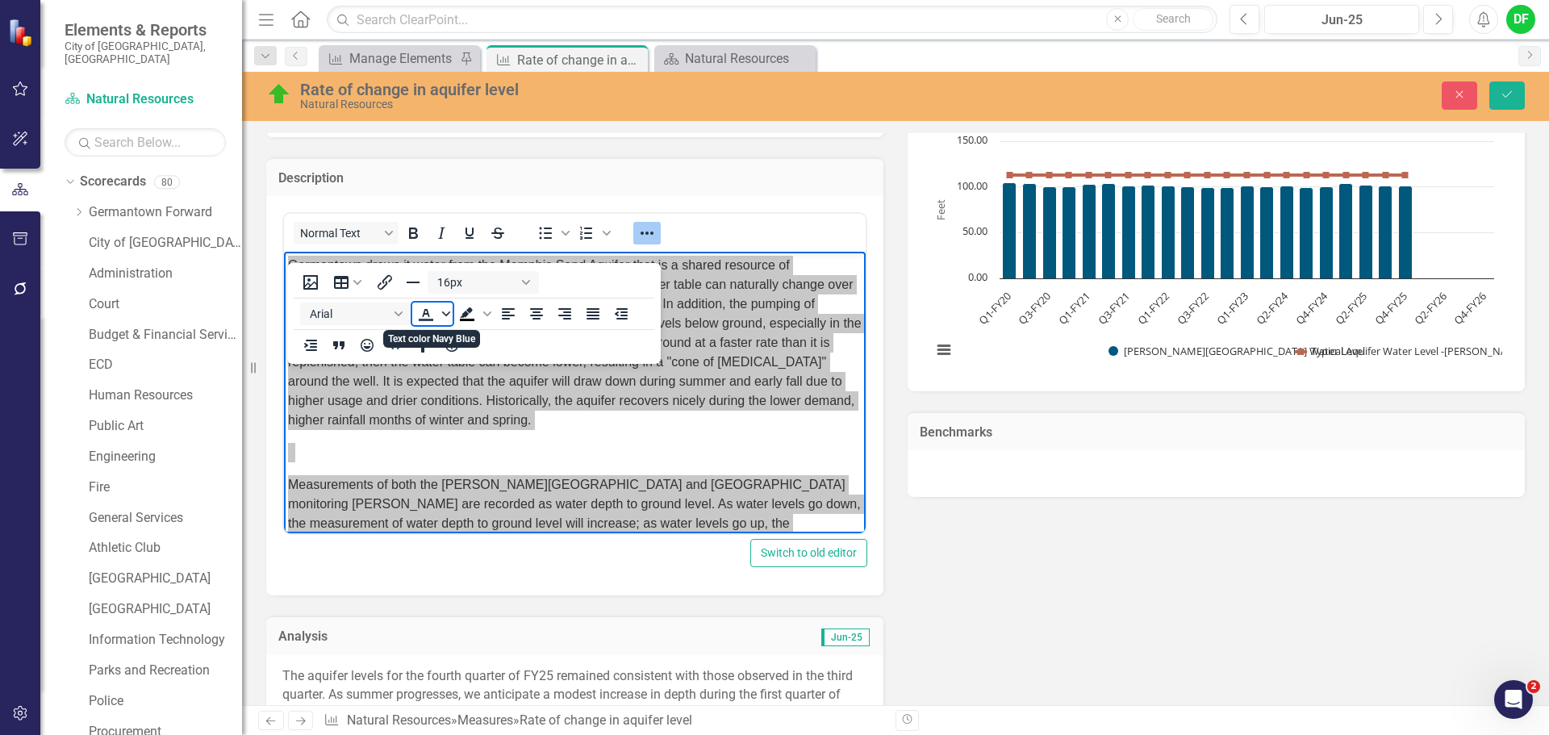
click at [444, 315] on icon "Text color Navy Blue" at bounding box center [446, 313] width 8 height 5
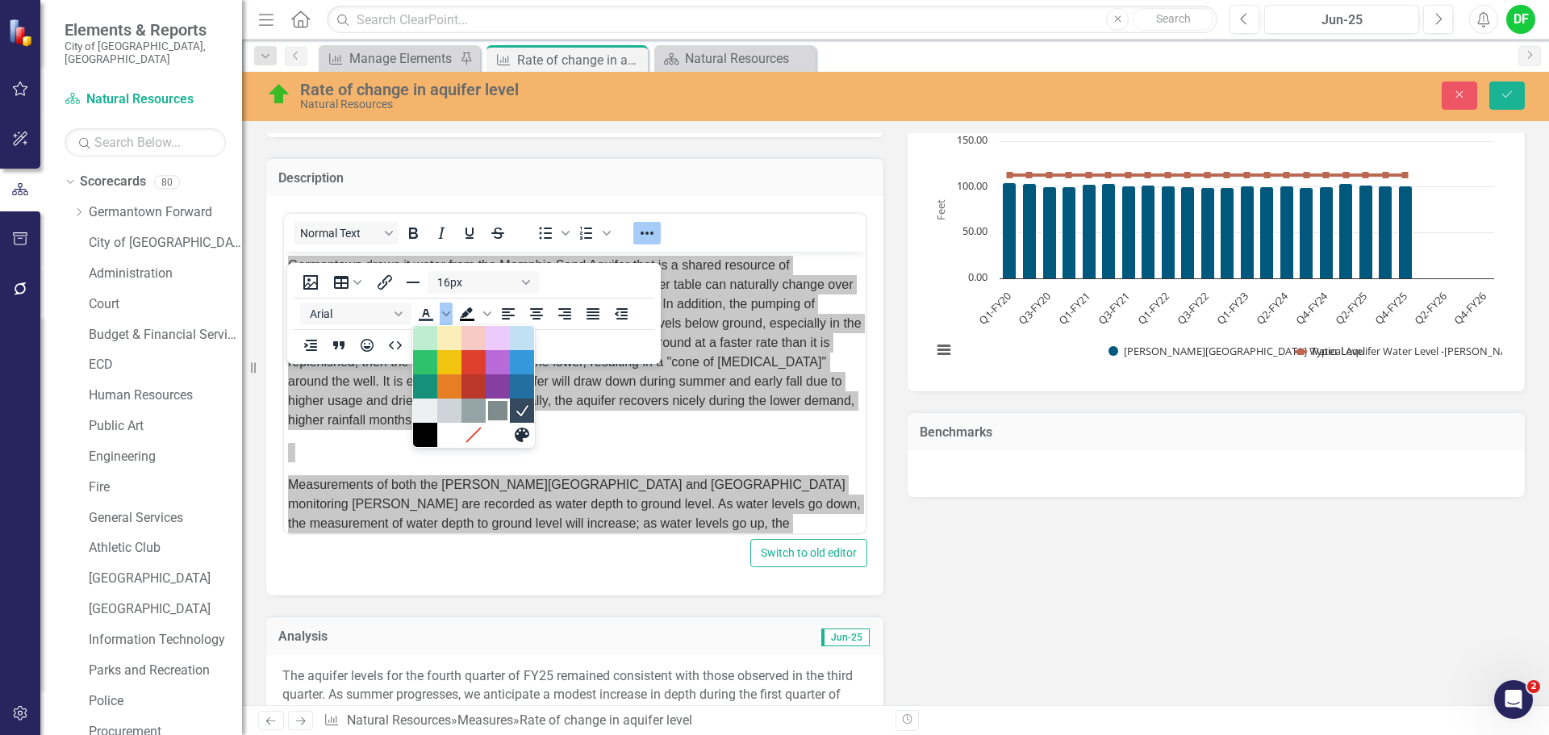
click at [498, 417] on div "Dark Gray" at bounding box center [497, 410] width 19 height 19
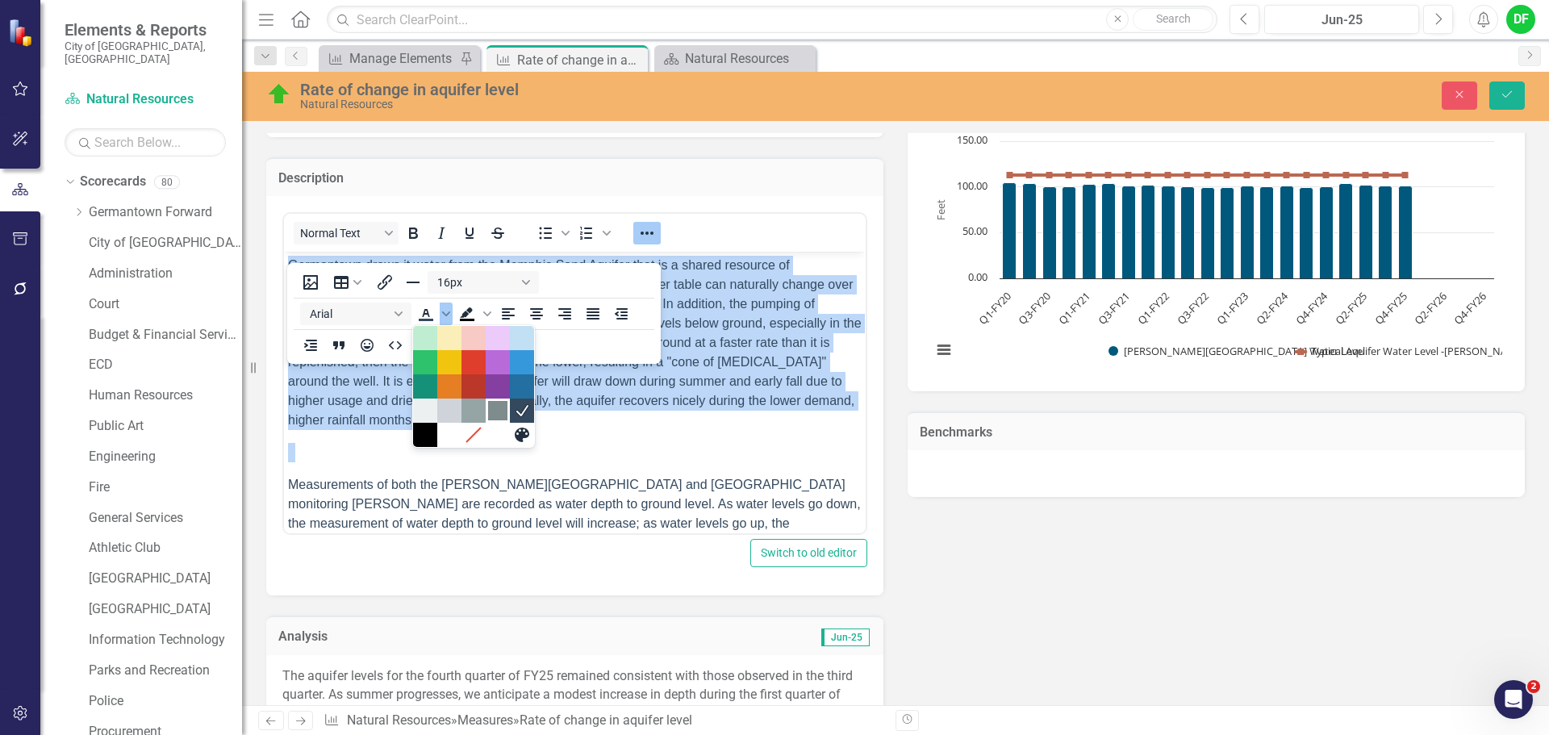
scroll to position [4, 0]
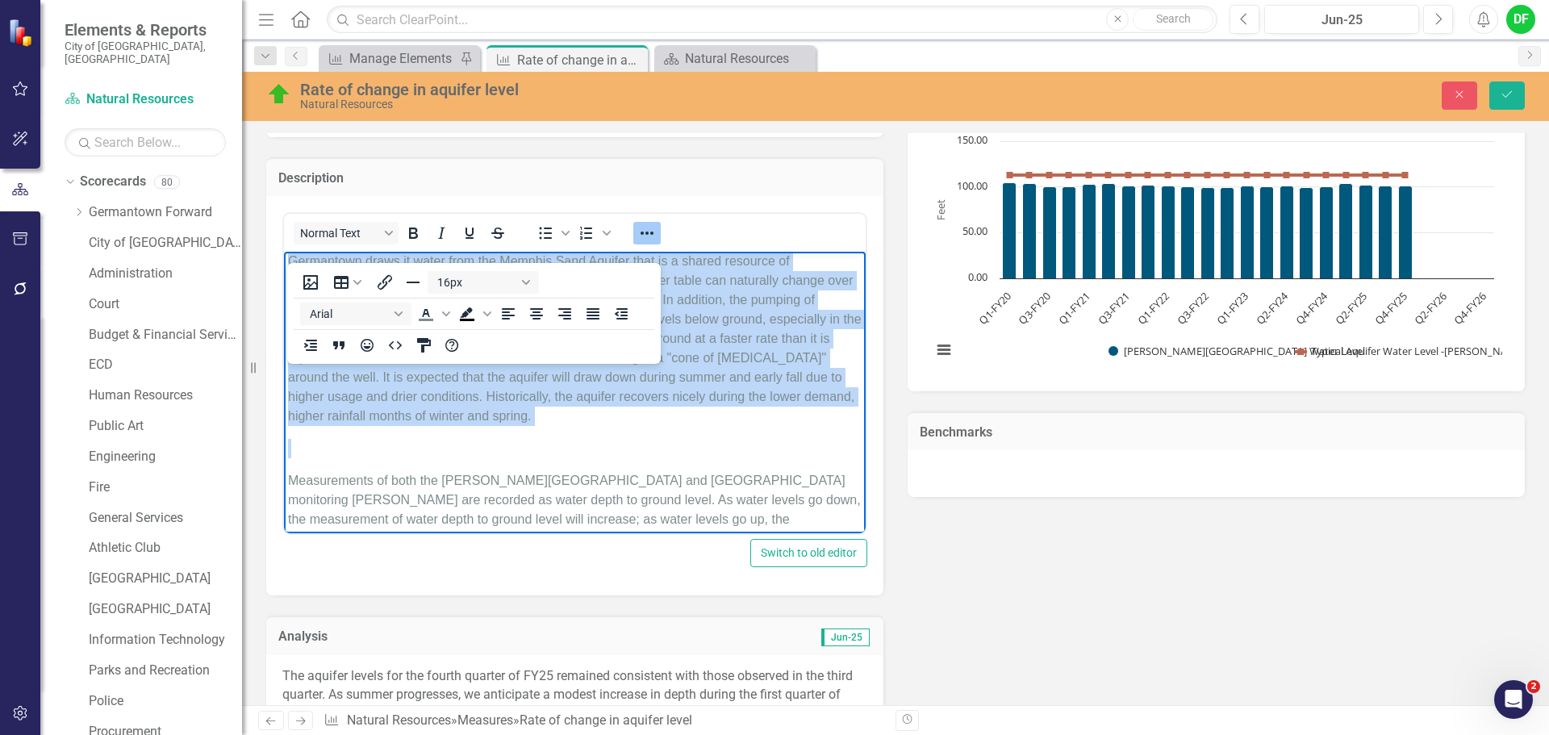
click at [532, 458] on div "Measurements of both the Johnson Road and Southern Avenue monitoring wells are …" at bounding box center [575, 494] width 574 height 110
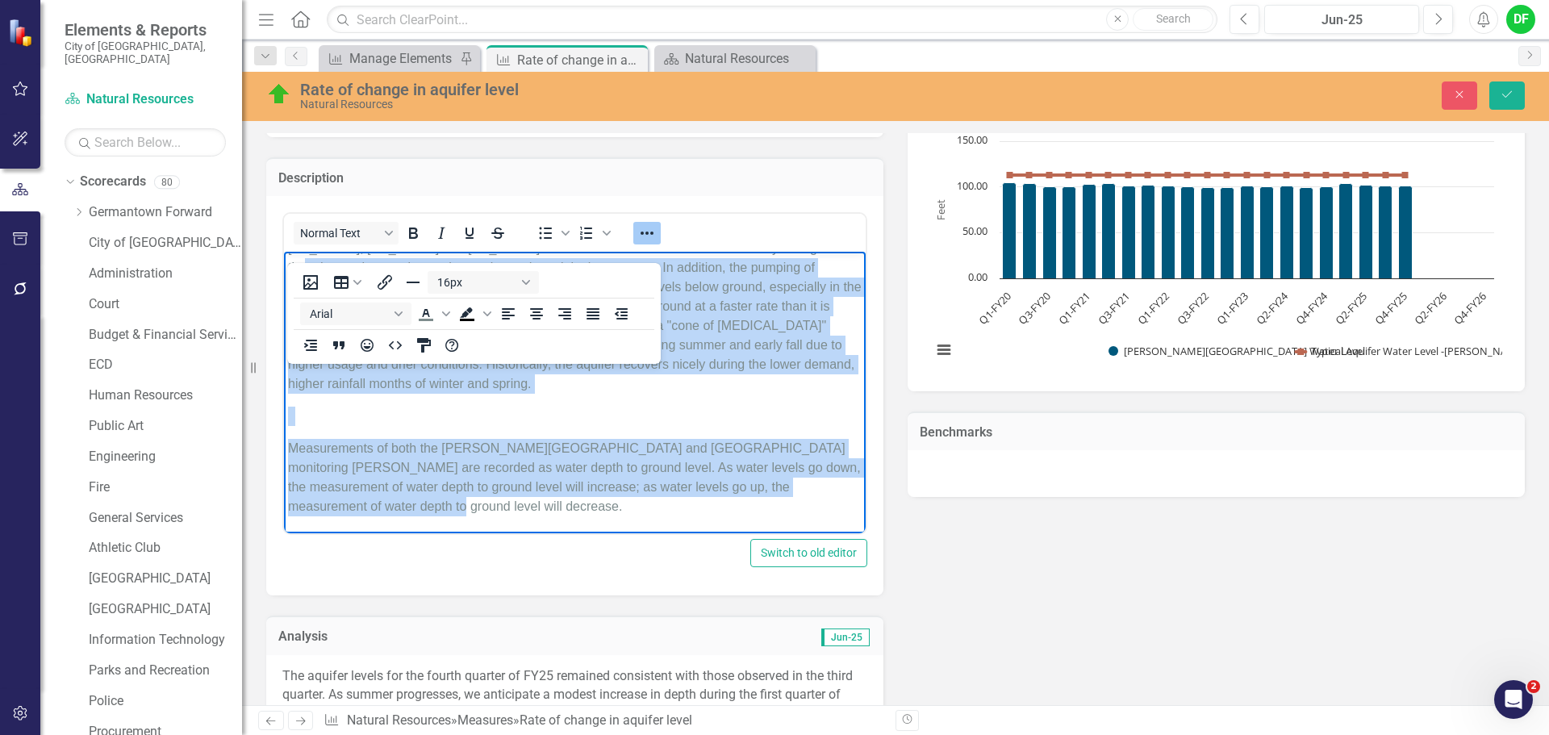
scroll to position [0, 0]
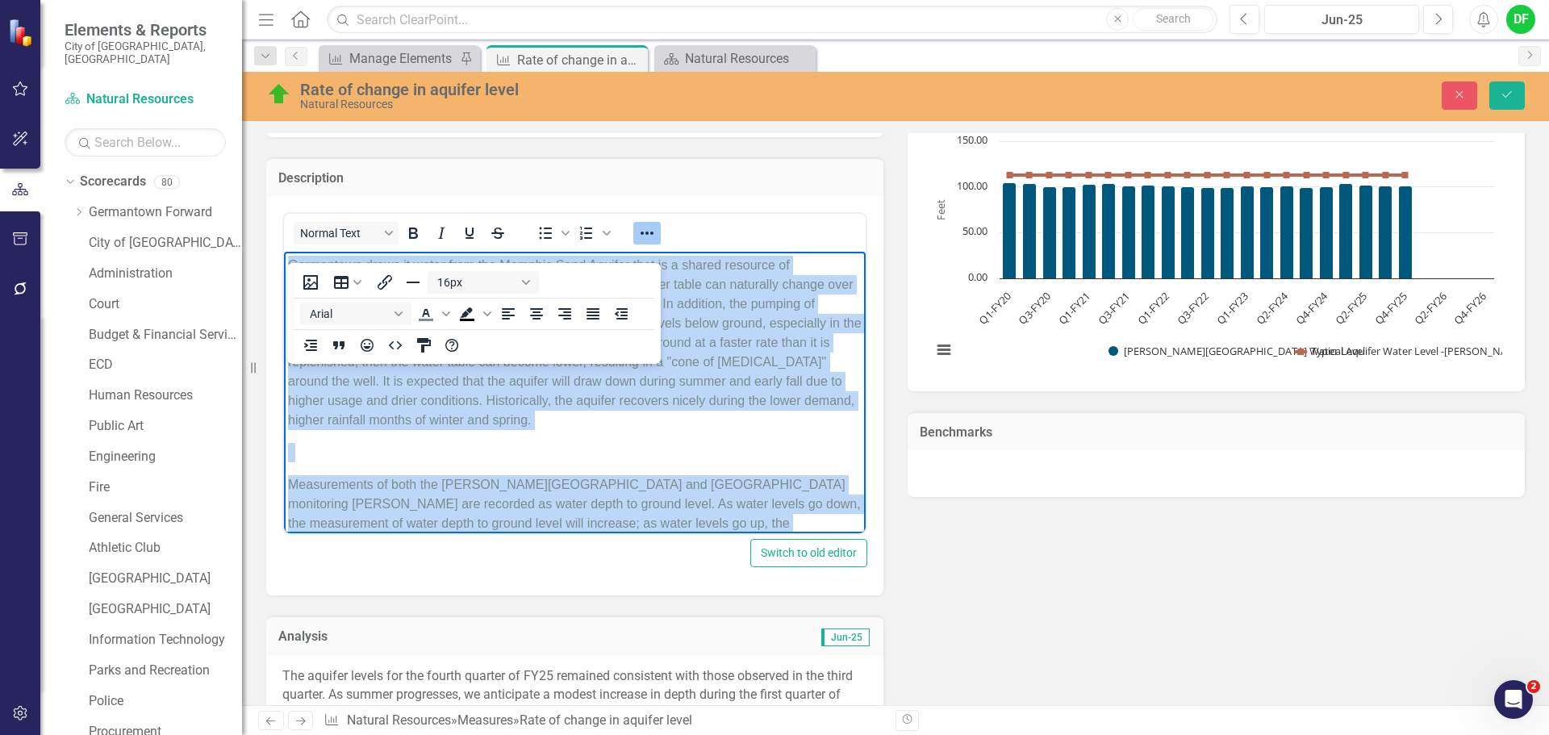
drag, startPoint x: 397, startPoint y: 513, endPoint x: 555, endPoint y: 513, distance: 158.1
click at [284, 252] on html "Germantown draws it water from the Memphis Sand Aquifer that is a shared resour…" at bounding box center [575, 411] width 582 height 318
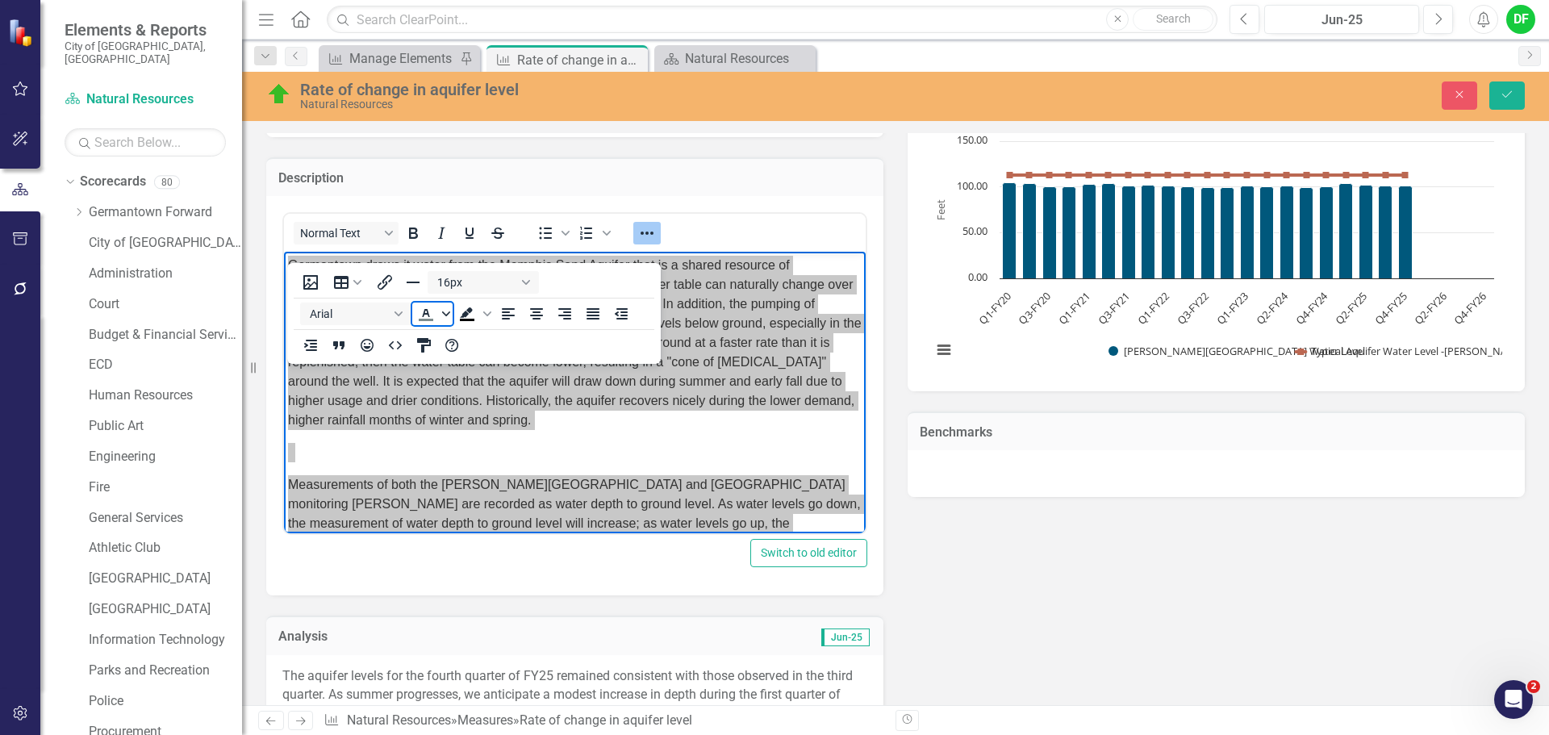
click at [444, 319] on span "Text color Dark Gray" at bounding box center [446, 313] width 13 height 23
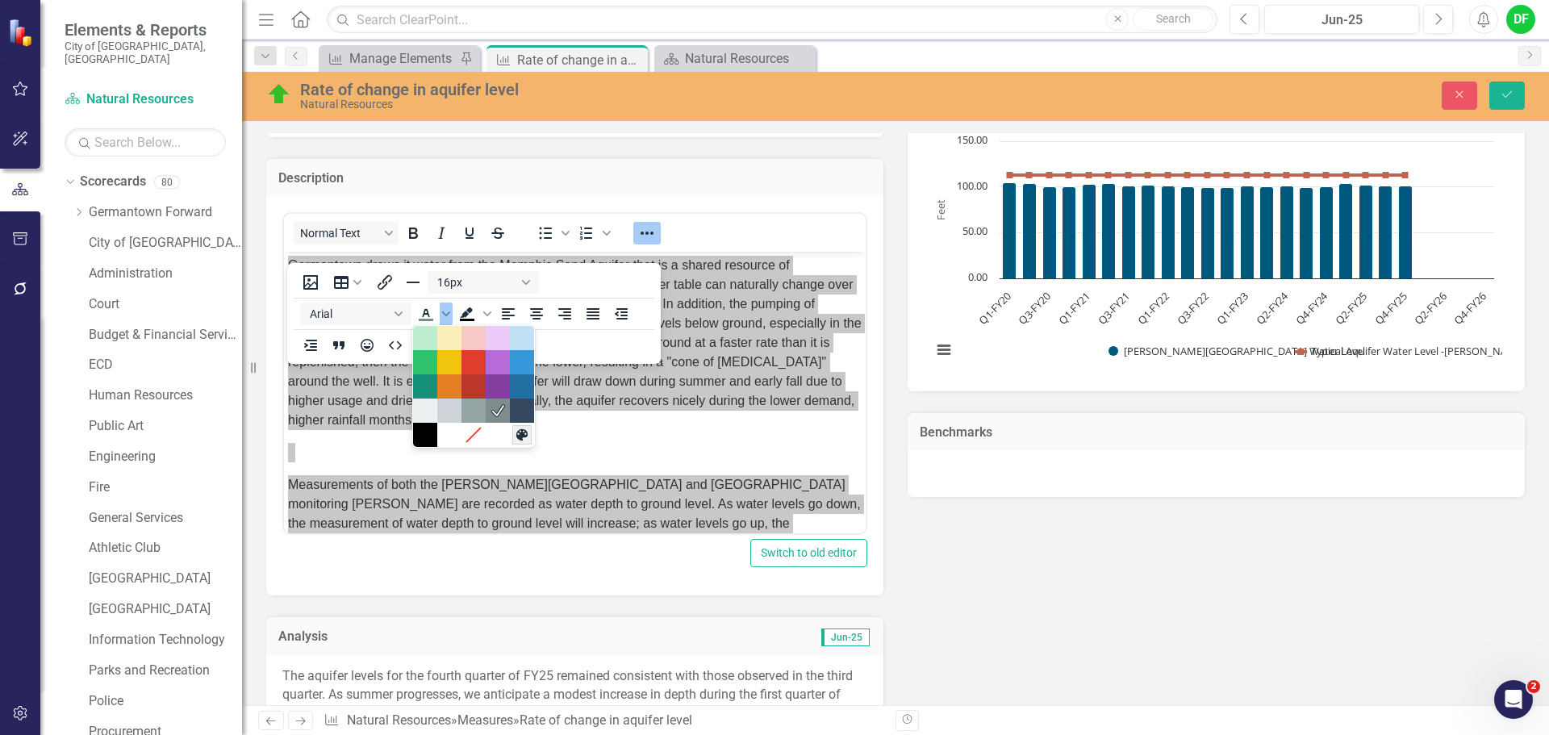
click at [514, 440] on icon "Custom color" at bounding box center [521, 434] width 15 height 15
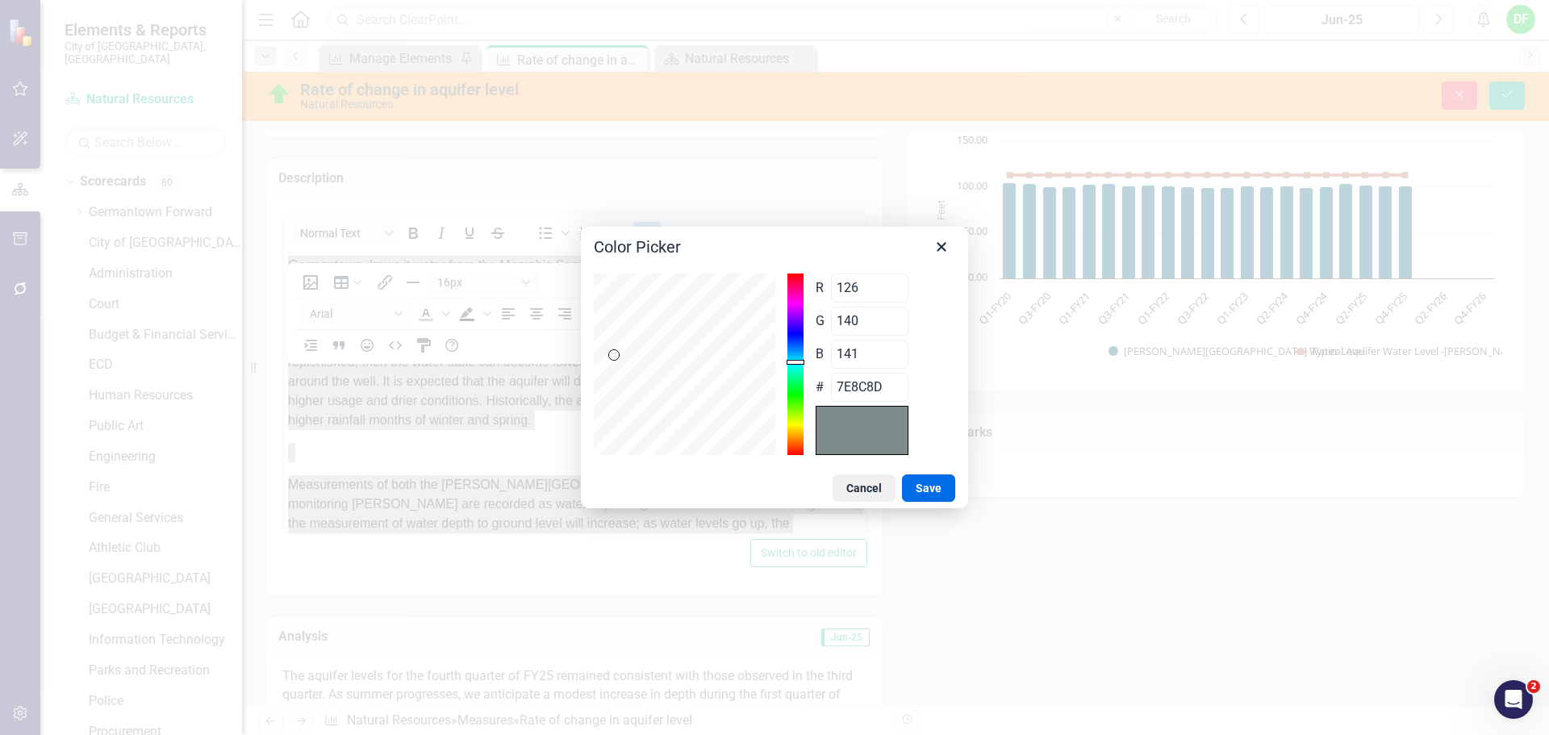
click at [866, 482] on button "Cancel" at bounding box center [863, 487] width 63 height 27
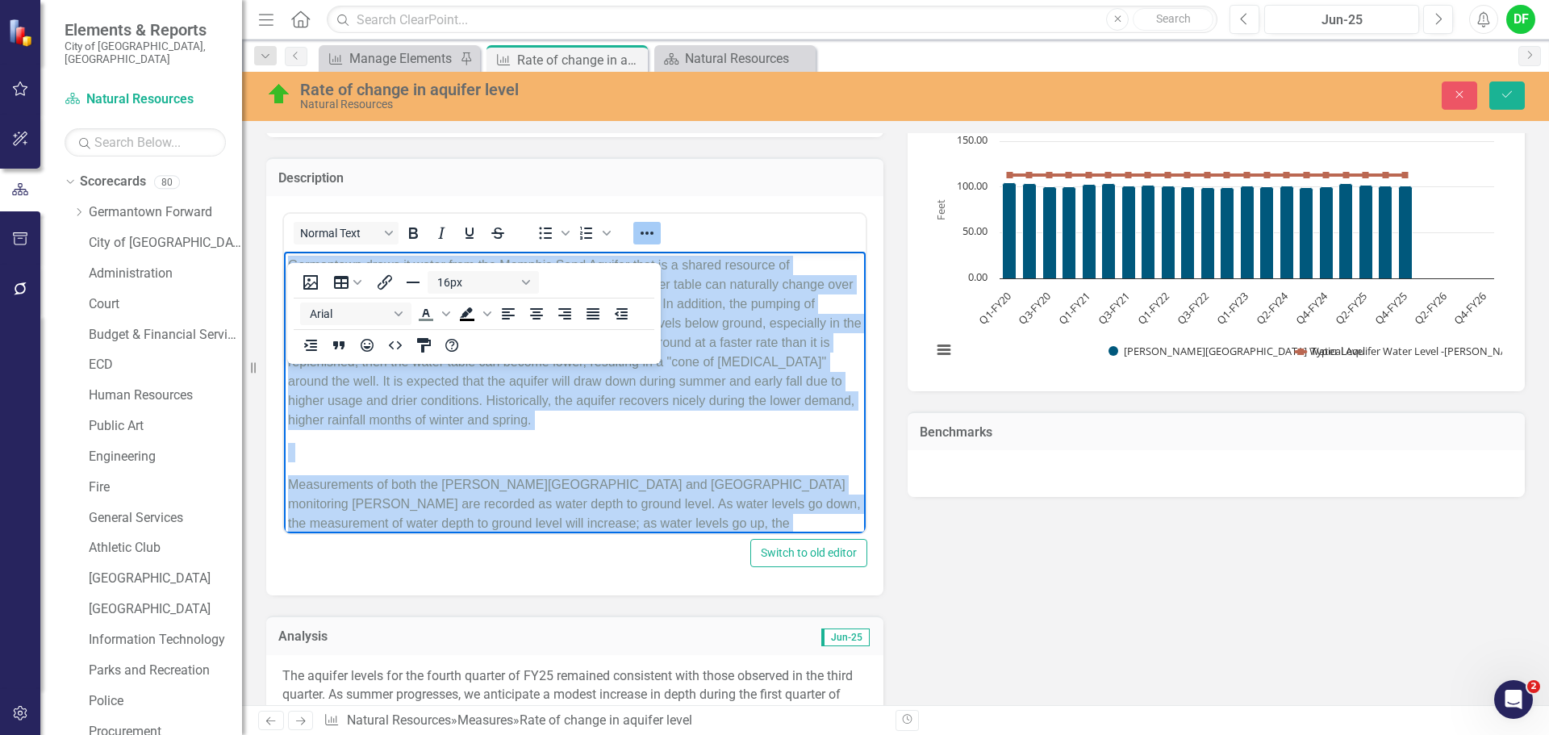
scroll to position [4, 0]
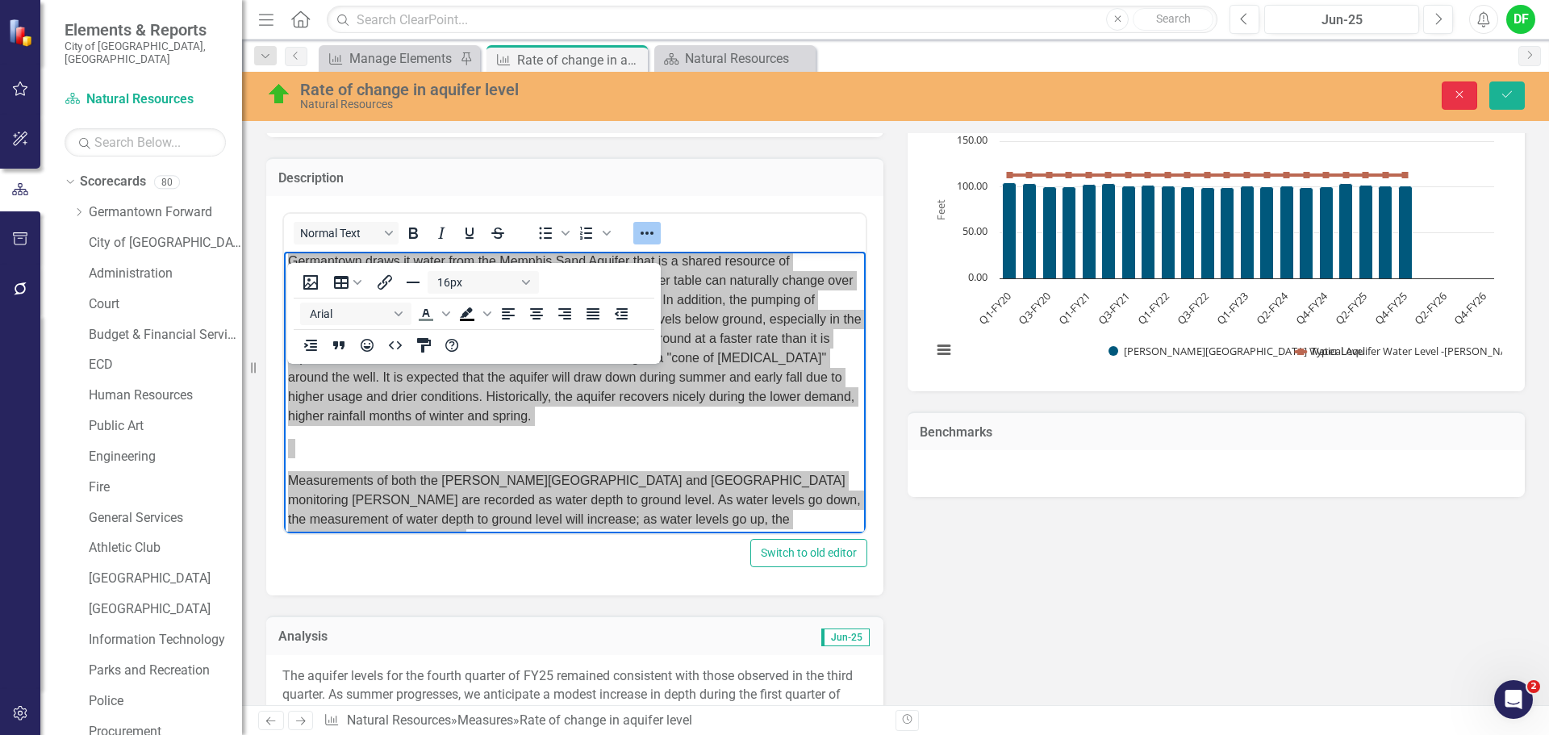
click at [1455, 98] on icon "Close" at bounding box center [1459, 94] width 15 height 11
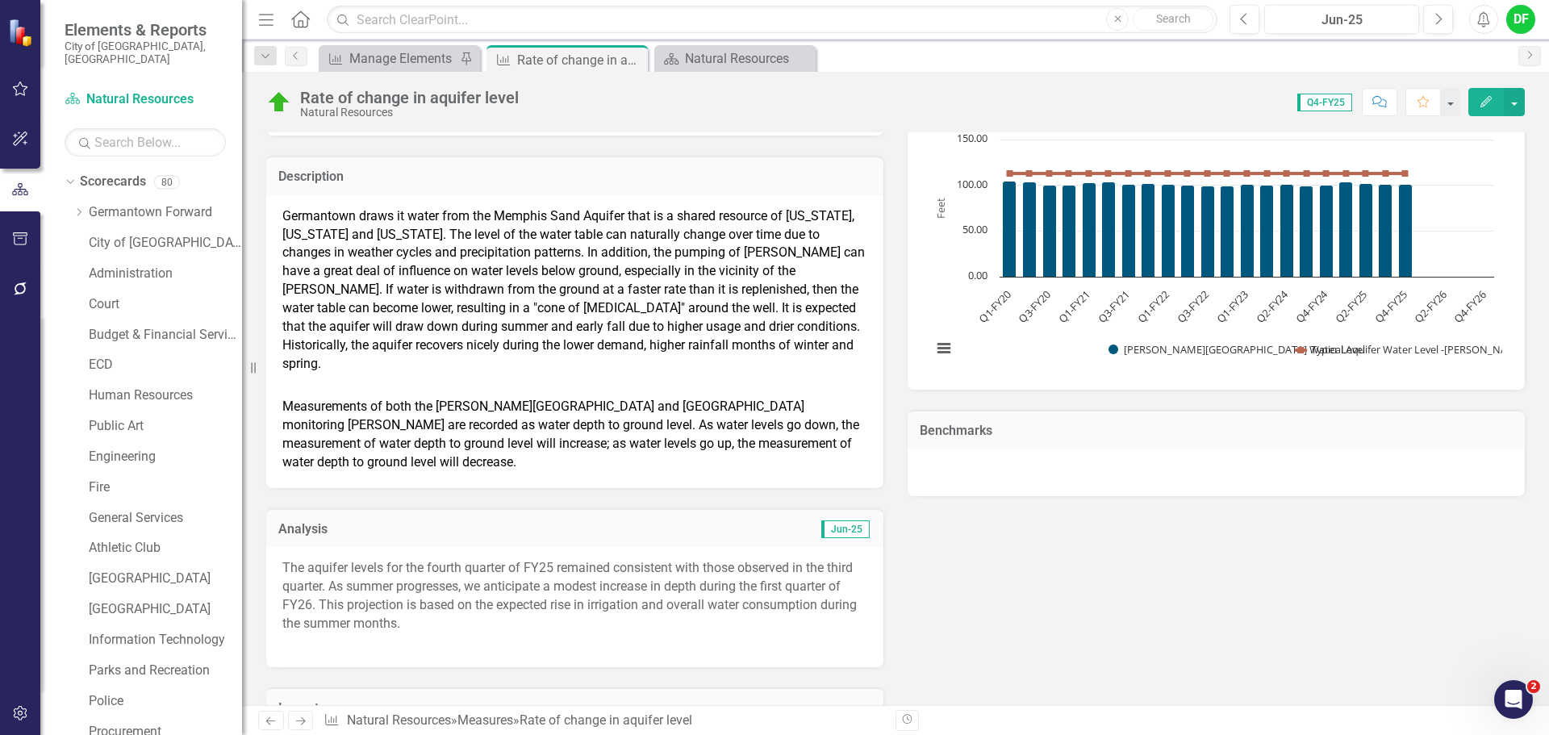
click at [486, 584] on div "The aquifer levels for the fourth quarter of FY25 remained consistent with thos…" at bounding box center [574, 595] width 585 height 73
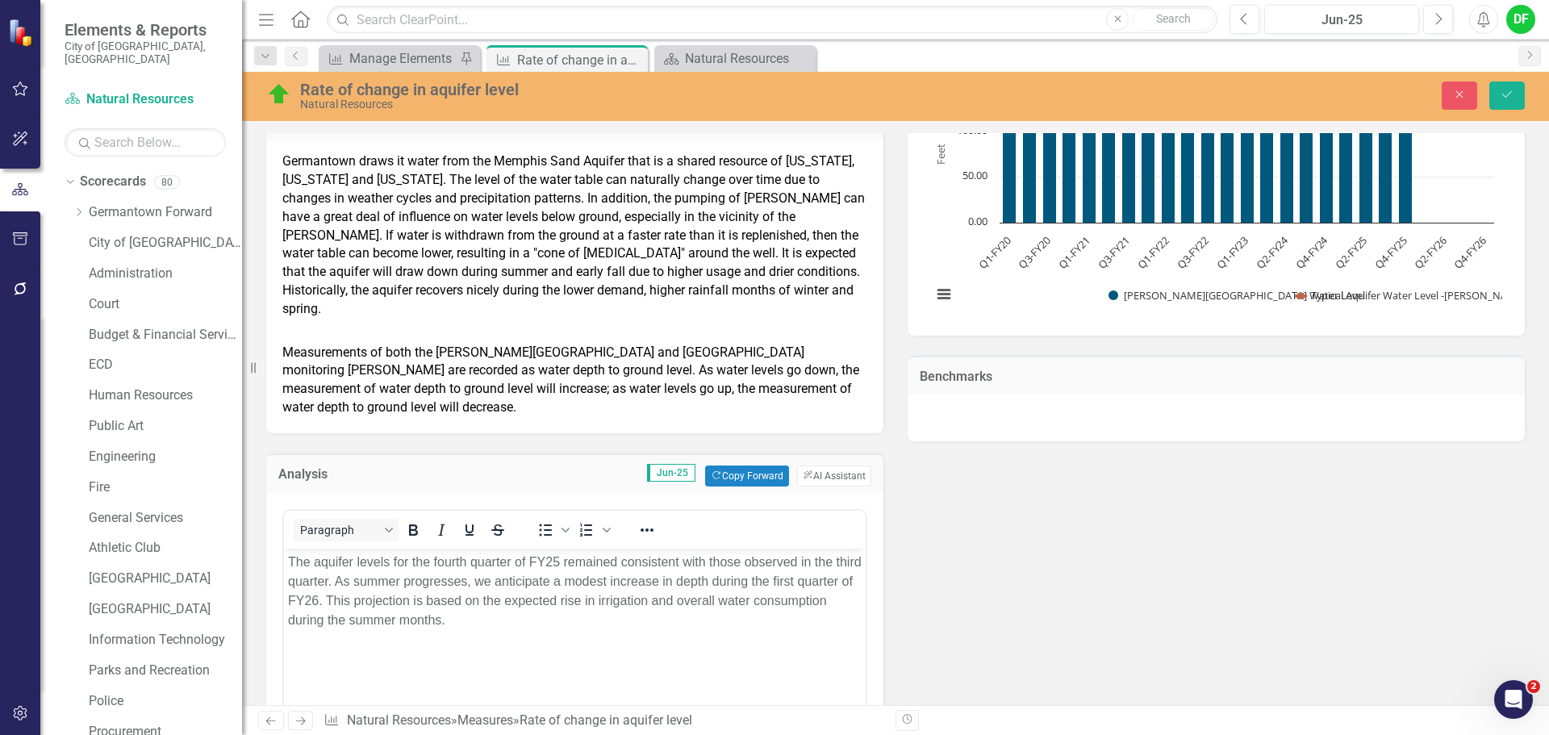
scroll to position [703, 0]
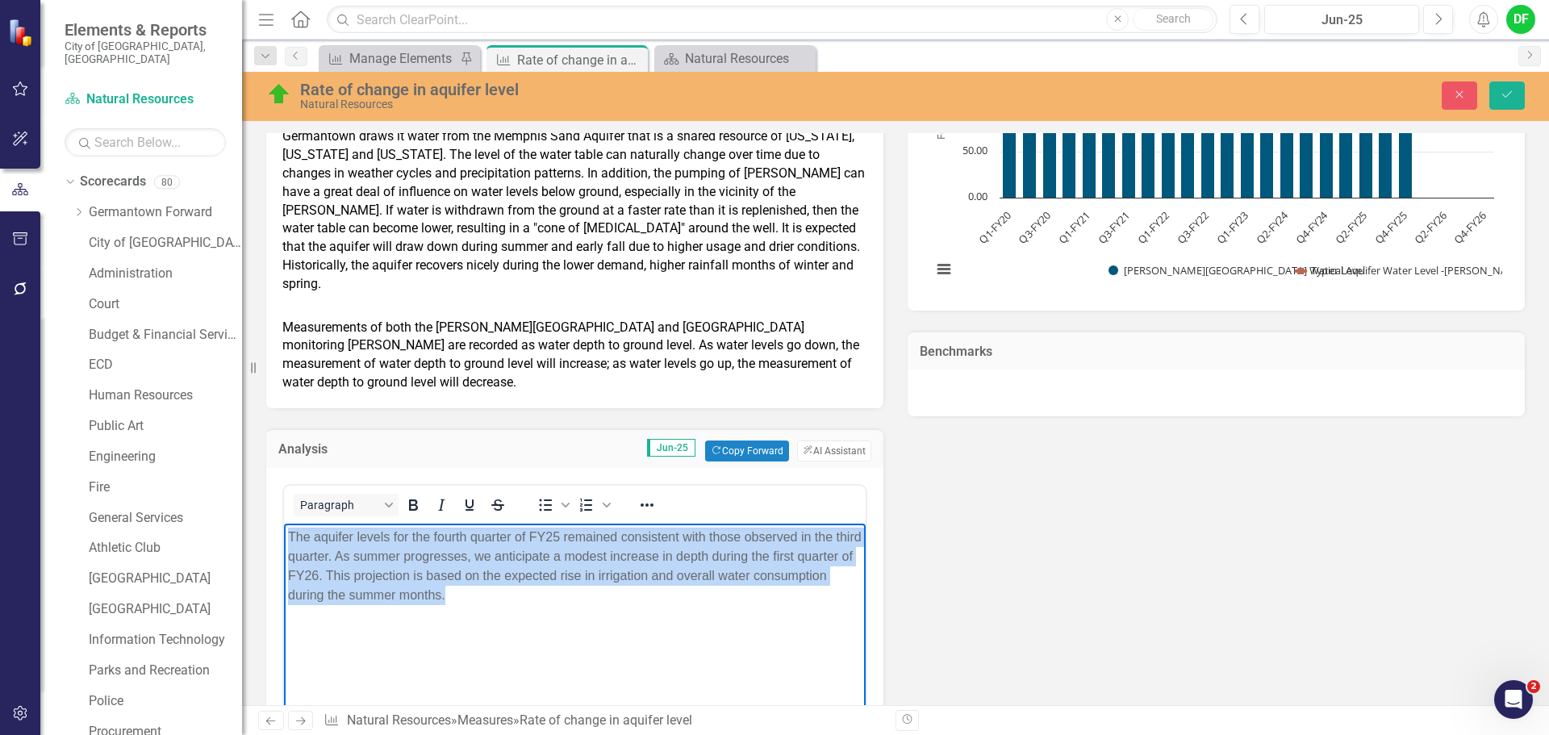
drag, startPoint x: 549, startPoint y: 600, endPoint x: 607, endPoint y: 1043, distance: 446.6
click at [284, 528] on html "The aquifer levels for the fourth quarter of FY25 remained consistent with thos…" at bounding box center [575, 645] width 582 height 242
click at [649, 504] on icon "Reveal or hide additional toolbar items" at bounding box center [646, 504] width 19 height 19
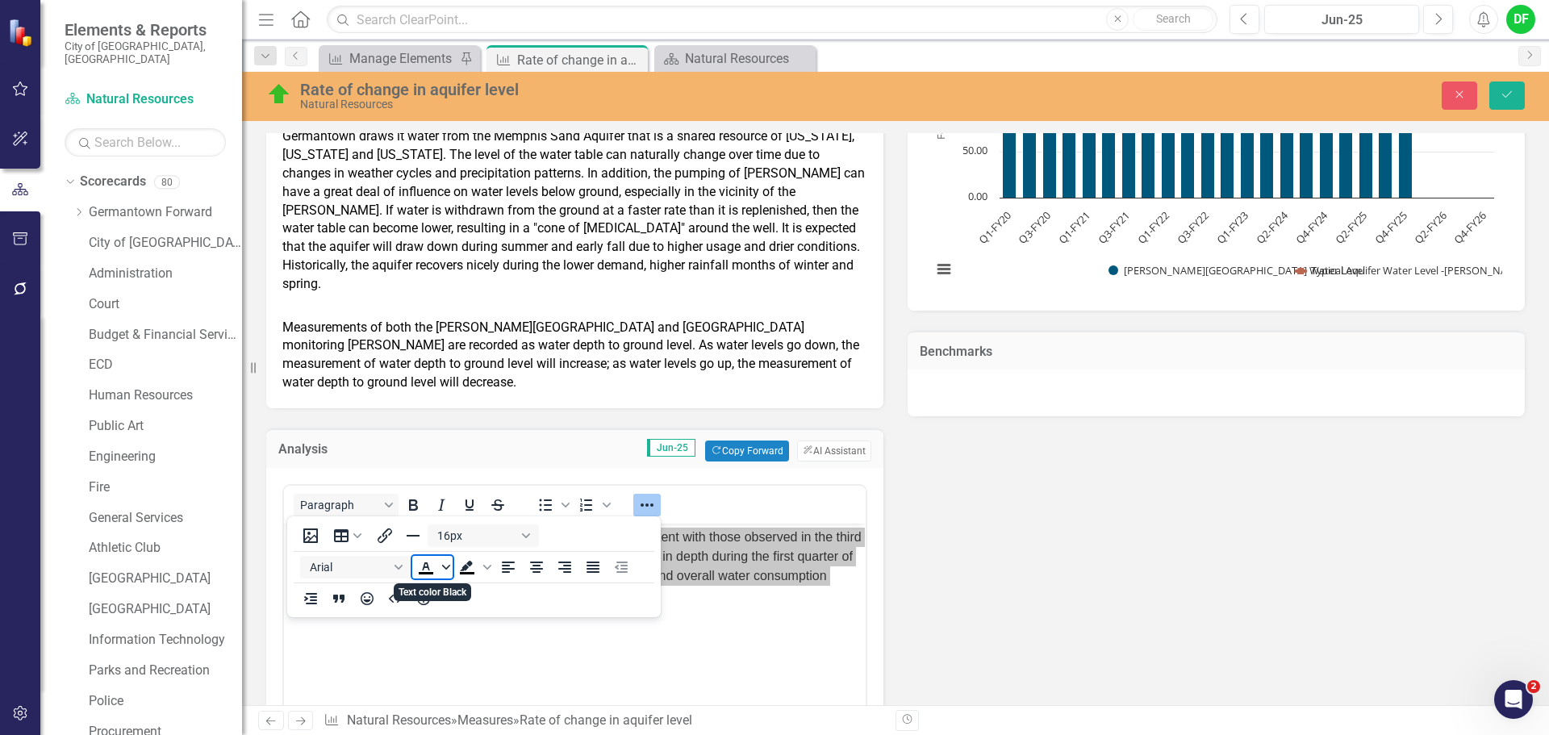
click at [446, 571] on span "Text color Black" at bounding box center [446, 567] width 13 height 23
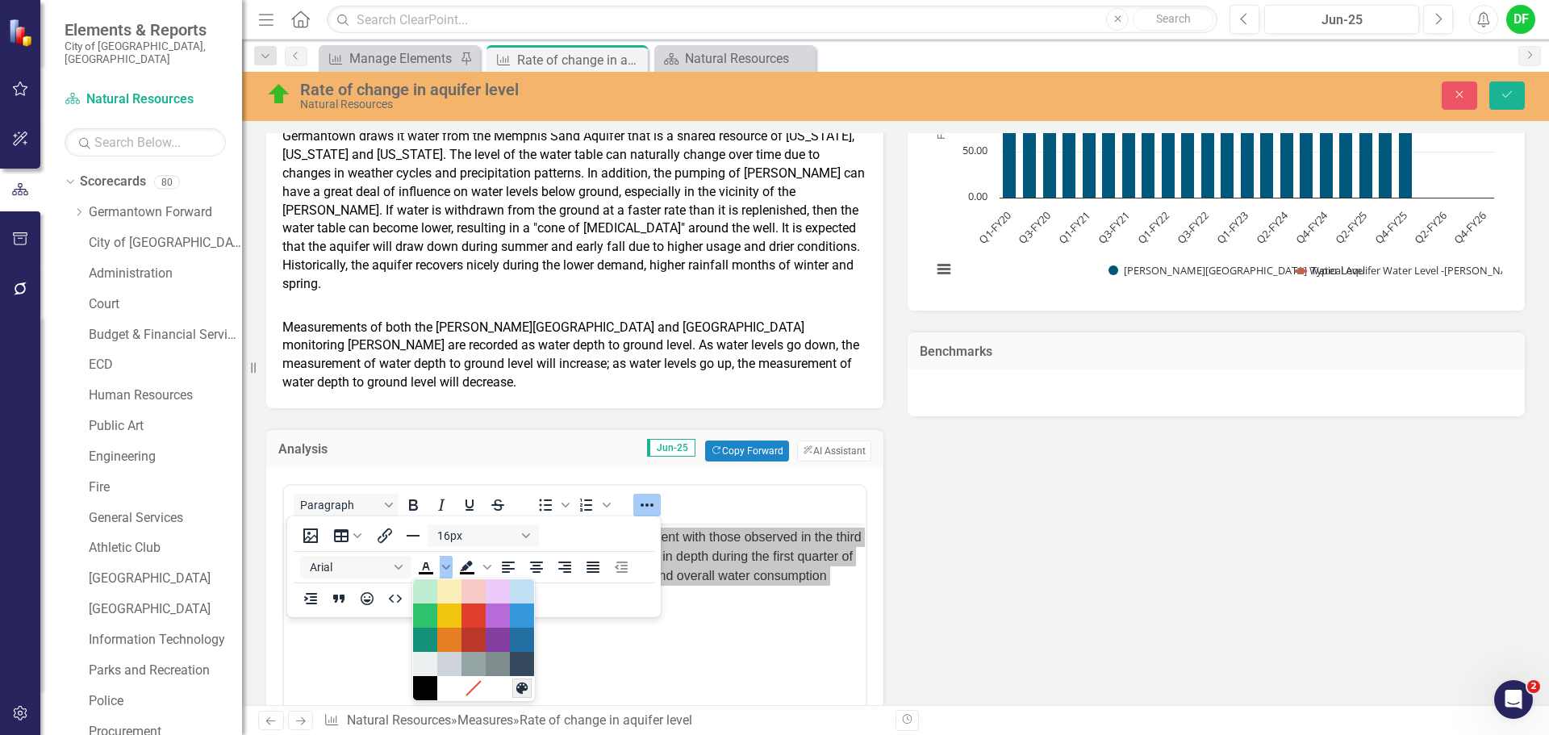
click at [518, 691] on icon "Custom color" at bounding box center [521, 687] width 11 height 11
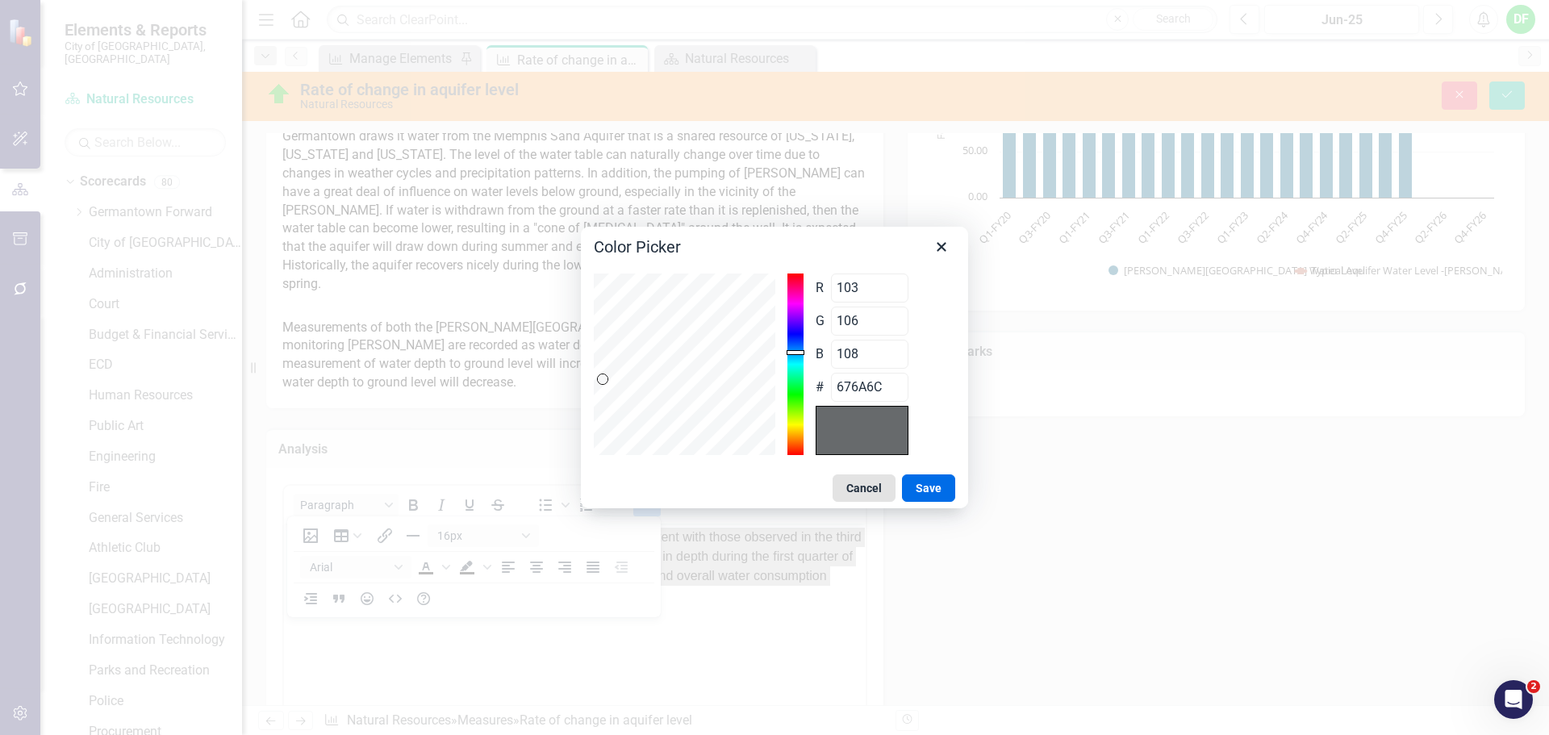
click at [878, 491] on button "Cancel" at bounding box center [863, 487] width 63 height 27
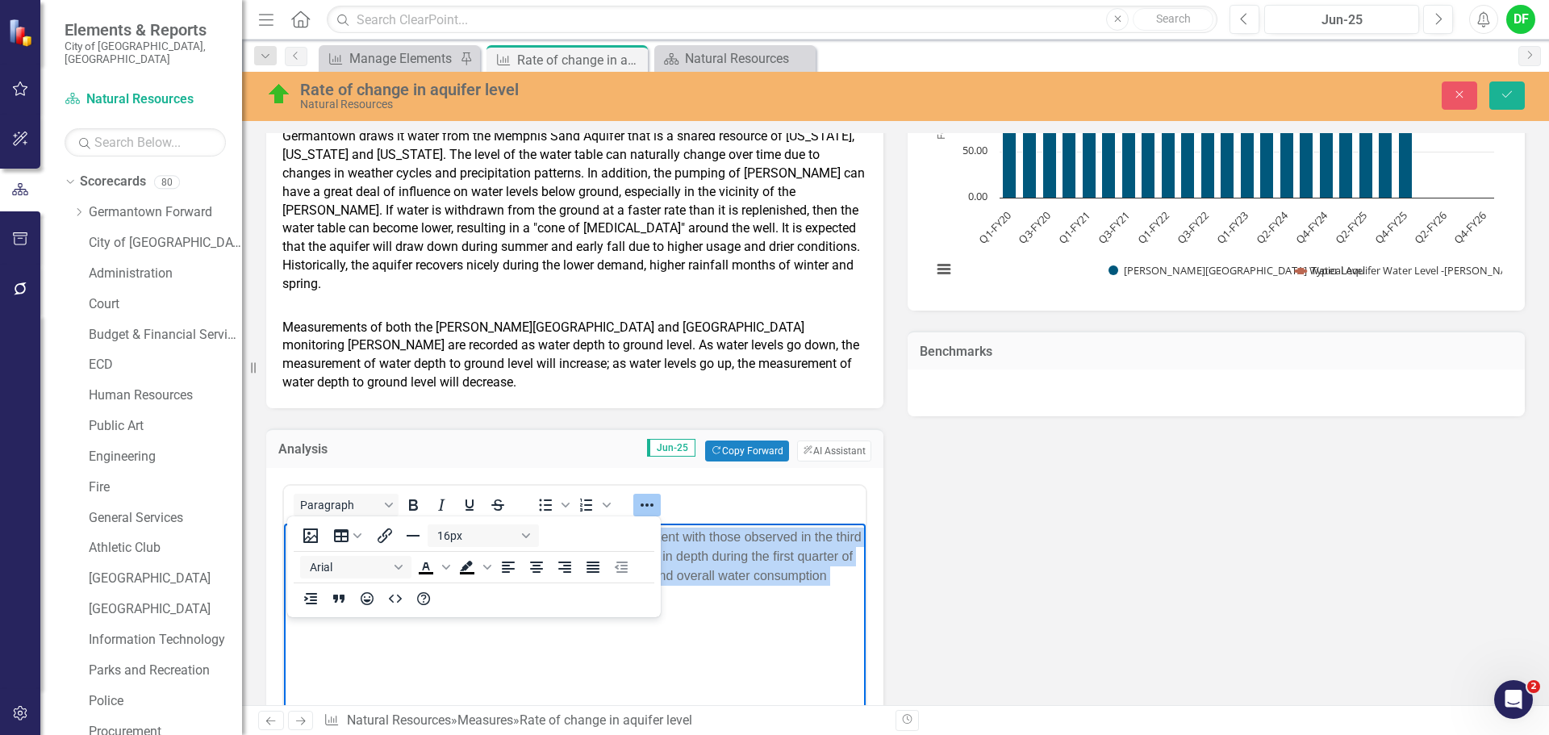
click at [724, 596] on div "The aquifer levels for the fourth quarter of FY25 remained consistent with thos…" at bounding box center [575, 566] width 574 height 77
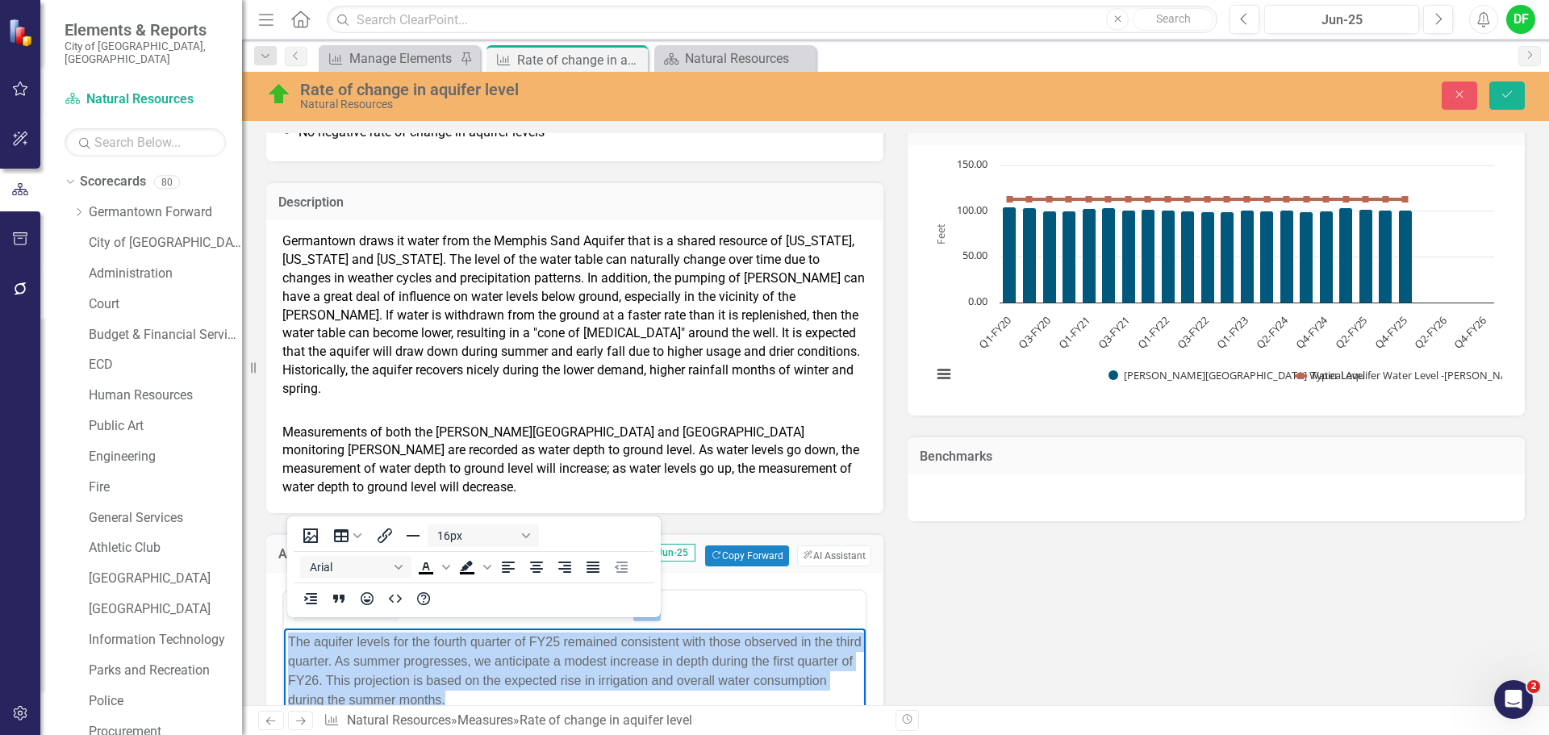
scroll to position [623, 0]
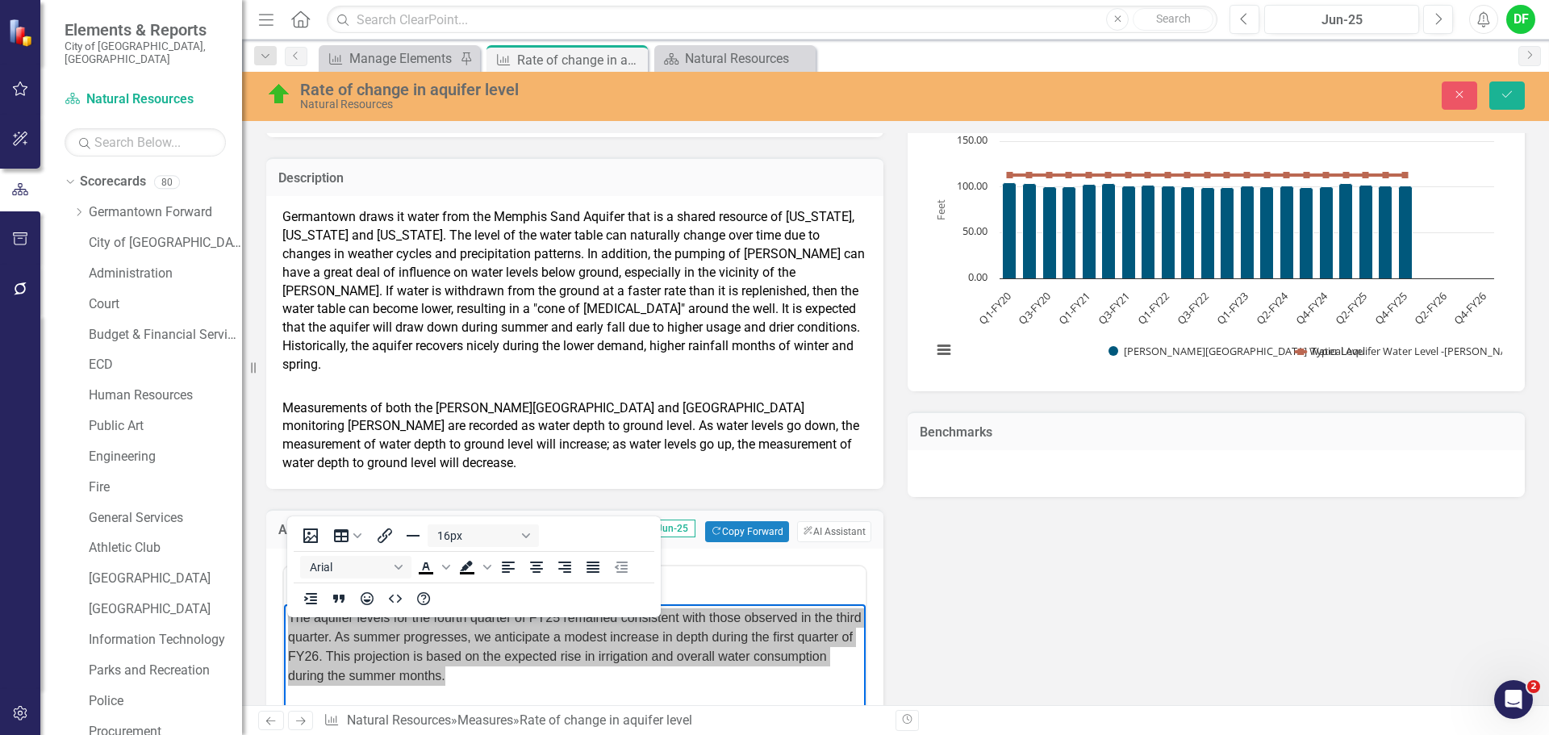
click at [315, 469] on span "Measurements of both the Johnson Road and Southern Avenue monitoring wells are …" at bounding box center [570, 435] width 577 height 71
click at [341, 463] on p "Measurements of both the Johnson Road and Southern Avenue monitoring wells are …" at bounding box center [574, 434] width 585 height 77
click at [340, 463] on p "Measurements of both the Johnson Road and Southern Avenue monitoring wells are …" at bounding box center [574, 434] width 585 height 77
click at [331, 289] on span "Germantown draws it water from the Memphis Sand Aquifer that is a shared resour…" at bounding box center [573, 290] width 582 height 163
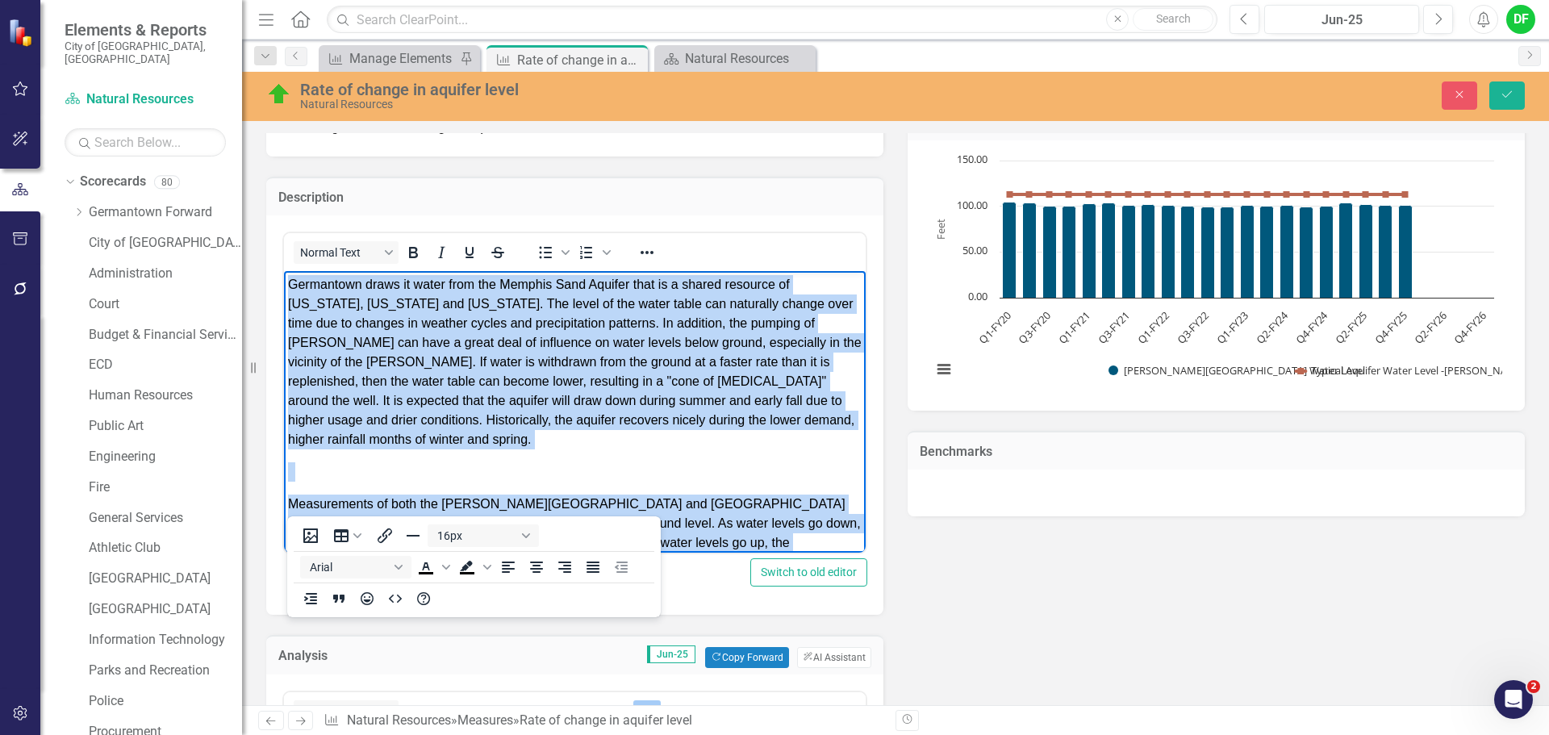
scroll to position [563, 0]
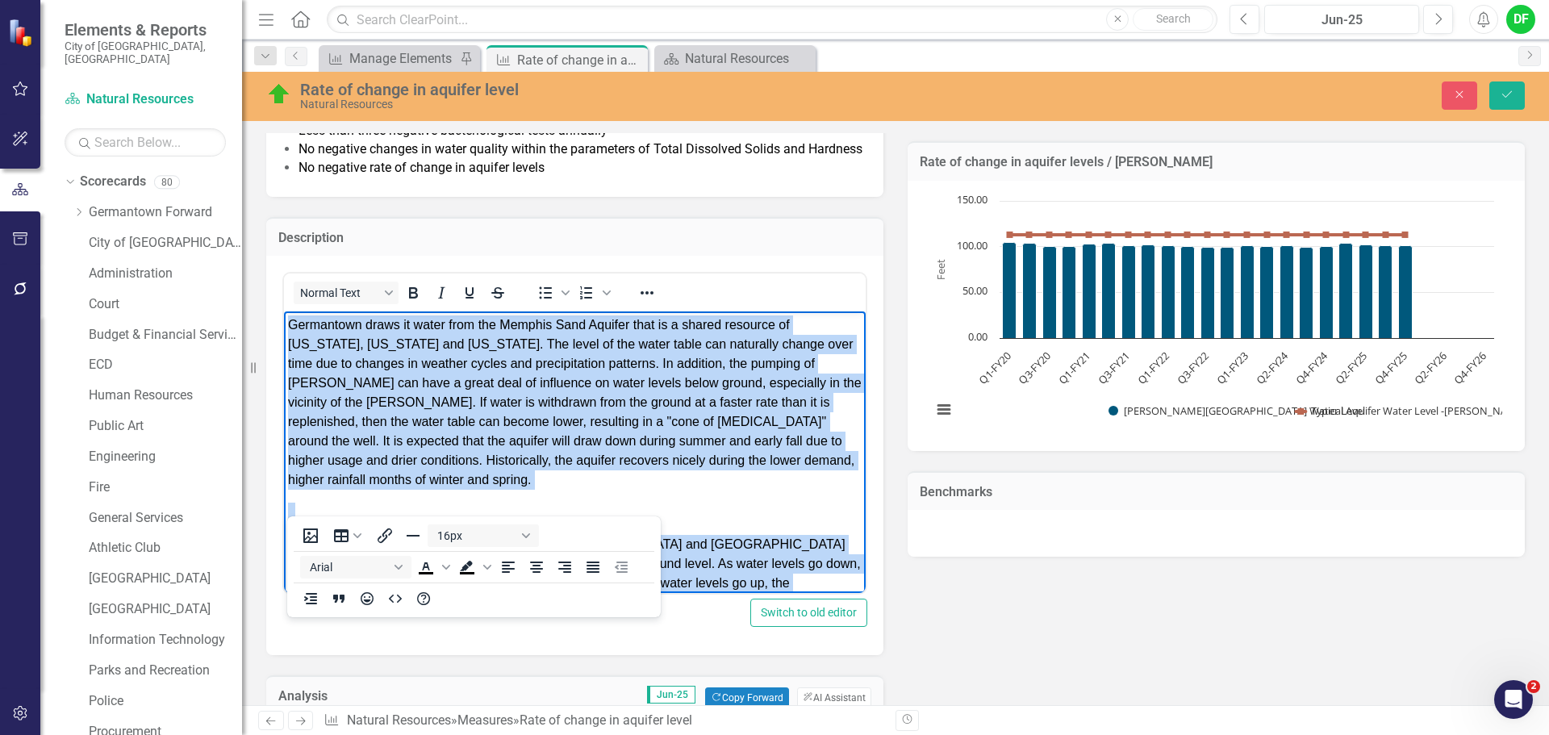
drag, startPoint x: 353, startPoint y: 565, endPoint x: 290, endPoint y: 328, distance: 245.4
click at [290, 327] on body "Germantown draws it water from the Memphis Sand Aquifer that is a shared resour…" at bounding box center [575, 470] width 582 height 318
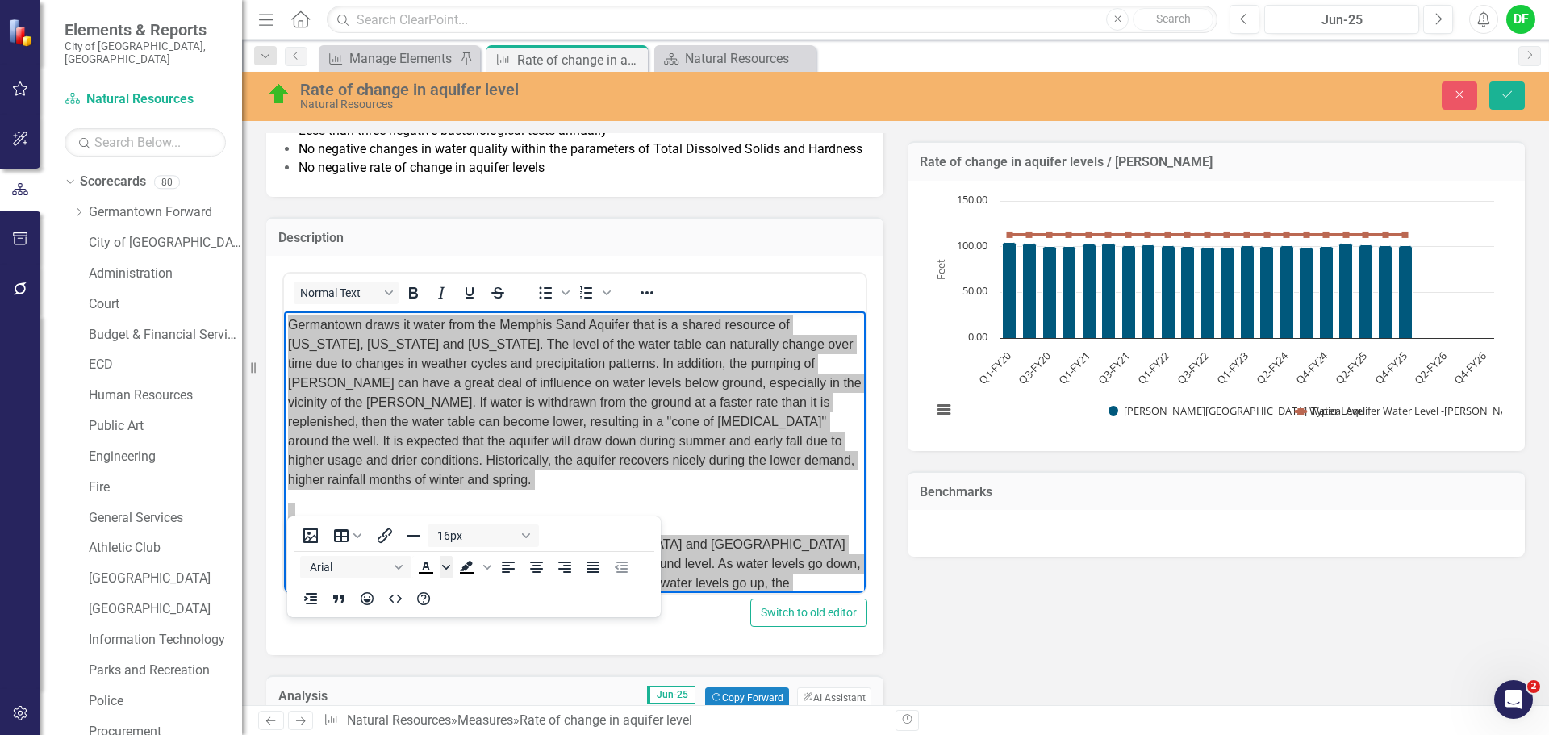
click at [449, 566] on icon "Text color Black" at bounding box center [446, 567] width 8 height 5
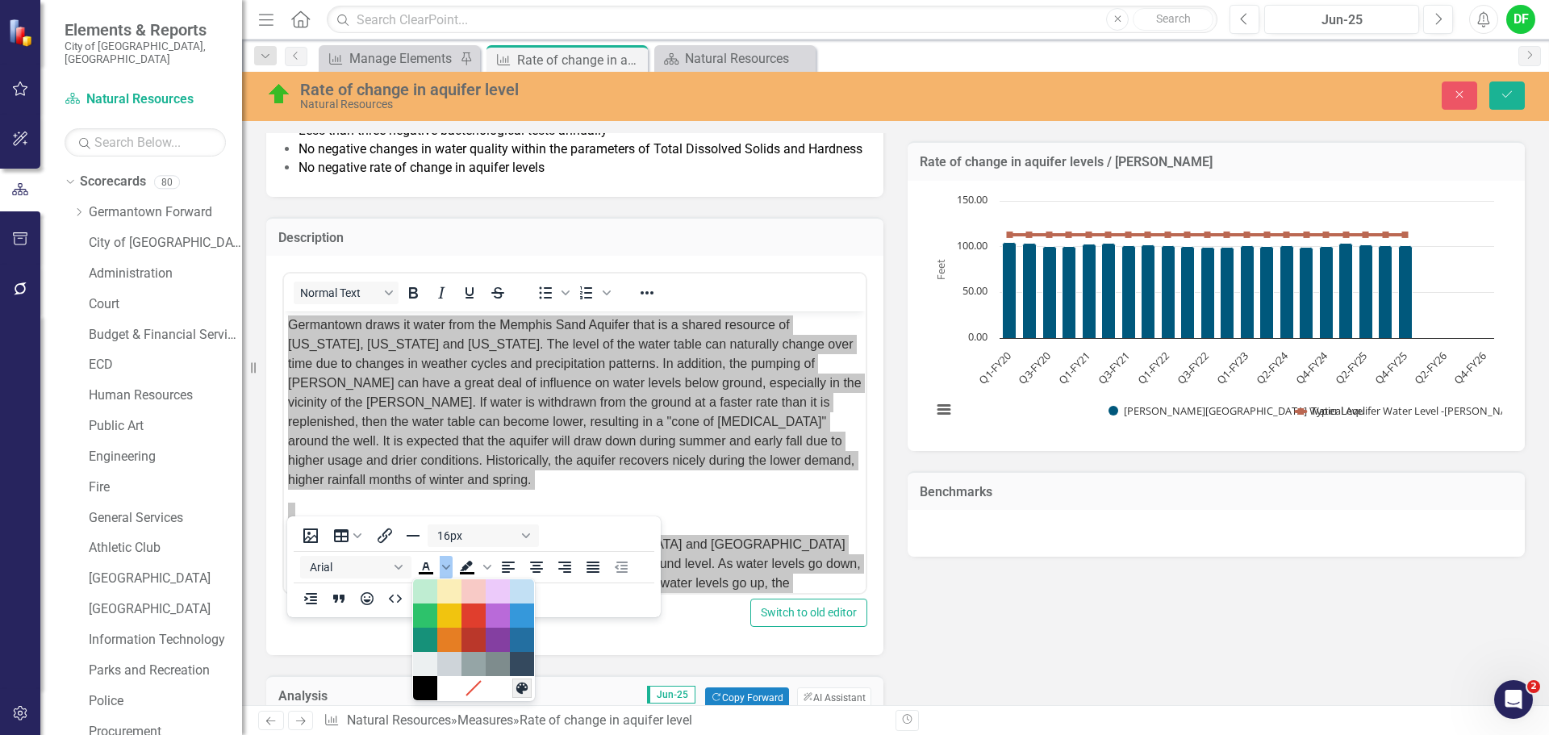
click at [520, 686] on icon "Custom color" at bounding box center [521, 687] width 11 height 11
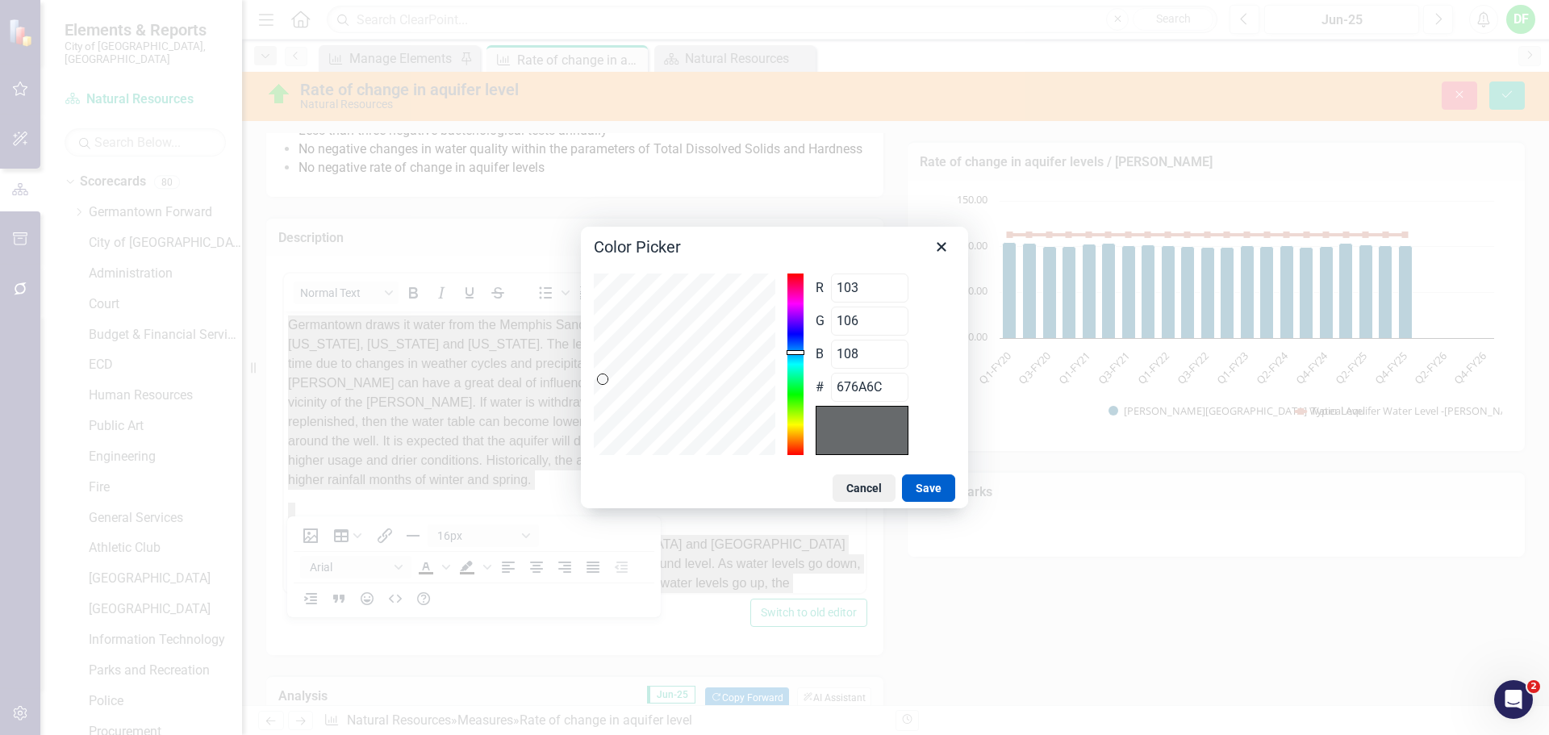
click at [924, 484] on button "Save" at bounding box center [928, 487] width 53 height 27
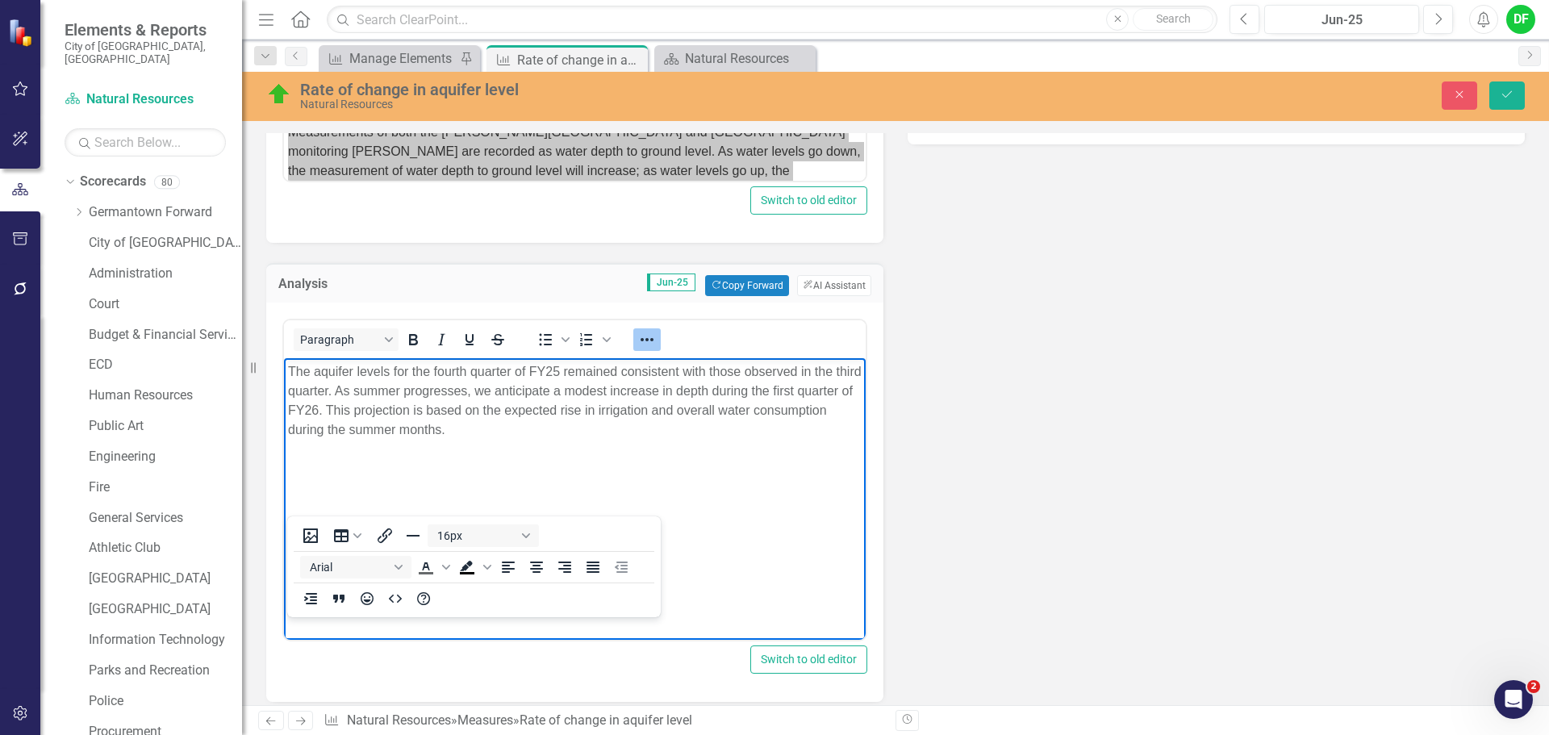
click at [699, 444] on div "Rich Text Area. Press ALT-0 for help." at bounding box center [575, 449] width 574 height 19
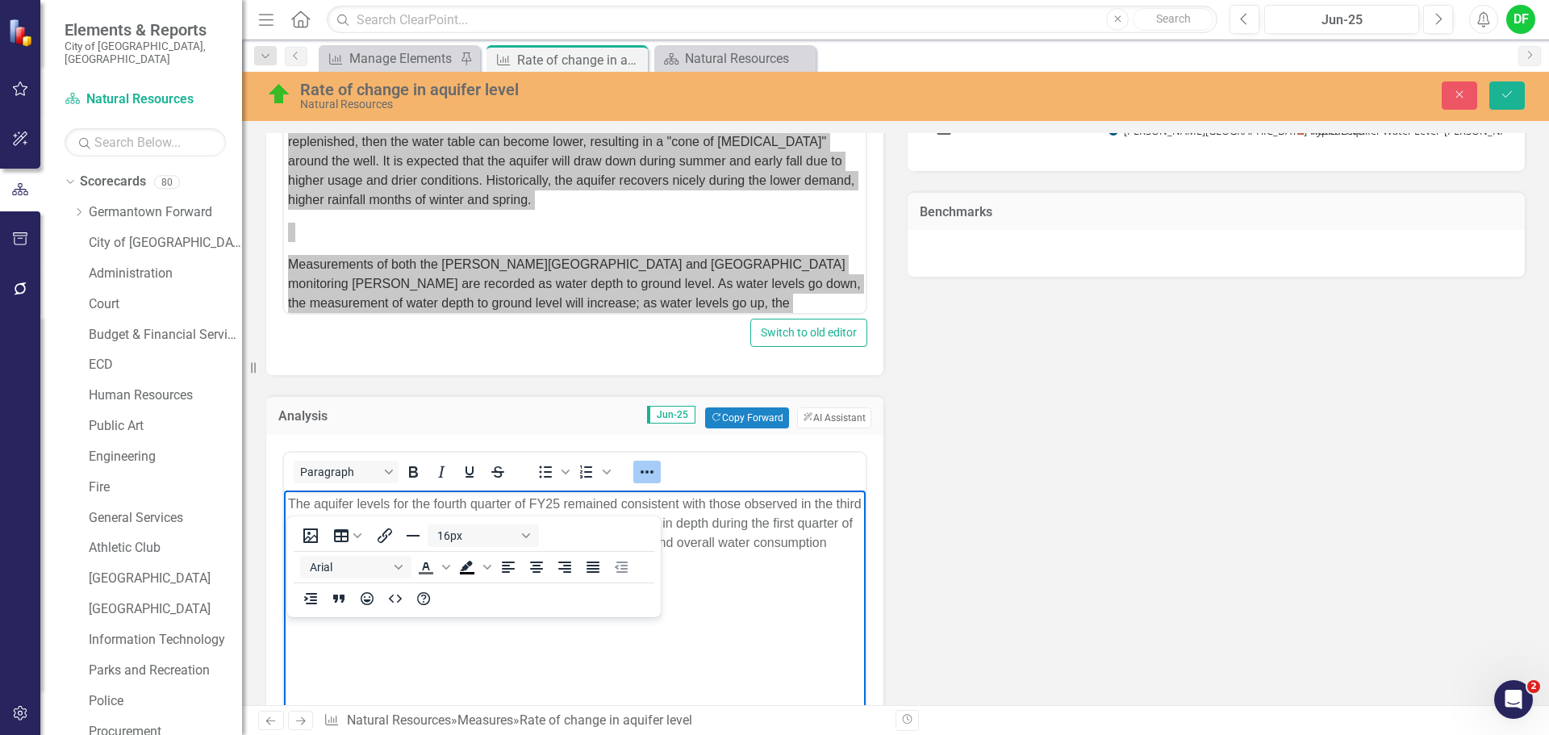
scroll to position [814, 0]
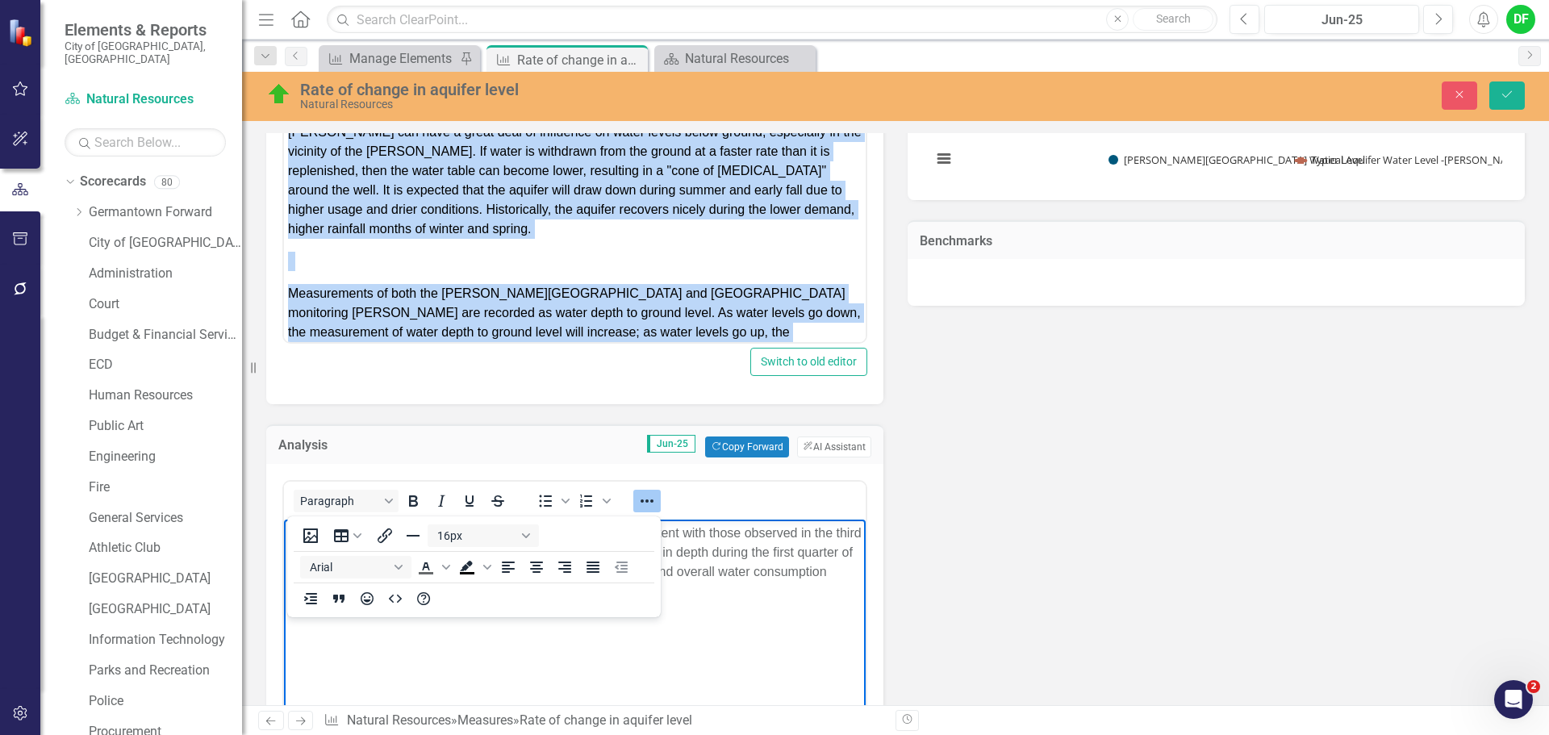
click at [536, 336] on span "Measurements of both the Johnson Road and Southern Avenue monitoring wells are …" at bounding box center [574, 322] width 573 height 72
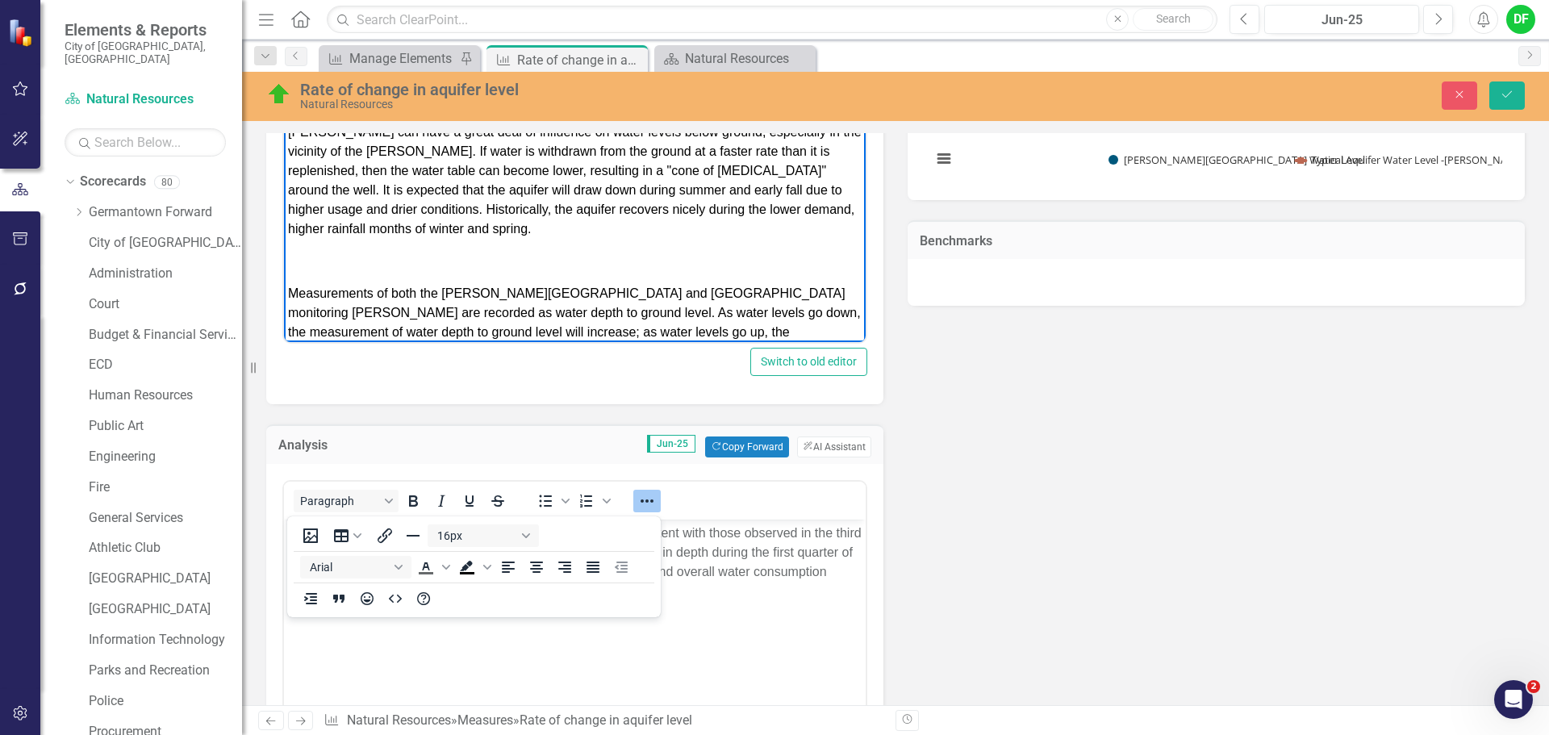
click at [937, 432] on div "Key Product/Service Natural Resources / Rate of Change in Aquifer Levels, Feet …" at bounding box center [895, 255] width 1283 height 1429
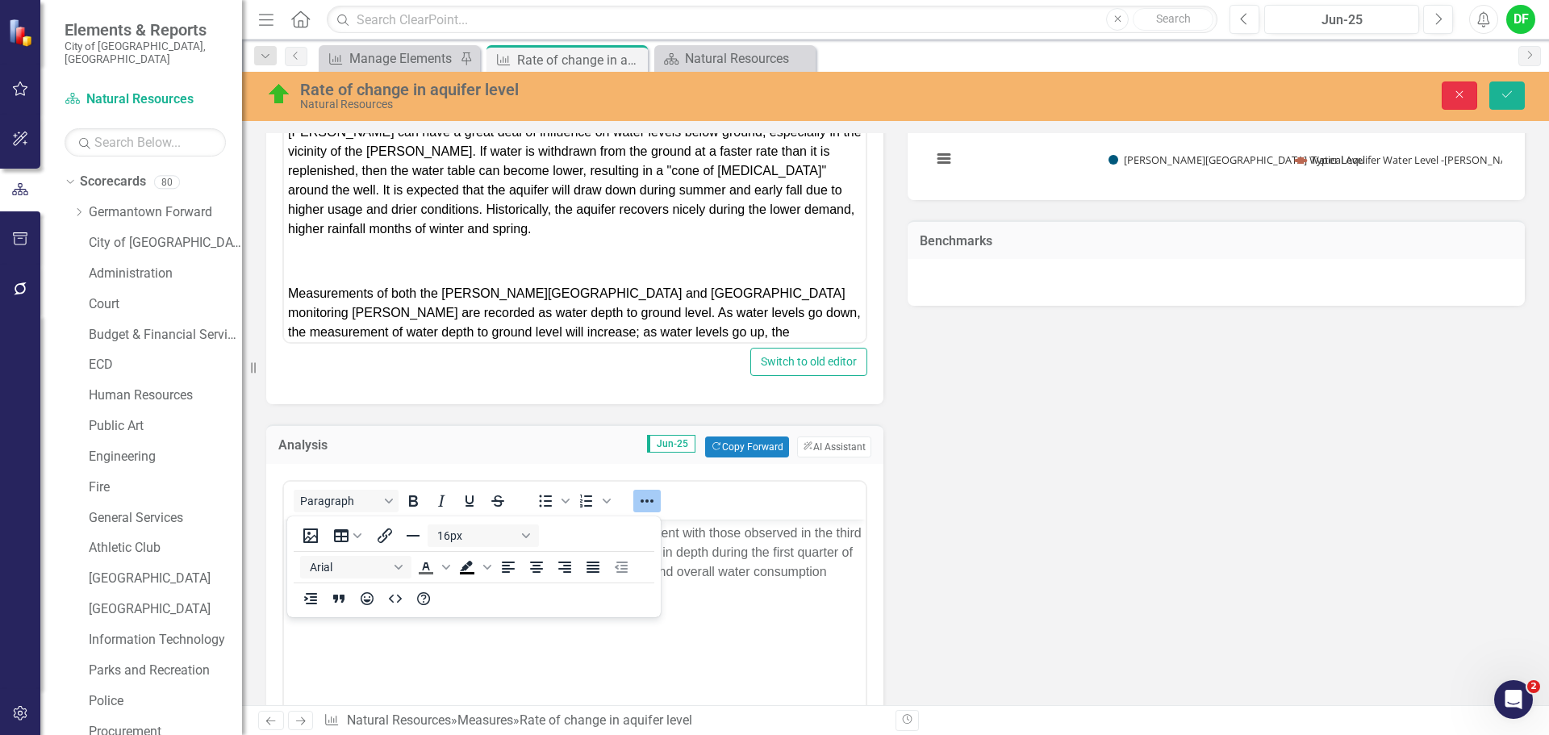
click at [1463, 99] on icon "Close" at bounding box center [1459, 94] width 15 height 11
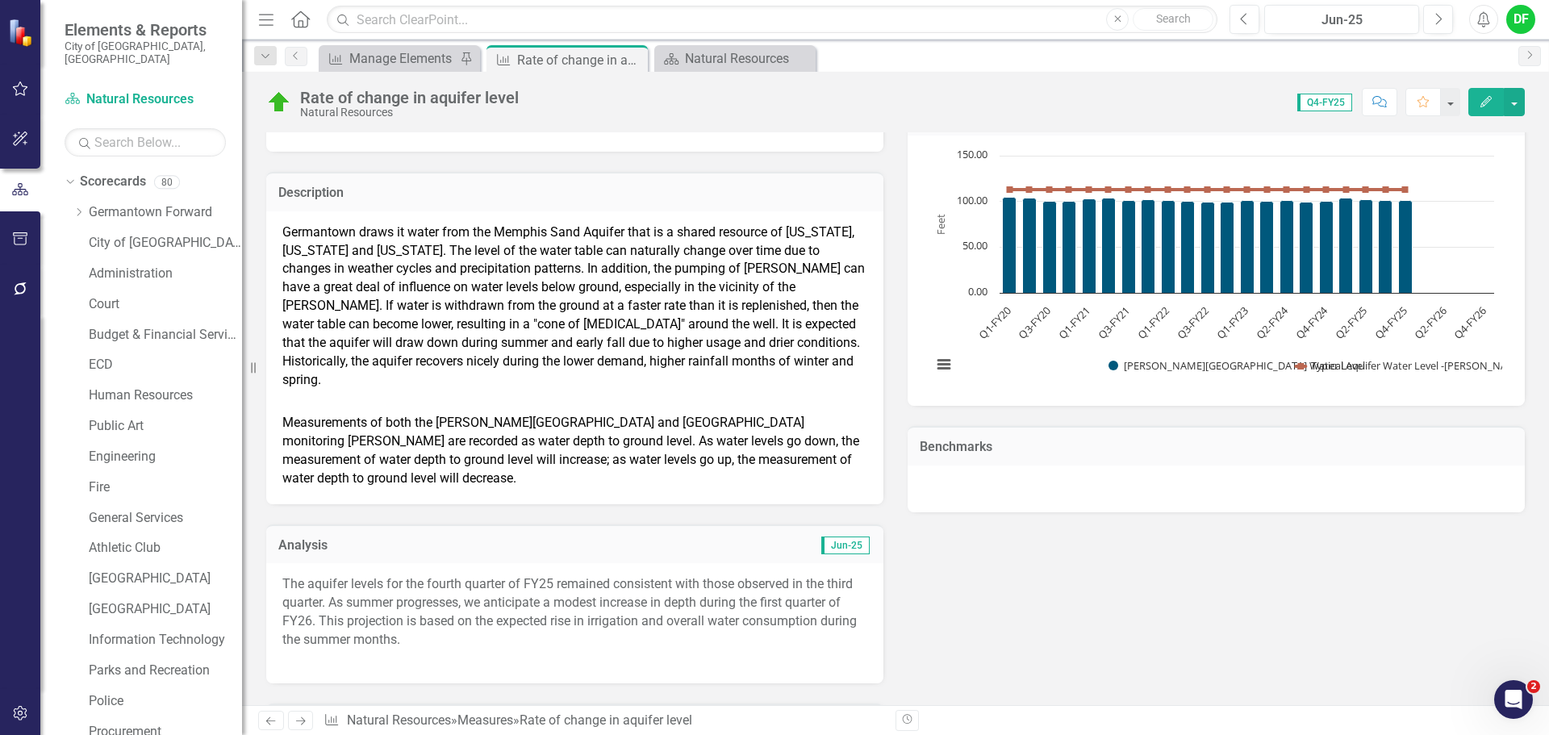
scroll to position [572, 0]
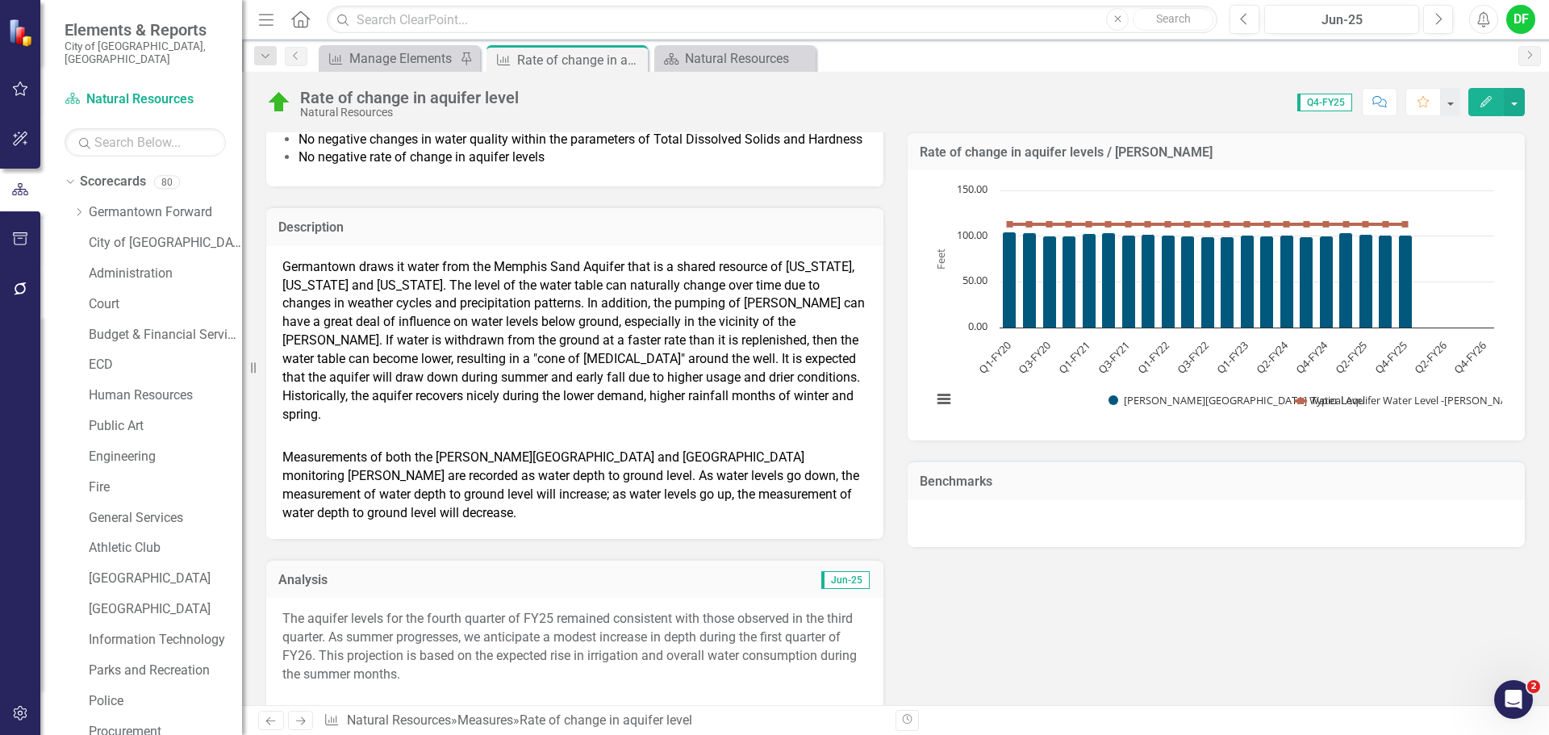
click at [423, 461] on span "Measurements of both the Johnson Road and Southern Avenue monitoring wells are …" at bounding box center [570, 484] width 577 height 71
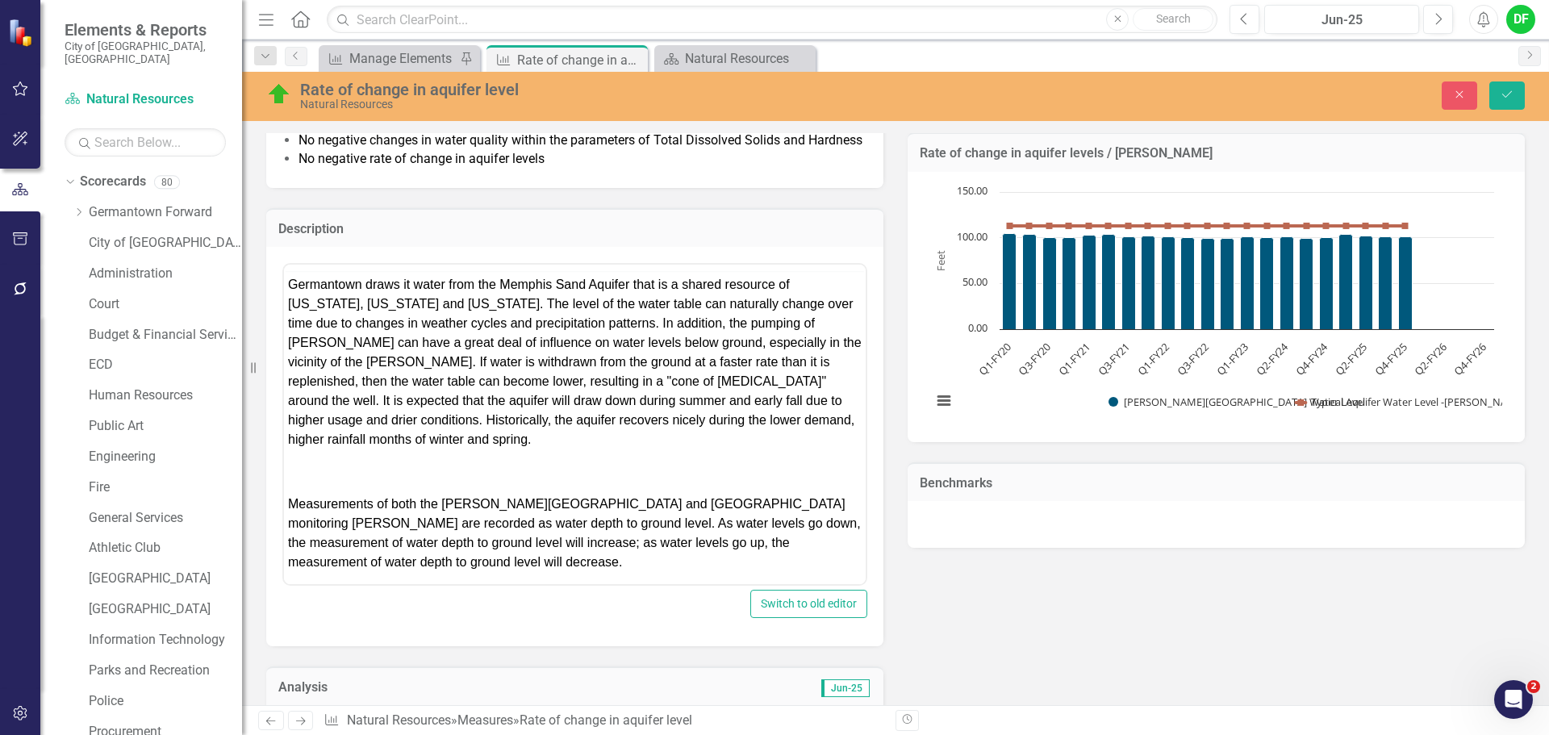
scroll to position [0, 0]
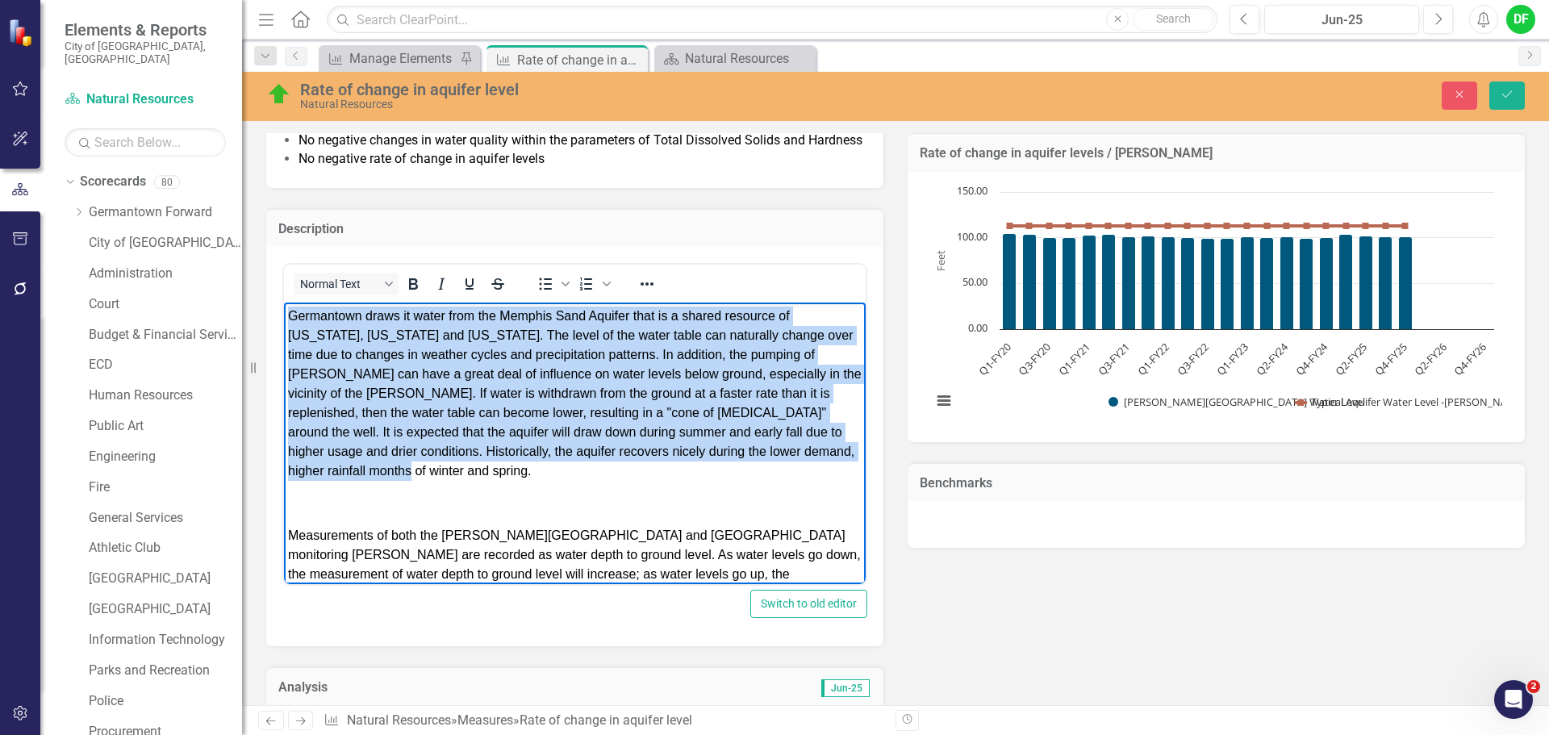
drag, startPoint x: 323, startPoint y: 441, endPoint x: 288, endPoint y: 309, distance: 136.8
click at [288, 309] on p "Germantown draws it water from the Memphis Sand Aquifer that is a shared resour…" at bounding box center [575, 394] width 574 height 174
click at [643, 286] on icon "Reveal or hide additional toolbar items" at bounding box center [646, 283] width 13 height 3
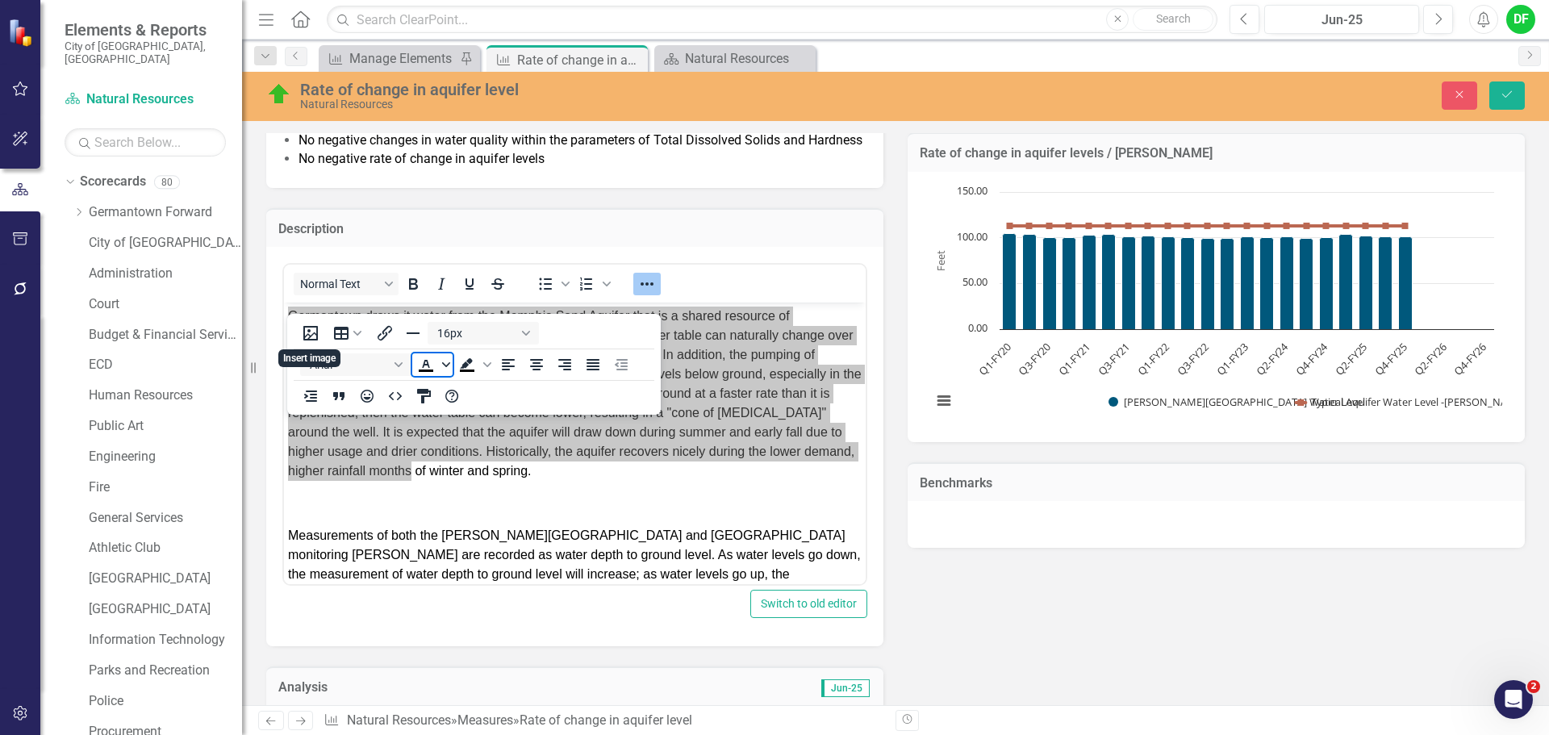
click at [450, 365] on span "Text color Black" at bounding box center [446, 364] width 13 height 23
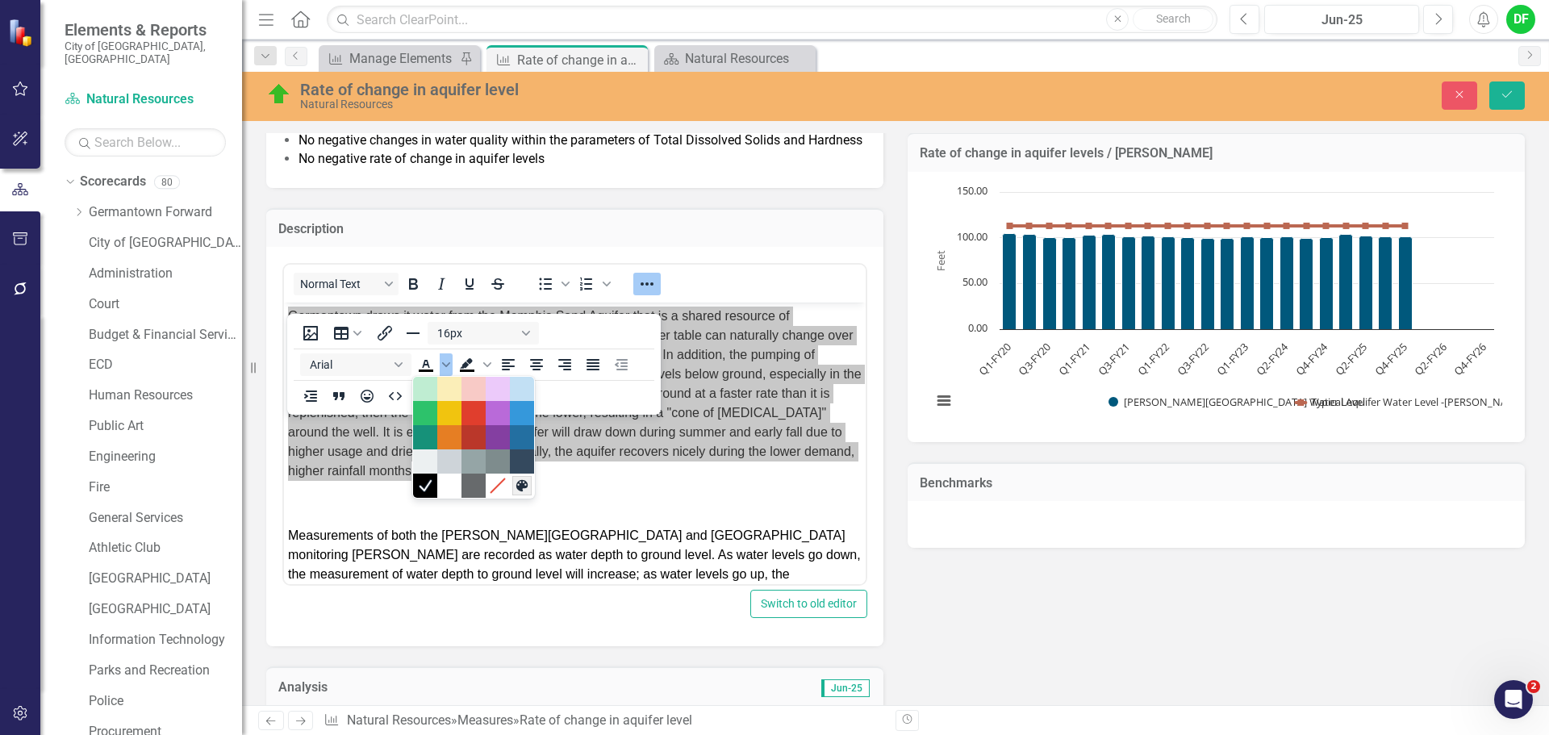
click at [518, 487] on icon "Custom color" at bounding box center [521, 485] width 11 height 11
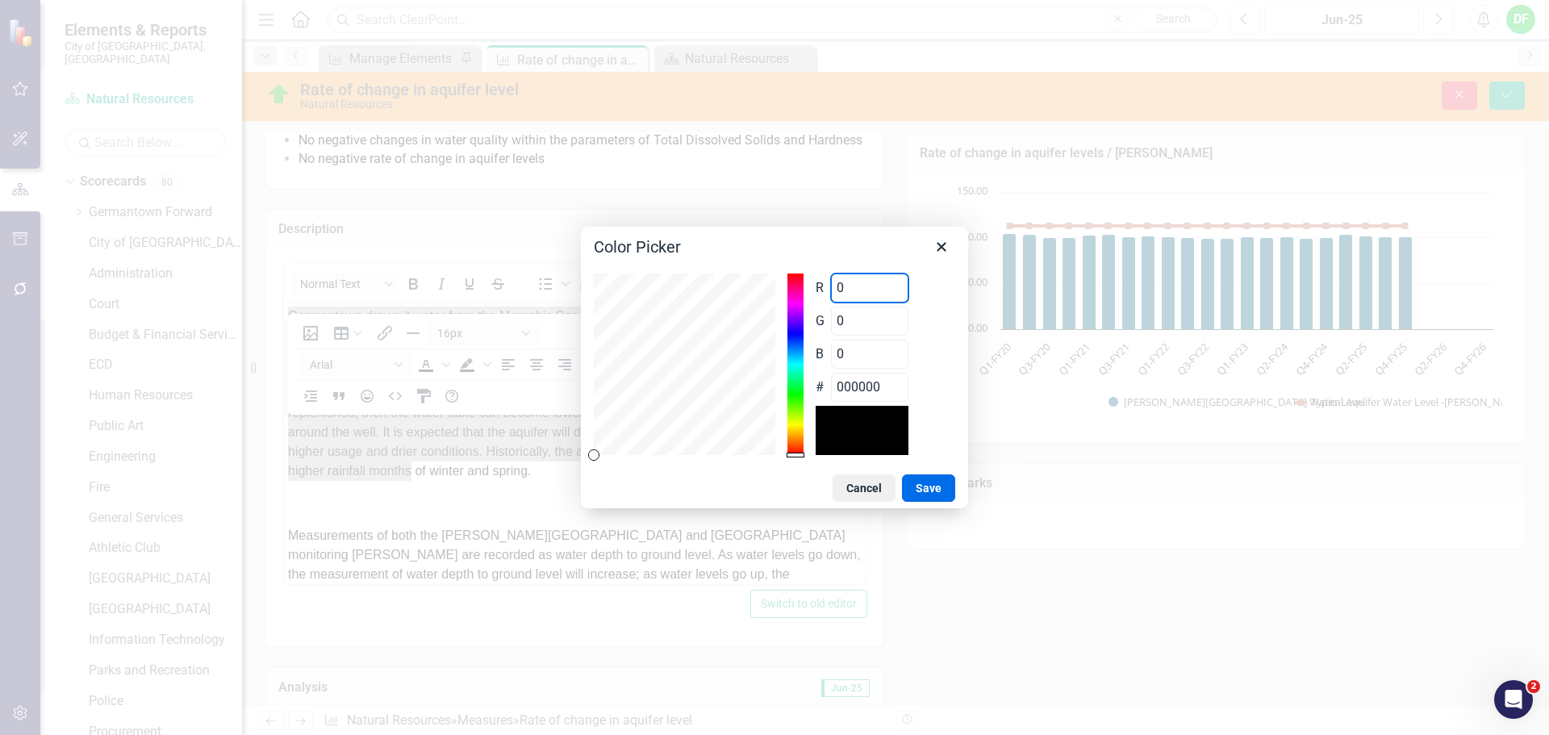
drag, startPoint x: 846, startPoint y: 290, endPoint x: 813, endPoint y: 293, distance: 33.2
click at [813, 293] on div "R 0 Range 0 to 255 G 0 Range 0 to 255 B 0 Range 0 to 255 # 000000" at bounding box center [774, 363] width 361 height 181
type input "1"
type input "010000"
type input "10"
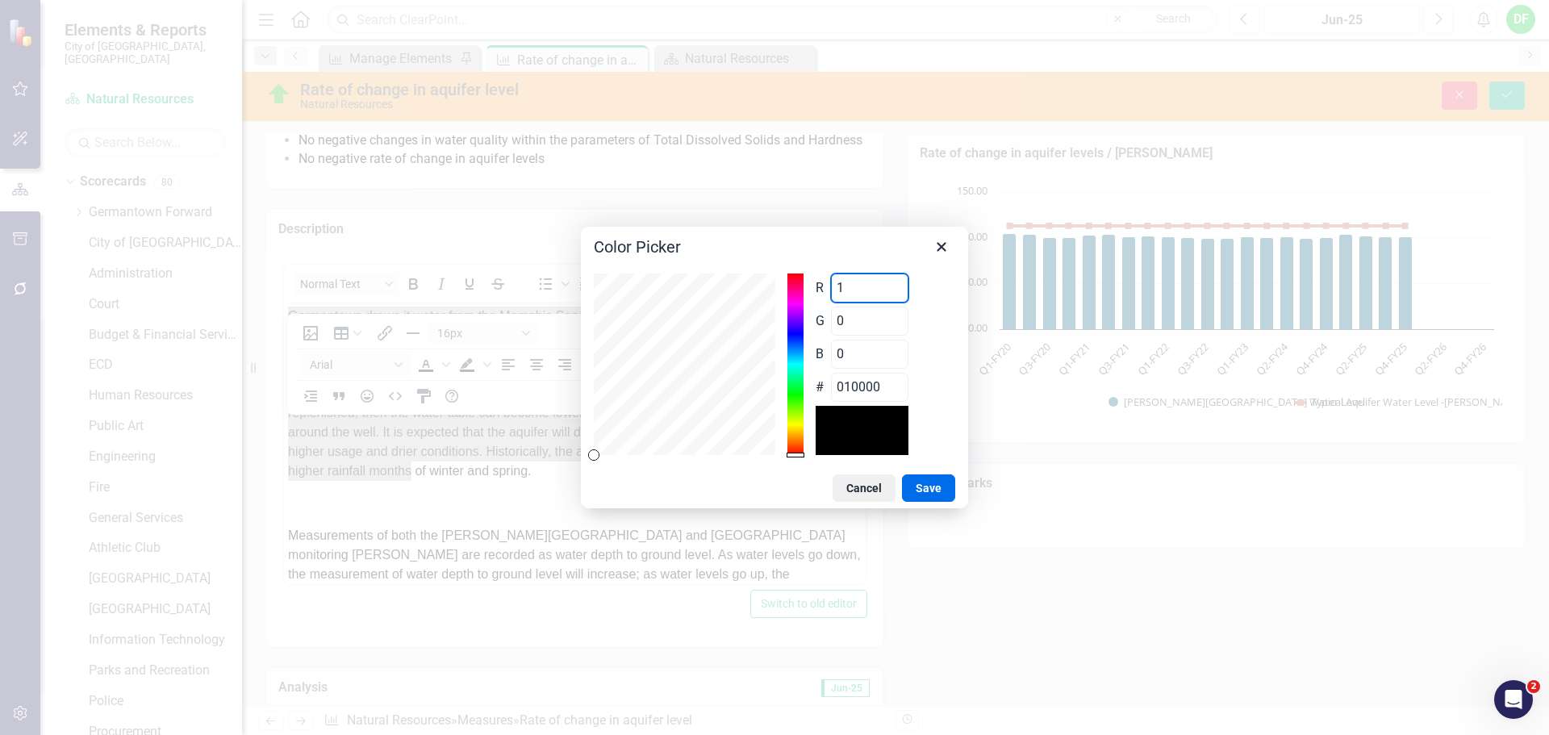
type input "0A0000"
type input "103"
type input "670000"
type input "103"
drag, startPoint x: 838, startPoint y: 319, endPoint x: 804, endPoint y: 321, distance: 33.9
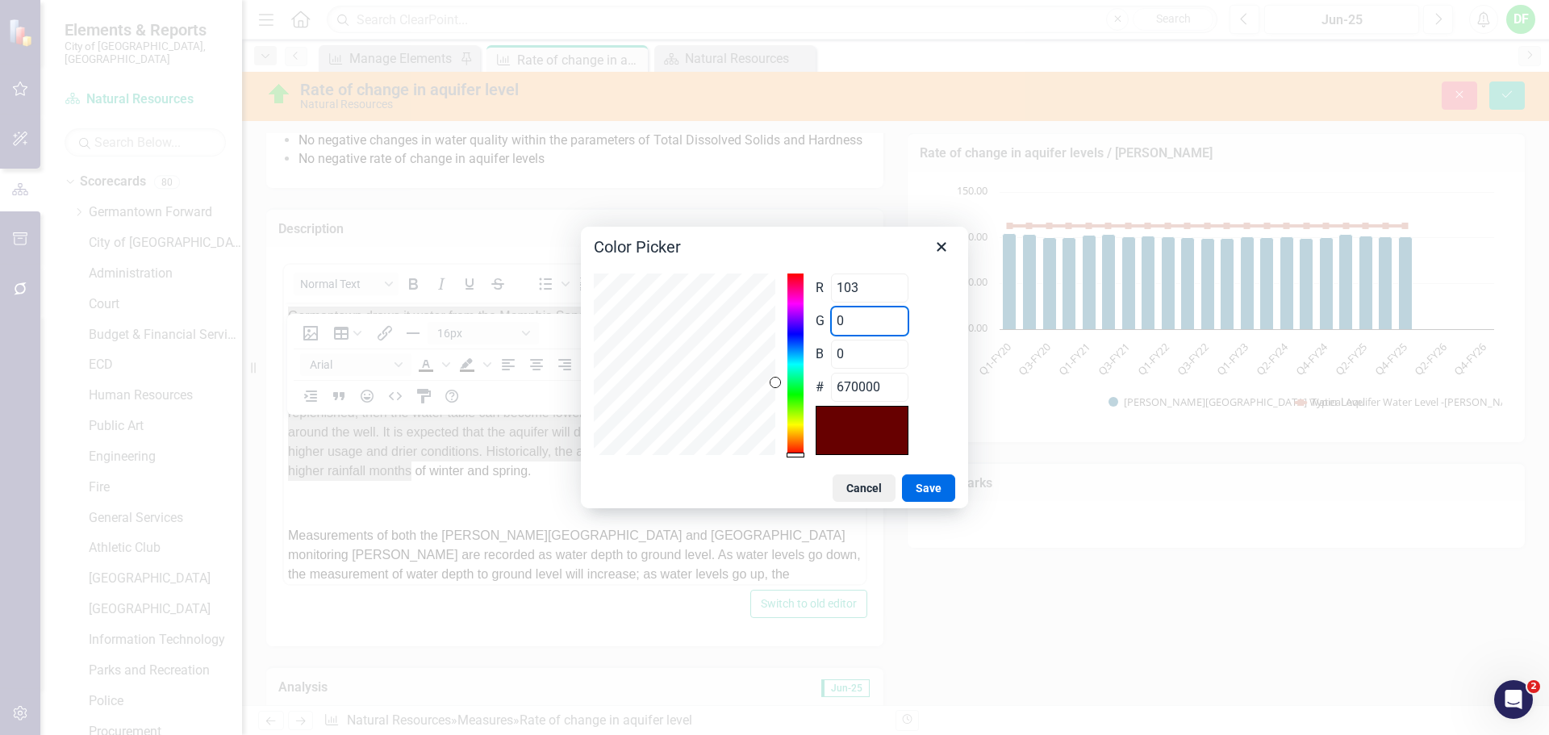
click at [804, 321] on div "R 103 Range 0 to 255 G 0 Range 0 to 255 B 0 Range 0 to 255 # 670000" at bounding box center [774, 363] width 361 height 181
type input "1"
type input "670100"
type input "10"
type input "670A00"
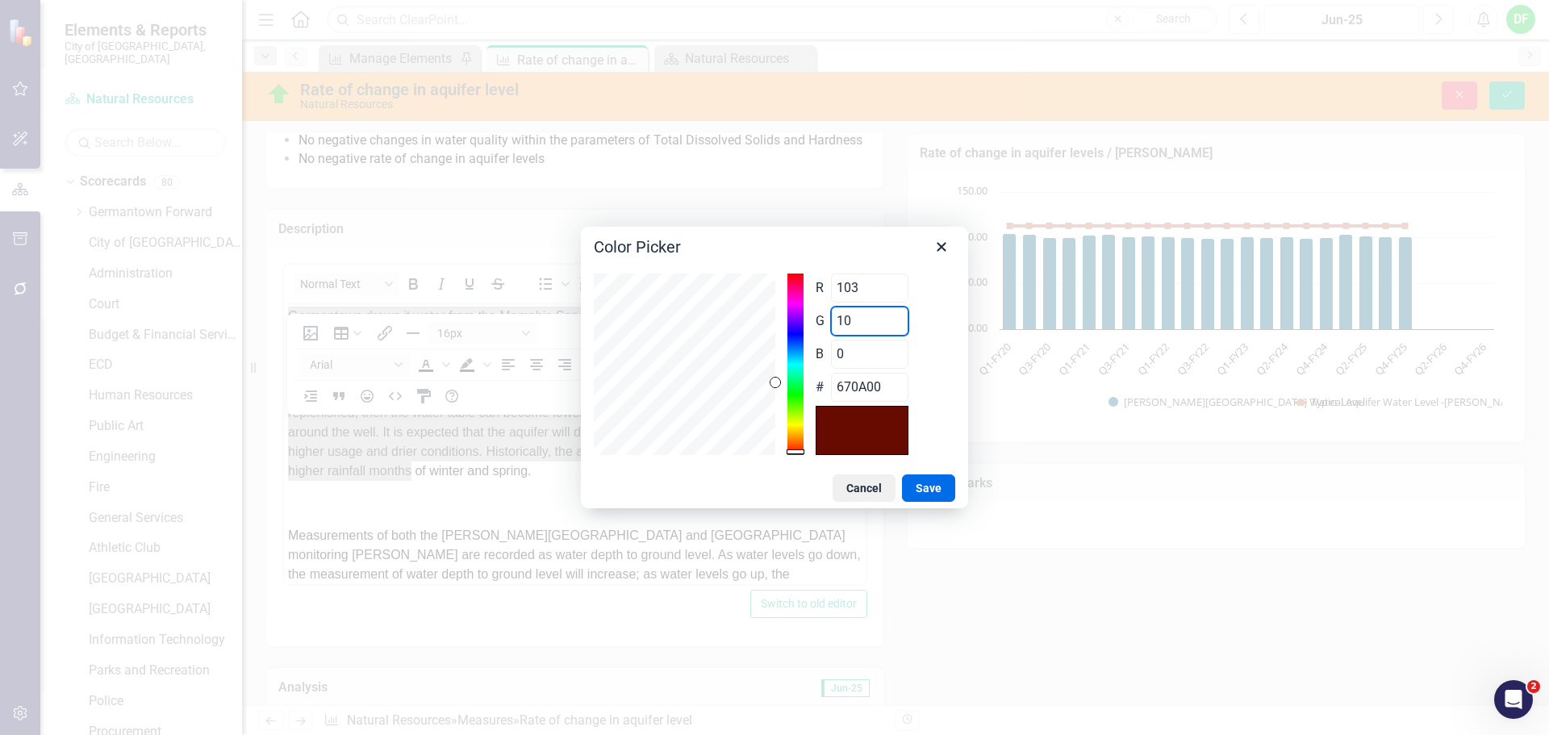
type input "106"
type input "676A00"
type input "106"
drag, startPoint x: 833, startPoint y: 357, endPoint x: 820, endPoint y: 358, distance: 13.8
click at [820, 358] on div "B 0 Range 0 to 255" at bounding box center [862, 354] width 93 height 29
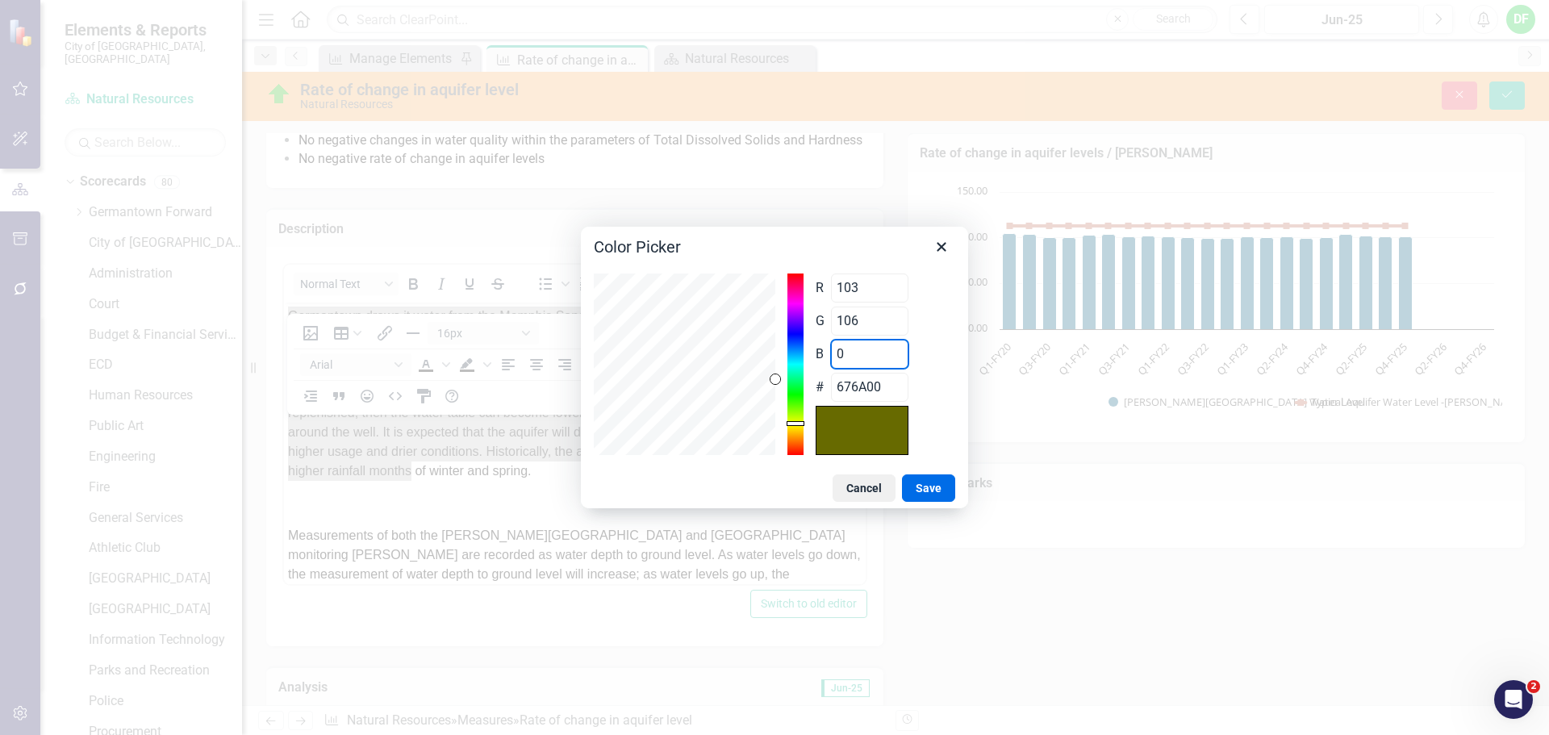
type input "1"
type input "676A01"
type input "10"
type input "676A0A"
type input "108"
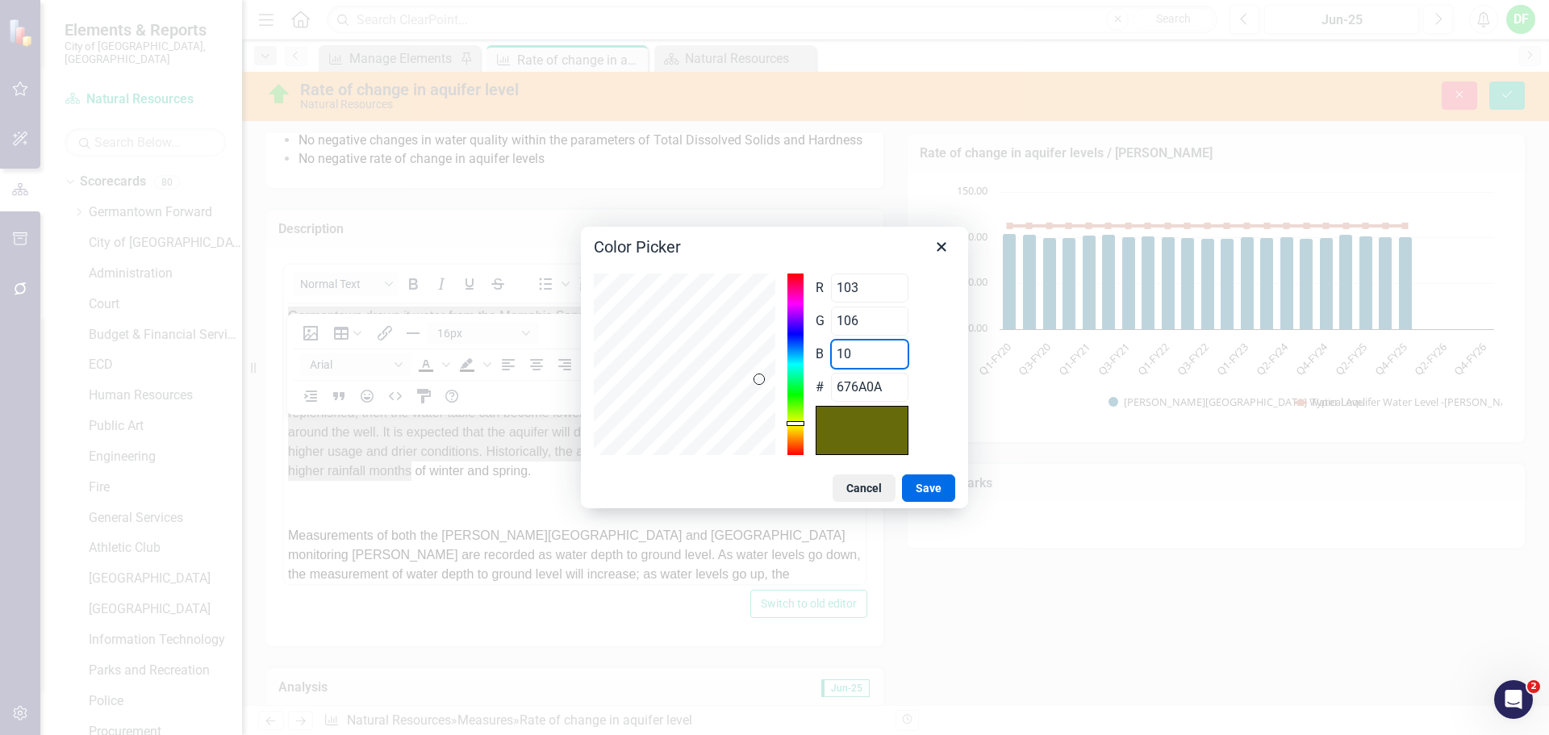
type input "676A6C"
click at [925, 486] on button "Save" at bounding box center [928, 487] width 53 height 27
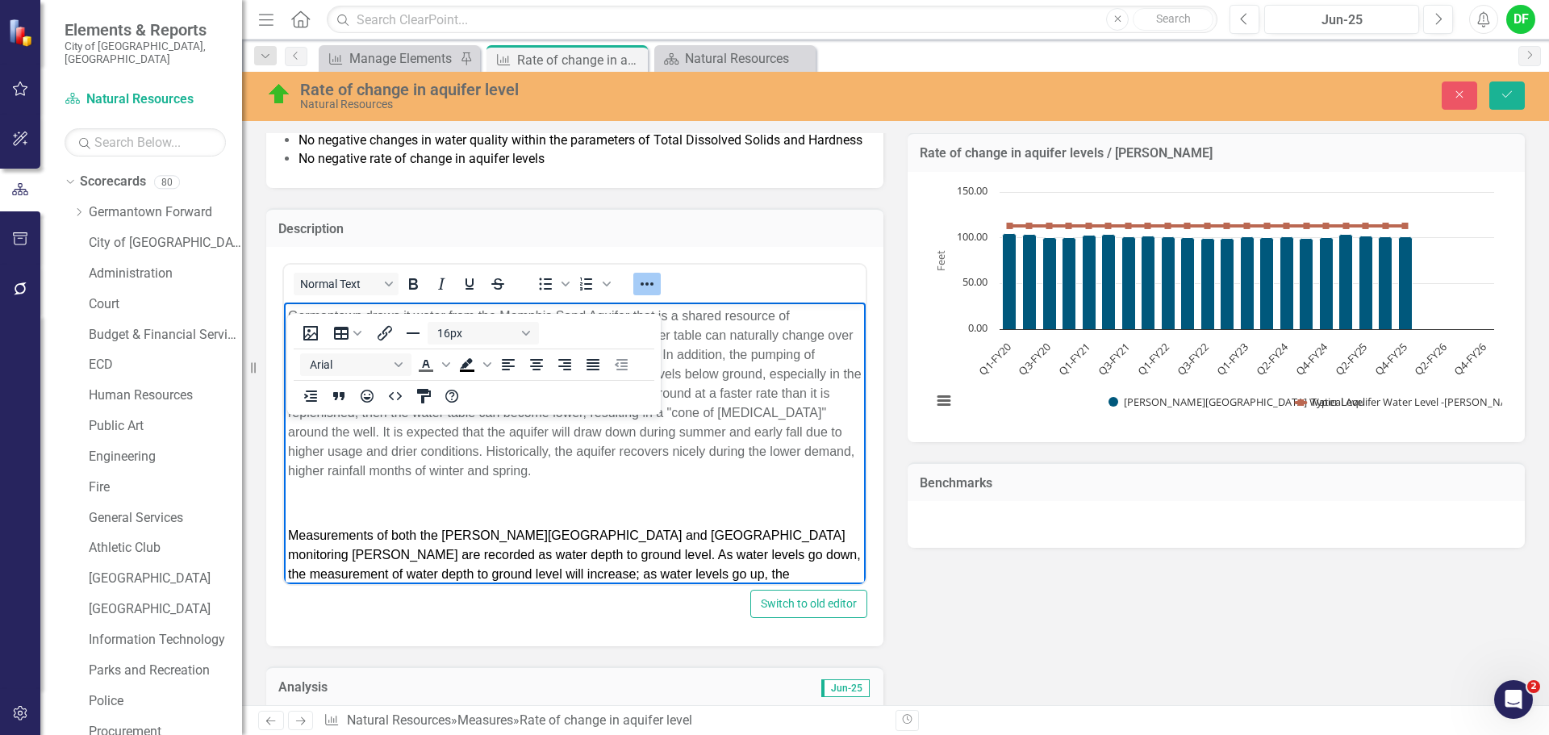
click at [664, 495] on p "Rich Text Area. Press ALT-0 for help." at bounding box center [575, 503] width 574 height 19
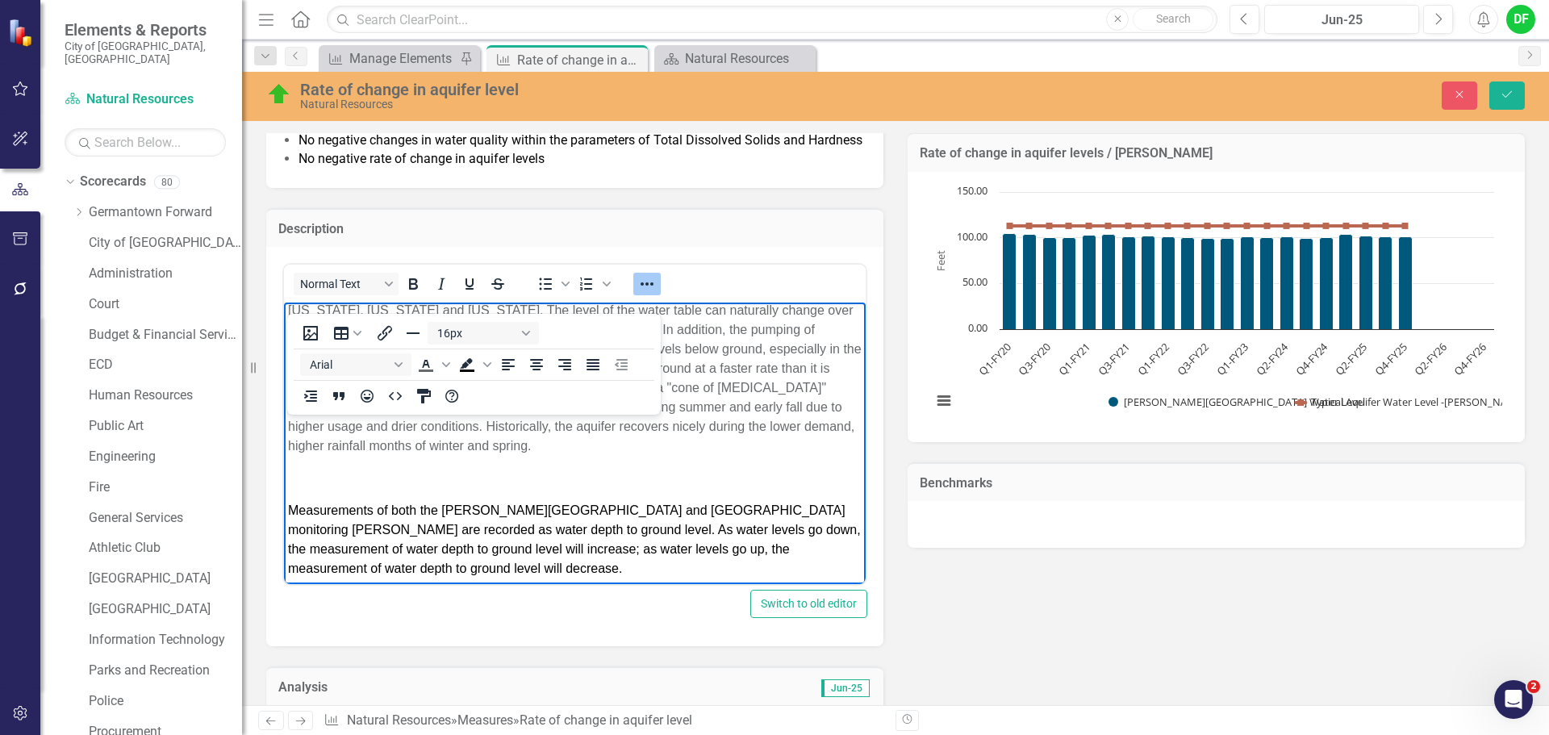
scroll to position [36, 0]
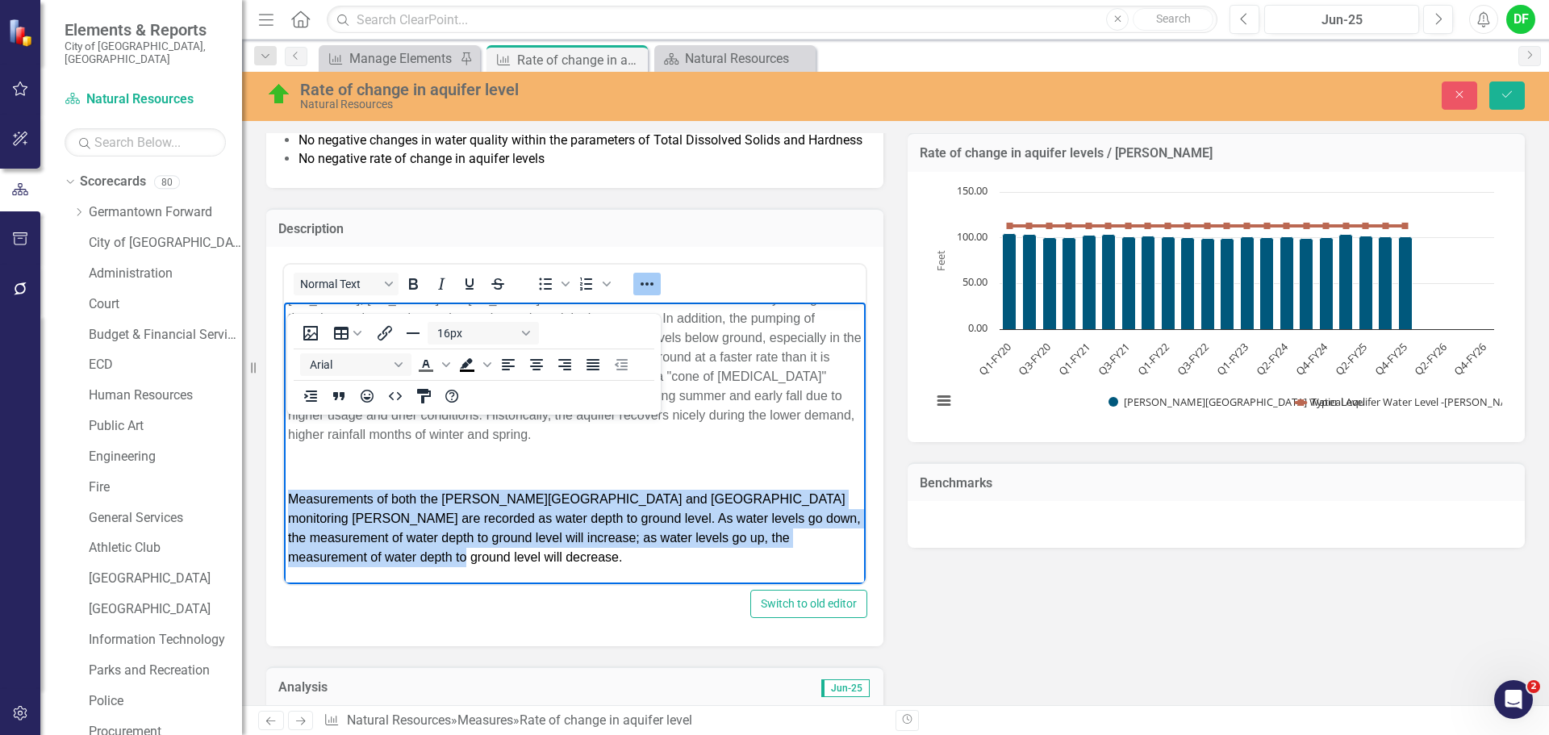
drag, startPoint x: 344, startPoint y: 562, endPoint x: 285, endPoint y: 503, distance: 83.8
click at [285, 503] on body "Germantown draws it water from the Memphis Sand Aquifer that is a shared resour…" at bounding box center [575, 425] width 582 height 318
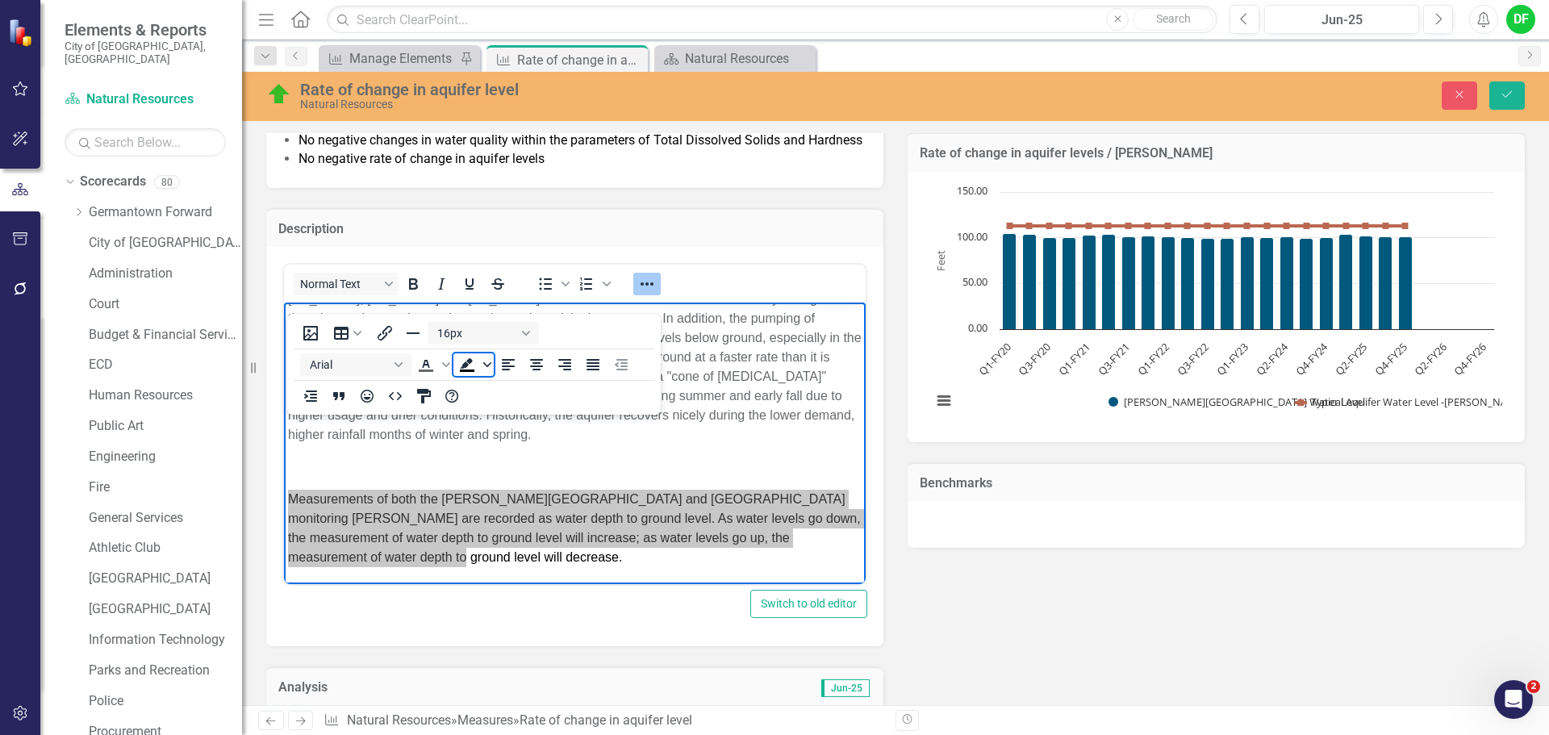
click at [490, 365] on icon "Background color Black" at bounding box center [487, 364] width 8 height 5
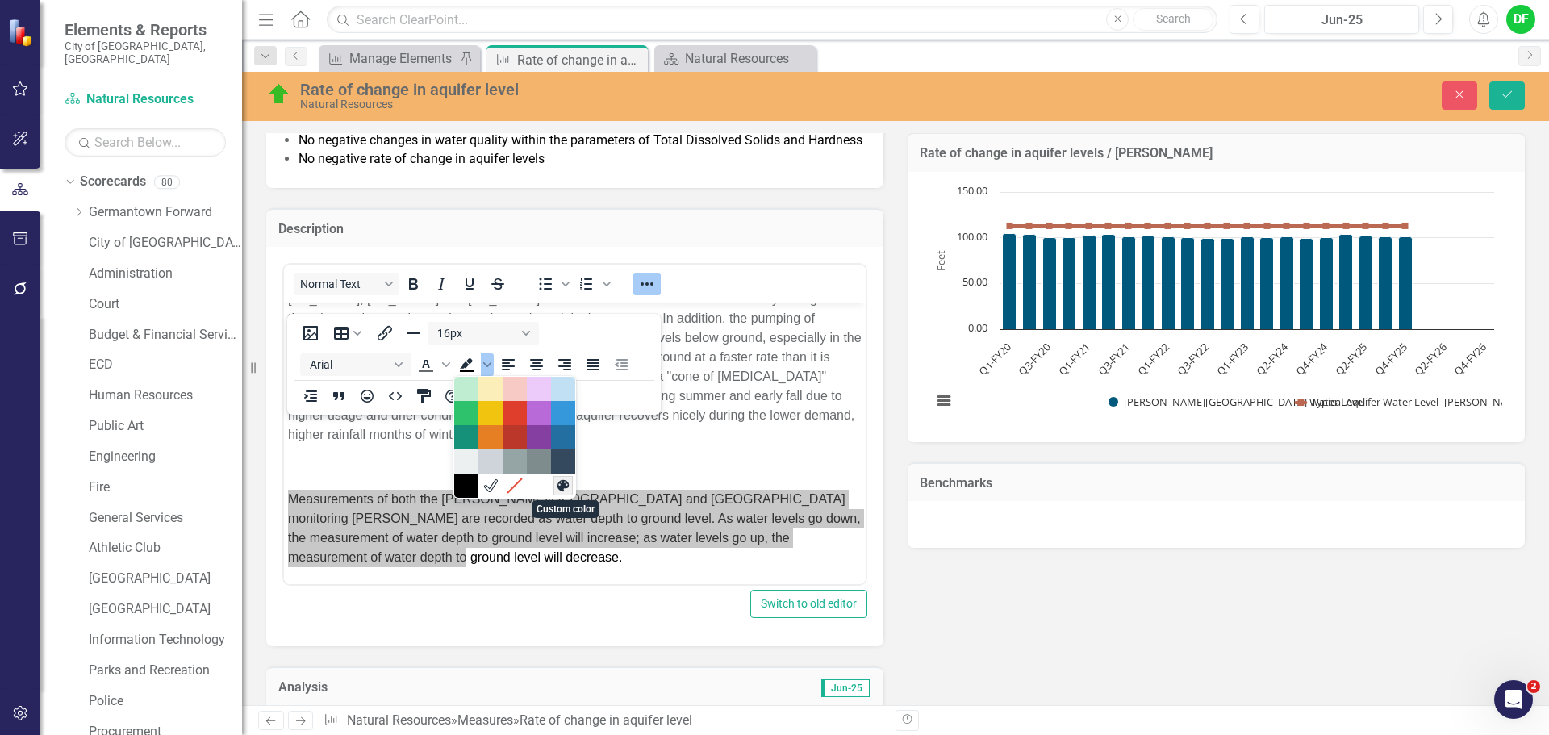
click at [565, 489] on icon "Custom color" at bounding box center [562, 485] width 15 height 15
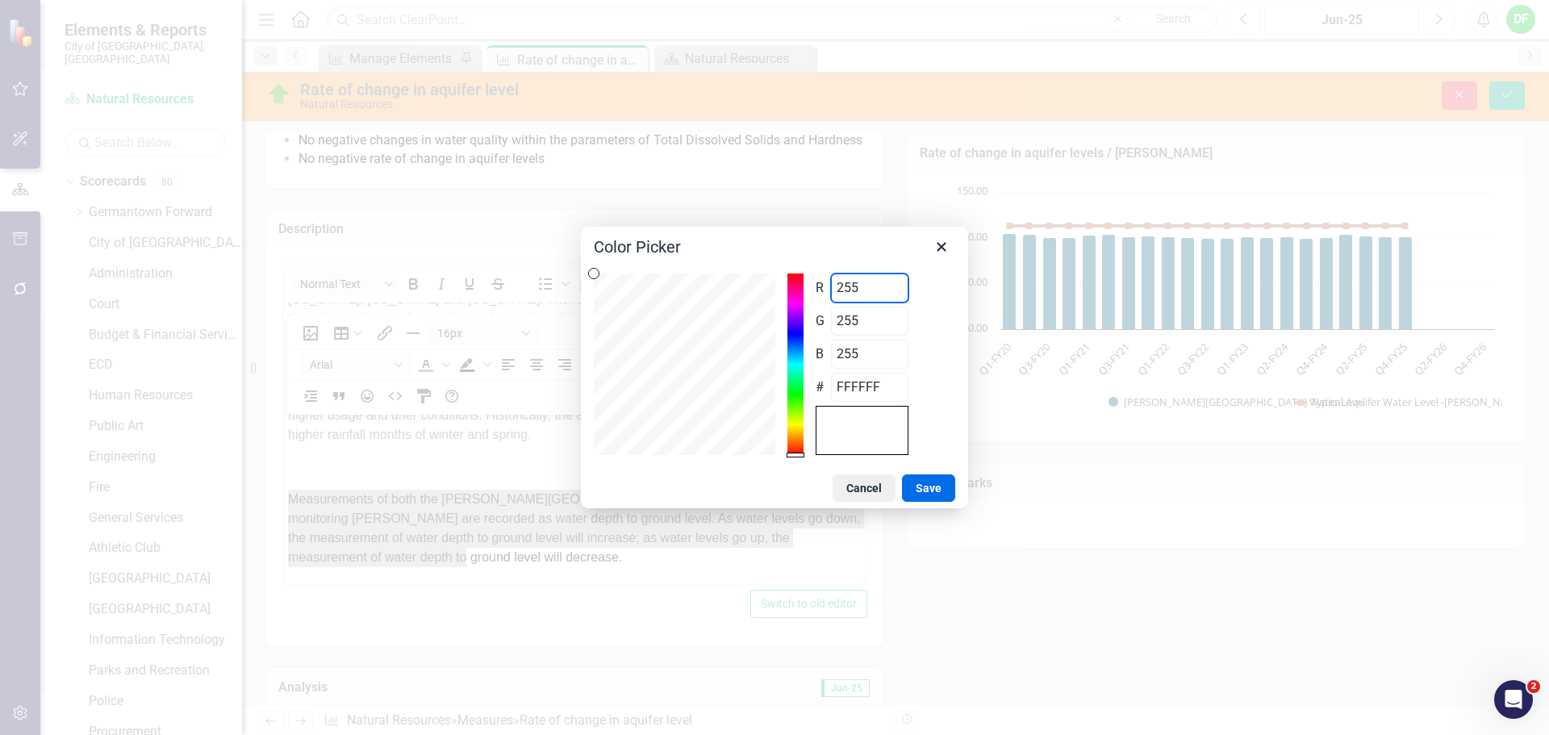
drag, startPoint x: 846, startPoint y: 291, endPoint x: 822, endPoint y: 293, distance: 24.3
click at [822, 293] on div "R 255 Range 0 to 255" at bounding box center [862, 287] width 93 height 29
type input "1"
type input "01FFFF"
type input "10"
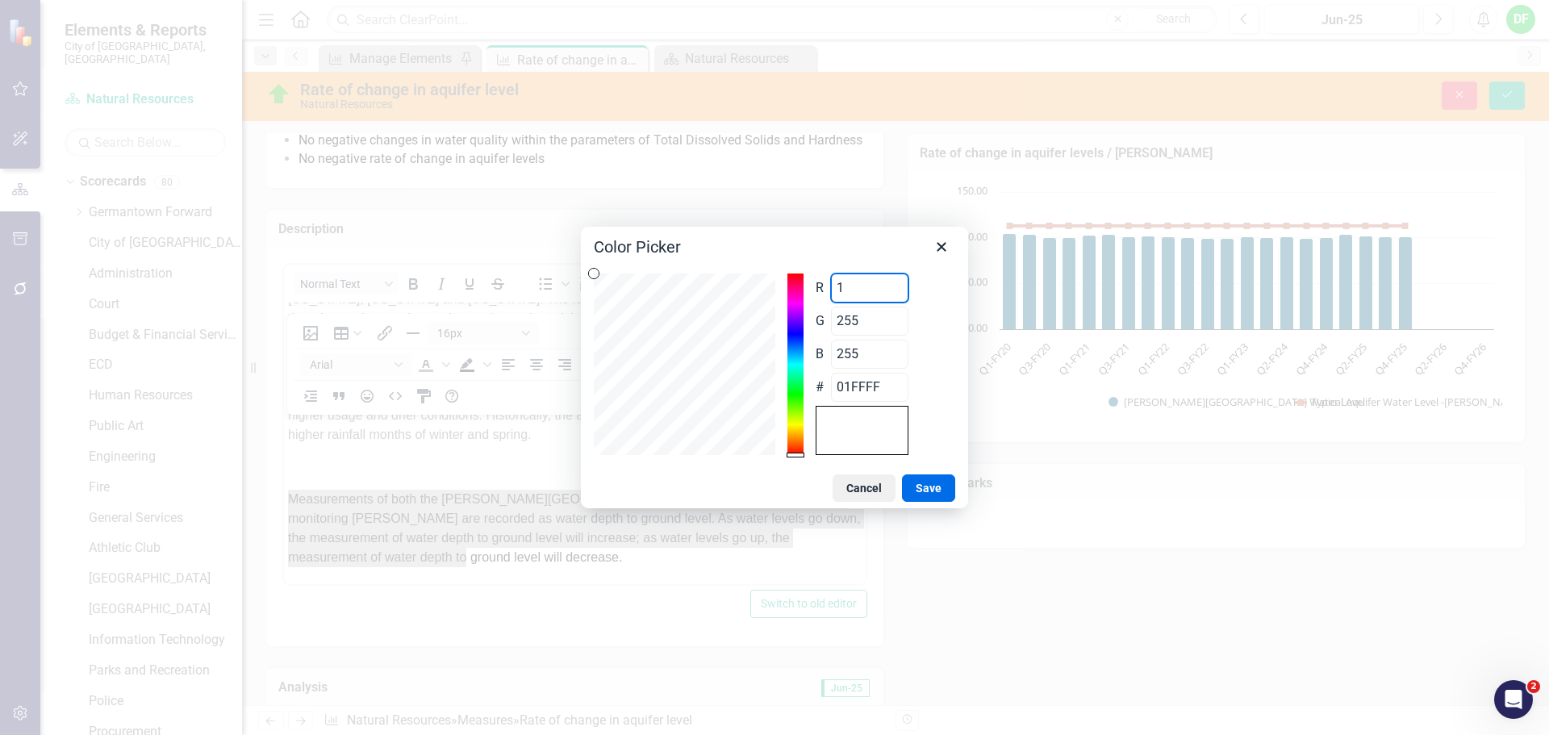
type input "0AFFFF"
type input "103"
type input "67FFFF"
type input "103"
drag, startPoint x: 872, startPoint y: 323, endPoint x: 822, endPoint y: 325, distance: 50.1
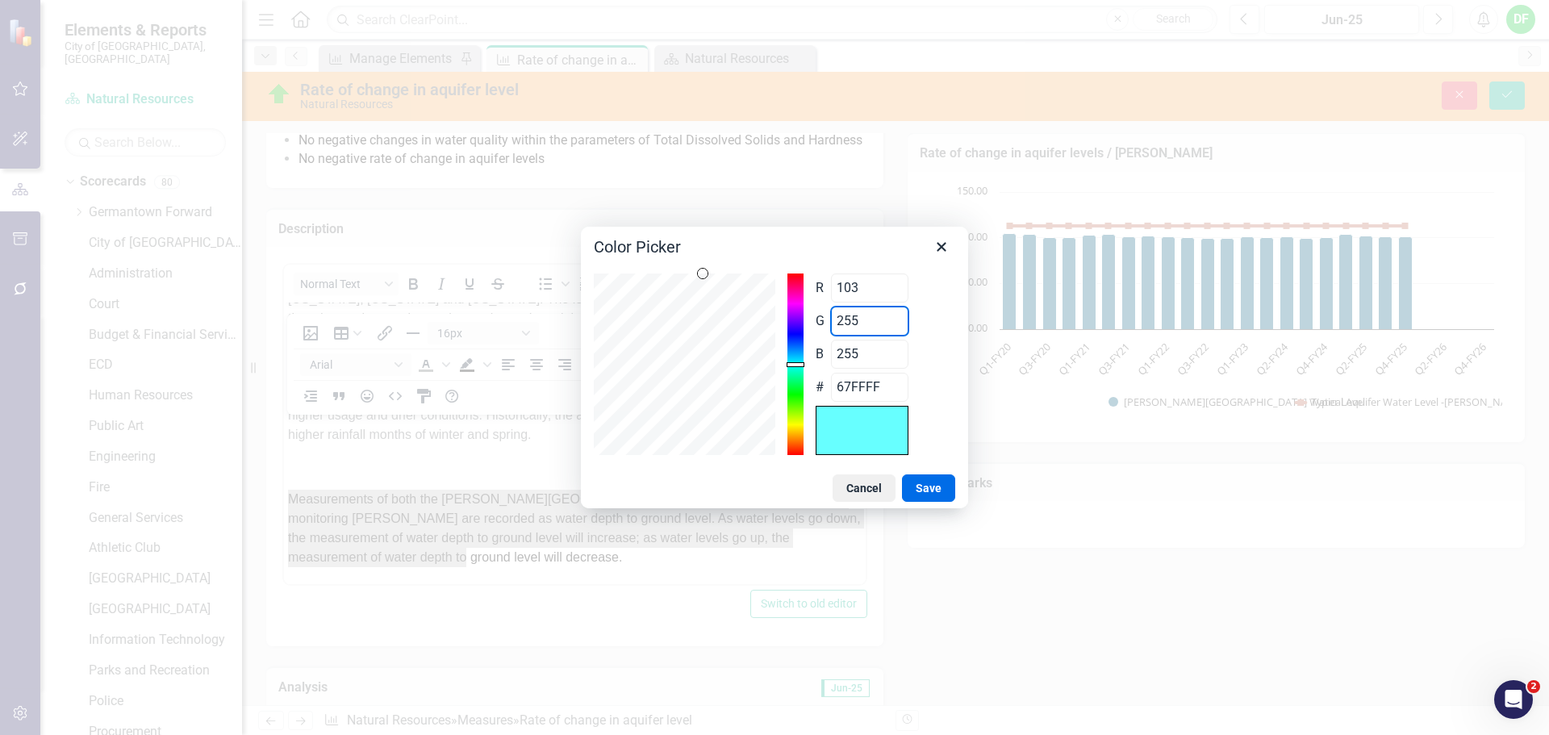
click at [822, 325] on div "G 255 Range 0 to 255" at bounding box center [862, 321] width 93 height 29
type input "1"
type input "6701FF"
type input "10"
type input "670AFF"
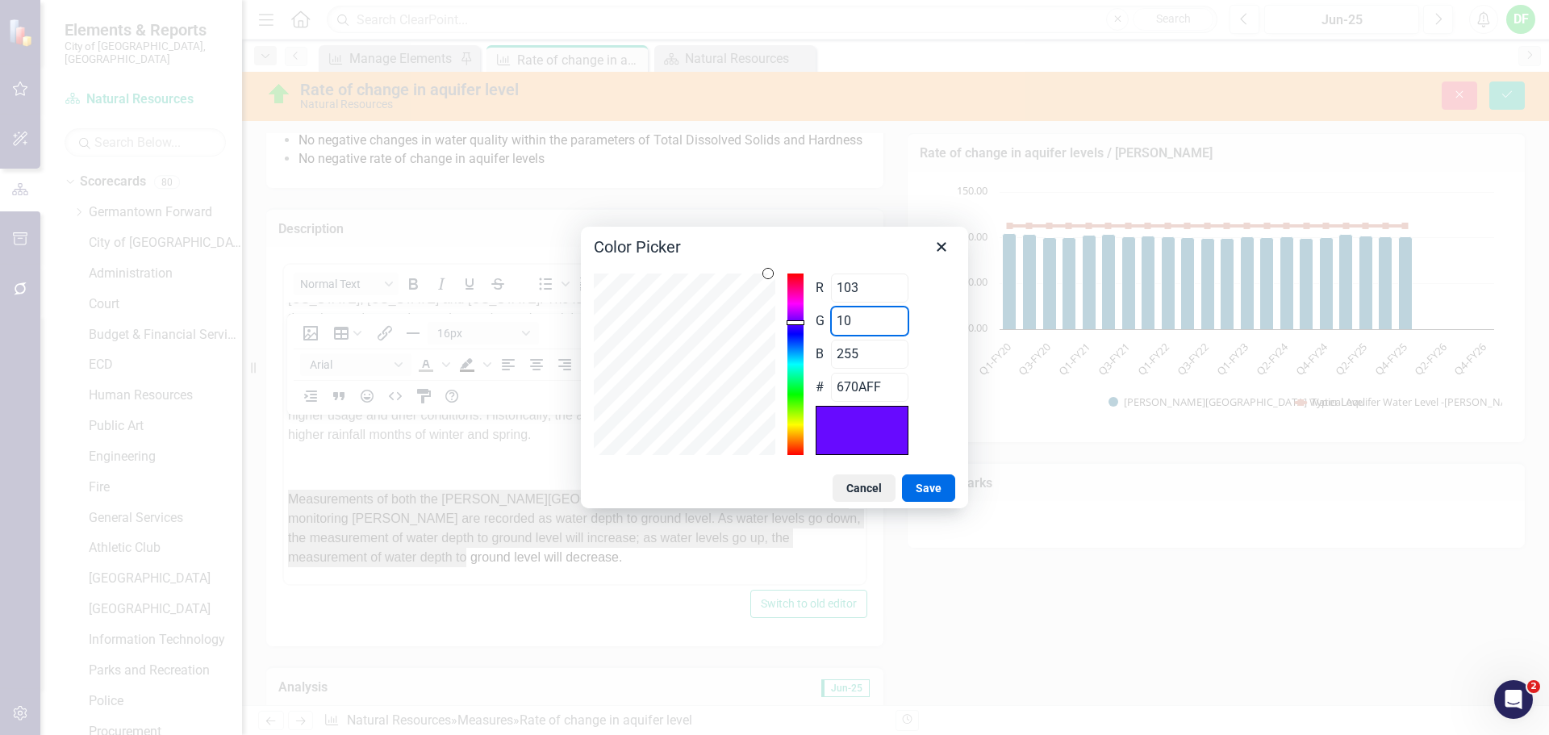
type input "106"
type input "676AFF"
type input "106"
drag, startPoint x: 894, startPoint y: 366, endPoint x: 816, endPoint y: 366, distance: 78.2
click at [816, 366] on div "B 255 Range 0 to 255" at bounding box center [862, 354] width 93 height 29
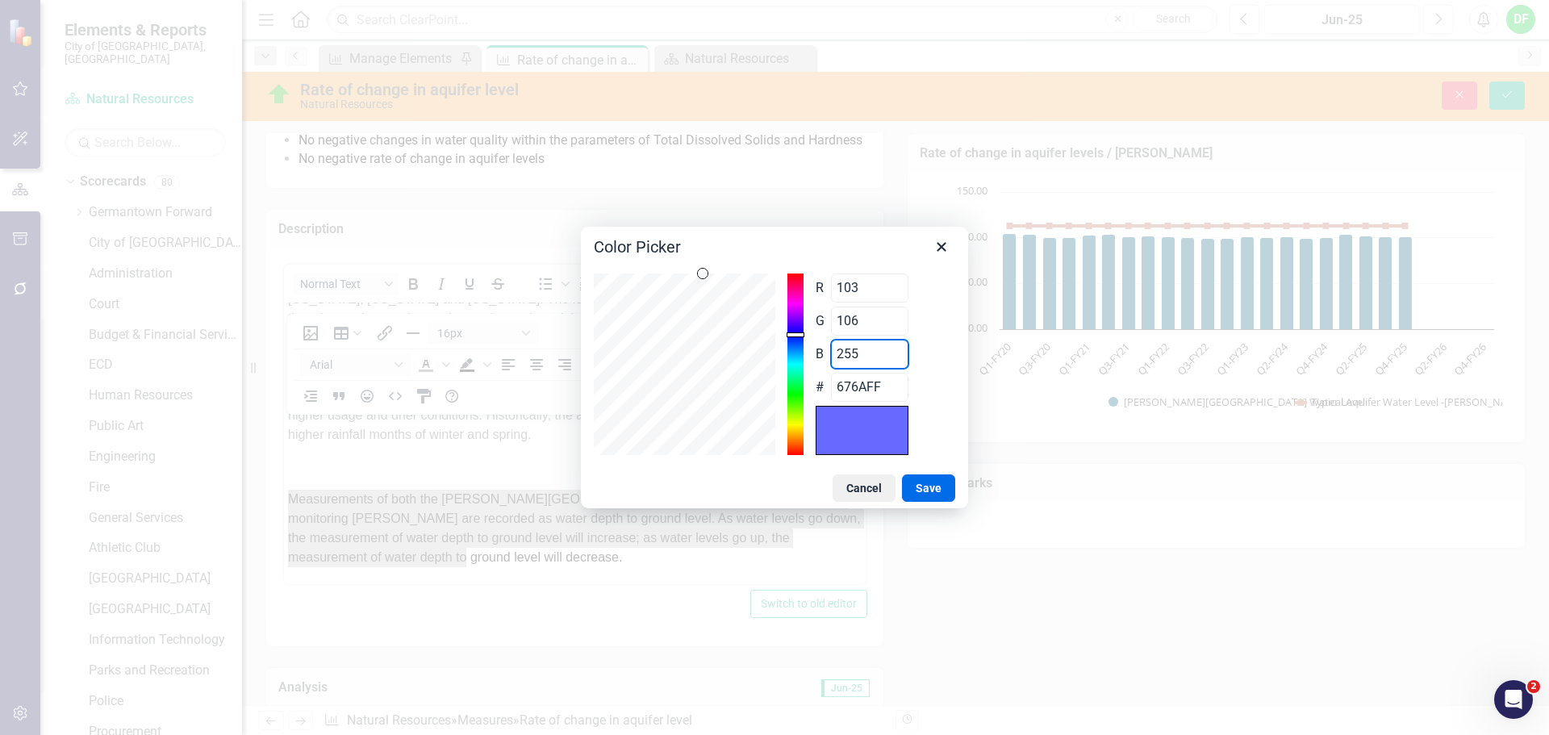
type input "1"
type input "676A01"
type input "10"
type input "676A0A"
type input "108"
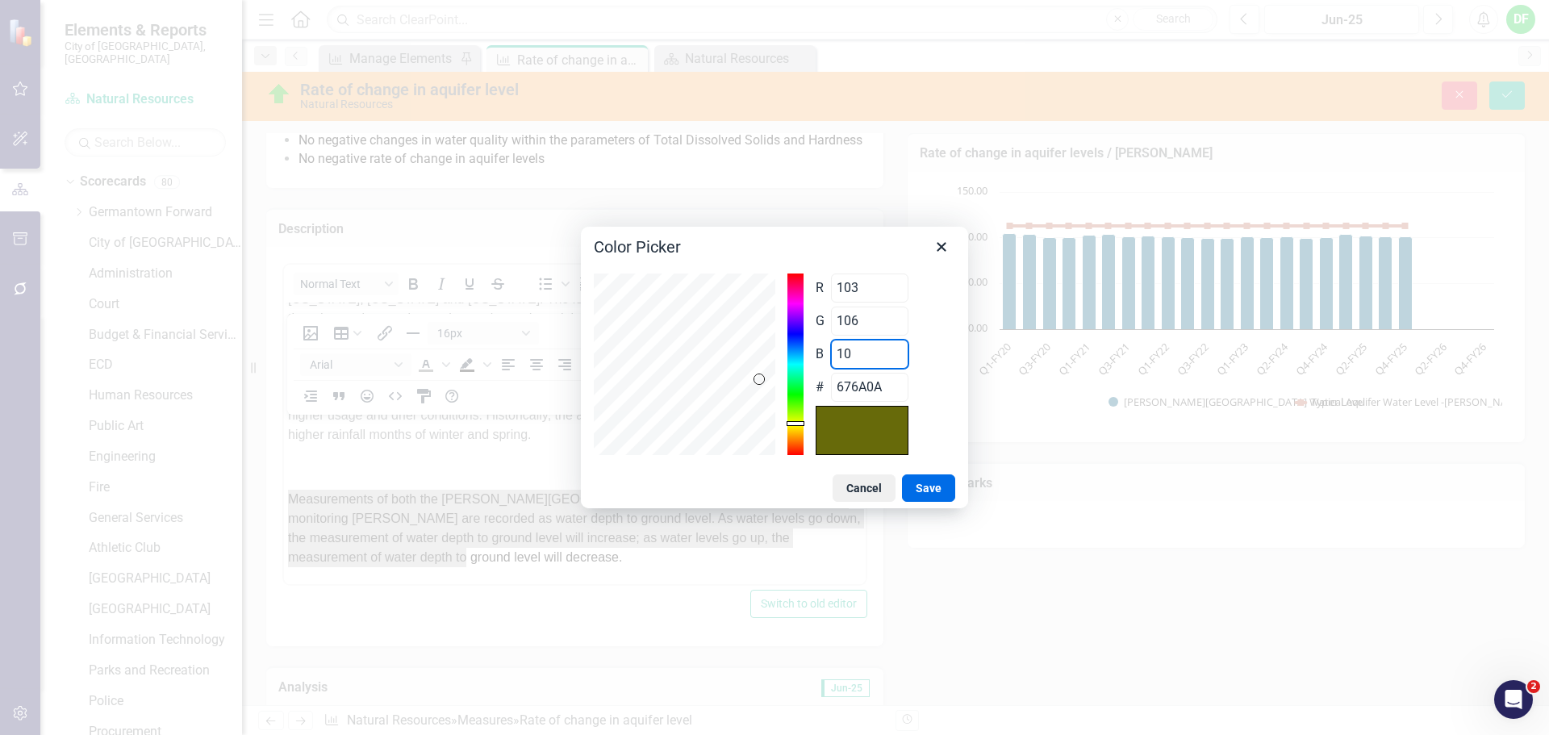
type input "676A6C"
click at [913, 480] on button "Save" at bounding box center [928, 487] width 53 height 27
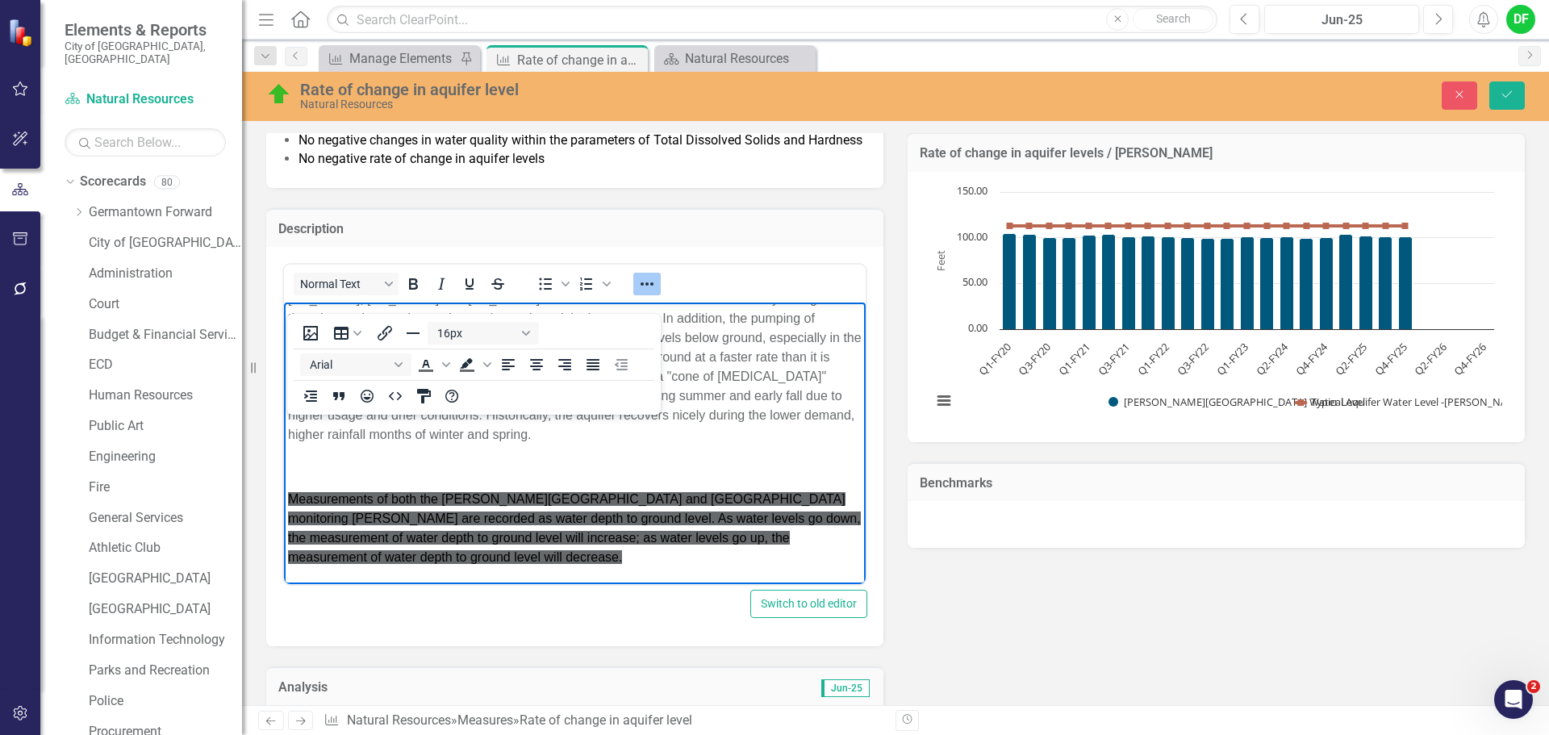
click at [589, 429] on p "Germantown draws it water from the Memphis Sand Aquifer that is a shared resour…" at bounding box center [575, 357] width 574 height 174
click at [487, 365] on icon "Background color #676A6C" at bounding box center [487, 364] width 8 height 5
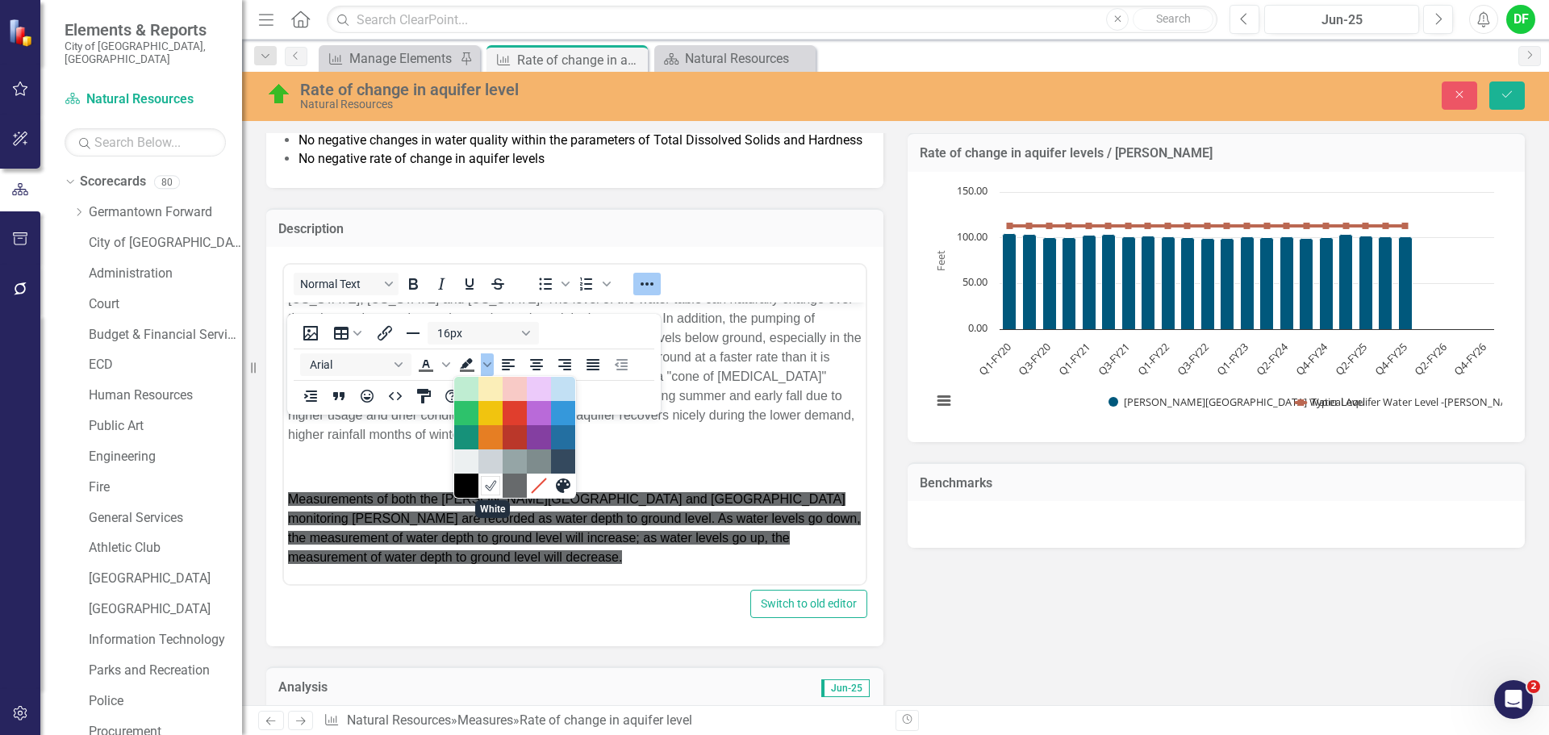
click at [486, 489] on icon "White" at bounding box center [489, 485] width 15 height 15
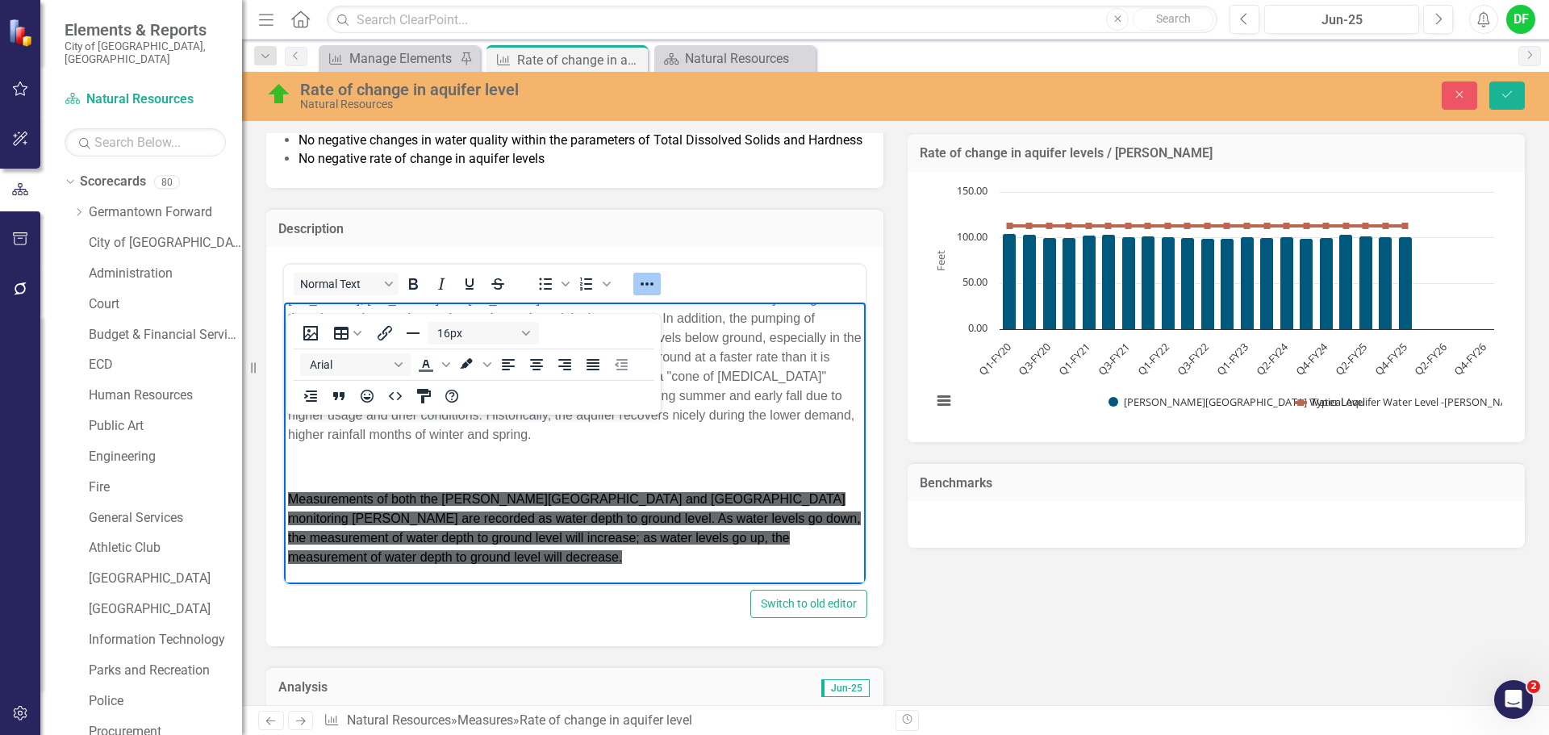
click at [482, 471] on p "Rich Text Area. Press ALT-0 for help." at bounding box center [575, 466] width 574 height 19
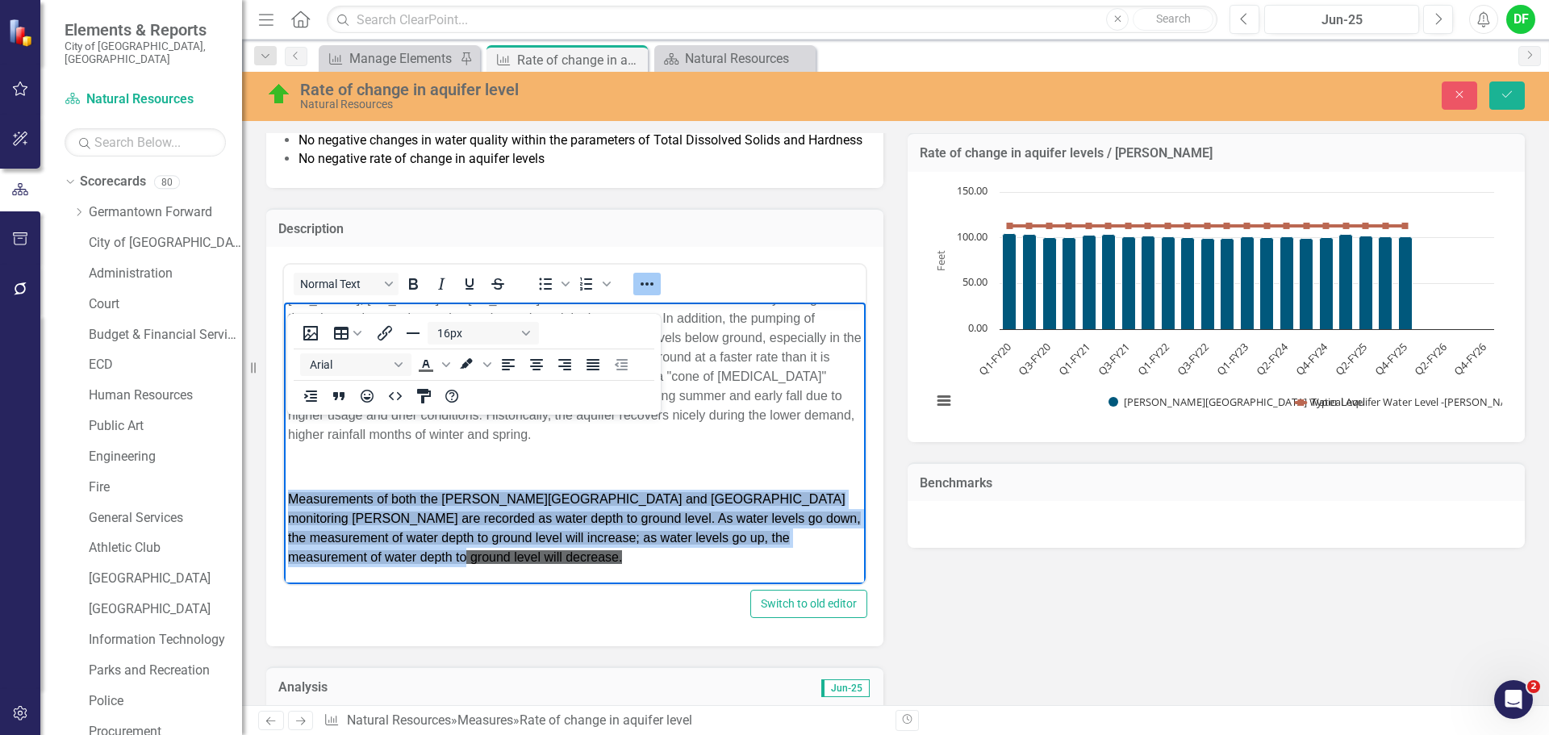
drag, startPoint x: 315, startPoint y: 549, endPoint x: 282, endPoint y: 503, distance: 56.0
click at [284, 503] on html "Germantown draws it water from the Memphis Sand Aquifer that is a shared resour…" at bounding box center [575, 425] width 582 height 318
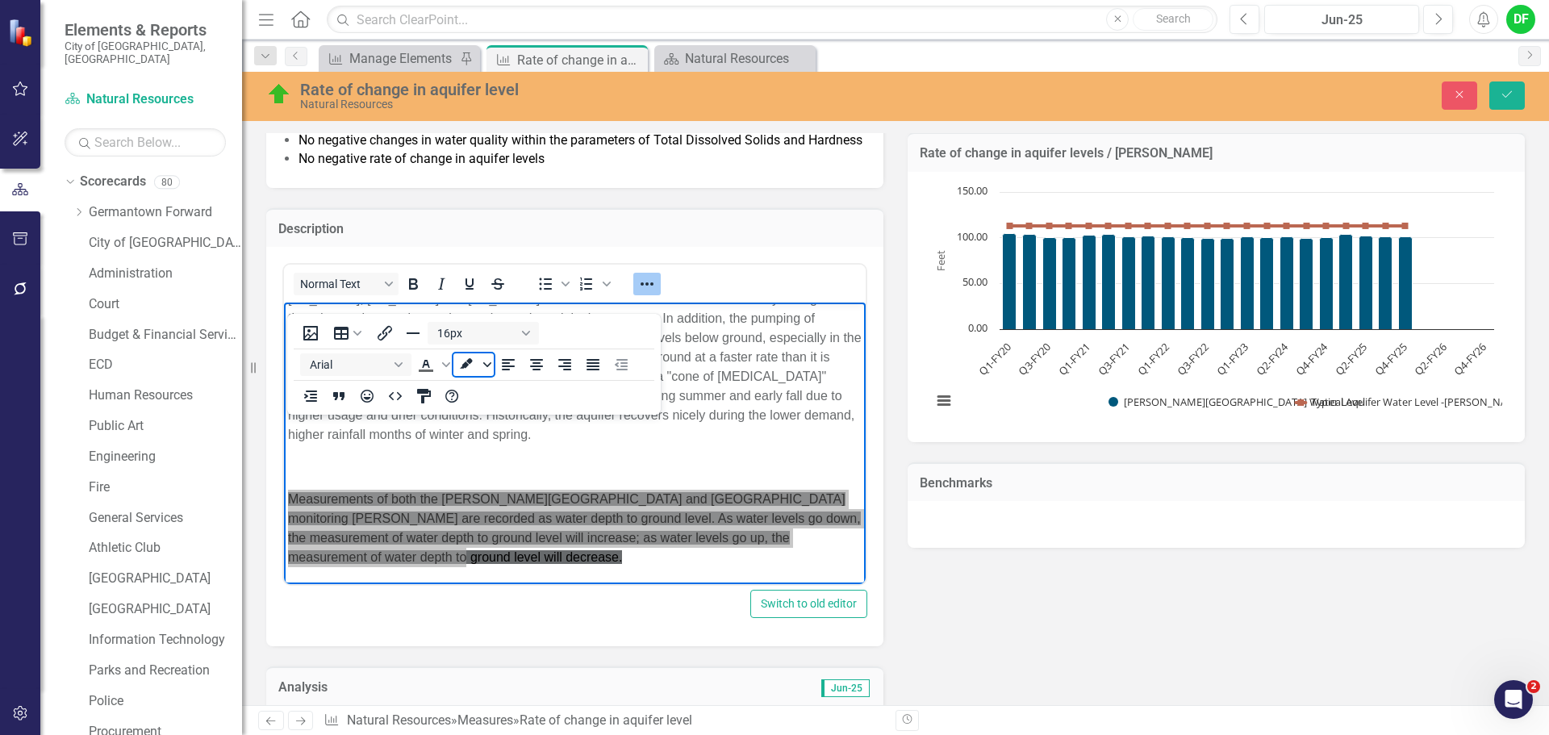
click at [489, 364] on icon "Background color White" at bounding box center [487, 364] width 8 height 5
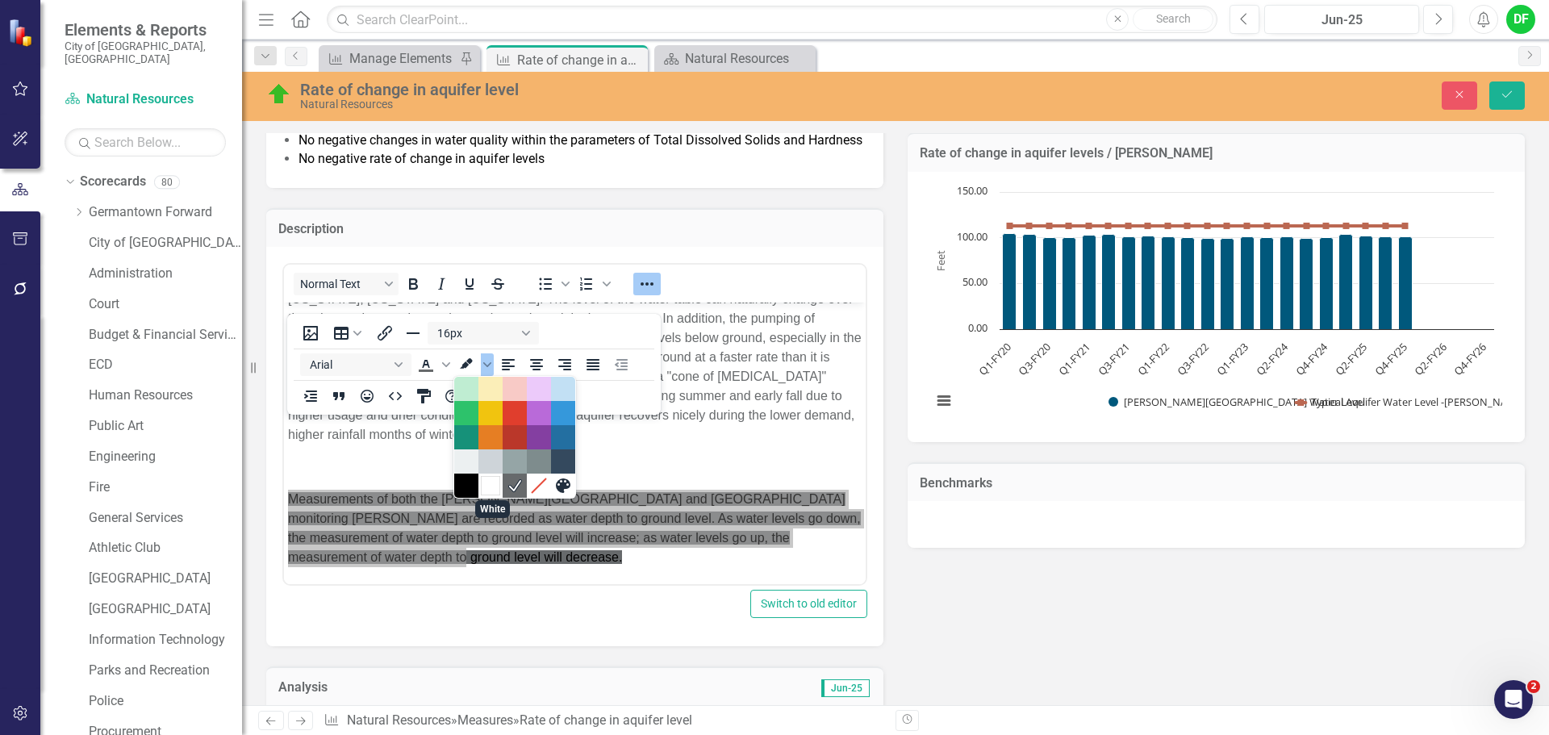
click at [494, 492] on div "White" at bounding box center [490, 485] width 19 height 19
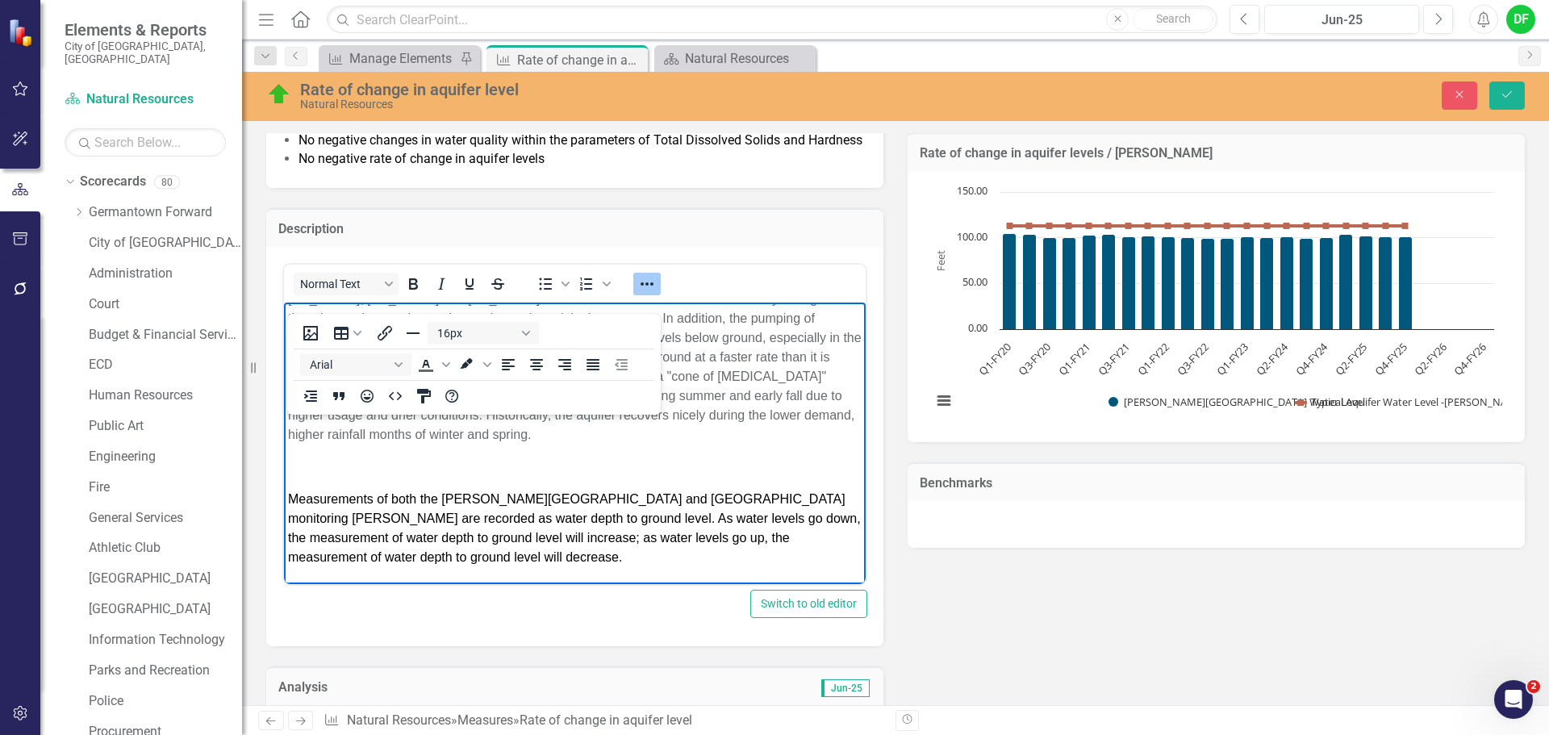
click at [436, 484] on div "Measurements of both the Johnson Road and Southern Avenue monitoring wells are …" at bounding box center [575, 512] width 574 height 110
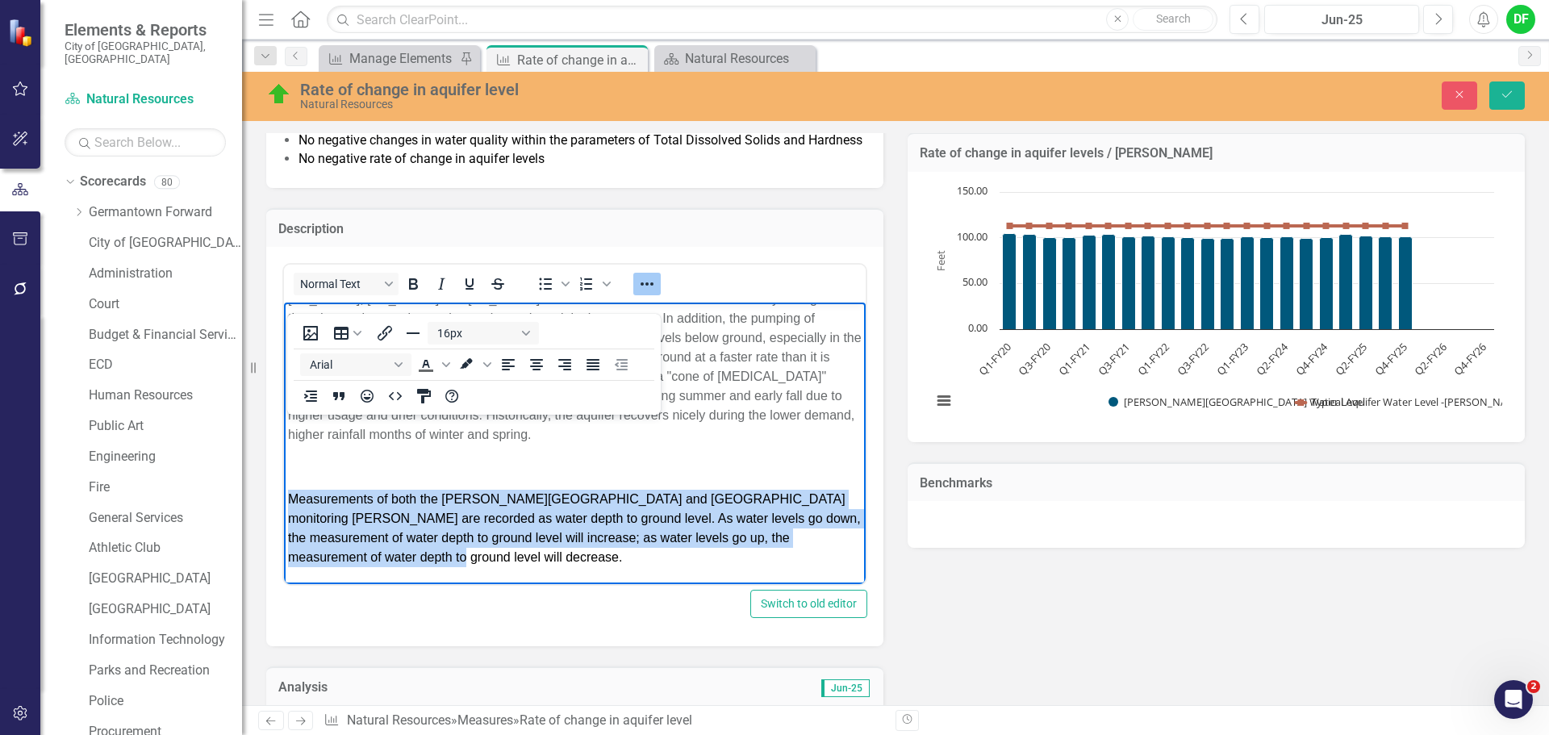
drag, startPoint x: 333, startPoint y: 553, endPoint x: 290, endPoint y: 503, distance: 65.7
click at [290, 503] on p "Measurements of both the Johnson Road and Southern Avenue monitoring wells are …" at bounding box center [575, 528] width 574 height 77
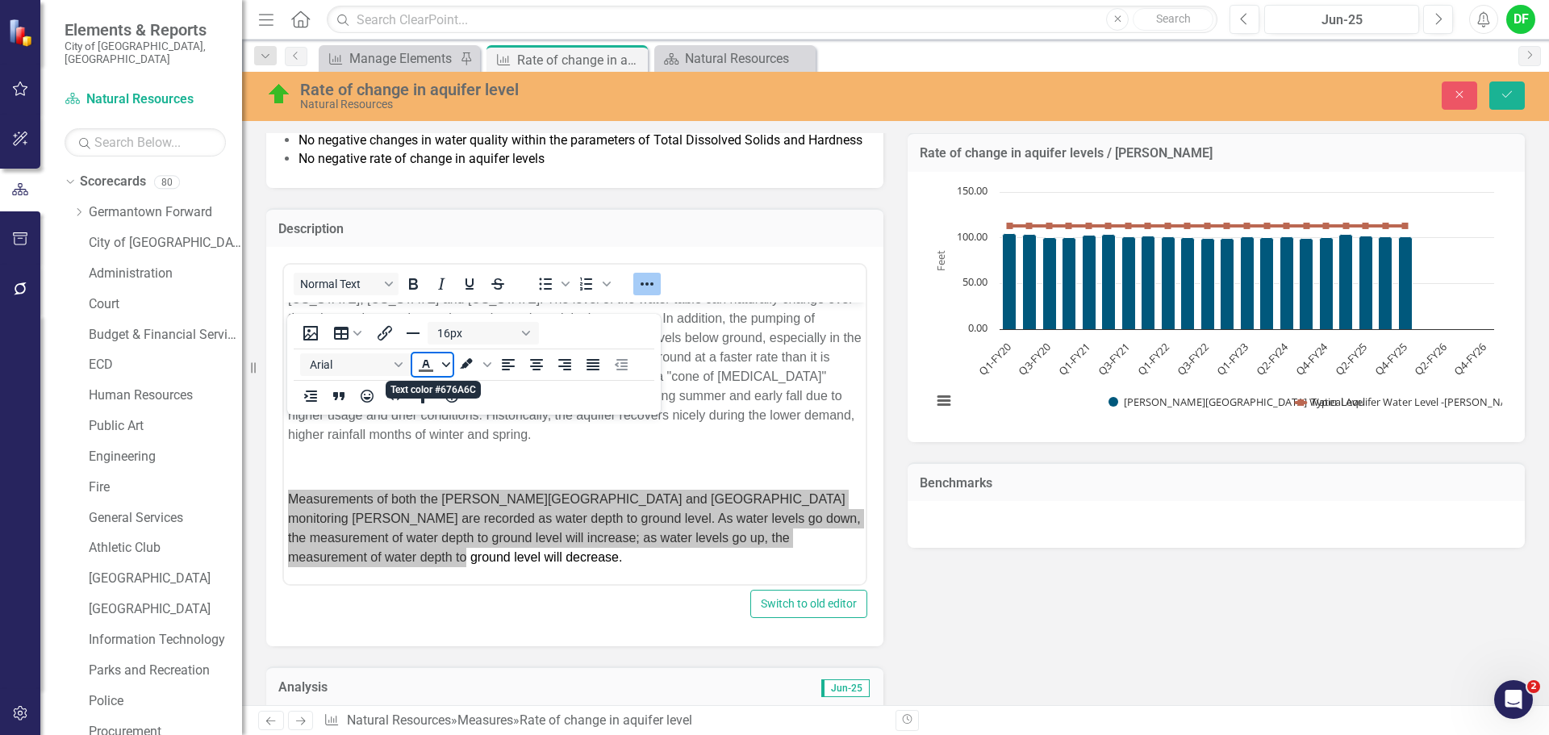
click at [445, 367] on icon "Text color #676A6C" at bounding box center [446, 365] width 8 height 8
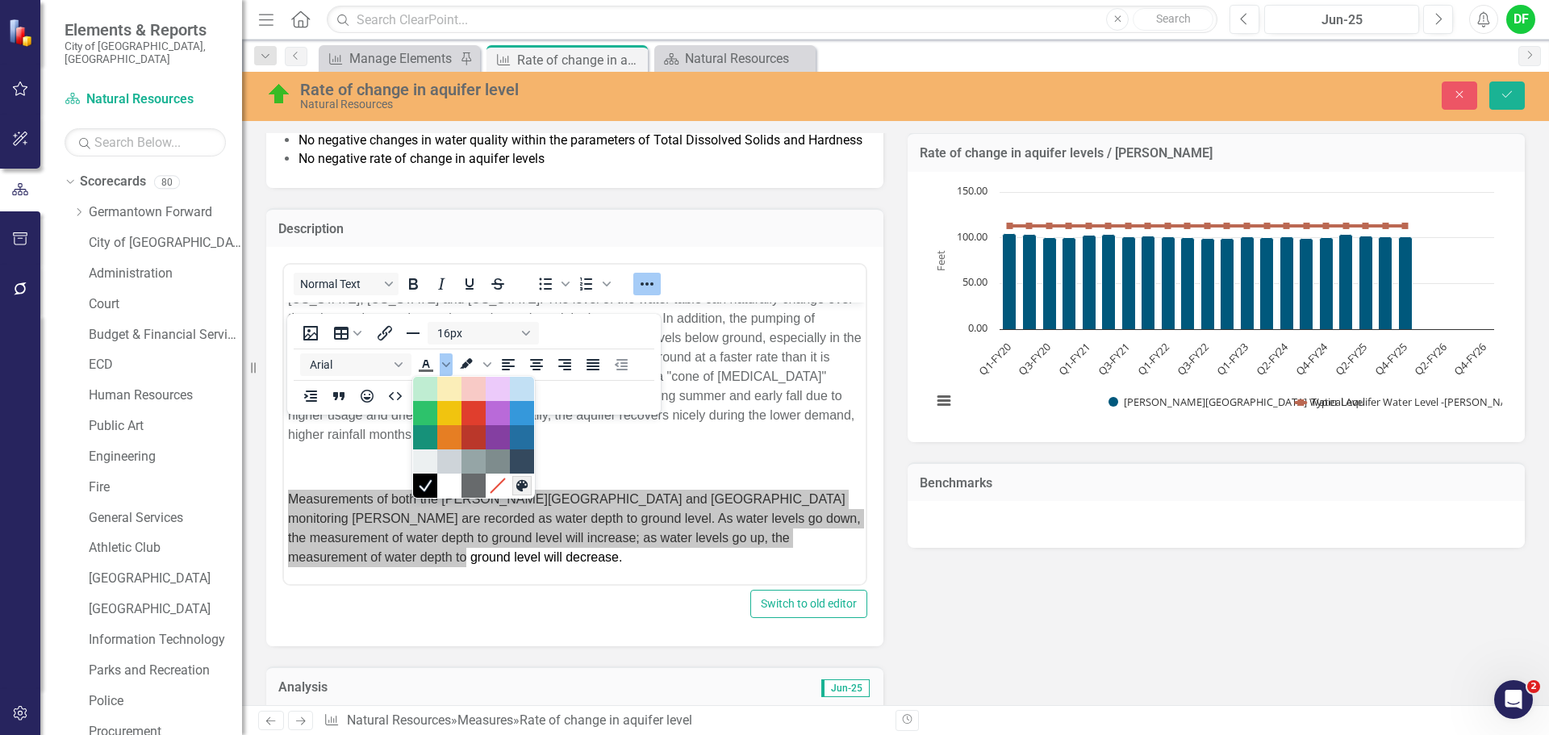
click at [525, 493] on icon "Custom color" at bounding box center [521, 485] width 15 height 15
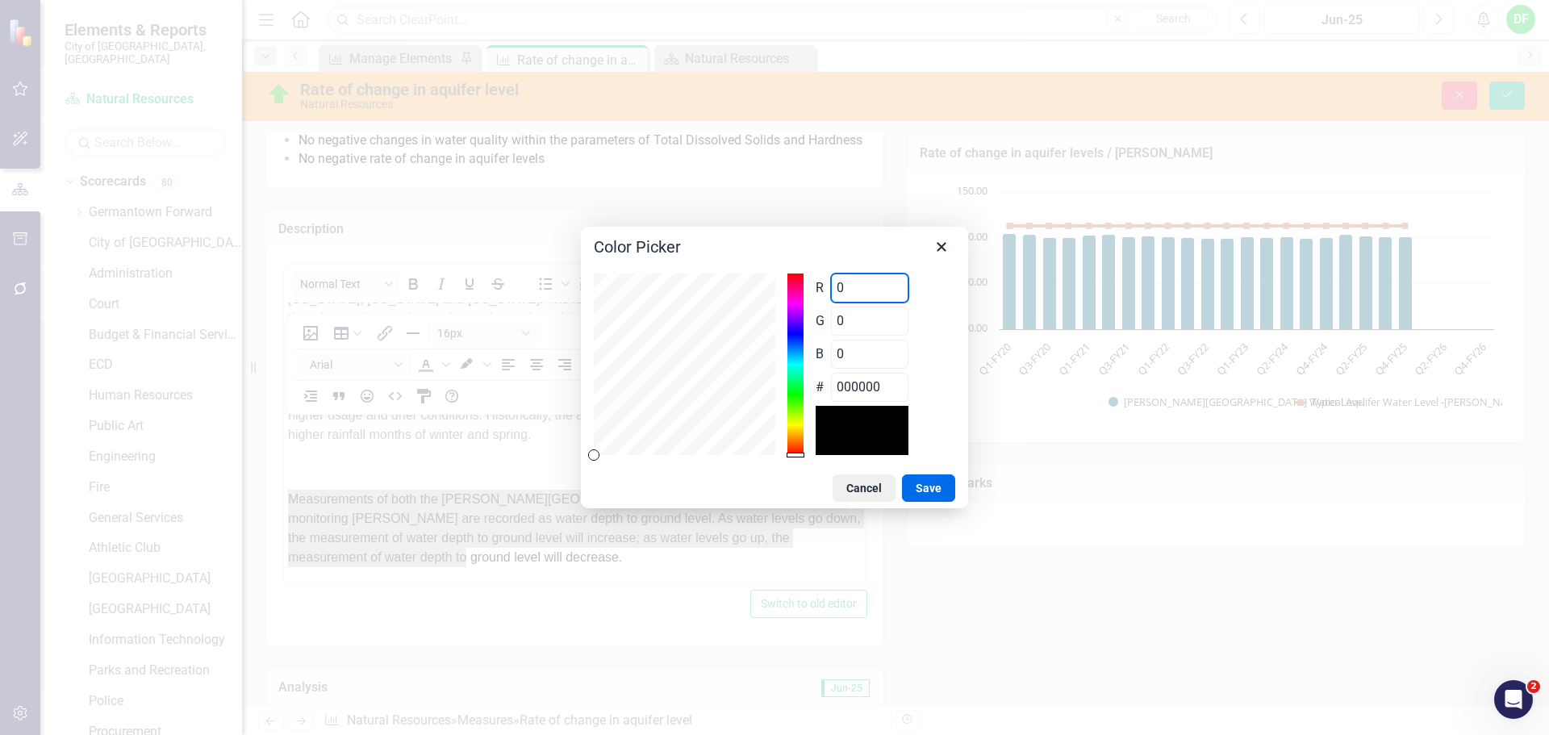
drag, startPoint x: 851, startPoint y: 293, endPoint x: 821, endPoint y: 296, distance: 30.0
click at [821, 296] on div "R 0 Range 0 to 255" at bounding box center [862, 287] width 93 height 29
type input "1"
type input "010000"
type input "10"
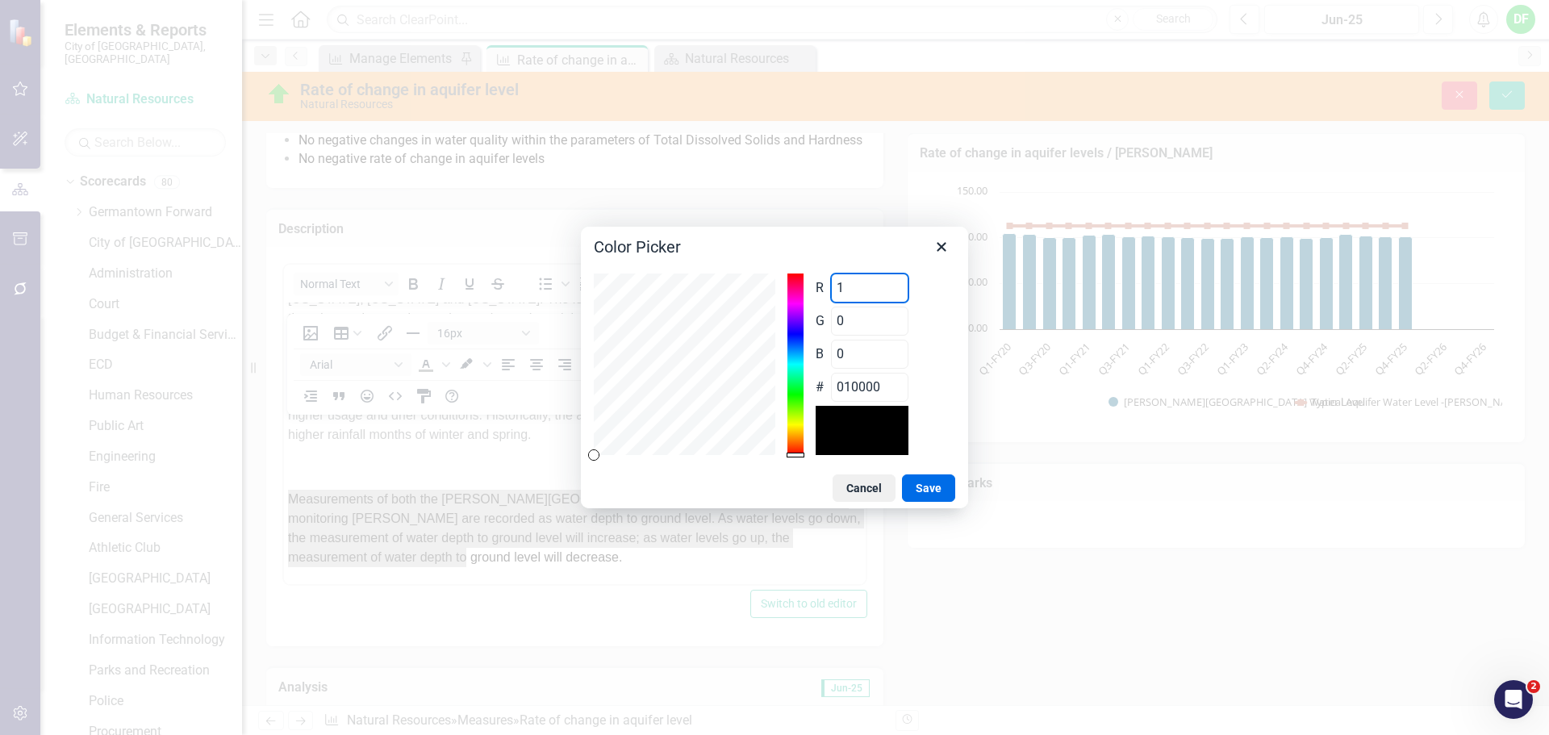
type input "0A0000"
type input "103"
type input "670000"
type input "103"
drag, startPoint x: 843, startPoint y: 326, endPoint x: 827, endPoint y: 326, distance: 16.1
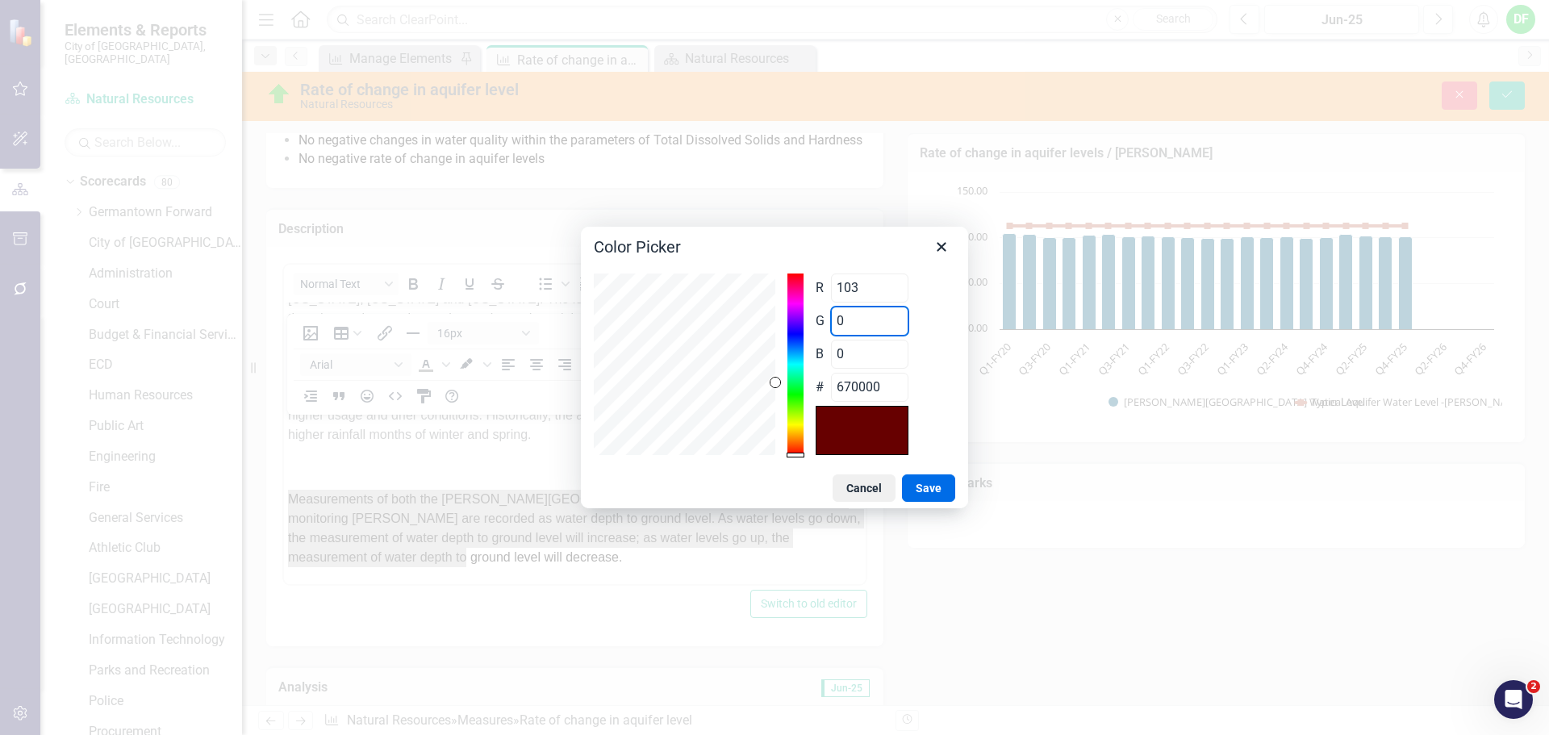
click at [827, 326] on div "G 0 Range 0 to 255" at bounding box center [862, 321] width 93 height 29
type input "1"
type input "670100"
type input "10"
type input "670A00"
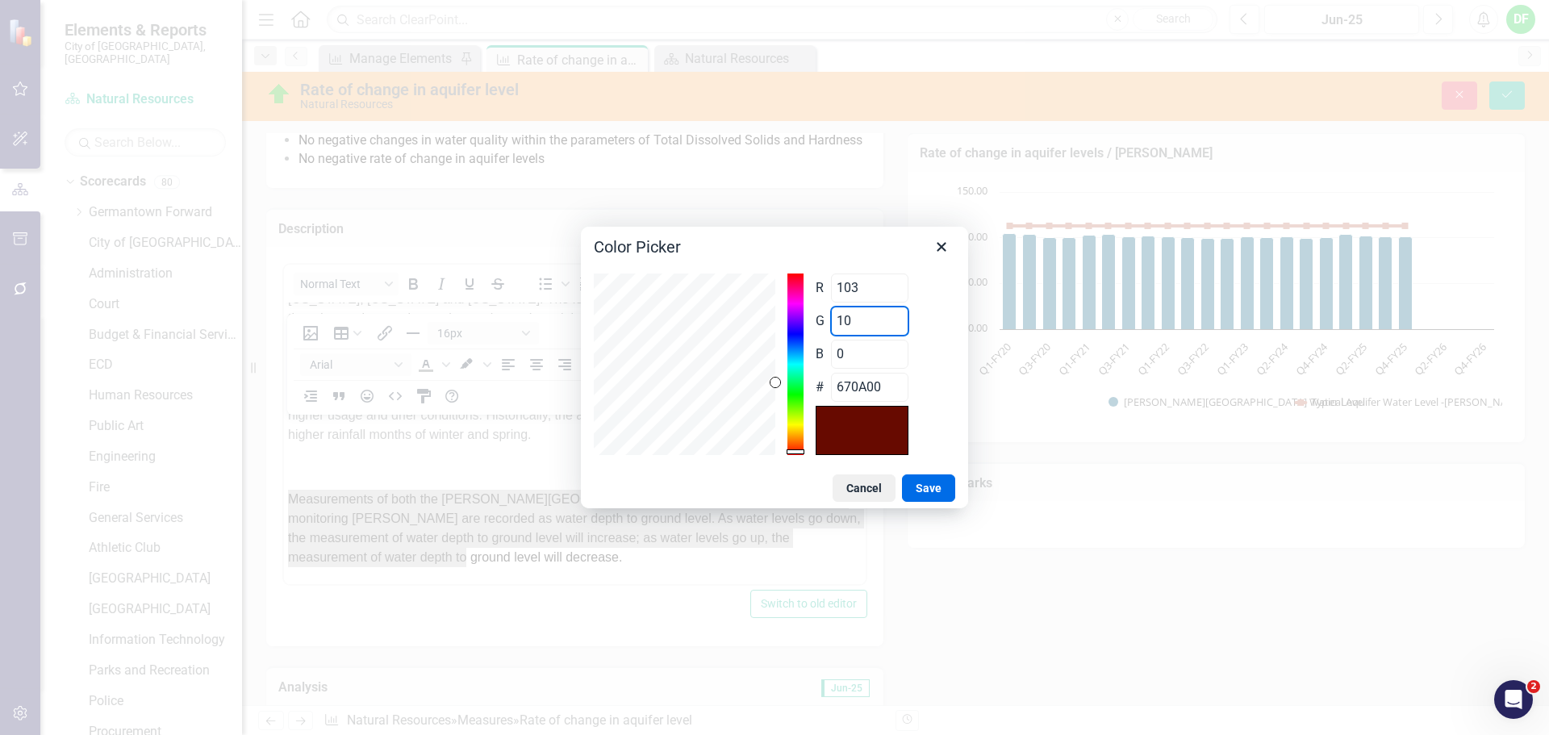
type input "106"
type input "676A00"
type input "106"
drag, startPoint x: 875, startPoint y: 358, endPoint x: 822, endPoint y: 357, distance: 53.2
click at [822, 357] on div "B 0 Range 0 to 255" at bounding box center [862, 354] width 93 height 29
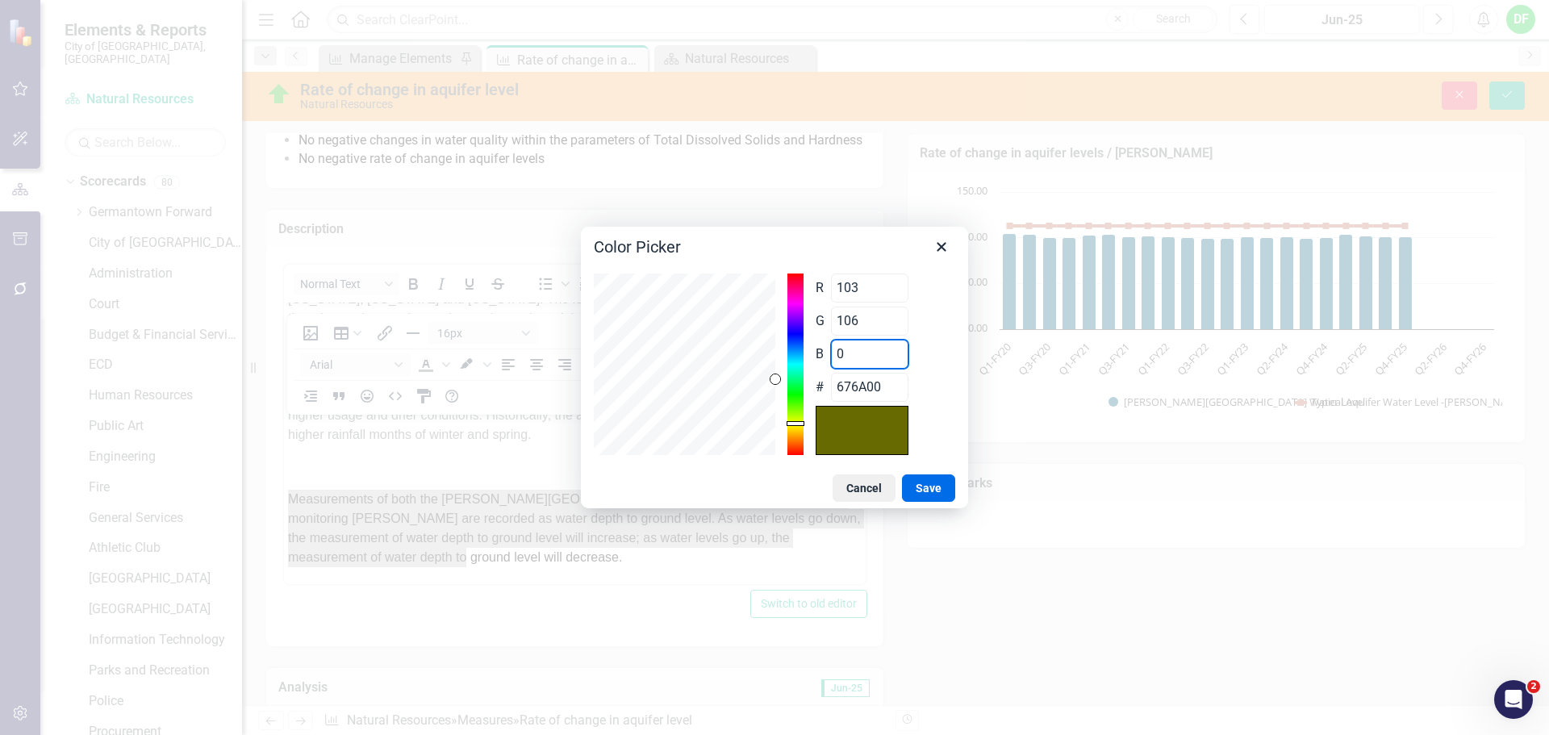
type input "1"
type input "676A01"
type input "10"
type input "676A0A"
type input "108"
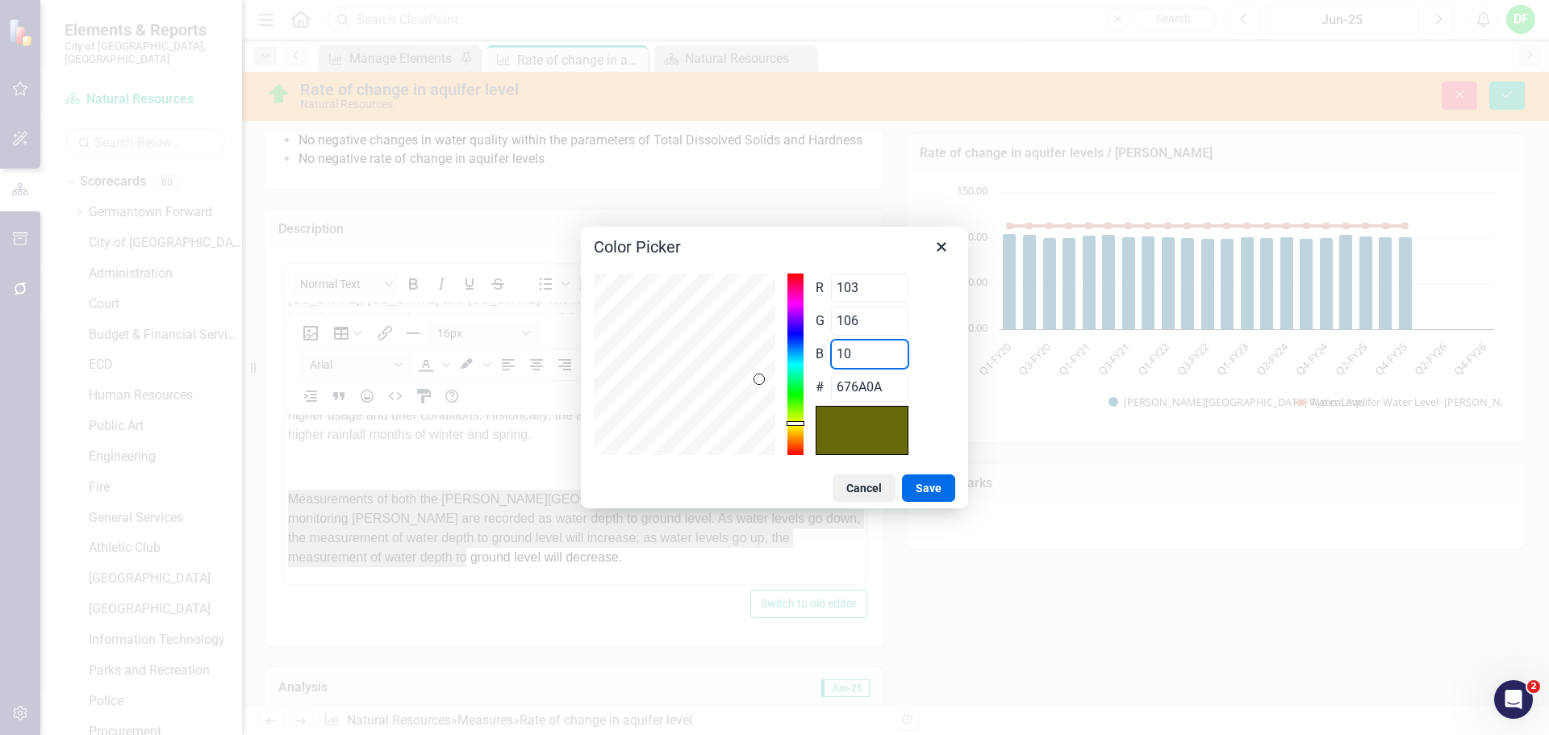
type input "676A6C"
click at [937, 487] on button "Save" at bounding box center [928, 487] width 53 height 27
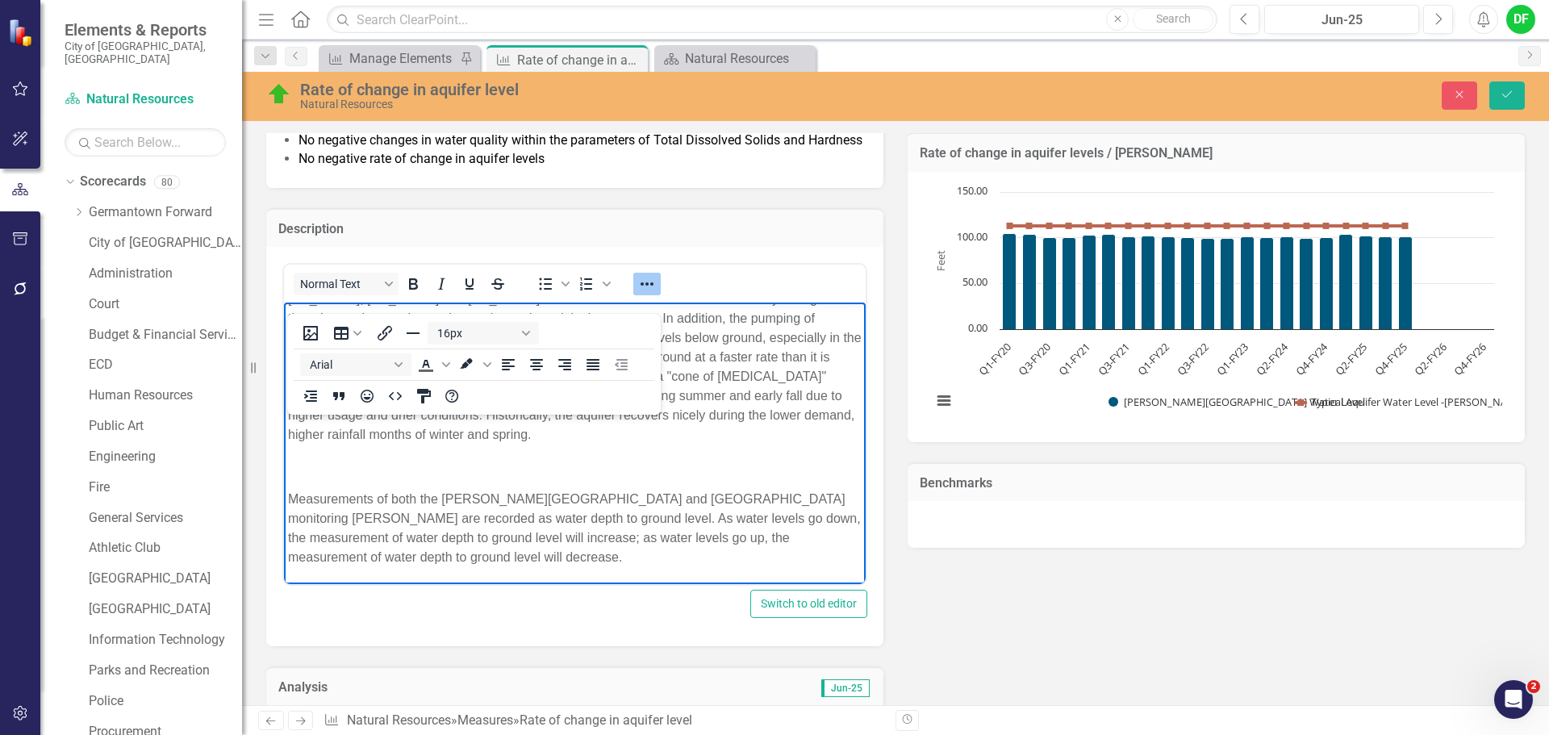
click at [711, 570] on body "Germantown draws it water from the Memphis Sand Aquifer that is a shared resour…" at bounding box center [575, 425] width 582 height 318
click at [1502, 93] on icon "Save" at bounding box center [1507, 94] width 15 height 11
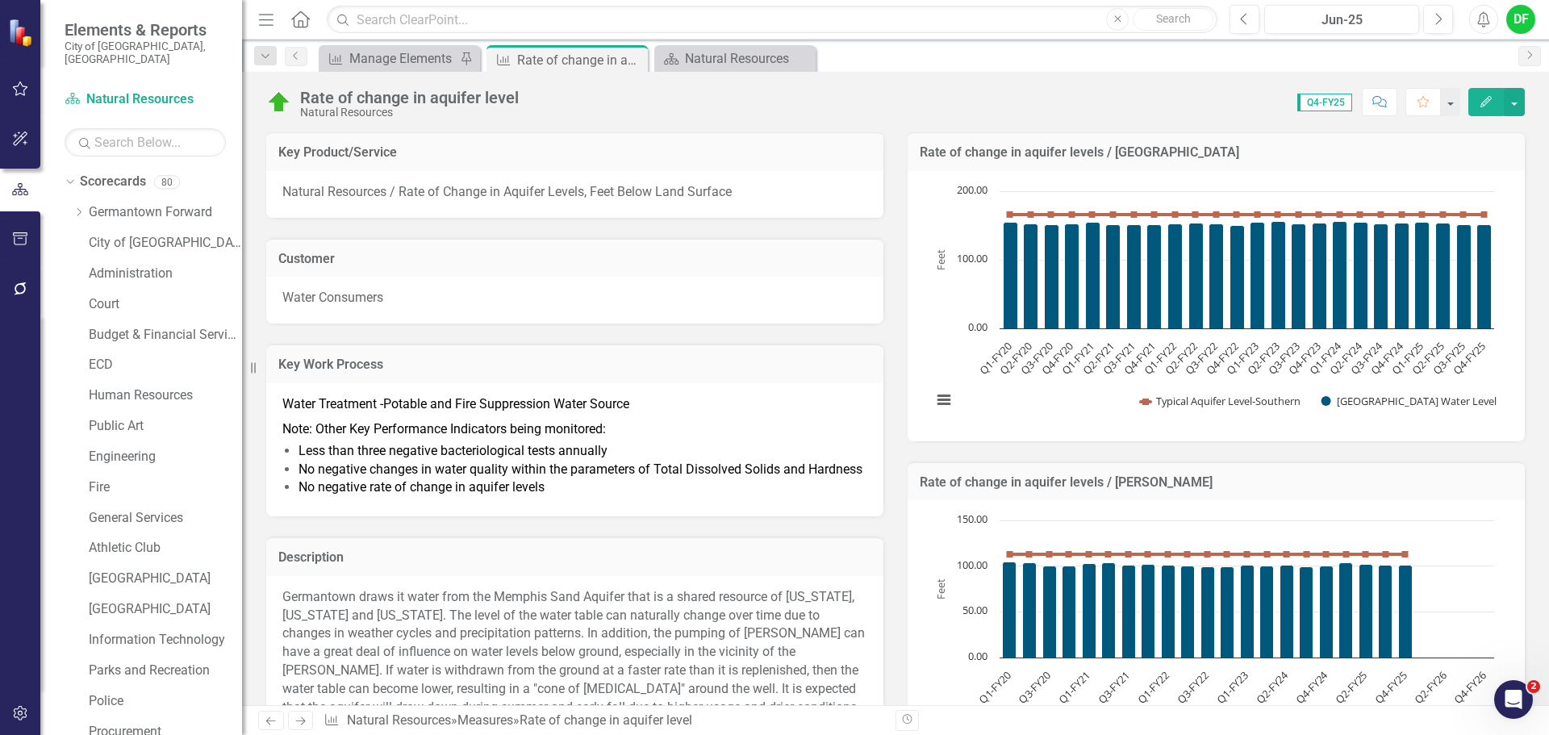
scroll to position [161, 0]
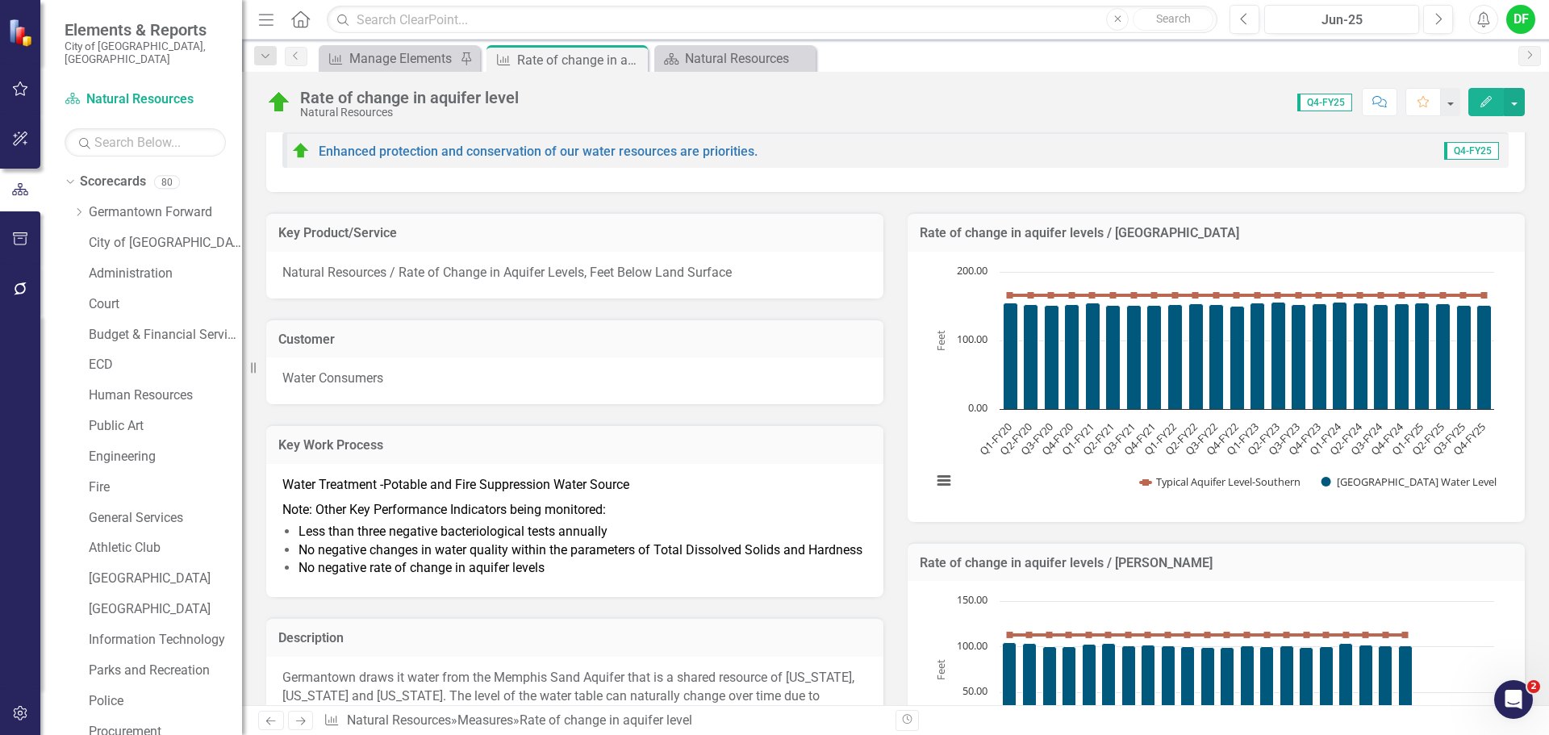
click at [520, 544] on span "No negative changes in water quality within the parameters of Total Dissolved S…" at bounding box center [580, 549] width 564 height 15
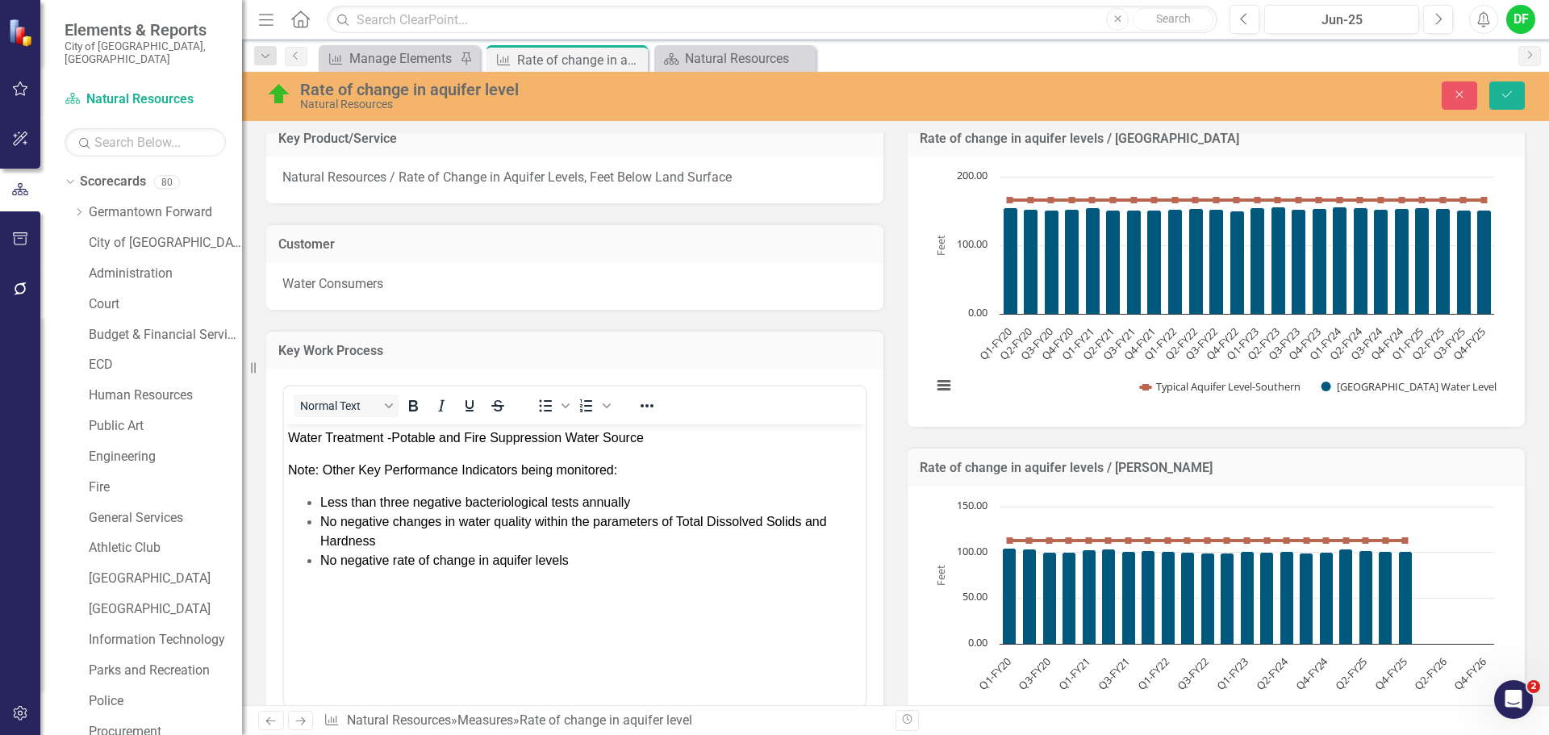
scroll to position [323, 0]
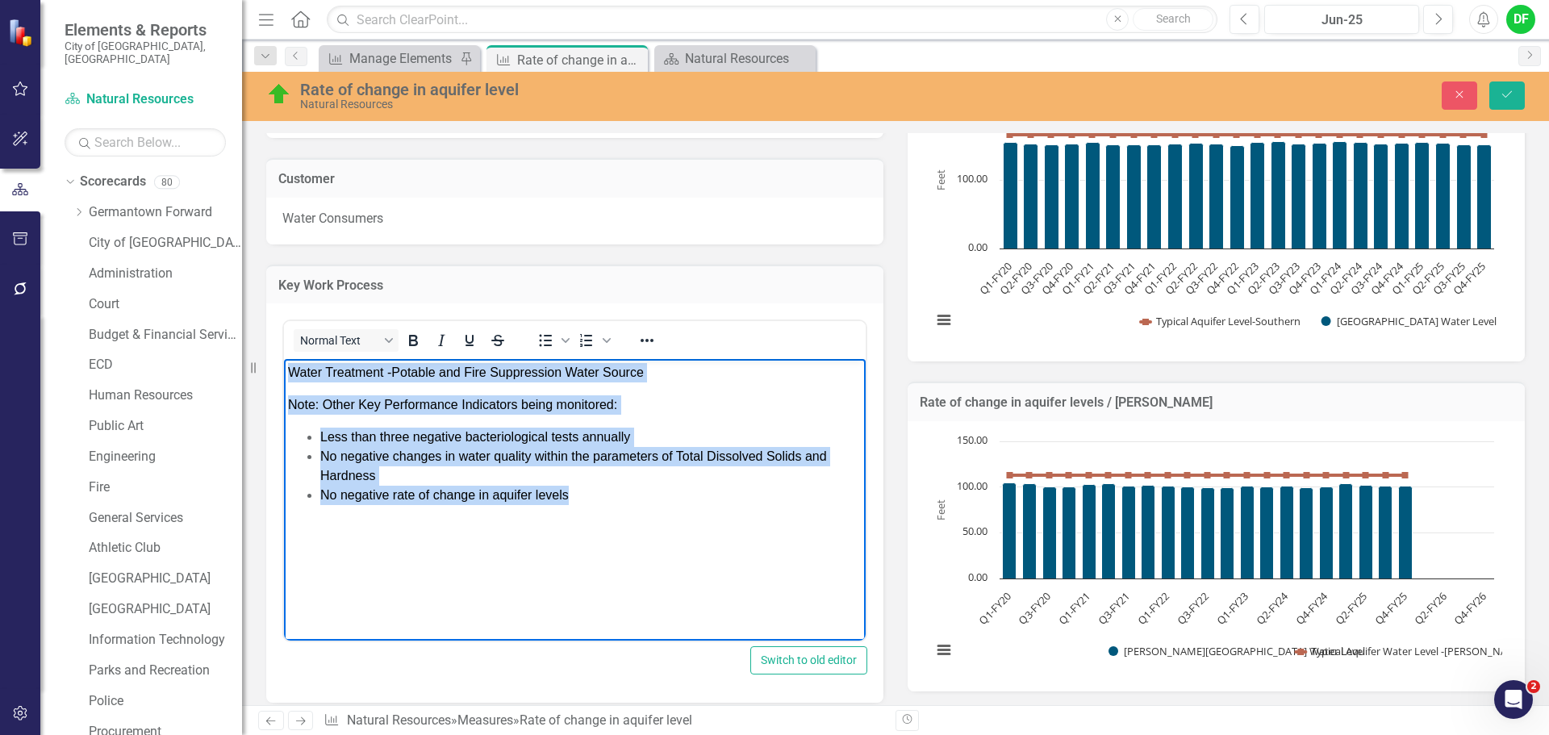
drag, startPoint x: 578, startPoint y: 503, endPoint x: 292, endPoint y: 371, distance: 315.1
click at [292, 371] on body "Water Treatment -Potable and Fire Suppression Water Source Note: Other Key Perf…" at bounding box center [575, 480] width 582 height 242
click at [650, 341] on icon "Reveal or hide additional toolbar items" at bounding box center [646, 340] width 19 height 19
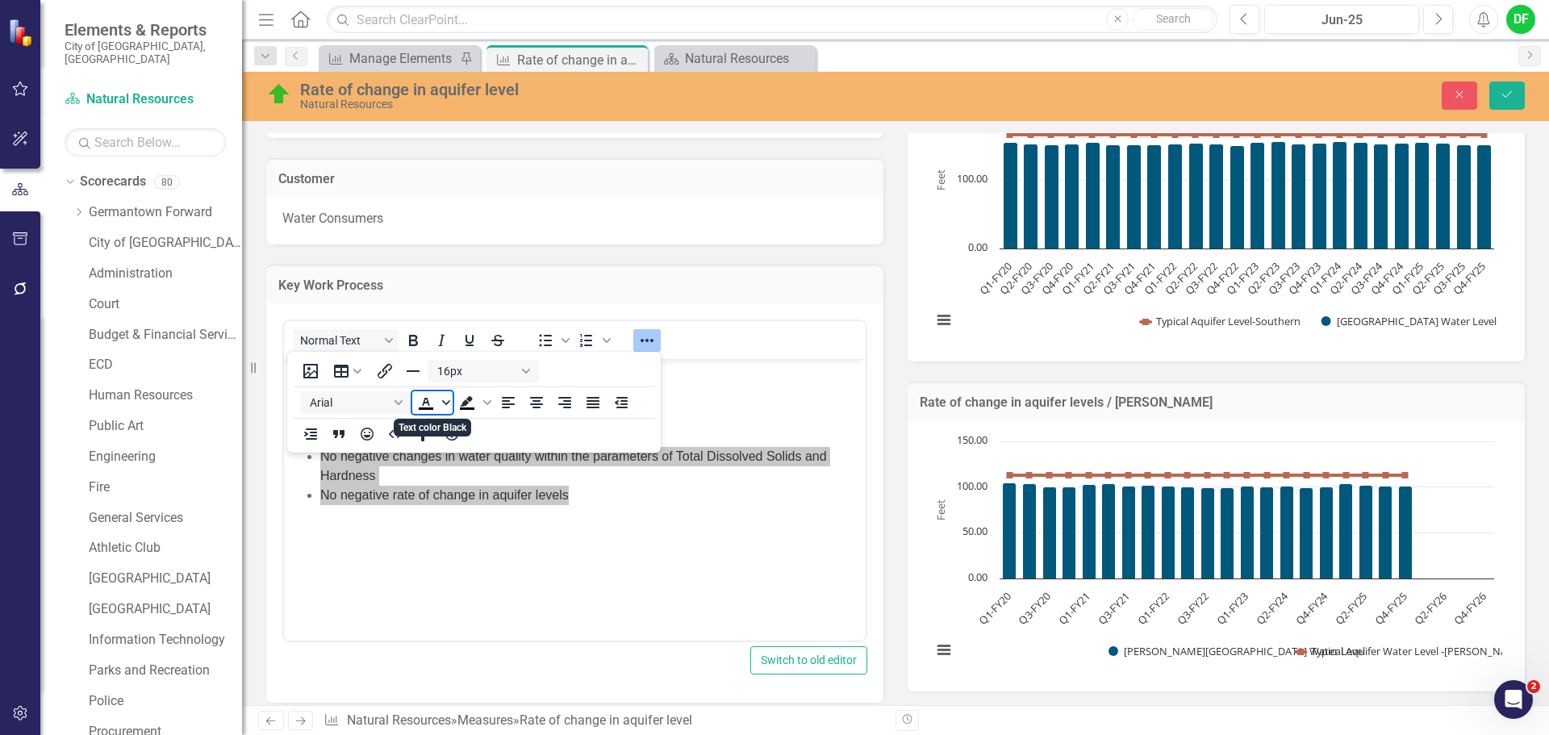
click at [449, 401] on icon "Text color Black" at bounding box center [446, 402] width 8 height 5
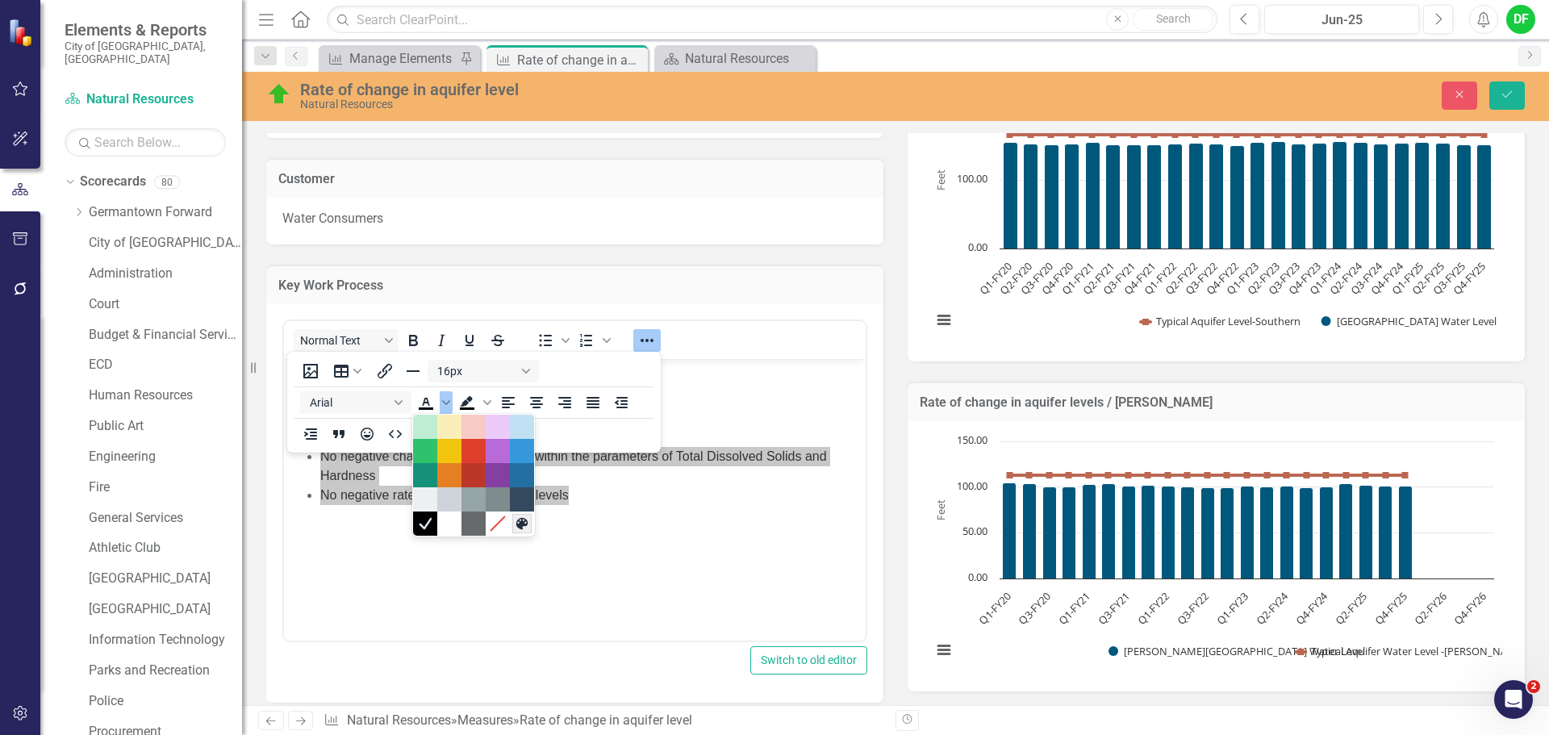
click at [514, 522] on icon "Custom color" at bounding box center [521, 523] width 15 height 15
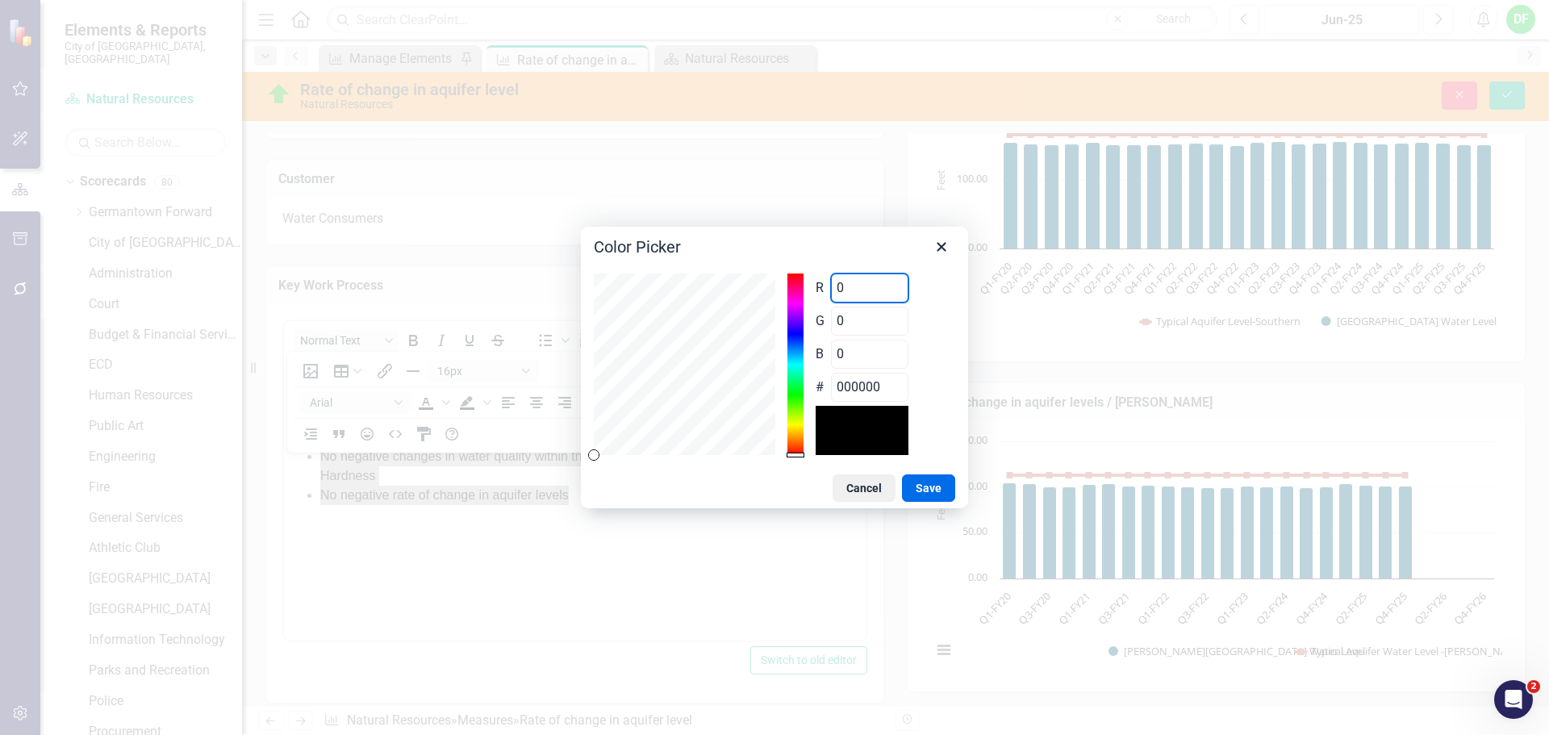
click at [826, 299] on div "R 0 Range 0 to 255" at bounding box center [862, 287] width 93 height 29
type input "1"
type input "010000"
type input "10"
type input "0A0000"
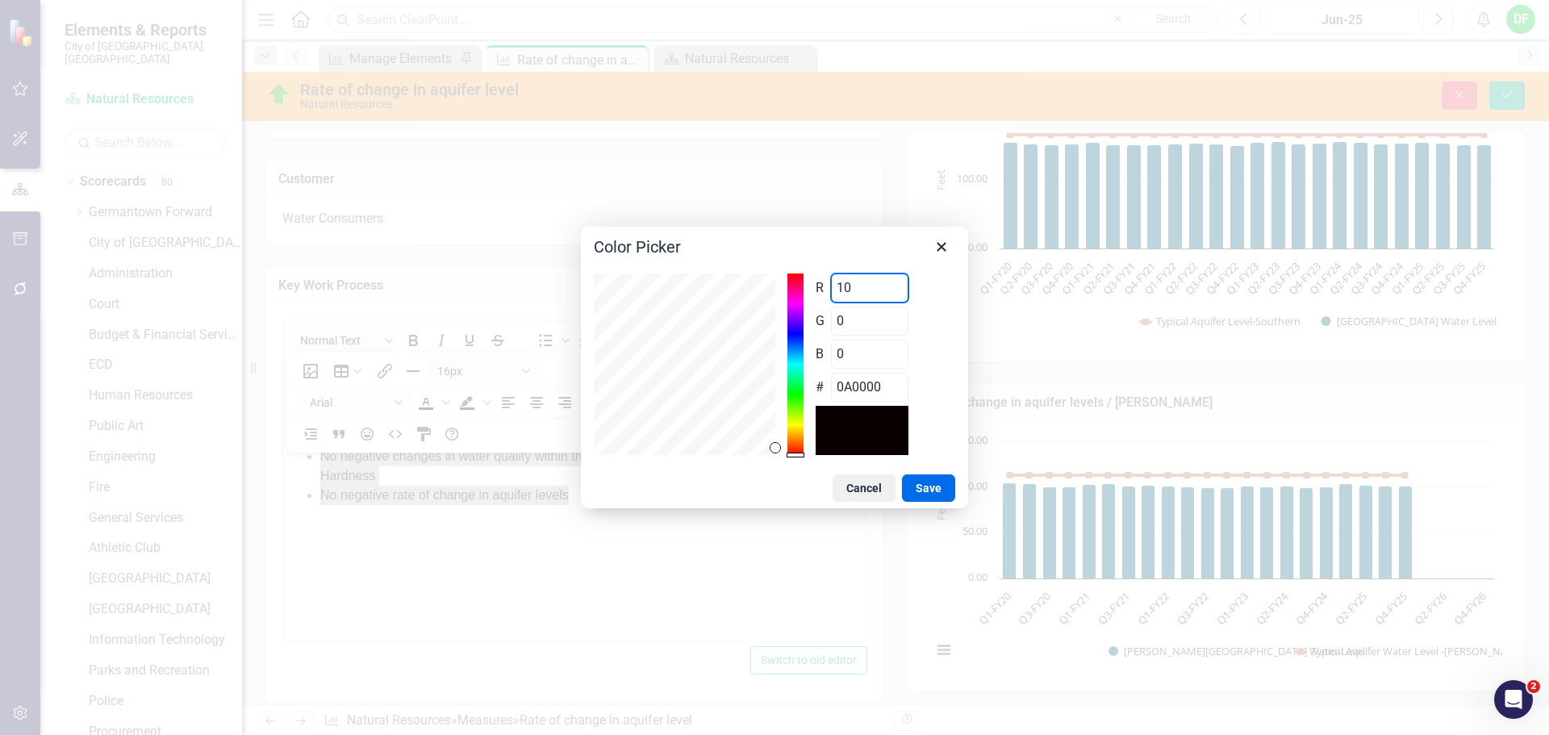
type input "103"
type input "670000"
type input "103"
drag, startPoint x: 847, startPoint y: 319, endPoint x: 832, endPoint y: 323, distance: 15.8
click at [832, 323] on input "0" at bounding box center [869, 321] width 77 height 29
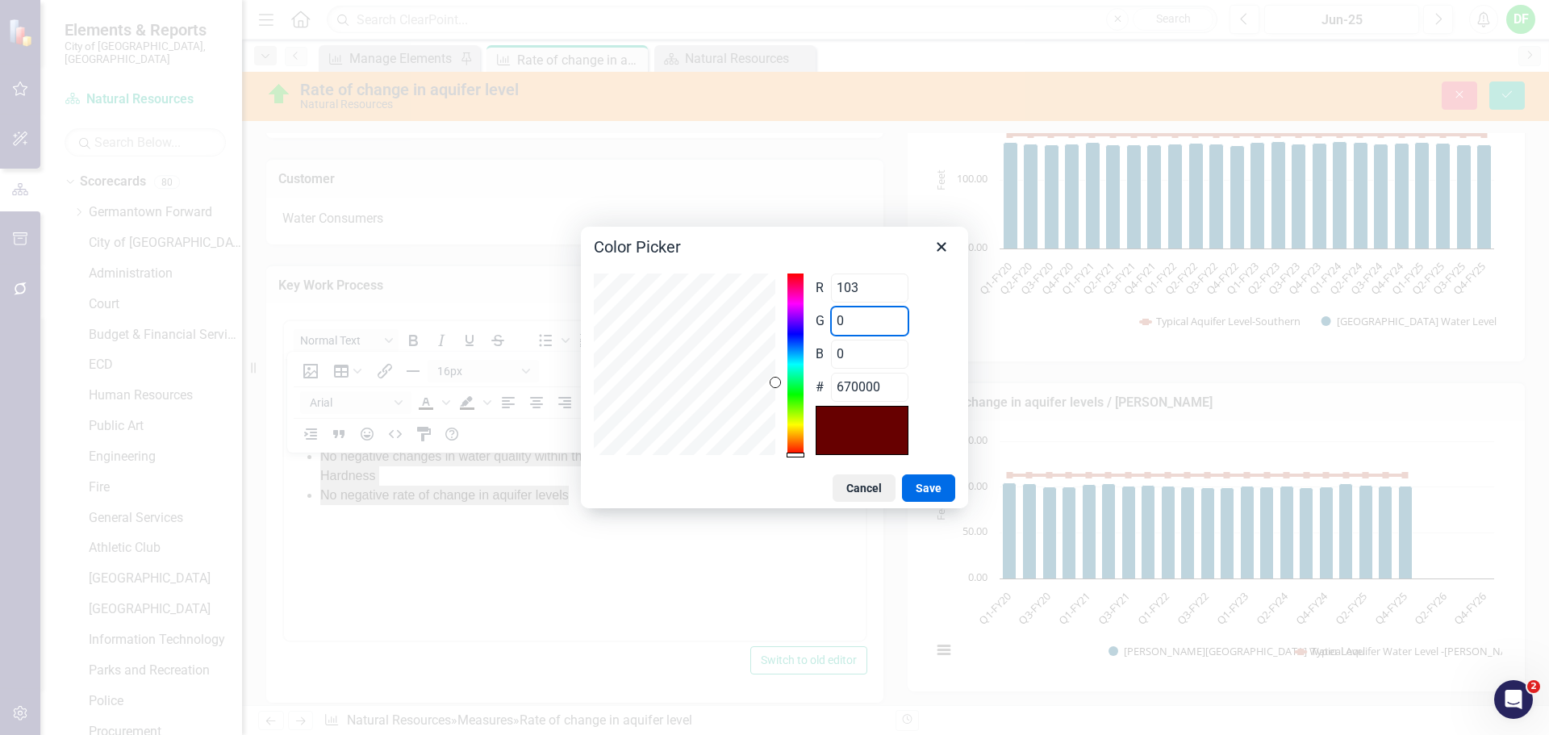
type input "1"
type input "670100"
type input "10"
type input "670A00"
type input "106"
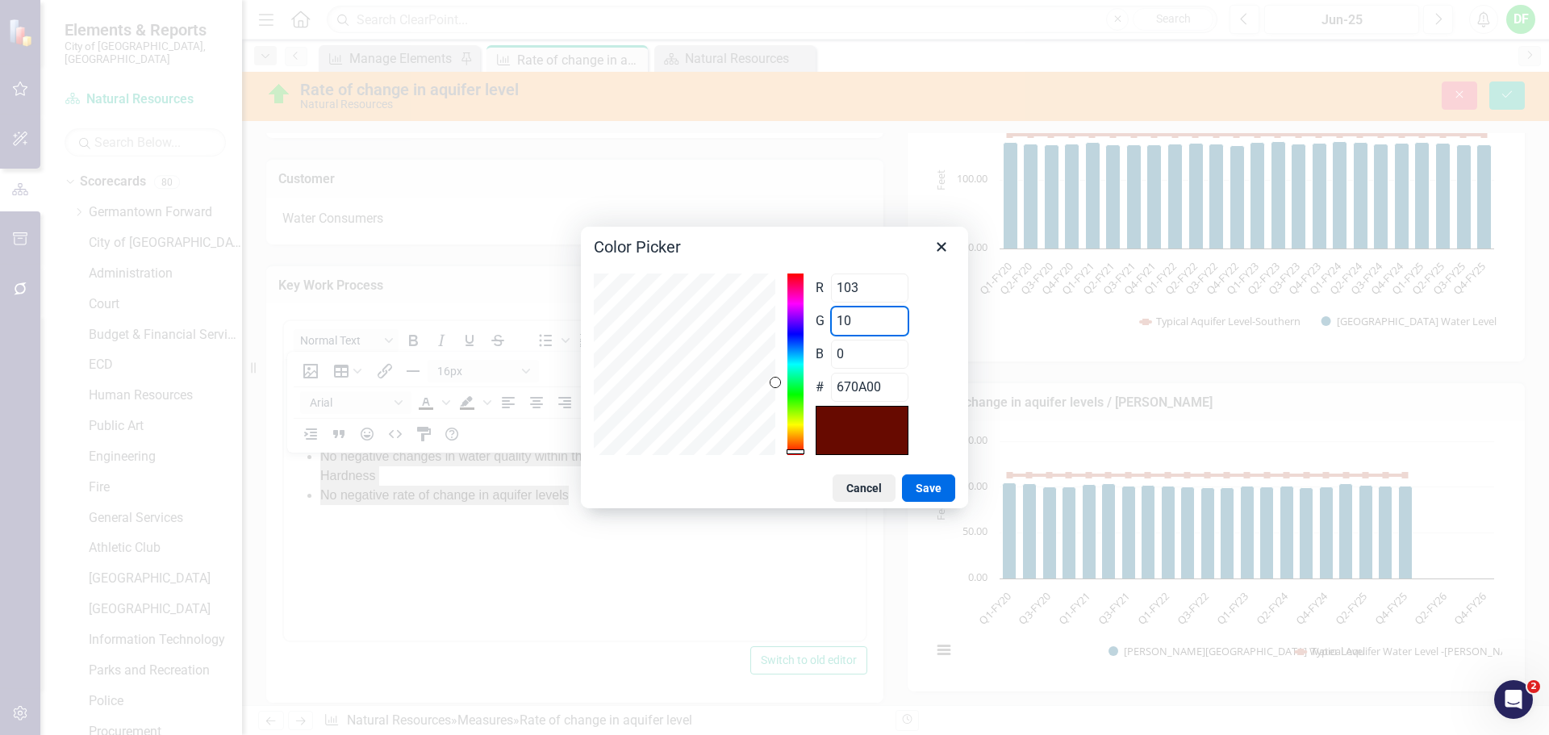
type input "676A00"
type input "106"
click at [827, 361] on div "B 0 Range 0 to 255" at bounding box center [862, 354] width 93 height 29
type input "1"
type input "676A01"
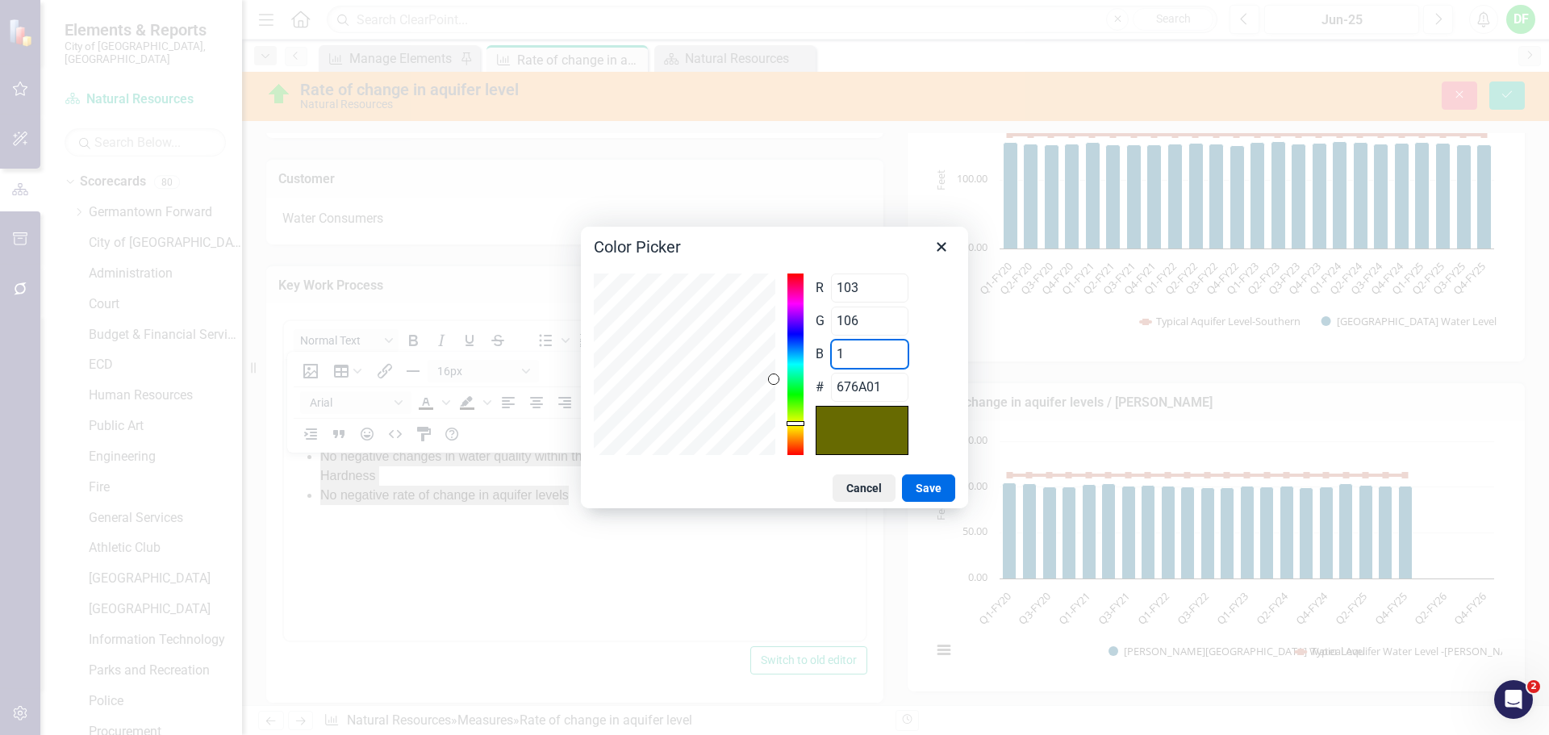
type input "10"
type input "676A0A"
type input "108"
type input "676A6C"
click at [928, 481] on button "Save" at bounding box center [928, 487] width 53 height 27
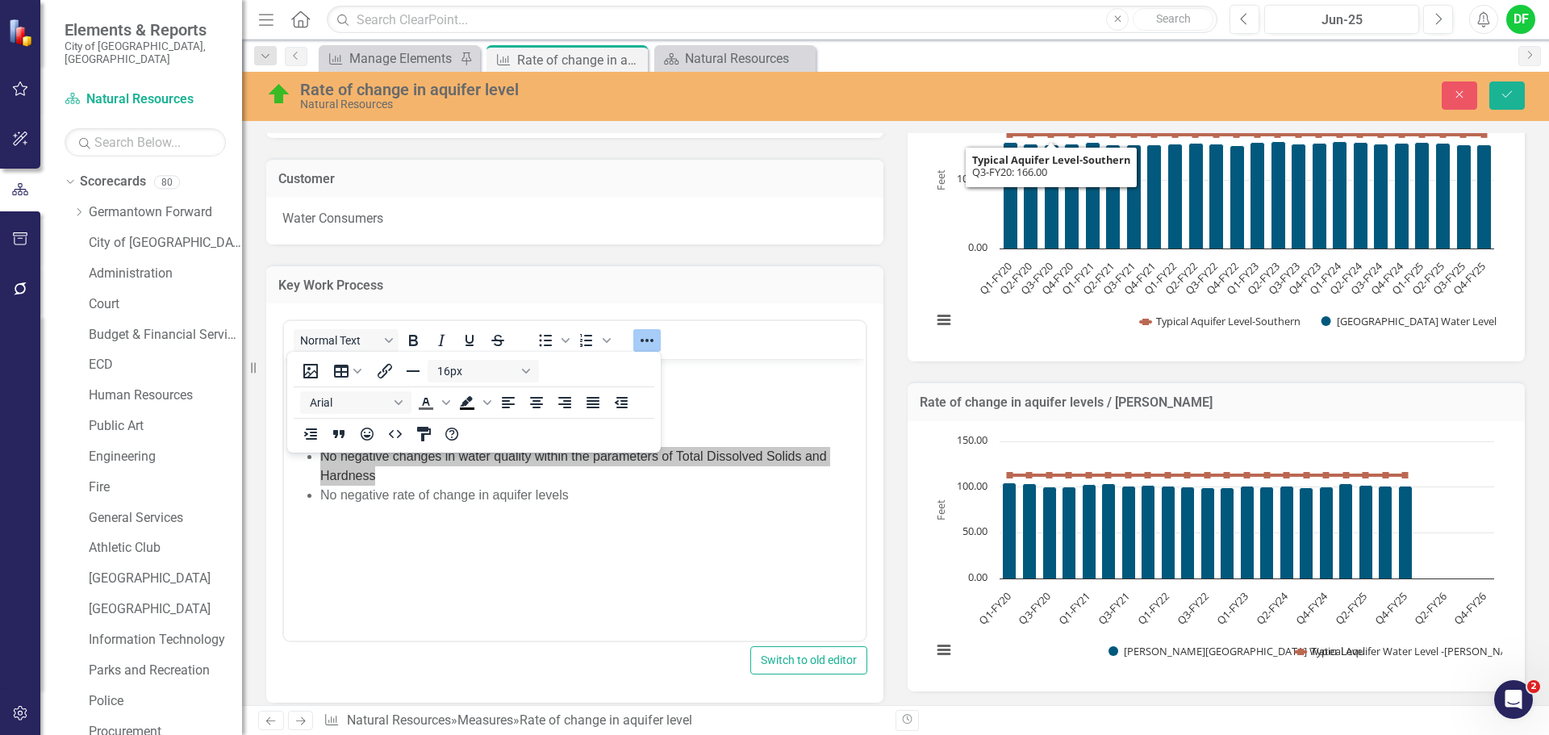
drag, startPoint x: 719, startPoint y: 646, endPoint x: 426, endPoint y: 269, distance: 477.8
click at [719, 646] on div "Switch to old editor" at bounding box center [574, 660] width 585 height 28
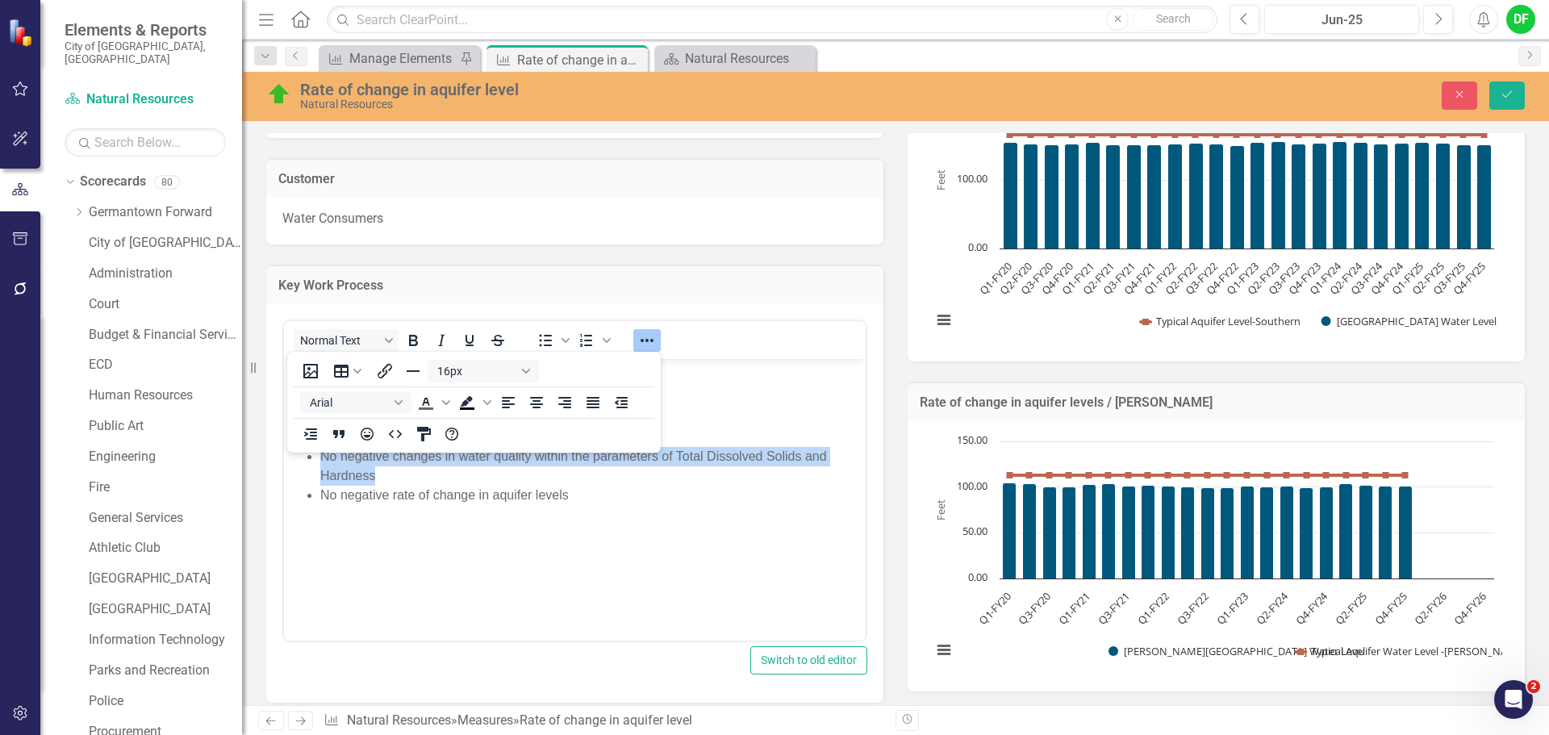
click at [666, 518] on body "Water Treatment -Potable and Fire Suppression Water Source Note: Other Key Perf…" at bounding box center [575, 480] width 582 height 242
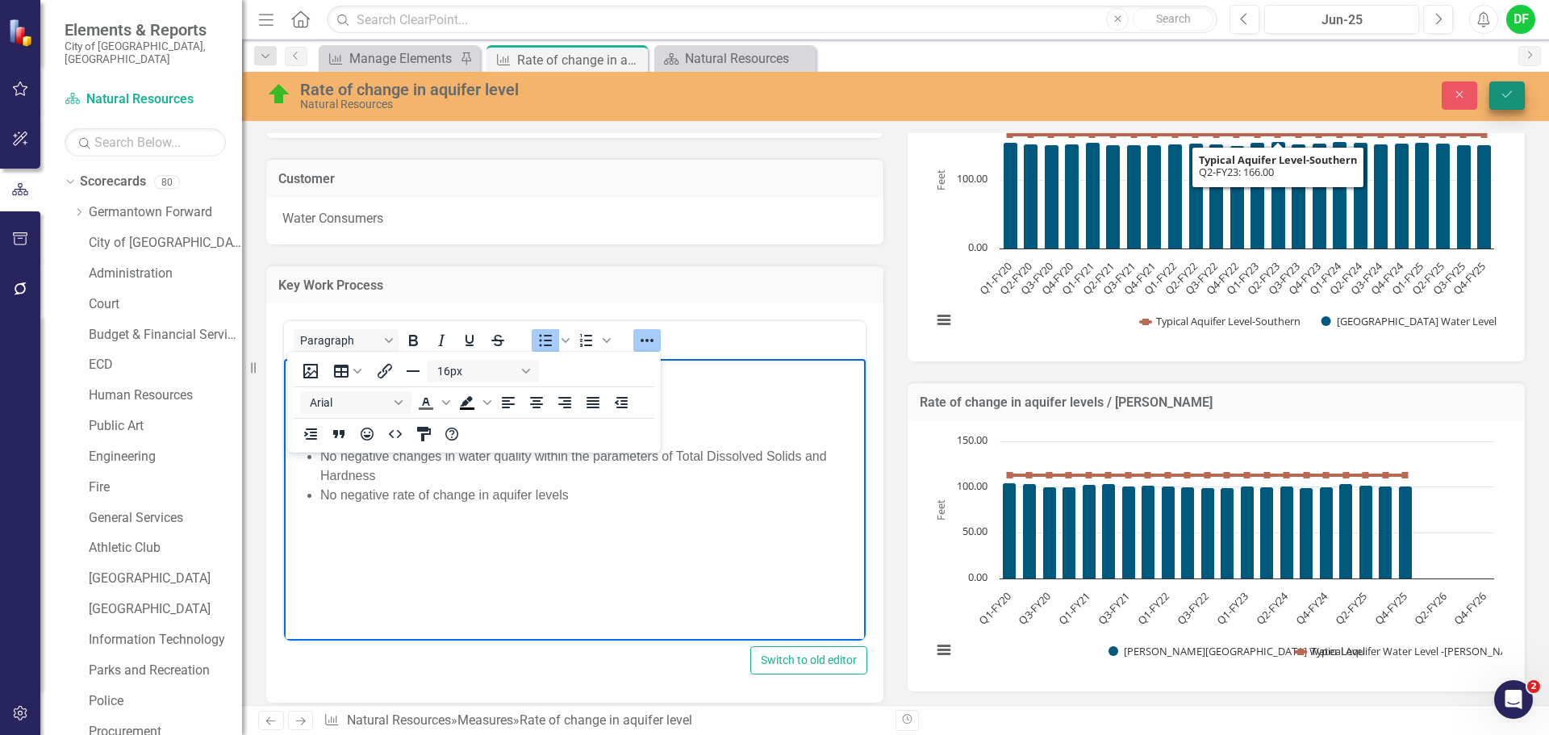
click at [1503, 88] on button "Save" at bounding box center [1506, 95] width 35 height 28
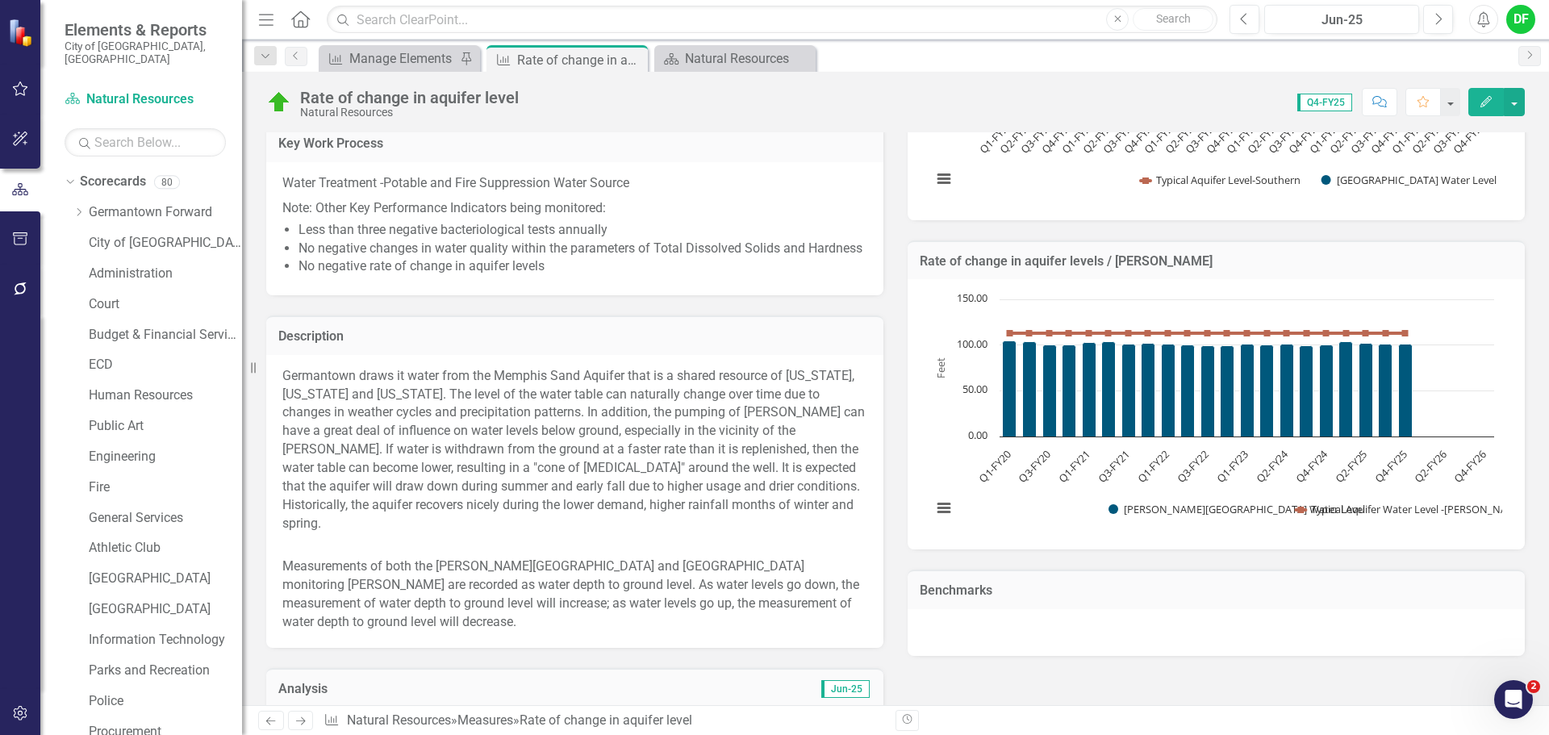
scroll to position [484, 0]
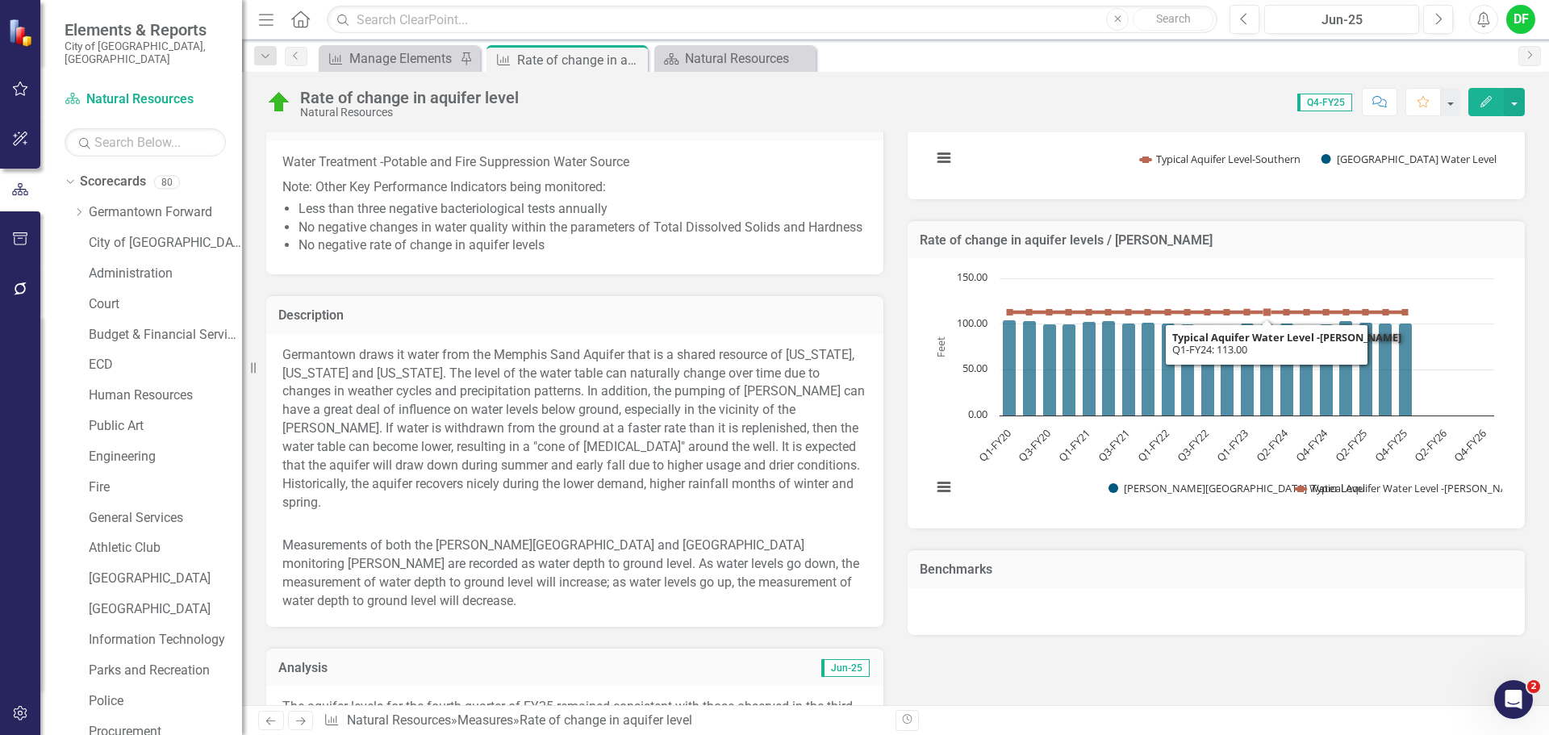
click at [1287, 246] on h3 "Rate of change in aquifer levels / Johnson Rd" at bounding box center [1216, 240] width 593 height 15
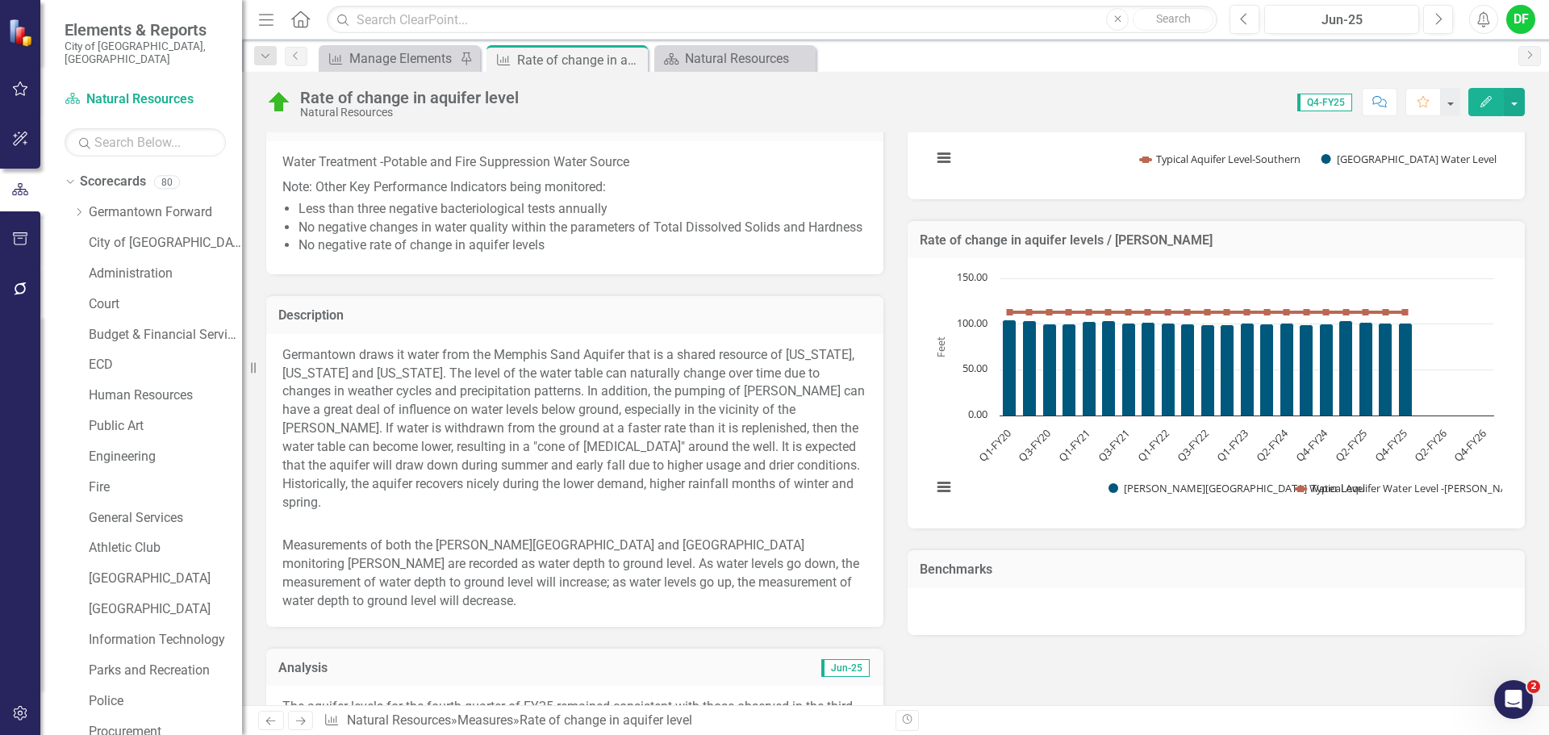
click at [1287, 246] on h3 "Rate of change in aquifer levels / Johnson Rd" at bounding box center [1216, 240] width 593 height 15
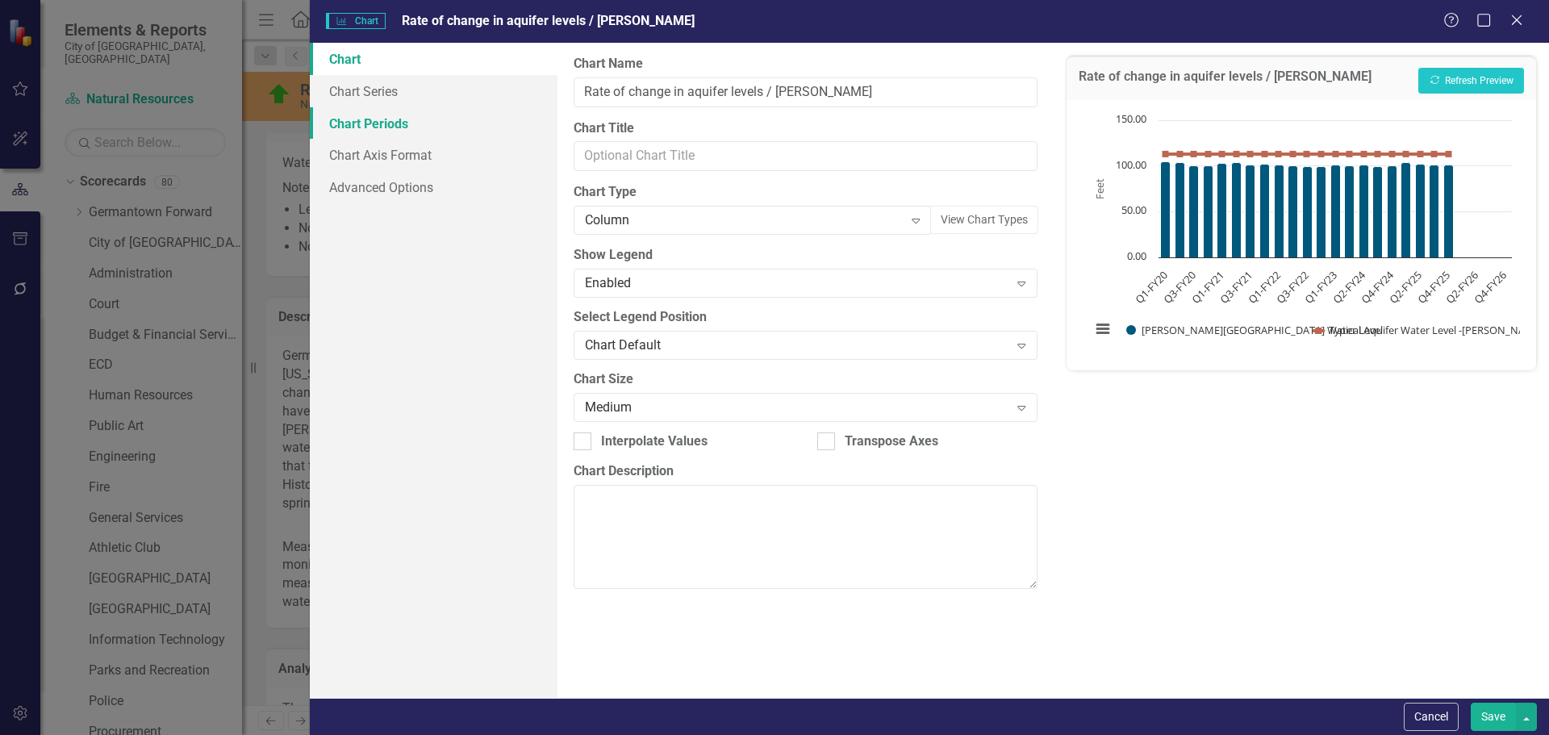
click at [408, 129] on link "Chart Periods" at bounding box center [434, 123] width 248 height 32
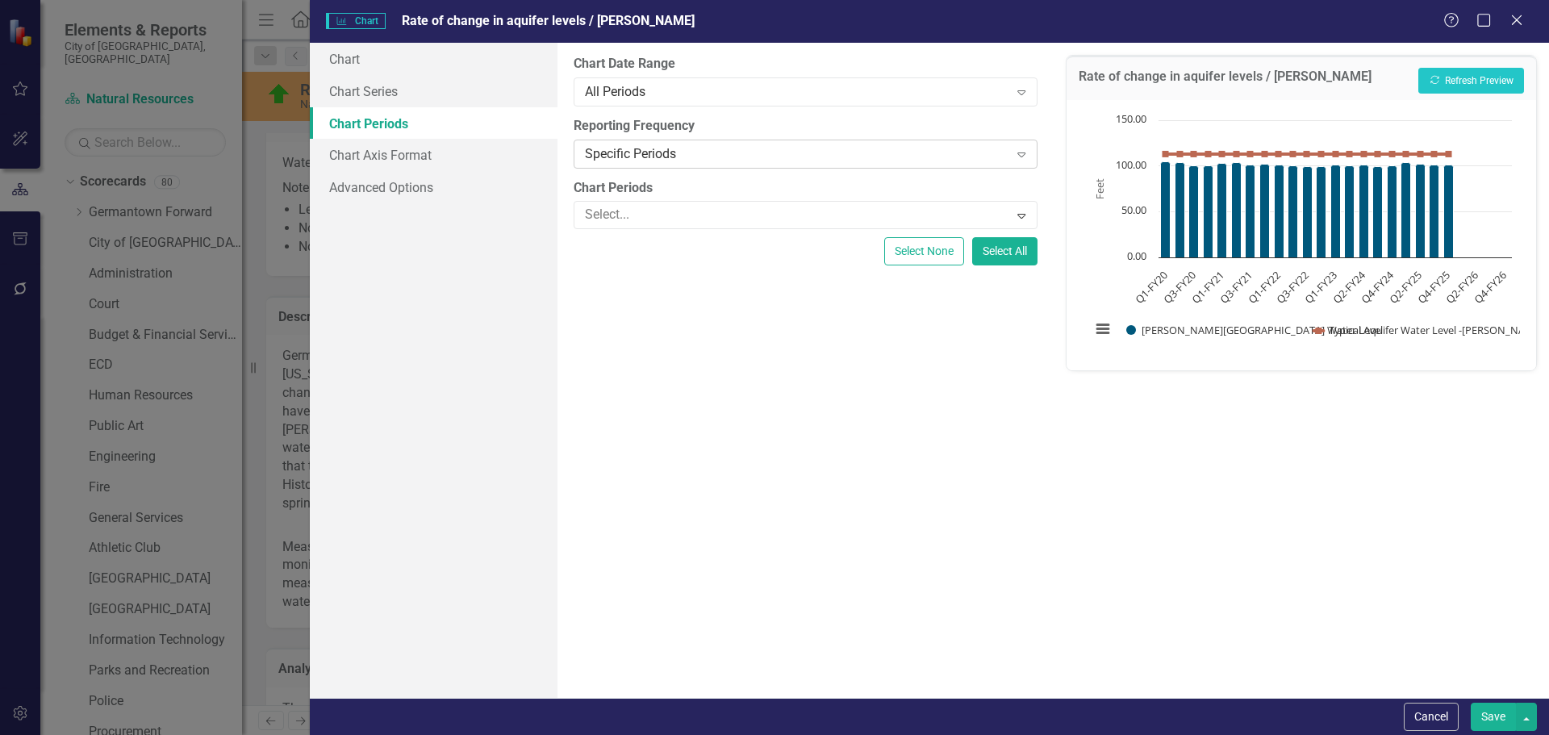
click at [687, 157] on div "Specific Periods" at bounding box center [796, 153] width 423 height 19
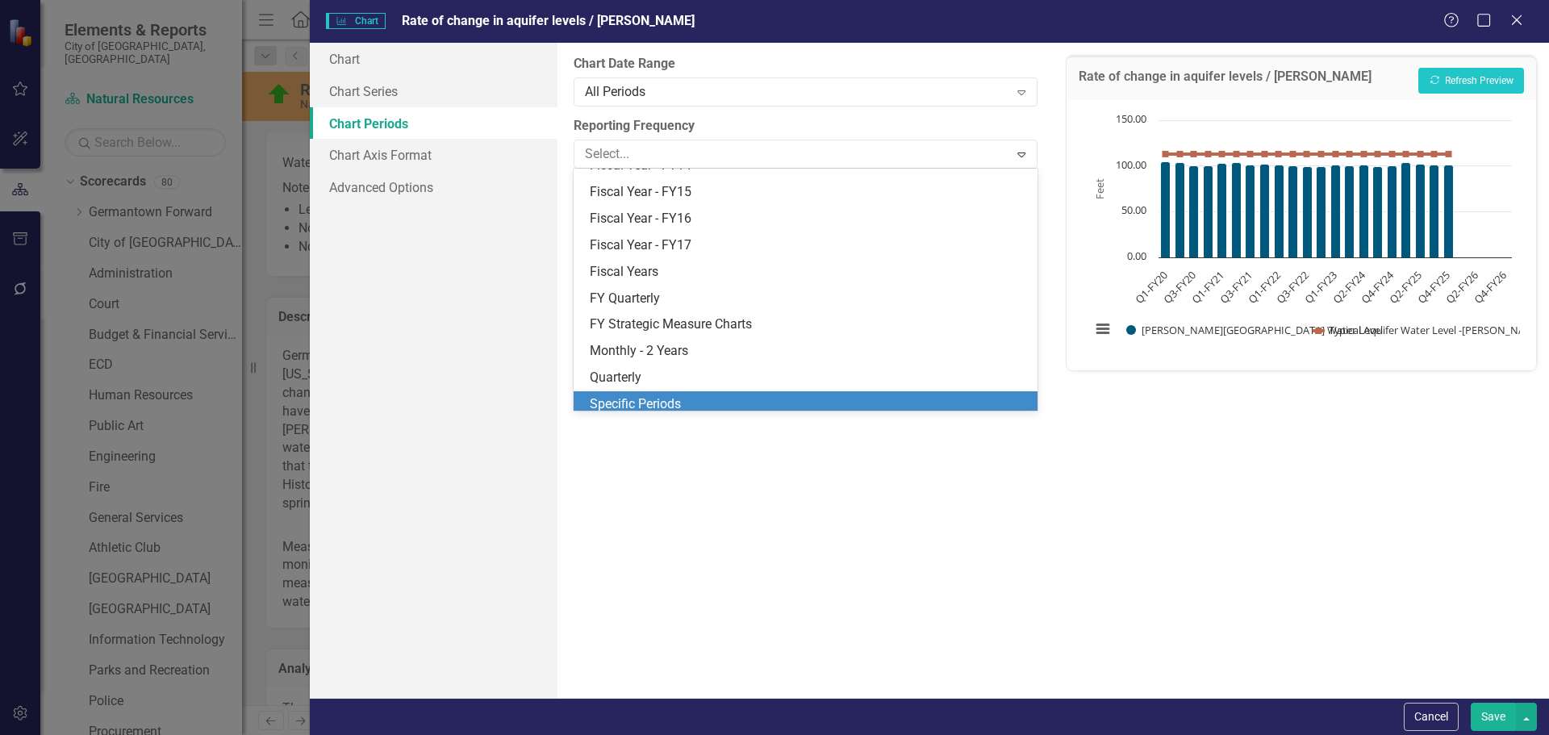
scroll to position [208, 0]
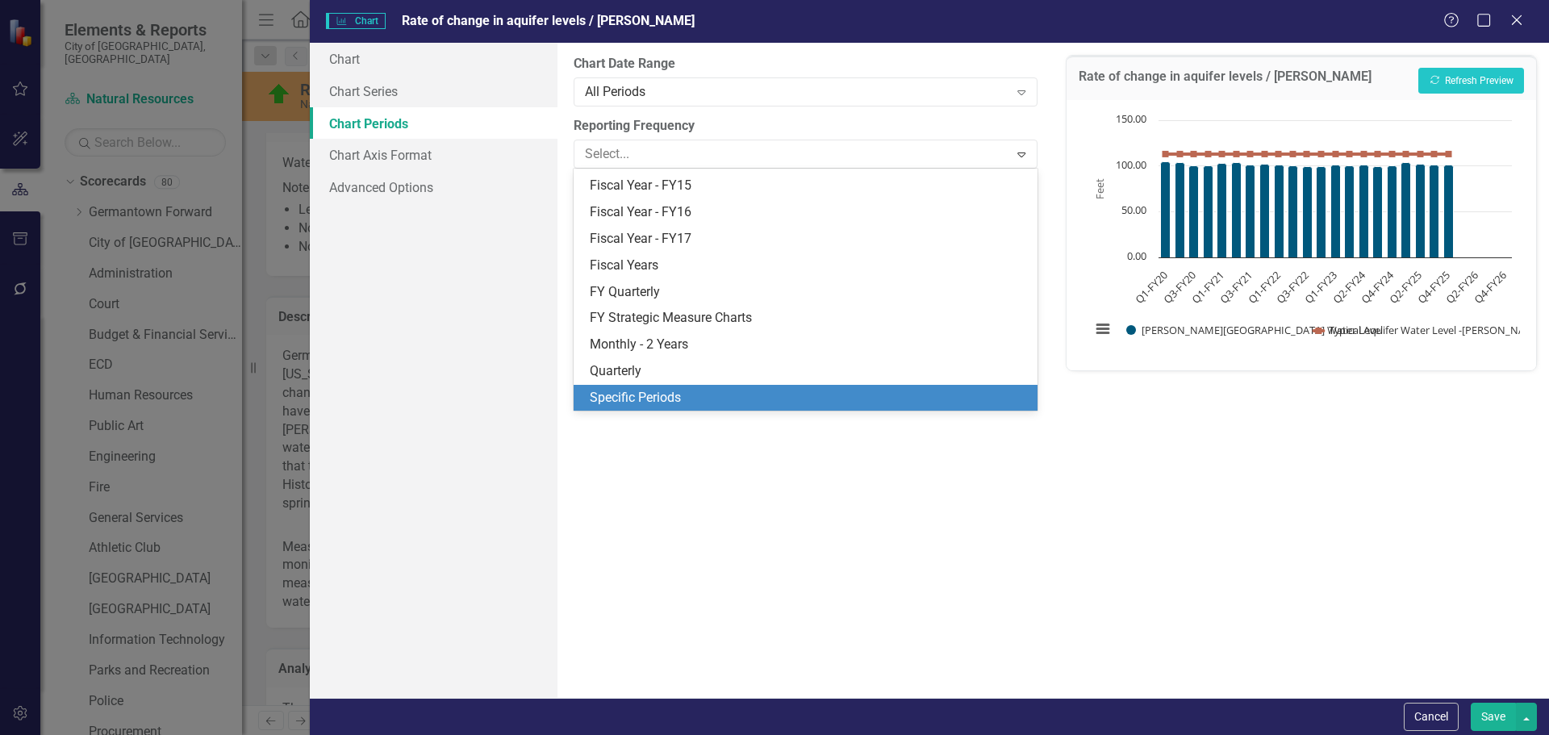
click at [647, 391] on div "Specific Periods" at bounding box center [808, 398] width 437 height 19
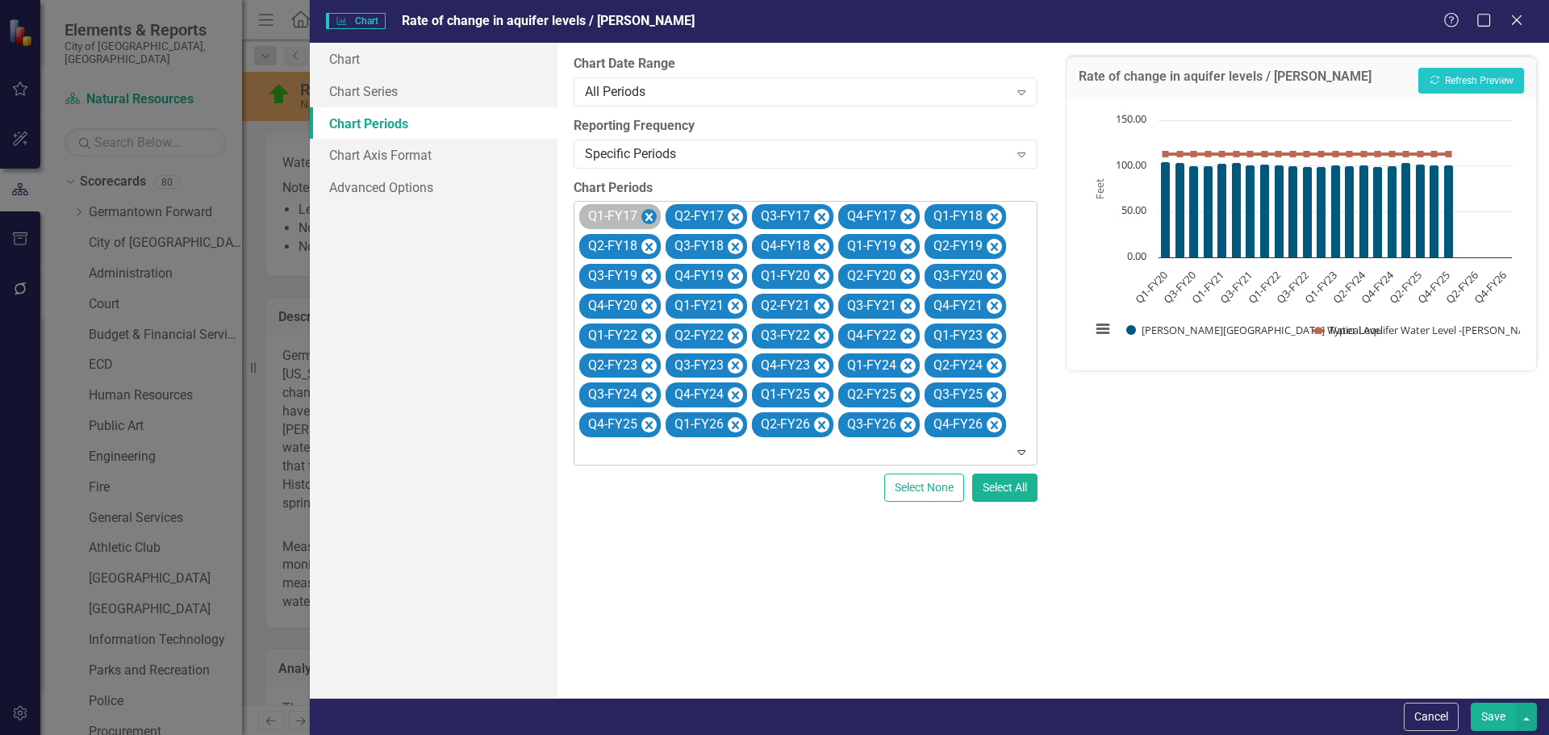
click at [649, 215] on icon "Remove Q1-FY17" at bounding box center [648, 217] width 7 height 8
click at [649, 215] on icon "Remove Q2-FY17" at bounding box center [648, 217] width 7 height 8
click at [649, 215] on icon "Remove Q3-FY17" at bounding box center [648, 217] width 7 height 8
click at [732, 215] on icon "Remove Q4-FY17" at bounding box center [735, 217] width 7 height 8
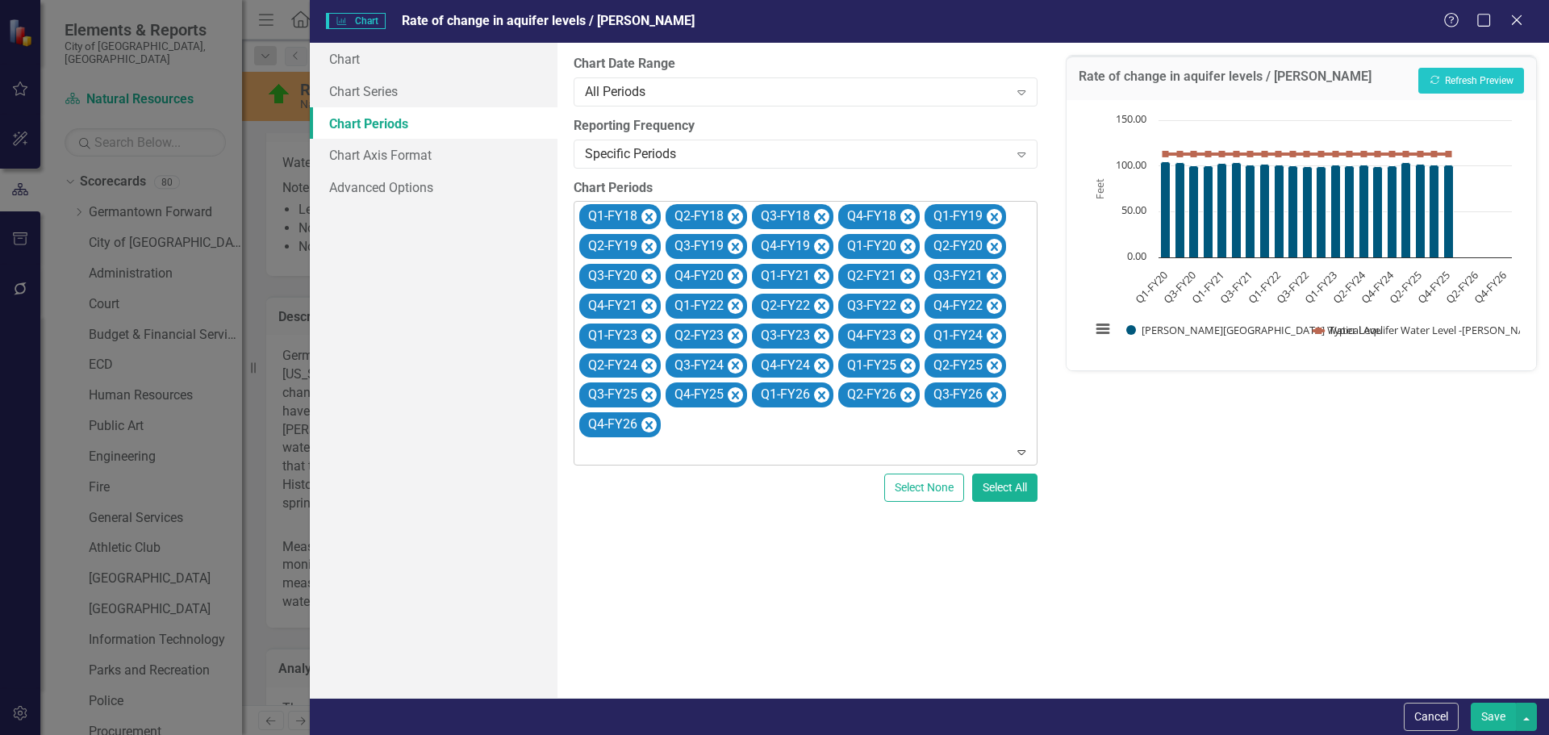
click at [649, 215] on icon "Remove Q1-FY18" at bounding box center [648, 217] width 7 height 8
click at [649, 215] on icon "Remove Q2-FY18" at bounding box center [648, 217] width 7 height 8
click at [732, 215] on icon "Remove Q3-FY18" at bounding box center [735, 217] width 7 height 8
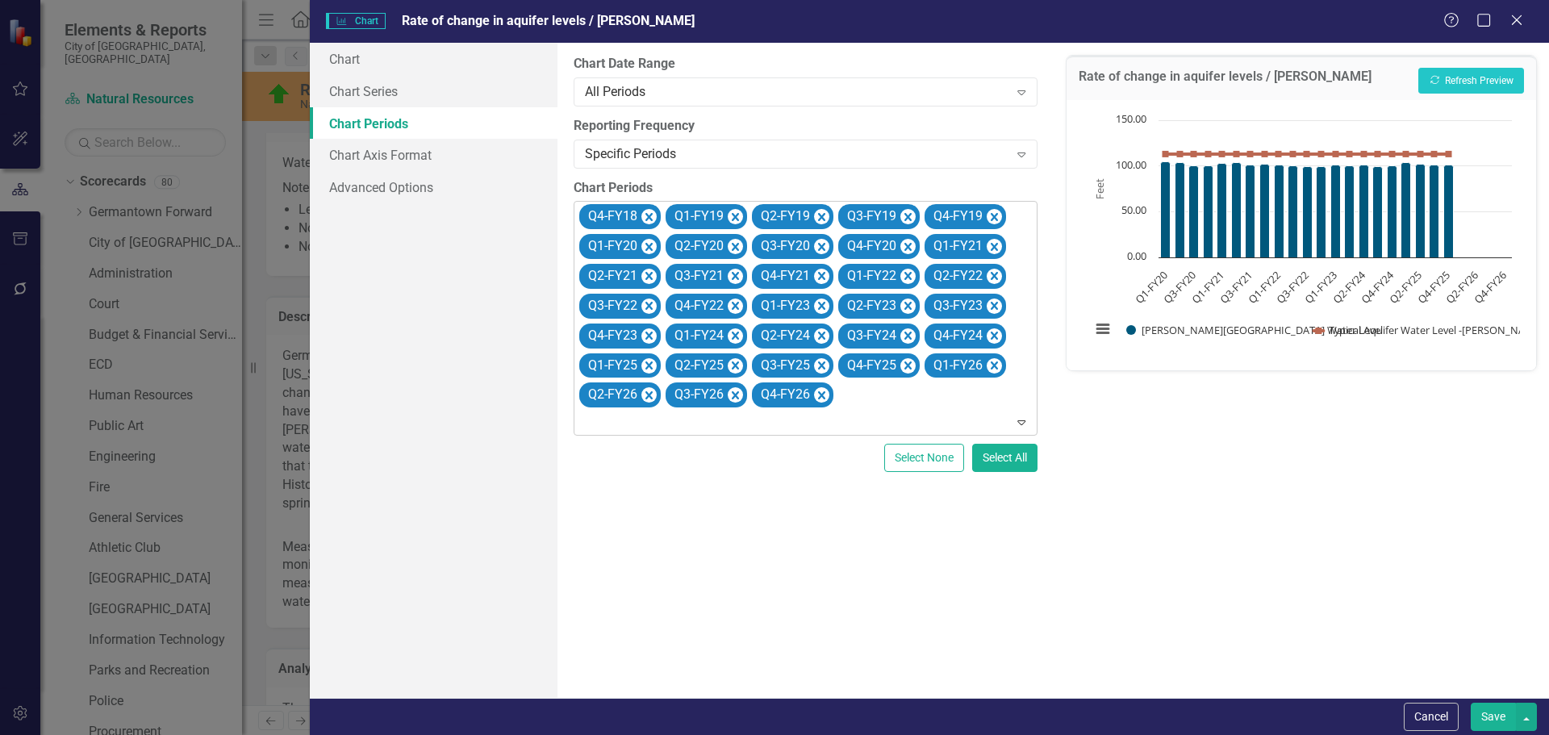
click at [649, 215] on icon "Remove Q4-FY18" at bounding box center [648, 217] width 7 height 8
click at [649, 215] on icon "Remove Q1-FY19" at bounding box center [648, 217] width 7 height 8
click at [649, 215] on icon "Remove Q2-FY19" at bounding box center [648, 217] width 7 height 8
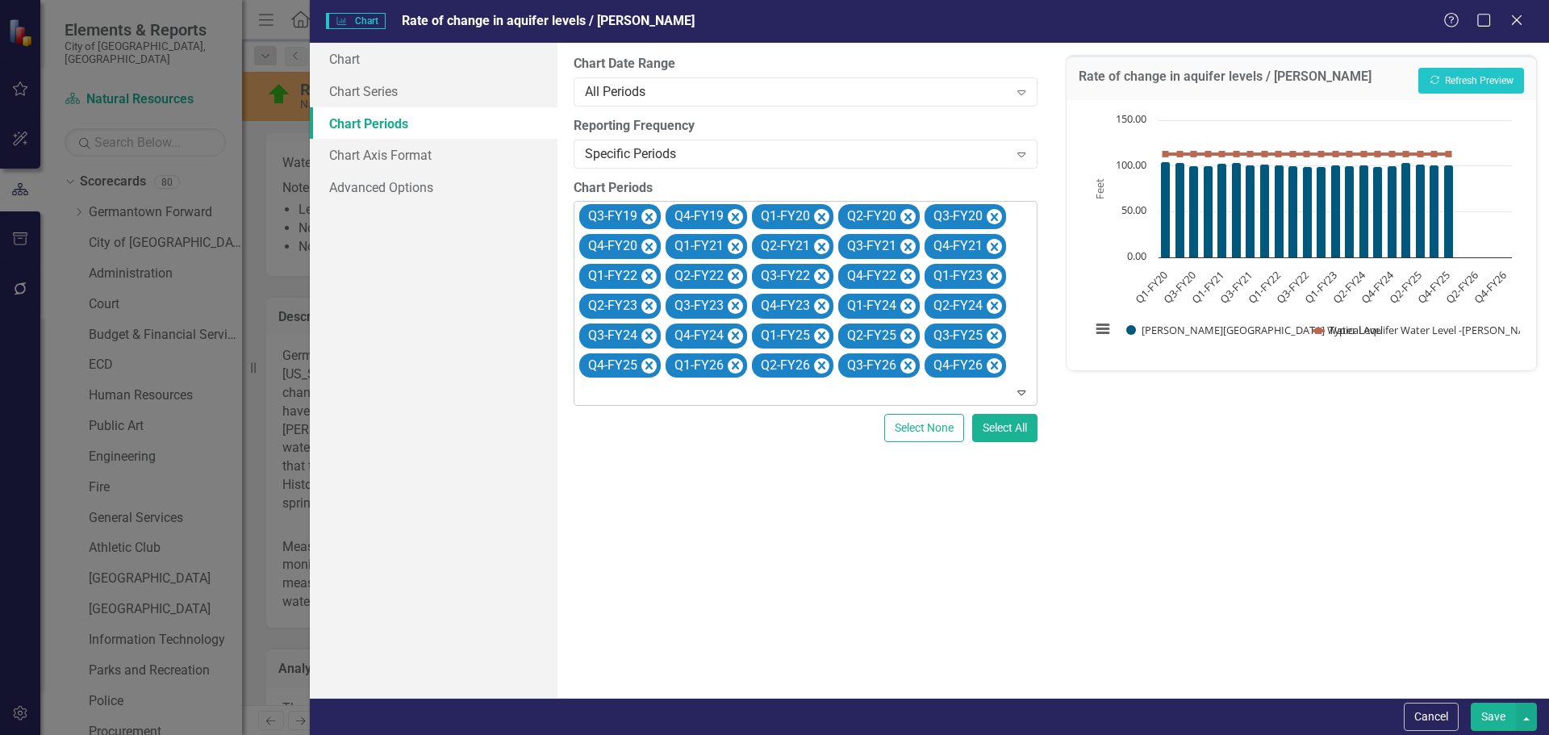
click at [649, 215] on icon "Remove Q3-FY19" at bounding box center [648, 217] width 7 height 8
click at [649, 215] on icon "Remove Q4-FY19" at bounding box center [648, 217] width 7 height 8
click at [997, 336] on icon "Remove Q1-FY26" at bounding box center [994, 336] width 15 height 20
click at [657, 356] on icon "Remove Q2-FY26" at bounding box center [648, 366] width 15 height 20
click at [997, 336] on icon "Remove Q3-FY26" at bounding box center [994, 336] width 15 height 20
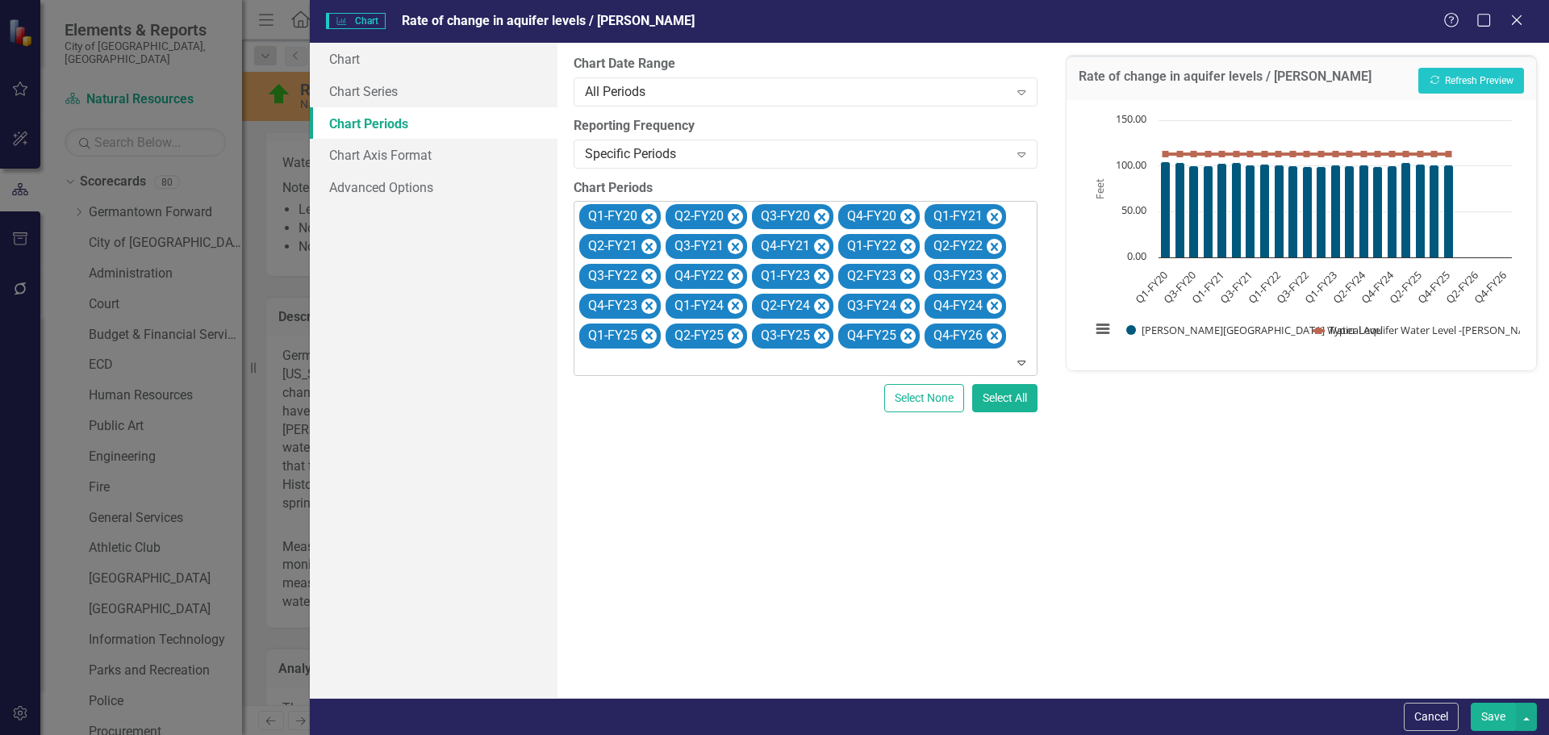
click at [997, 336] on icon "Remove Q4-FY26" at bounding box center [994, 336] width 15 height 20
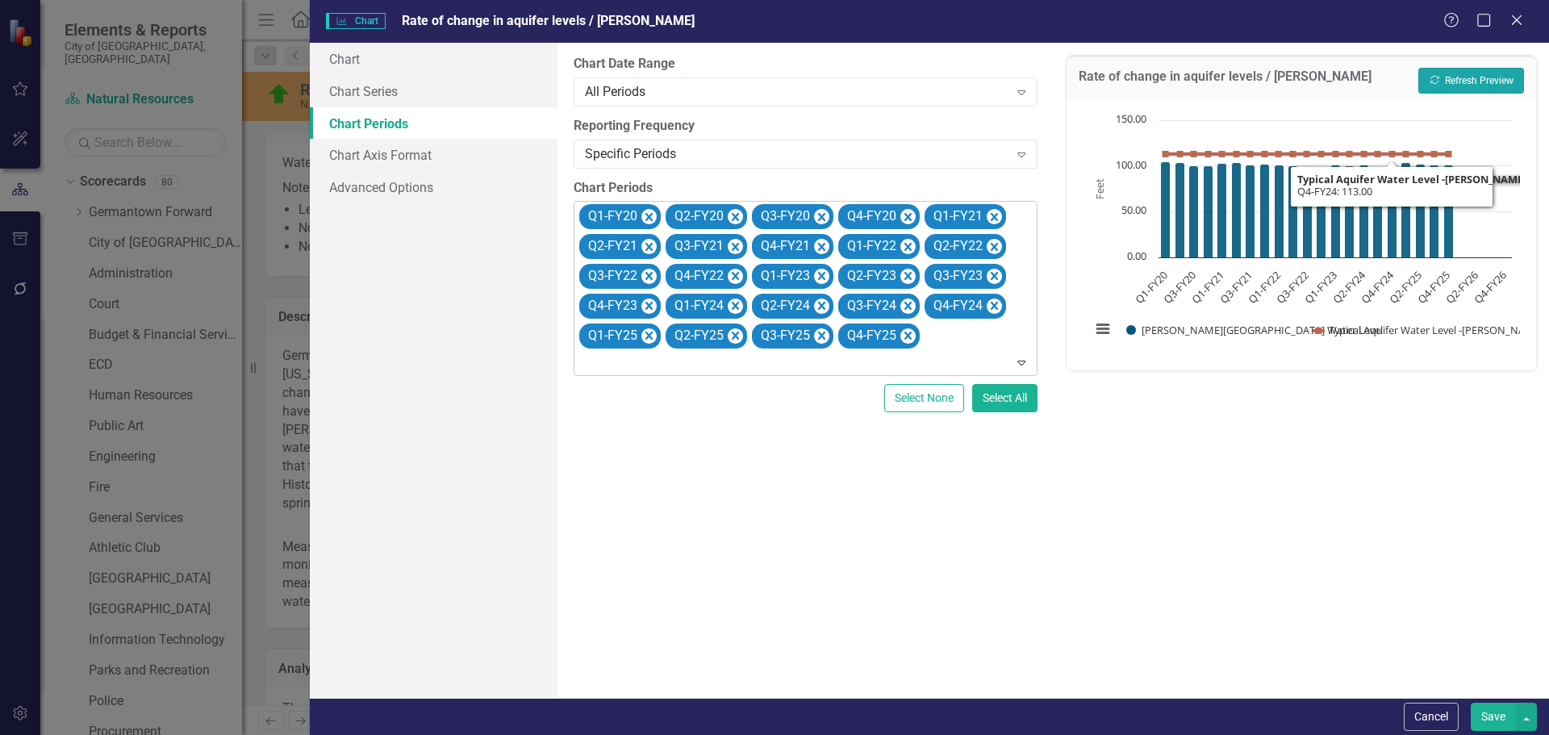
click at [1452, 77] on button "Recalculate Refresh Preview" at bounding box center [1471, 81] width 106 height 26
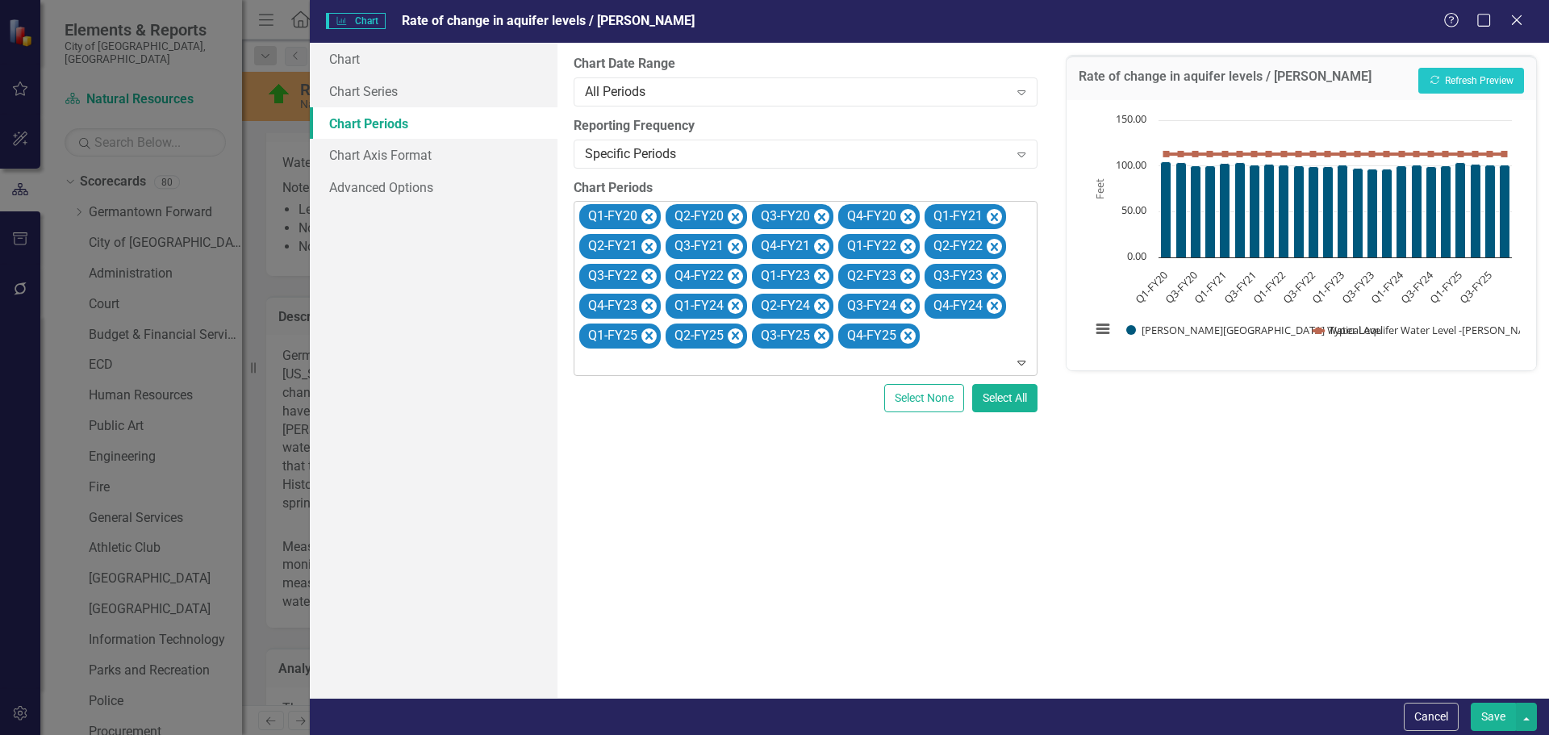
click at [1497, 721] on button "Save" at bounding box center [1493, 717] width 45 height 28
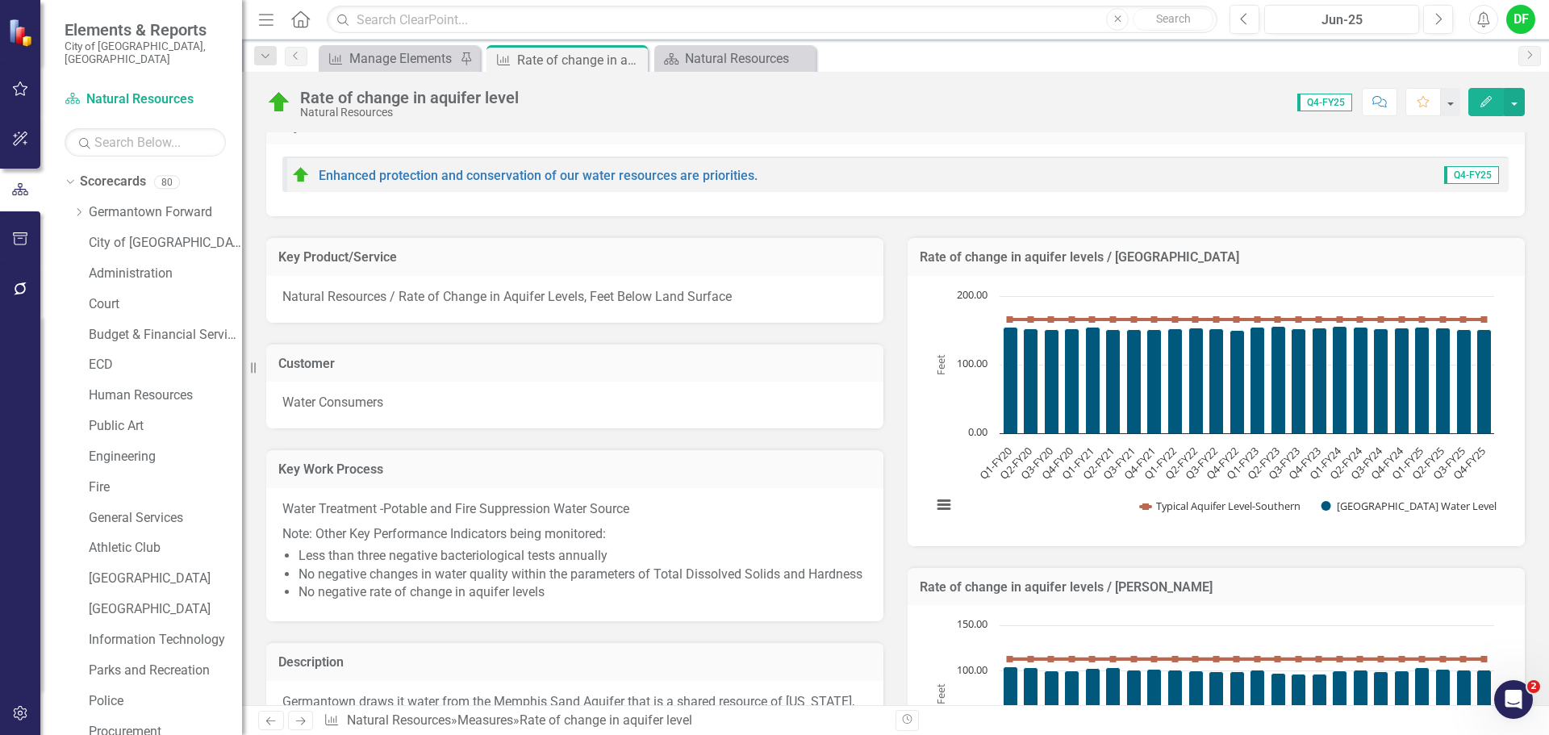
scroll to position [0, 0]
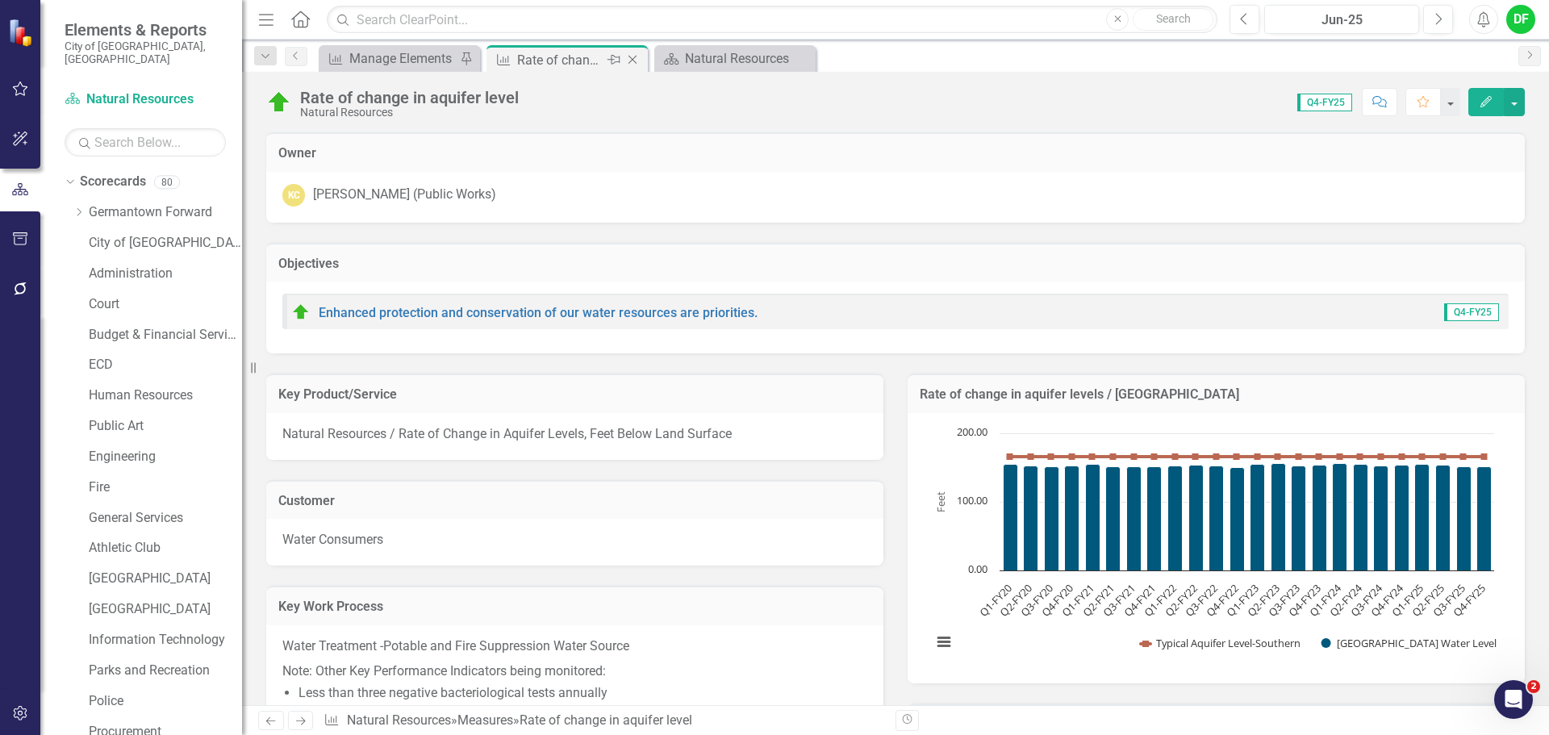
click at [630, 60] on icon "Close" at bounding box center [632, 59] width 16 height 13
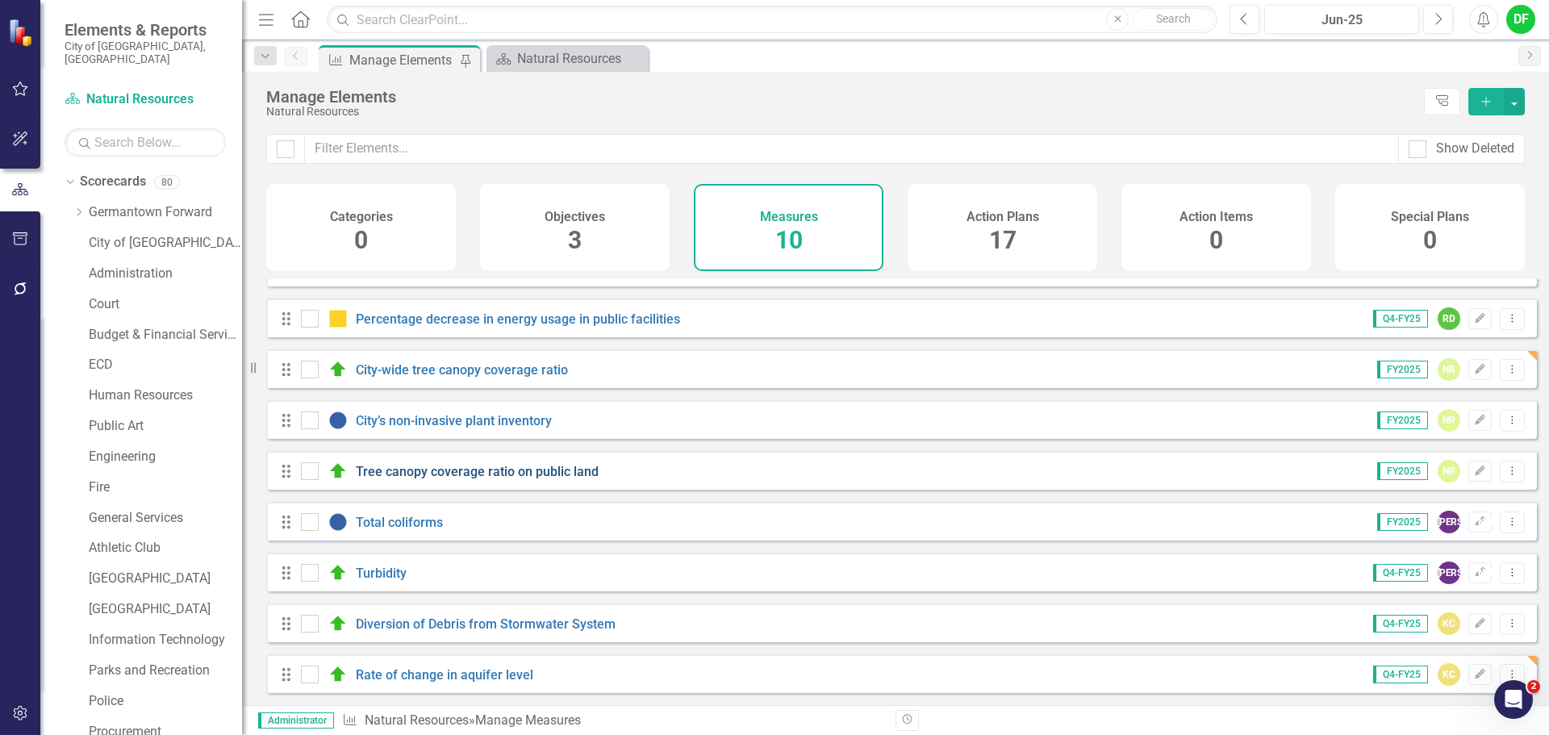
scroll to position [94, 0]
click at [428, 671] on link "Rate of change in aquifer level" at bounding box center [444, 674] width 177 height 15
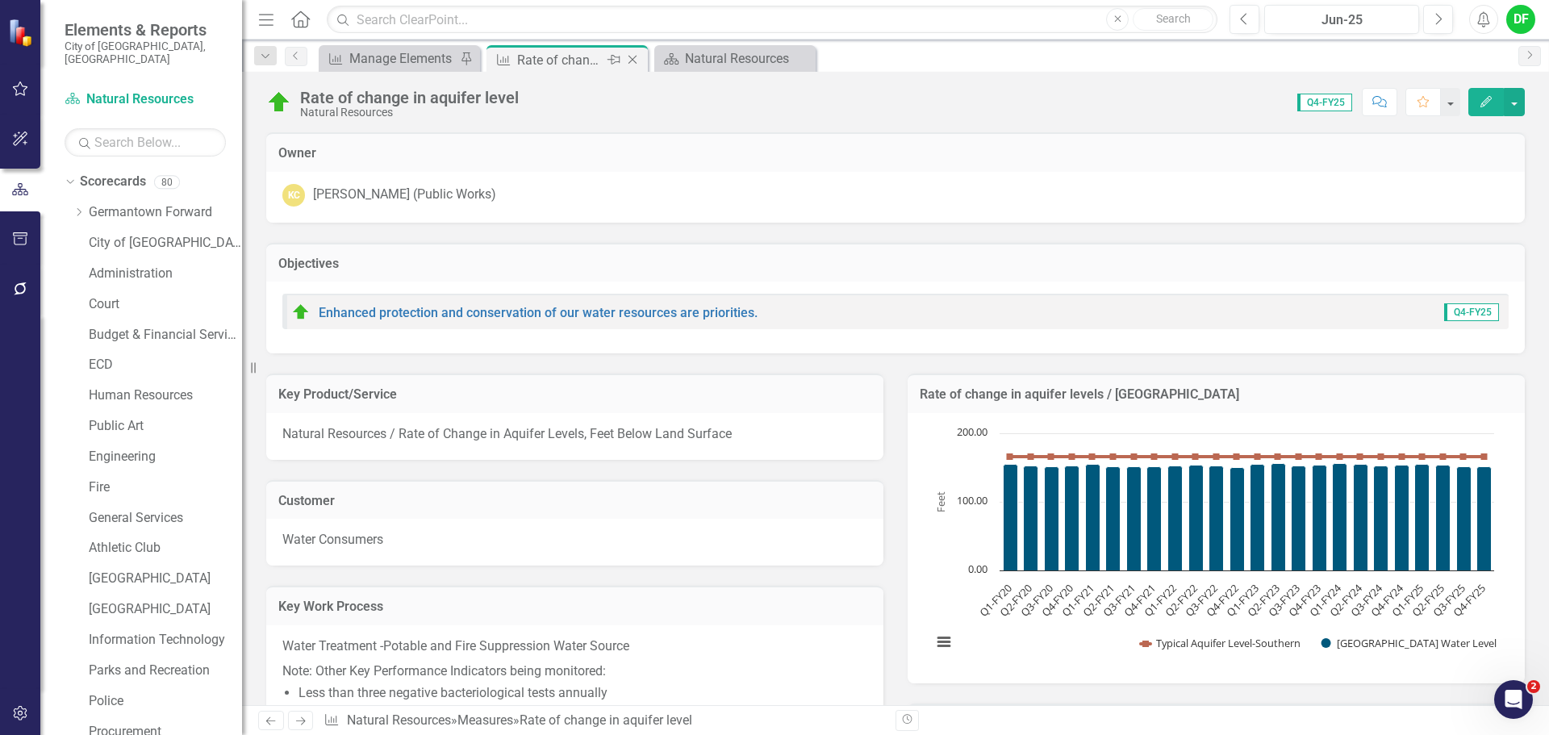
click at [635, 61] on icon "Close" at bounding box center [632, 59] width 16 height 13
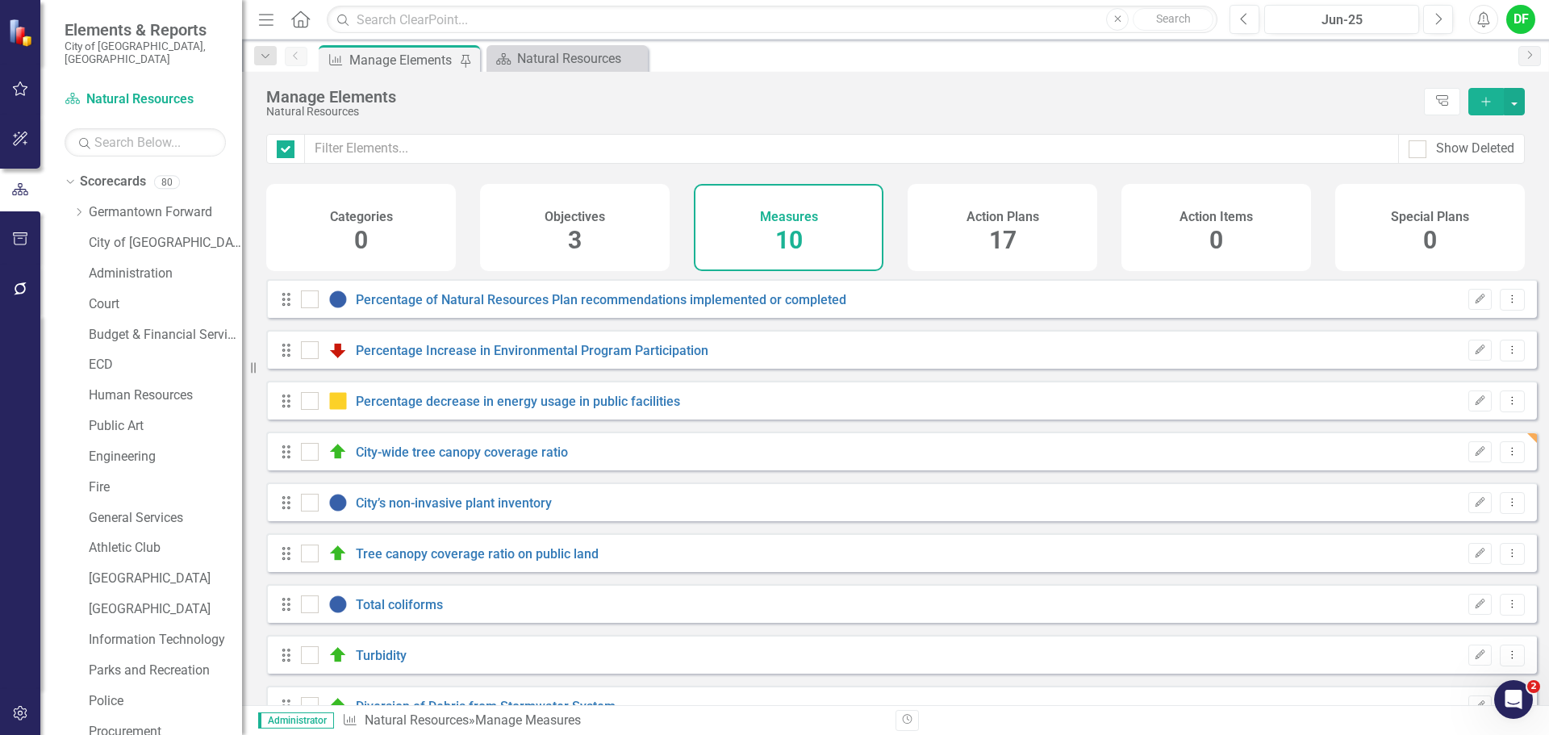
checkbox input "false"
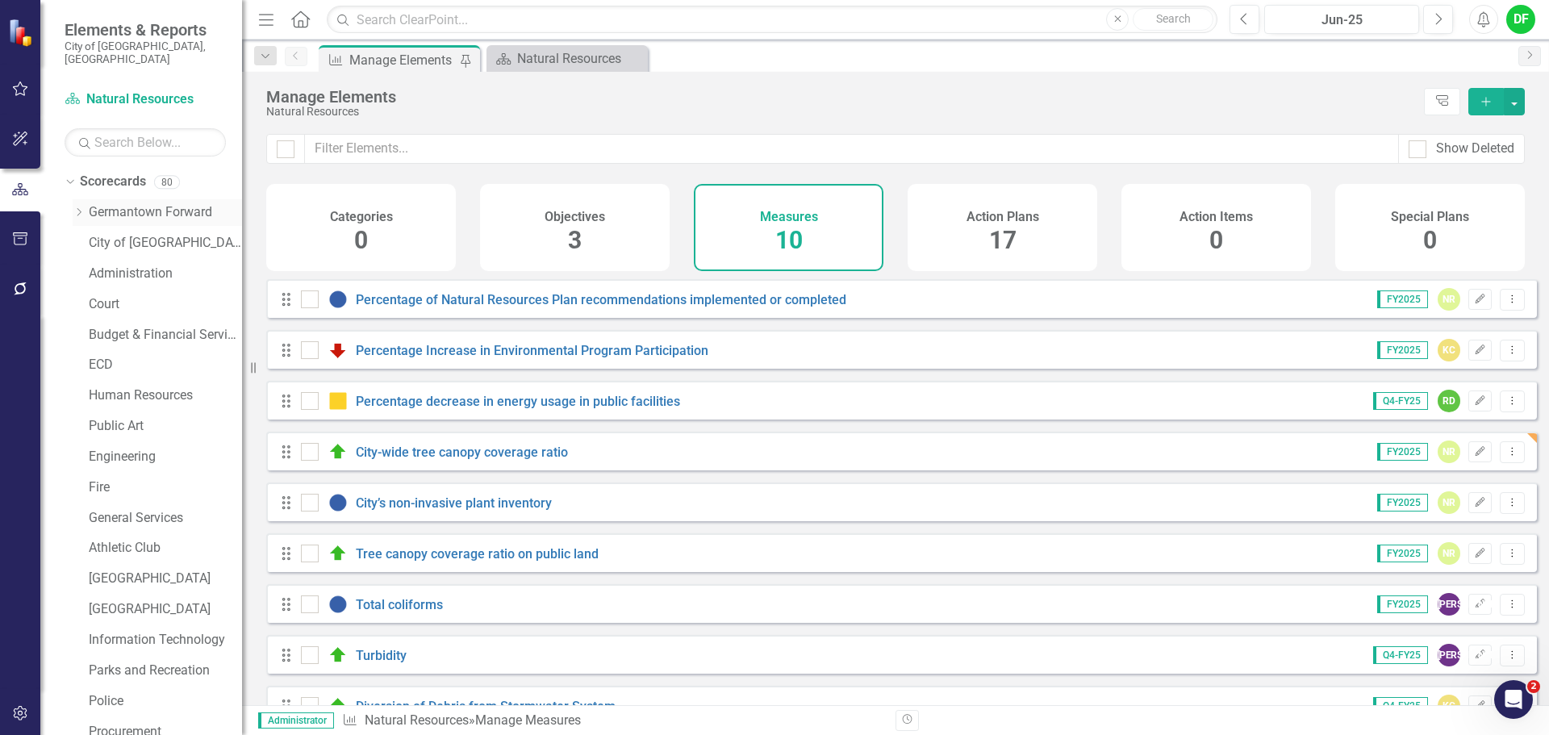
click at [82, 207] on icon "Dropdown" at bounding box center [79, 212] width 12 height 10
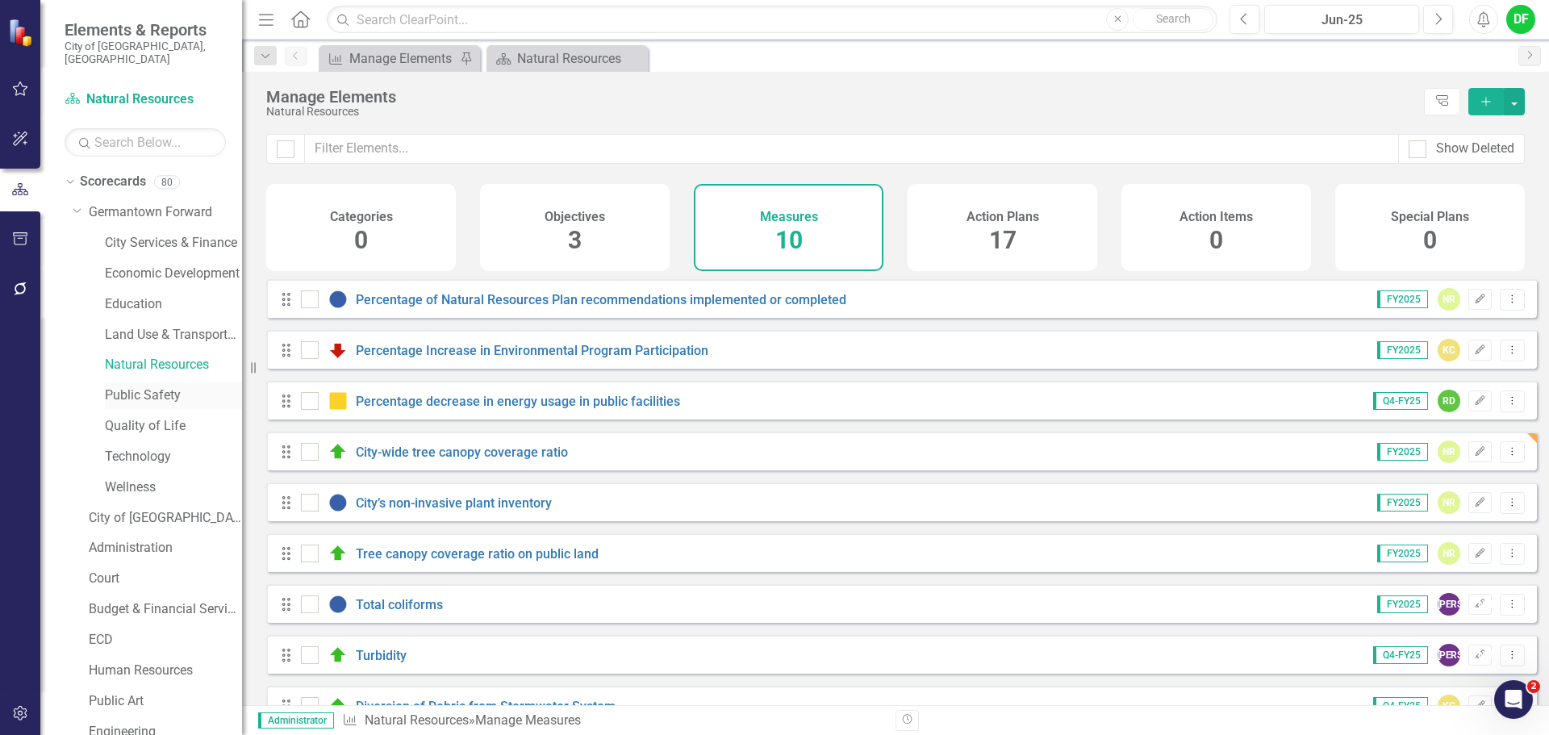
click at [136, 386] on link "Public Safety" at bounding box center [173, 395] width 137 height 19
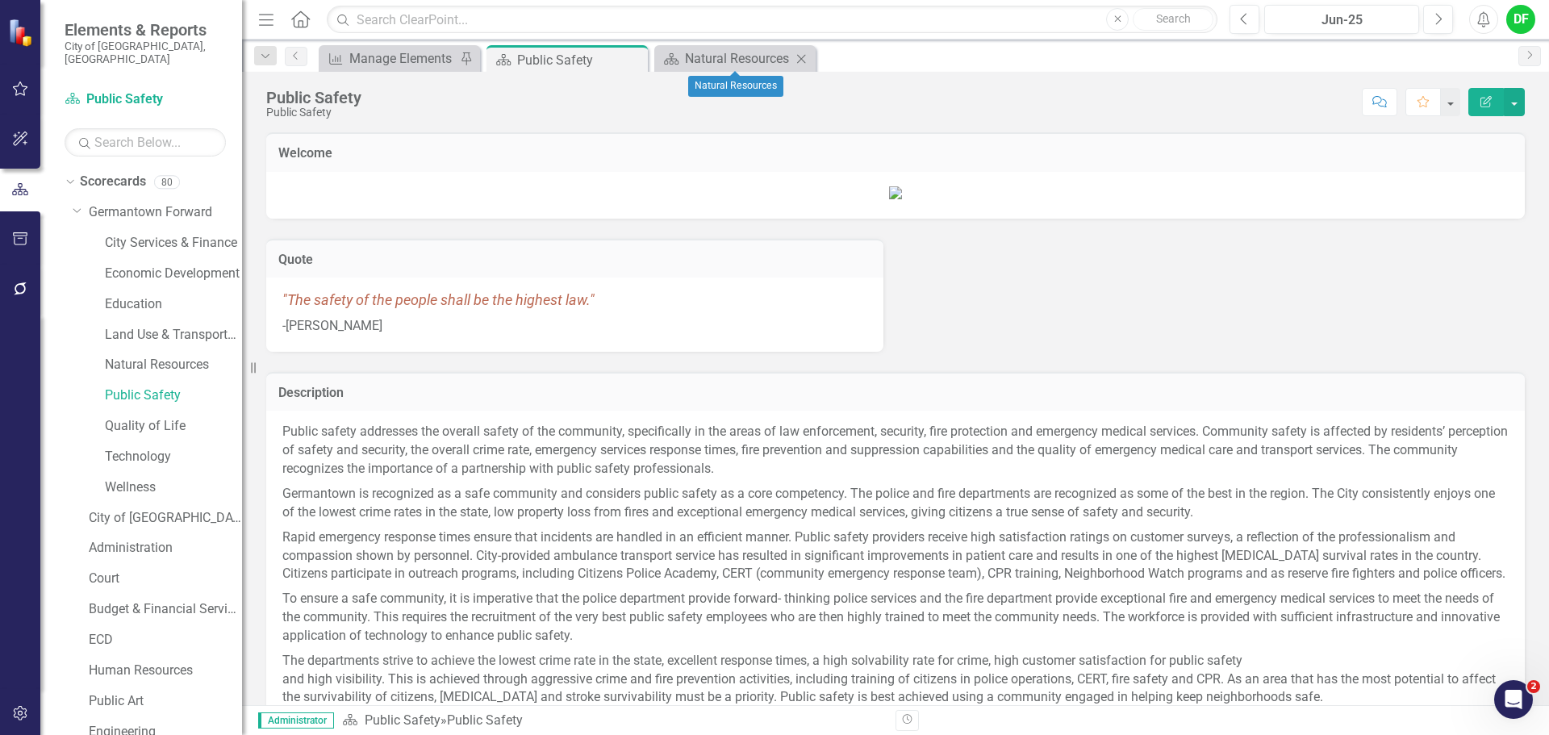
click at [800, 54] on icon "Close" at bounding box center [801, 58] width 16 height 13
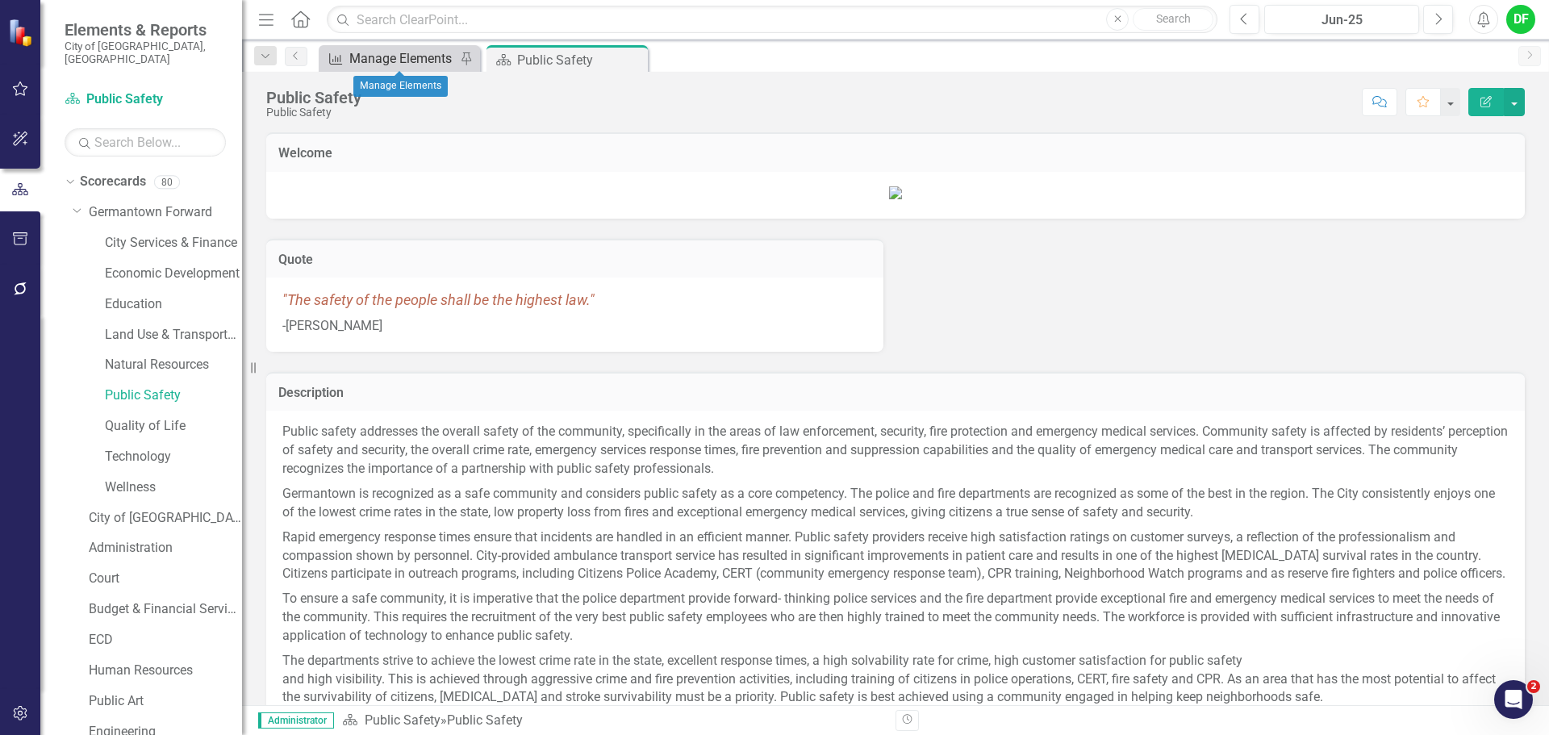
click at [408, 56] on div "Manage Elements" at bounding box center [402, 58] width 106 height 20
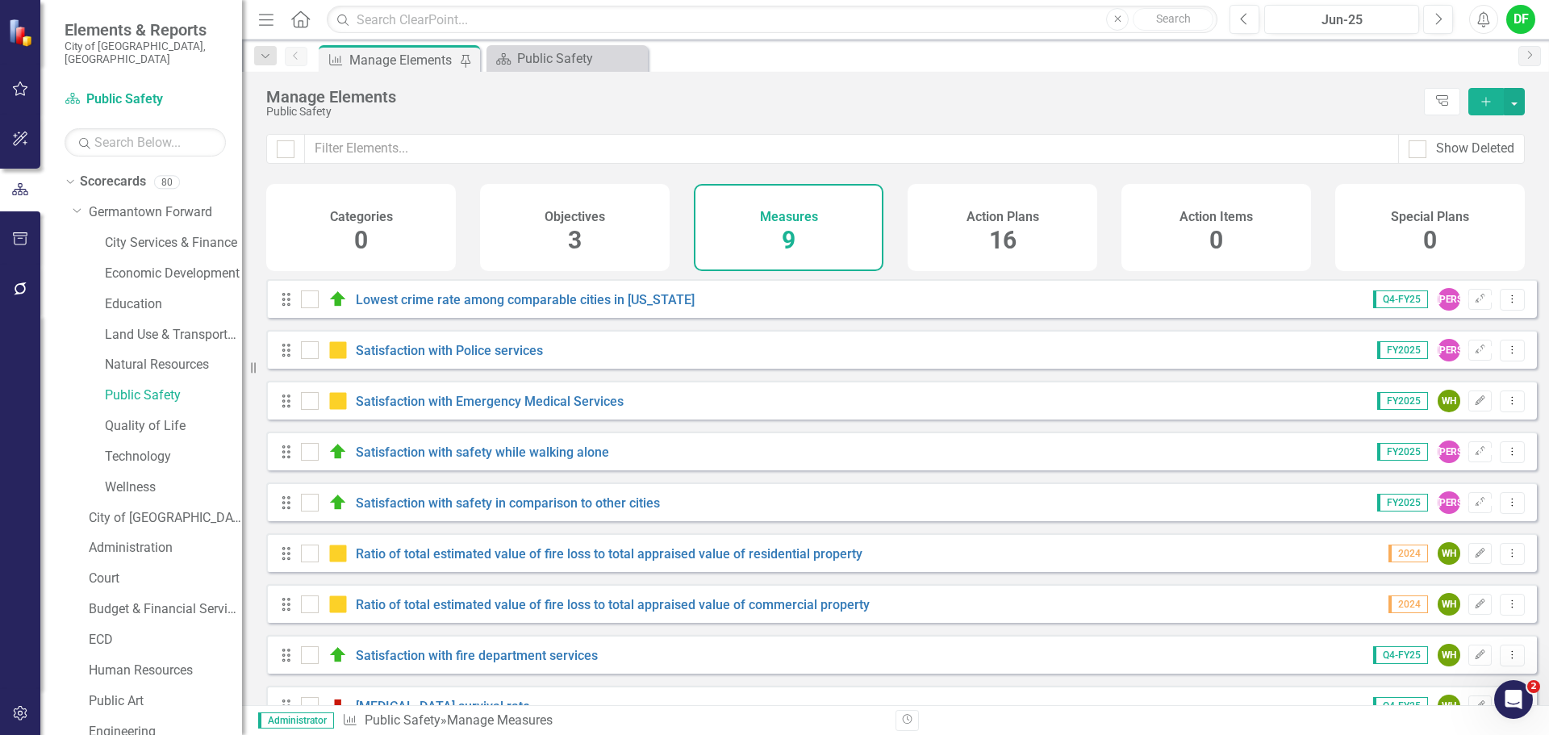
click at [493, 309] on div "Lowest crime rate among comparable cities in [US_STATE]" at bounding box center [500, 299] width 398 height 19
click at [498, 307] on link "Lowest crime rate among comparable cities in [US_STATE]" at bounding box center [525, 299] width 339 height 15
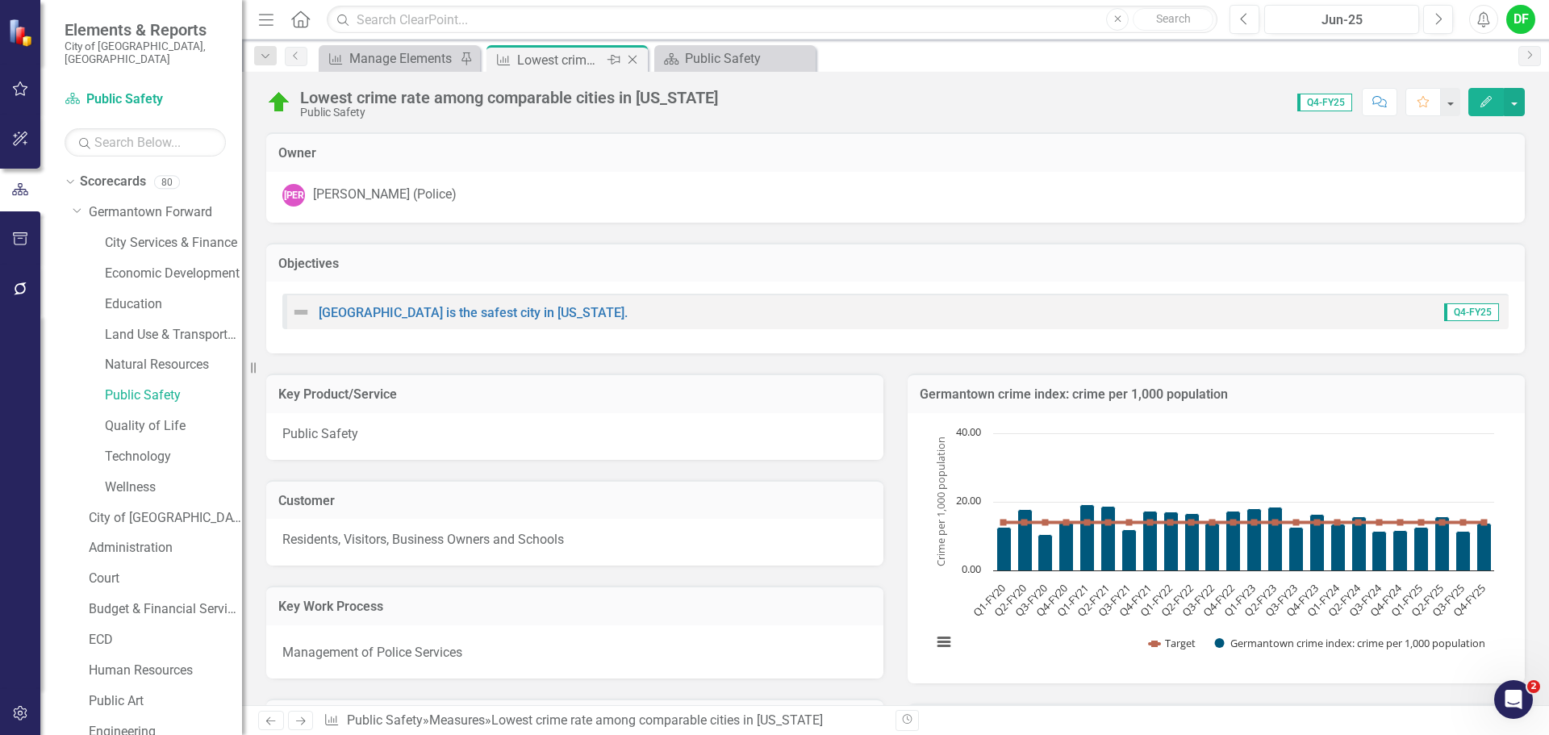
click at [633, 59] on icon at bounding box center [632, 60] width 9 height 9
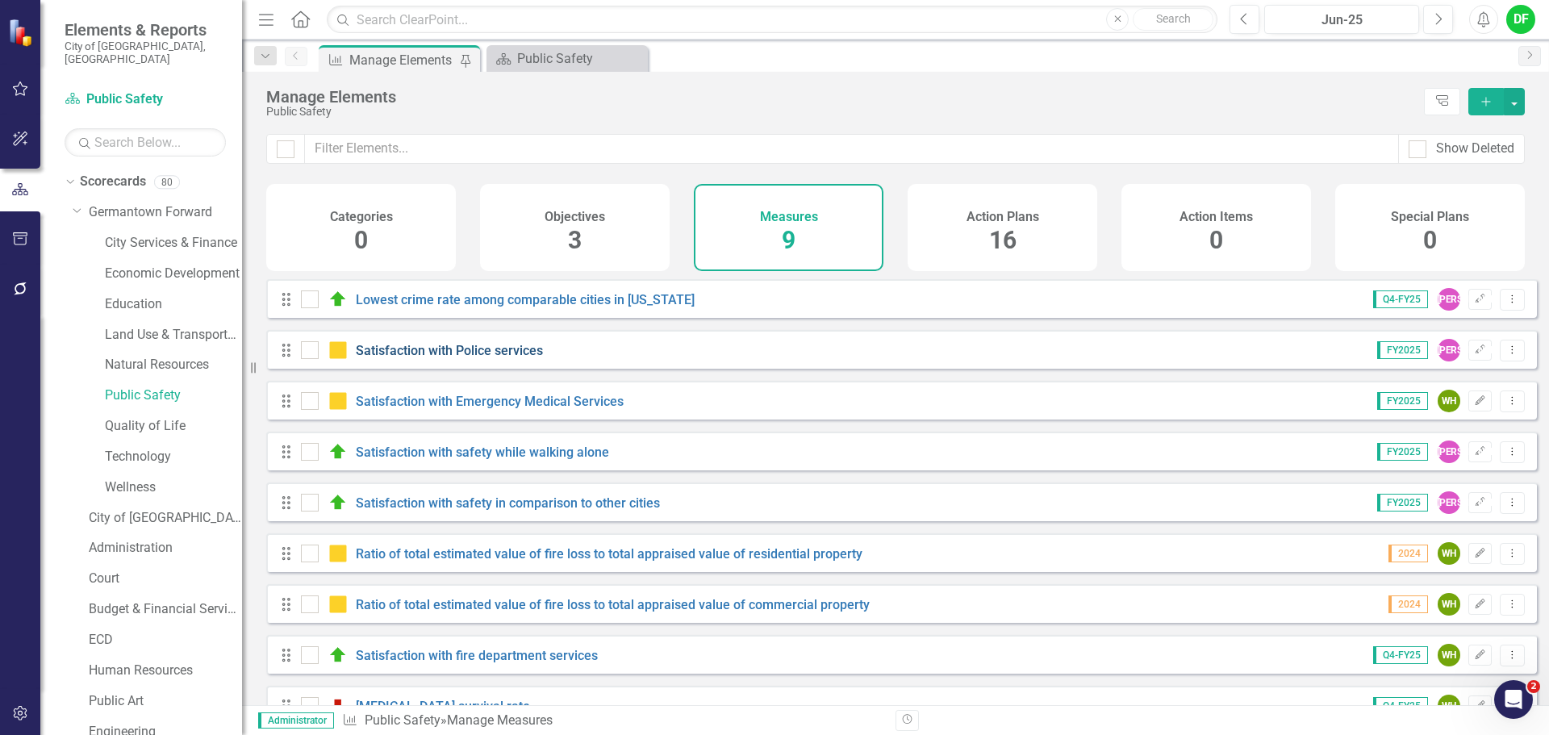
click at [394, 358] on link "Satisfaction with Police services" at bounding box center [449, 350] width 187 height 15
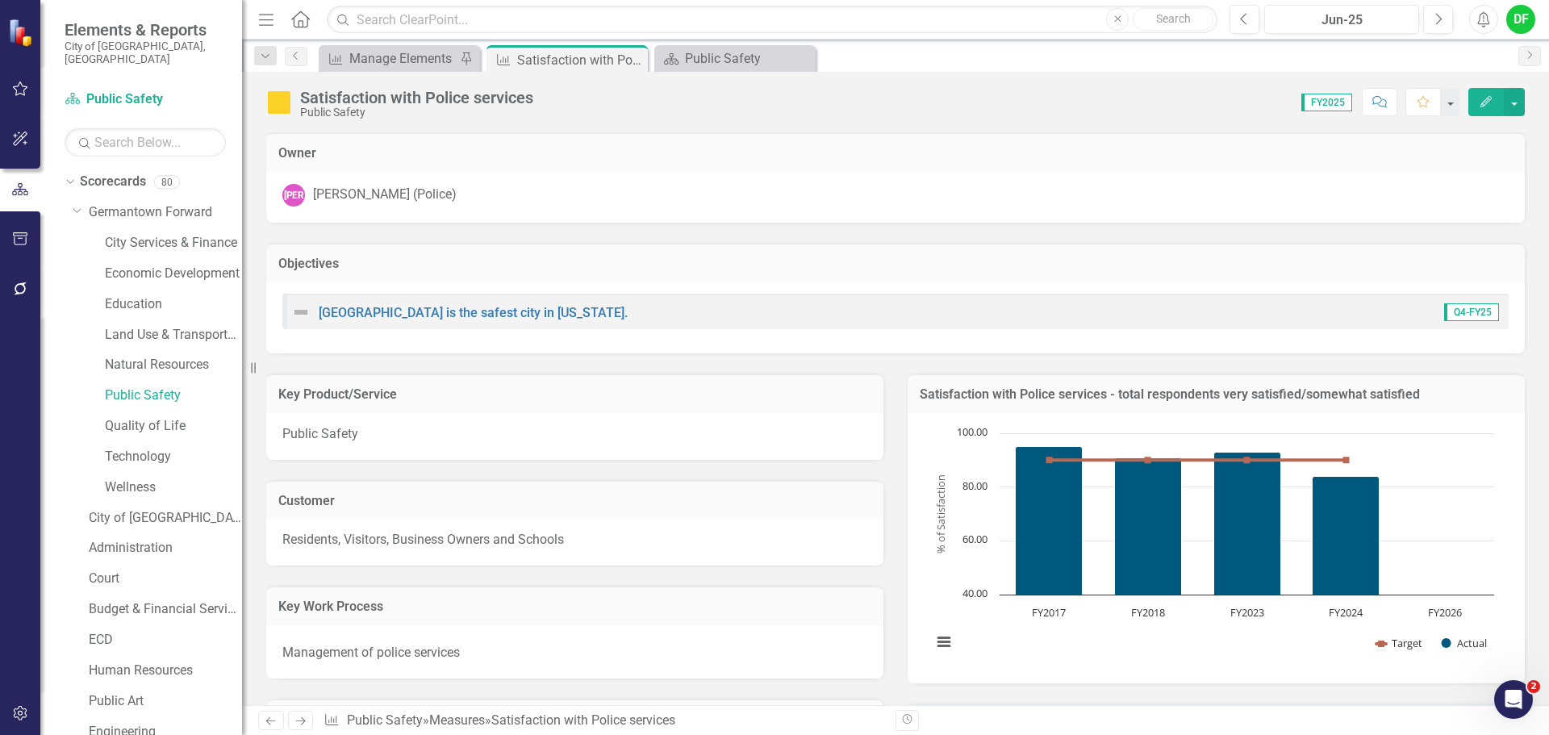
click at [1317, 419] on div "Chart Combination chart with 2 data series. Satisfaction with Police services -…" at bounding box center [1215, 548] width 617 height 270
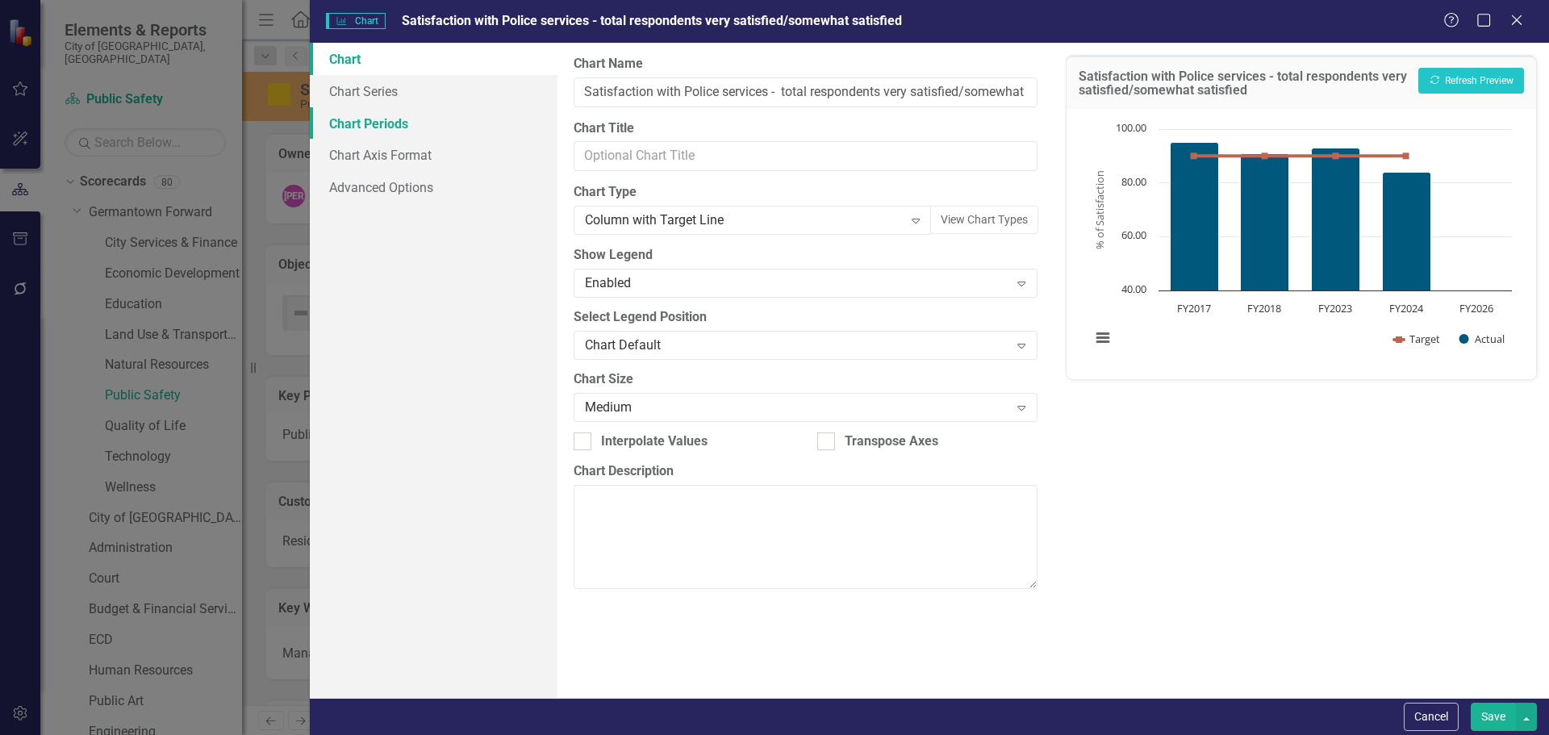
click at [402, 127] on link "Chart Periods" at bounding box center [434, 123] width 248 height 32
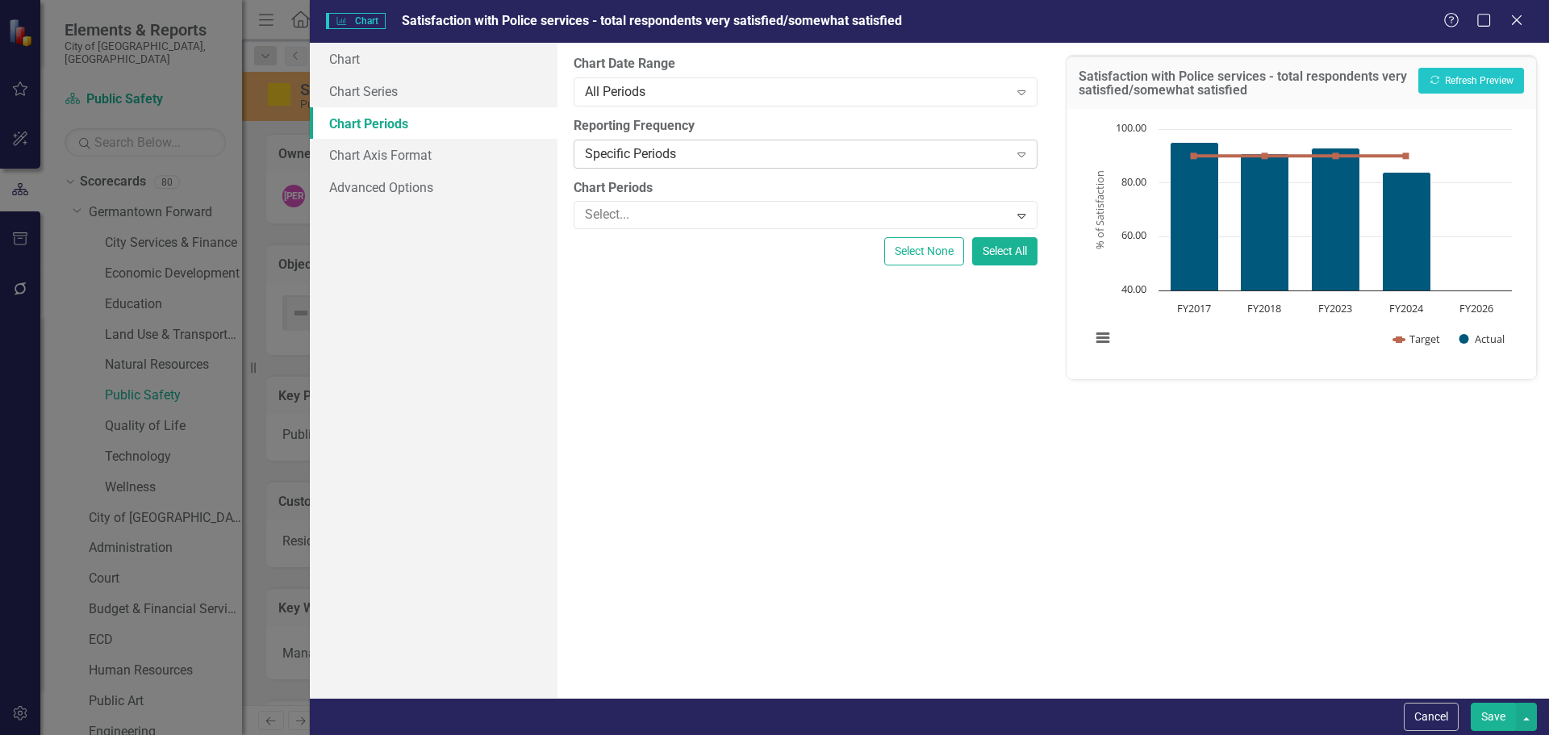
click at [678, 162] on div "Specific Periods" at bounding box center [796, 153] width 423 height 19
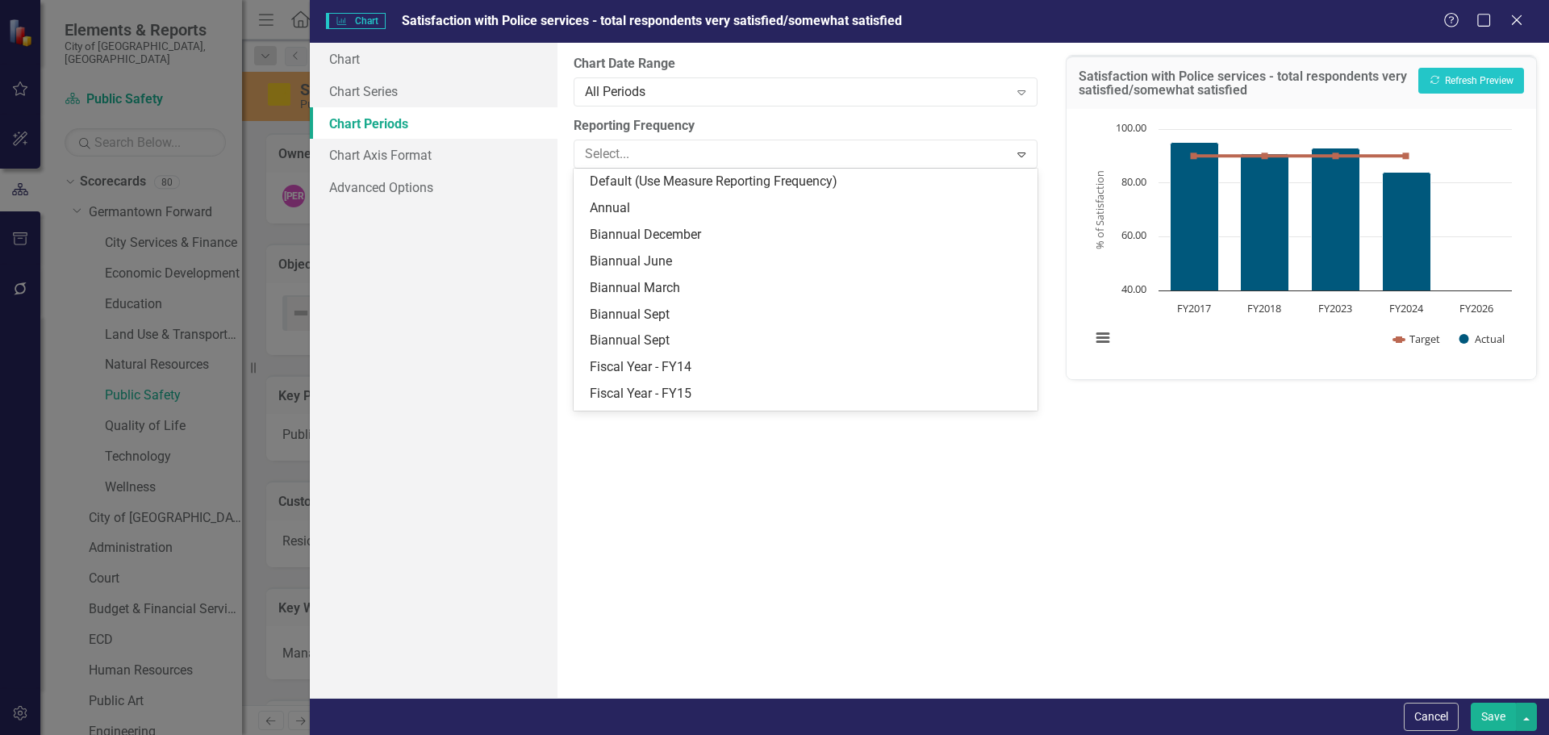
scroll to position [208, 0]
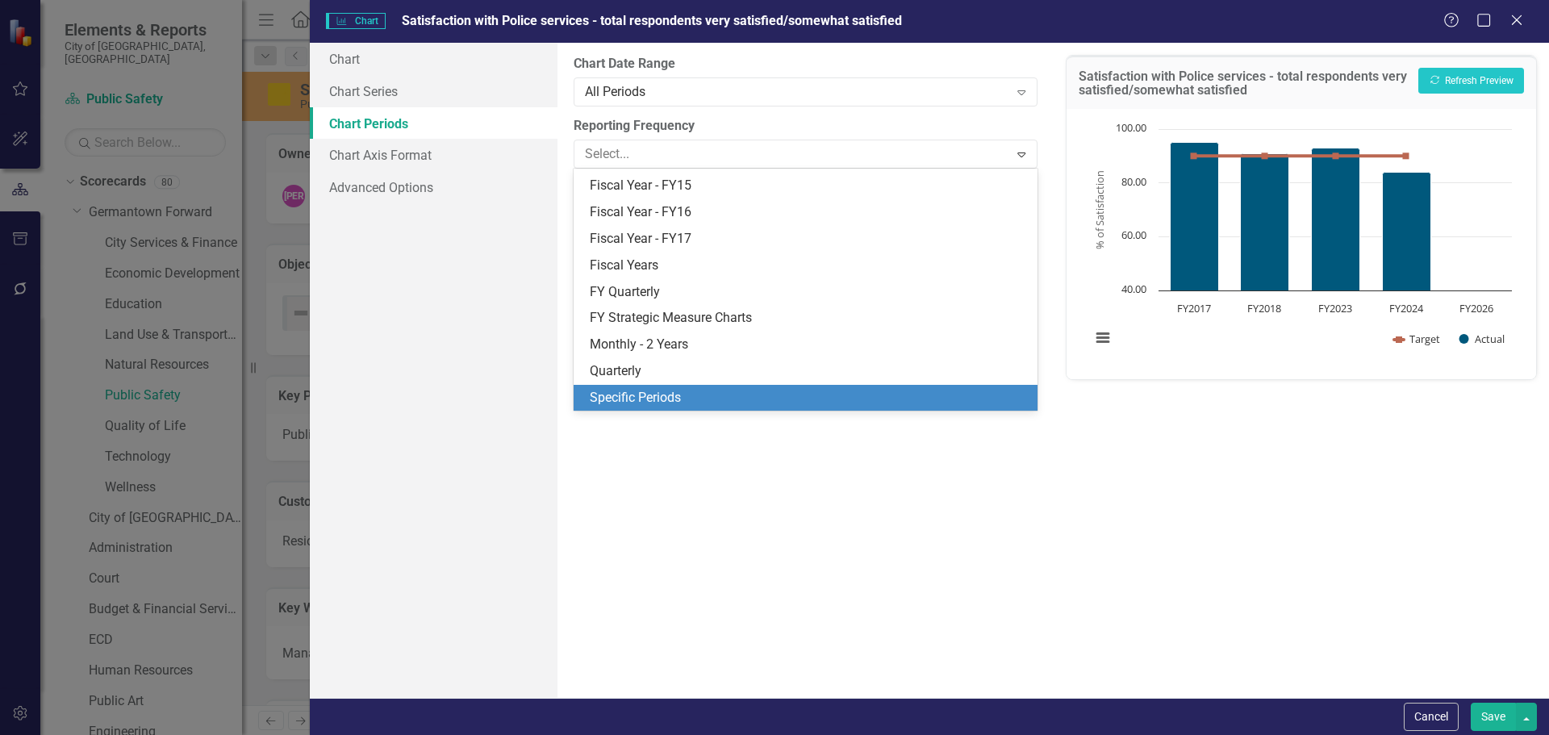
click at [640, 394] on div "Specific Periods" at bounding box center [808, 398] width 437 height 19
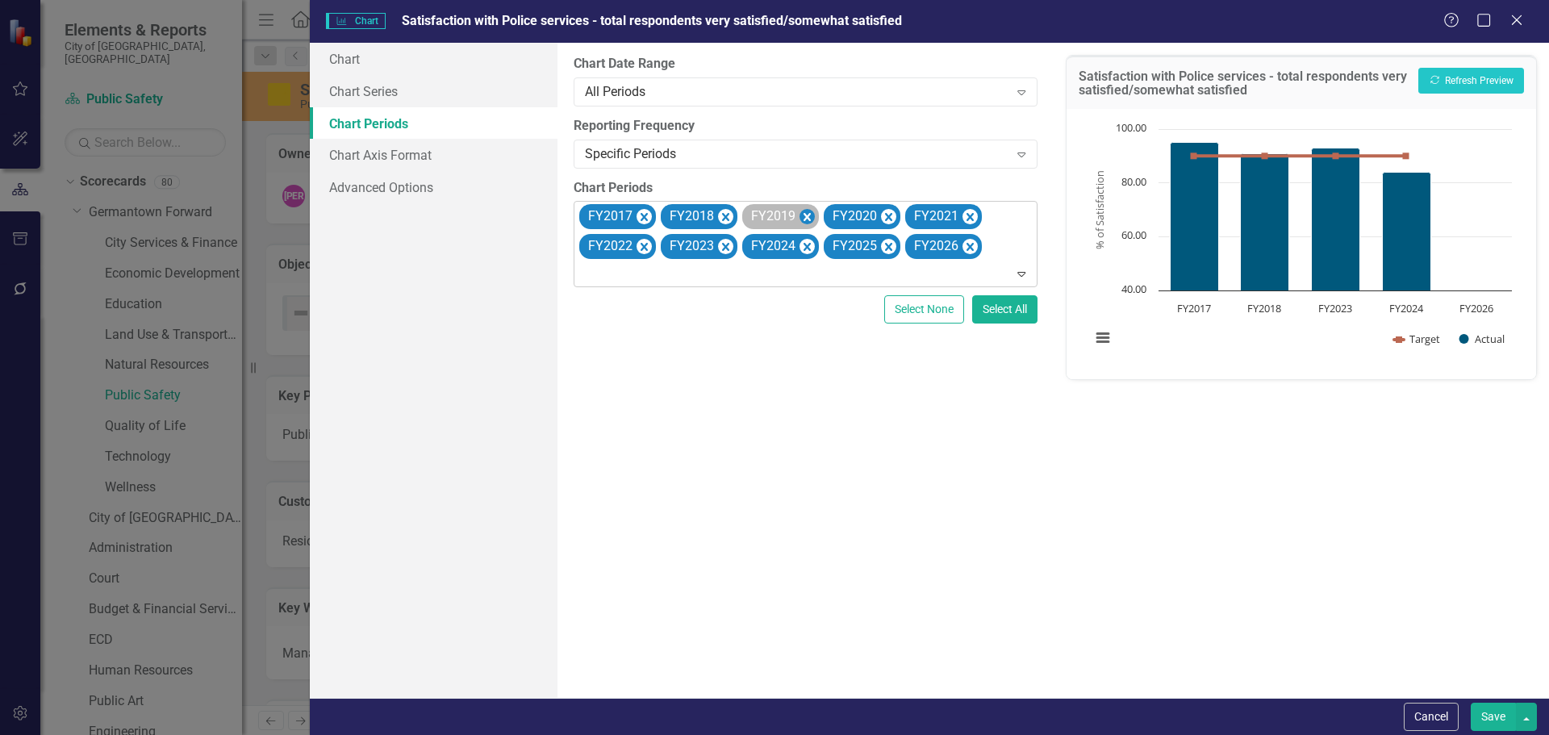
click at [806, 213] on icon "Remove FY2019" at bounding box center [806, 217] width 15 height 20
click at [881, 214] on icon "Remove FY2020" at bounding box center [888, 217] width 15 height 20
click at [806, 214] on icon "Remove FY2021" at bounding box center [806, 217] width 15 height 20
click at [806, 214] on icon "Remove FY2022" at bounding box center [806, 217] width 15 height 20
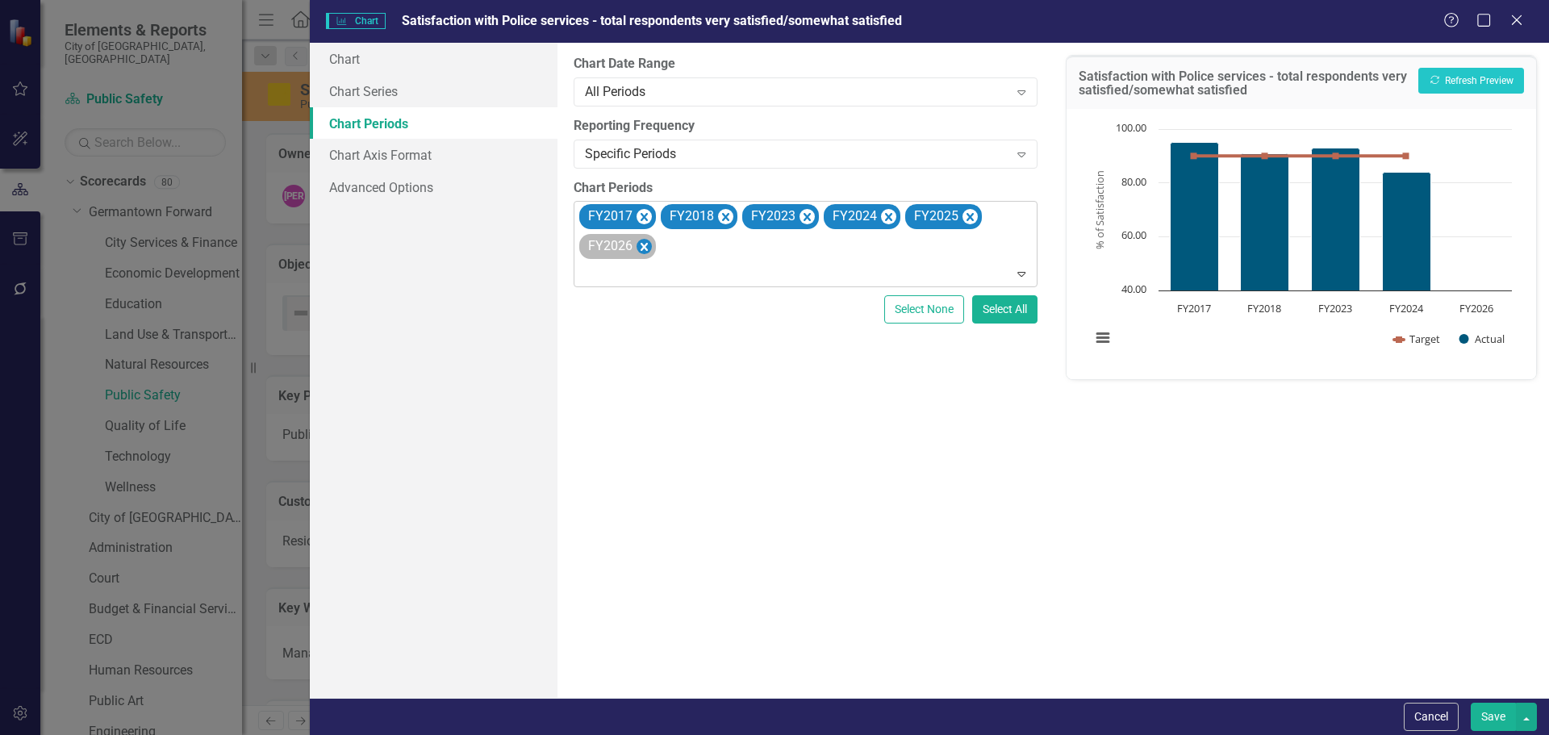
click at [969, 212] on icon "Remove FY2025" at bounding box center [969, 217] width 15 height 20
click at [969, 213] on icon "Remove FY2026" at bounding box center [969, 217] width 15 height 20
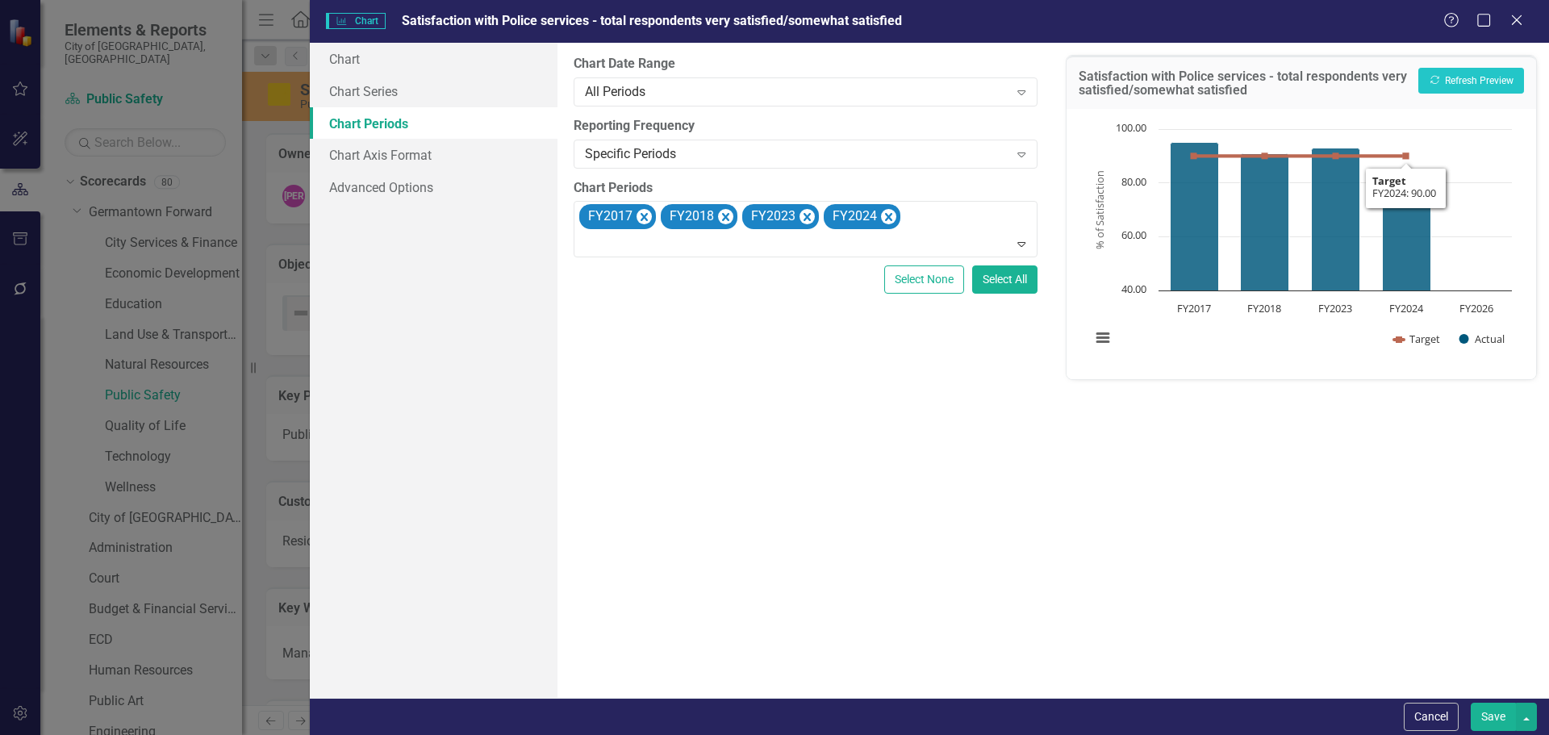
click at [1460, 96] on div "Recalculate Refresh Preview" at bounding box center [1471, 85] width 106 height 35
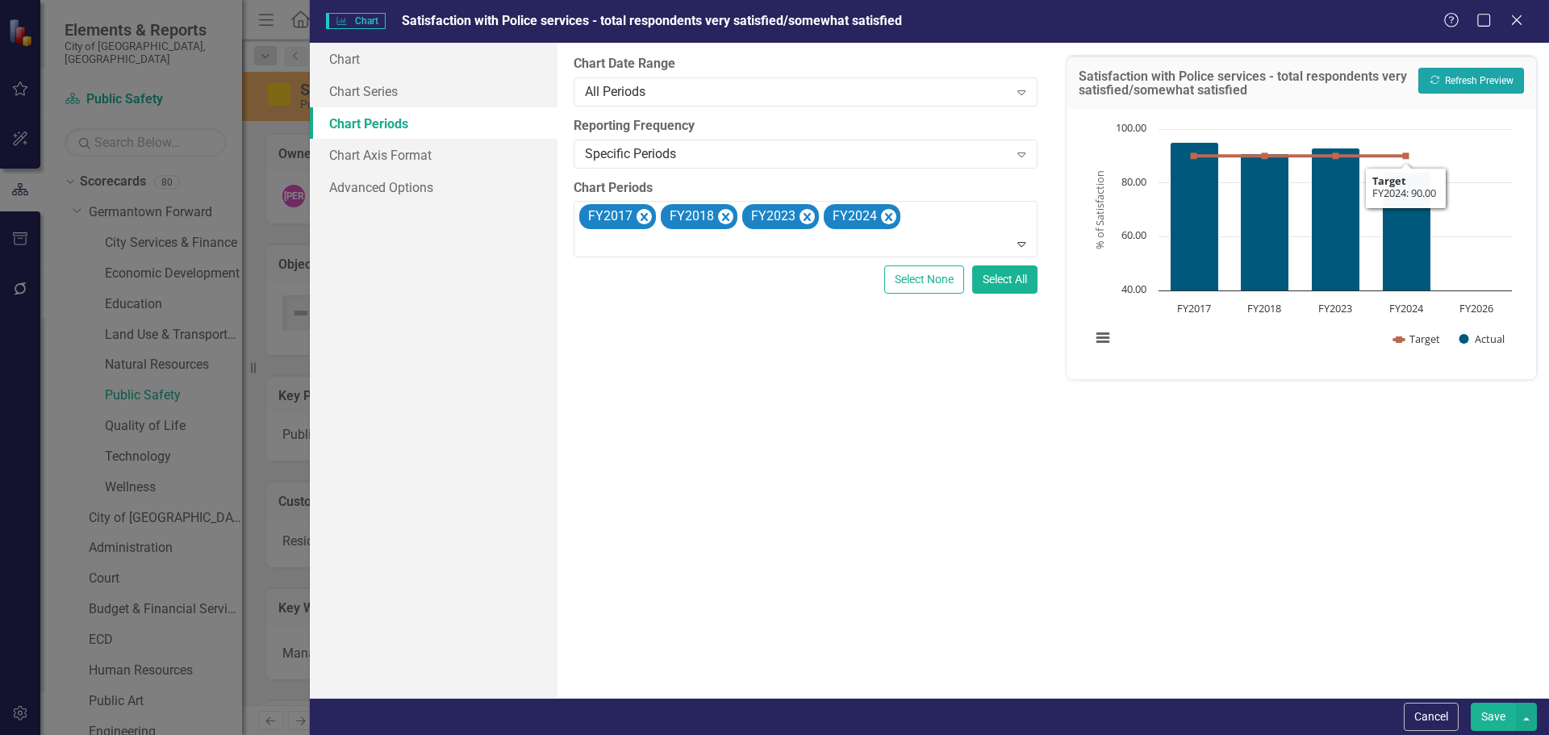
click at [1468, 84] on button "Recalculate Refresh Preview" at bounding box center [1471, 81] width 106 height 26
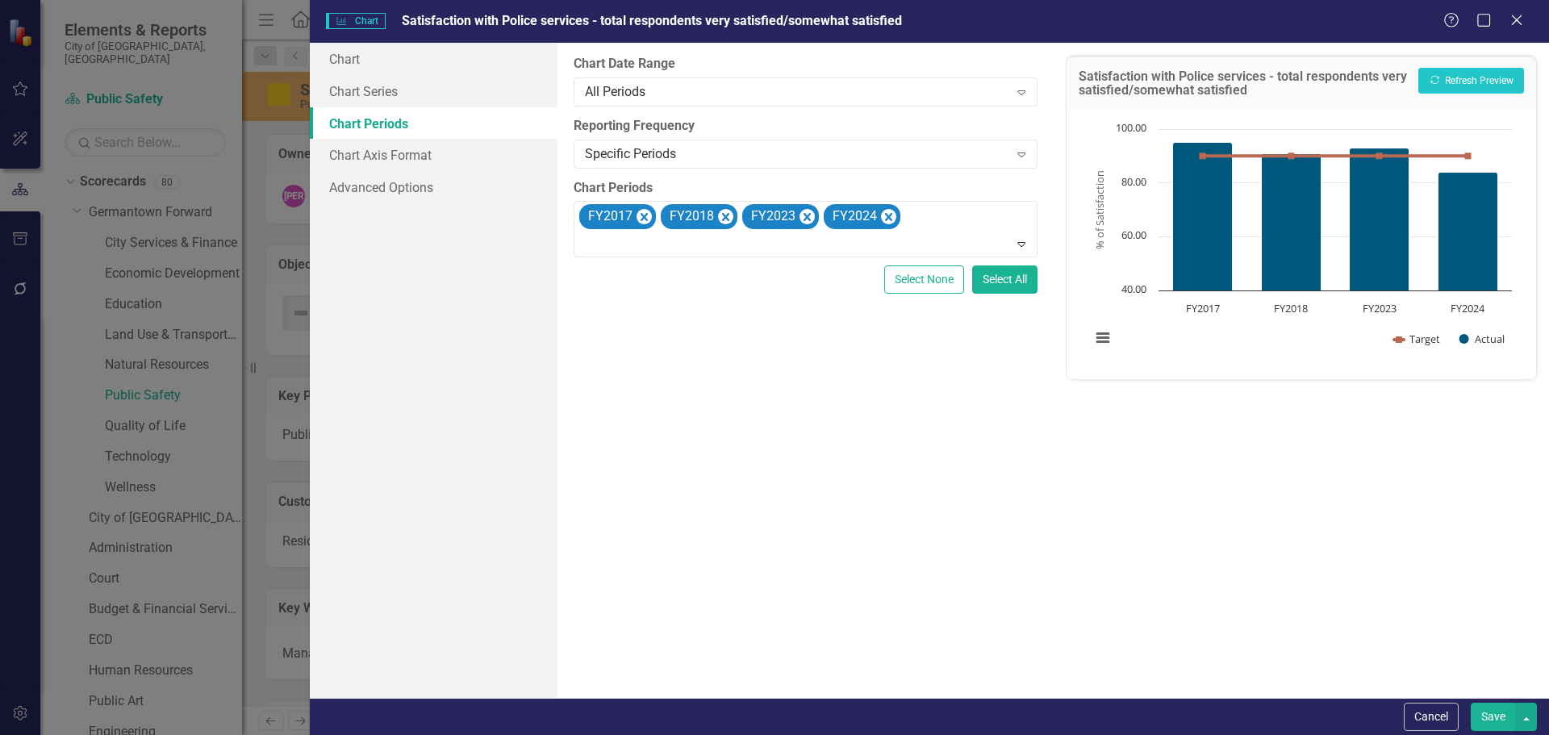
click at [1500, 714] on button "Save" at bounding box center [1493, 717] width 45 height 28
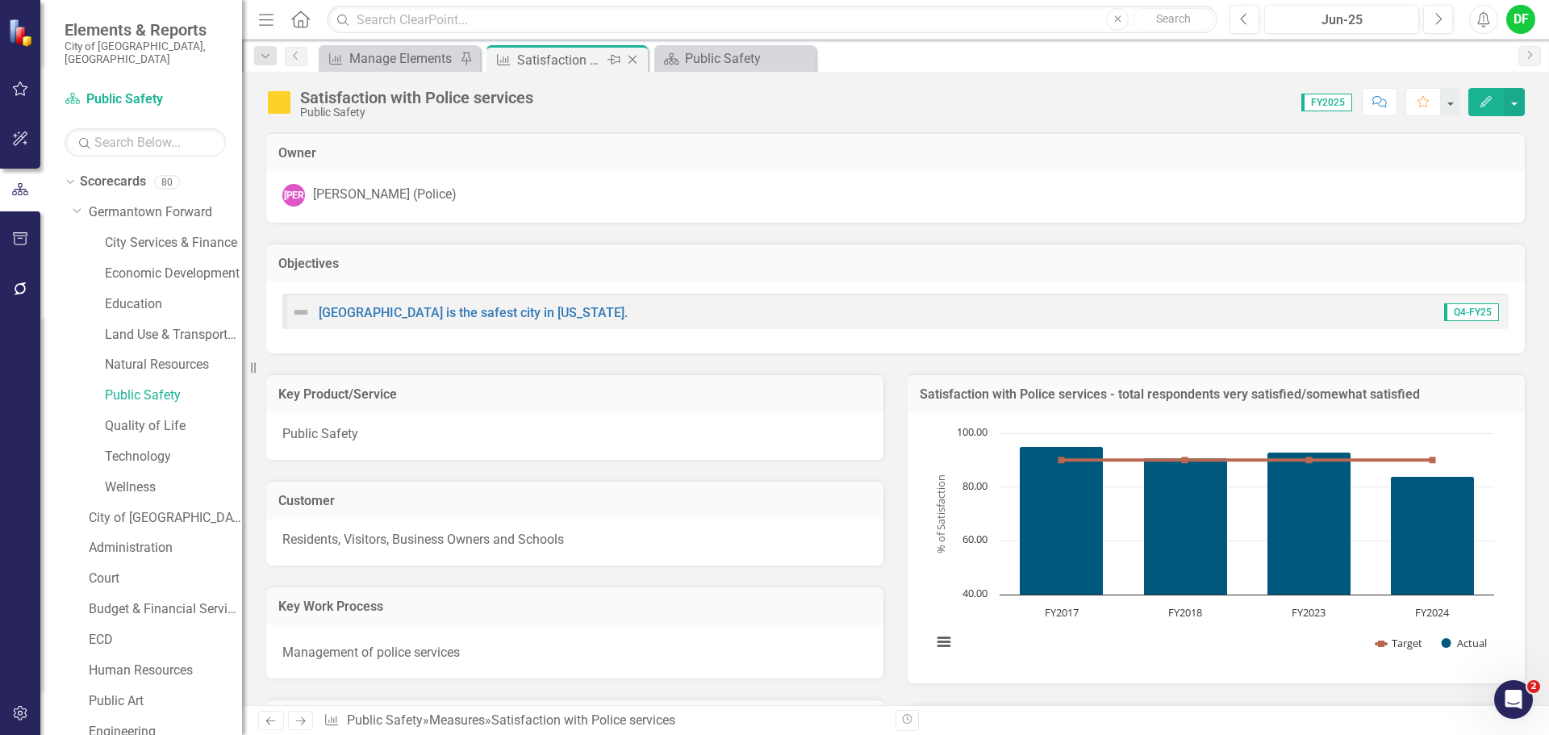
click at [633, 58] on icon "Close" at bounding box center [632, 59] width 16 height 13
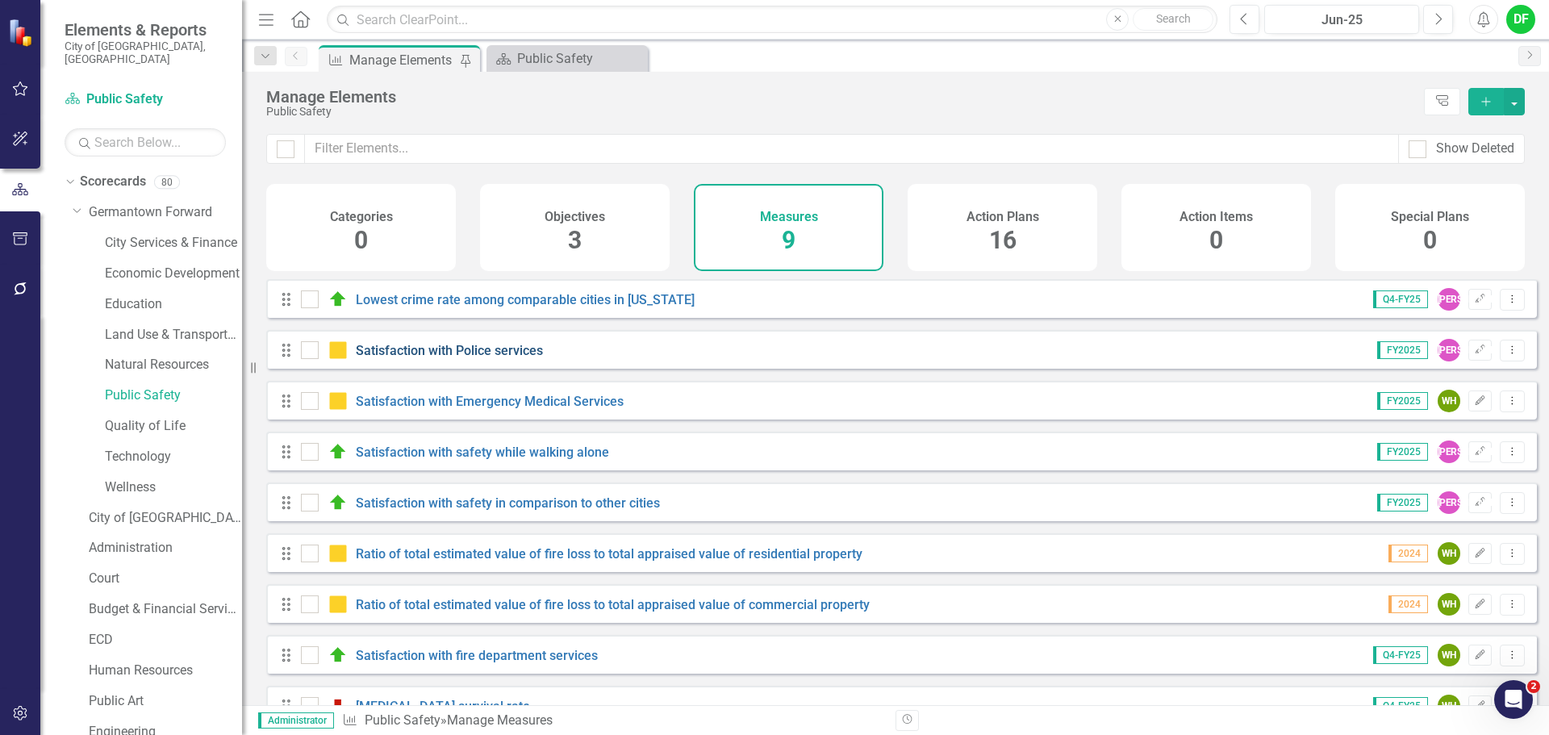
click at [395, 358] on link "Satisfaction with Police services" at bounding box center [449, 350] width 187 height 15
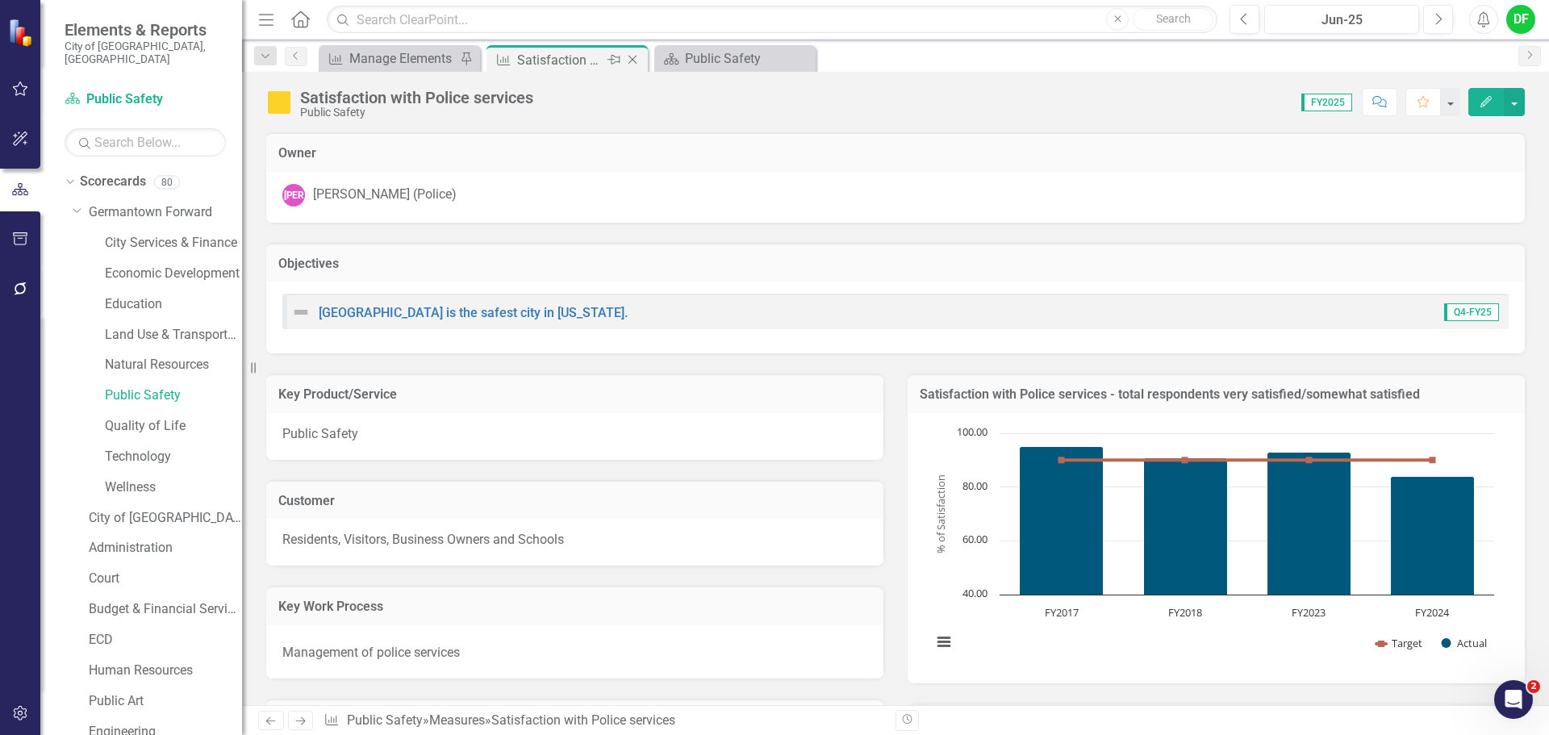
click at [638, 57] on icon "Close" at bounding box center [632, 59] width 16 height 13
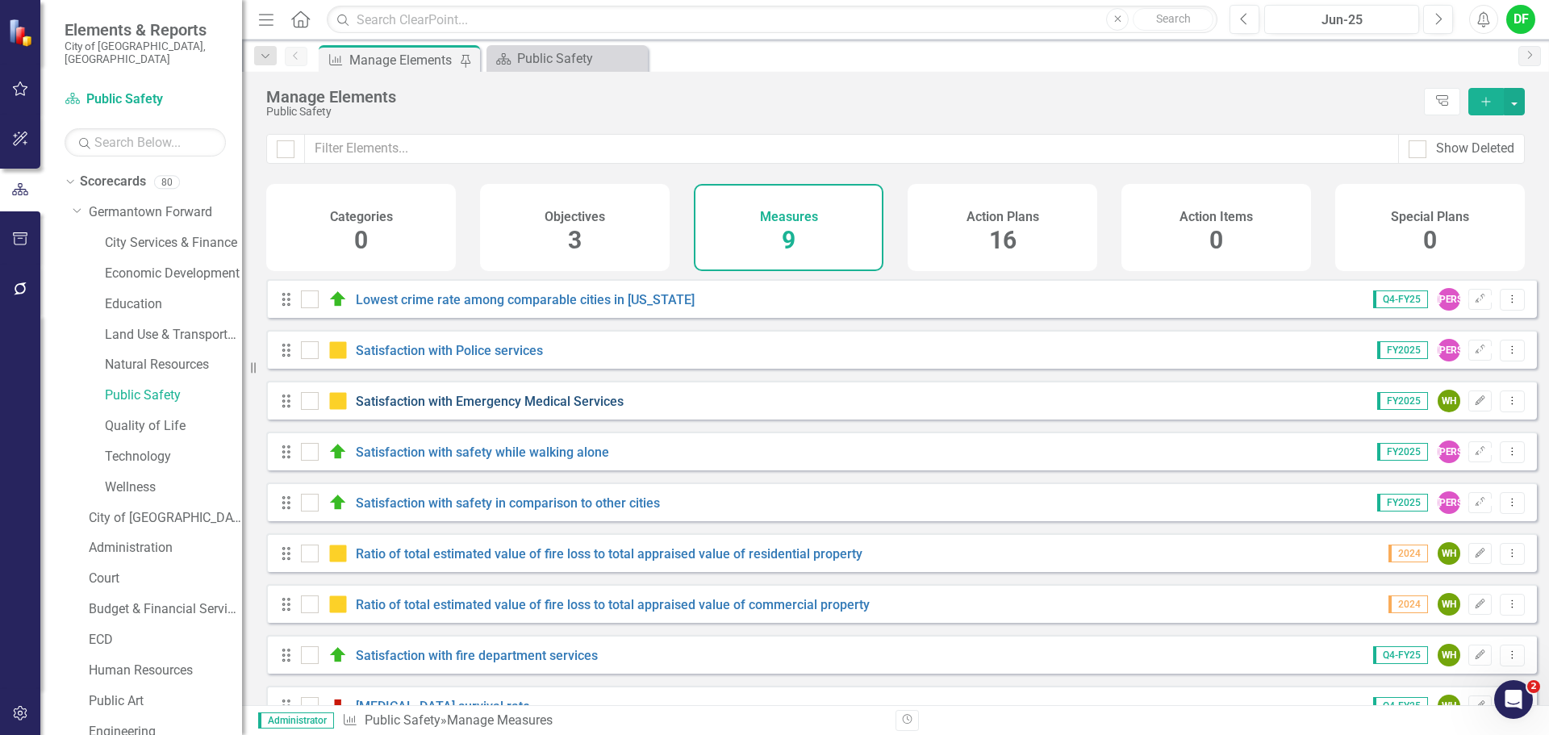
click at [428, 409] on link "Satisfaction with Emergency Medical Services" at bounding box center [490, 401] width 268 height 15
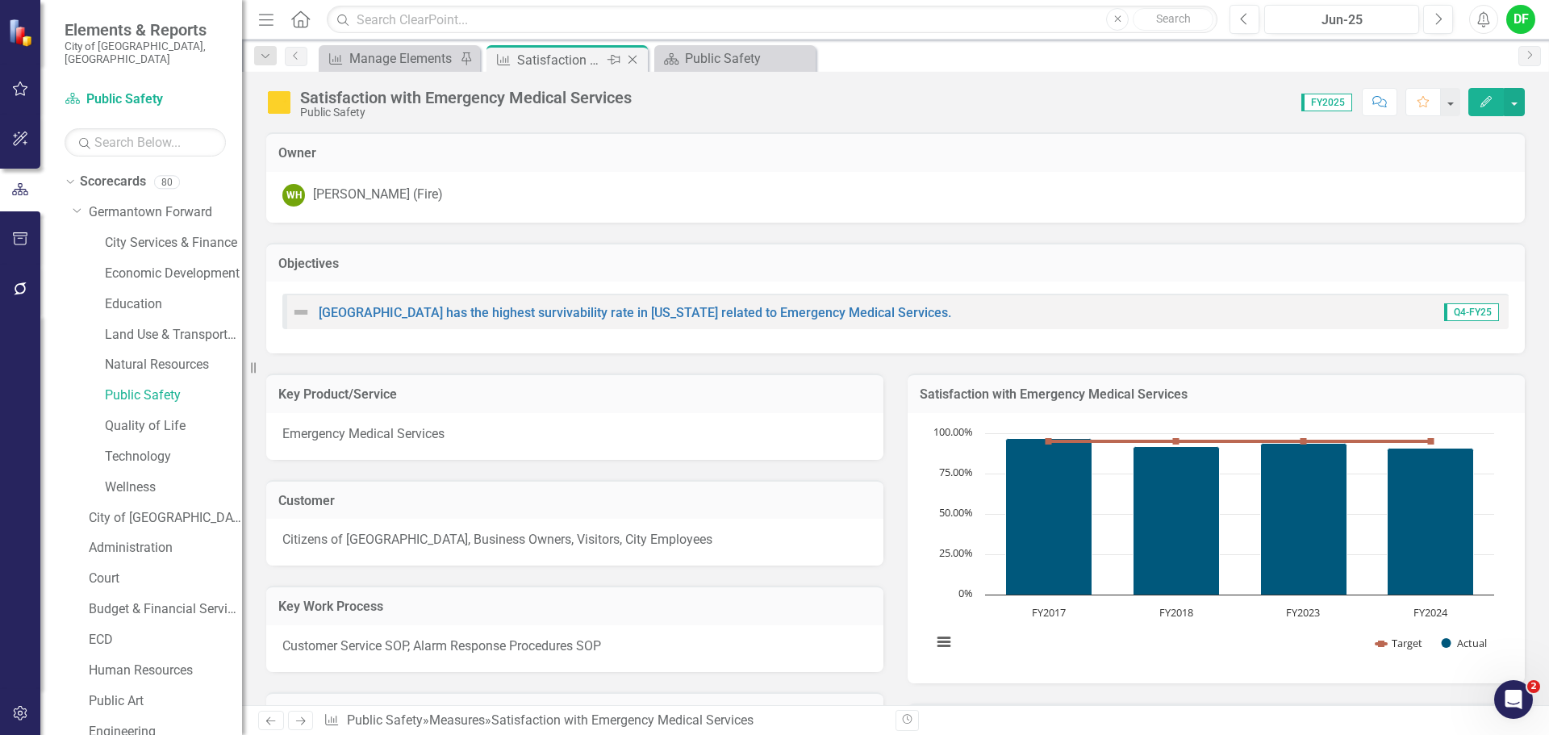
click at [636, 58] on icon "Close" at bounding box center [632, 59] width 16 height 13
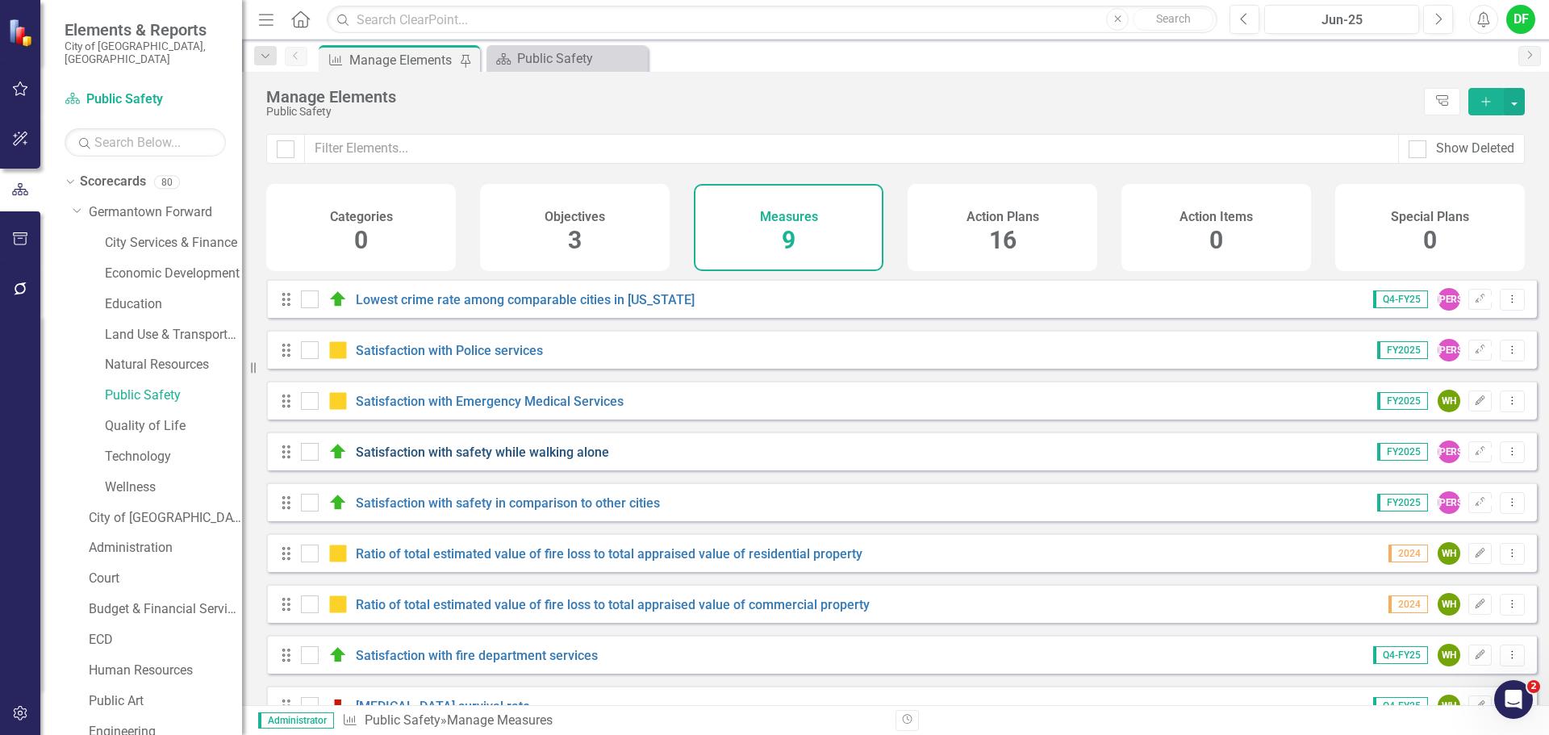
click at [430, 460] on link "Satisfaction with safety while walking alone" at bounding box center [482, 451] width 253 height 15
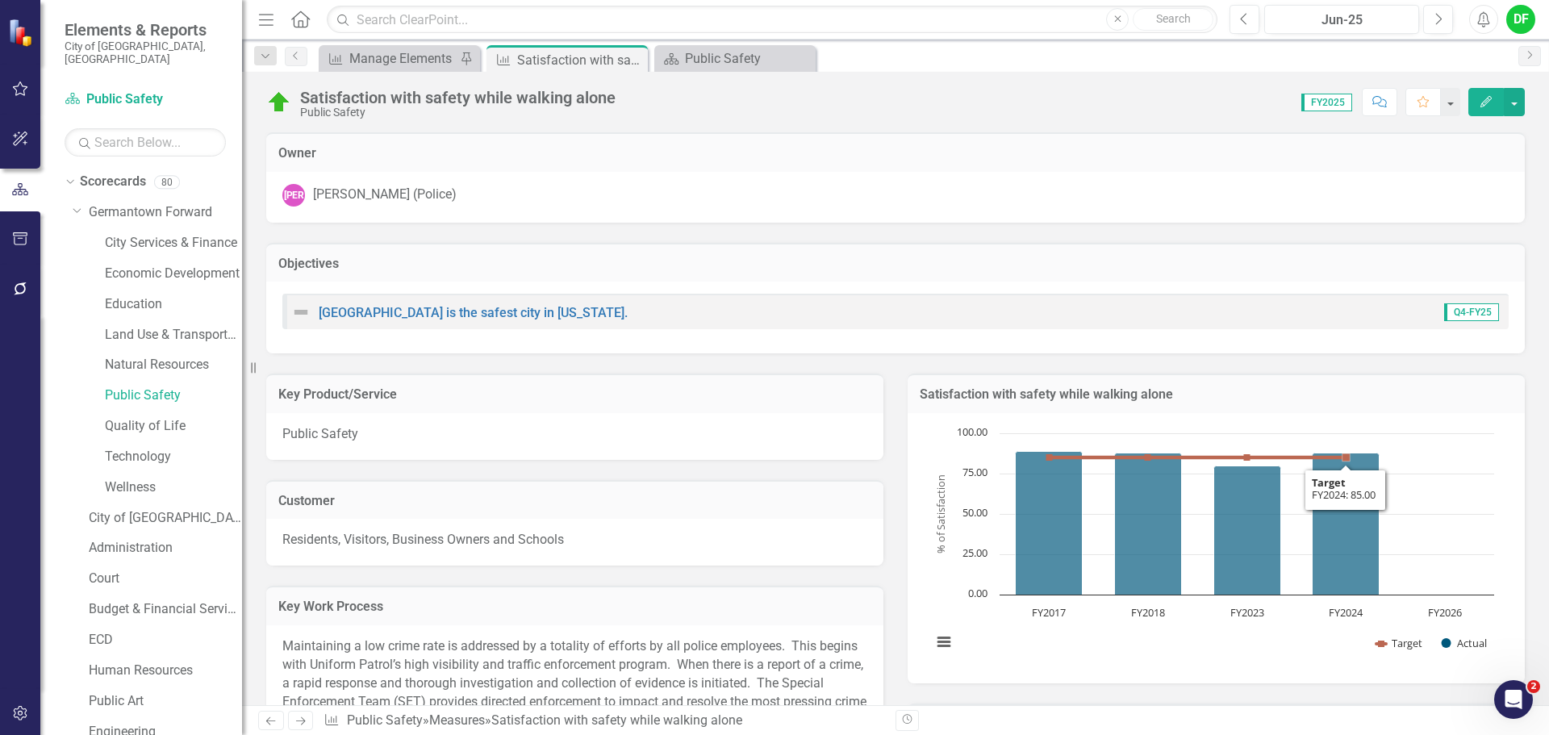
click at [1360, 413] on div "Chart Combination chart with 2 data series. Satisfaction with safety while walk…" at bounding box center [1215, 548] width 617 height 270
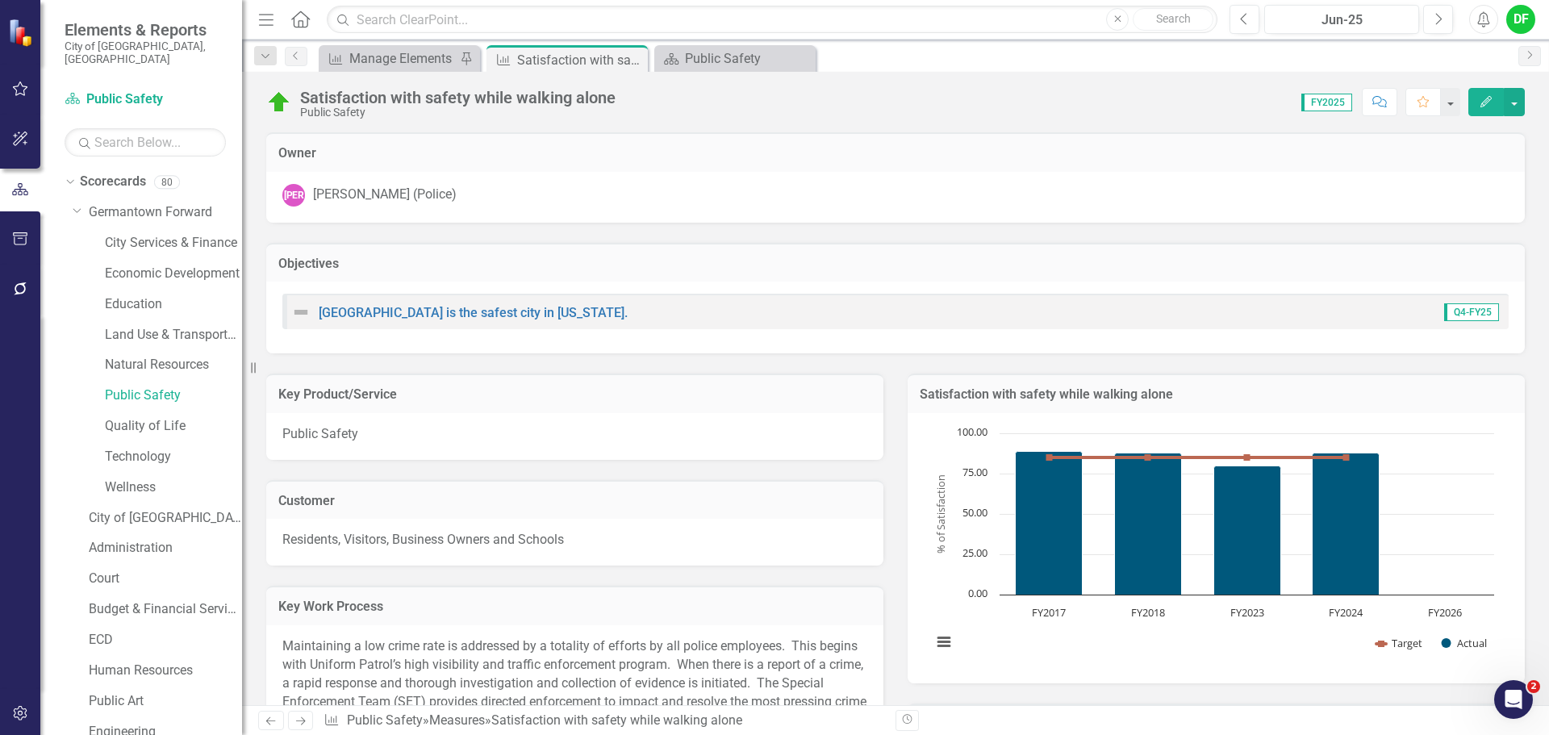
click at [1360, 413] on div "Chart Combination chart with 2 data series. Satisfaction with safety while walk…" at bounding box center [1215, 548] width 617 height 270
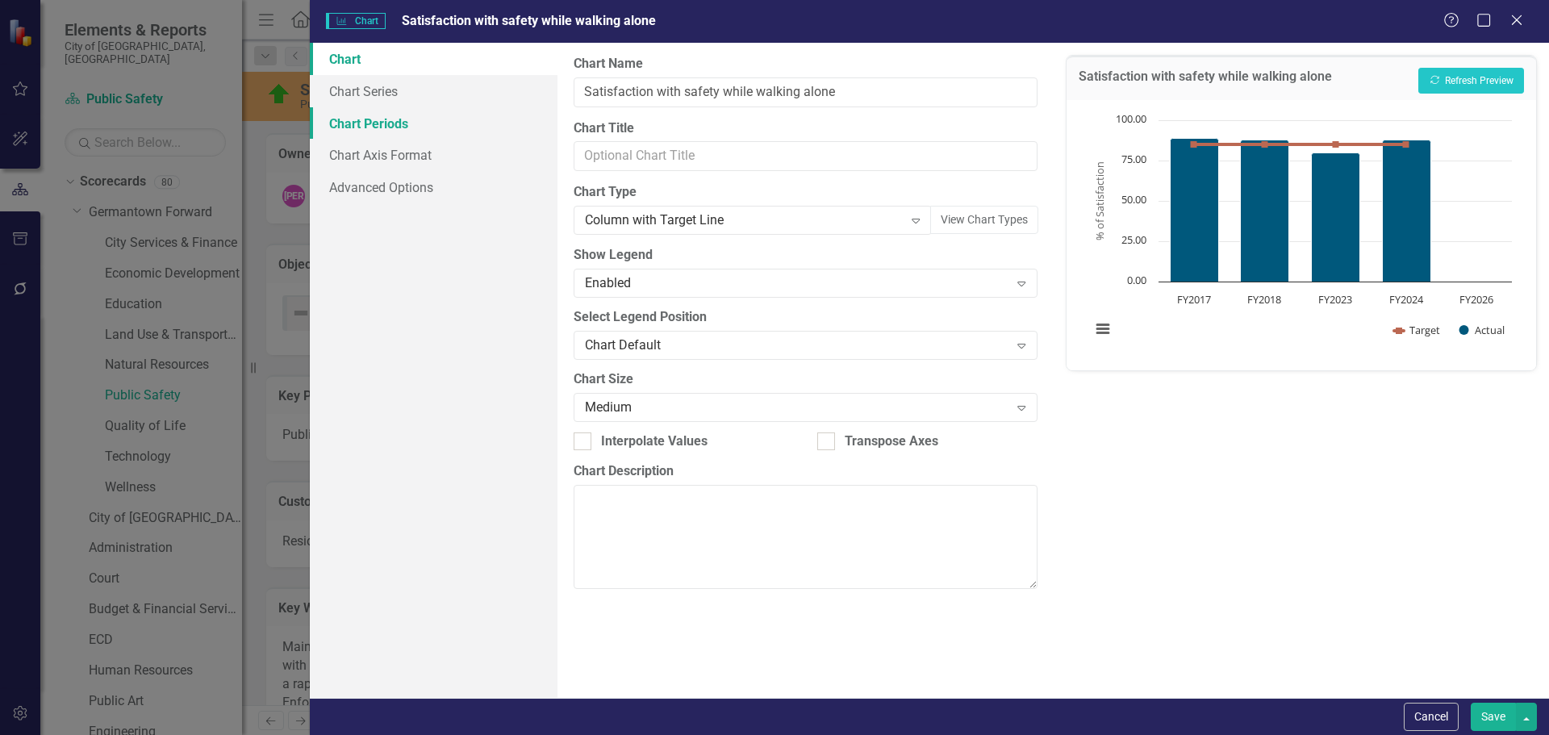
click at [465, 123] on link "Chart Periods" at bounding box center [434, 123] width 248 height 32
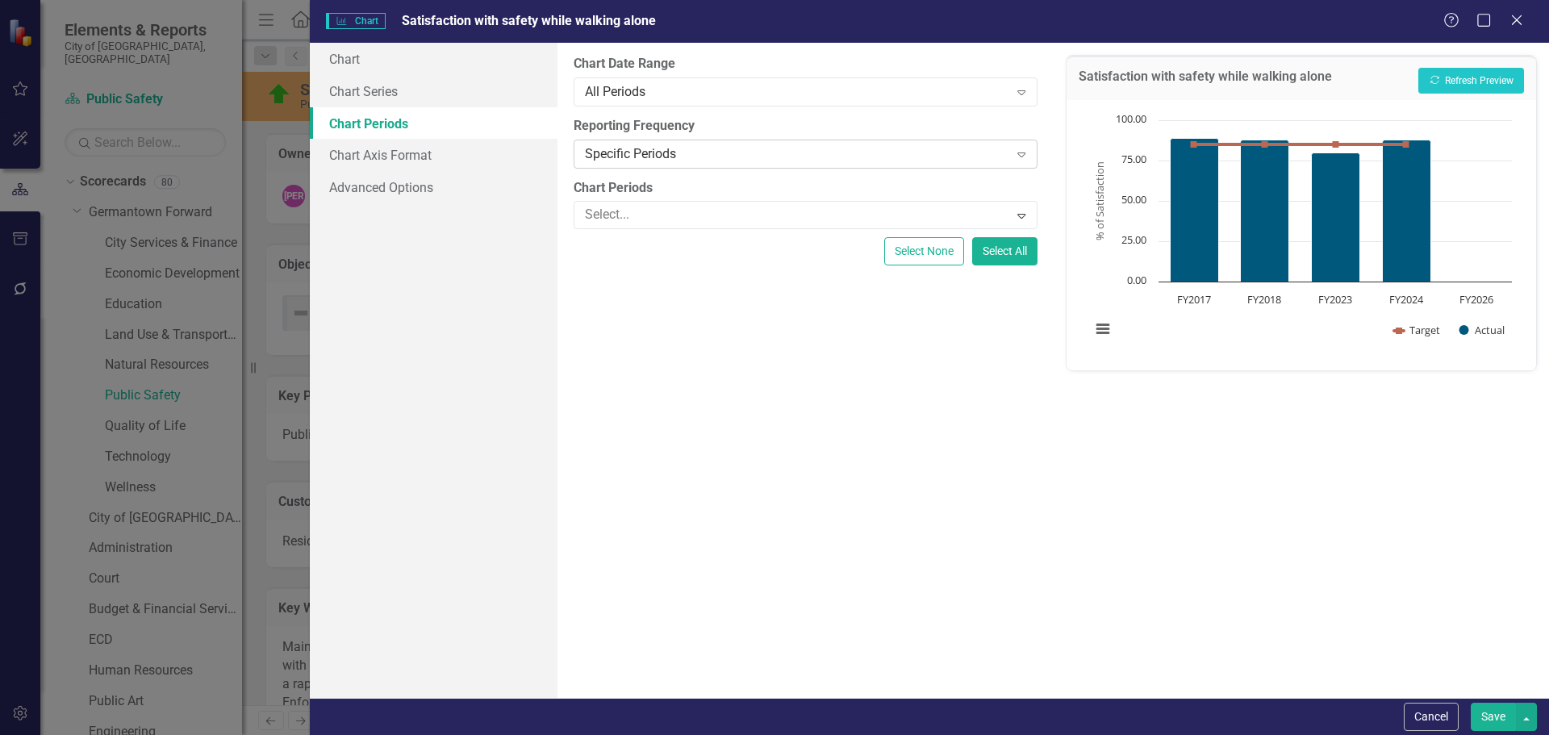
click at [643, 148] on div "Specific Periods" at bounding box center [796, 153] width 423 height 19
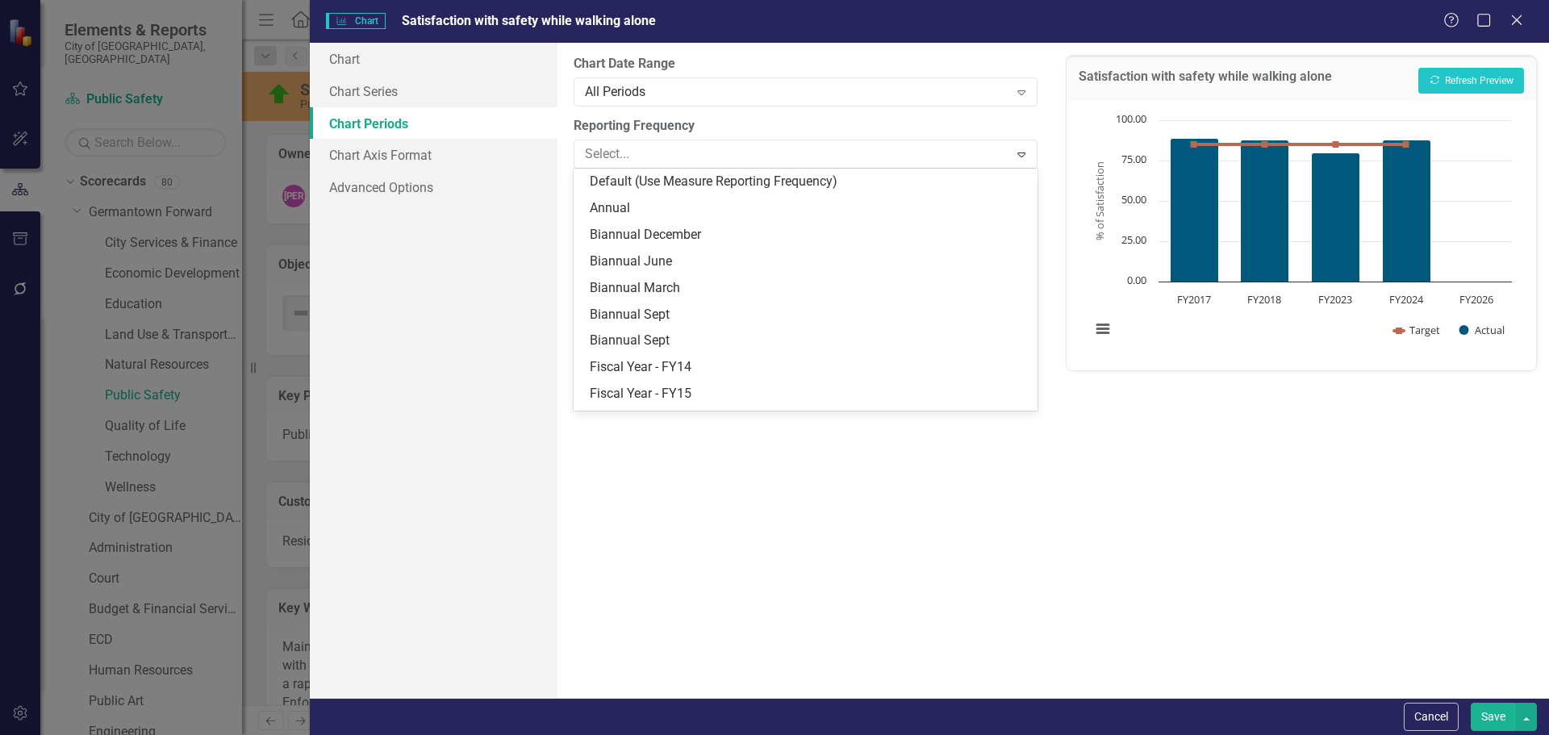
scroll to position [208, 0]
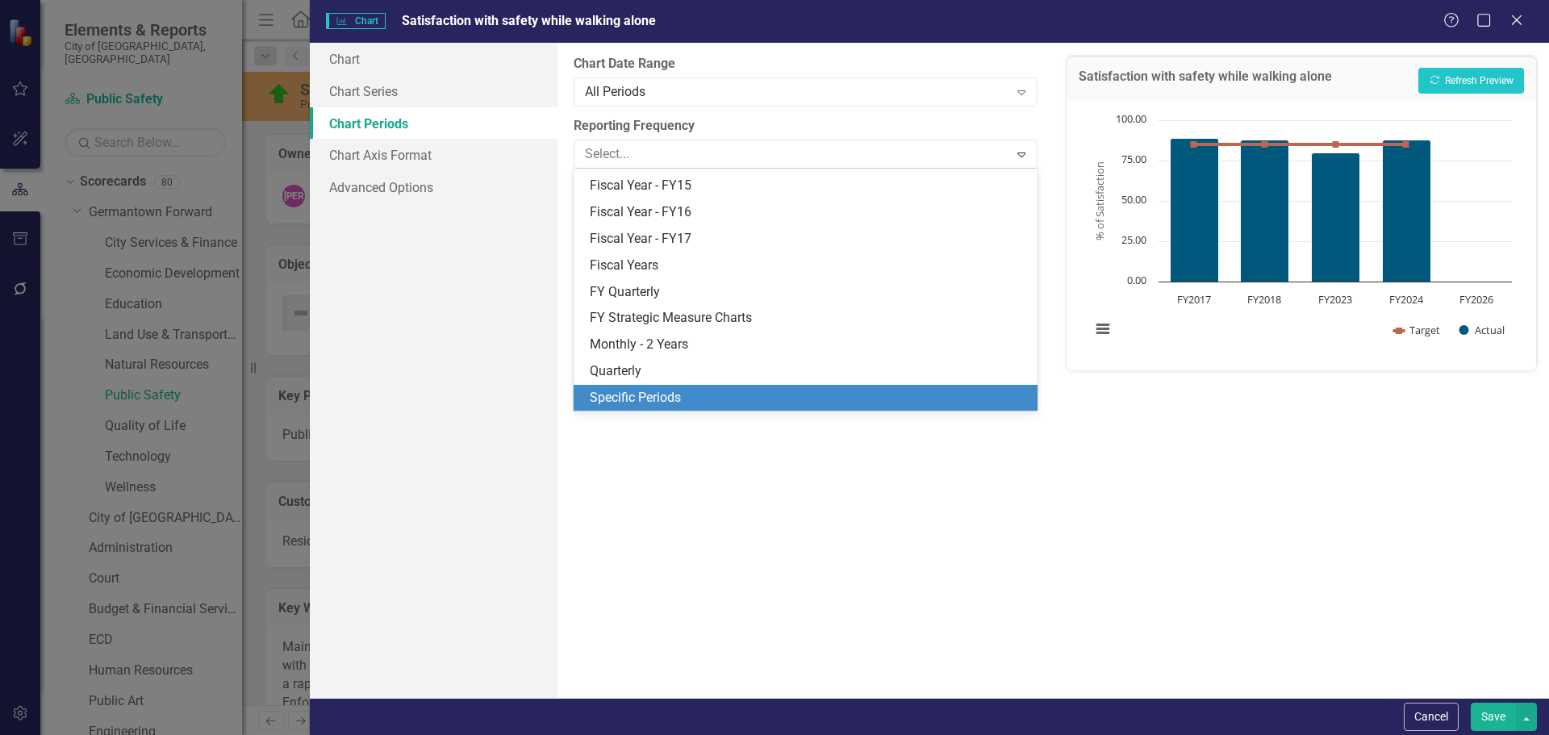
click at [631, 395] on div "Specific Periods" at bounding box center [808, 398] width 437 height 19
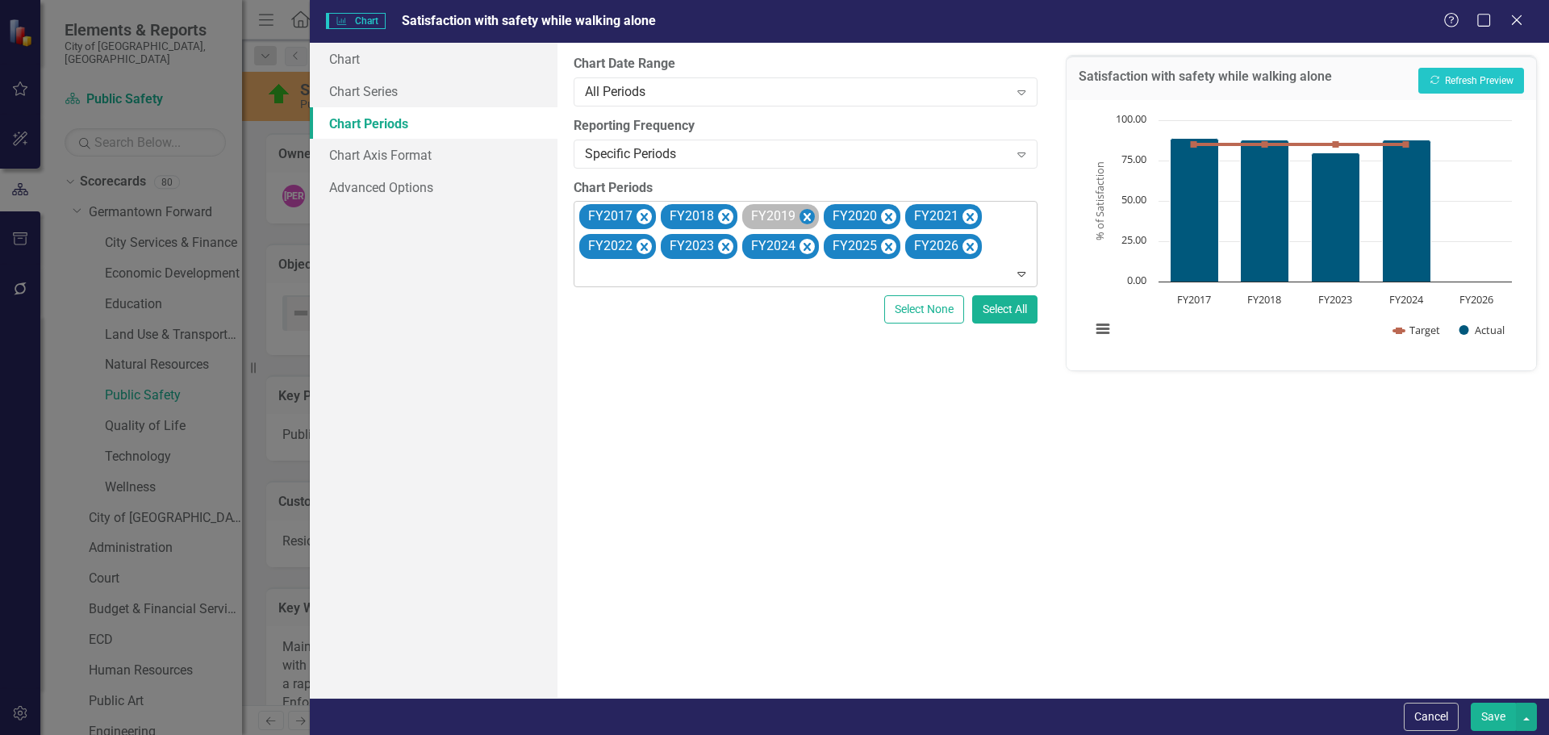
click at [799, 215] on icon "Remove FY2019" at bounding box center [806, 217] width 15 height 20
click at [799, 215] on icon "Remove FY2020" at bounding box center [806, 217] width 15 height 20
click at [799, 215] on icon "Remove FY2021" at bounding box center [806, 217] width 15 height 20
click at [803, 214] on icon "Remove FY2022" at bounding box center [806, 217] width 7 height 8
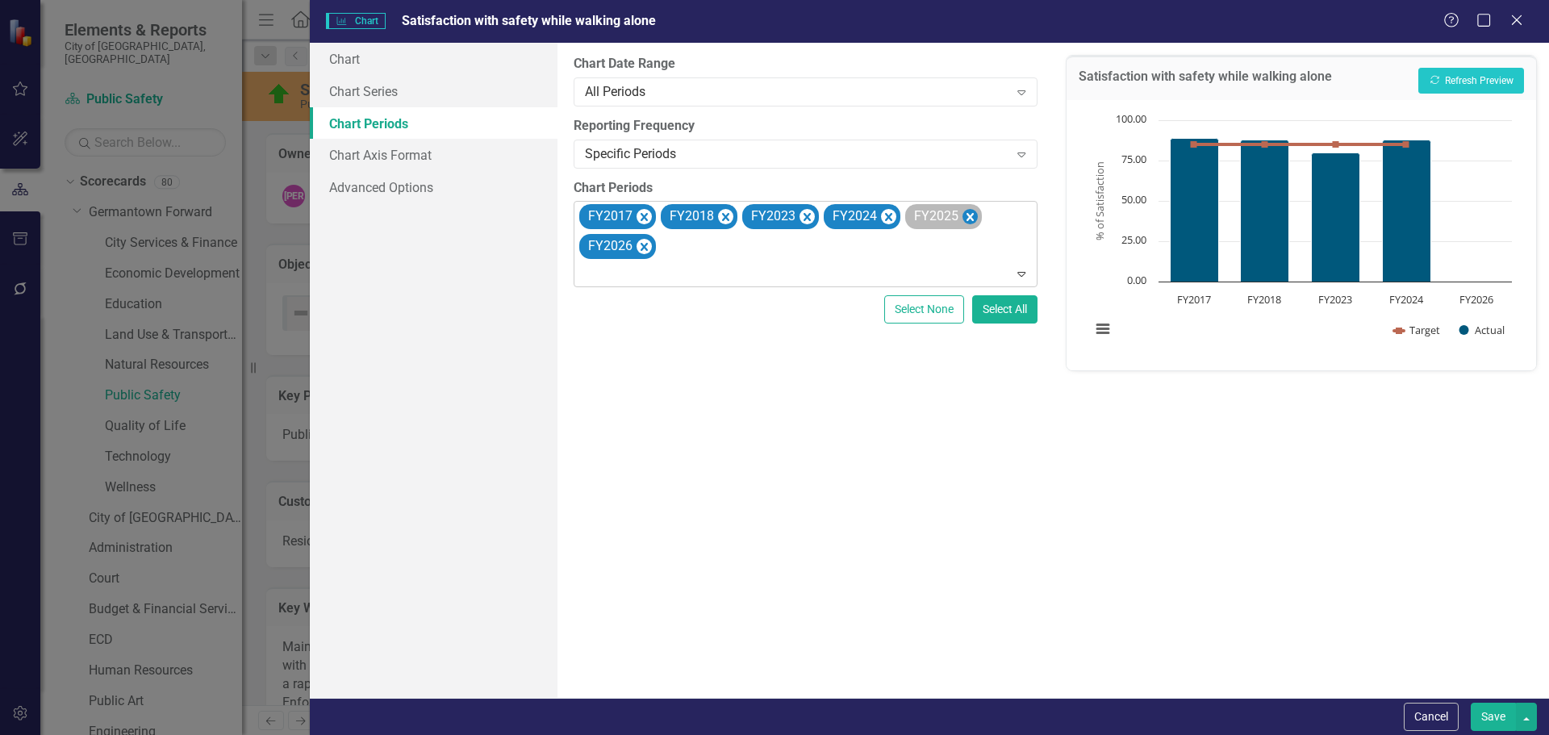
click at [968, 215] on icon "Remove FY2025" at bounding box center [969, 217] width 7 height 8
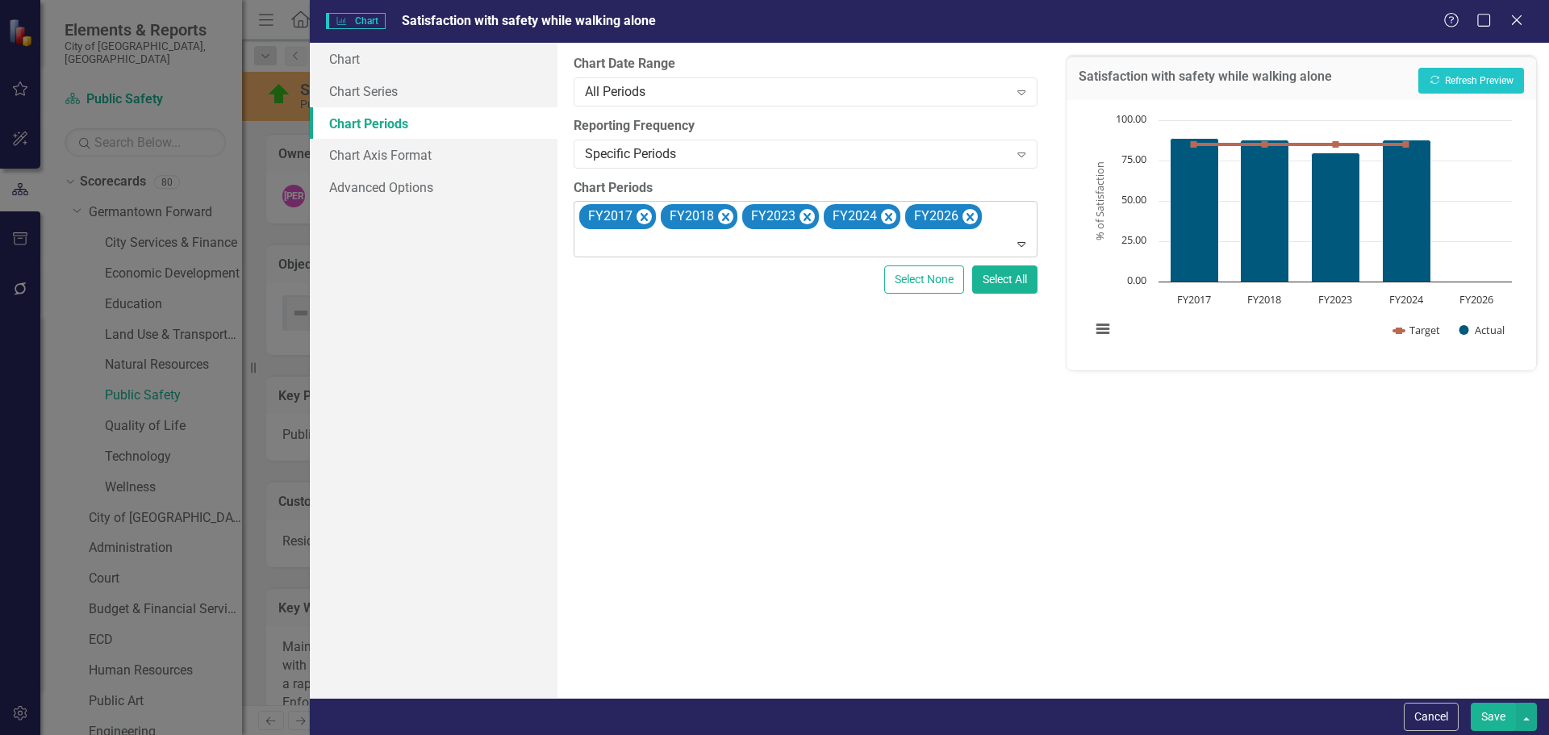
click at [968, 215] on icon "Remove FY2026" at bounding box center [969, 217] width 7 height 8
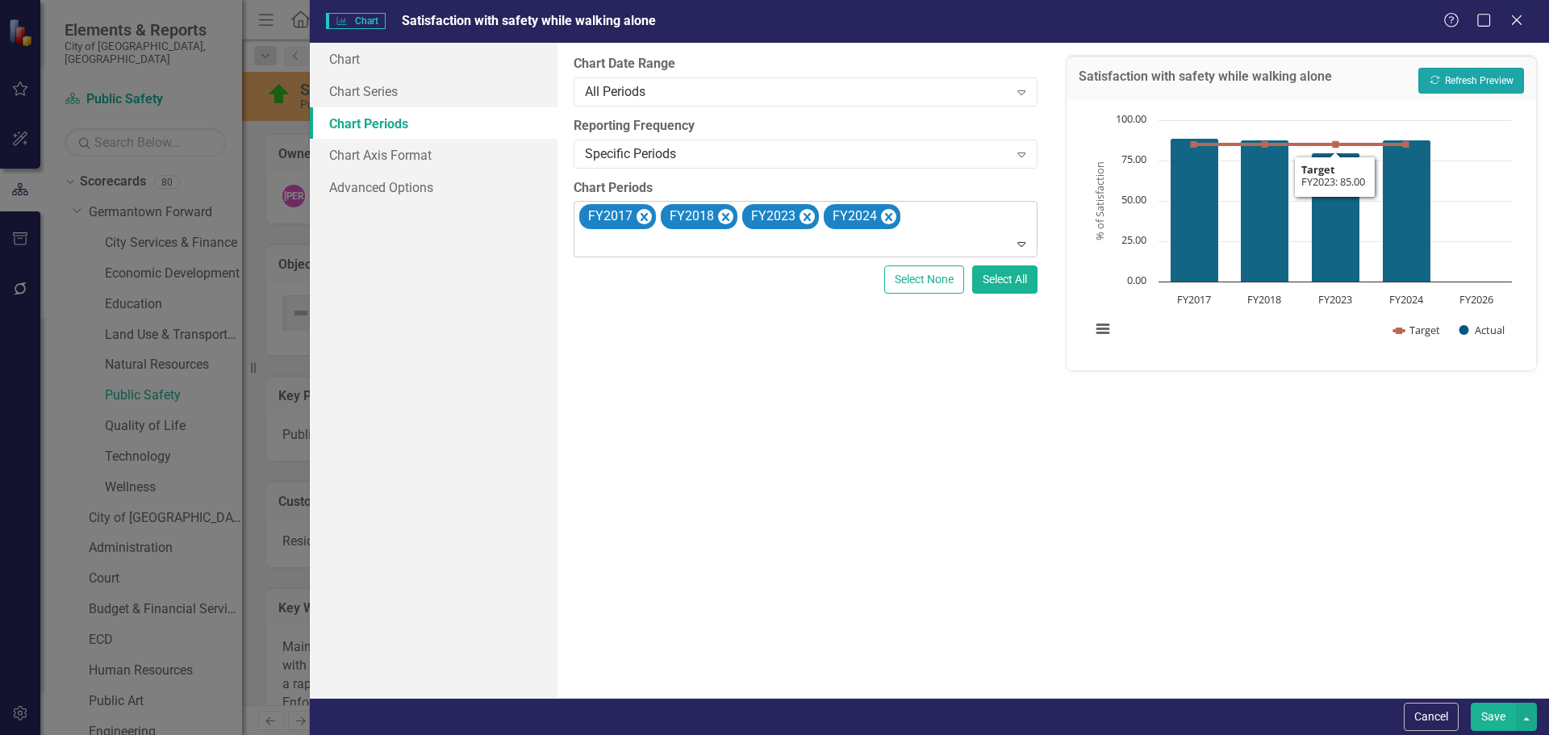
click at [1471, 69] on button "Recalculate Refresh Preview" at bounding box center [1471, 81] width 106 height 26
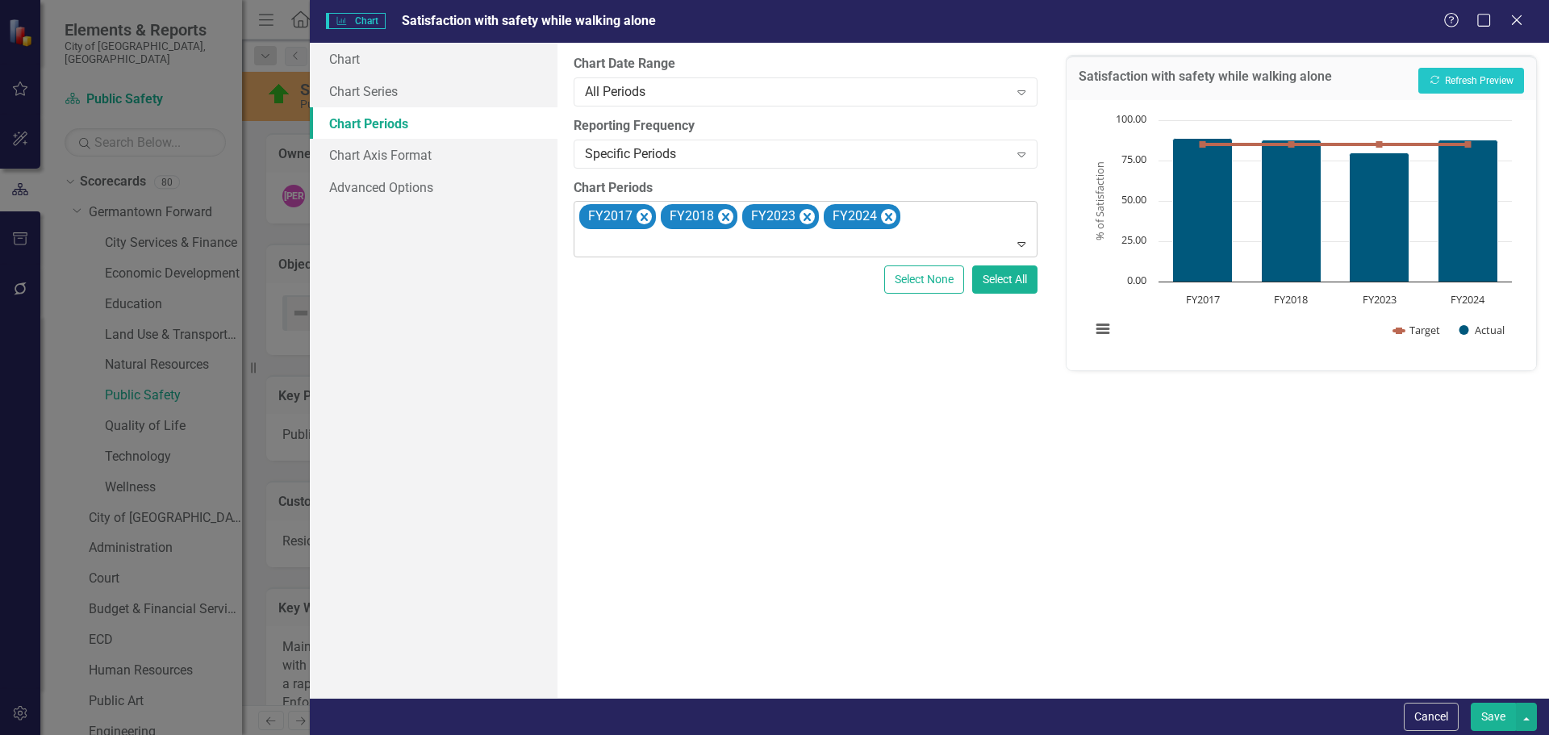
click at [1493, 710] on button "Save" at bounding box center [1493, 717] width 45 height 28
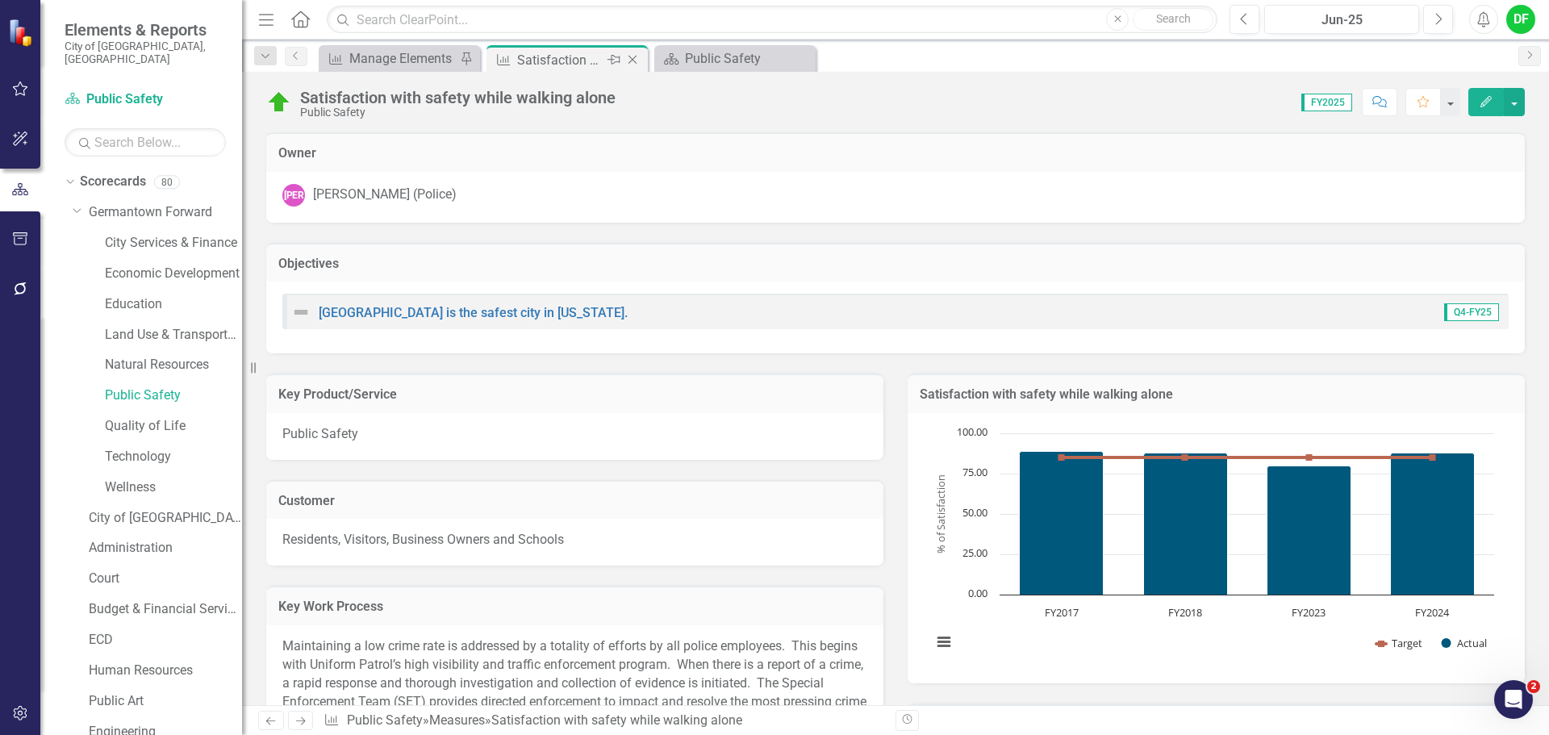
click at [634, 60] on icon "Close" at bounding box center [632, 59] width 16 height 13
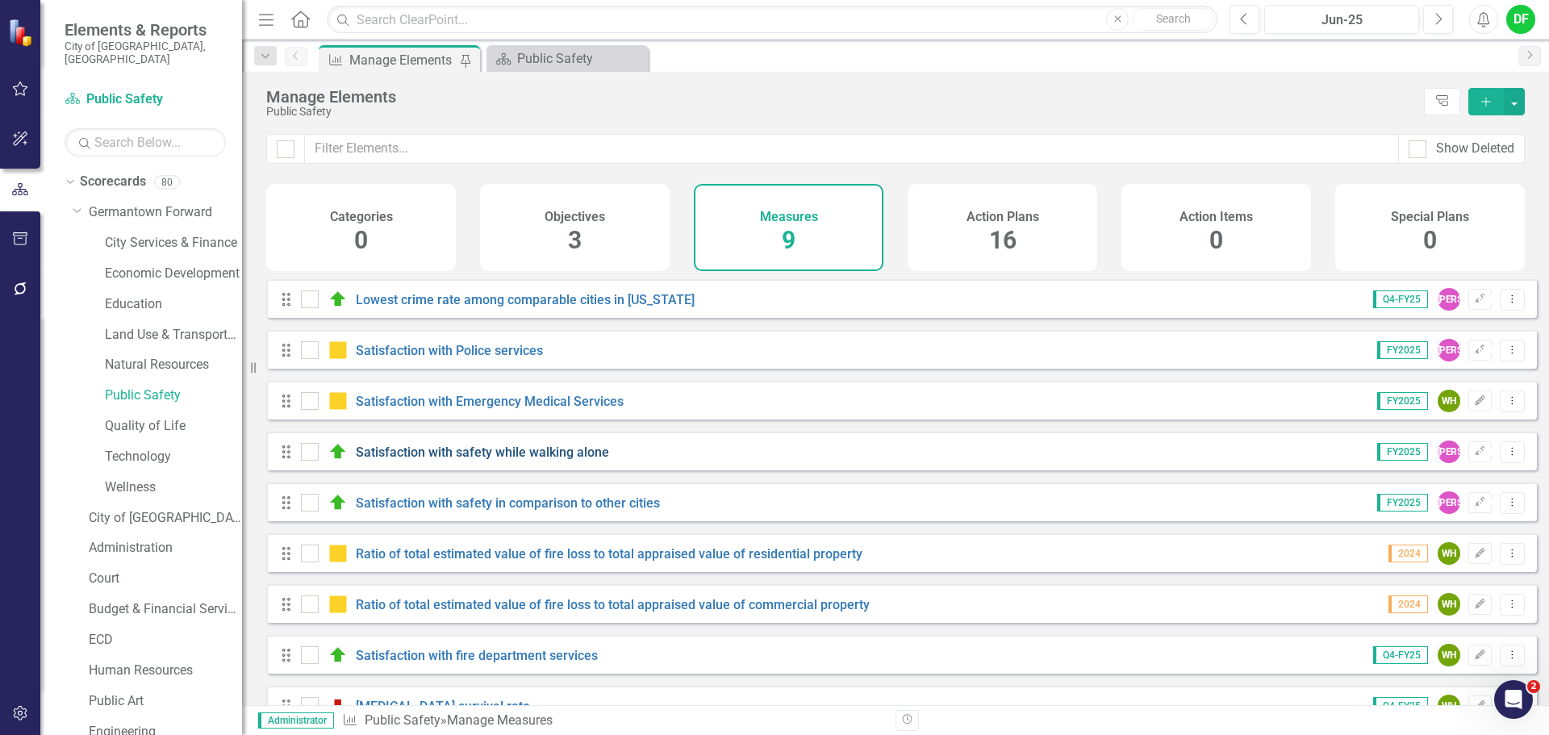
click at [464, 460] on link "Satisfaction with safety while walking alone" at bounding box center [482, 451] width 253 height 15
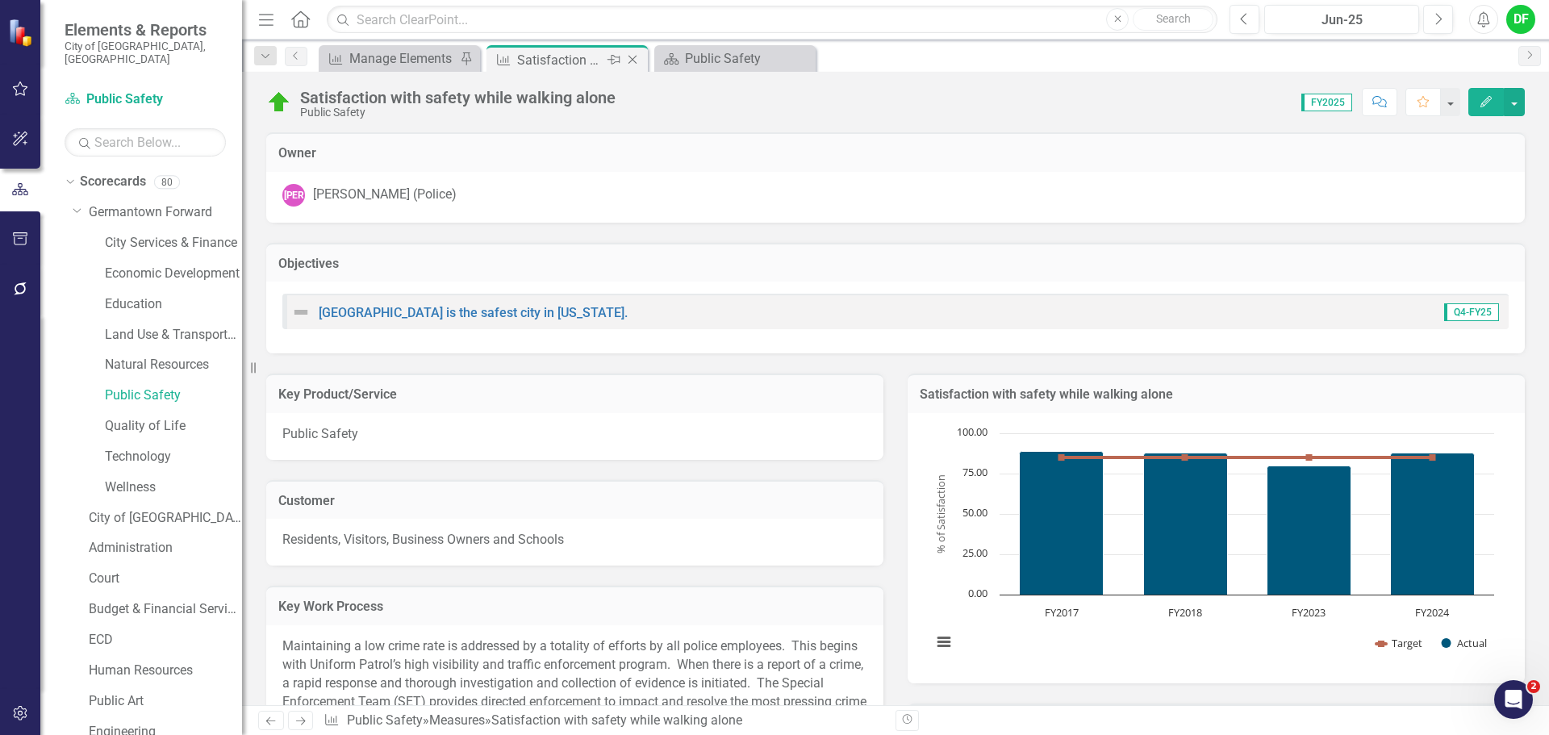
click at [638, 52] on div "Close" at bounding box center [634, 60] width 20 height 20
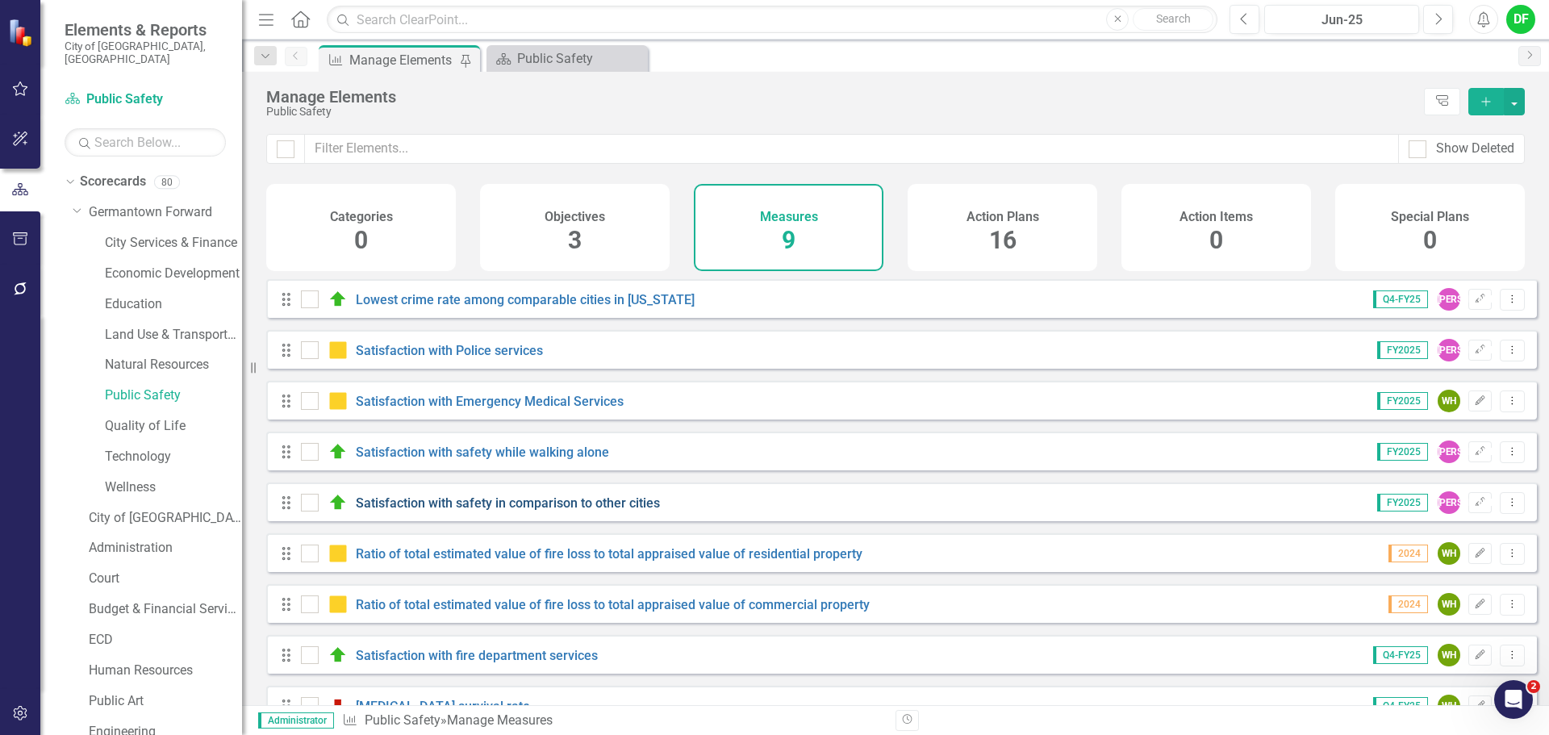
click at [486, 511] on link "Satisfaction with safety in comparison to other cities" at bounding box center [508, 502] width 304 height 15
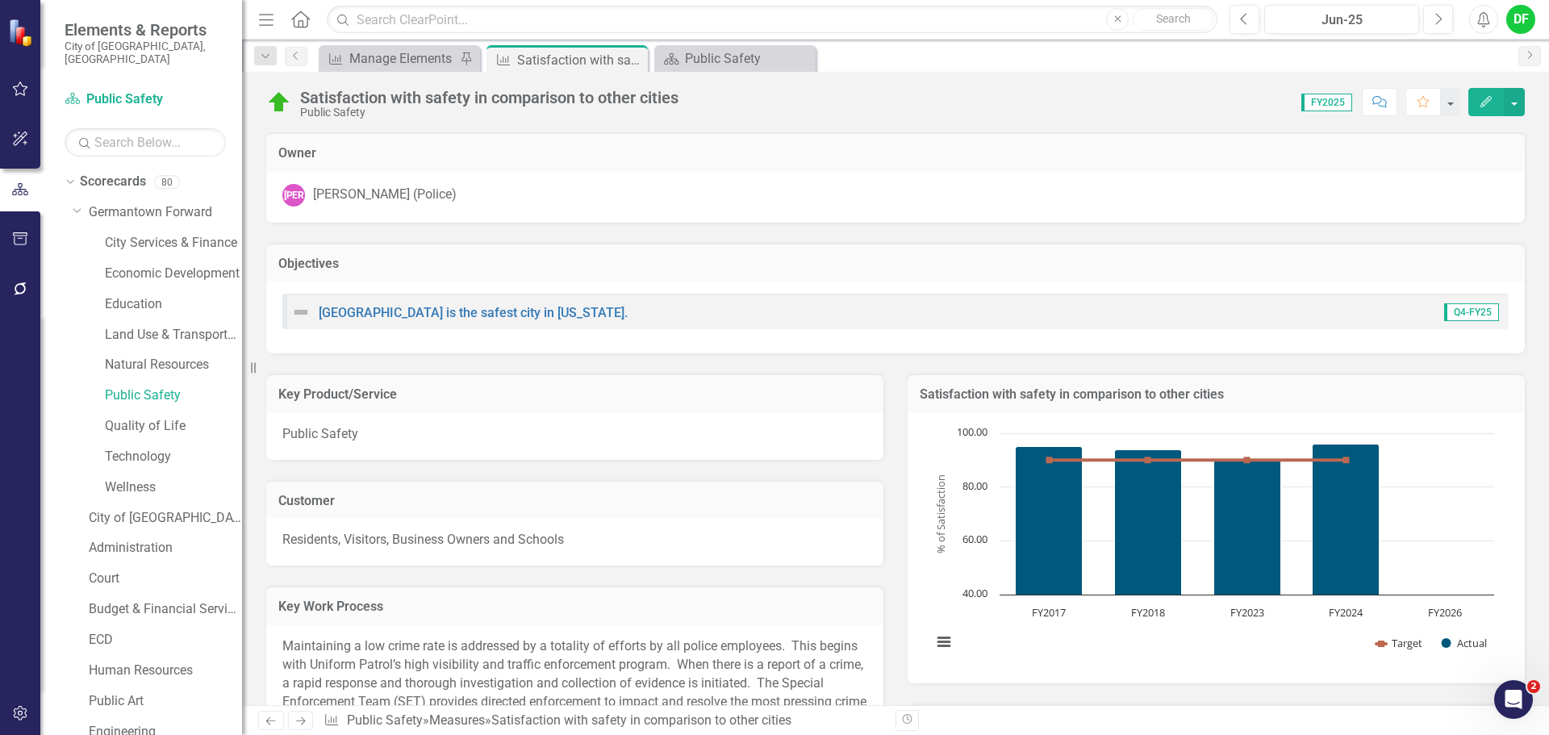
click at [1239, 411] on div "Satisfaction with safety in comparison to other cities" at bounding box center [1215, 393] width 617 height 40
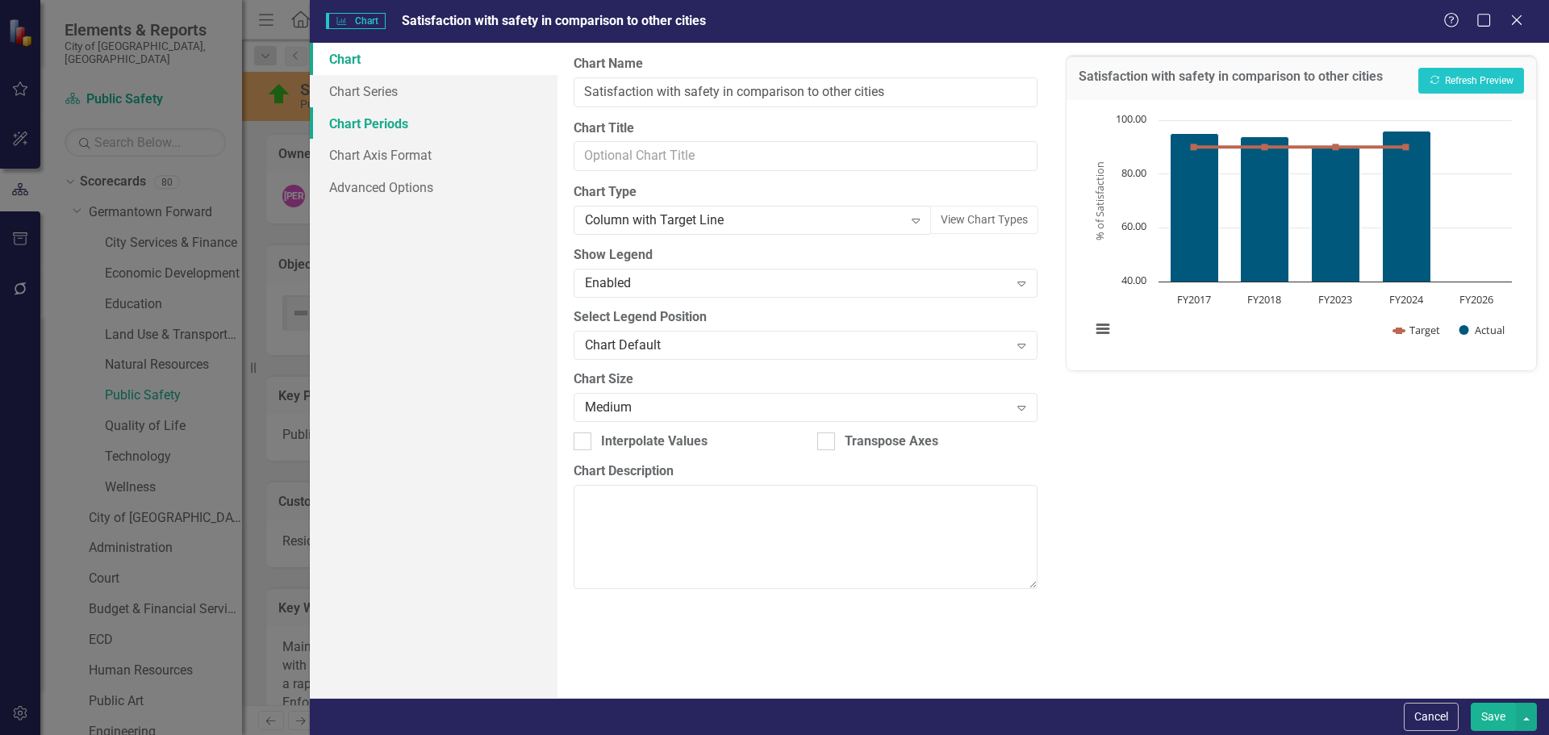
click at [377, 118] on link "Chart Periods" at bounding box center [434, 123] width 248 height 32
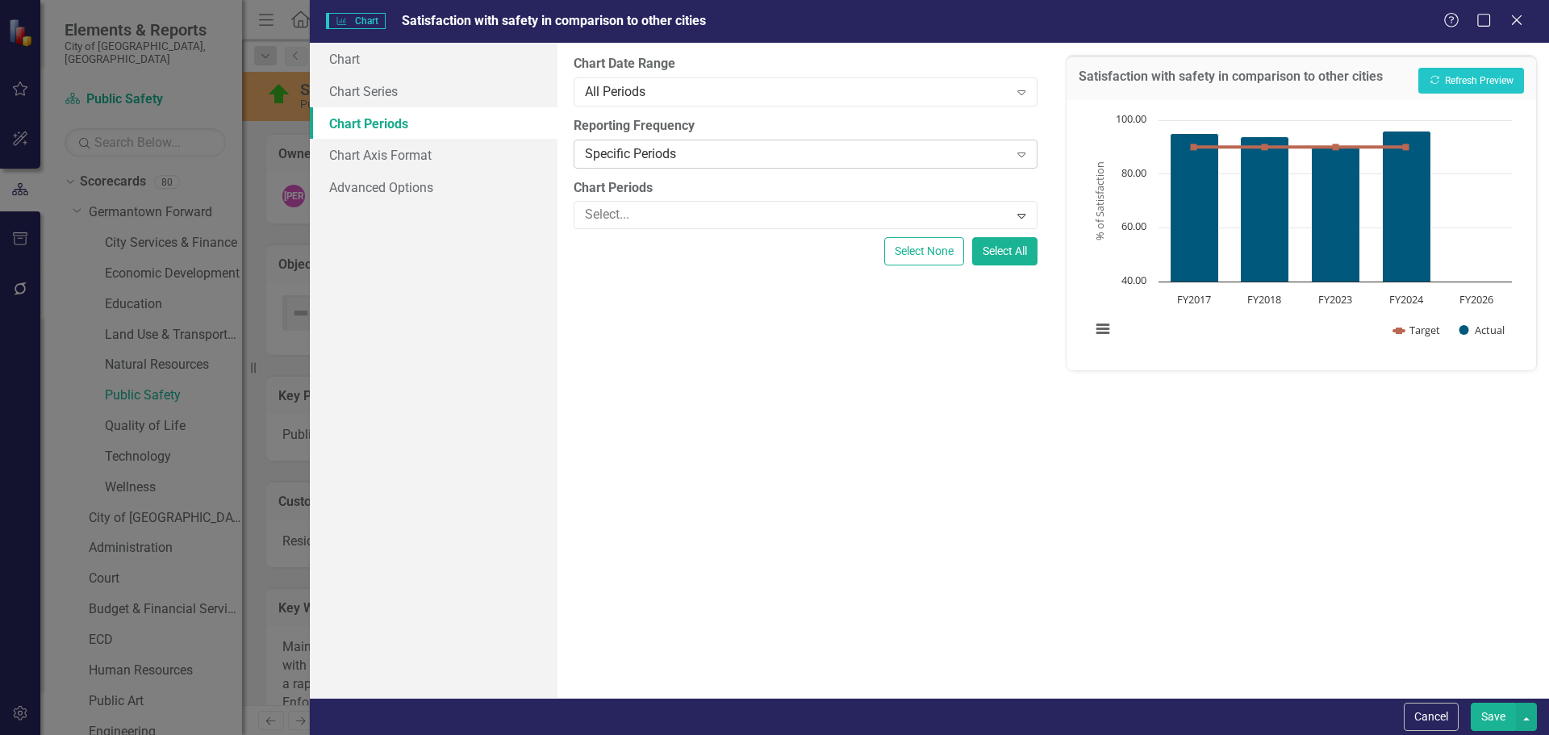
click at [665, 148] on div "Specific Periods" at bounding box center [796, 153] width 423 height 19
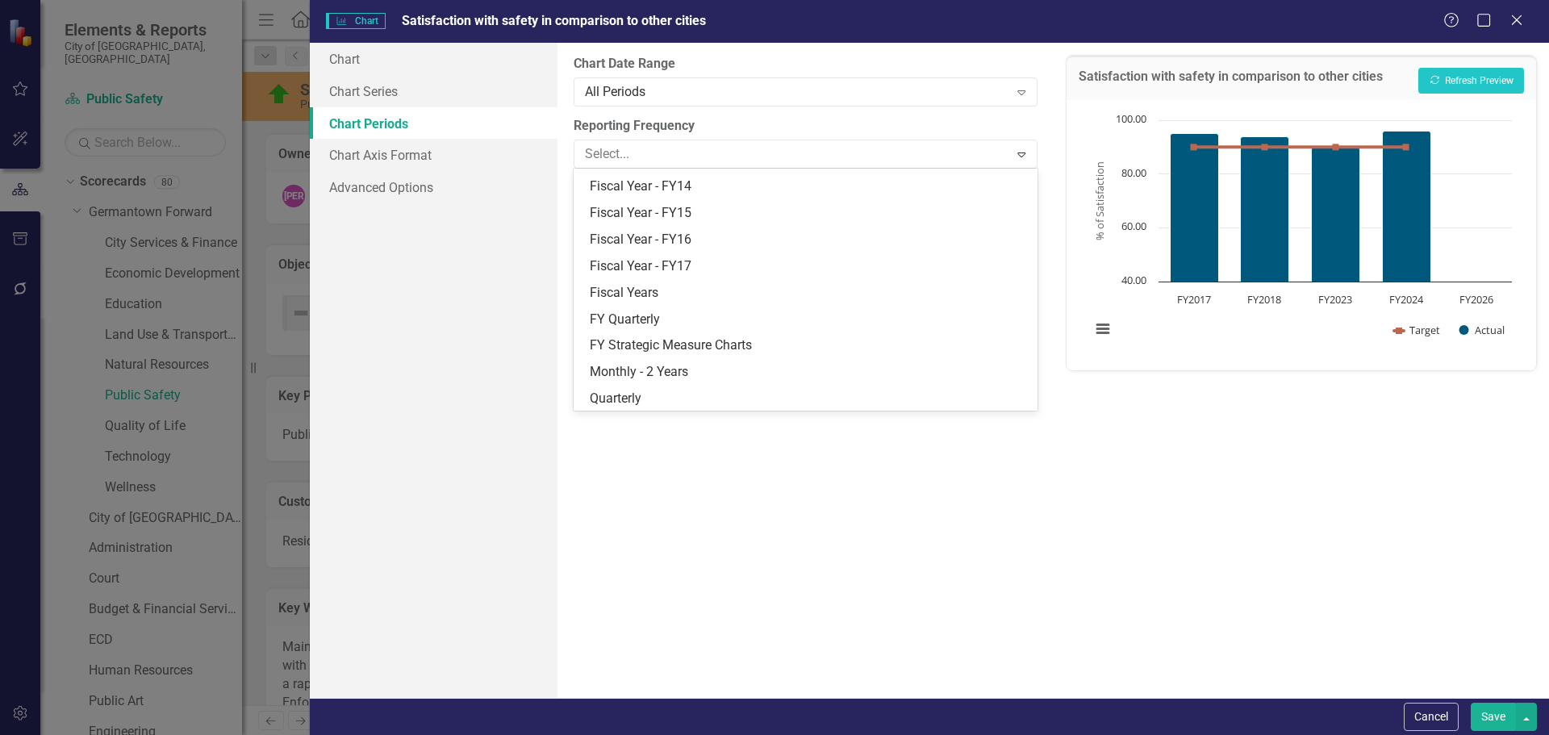
scroll to position [208, 0]
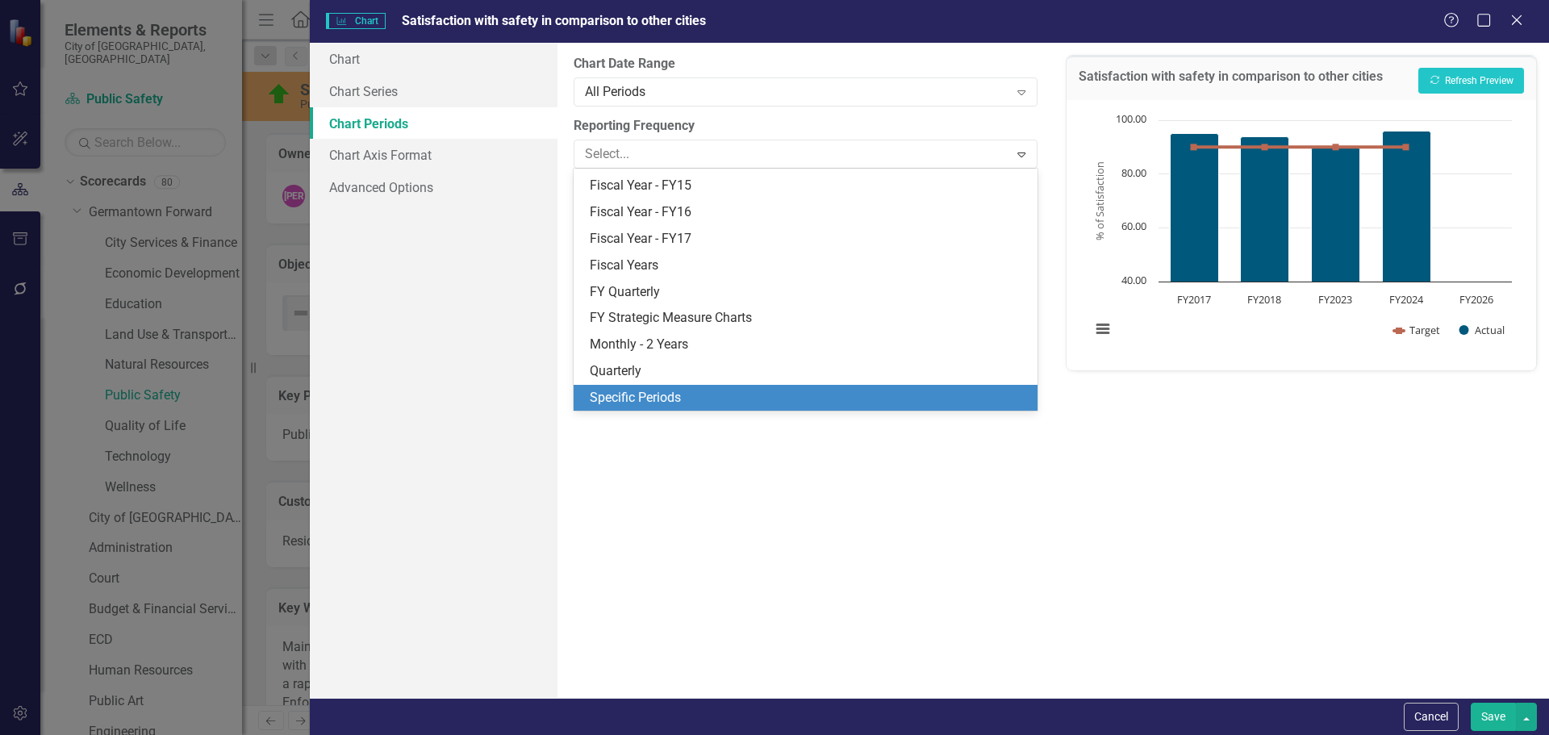
click at [650, 395] on div "Specific Periods" at bounding box center [808, 398] width 437 height 19
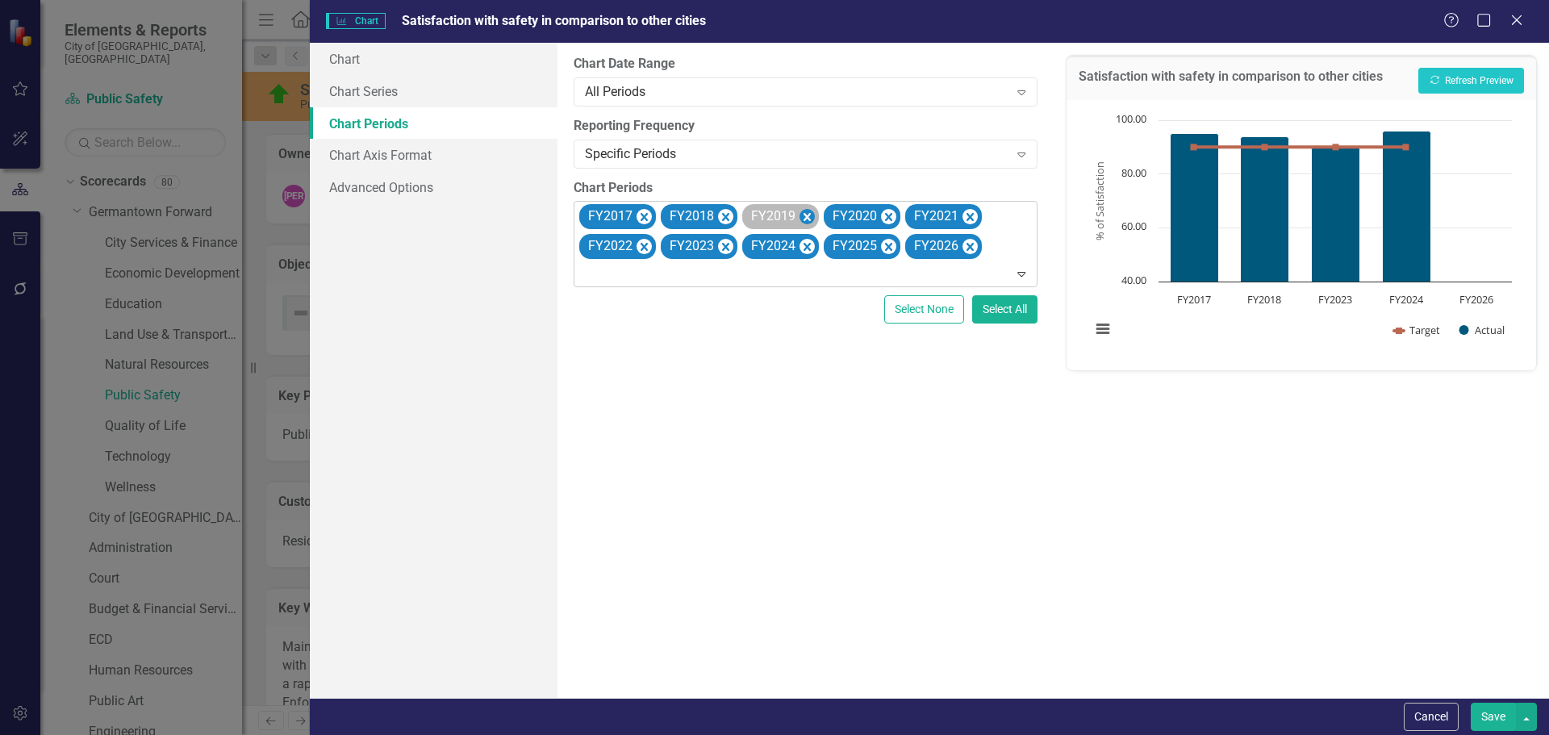
click at [803, 214] on icon "Remove FY2019" at bounding box center [806, 217] width 7 height 8
click at [803, 214] on icon "Remove FY2020" at bounding box center [806, 217] width 7 height 8
click at [885, 214] on icon "Remove FY2021" at bounding box center [888, 217] width 7 height 8
click at [803, 214] on icon "Remove FY2022" at bounding box center [806, 217] width 7 height 8
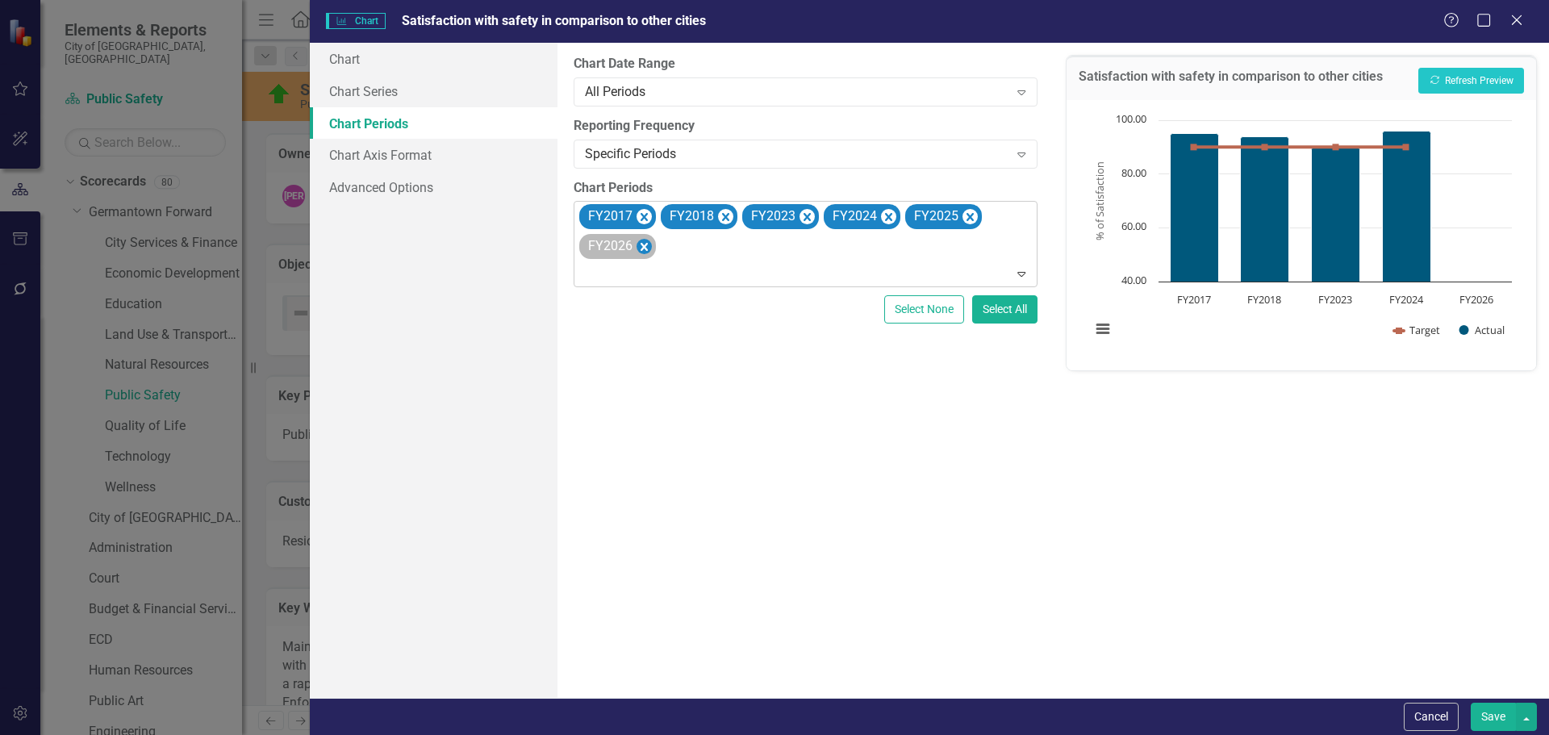
click at [969, 213] on icon "Remove FY2025" at bounding box center [969, 217] width 15 height 20
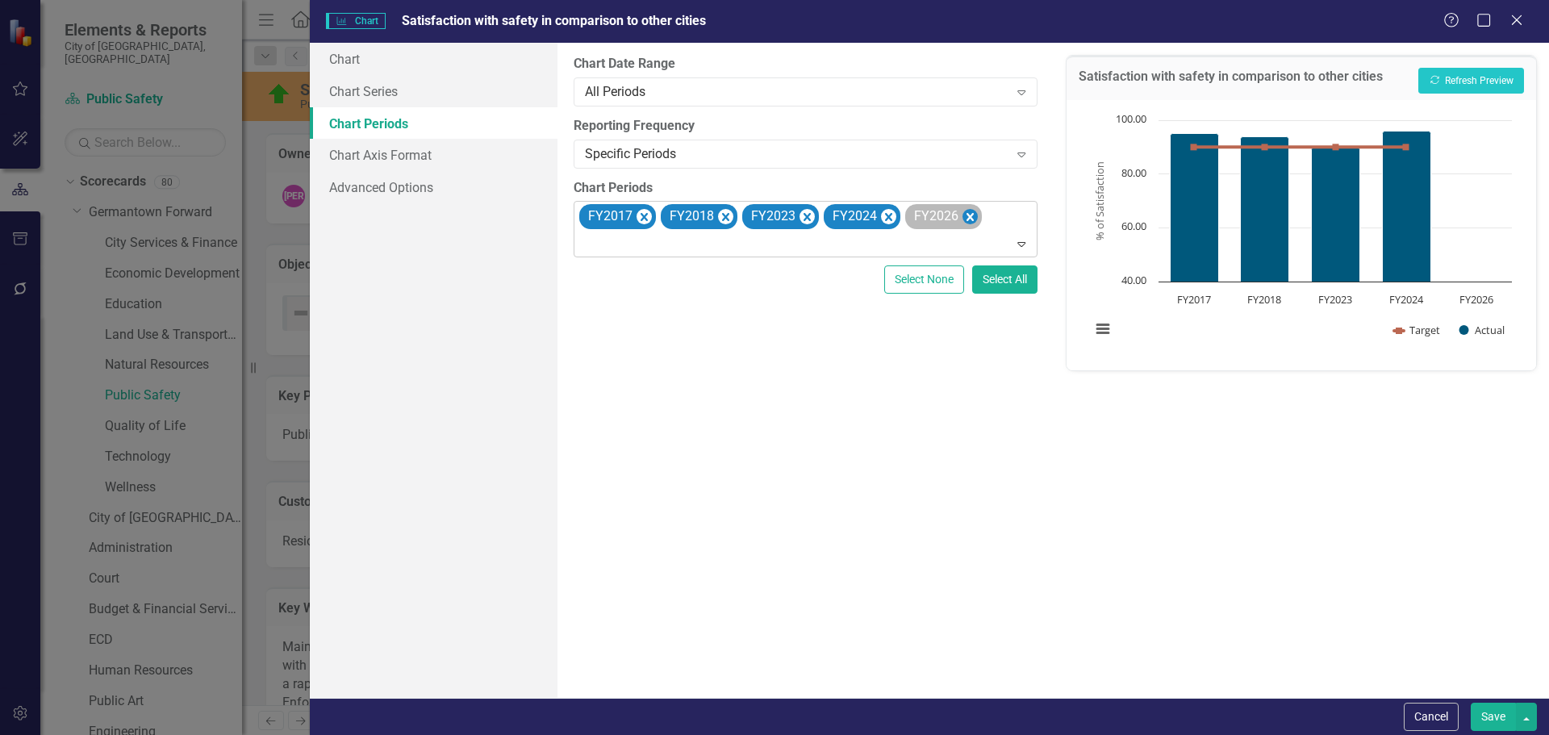
click at [969, 213] on icon "Remove FY2026" at bounding box center [969, 217] width 15 height 20
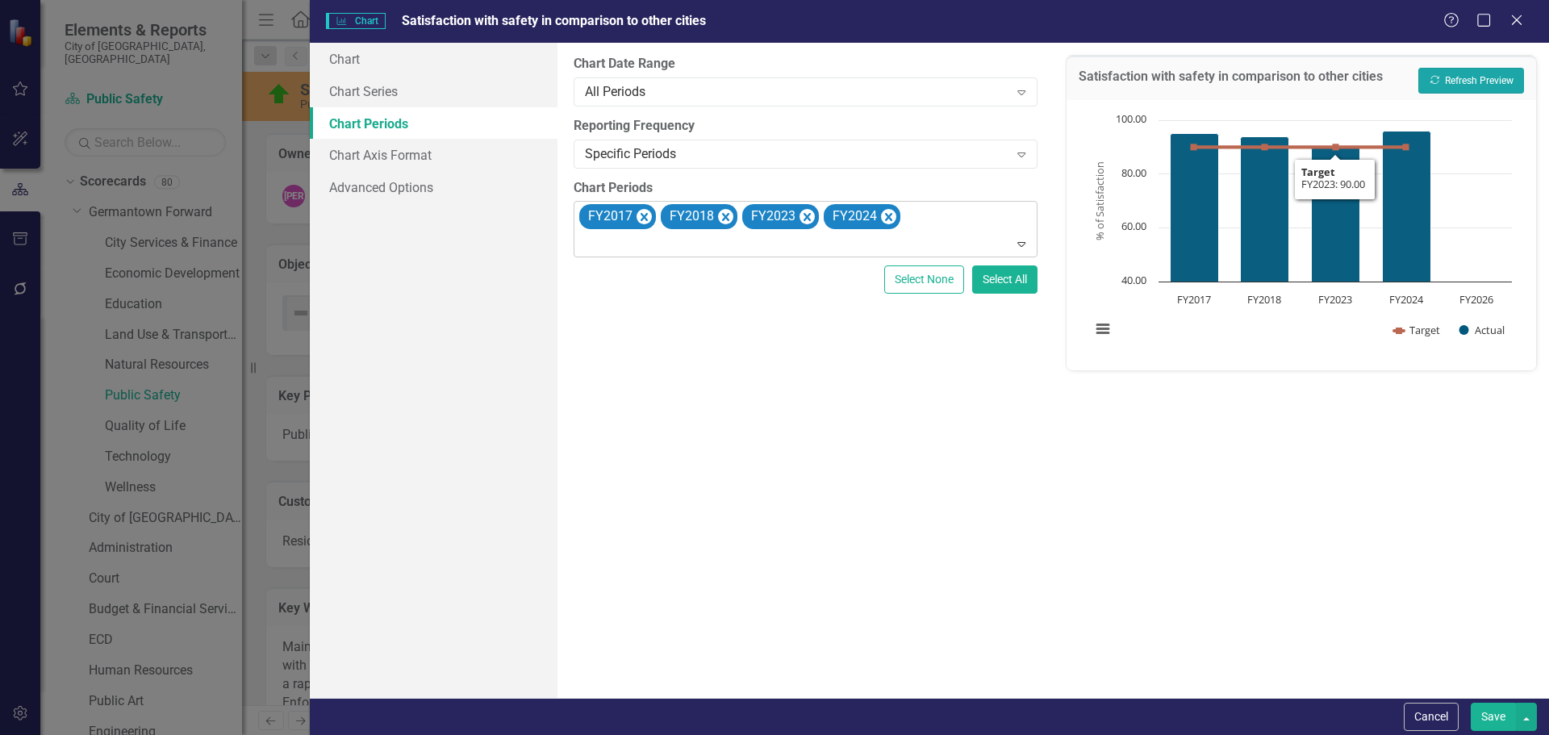
click at [1462, 77] on button "Recalculate Refresh Preview" at bounding box center [1471, 81] width 106 height 26
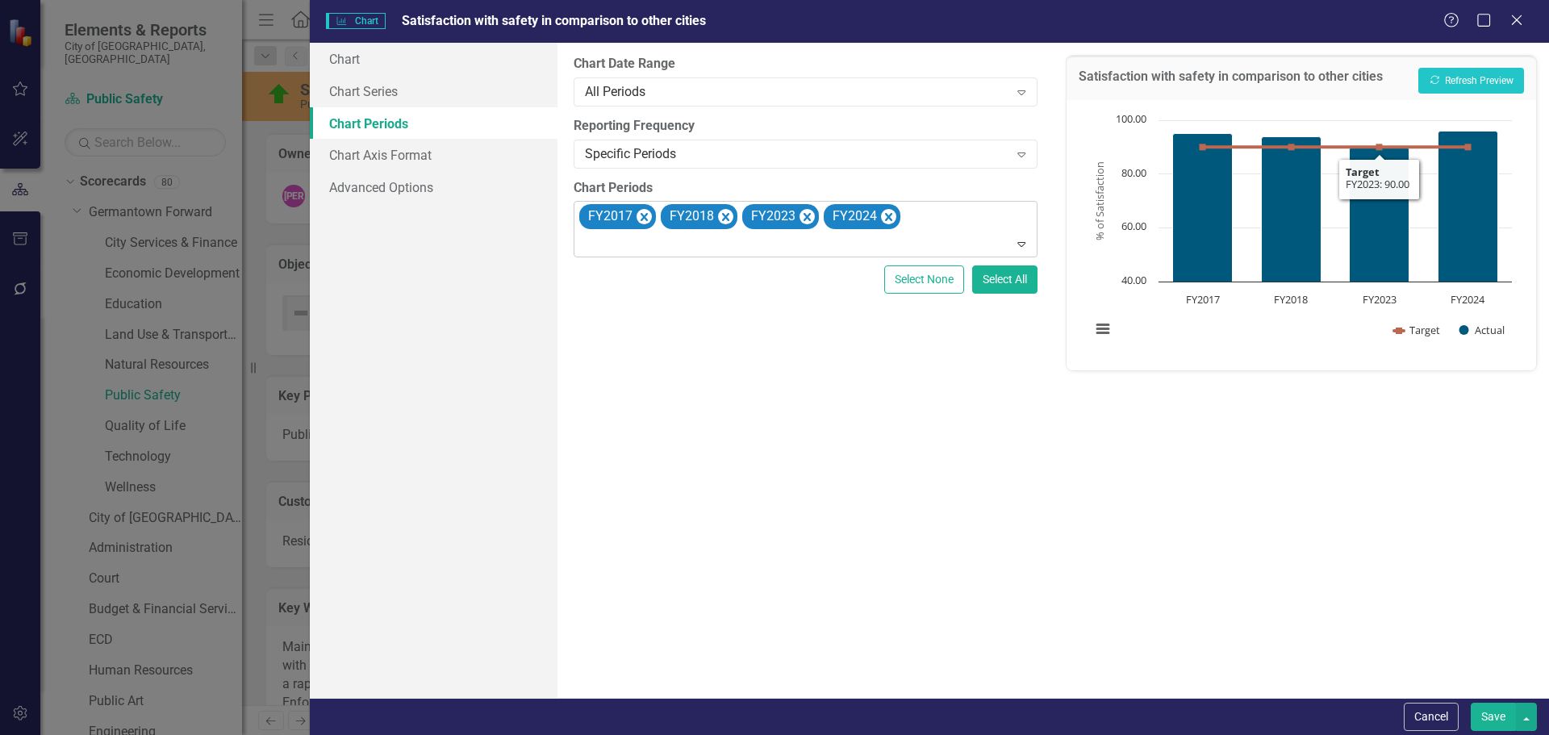
click at [1491, 725] on button "Save" at bounding box center [1493, 717] width 45 height 28
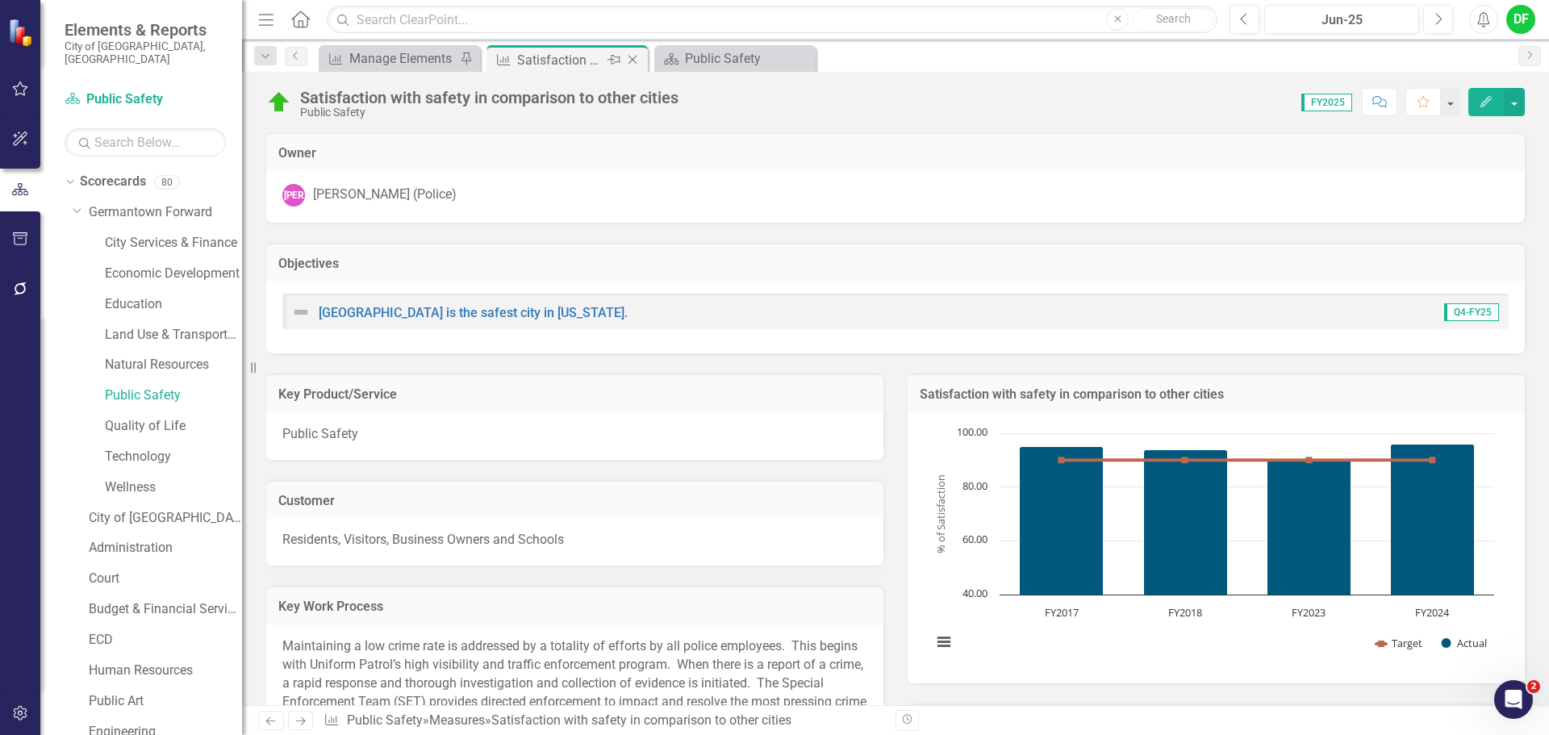
click at [632, 60] on icon "Close" at bounding box center [632, 59] width 16 height 13
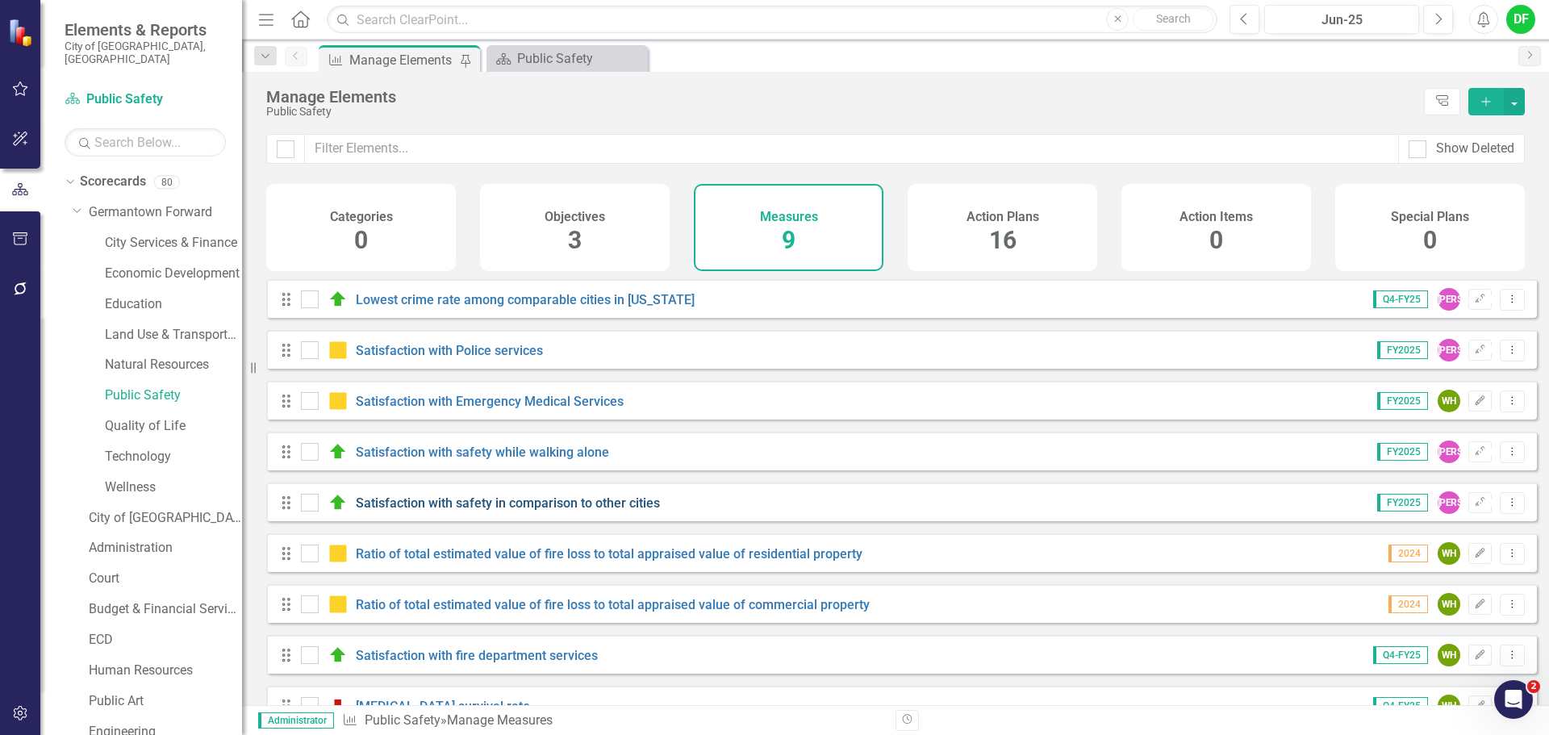
click at [448, 511] on link "Satisfaction with safety in comparison to other cities" at bounding box center [508, 502] width 304 height 15
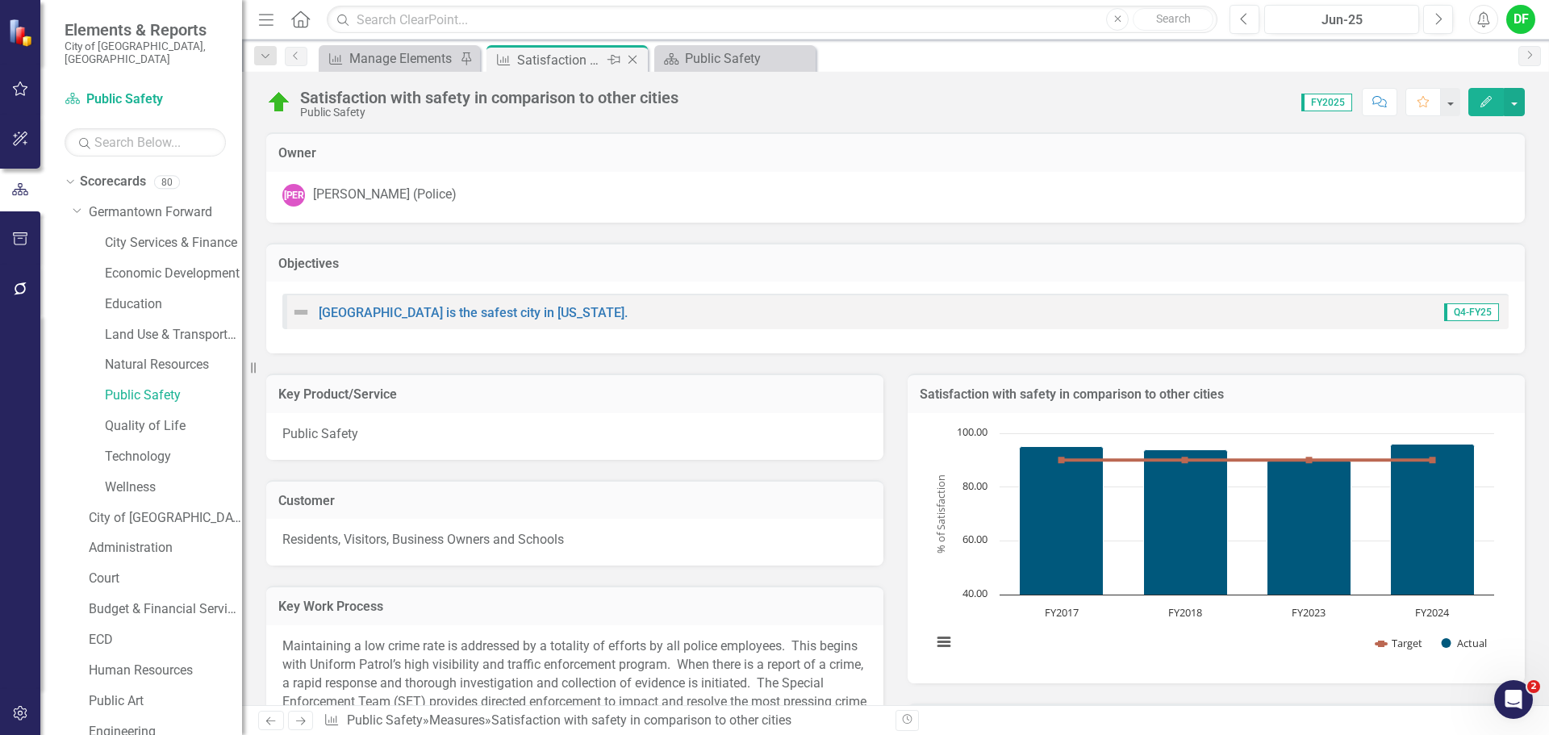
click at [630, 59] on icon "Close" at bounding box center [632, 59] width 16 height 13
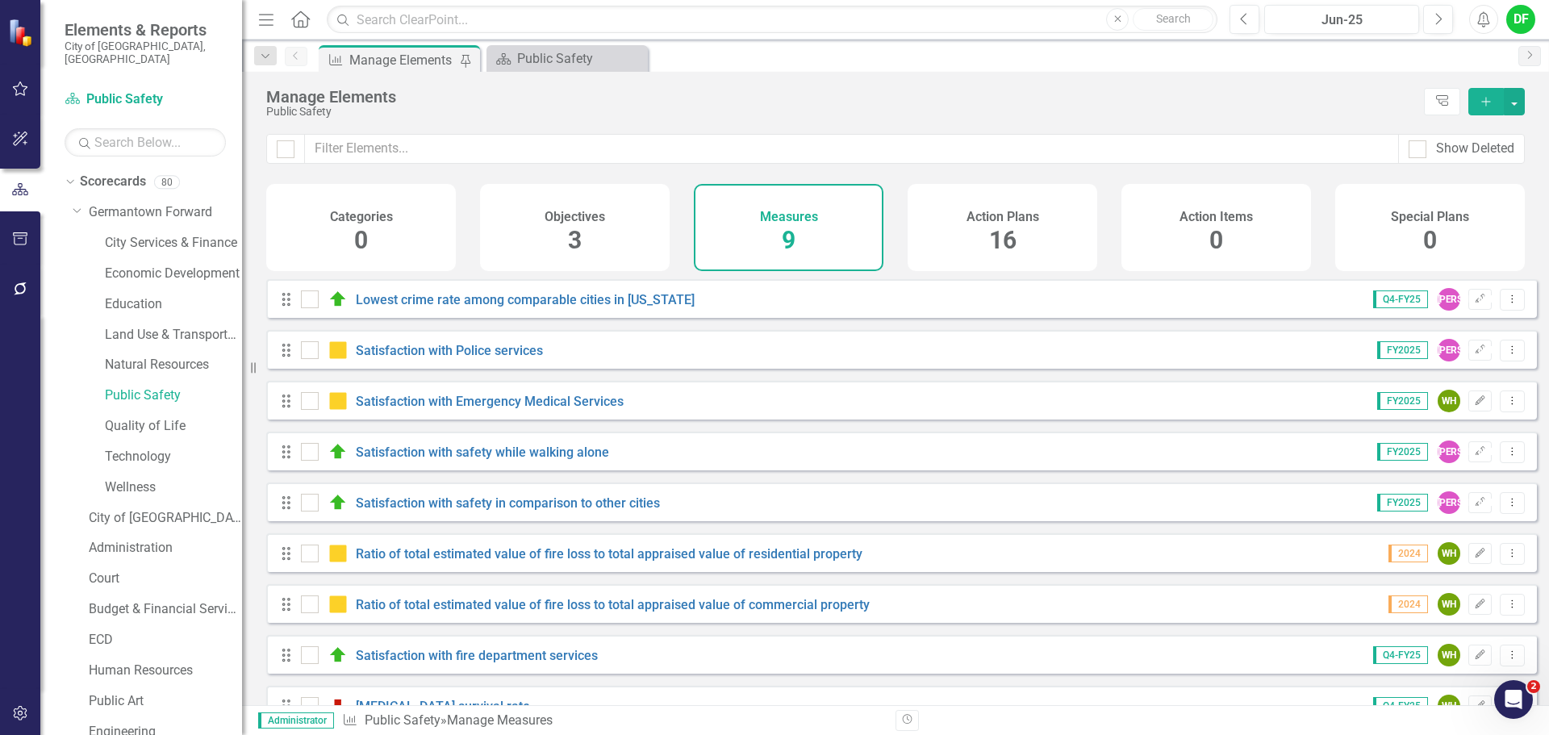
scroll to position [44, 0]
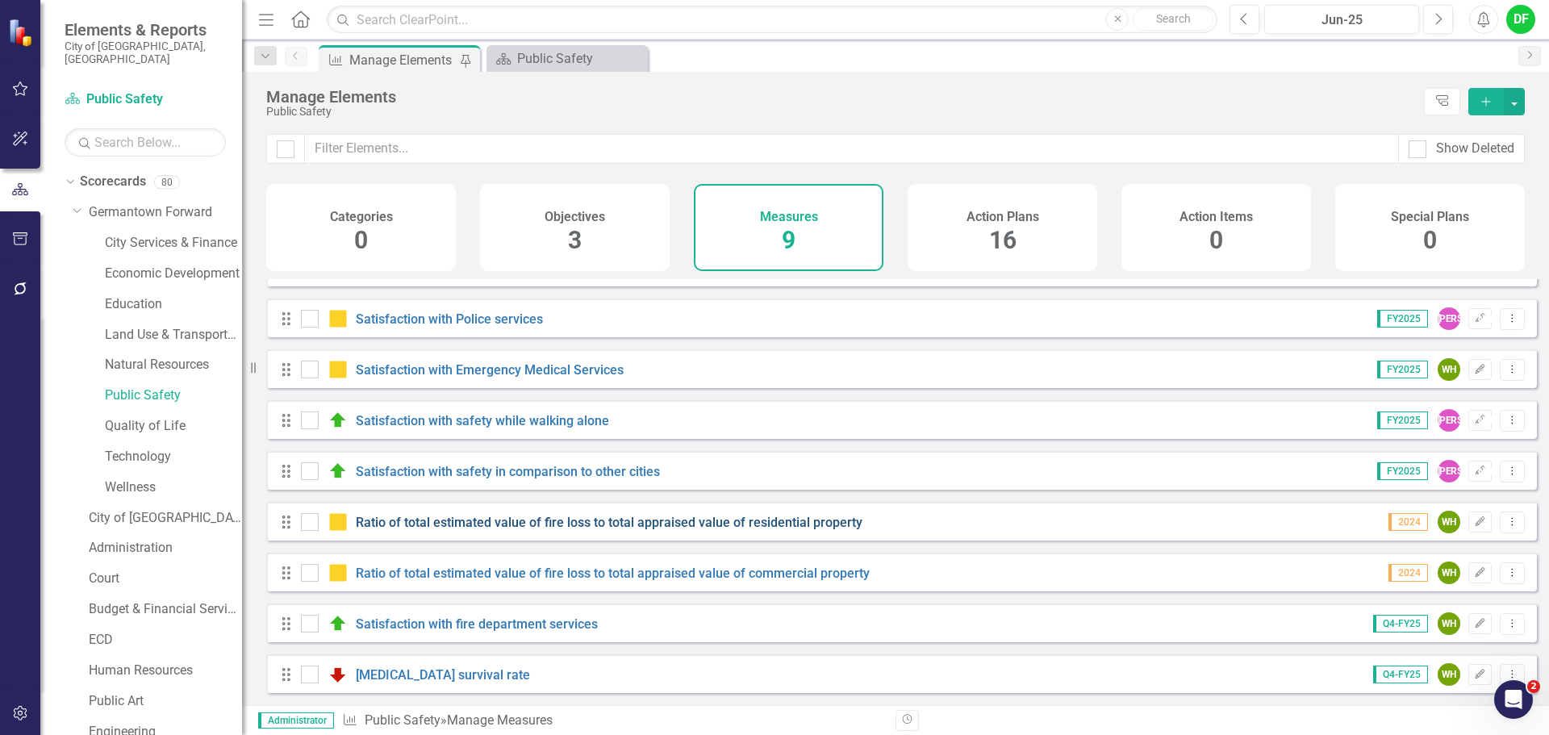
click at [436, 526] on link "Ratio of total estimated value of fire loss to total appraised value of residen…" at bounding box center [609, 522] width 507 height 15
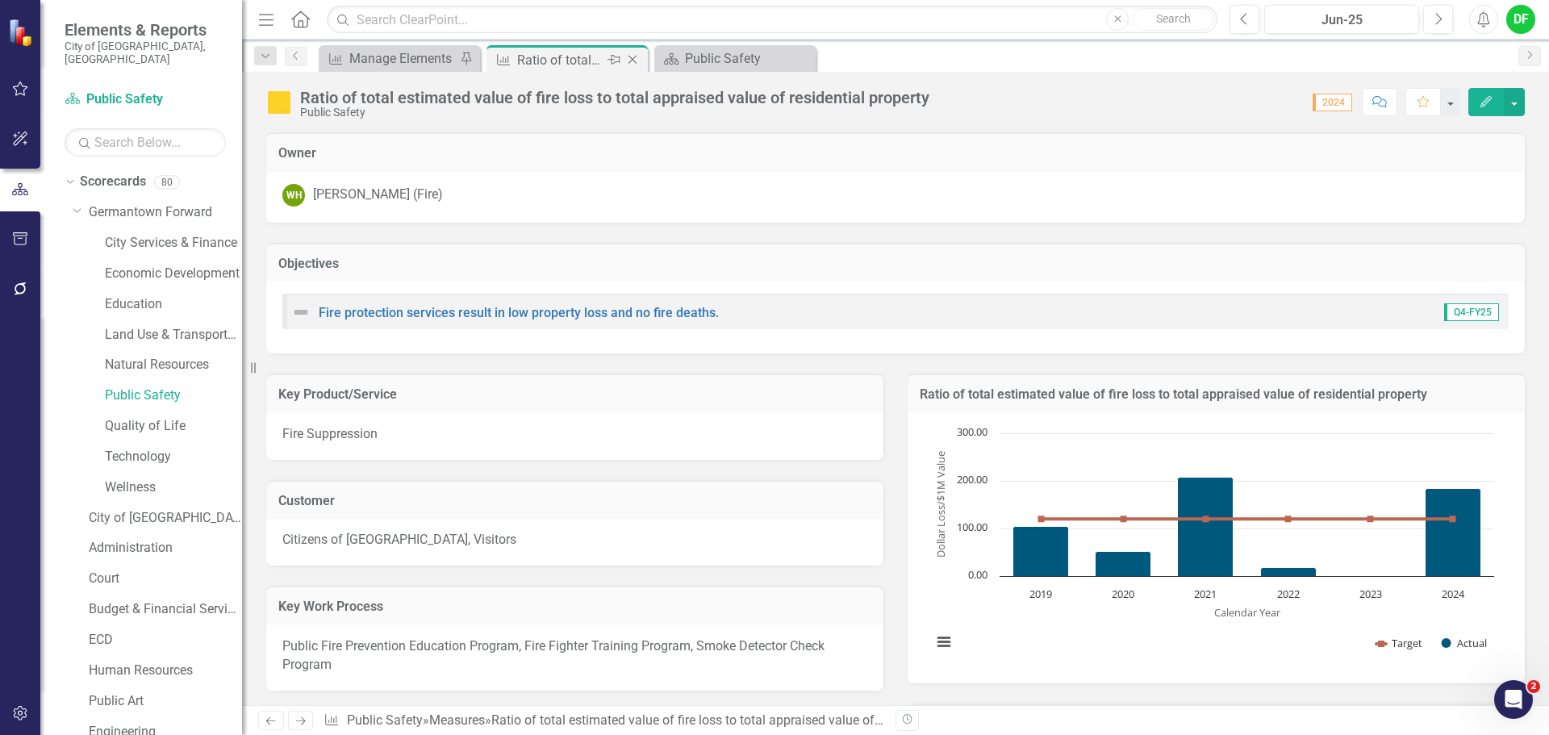
click at [632, 58] on icon "Close" at bounding box center [632, 59] width 16 height 13
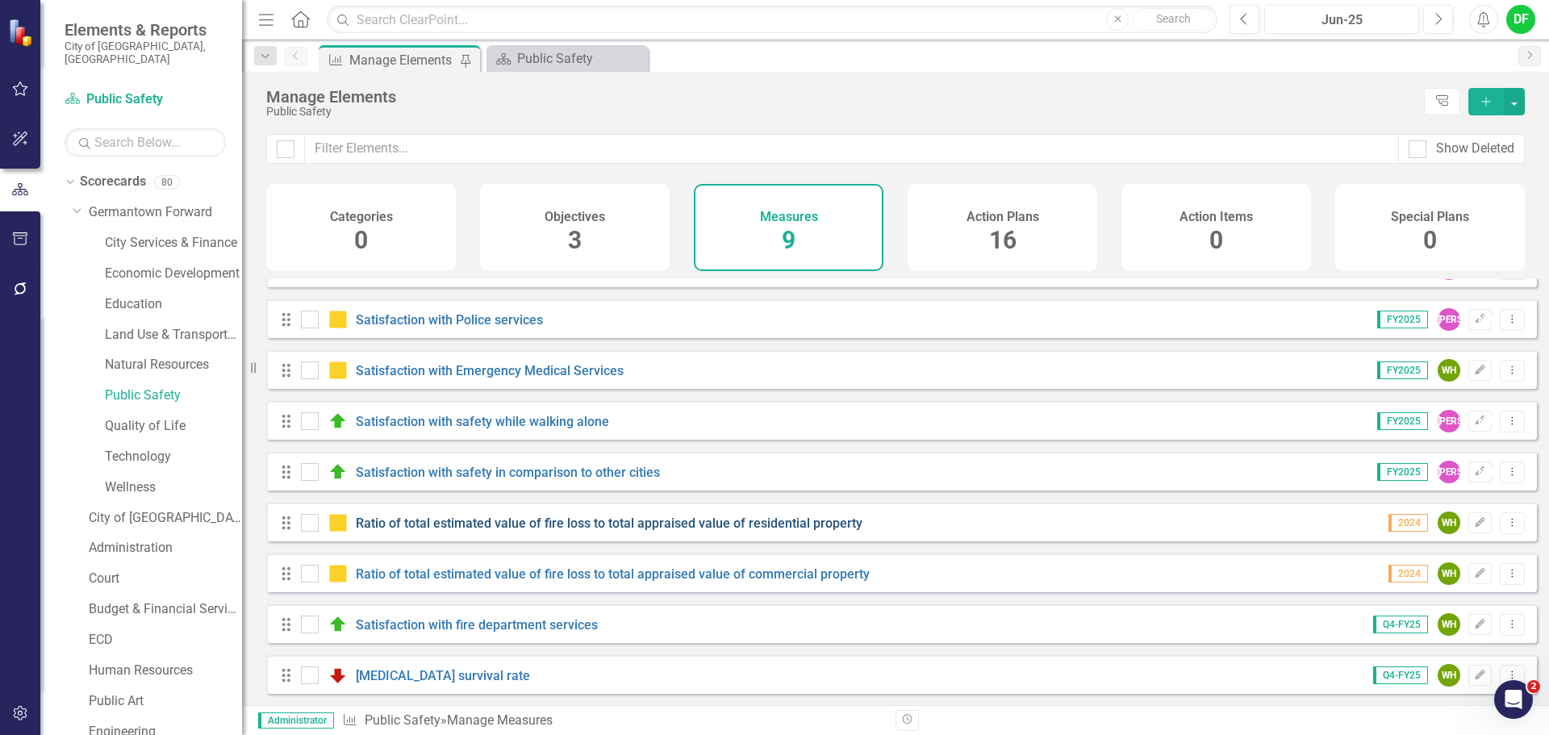
scroll to position [44, 0]
click at [434, 571] on link "Ratio of total estimated value of fire loss to total appraised value of commerc…" at bounding box center [613, 572] width 514 height 15
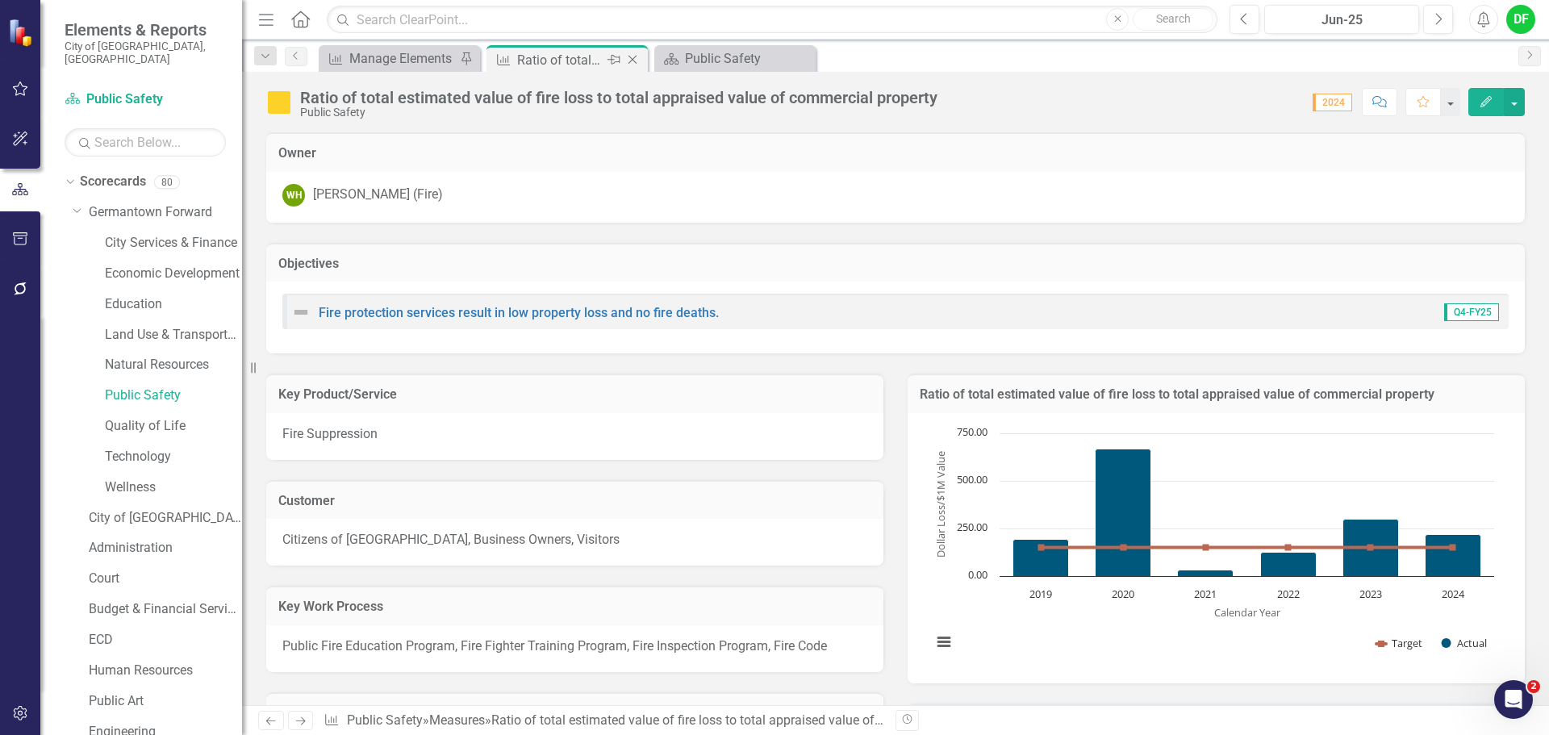
click at [629, 56] on icon "Close" at bounding box center [632, 59] width 16 height 13
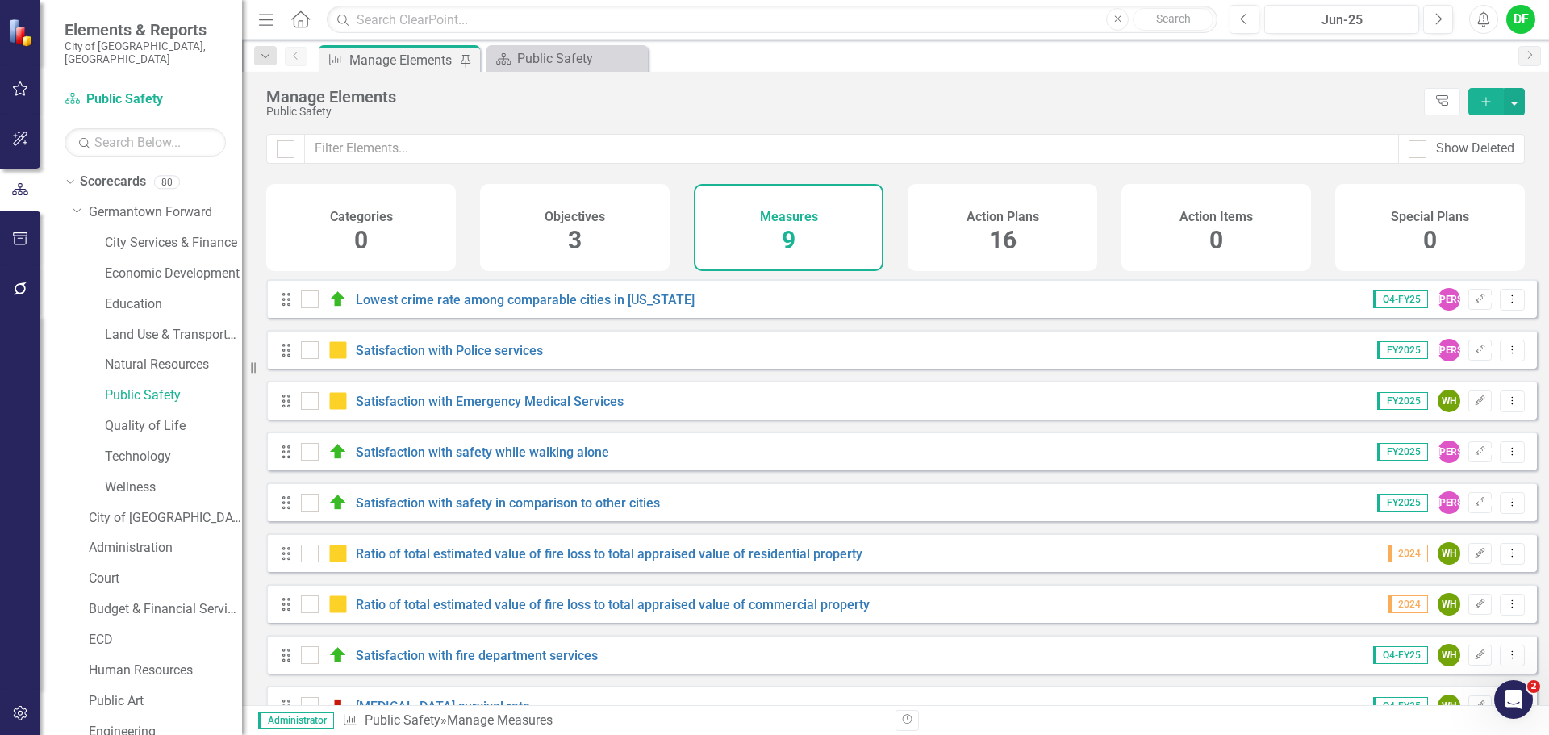
scroll to position [44, 0]
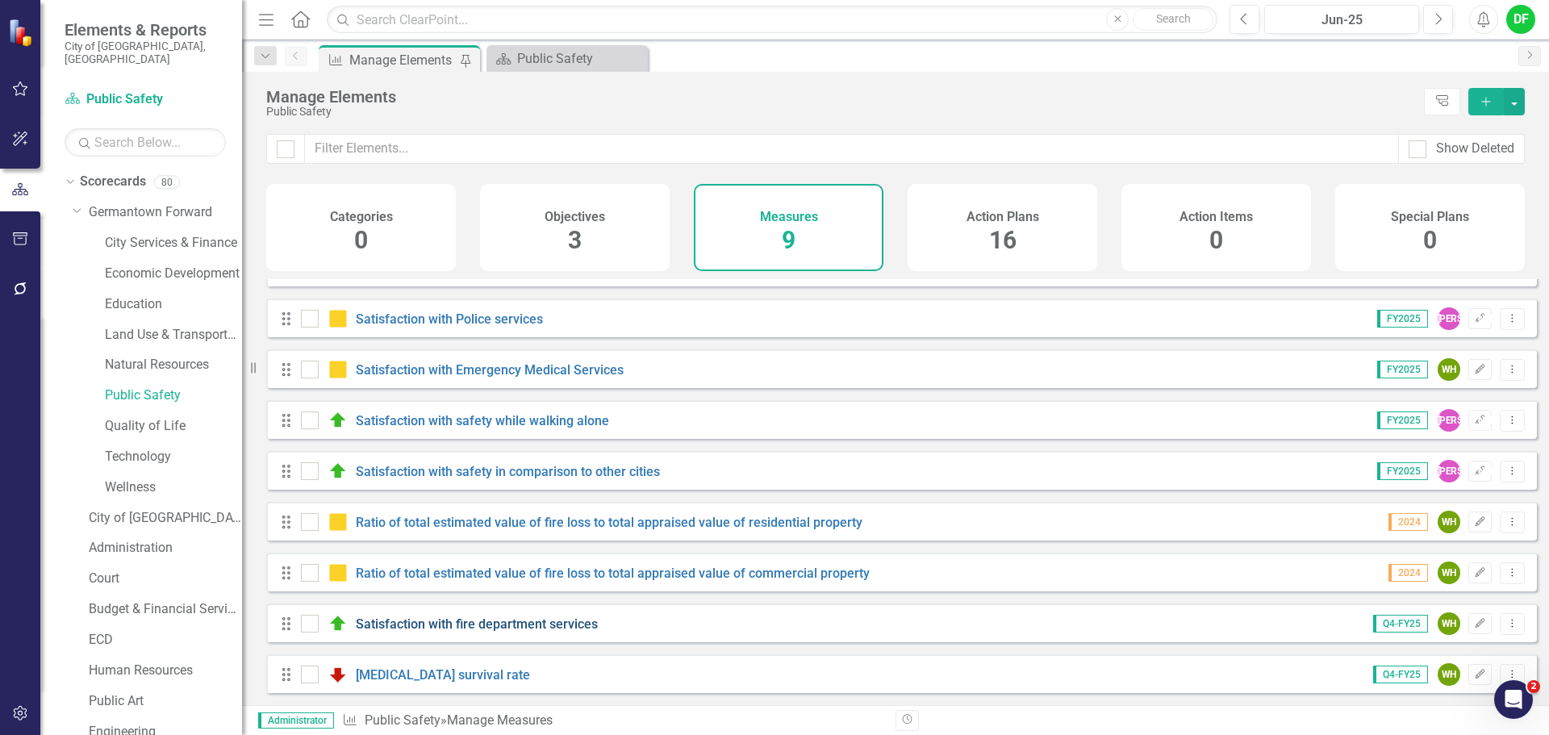
click at [444, 628] on link "Satisfaction with fire department services" at bounding box center [477, 623] width 242 height 15
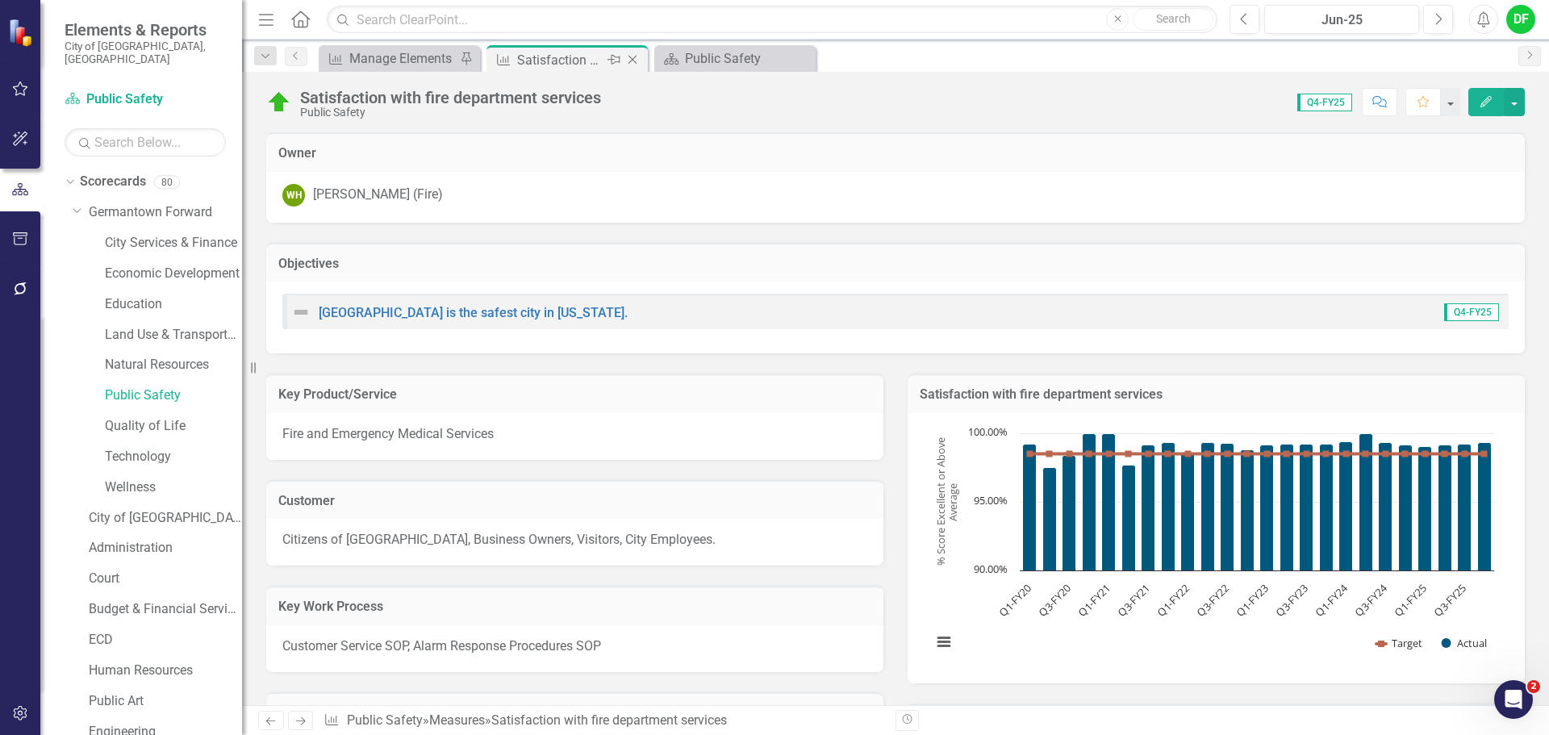
click at [636, 62] on icon "Close" at bounding box center [632, 59] width 16 height 13
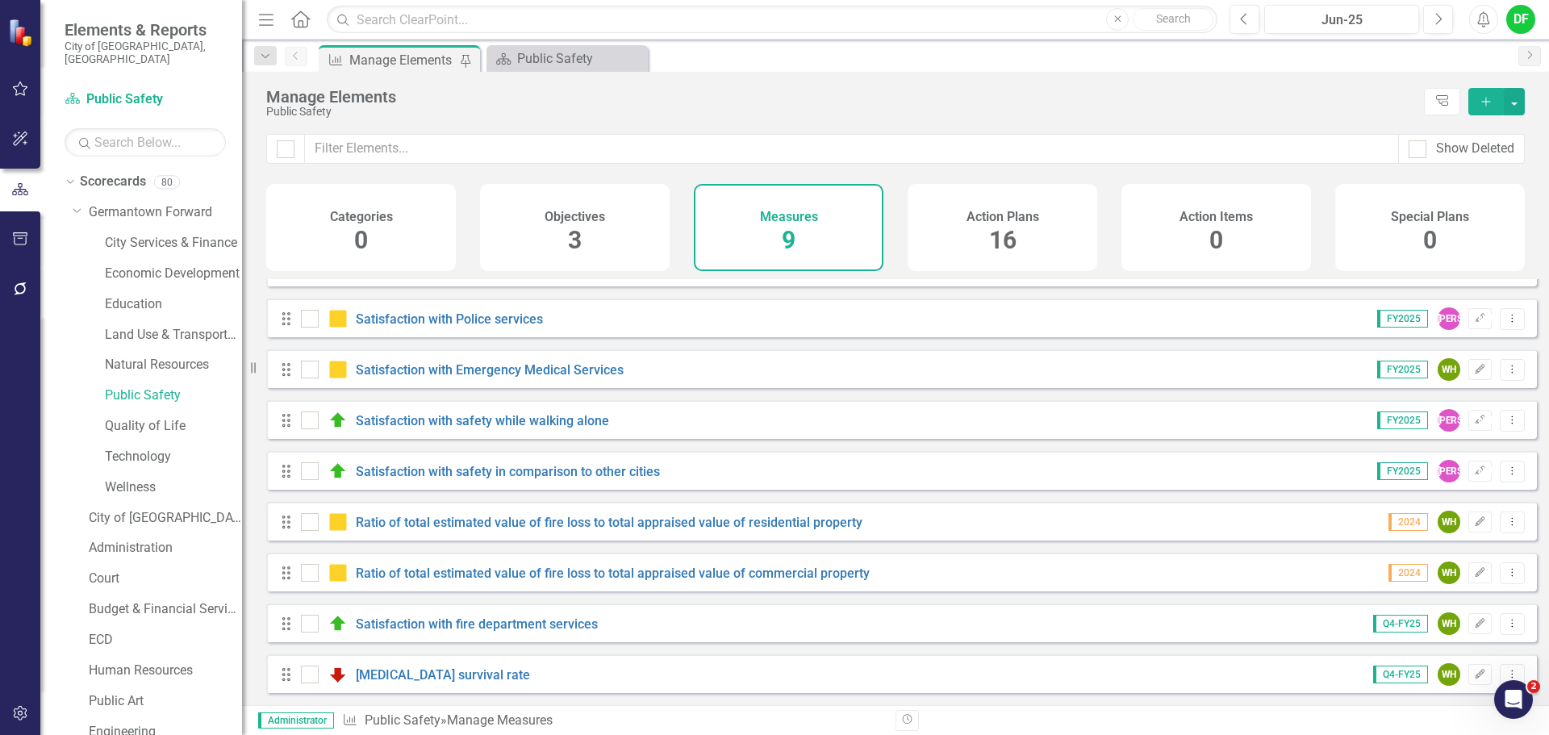
scroll to position [44, 0]
click at [420, 674] on link "[MEDICAL_DATA] survival rate" at bounding box center [443, 674] width 174 height 15
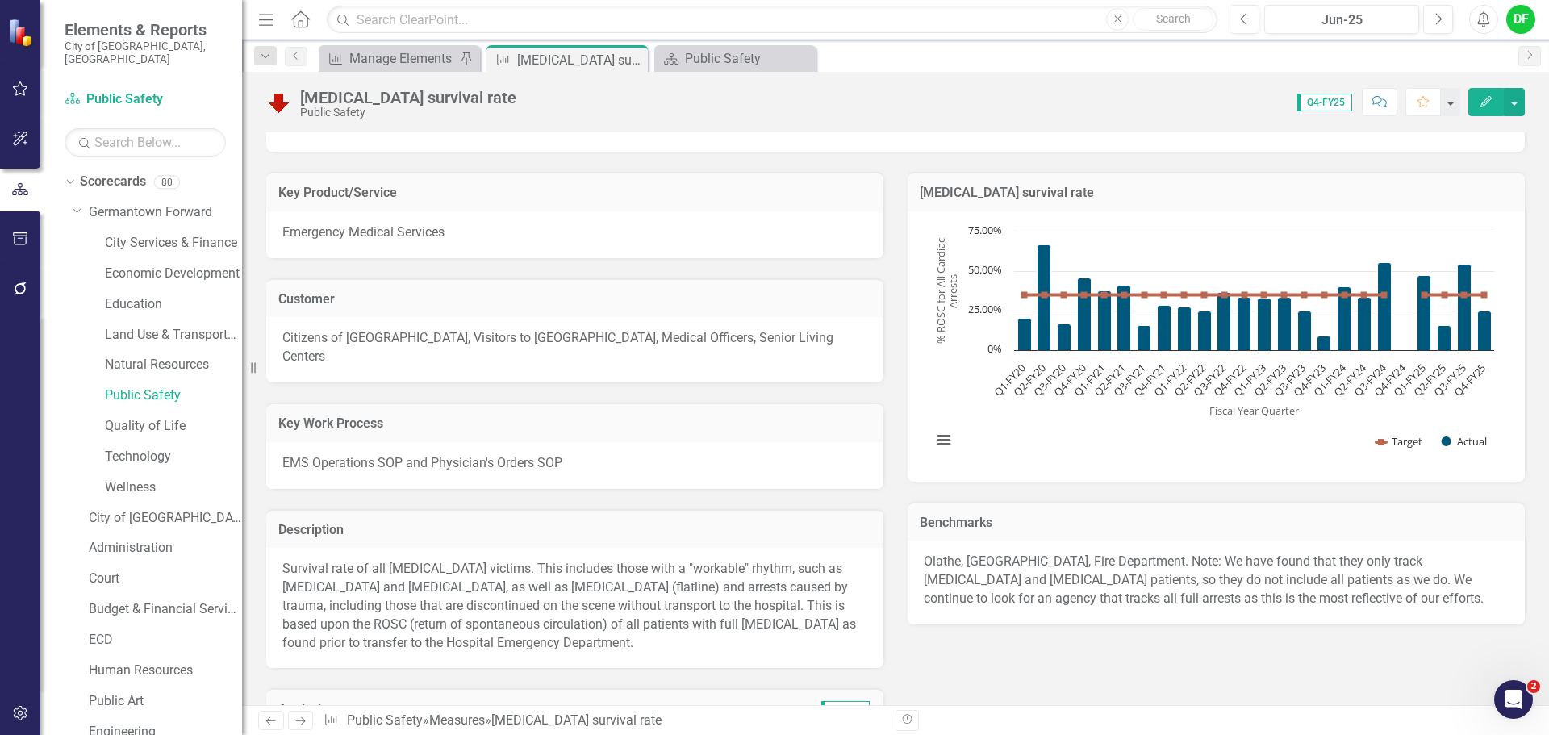
scroll to position [81, 0]
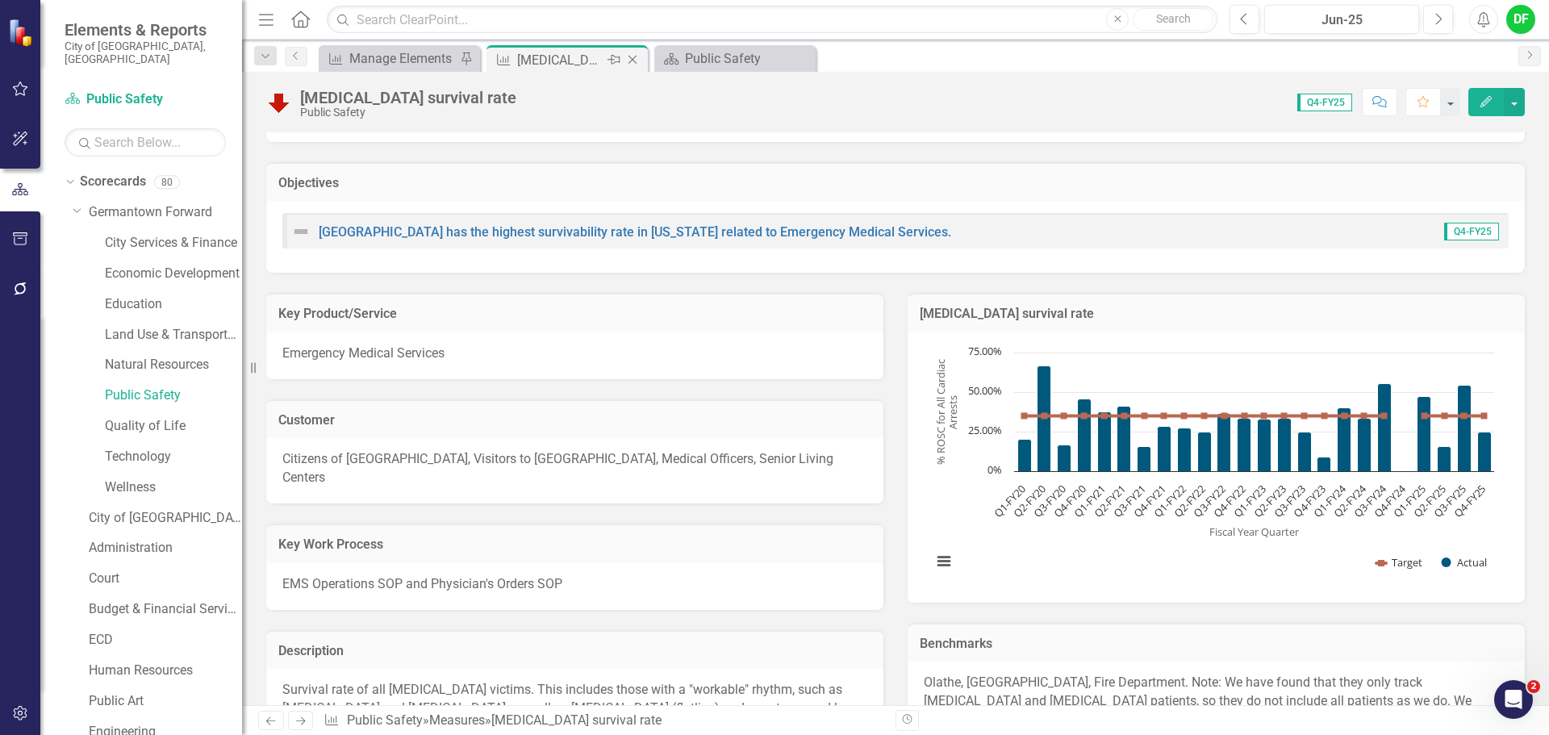
click at [628, 56] on icon "Close" at bounding box center [632, 59] width 16 height 13
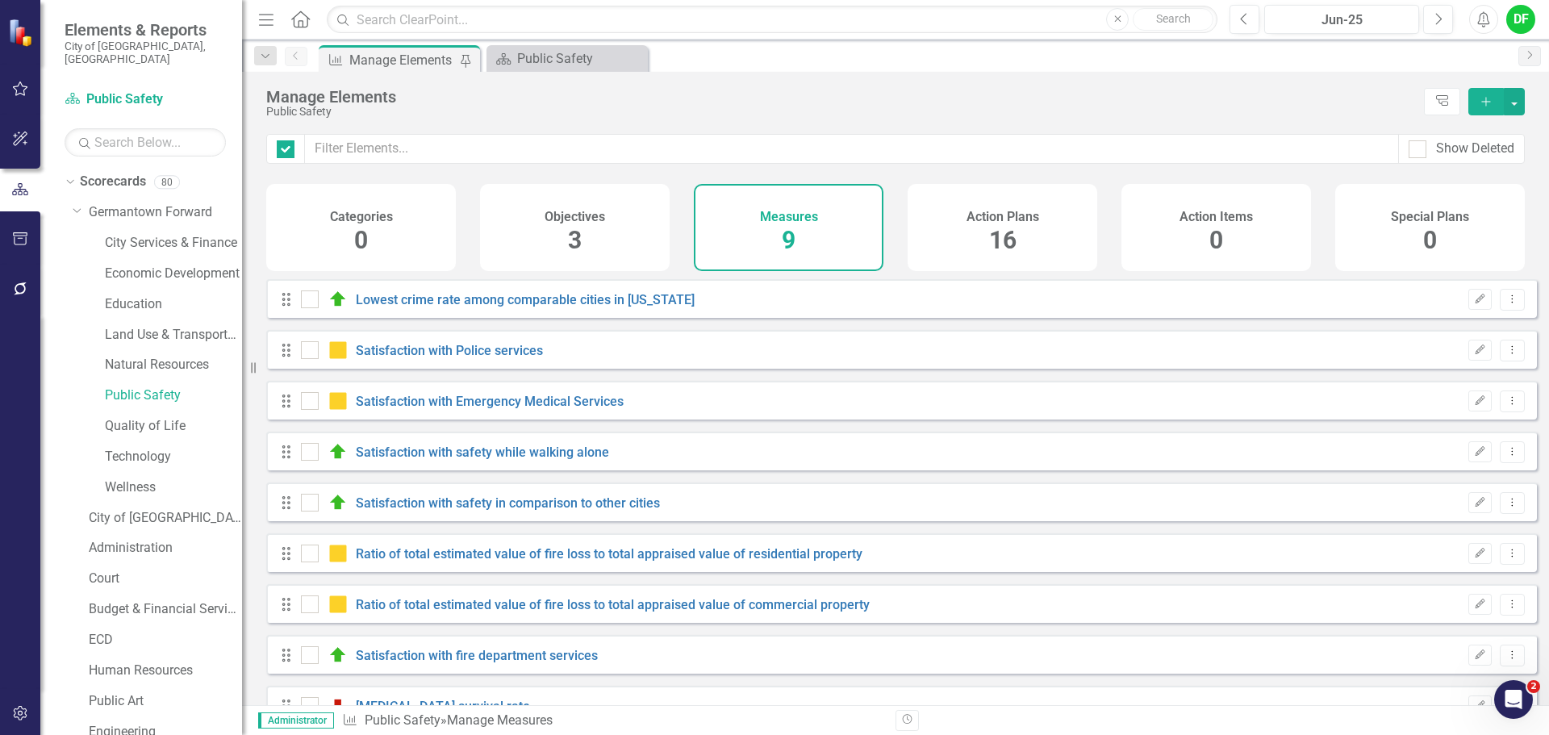
checkbox input "false"
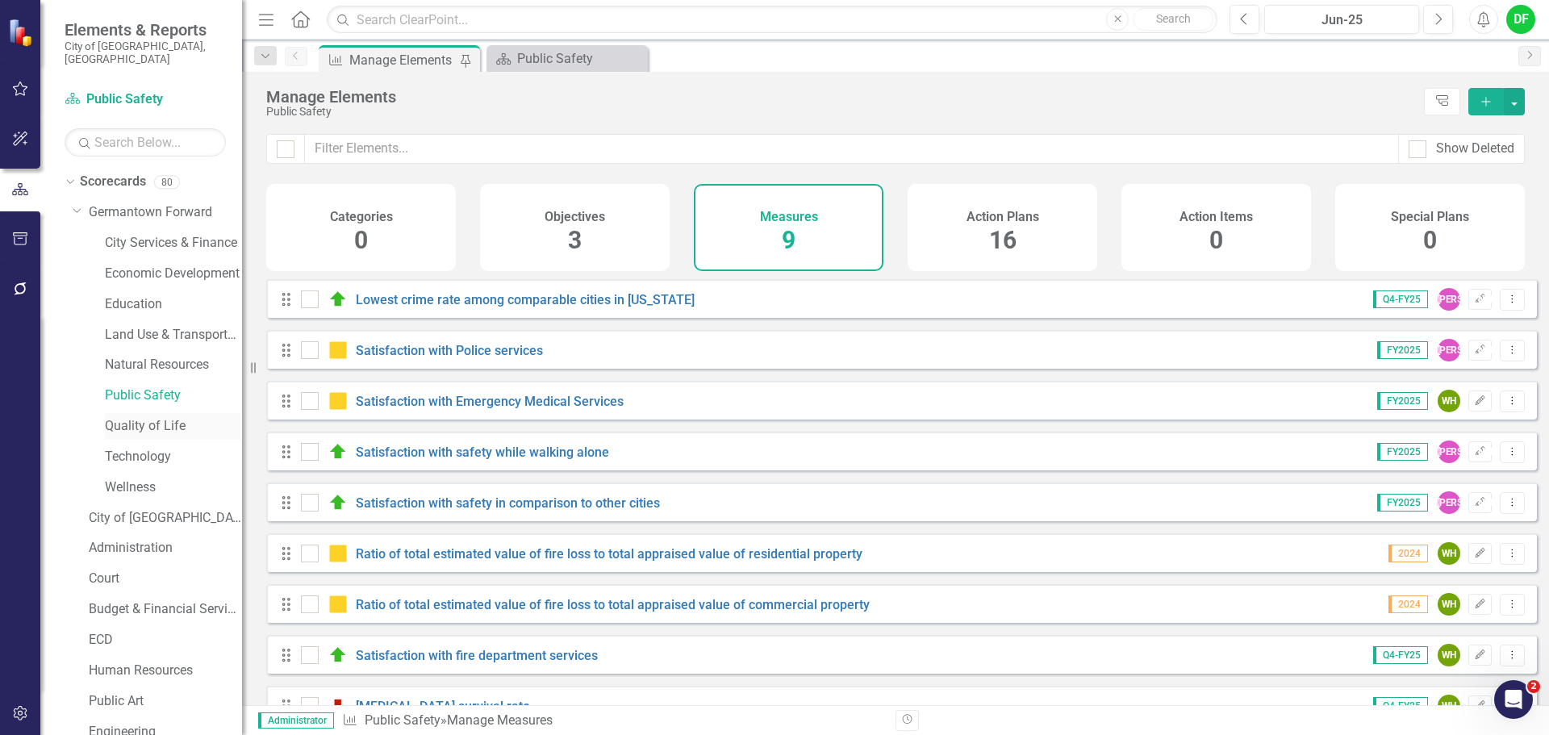
click at [148, 417] on link "Quality of Life" at bounding box center [173, 426] width 137 height 19
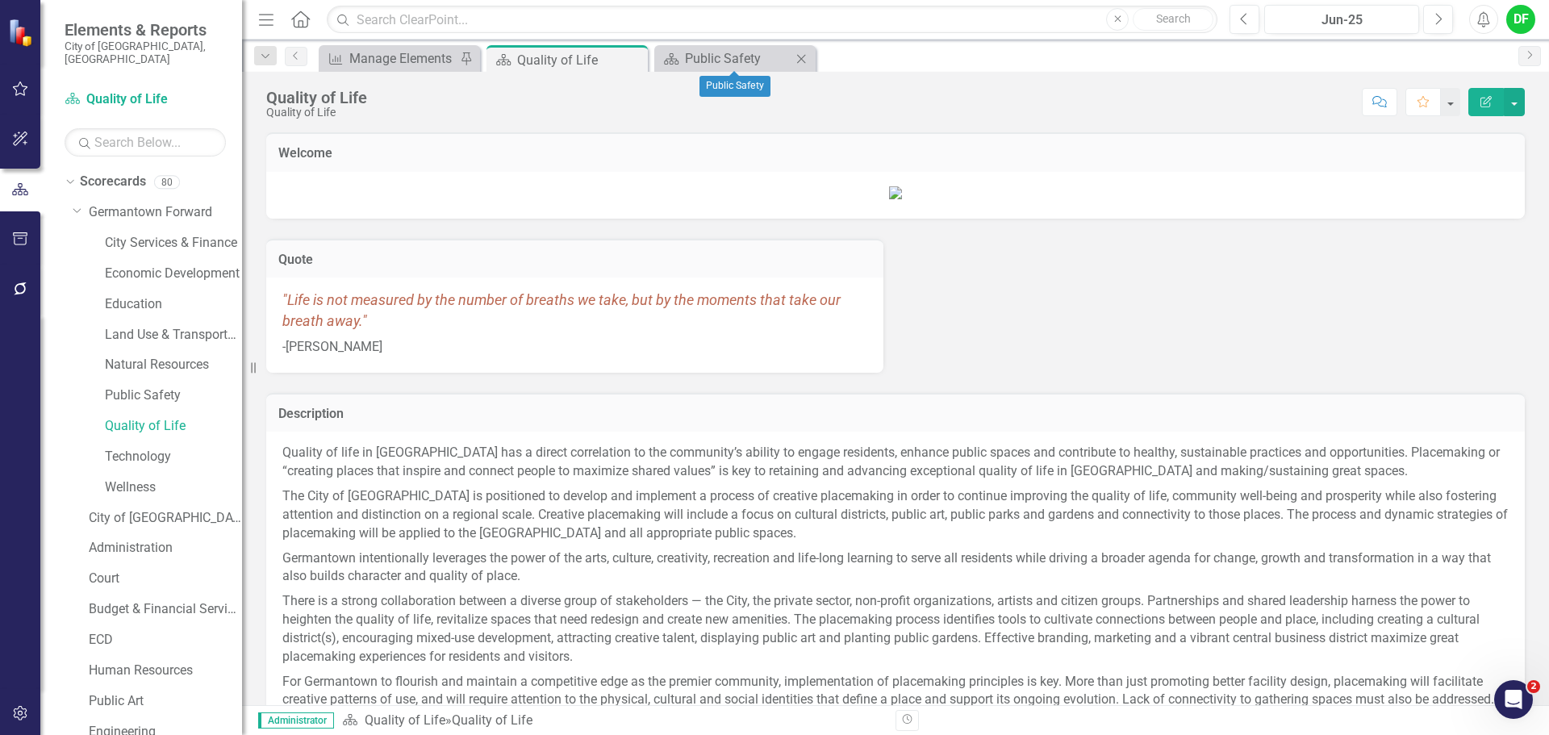
click at [796, 59] on icon "Close" at bounding box center [801, 58] width 16 height 13
click at [432, 60] on div "Manage Elements" at bounding box center [402, 58] width 106 height 20
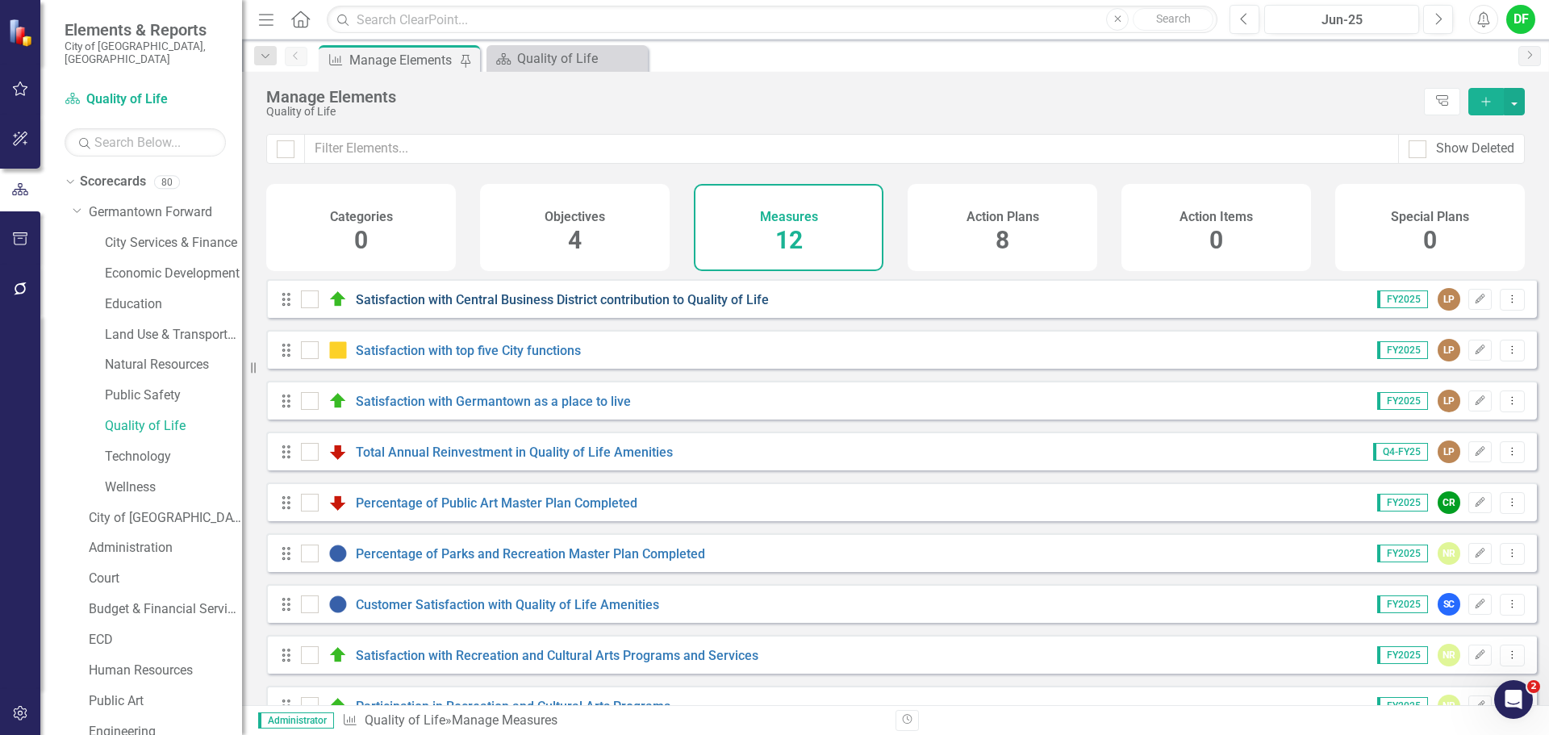
click at [482, 307] on link "Satisfaction with Central Business District contribution to Quality of Life" at bounding box center [562, 299] width 413 height 15
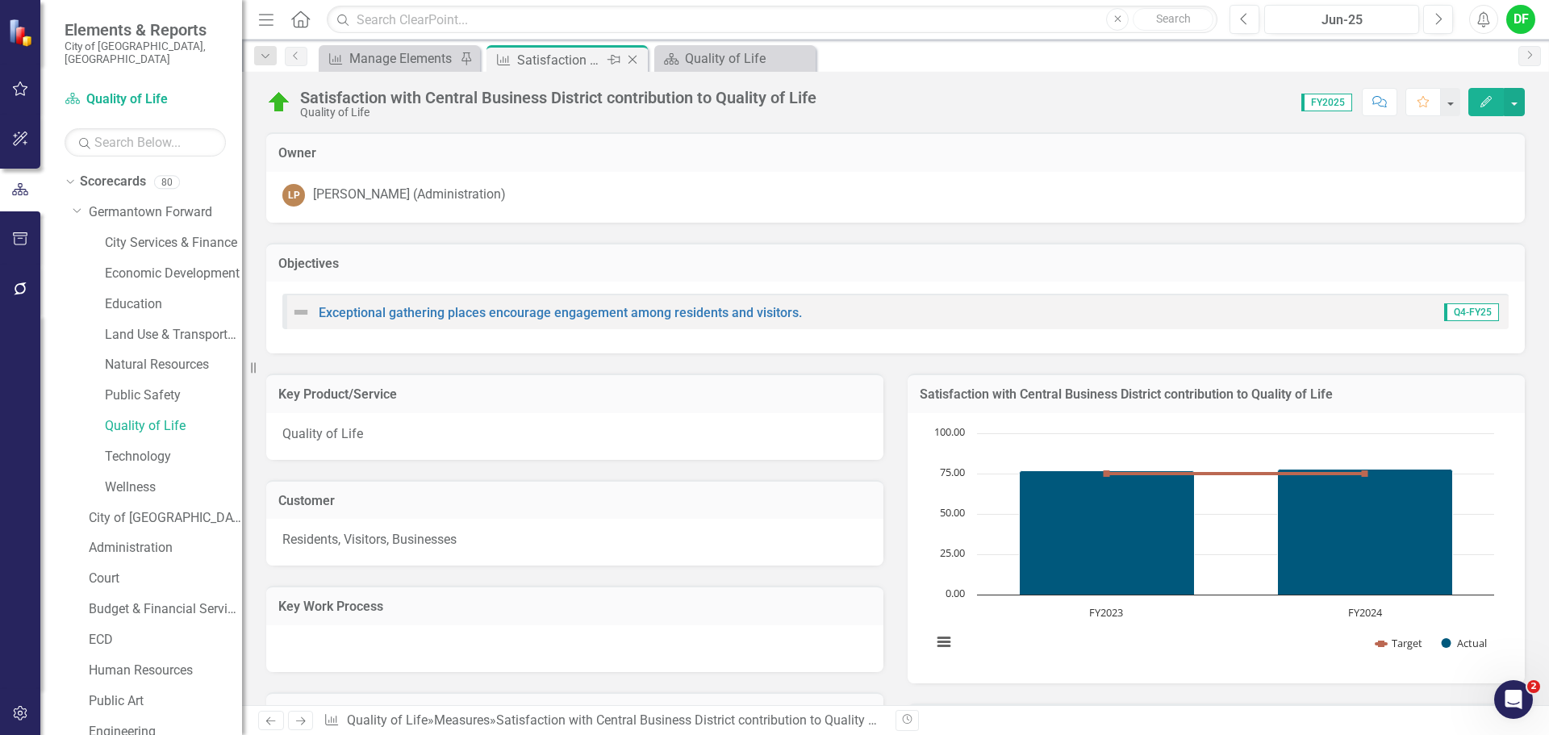
click at [632, 58] on icon "Close" at bounding box center [632, 59] width 16 height 13
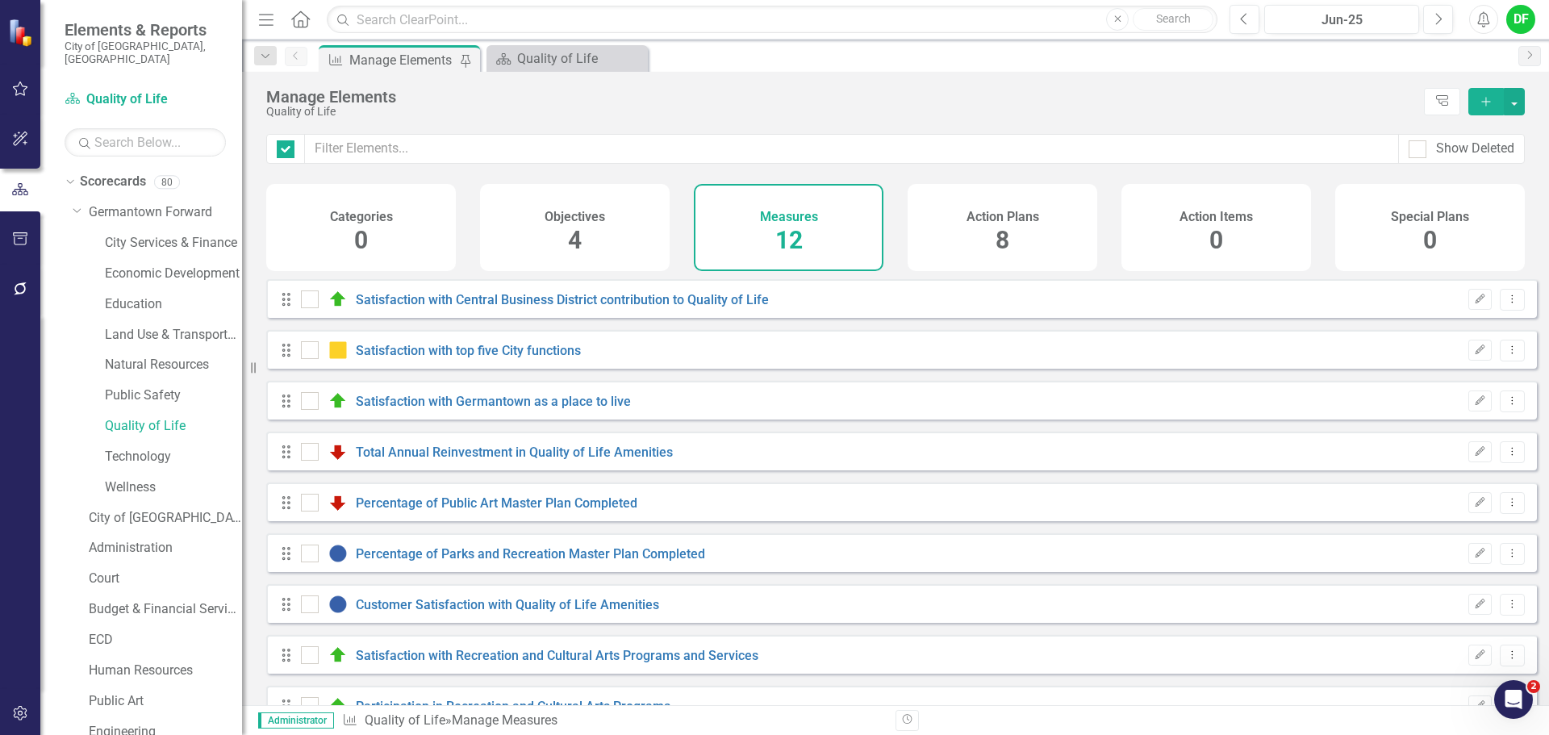
checkbox input "false"
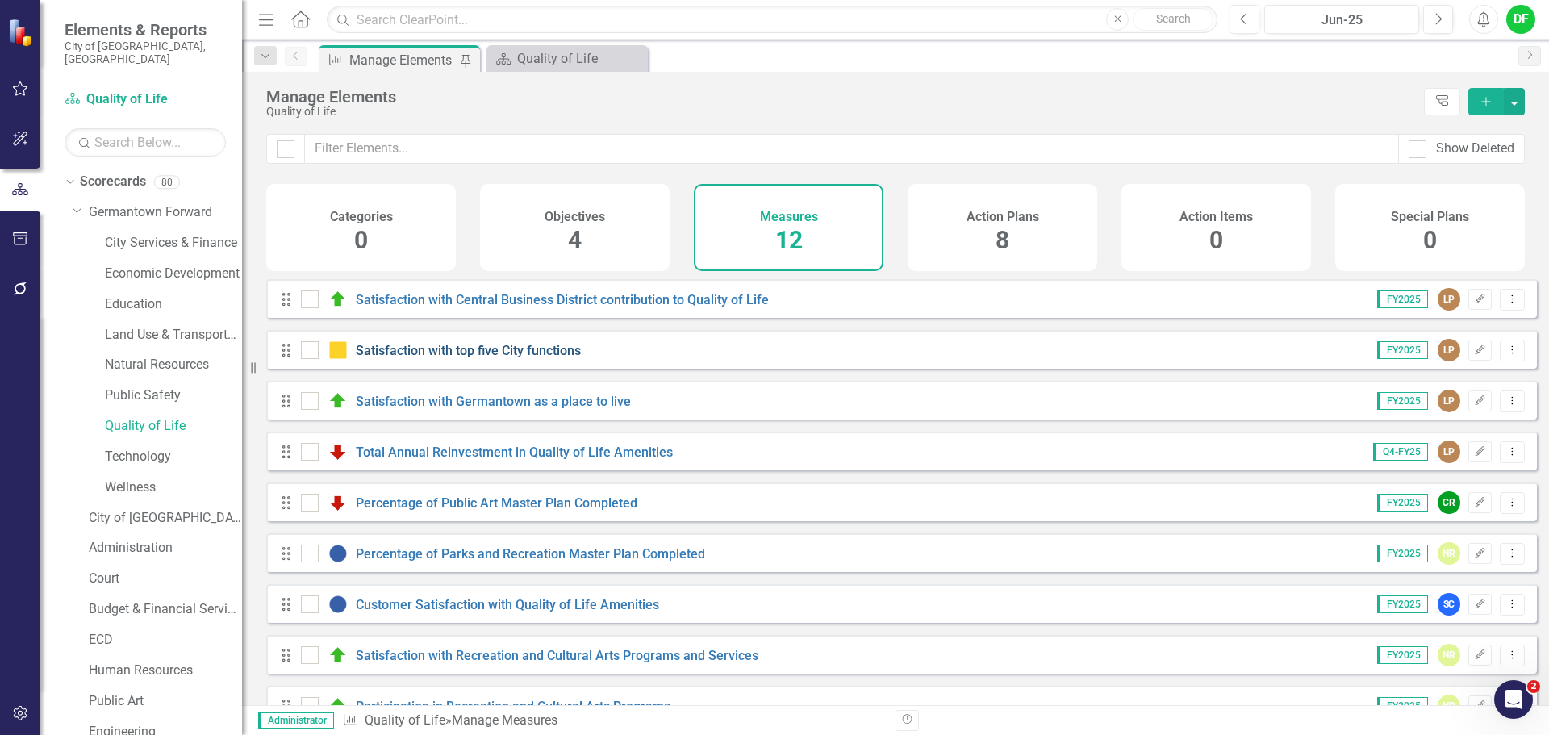
click at [443, 358] on link "Satisfaction with top five City functions" at bounding box center [468, 350] width 225 height 15
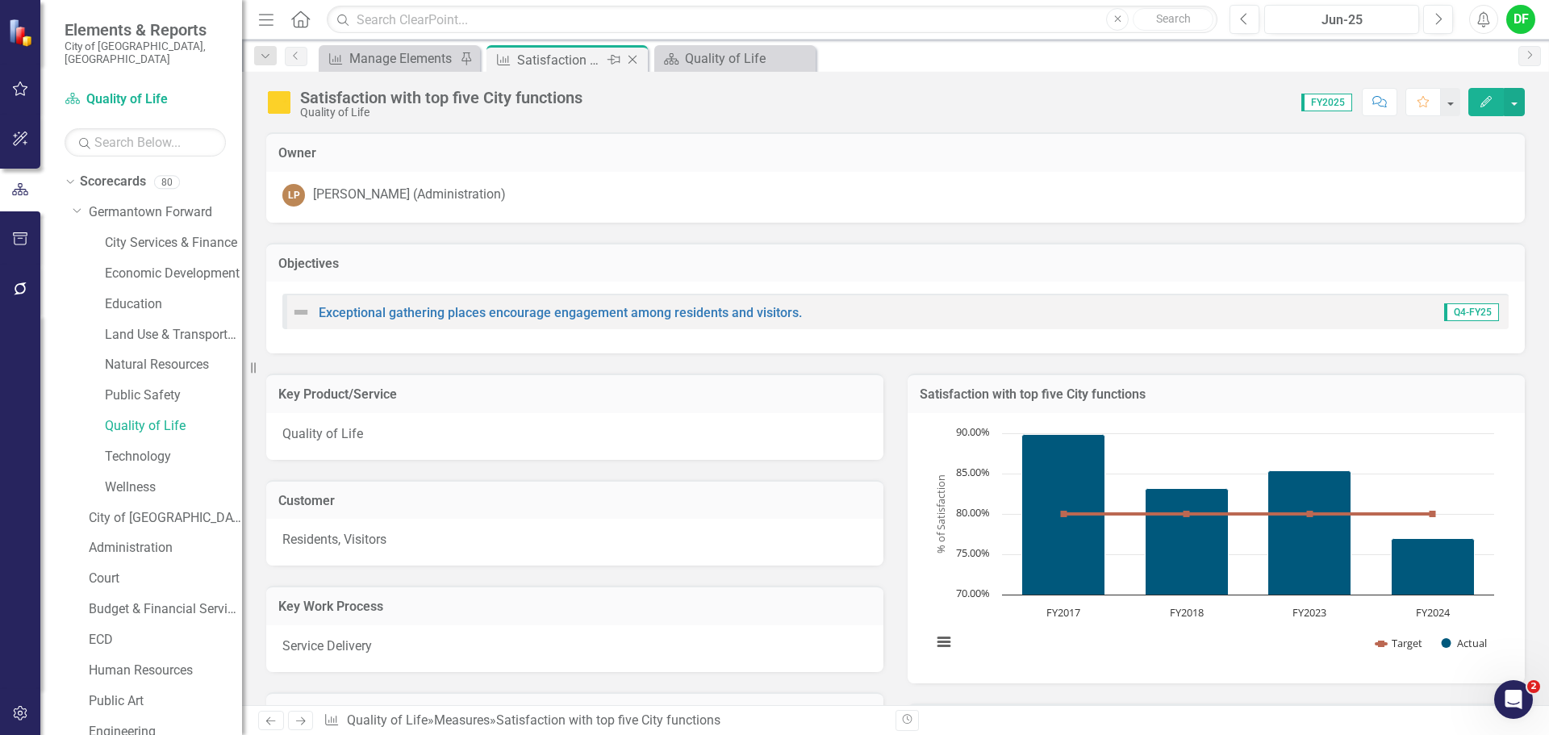
click at [632, 60] on icon "Close" at bounding box center [632, 59] width 16 height 13
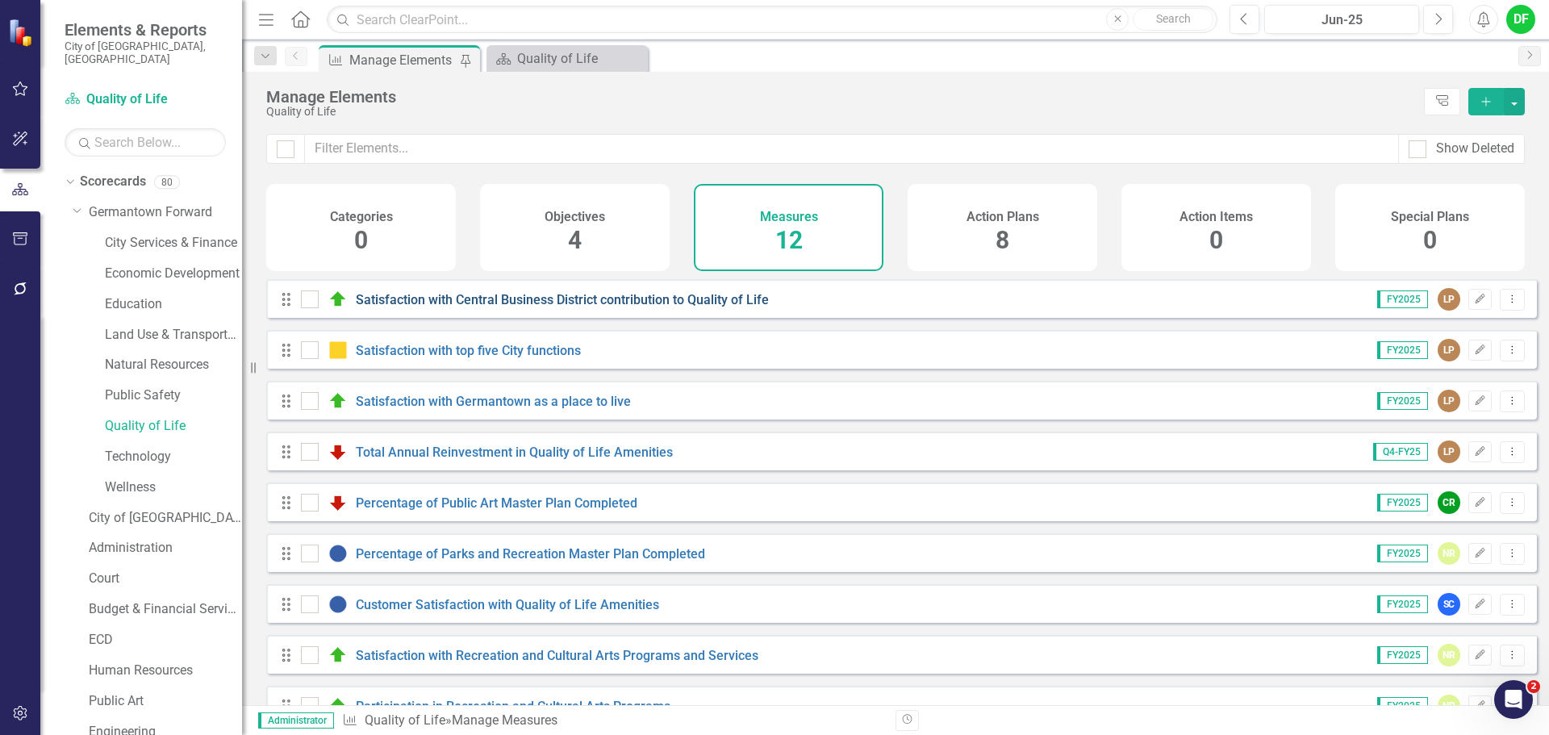
click at [458, 307] on link "Satisfaction with Central Business District contribution to Quality of Life" at bounding box center [562, 299] width 413 height 15
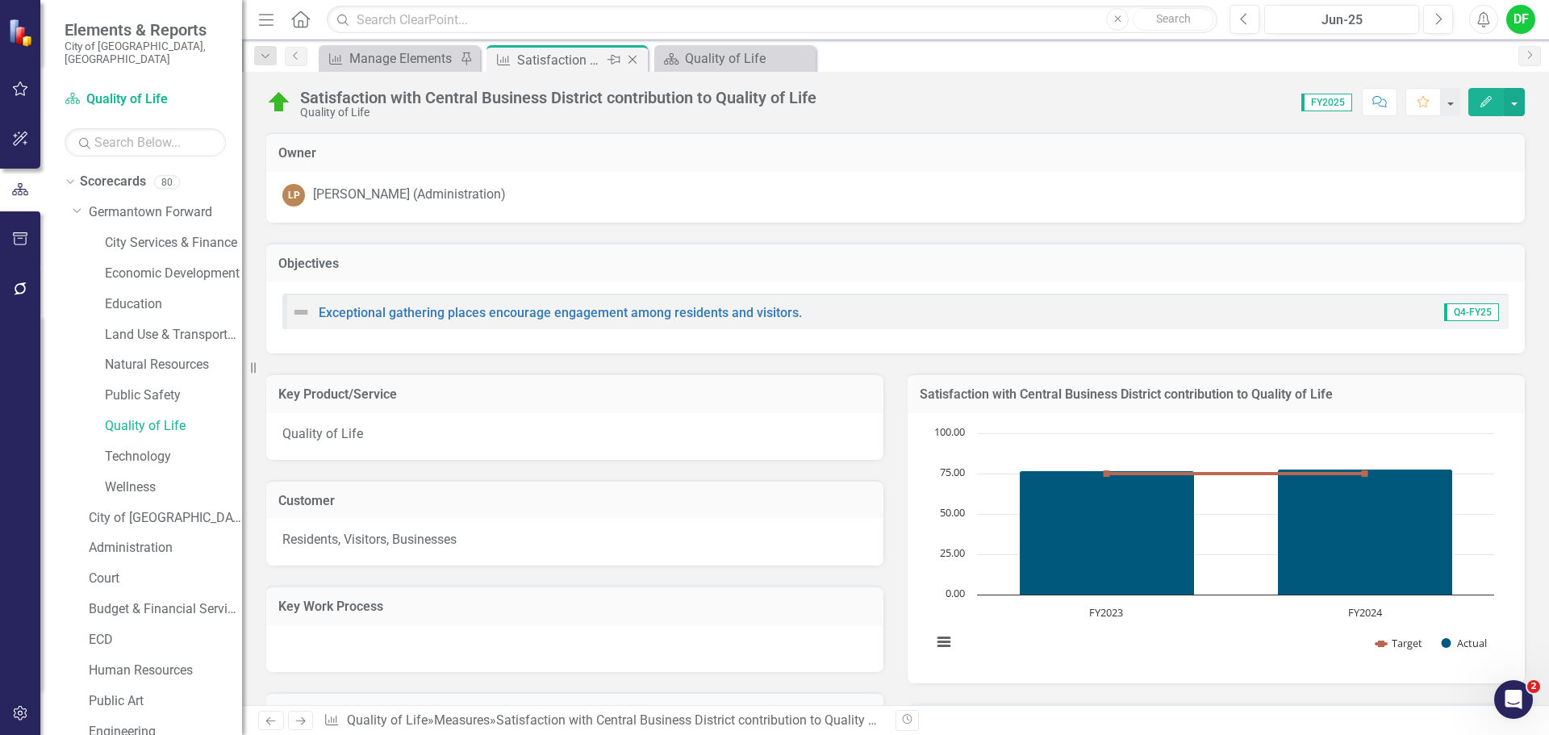
click at [632, 64] on icon "Close" at bounding box center [632, 59] width 16 height 13
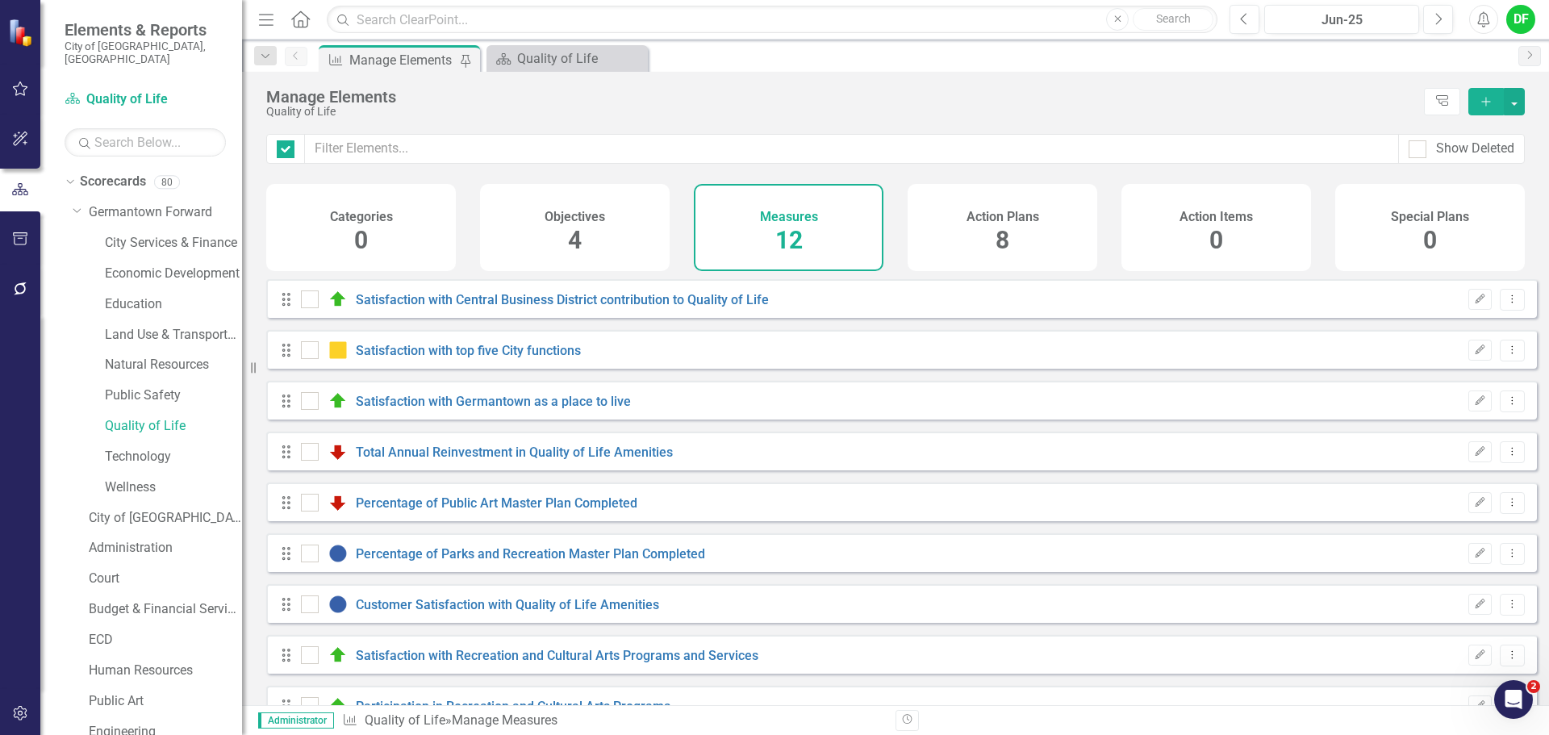
checkbox input "false"
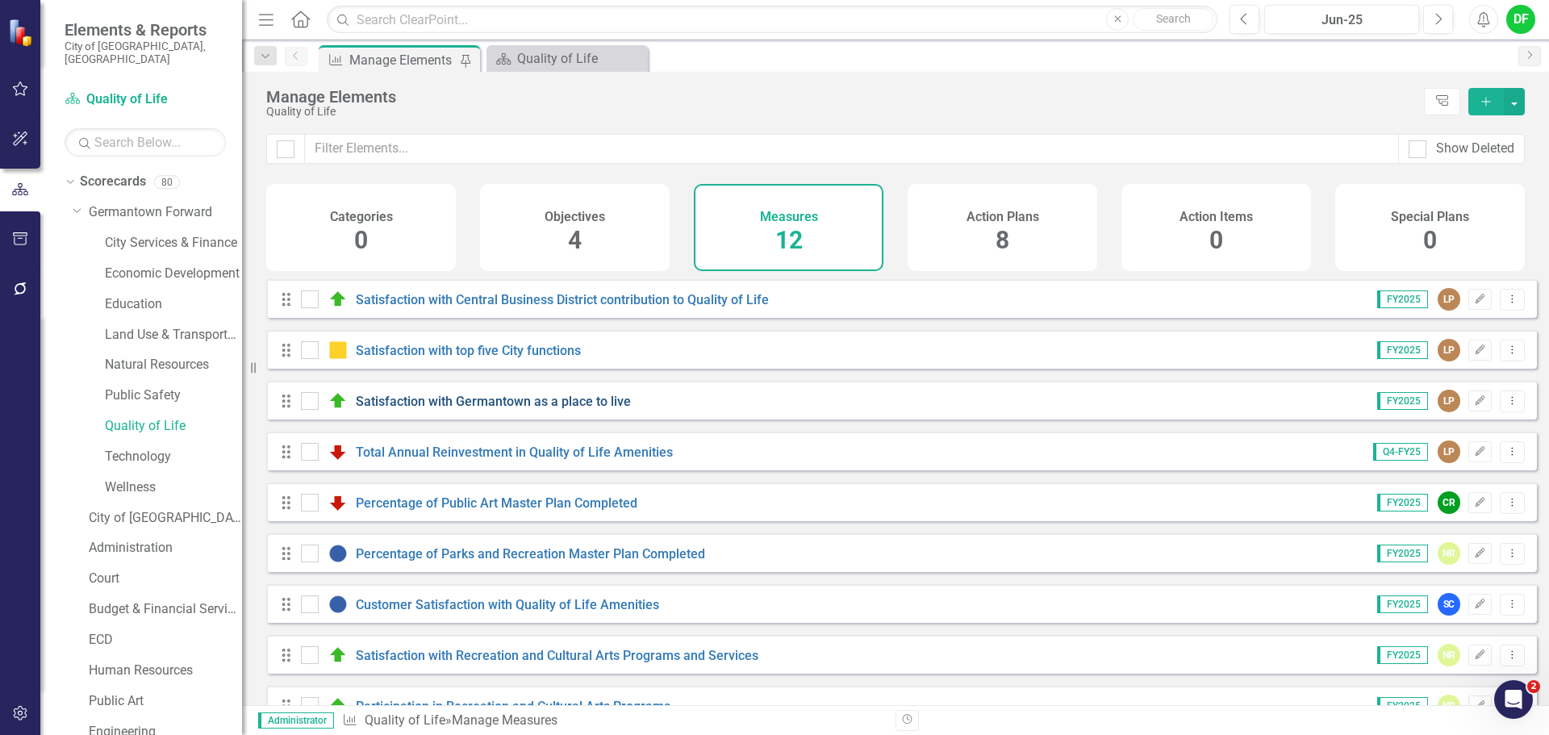
click at [436, 409] on link "Satisfaction with Germantown as a place to live" at bounding box center [493, 401] width 275 height 15
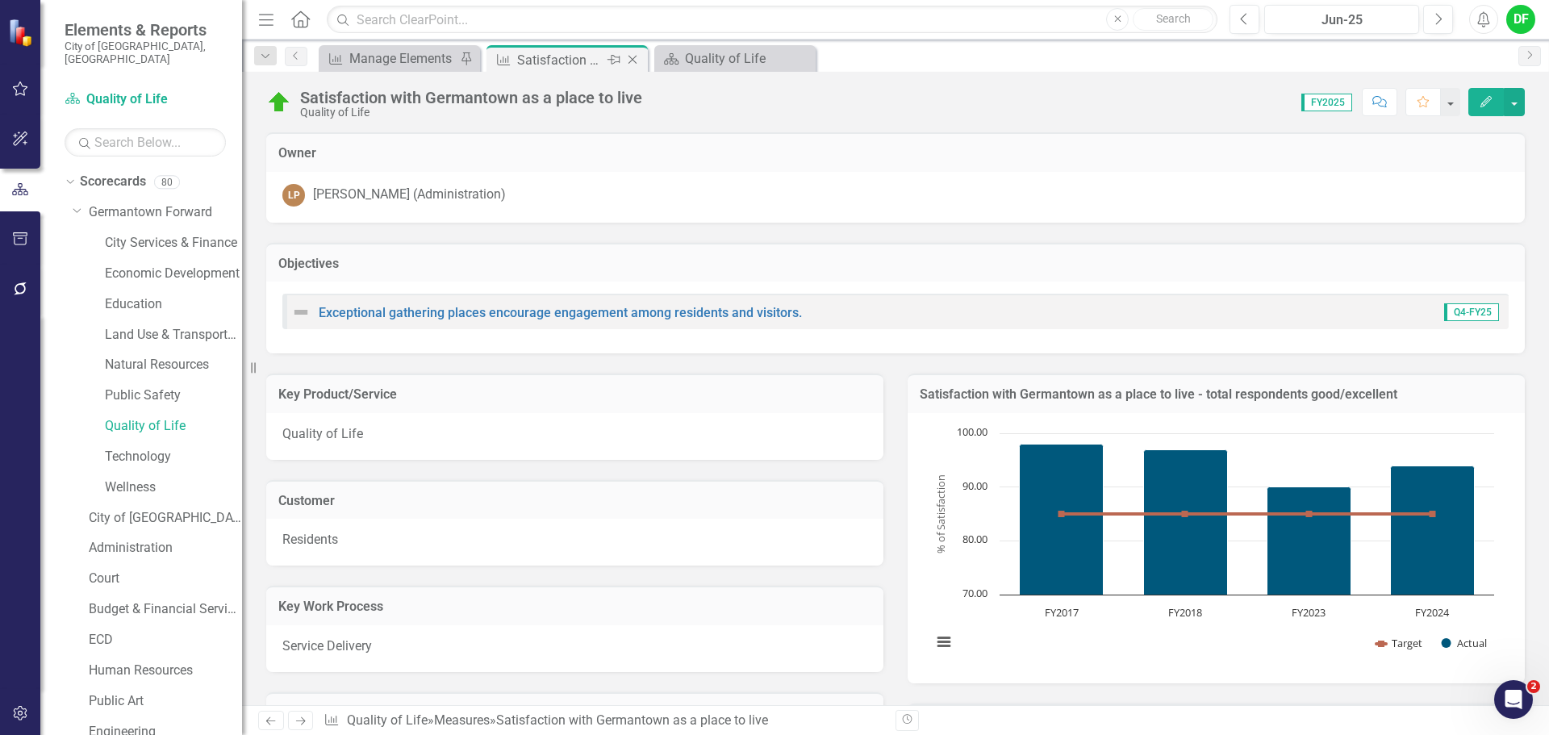
click at [632, 60] on icon "Close" at bounding box center [632, 59] width 16 height 13
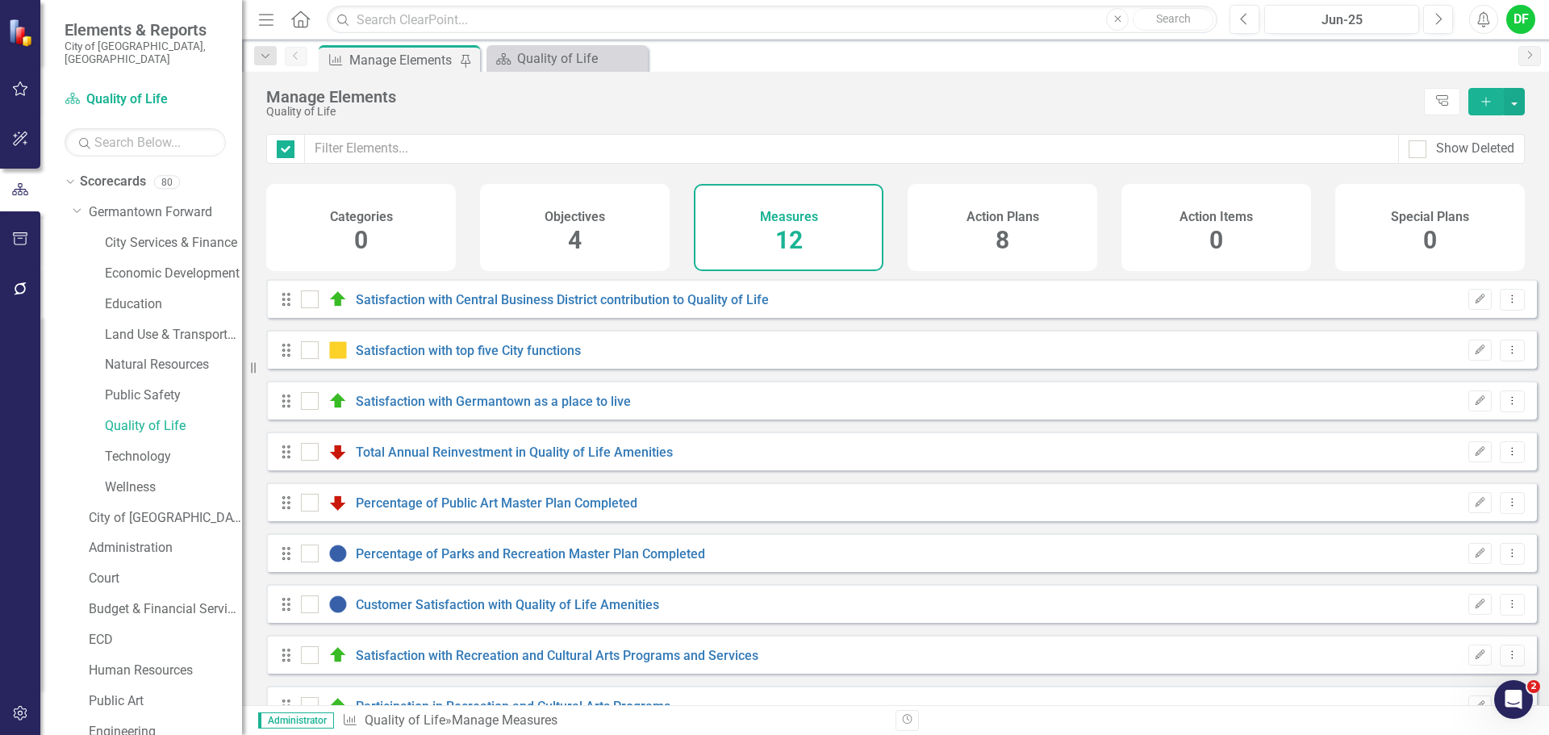
checkbox input "false"
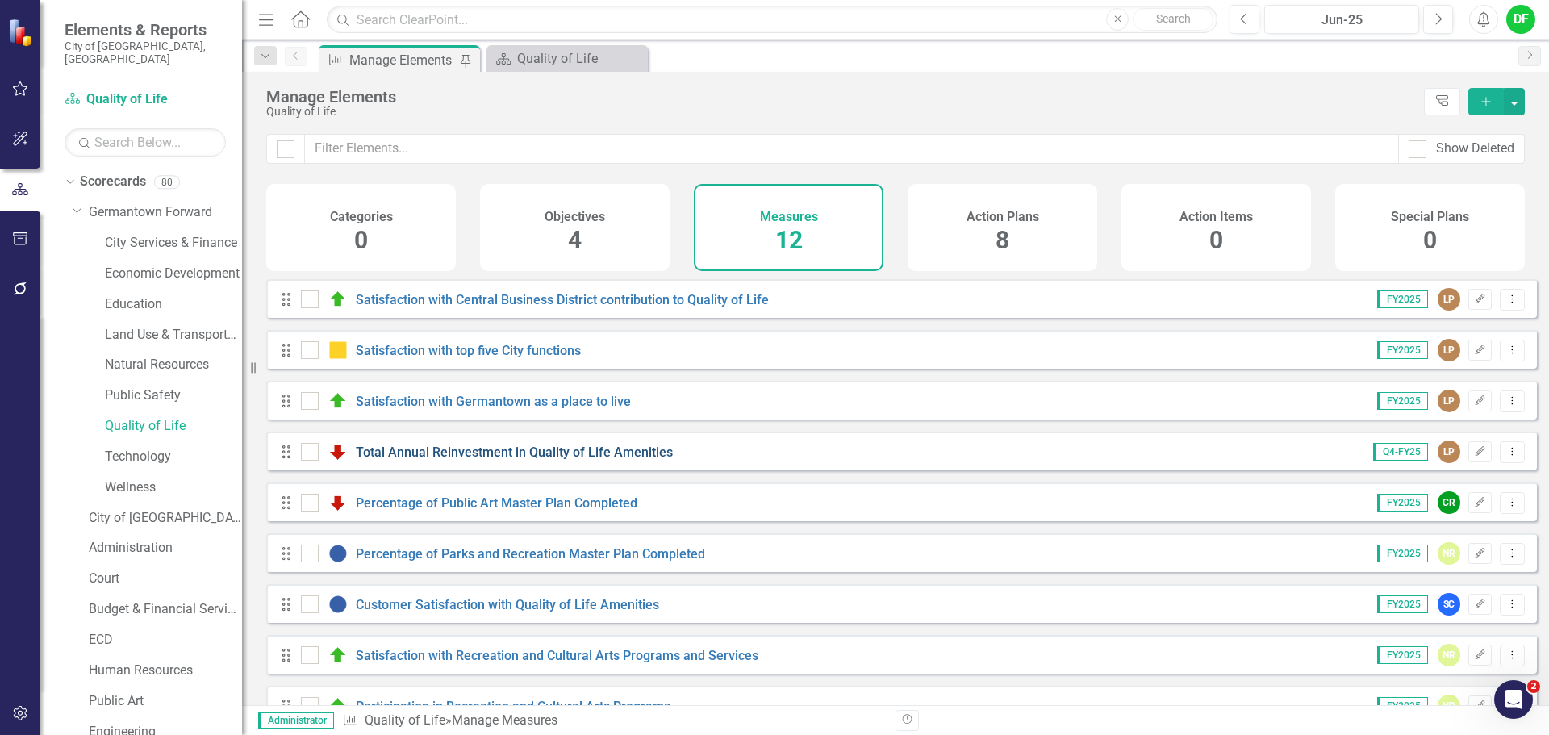
click at [415, 460] on link "Total Annual Reinvestment in Quality of Life Amenities" at bounding box center [514, 451] width 317 height 15
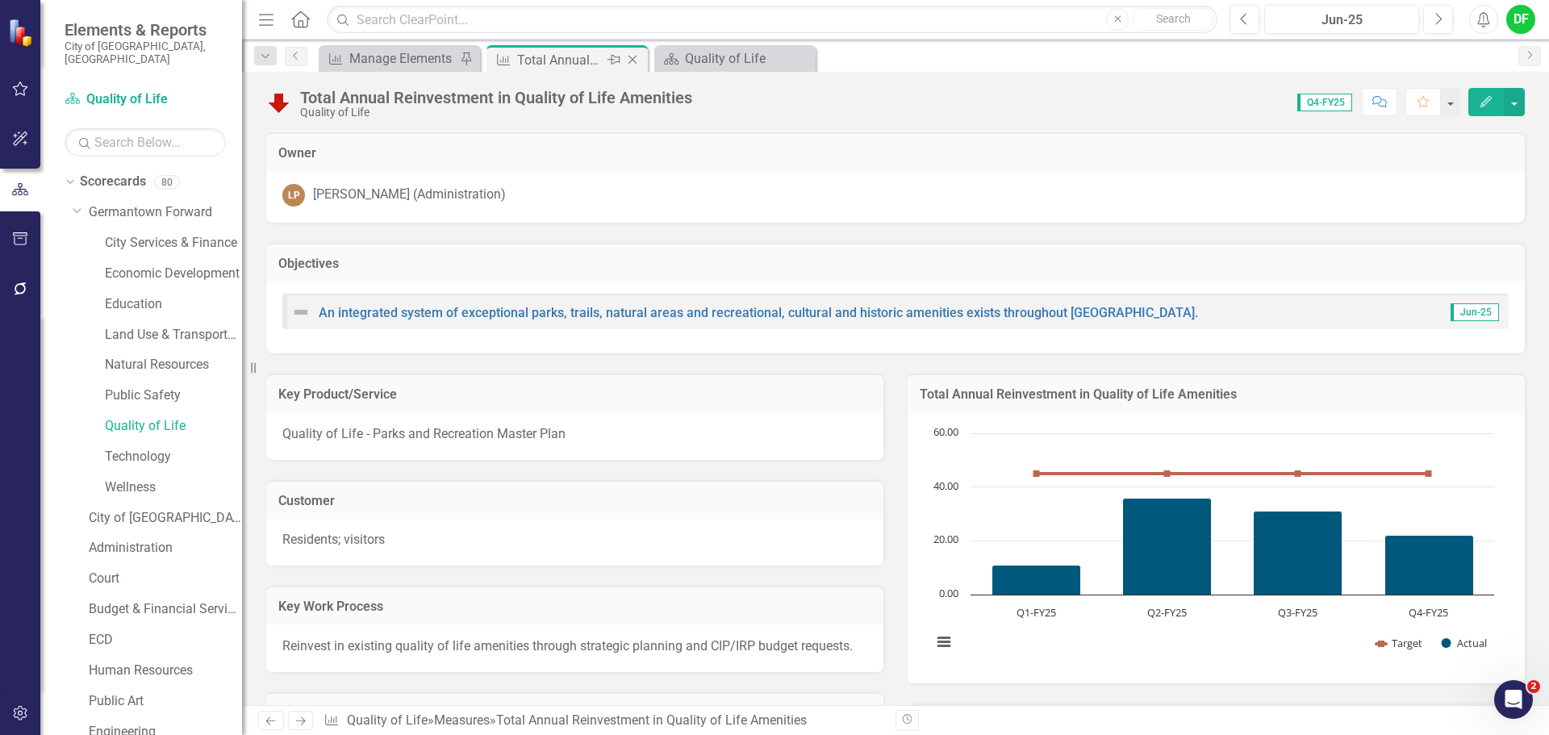
click at [636, 60] on icon "Close" at bounding box center [632, 59] width 16 height 13
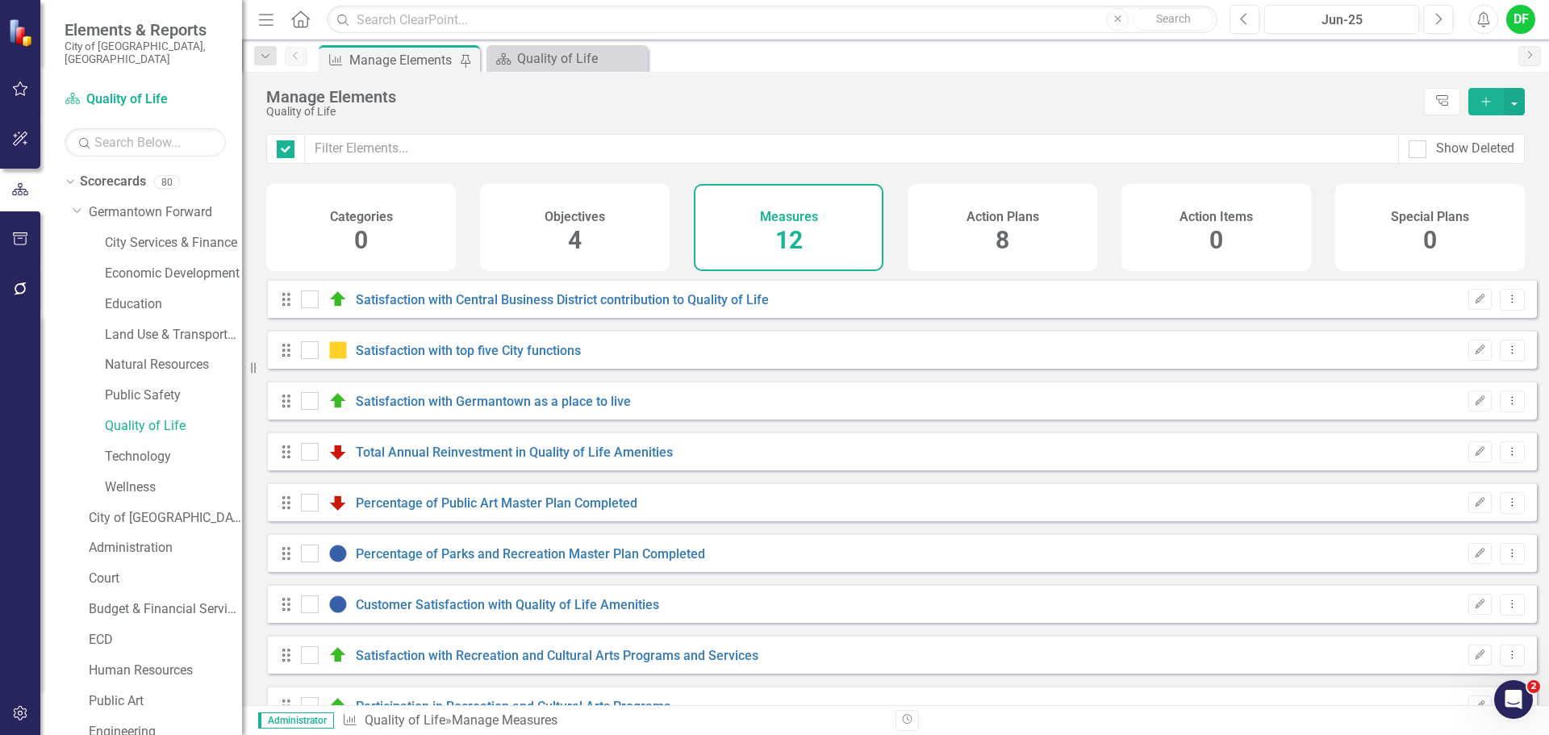
checkbox input "false"
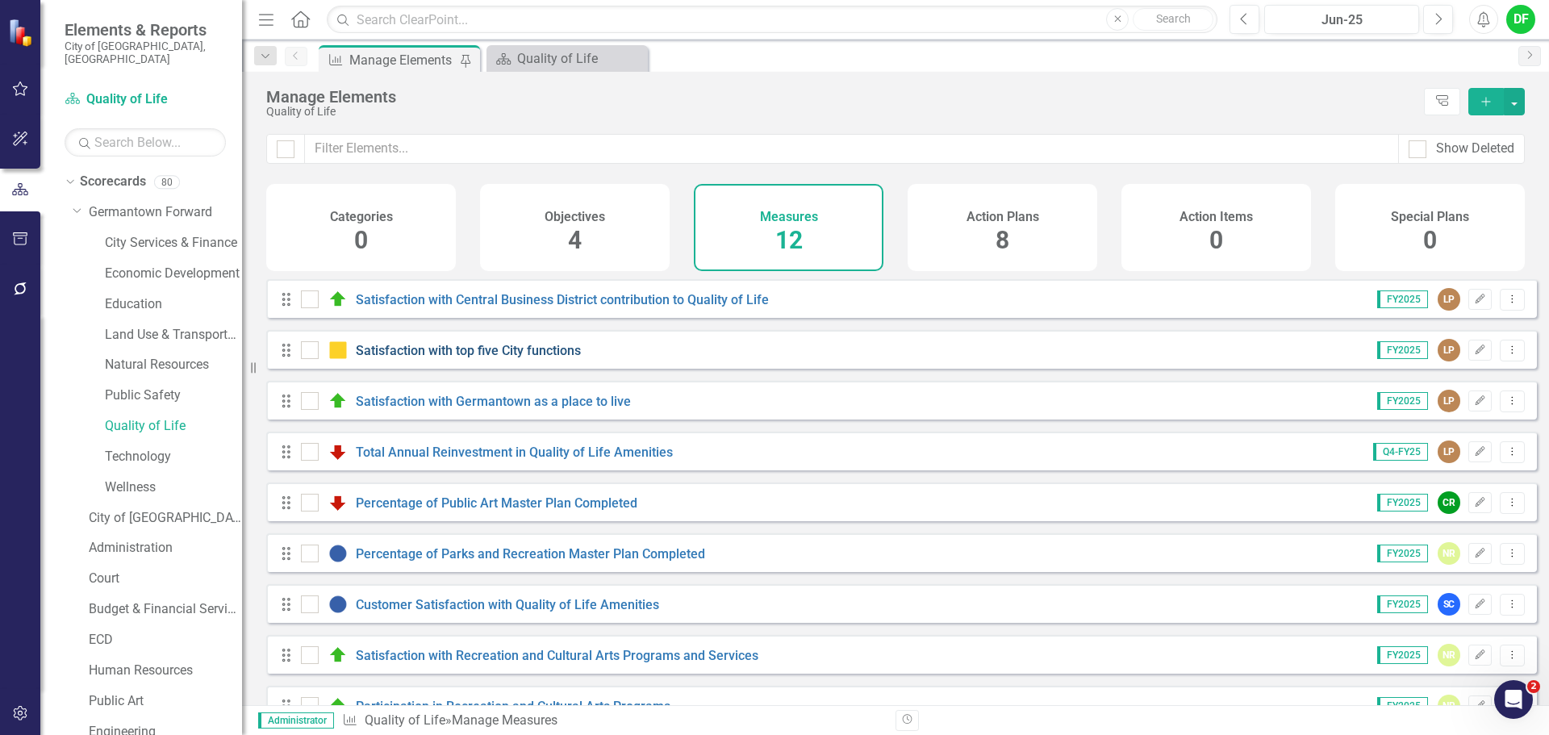
click at [444, 358] on link "Satisfaction with top five City functions" at bounding box center [468, 350] width 225 height 15
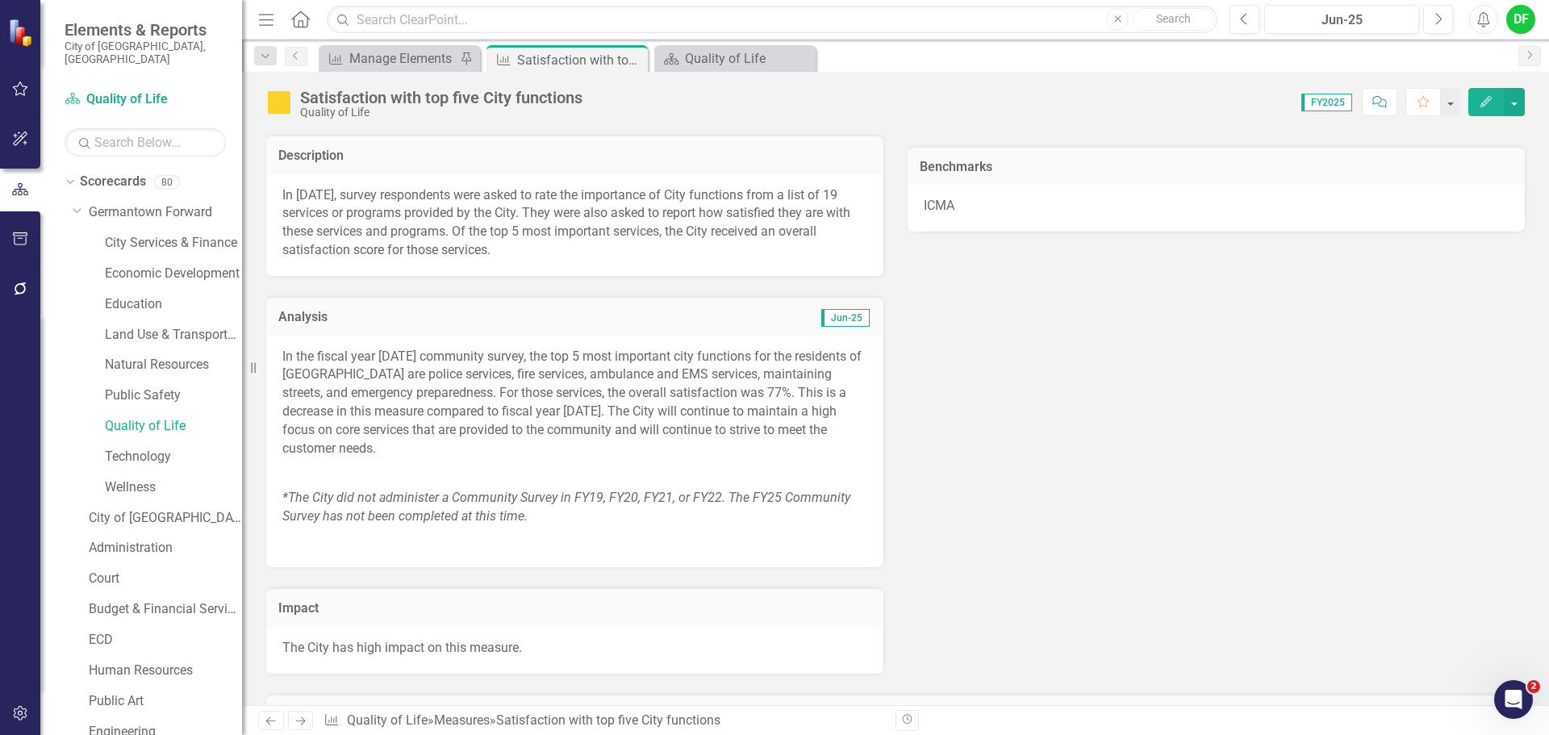
scroll to position [565, 0]
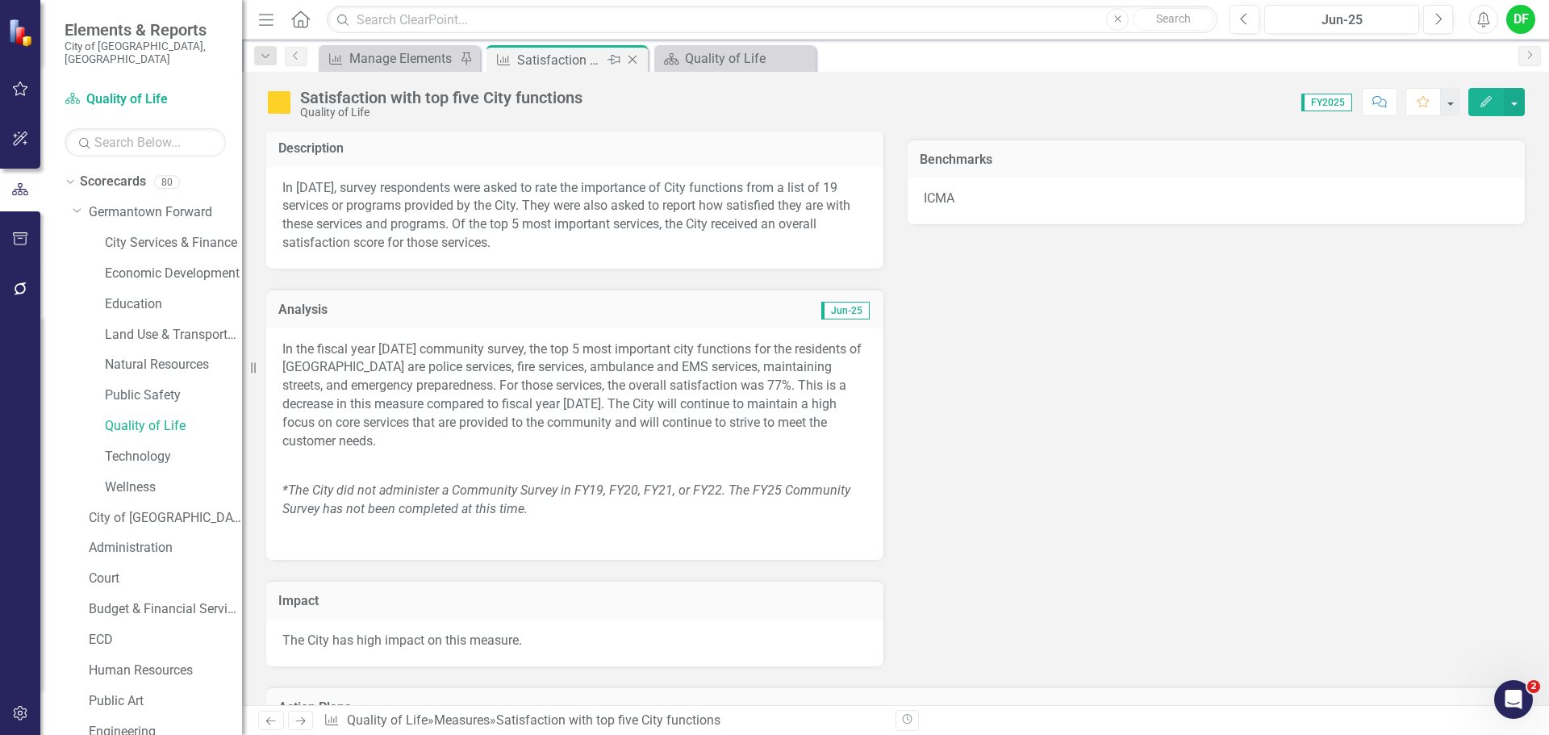
click at [631, 54] on icon "Close" at bounding box center [632, 59] width 16 height 13
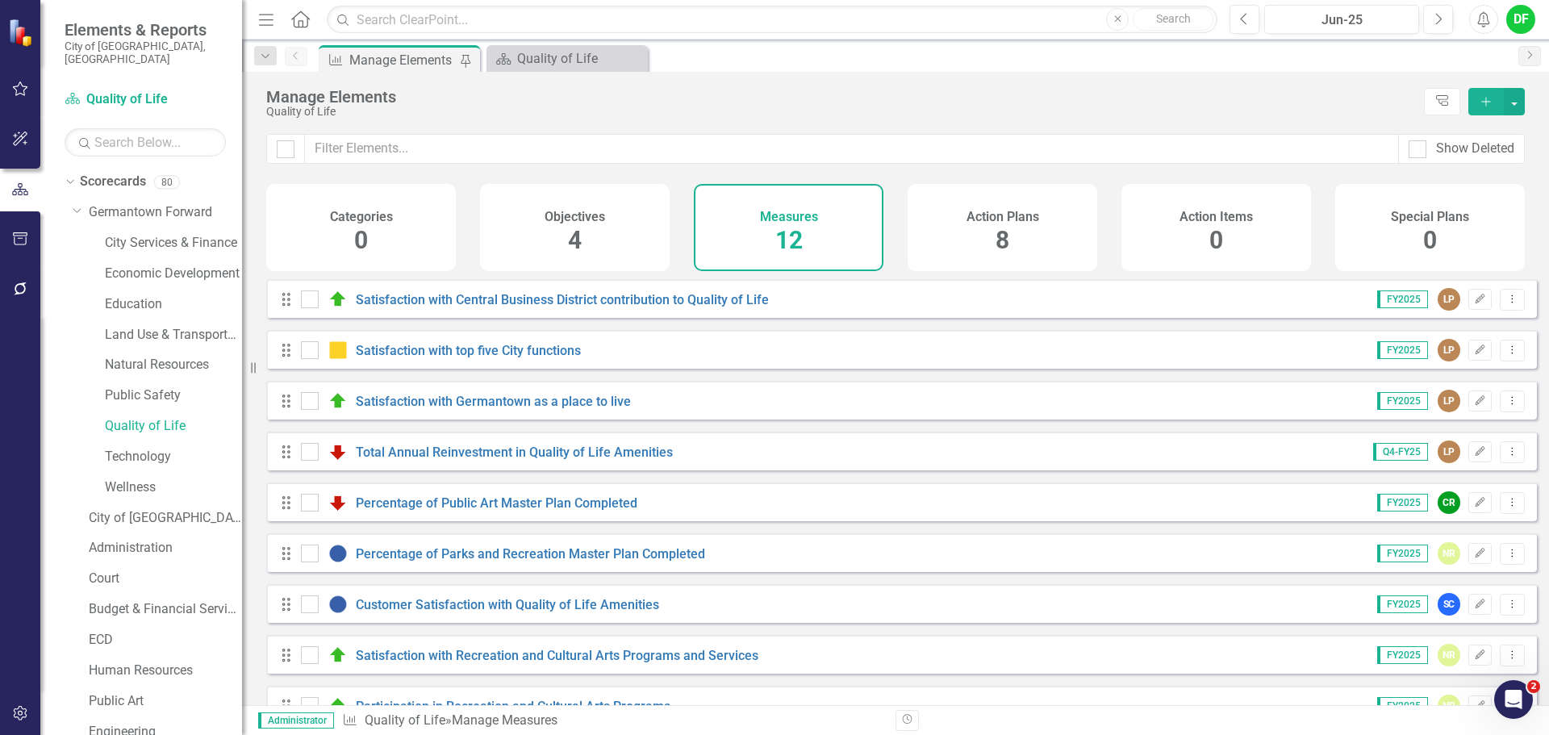
click at [442, 402] on div "Drag Satisfaction with Germantown as a place to live FY2025 LP Edit Dropdown Me…" at bounding box center [901, 400] width 1270 height 39
click at [440, 409] on link "Satisfaction with Germantown as a place to live" at bounding box center [493, 401] width 275 height 15
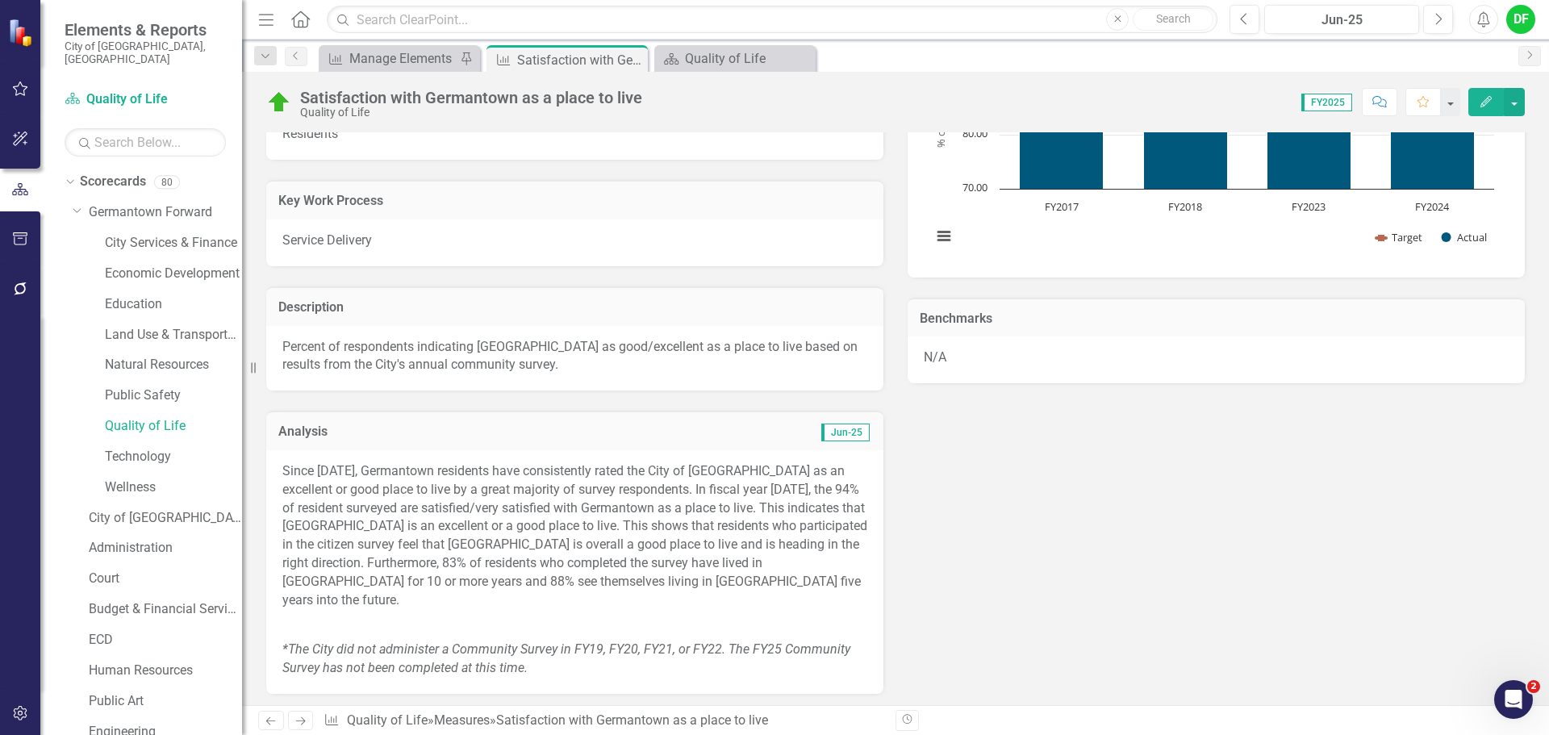
scroll to position [484, 0]
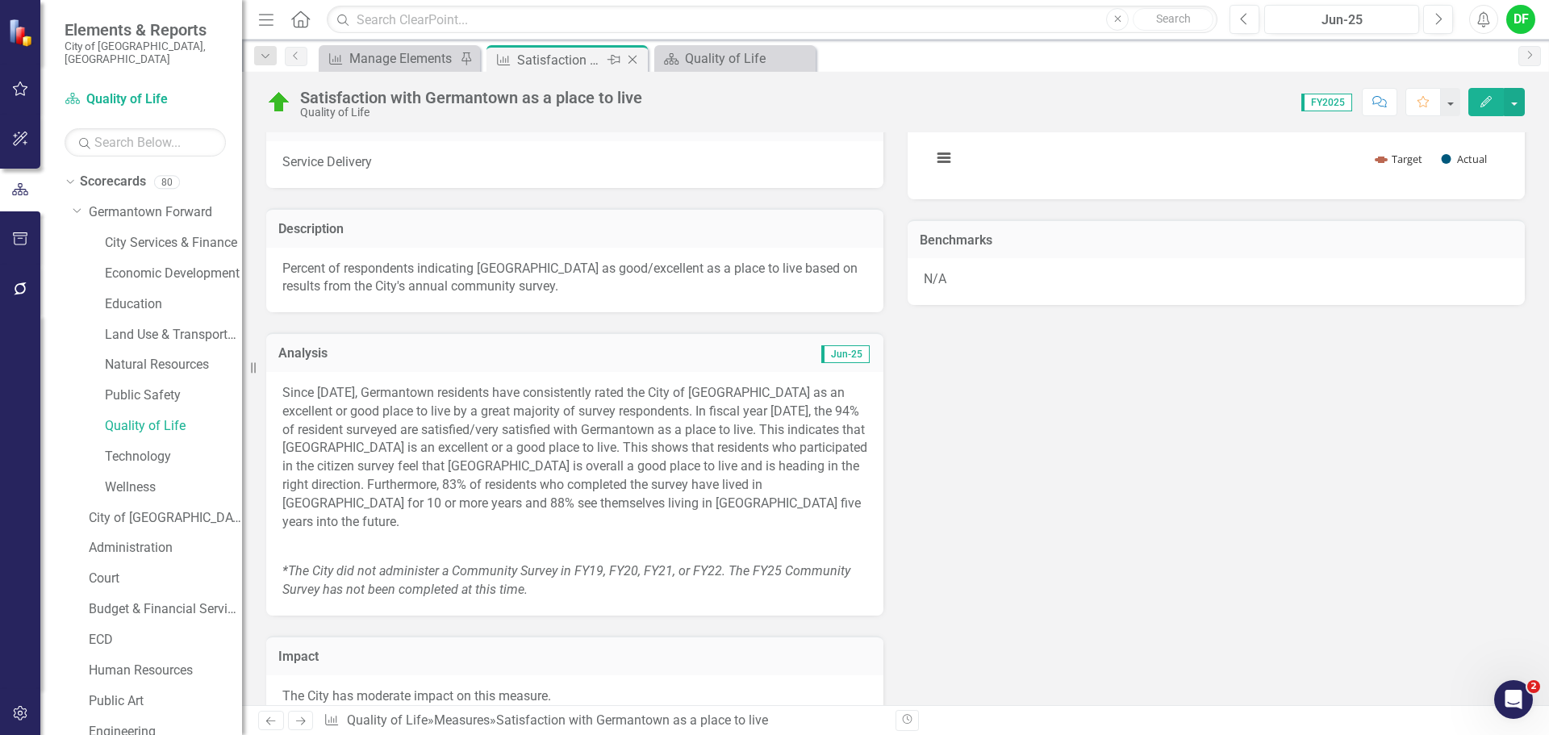
click at [635, 57] on icon at bounding box center [632, 60] width 9 height 9
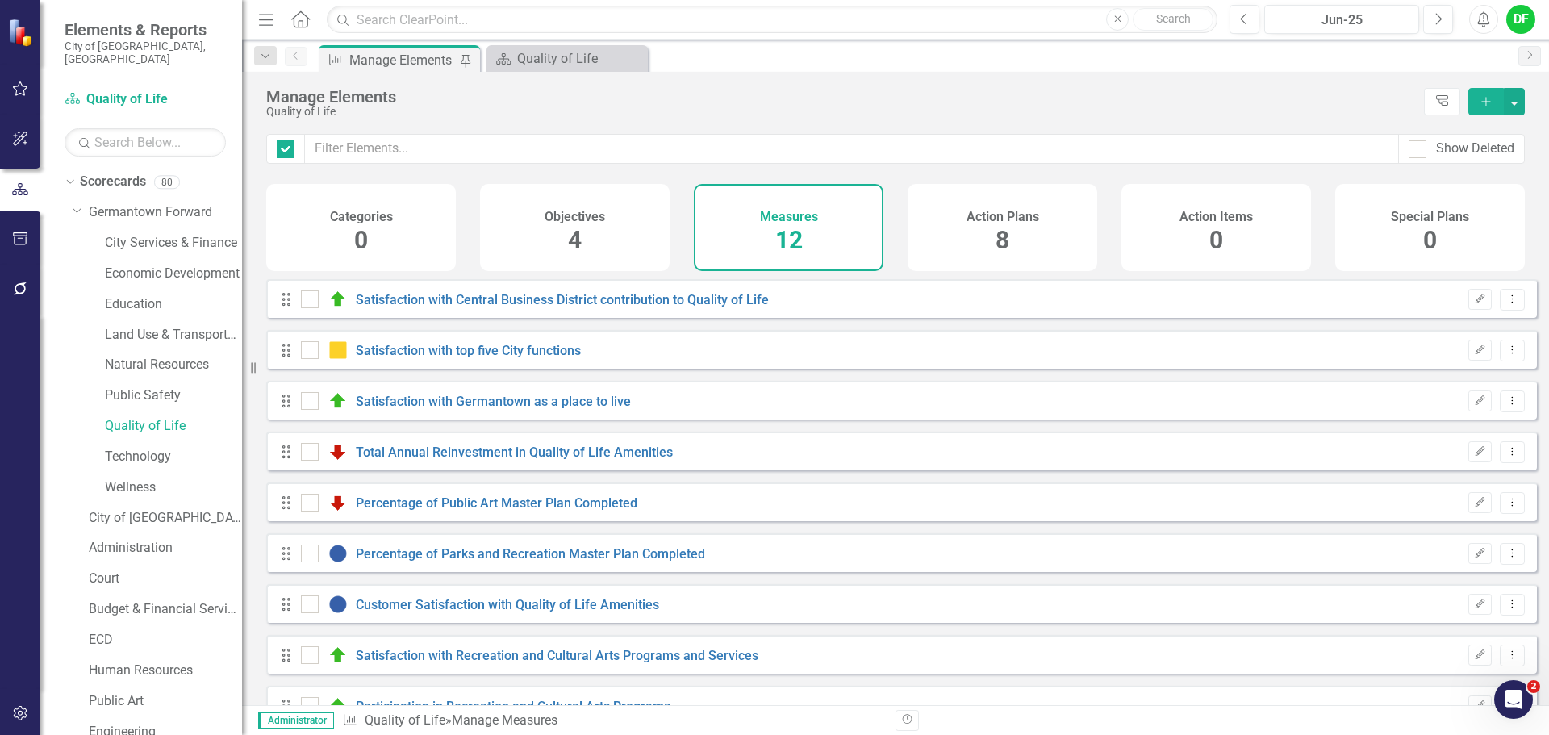
checkbox input "false"
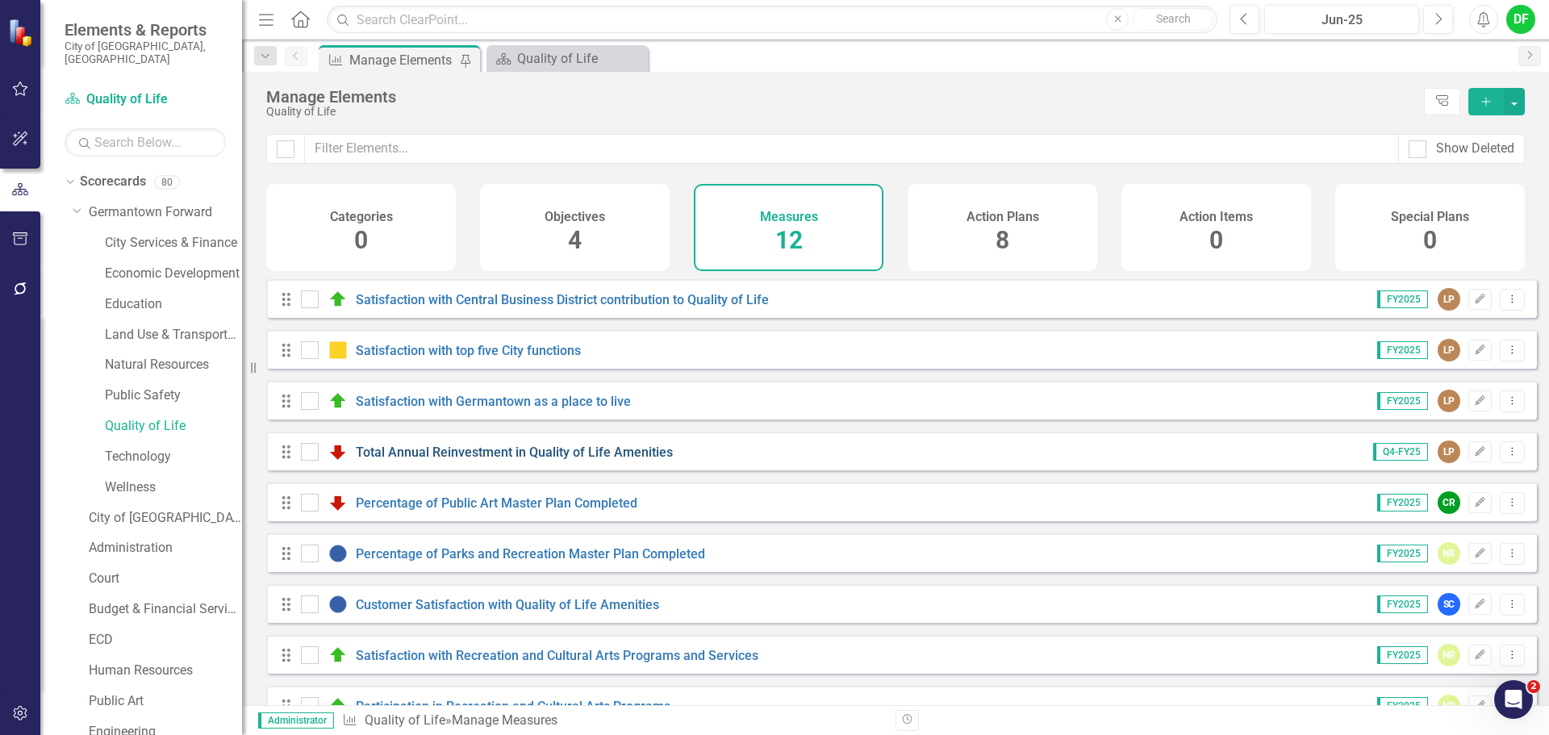
click at [438, 460] on link "Total Annual Reinvestment in Quality of Life Amenities" at bounding box center [514, 451] width 317 height 15
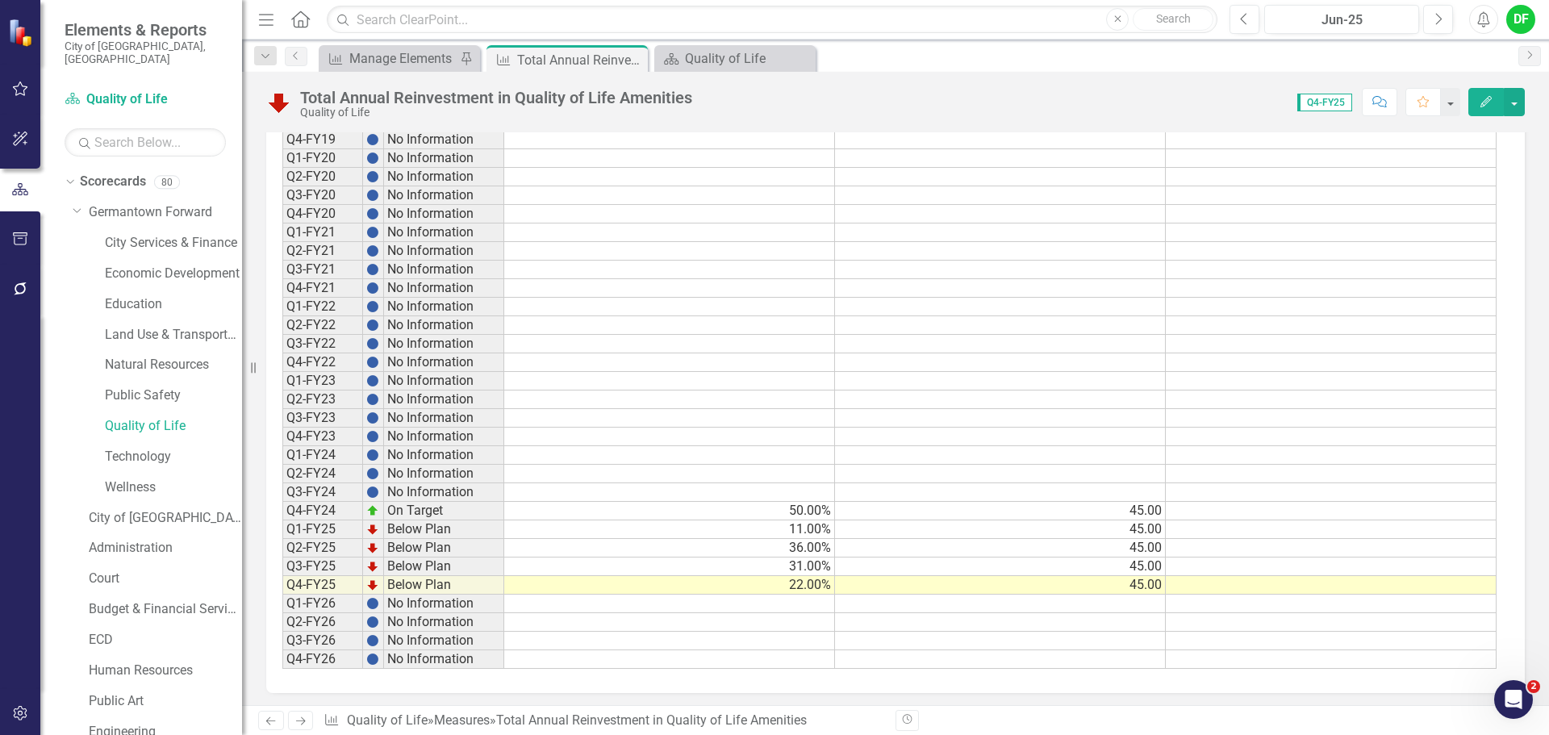
scroll to position [1554, 0]
click at [634, 59] on icon "Close" at bounding box center [632, 59] width 16 height 13
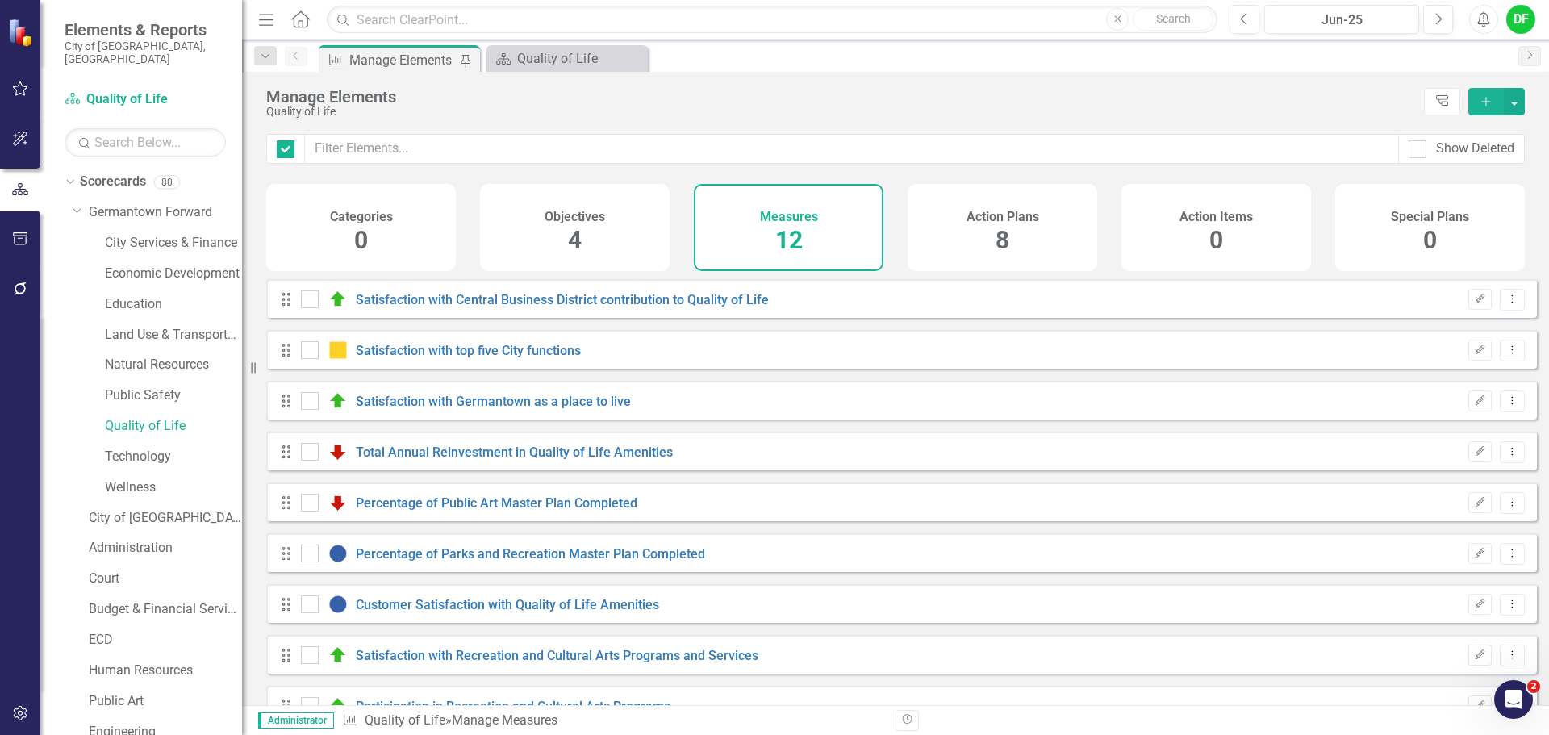
checkbox input "false"
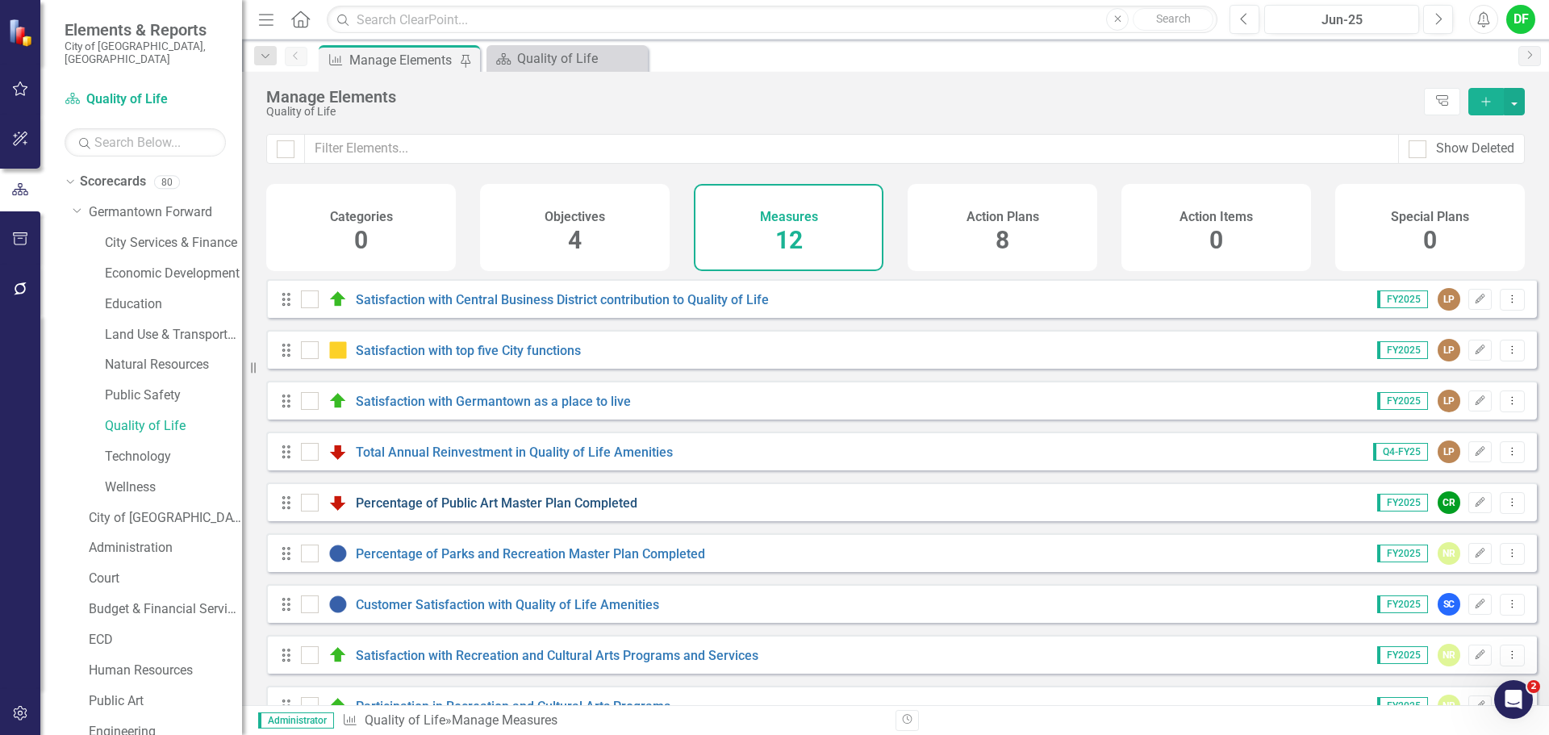
click at [438, 507] on link "Percentage of Public Art Master Plan Completed" at bounding box center [497, 502] width 282 height 15
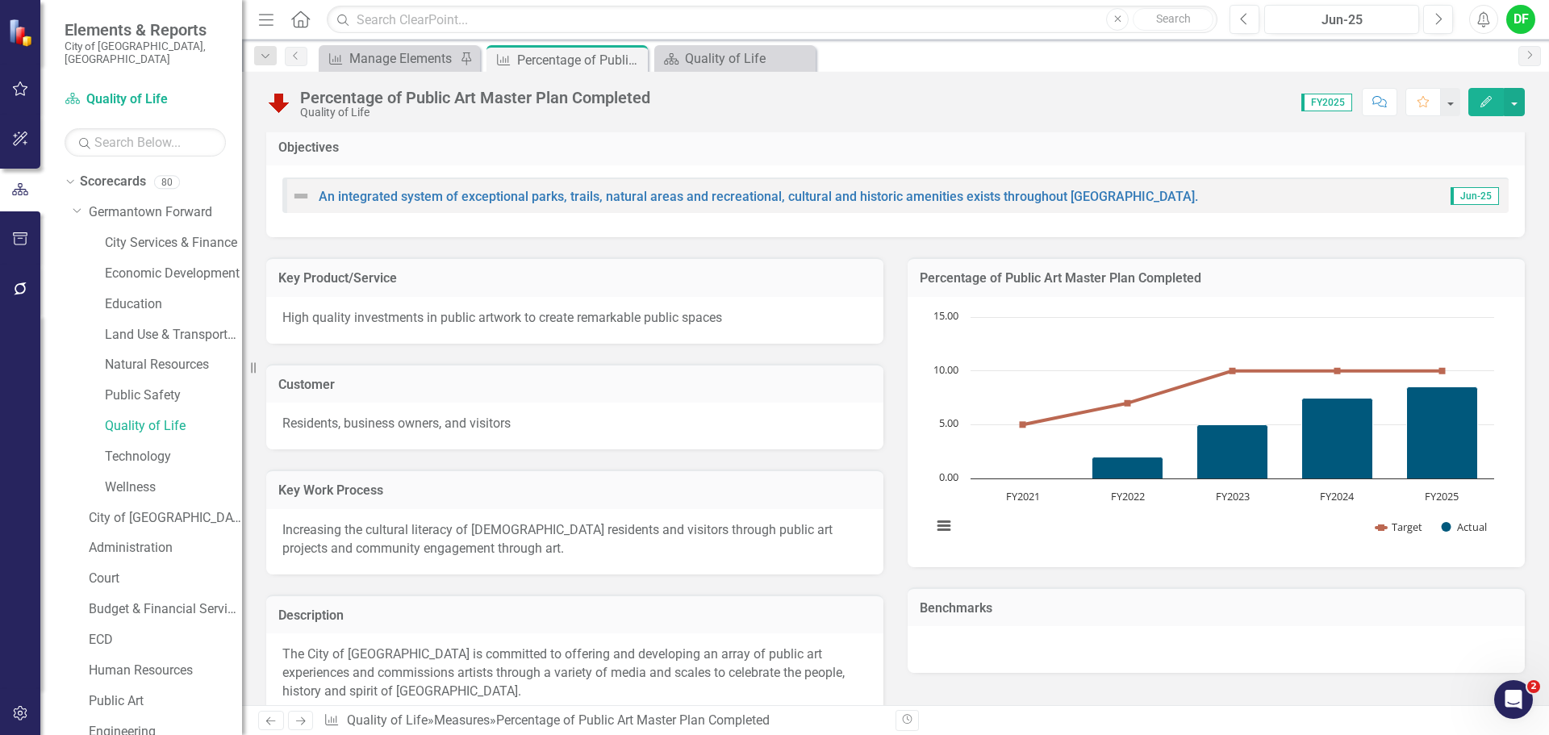
scroll to position [61, 0]
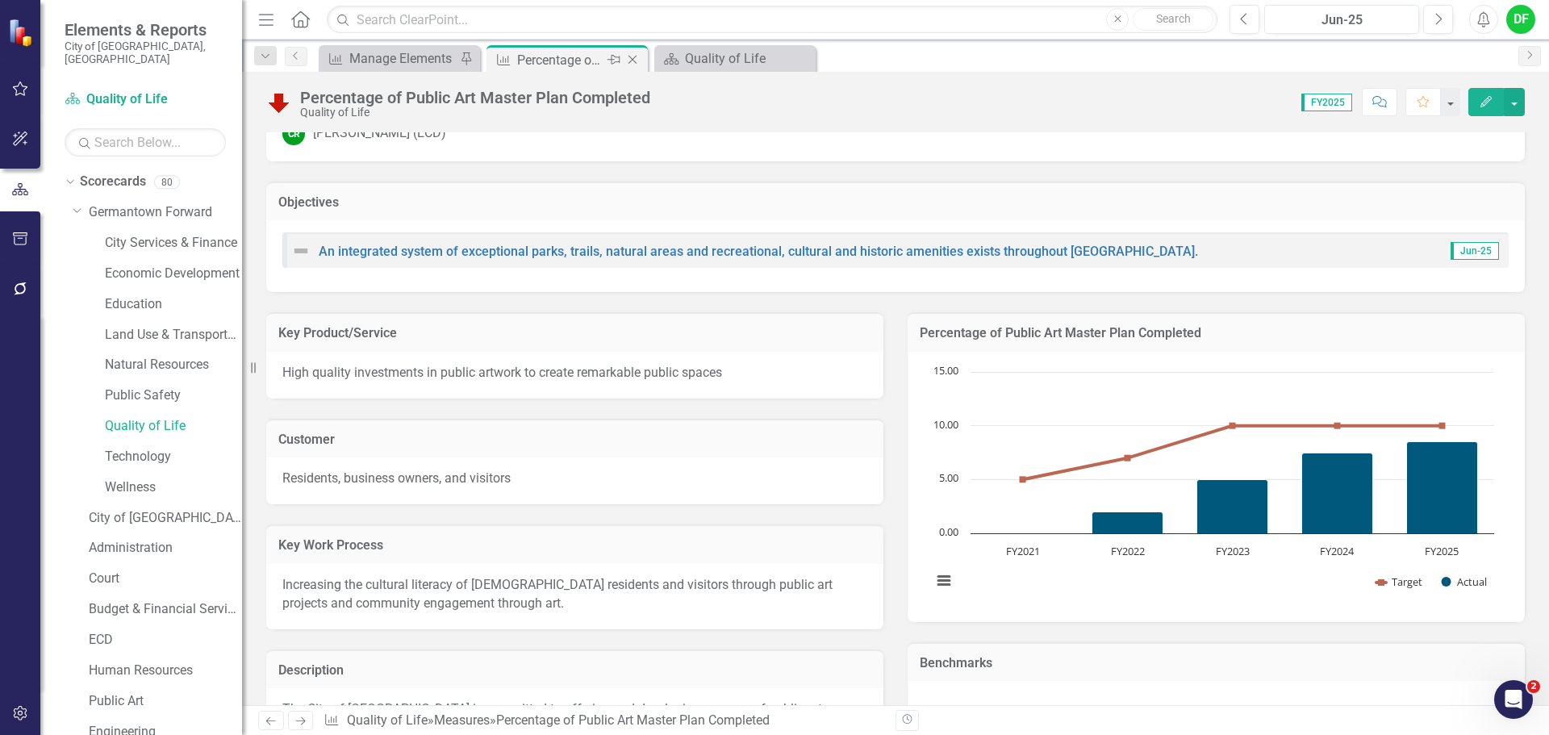
click at [635, 57] on icon "Close" at bounding box center [632, 59] width 16 height 13
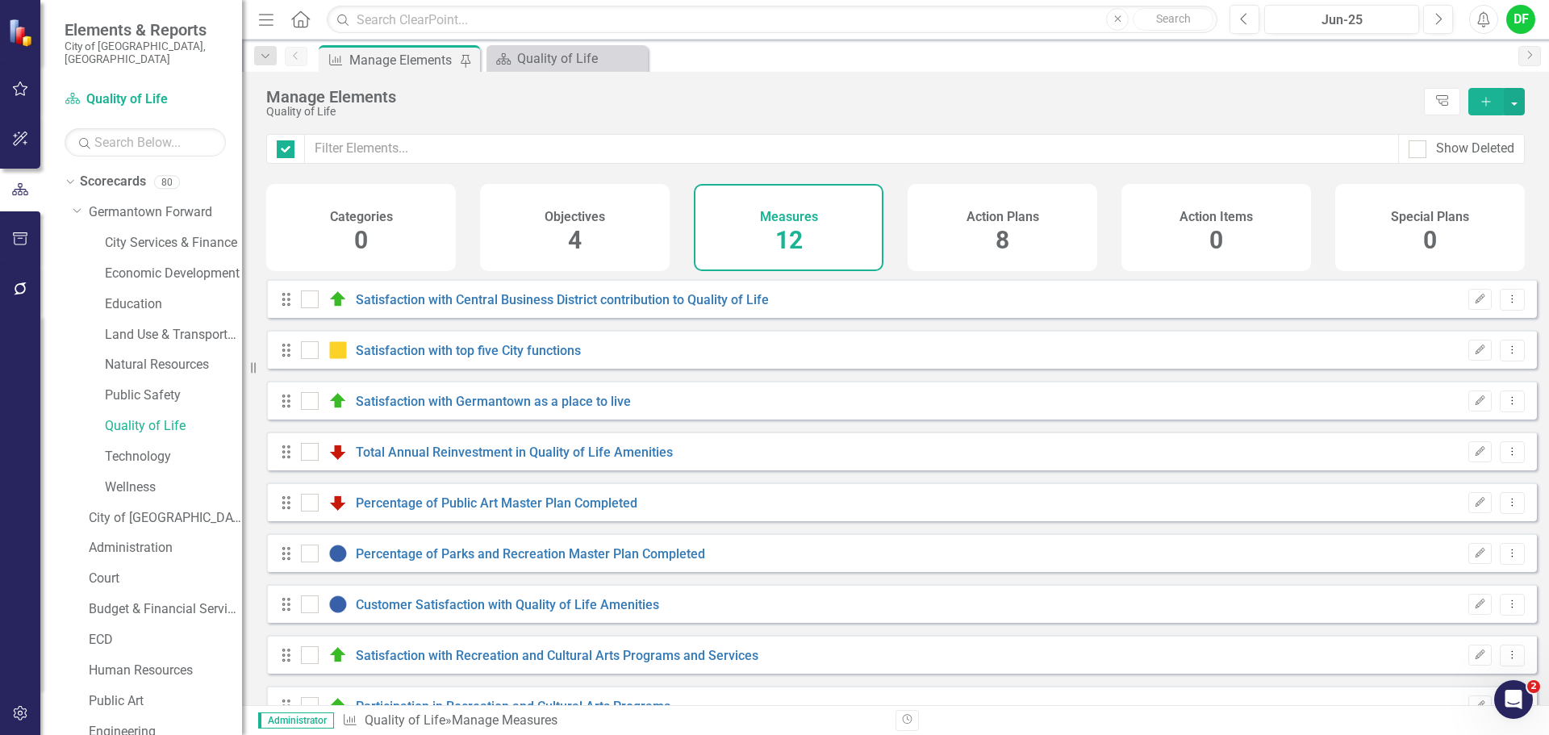
checkbox input "false"
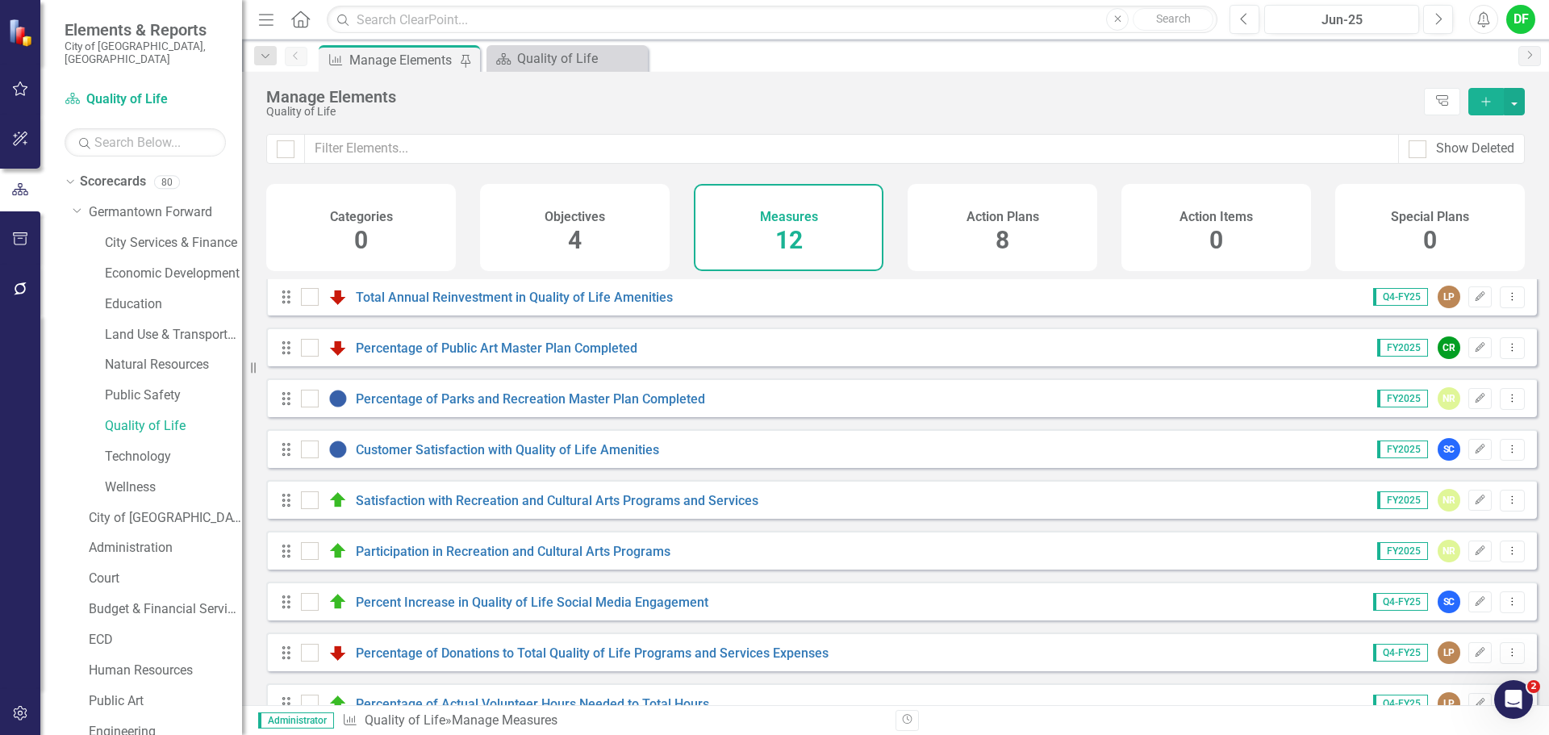
scroll to position [161, 0]
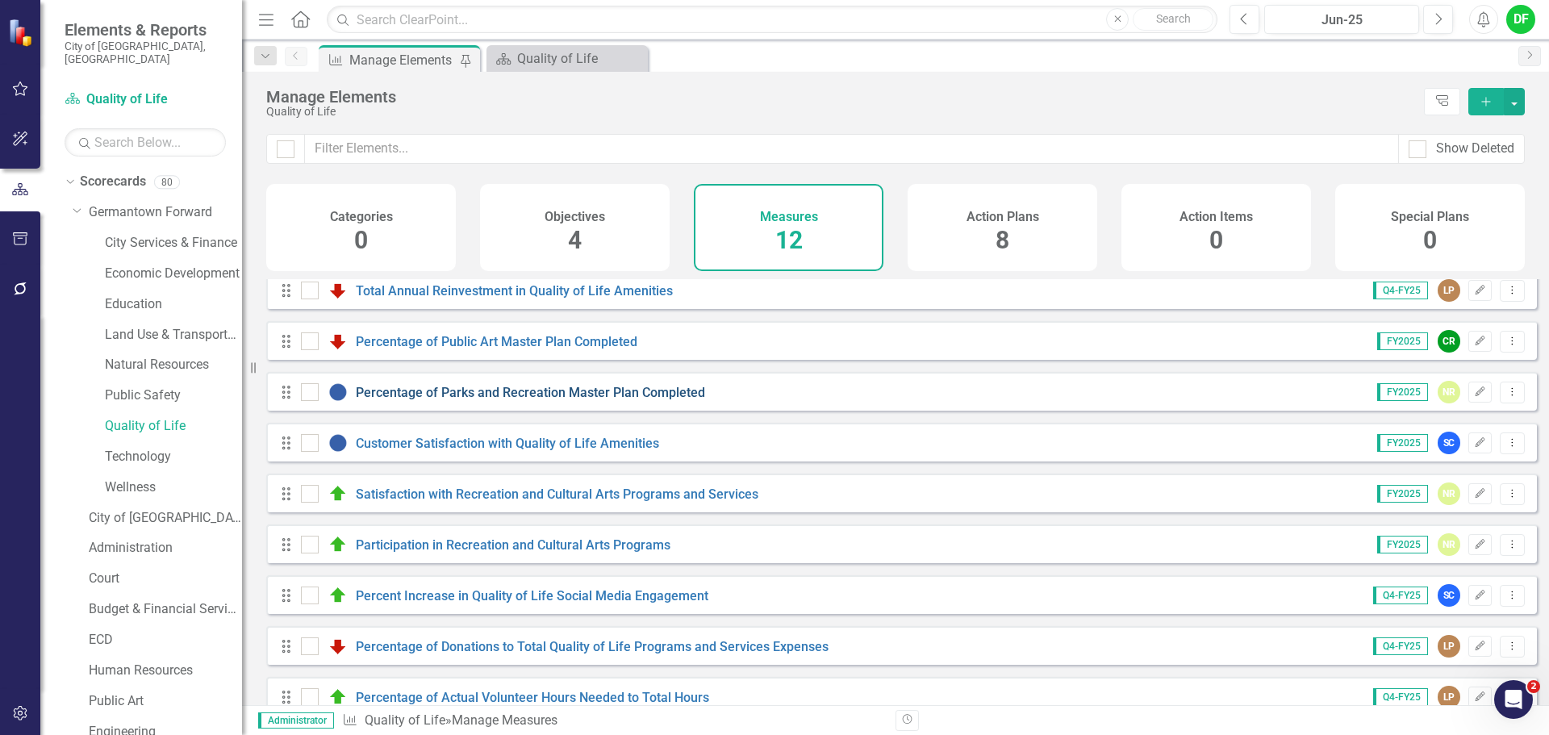
click at [467, 400] on link "Percentage of Parks and Recreation Master Plan Completed" at bounding box center [530, 392] width 349 height 15
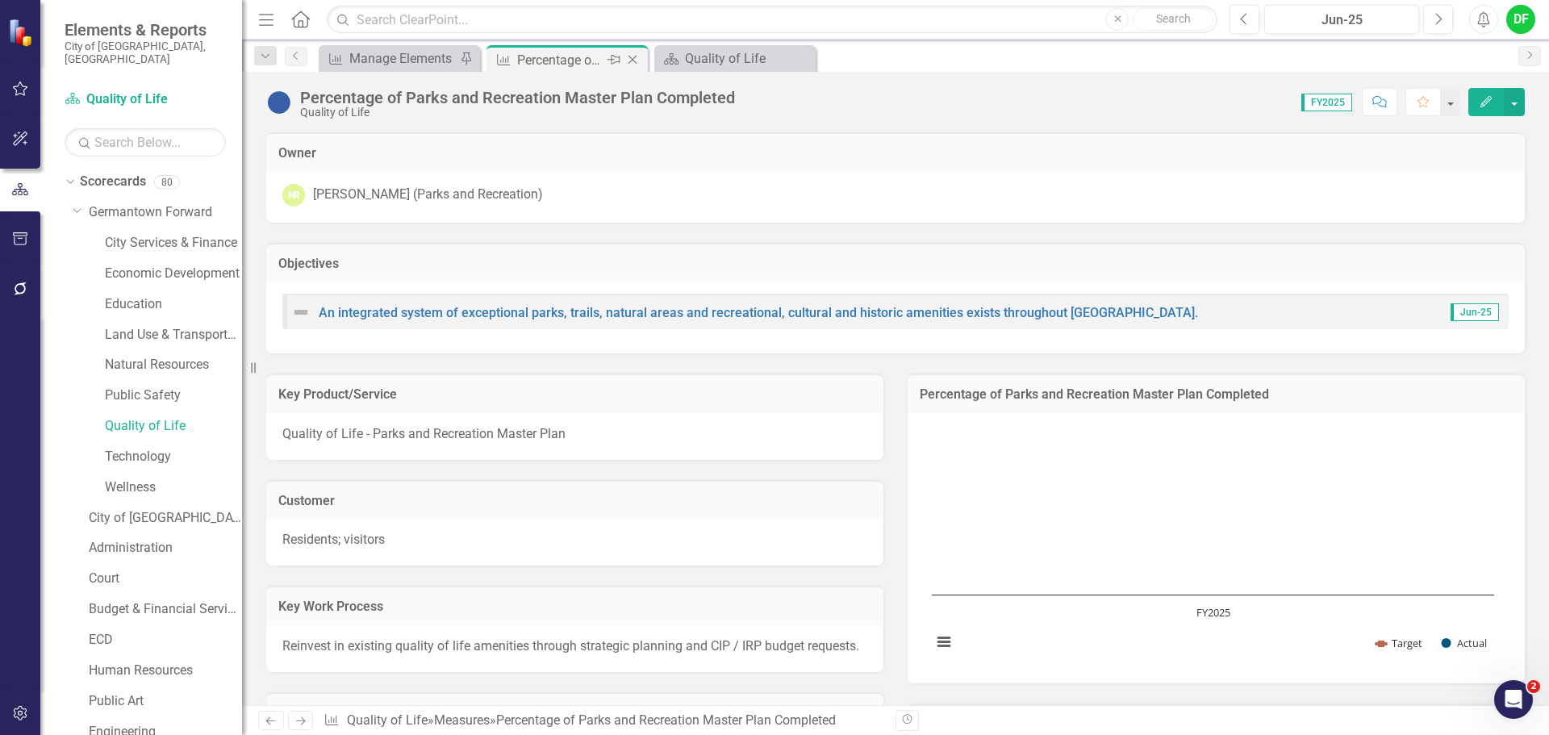
click at [636, 54] on icon "Close" at bounding box center [632, 59] width 16 height 13
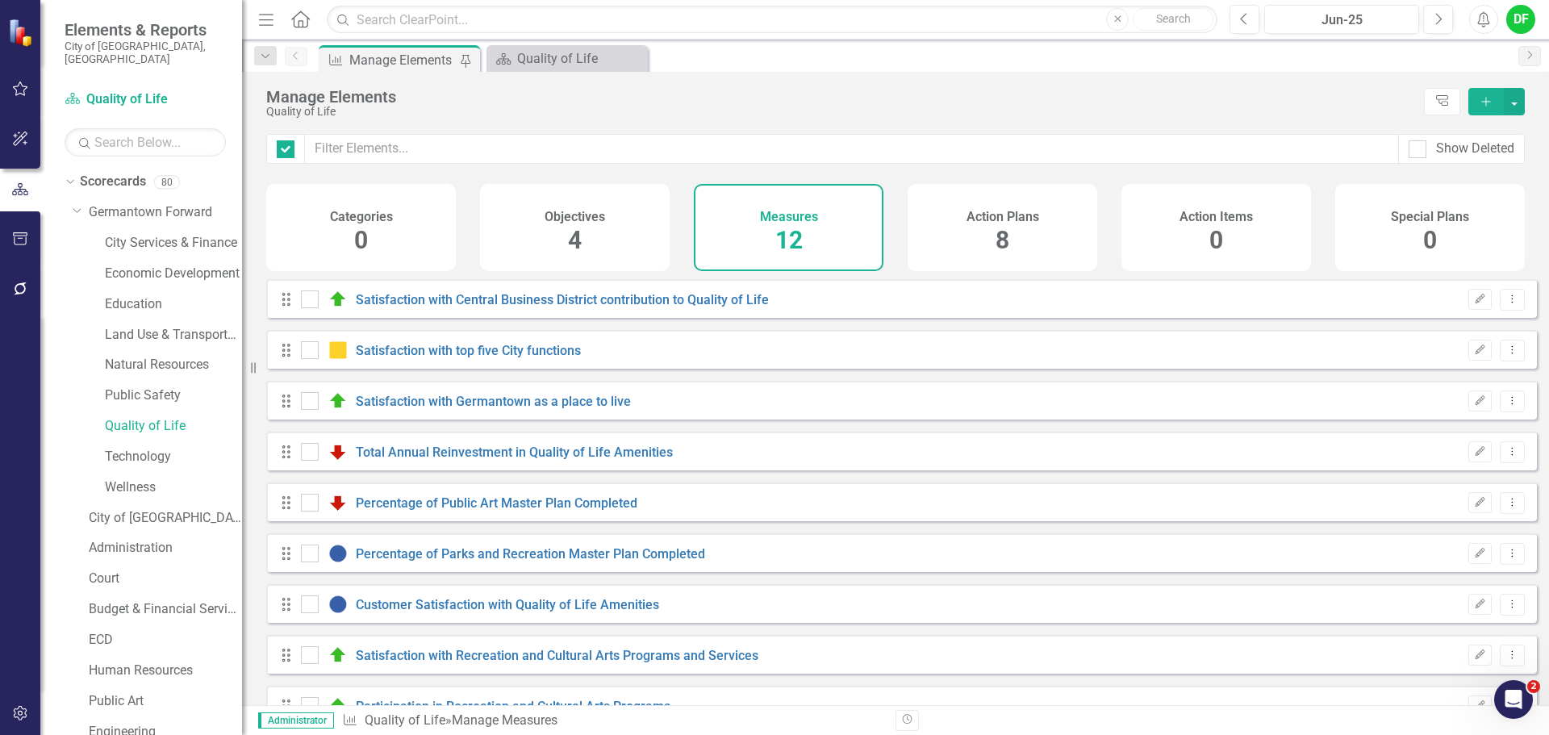
checkbox input "false"
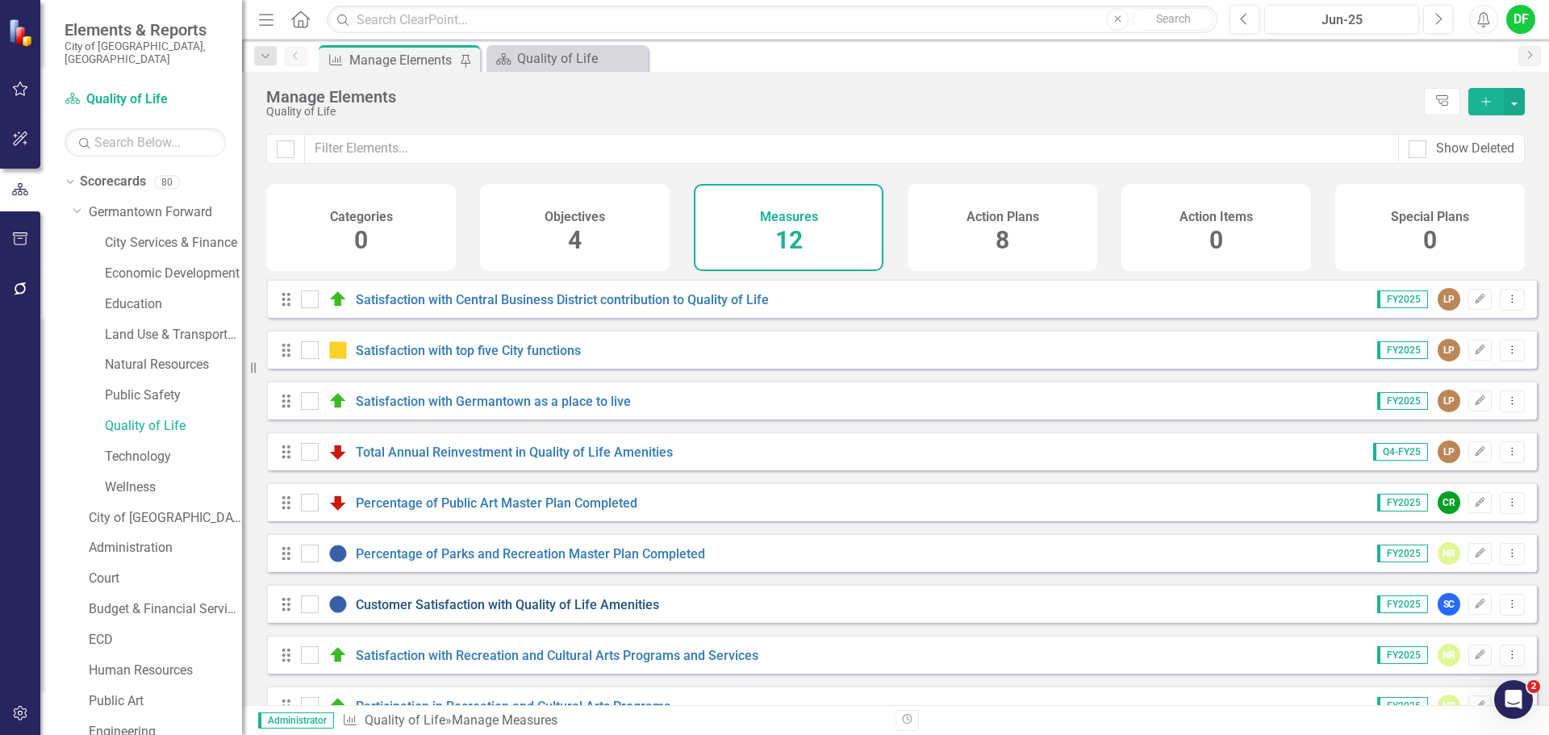
click at [423, 612] on link "Customer Satisfaction with Quality of Life Amenities" at bounding box center [507, 604] width 303 height 15
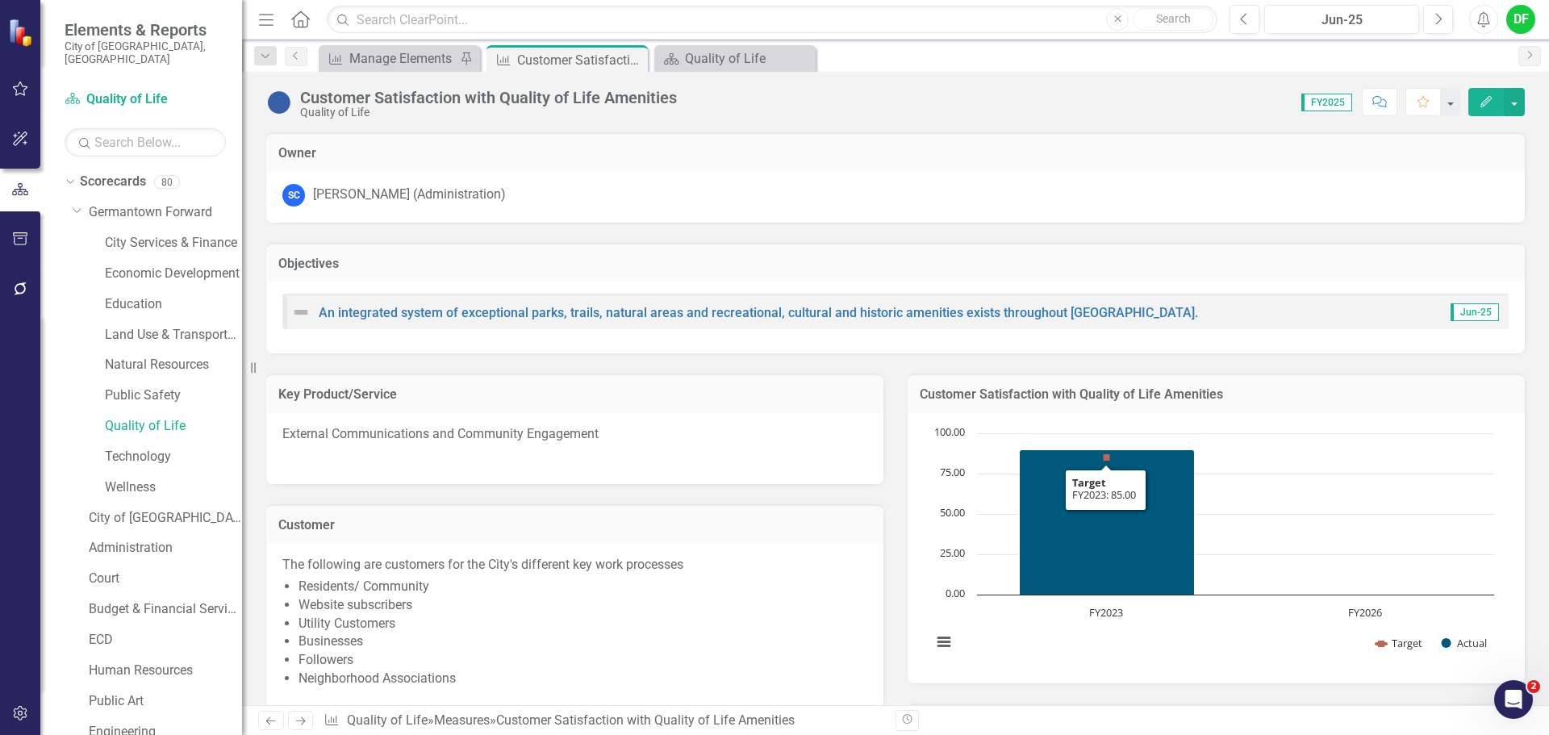
click at [1286, 393] on h3 "Customer Satisfaction with Quality of Life Amenities" at bounding box center [1216, 394] width 593 height 15
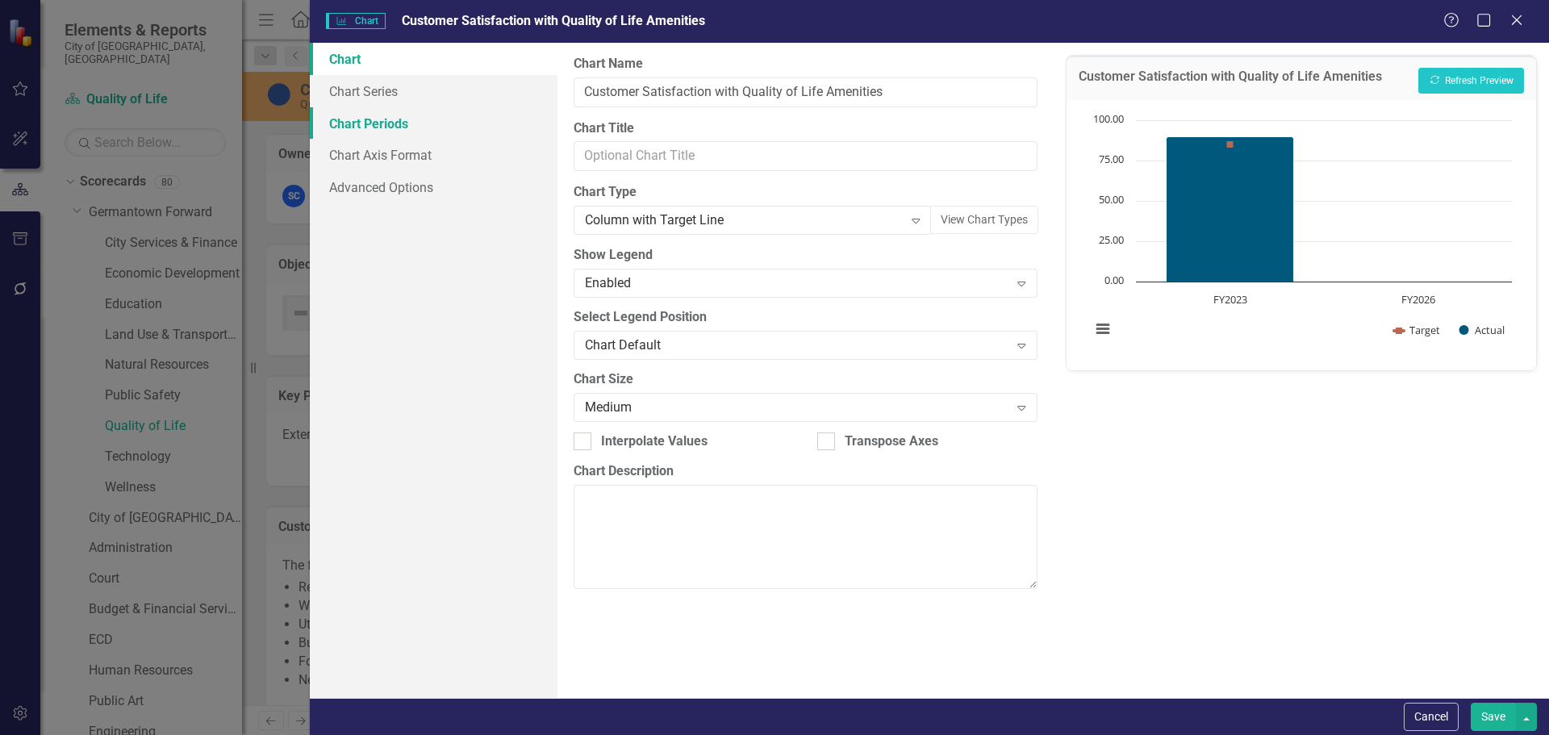
click at [428, 123] on link "Chart Periods" at bounding box center [434, 123] width 248 height 32
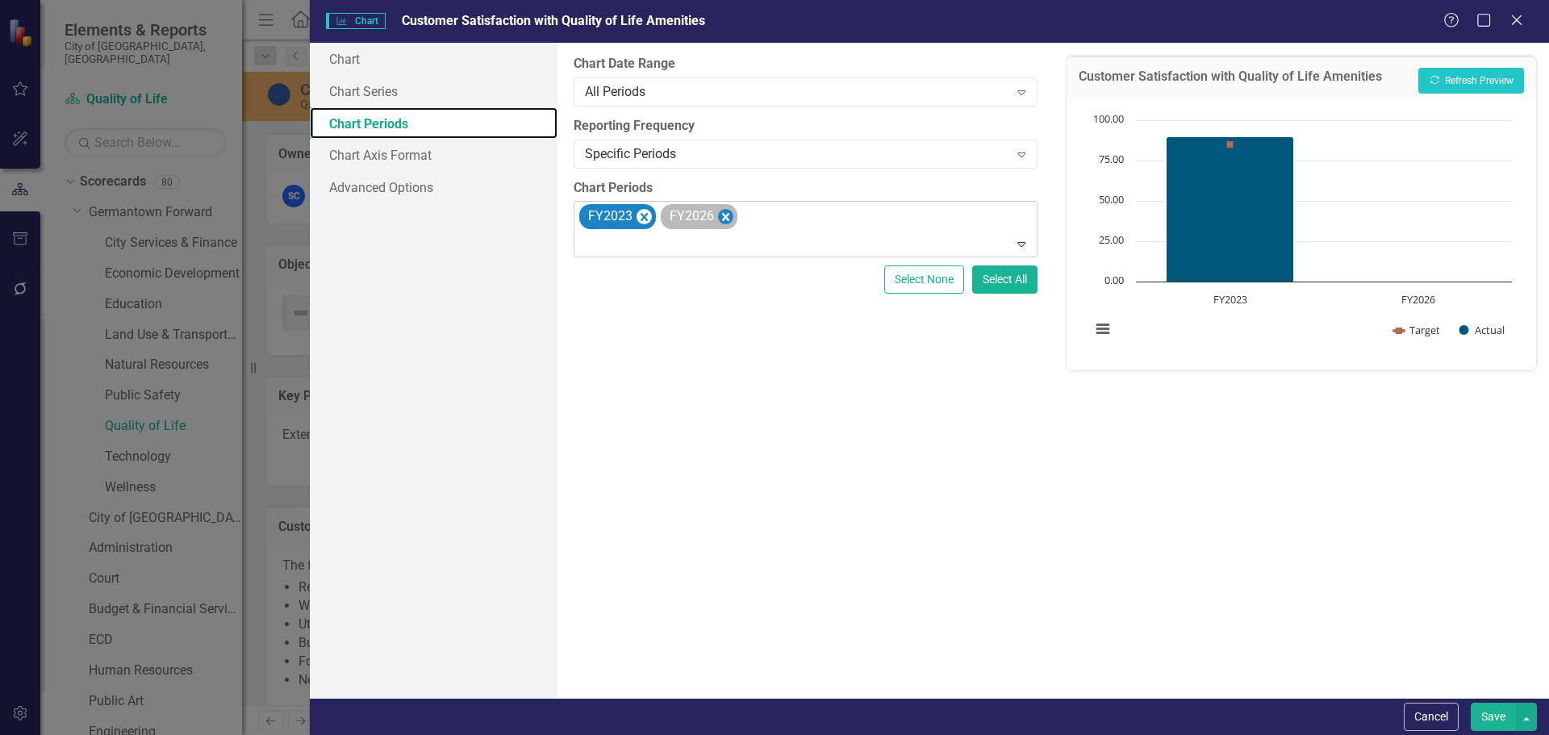
click at [727, 213] on icon "Remove FY2026" at bounding box center [725, 217] width 15 height 20
click at [1493, 714] on button "Save" at bounding box center [1493, 717] width 45 height 28
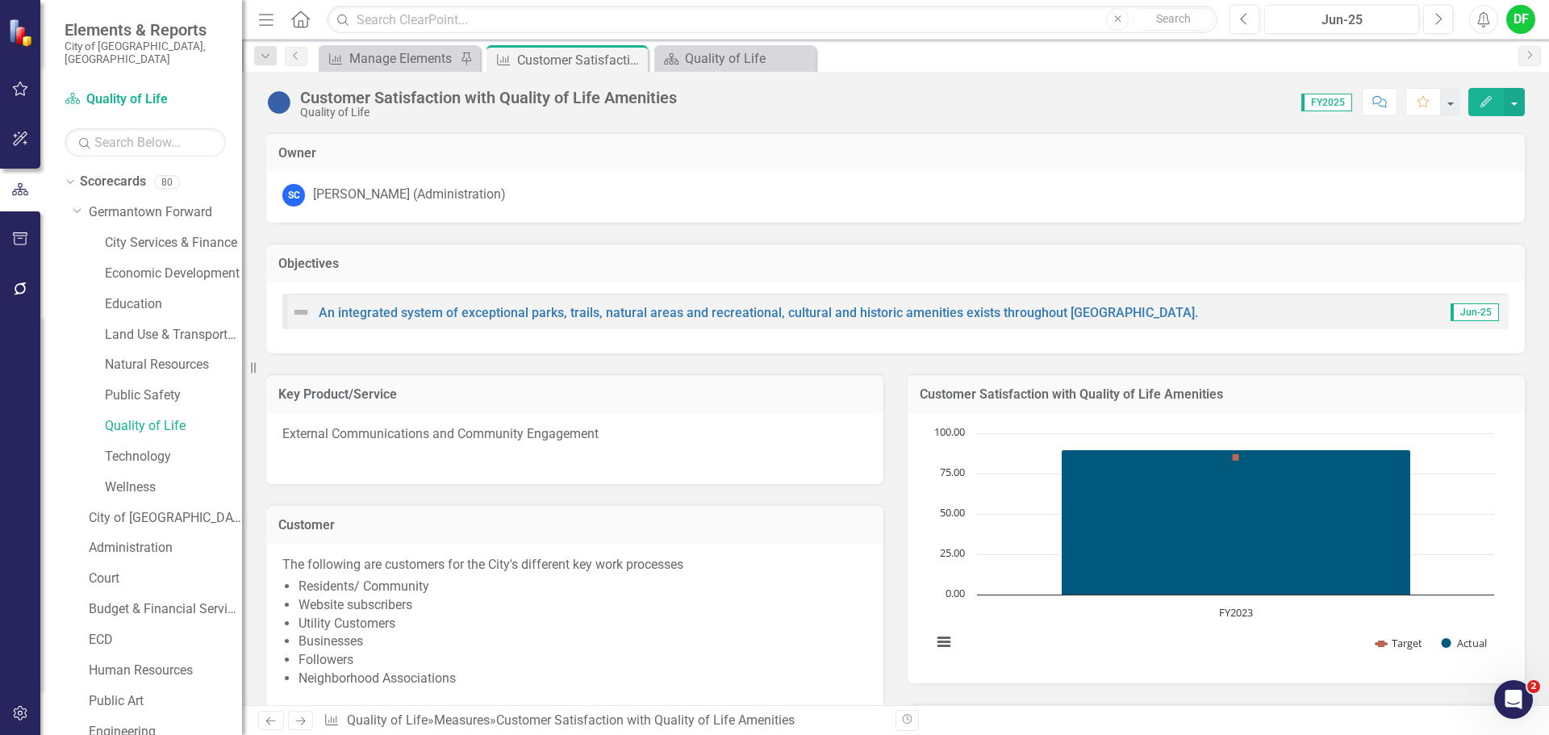
click at [1278, 390] on h3 "Customer Satisfaction with Quality of Life Amenities" at bounding box center [1216, 394] width 593 height 15
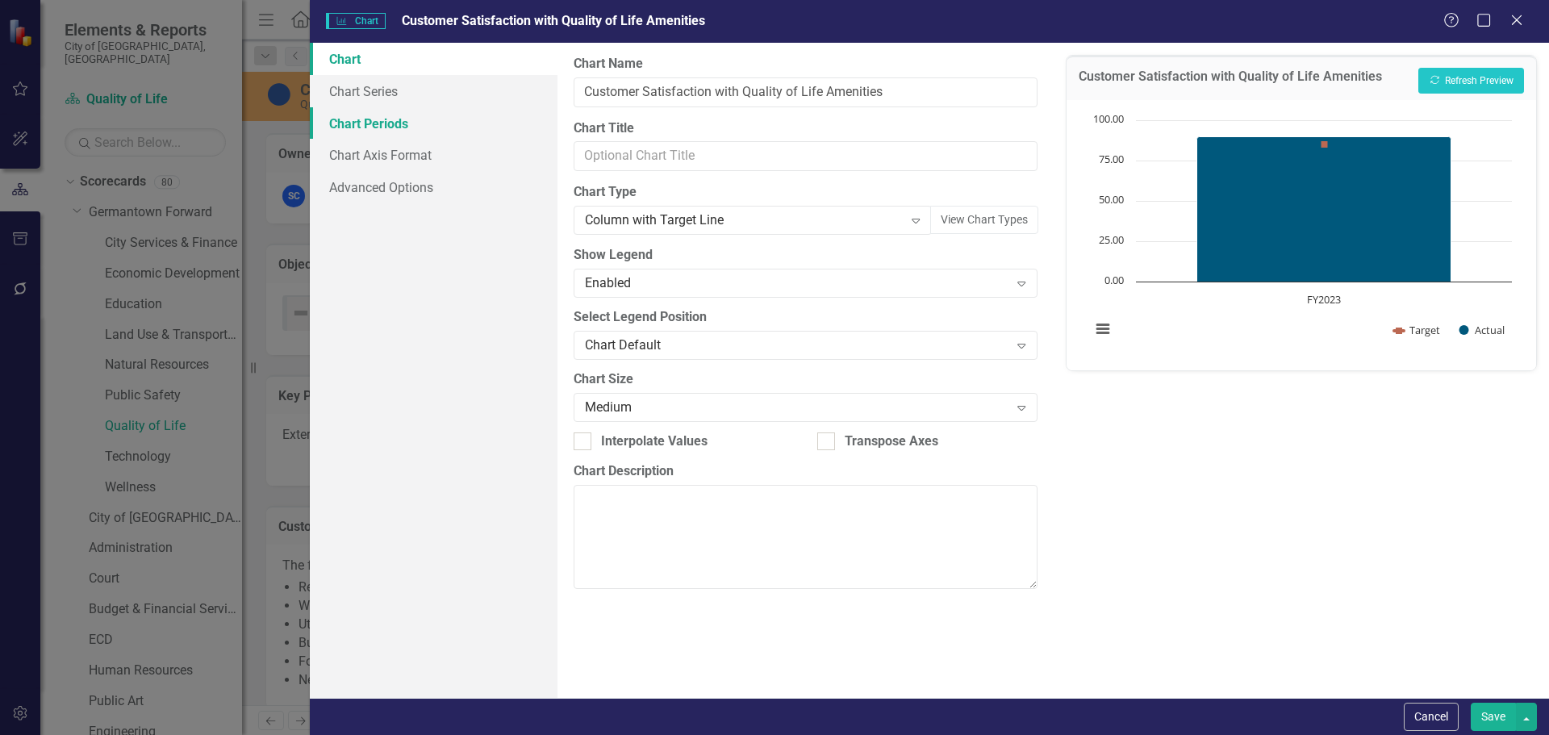
click at [390, 117] on link "Chart Periods" at bounding box center [434, 123] width 248 height 32
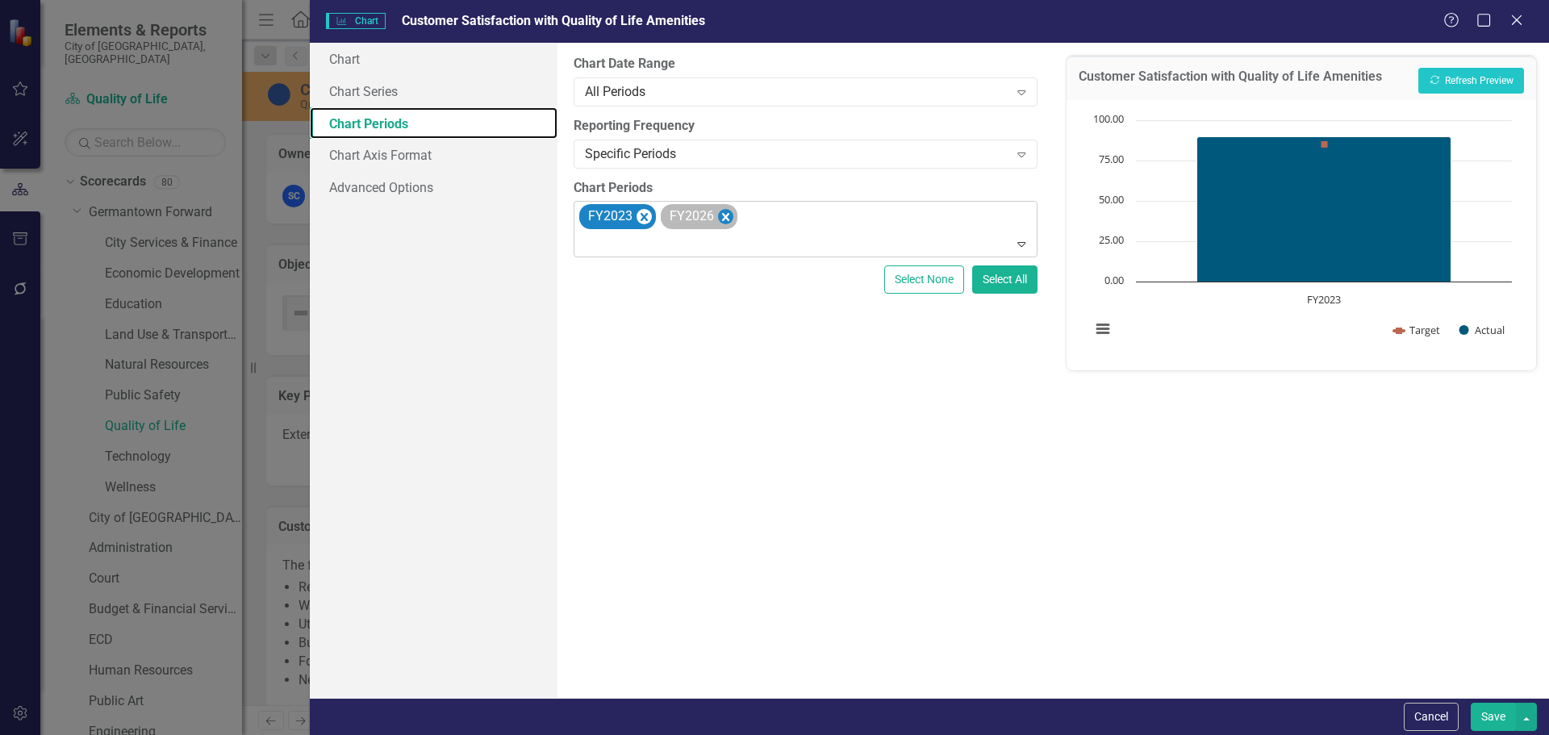
click at [727, 219] on icon "Remove FY2026" at bounding box center [725, 217] width 7 height 8
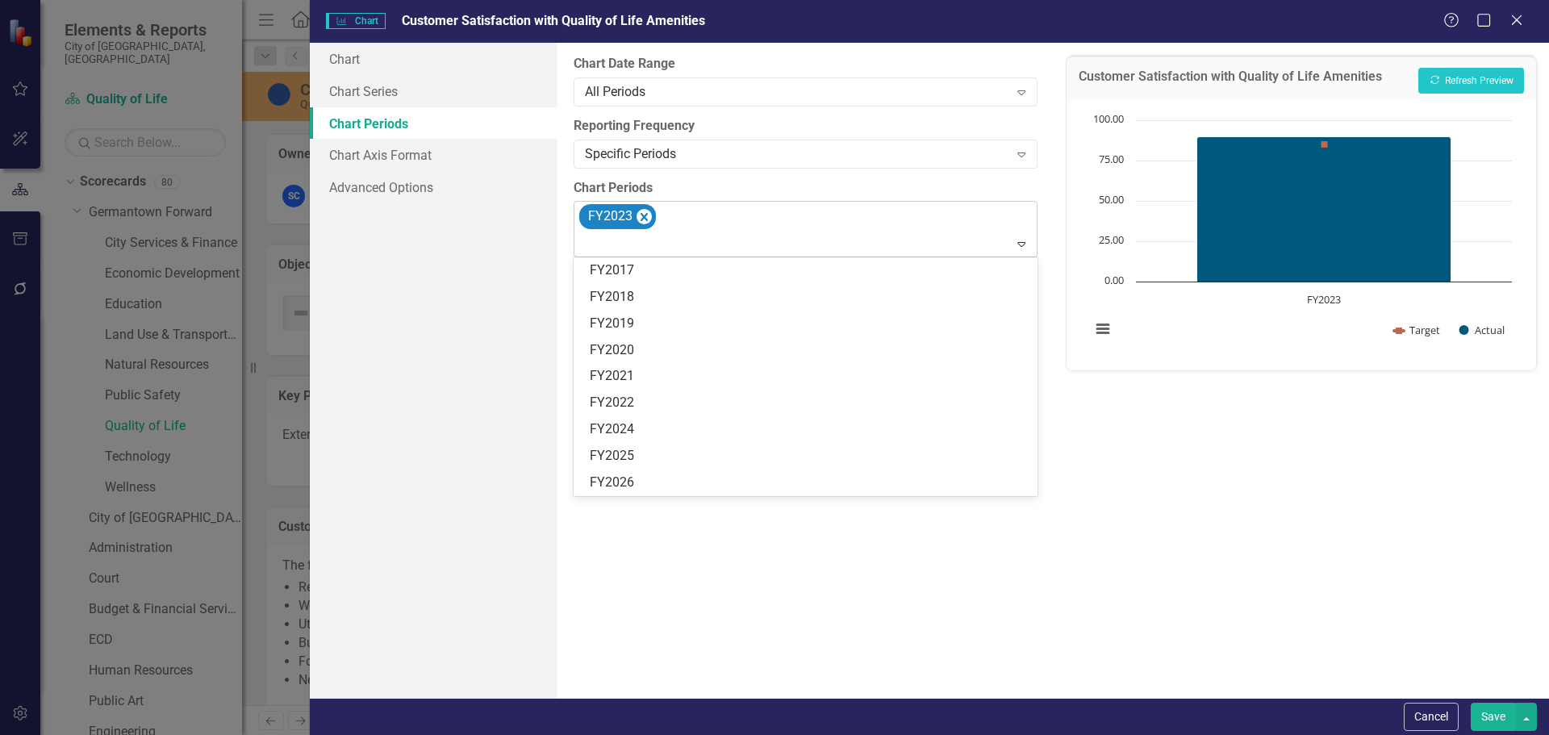
click at [733, 222] on div "FY2023" at bounding box center [806, 229] width 459 height 55
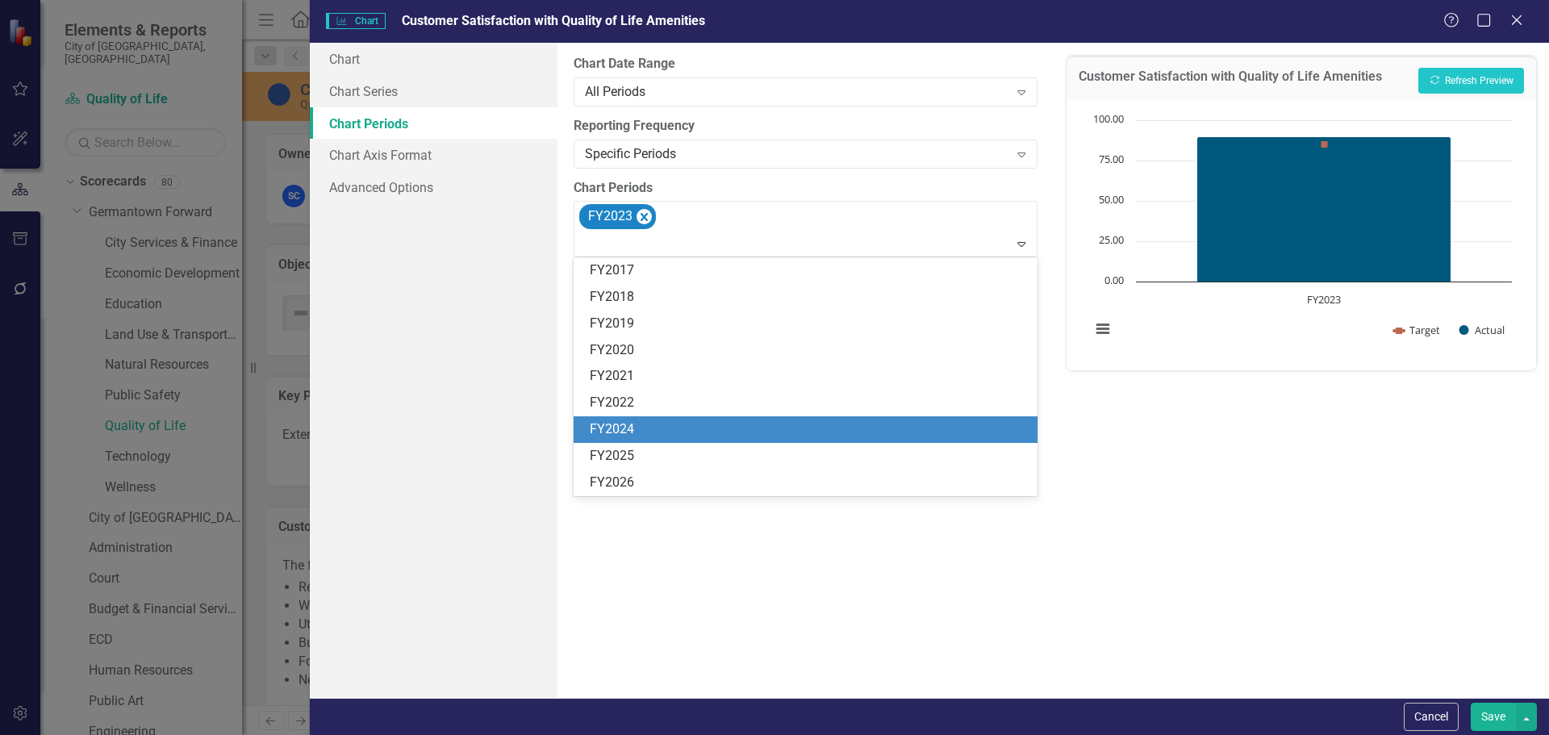
click at [640, 421] on div "FY2024" at bounding box center [808, 429] width 437 height 19
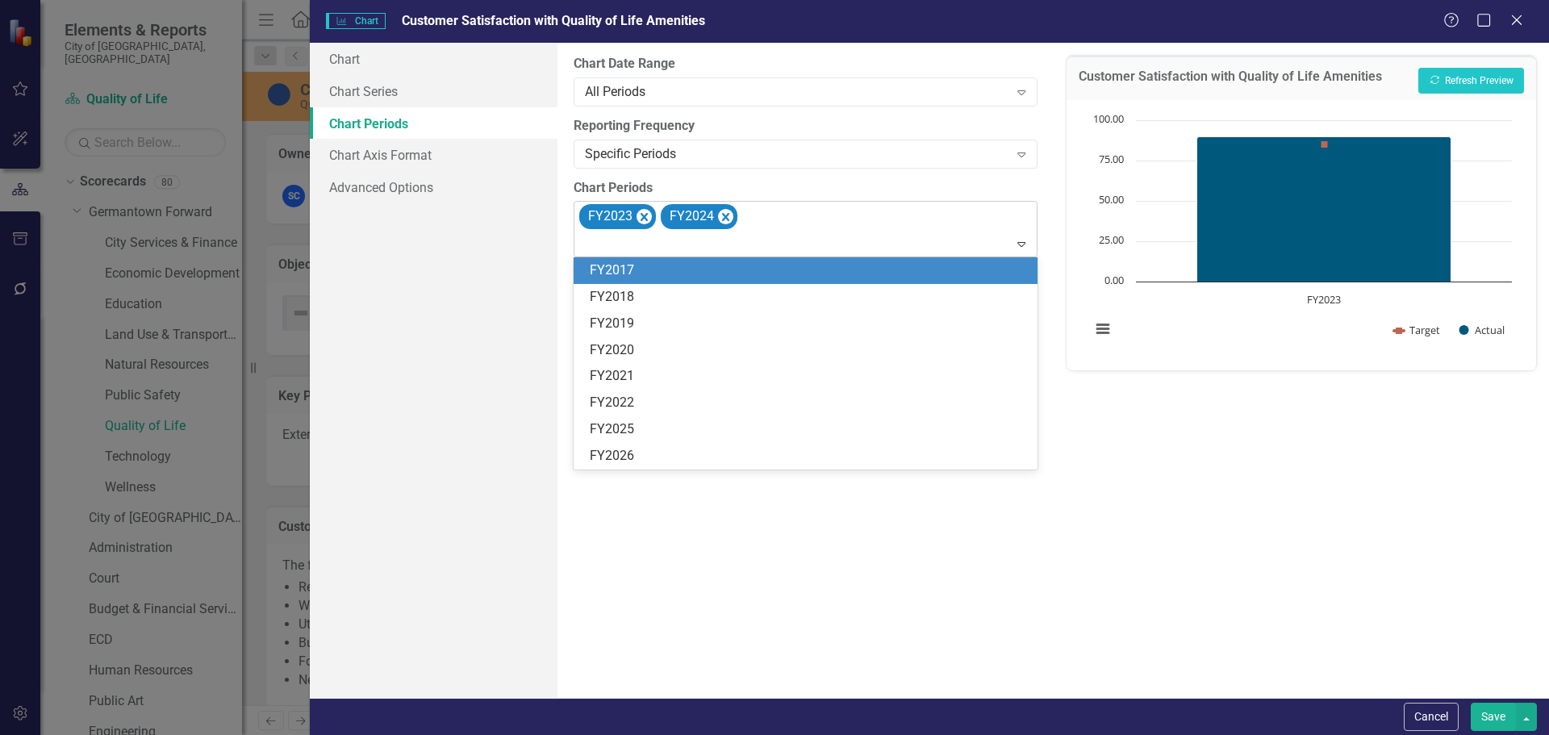
click at [711, 241] on div at bounding box center [806, 244] width 456 height 22
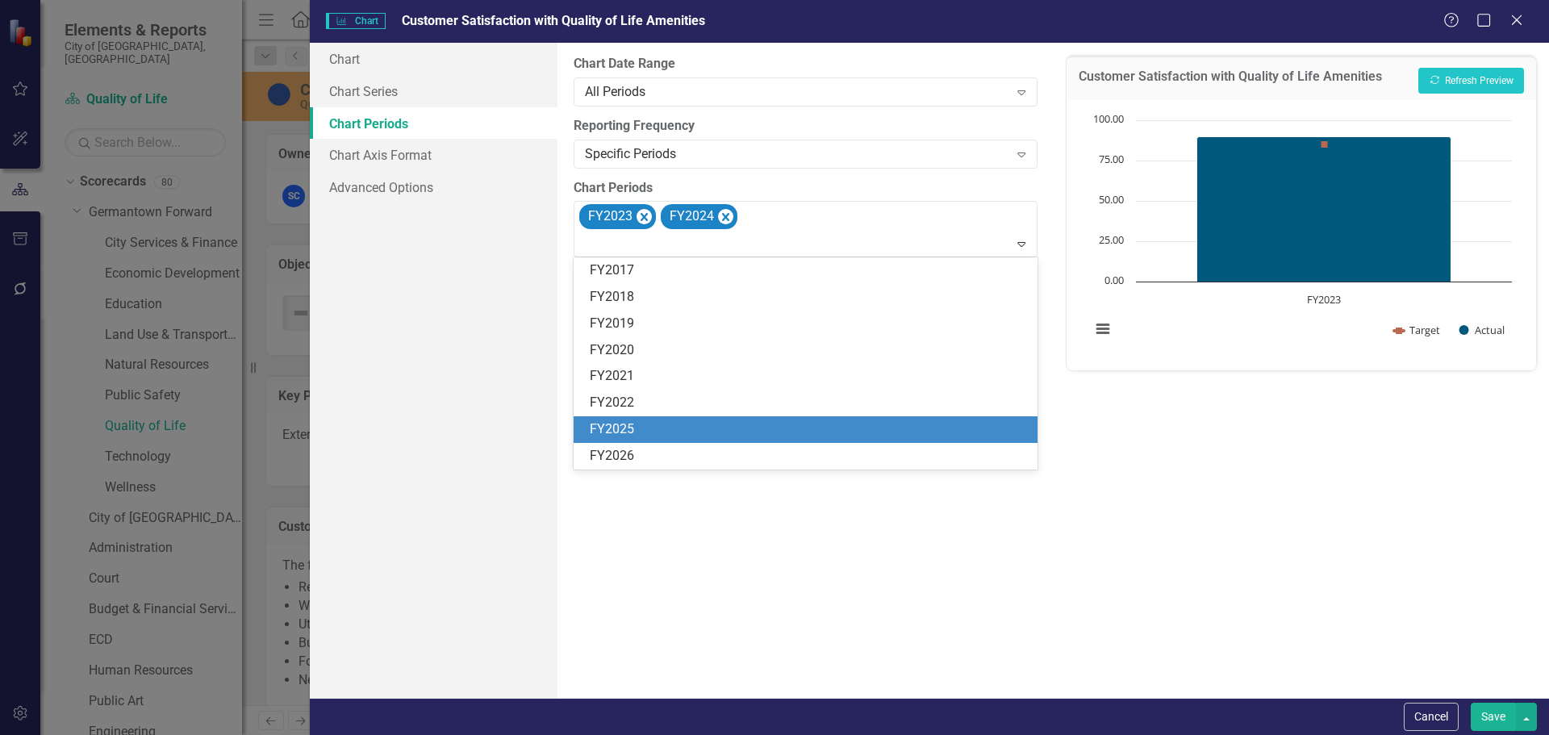
click at [649, 426] on div "FY2025" at bounding box center [808, 429] width 437 height 19
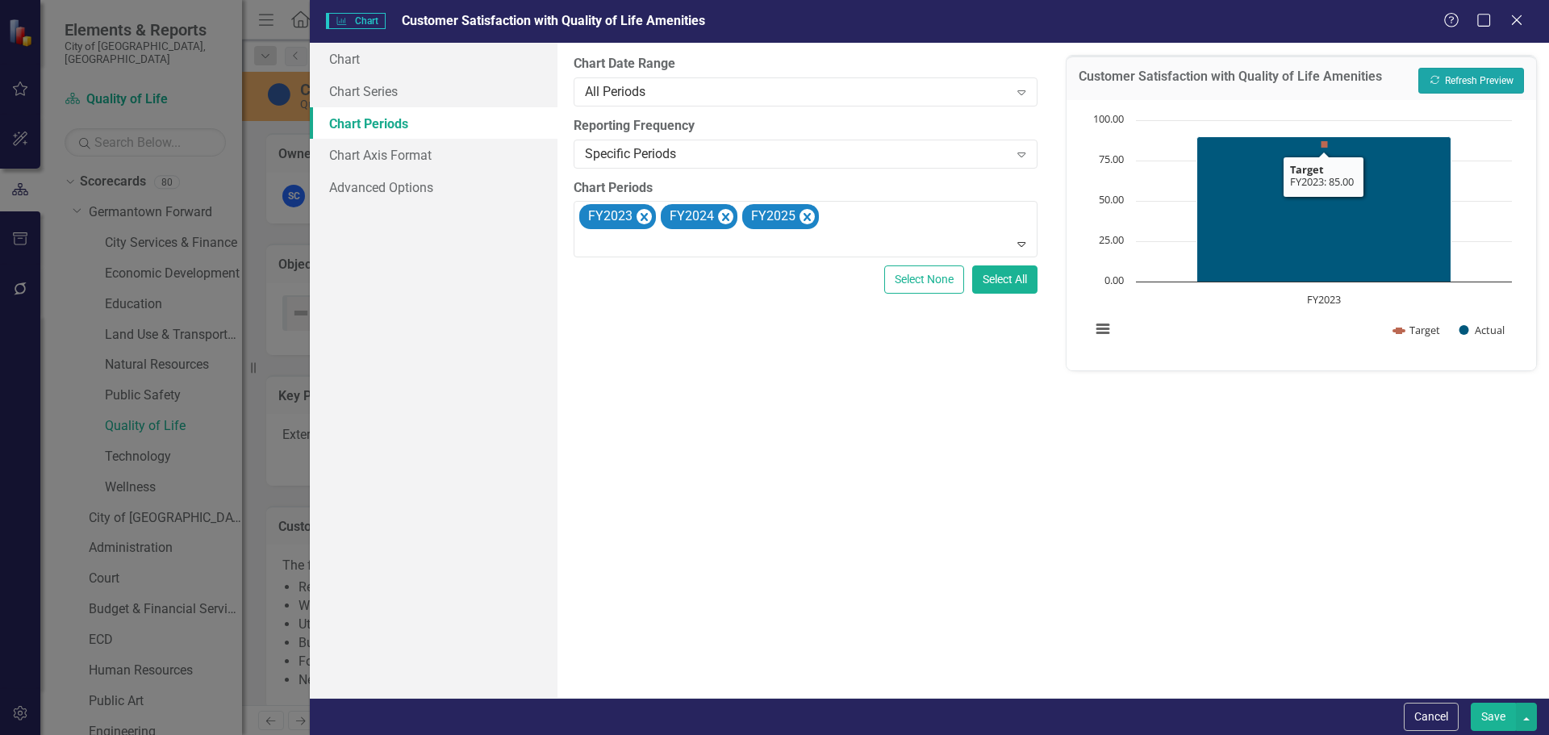
click at [1425, 81] on button "Recalculate Refresh Preview" at bounding box center [1471, 81] width 106 height 26
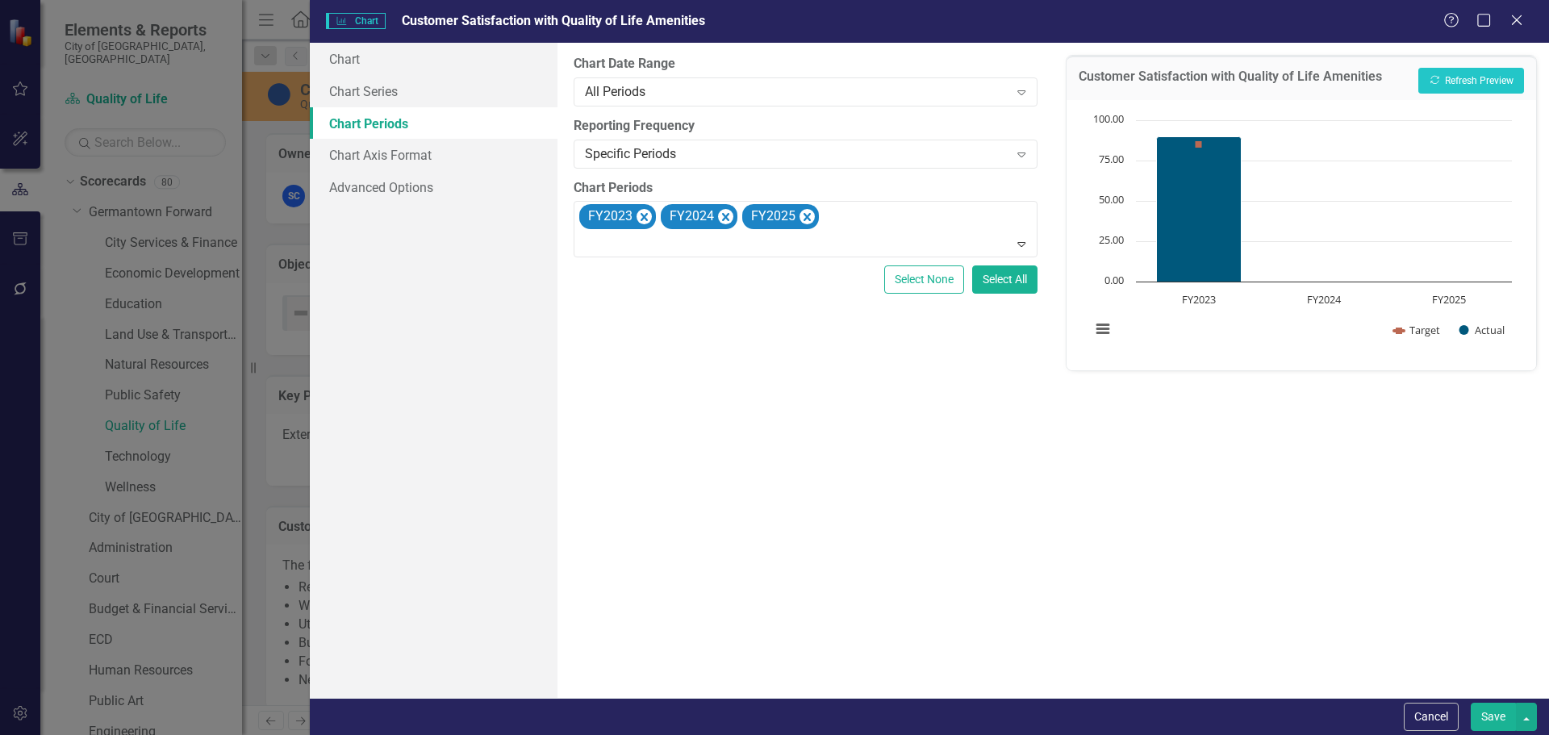
click at [1493, 707] on button "Save" at bounding box center [1493, 717] width 45 height 28
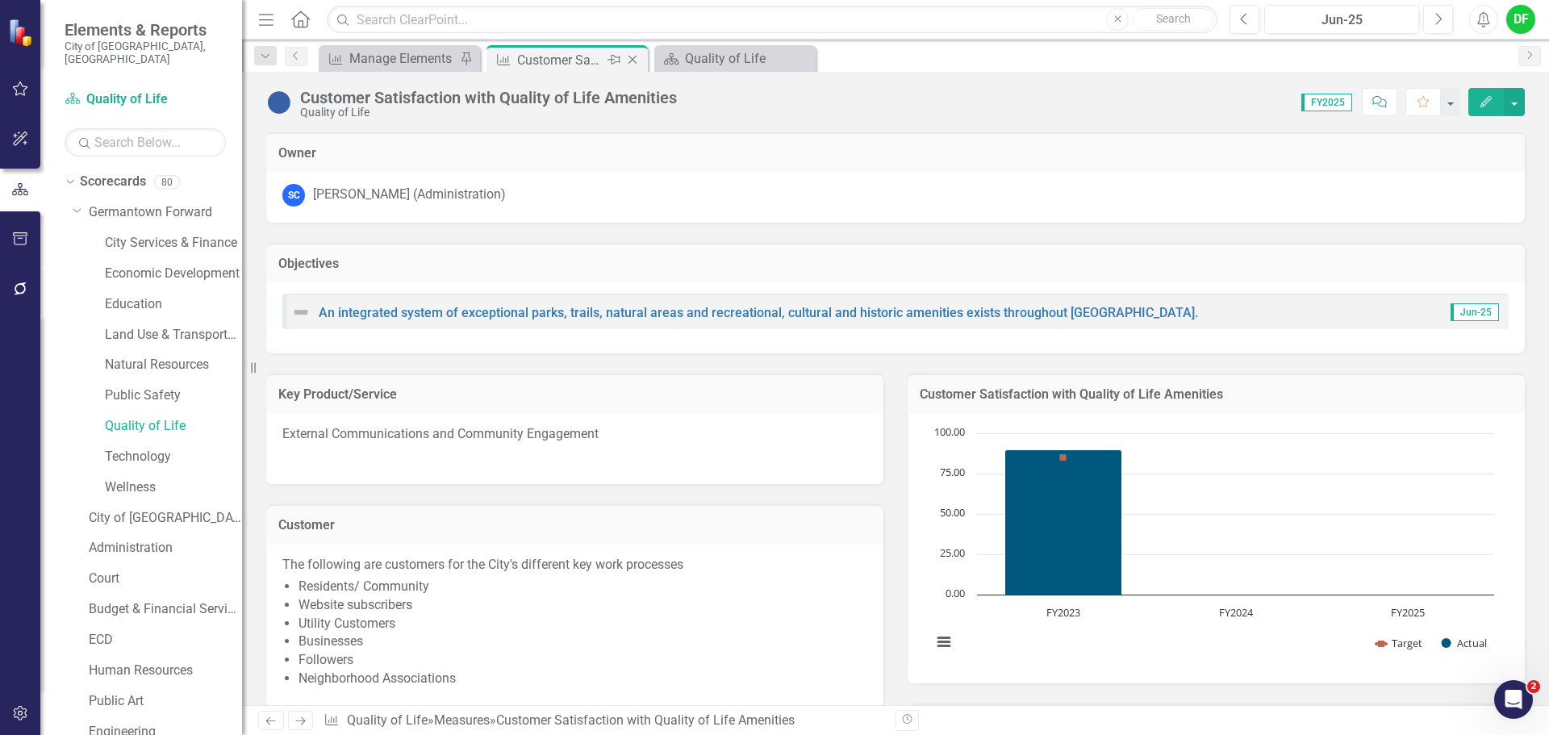
click at [633, 59] on icon at bounding box center [632, 60] width 9 height 9
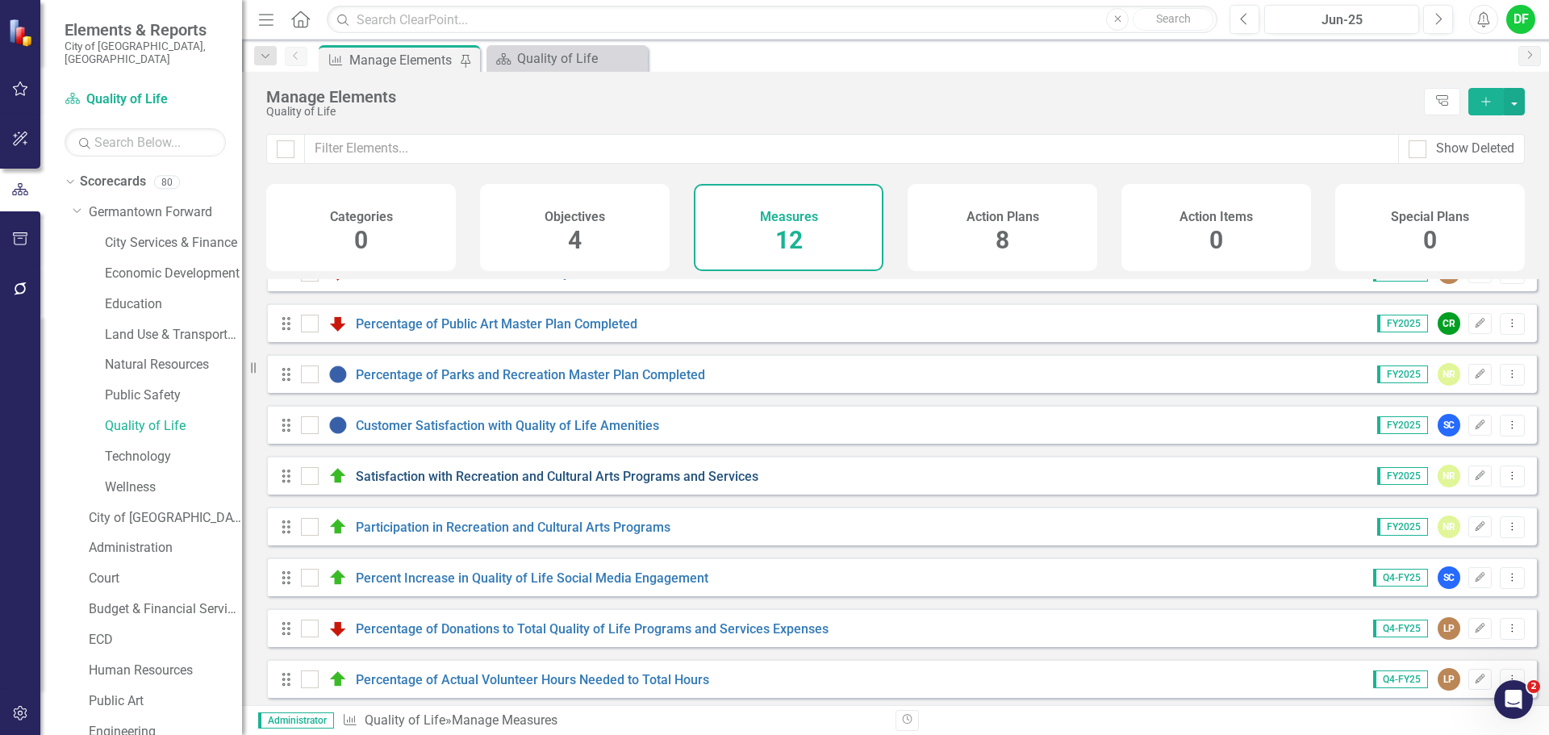
scroll to position [196, 0]
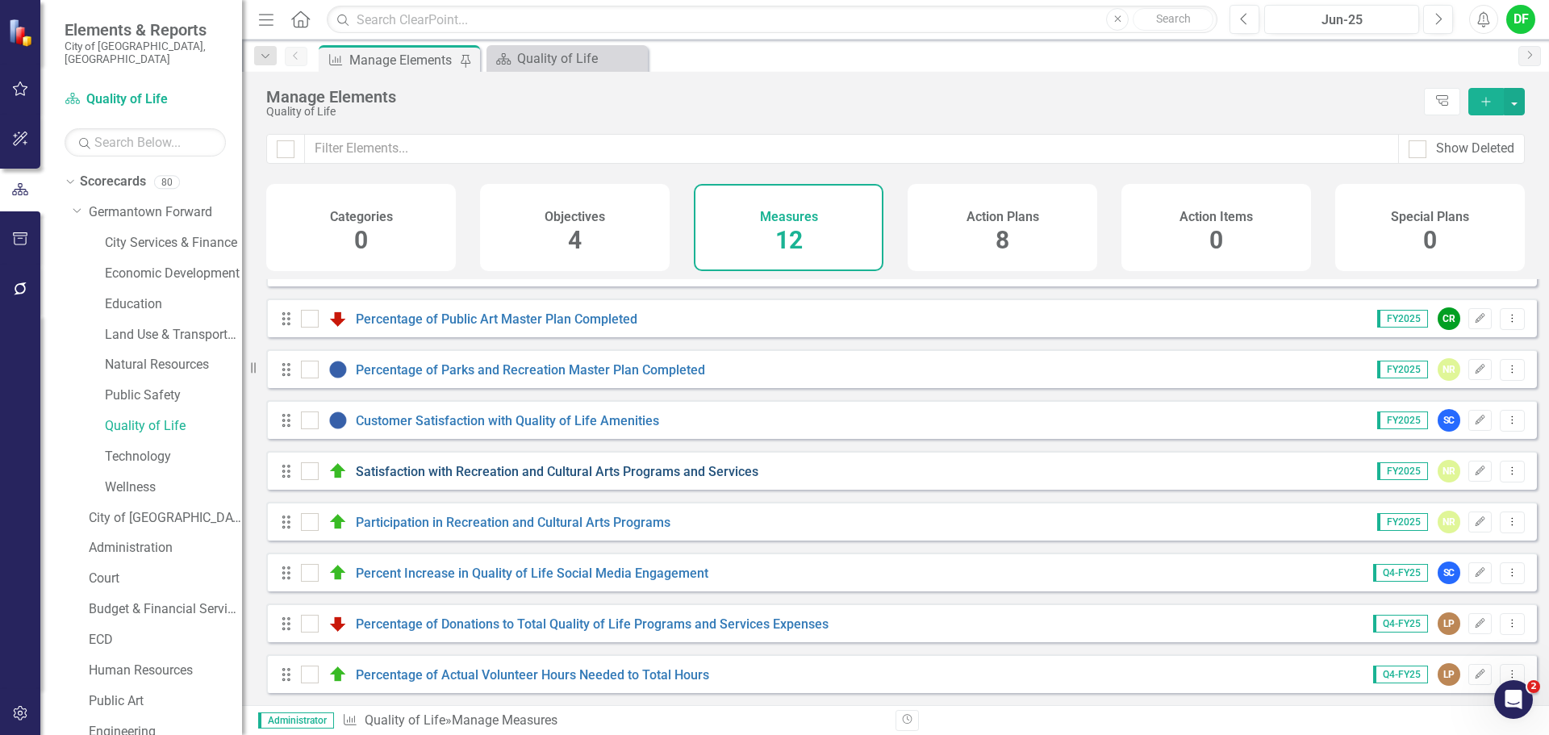
click at [433, 474] on link "Satisfaction with Recreation and Cultural Arts Programs and Services" at bounding box center [557, 471] width 403 height 15
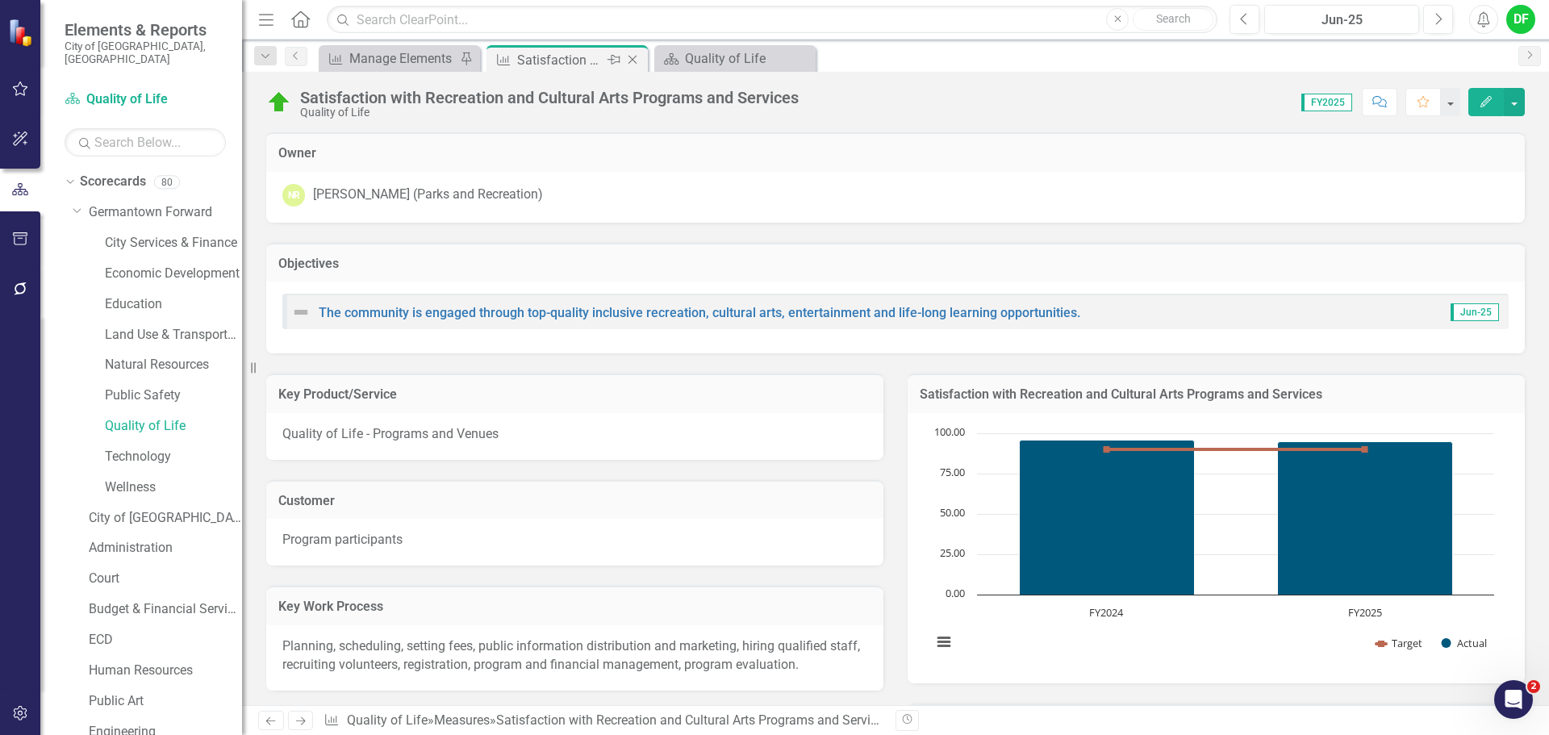
click at [635, 62] on icon at bounding box center [632, 60] width 9 height 9
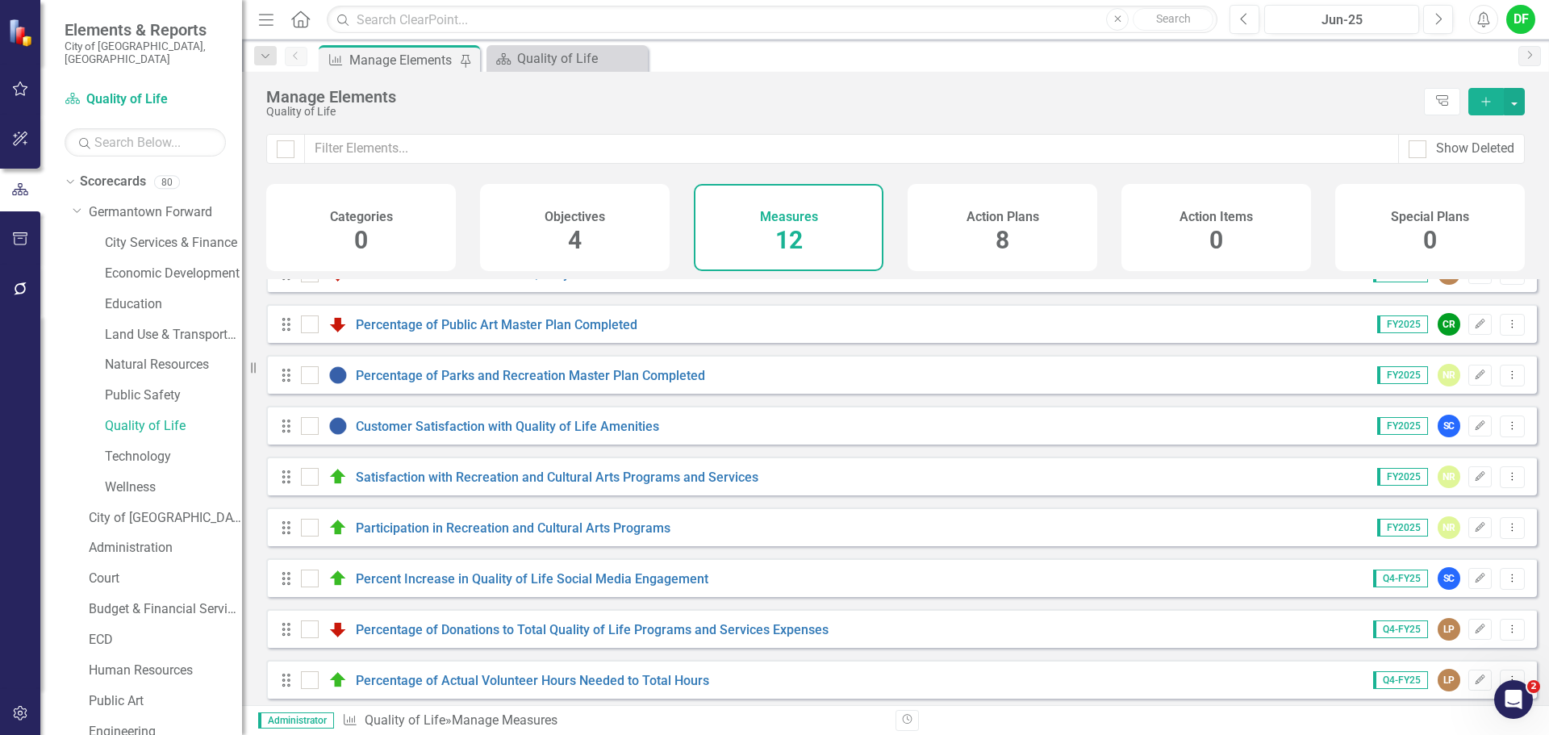
scroll to position [196, 0]
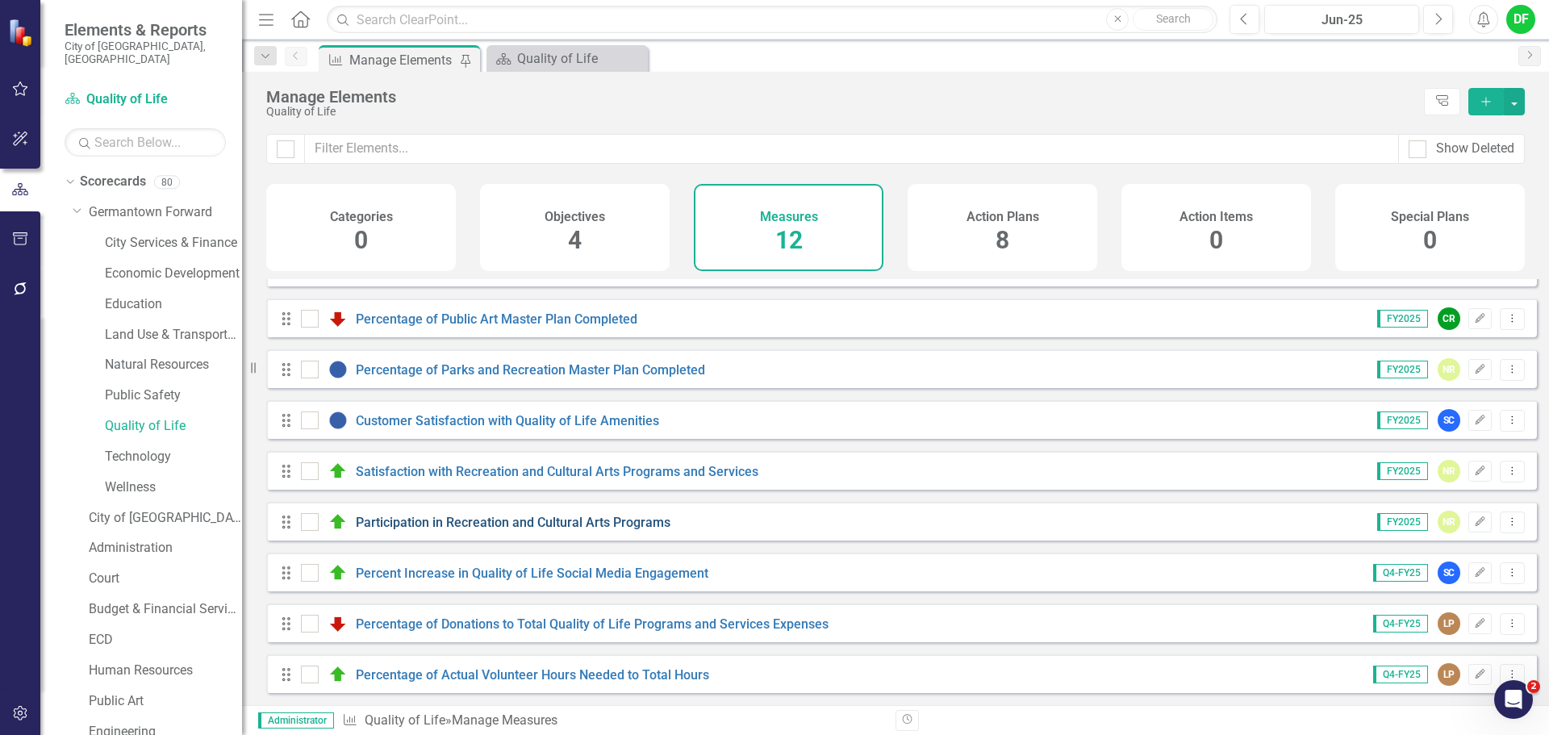
click at [444, 524] on link "Participation in Recreation and Cultural Arts Programs" at bounding box center [513, 522] width 315 height 15
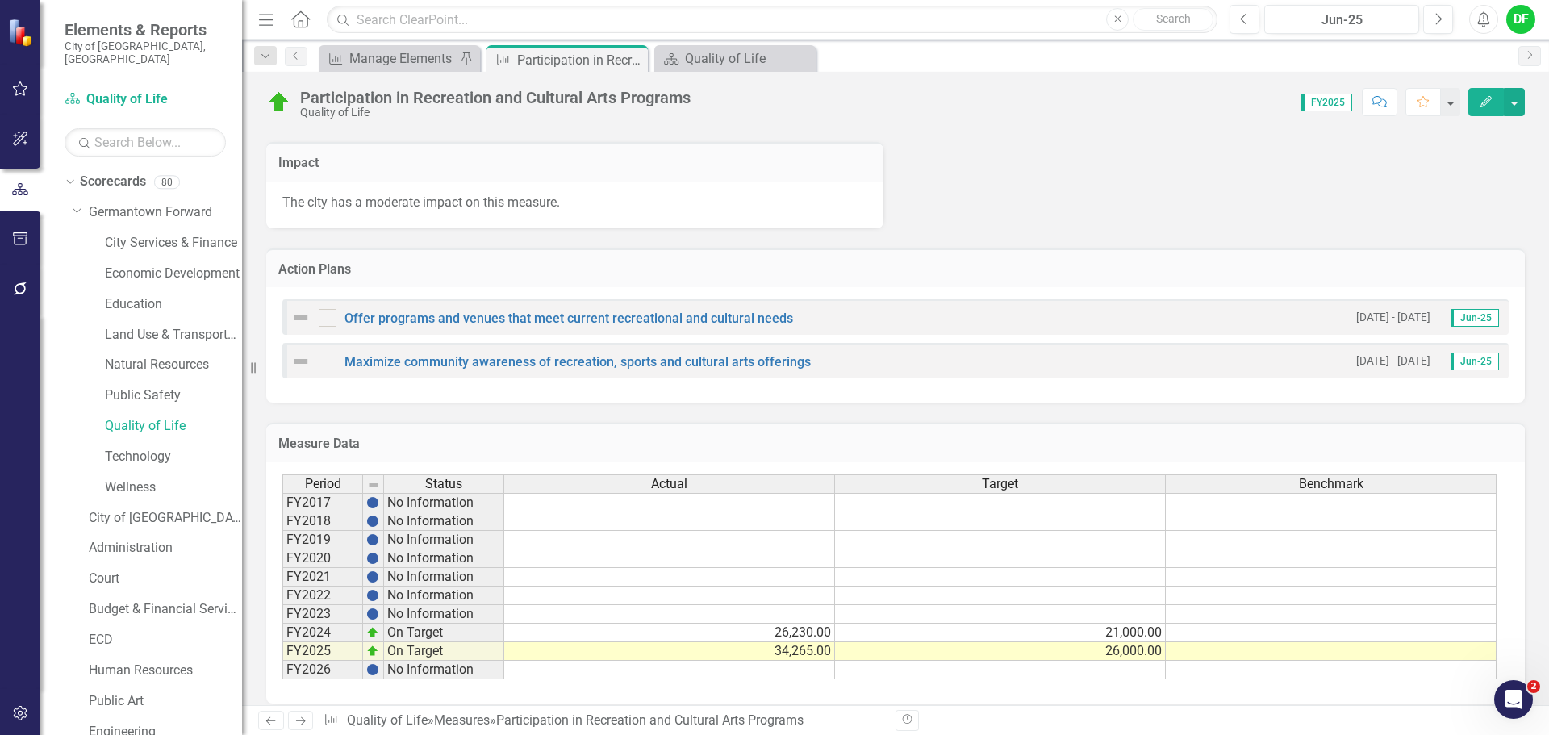
scroll to position [850, 0]
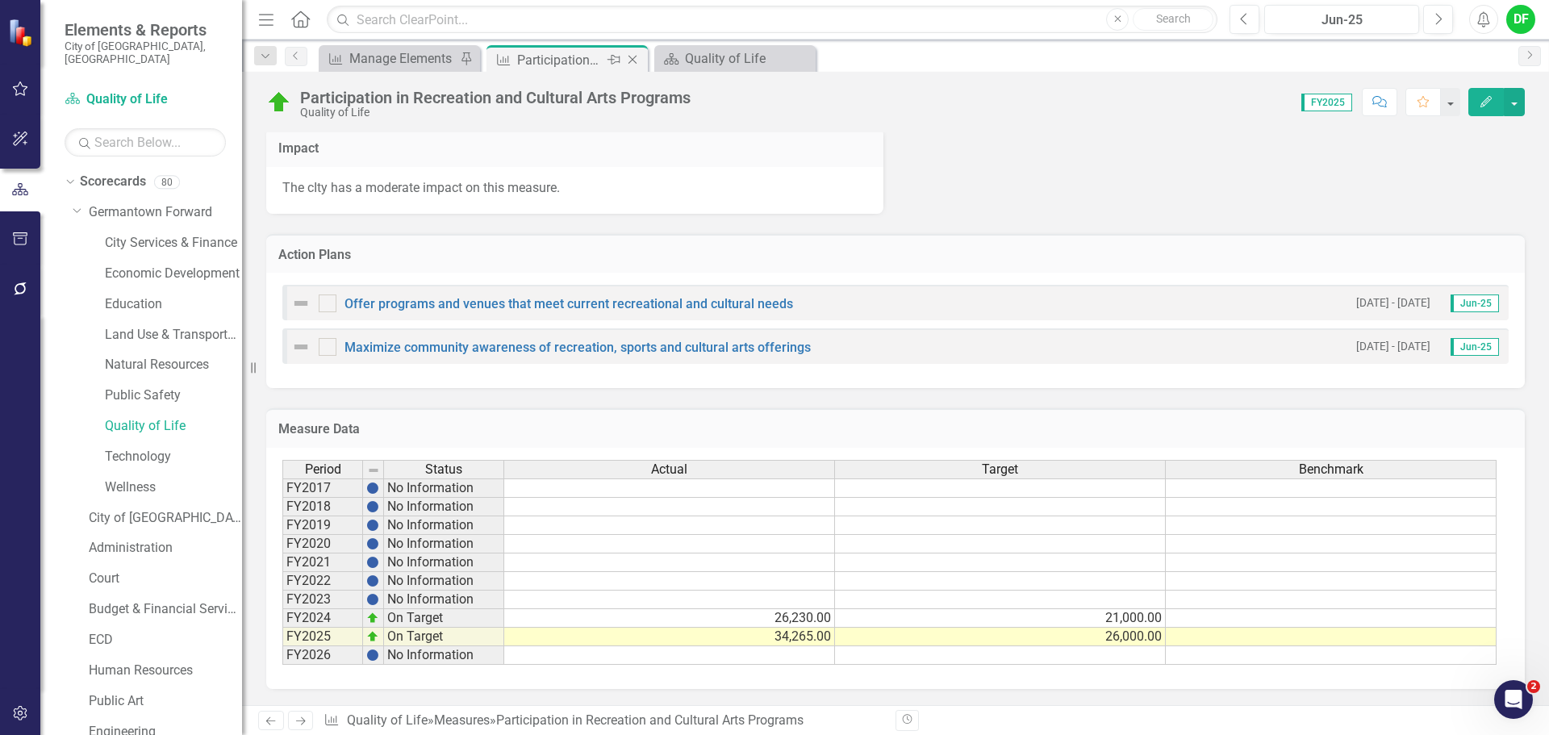
click at [636, 56] on icon "Close" at bounding box center [632, 59] width 16 height 13
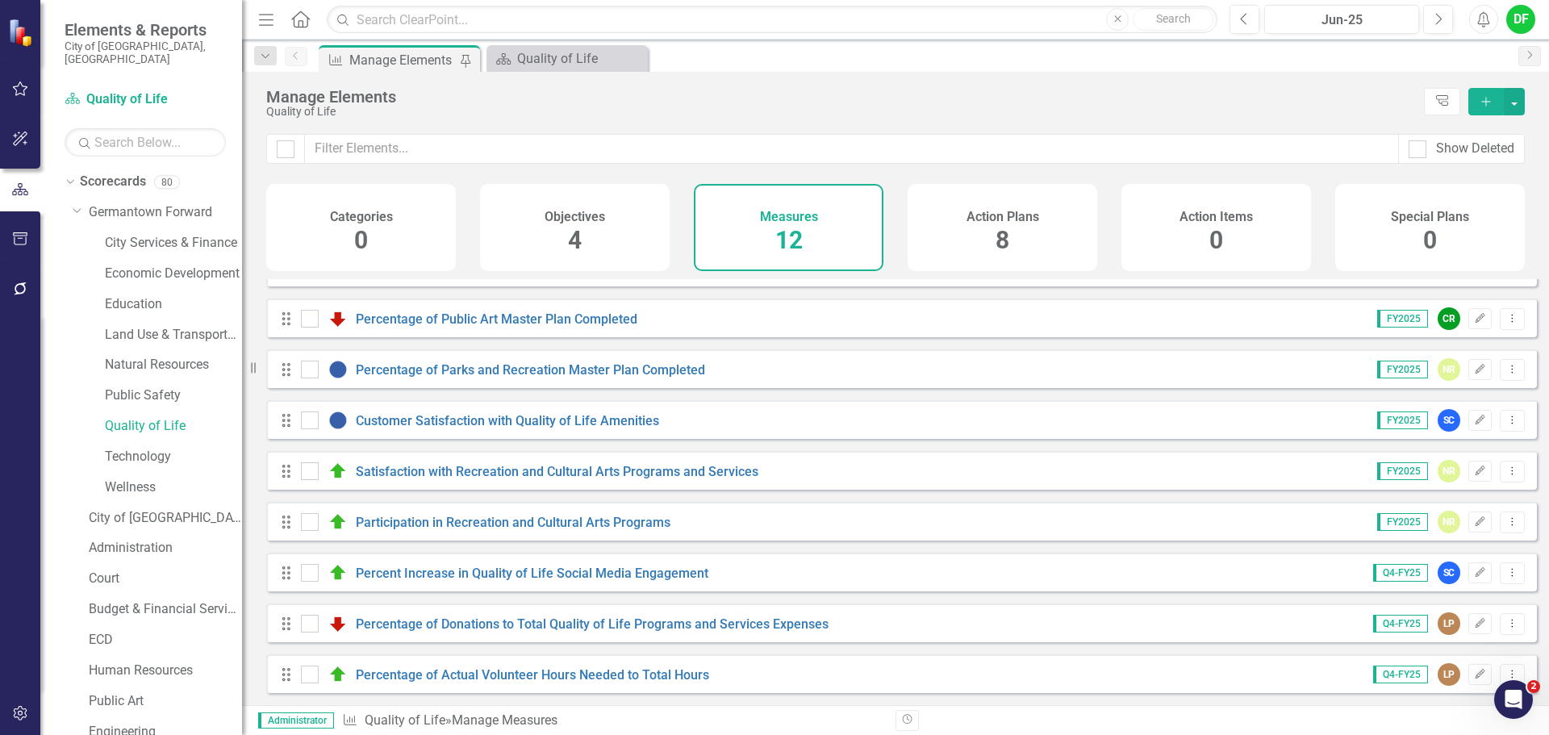
scroll to position [196, 0]
click at [481, 575] on link "Percent Increase in Quality of Life Social Media Engagement" at bounding box center [532, 572] width 353 height 15
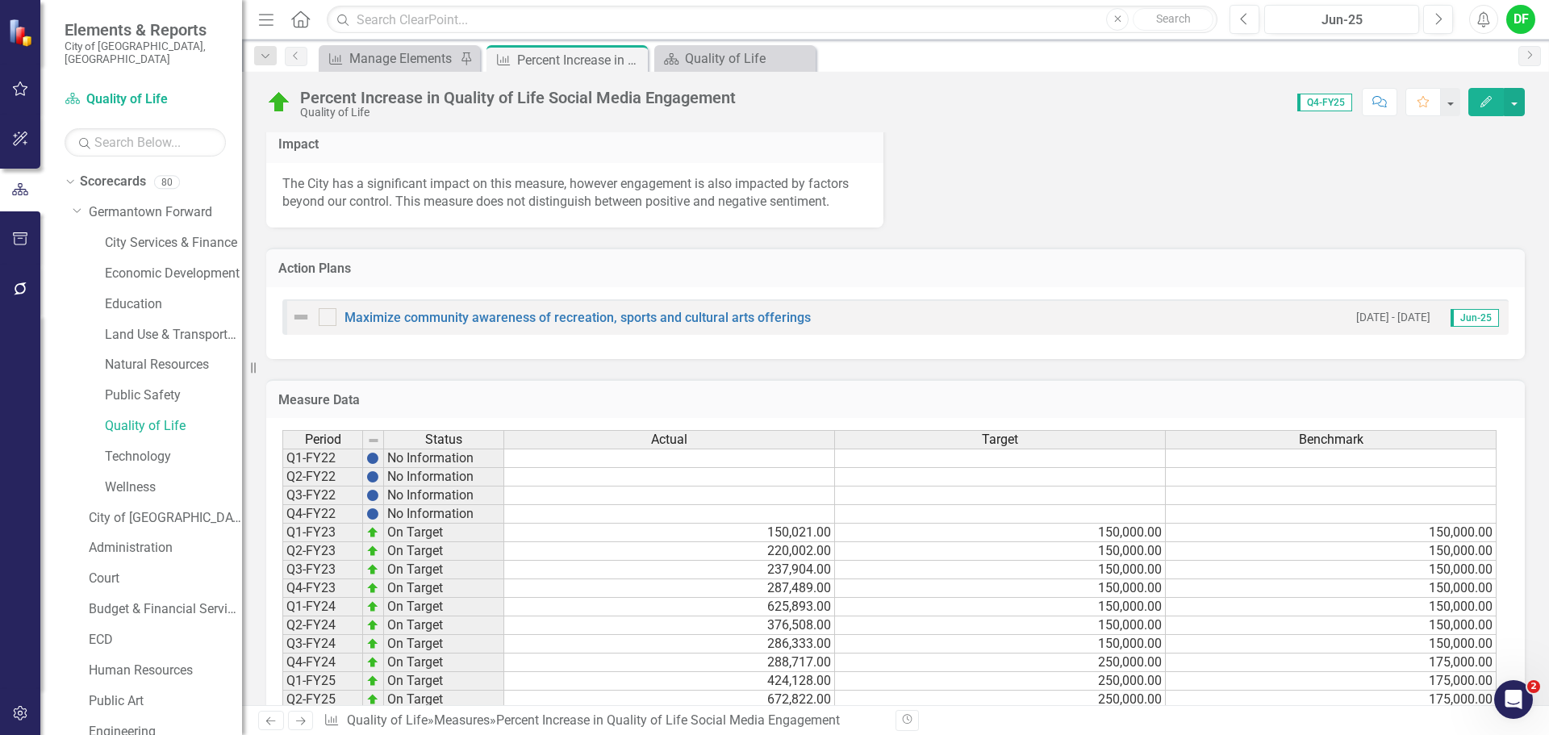
scroll to position [1207, 0]
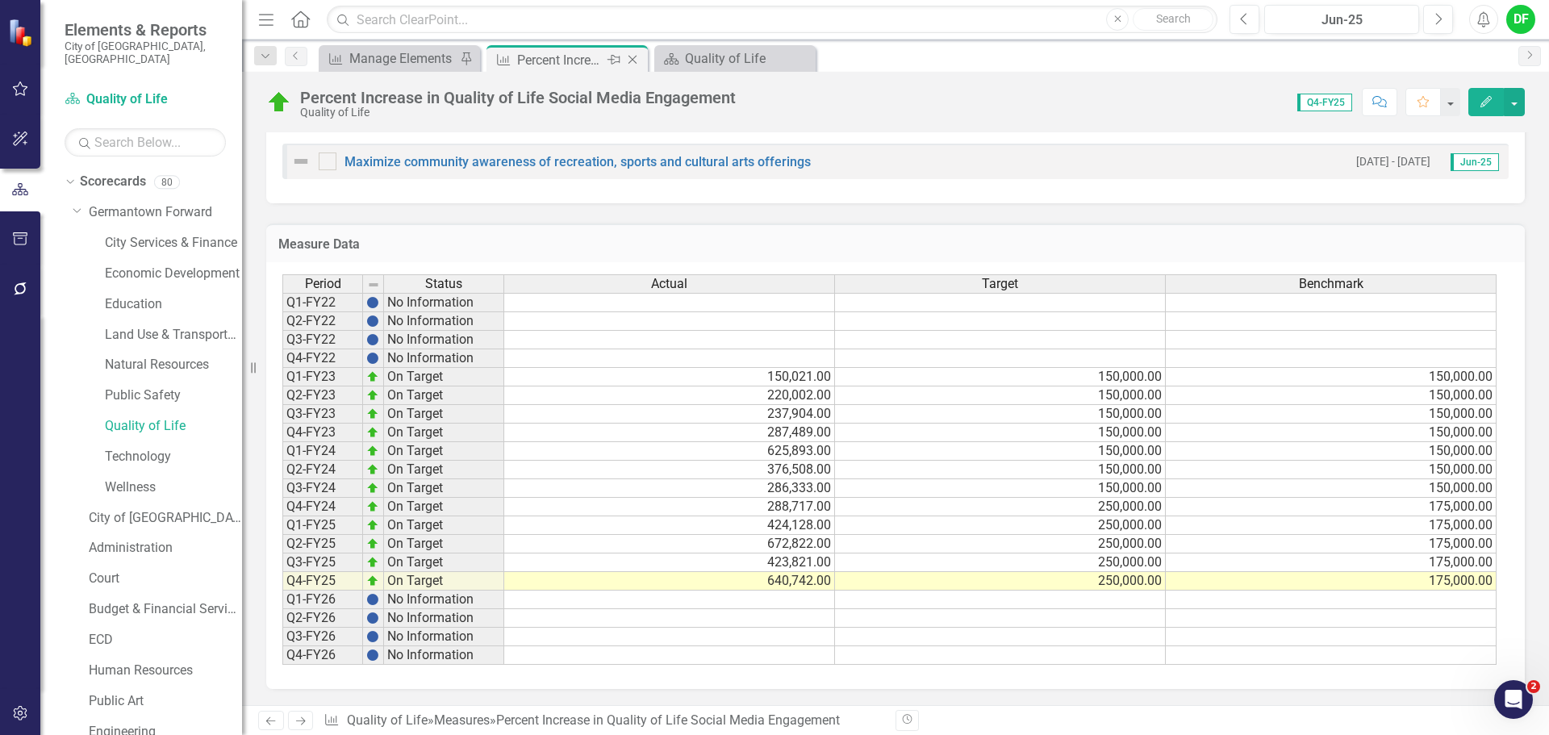
click at [632, 57] on icon "Close" at bounding box center [632, 59] width 16 height 13
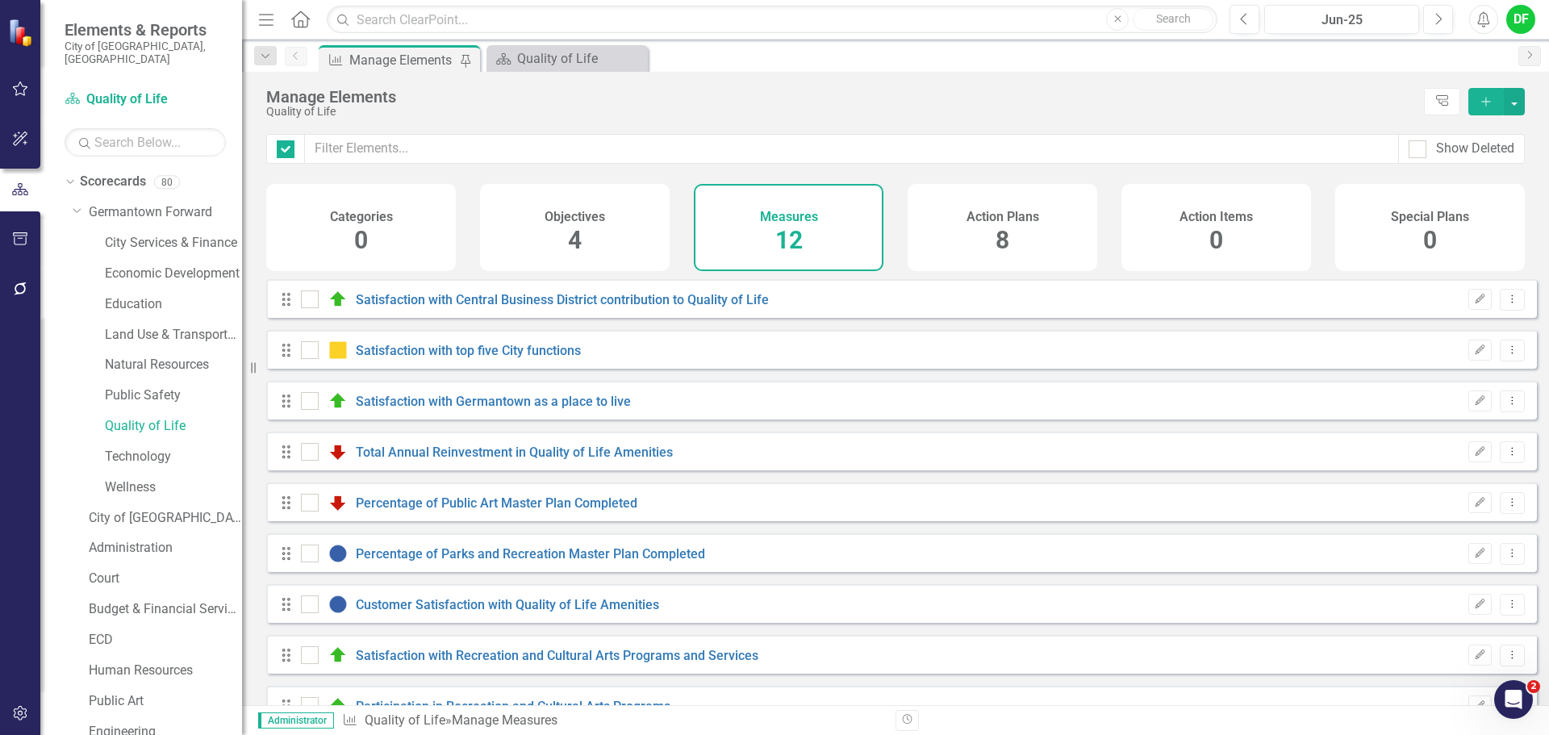
checkbox input "false"
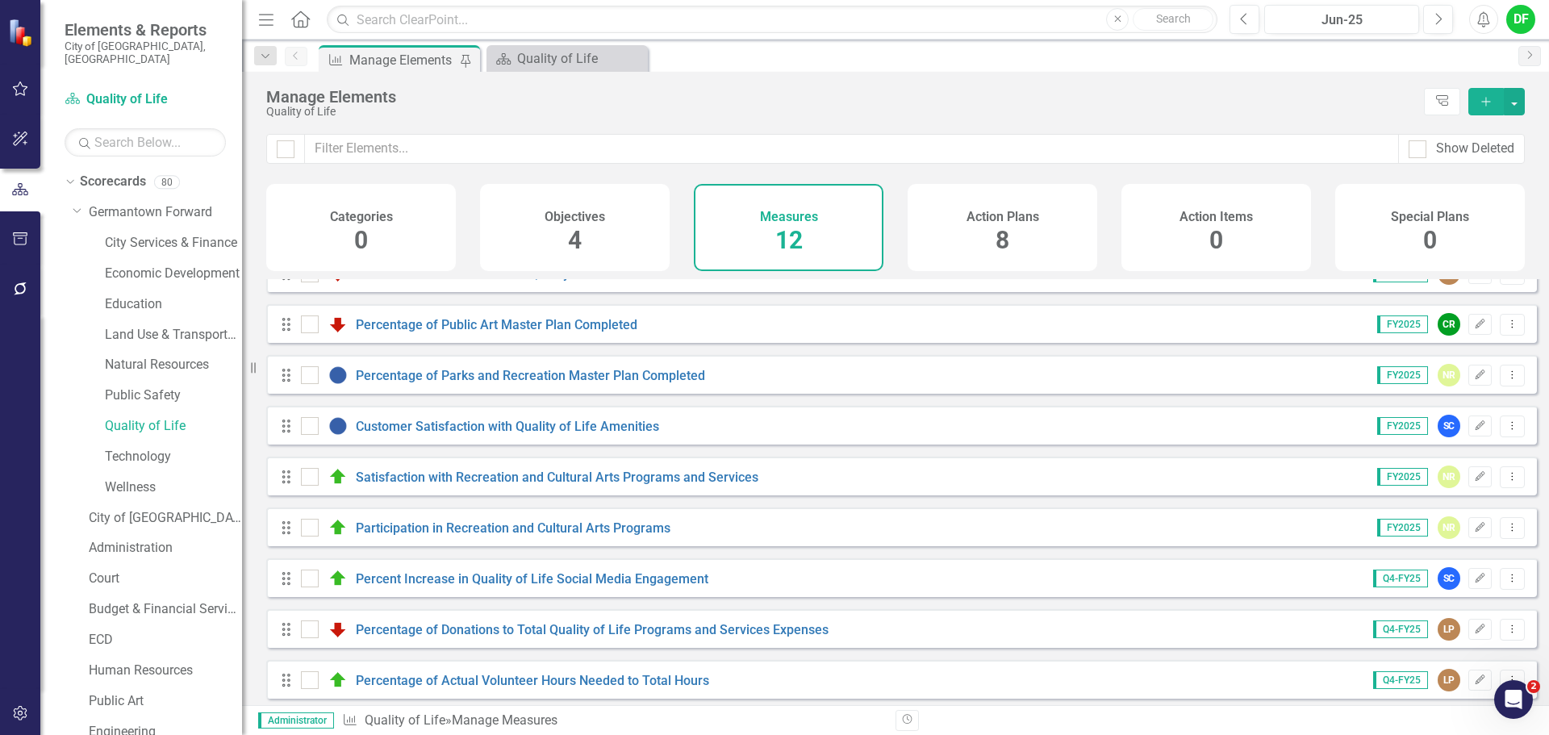
scroll to position [196, 0]
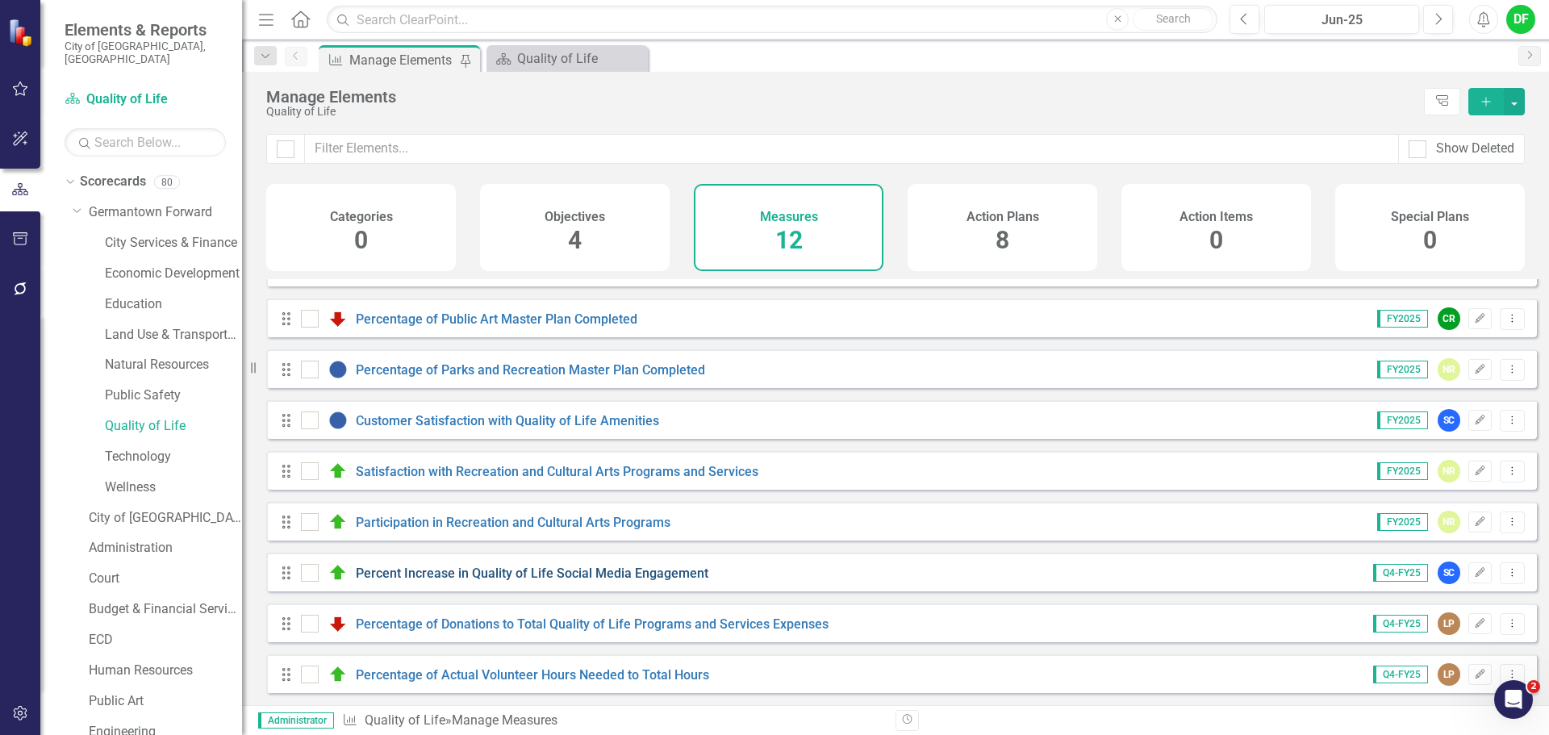
click at [455, 570] on link "Percent Increase in Quality of Life Social Media Engagement" at bounding box center [532, 572] width 353 height 15
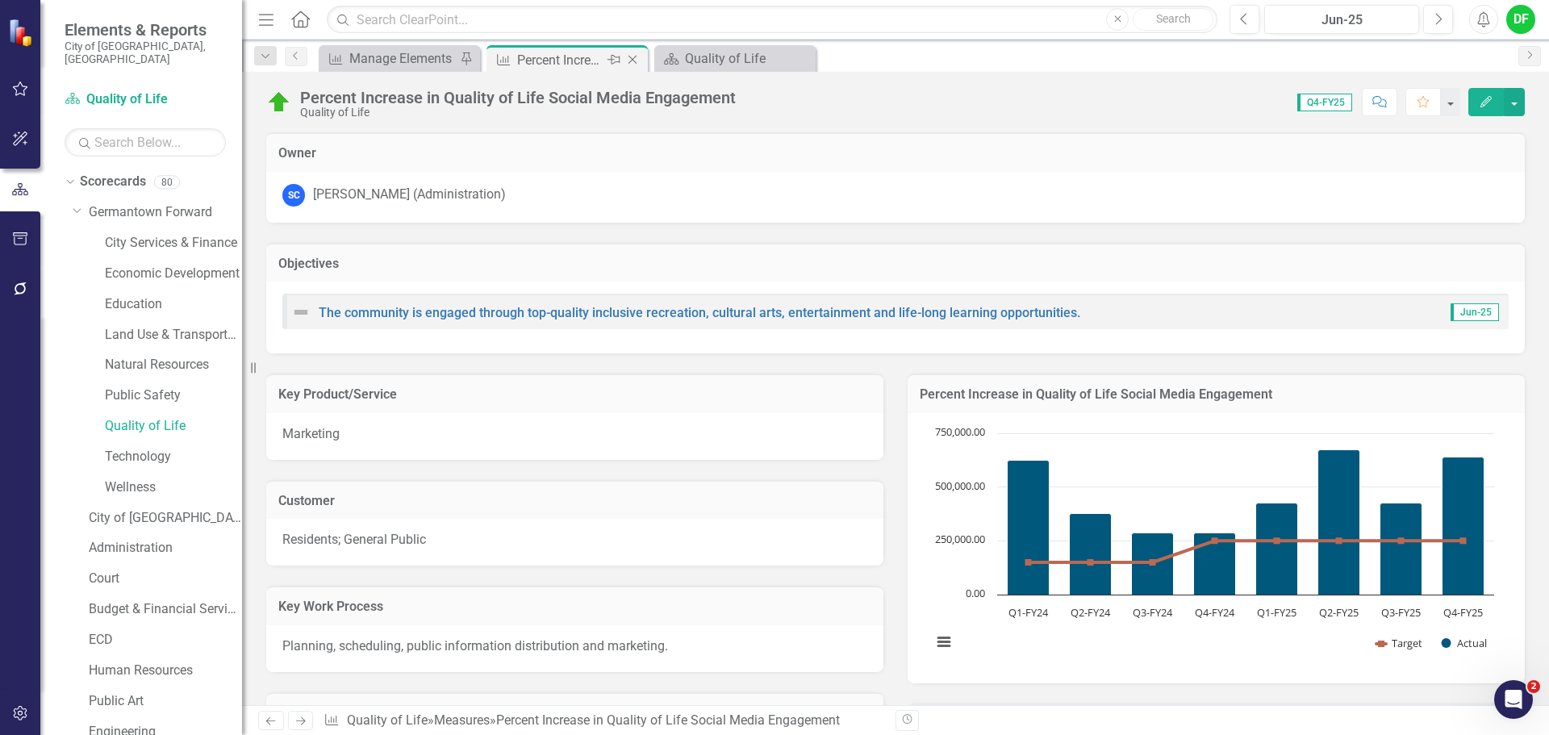
click at [639, 60] on icon "Close" at bounding box center [632, 59] width 16 height 13
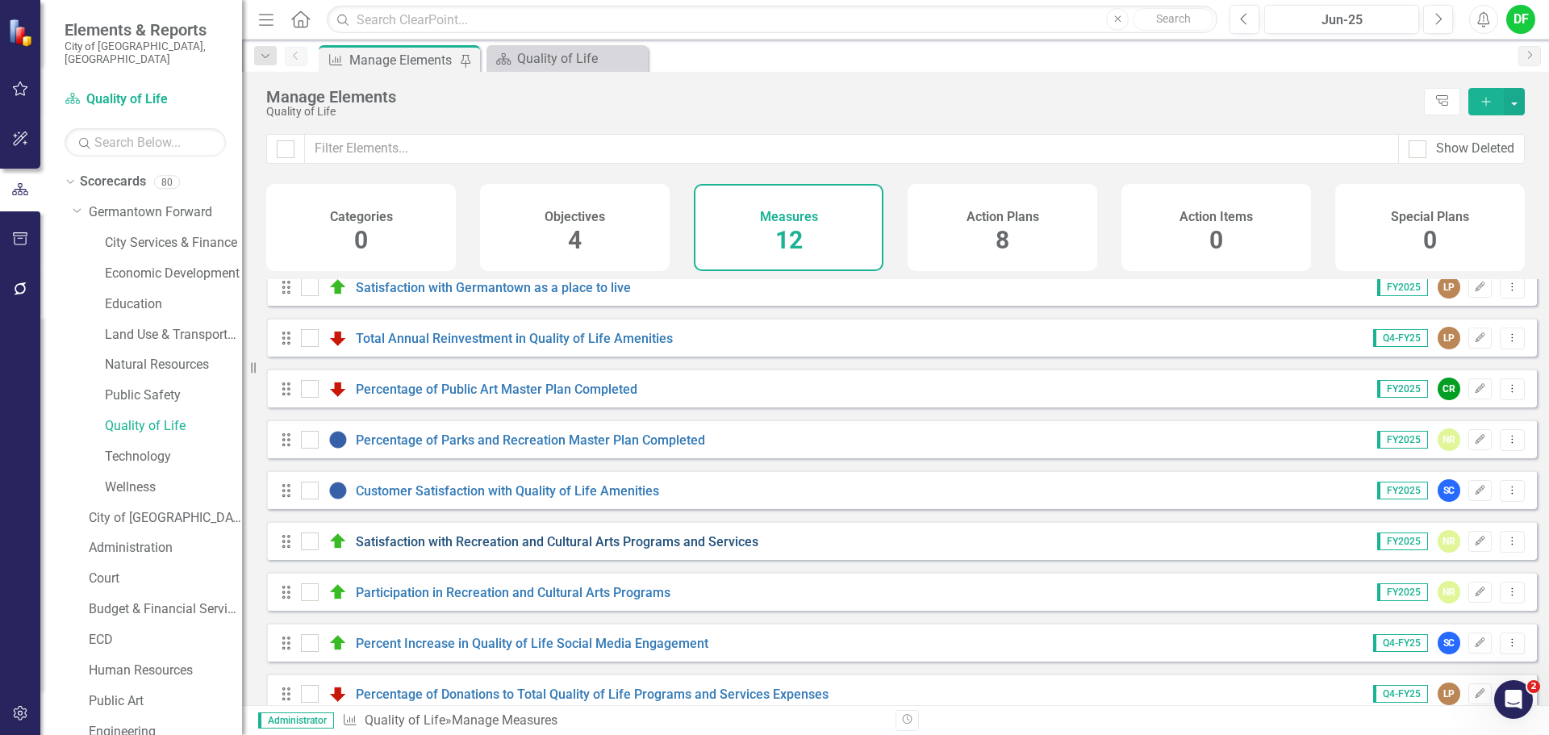
scroll to position [196, 0]
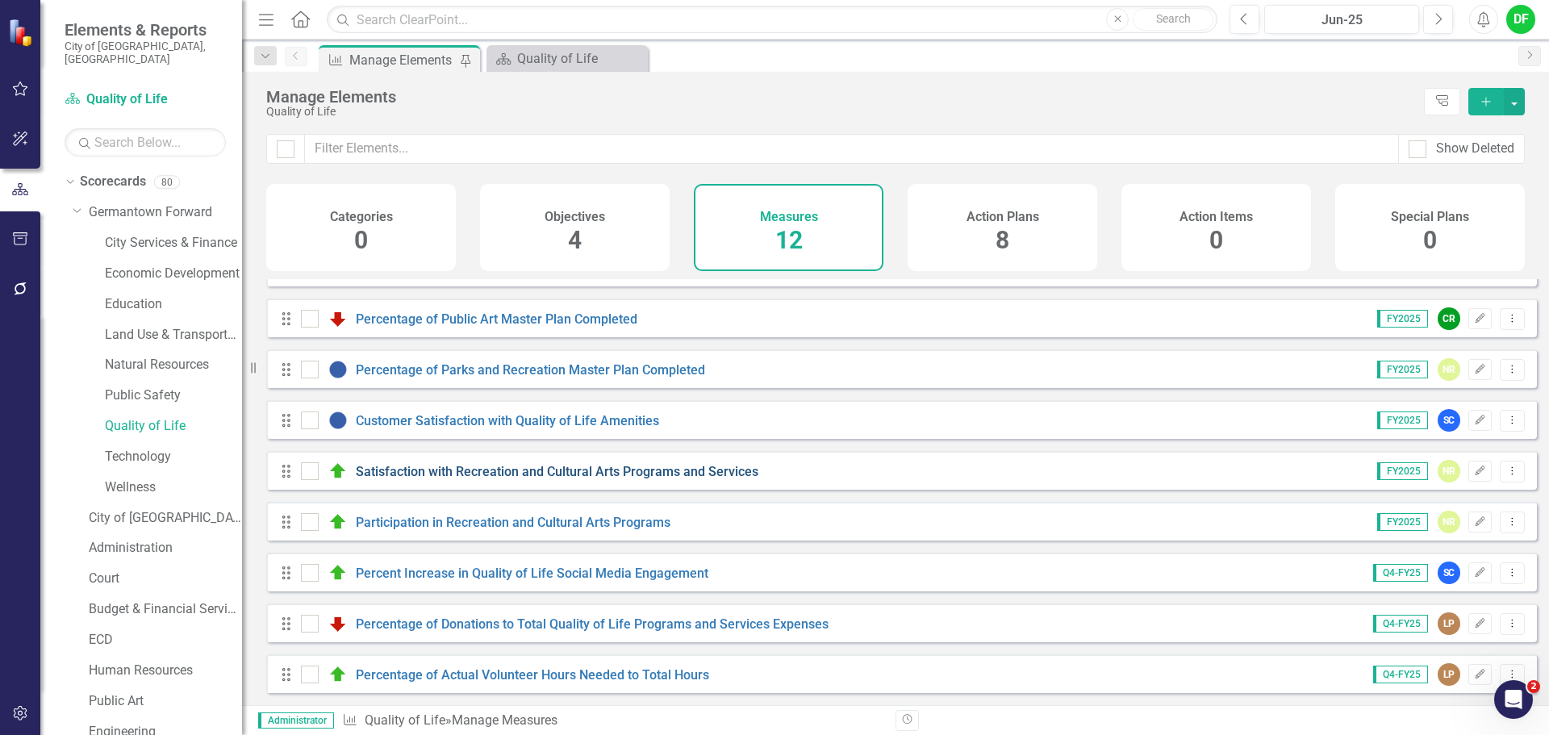
click at [421, 469] on link "Satisfaction with Recreation and Cultural Arts Programs and Services" at bounding box center [557, 471] width 403 height 15
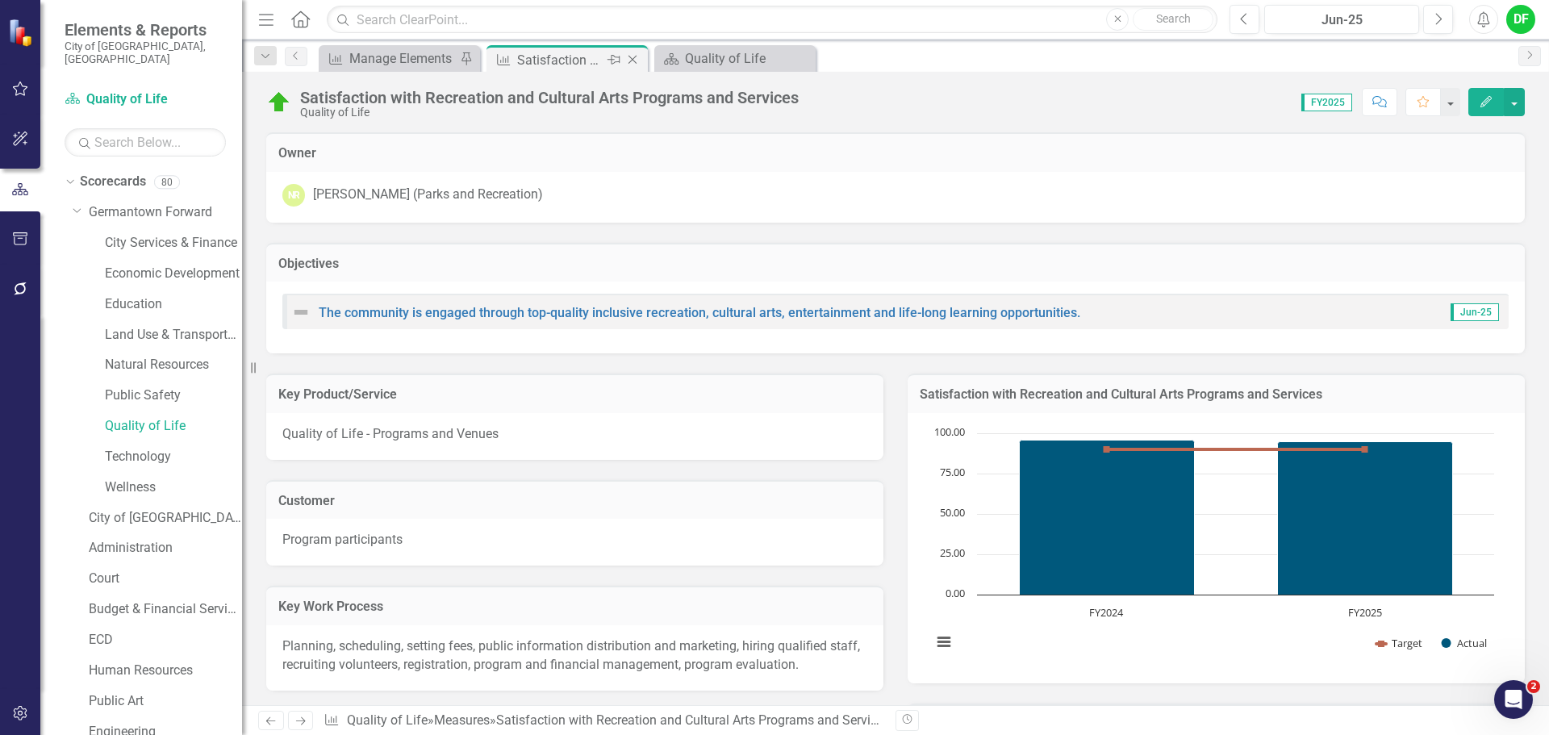
click at [633, 58] on icon "Close" at bounding box center [632, 59] width 16 height 13
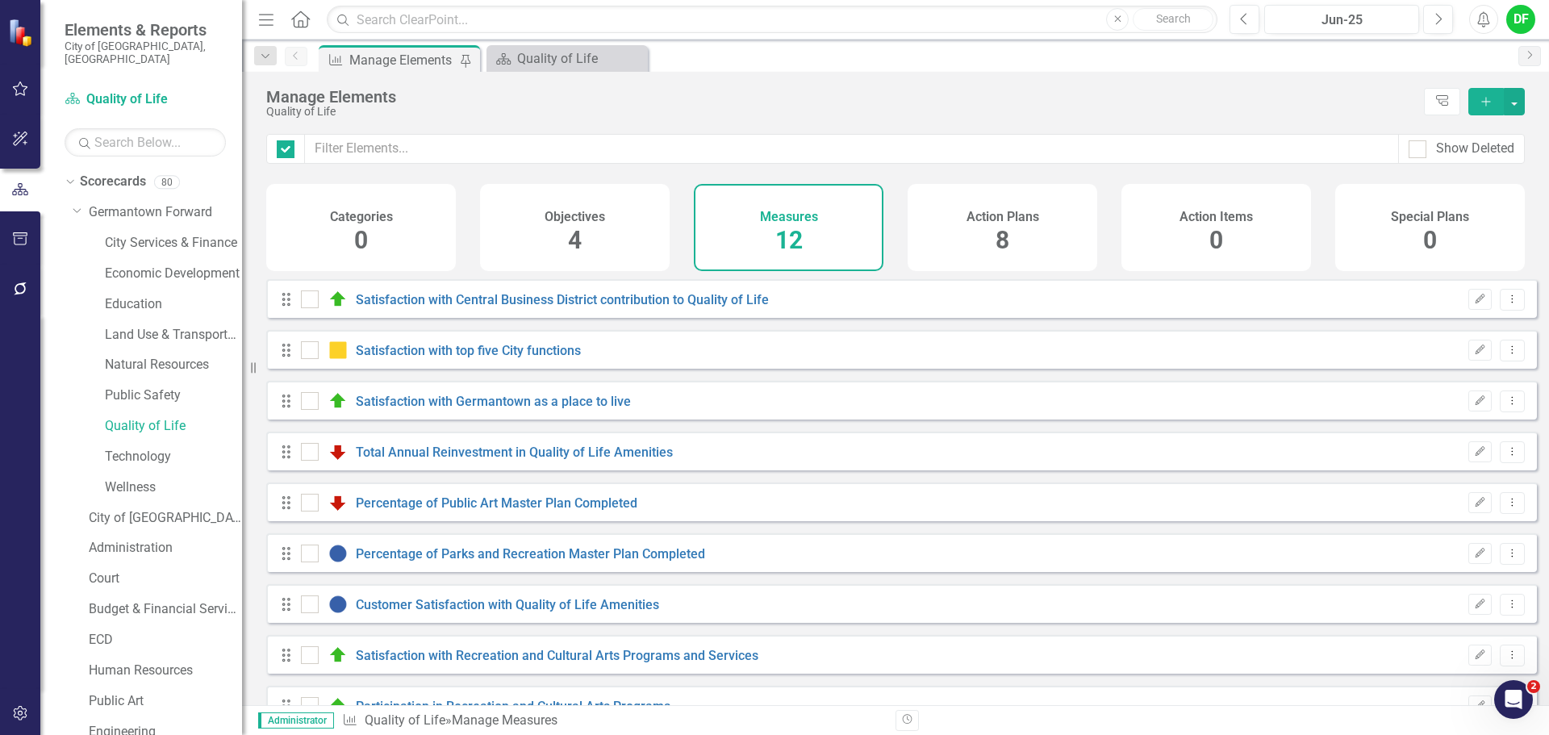
checkbox input "false"
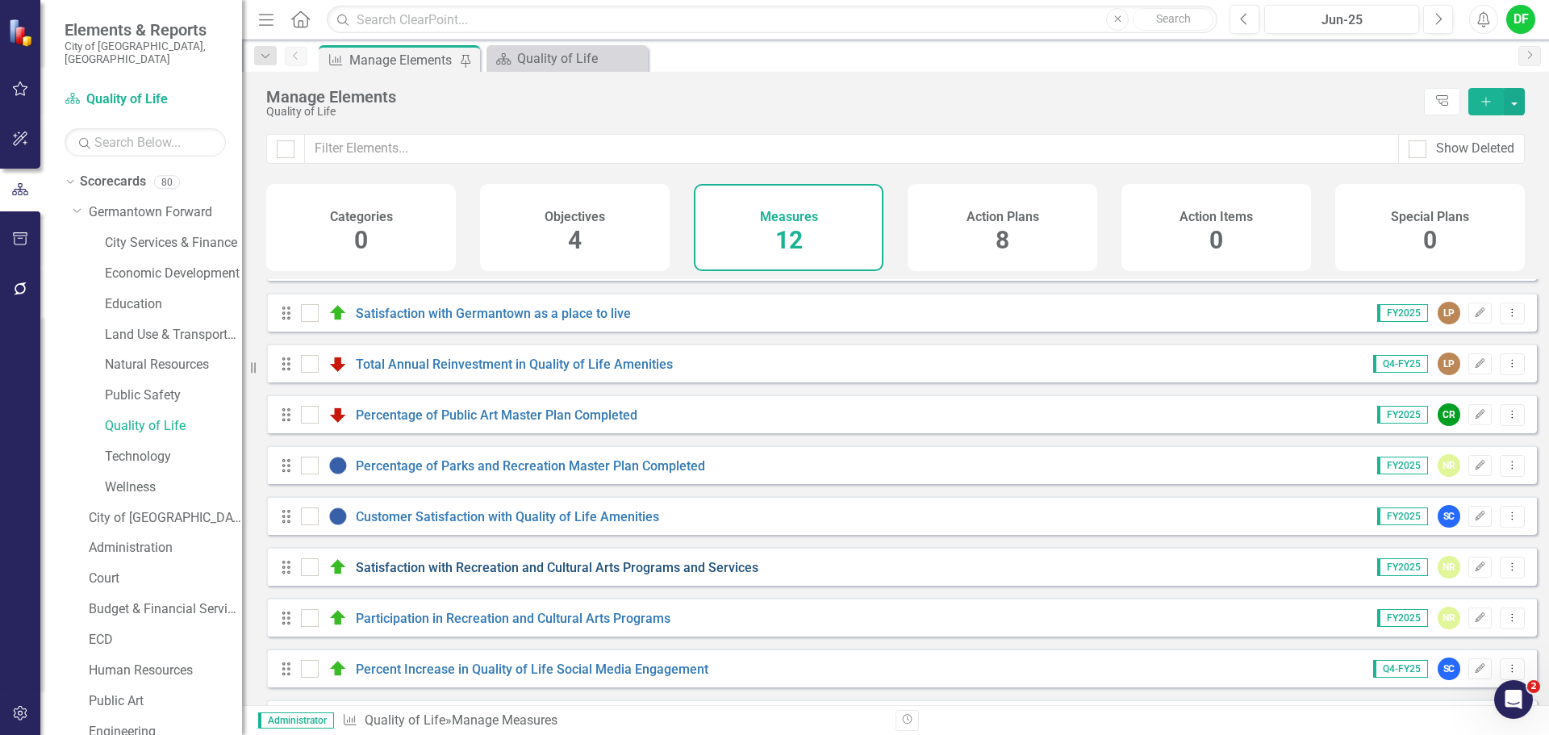
scroll to position [196, 0]
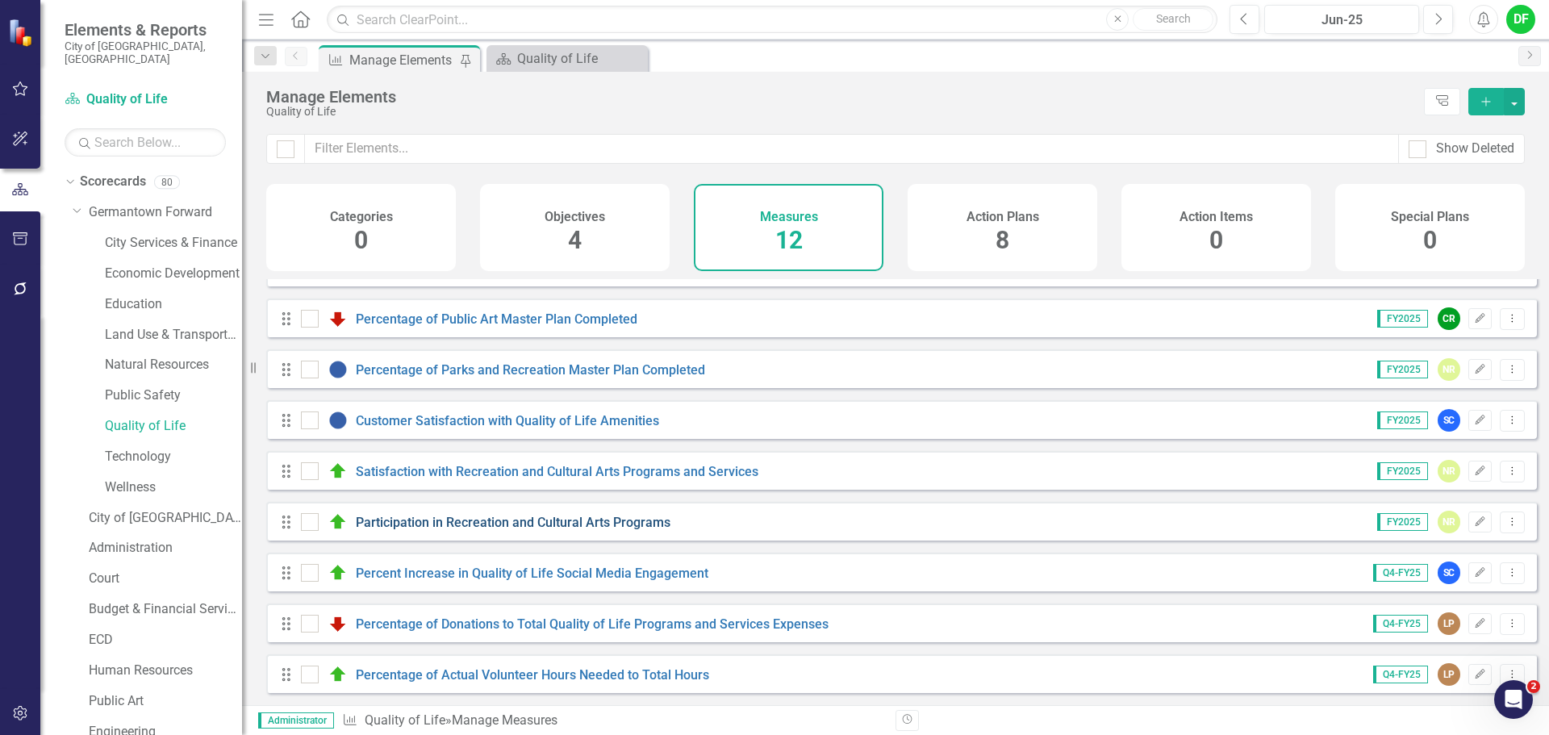
click at [500, 524] on link "Participation in Recreation and Cultural Arts Programs" at bounding box center [513, 522] width 315 height 15
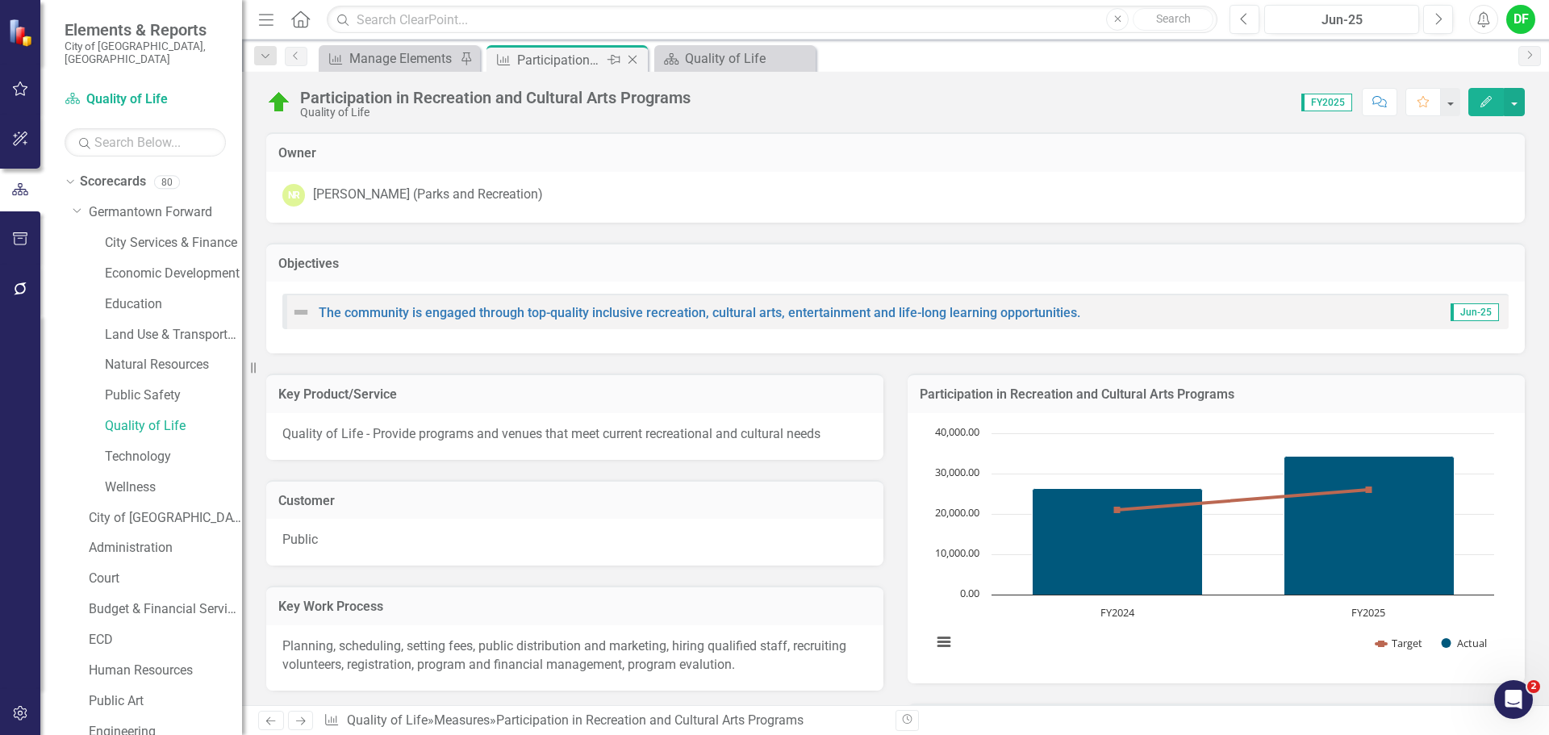
click at [632, 60] on icon "Close" at bounding box center [632, 59] width 16 height 13
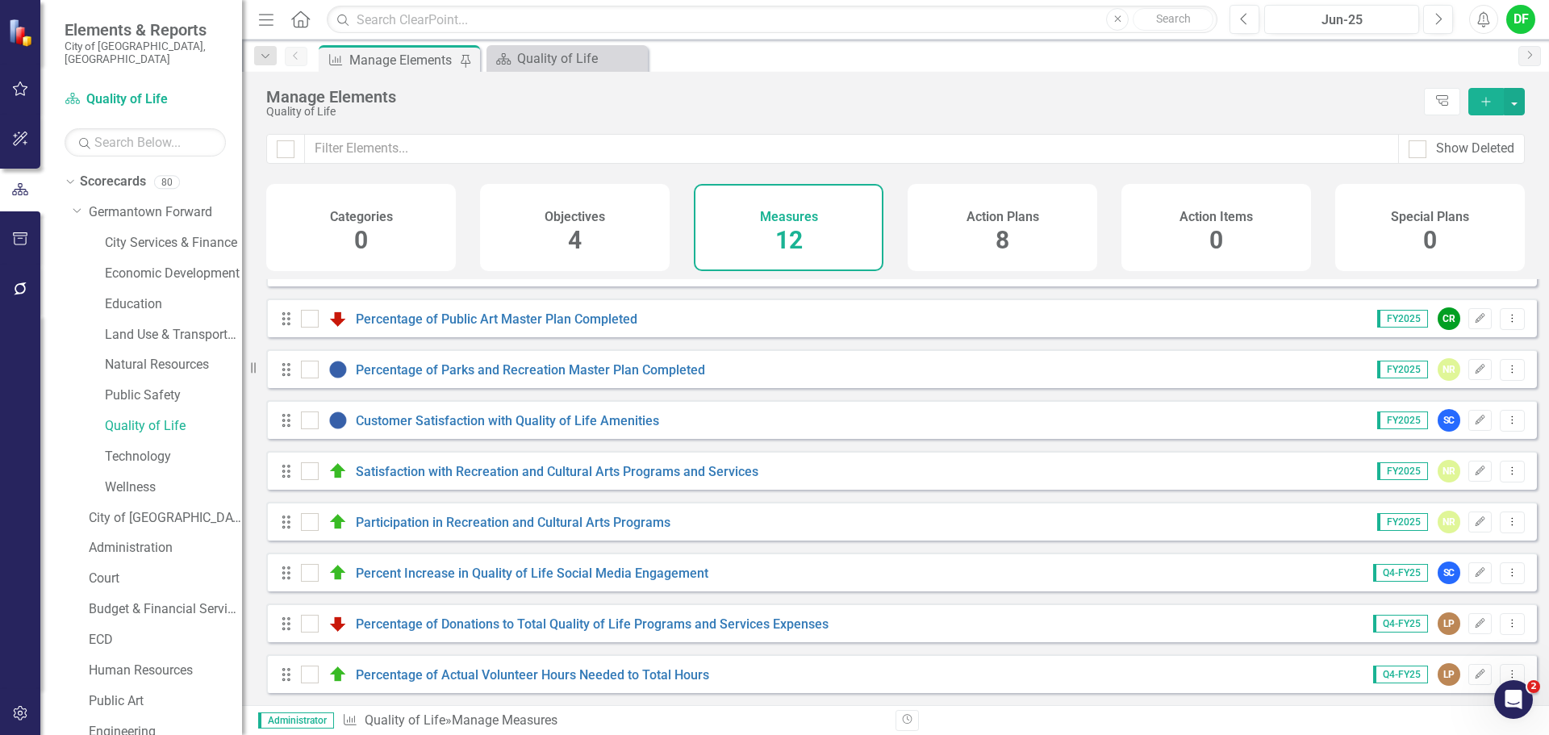
scroll to position [196, 0]
click at [473, 574] on link "Percent Increase in Quality of Life Social Media Engagement" at bounding box center [532, 572] width 353 height 15
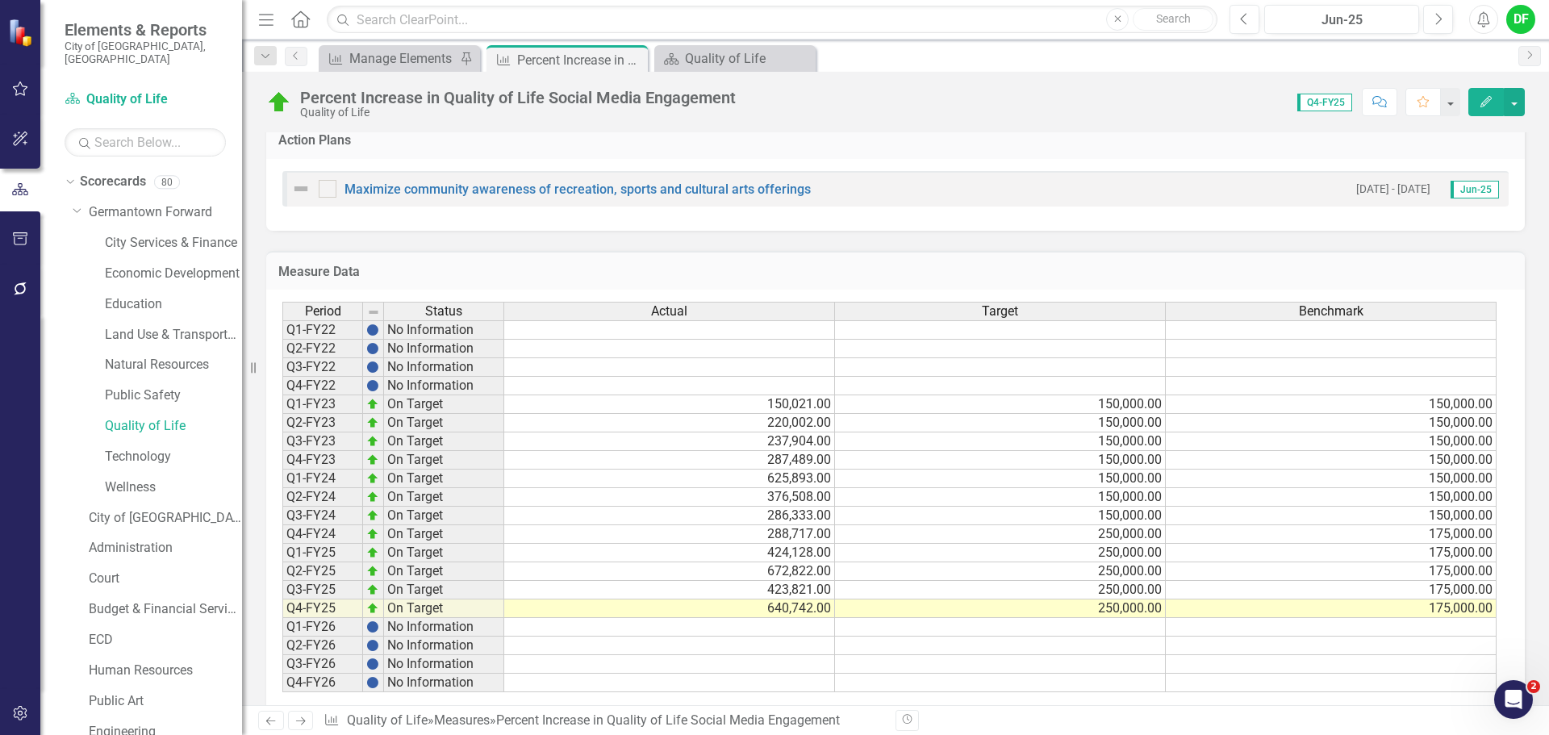
scroll to position [1207, 0]
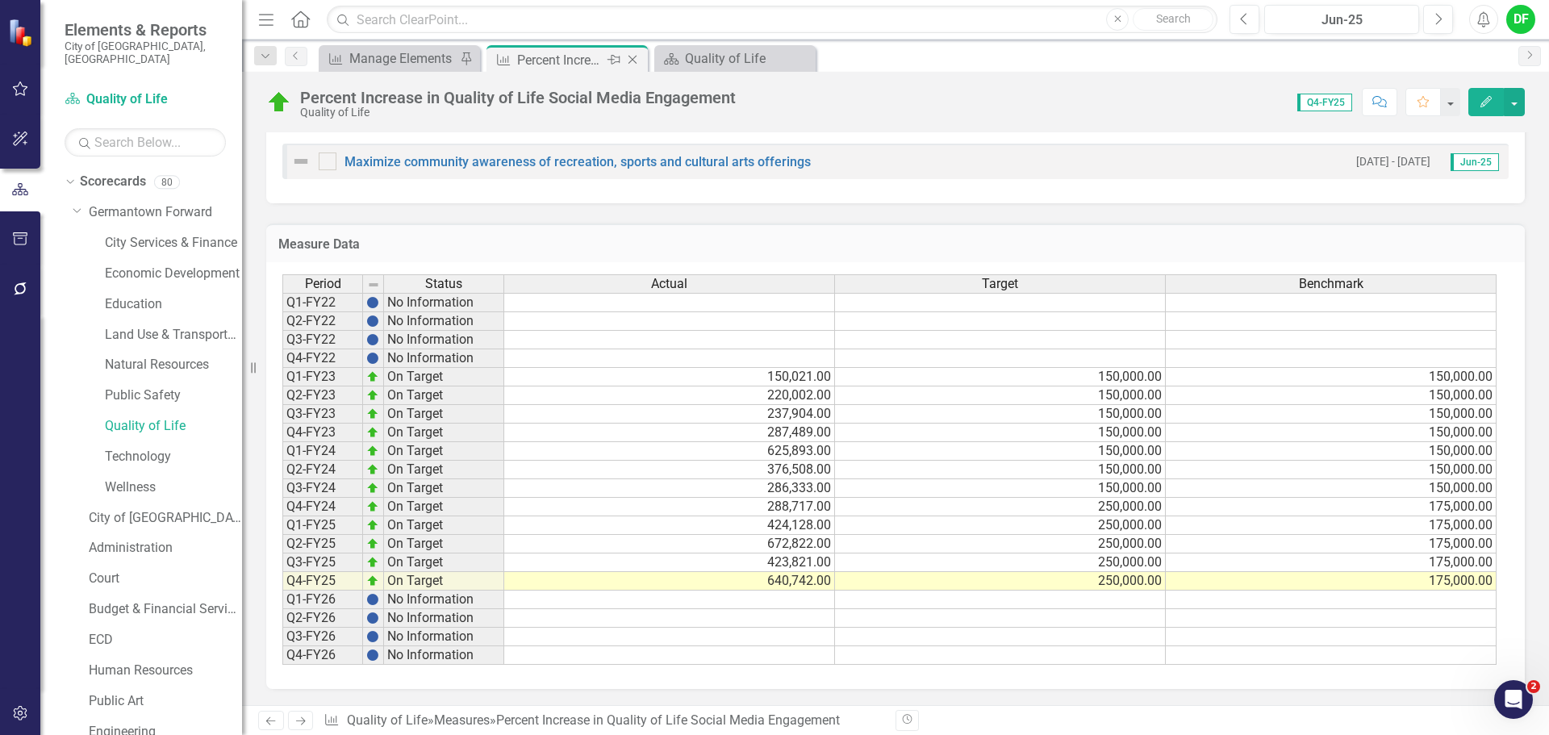
click at [632, 56] on icon "Close" at bounding box center [632, 59] width 16 height 13
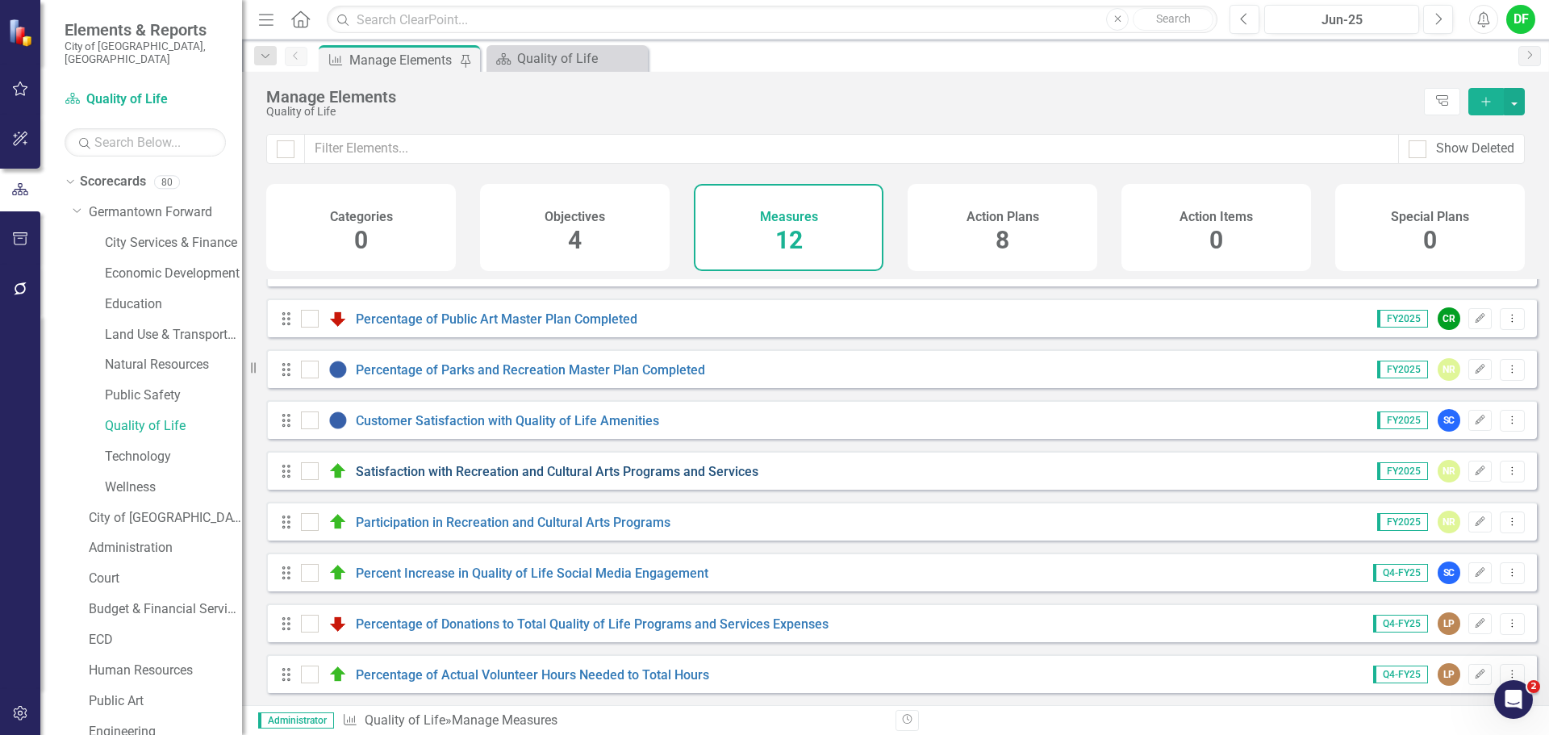
scroll to position [196, 0]
click at [466, 624] on link "Percentage of Donations to Total Quality of Life Programs and Services Expenses" at bounding box center [592, 623] width 473 height 15
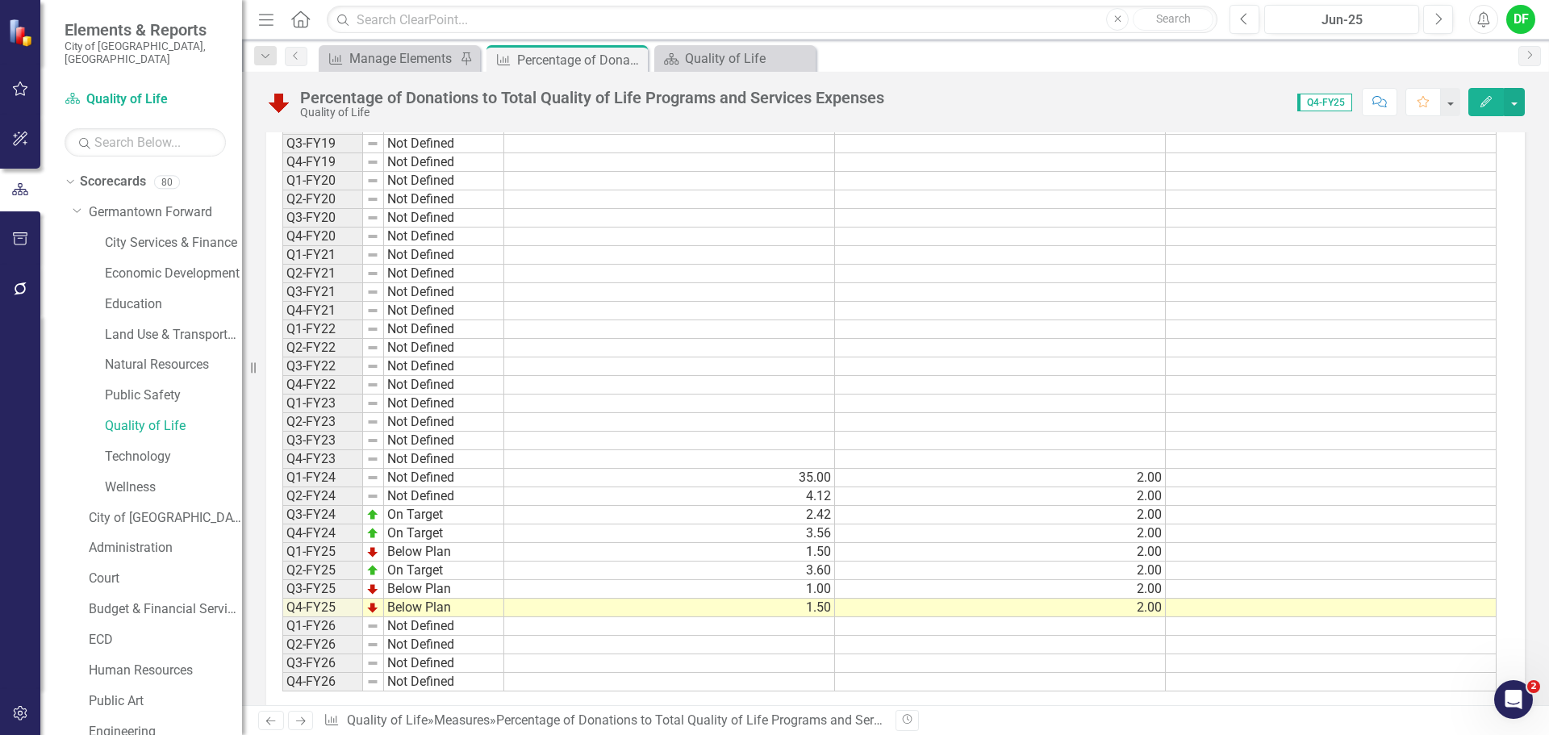
scroll to position [1367, 0]
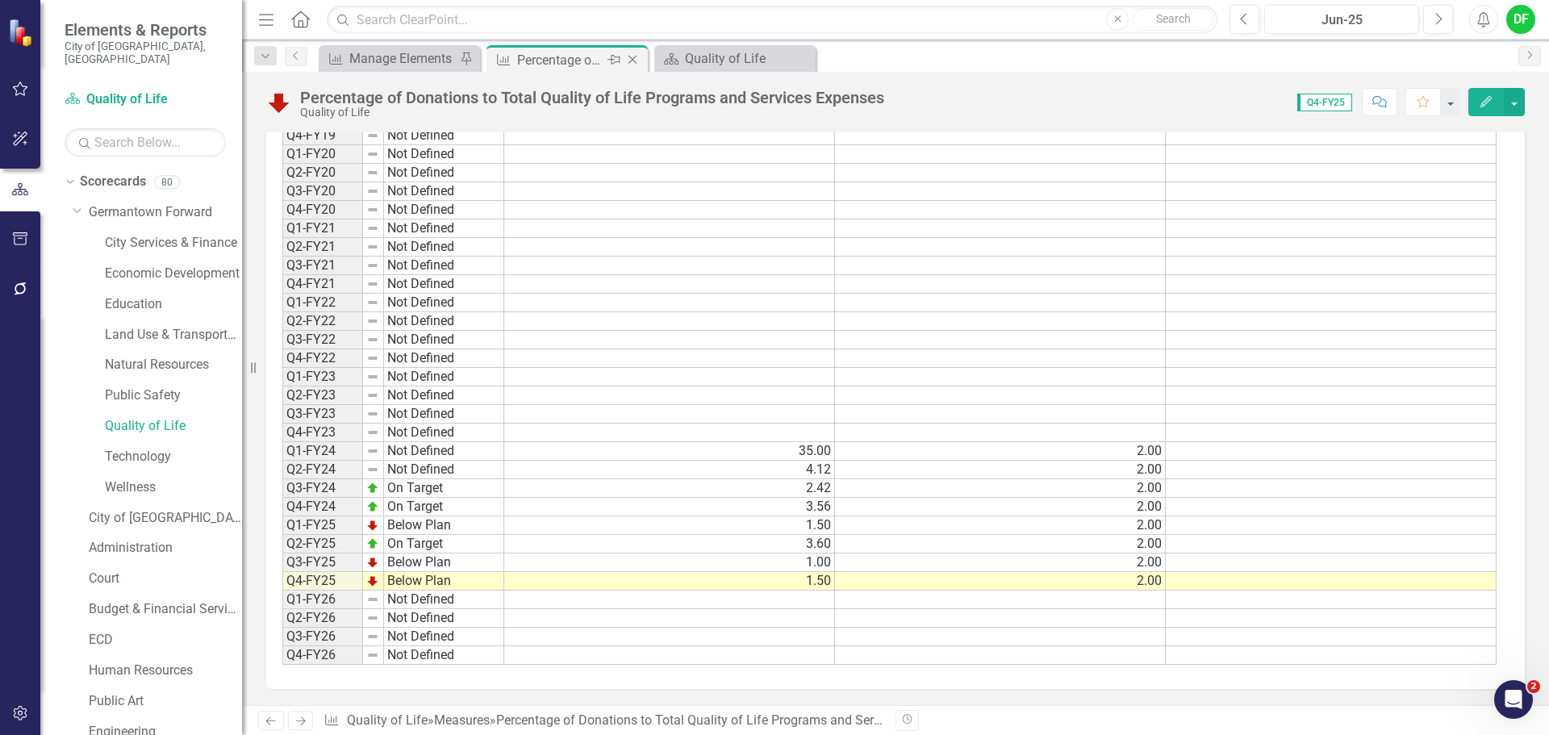
click at [630, 60] on icon "Close" at bounding box center [632, 59] width 16 height 13
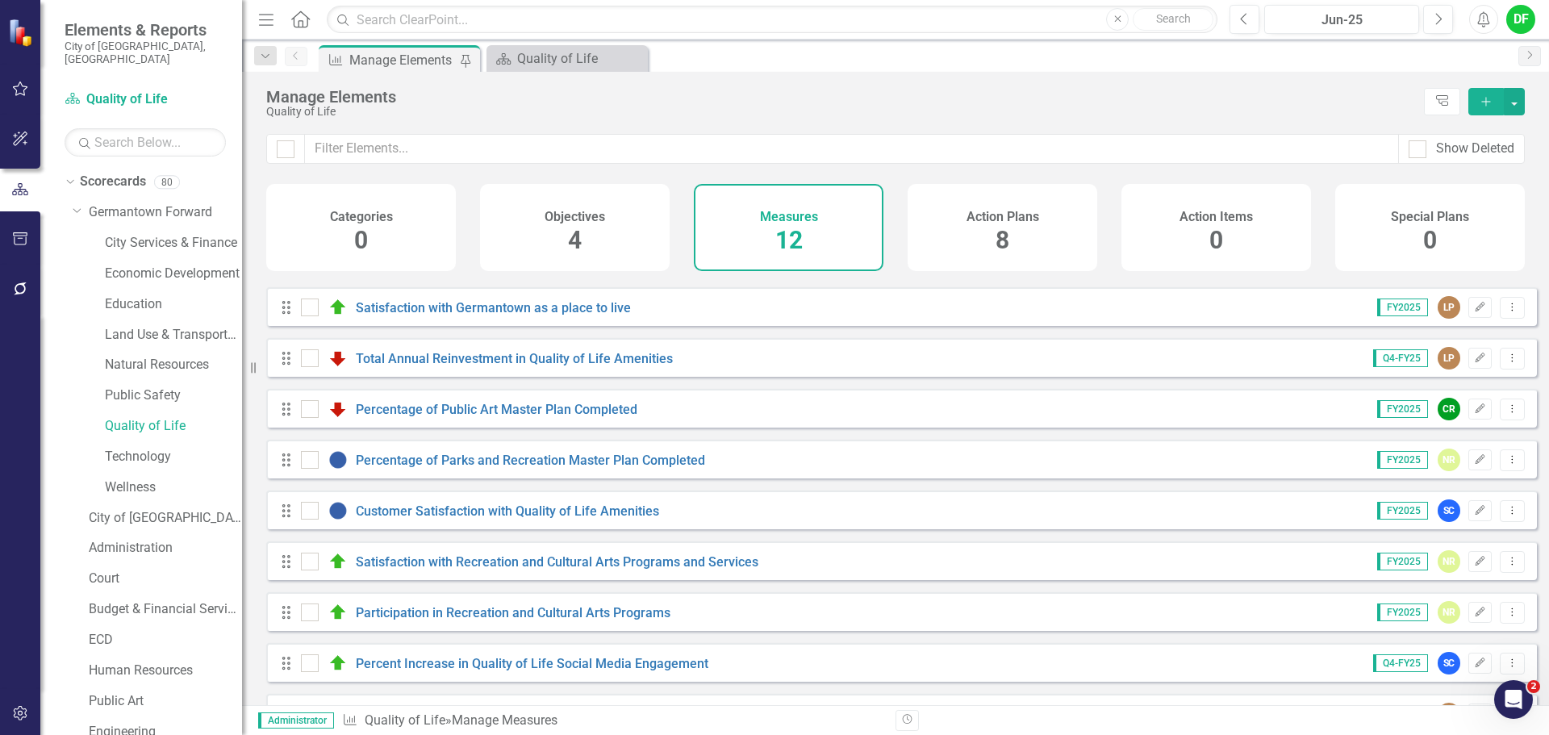
scroll to position [196, 0]
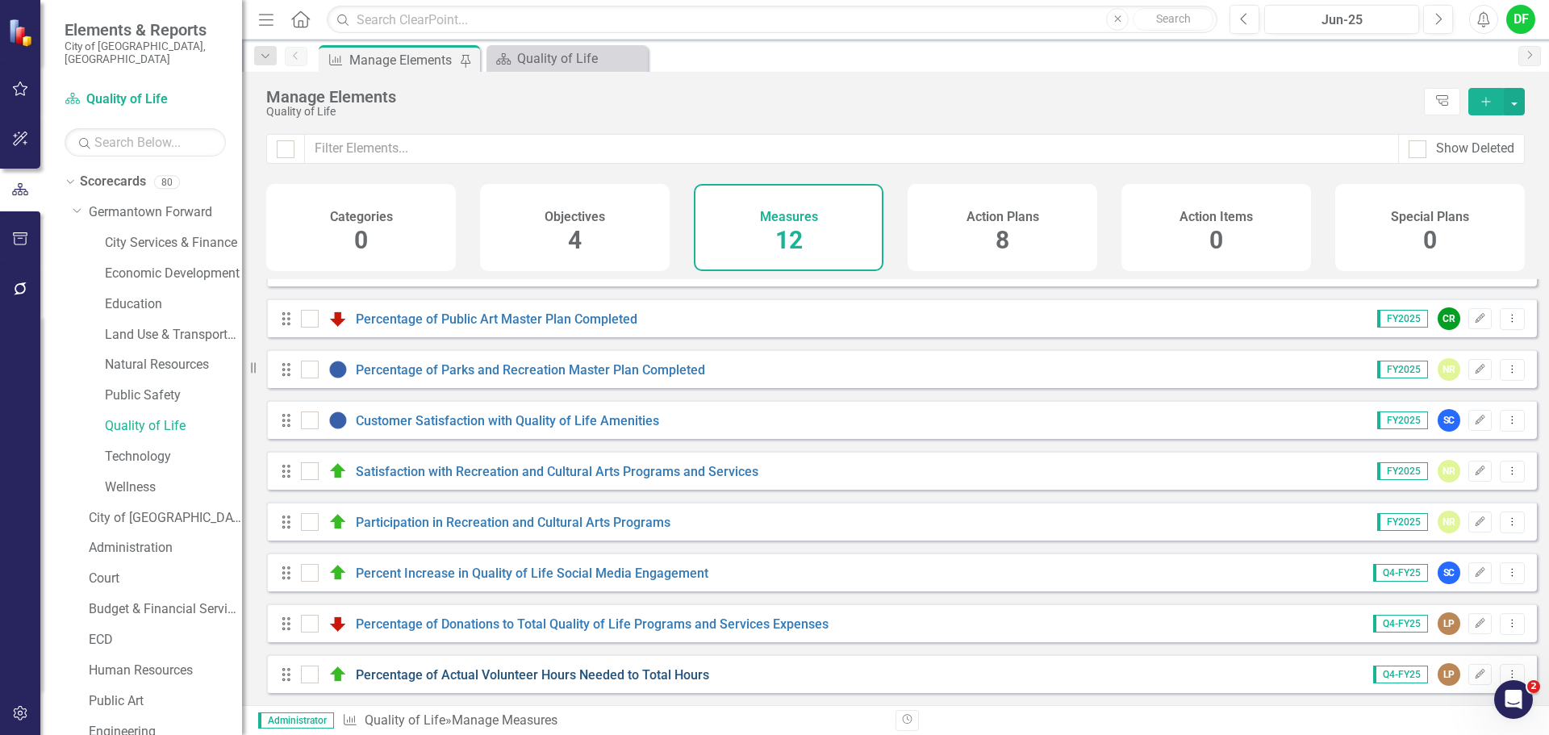
click at [465, 673] on link "Percentage of Actual Volunteer Hours Needed to Total Hours" at bounding box center [532, 674] width 353 height 15
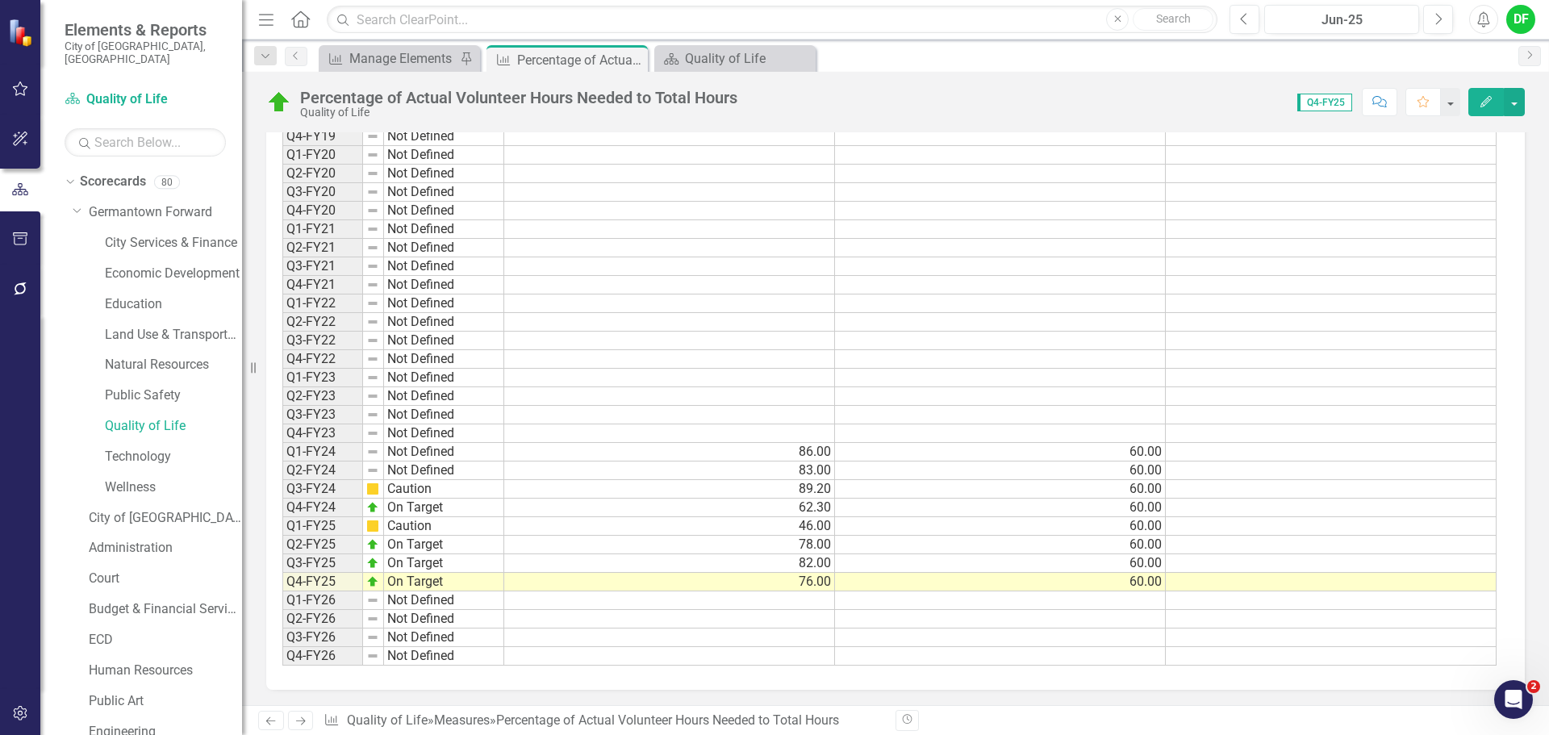
scroll to position [1345, 0]
click at [634, 61] on icon at bounding box center [632, 60] width 9 height 9
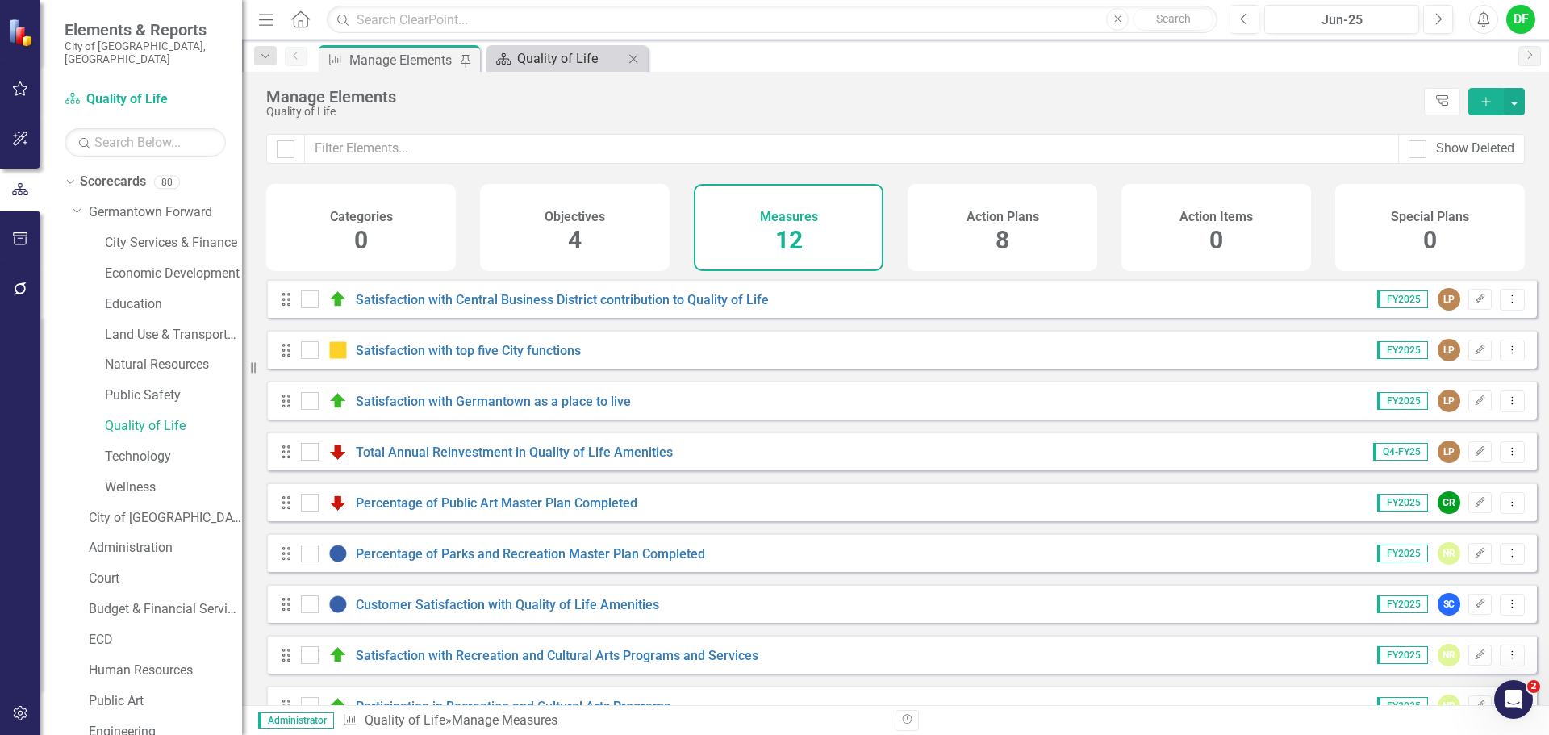
click at [532, 61] on div "Quality of Life" at bounding box center [570, 58] width 106 height 20
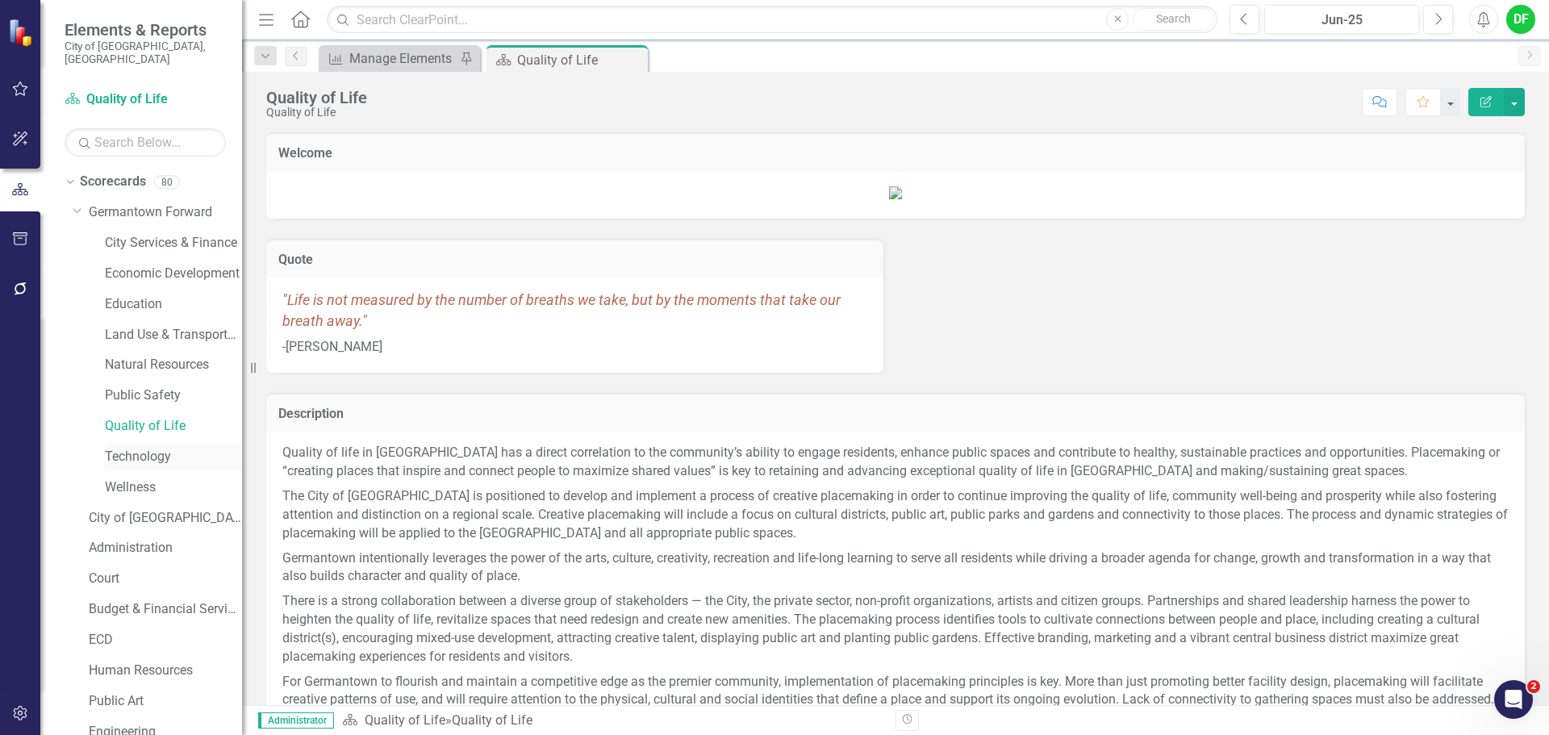
click at [162, 448] on link "Technology" at bounding box center [173, 457] width 137 height 19
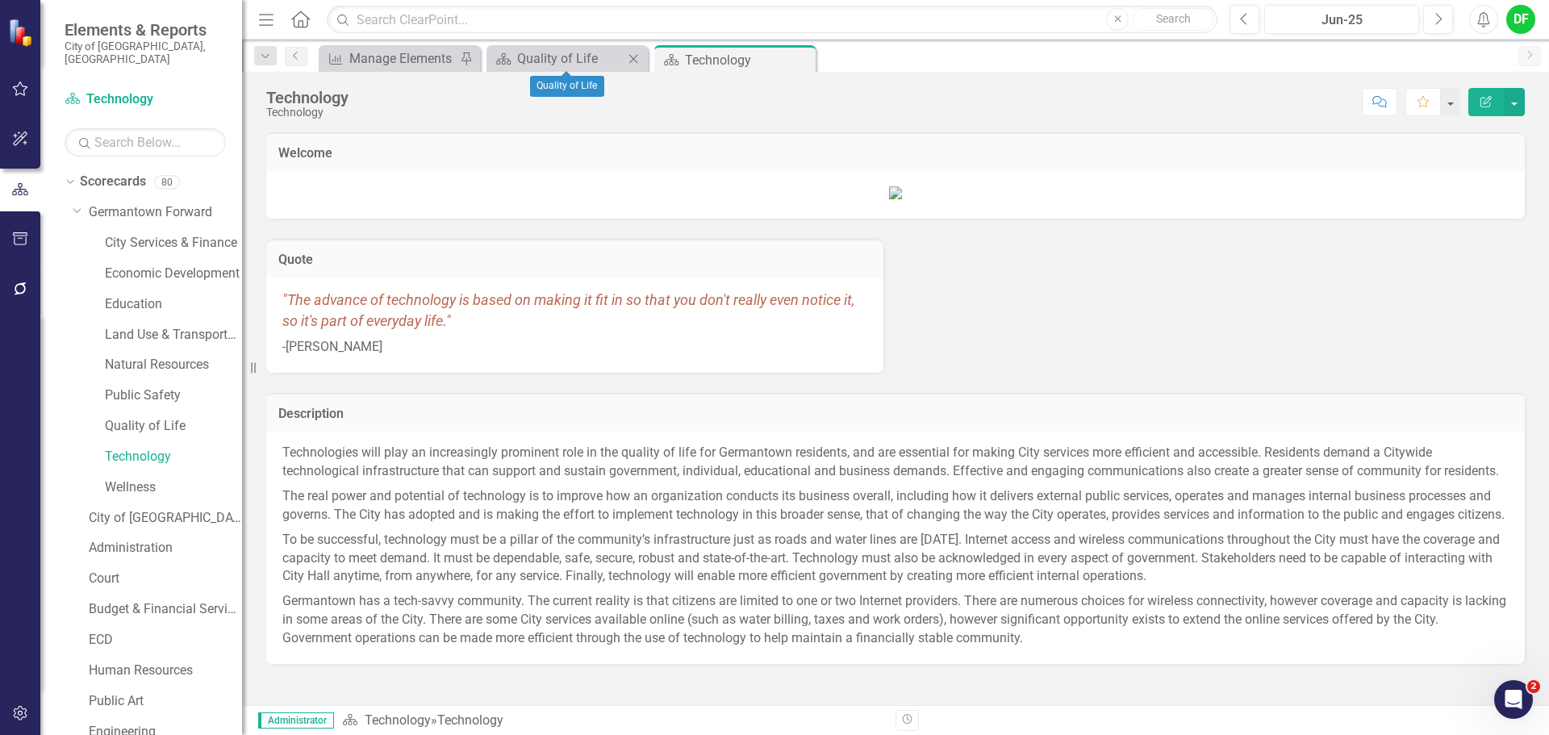
click at [637, 59] on icon "Close" at bounding box center [633, 58] width 16 height 13
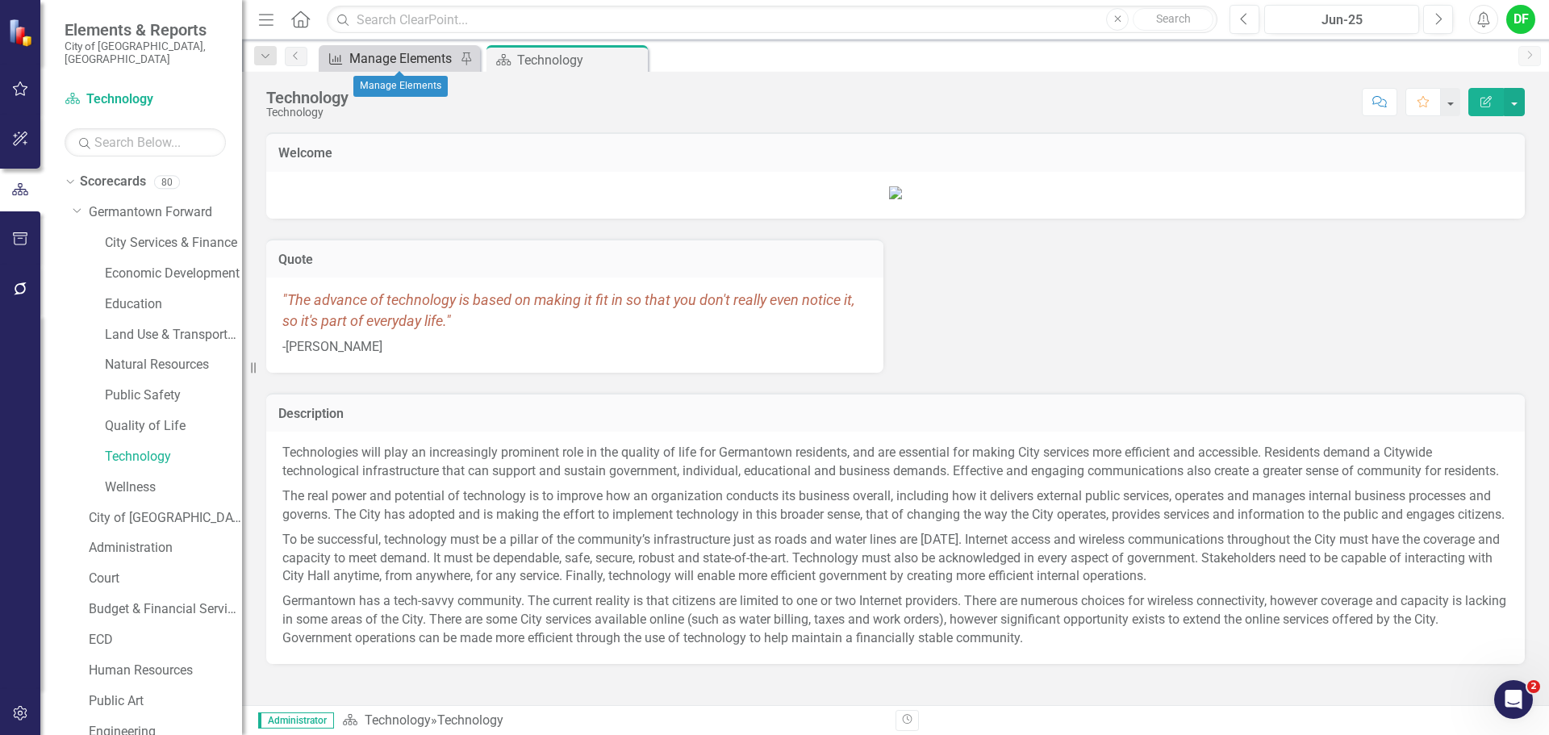
click at [414, 58] on div "Manage Elements" at bounding box center [402, 58] width 106 height 20
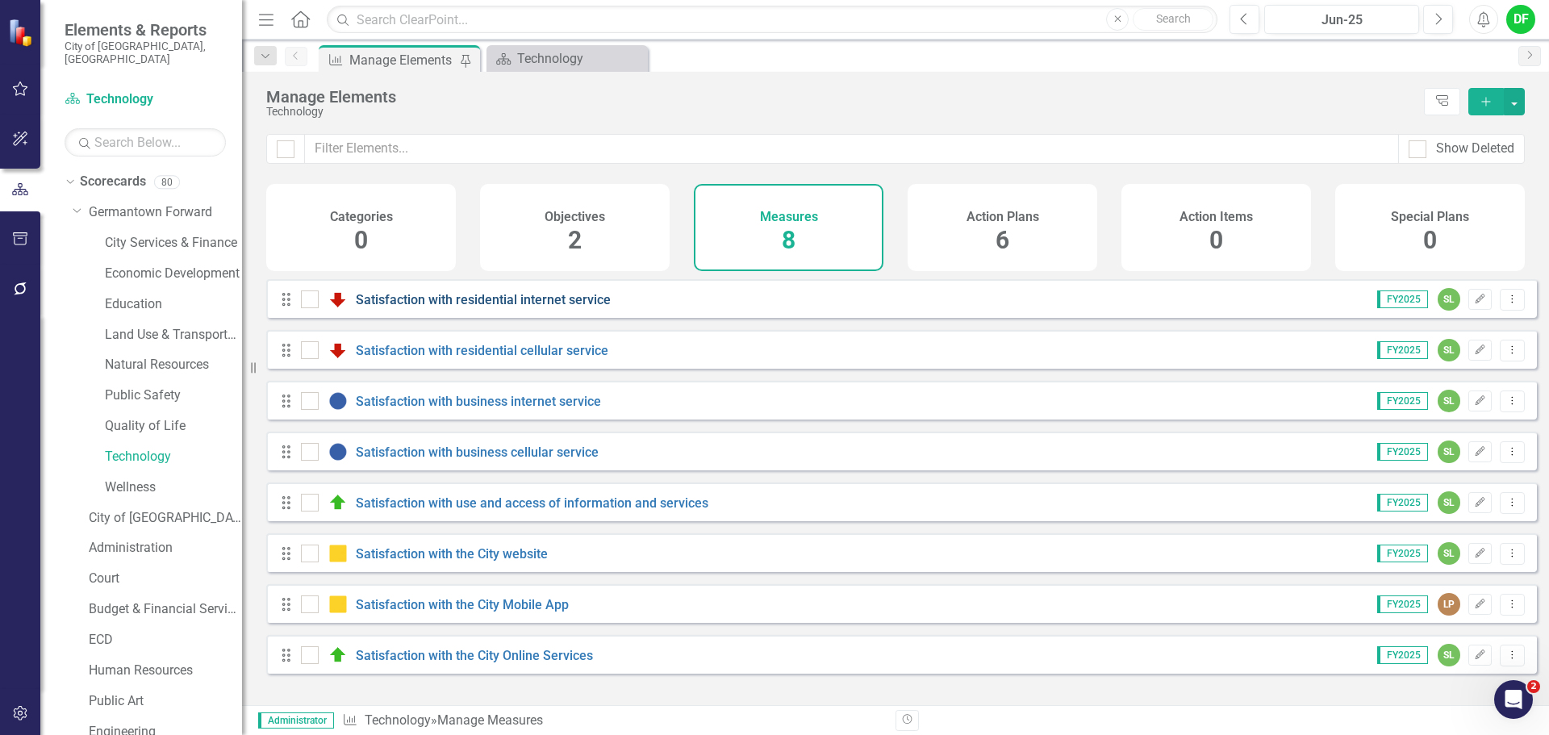
click at [517, 307] on link "Satisfaction with residential internet service" at bounding box center [483, 299] width 255 height 15
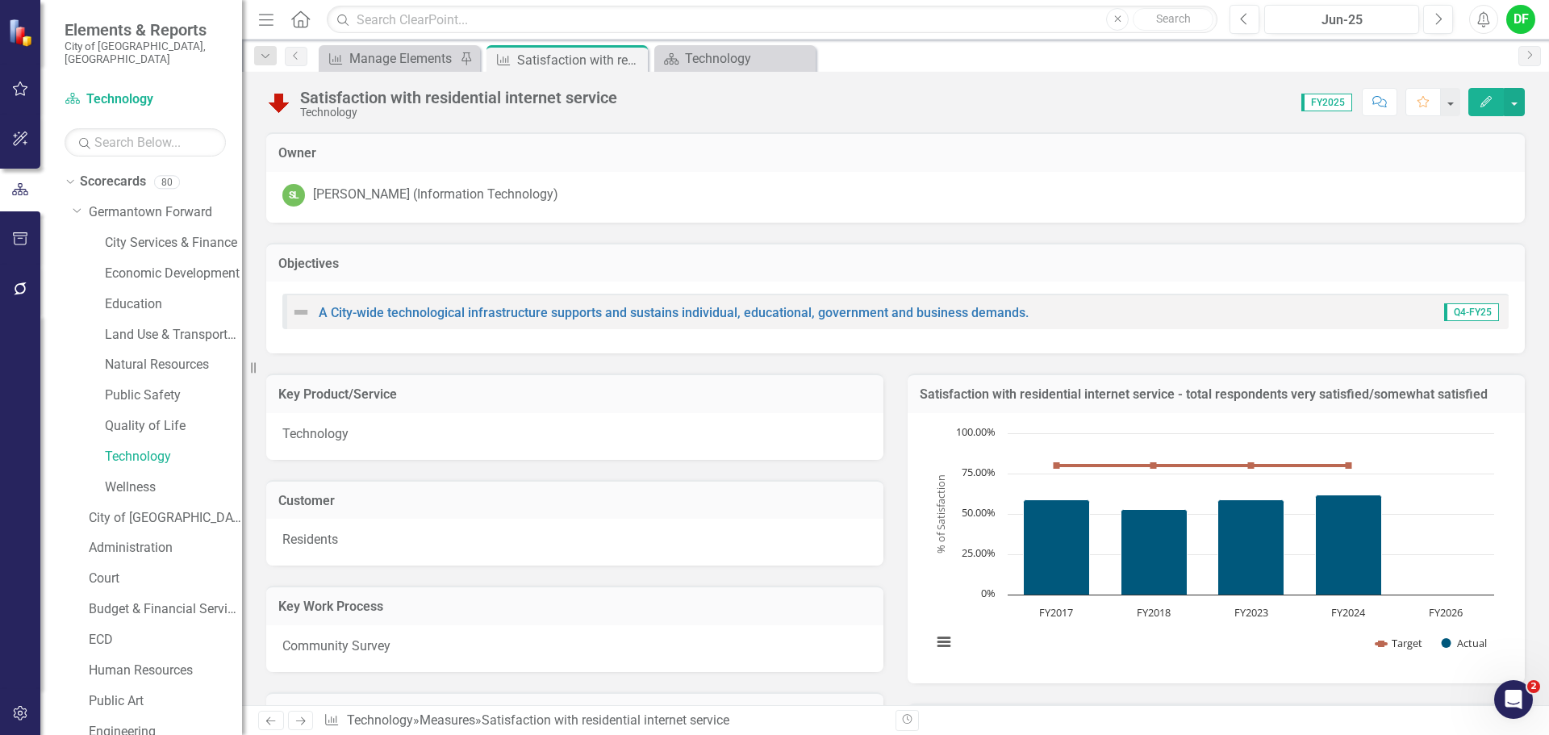
click at [1267, 423] on div "Chart Combination chart with 2 data series. Satisfaction with residential inter…" at bounding box center [1215, 548] width 617 height 270
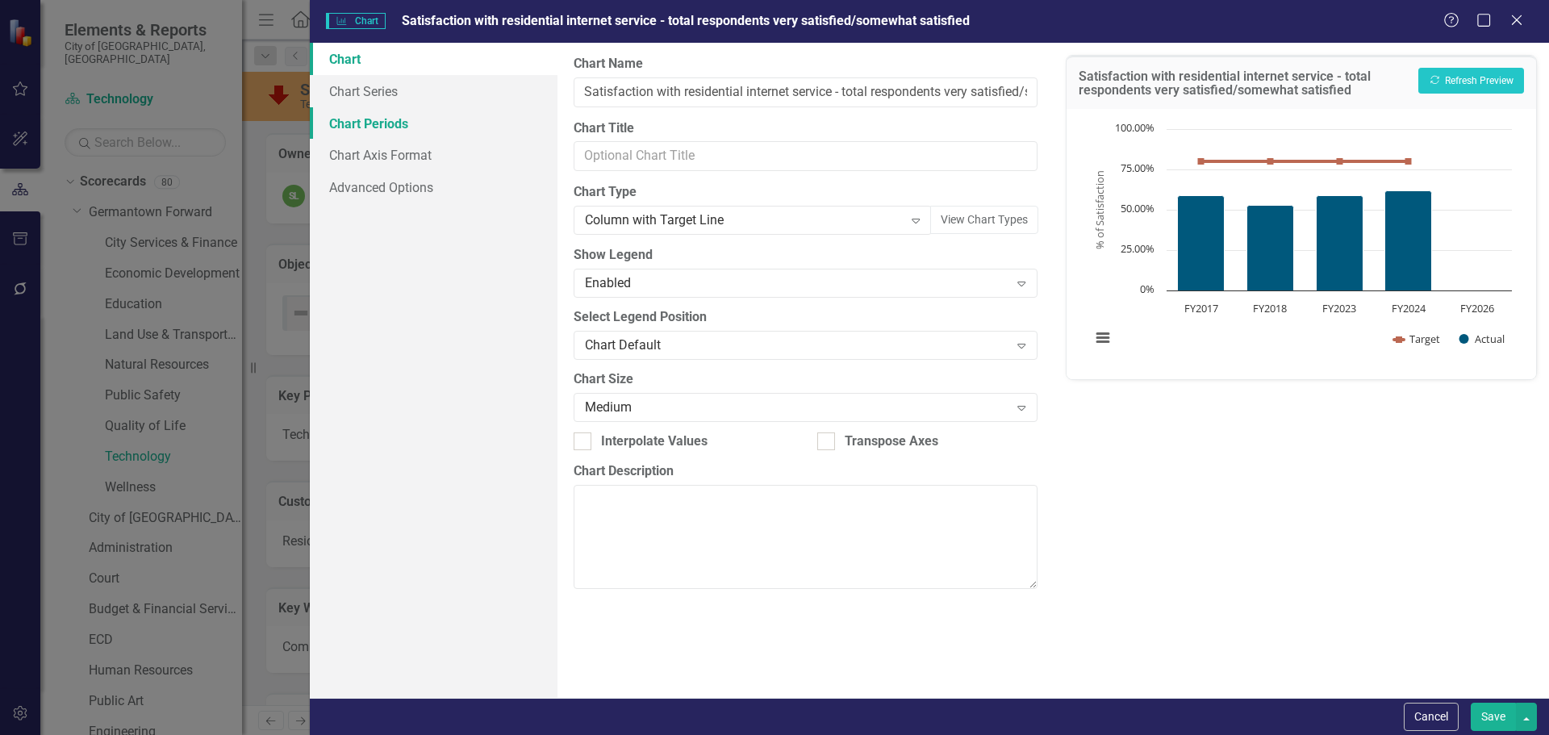
click at [399, 120] on link "Chart Periods" at bounding box center [434, 123] width 248 height 32
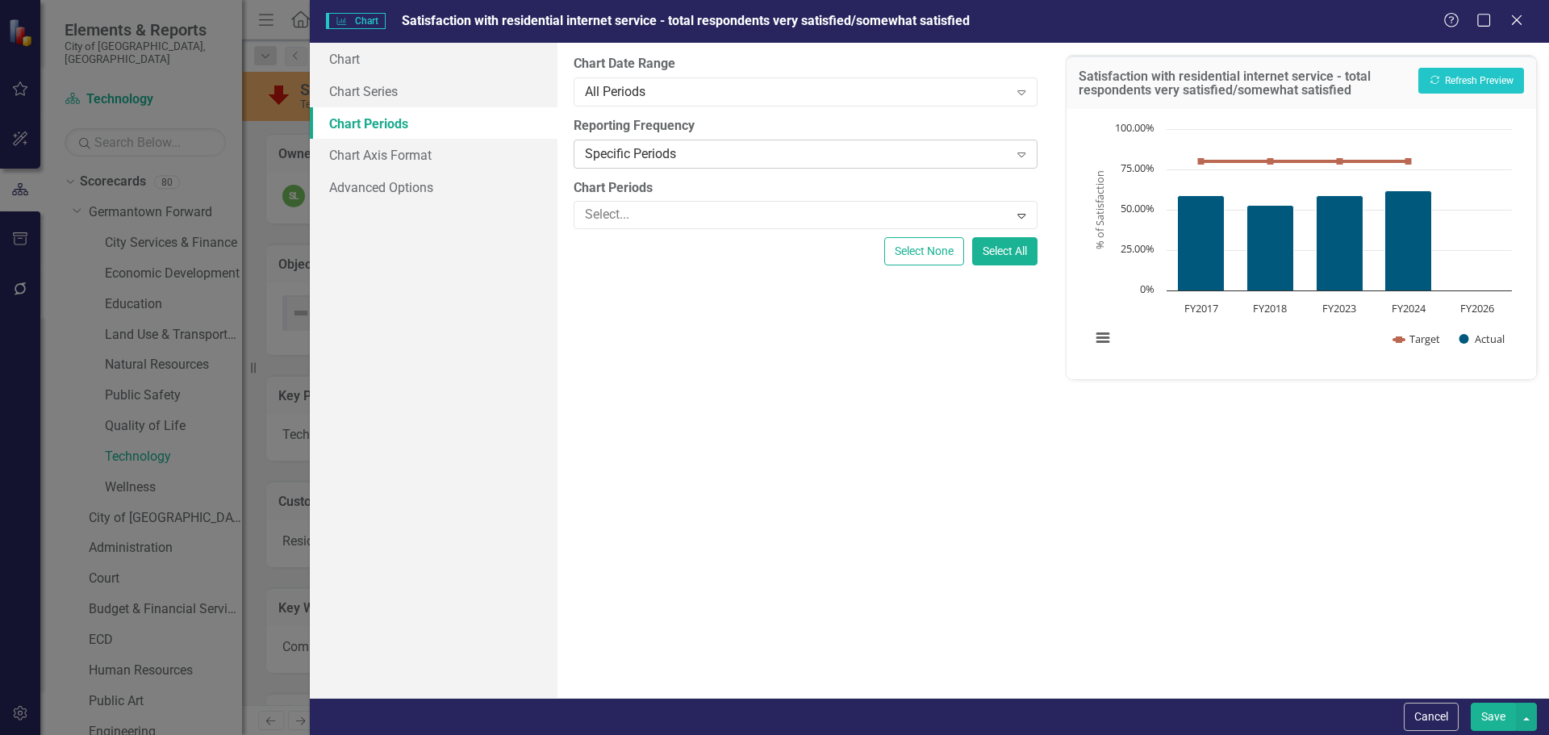
click at [626, 158] on div "Specific Periods" at bounding box center [796, 153] width 423 height 19
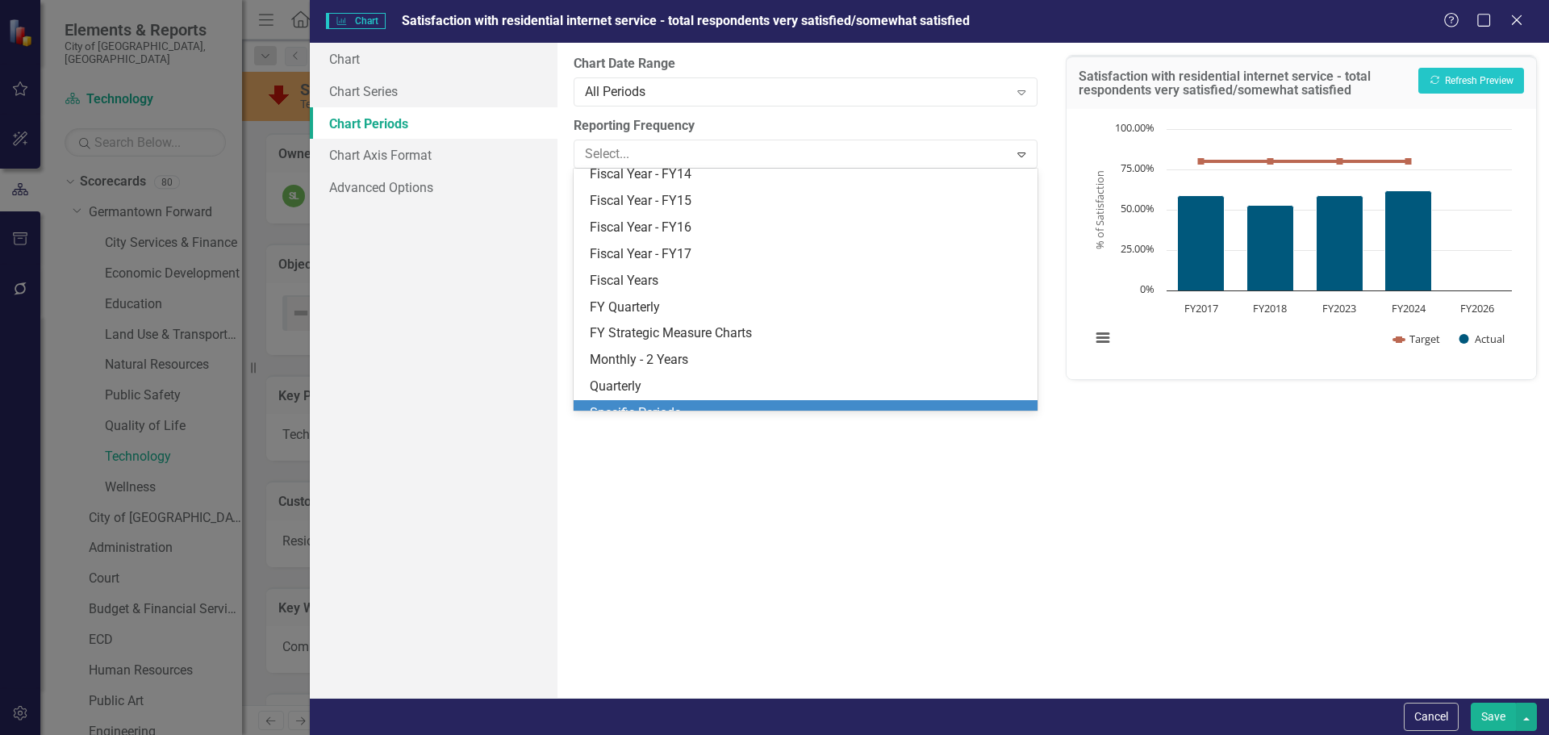
scroll to position [208, 0]
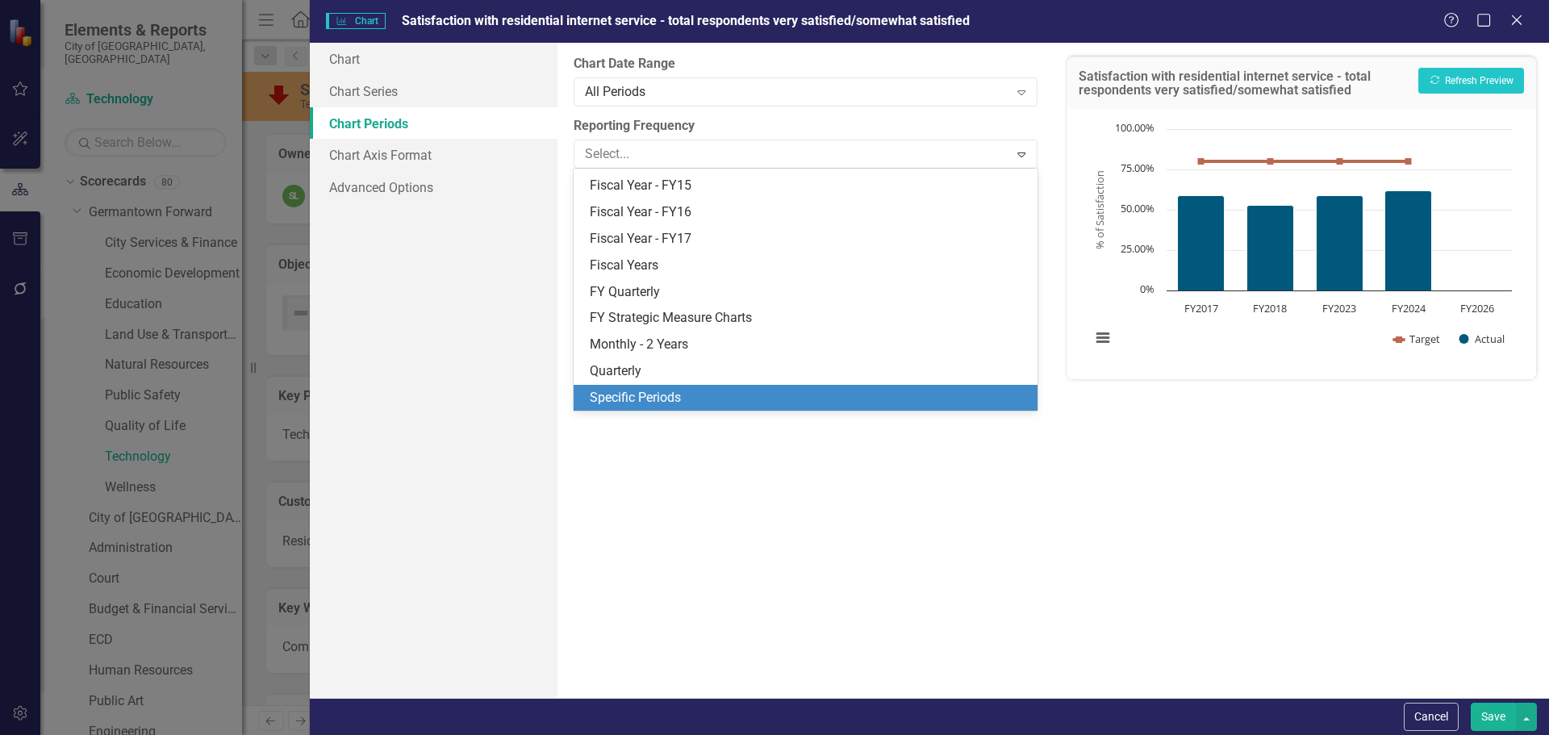
click at [623, 392] on div "Specific Periods" at bounding box center [808, 398] width 437 height 19
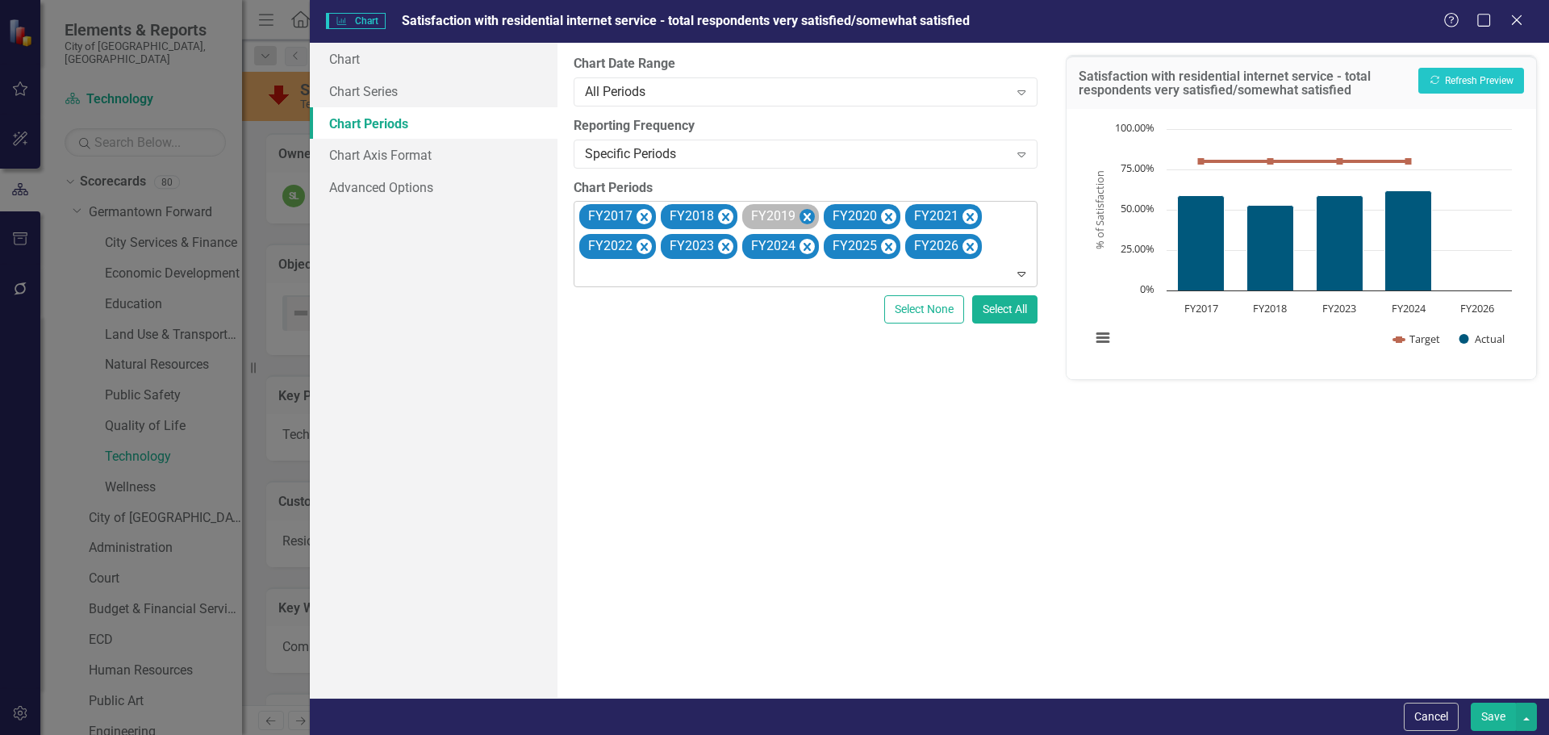
click at [806, 216] on icon "Remove FY2019" at bounding box center [806, 217] width 7 height 8
click at [806, 216] on icon "Remove FY2020" at bounding box center [806, 217] width 7 height 8
click at [885, 216] on icon "Remove FY2021" at bounding box center [888, 217] width 7 height 8
click at [806, 216] on icon "Remove FY2022" at bounding box center [806, 217] width 7 height 8
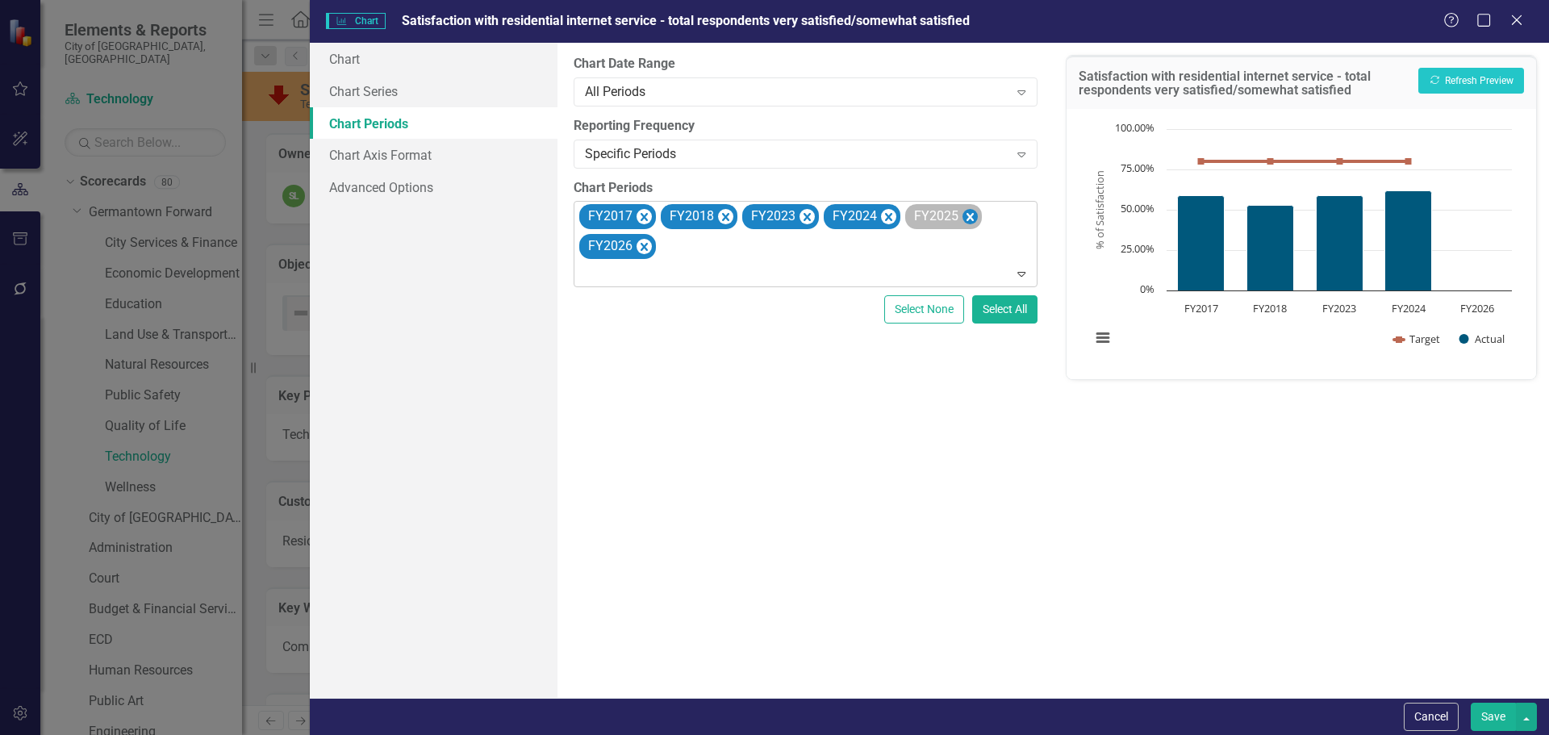
click at [975, 214] on icon "Remove FY2025" at bounding box center [969, 217] width 15 height 20
click at [971, 215] on icon "Remove FY2026" at bounding box center [969, 217] width 15 height 20
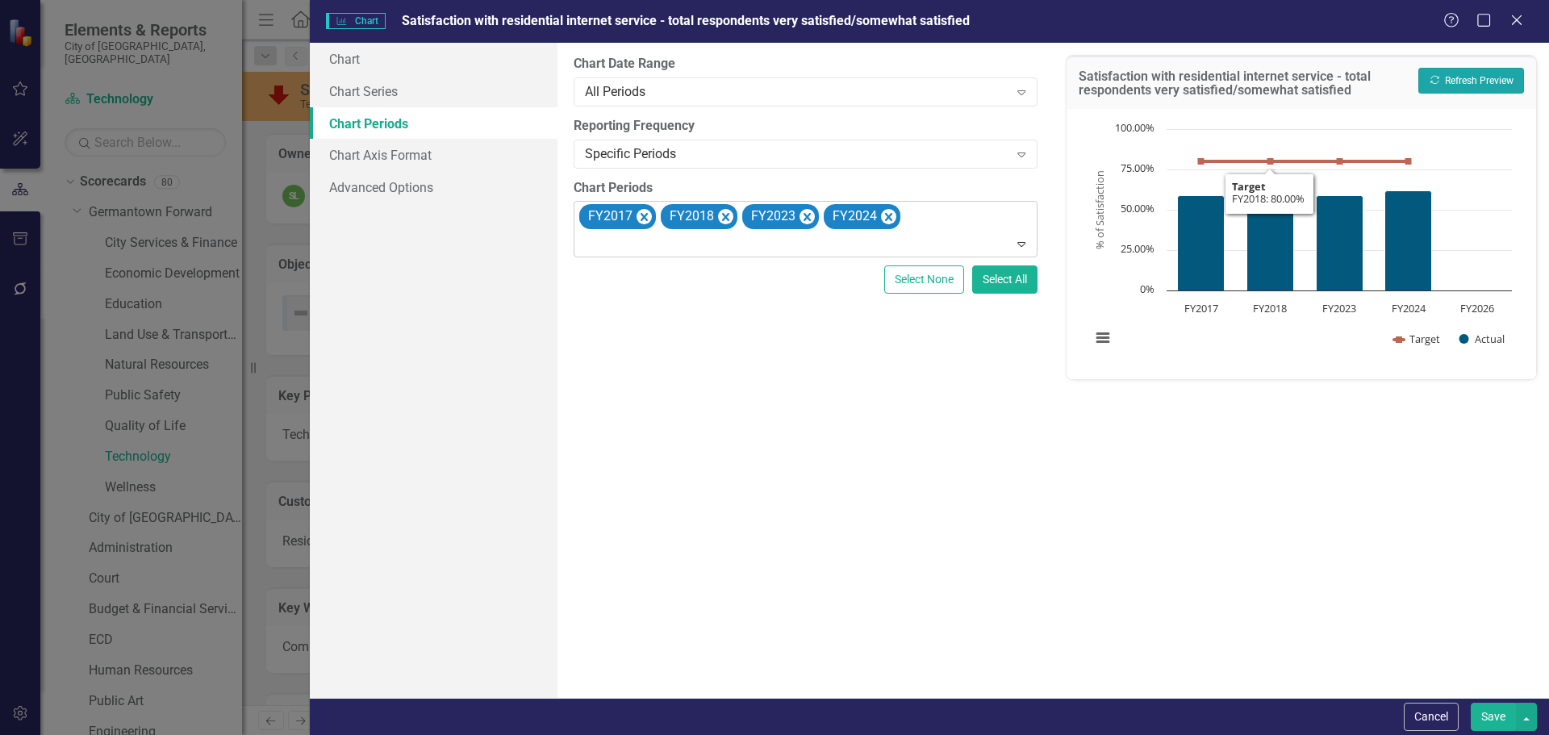
click at [1450, 68] on button "Recalculate Refresh Preview" at bounding box center [1471, 81] width 106 height 26
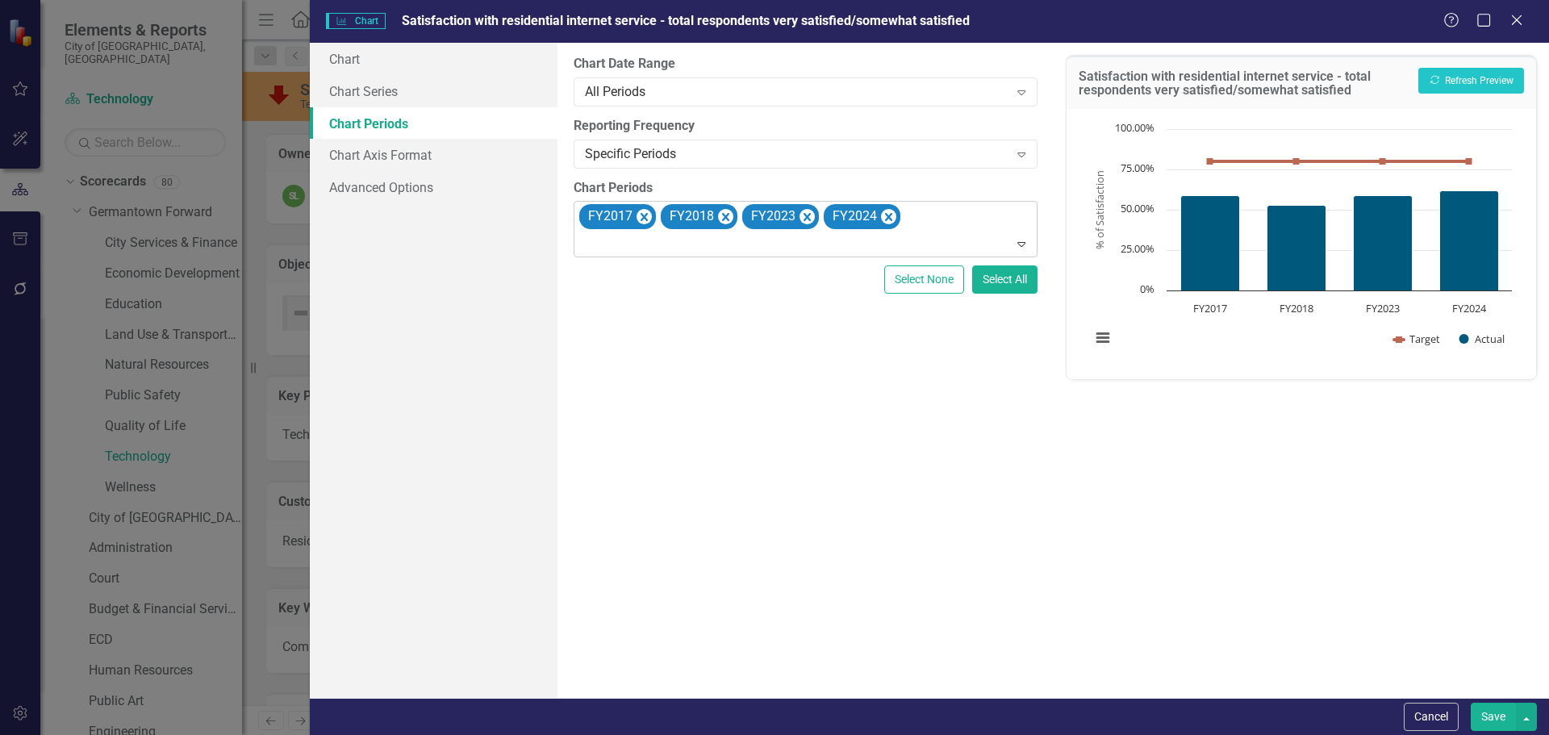
click at [1507, 720] on button "Save" at bounding box center [1493, 717] width 45 height 28
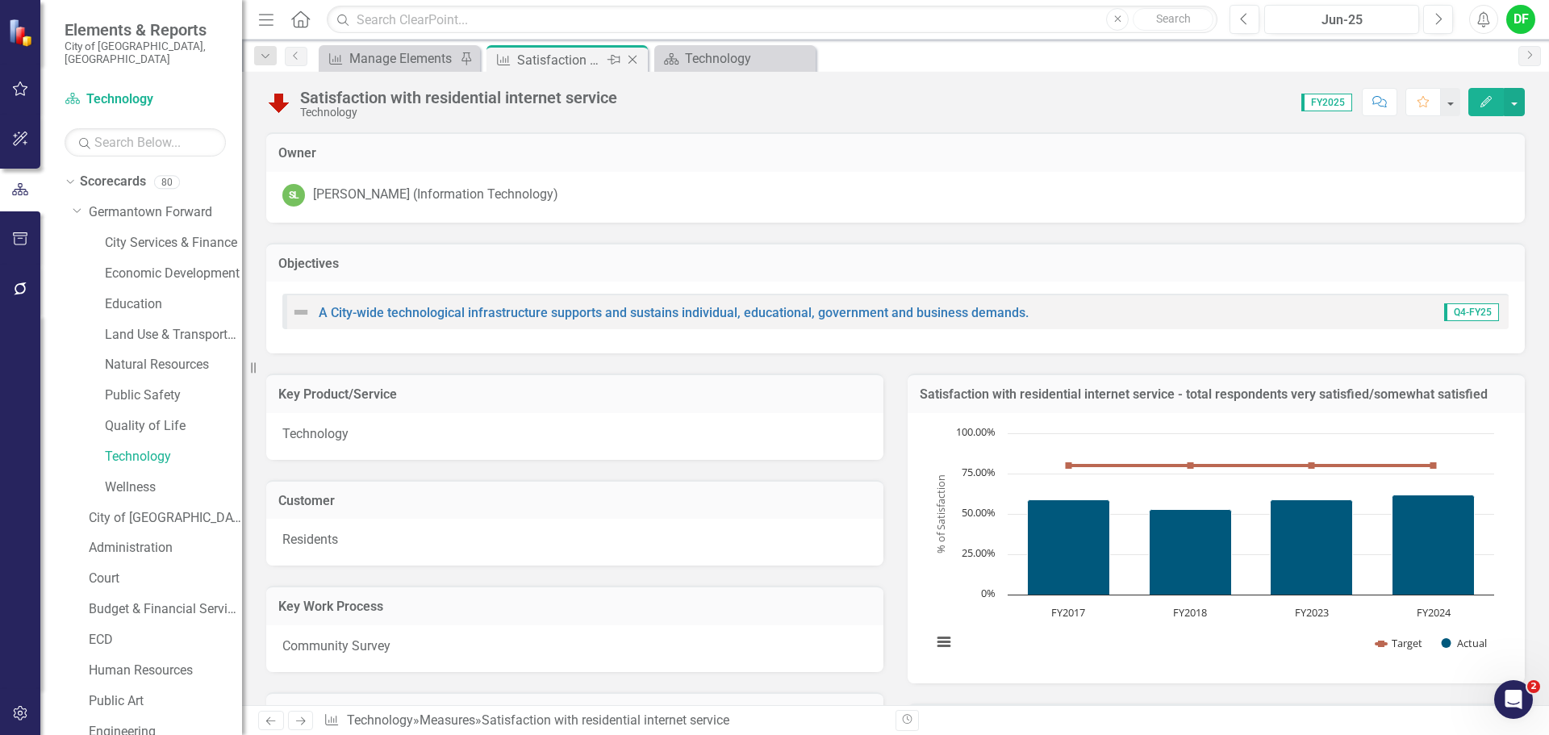
click at [634, 57] on icon "Close" at bounding box center [632, 59] width 16 height 13
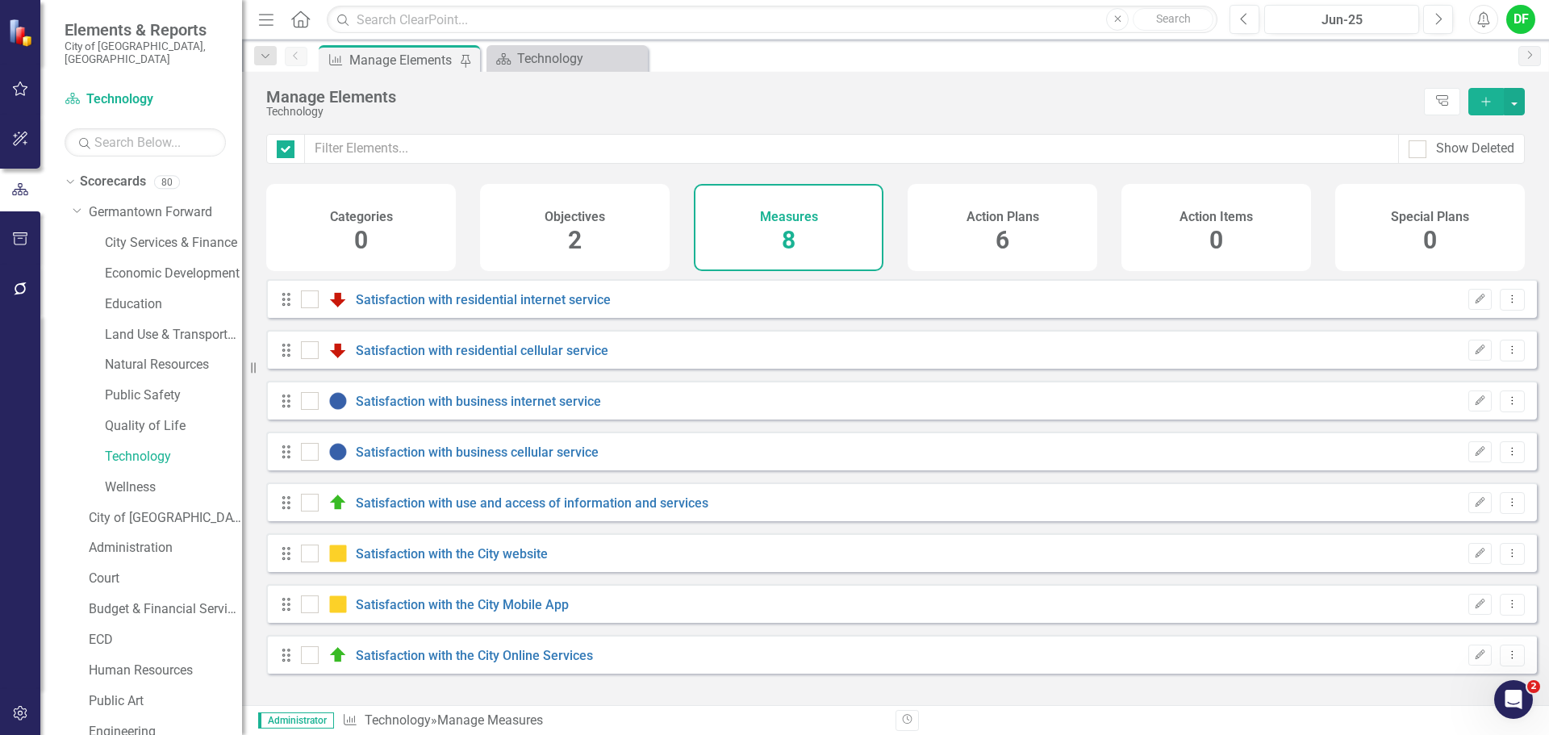
checkbox input "false"
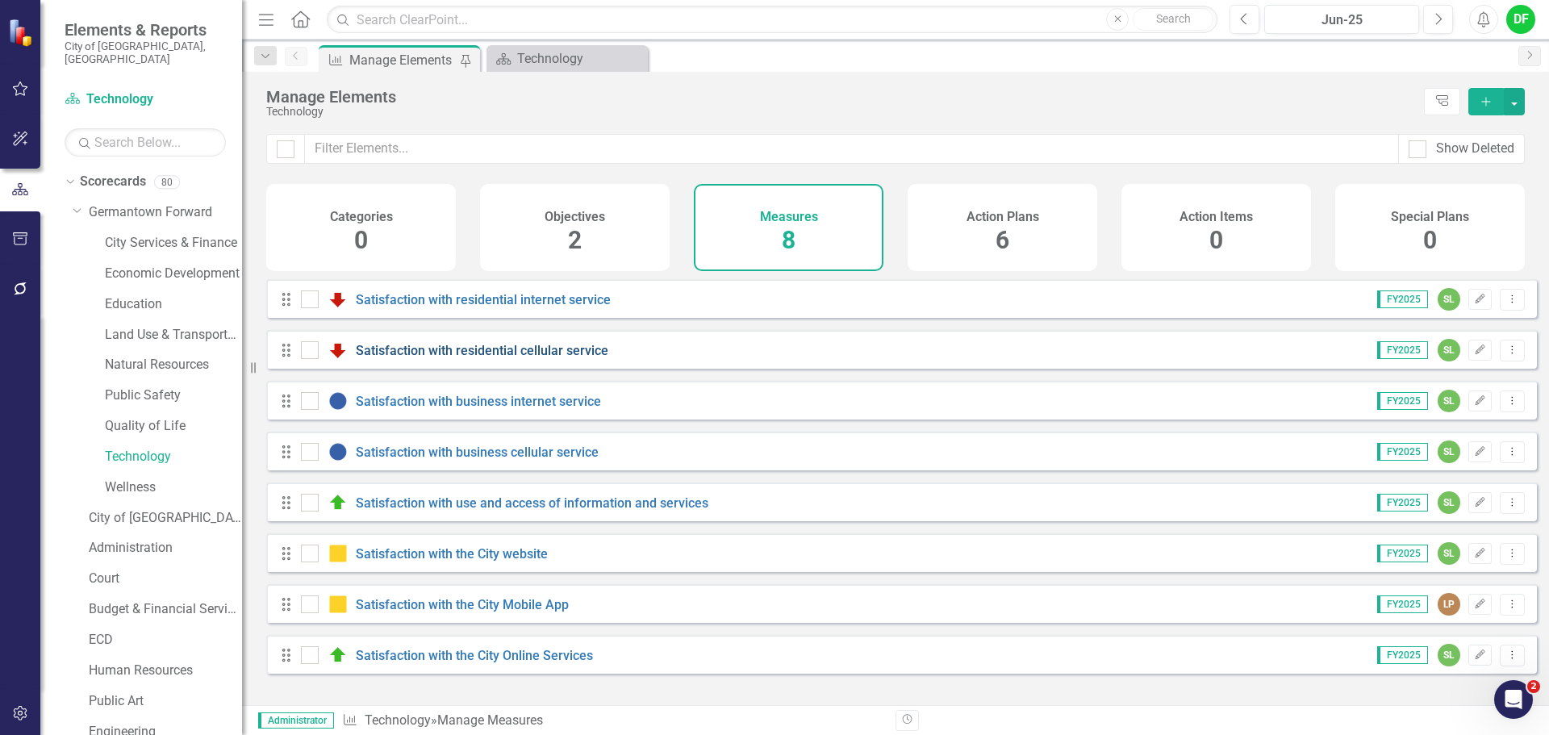
click at [411, 358] on link "Satisfaction with residential cellular service" at bounding box center [482, 350] width 252 height 15
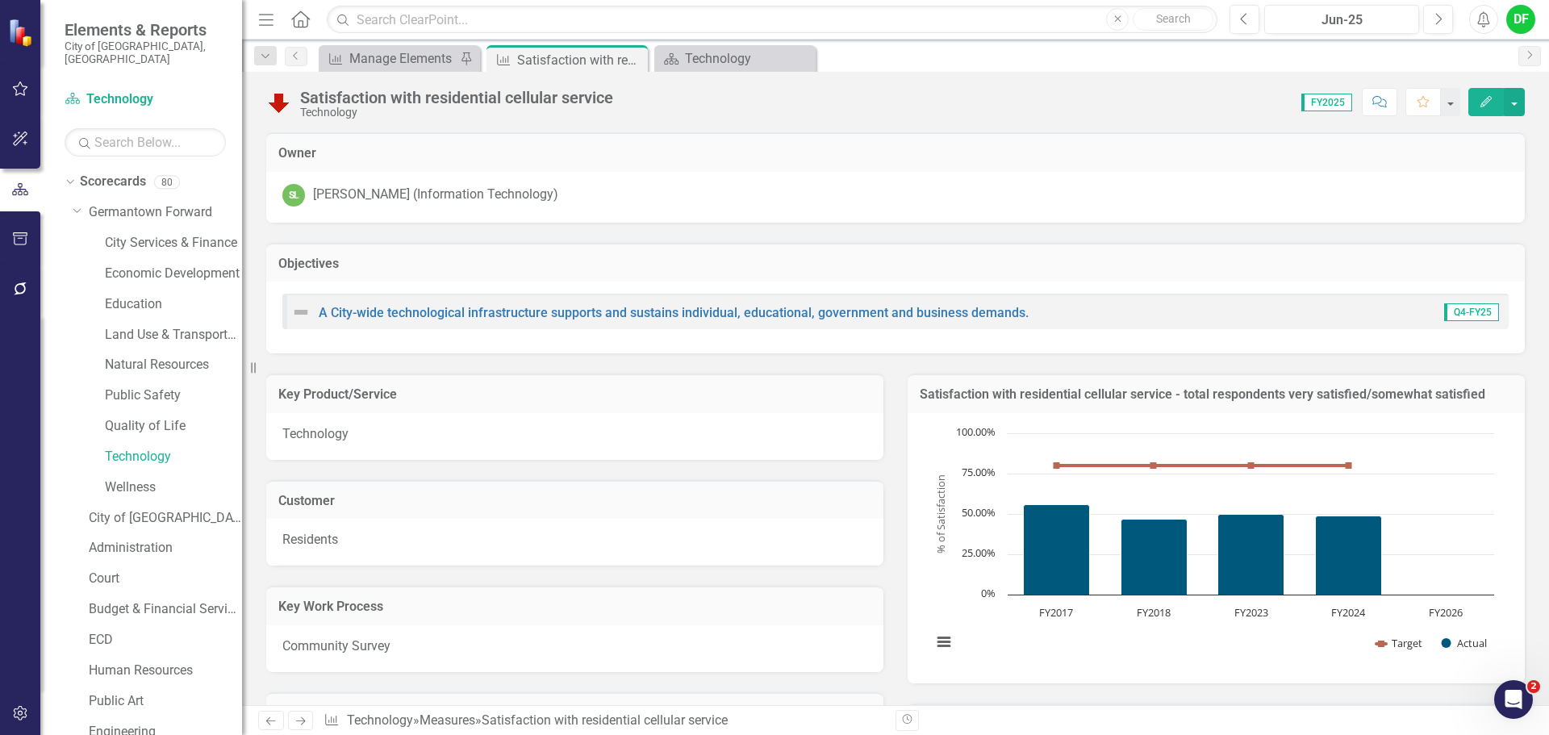
click at [1212, 416] on div "Chart Combination chart with 2 data series. Satisfaction with residential cellu…" at bounding box center [1215, 548] width 617 height 270
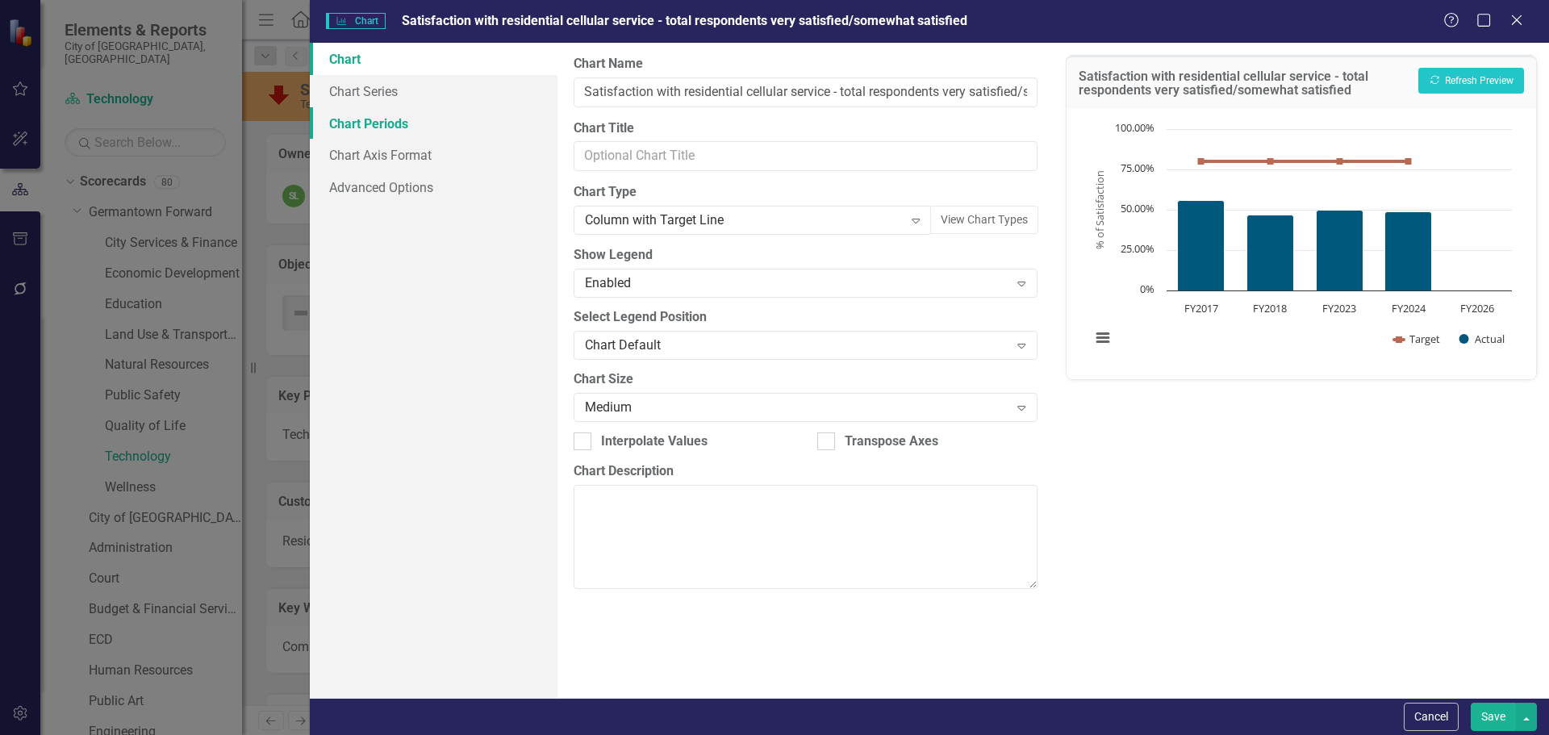
click at [382, 121] on link "Chart Periods" at bounding box center [434, 123] width 248 height 32
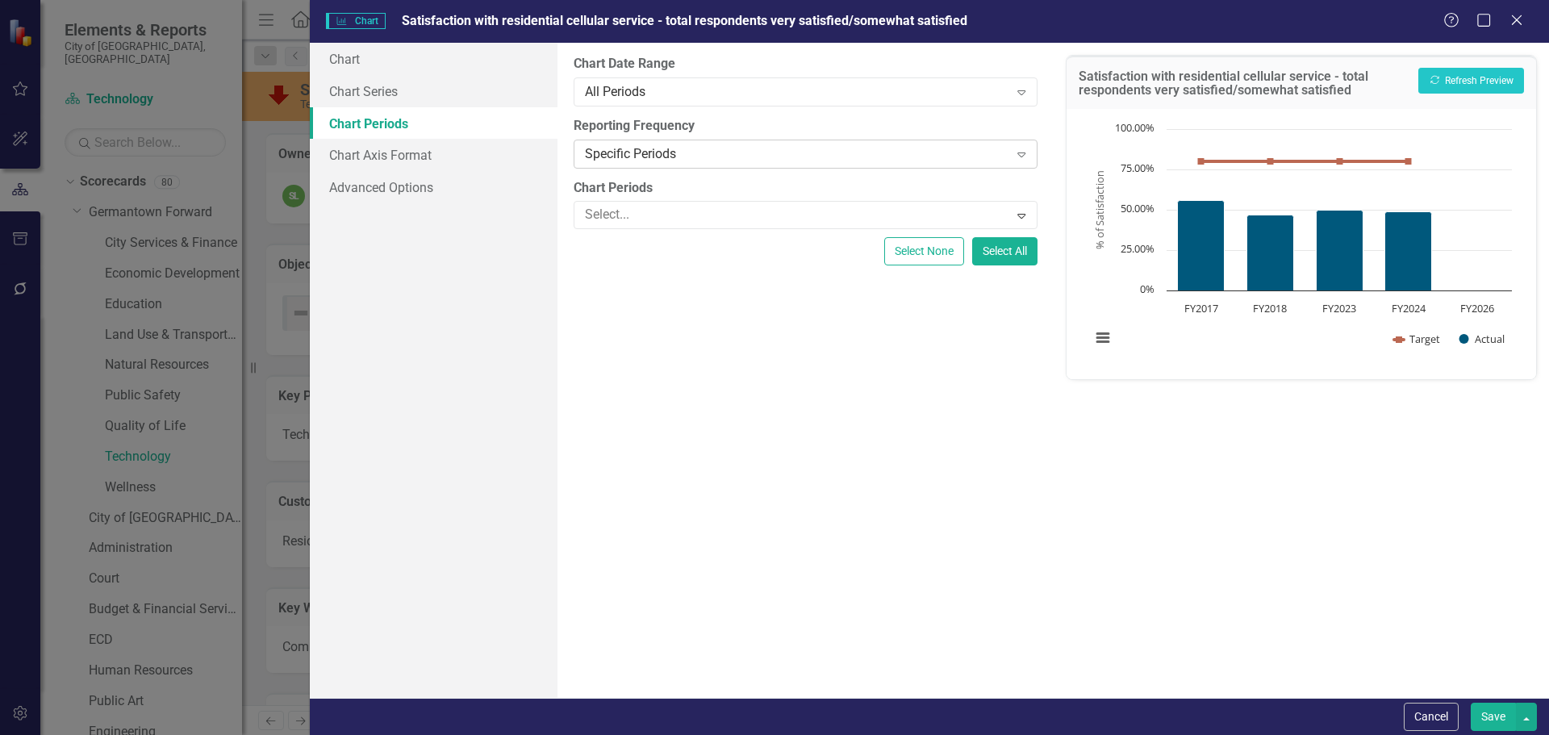
click at [604, 147] on div "Specific Periods" at bounding box center [796, 153] width 423 height 19
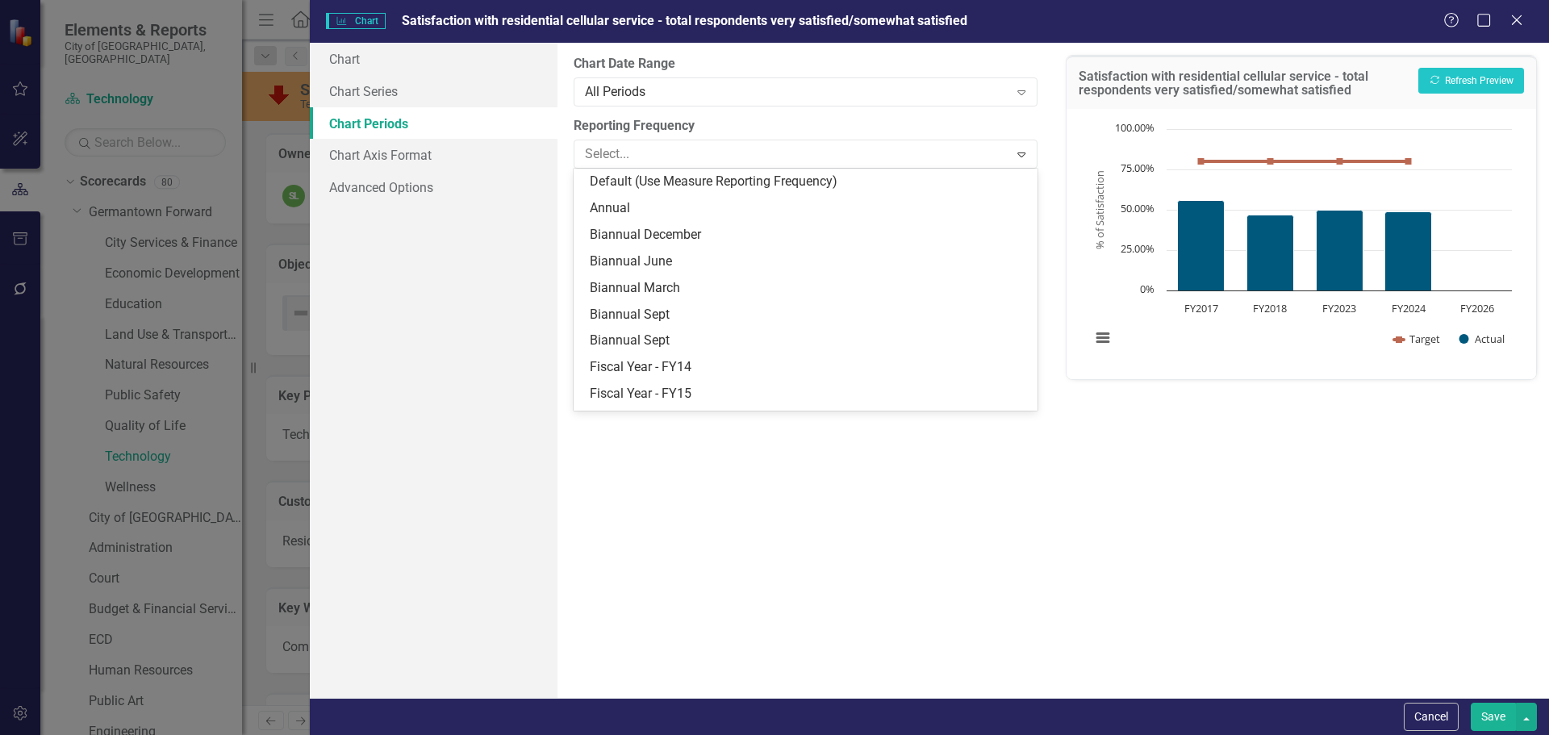
scroll to position [208, 0]
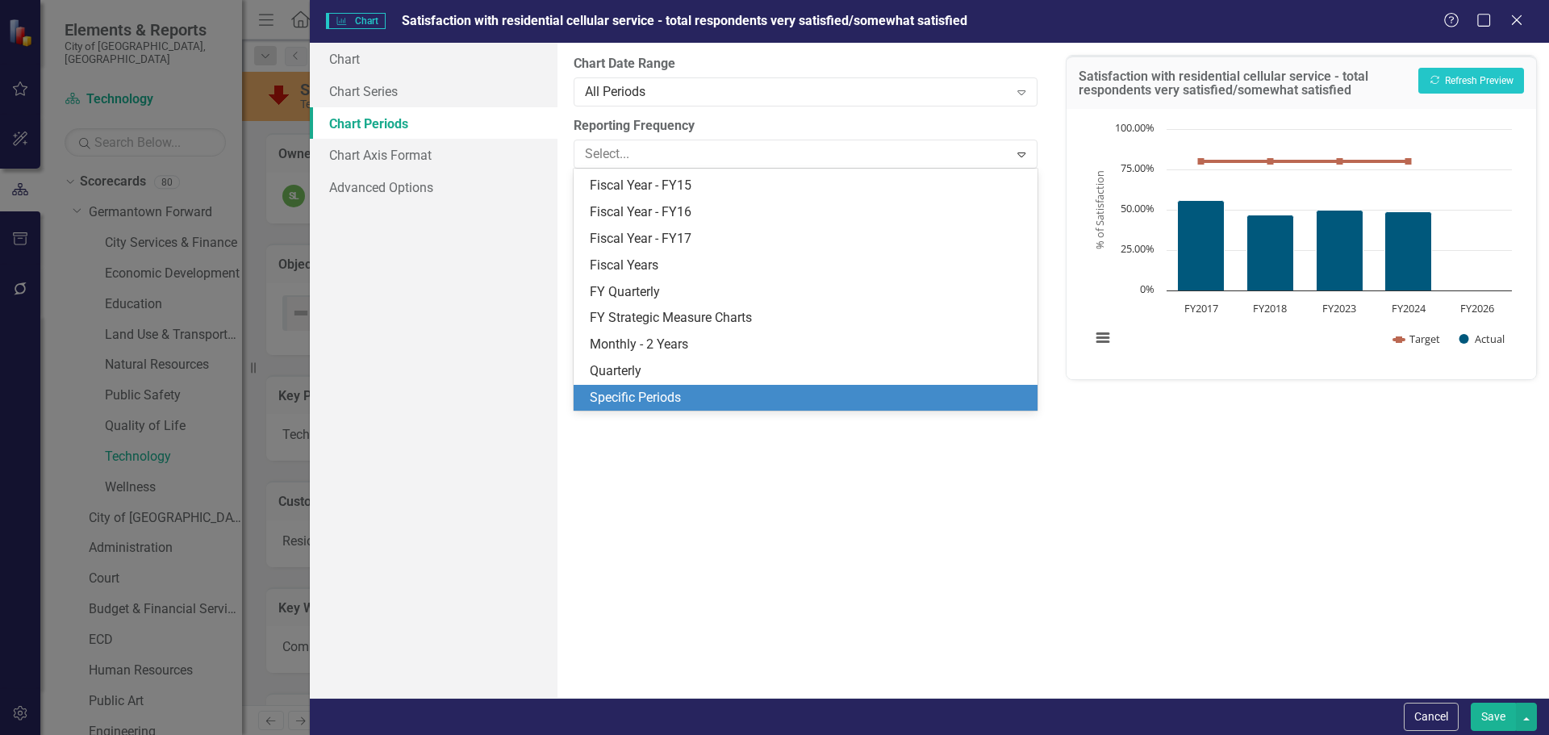
click at [622, 398] on div "Specific Periods" at bounding box center [808, 398] width 437 height 19
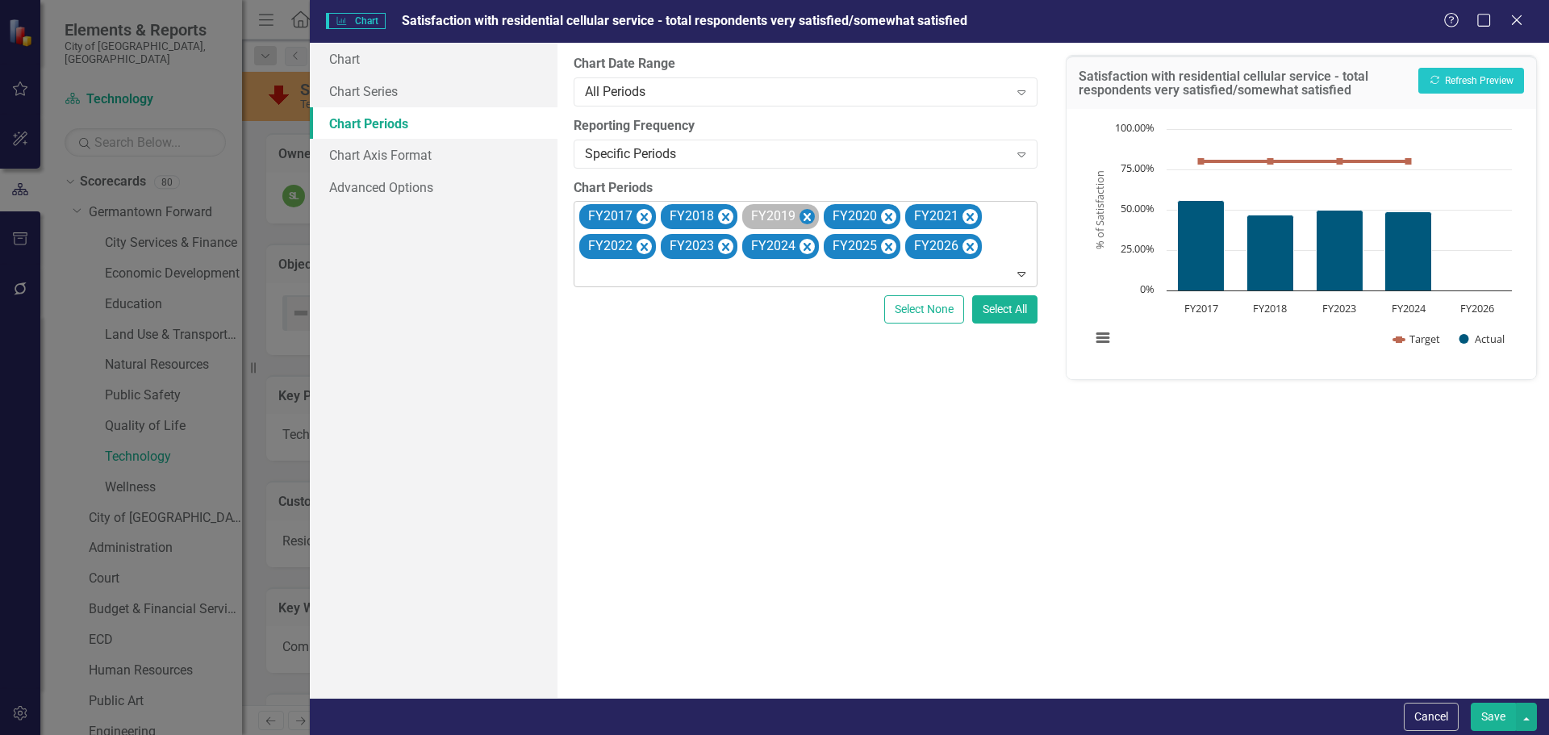
click at [809, 215] on icon "Remove FY2019" at bounding box center [806, 217] width 15 height 20
click at [809, 215] on icon "Remove FY2020" at bounding box center [806, 217] width 15 height 20
click at [809, 215] on icon "Remove FY2021" at bounding box center [806, 217] width 15 height 20
click at [881, 215] on icon "Remove FY2022" at bounding box center [888, 217] width 15 height 20
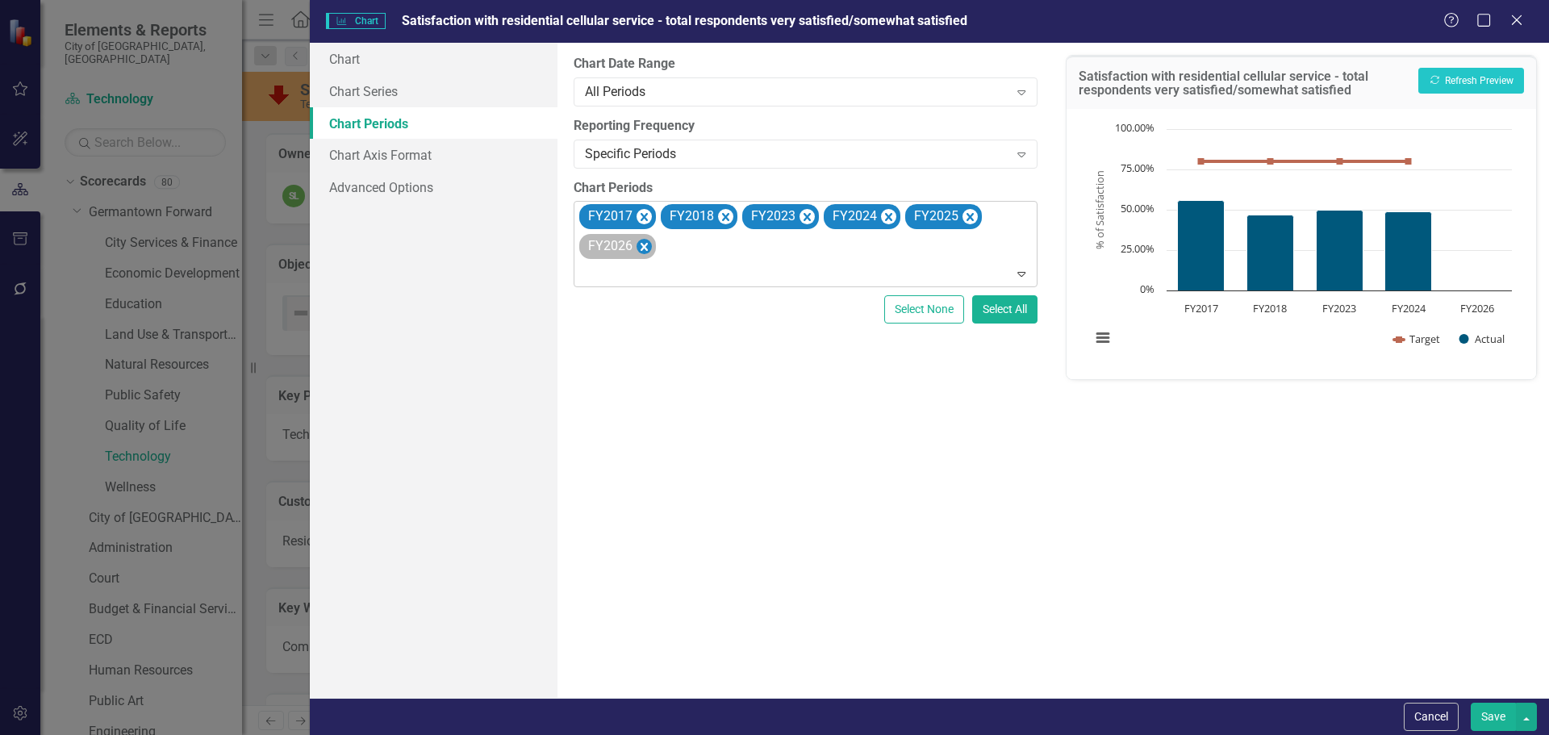
click at [973, 215] on icon "Remove FY2025" at bounding box center [969, 217] width 15 height 20
click at [652, 236] on icon "Remove FY2026" at bounding box center [643, 246] width 15 height 20
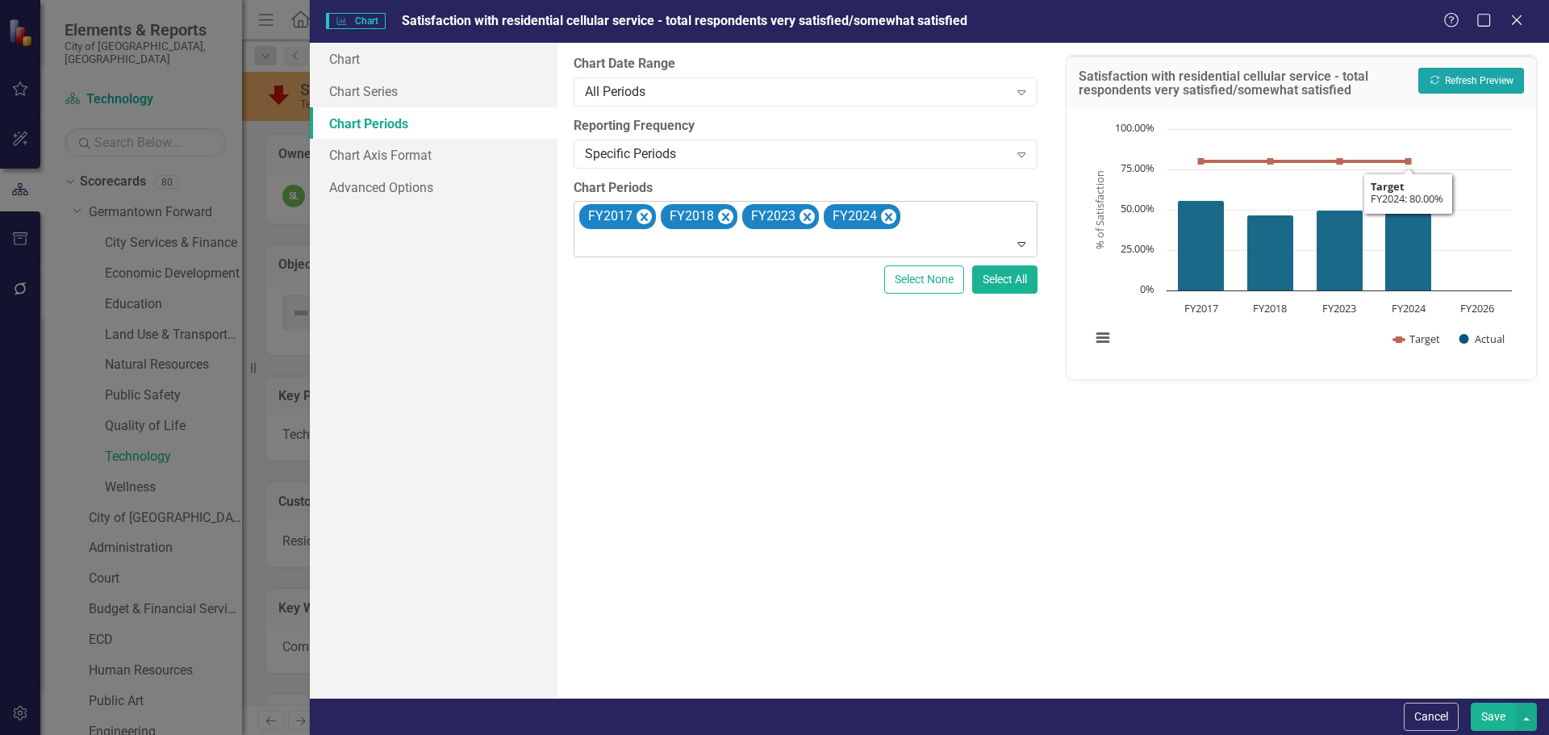
click at [1439, 73] on button "Recalculate Refresh Preview" at bounding box center [1471, 81] width 106 height 26
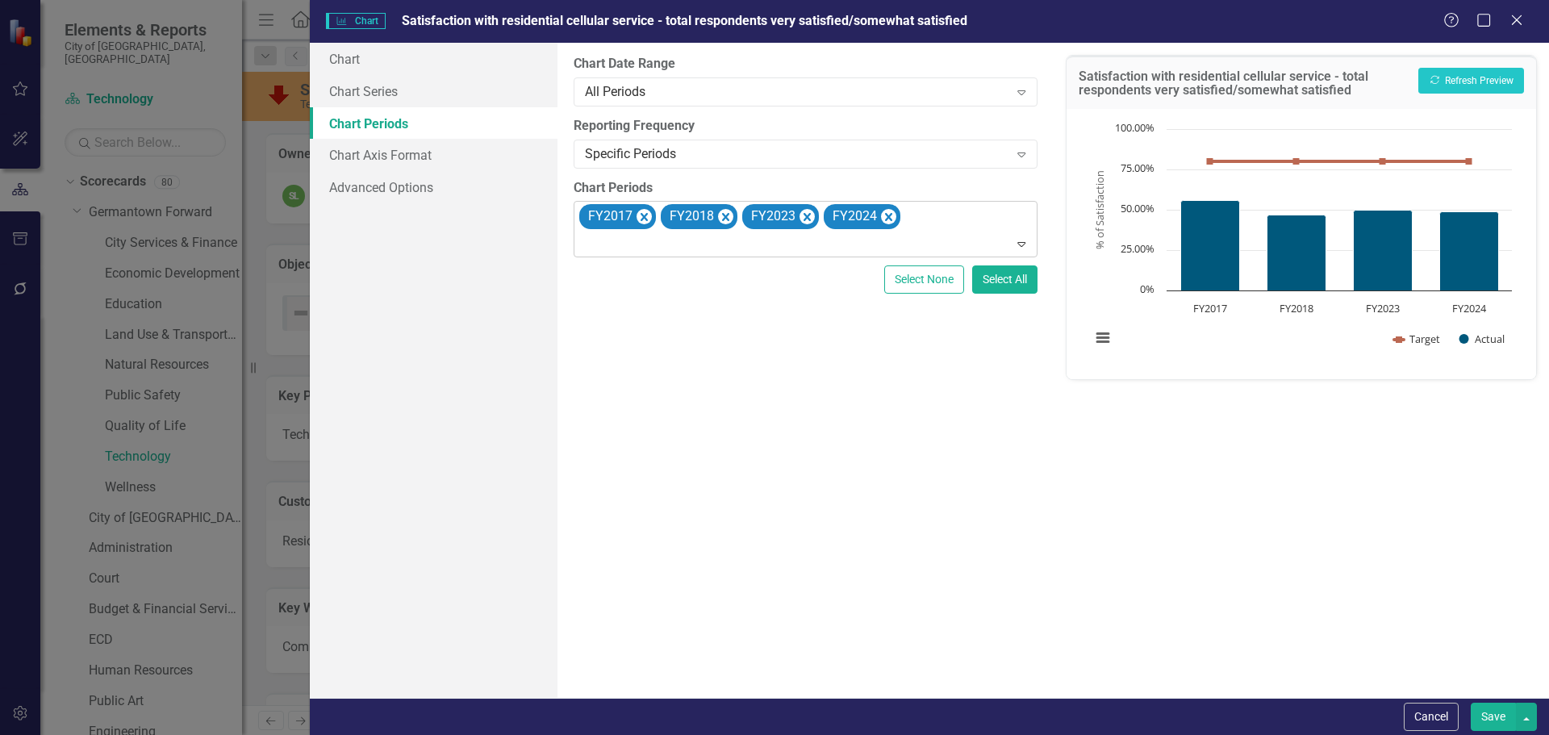
click at [1503, 711] on button "Save" at bounding box center [1493, 717] width 45 height 28
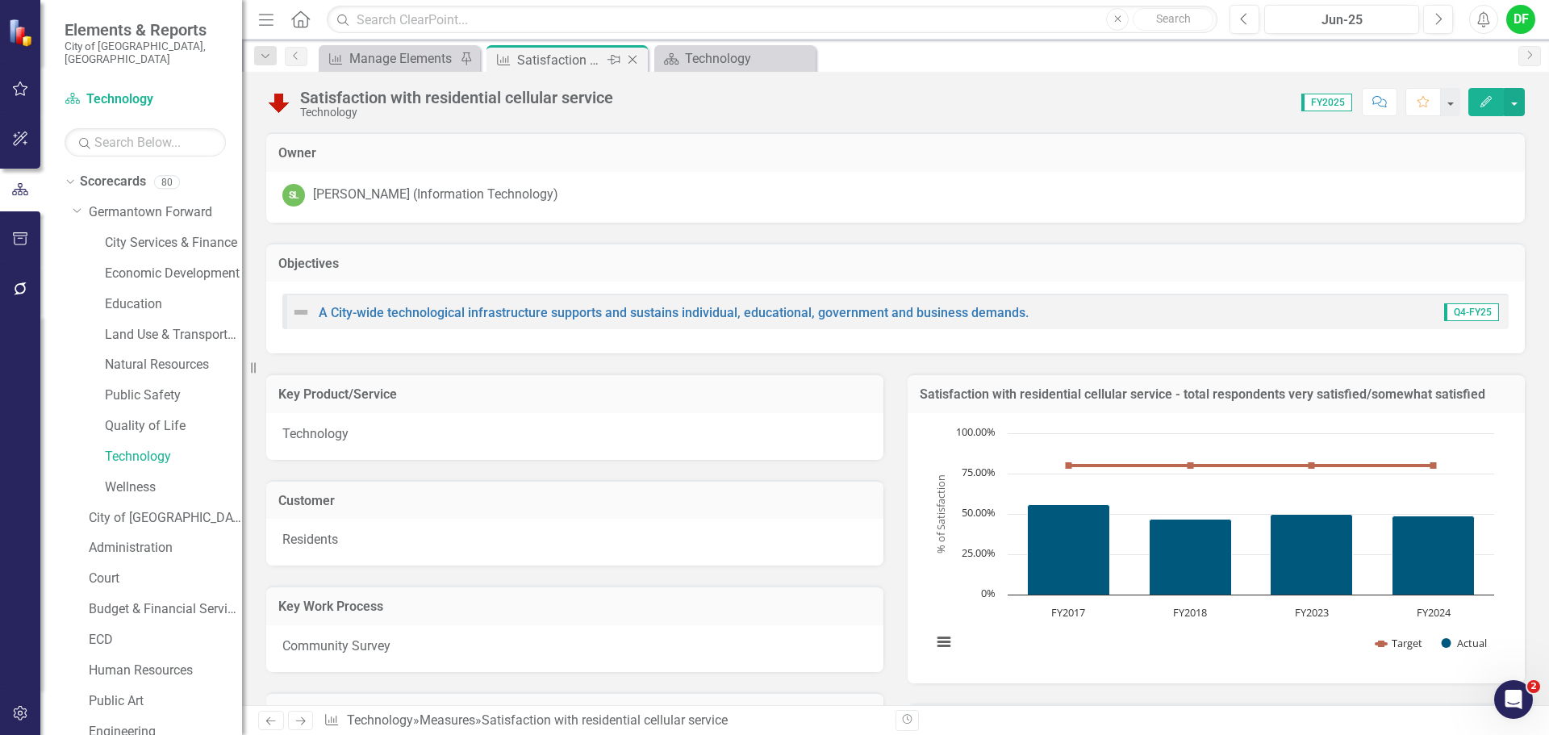
click at [630, 56] on icon "Close" at bounding box center [632, 59] width 16 height 13
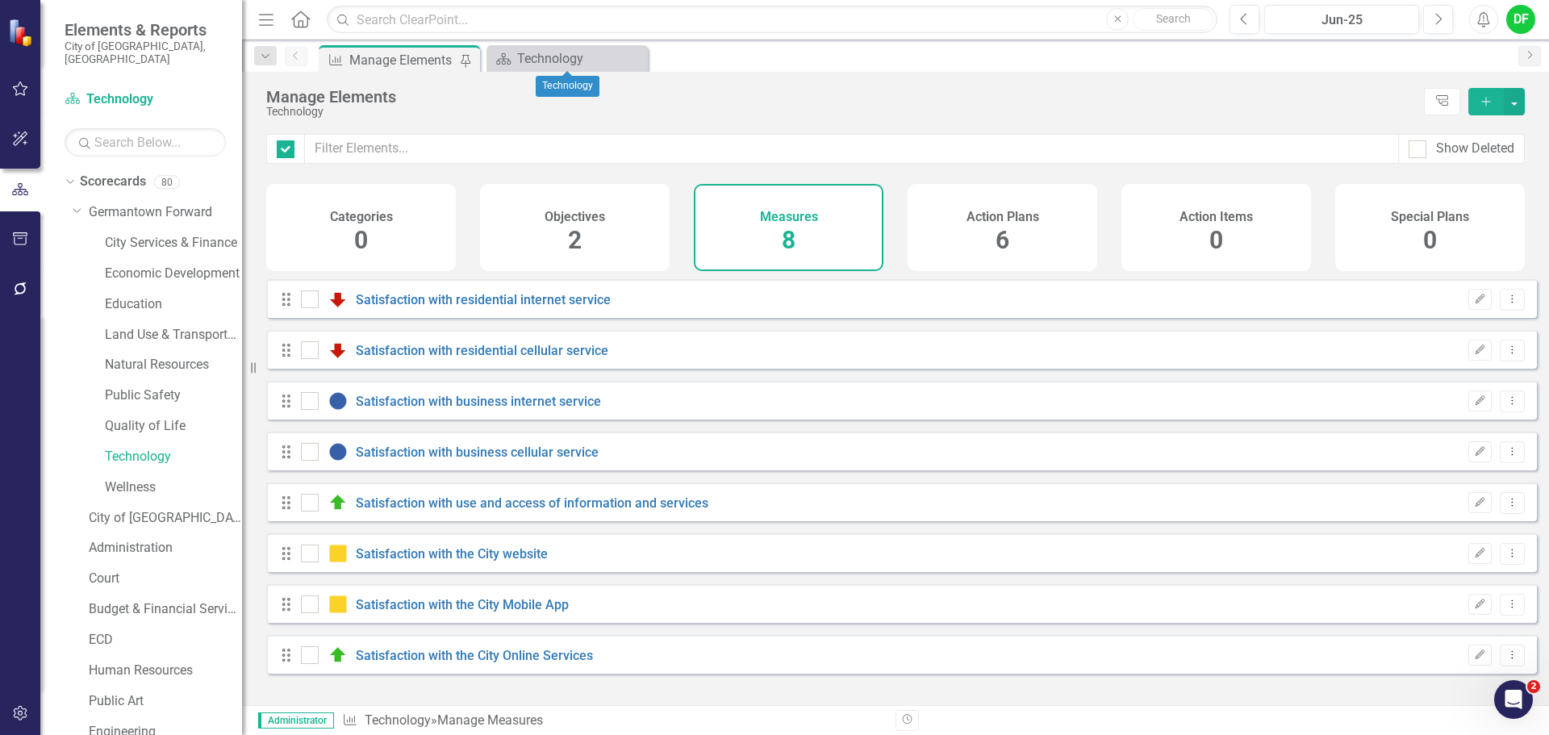
checkbox input "false"
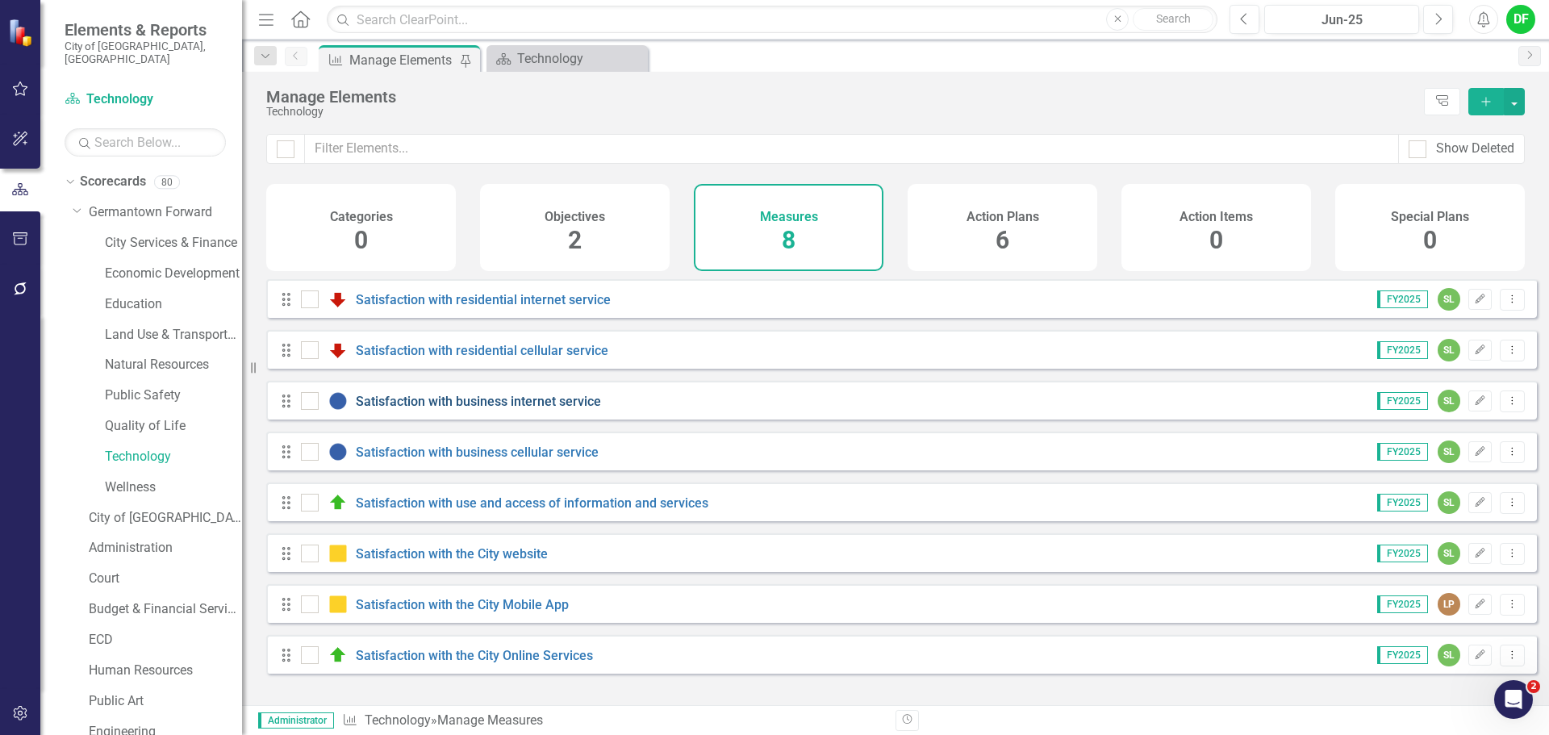
click at [433, 409] on link "Satisfaction with business internet service" at bounding box center [478, 401] width 245 height 15
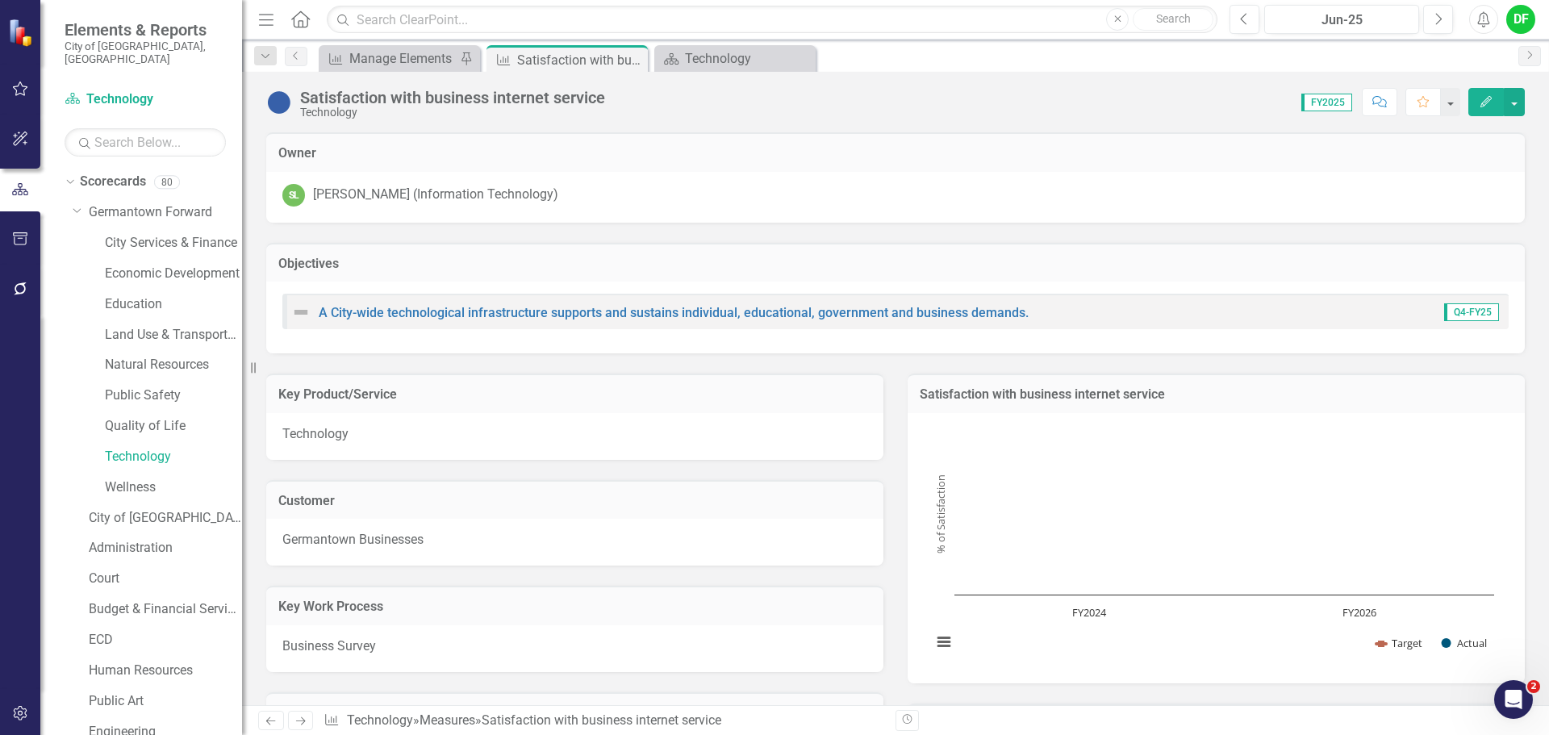
click at [1120, 453] on rect "Interactive chart" at bounding box center [1213, 546] width 578 height 242
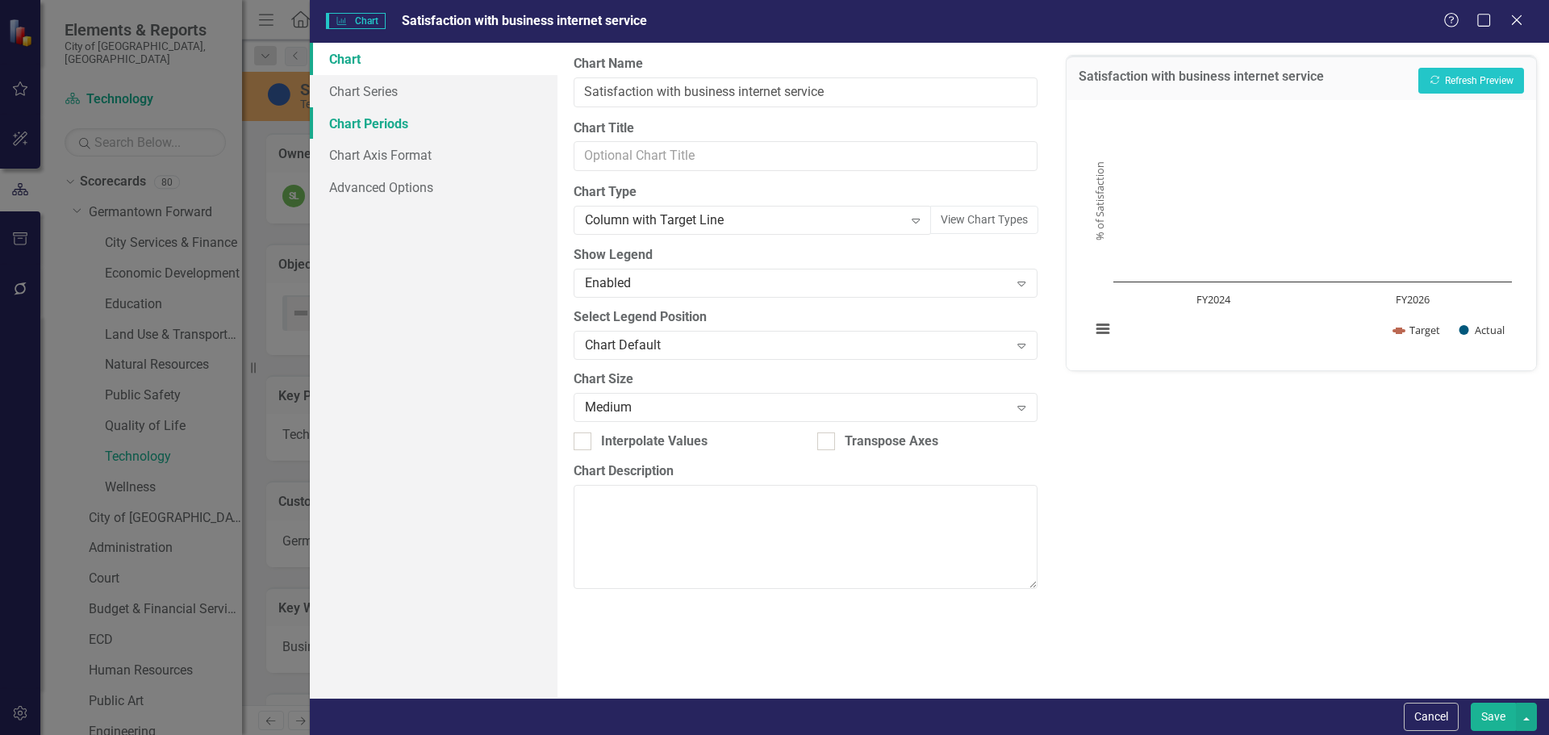
click at [392, 127] on link "Chart Periods" at bounding box center [434, 123] width 248 height 32
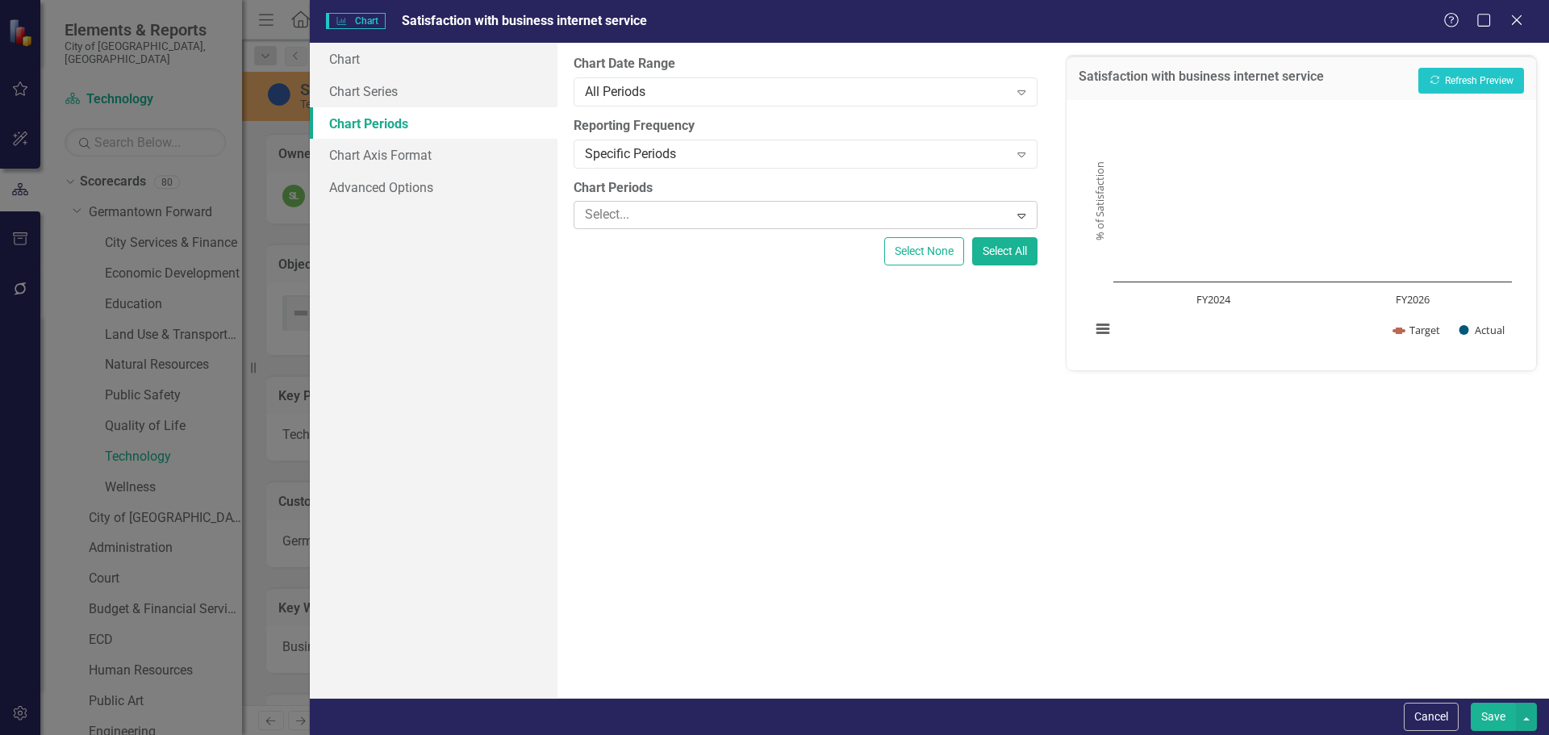
click at [660, 212] on div at bounding box center [793, 215] width 430 height 22
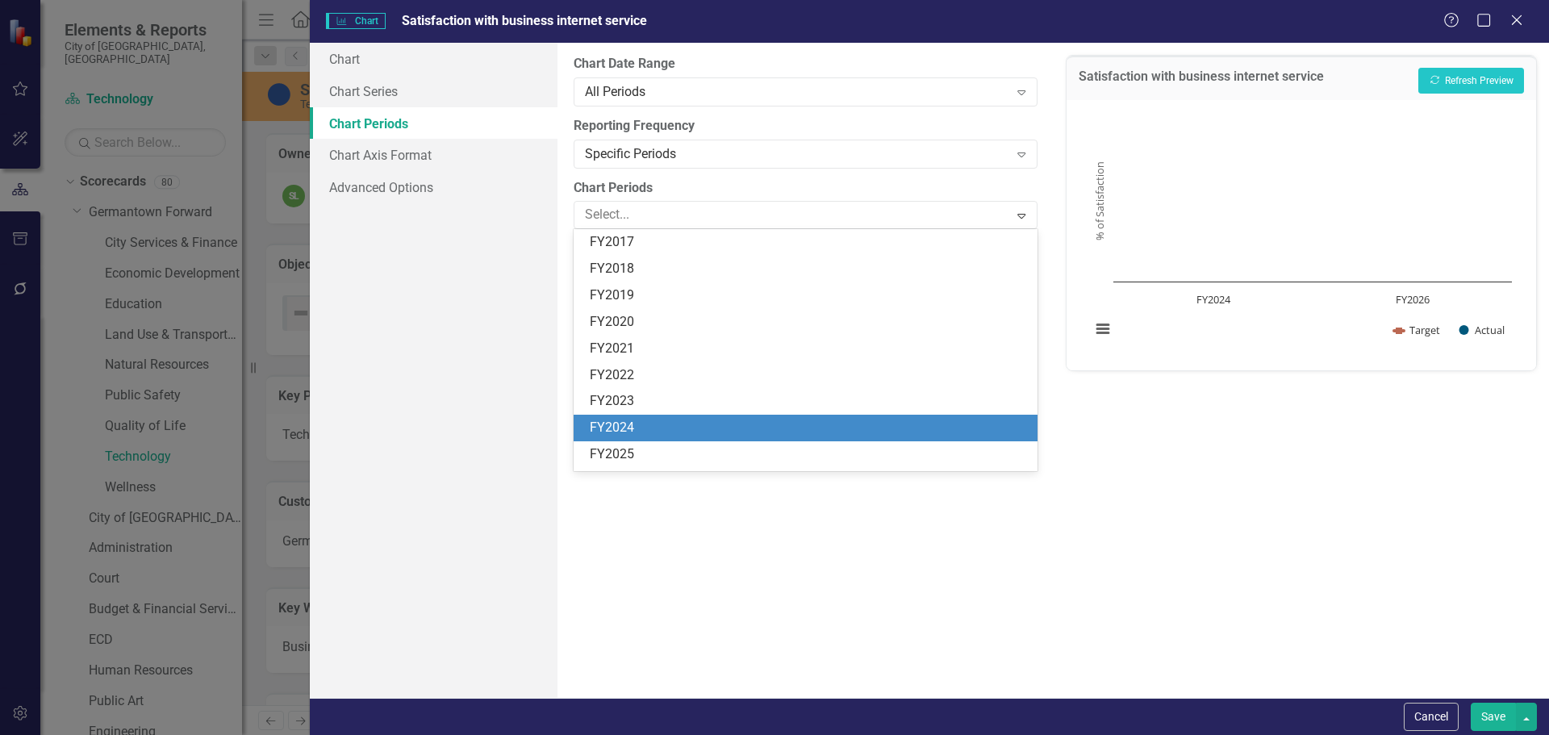
click at [639, 448] on div "FY2025" at bounding box center [808, 454] width 437 height 19
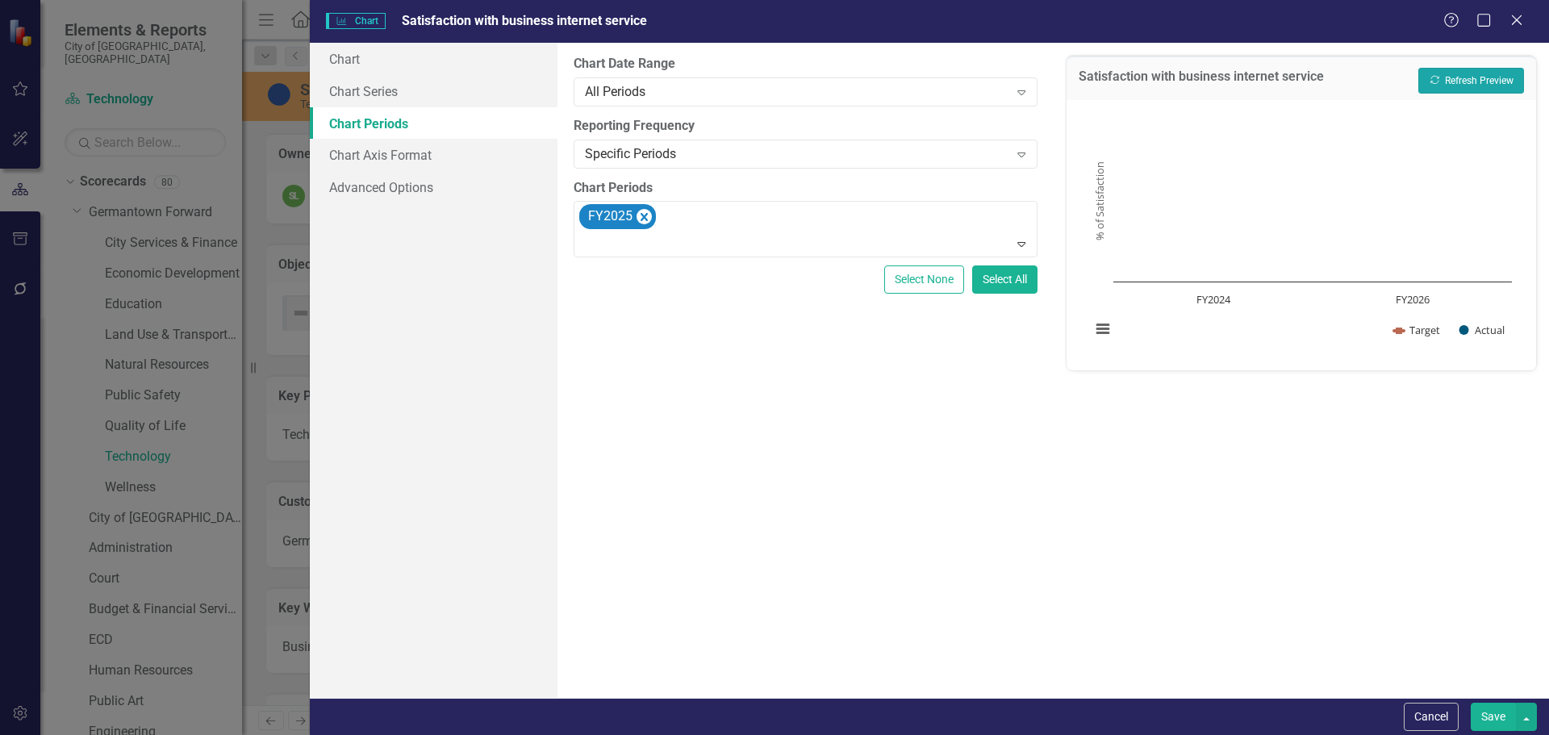
click at [1508, 81] on button "Recalculate Refresh Preview" at bounding box center [1471, 81] width 106 height 26
click at [1481, 709] on button "Save" at bounding box center [1493, 717] width 45 height 28
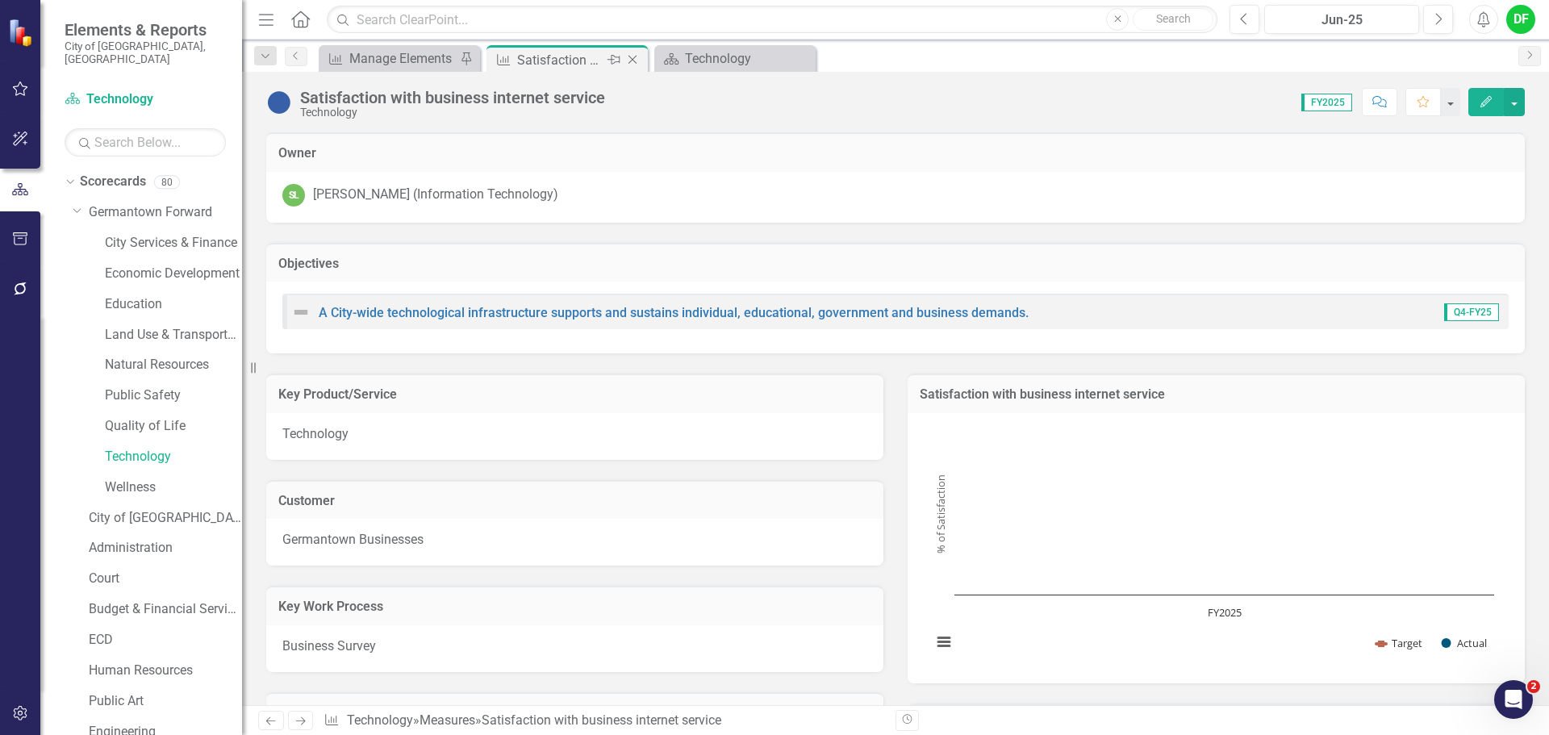
click at [636, 59] on icon "Close" at bounding box center [632, 59] width 16 height 13
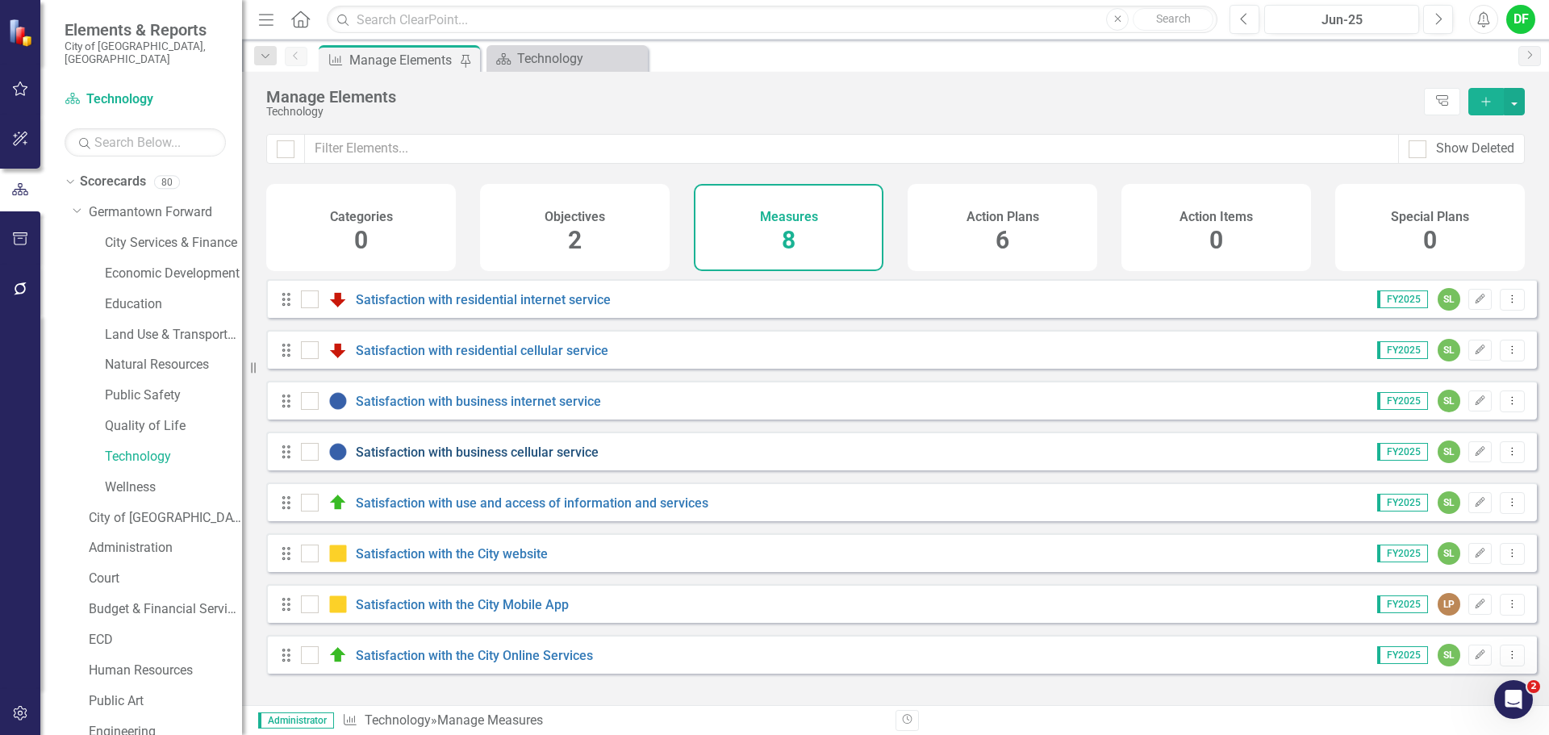
click at [425, 458] on link "Satisfaction with business cellular service" at bounding box center [477, 451] width 243 height 15
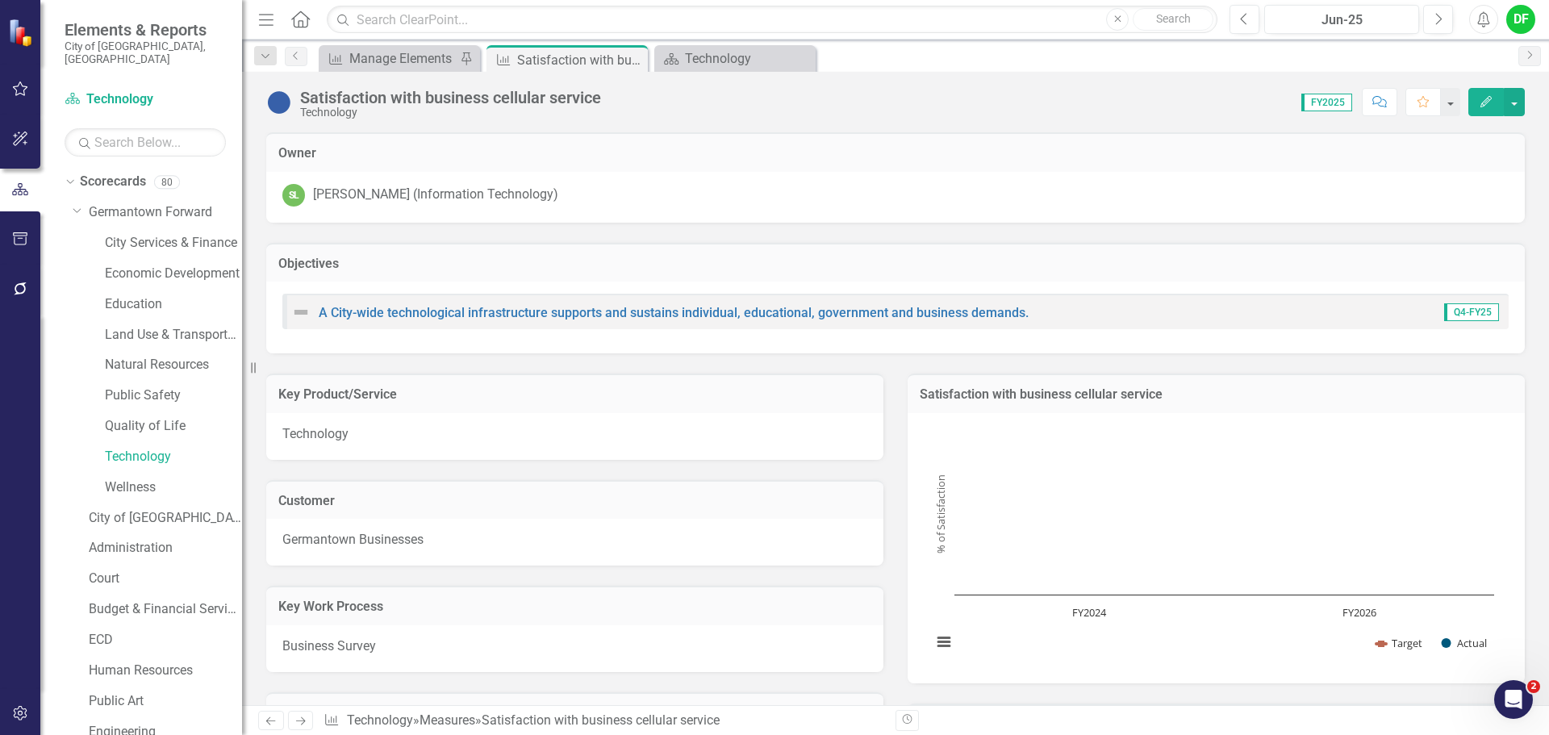
click at [1245, 436] on rect "Interactive chart" at bounding box center [1213, 546] width 578 height 242
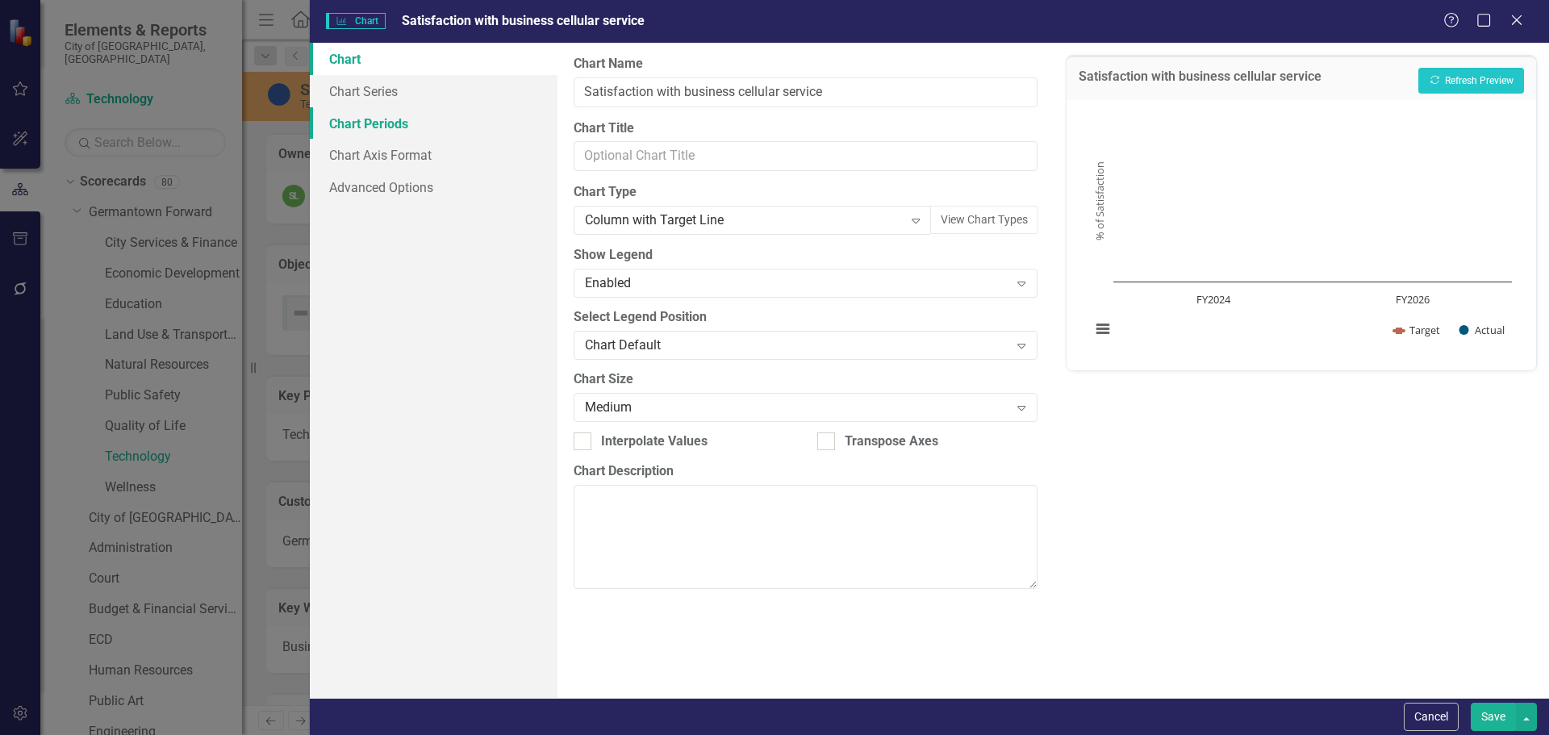
click at [381, 128] on link "Chart Periods" at bounding box center [434, 123] width 248 height 32
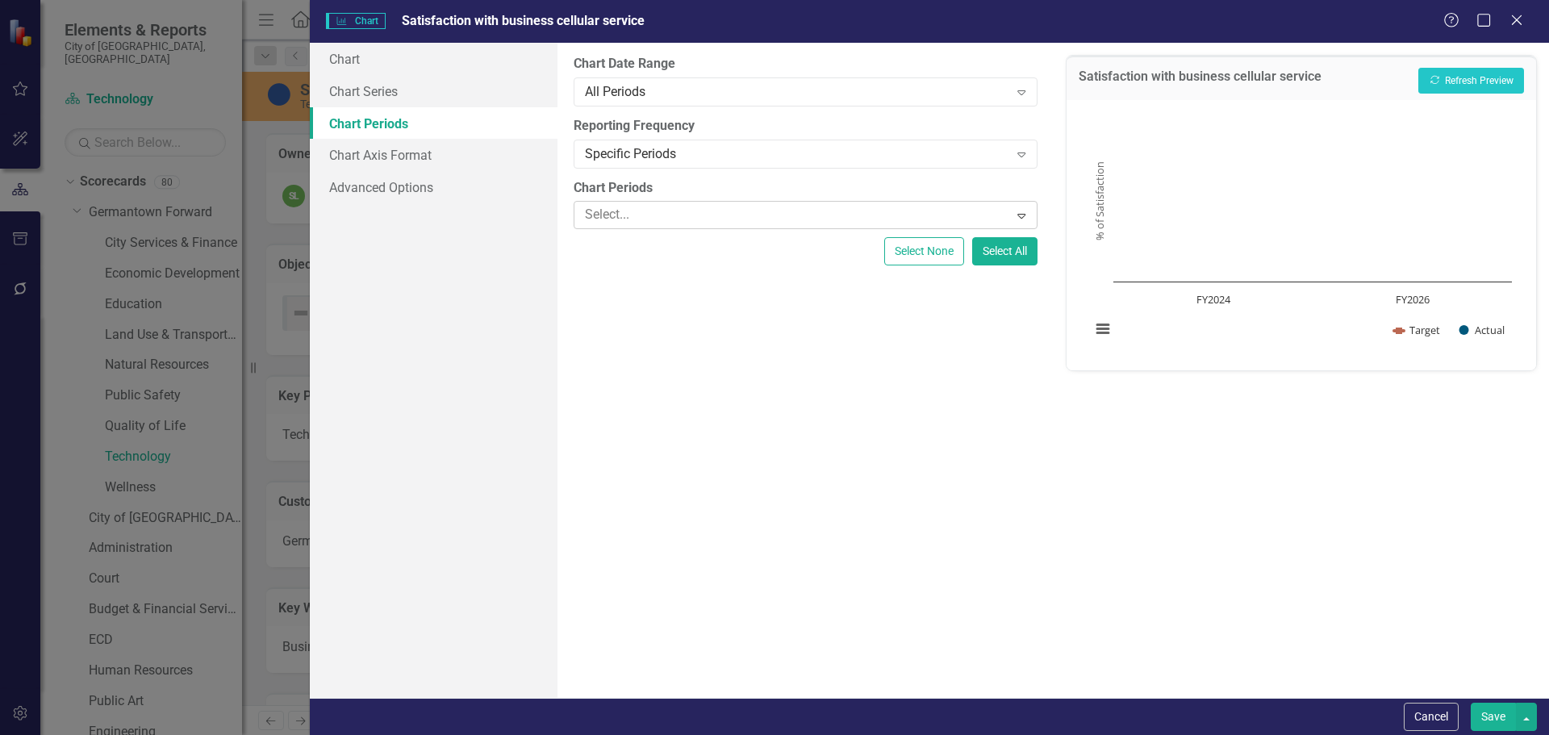
click at [642, 214] on div at bounding box center [793, 215] width 430 height 22
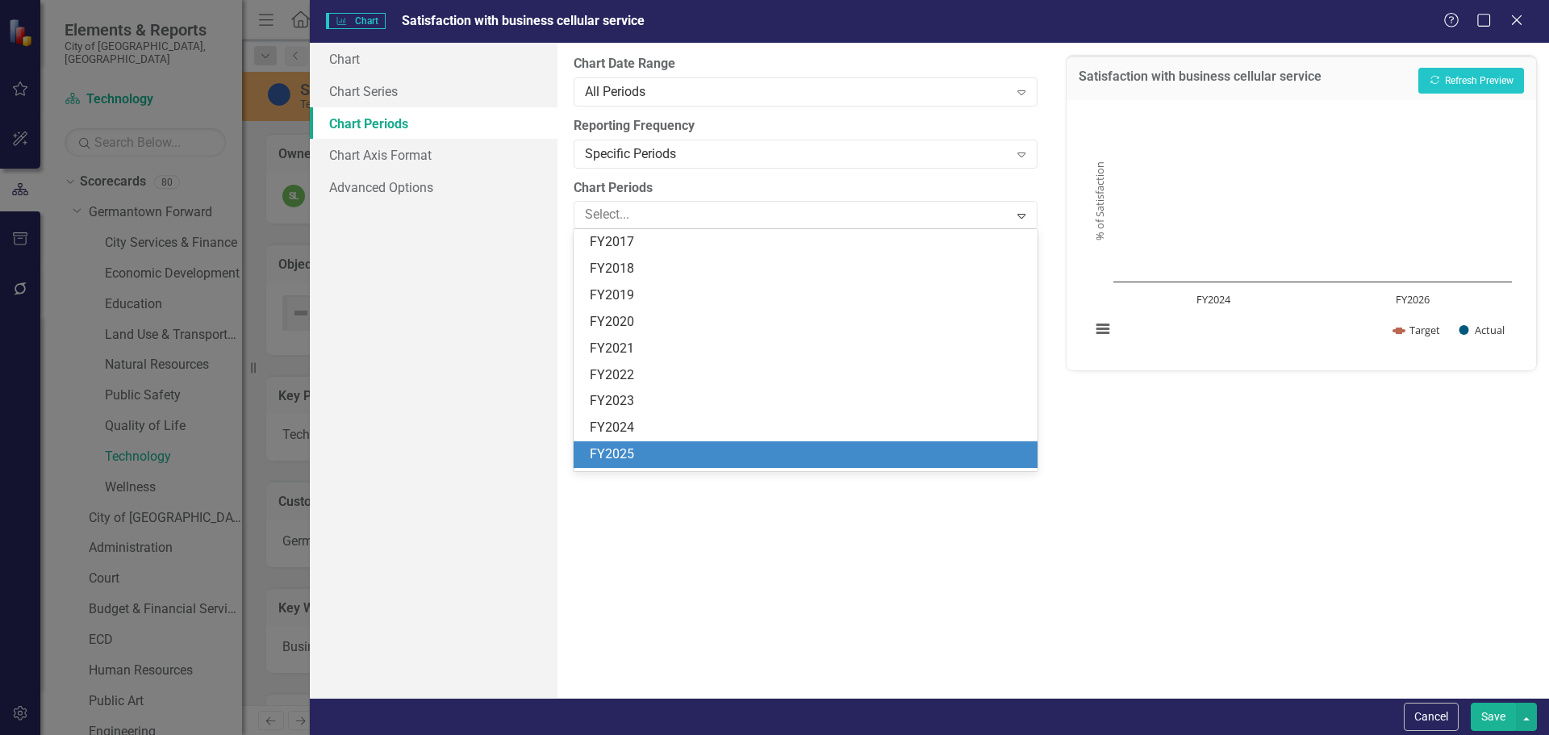
click at [649, 453] on div "FY2025" at bounding box center [808, 454] width 437 height 19
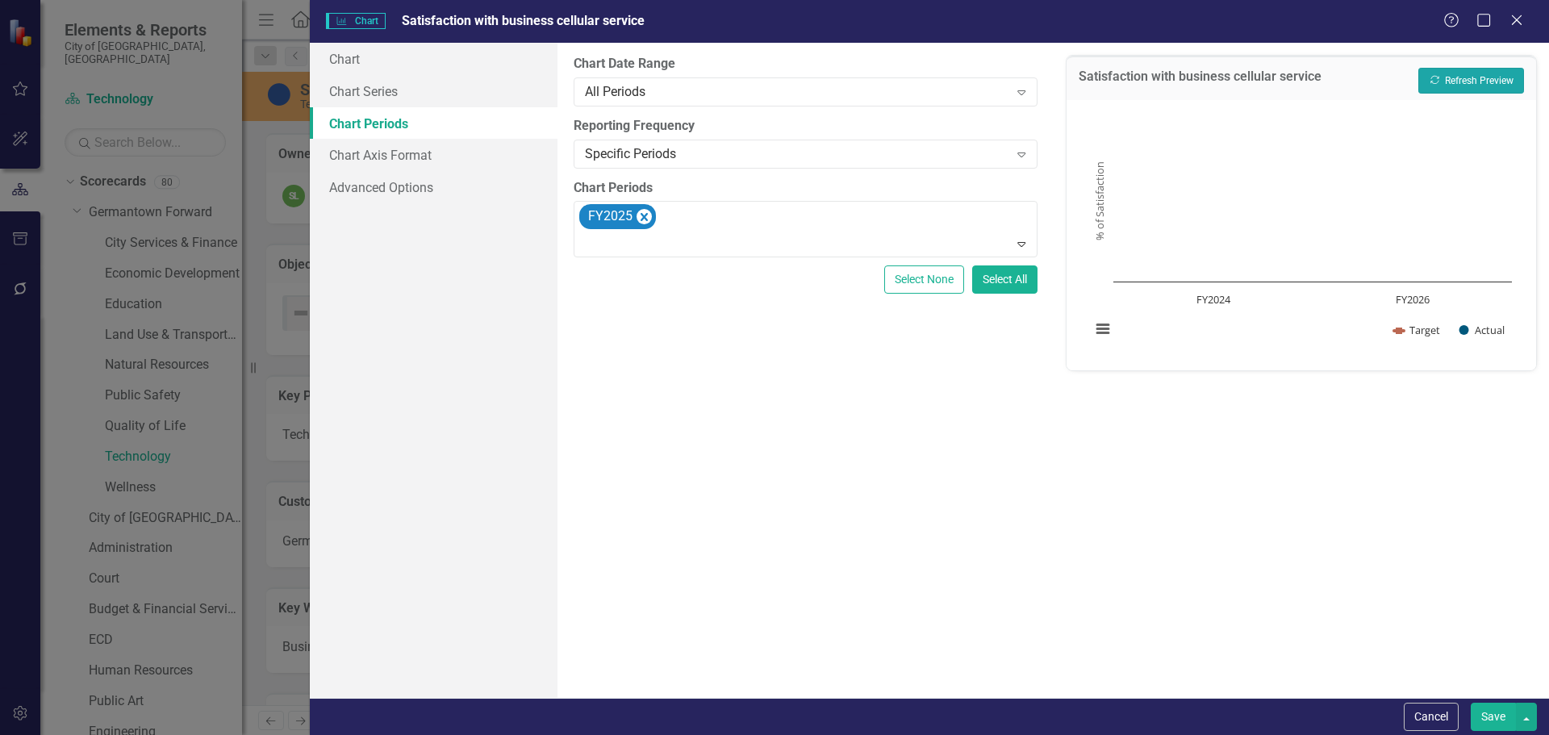
click at [1483, 83] on button "Recalculate Refresh Preview" at bounding box center [1471, 81] width 106 height 26
click at [1485, 707] on button "Save" at bounding box center [1493, 717] width 45 height 28
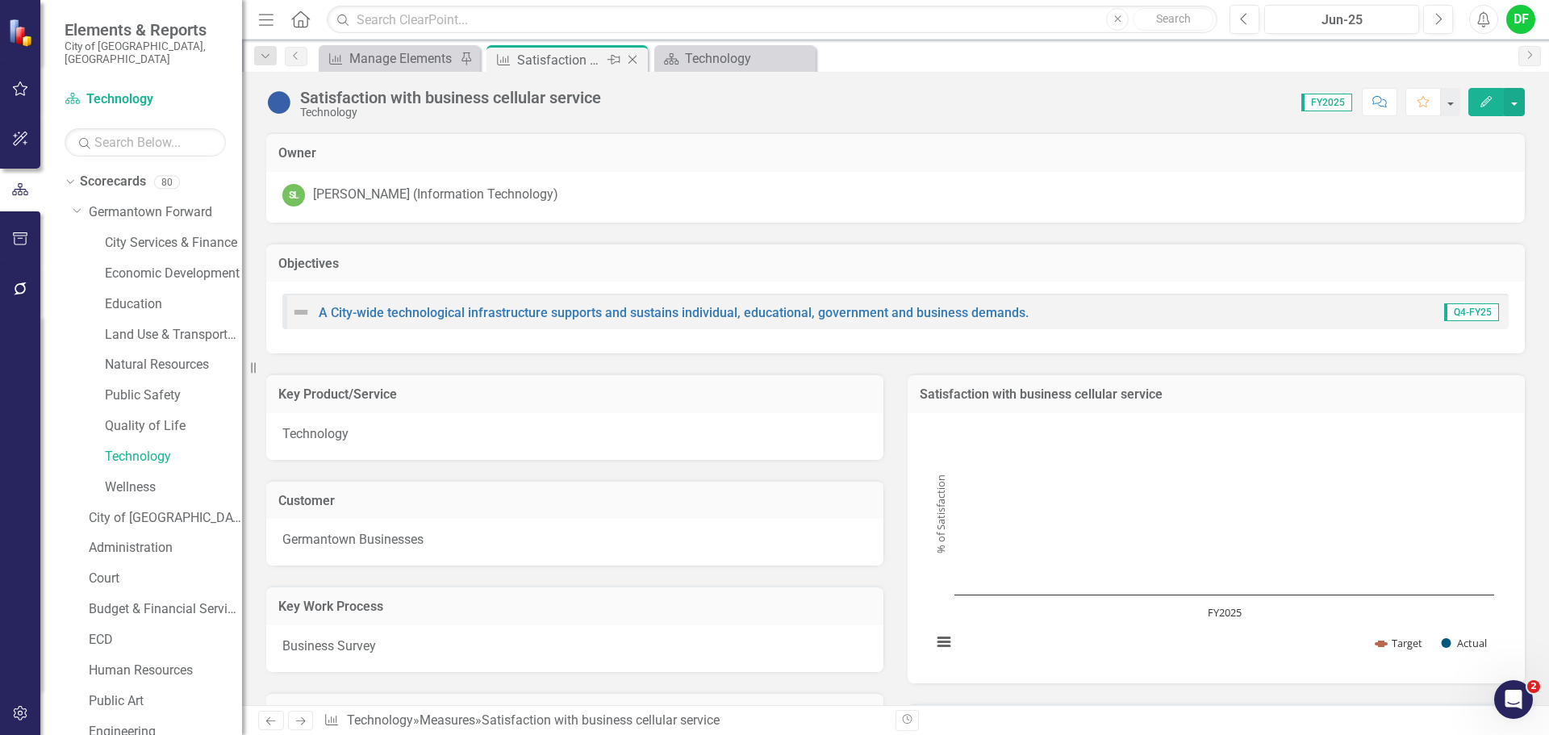
click at [630, 56] on icon "Close" at bounding box center [632, 59] width 16 height 13
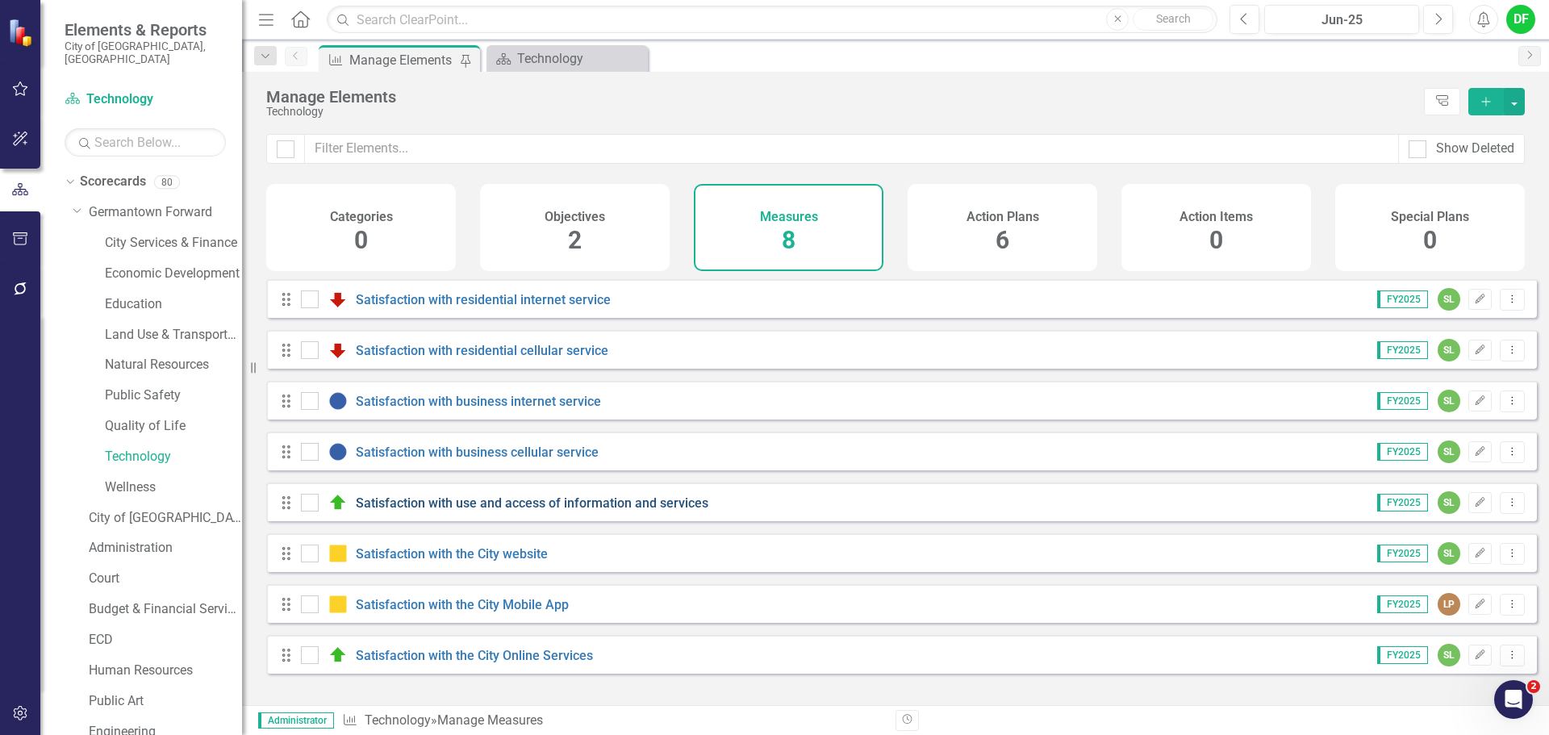
click at [448, 511] on link "Satisfaction with use and access of information and services" at bounding box center [532, 502] width 353 height 15
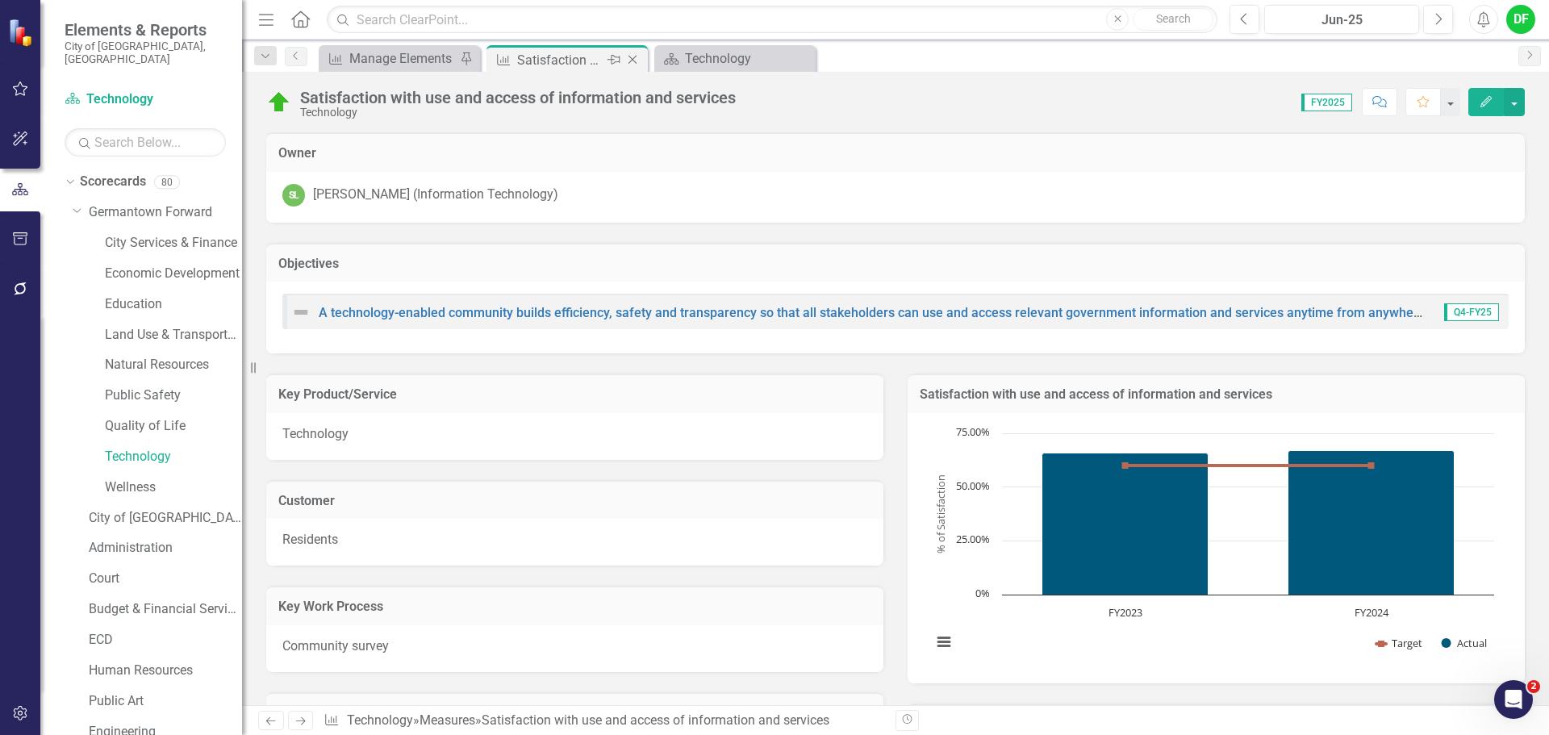
click at [633, 56] on icon "Close" at bounding box center [632, 59] width 16 height 13
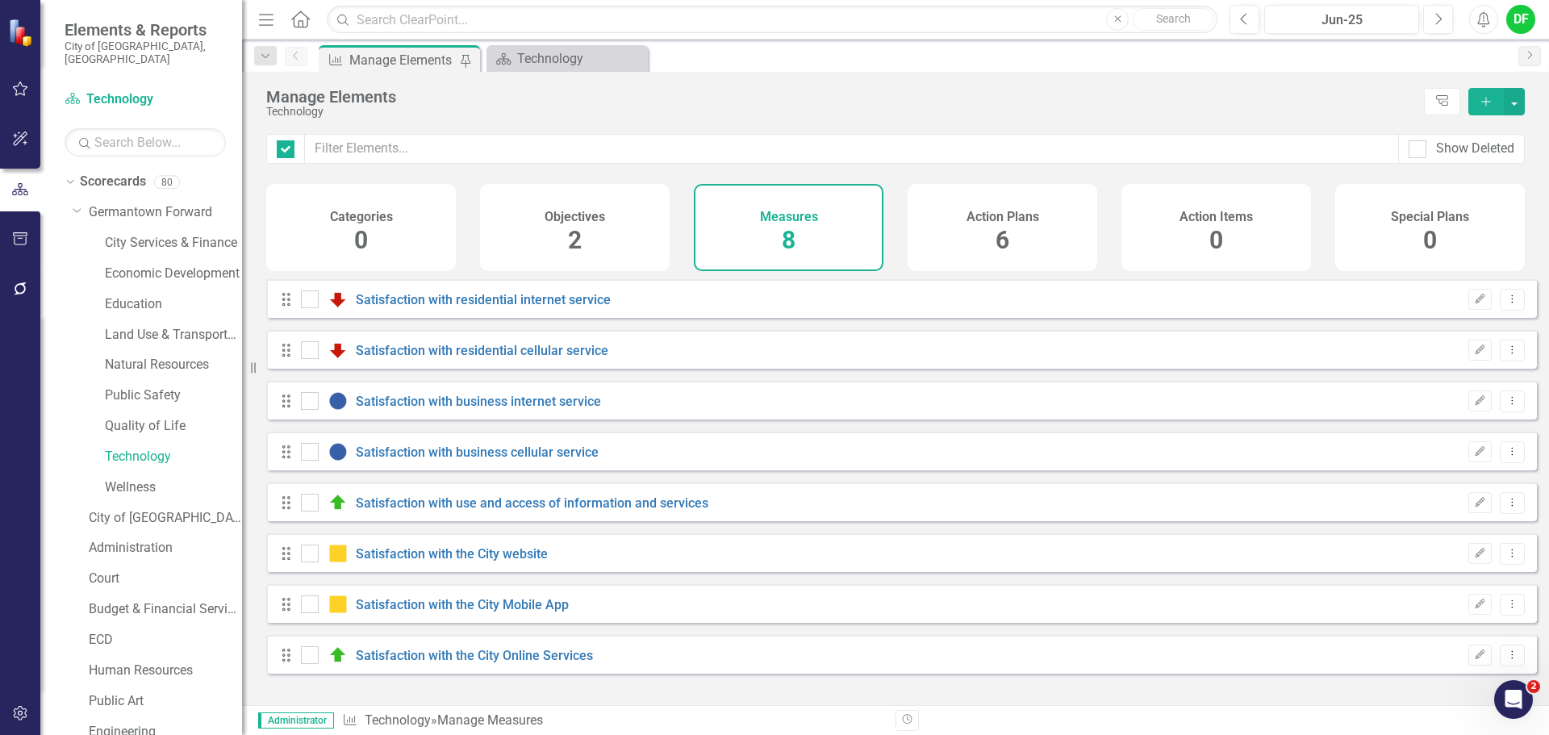
checkbox input "false"
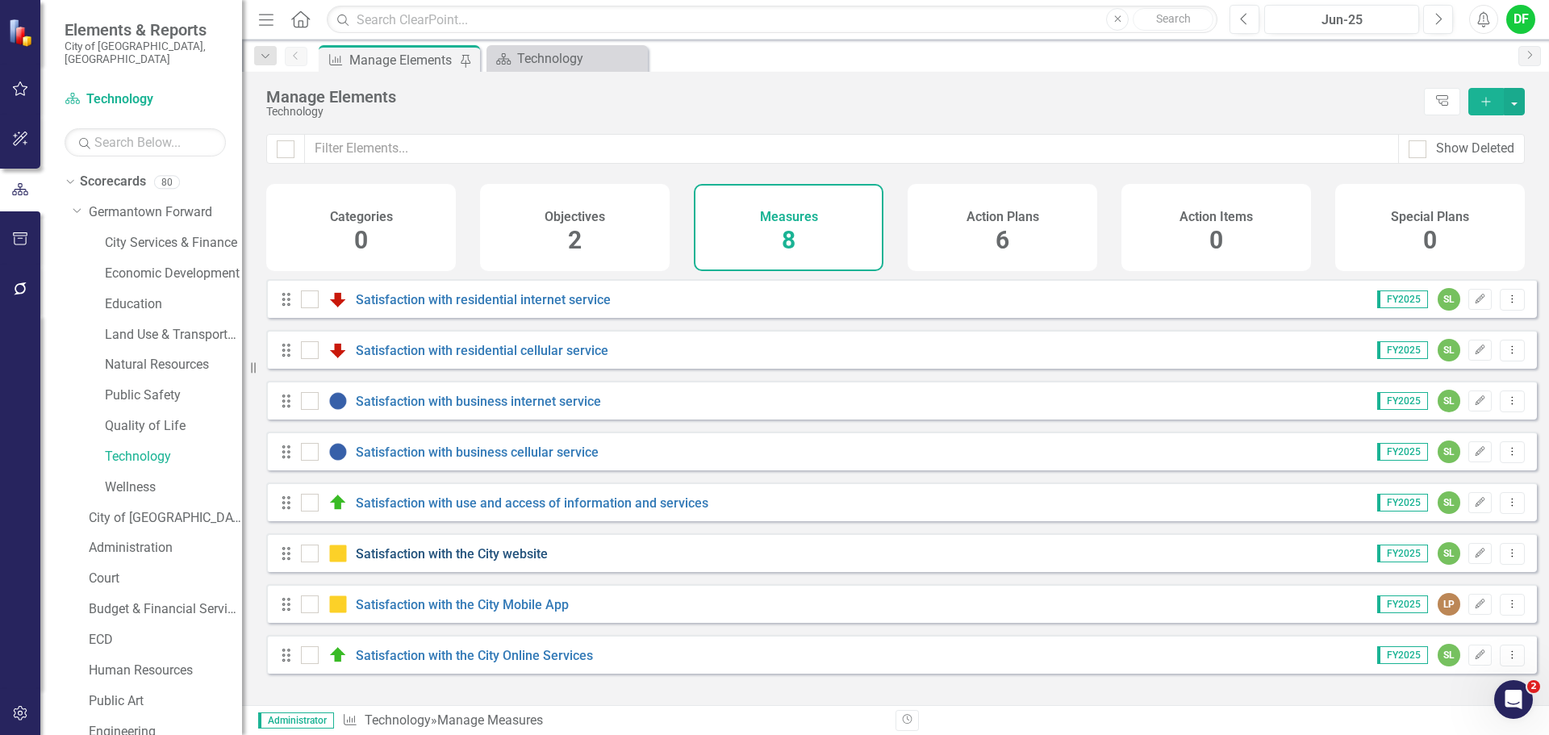
click at [411, 561] on link "Satisfaction with the City website" at bounding box center [452, 553] width 192 height 15
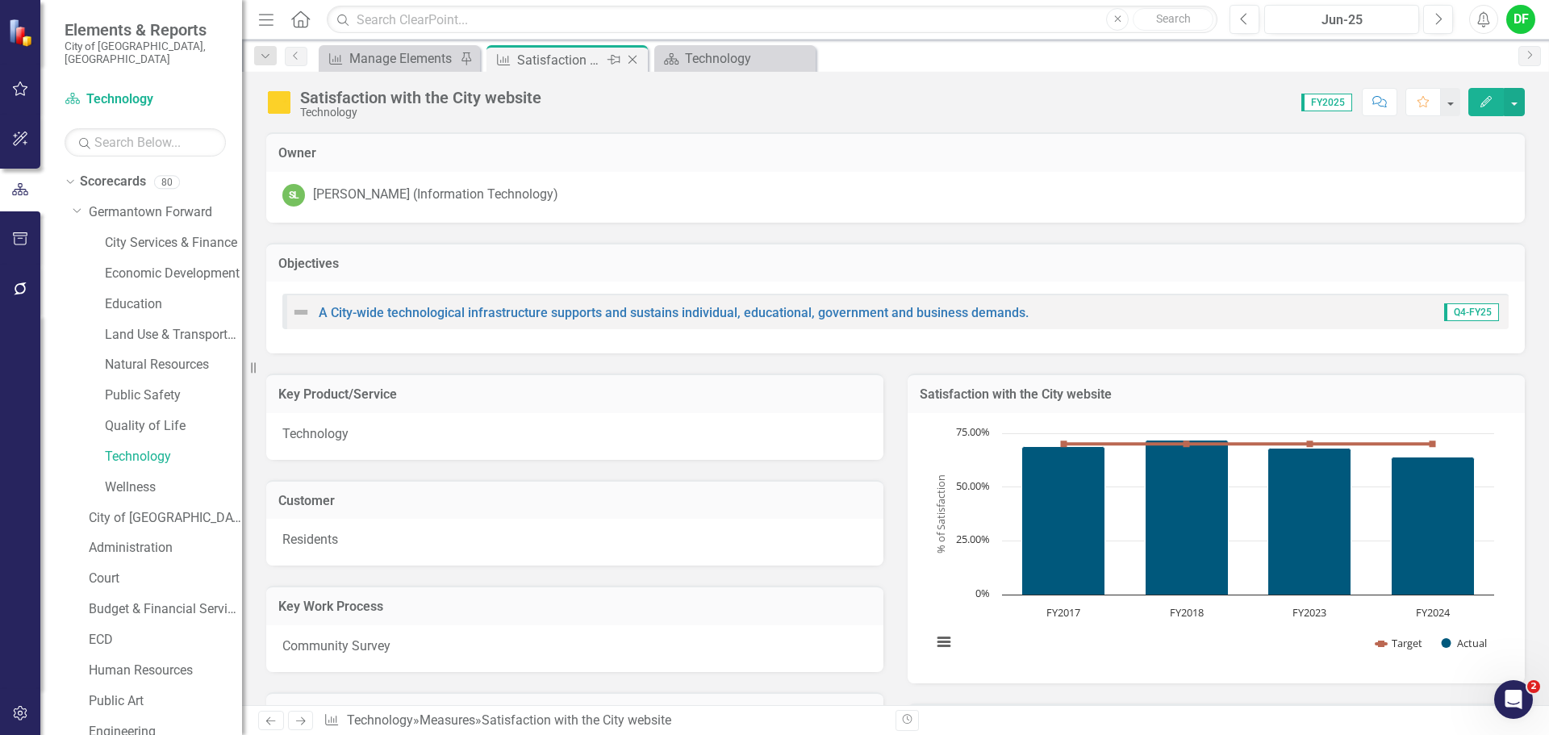
click at [628, 55] on icon "Close" at bounding box center [632, 59] width 16 height 13
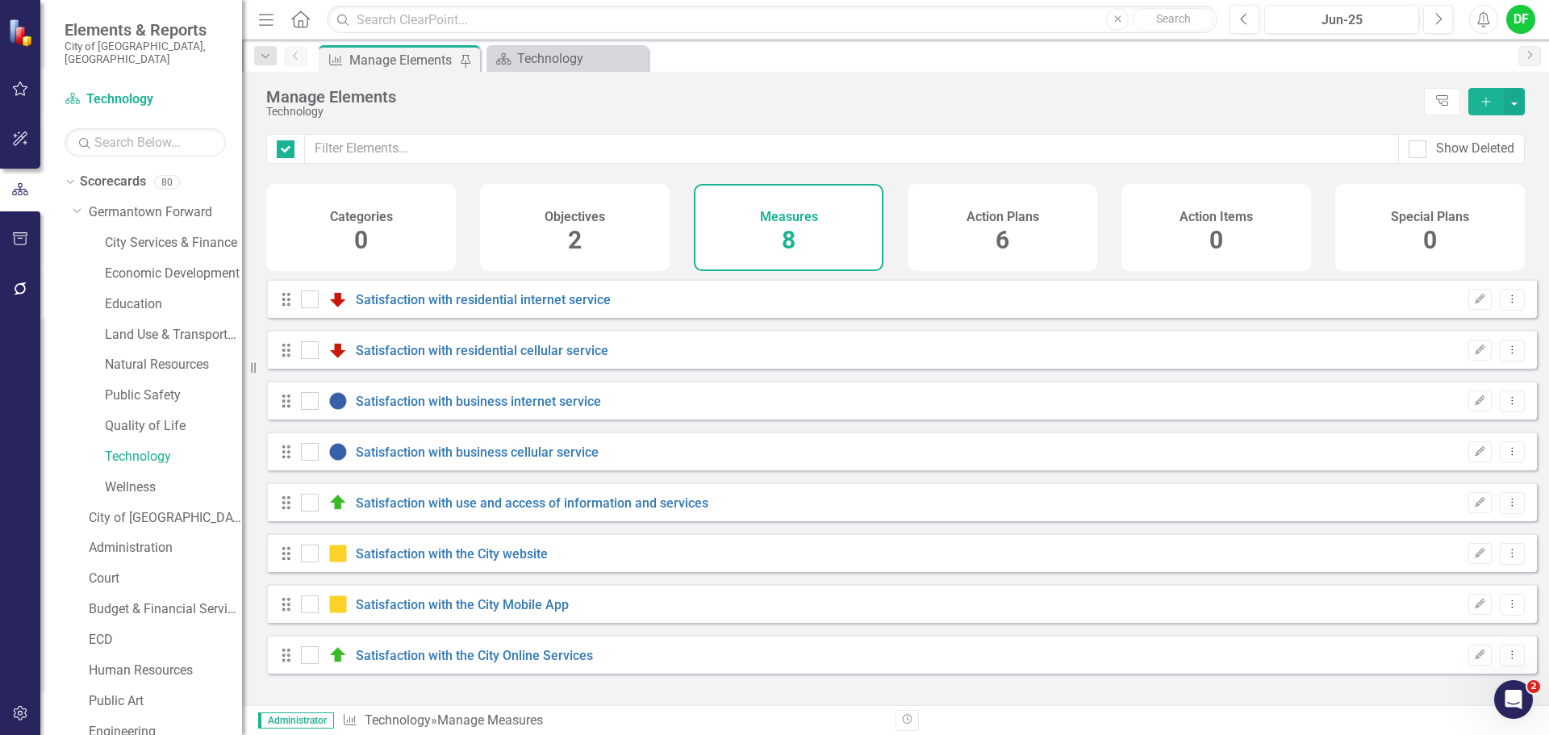
checkbox input "false"
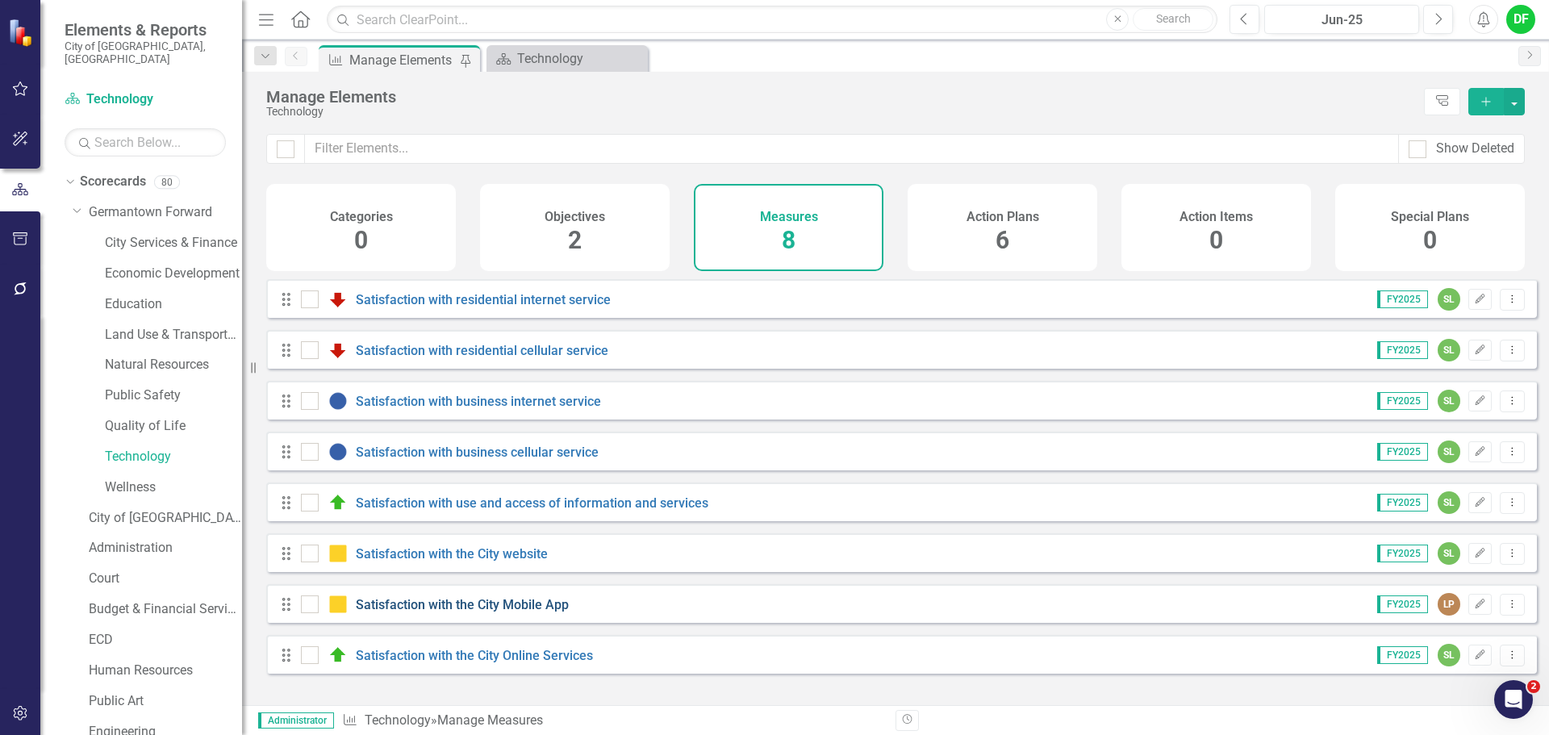
click at [407, 612] on link "Satisfaction with the City Mobile App" at bounding box center [462, 604] width 213 height 15
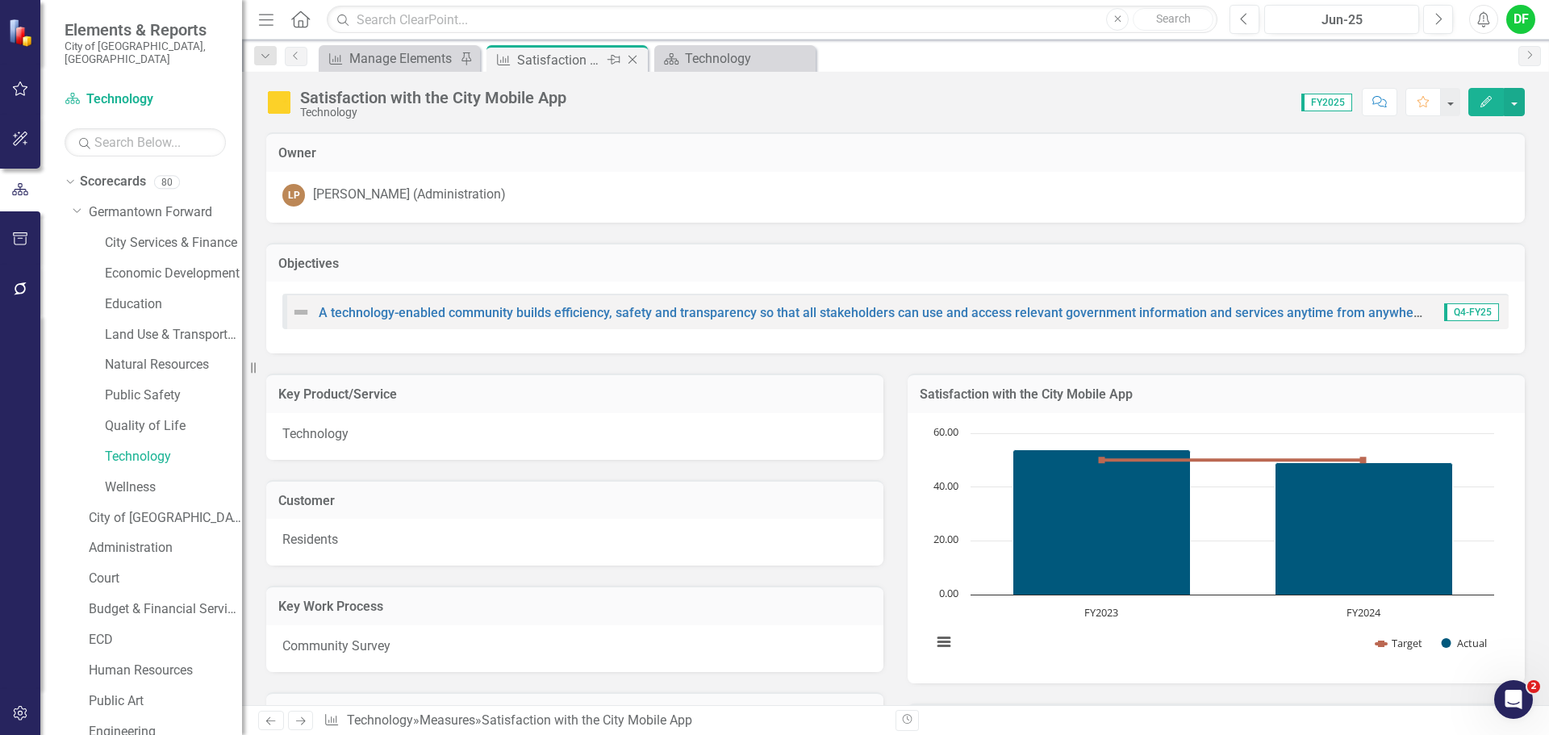
click at [637, 55] on icon "Close" at bounding box center [632, 59] width 16 height 13
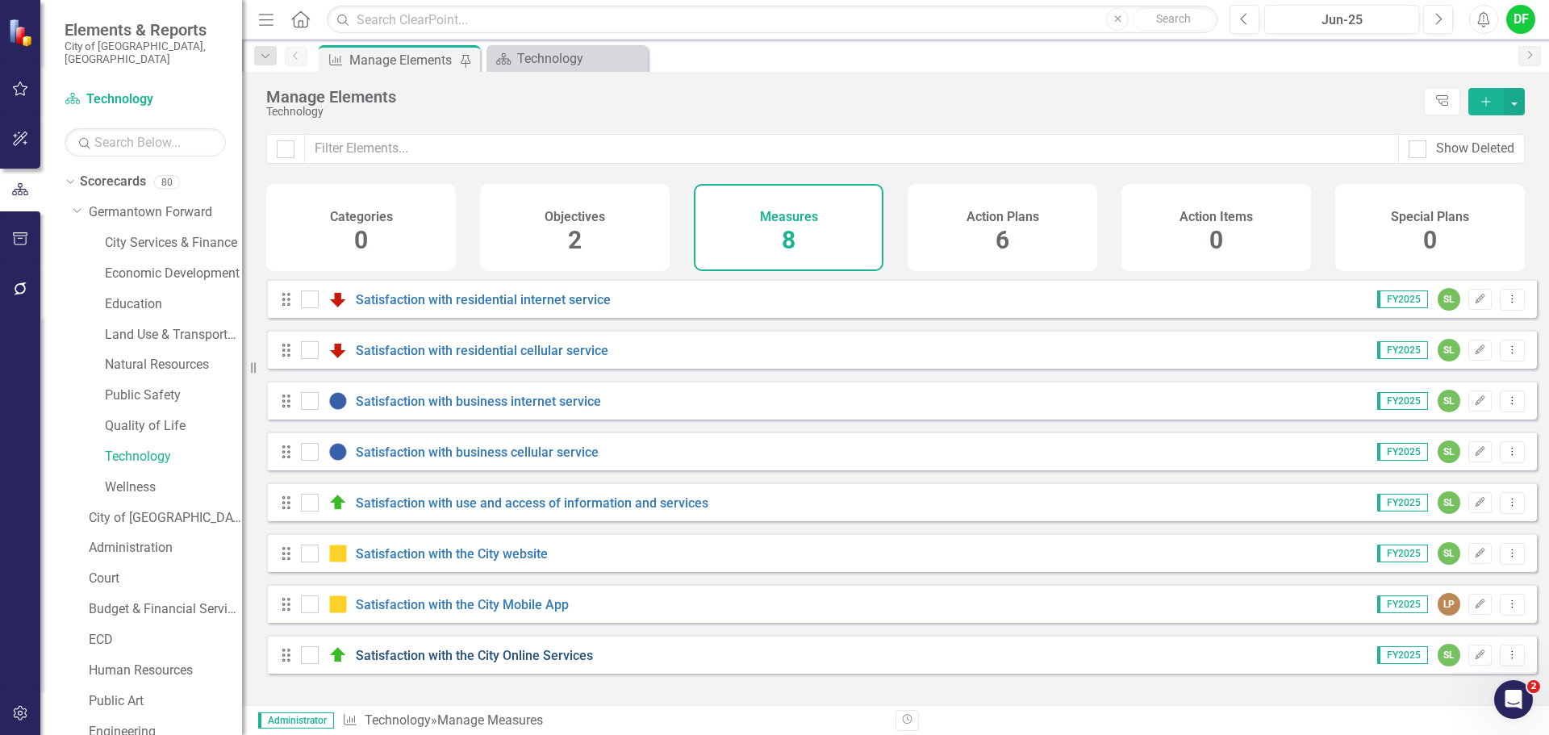
click at [498, 663] on link "Satisfaction with the City Online Services" at bounding box center [474, 655] width 237 height 15
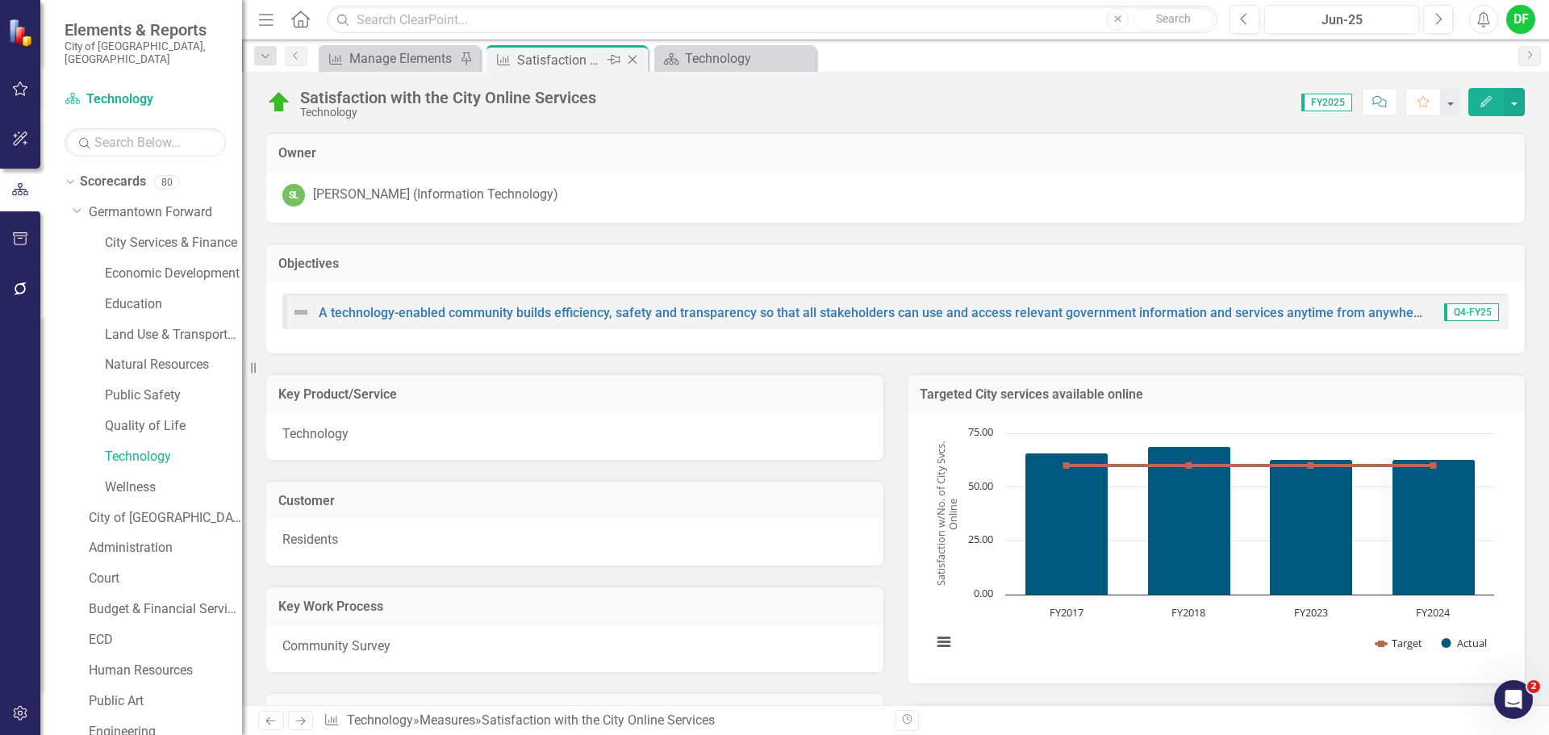
click at [636, 57] on icon "Close" at bounding box center [632, 59] width 16 height 13
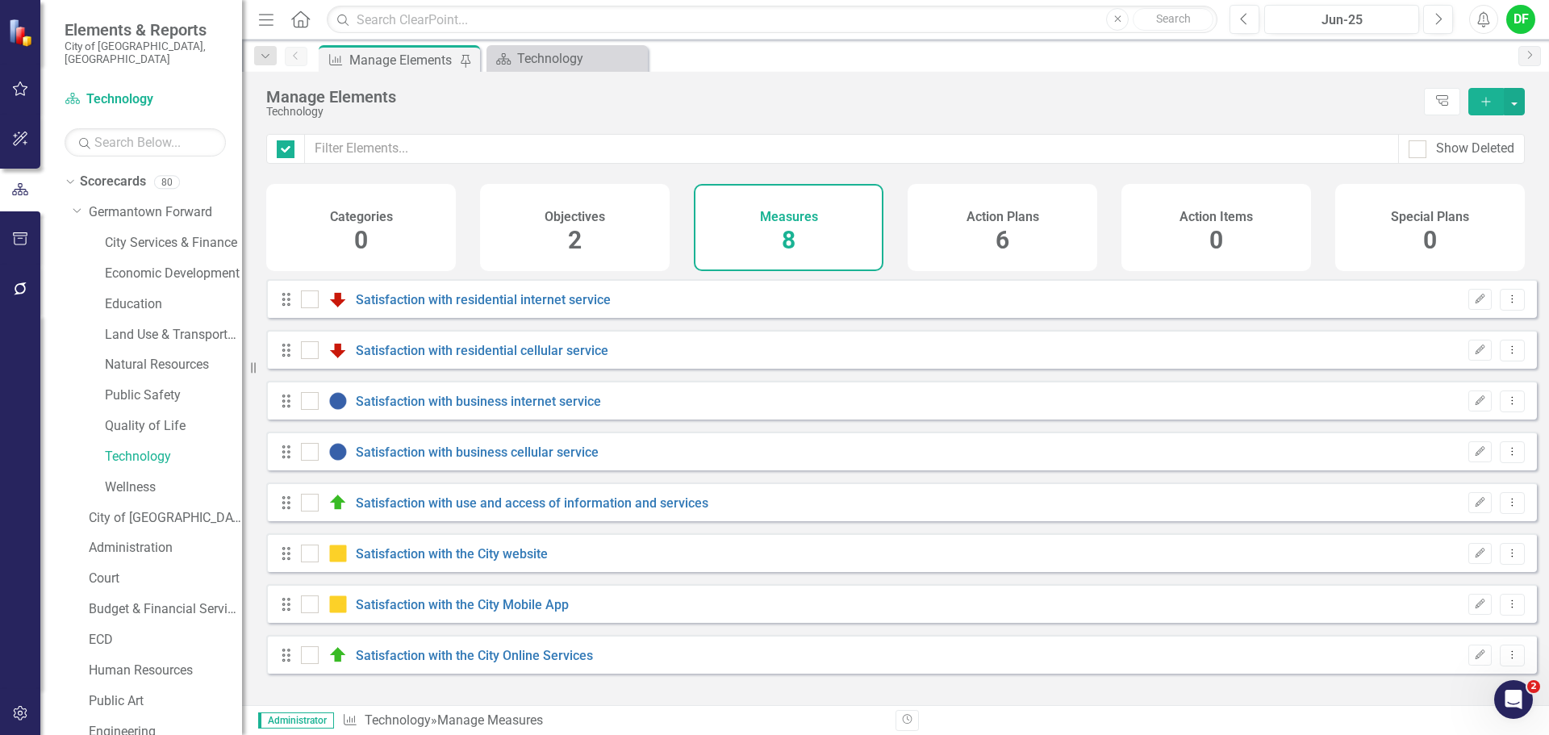
checkbox input "false"
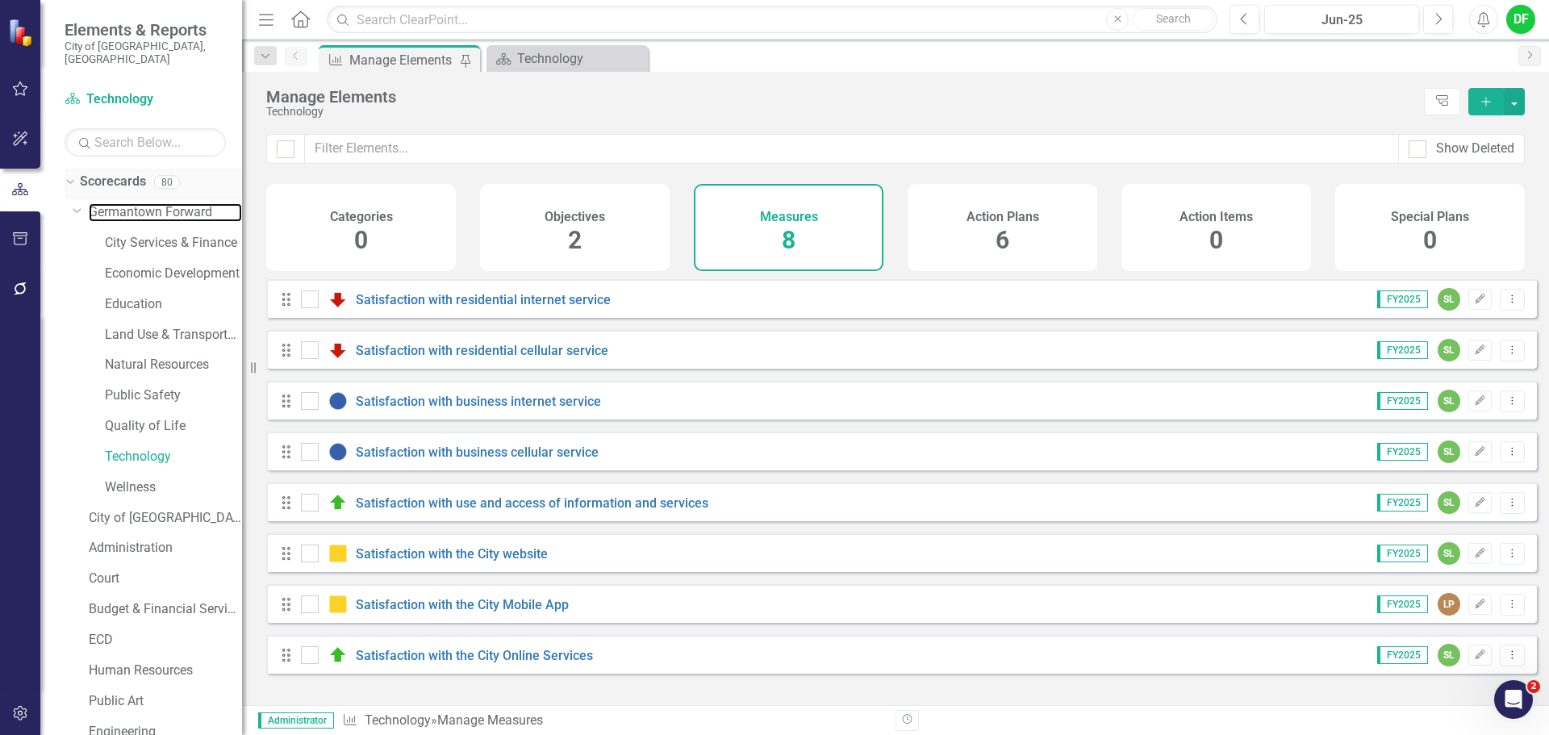
drag, startPoint x: 136, startPoint y: 197, endPoint x: 202, endPoint y: 178, distance: 68.7
click at [136, 203] on link "Germantown Forward" at bounding box center [165, 212] width 153 height 19
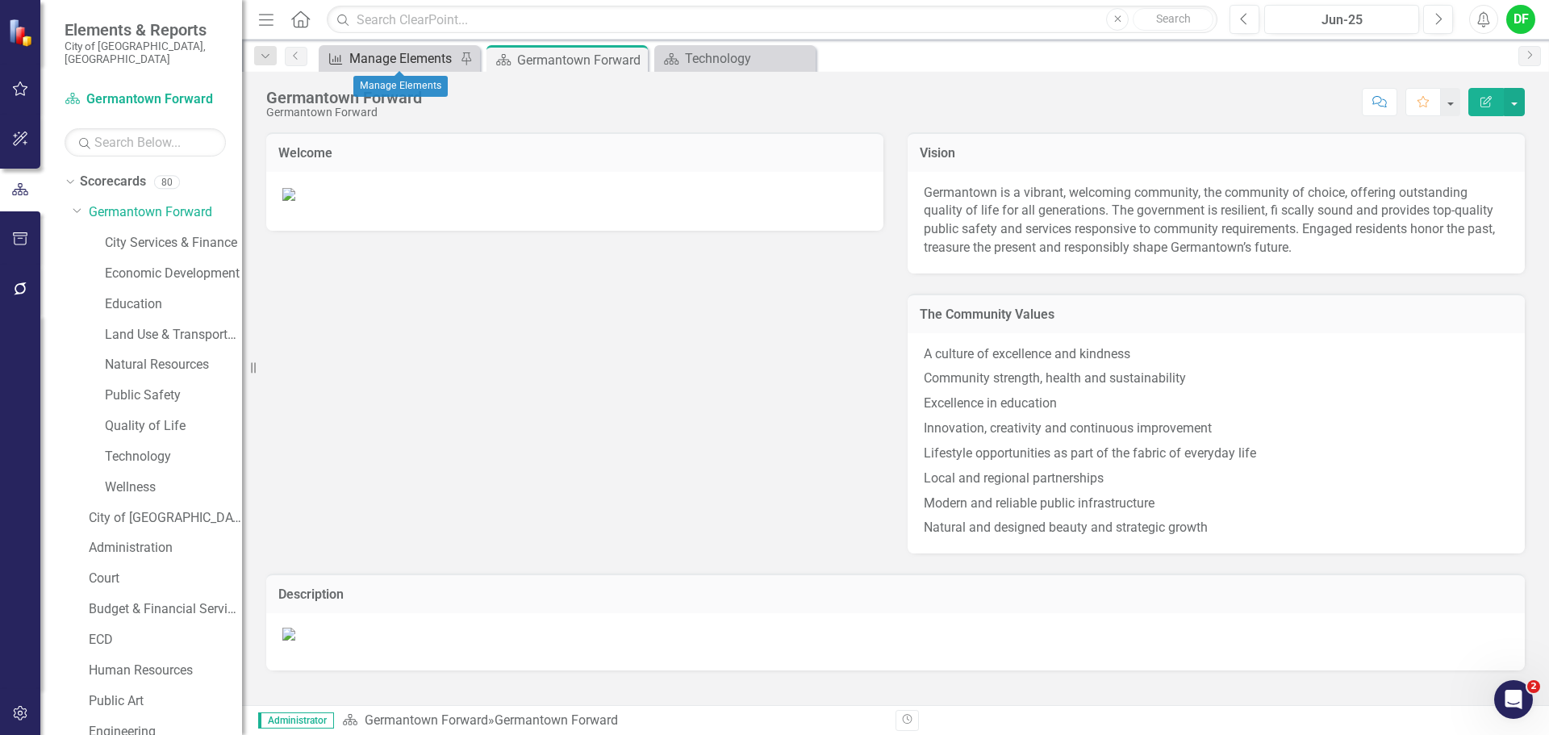
click at [417, 56] on div "Manage Elements" at bounding box center [402, 58] width 106 height 20
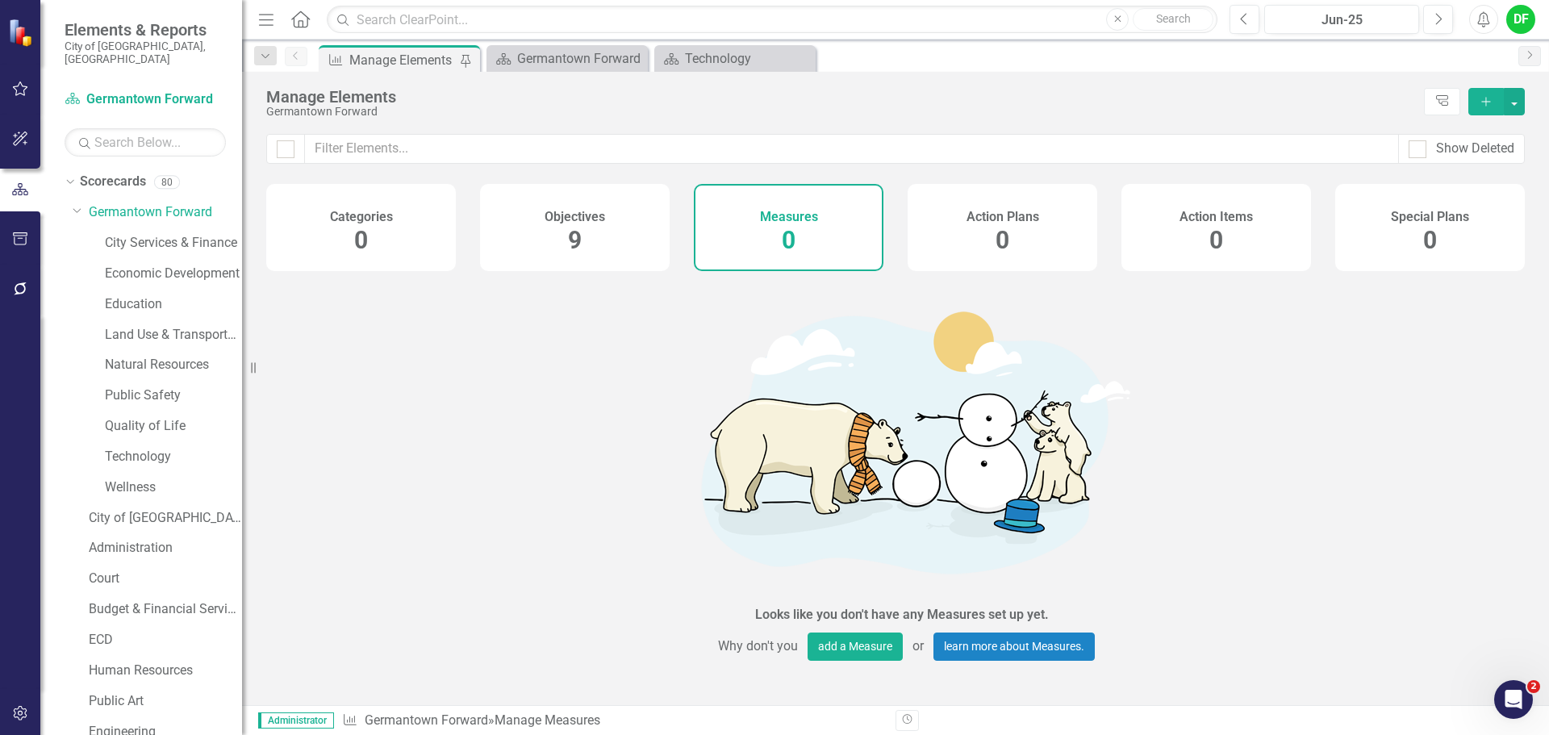
click at [569, 222] on h4 "Objectives" at bounding box center [574, 217] width 60 height 15
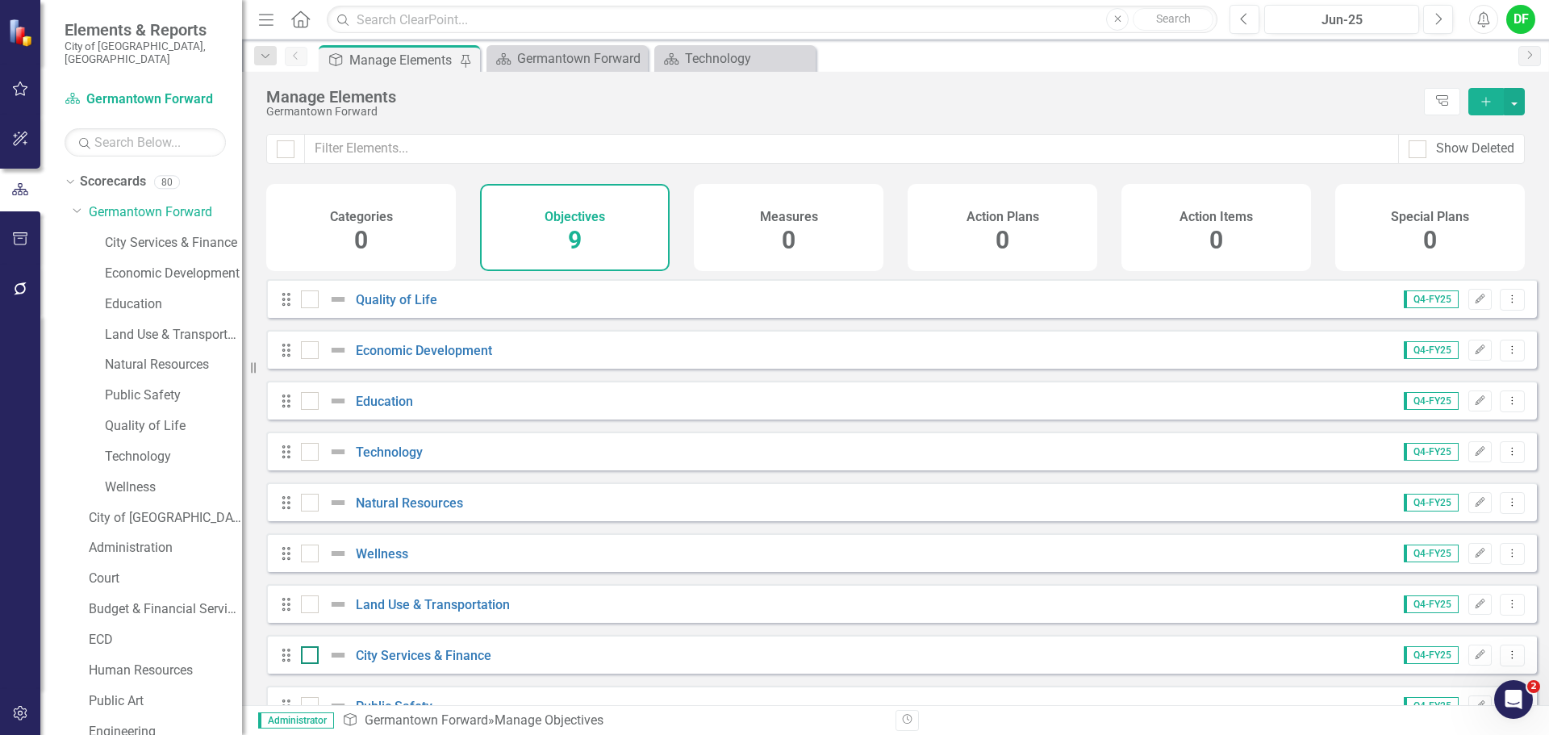
click at [338, 665] on img at bounding box center [337, 654] width 19 height 19
click at [311, 657] on input "checkbox" at bounding box center [306, 651] width 10 height 10
click at [338, 665] on img at bounding box center [337, 654] width 19 height 19
click at [311, 657] on input "checkbox" at bounding box center [306, 651] width 10 height 10
click at [341, 664] on img at bounding box center [337, 654] width 19 height 19
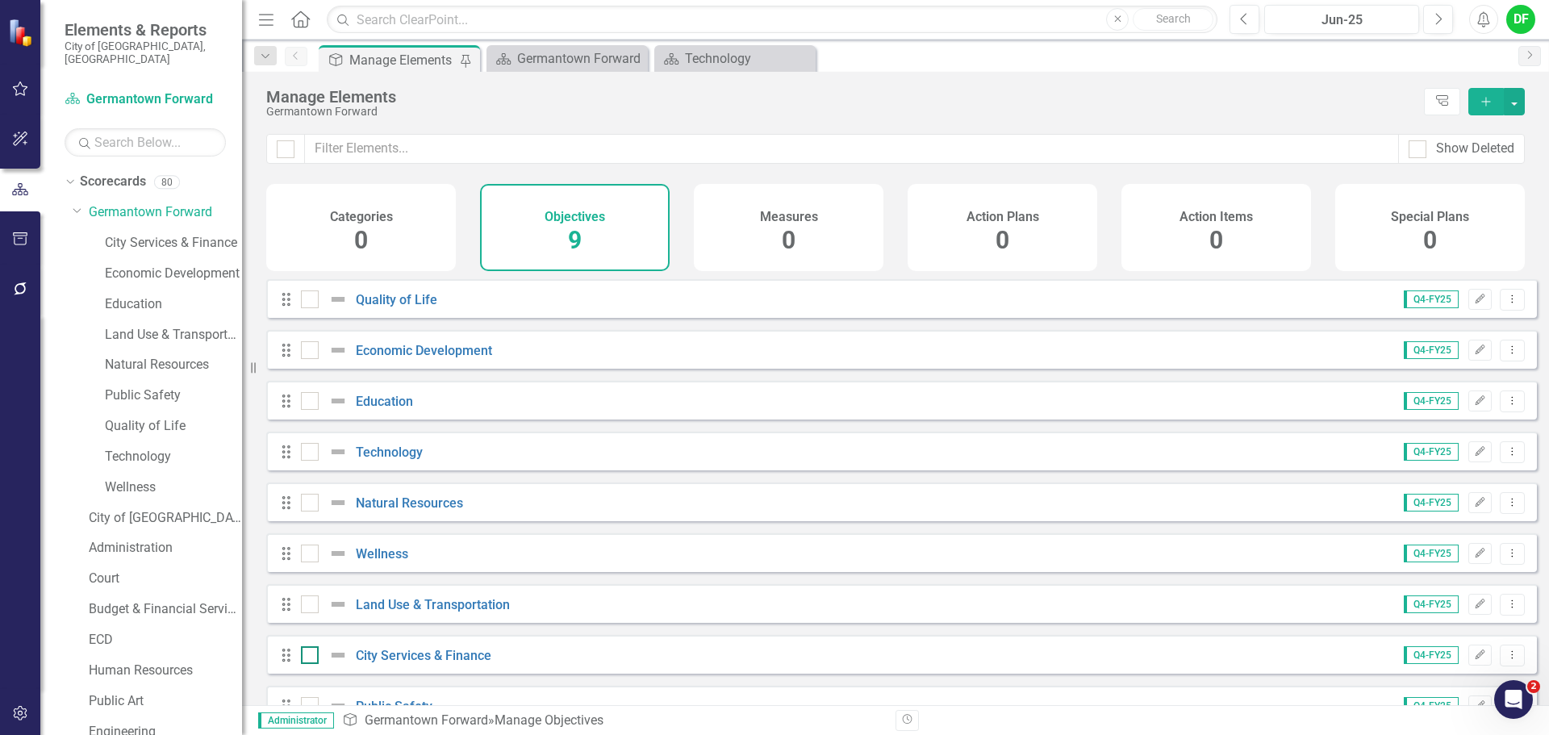
click at [311, 657] on input "checkbox" at bounding box center [306, 651] width 10 height 10
click at [341, 664] on img at bounding box center [337, 654] width 19 height 19
click at [311, 657] on input "checkbox" at bounding box center [306, 651] width 10 height 10
checkbox input "false"
click at [380, 663] on link "City Services & Finance" at bounding box center [424, 655] width 136 height 15
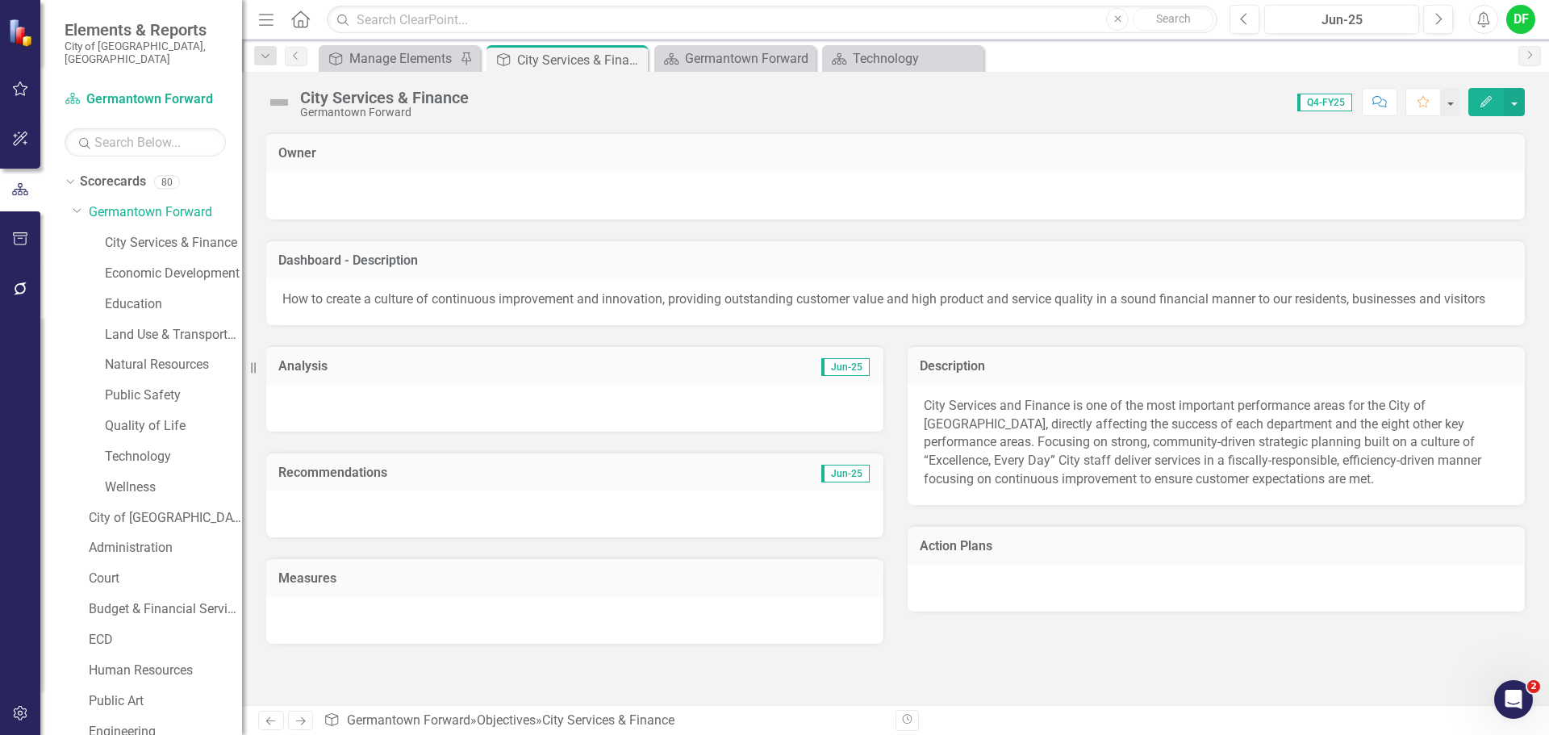
click at [274, 104] on img at bounding box center [279, 103] width 26 height 26
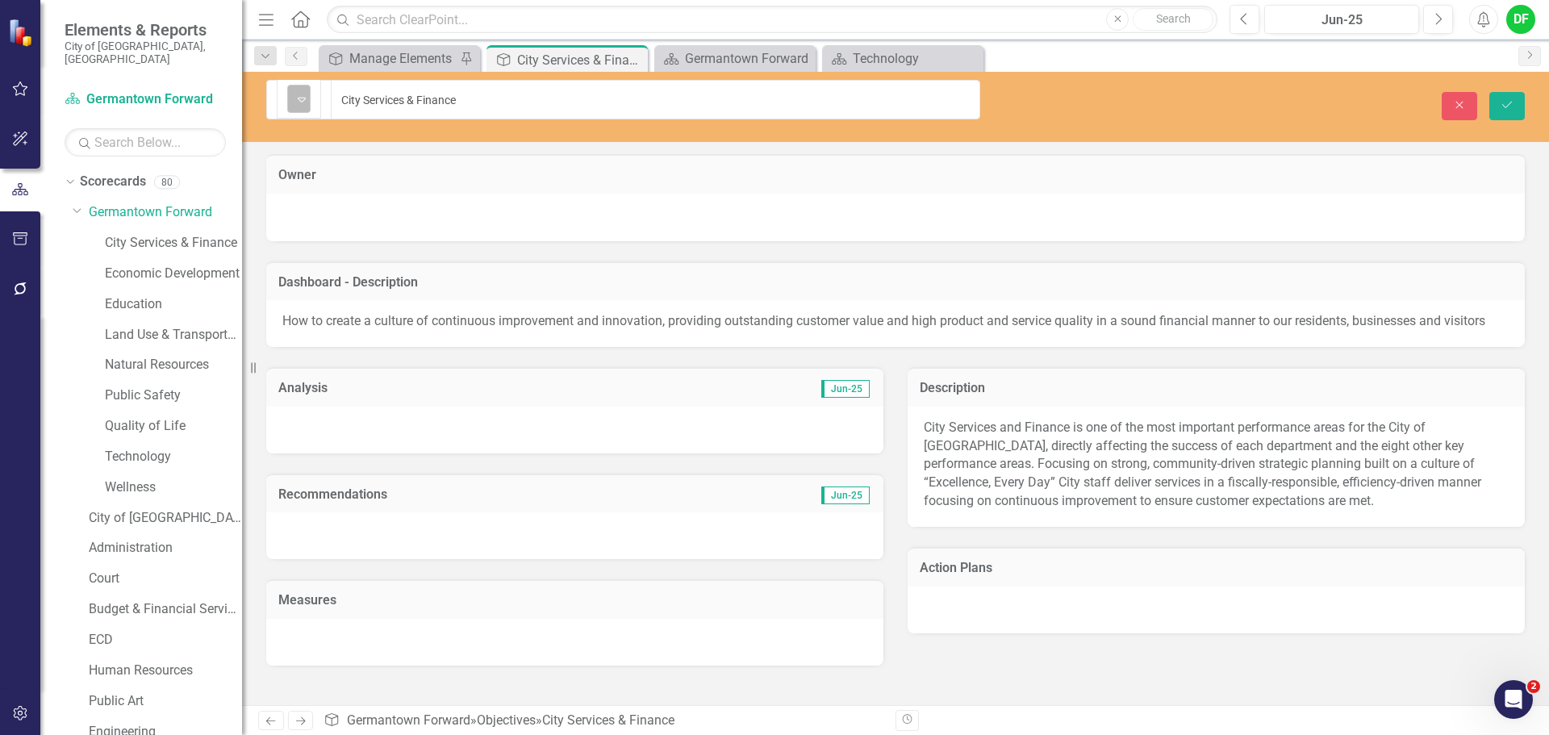
click at [304, 100] on icon "Expand" at bounding box center [302, 99] width 16 height 13
click at [1512, 99] on icon "Save" at bounding box center [1507, 104] width 15 height 11
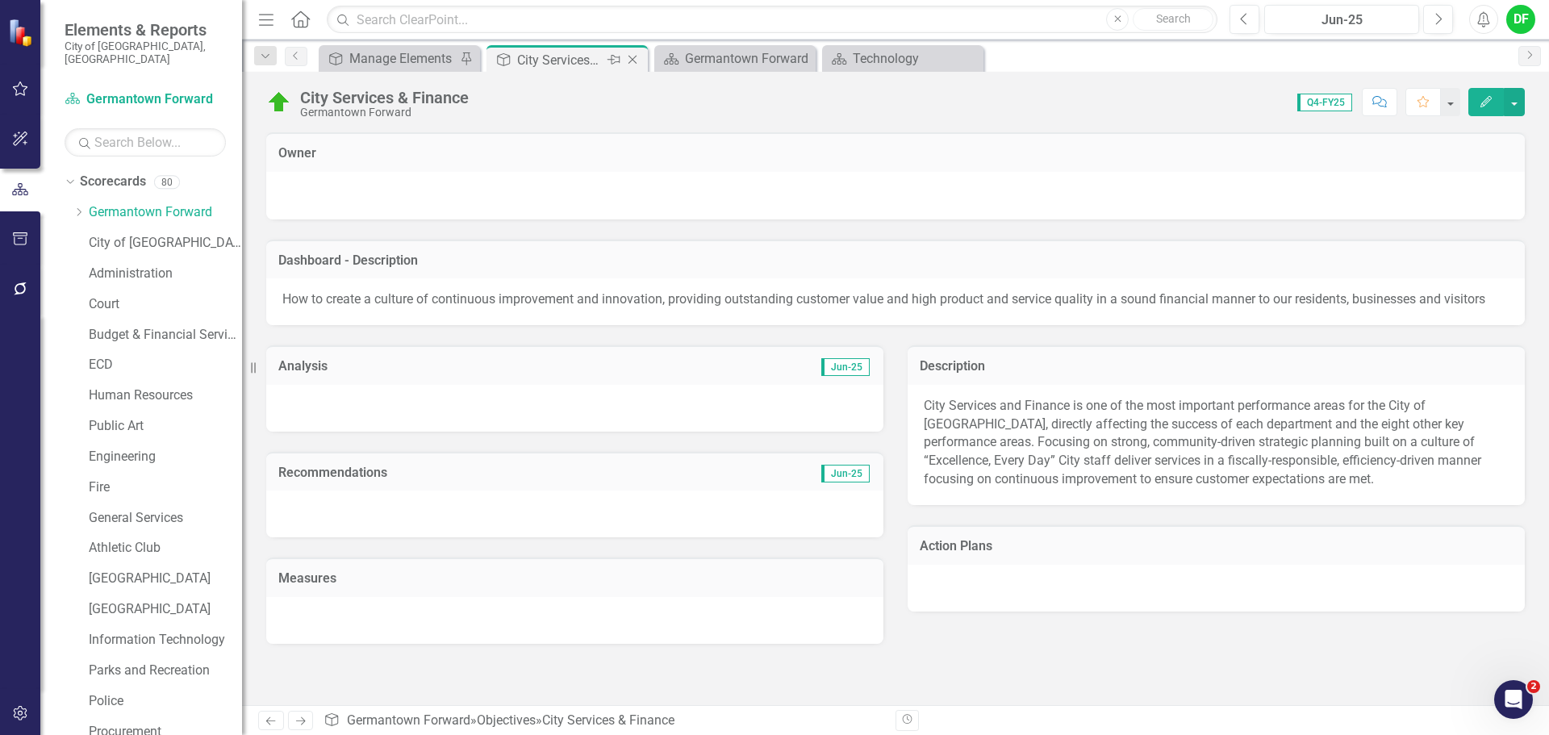
click at [632, 60] on icon at bounding box center [632, 60] width 9 height 9
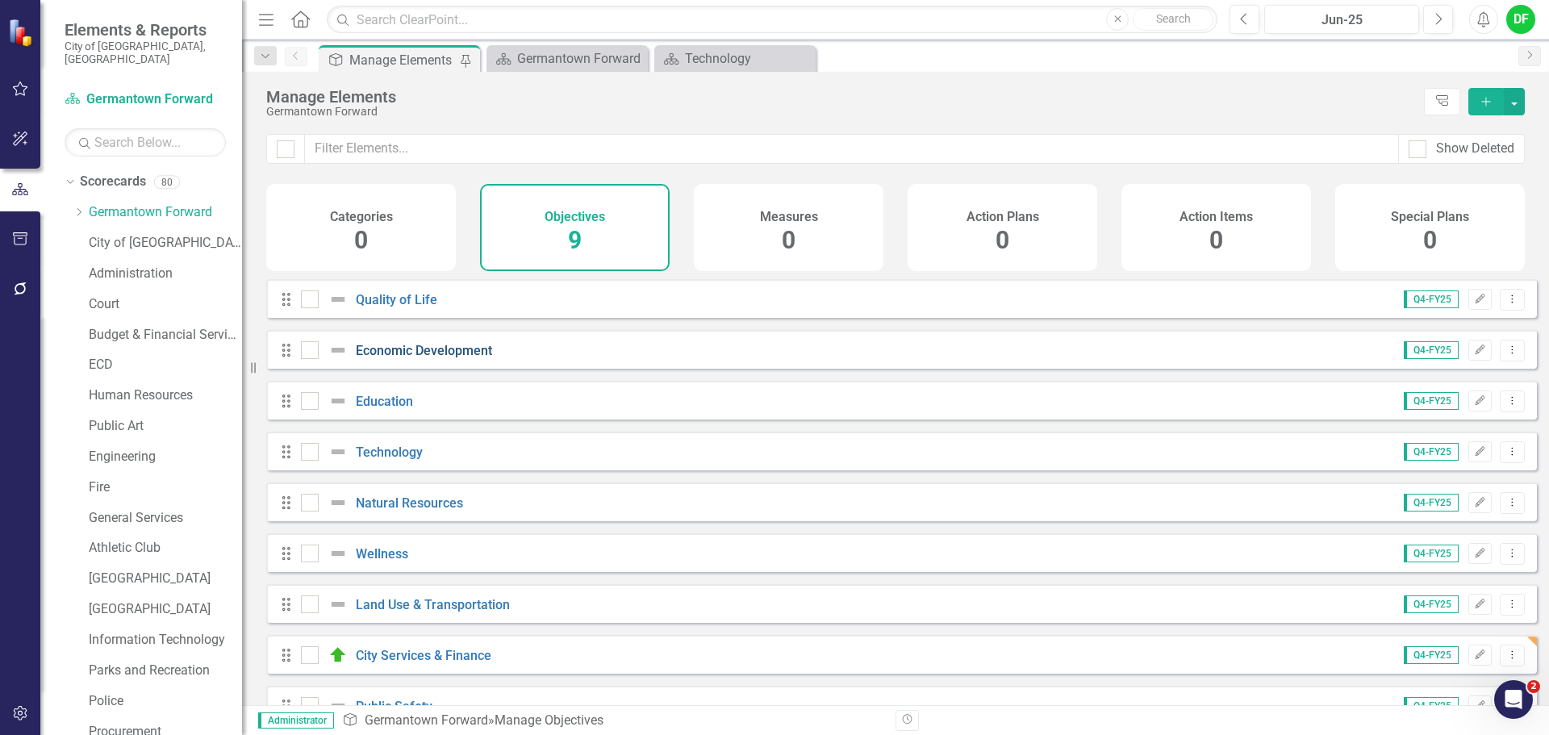
click at [384, 358] on link "Economic Development" at bounding box center [424, 350] width 136 height 15
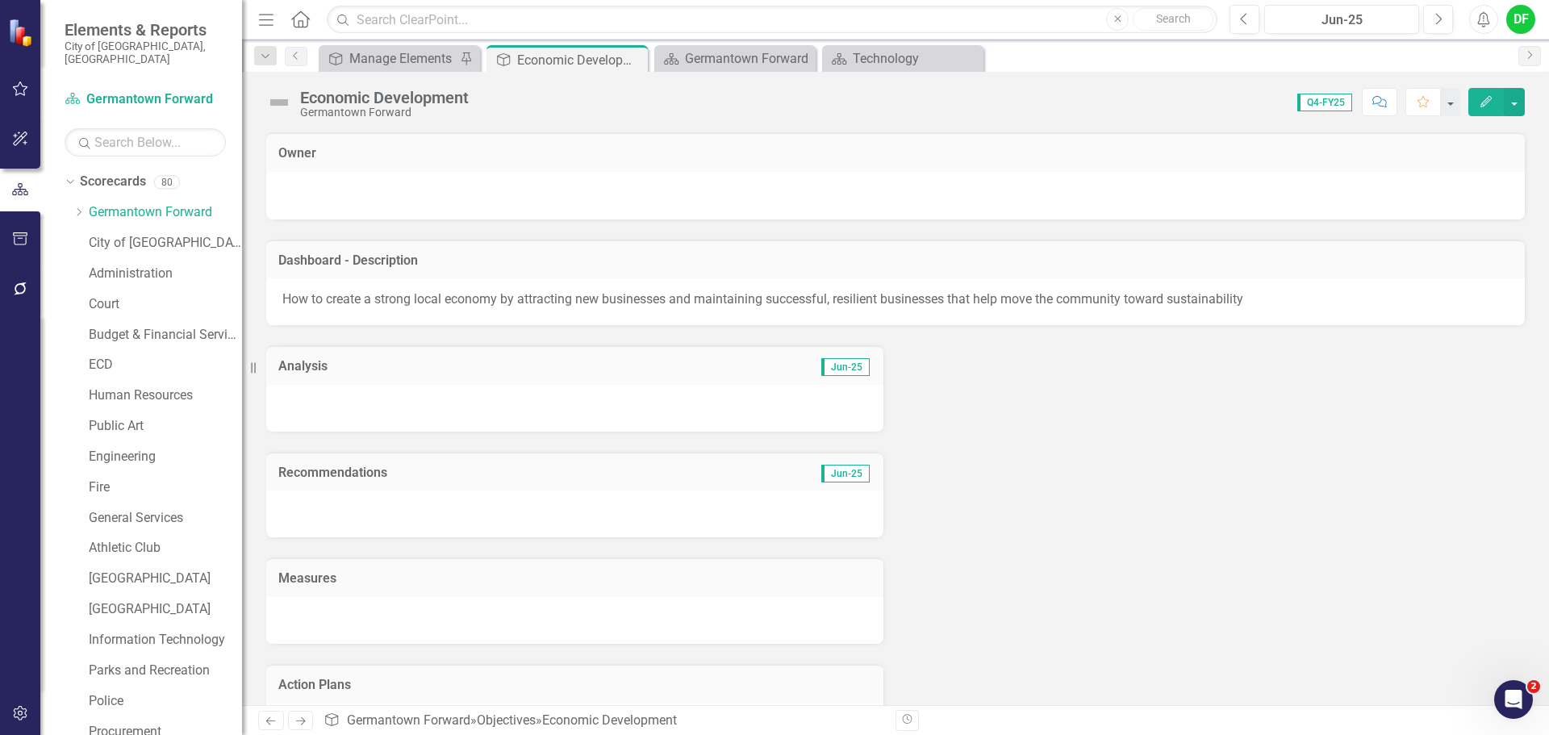
click at [280, 106] on img at bounding box center [279, 103] width 26 height 26
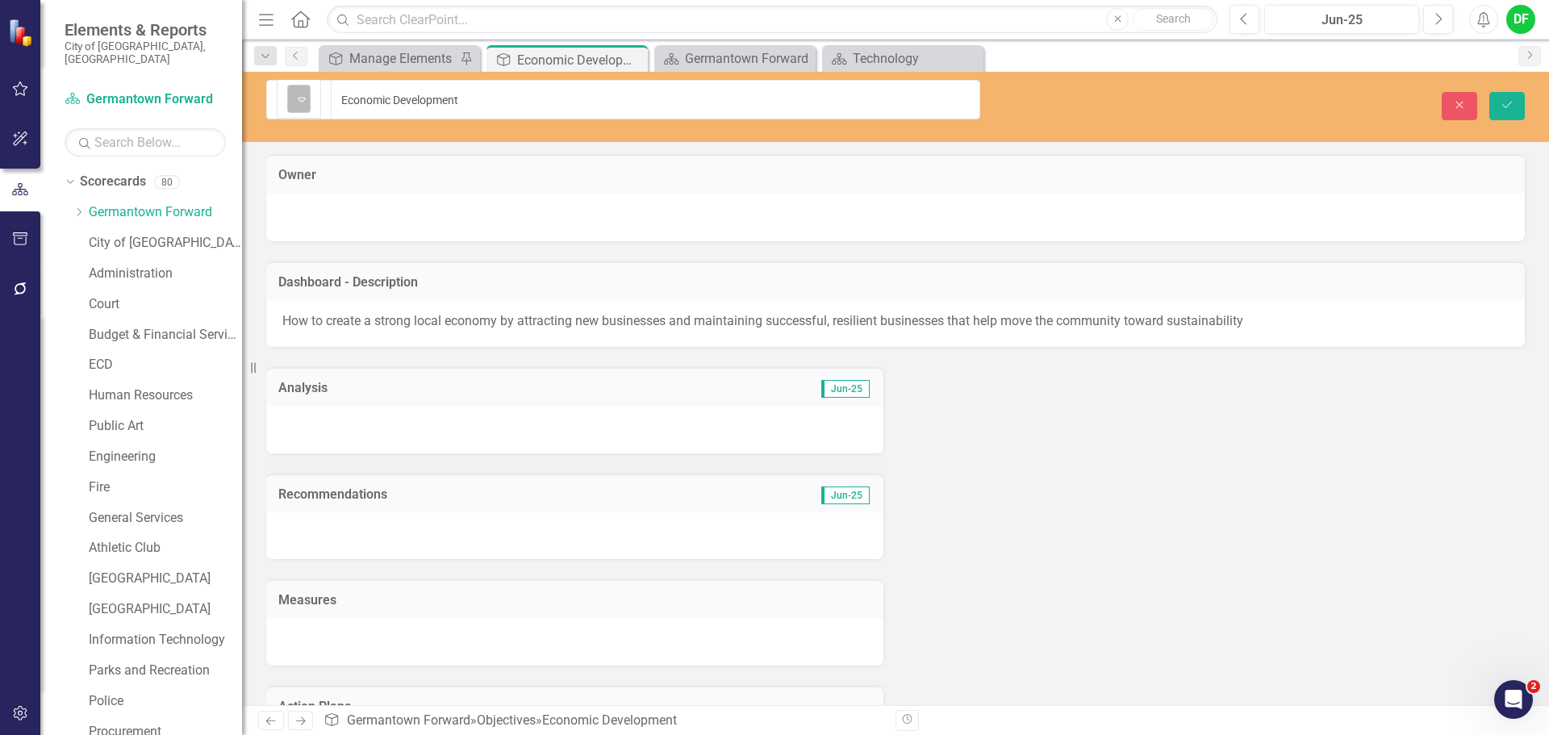
click at [302, 101] on icon "Expand" at bounding box center [302, 99] width 16 height 13
click at [1498, 92] on button "Save" at bounding box center [1506, 106] width 35 height 28
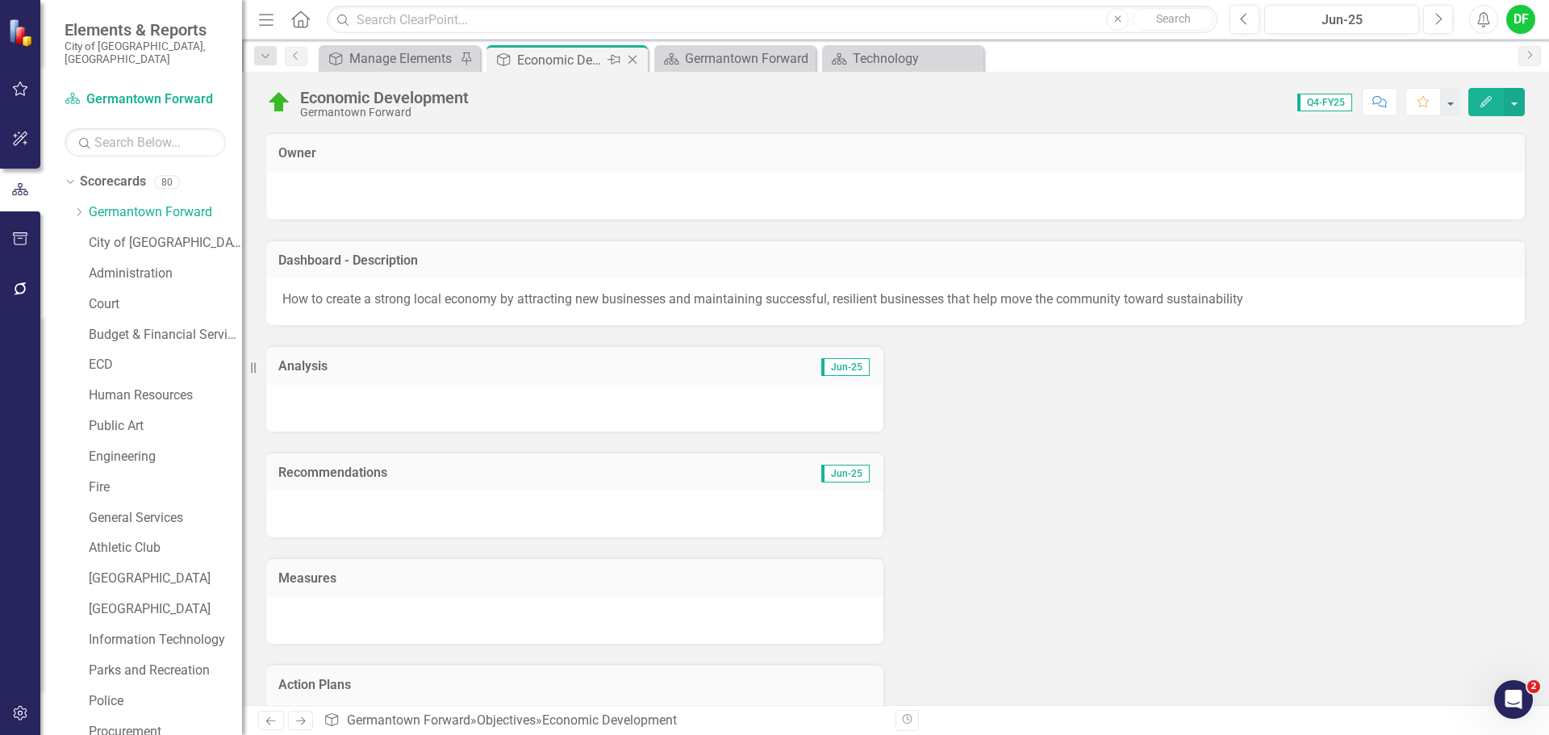
click at [628, 60] on icon "Close" at bounding box center [632, 59] width 16 height 13
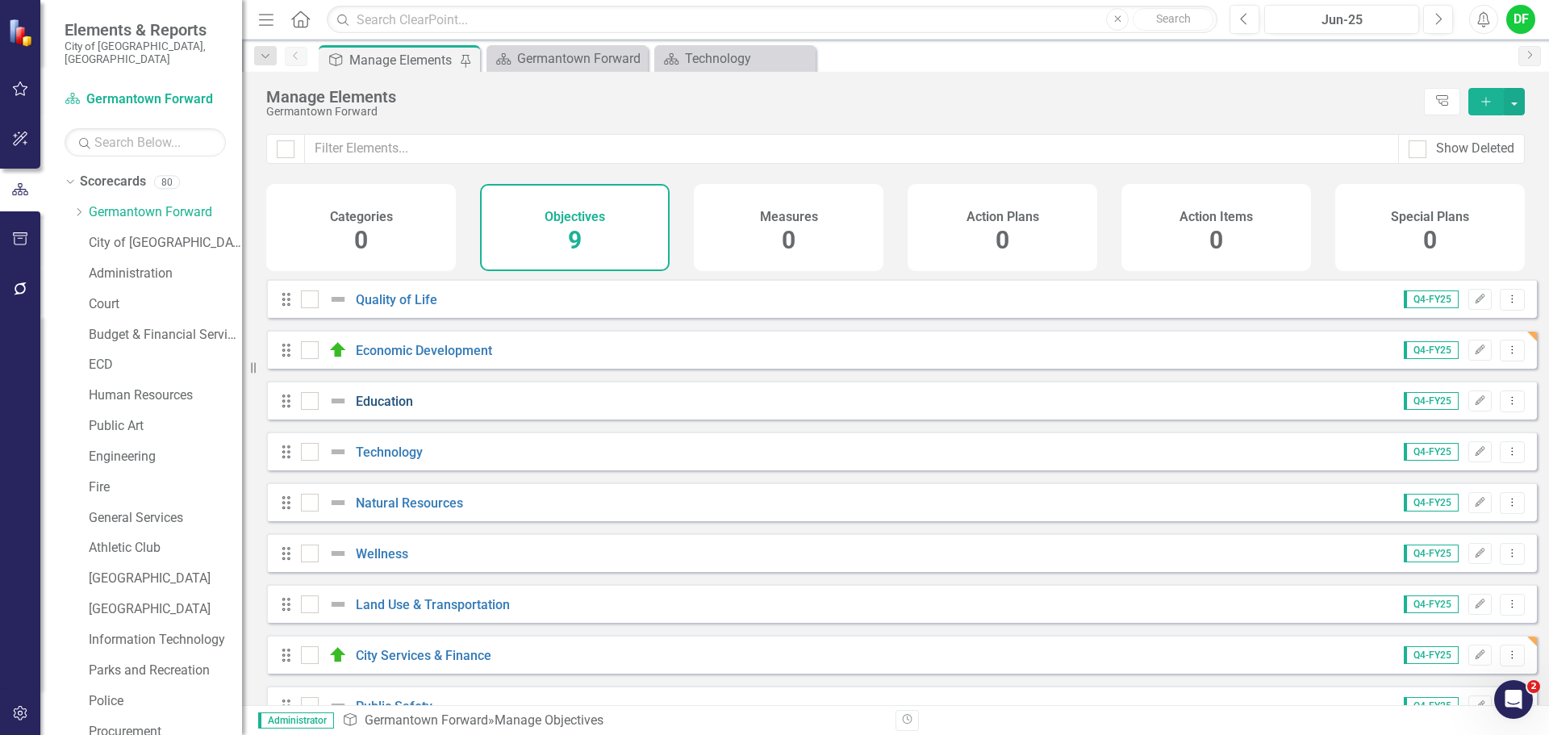
click at [363, 409] on link "Education" at bounding box center [384, 401] width 57 height 15
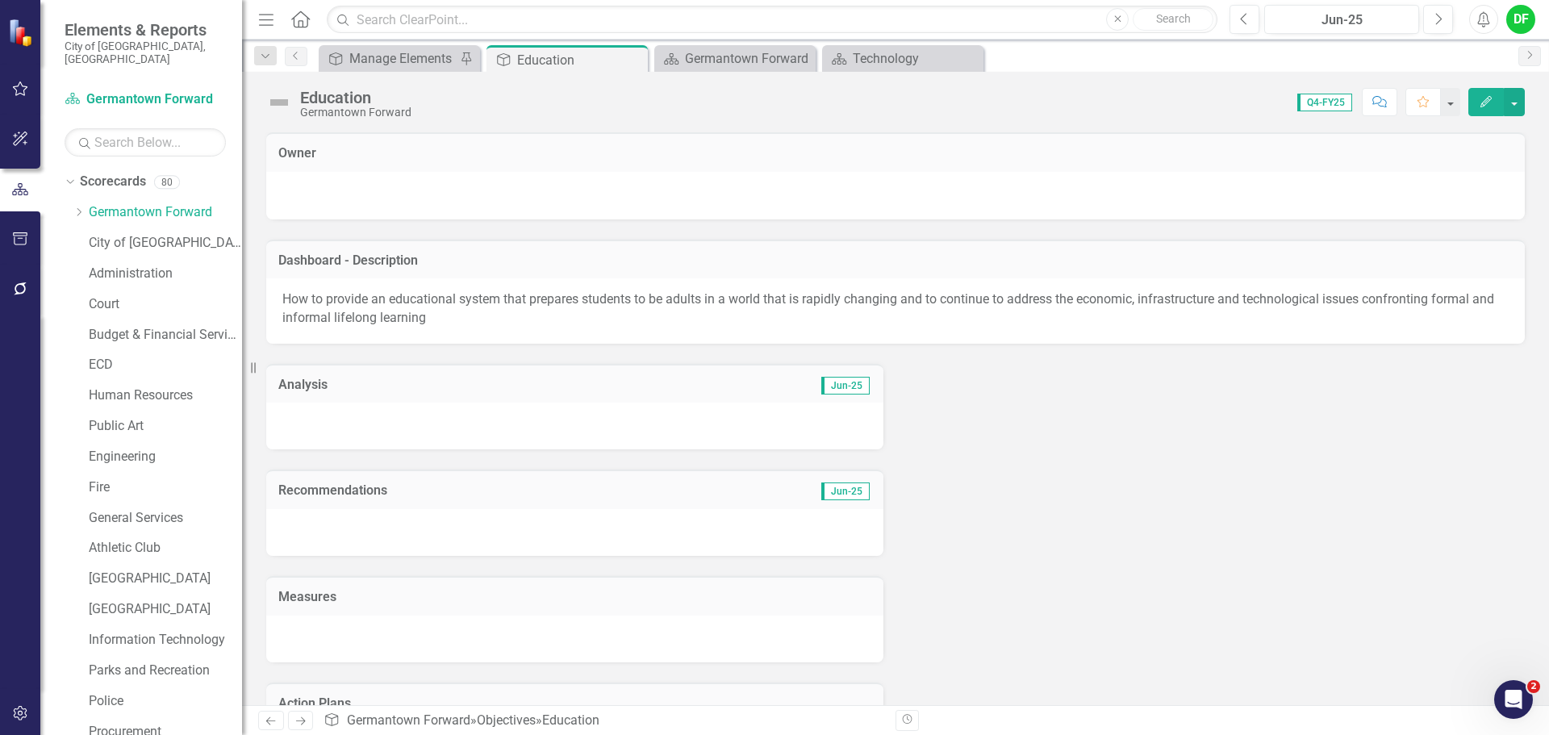
click at [285, 109] on img at bounding box center [279, 103] width 26 height 26
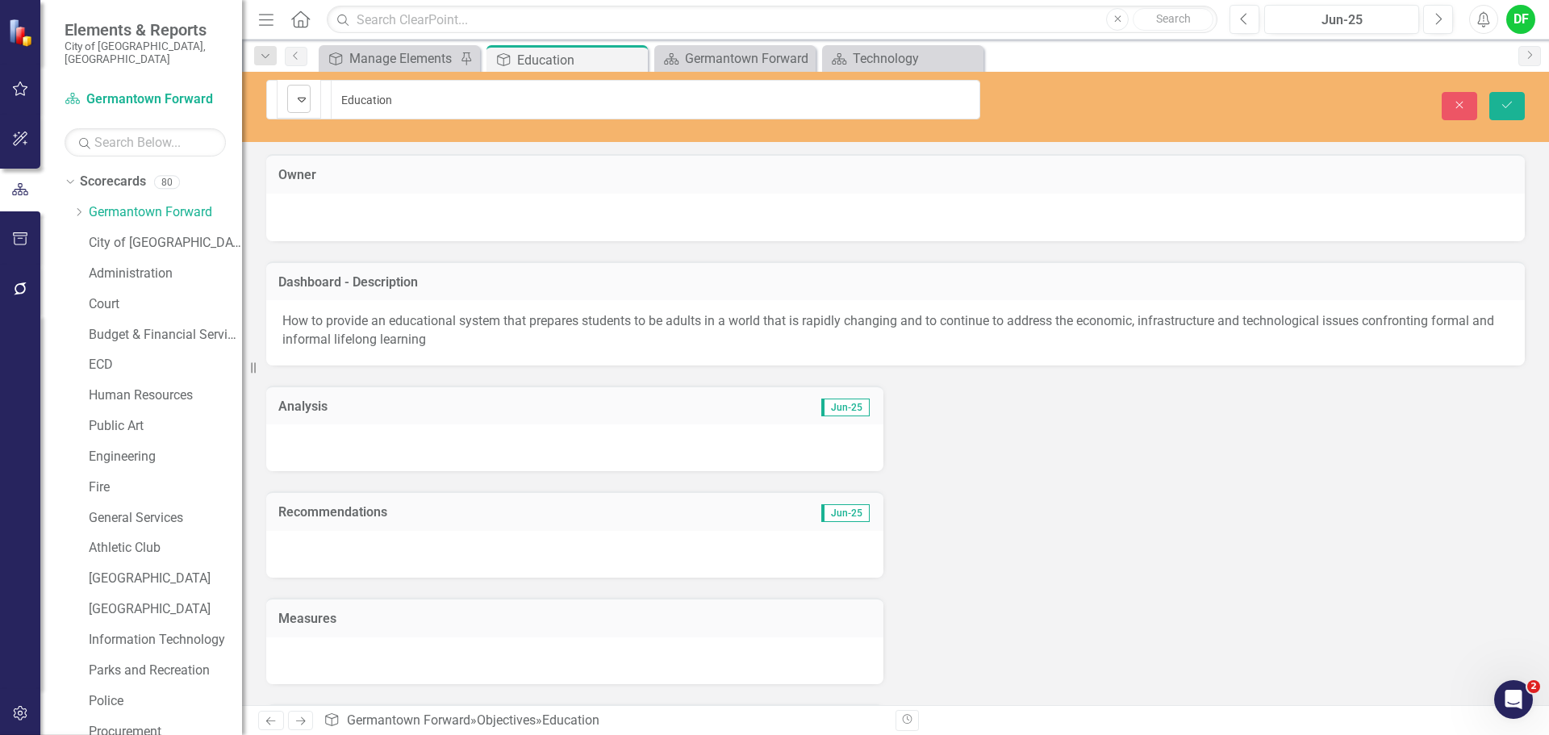
click at [303, 100] on icon "Expand" at bounding box center [302, 99] width 16 height 13
click at [1507, 99] on icon "Save" at bounding box center [1507, 104] width 15 height 11
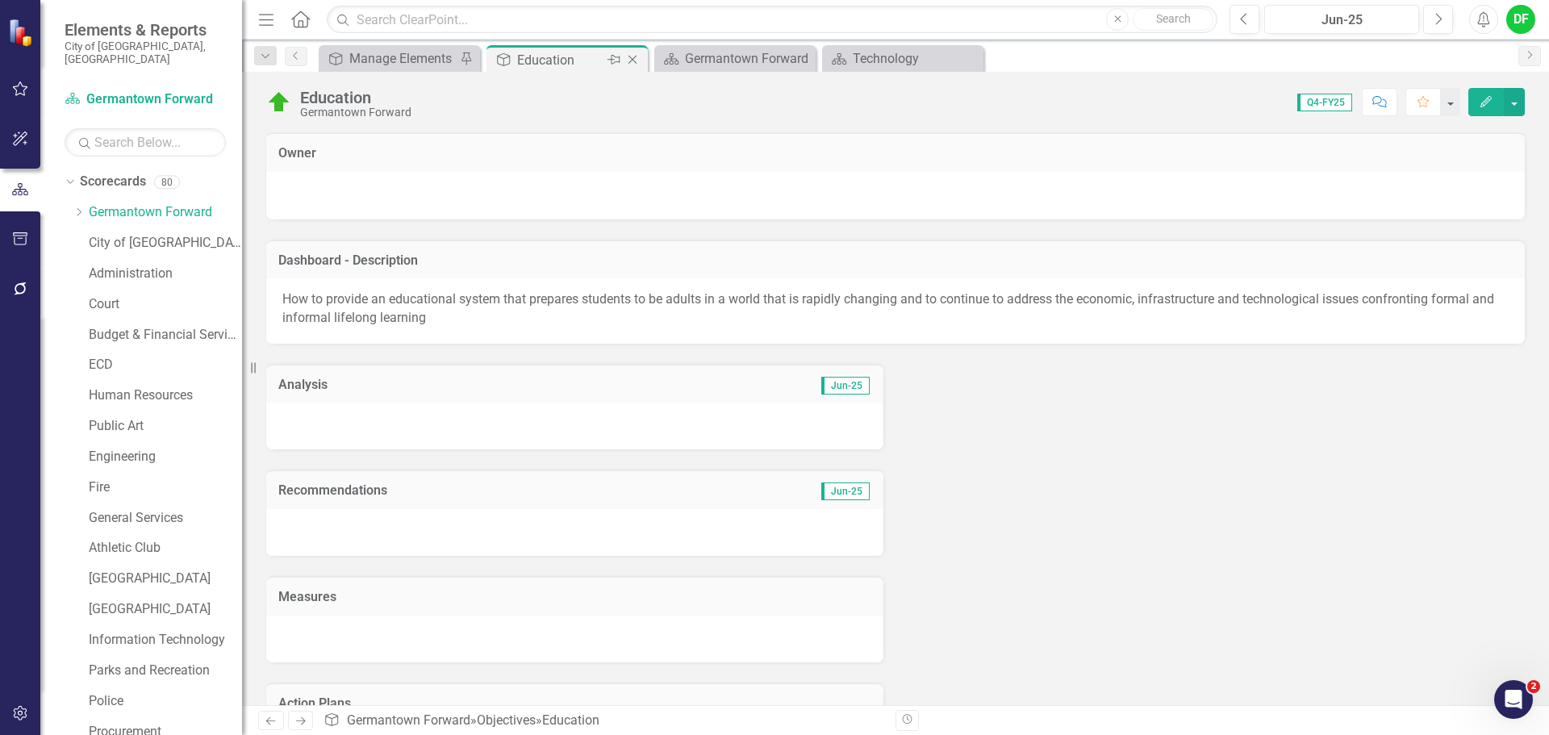
click at [634, 57] on icon "Close" at bounding box center [632, 59] width 16 height 13
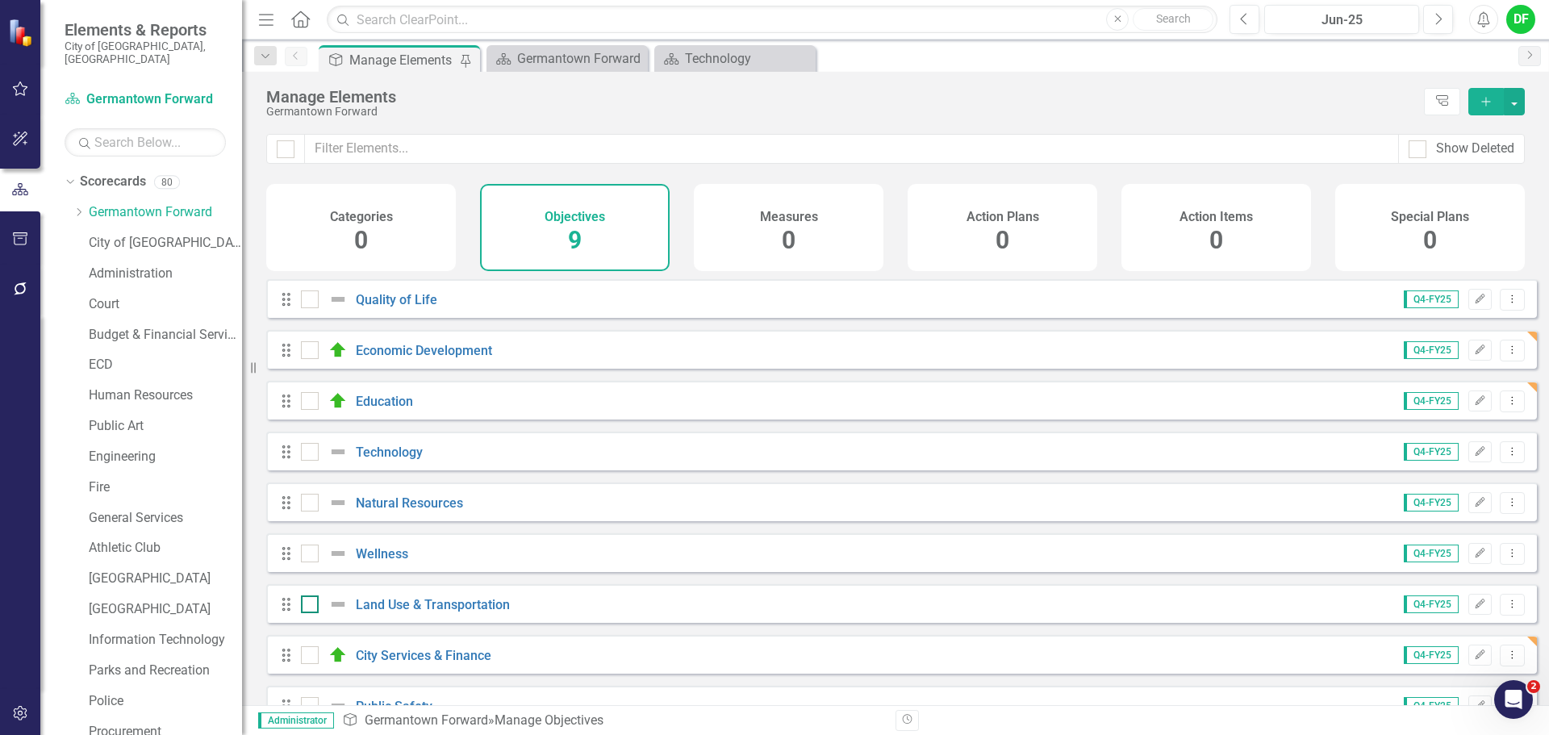
click at [340, 608] on img at bounding box center [337, 603] width 19 height 19
click at [311, 606] on input "checkbox" at bounding box center [306, 600] width 10 height 10
click at [312, 613] on div at bounding box center [310, 604] width 18 height 18
click at [311, 606] on input "checkbox" at bounding box center [306, 600] width 10 height 10
checkbox input "false"
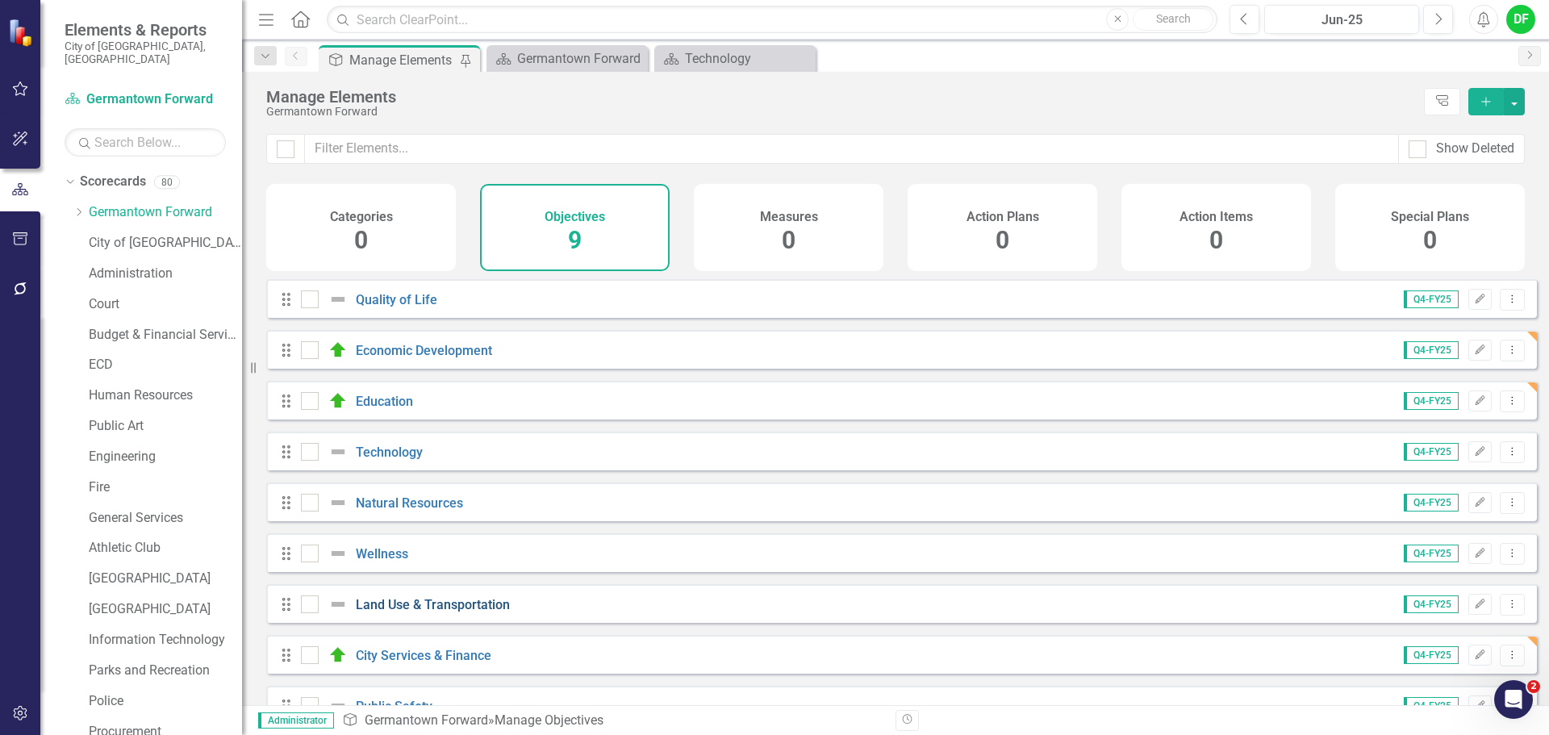
click at [391, 612] on link "Land Use & Transportation" at bounding box center [433, 604] width 154 height 15
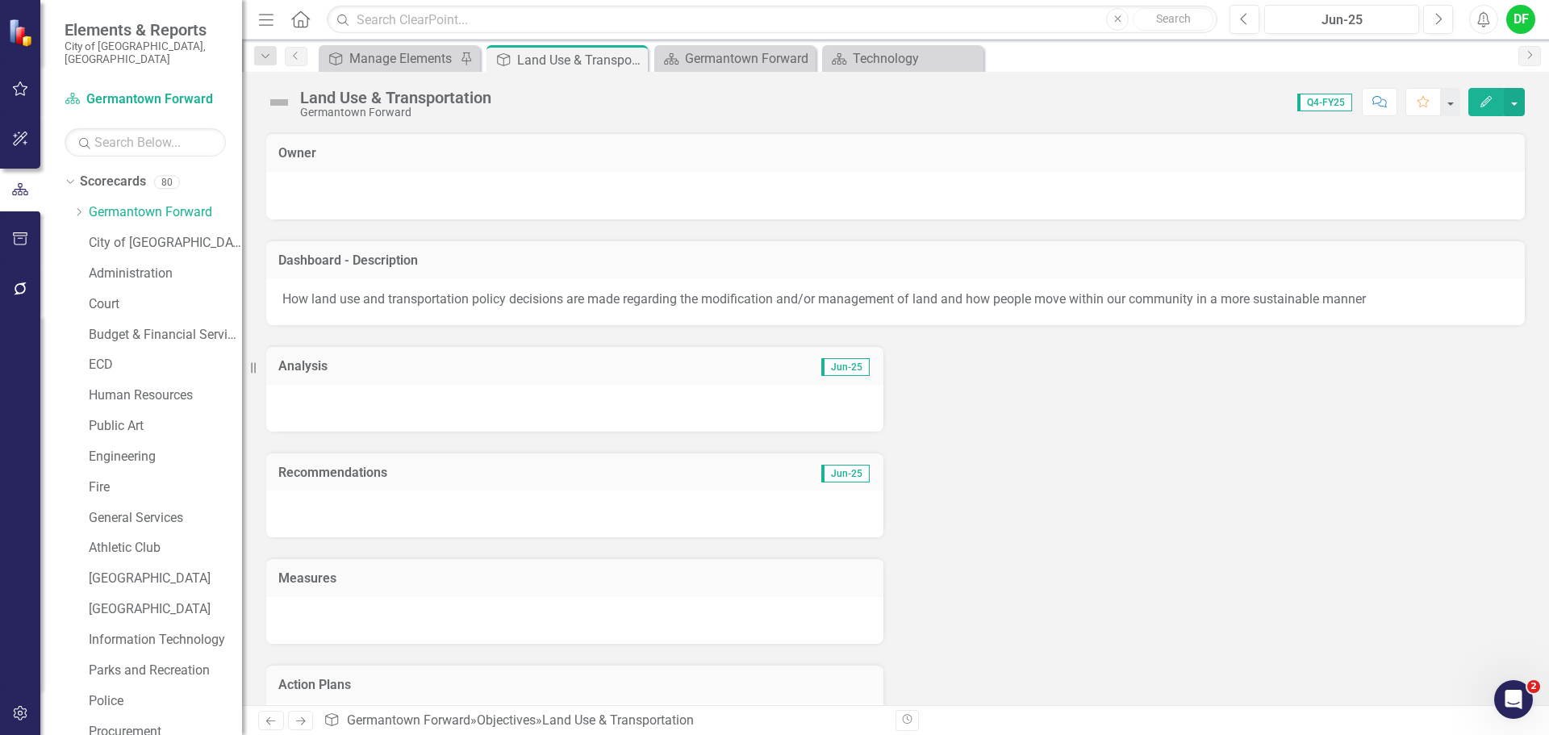
click at [279, 103] on img at bounding box center [279, 103] width 26 height 26
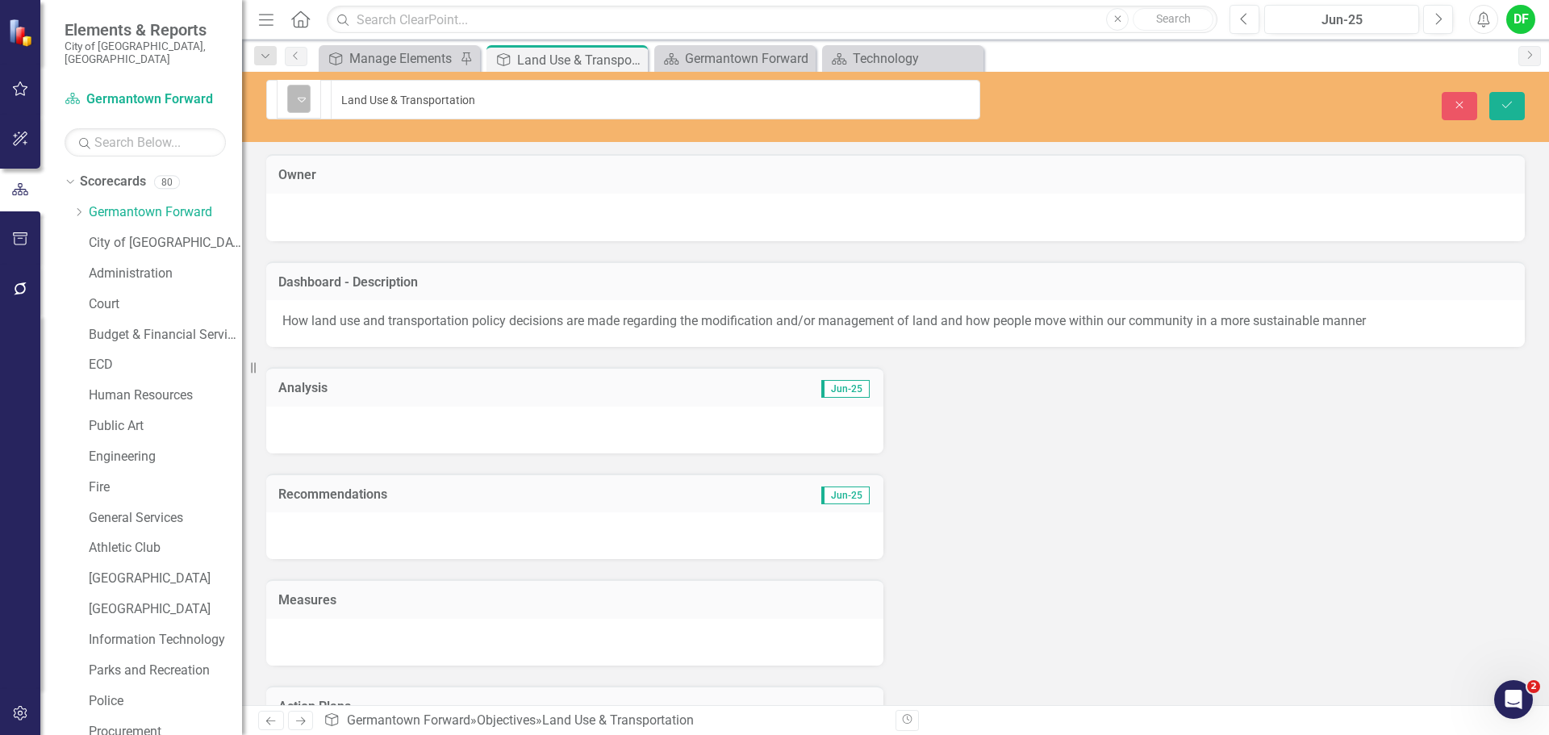
click at [301, 95] on icon "Expand" at bounding box center [302, 99] width 16 height 13
click at [1506, 99] on icon "Save" at bounding box center [1507, 104] width 15 height 11
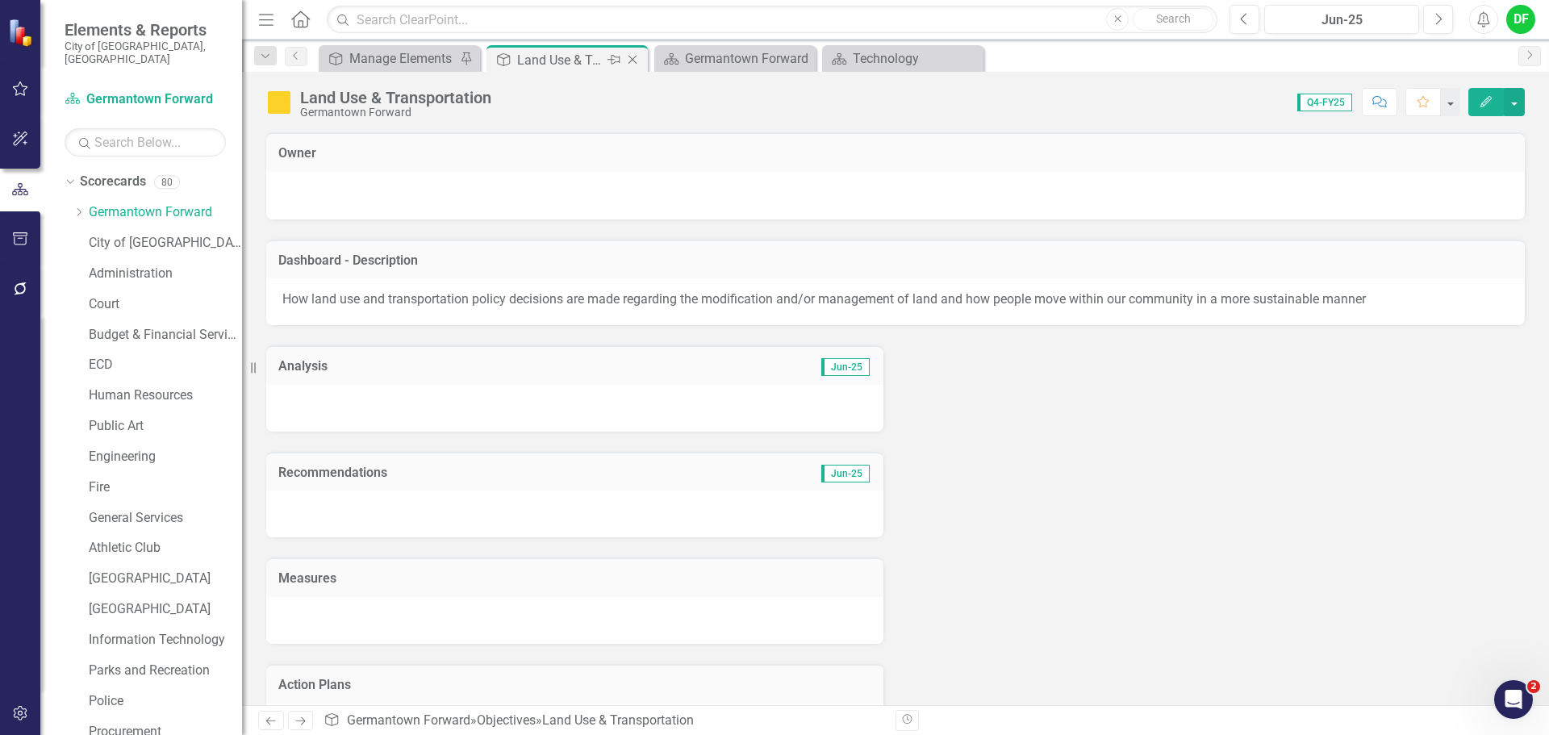
click at [632, 60] on icon at bounding box center [632, 60] width 9 height 9
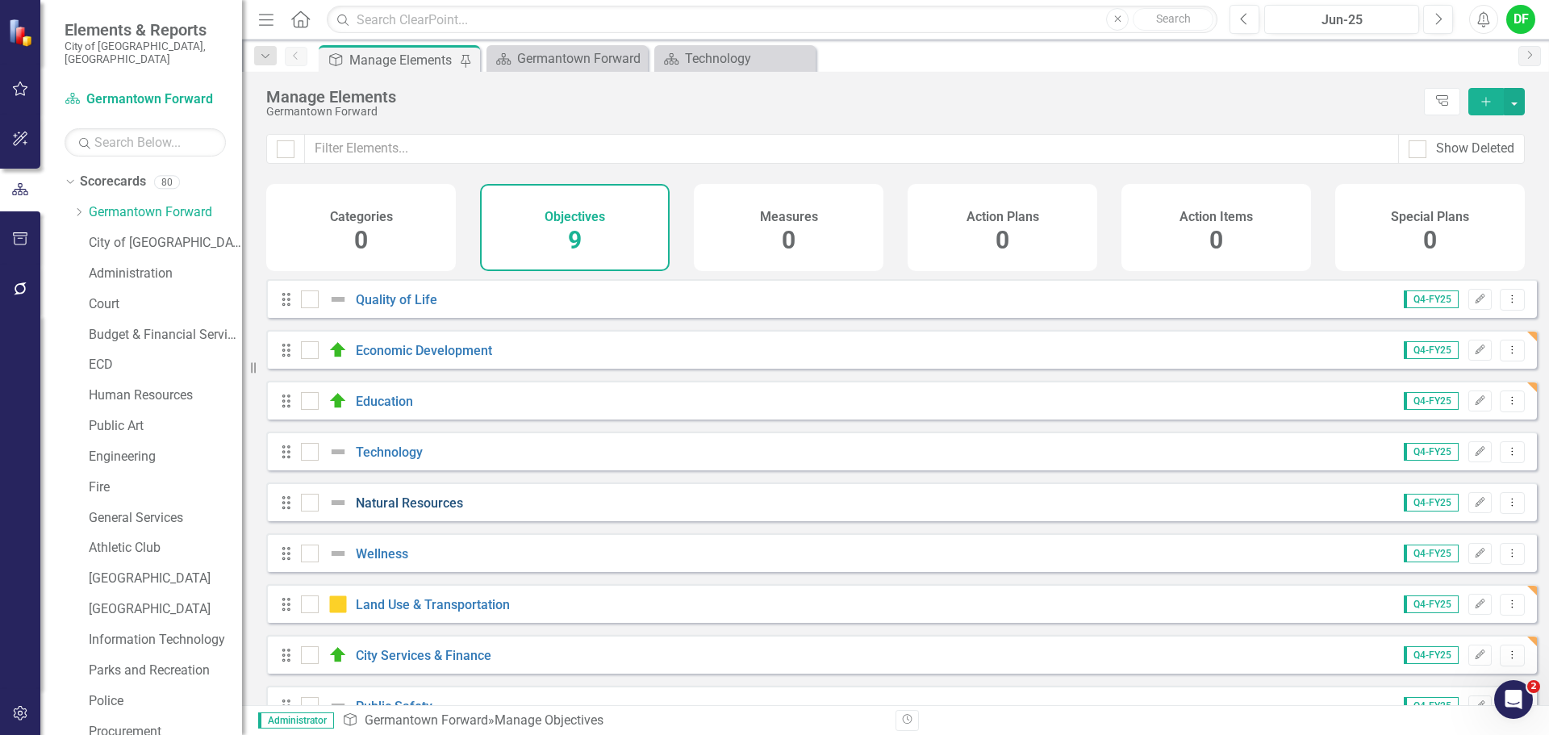
click at [386, 511] on link "Natural Resources" at bounding box center [409, 502] width 107 height 15
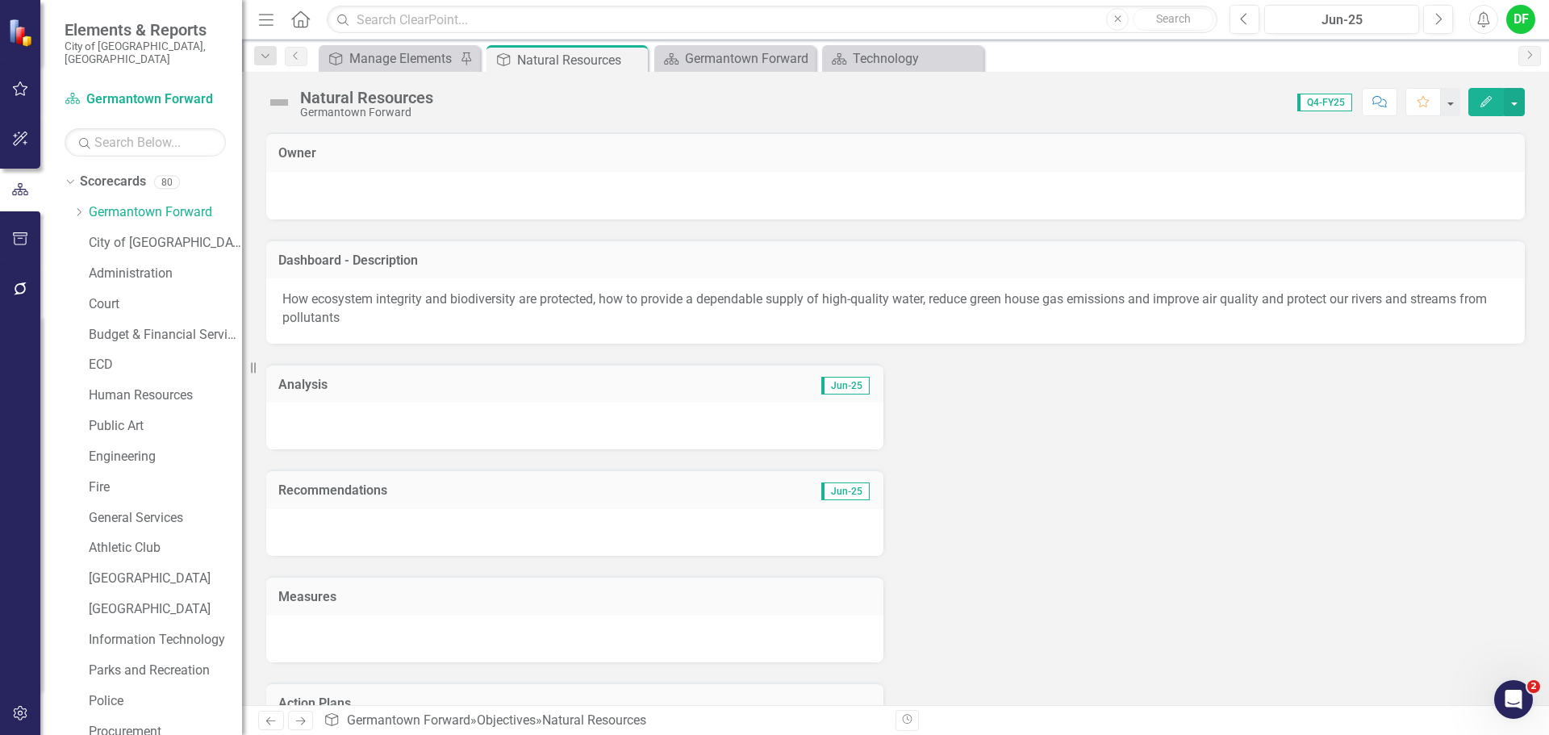
click at [283, 97] on img at bounding box center [279, 103] width 26 height 26
click at [283, 101] on img at bounding box center [279, 103] width 26 height 26
click at [299, 104] on div "Natural Resources Germantown Forward" at bounding box center [353, 103] width 175 height 31
click at [287, 101] on img at bounding box center [279, 103] width 26 height 26
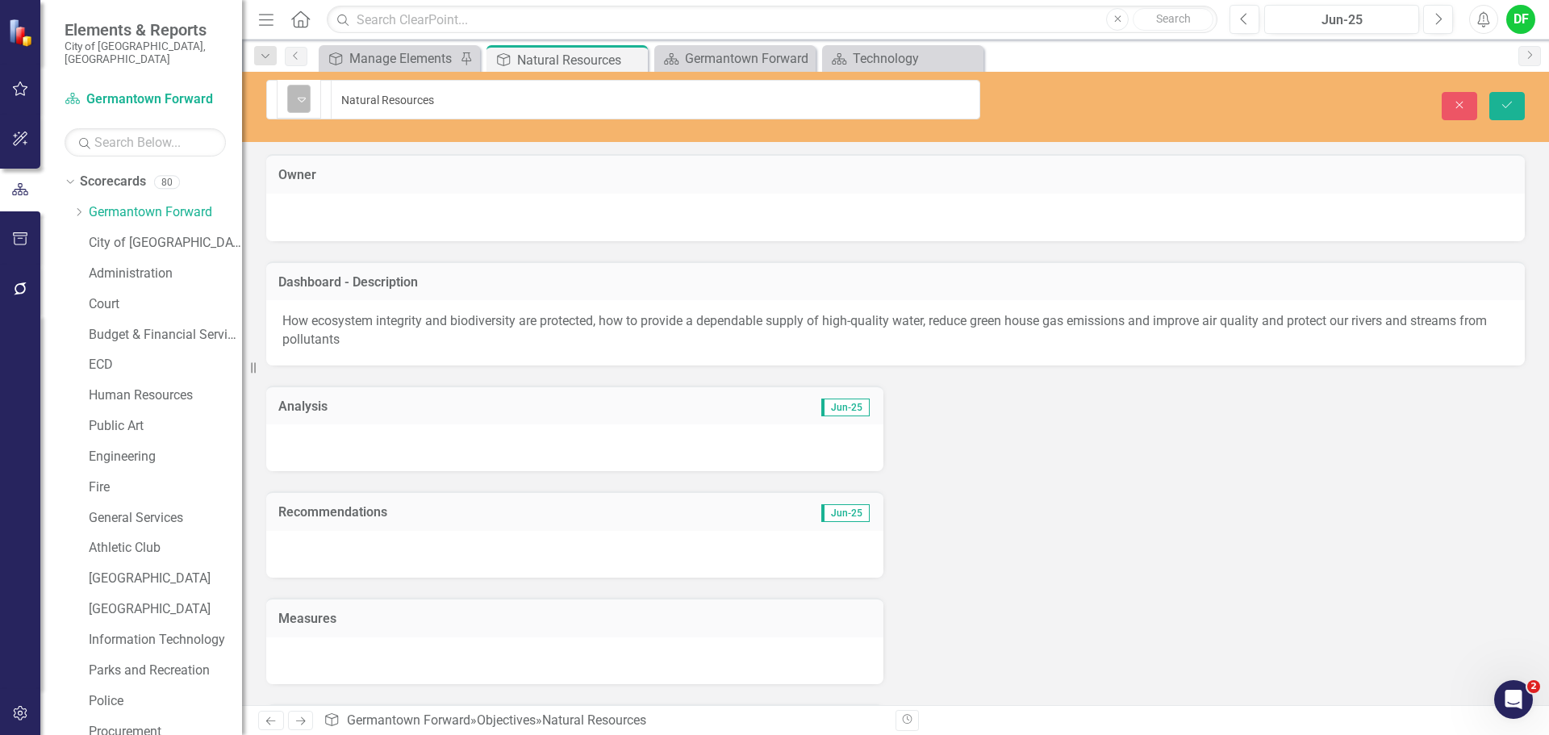
click at [301, 99] on icon "Expand" at bounding box center [302, 99] width 16 height 13
click at [1510, 99] on icon "Save" at bounding box center [1507, 104] width 15 height 11
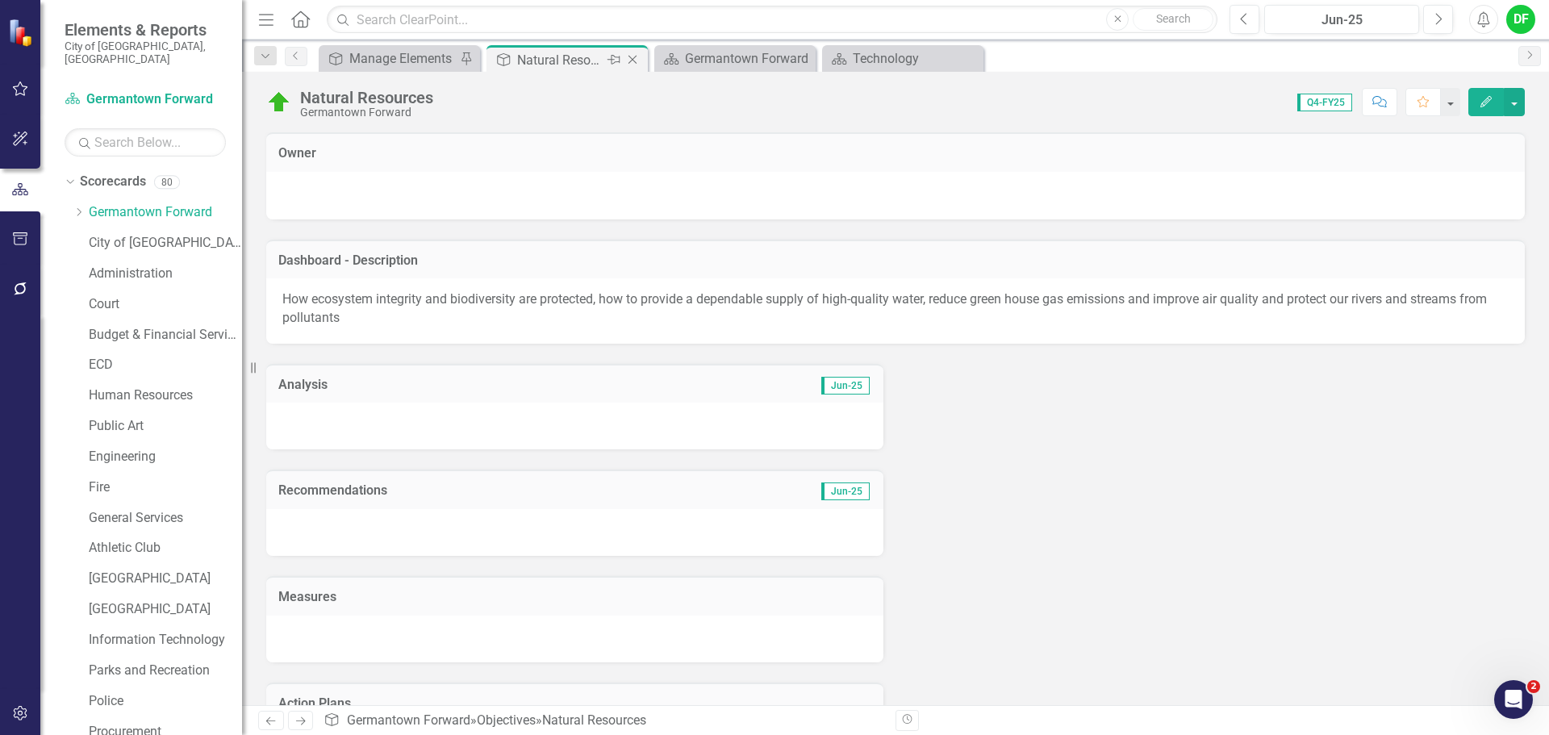
click at [633, 60] on icon "Close" at bounding box center [632, 59] width 16 height 13
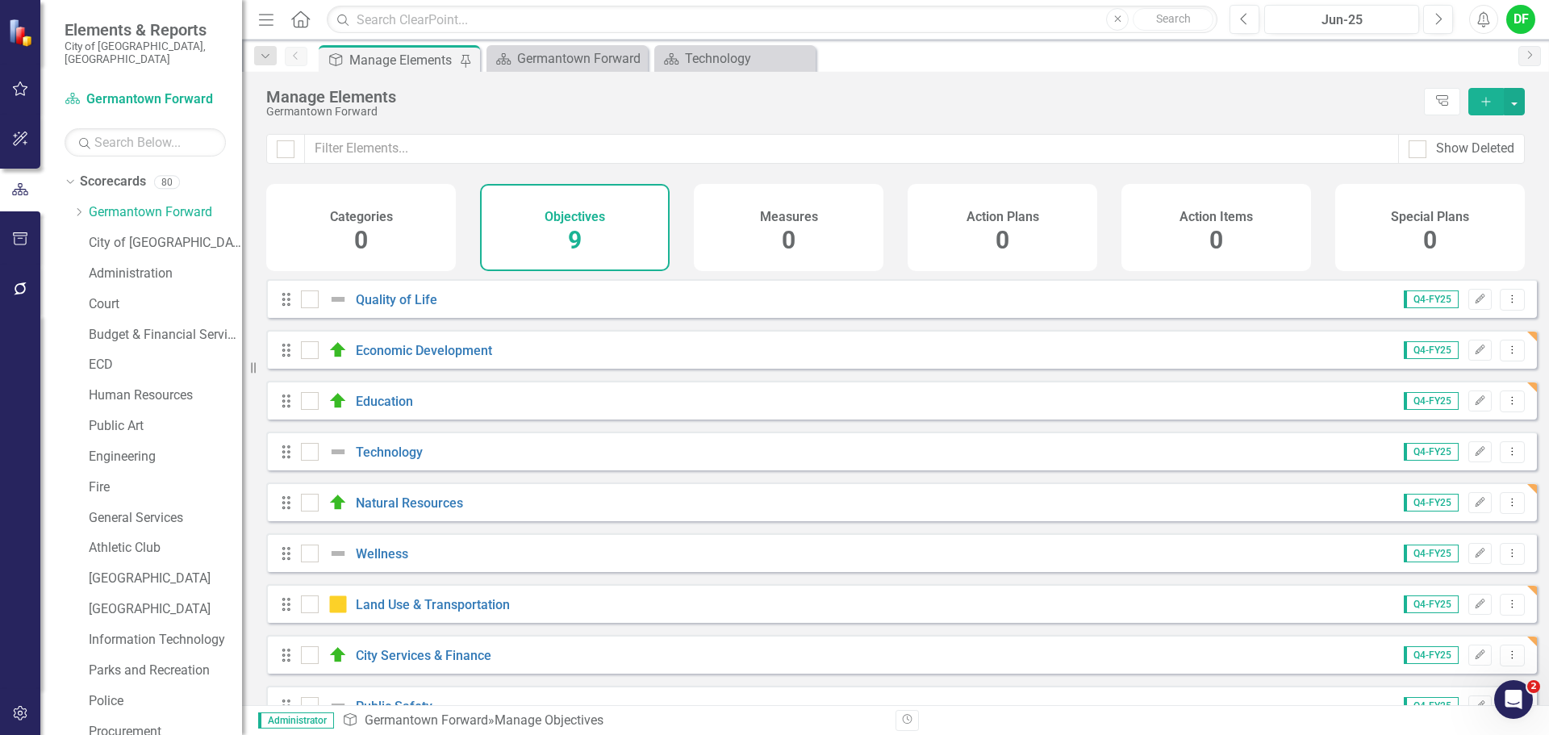
scroll to position [44, 0]
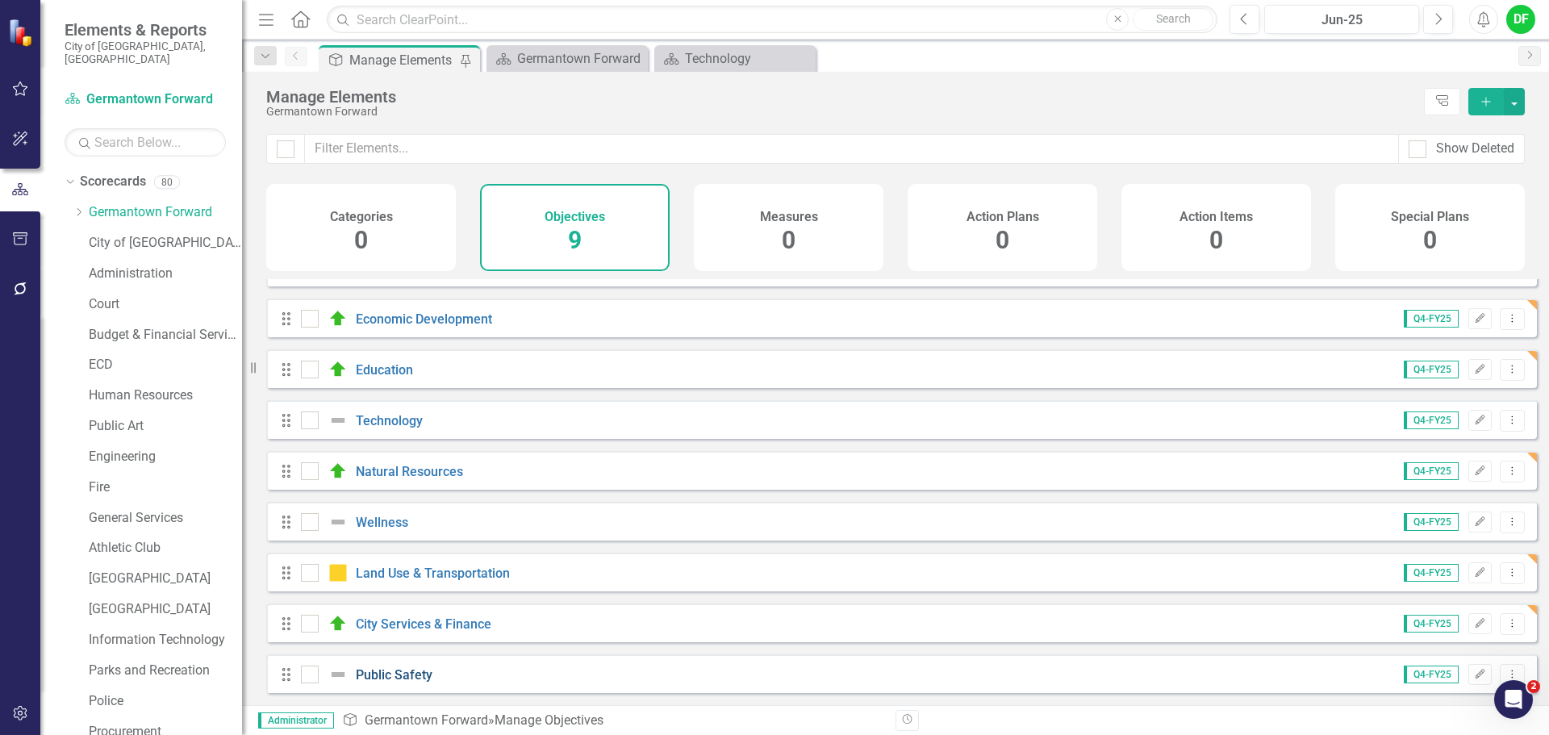
click at [410, 670] on link "Public Safety" at bounding box center [394, 674] width 77 height 15
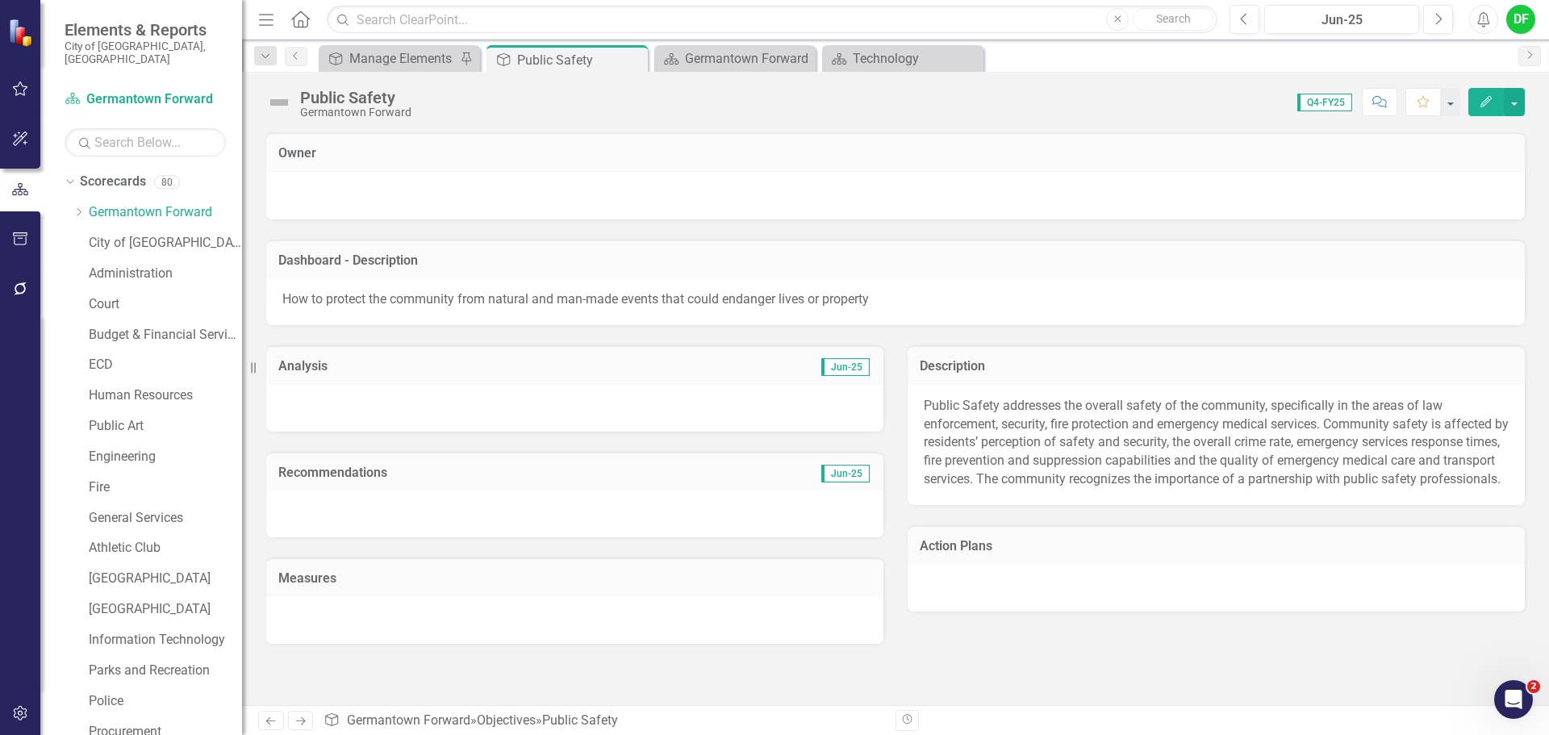
click at [282, 100] on img at bounding box center [279, 103] width 26 height 26
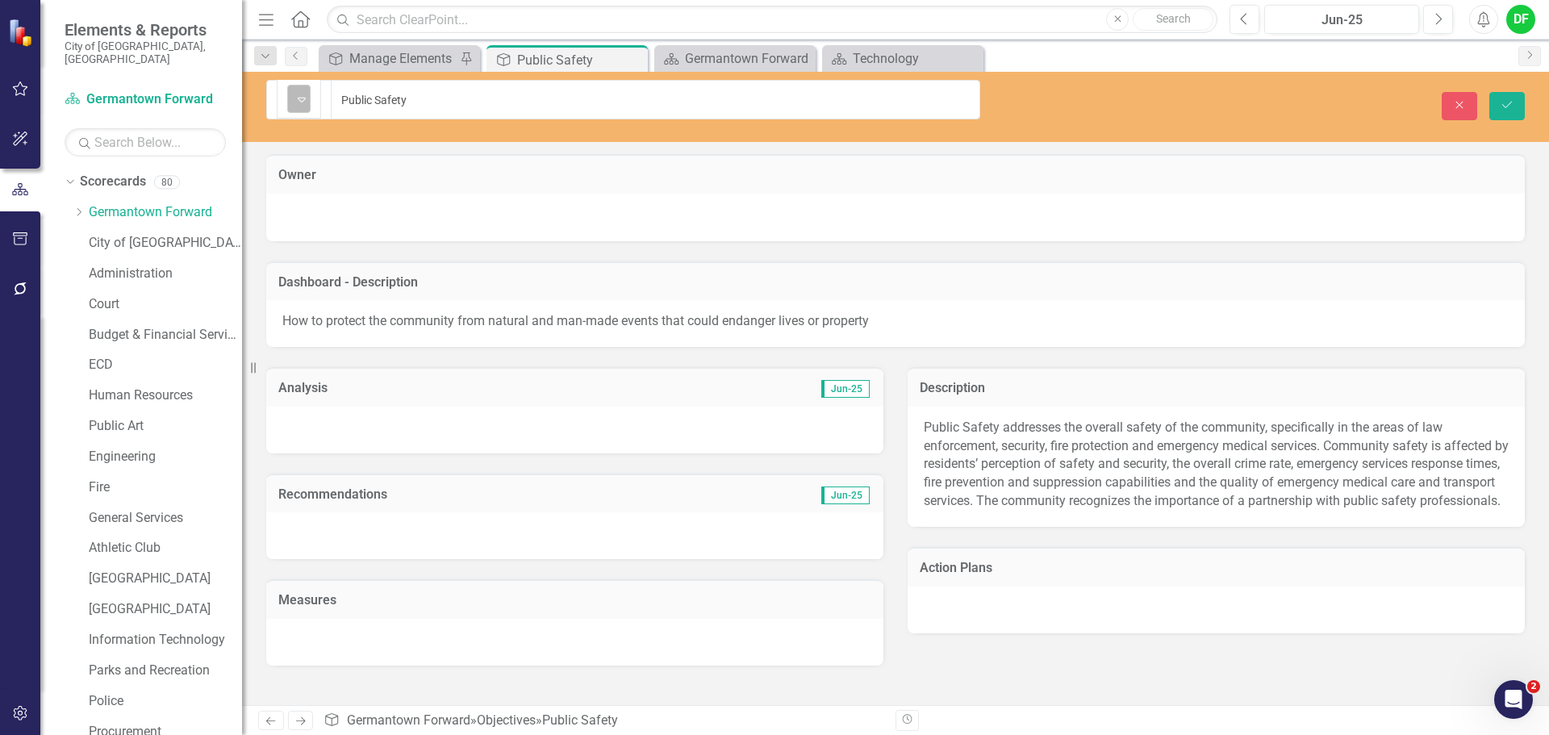
click at [299, 102] on div "Expand" at bounding box center [302, 99] width 16 height 27
click at [1516, 94] on button "Save" at bounding box center [1506, 106] width 35 height 28
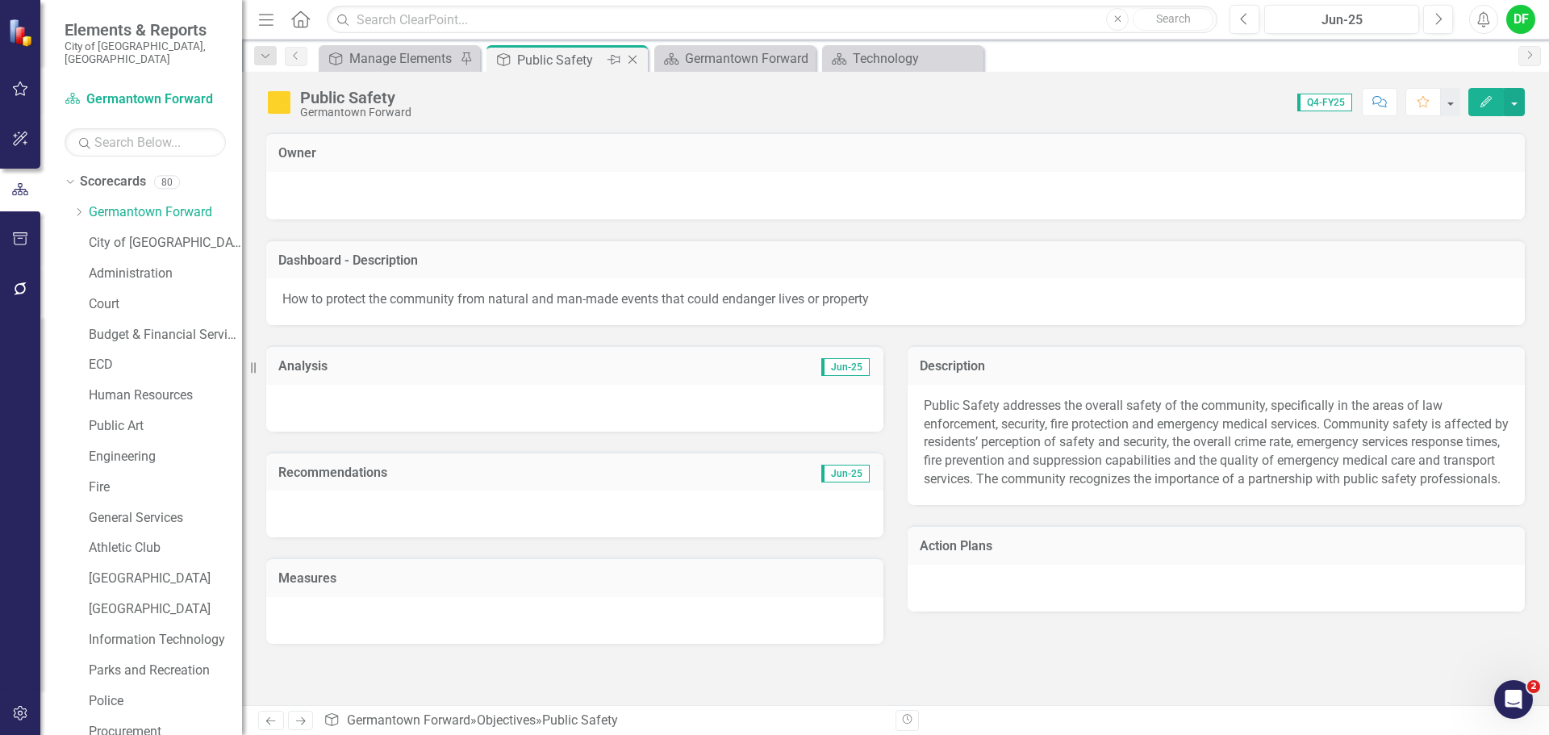
click at [640, 56] on icon "Close" at bounding box center [632, 59] width 16 height 13
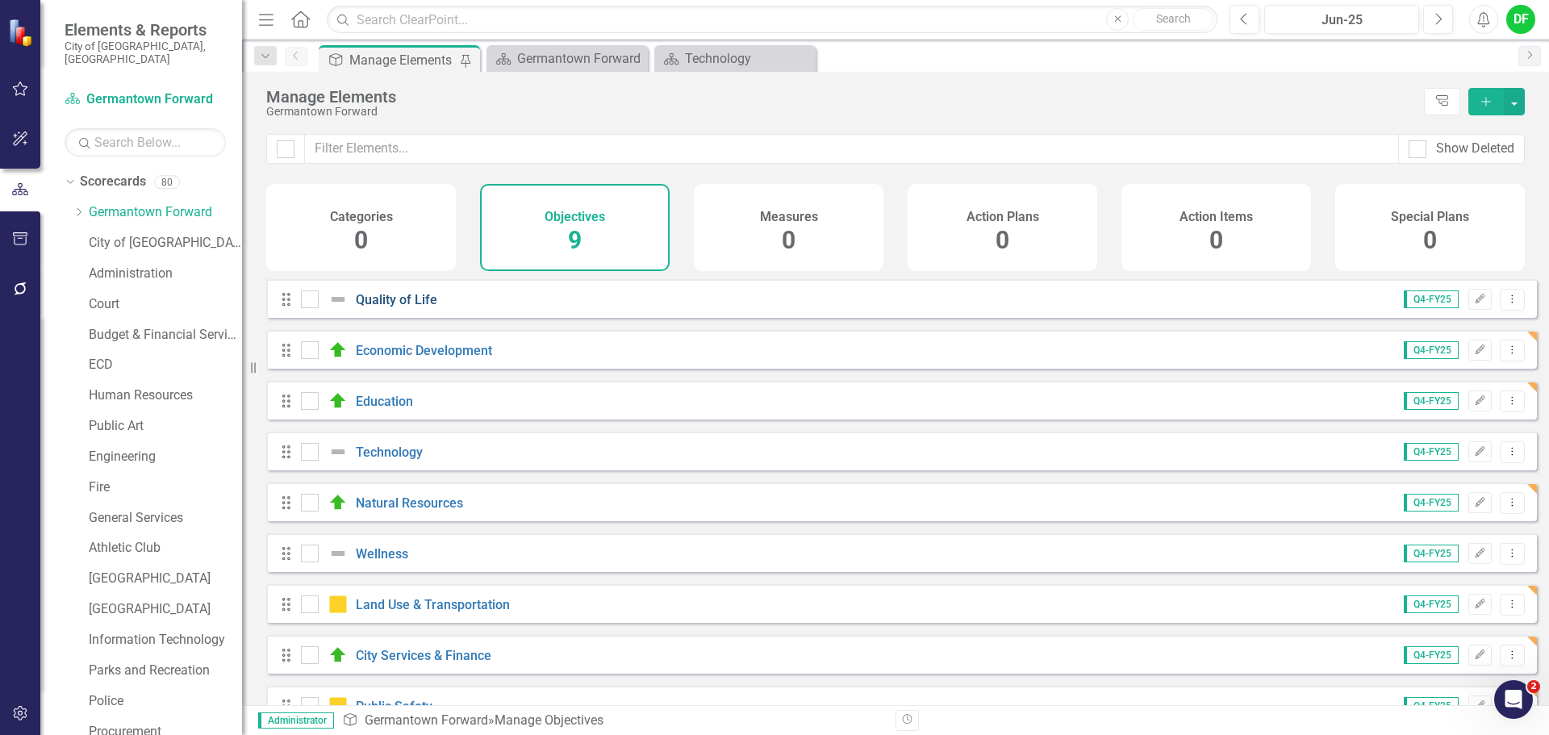
click at [400, 307] on link "Quality of Life" at bounding box center [396, 299] width 81 height 15
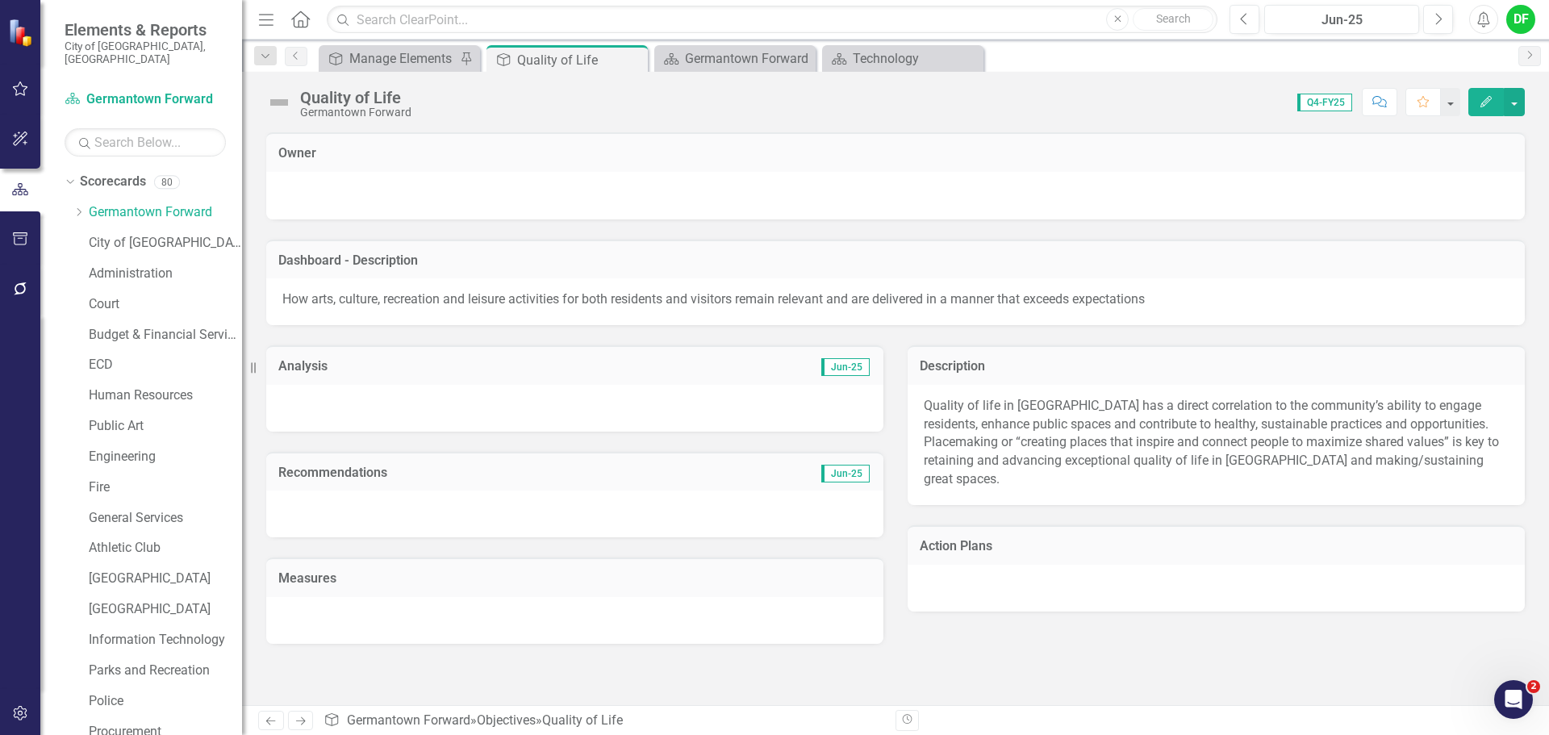
click at [283, 97] on img at bounding box center [279, 103] width 26 height 26
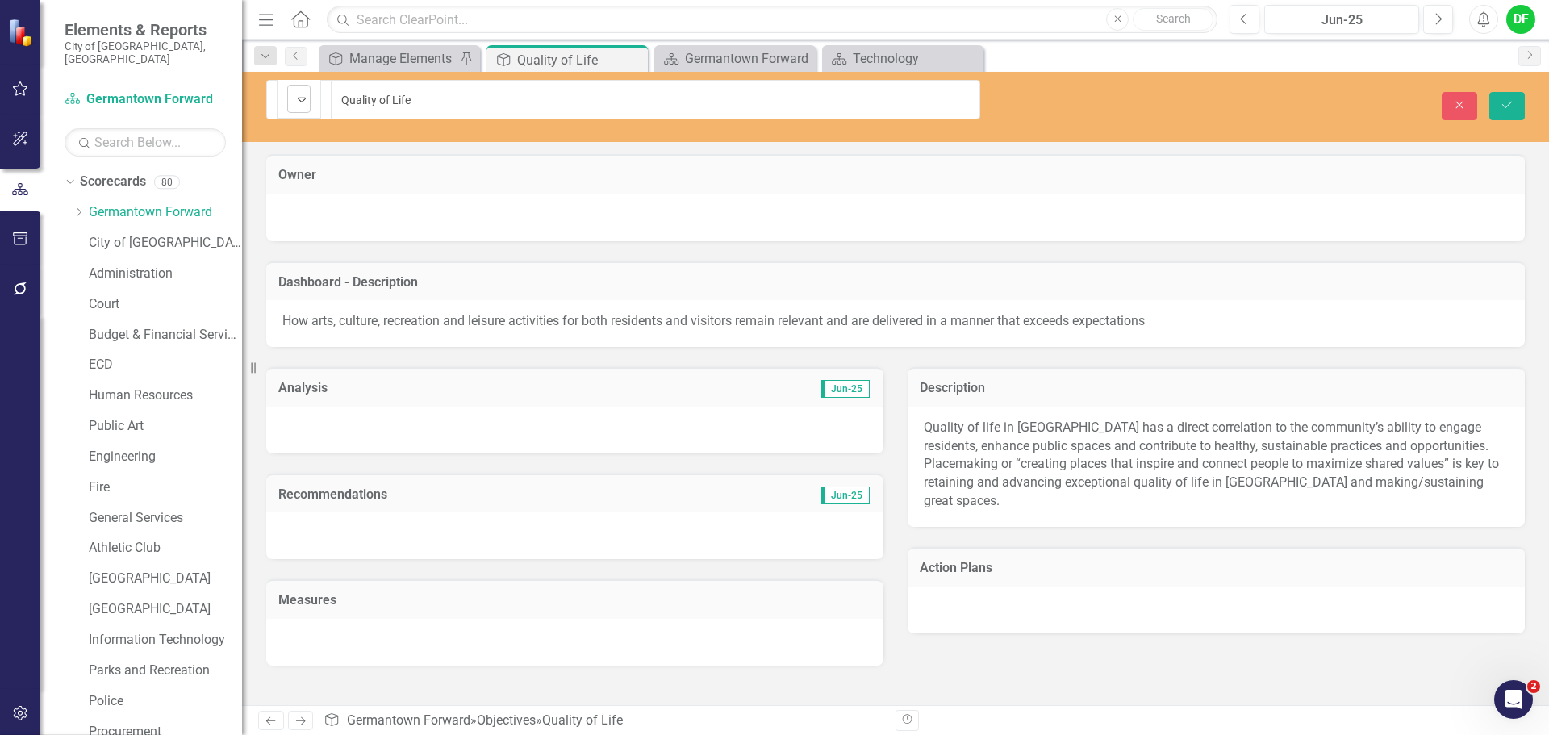
click at [307, 96] on icon "Expand" at bounding box center [302, 99] width 16 height 13
click at [1542, 94] on div "Close Save" at bounding box center [1276, 106] width 544 height 28
click at [1517, 97] on button "Save" at bounding box center [1506, 106] width 35 height 28
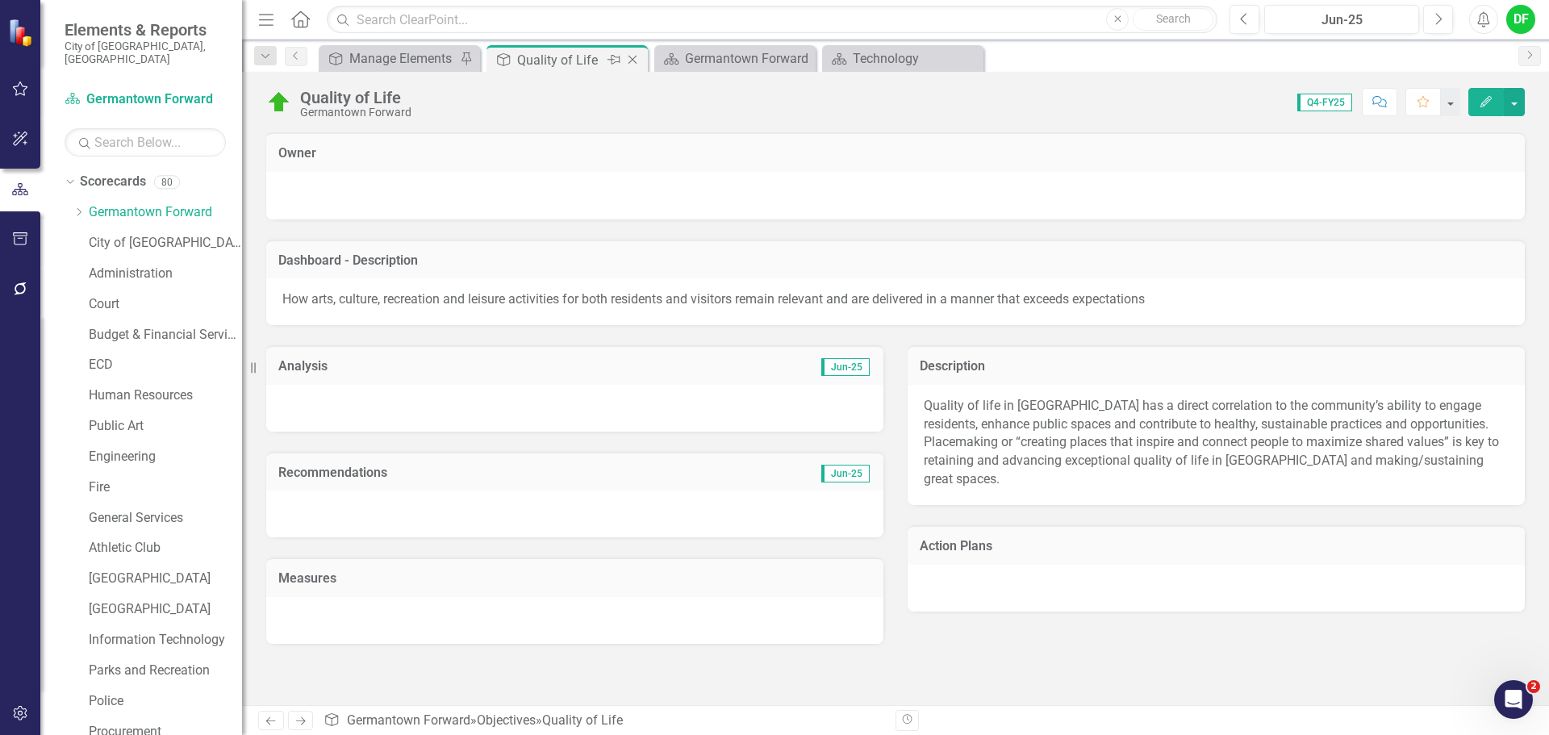
click at [637, 57] on icon "Close" at bounding box center [632, 59] width 16 height 13
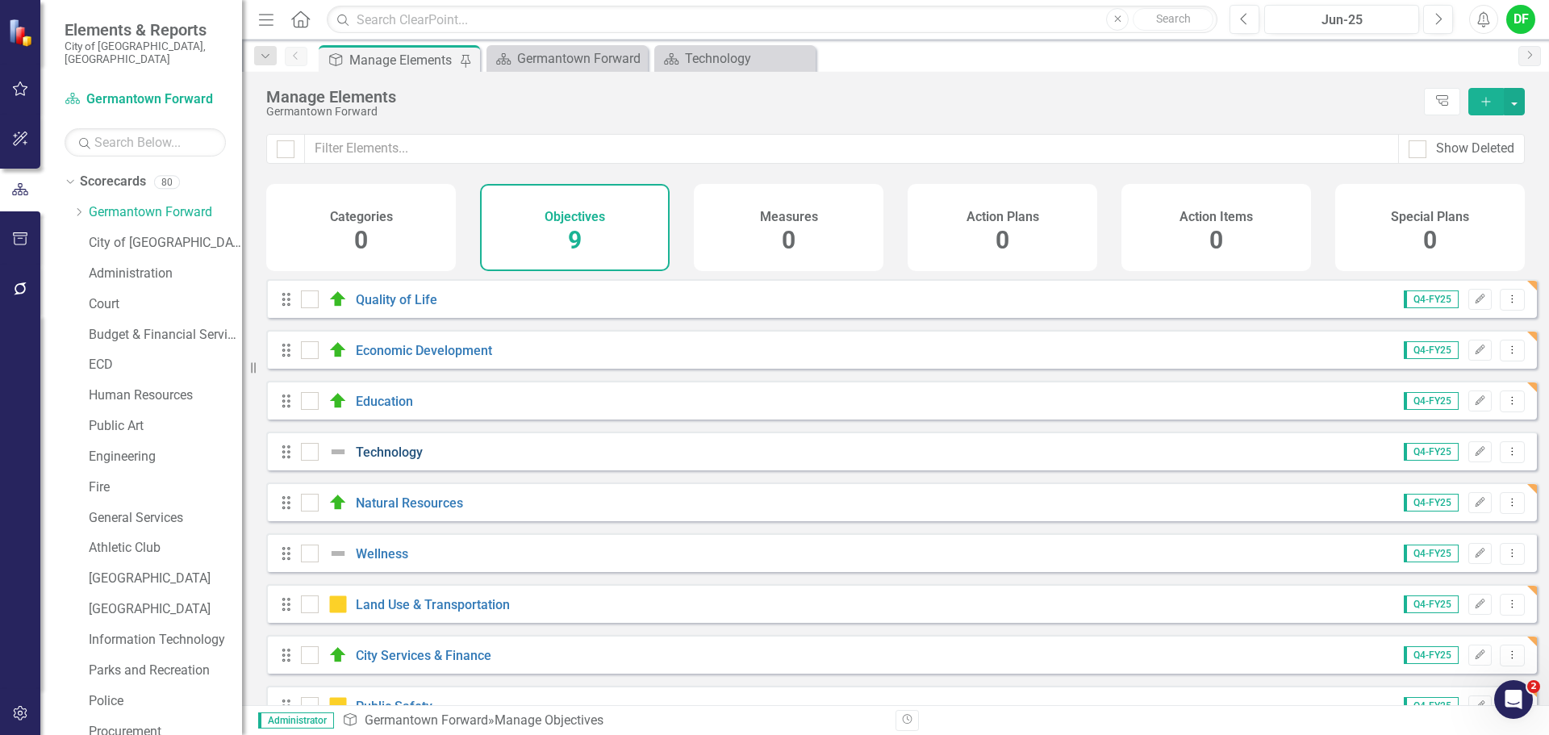
click at [384, 460] on link "Technology" at bounding box center [389, 451] width 67 height 15
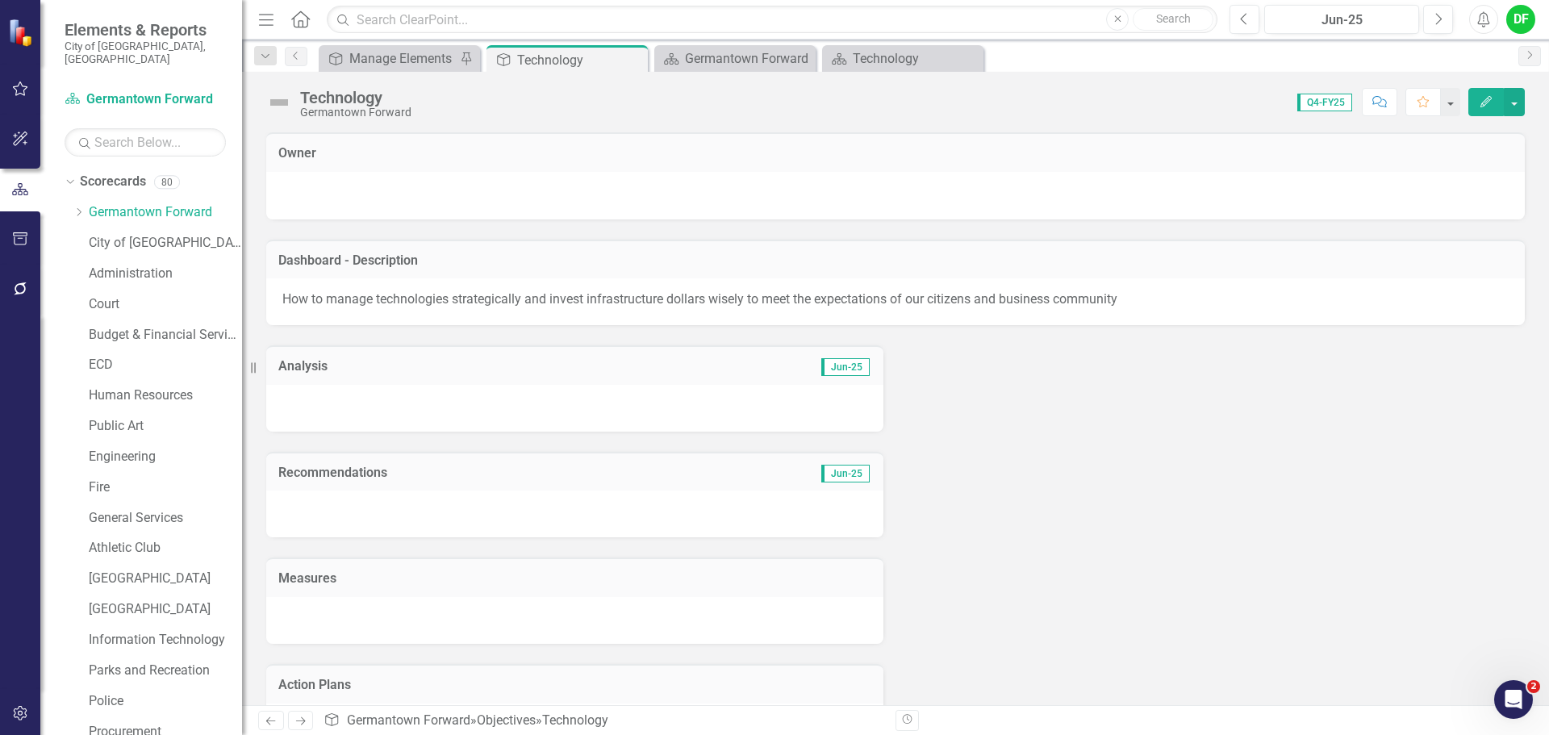
click at [284, 96] on img at bounding box center [279, 103] width 26 height 26
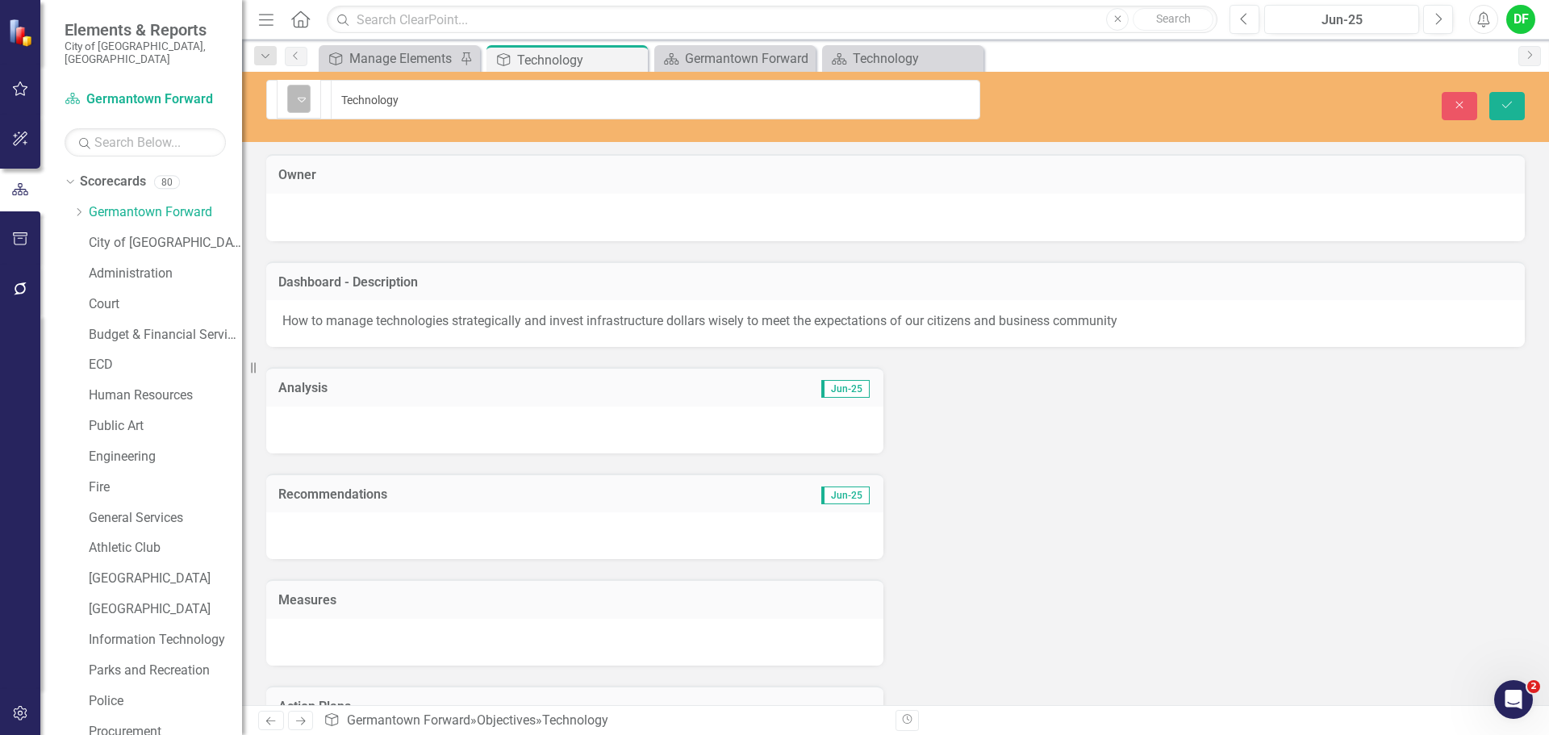
click at [295, 105] on div "Expand" at bounding box center [302, 99] width 16 height 27
click at [1493, 92] on button "Save" at bounding box center [1506, 106] width 35 height 28
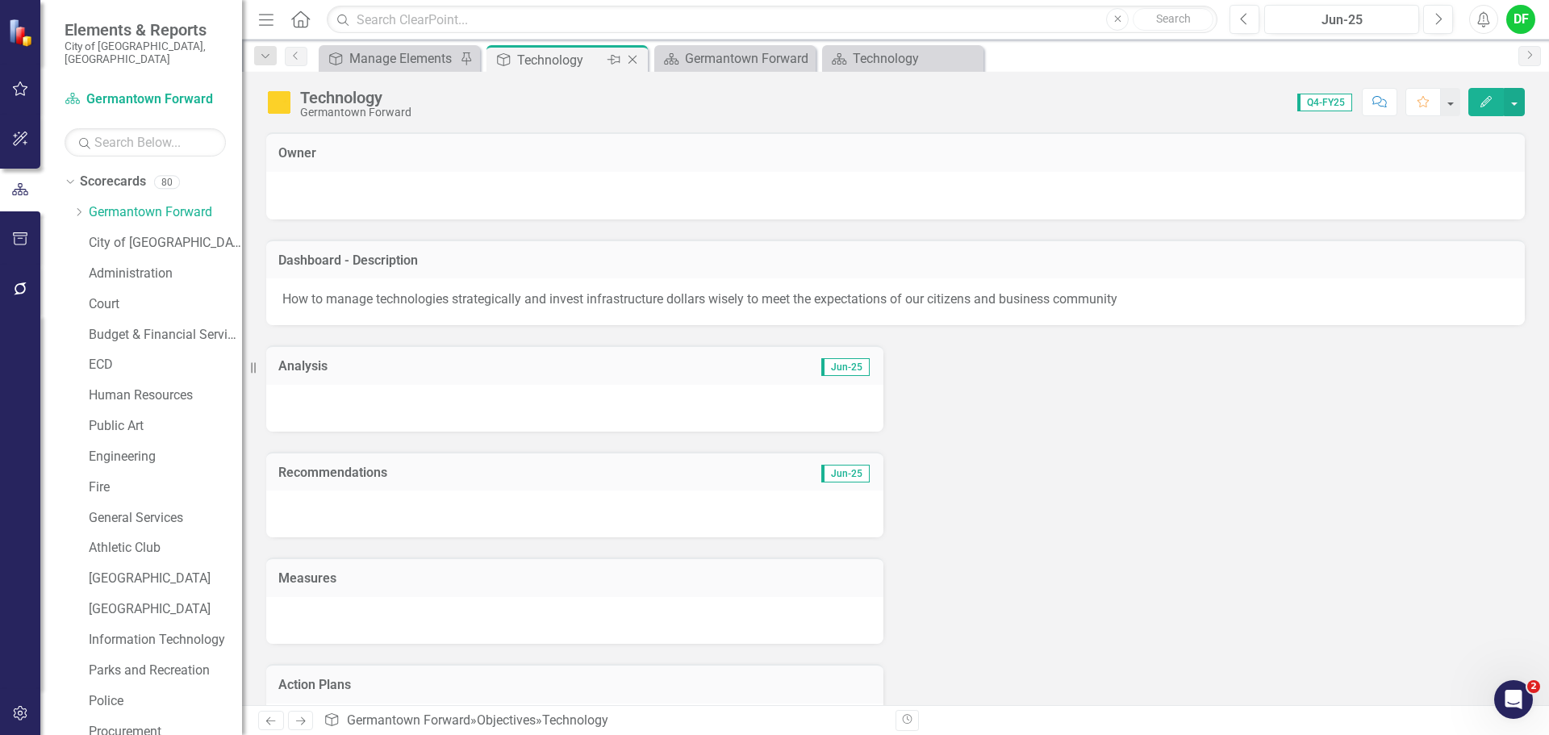
click at [634, 60] on icon "Close" at bounding box center [632, 59] width 16 height 13
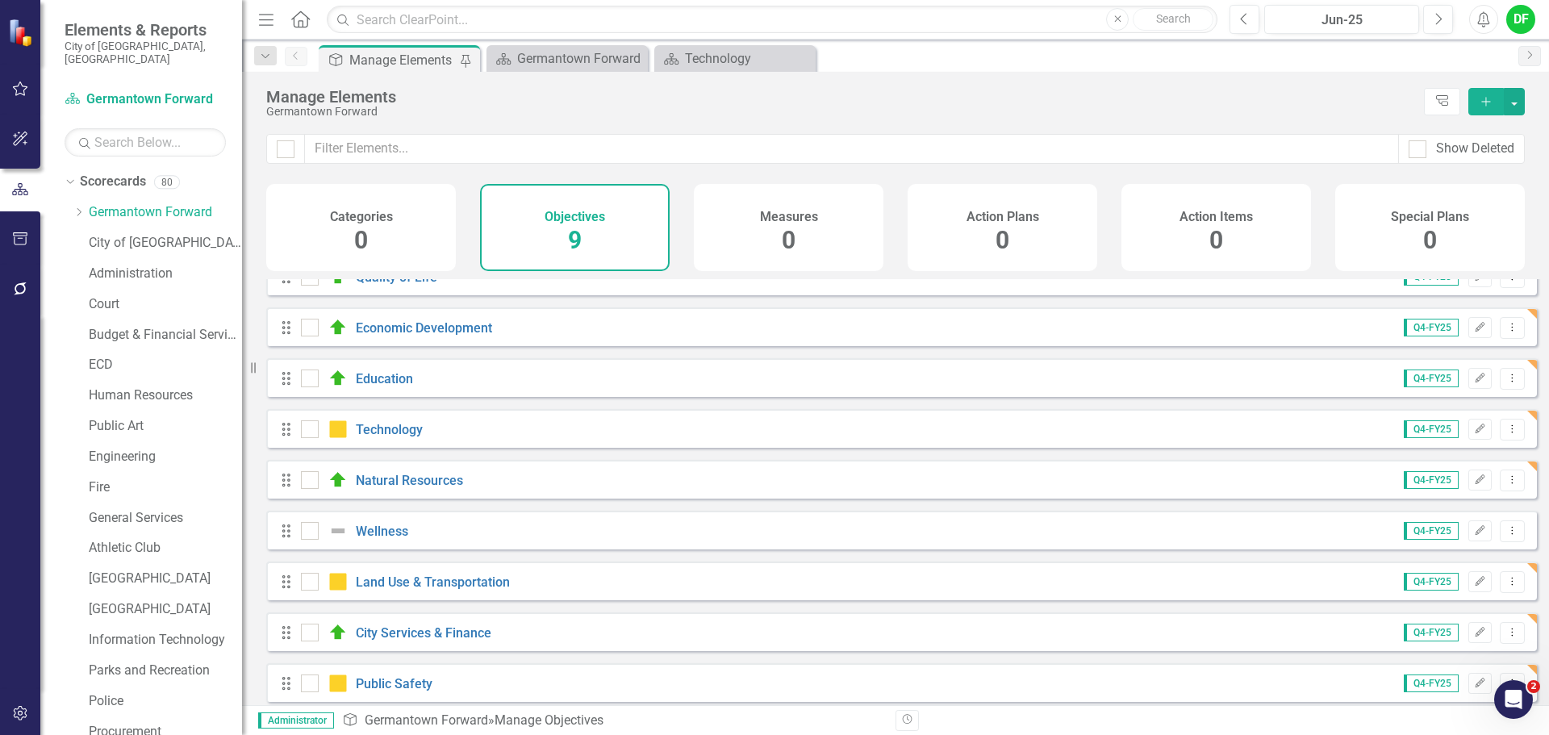
scroll to position [44, 0]
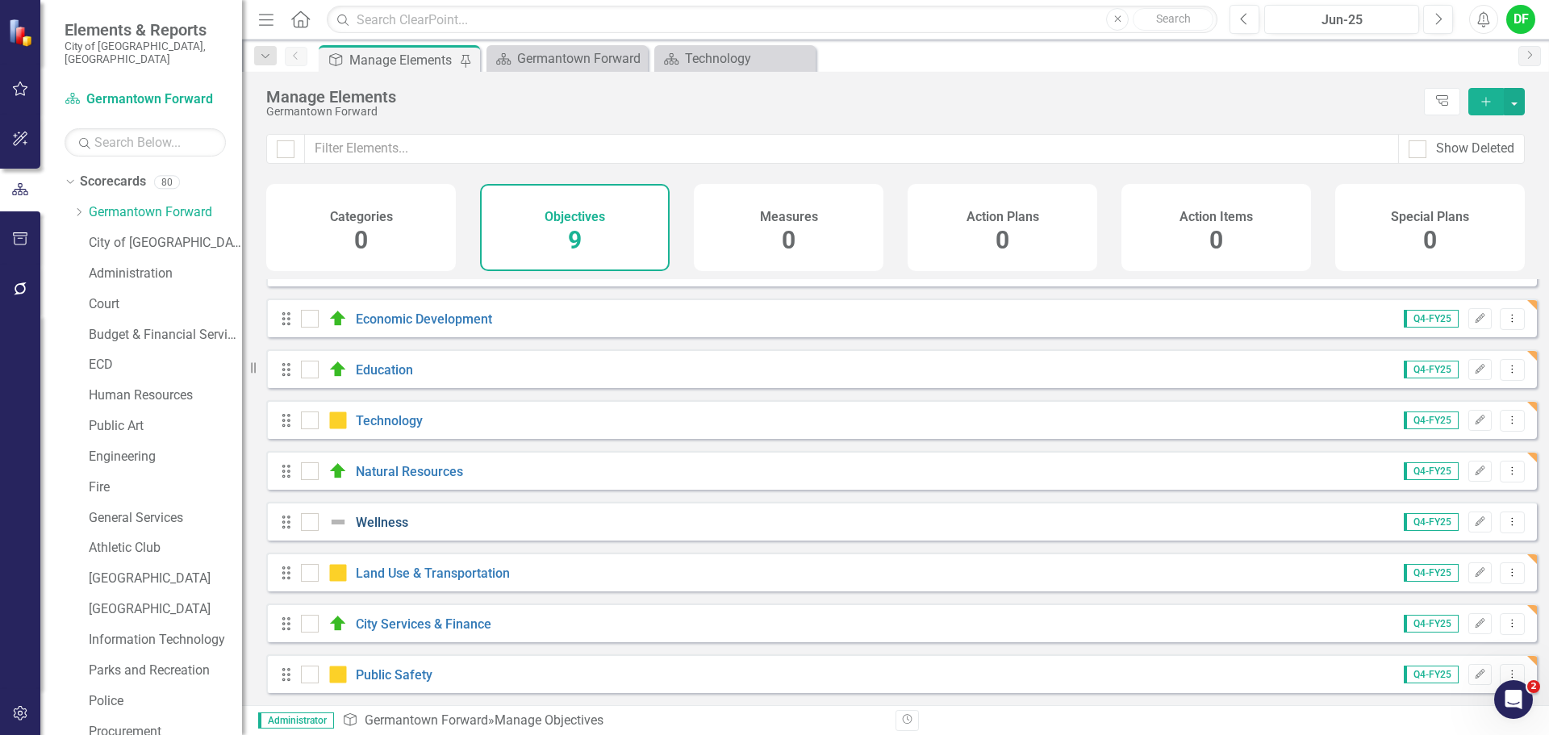
click at [369, 524] on link "Wellness" at bounding box center [382, 522] width 52 height 15
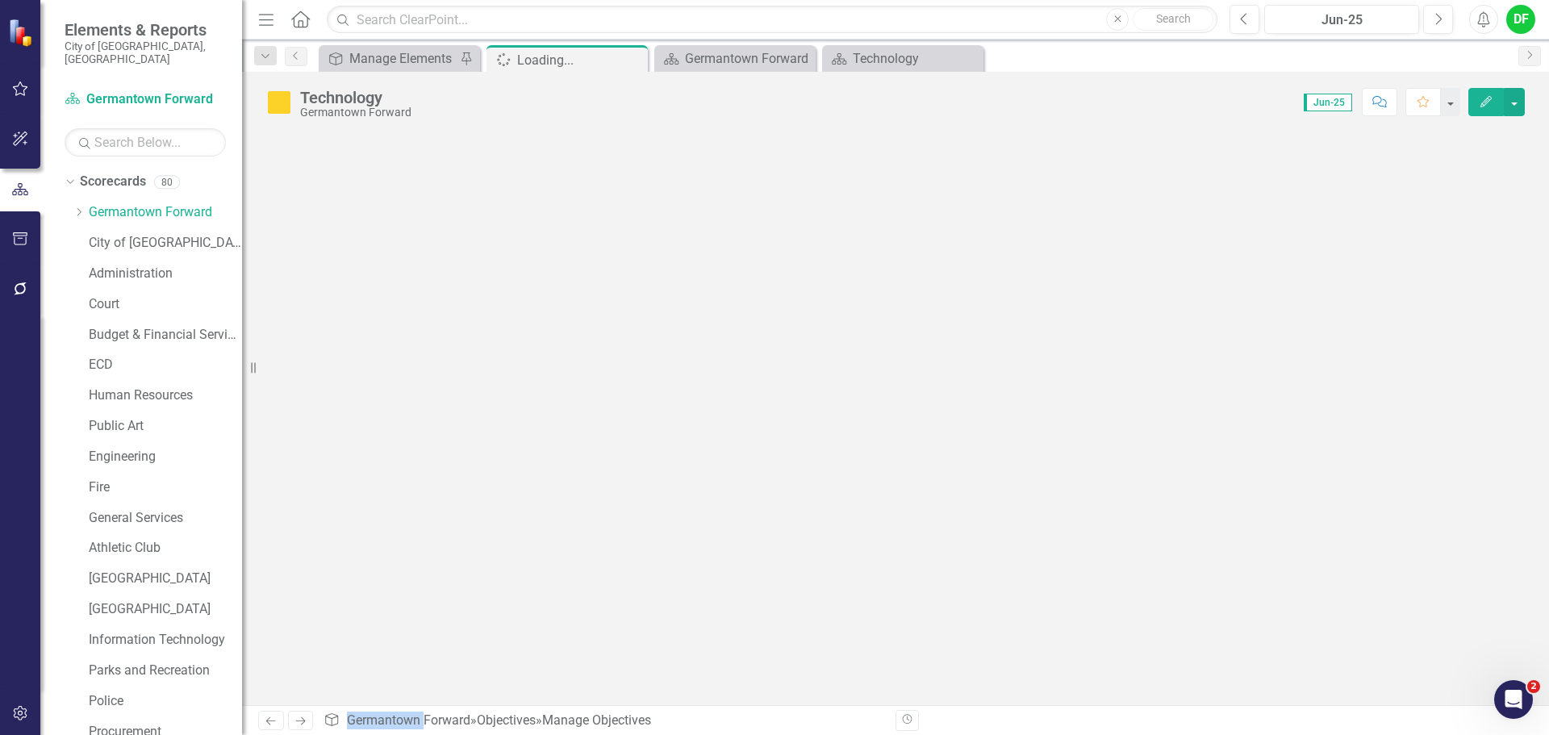
click at [369, 524] on div at bounding box center [895, 418] width 1307 height 573
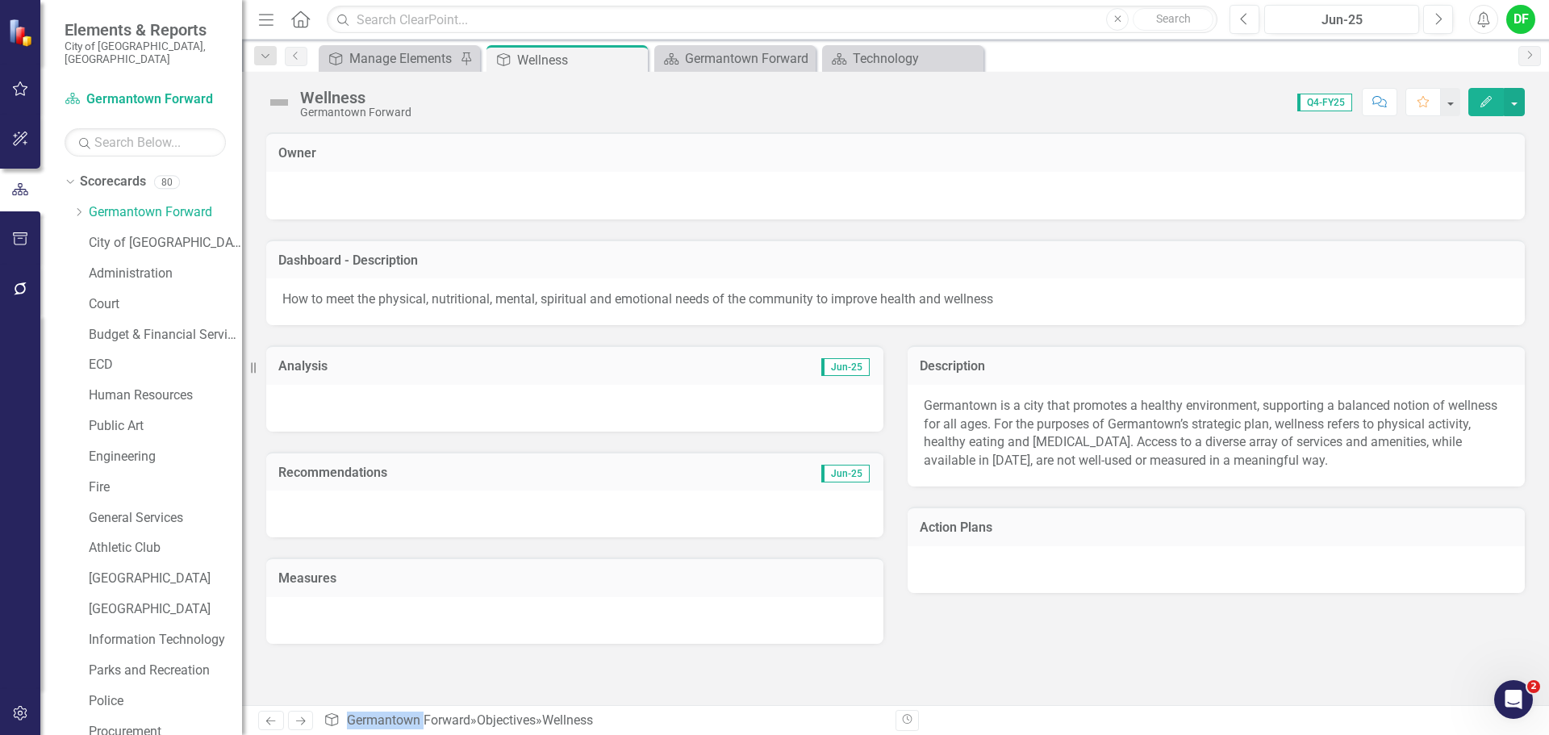
click at [281, 106] on img at bounding box center [279, 103] width 26 height 26
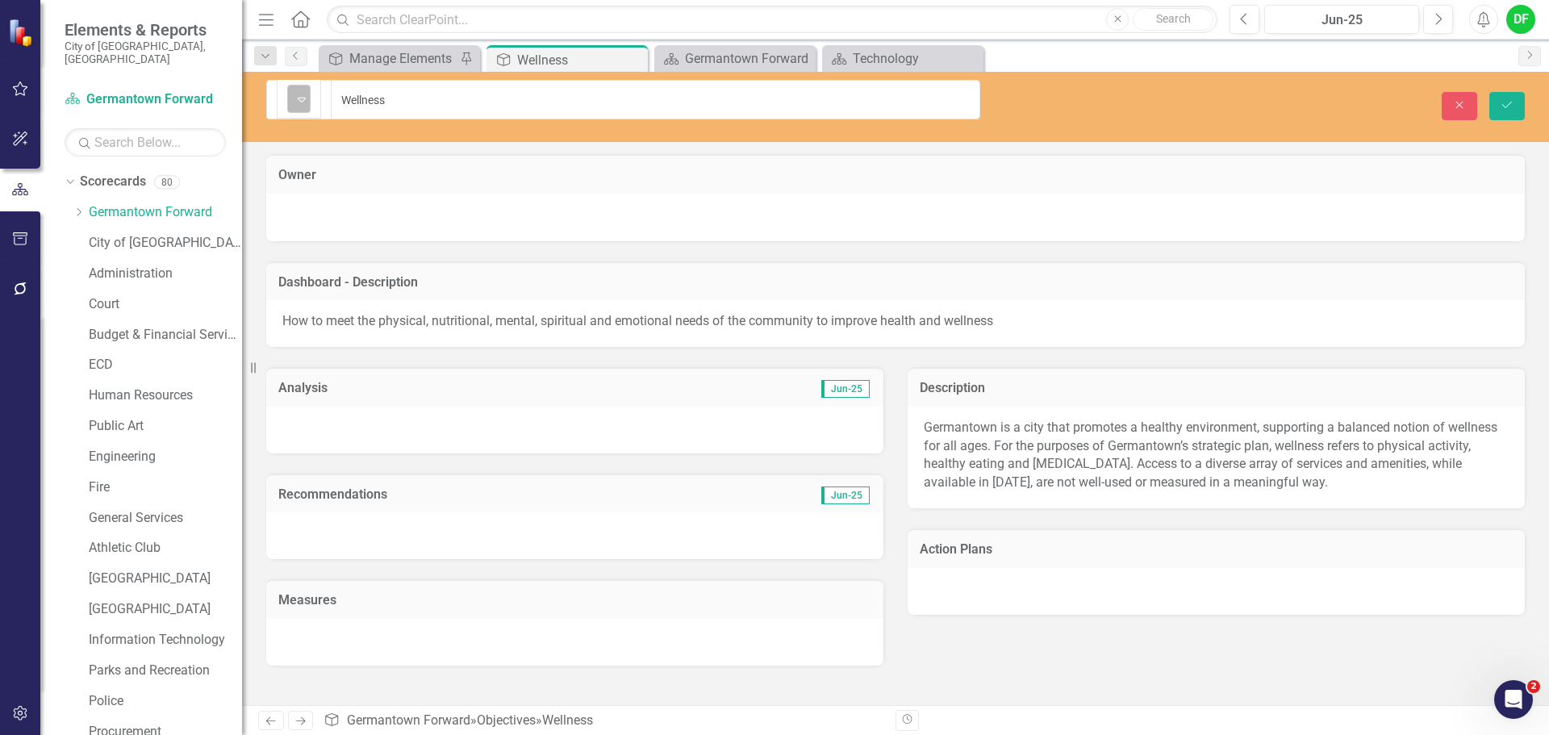
click at [293, 98] on div "Not Defined" at bounding box center [291, 99] width 3 height 23
click at [1493, 92] on button "Save" at bounding box center [1506, 106] width 35 height 28
